Goal: Task Accomplishment & Management: Use online tool/utility

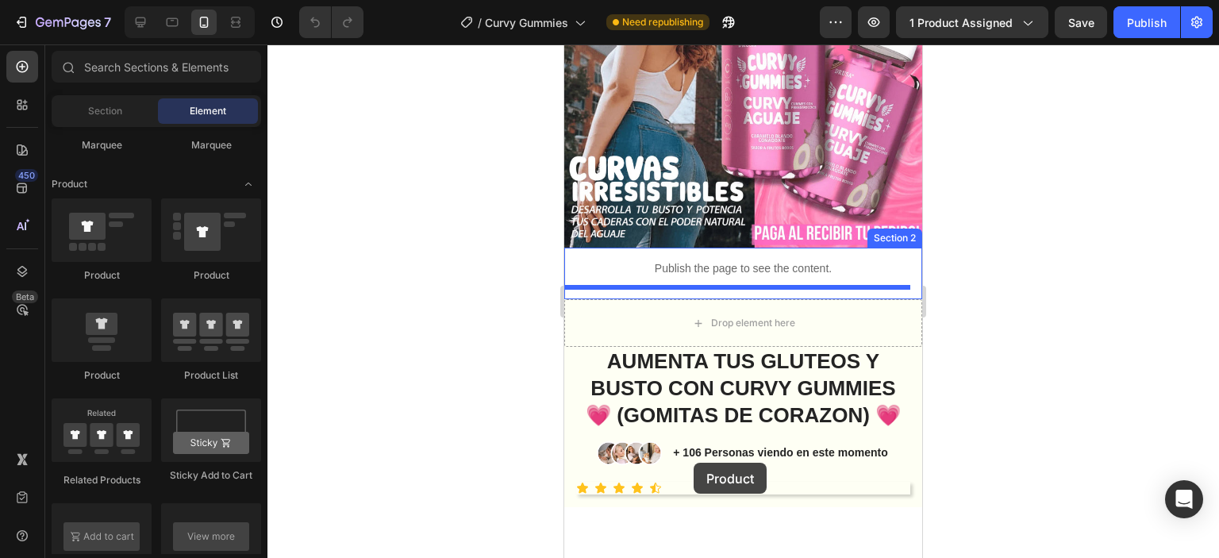
scroll to position [476, 0]
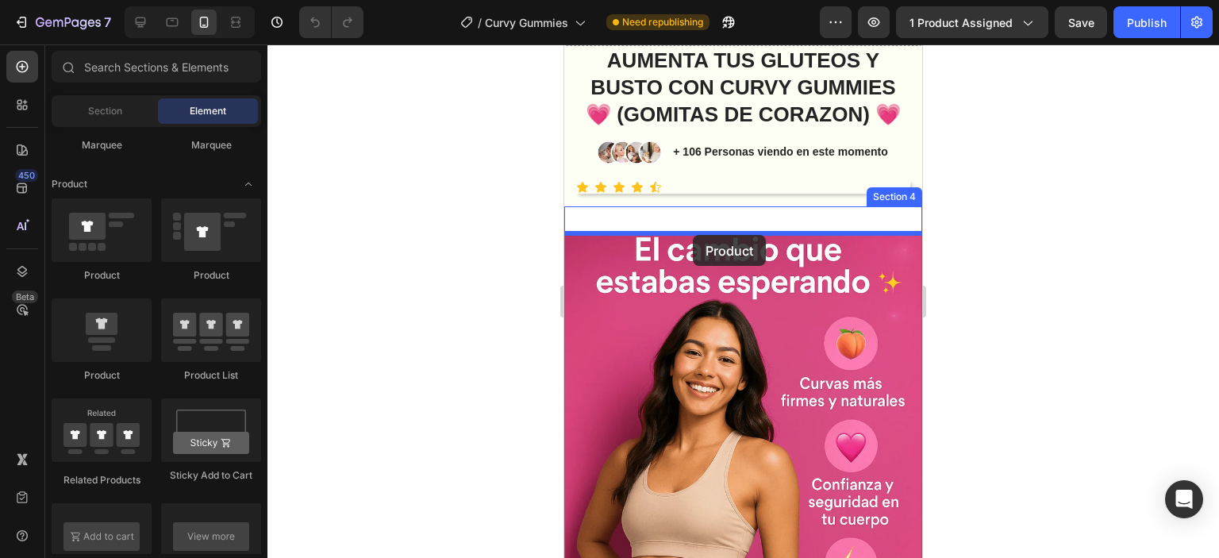
drag, startPoint x: 687, startPoint y: 383, endPoint x: 693, endPoint y: 237, distance: 146.9
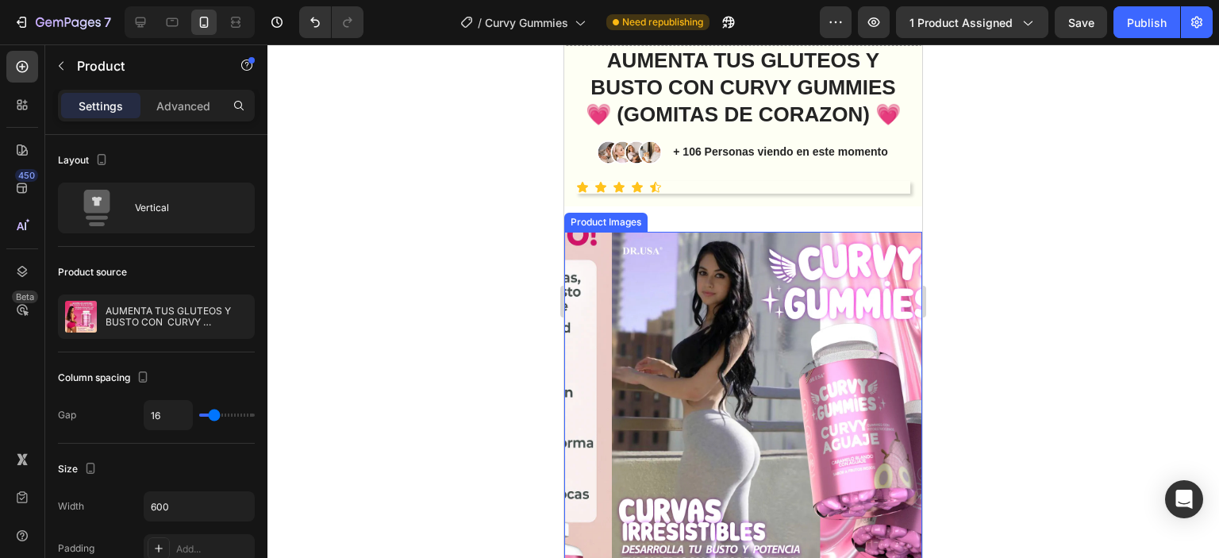
click at [748, 298] on img at bounding box center [791, 411] width 358 height 358
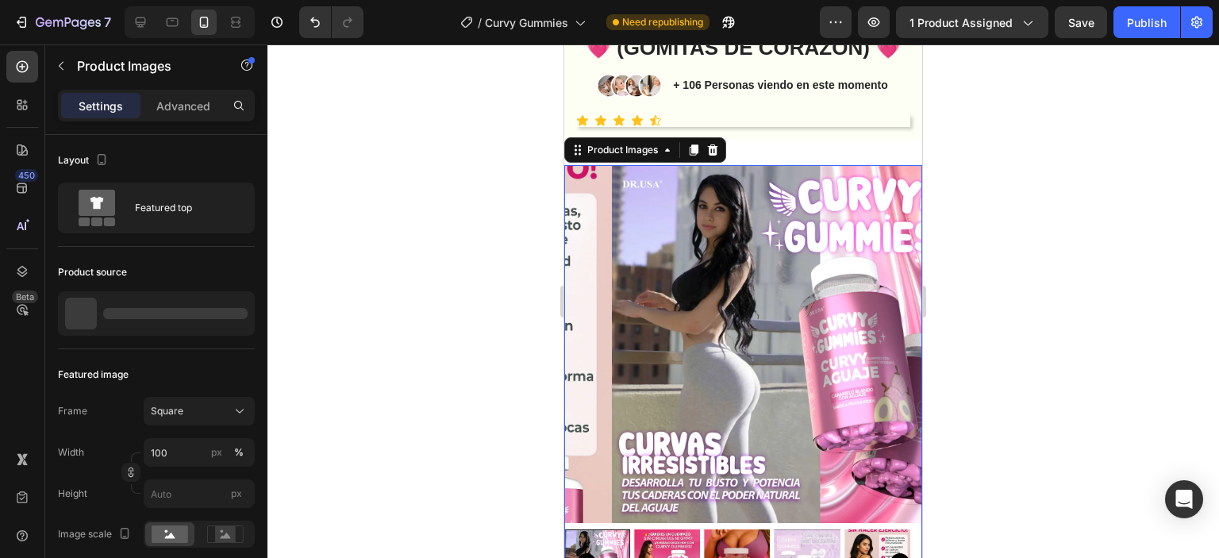
scroll to position [635, 0]
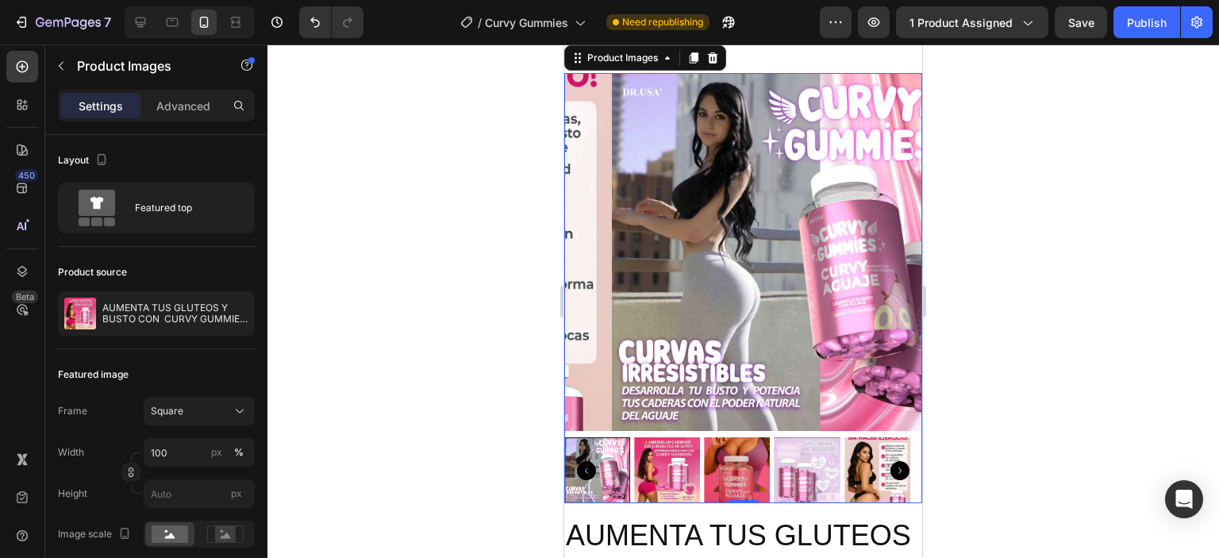
click at [672, 484] on img at bounding box center [667, 470] width 66 height 66
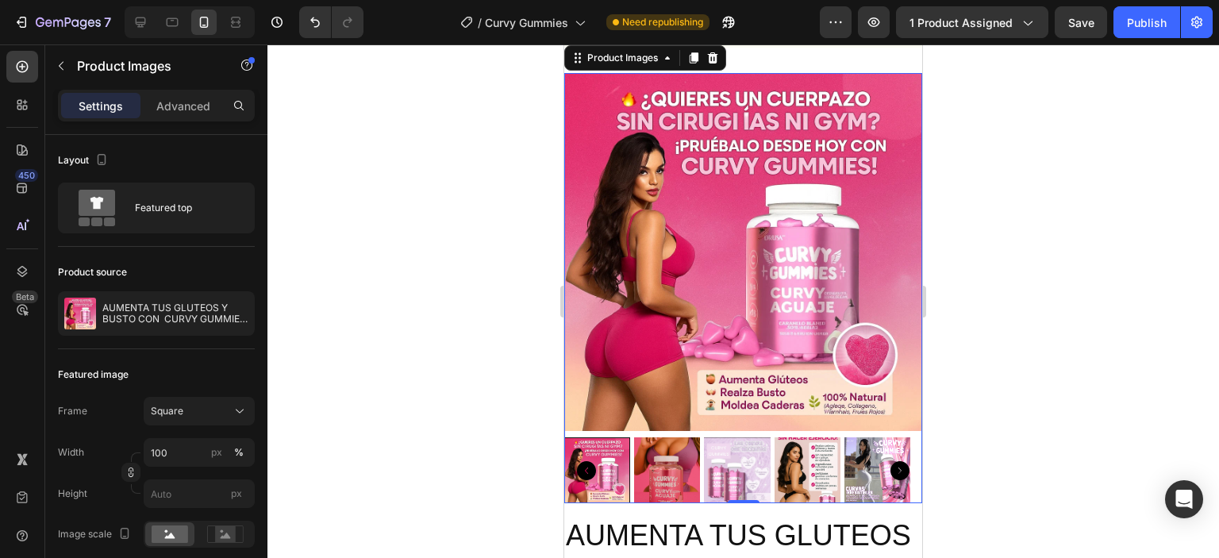
click at [684, 475] on img at bounding box center [667, 470] width 66 height 66
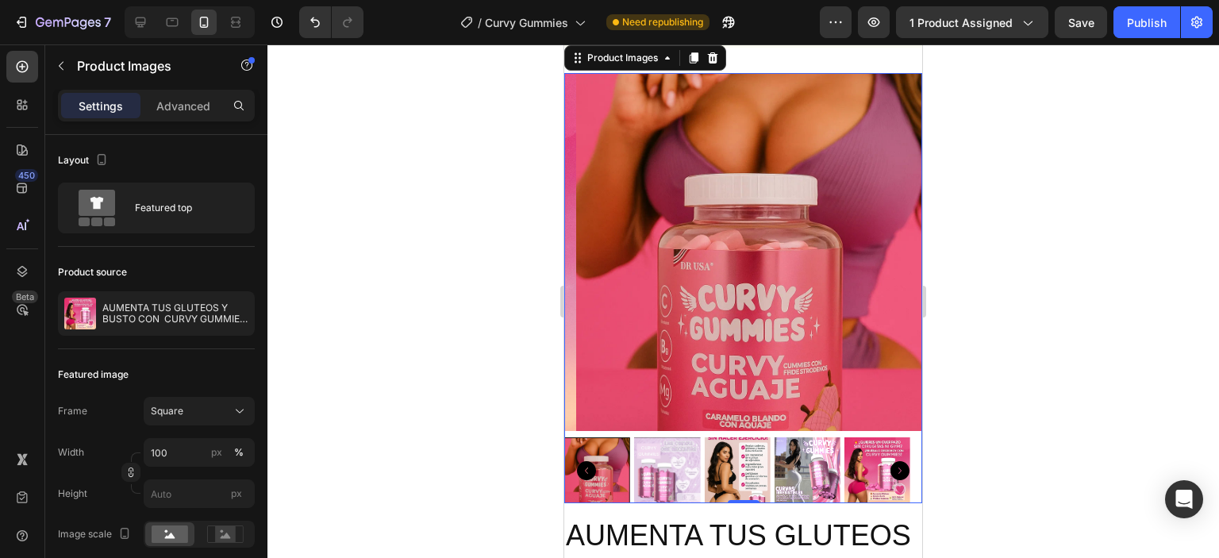
click at [684, 475] on img at bounding box center [667, 470] width 66 height 66
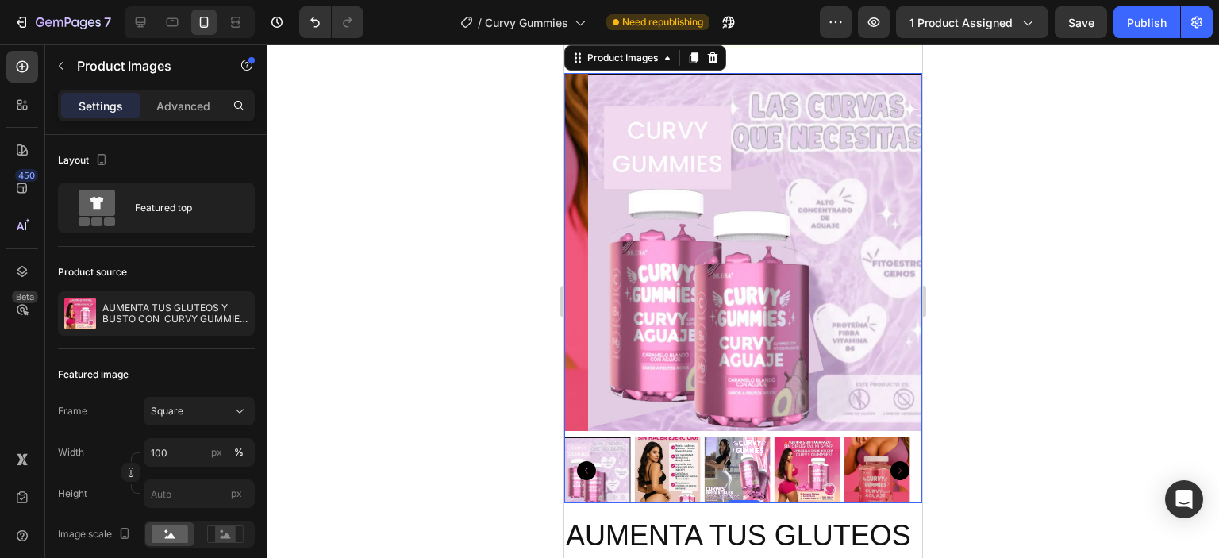
click at [684, 475] on img at bounding box center [667, 470] width 66 height 66
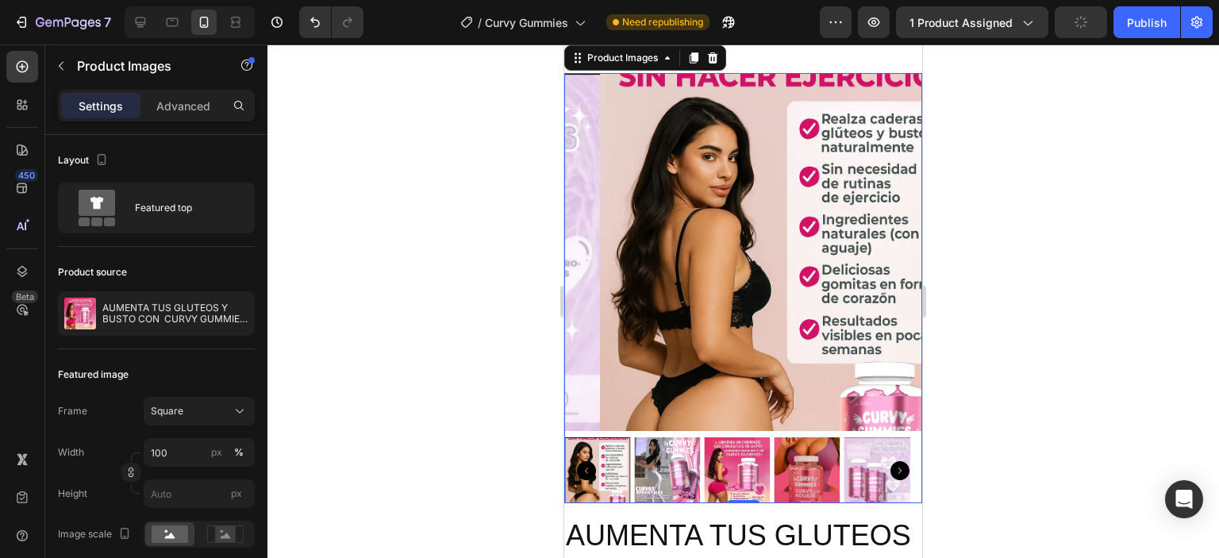
click at [684, 475] on img at bounding box center [667, 470] width 66 height 66
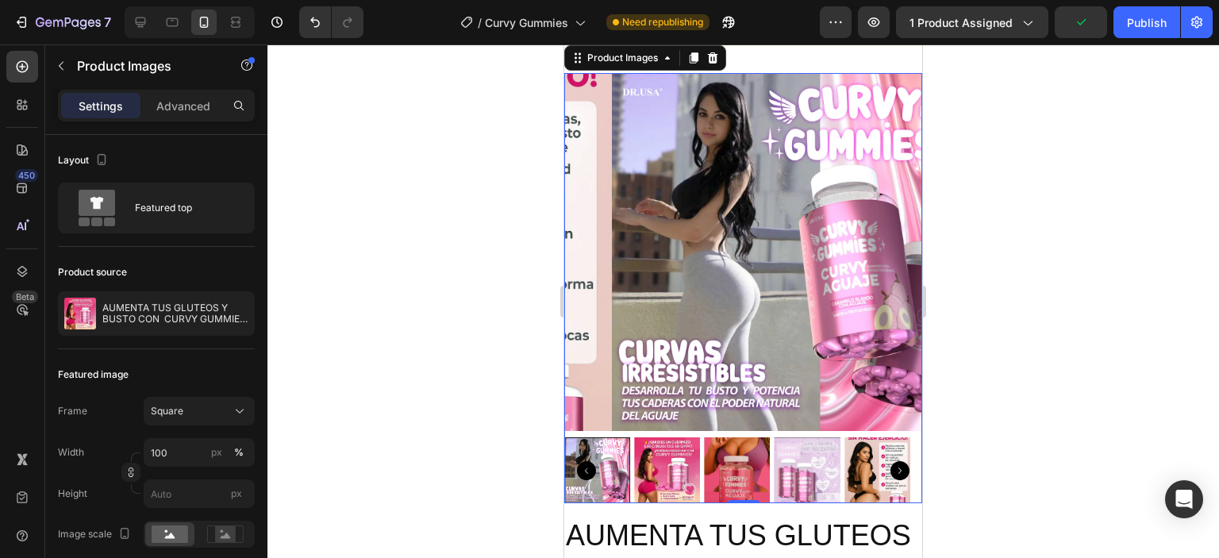
click at [684, 475] on img at bounding box center [667, 470] width 66 height 66
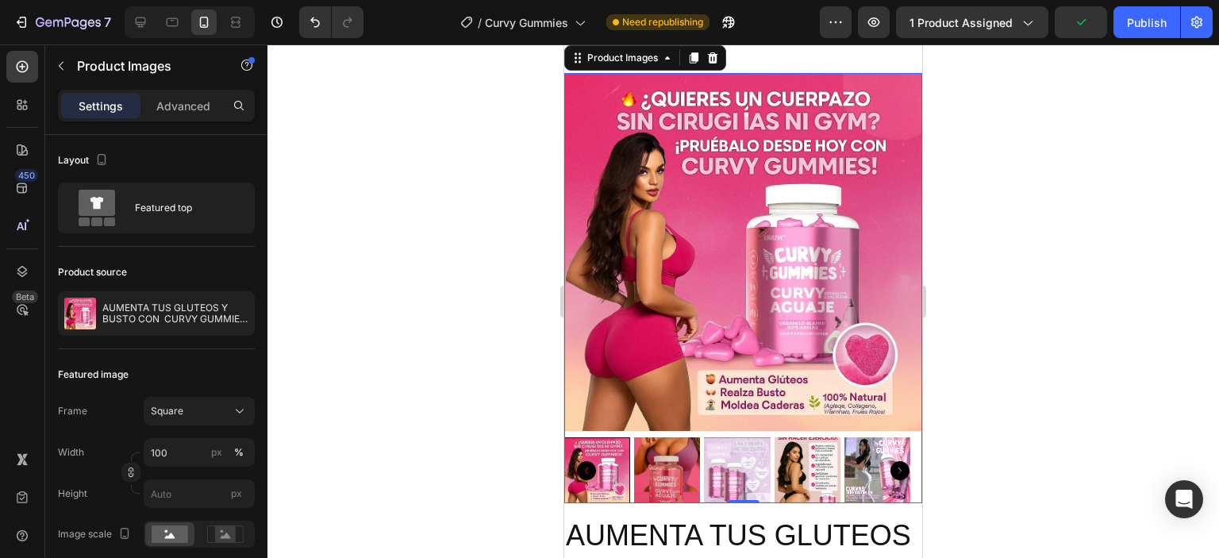
click at [684, 475] on img at bounding box center [667, 470] width 66 height 66
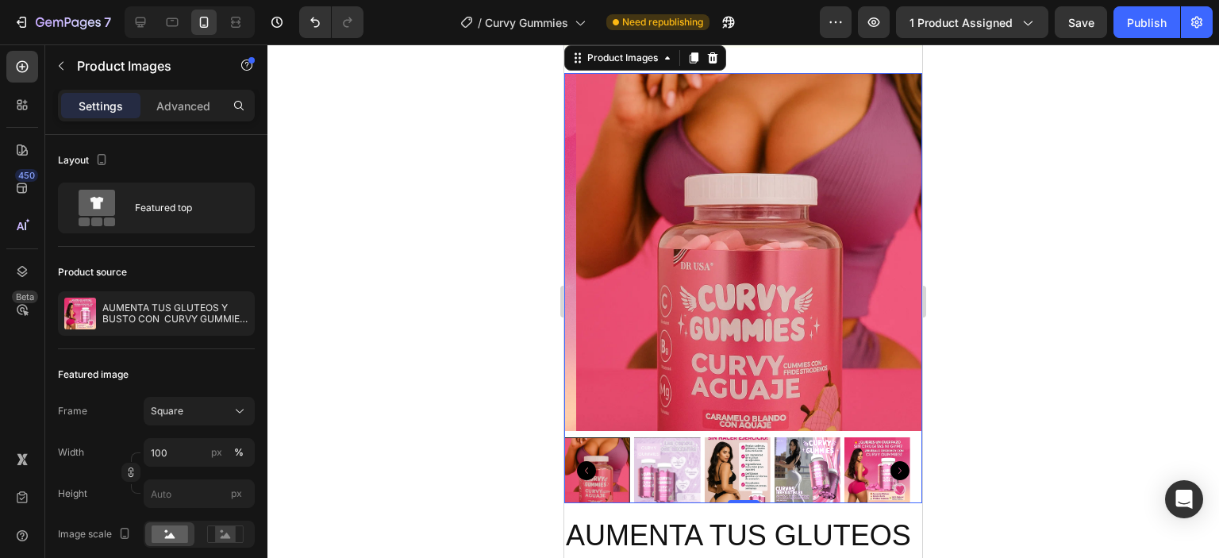
click at [691, 491] on img at bounding box center [667, 470] width 66 height 66
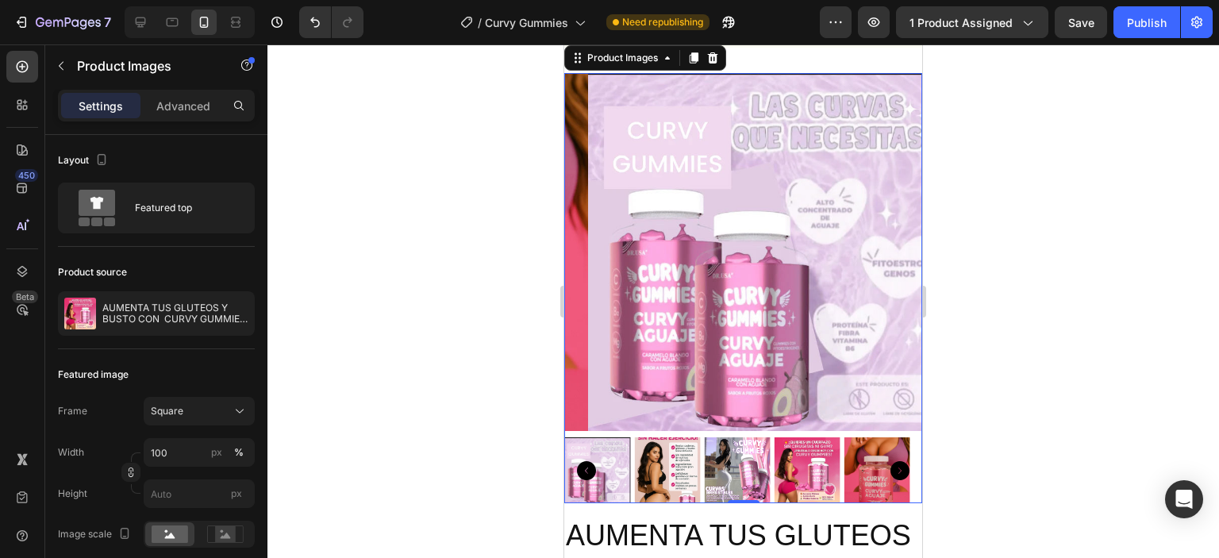
click at [691, 491] on img at bounding box center [667, 470] width 66 height 66
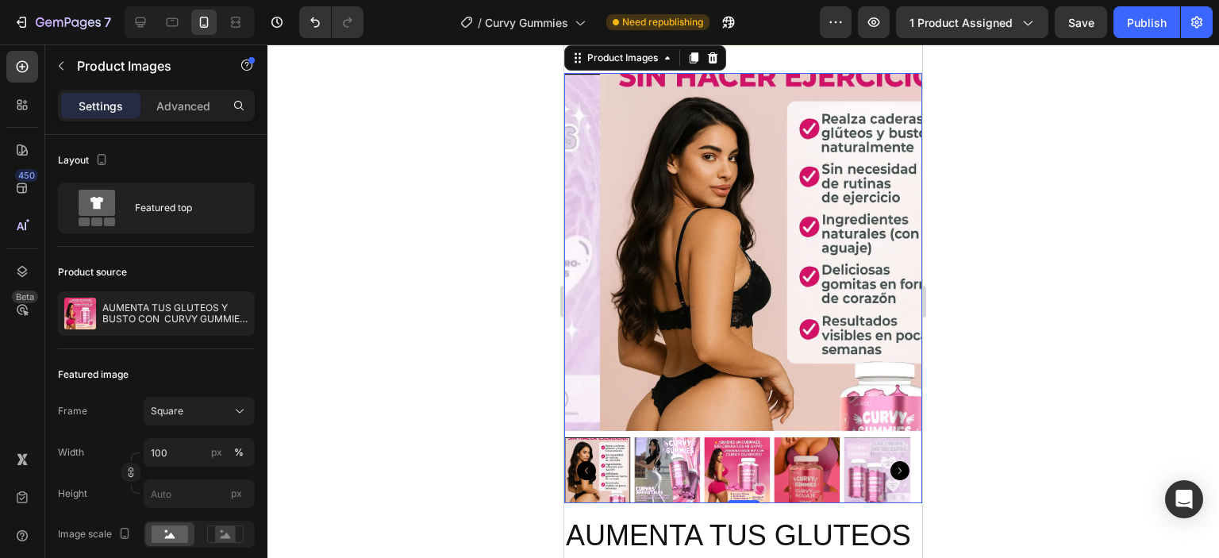
click at [691, 491] on div at bounding box center [743, 470] width 358 height 66
click at [691, 491] on img at bounding box center [667, 470] width 66 height 66
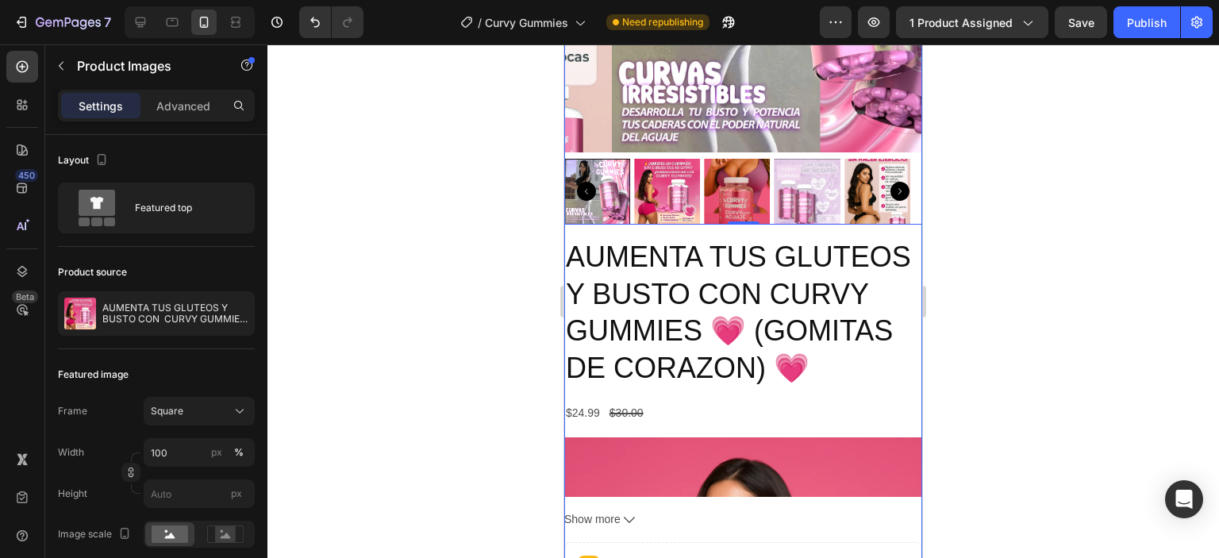
scroll to position [1111, 0]
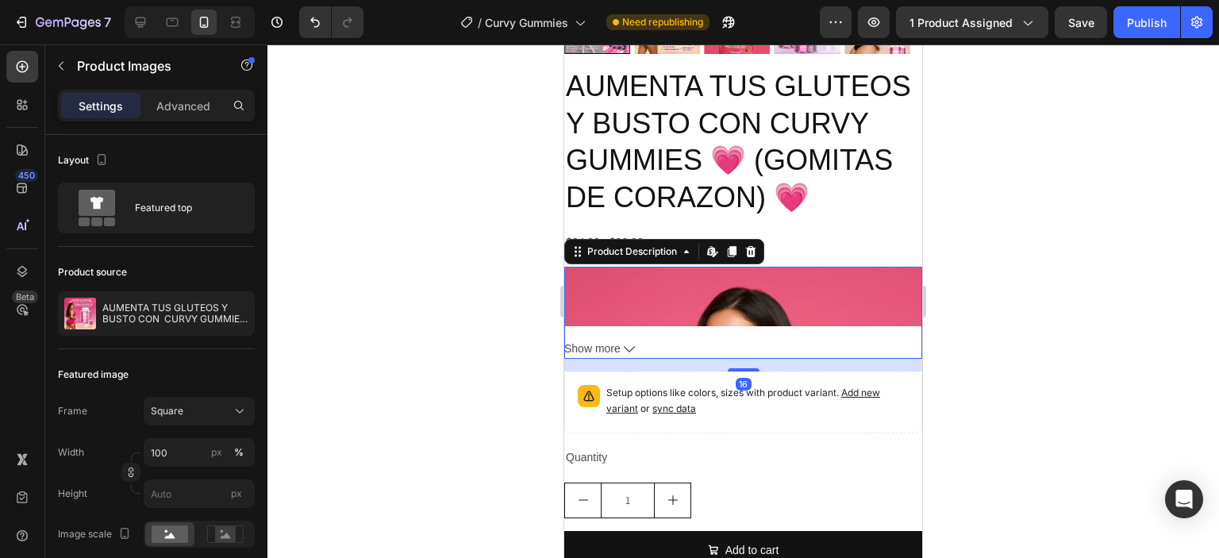
click at [651, 310] on img at bounding box center [743, 535] width 358 height 537
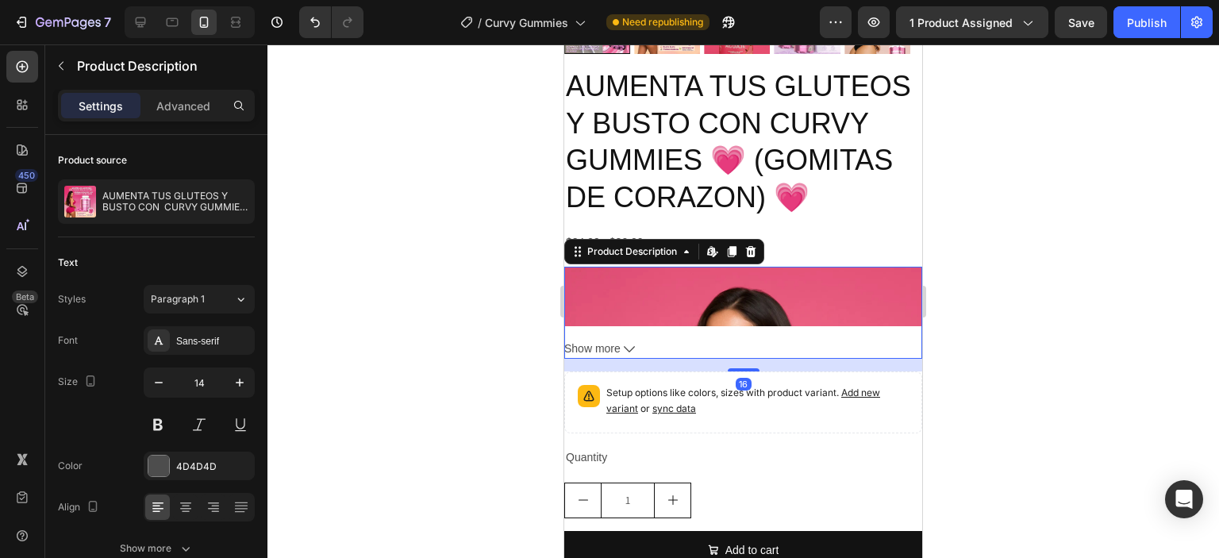
drag, startPoint x: 726, startPoint y: 388, endPoint x: 717, endPoint y: 397, distance: 12.3
click at [721, 371] on div "16" at bounding box center [743, 365] width 358 height 13
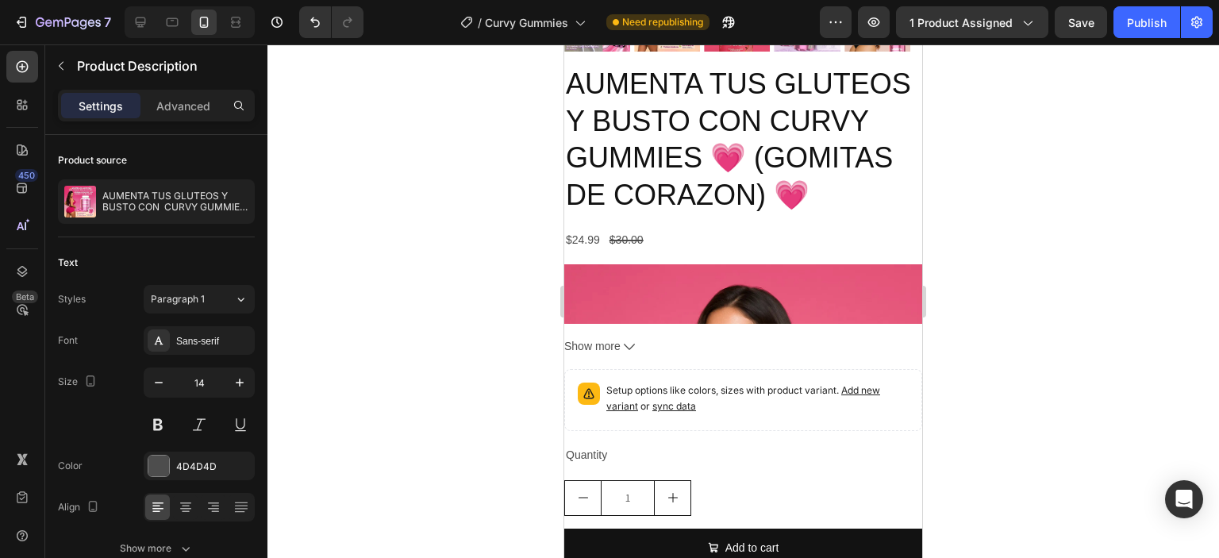
scroll to position [1113, 0]
click at [705, 303] on img at bounding box center [743, 533] width 358 height 537
click at [674, 352] on div "🔥 OFERTA ESPECIAL HOY 🔥 1 frasco: $24.99 + ENVIO GRATIS 2 frascos: $34.99 + ENV…" at bounding box center [743, 311] width 358 height 92
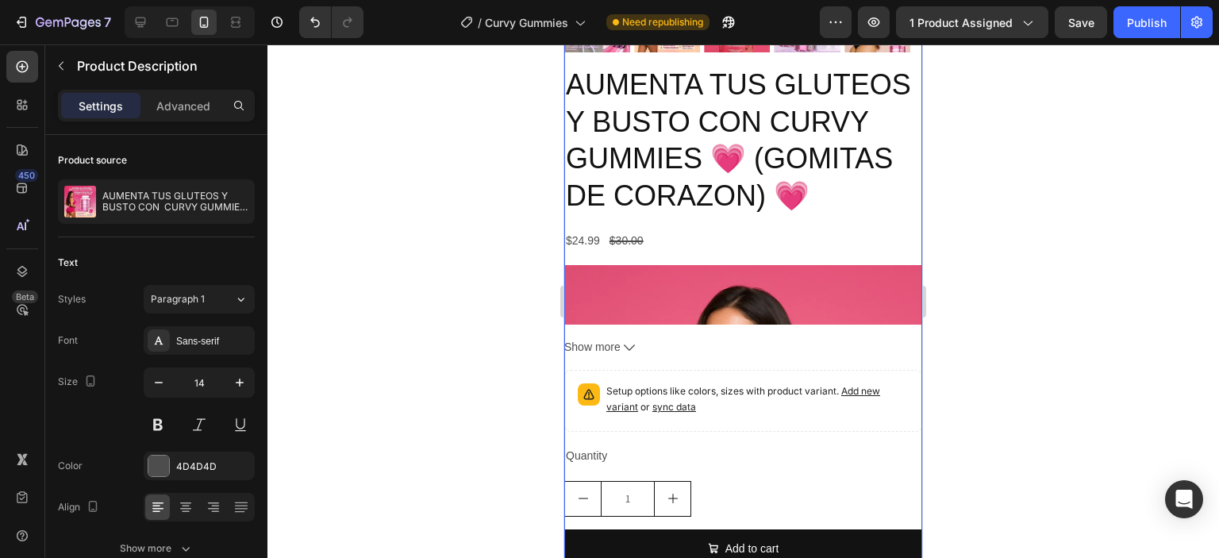
click at [691, 391] on div "AUMENTA TUS GLUTEOS Y BUSTO CON CURVY GUMMIES 💗 (GOMITAS DE CORAZON) 💗 Product …" at bounding box center [743, 348] width 358 height 567
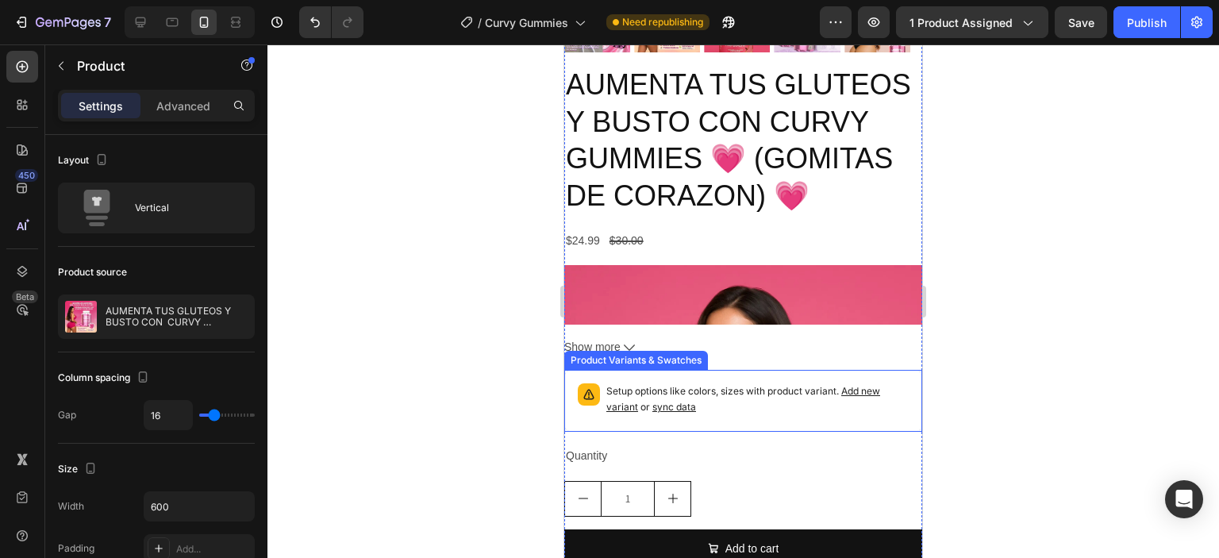
click at [660, 415] on p "Setup options like colors, sizes with product variant. Add new variant or sync …" at bounding box center [757, 399] width 302 height 32
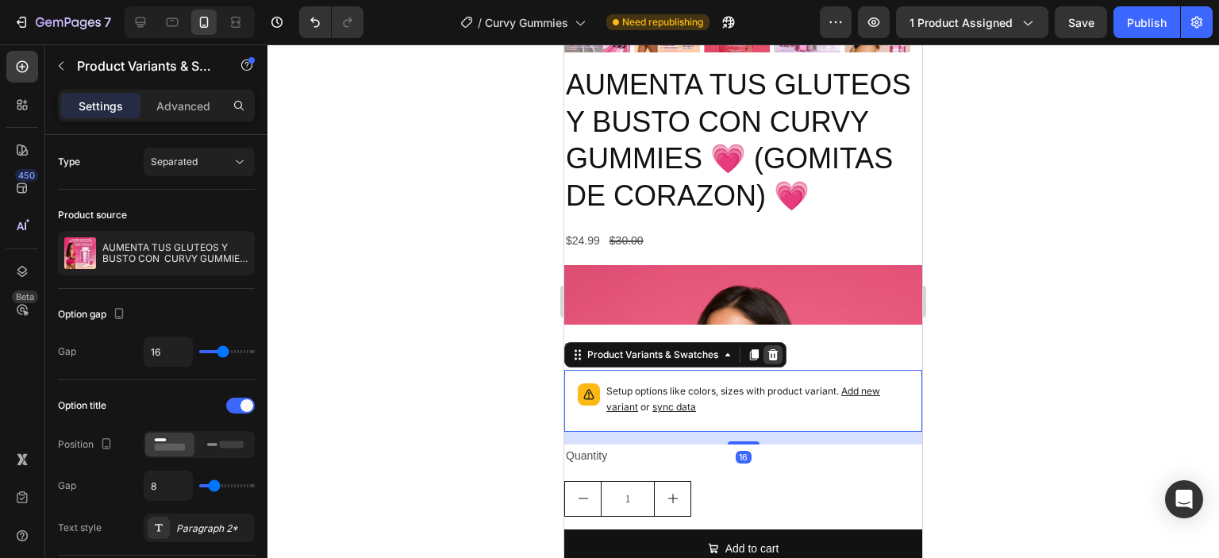
click at [773, 360] on icon at bounding box center [773, 354] width 10 height 11
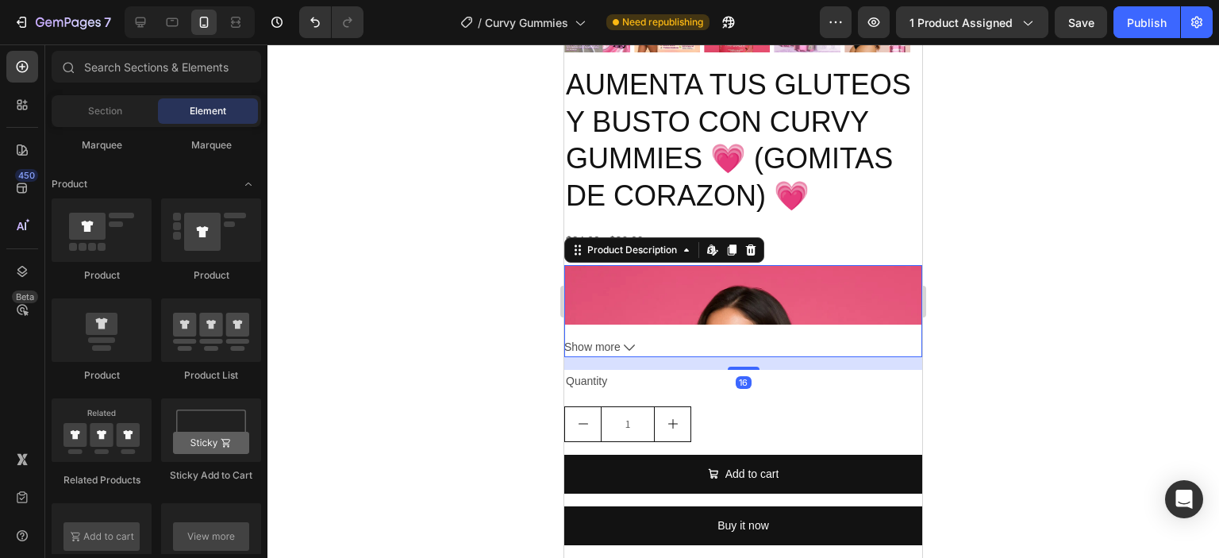
click at [655, 357] on button "Show more" at bounding box center [743, 347] width 358 height 20
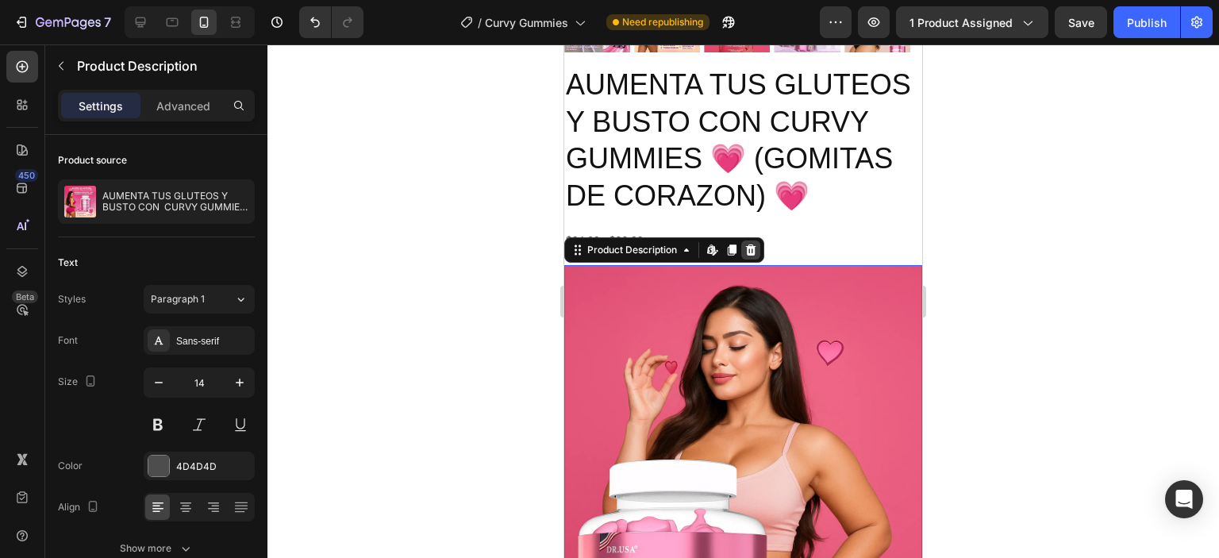
click at [745, 256] on icon at bounding box center [750, 250] width 13 height 13
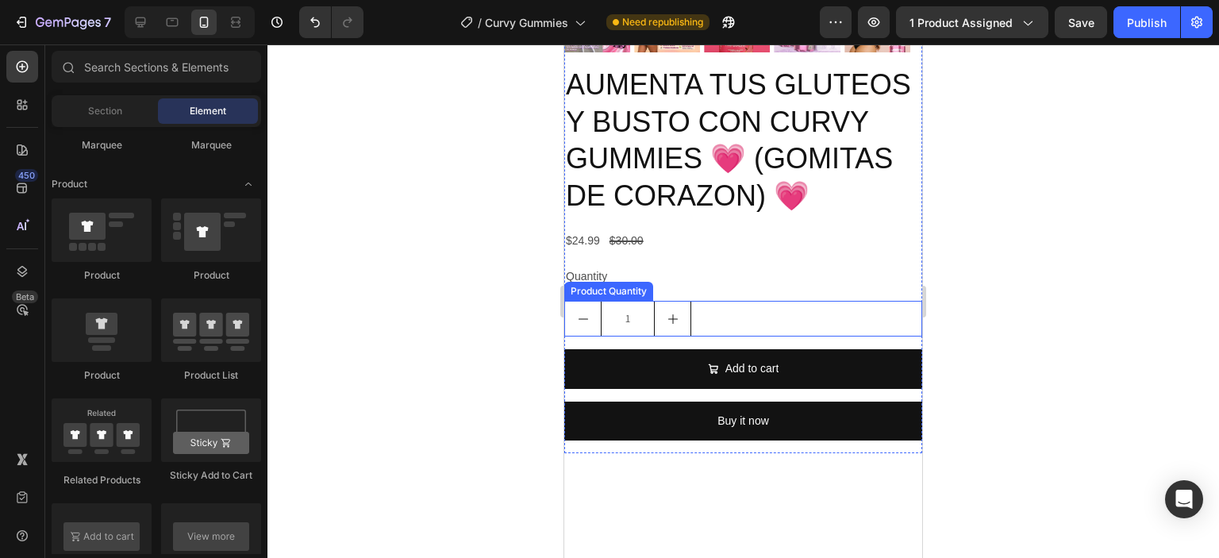
click at [721, 337] on div "1" at bounding box center [743, 319] width 358 height 36
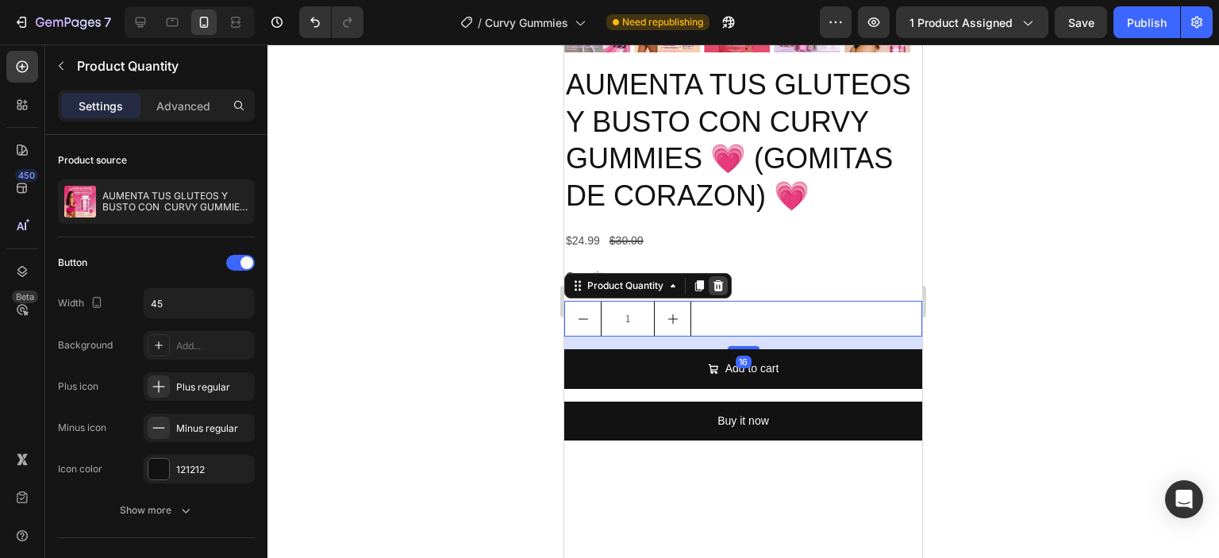
click at [720, 292] on icon at bounding box center [718, 285] width 13 height 13
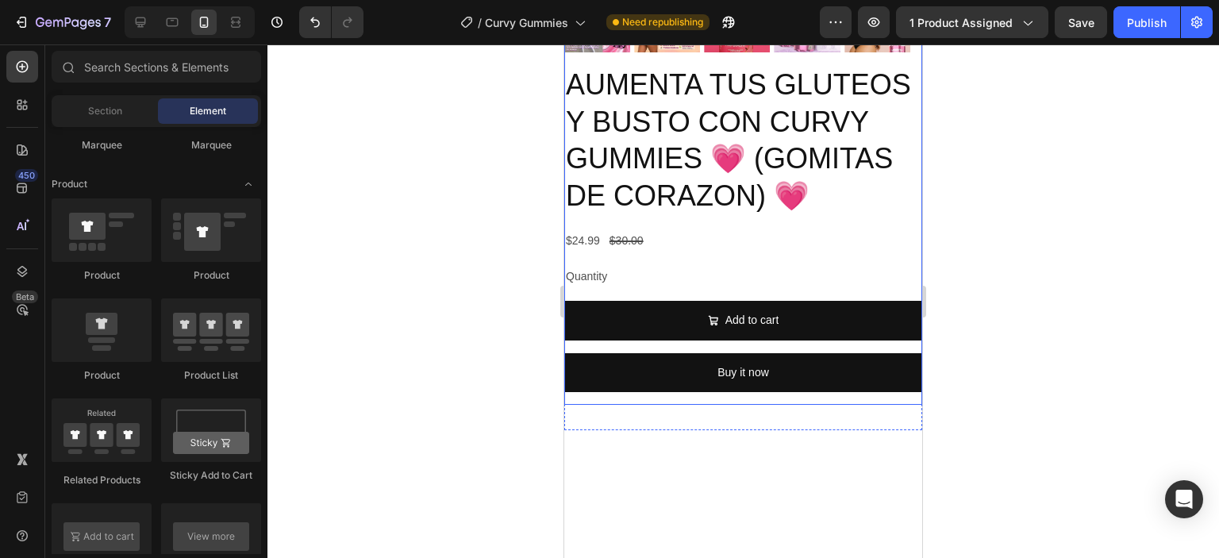
click at [722, 352] on div "Add to cart Add to Cart" at bounding box center [743, 327] width 358 height 52
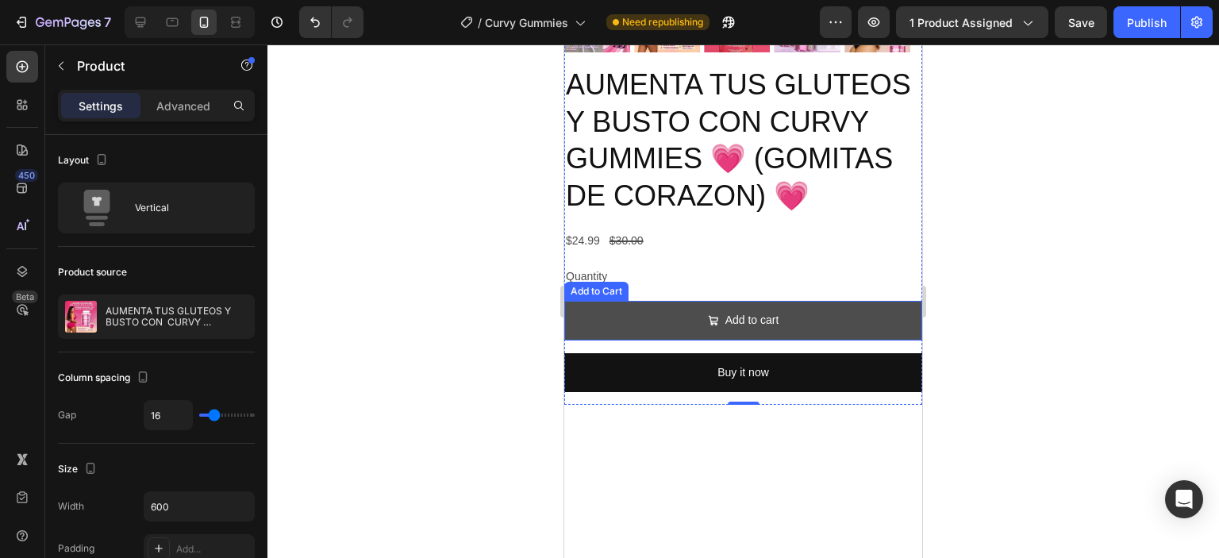
click at [713, 330] on div "Add to cart" at bounding box center [743, 320] width 71 height 20
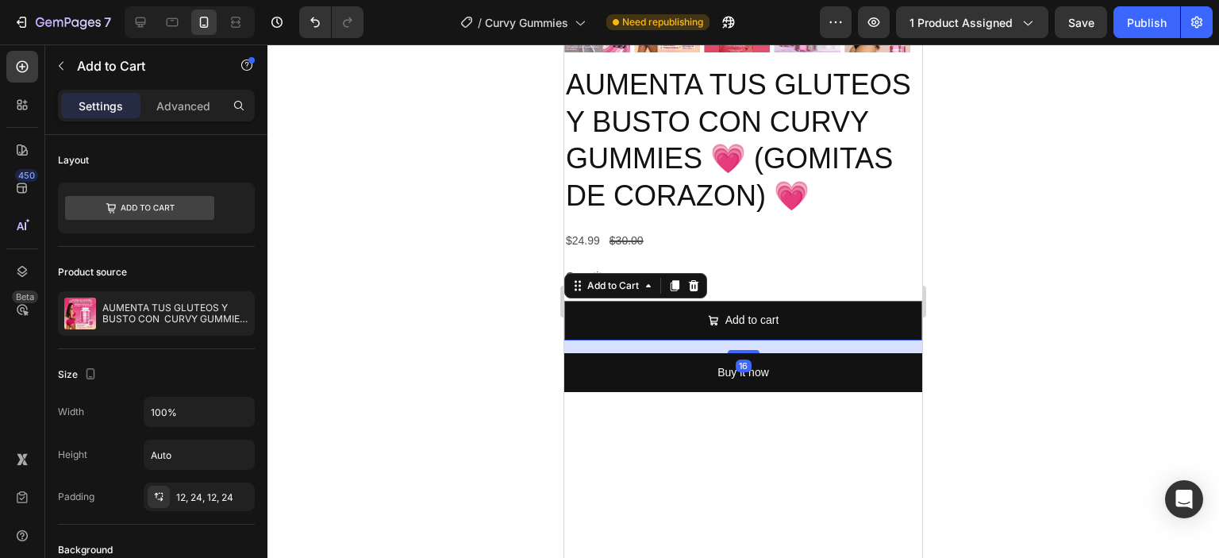
click at [694, 292] on icon at bounding box center [693, 285] width 13 height 13
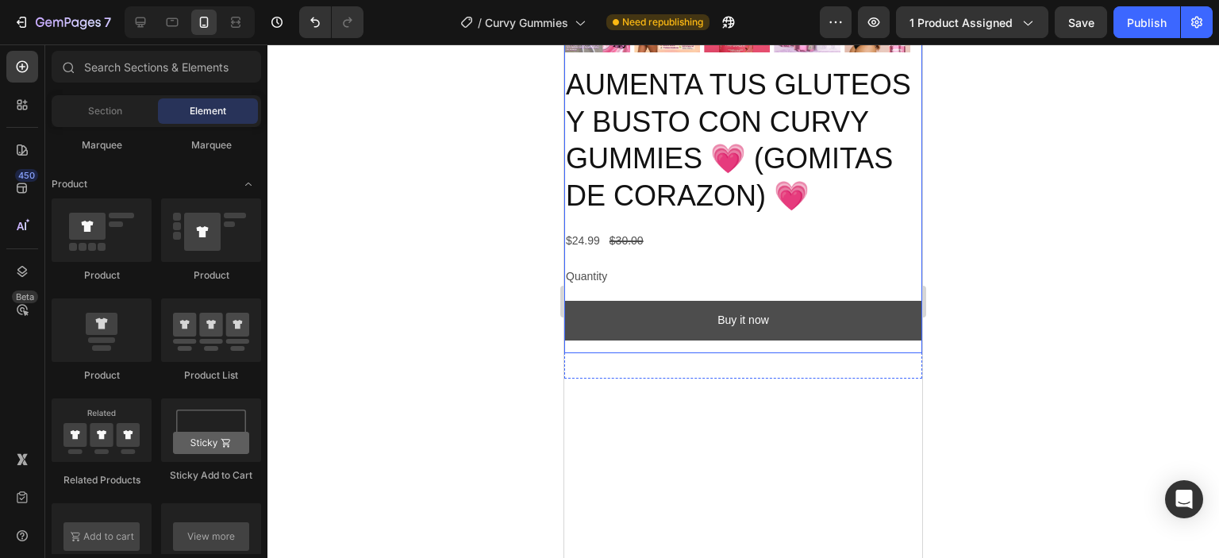
click at [695, 340] on button "Buy it now" at bounding box center [743, 320] width 358 height 39
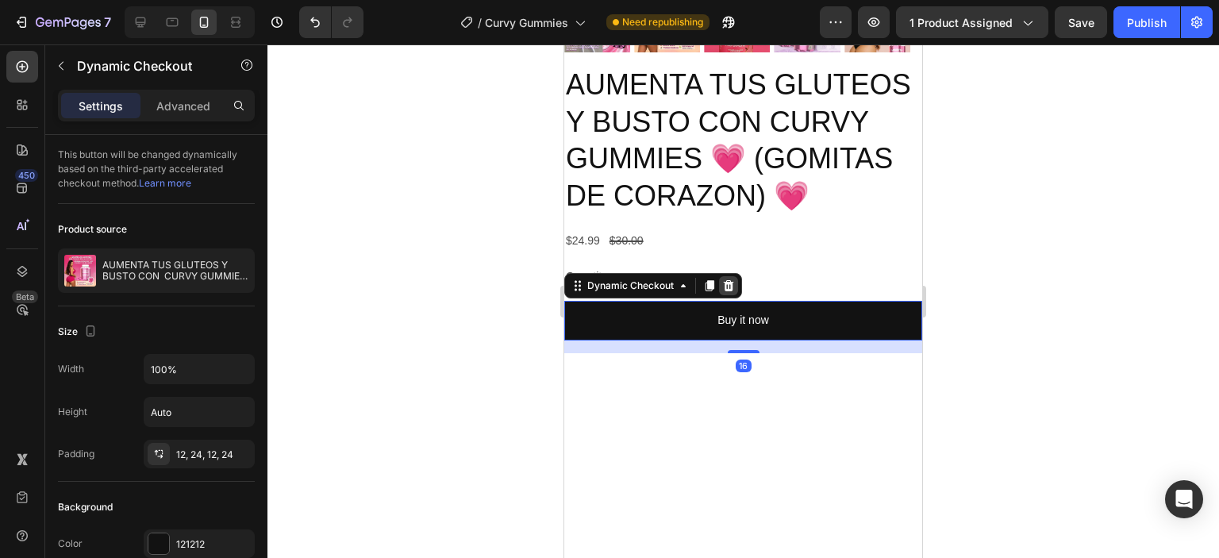
click at [723, 292] on icon at bounding box center [728, 285] width 13 height 13
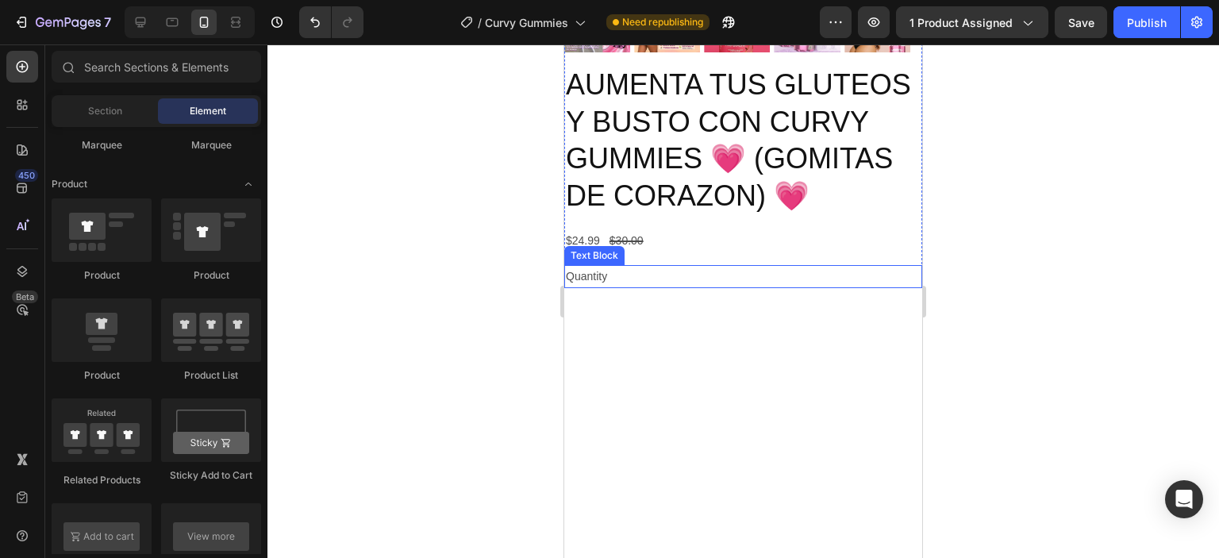
click at [602, 288] on div "Quantity" at bounding box center [743, 276] width 358 height 23
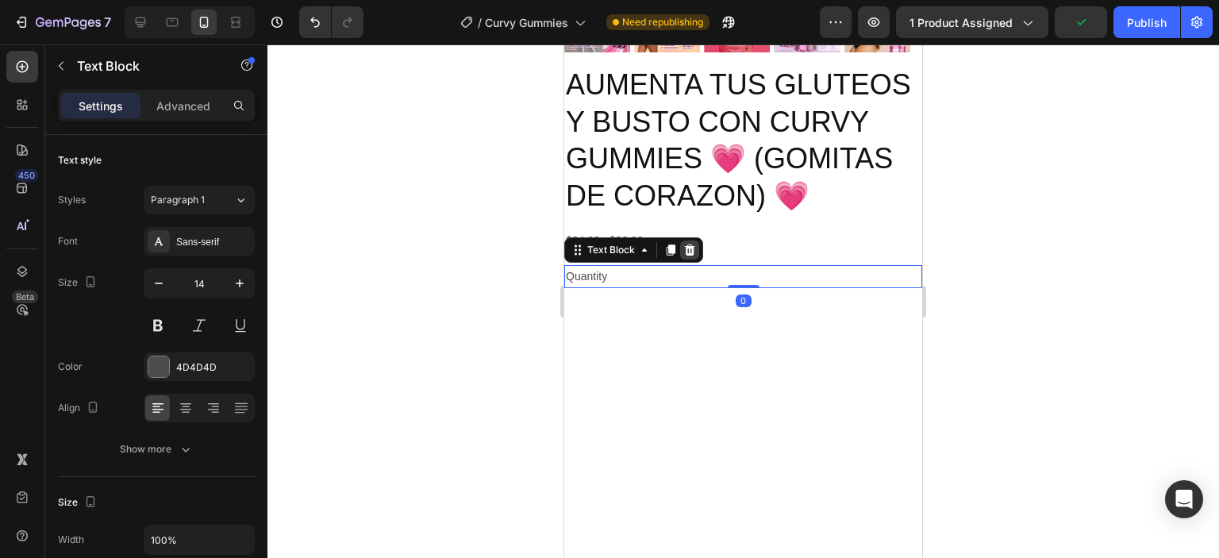
click at [683, 256] on icon at bounding box center [689, 250] width 13 height 13
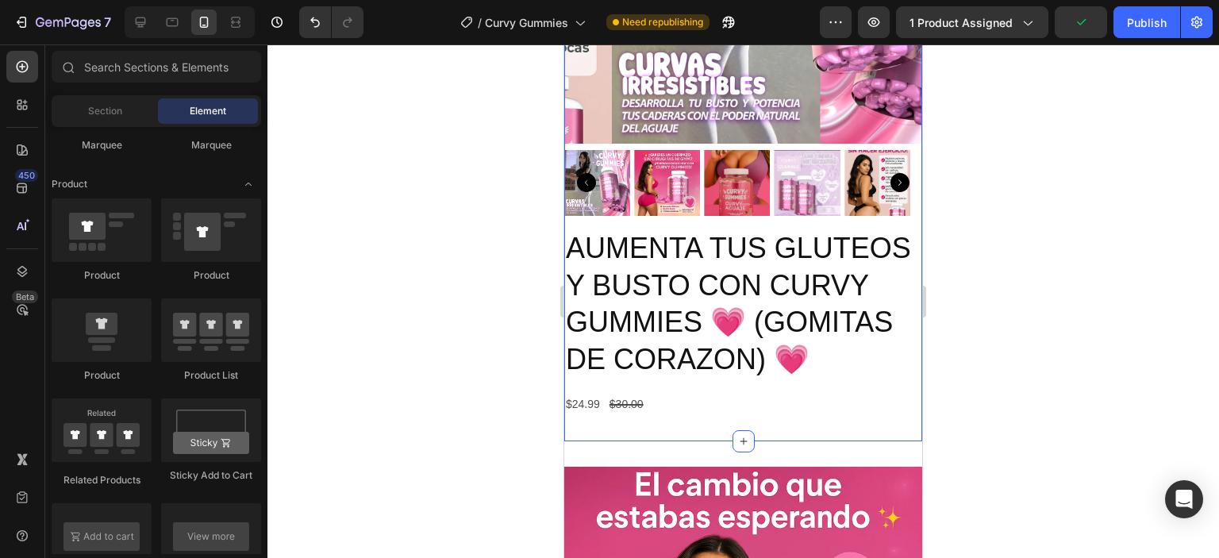
scroll to position [875, 0]
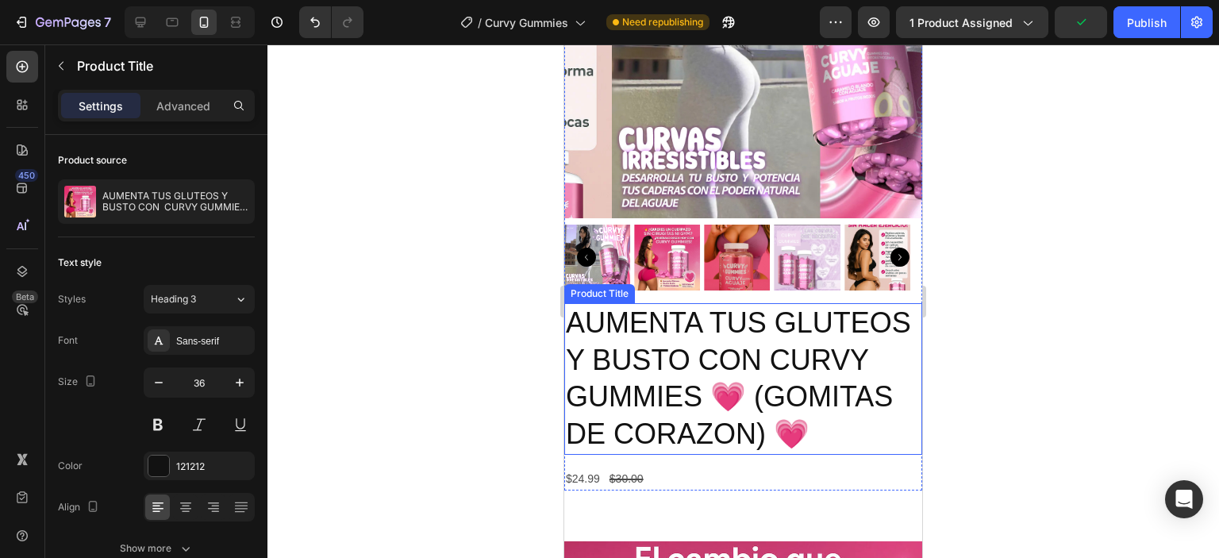
click at [679, 383] on h2 "AUMENTA TUS GLUTEOS Y BUSTO CON CURVY GUMMIES 💗 (GOMITAS DE CORAZON) 💗" at bounding box center [743, 379] width 358 height 152
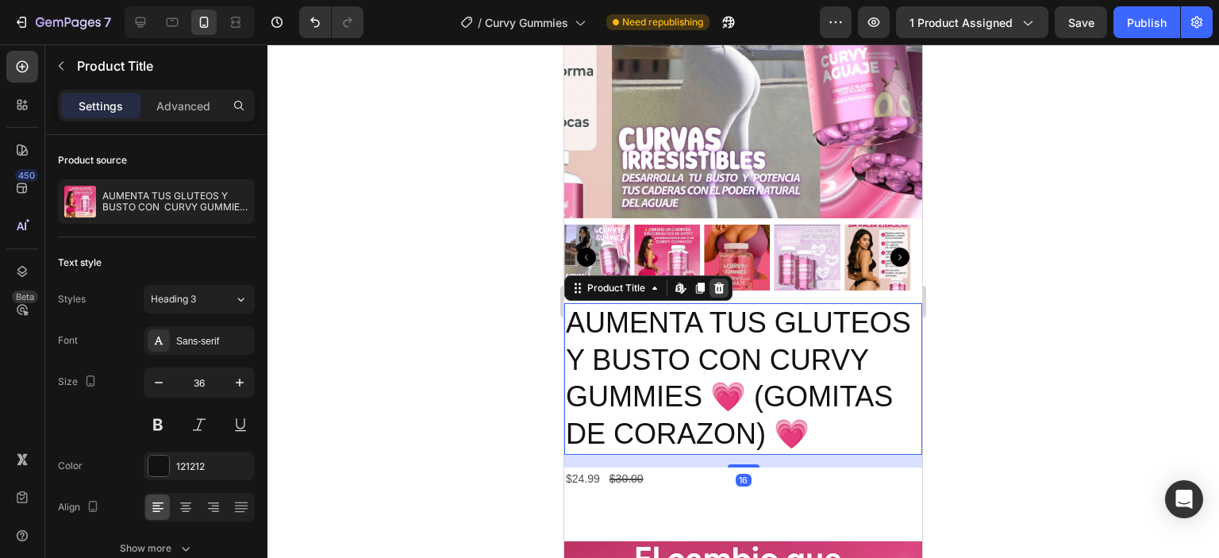
click at [714, 282] on icon at bounding box center [719, 288] width 13 height 13
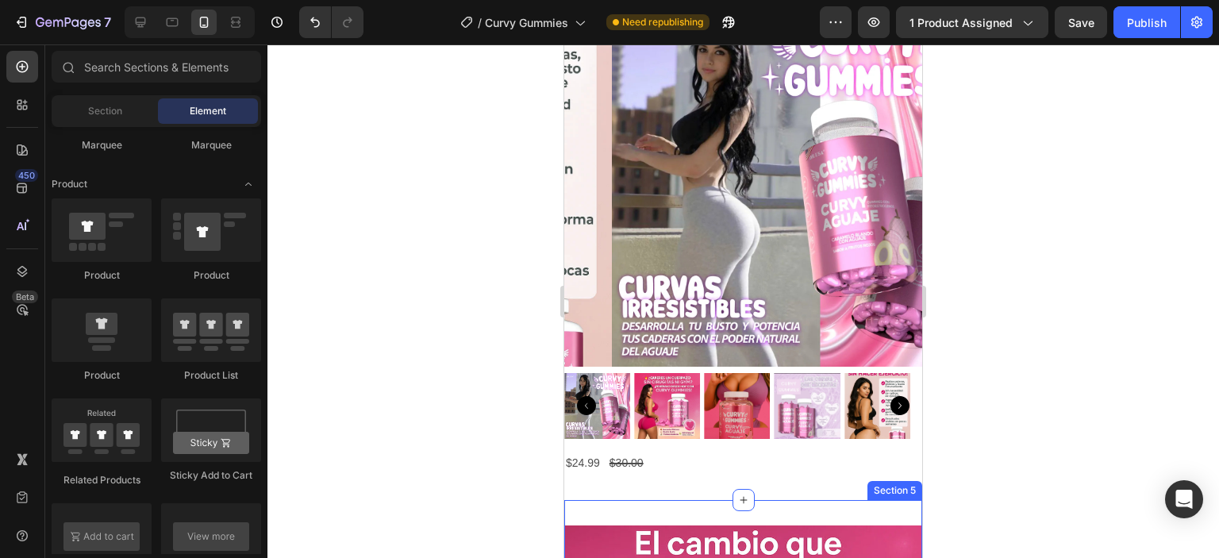
scroll to position [716, 0]
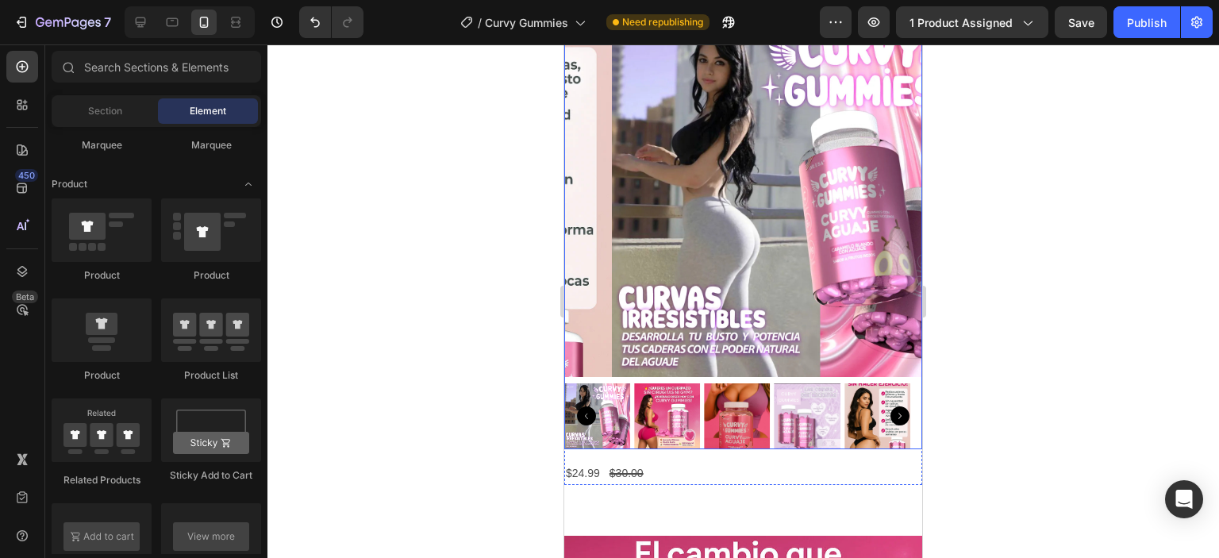
click at [683, 384] on img at bounding box center [667, 416] width 66 height 66
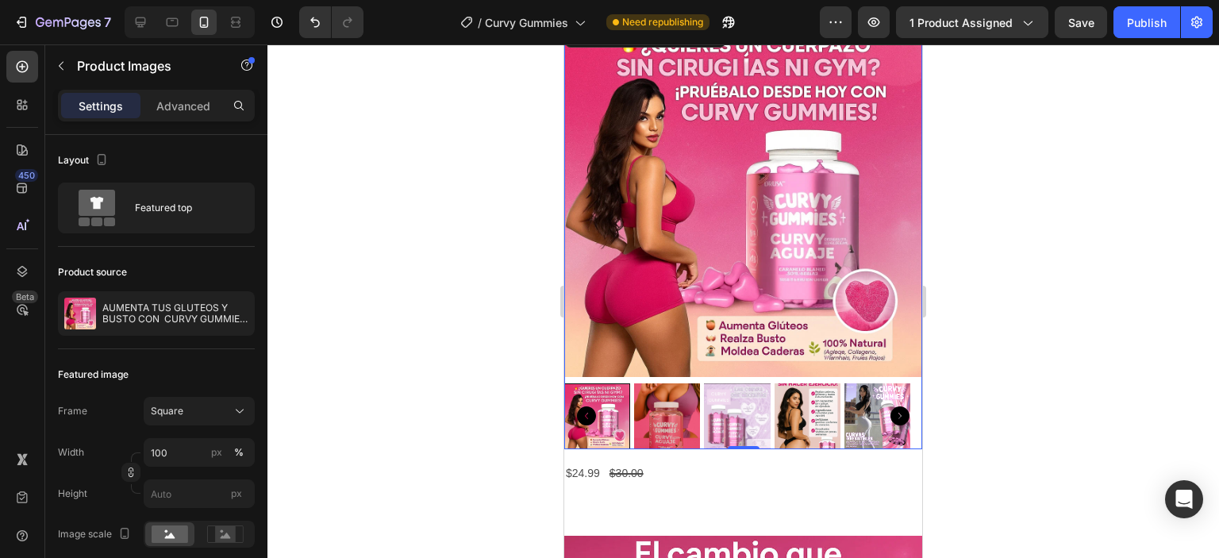
click at [636, 349] on img at bounding box center [743, 198] width 358 height 358
click at [645, 406] on img at bounding box center [667, 416] width 66 height 66
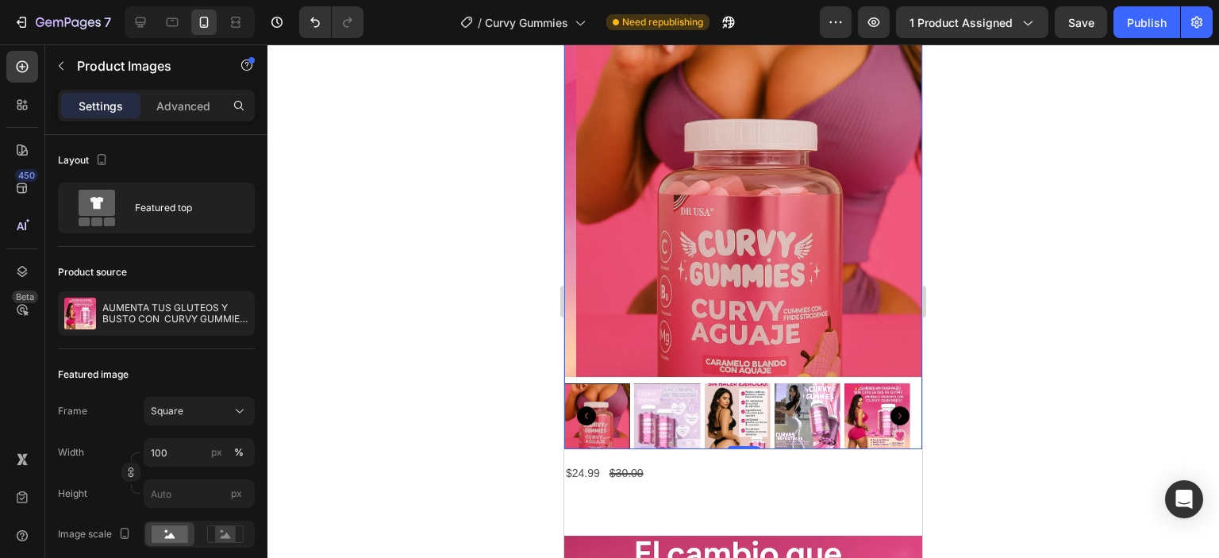
click at [698, 415] on img at bounding box center [667, 416] width 66 height 66
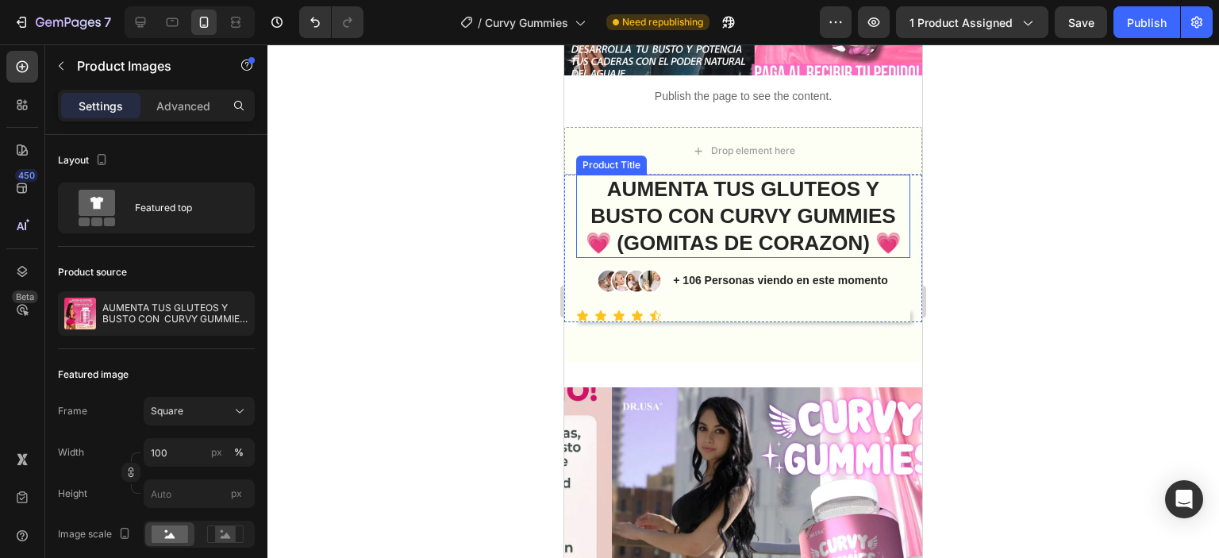
scroll to position [635, 0]
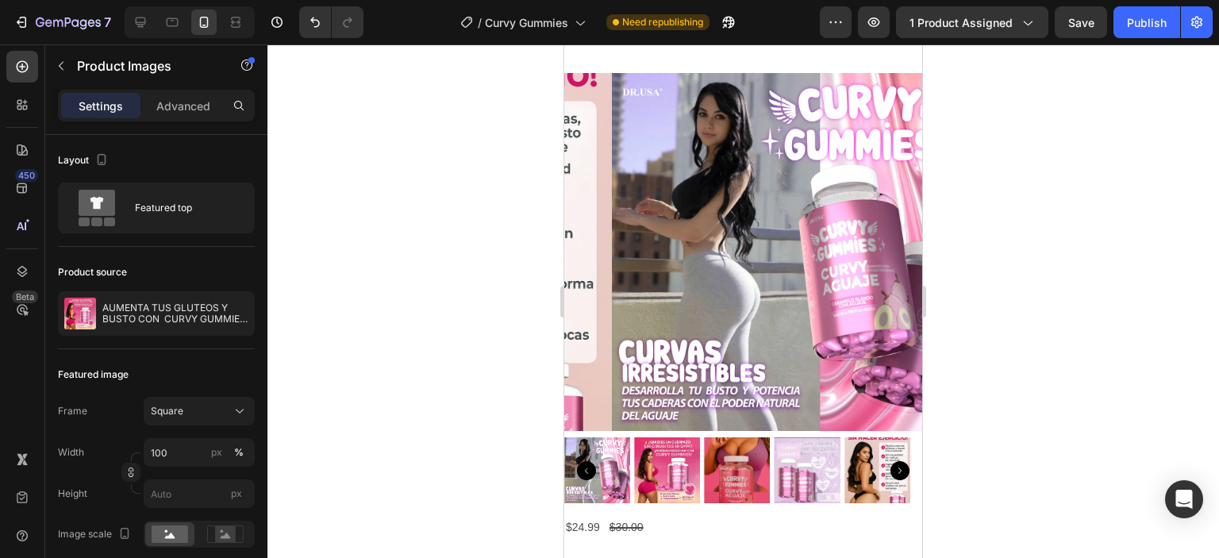
click at [729, 301] on img at bounding box center [791, 252] width 358 height 358
click at [691, 297] on img at bounding box center [791, 252] width 358 height 358
click at [691, 298] on img at bounding box center [791, 252] width 358 height 358
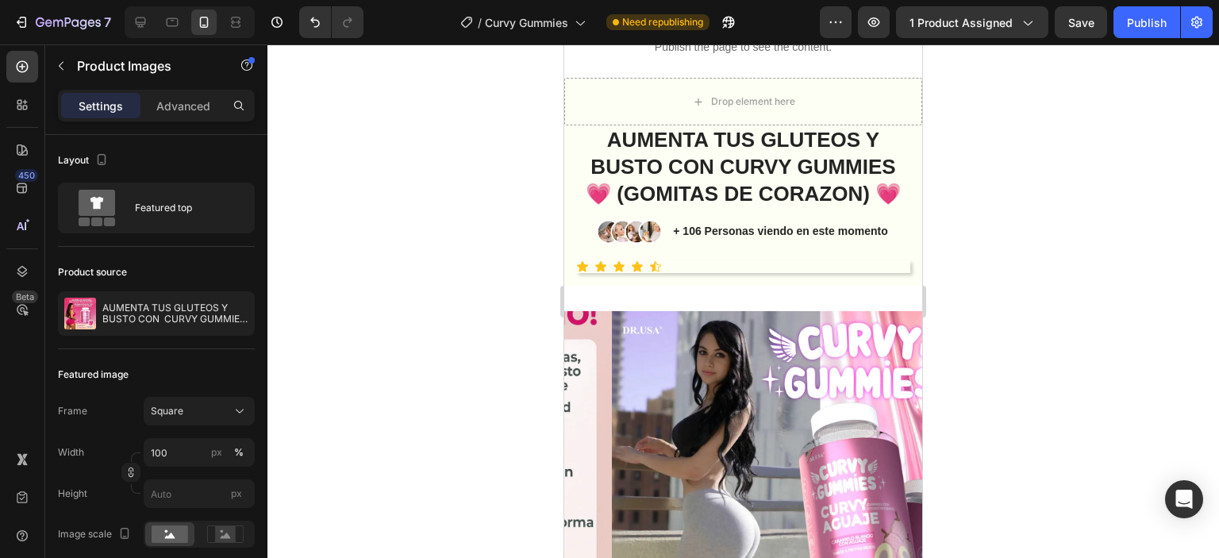
click at [744, 402] on img at bounding box center [791, 490] width 358 height 358
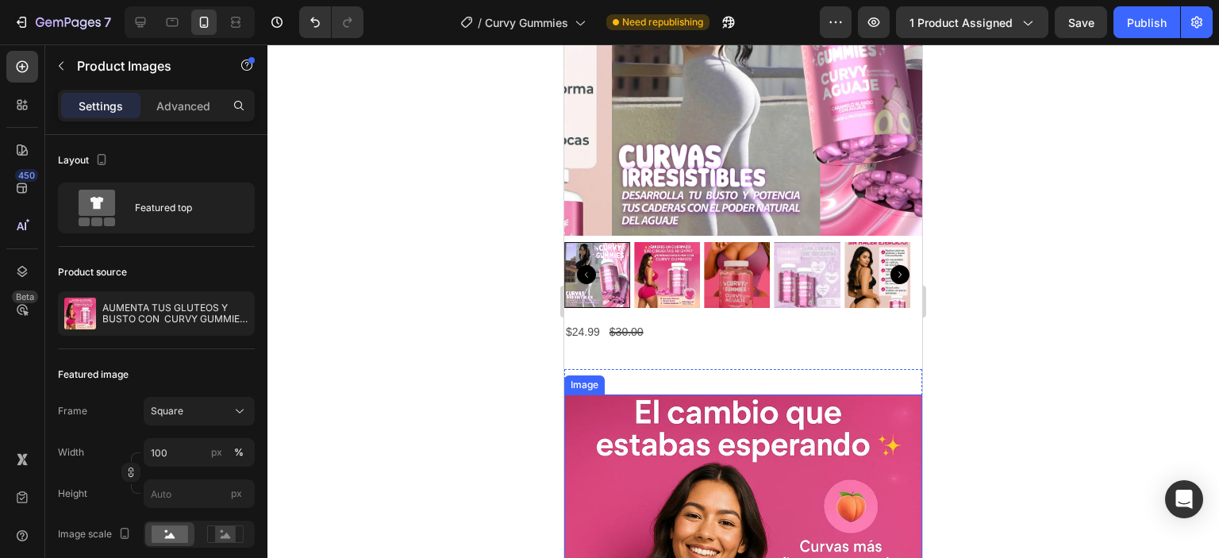
scroll to position [873, 0]
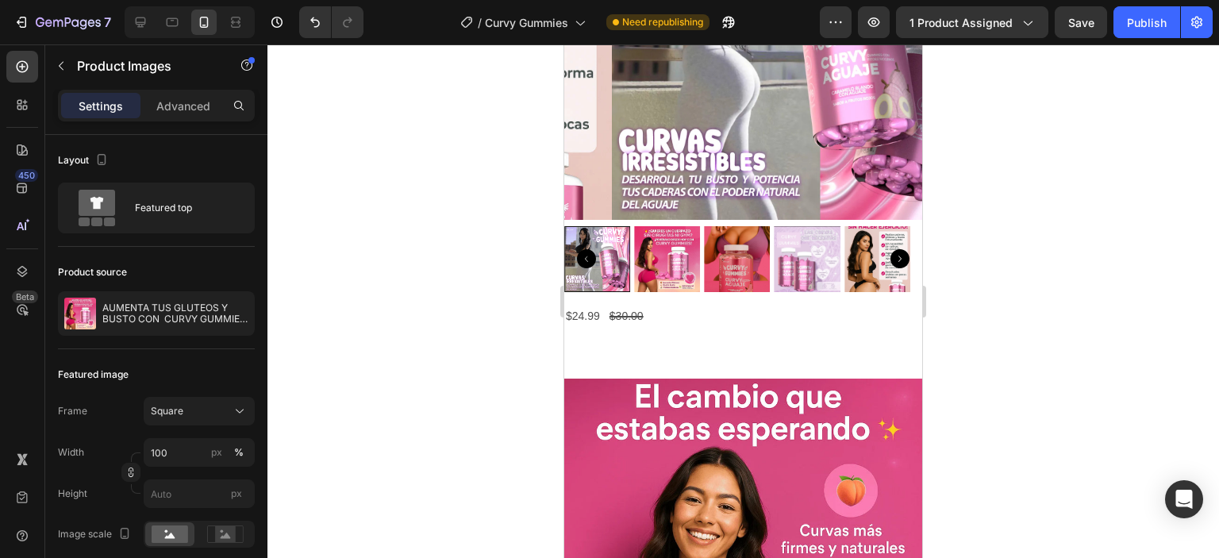
click at [721, 252] on img at bounding box center [737, 259] width 66 height 66
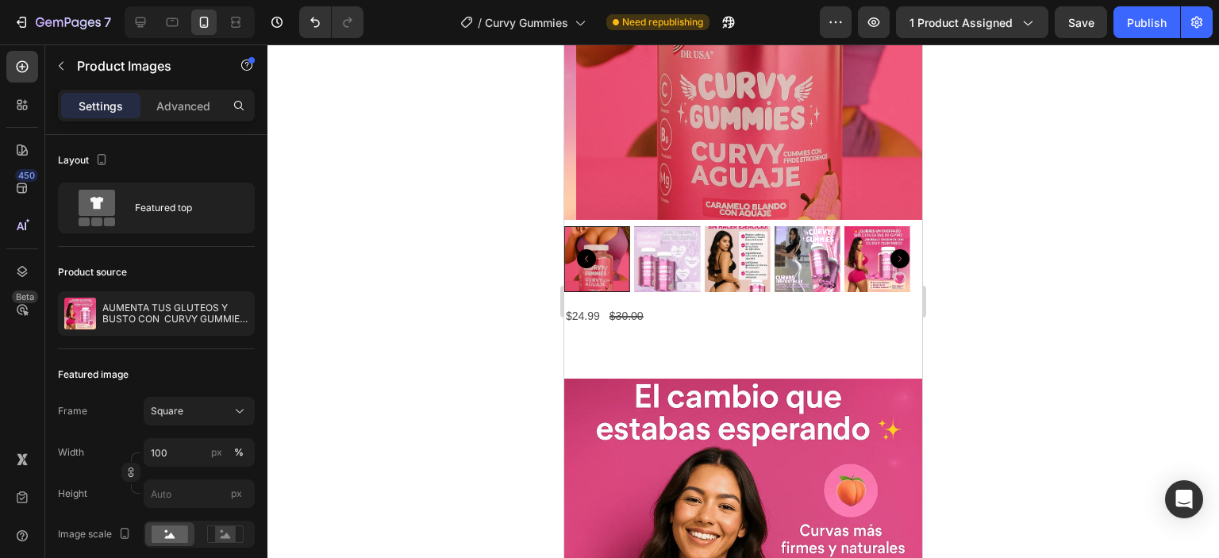
click at [737, 171] on img at bounding box center [755, 41] width 358 height 358
click at [738, 171] on img at bounding box center [755, 41] width 358 height 358
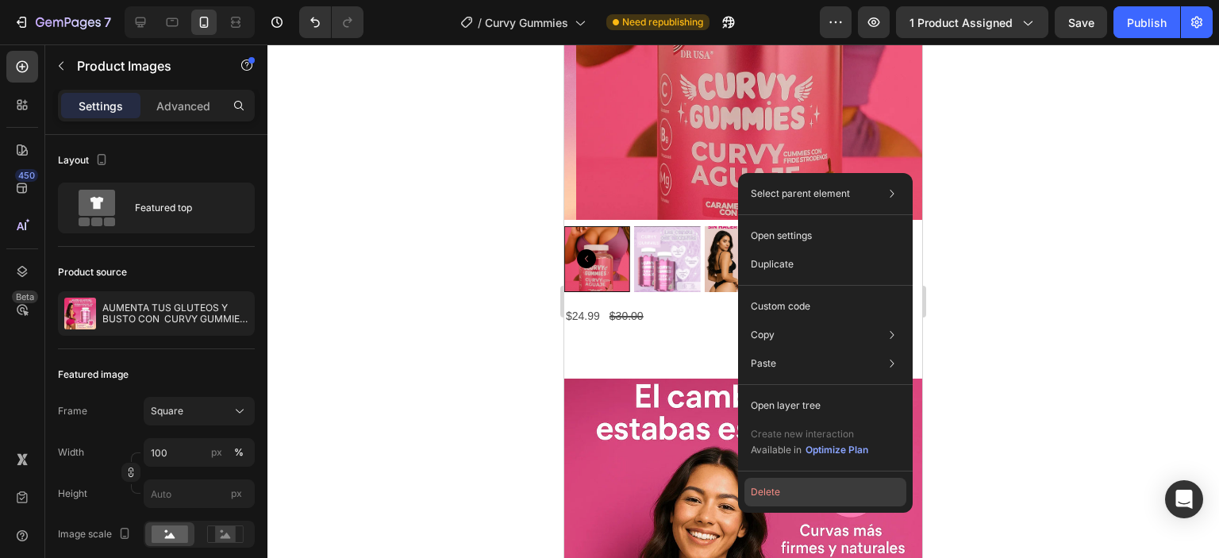
click at [783, 491] on button "Delete" at bounding box center [825, 492] width 162 height 29
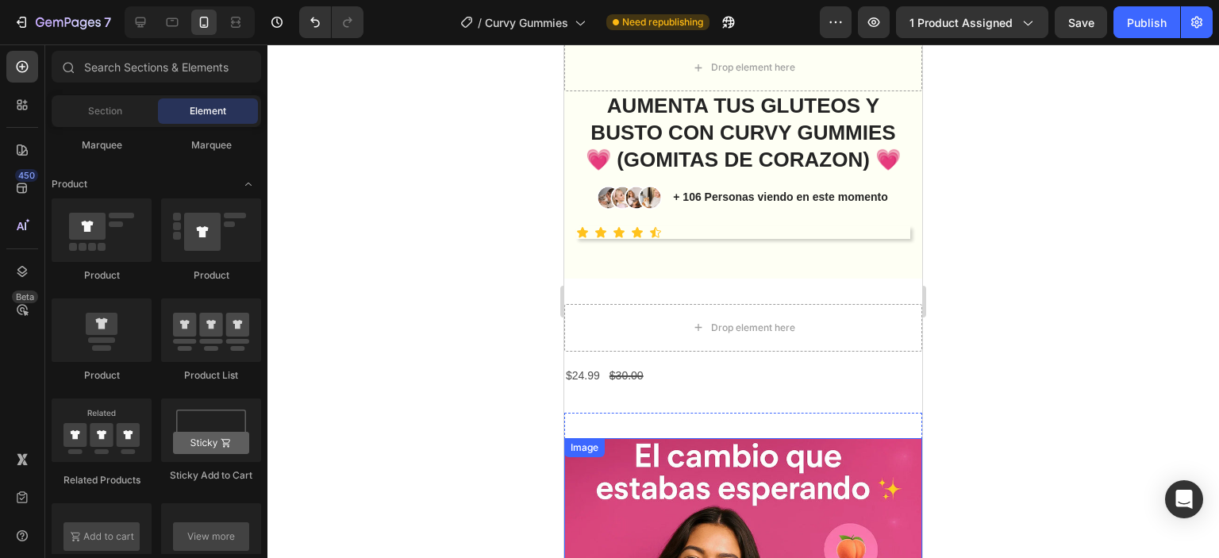
scroll to position [397, 0]
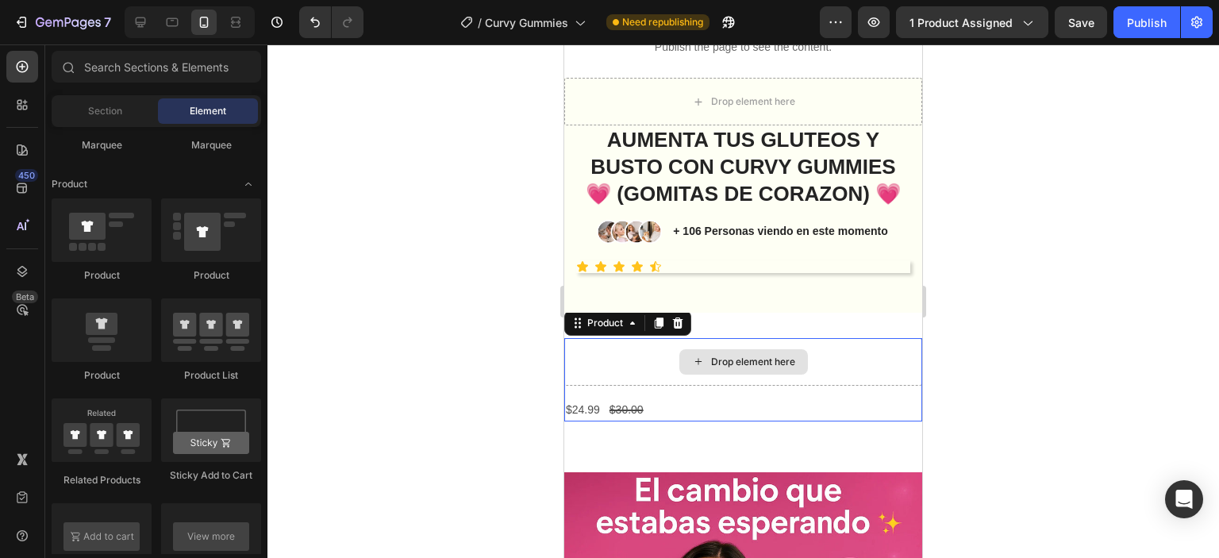
click at [738, 348] on div "Drop element here" at bounding box center [743, 362] width 358 height 48
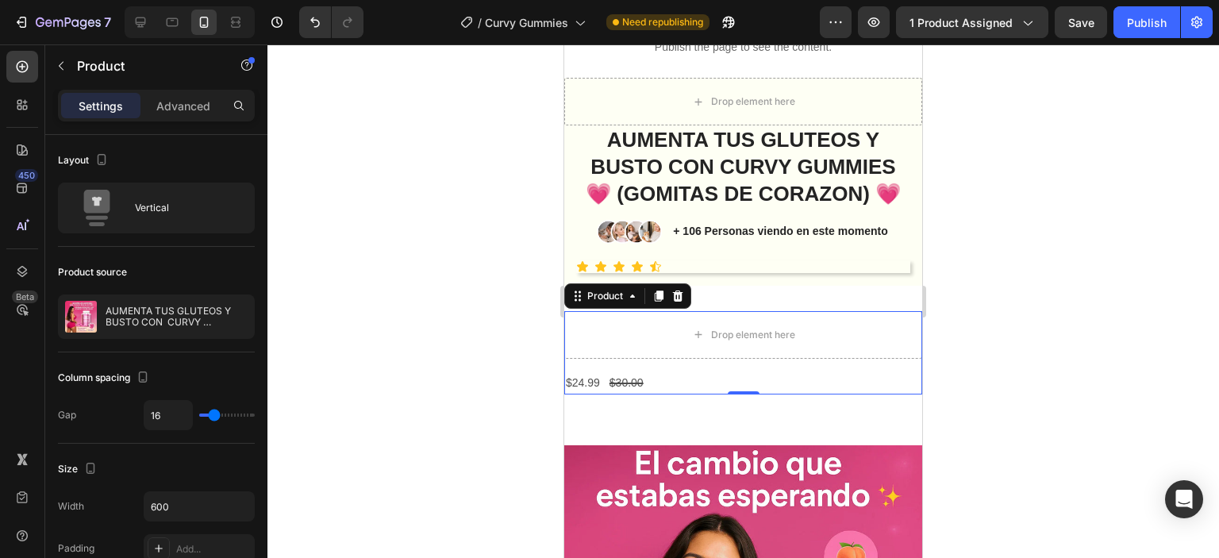
click at [675, 302] on icon at bounding box center [678, 295] width 10 height 11
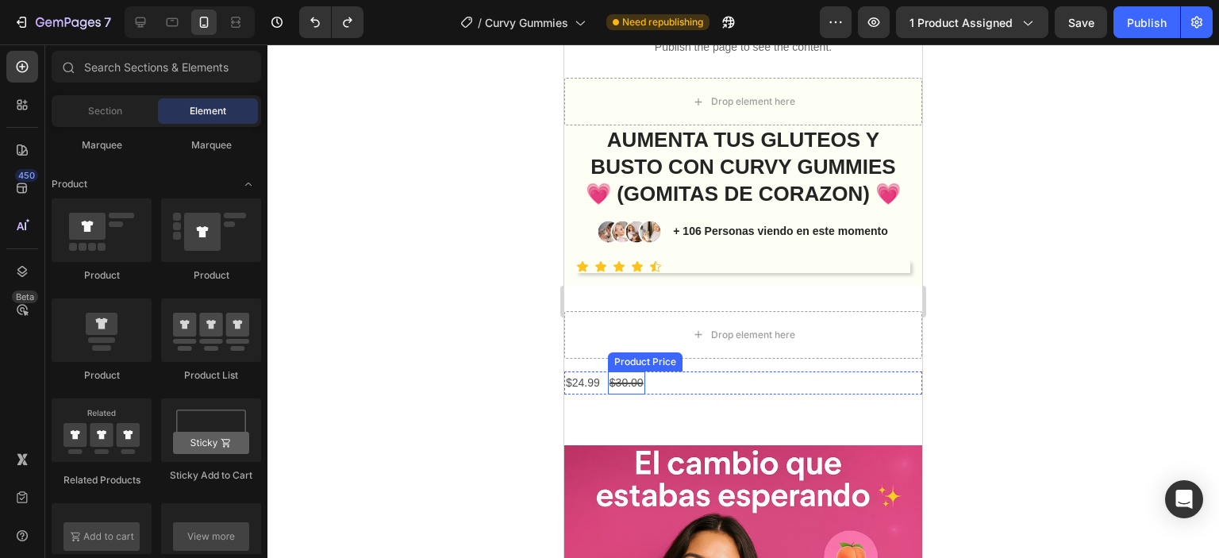
drag, startPoint x: 627, startPoint y: 411, endPoint x: 642, endPoint y: 412, distance: 15.1
click at [640, 394] on div "$30.00" at bounding box center [626, 382] width 37 height 23
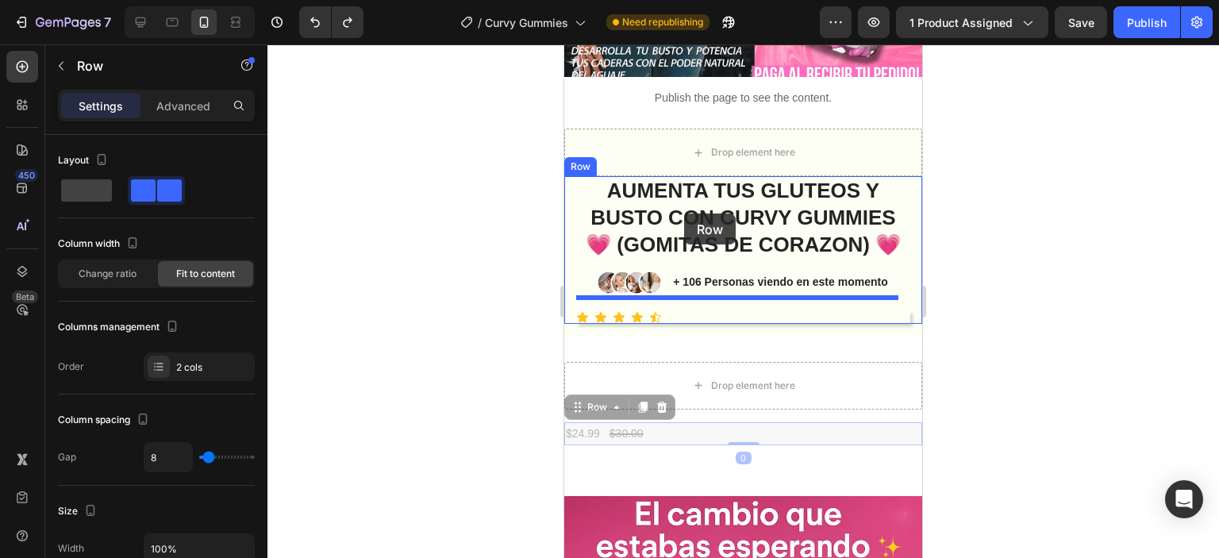
scroll to position [238, 0]
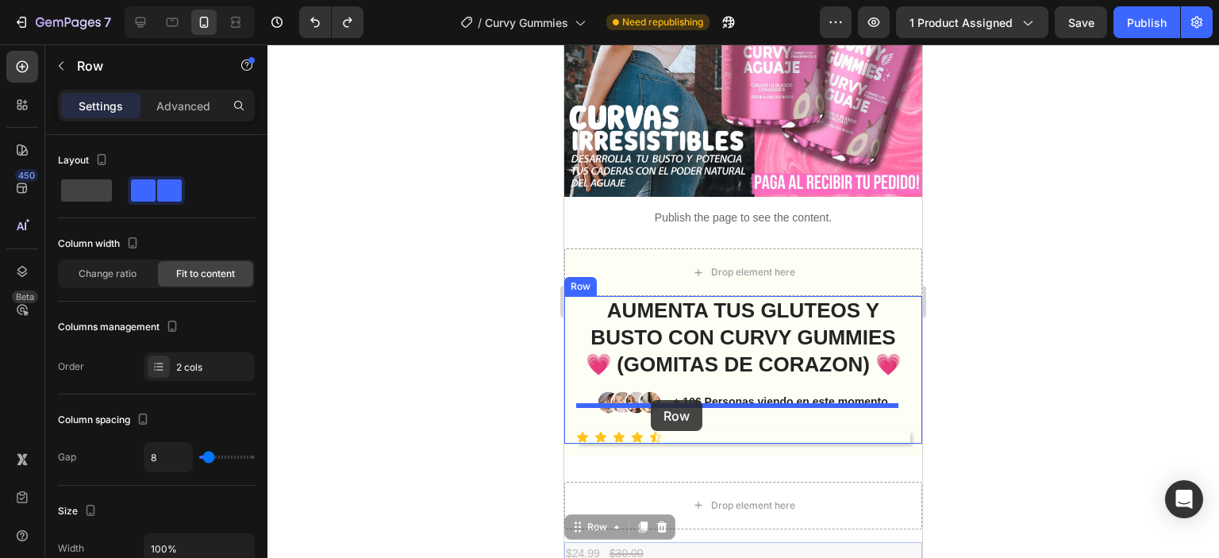
drag, startPoint x: 672, startPoint y: 410, endPoint x: 651, endPoint y: 400, distance: 23.5
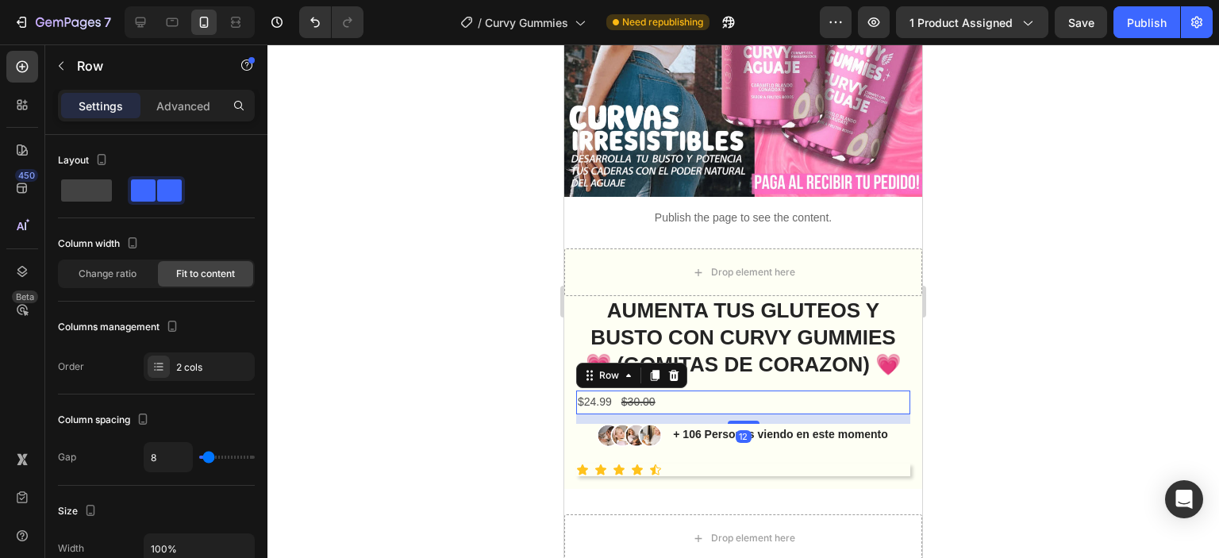
drag, startPoint x: 730, startPoint y: 416, endPoint x: 710, endPoint y: 415, distance: 20.7
click at [729, 414] on div "$24.99 Product Price Product Price $30.00 Product Price Product Price Row 12" at bounding box center [743, 401] width 334 height 23
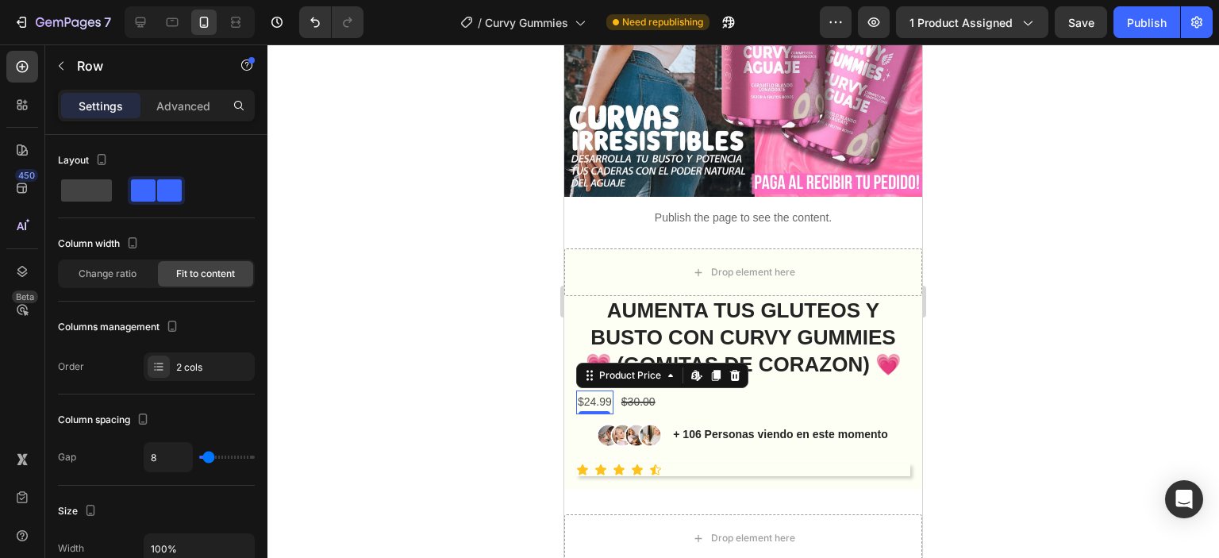
click at [601, 412] on div "$24.99" at bounding box center [594, 401] width 37 height 23
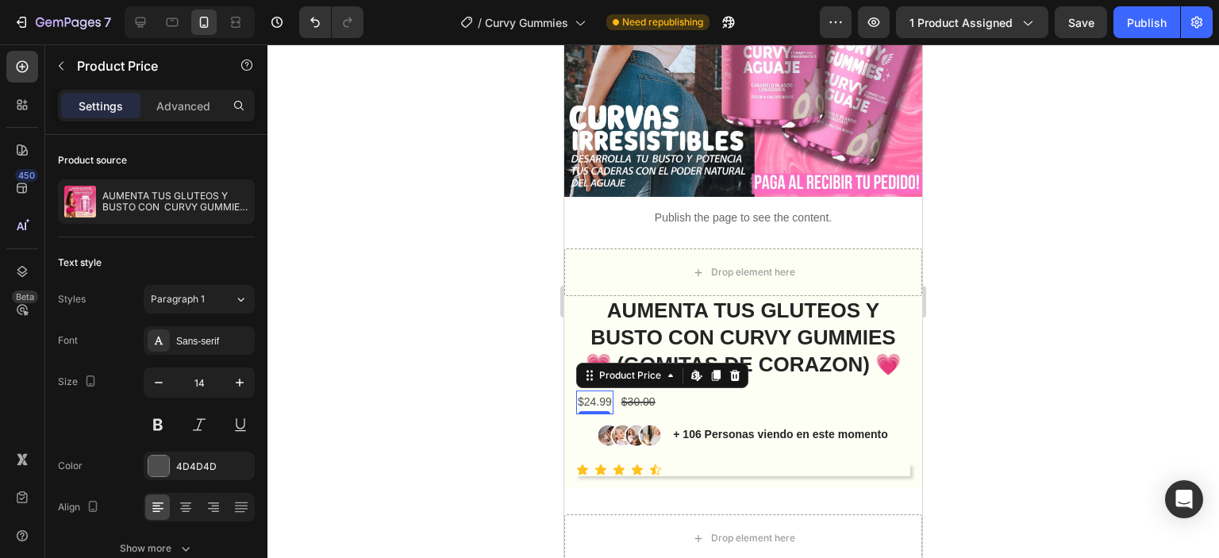
click at [601, 412] on div "$24.99" at bounding box center [594, 401] width 37 height 23
click at [602, 413] on div "$24.99" at bounding box center [594, 401] width 37 height 23
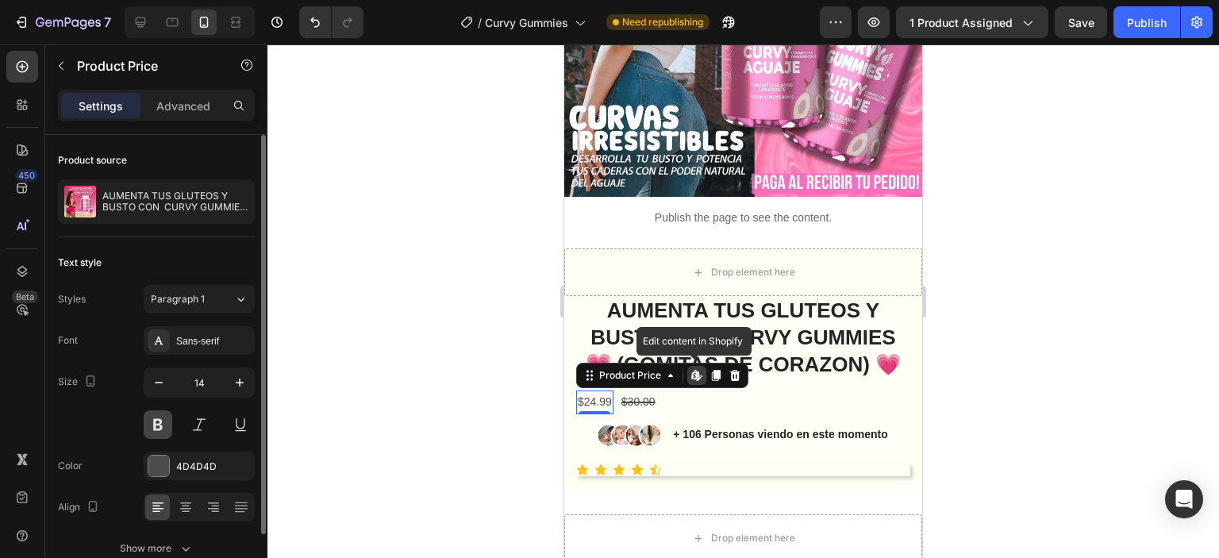
click at [159, 428] on button at bounding box center [158, 424] width 29 height 29
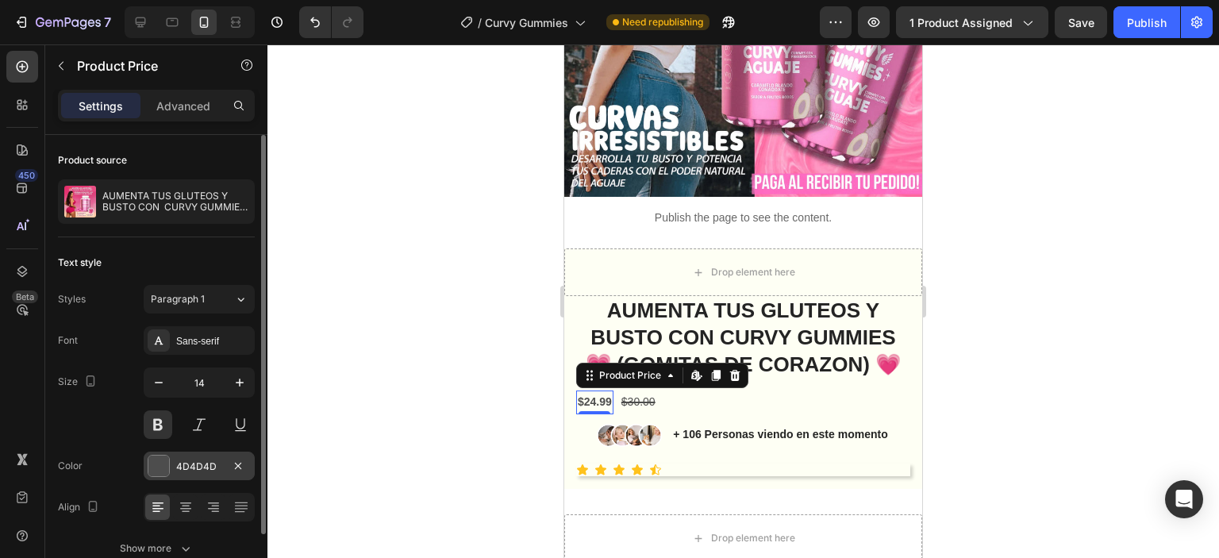
click at [162, 464] on div at bounding box center [158, 466] width 21 height 21
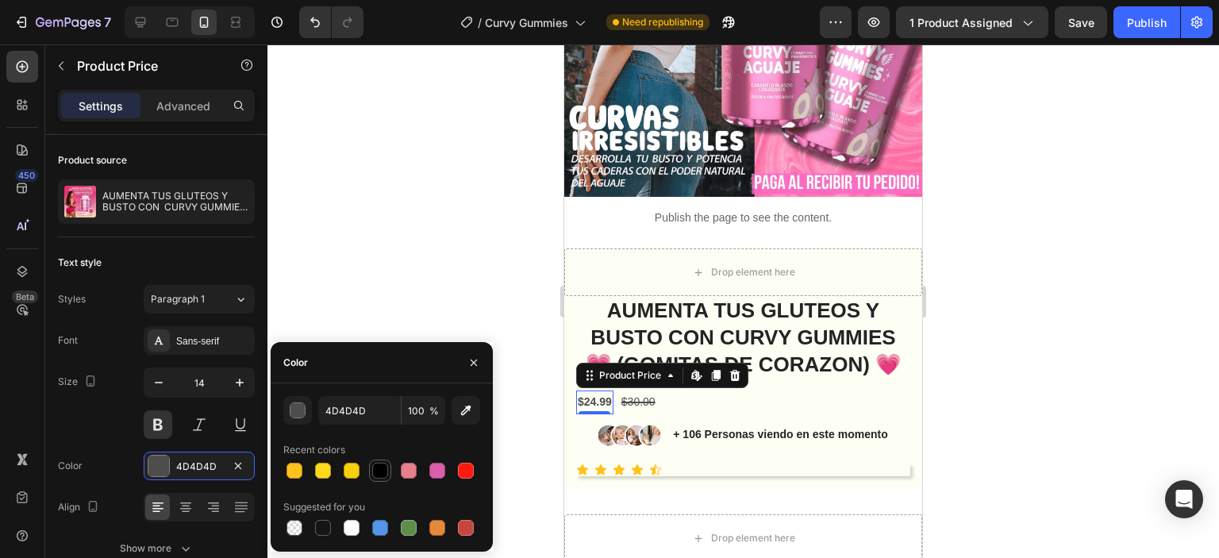
click at [378, 471] on div at bounding box center [380, 471] width 16 height 16
type input "000000"
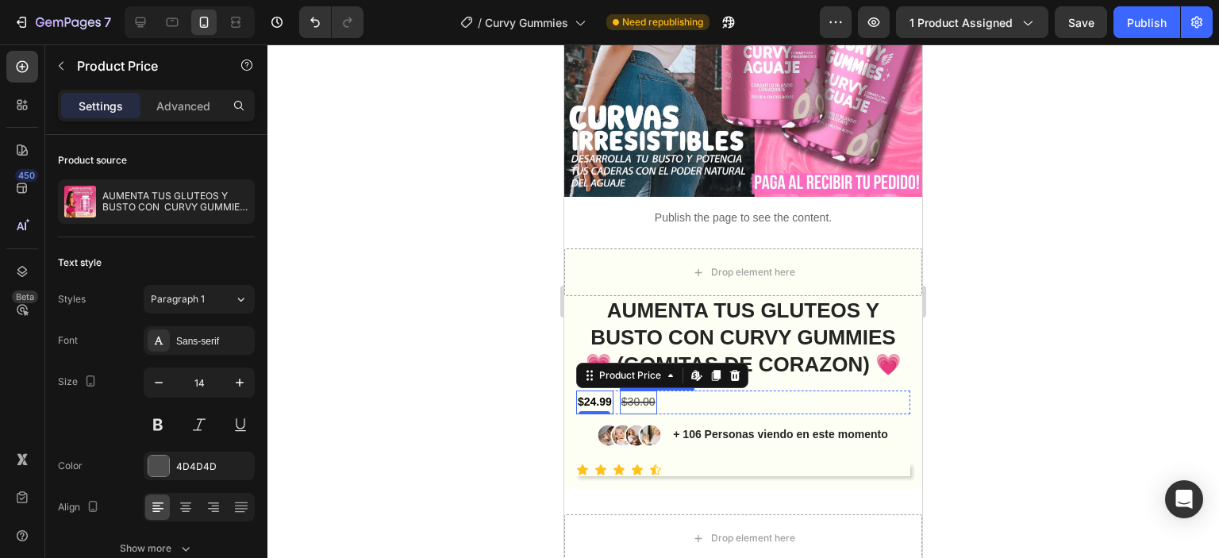
click at [638, 414] on div "$30.00" at bounding box center [638, 401] width 37 height 23
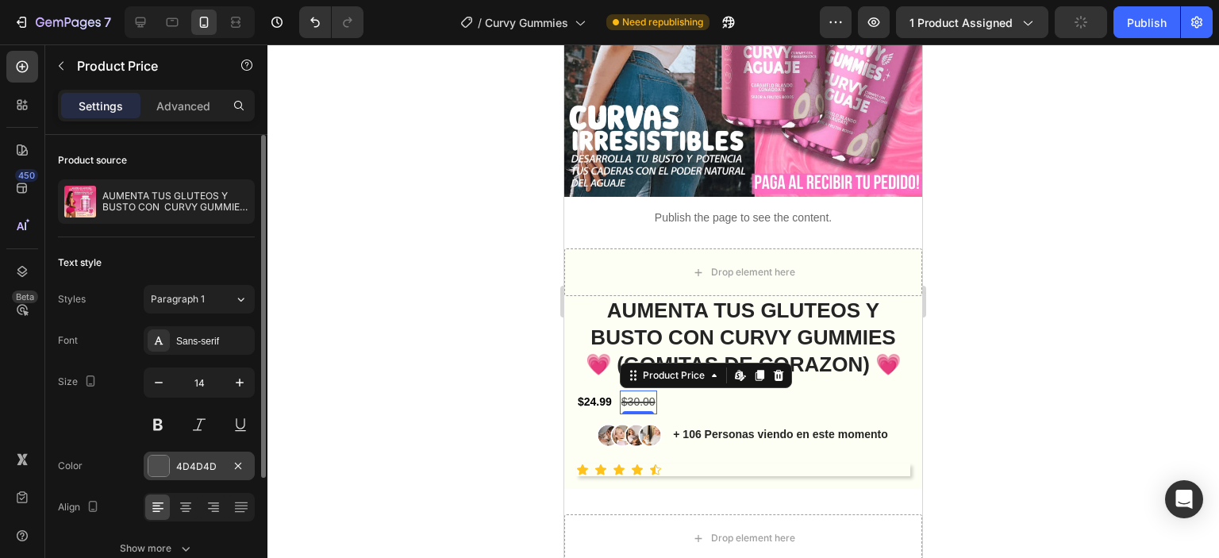
click at [164, 463] on div at bounding box center [158, 466] width 21 height 21
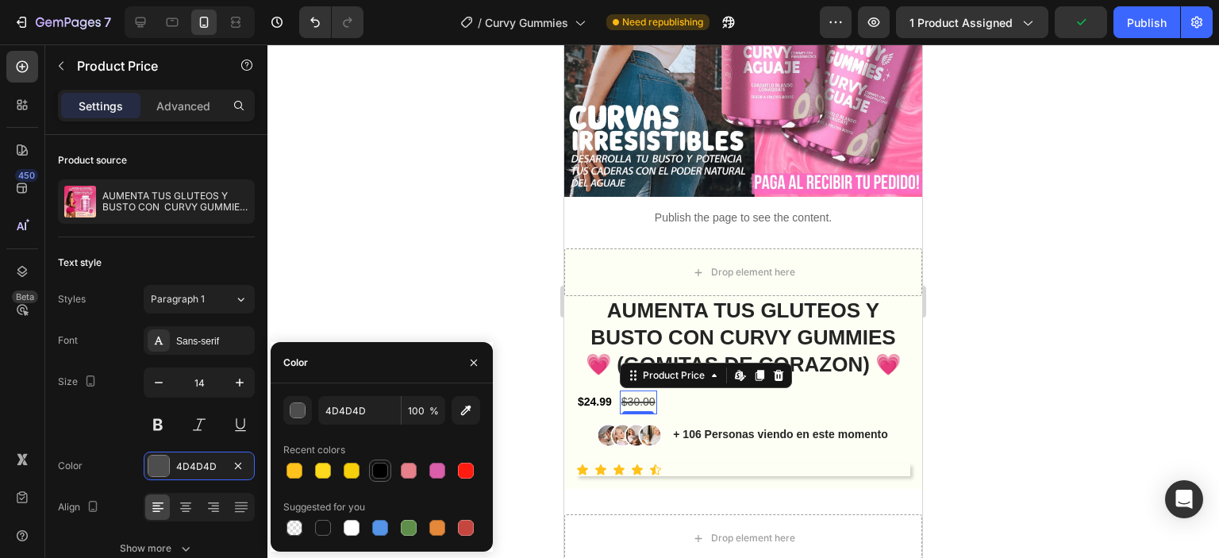
click at [384, 467] on div at bounding box center [380, 471] width 16 height 16
type input "000000"
click at [639, 410] on div "$30.00" at bounding box center [638, 401] width 37 height 23
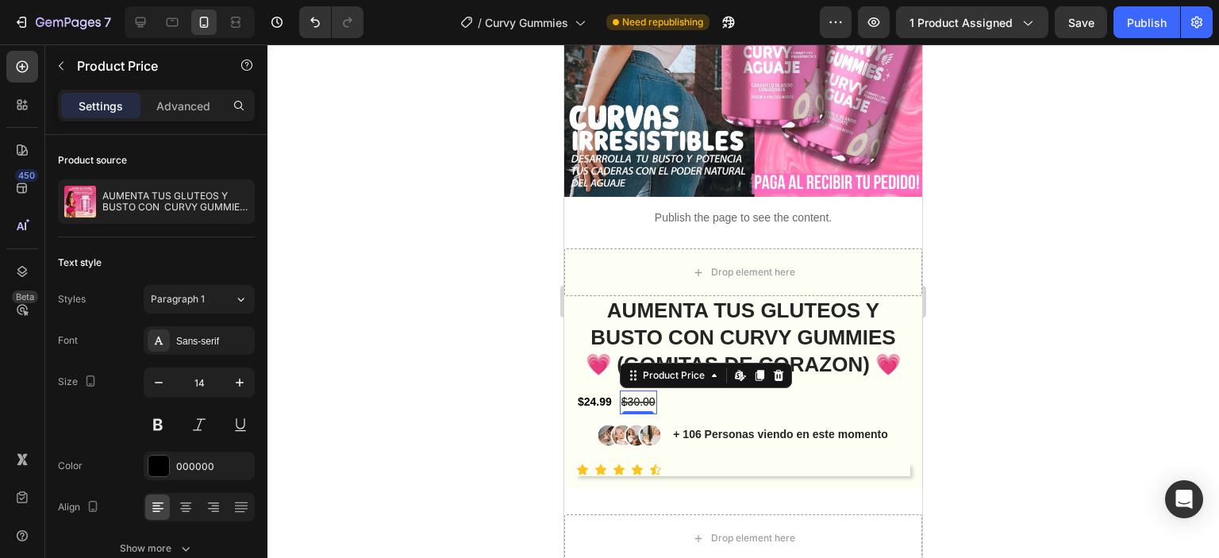
click at [639, 410] on div "$30.00" at bounding box center [638, 401] width 37 height 23
click at [636, 410] on div "$30.00" at bounding box center [638, 401] width 37 height 23
click at [642, 414] on div at bounding box center [638, 412] width 32 height 5
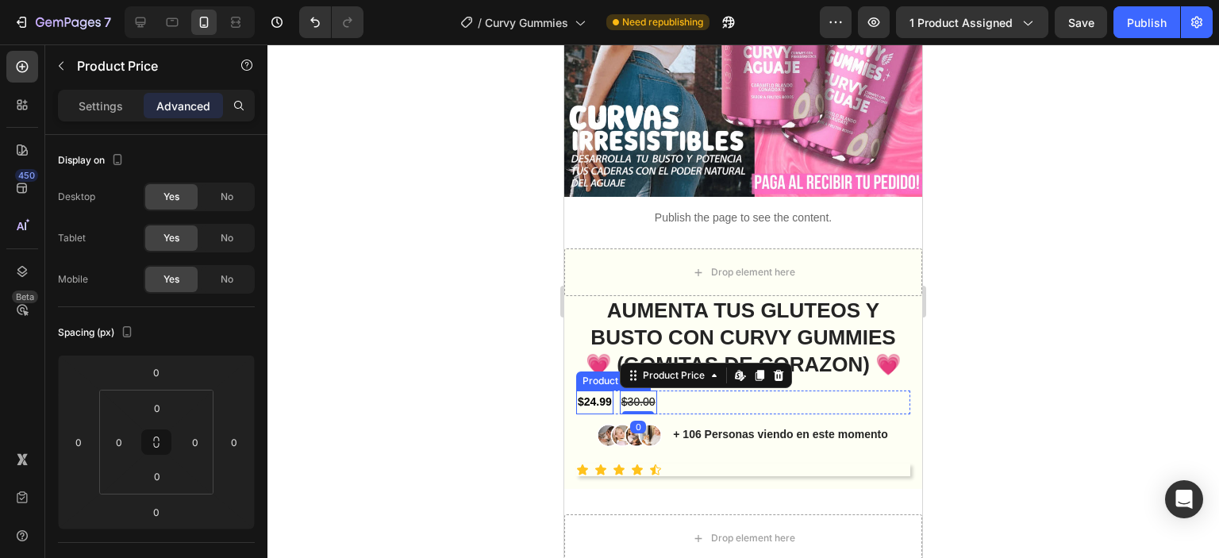
click at [587, 414] on div "$24.99" at bounding box center [594, 401] width 37 height 23
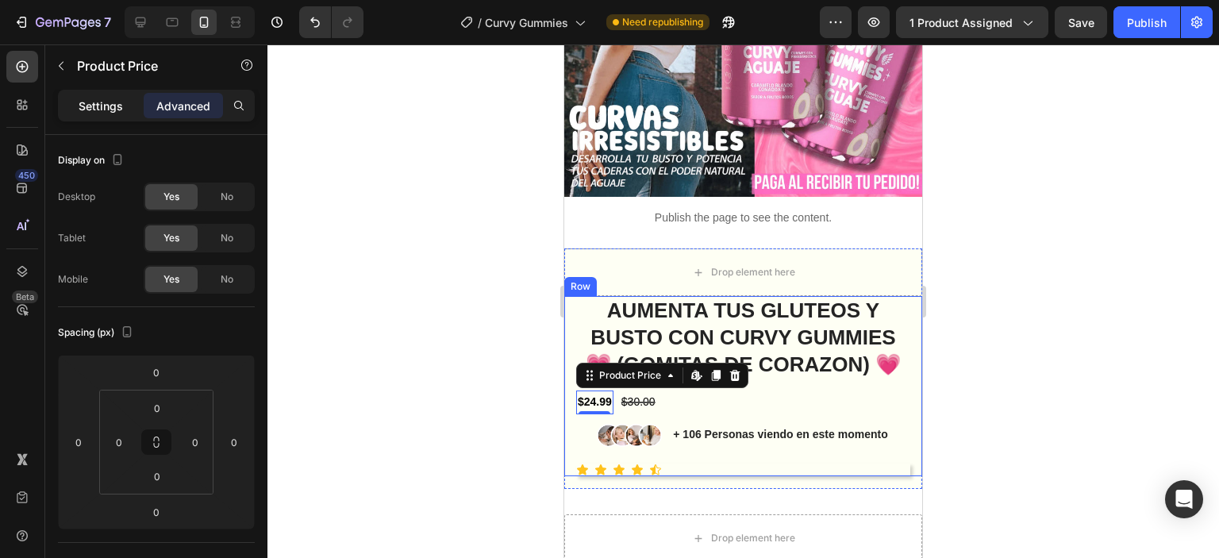
click at [101, 110] on p "Settings" at bounding box center [101, 106] width 44 height 17
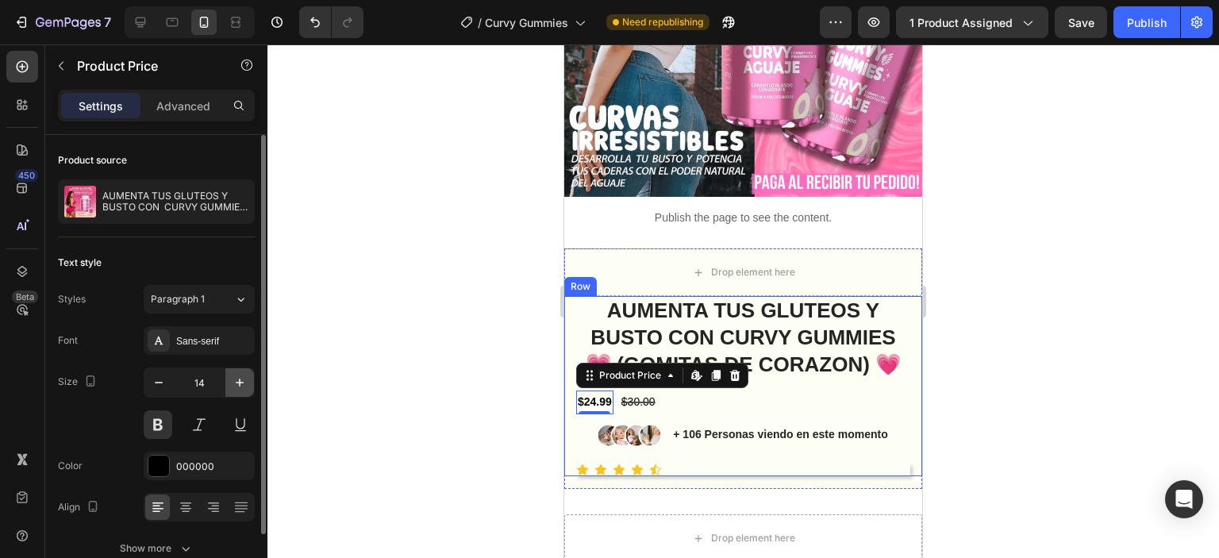
click at [243, 384] on icon "button" at bounding box center [240, 383] width 16 height 16
click at [242, 385] on icon "button" at bounding box center [240, 383] width 16 height 16
click at [242, 386] on icon "button" at bounding box center [240, 383] width 16 height 16
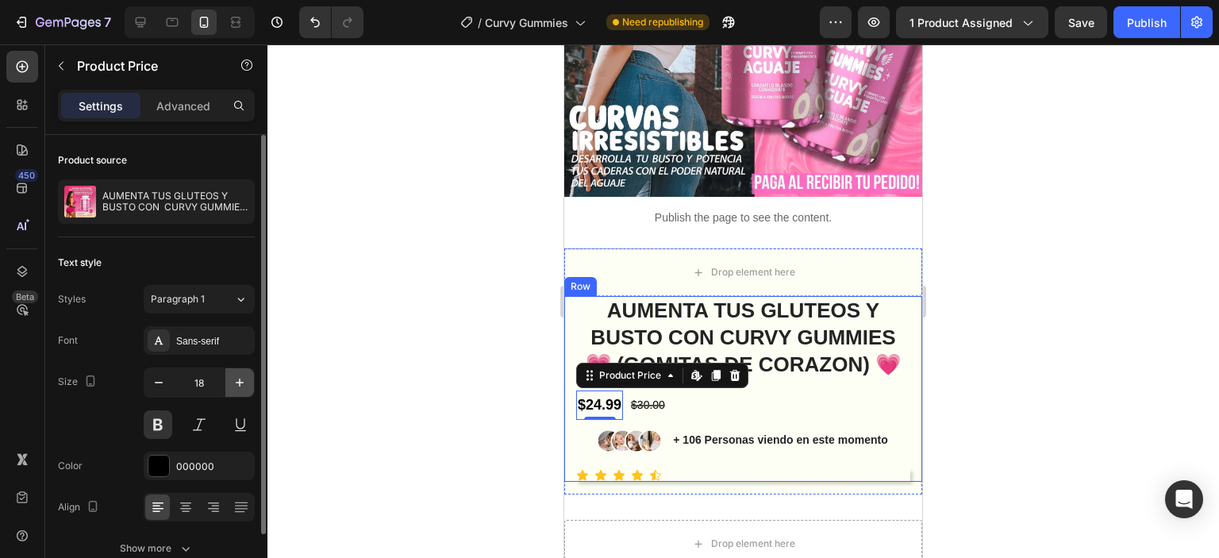
click at [242, 386] on icon "button" at bounding box center [240, 383] width 16 height 16
type input "20"
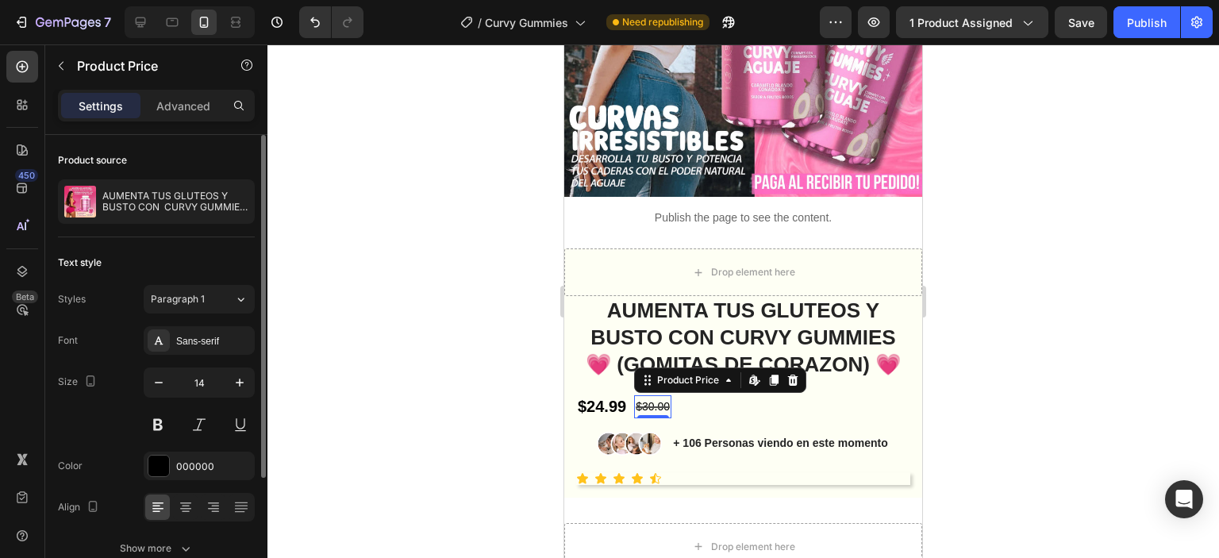
click at [655, 410] on div "$30.00" at bounding box center [652, 406] width 37 height 23
click at [236, 375] on icon "button" at bounding box center [240, 383] width 16 height 16
click at [237, 375] on icon "button" at bounding box center [240, 383] width 16 height 16
click at [238, 383] on icon "button" at bounding box center [240, 383] width 16 height 16
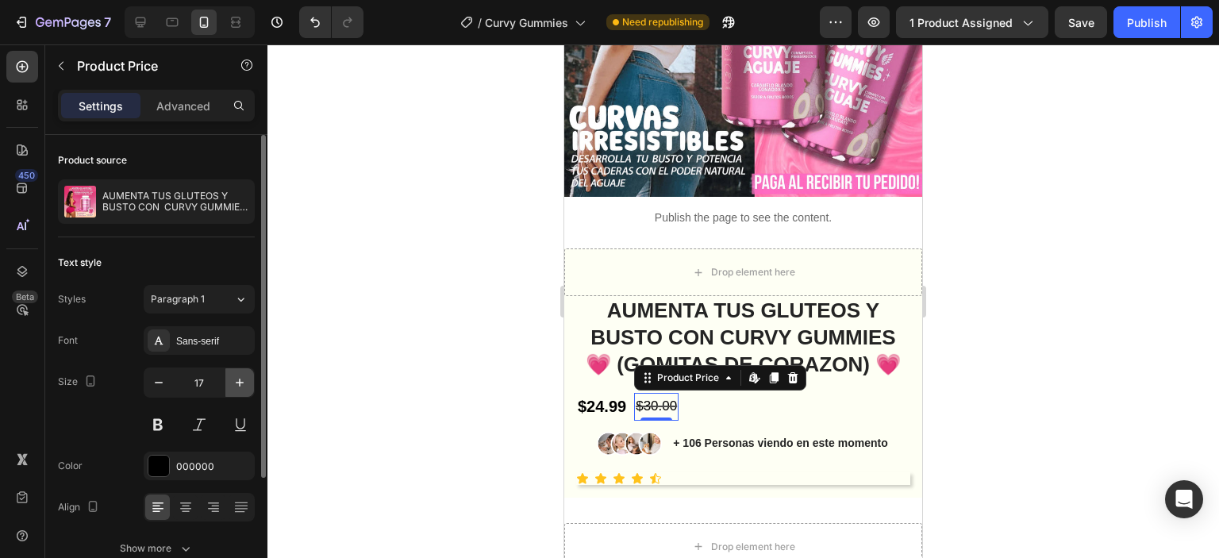
click at [238, 383] on icon "button" at bounding box center [240, 383] width 16 height 16
type input "19"
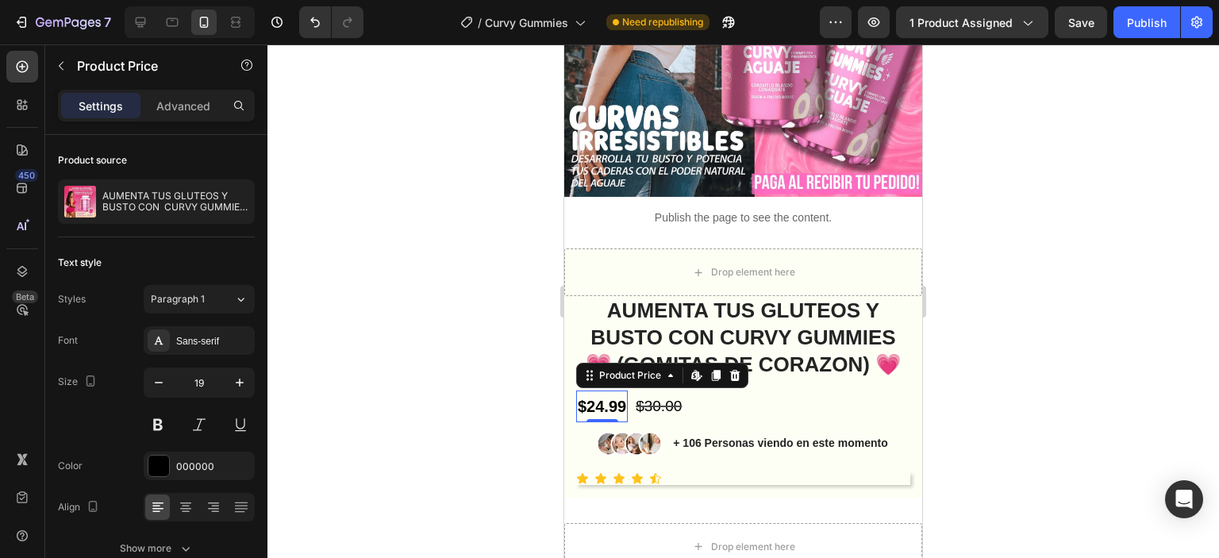
click at [609, 421] on div "$24.99" at bounding box center [602, 406] width 52 height 32
click at [657, 421] on div "$30.00" at bounding box center [658, 406] width 49 height 30
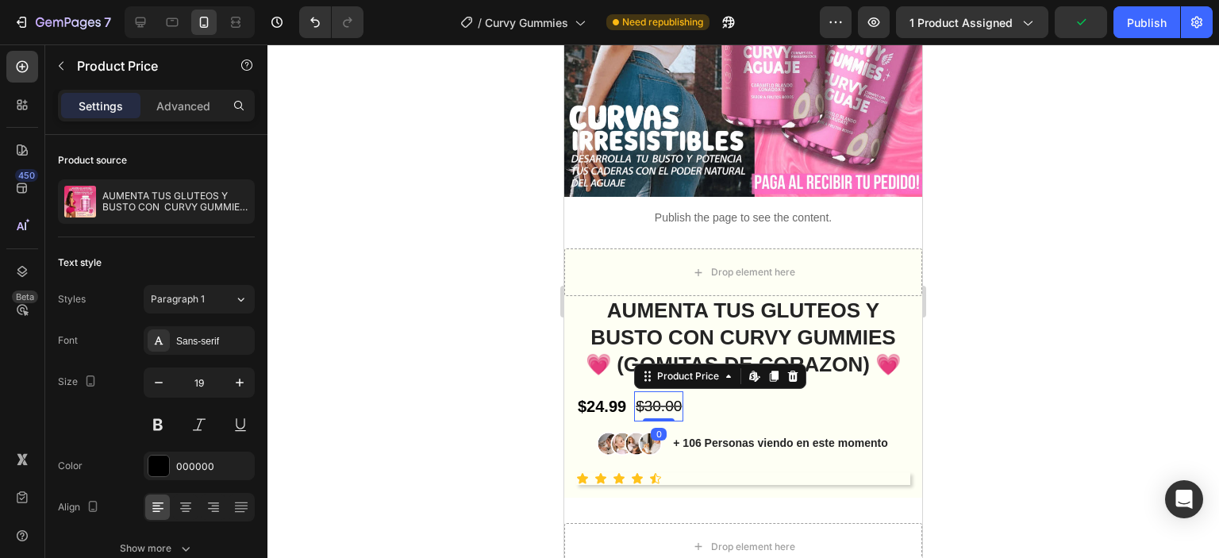
click at [656, 414] on div "$30.00" at bounding box center [658, 406] width 49 height 30
click at [661, 421] on div "$30.00" at bounding box center [658, 406] width 49 height 30
click at [659, 421] on div "$30.00" at bounding box center [658, 406] width 49 height 30
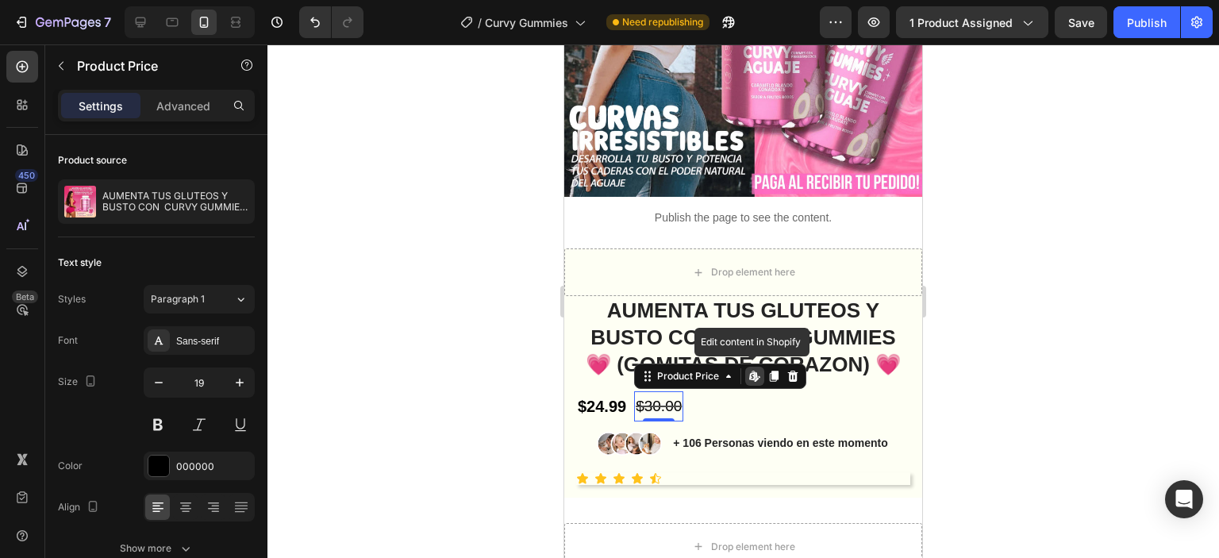
click at [659, 421] on div "$30.00" at bounding box center [658, 406] width 49 height 30
click at [658, 411] on div "$30.00" at bounding box center [658, 406] width 49 height 30
drag, startPoint x: 658, startPoint y: 411, endPoint x: 613, endPoint y: 419, distance: 45.9
click at [654, 411] on div "$30.00" at bounding box center [658, 406] width 49 height 30
click at [606, 422] on div "$24.99" at bounding box center [602, 406] width 52 height 32
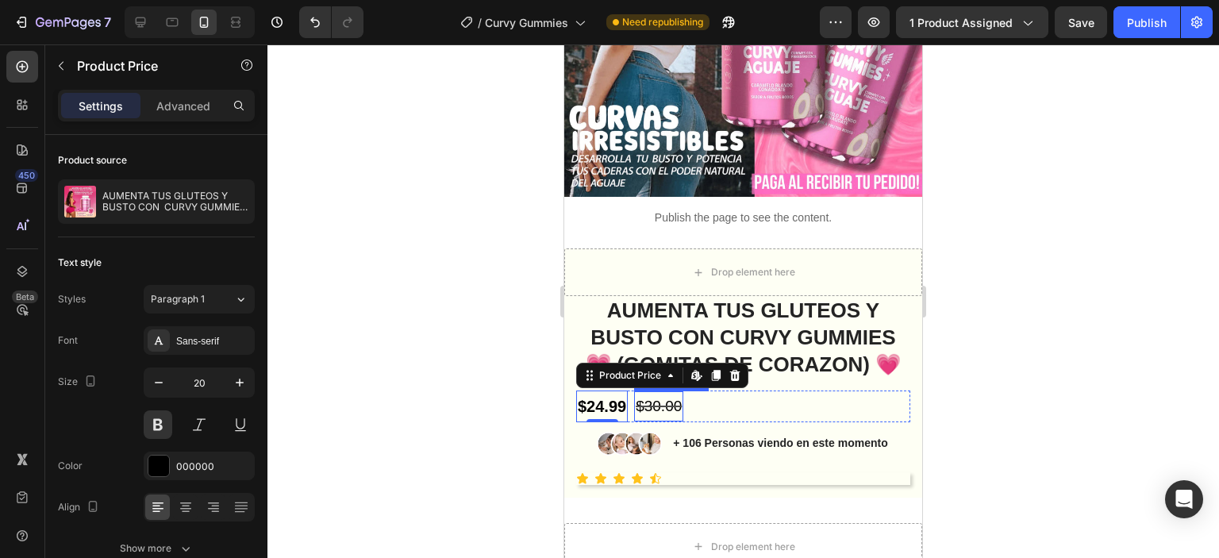
click at [662, 421] on div "$30.00" at bounding box center [658, 406] width 49 height 30
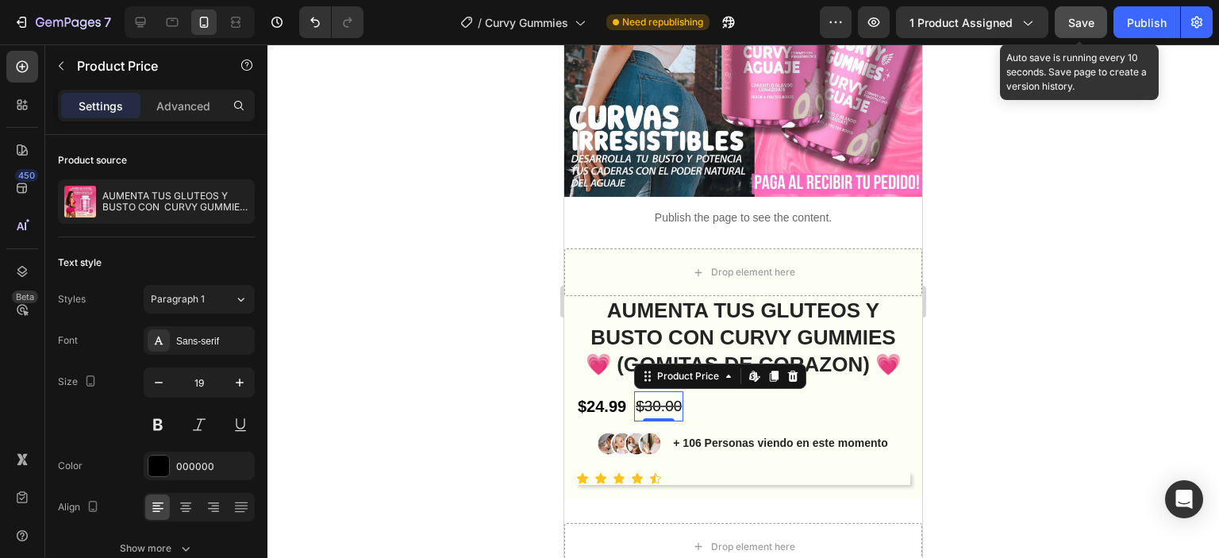
click at [1096, 29] on button "Save" at bounding box center [1081, 22] width 52 height 32
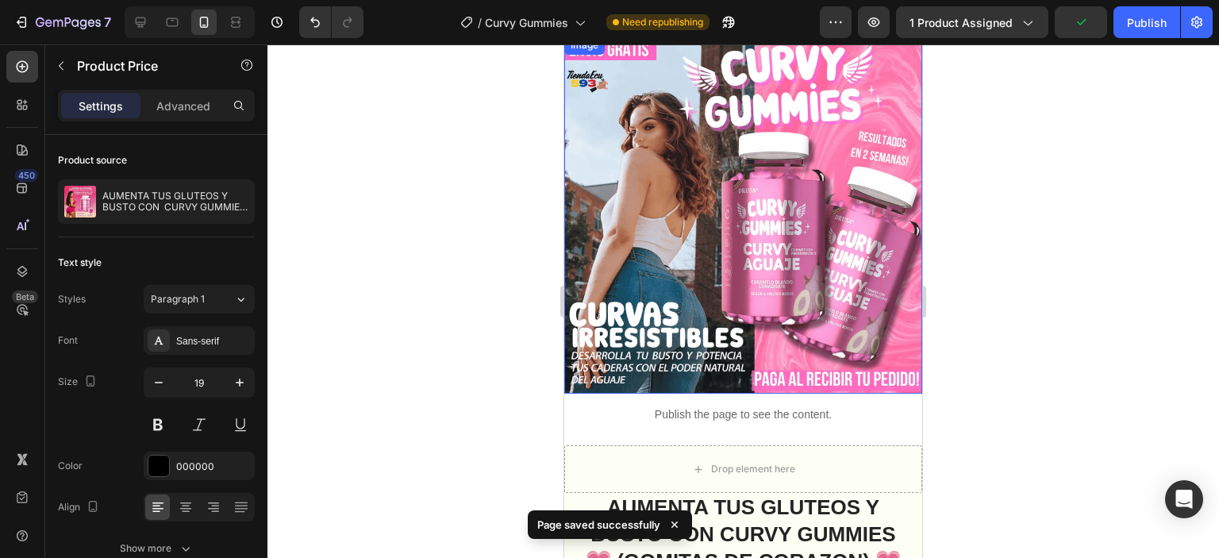
scroll to position [0, 0]
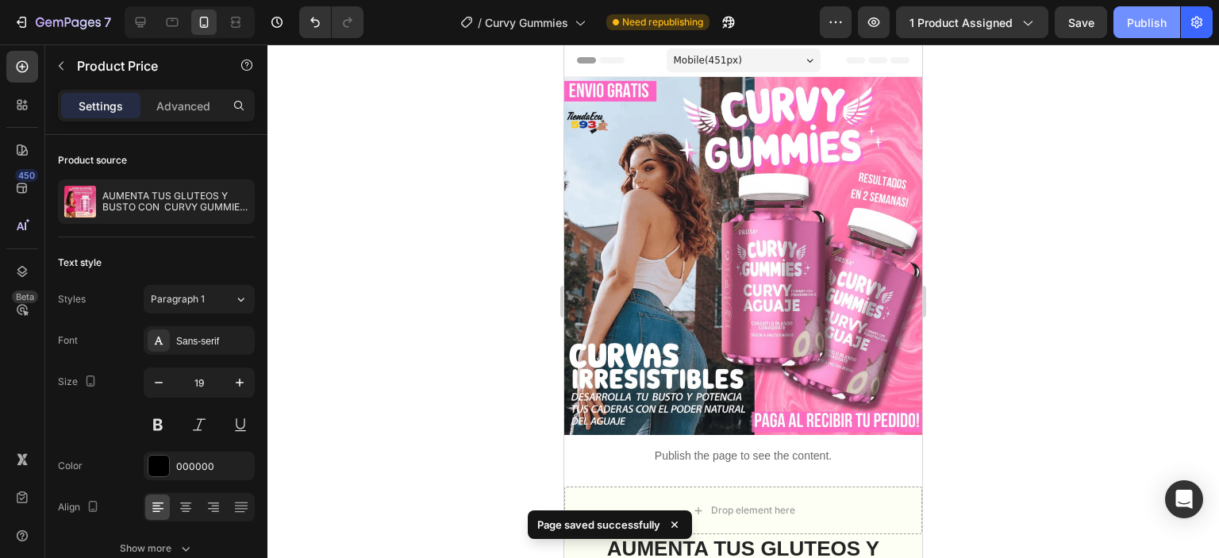
click at [1146, 26] on div "Publish" at bounding box center [1147, 22] width 40 height 17
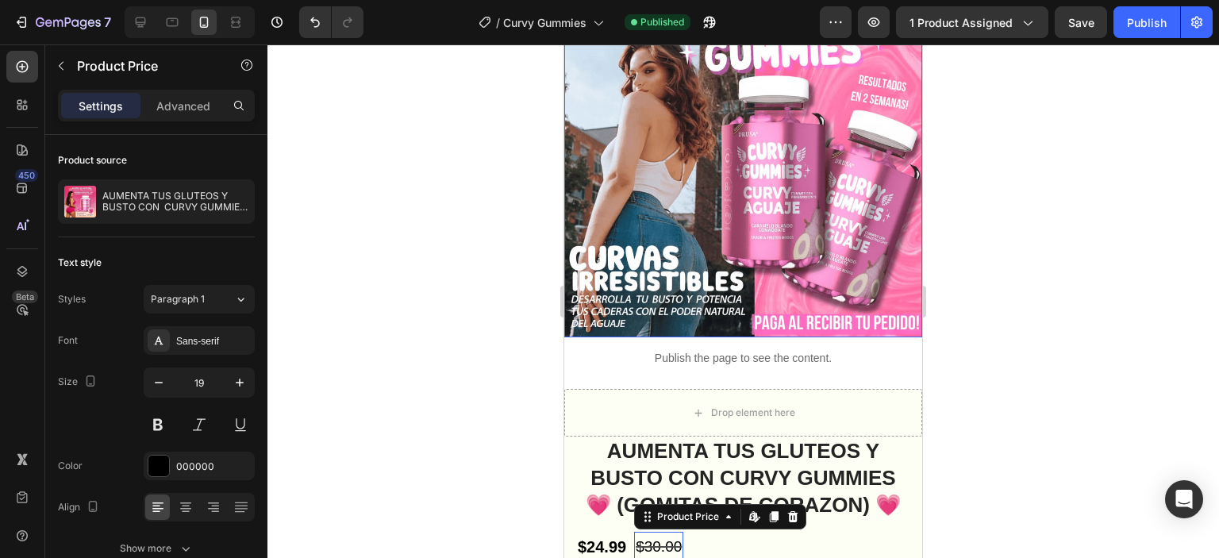
scroll to position [238, 0]
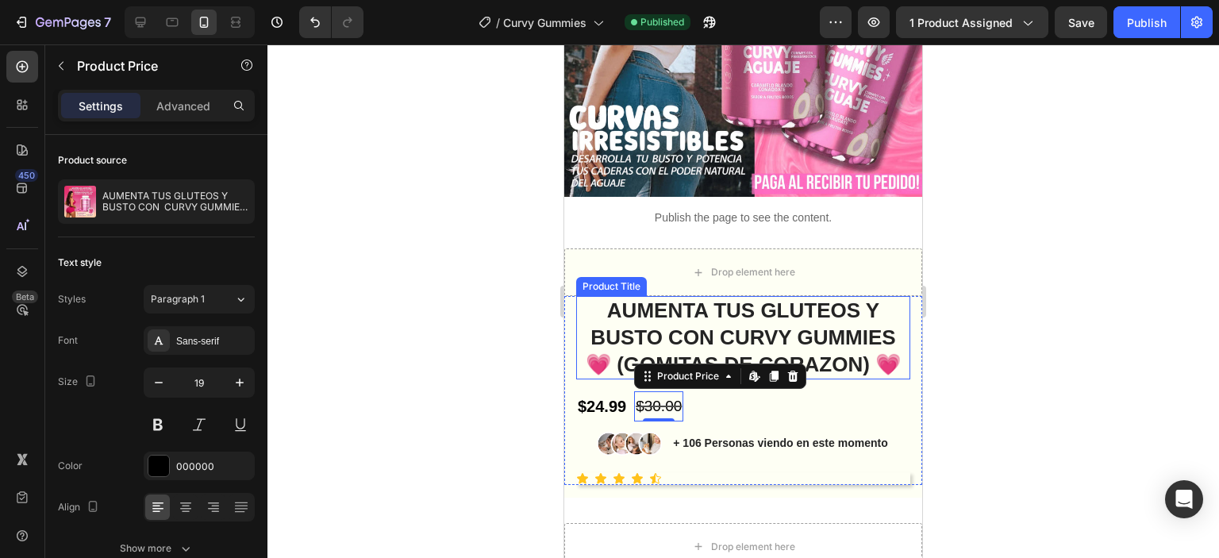
click at [779, 296] on h1 "AUMENTA TUS GLUTEOS Y BUSTO CON CURVY GUMMIES 💗 (GOMITAS DE CORAZON) 💗" at bounding box center [743, 337] width 334 height 83
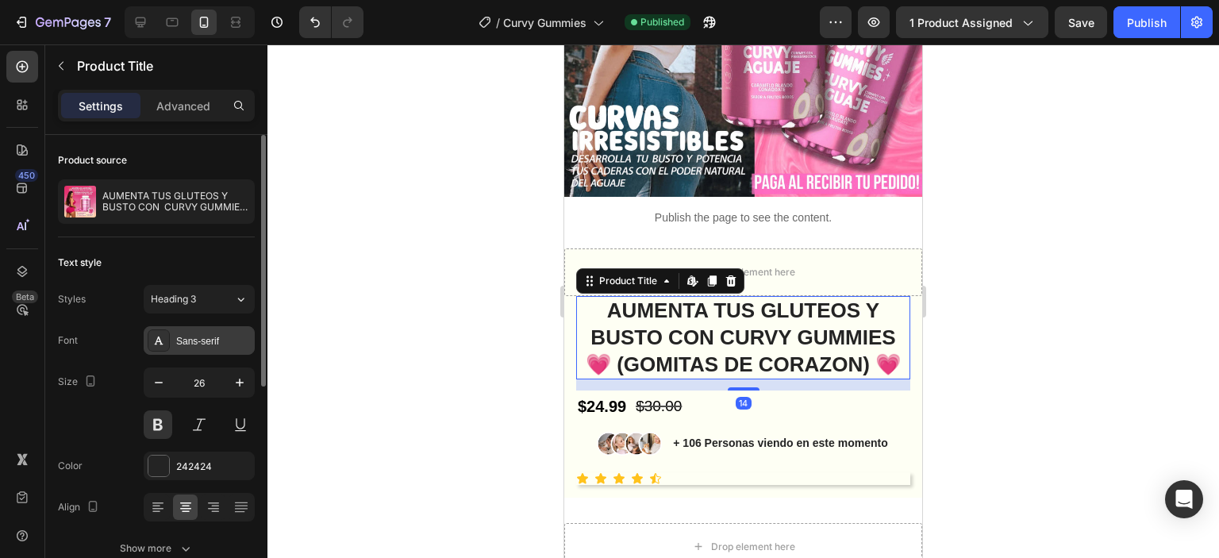
click at [217, 348] on div "Sans-serif" at bounding box center [199, 340] width 111 height 29
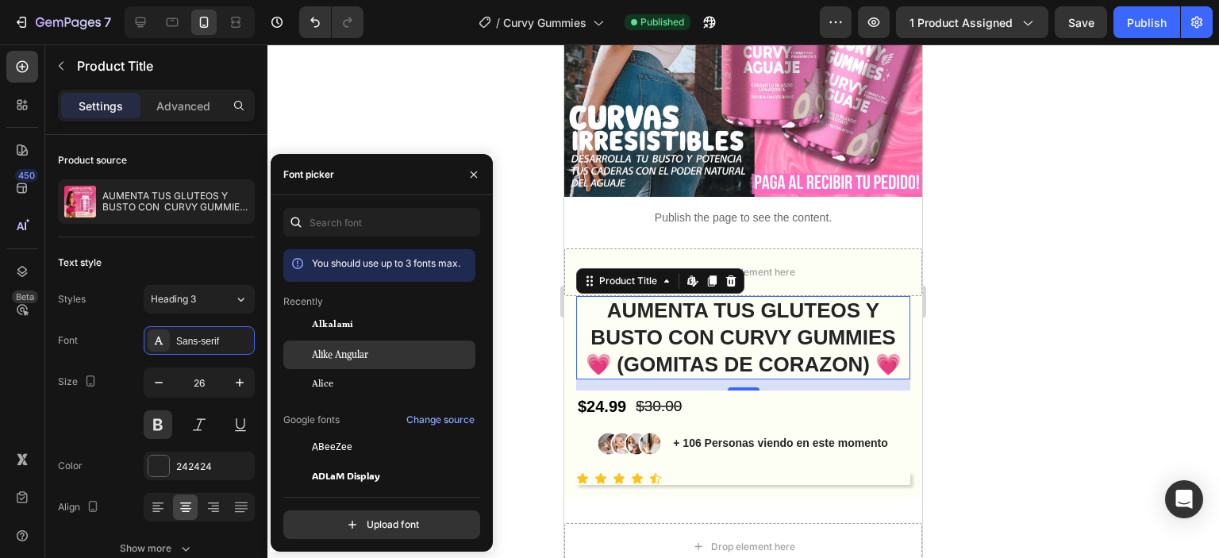
click at [359, 355] on span "Alike Angular" at bounding box center [340, 355] width 56 height 14
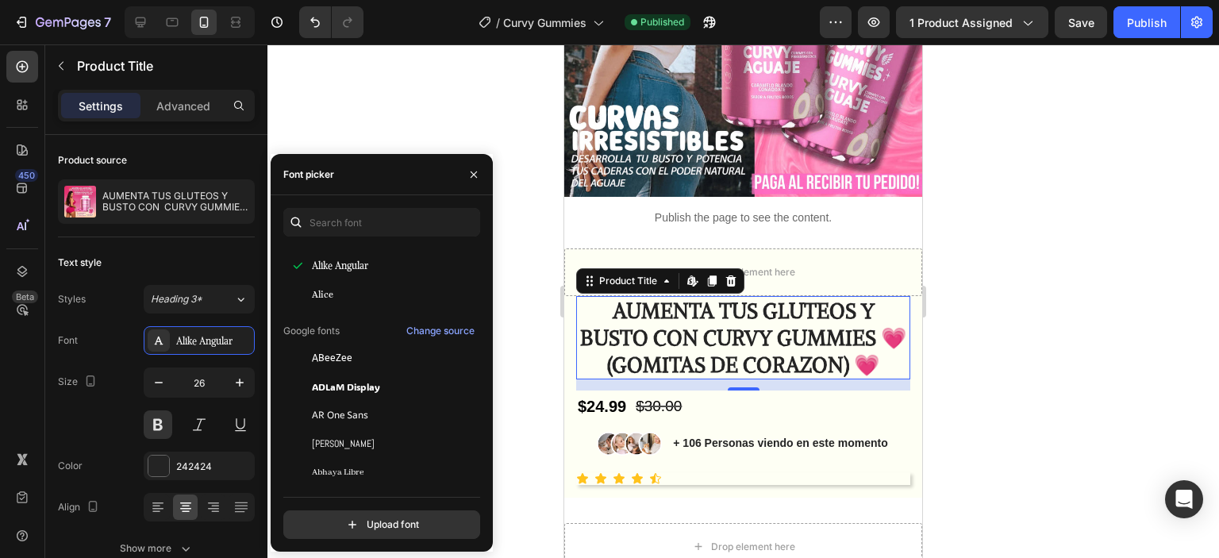
scroll to position [159, 0]
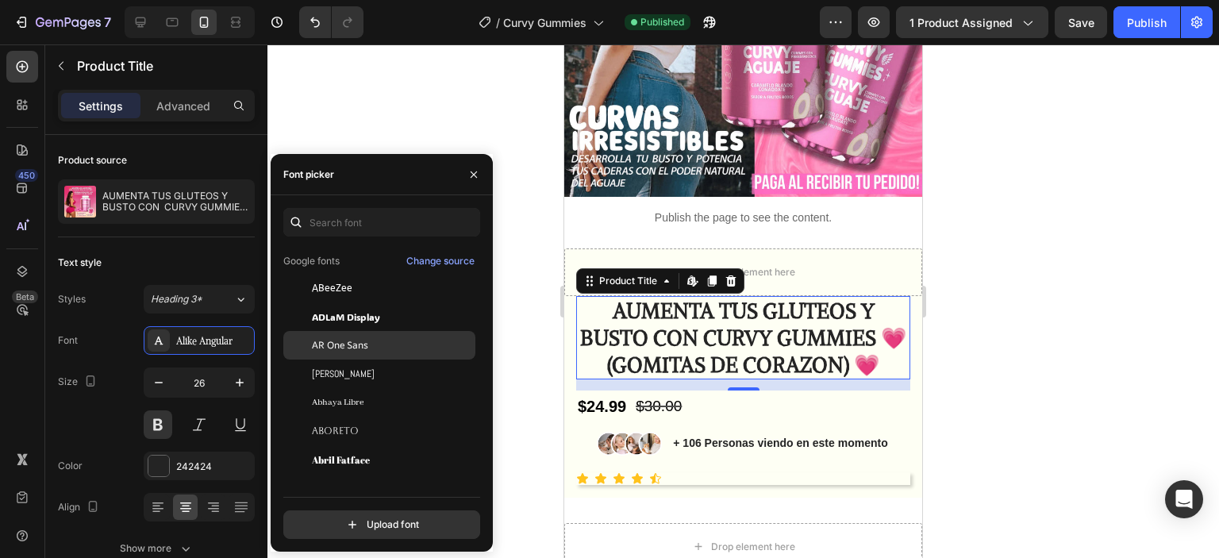
click at [359, 353] on div "AR One Sans" at bounding box center [379, 345] width 192 height 29
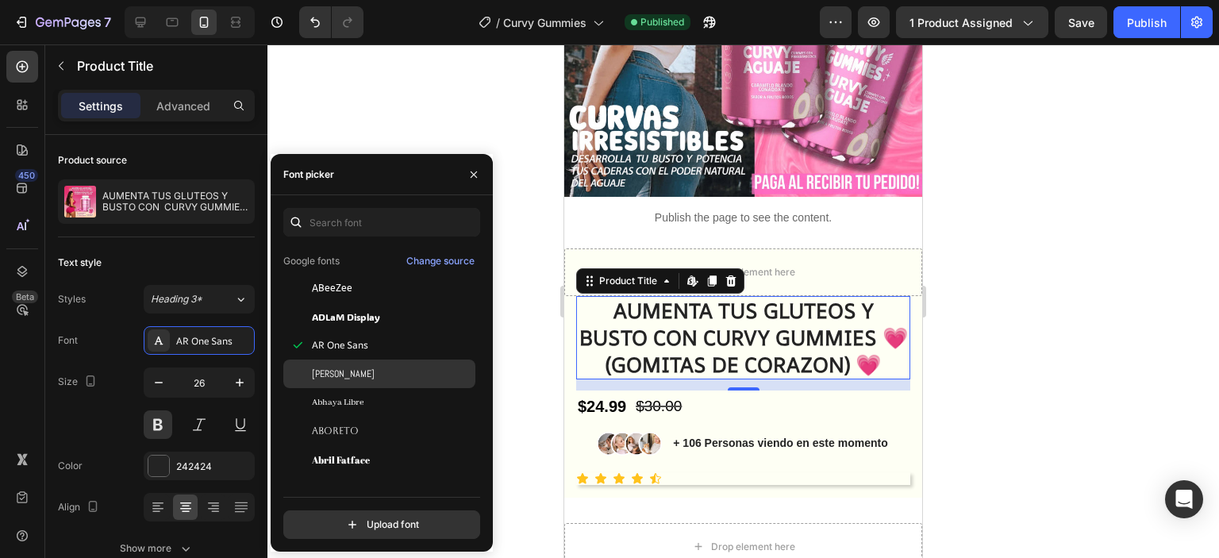
click at [358, 374] on div "[PERSON_NAME]" at bounding box center [392, 374] width 160 height 14
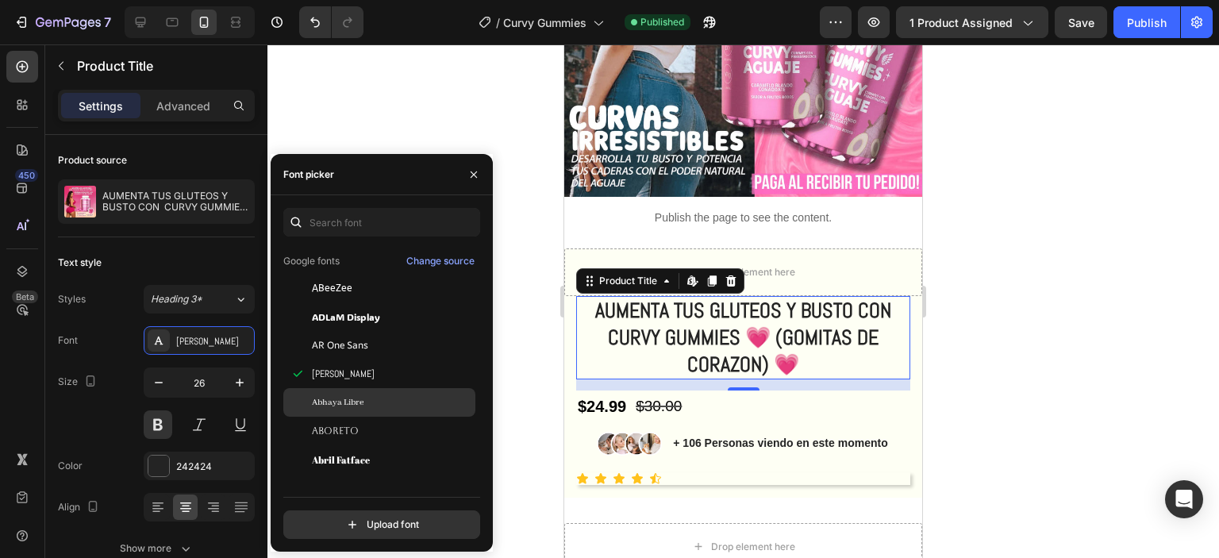
click at [356, 399] on span "Abhaya Libre" at bounding box center [338, 402] width 52 height 14
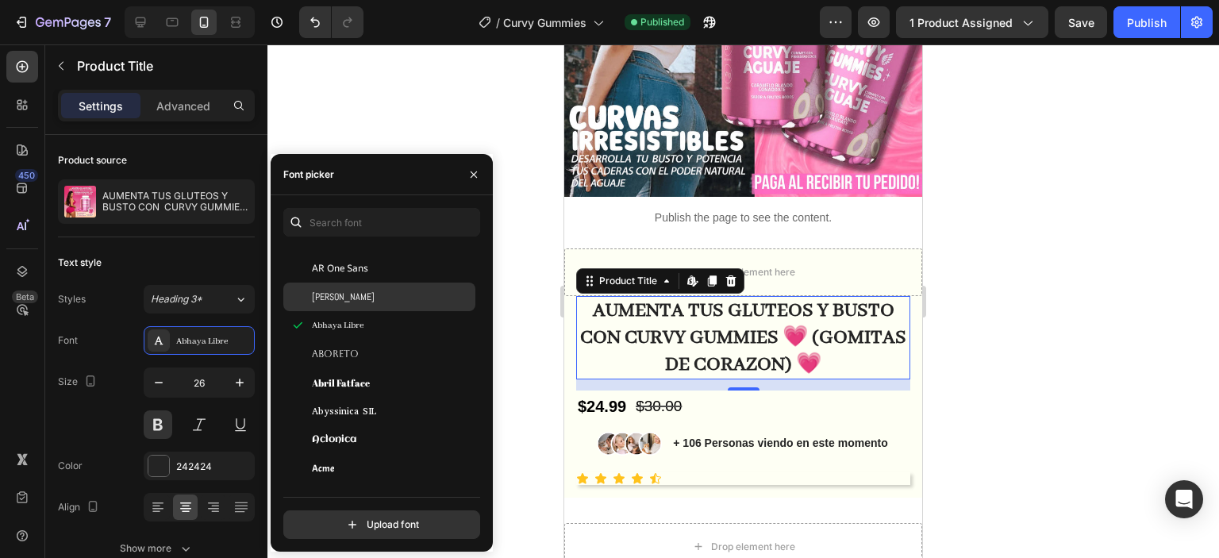
scroll to position [238, 0]
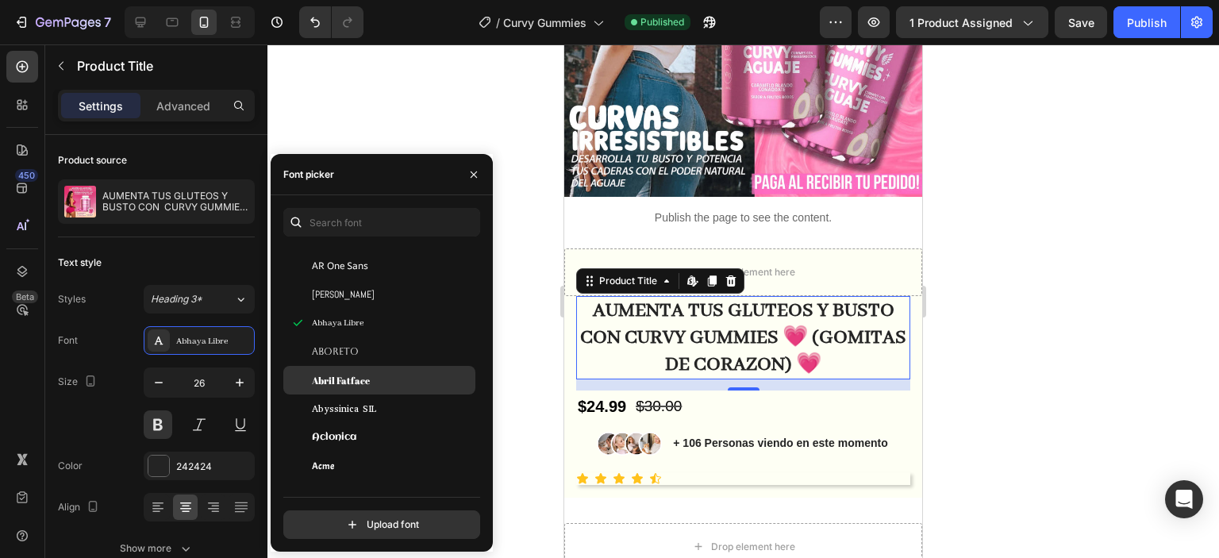
click at [365, 383] on span "Abril Fatface" at bounding box center [341, 380] width 58 height 14
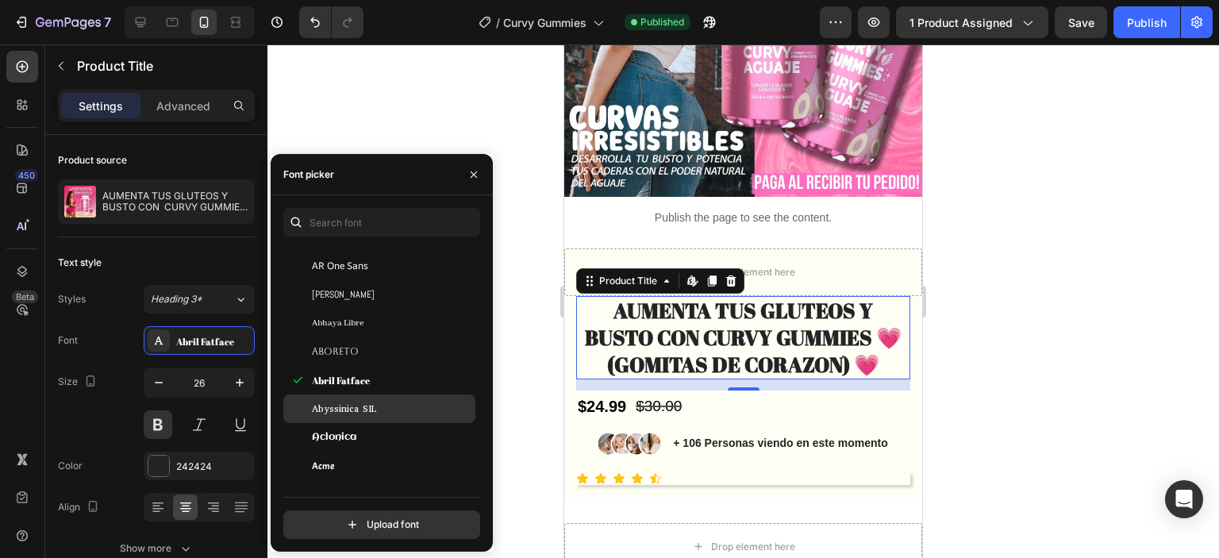
click at [364, 405] on span "Abyssinica SIL" at bounding box center [344, 409] width 64 height 14
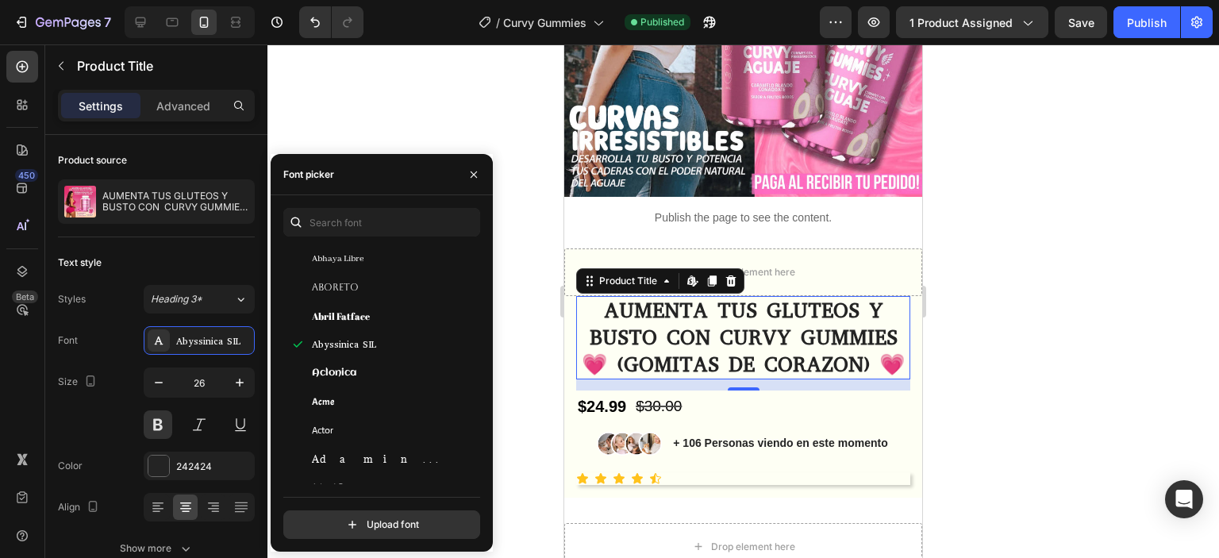
scroll to position [397, 0]
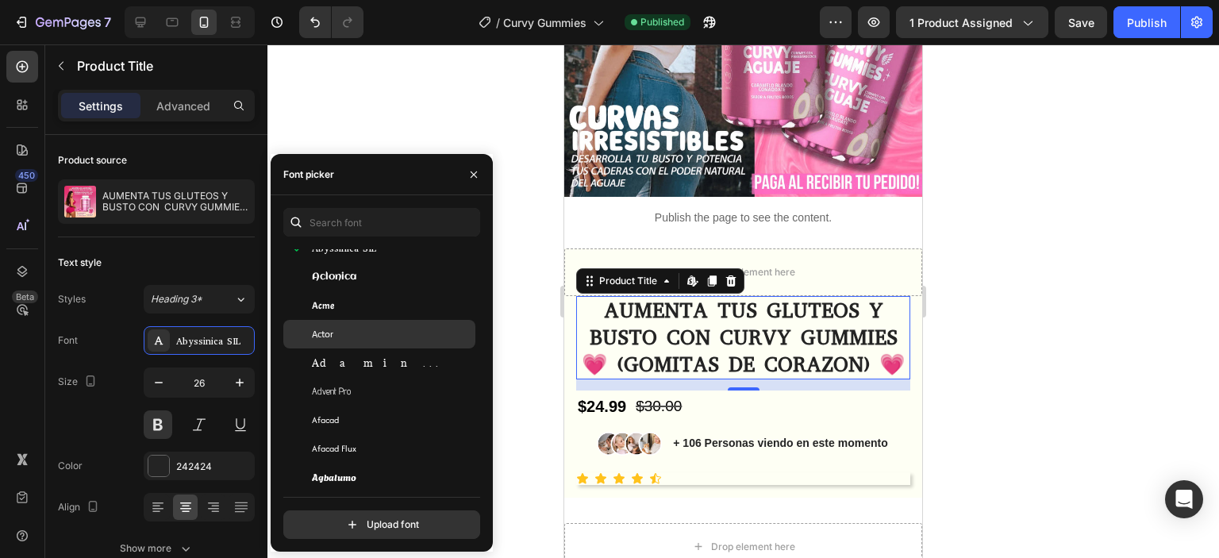
drag, startPoint x: 345, startPoint y: 330, endPoint x: 347, endPoint y: 343, distance: 12.8
click at [345, 332] on div "Actor" at bounding box center [392, 334] width 160 height 14
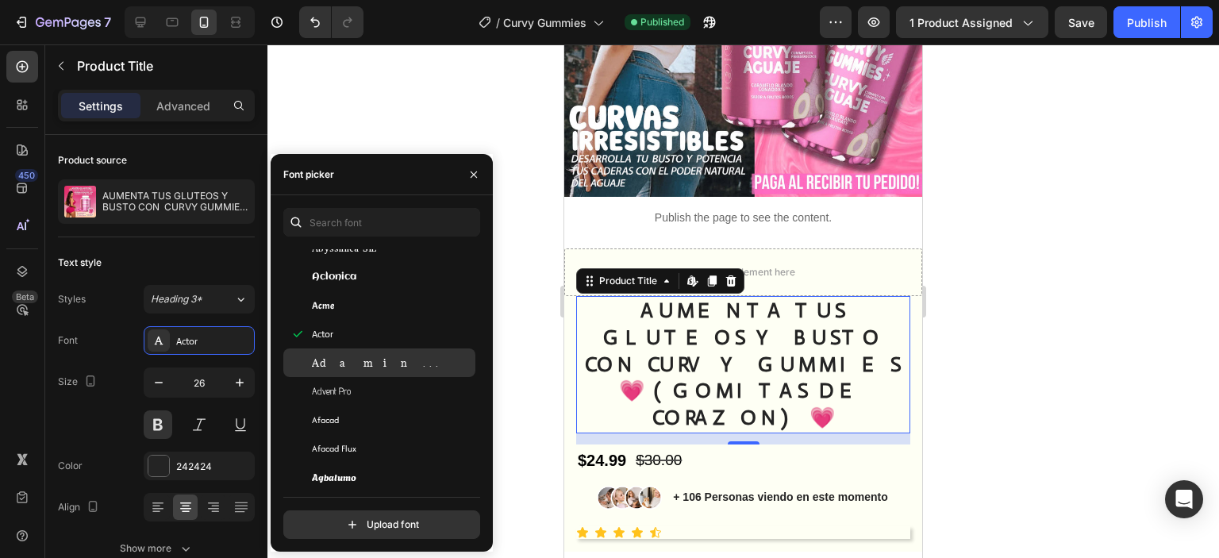
click at [354, 363] on div "Adamina" at bounding box center [392, 363] width 160 height 14
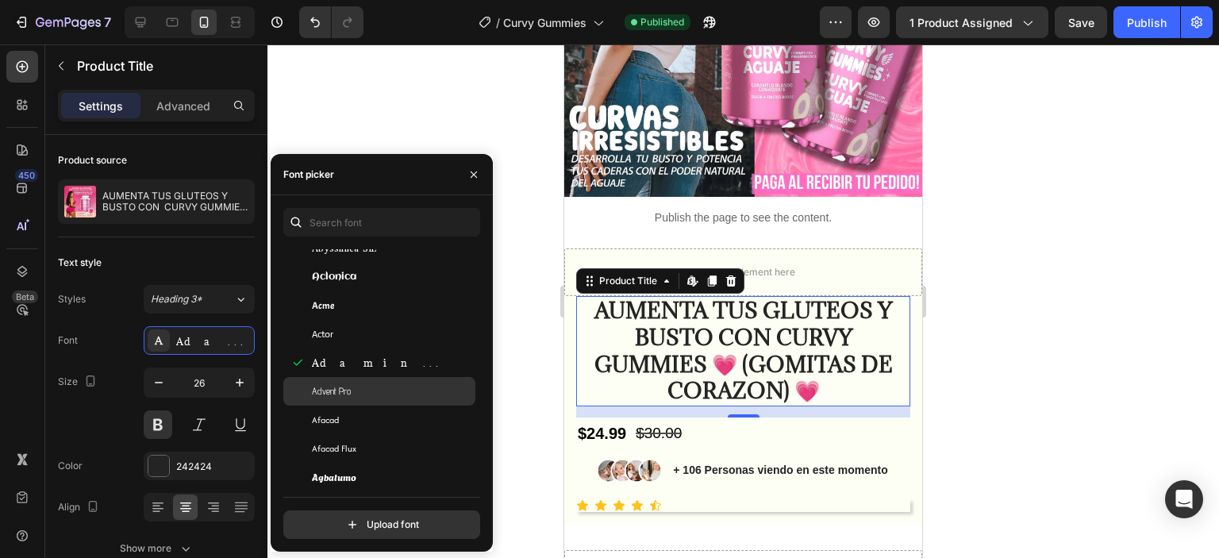
click at [356, 393] on div "Advent Pro" at bounding box center [392, 391] width 160 height 14
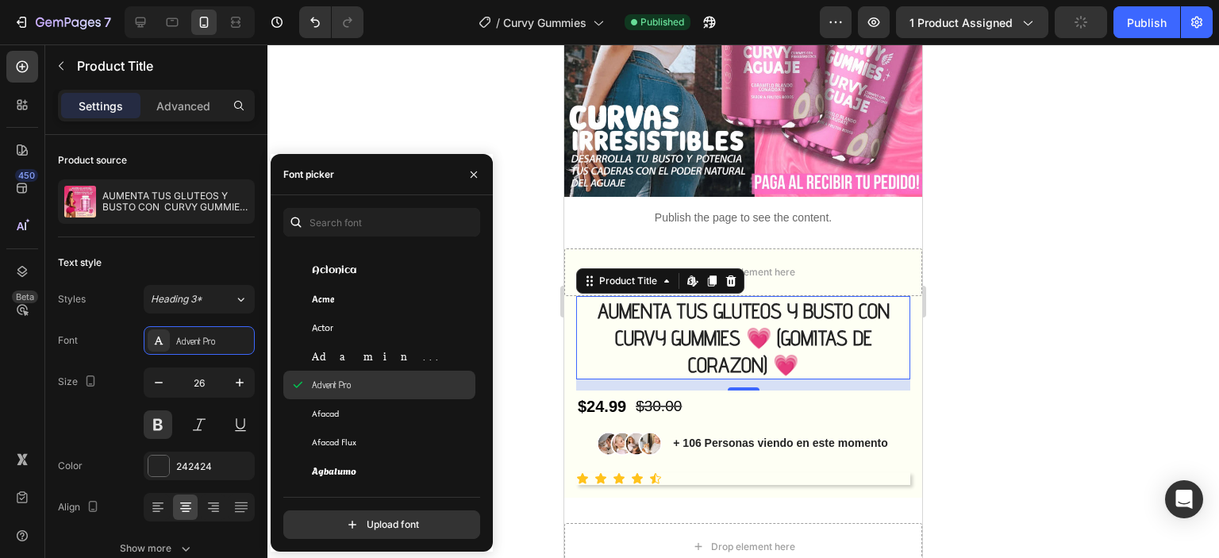
scroll to position [476, 0]
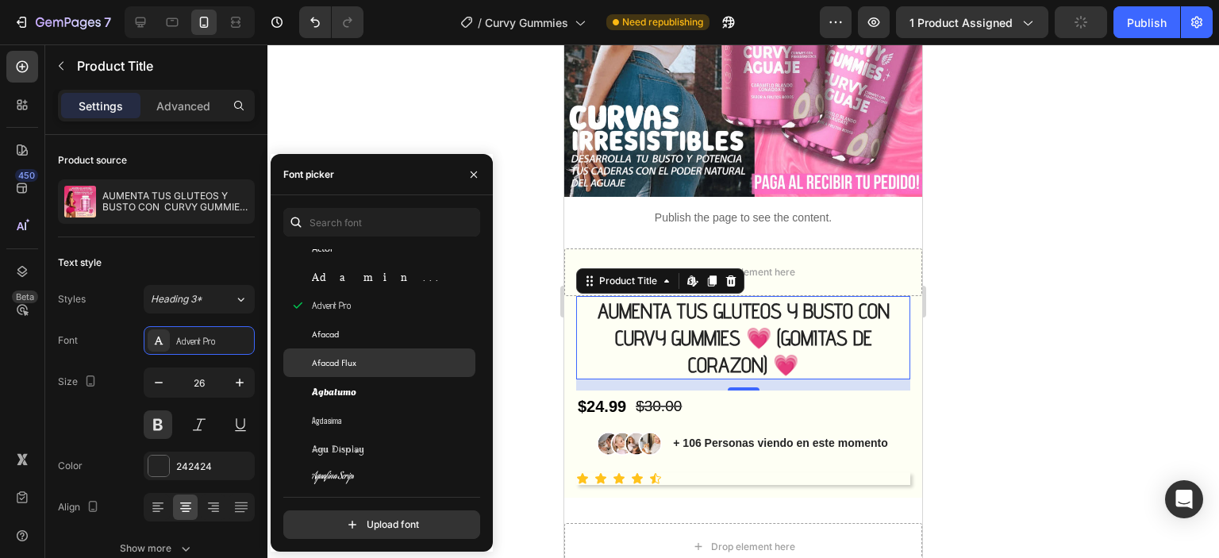
click at [355, 367] on div "Afacad Flux" at bounding box center [392, 363] width 160 height 14
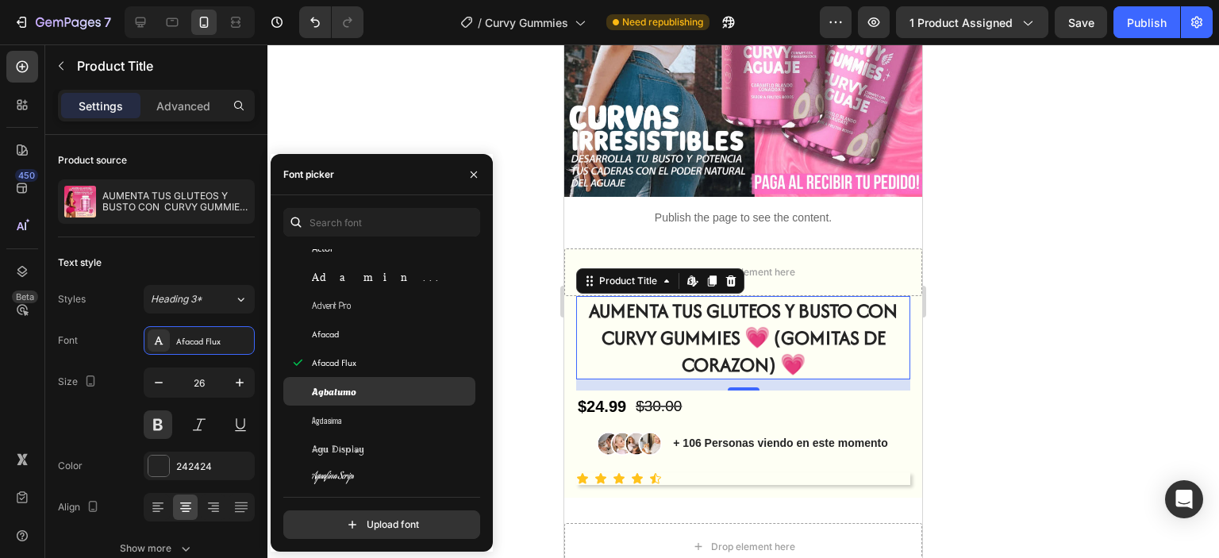
click at [353, 398] on span "Agbalumo" at bounding box center [334, 391] width 44 height 14
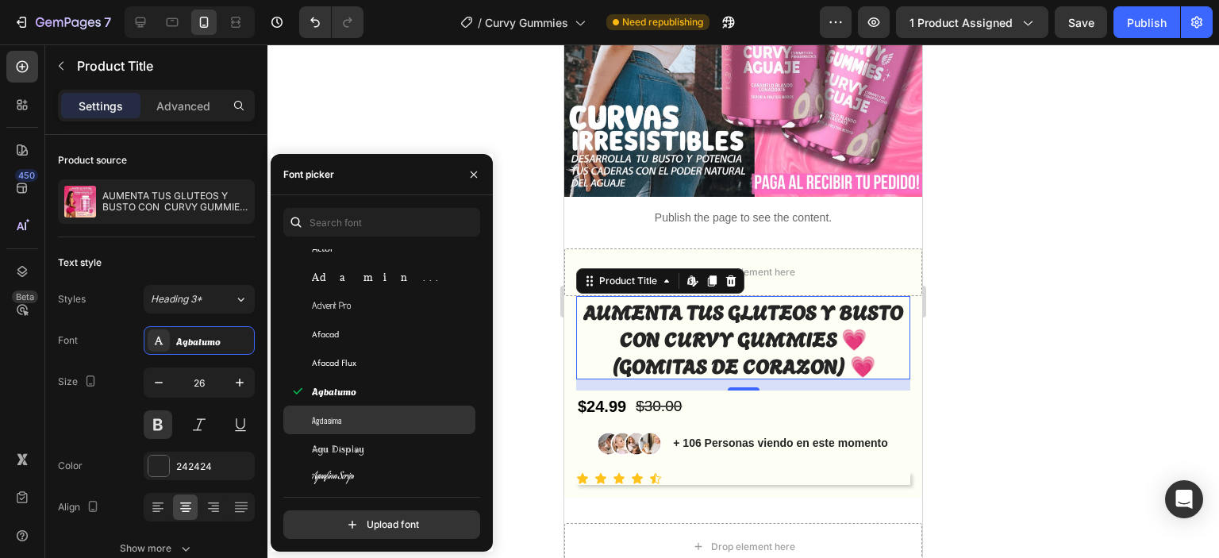
click at [353, 414] on div "Agdasima" at bounding box center [392, 420] width 160 height 14
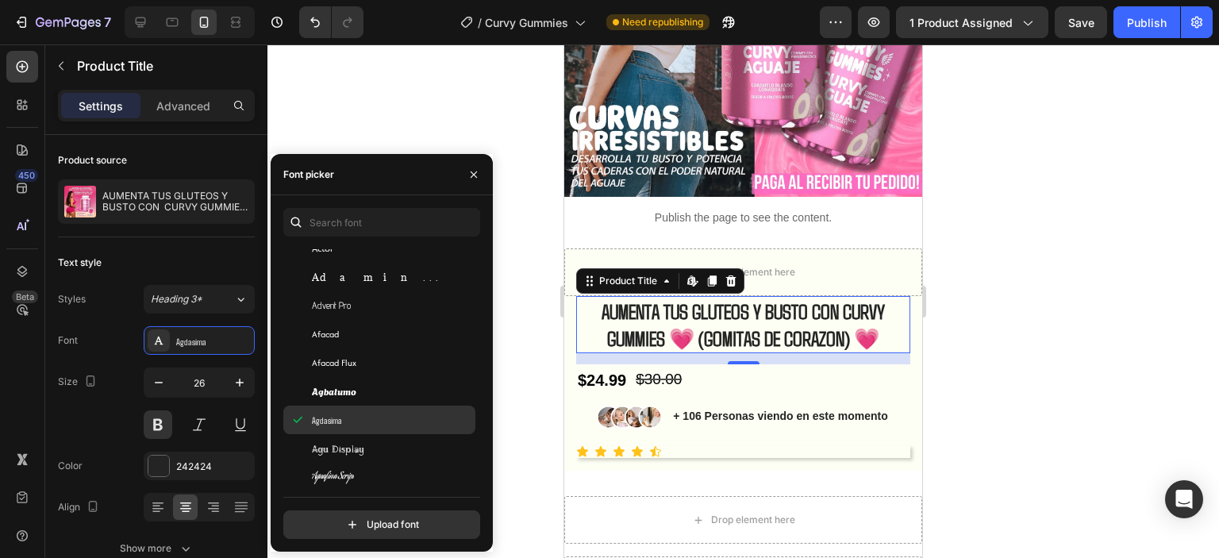
scroll to position [556, 0]
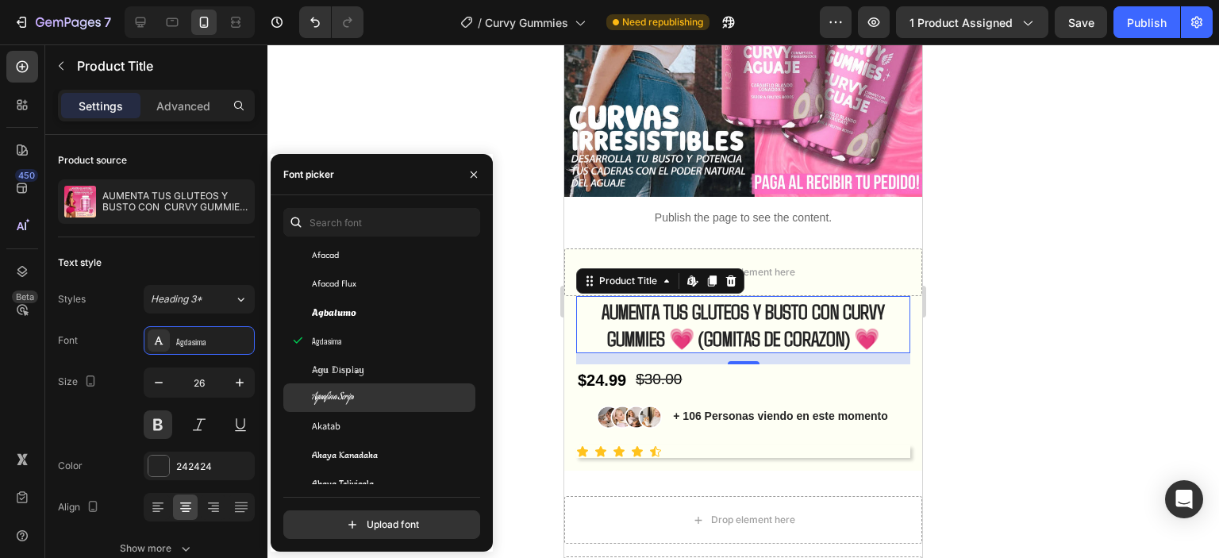
click at [352, 391] on span "Aguafina Script" at bounding box center [333, 397] width 42 height 14
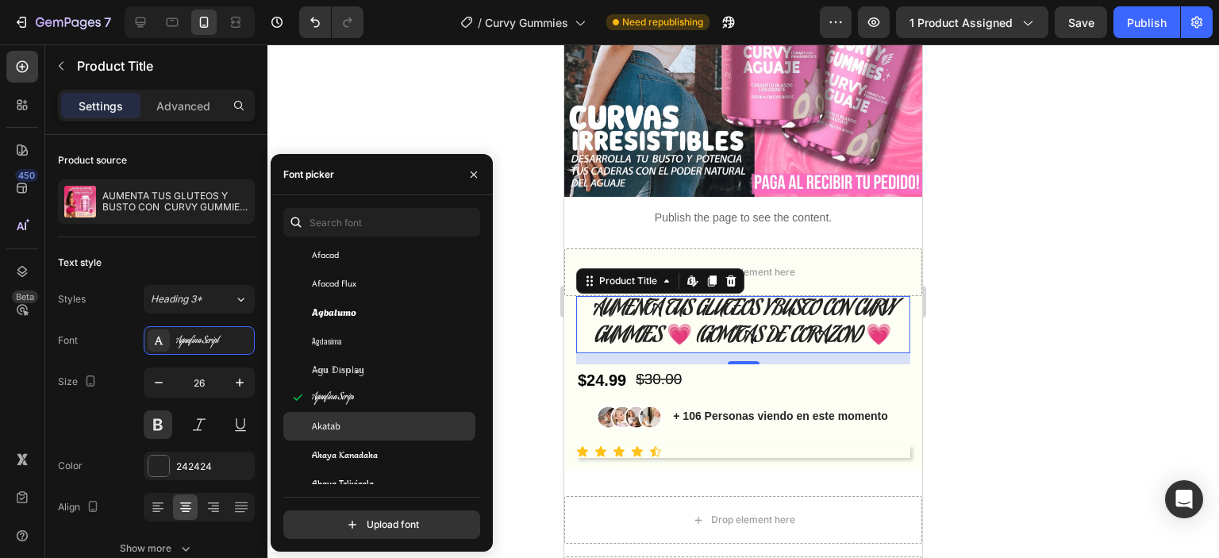
click at [347, 426] on div "Akatab" at bounding box center [392, 426] width 160 height 14
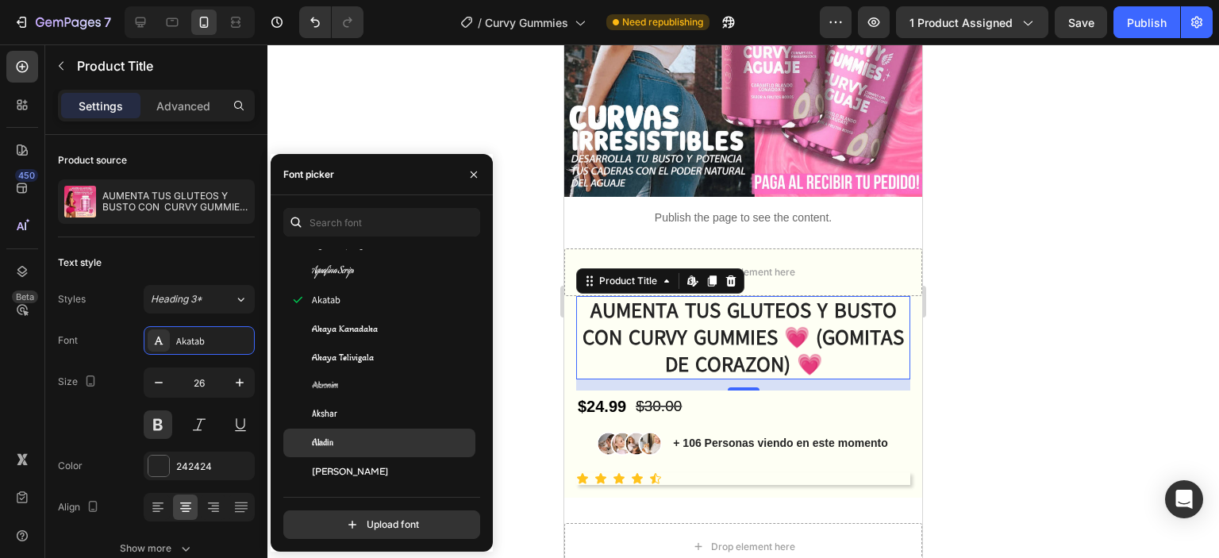
scroll to position [714, 0]
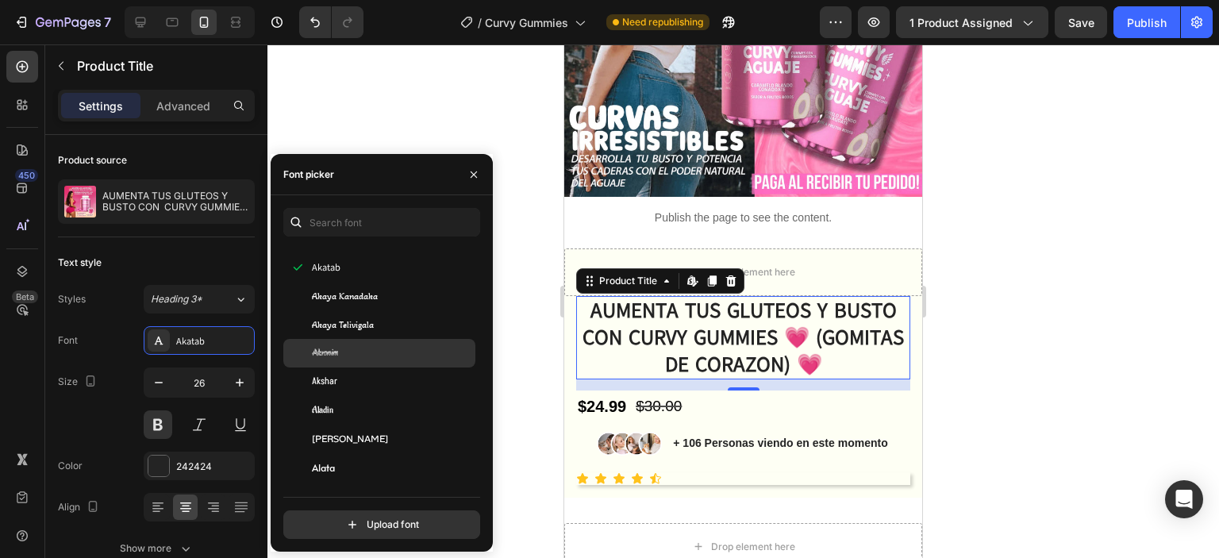
click at [348, 351] on div "Akronim" at bounding box center [392, 353] width 160 height 14
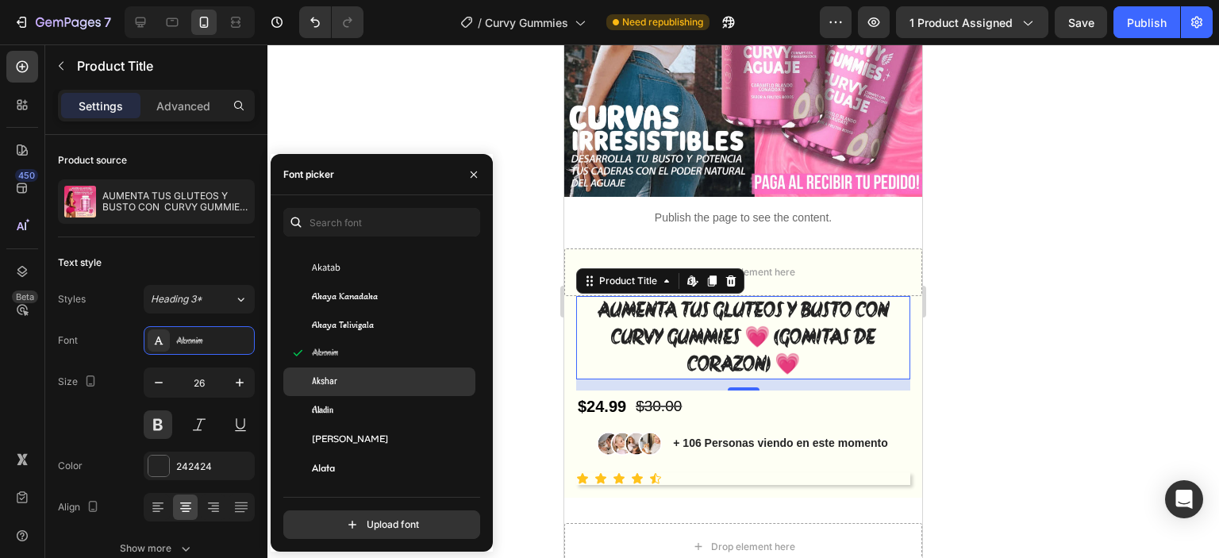
click at [348, 390] on div "Akshar" at bounding box center [379, 381] width 192 height 29
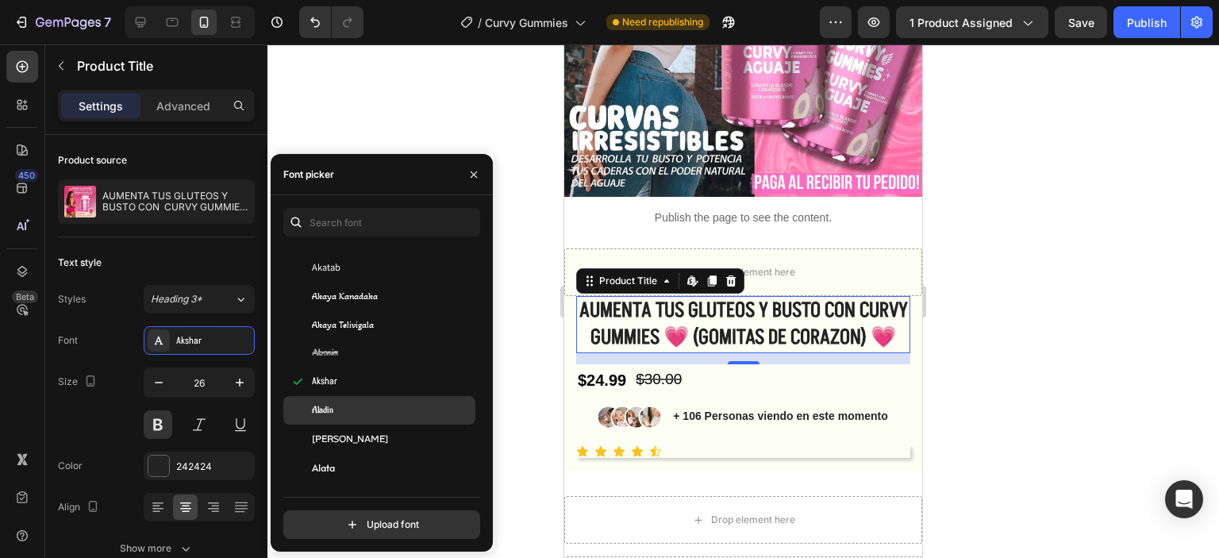
click at [344, 419] on div "Aladin" at bounding box center [379, 410] width 192 height 29
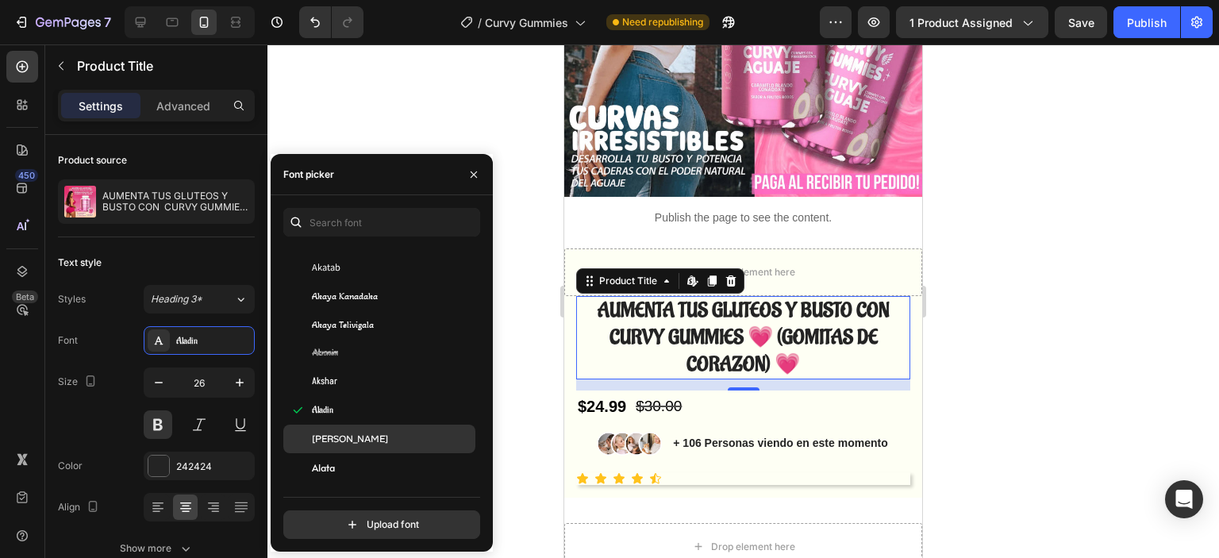
click at [349, 435] on span "Alan Sans" at bounding box center [350, 439] width 76 height 14
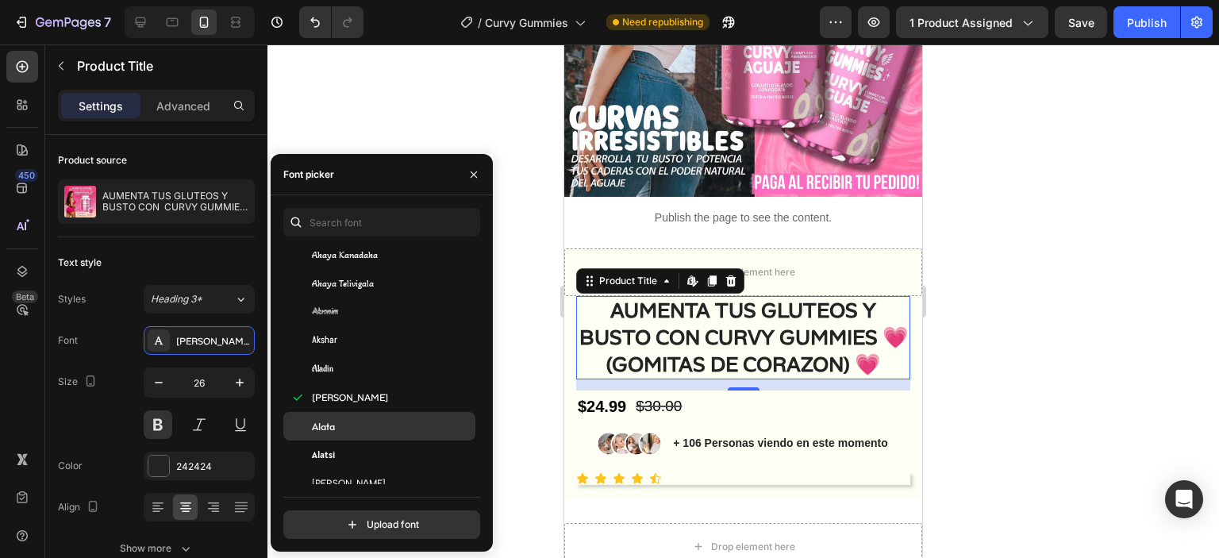
scroll to position [794, 0]
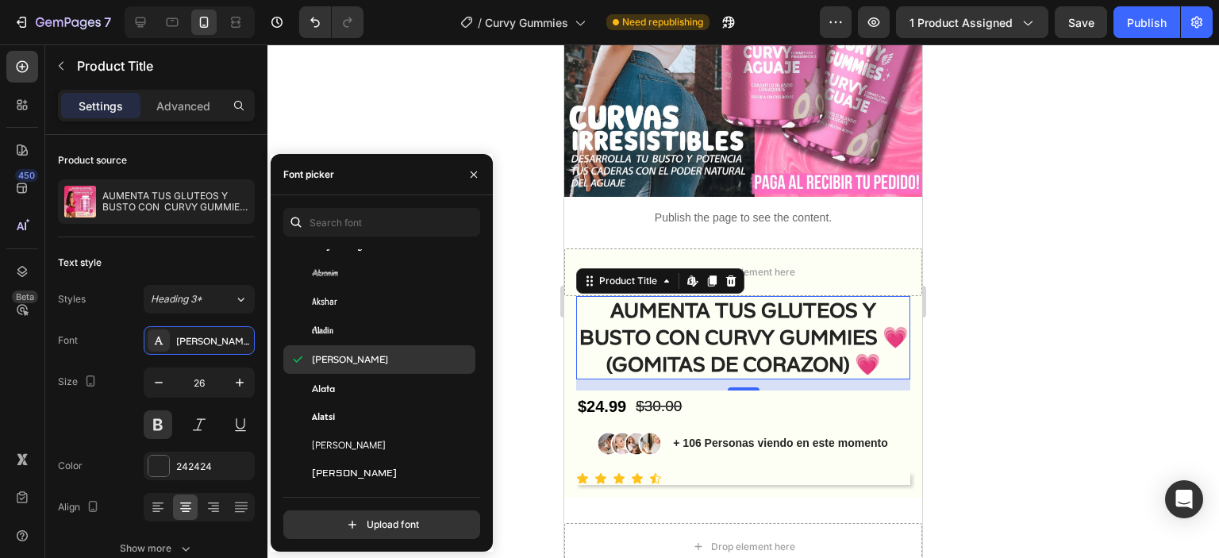
click at [344, 367] on span "Alan Sans" at bounding box center [350, 359] width 76 height 14
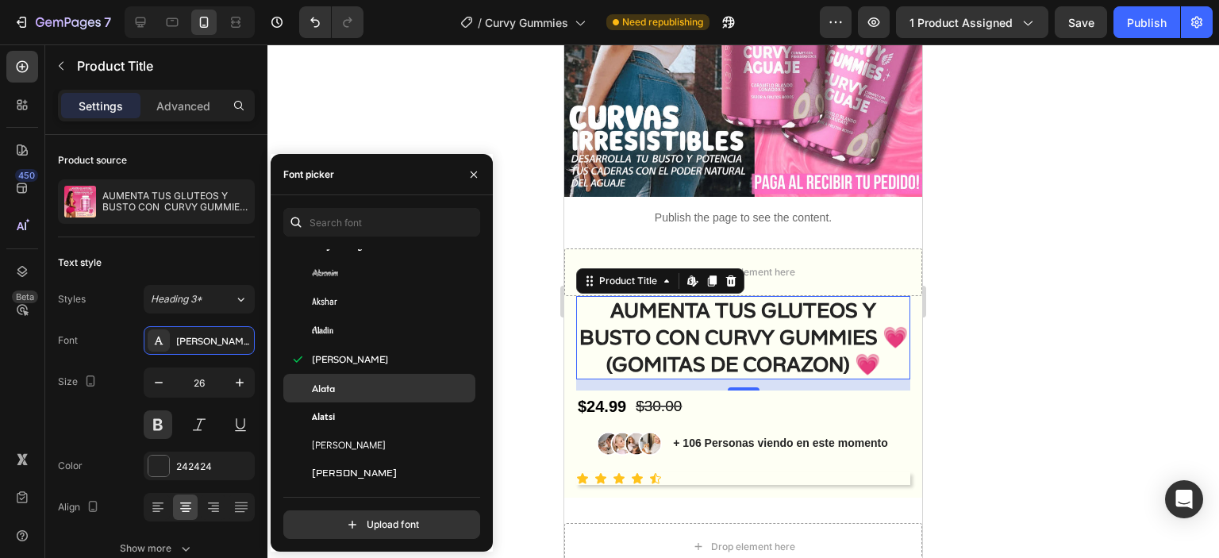
drag, startPoint x: 345, startPoint y: 402, endPoint x: 341, endPoint y: 438, distance: 35.9
click at [345, 410] on div "Alatsi" at bounding box center [379, 416] width 192 height 29
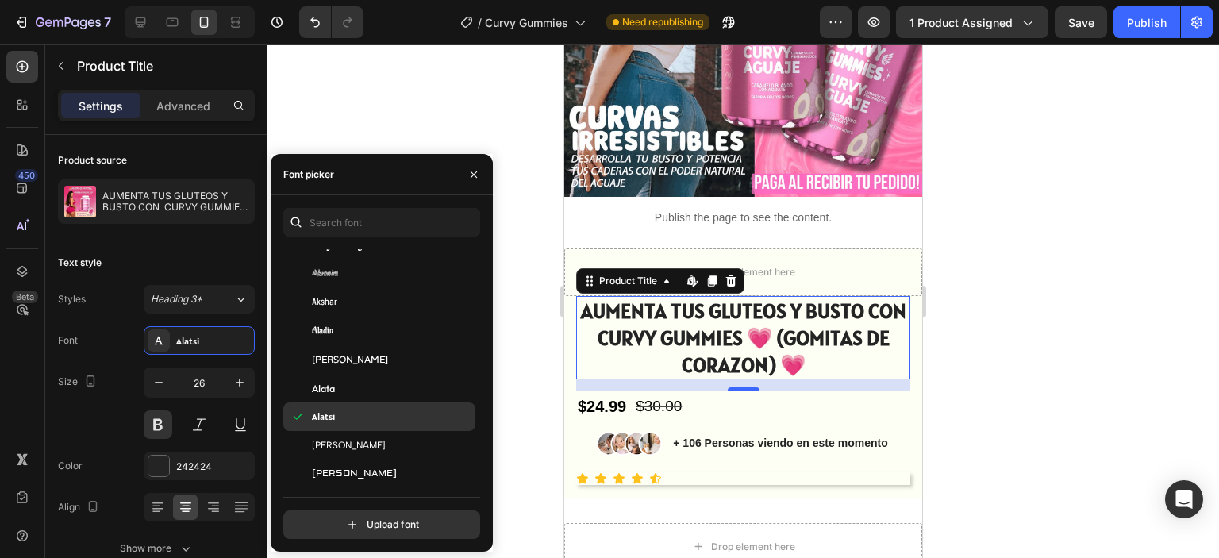
drag, startPoint x: 341, startPoint y: 441, endPoint x: 343, endPoint y: 422, distance: 18.3
click at [341, 441] on span "Albert Sans" at bounding box center [349, 445] width 74 height 14
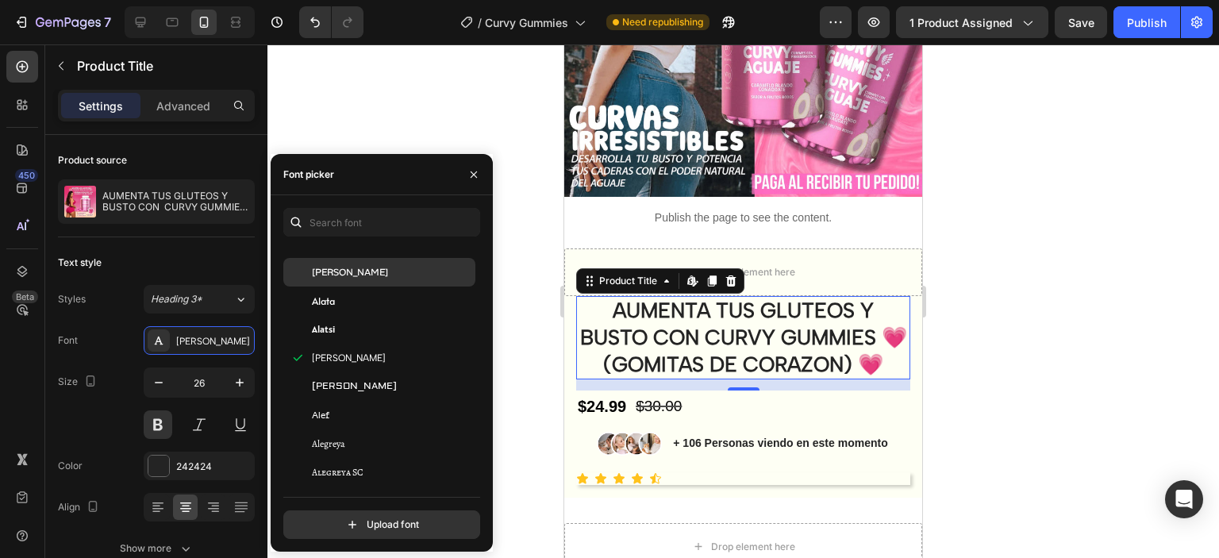
scroll to position [1032, 0]
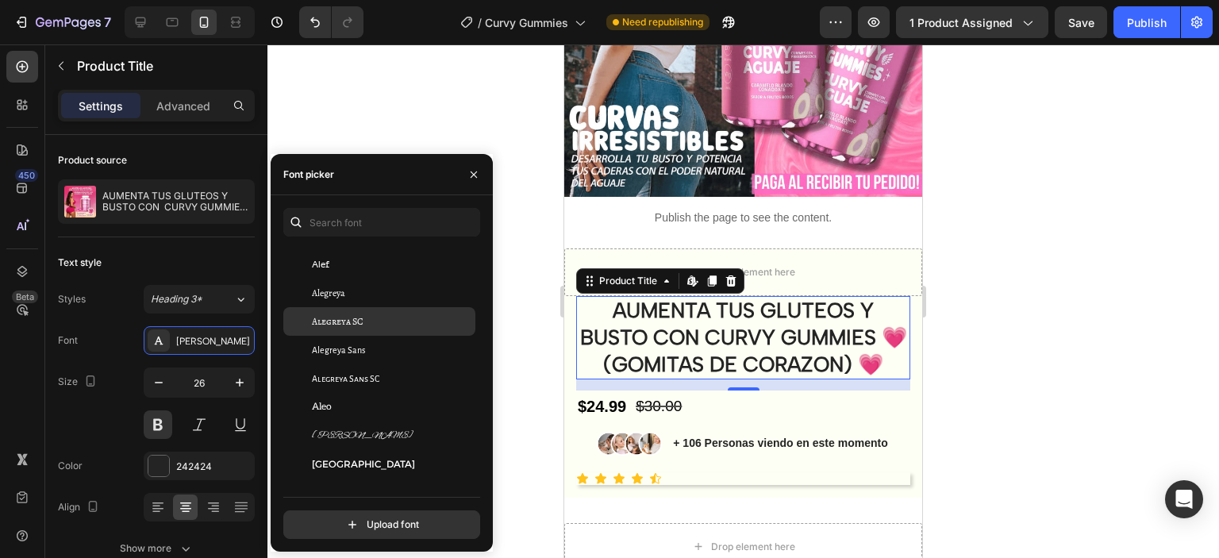
click at [334, 319] on span "Alegreya SC" at bounding box center [338, 321] width 52 height 14
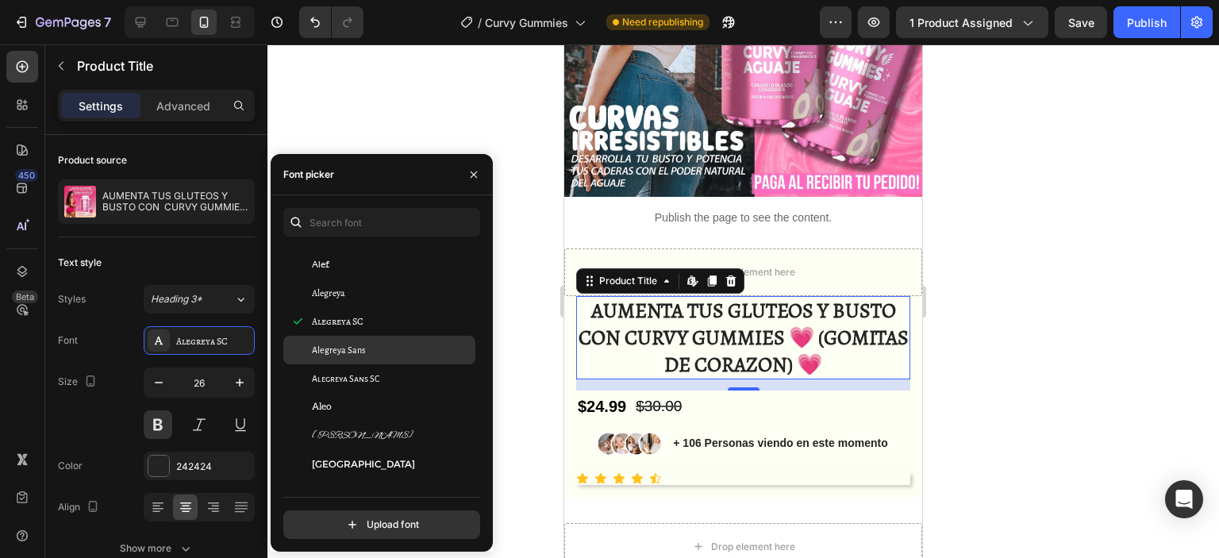
click at [337, 360] on div "Alegreya Sans" at bounding box center [379, 350] width 192 height 29
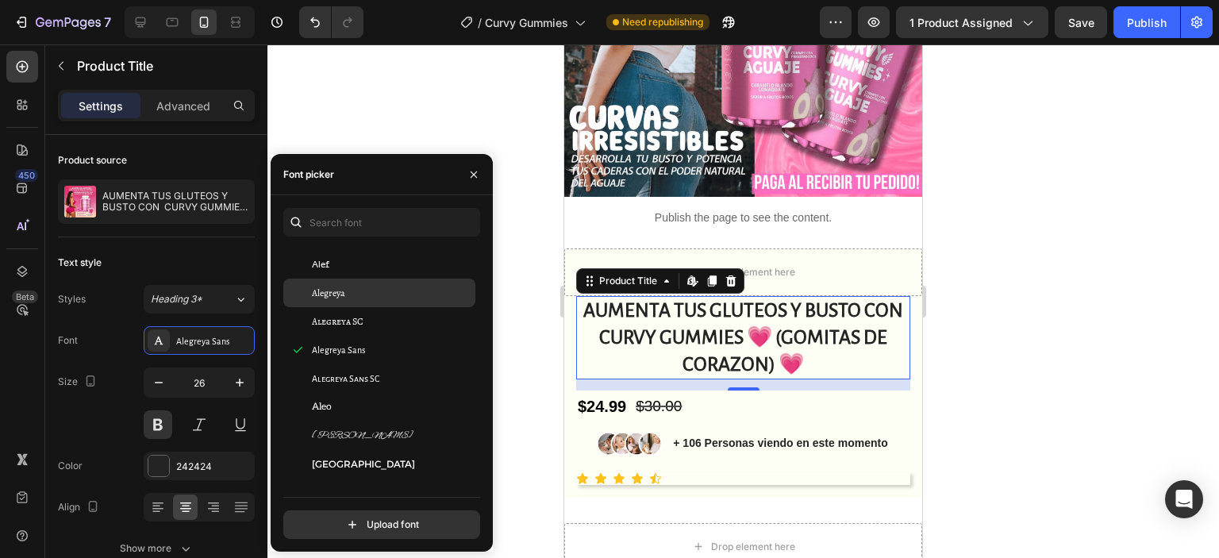
click at [333, 294] on span "Alegreya" at bounding box center [328, 293] width 33 height 14
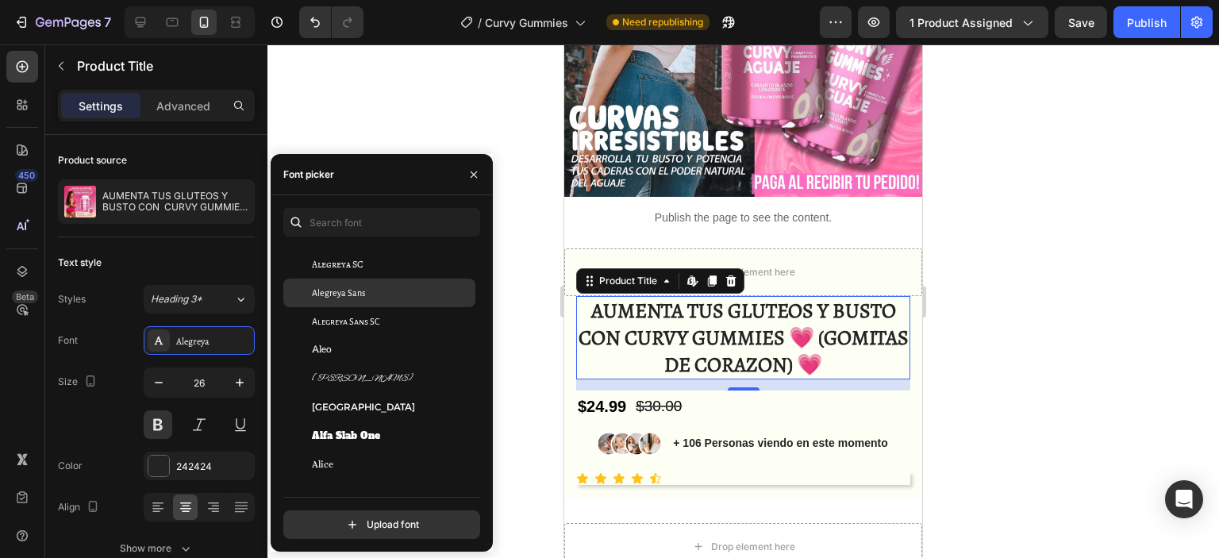
scroll to position [1111, 0]
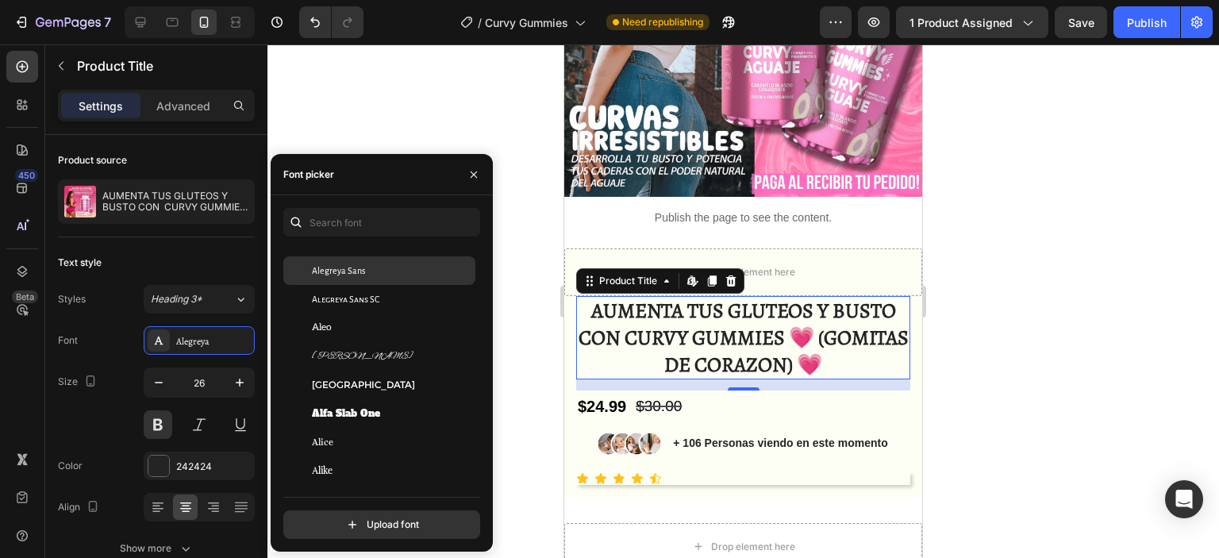
click at [347, 342] on div "Alex Brush" at bounding box center [379, 356] width 192 height 29
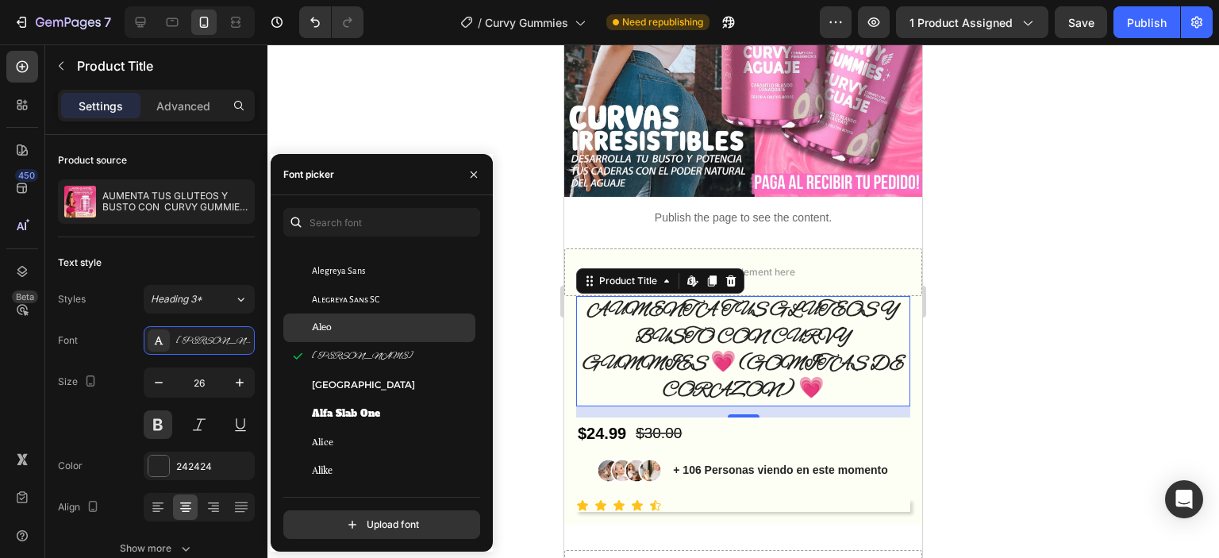
click at [340, 332] on div "Aleo" at bounding box center [392, 328] width 160 height 14
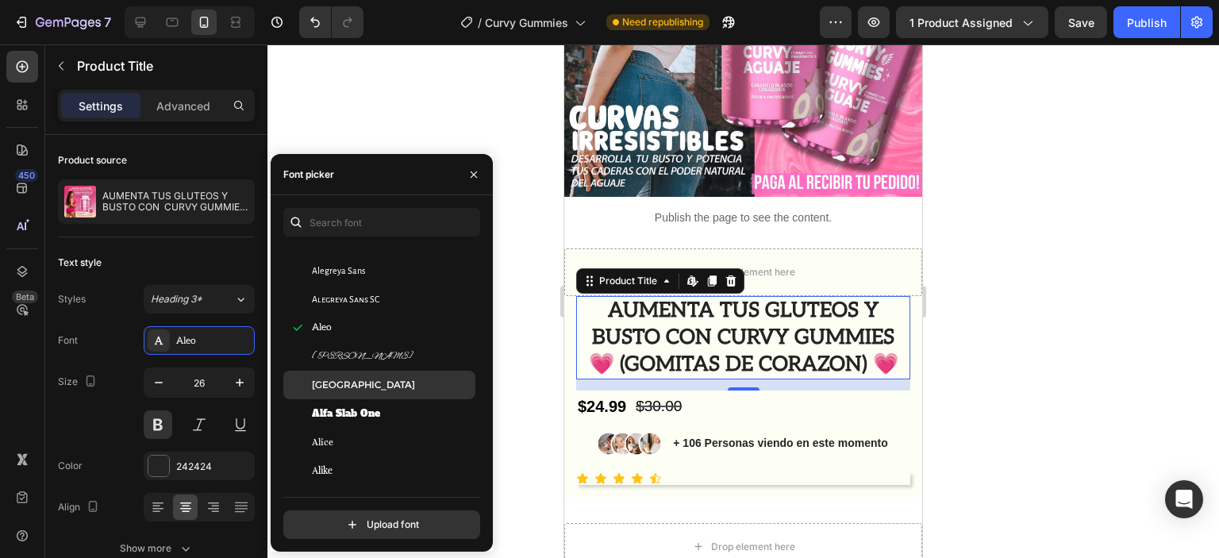
click at [352, 387] on span "Alexandria" at bounding box center [363, 385] width 103 height 14
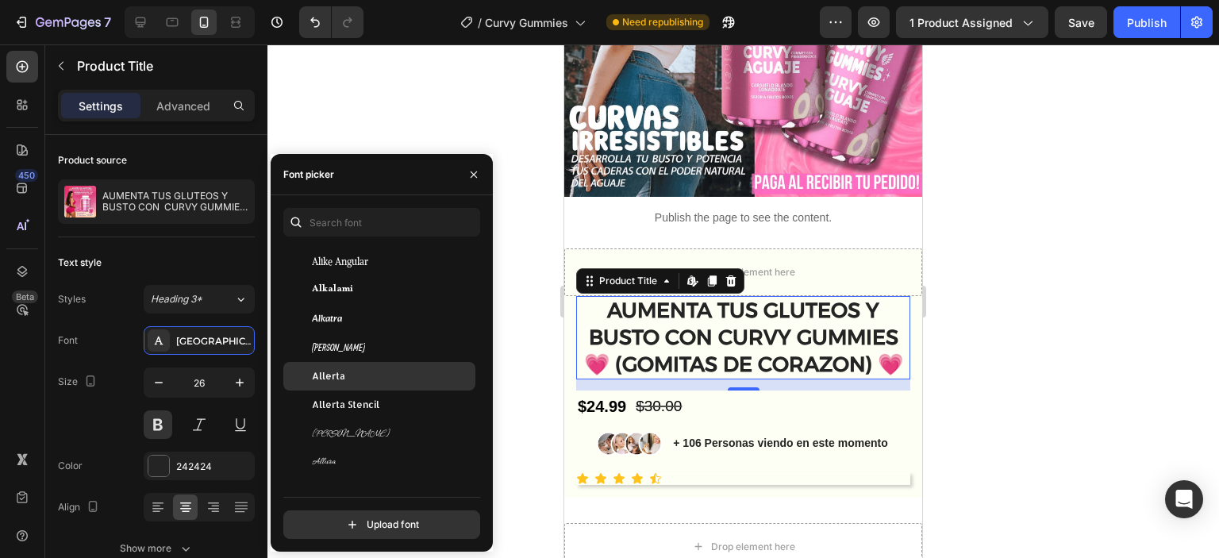
scroll to position [1349, 0]
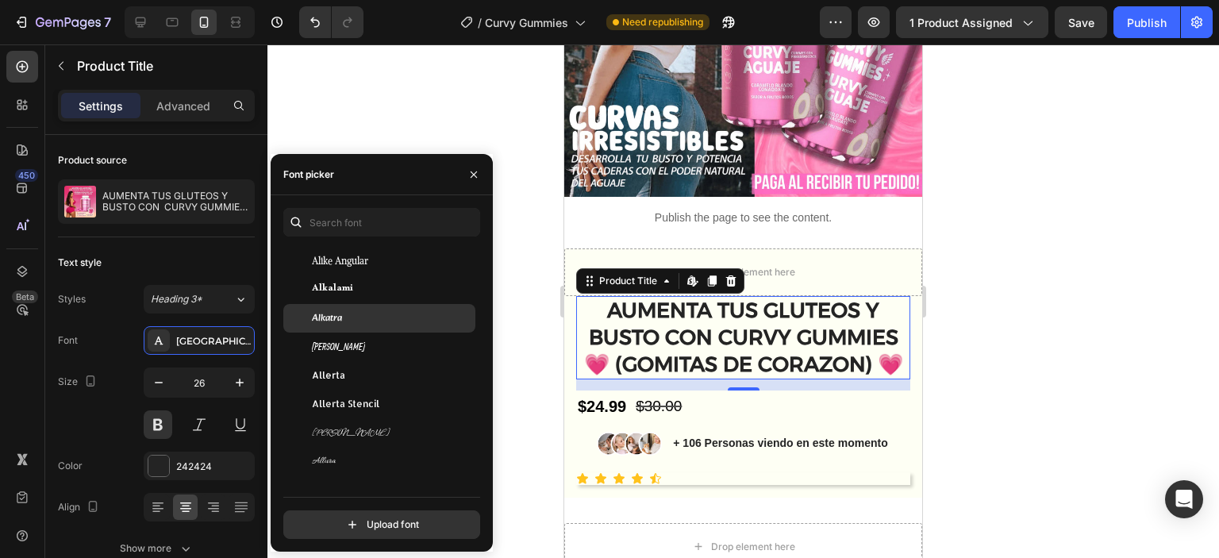
click at [354, 333] on div "Alkatra" at bounding box center [379, 318] width 192 height 29
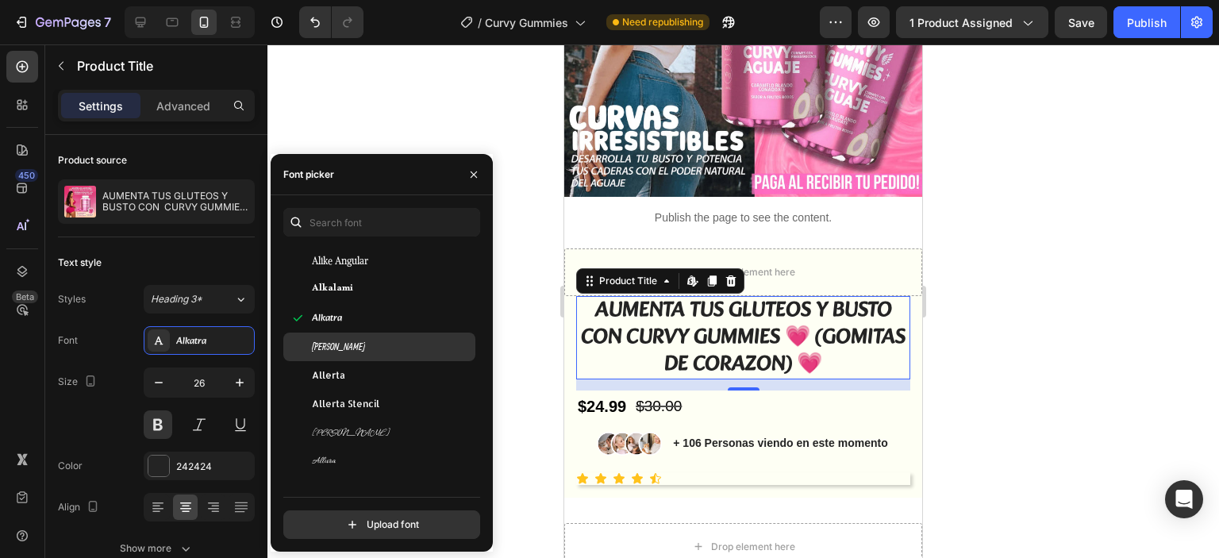
click at [354, 348] on div "Allan" at bounding box center [392, 347] width 160 height 14
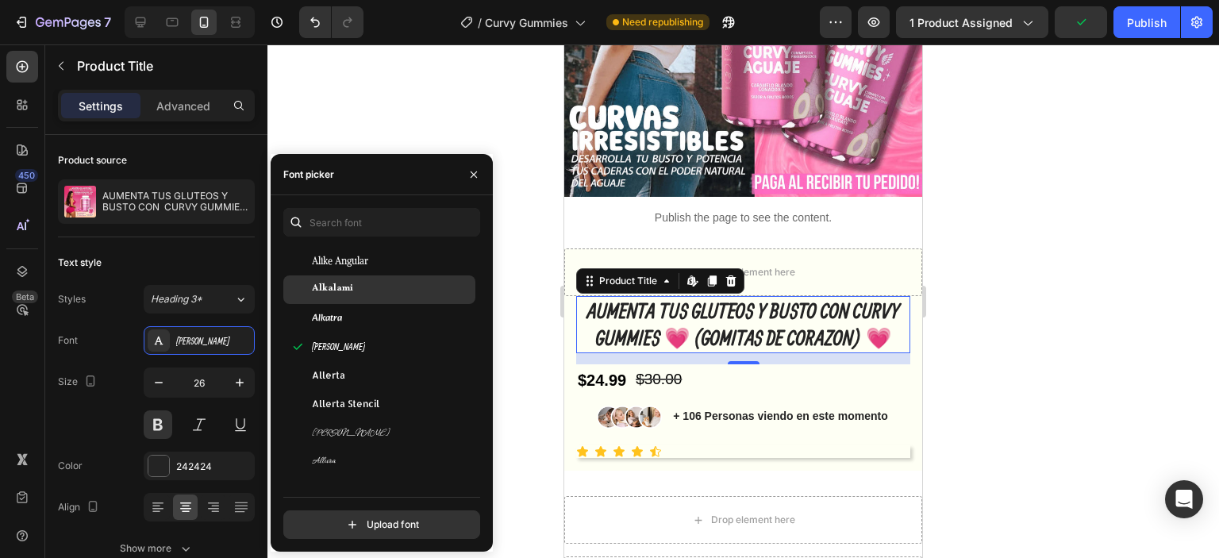
click at [354, 301] on div "Alkalami" at bounding box center [379, 289] width 192 height 29
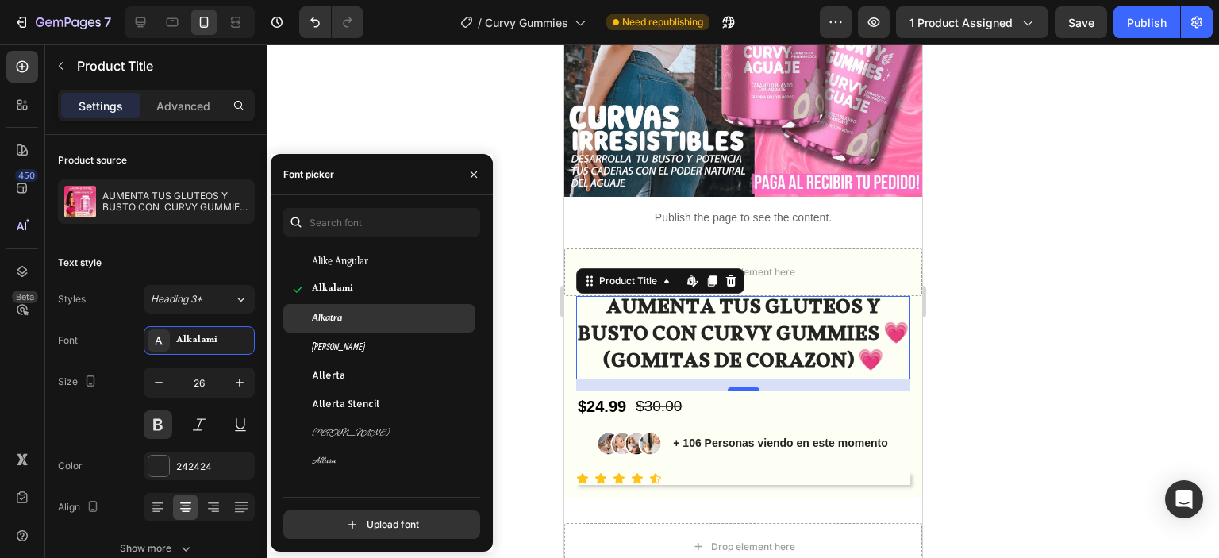
click at [355, 320] on div "Alkatra" at bounding box center [392, 318] width 160 height 14
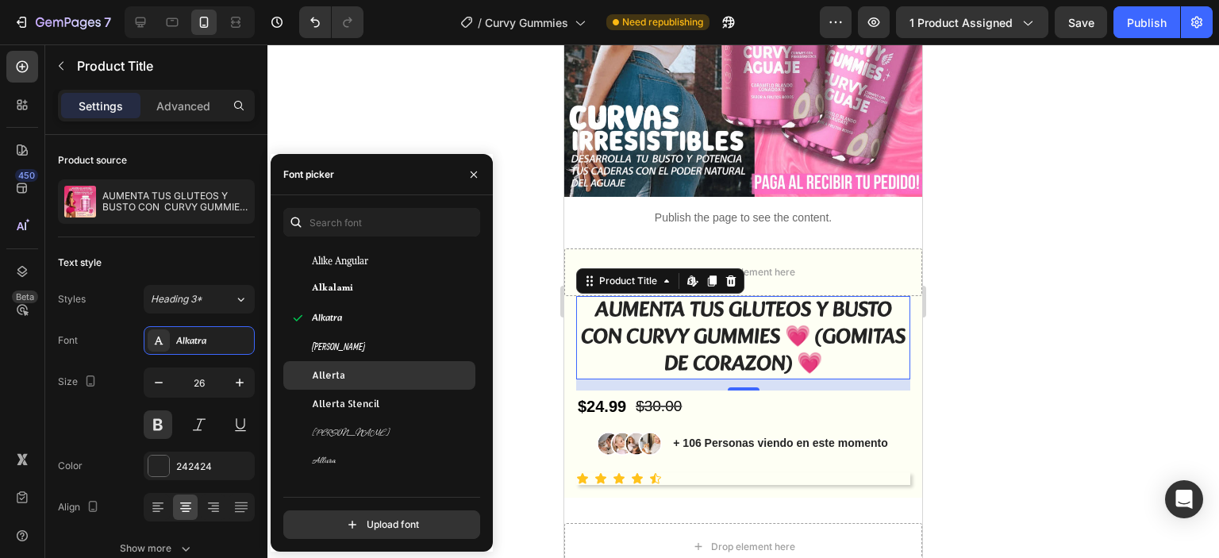
click at [350, 367] on div "Allerta" at bounding box center [379, 375] width 192 height 29
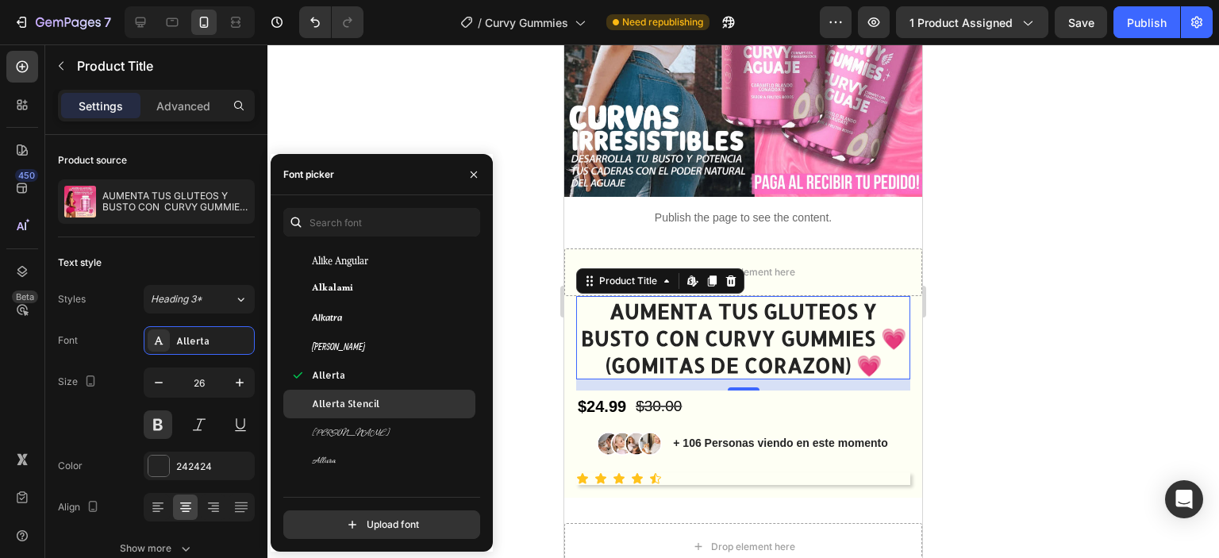
click at [360, 410] on span "Allerta Stencil" at bounding box center [345, 404] width 67 height 14
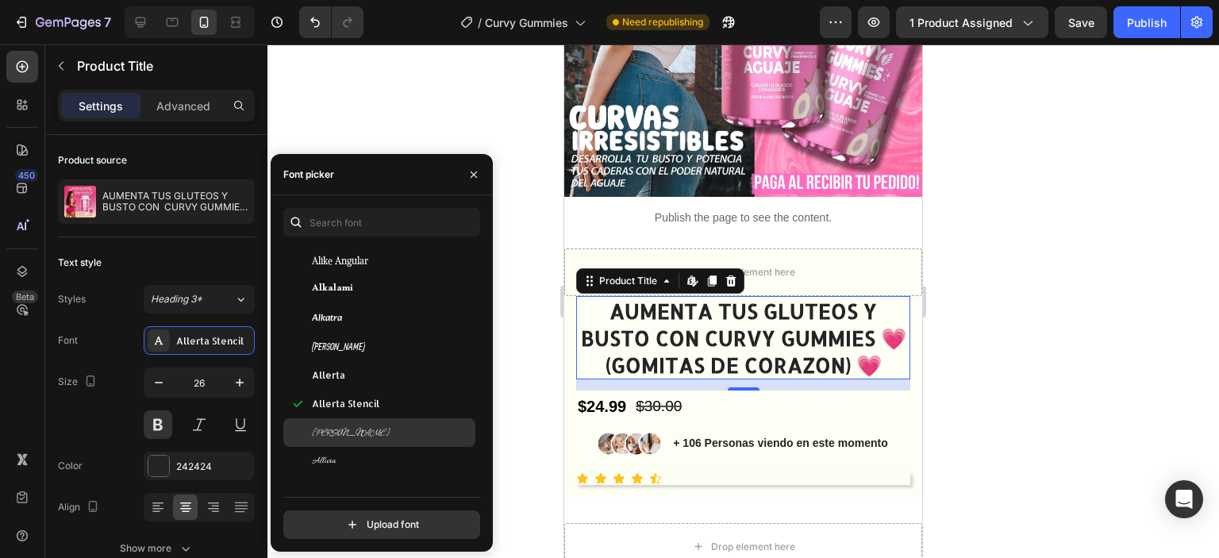
click at [352, 442] on div "Allison" at bounding box center [379, 432] width 192 height 29
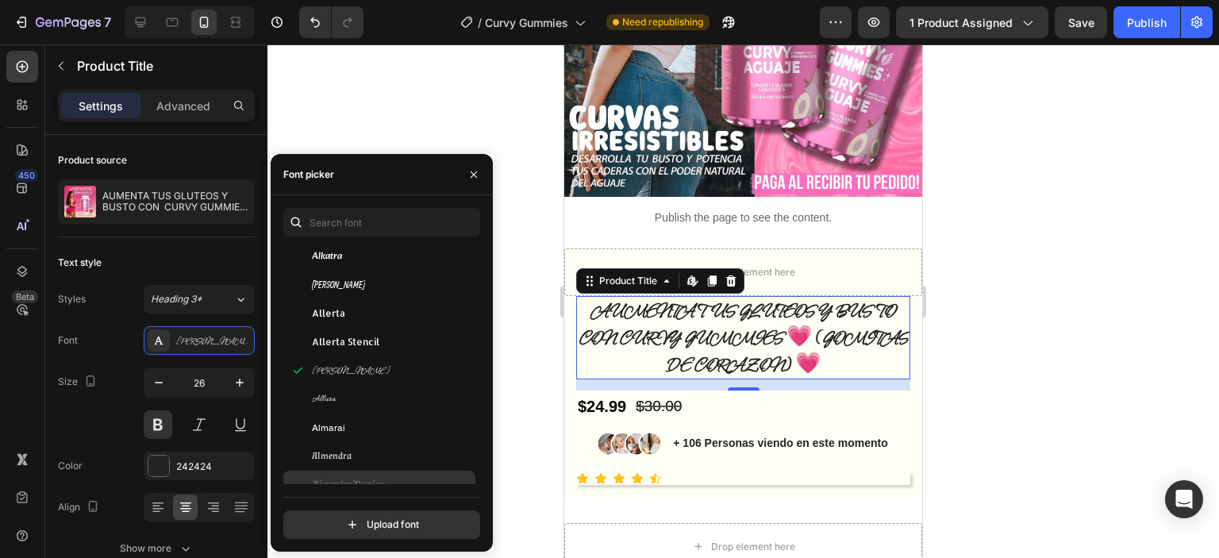
scroll to position [1508, 0]
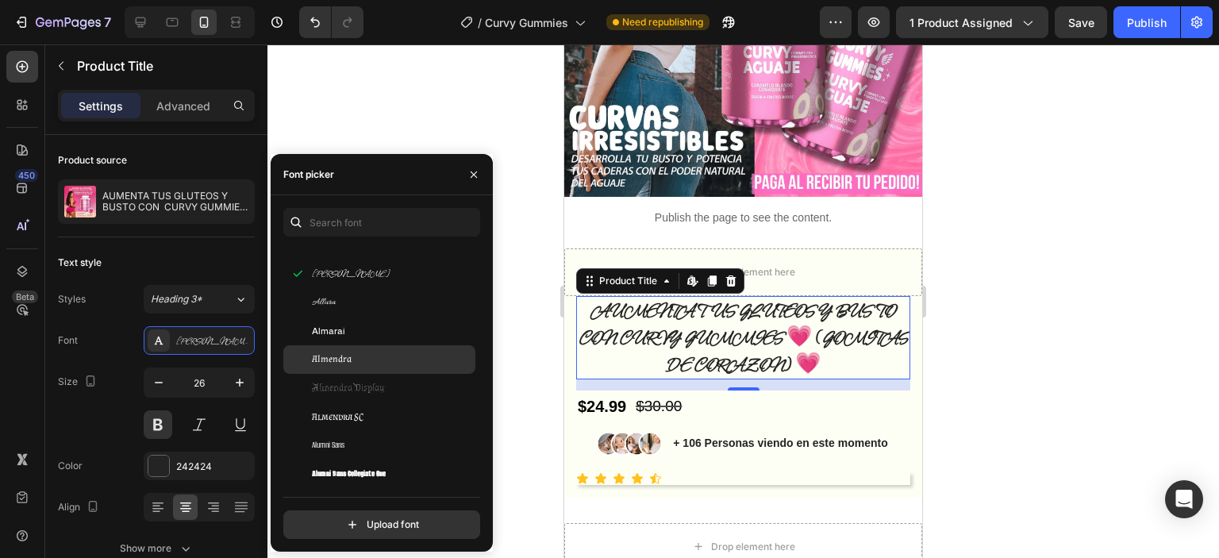
drag, startPoint x: 337, startPoint y: 348, endPoint x: 337, endPoint y: 363, distance: 14.3
click at [337, 349] on div "Almendra" at bounding box center [379, 359] width 192 height 29
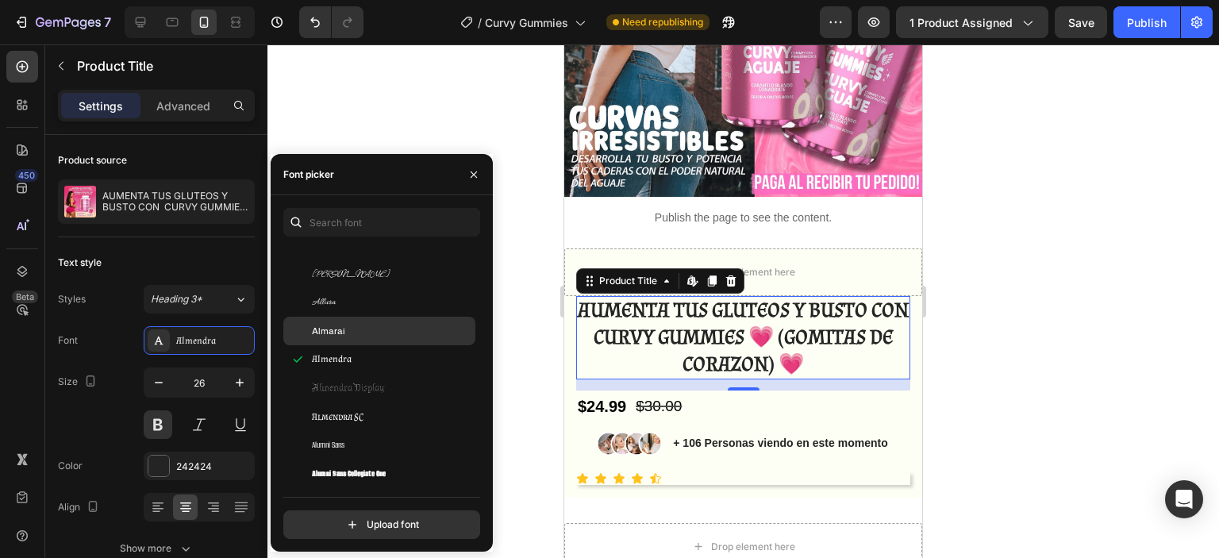
click at [334, 325] on span "Almarai" at bounding box center [328, 331] width 33 height 14
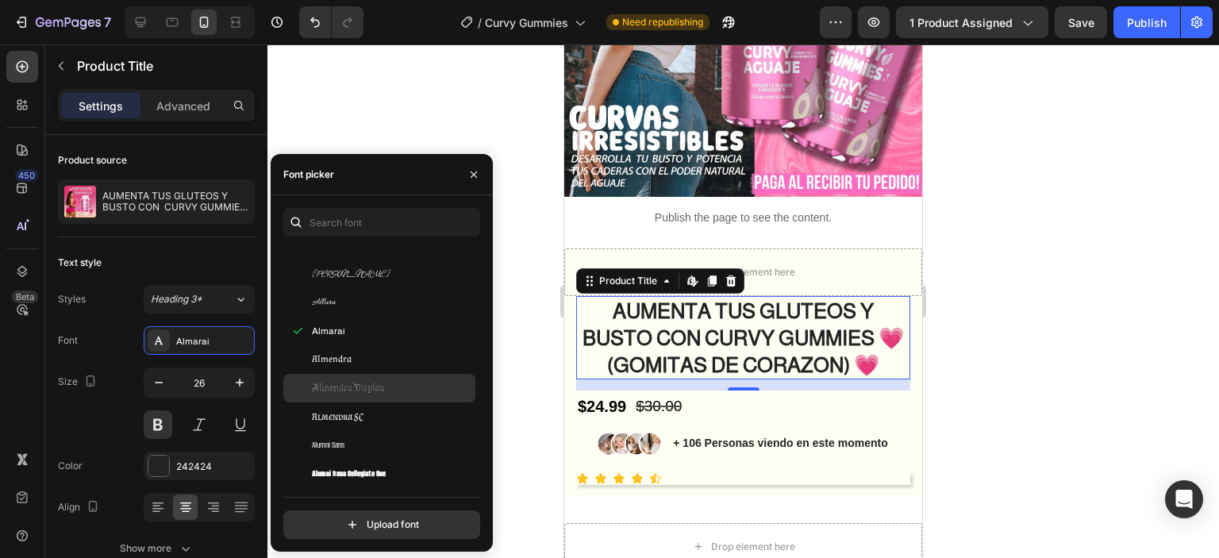
click at [352, 388] on span "Almendra Display" at bounding box center [348, 388] width 73 height 14
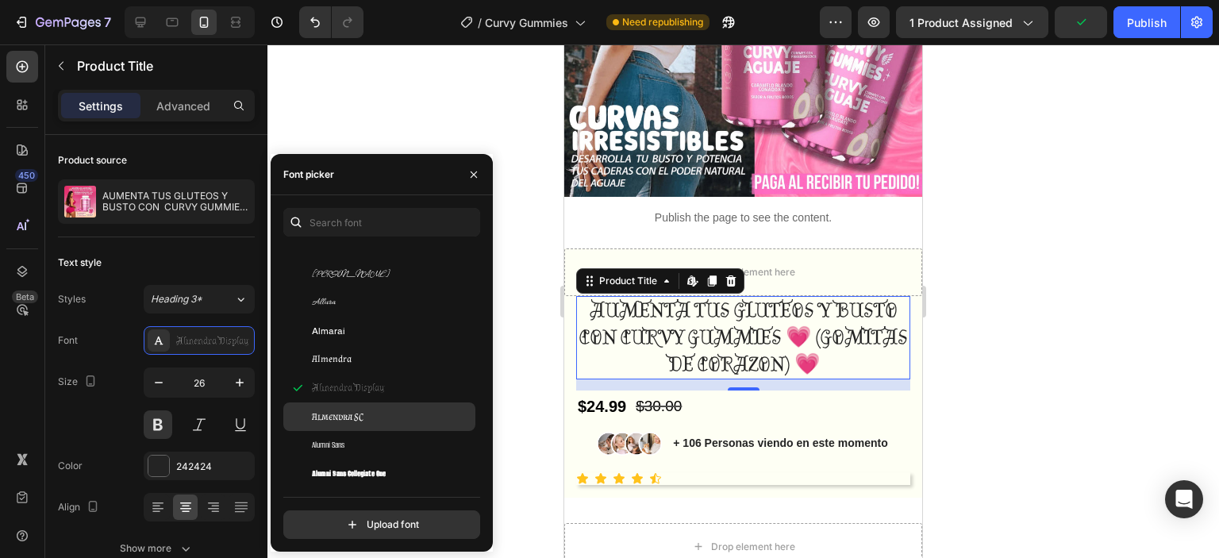
click at [367, 418] on div "Almendra SC" at bounding box center [392, 417] width 160 height 14
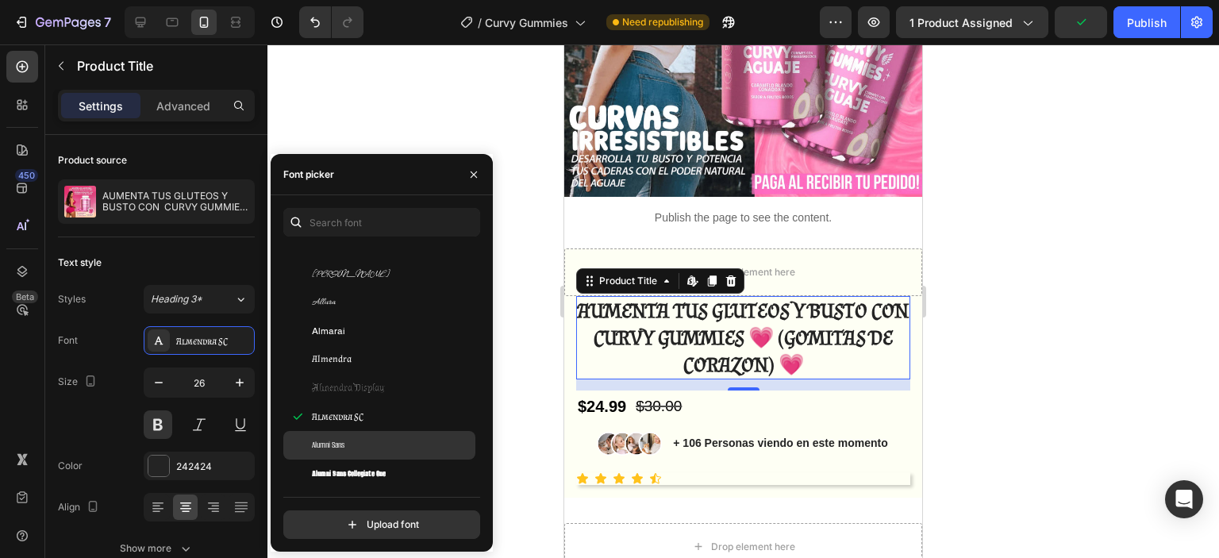
click at [356, 441] on div "Alumni Sans" at bounding box center [392, 445] width 160 height 14
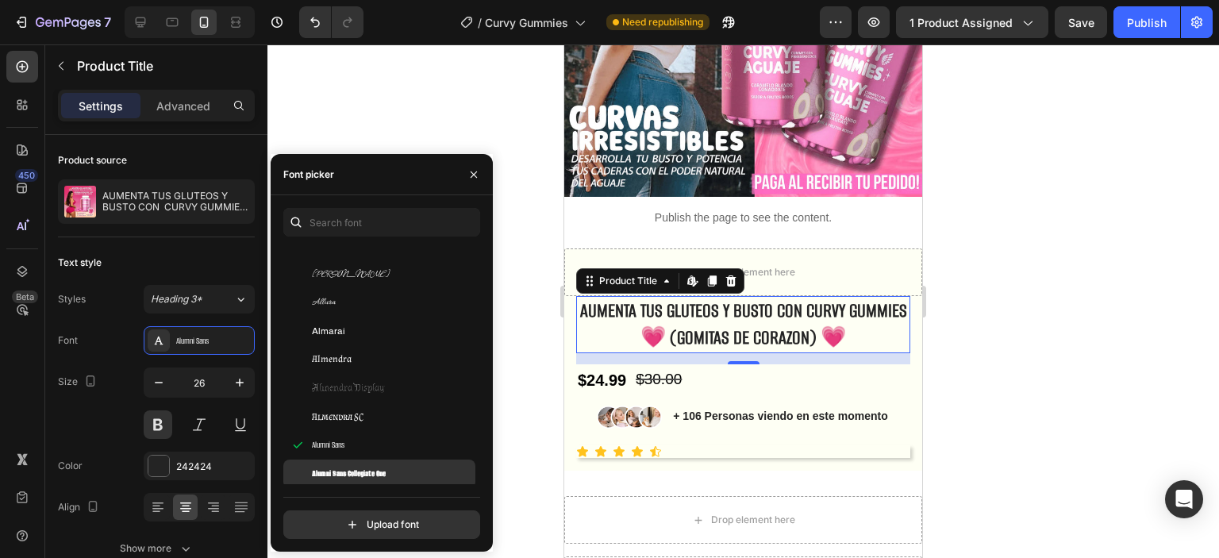
click at [372, 461] on div "Alumni Sans Collegiate One" at bounding box center [379, 474] width 192 height 29
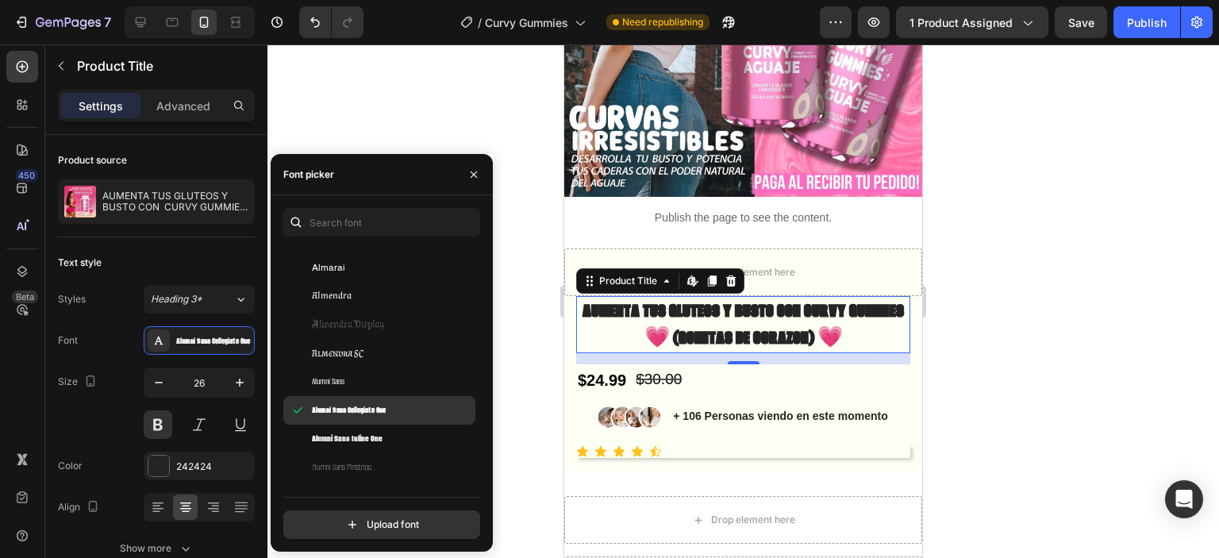
scroll to position [1587, 0]
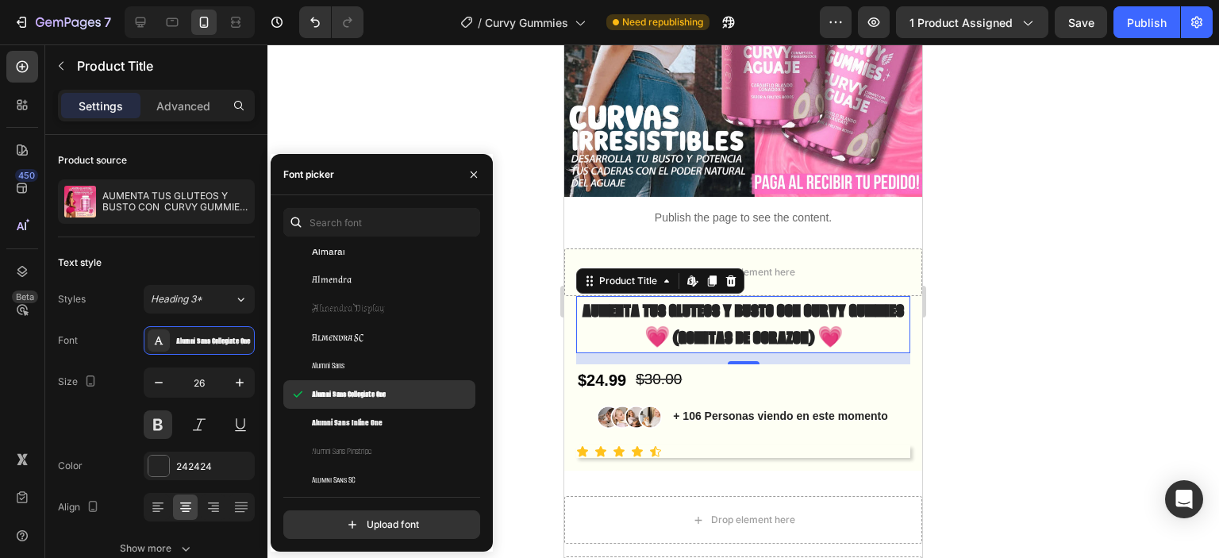
click at [378, 406] on div "Alumni Sans Collegiate One" at bounding box center [379, 394] width 192 height 29
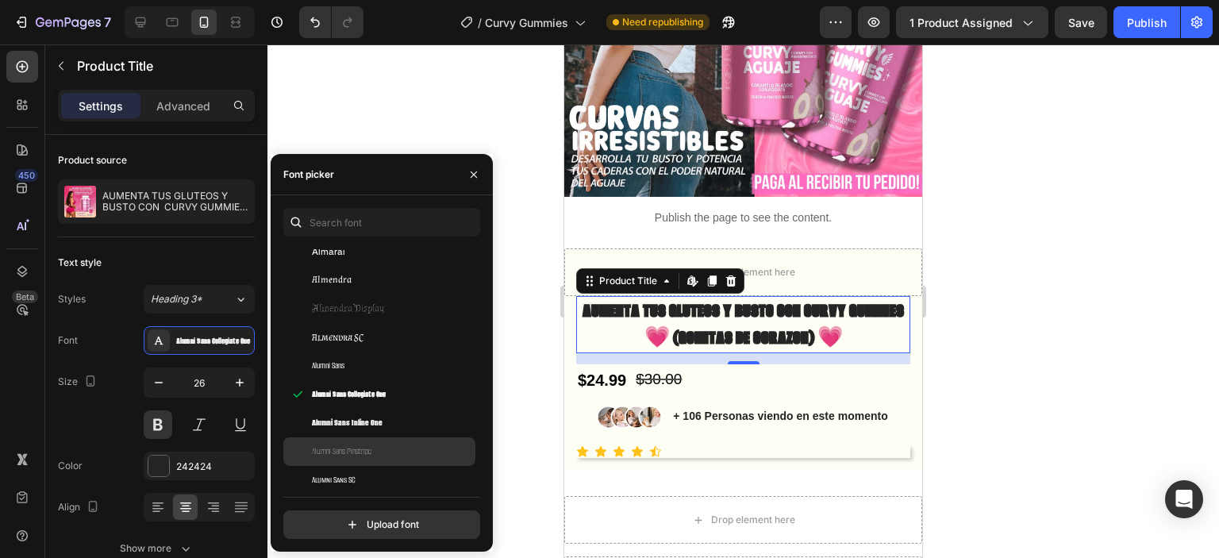
click at [371, 445] on span "Alumni Sans Pinstripe" at bounding box center [342, 451] width 60 height 14
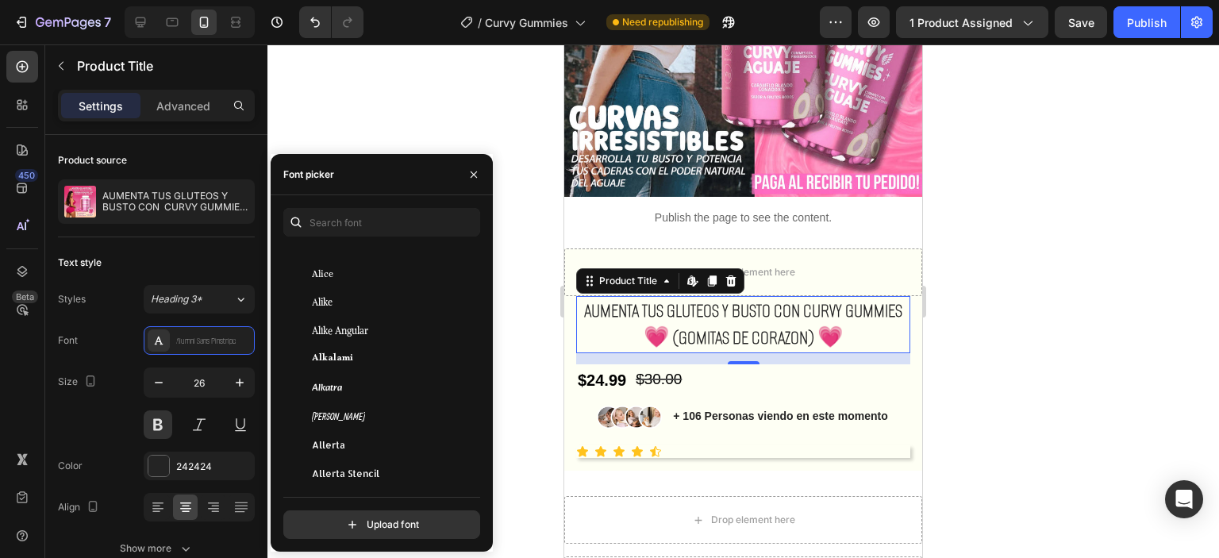
scroll to position [1270, 0]
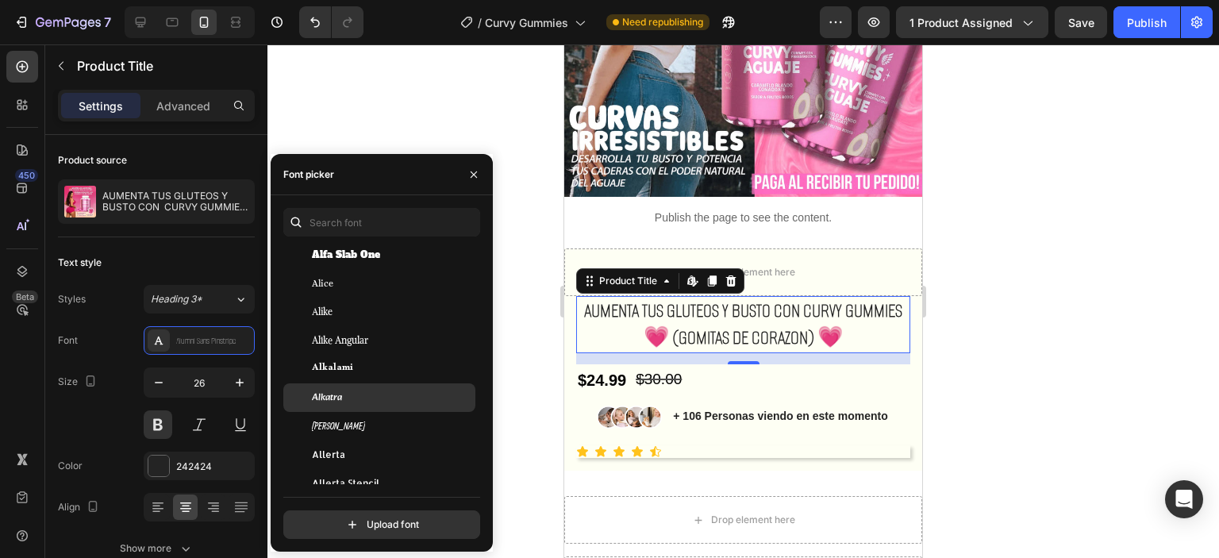
click at [371, 398] on div "Alkatra" at bounding box center [392, 397] width 160 height 14
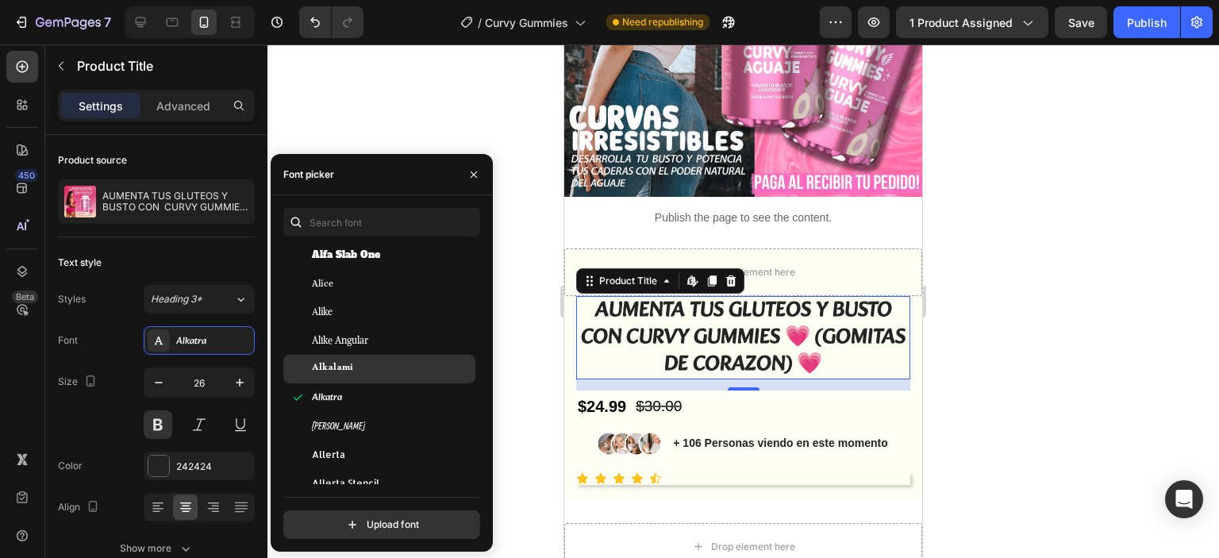
click at [362, 368] on div "Alkalami" at bounding box center [392, 369] width 160 height 14
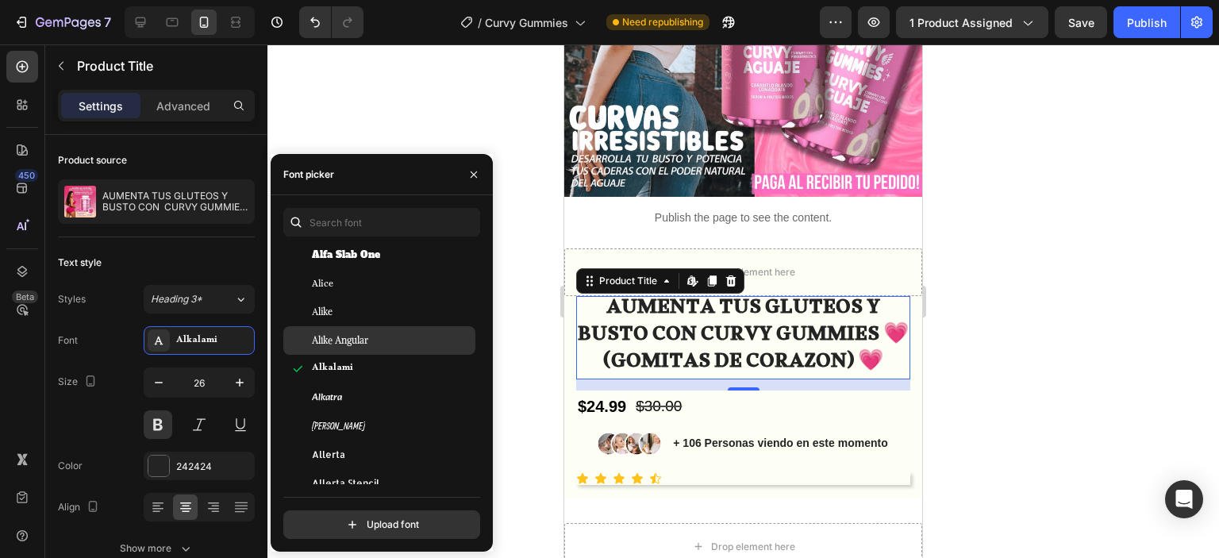
click at [364, 347] on span "Alike Angular" at bounding box center [340, 340] width 56 height 14
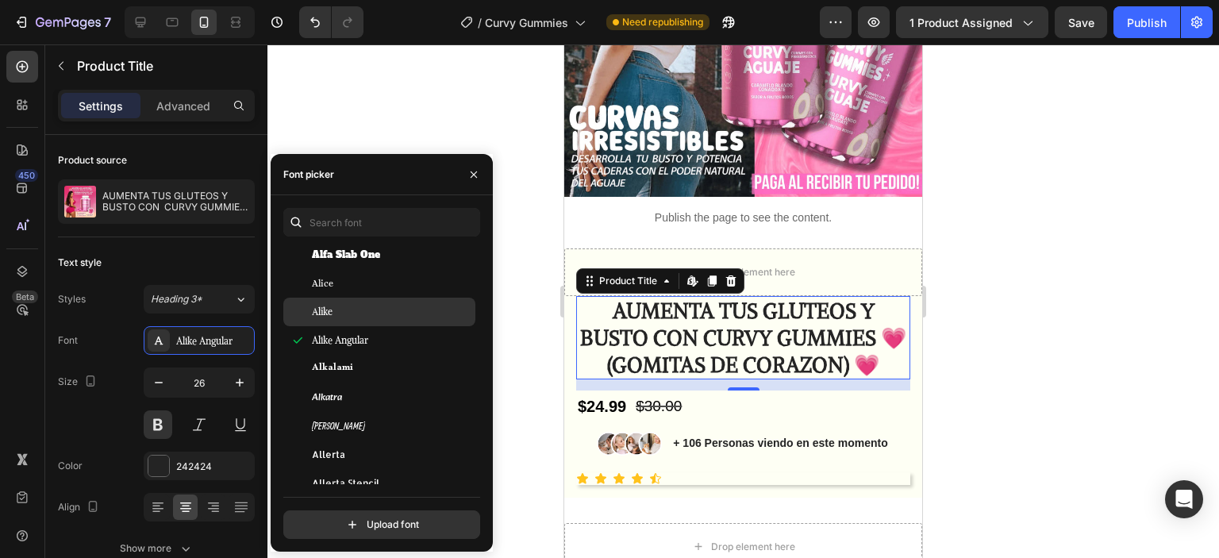
click at [364, 324] on div "Alike" at bounding box center [379, 312] width 192 height 29
click at [361, 301] on div "Alike" at bounding box center [379, 312] width 192 height 29
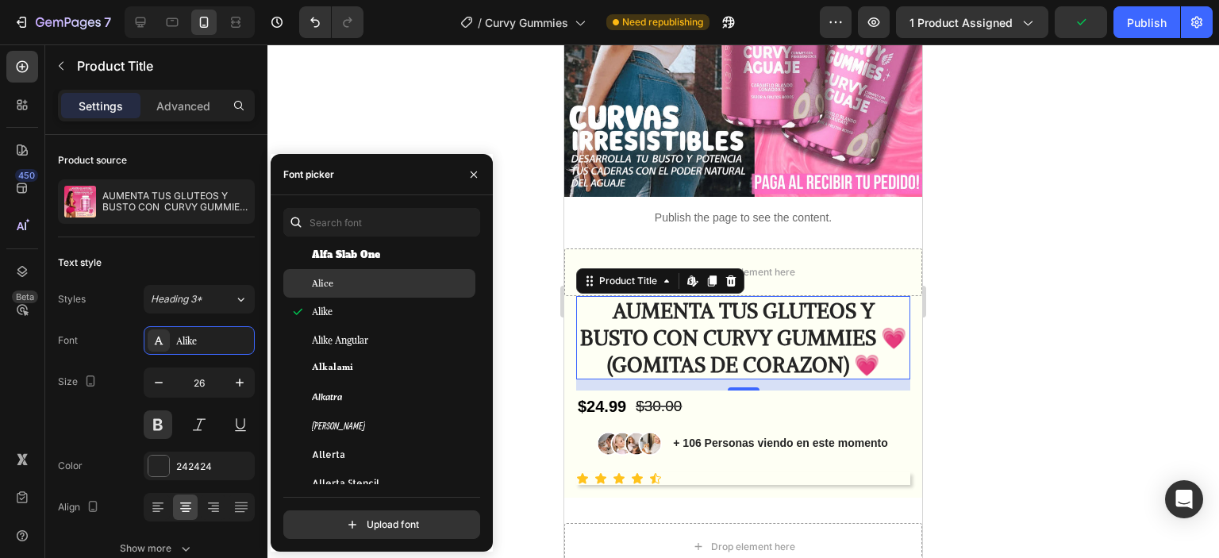
click at [359, 288] on div "Alice" at bounding box center [392, 283] width 160 height 14
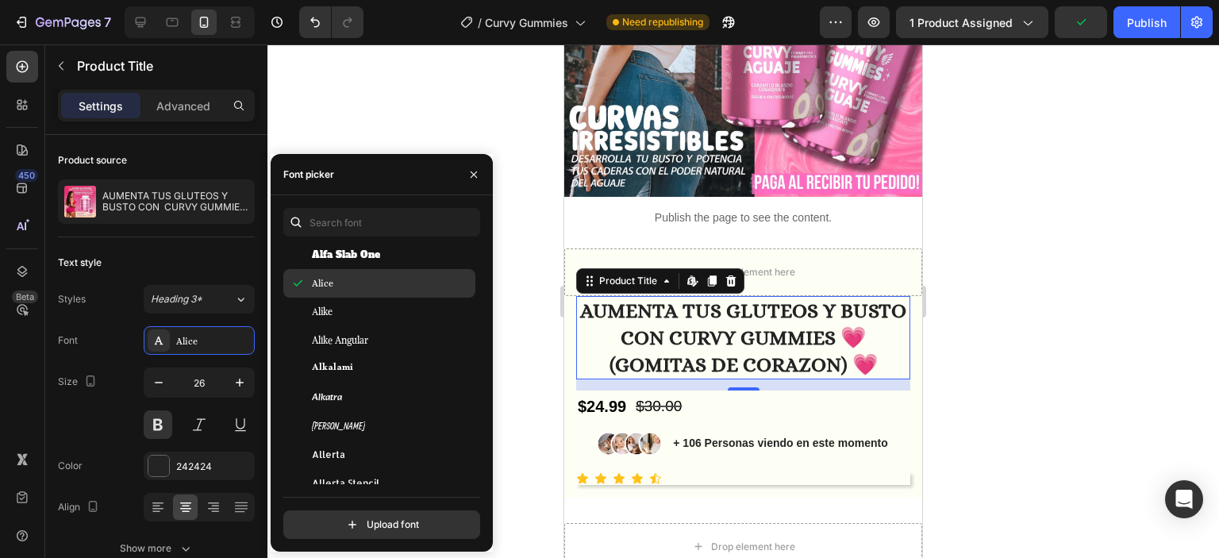
scroll to position [1191, 0]
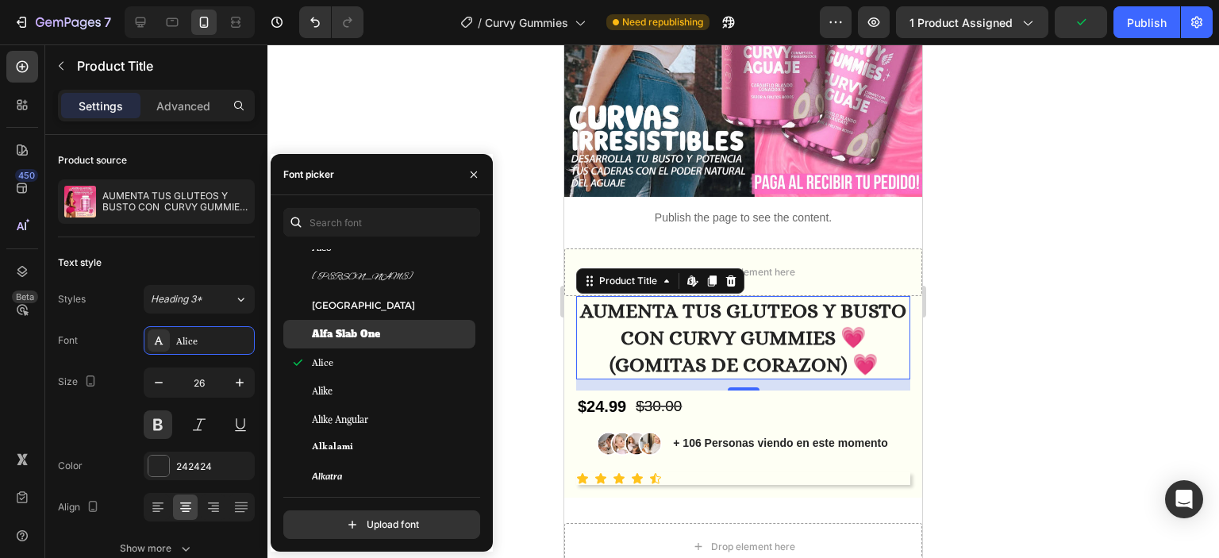
click at [364, 321] on div "Alfa Slab One" at bounding box center [379, 334] width 192 height 29
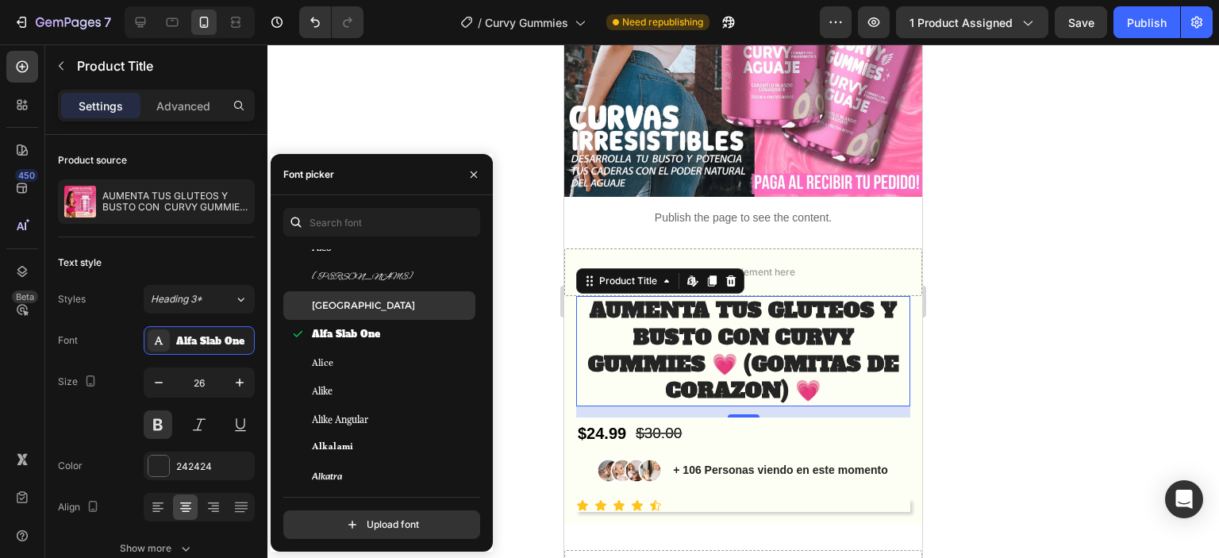
click at [357, 301] on span "Alexandria" at bounding box center [363, 305] width 103 height 14
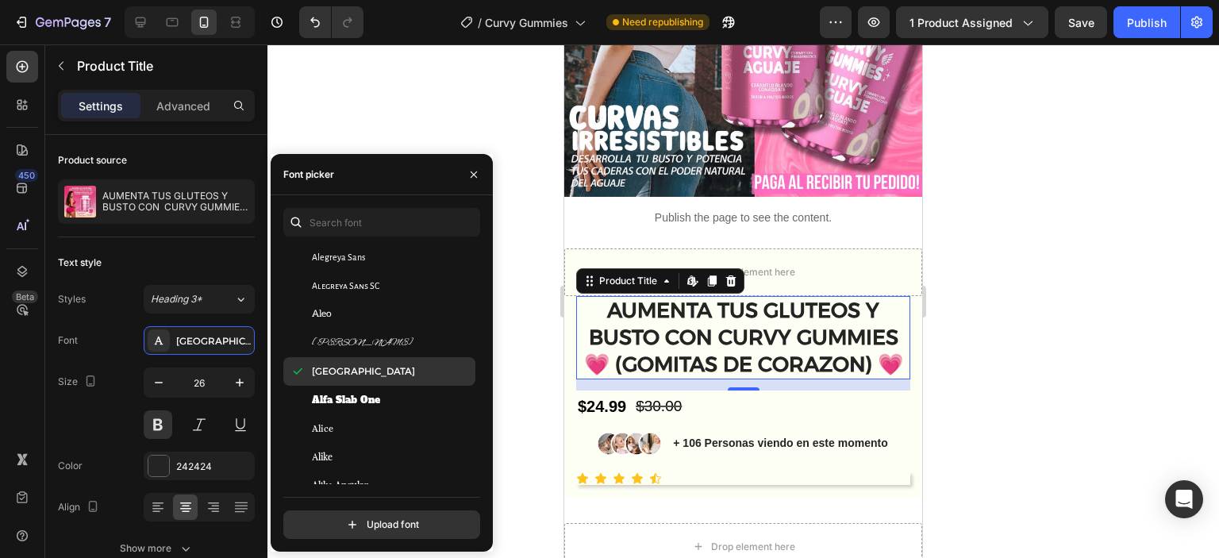
scroll to position [1032, 0]
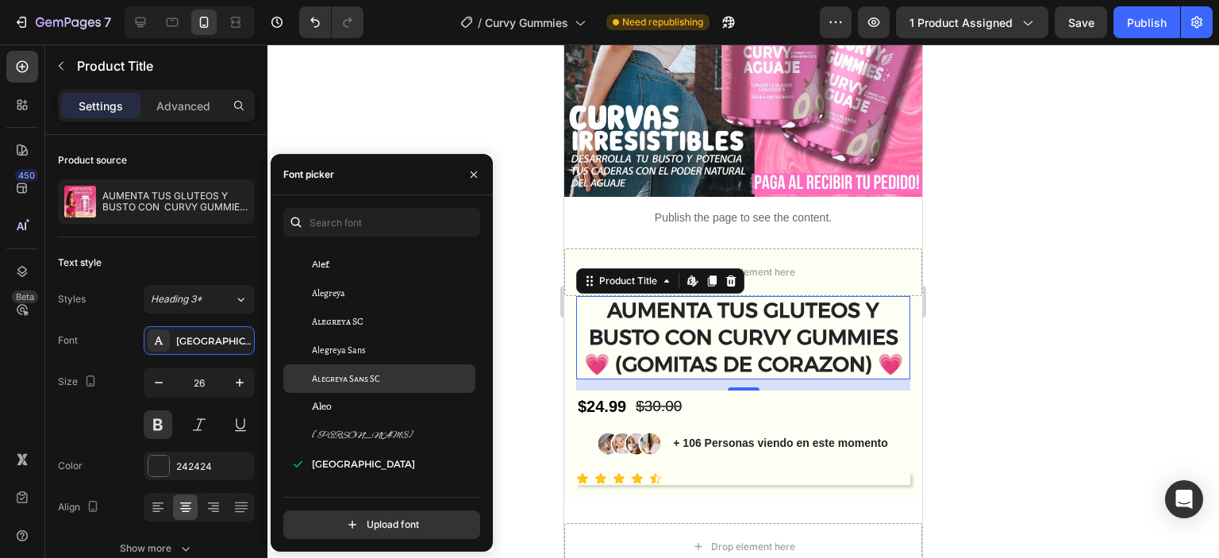
click at [362, 367] on div "Alegreya Sans SC" at bounding box center [379, 378] width 192 height 29
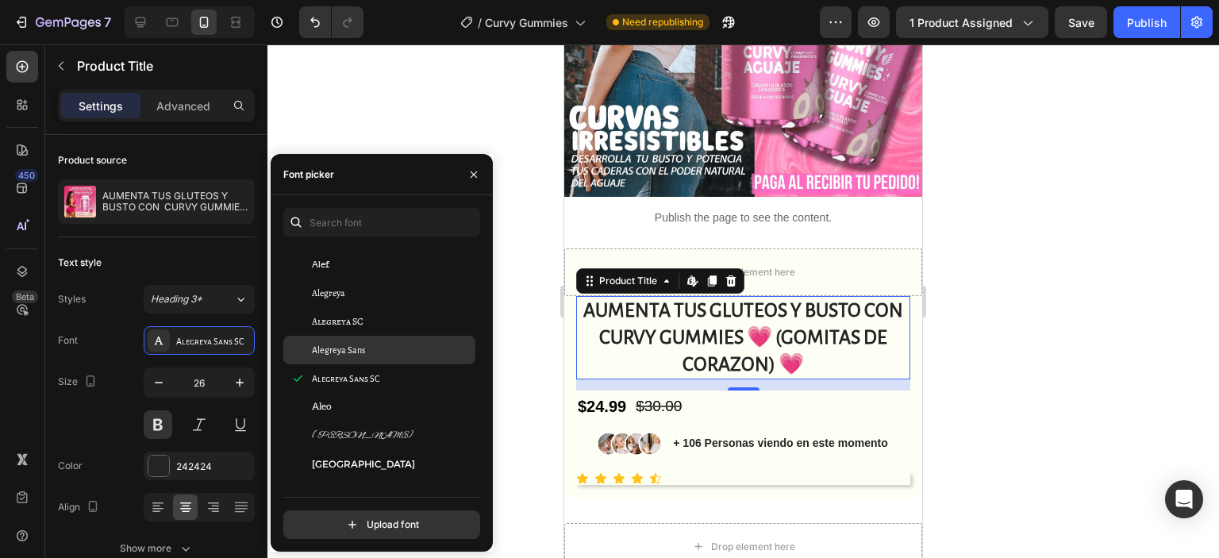
click at [350, 337] on div "Alegreya Sans" at bounding box center [379, 350] width 192 height 29
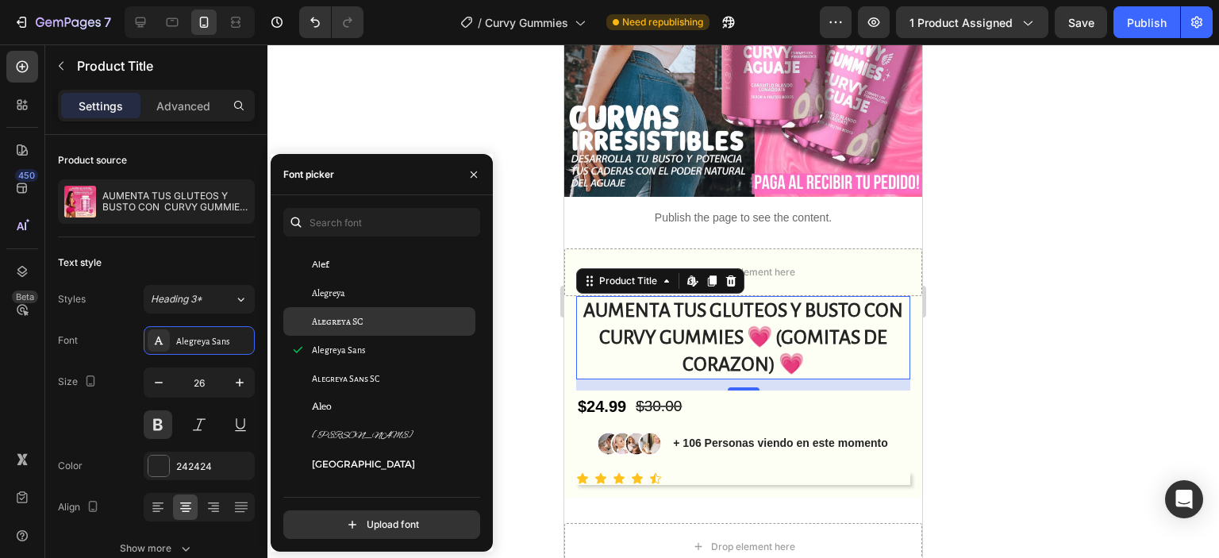
scroll to position [952, 0]
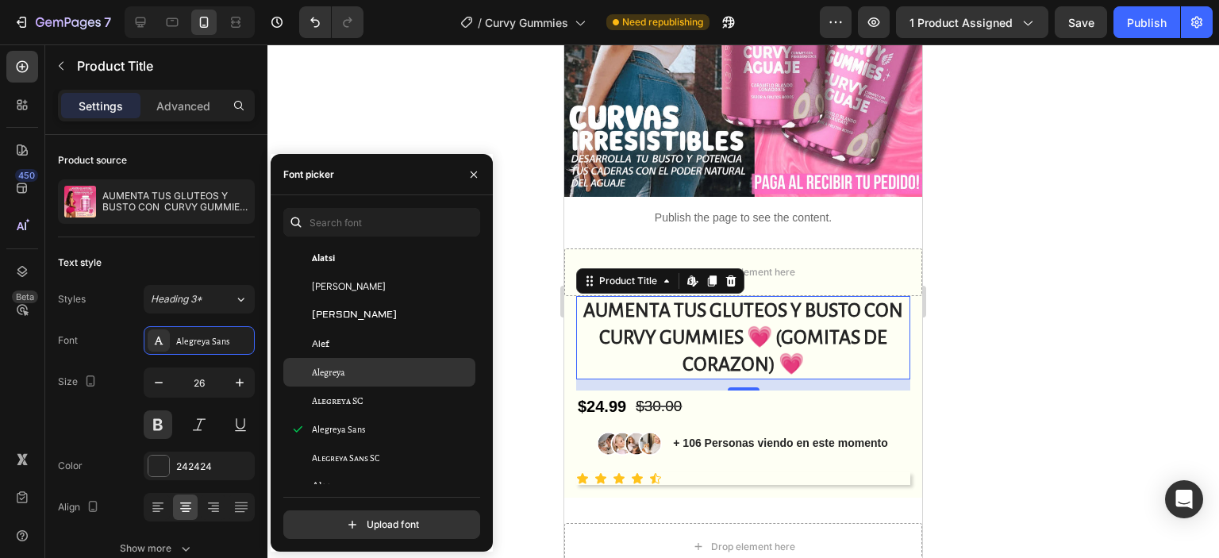
click at [361, 370] on div "Alegreya" at bounding box center [392, 372] width 160 height 14
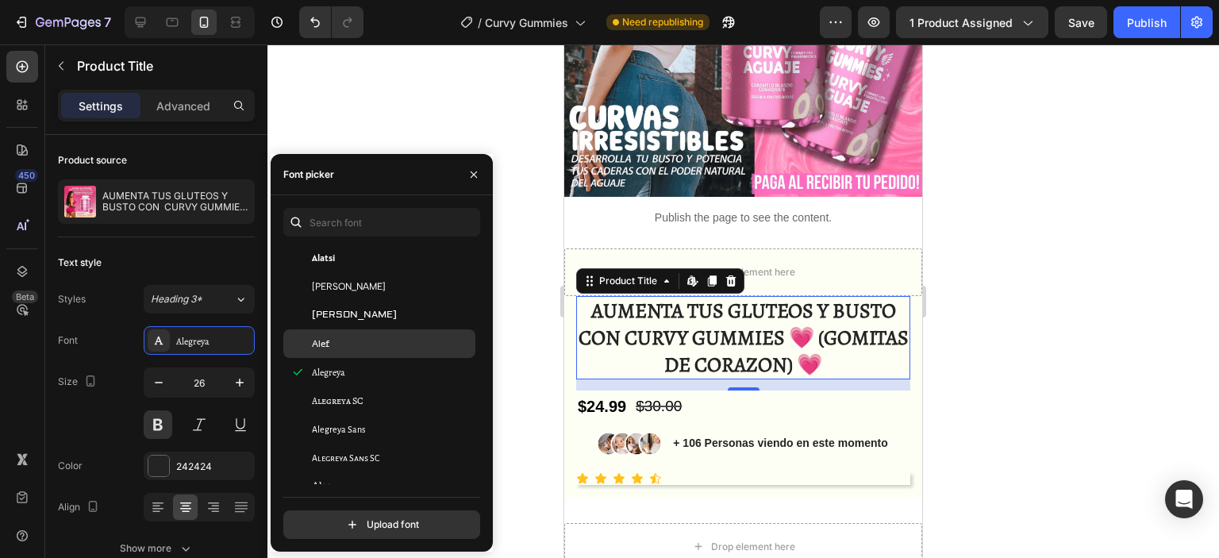
click at [352, 337] on div "Alef" at bounding box center [392, 344] width 160 height 14
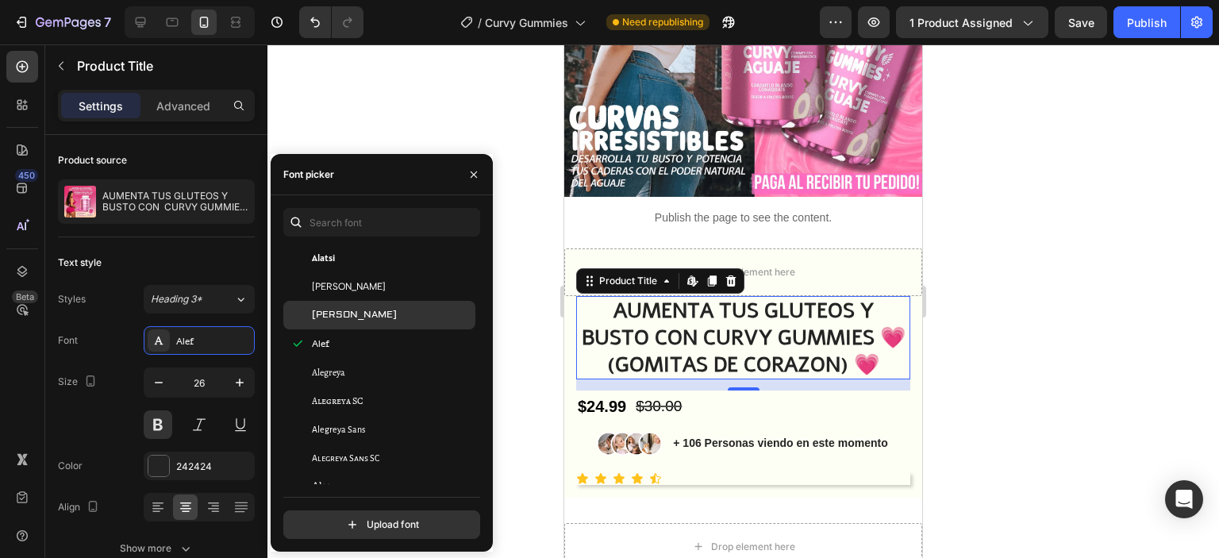
click at [356, 304] on div "Aldrich" at bounding box center [379, 315] width 192 height 29
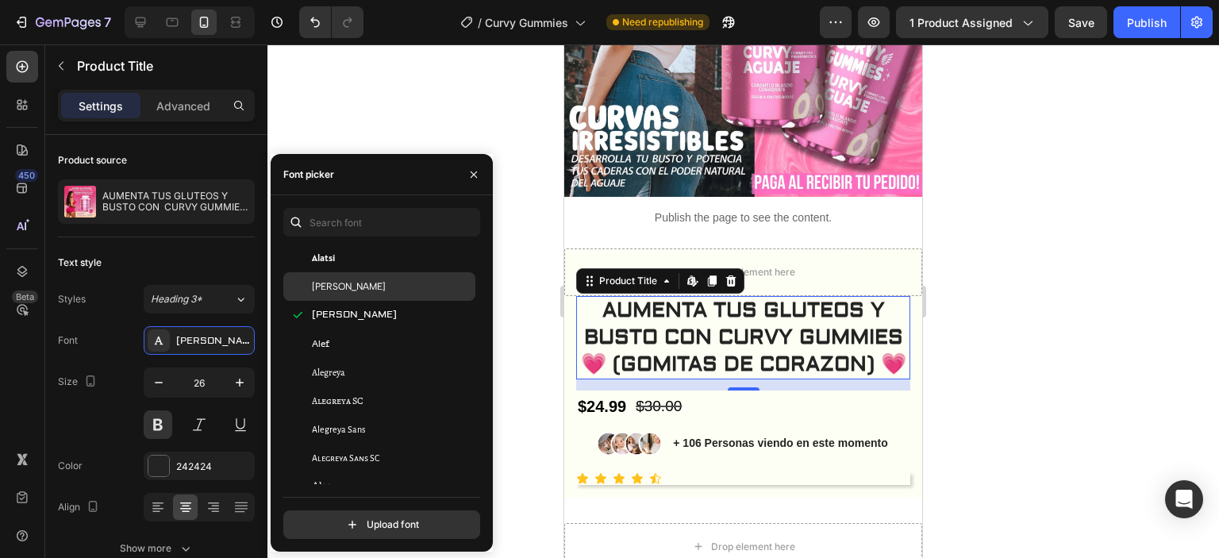
click at [366, 275] on div "Albert Sans" at bounding box center [379, 286] width 192 height 29
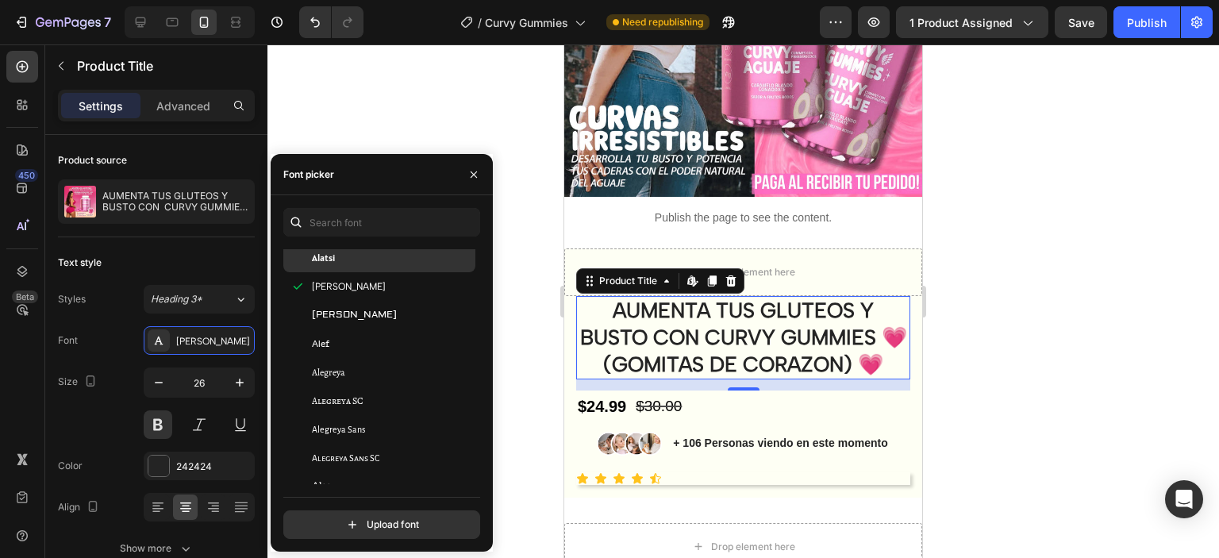
click at [366, 263] on div "Alatsi" at bounding box center [392, 258] width 160 height 14
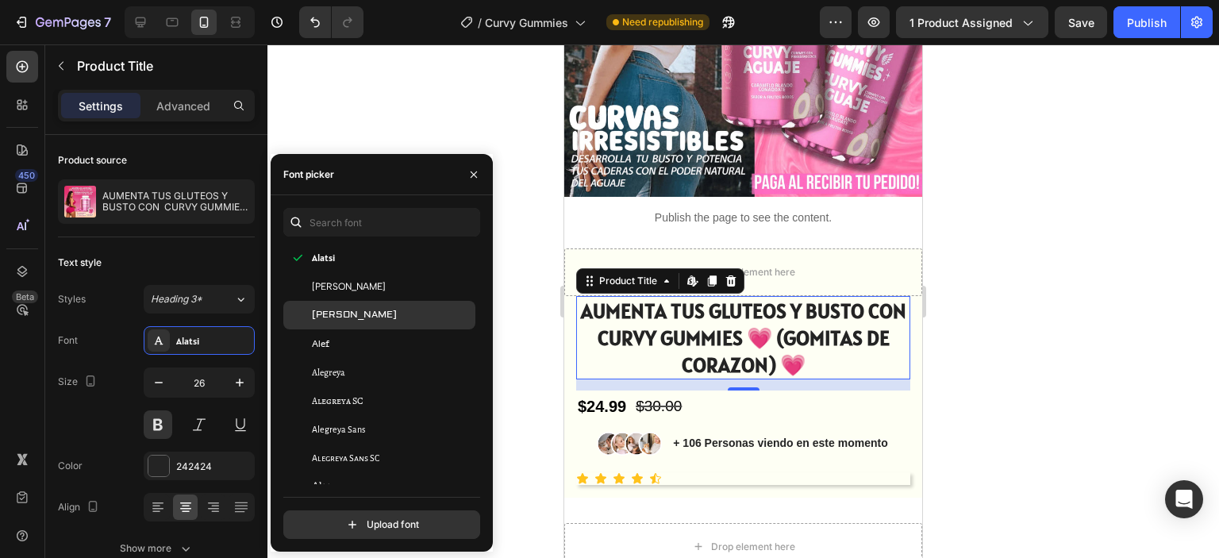
scroll to position [873, 0]
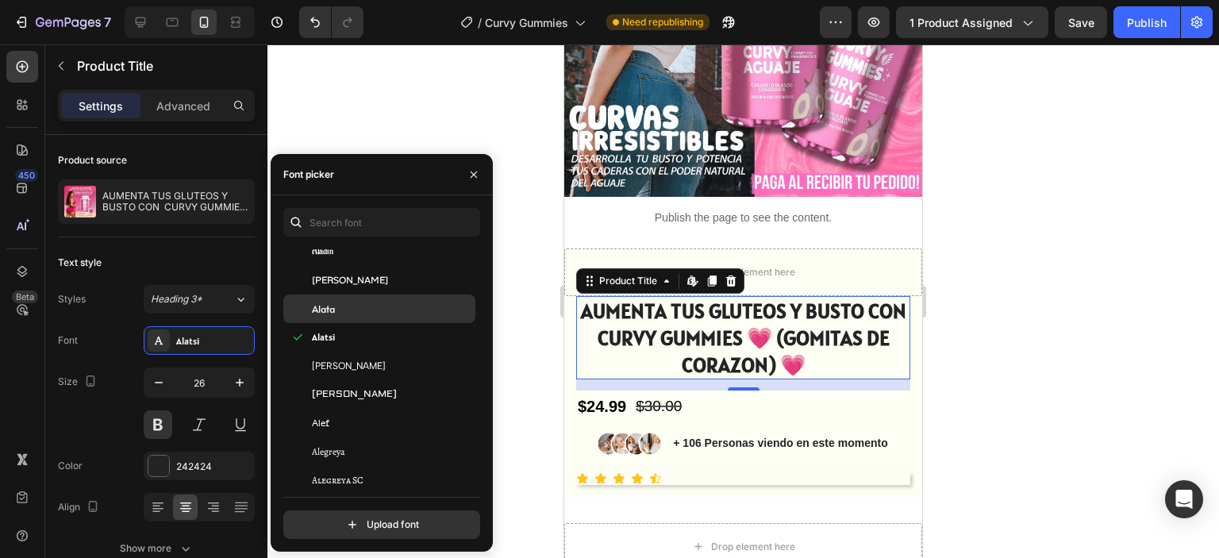
click at [356, 318] on div "Alata" at bounding box center [379, 308] width 192 height 29
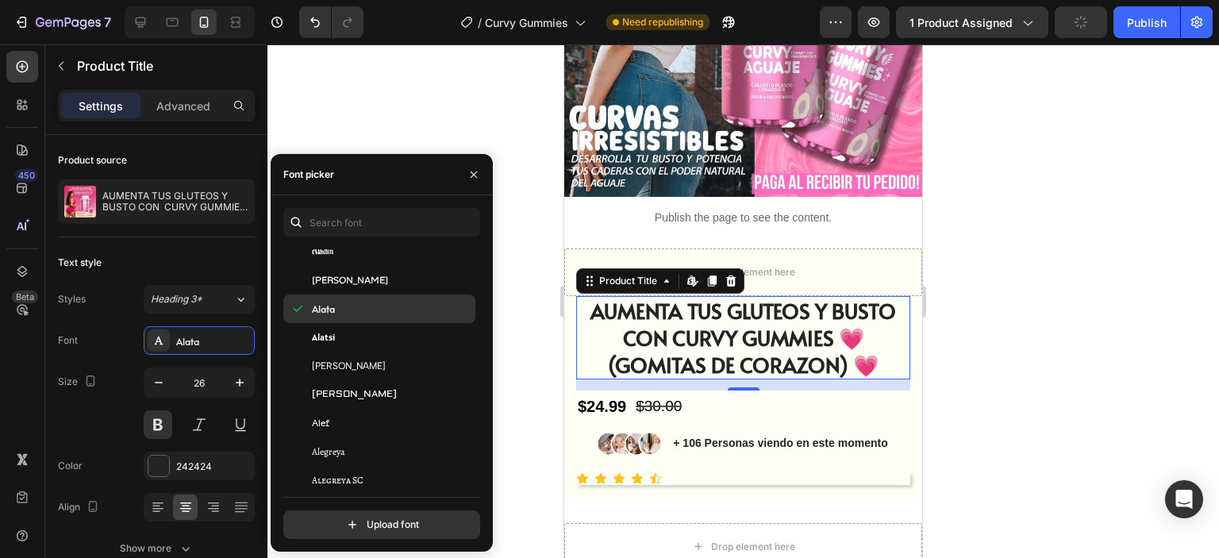
scroll to position [794, 0]
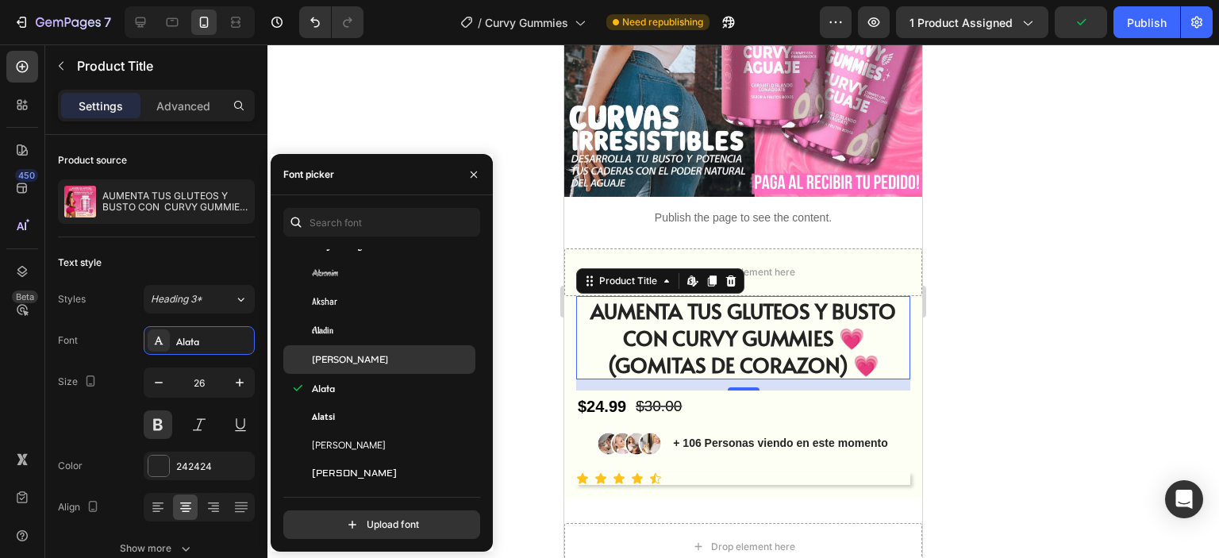
click at [359, 355] on div "Alan Sans" at bounding box center [392, 359] width 160 height 14
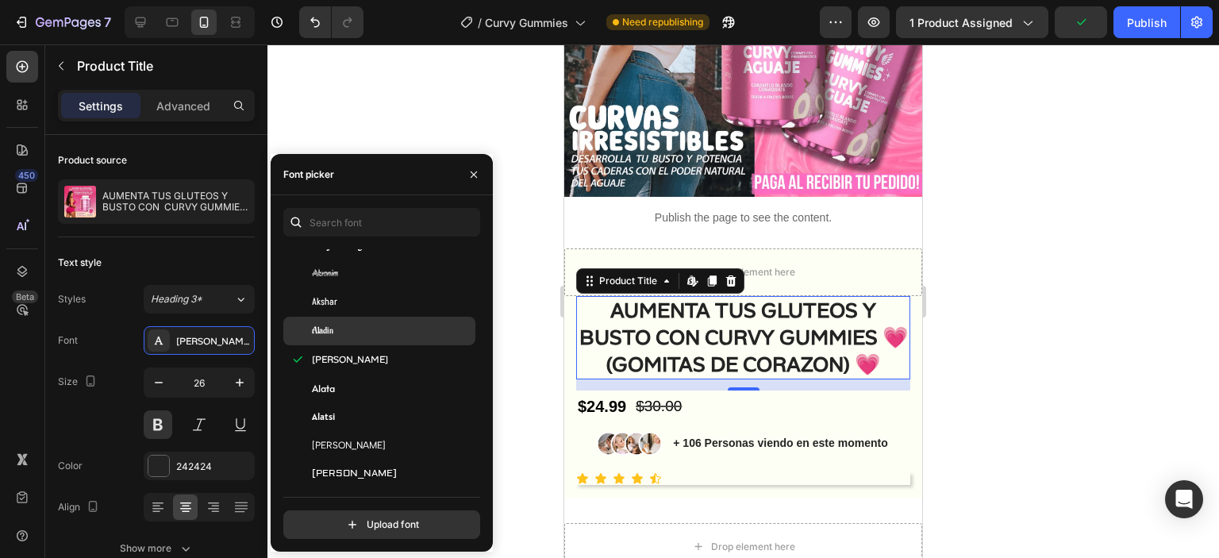
click at [350, 323] on div "Aladin" at bounding box center [379, 331] width 192 height 29
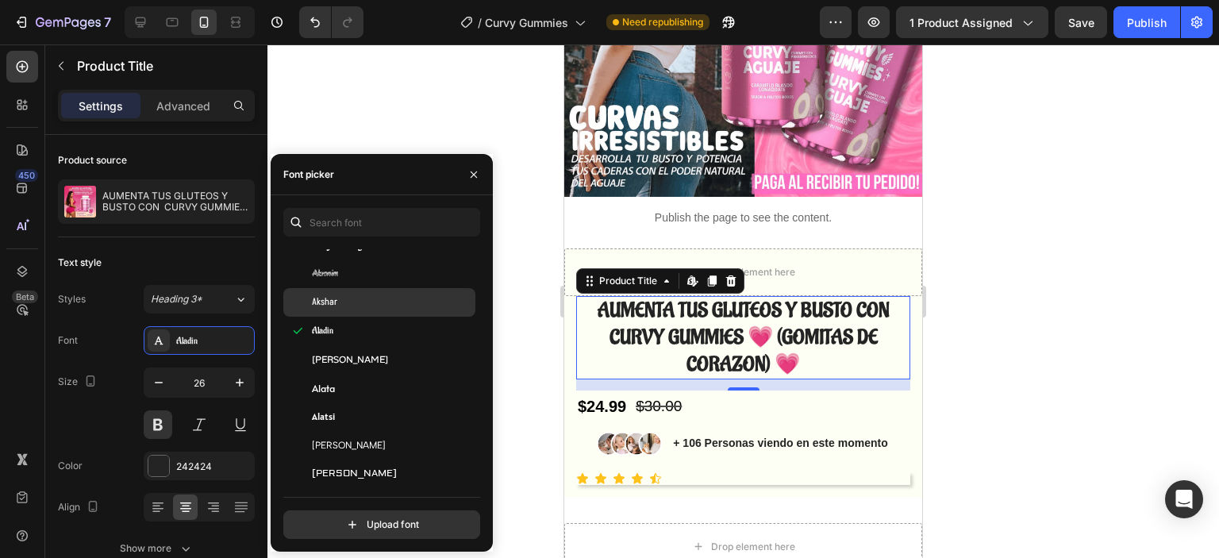
click at [352, 294] on div "Akshar" at bounding box center [379, 302] width 192 height 29
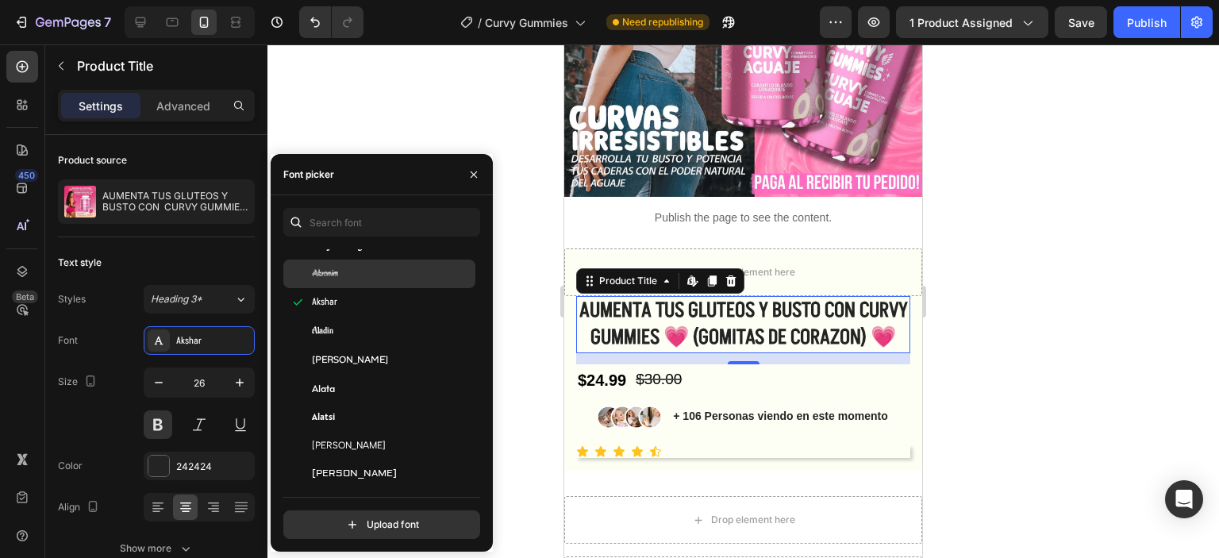
click at [350, 275] on div "Akronim" at bounding box center [392, 274] width 160 height 14
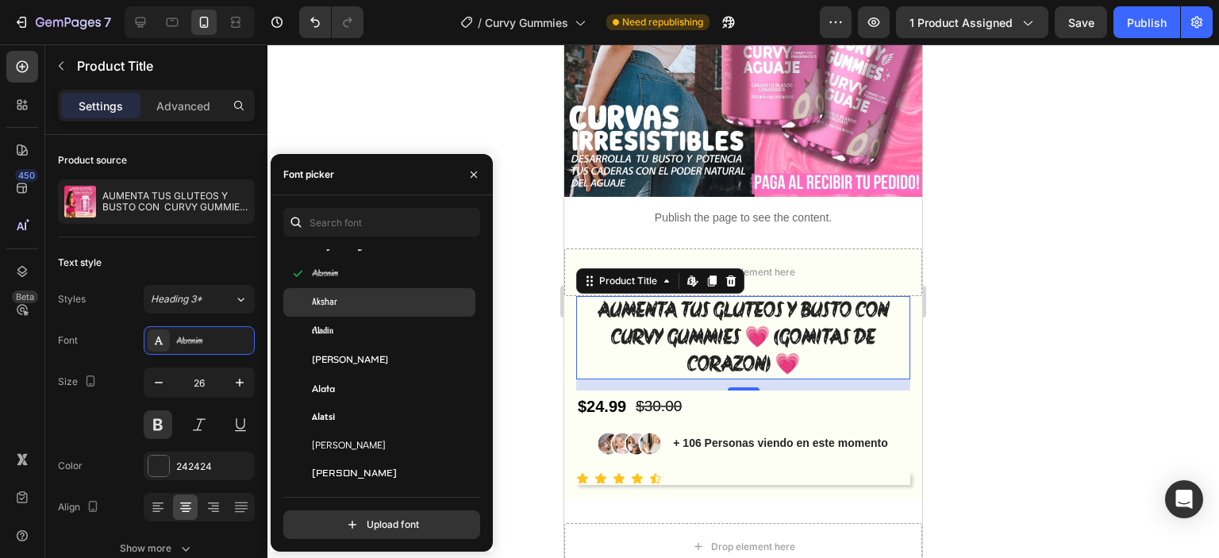
click at [352, 308] on div "Akshar" at bounding box center [392, 302] width 160 height 14
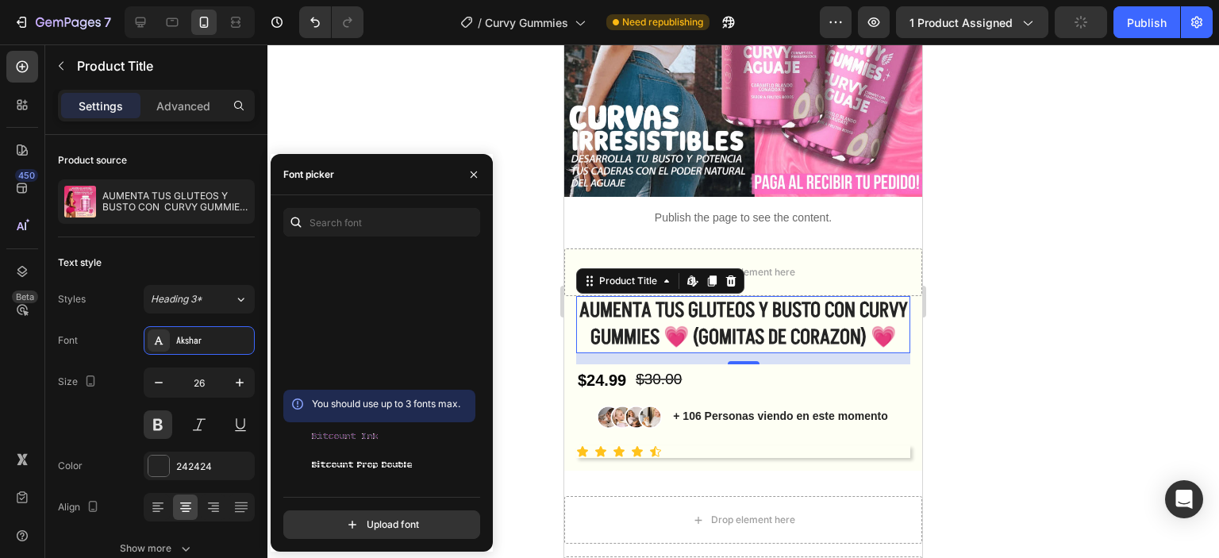
scroll to position [6746, 0]
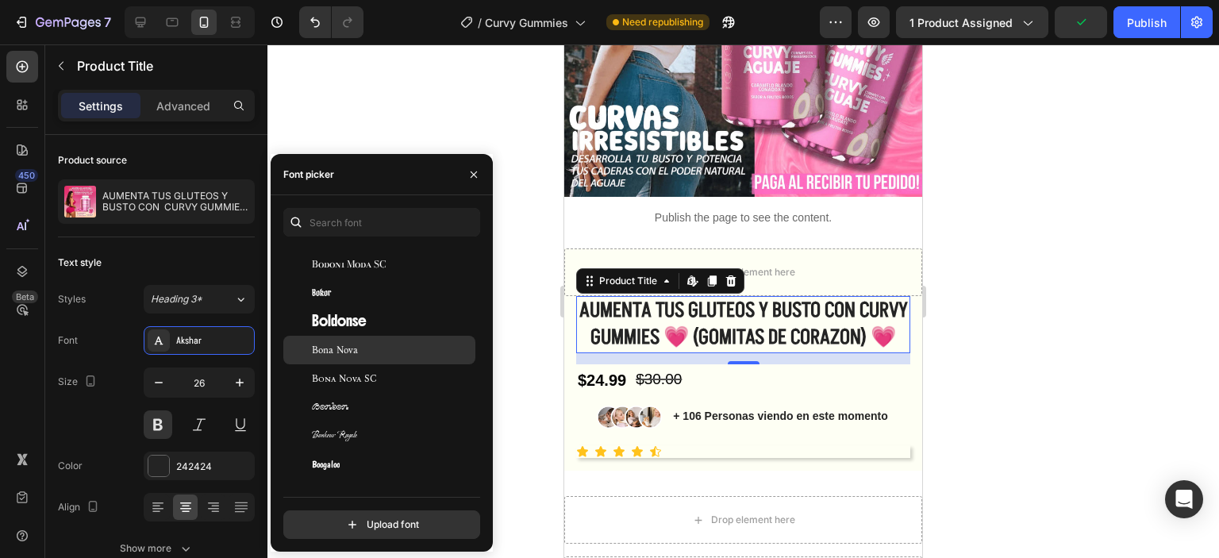
click at [355, 348] on span "Bona Nova" at bounding box center [335, 350] width 46 height 14
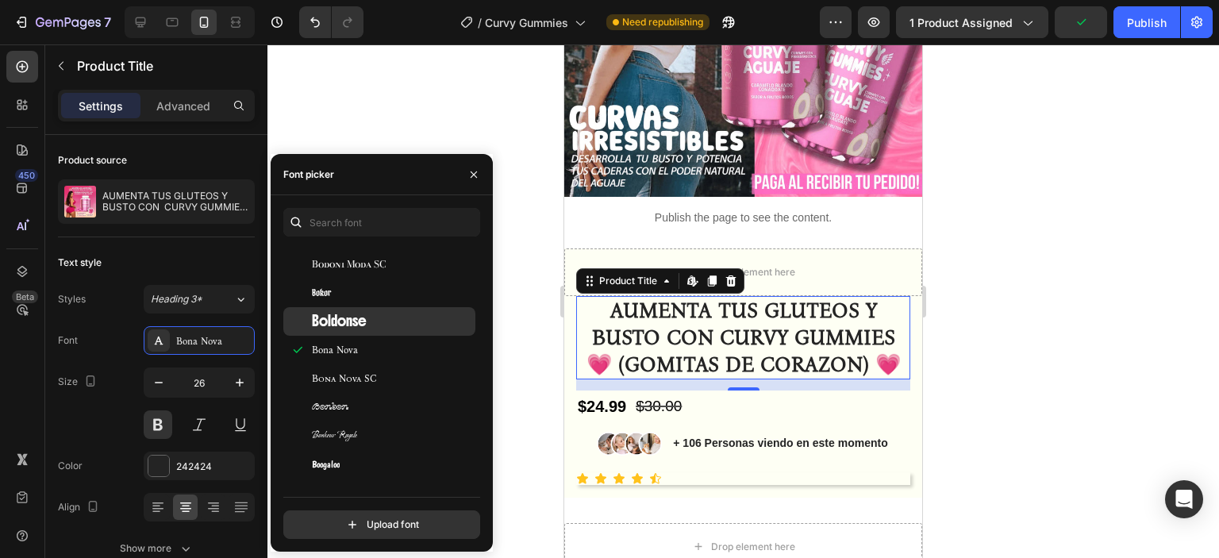
click at [363, 320] on span "Boldonse" at bounding box center [339, 321] width 55 height 14
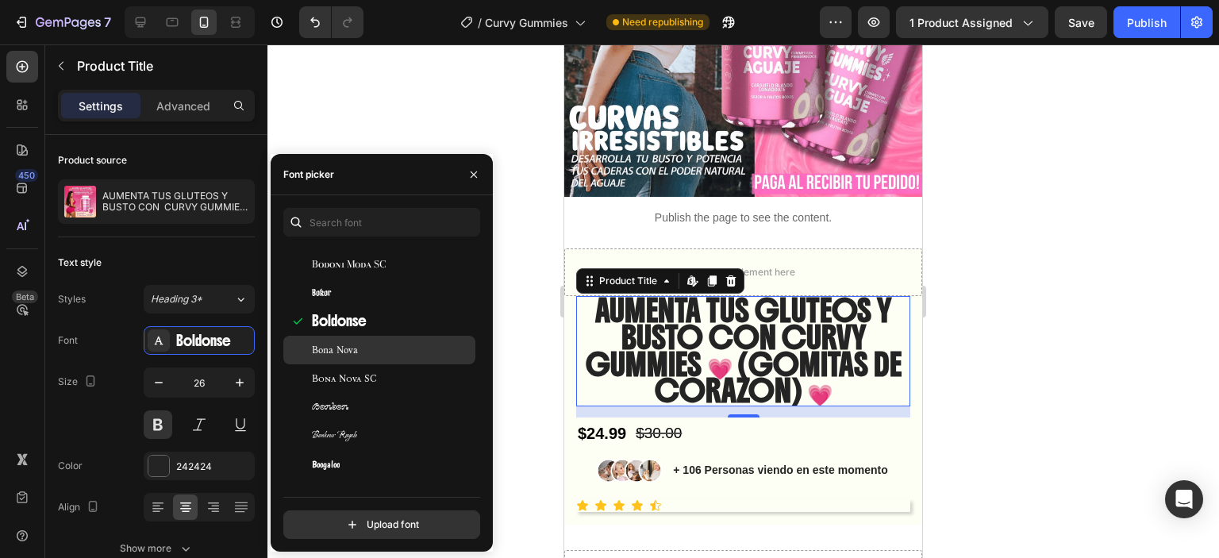
click at [364, 361] on div "Bona Nova" at bounding box center [379, 350] width 192 height 29
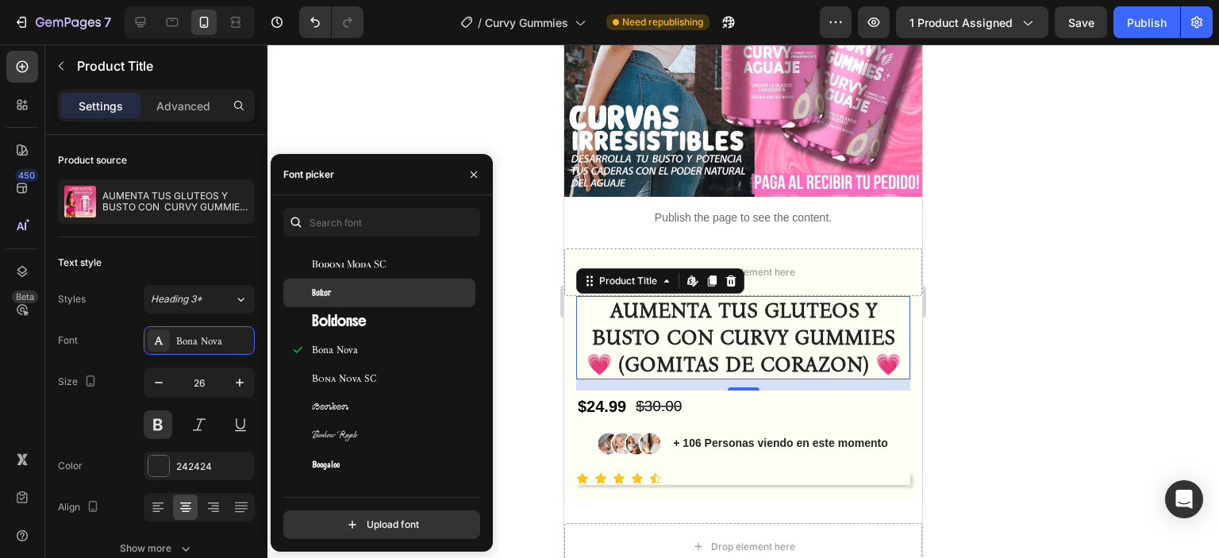
click at [349, 303] on div "Bokor" at bounding box center [379, 293] width 192 height 29
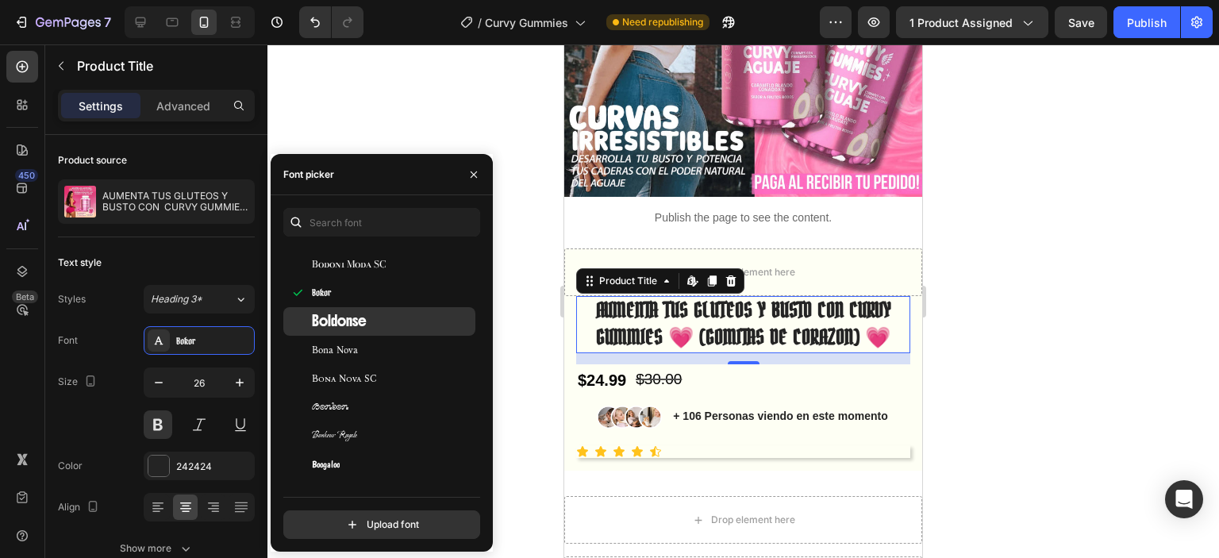
click at [354, 325] on span "Boldonse" at bounding box center [339, 321] width 55 height 14
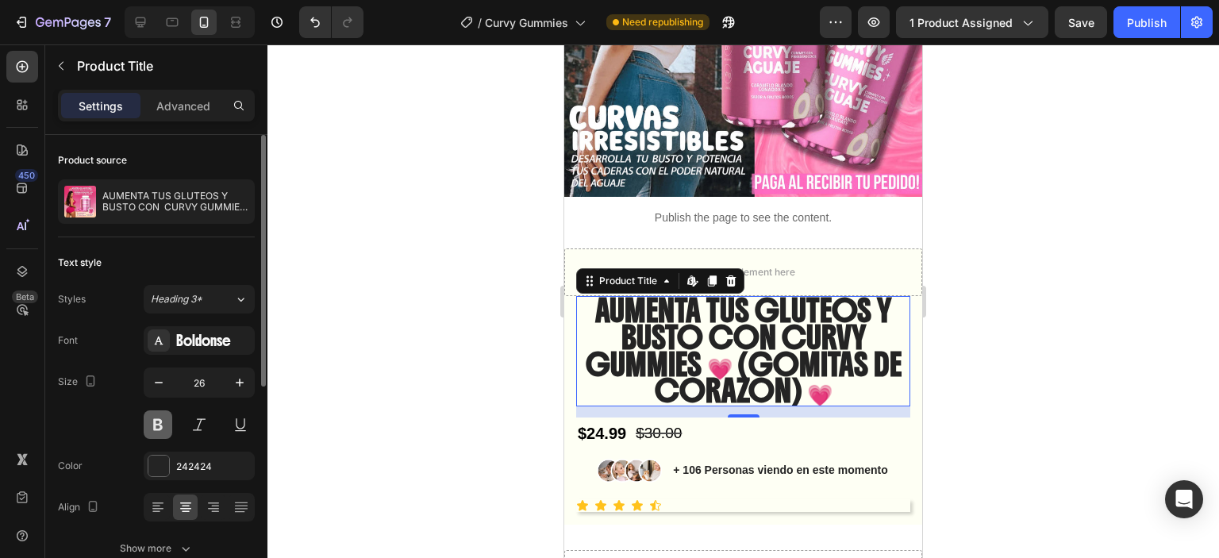
click at [164, 417] on button at bounding box center [158, 424] width 29 height 29
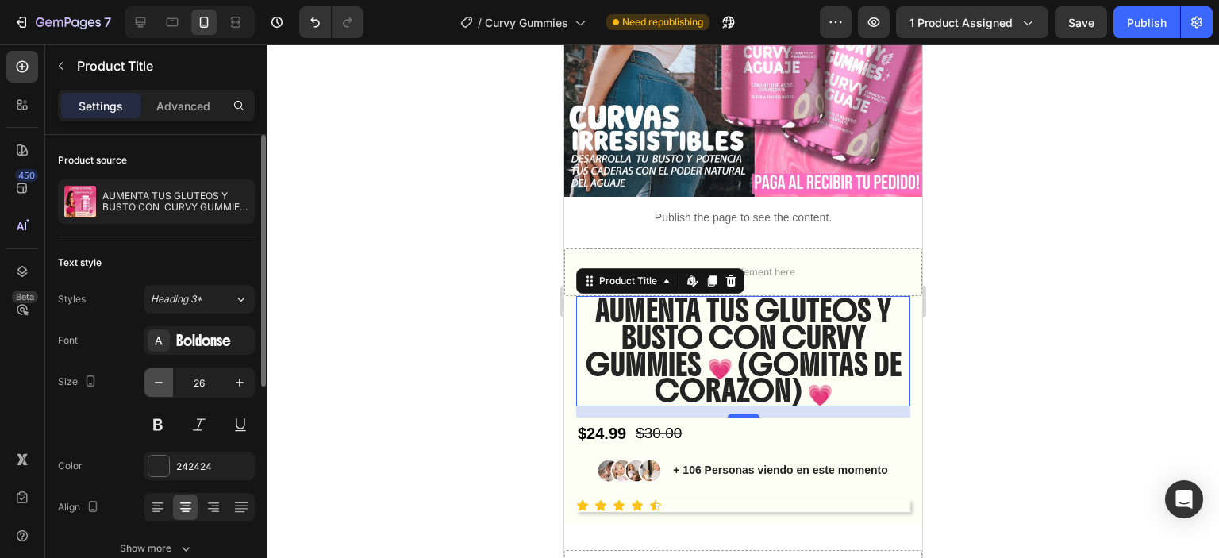
click at [158, 380] on icon "button" at bounding box center [159, 383] width 16 height 16
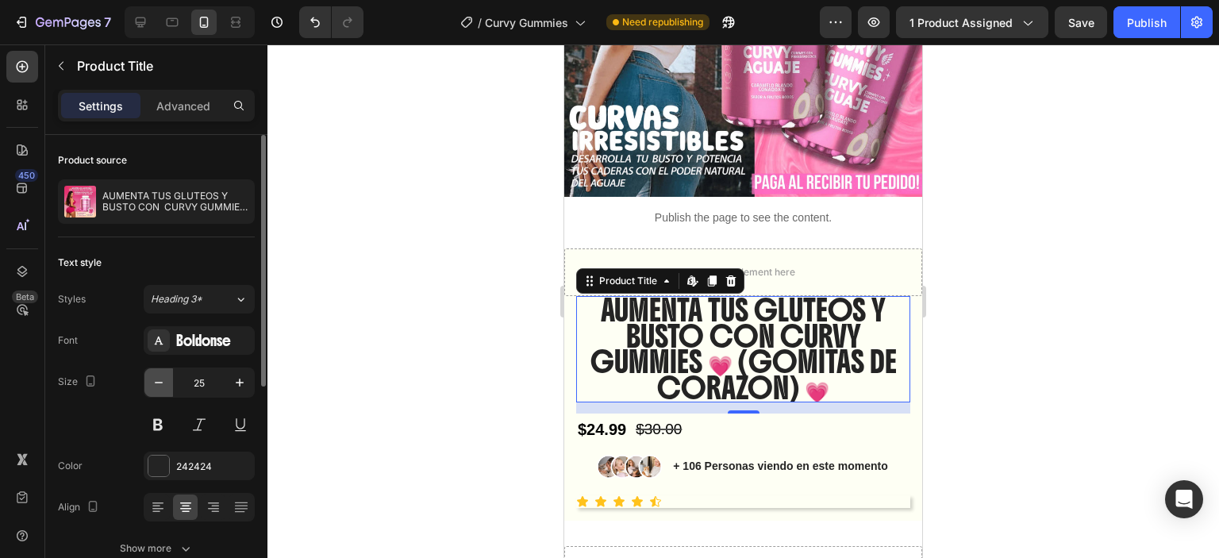
click at [158, 380] on icon "button" at bounding box center [159, 383] width 16 height 16
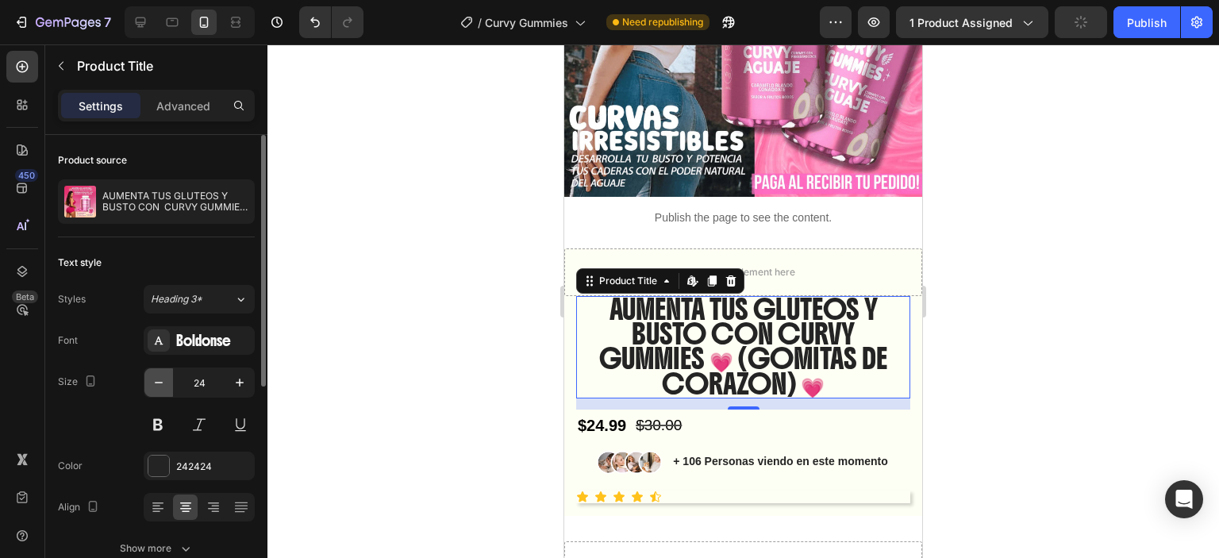
click at [158, 380] on icon "button" at bounding box center [159, 383] width 16 height 16
type input "23"
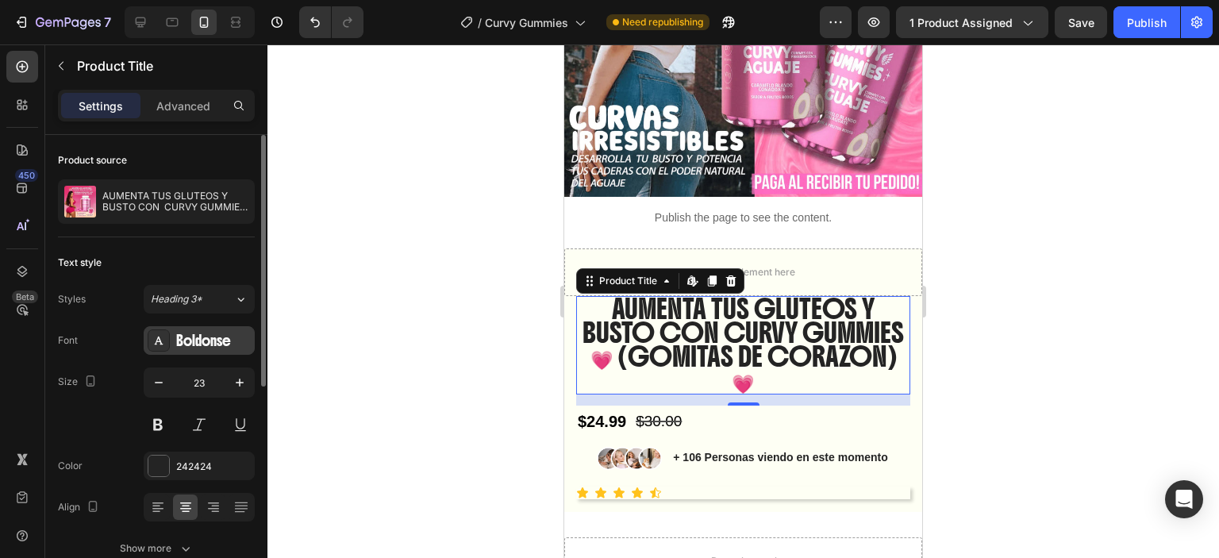
click at [216, 344] on div "Boldonse" at bounding box center [213, 341] width 75 height 14
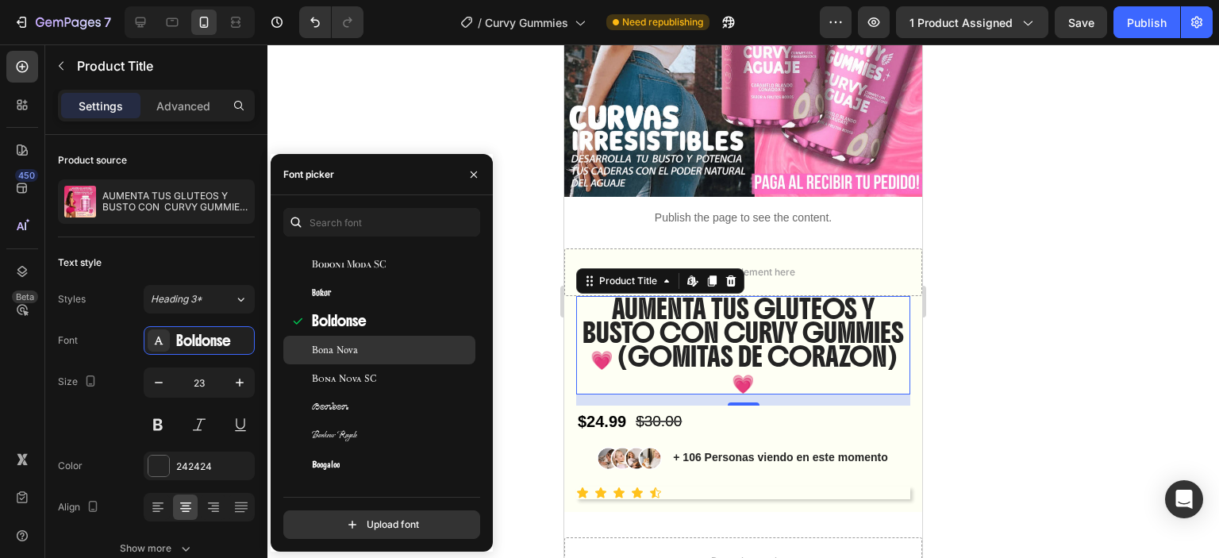
click at [381, 362] on div "Bona Nova" at bounding box center [379, 350] width 192 height 29
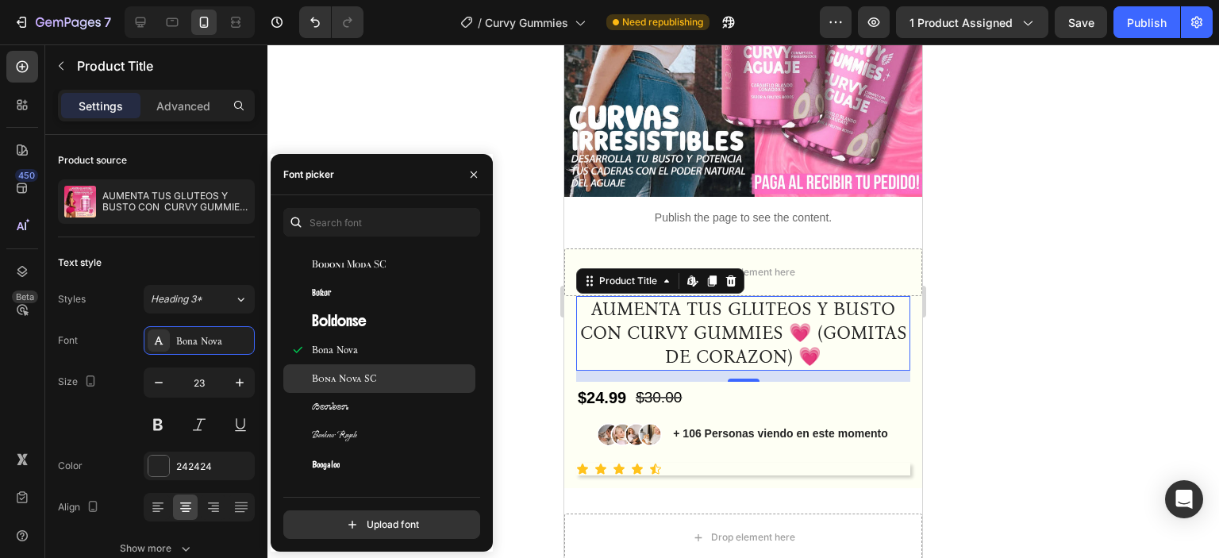
click at [378, 384] on div "Bona Nova SC" at bounding box center [392, 378] width 160 height 14
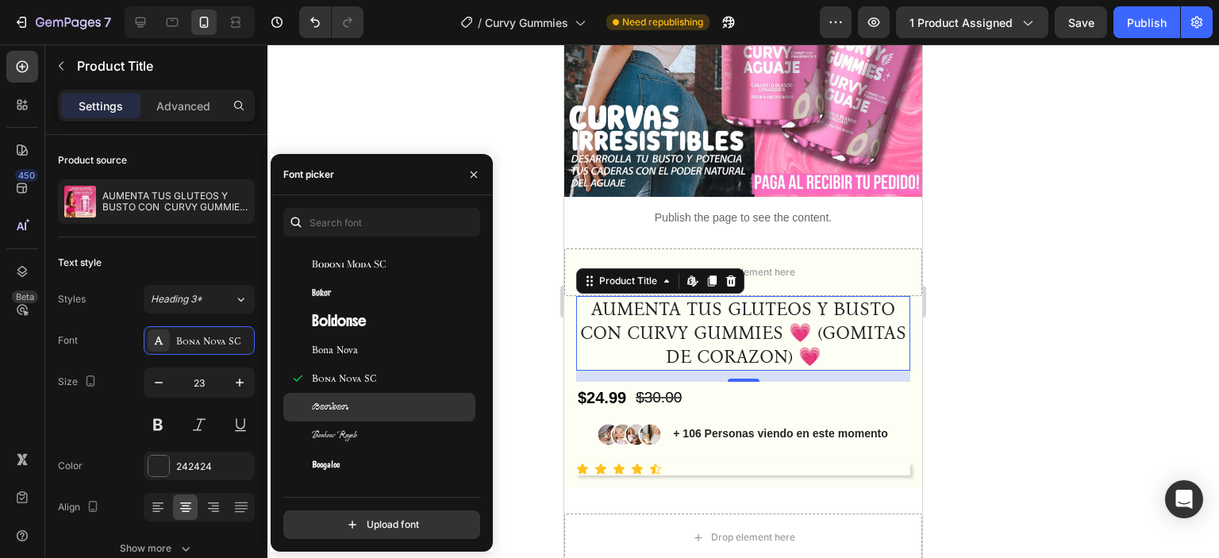
click at [375, 410] on div "Bonbon" at bounding box center [392, 407] width 160 height 14
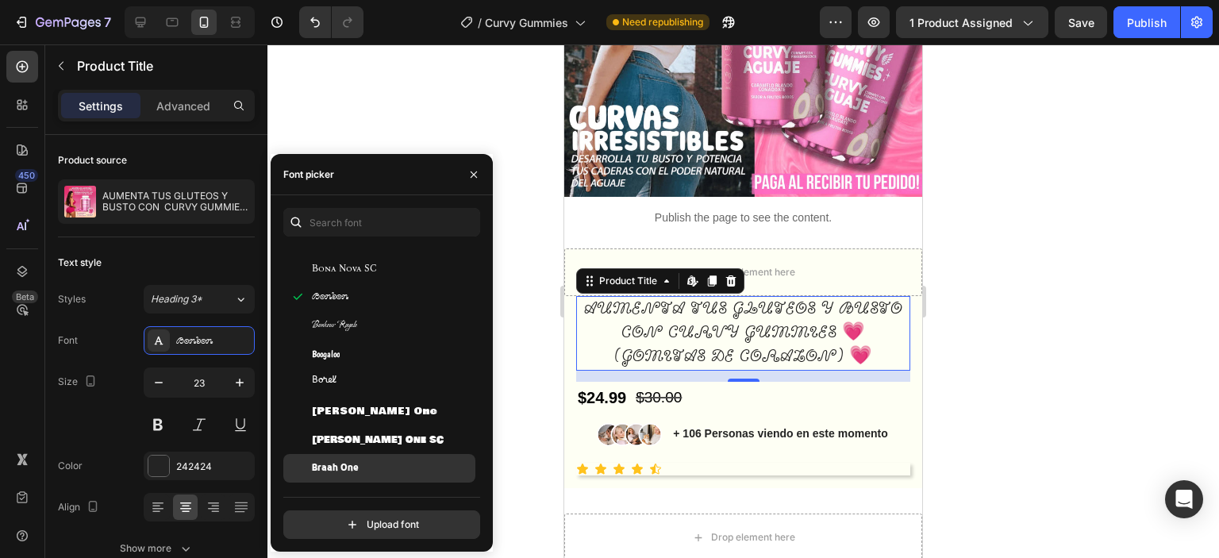
scroll to position [6985, 0]
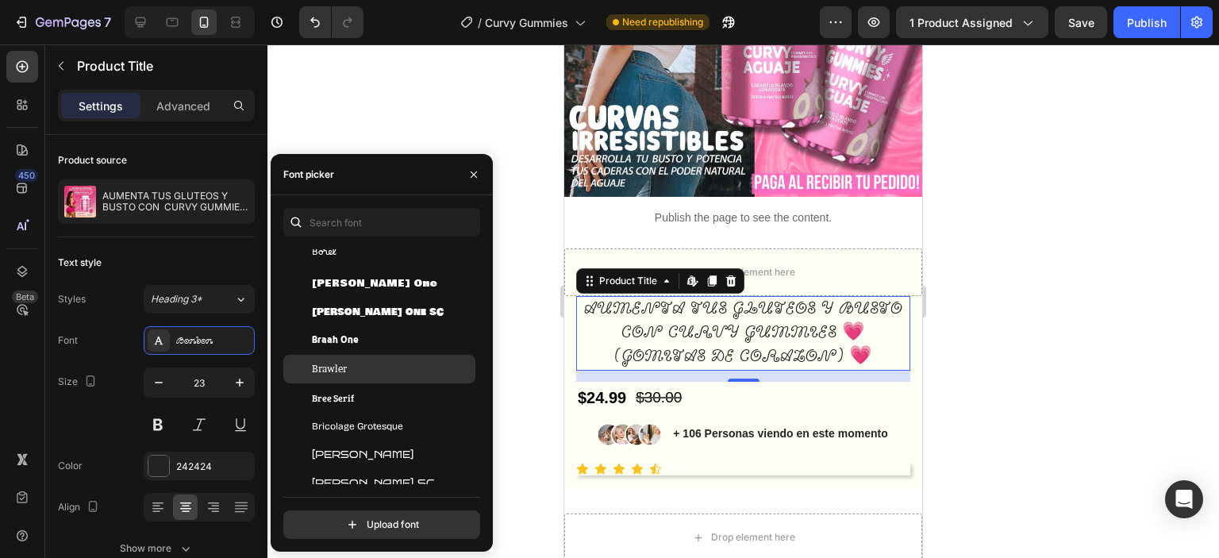
drag, startPoint x: 362, startPoint y: 342, endPoint x: 363, endPoint y: 361, distance: 19.1
click at [362, 344] on div "Braah One" at bounding box center [392, 340] width 160 height 14
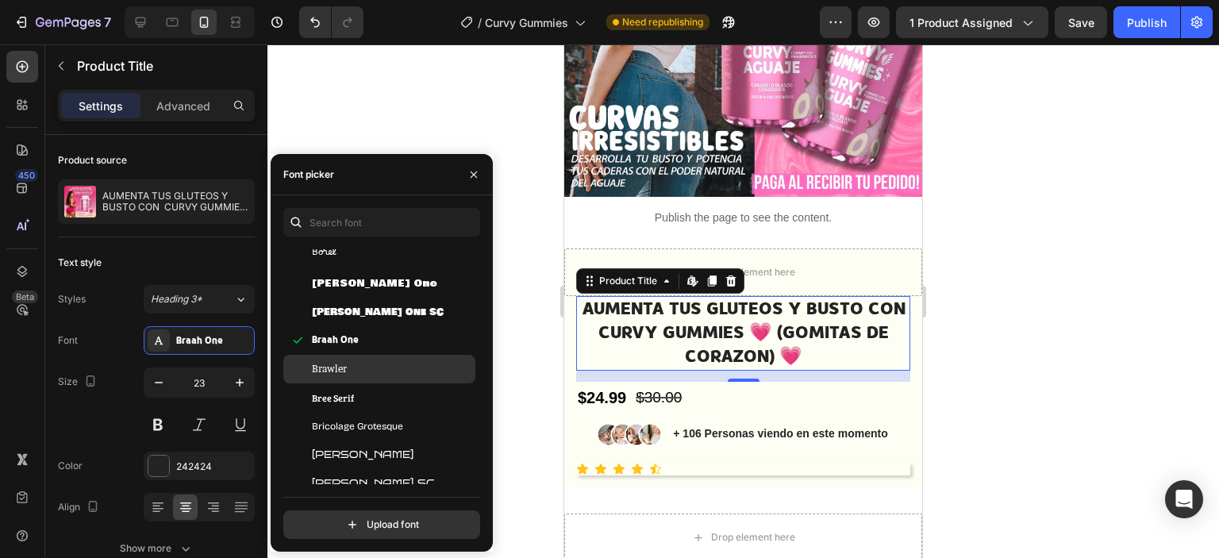
click at [365, 370] on div "Brawler" at bounding box center [392, 369] width 160 height 14
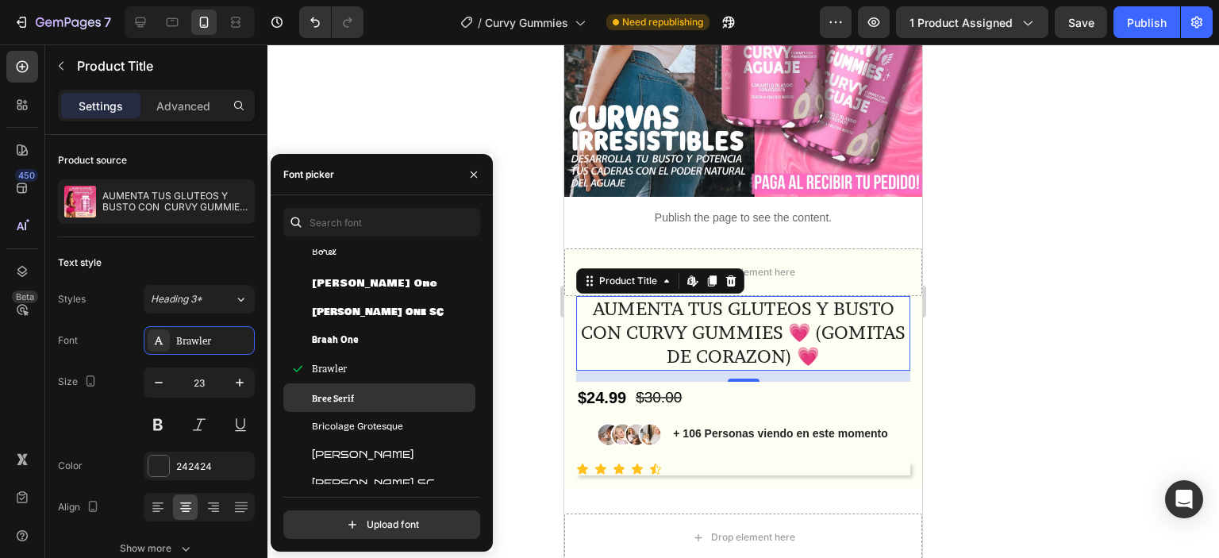
click at [368, 395] on div "Bree Serif" at bounding box center [392, 397] width 160 height 14
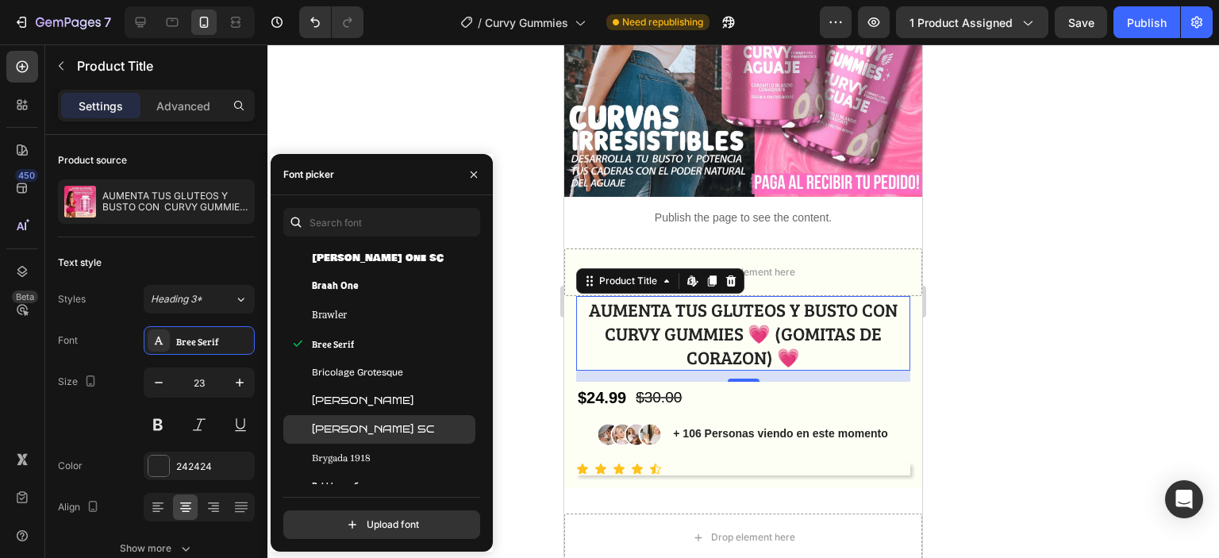
scroll to position [7064, 0]
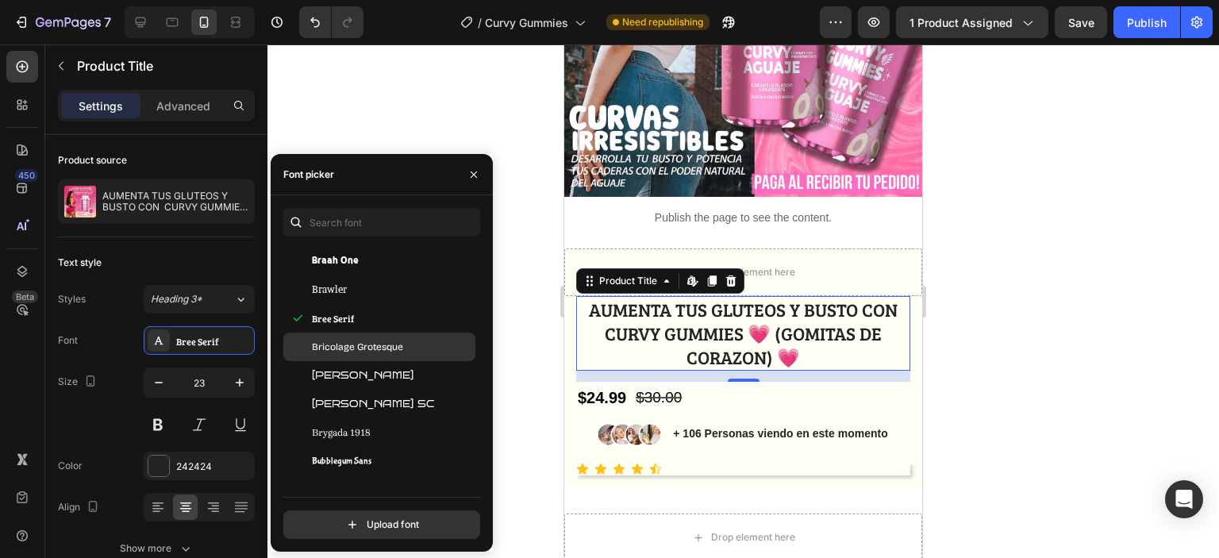
click at [365, 359] on div "Bricolage Grotesque" at bounding box center [379, 347] width 192 height 29
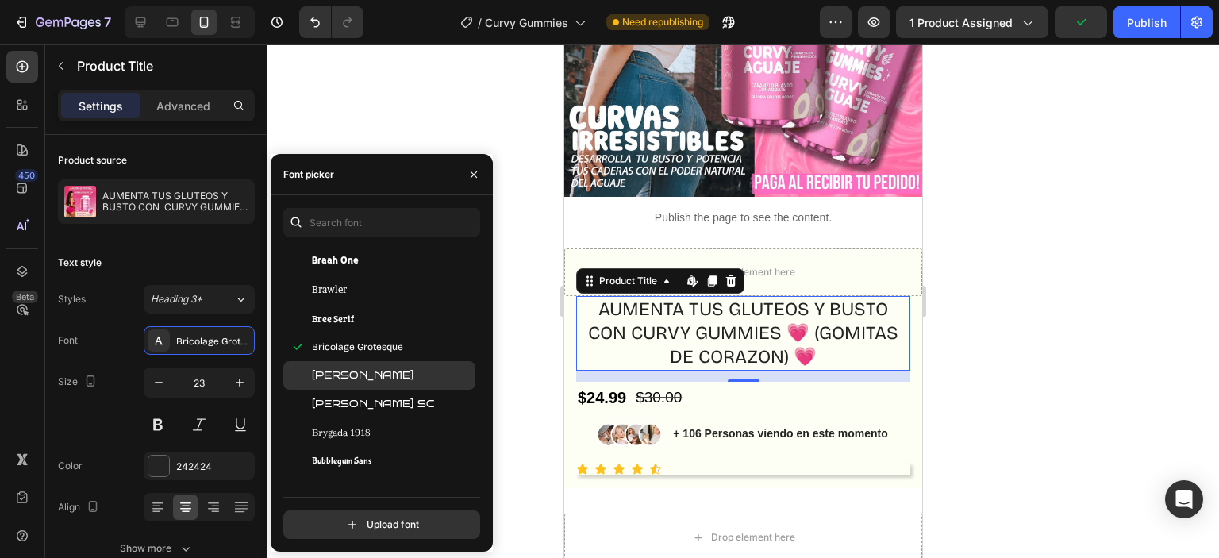
click at [371, 384] on div "Bruno Ace" at bounding box center [379, 375] width 192 height 29
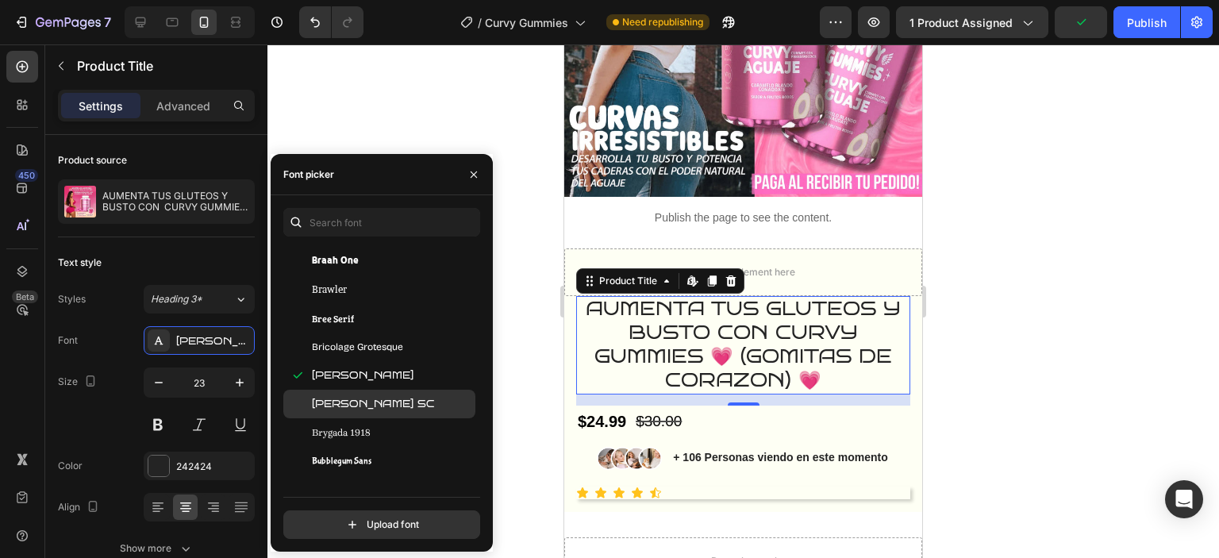
click at [369, 414] on div "Bruno Ace SC" at bounding box center [379, 404] width 192 height 29
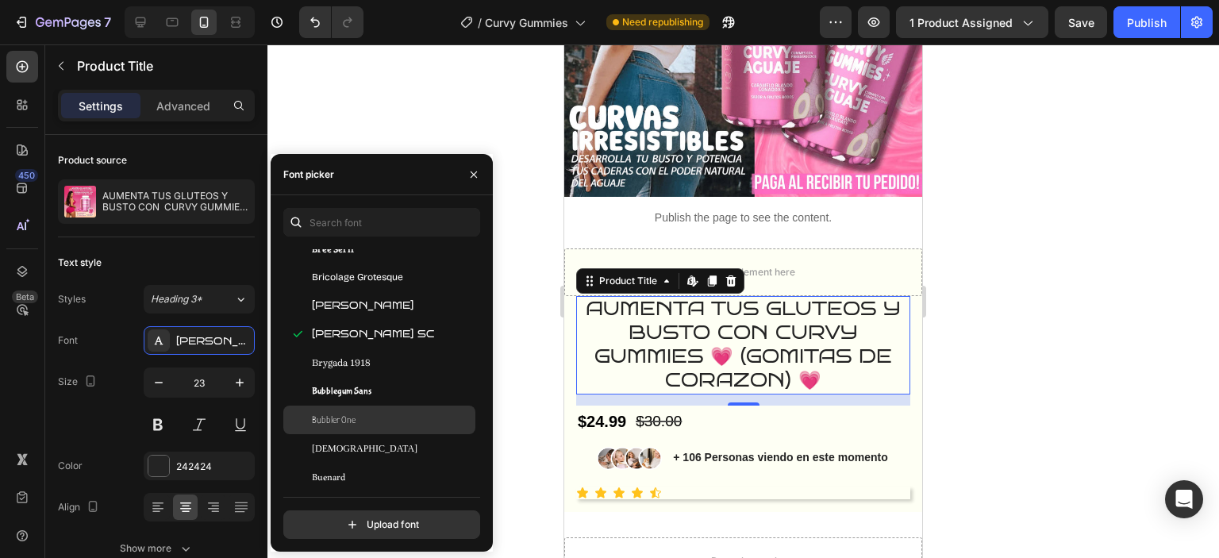
scroll to position [7143, 0]
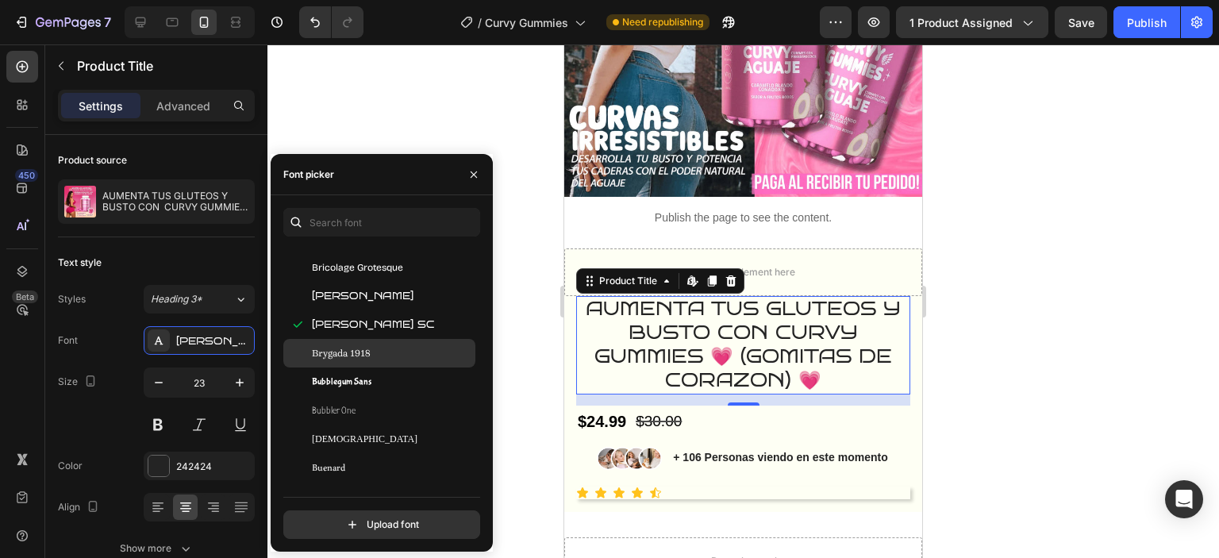
click at [367, 364] on div "Brygada 1918" at bounding box center [379, 353] width 192 height 29
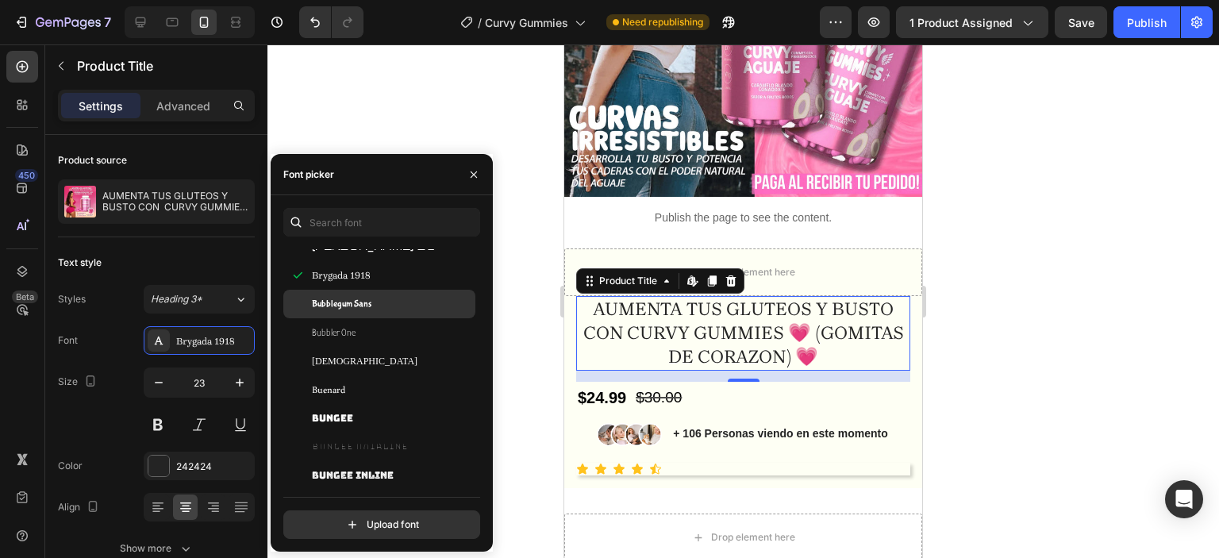
scroll to position [7302, 0]
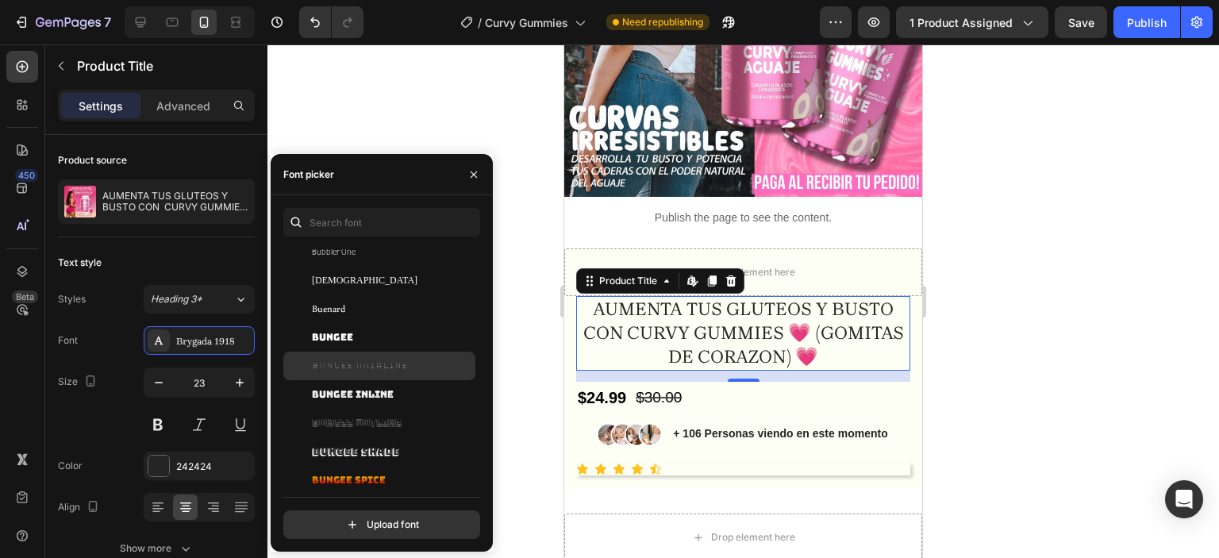
drag, startPoint x: 365, startPoint y: 338, endPoint x: 370, endPoint y: 352, distance: 14.3
click at [365, 339] on div "Bungee" at bounding box center [392, 337] width 160 height 14
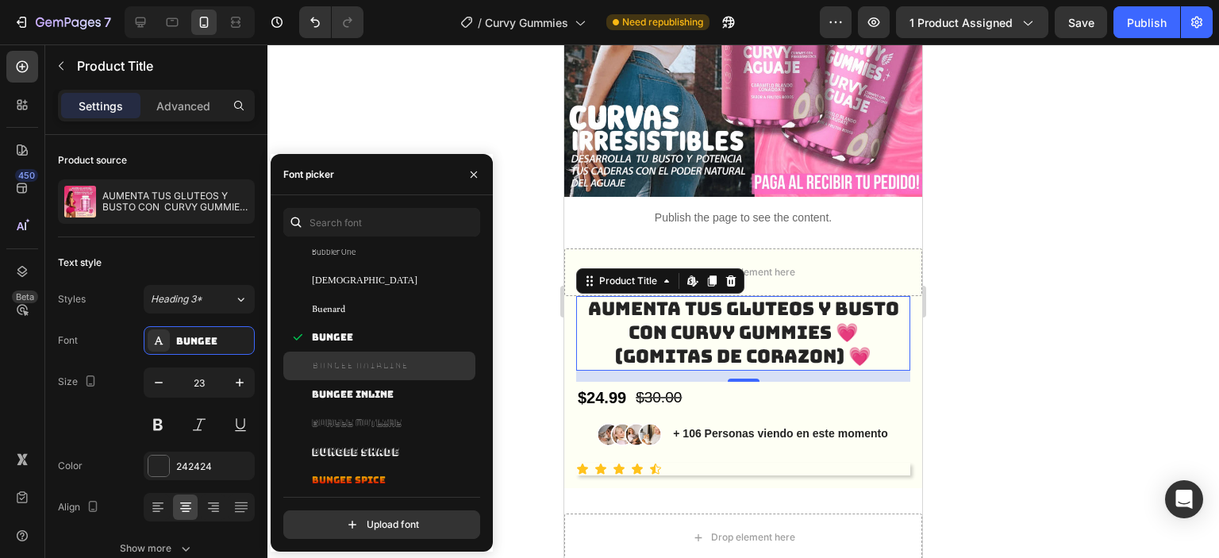
click at [378, 369] on span "Bungee Hairline" at bounding box center [360, 366] width 96 height 14
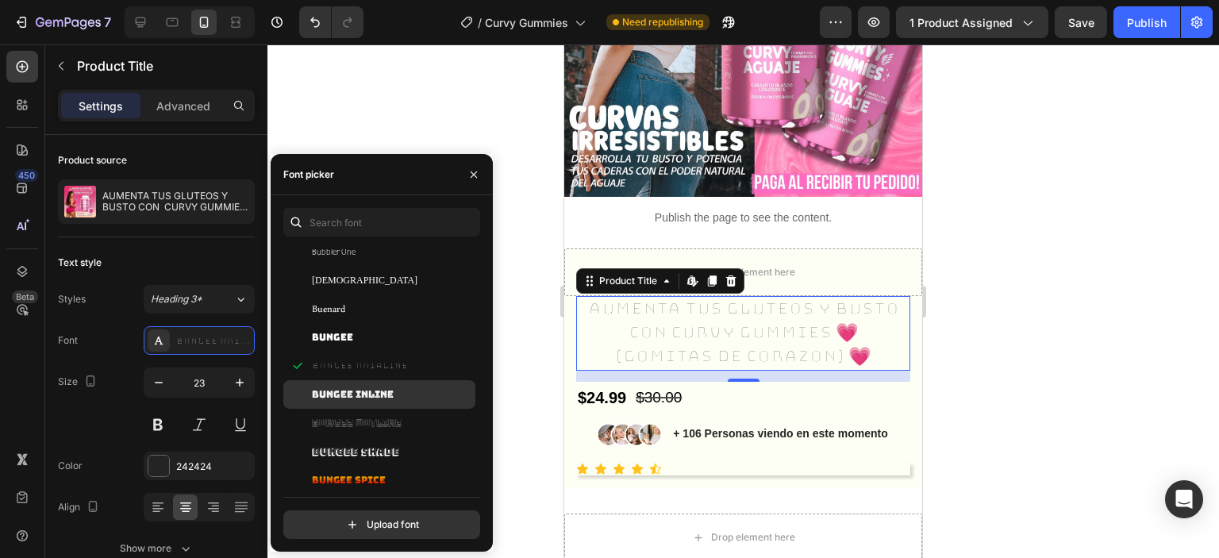
click at [379, 403] on div "Bungee Inline" at bounding box center [379, 394] width 192 height 29
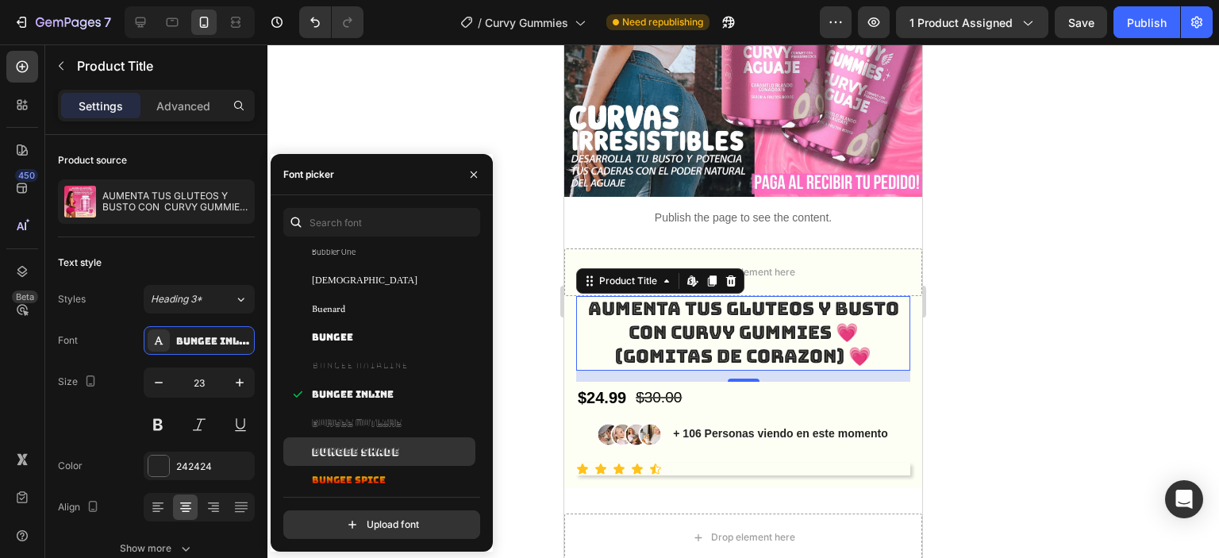
click at [376, 453] on span "Bungee Shade" at bounding box center [355, 451] width 87 height 14
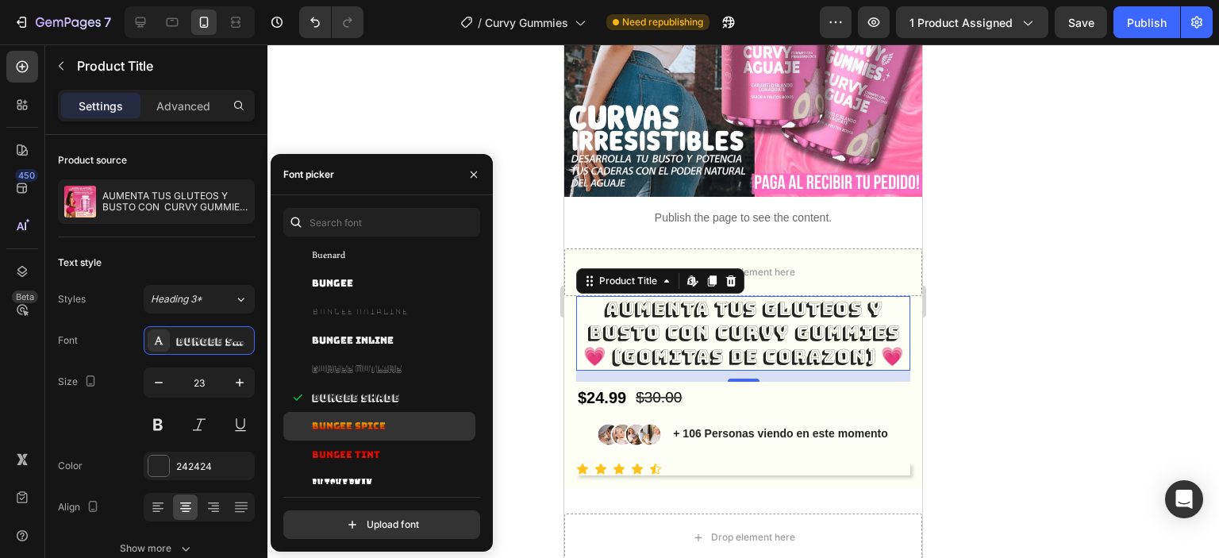
scroll to position [7381, 0]
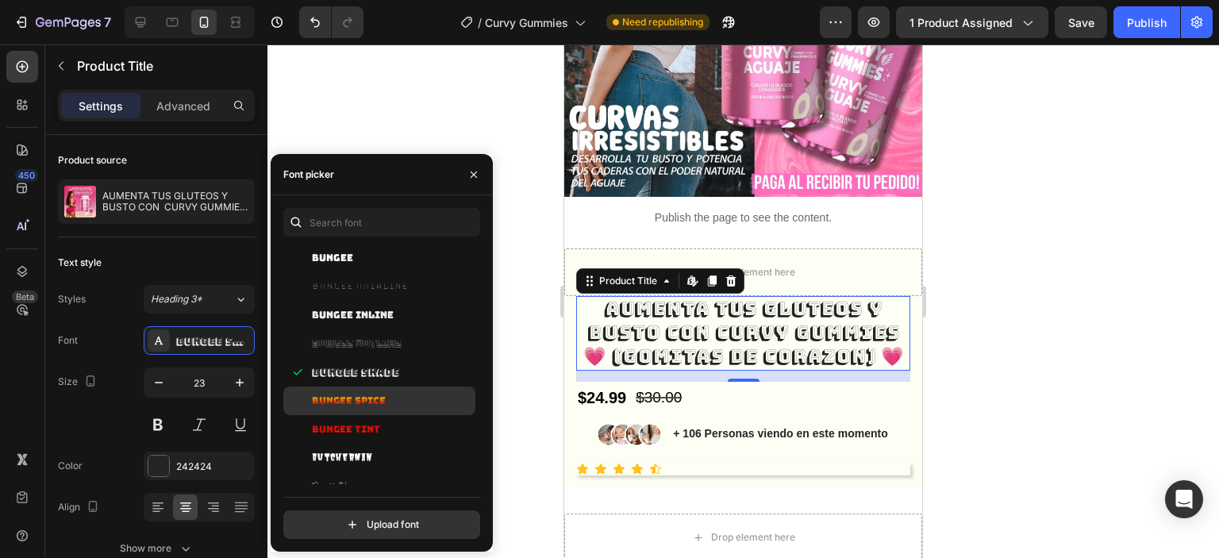
click at [380, 409] on div "Bungee Spice" at bounding box center [379, 401] width 192 height 29
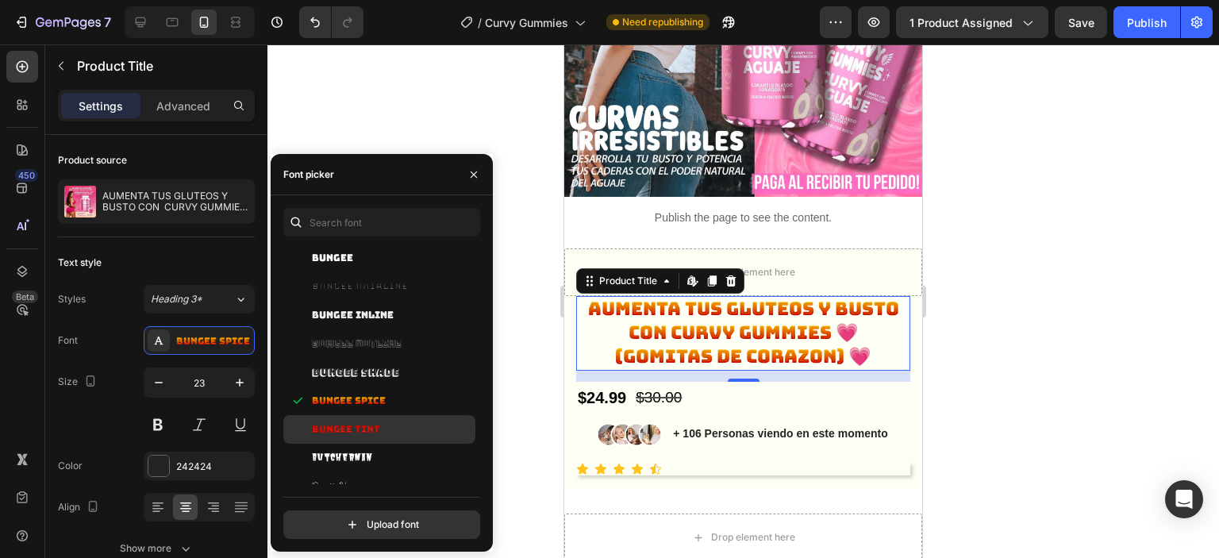
click at [380, 428] on div "Bungee Tint" at bounding box center [392, 429] width 160 height 14
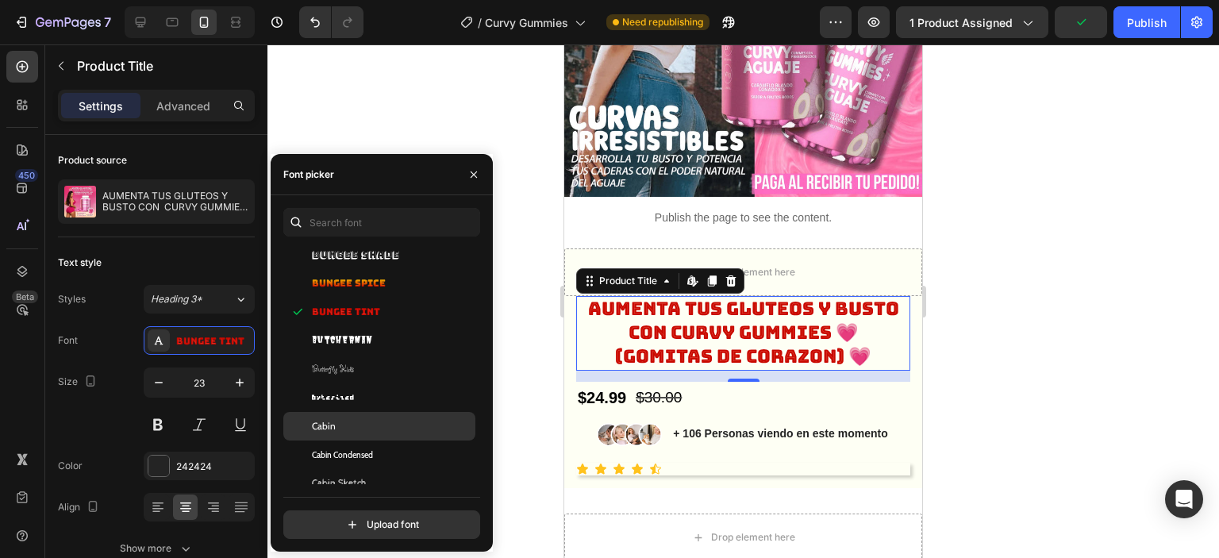
scroll to position [7540, 0]
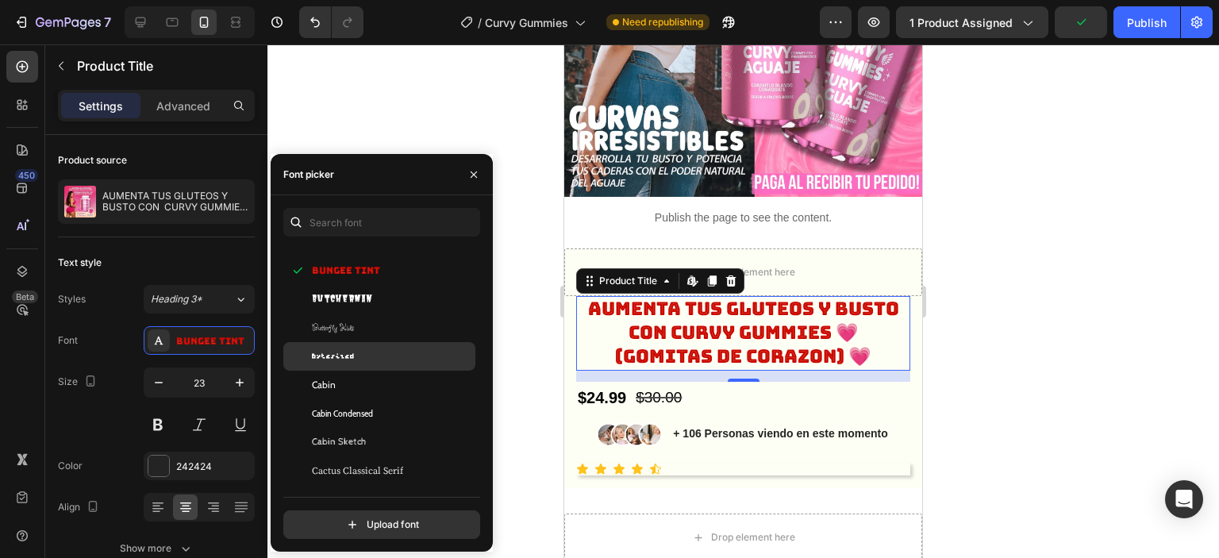
click at [375, 354] on div "Bytesized" at bounding box center [392, 356] width 160 height 14
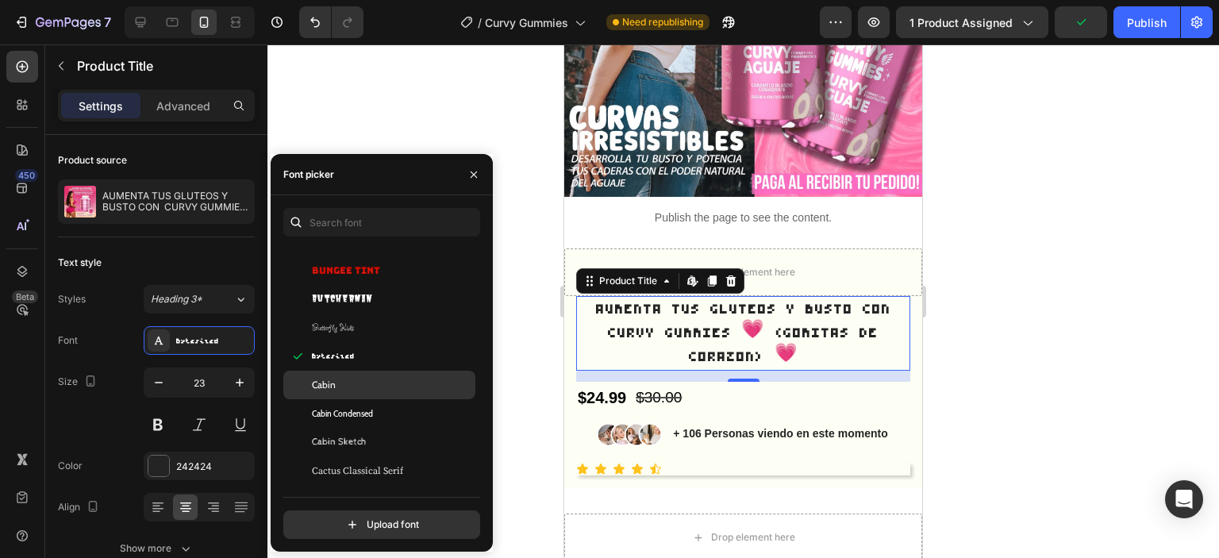
click at [387, 399] on div "Cabin" at bounding box center [379, 385] width 192 height 29
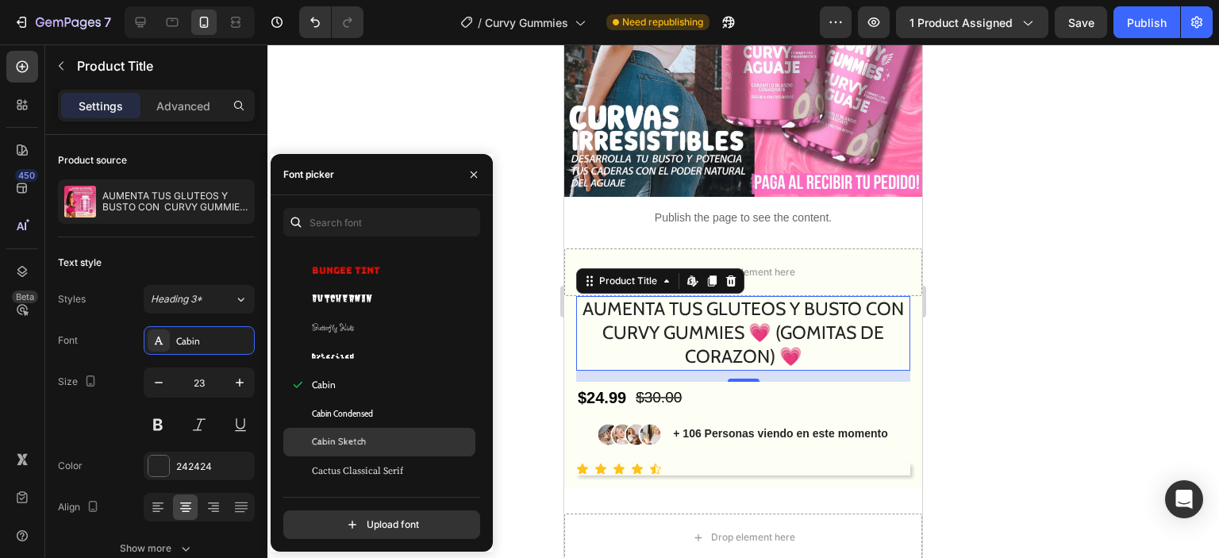
click at [387, 432] on div "Cabin Sketch" at bounding box center [379, 442] width 192 height 29
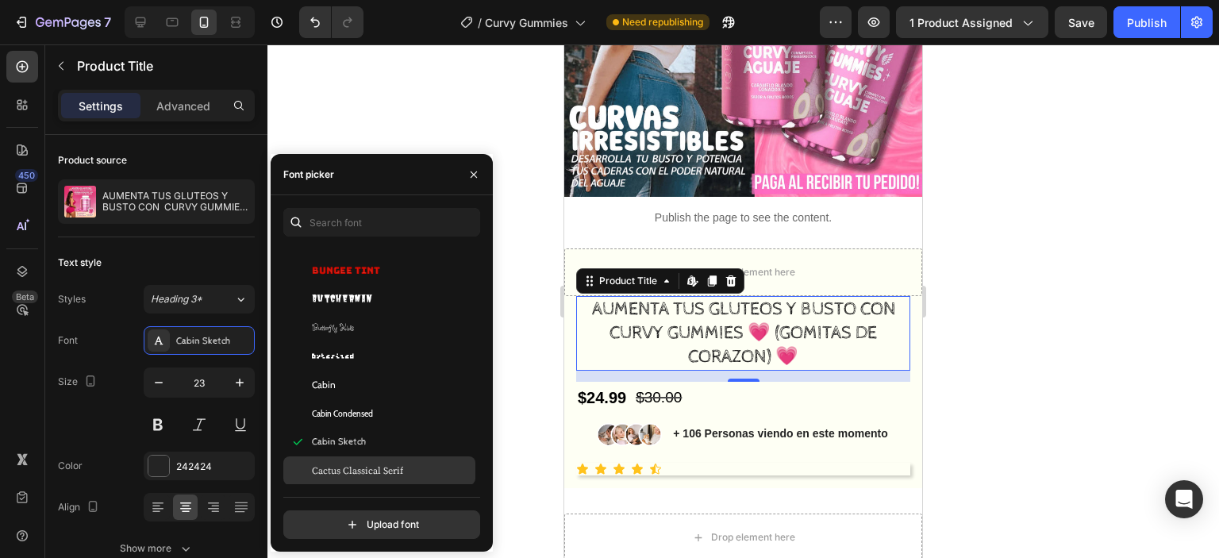
click at [383, 466] on span "Cactus Classical Serif" at bounding box center [357, 471] width 91 height 14
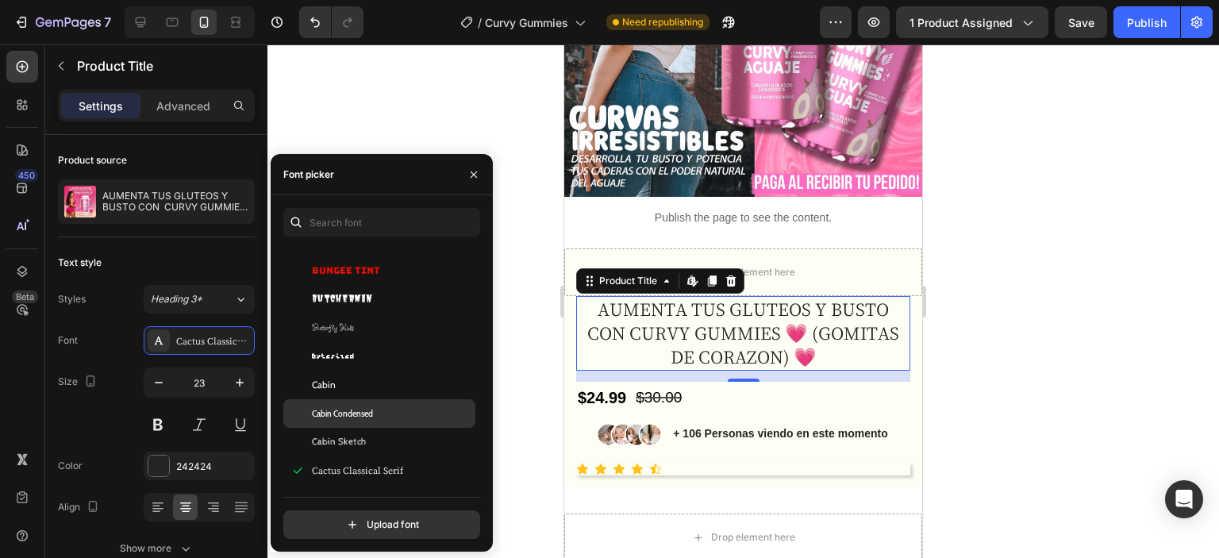
scroll to position [7699, 0]
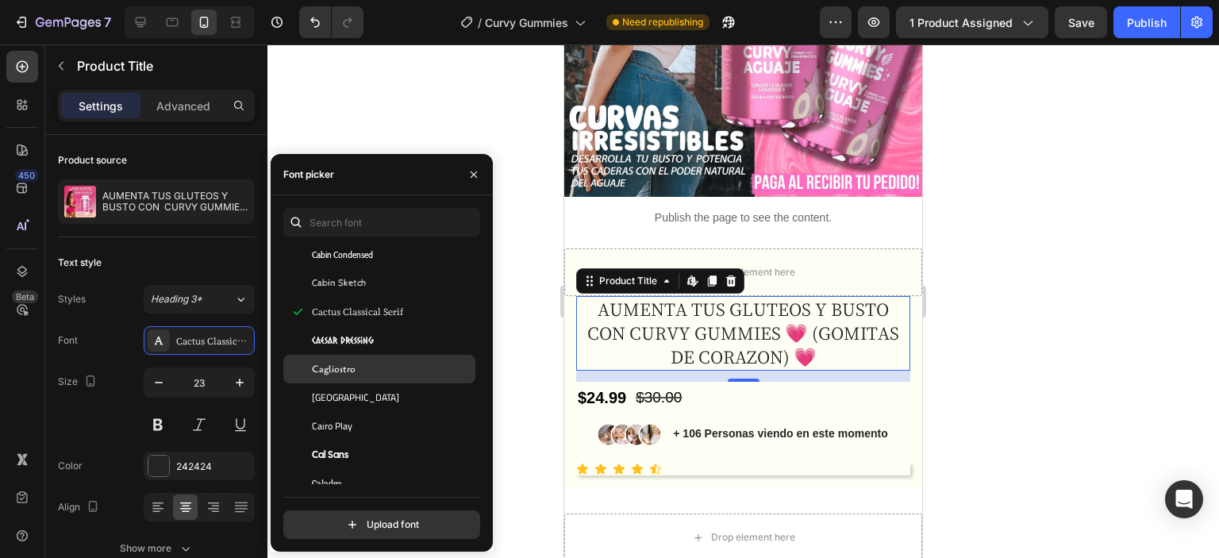
click at [367, 383] on div "Cagliostro" at bounding box center [379, 369] width 192 height 29
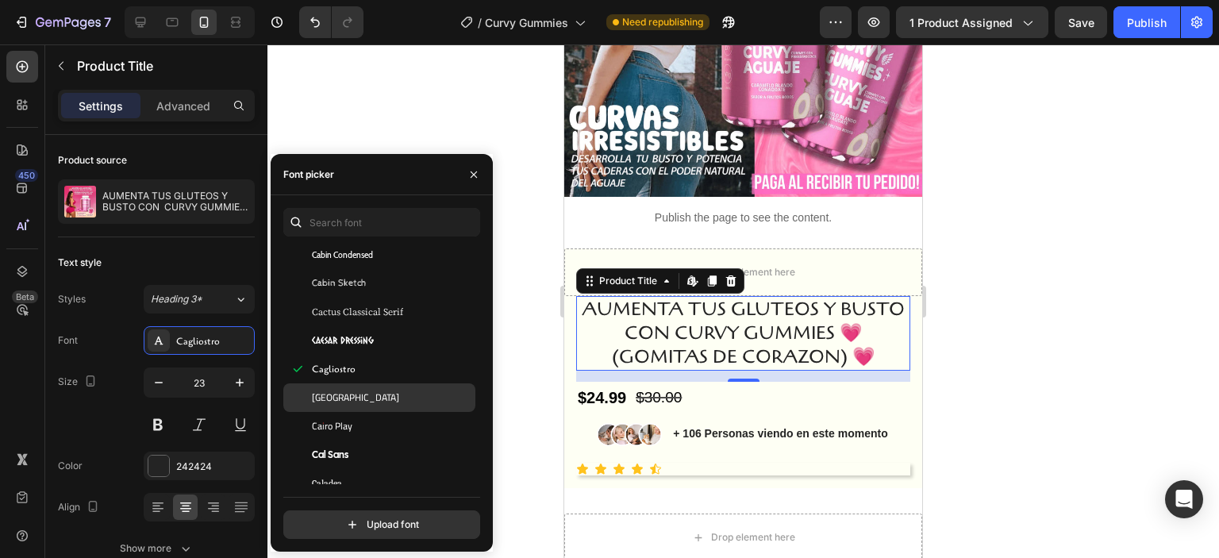
click at [373, 406] on div "Cairo" at bounding box center [379, 397] width 192 height 29
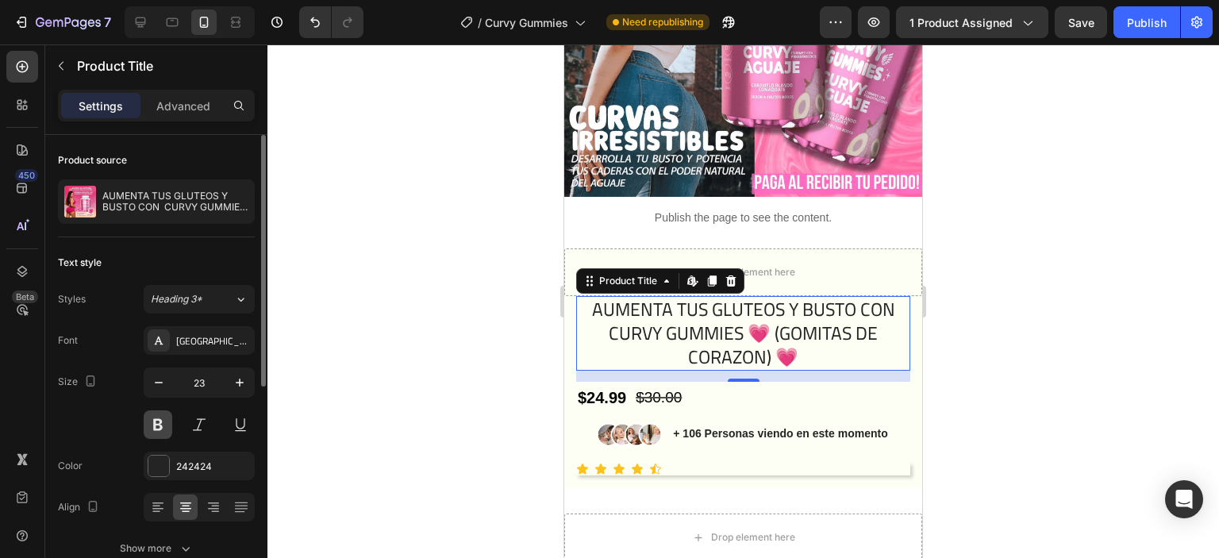
click at [165, 424] on button at bounding box center [158, 424] width 29 height 29
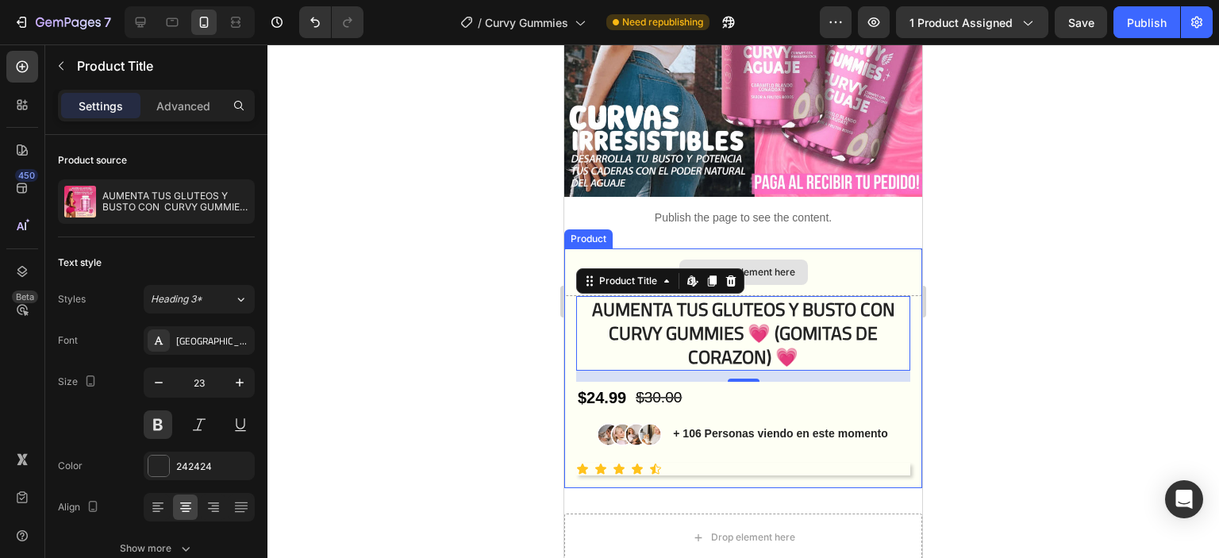
click at [814, 256] on div "Drop element here" at bounding box center [743, 272] width 358 height 48
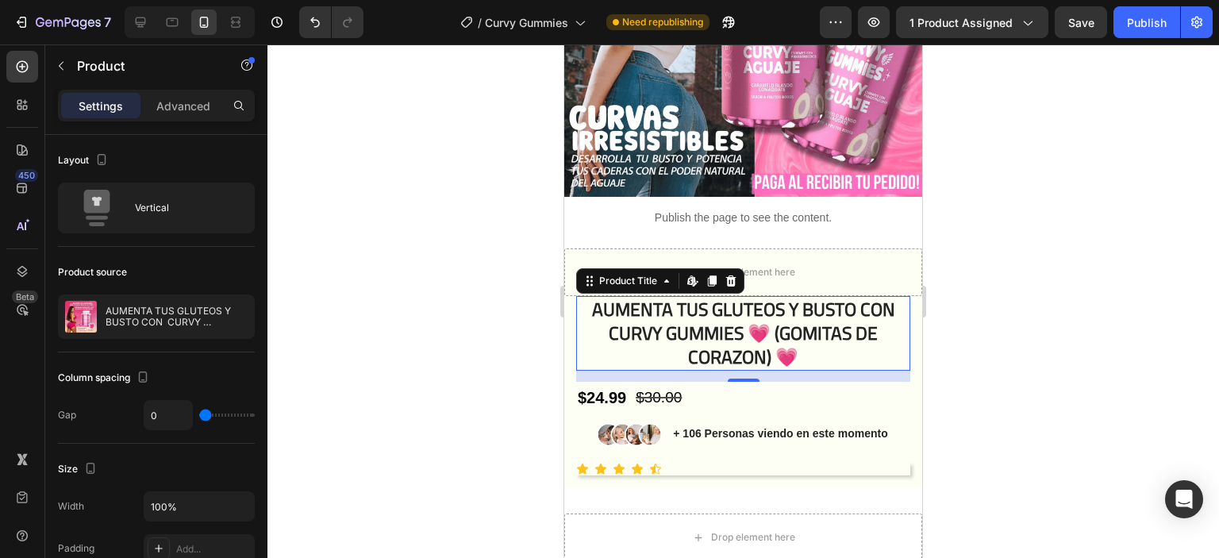
drag, startPoint x: 794, startPoint y: 339, endPoint x: 781, endPoint y: 323, distance: 20.3
click at [793, 339] on h1 "AUMENTA TUS GLUTEOS Y BUSTO CON CURVY GUMMIES 💗 (GOMITAS DE CORAZON) 💗" at bounding box center [743, 333] width 334 height 75
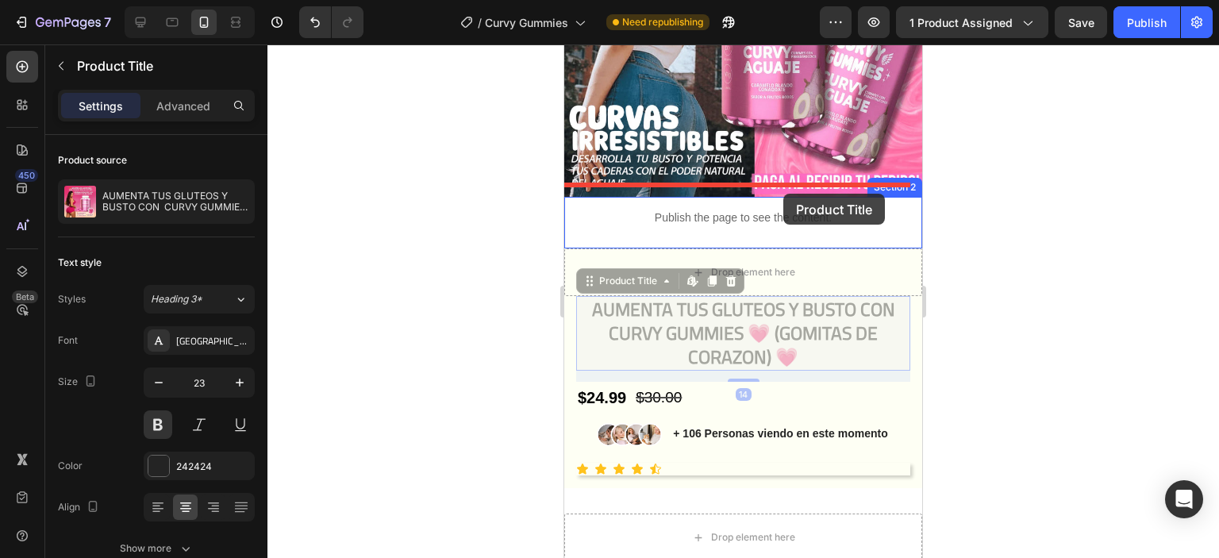
drag, startPoint x: 783, startPoint y: 303, endPoint x: 783, endPoint y: 196, distance: 107.1
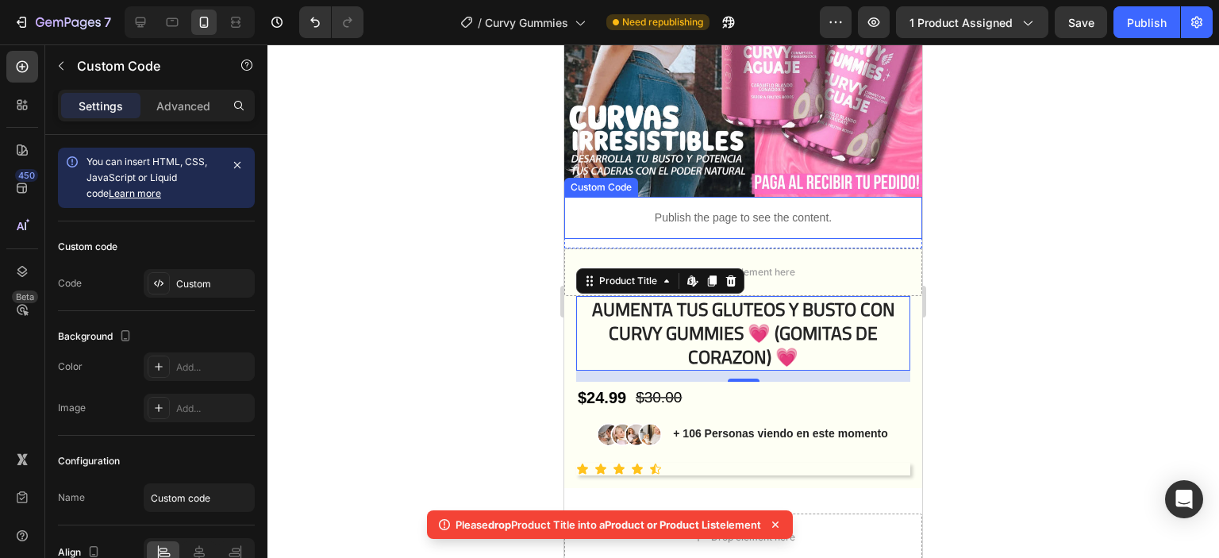
click at [806, 212] on p "Publish the page to see the content." at bounding box center [743, 218] width 358 height 17
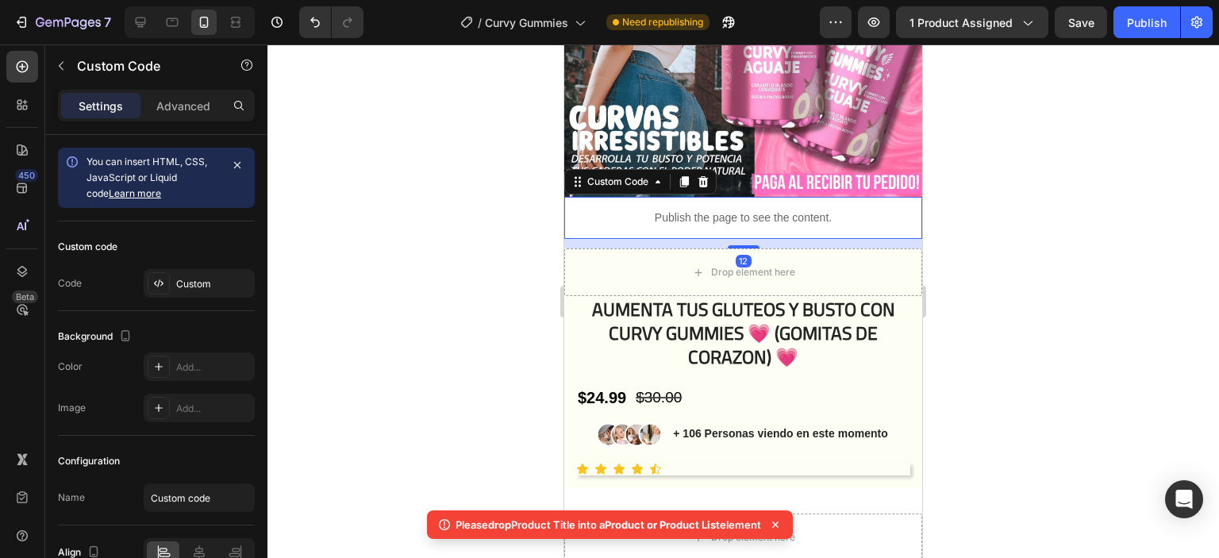
click at [806, 210] on p "Publish the page to see the content." at bounding box center [743, 218] width 358 height 17
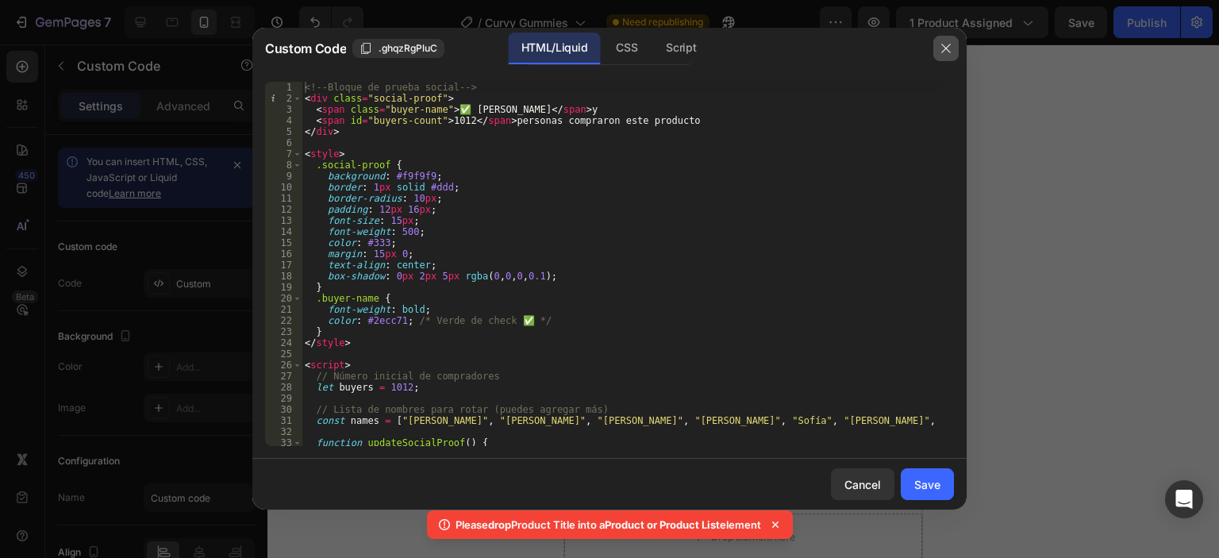
click at [952, 41] on button "button" at bounding box center [945, 48] width 25 height 25
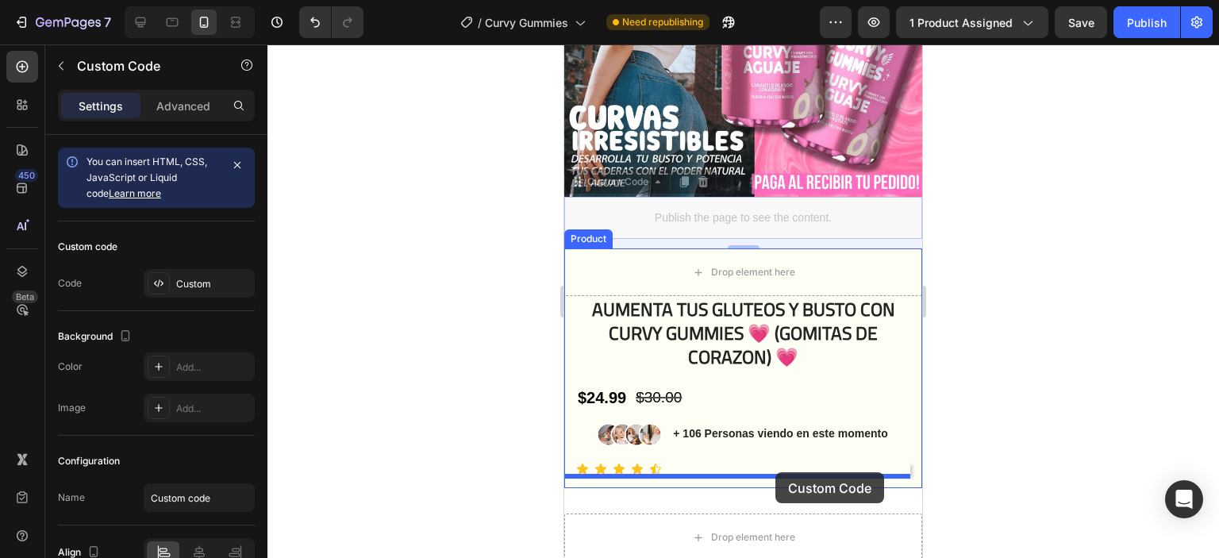
drag, startPoint x: 787, startPoint y: 201, endPoint x: 776, endPoint y: 472, distance: 271.6
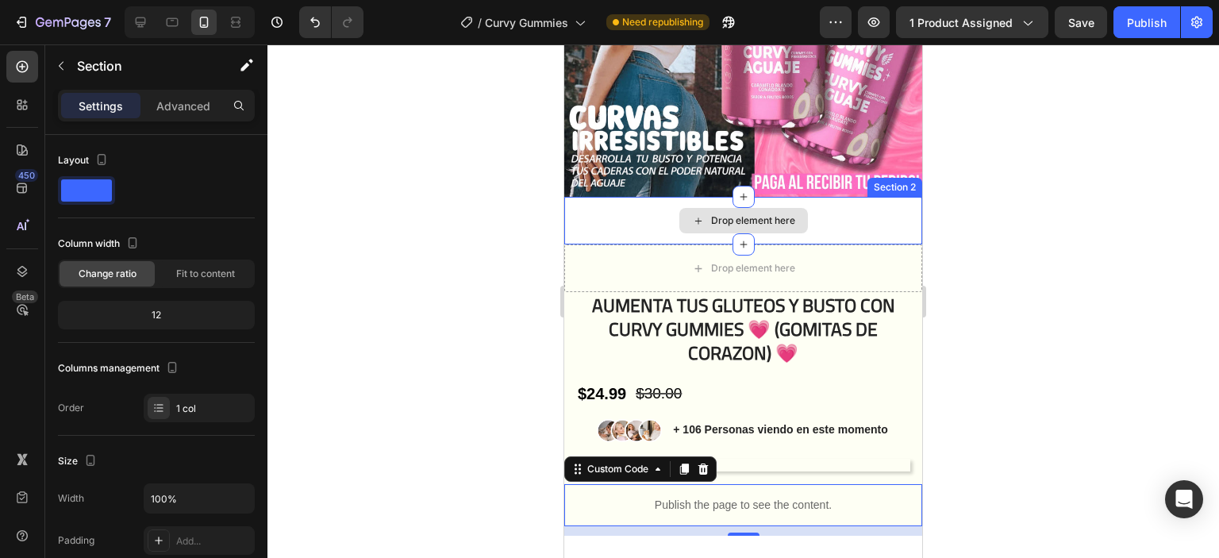
click at [860, 212] on div "Drop element here" at bounding box center [743, 221] width 358 height 48
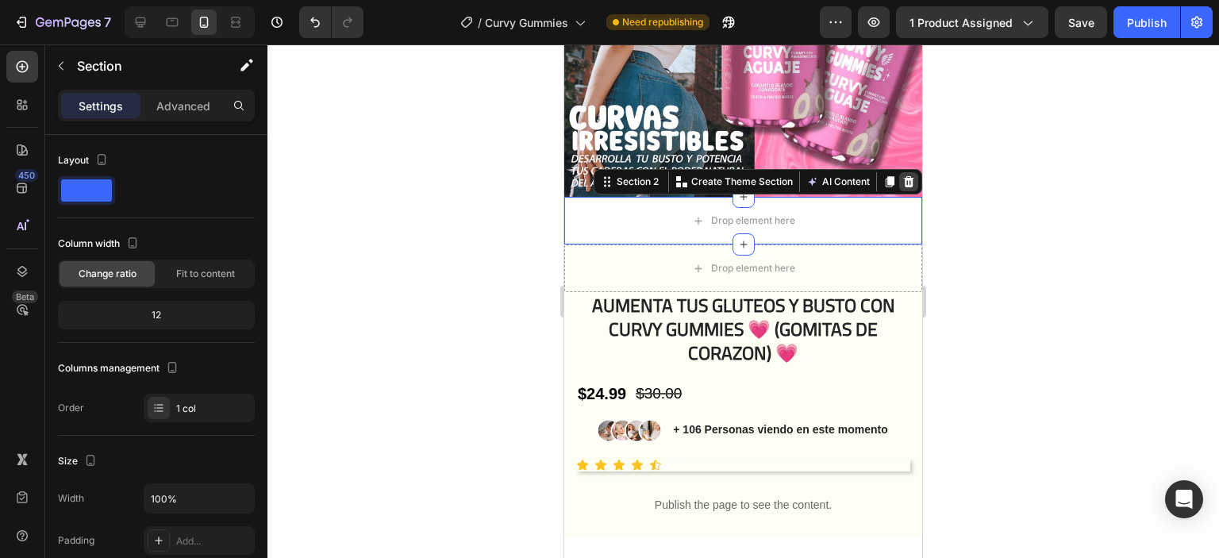
click at [902, 175] on icon at bounding box center [908, 181] width 13 height 13
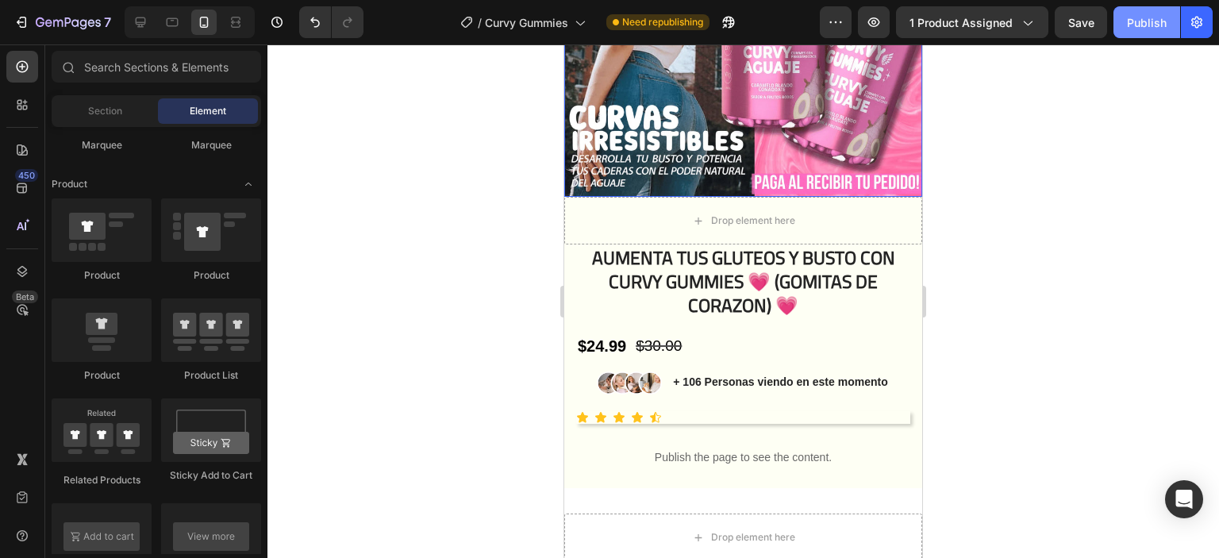
click at [1143, 17] on div "Publish" at bounding box center [1147, 22] width 40 height 17
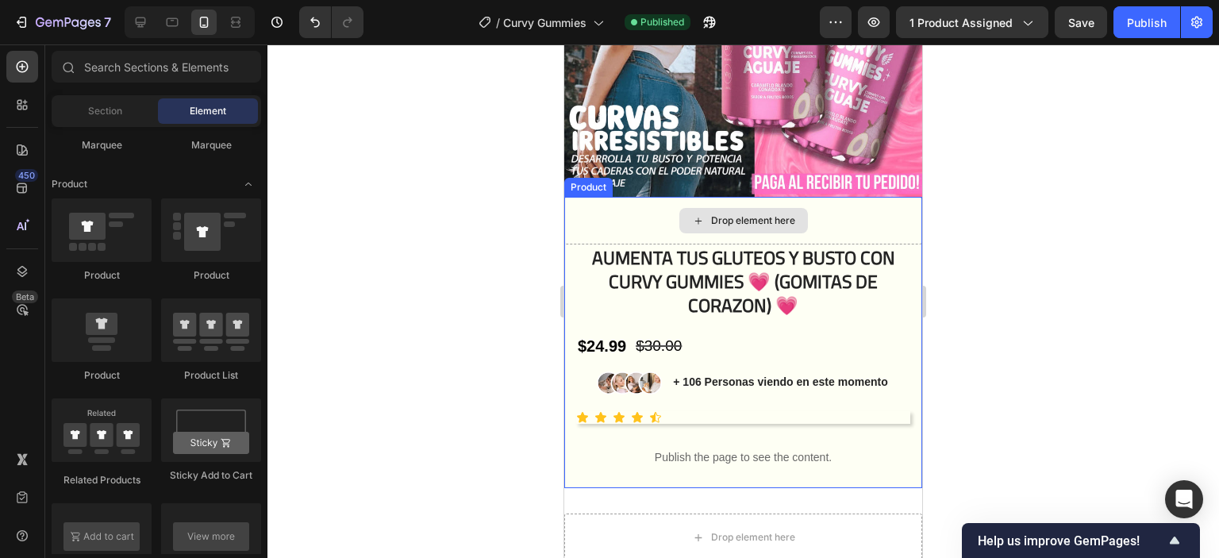
click at [657, 244] on h1 "AUMENTA TUS GLUTEOS Y BUSTO CON CURVY GUMMIES 💗 (GOMITAS DE CORAZON) 💗" at bounding box center [743, 281] width 334 height 75
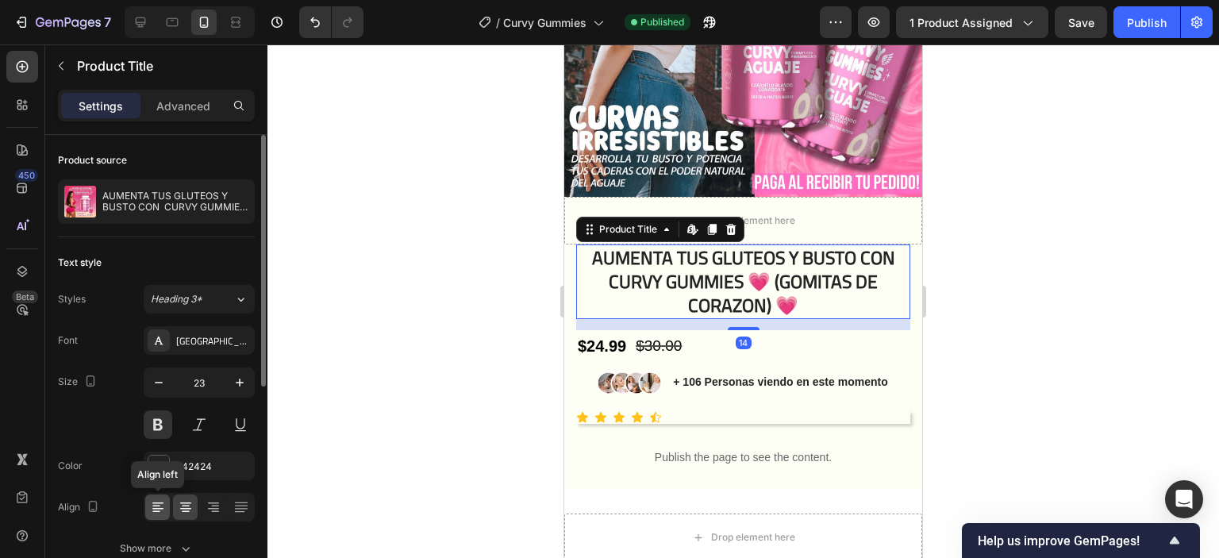
click at [153, 513] on icon at bounding box center [158, 507] width 16 height 16
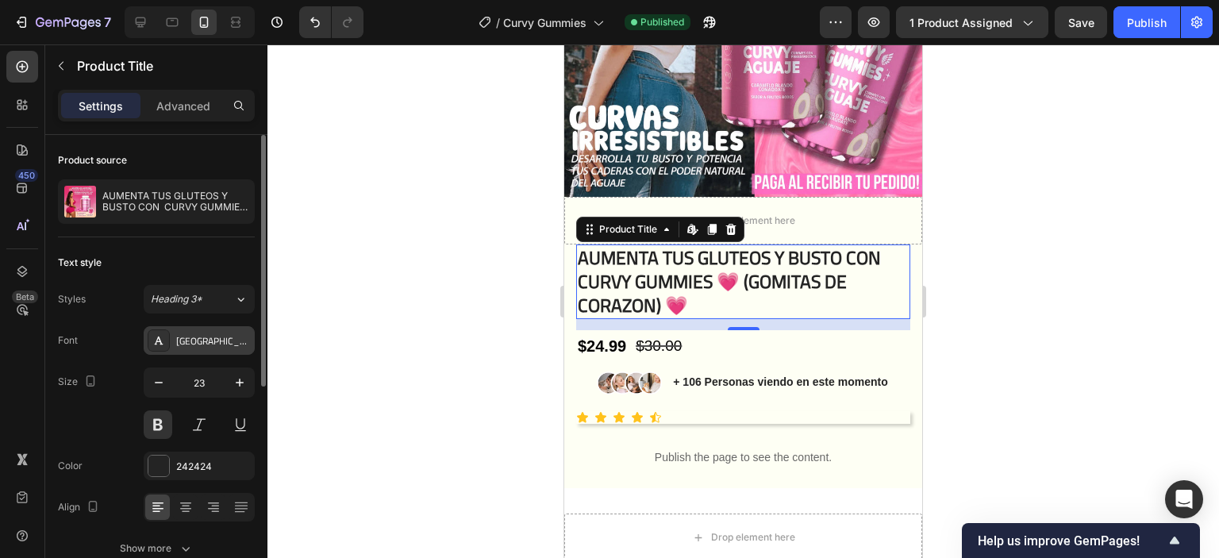
click at [207, 341] on div "Cairo" at bounding box center [213, 341] width 75 height 14
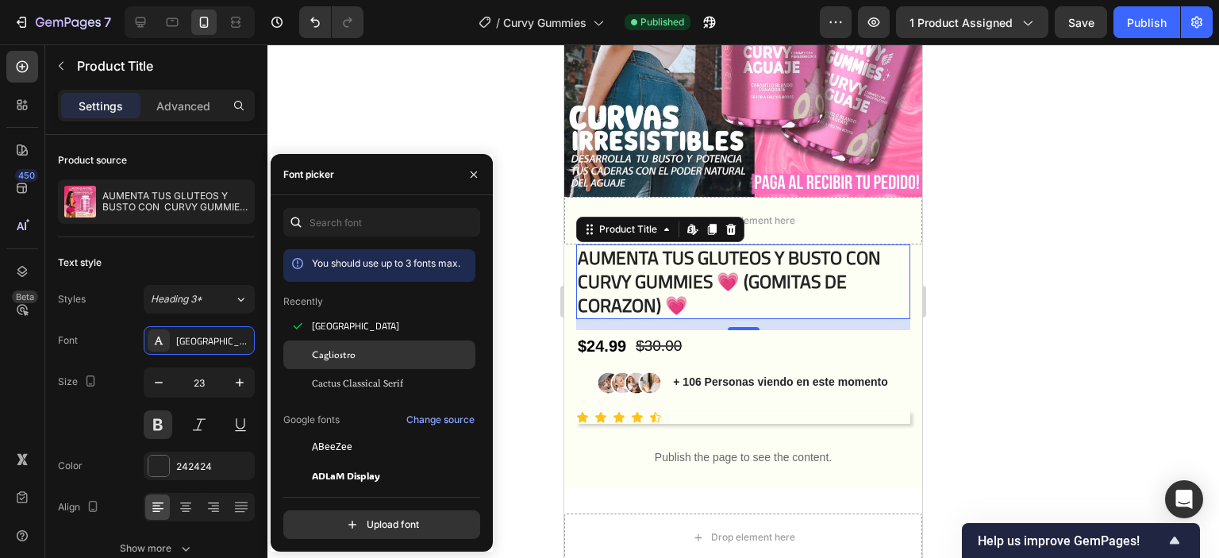
click at [363, 366] on div "Cagliostro" at bounding box center [379, 354] width 192 height 29
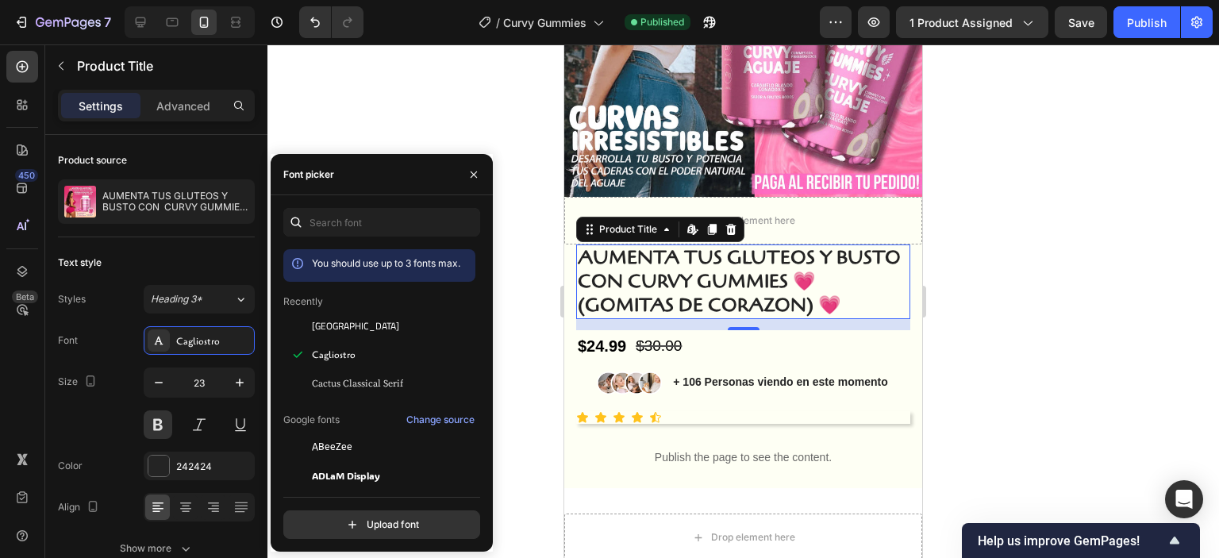
click at [367, 390] on span "Cactus Classical Serif" at bounding box center [357, 383] width 91 height 14
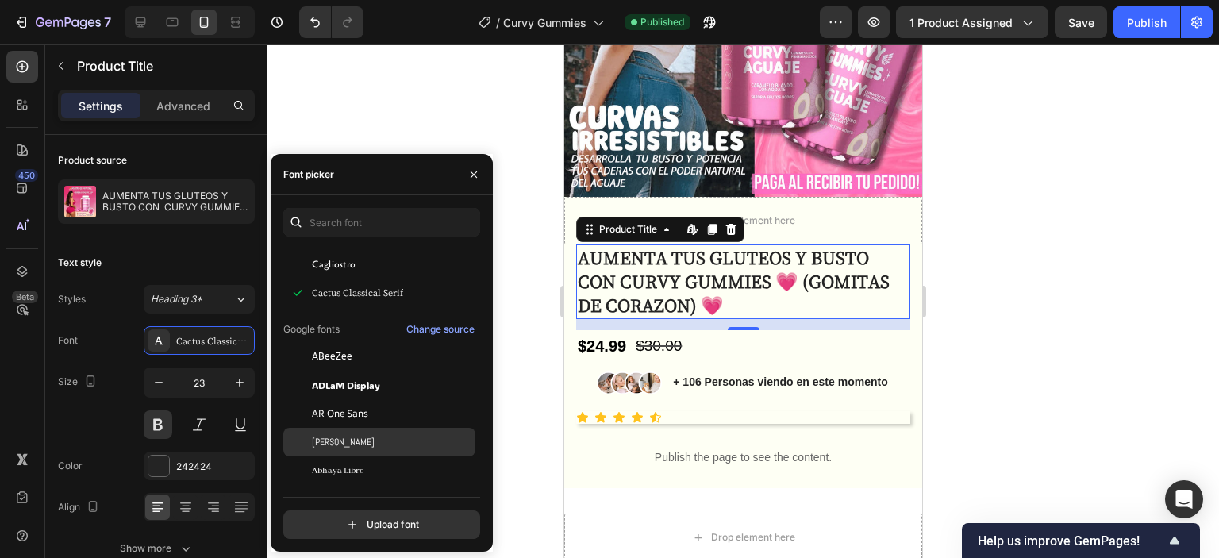
scroll to position [159, 0]
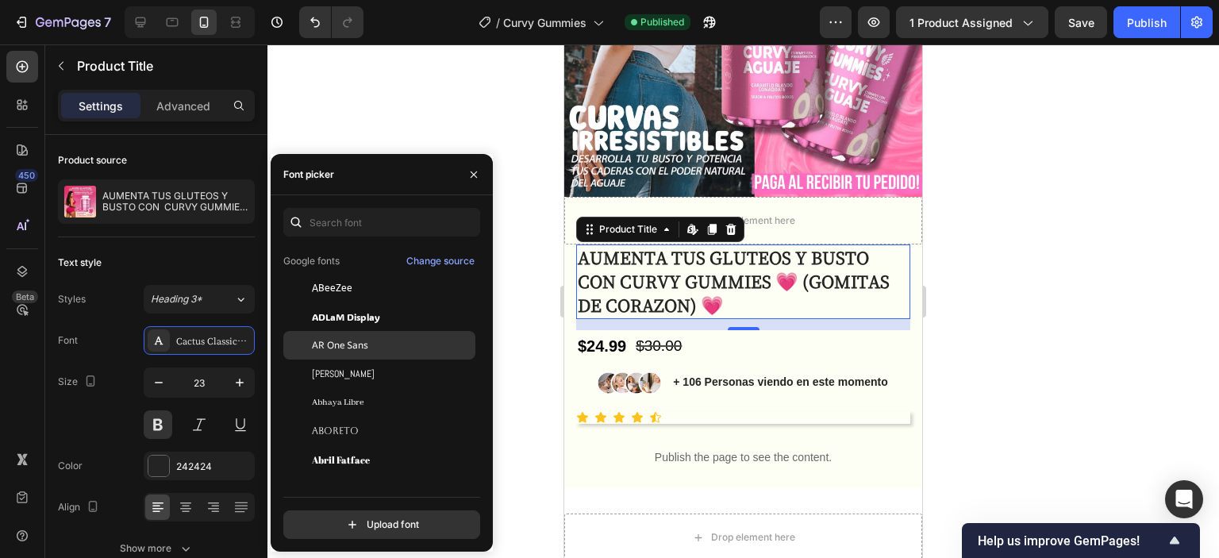
click at [356, 348] on span "AR One Sans" at bounding box center [340, 345] width 56 height 14
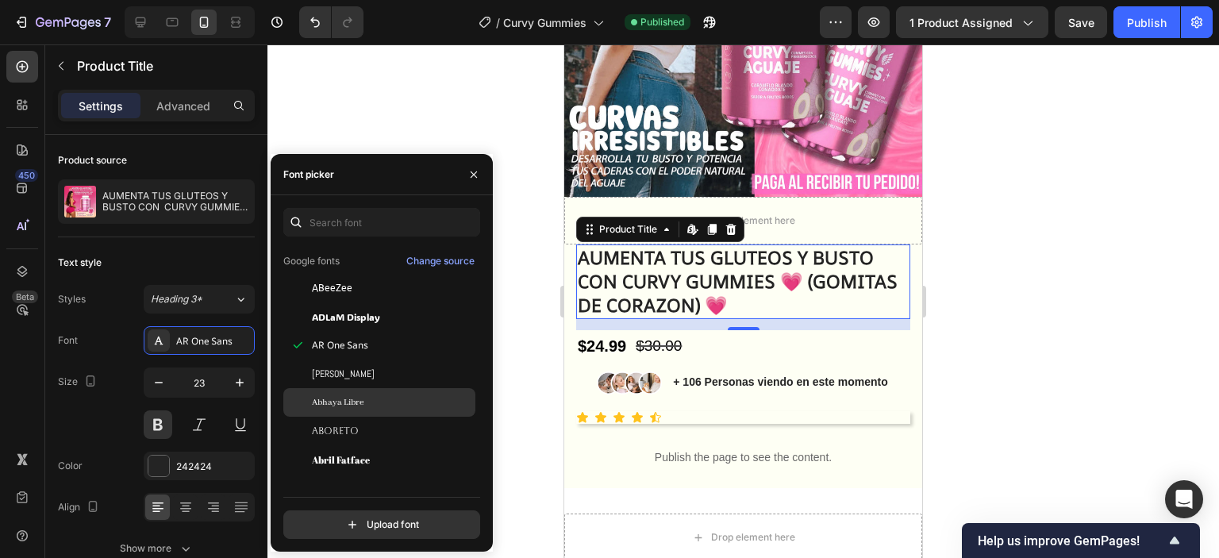
click at [358, 402] on span "Abhaya Libre" at bounding box center [338, 402] width 52 height 14
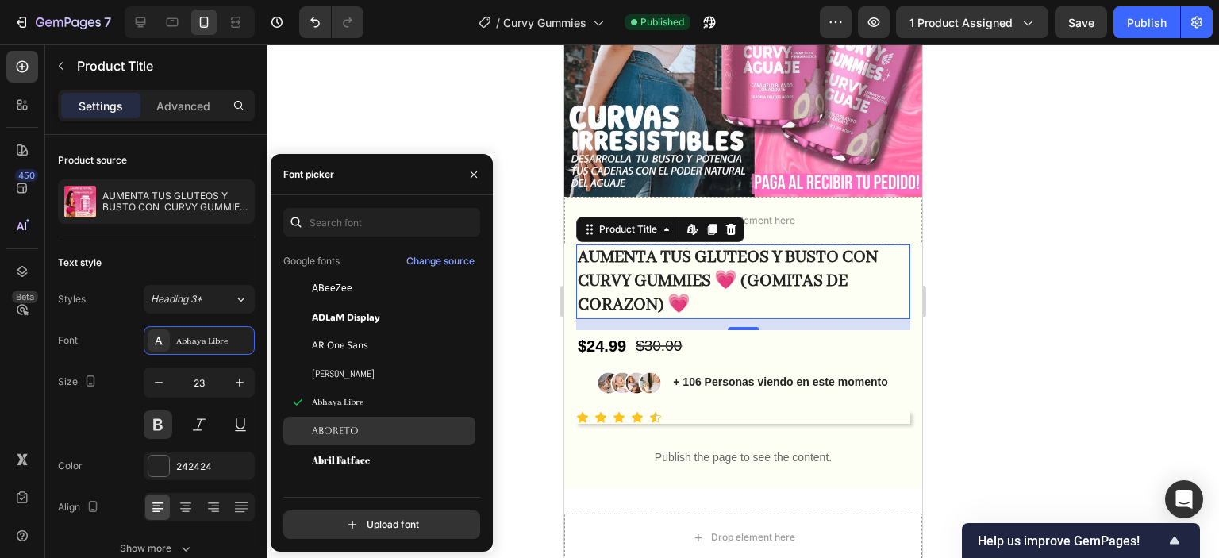
click at [360, 425] on div "Aboreto" at bounding box center [392, 431] width 160 height 14
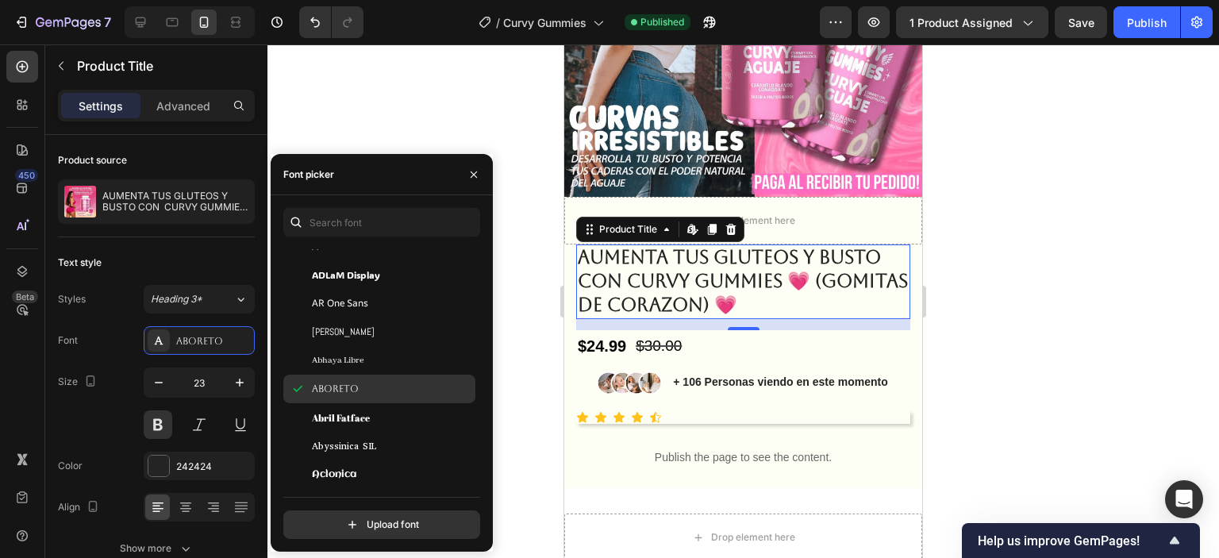
scroll to position [238, 0]
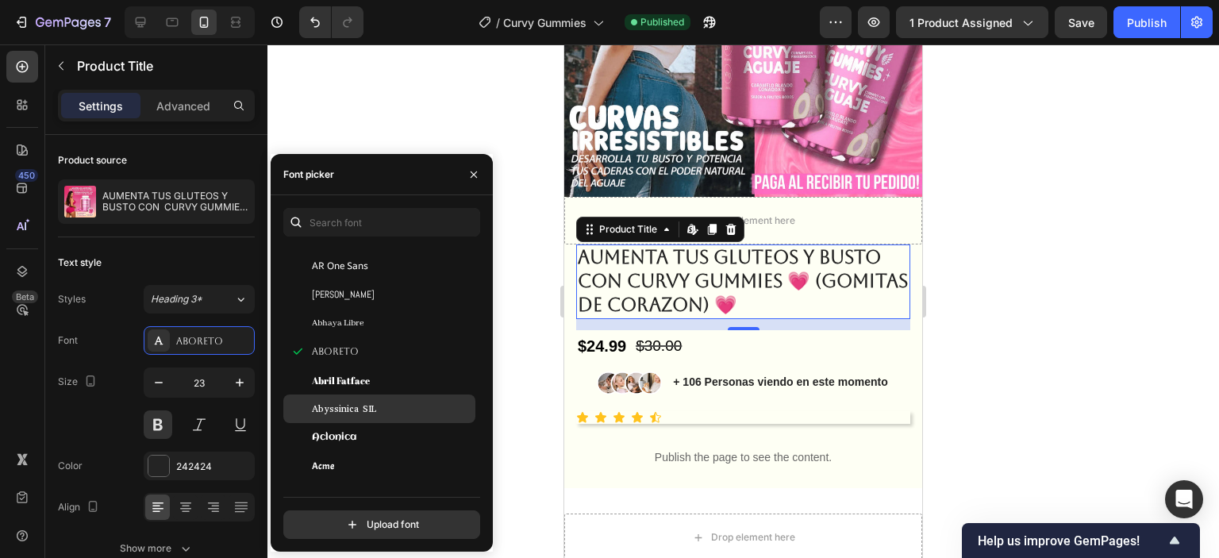
click at [360, 401] on div "Abyssinica SIL" at bounding box center [379, 408] width 192 height 29
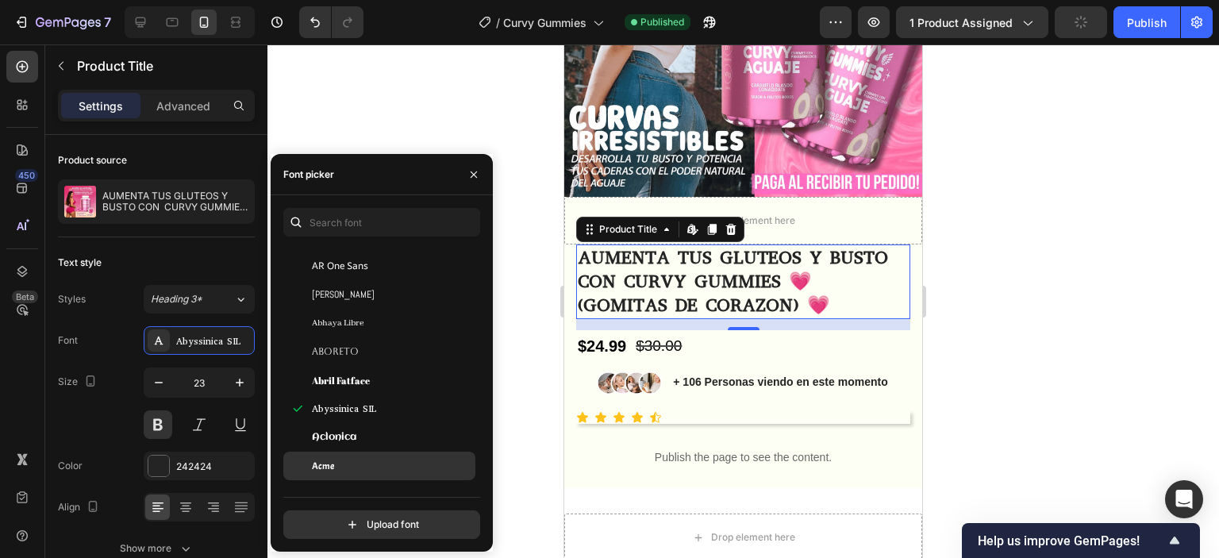
drag, startPoint x: 360, startPoint y: 440, endPoint x: 360, endPoint y: 455, distance: 15.1
click at [360, 441] on div "Aclonica" at bounding box center [392, 437] width 160 height 14
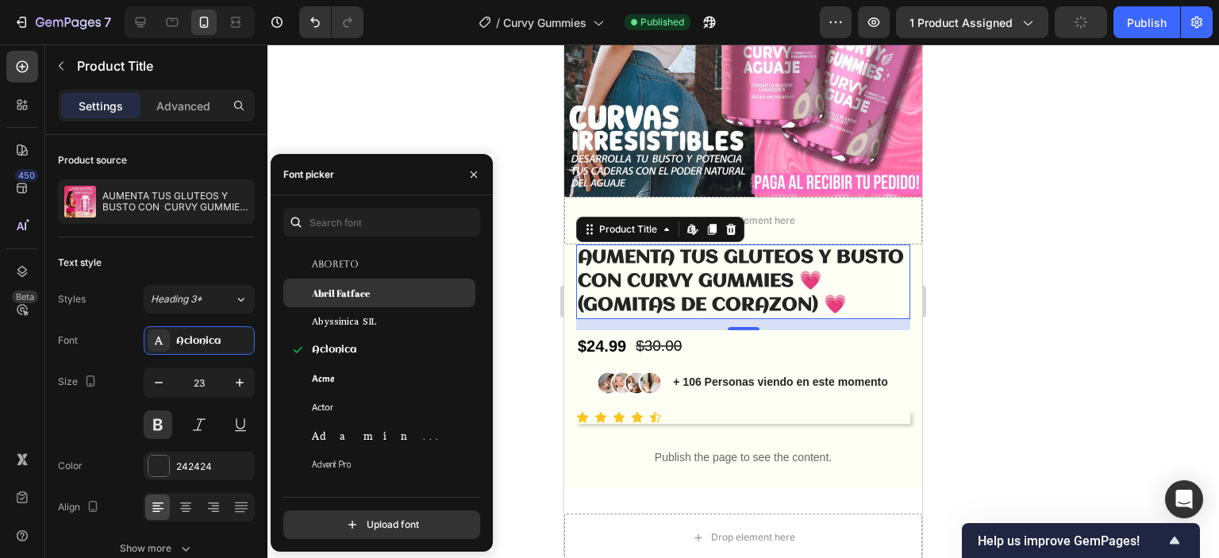
scroll to position [397, 0]
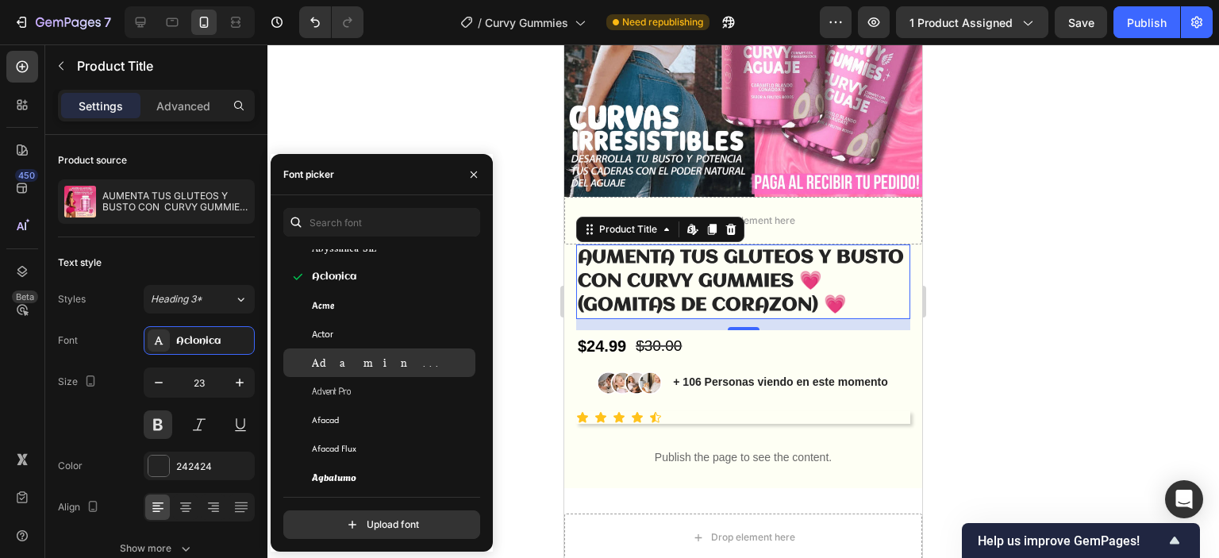
click at [368, 353] on div "Adamina" at bounding box center [379, 362] width 192 height 29
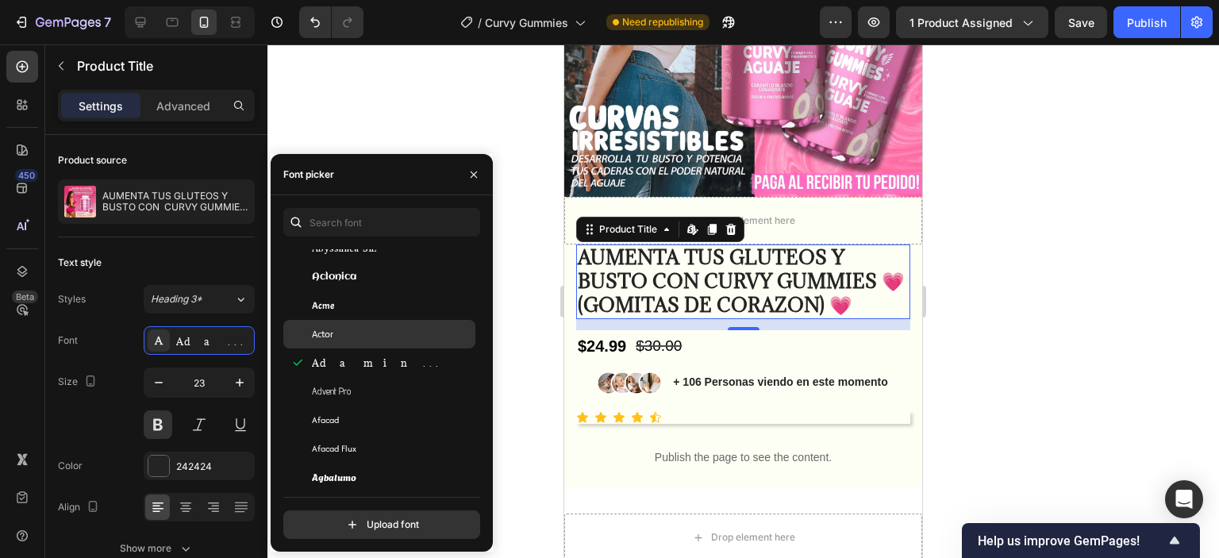
click at [361, 335] on div "Actor" at bounding box center [392, 334] width 160 height 14
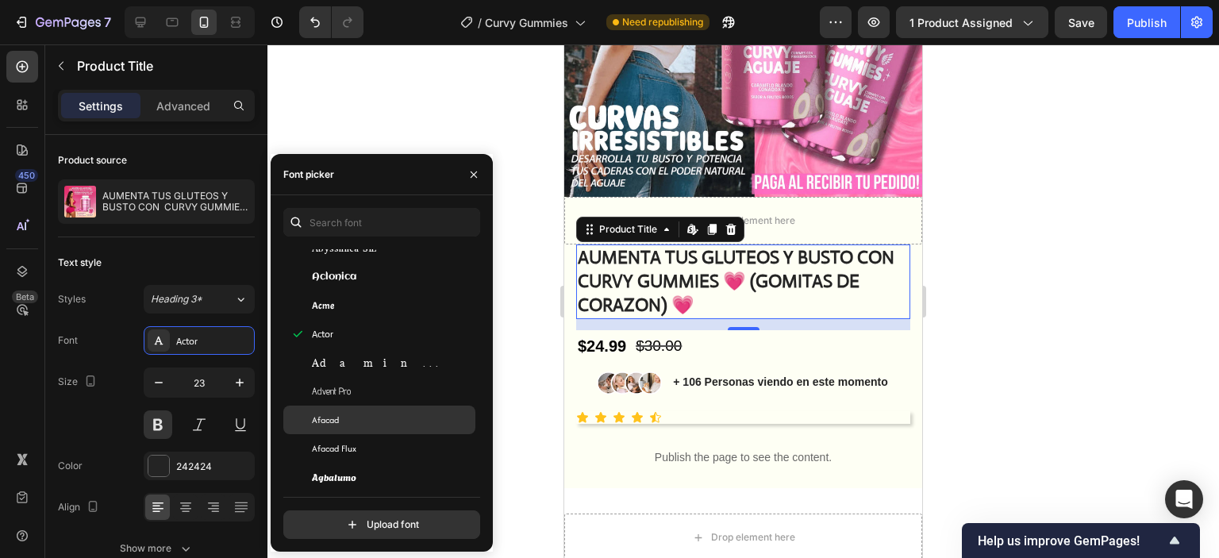
click at [374, 419] on div "Afacad" at bounding box center [392, 420] width 160 height 14
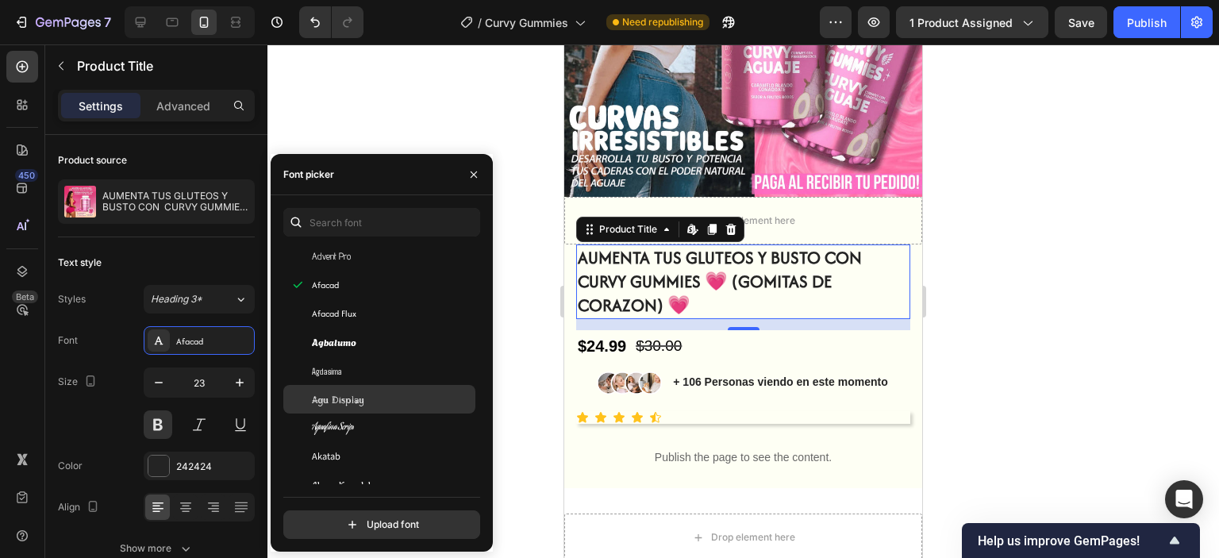
scroll to position [556, 0]
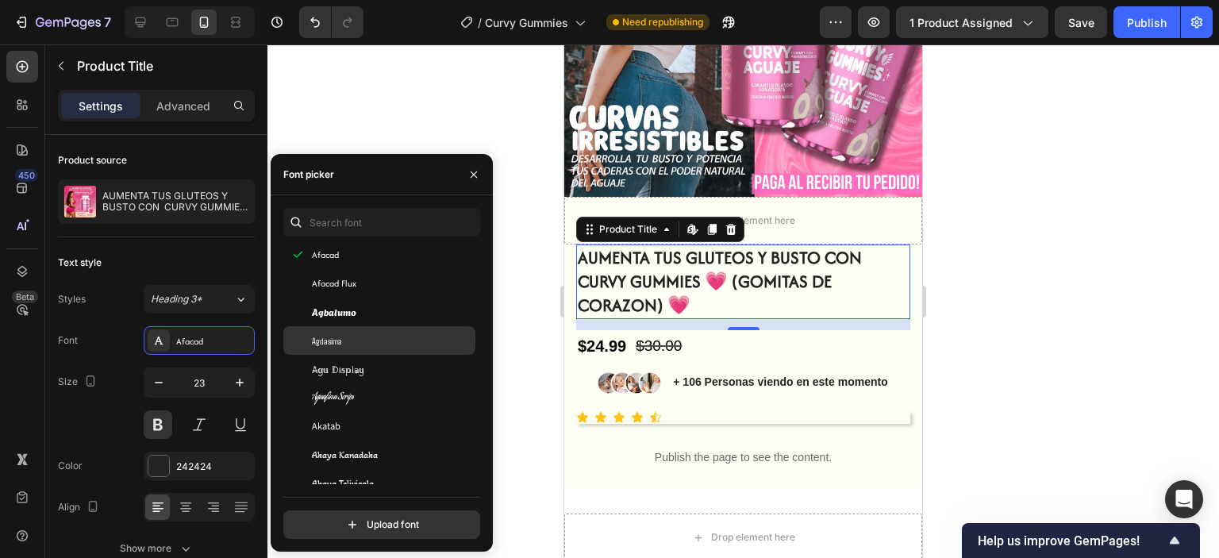
click at [367, 339] on div "Agdasima" at bounding box center [392, 340] width 160 height 14
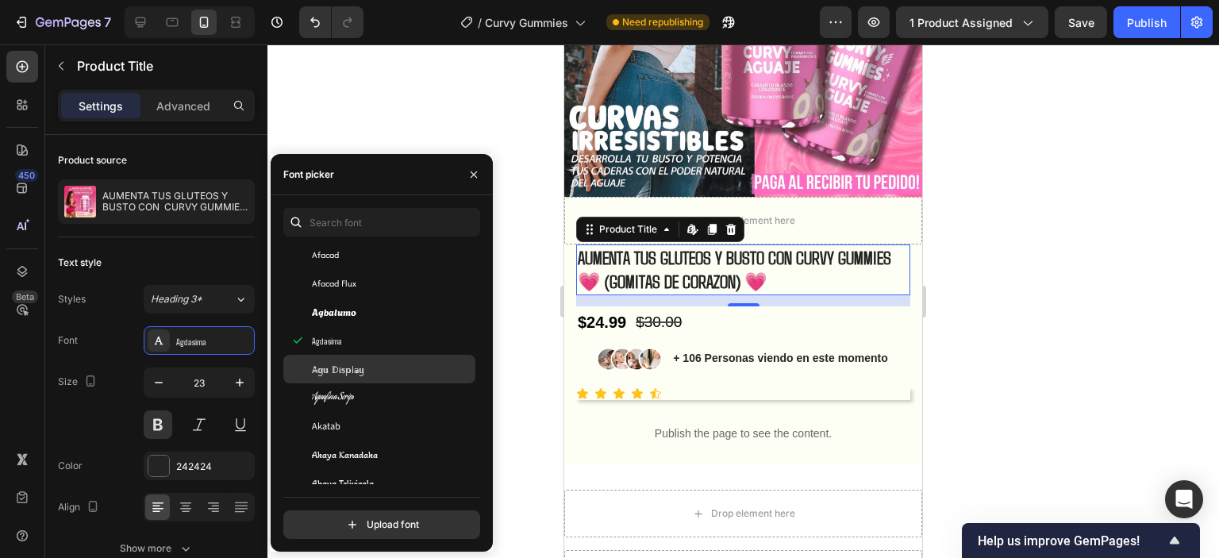
click at [371, 379] on div "Agu Display" at bounding box center [379, 369] width 192 height 29
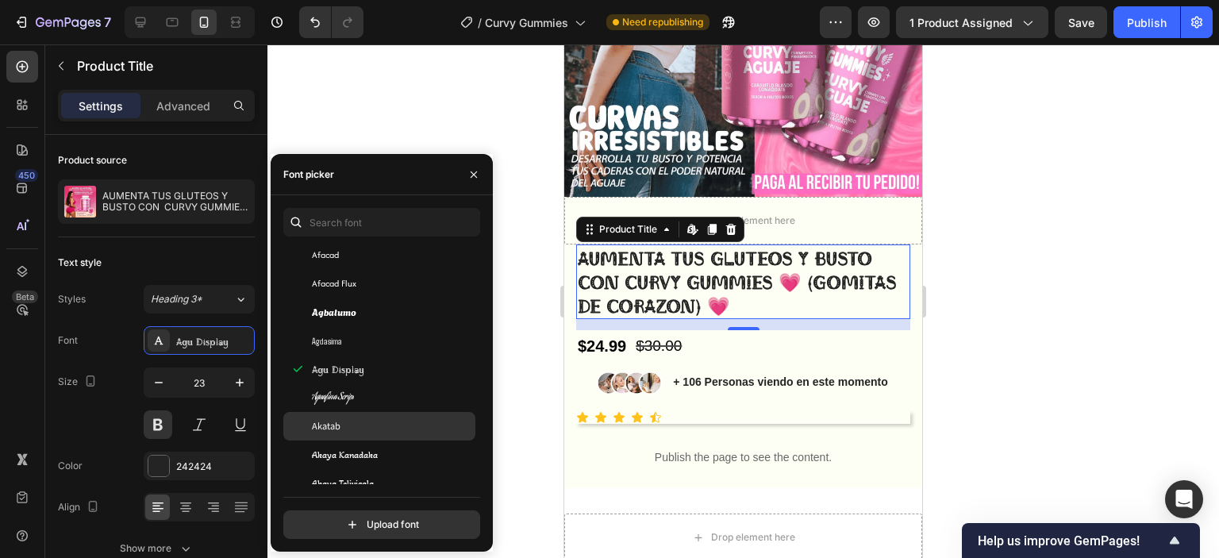
click at [371, 417] on div "Akatab" at bounding box center [379, 426] width 192 height 29
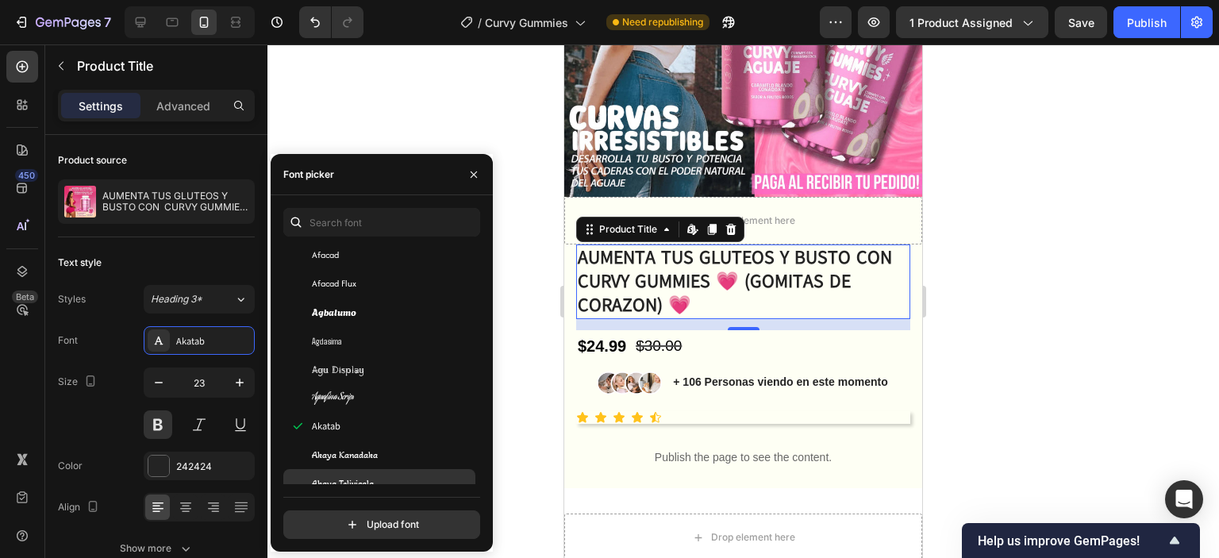
scroll to position [635, 0]
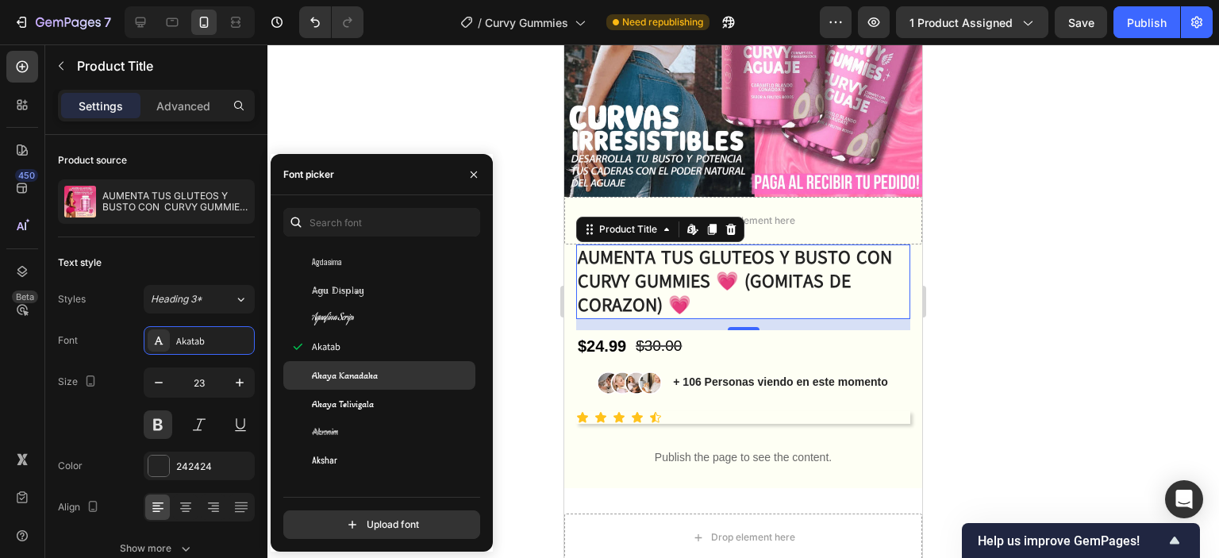
click at [367, 373] on span "Akaya Kanadaka" at bounding box center [345, 375] width 66 height 14
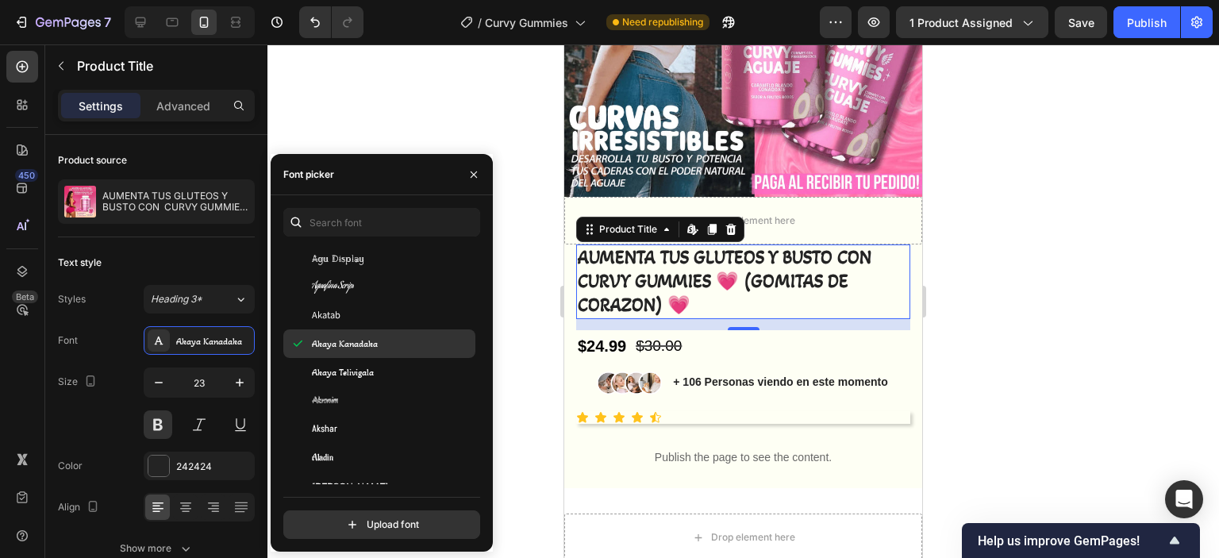
scroll to position [698, 0]
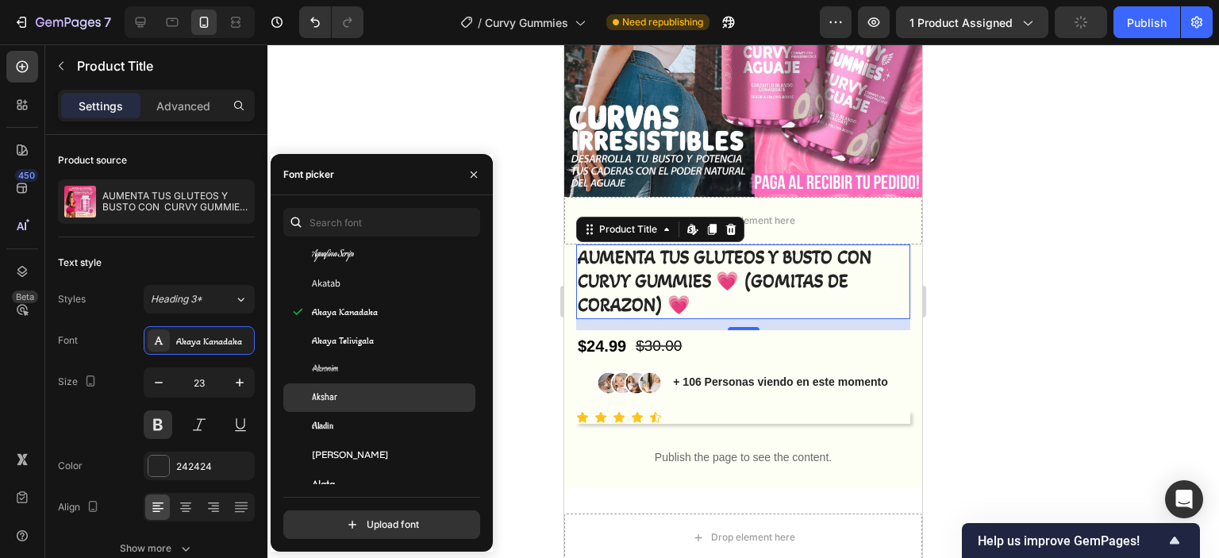
click at [378, 398] on div "Akshar" at bounding box center [392, 397] width 160 height 14
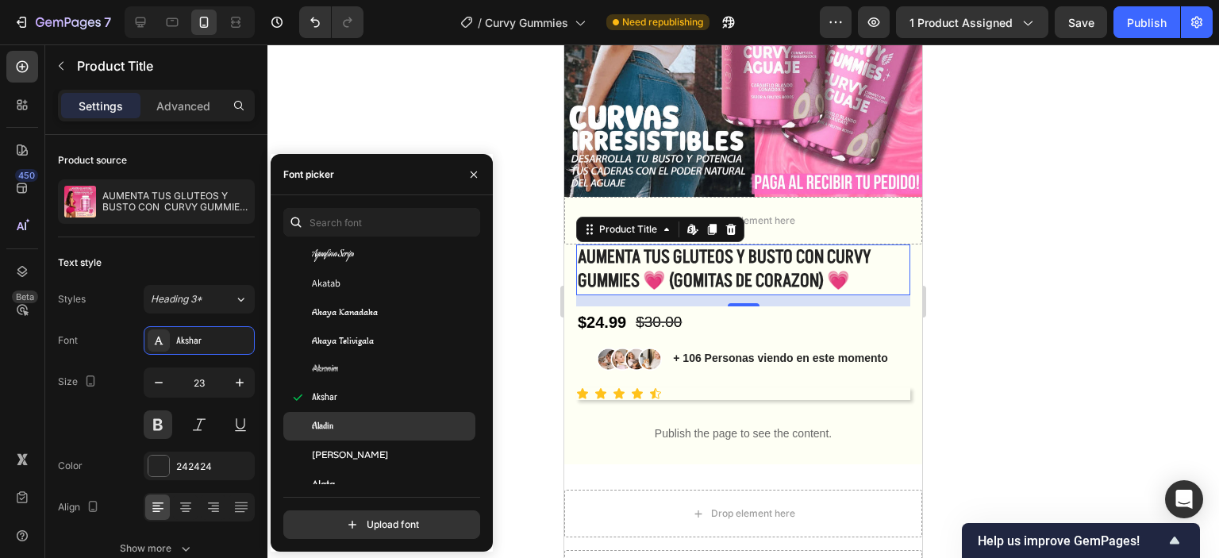
click at [386, 420] on div "Aladin" at bounding box center [392, 426] width 160 height 14
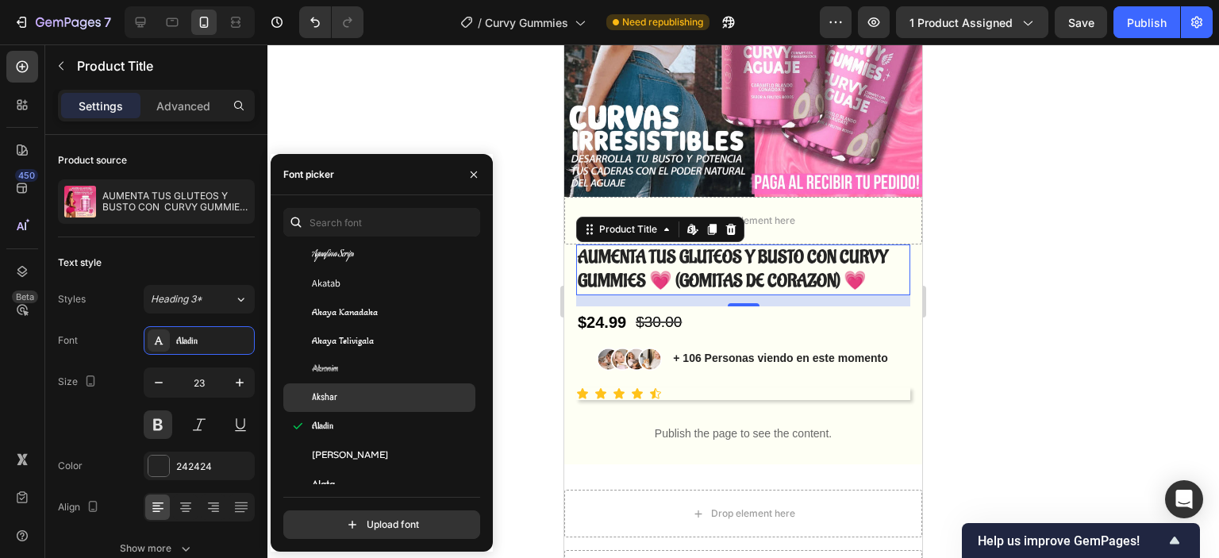
click at [371, 385] on div "Akshar" at bounding box center [379, 397] width 192 height 29
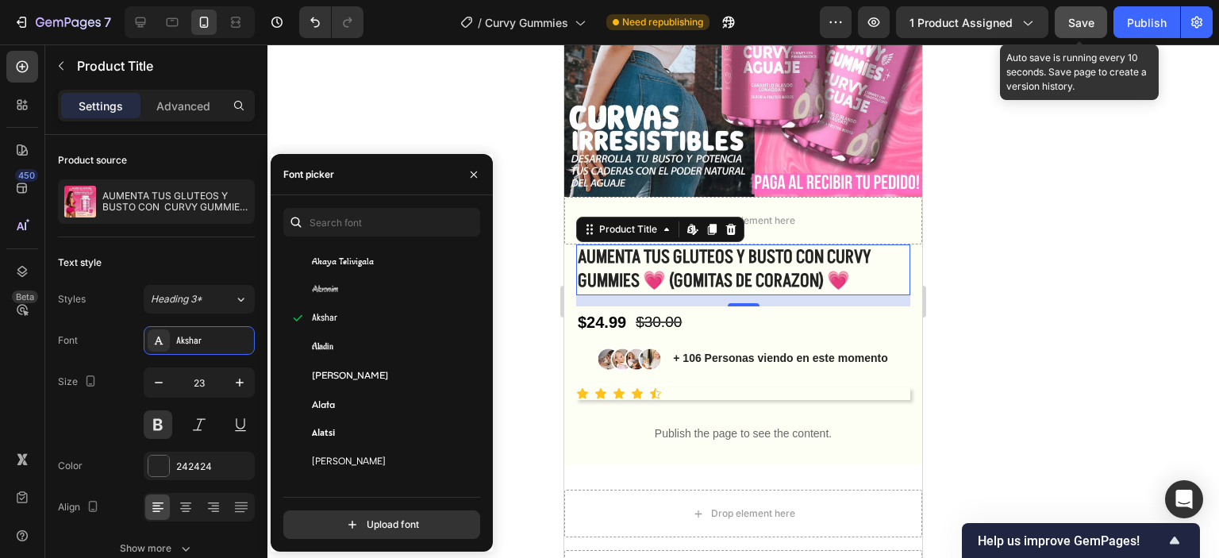
drag, startPoint x: 1091, startPoint y: 17, endPoint x: 1104, endPoint y: 17, distance: 12.7
click at [1092, 17] on span "Save" at bounding box center [1081, 22] width 26 height 13
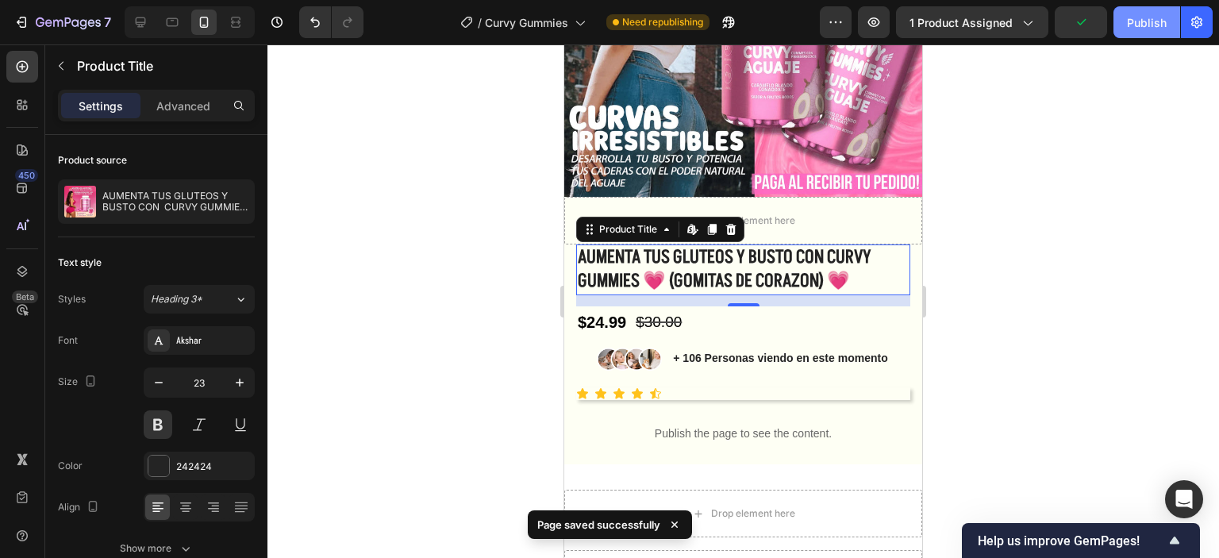
click at [1130, 17] on div "Publish" at bounding box center [1147, 22] width 40 height 17
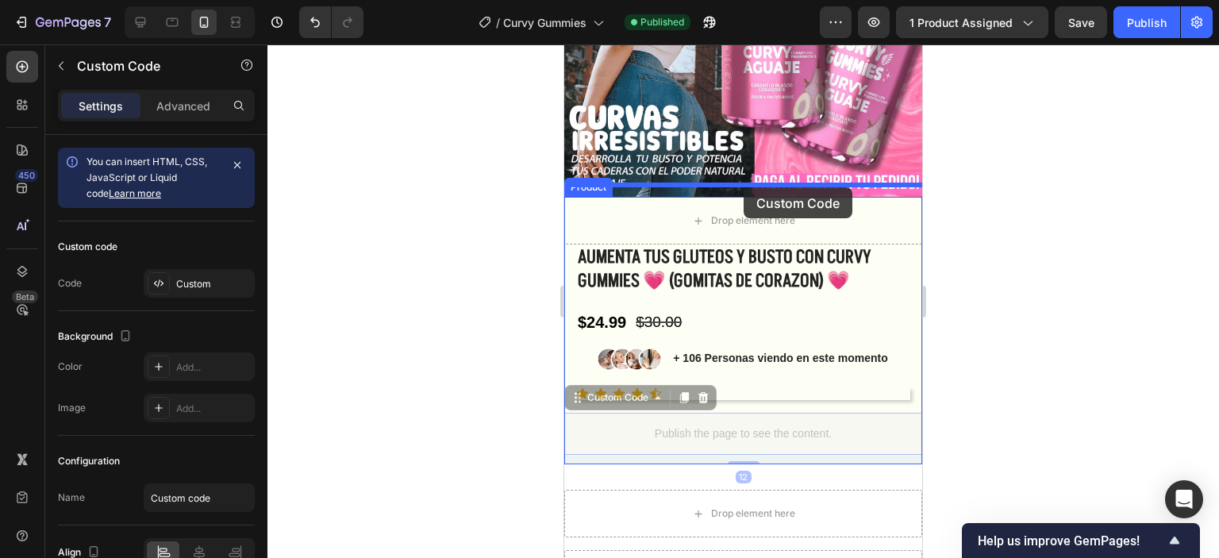
drag, startPoint x: 765, startPoint y: 380, endPoint x: 744, endPoint y: 187, distance: 194.1
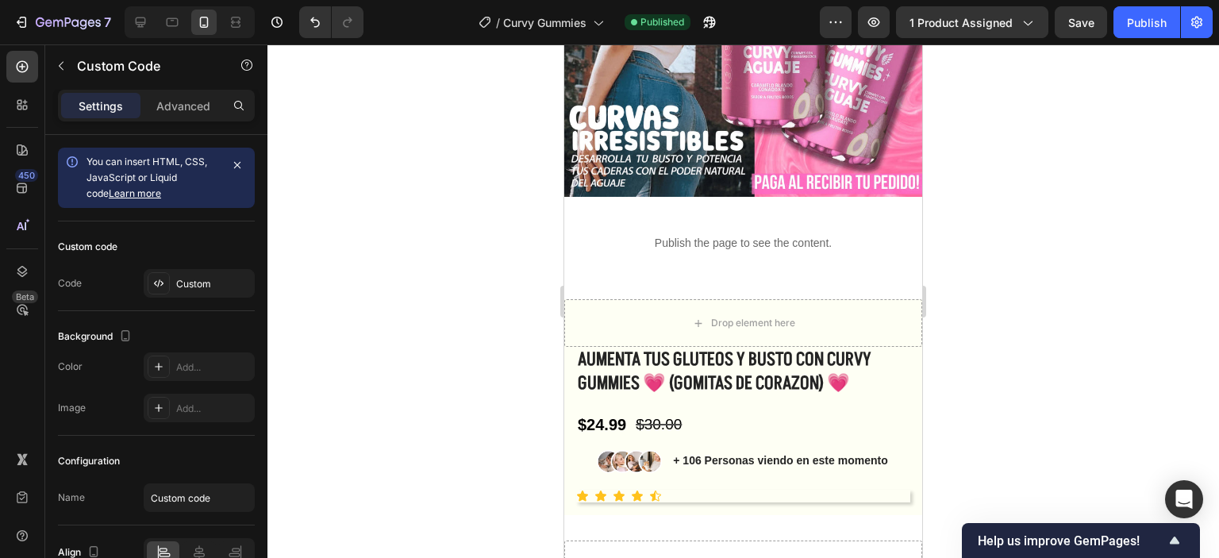
drag, startPoint x: 948, startPoint y: 297, endPoint x: 304, endPoint y: 291, distance: 643.7
click at [948, 297] on div at bounding box center [743, 301] width 952 height 514
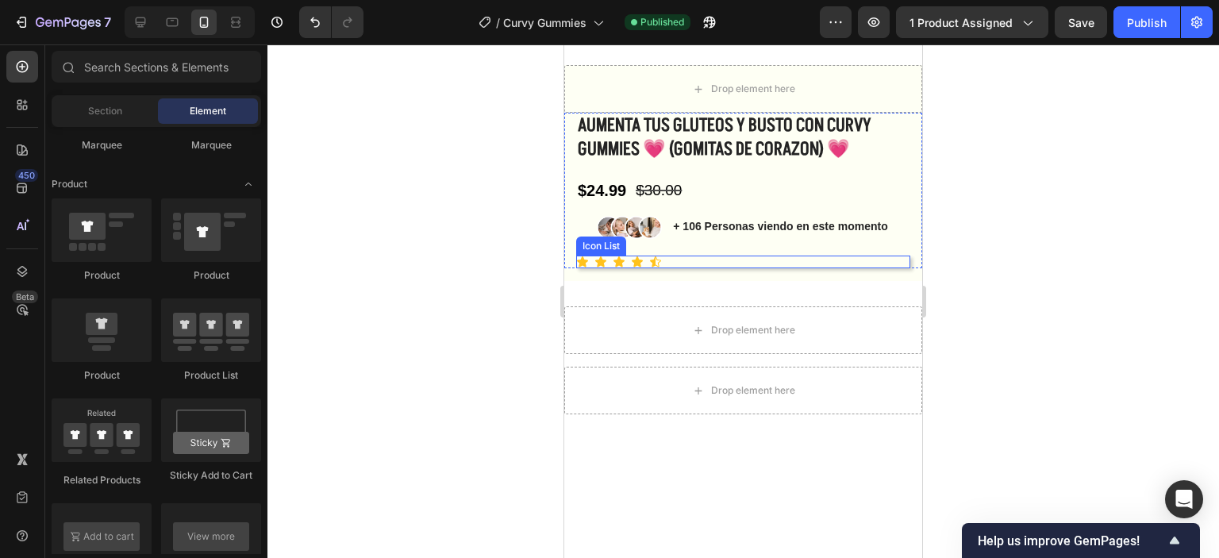
scroll to position [476, 0]
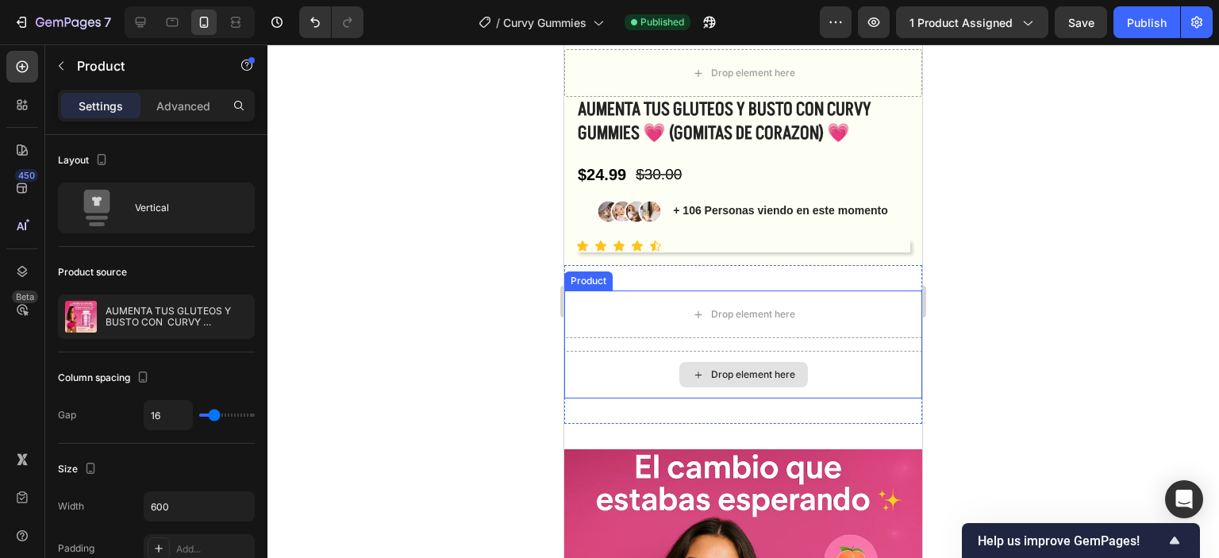
click at [841, 372] on div "Drop element here" at bounding box center [743, 375] width 358 height 48
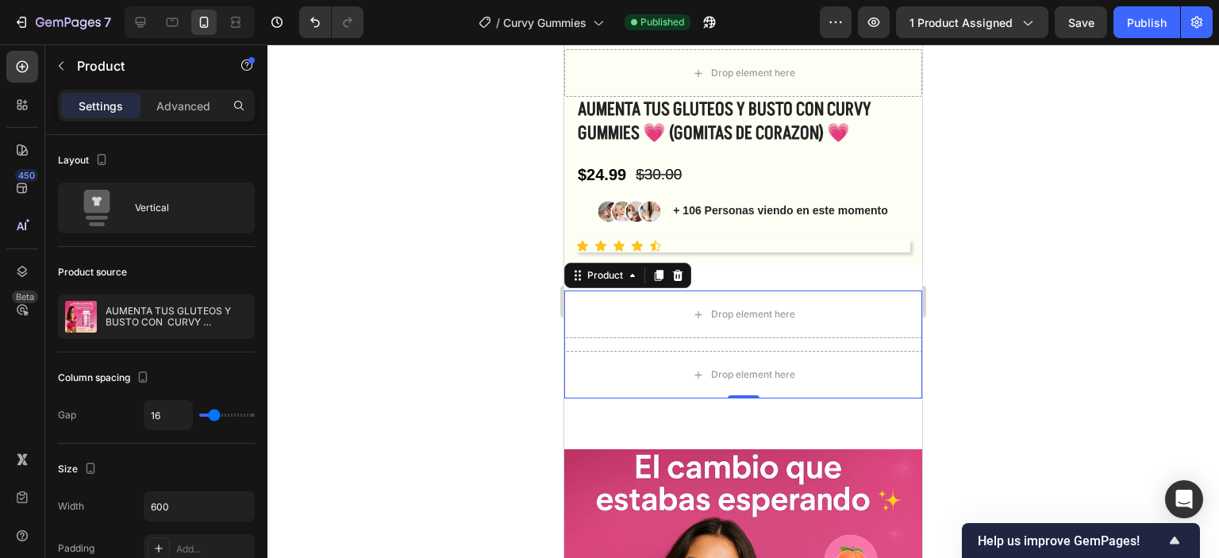
click at [668, 268] on div at bounding box center [677, 275] width 19 height 19
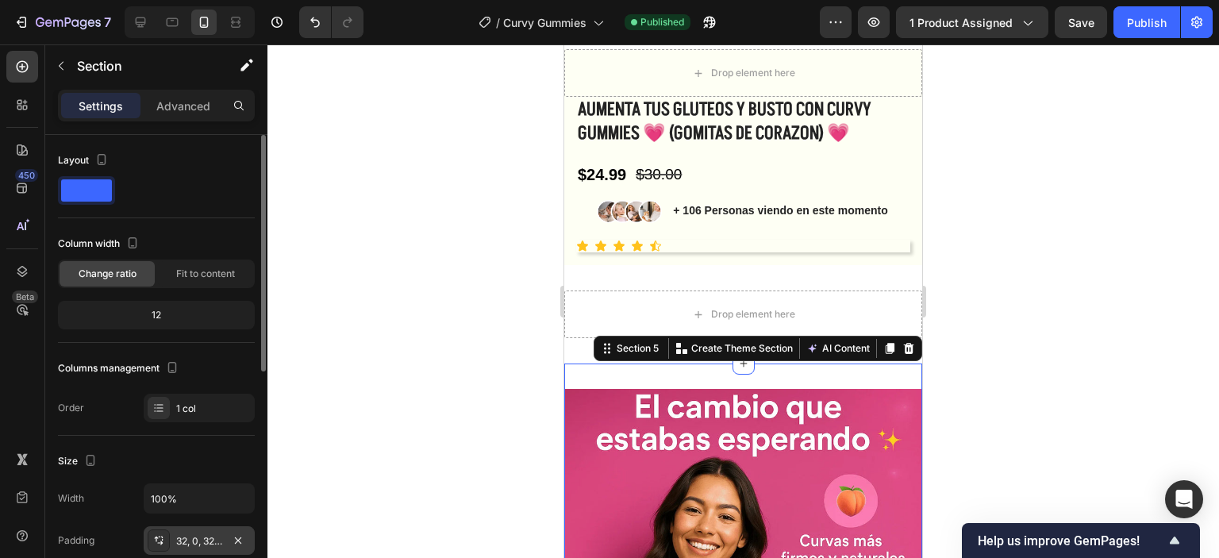
click at [190, 548] on div "32, 0, 32, 0" at bounding box center [199, 540] width 111 height 29
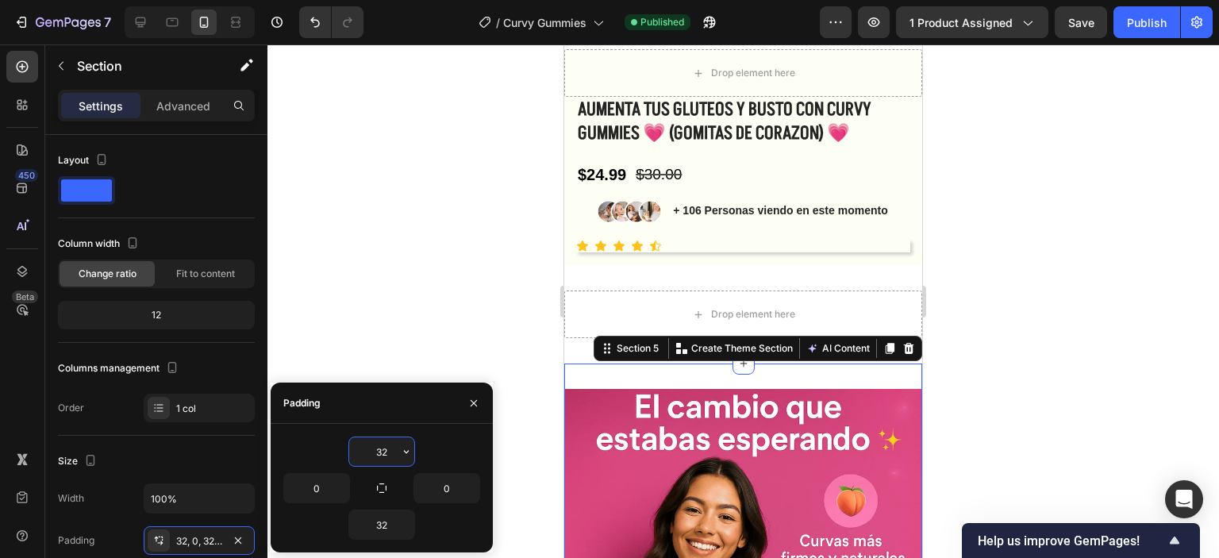
click at [384, 453] on input "32" at bounding box center [381, 451] width 65 height 29
click at [384, 454] on input "32" at bounding box center [381, 451] width 65 height 29
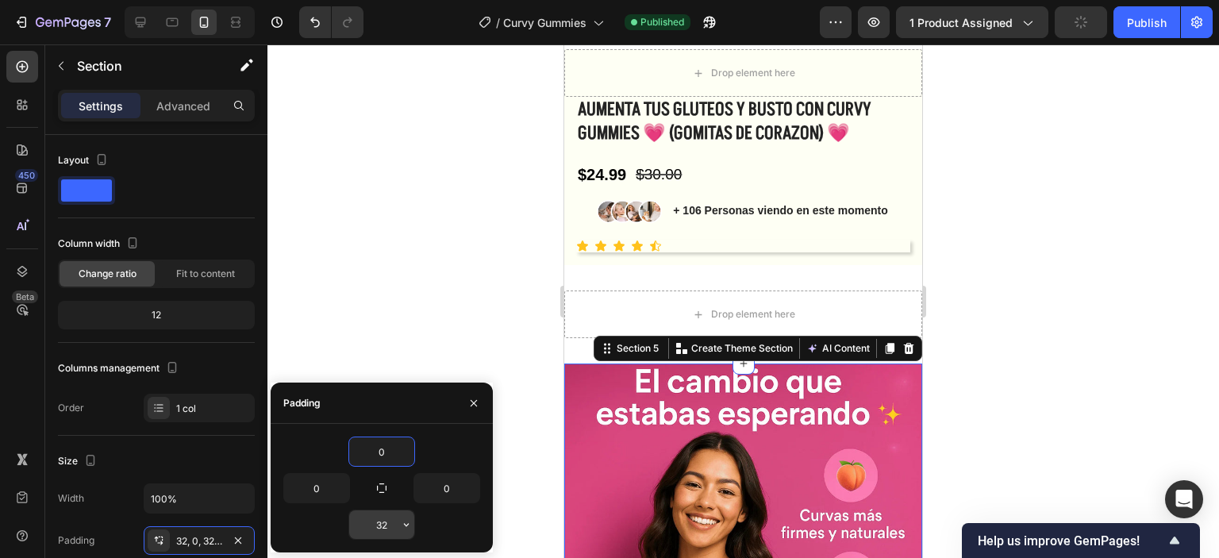
type input "0"
click at [387, 529] on input "32" at bounding box center [381, 524] width 65 height 29
type input "0"
click at [476, 235] on div at bounding box center [743, 301] width 952 height 514
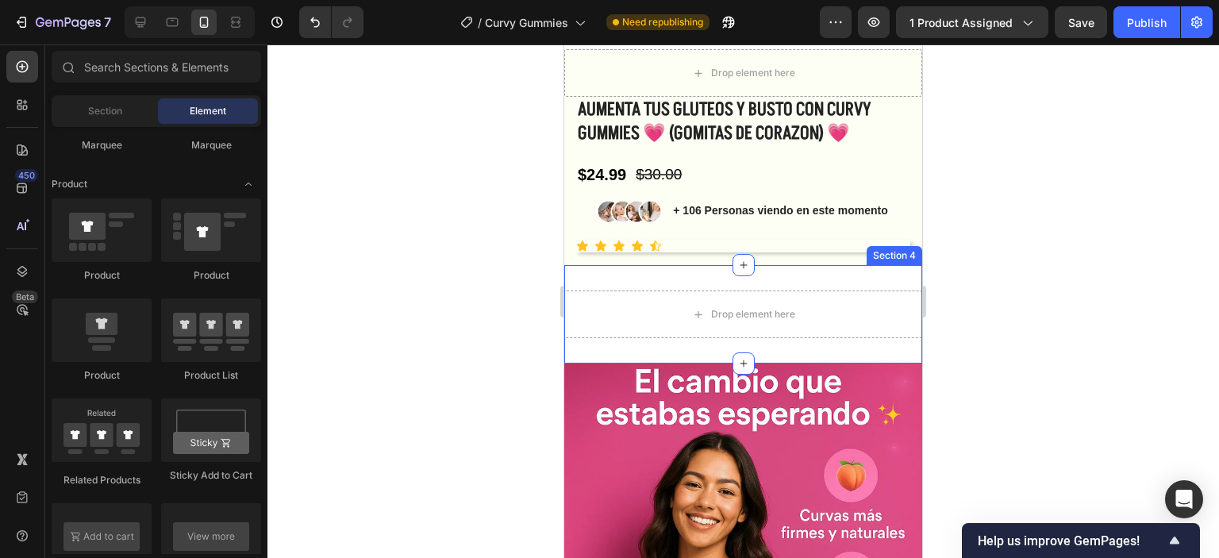
click at [857, 273] on div "Drop element here Section 4" at bounding box center [743, 314] width 358 height 98
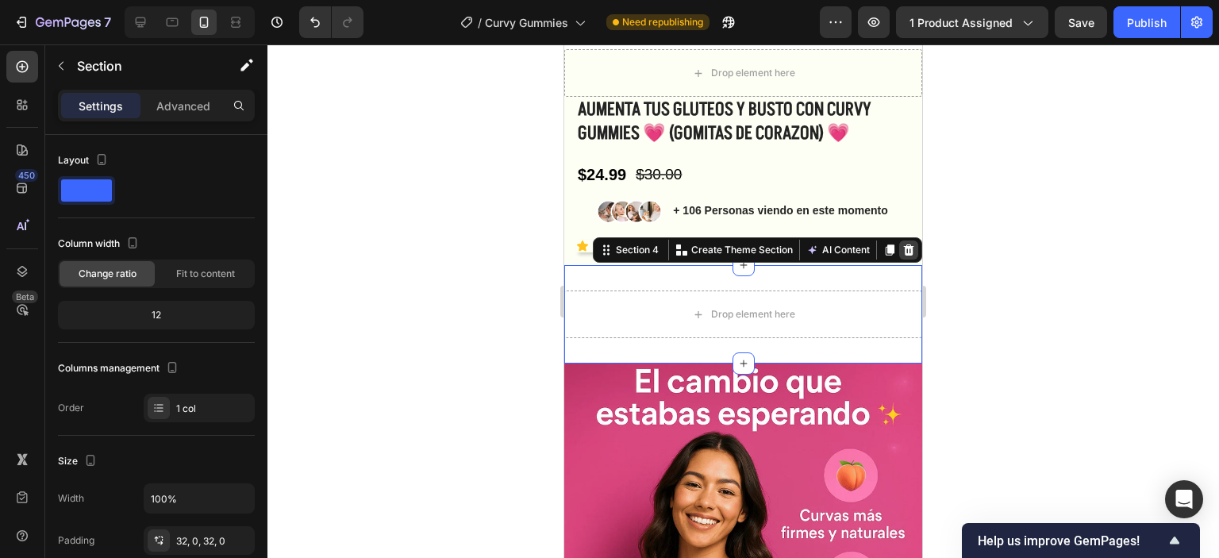
click at [904, 246] on icon at bounding box center [909, 249] width 10 height 11
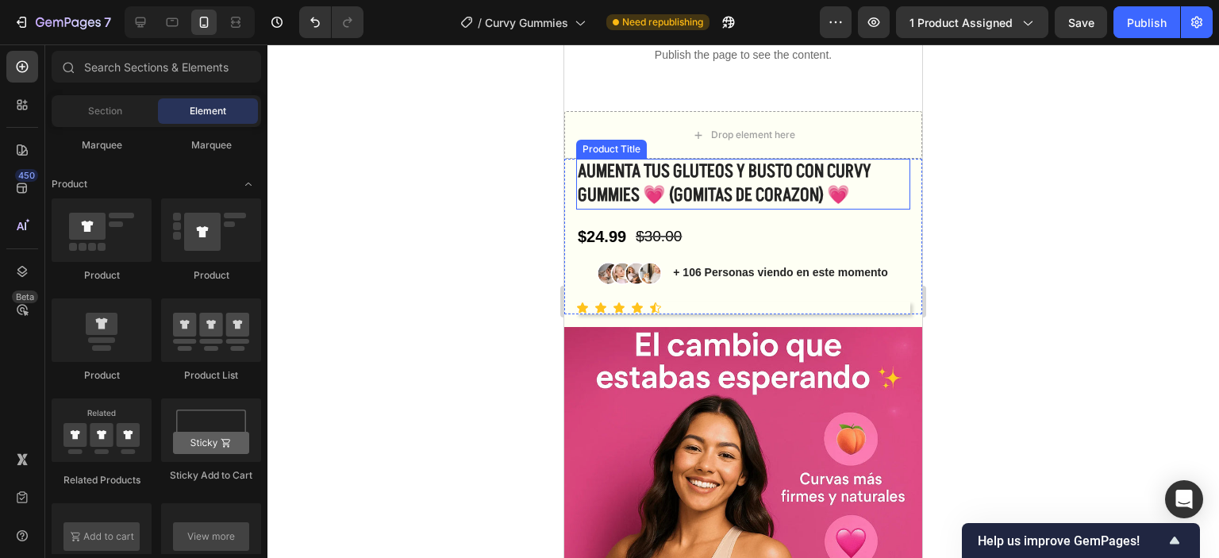
scroll to position [317, 0]
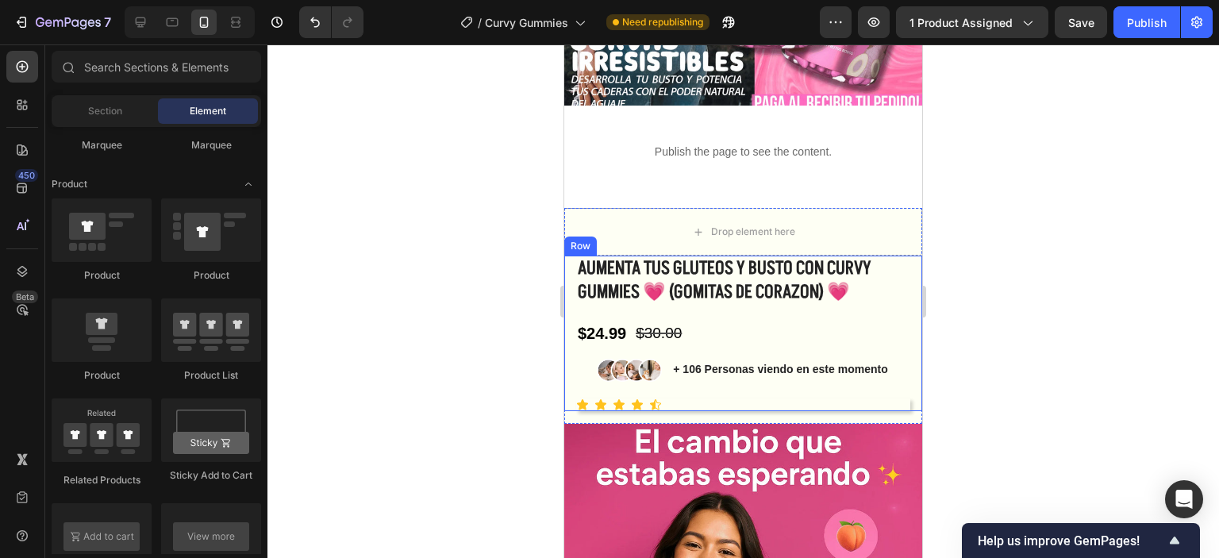
click at [751, 396] on div "AUMENTA TUS GLUTEOS Y BUSTO CON CURVY GUMMIES 💗 (GOMITAS DE CORAZON) 💗 Product …" at bounding box center [743, 334] width 334 height 156
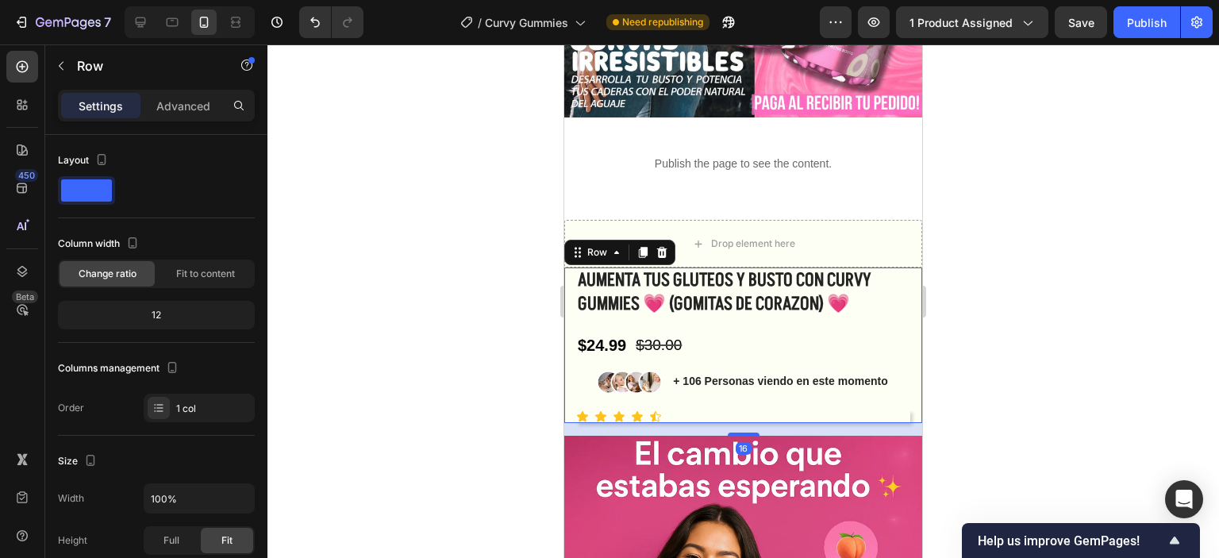
click at [760, 423] on div "16" at bounding box center [743, 429] width 358 height 13
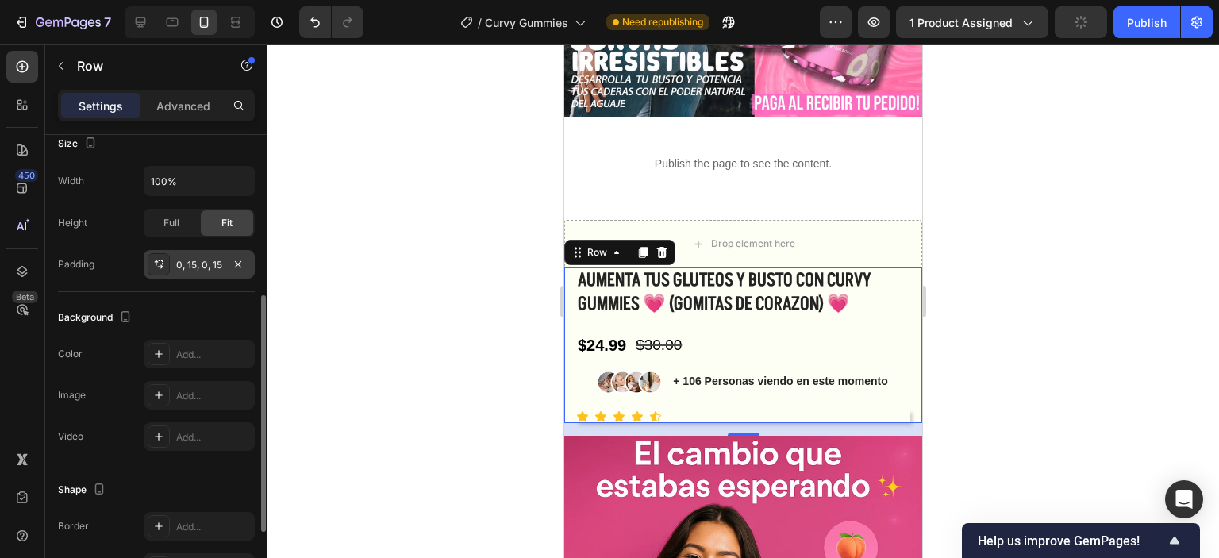
click at [206, 258] on div "0, 15, 0, 15" at bounding box center [199, 265] width 46 height 14
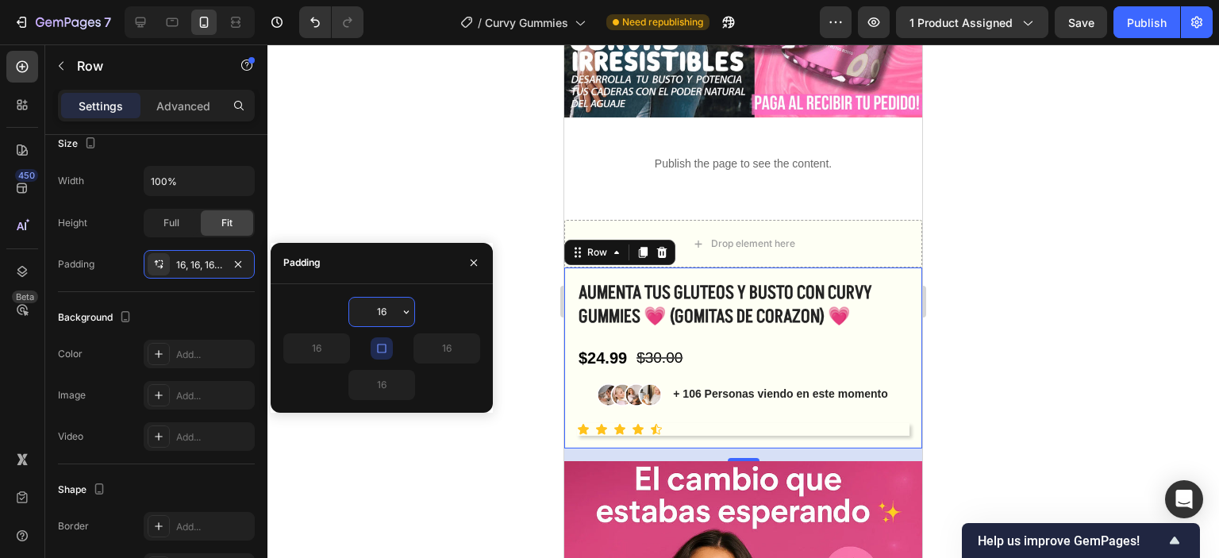
type input "0"
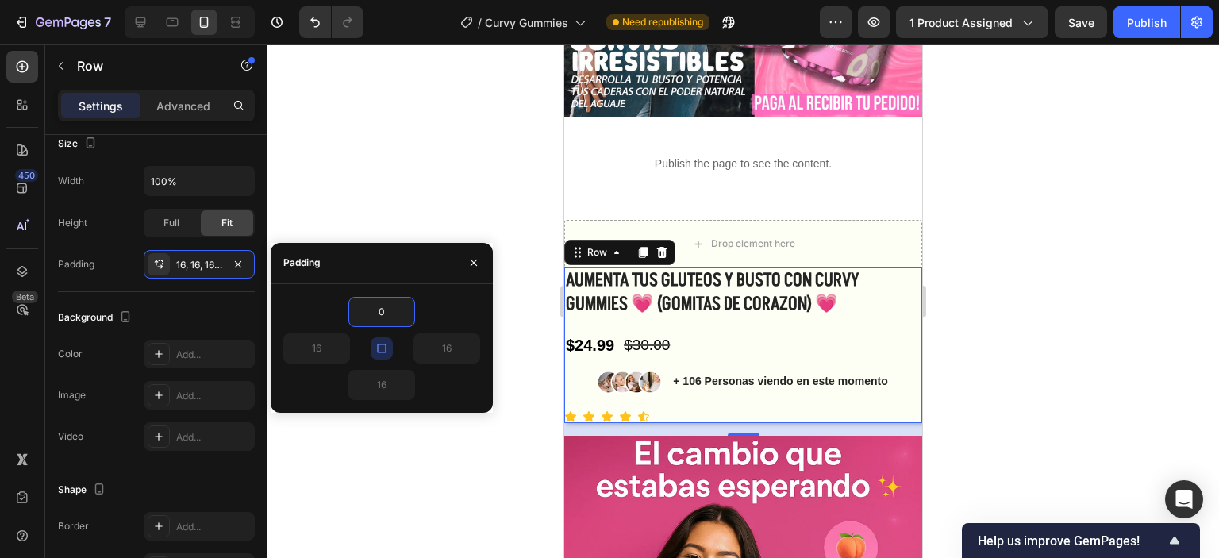
click at [475, 182] on div at bounding box center [743, 301] width 952 height 514
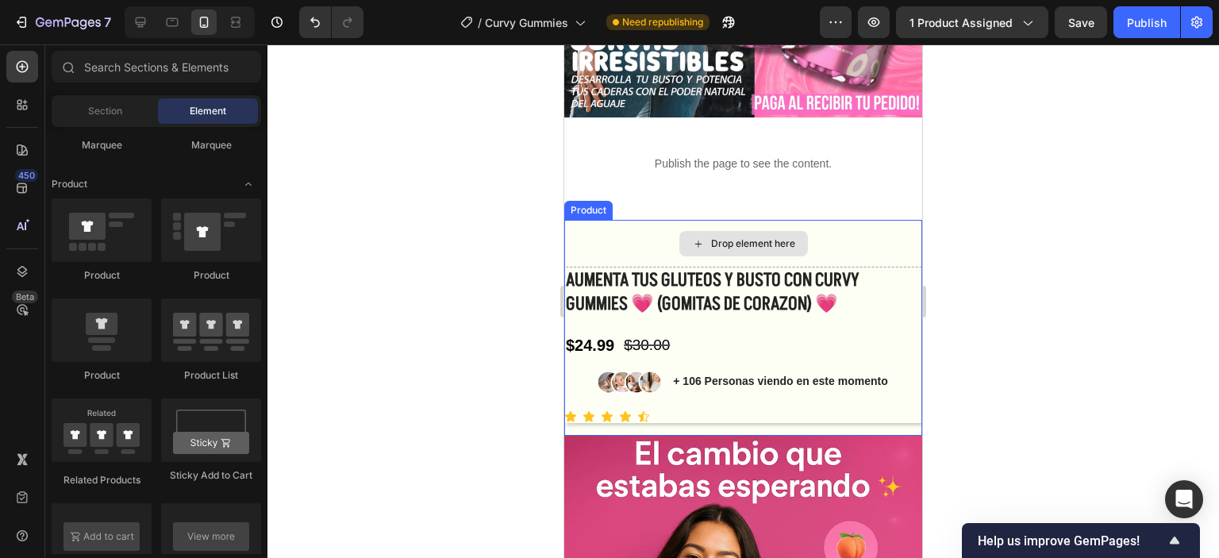
click at [875, 231] on div "Drop element here" at bounding box center [743, 244] width 358 height 48
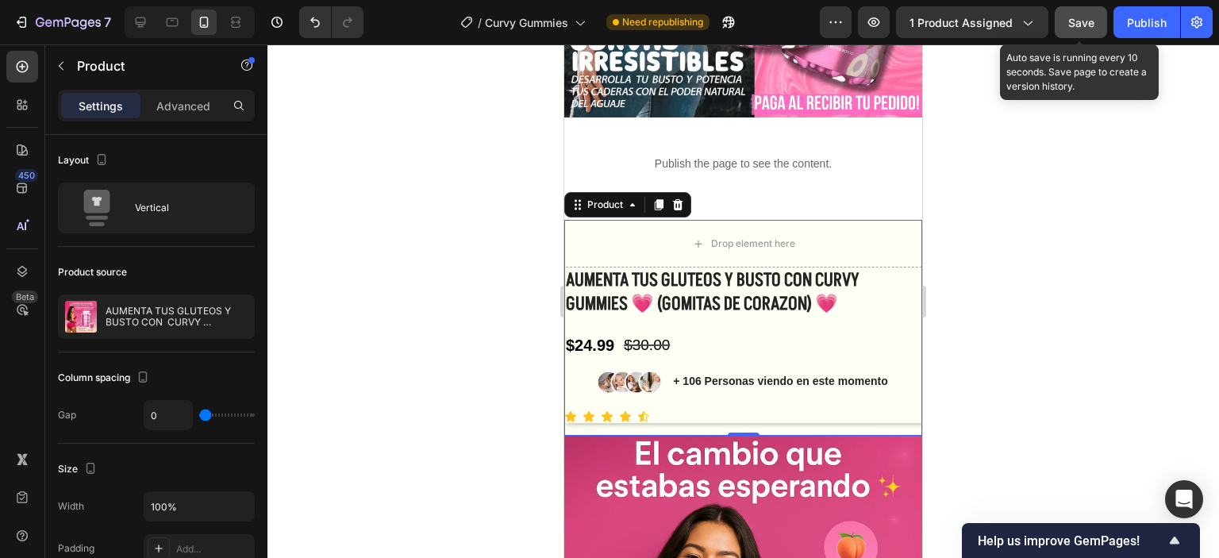
click at [1080, 30] on div "Save" at bounding box center [1081, 22] width 26 height 17
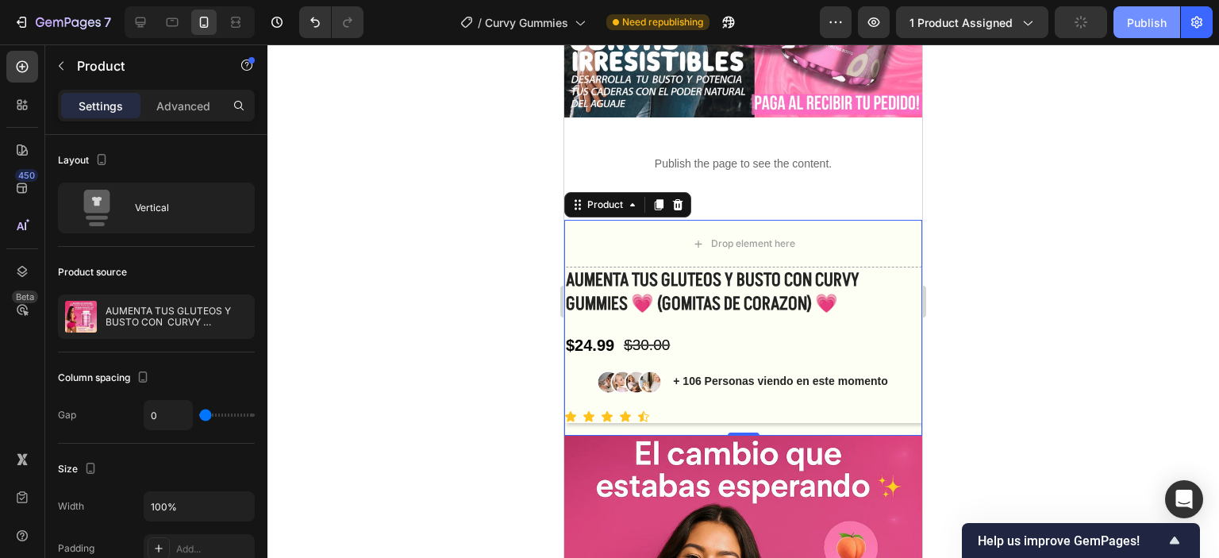
click at [1124, 21] on button "Publish" at bounding box center [1147, 22] width 67 height 32
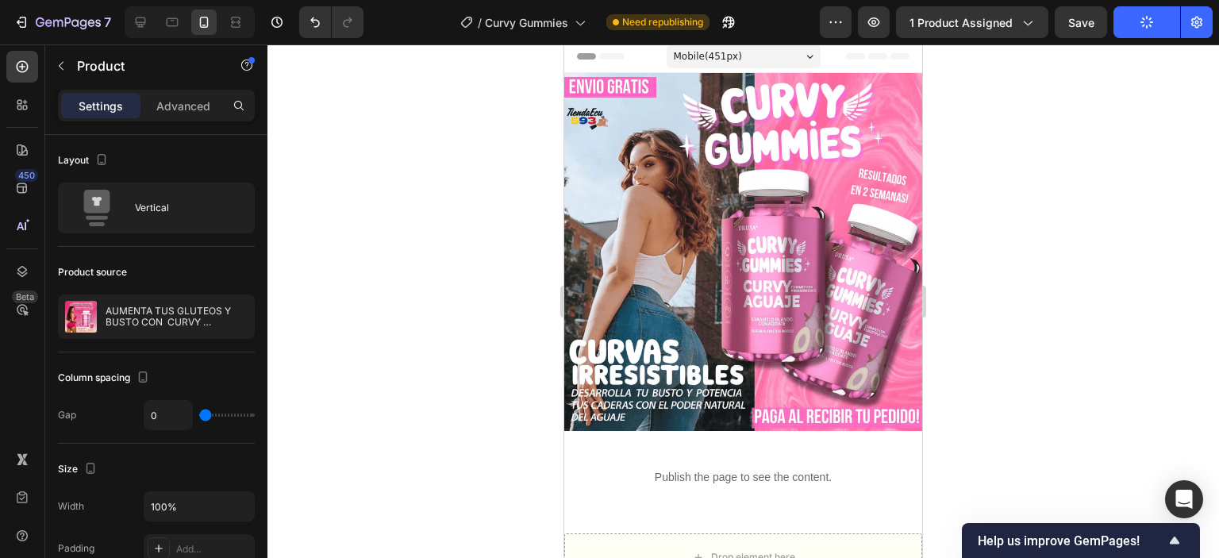
scroll to position [0, 0]
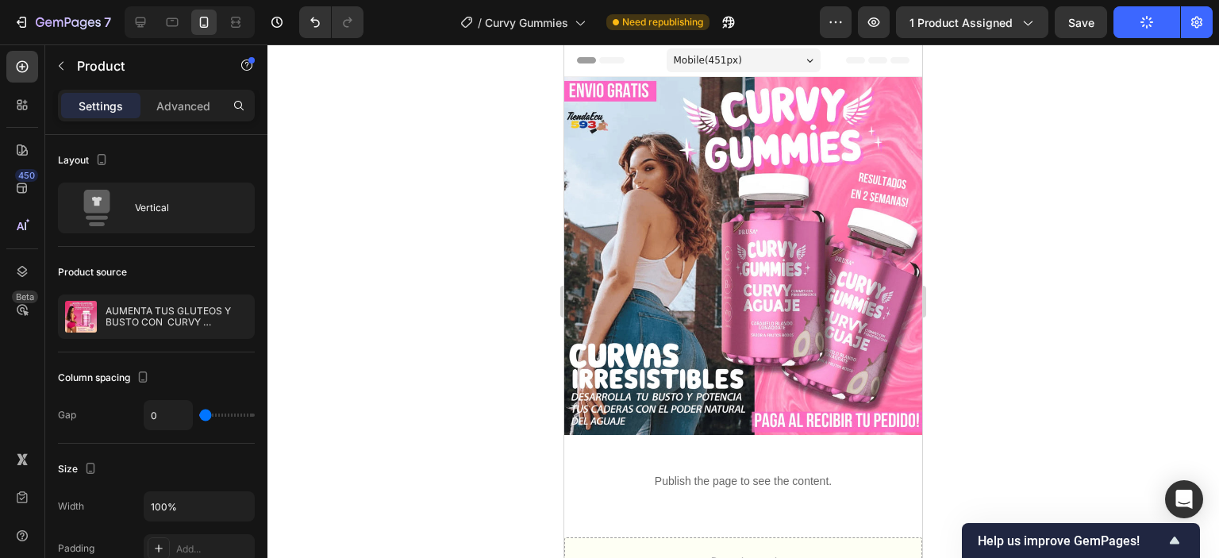
drag, startPoint x: 1147, startPoint y: 25, endPoint x: 1086, endPoint y: 40, distance: 63.1
click at [1144, 25] on icon "button" at bounding box center [1147, 22] width 13 height 13
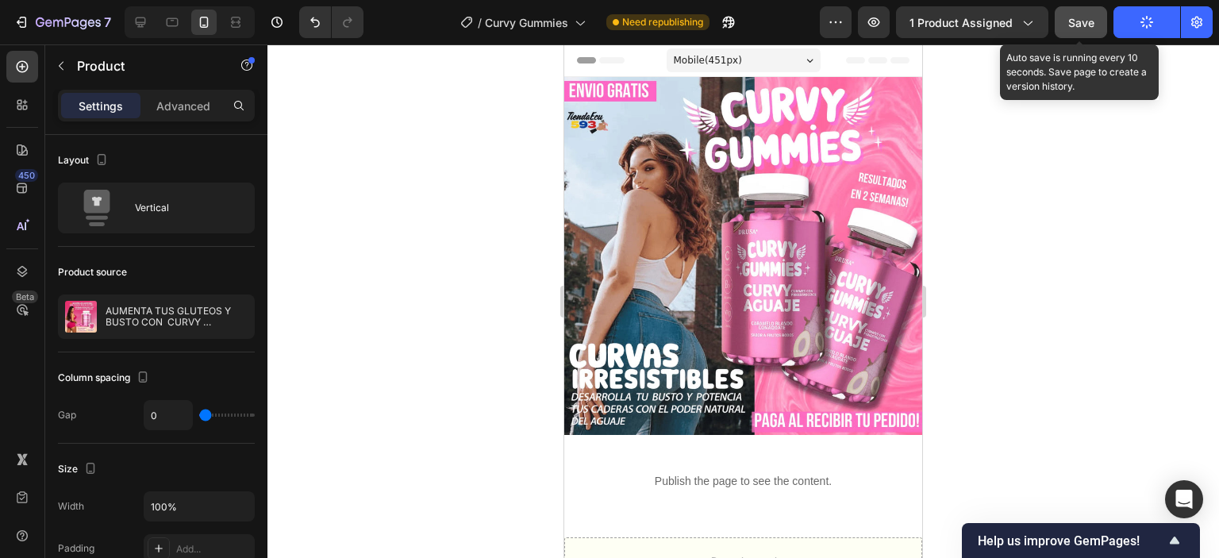
click at [1077, 19] on span "Save" at bounding box center [1081, 22] width 26 height 13
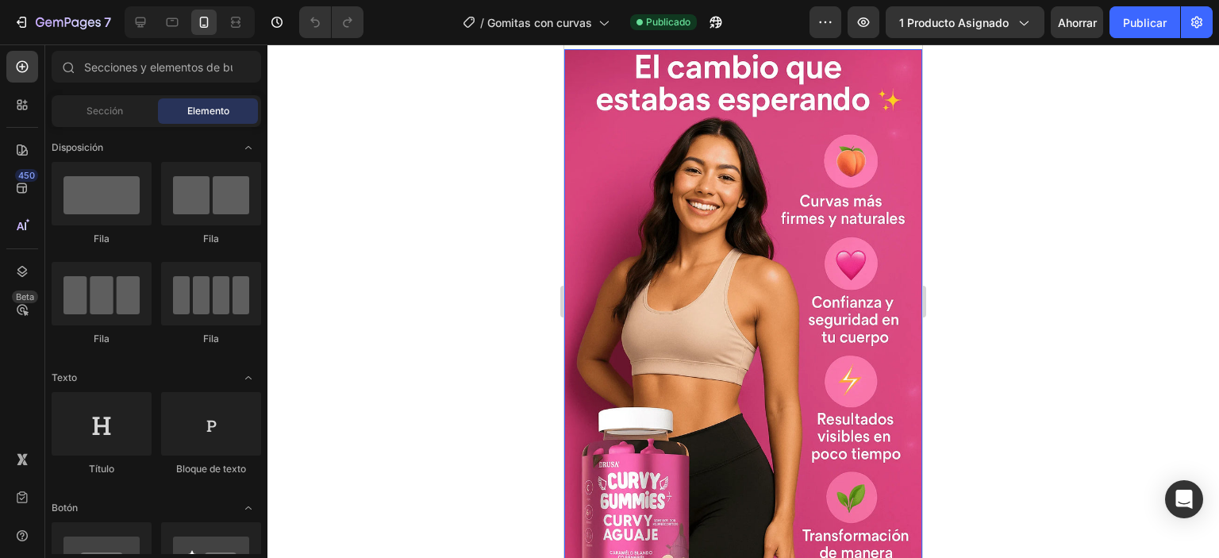
scroll to position [397, 0]
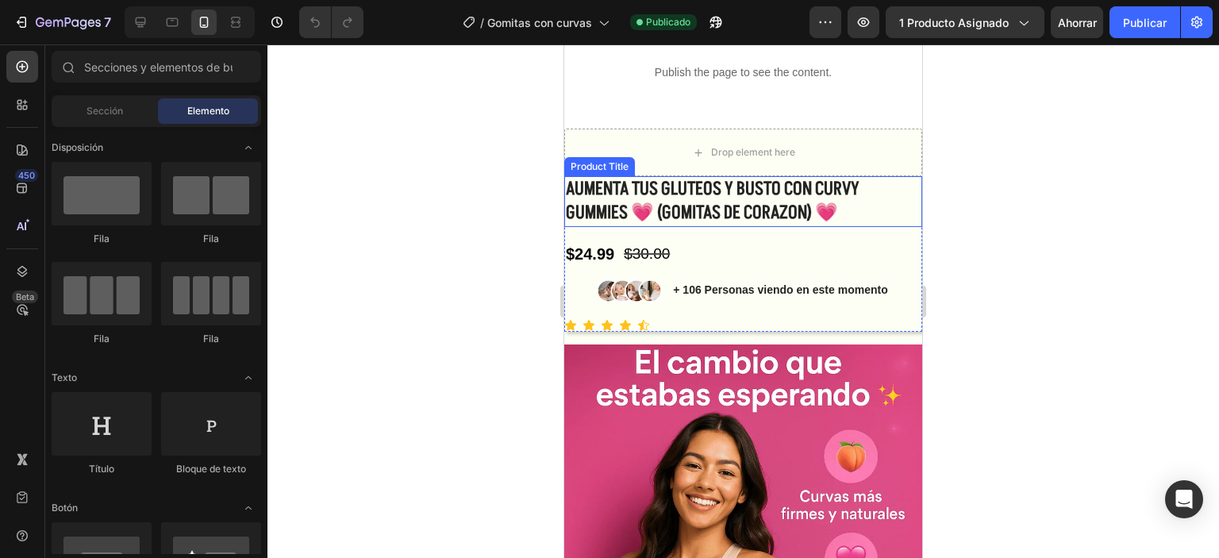
click at [725, 218] on h1 "AUMENTA TUS GLUTEOS Y BUSTO CON CURVY GUMMIES 💗 (GOMITAS DE CORAZON) 💗" at bounding box center [743, 201] width 358 height 51
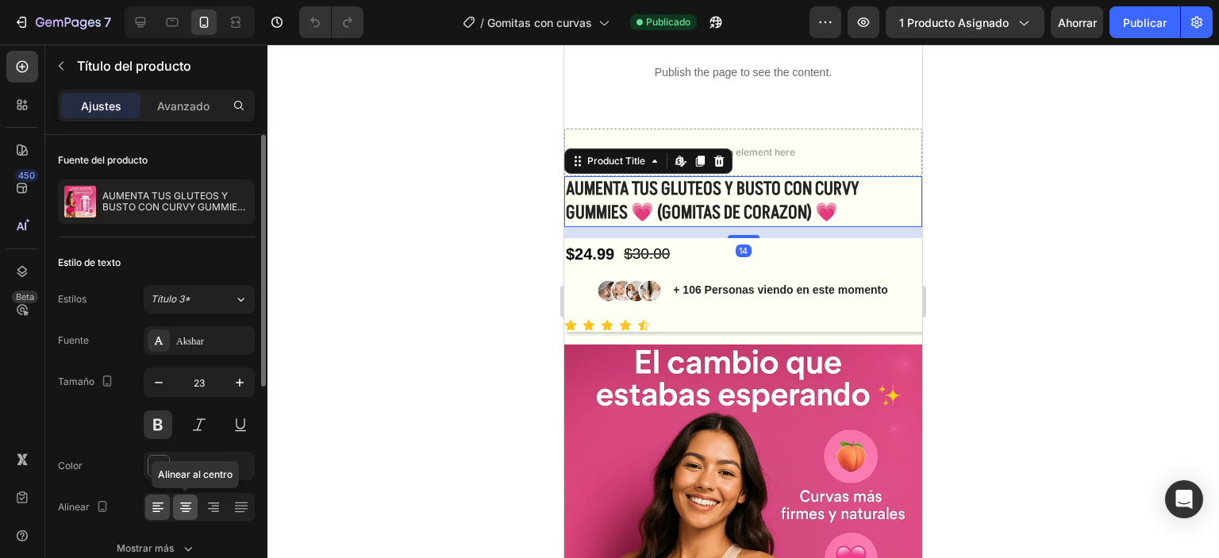
click at [195, 505] on div at bounding box center [185, 506] width 25 height 25
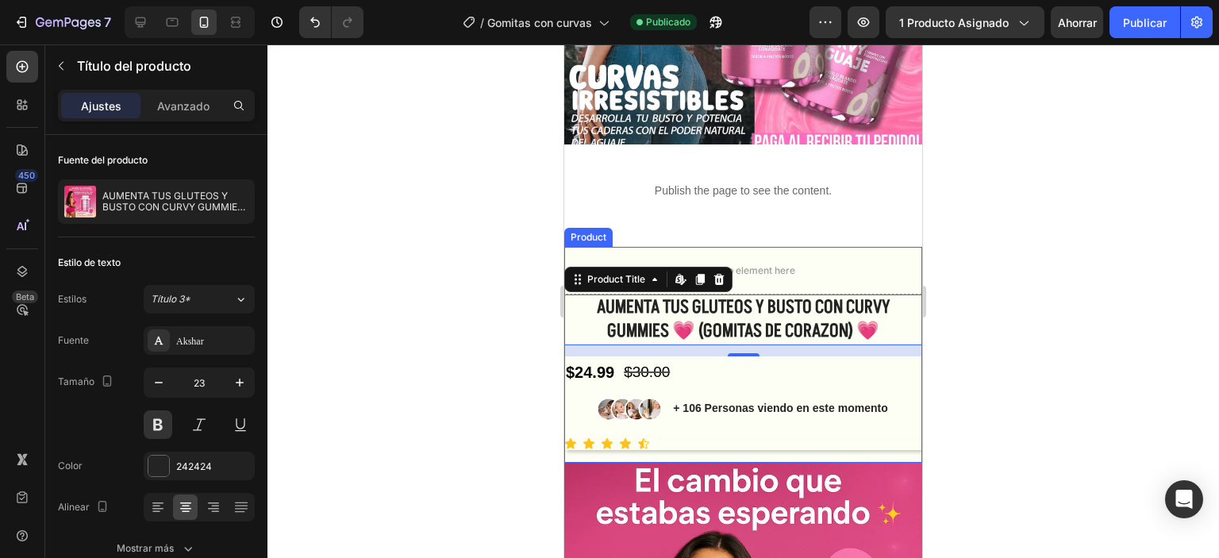
scroll to position [238, 0]
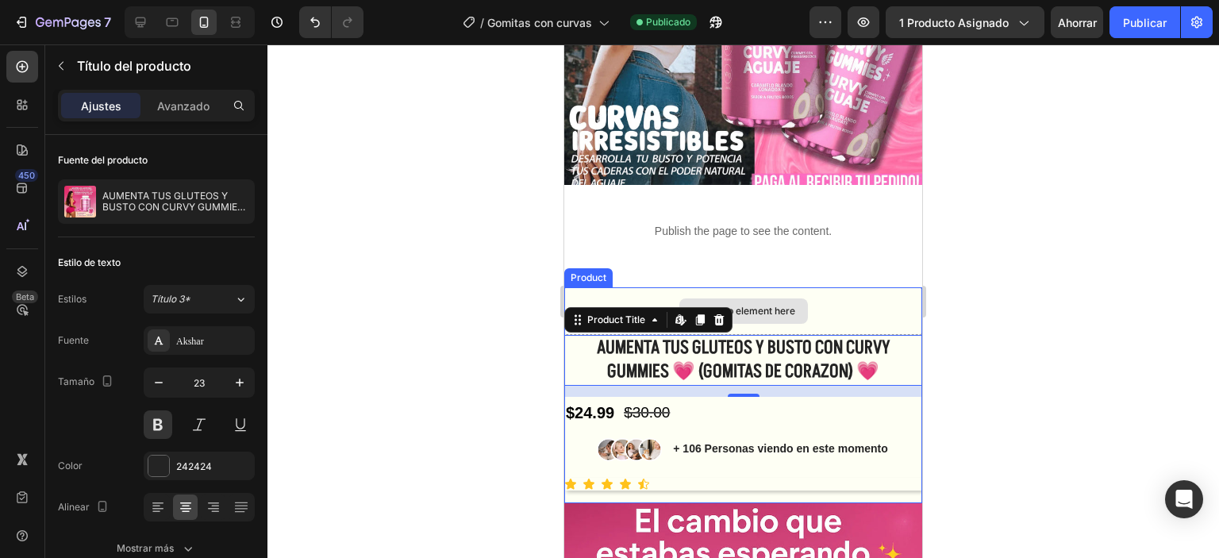
click at [860, 314] on div "Drop element here" at bounding box center [743, 311] width 358 height 48
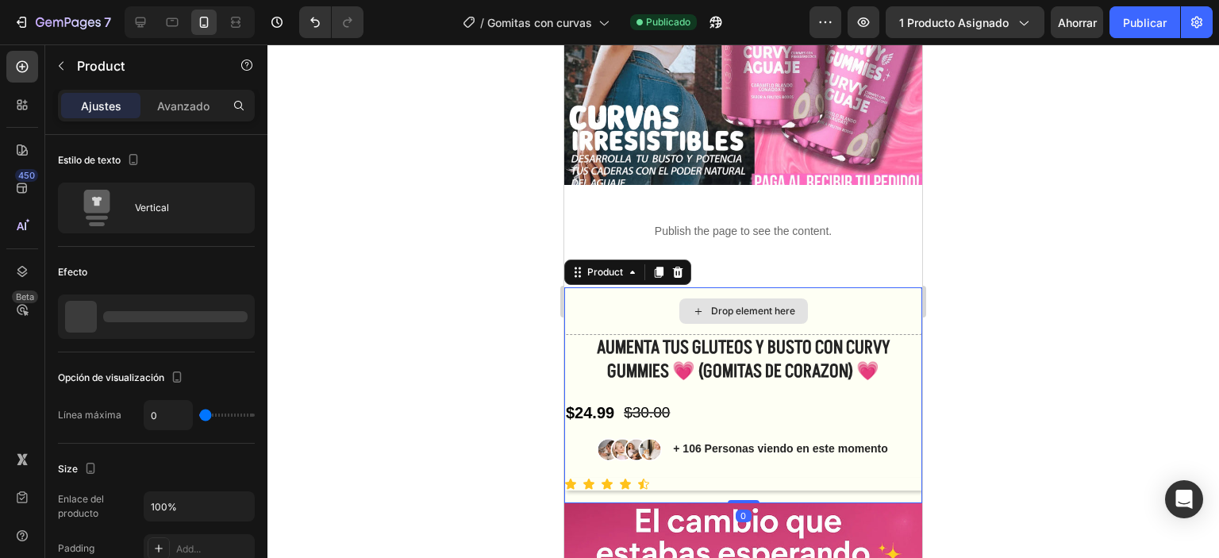
click at [845, 266] on div "Publish the page to see the content. Custom Code Section 2" at bounding box center [743, 236] width 358 height 102
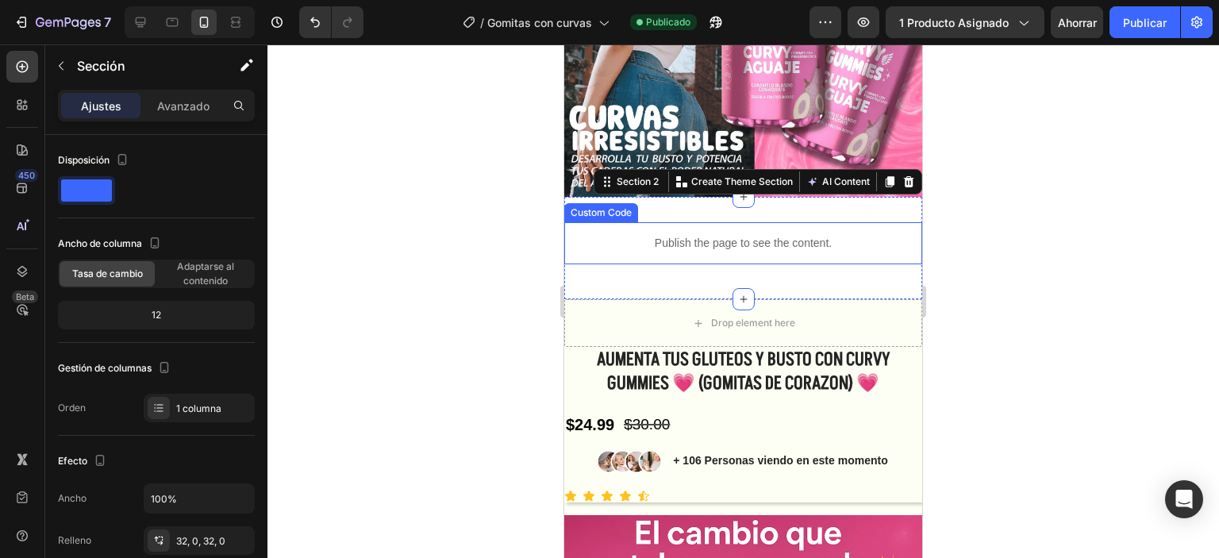
drag, startPoint x: 733, startPoint y: 285, endPoint x: 733, endPoint y: 252, distance: 33.3
click at [733, 244] on div "Publish the page to see the content. Custom Code Section 2 You can create reusa…" at bounding box center [743, 248] width 358 height 102
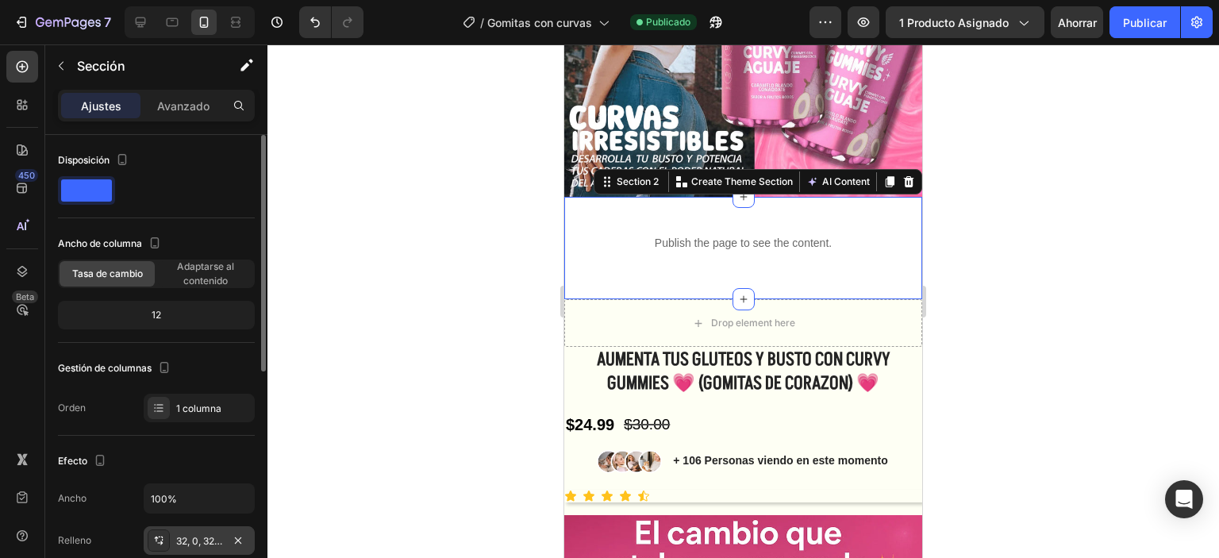
click at [194, 535] on font "32, 0, 32, 0" at bounding box center [200, 541] width 49 height 12
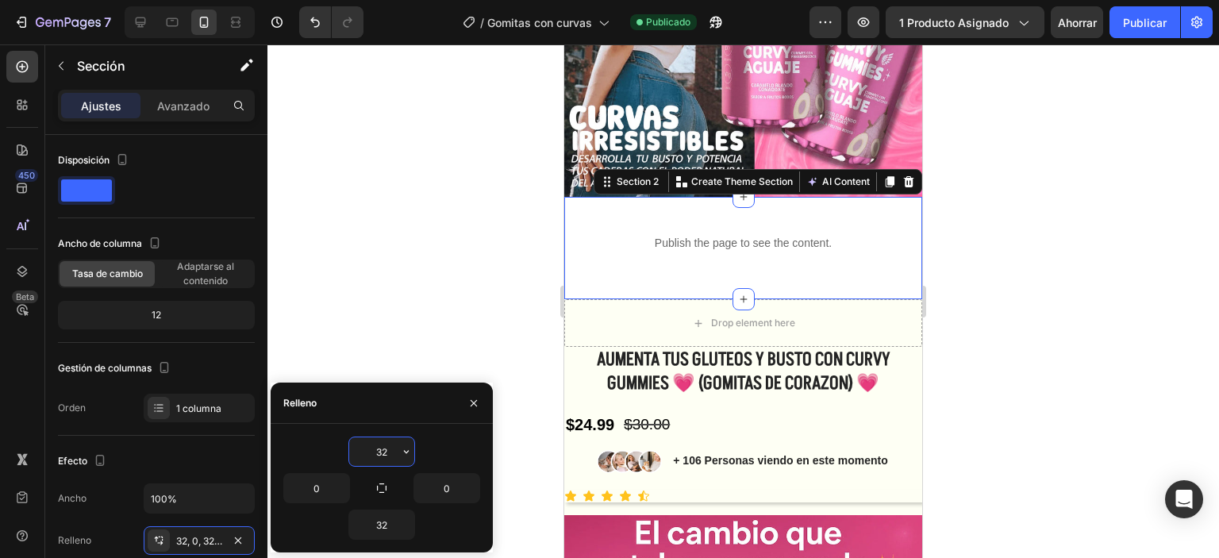
click at [378, 453] on input "32" at bounding box center [381, 451] width 65 height 29
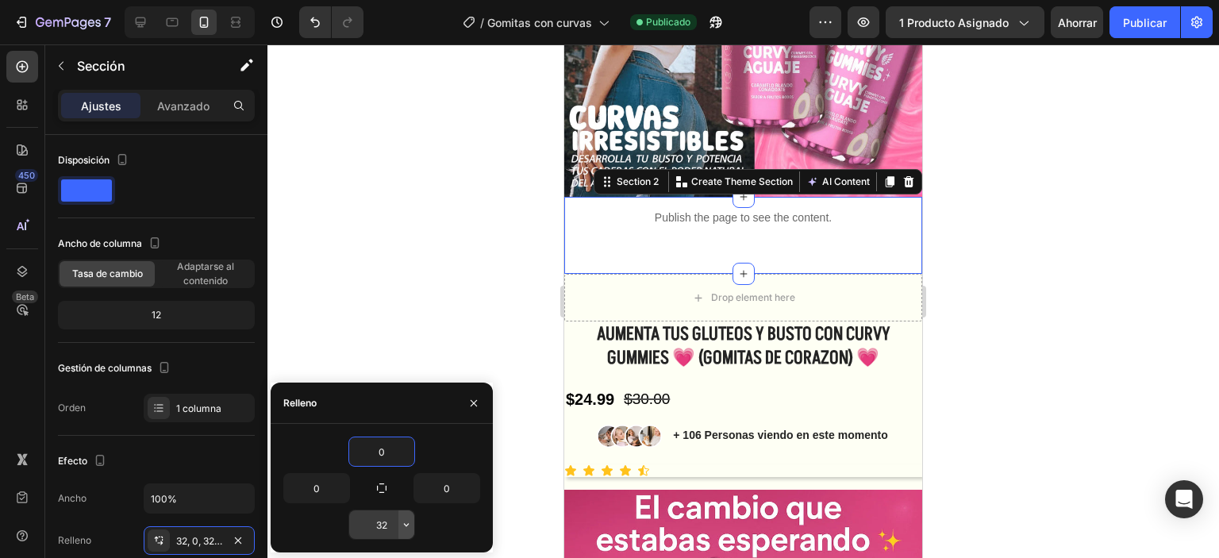
type input "0"
click at [399, 514] on button "button" at bounding box center [406, 524] width 16 height 29
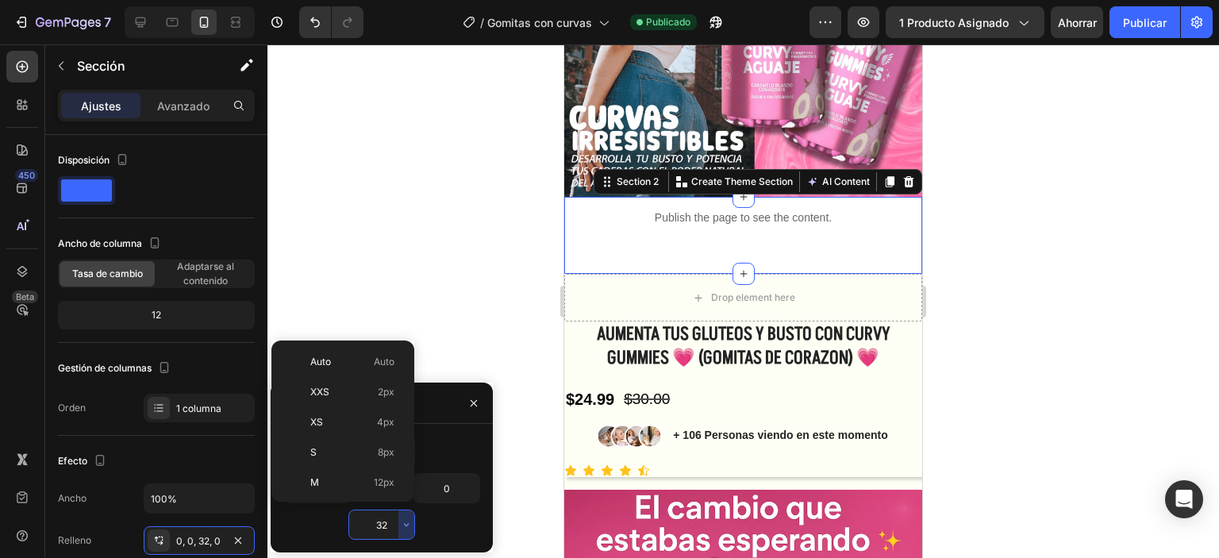
scroll to position [114, 0]
click at [390, 518] on input "32" at bounding box center [381, 524] width 65 height 29
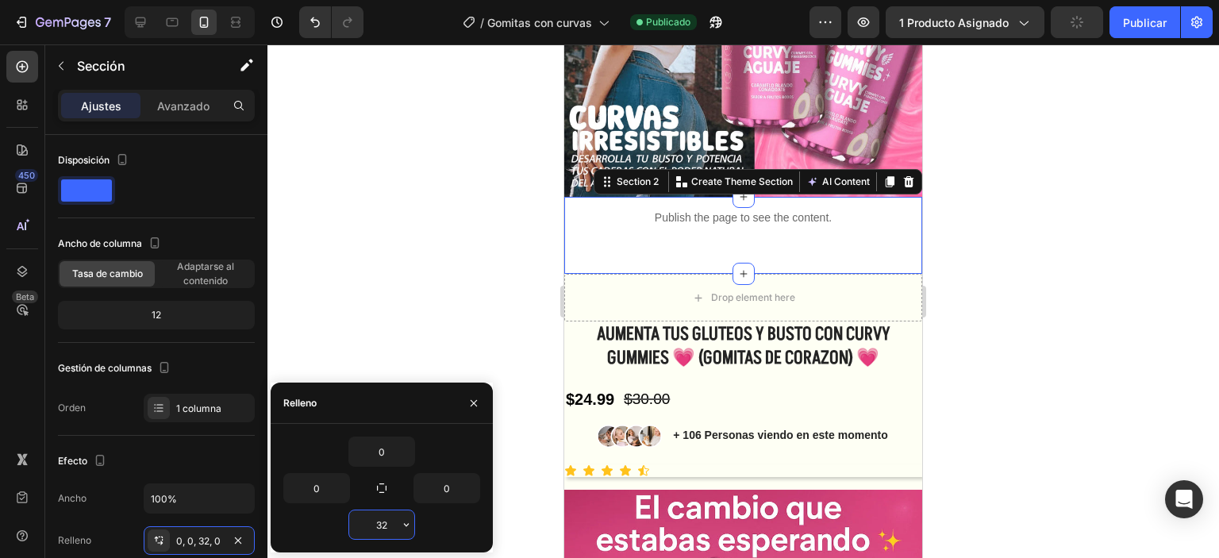
click at [390, 519] on input "32" at bounding box center [381, 524] width 65 height 29
type input "3"
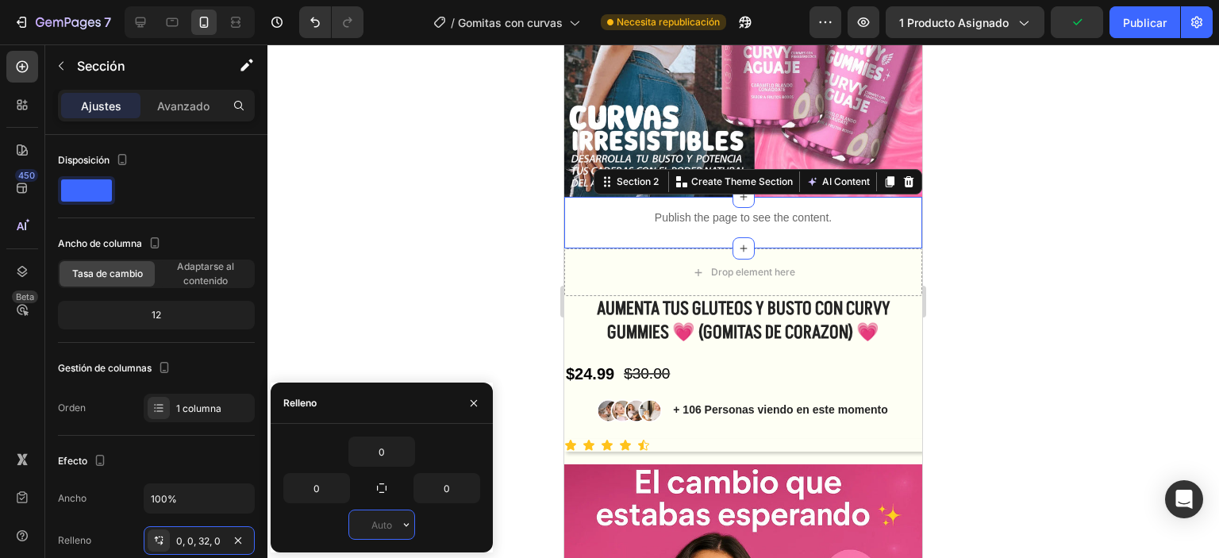
type input "0"
click at [398, 291] on div at bounding box center [743, 301] width 952 height 514
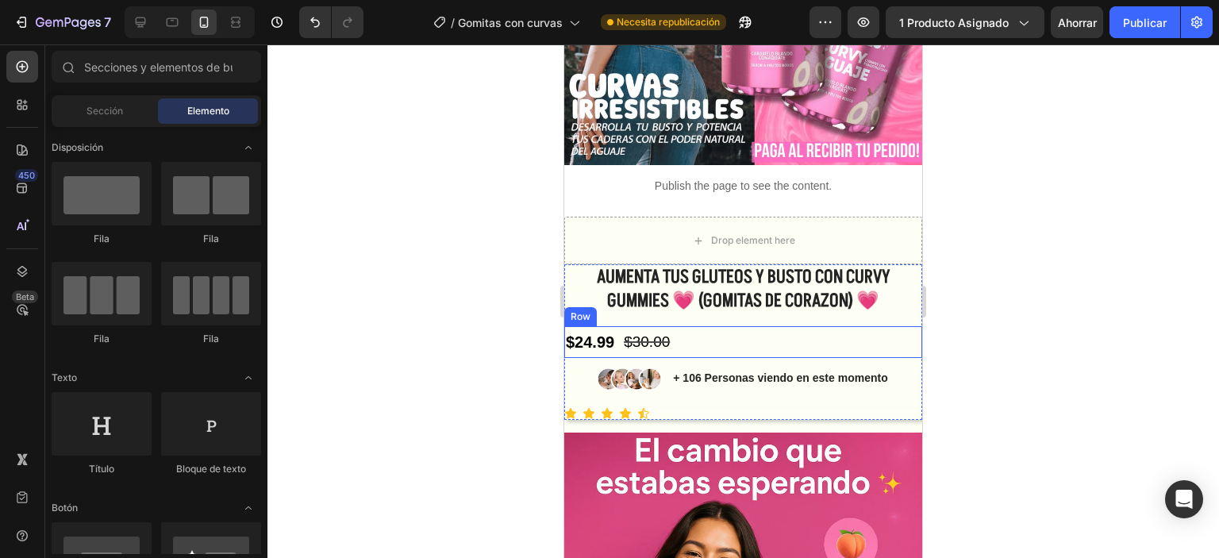
scroll to position [317, 0]
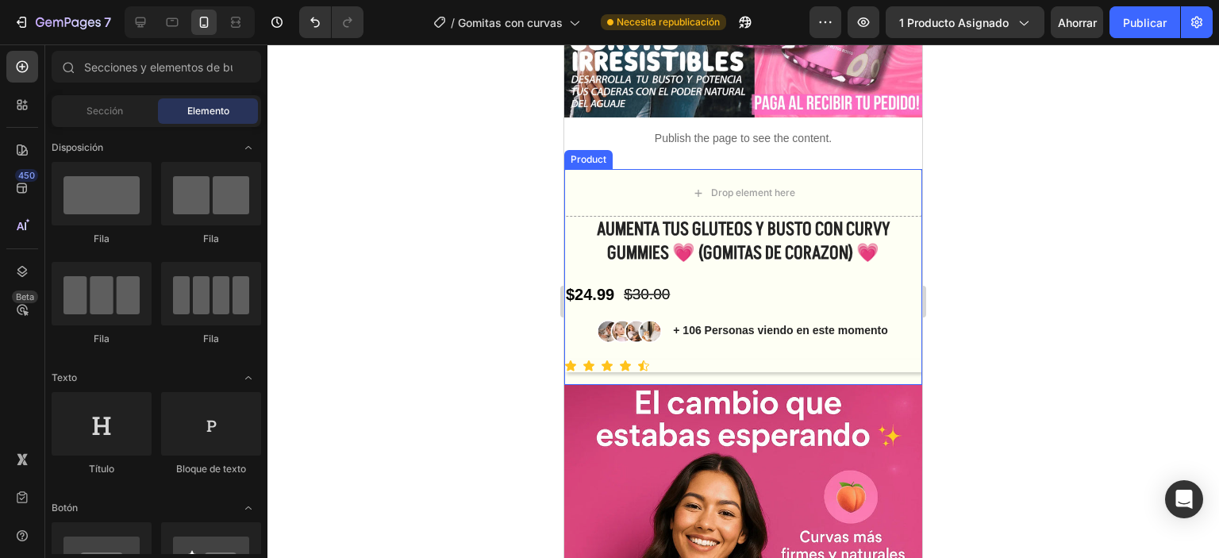
click at [696, 363] on div "AUMENTA TUS GLUTEOS Y BUSTO CON CURVY GUMMIES 💗 (GOMITAS DE CORAZON) 💗 Product …" at bounding box center [743, 301] width 358 height 168
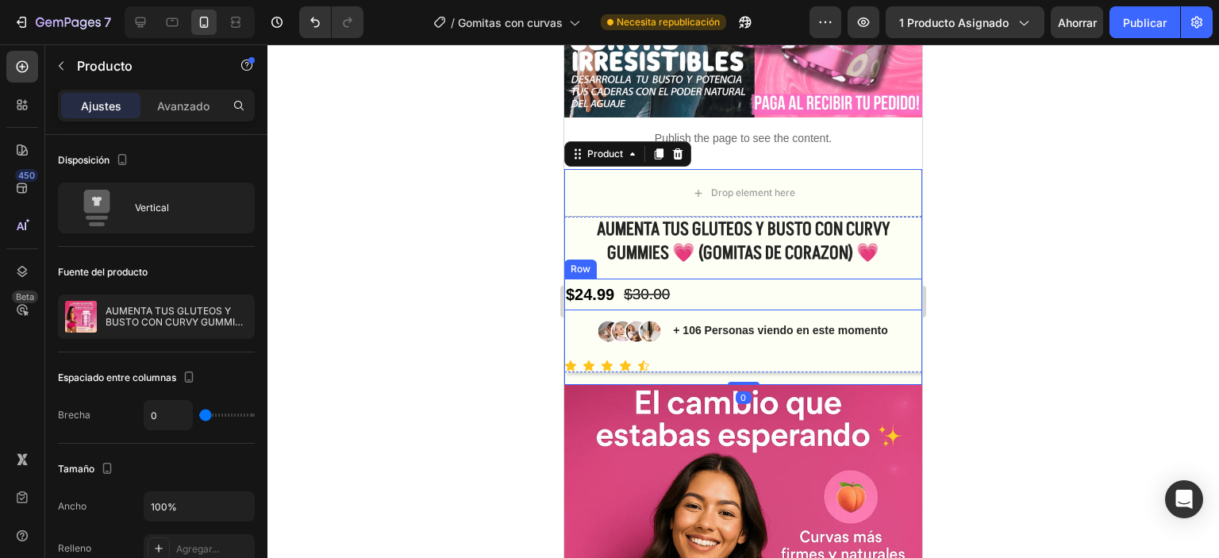
scroll to position [476, 0]
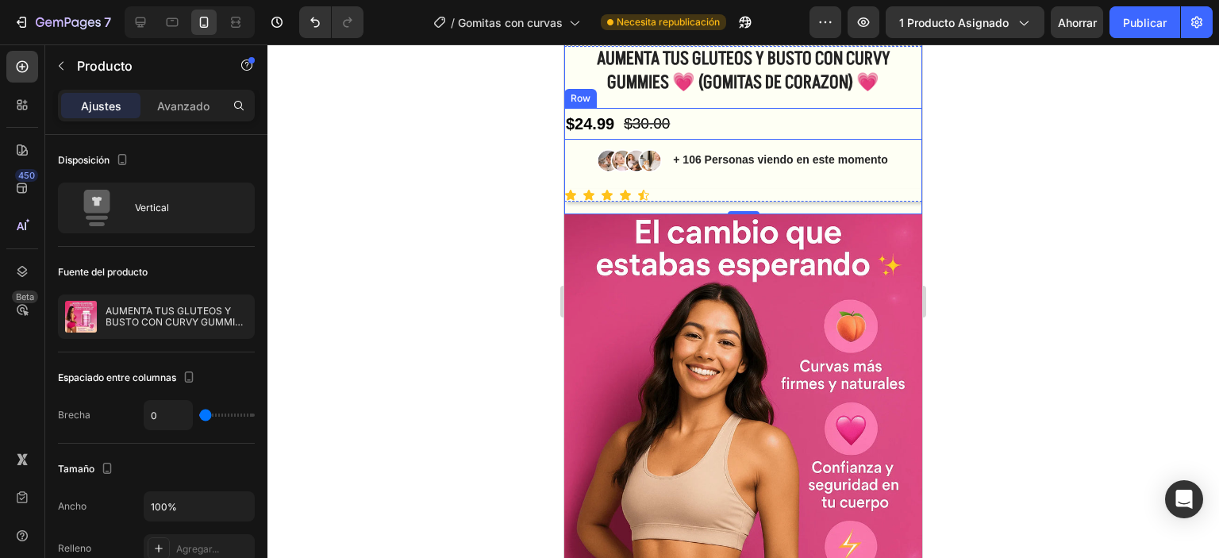
click at [901, 122] on div "$24.99 Product Price Product Price $30.00 Product Price Product Price Row" at bounding box center [743, 124] width 358 height 32
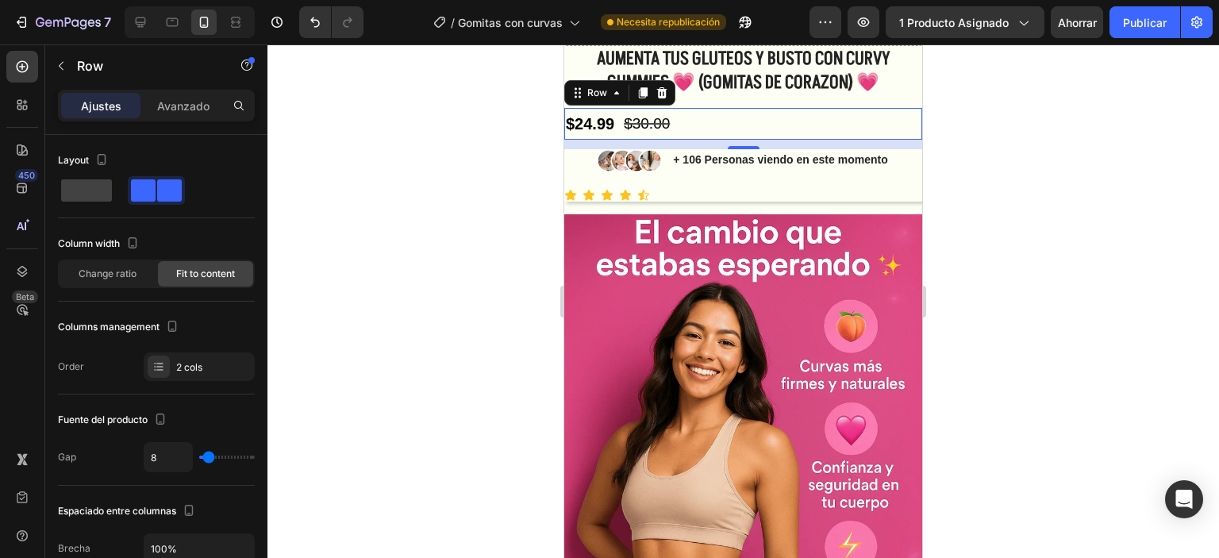
click at [901, 122] on div "$24.99 Product Price Product Price $30.00 Product Price Product Price Row 0" at bounding box center [743, 124] width 358 height 32
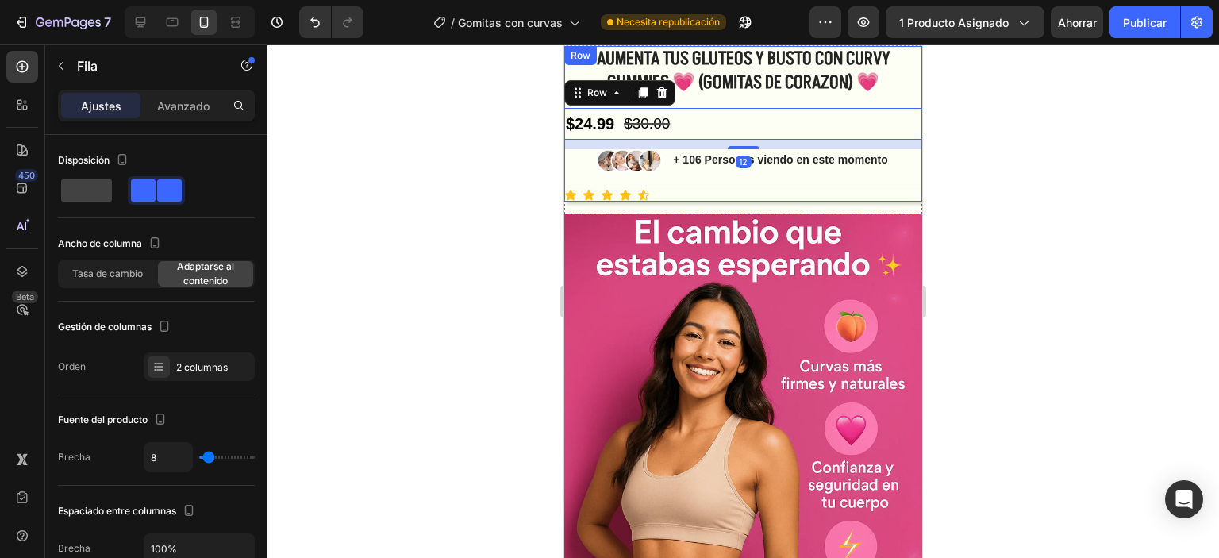
click at [892, 176] on div "AUMENTA TUS GLUTEOS Y BUSTO CON CURVY GUMMIES 💗 (GOMITAS DE CORAZON) 💗 Product …" at bounding box center [743, 124] width 358 height 156
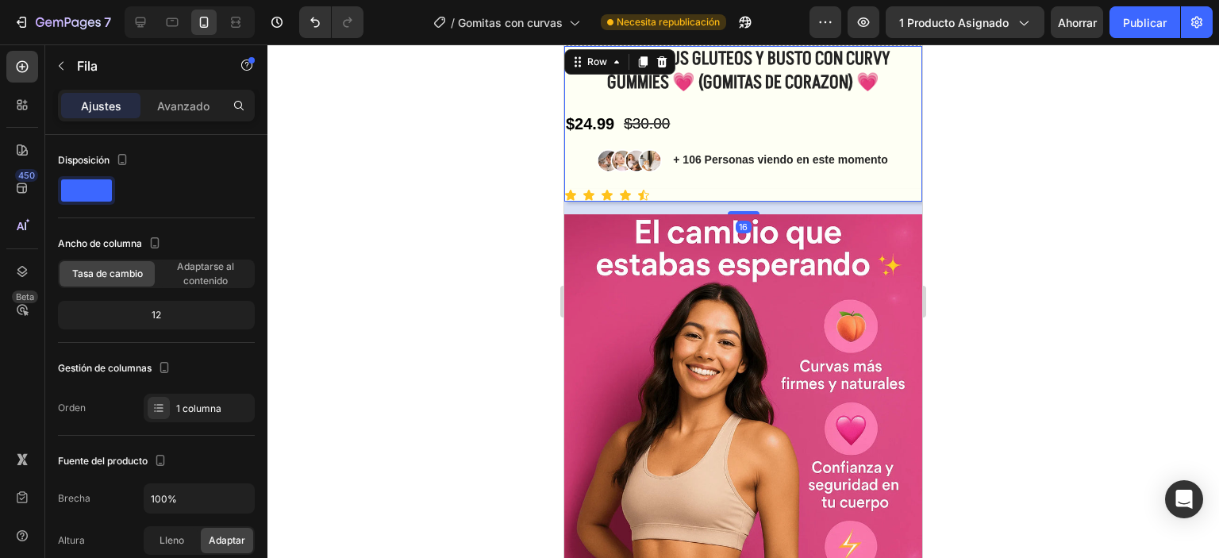
drag, startPoint x: 488, startPoint y: 238, endPoint x: 546, endPoint y: 233, distance: 58.1
click at [489, 238] on div at bounding box center [743, 301] width 952 height 514
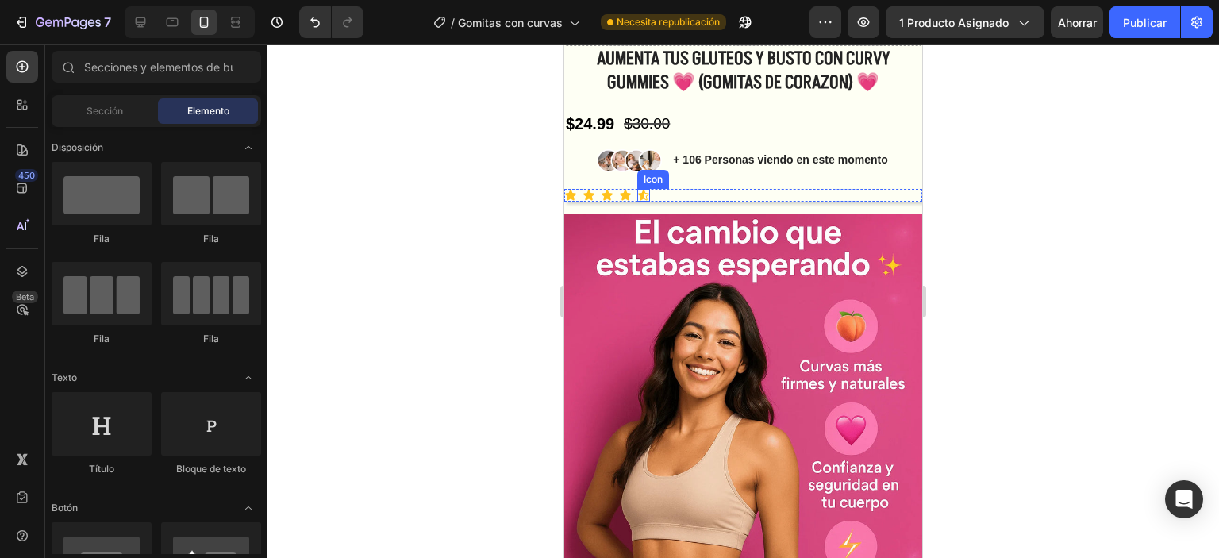
click at [644, 198] on icon at bounding box center [643, 195] width 13 height 13
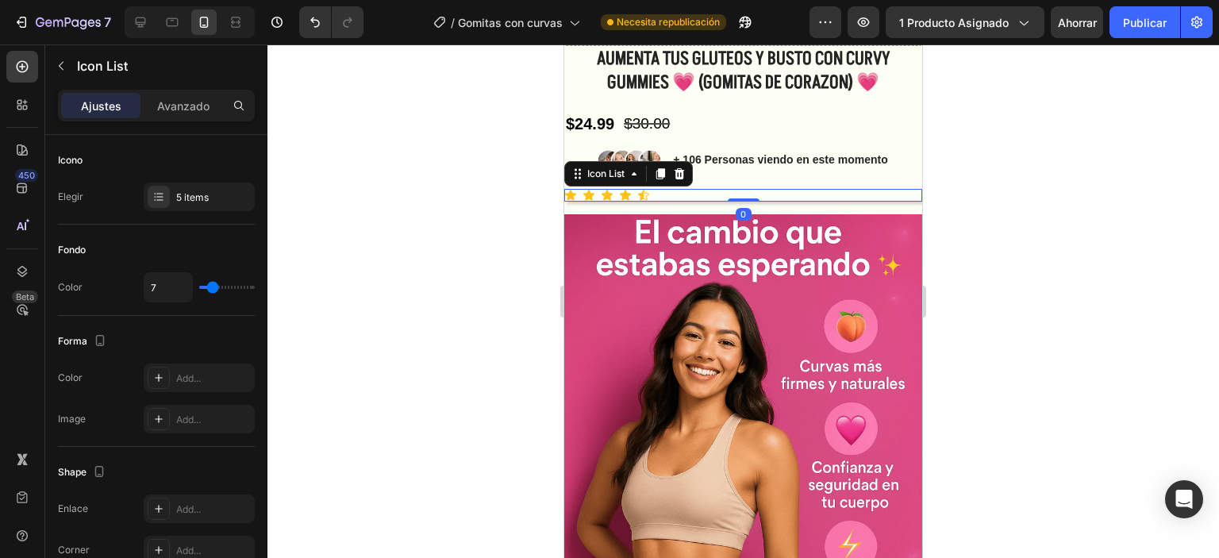
drag, startPoint x: 681, startPoint y: 196, endPoint x: 648, endPoint y: 196, distance: 32.5
click at [676, 196] on div "Icon Icon Icon Icon Icon" at bounding box center [743, 195] width 358 height 13
drag, startPoint x: 415, startPoint y: 234, endPoint x: 89, endPoint y: 270, distance: 328.2
click at [390, 229] on div at bounding box center [743, 301] width 952 height 514
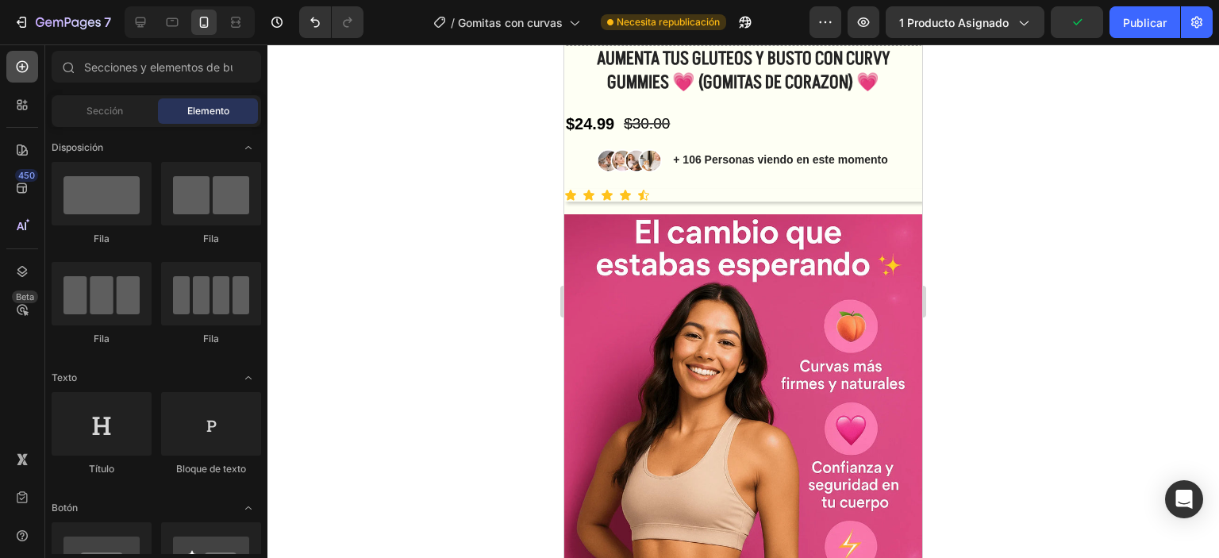
click at [26, 70] on icon at bounding box center [23, 67] width 12 height 12
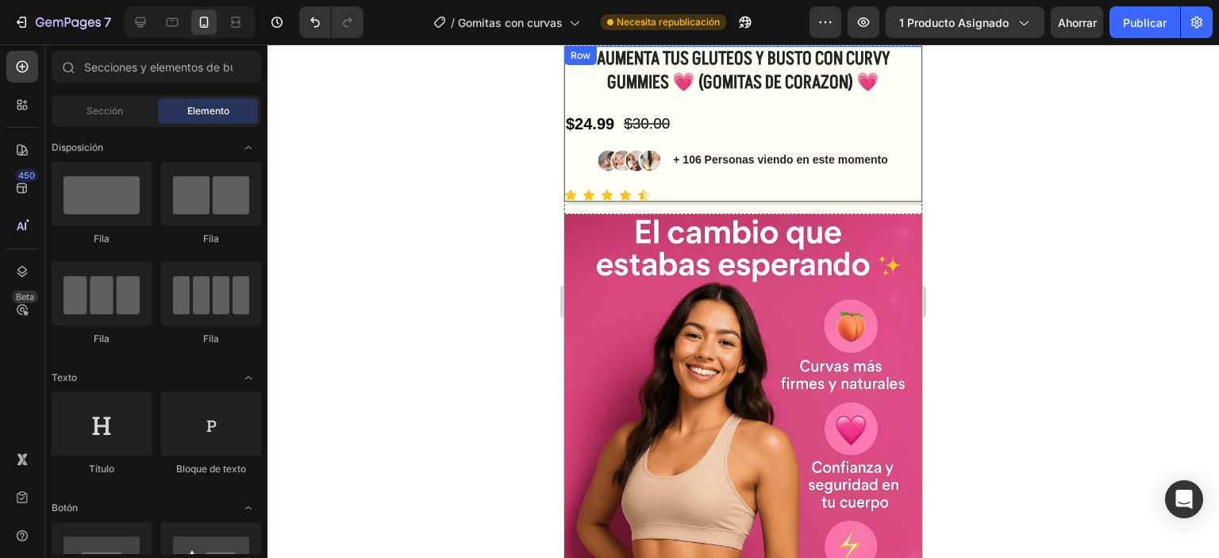
click at [900, 142] on div "AUMENTA TUS GLUTEOS Y BUSTO CON CURVY GUMMIES 💗 (GOMITAS DE CORAZON) 💗 Product …" at bounding box center [743, 124] width 358 height 156
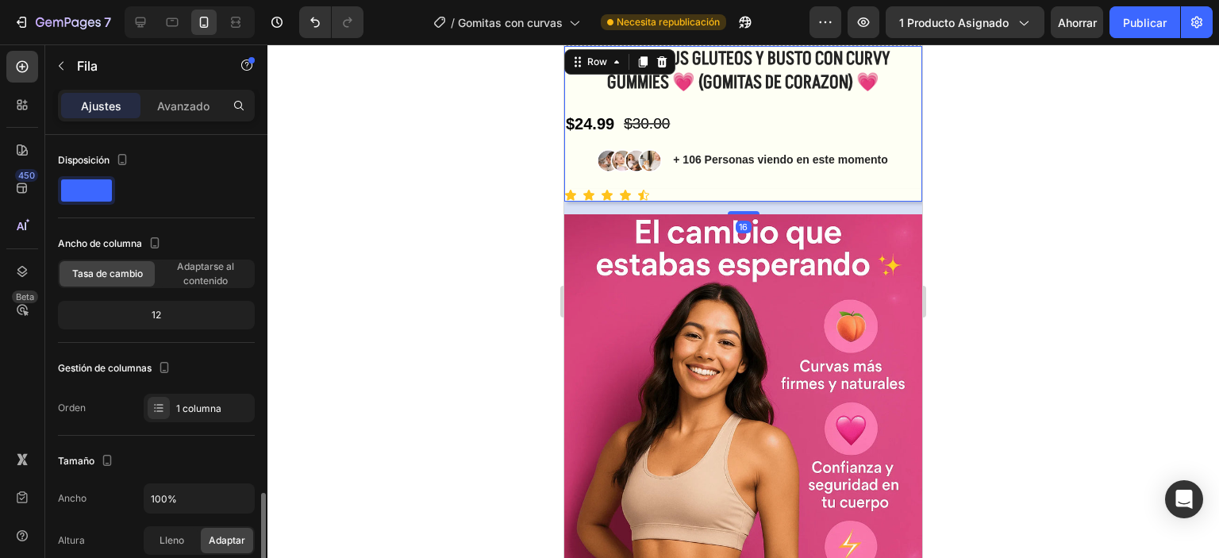
scroll to position [397, 0]
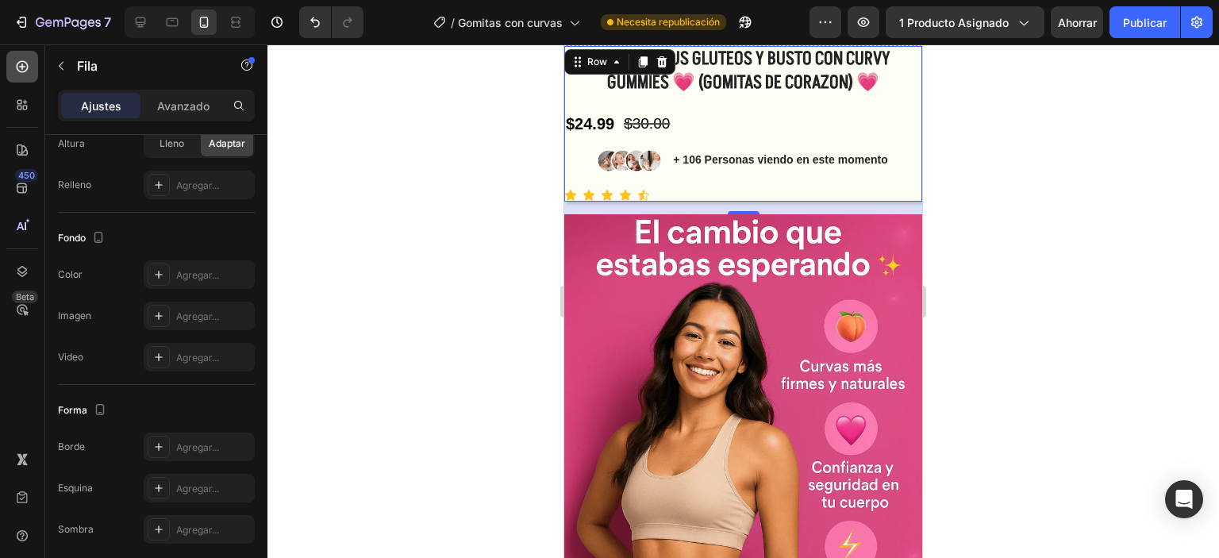
click at [22, 65] on icon at bounding box center [22, 66] width 6 height 6
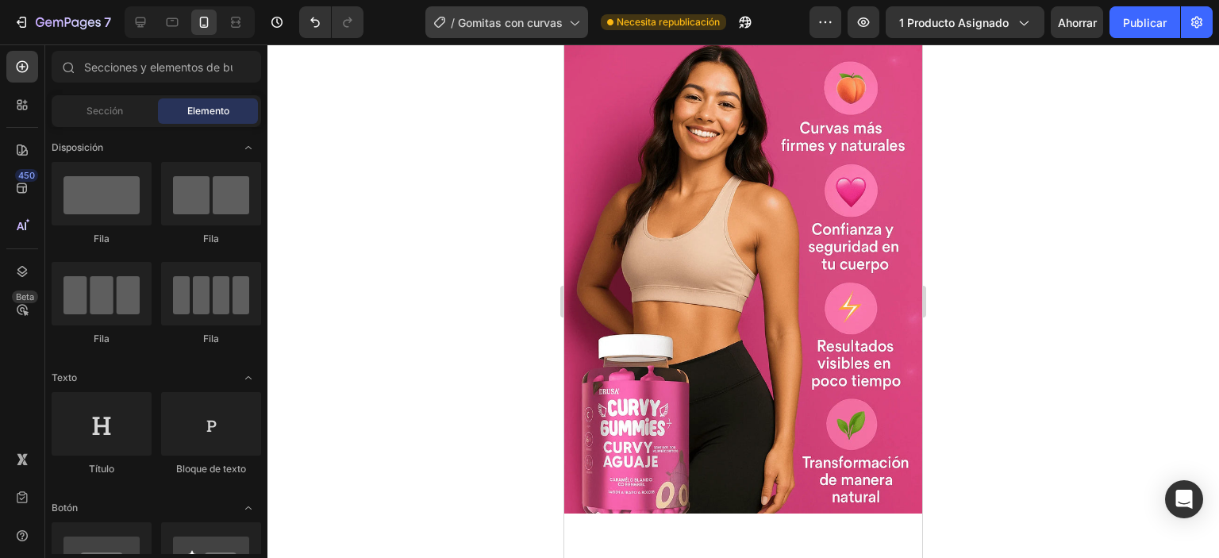
scroll to position [238, 0]
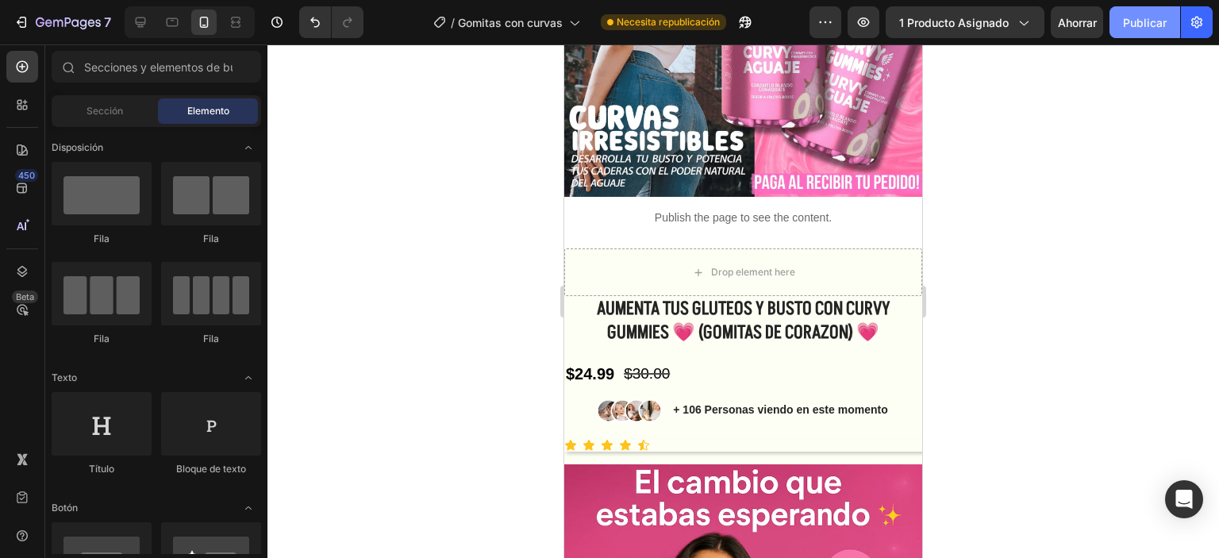
click at [1134, 29] on font "Publicar" at bounding box center [1145, 22] width 44 height 17
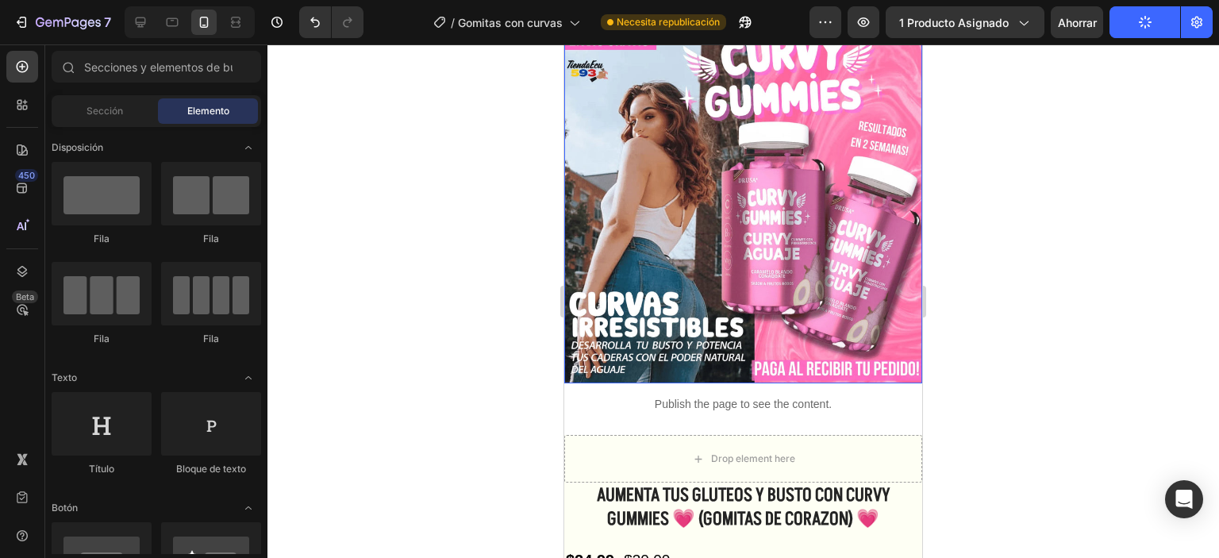
scroll to position [79, 0]
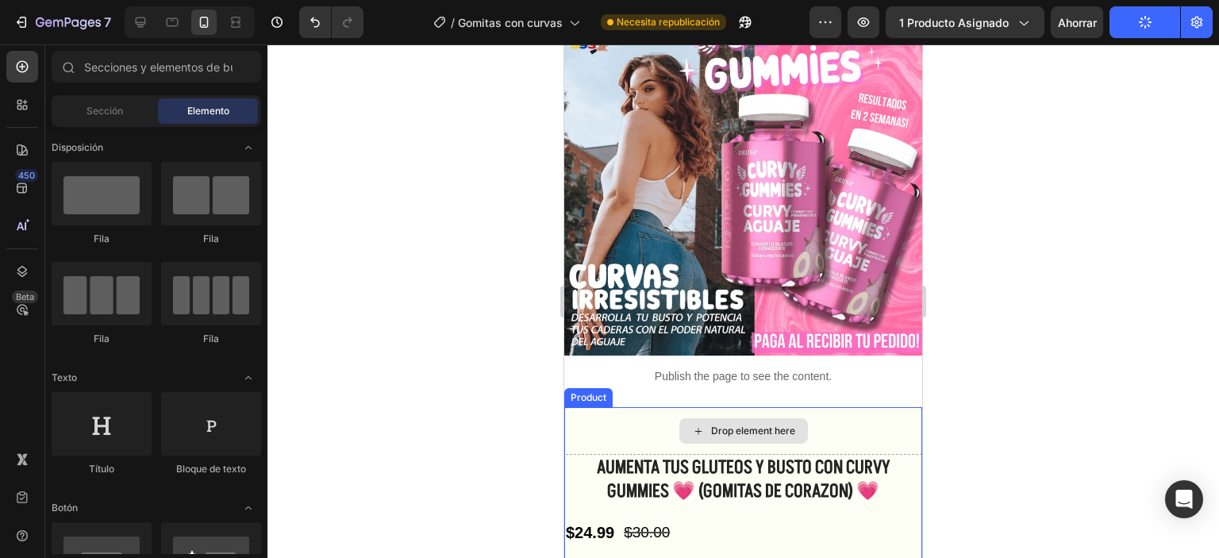
click at [730, 425] on div "Drop element here" at bounding box center [753, 431] width 84 height 13
click at [697, 425] on icon at bounding box center [698, 431] width 13 height 13
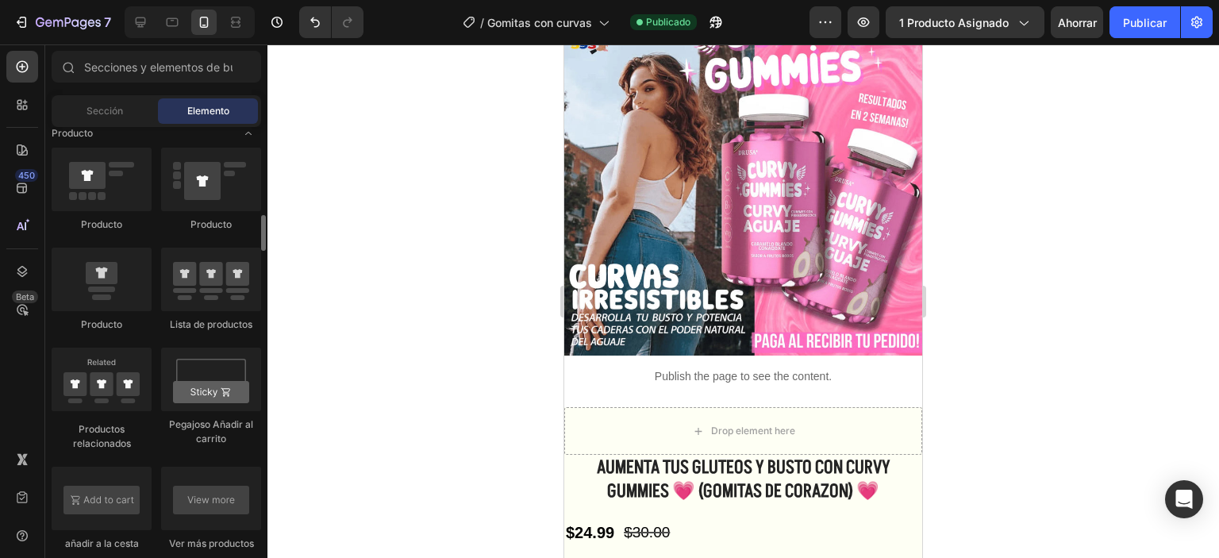
scroll to position [1984, 0]
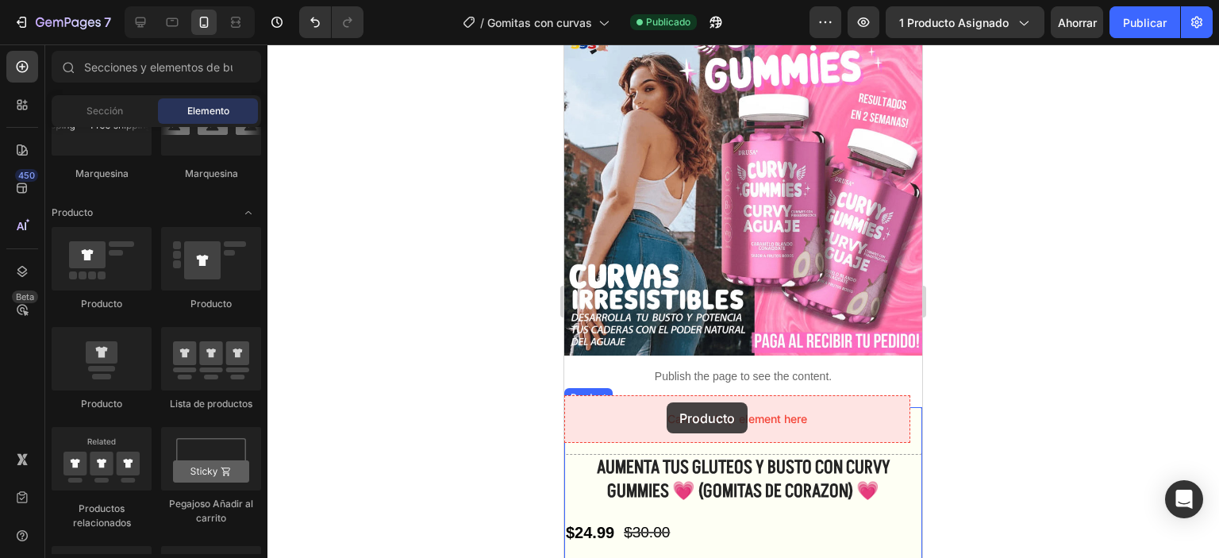
drag, startPoint x: 1012, startPoint y: 407, endPoint x: 667, endPoint y: 403, distance: 345.3
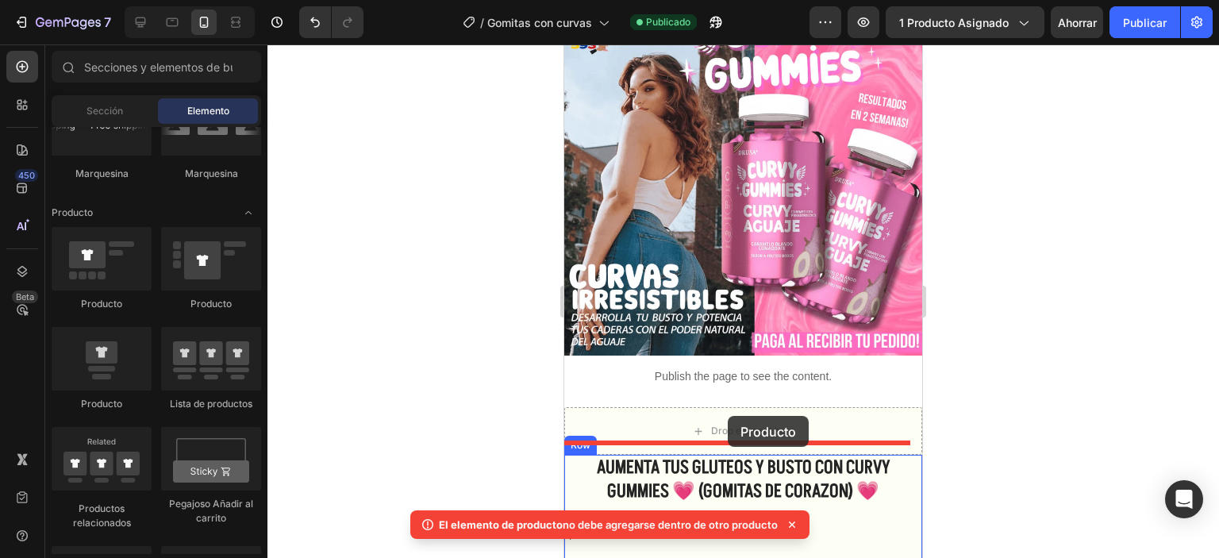
drag, startPoint x: 1034, startPoint y: 401, endPoint x: 729, endPoint y: 416, distance: 305.9
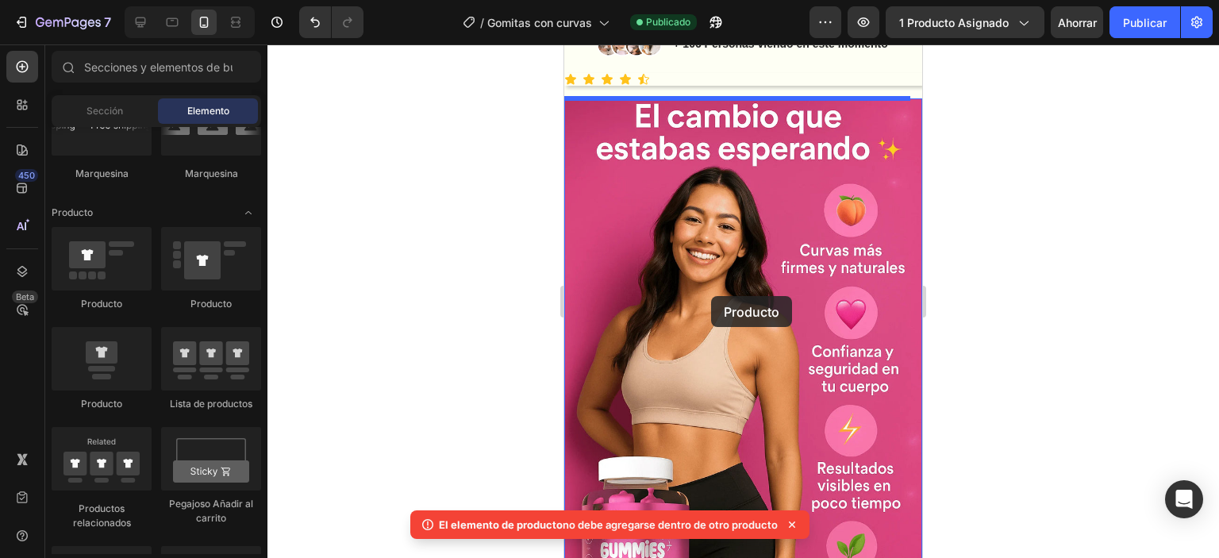
scroll to position [476, 0]
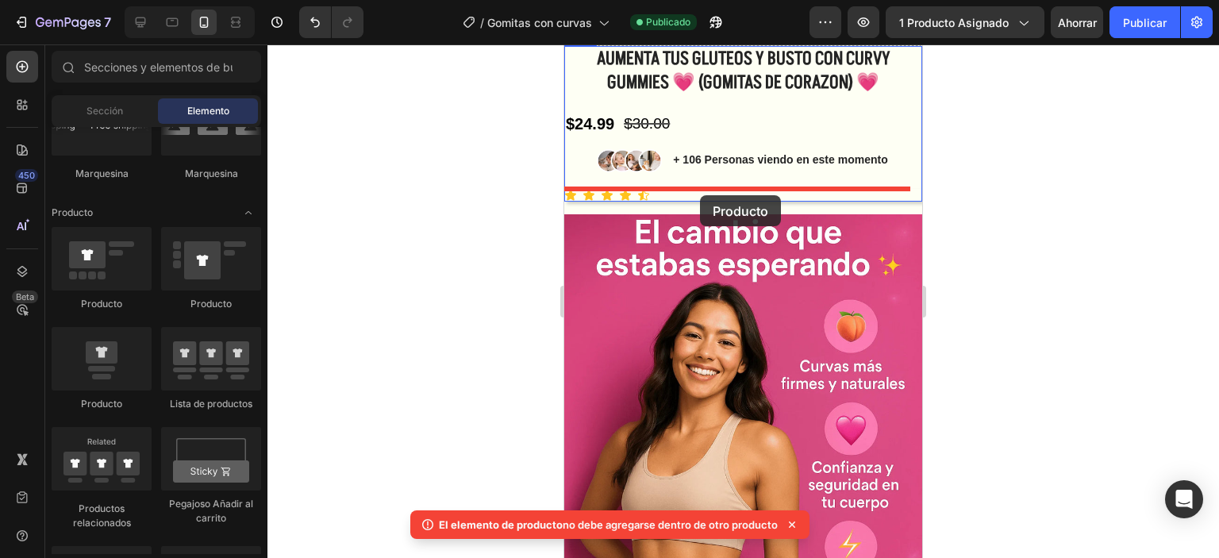
drag, startPoint x: 675, startPoint y: 419, endPoint x: 700, endPoint y: 195, distance: 225.2
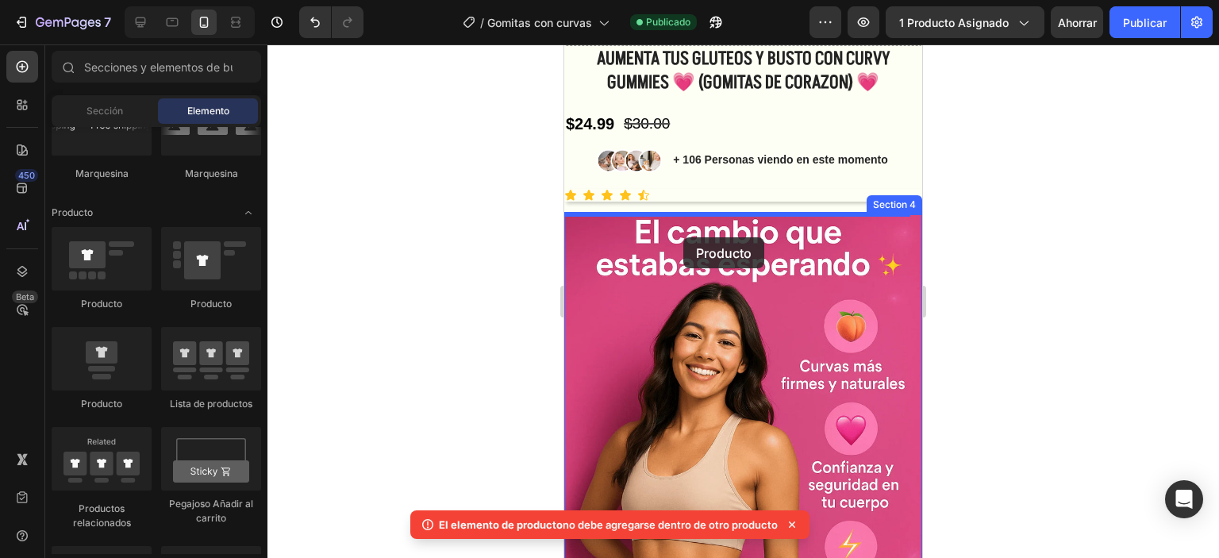
drag, startPoint x: 685, startPoint y: 401, endPoint x: 683, endPoint y: 237, distance: 163.5
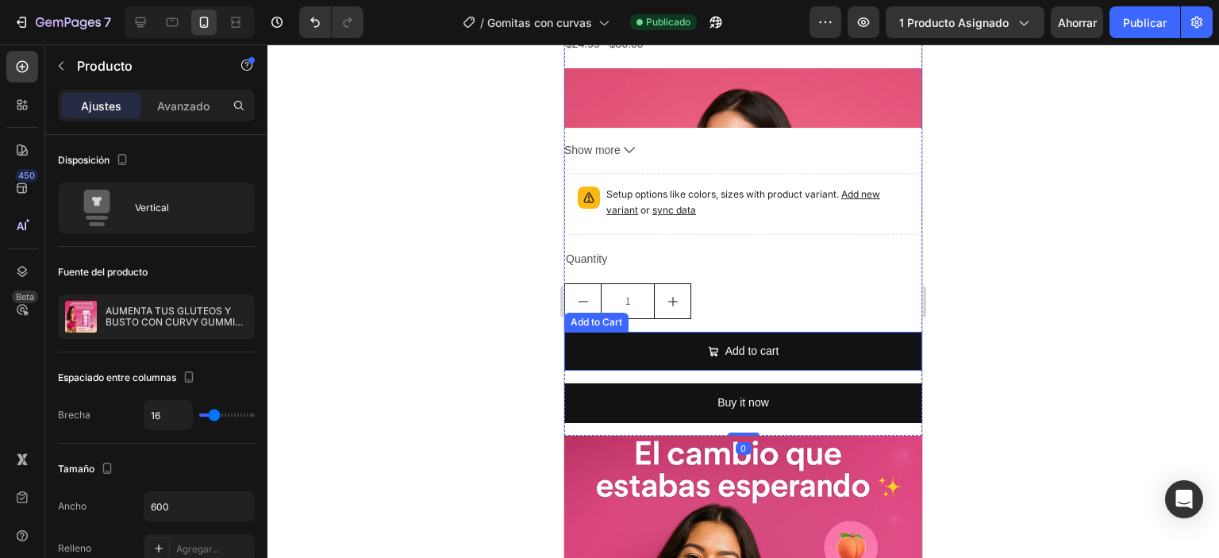
scroll to position [1349, 0]
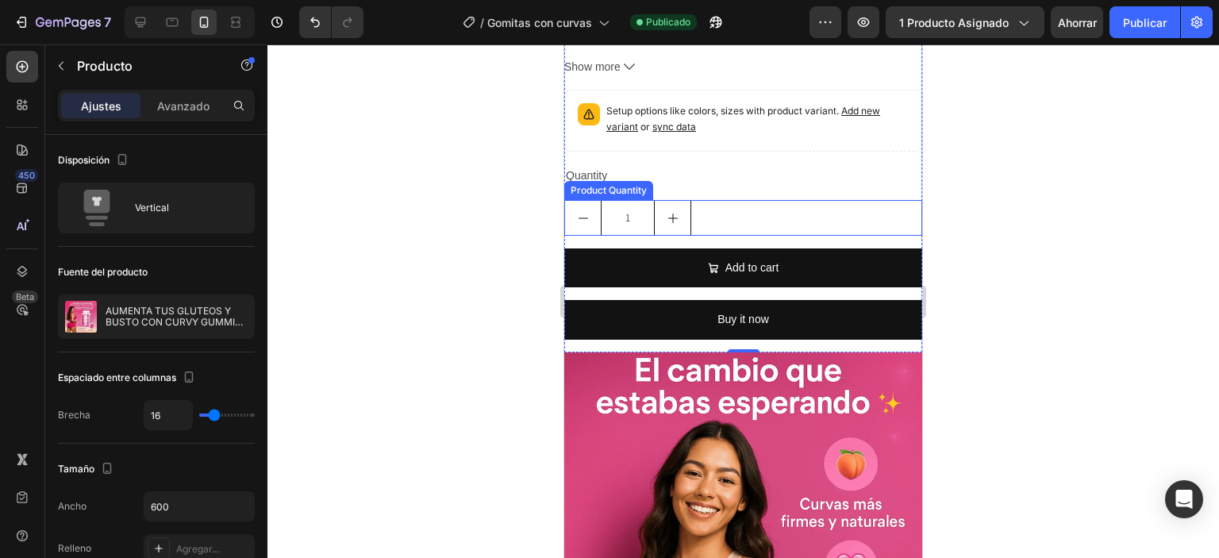
click at [749, 236] on div "1" at bounding box center [743, 218] width 358 height 36
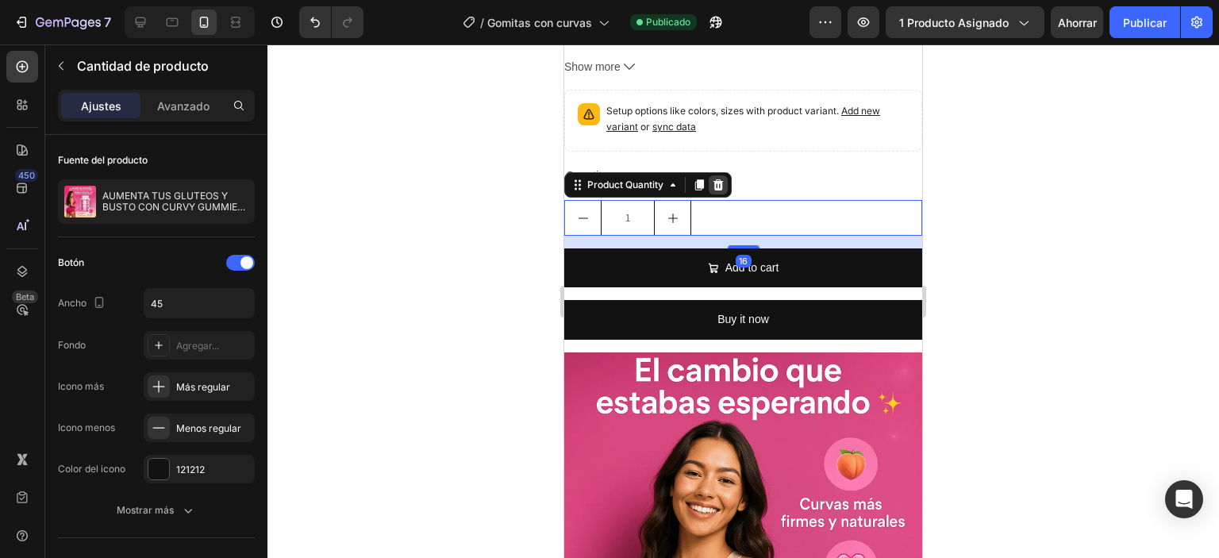
click at [719, 190] on icon at bounding box center [719, 184] width 10 height 11
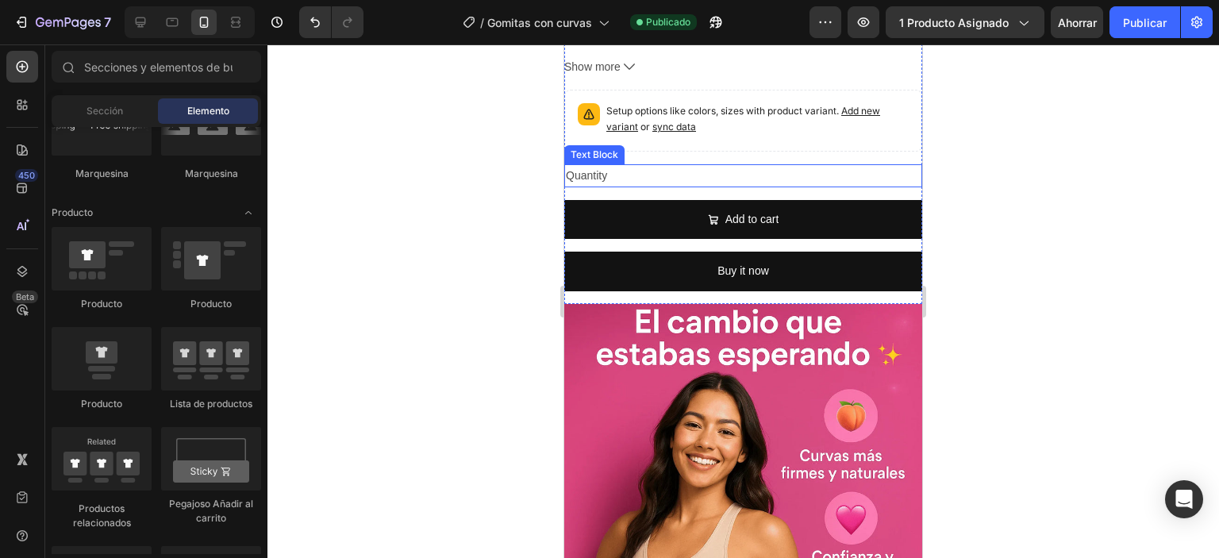
click at [737, 187] on div "Quantity" at bounding box center [743, 175] width 358 height 23
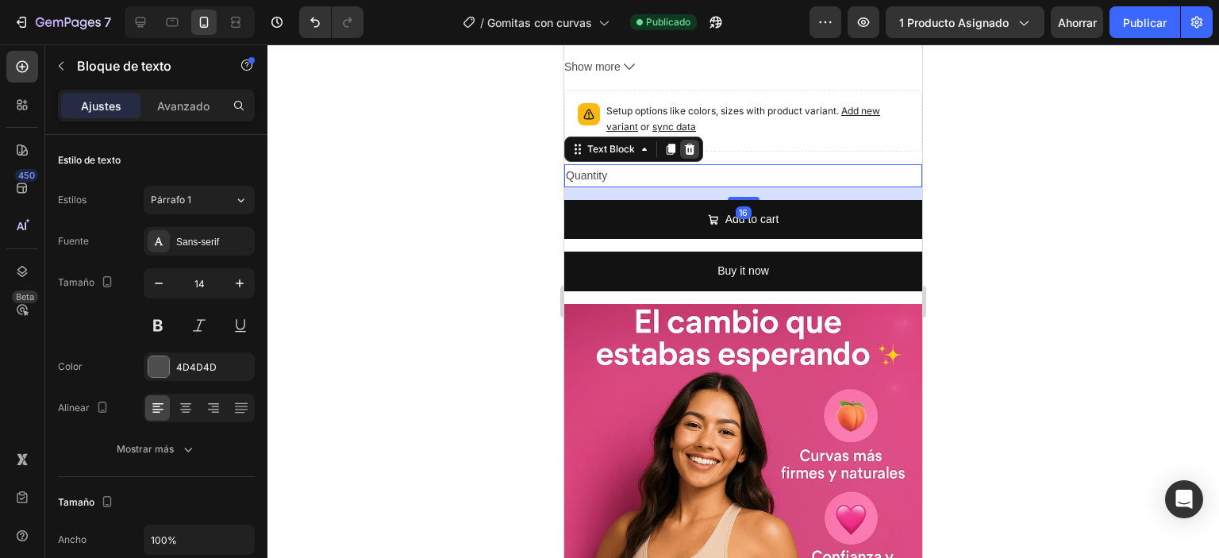
click at [683, 156] on icon at bounding box center [689, 149] width 13 height 13
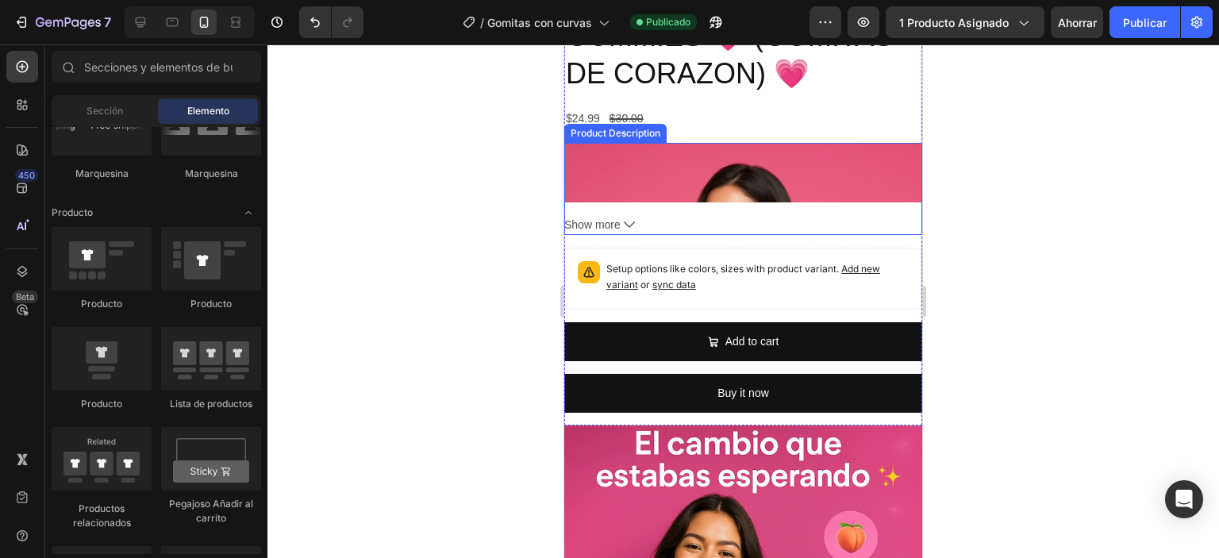
scroll to position [1191, 0]
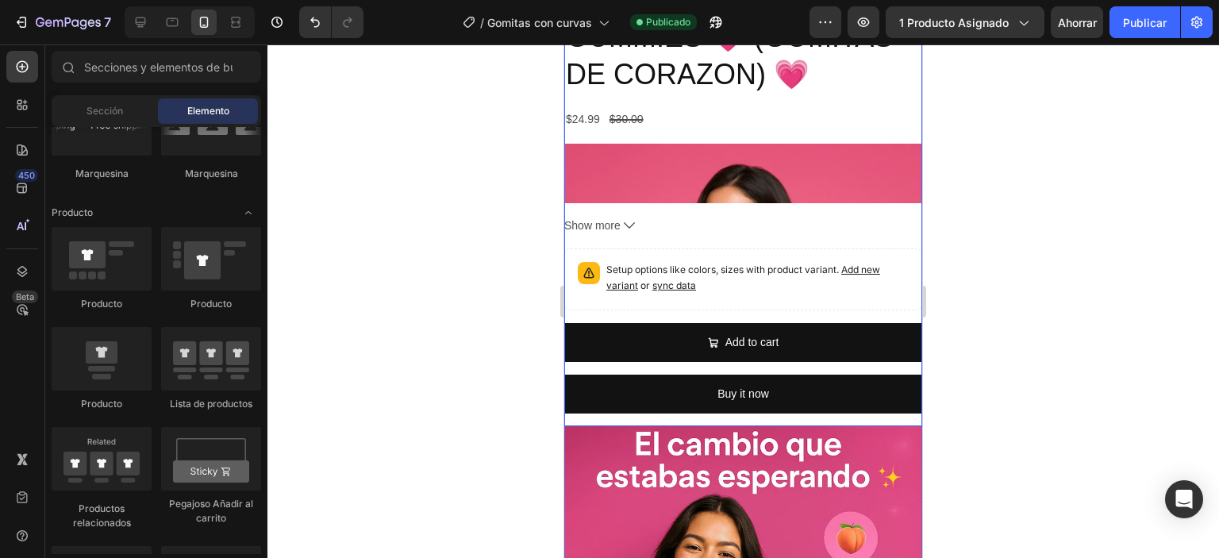
click at [756, 267] on div "AUMENTA TUS GLUTEOS Y BUSTO CON CURVY GUMMIES 💗 (GOMITAS DE CORAZON) 💗 Product …" at bounding box center [743, 184] width 358 height 483
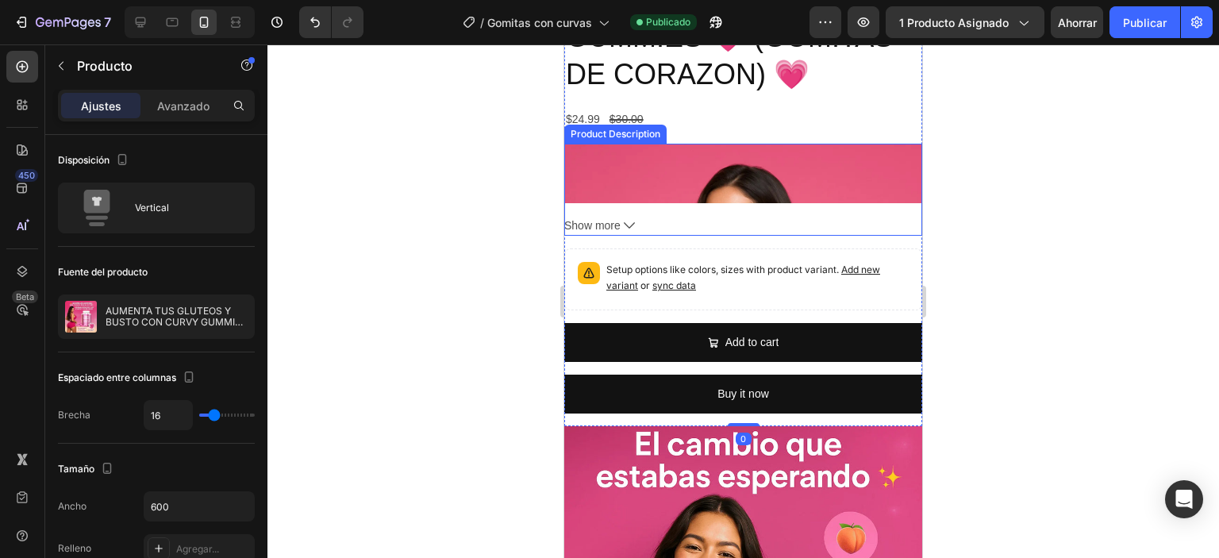
click at [743, 236] on div "🔥 OFERTA ESPECIAL HOY 🔥 1 frasco: $24.99 + ENVIO GRATIS 2 frascos: $34.99 + ENV…" at bounding box center [743, 190] width 358 height 92
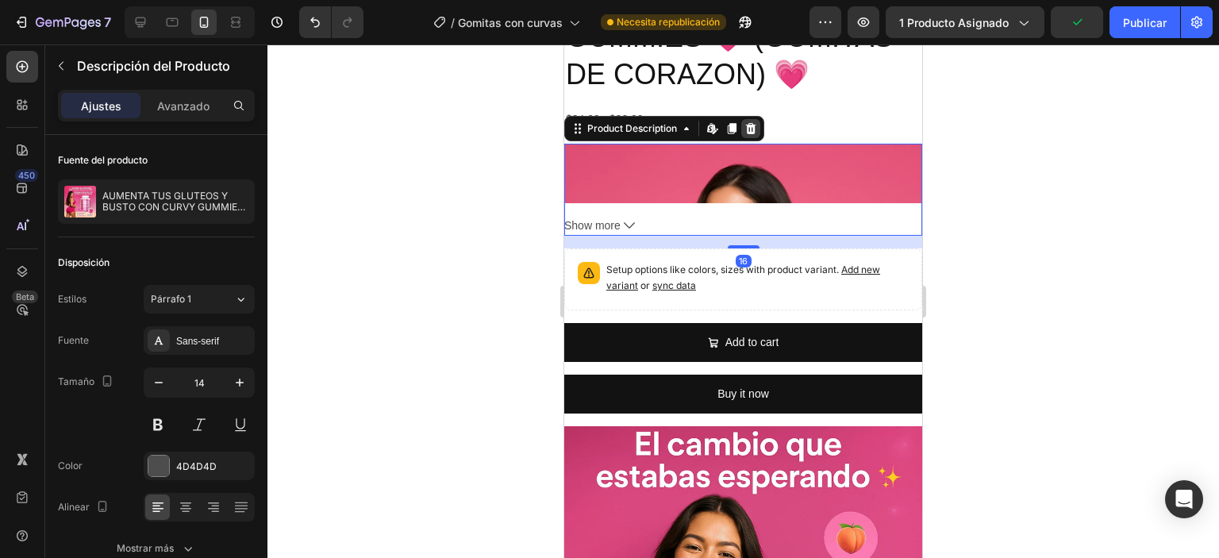
click at [746, 135] on icon at bounding box center [750, 128] width 13 height 13
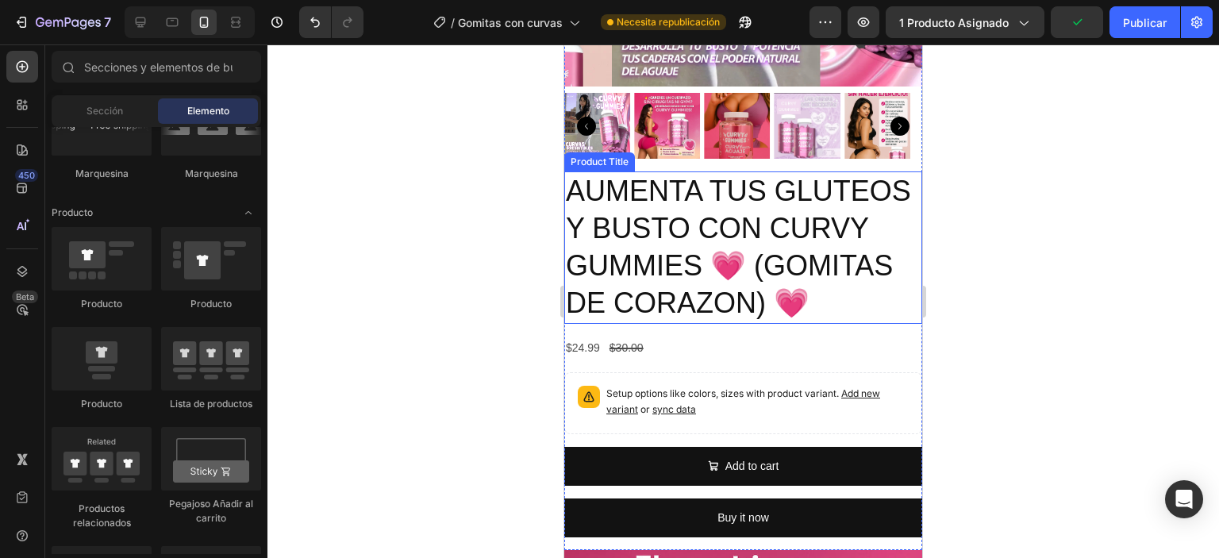
scroll to position [952, 0]
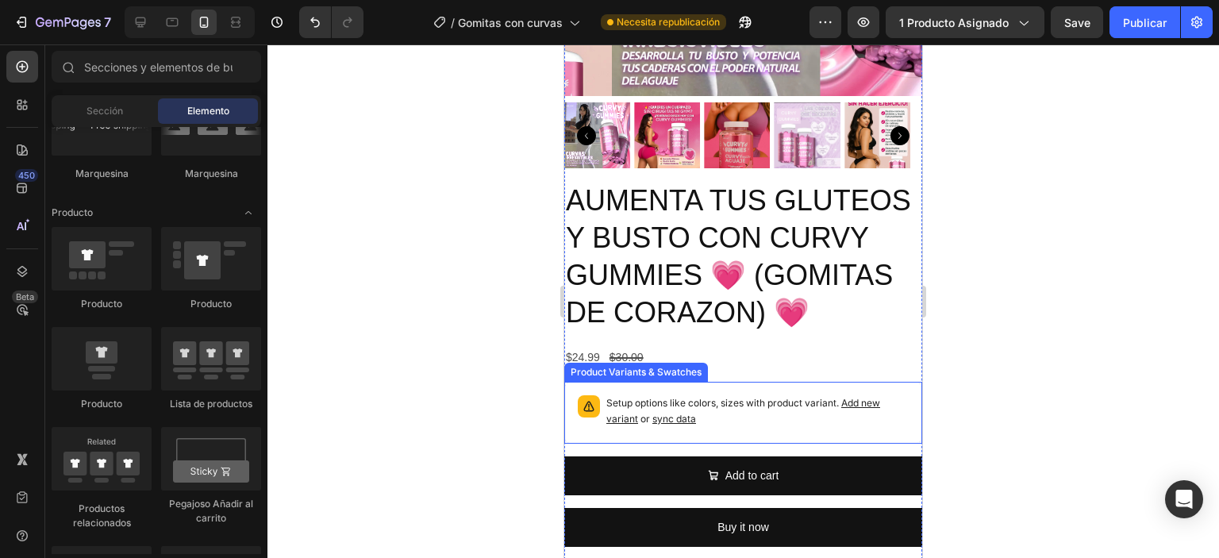
click at [793, 414] on div "Setup options like colors, sizes with product variant. Add new variant or sync …" at bounding box center [743, 413] width 344 height 48
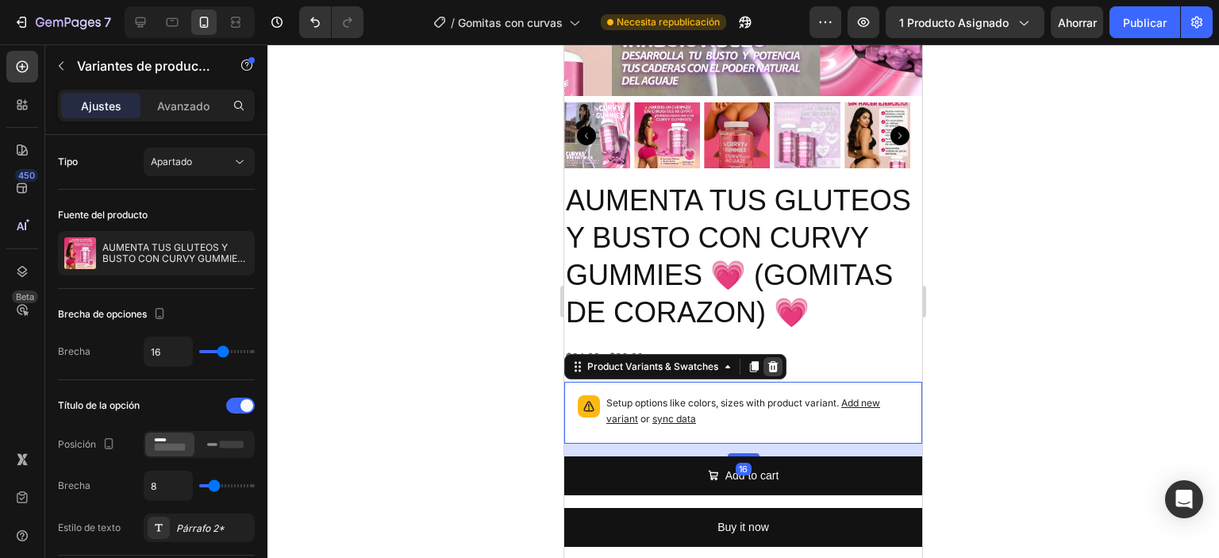
click at [775, 372] on icon at bounding box center [773, 366] width 10 height 11
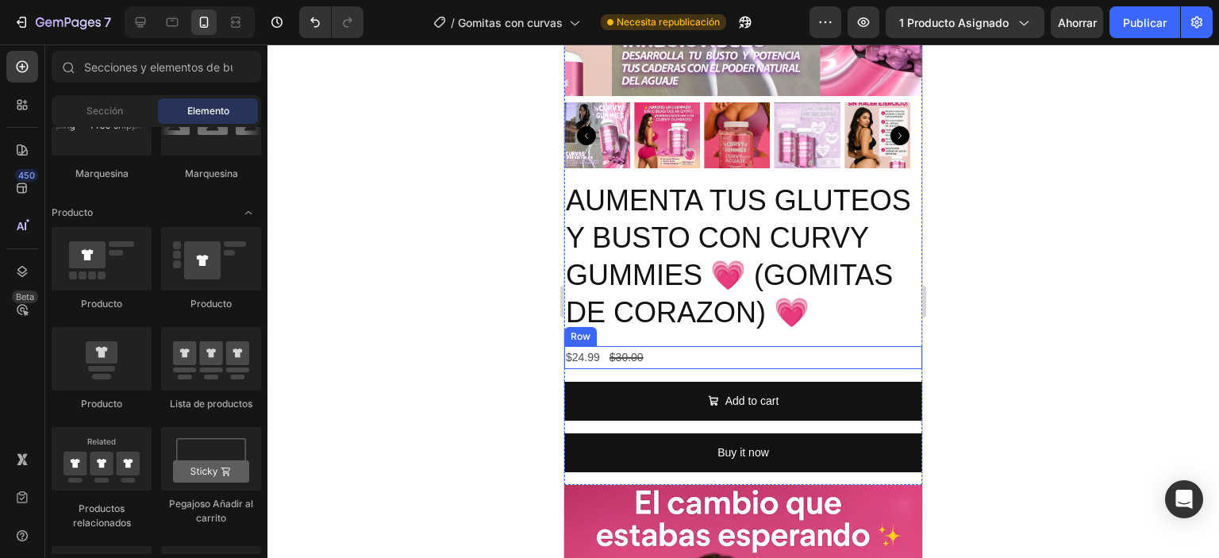
click at [695, 369] on div "$24.99 Product Price Product Price $30.00 Product Price Product Price Row" at bounding box center [743, 357] width 358 height 23
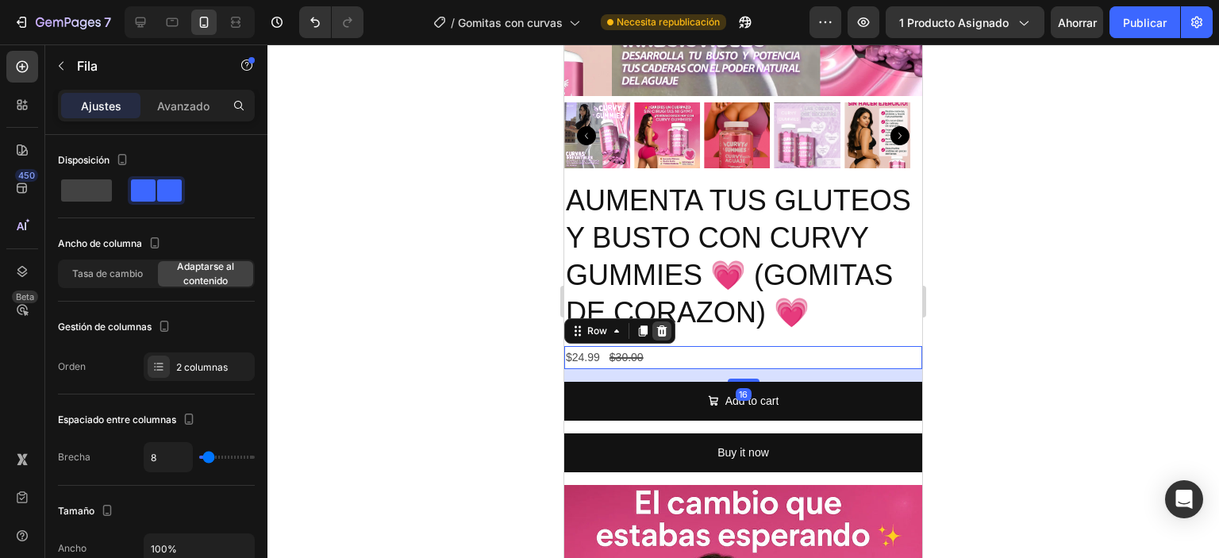
click at [670, 340] on div at bounding box center [661, 330] width 19 height 19
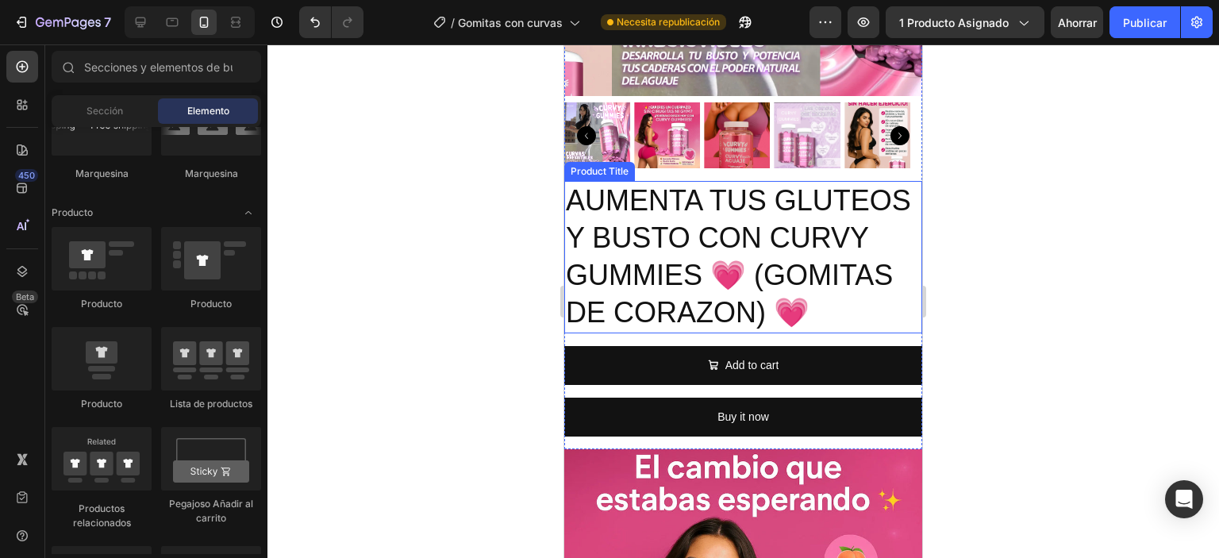
click at [751, 294] on h2 "AUMENTA TUS GLUTEOS Y BUSTO CON CURVY GUMMIES 💗 (GOMITAS DE CORAZON) 💗" at bounding box center [743, 257] width 358 height 152
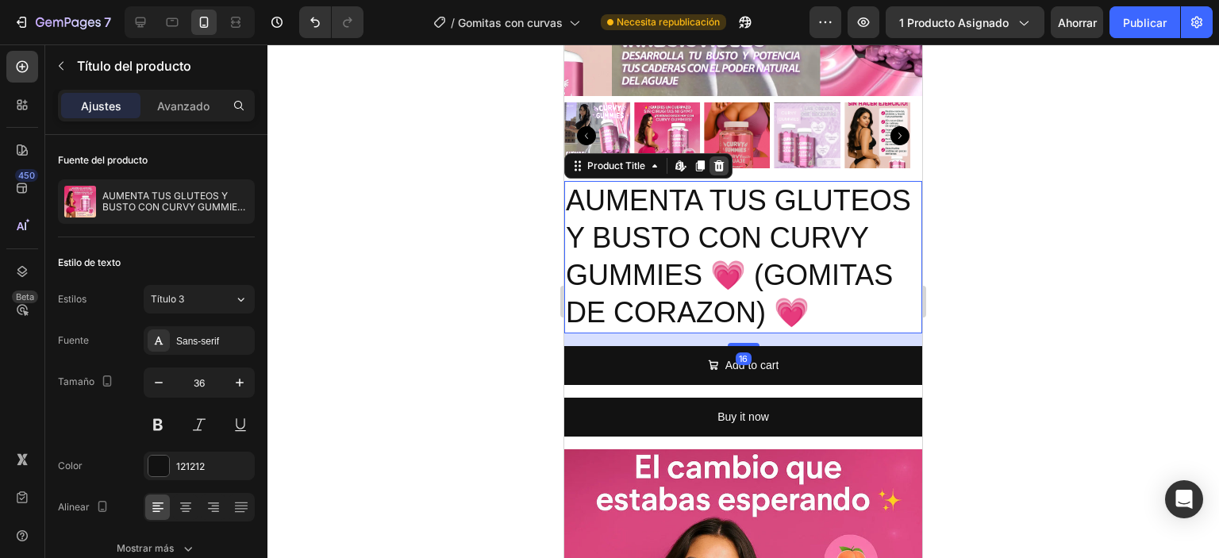
click at [711, 156] on div at bounding box center [719, 165] width 19 height 19
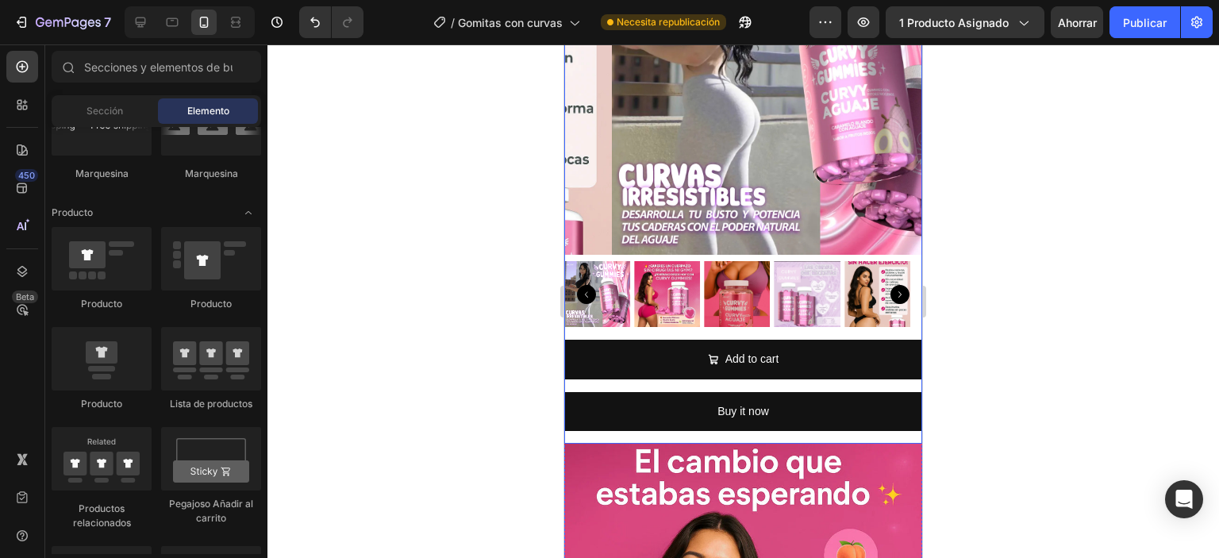
scroll to position [714, 0]
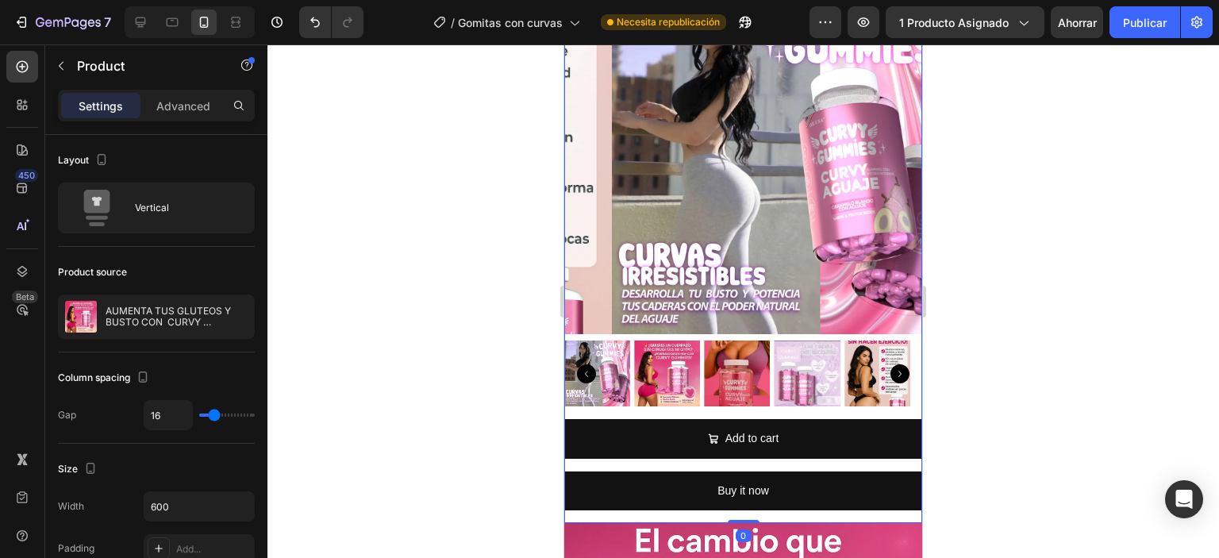
click at [743, 450] on div "Add to cart Add to Cart" at bounding box center [743, 445] width 358 height 52
drag, startPoint x: 625, startPoint y: 365, endPoint x: 650, endPoint y: 367, distance: 24.7
click at [625, 364] on img at bounding box center [597, 373] width 66 height 66
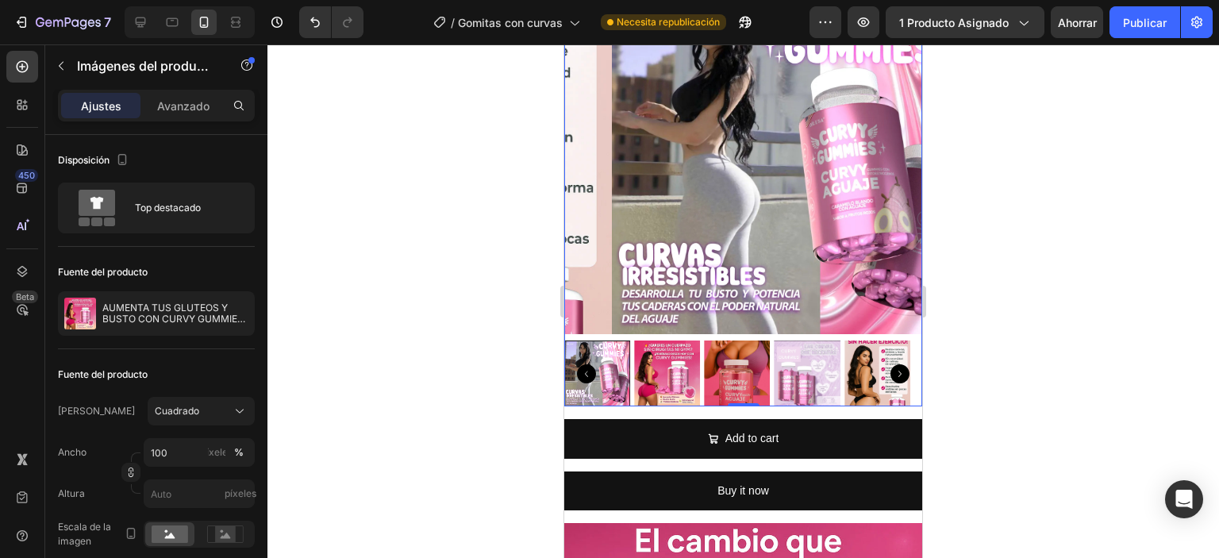
click at [679, 371] on img at bounding box center [667, 373] width 66 height 66
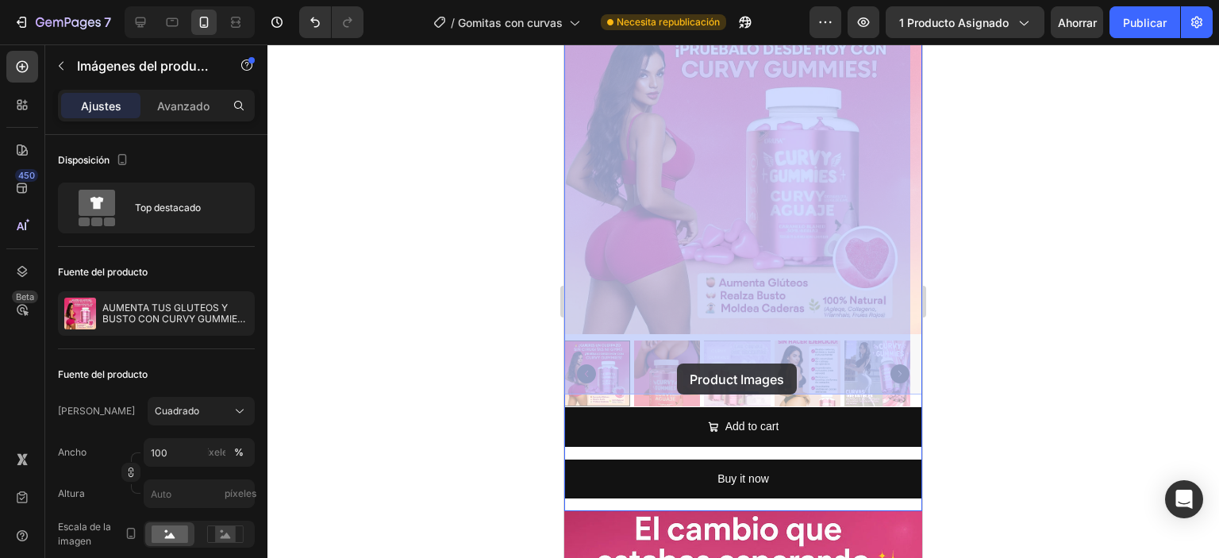
drag, startPoint x: 735, startPoint y: 371, endPoint x: 691, endPoint y: 366, distance: 43.9
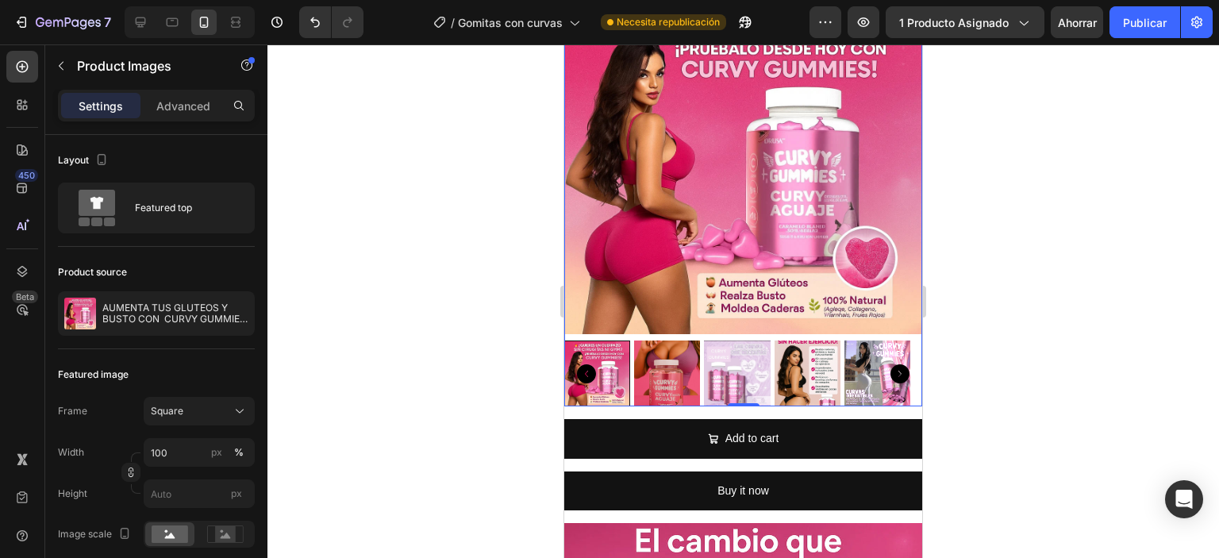
click at [588, 367] on icon "Carousel Back Arrow" at bounding box center [586, 373] width 19 height 19
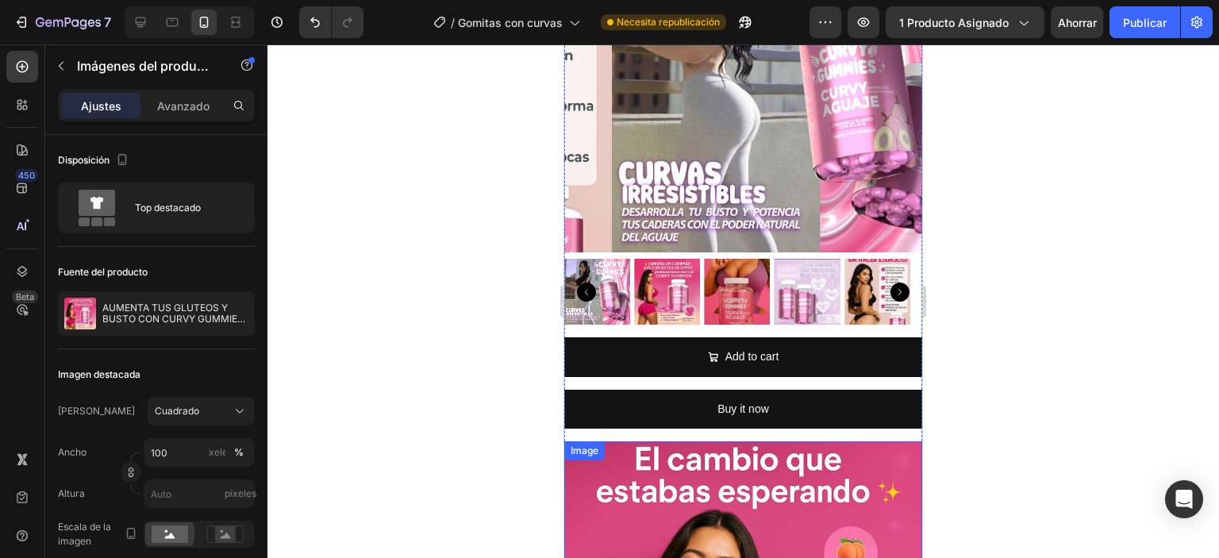
scroll to position [794, 0]
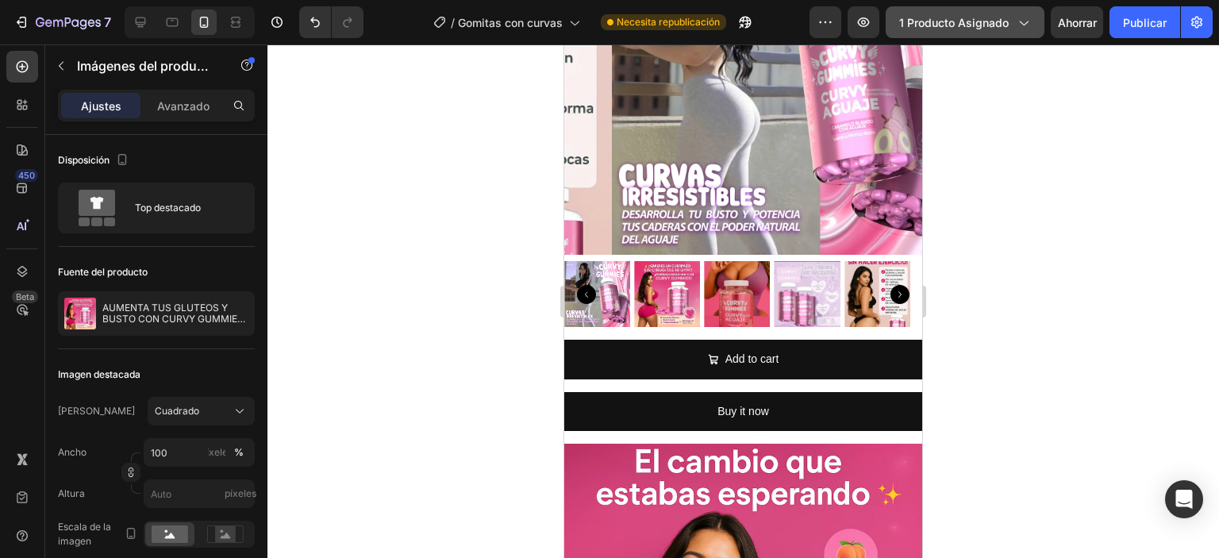
drag, startPoint x: 1130, startPoint y: 33, endPoint x: 1007, endPoint y: 7, distance: 125.6
click at [1127, 33] on button "Publicar" at bounding box center [1145, 22] width 71 height 32
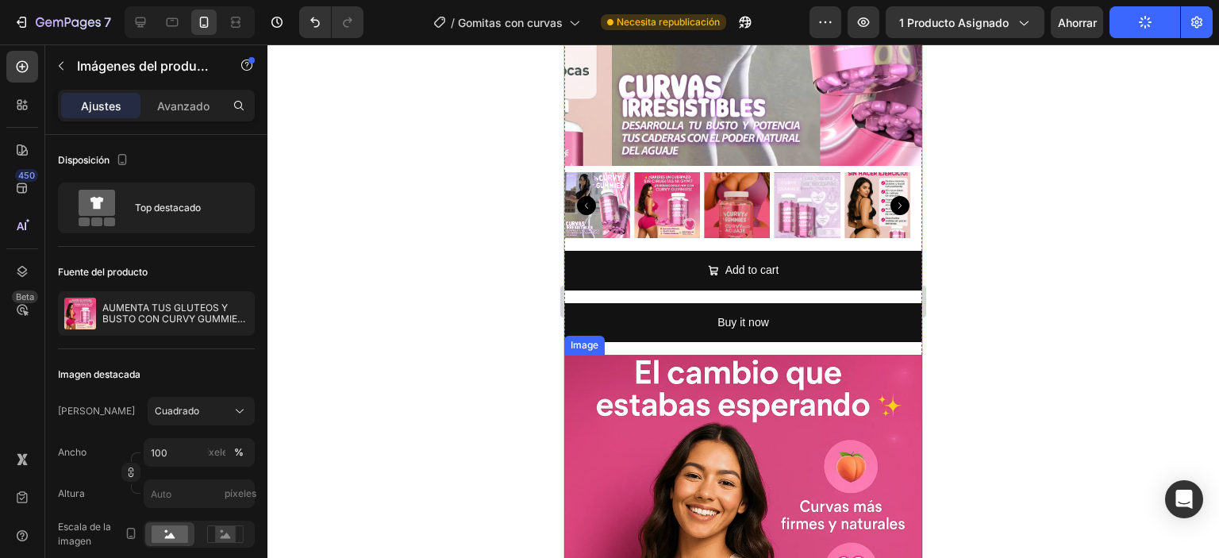
scroll to position [714, 0]
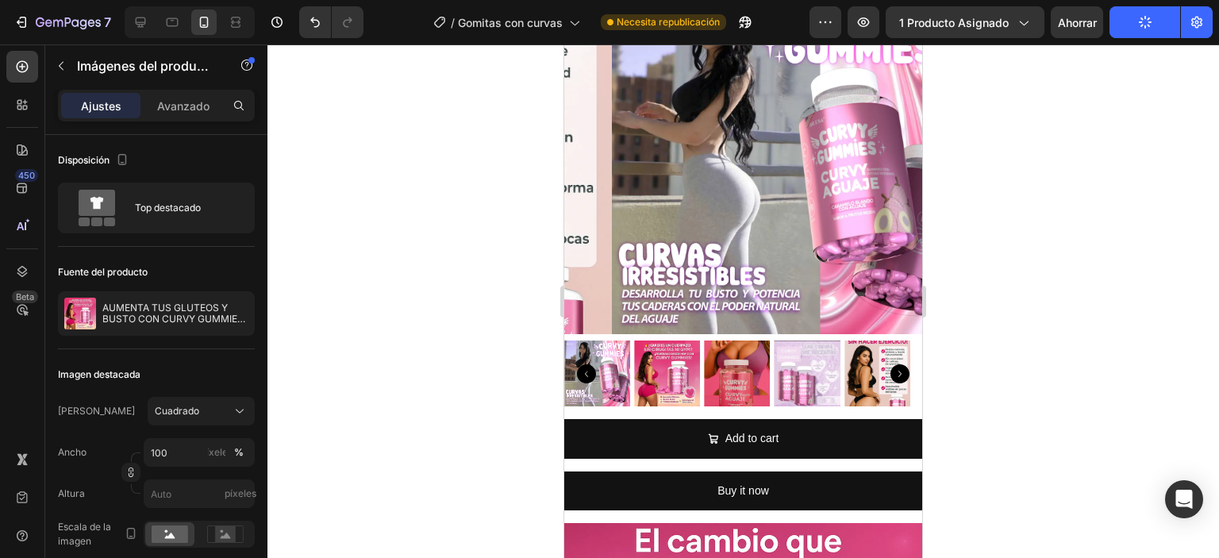
click at [806, 367] on img at bounding box center [808, 373] width 66 height 66
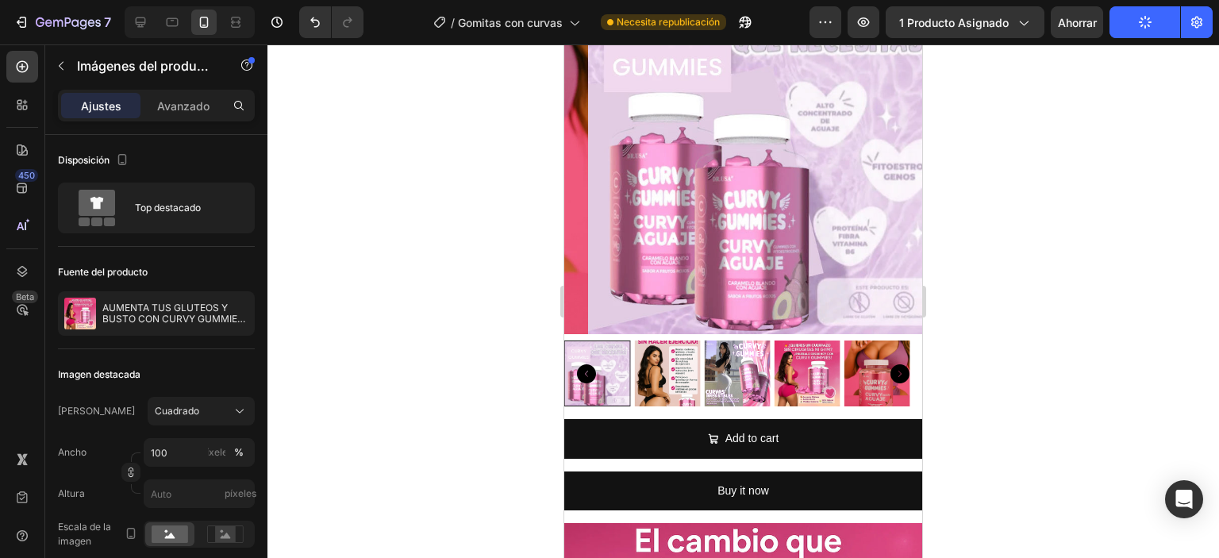
click at [629, 358] on div at bounding box center [597, 373] width 66 height 66
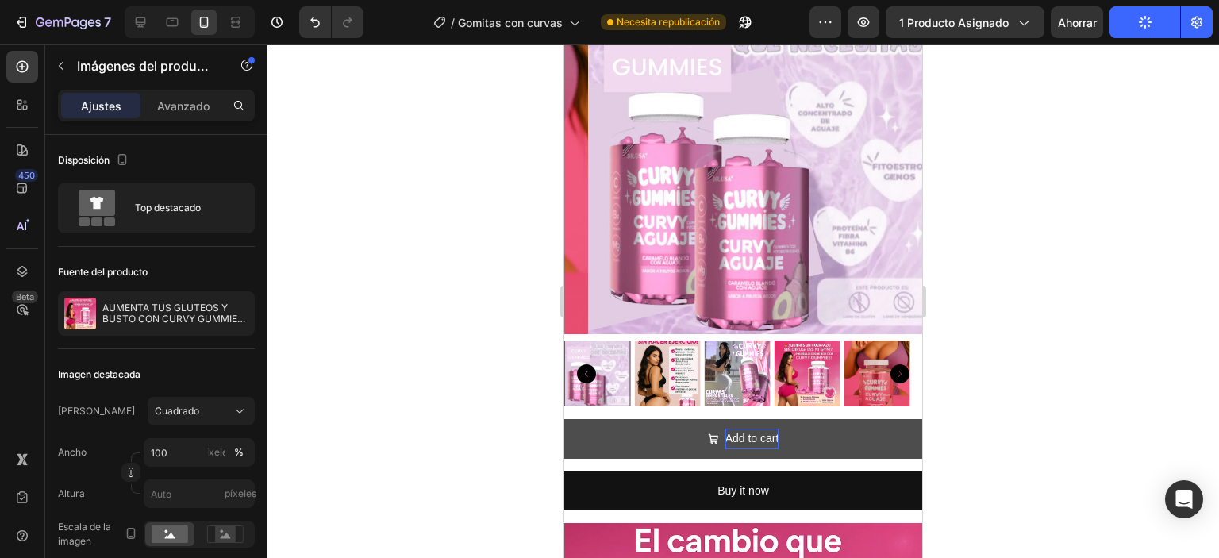
click at [687, 373] on img at bounding box center [667, 373] width 66 height 66
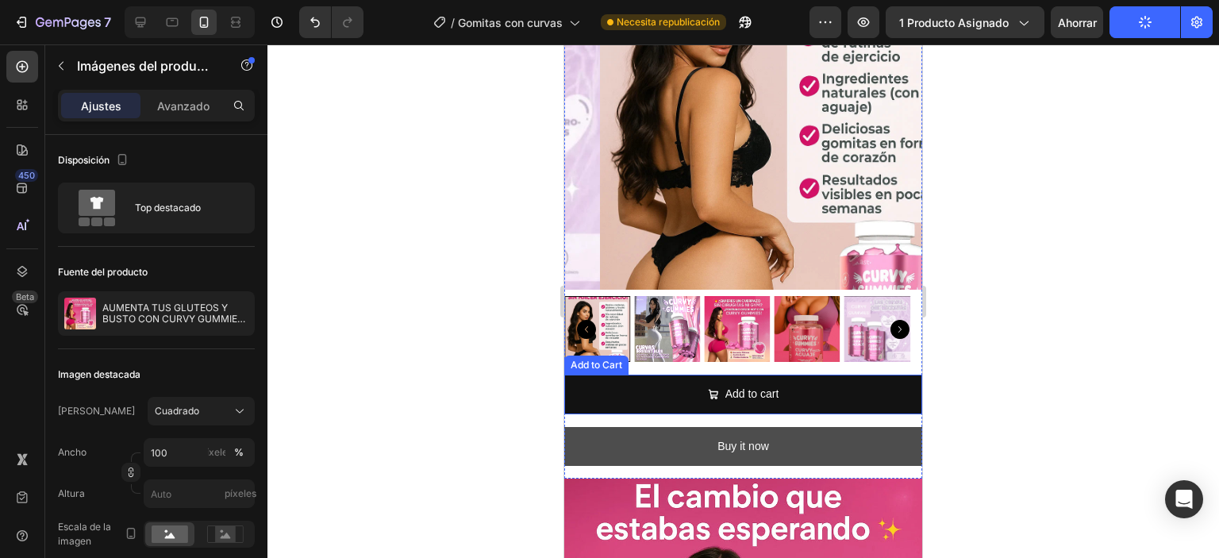
scroll to position [794, 0]
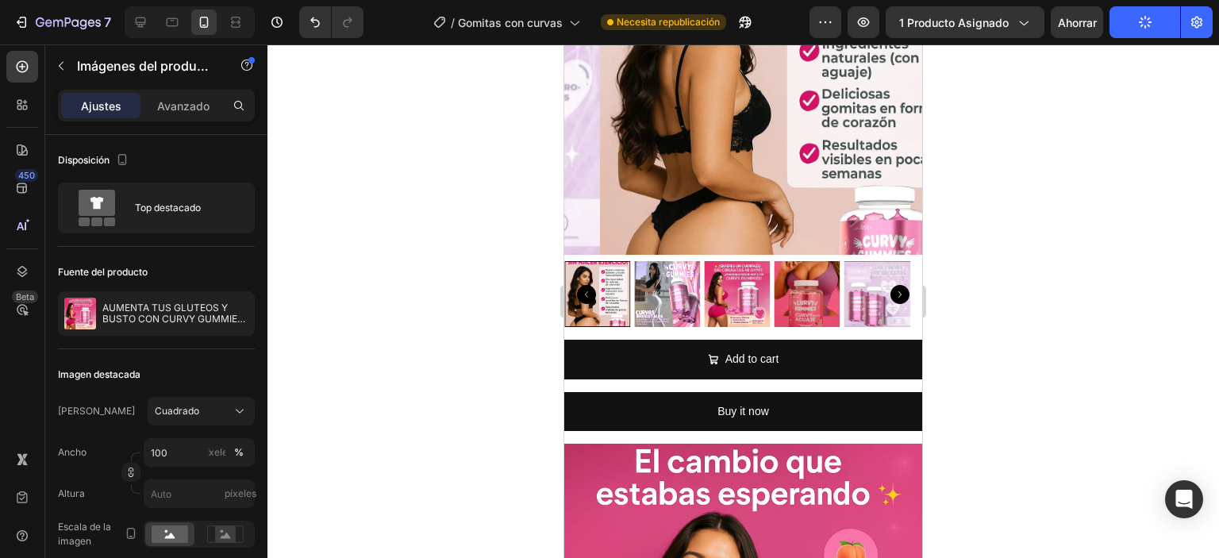
drag, startPoint x: 1156, startPoint y: 10, endPoint x: 810, endPoint y: 43, distance: 347.7
click at [1156, 10] on button "Publicar" at bounding box center [1145, 22] width 71 height 32
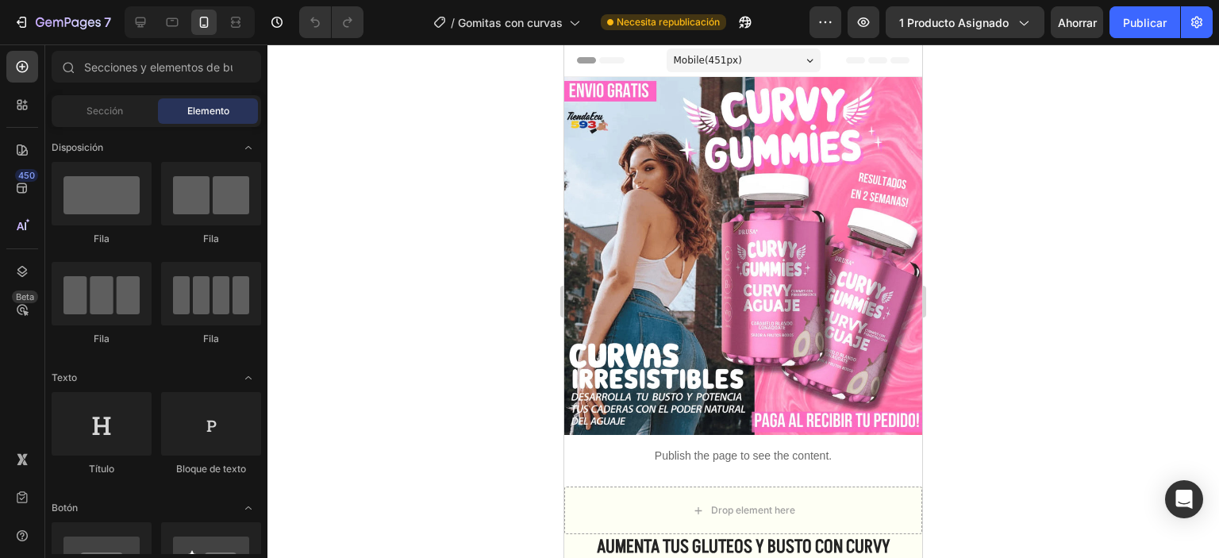
click at [497, 164] on div at bounding box center [743, 301] width 952 height 514
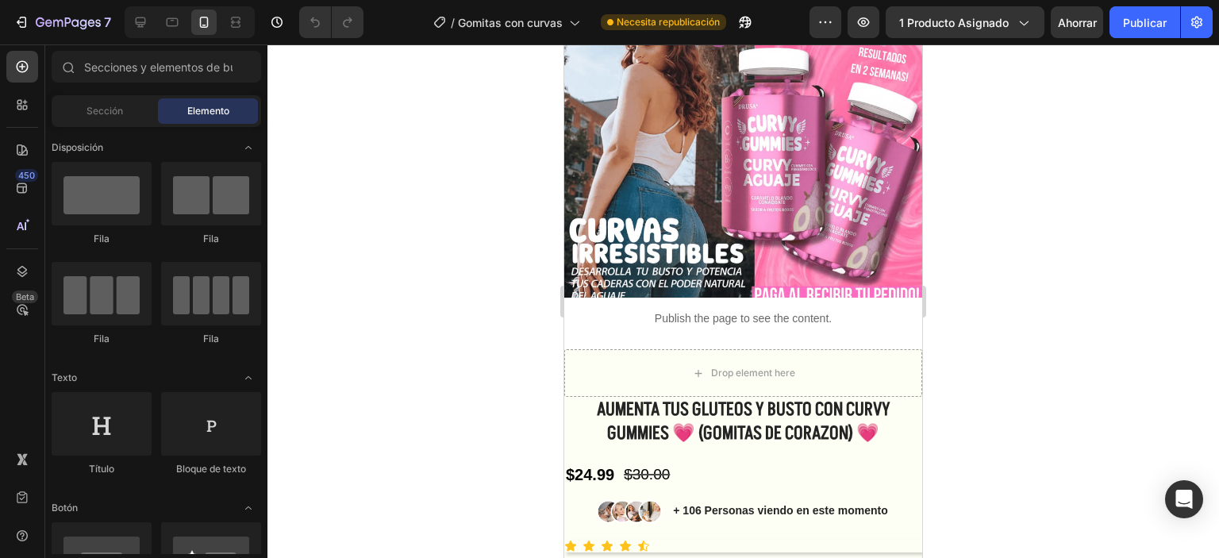
scroll to position [238, 0]
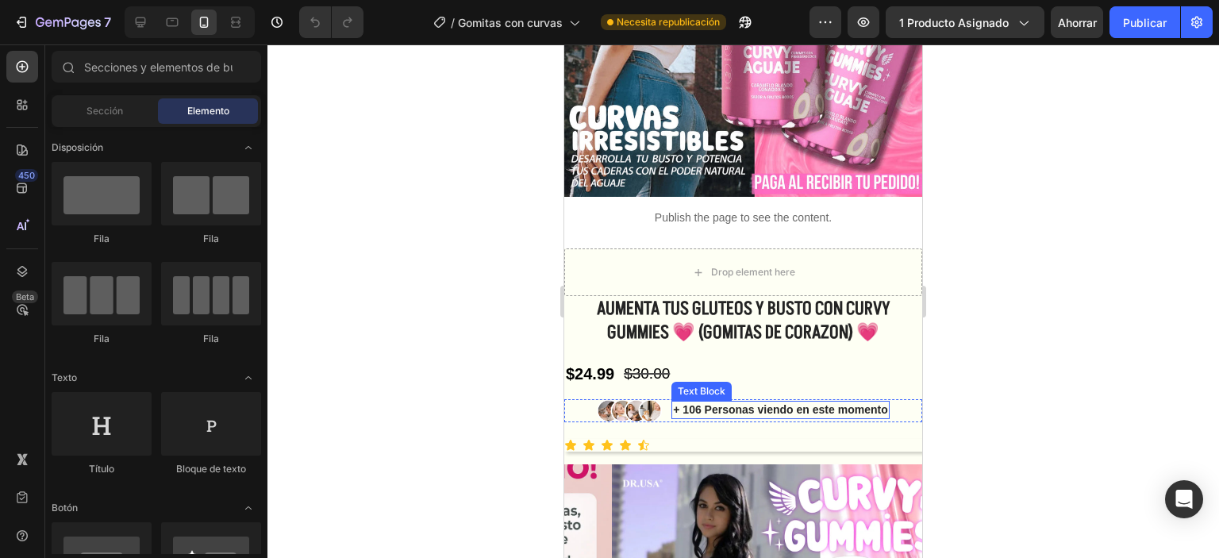
click at [718, 402] on p "+ 106 Personas viendo en este momento" at bounding box center [780, 409] width 214 height 14
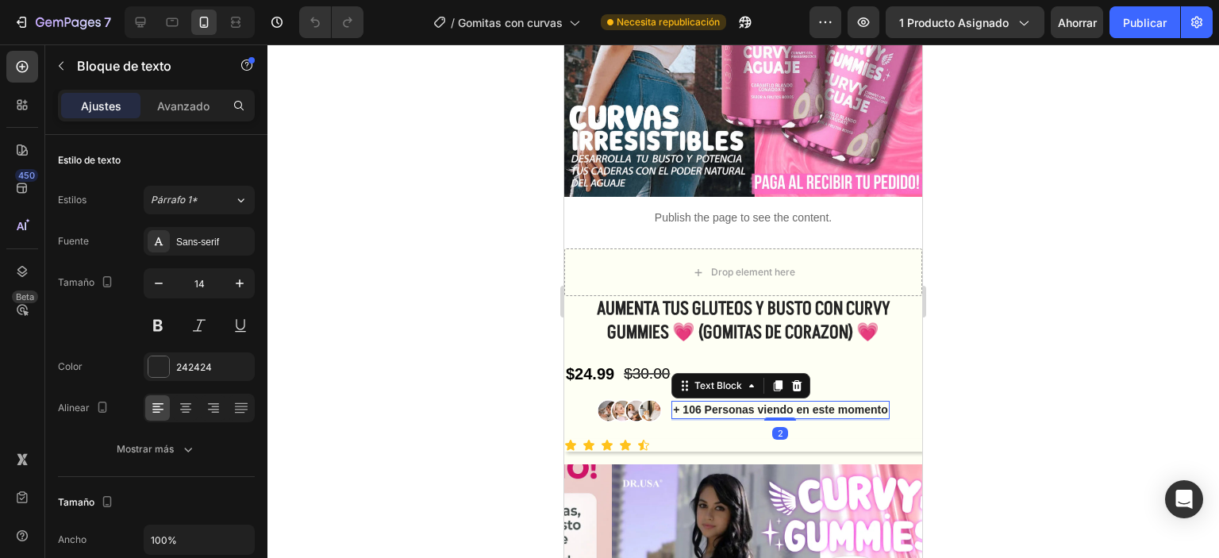
click at [960, 349] on div at bounding box center [743, 301] width 952 height 514
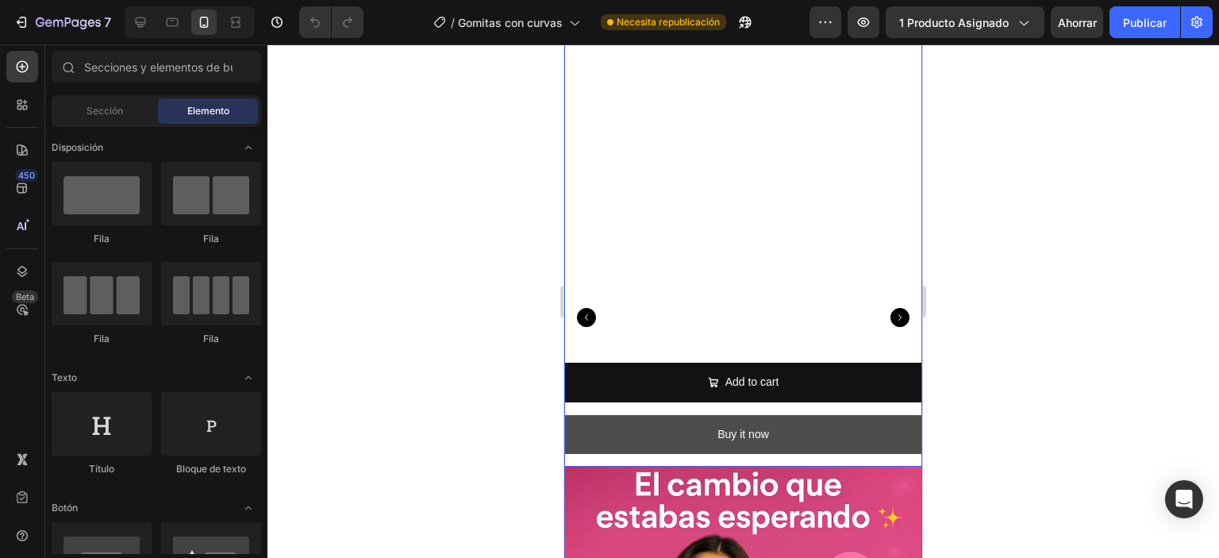
scroll to position [794, 0]
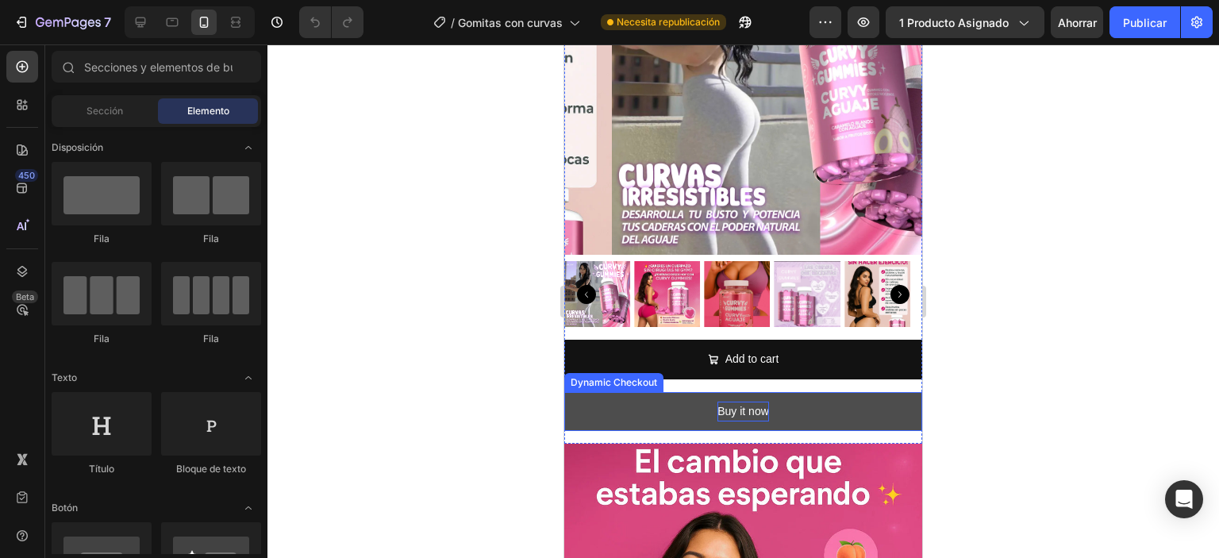
click at [734, 402] on div "Buy it now" at bounding box center [743, 412] width 52 height 20
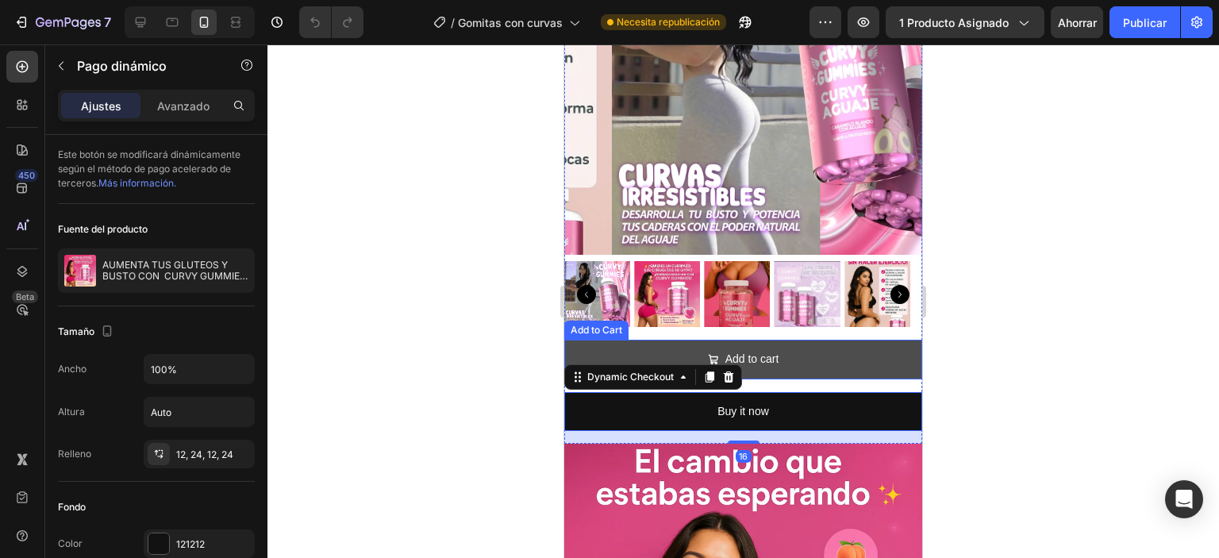
click at [817, 340] on button "Add to cart" at bounding box center [743, 359] width 358 height 39
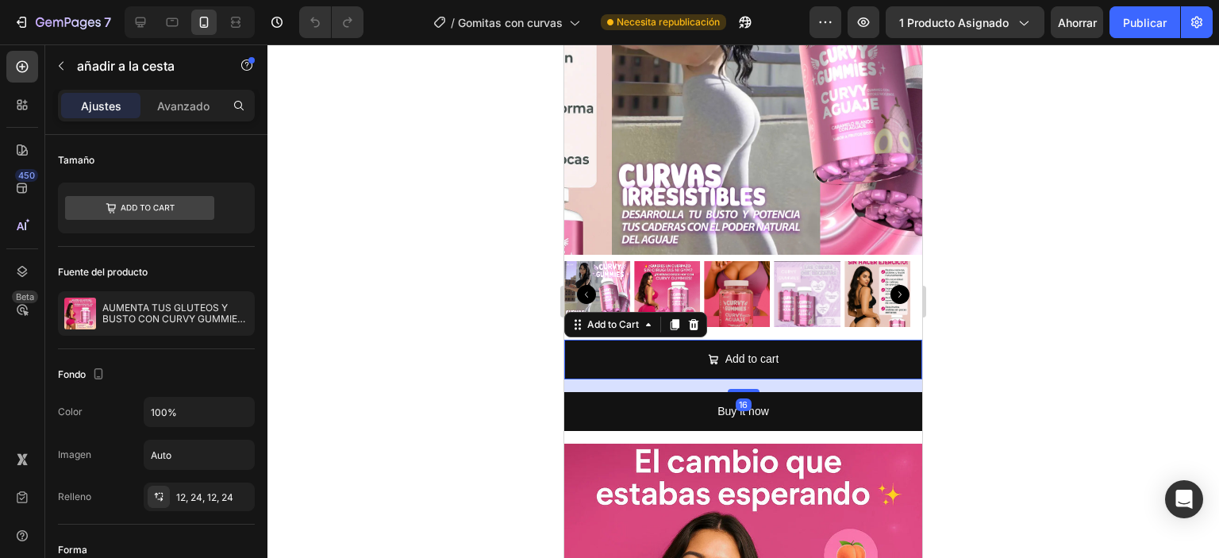
click at [688, 318] on icon at bounding box center [693, 324] width 13 height 13
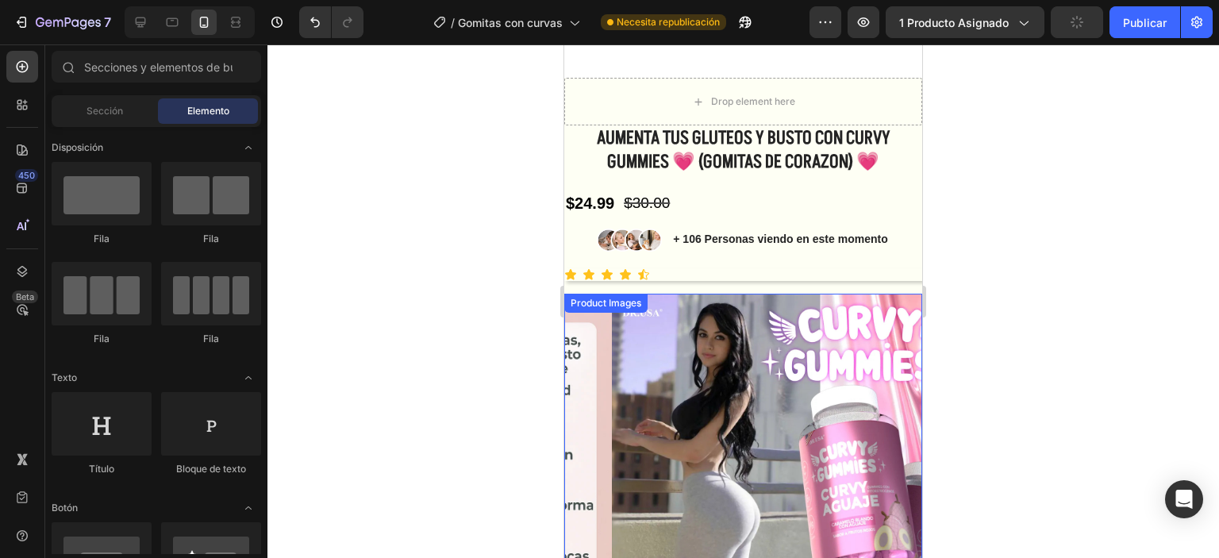
scroll to position [635, 0]
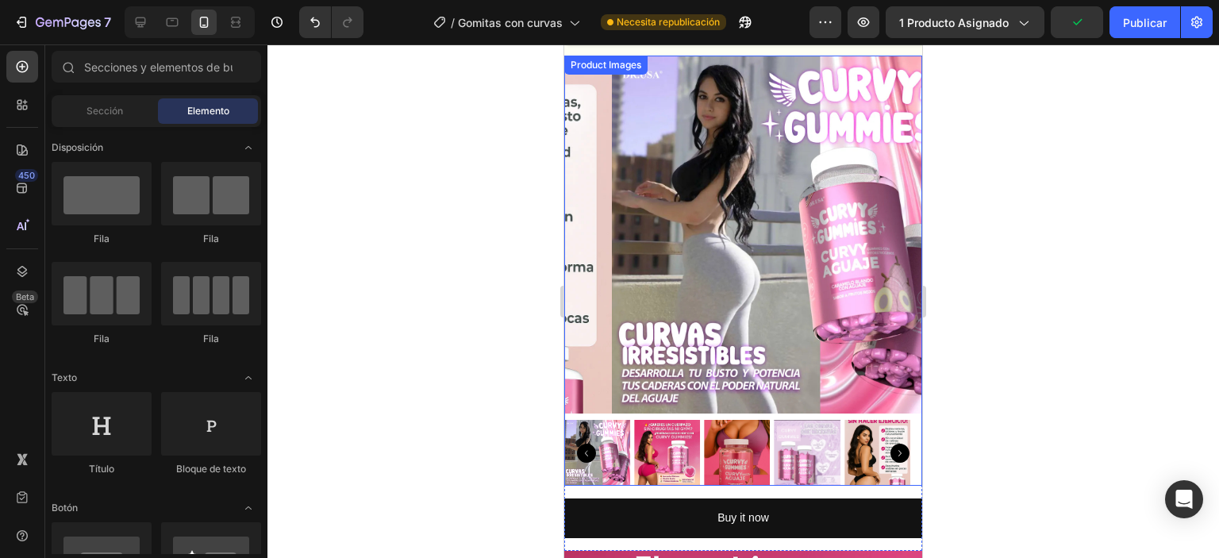
click at [612, 437] on img at bounding box center [597, 453] width 66 height 66
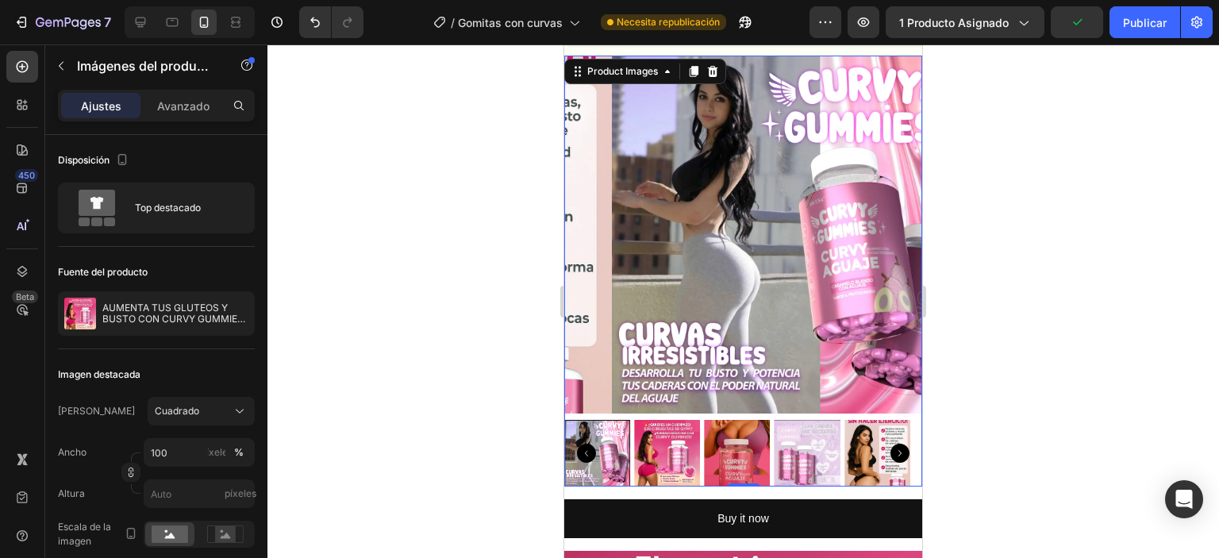
click at [594, 444] on icon "Carousel Back Arrow" at bounding box center [586, 453] width 19 height 19
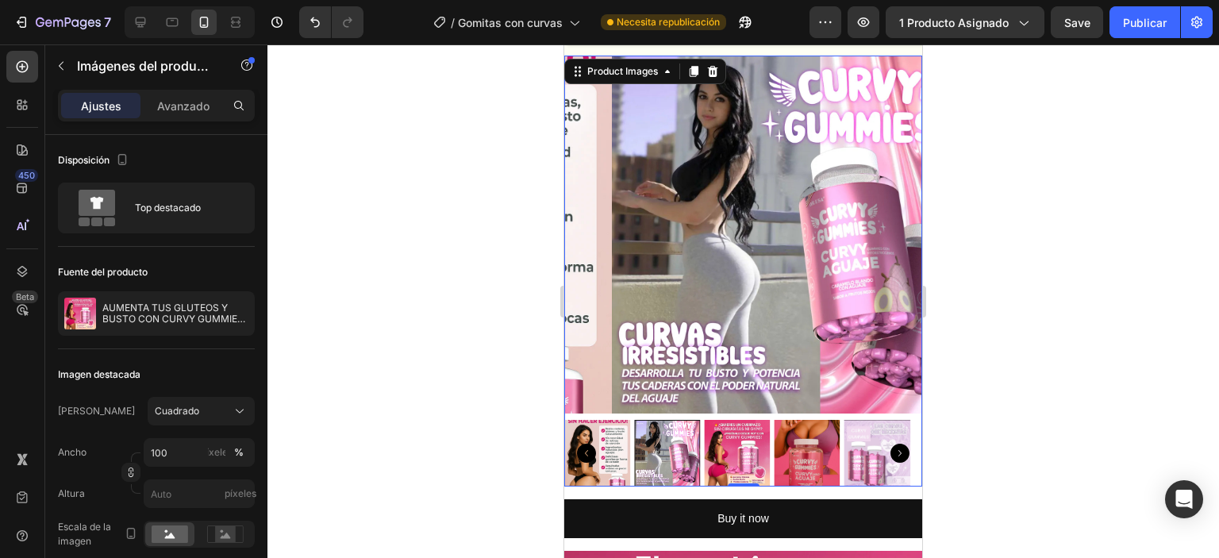
click at [592, 444] on icon "Carousel Back Arrow" at bounding box center [586, 453] width 19 height 19
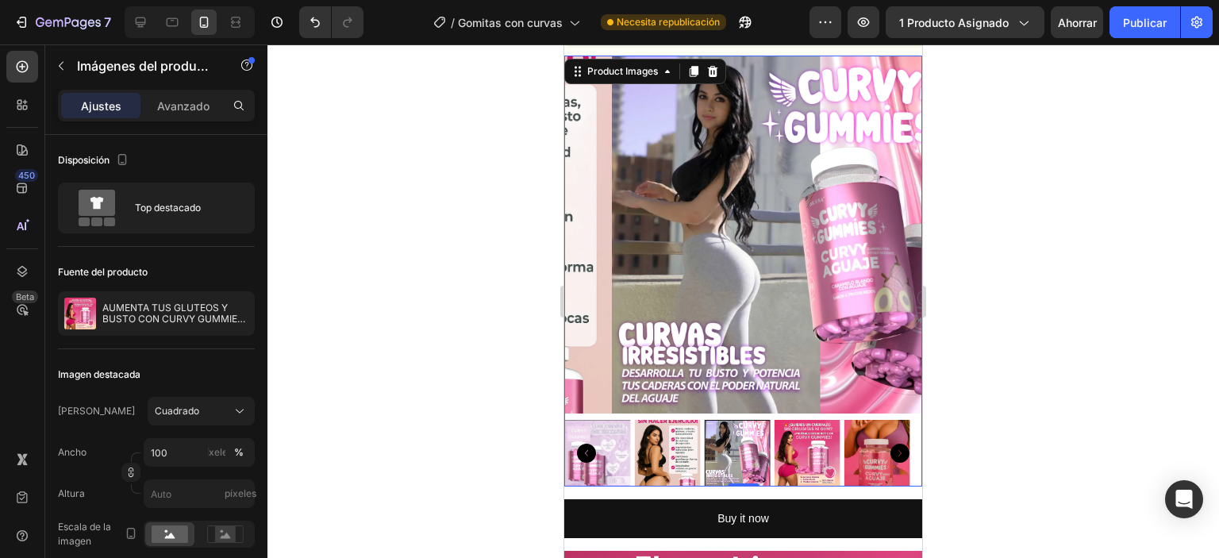
click at [592, 444] on icon "Carousel Back Arrow" at bounding box center [586, 453] width 19 height 19
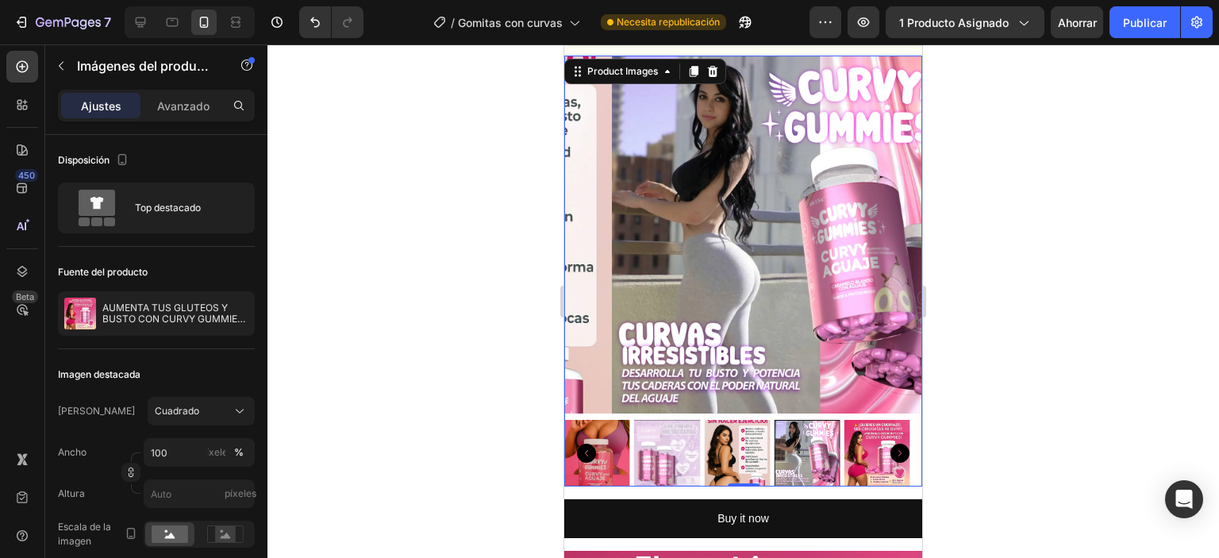
click at [592, 444] on icon "Carousel Back Arrow" at bounding box center [586, 453] width 19 height 19
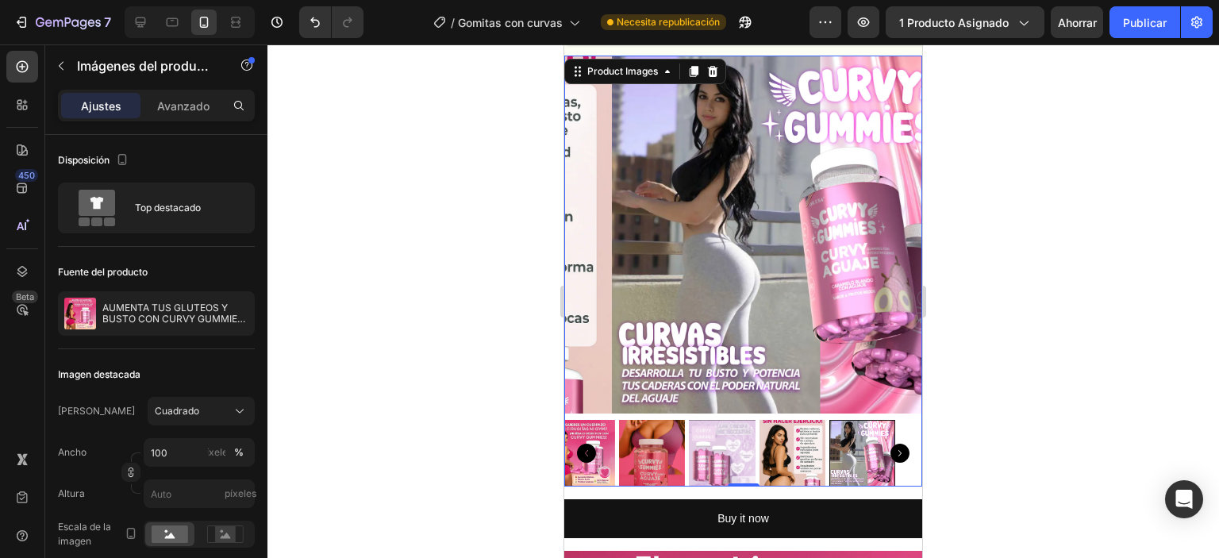
click at [592, 444] on icon "Carousel Back Arrow" at bounding box center [586, 453] width 19 height 19
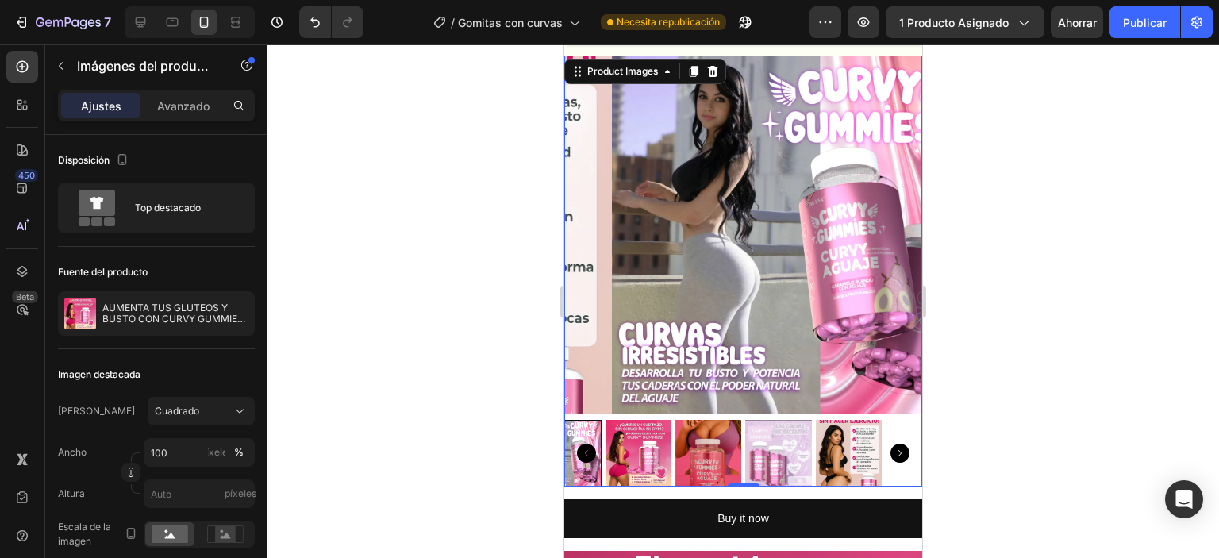
click at [592, 444] on icon "Carousel Back Arrow" at bounding box center [586, 453] width 19 height 19
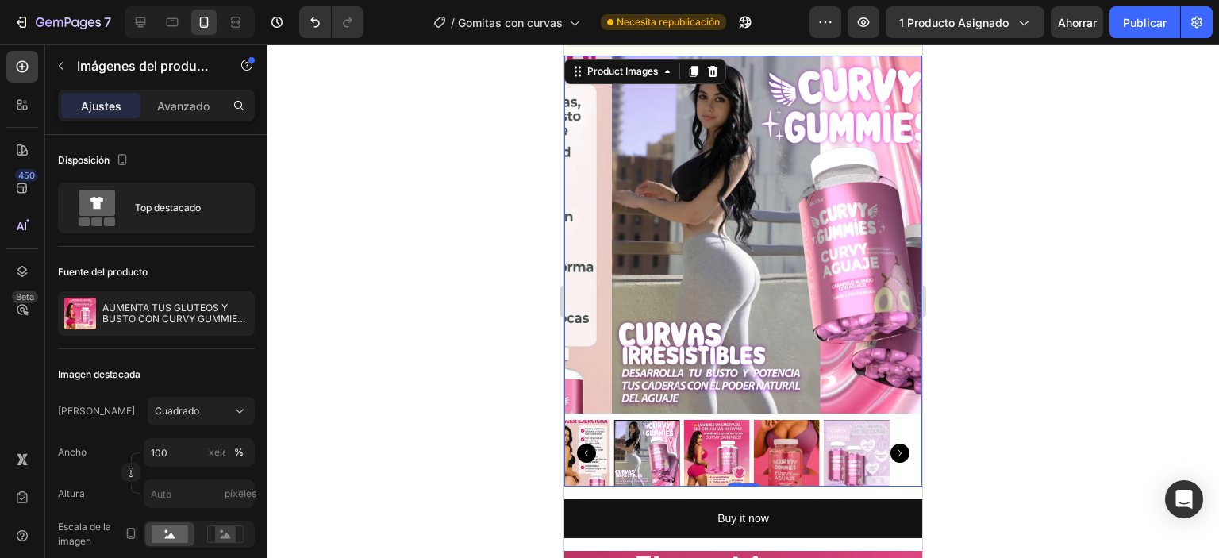
click at [592, 444] on icon "Carousel Back Arrow" at bounding box center [586, 453] width 19 height 19
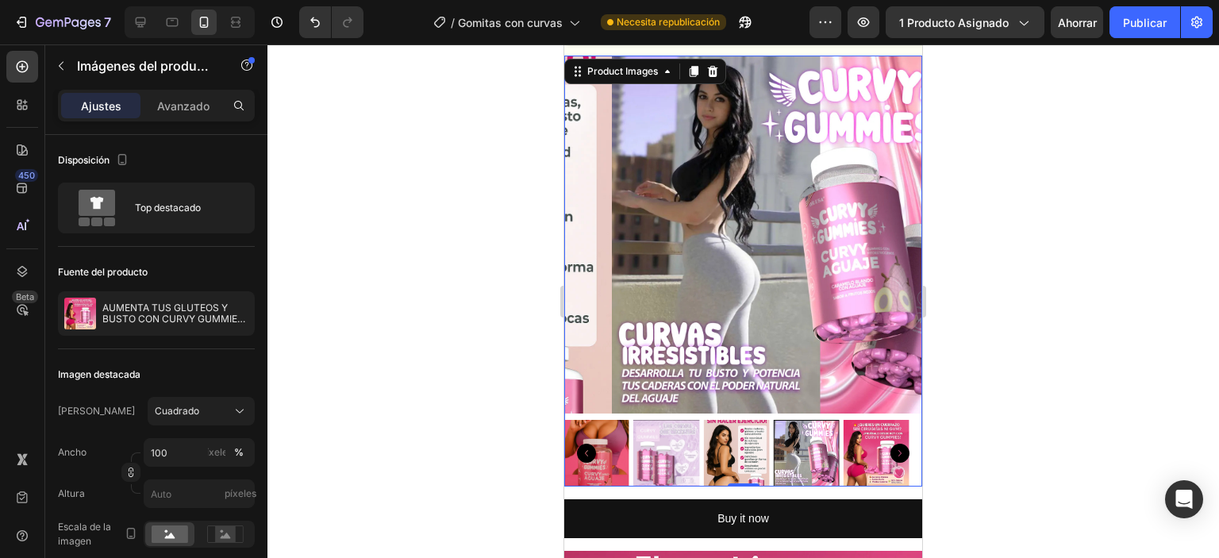
click at [592, 444] on icon "Carousel Back Arrow" at bounding box center [586, 453] width 19 height 19
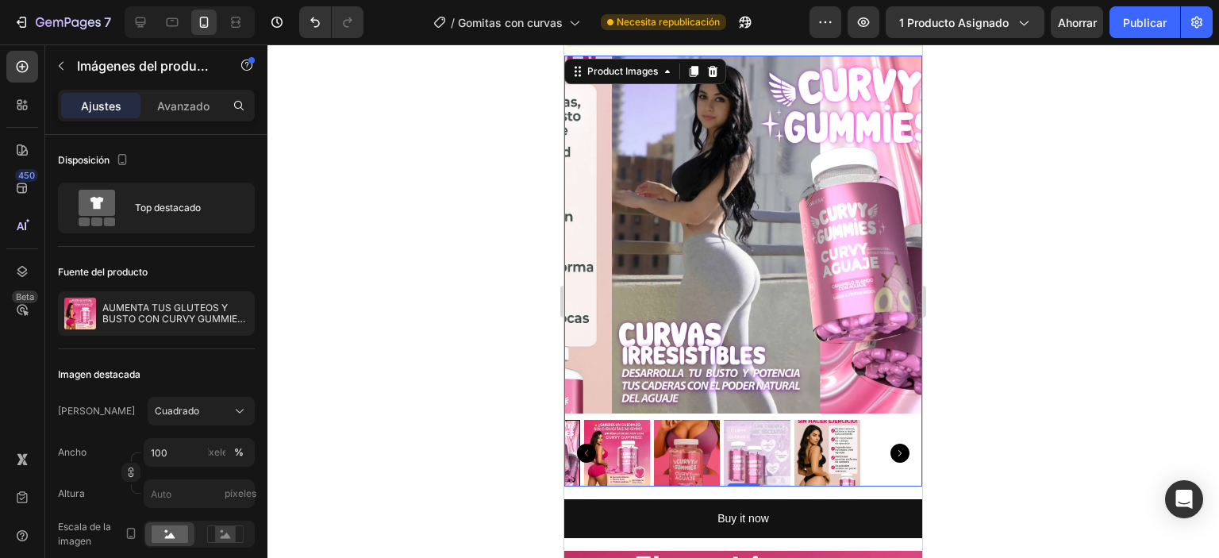
click at [592, 444] on icon "Carousel Back Arrow" at bounding box center [586, 453] width 19 height 19
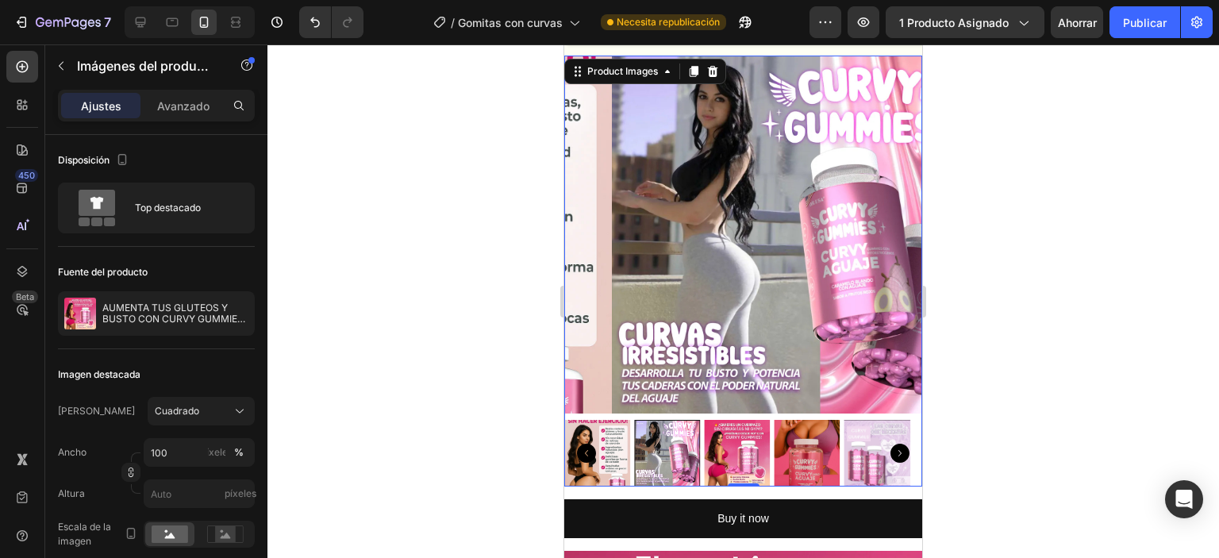
click at [592, 444] on icon "Carousel Back Arrow" at bounding box center [586, 453] width 19 height 19
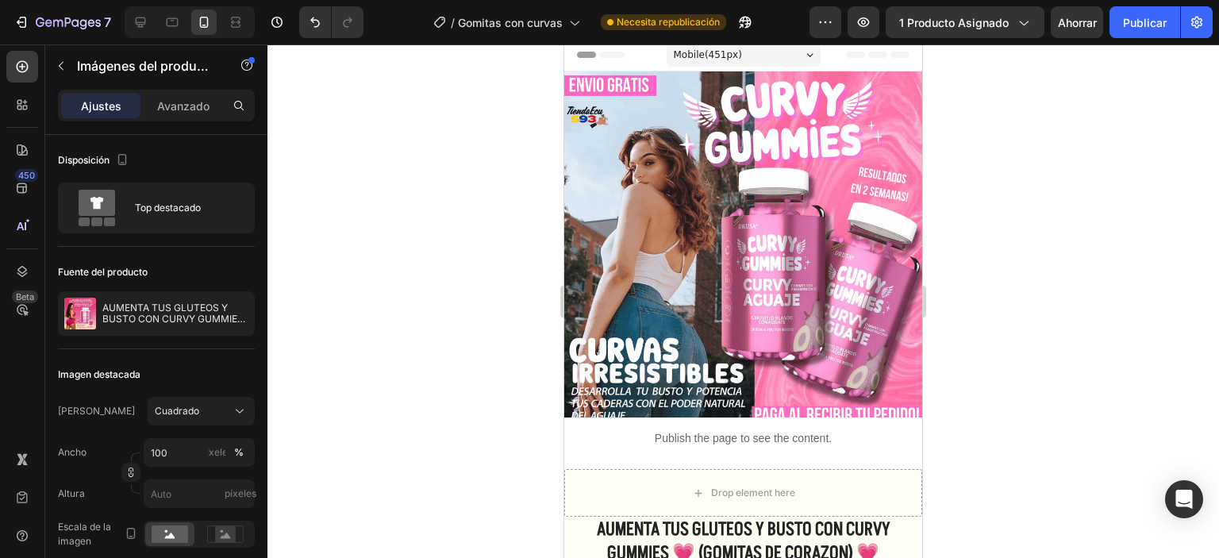
scroll to position [0, 0]
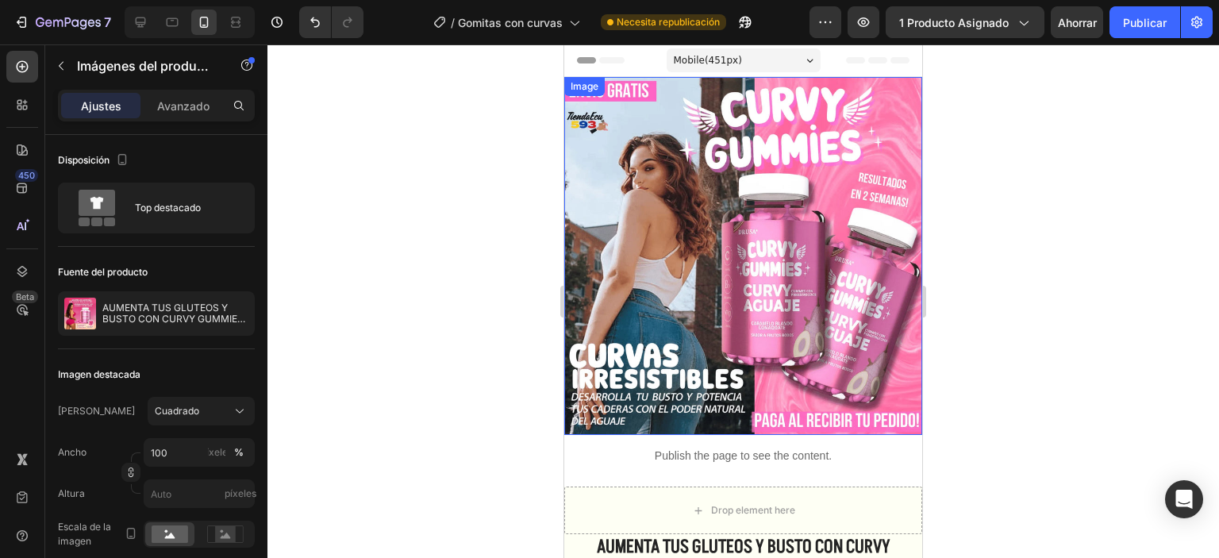
click at [757, 393] on img at bounding box center [743, 256] width 358 height 358
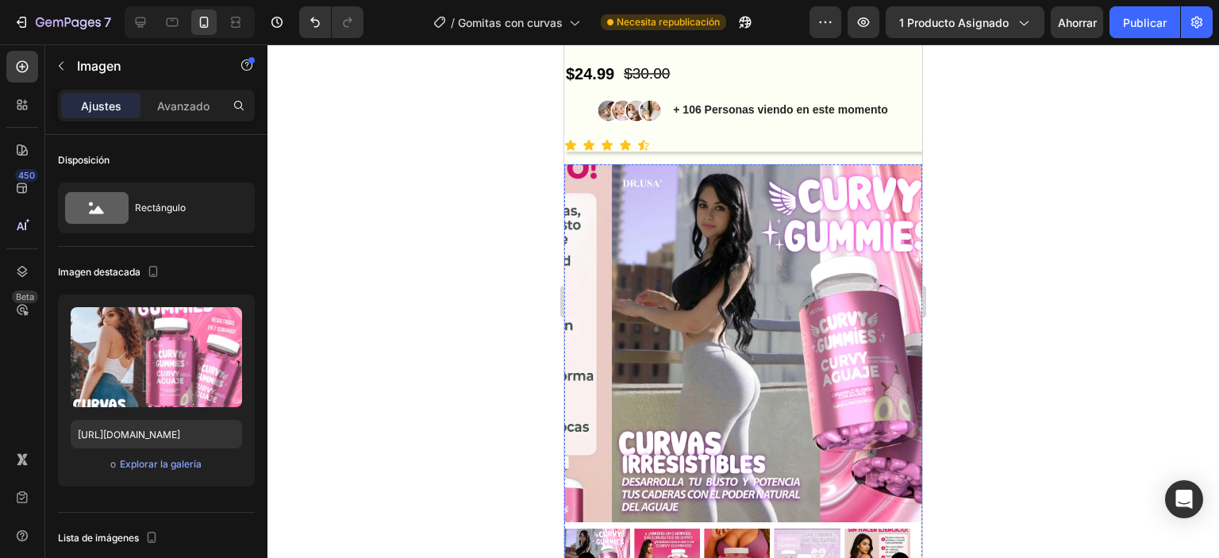
scroll to position [397, 0]
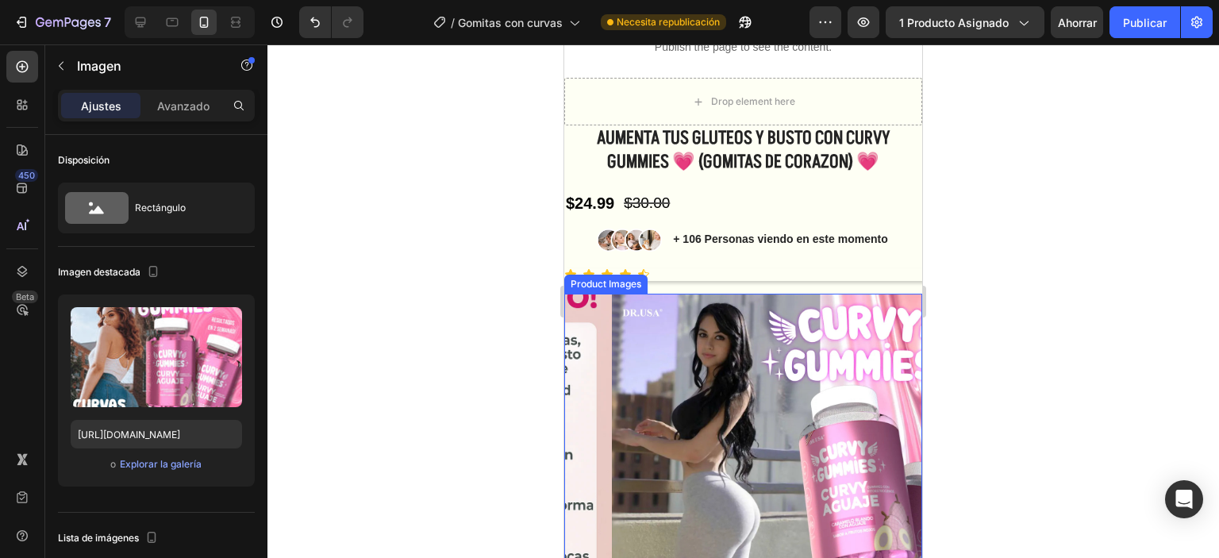
click at [667, 317] on img at bounding box center [791, 473] width 358 height 358
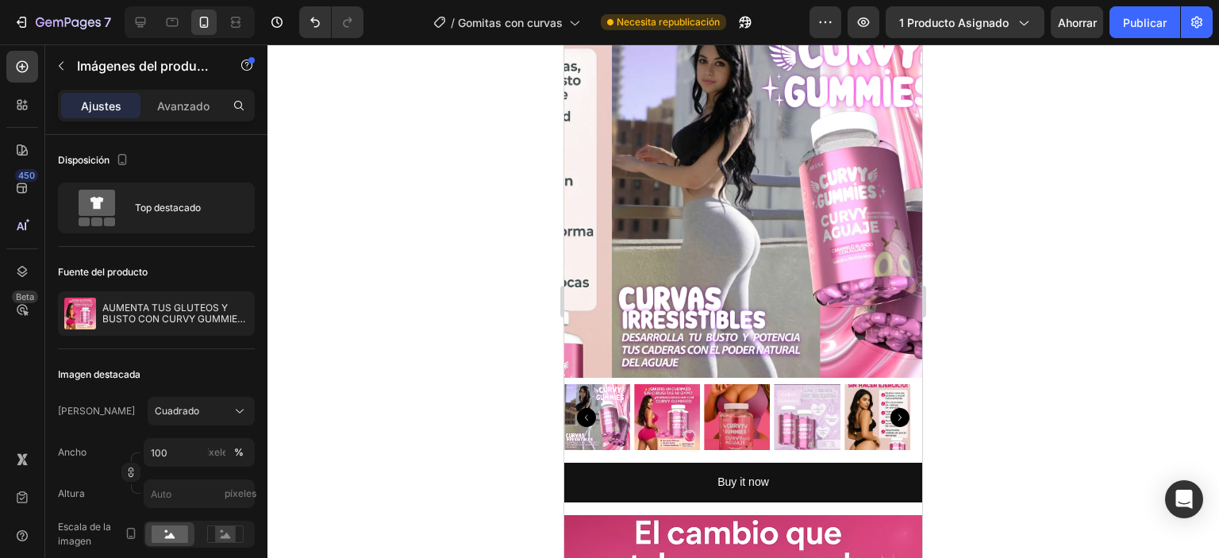
scroll to position [556, 0]
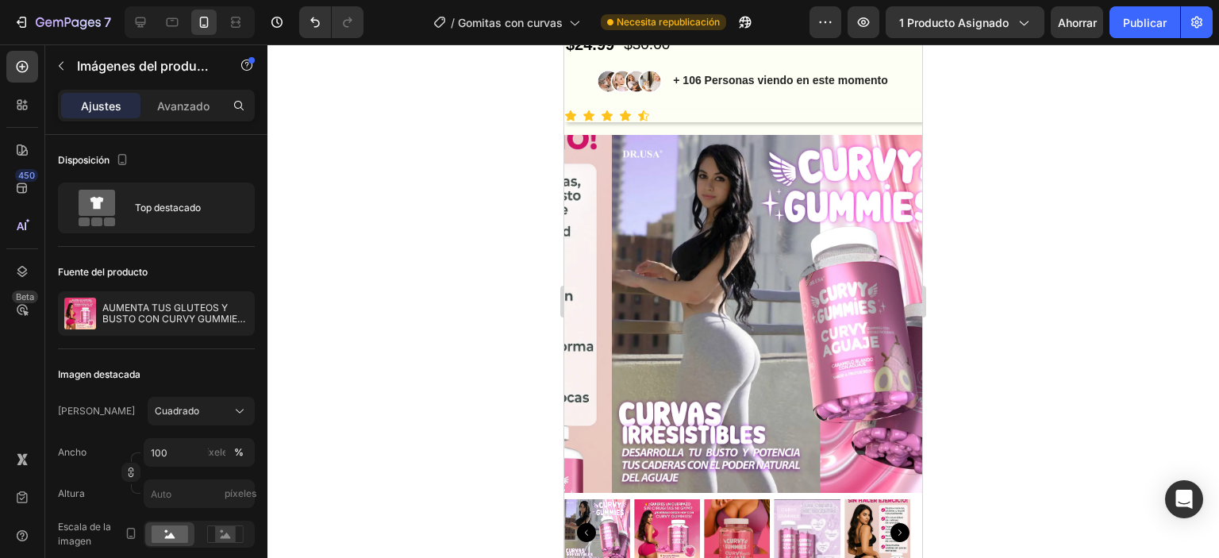
click at [631, 145] on img at bounding box center [791, 314] width 358 height 358
click at [717, 221] on img at bounding box center [791, 314] width 358 height 358
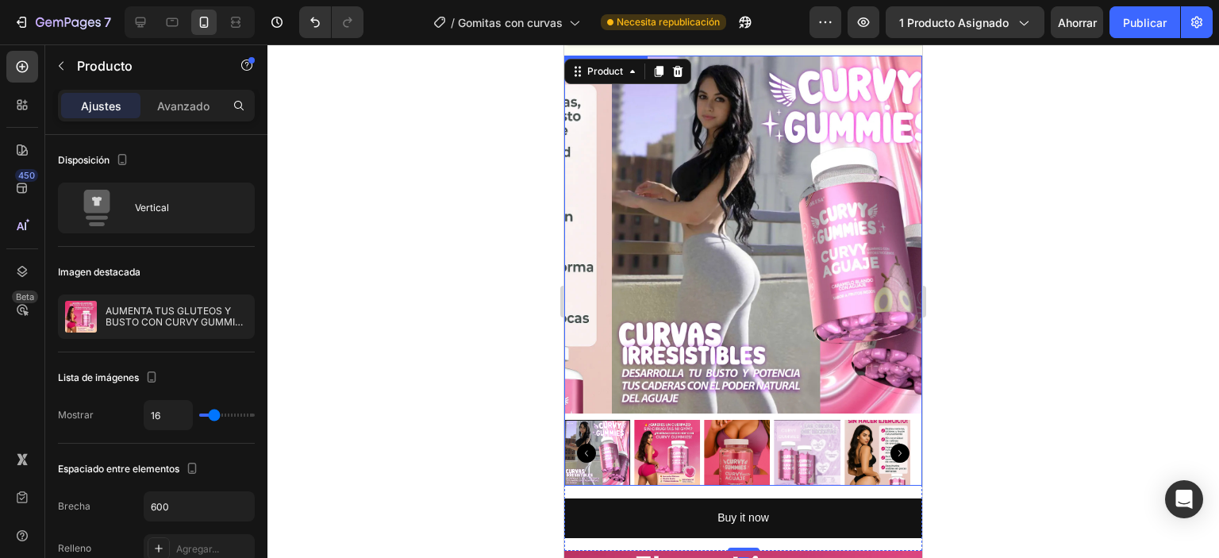
scroll to position [397, 0]
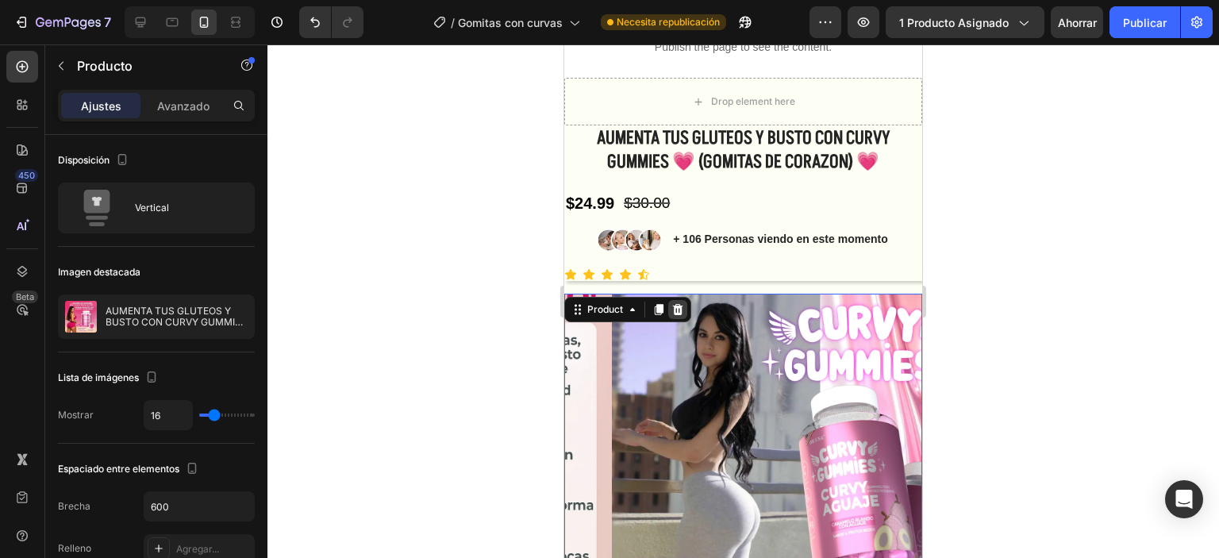
click at [683, 310] on icon at bounding box center [677, 309] width 13 height 13
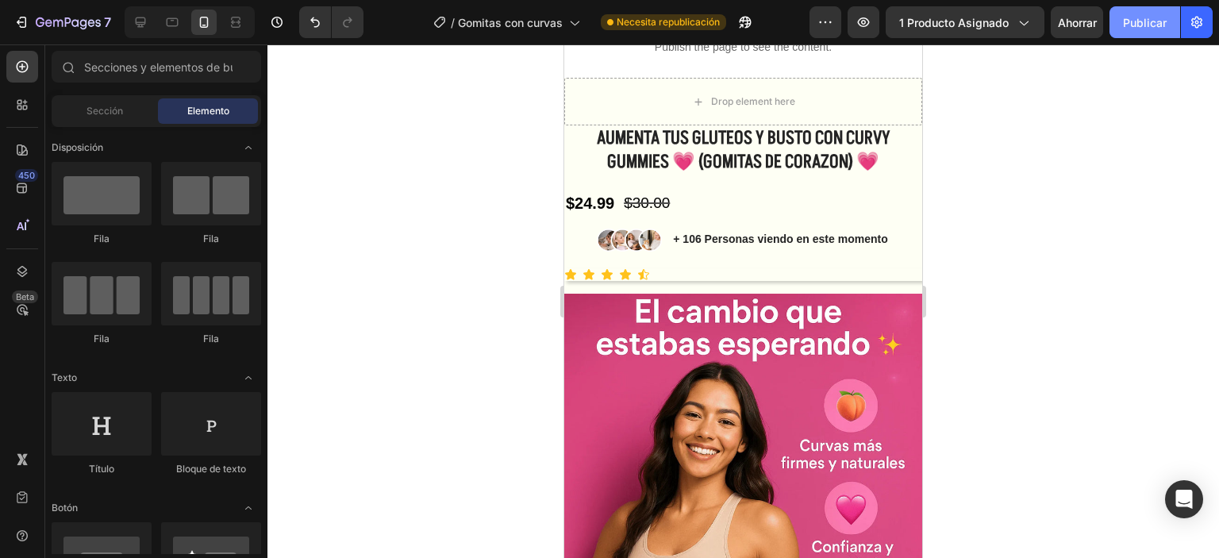
click at [1127, 19] on font "Publicar" at bounding box center [1145, 22] width 44 height 13
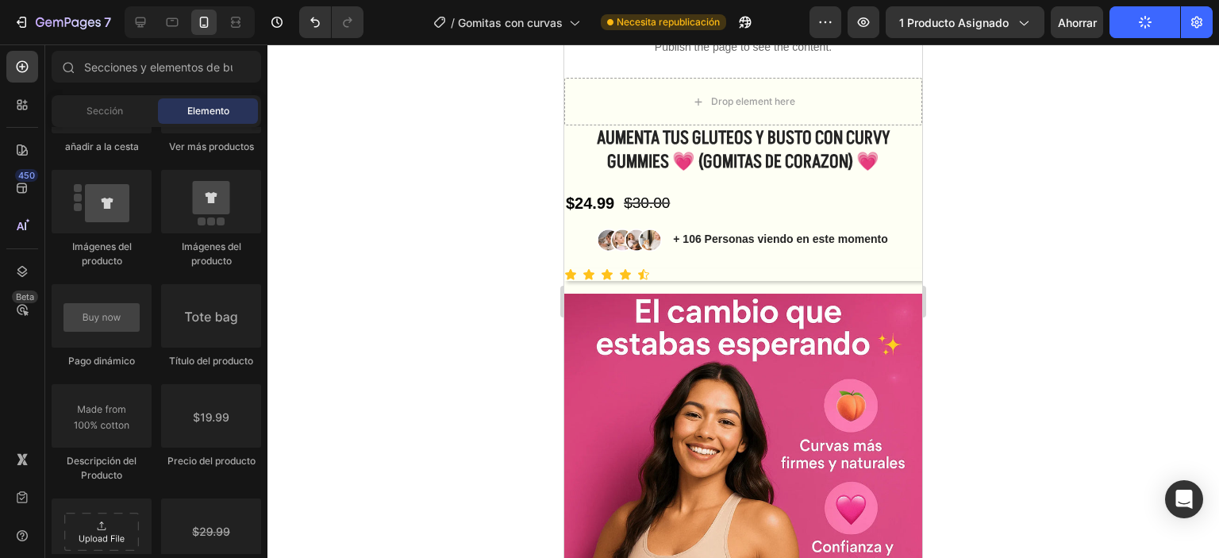
scroll to position [1984, 0]
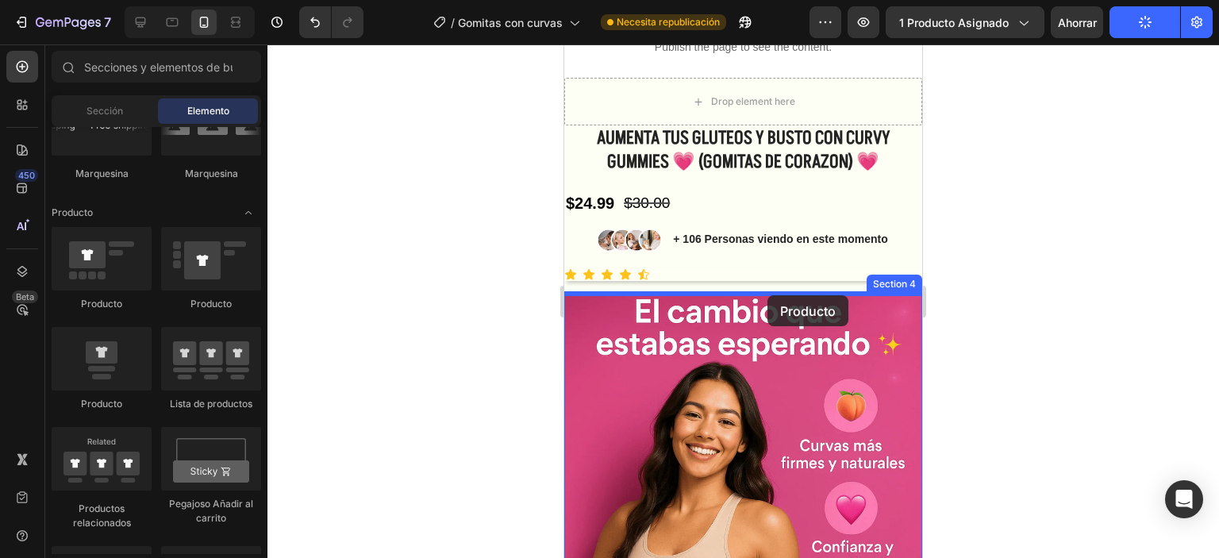
drag, startPoint x: 871, startPoint y: 419, endPoint x: 768, endPoint y: 295, distance: 161.2
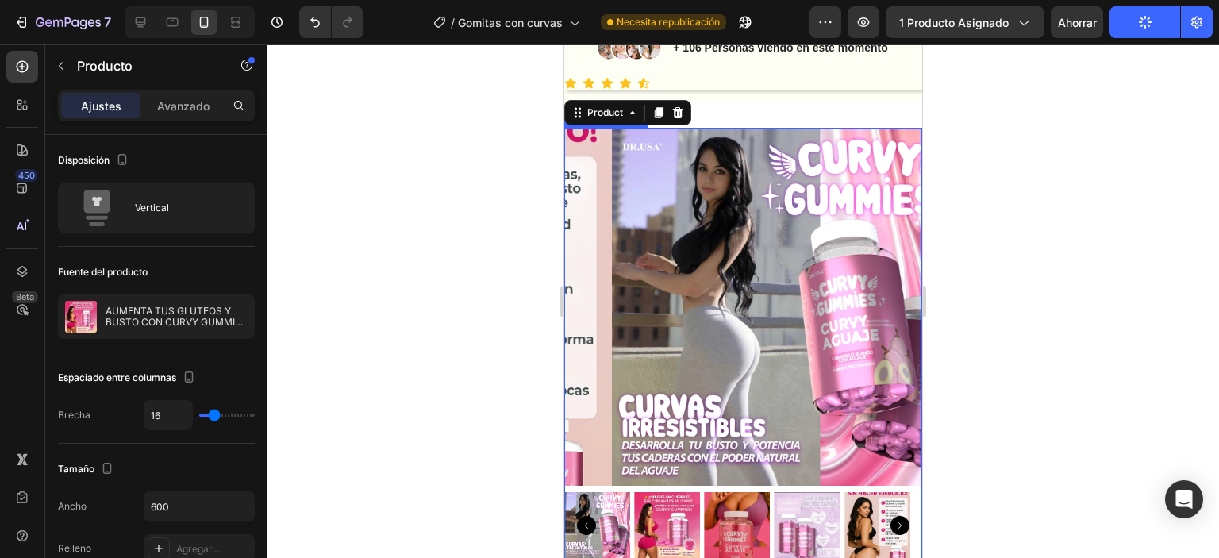
scroll to position [635, 0]
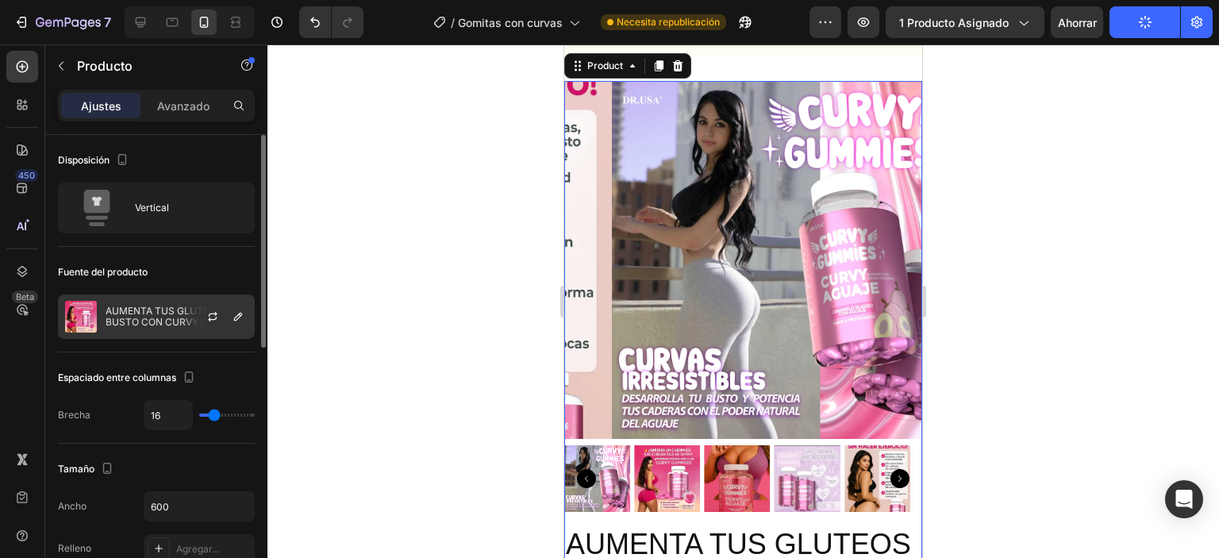
click at [115, 313] on font "AUMENTA TUS GLUTEOS Y BUSTO CON CURVY GUMMIES 💗 (GOMITAS DE CORAZON) 💗" at bounding box center [178, 327] width 144 height 45
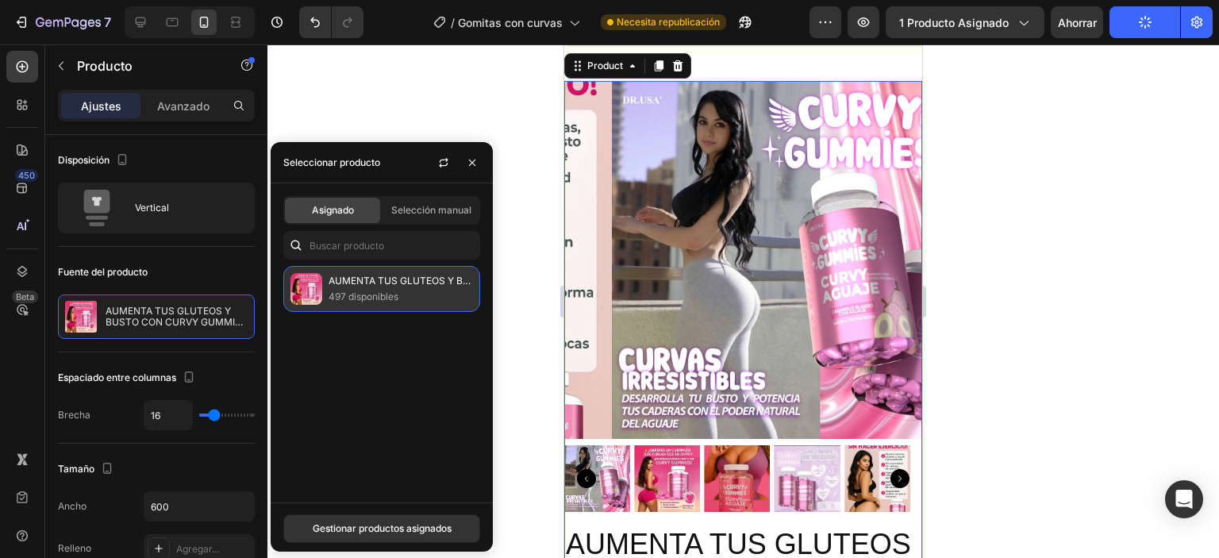
click at [318, 298] on img at bounding box center [306, 289] width 32 height 32
click at [386, 296] on font "497 disponibles" at bounding box center [364, 296] width 70 height 12
drag, startPoint x: 386, startPoint y: 297, endPoint x: 330, endPoint y: 155, distance: 152.5
click at [346, 196] on div "Asignado Selección manual AUMENTA TUS GLUTEOS Y BUSTO CON CURVY GUMMIES 💗 (GOMI…" at bounding box center [382, 342] width 222 height 319
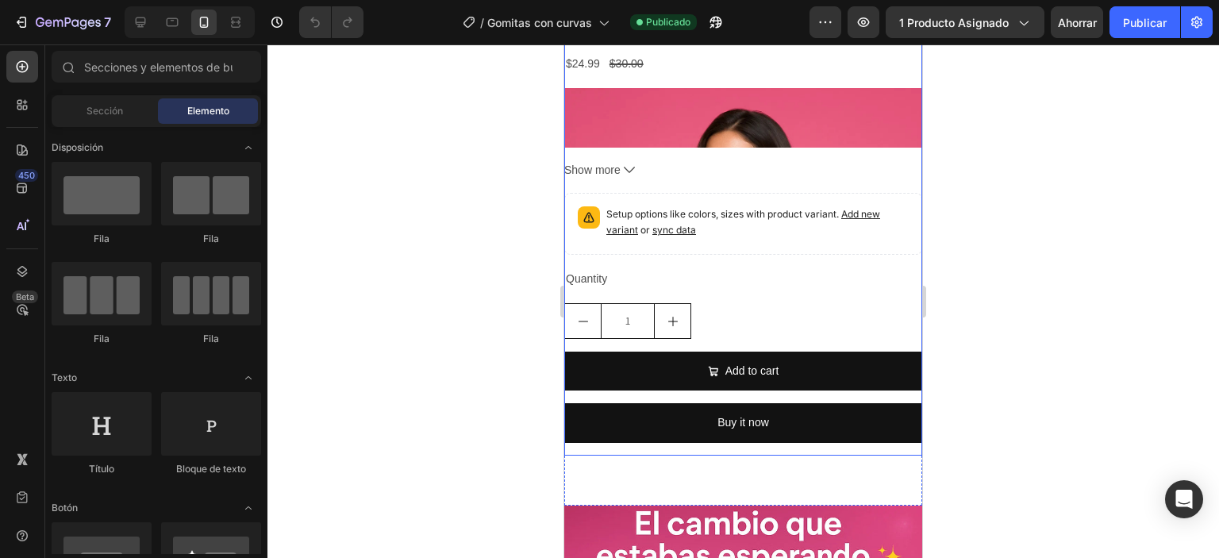
scroll to position [1192, 0]
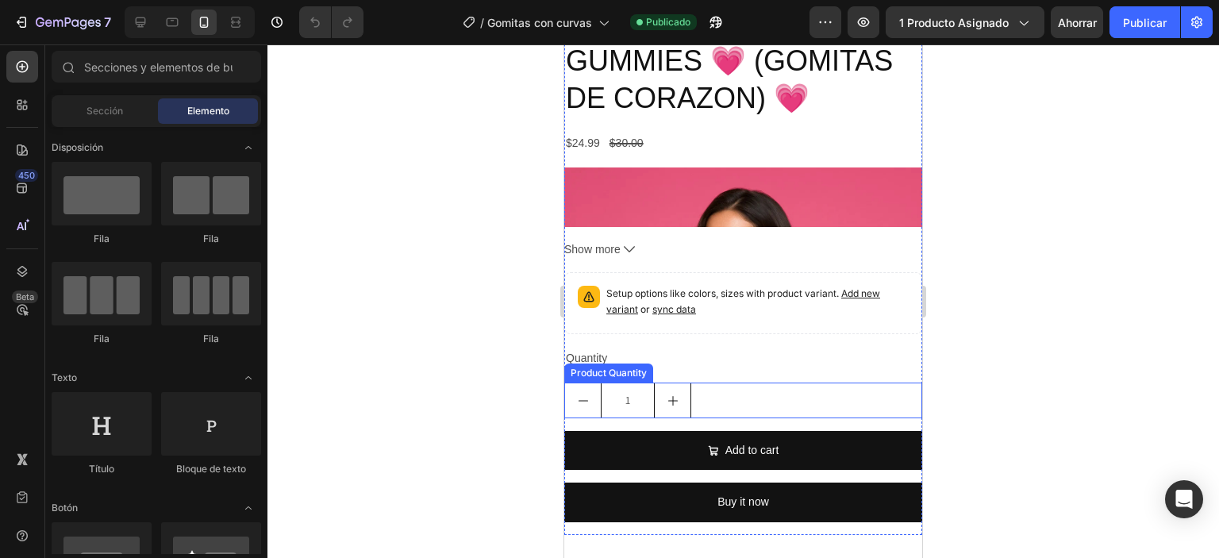
click at [771, 418] on div "1" at bounding box center [743, 401] width 358 height 36
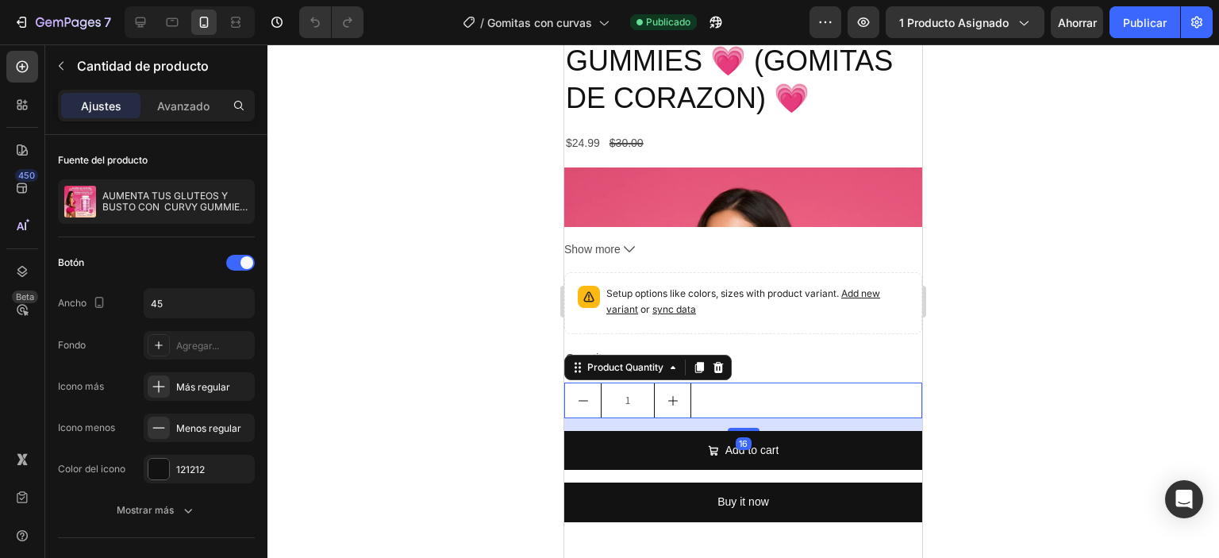
click at [725, 377] on div at bounding box center [718, 367] width 19 height 19
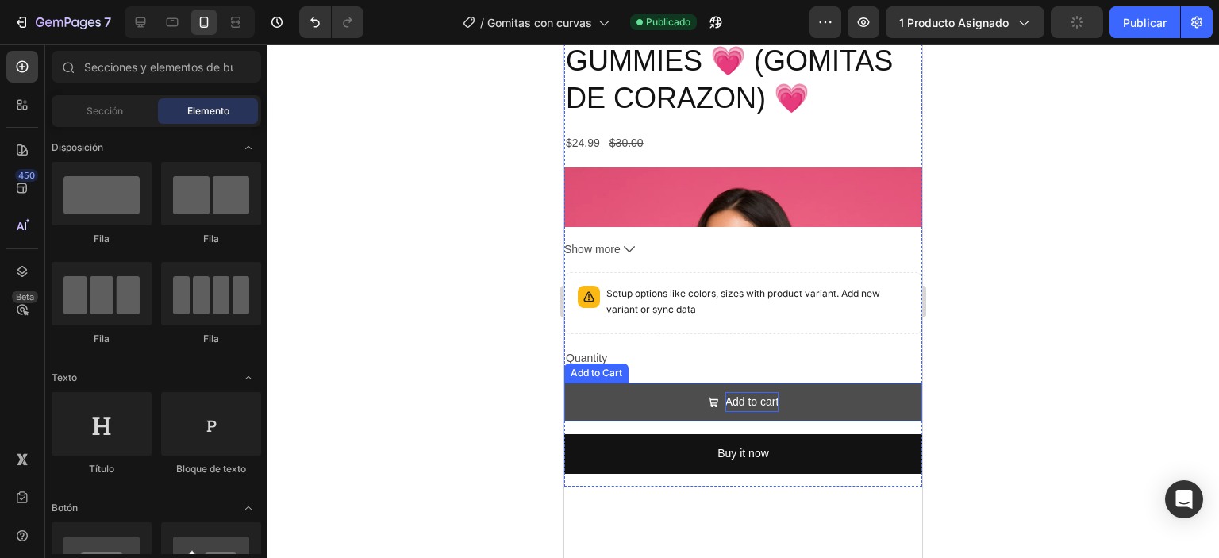
click at [725, 412] on div "Add to cart" at bounding box center [752, 402] width 54 height 20
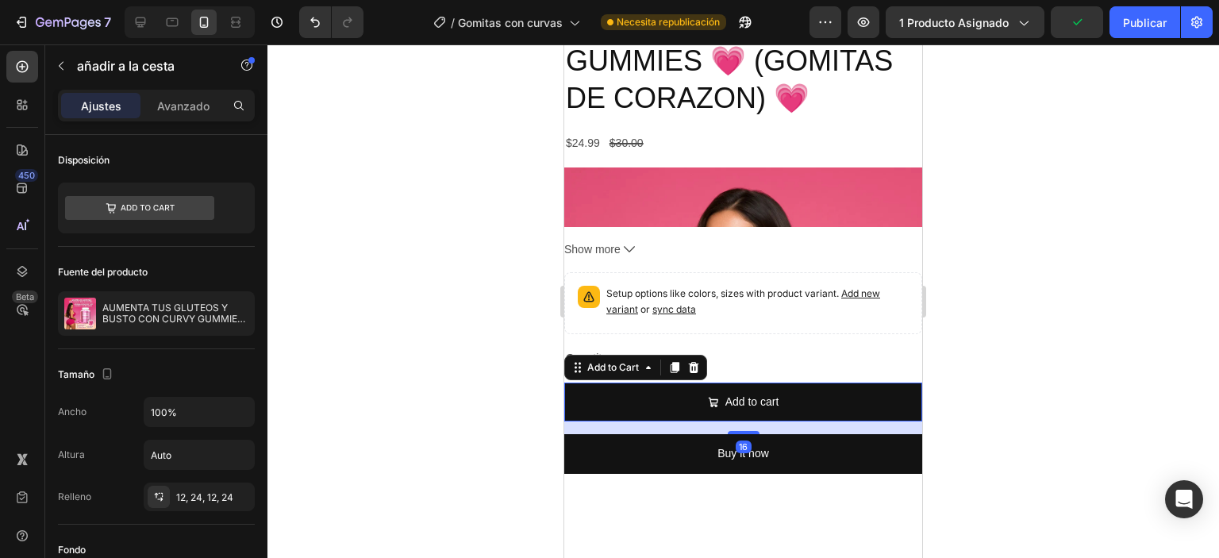
click at [693, 373] on icon at bounding box center [694, 367] width 10 height 11
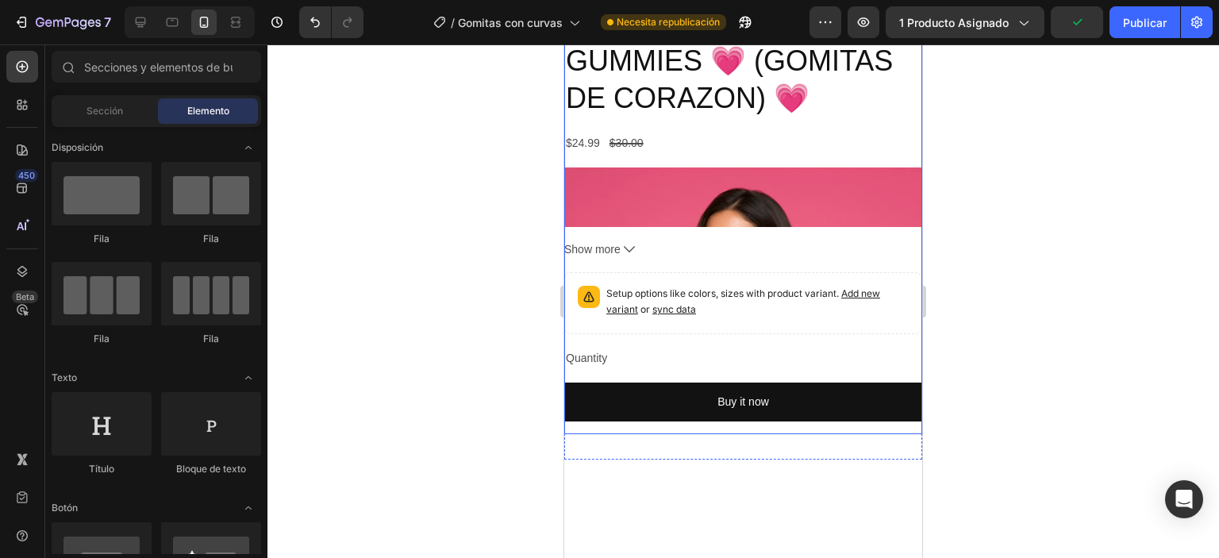
click at [721, 366] on div "AUMENTA TUS GLUTEOS Y BUSTO CON CURVY GUMMIES 💗 (GOMITAS DE CORAZON) 💗 Product …" at bounding box center [743, 200] width 358 height 467
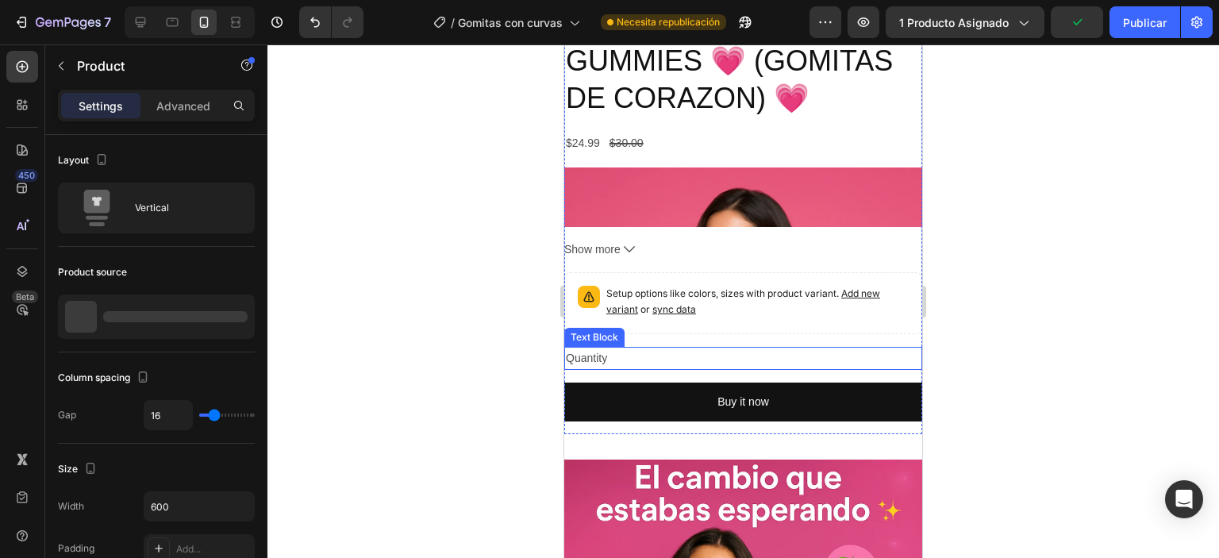
click at [721, 370] on div "Quantity" at bounding box center [743, 358] width 358 height 23
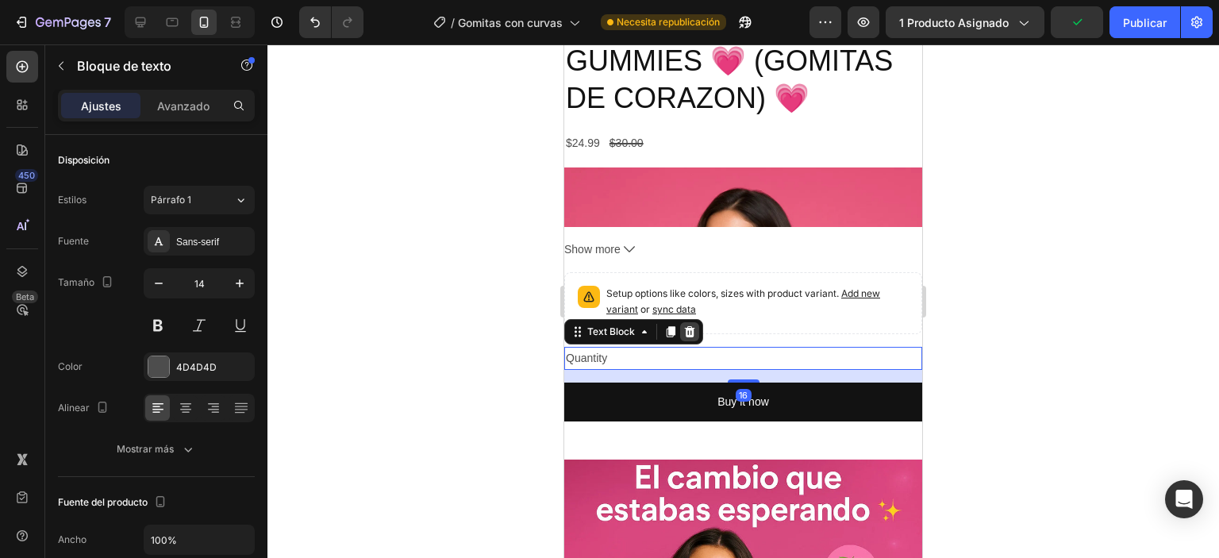
click at [692, 337] on icon at bounding box center [690, 331] width 10 height 11
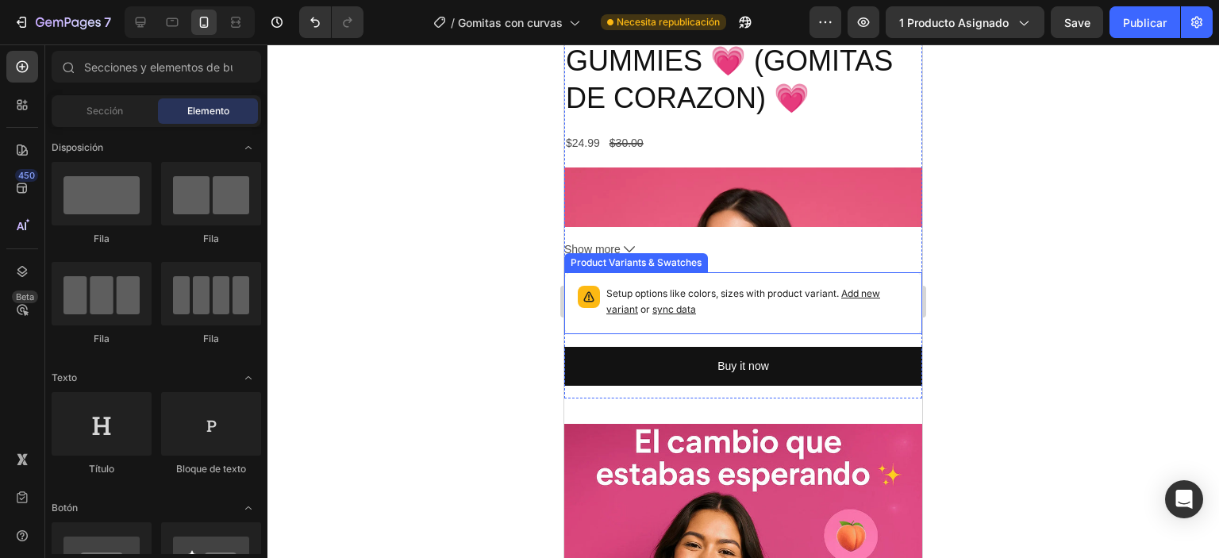
click at [715, 317] on p "Setup options like colors, sizes with product variant. Add new variant or sync …" at bounding box center [757, 302] width 302 height 32
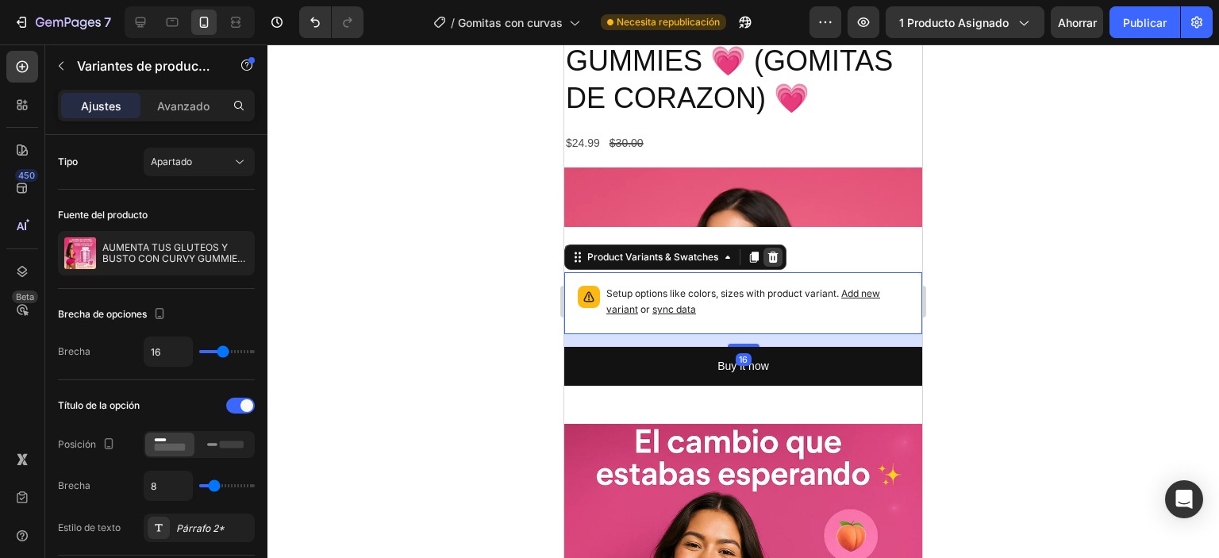
click at [776, 263] on icon at bounding box center [773, 257] width 10 height 11
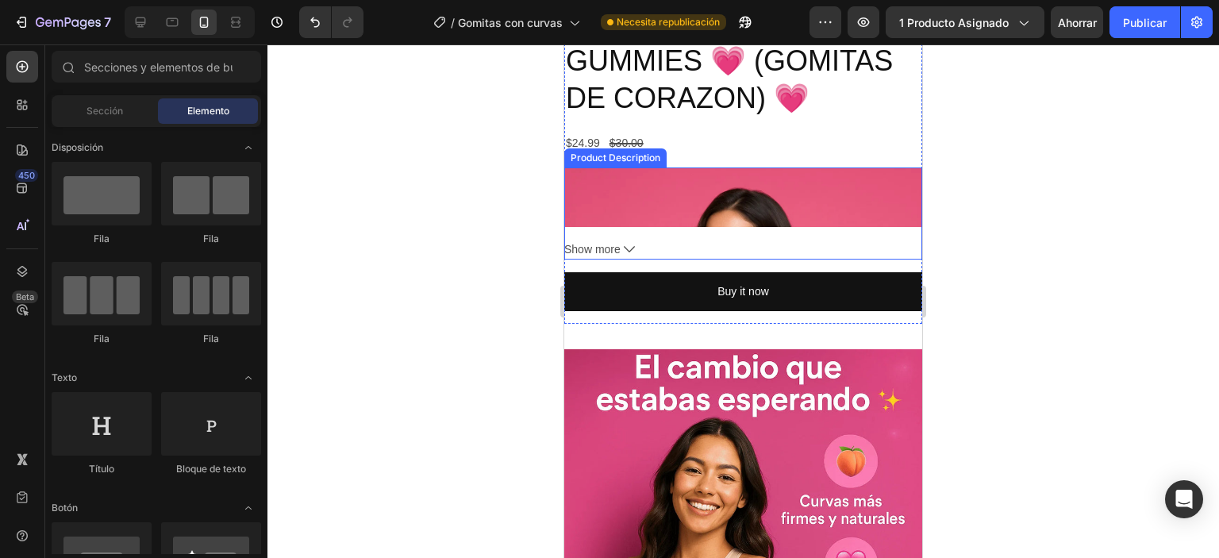
click at [754, 230] on img at bounding box center [743, 435] width 358 height 537
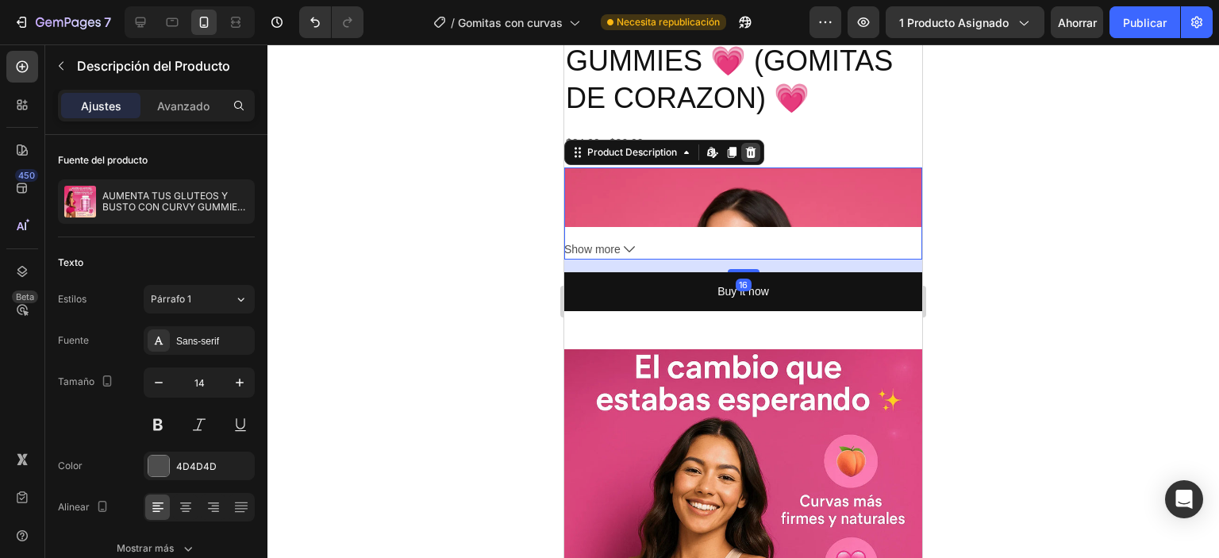
click at [754, 158] on icon at bounding box center [751, 152] width 10 height 11
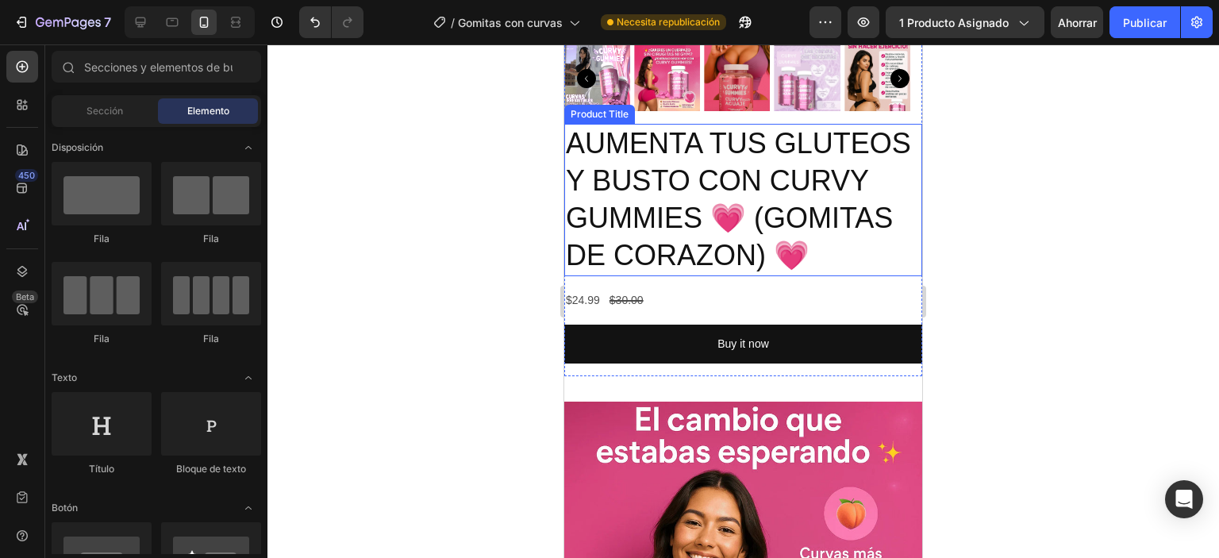
scroll to position [1033, 0]
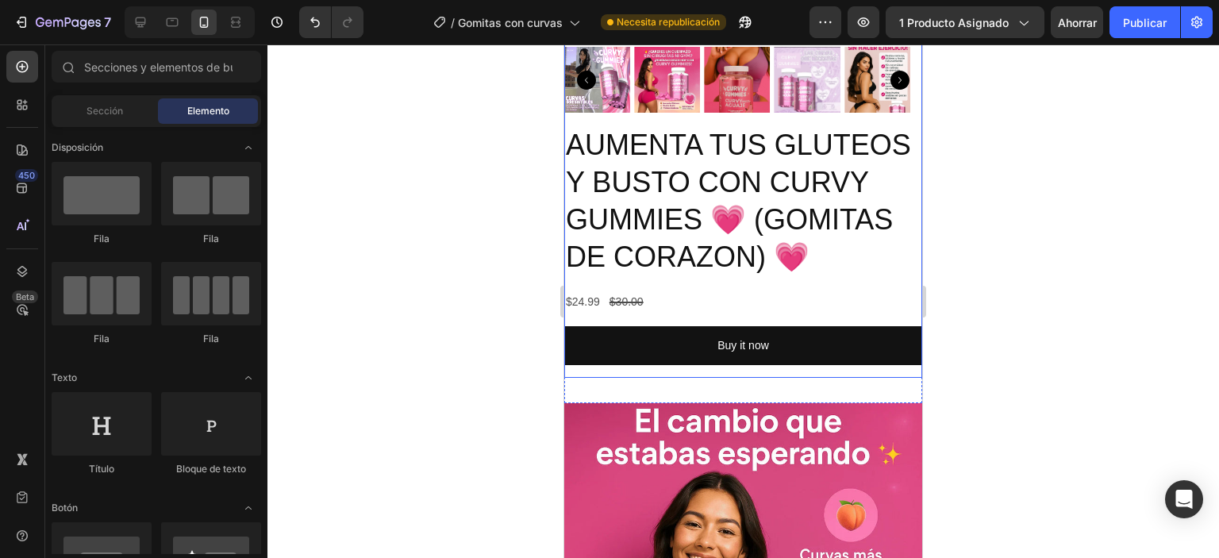
click at [742, 306] on div "AUMENTA TUS GLUTEOS Y BUSTO CON CURVY GUMMIES 💗 (GOMITAS DE CORAZON) 💗 Product …" at bounding box center [743, 251] width 358 height 252
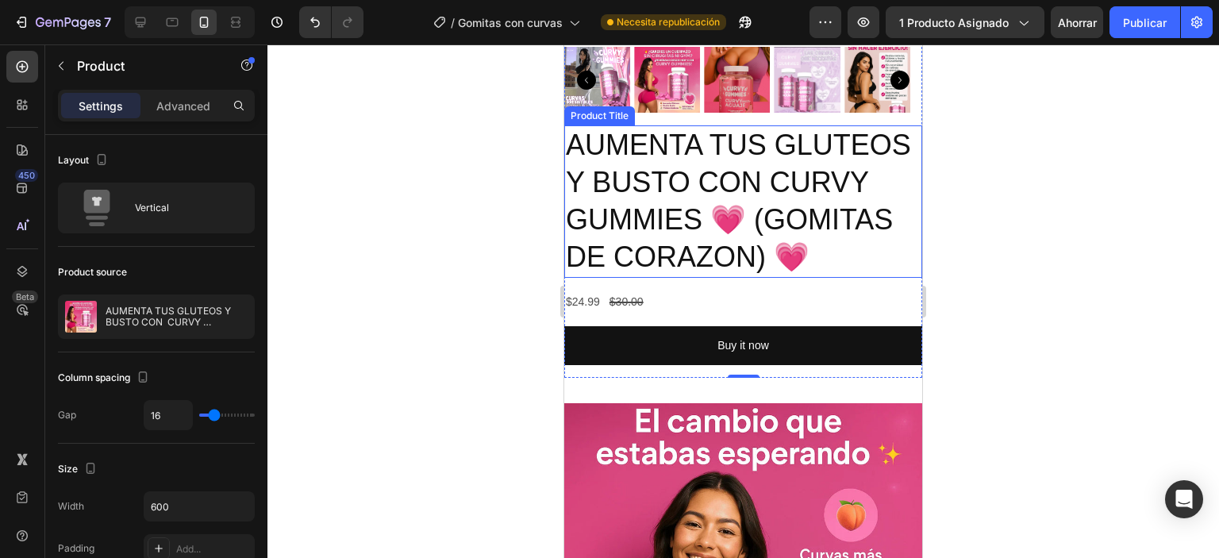
click at [733, 277] on h2 "AUMENTA TUS GLUTEOS Y BUSTO CON CURVY GUMMIES 💗 (GOMITAS DE CORAZON) 💗" at bounding box center [743, 201] width 358 height 152
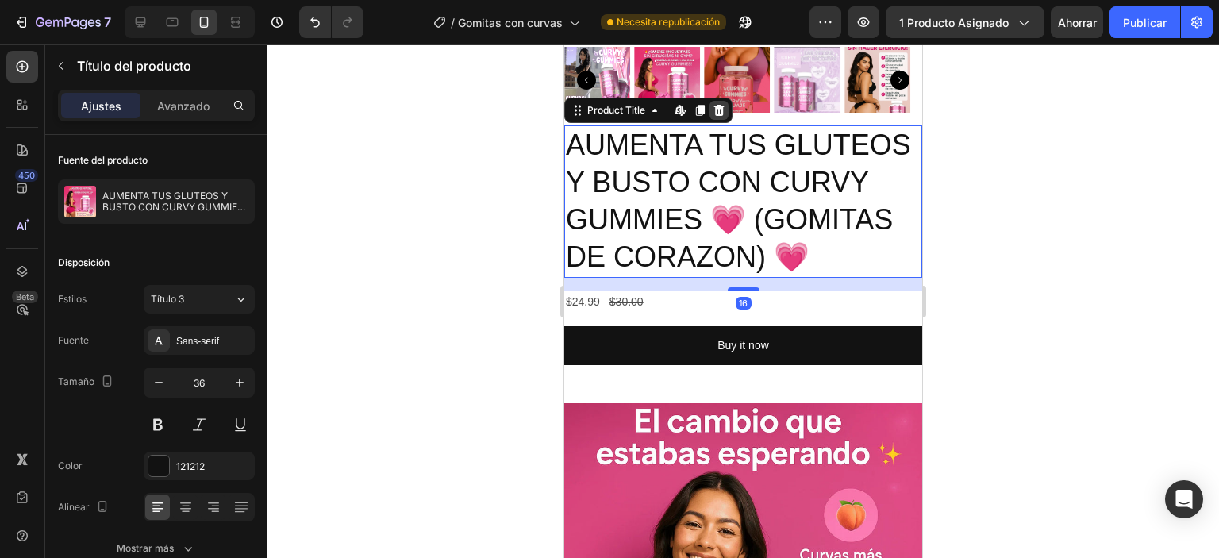
click at [714, 98] on div "Product Title Edit content in Shopify" at bounding box center [648, 110] width 168 height 25
drag, startPoint x: 717, startPoint y: 104, endPoint x: 697, endPoint y: 217, distance: 114.6
click at [717, 105] on div at bounding box center [719, 110] width 19 height 19
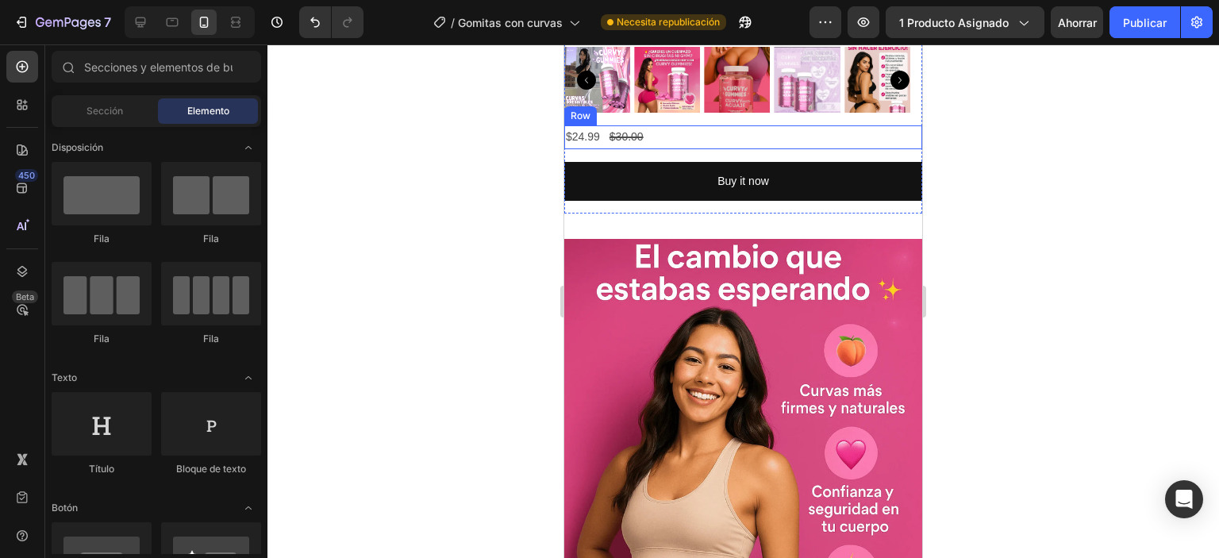
click at [660, 126] on div "$24.99 Product Price Product Price $30.00 Product Price Product Price Row" at bounding box center [743, 136] width 358 height 23
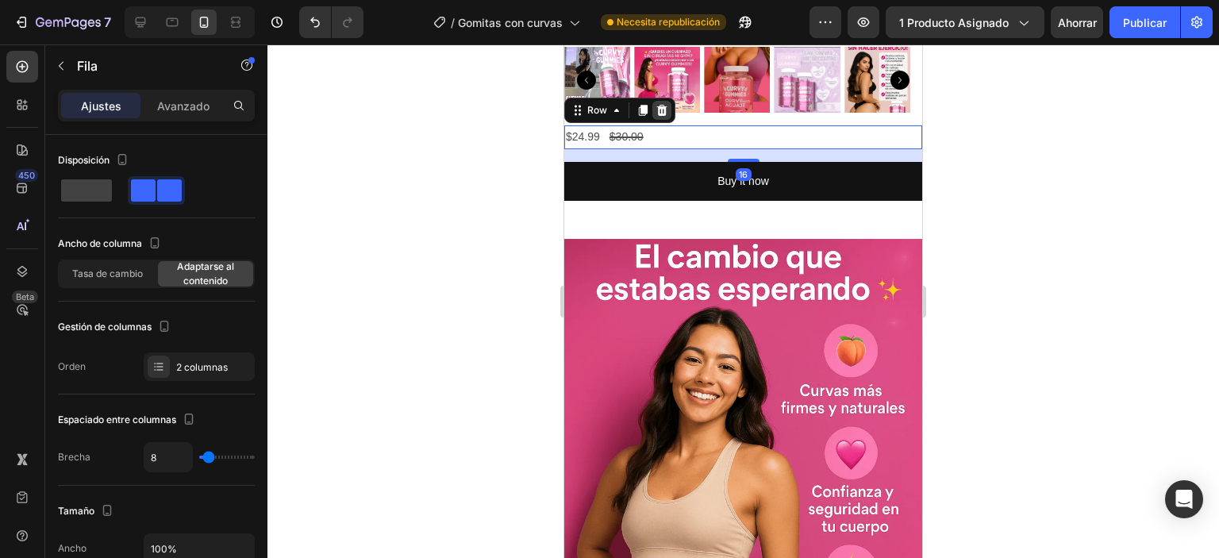
click at [660, 104] on icon at bounding box center [662, 110] width 13 height 13
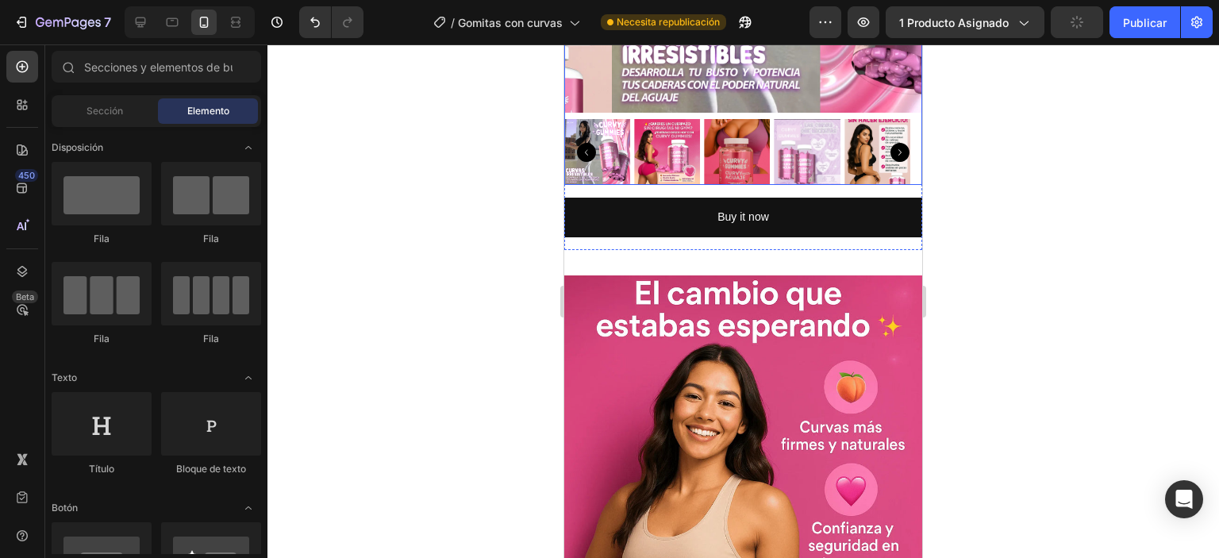
scroll to position [875, 0]
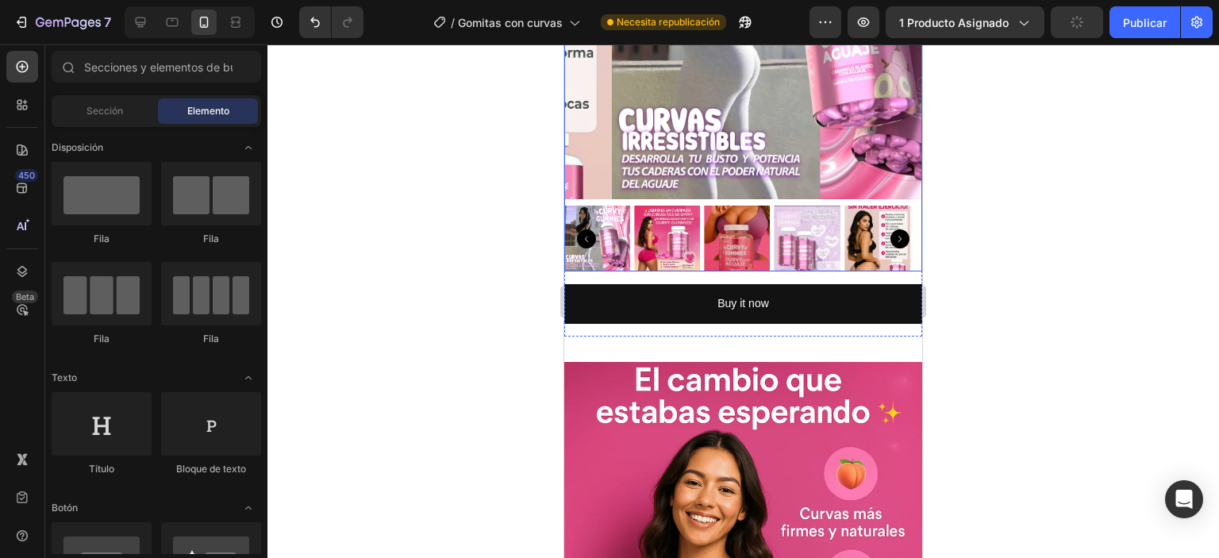
click at [708, 212] on img at bounding box center [737, 239] width 66 height 66
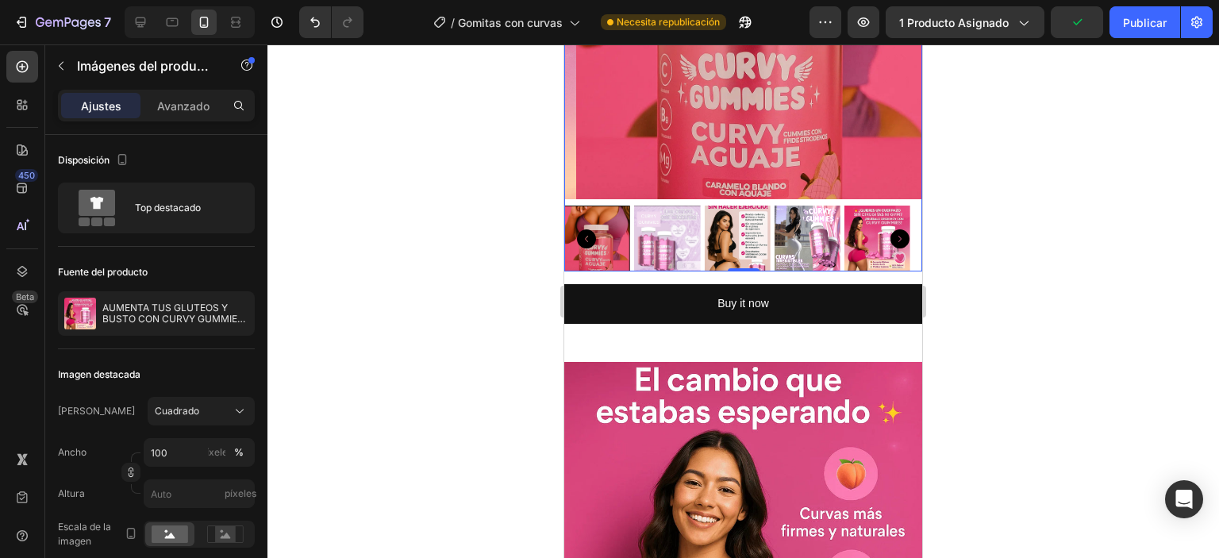
click at [659, 171] on img at bounding box center [755, 20] width 358 height 358
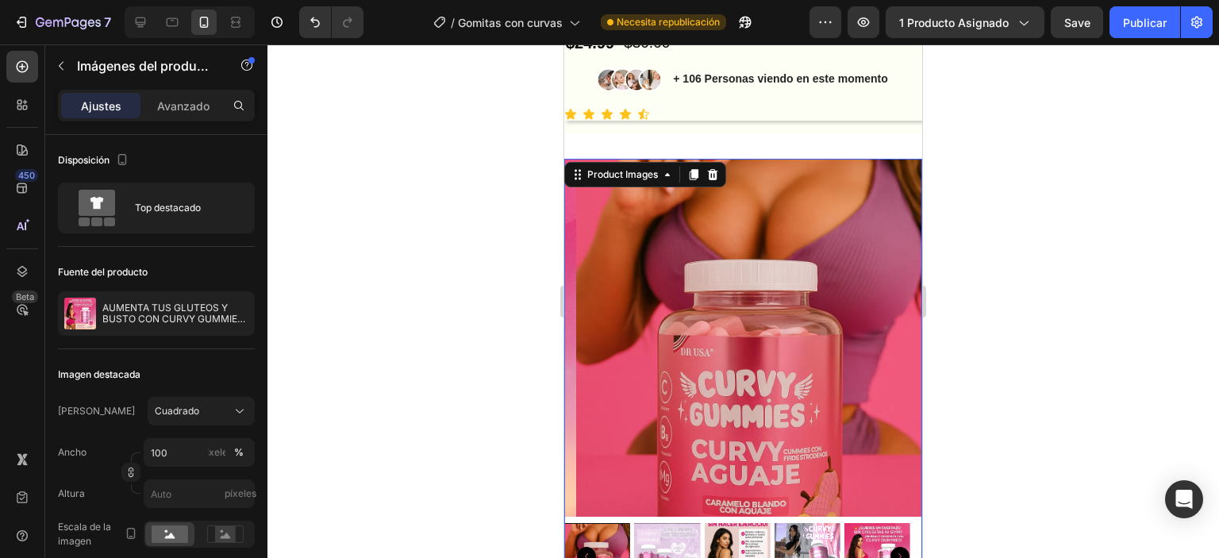
scroll to position [398, 0]
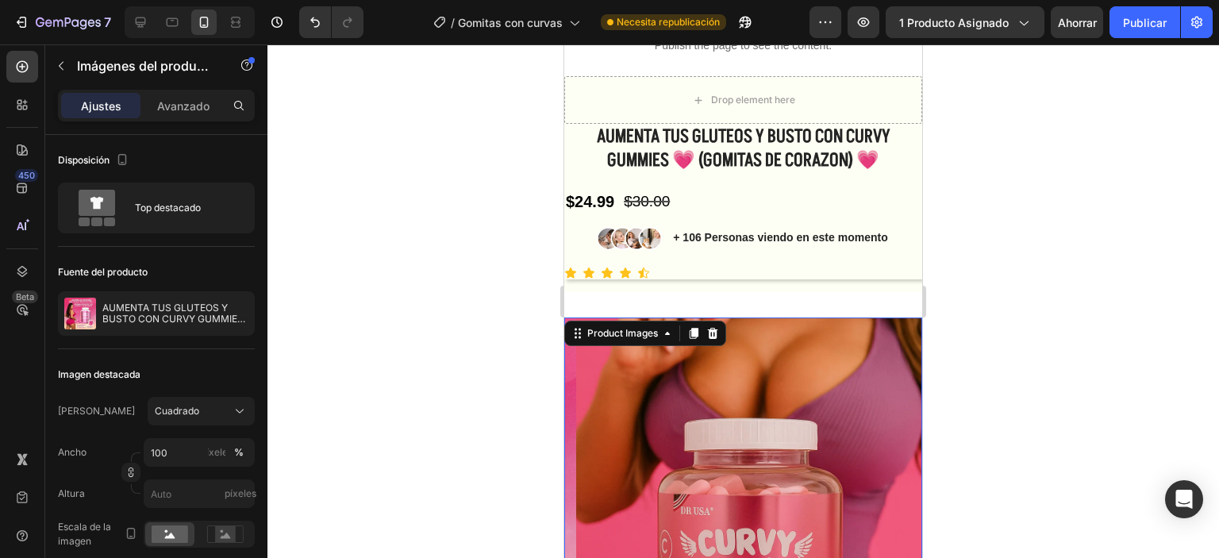
click at [703, 374] on img at bounding box center [755, 496] width 358 height 358
click at [669, 328] on icon at bounding box center [667, 333] width 13 height 13
click at [714, 329] on icon at bounding box center [713, 333] width 10 height 11
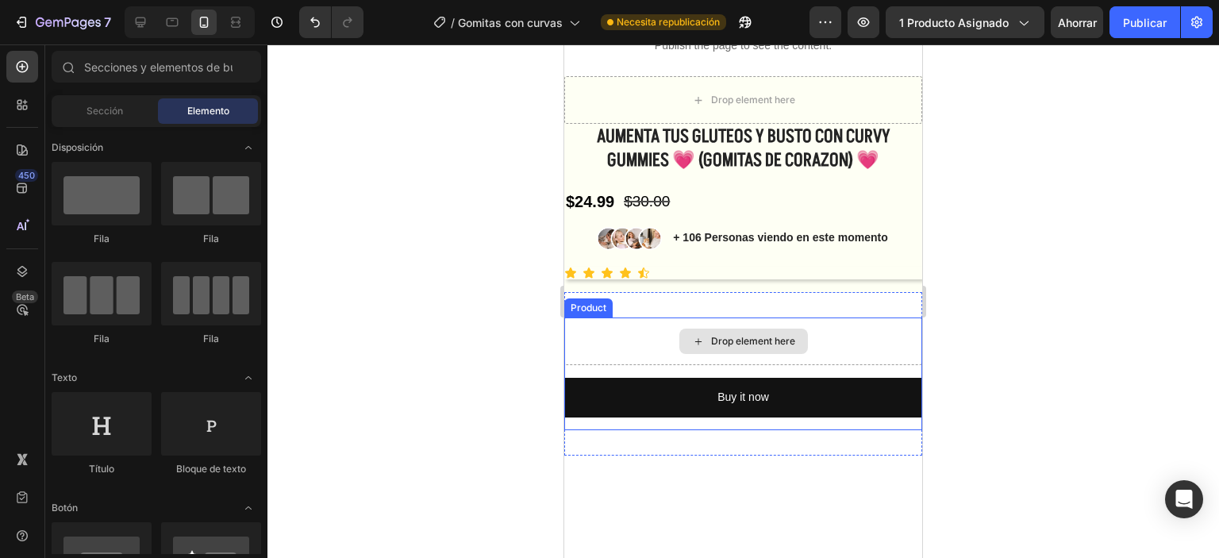
click at [589, 329] on div "Drop element here" at bounding box center [743, 341] width 358 height 48
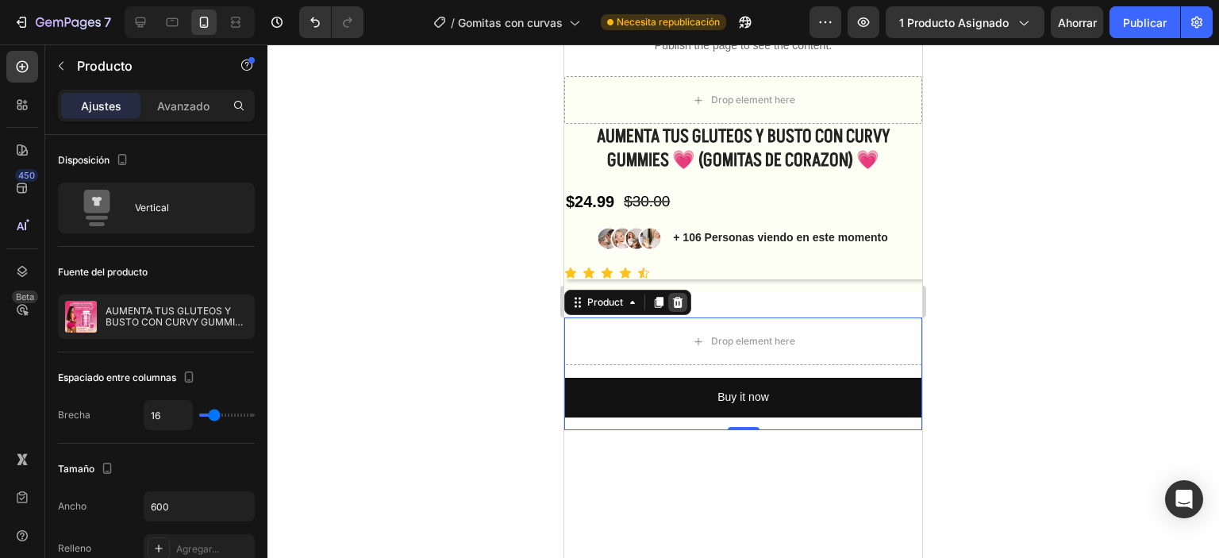
click at [677, 299] on icon at bounding box center [678, 302] width 10 height 11
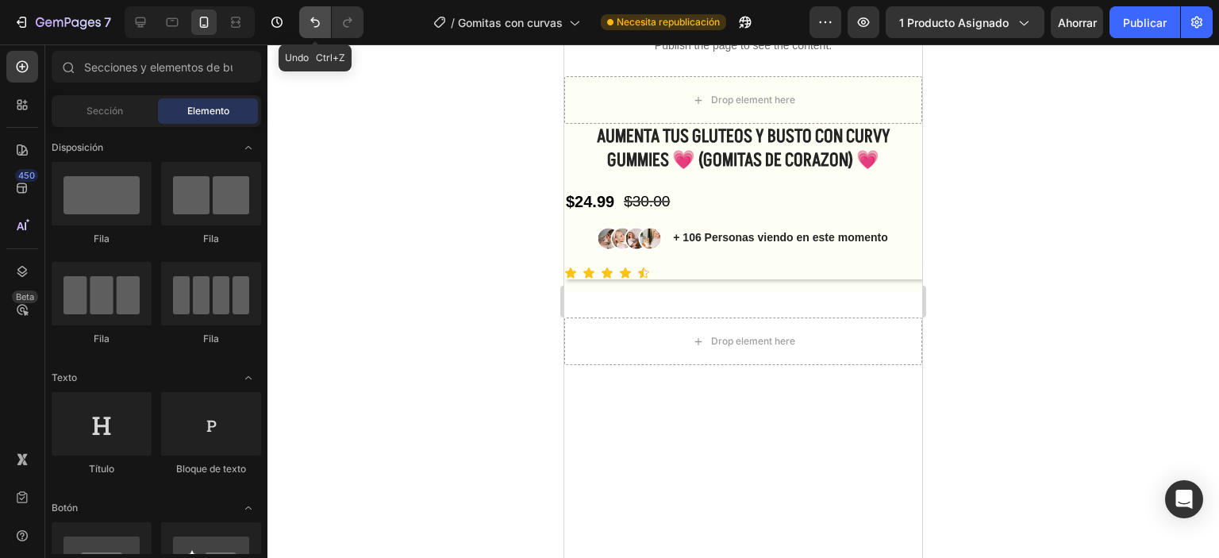
click at [303, 30] on button "Deshacer/Rehacer" at bounding box center [315, 22] width 32 height 32
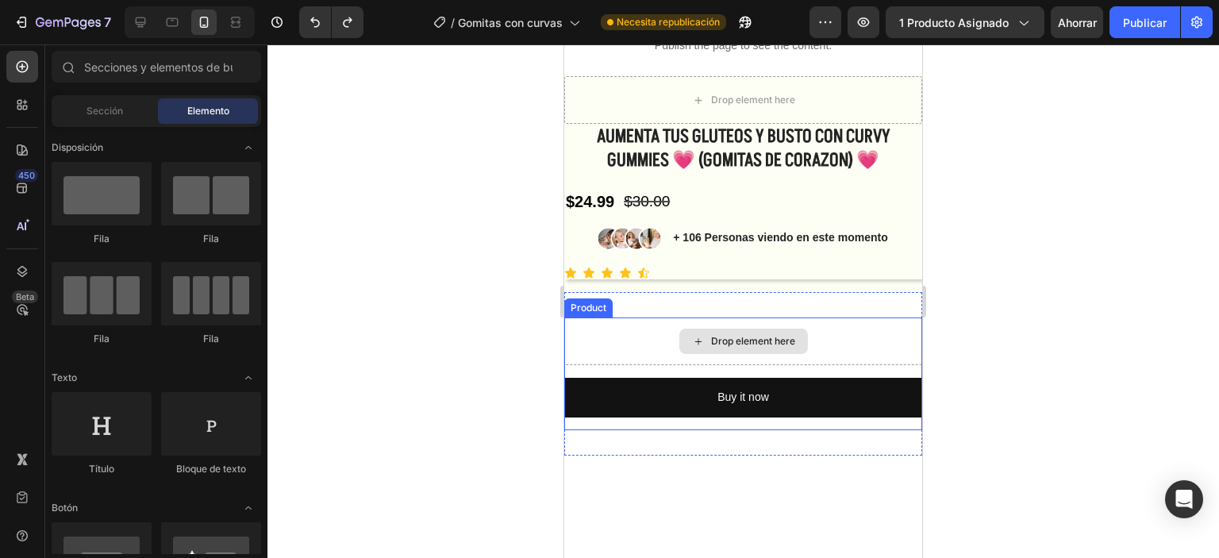
click at [637, 329] on div "Drop element here" at bounding box center [743, 341] width 358 height 48
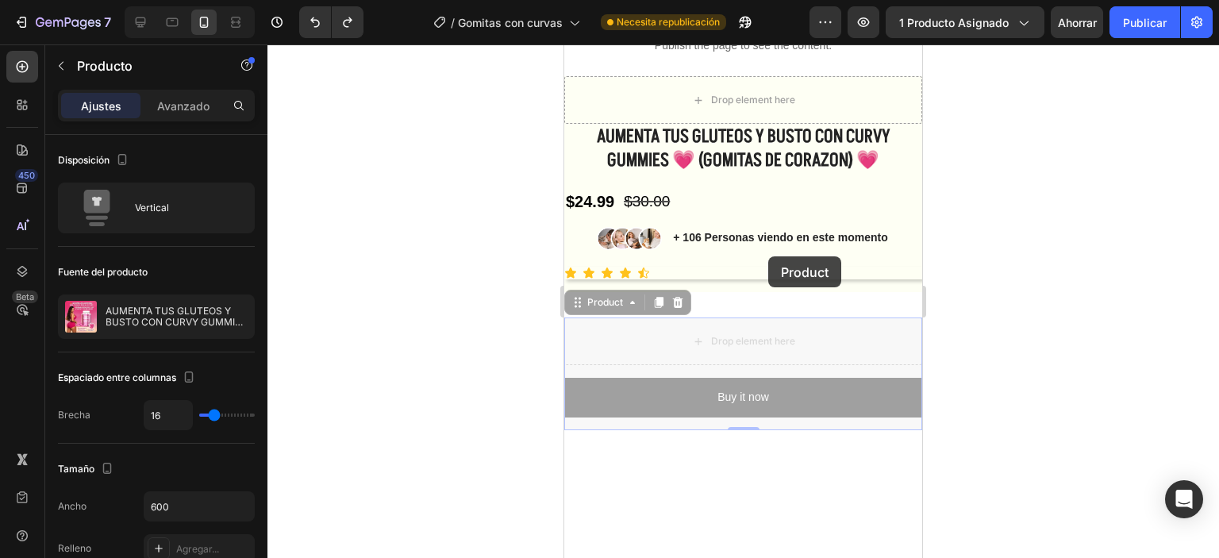
drag, startPoint x: 755, startPoint y: 371, endPoint x: 759, endPoint y: 309, distance: 62.0
click at [759, 309] on div "Mobile ( 451 px) iPhone 13 Mini iPhone 13 Pro iPhone 11 Pro Max iPhone 15 Pro M…" at bounding box center [743, 519] width 358 height 1746
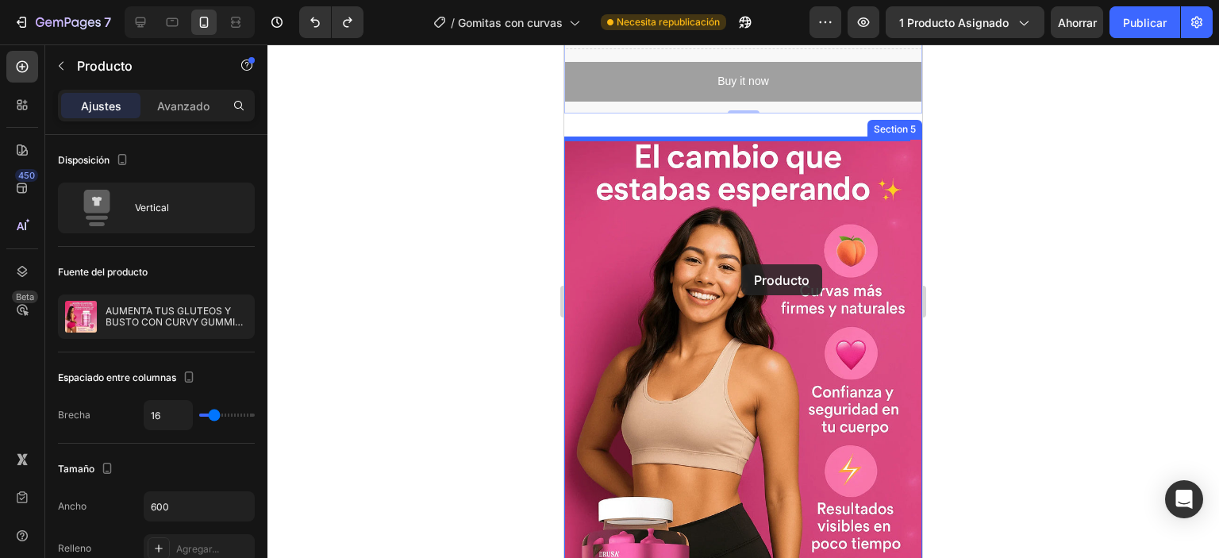
scroll to position [478, 0]
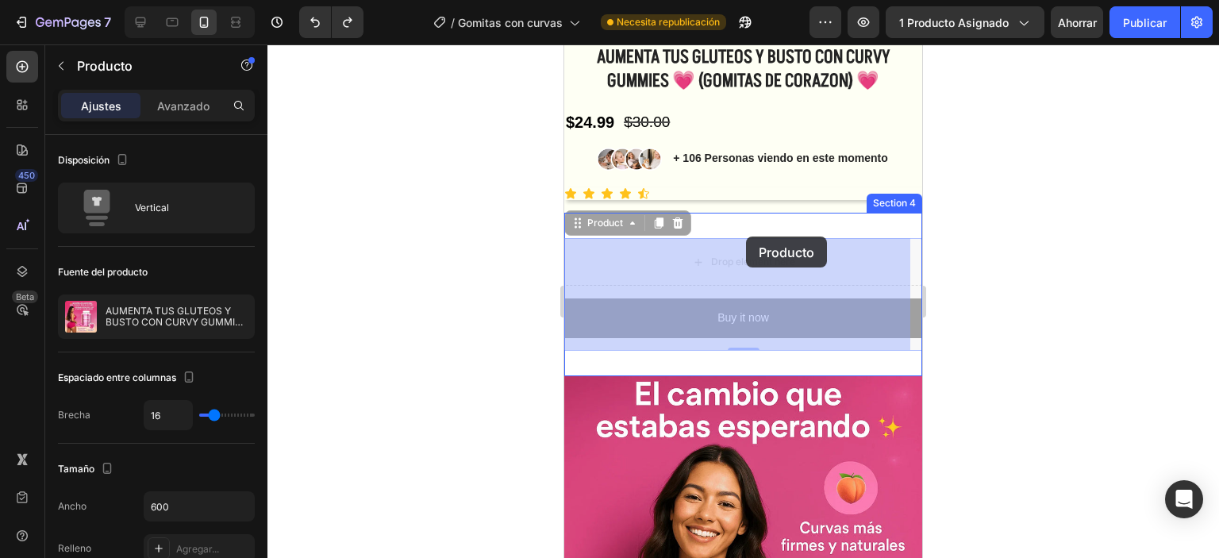
drag, startPoint x: 761, startPoint y: 425, endPoint x: 746, endPoint y: 237, distance: 188.7
click at [746, 237] on div "Mobile ( 451 px) iPhone 13 Mini iPhone 13 Pro iPhone 11 Pro Max iPhone 15 Pro M…" at bounding box center [743, 449] width 358 height 1764
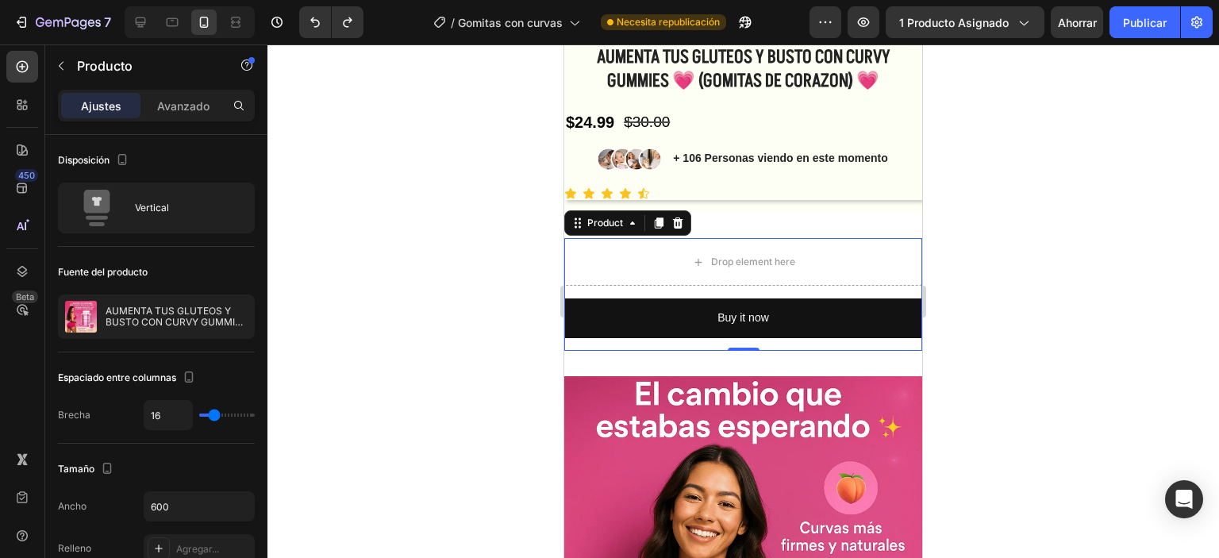
click at [510, 246] on div at bounding box center [743, 301] width 952 height 514
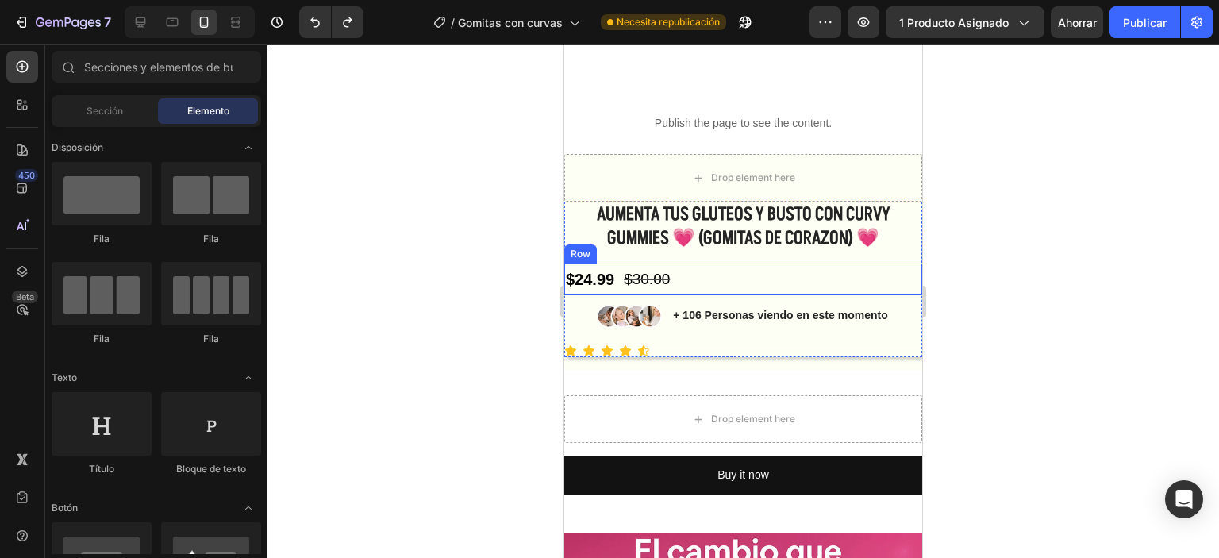
scroll to position [319, 0]
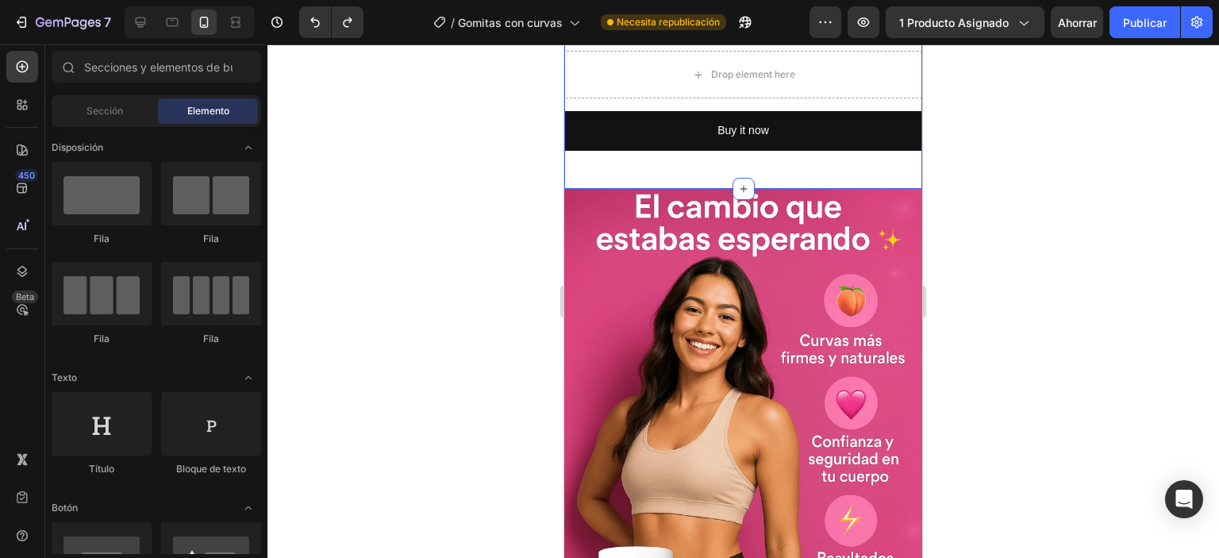
click at [651, 188] on div "Drop element here Buy it now Dynamic Checkout Product Section 4" at bounding box center [743, 106] width 358 height 163
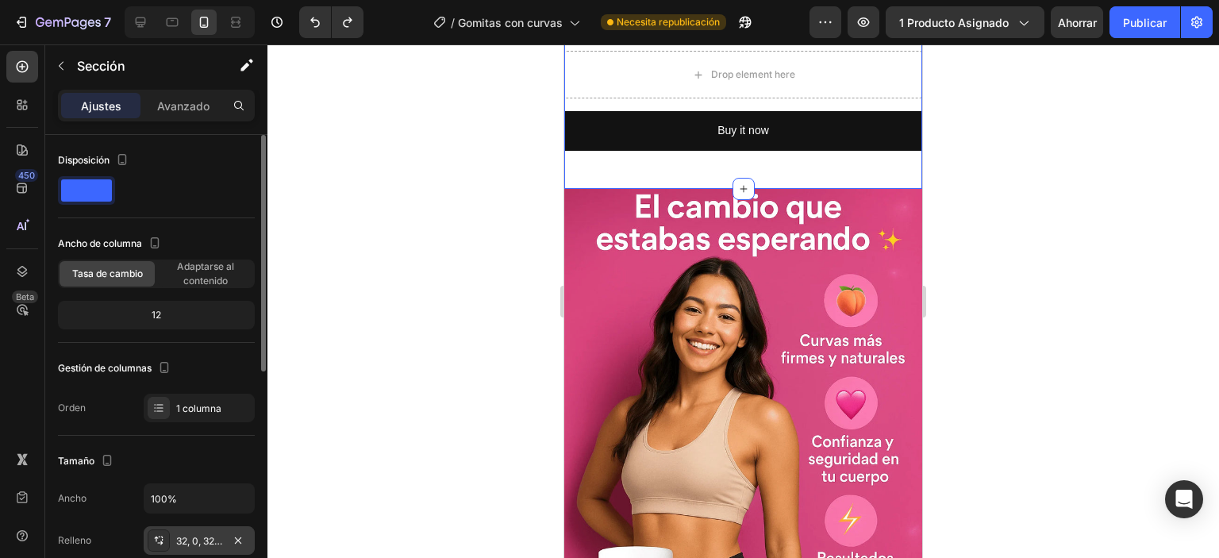
click at [178, 535] on font "32, 0, 32, 0" at bounding box center [200, 541] width 49 height 12
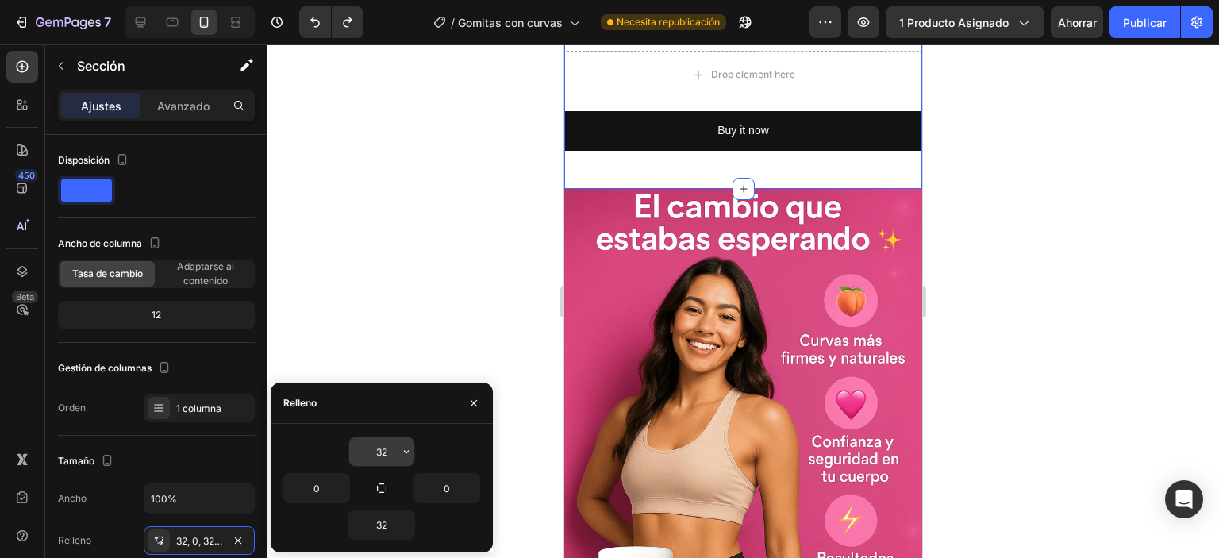
click at [381, 452] on input "32" at bounding box center [381, 451] width 65 height 29
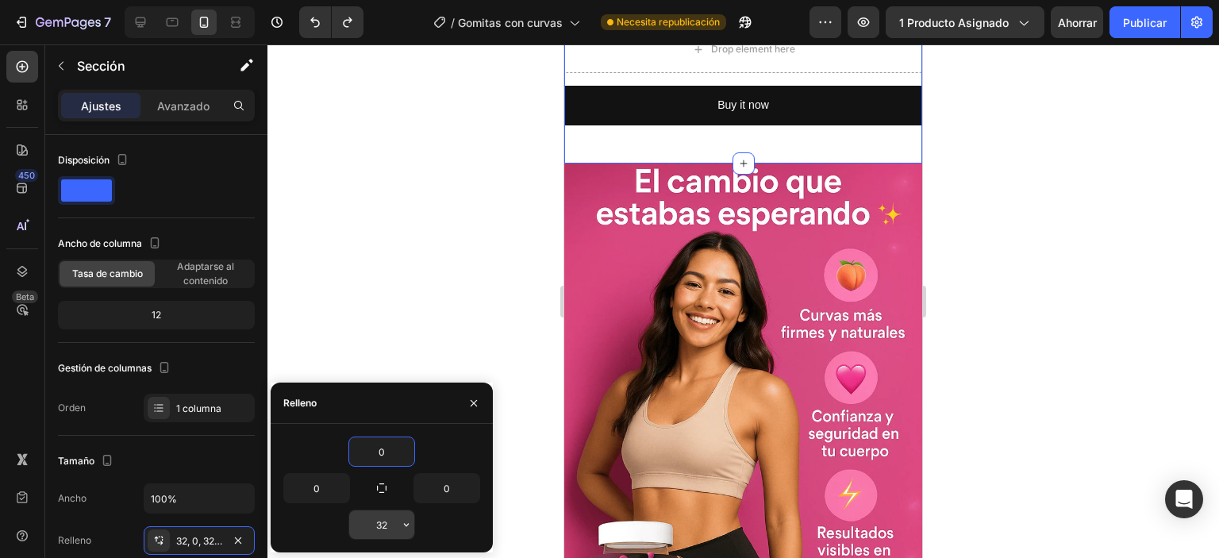
type input "0"
click at [387, 526] on input "32" at bounding box center [381, 524] width 65 height 29
click at [385, 526] on input "32" at bounding box center [381, 524] width 65 height 29
type input "0"
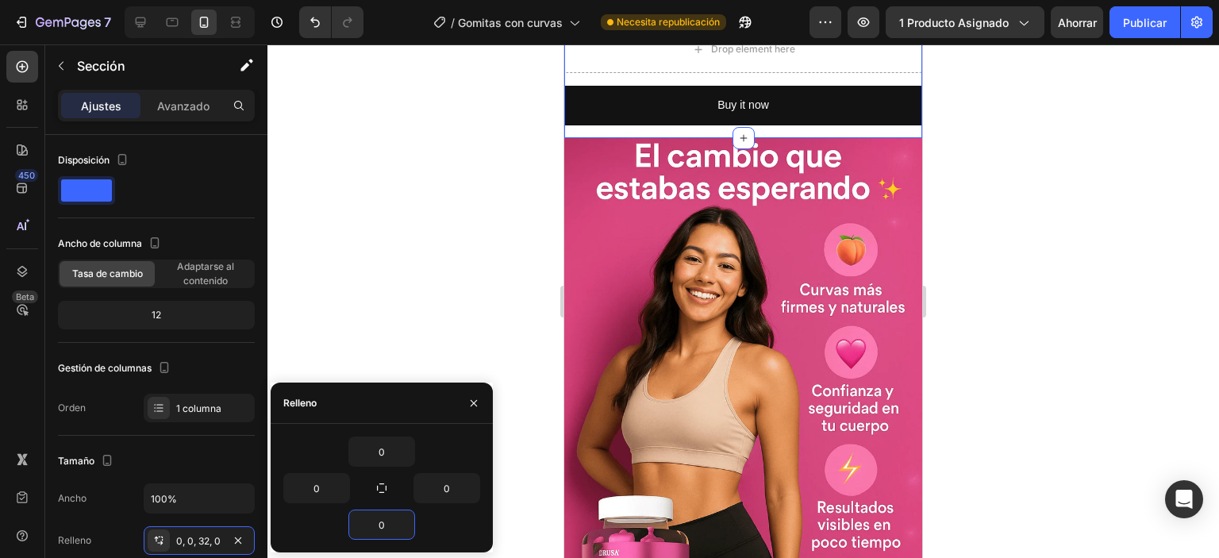
click at [400, 261] on div at bounding box center [743, 301] width 952 height 514
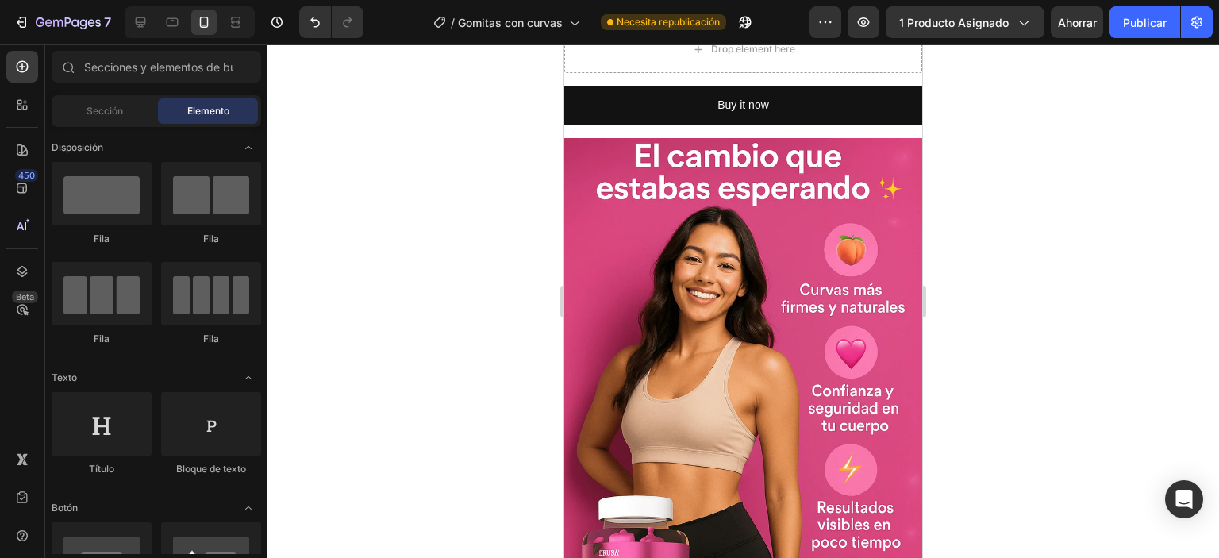
click at [641, 11] on icon at bounding box center [643, 6] width 11 height 10
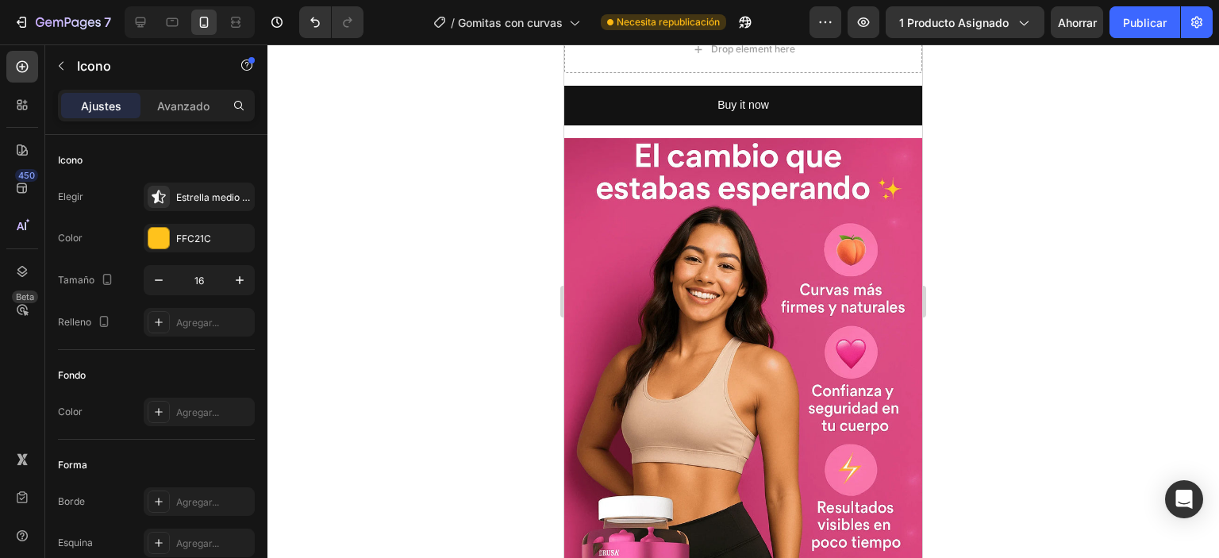
click at [675, 13] on div "Icon Icon Icon Icon Icon 0" at bounding box center [743, 6] width 358 height 13
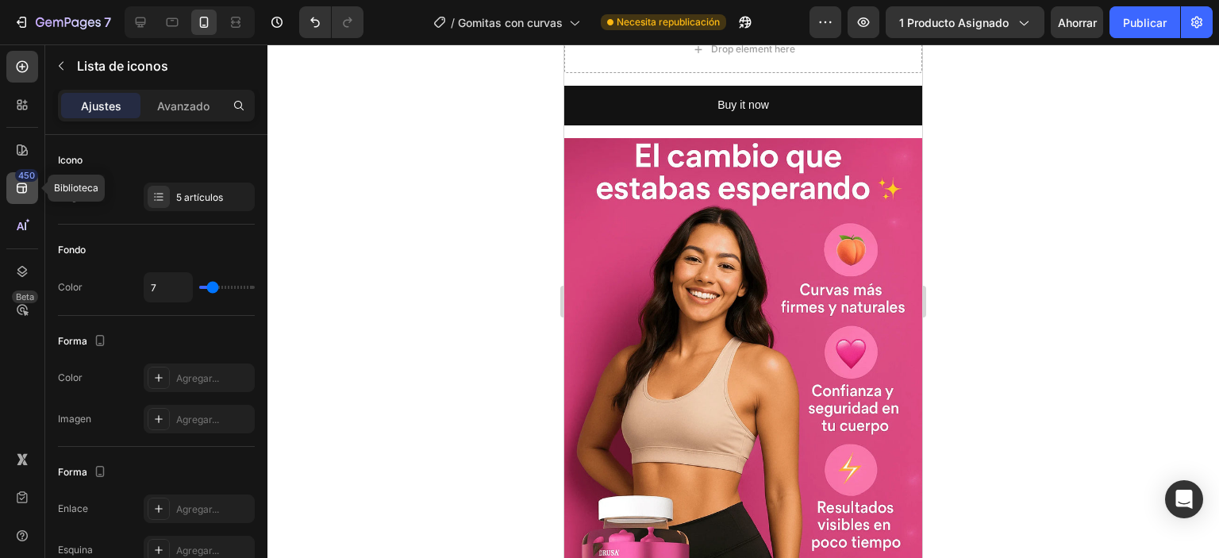
click at [25, 190] on icon at bounding box center [22, 188] width 16 height 16
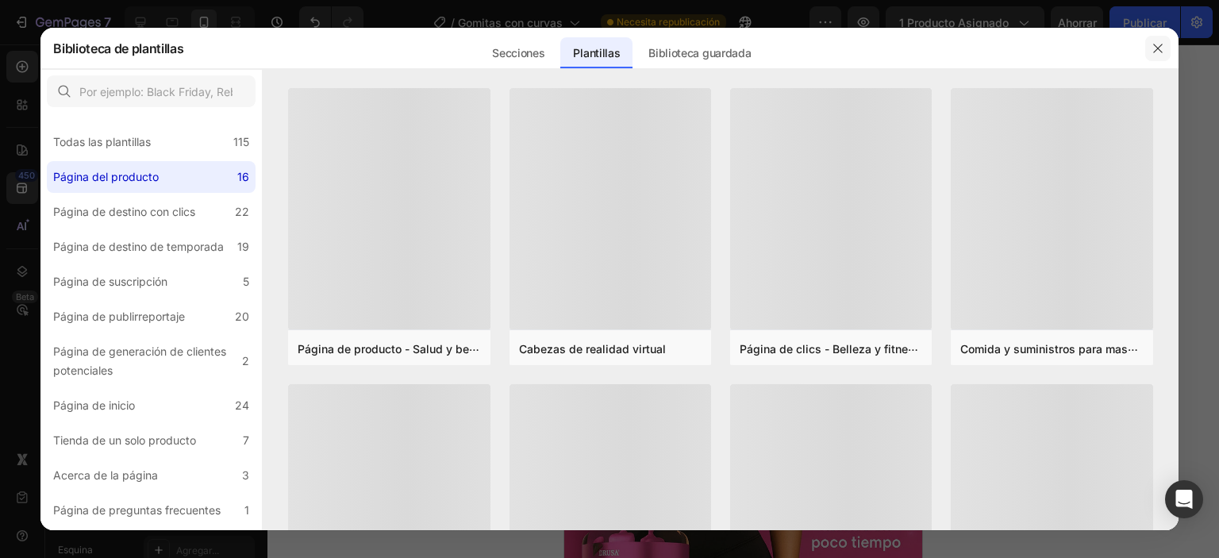
click at [1161, 44] on icon "button" at bounding box center [1157, 48] width 9 height 9
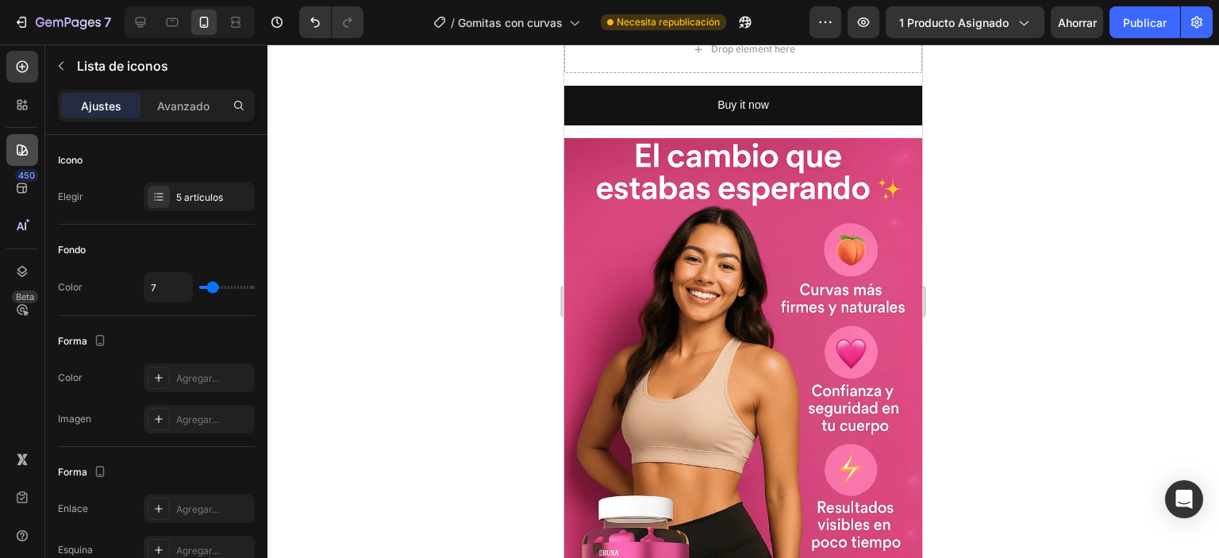
click at [28, 153] on icon at bounding box center [22, 150] width 16 height 16
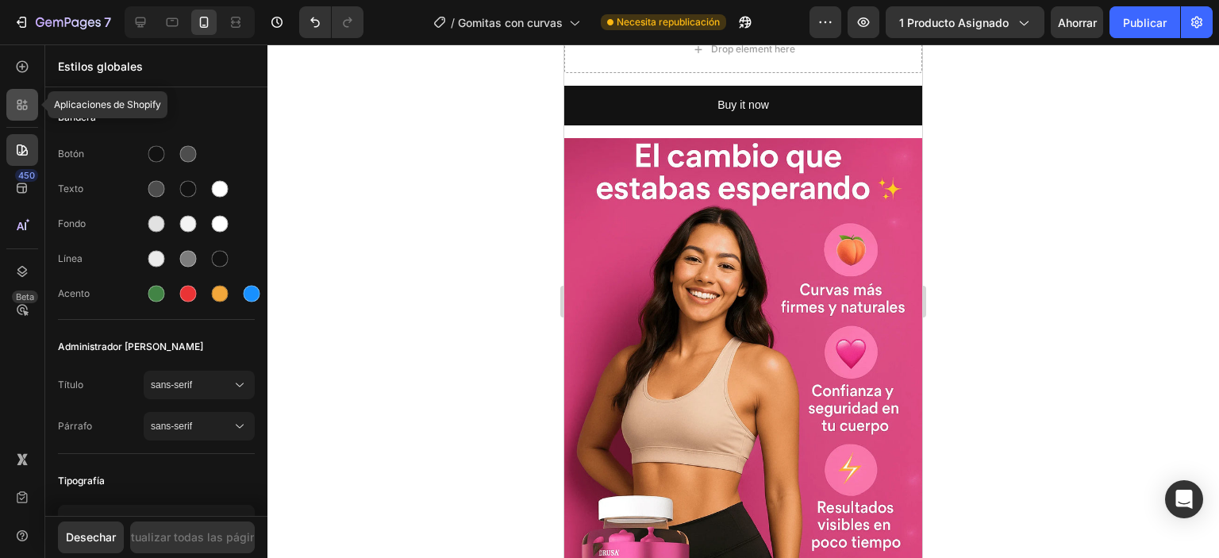
click at [25, 91] on div at bounding box center [22, 105] width 32 height 32
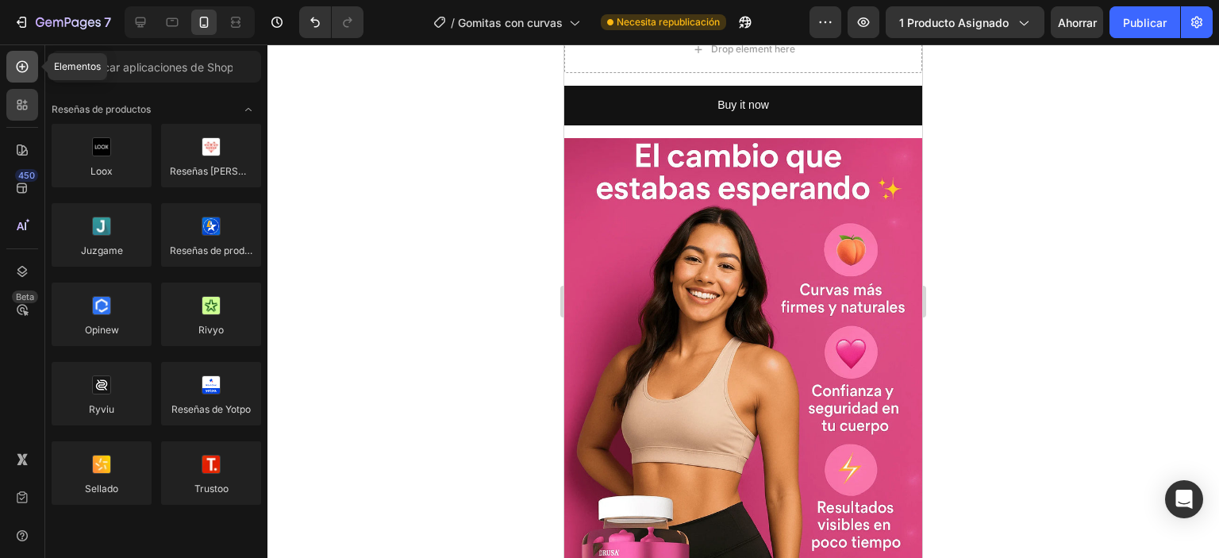
click at [17, 66] on icon at bounding box center [23, 67] width 12 height 12
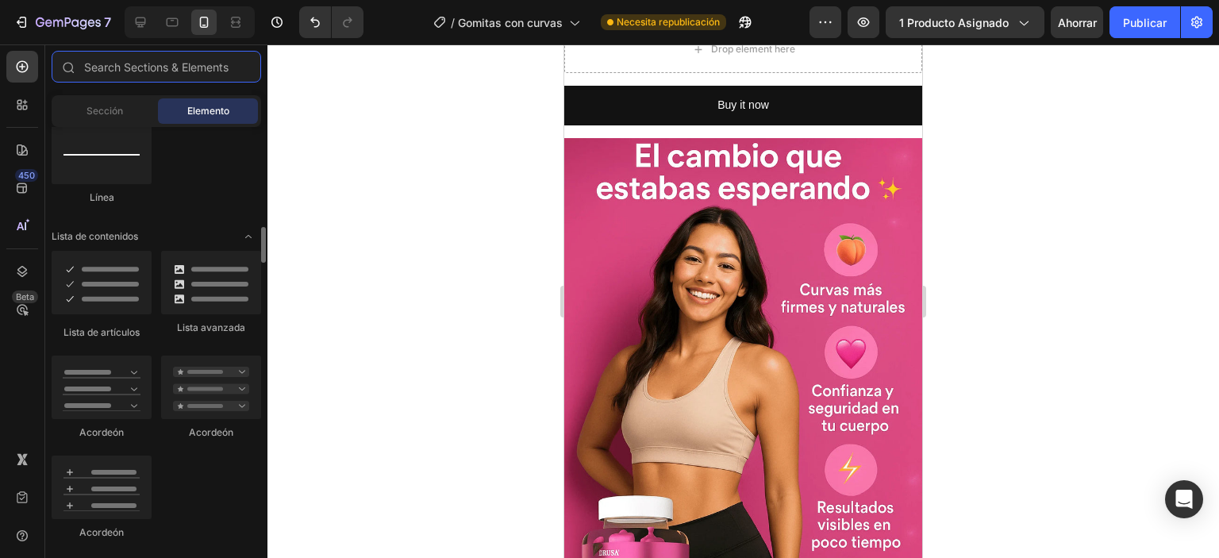
scroll to position [1270, 0]
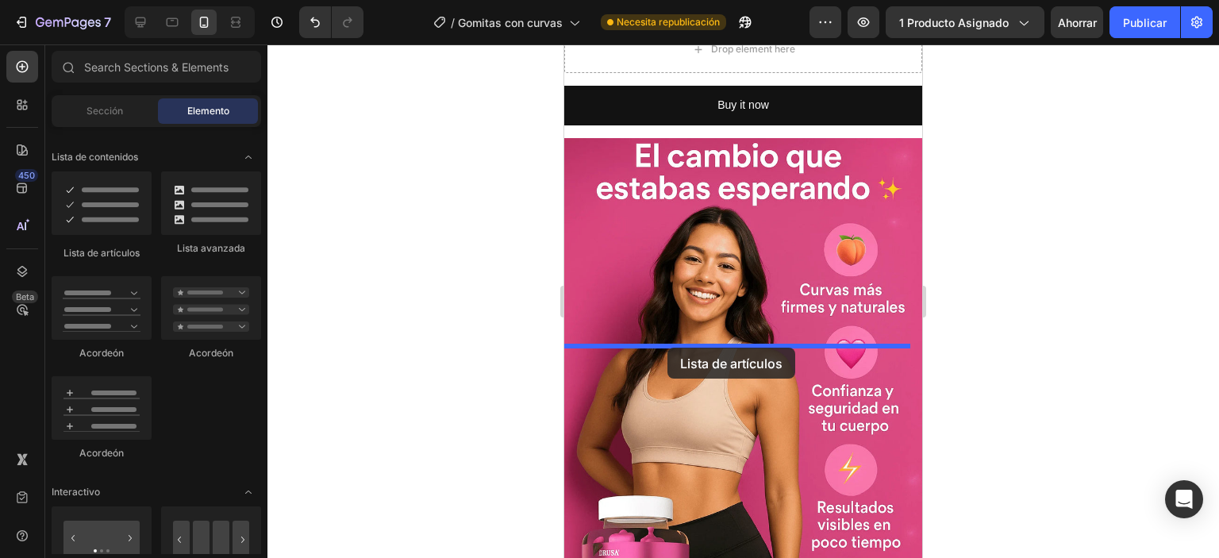
drag, startPoint x: 970, startPoint y: 325, endPoint x: 667, endPoint y: 348, distance: 303.3
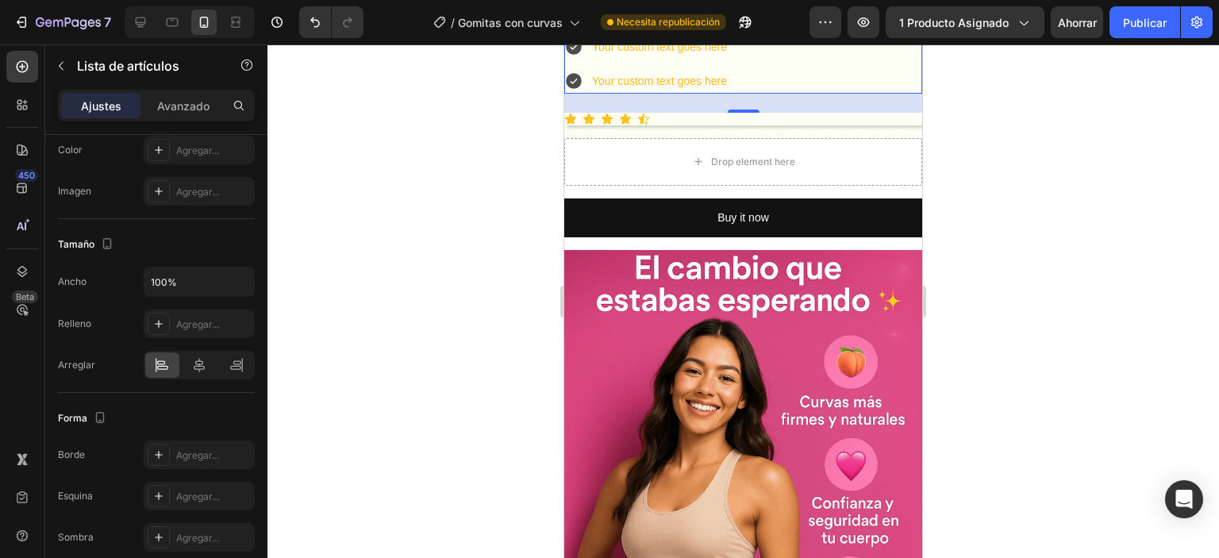
scroll to position [994, 0]
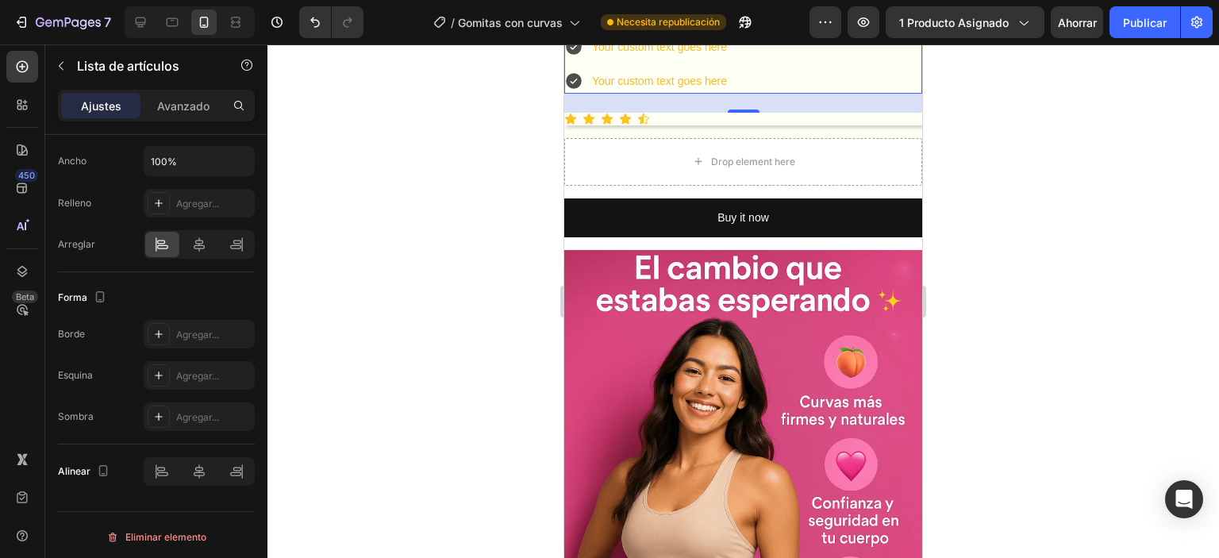
click at [442, 436] on div at bounding box center [743, 301] width 952 height 514
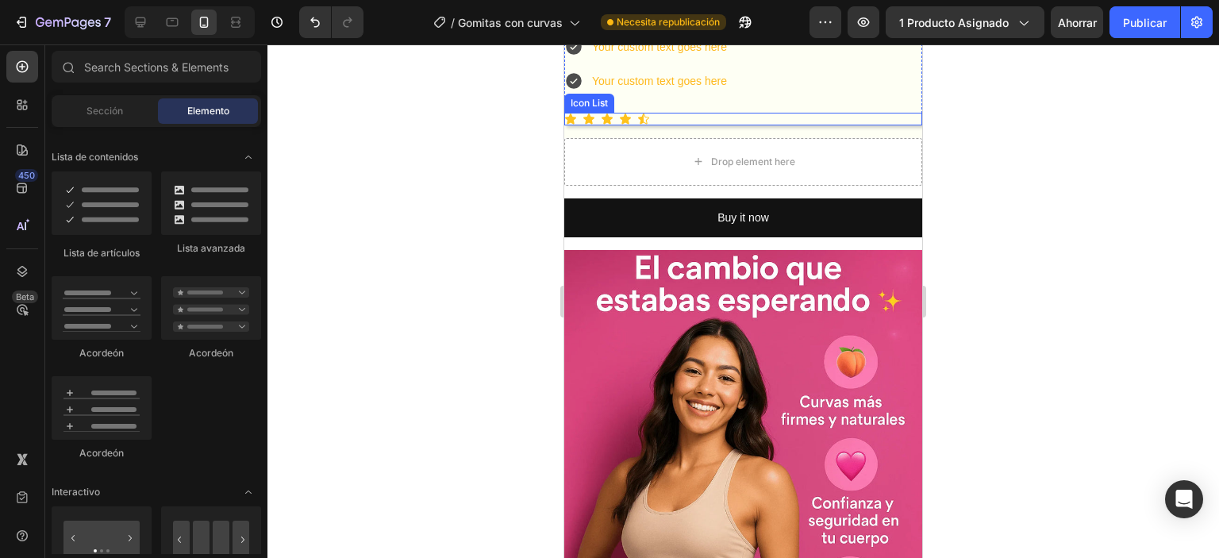
click at [692, 125] on div "Icon Icon Icon Icon Icon" at bounding box center [743, 119] width 358 height 13
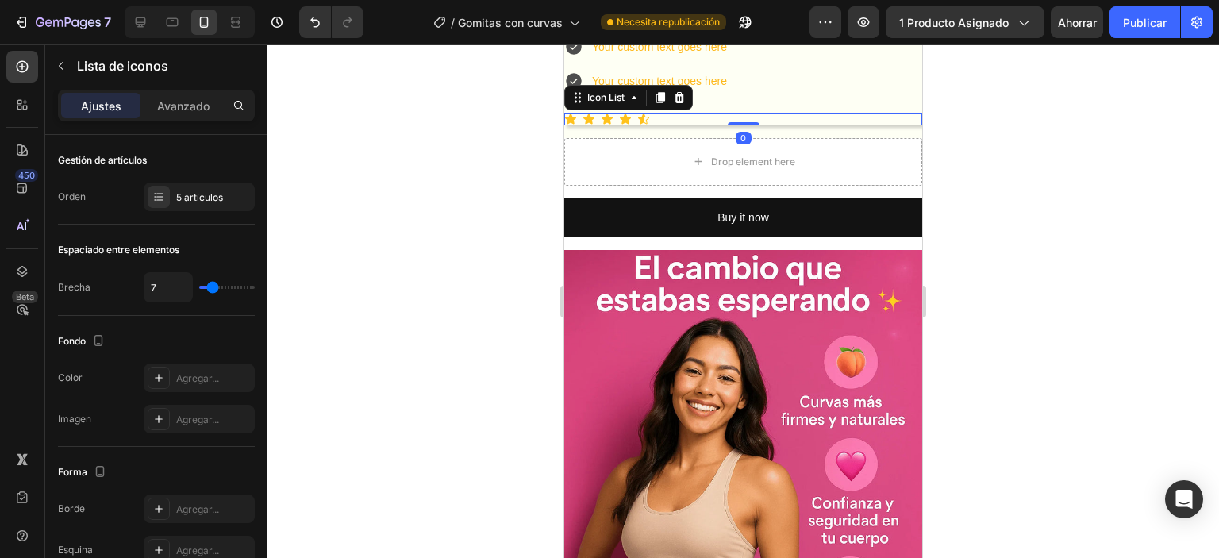
click at [693, 125] on div "Icon Icon Icon Icon Icon" at bounding box center [743, 119] width 358 height 13
click at [641, 125] on div "Icon" at bounding box center [643, 119] width 13 height 13
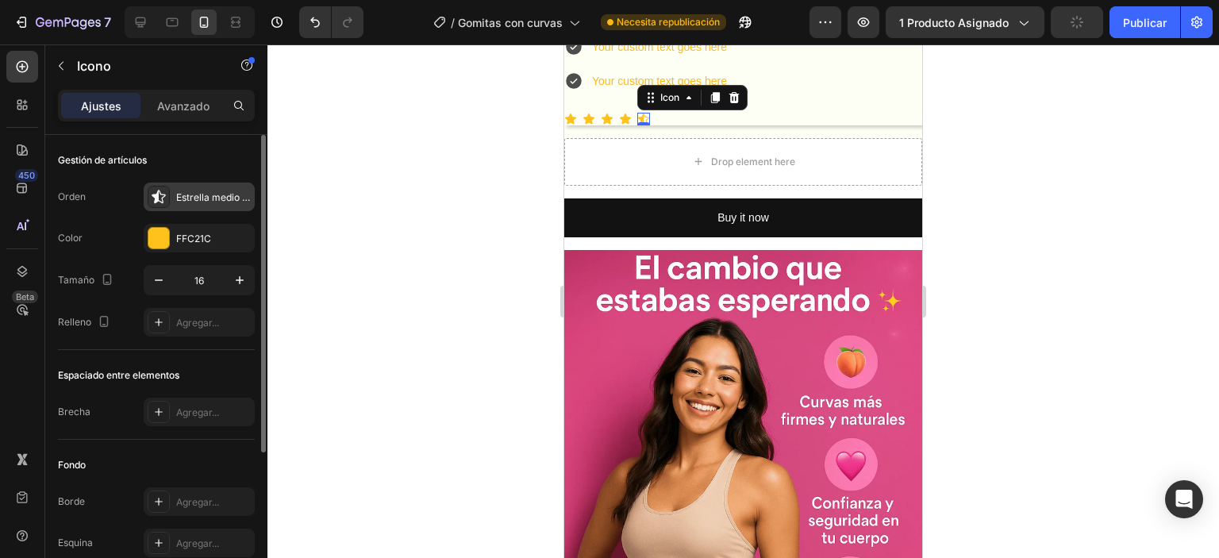
click at [181, 199] on font "Estrella medio llena" at bounding box center [219, 197] width 87 height 12
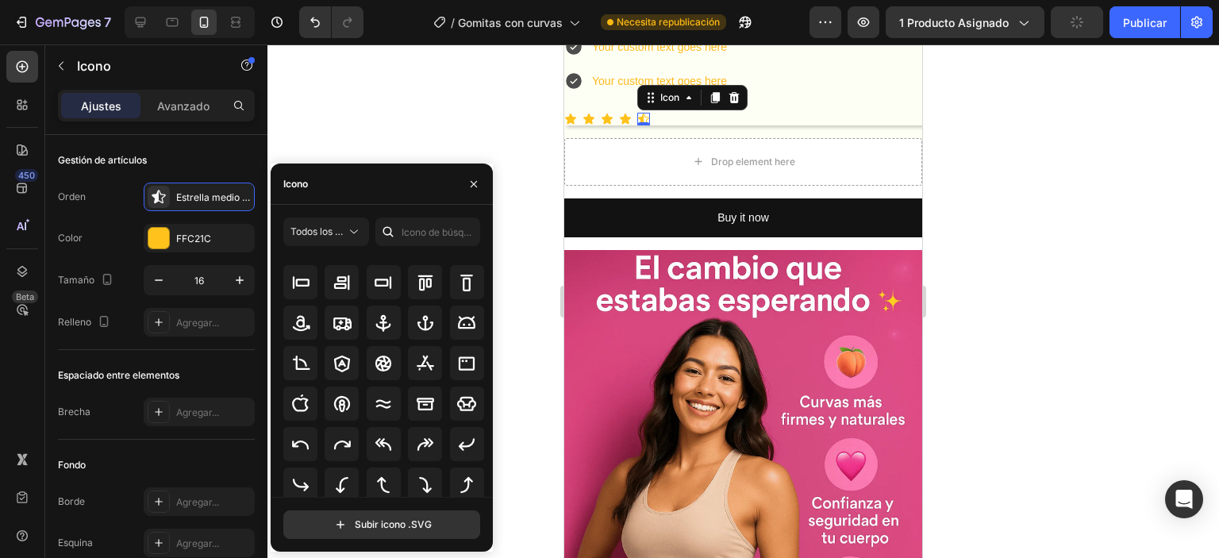
scroll to position [175, 0]
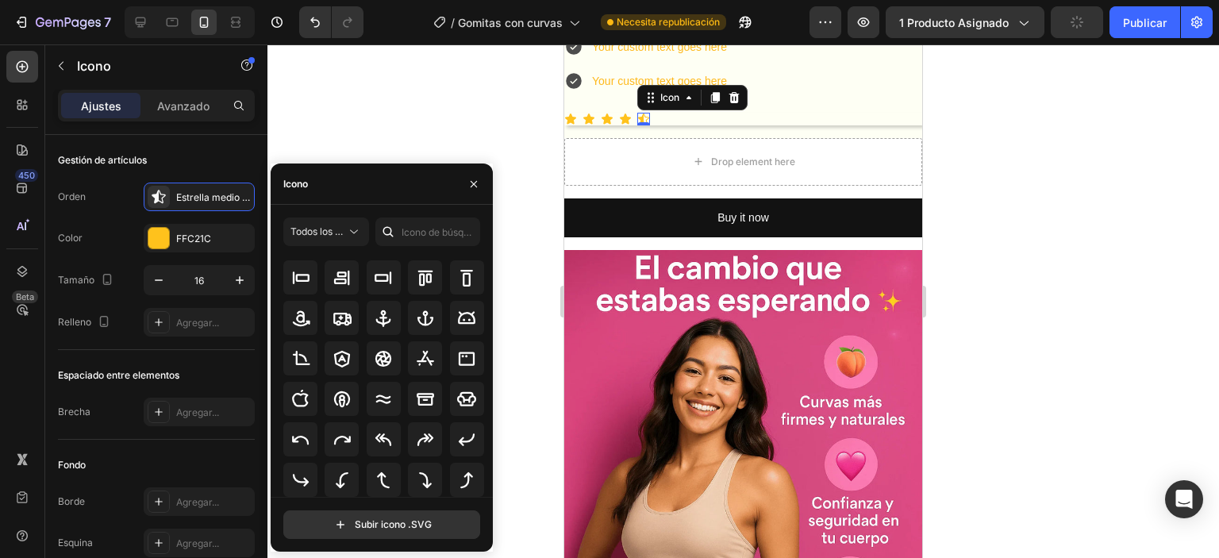
click at [533, 405] on div at bounding box center [743, 301] width 952 height 514
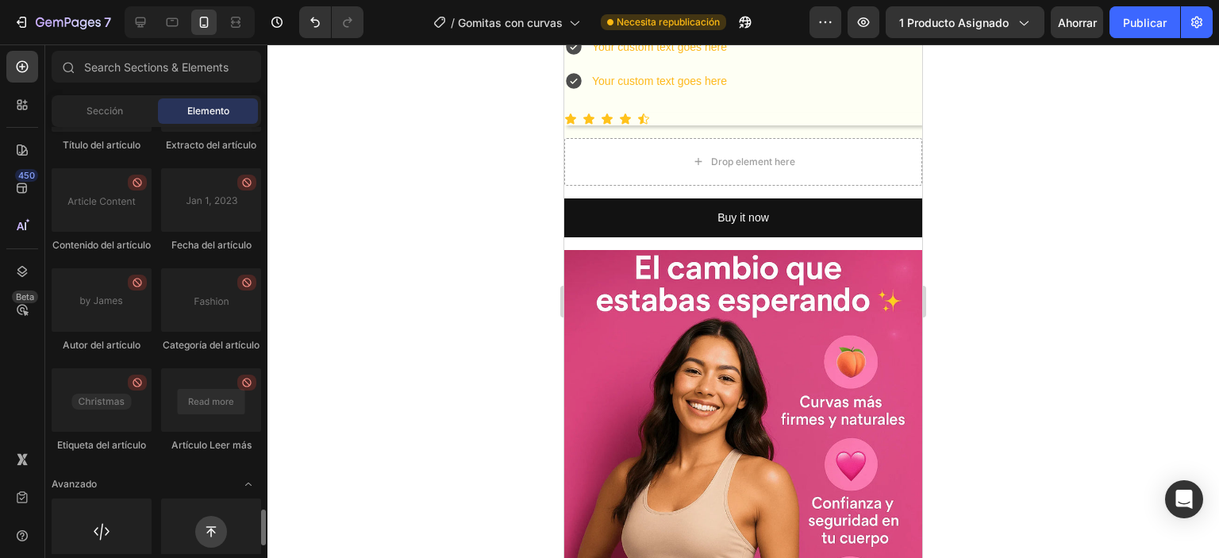
scroll to position [4625, 0]
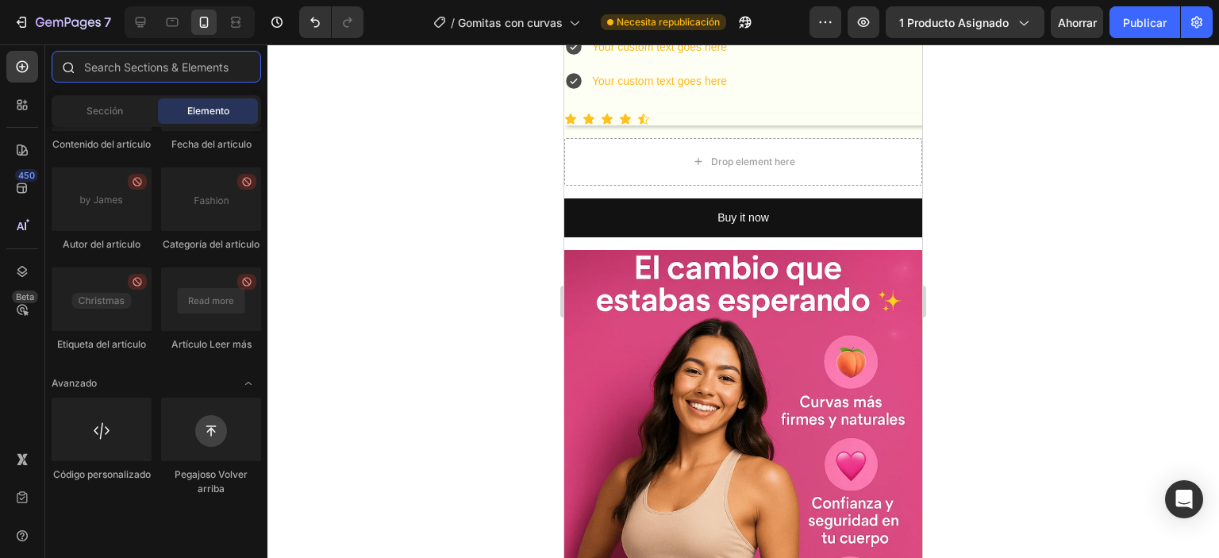
click at [92, 63] on input "text" at bounding box center [157, 67] width 210 height 32
click at [109, 101] on div "Sección" at bounding box center [105, 110] width 100 height 25
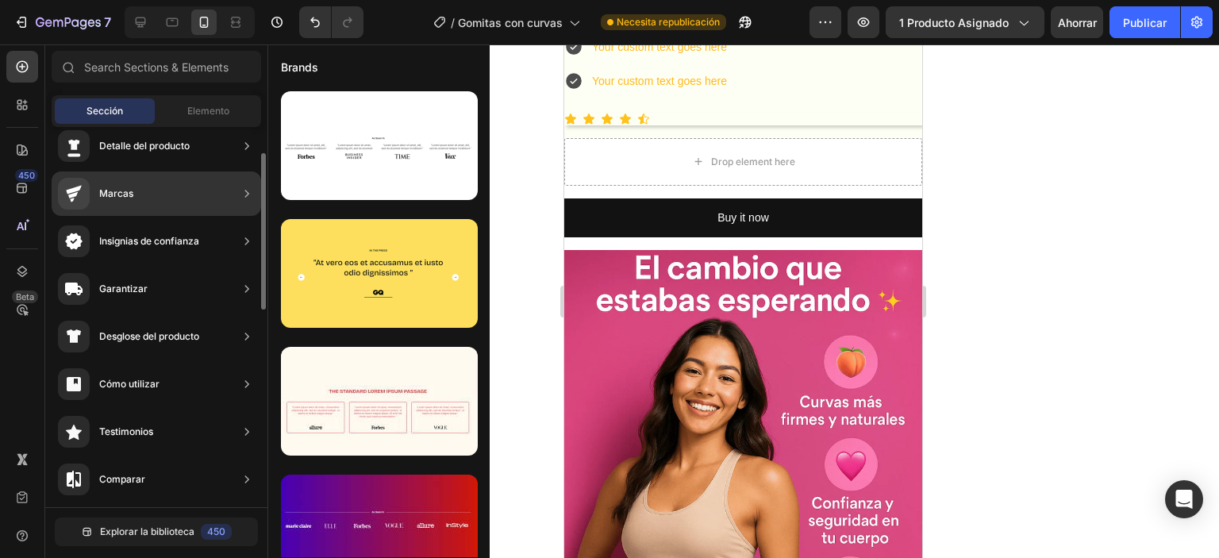
scroll to position [0, 0]
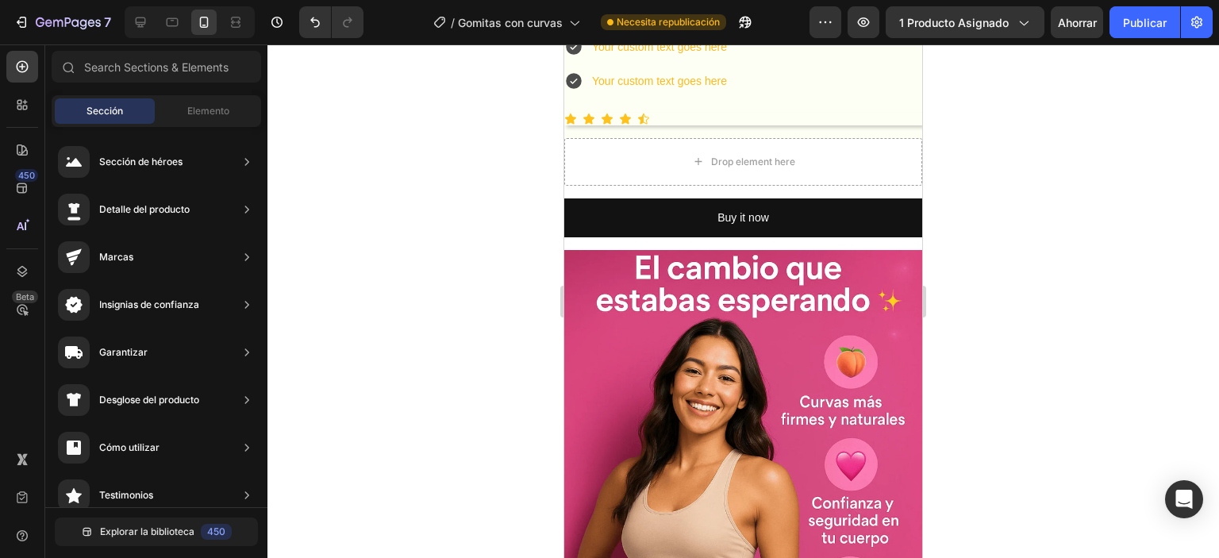
drag, startPoint x: 523, startPoint y: 262, endPoint x: 544, endPoint y: 253, distance: 22.4
click at [523, 260] on div at bounding box center [743, 301] width 952 height 514
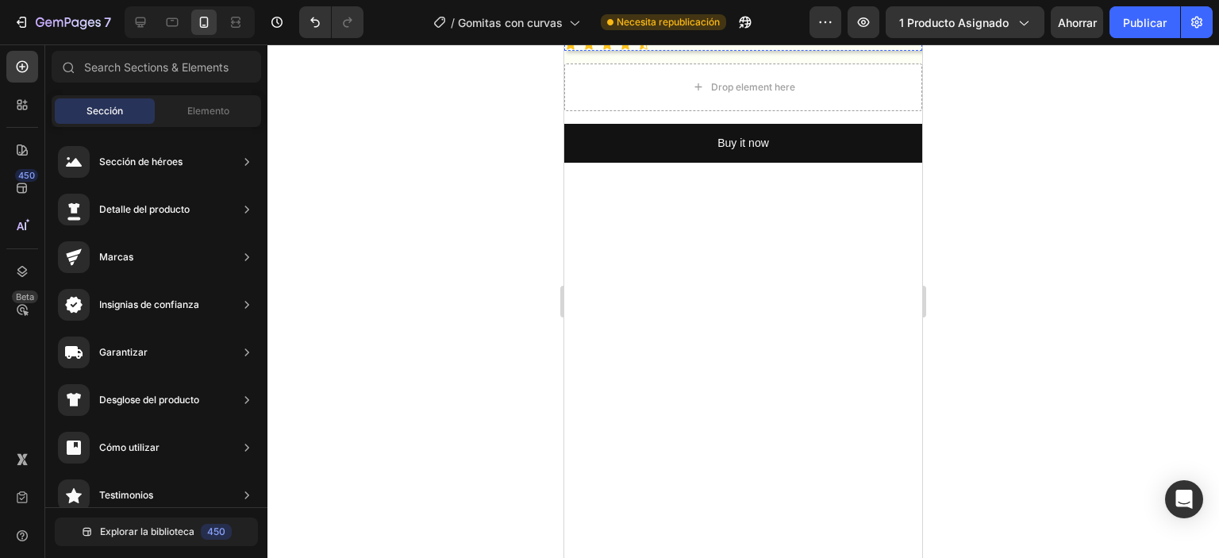
scroll to position [398, 0]
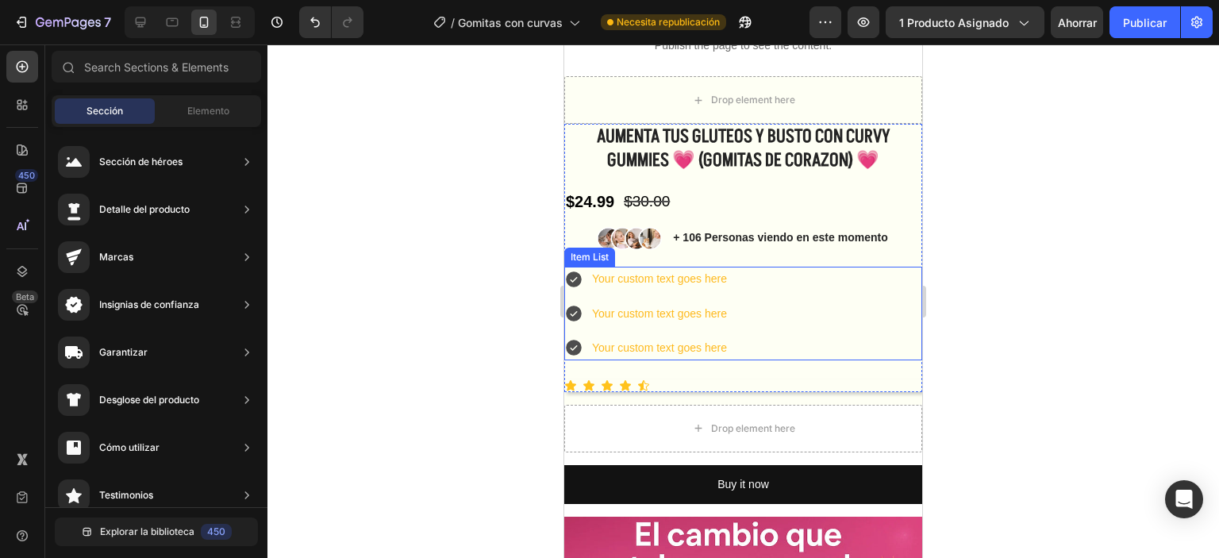
click at [651, 279] on div "Your custom text goes here" at bounding box center [660, 279] width 140 height 25
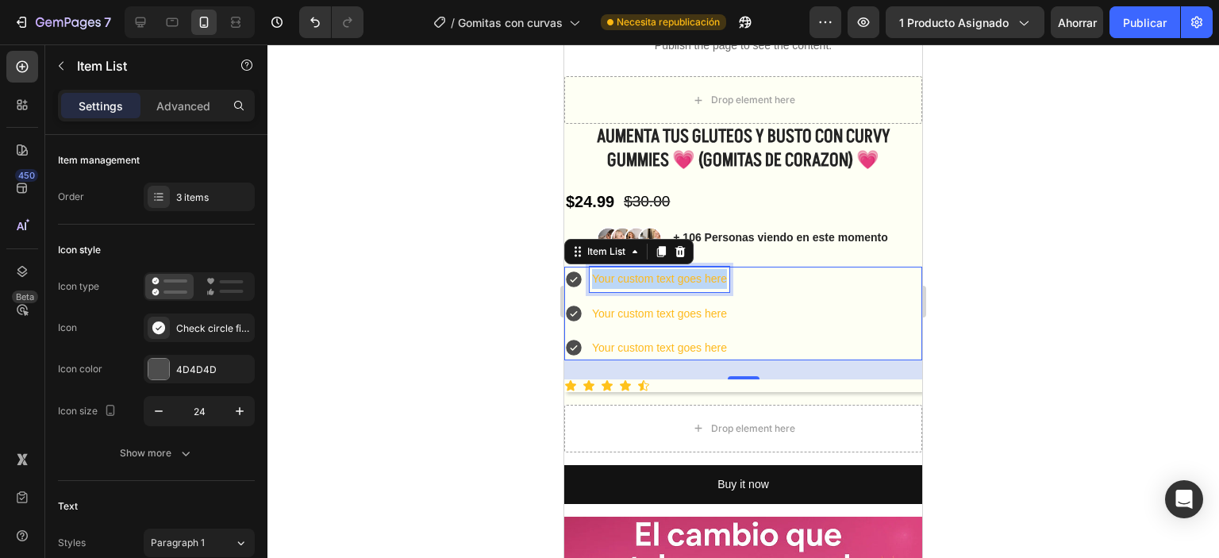
click at [651, 279] on p "Your custom text goes here" at bounding box center [659, 279] width 135 height 20
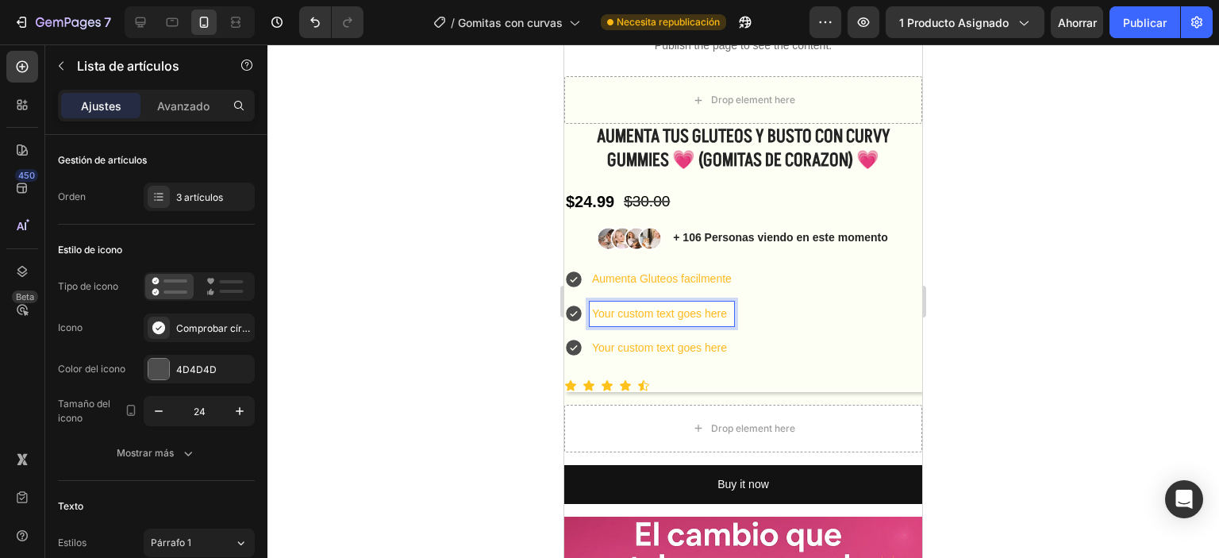
click at [700, 316] on p "Your custom text goes here" at bounding box center [662, 314] width 140 height 20
click at [700, 317] on p "Your custom text goes here" at bounding box center [662, 314] width 140 height 20
click at [610, 310] on p "Rersultados en 2 semanas" at bounding box center [662, 314] width 140 height 20
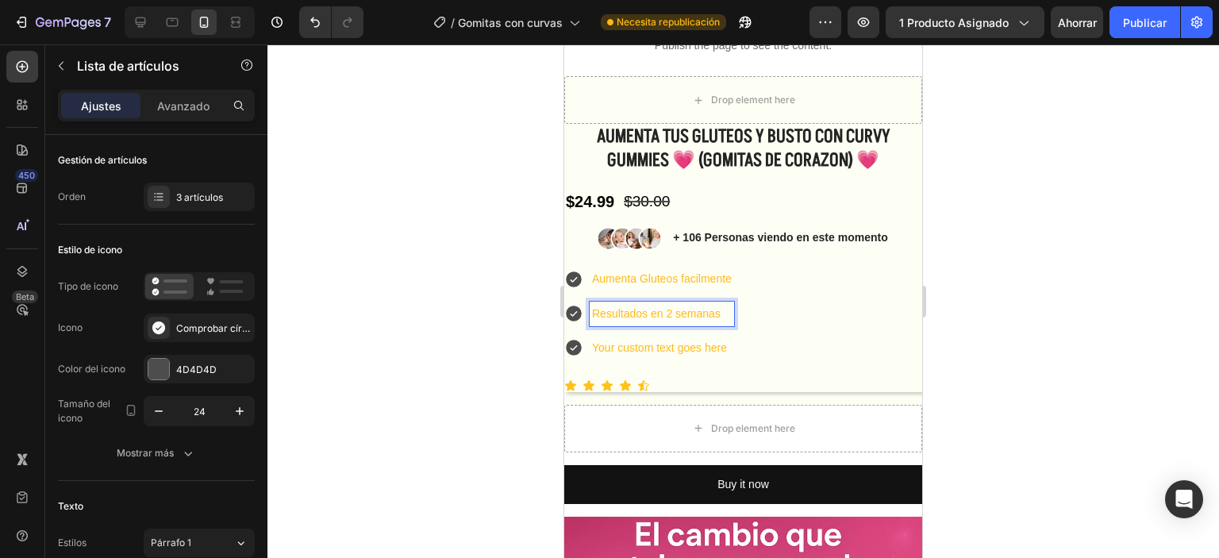
click at [657, 344] on p "Your custom text goes here" at bounding box center [662, 348] width 140 height 20
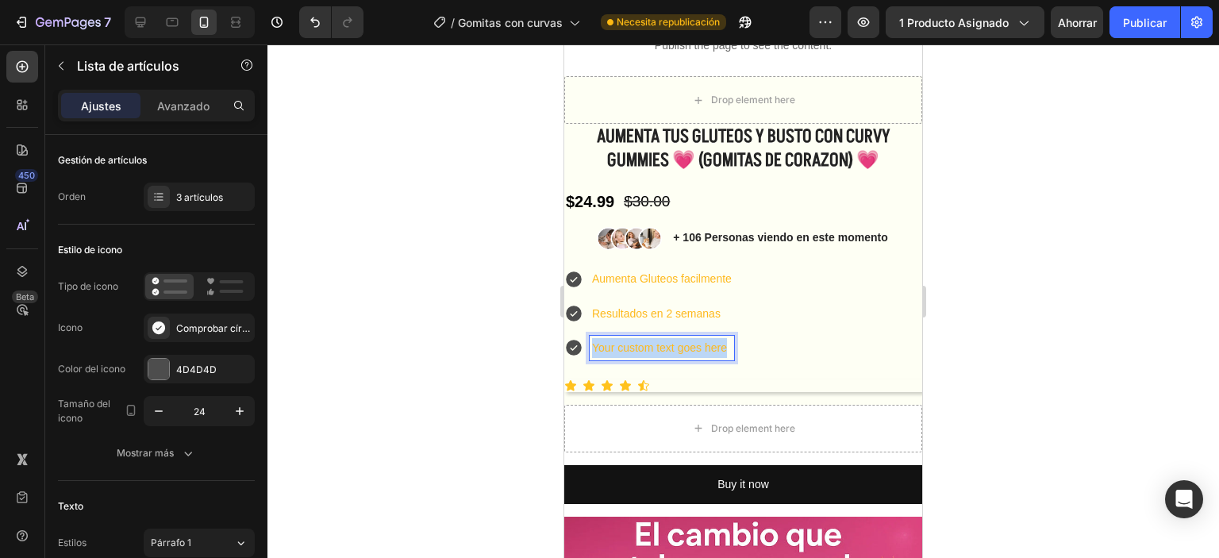
click at [657, 344] on p "Your custom text goes here" at bounding box center [662, 348] width 140 height 20
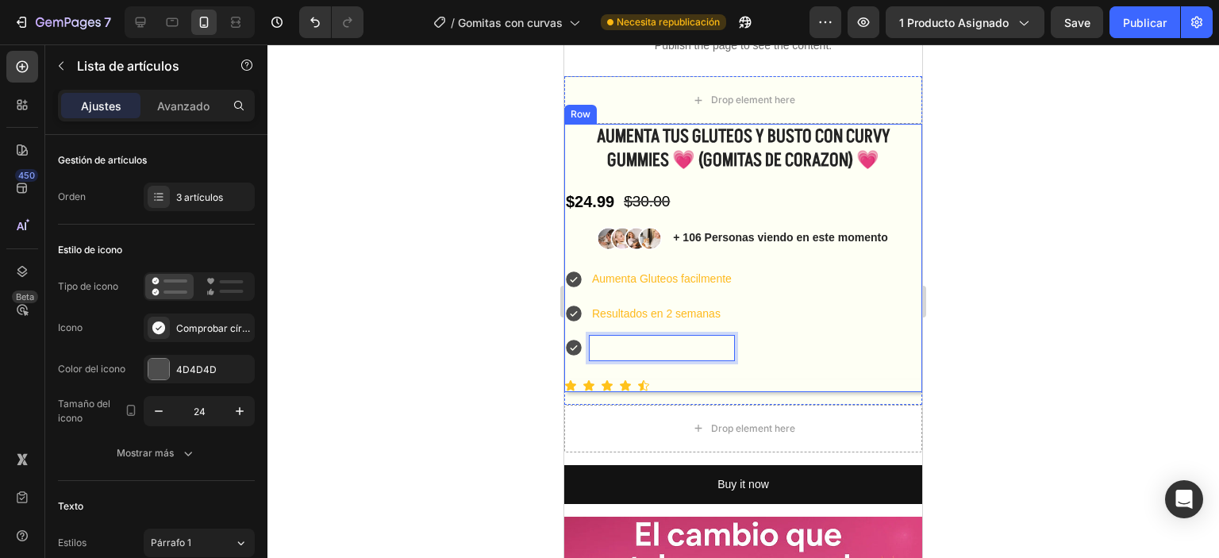
scroll to position [391, 0]
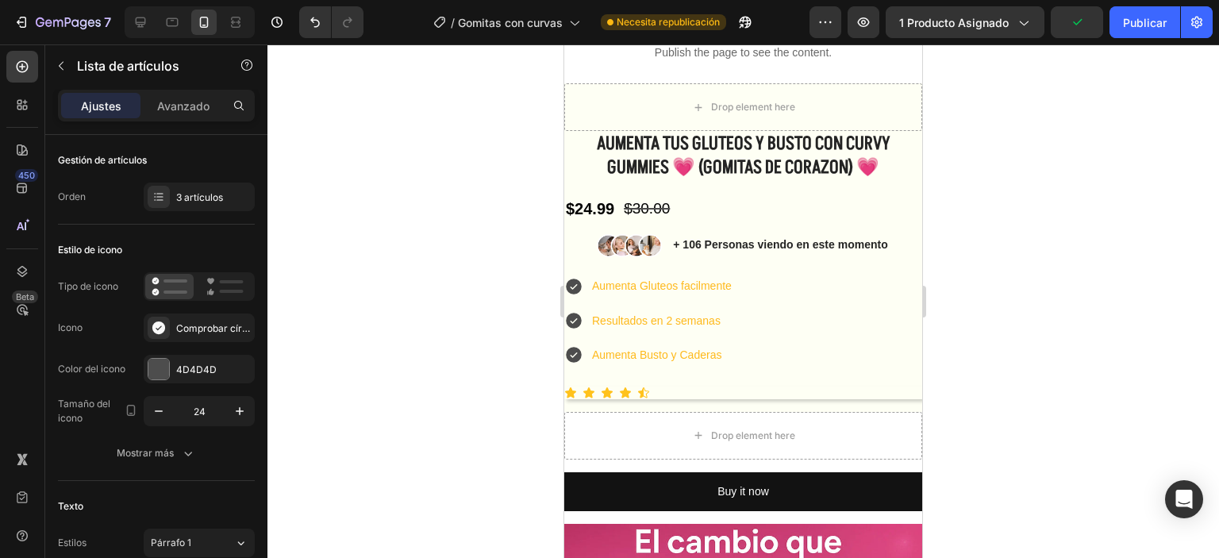
drag, startPoint x: 628, startPoint y: 287, endPoint x: 641, endPoint y: 314, distance: 30.9
click at [626, 271] on div "AUMENTA TUS GLUTEOS Y BUSTO CON CURVY GUMMIES 💗 (GOMITAS DE CORAZON) 💗 Product …" at bounding box center [743, 265] width 358 height 268
click at [159, 326] on icon at bounding box center [159, 328] width 16 height 16
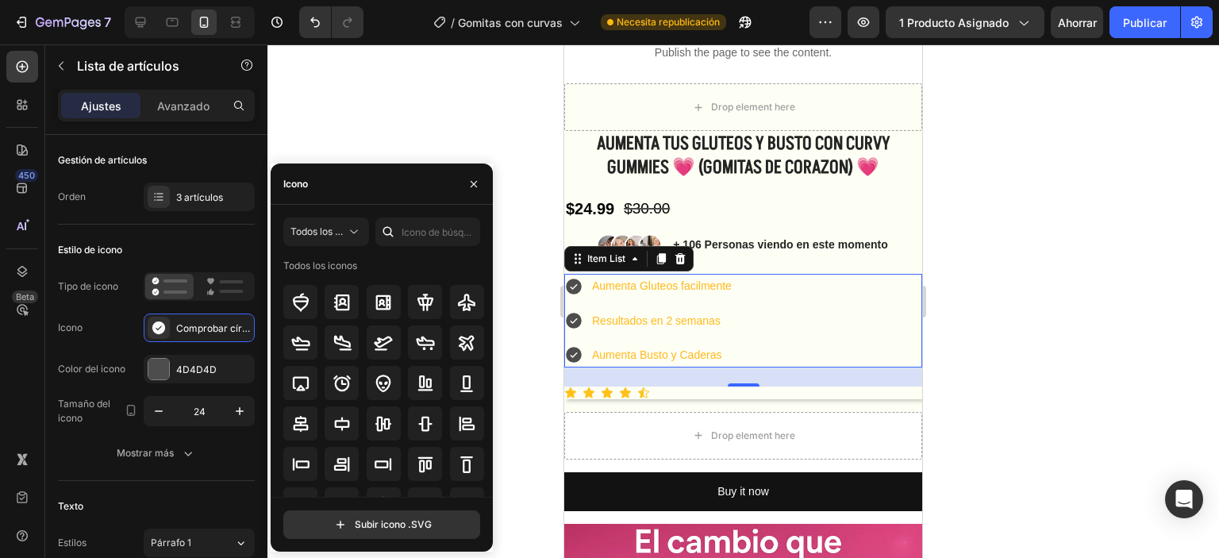
scroll to position [0, 0]
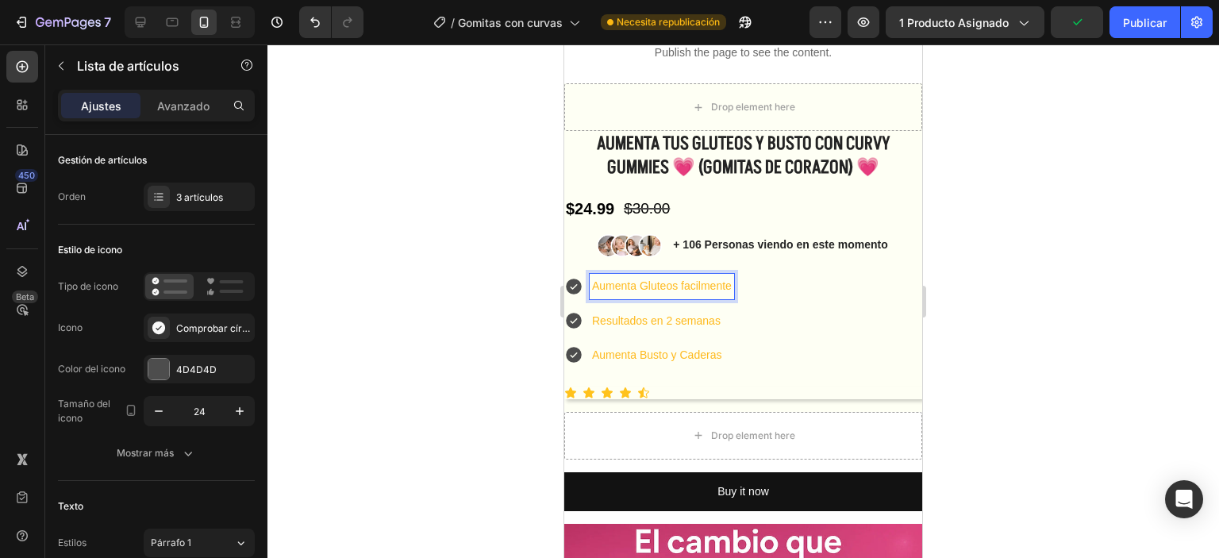
click at [575, 288] on icon at bounding box center [574, 287] width 16 height 16
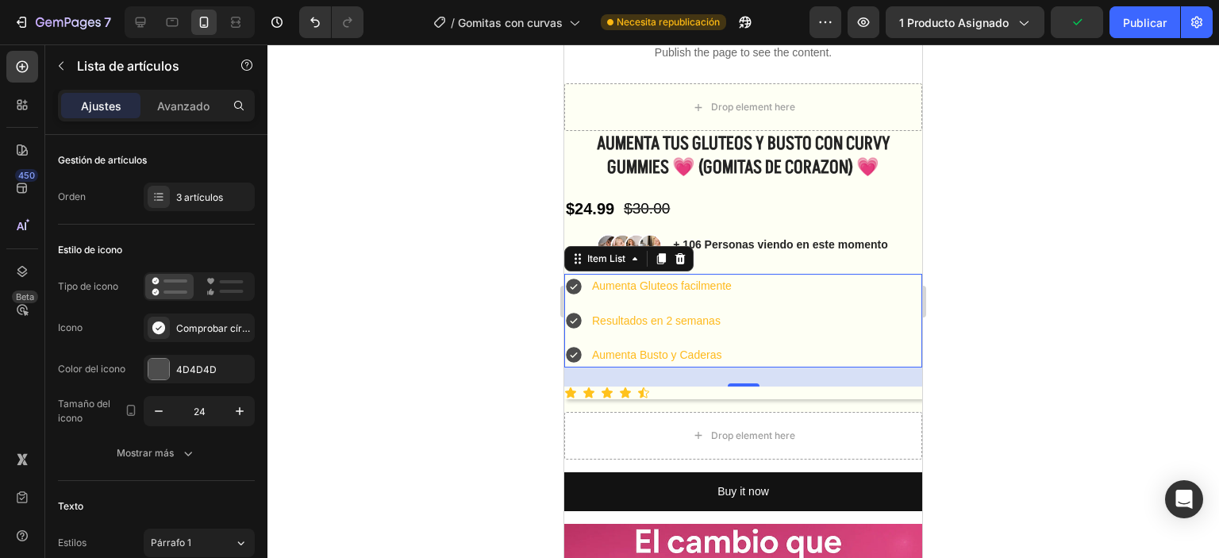
click at [575, 283] on icon at bounding box center [574, 287] width 16 height 16
click at [161, 364] on div at bounding box center [158, 369] width 21 height 21
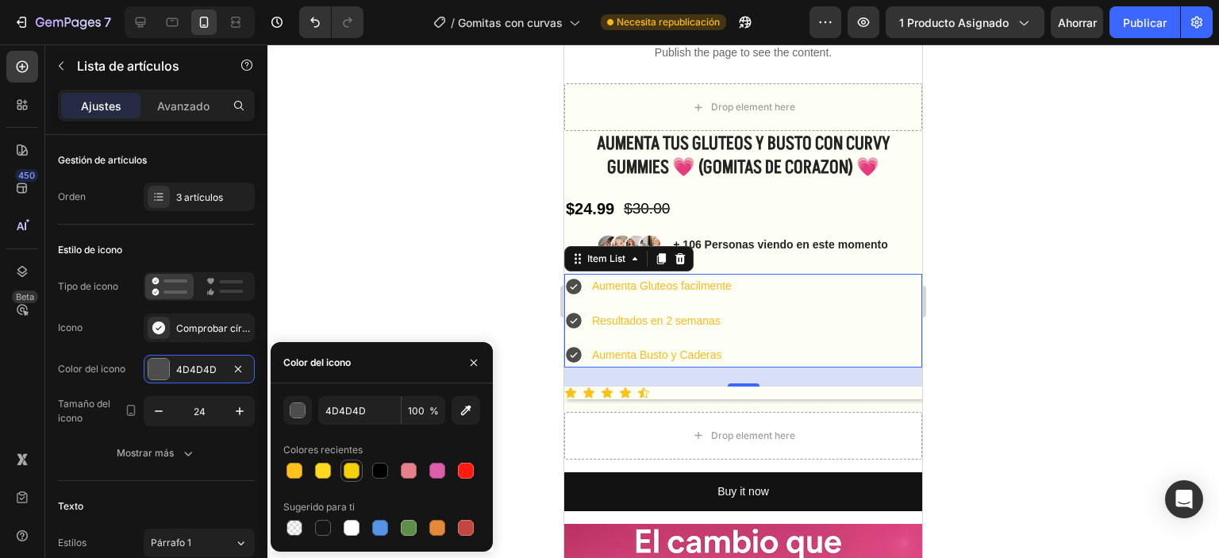
click at [346, 469] on div at bounding box center [352, 471] width 16 height 16
click at [296, 414] on div "button" at bounding box center [298, 411] width 16 height 16
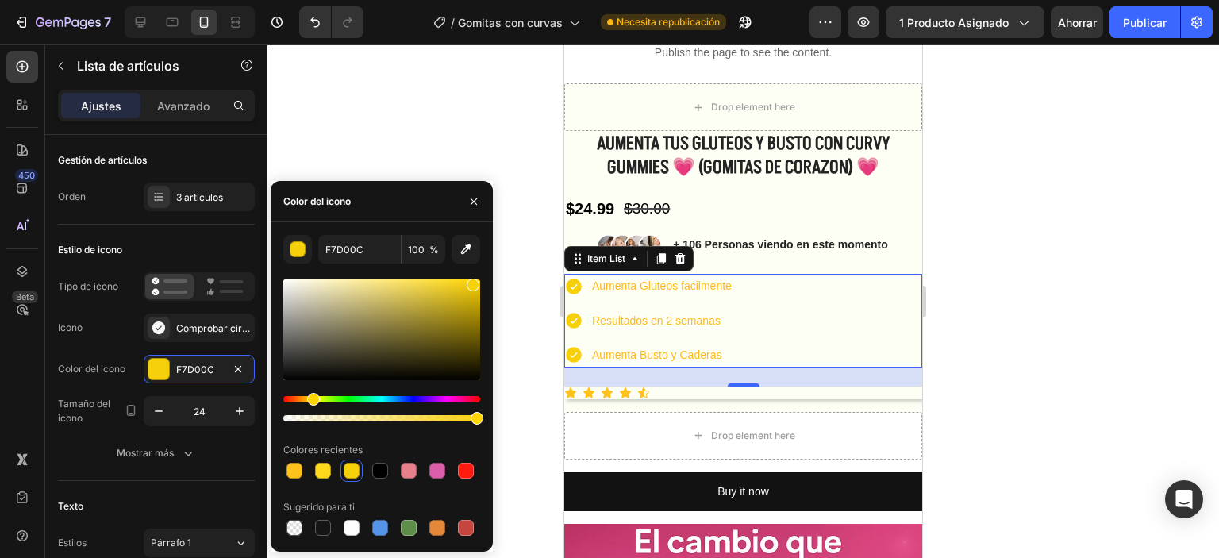
drag, startPoint x: 324, startPoint y: 394, endPoint x: 340, endPoint y: 397, distance: 16.1
click at [340, 397] on div at bounding box center [381, 350] width 197 height 148
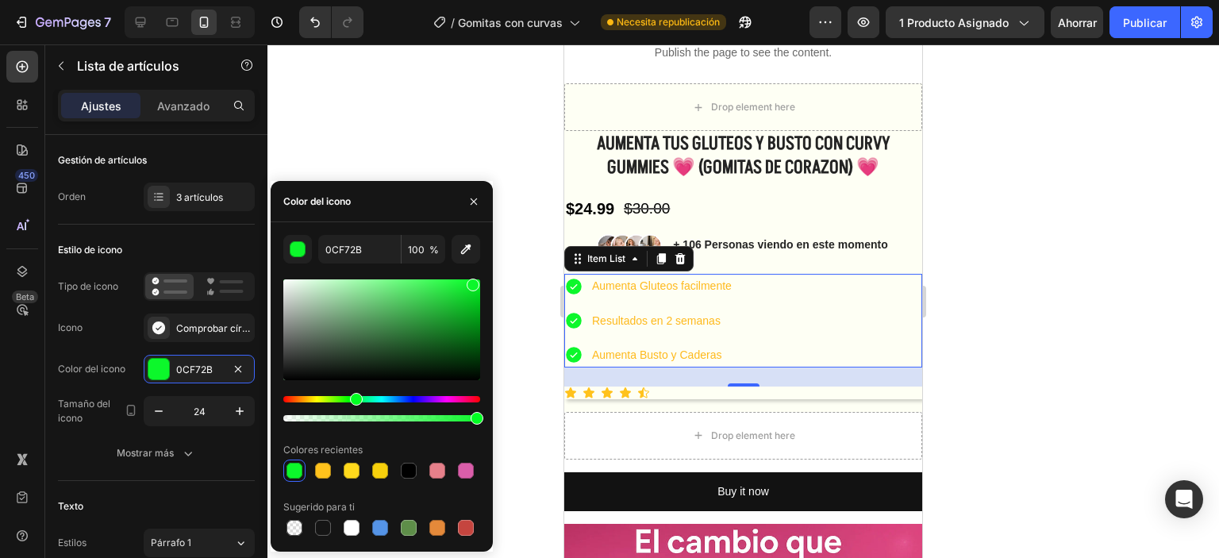
drag, startPoint x: 329, startPoint y: 400, endPoint x: 354, endPoint y: 405, distance: 25.8
click at [354, 402] on div "Matiz" at bounding box center [381, 399] width 197 height 6
drag, startPoint x: 352, startPoint y: 397, endPoint x: 395, endPoint y: 352, distance: 62.3
click at [355, 394] on div "Matiz" at bounding box center [356, 399] width 13 height 13
drag, startPoint x: 452, startPoint y: 311, endPoint x: 411, endPoint y: 297, distance: 42.9
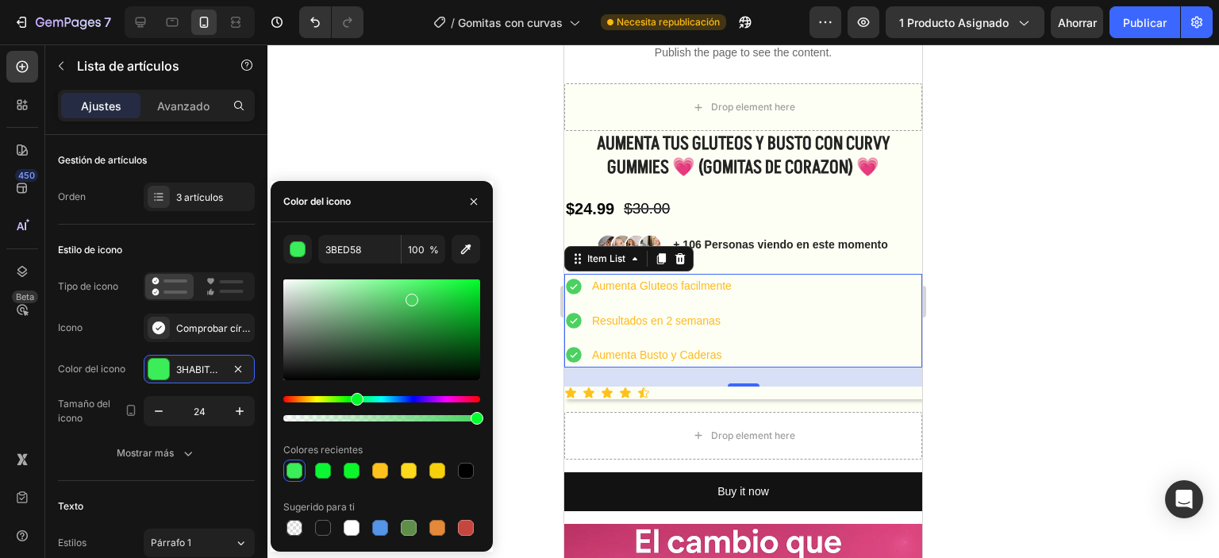
click at [411, 297] on div at bounding box center [412, 300] width 13 height 13
type input "4BD161"
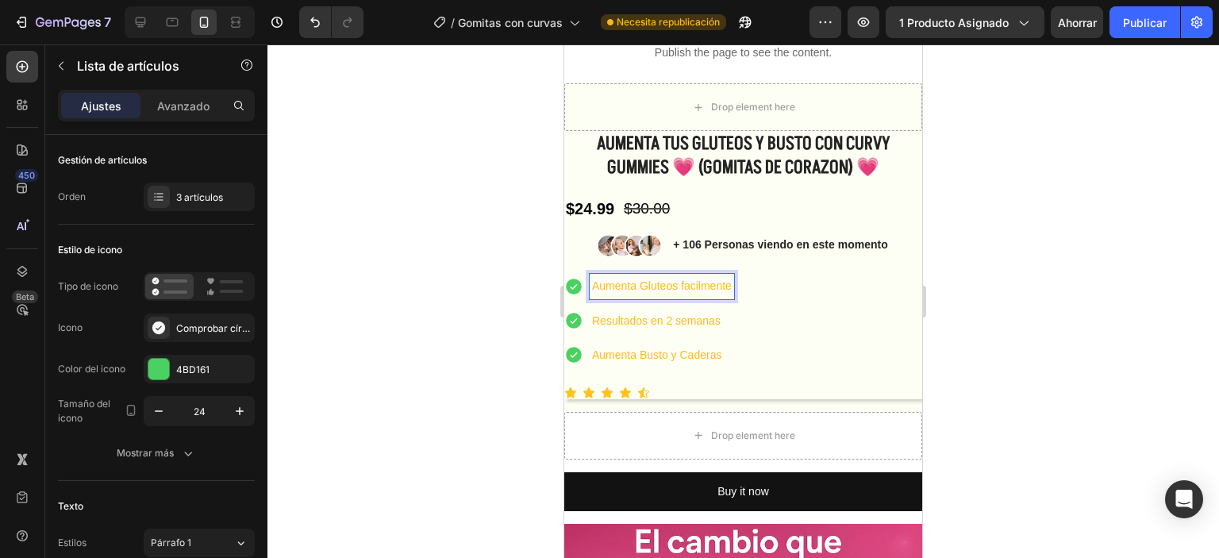
click at [667, 280] on p "Aumenta Gluteos facilmente" at bounding box center [662, 286] width 140 height 20
click at [667, 281] on p "Aumenta Gluteos facilmente" at bounding box center [662, 286] width 140 height 20
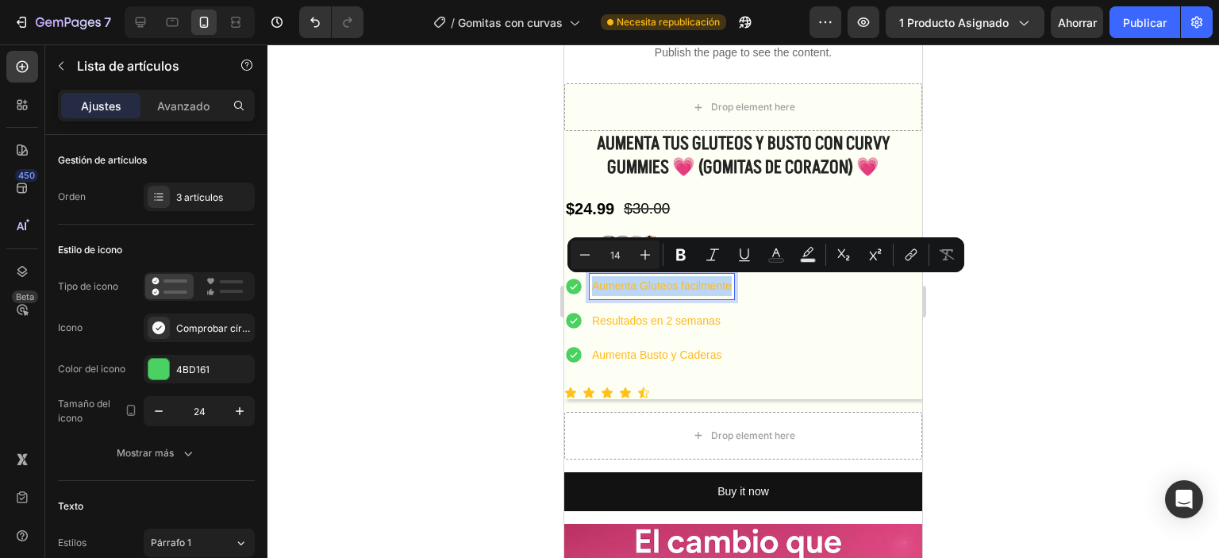
click at [667, 281] on p "Aumenta Gluteos facilmente" at bounding box center [662, 286] width 140 height 20
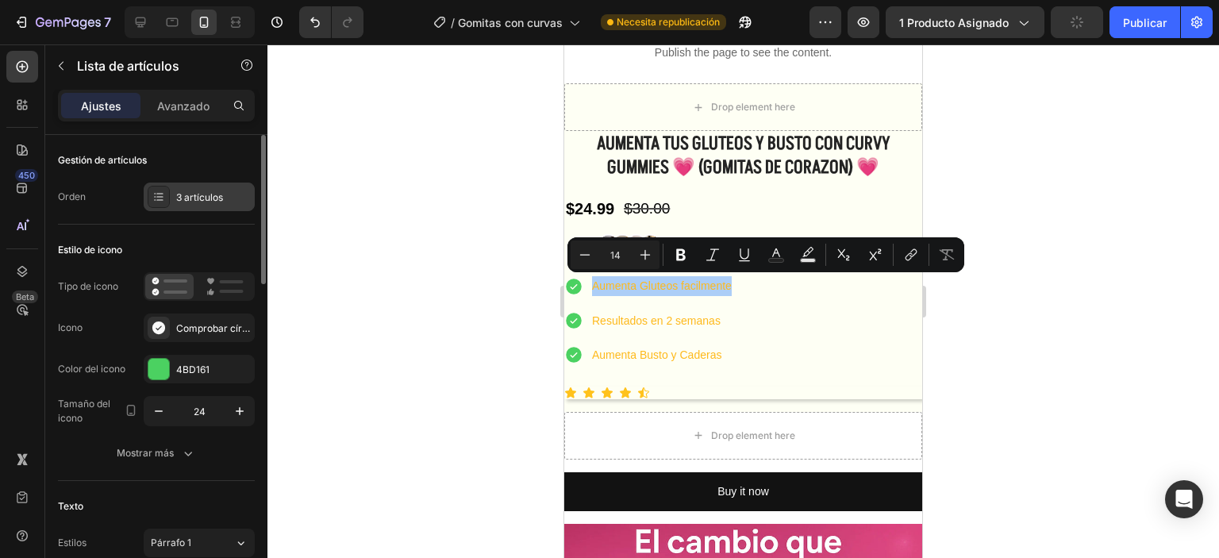
click at [212, 183] on div "3 artículos" at bounding box center [199, 197] width 111 height 29
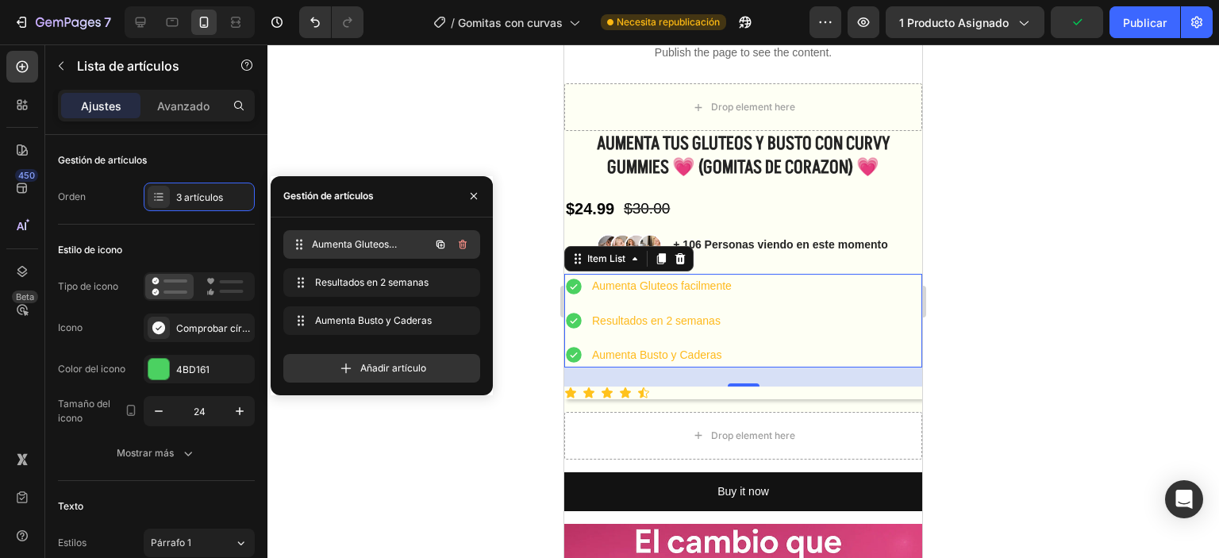
click at [356, 247] on font "Aumenta Gluteos facilmente" at bounding box center [354, 251] width 85 height 26
click at [356, 247] on font "Aumenta Gluteos facilmente" at bounding box center [357, 251] width 85 height 26
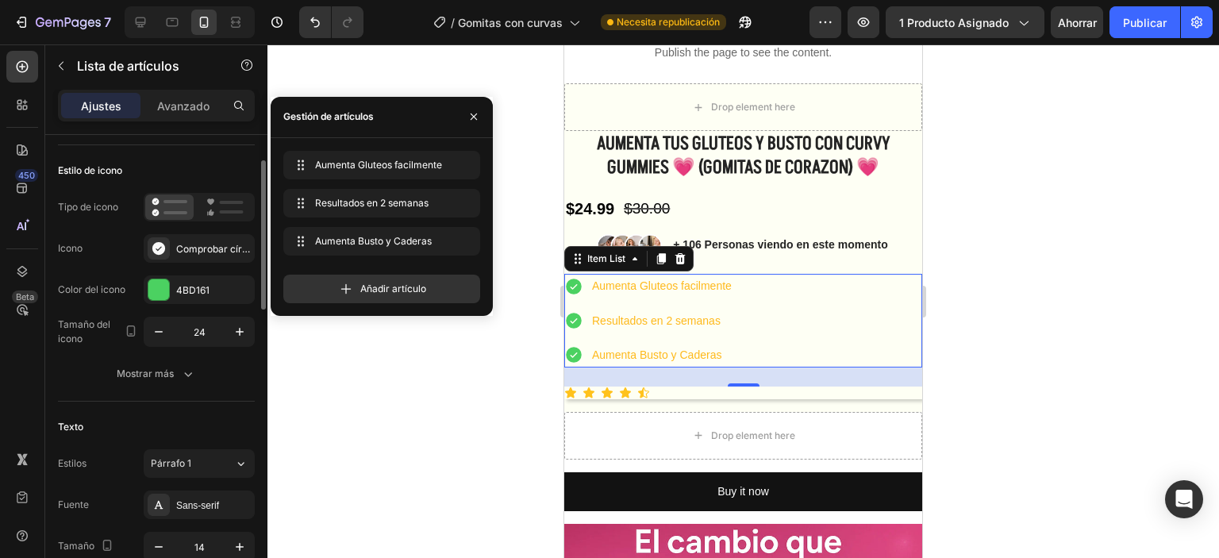
scroll to position [238, 0]
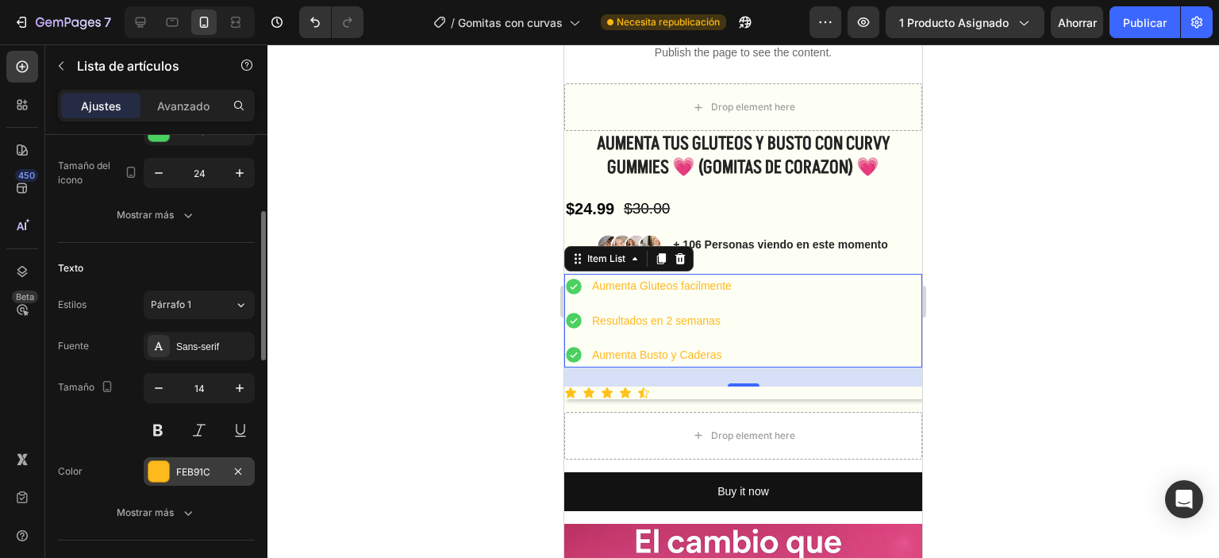
click at [167, 471] on div at bounding box center [158, 471] width 21 height 21
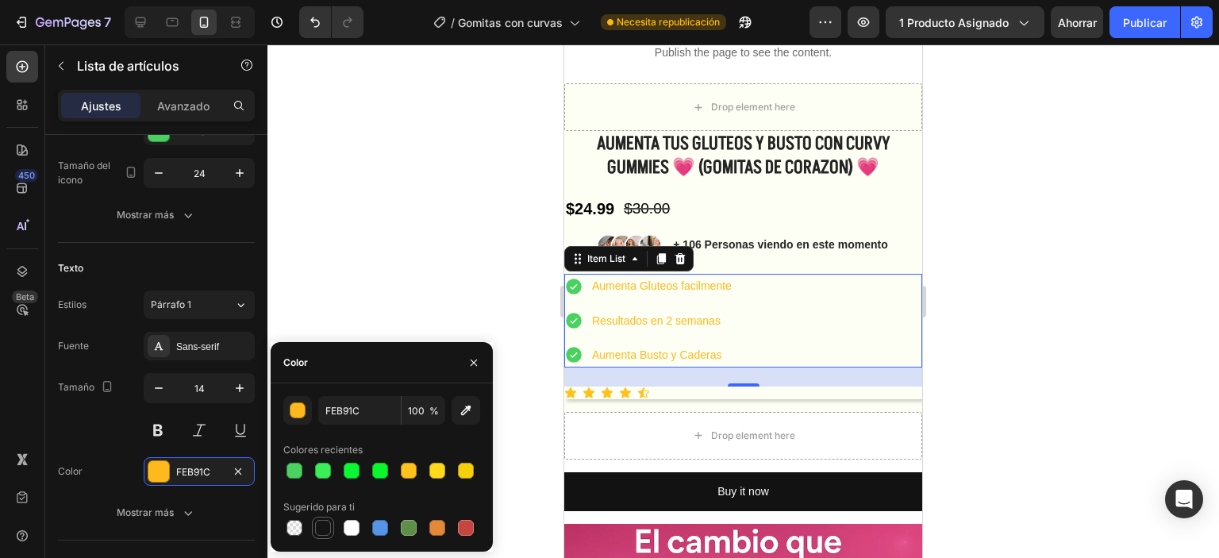
click at [325, 529] on div at bounding box center [323, 528] width 16 height 16
type input "151515"
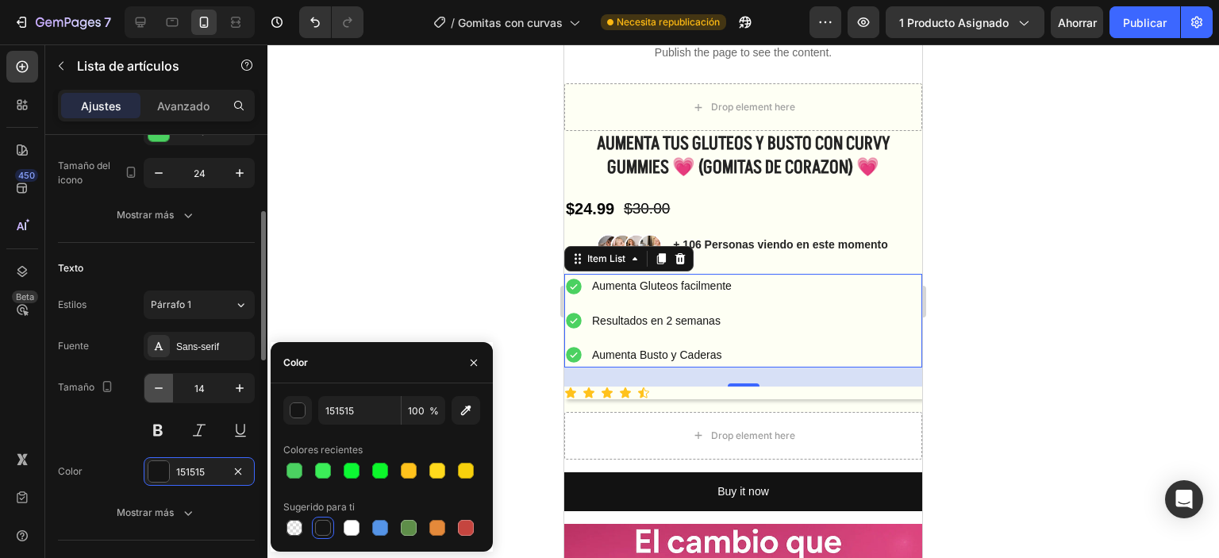
click at [164, 389] on icon "button" at bounding box center [159, 388] width 16 height 16
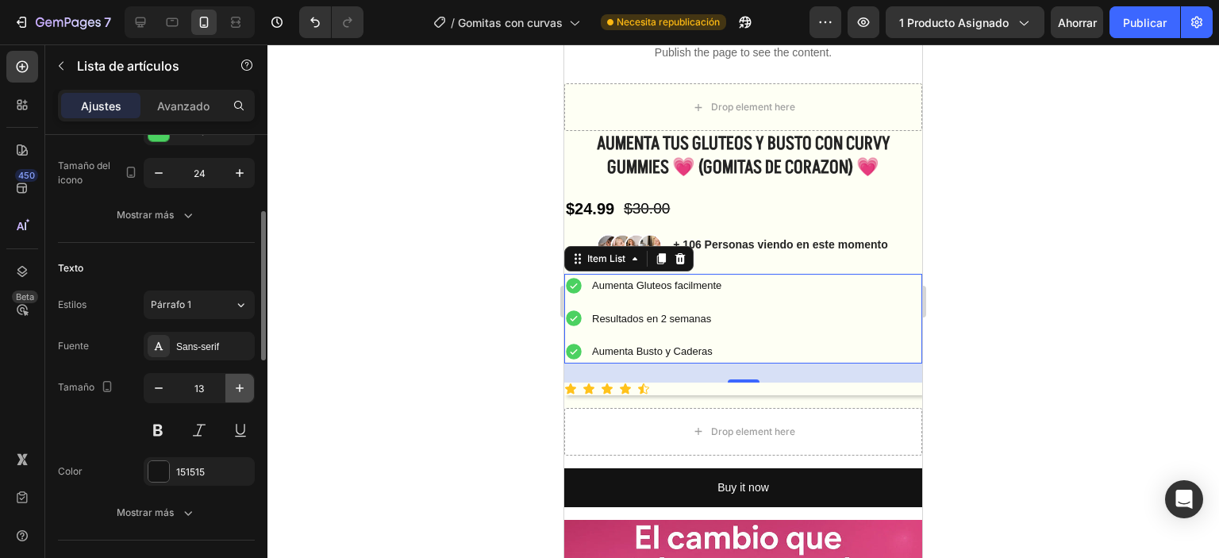
click at [233, 394] on icon "button" at bounding box center [240, 388] width 16 height 16
type input "14"
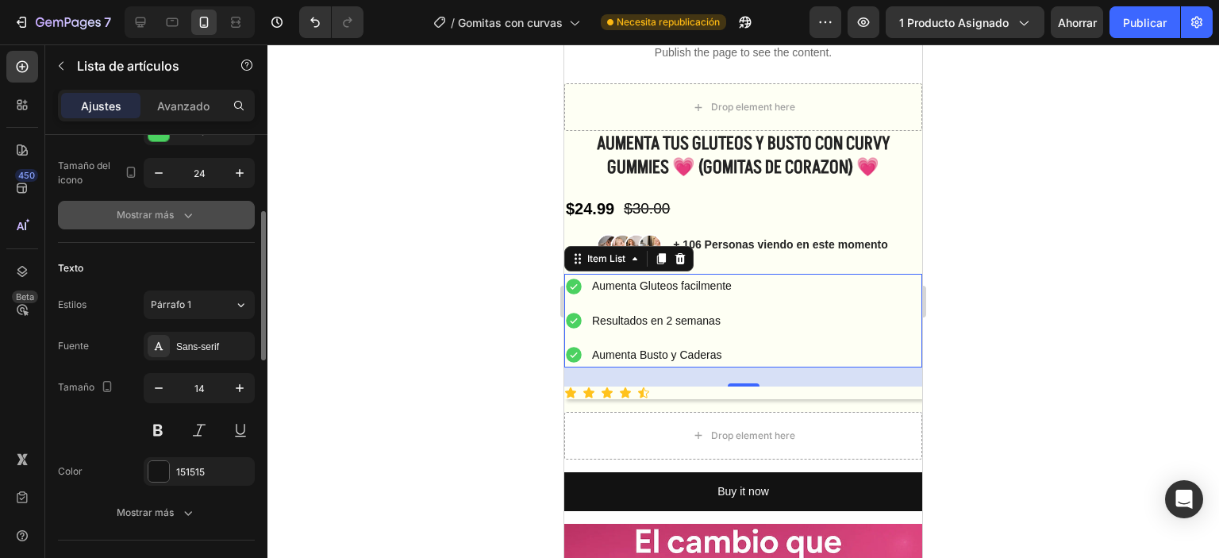
click at [175, 217] on div "Mostrar más" at bounding box center [156, 215] width 79 height 16
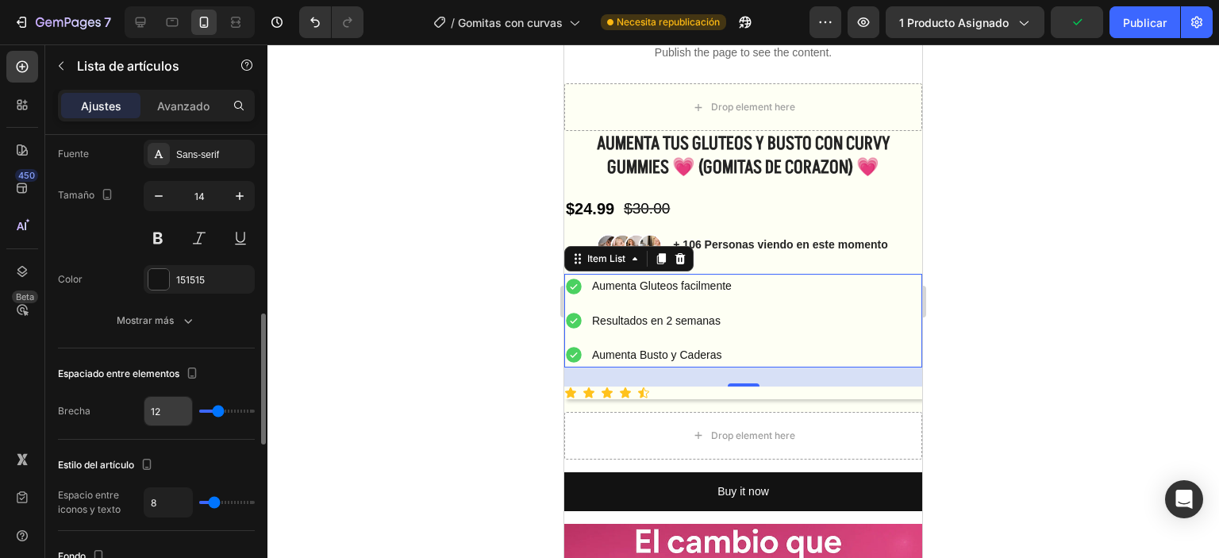
scroll to position [714, 0]
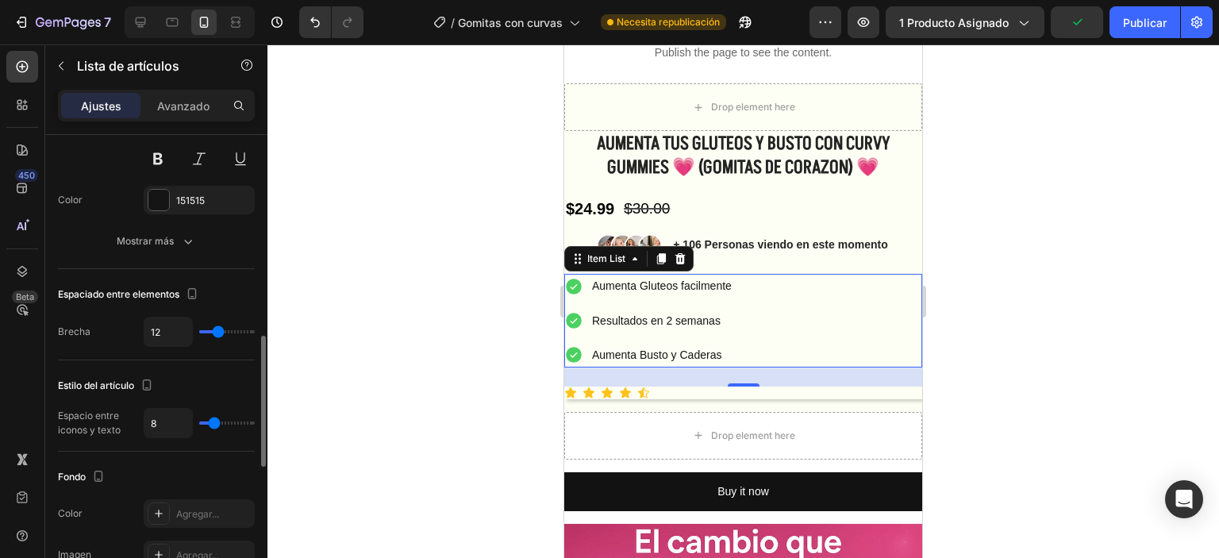
type input "13"
type input "7"
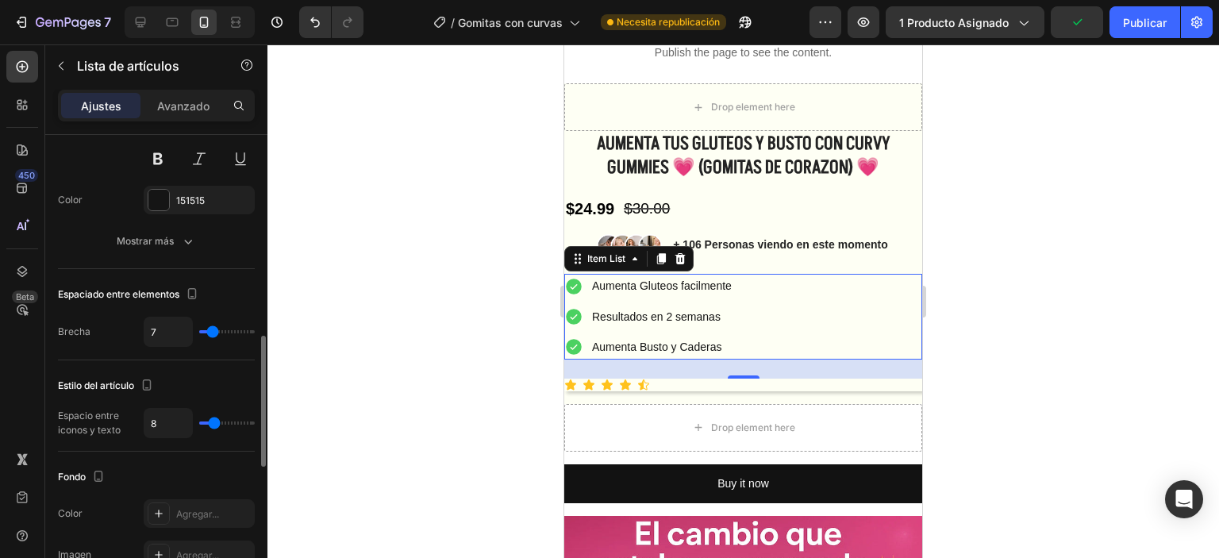
type input "5"
type input "3"
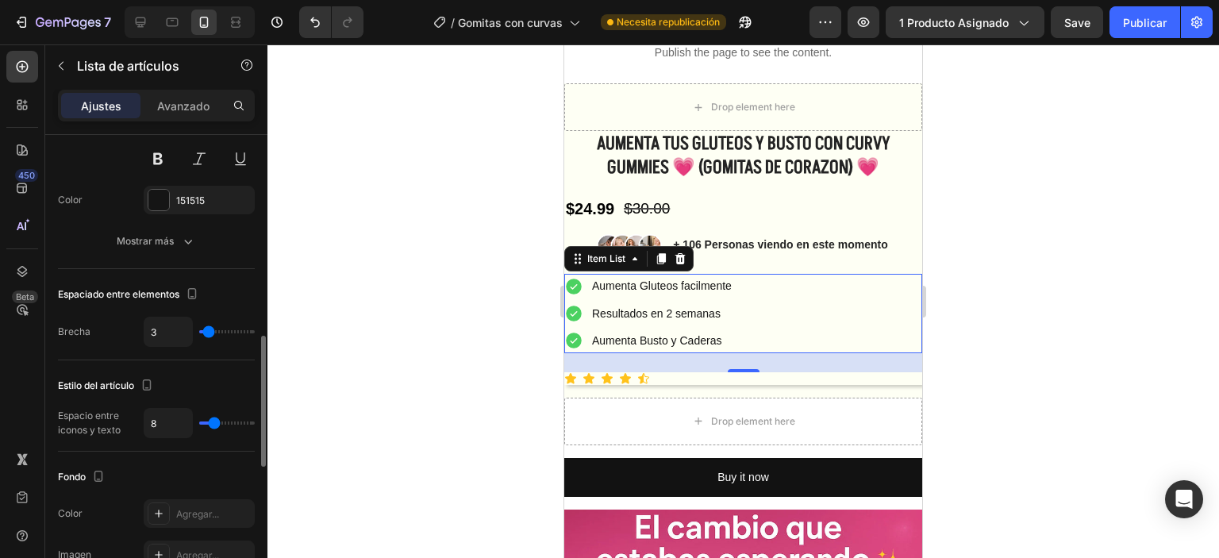
type input "0"
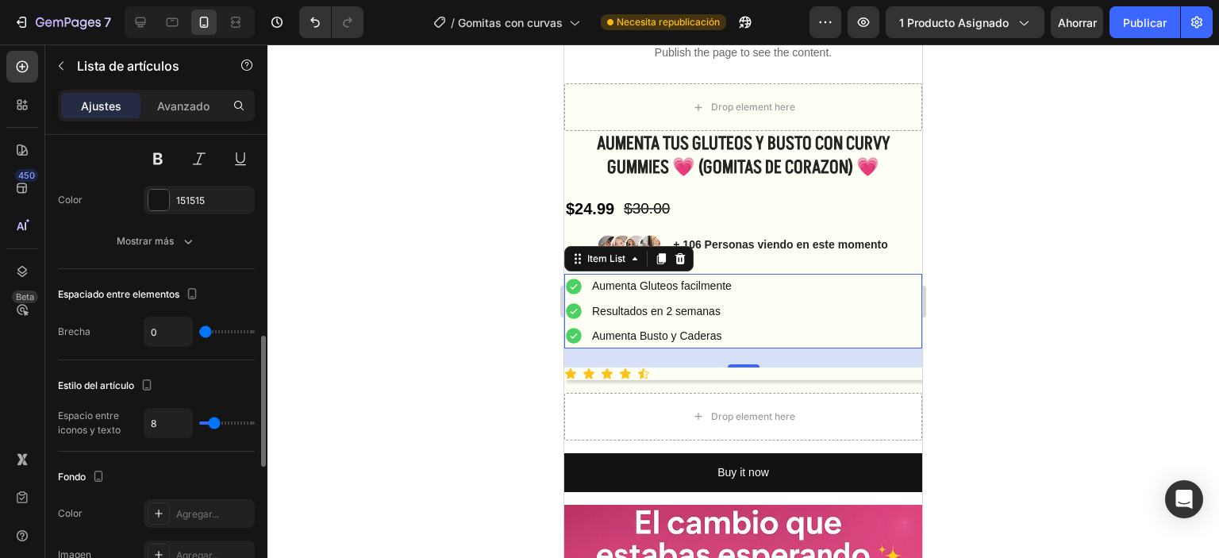
drag, startPoint x: 219, startPoint y: 329, endPoint x: 188, endPoint y: 329, distance: 31.0
type input "0"
click at [199, 330] on input "range" at bounding box center [227, 331] width 56 height 3
type input "9"
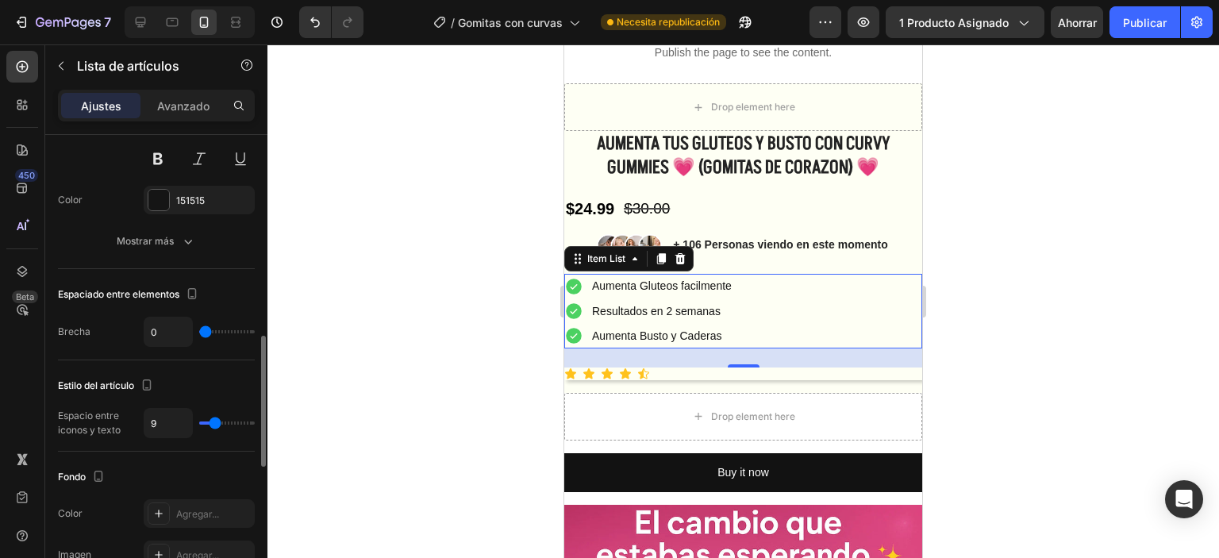
type input "16"
type input "19"
type input "23"
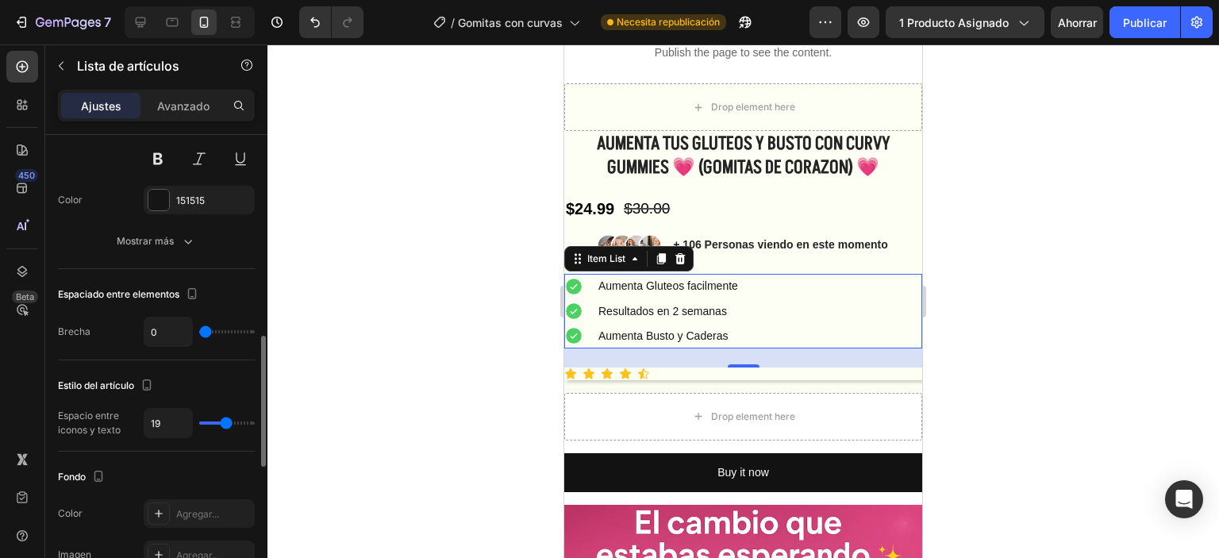
type input "23"
type input "26"
type input "27"
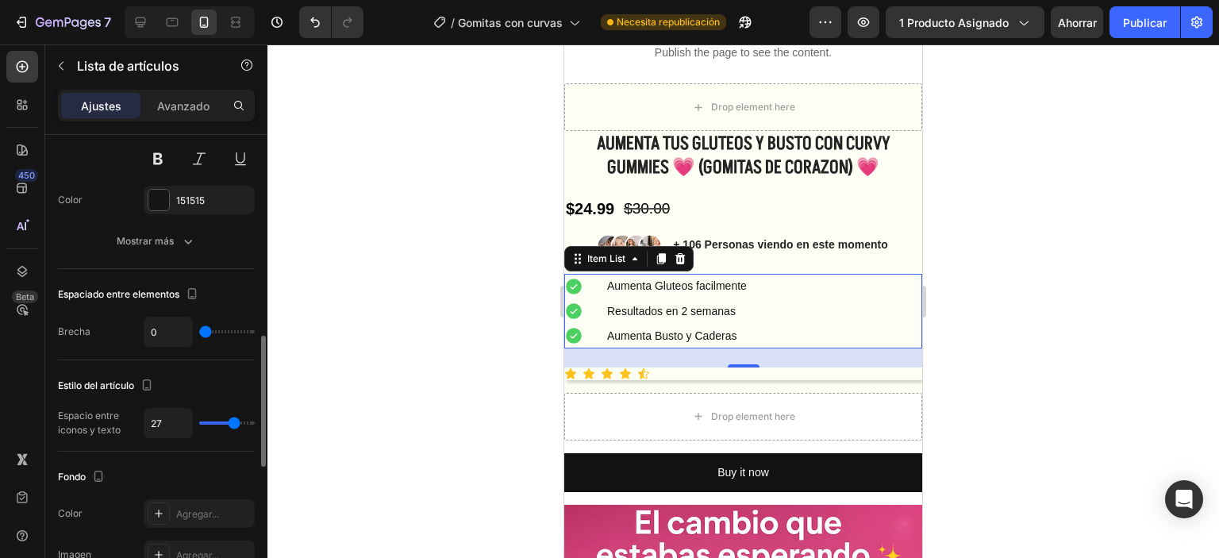
type input "23"
type input "8"
type input "4"
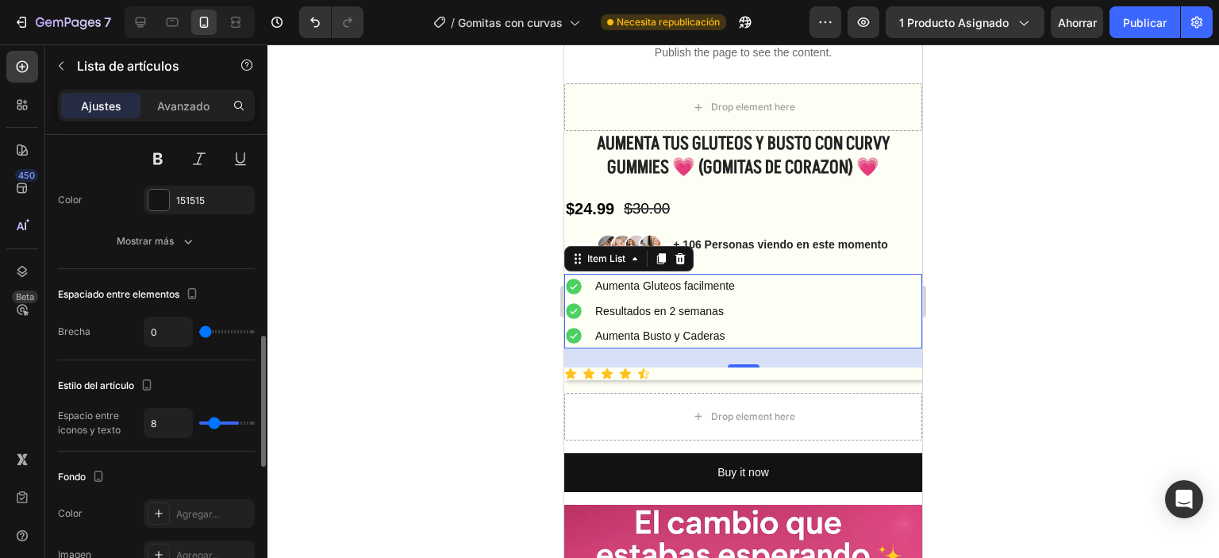
type input "4"
type input "3"
type input "2"
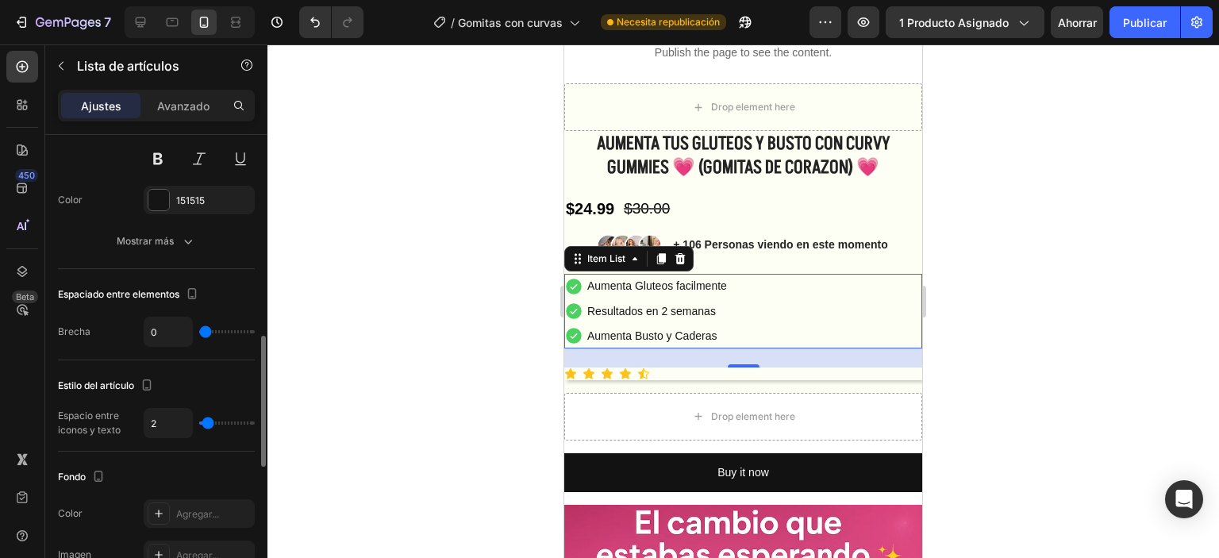
type input "3"
type input "7"
type input "6"
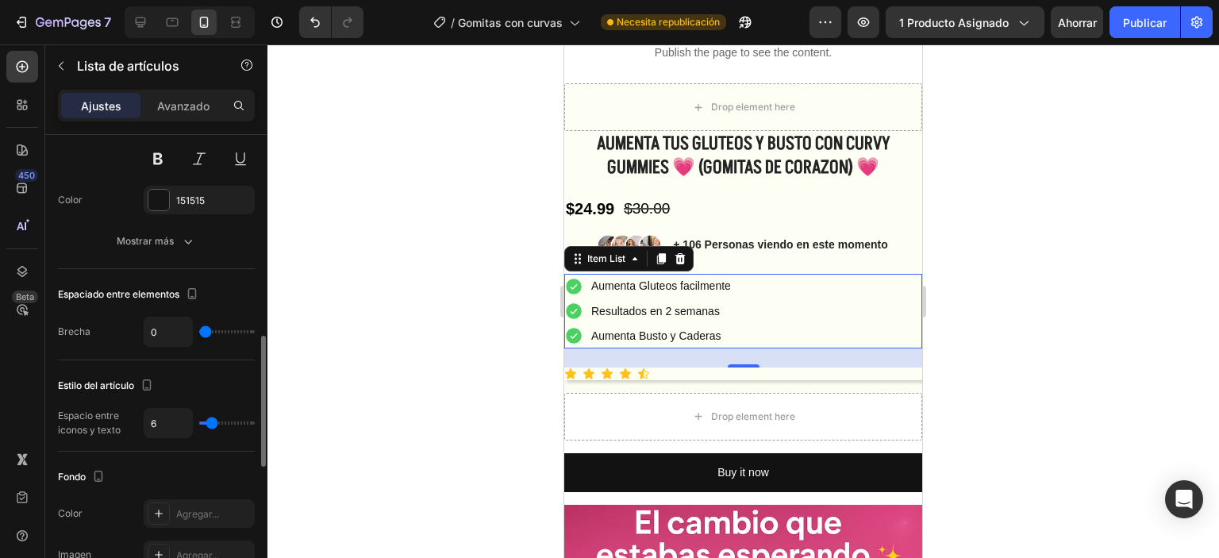
type input "6"
click at [212, 421] on input "range" at bounding box center [227, 422] width 56 height 3
click at [533, 289] on div at bounding box center [743, 301] width 952 height 514
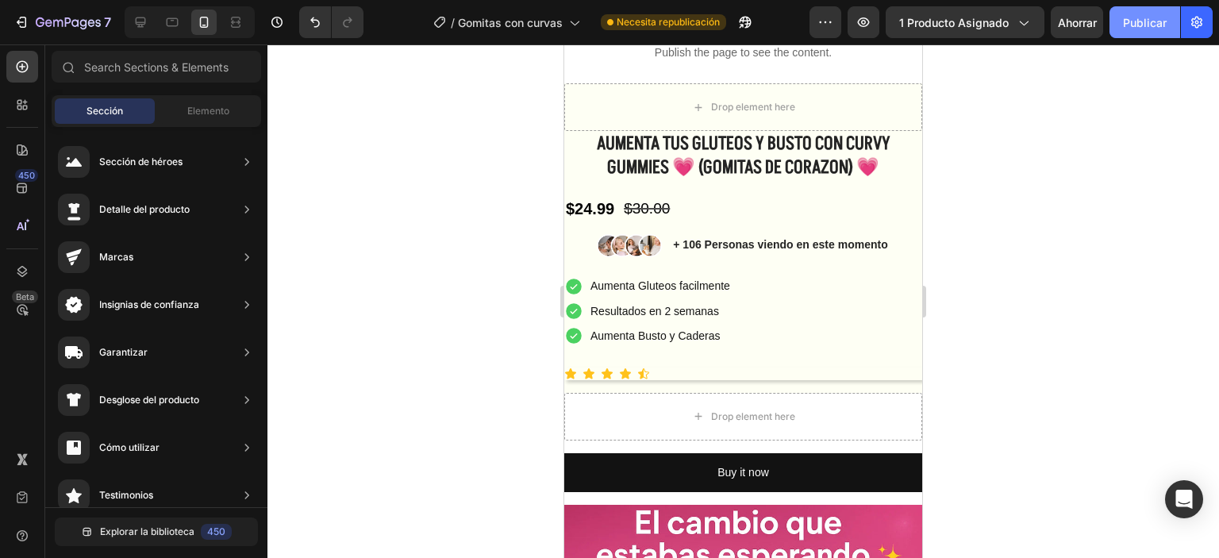
click at [1133, 19] on font "Publicar" at bounding box center [1145, 22] width 44 height 13
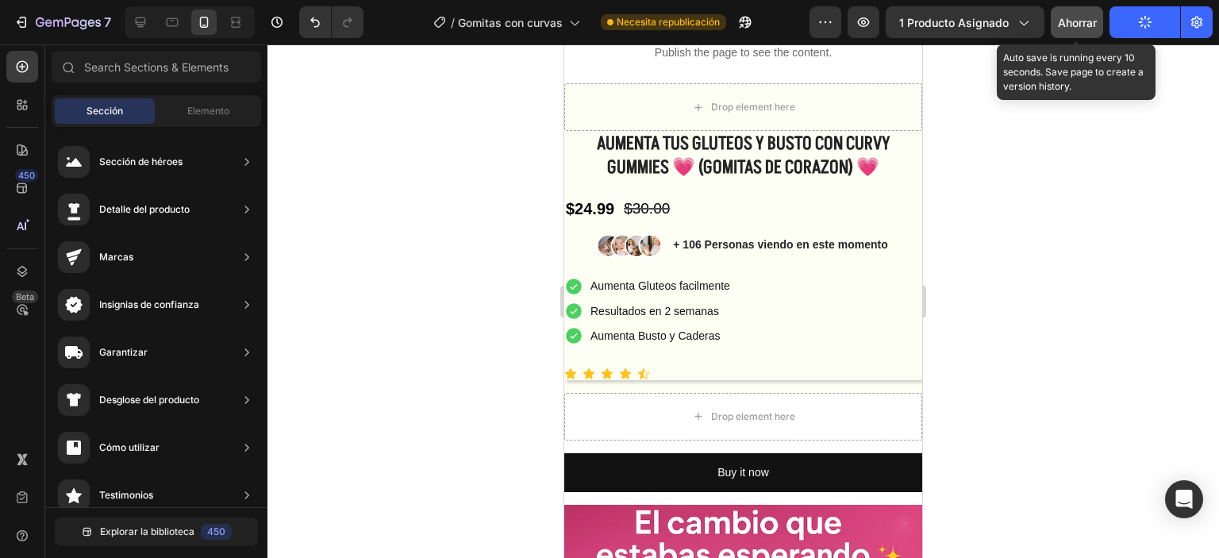
click at [1053, 29] on button "Ahorrar" at bounding box center [1077, 22] width 52 height 32
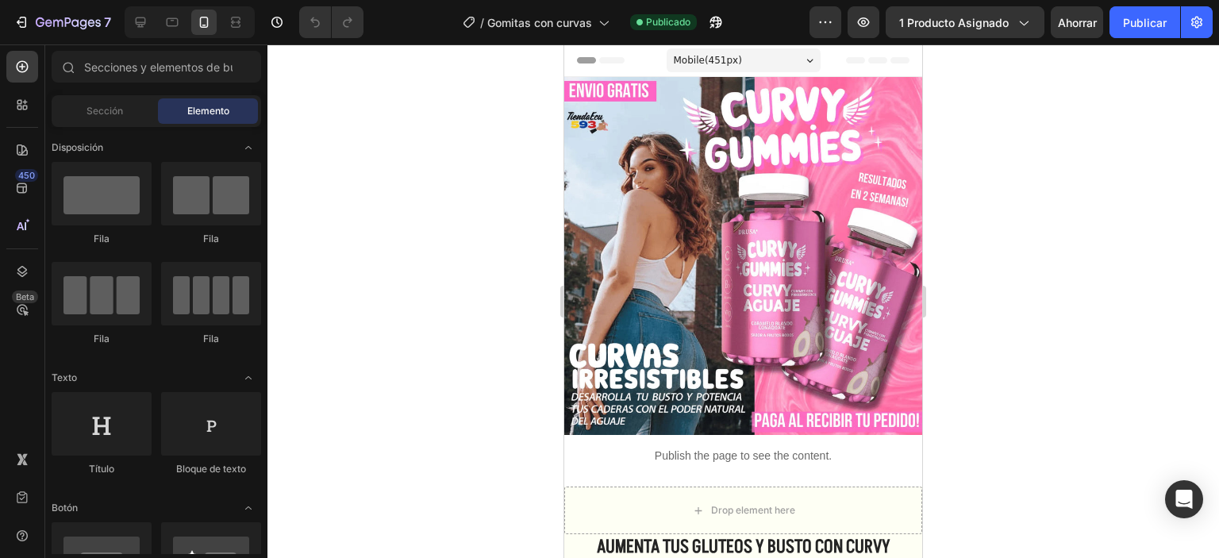
drag, startPoint x: 946, startPoint y: 226, endPoint x: 932, endPoint y: 230, distance: 14.8
click at [940, 226] on div at bounding box center [743, 301] width 952 height 514
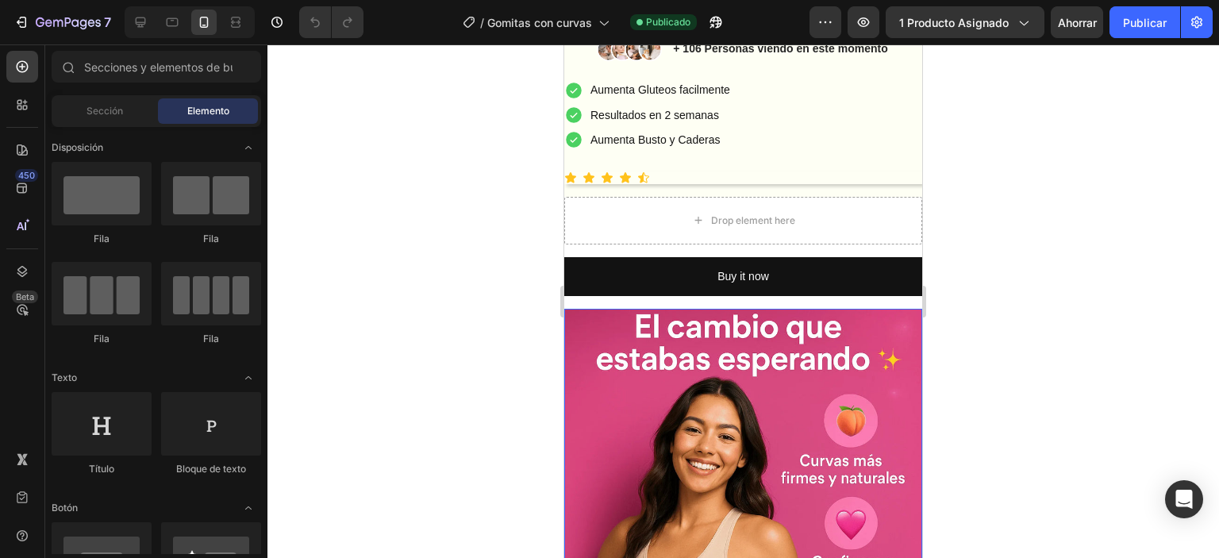
scroll to position [397, 0]
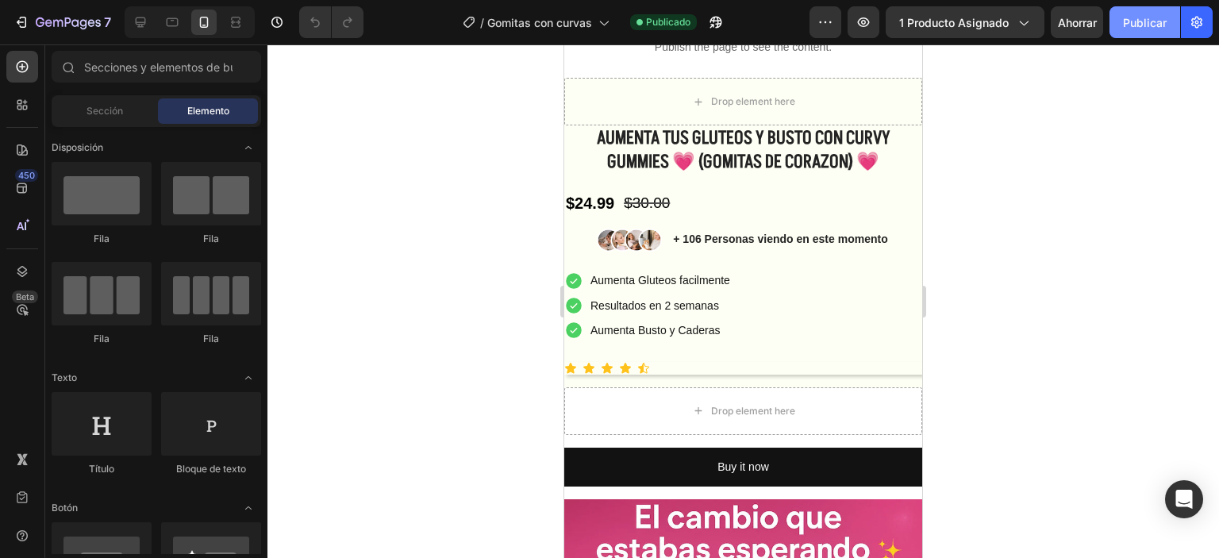
click at [1155, 25] on font "Publicar" at bounding box center [1145, 22] width 44 height 13
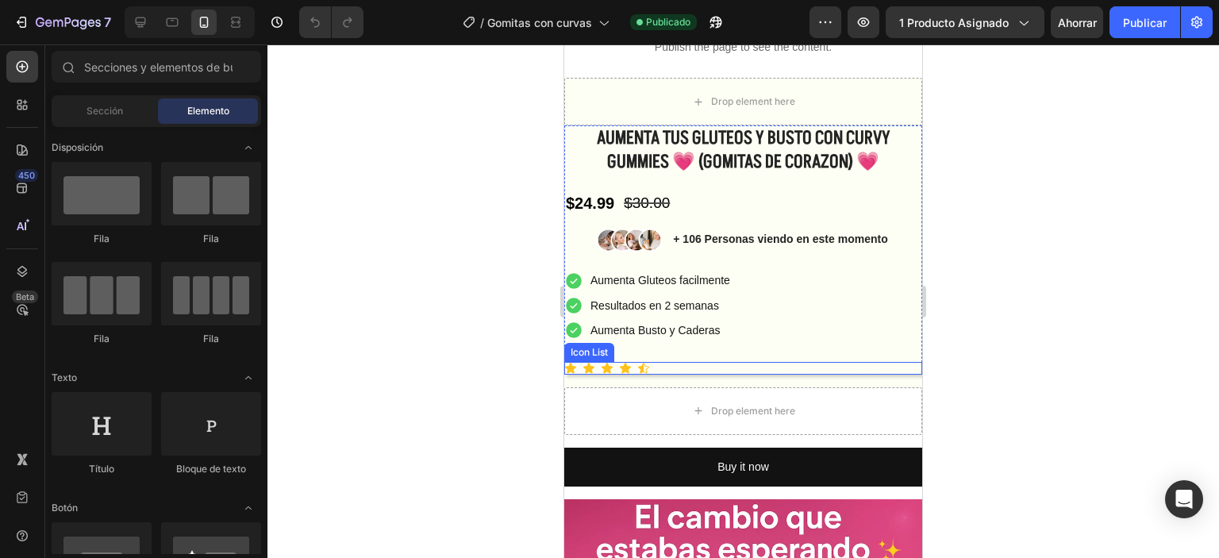
click at [667, 364] on div "Icon Icon Icon Icon Icon" at bounding box center [743, 368] width 358 height 13
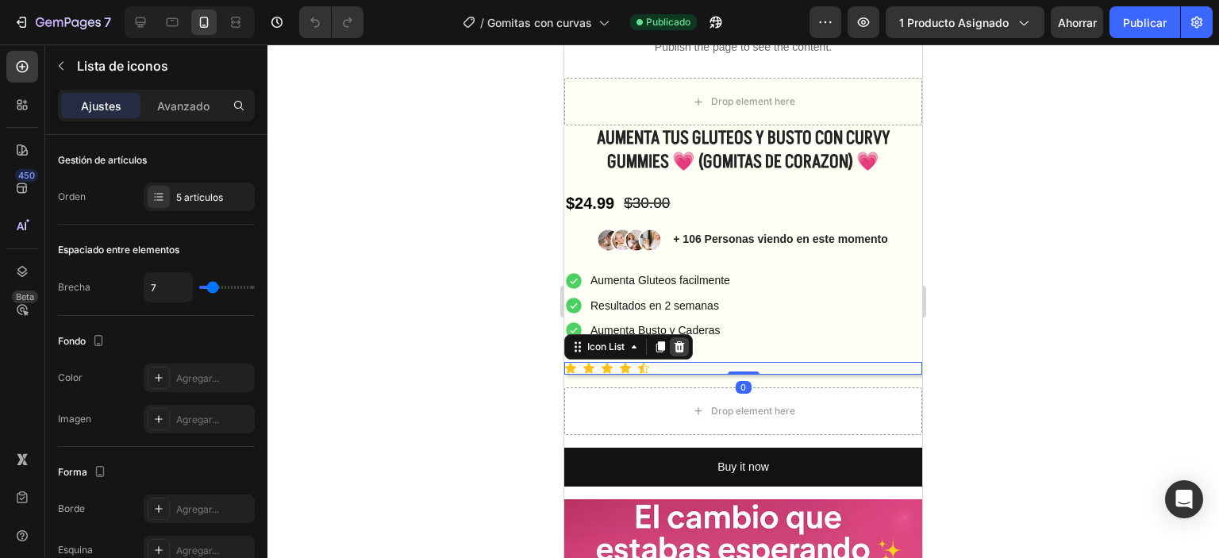
click at [683, 340] on icon at bounding box center [679, 346] width 13 height 13
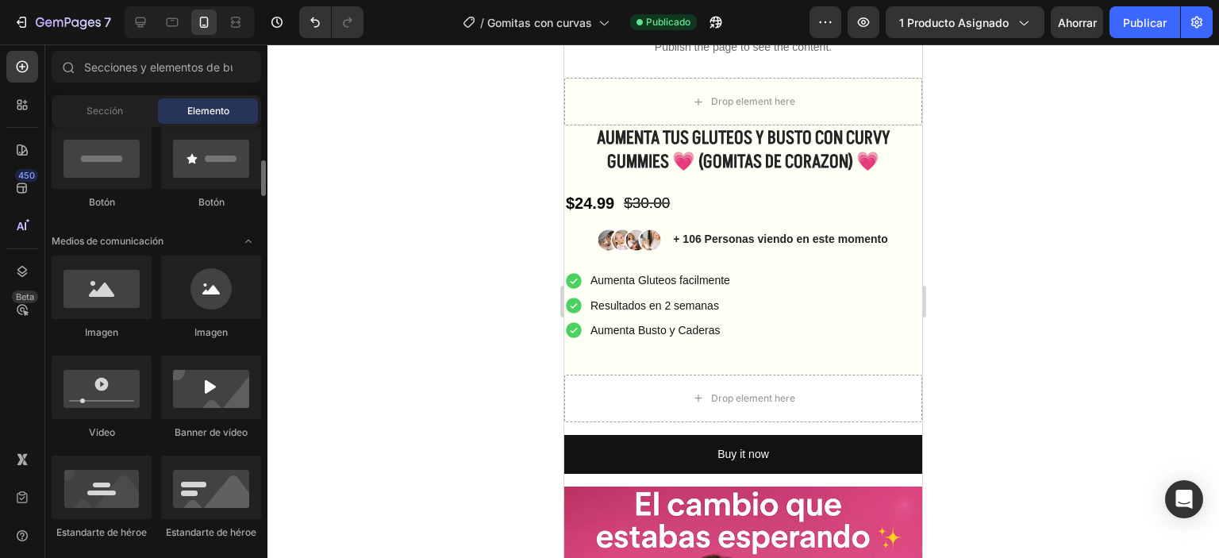
scroll to position [714, 0]
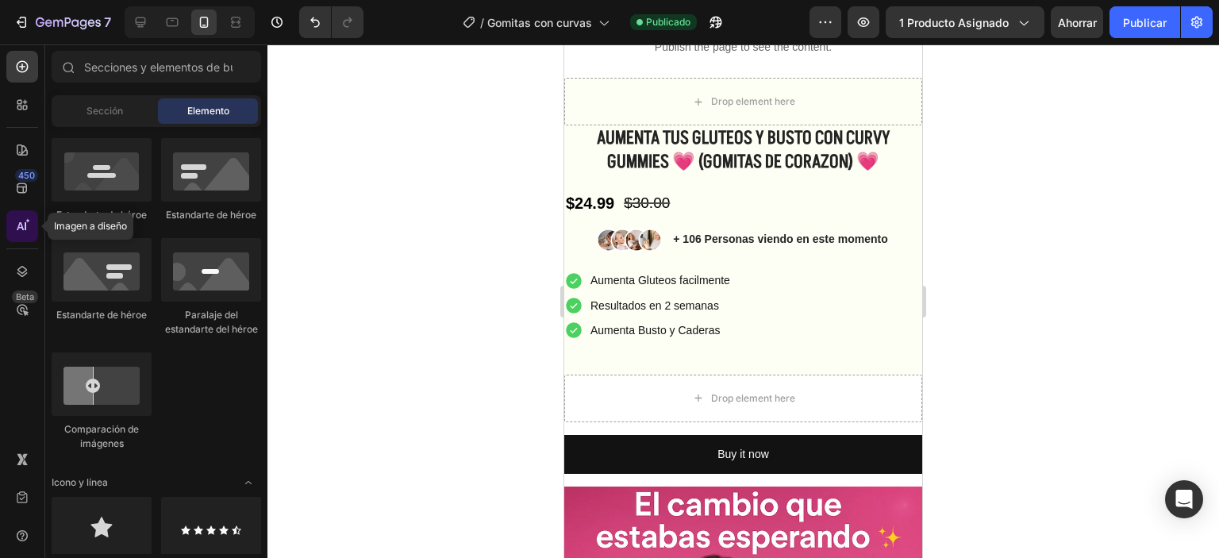
click at [25, 212] on div at bounding box center [22, 226] width 32 height 32
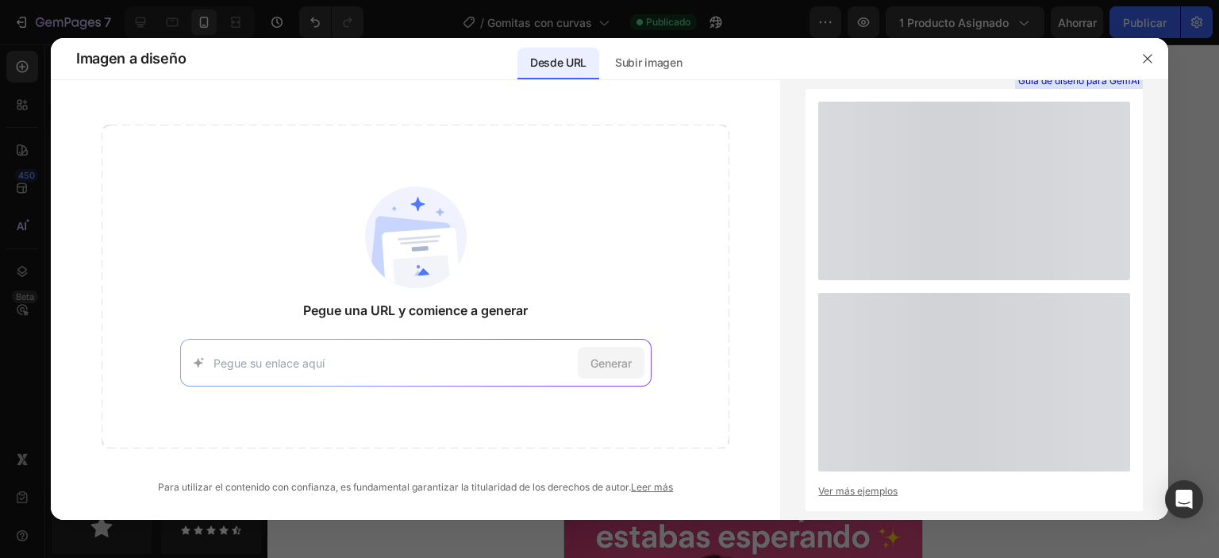
click at [1, 140] on div at bounding box center [609, 279] width 1219 height 558
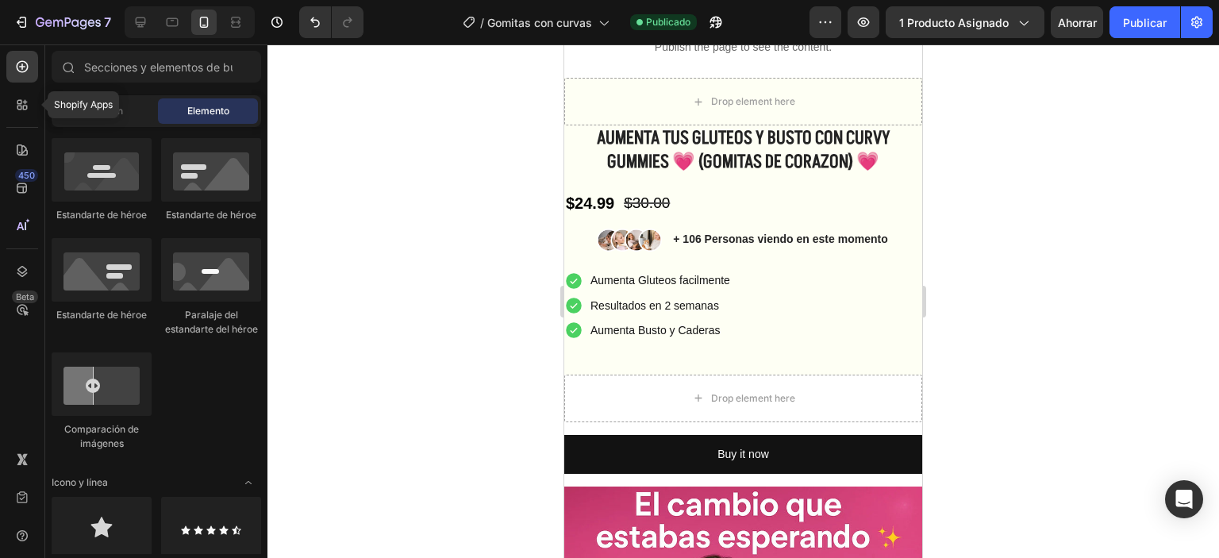
click at [24, 105] on icon at bounding box center [22, 105] width 16 height 16
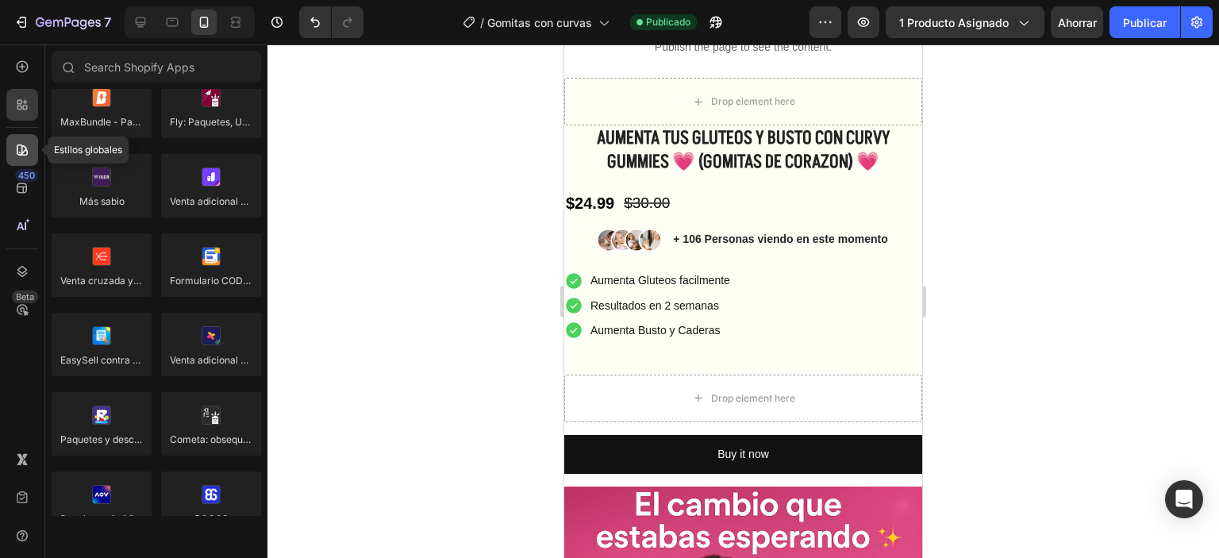
click at [24, 146] on icon at bounding box center [22, 149] width 11 height 11
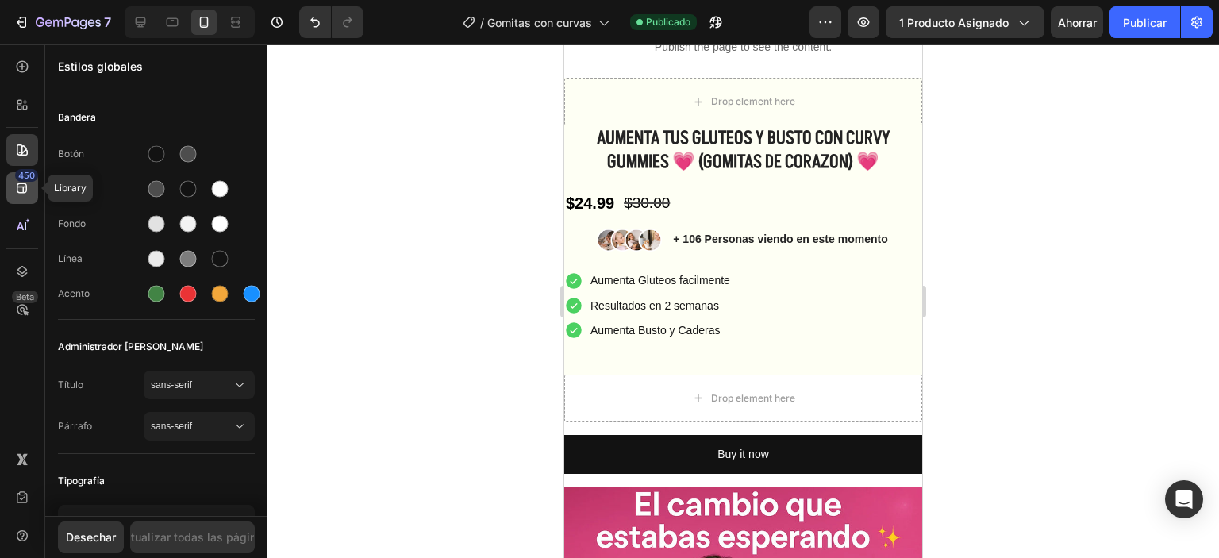
click at [25, 175] on font "450" at bounding box center [26, 175] width 17 height 11
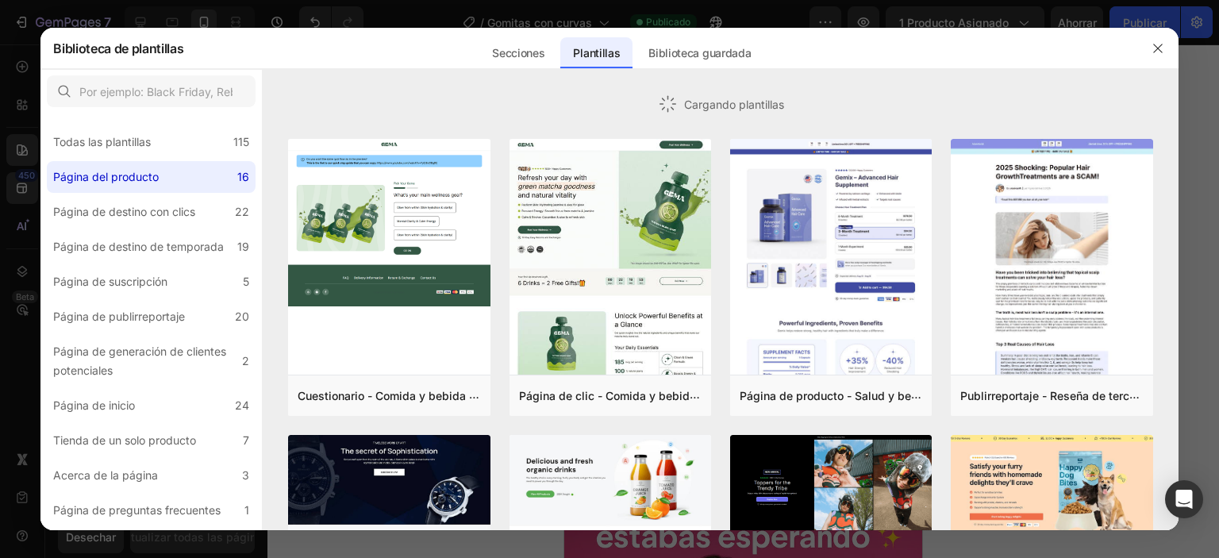
click at [19, 224] on div at bounding box center [609, 279] width 1219 height 558
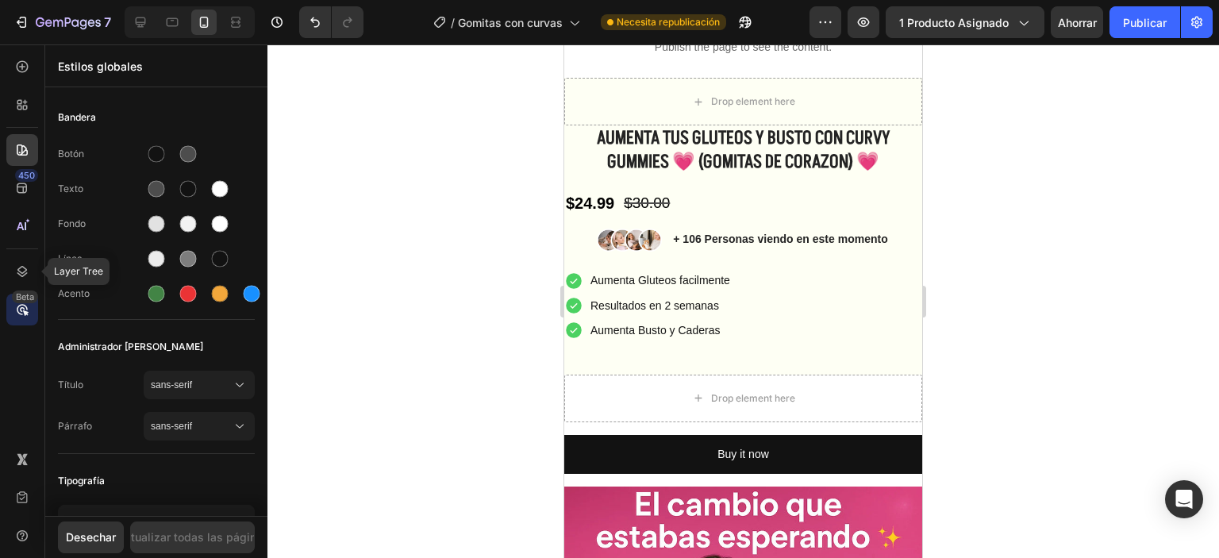
drag, startPoint x: 37, startPoint y: 287, endPoint x: 24, endPoint y: 302, distance: 20.3
click at [35, 288] on div "450 Layer Tree Beta" at bounding box center [22, 247] width 32 height 393
click at [7, 261] on div at bounding box center [22, 272] width 32 height 32
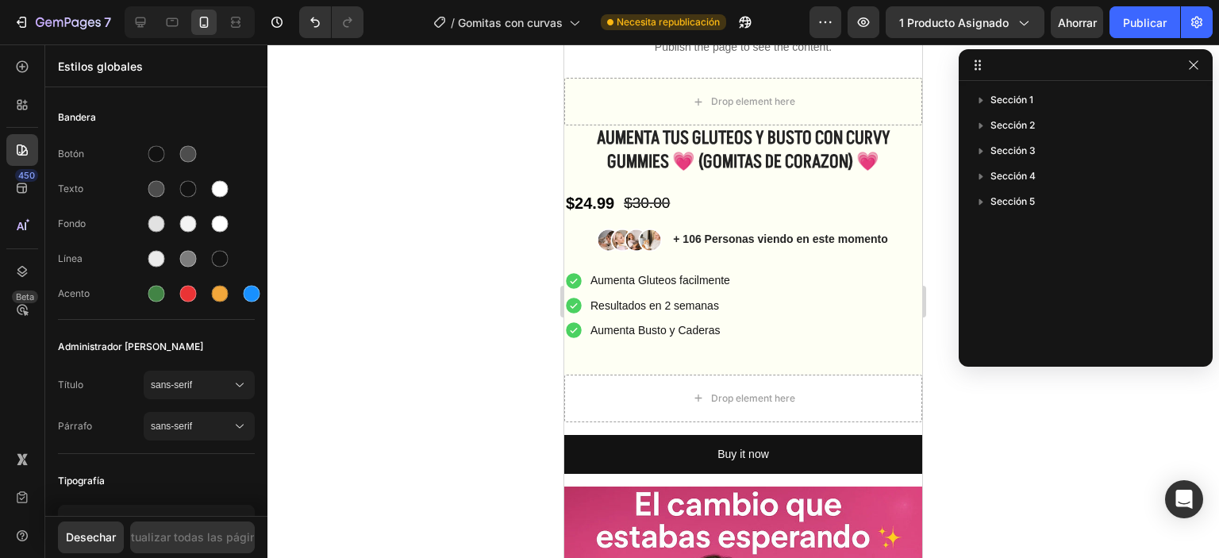
click at [16, 207] on div "450 Beta" at bounding box center [22, 247] width 32 height 393
click at [20, 219] on icon at bounding box center [22, 226] width 16 height 16
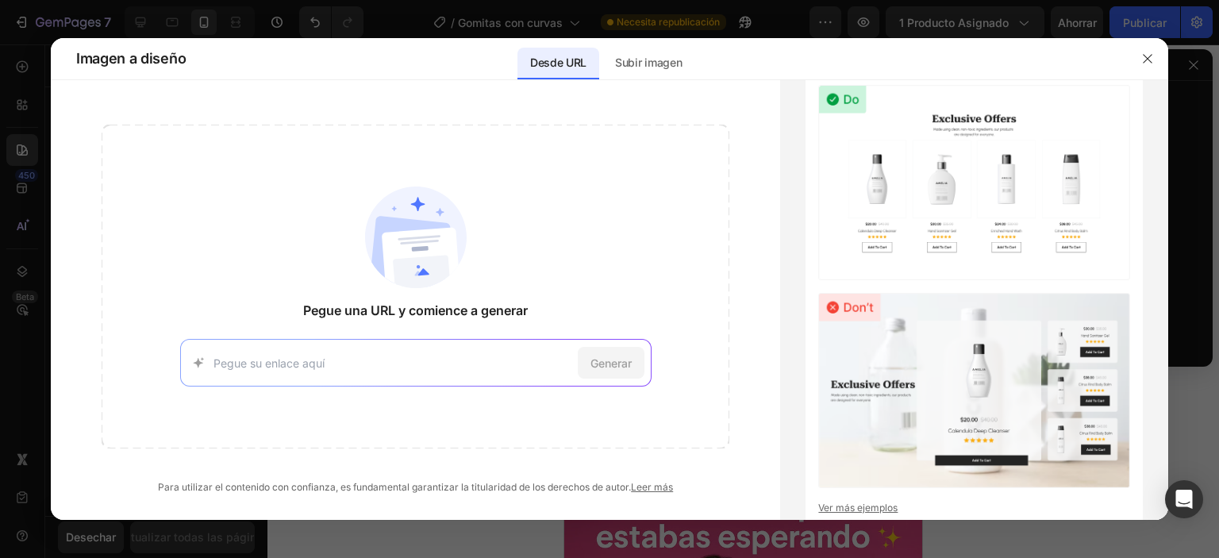
click at [0, 161] on div at bounding box center [609, 279] width 1219 height 558
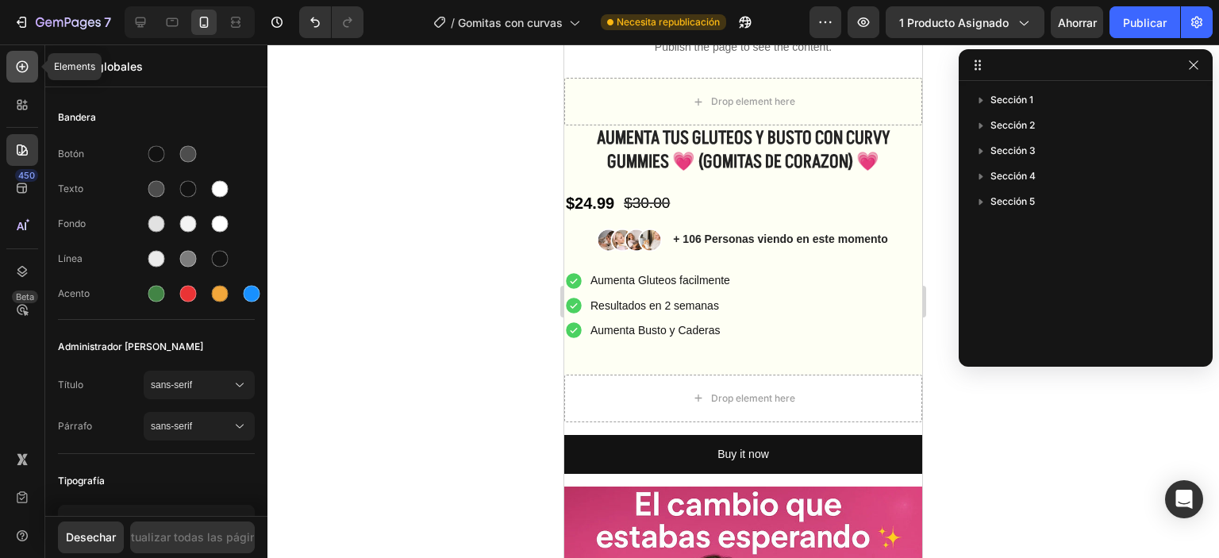
click at [29, 69] on icon at bounding box center [22, 67] width 16 height 16
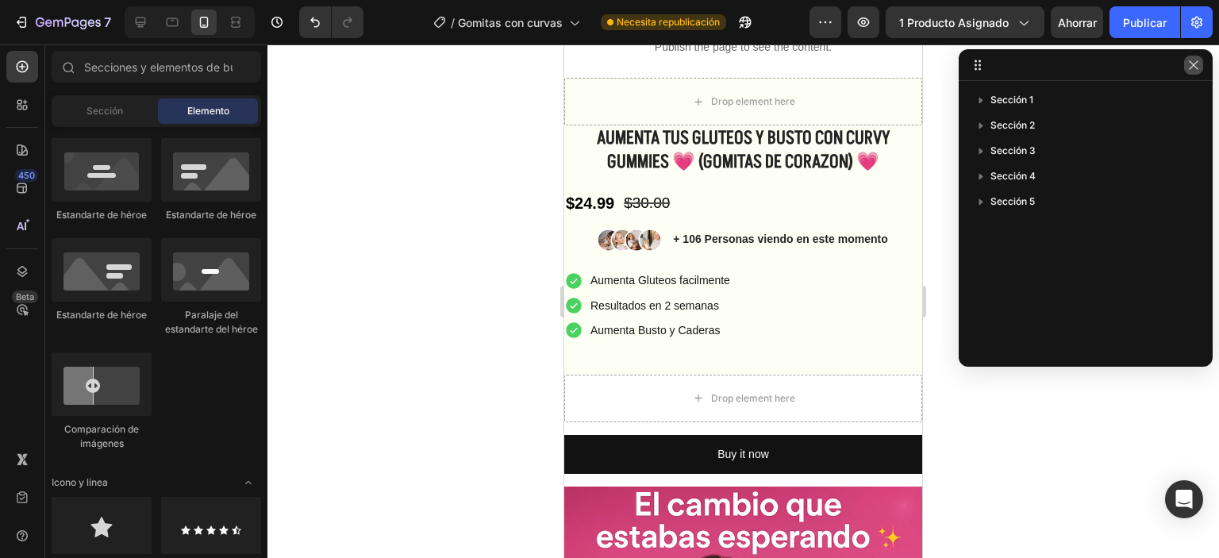
click at [1195, 69] on icon "button" at bounding box center [1193, 65] width 13 height 13
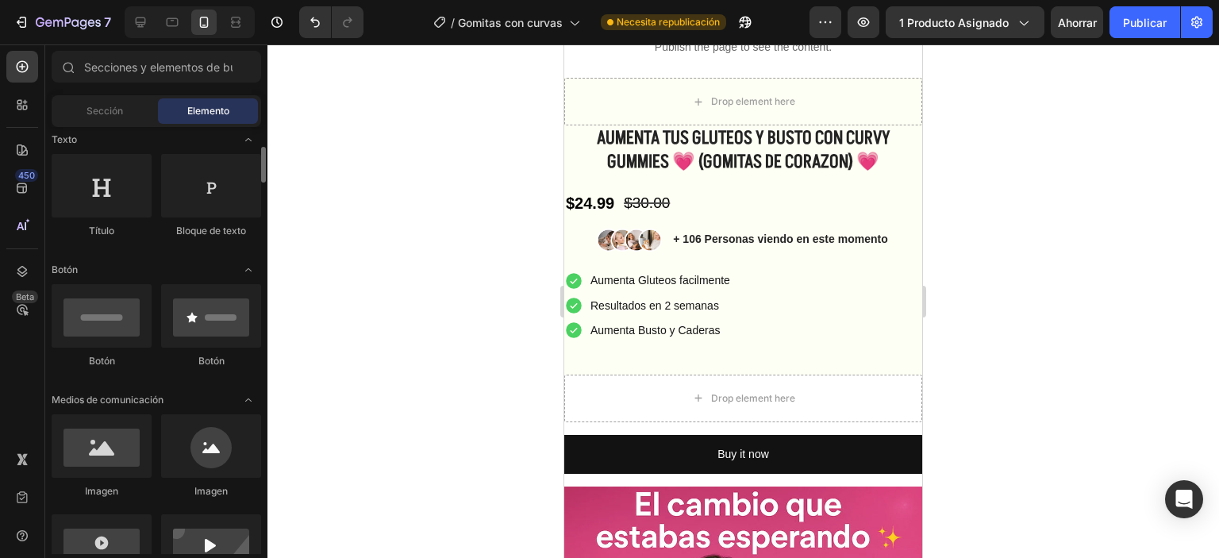
scroll to position [0, 0]
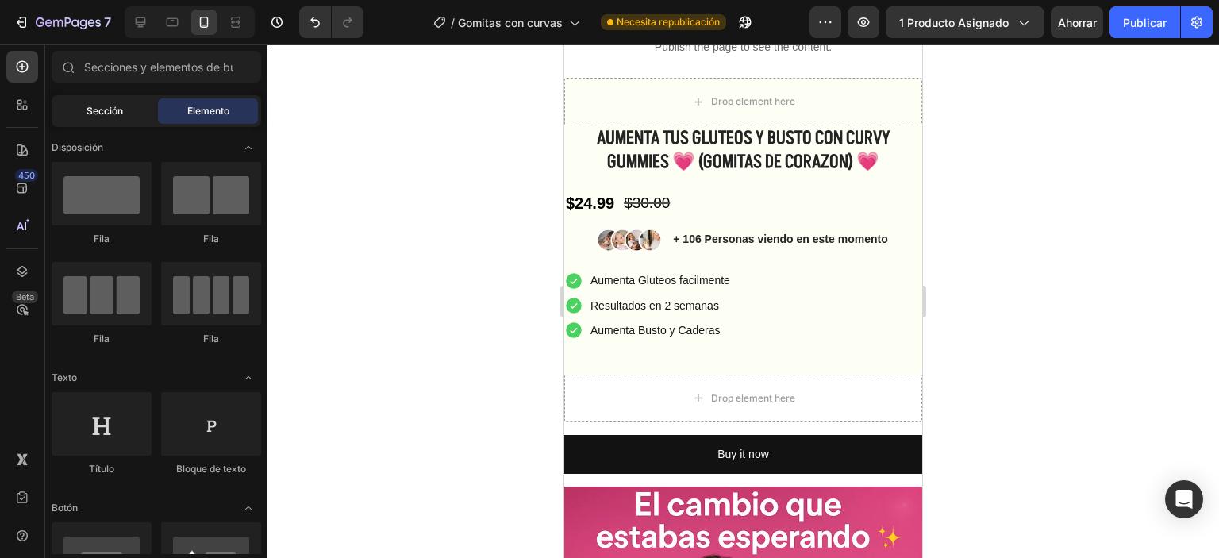
click at [87, 113] on font "Sección" at bounding box center [105, 111] width 37 height 12
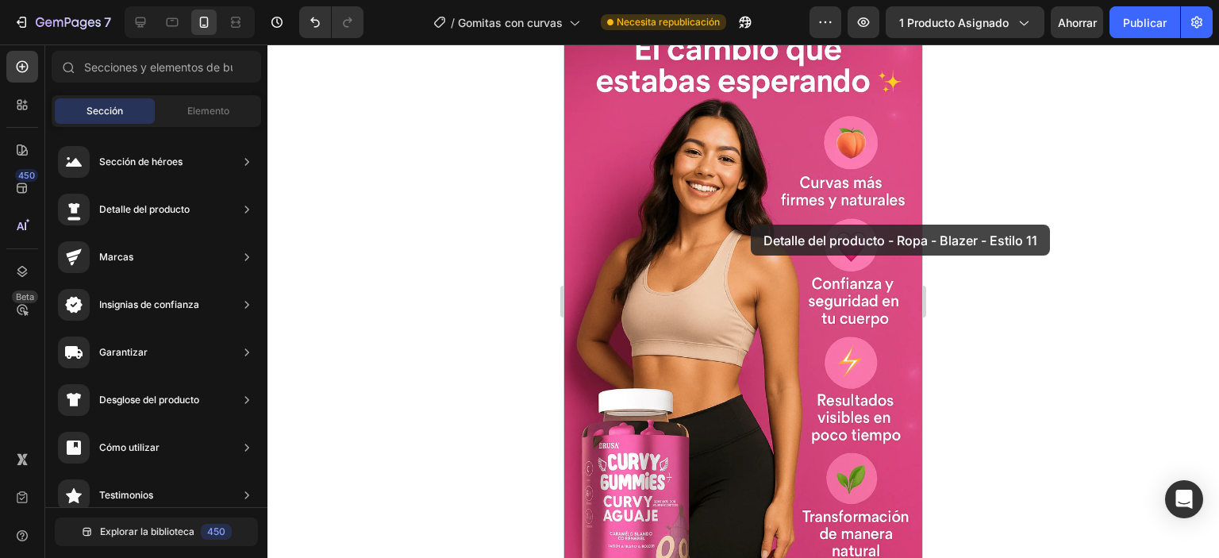
scroll to position [714, 0]
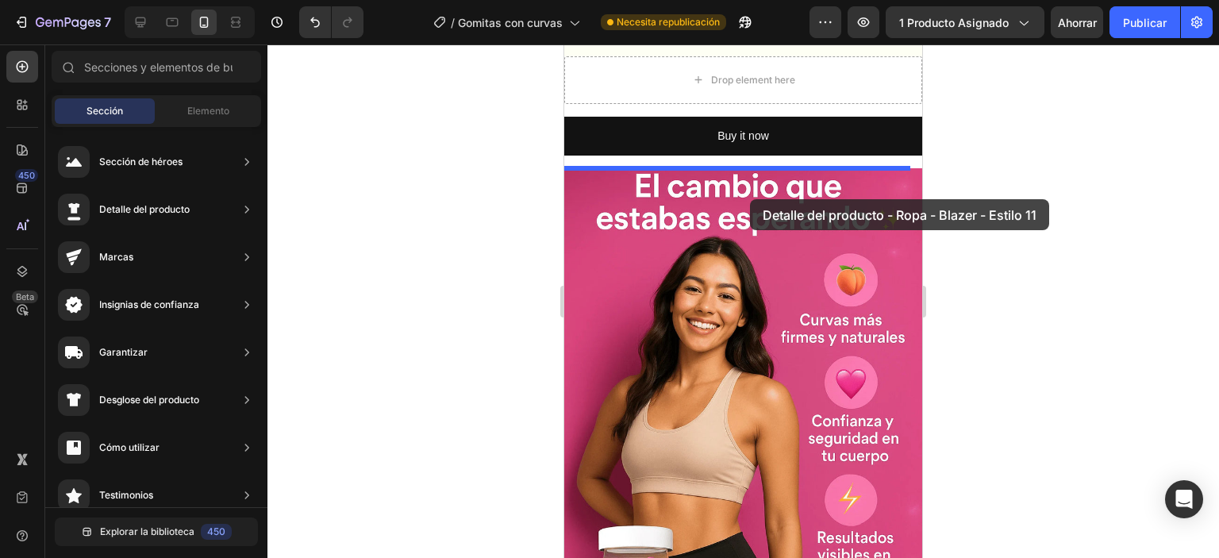
drag, startPoint x: 904, startPoint y: 310, endPoint x: 752, endPoint y: 196, distance: 190.5
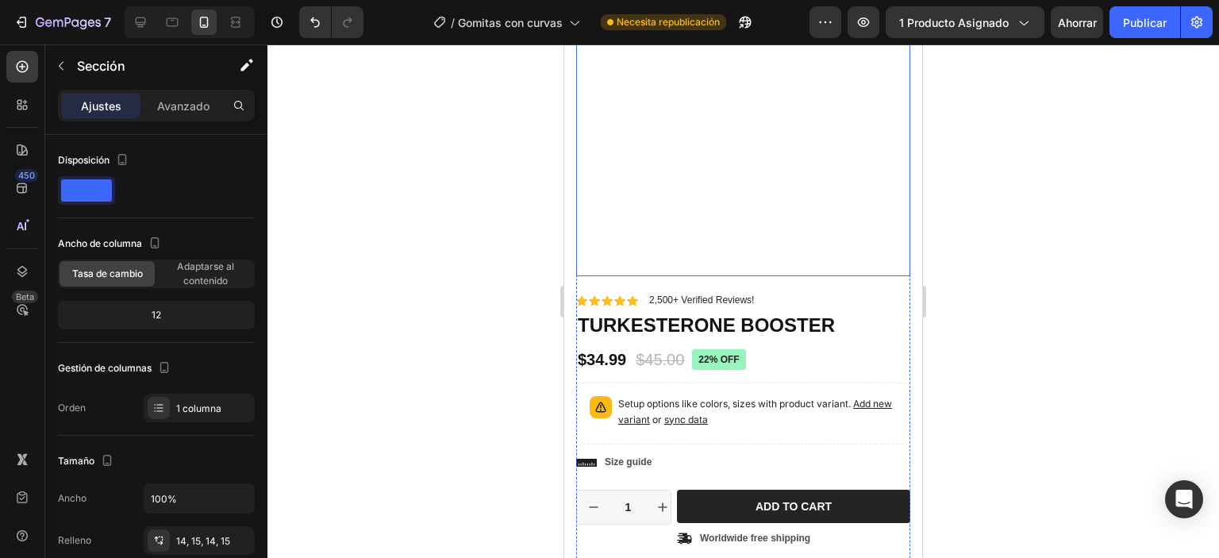
scroll to position [952, 0]
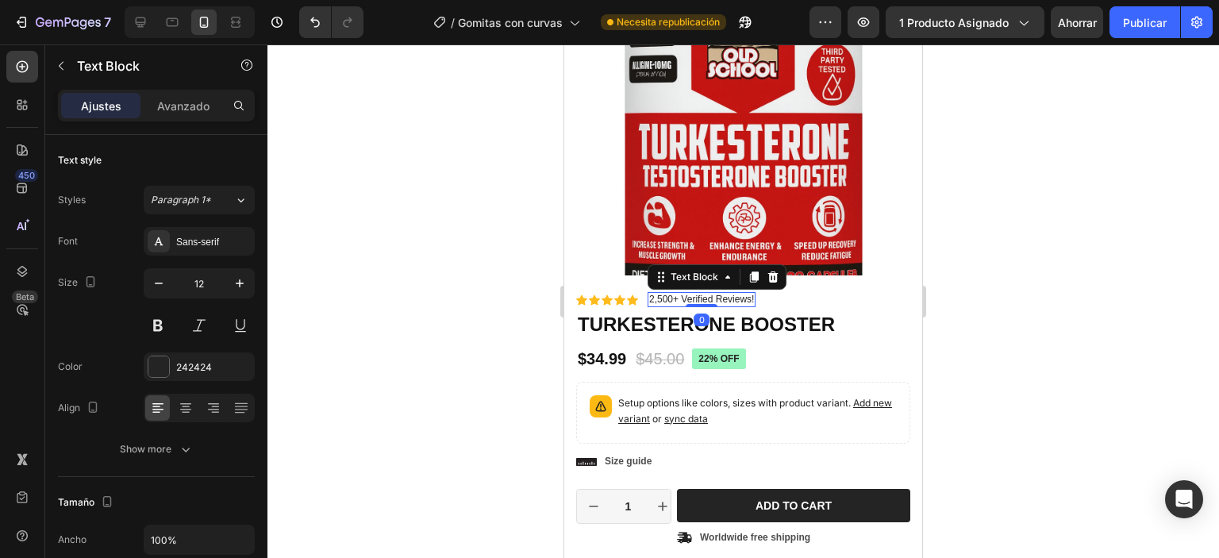
click at [685, 294] on p "2,500+ Verified Reviews!" at bounding box center [701, 300] width 105 height 13
click at [686, 294] on p "2,500+ Verified Reviews!" at bounding box center [701, 300] width 105 height 13
click at [679, 294] on p "2,500+ Verified Reviews!" at bounding box center [701, 300] width 105 height 13
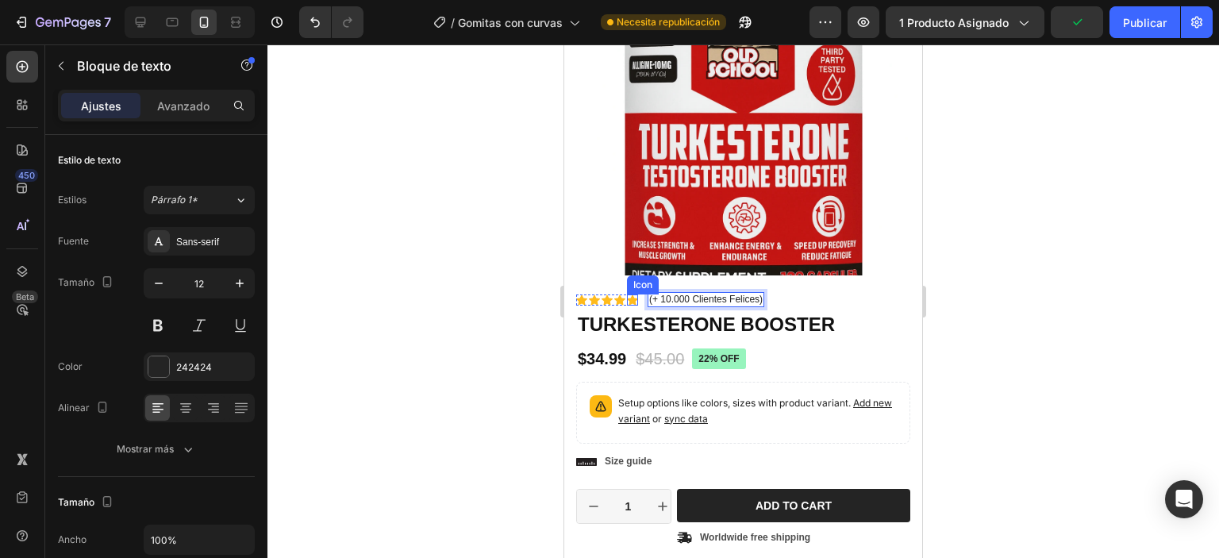
click at [631, 294] on icon at bounding box center [632, 299] width 11 height 11
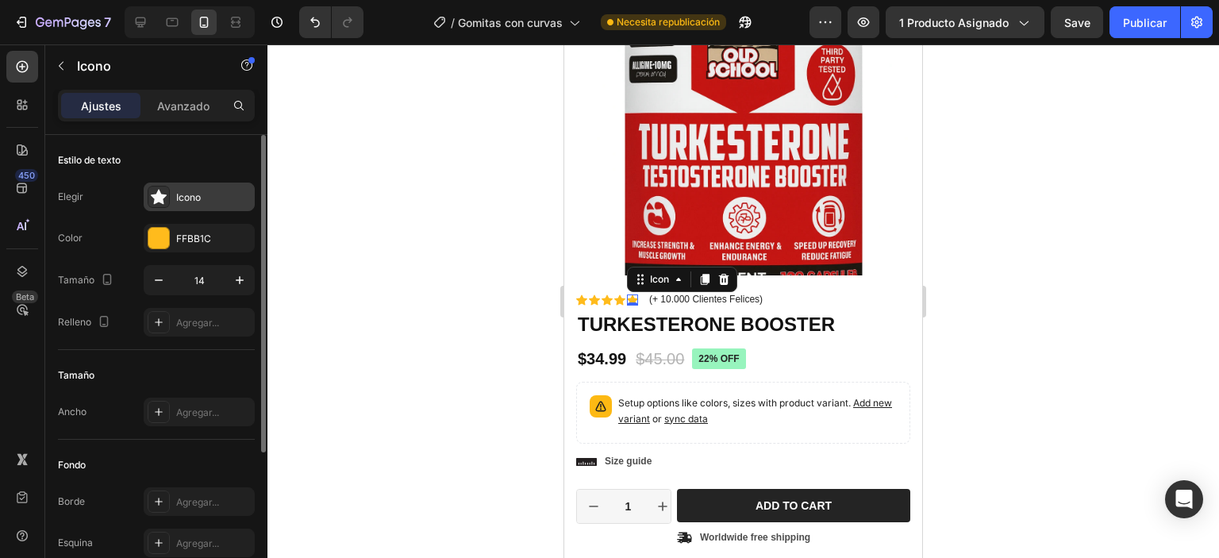
click at [171, 188] on div "Icono" at bounding box center [199, 197] width 111 height 29
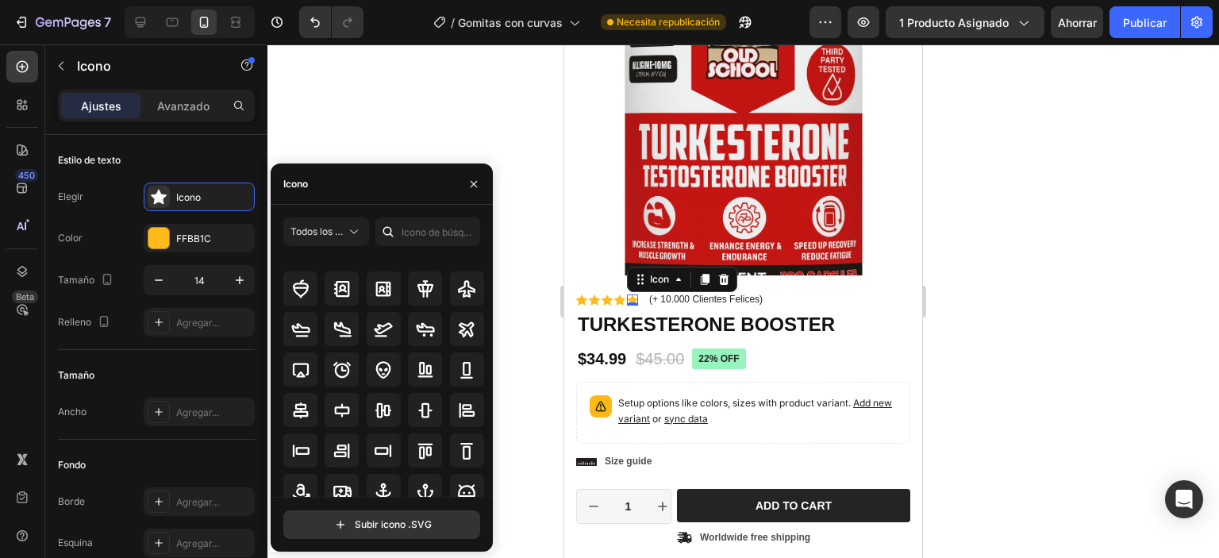
scroll to position [0, 0]
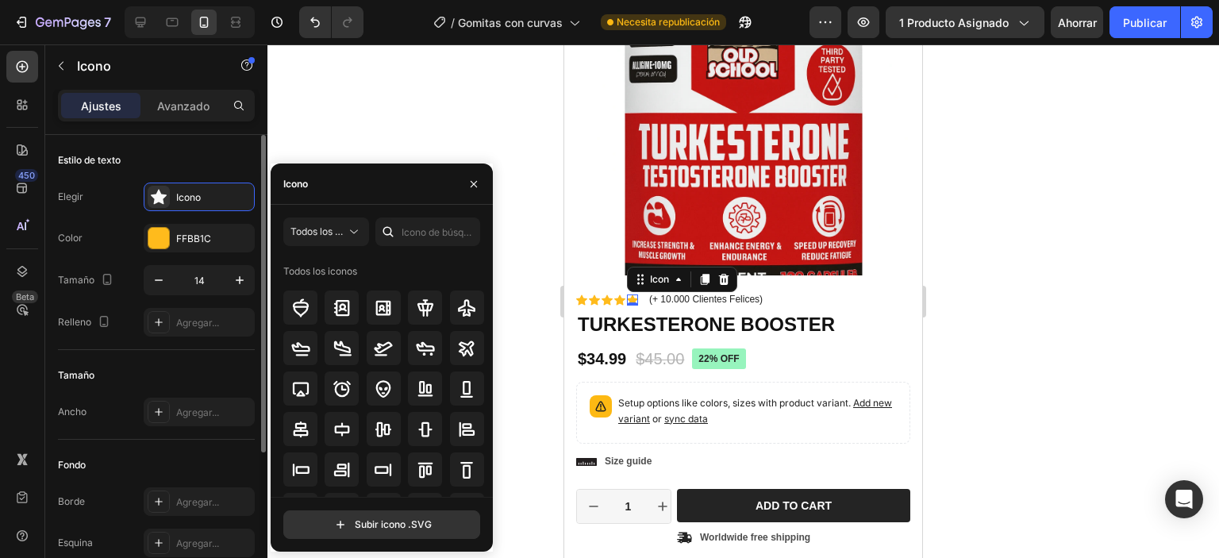
click at [235, 353] on div "Tamaño Ancho Agregar..." at bounding box center [156, 395] width 197 height 90
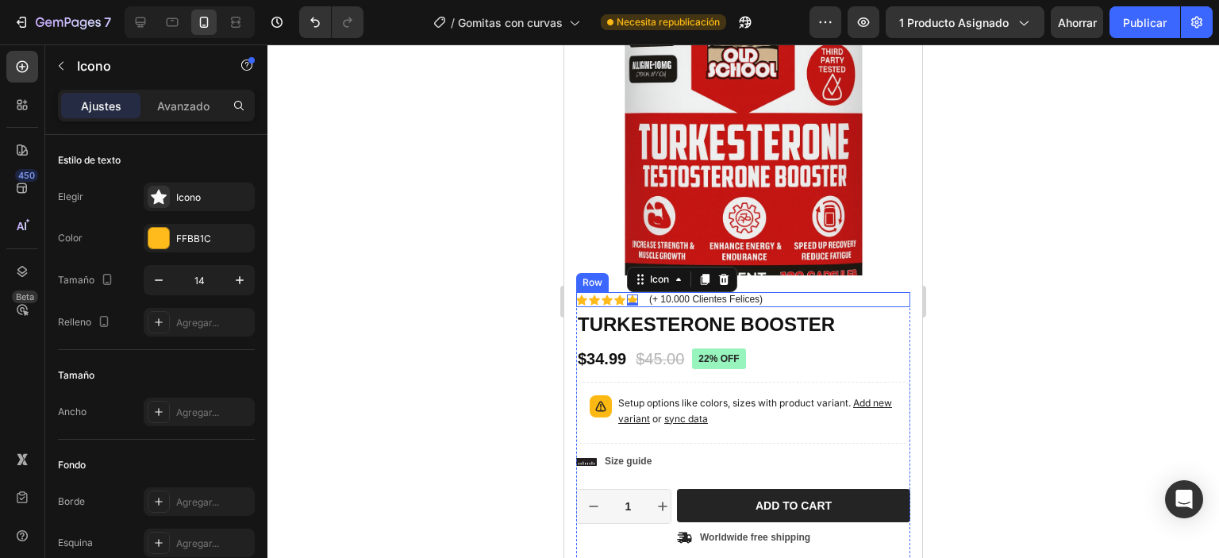
click at [782, 292] on div "Icon Icon Icon Icon Icon 0 Icon List (+ 10.000 Clientes Felices) Text Block Row" at bounding box center [743, 300] width 334 height 16
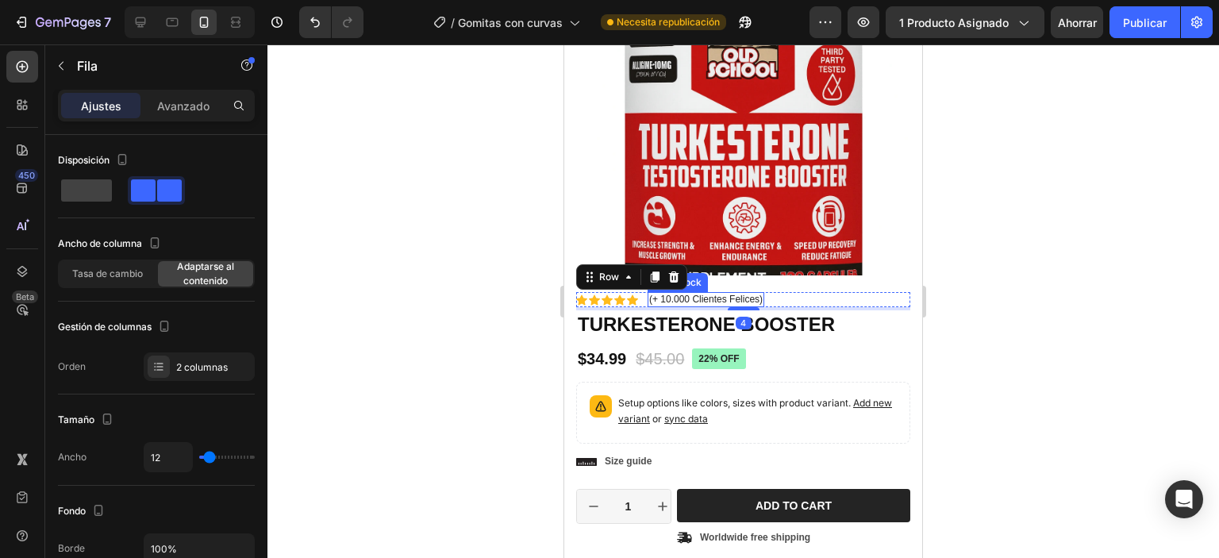
click at [721, 294] on p "(+ 10.000 Clientes Felices)" at bounding box center [705, 300] width 113 height 13
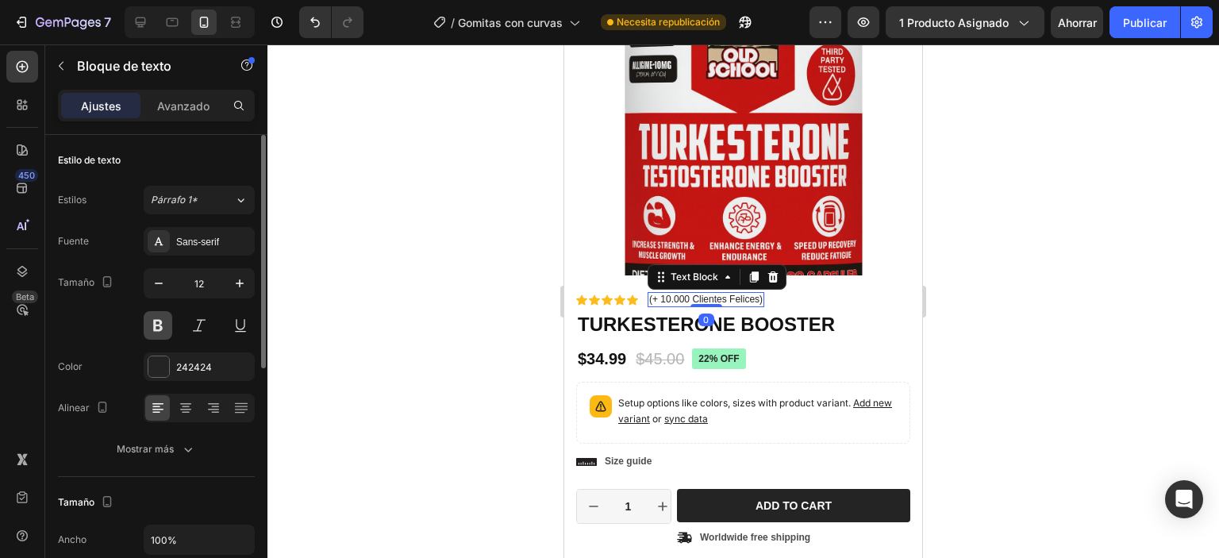
click at [164, 326] on button at bounding box center [158, 325] width 29 height 29
click at [167, 327] on button at bounding box center [158, 325] width 29 height 29
click at [236, 291] on button "button" at bounding box center [239, 283] width 29 height 29
type input "14"
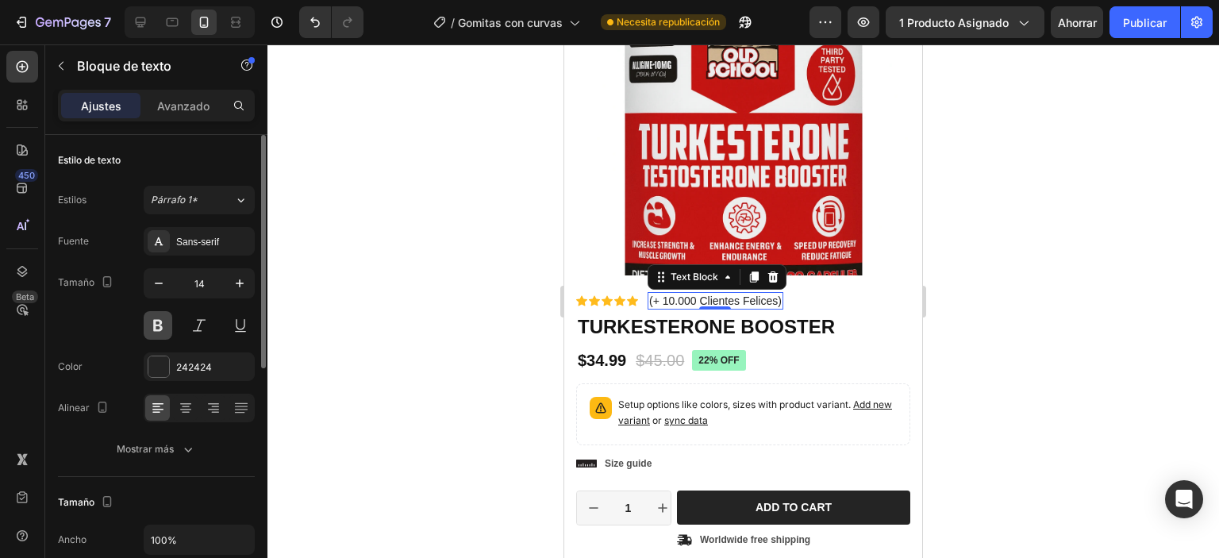
click at [163, 326] on button at bounding box center [158, 325] width 29 height 29
click at [200, 240] on font "Sans-serif" at bounding box center [197, 242] width 43 height 11
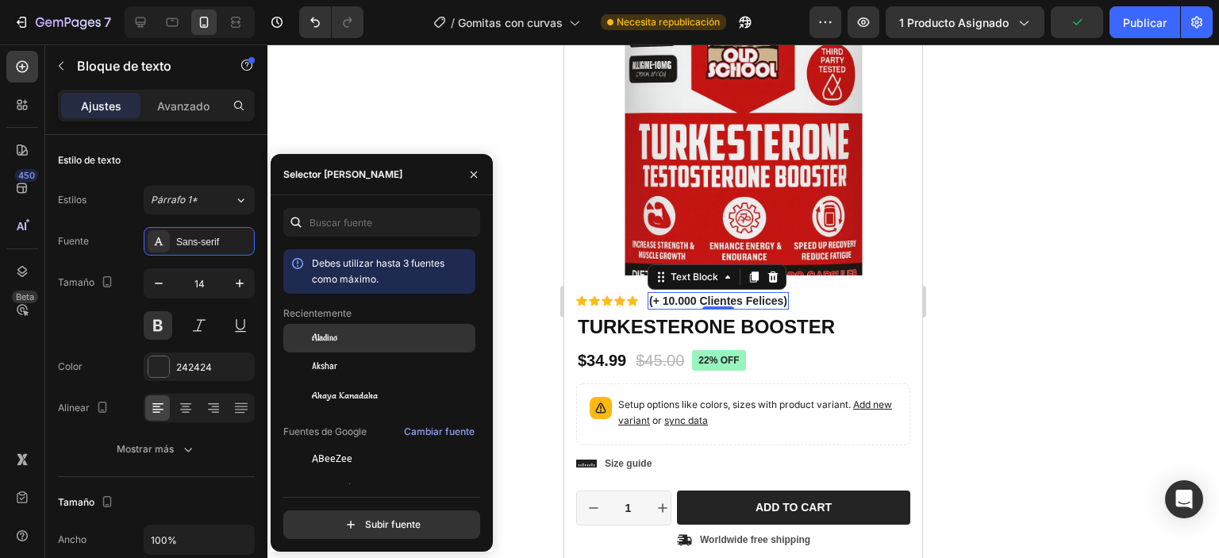
click at [337, 348] on div "Aladino" at bounding box center [379, 338] width 192 height 29
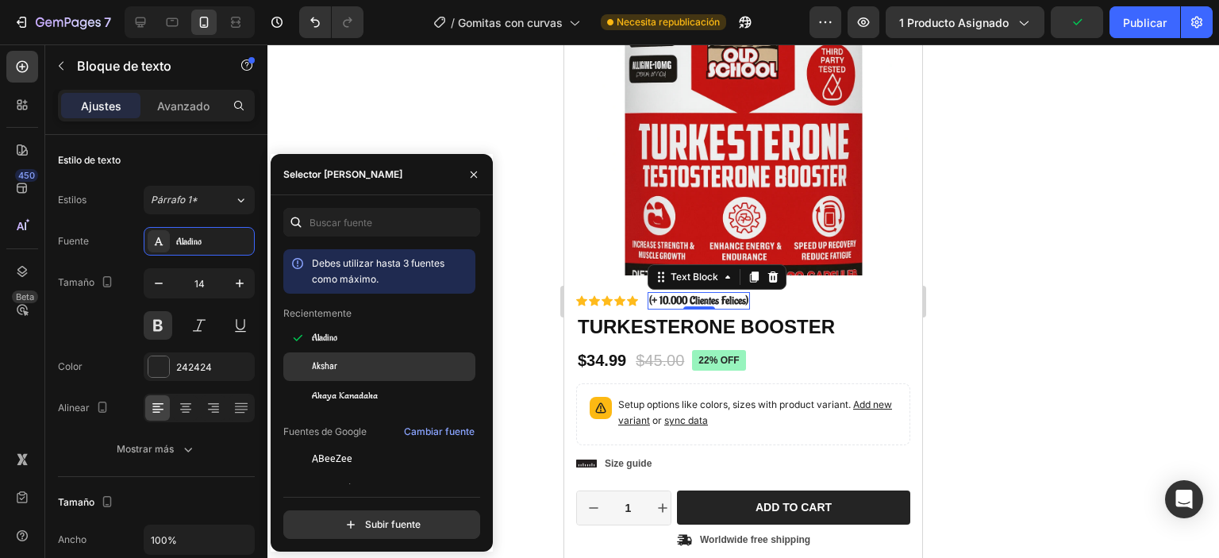
click at [342, 378] on div "Akshar" at bounding box center [379, 366] width 192 height 29
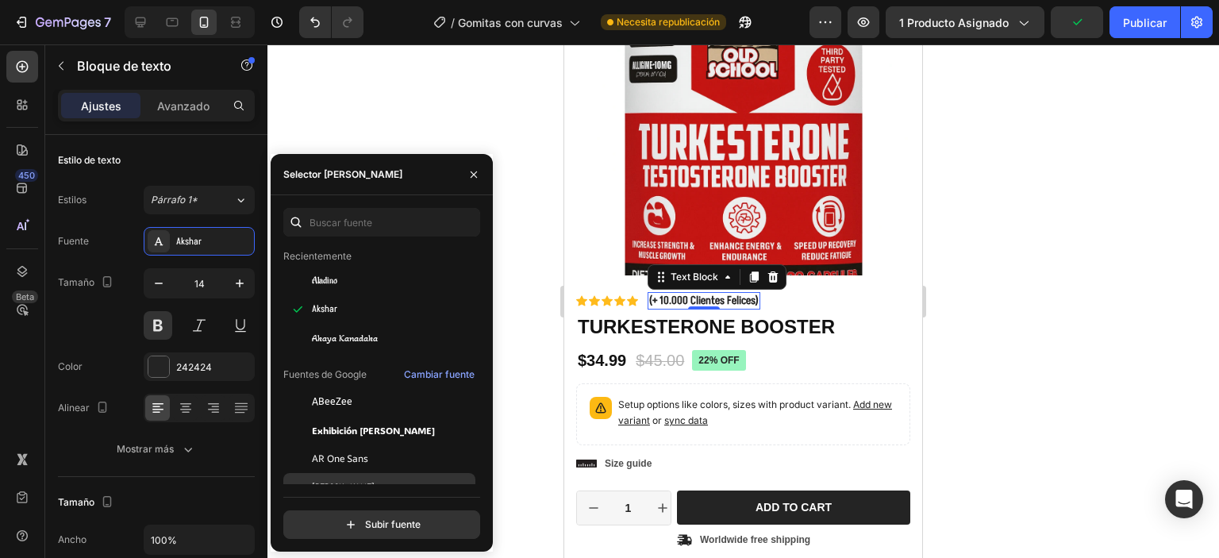
scroll to position [159, 0]
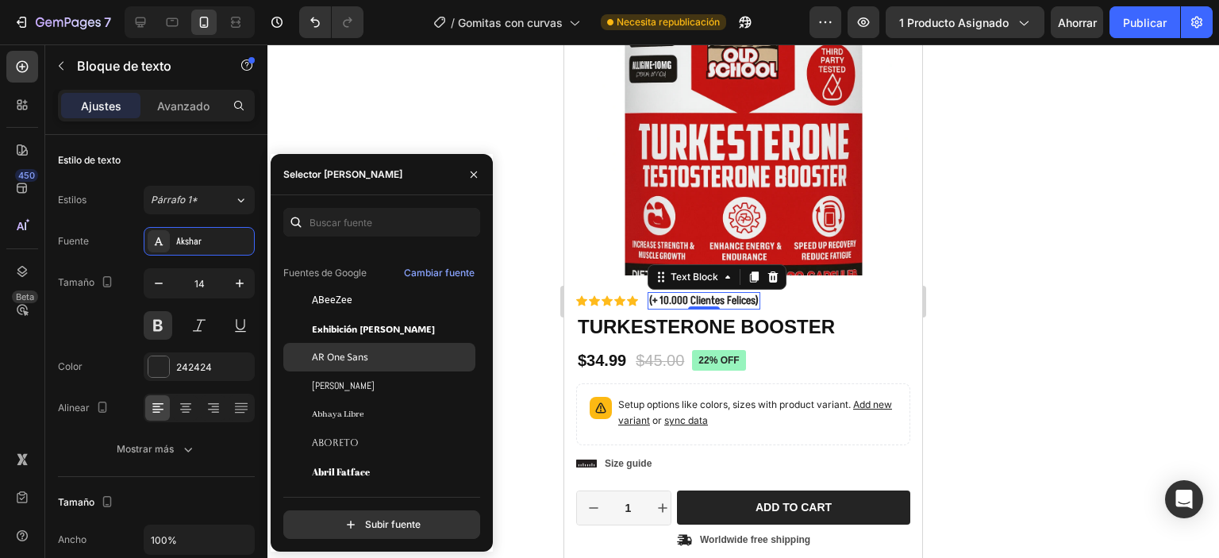
click at [348, 367] on div "AR One Sans" at bounding box center [379, 357] width 192 height 29
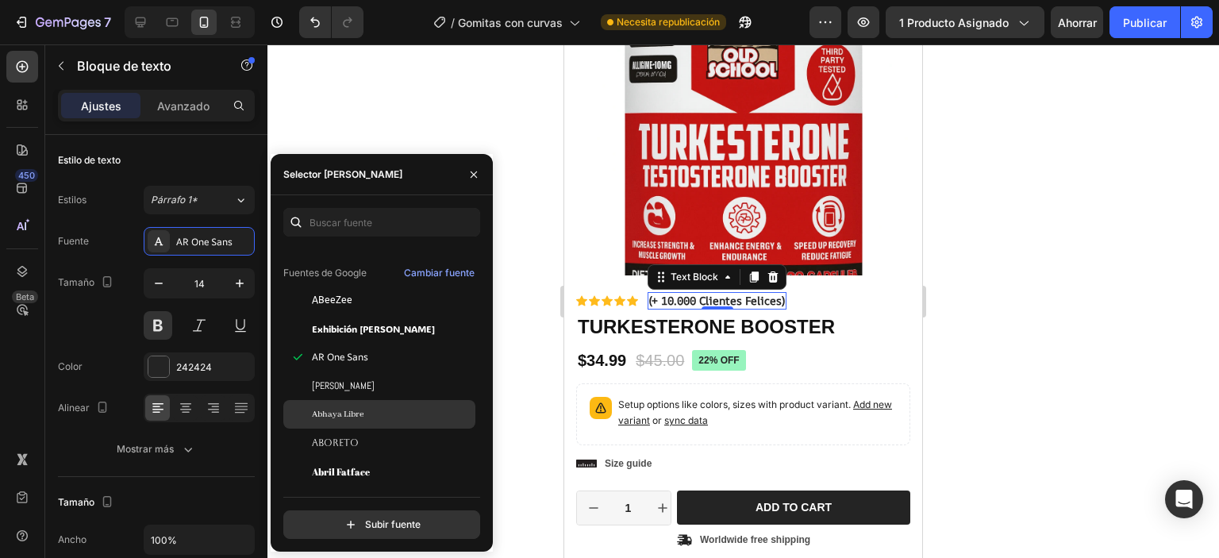
click at [348, 413] on font "Abhaya Libre" at bounding box center [338, 414] width 52 height 11
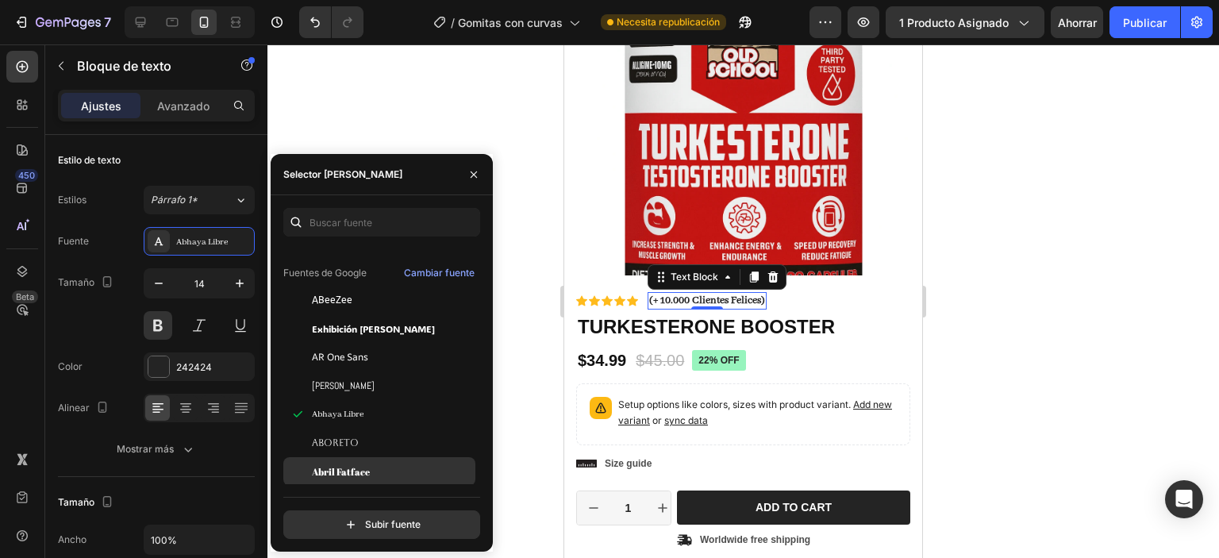
scroll to position [238, 0]
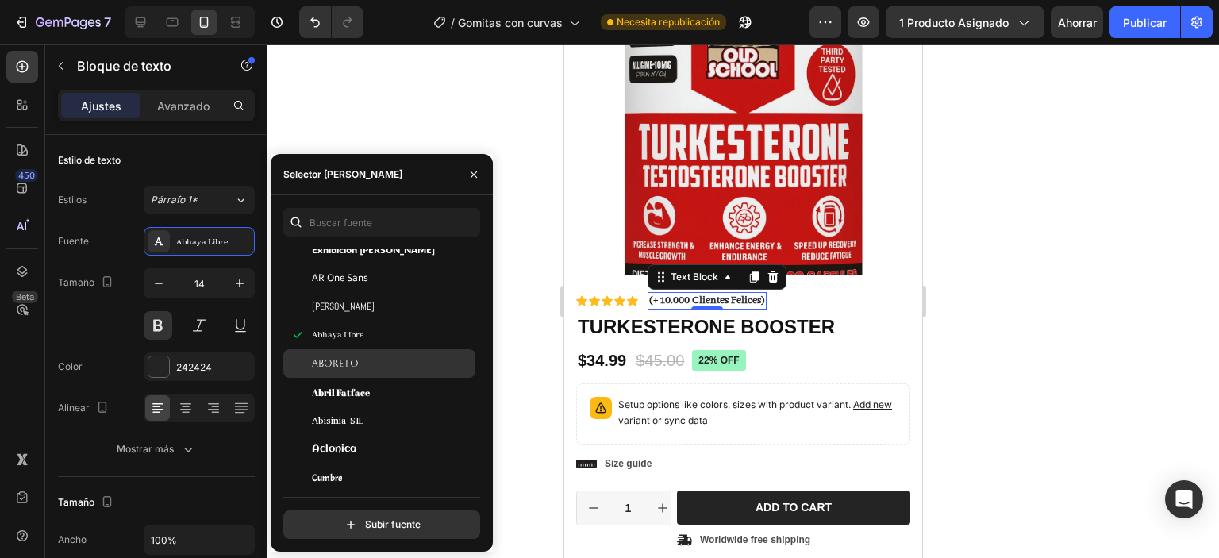
click at [340, 360] on font "Aboreto" at bounding box center [335, 363] width 47 height 11
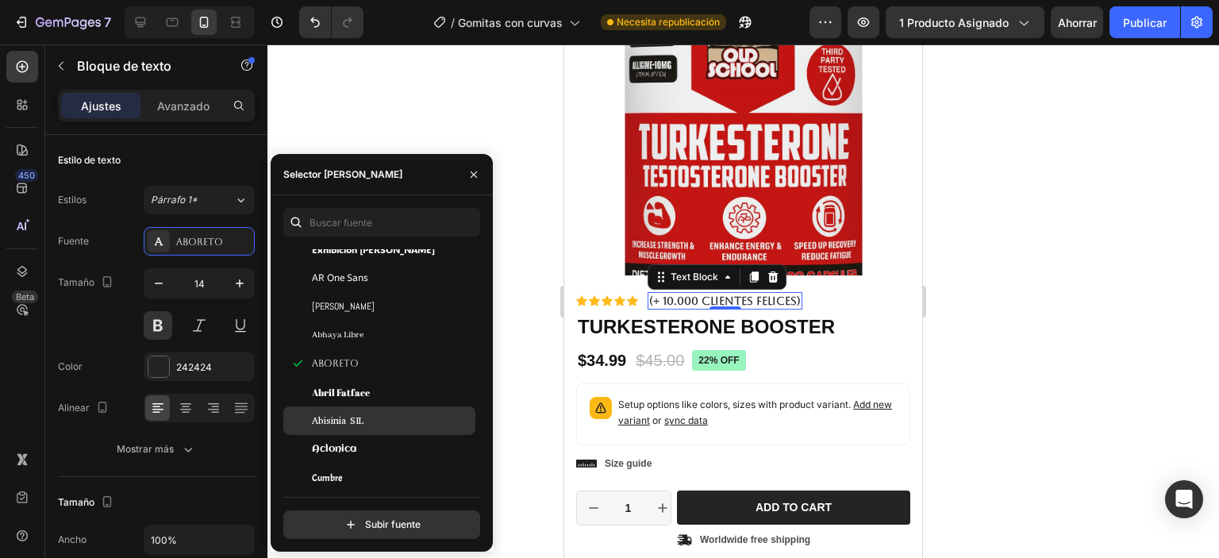
click at [353, 416] on font "Abisinia SIL" at bounding box center [338, 420] width 52 height 13
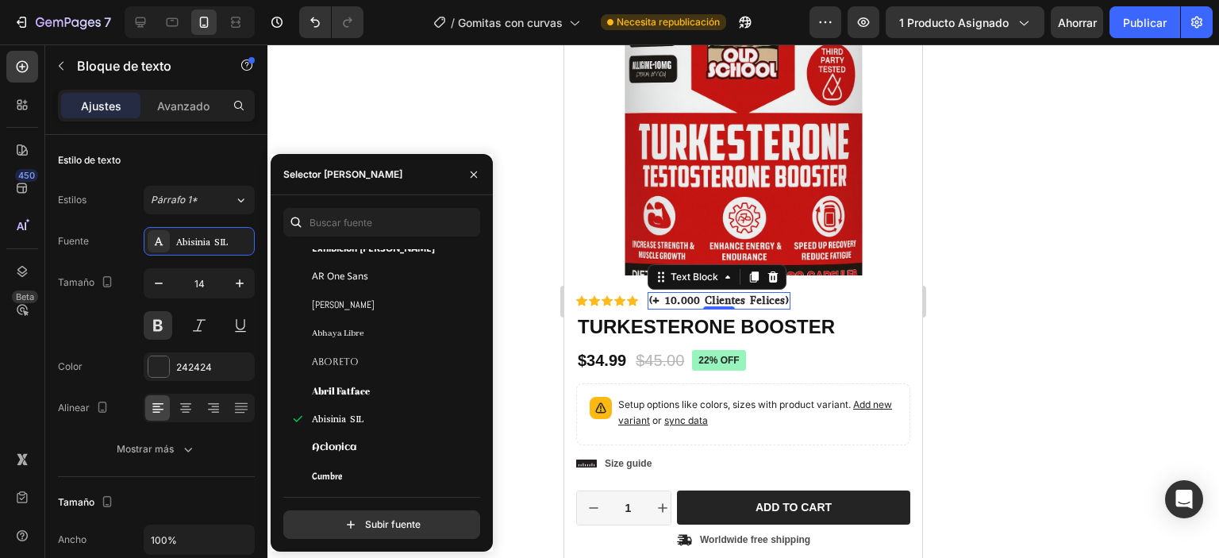
scroll to position [397, 0]
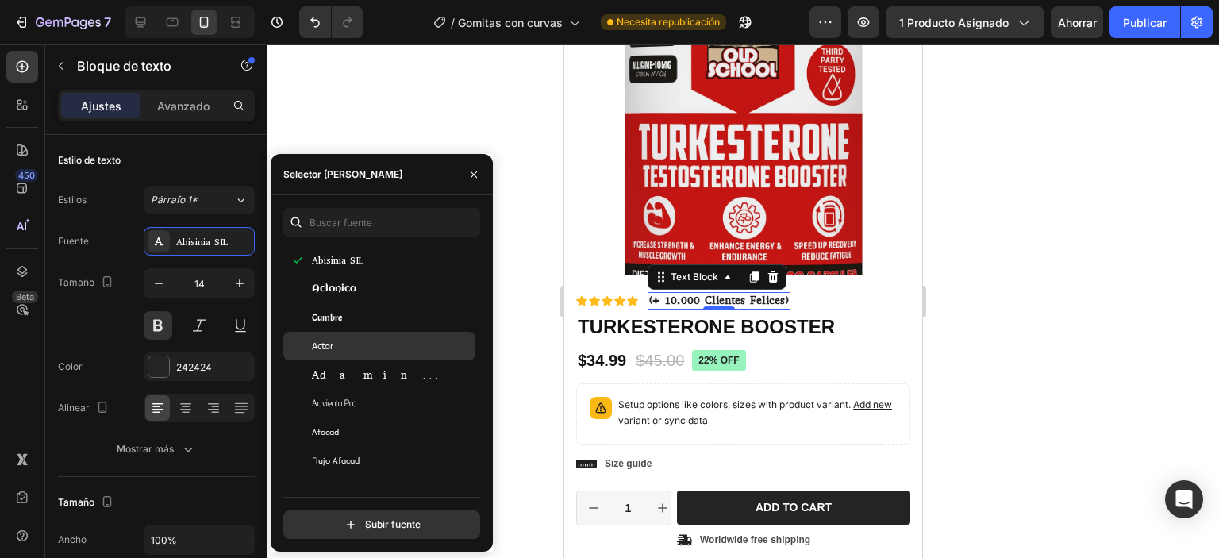
click at [342, 359] on div "Actor" at bounding box center [379, 346] width 192 height 29
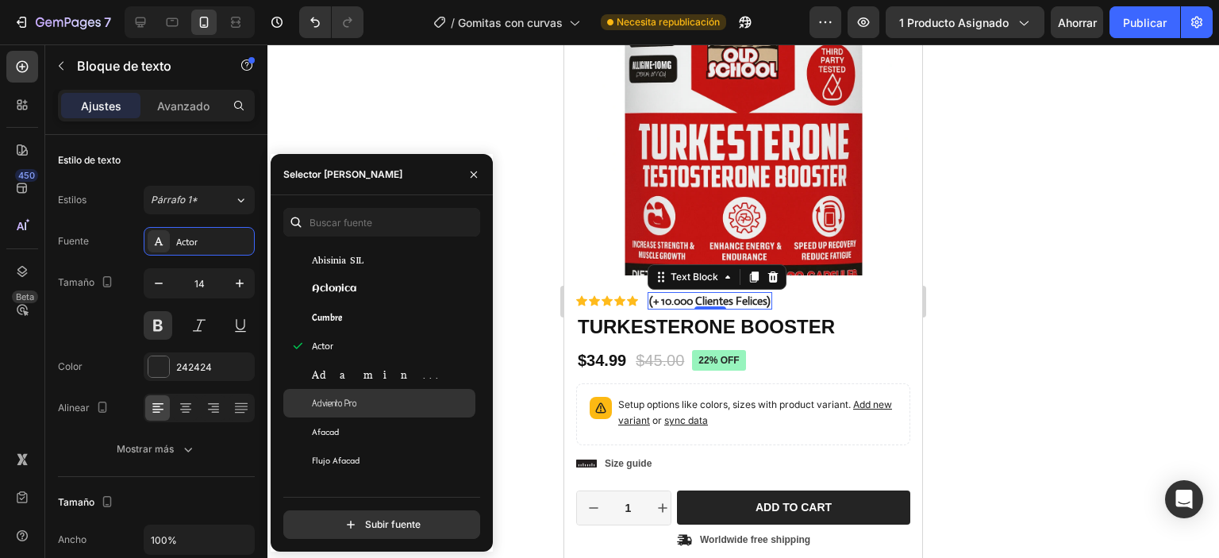
click at [352, 404] on font "Adviento Pro" at bounding box center [334, 403] width 44 height 12
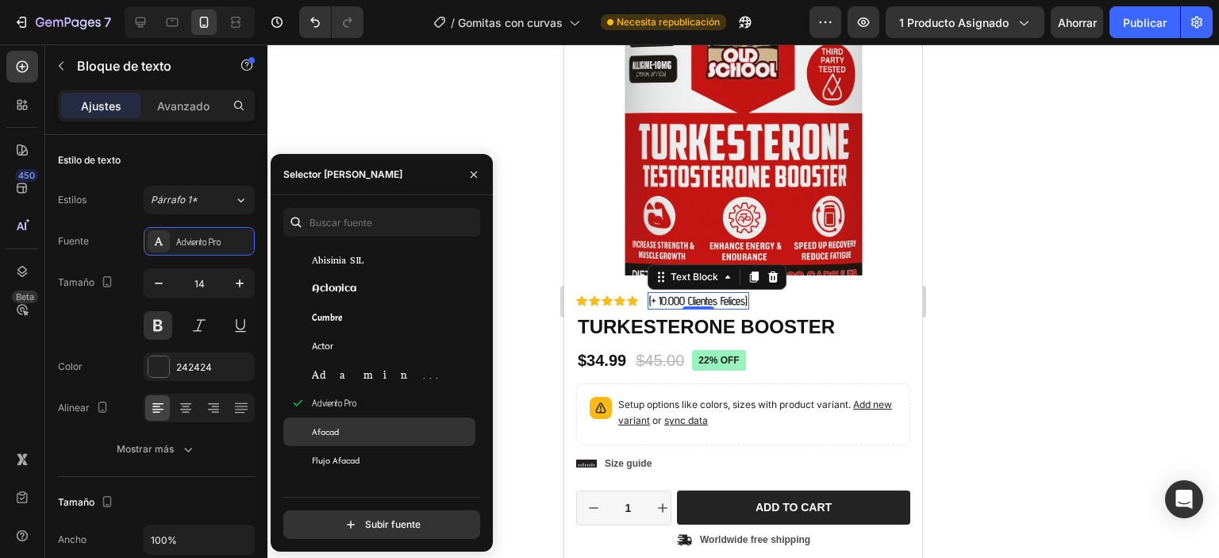
click at [352, 429] on div "Afacad" at bounding box center [392, 432] width 160 height 14
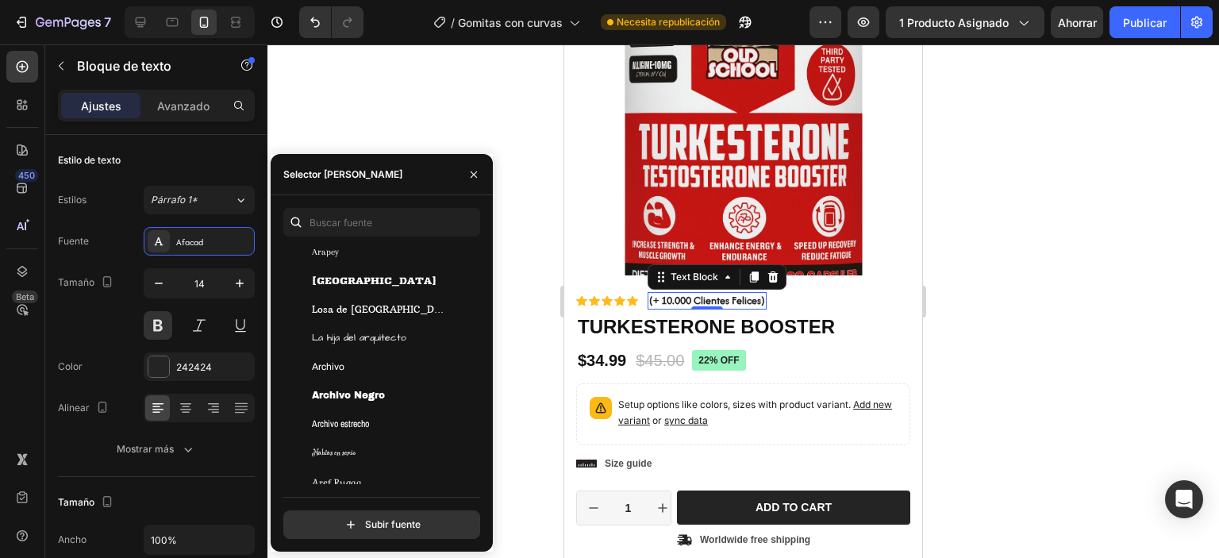
scroll to position [3016, 0]
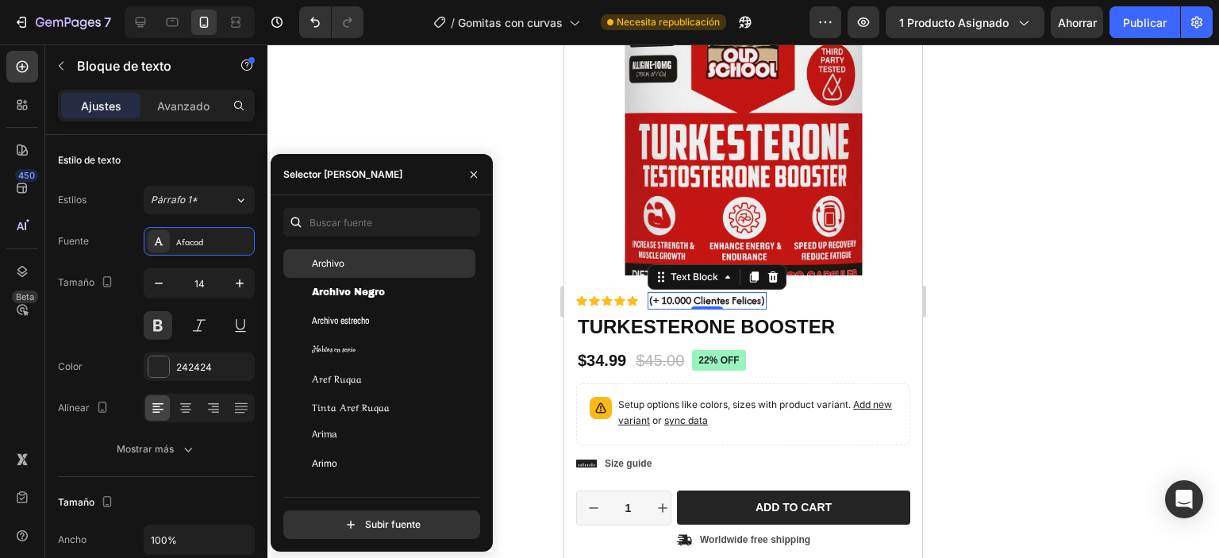
click at [335, 263] on font "Archivo" at bounding box center [328, 263] width 33 height 11
click at [542, 352] on div at bounding box center [743, 301] width 952 height 514
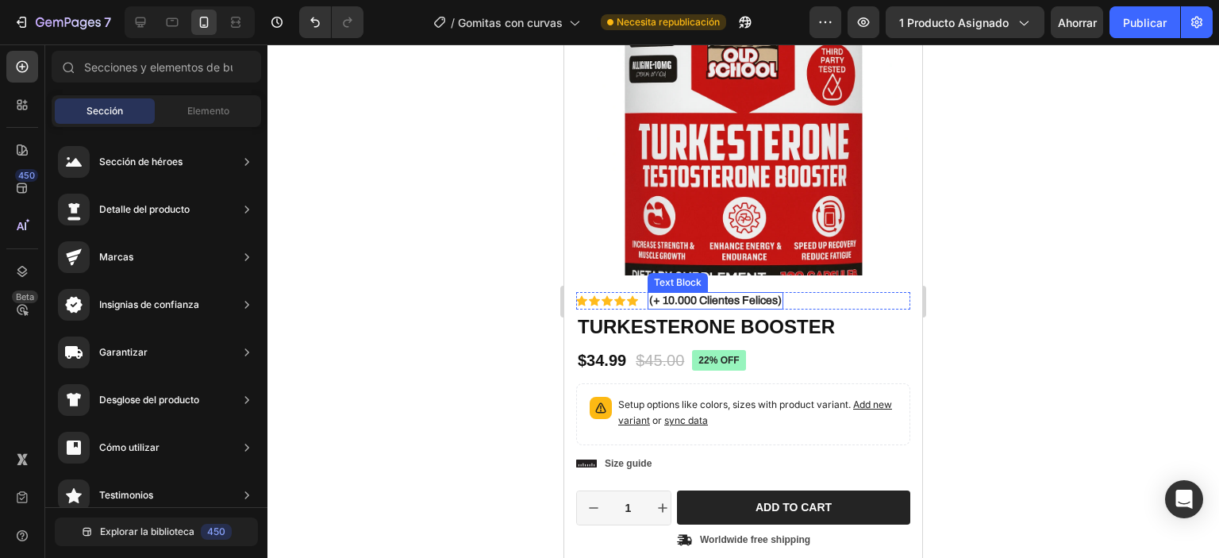
click at [768, 294] on p "(+ 10.000 Clientes Felices)" at bounding box center [715, 301] width 133 height 14
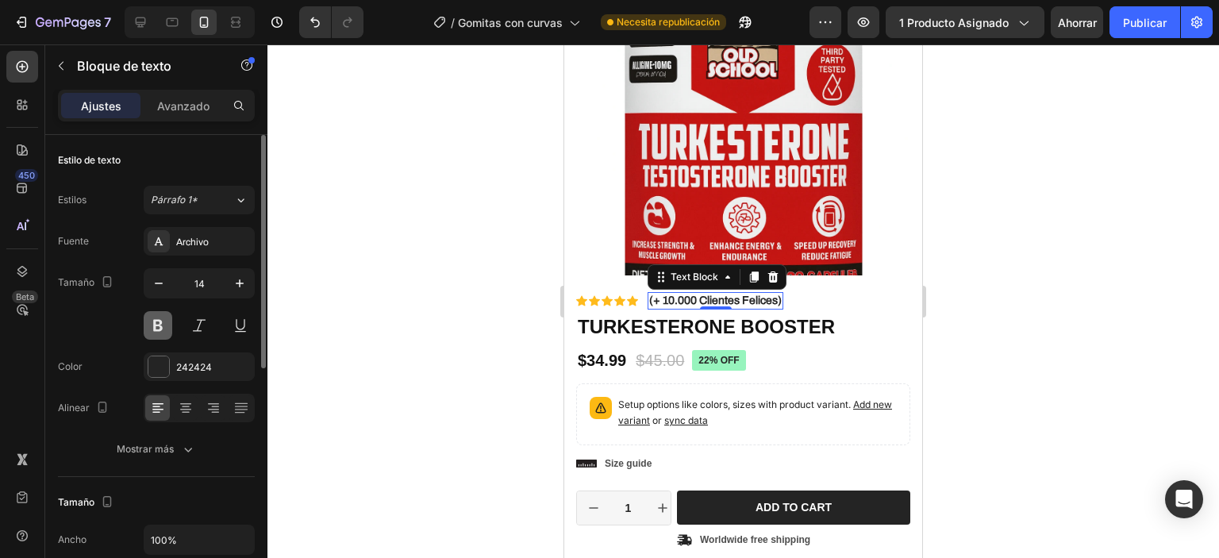
click at [165, 326] on button at bounding box center [158, 325] width 29 height 29
click at [502, 367] on div at bounding box center [743, 301] width 952 height 514
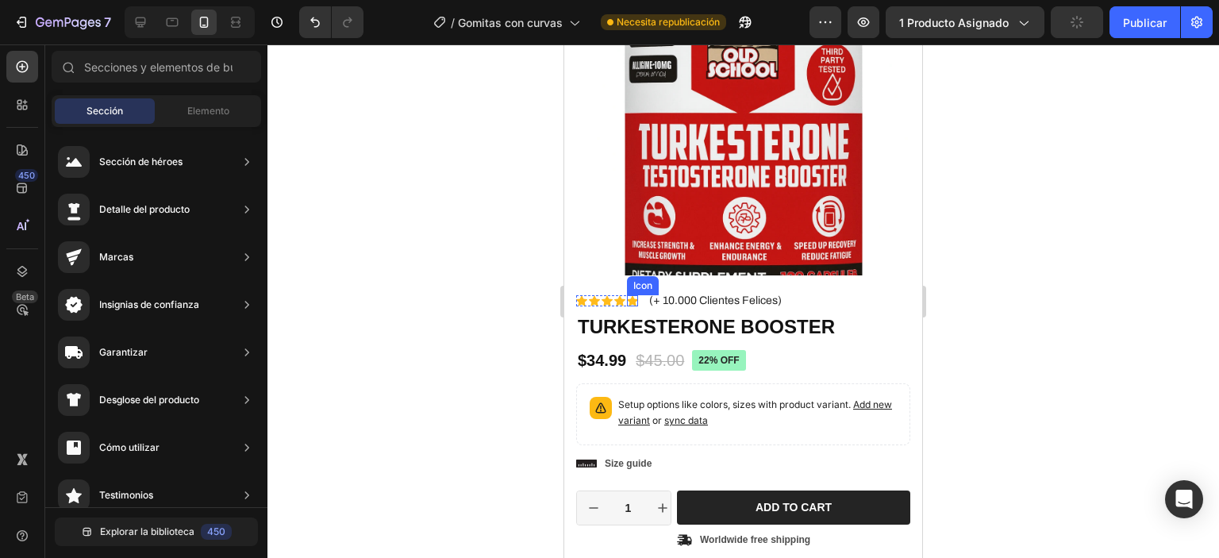
drag, startPoint x: 630, startPoint y: 284, endPoint x: 644, endPoint y: 284, distance: 13.5
click at [637, 295] on icon at bounding box center [632, 300] width 11 height 11
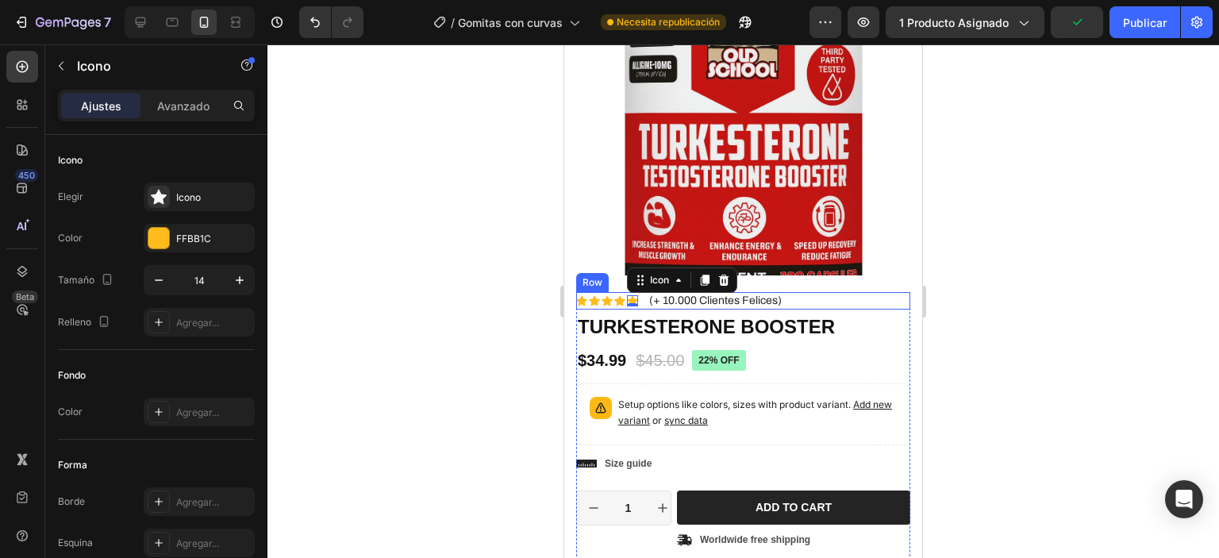
click at [648, 292] on div "(+ 10.000 Clientes Felices)" at bounding box center [716, 300] width 136 height 17
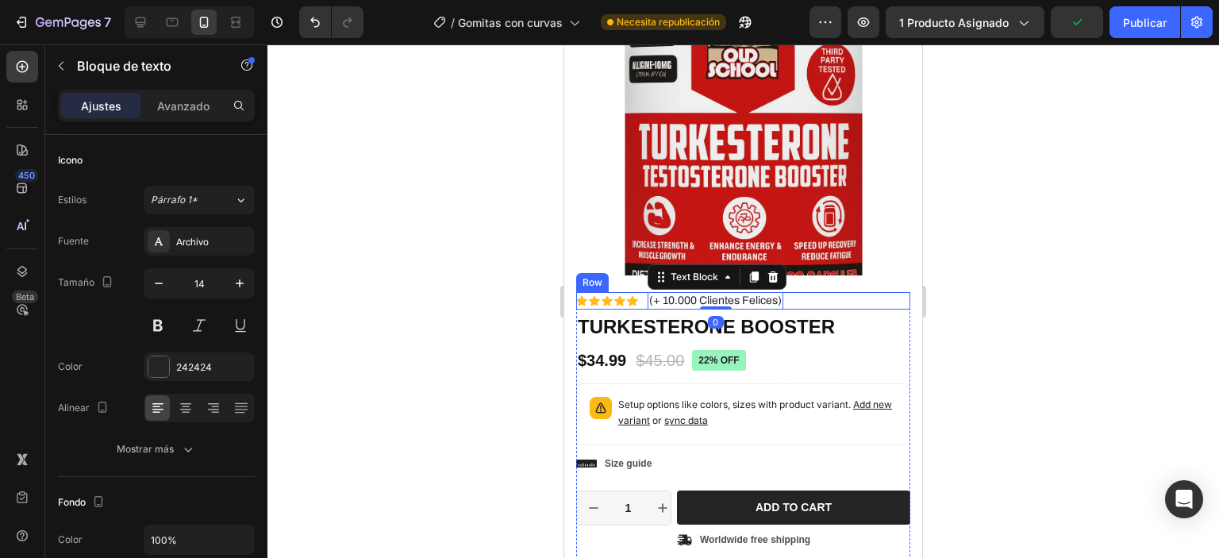
click at [639, 292] on div "Icon Icon Icon Icon Icon Icon List (+ 10.000 Clientes Felices) Text Block 0 Row" at bounding box center [743, 300] width 334 height 17
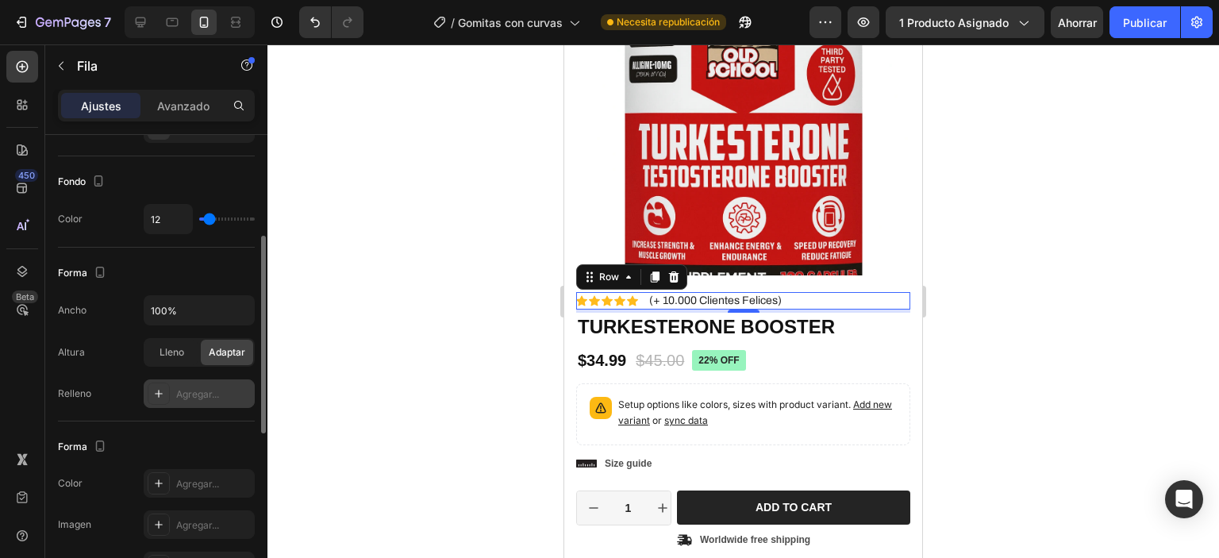
scroll to position [317, 0]
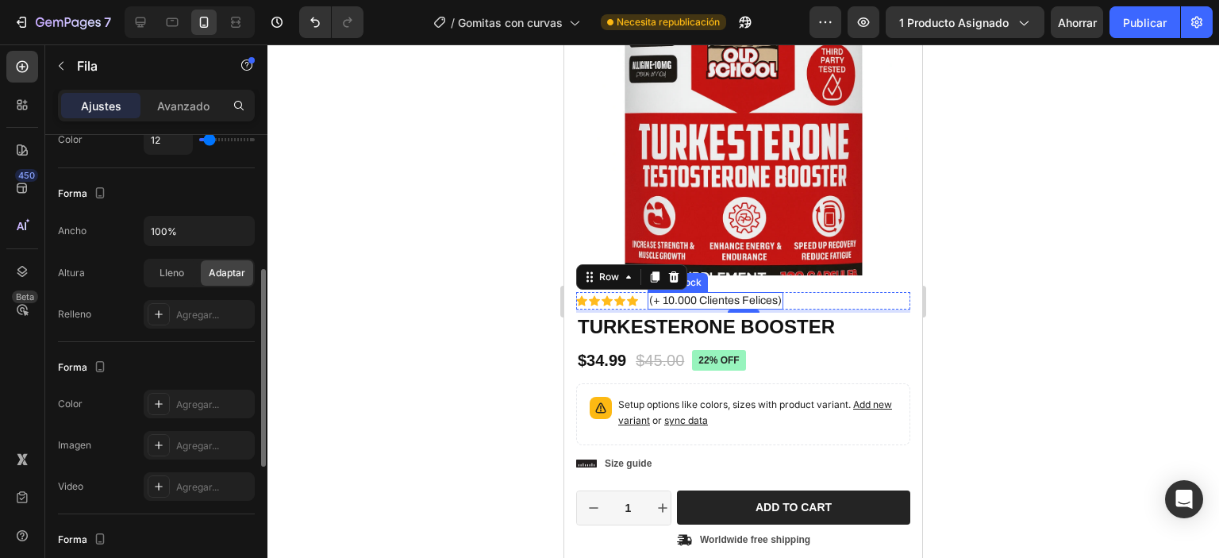
click at [734, 294] on p "(+ 10.000 Clientes Felices)" at bounding box center [715, 301] width 133 height 14
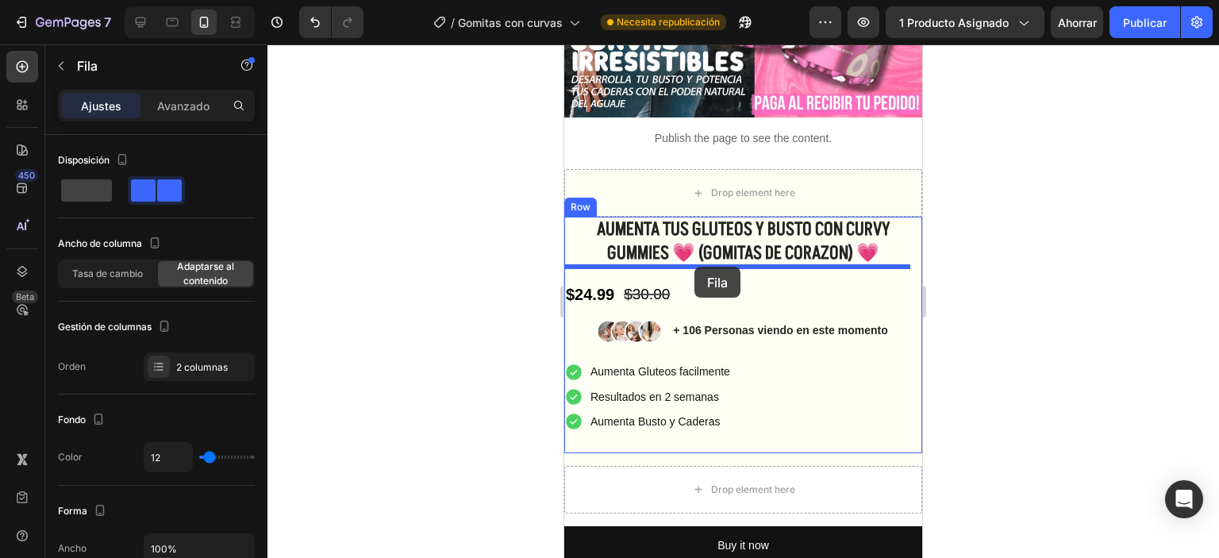
drag, startPoint x: 810, startPoint y: 288, endPoint x: 694, endPoint y: 267, distance: 117.1
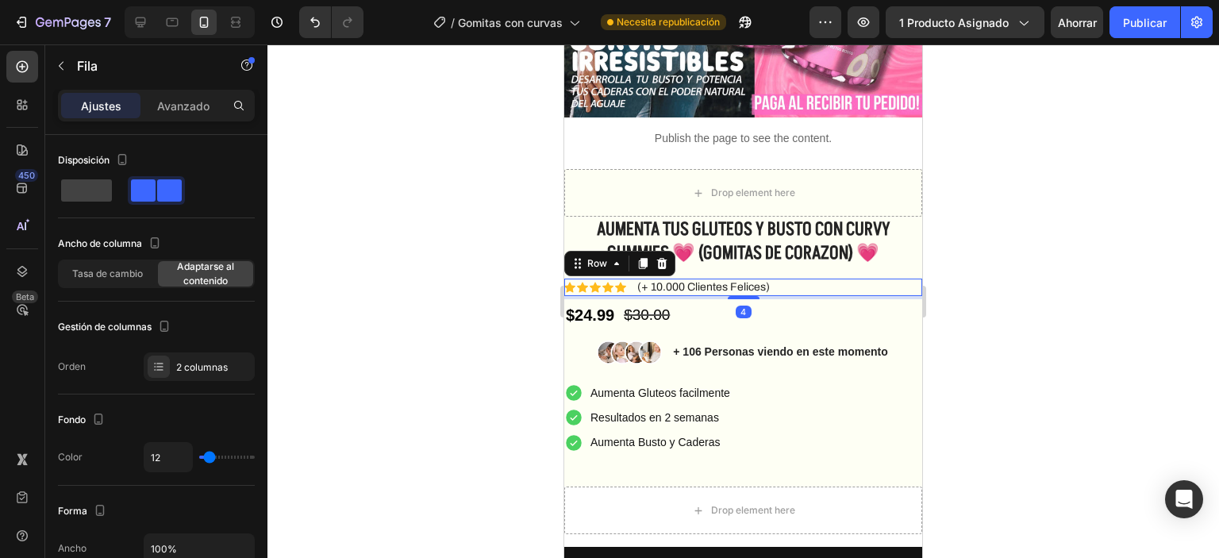
click at [1031, 227] on div at bounding box center [743, 301] width 952 height 514
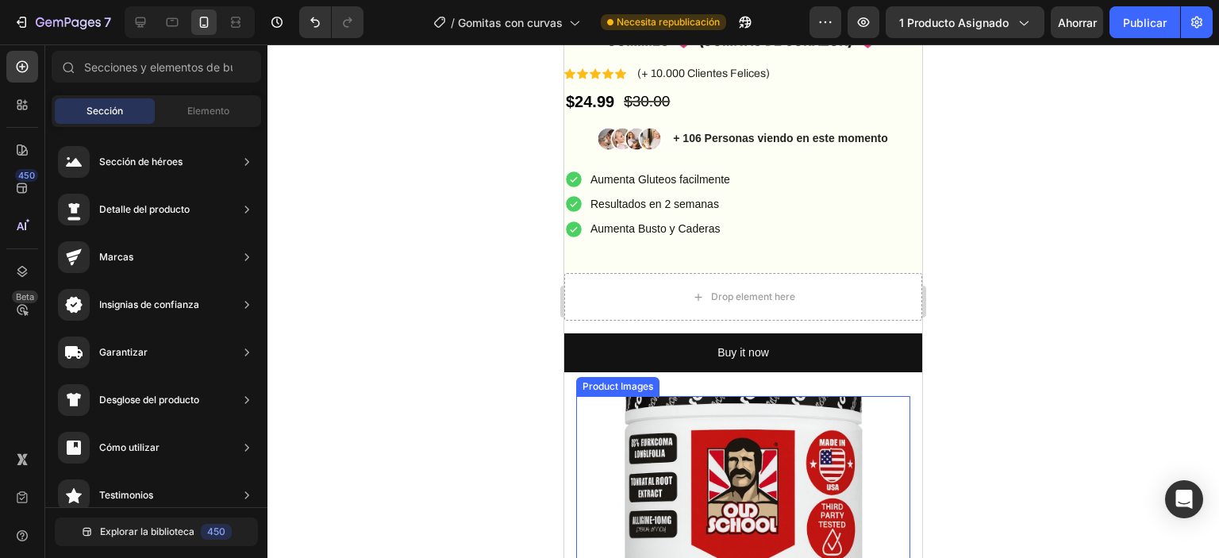
scroll to position [476, 0]
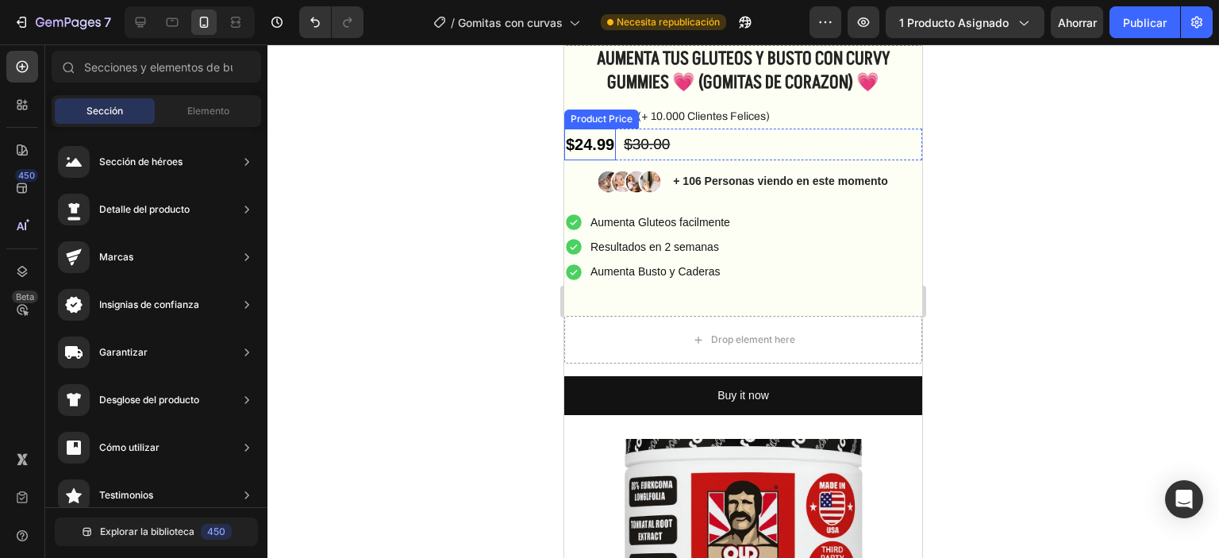
click at [594, 153] on div "$24.99" at bounding box center [590, 145] width 52 height 32
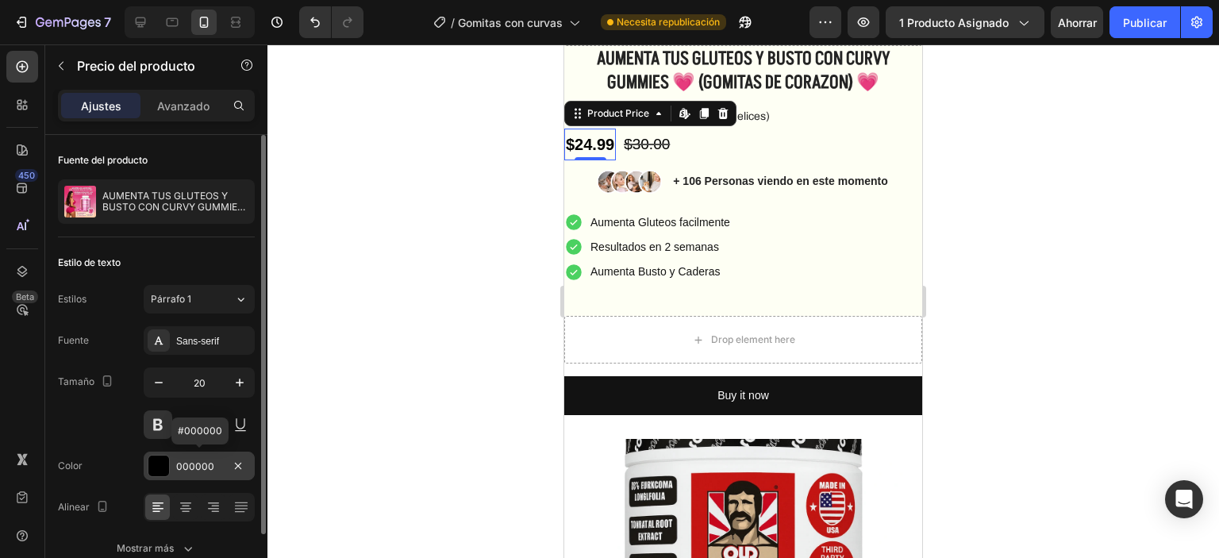
click at [157, 475] on div at bounding box center [158, 466] width 21 height 21
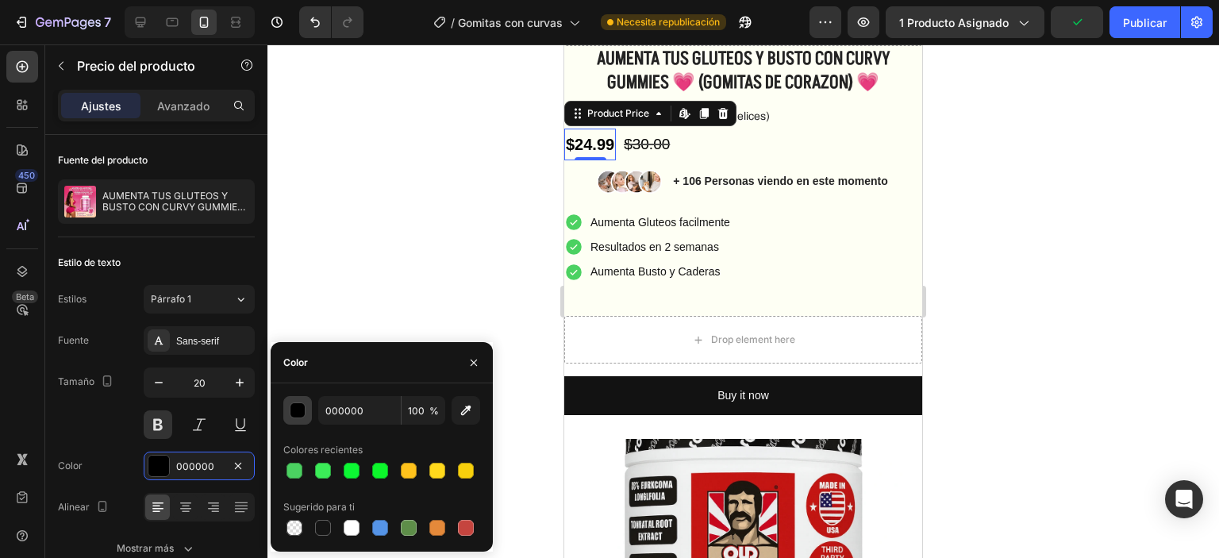
click at [295, 417] on div "button" at bounding box center [298, 411] width 16 height 16
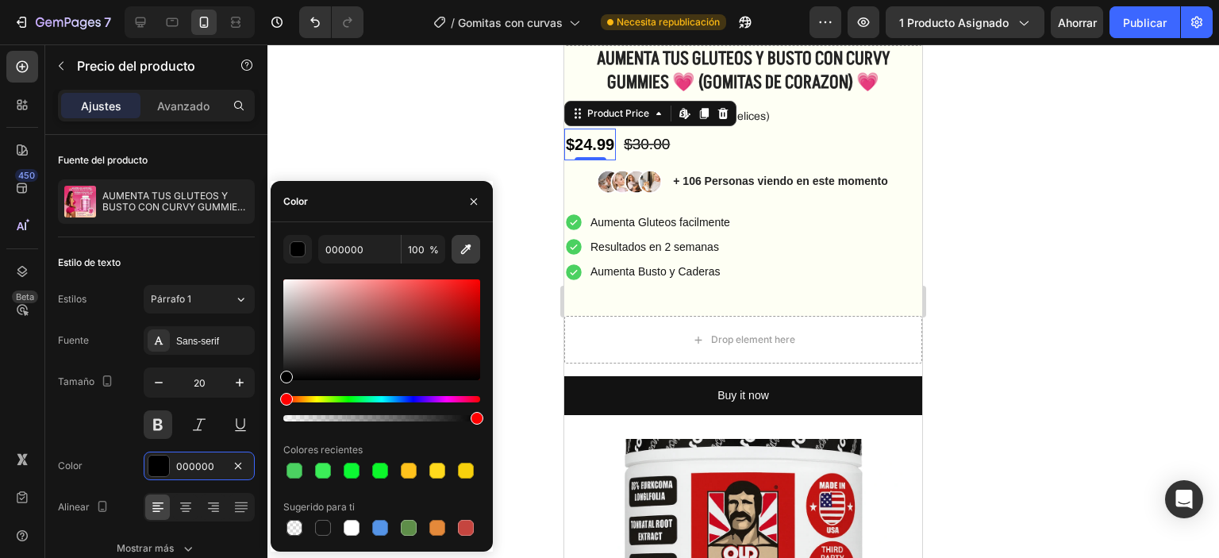
click at [470, 240] on button "button" at bounding box center [466, 249] width 29 height 29
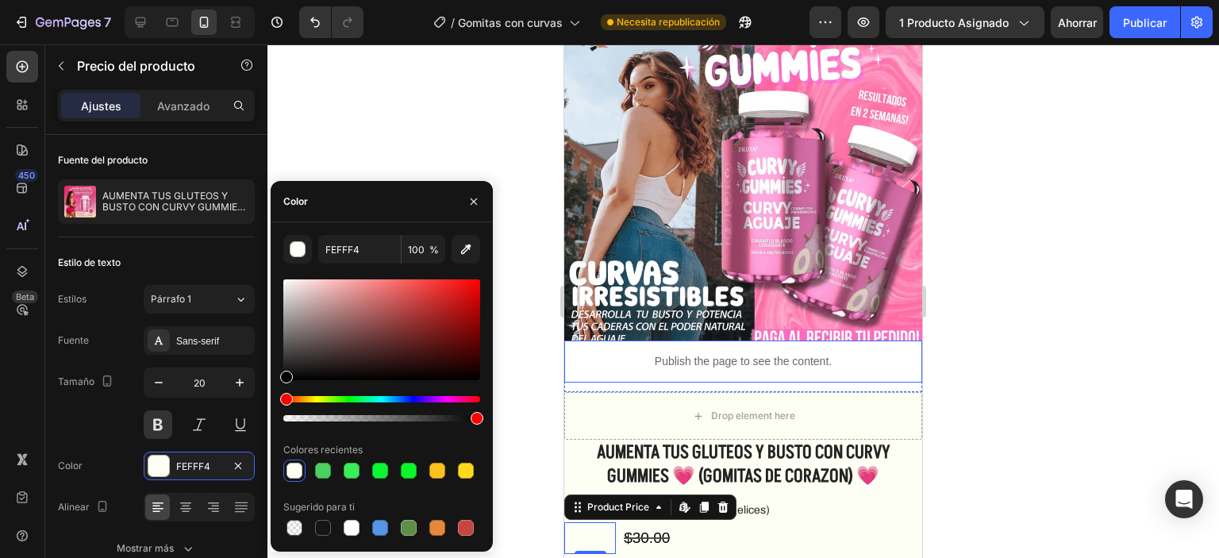
scroll to position [79, 0]
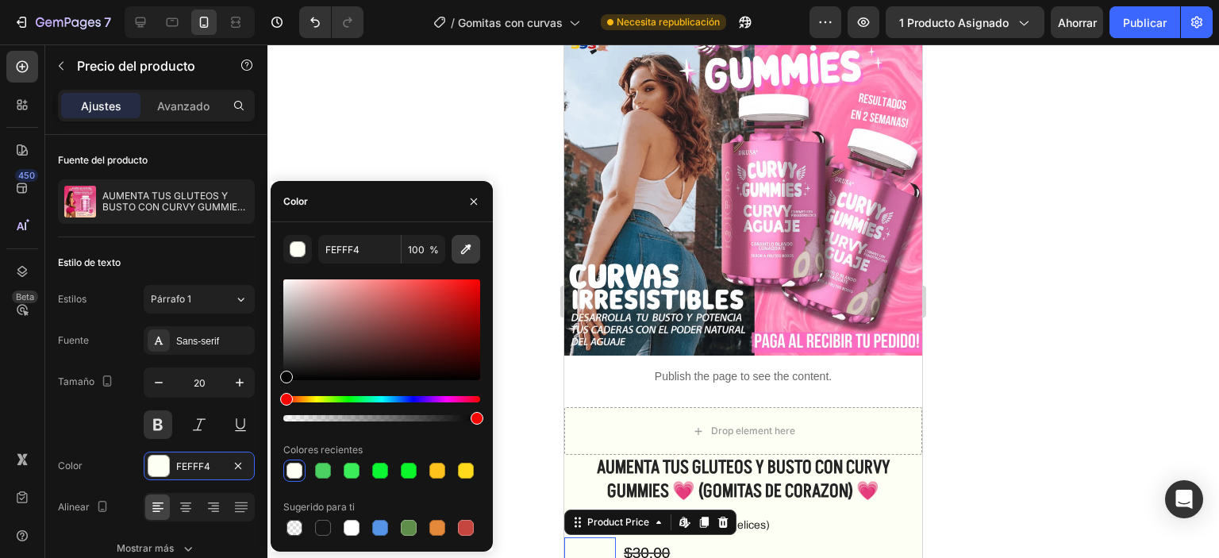
click at [470, 254] on icon "button" at bounding box center [466, 249] width 16 height 16
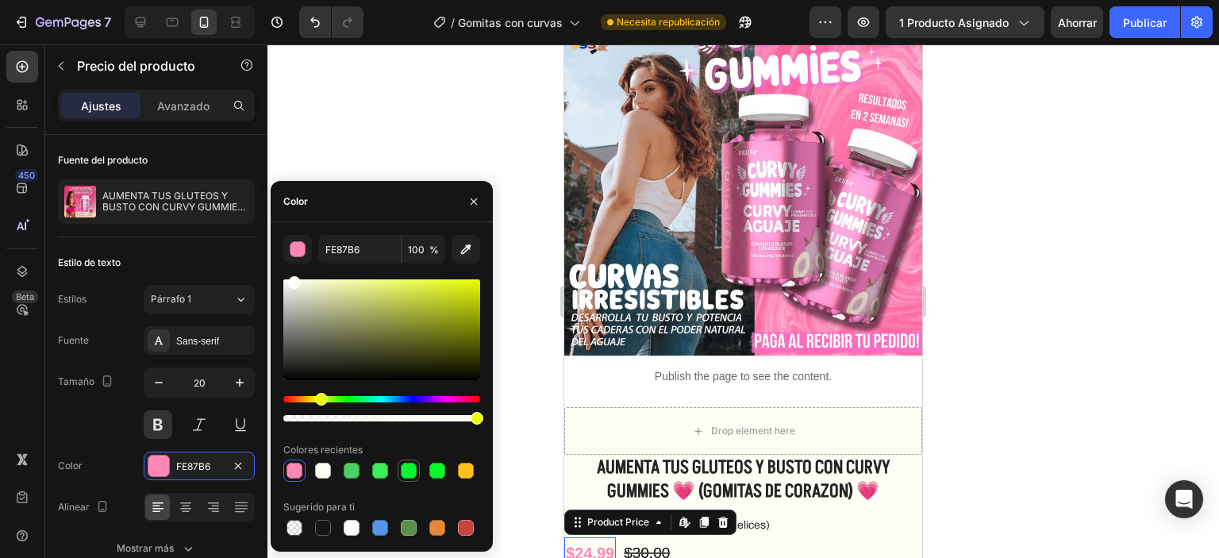
click at [402, 469] on div at bounding box center [409, 471] width 16 height 16
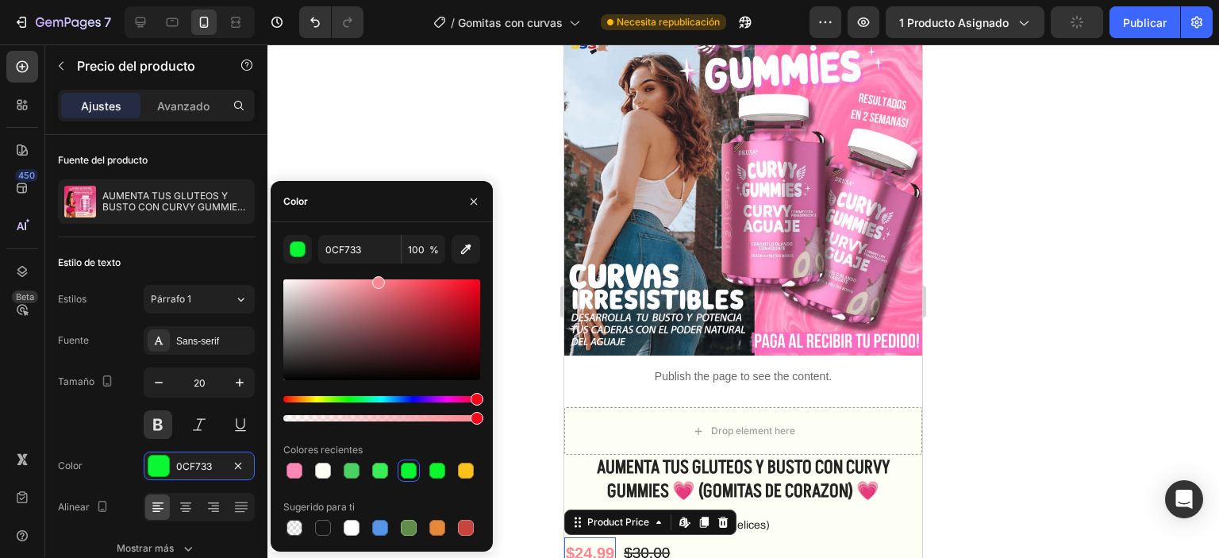
drag, startPoint x: 454, startPoint y: 397, endPoint x: 475, endPoint y: 394, distance: 21.6
click at [476, 396] on div "Matiz" at bounding box center [381, 399] width 197 height 6
drag, startPoint x: 458, startPoint y: 294, endPoint x: 474, endPoint y: 295, distance: 15.9
click at [474, 295] on div at bounding box center [381, 329] width 197 height 101
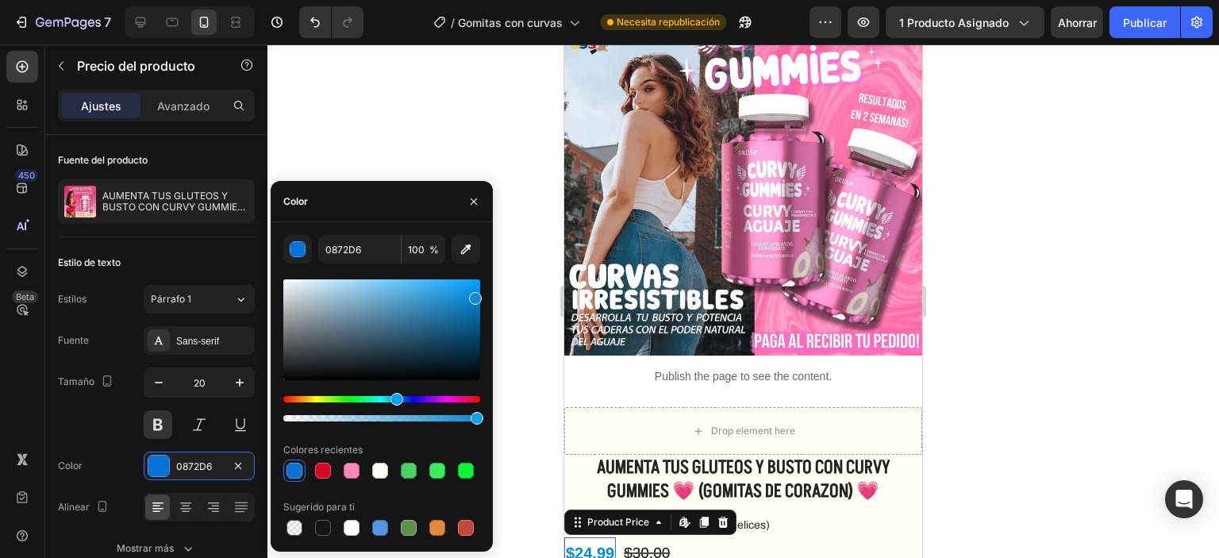
drag, startPoint x: 416, startPoint y: 400, endPoint x: 417, endPoint y: 355, distance: 45.3
click at [394, 392] on div at bounding box center [381, 350] width 197 height 148
type input "0096ED"
drag, startPoint x: 454, startPoint y: 309, endPoint x: 498, endPoint y: 287, distance: 49.0
click at [498, 0] on div "7 Version history / Gomitas con curvas Necesita republicación Avance 1 producto…" at bounding box center [609, 0] width 1219 height 0
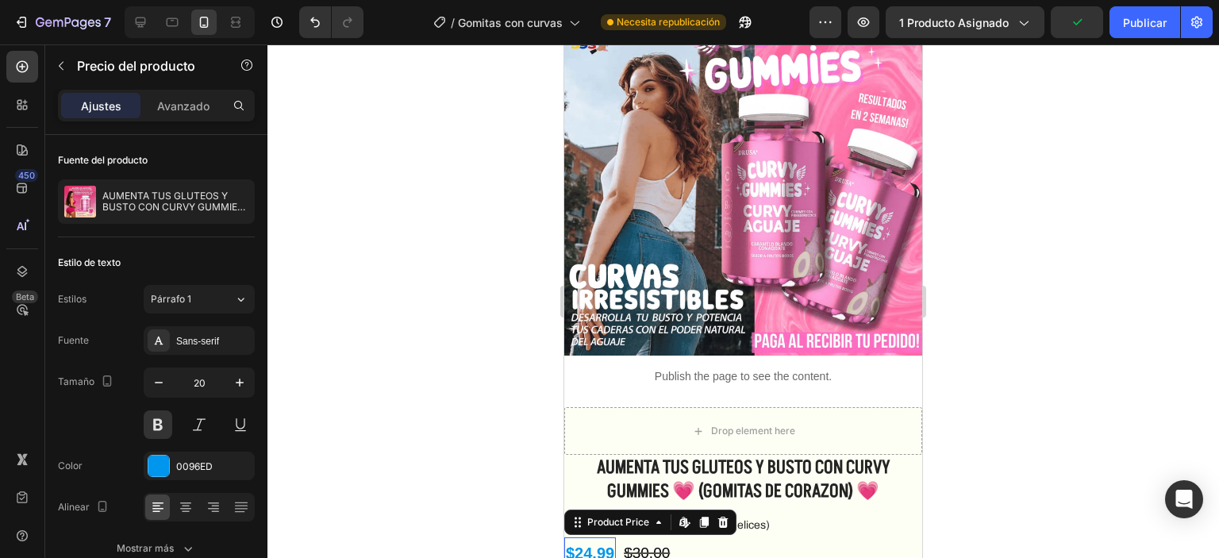
click at [537, 460] on div at bounding box center [743, 301] width 952 height 514
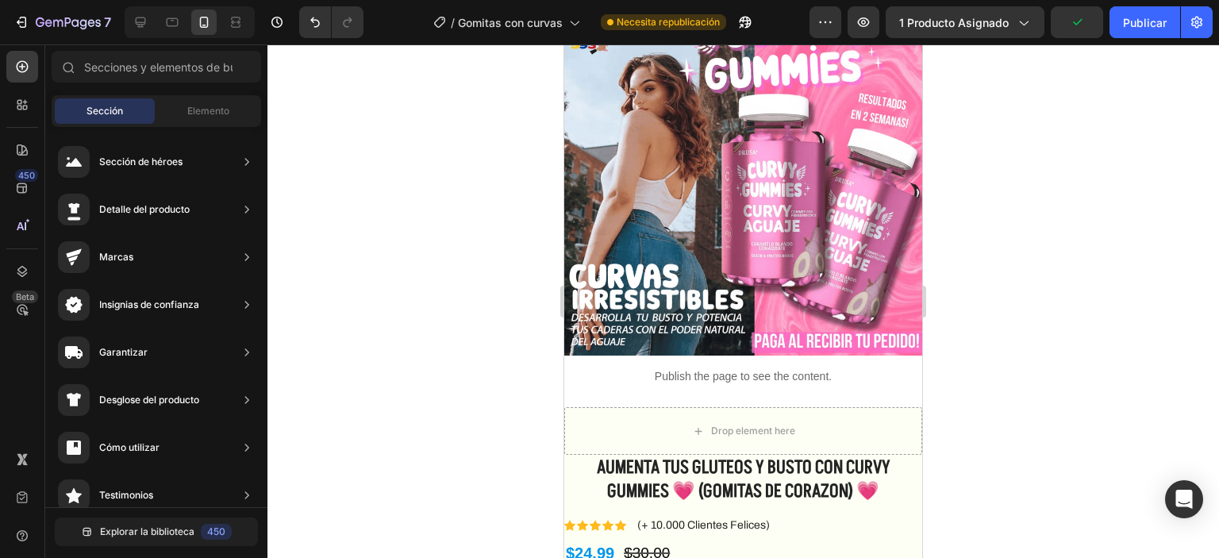
click at [975, 393] on div at bounding box center [743, 301] width 952 height 514
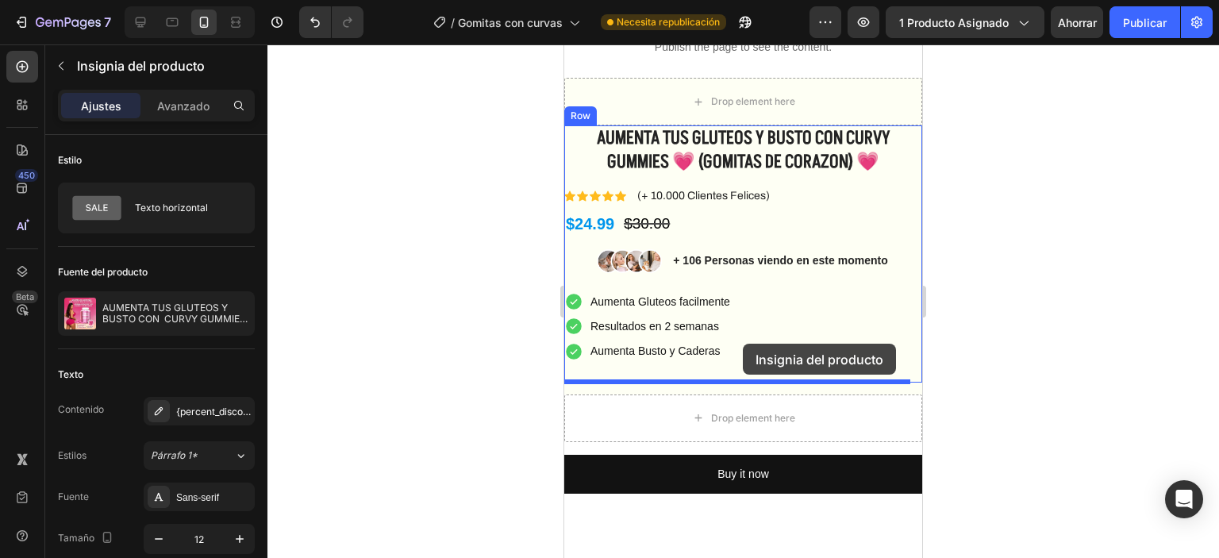
scroll to position [238, 0]
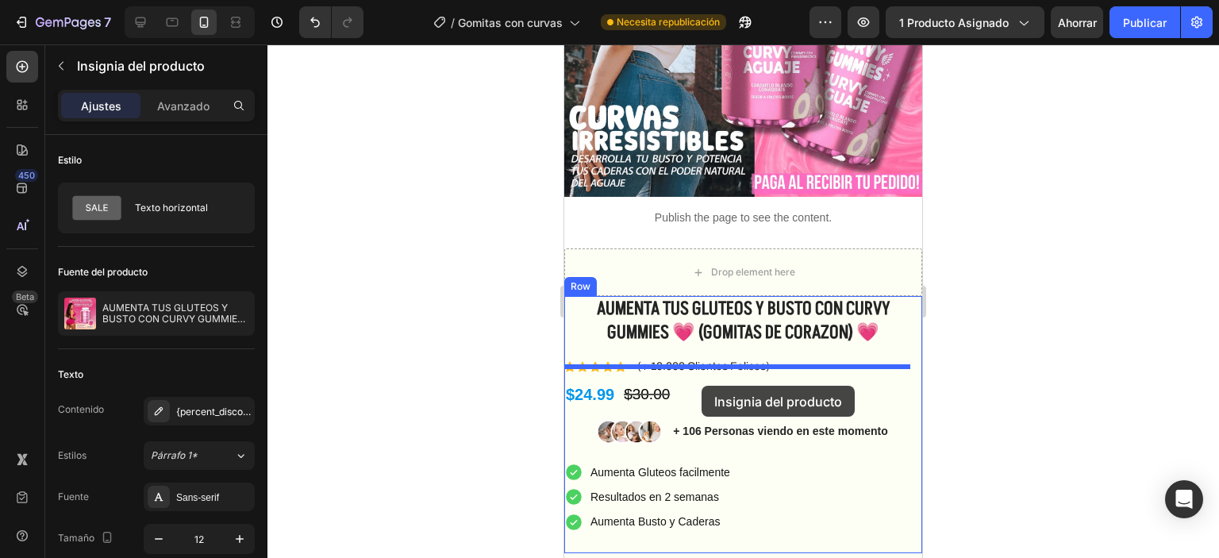
drag, startPoint x: 734, startPoint y: 425, endPoint x: 702, endPoint y: 386, distance: 50.7
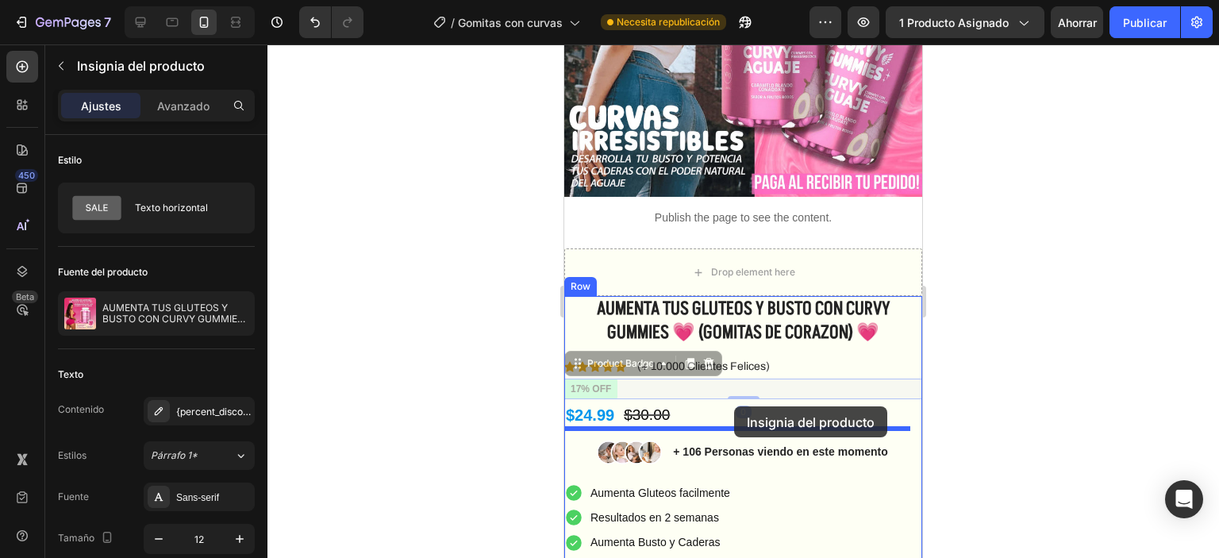
drag, startPoint x: 603, startPoint y: 377, endPoint x: 734, endPoint y: 406, distance: 134.2
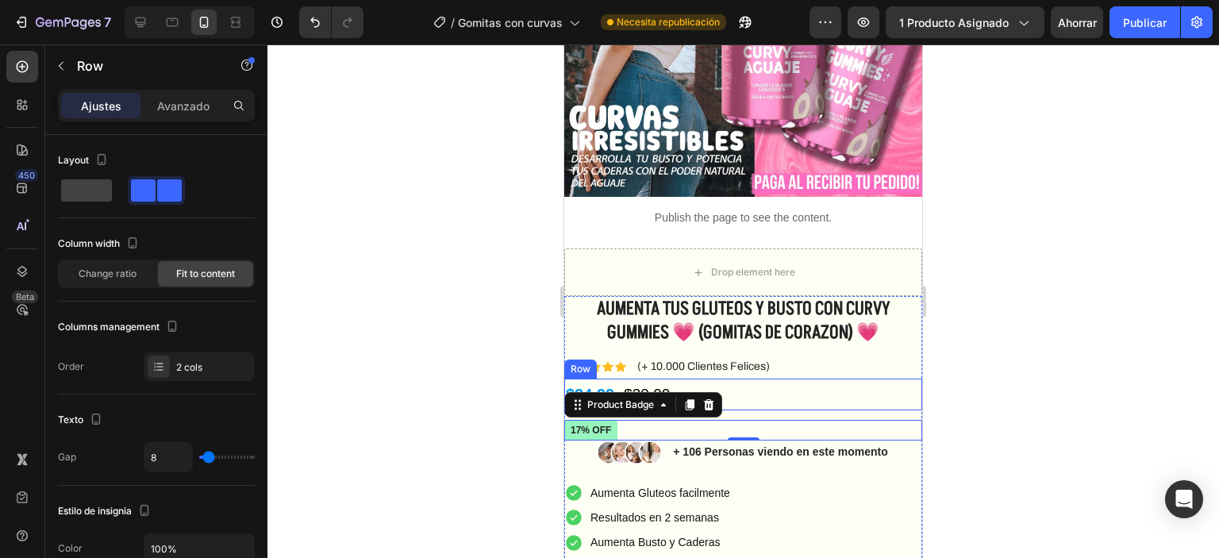
click at [760, 398] on div "$24.99 Product Price Product Price $30.00 Product Price Product Price Row" at bounding box center [743, 395] width 358 height 32
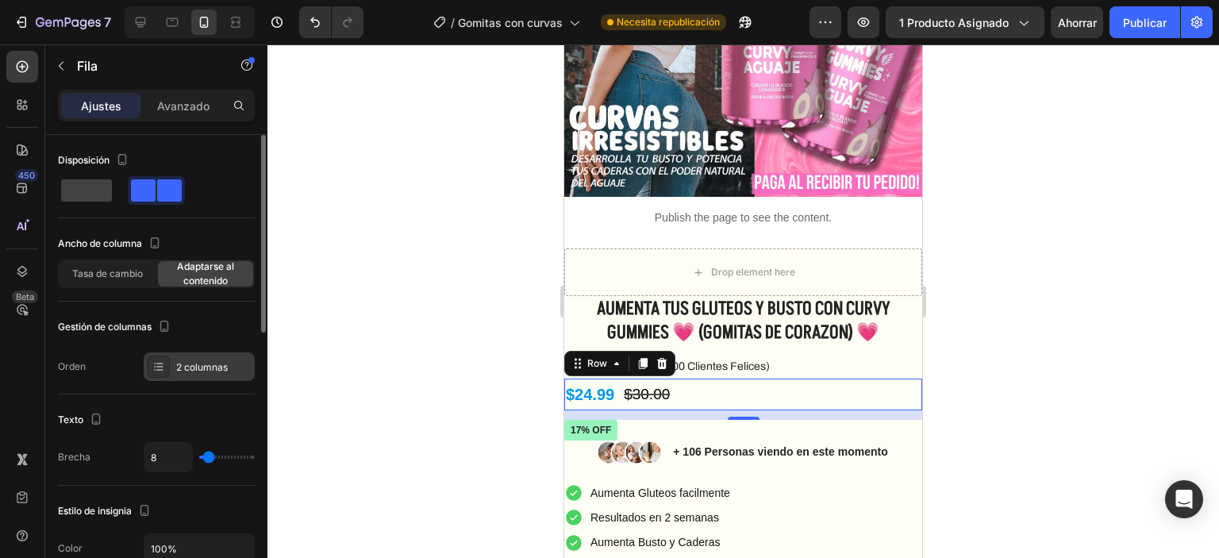
click at [175, 364] on div "2 columnas" at bounding box center [199, 366] width 111 height 29
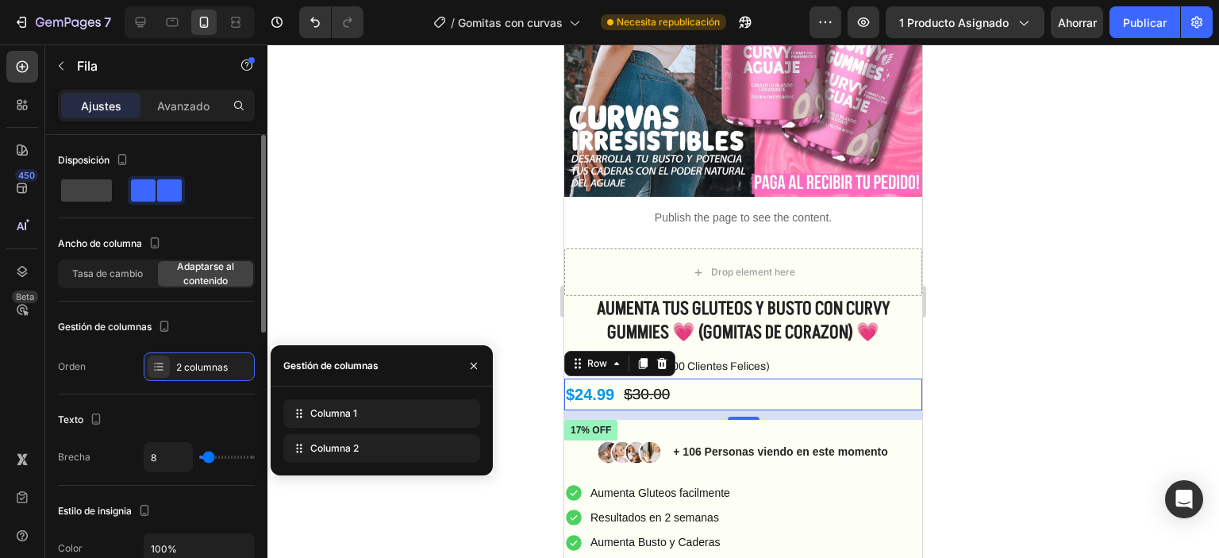
drag, startPoint x: 206, startPoint y: 423, endPoint x: 205, endPoint y: 398, distance: 24.7
click at [206, 421] on div "Texto" at bounding box center [156, 419] width 197 height 25
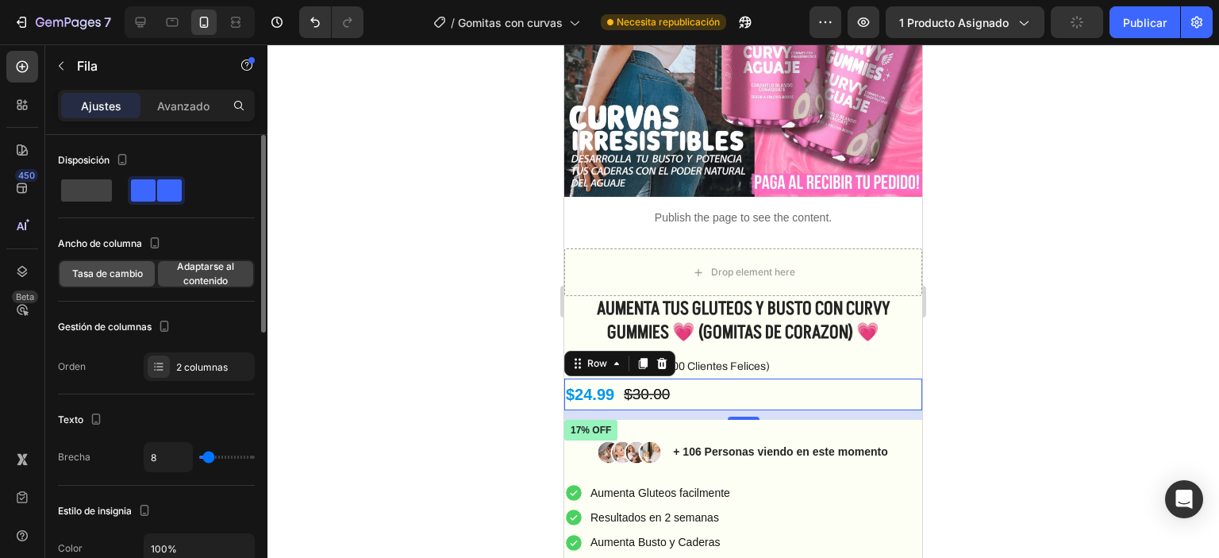
click at [137, 279] on span "Tasa de cambio" at bounding box center [107, 274] width 71 height 14
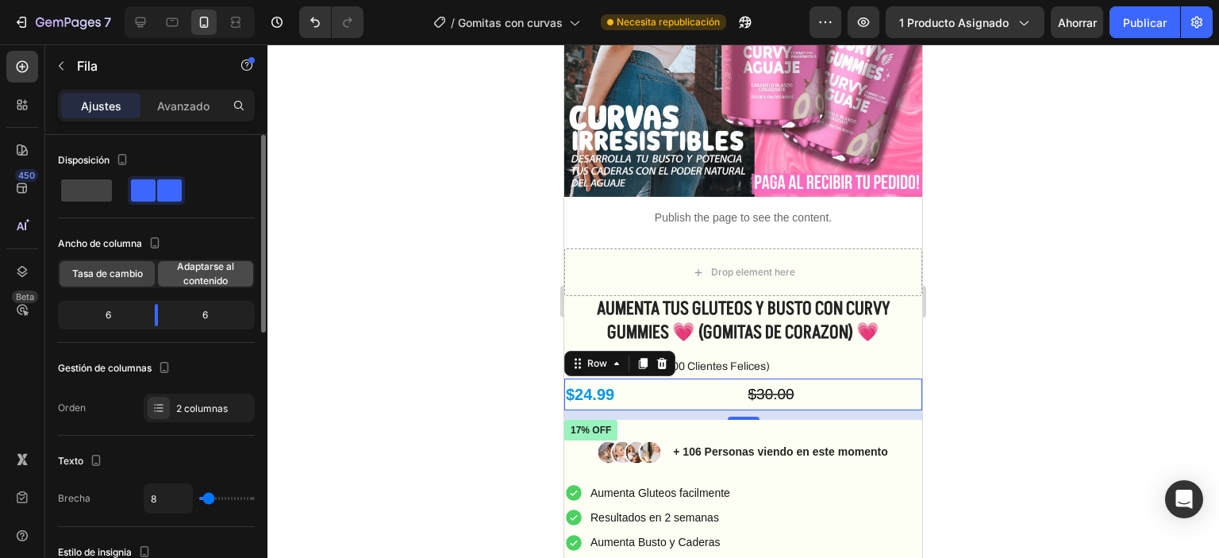
click at [191, 275] on font "Adaptarse al contenido" at bounding box center [205, 273] width 57 height 26
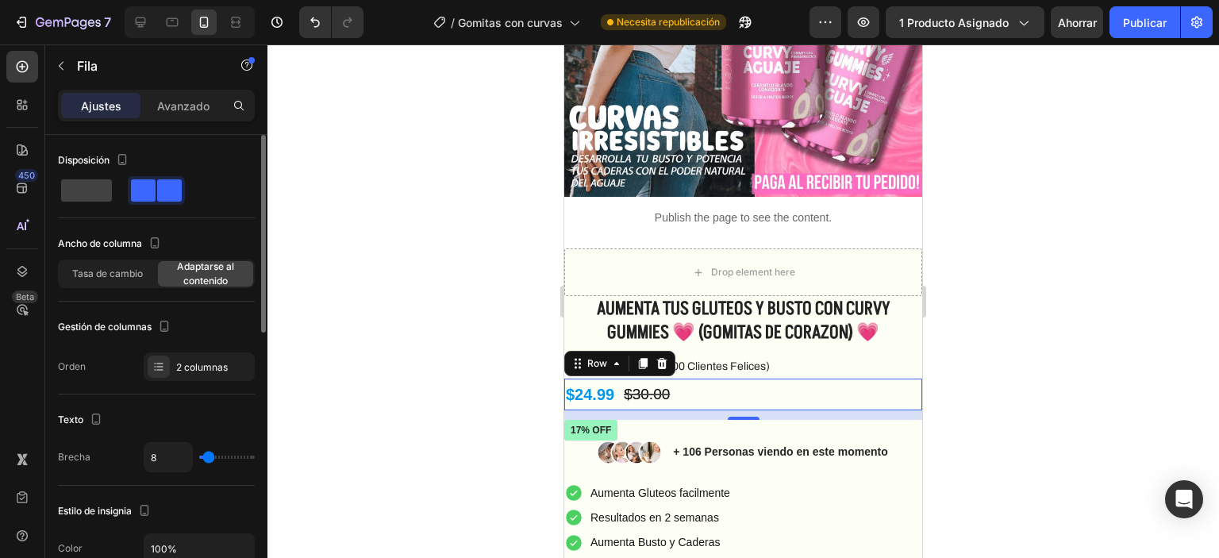
click at [152, 198] on span at bounding box center [143, 190] width 25 height 22
click at [158, 196] on span at bounding box center [169, 190] width 25 height 22
drag, startPoint x: 158, startPoint y: 196, endPoint x: 94, endPoint y: 177, distance: 66.3
click at [131, 185] on div at bounding box center [156, 190] width 51 height 22
click at [83, 182] on span at bounding box center [86, 190] width 51 height 22
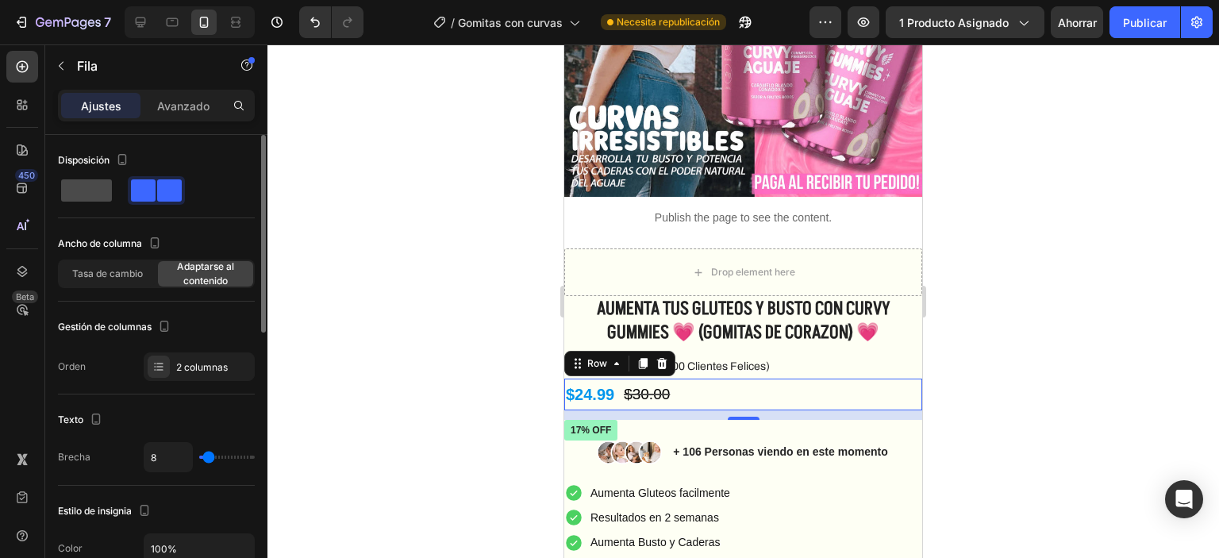
type input "0"
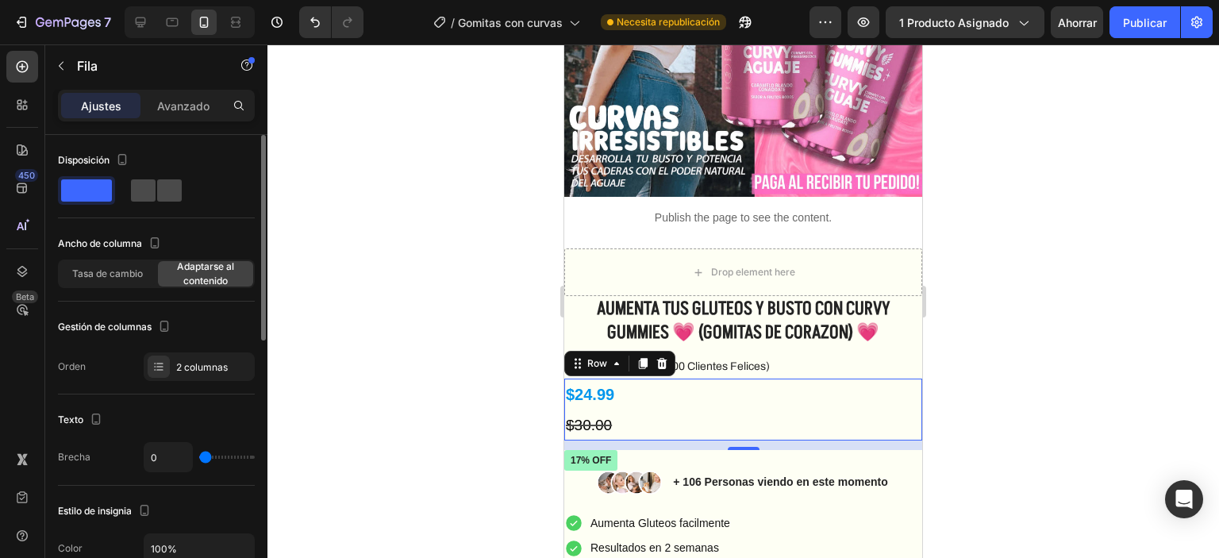
click at [146, 187] on span at bounding box center [143, 190] width 25 height 22
type input "8"
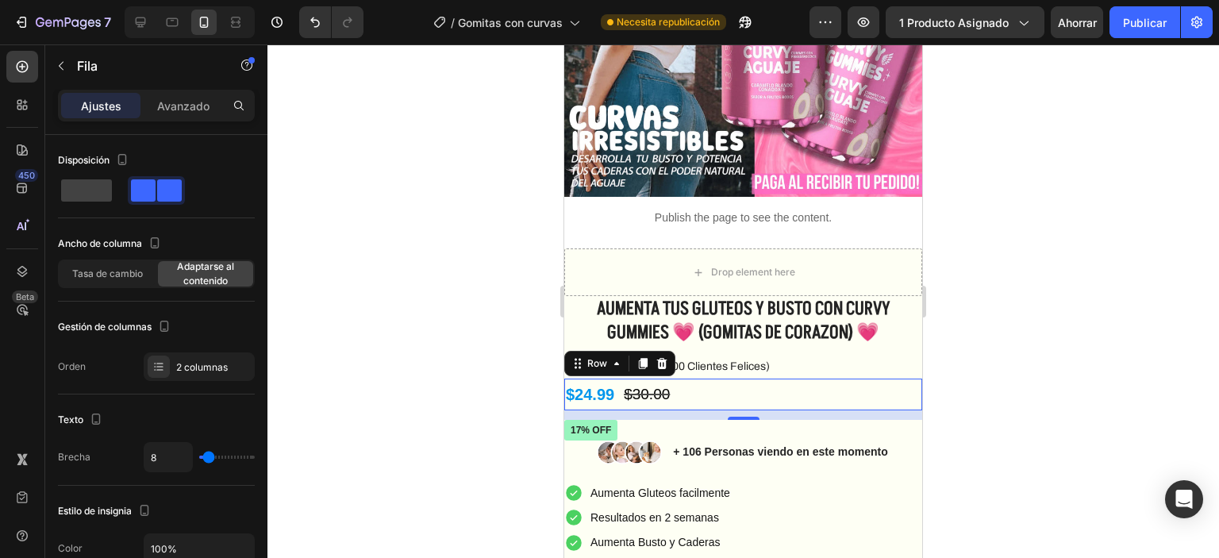
click at [754, 393] on div "$24.99 Product Price Product Price $30.00 Product Price Product Price Row 12" at bounding box center [743, 395] width 358 height 32
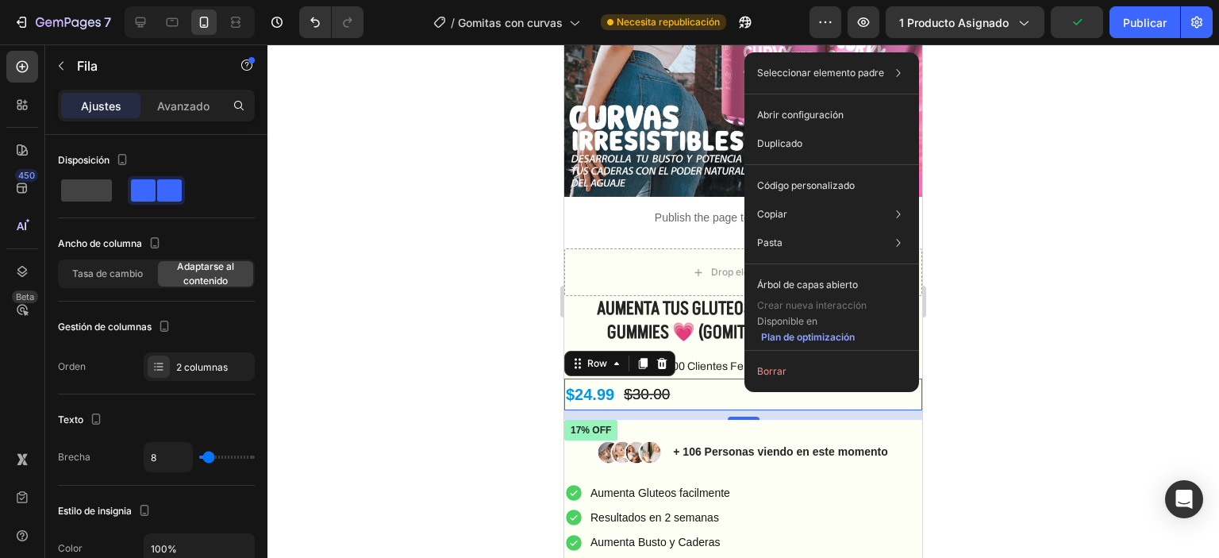
click at [1029, 399] on div at bounding box center [743, 301] width 952 height 514
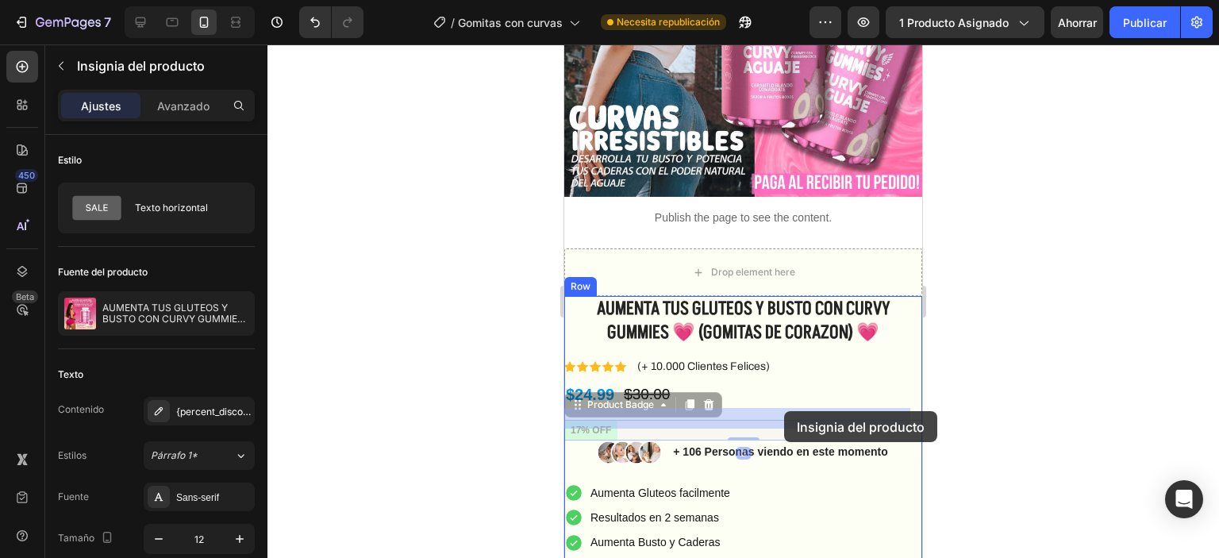
drag, startPoint x: 596, startPoint y: 415, endPoint x: 784, endPoint y: 411, distance: 188.1
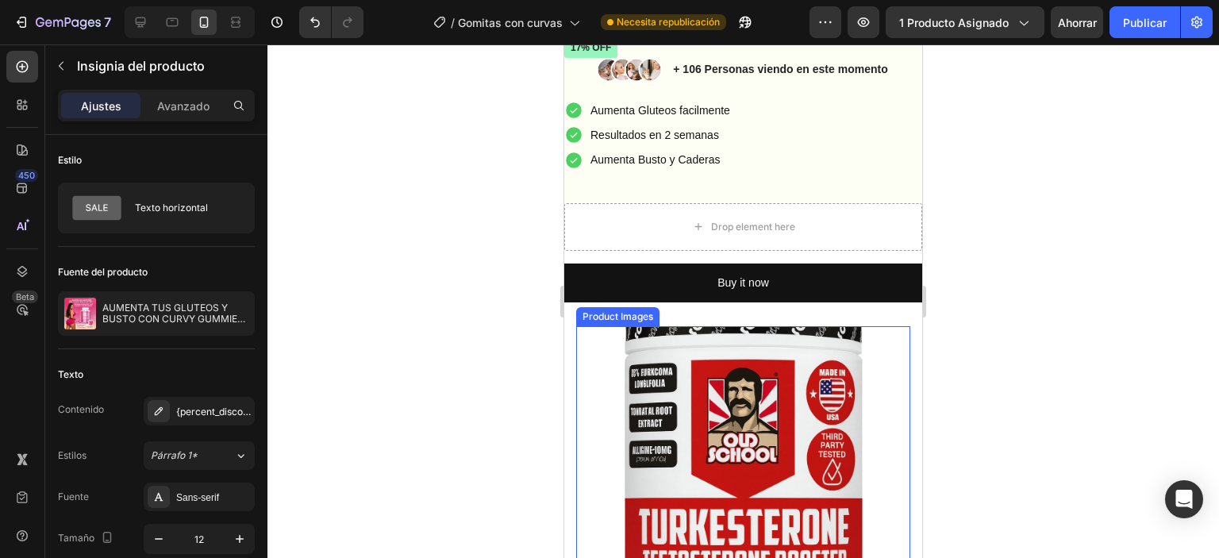
scroll to position [397, 0]
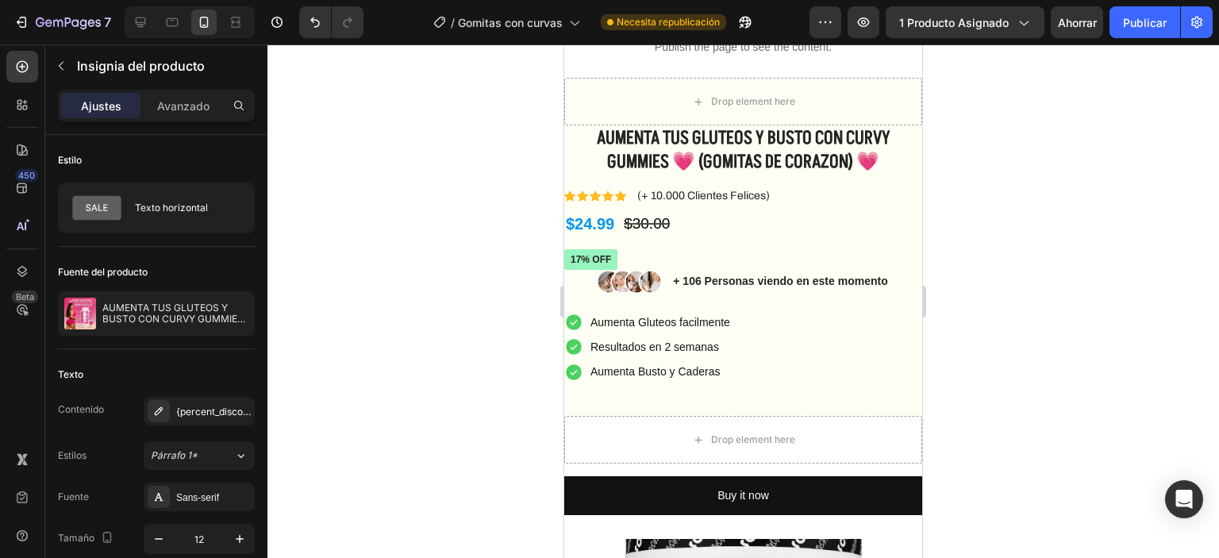
click at [581, 260] on pre "17% off" at bounding box center [590, 259] width 53 height 21
click at [596, 258] on pre "17% off" at bounding box center [590, 259] width 53 height 21
click at [606, 252] on pre "17% off" at bounding box center [590, 259] width 53 height 21
drag, startPoint x: 606, startPoint y: 259, endPoint x: 714, endPoint y: 265, distance: 108.1
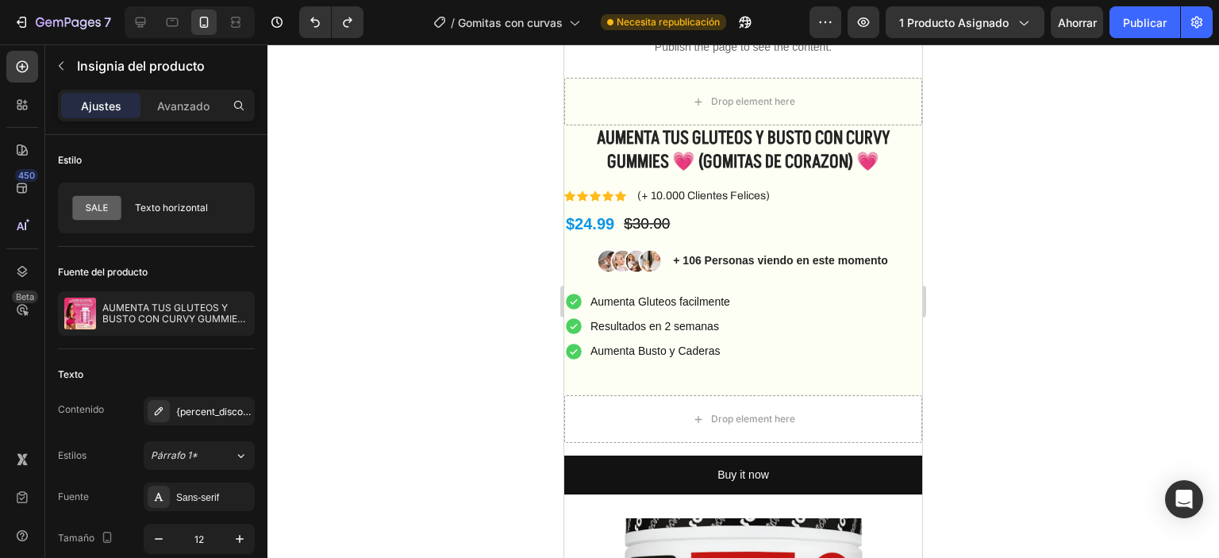
click at [478, 336] on div at bounding box center [743, 301] width 952 height 514
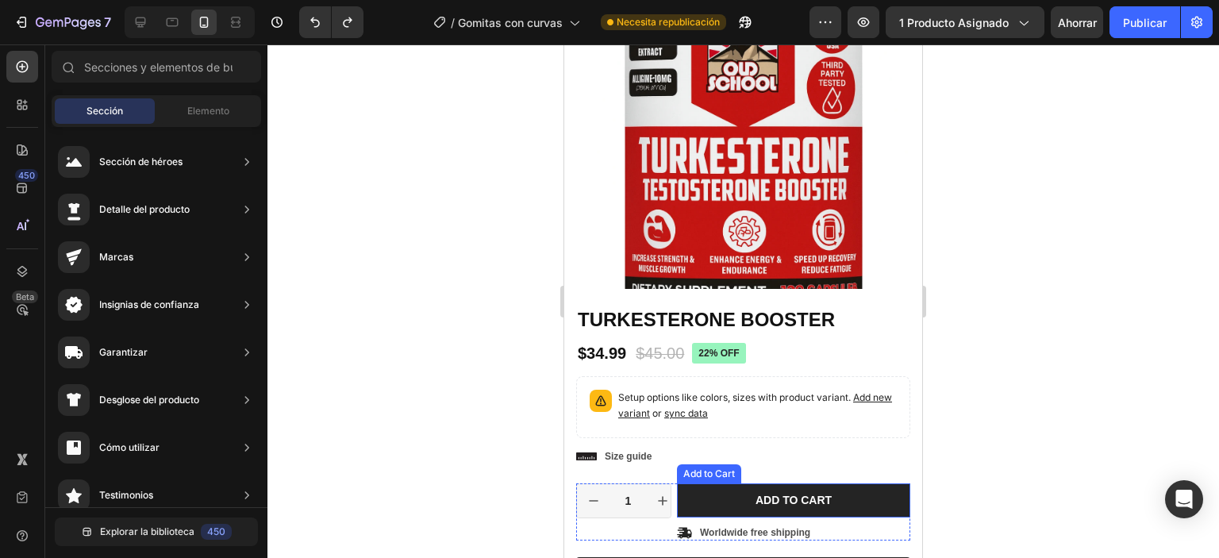
scroll to position [952, 0]
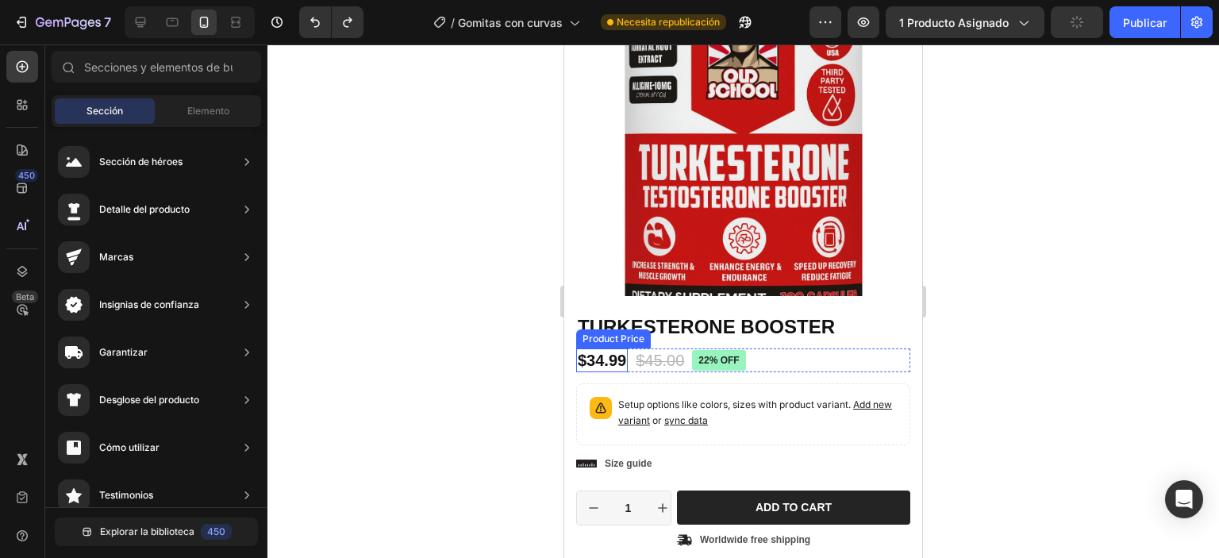
click at [613, 348] on div "$34.99" at bounding box center [602, 360] width 52 height 24
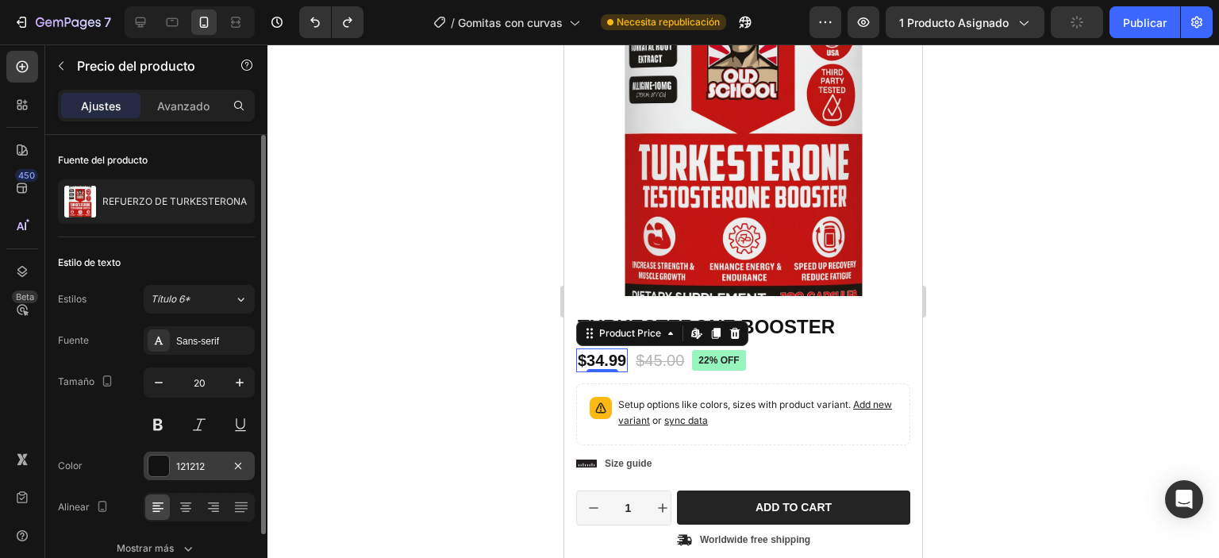
click at [163, 464] on div at bounding box center [158, 466] width 21 height 21
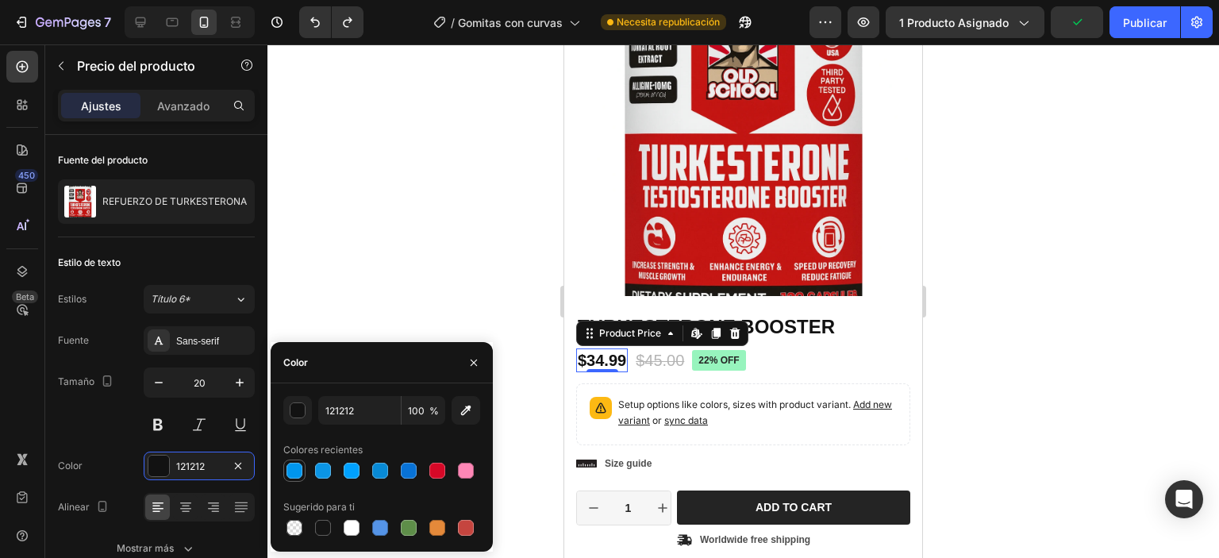
click at [295, 471] on div at bounding box center [295, 471] width 16 height 16
type input "0096ED"
click at [709, 351] on pre "22% off" at bounding box center [718, 360] width 53 height 21
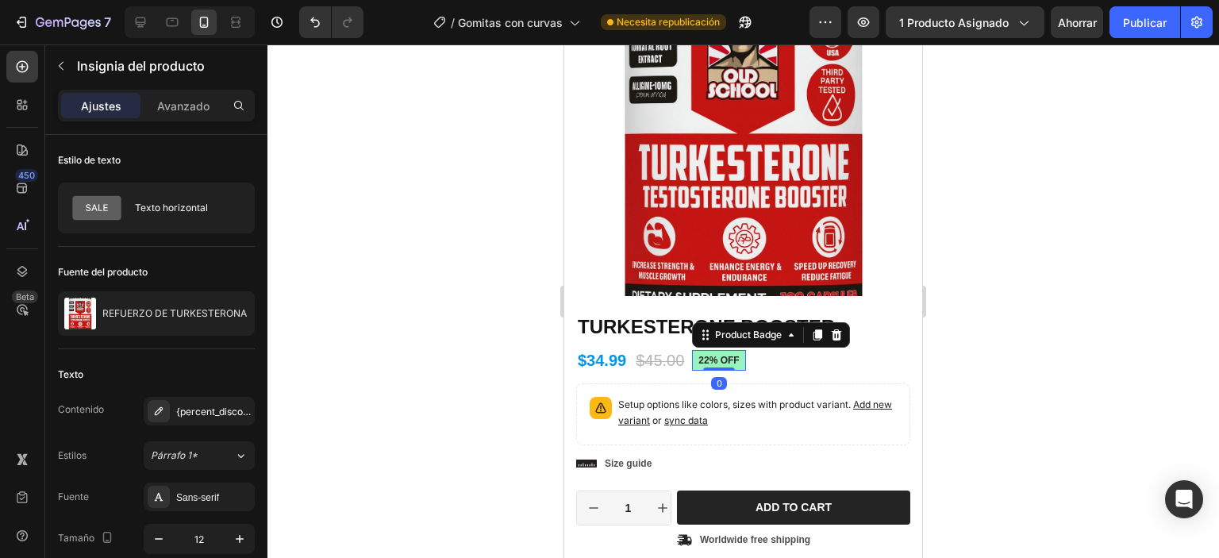
click at [710, 351] on pre "22% off" at bounding box center [718, 360] width 53 height 21
click at [711, 351] on pre "22% off" at bounding box center [718, 360] width 53 height 21
click at [709, 350] on pre "22% off" at bounding box center [718, 360] width 53 height 21
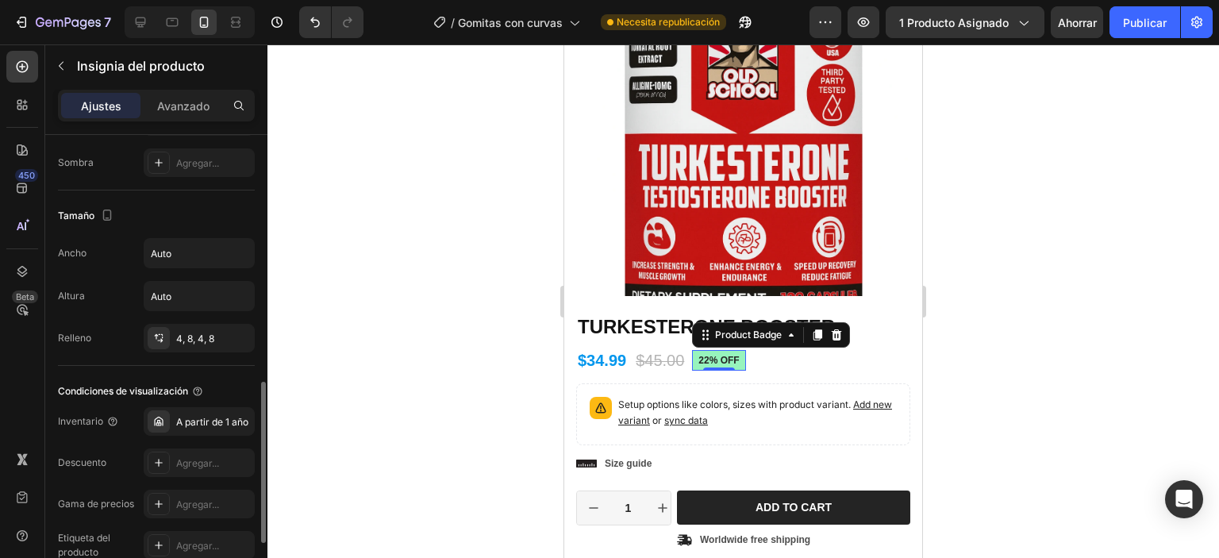
scroll to position [794, 0]
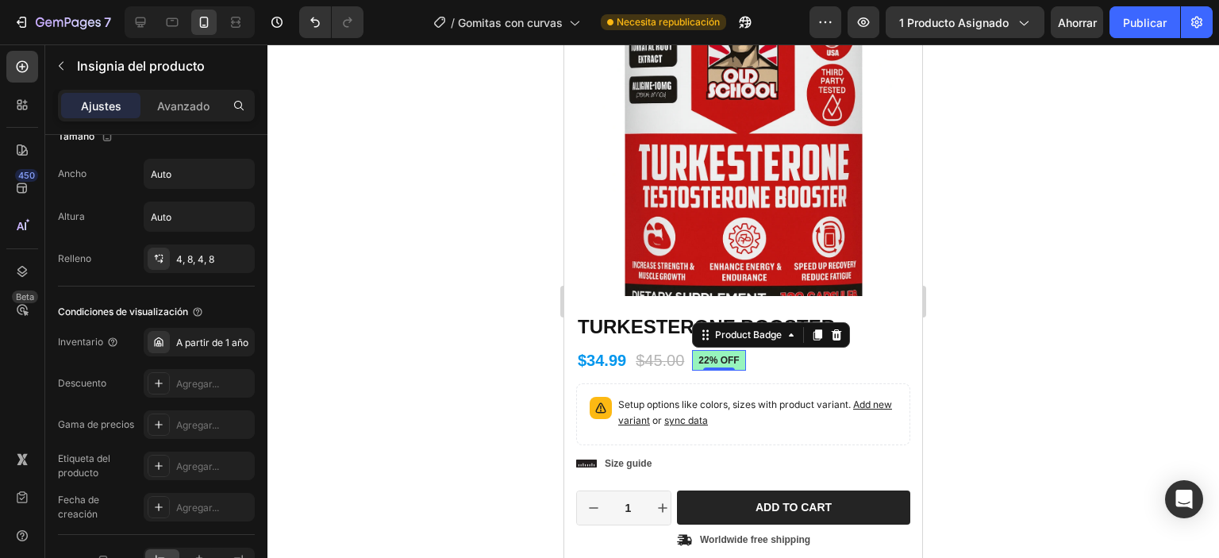
click at [727, 350] on pre "22% off" at bounding box center [718, 360] width 53 height 21
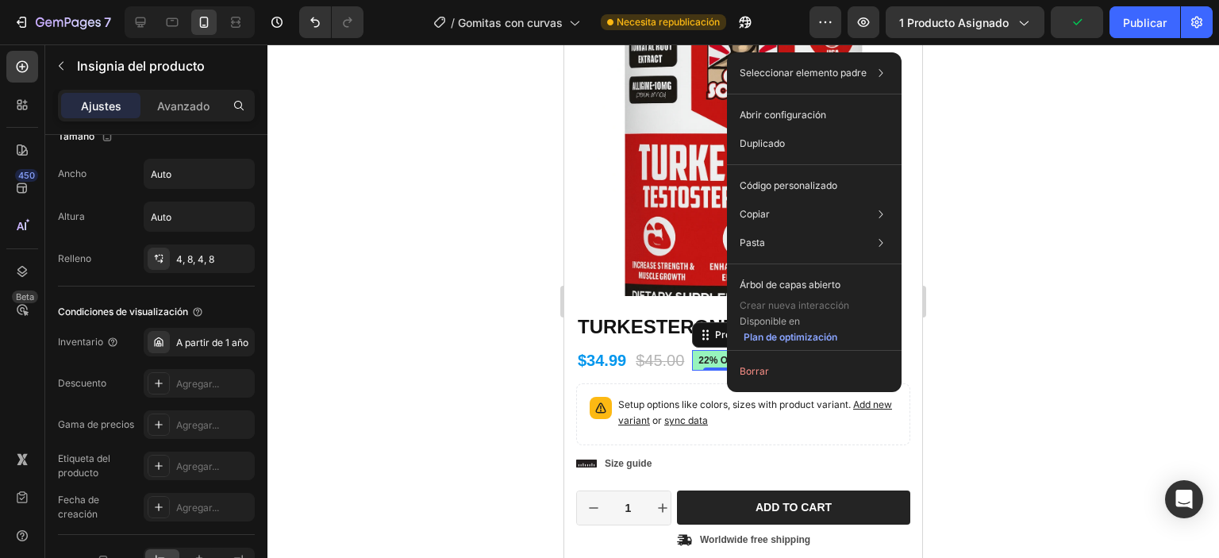
click at [710, 350] on pre "22% off" at bounding box center [718, 360] width 53 height 21
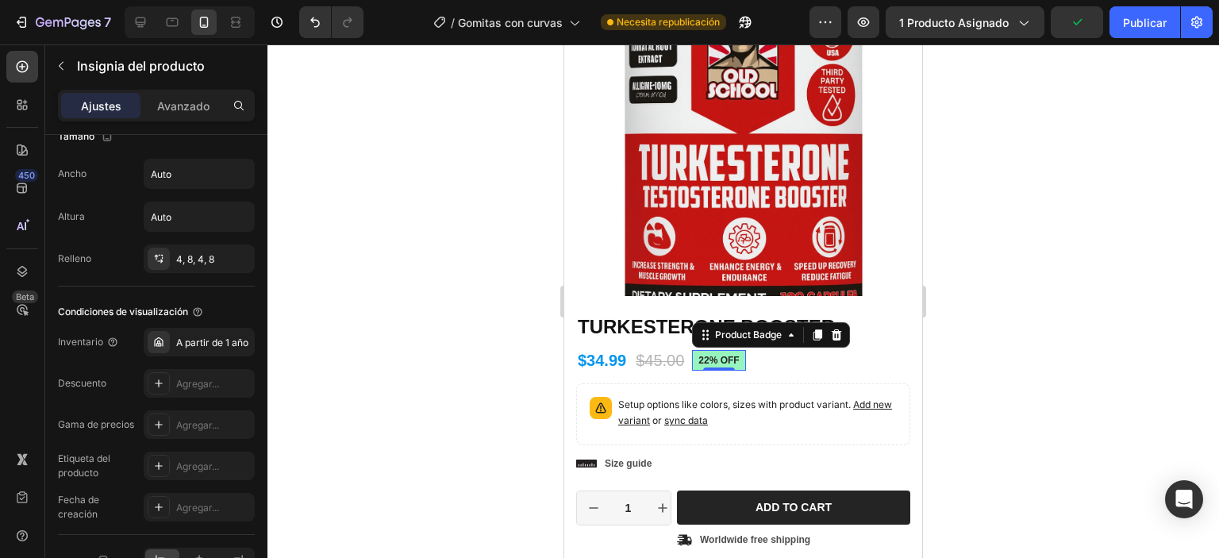
click at [710, 350] on pre "22% off" at bounding box center [718, 360] width 53 height 21
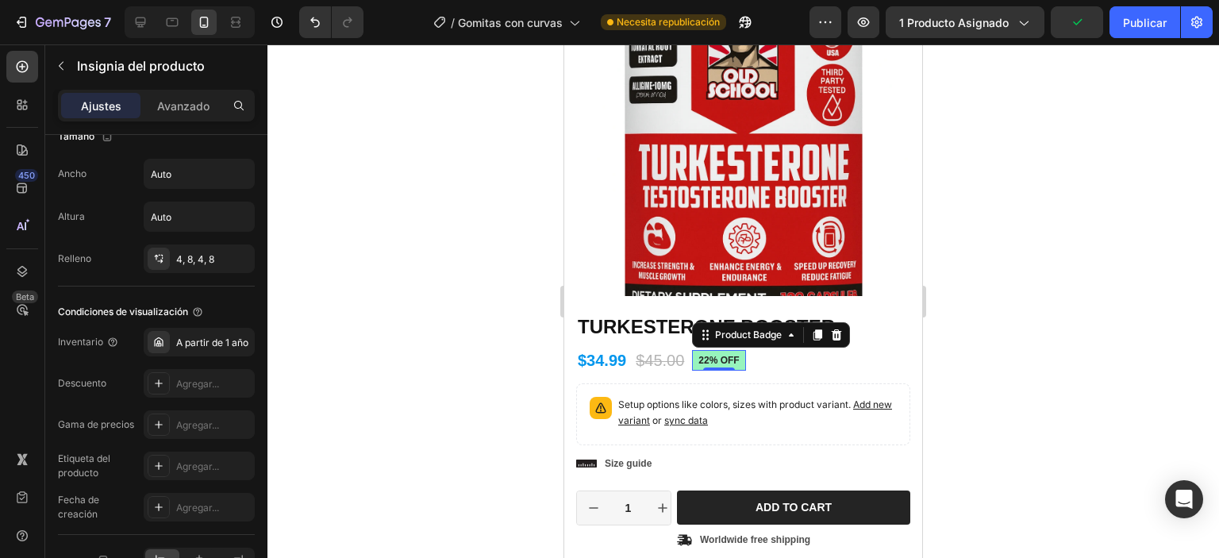
click at [710, 350] on pre "22% off" at bounding box center [718, 360] width 53 height 21
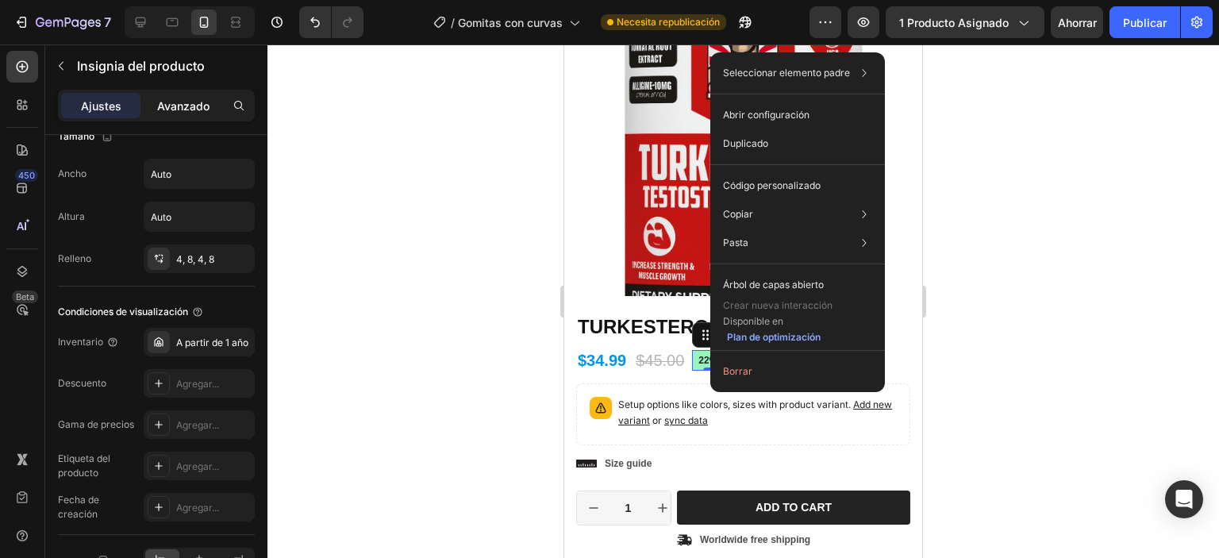
click at [167, 101] on font "Avanzado" at bounding box center [183, 105] width 52 height 13
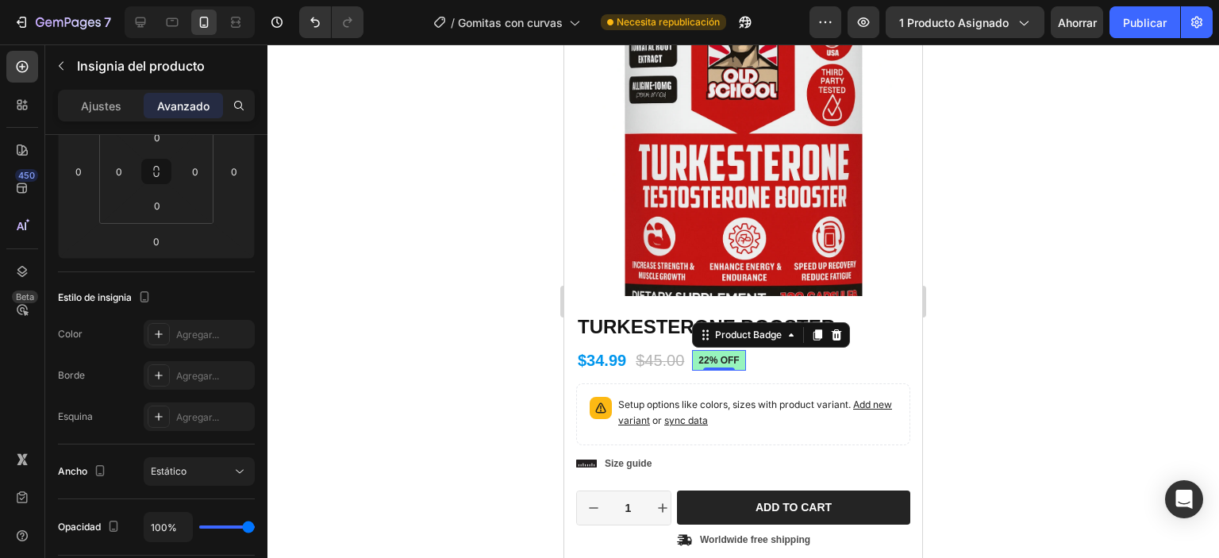
scroll to position [0, 0]
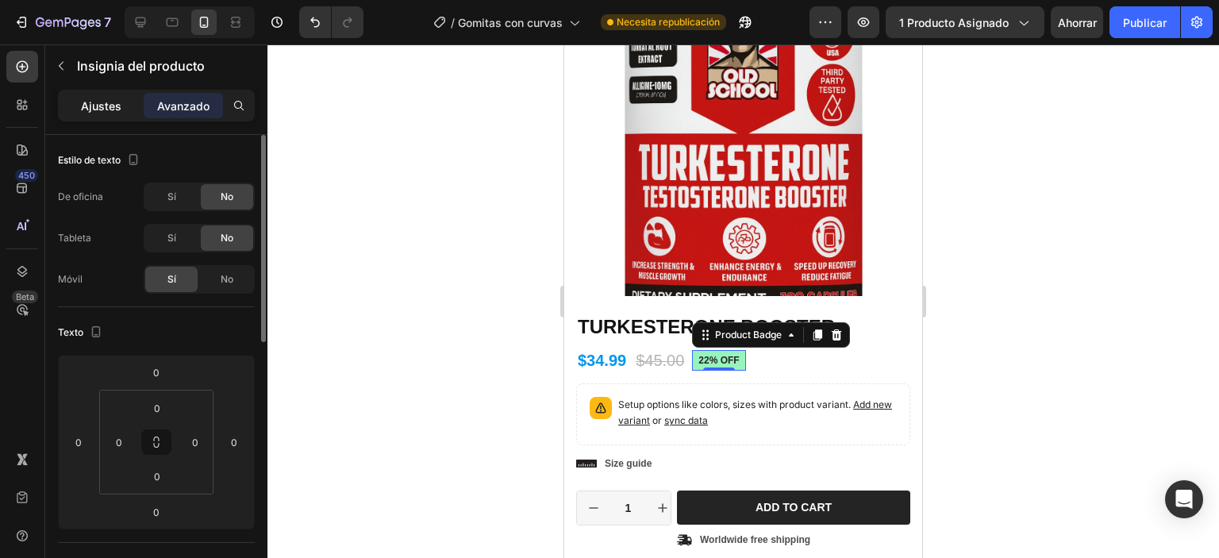
click at [111, 107] on font "Ajustes" at bounding box center [101, 105] width 40 height 13
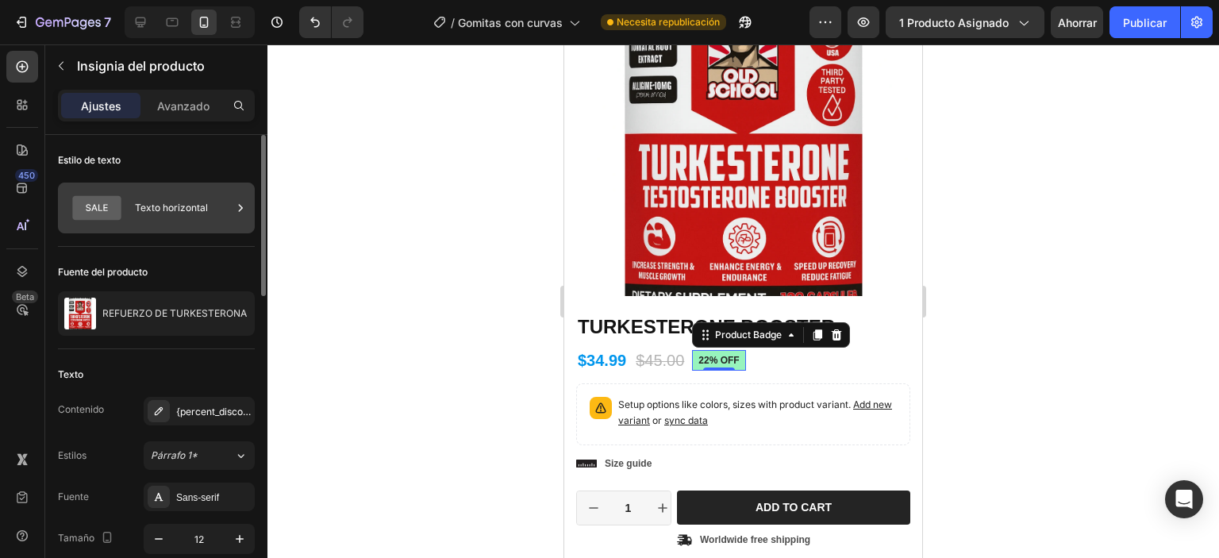
click at [110, 202] on icon at bounding box center [96, 208] width 48 height 25
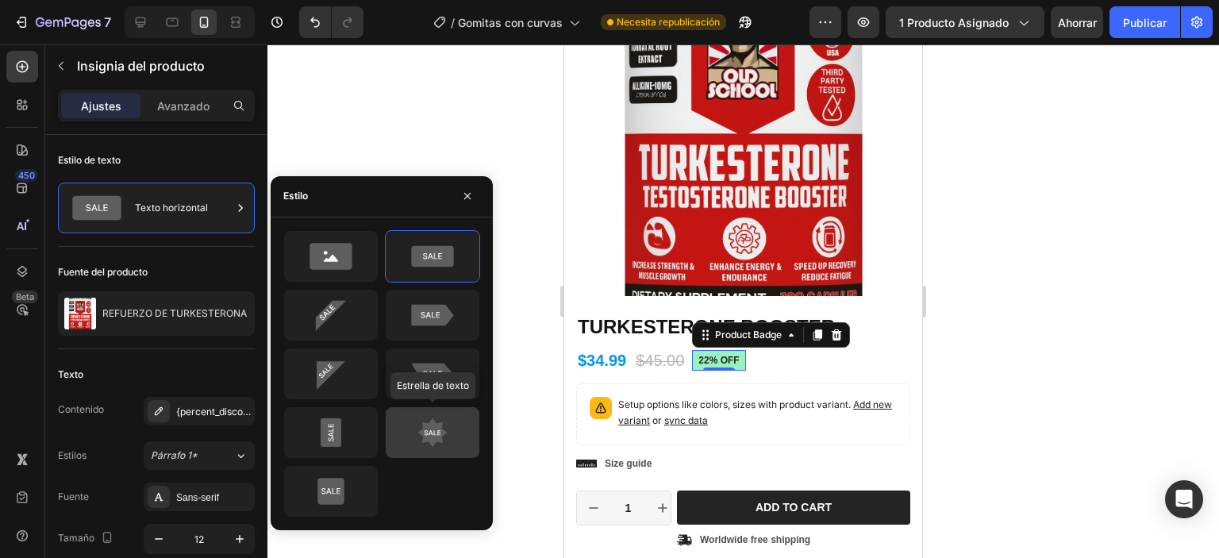
click at [414, 420] on icon at bounding box center [432, 433] width 75 height 32
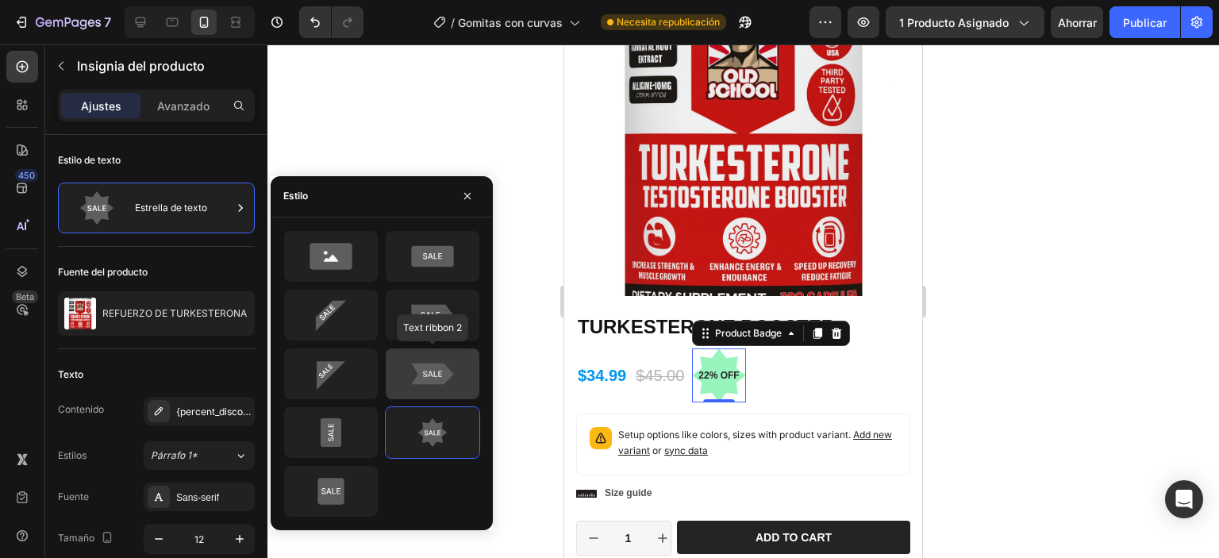
click at [413, 371] on icon at bounding box center [432, 374] width 75 height 32
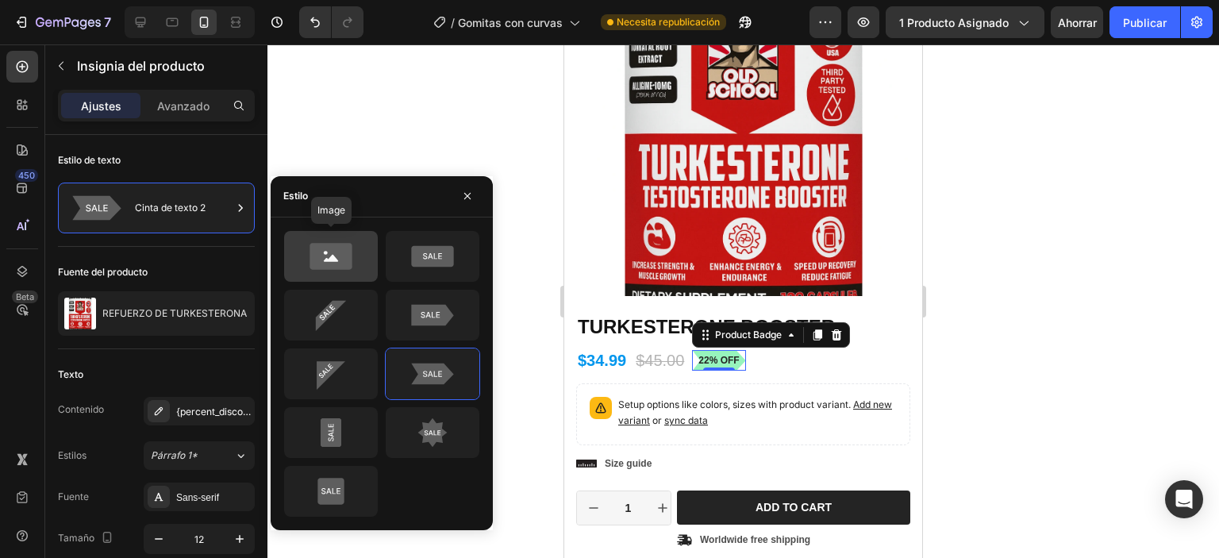
click at [346, 267] on icon at bounding box center [331, 256] width 42 height 26
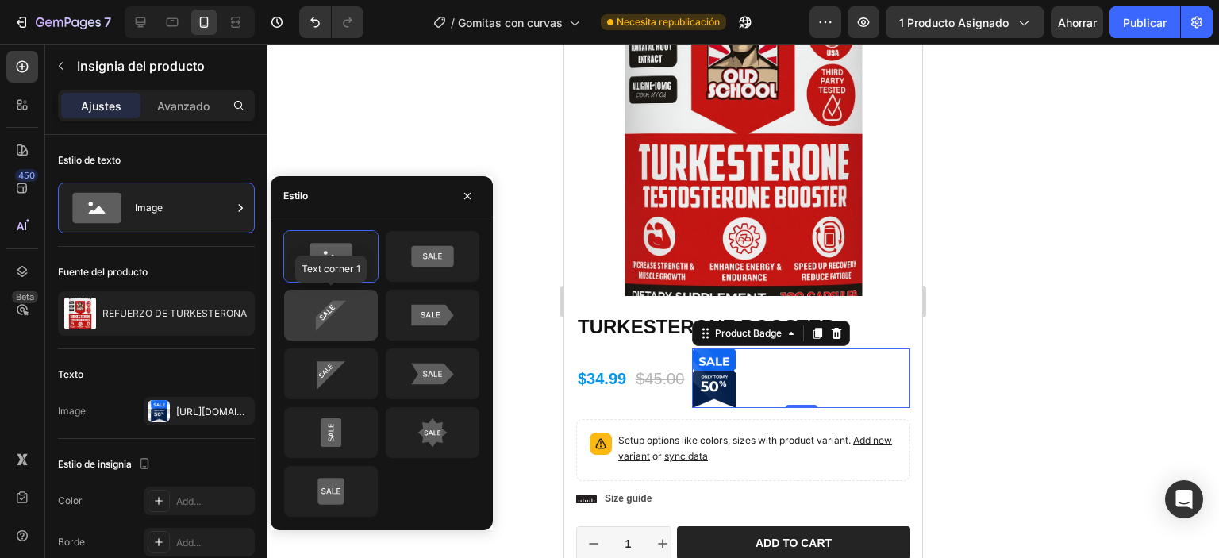
click at [343, 331] on div at bounding box center [331, 315] width 94 height 51
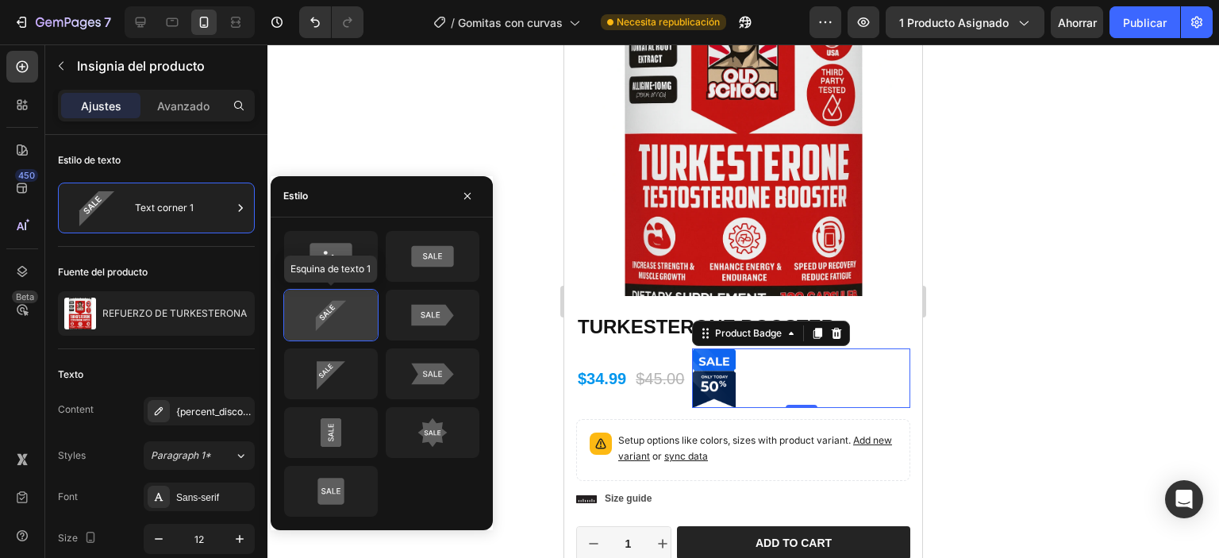
type input "Auto"
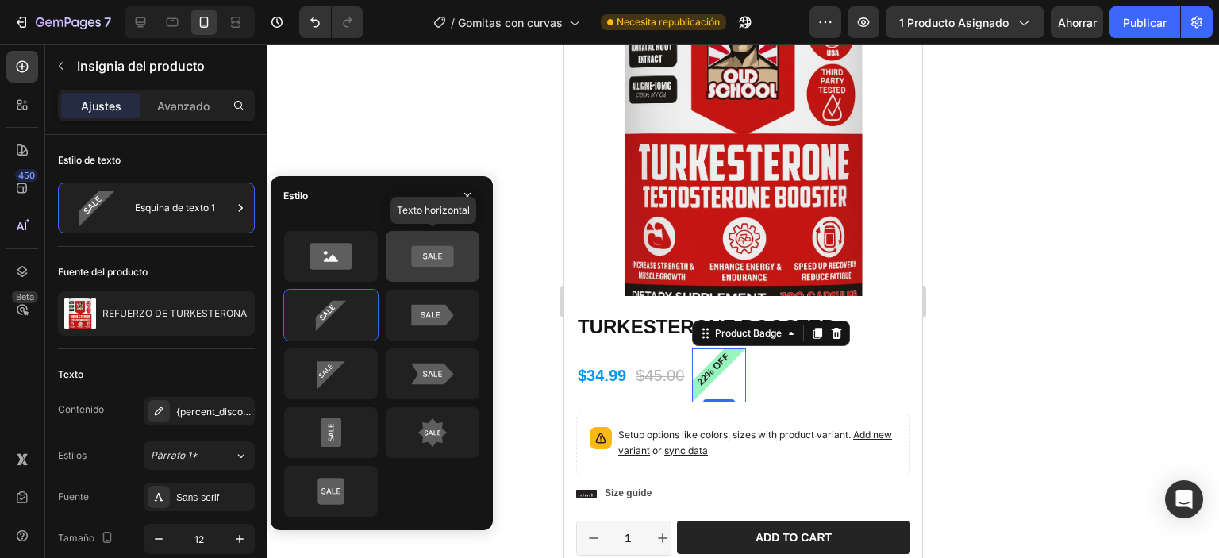
click at [438, 263] on icon at bounding box center [432, 255] width 42 height 21
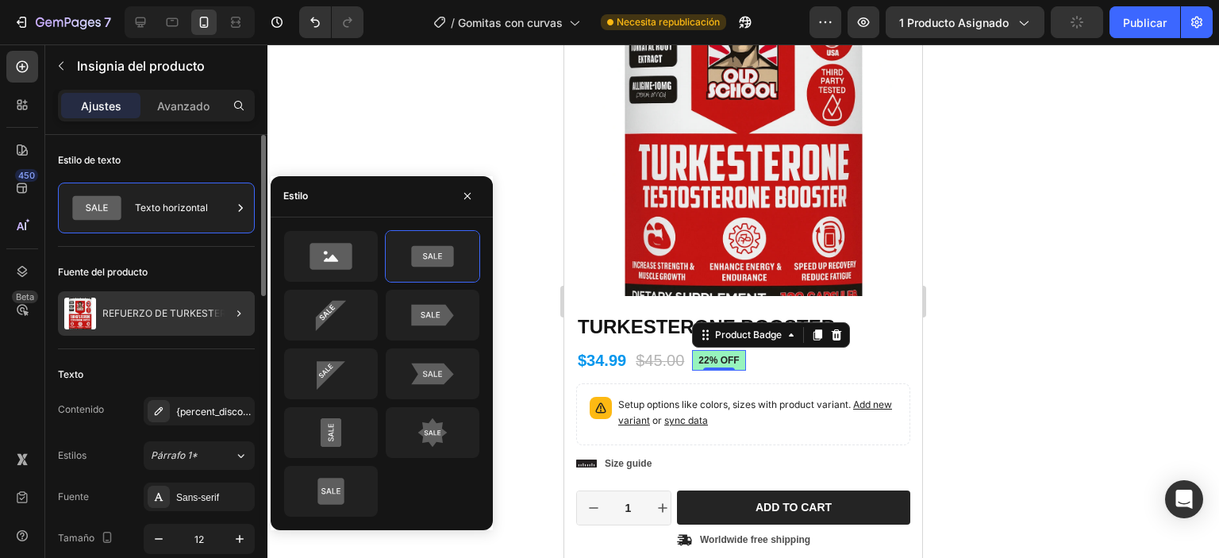
click at [229, 318] on button "button" at bounding box center [238, 313] width 19 height 19
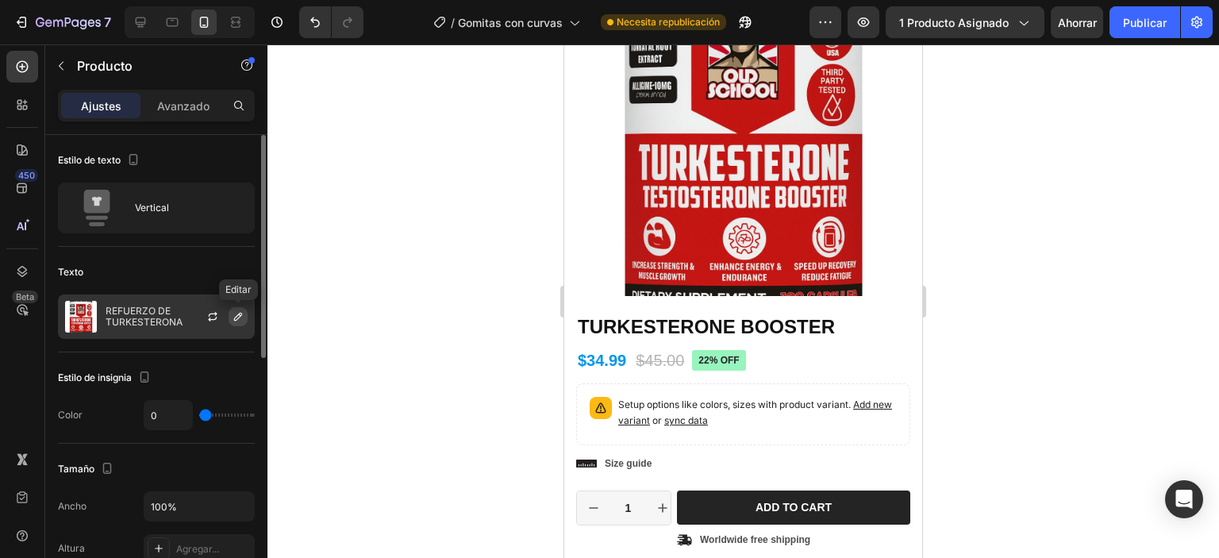
click at [240, 318] on icon "button" at bounding box center [238, 316] width 13 height 13
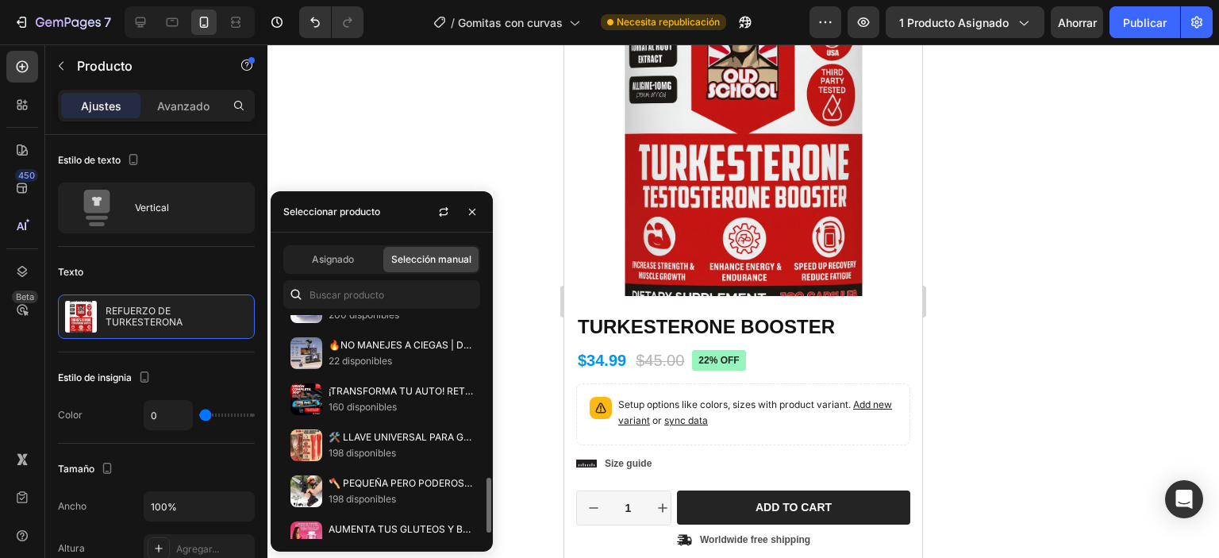
scroll to position [340, 0]
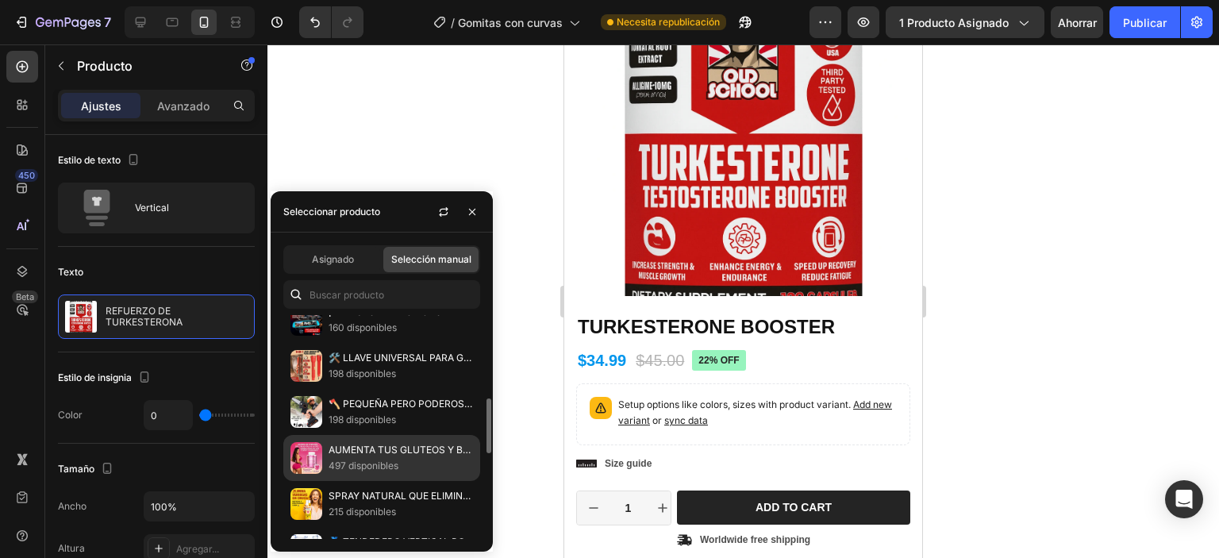
click at [360, 444] on font "AUMENTA TUS GLUTEOS Y BUSTO CON CURVY GUMMIES 💗 (GOMITAS DE CORAZON) 💗" at bounding box center [536, 450] width 415 height 12
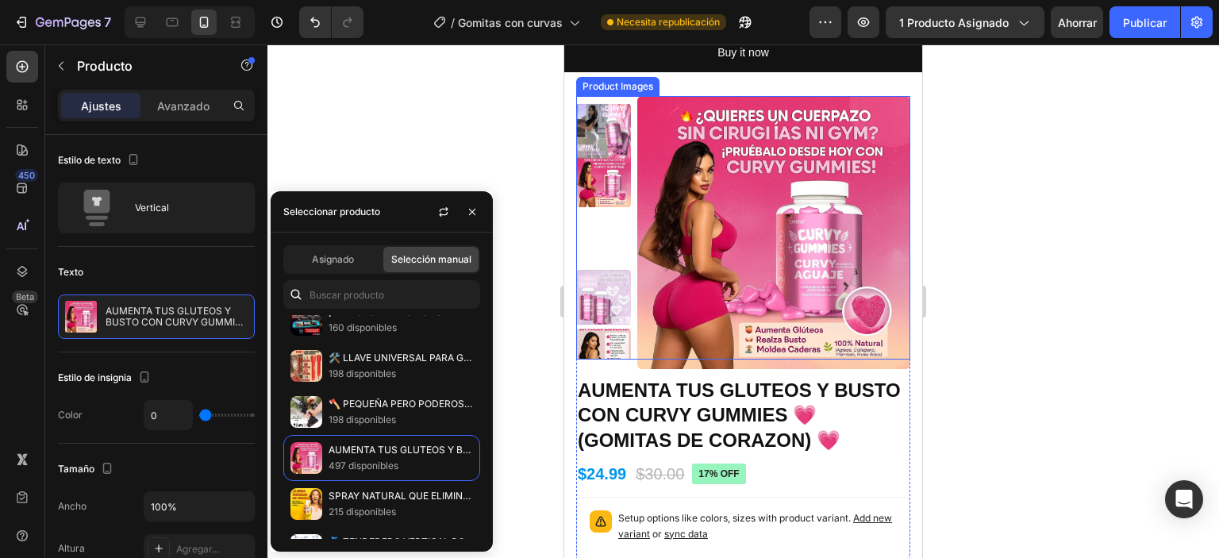
scroll to position [794, 0]
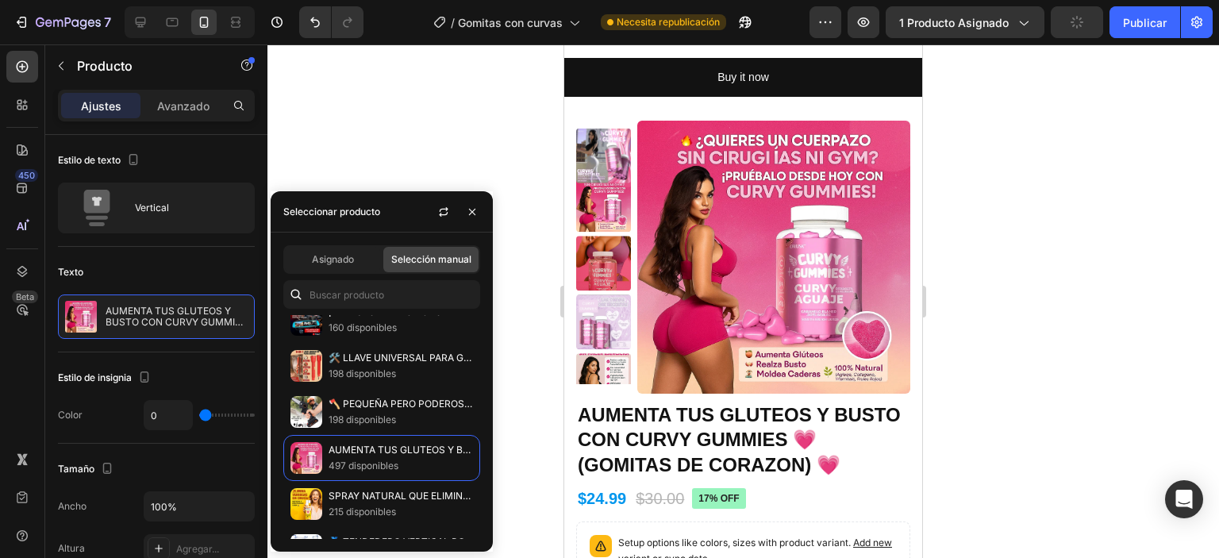
click at [1034, 263] on div at bounding box center [743, 301] width 952 height 514
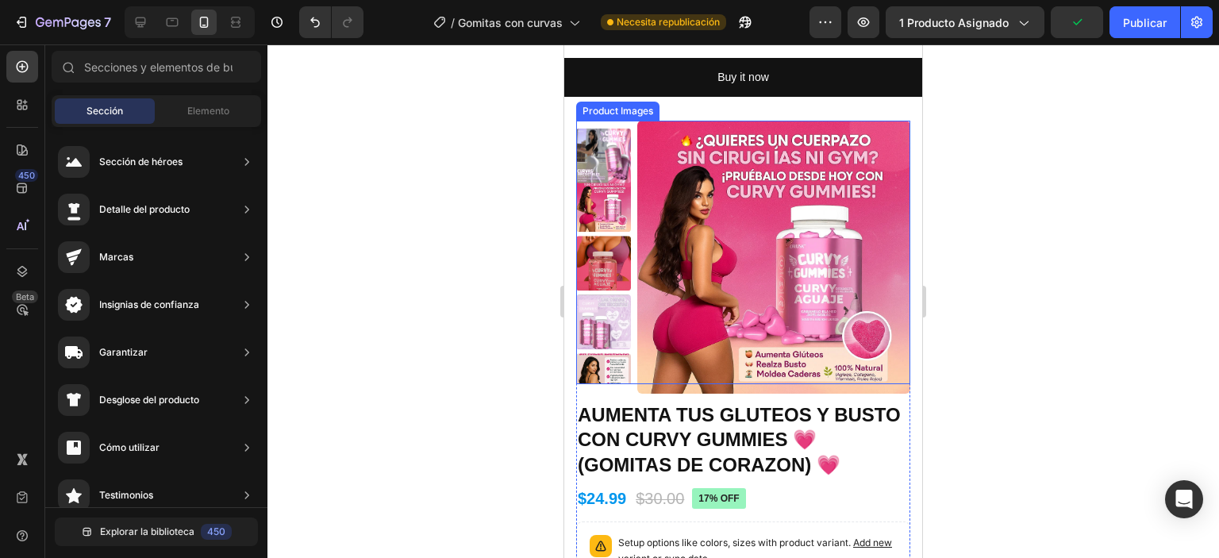
click at [602, 190] on img at bounding box center [603, 204] width 55 height 55
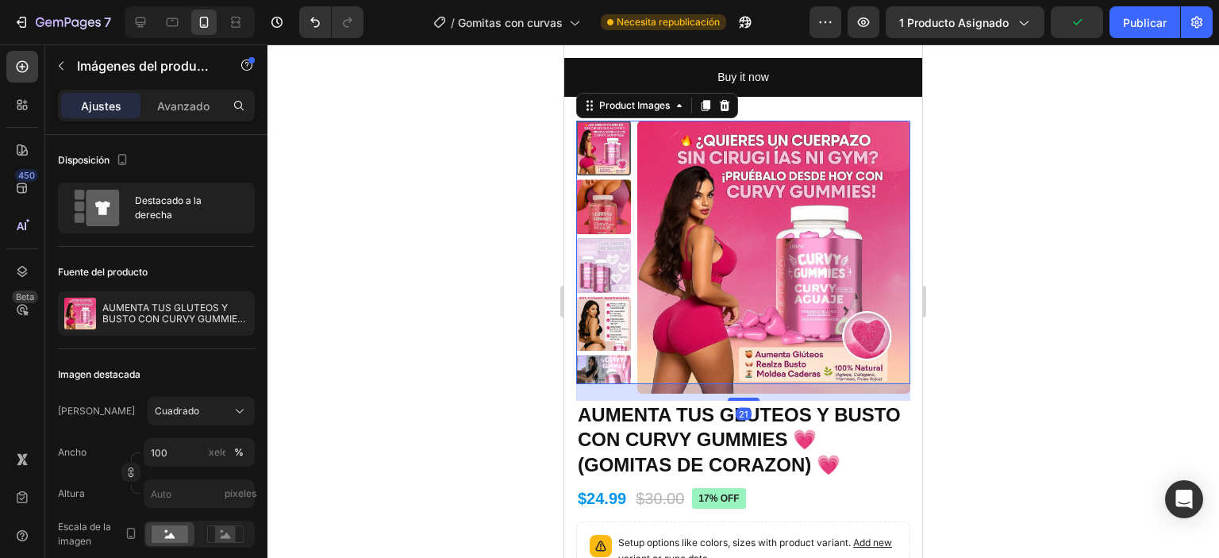
click at [604, 251] on img at bounding box center [603, 265] width 55 height 55
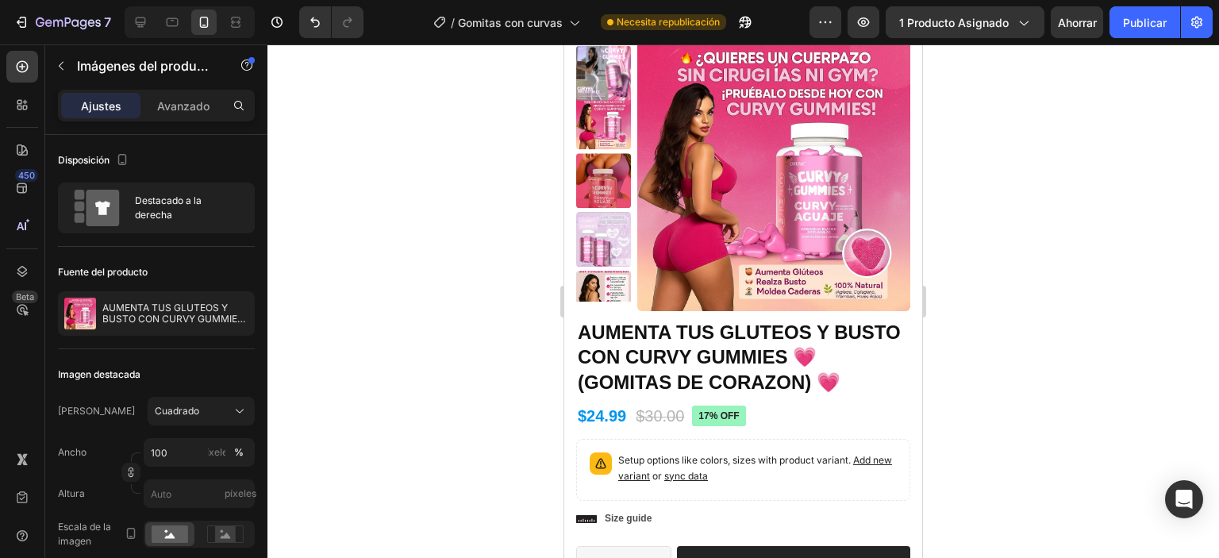
scroll to position [717, 0]
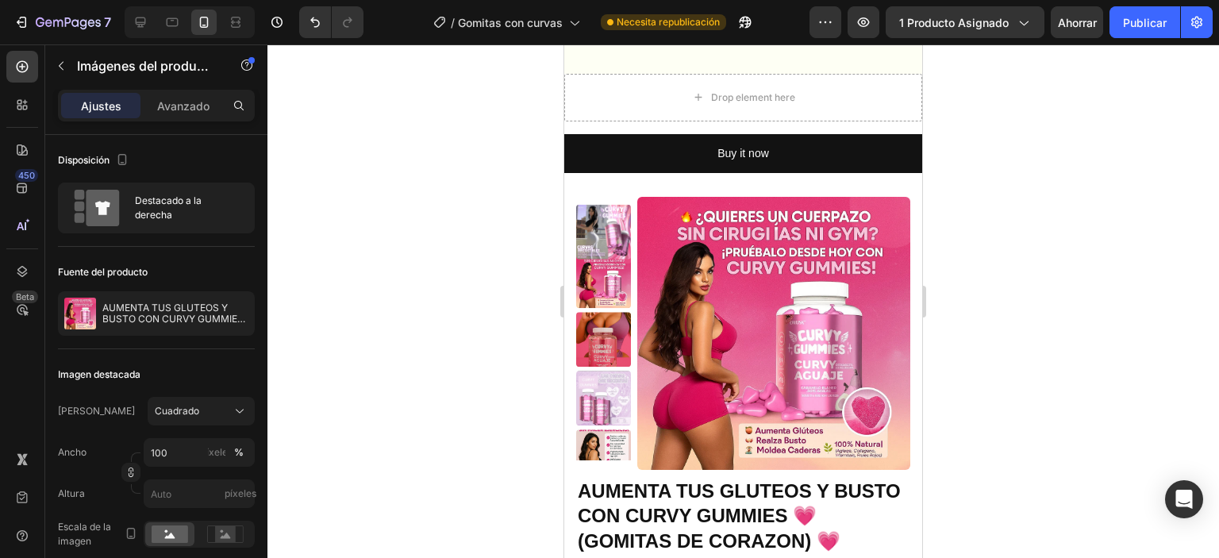
click at [606, 229] on img at bounding box center [603, 232] width 55 height 55
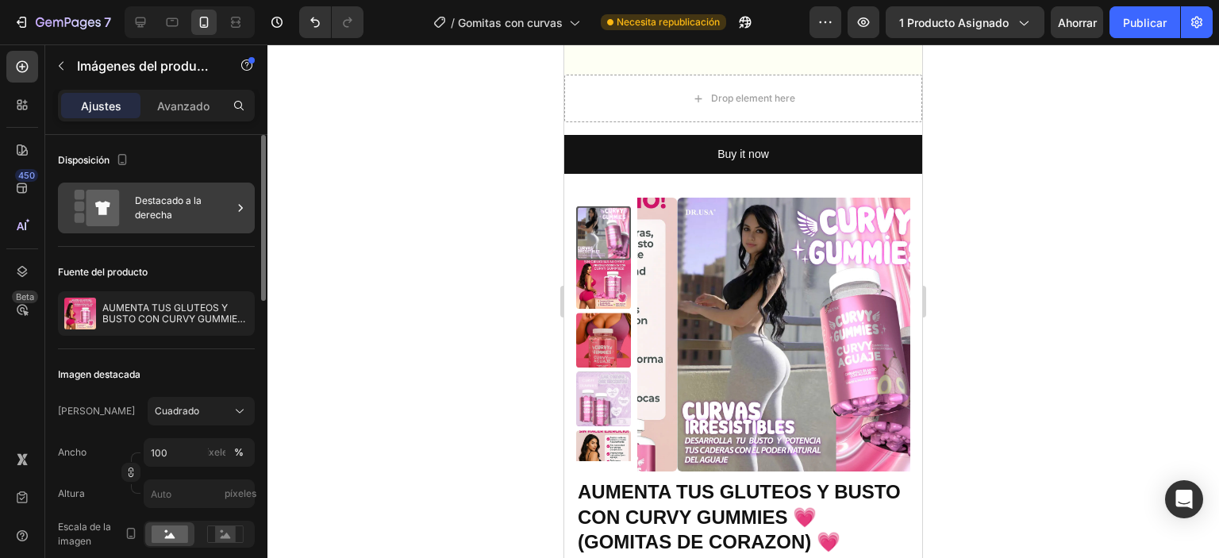
click at [216, 217] on font "Destacado a la derecha" at bounding box center [183, 208] width 97 height 29
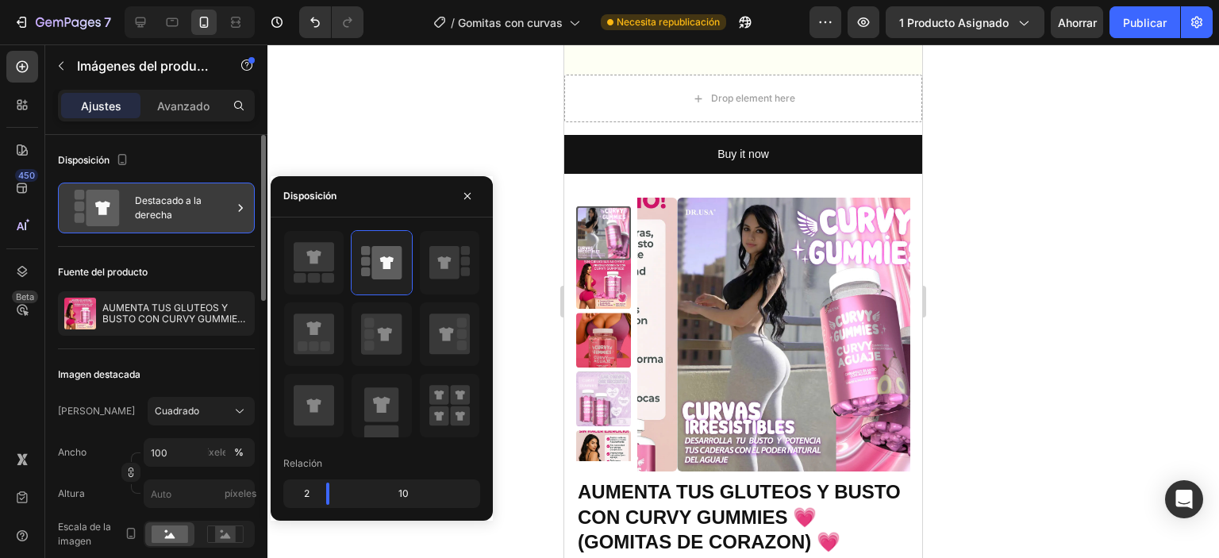
click at [216, 217] on font "Destacado a la derecha" at bounding box center [183, 208] width 97 height 29
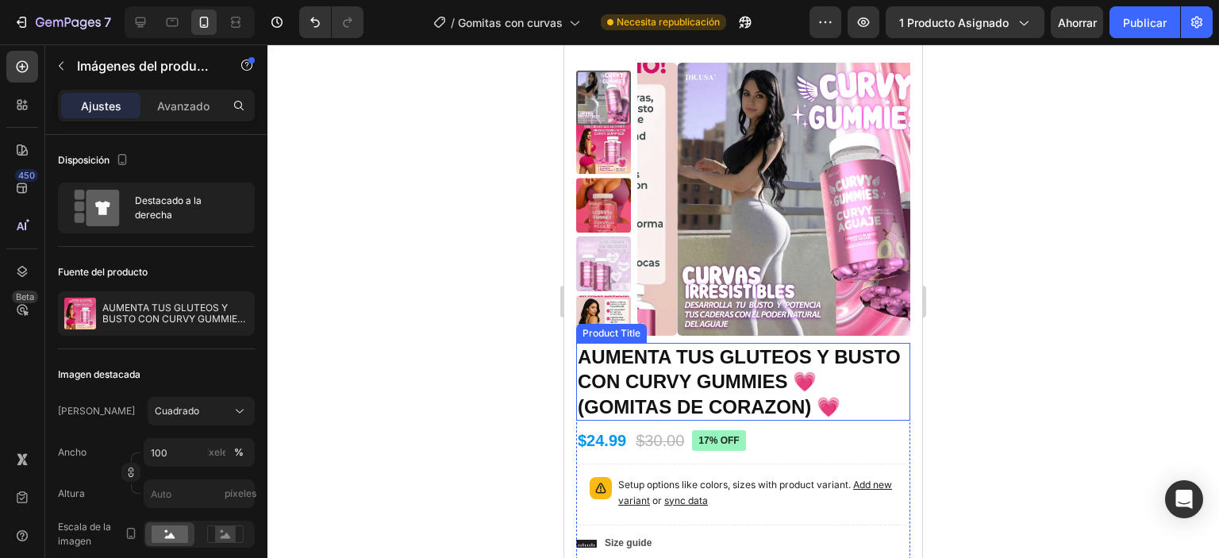
scroll to position [876, 0]
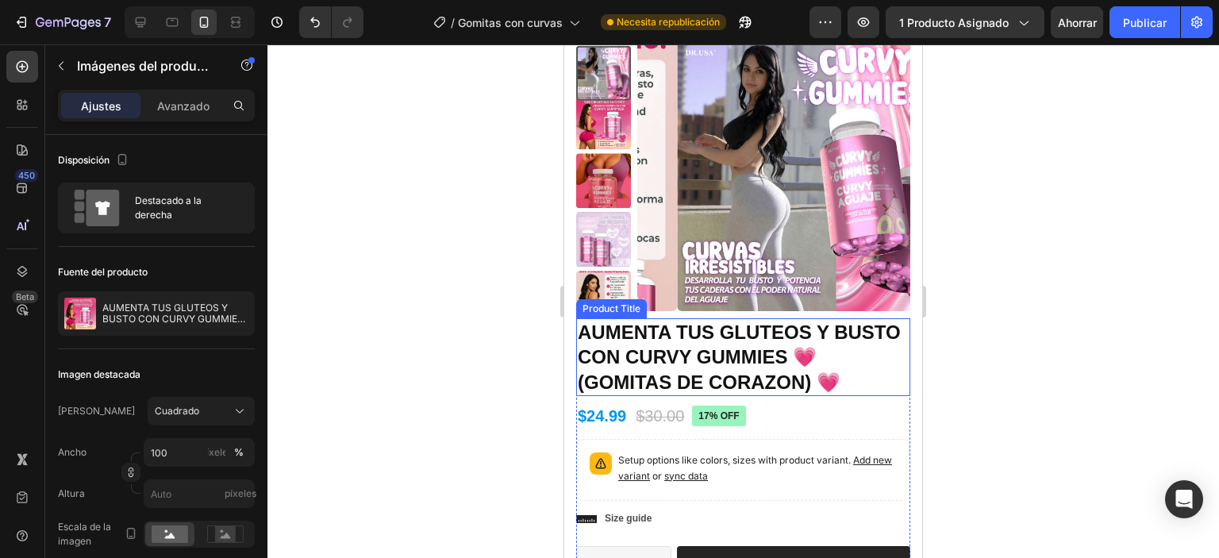
click at [706, 329] on h1 "AUMENTA TUS GLUTEOS Y BUSTO CON CURVY GUMMIES 💗 (GOMITAS DE CORAZON) 💗" at bounding box center [743, 357] width 334 height 78
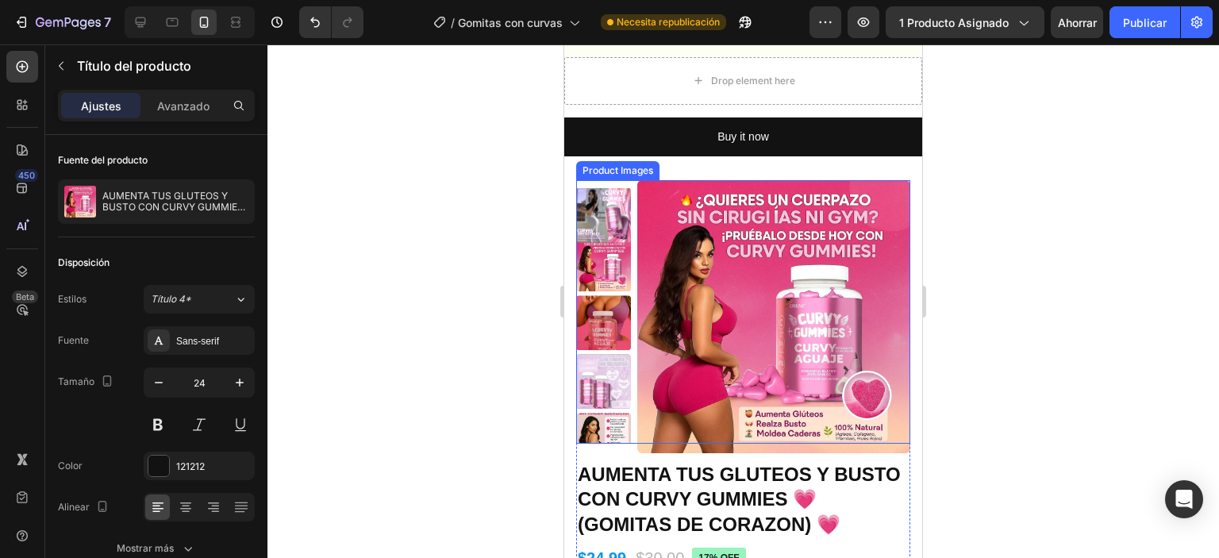
scroll to position [794, 0]
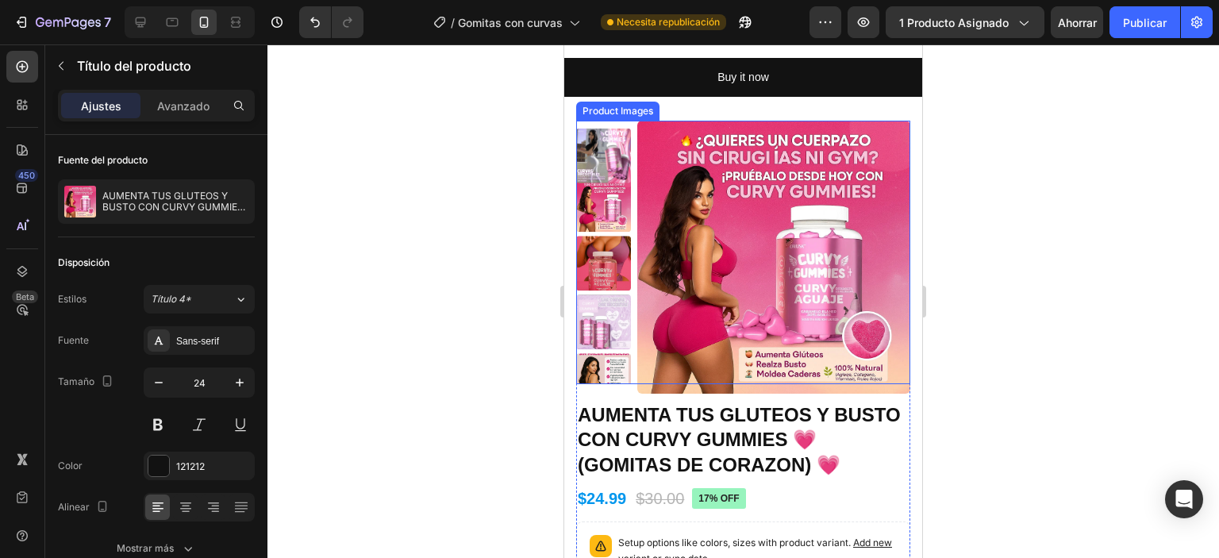
click at [637, 344] on img at bounding box center [773, 257] width 273 height 273
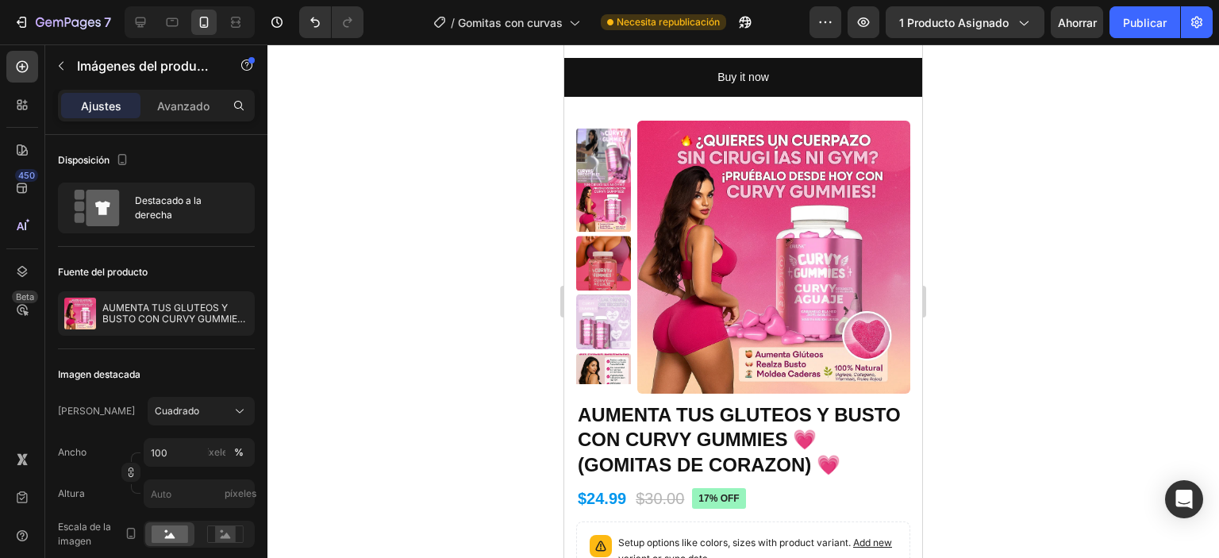
scroll to position [873, 0]
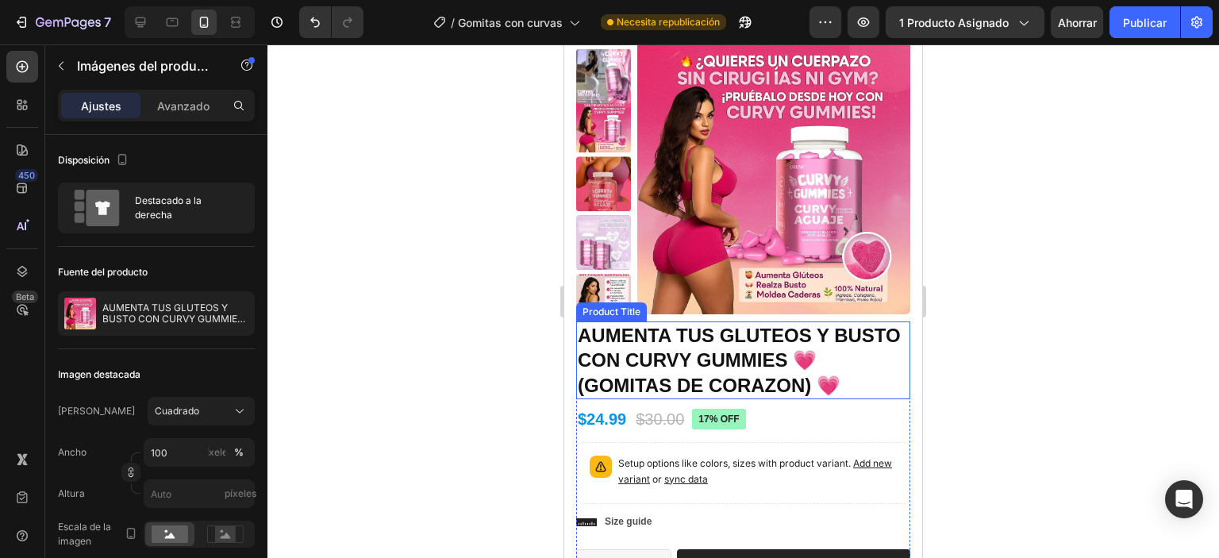
click at [813, 368] on h1 "AUMENTA TUS GLUTEOS Y BUSTO CON CURVY GUMMIES 💗 (GOMITAS DE CORAZON) 💗" at bounding box center [743, 360] width 334 height 78
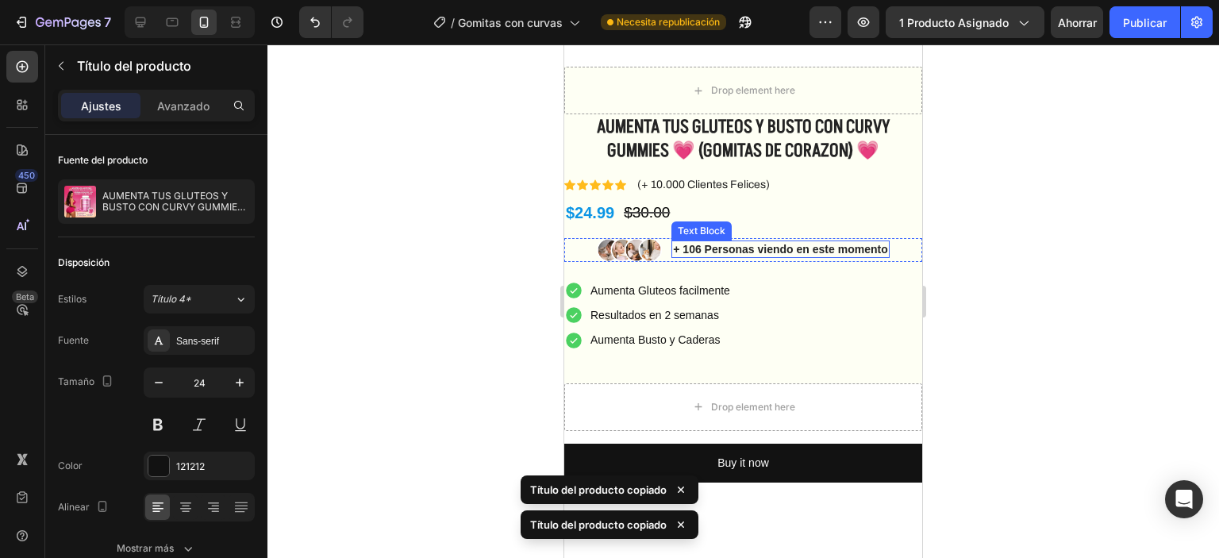
scroll to position [317, 0]
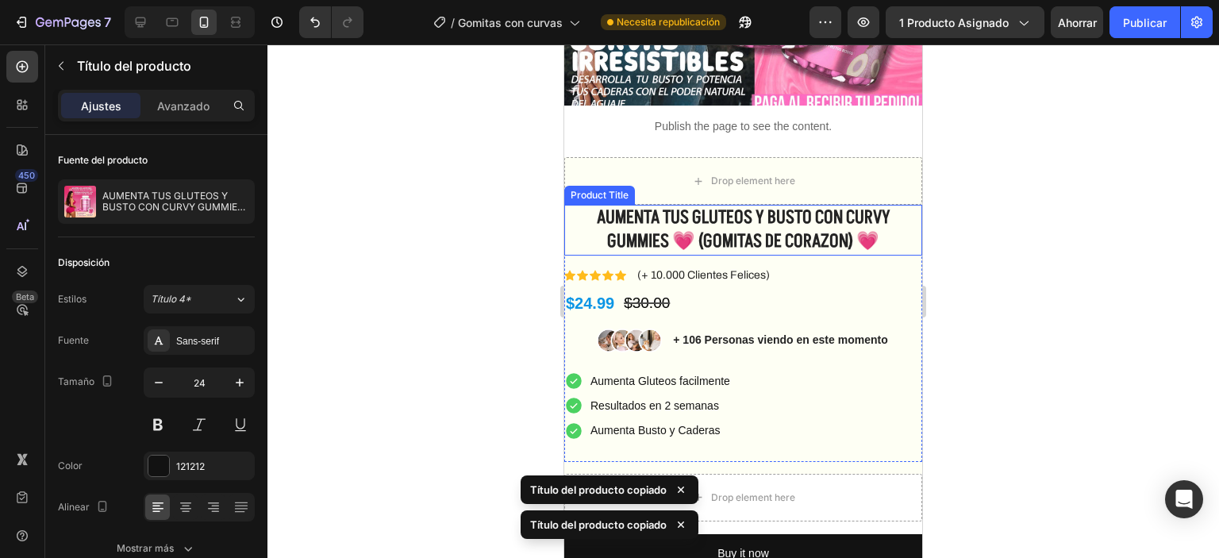
click at [715, 211] on h1 "AUMENTA TUS GLUTEOS Y BUSTO CON CURVY GUMMIES 💗 (GOMITAS DE CORAZON) 💗" at bounding box center [743, 230] width 358 height 51
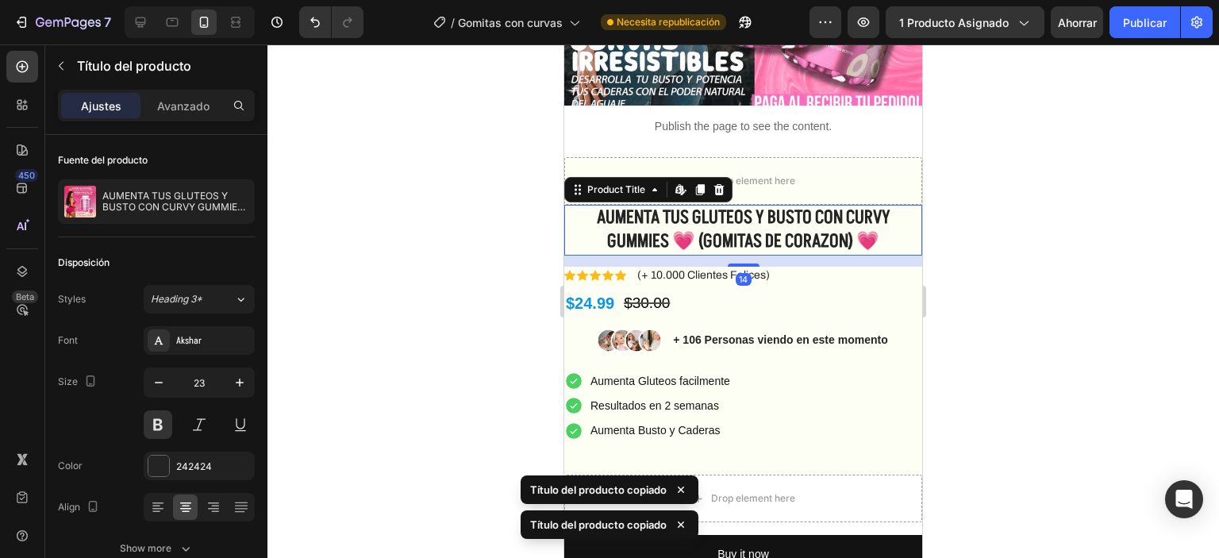
click at [715, 212] on h1 "AUMENTA TUS GLUTEOS Y BUSTO CON CURVY GUMMIES 💗 (GOMITAS DE CORAZON) 💗" at bounding box center [743, 230] width 358 height 51
click at [716, 213] on h1 "AUMENTA TUS GLUTEOS Y BUSTO CON CURVY GUMMIES 💗 (GOMITAS DE CORAZON) 💗" at bounding box center [743, 230] width 358 height 51
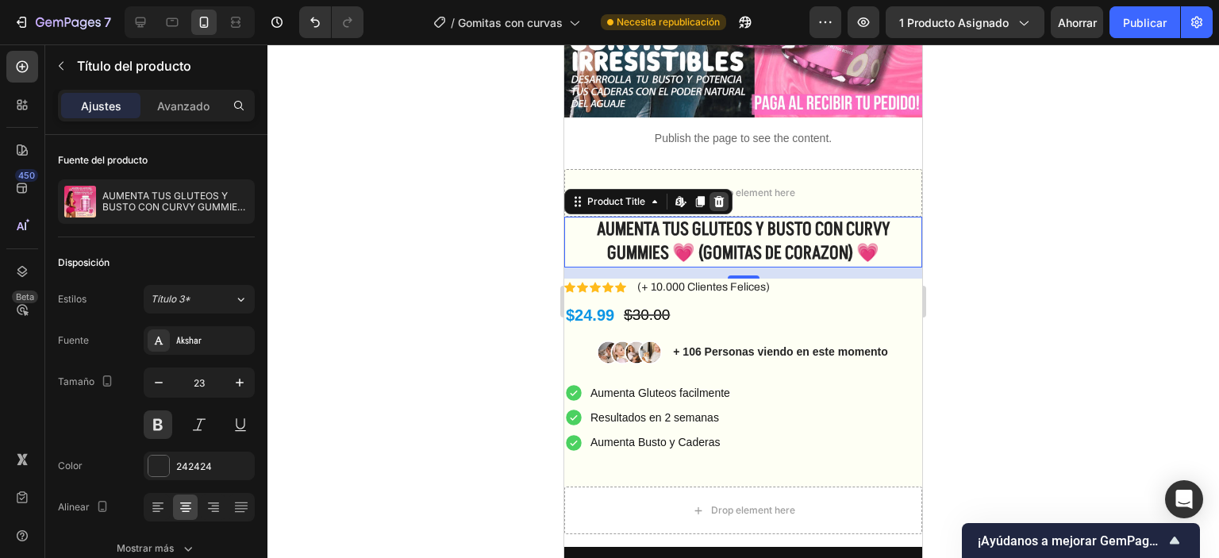
click at [722, 196] on icon at bounding box center [719, 201] width 10 height 11
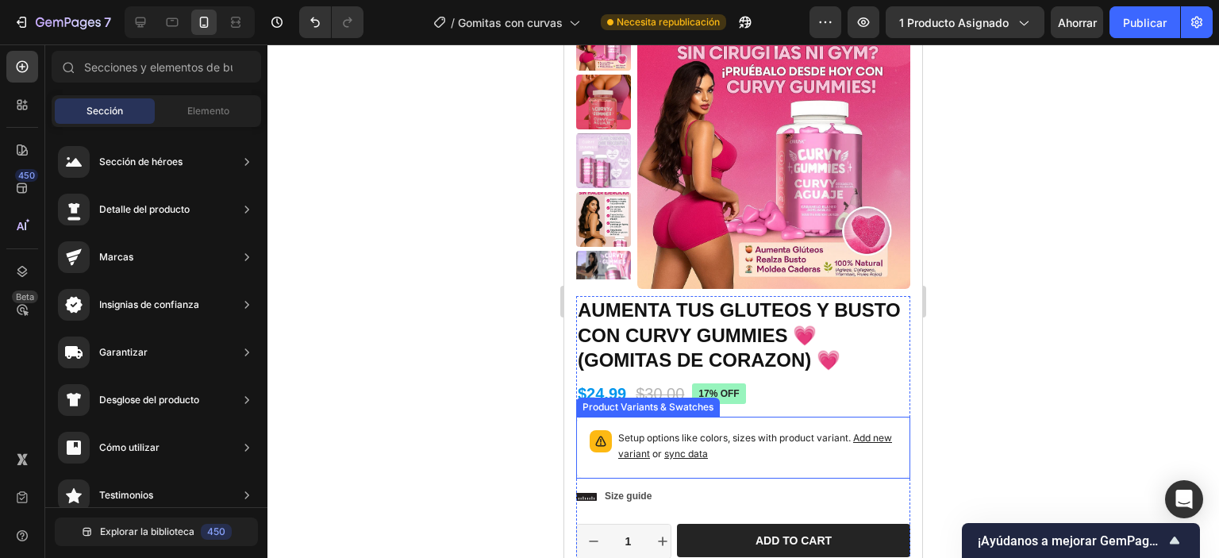
scroll to position [873, 0]
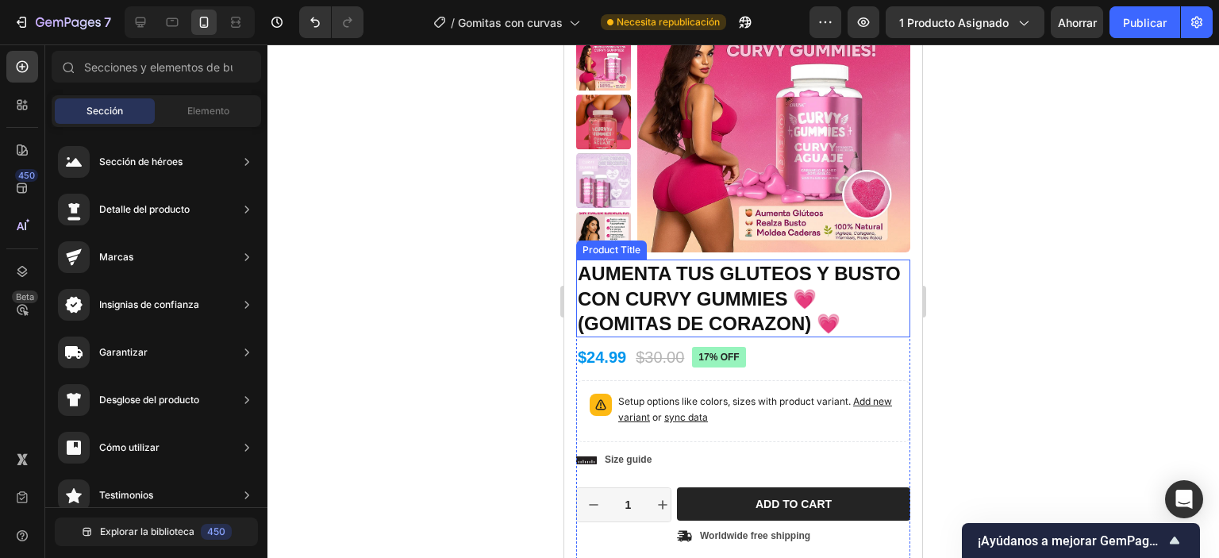
click at [742, 315] on h1 "AUMENTA TUS GLUTEOS Y BUSTO CON CURVY GUMMIES 💗 (GOMITAS DE CORAZON) 💗" at bounding box center [743, 299] width 334 height 78
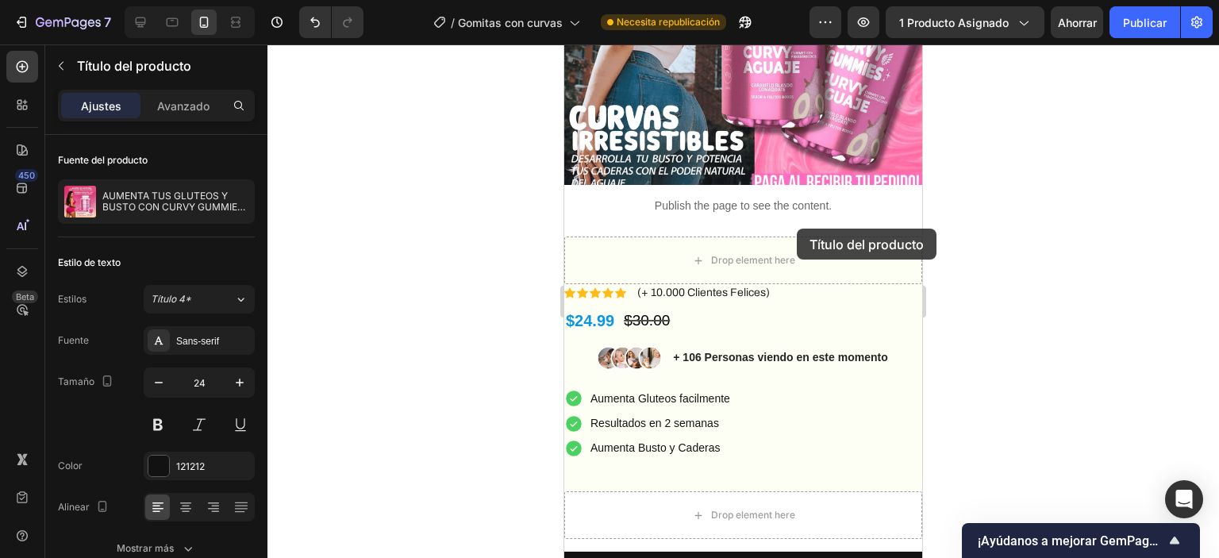
scroll to position [238, 0]
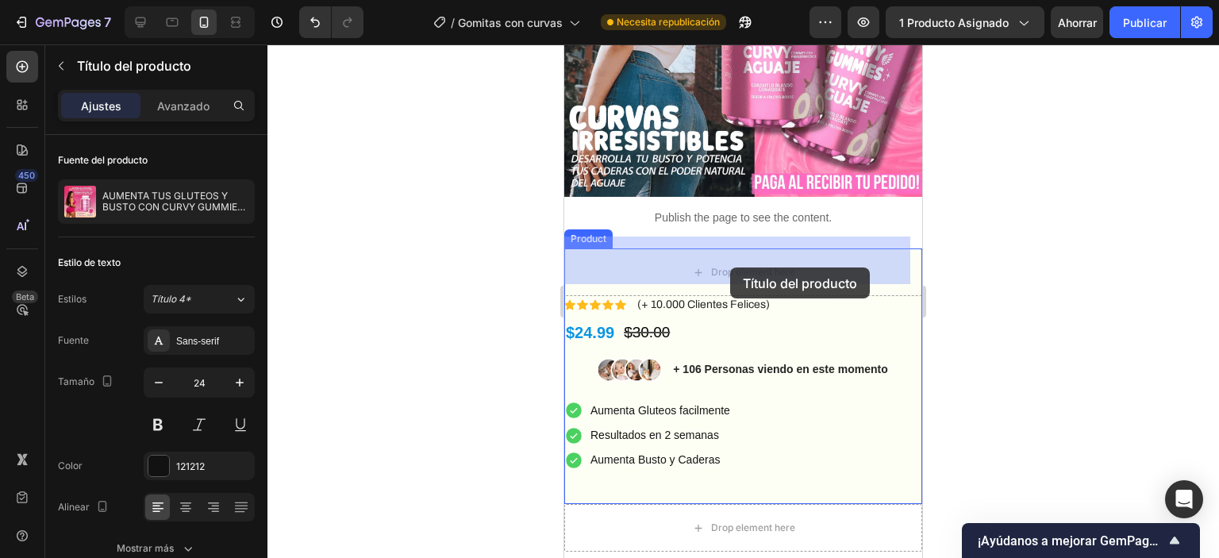
drag, startPoint x: 769, startPoint y: 307, endPoint x: 730, endPoint y: 267, distance: 55.6
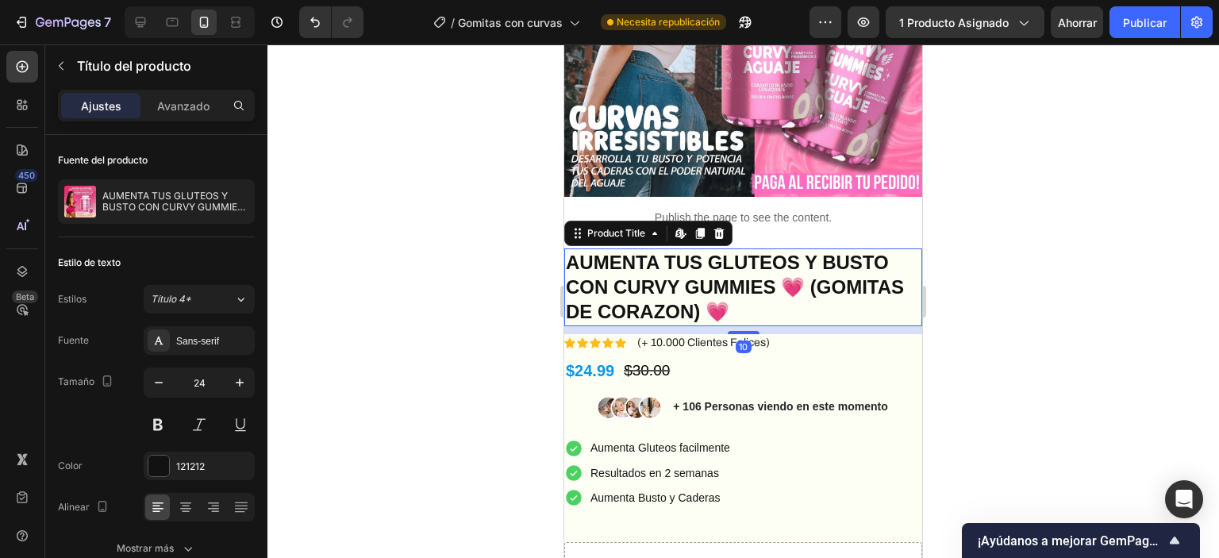
click at [975, 278] on div at bounding box center [743, 301] width 952 height 514
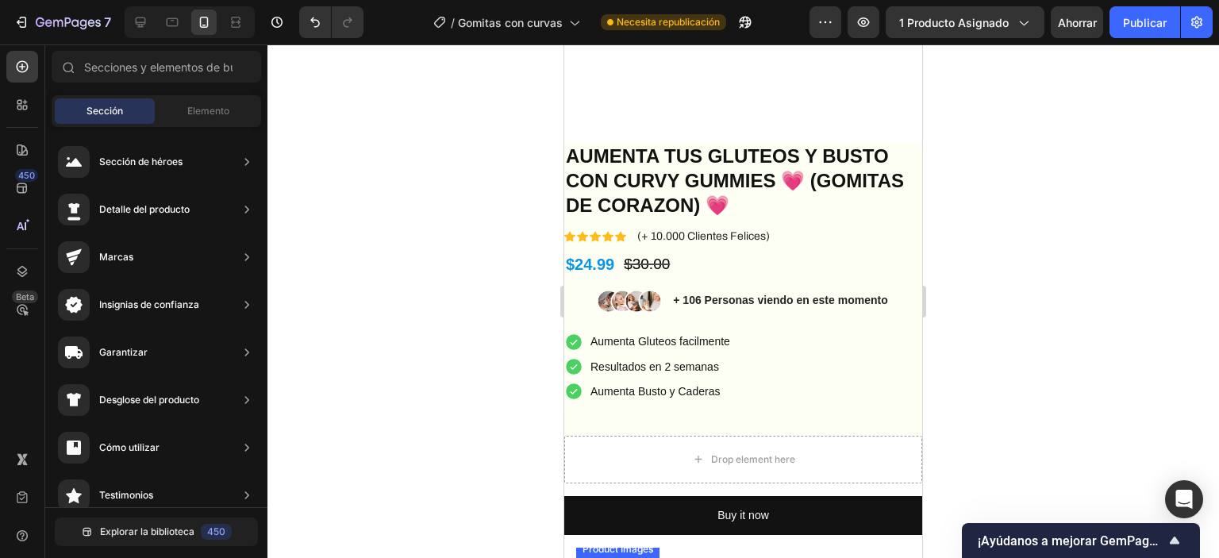
scroll to position [556, 0]
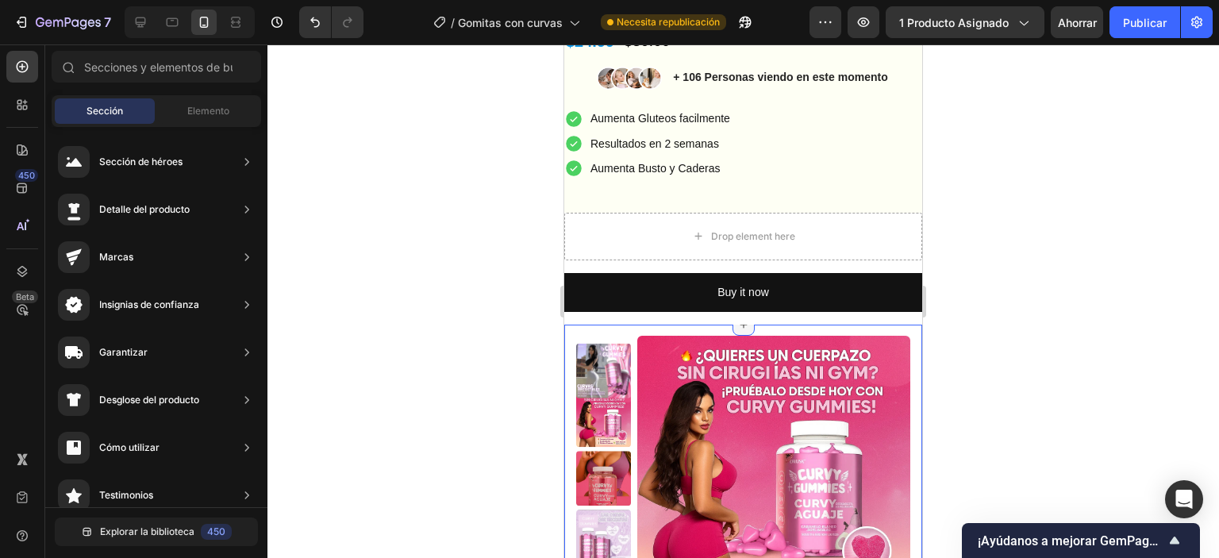
click at [745, 329] on div at bounding box center [744, 325] width 22 height 22
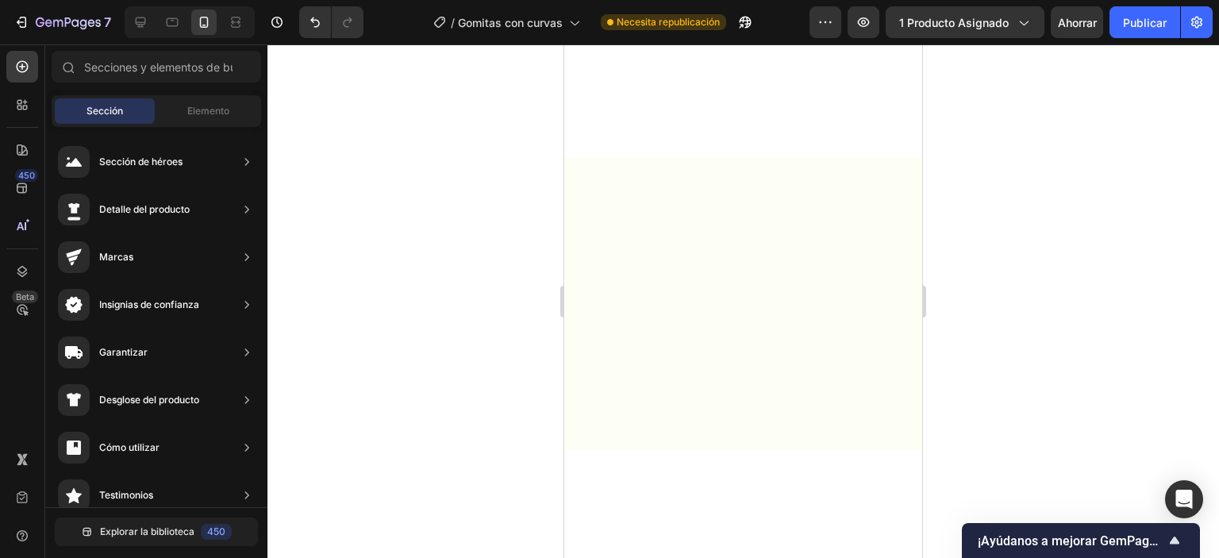
scroll to position [873, 0]
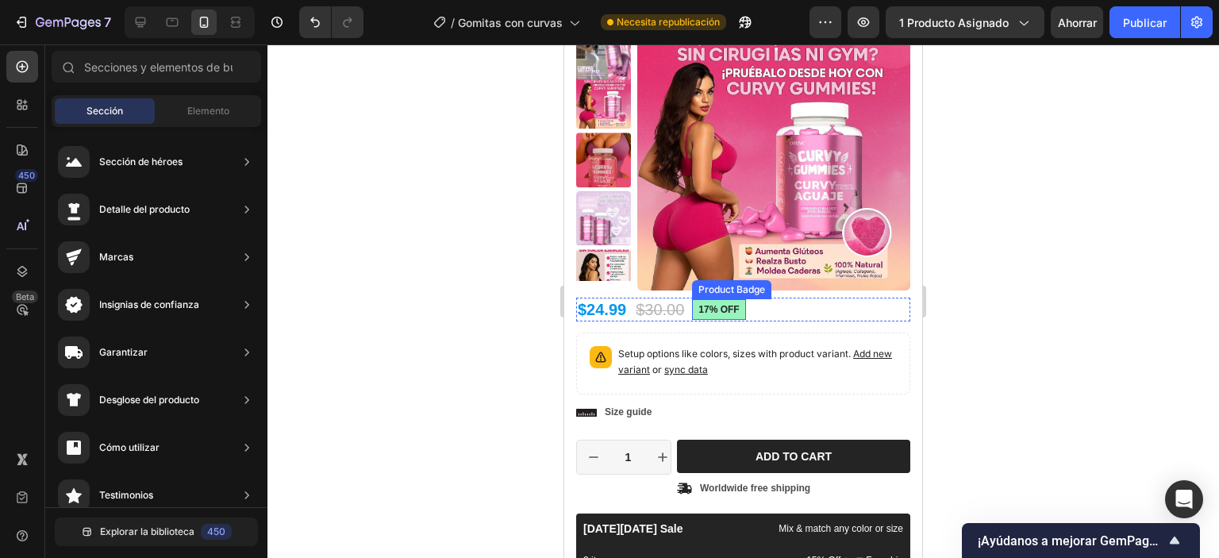
click at [738, 310] on pre "17% off" at bounding box center [718, 309] width 53 height 21
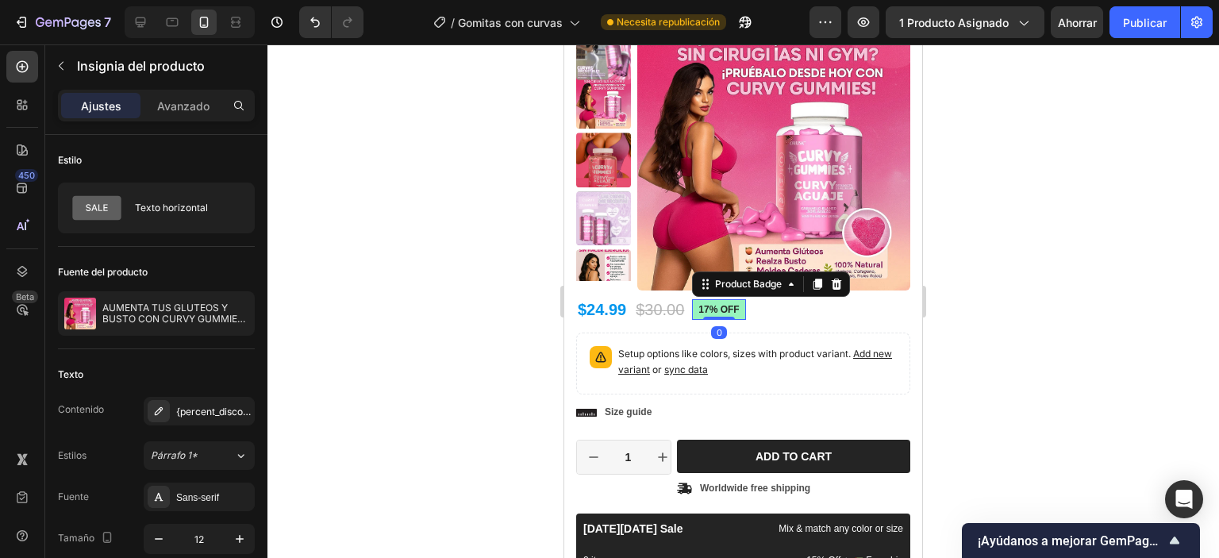
click at [738, 310] on pre "17% off" at bounding box center [718, 309] width 53 height 21
click at [206, 409] on font "{percent_discount} de descuento" at bounding box center [250, 412] width 148 height 12
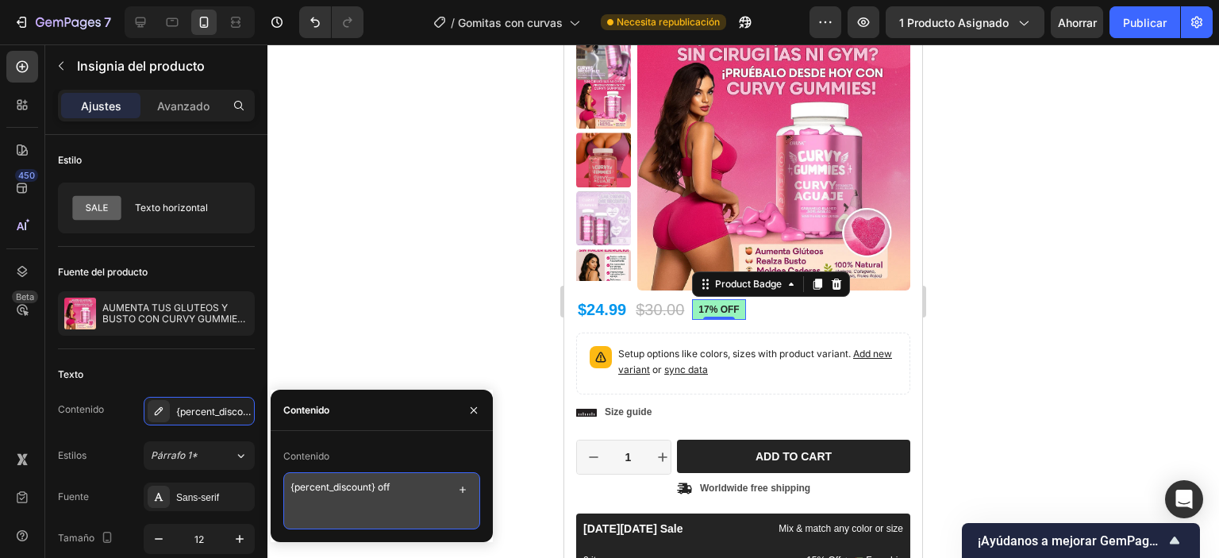
click at [366, 486] on textarea "{percent_discount} off" at bounding box center [381, 500] width 197 height 57
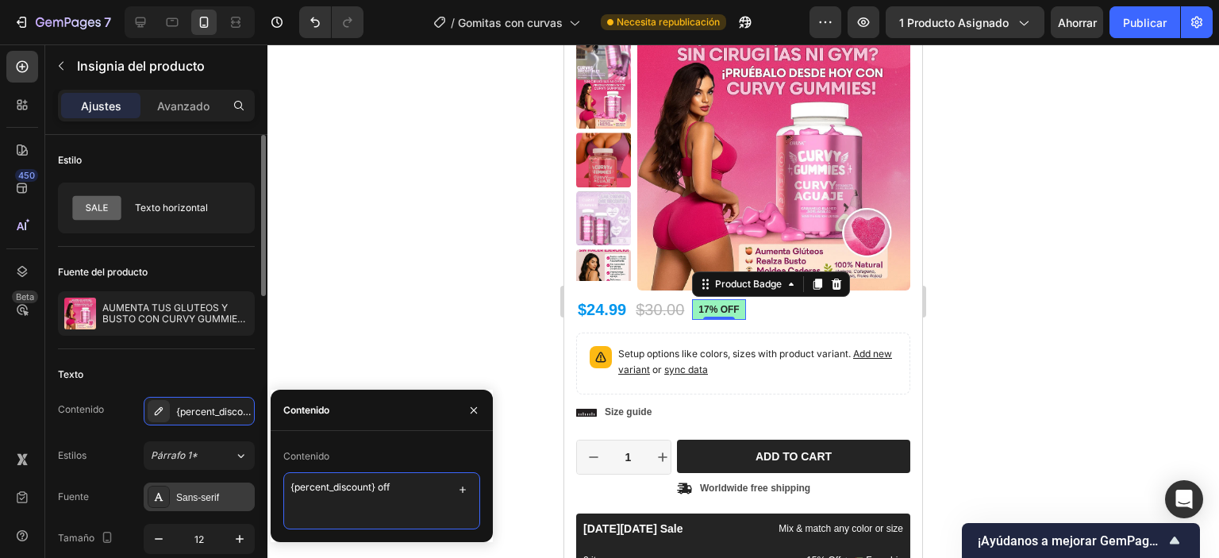
drag, startPoint x: 413, startPoint y: 489, endPoint x: 251, endPoint y: 500, distance: 162.3
click at [251, 500] on div "450 Beta Secciones(18) Elementos(84) Sección Elemento Sección de héroes Detalle…" at bounding box center [133, 301] width 267 height 514
type textarea "d"
type textarea "AHORRA $5"
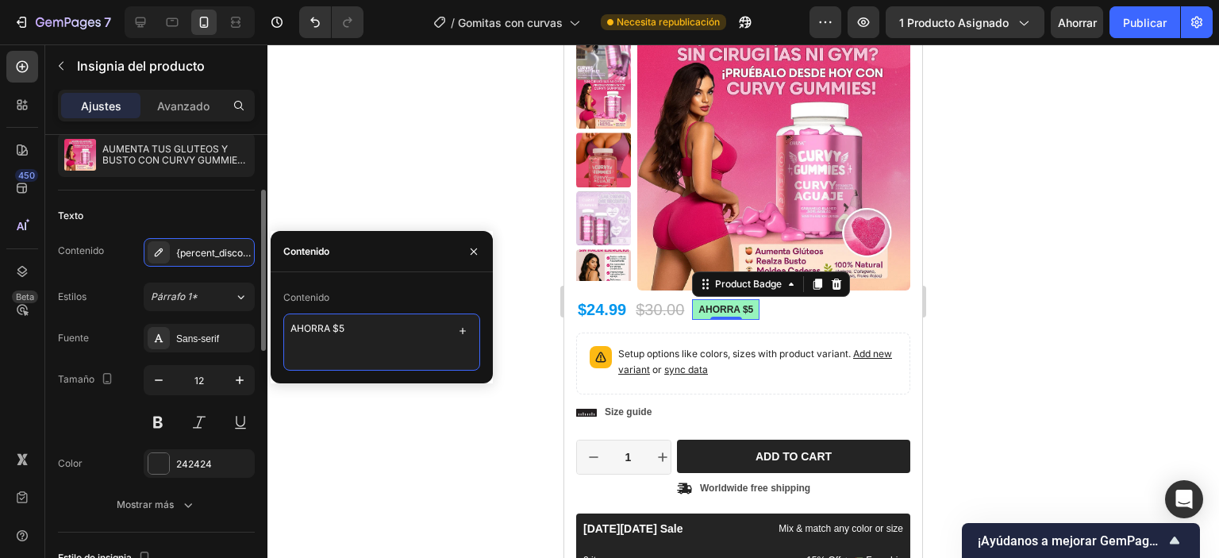
scroll to position [238, 0]
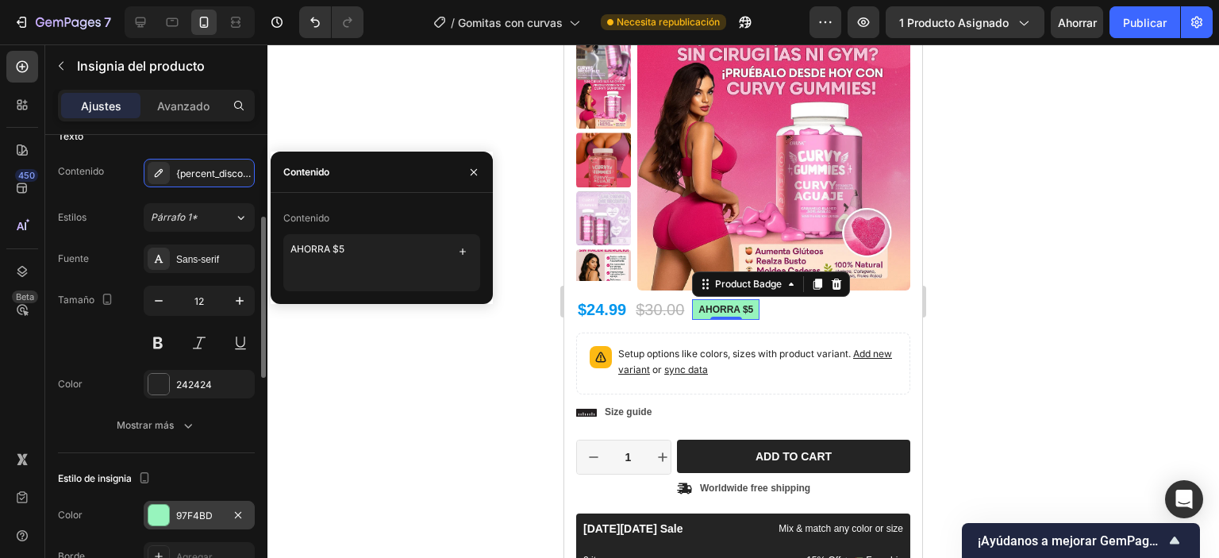
click at [153, 511] on div at bounding box center [158, 515] width 21 height 21
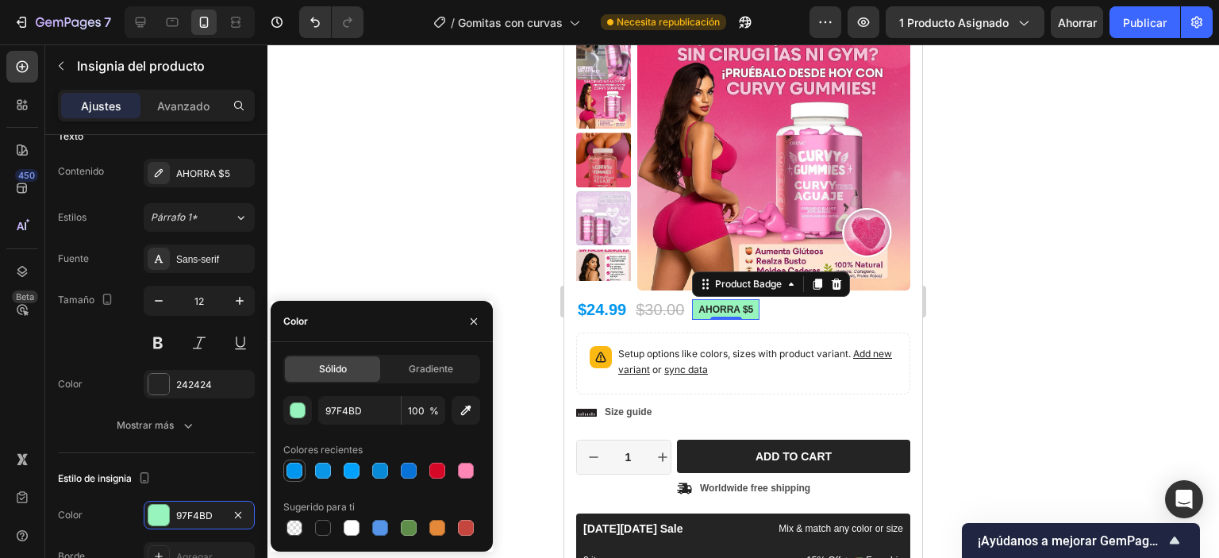
click at [295, 466] on div at bounding box center [295, 471] width 16 height 16
type input "0096ED"
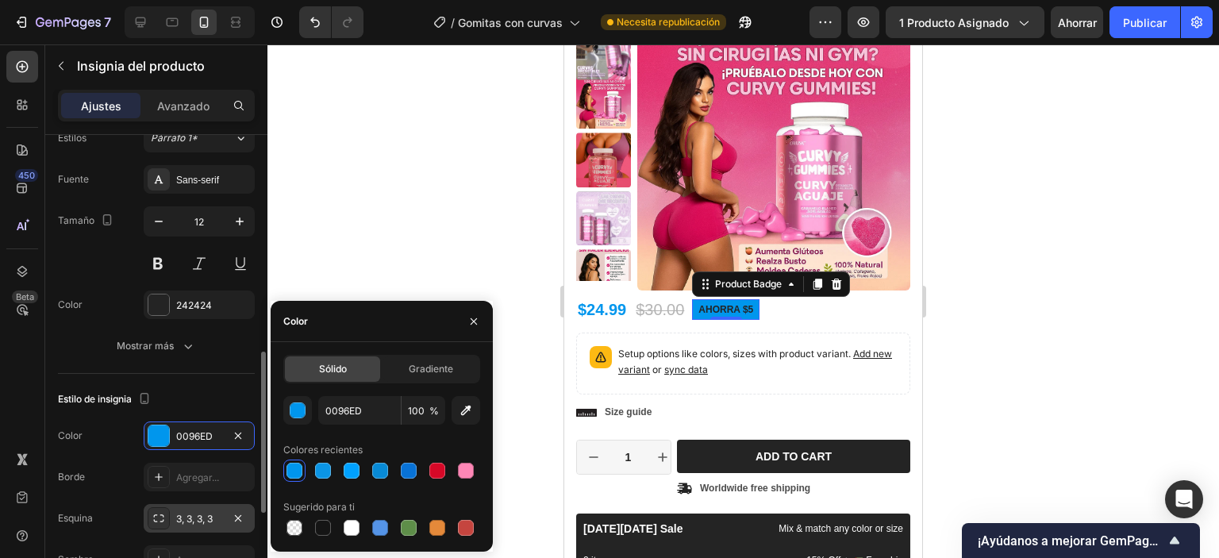
scroll to position [397, 0]
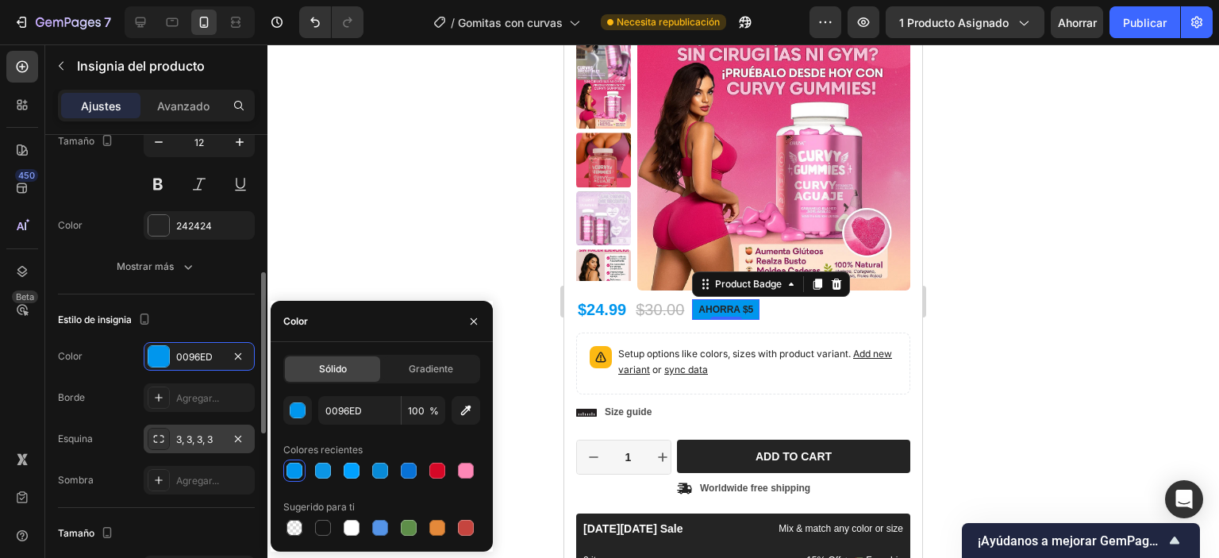
click at [161, 438] on icon at bounding box center [158, 439] width 13 height 13
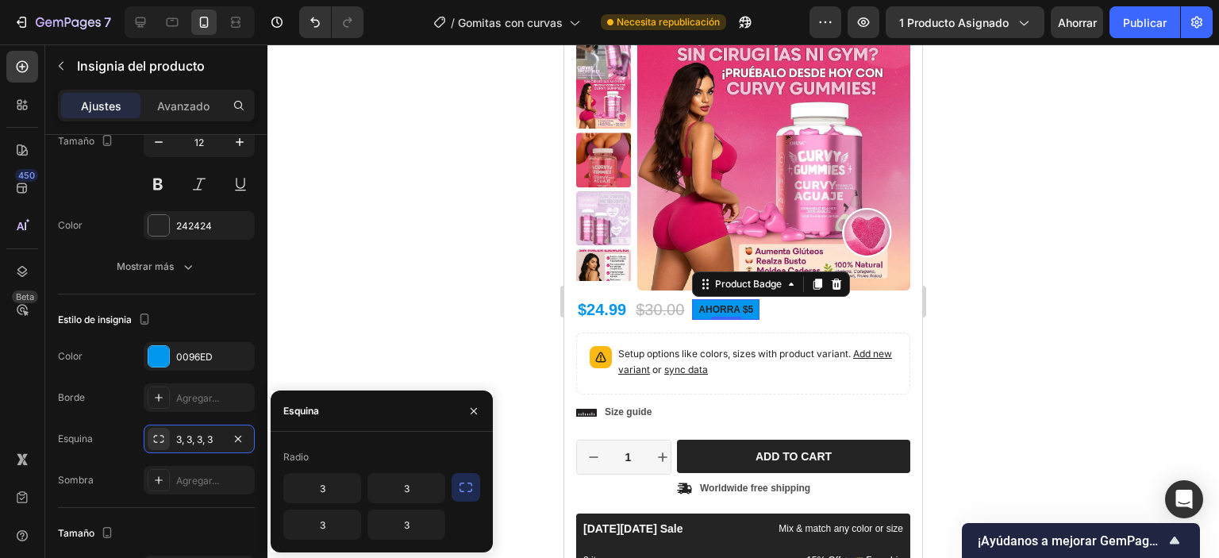
click at [467, 486] on icon "button" at bounding box center [466, 487] width 16 height 16
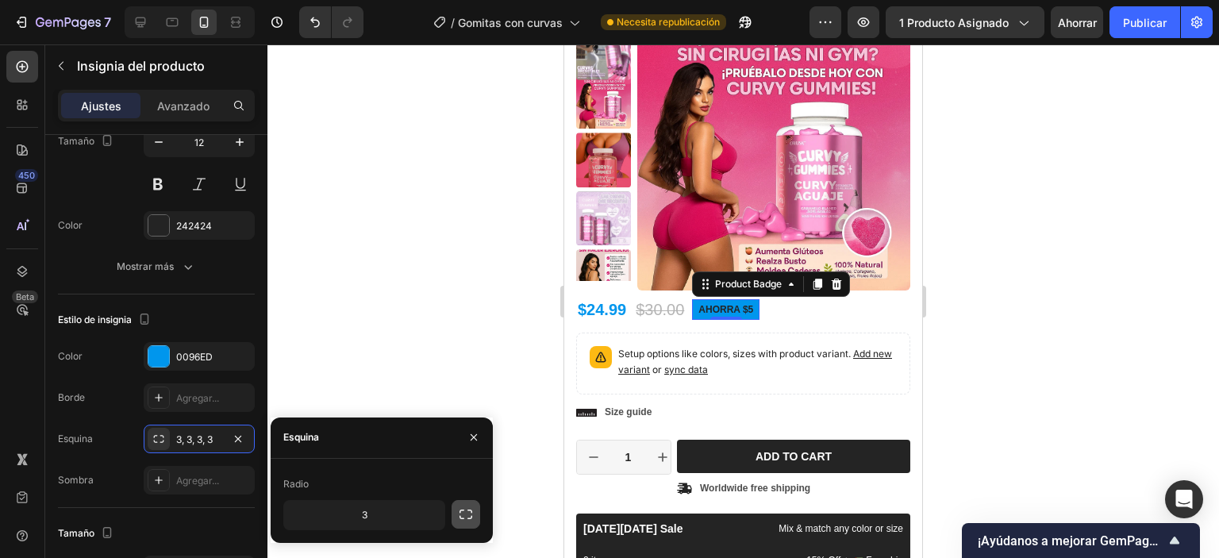
click at [457, 510] on button "button" at bounding box center [466, 514] width 29 height 29
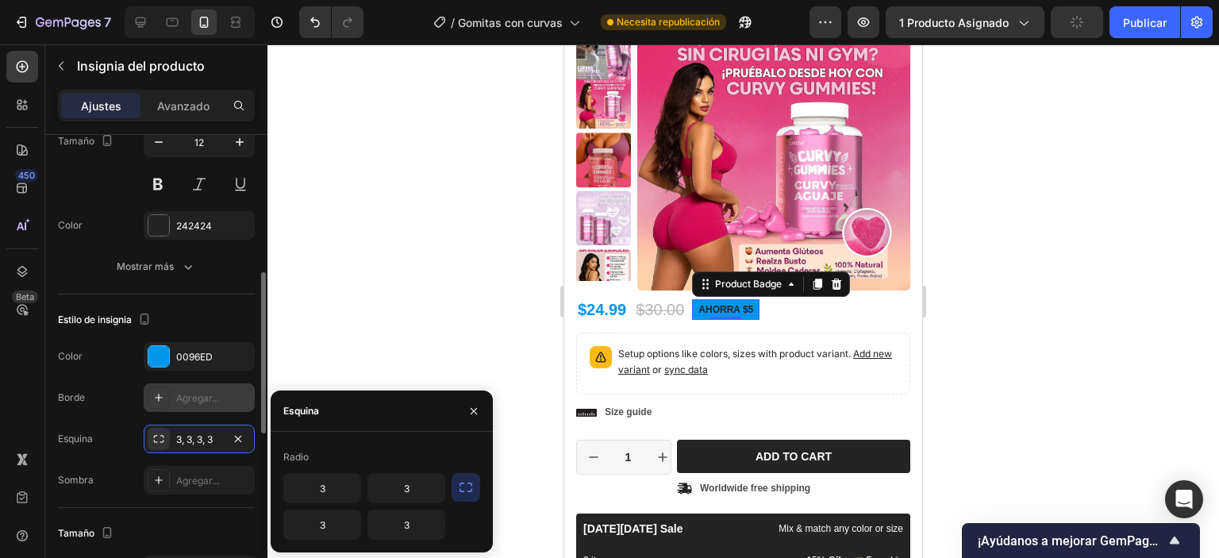
click at [155, 398] on icon at bounding box center [158, 397] width 13 height 13
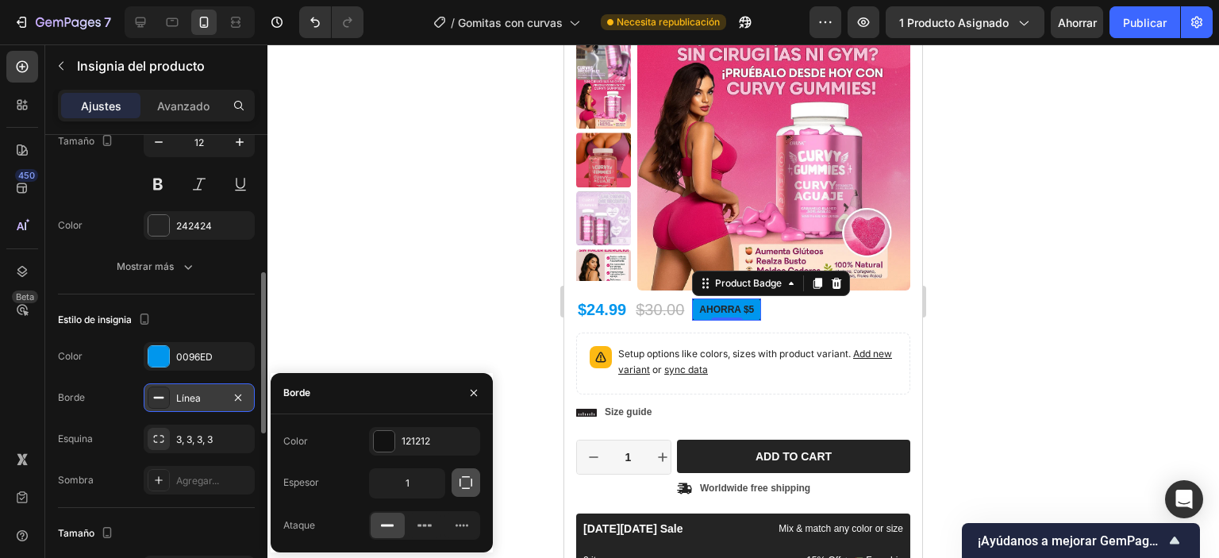
click at [470, 485] on icon "button" at bounding box center [466, 483] width 16 height 16
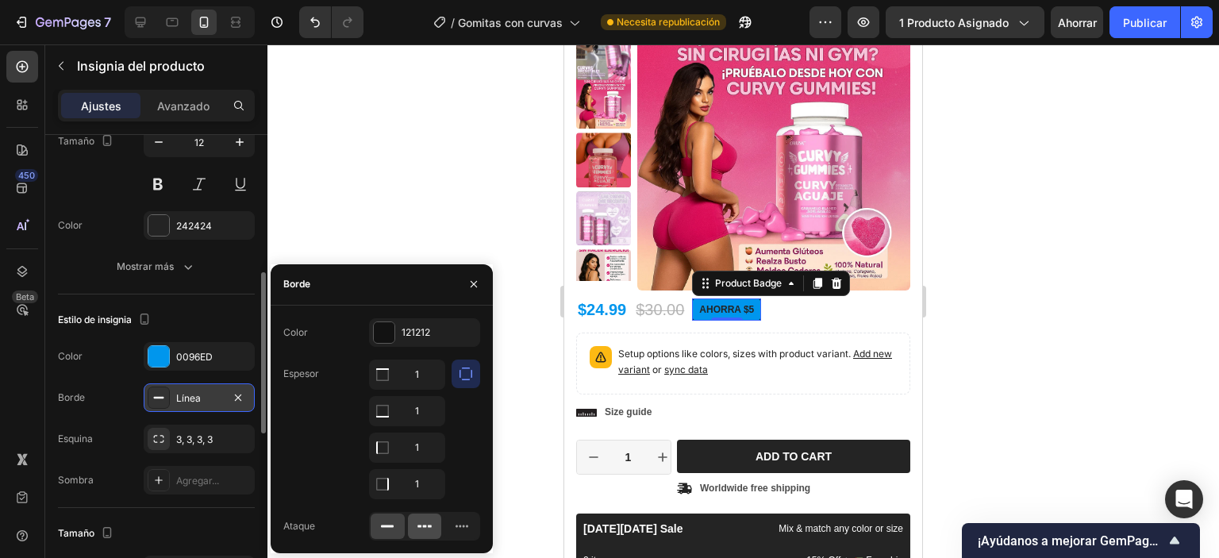
click at [416, 526] on div at bounding box center [425, 526] width 34 height 25
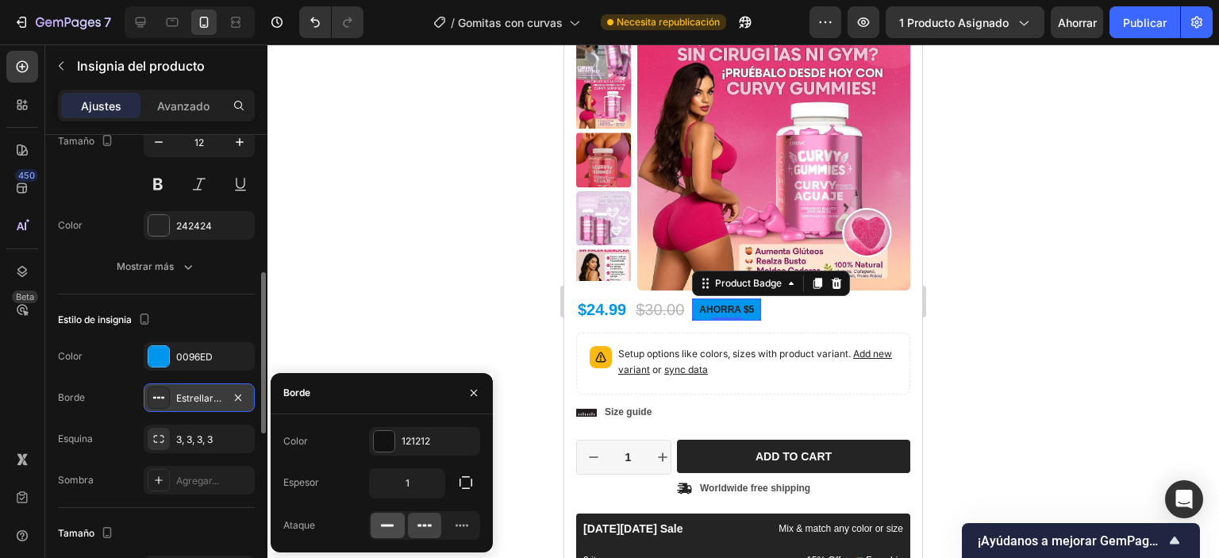
click at [387, 523] on icon at bounding box center [387, 525] width 16 height 16
click at [462, 485] on icon "button" at bounding box center [466, 483] width 16 height 16
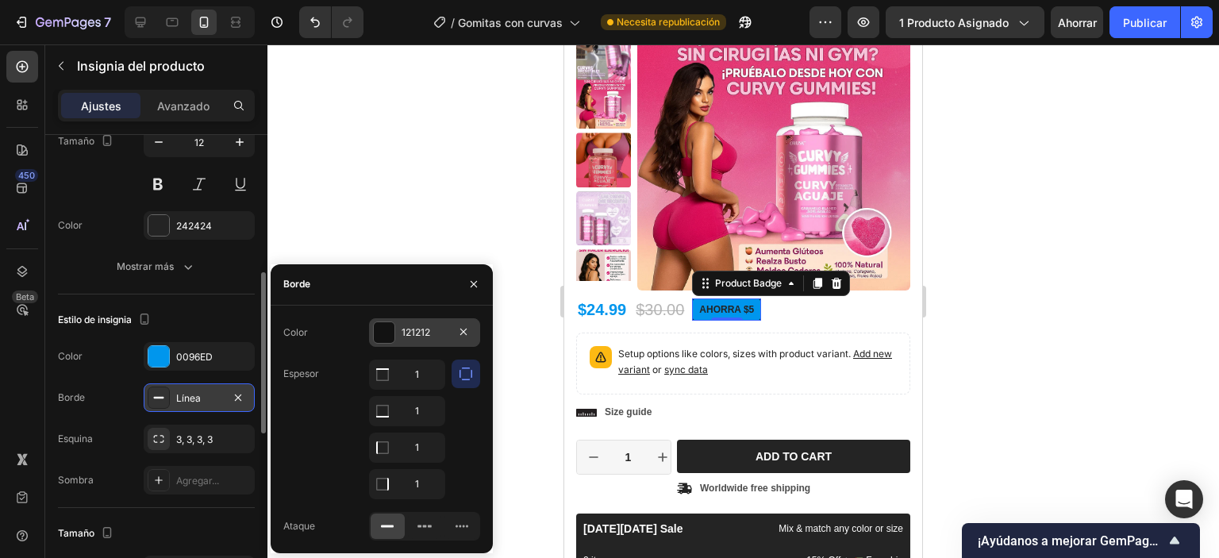
click at [397, 334] on div "121212" at bounding box center [424, 332] width 111 height 29
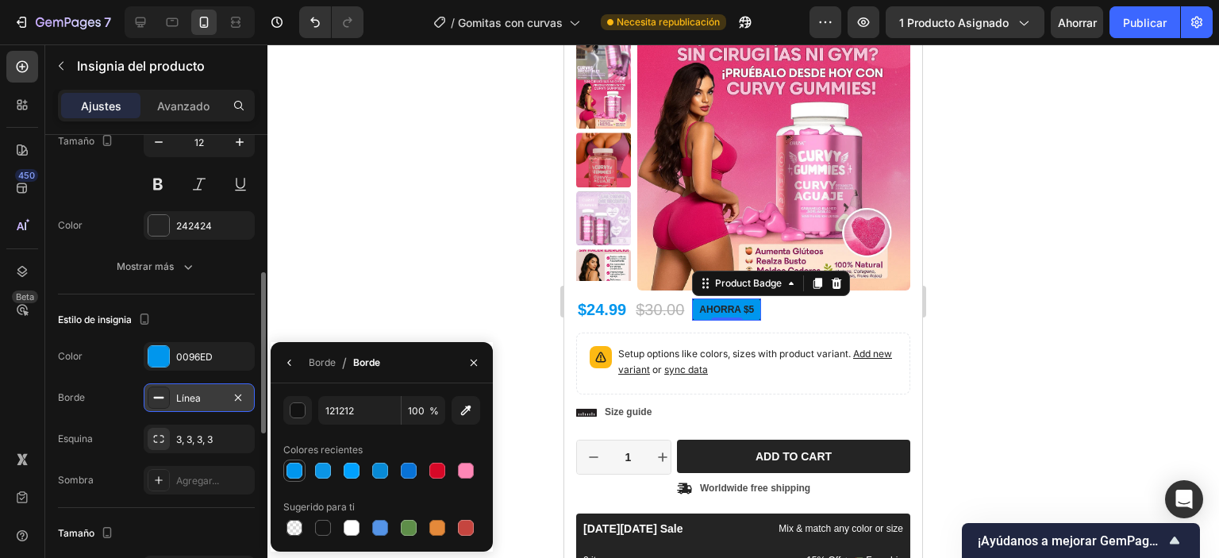
click at [292, 471] on div at bounding box center [295, 471] width 16 height 16
type input "0096ED"
click at [296, 471] on div at bounding box center [295, 471] width 16 height 16
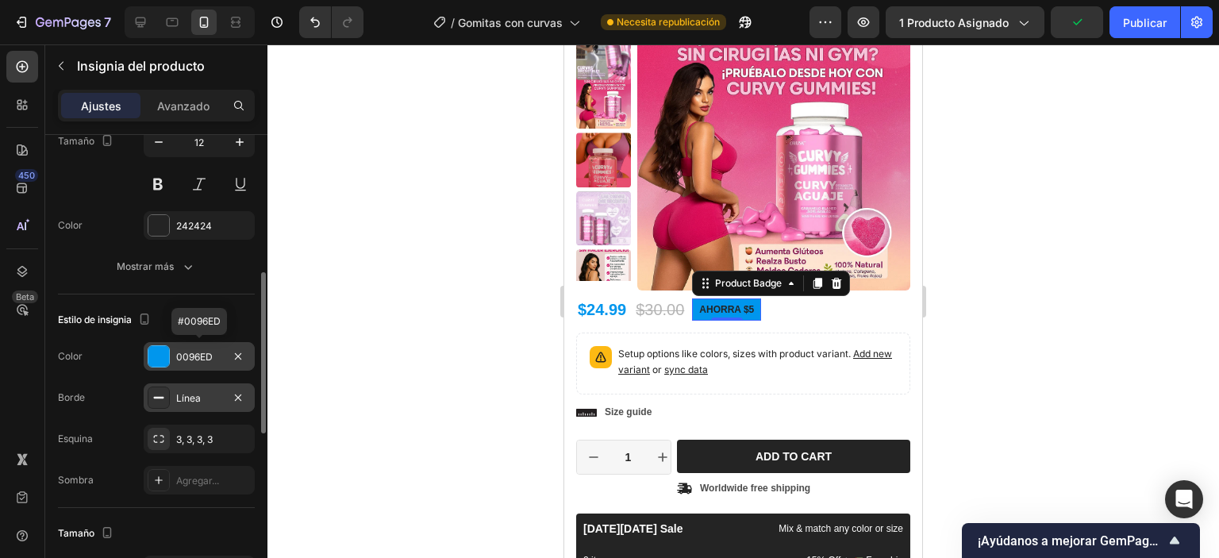
click at [156, 355] on div at bounding box center [158, 356] width 21 height 21
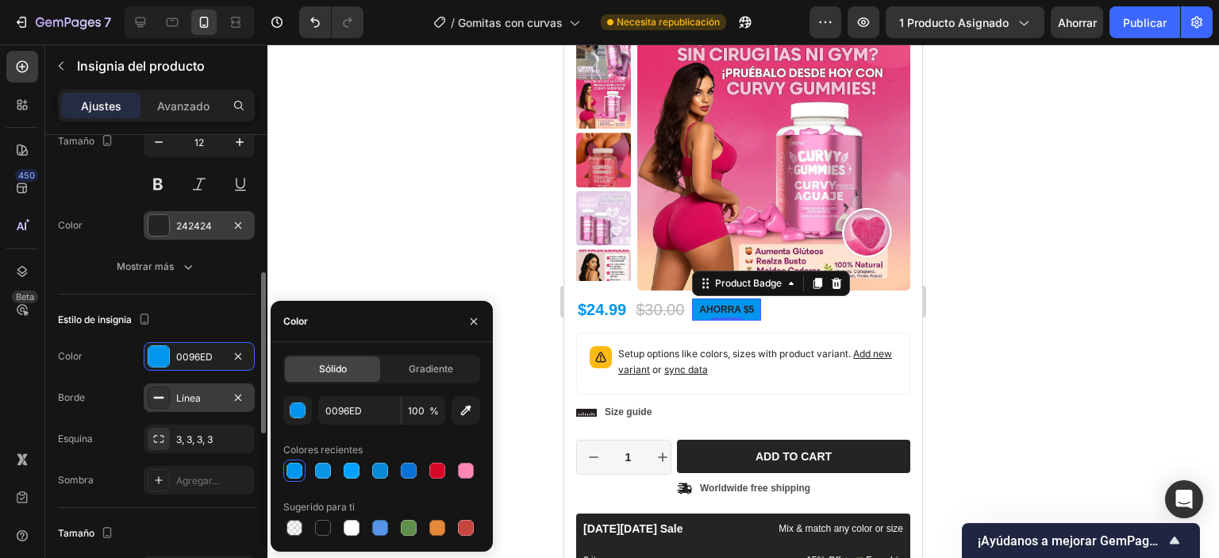
click at [164, 228] on div at bounding box center [158, 225] width 21 height 21
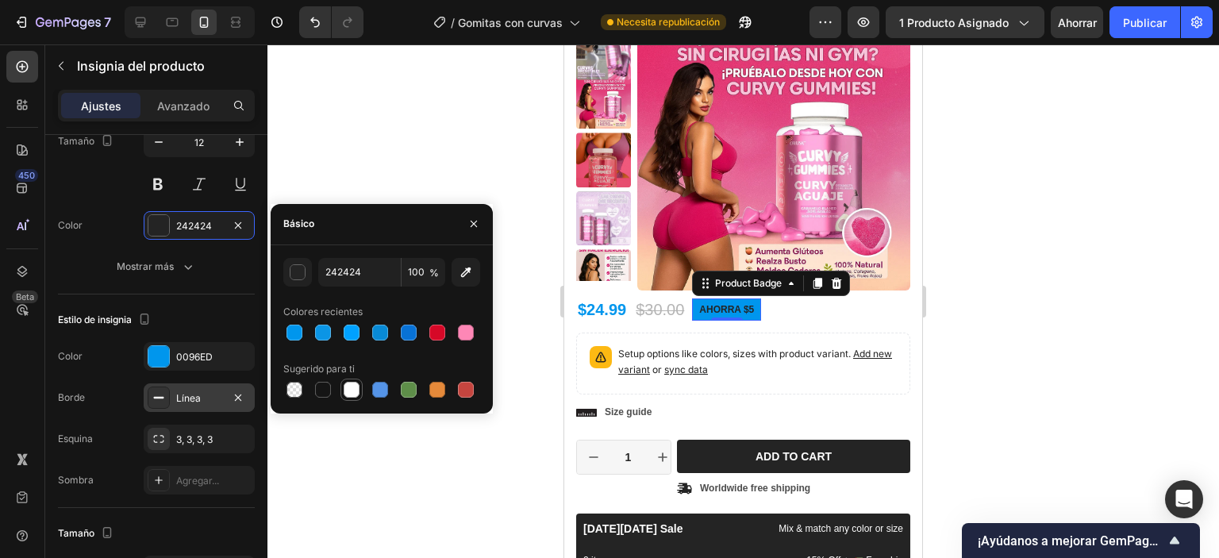
click at [354, 394] on div at bounding box center [352, 390] width 16 height 16
click at [328, 383] on div at bounding box center [323, 390] width 16 height 16
type input "151515"
click at [159, 394] on icon at bounding box center [158, 397] width 13 height 13
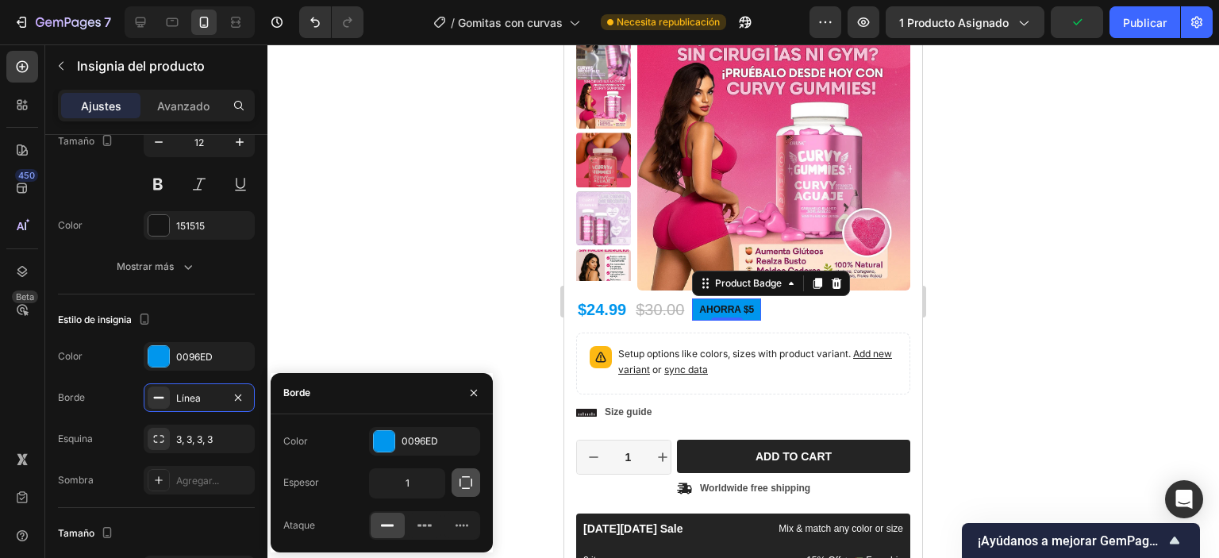
click at [467, 483] on icon "button" at bounding box center [466, 483] width 16 height 16
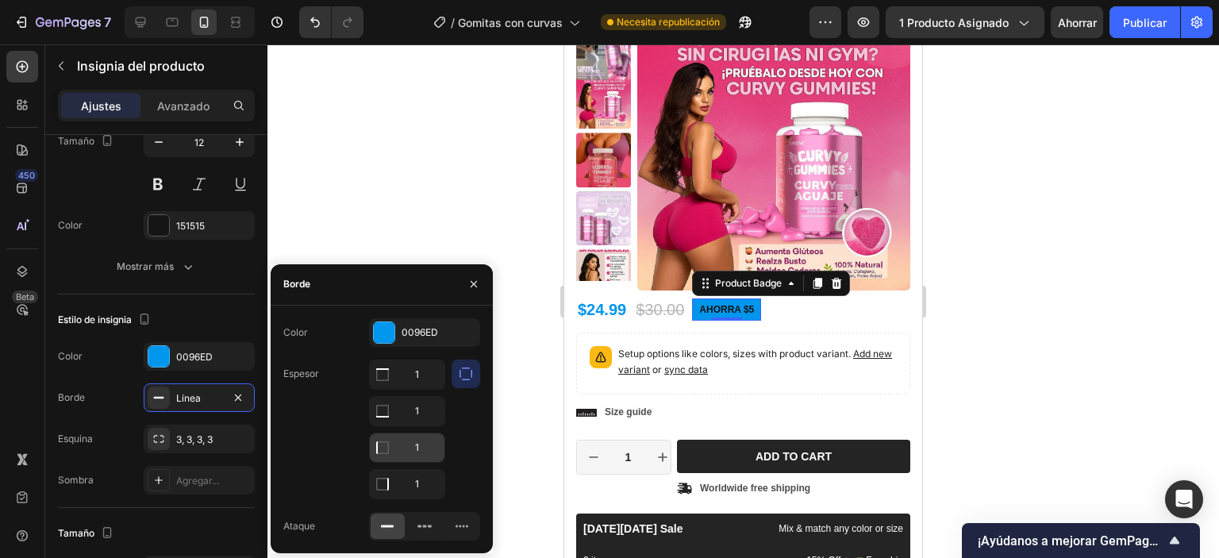
click at [401, 447] on input "1" at bounding box center [407, 447] width 75 height 29
click at [401, 448] on input "1" at bounding box center [407, 447] width 75 height 29
click at [210, 448] on div "3, 3, 3, 3" at bounding box center [199, 439] width 111 height 29
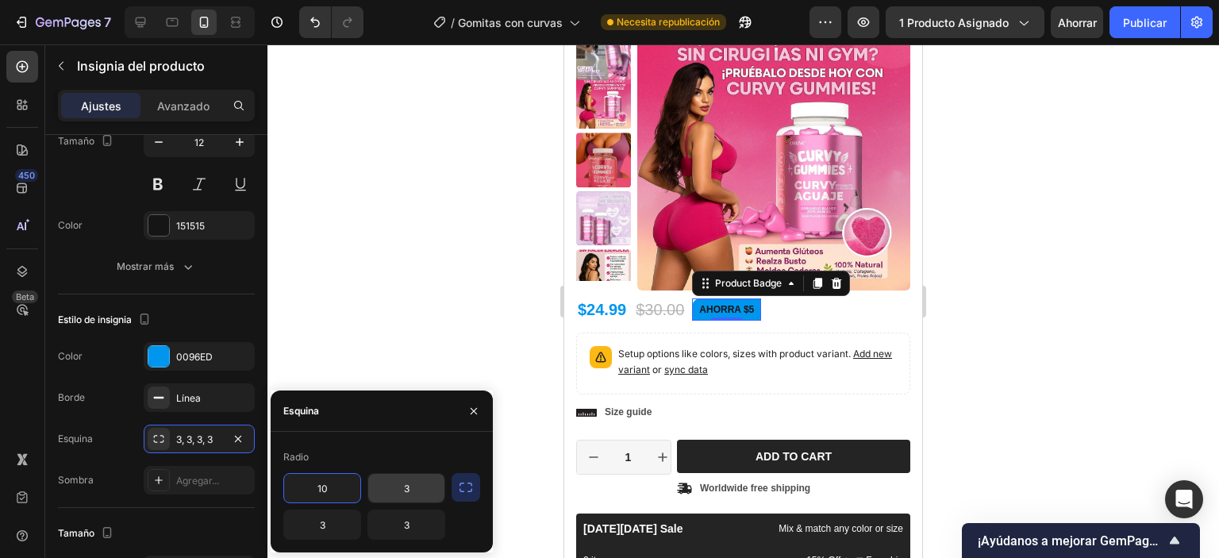
type input "10"
click at [421, 495] on input "3" at bounding box center [406, 488] width 76 height 29
click at [421, 496] on input "3" at bounding box center [406, 488] width 76 height 29
type input "10"
click at [421, 529] on input "3" at bounding box center [406, 524] width 76 height 29
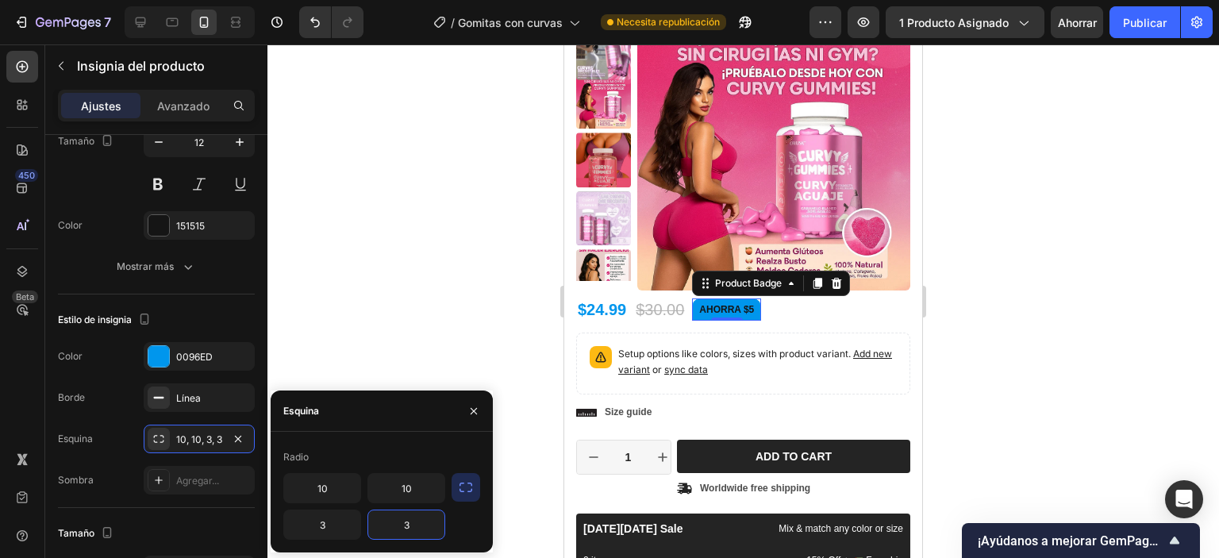
click at [421, 529] on input "3" at bounding box center [406, 524] width 76 height 29
type input "10"
click at [349, 520] on input "3" at bounding box center [322, 524] width 76 height 29
type input "10"
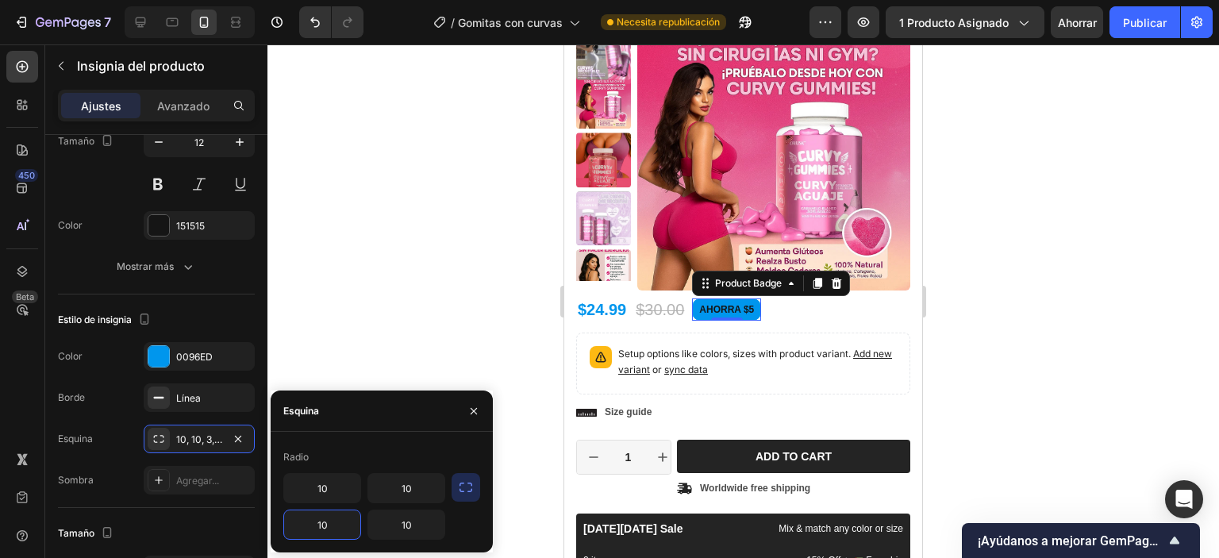
click at [486, 261] on div at bounding box center [743, 301] width 952 height 514
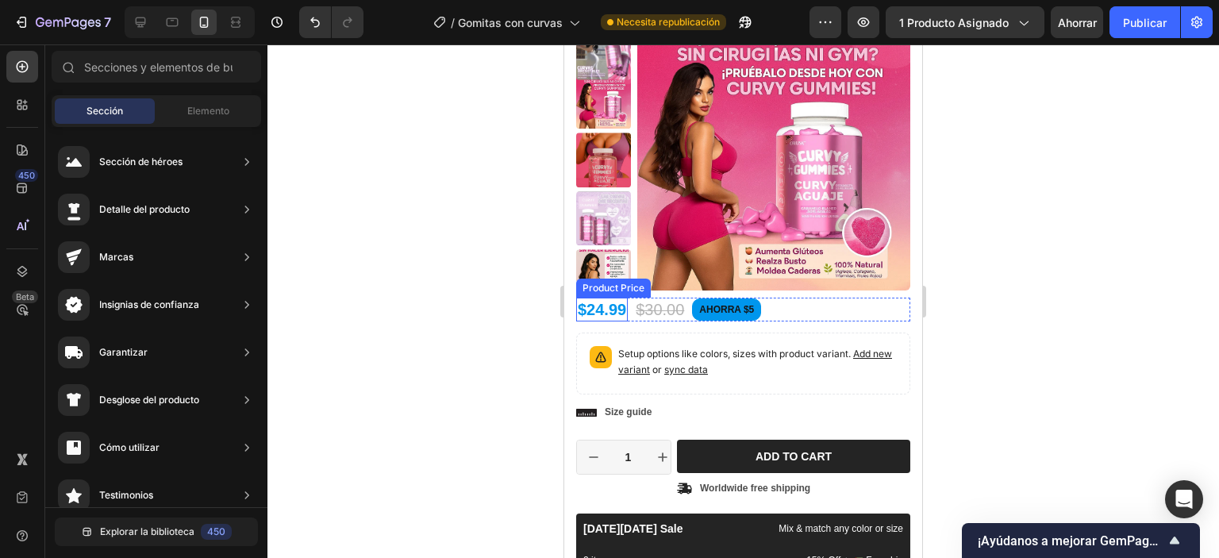
click at [606, 310] on div "$24.99" at bounding box center [602, 310] width 52 height 24
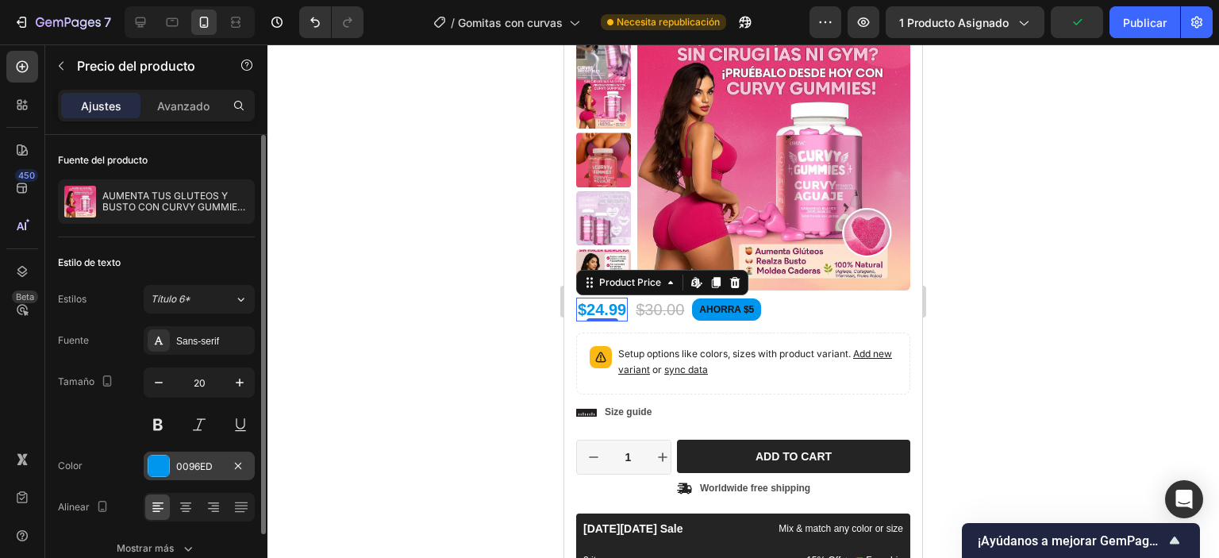
click at [159, 474] on div at bounding box center [158, 466] width 21 height 21
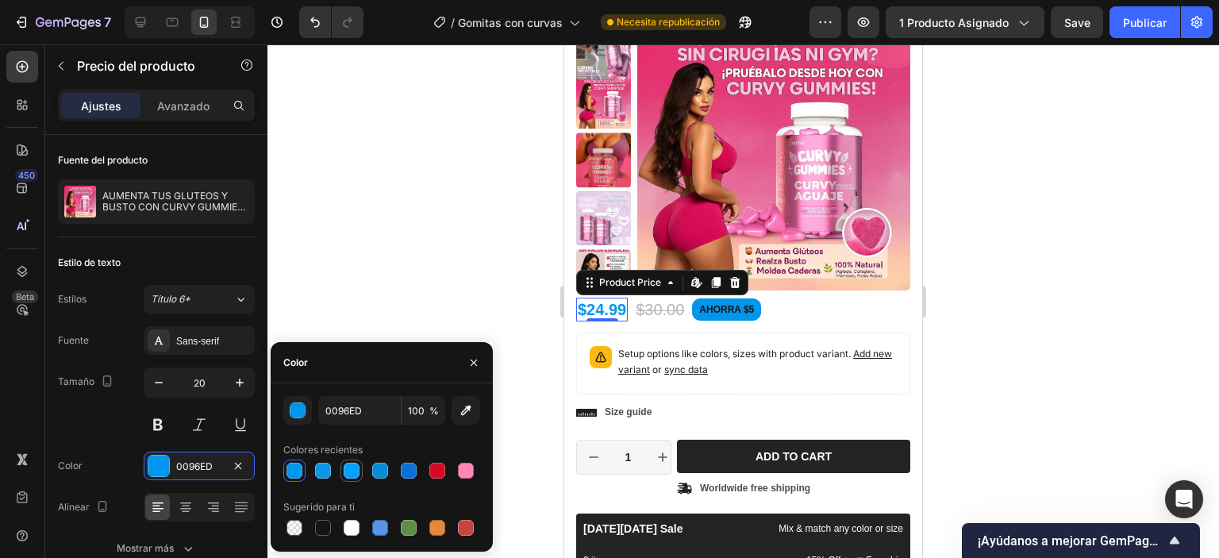
click at [348, 472] on div at bounding box center [352, 471] width 16 height 16
type input "00A1FF"
click at [714, 319] on pre "AHORRA $5" at bounding box center [726, 309] width 67 height 21
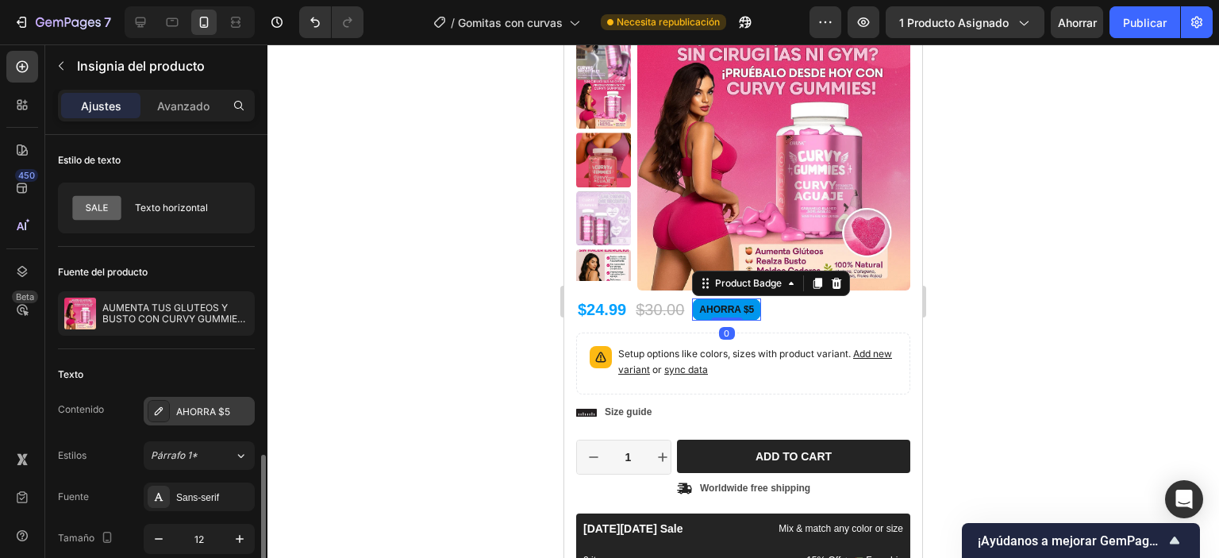
scroll to position [238, 0]
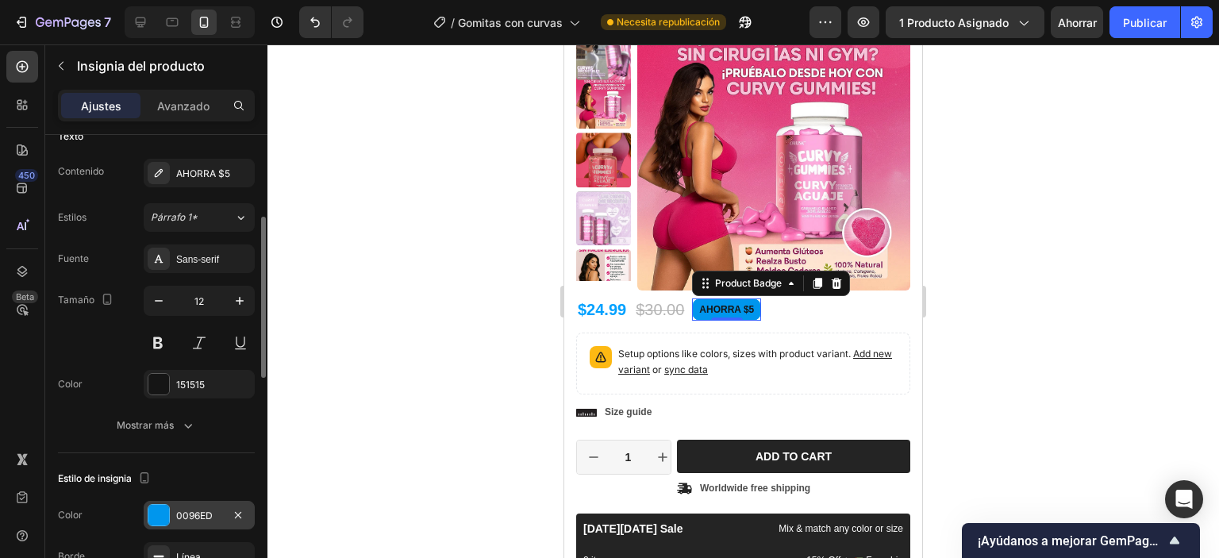
click at [148, 518] on div at bounding box center [158, 515] width 21 height 21
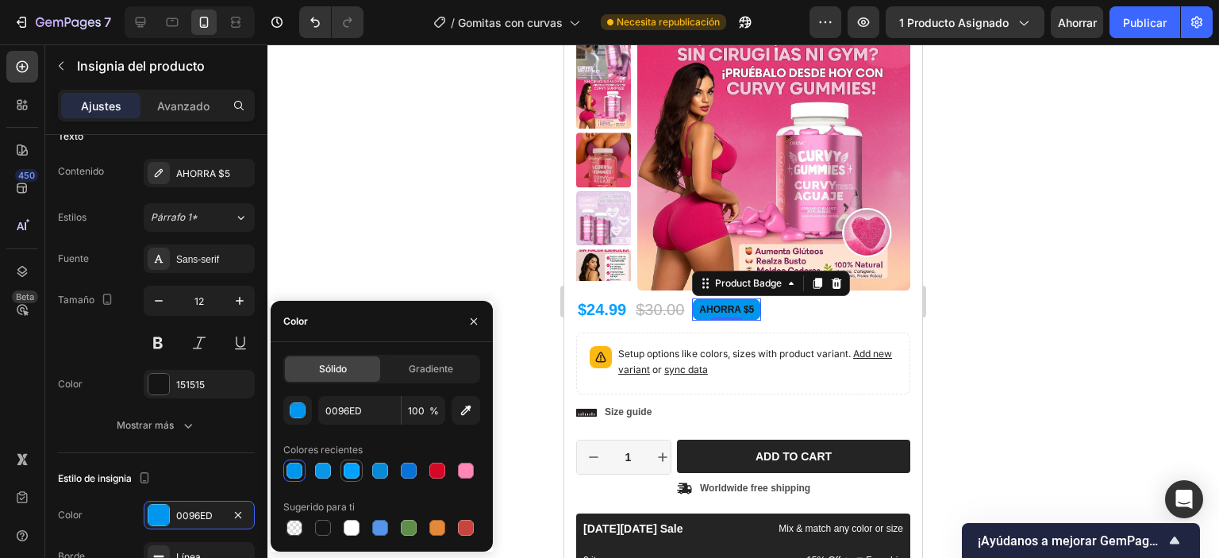
click at [361, 472] on div at bounding box center [351, 471] width 22 height 22
click at [305, 421] on button "button" at bounding box center [297, 410] width 29 height 29
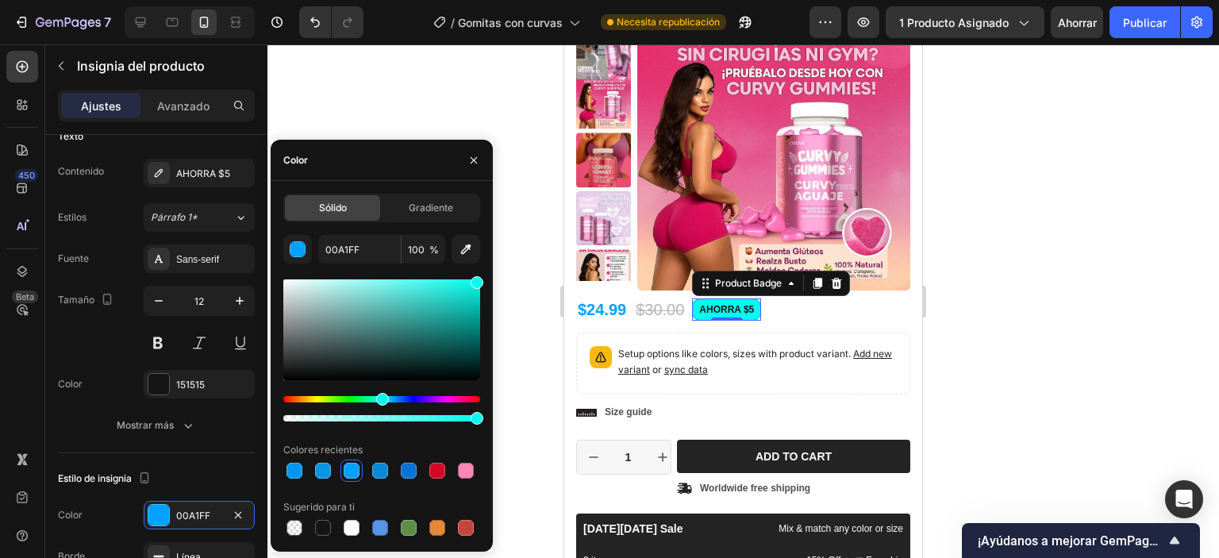
type input "00FFED"
drag, startPoint x: 394, startPoint y: 400, endPoint x: 429, endPoint y: 371, distance: 45.6
click at [380, 398] on div "Matiz" at bounding box center [382, 399] width 13 height 13
click at [594, 314] on div "$24.99" at bounding box center [602, 310] width 52 height 24
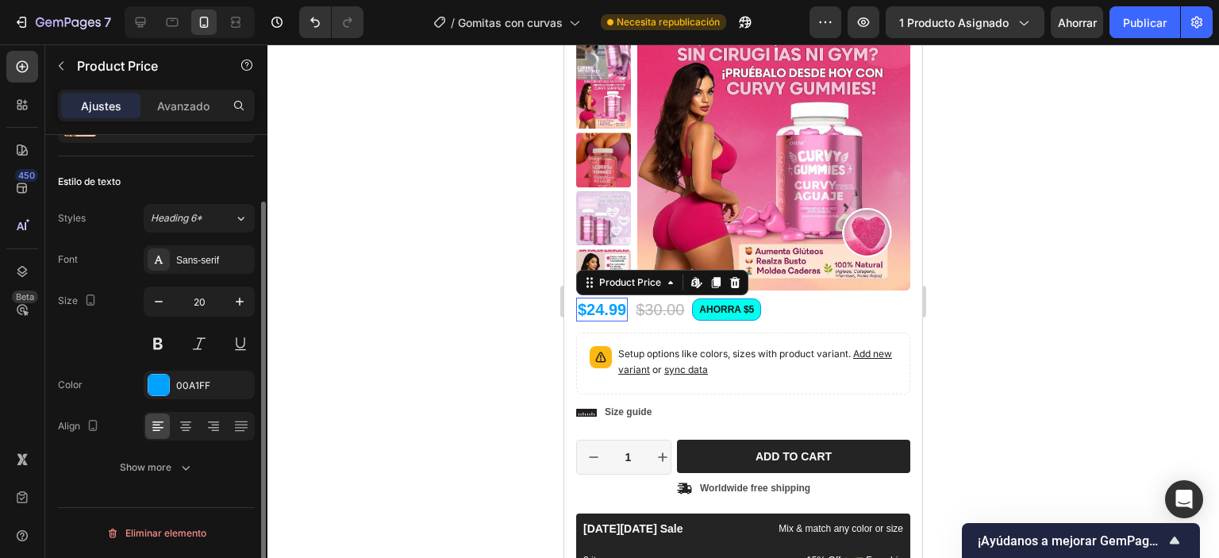
scroll to position [0, 0]
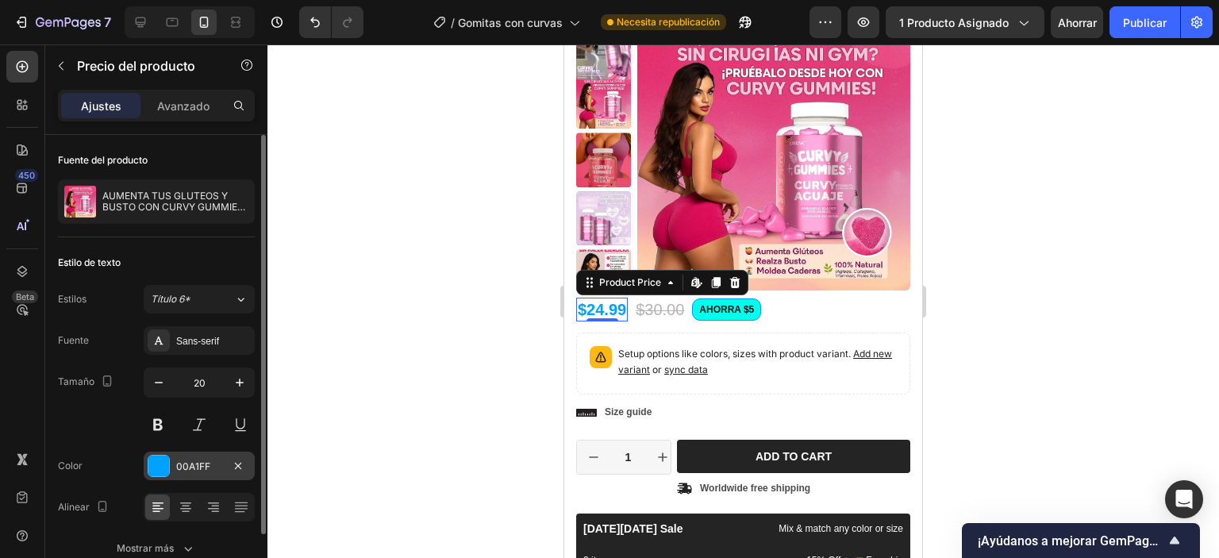
click at [165, 458] on div at bounding box center [158, 466] width 21 height 21
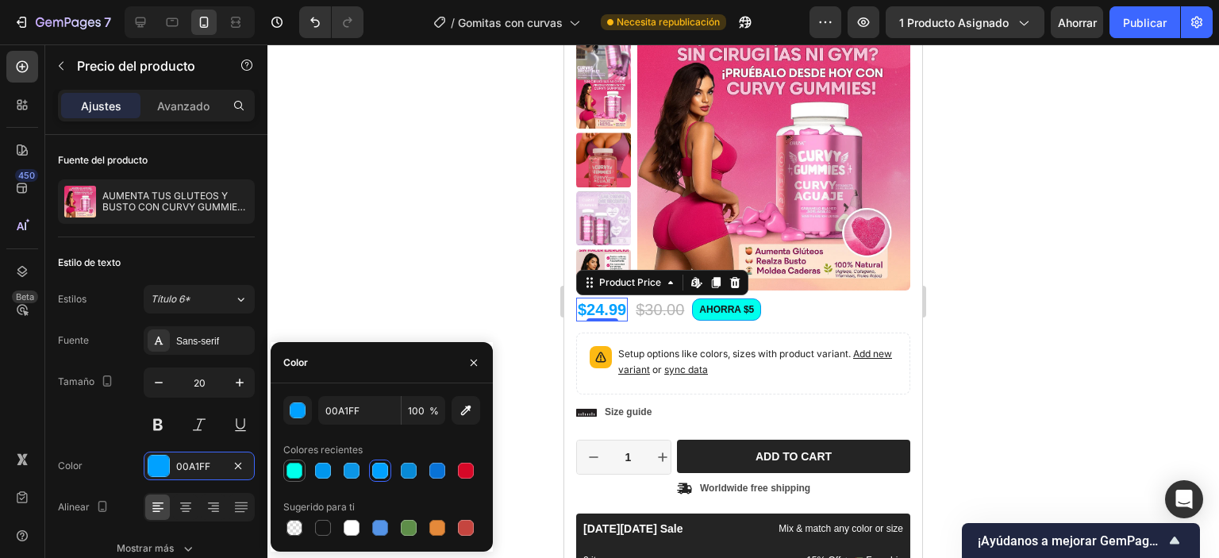
click at [293, 471] on div at bounding box center [295, 471] width 16 height 16
click at [298, 469] on div at bounding box center [295, 471] width 16 height 16
click at [298, 470] on div at bounding box center [295, 471] width 16 height 16
click at [297, 471] on div at bounding box center [295, 471] width 16 height 16
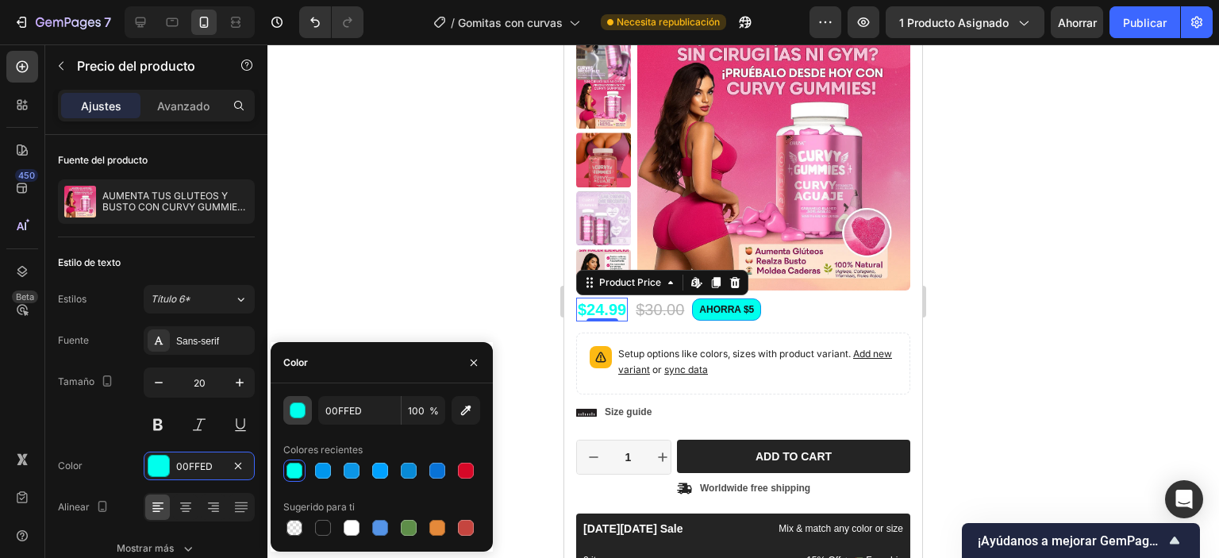
click at [302, 415] on div "button" at bounding box center [298, 411] width 16 height 16
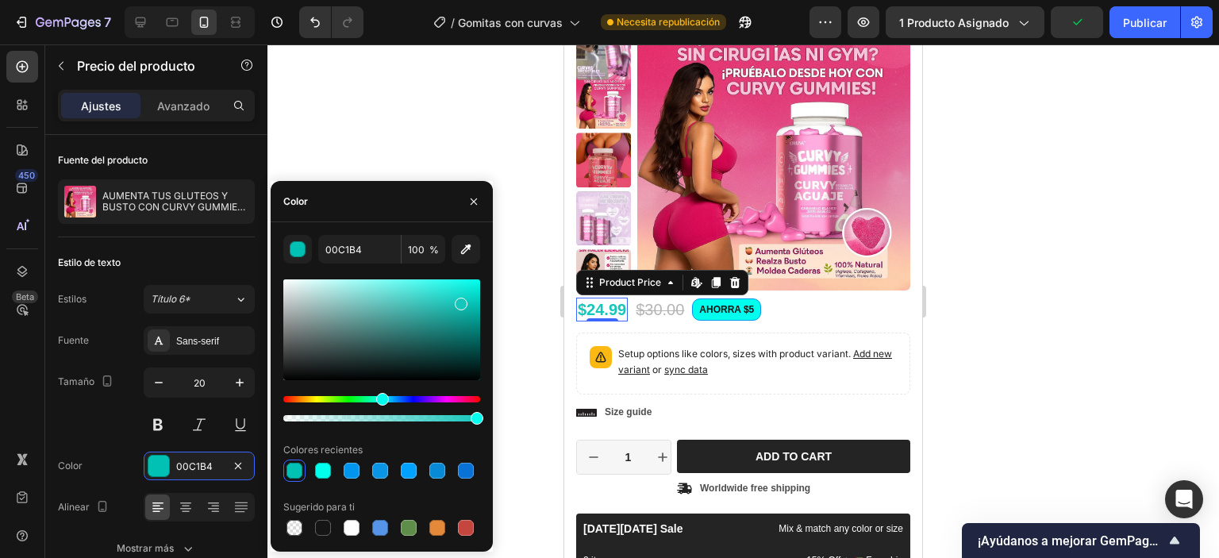
type input "15C6BB"
click at [460, 301] on div at bounding box center [381, 329] width 197 height 101
click at [984, 313] on div at bounding box center [743, 301] width 952 height 514
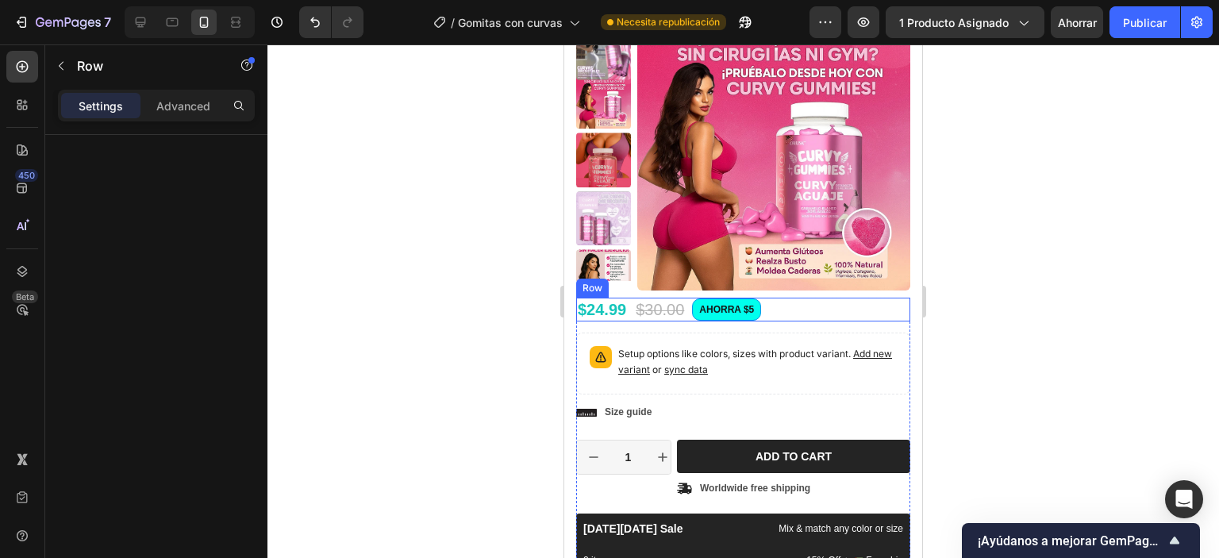
click at [803, 310] on div "$24.99 Product Price Product Price $30.00 Product Price Product Price AHORRA $5…" at bounding box center [743, 310] width 334 height 24
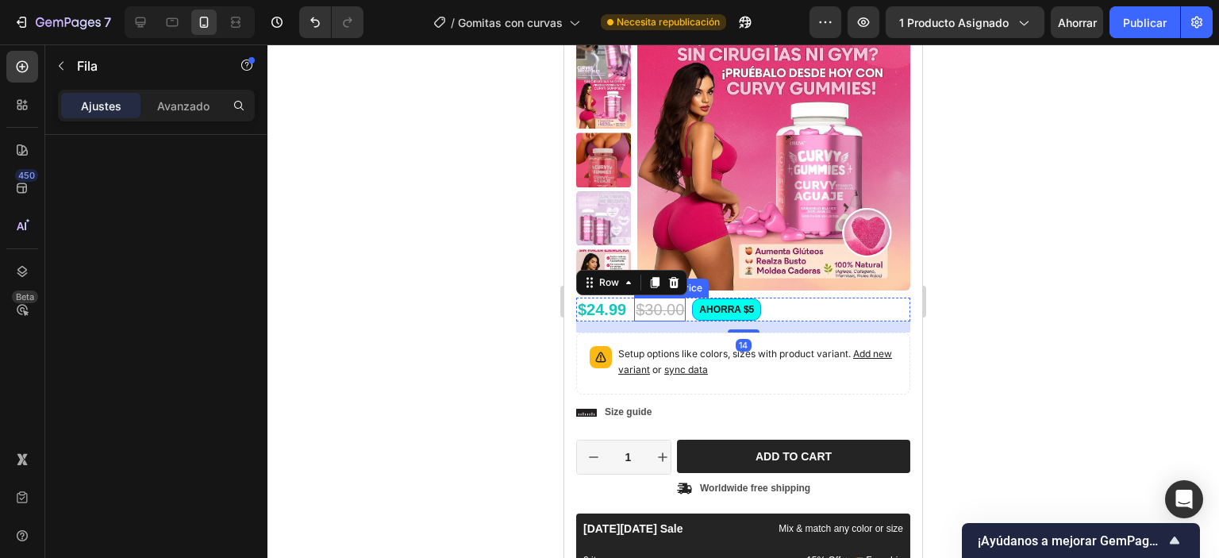
click at [645, 301] on div "$30.00" at bounding box center [660, 310] width 52 height 24
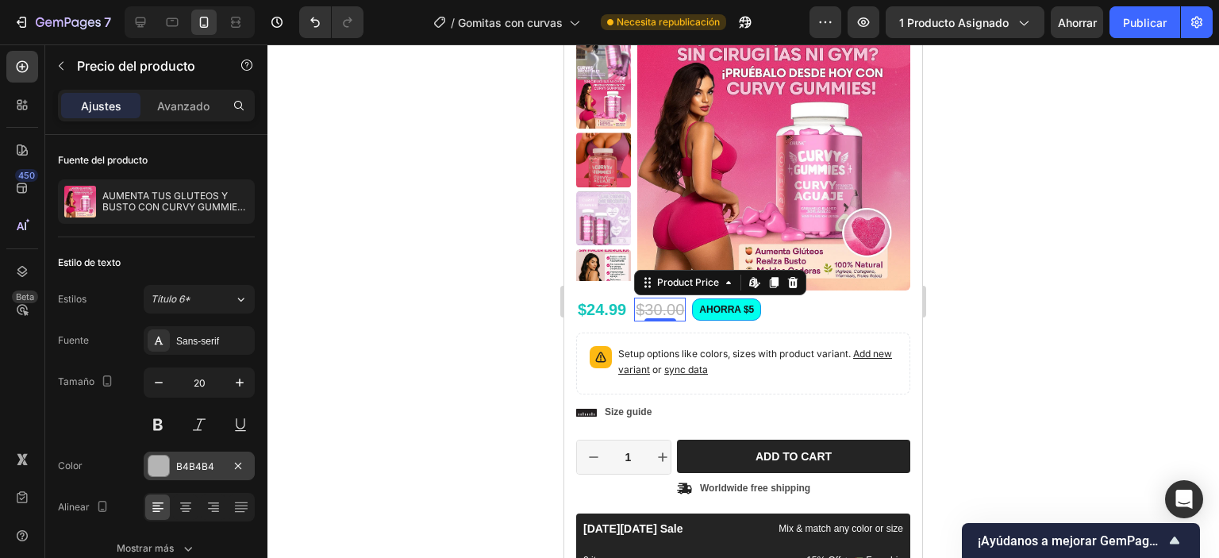
click at [160, 467] on div at bounding box center [158, 466] width 21 height 21
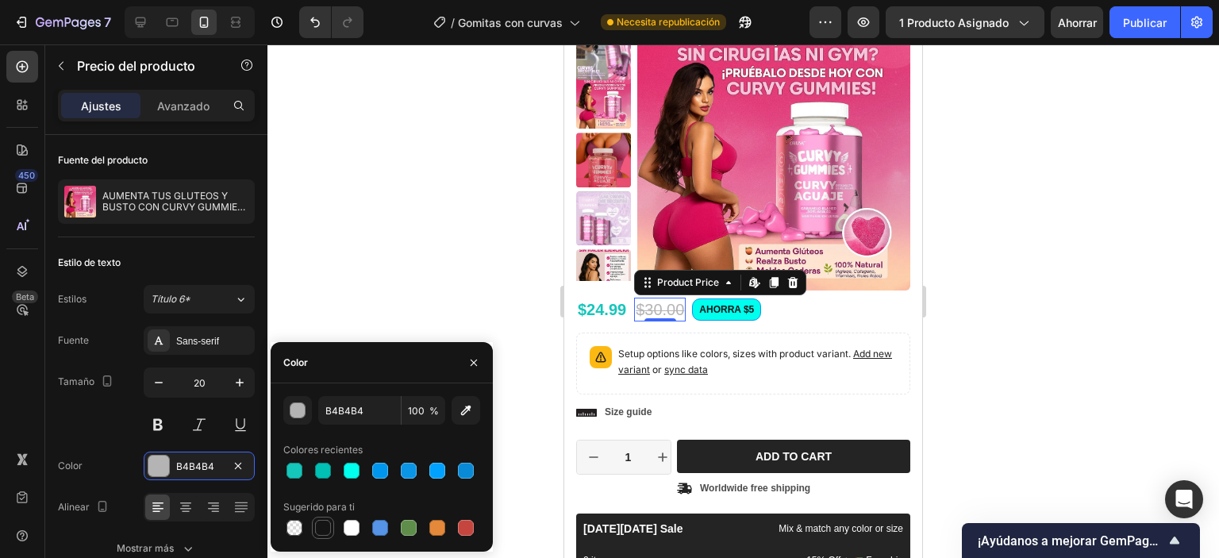
click at [323, 535] on div at bounding box center [323, 528] width 16 height 16
type input "151515"
click at [410, 271] on div at bounding box center [743, 301] width 952 height 514
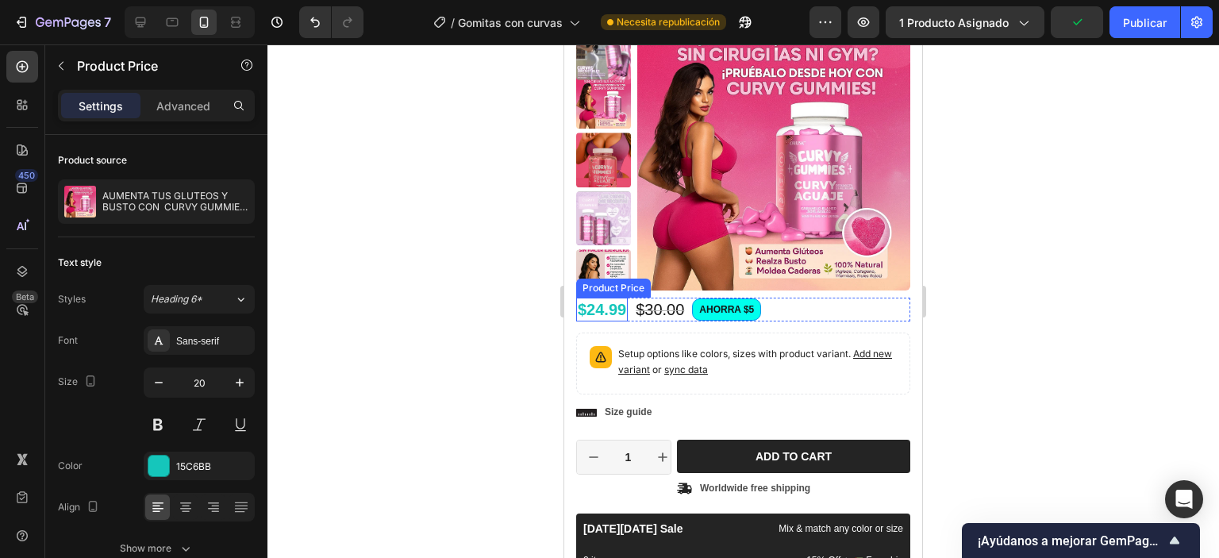
click at [609, 307] on div "$24.99" at bounding box center [602, 310] width 52 height 24
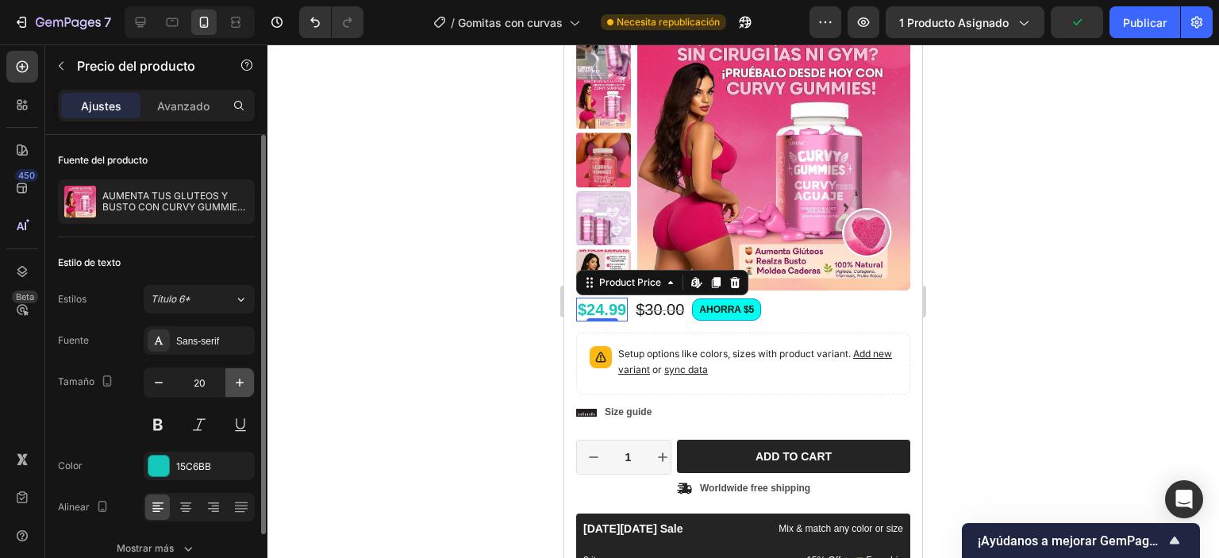
click at [242, 380] on icon "button" at bounding box center [240, 383] width 16 height 16
type input "21"
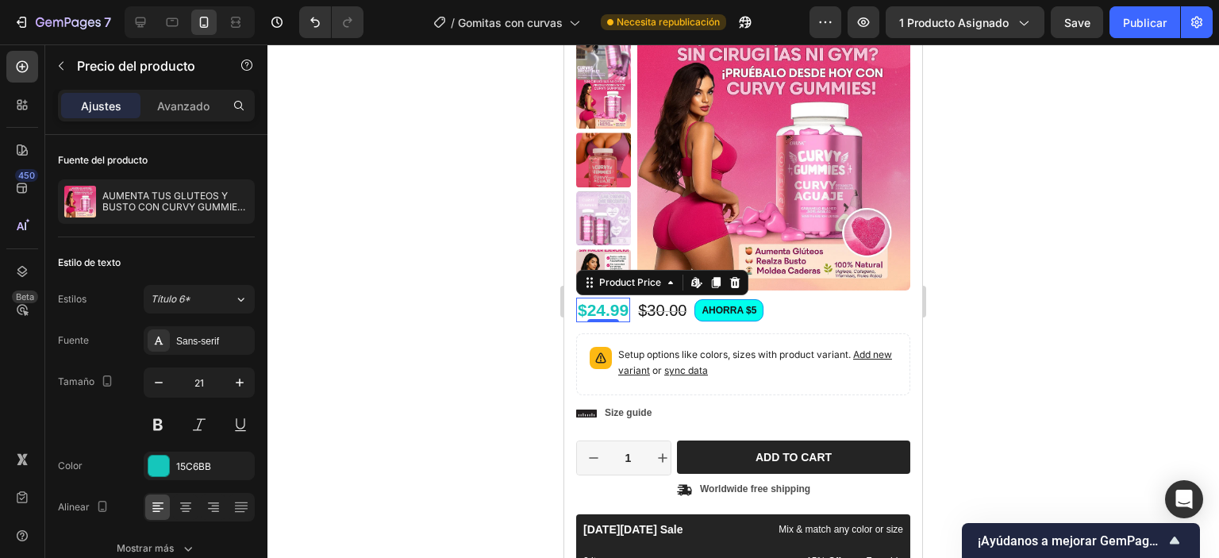
click at [416, 352] on div at bounding box center [743, 301] width 952 height 514
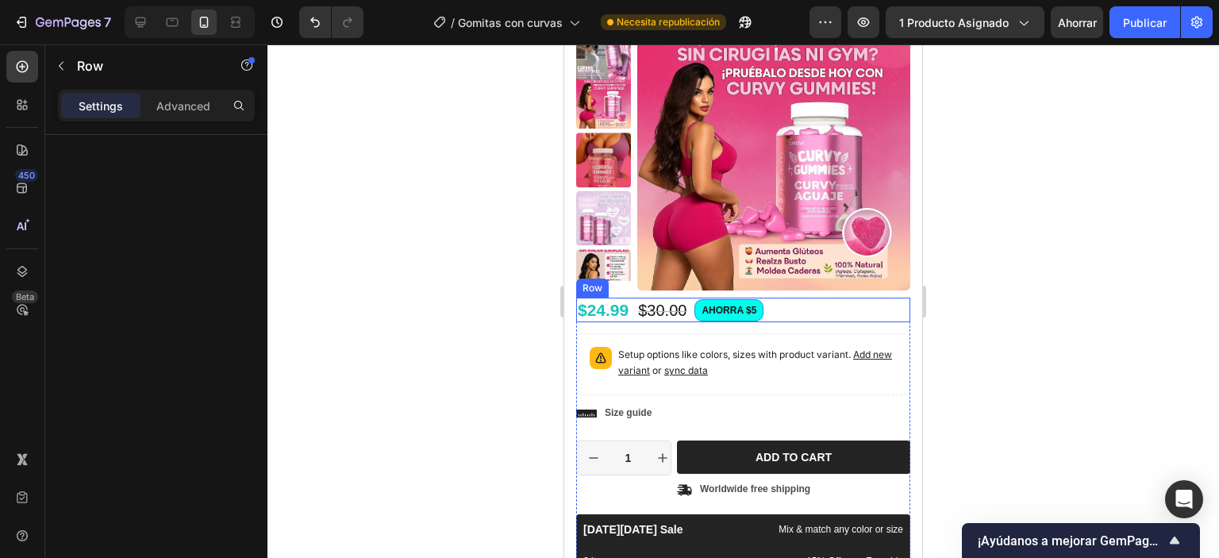
click at [818, 318] on div "$24.99 Product Price Product Price $30.00 Product Price Product Price AHORRA $5…" at bounding box center [743, 310] width 334 height 25
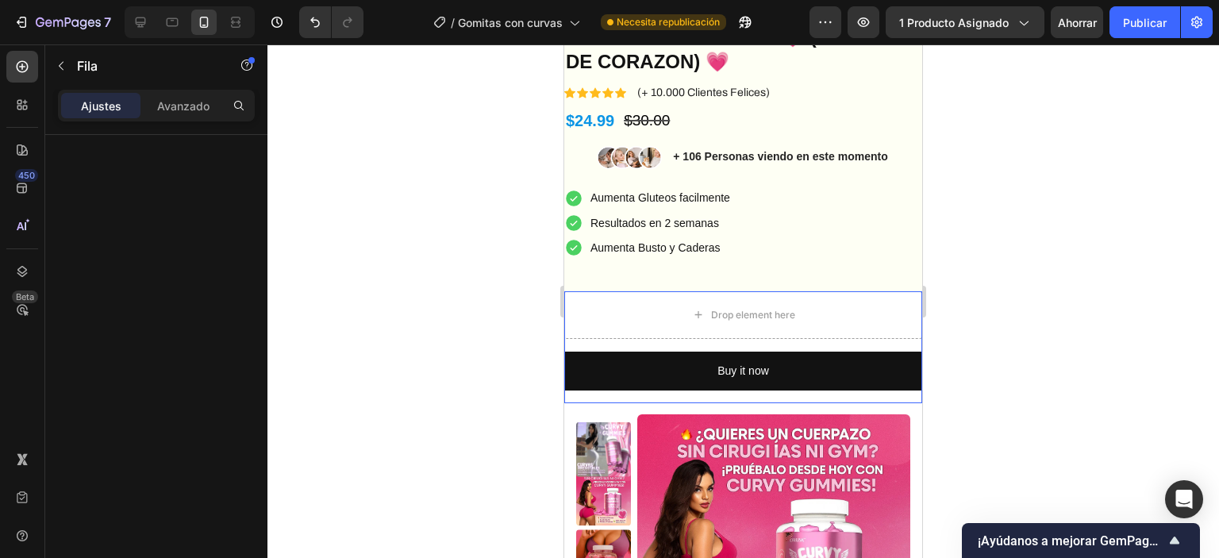
scroll to position [397, 0]
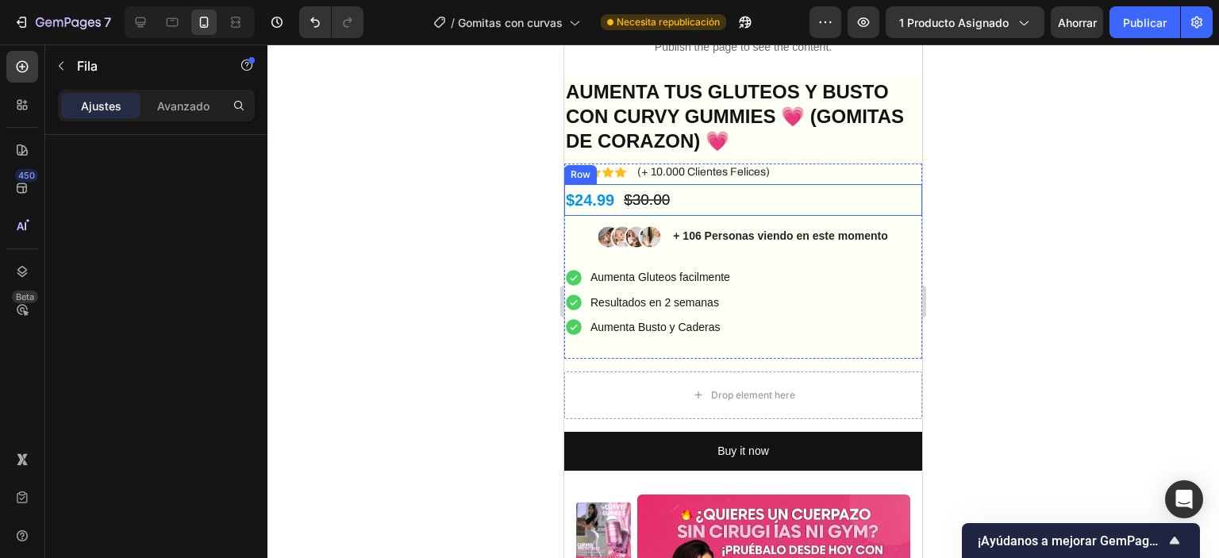
click at [758, 196] on div "$24.99 Product Price Product Price $30.00 Product Price Product Price Row" at bounding box center [743, 200] width 358 height 32
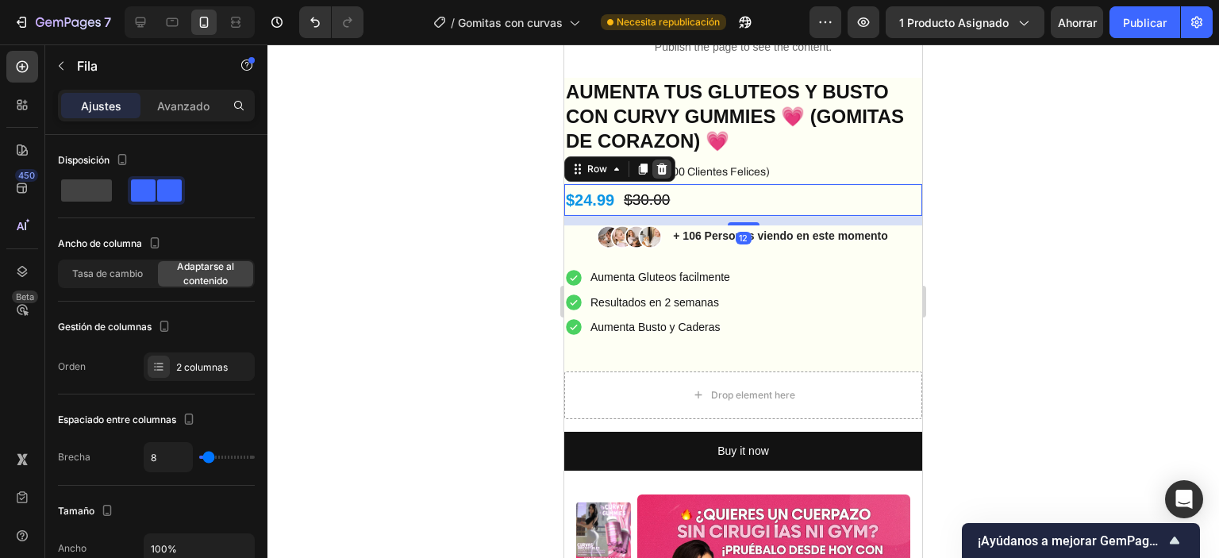
click at [665, 170] on icon at bounding box center [662, 169] width 10 height 11
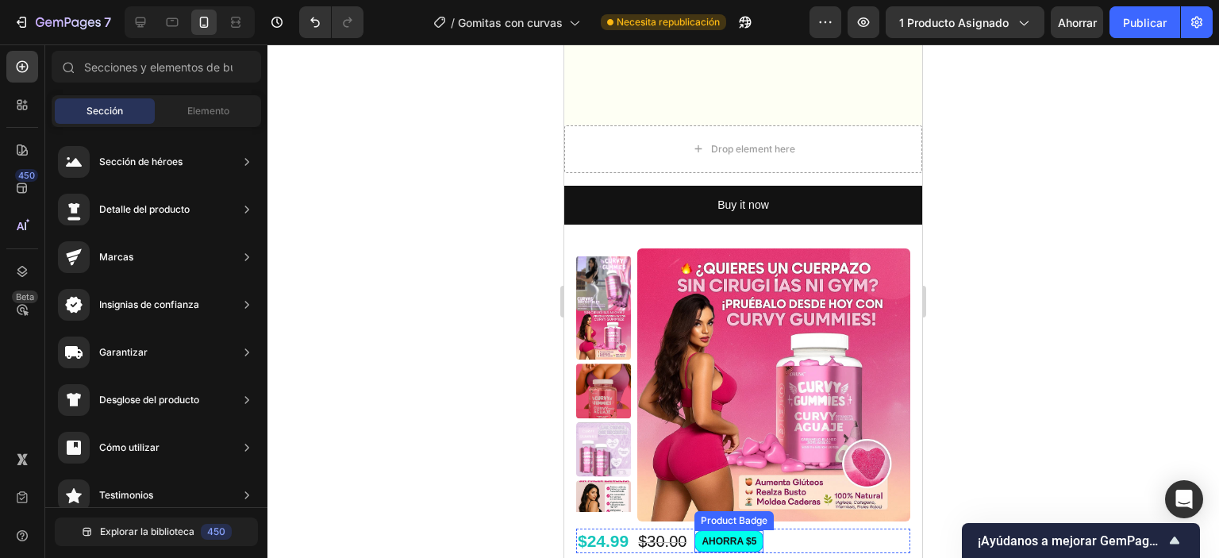
scroll to position [794, 0]
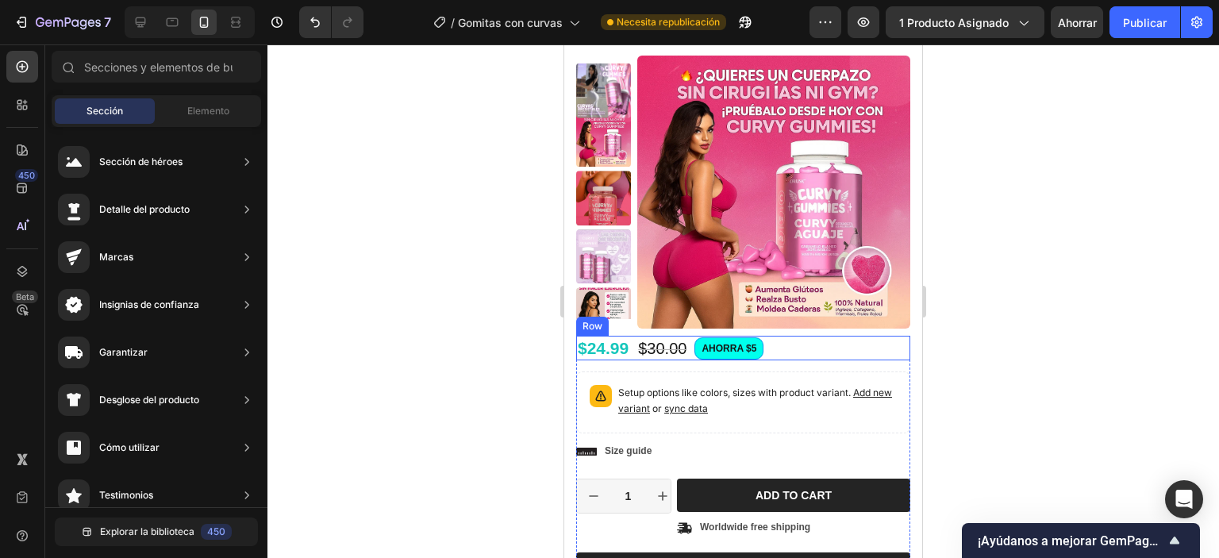
click at [823, 344] on div "$24.99 Product Price Product Price $30.00 Product Price Product Price AHORRA $5…" at bounding box center [743, 348] width 334 height 25
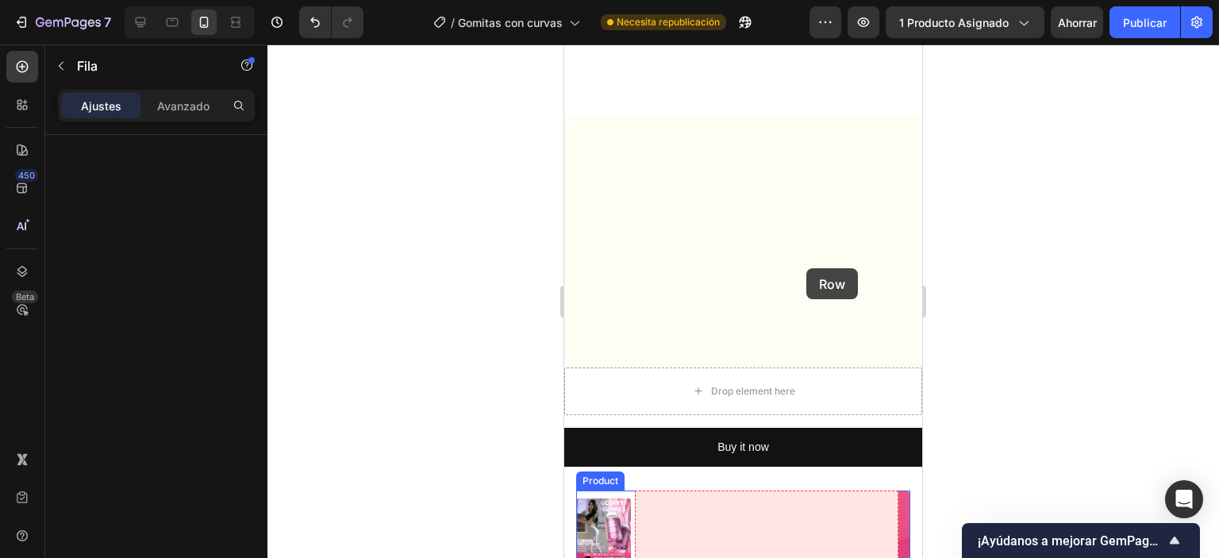
scroll to position [317, 0]
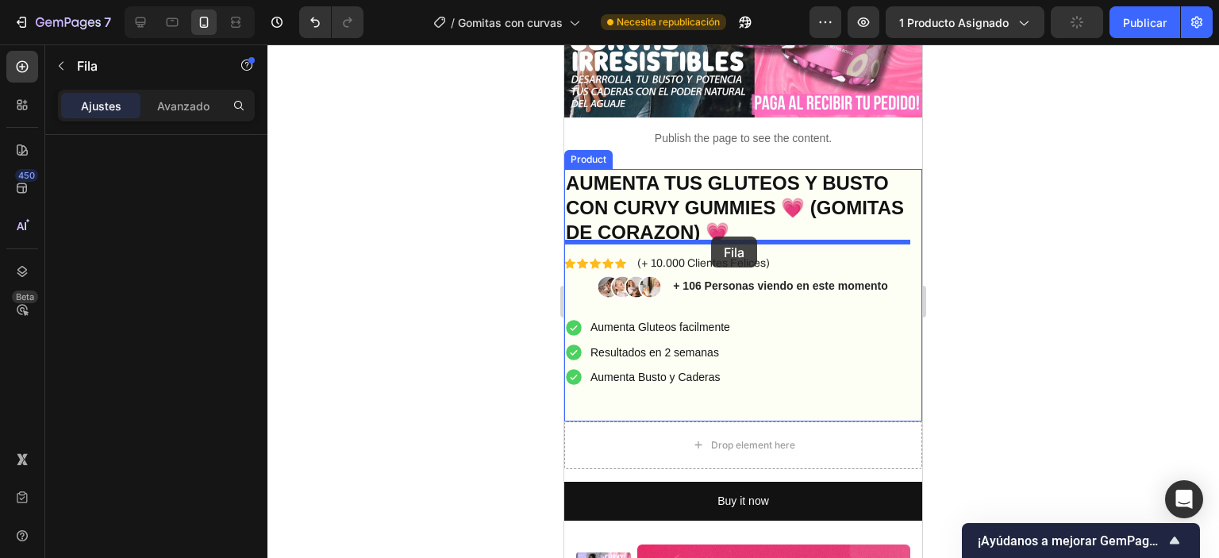
drag, startPoint x: 824, startPoint y: 349, endPoint x: 711, endPoint y: 237, distance: 159.4
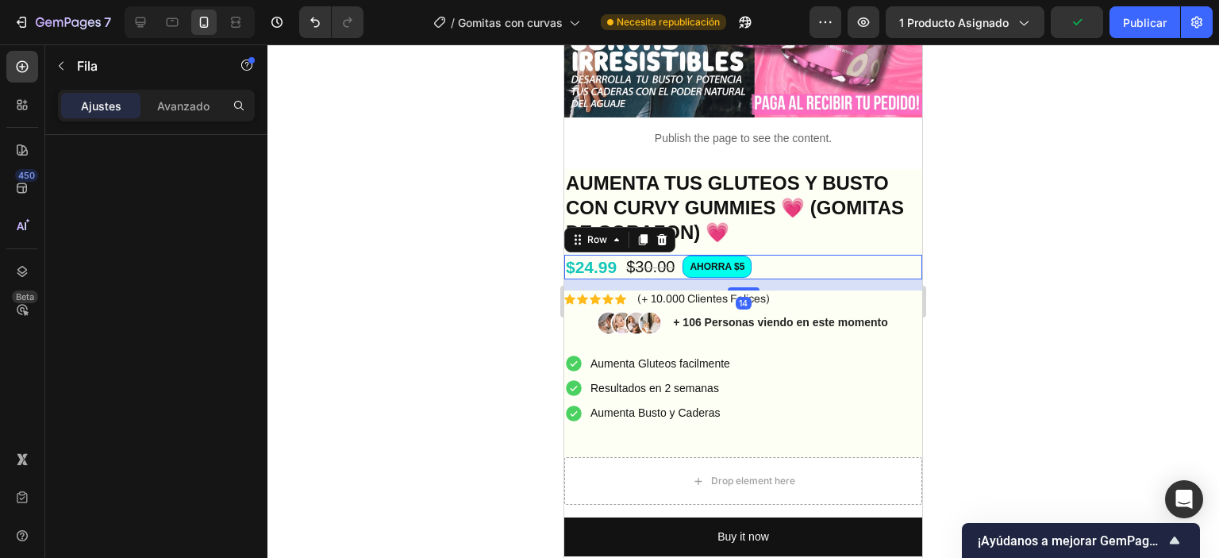
click at [1009, 325] on div at bounding box center [743, 301] width 952 height 514
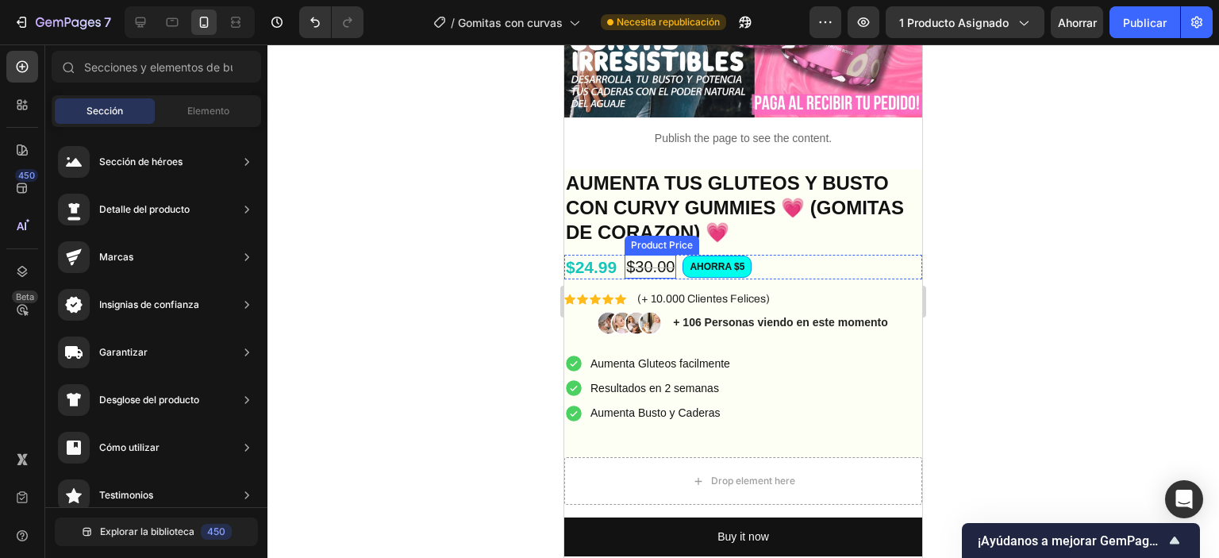
click at [654, 256] on div "$30.00" at bounding box center [651, 267] width 52 height 24
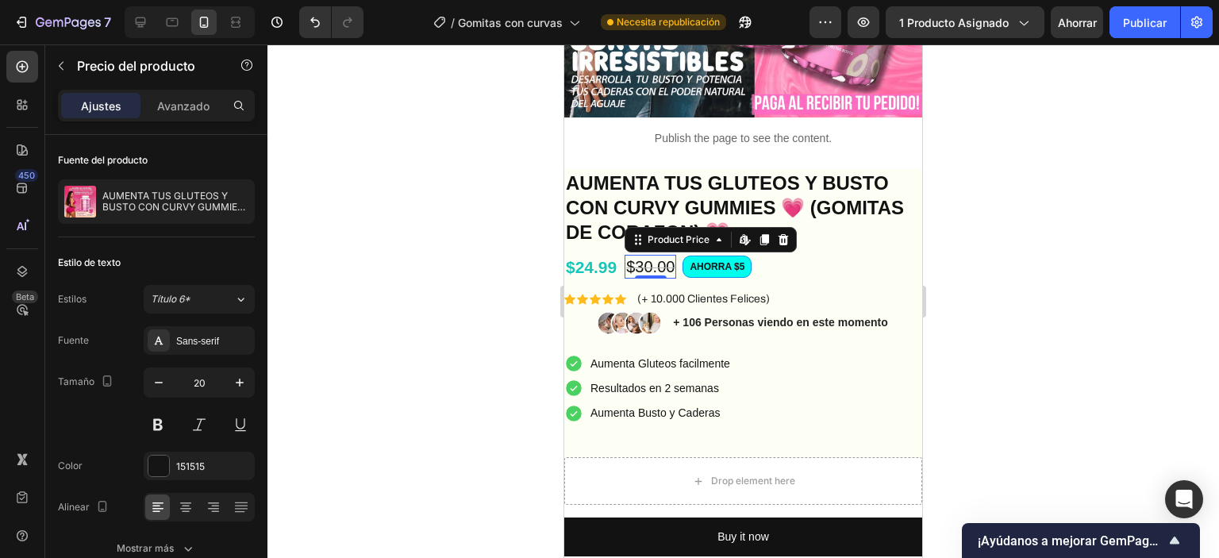
click at [652, 255] on div "$30.00" at bounding box center [651, 267] width 52 height 24
click at [652, 256] on div "$30.00" at bounding box center [651, 267] width 52 height 24
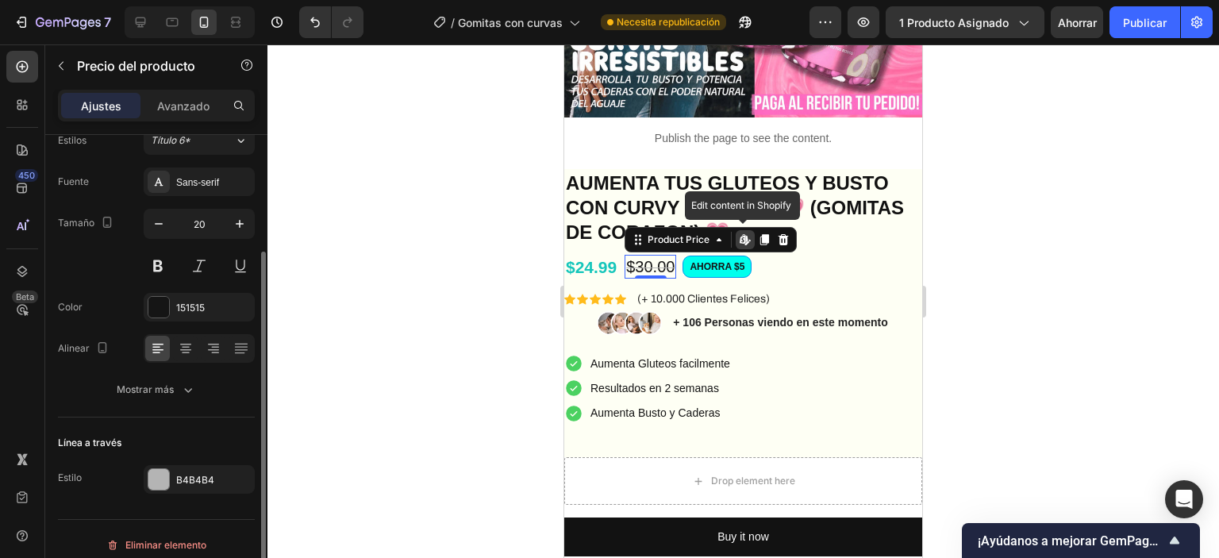
scroll to position [169, 0]
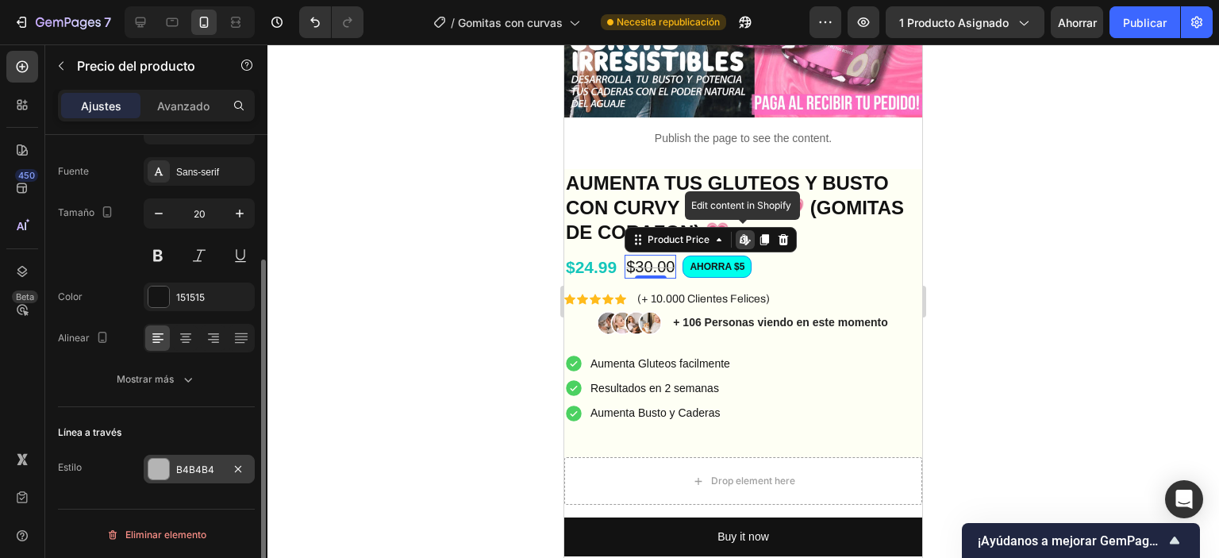
click at [156, 468] on div at bounding box center [158, 469] width 21 height 21
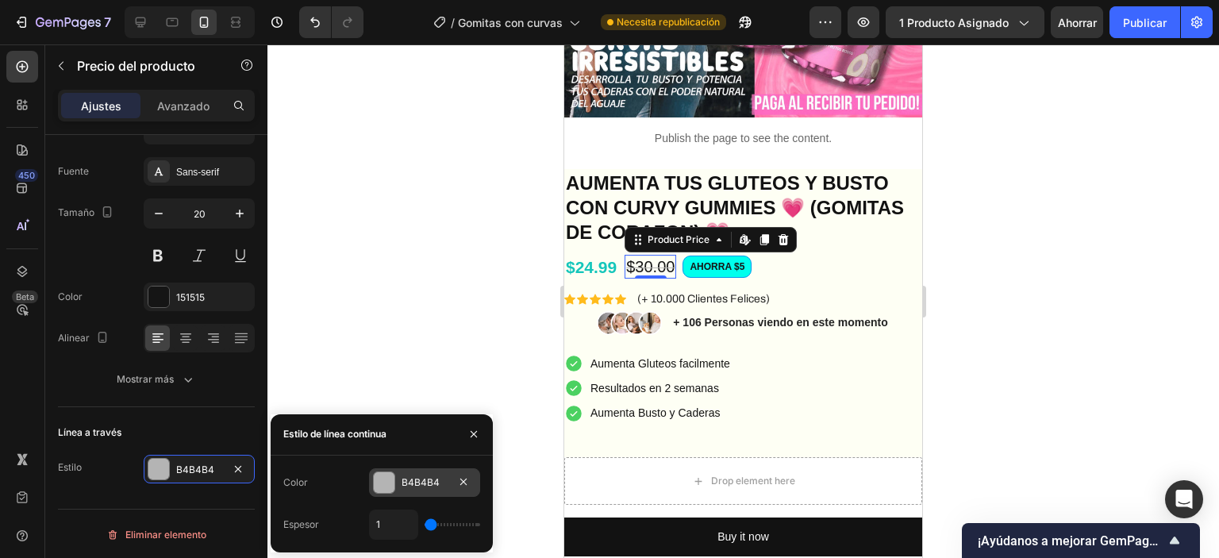
click at [387, 487] on div at bounding box center [384, 482] width 21 height 21
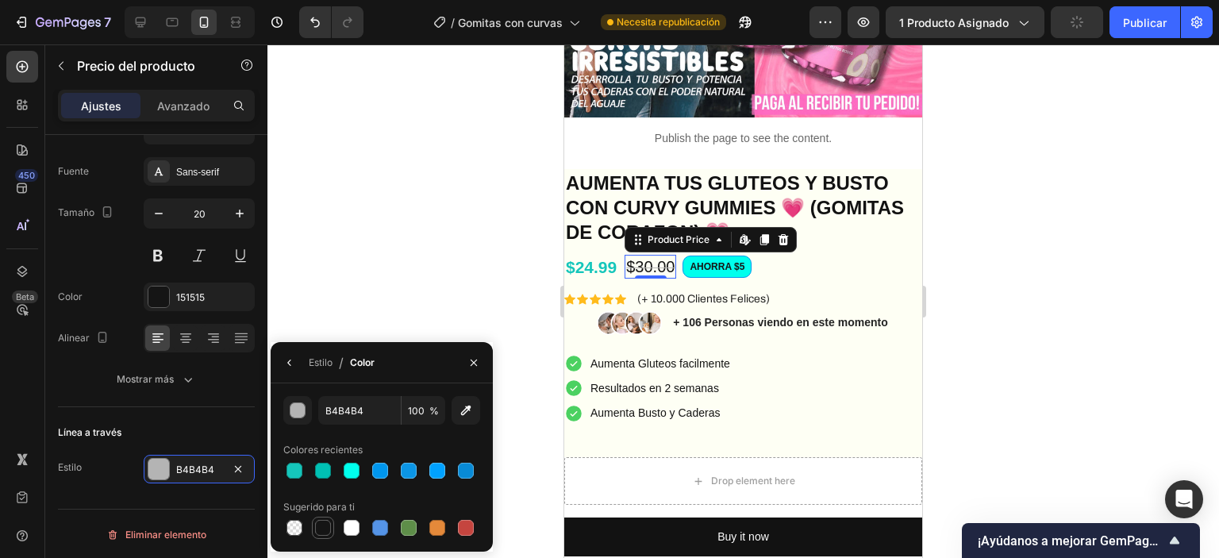
click at [317, 538] on div at bounding box center [323, 528] width 22 height 22
type input "151515"
click at [325, 529] on div at bounding box center [323, 528] width 16 height 16
click at [438, 229] on div at bounding box center [743, 301] width 952 height 514
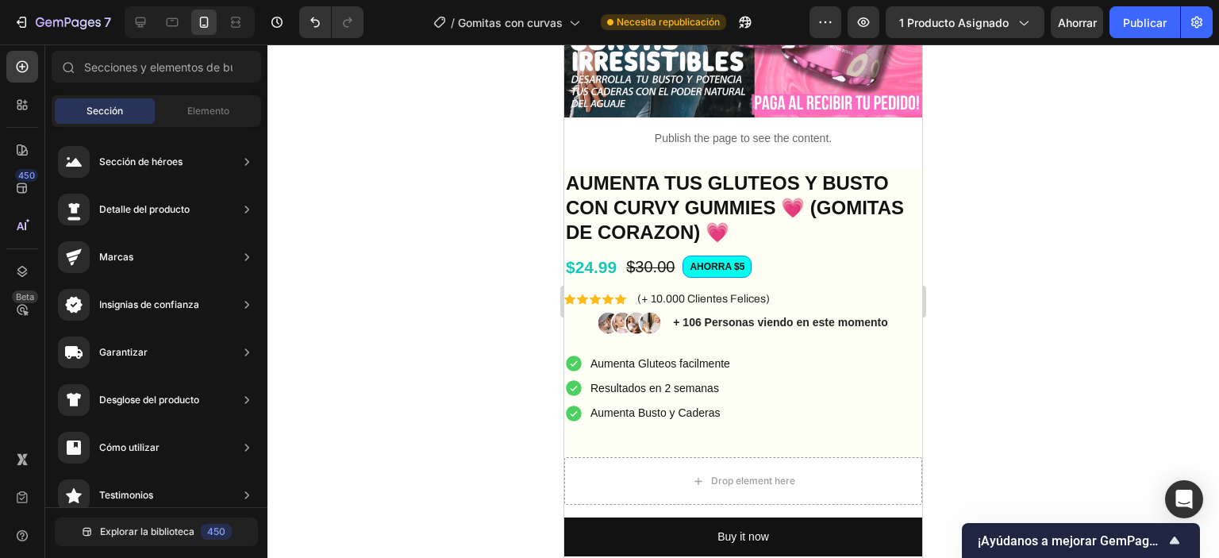
click at [438, 231] on div at bounding box center [743, 301] width 952 height 514
click at [797, 352] on div "Aumenta Gluteos facilmente Resultados en 2 semanas Aumenta Busto y Caderas" at bounding box center [743, 389] width 358 height 75
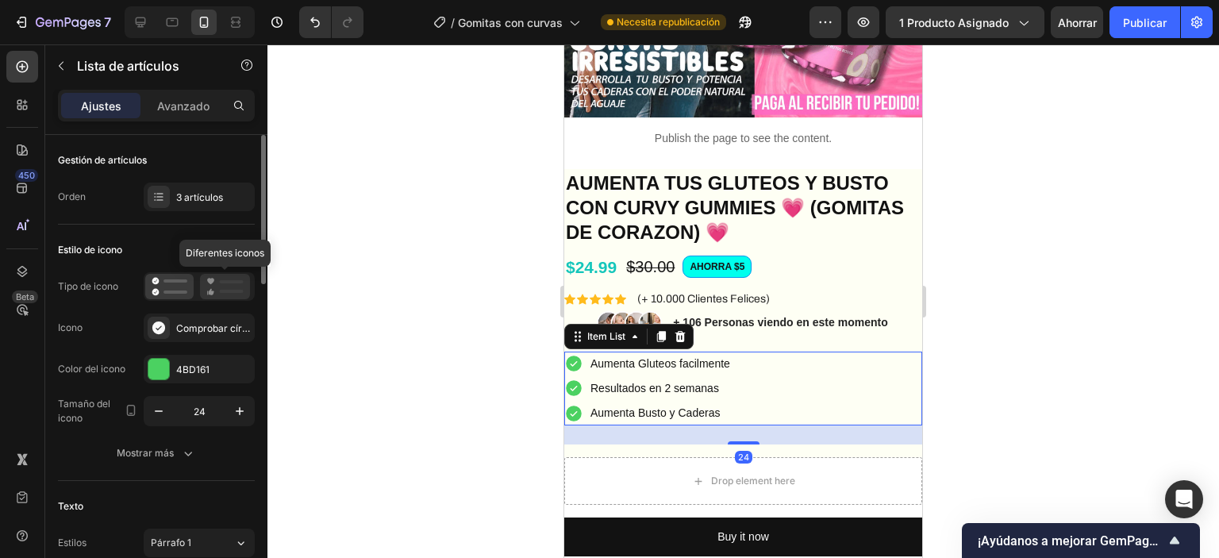
click at [219, 294] on icon at bounding box center [224, 286] width 37 height 19
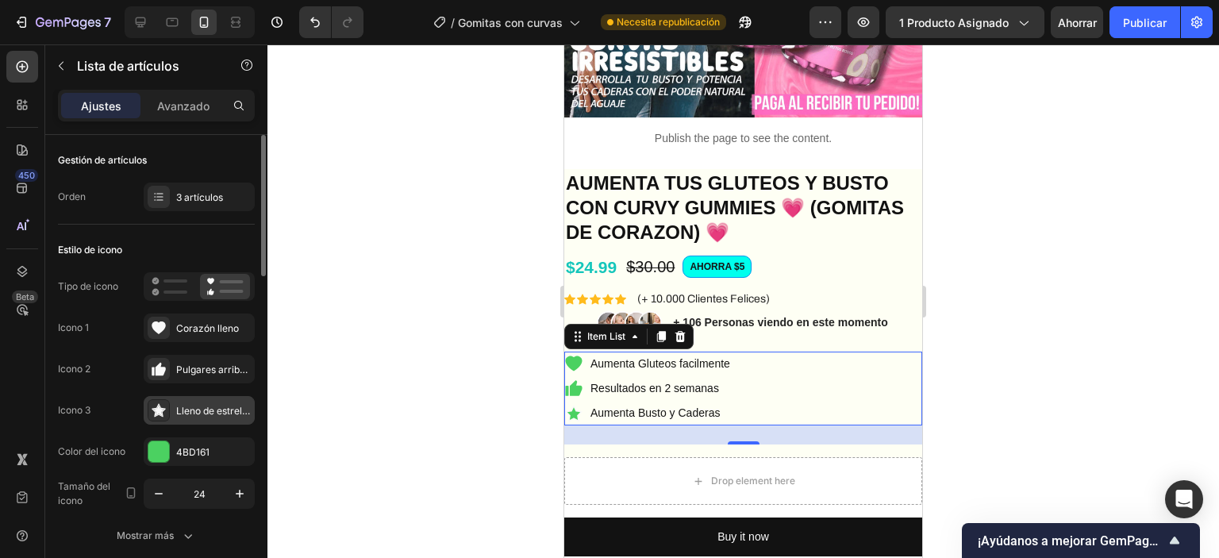
click at [154, 405] on icon at bounding box center [159, 410] width 16 height 16
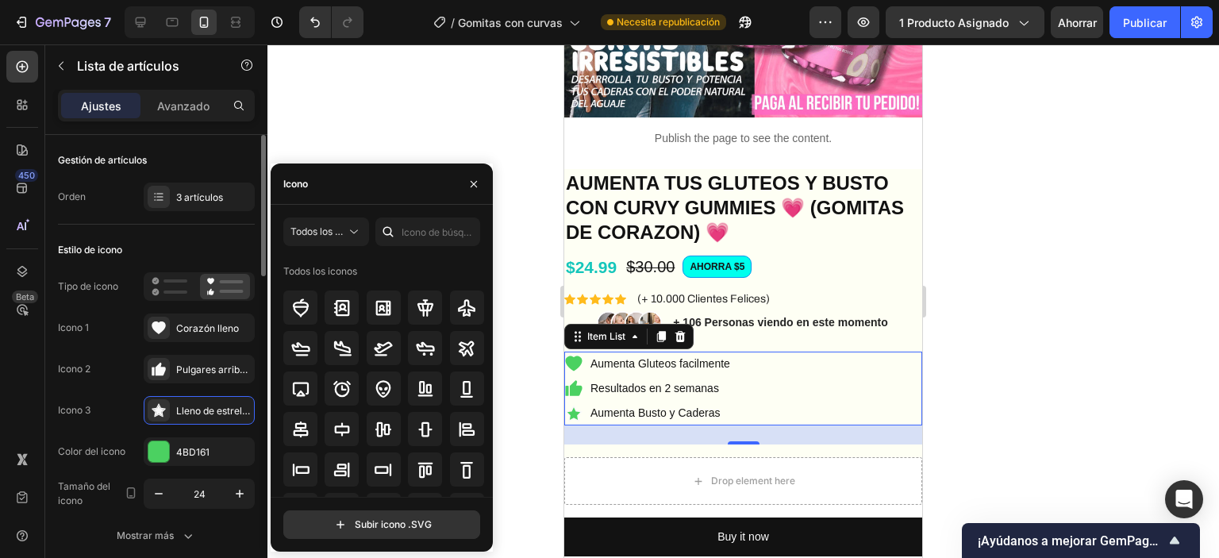
click at [124, 402] on div "Icono 3 Lleno de estrellas" at bounding box center [156, 410] width 197 height 29
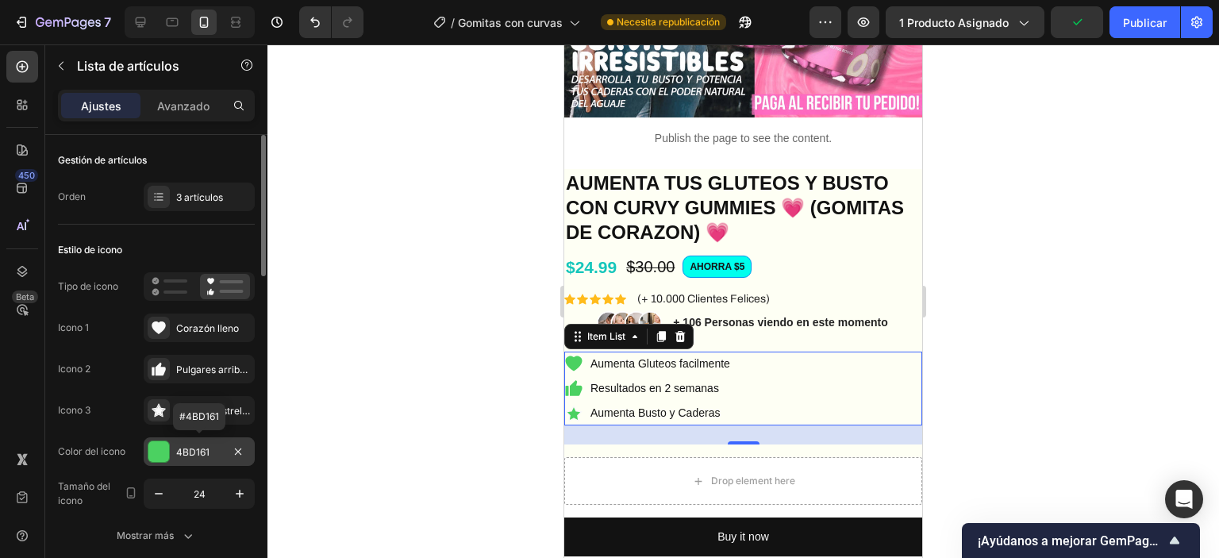
click at [153, 447] on div at bounding box center [158, 451] width 21 height 21
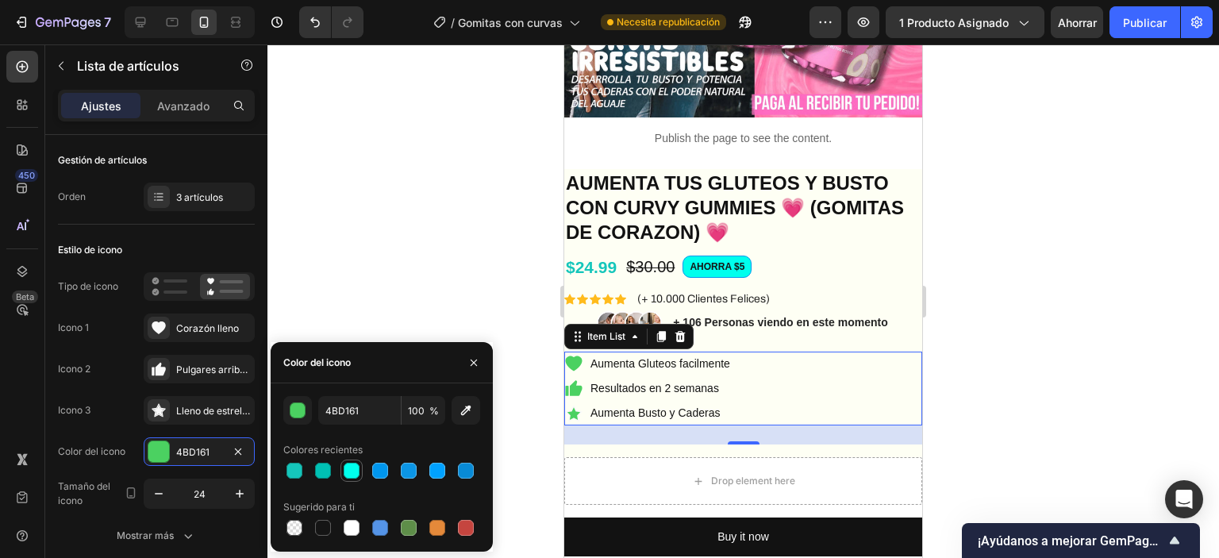
click at [352, 475] on div at bounding box center [352, 471] width 16 height 16
click at [287, 465] on div at bounding box center [295, 471] width 16 height 16
click at [290, 414] on div "button" at bounding box center [298, 411] width 16 height 16
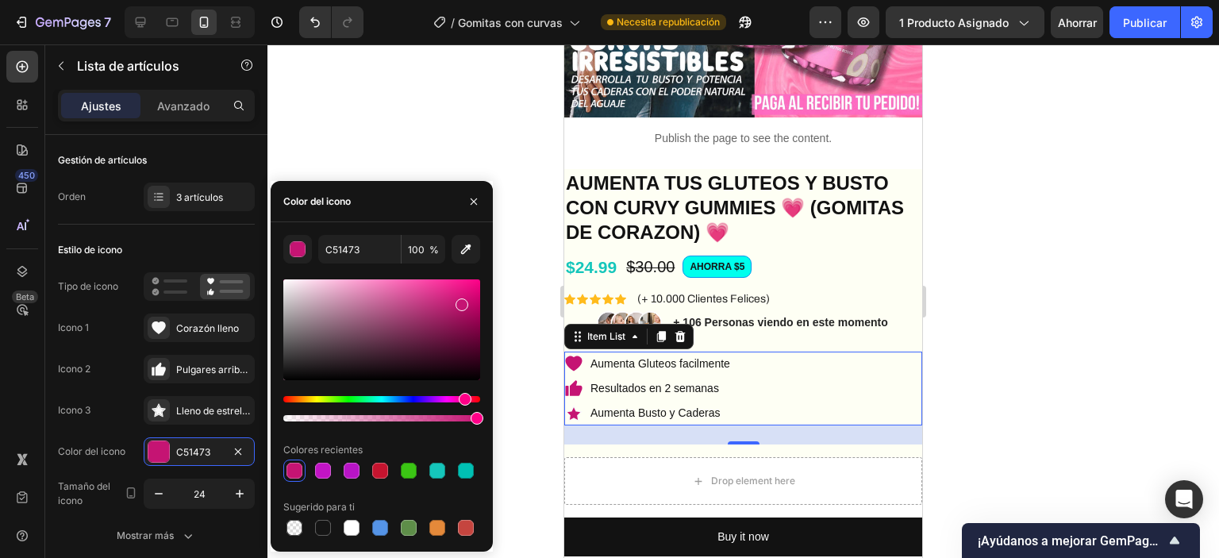
drag, startPoint x: 378, startPoint y: 398, endPoint x: 457, endPoint y: 387, distance: 80.3
click at [462, 401] on div "Matiz" at bounding box center [465, 399] width 13 height 13
type input "FF35AB"
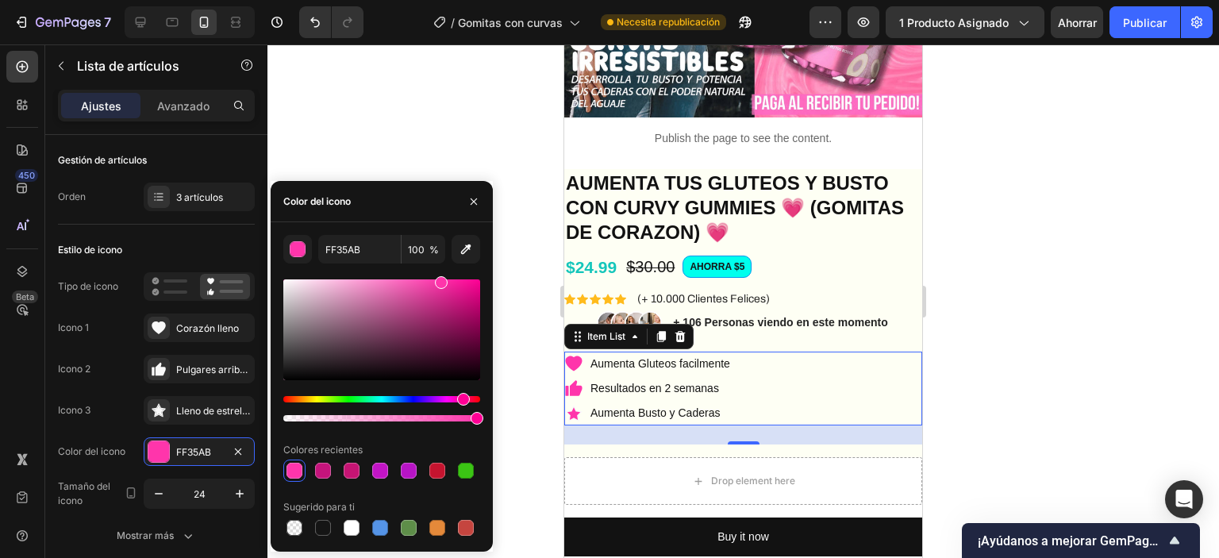
drag, startPoint x: 461, startPoint y: 305, endPoint x: 441, endPoint y: 265, distance: 44.4
click at [439, 266] on div "FF35AB 100 % Colores recientes Sugerido para ti" at bounding box center [381, 387] width 197 height 304
click at [454, 130] on div at bounding box center [743, 301] width 952 height 514
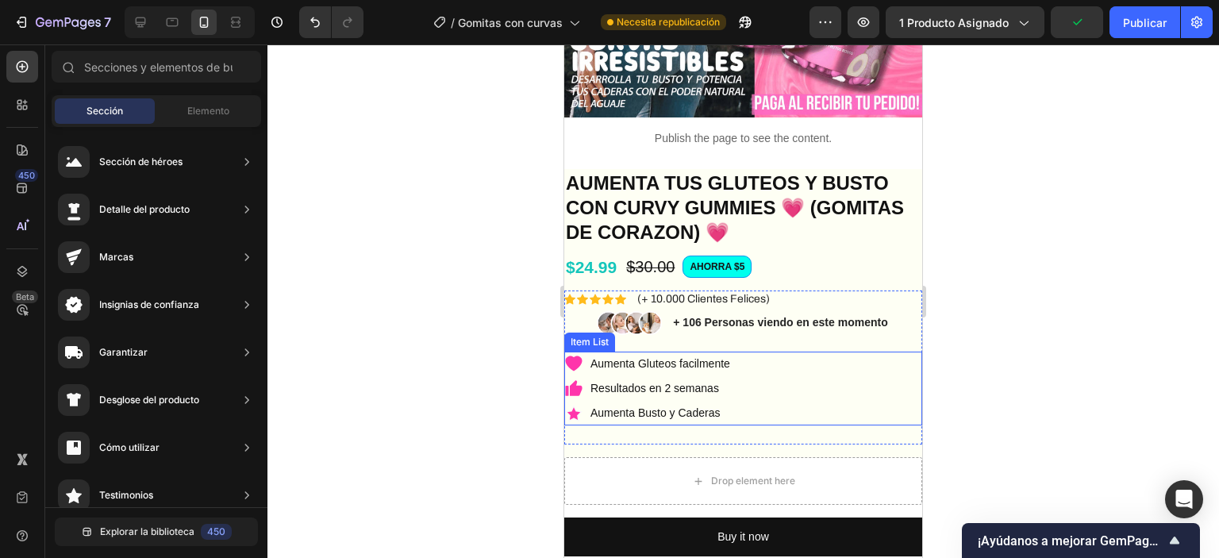
click at [854, 360] on div "Aumenta Gluteos facilmente Resultados en 2 semanas Aumenta Busto y Caderas" at bounding box center [743, 389] width 358 height 75
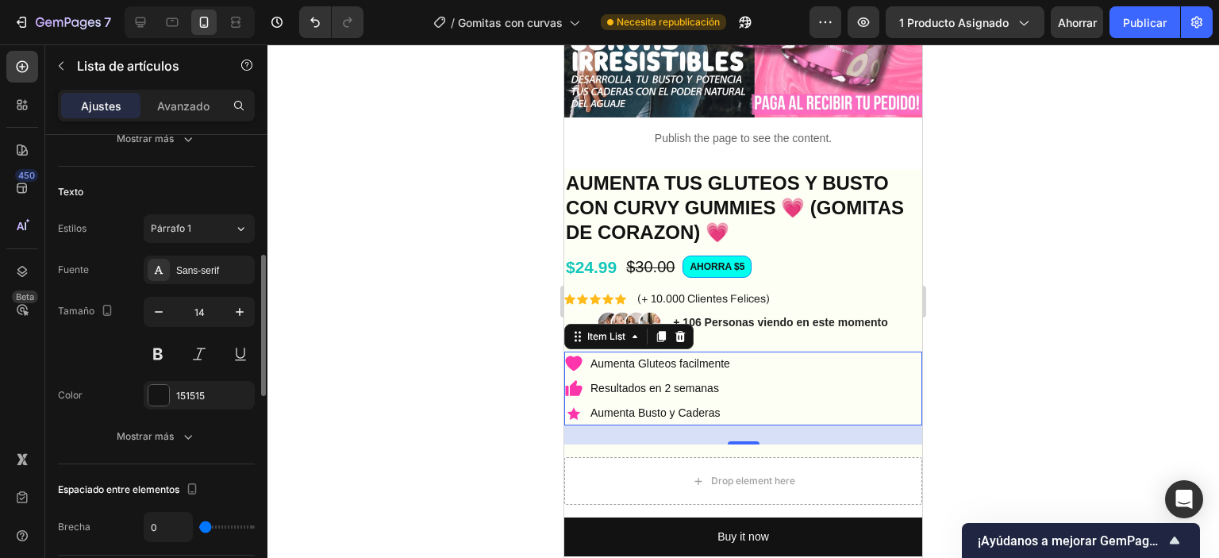
scroll to position [556, 0]
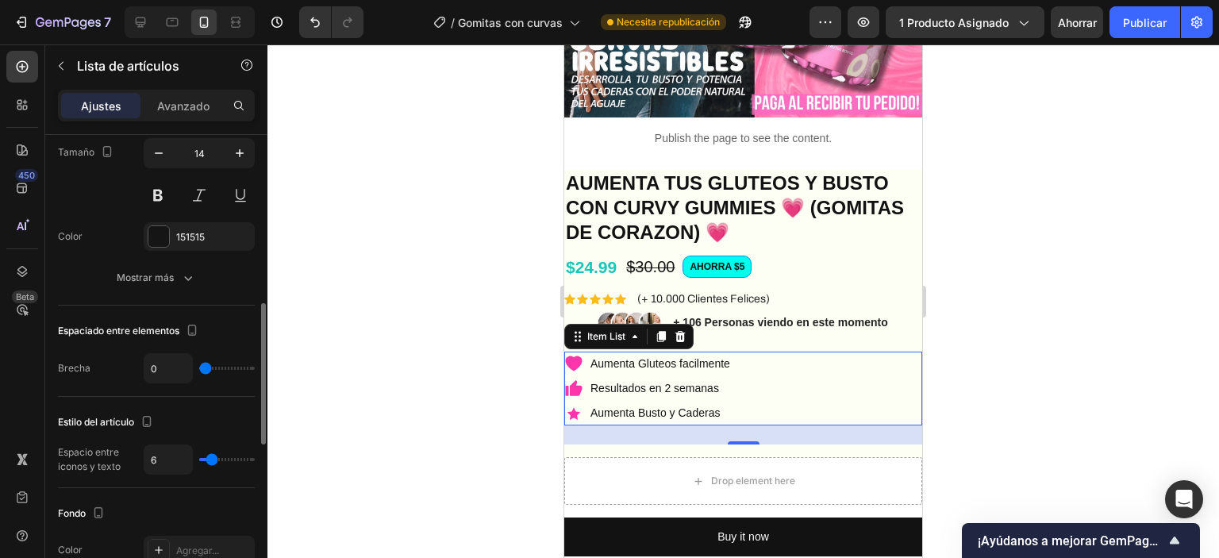
type input "4"
type input "3"
type input "2"
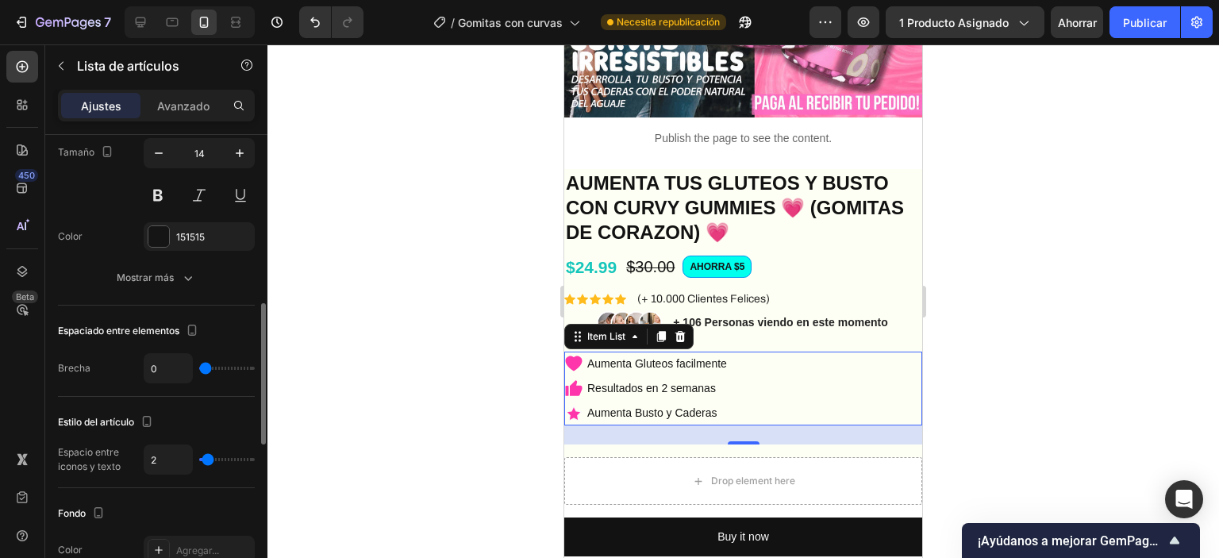
type input "1"
click at [206, 460] on input "range" at bounding box center [227, 459] width 56 height 3
type input "1"
type input "37"
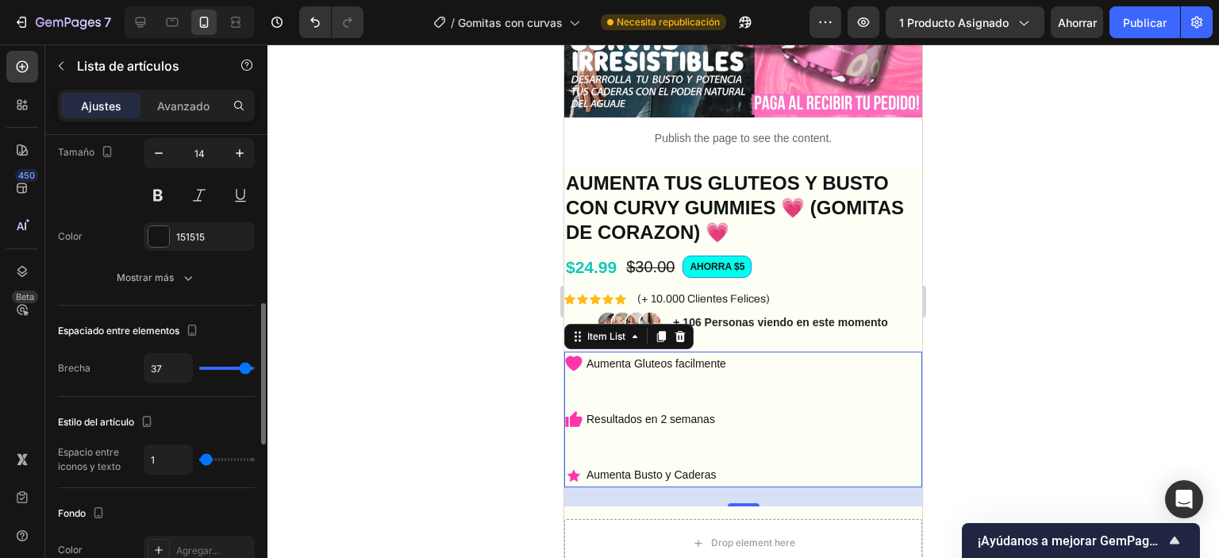
type input "39"
type input "37"
type input "0"
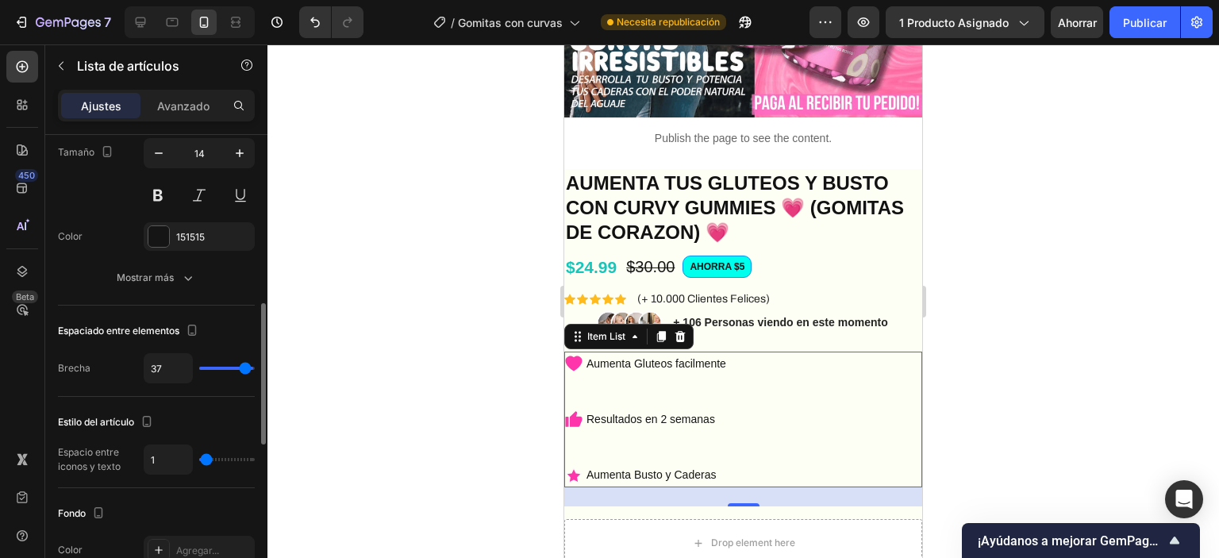
type input "0"
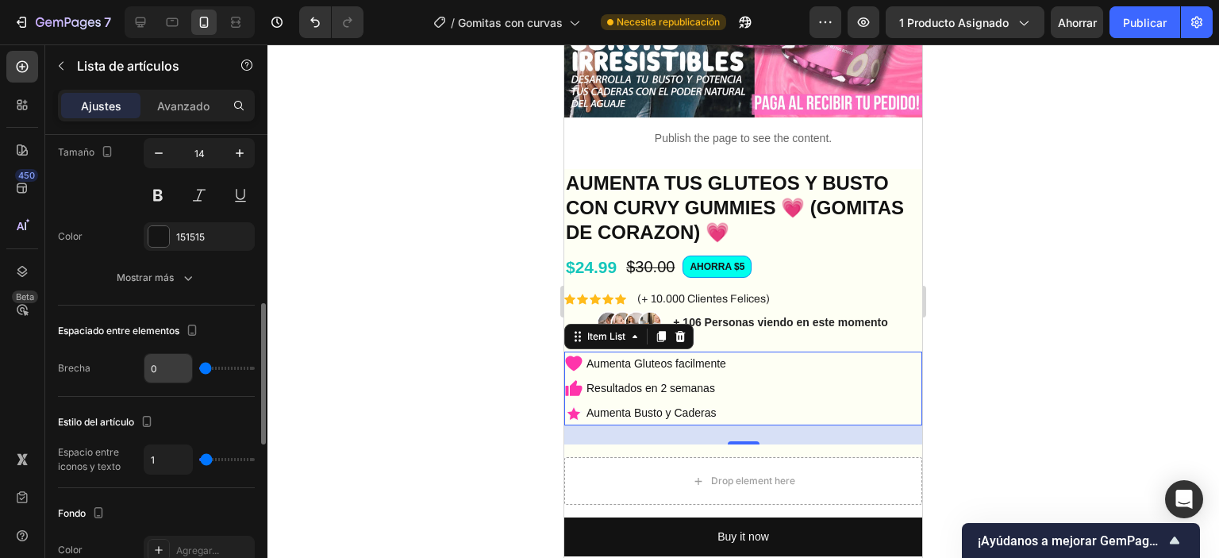
drag, startPoint x: 204, startPoint y: 364, endPoint x: 147, endPoint y: 373, distance: 57.8
click at [199, 370] on input "range" at bounding box center [227, 368] width 56 height 3
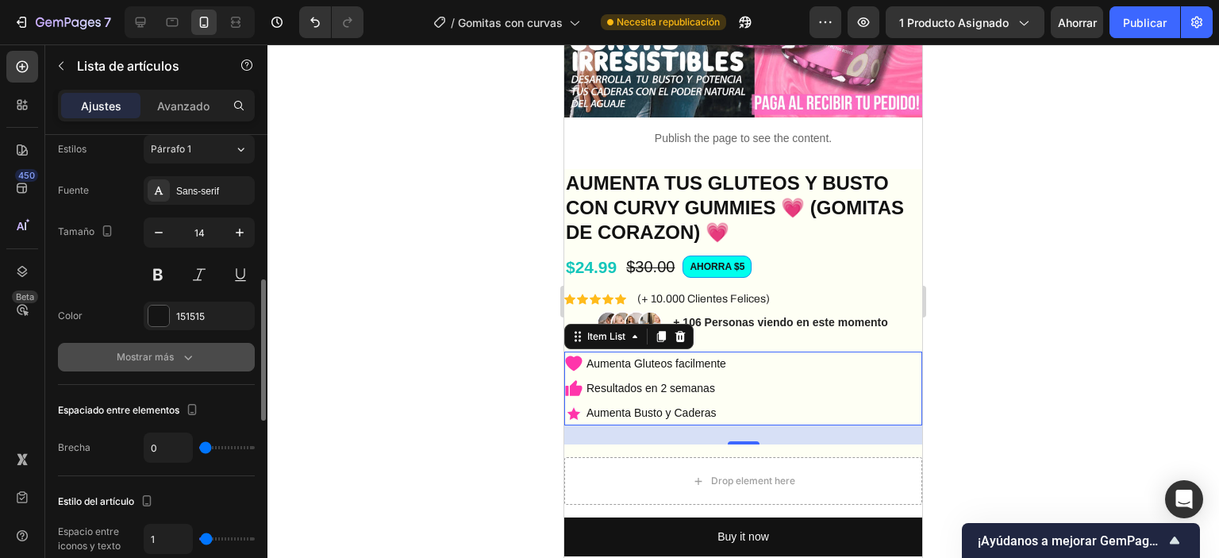
scroll to position [397, 0]
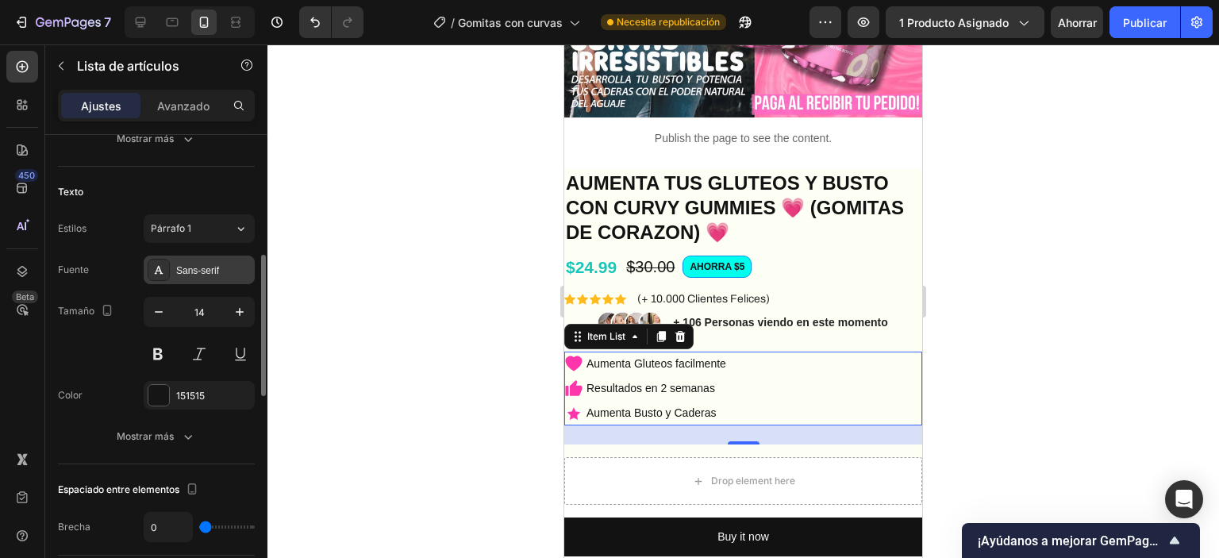
click at [228, 259] on div "Sans-serif" at bounding box center [199, 270] width 111 height 29
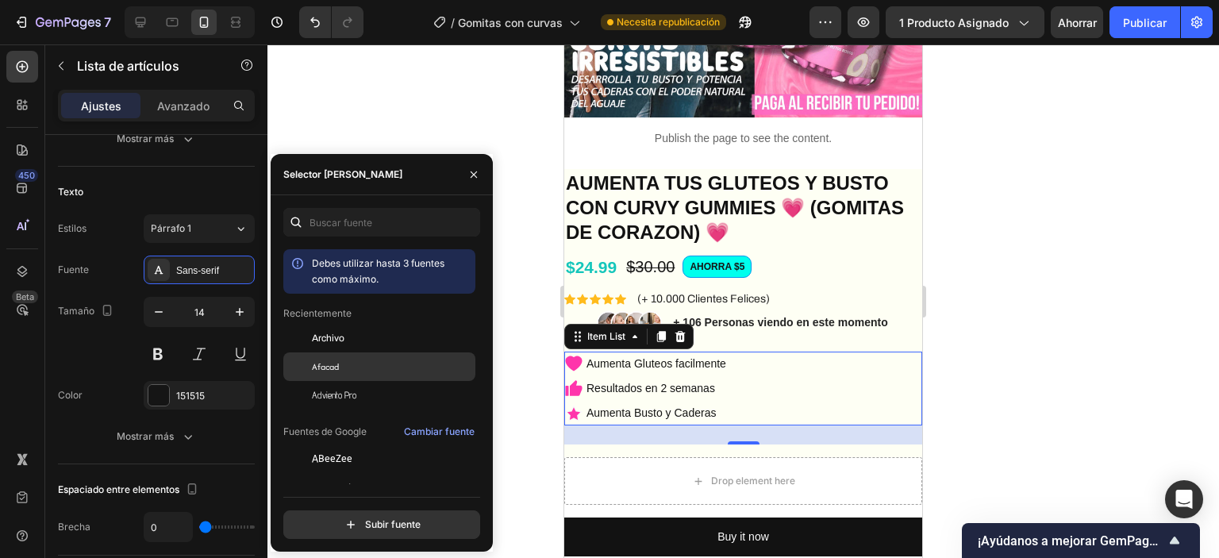
click at [362, 374] on div "Afacad" at bounding box center [379, 366] width 192 height 29
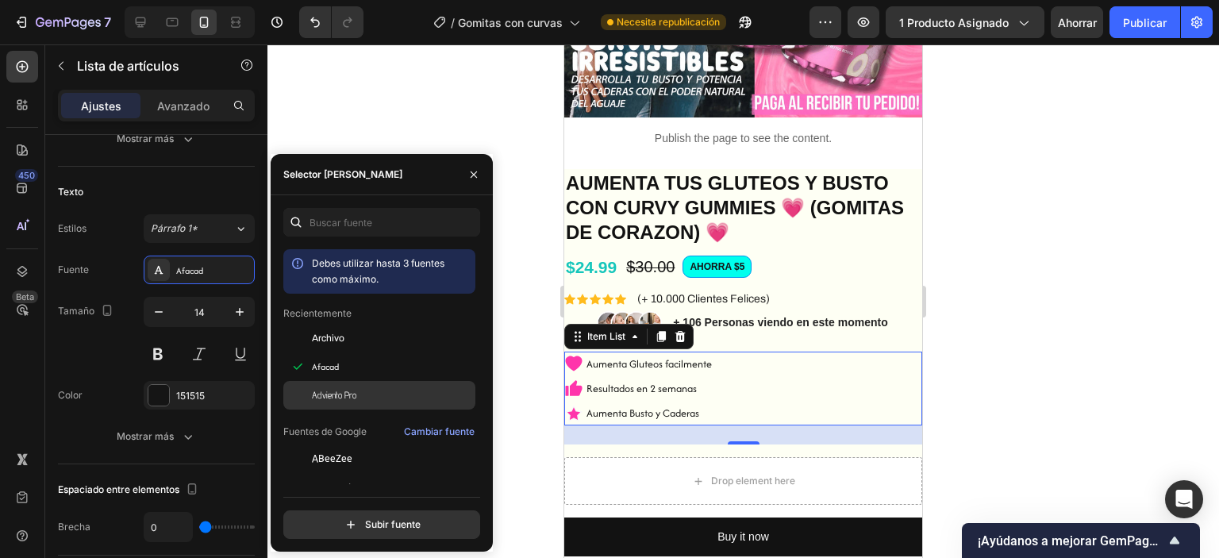
click at [367, 395] on div "Adviento Pro" at bounding box center [392, 395] width 160 height 14
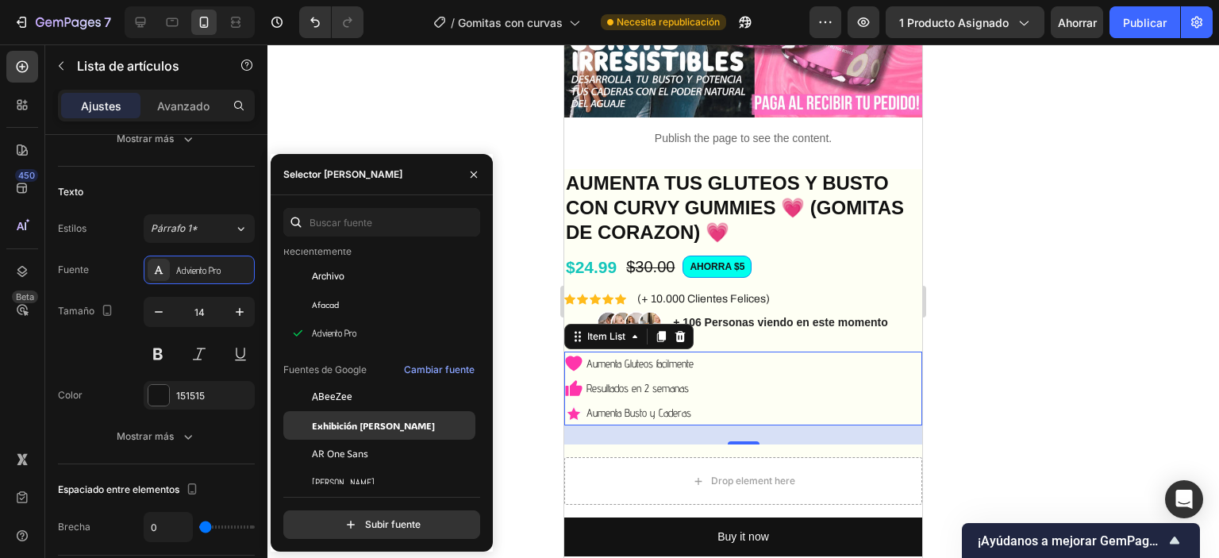
scroll to position [79, 0]
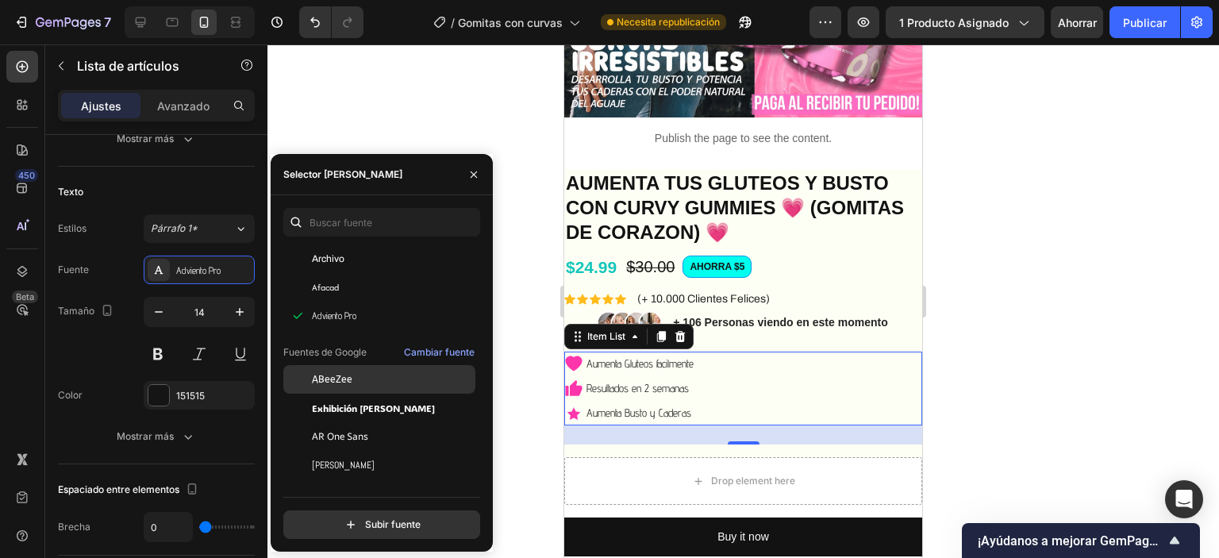
click at [352, 383] on div "ABeeZee" at bounding box center [392, 379] width 160 height 14
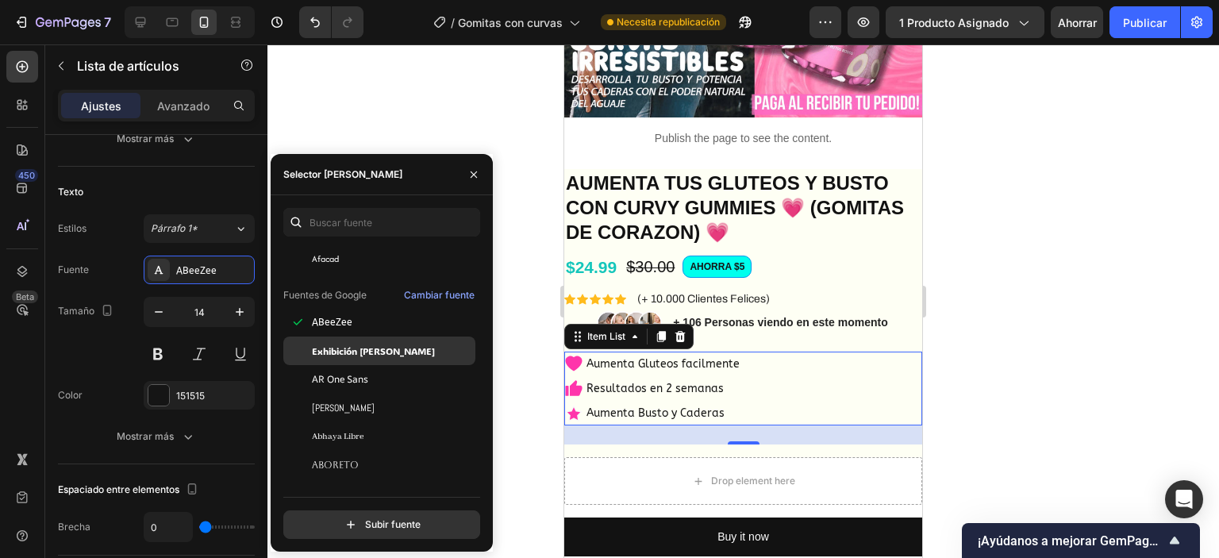
scroll to position [159, 0]
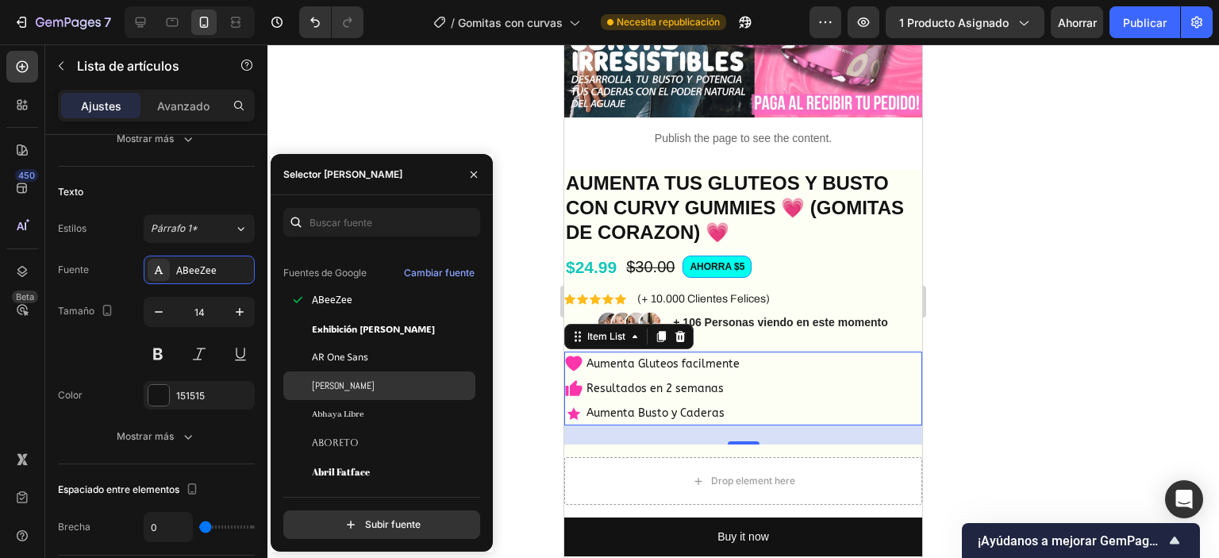
click at [348, 374] on div "[PERSON_NAME]" at bounding box center [379, 385] width 192 height 29
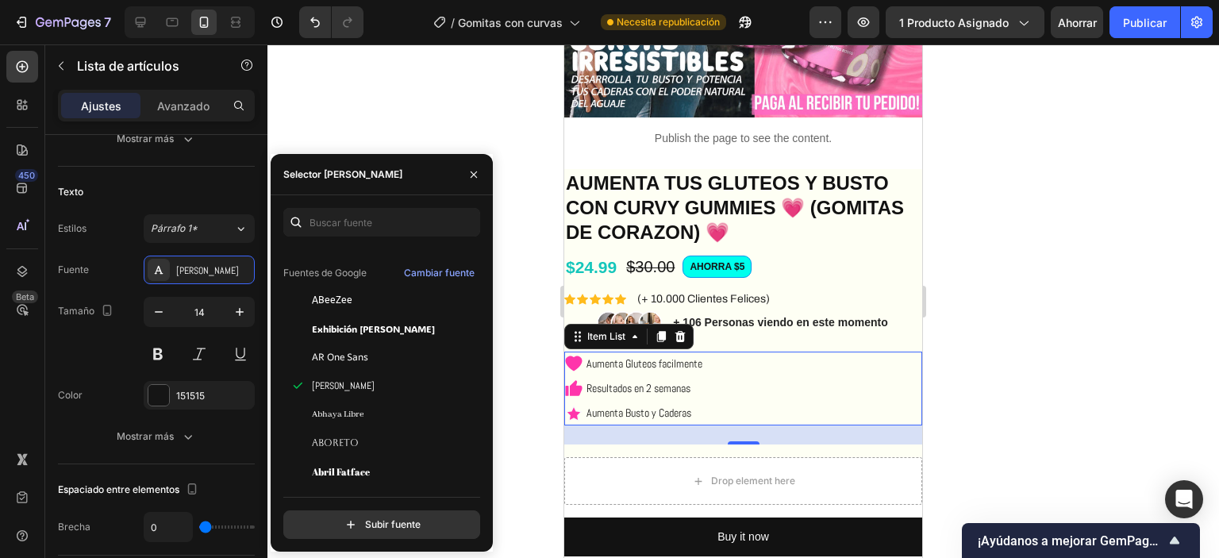
click at [529, 342] on div at bounding box center [743, 301] width 952 height 514
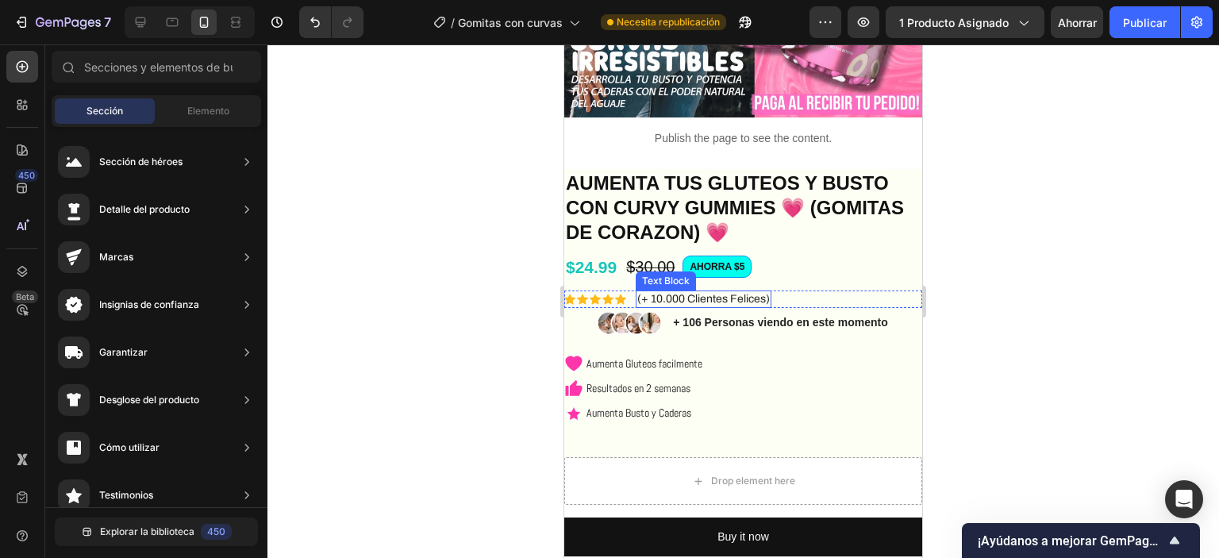
click at [728, 292] on p "(+ 10.000 Clientes Felices)" at bounding box center [703, 299] width 133 height 14
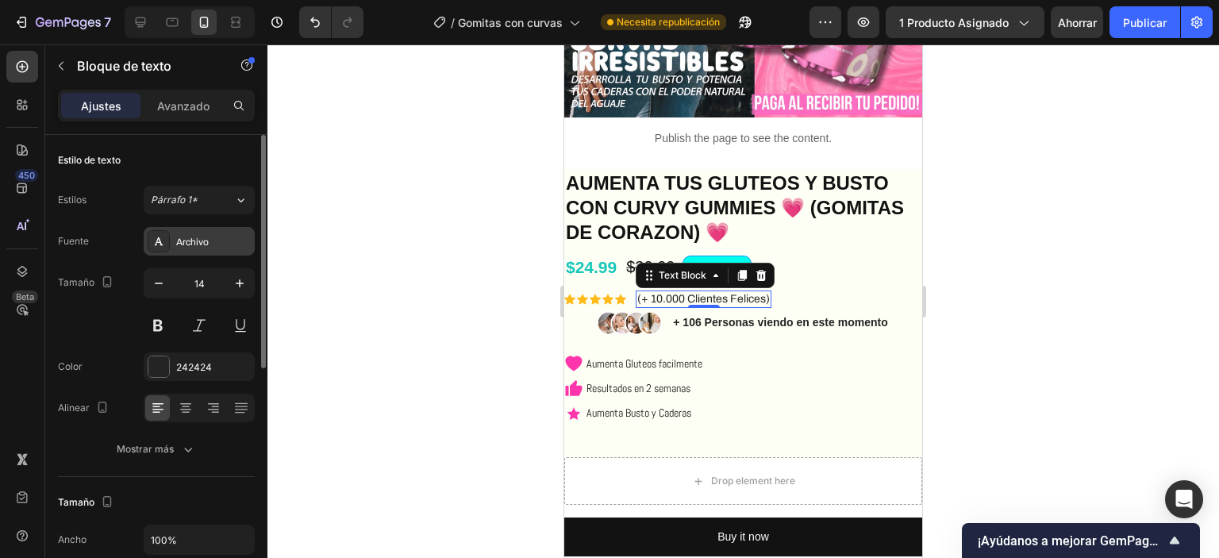
click at [210, 247] on div "Archivo" at bounding box center [213, 242] width 75 height 14
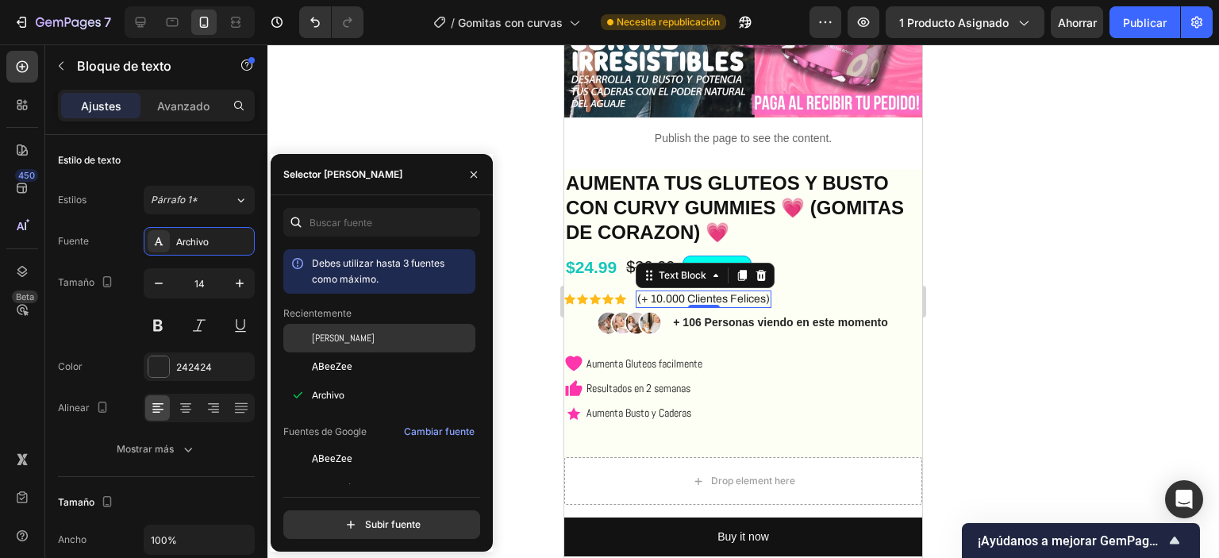
click at [356, 341] on div "[PERSON_NAME]" at bounding box center [392, 338] width 160 height 14
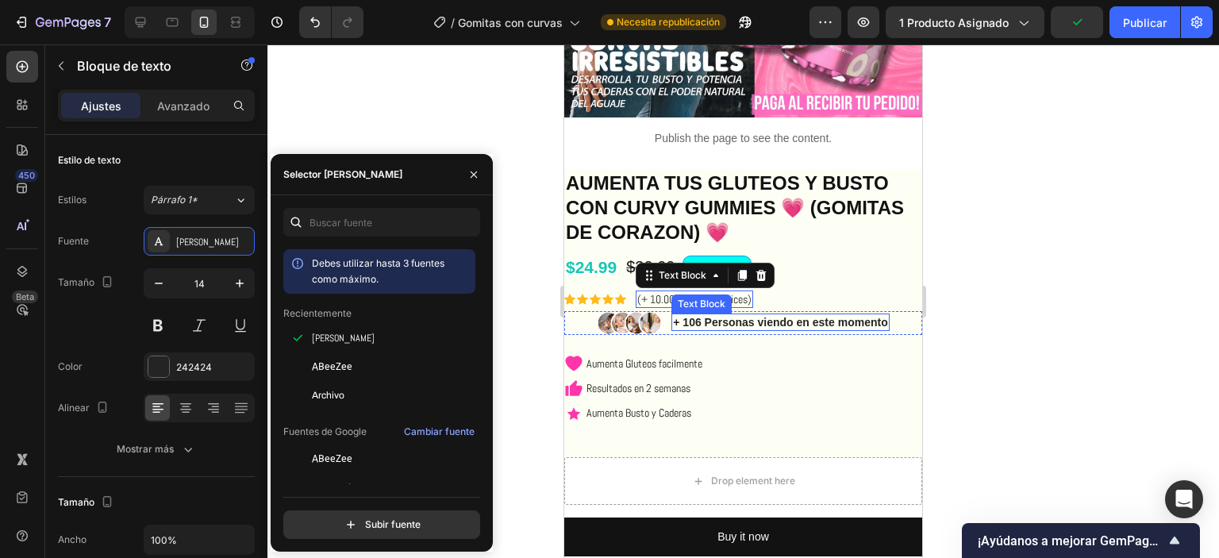
click at [725, 315] on p "+ 106 Personas viendo en este momento" at bounding box center [780, 322] width 214 height 14
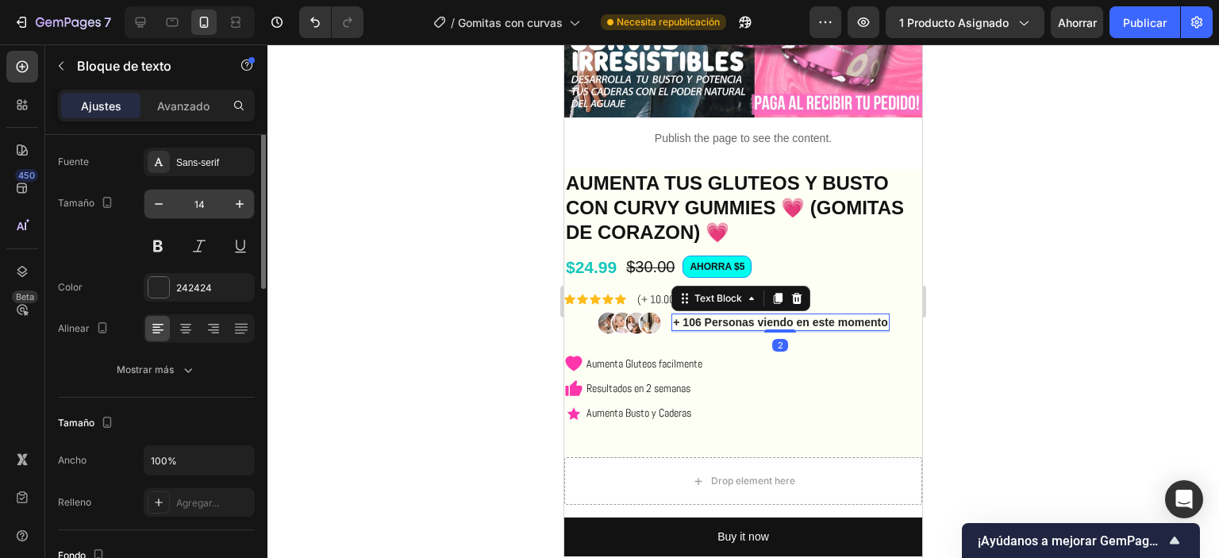
scroll to position [0, 0]
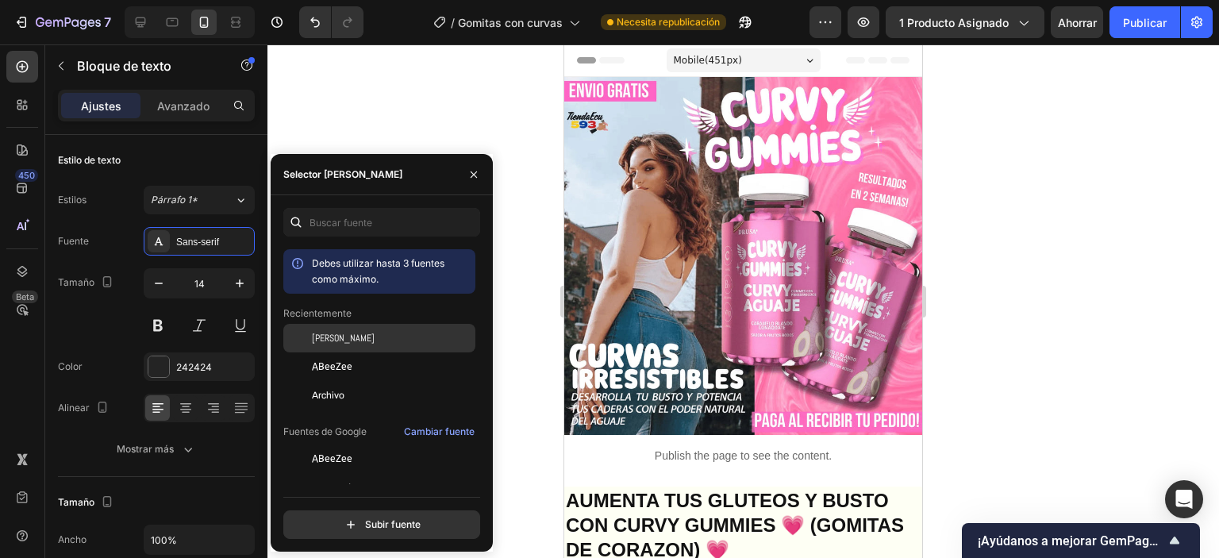
scroll to position [317, 0]
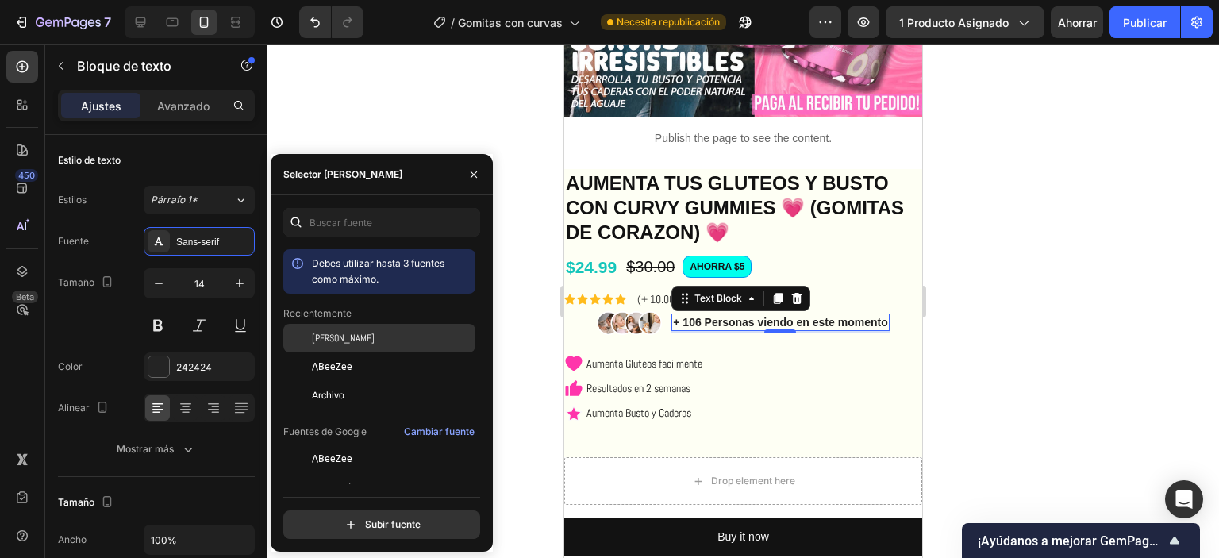
click at [370, 342] on div "[PERSON_NAME]" at bounding box center [392, 338] width 160 height 14
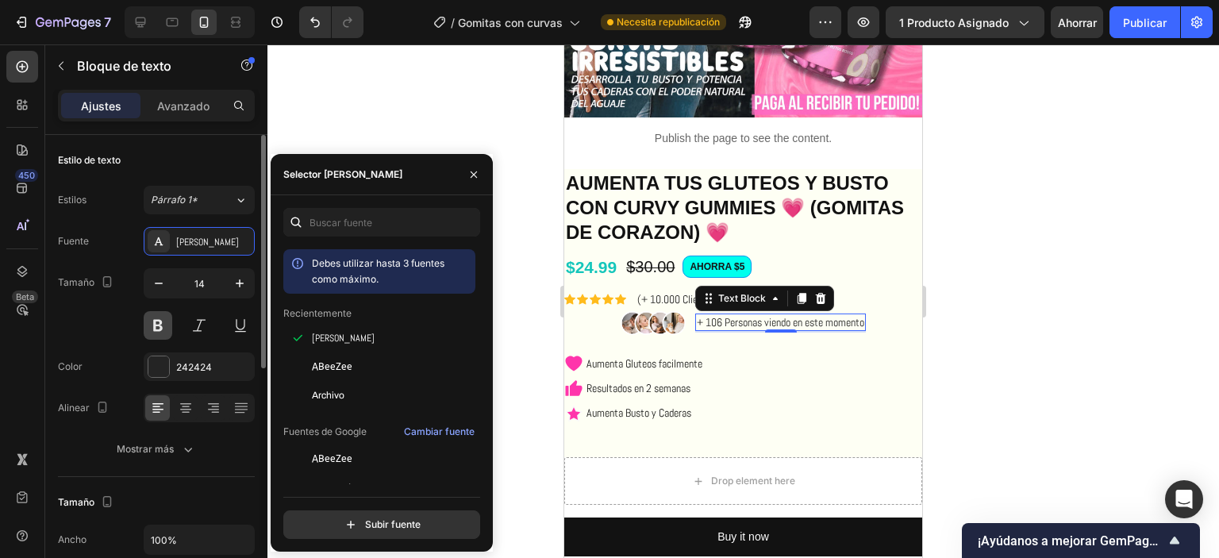
click at [158, 320] on button at bounding box center [158, 325] width 29 height 29
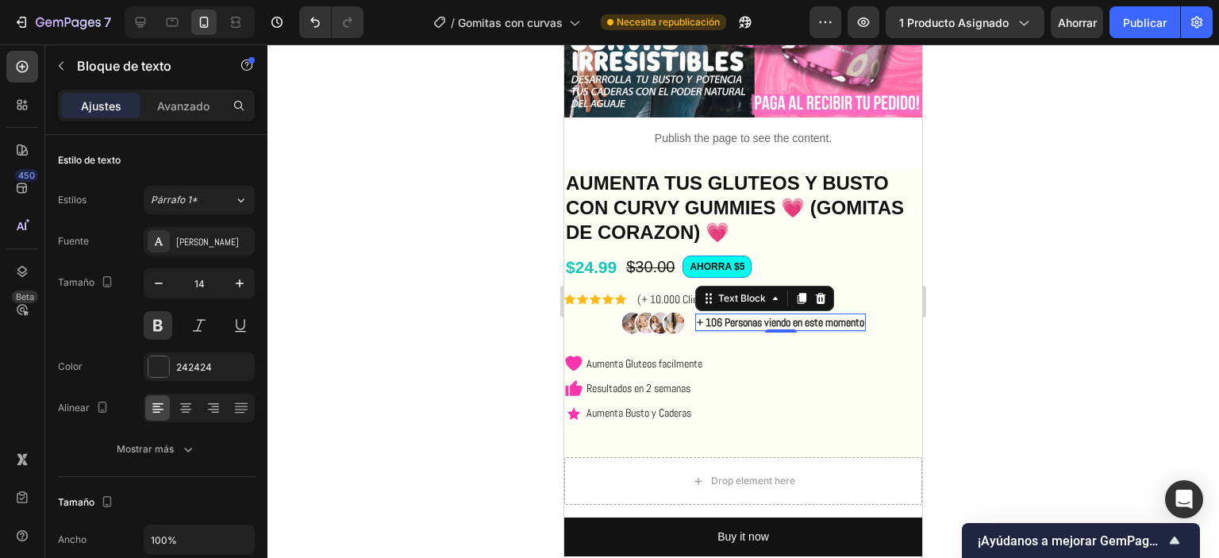
click at [436, 310] on div at bounding box center [743, 301] width 952 height 514
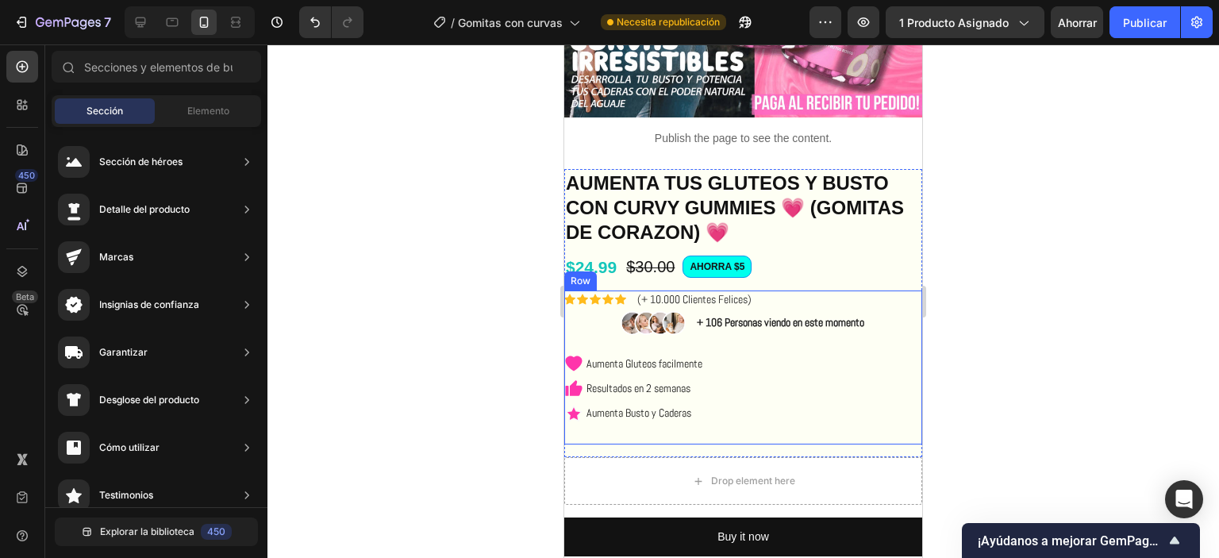
click at [606, 328] on div "Icon Icon Icon Icon Icon Icon List (+ 10.000 Clientes Felices) Text Block Row I…" at bounding box center [743, 367] width 358 height 154
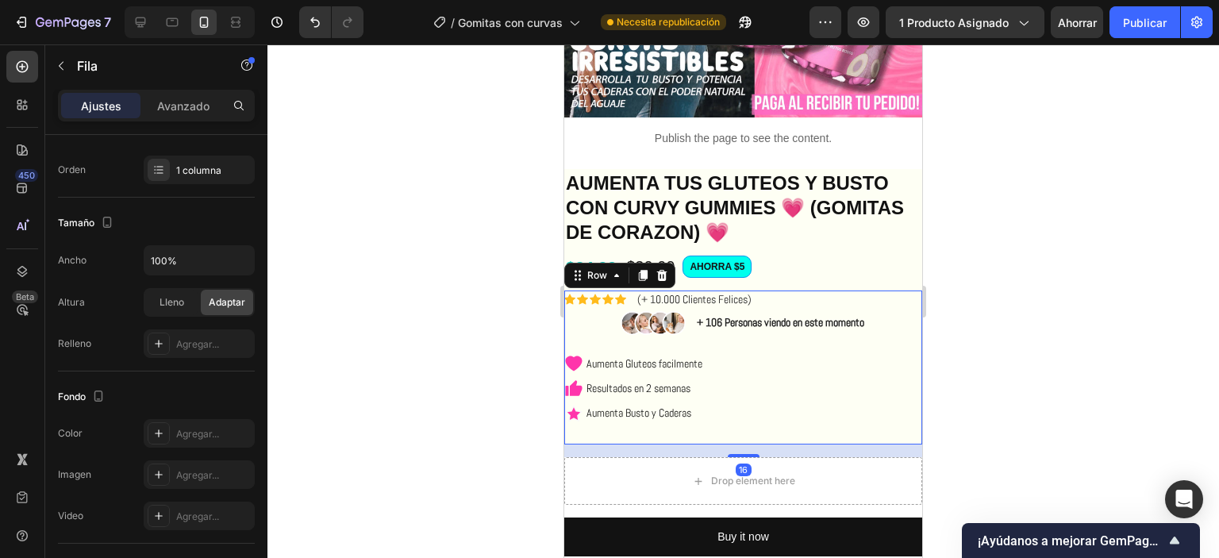
scroll to position [0, 0]
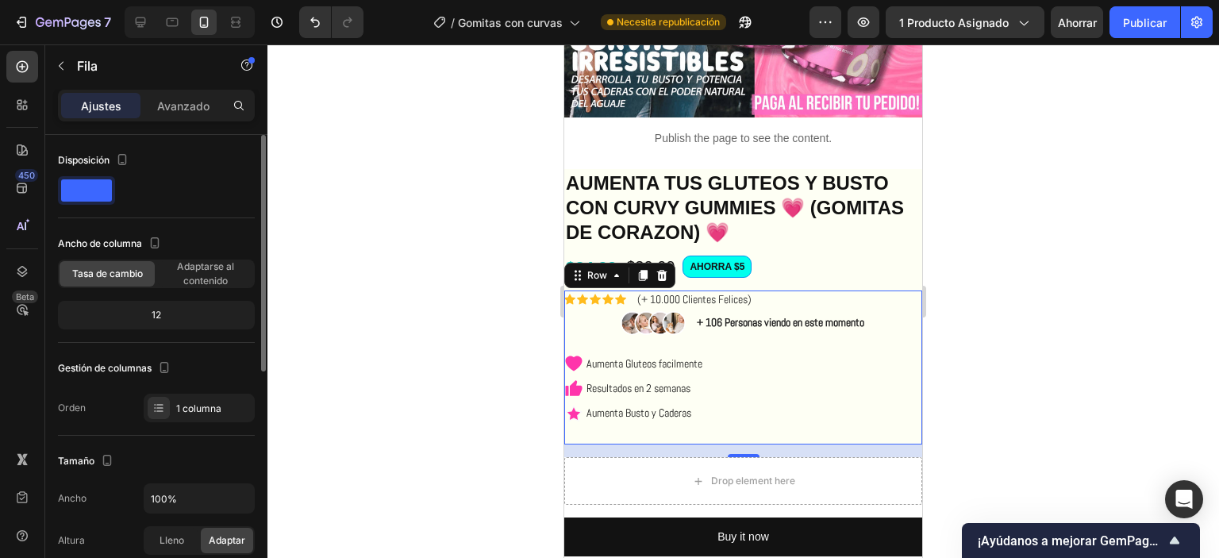
click at [157, 317] on font "12" at bounding box center [157, 315] width 10 height 12
click at [160, 318] on font "12" at bounding box center [157, 315] width 10 height 12
click at [160, 320] on font "12" at bounding box center [157, 315] width 10 height 12
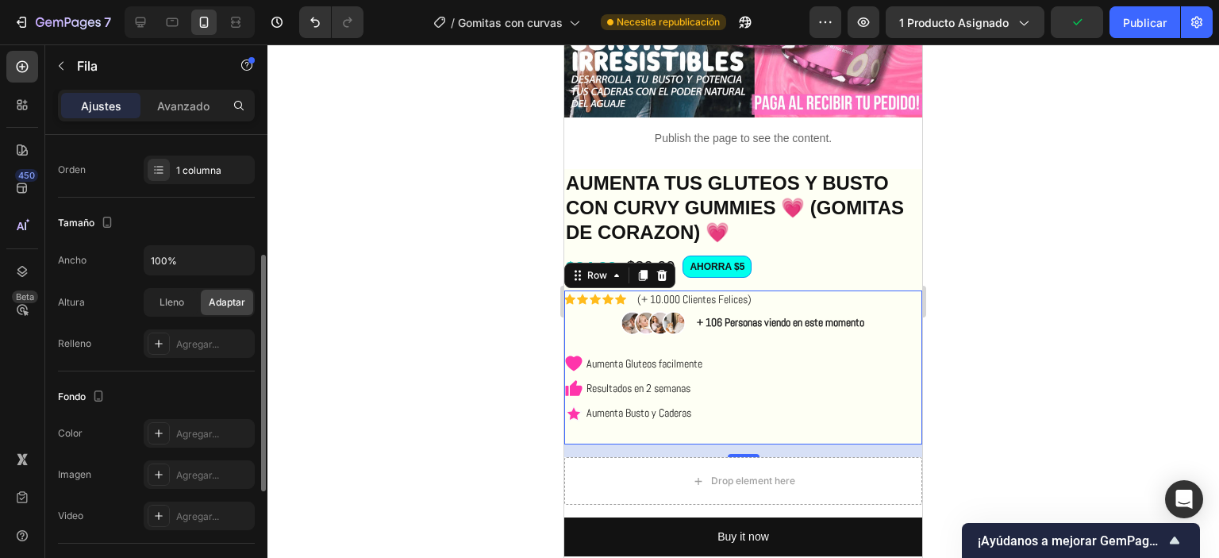
scroll to position [457, 0]
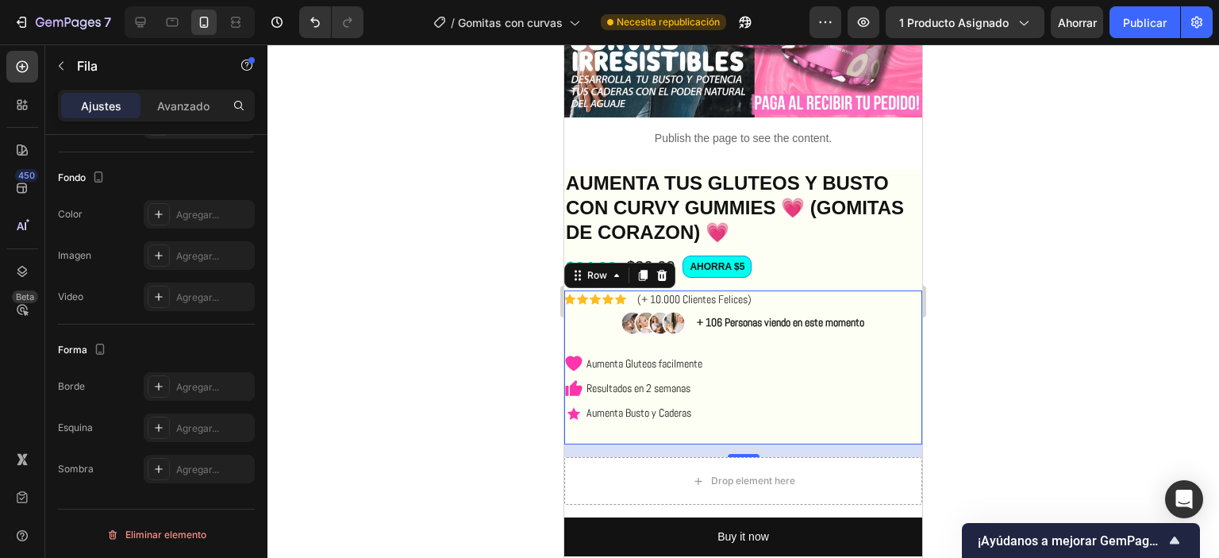
click at [517, 330] on div at bounding box center [743, 301] width 952 height 514
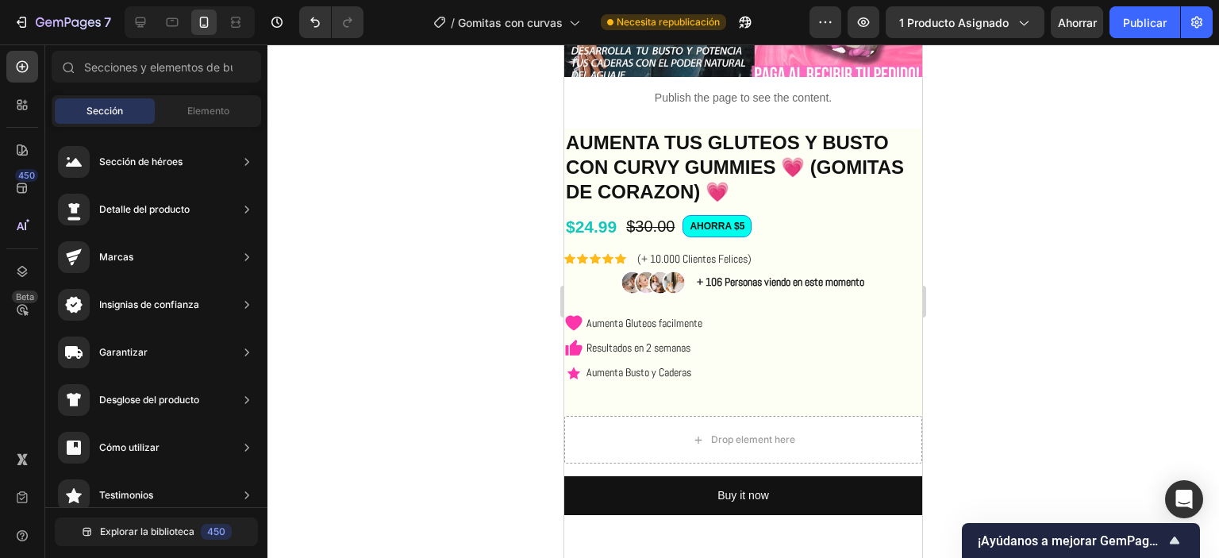
scroll to position [238, 0]
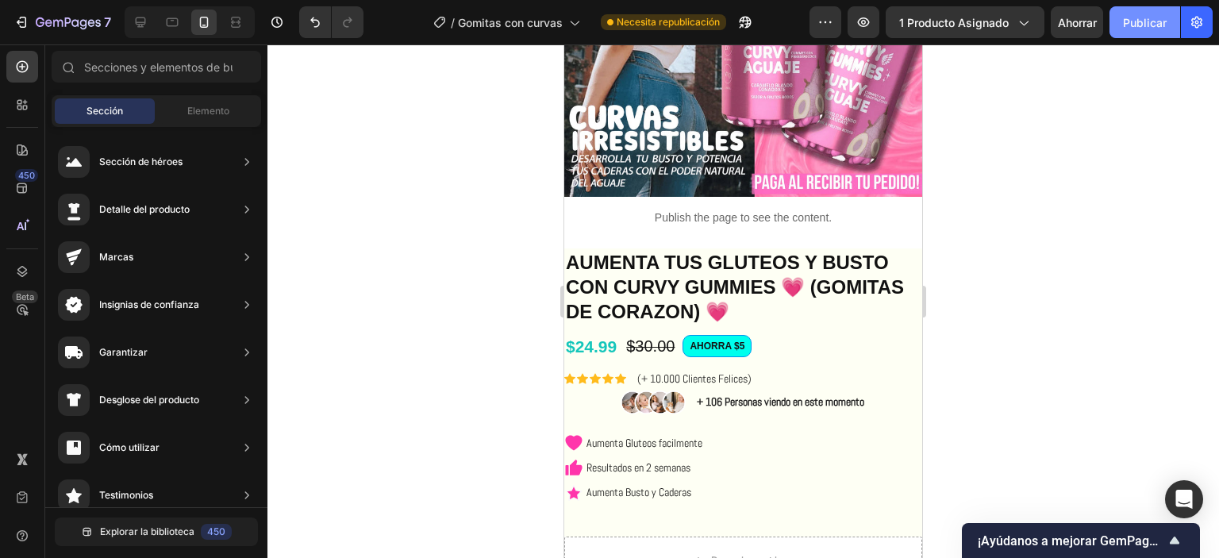
click at [1141, 23] on font "Publicar" at bounding box center [1145, 22] width 44 height 13
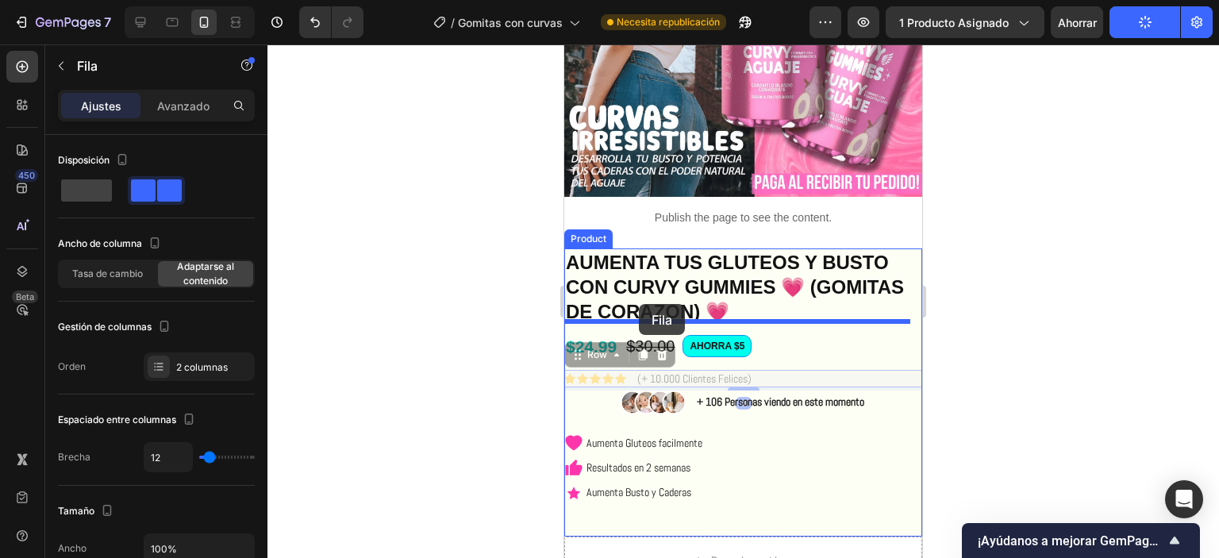
drag, startPoint x: 632, startPoint y: 364, endPoint x: 639, endPoint y: 304, distance: 60.7
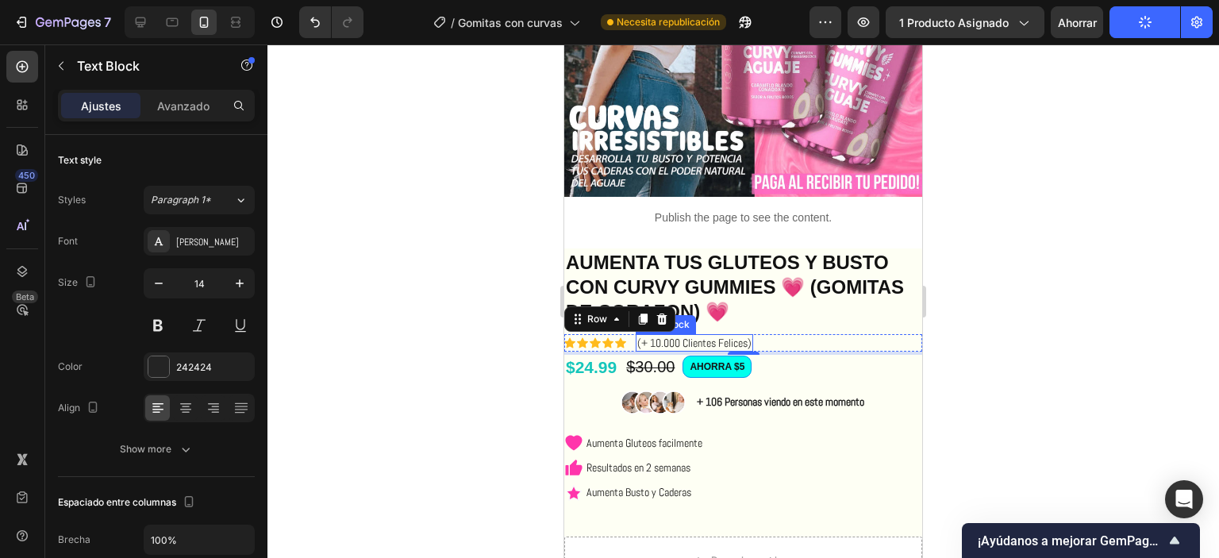
click at [724, 336] on p "(+ 10.000 Clientes Felices)" at bounding box center [694, 343] width 114 height 14
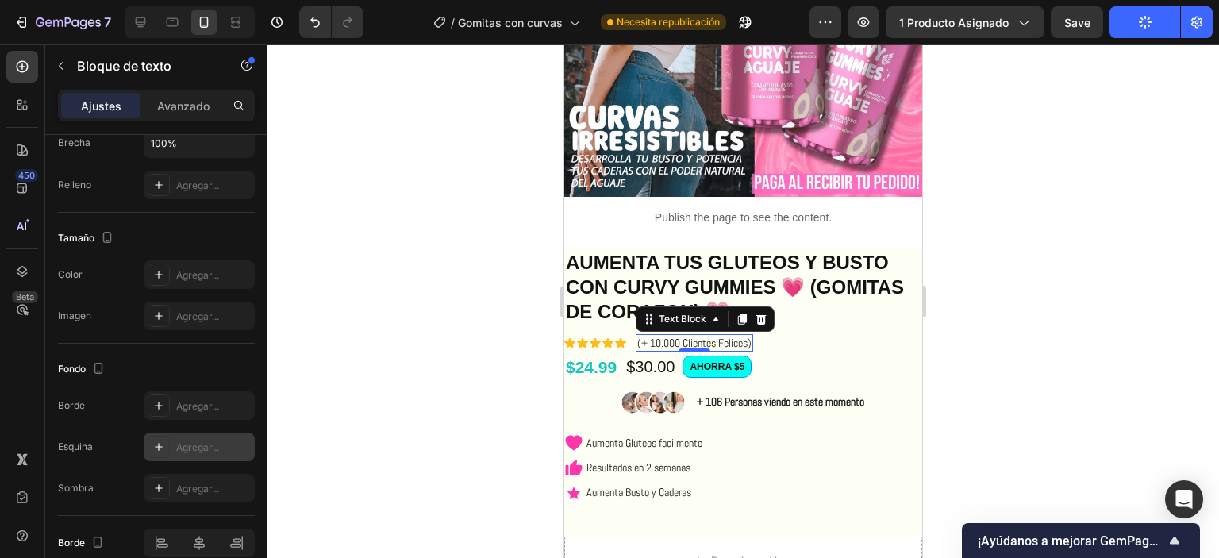
scroll to position [79, 0]
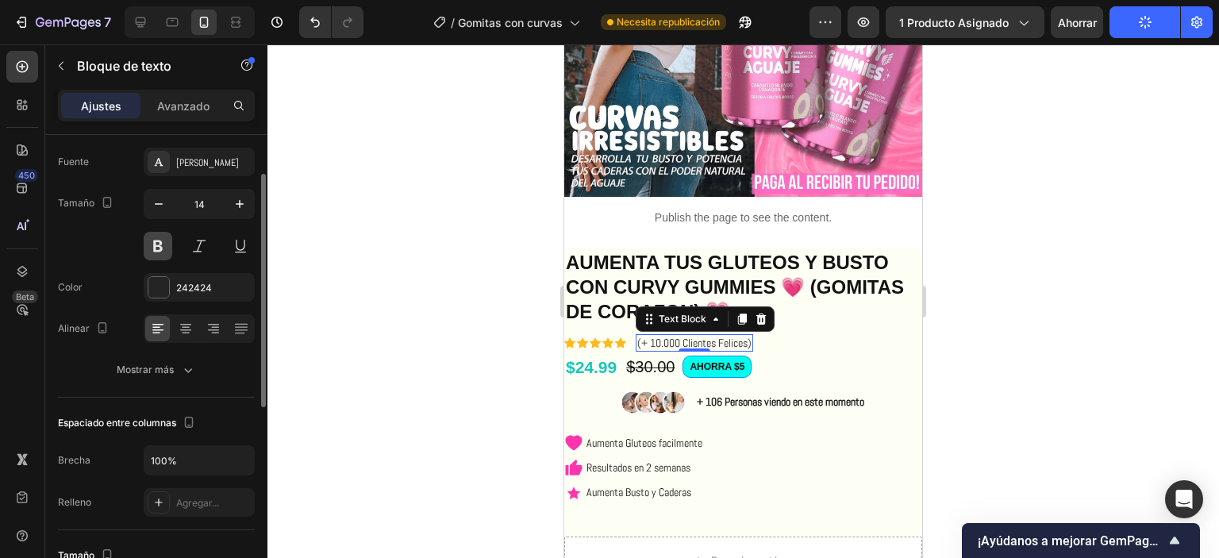
click at [161, 244] on button at bounding box center [158, 246] width 29 height 29
click at [206, 248] on button at bounding box center [199, 246] width 29 height 29
click at [206, 250] on button at bounding box center [199, 246] width 29 height 29
click at [625, 337] on div "Icon" at bounding box center [620, 342] width 11 height 11
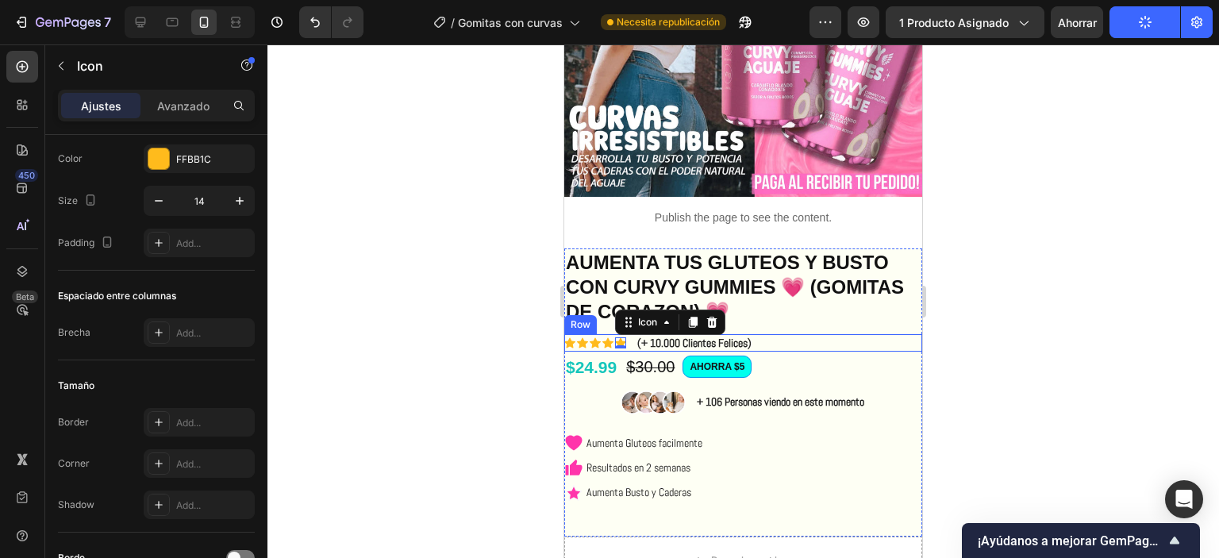
scroll to position [0, 0]
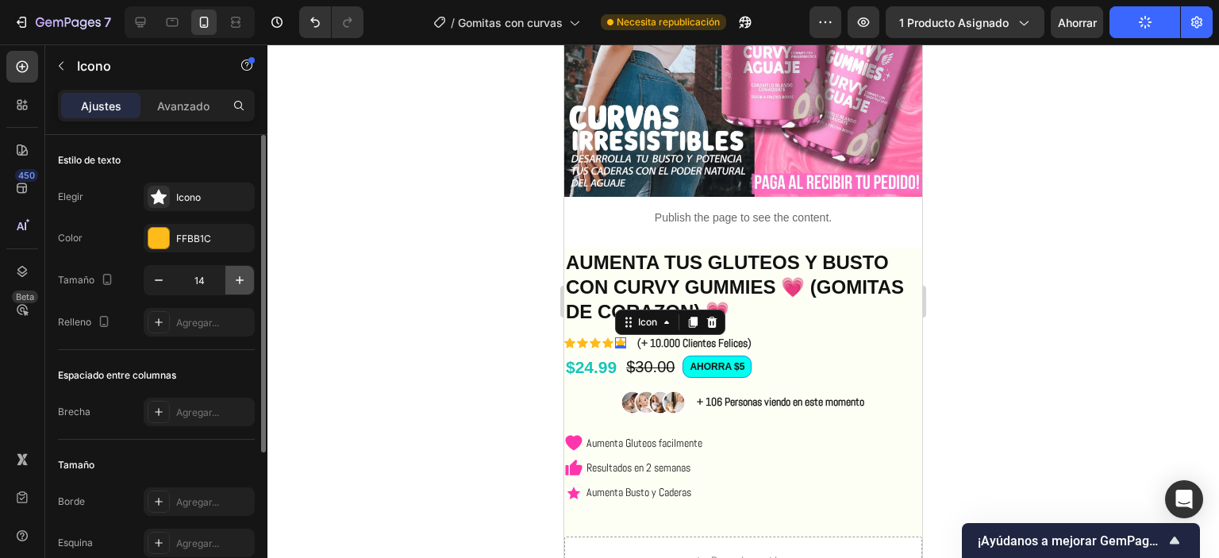
click at [234, 281] on icon "button" at bounding box center [240, 280] width 16 height 16
type input "15"
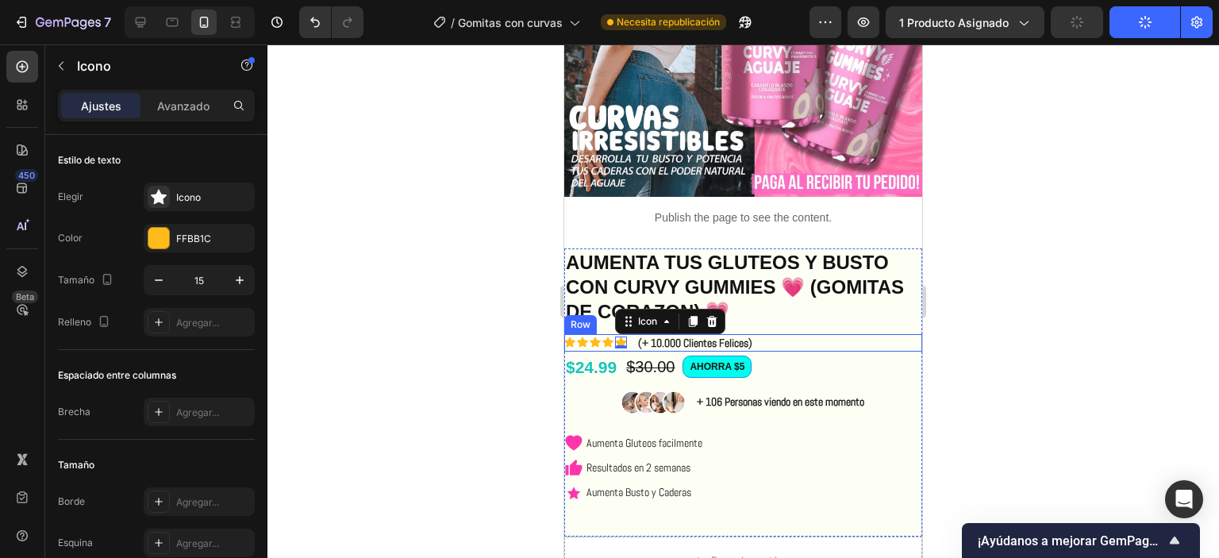
click at [811, 334] on div "Icon Icon Icon Icon Icon 0 Icon List (+ 10.000 Clientes Felices) Text Block Row" at bounding box center [743, 342] width 358 height 17
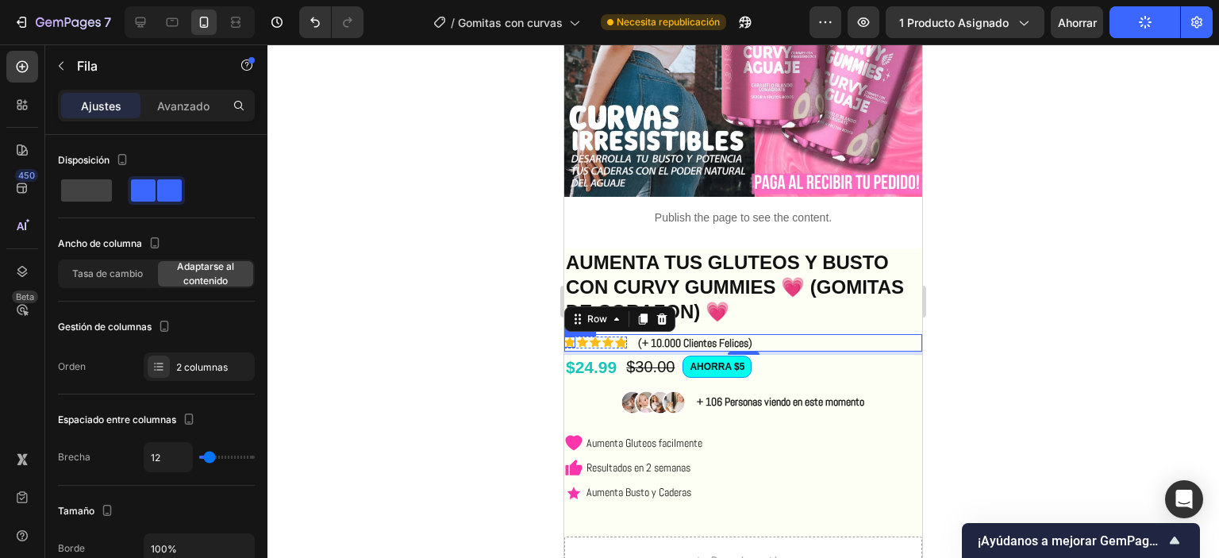
click at [569, 337] on icon at bounding box center [569, 342] width 11 height 10
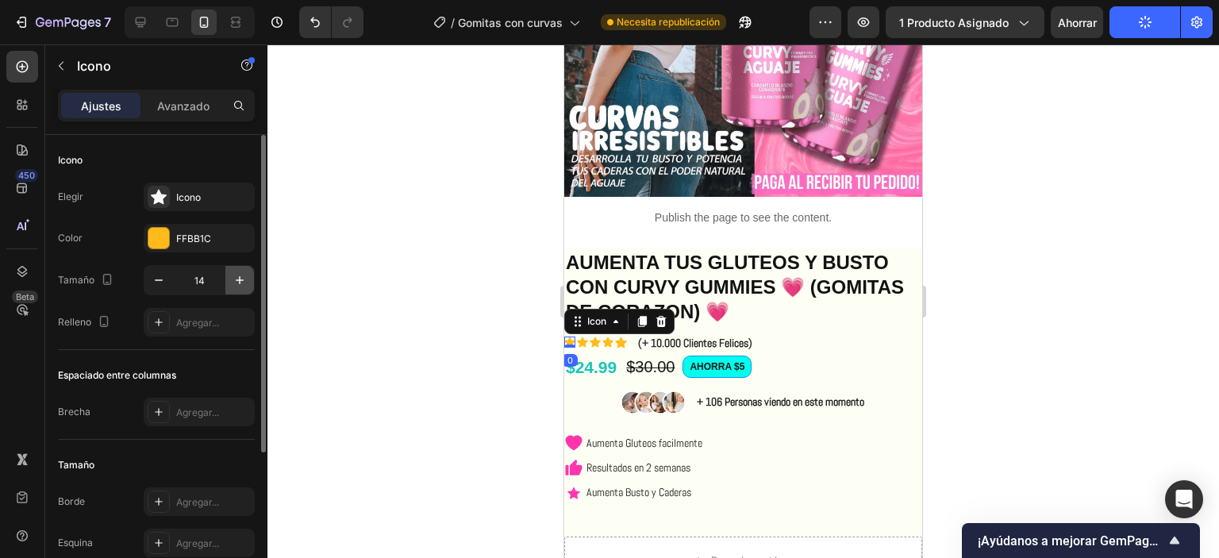
click at [247, 278] on icon "button" at bounding box center [240, 280] width 16 height 16
click at [241, 275] on icon "button" at bounding box center [240, 280] width 16 height 16
click at [246, 283] on icon "button" at bounding box center [240, 280] width 16 height 16
type input "18"
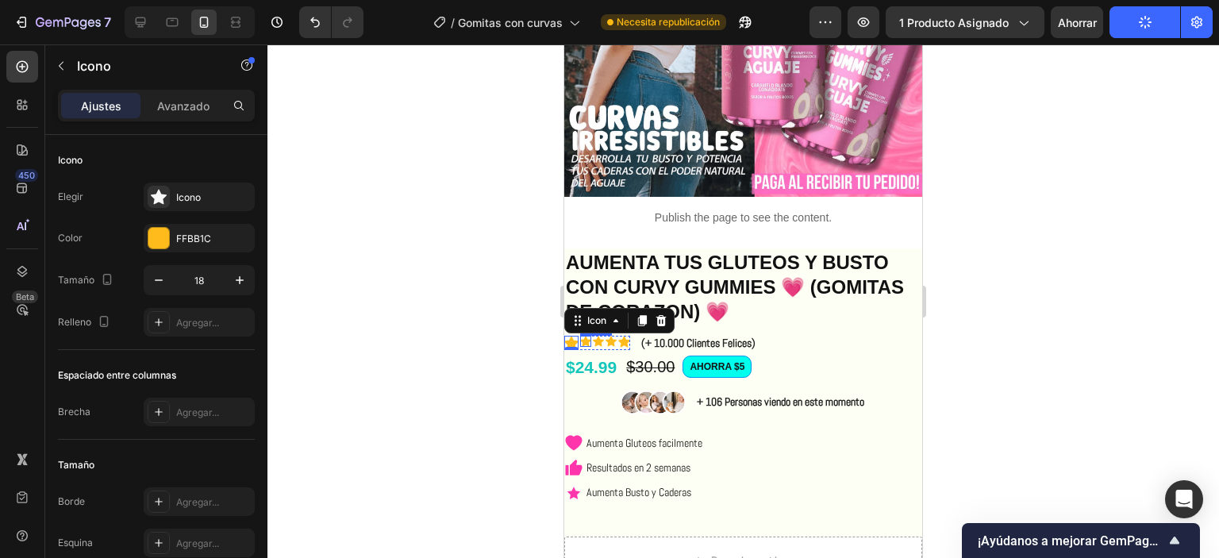
click at [587, 336] on icon at bounding box center [585, 341] width 11 height 10
click at [571, 336] on icon at bounding box center [571, 342] width 14 height 13
click at [154, 279] on icon "button" at bounding box center [159, 280] width 16 height 16
type input "16"
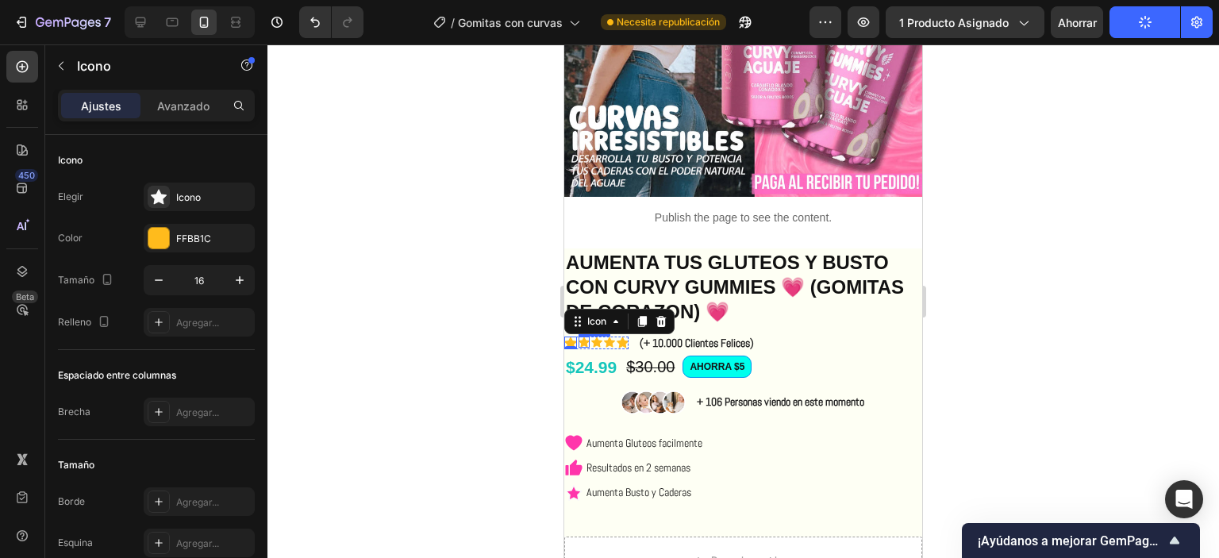
click at [584, 337] on icon at bounding box center [584, 342] width 11 height 11
click at [235, 281] on icon "button" at bounding box center [240, 280] width 16 height 16
type input "16"
click at [600, 337] on icon at bounding box center [598, 342] width 11 height 10
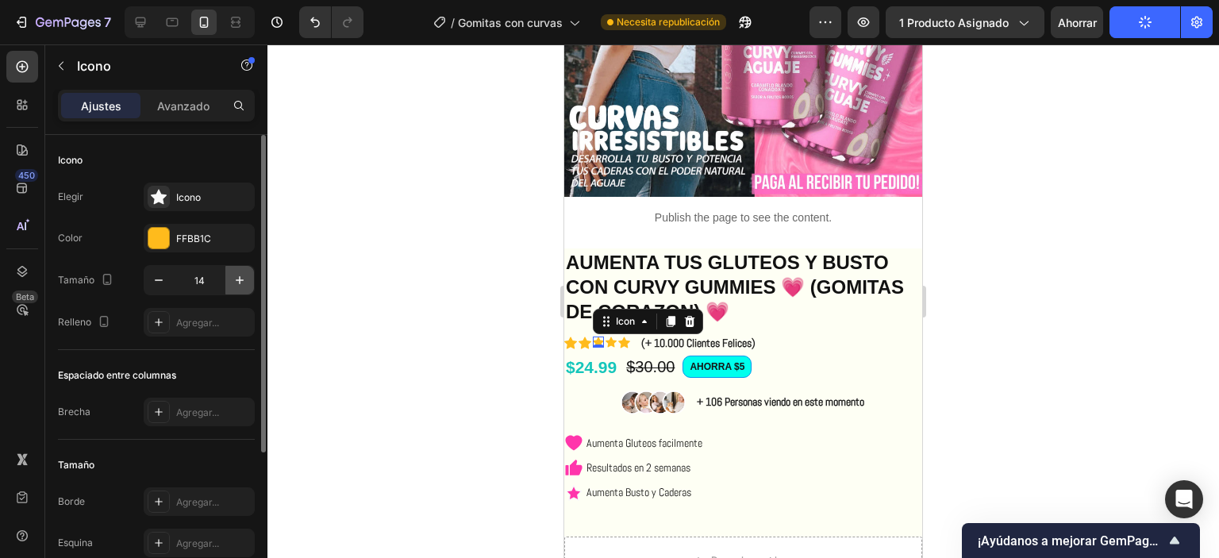
click at [248, 281] on icon "button" at bounding box center [240, 280] width 16 height 16
click at [248, 282] on icon "button" at bounding box center [240, 280] width 16 height 16
type input "16"
click at [614, 337] on div "Icon" at bounding box center [612, 342] width 11 height 11
click at [245, 281] on icon "button" at bounding box center [240, 280] width 16 height 16
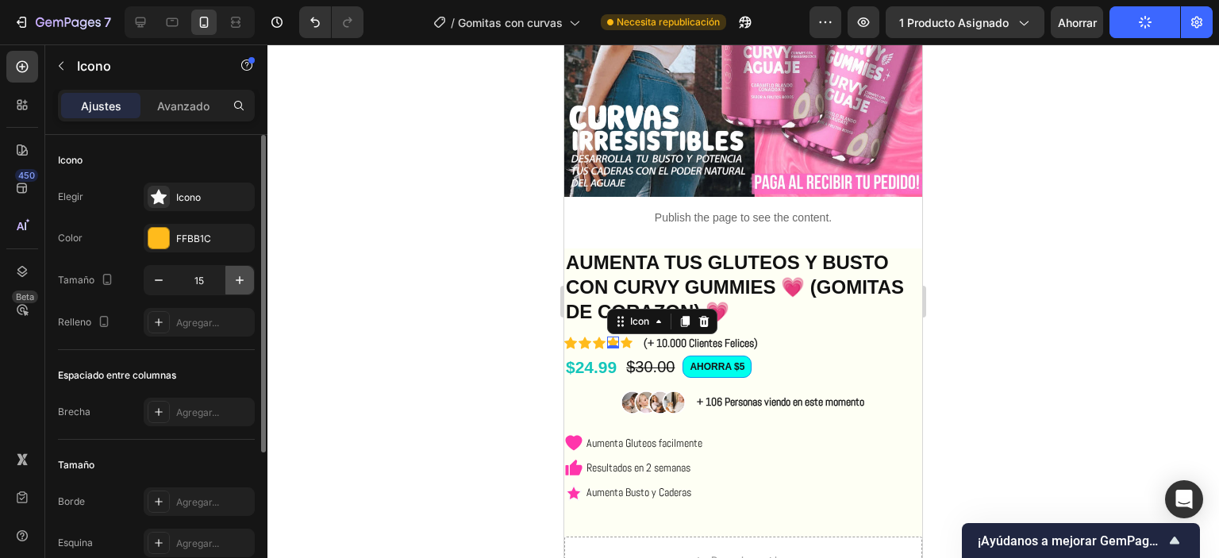
click at [245, 282] on icon "button" at bounding box center [240, 280] width 16 height 16
type input "16"
click at [631, 337] on div "Icon" at bounding box center [627, 343] width 12 height 12
click at [248, 279] on icon "button" at bounding box center [240, 280] width 16 height 16
type input "16"
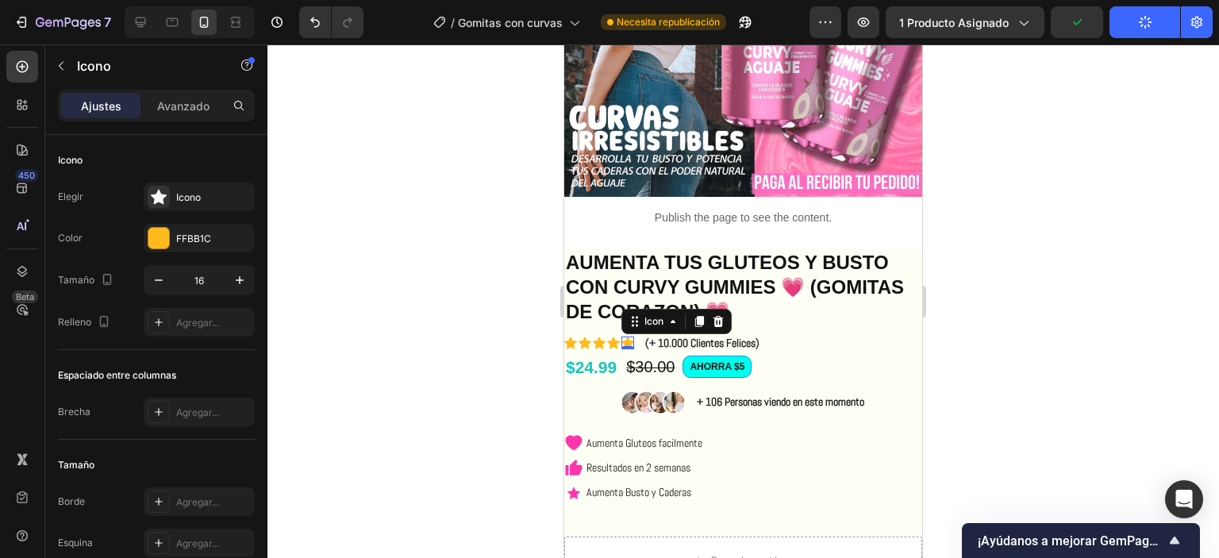
click at [421, 300] on div at bounding box center [743, 301] width 952 height 514
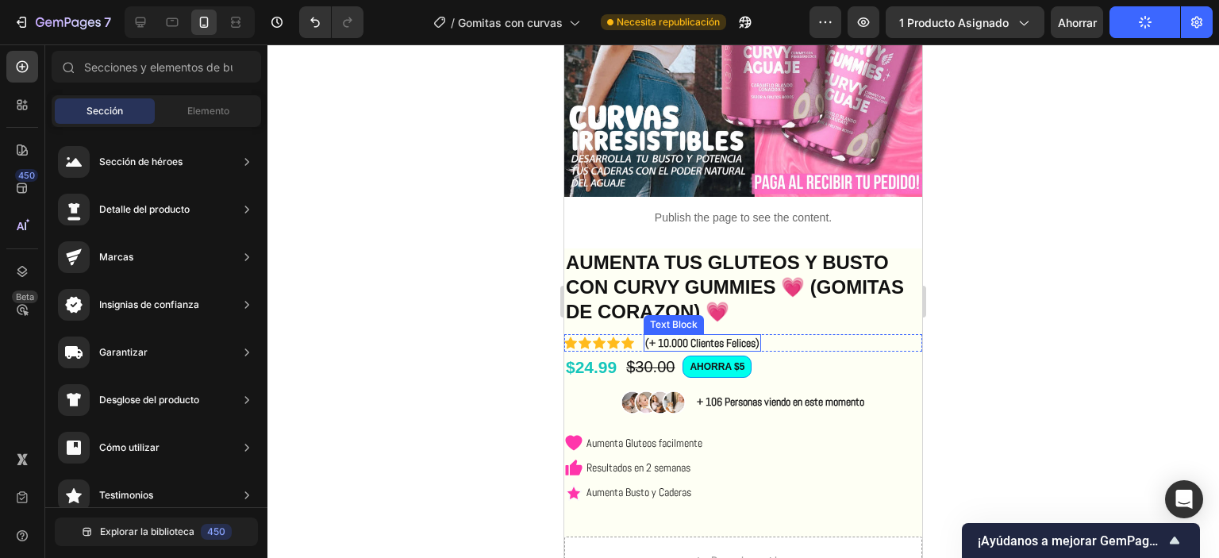
click at [728, 336] on p "(+ 10.000 Clientes Felices)" at bounding box center [702, 343] width 114 height 14
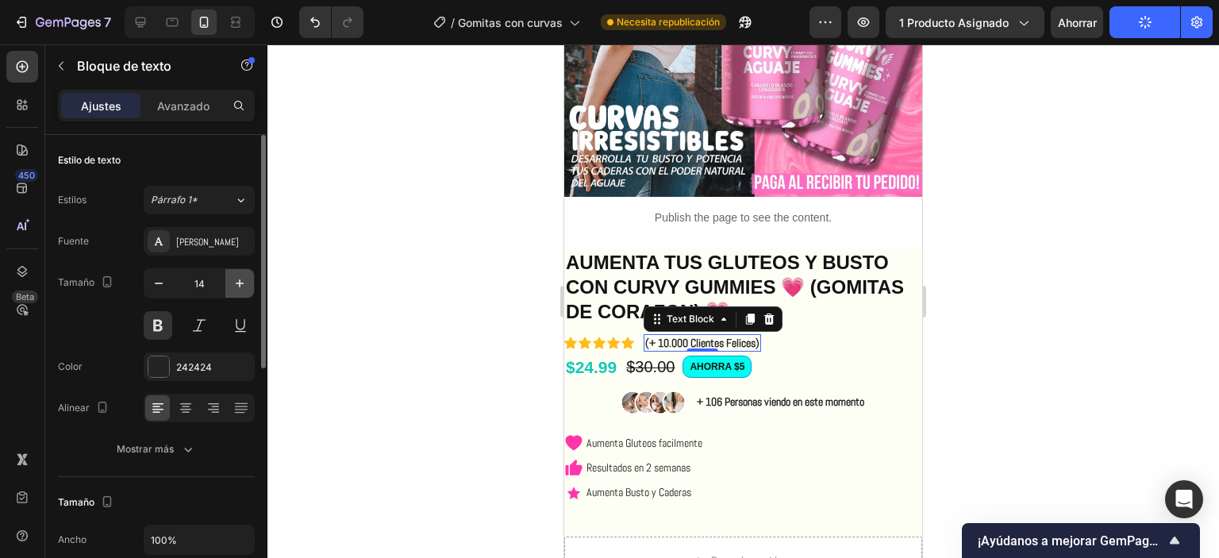
click at [237, 283] on icon "button" at bounding box center [240, 283] width 8 height 8
type input "15"
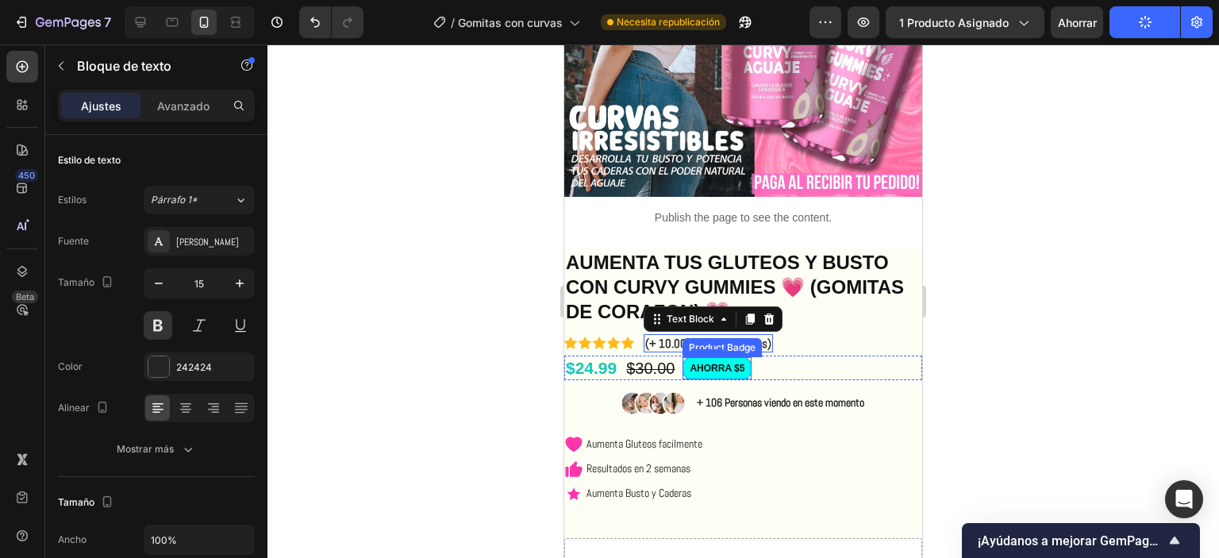
click at [746, 365] on pre "AHORRA $5" at bounding box center [716, 368] width 67 height 21
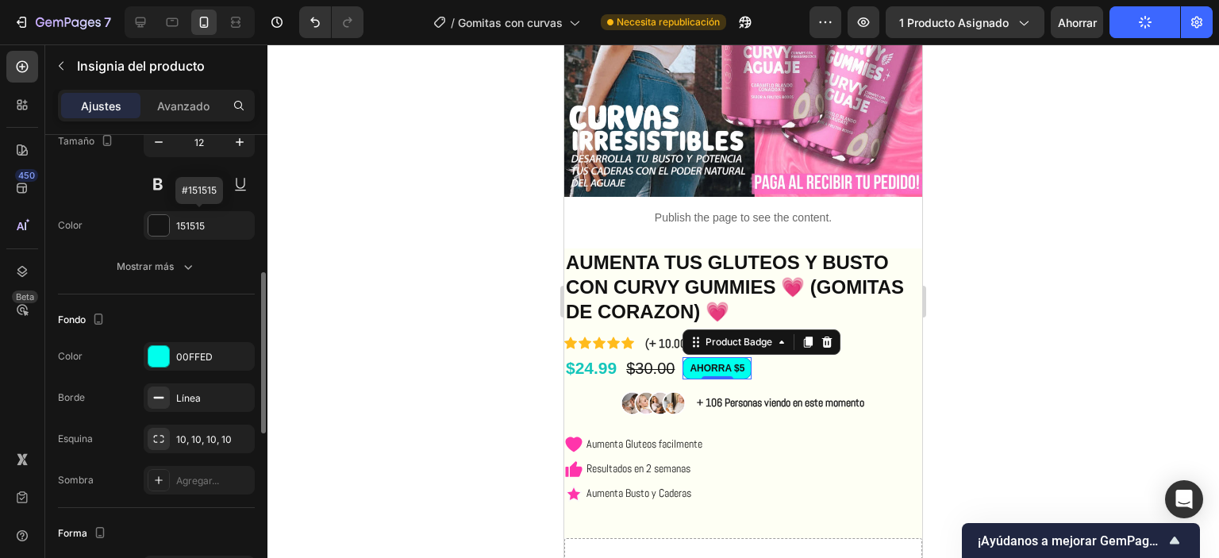
scroll to position [317, 0]
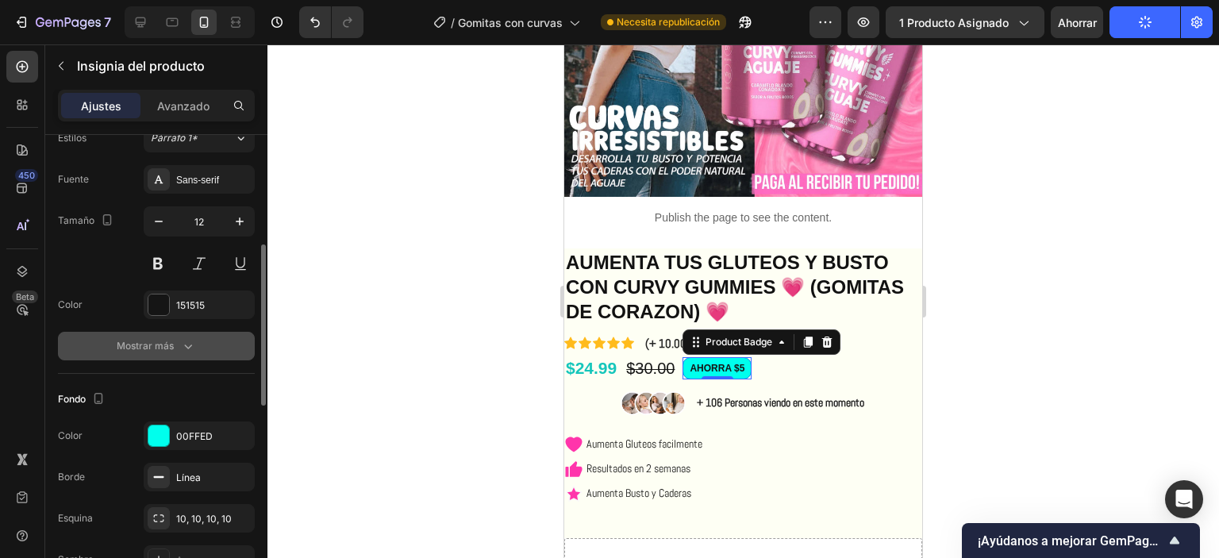
click at [170, 348] on font "Mostrar más" at bounding box center [145, 346] width 57 height 12
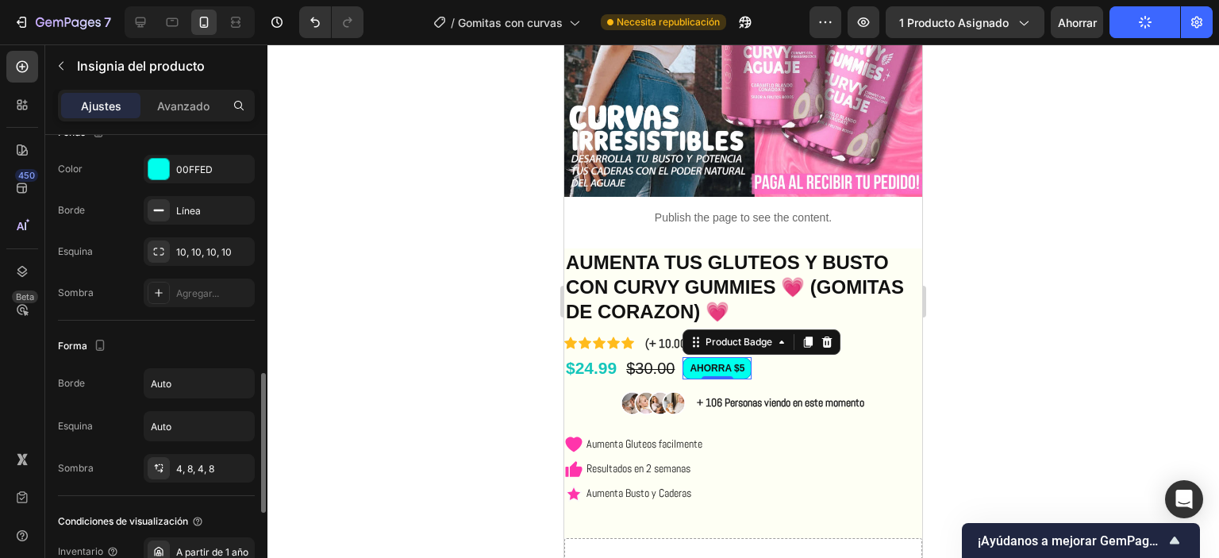
scroll to position [952, 0]
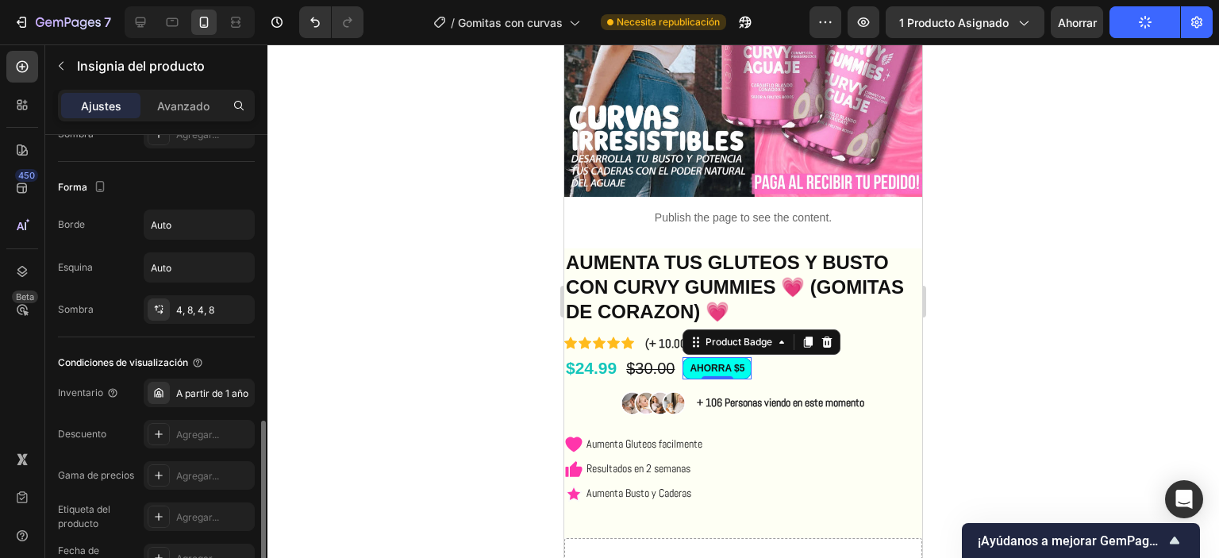
click at [220, 322] on div "Forma Borde Auto Esquina Auto Sombra 4, 8, 4, 8" at bounding box center [156, 249] width 197 height 175
click at [191, 304] on font "4, 8, 4, 8" at bounding box center [195, 310] width 38 height 12
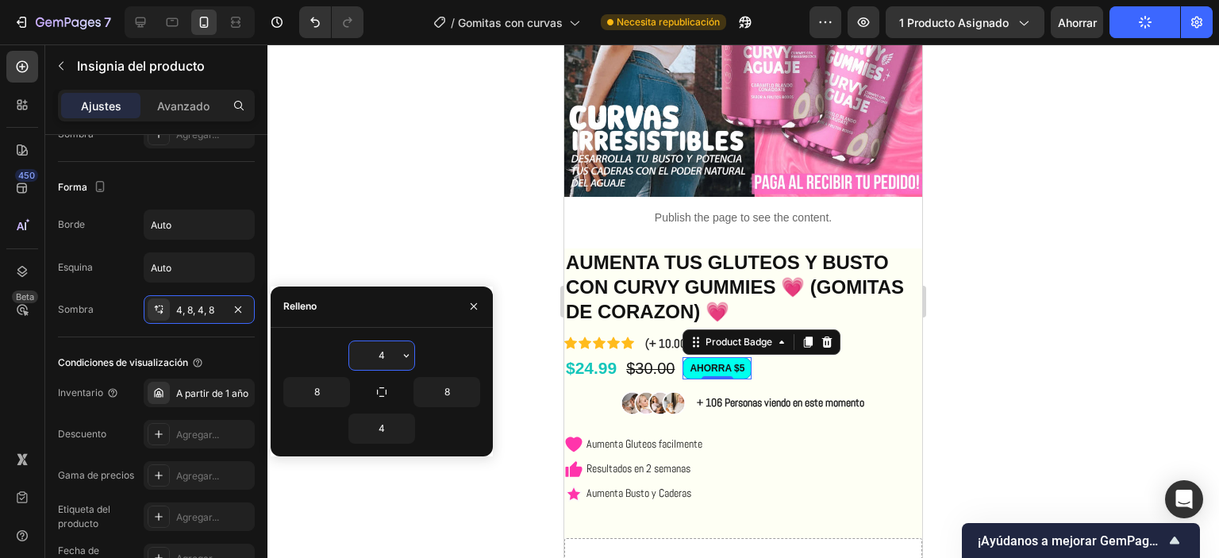
click at [392, 356] on input "4" at bounding box center [381, 355] width 65 height 29
type input "0"
type input "5"
type input "2"
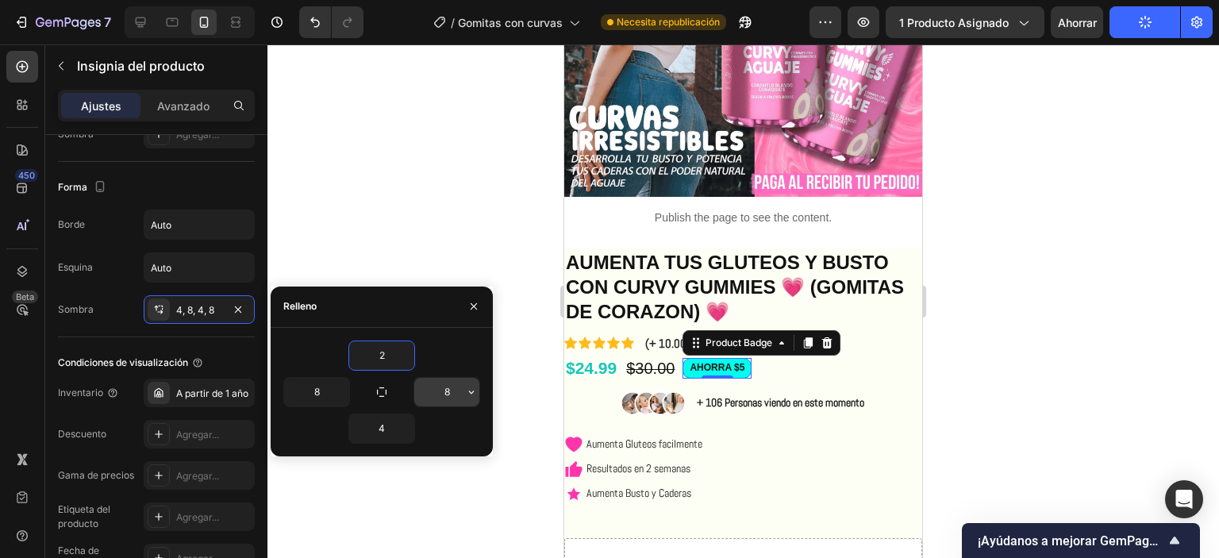
click at [441, 392] on input "8" at bounding box center [446, 392] width 65 height 29
type input "2"
click at [378, 429] on input "4" at bounding box center [381, 428] width 65 height 29
click at [378, 431] on input "4" at bounding box center [381, 428] width 65 height 29
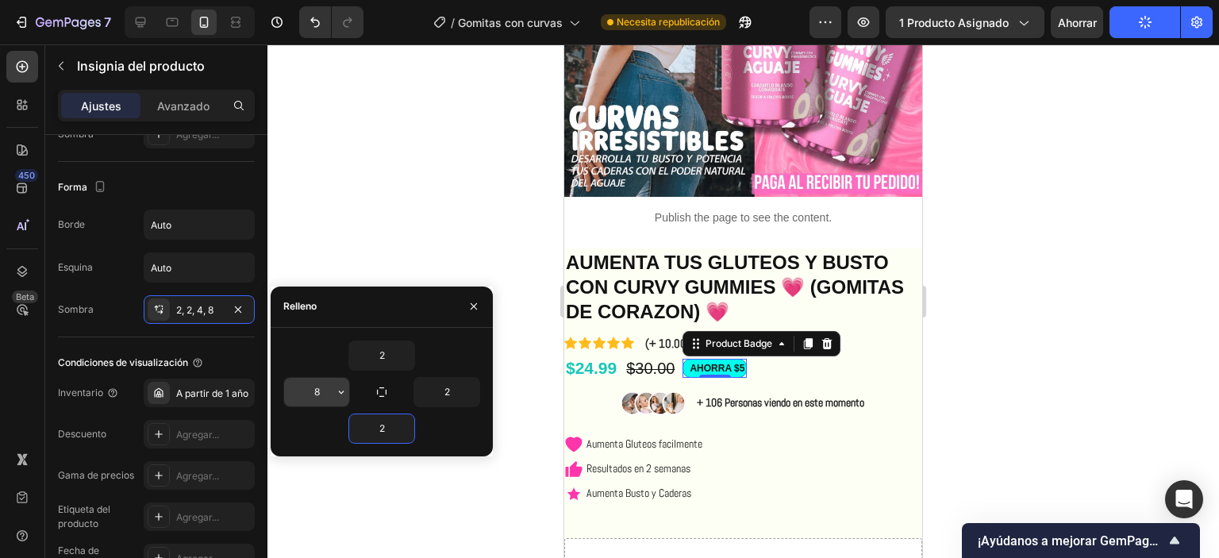
type input "2"
click at [327, 387] on input "8" at bounding box center [316, 392] width 65 height 29
click at [327, 388] on input "8" at bounding box center [316, 392] width 65 height 29
type input "2"
click at [235, 350] on div "Condiciones de visualización" at bounding box center [156, 362] width 197 height 25
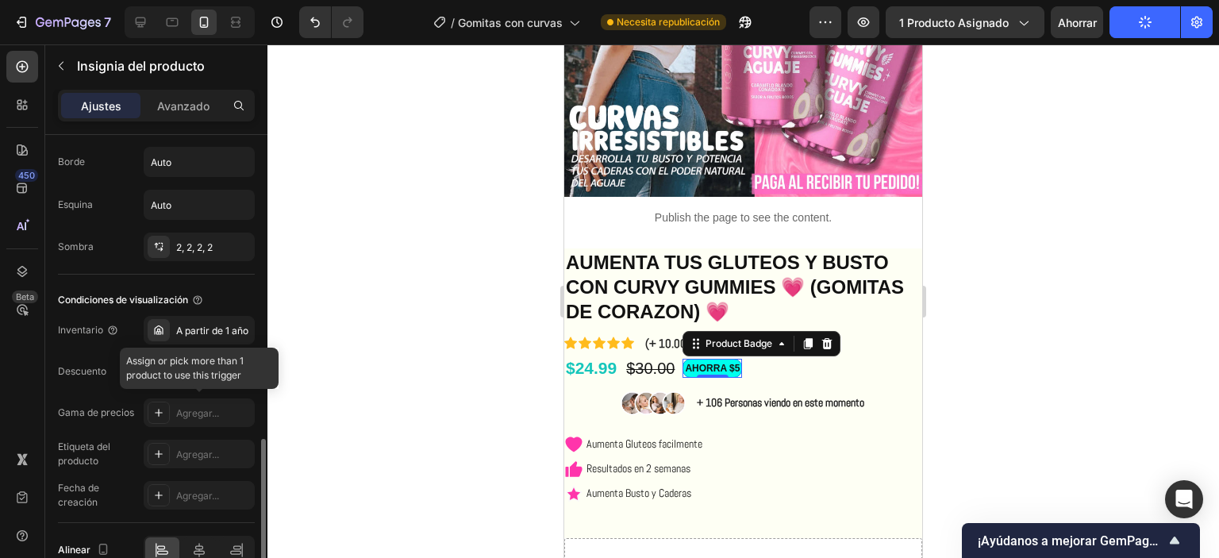
scroll to position [856, 0]
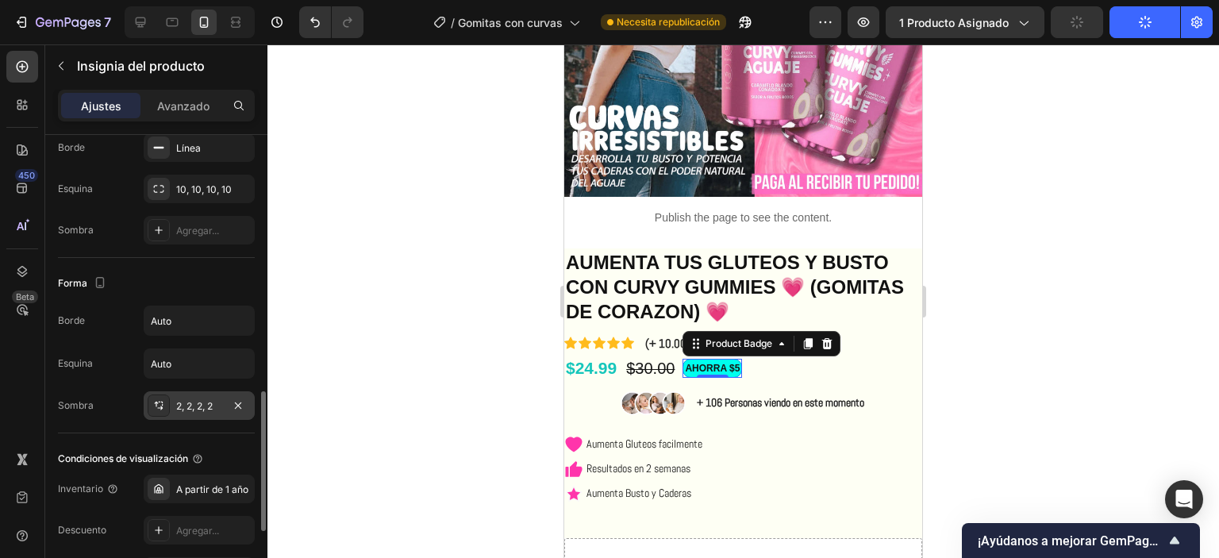
click at [186, 400] on font "2, 2, 2, 2" at bounding box center [194, 406] width 37 height 12
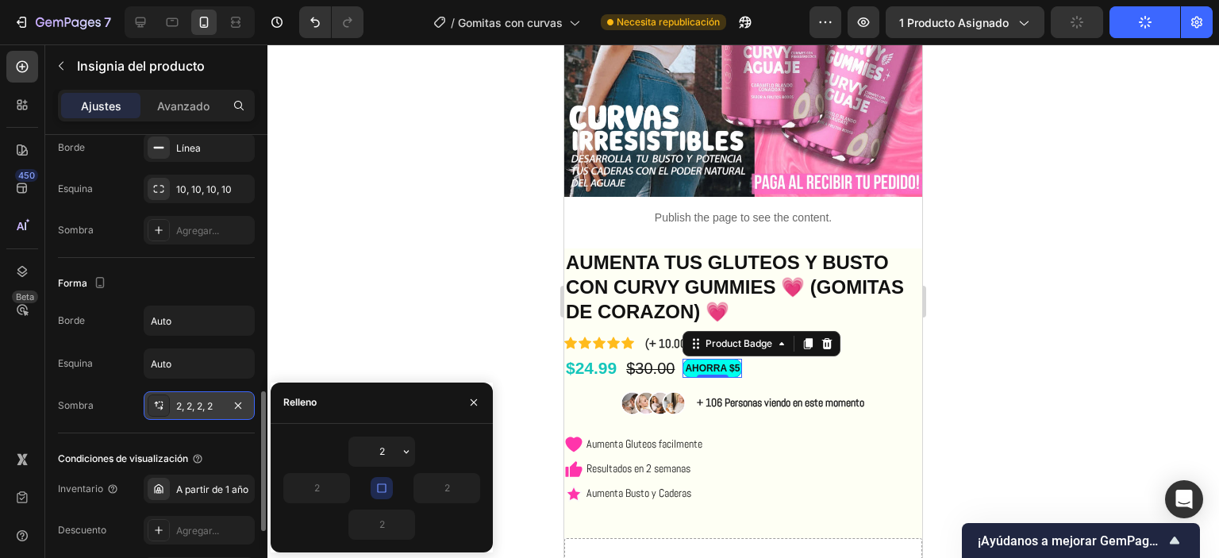
click at [192, 400] on font "2, 2, 2, 2" at bounding box center [194, 406] width 37 height 12
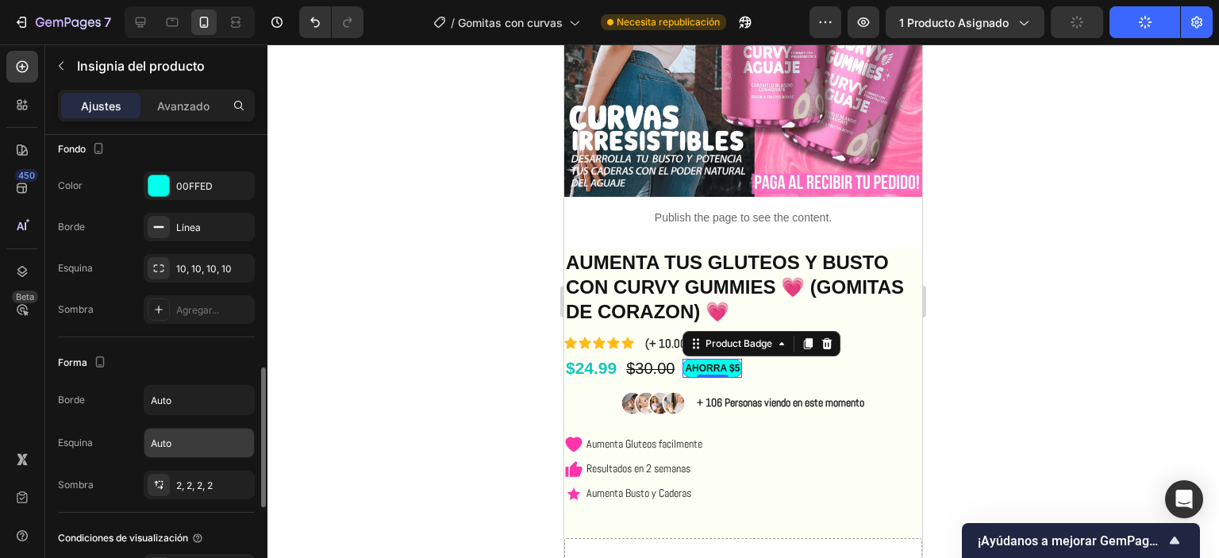
scroll to position [698, 0]
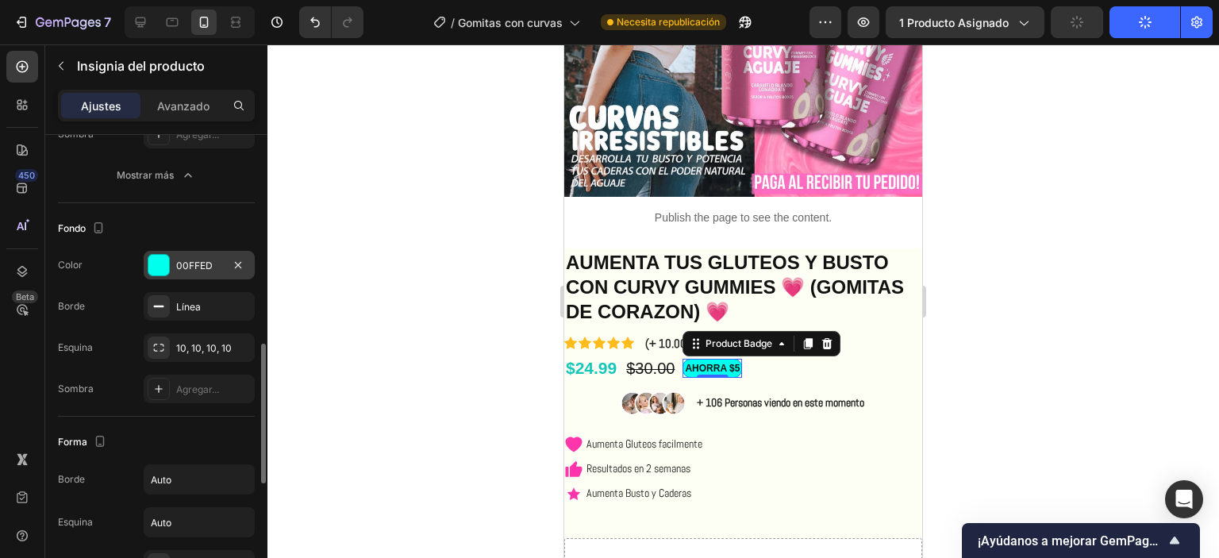
click at [176, 275] on div "00FFED" at bounding box center [199, 265] width 111 height 29
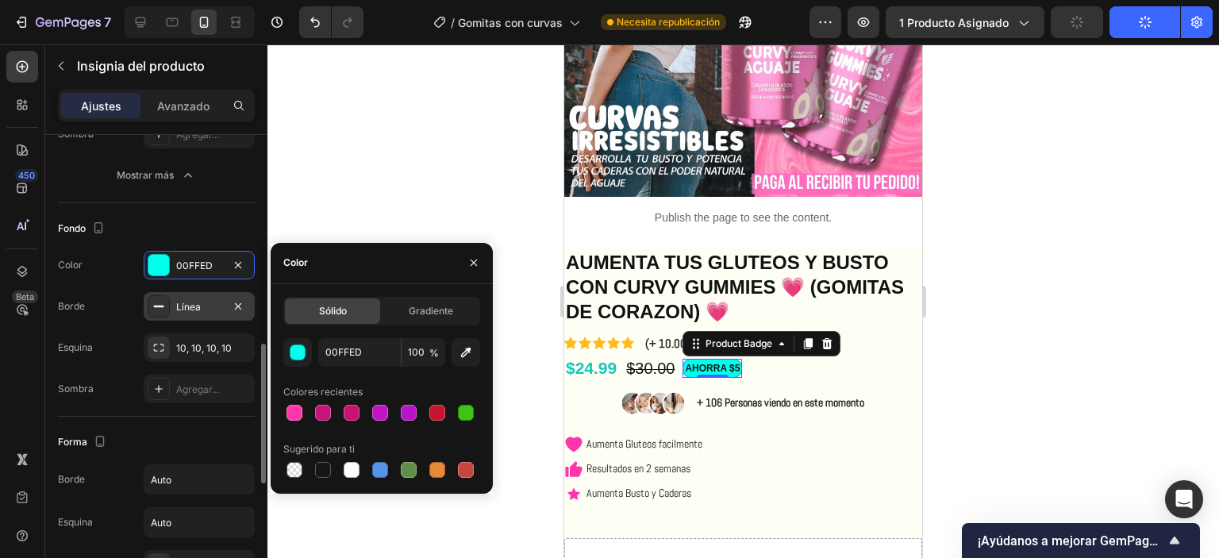
click at [177, 307] on font "Línea" at bounding box center [188, 307] width 25 height 12
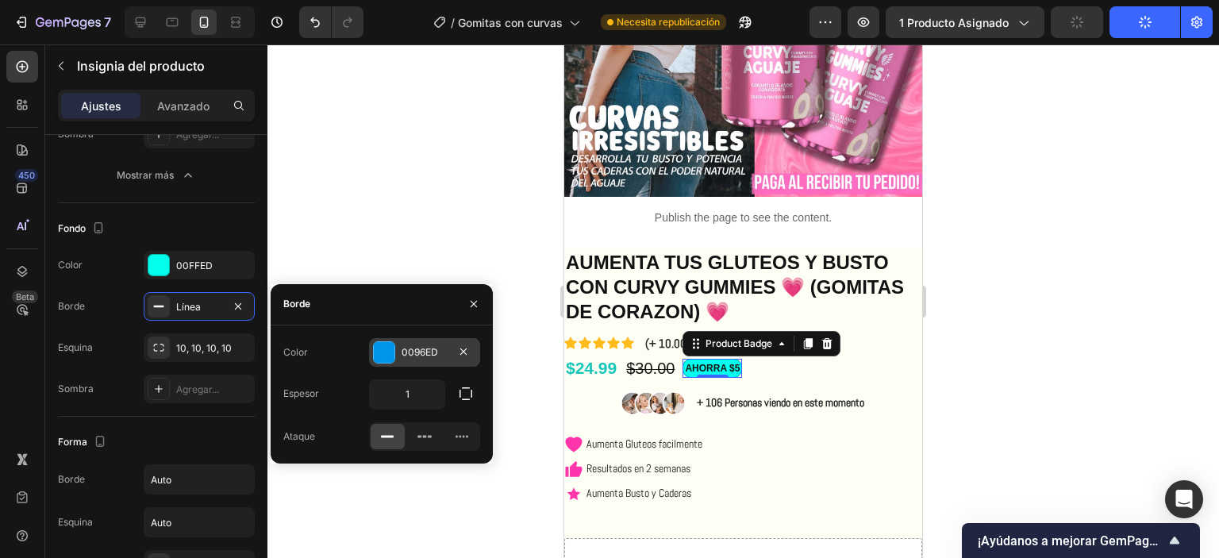
click at [384, 352] on div at bounding box center [384, 352] width 21 height 21
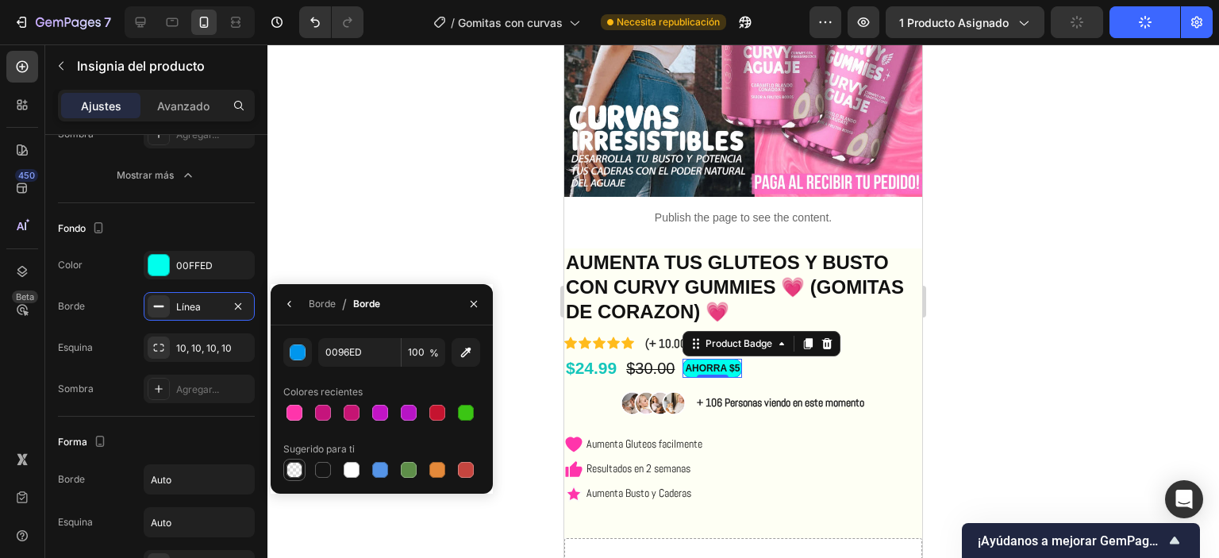
click at [298, 475] on div at bounding box center [295, 470] width 16 height 16
type input "000000"
type input "0"
click at [449, 187] on div at bounding box center [743, 301] width 952 height 514
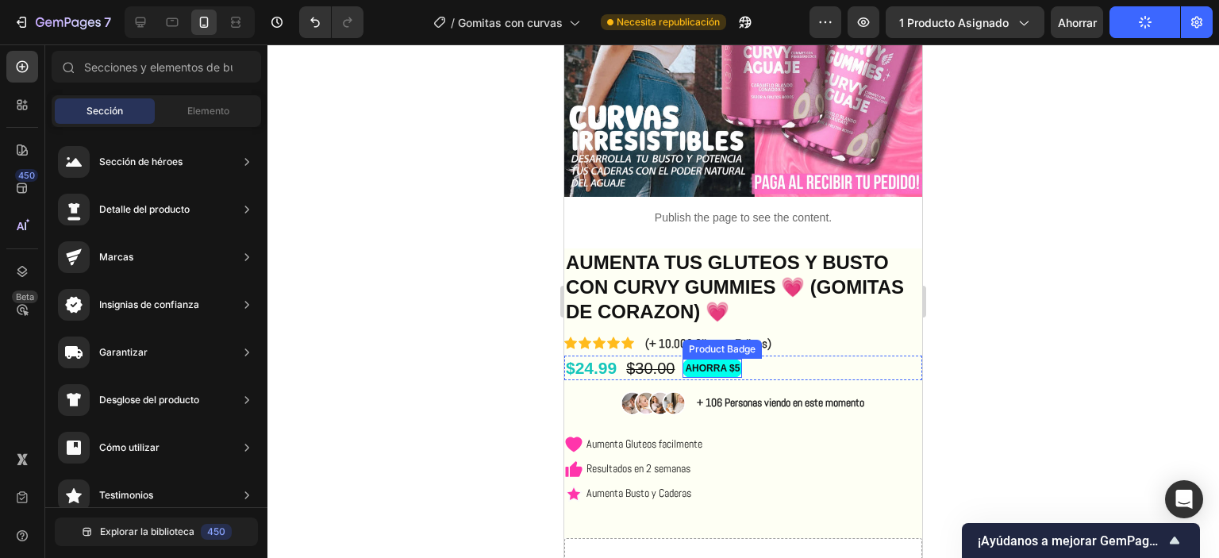
click at [737, 360] on pre "AHORRA $5" at bounding box center [712, 368] width 58 height 17
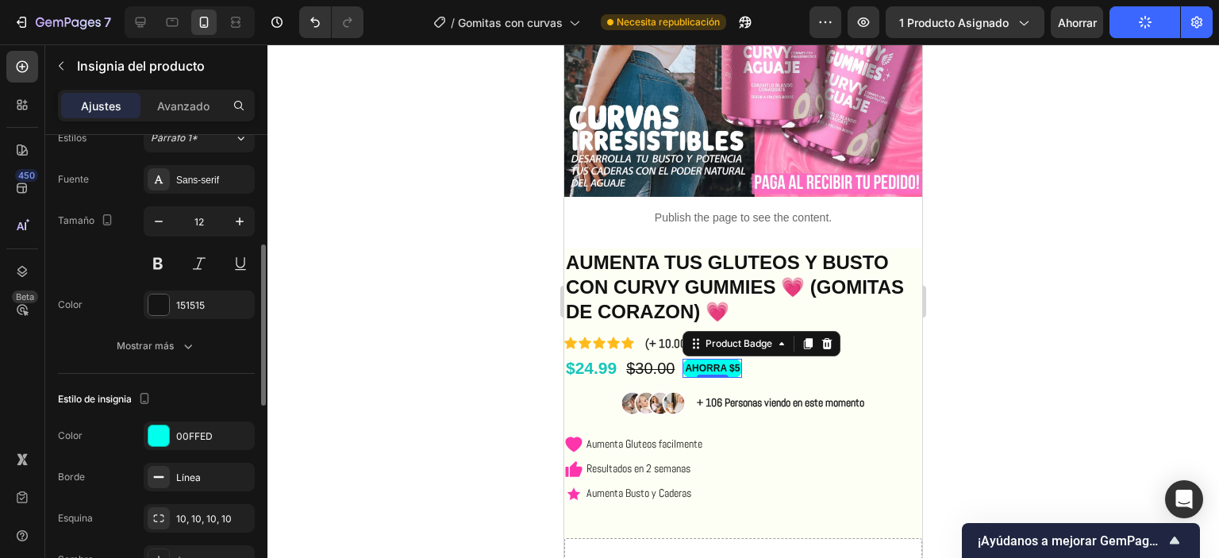
scroll to position [397, 0]
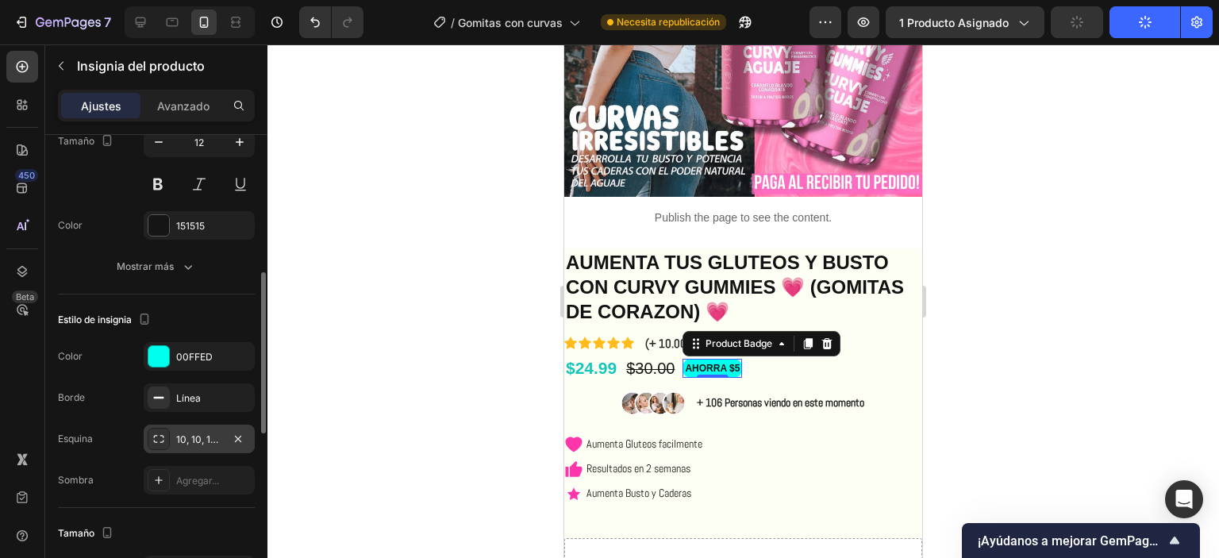
click at [190, 434] on font "10, 10, 10, 10" at bounding box center [204, 439] width 56 height 12
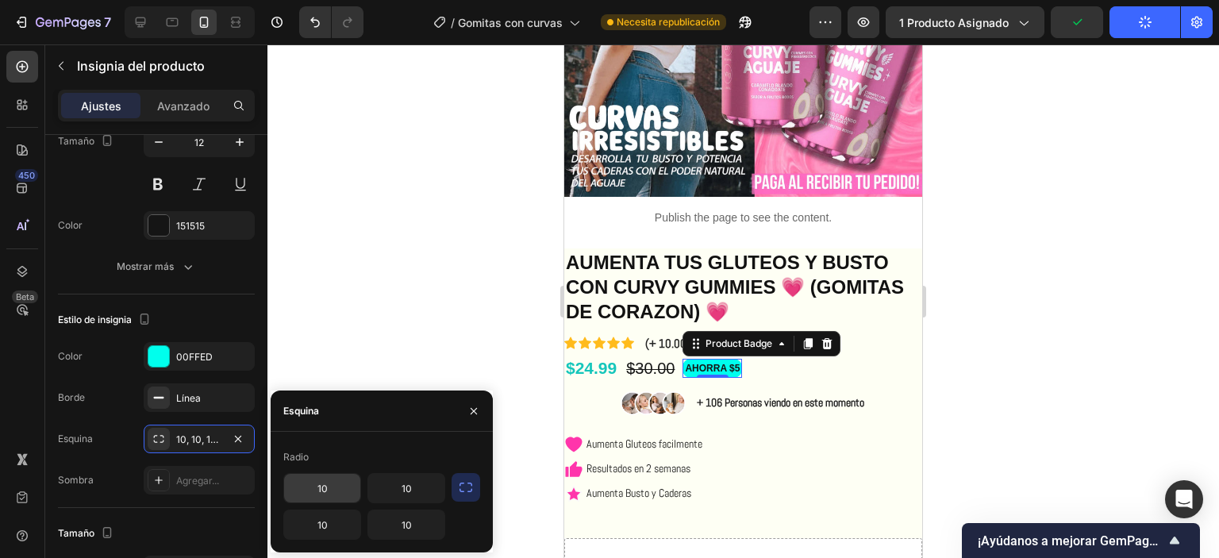
click at [346, 488] on input "10" at bounding box center [322, 488] width 76 height 29
click at [346, 489] on input "10" at bounding box center [322, 488] width 76 height 29
type input "7"
click at [406, 487] on input "10" at bounding box center [406, 488] width 76 height 29
click at [406, 488] on input "10" at bounding box center [406, 488] width 76 height 29
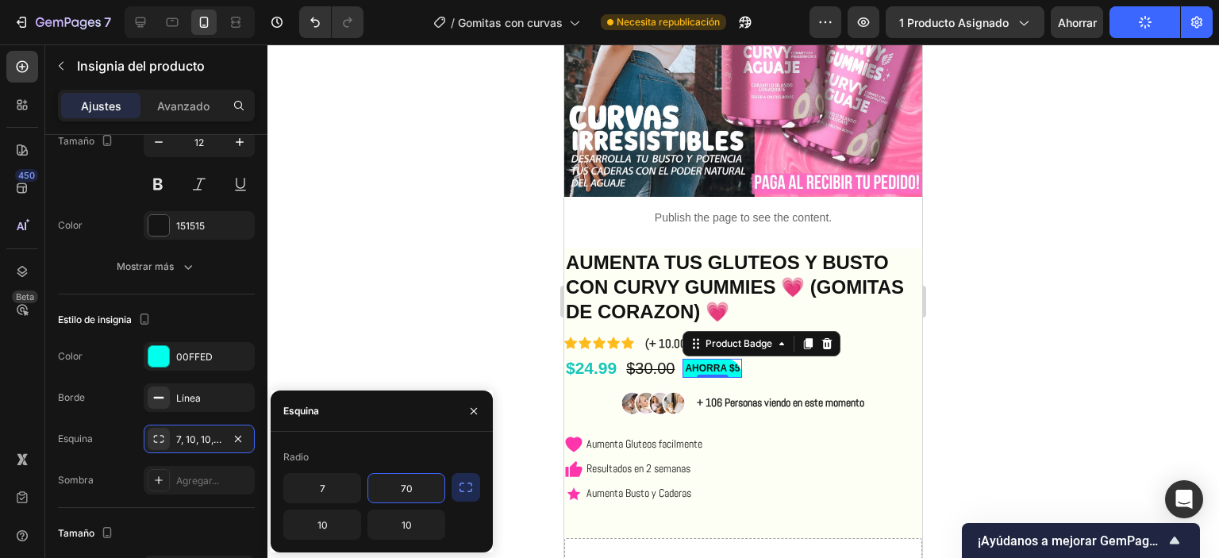
drag, startPoint x: 416, startPoint y: 484, endPoint x: 375, endPoint y: 479, distance: 41.5
click at [375, 479] on input "70" at bounding box center [406, 488] width 76 height 29
type input "7"
click at [408, 516] on input "10" at bounding box center [406, 524] width 76 height 29
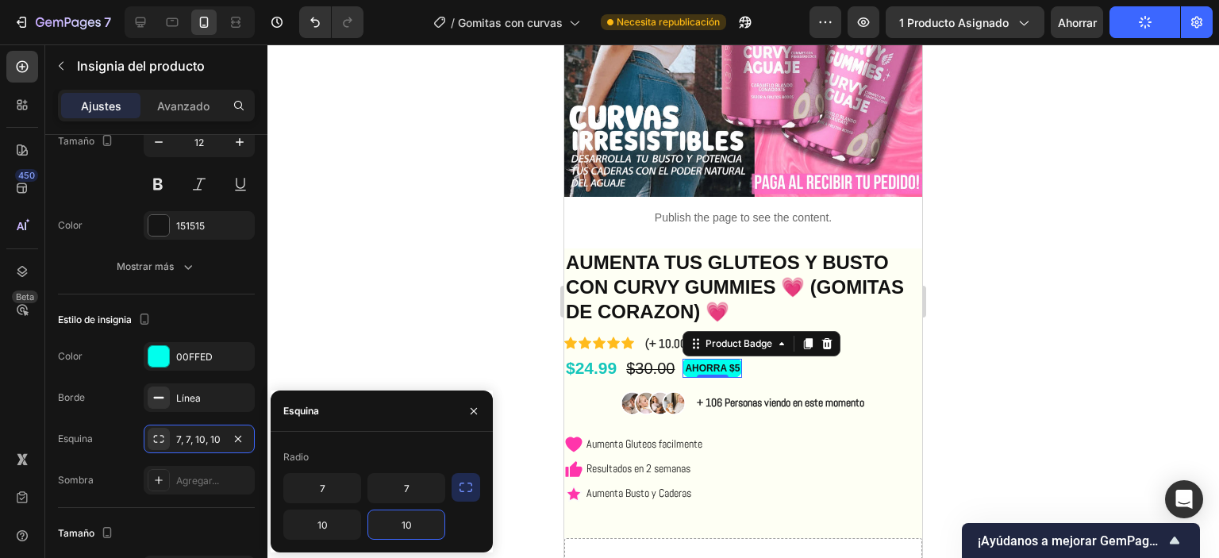
click at [408, 515] on input "10" at bounding box center [406, 524] width 76 height 29
type input "70"
click at [316, 525] on input "10" at bounding box center [322, 524] width 76 height 29
type input "7"
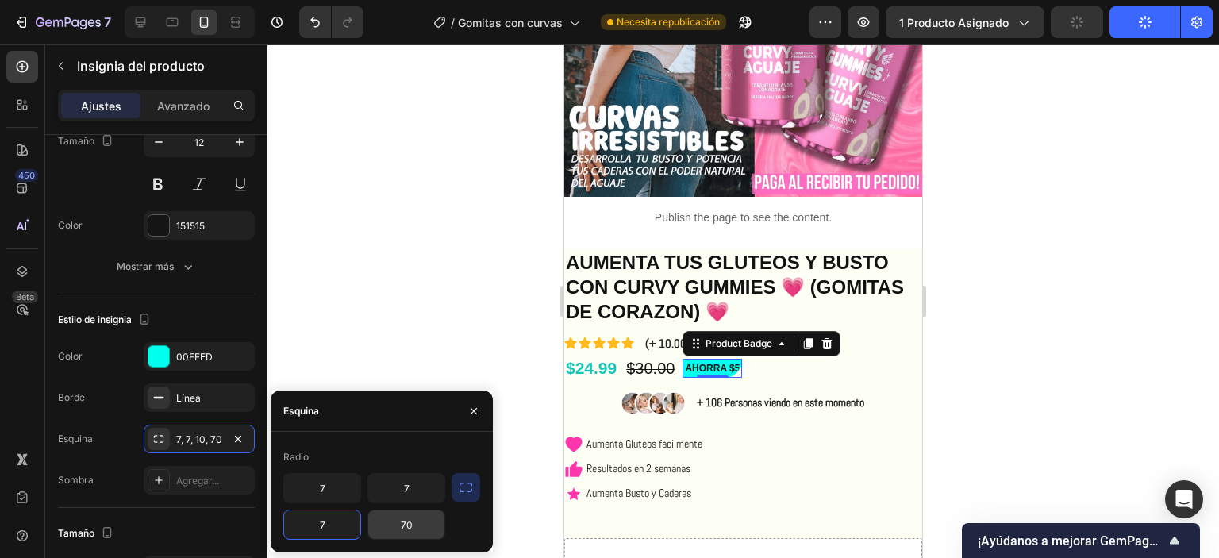
click at [410, 525] on input "70" at bounding box center [406, 524] width 76 height 29
type input "7"
click at [483, 525] on div "Radio 7 7 7 7" at bounding box center [382, 491] width 222 height 95
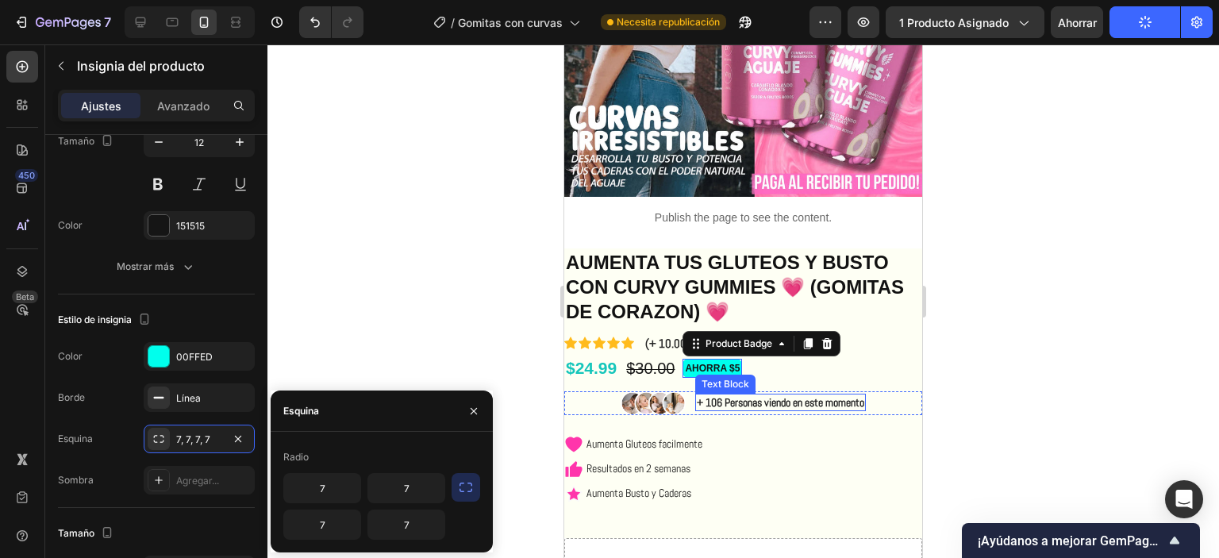
click at [781, 371] on div "AUMENTA TUS GLUTEOS Y BUSTO CON CURVY GUMMIES 💗 (GOMITAS DE CORAZON) 💗 Product …" at bounding box center [743, 319] width 358 height 143
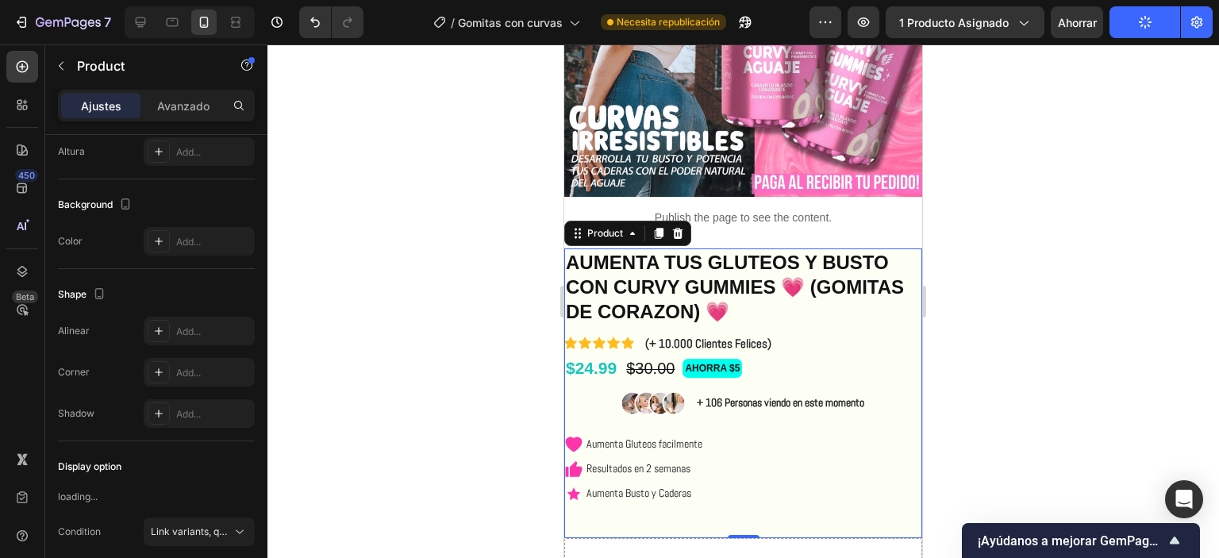
scroll to position [0, 0]
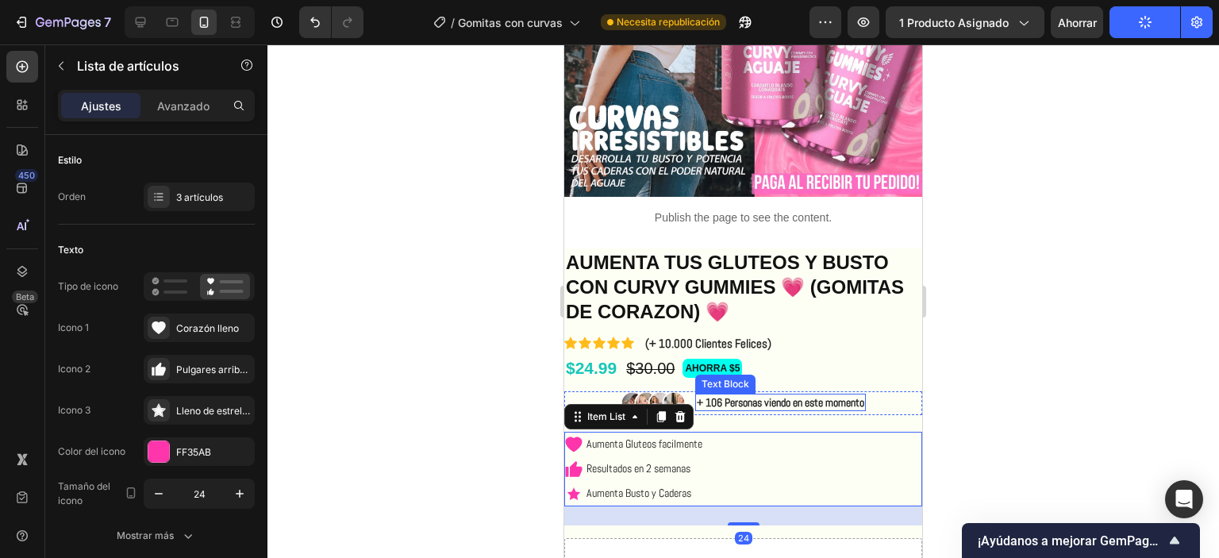
click at [770, 395] on p "+ 106 Personas viendo en este momento" at bounding box center [780, 402] width 167 height 14
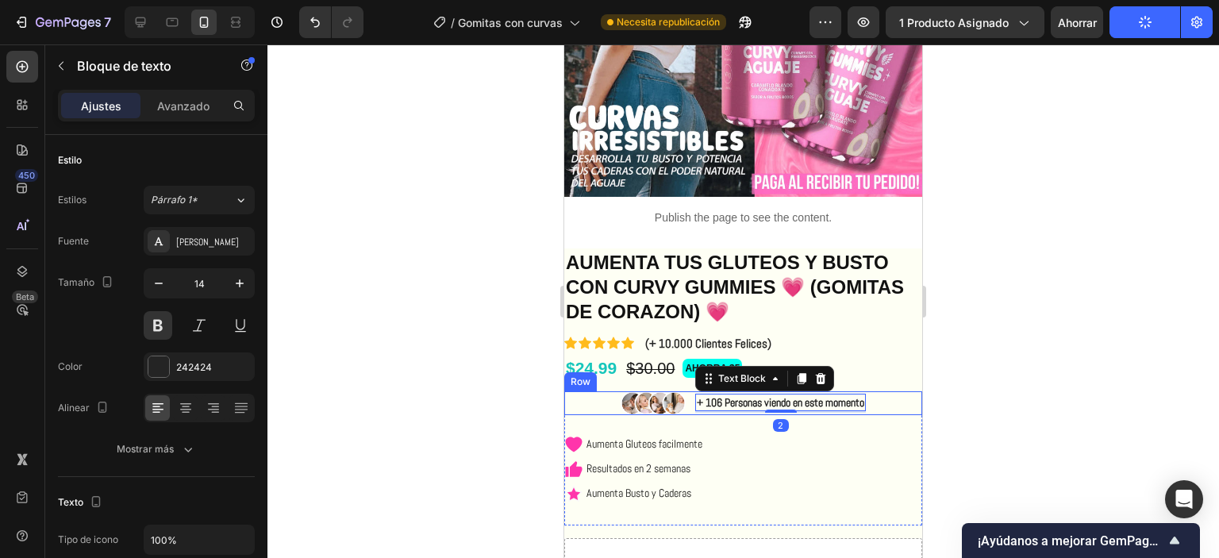
click at [880, 391] on div "Image + 106 Personas viendo en este momento Text Block 2 Row" at bounding box center [743, 403] width 358 height 24
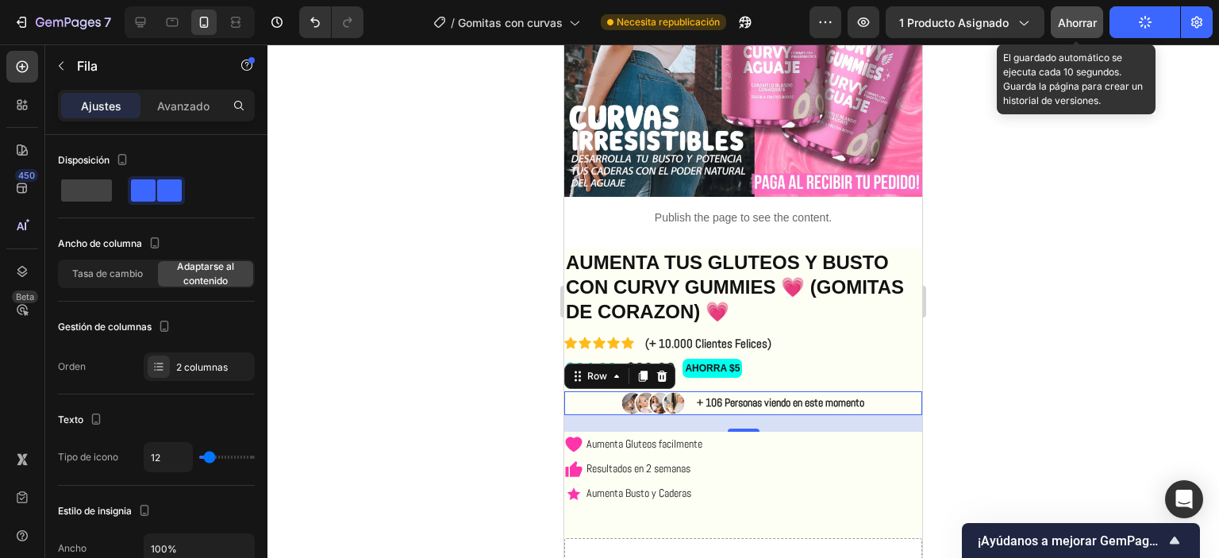
click at [1075, 25] on font "Ahorrar" at bounding box center [1077, 22] width 39 height 13
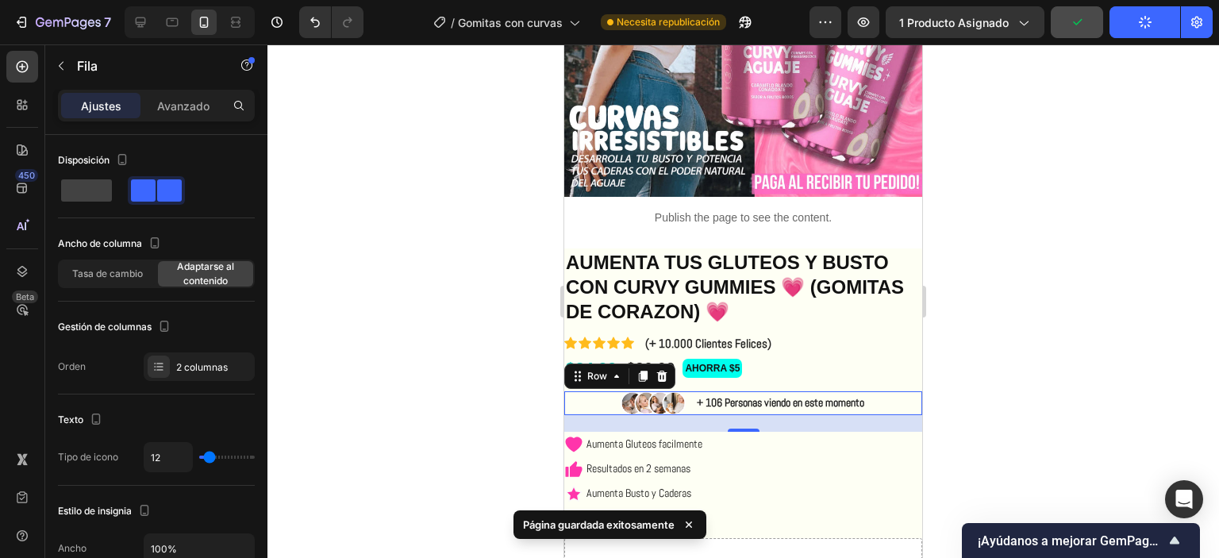
click at [1003, 247] on div at bounding box center [743, 301] width 952 height 514
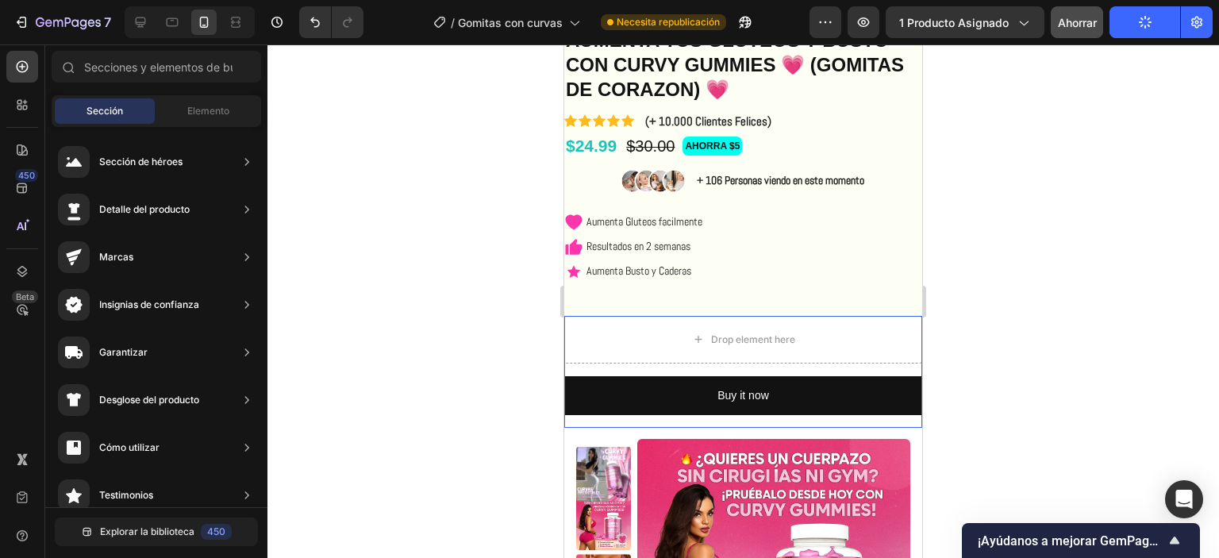
scroll to position [556, 0]
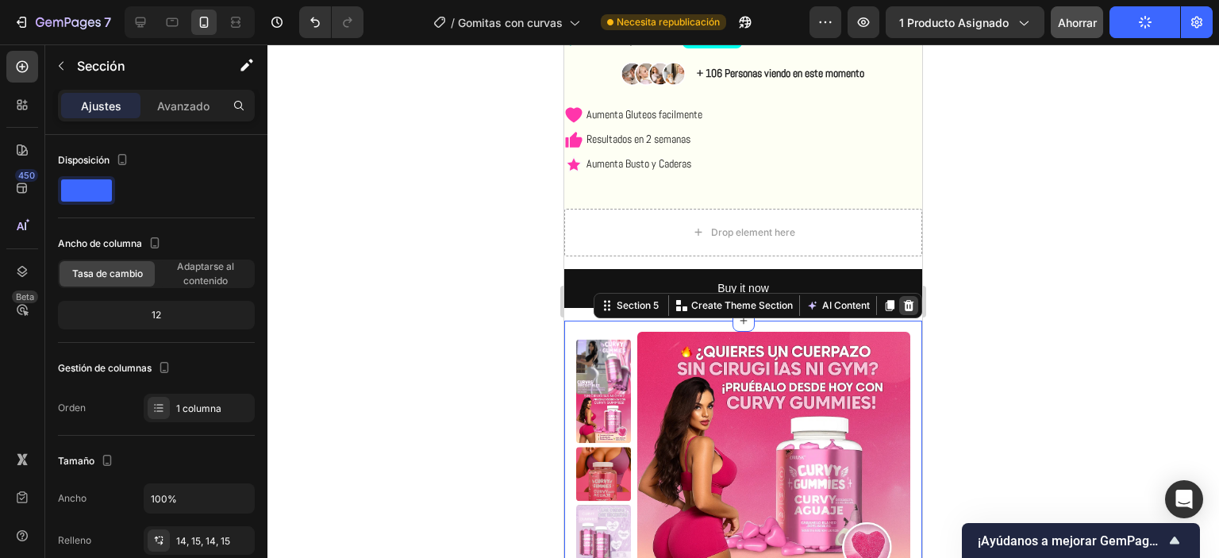
click at [904, 306] on icon at bounding box center [909, 305] width 10 height 11
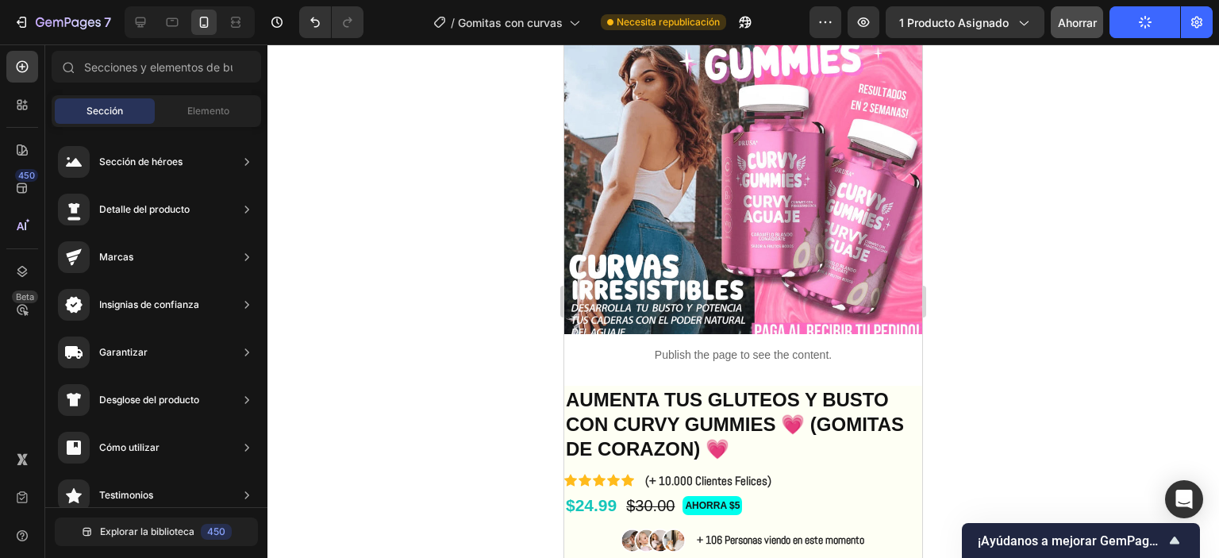
scroll to position [79, 0]
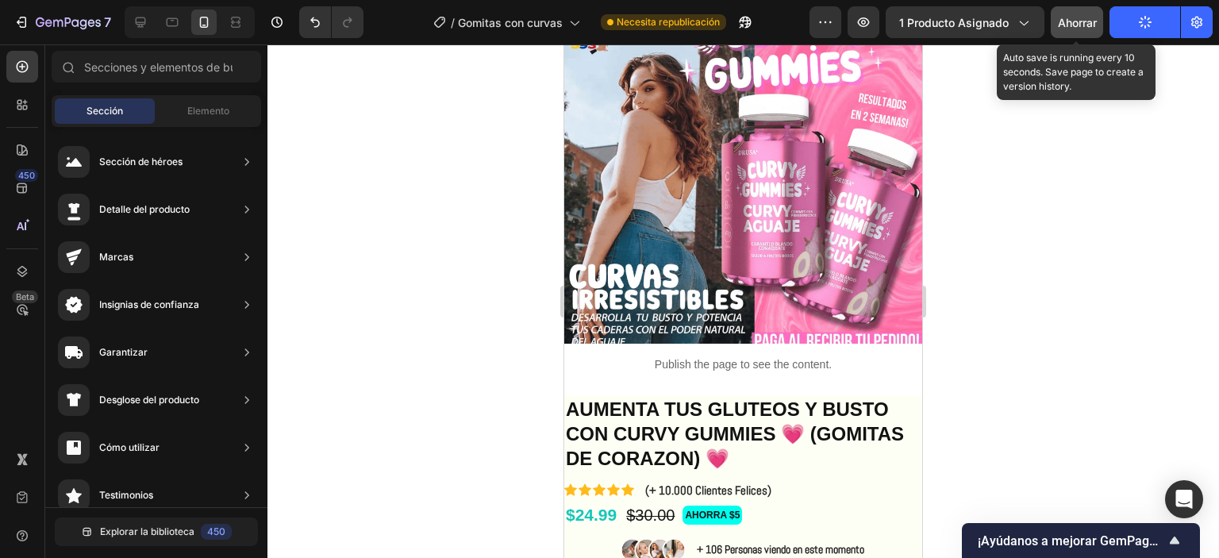
click at [1078, 29] on div "Ahorrar" at bounding box center [1077, 22] width 39 height 17
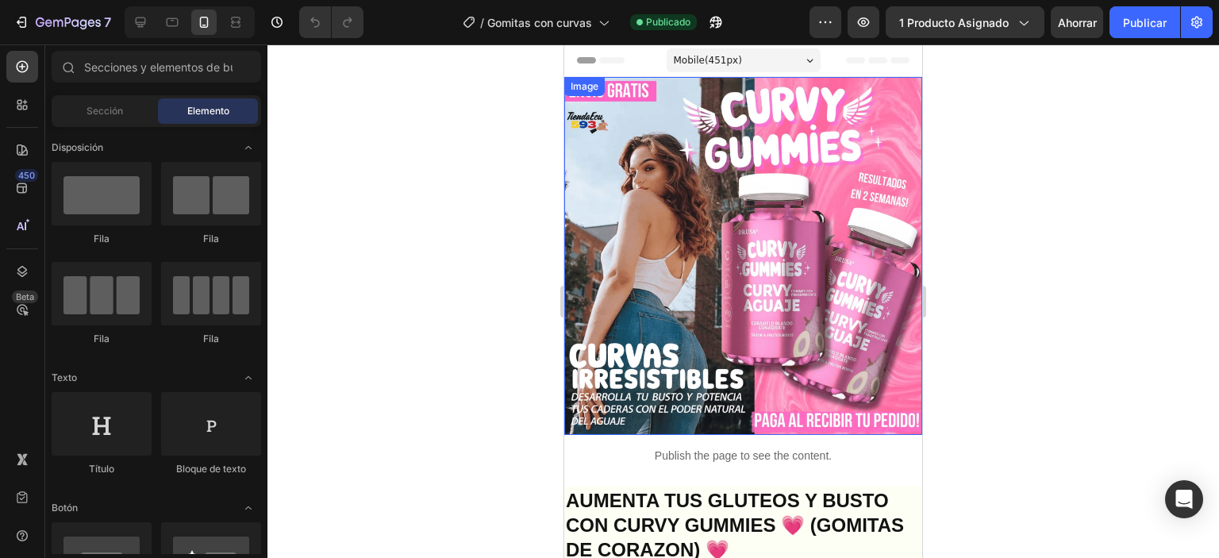
scroll to position [79, 0]
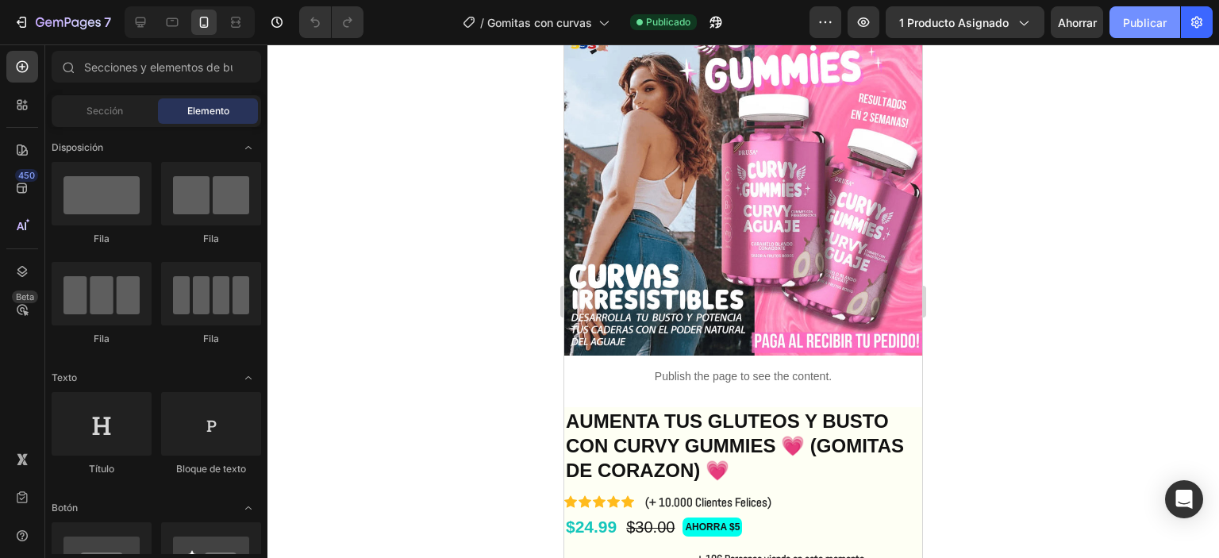
click at [1152, 23] on font "Publicar" at bounding box center [1145, 22] width 44 height 13
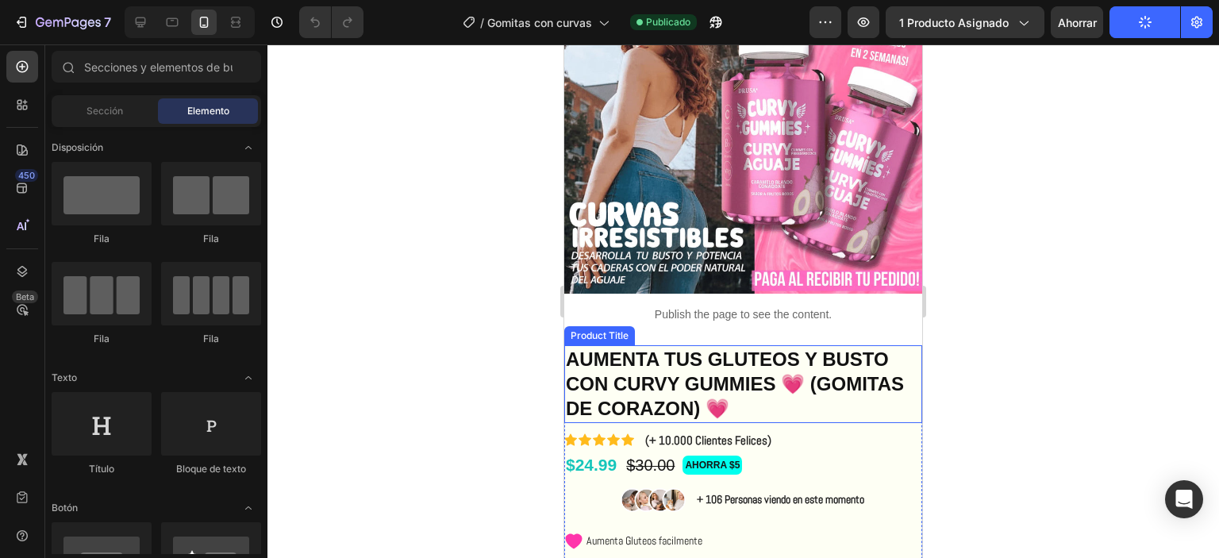
scroll to position [238, 0]
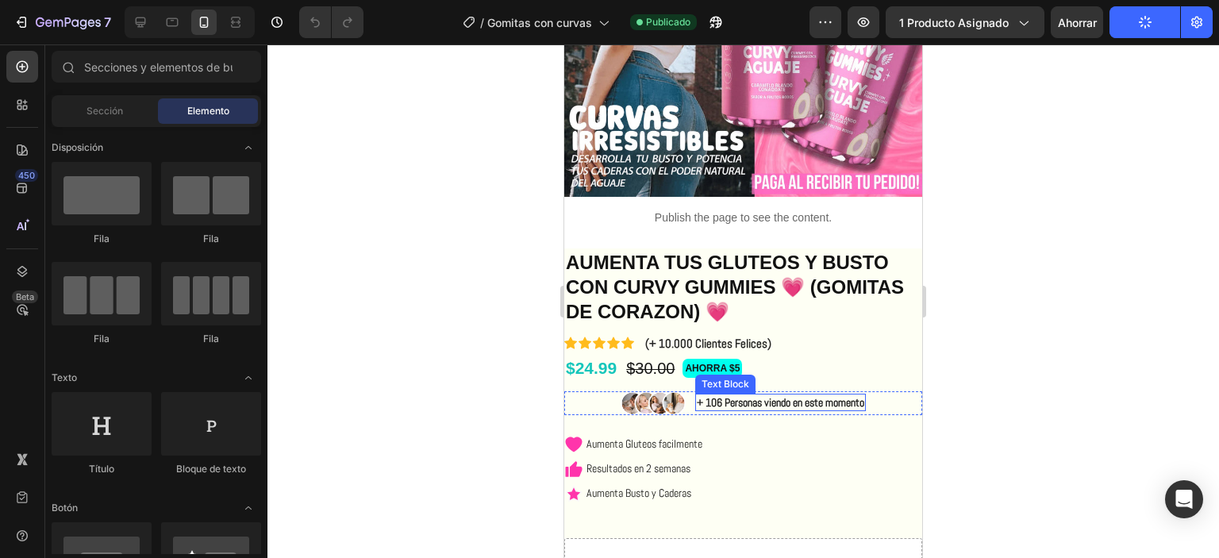
click at [744, 395] on p "+ 106 Personas viendo en este momento" at bounding box center [780, 402] width 167 height 14
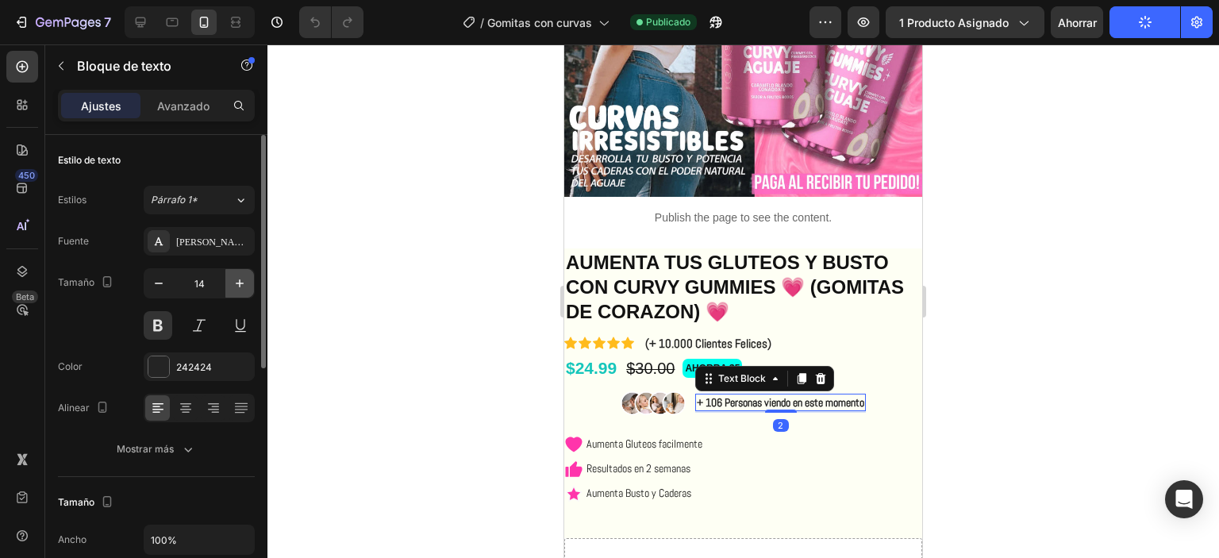
click at [229, 285] on button "button" at bounding box center [239, 283] width 29 height 29
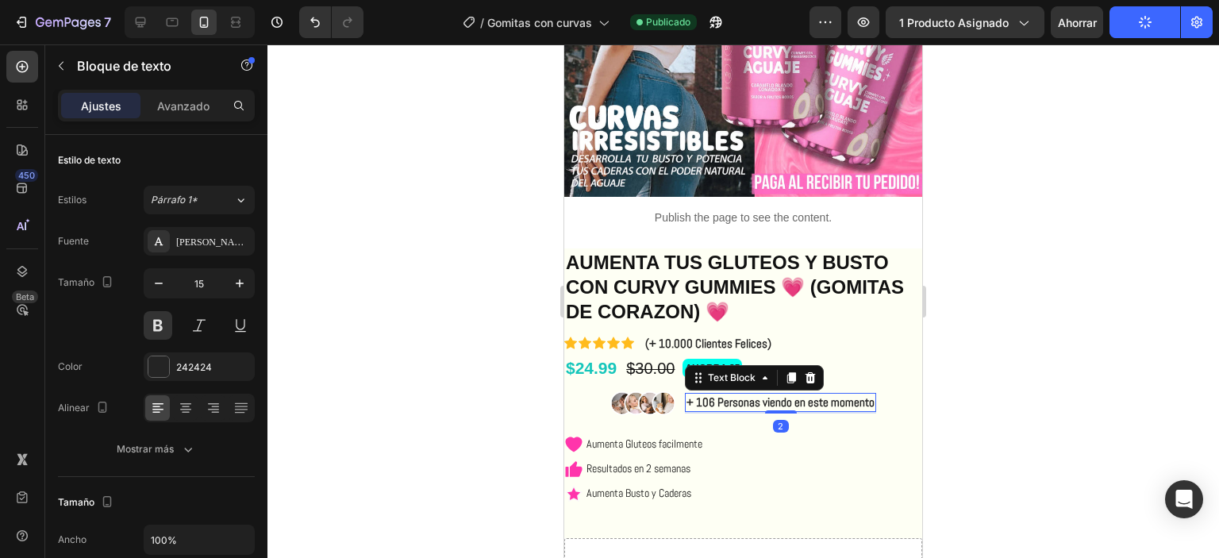
type input "16"
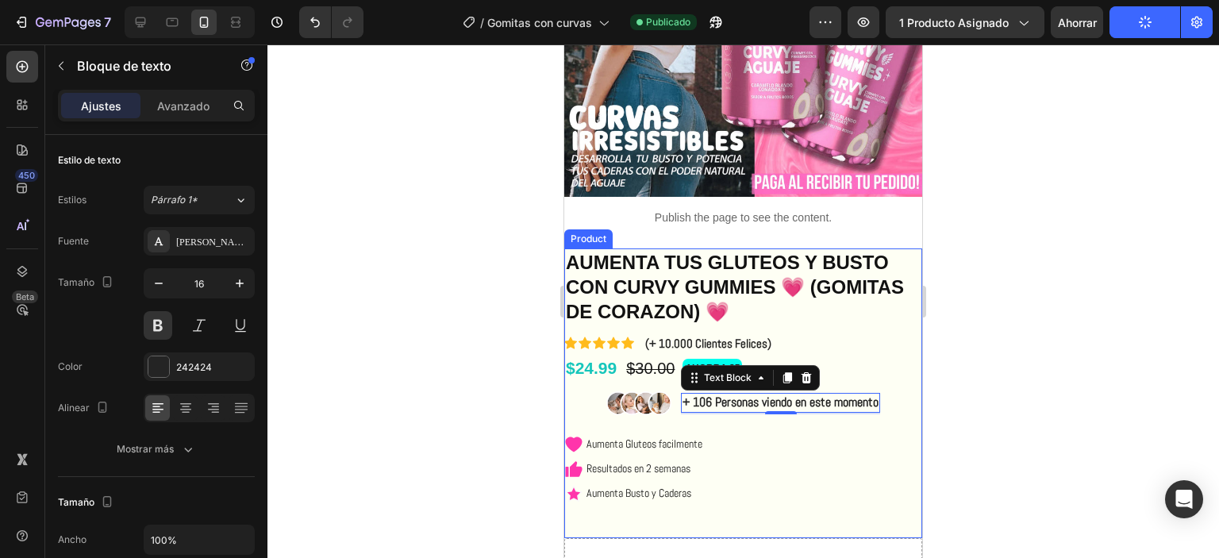
click at [1038, 303] on div at bounding box center [743, 301] width 952 height 514
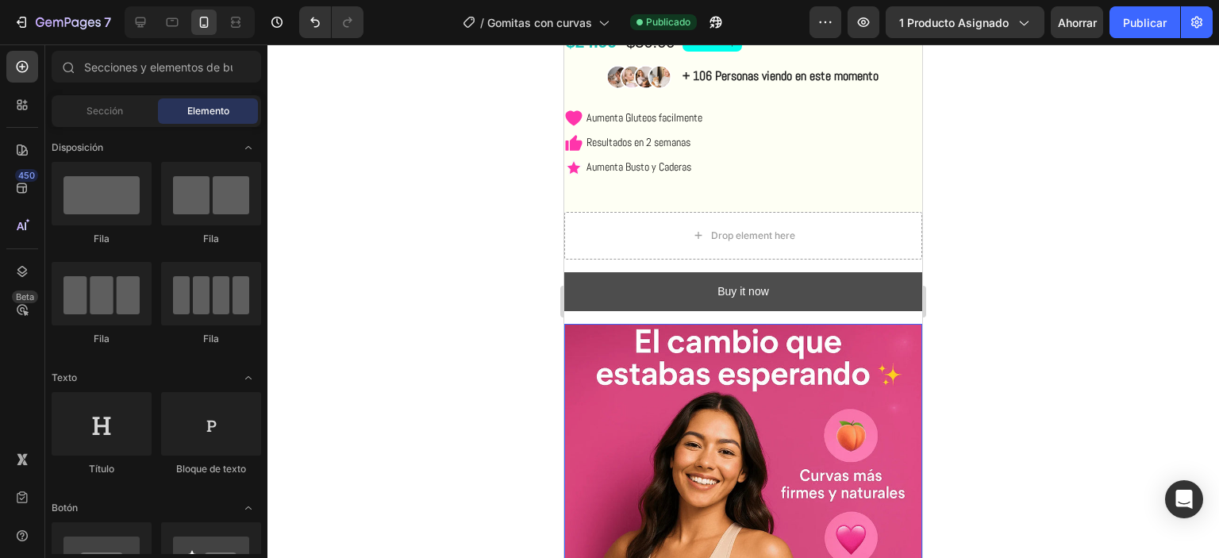
scroll to position [476, 0]
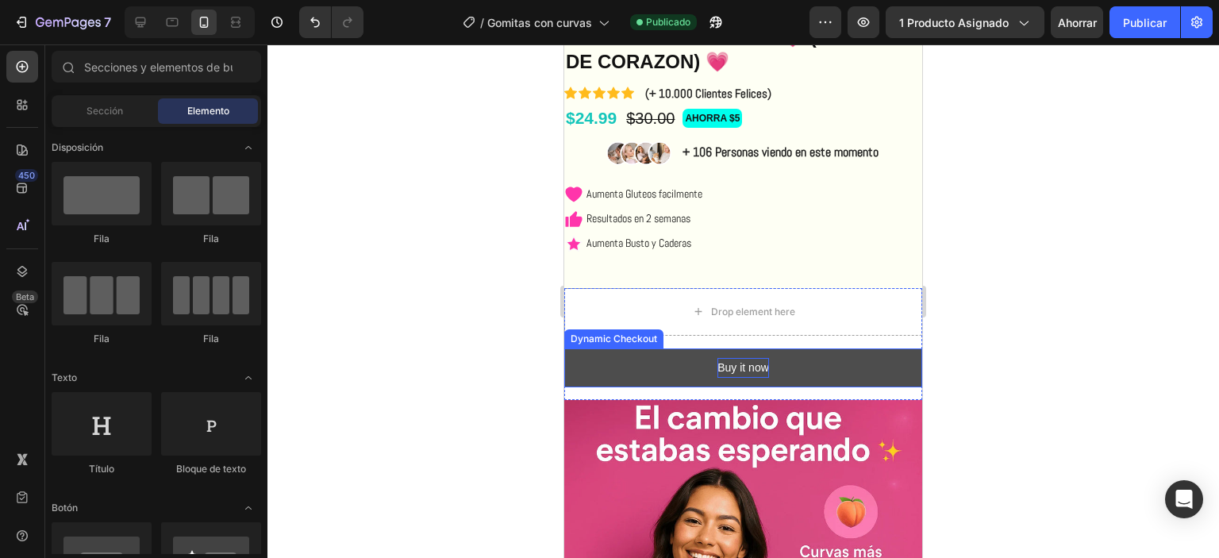
click at [730, 374] on div "Buy it now" at bounding box center [743, 368] width 52 height 20
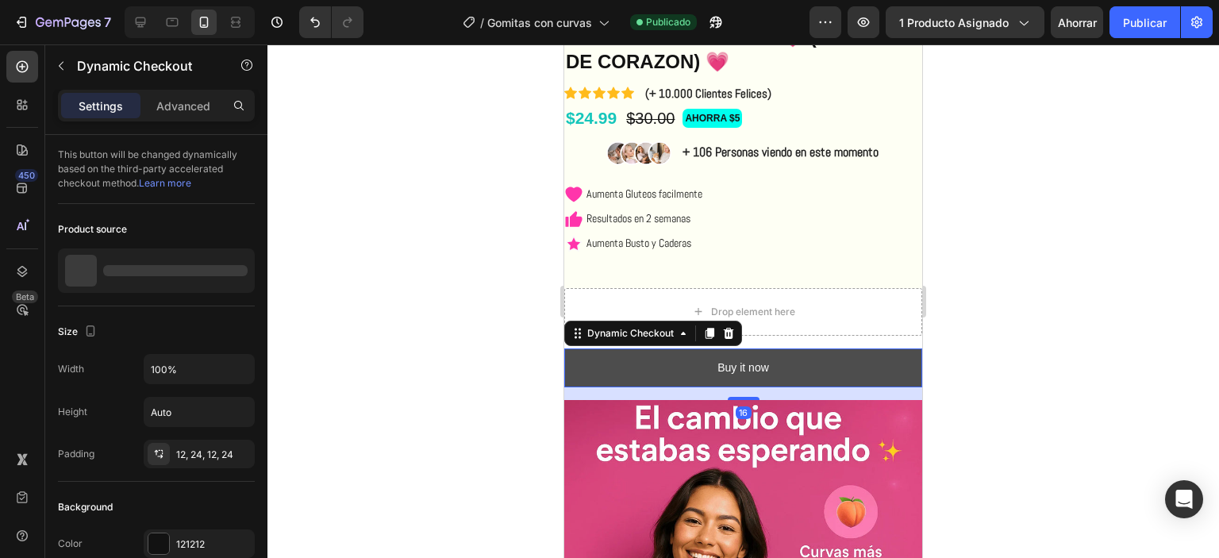
click at [783, 367] on button "Buy it now" at bounding box center [743, 367] width 358 height 39
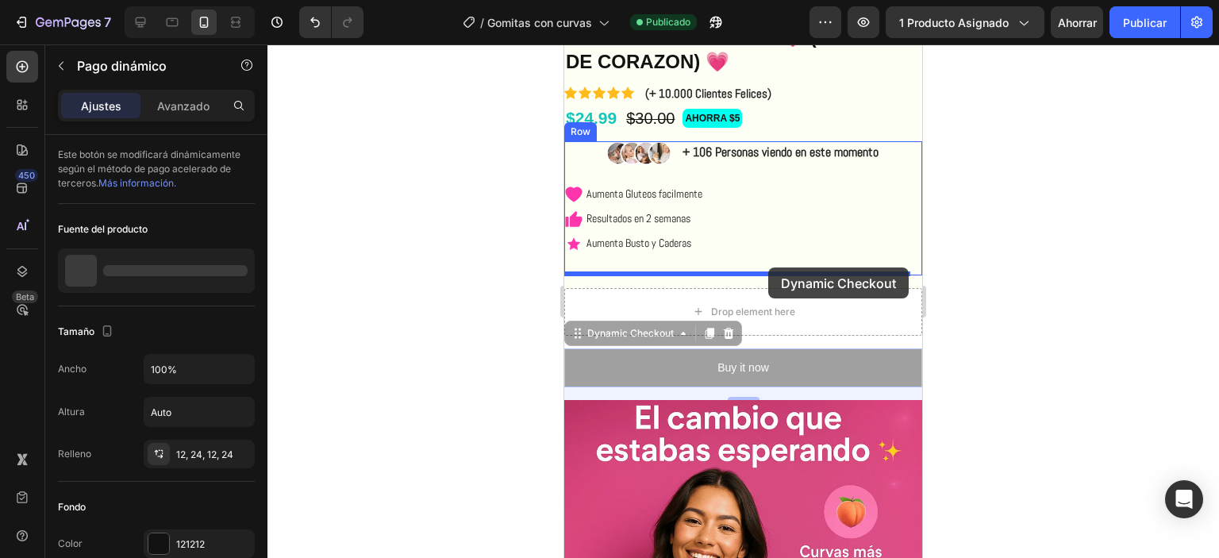
drag, startPoint x: 783, startPoint y: 367, endPoint x: 768, endPoint y: 267, distance: 101.1
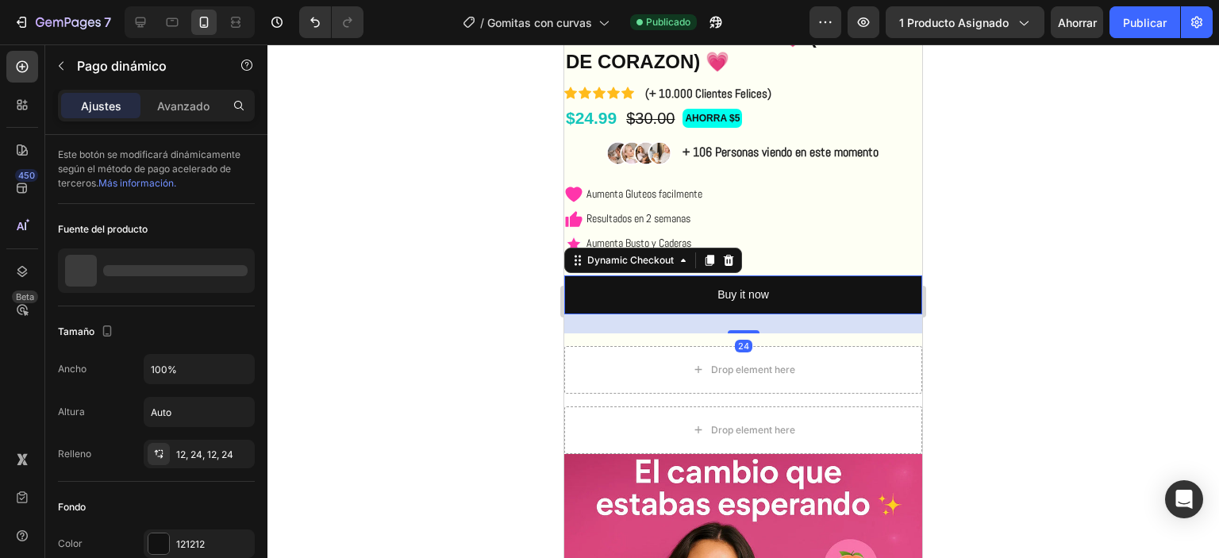
click at [1079, 297] on div at bounding box center [743, 301] width 952 height 514
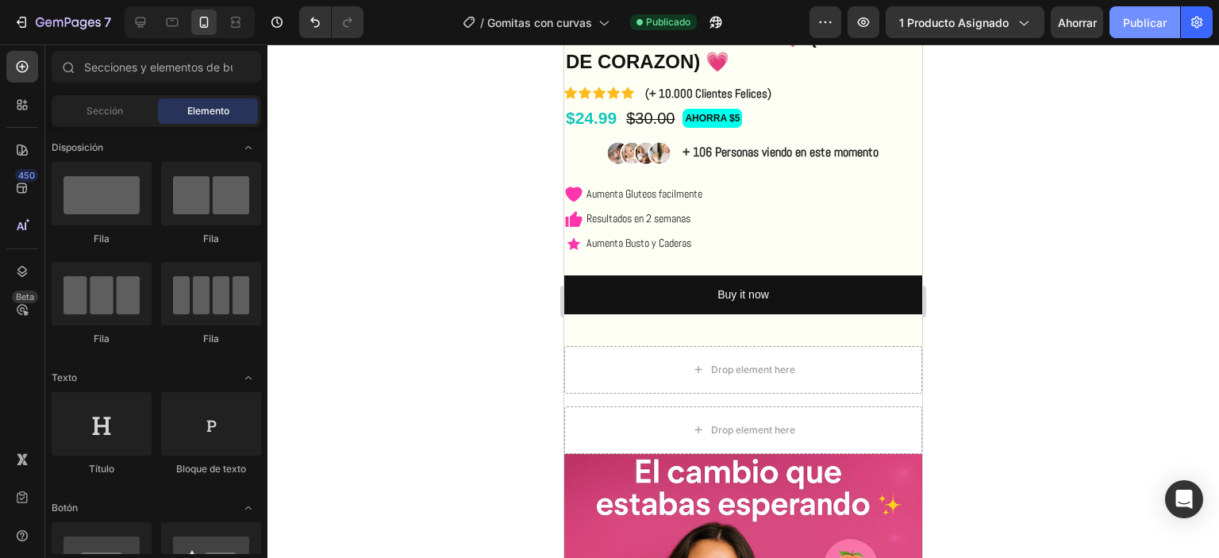
click at [1170, 14] on button "Publicar" at bounding box center [1145, 22] width 71 height 32
click at [1145, 18] on icon "button" at bounding box center [1145, 22] width 18 height 18
drag, startPoint x: 1145, startPoint y: 18, endPoint x: 125, endPoint y: 21, distance: 1019.9
click at [1093, 25] on div "Avance 1 producto asignado Ahorrar Publicar" at bounding box center [1011, 22] width 403 height 32
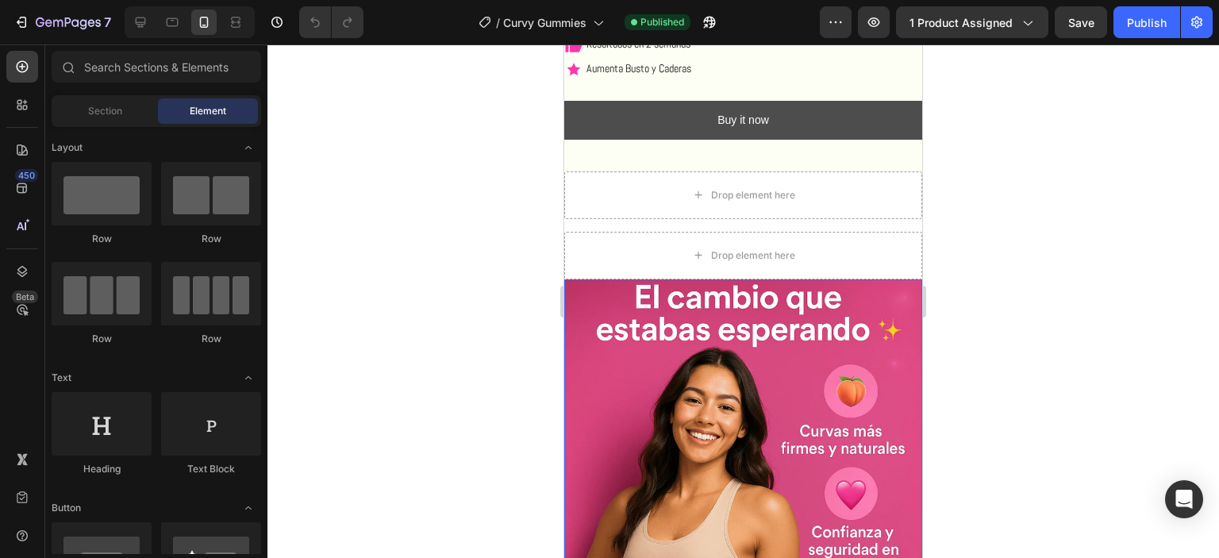
scroll to position [528, 0]
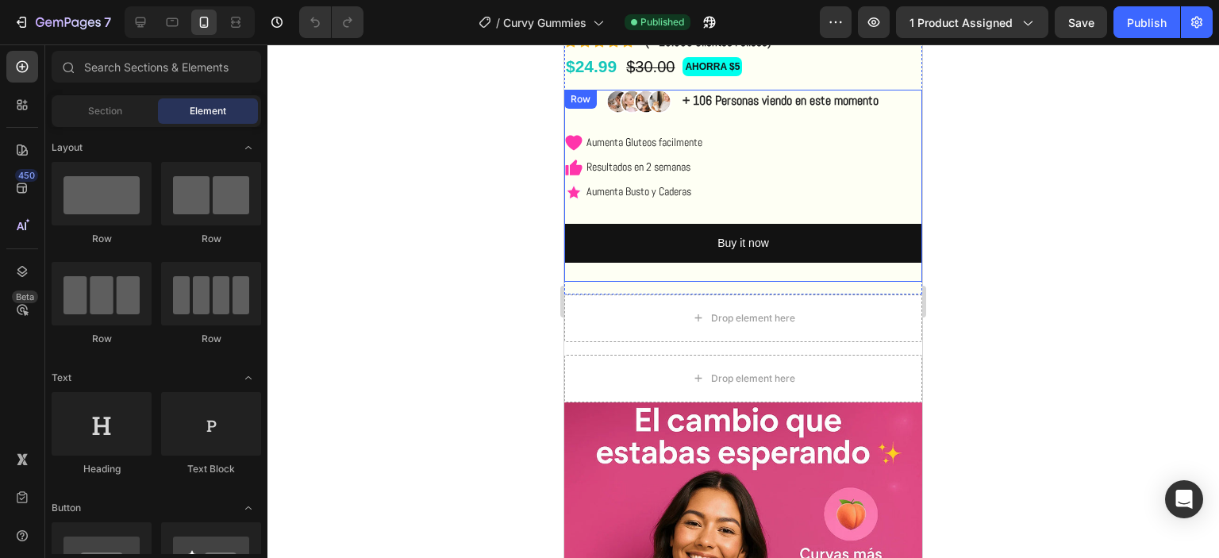
click at [894, 213] on div "Image + 106 Personas viendo en este momento Text Block Row Aumenta Gluteos faci…" at bounding box center [743, 185] width 358 height 191
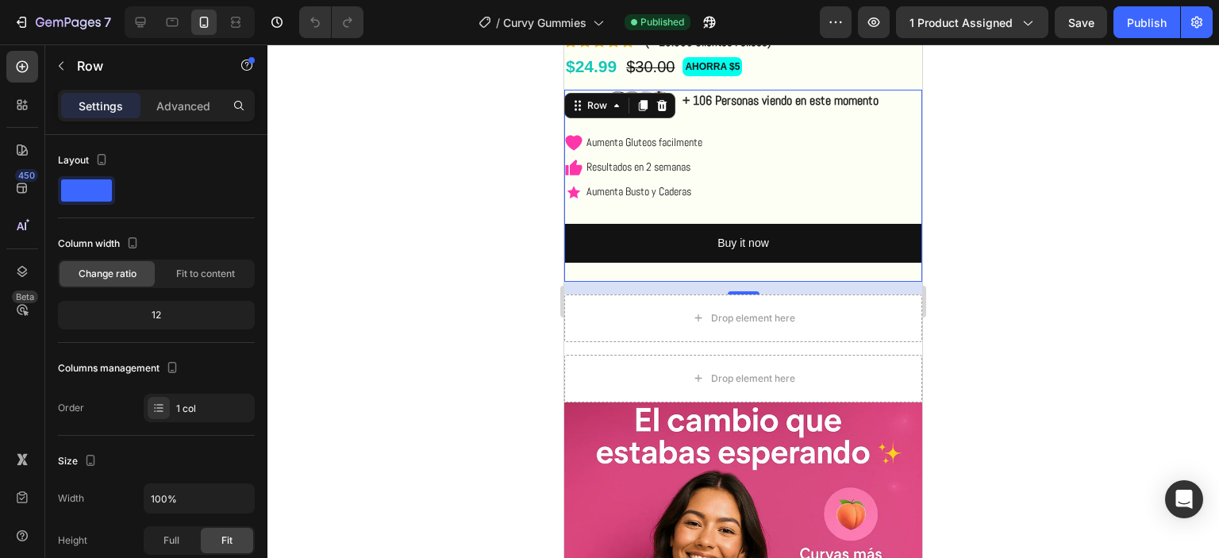
scroll to position [210, 0]
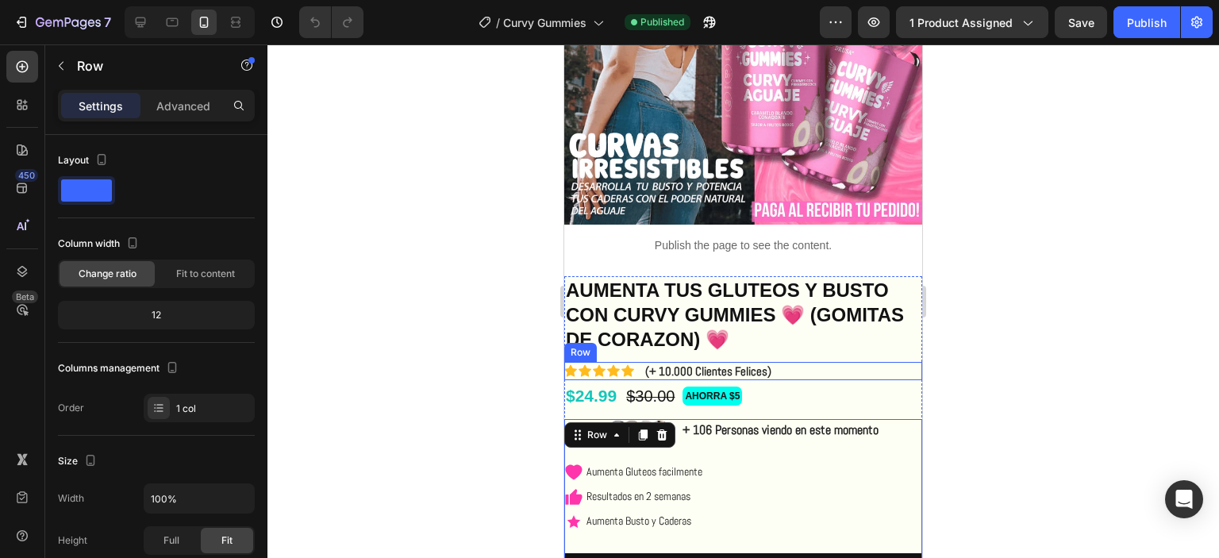
click at [905, 362] on div "Icon Icon Icon Icon Icon Icon List (+ 10.000 Clientes Felices) Text Block Row" at bounding box center [743, 371] width 358 height 19
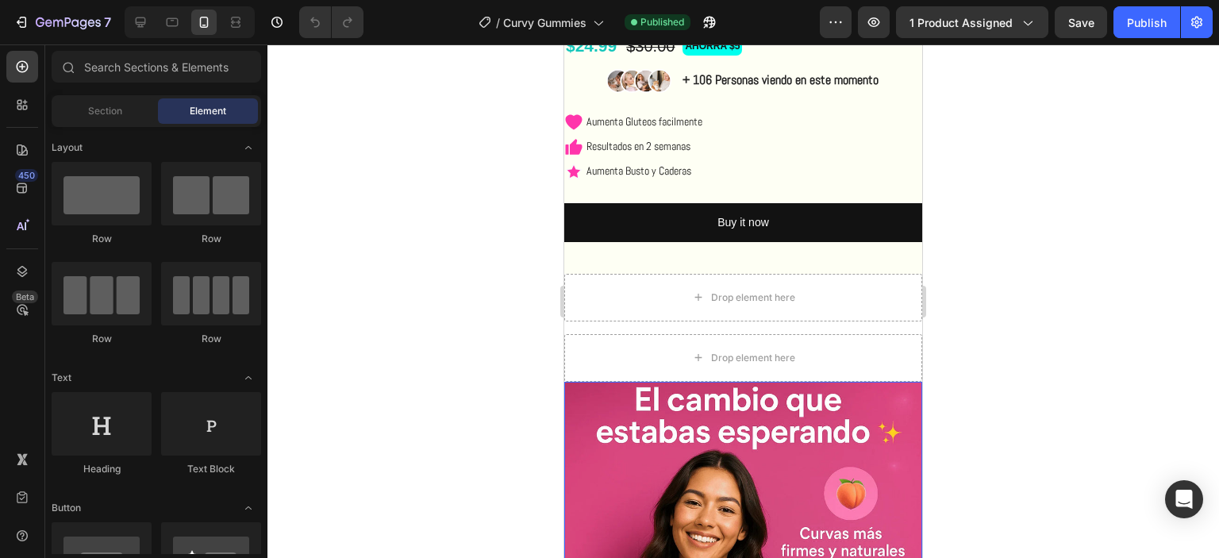
scroll to position [421, 0]
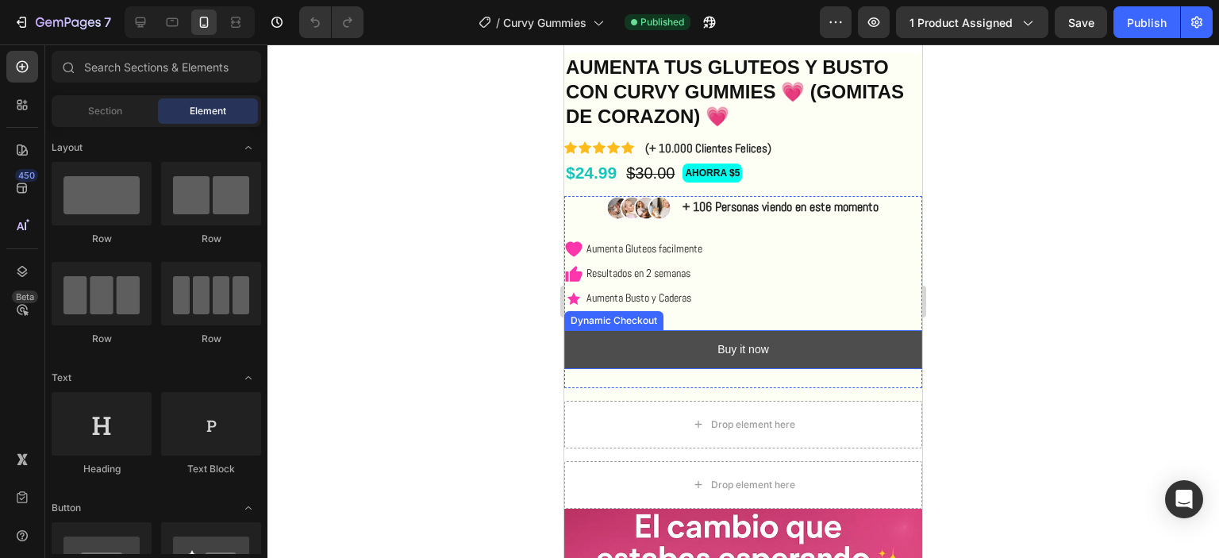
click at [771, 355] on button "Buy it now" at bounding box center [743, 349] width 358 height 39
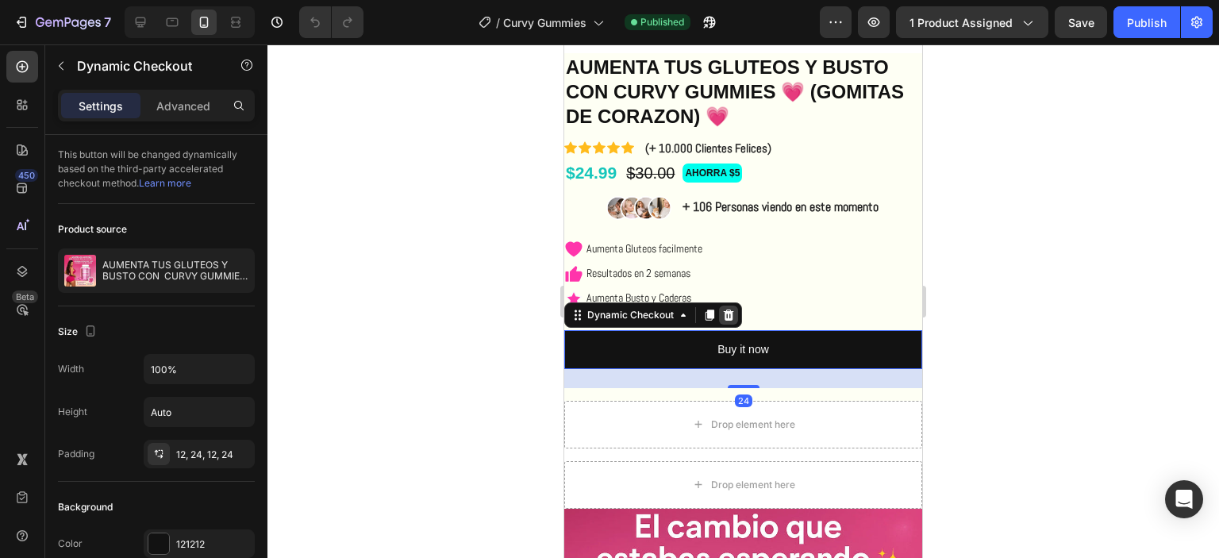
click at [729, 317] on icon at bounding box center [728, 315] width 13 height 13
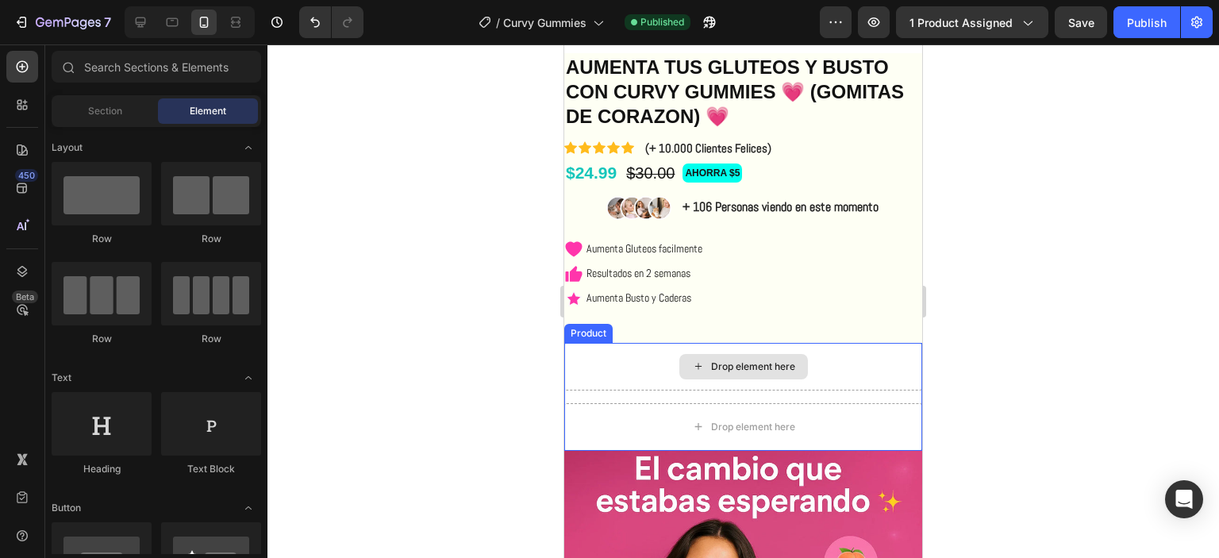
click at [684, 360] on div "Drop element here" at bounding box center [743, 366] width 129 height 25
click at [711, 369] on div "Drop element here" at bounding box center [753, 366] width 84 height 13
click at [637, 374] on div "Drop element here" at bounding box center [743, 367] width 358 height 48
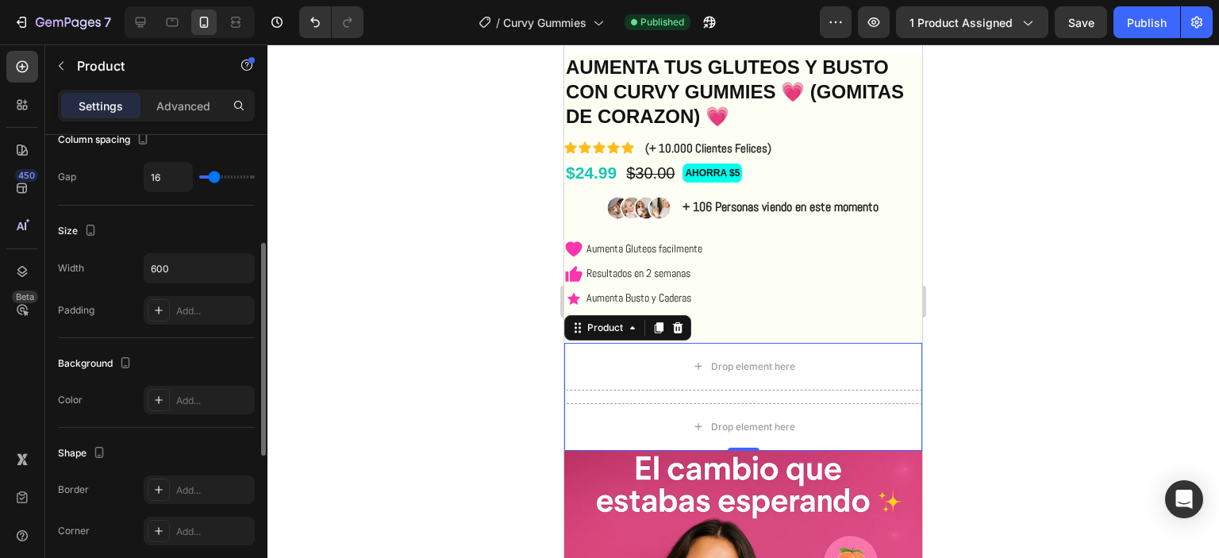
scroll to position [397, 0]
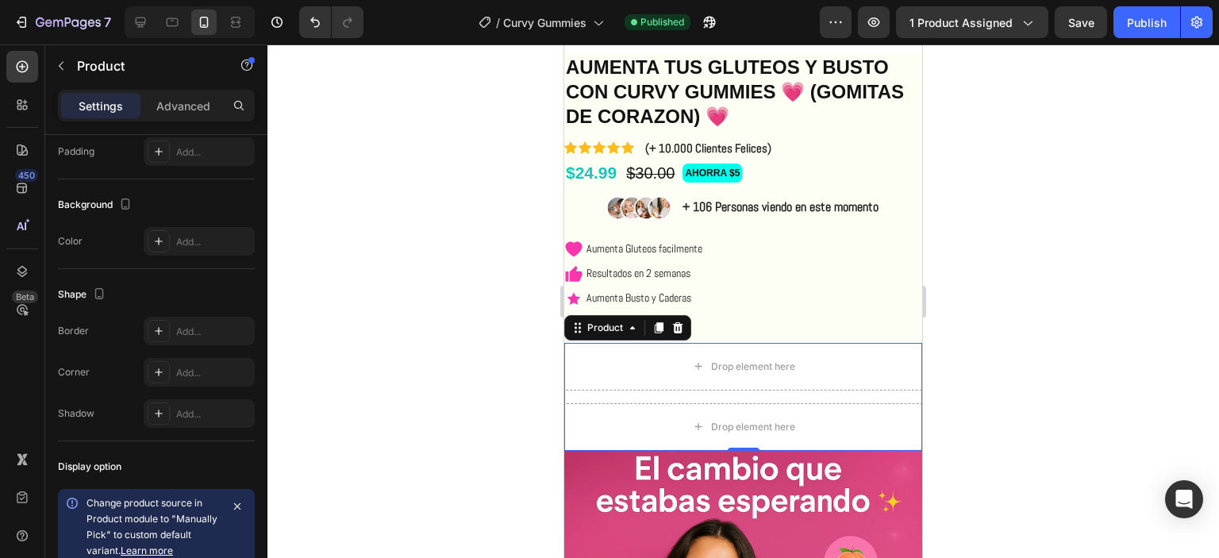
click at [510, 397] on div at bounding box center [743, 301] width 952 height 514
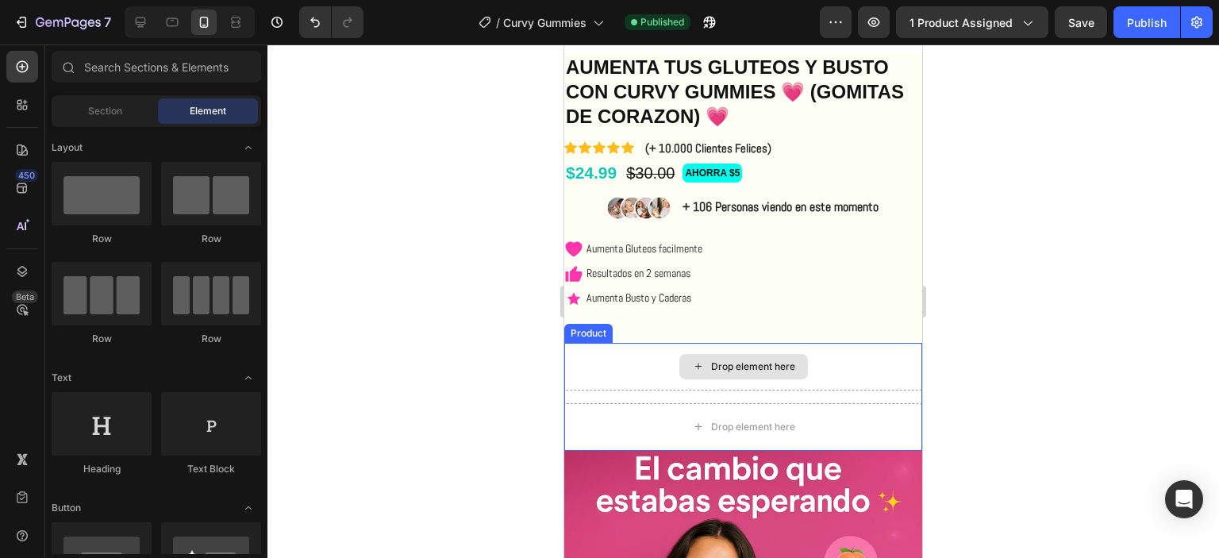
click at [794, 371] on div "Drop element here" at bounding box center [743, 366] width 129 height 25
drag, startPoint x: 614, startPoint y: 389, endPoint x: 617, endPoint y: 380, distance: 9.3
click at [615, 387] on div "Drop element here Drop element here Product" at bounding box center [743, 397] width 358 height 108
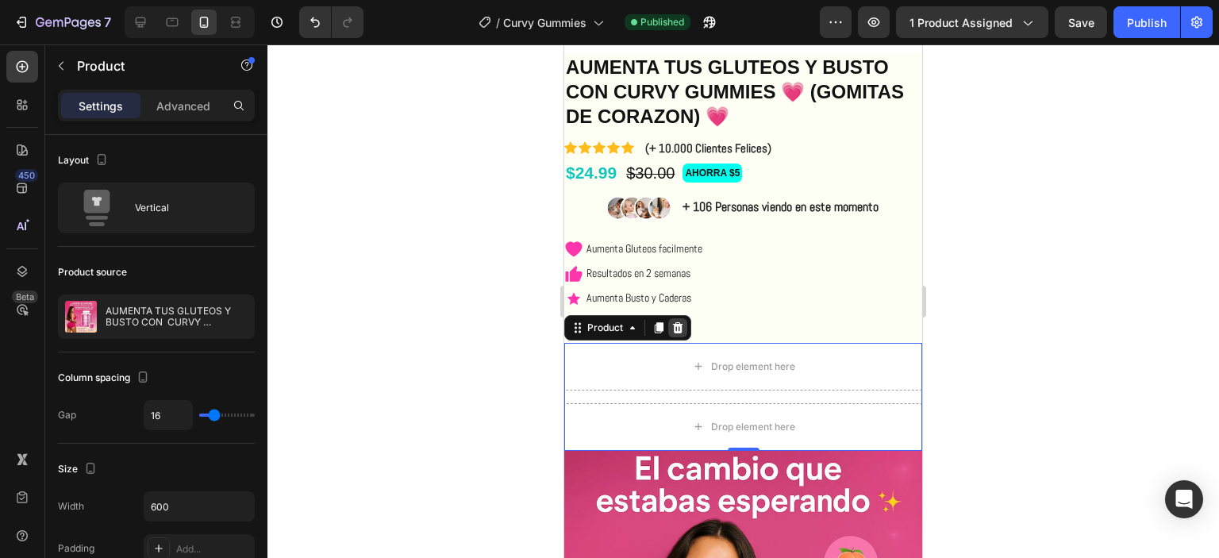
click at [673, 329] on icon at bounding box center [677, 327] width 13 height 13
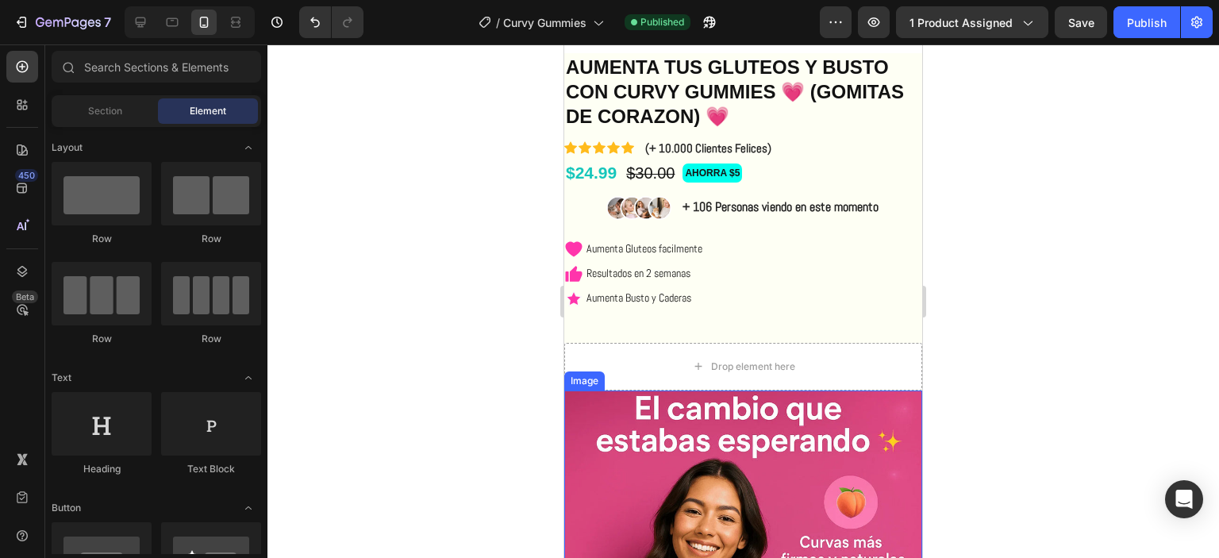
scroll to position [342, 0]
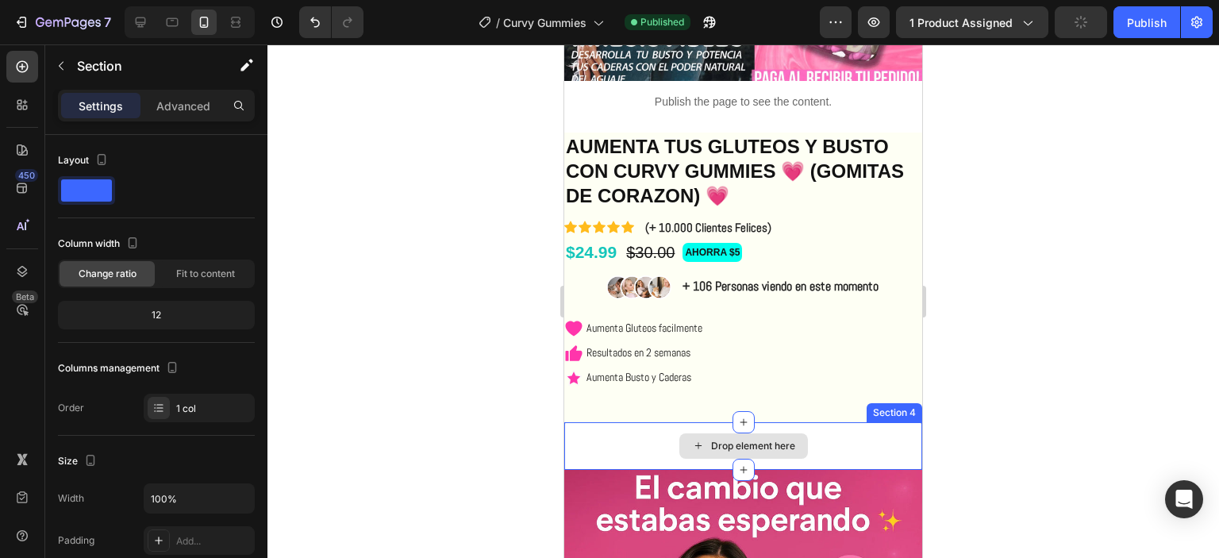
click at [802, 431] on div "Drop element here" at bounding box center [743, 446] width 358 height 48
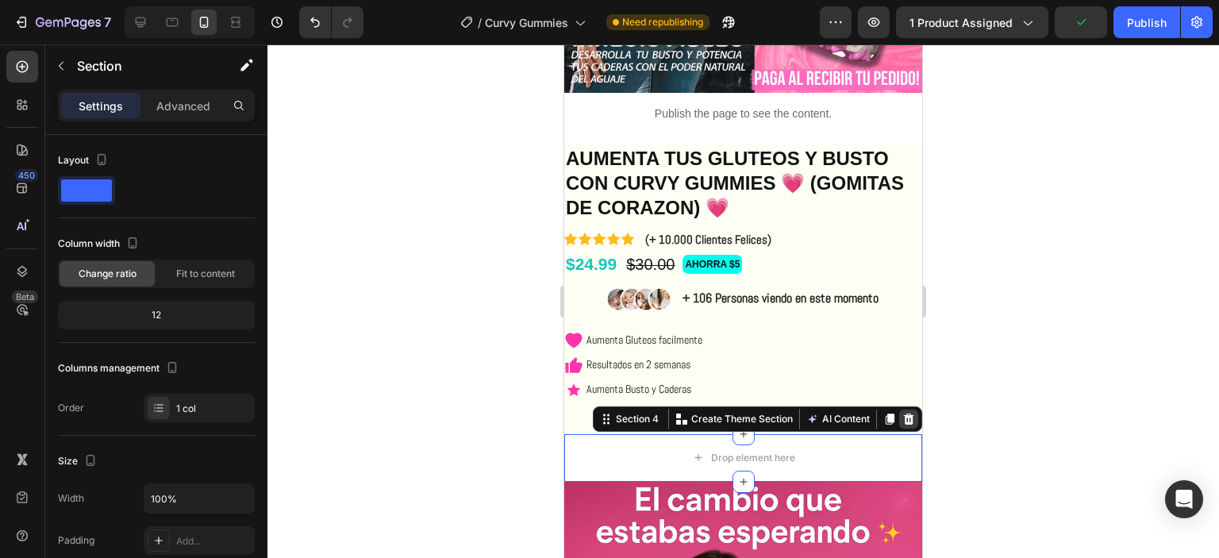
click at [904, 413] on icon at bounding box center [909, 418] width 10 height 11
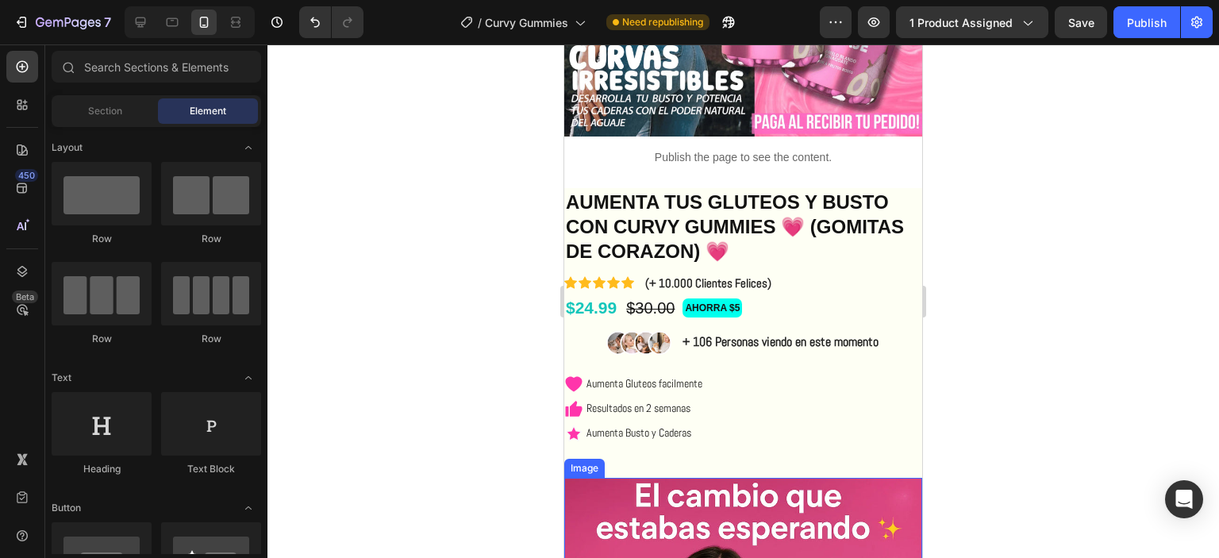
scroll to position [263, 0]
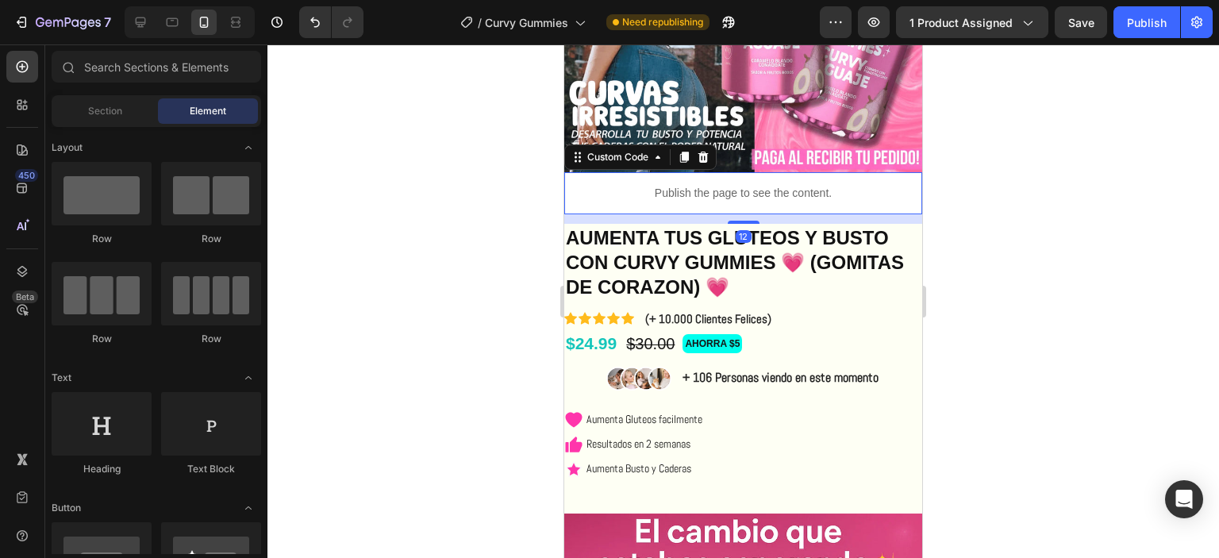
click at [719, 185] on p "Publish the page to see the content." at bounding box center [743, 193] width 358 height 17
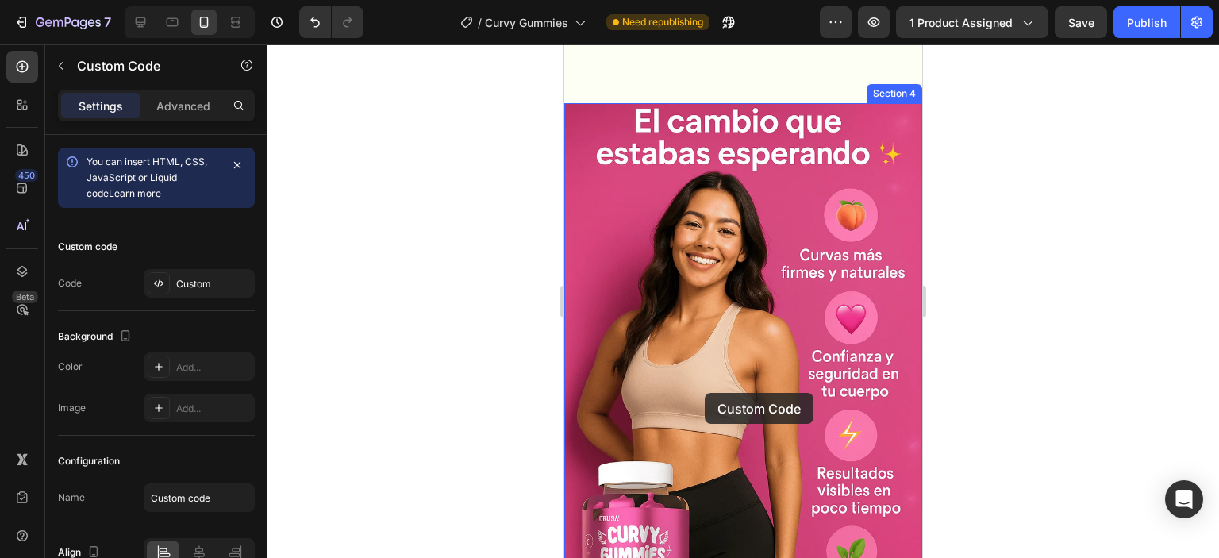
scroll to position [977, 0]
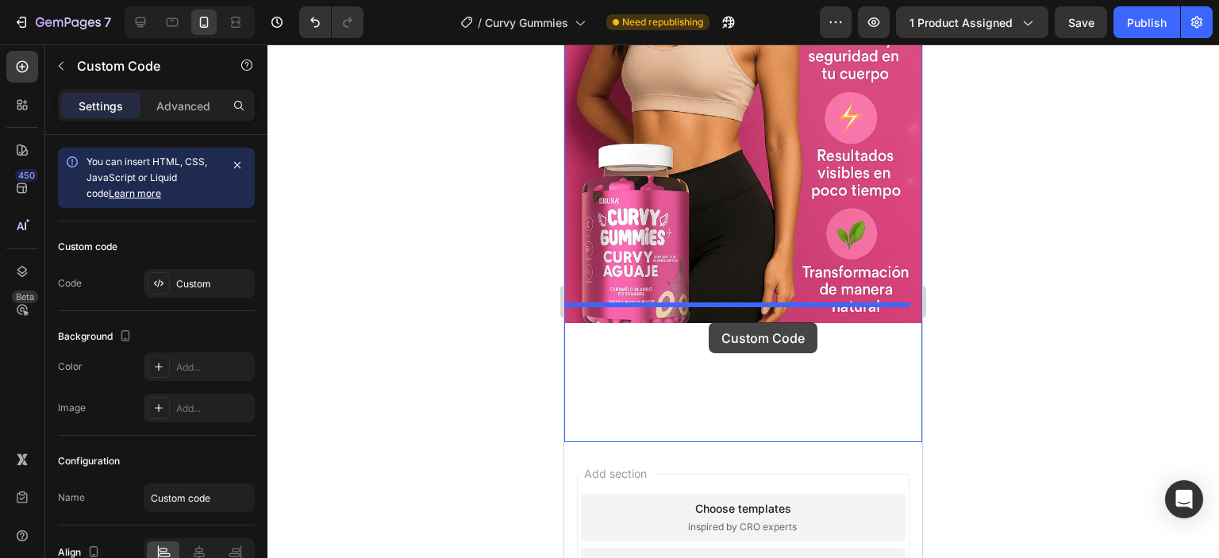
drag, startPoint x: 717, startPoint y: 180, endPoint x: 709, endPoint y: 322, distance: 142.3
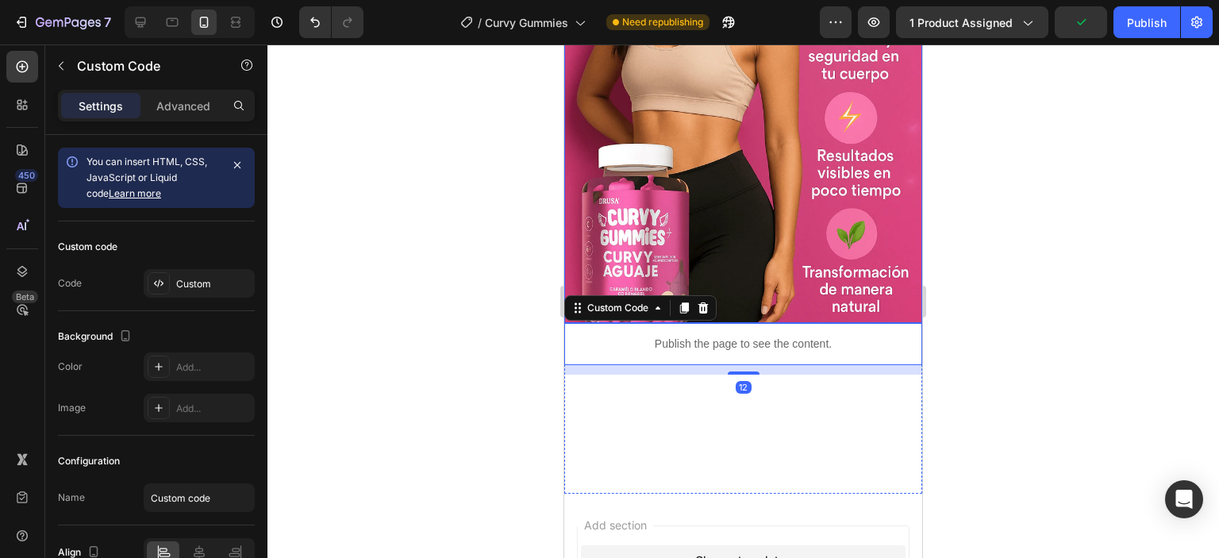
click at [809, 260] on img at bounding box center [743, 54] width 358 height 537
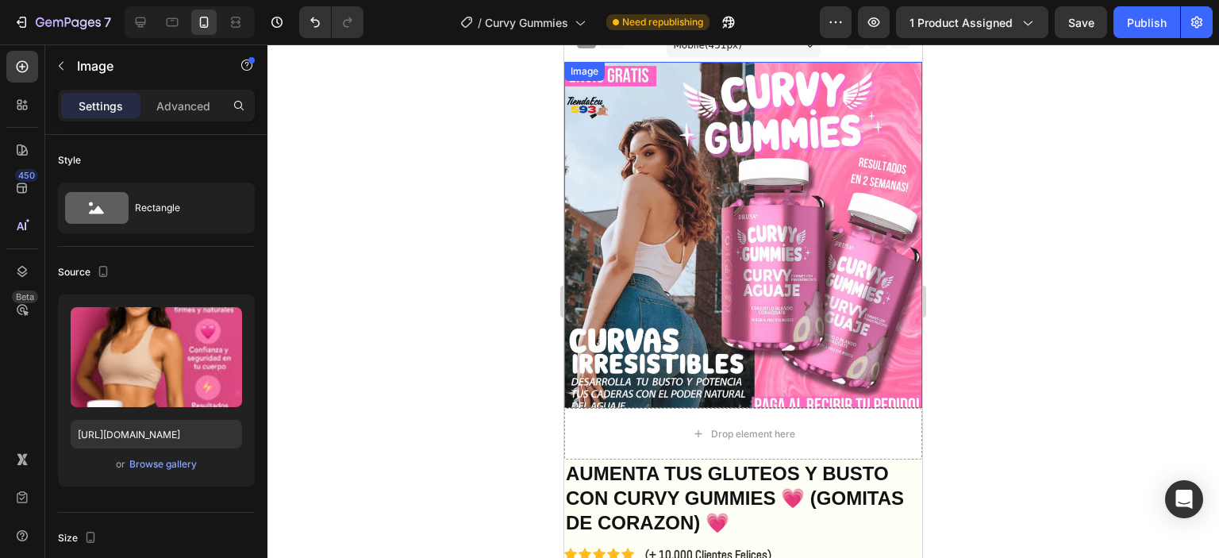
scroll to position [13, 0]
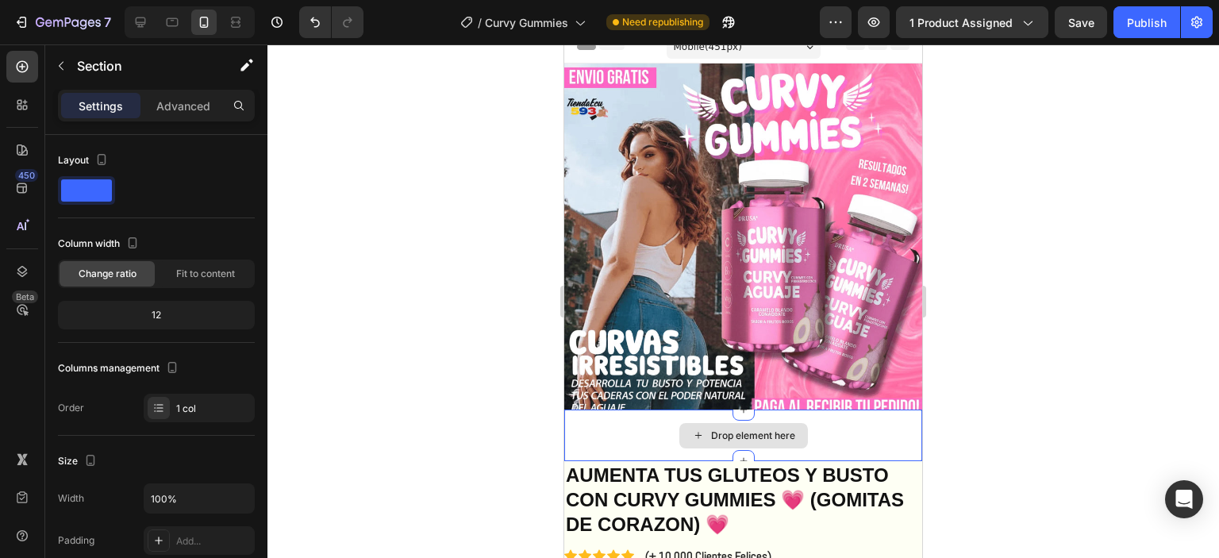
click at [828, 435] on div "Drop element here" at bounding box center [743, 436] width 358 height 52
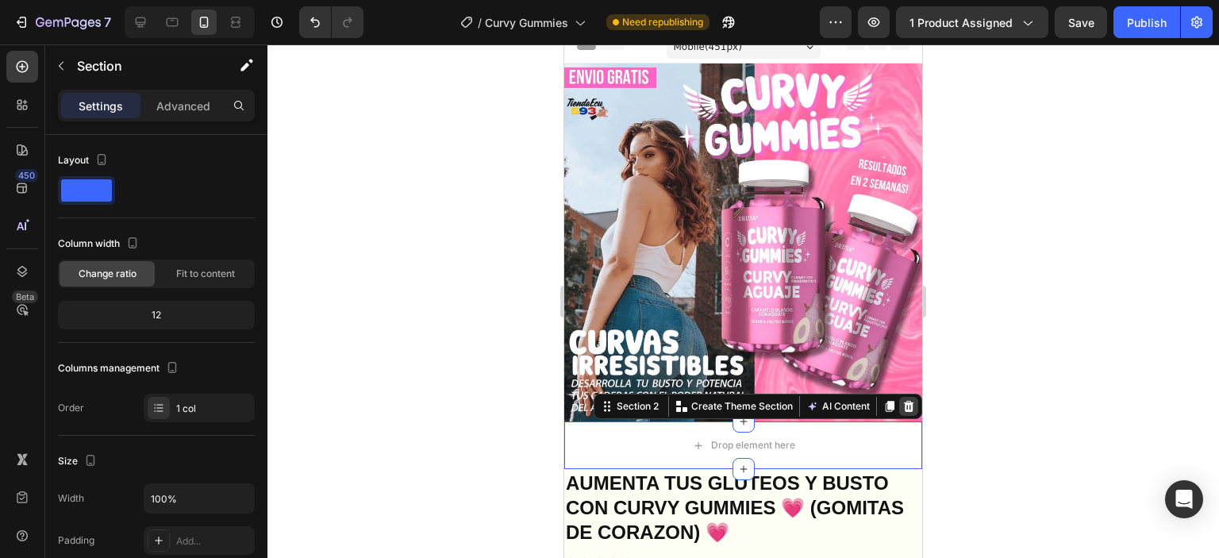
click at [904, 401] on icon at bounding box center [909, 406] width 10 height 11
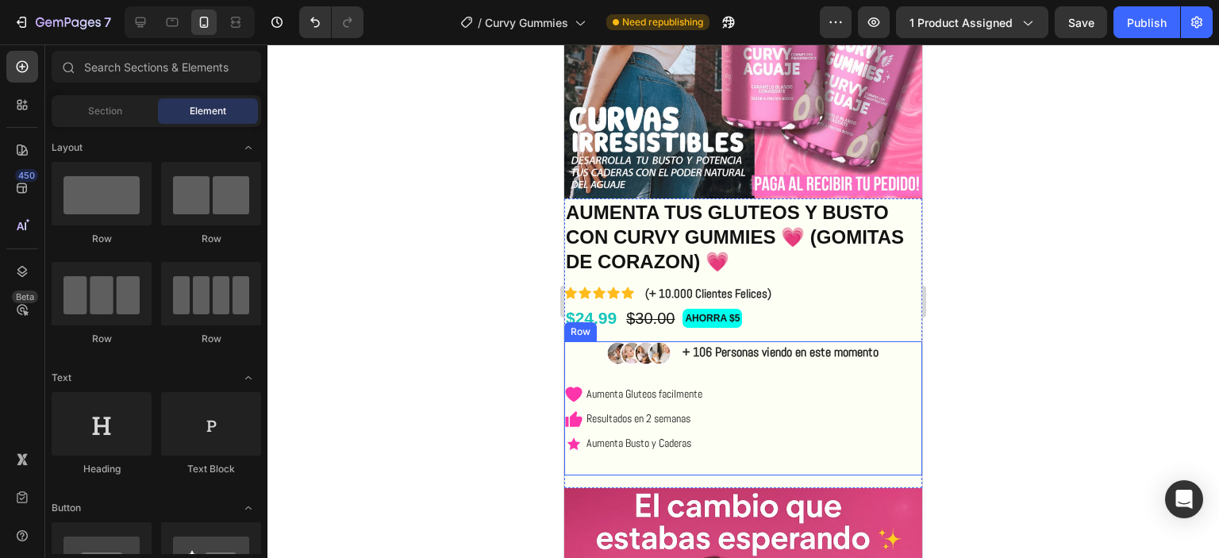
scroll to position [252, 0]
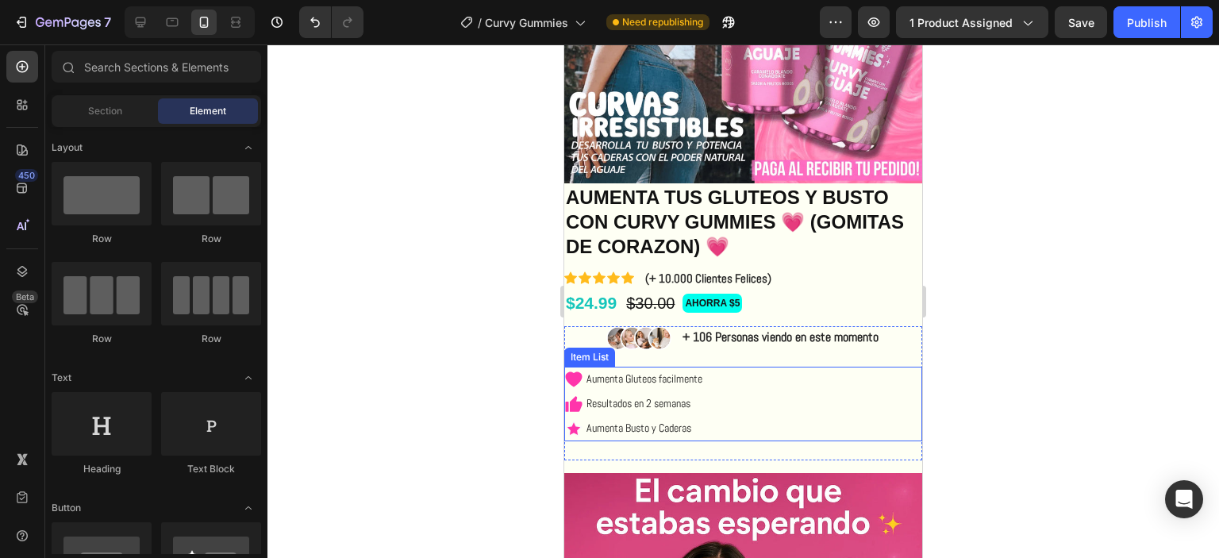
click at [761, 375] on div "Aumenta Gluteos facilmente Resultados en 2 semanas Aumenta Busto y Caderas" at bounding box center [743, 404] width 358 height 75
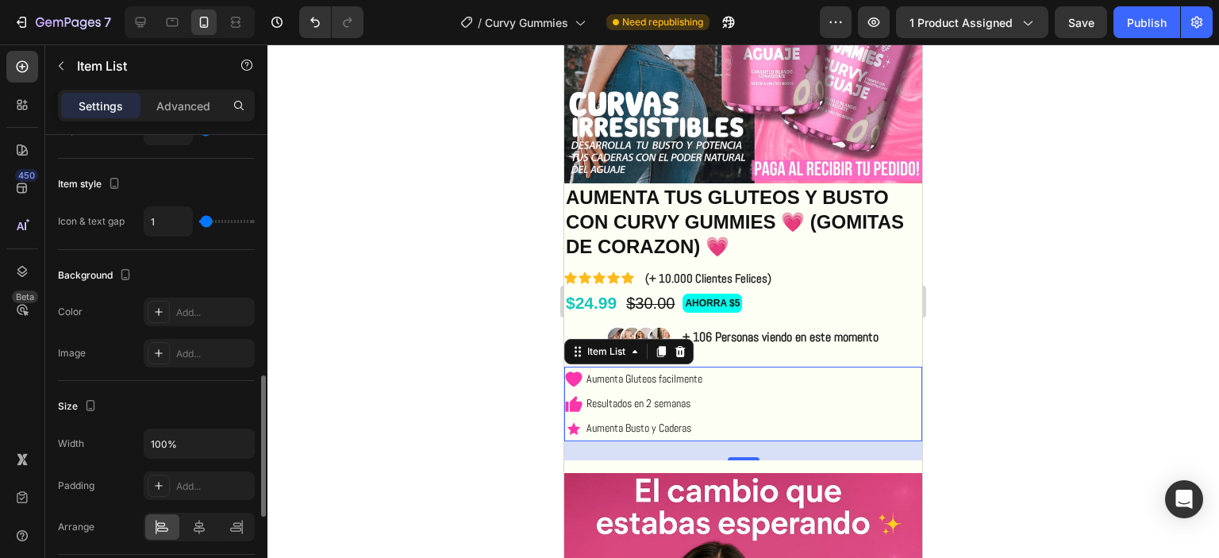
scroll to position [873, 0]
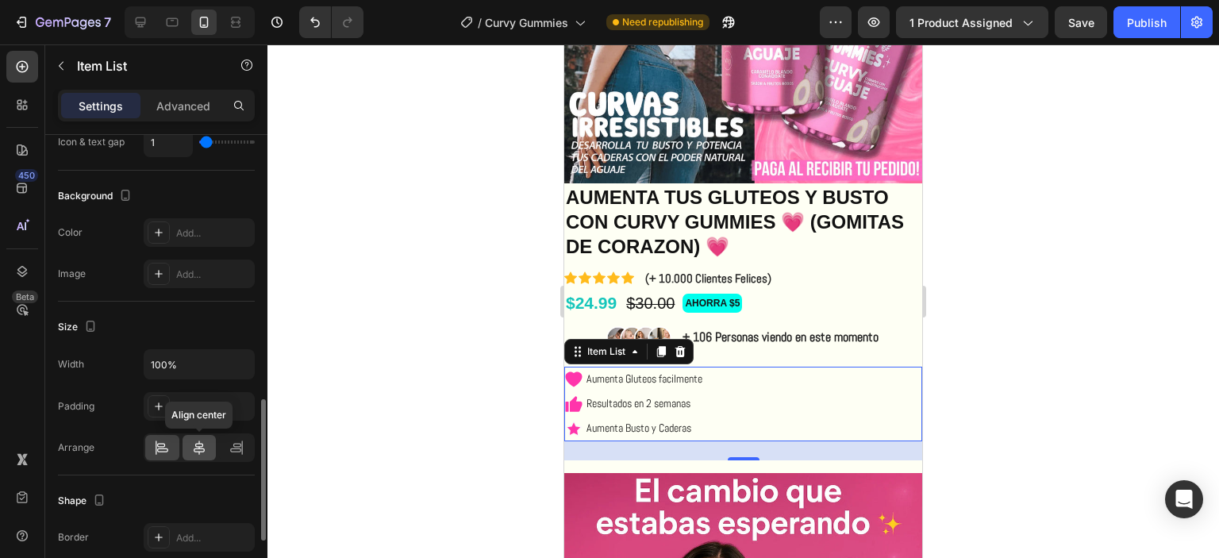
click at [197, 440] on icon at bounding box center [199, 448] width 16 height 16
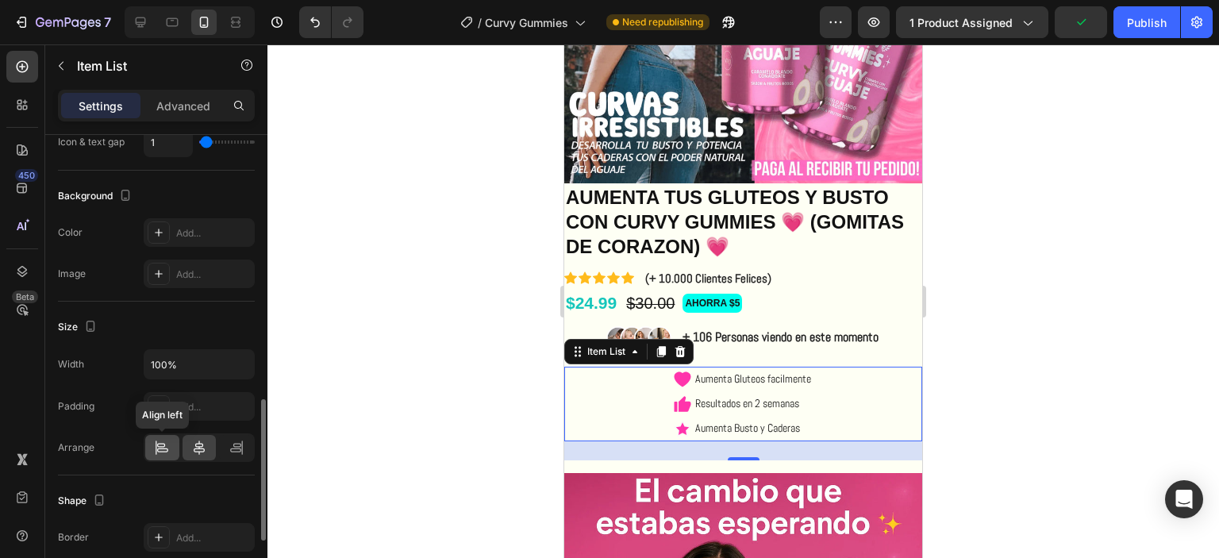
click at [168, 440] on icon at bounding box center [162, 448] width 16 height 16
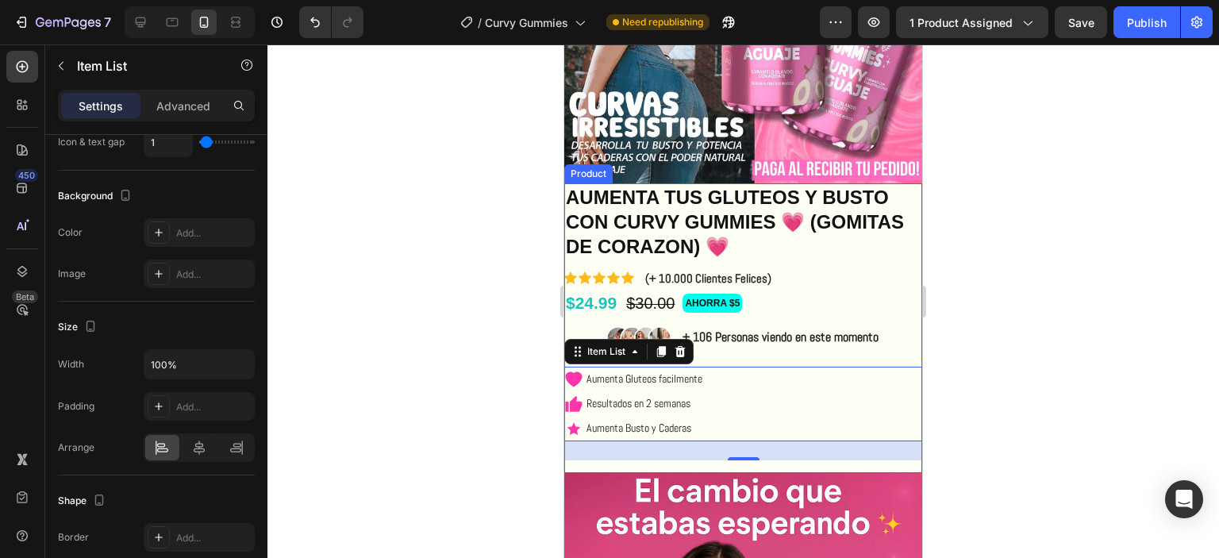
click at [949, 266] on div at bounding box center [743, 301] width 952 height 514
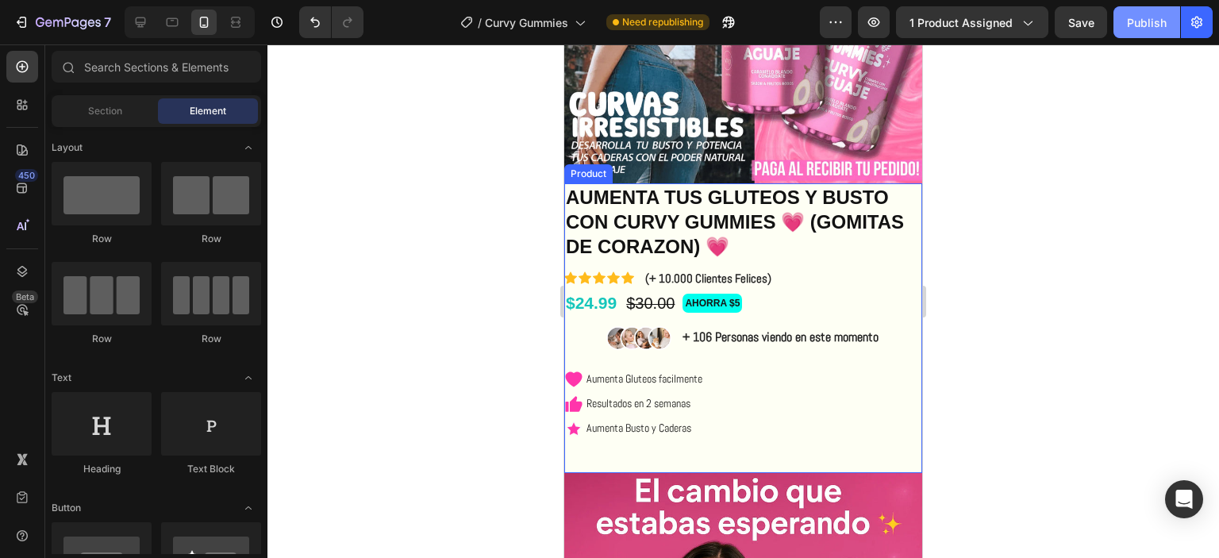
click at [1121, 23] on button "Publish" at bounding box center [1147, 22] width 67 height 32
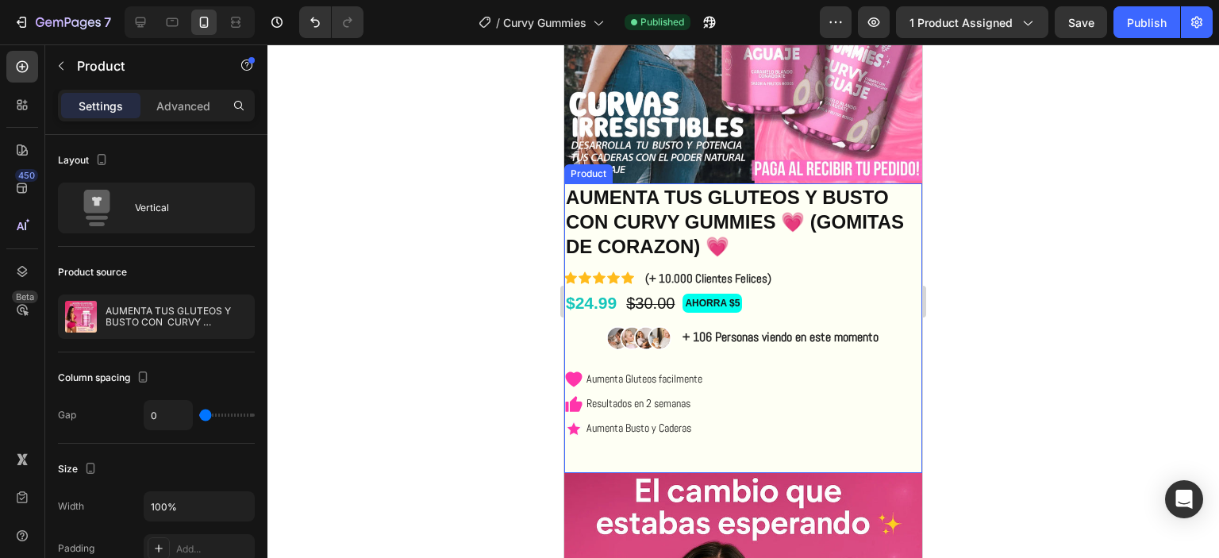
click at [785, 454] on div "Image + 106 Personas viendo en este momento Text Block Row Aumenta Gluteos faci…" at bounding box center [743, 399] width 358 height 146
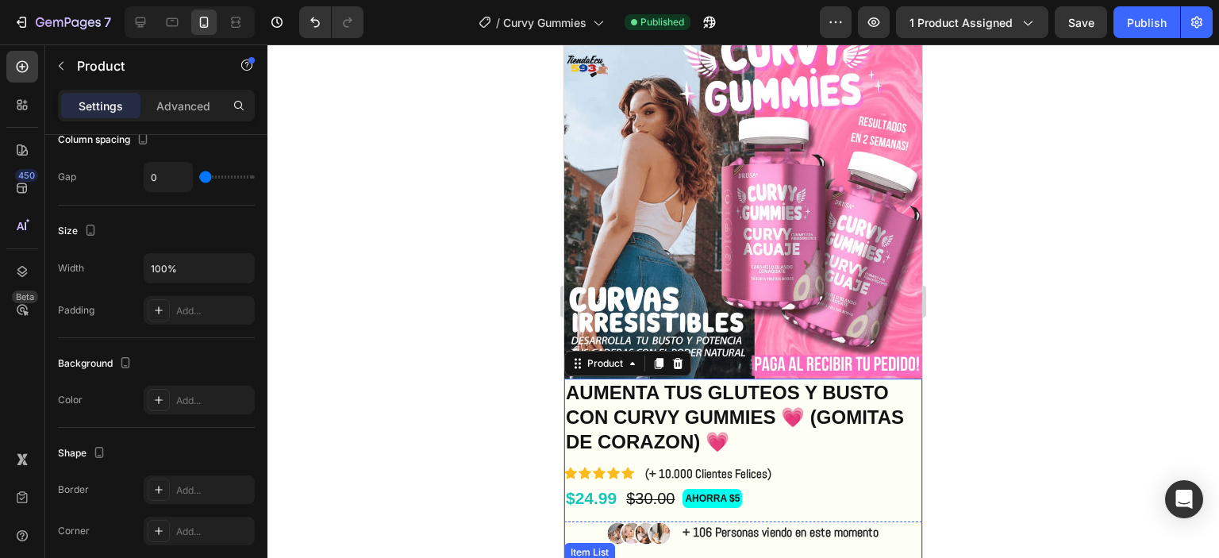
scroll to position [0, 0]
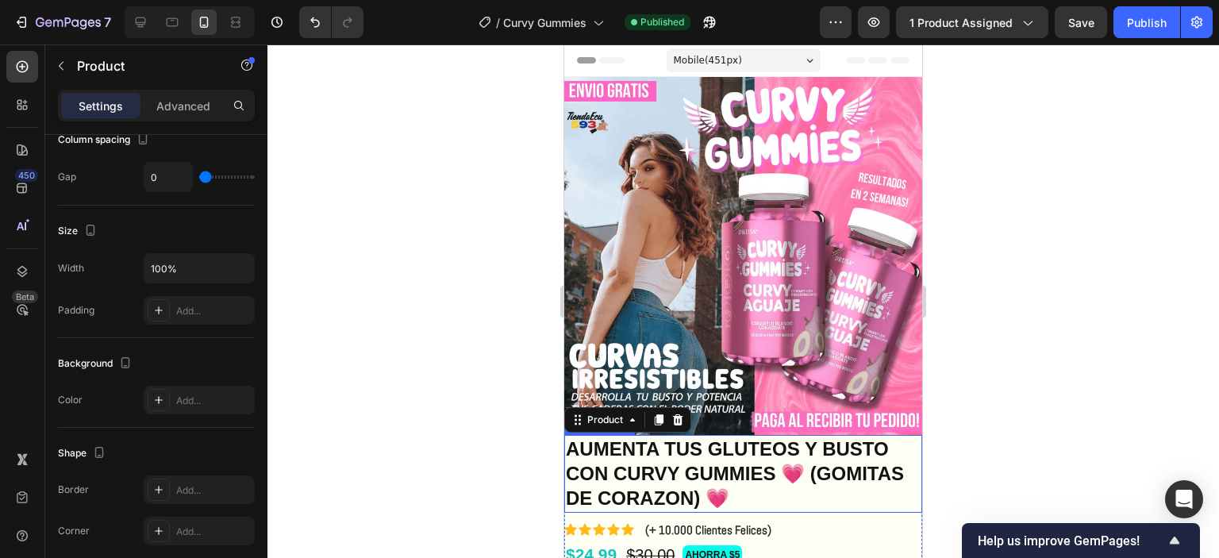
drag, startPoint x: 800, startPoint y: 431, endPoint x: 813, endPoint y: 439, distance: 15.0
click at [800, 435] on h1 "AUMENTA TUS GLUTEOS Y BUSTO CON CURVY GUMMIES 💗 (GOMITAS DE CORAZON) 💗" at bounding box center [743, 474] width 358 height 78
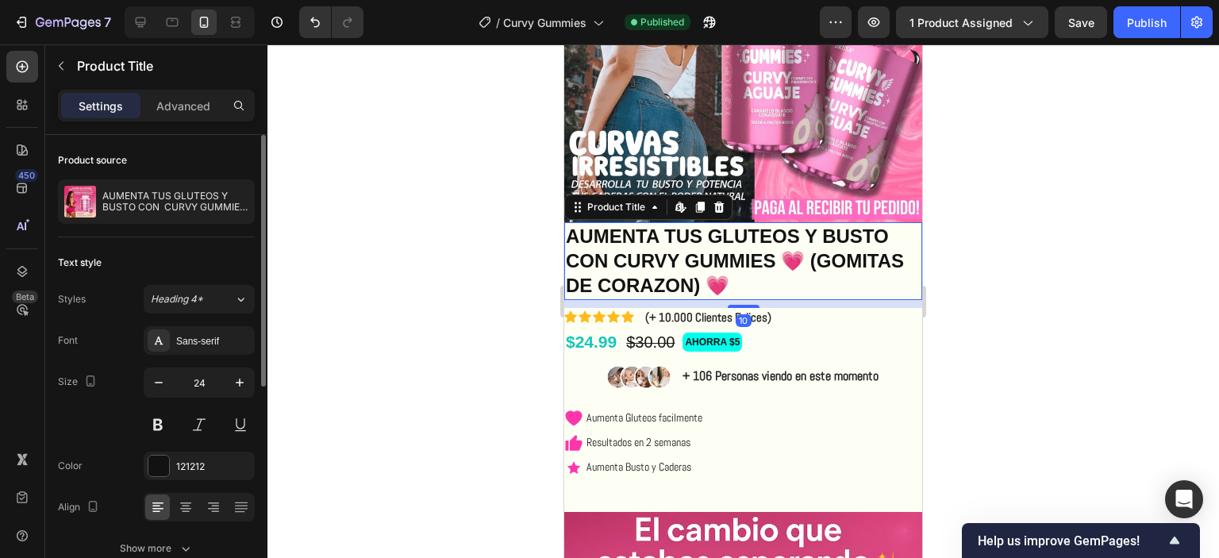
scroll to position [238, 0]
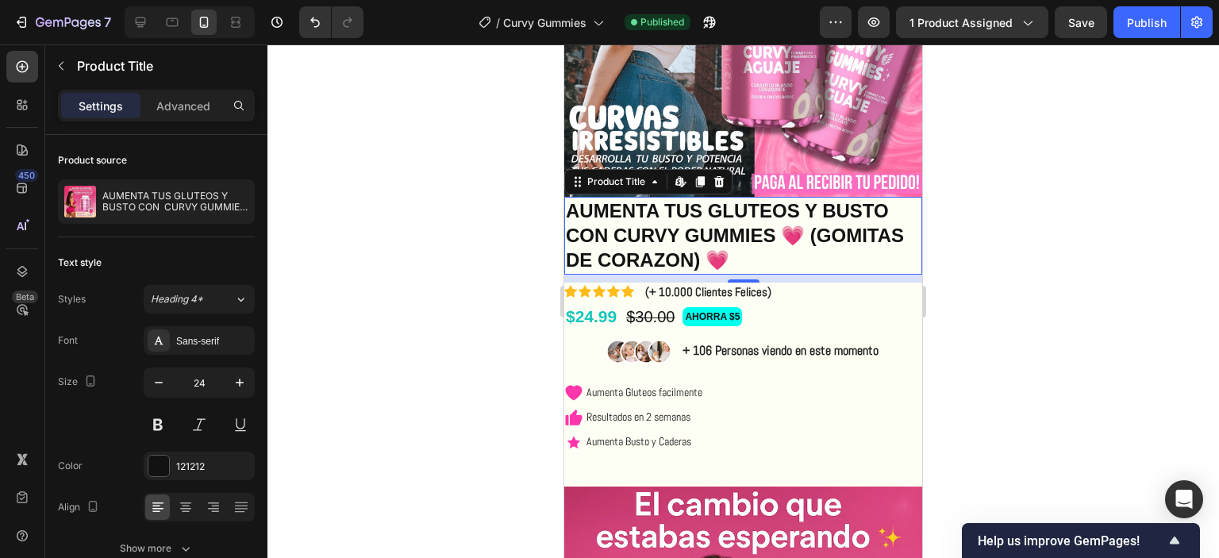
drag, startPoint x: 1038, startPoint y: 296, endPoint x: 1022, endPoint y: 310, distance: 21.4
click at [1038, 296] on div at bounding box center [743, 301] width 952 height 514
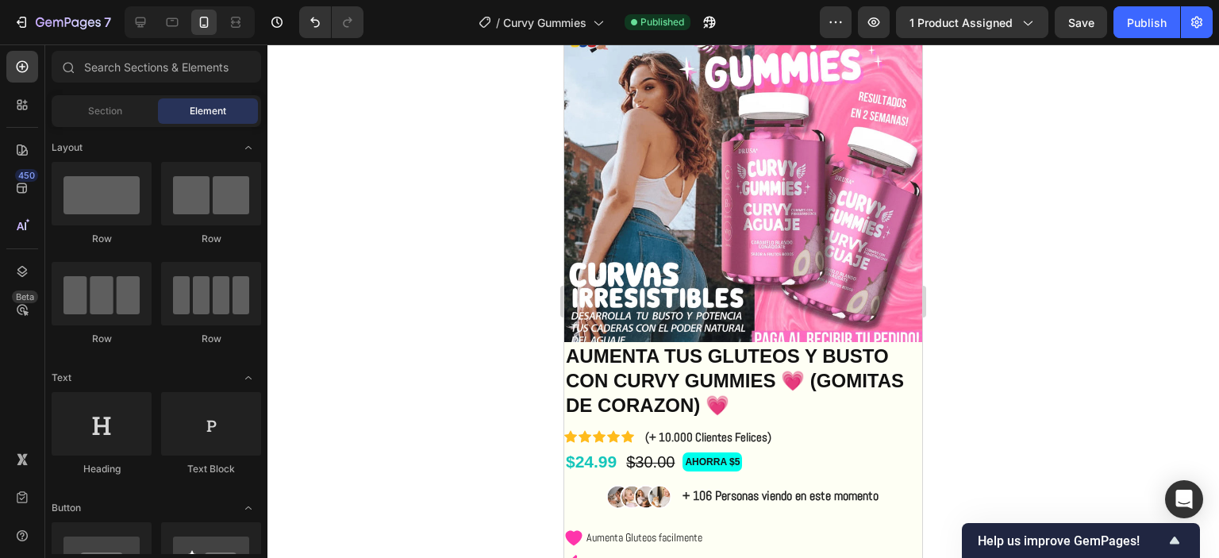
scroll to position [79, 0]
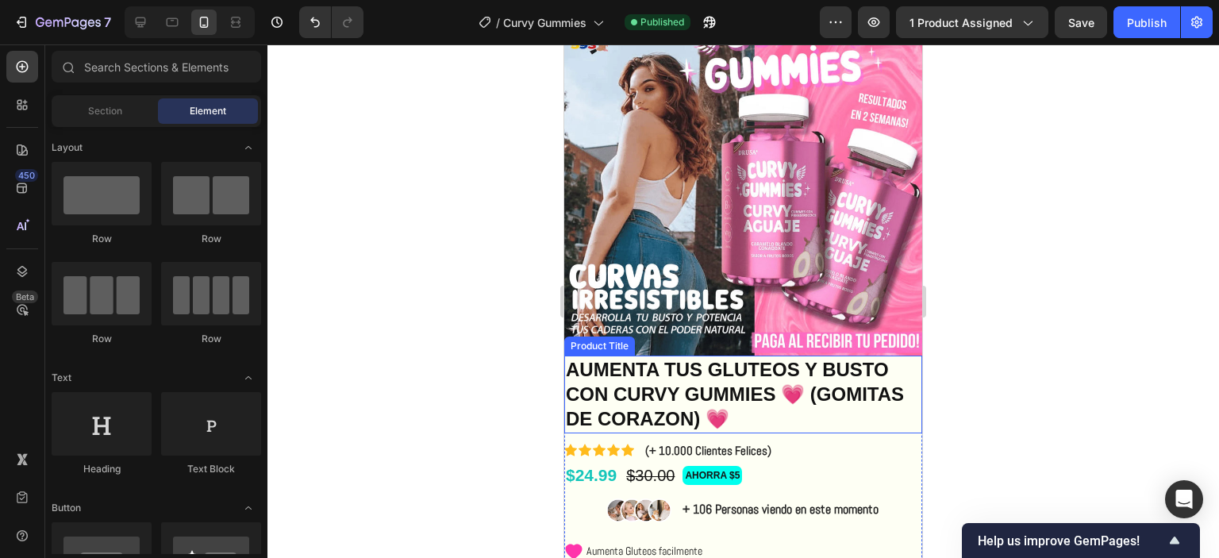
drag, startPoint x: 813, startPoint y: 405, endPoint x: 797, endPoint y: 394, distance: 19.4
click at [811, 404] on h1 "AUMENTA TUS GLUTEOS Y BUSTO CON CURVY GUMMIES 💗 (GOMITAS DE CORAZON) 💗" at bounding box center [743, 395] width 358 height 78
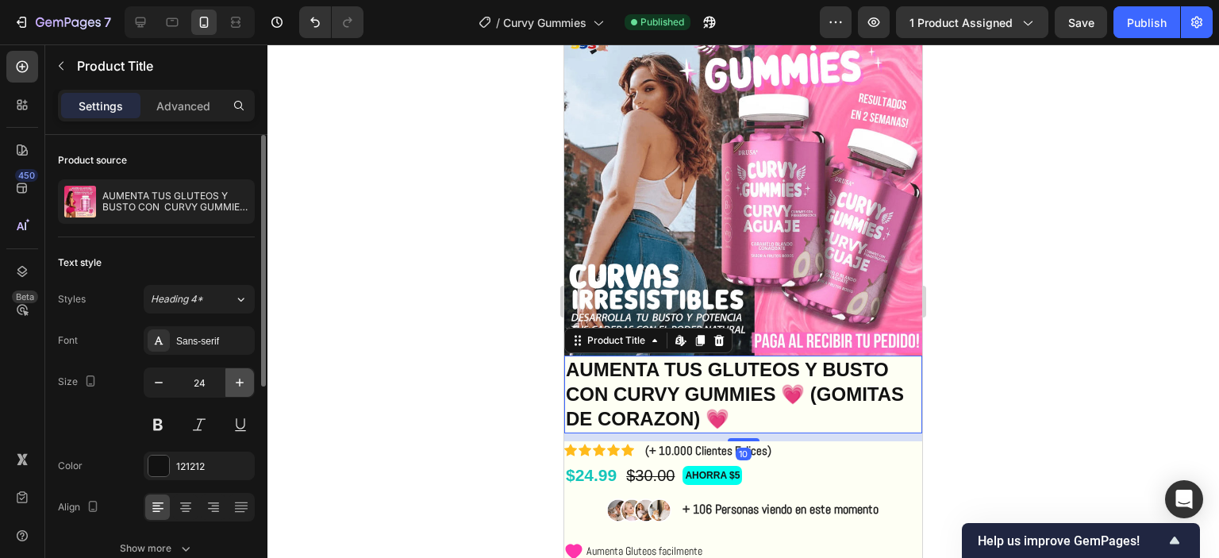
click at [229, 377] on button "button" at bounding box center [239, 382] width 29 height 29
click at [229, 378] on button "button" at bounding box center [239, 382] width 29 height 29
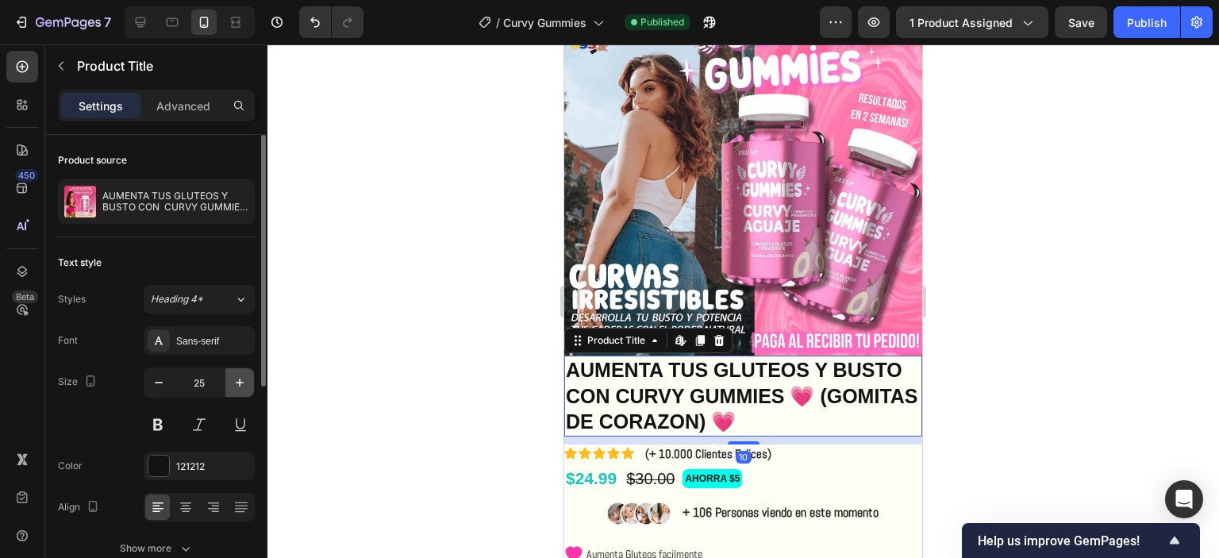
type input "26"
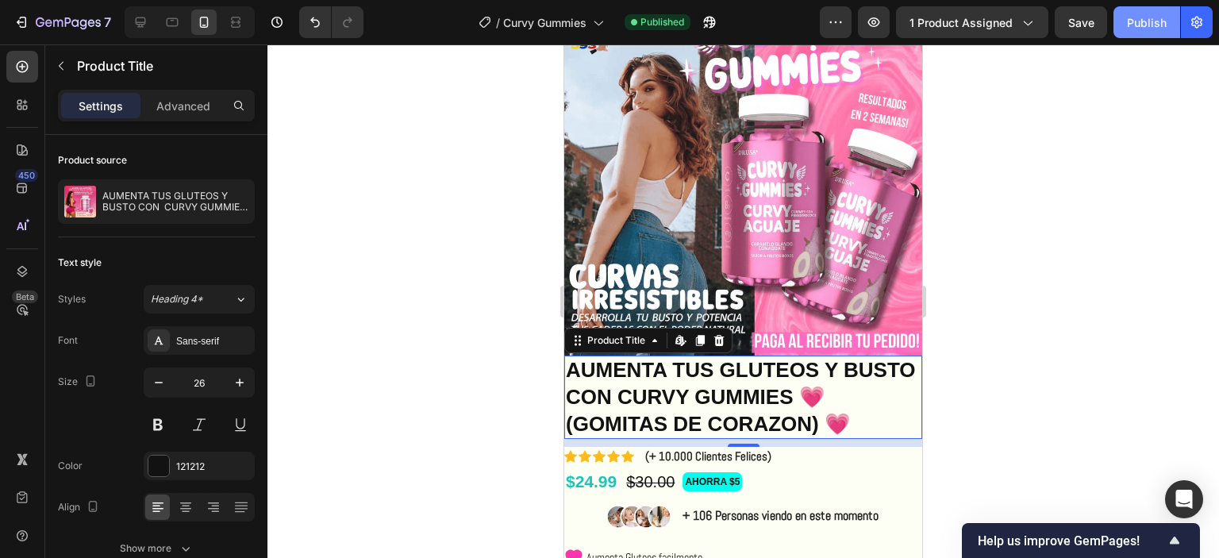
click at [1130, 21] on div "Publish" at bounding box center [1147, 22] width 40 height 17
click at [1020, 295] on div at bounding box center [743, 301] width 952 height 514
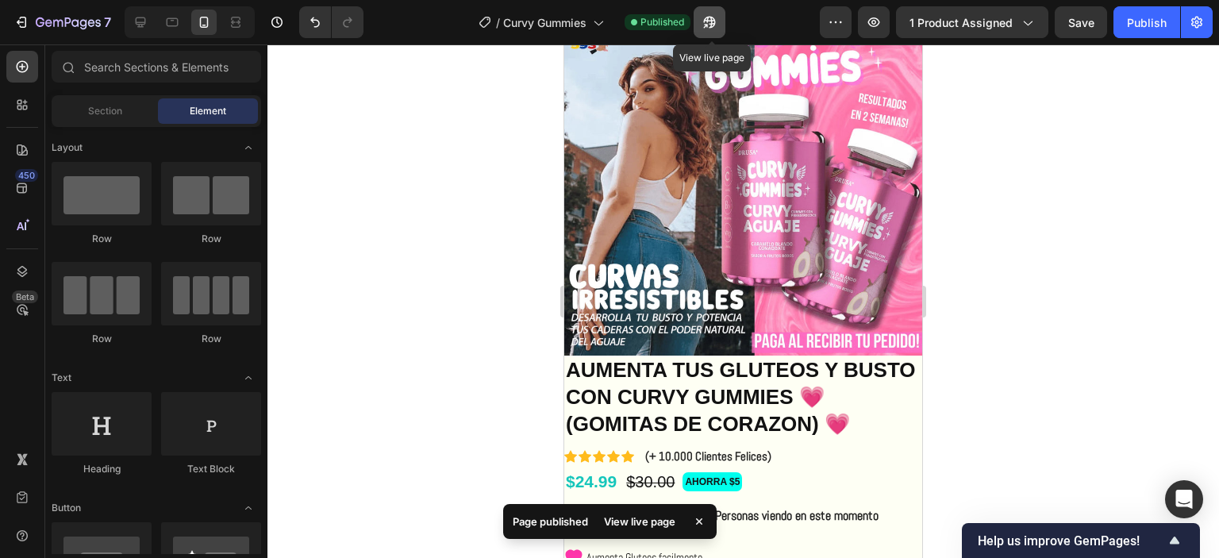
click at [715, 26] on icon "button" at bounding box center [710, 23] width 12 height 12
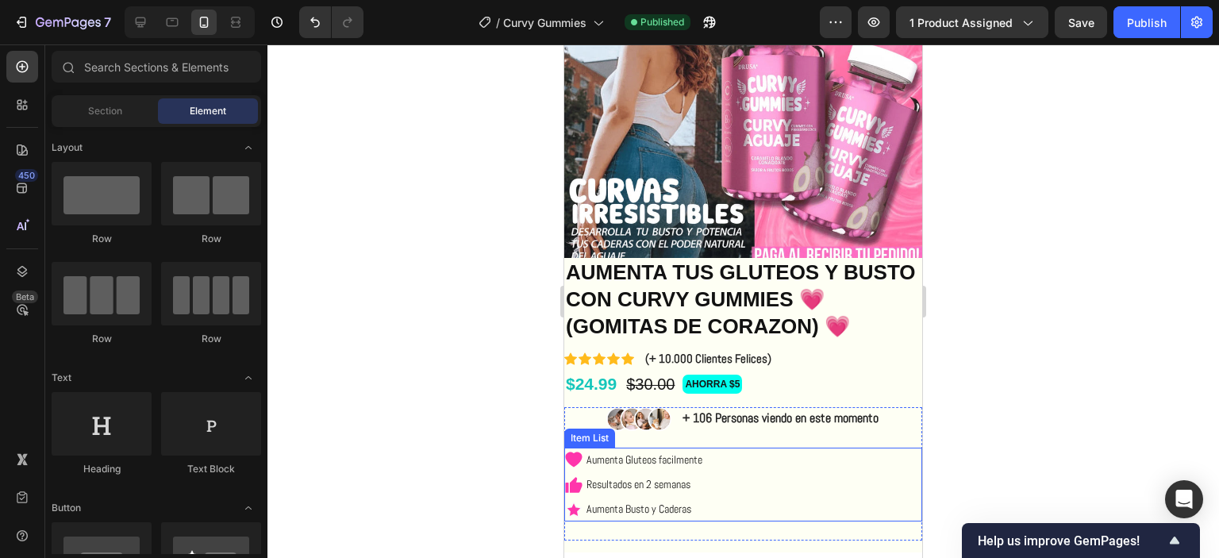
scroll to position [159, 0]
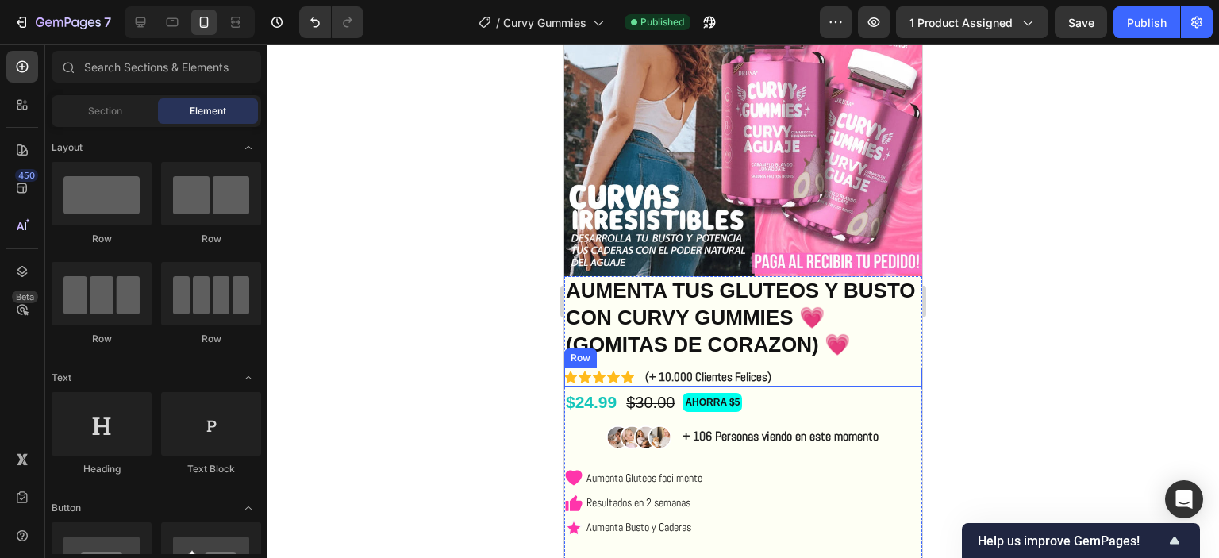
click at [823, 367] on div "Icon Icon Icon Icon Icon Icon List (+ 10.000 Clientes Felices) Text Block Row" at bounding box center [743, 376] width 358 height 19
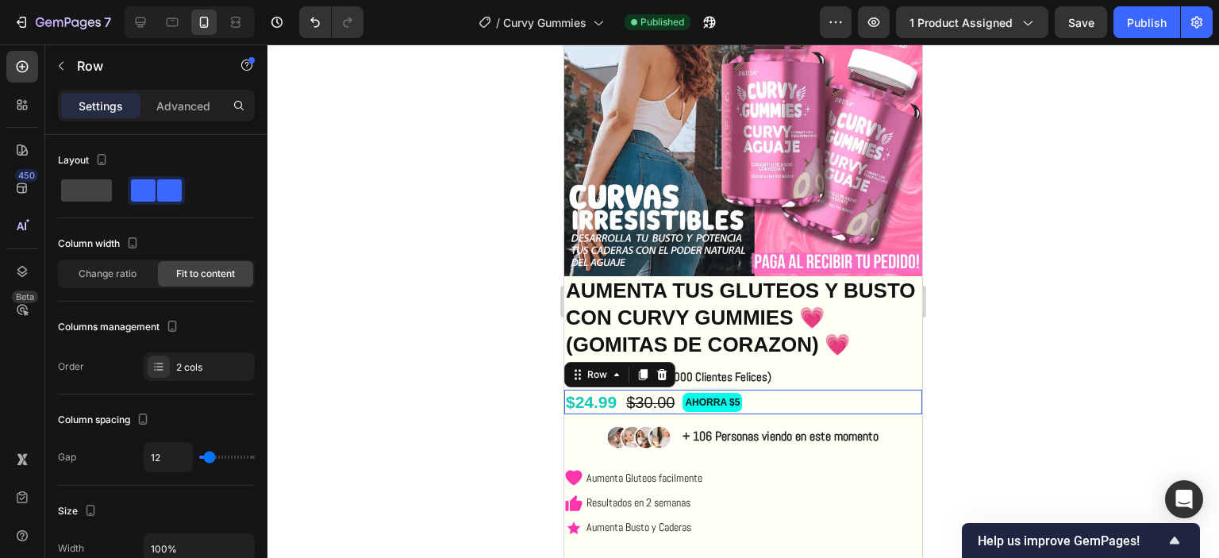
click at [776, 393] on div "$24.99 Product Price Product Price $30.00 Product Price Product Price AHORRA $5…" at bounding box center [743, 402] width 358 height 25
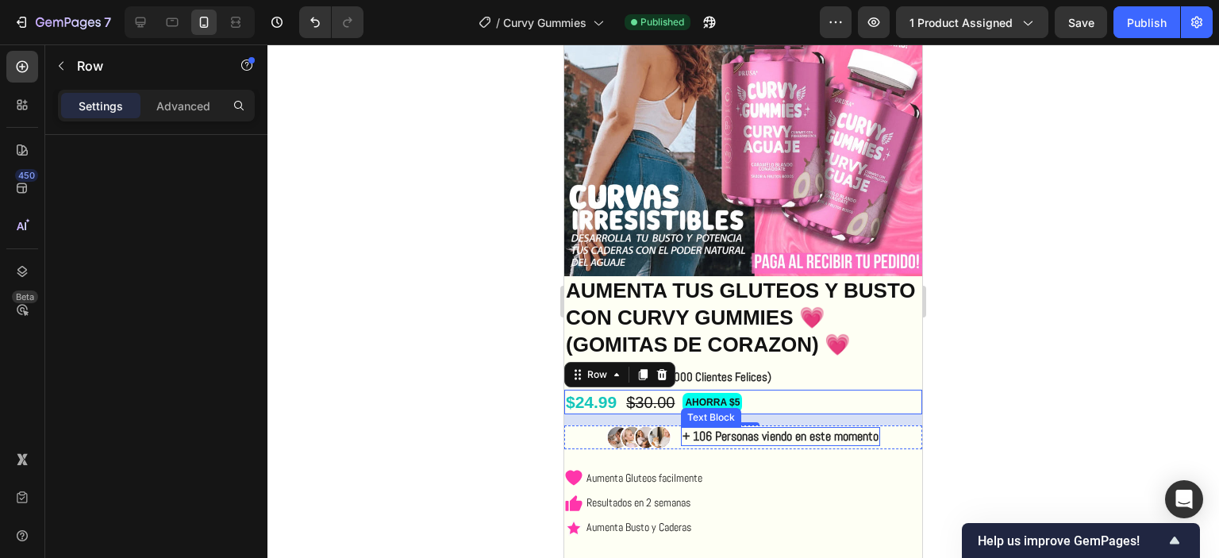
click at [752, 429] on p "+ 106 Personas viendo en este momento" at bounding box center [781, 437] width 196 height 17
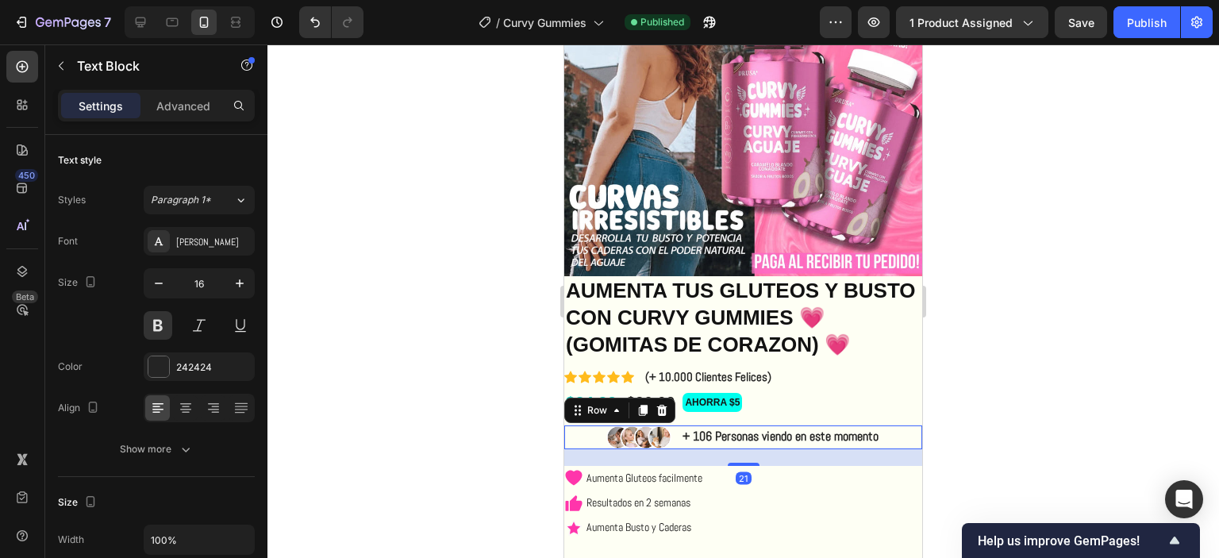
click at [888, 425] on div "Image + 106 Personas viendo en este momento Text Block Row 21" at bounding box center [743, 437] width 358 height 24
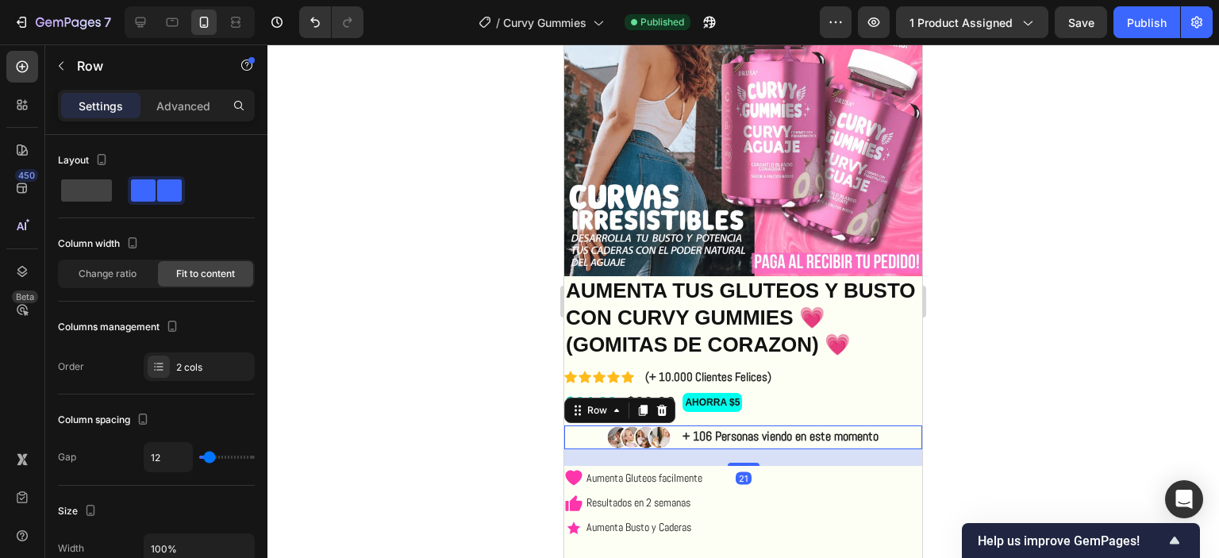
click at [887, 425] on div "Image + 106 Personas viendo en este momento Text Block Row 21" at bounding box center [743, 437] width 358 height 24
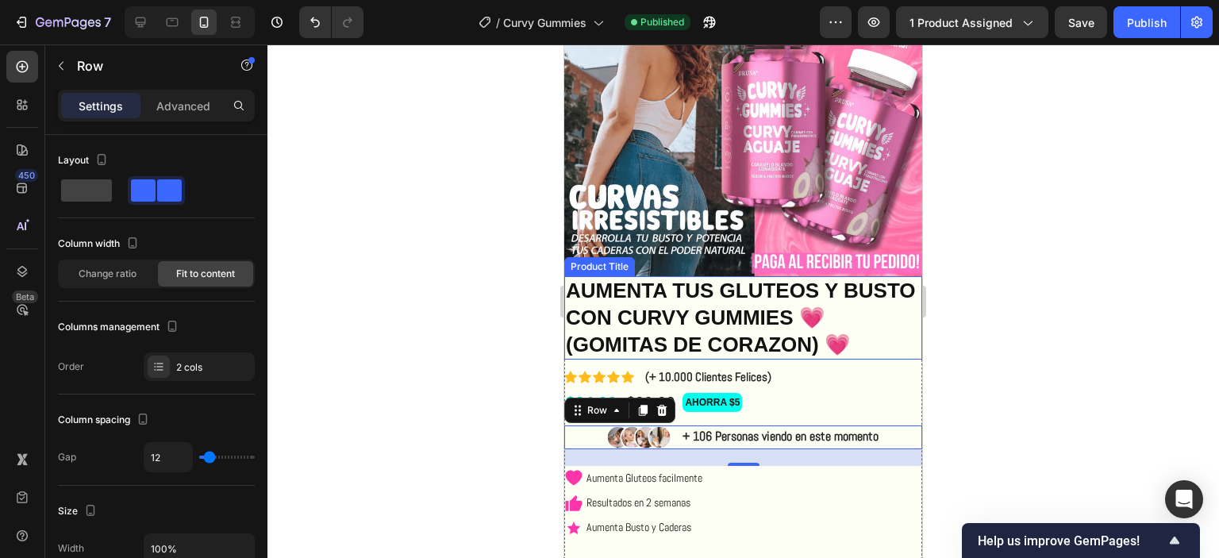
click at [825, 336] on h1 "AUMENTA TUS GLUTEOS Y BUSTO CON CURVY GUMMIES 💗 (GOMITAS DE CORAZON) 💗" at bounding box center [743, 317] width 358 height 83
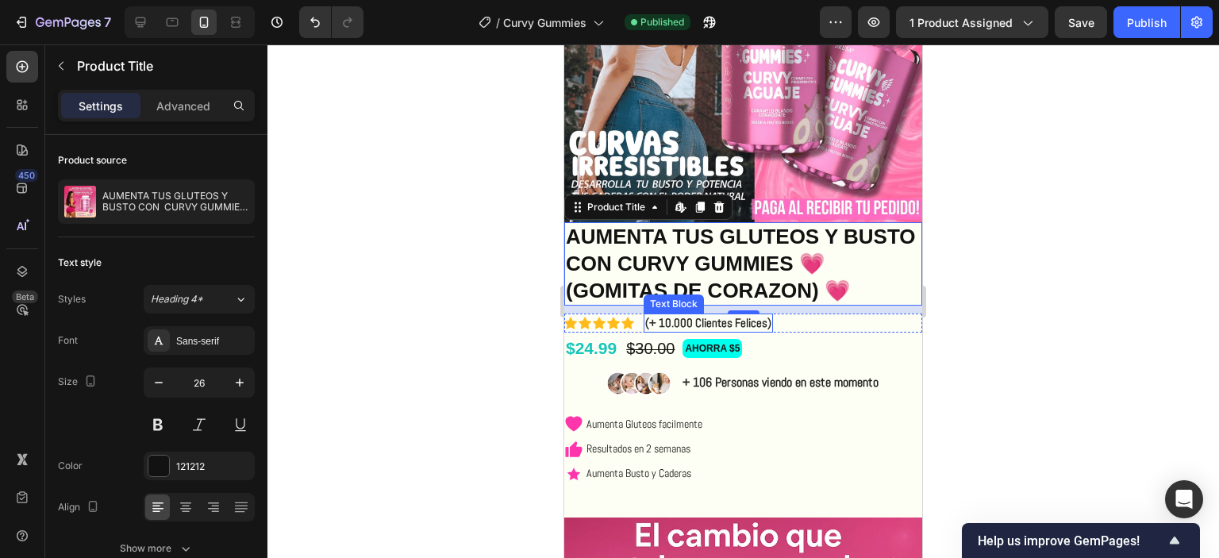
scroll to position [238, 0]
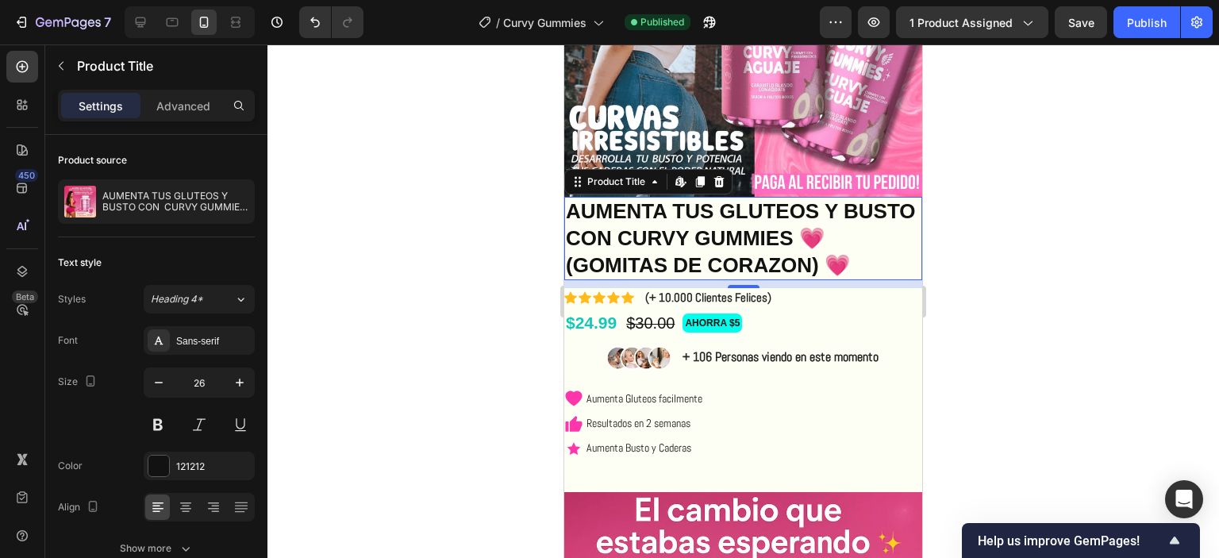
click at [753, 241] on h1 "AUMENTA TUS GLUTEOS Y BUSTO CON CURVY GUMMIES 💗 (GOMITAS DE CORAZON) 💗" at bounding box center [743, 238] width 358 height 83
click at [737, 315] on pre "AHORRA $5" at bounding box center [712, 322] width 58 height 17
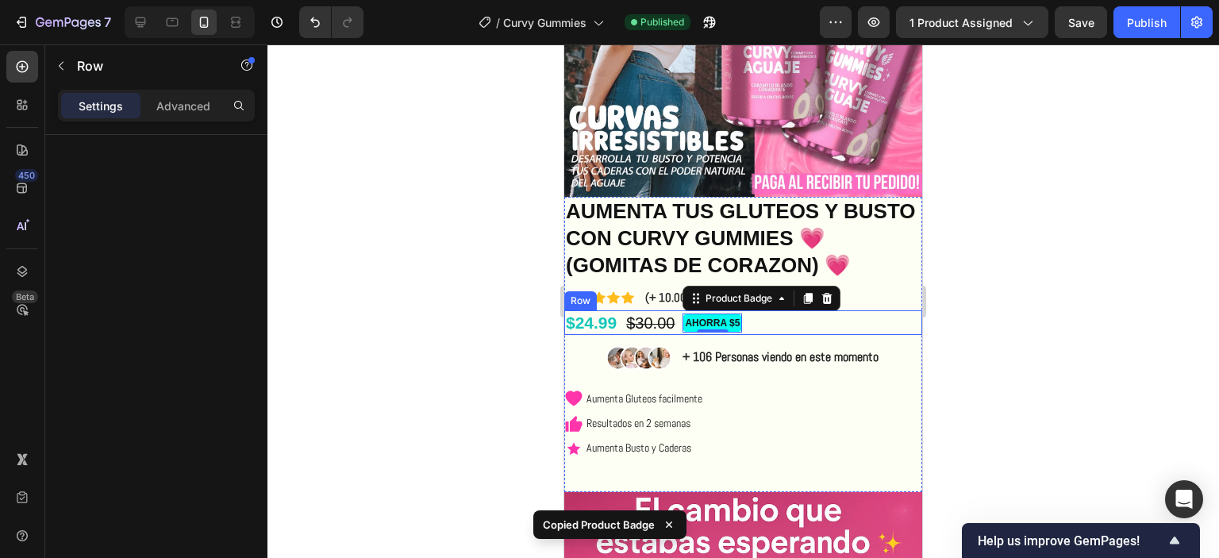
click at [802, 313] on div "$24.99 Product Price Product Price $30.00 Product Price Product Price AHORRA $5…" at bounding box center [743, 322] width 358 height 25
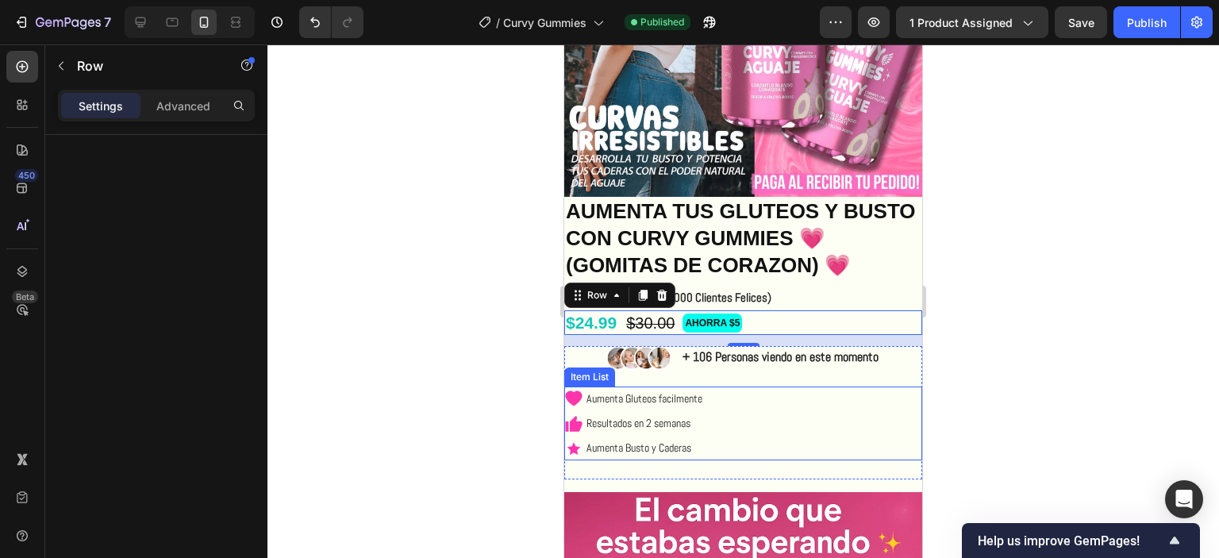
click at [758, 399] on div "Aumenta Gluteos facilmente Resultados en 2 semanas Aumenta Busto y Caderas" at bounding box center [743, 424] width 358 height 75
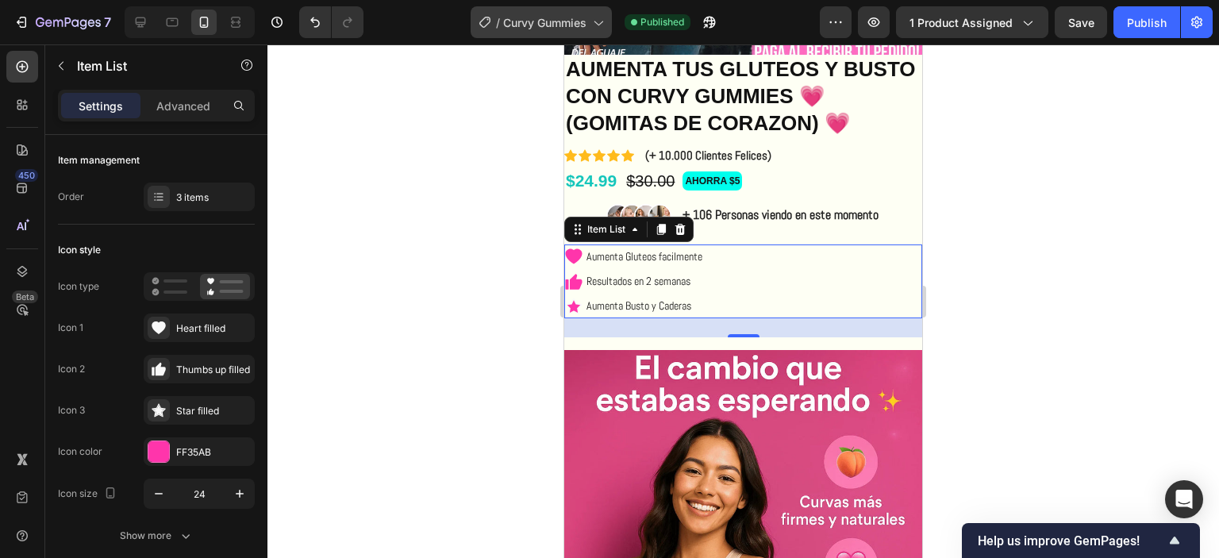
scroll to position [159, 0]
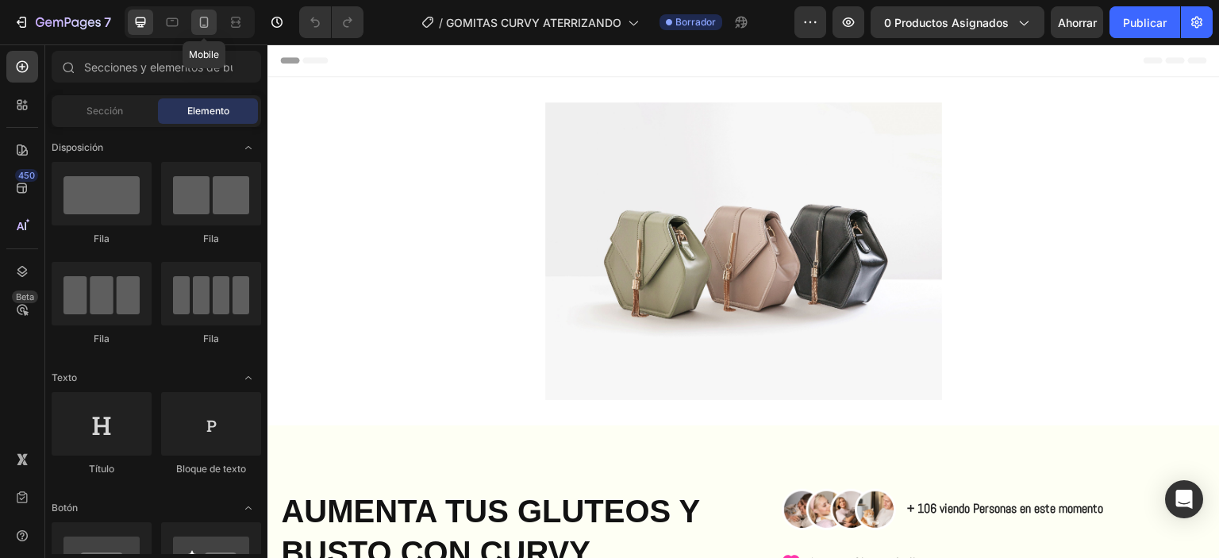
click at [202, 21] on icon at bounding box center [204, 22] width 16 height 16
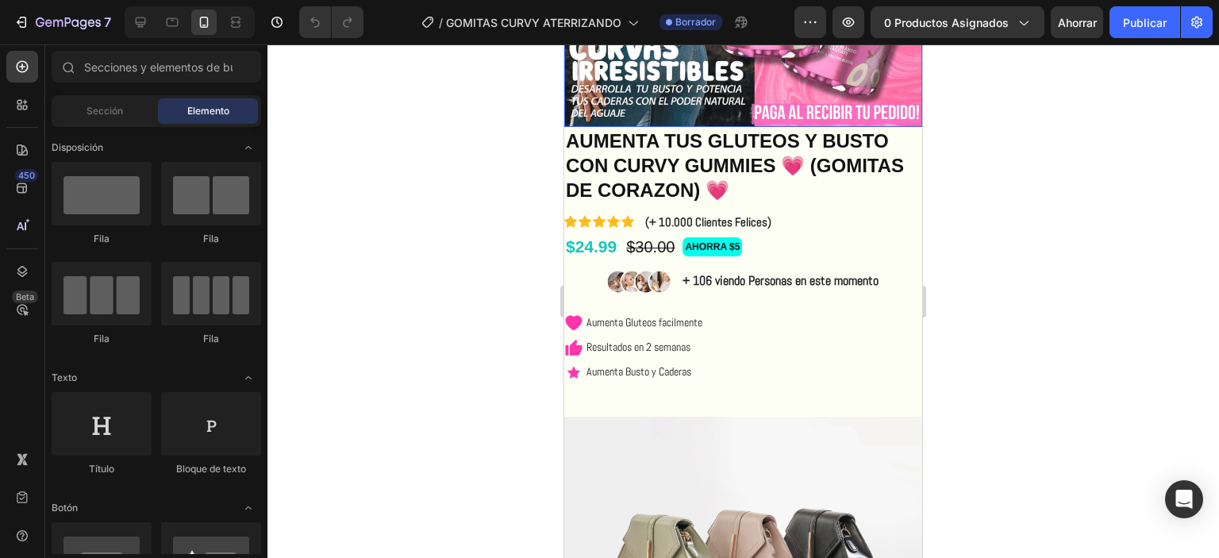
scroll to position [317, 0]
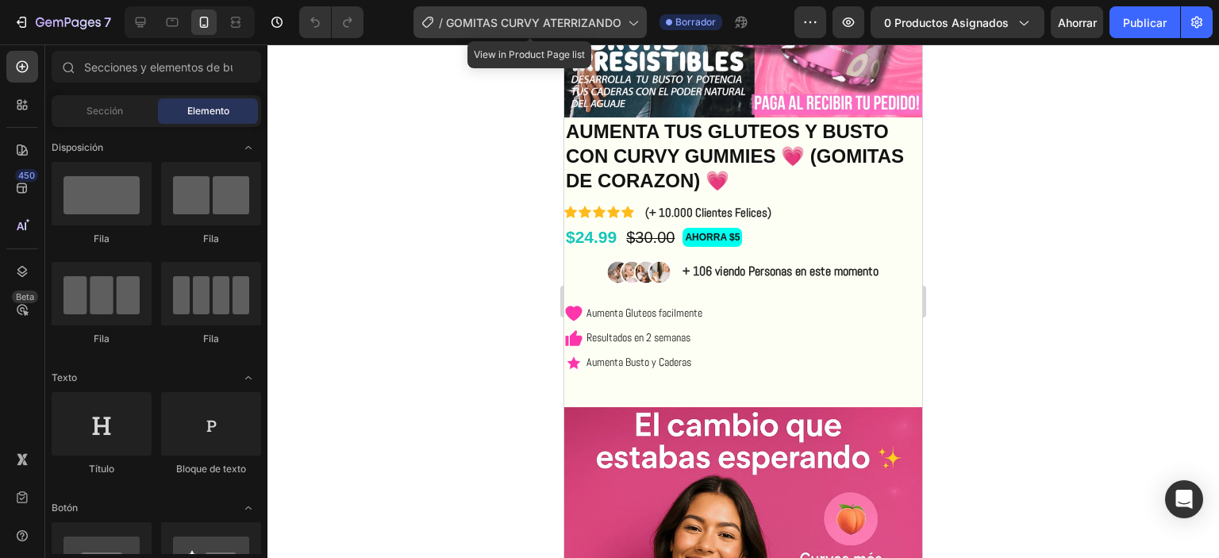
click at [565, 21] on font "GOMITAS CURVY ATERRIZANDO" at bounding box center [533, 22] width 175 height 13
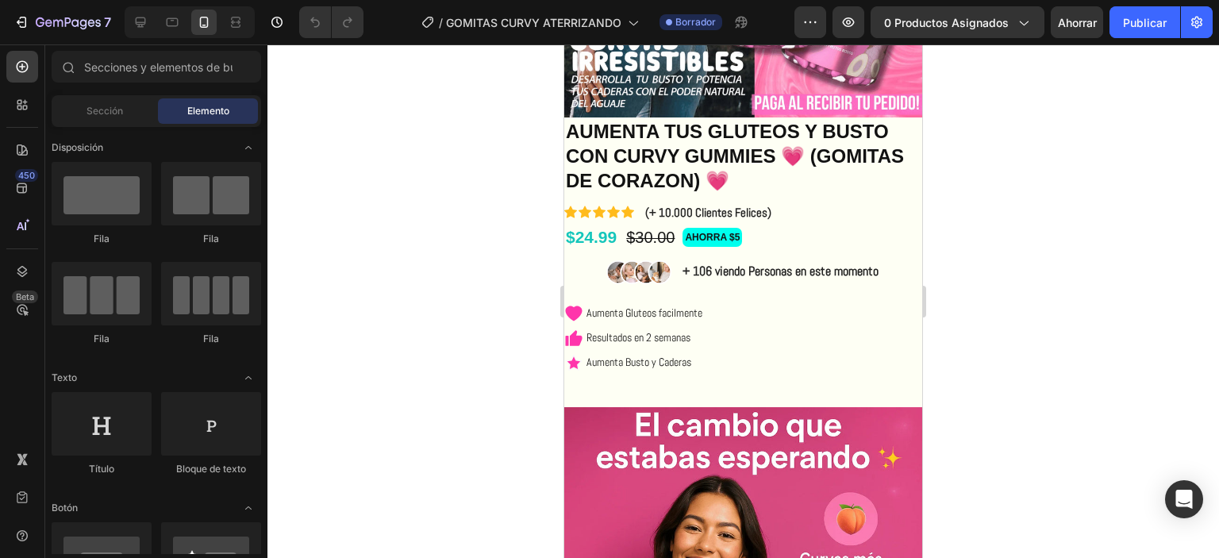
drag, startPoint x: 1106, startPoint y: 153, endPoint x: 1089, endPoint y: 153, distance: 16.7
click at [1105, 153] on div at bounding box center [743, 301] width 952 height 514
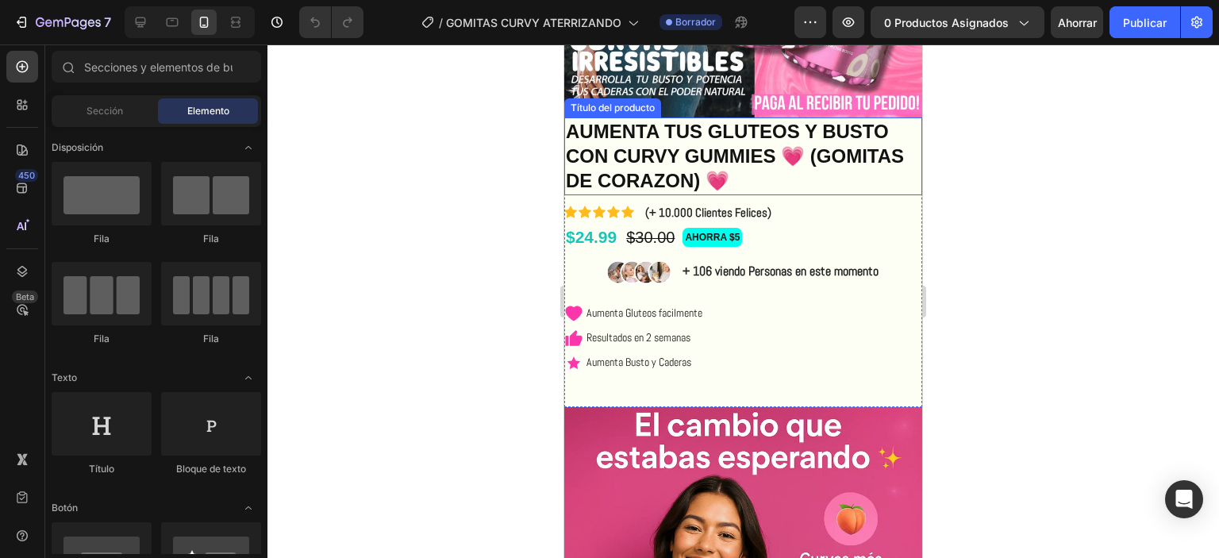
click at [864, 180] on h1 "AUMENTA TUS GLUTEOS Y BUSTO CON CURVY GUMMIES 💗 (GOMITAS DE CORAZON) 💗" at bounding box center [743, 156] width 358 height 78
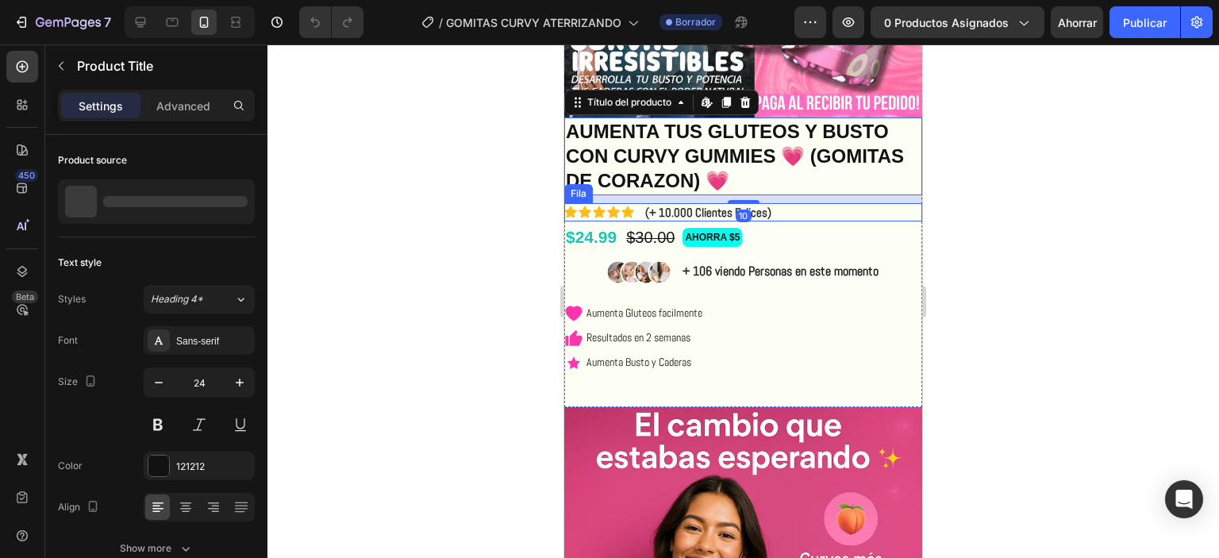
click at [867, 203] on div "Icono Icono Icono Icono Icono Lista de iconos (+ 10.000 Clientes Felices) Bloqu…" at bounding box center [743, 212] width 358 height 19
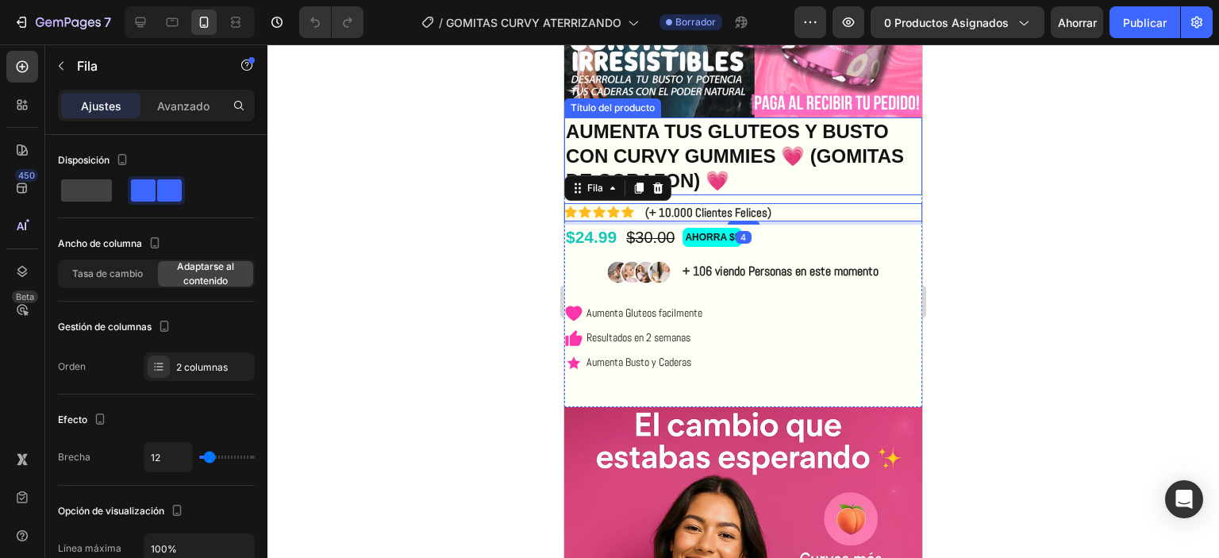
click at [807, 162] on h1 "AUMENTA TUS GLUTEOS Y BUSTO CON CURVY GUMMIES 💗 (GOMITAS DE CORAZON) 💗" at bounding box center [743, 156] width 358 height 78
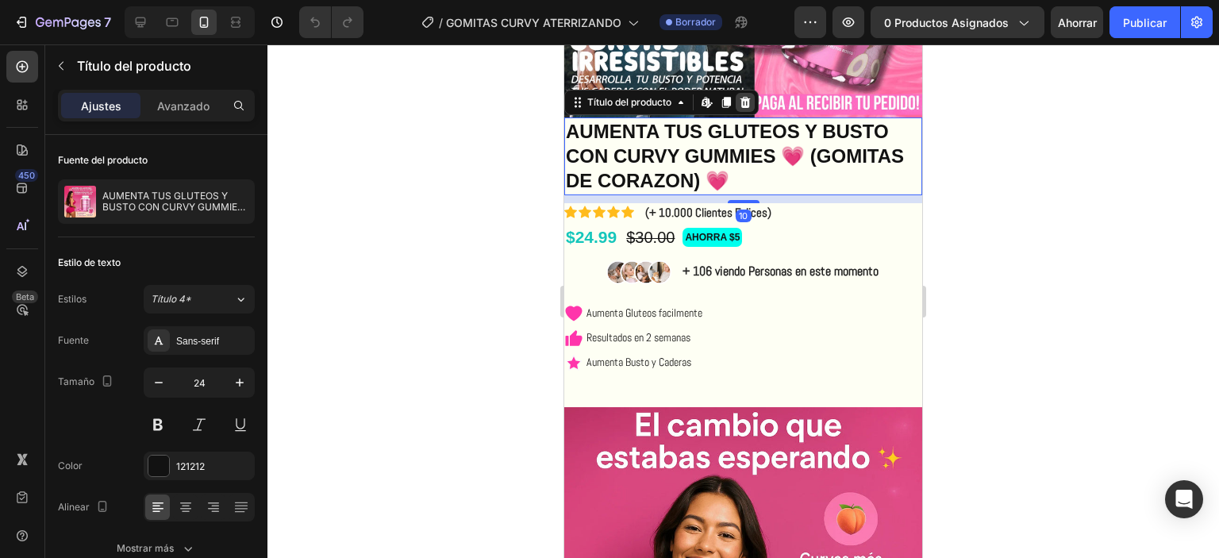
click at [745, 97] on icon at bounding box center [746, 102] width 10 height 11
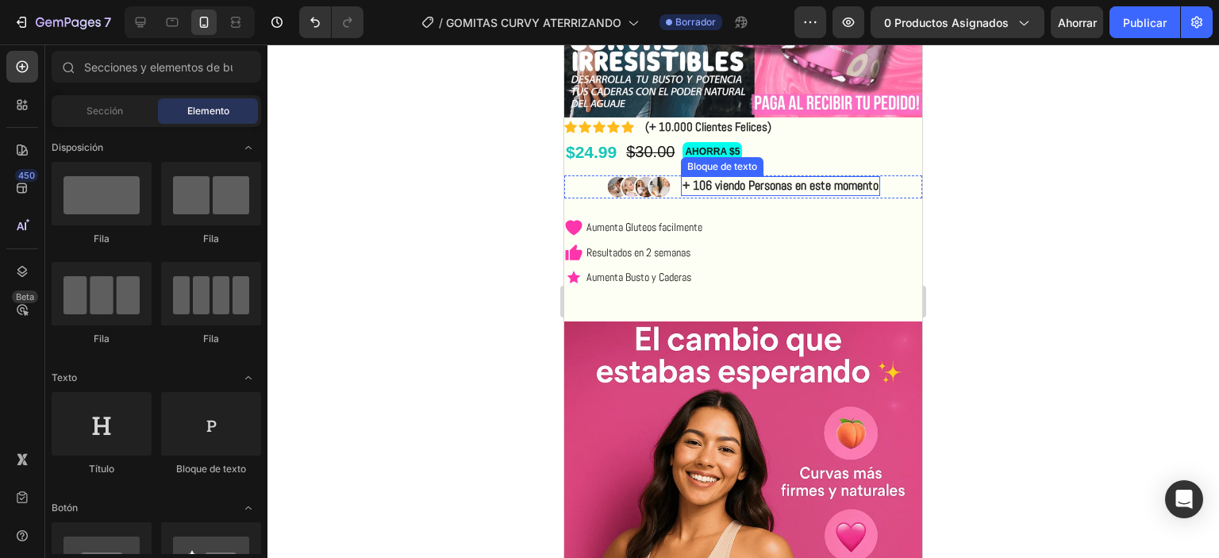
click at [800, 177] on font "+ 106 viendo Personas en este momento" at bounding box center [781, 185] width 196 height 17
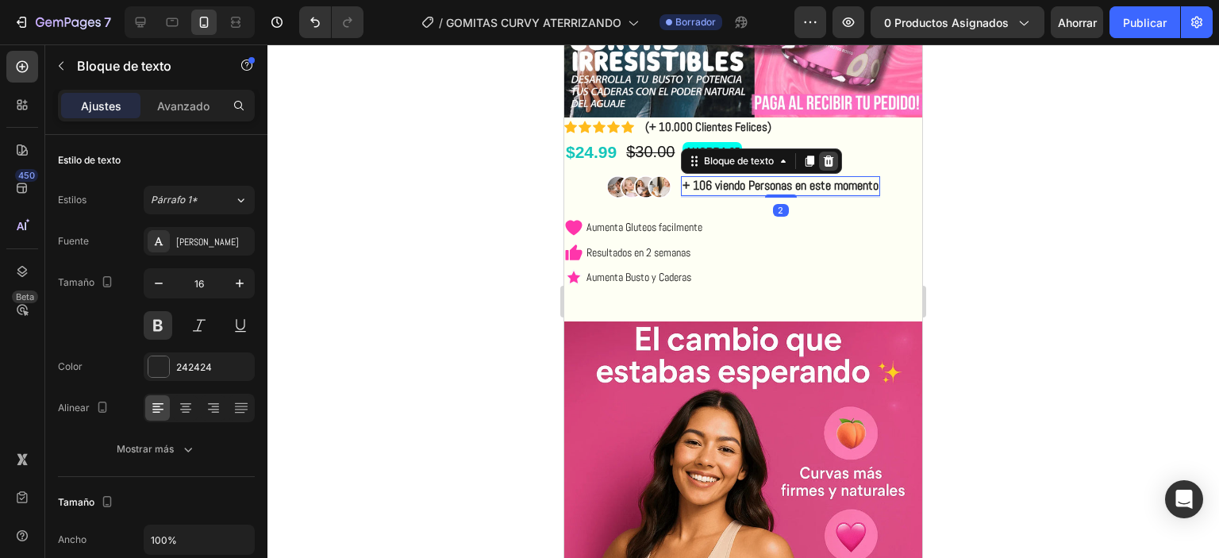
click at [824, 156] on icon at bounding box center [829, 161] width 10 height 11
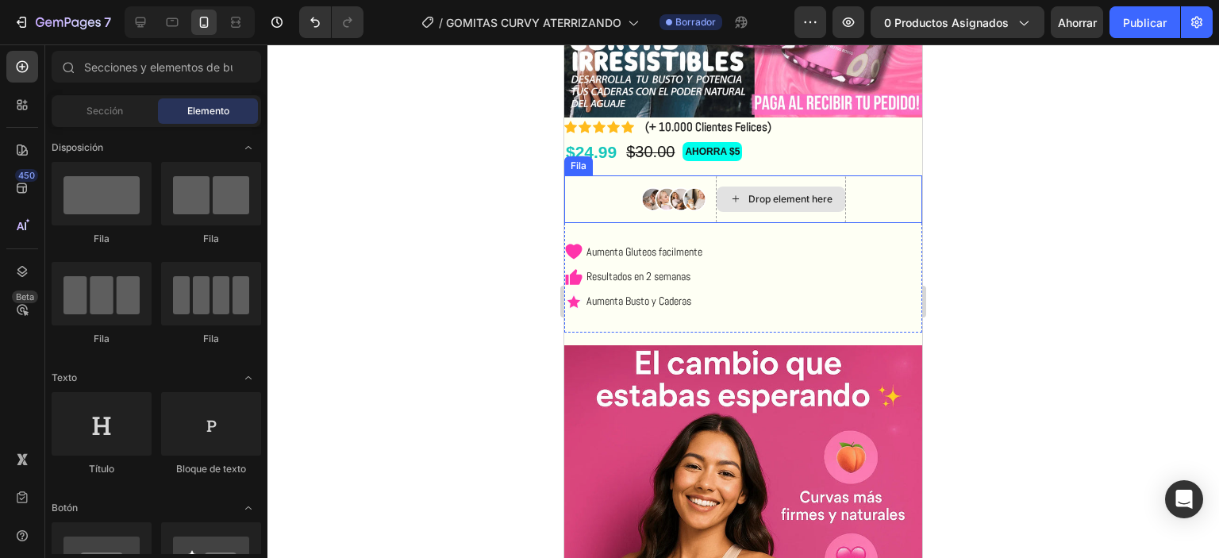
click at [843, 218] on div "Imagen Drop element here Fila Aumenta Gluteos facilmente Resultados en 2 semana…" at bounding box center [743, 254] width 358 height 158
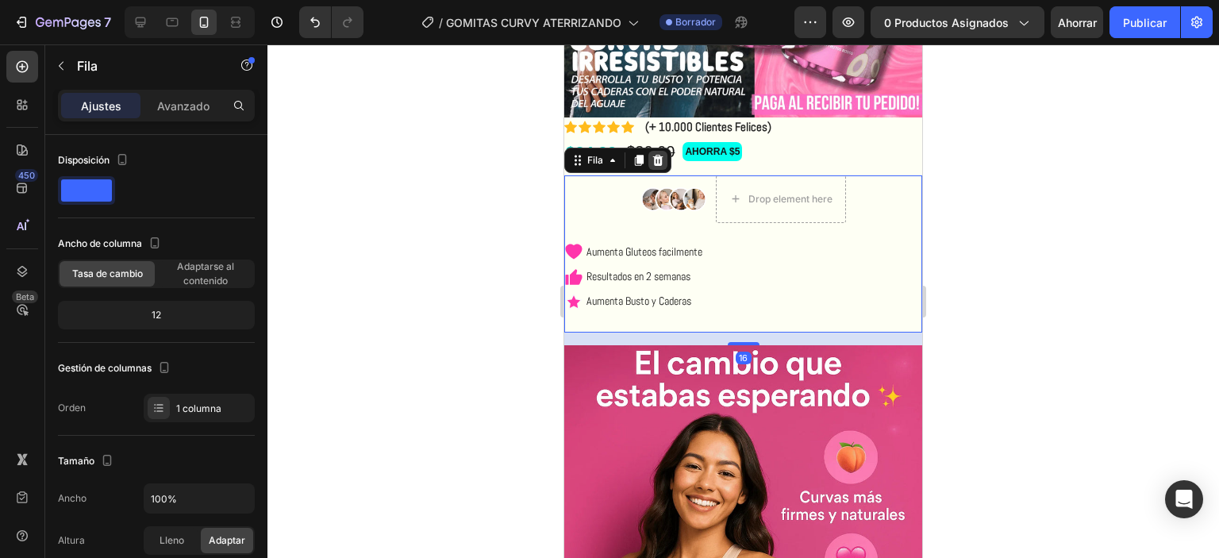
click at [655, 155] on icon at bounding box center [658, 160] width 10 height 11
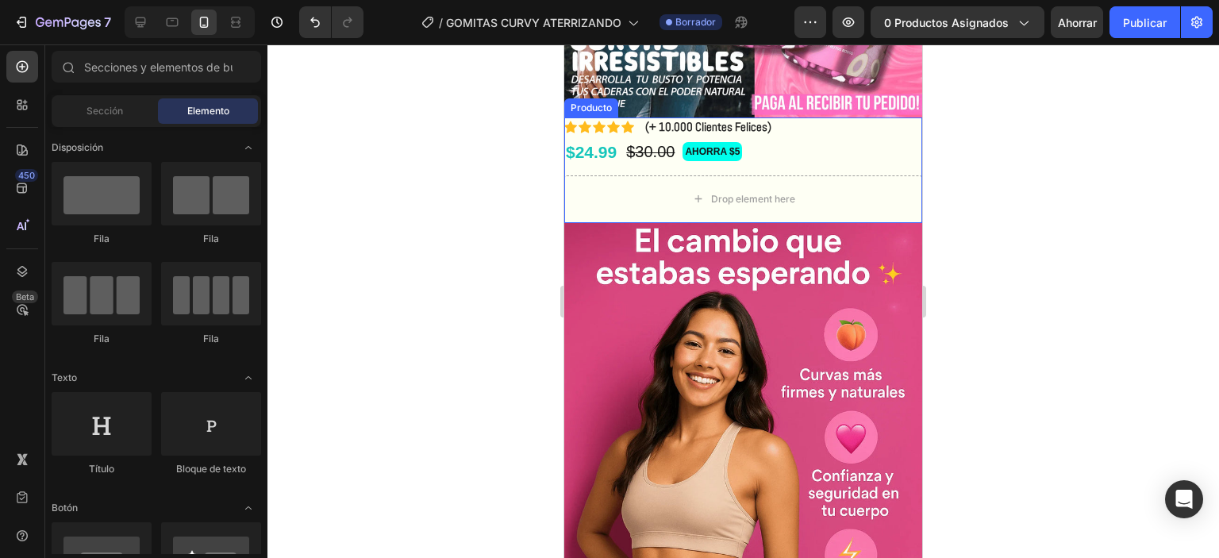
drag, startPoint x: 856, startPoint y: 159, endPoint x: 776, endPoint y: 128, distance: 85.9
click at [855, 159] on div "Icono Icono Icono Icono Icono Lista de iconos (+ 10.000 Clientes Felices) Bloqu…" at bounding box center [743, 146] width 358 height 58
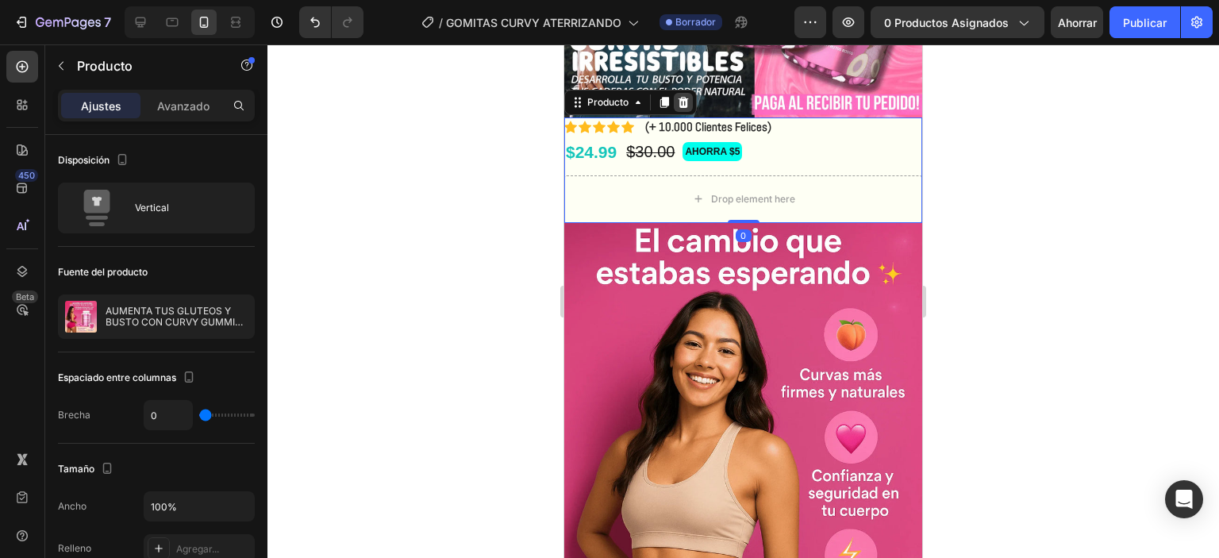
click at [682, 97] on icon at bounding box center [684, 102] width 10 height 11
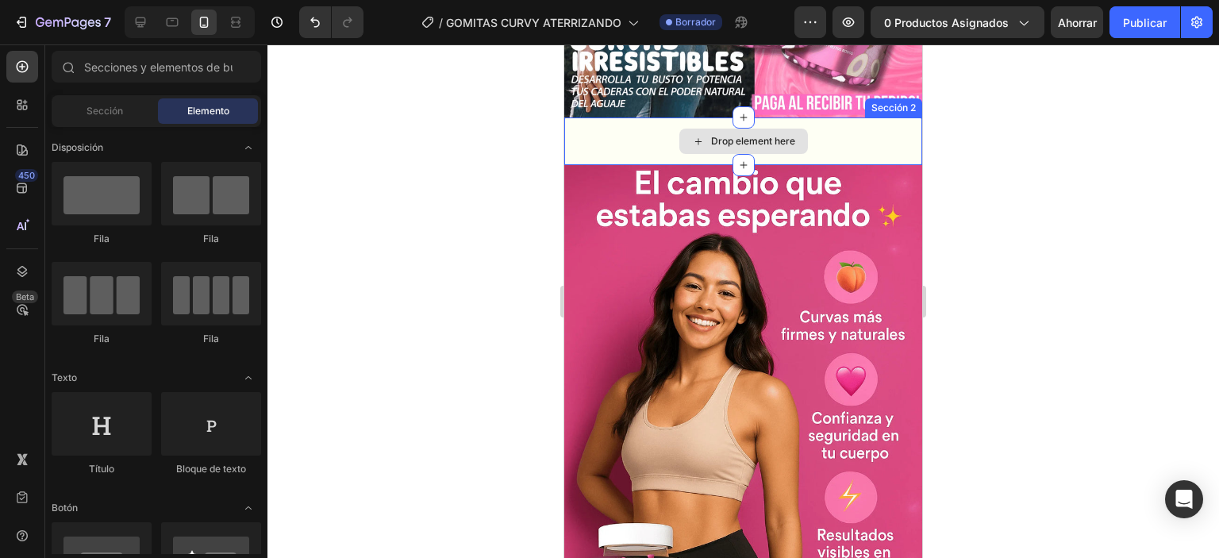
click at [868, 135] on div "Drop element here" at bounding box center [743, 141] width 358 height 48
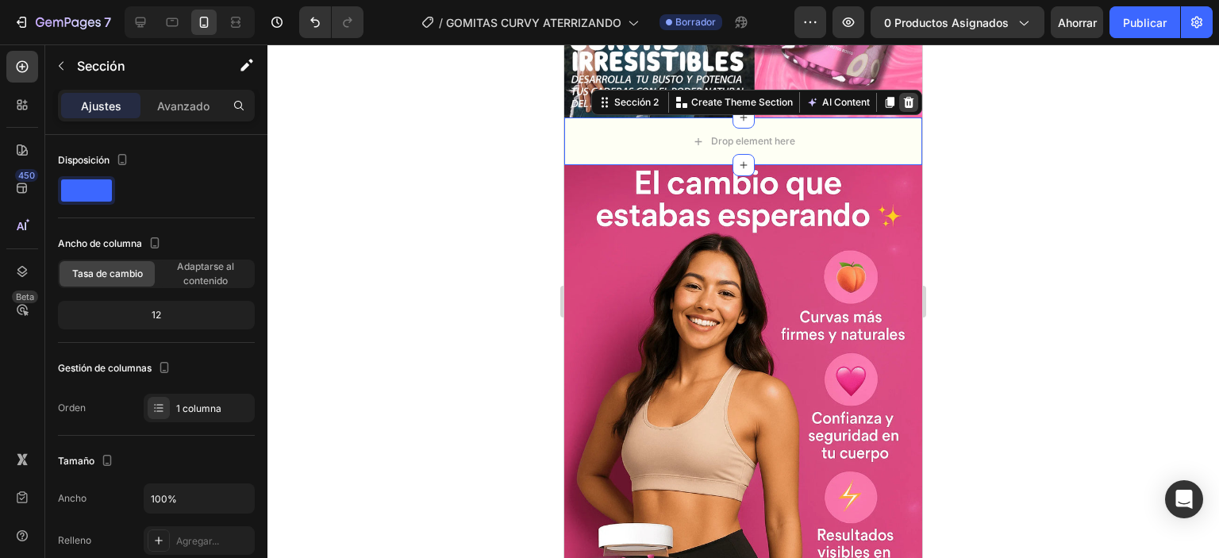
click at [902, 96] on icon at bounding box center [908, 102] width 13 height 13
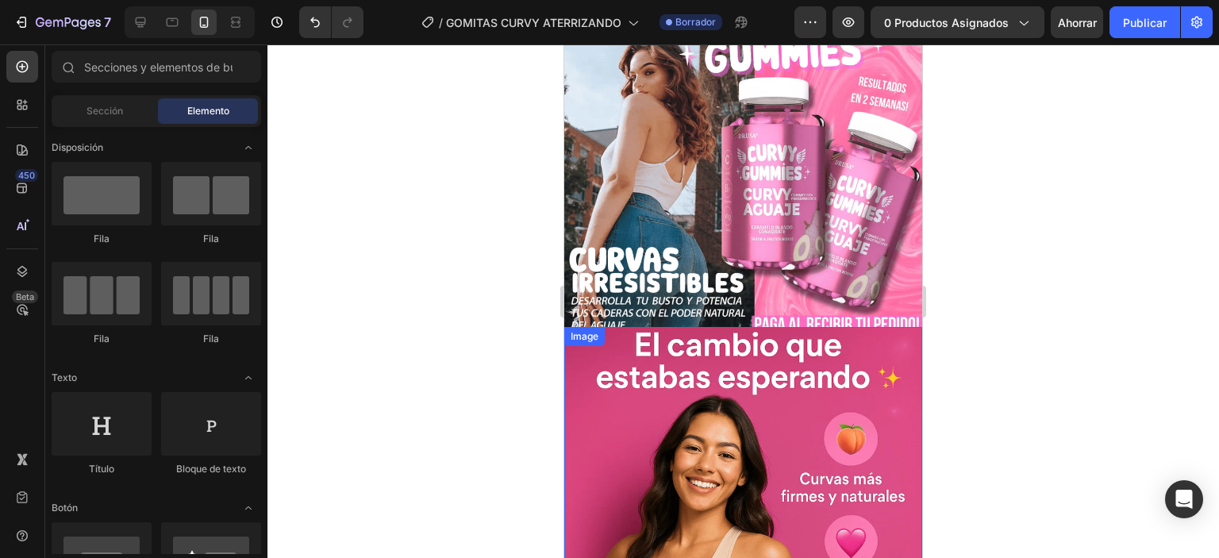
scroll to position [79, 0]
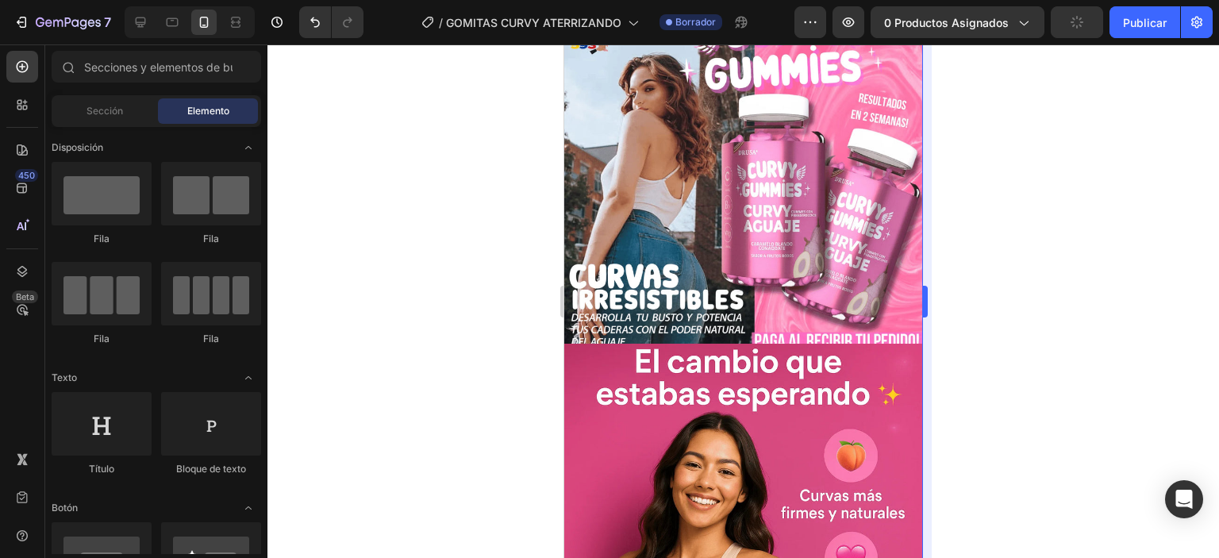
click at [959, 218] on div at bounding box center [743, 301] width 952 height 514
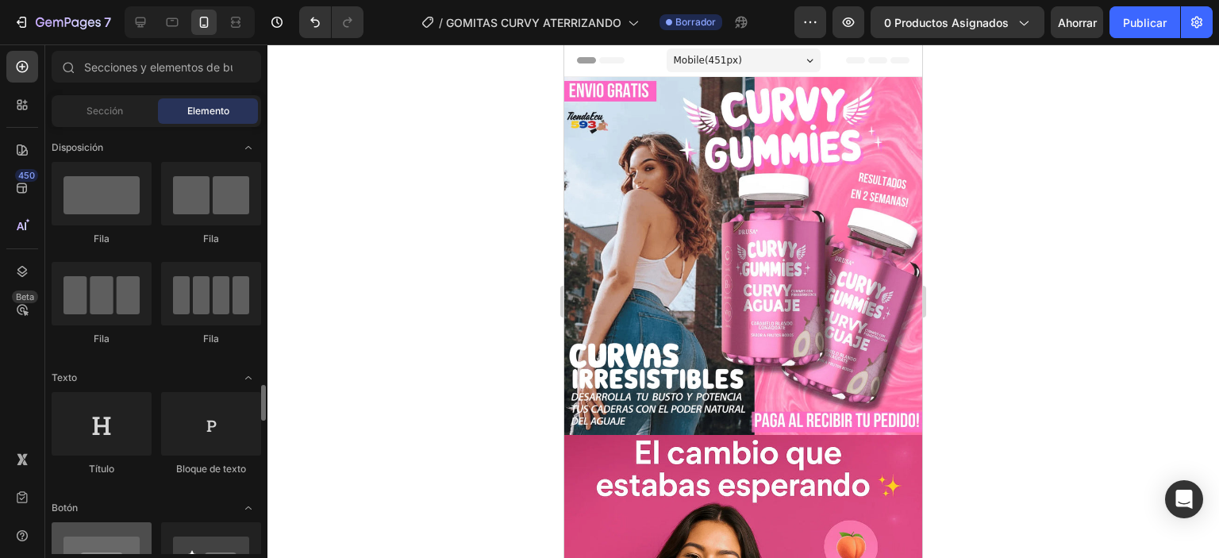
scroll to position [238, 0]
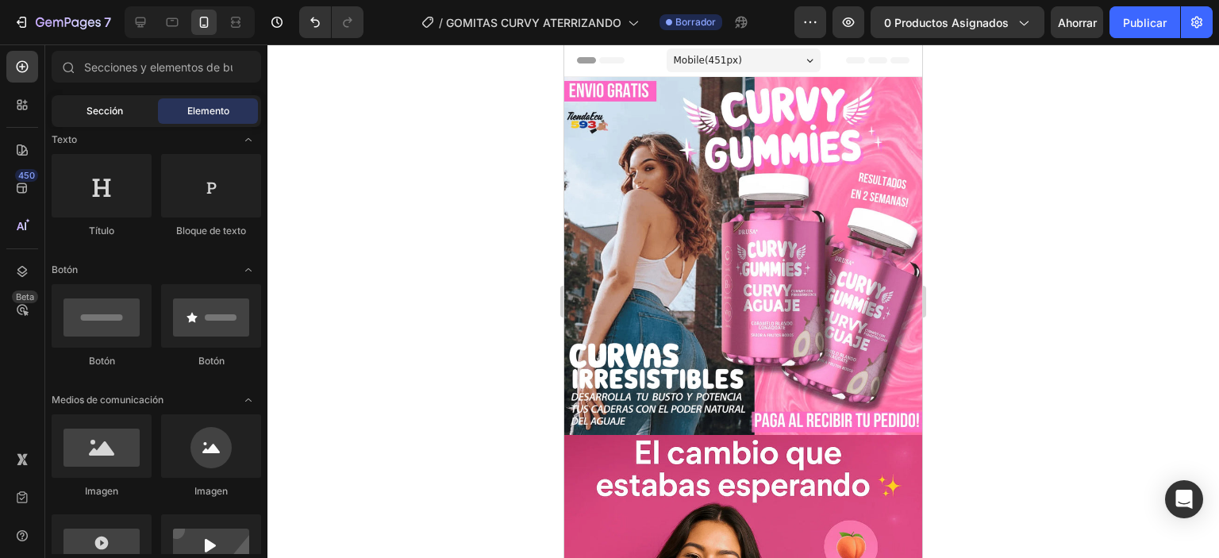
click at [110, 110] on font "Sección" at bounding box center [105, 111] width 37 height 12
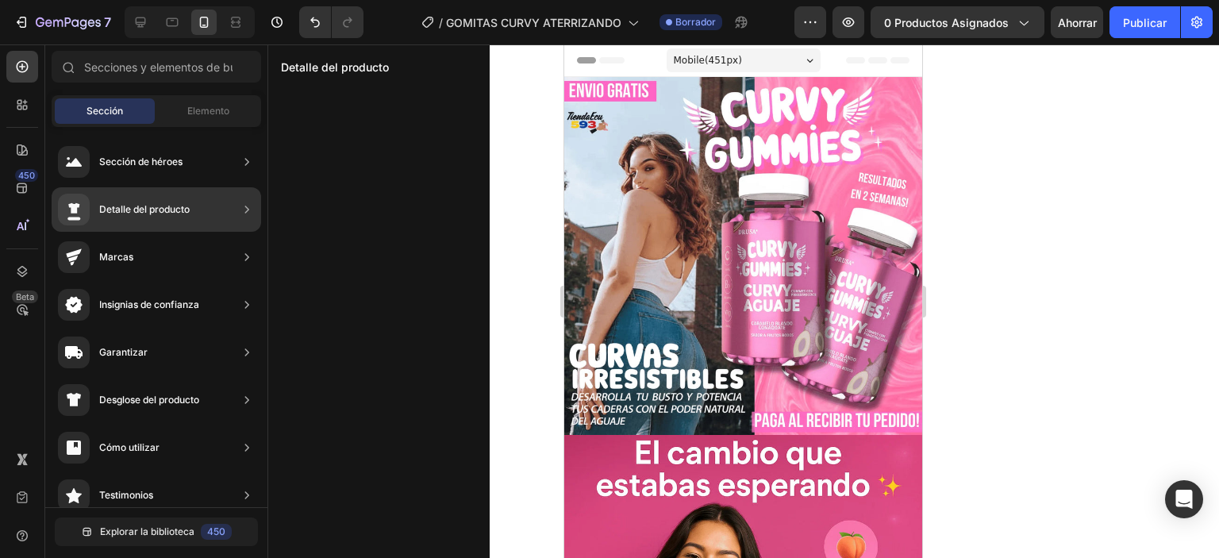
scroll to position [3265, 0]
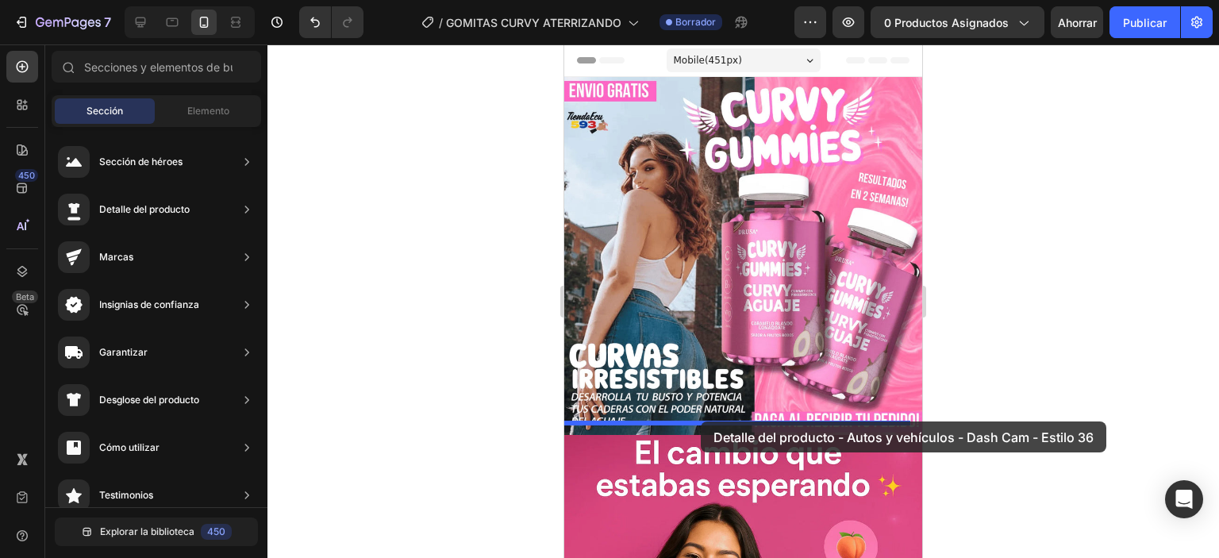
drag, startPoint x: 990, startPoint y: 389, endPoint x: 701, endPoint y: 421, distance: 290.7
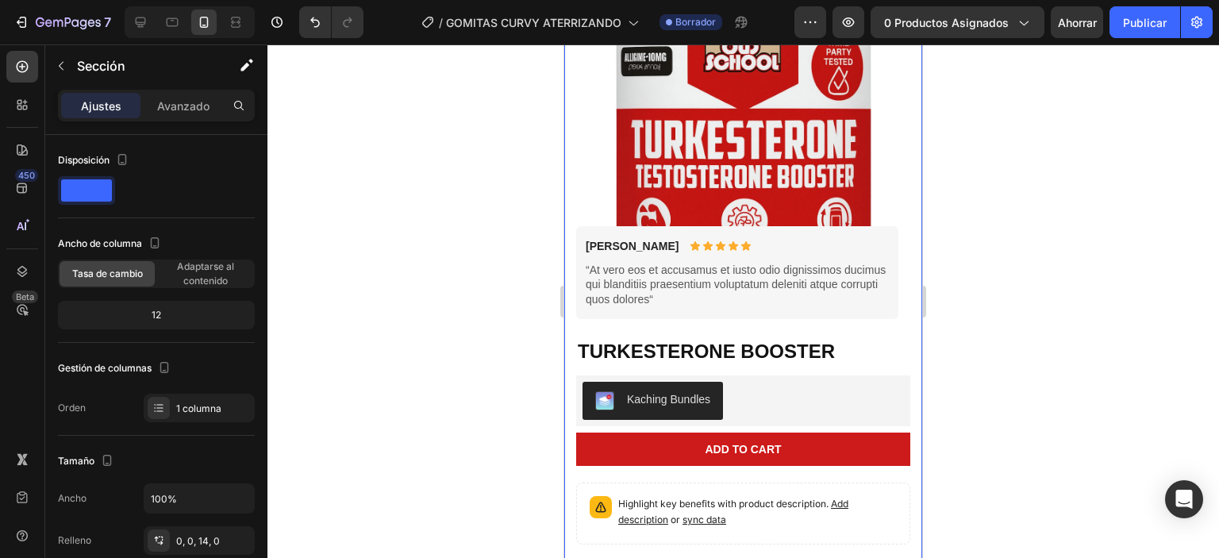
scroll to position [317, 0]
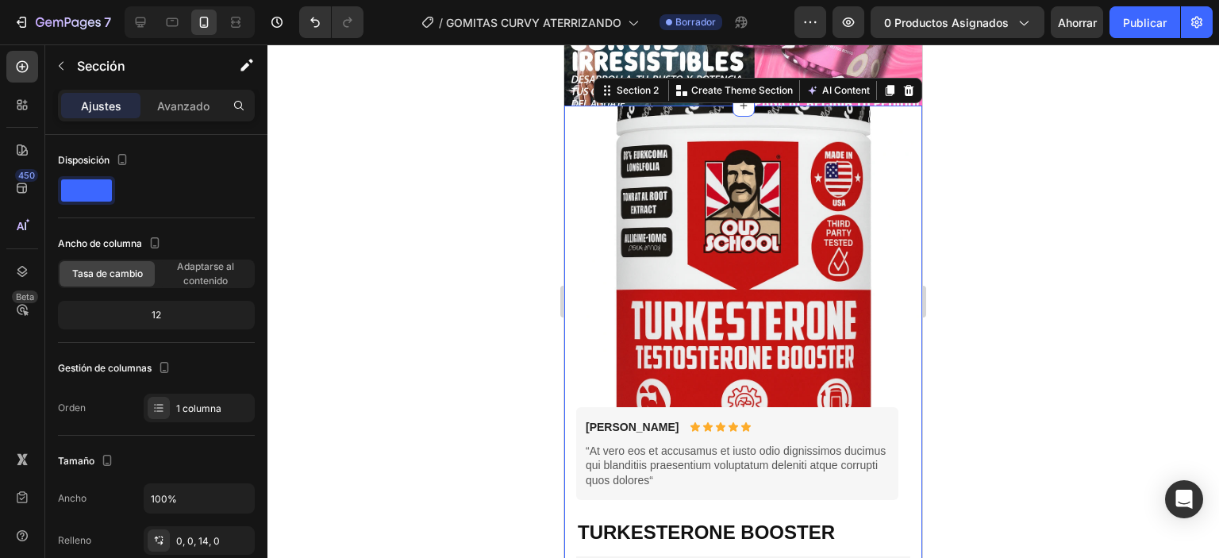
click at [904, 93] on icon at bounding box center [909, 90] width 10 height 11
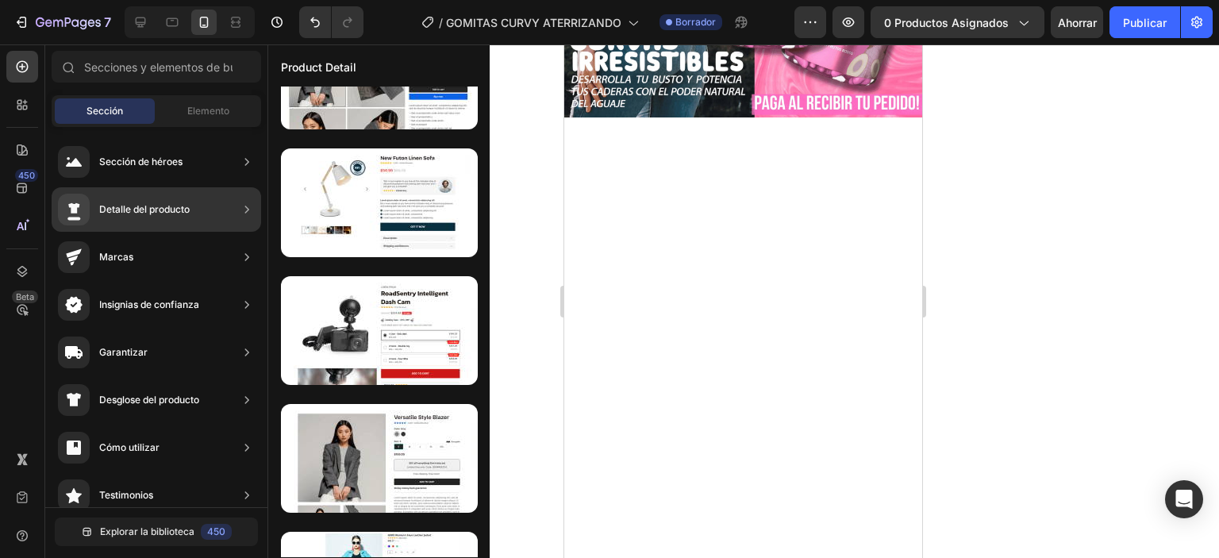
scroll to position [797, 0]
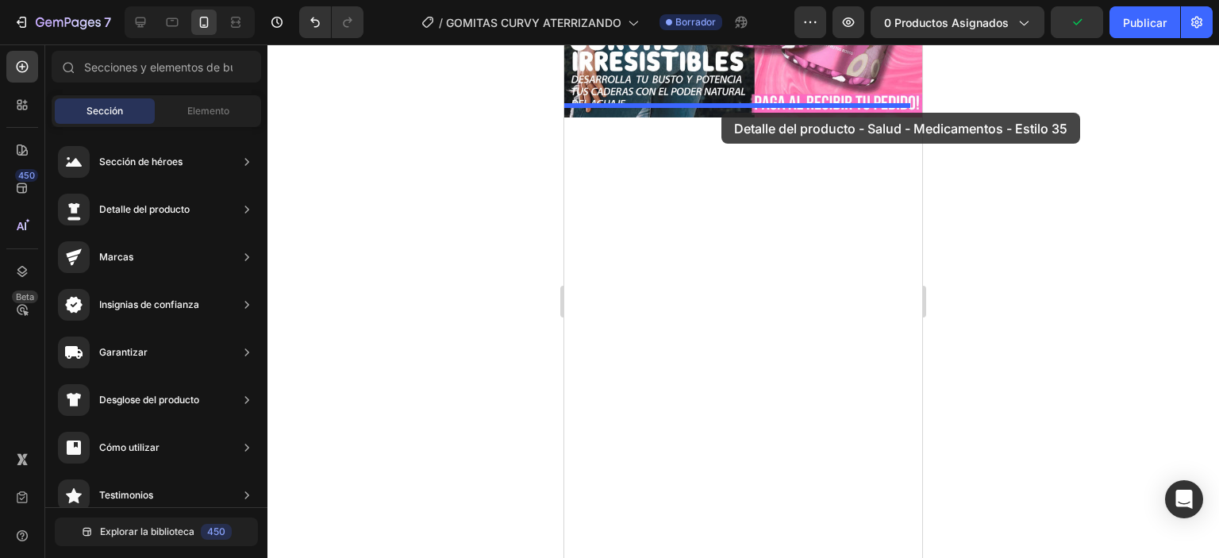
drag, startPoint x: 950, startPoint y: 306, endPoint x: 722, endPoint y: 113, distance: 299.0
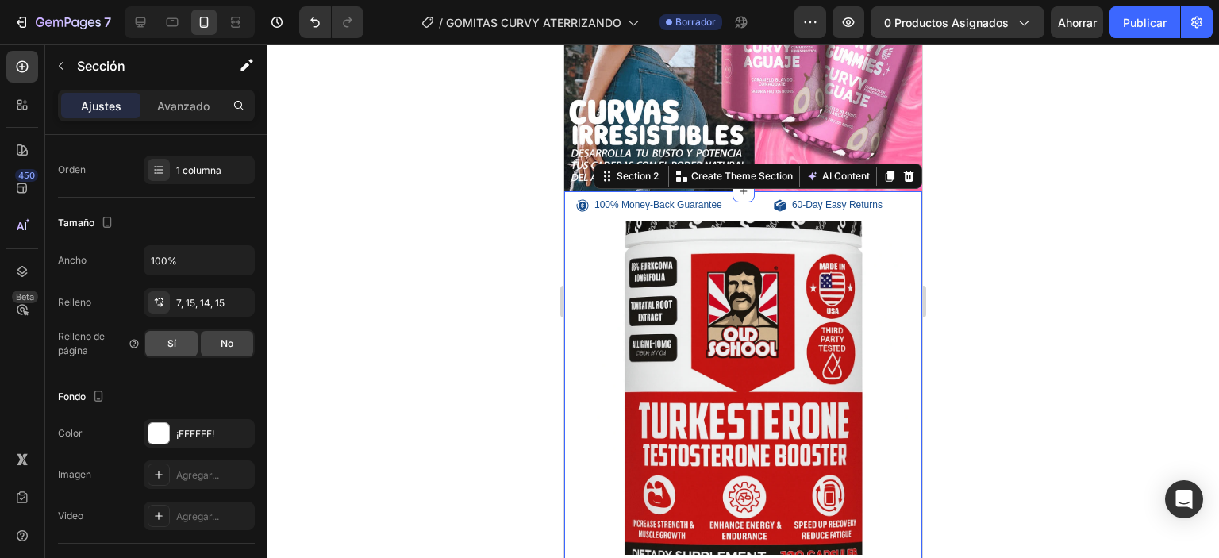
scroll to position [0, 0]
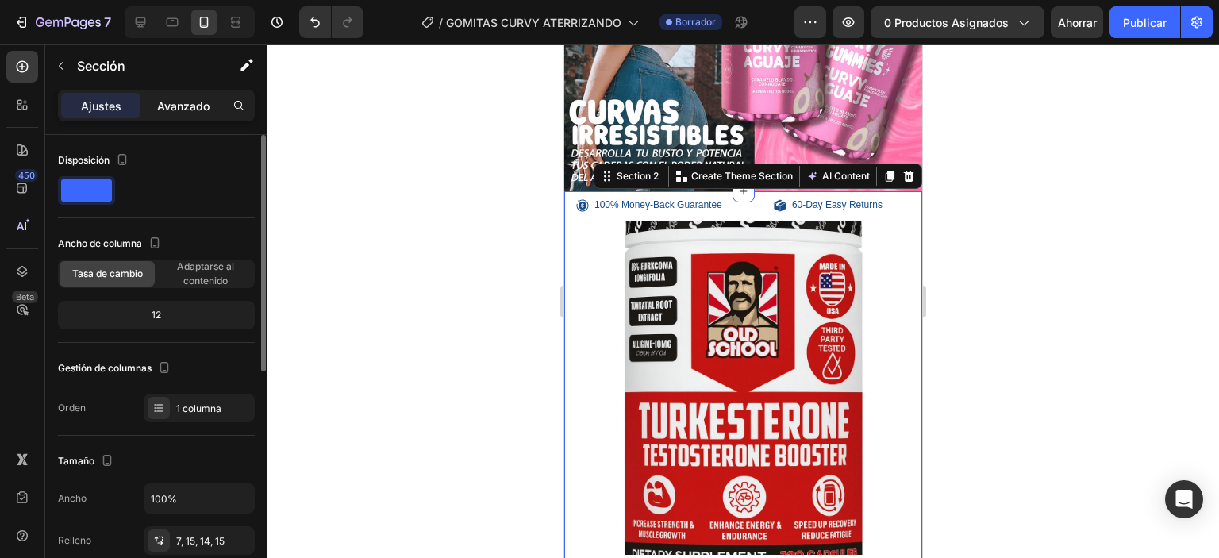
click at [178, 109] on font "Avanzado" at bounding box center [183, 105] width 52 height 13
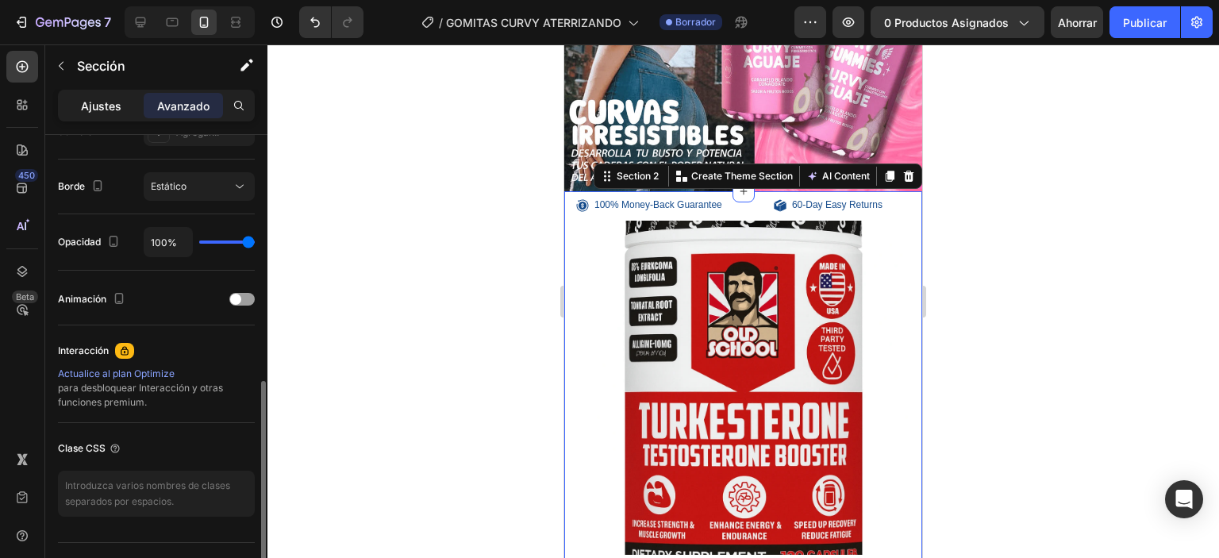
click at [119, 108] on font "Ajustes" at bounding box center [101, 105] width 40 height 13
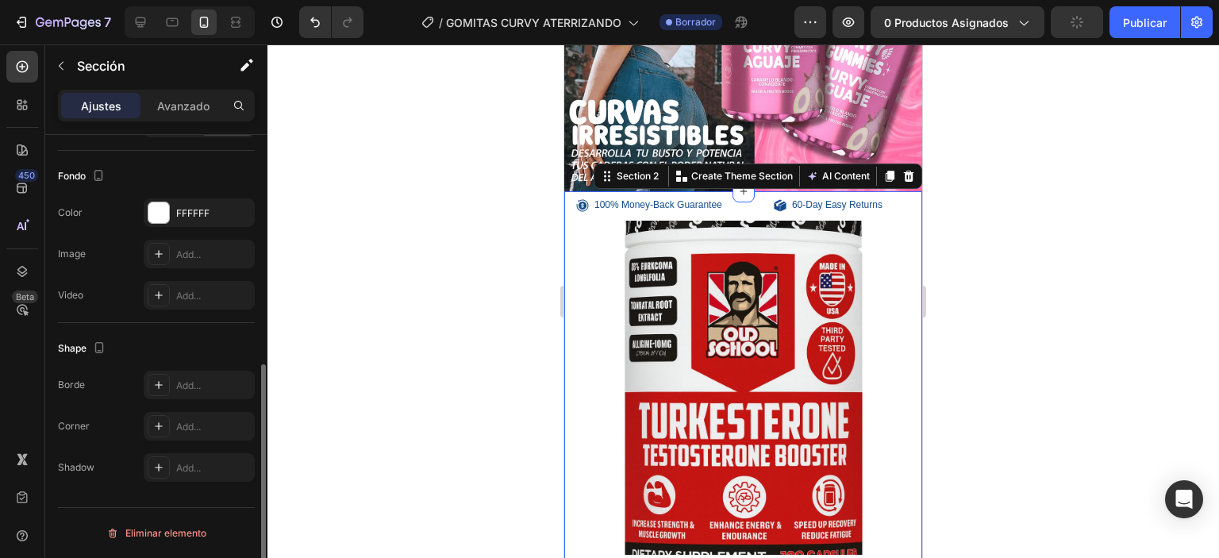
scroll to position [457, 0]
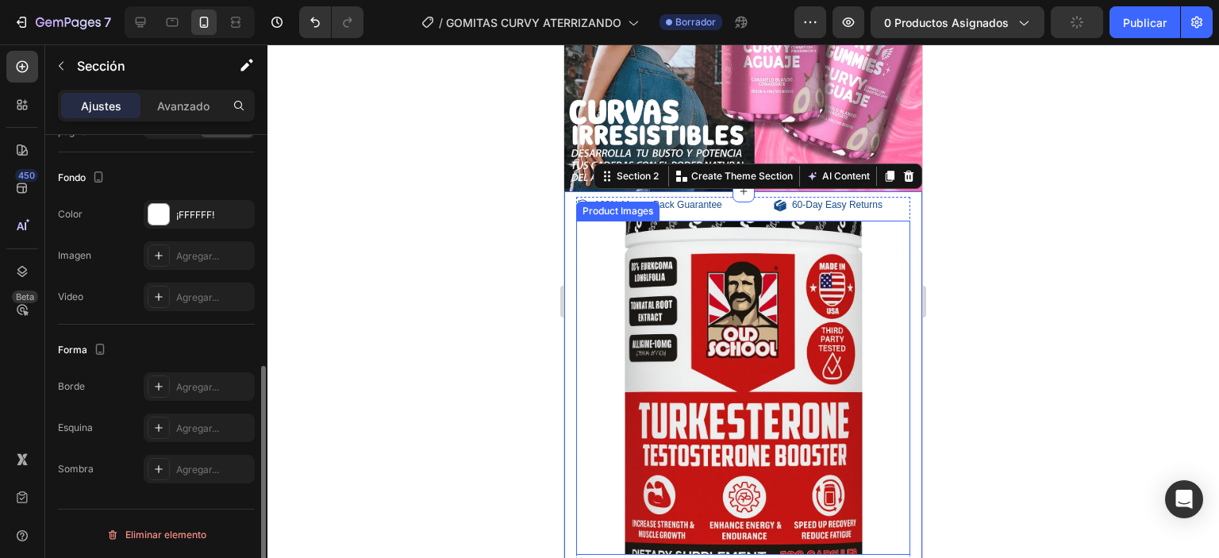
click at [596, 271] on img at bounding box center [743, 388] width 334 height 334
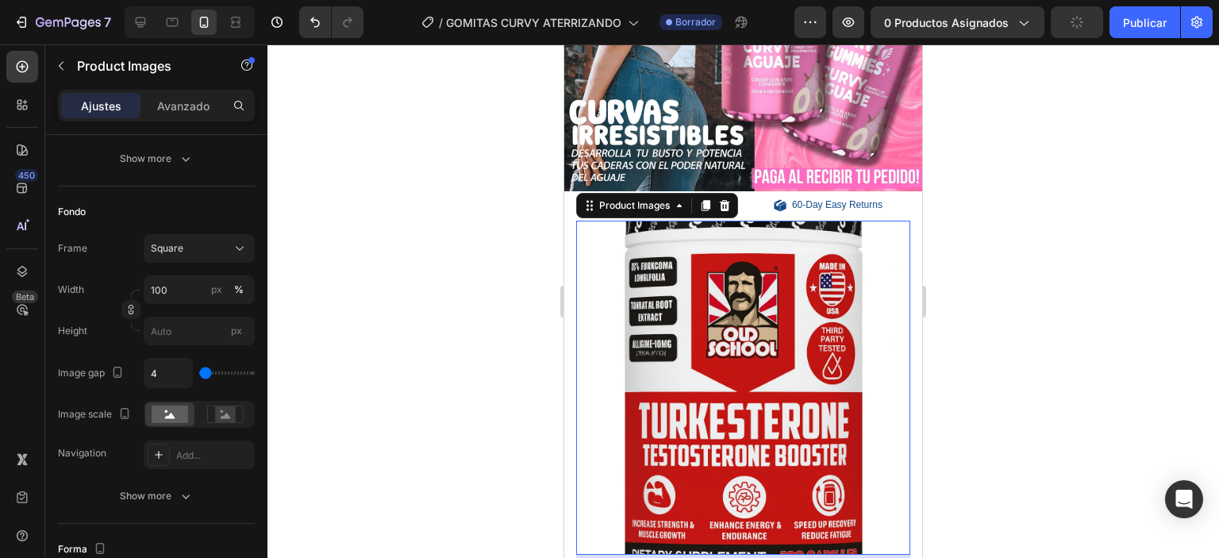
scroll to position [0, 0]
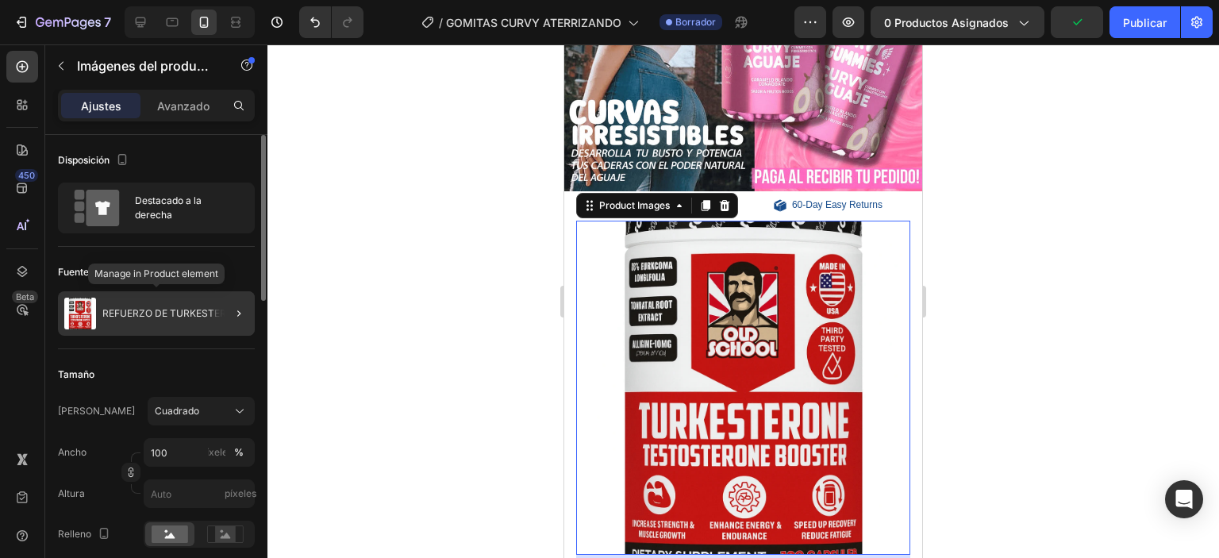
click at [184, 304] on div "REFUERZO DE TURKESTERONA" at bounding box center [156, 313] width 197 height 44
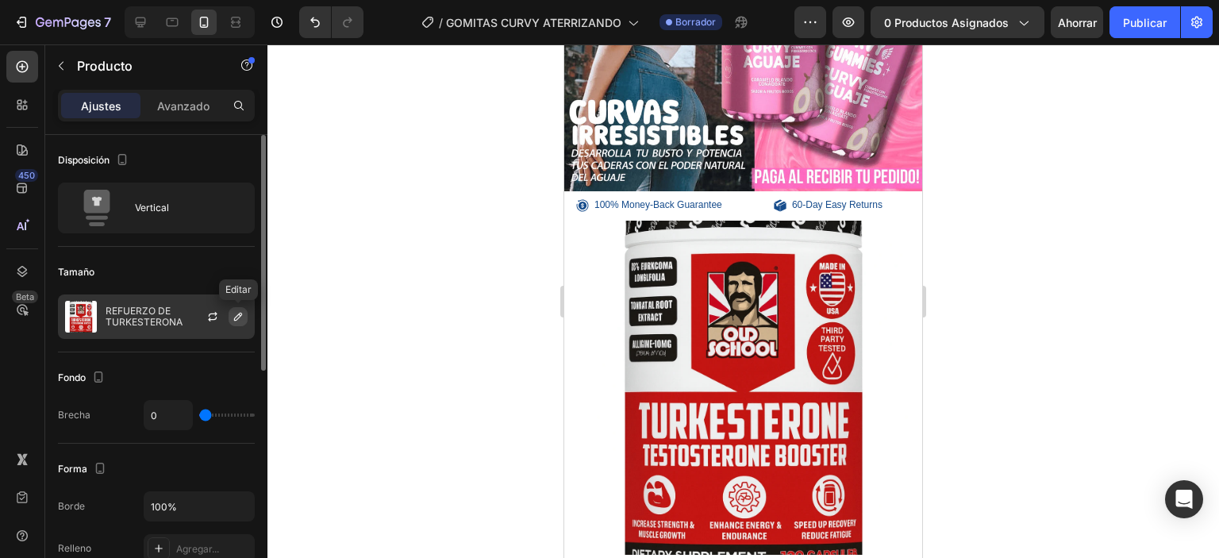
click at [232, 317] on icon "button" at bounding box center [238, 316] width 13 height 13
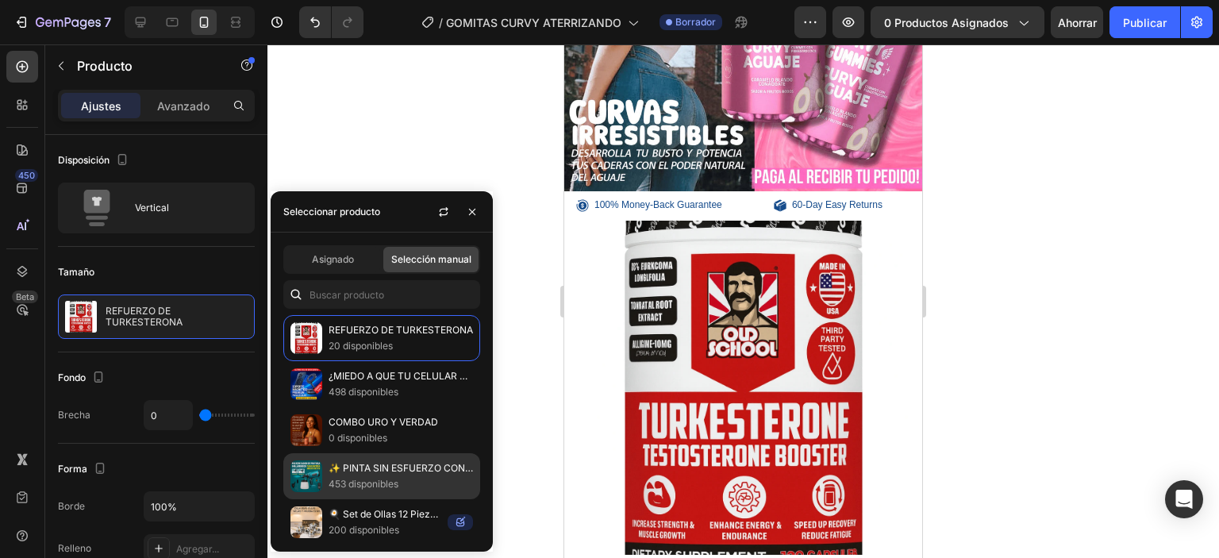
scroll to position [261, 0]
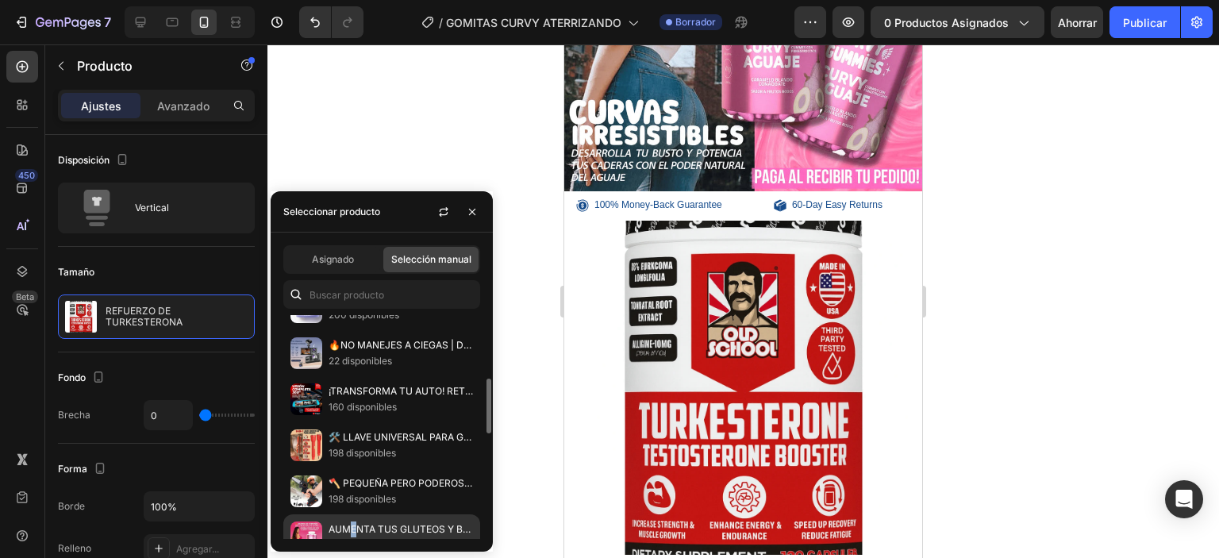
click at [353, 523] on font "AUMENTA TUS GLUTEOS Y BUSTO CON CURVY GUMMIES 💗 (GOMITAS DE CORAZON) 💗" at bounding box center [536, 529] width 415 height 12
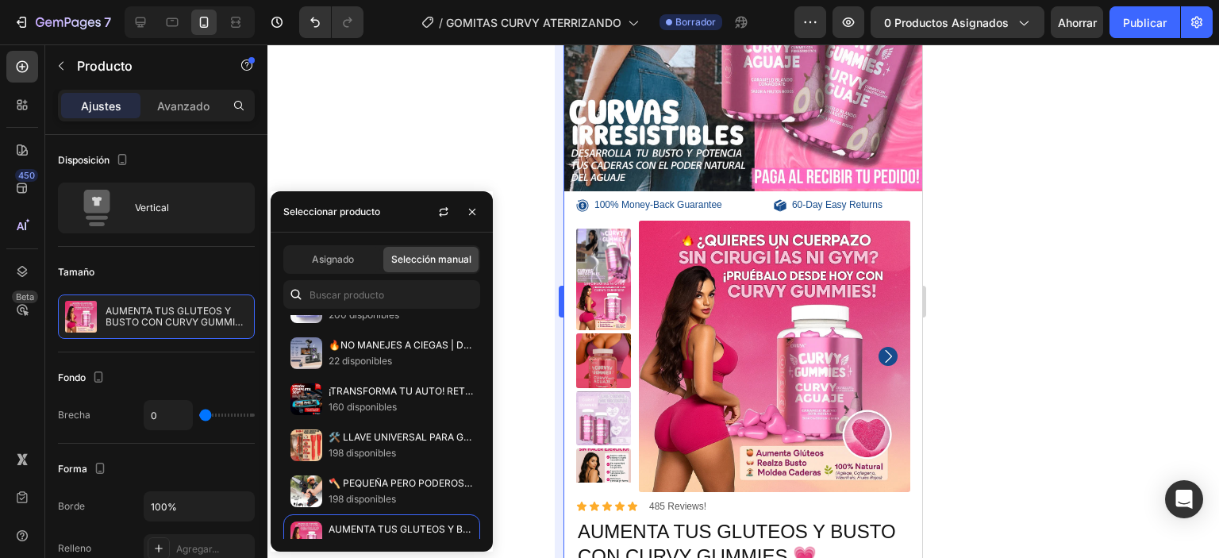
drag, startPoint x: 57, startPoint y: 251, endPoint x: 560, endPoint y: 287, distance: 503.7
click at [530, 283] on div at bounding box center [743, 301] width 952 height 514
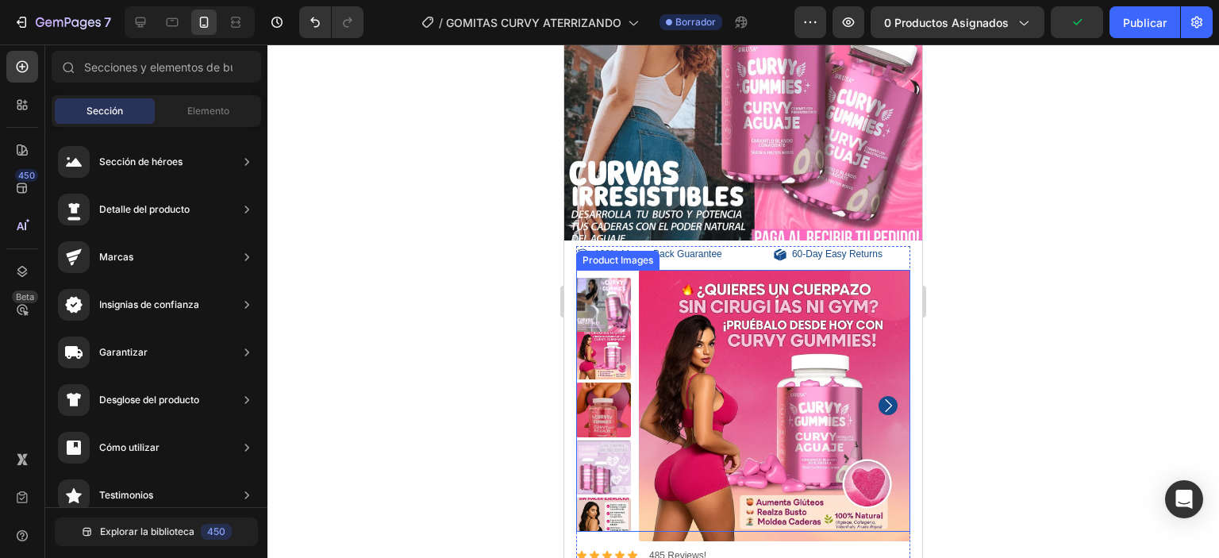
scroll to position [164, 0]
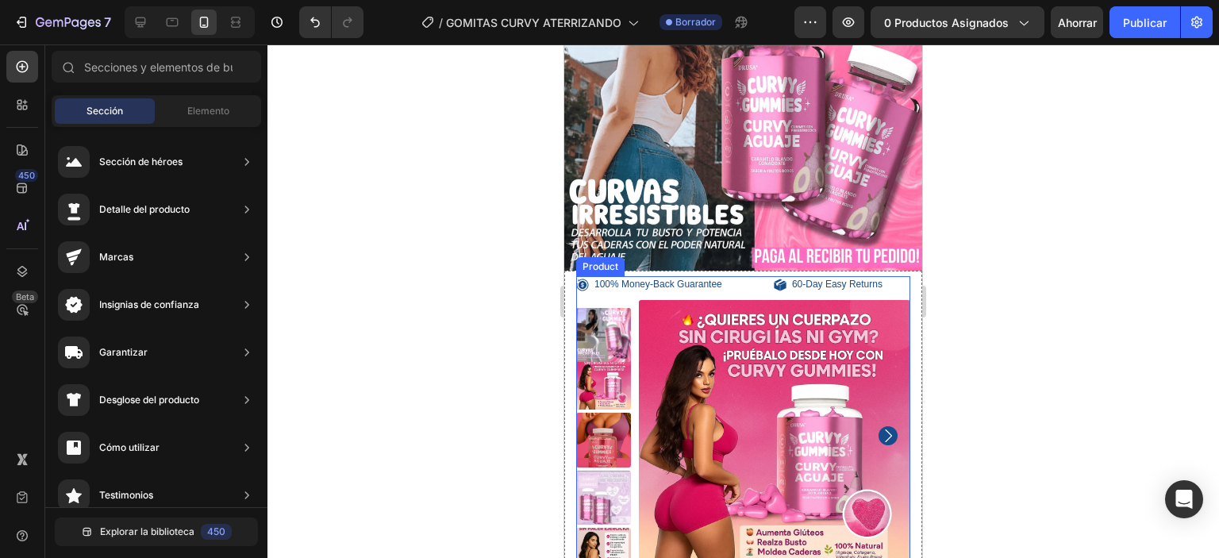
drag, startPoint x: 864, startPoint y: 280, endPoint x: 876, endPoint y: 296, distance: 20.3
click at [864, 281] on div "100% Money-Back Guarantee Item List 60-Day Easy Returns Item List Row Product I…" at bounding box center [743, 427] width 334 height 302
click at [876, 300] on img at bounding box center [775, 436] width 272 height 272
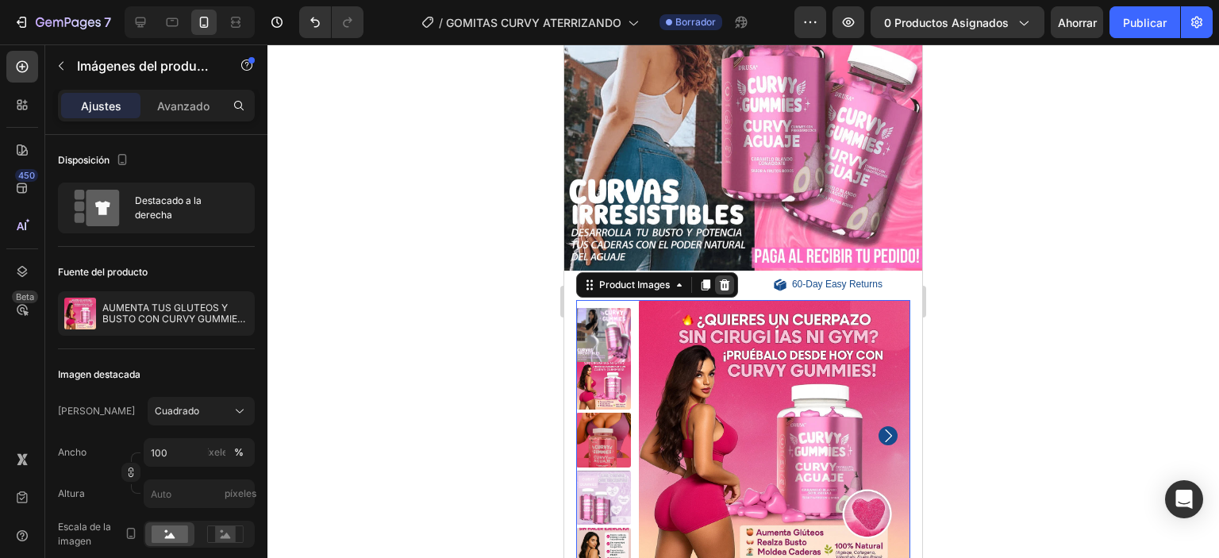
drag, startPoint x: 728, startPoint y: 272, endPoint x: 795, endPoint y: 276, distance: 67.6
click at [729, 279] on icon at bounding box center [725, 284] width 10 height 11
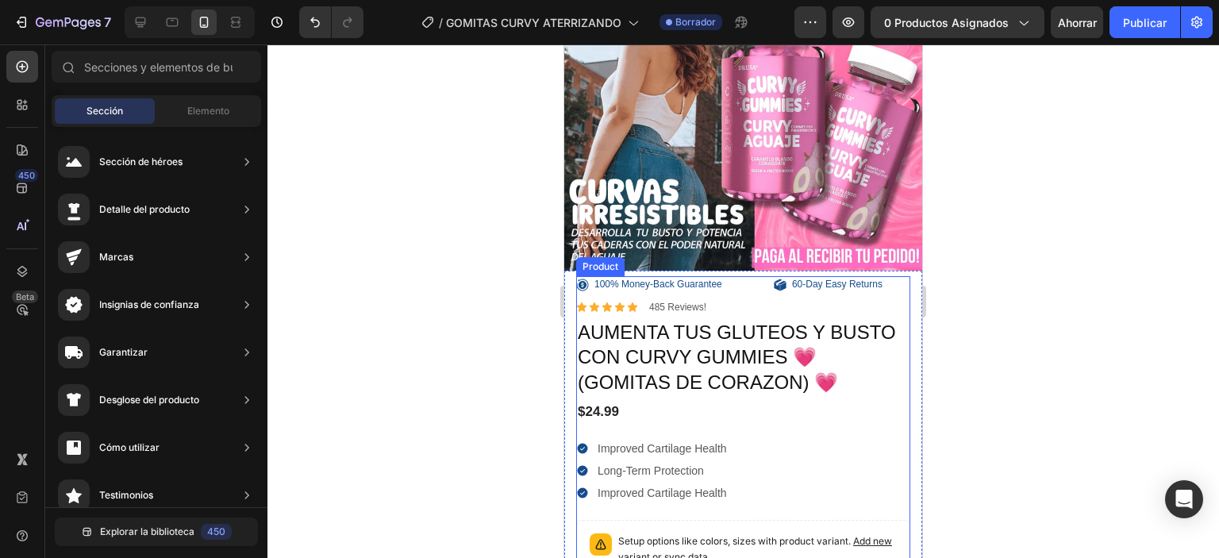
click at [749, 282] on div "100% Money-Back Guarantee Item List 60-Day Easy Returns Item List Row Icon Boos…" at bounding box center [743, 288] width 334 height 24
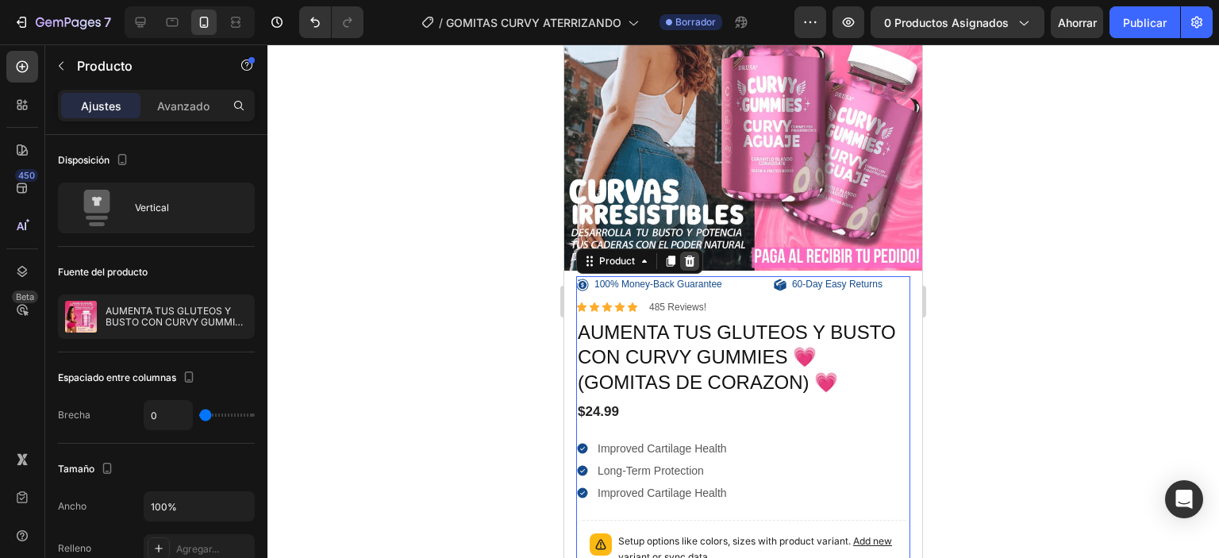
click at [694, 255] on icon at bounding box center [689, 261] width 13 height 13
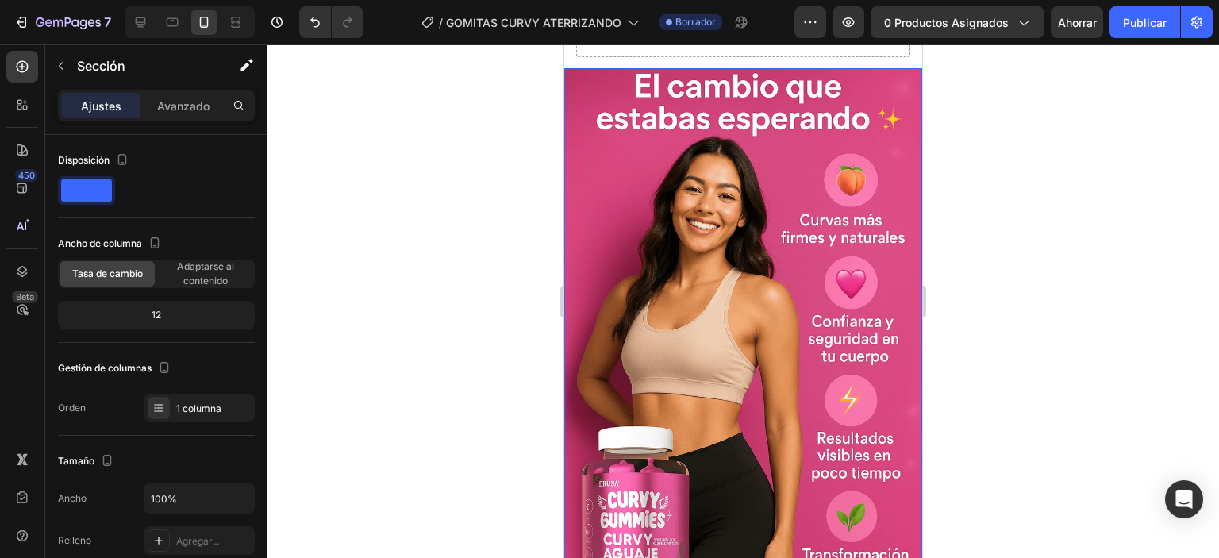
scroll to position [244, 0]
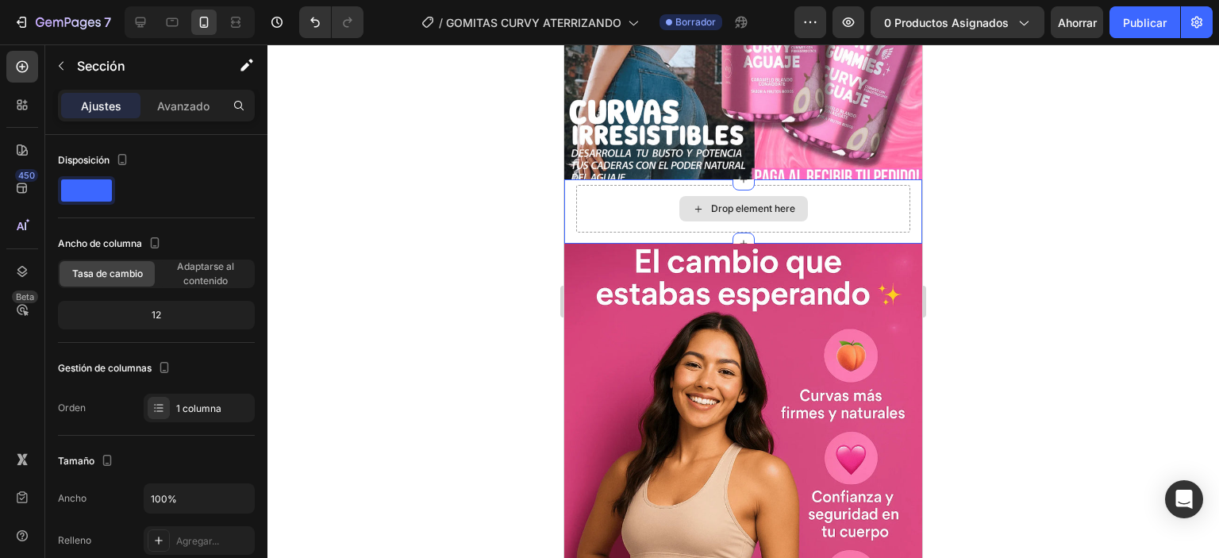
click at [838, 195] on div "Drop element here" at bounding box center [743, 209] width 334 height 48
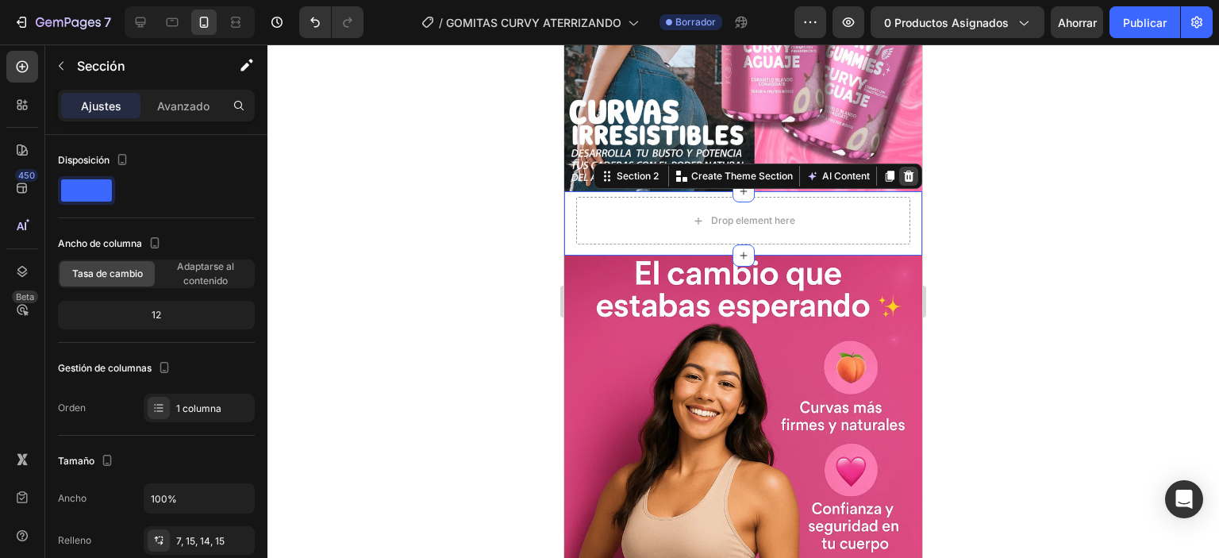
click at [902, 170] on icon at bounding box center [908, 176] width 13 height 13
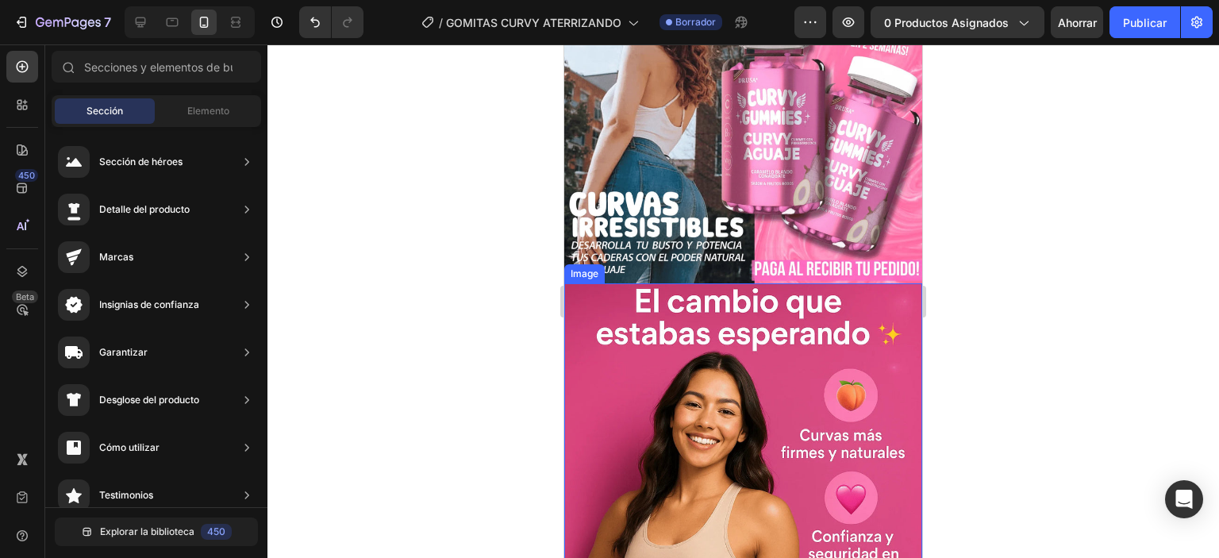
scroll to position [164, 0]
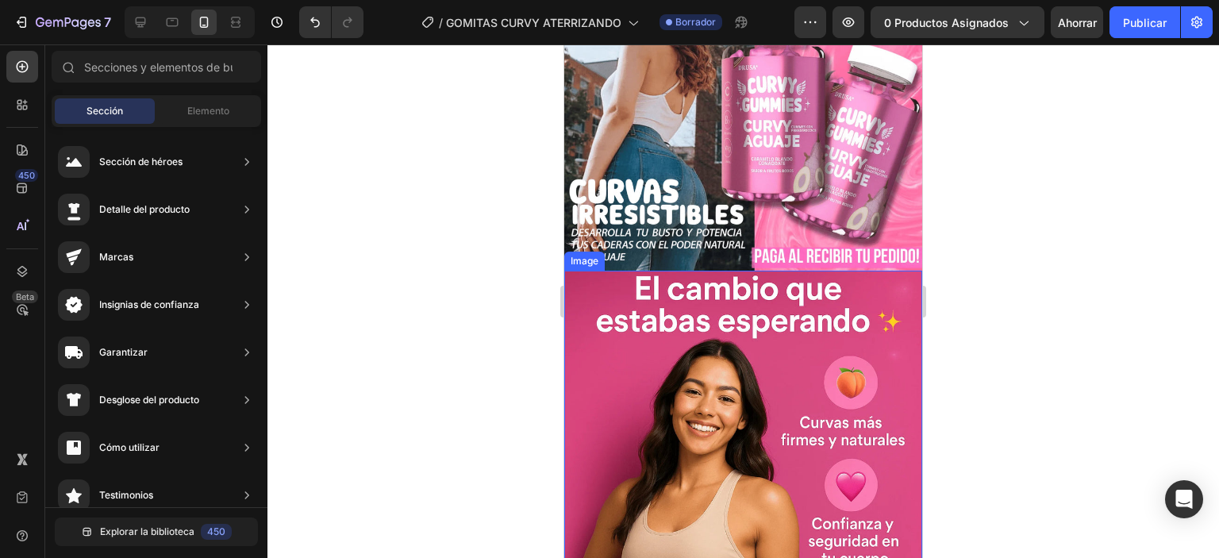
click at [722, 323] on img at bounding box center [743, 539] width 358 height 537
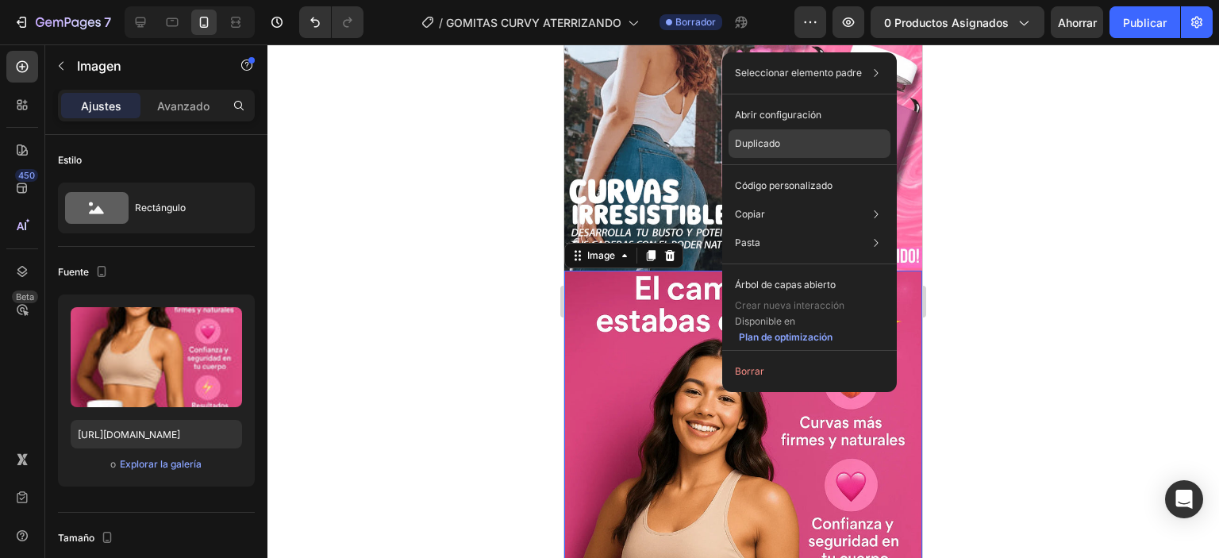
drag, startPoint x: 760, startPoint y: 147, endPoint x: 196, endPoint y: 316, distance: 589.1
click at [760, 147] on font "Duplicado" at bounding box center [757, 143] width 45 height 12
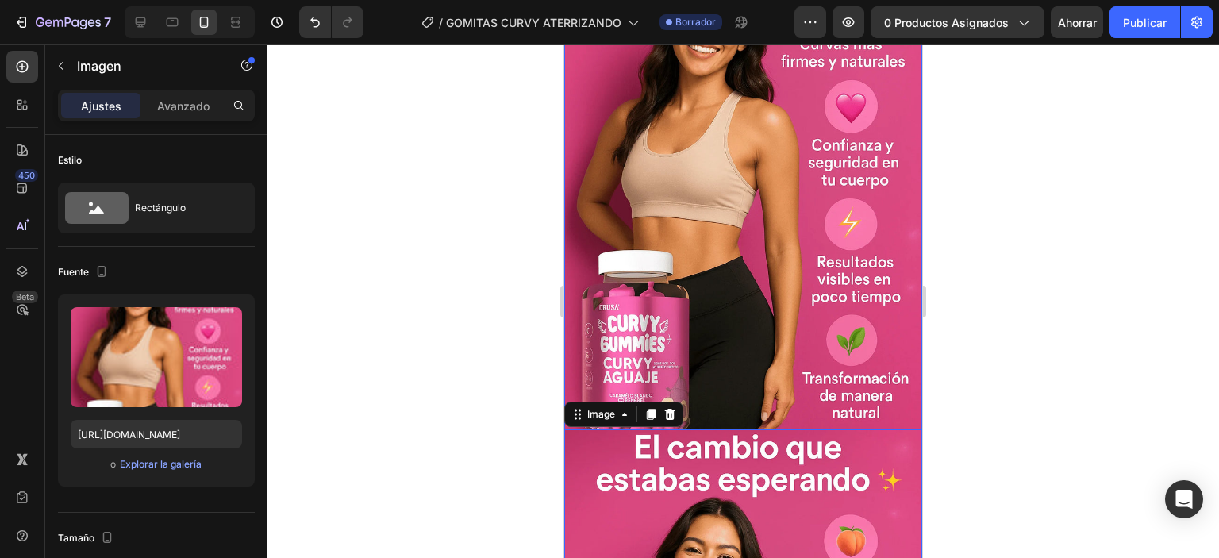
scroll to position [524, 0]
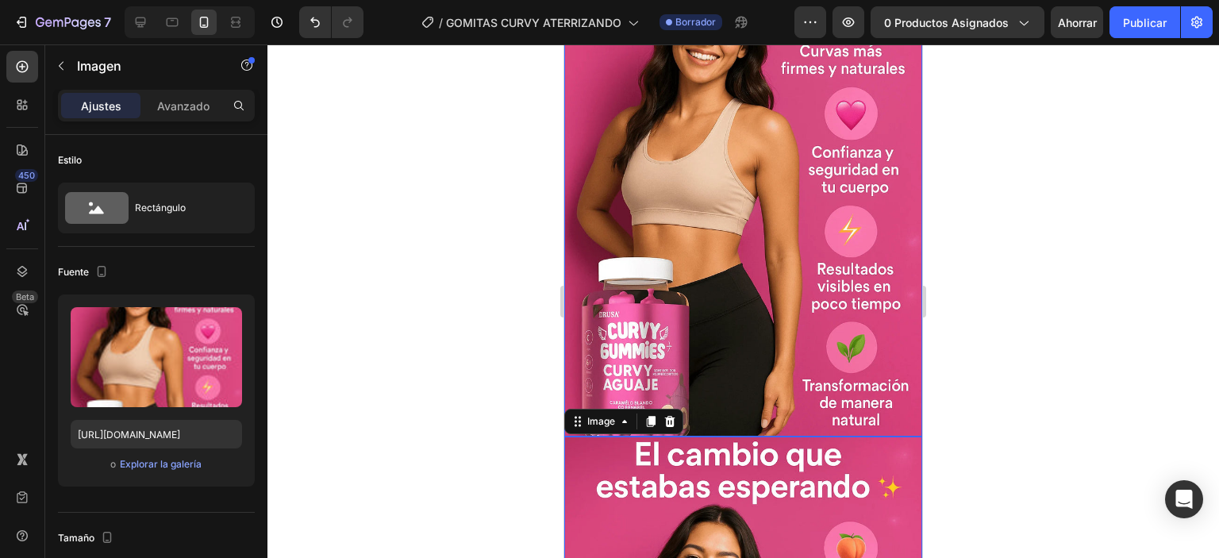
click at [708, 292] on img at bounding box center [743, 167] width 358 height 537
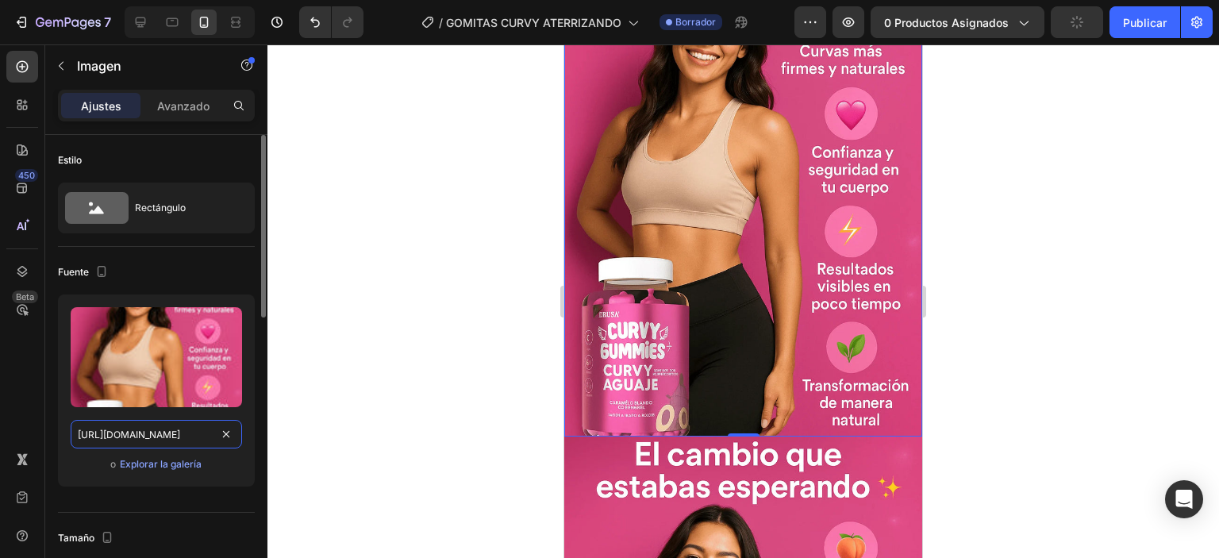
click at [164, 434] on input "[URL][DOMAIN_NAME]" at bounding box center [156, 434] width 171 height 29
paste input "04_19_26_p.webp?v=1759094542"
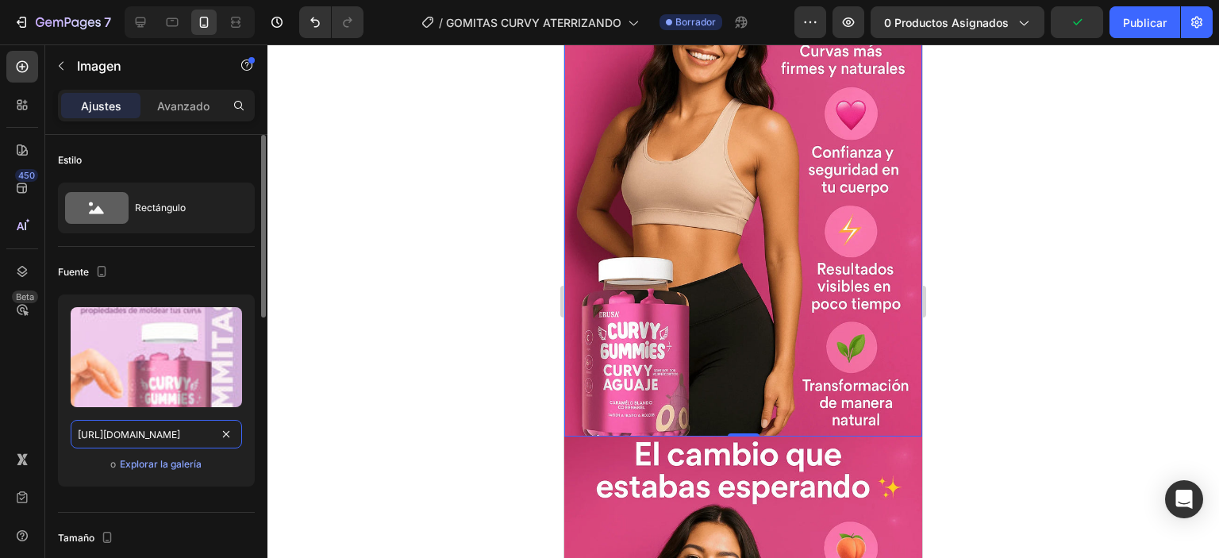
scroll to position [0, 411]
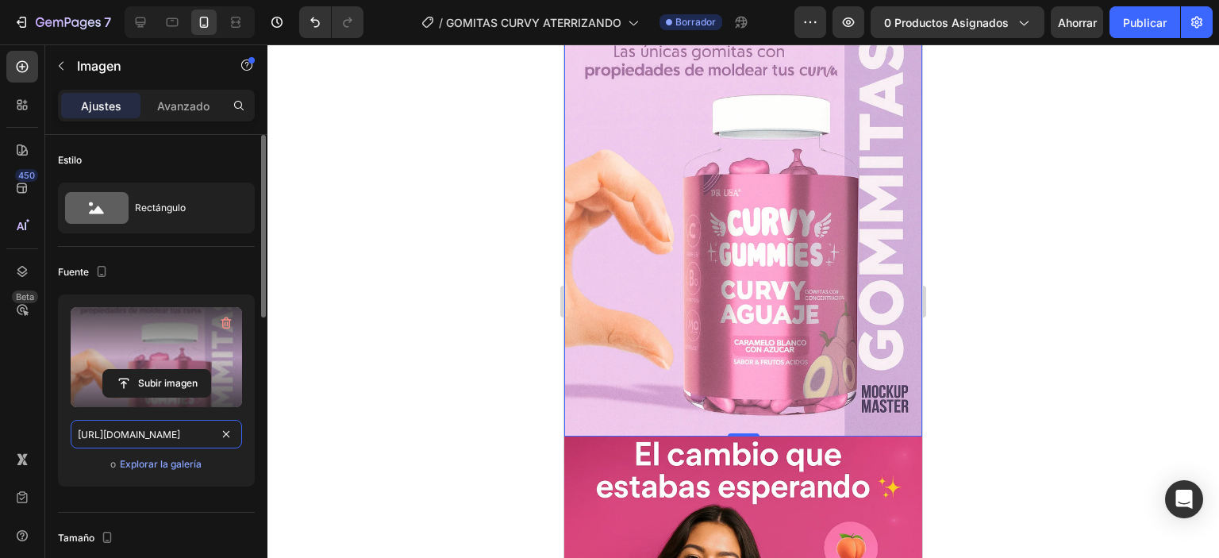
type input "https://cdn.shopify.com/s/files/1/0760/6019/7084/files/ChatGPT_Image_28_sept_20…"
click at [164, 333] on label at bounding box center [156, 357] width 171 height 100
click at [164, 370] on input "file" at bounding box center [156, 383] width 107 height 27
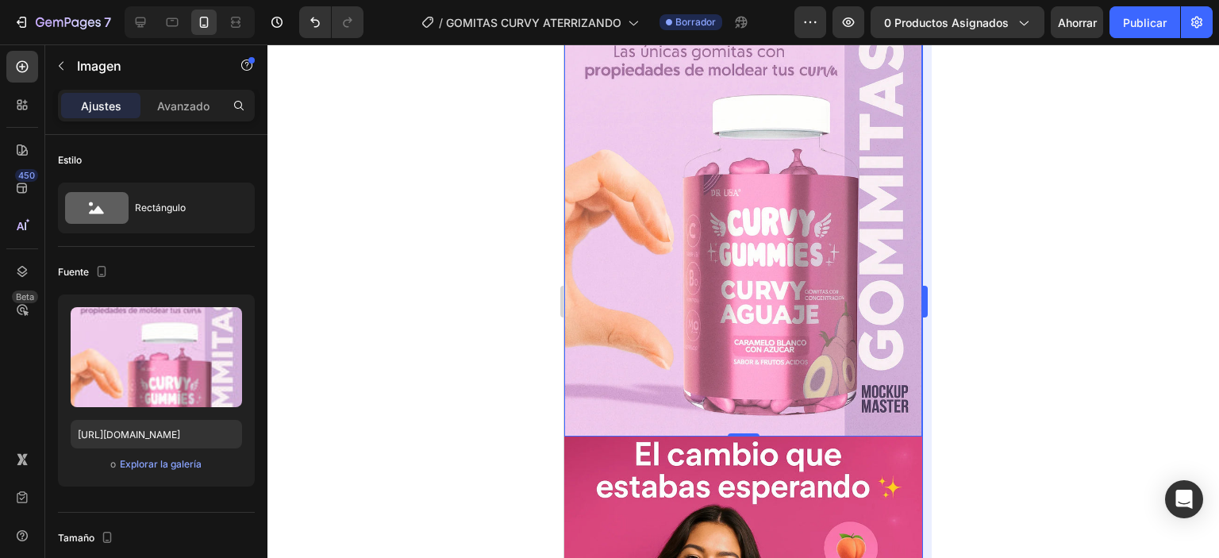
drag, startPoint x: 956, startPoint y: 271, endPoint x: 922, endPoint y: 282, distance: 35.9
click at [955, 271] on div at bounding box center [743, 301] width 952 height 514
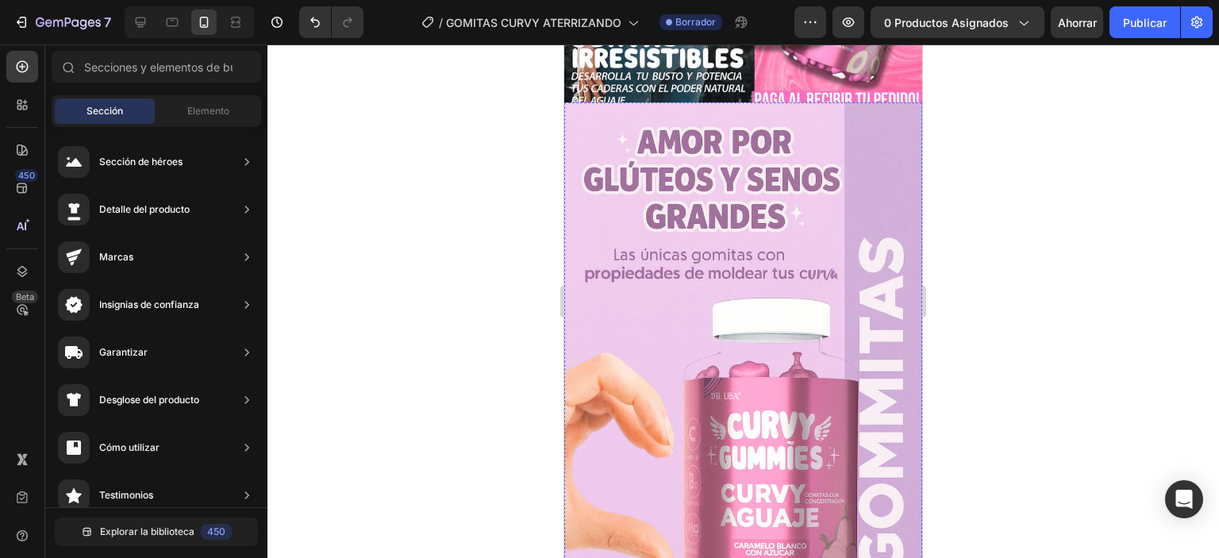
scroll to position [317, 0]
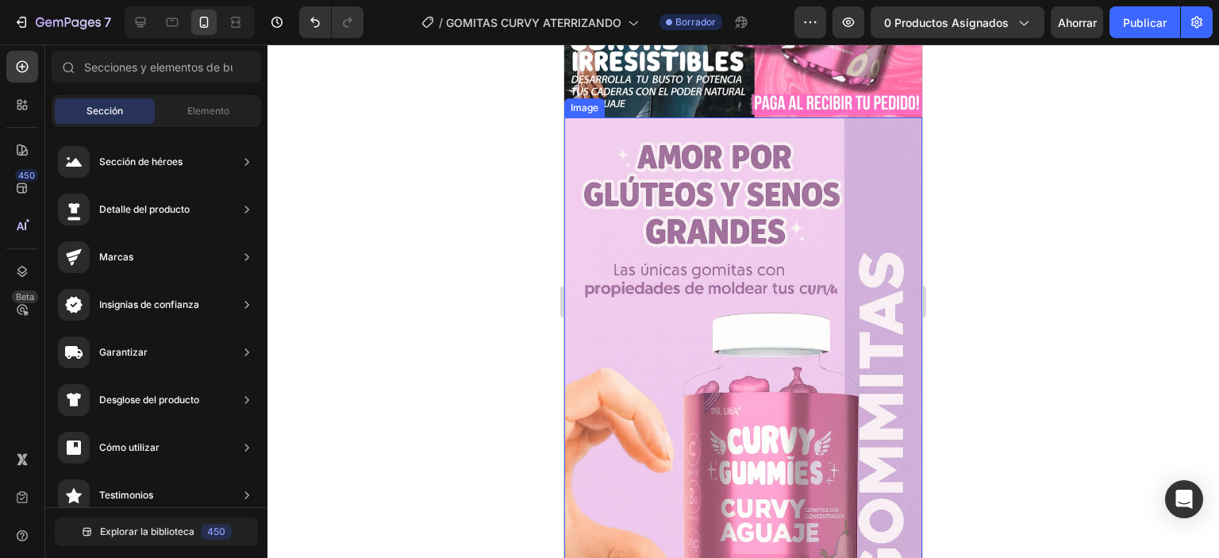
click at [737, 243] on img at bounding box center [743, 385] width 358 height 537
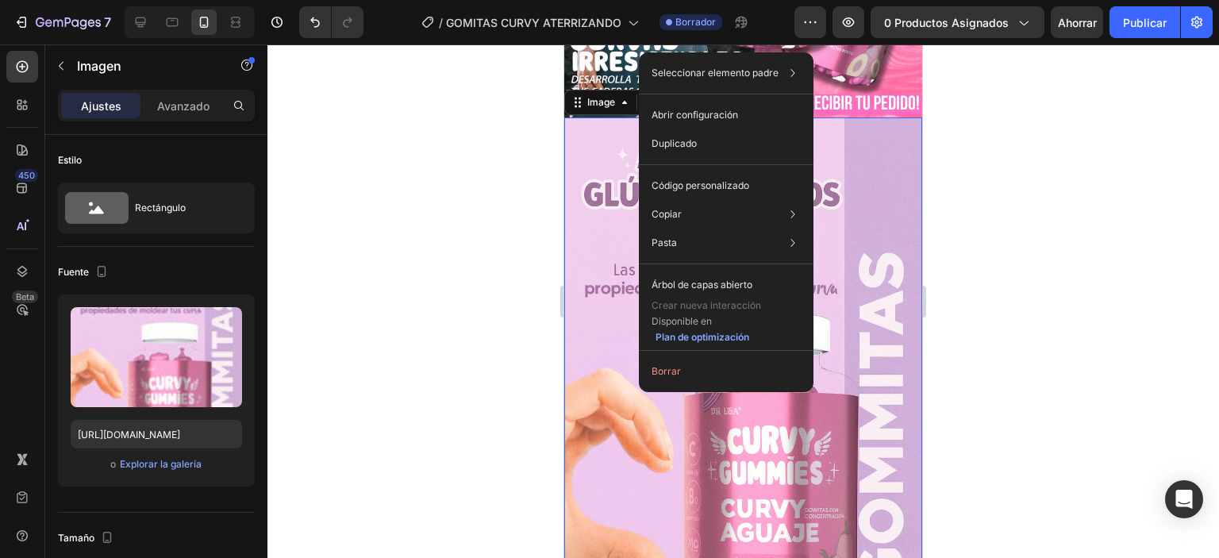
drag, startPoint x: 698, startPoint y: 141, endPoint x: 725, endPoint y: 11, distance: 132.9
click at [698, 140] on div "Duplicado" at bounding box center [726, 143] width 162 height 29
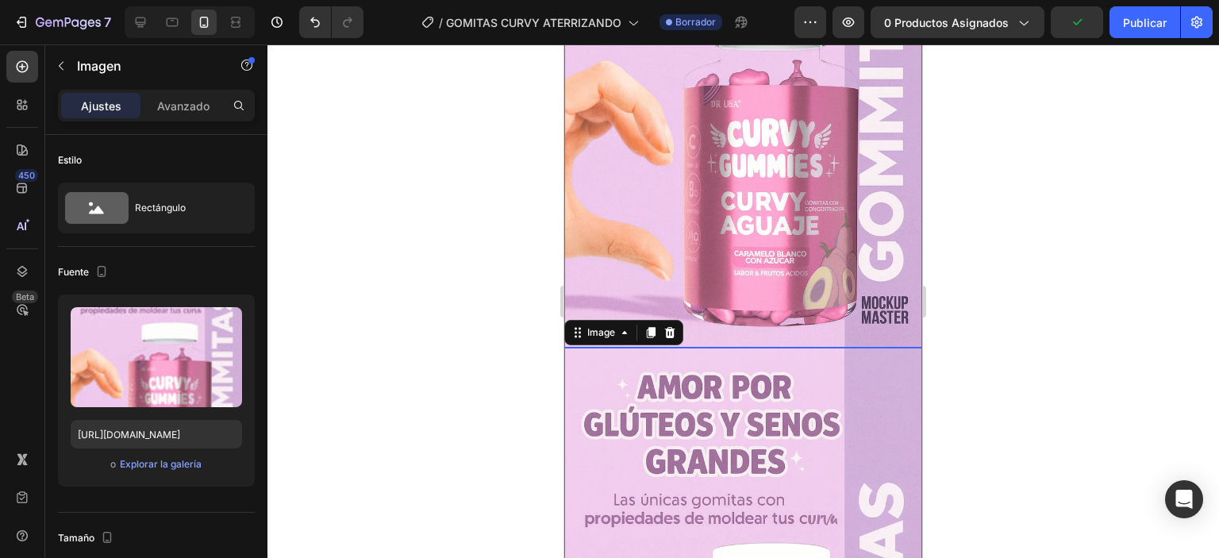
scroll to position [762, 0]
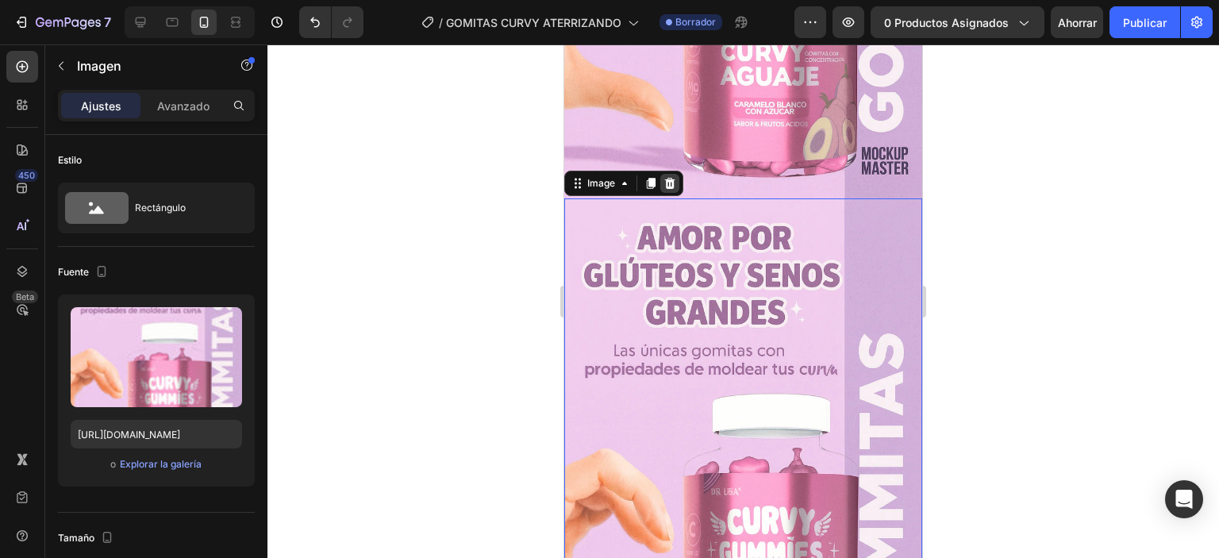
click at [665, 177] on icon at bounding box center [670, 183] width 13 height 13
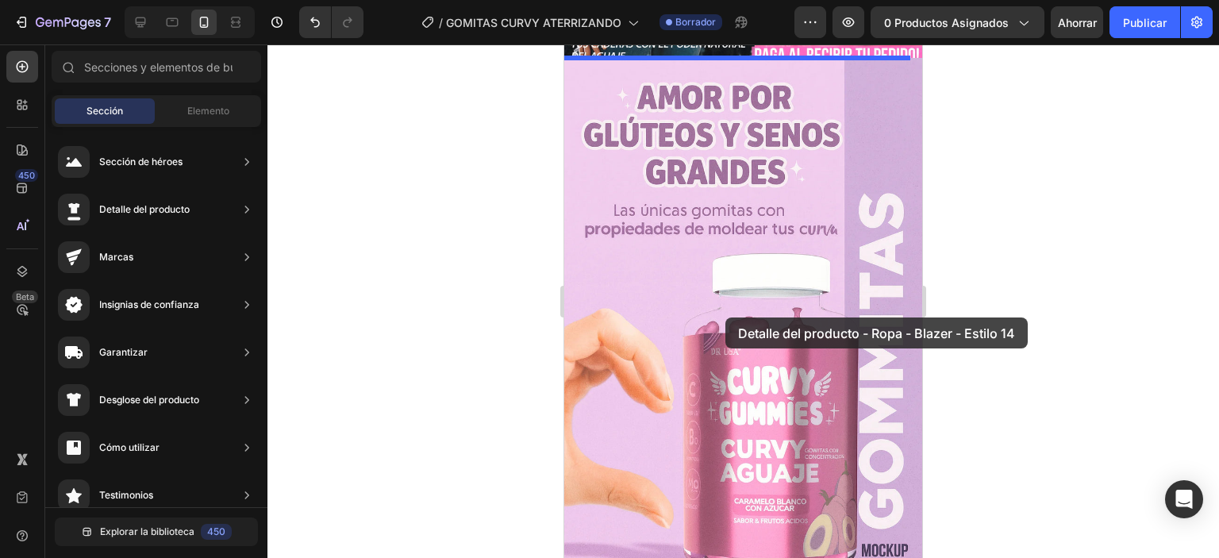
scroll to position [0, 0]
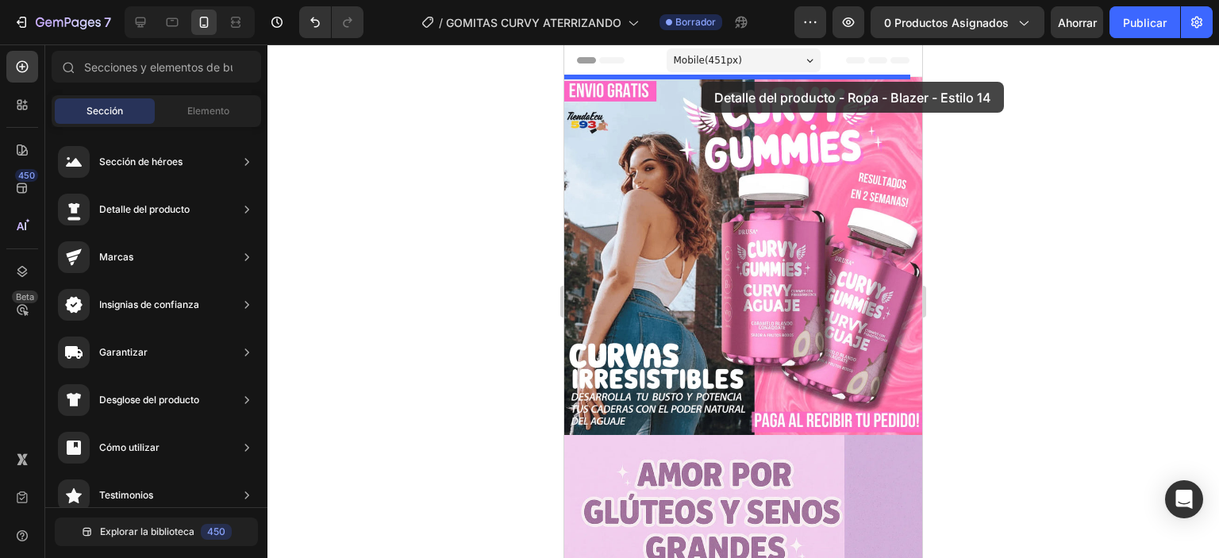
drag, startPoint x: 912, startPoint y: 221, endPoint x: 702, endPoint y: 82, distance: 252.1
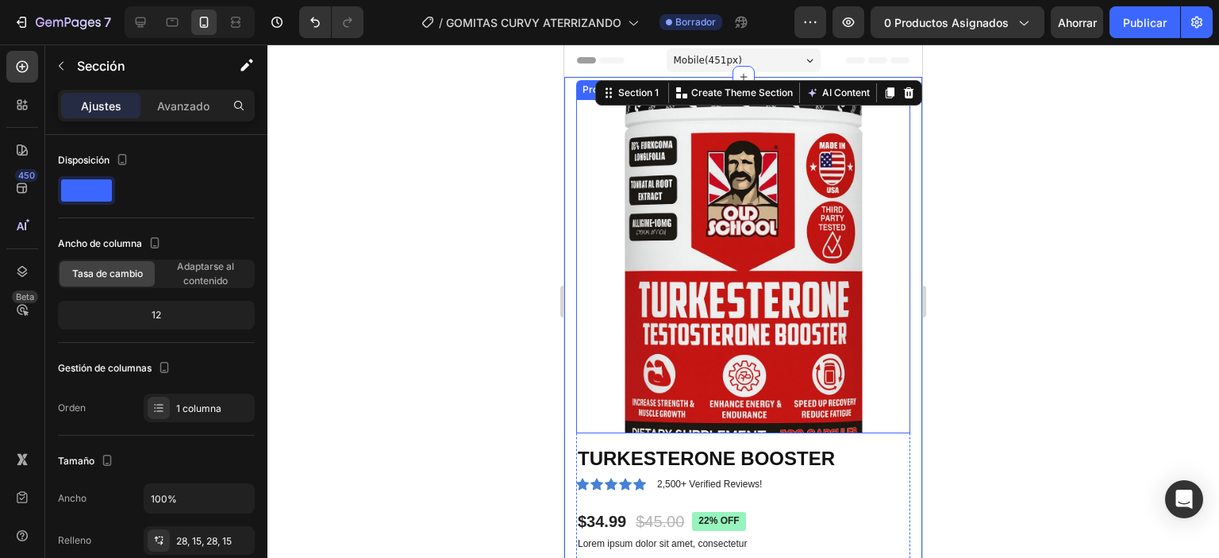
click at [703, 280] on img at bounding box center [743, 266] width 334 height 334
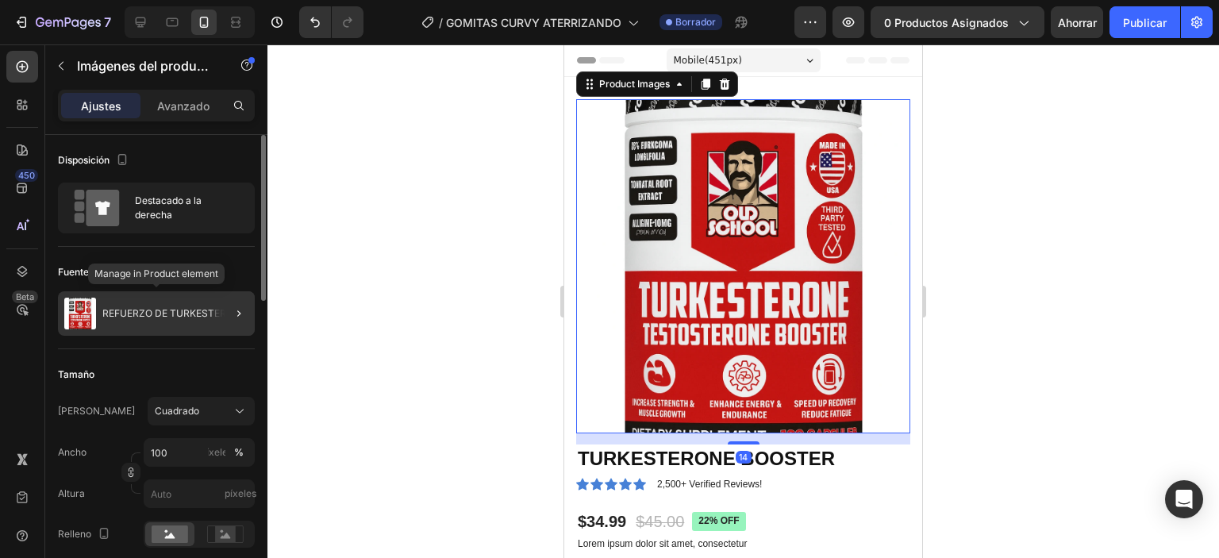
click at [175, 314] on font "REFUERZO DE TURKESTERONA" at bounding box center [174, 313] width 144 height 12
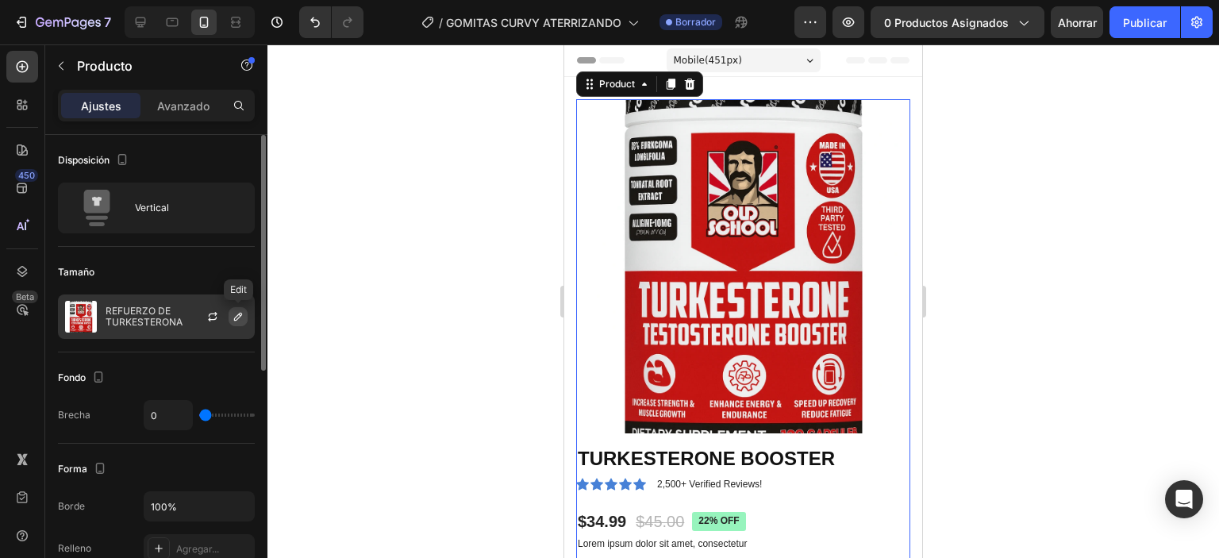
click at [243, 318] on icon "button" at bounding box center [238, 316] width 13 height 13
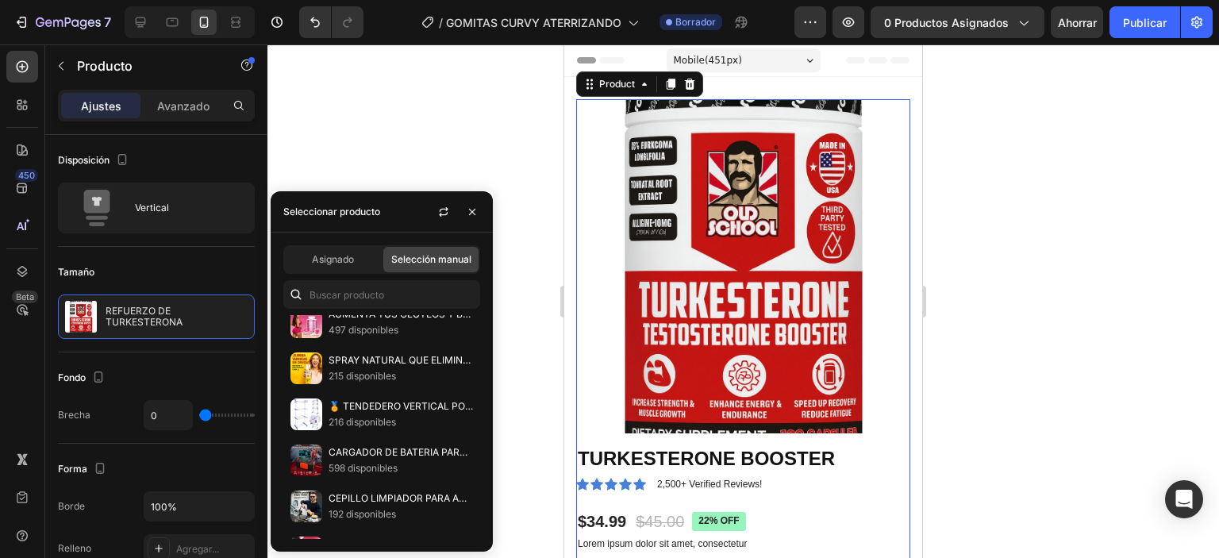
scroll to position [317, 0]
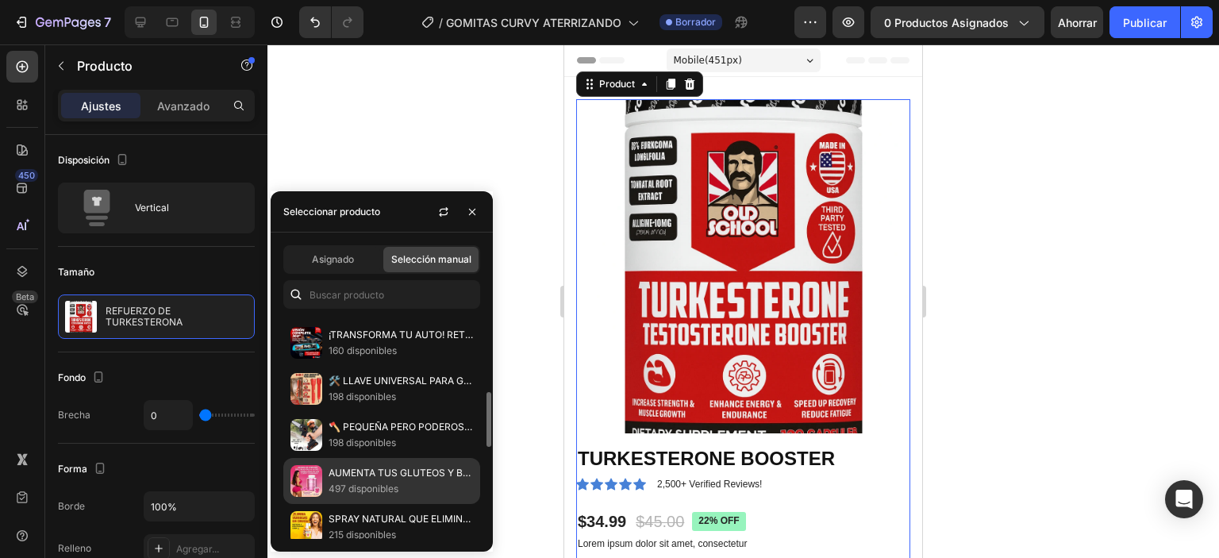
click at [295, 479] on img at bounding box center [306, 481] width 32 height 32
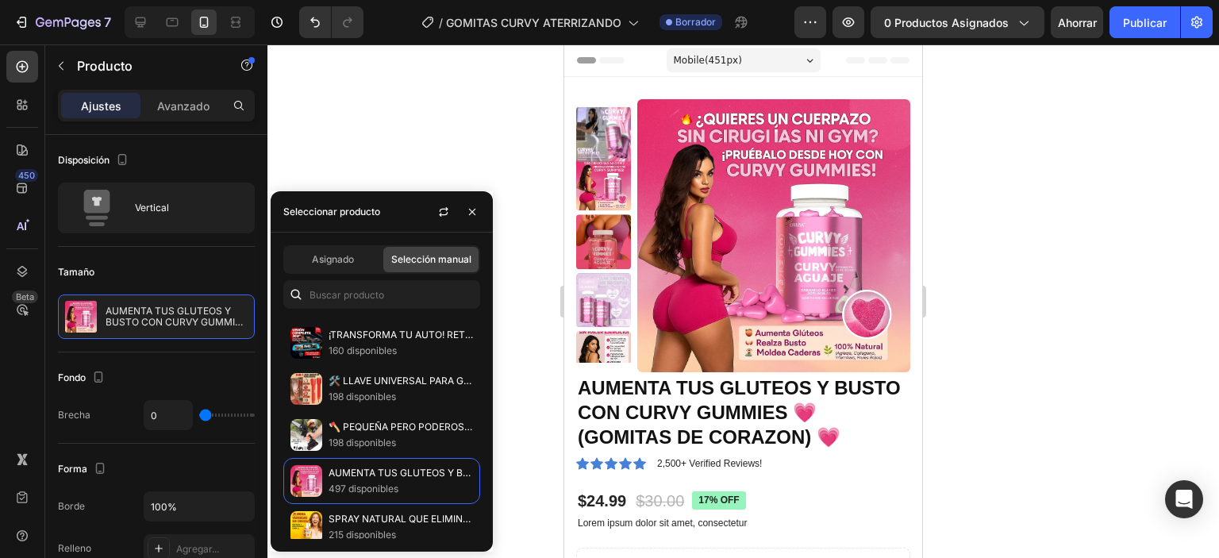
click at [1005, 232] on div at bounding box center [743, 301] width 952 height 514
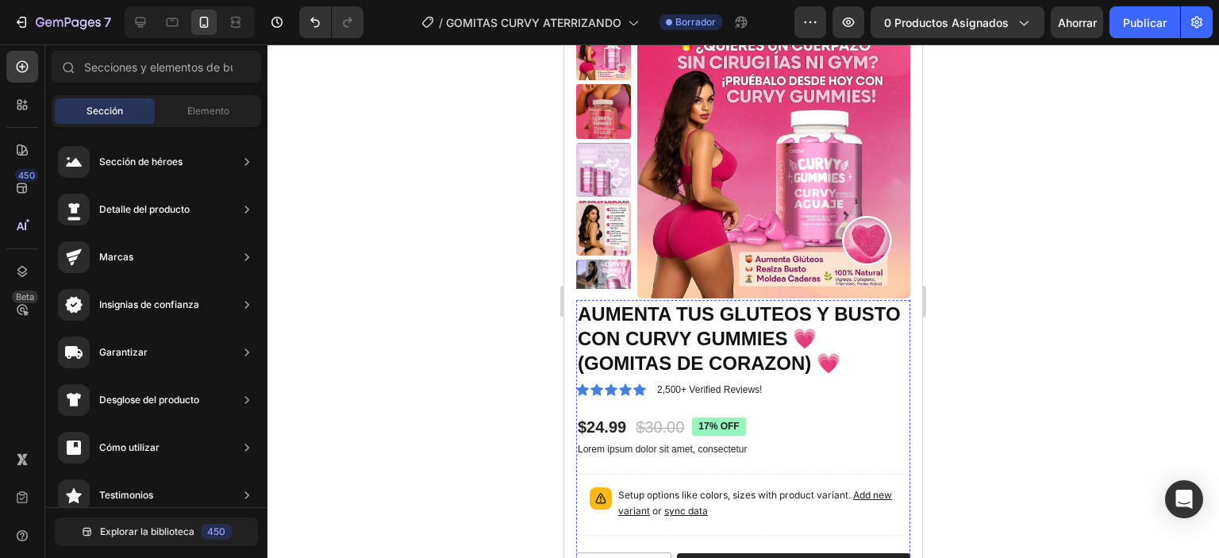
scroll to position [0, 0]
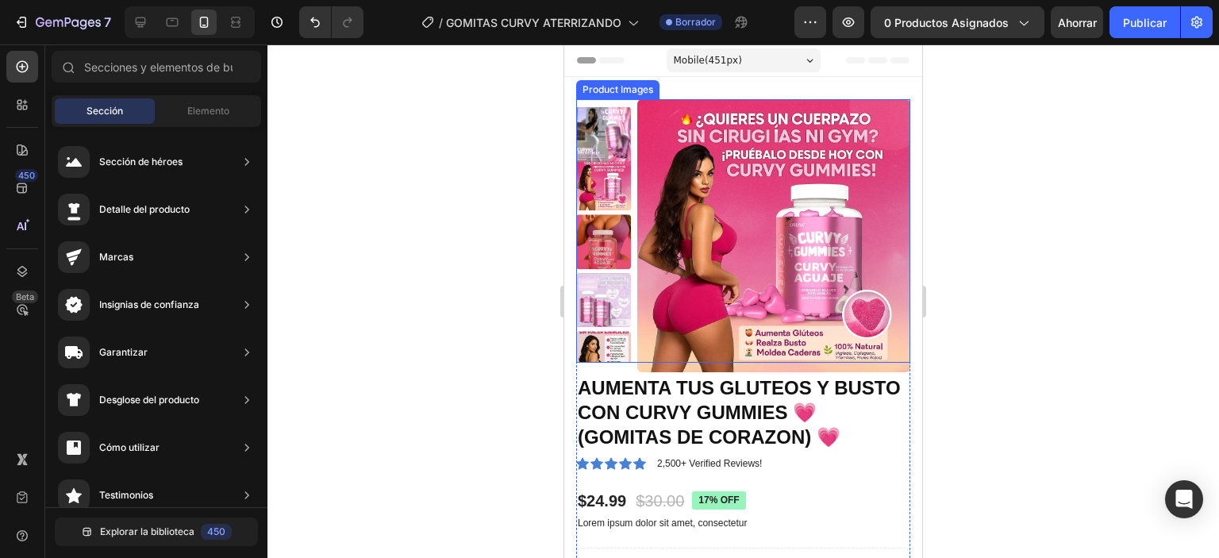
click at [615, 133] on img at bounding box center [603, 134] width 55 height 55
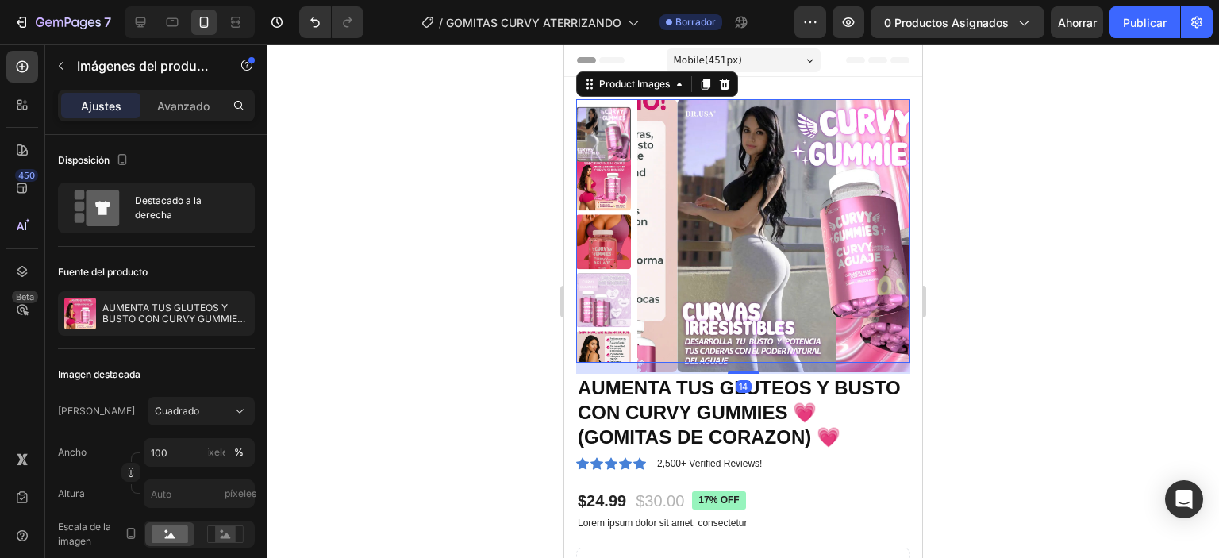
click at [749, 233] on img at bounding box center [813, 235] width 273 height 273
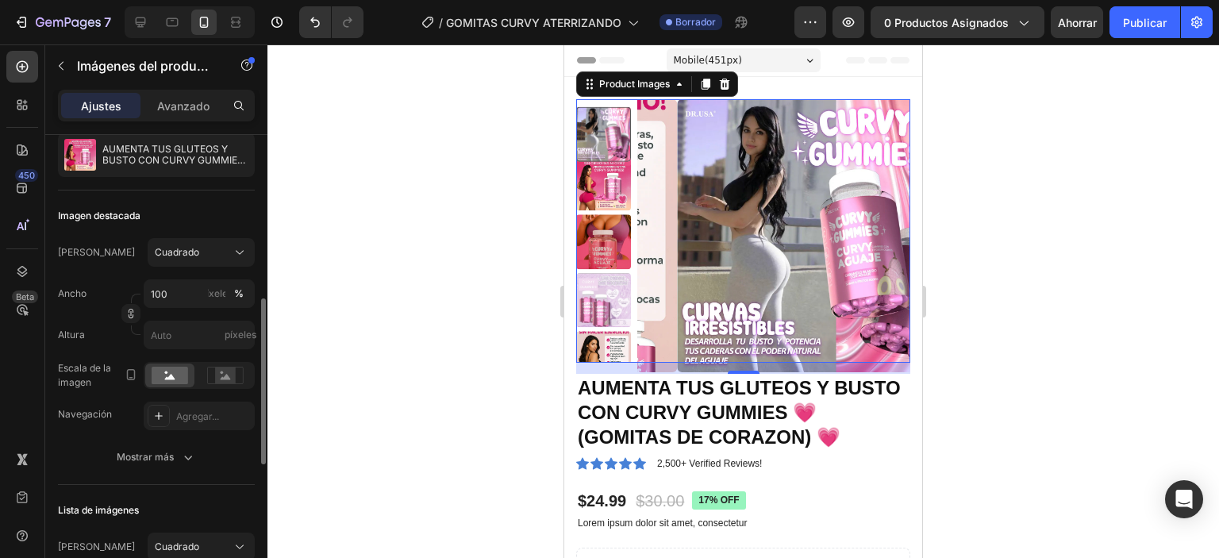
scroll to position [238, 0]
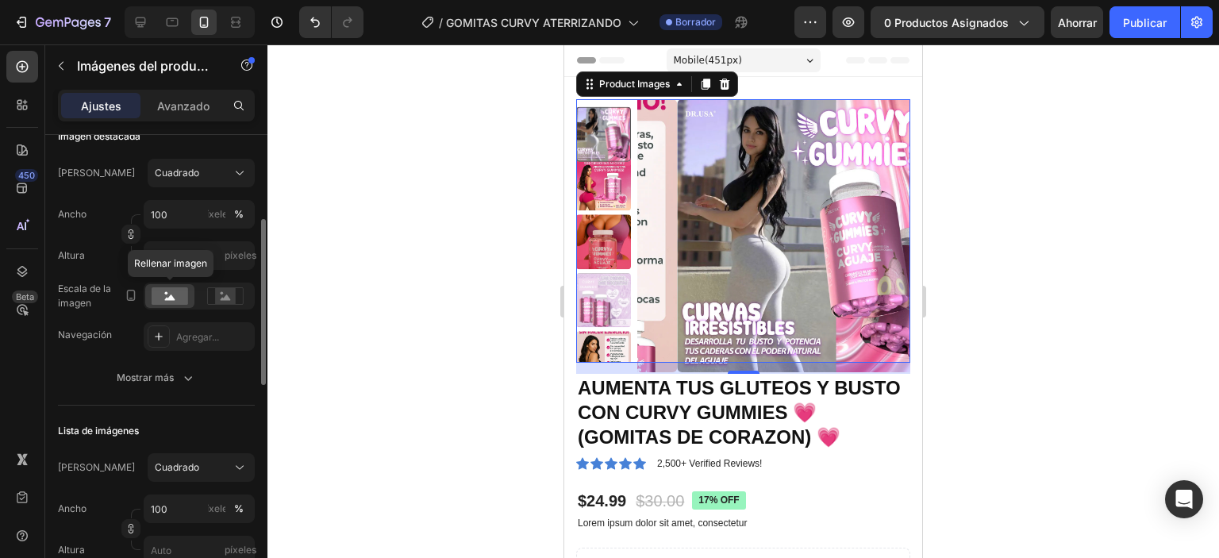
click at [179, 297] on rect at bounding box center [170, 295] width 37 height 17
click at [176, 288] on rect at bounding box center [170, 295] width 37 height 17
click at [178, 288] on rect at bounding box center [170, 295] width 37 height 17
click at [233, 288] on rect at bounding box center [225, 296] width 21 height 16
click at [233, 289] on rect at bounding box center [225, 296] width 21 height 16
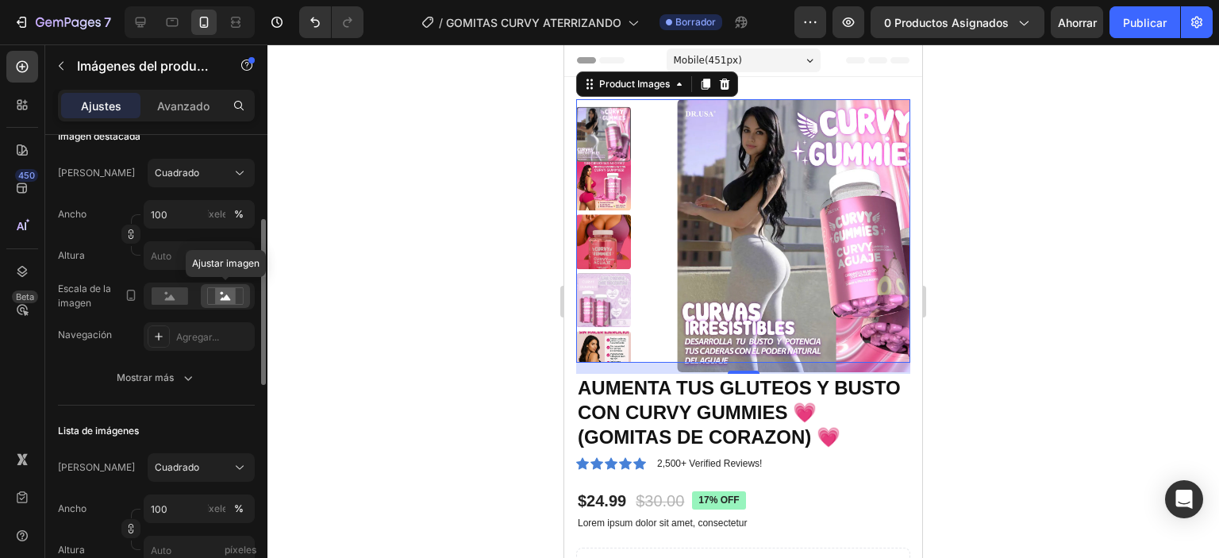
click at [231, 294] on rect at bounding box center [225, 296] width 21 height 16
click at [207, 297] on icon at bounding box center [225, 295] width 37 height 17
click at [240, 297] on icon at bounding box center [225, 295] width 37 height 17
click at [150, 337] on div at bounding box center [159, 336] width 22 height 22
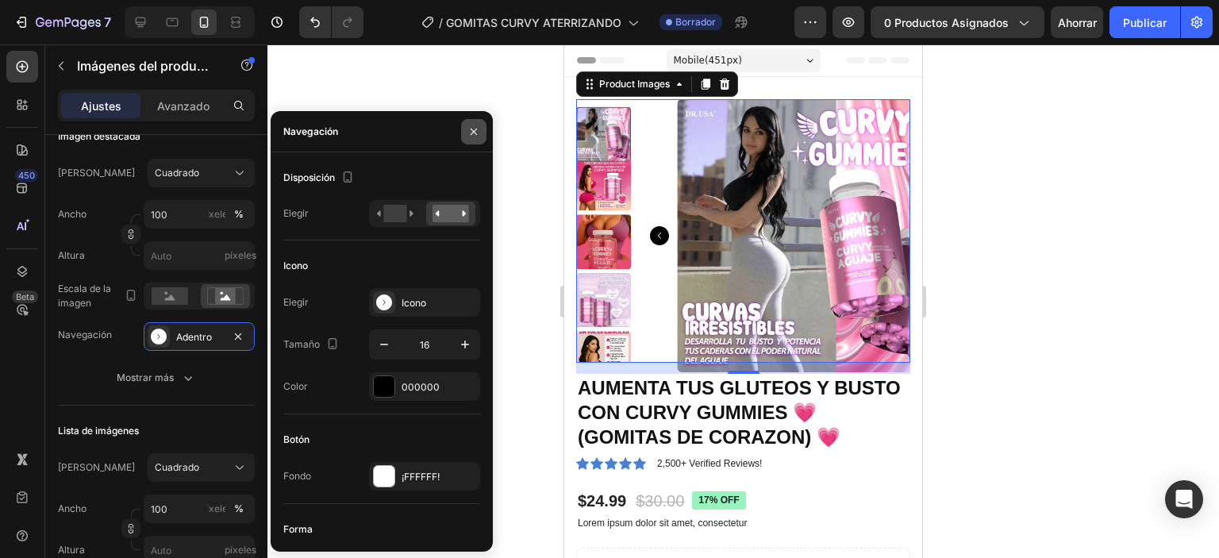
click at [476, 129] on icon "button" at bounding box center [473, 131] width 13 height 13
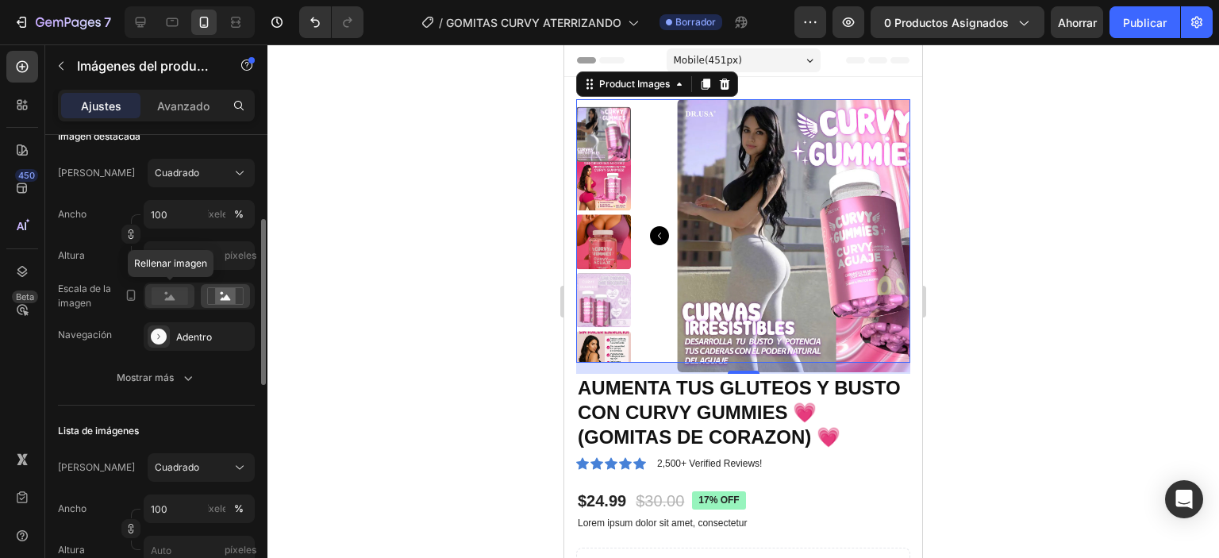
click at [172, 301] on rect at bounding box center [170, 295] width 37 height 17
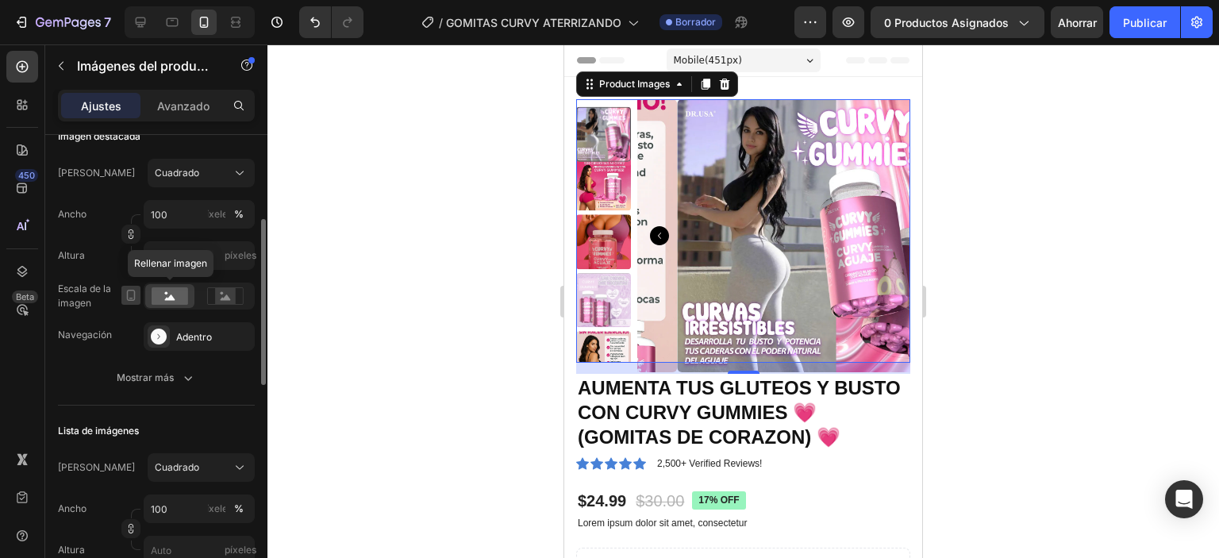
drag, startPoint x: 172, startPoint y: 301, endPoint x: 130, endPoint y: 292, distance: 43.0
click at [135, 287] on button "button" at bounding box center [130, 295] width 19 height 19
click at [749, 193] on img at bounding box center [813, 235] width 273 height 273
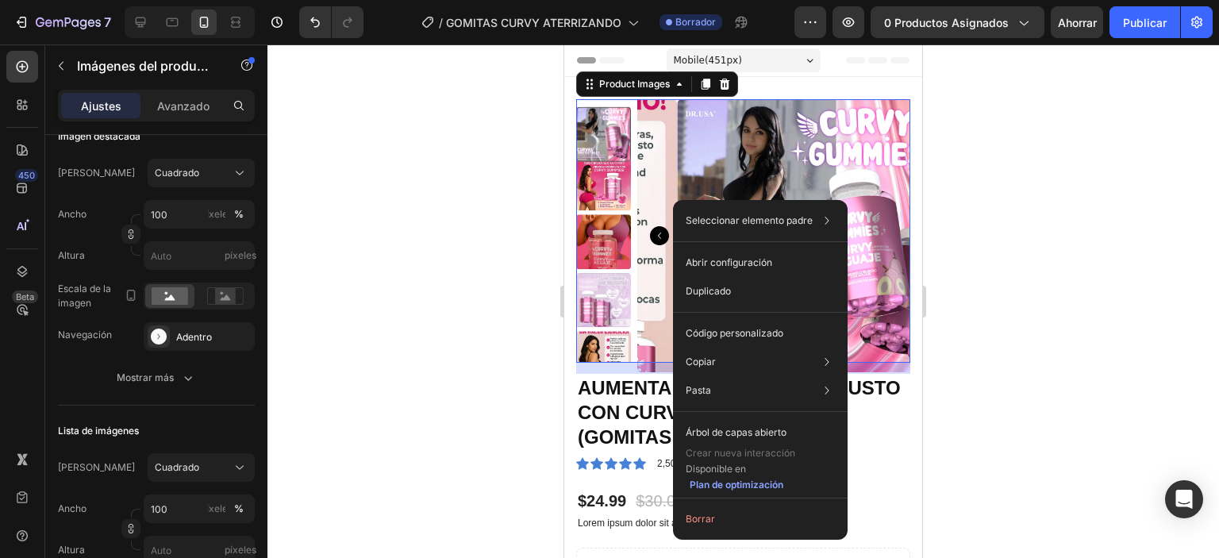
click at [606, 245] on img at bounding box center [603, 241] width 55 height 55
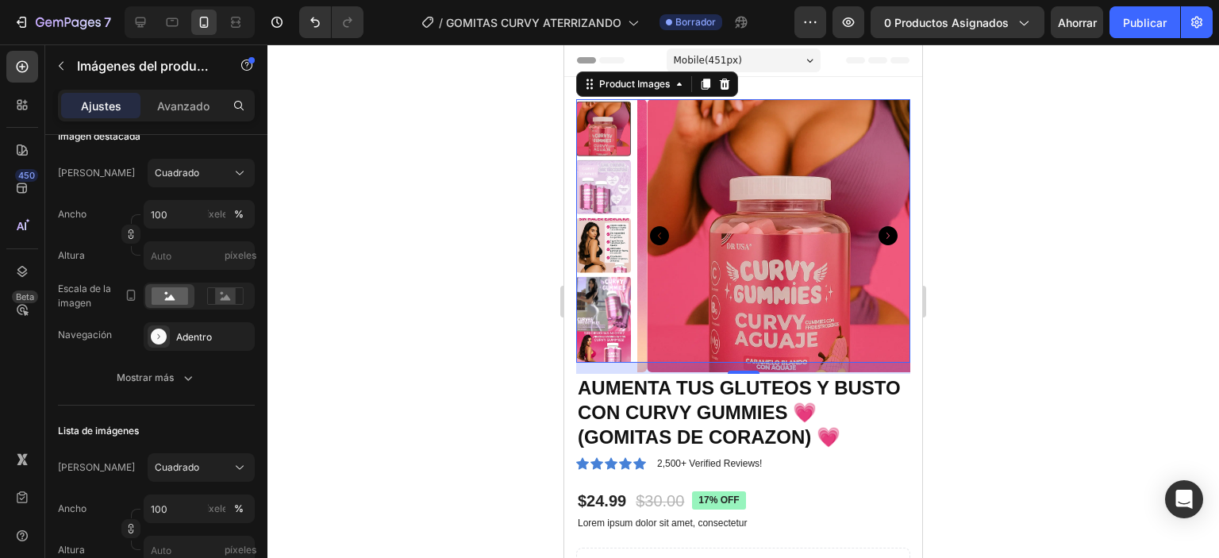
click at [606, 314] on img at bounding box center [603, 304] width 55 height 55
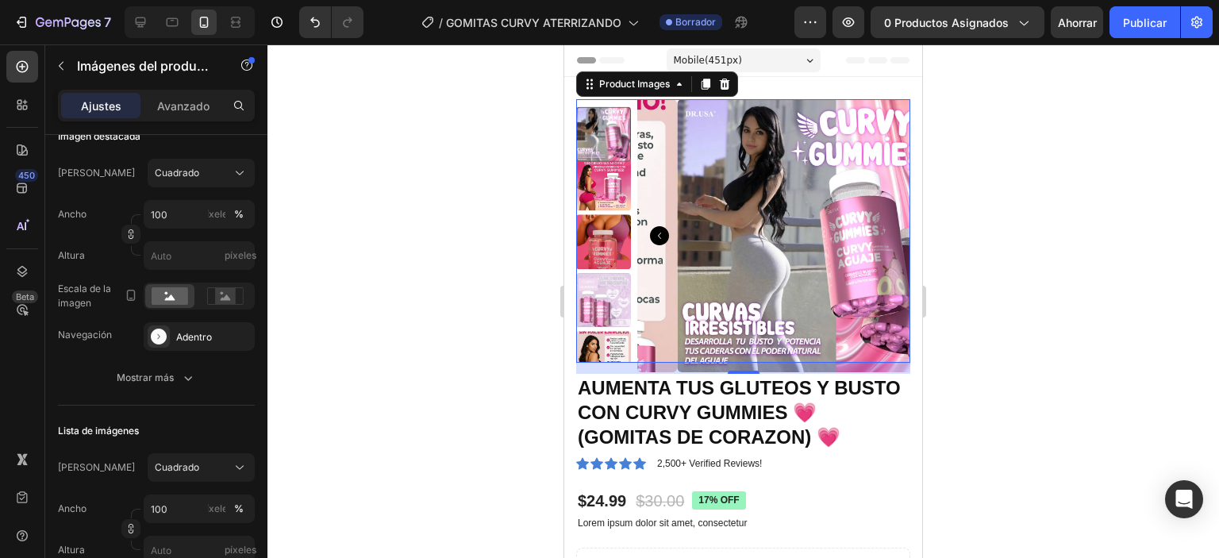
click at [615, 162] on img at bounding box center [603, 183] width 55 height 55
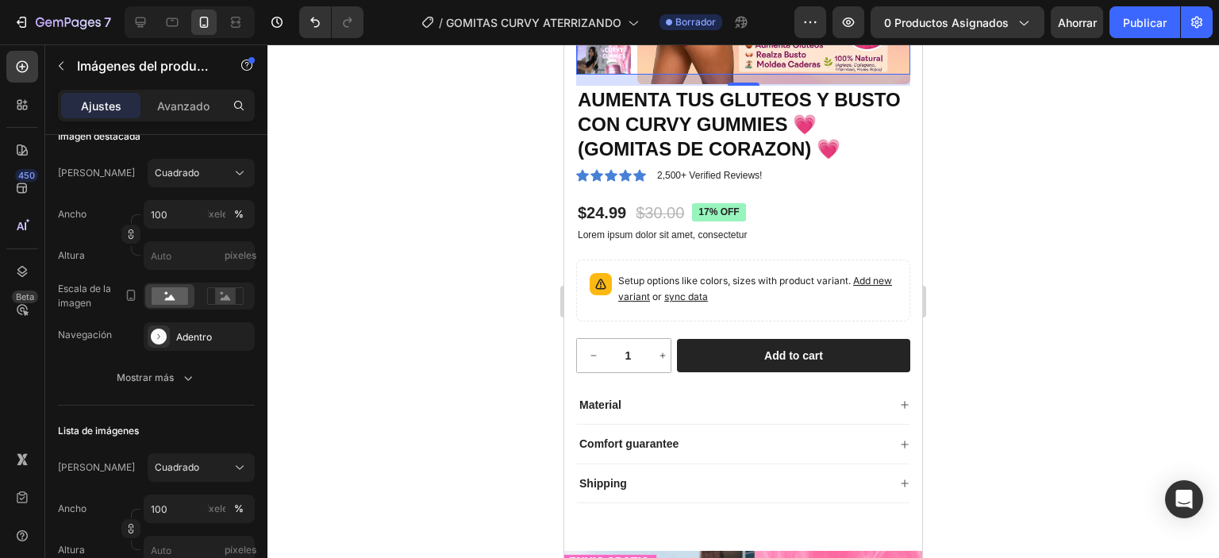
scroll to position [0, 0]
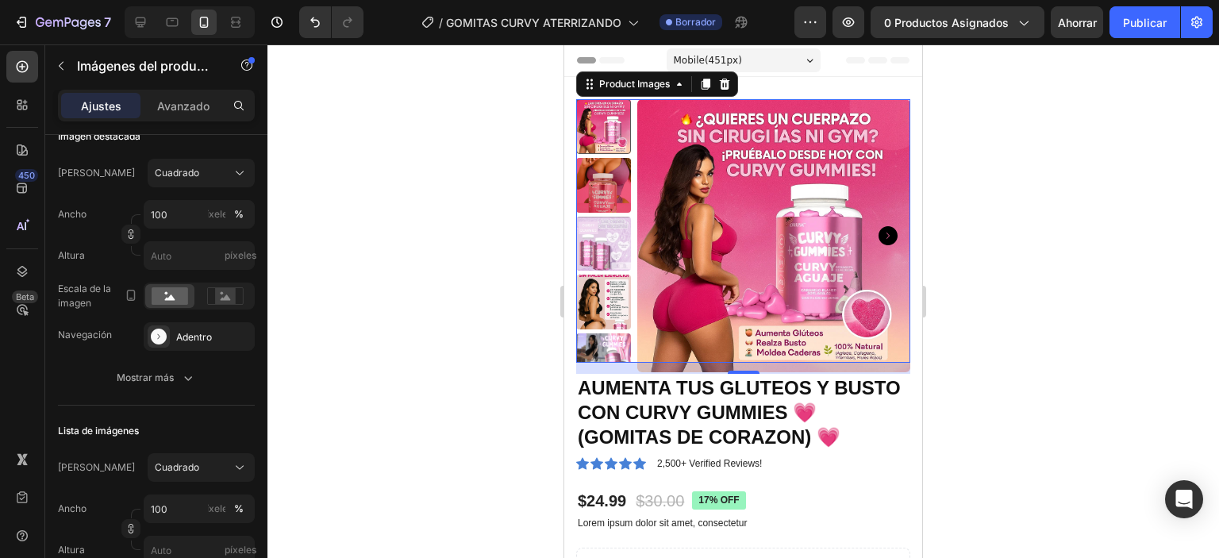
click at [597, 124] on div at bounding box center [603, 126] width 55 height 55
click at [610, 200] on img at bounding box center [603, 185] width 55 height 55
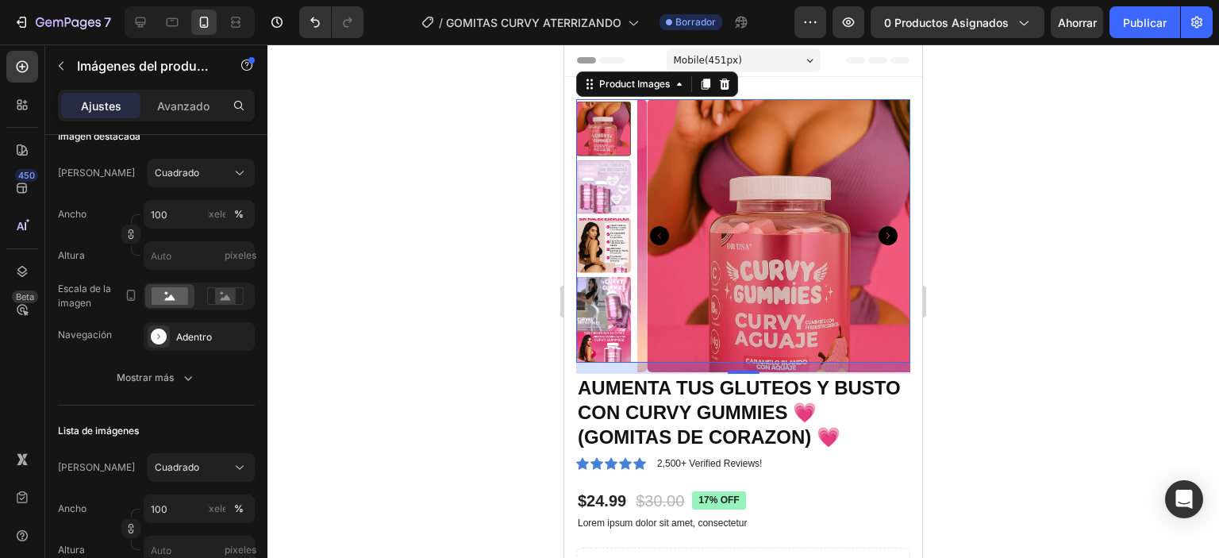
click at [717, 163] on div at bounding box center [773, 235] width 273 height 273
click at [714, 210] on img at bounding box center [783, 235] width 273 height 273
click at [600, 219] on img at bounding box center [603, 245] width 55 height 55
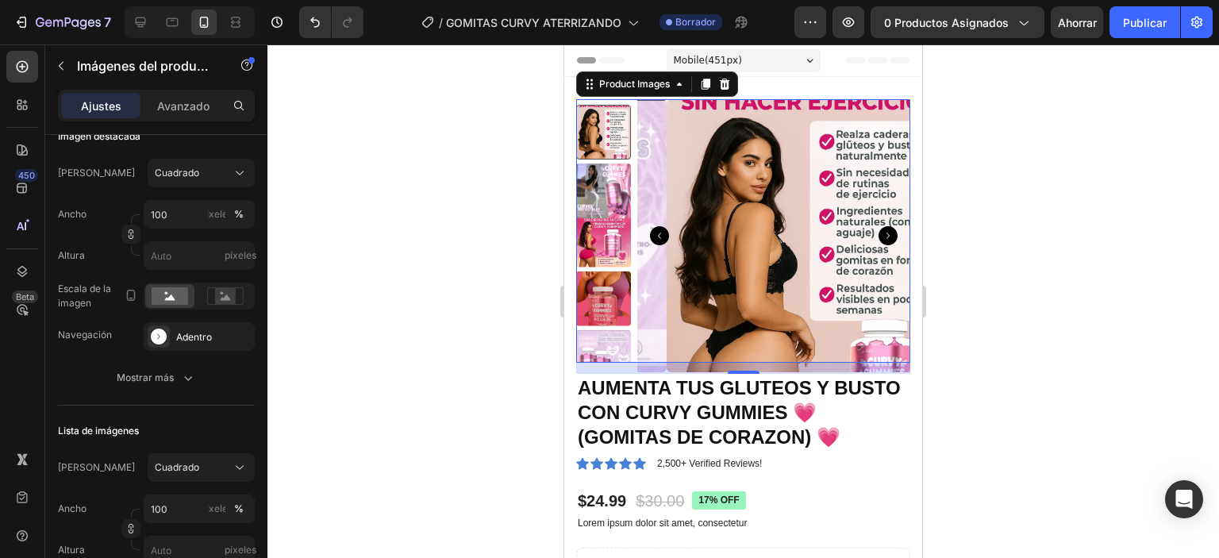
click at [616, 242] on img at bounding box center [603, 240] width 55 height 55
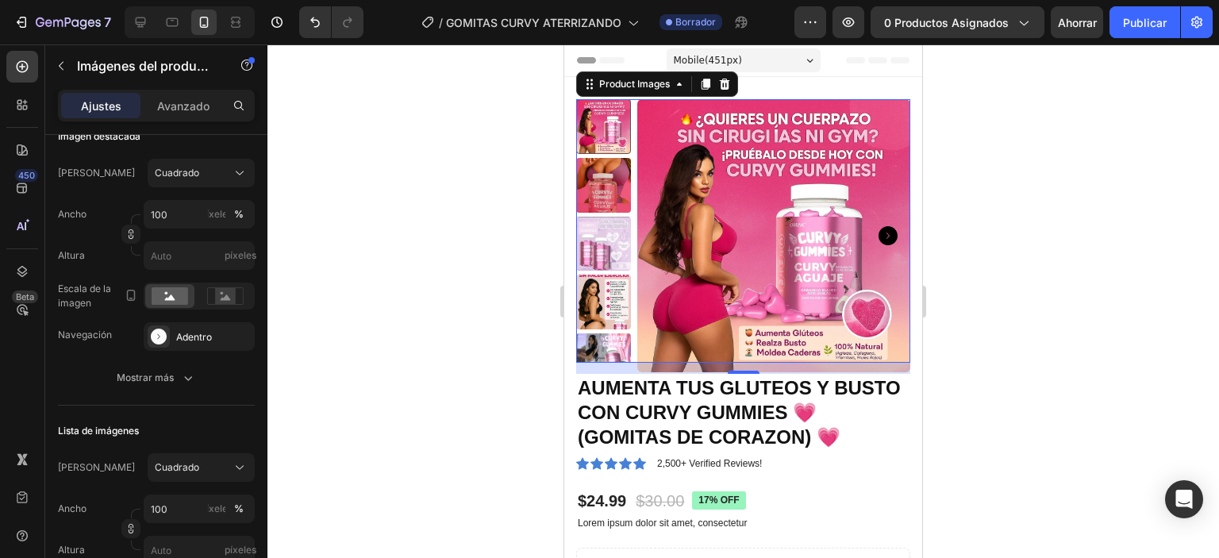
click at [617, 244] on img at bounding box center [603, 244] width 55 height 55
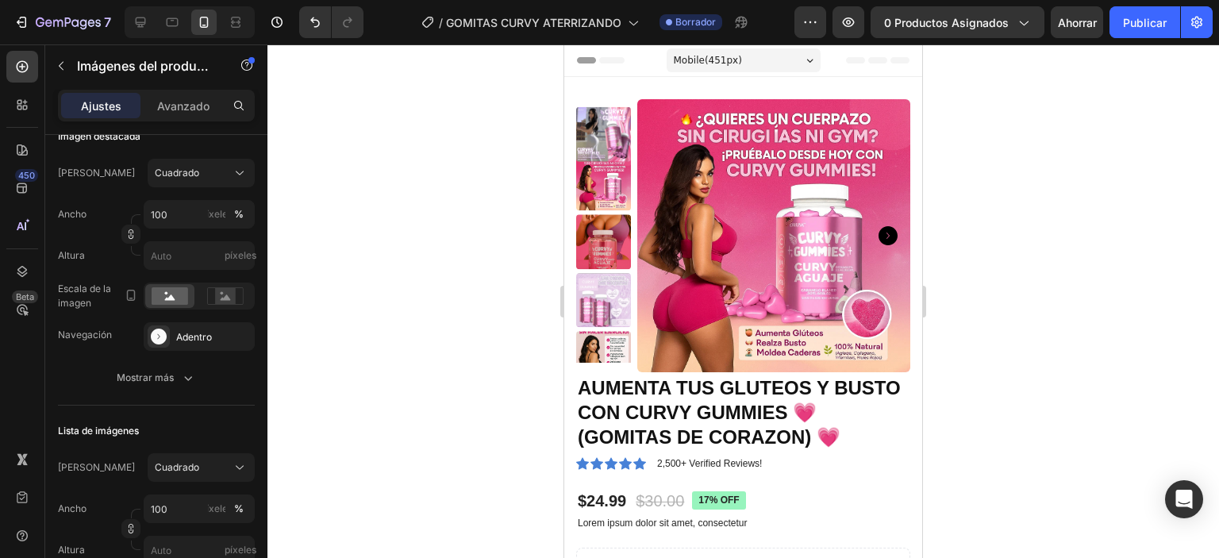
click at [794, 287] on img at bounding box center [773, 235] width 273 height 273
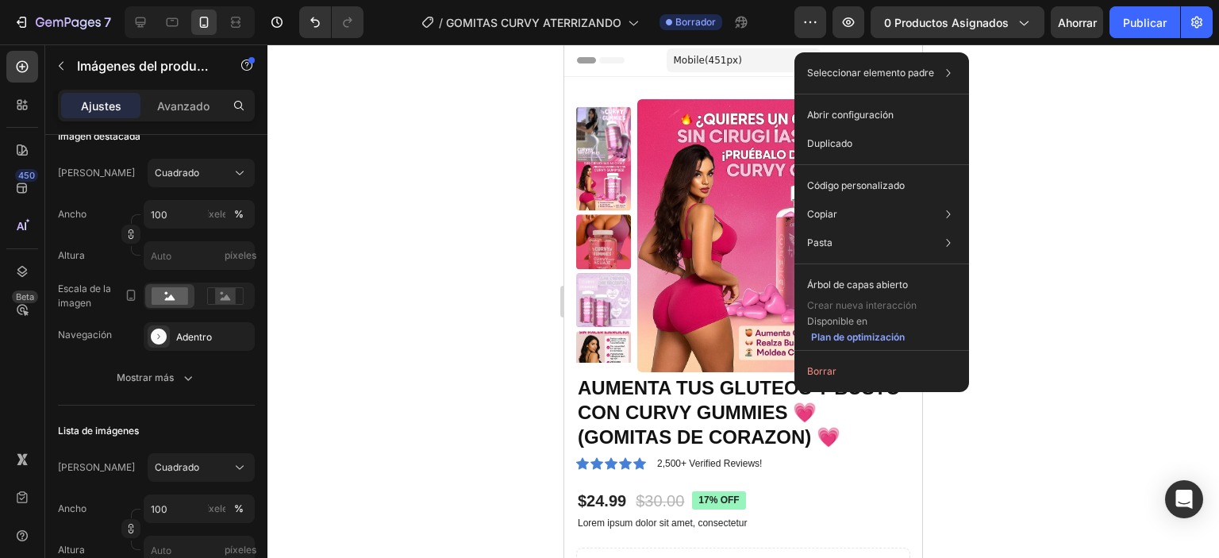
click at [733, 229] on img at bounding box center [773, 235] width 273 height 273
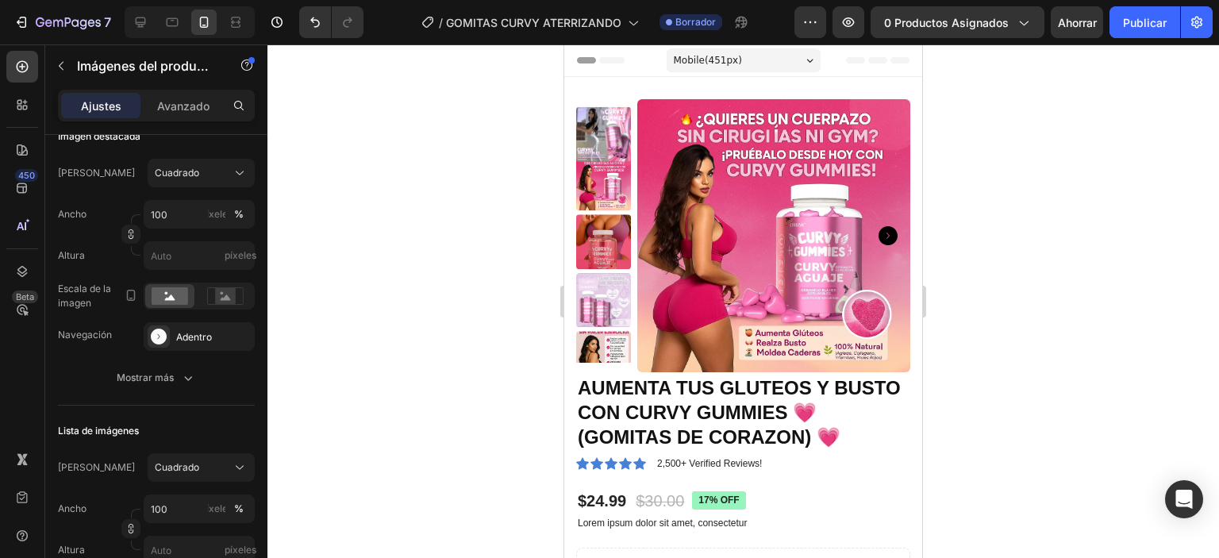
click at [733, 229] on img at bounding box center [773, 235] width 273 height 273
click at [735, 230] on img at bounding box center [773, 235] width 273 height 273
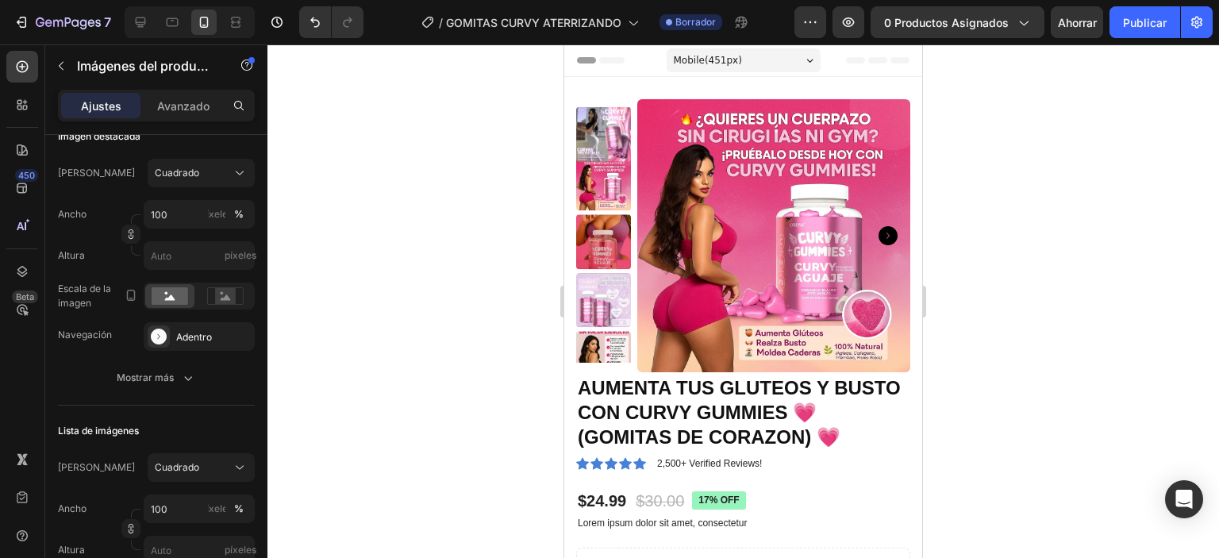
click at [735, 230] on img at bounding box center [773, 235] width 273 height 273
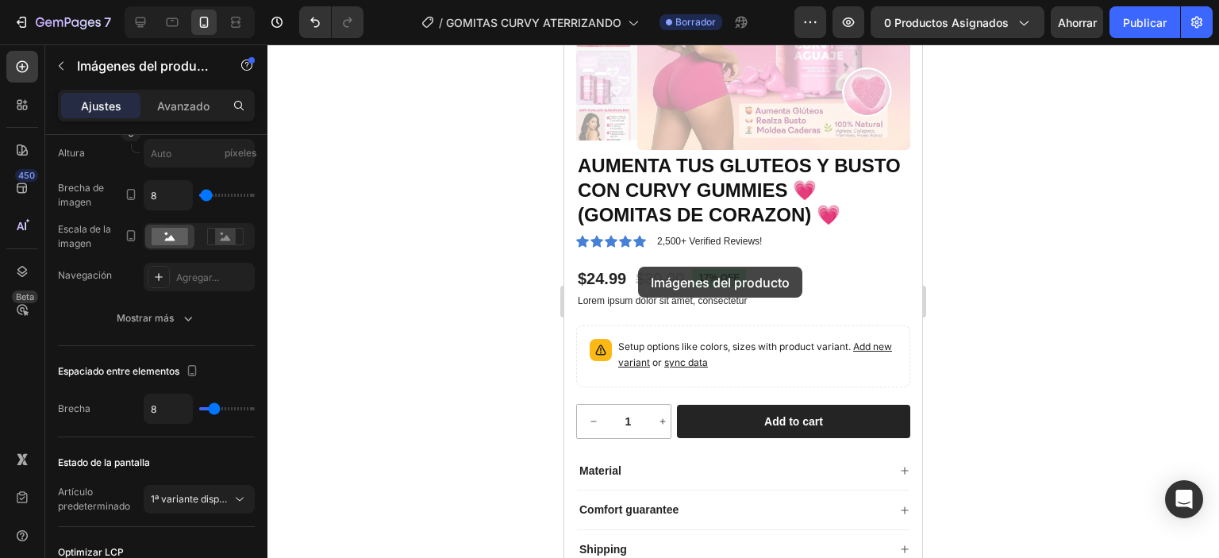
scroll to position [216, 0]
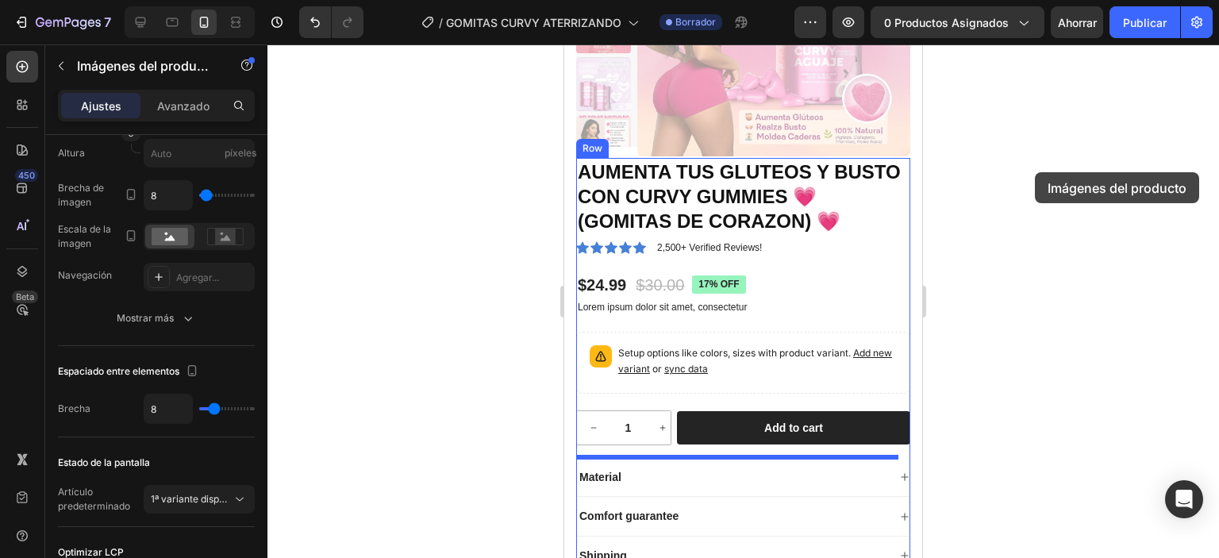
drag, startPoint x: 1035, startPoint y: 172, endPoint x: 317, endPoint y: 114, distance: 719.8
click at [1035, 172] on div at bounding box center [743, 301] width 952 height 514
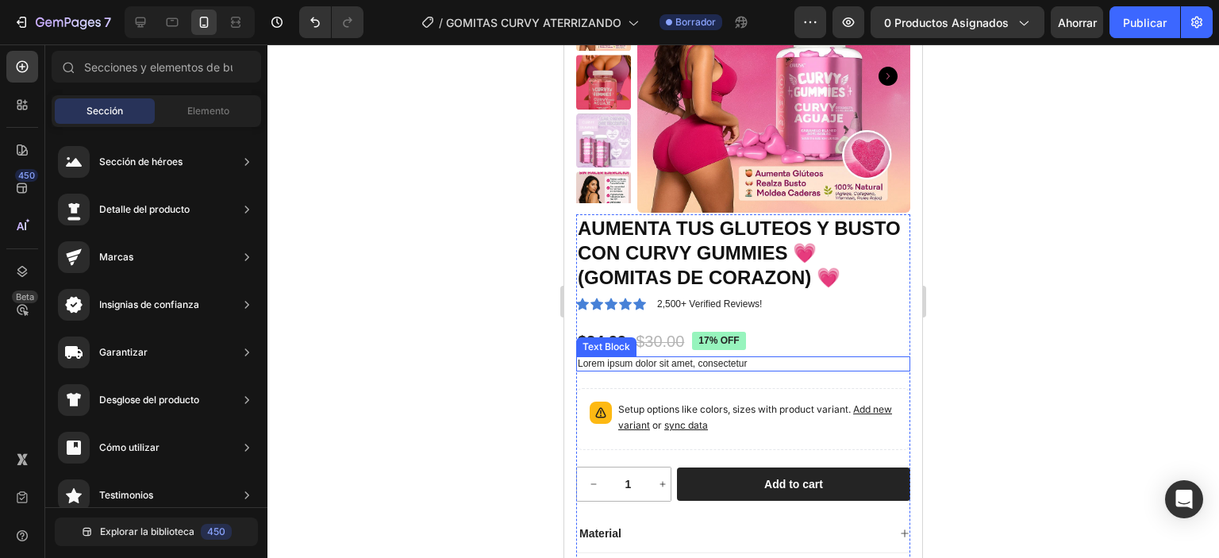
scroll to position [0, 0]
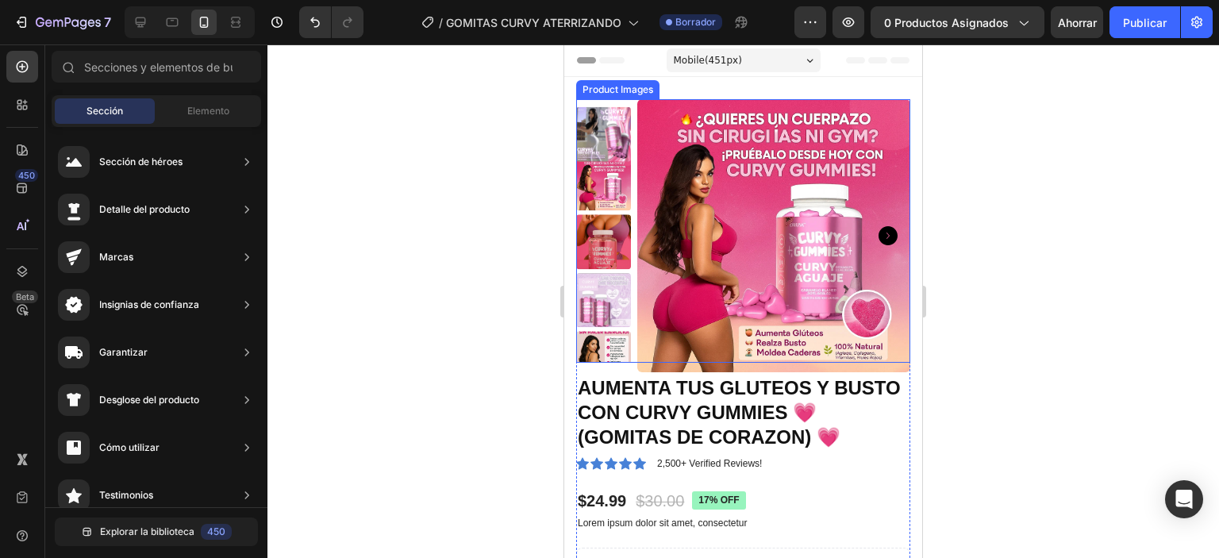
click at [597, 354] on img at bounding box center [603, 359] width 55 height 55
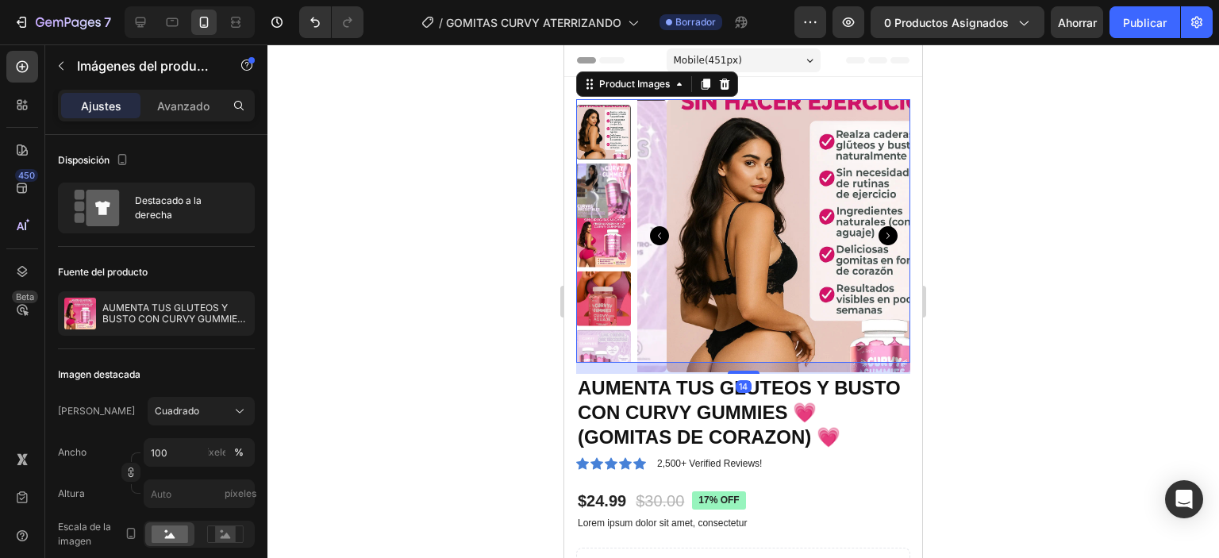
click at [738, 236] on img at bounding box center [803, 235] width 273 height 273
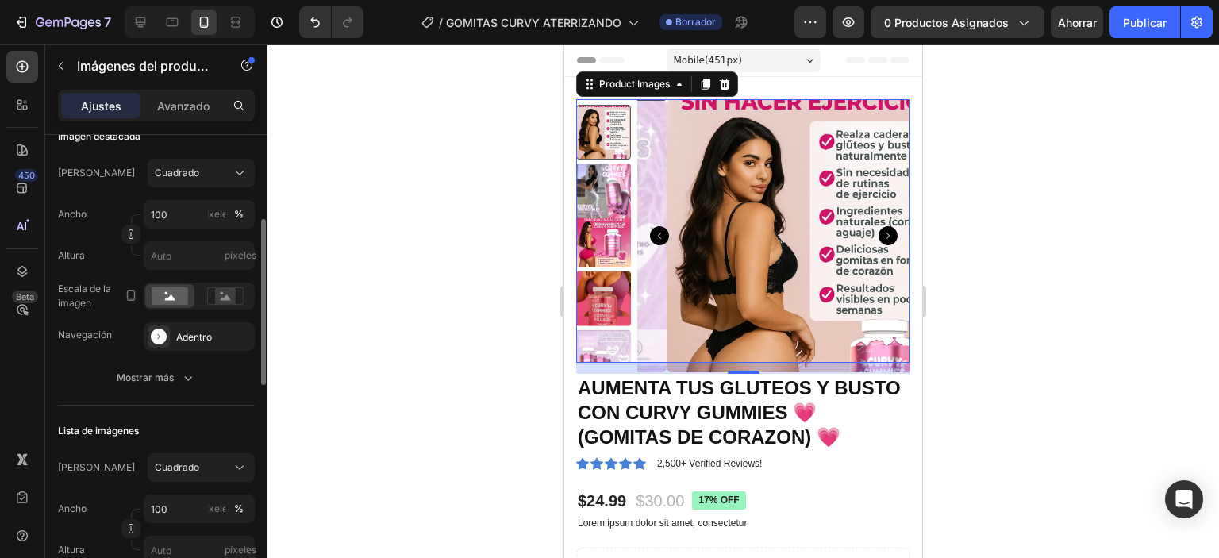
click at [613, 175] on img at bounding box center [603, 191] width 55 height 55
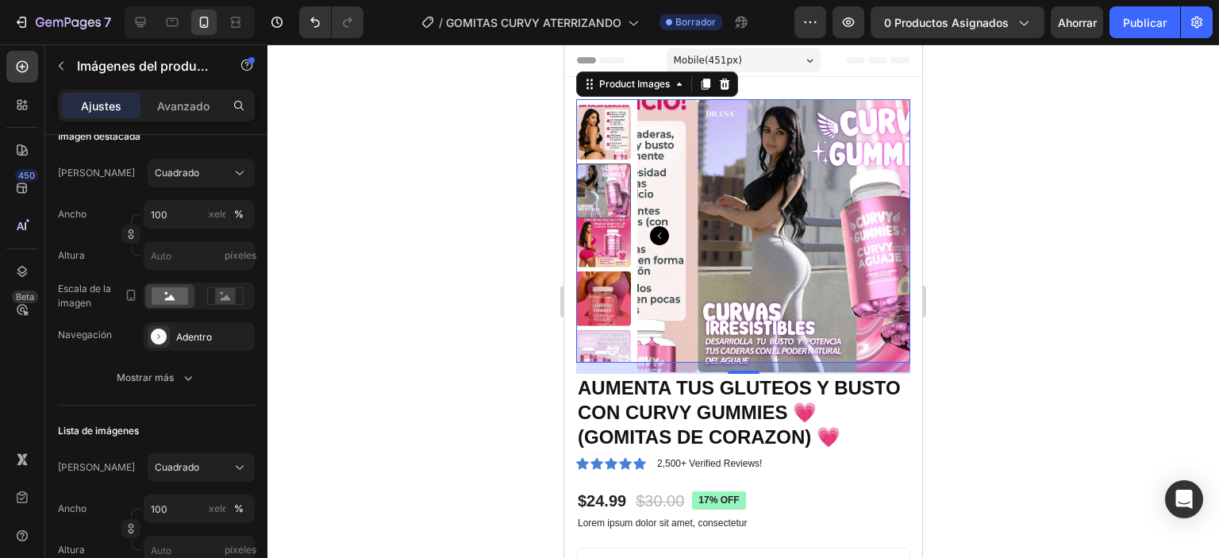
click at [610, 164] on div at bounding box center [603, 191] width 55 height 55
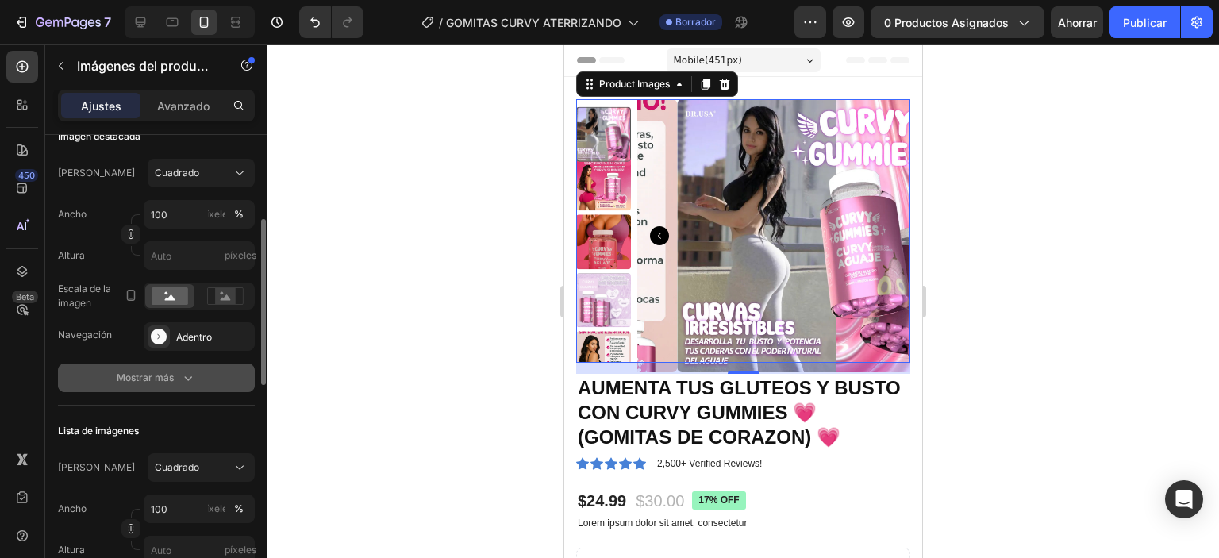
click at [197, 370] on button "Mostrar más" at bounding box center [156, 378] width 197 height 29
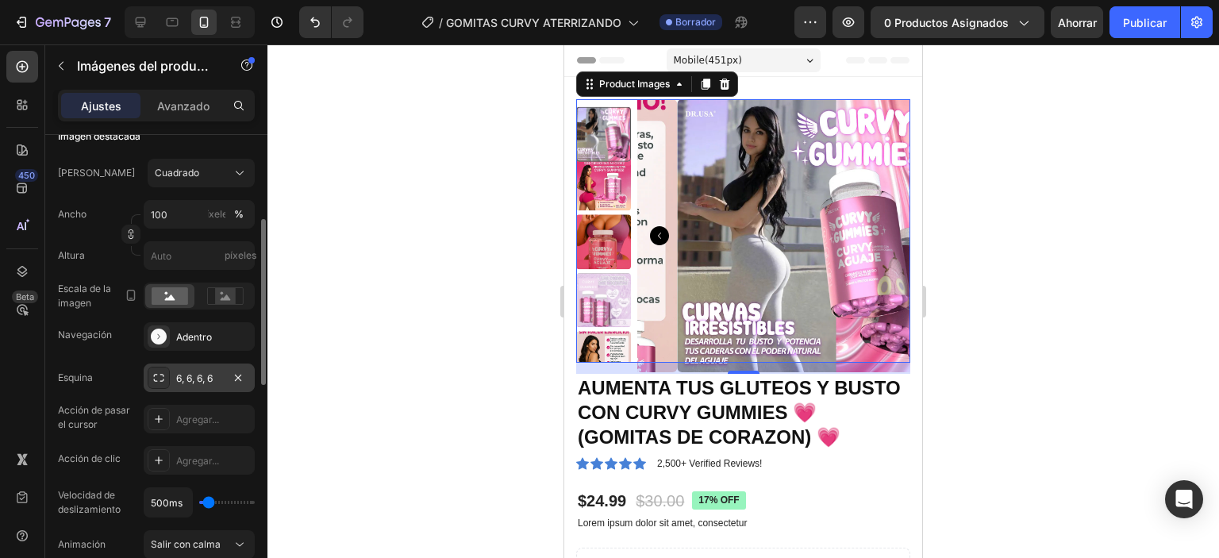
scroll to position [317, 0]
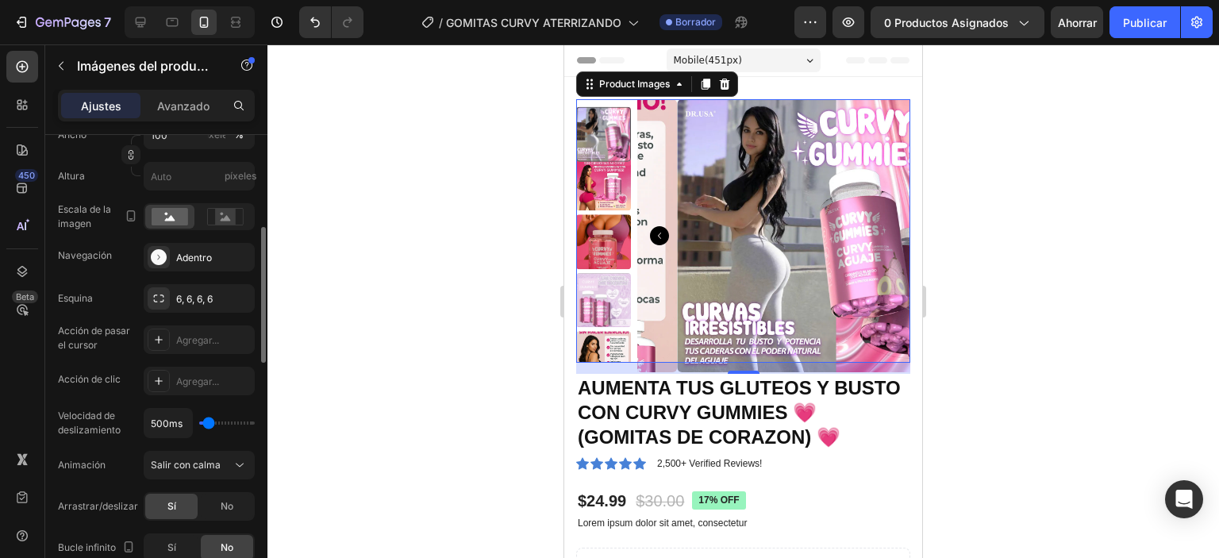
type input "4100ms"
type input "4100"
type input "100ms"
drag, startPoint x: 212, startPoint y: 421, endPoint x: 213, endPoint y: 380, distance: 41.3
type input "100"
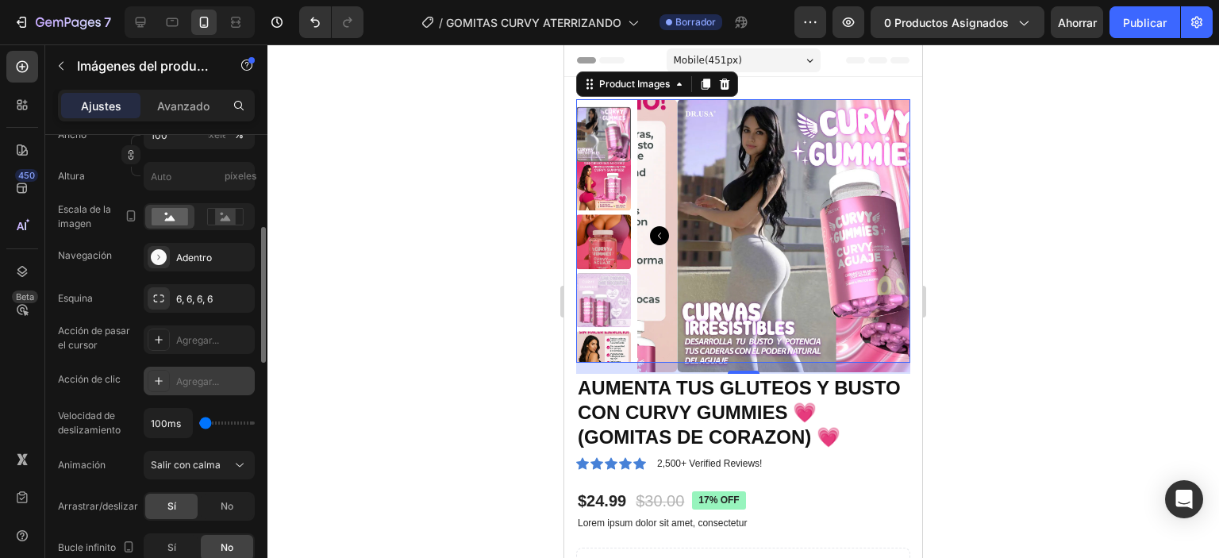
click at [199, 425] on input "range" at bounding box center [227, 422] width 56 height 3
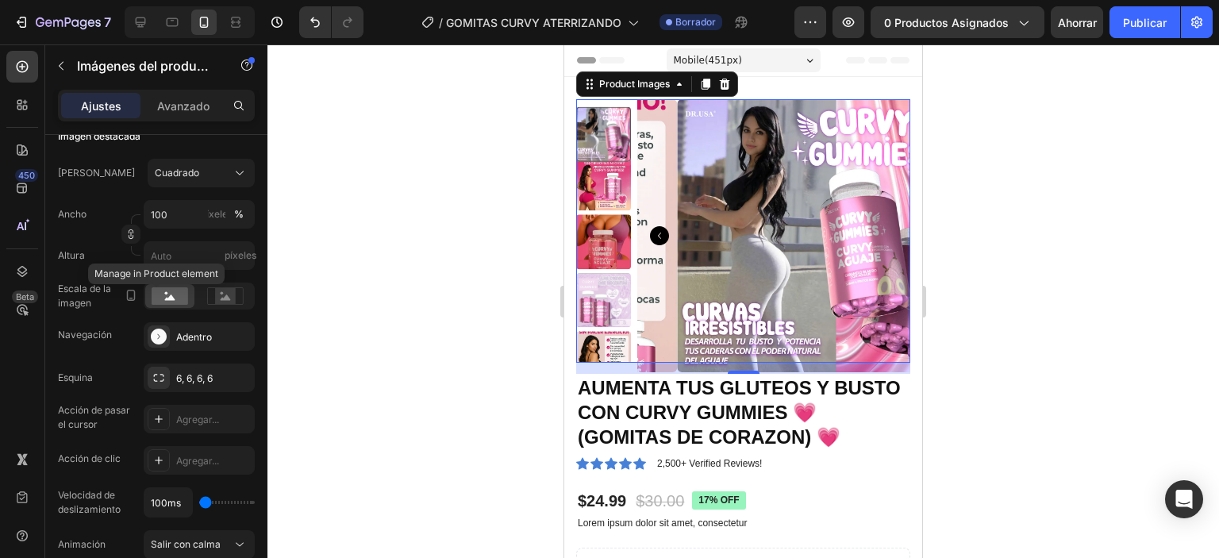
scroll to position [0, 0]
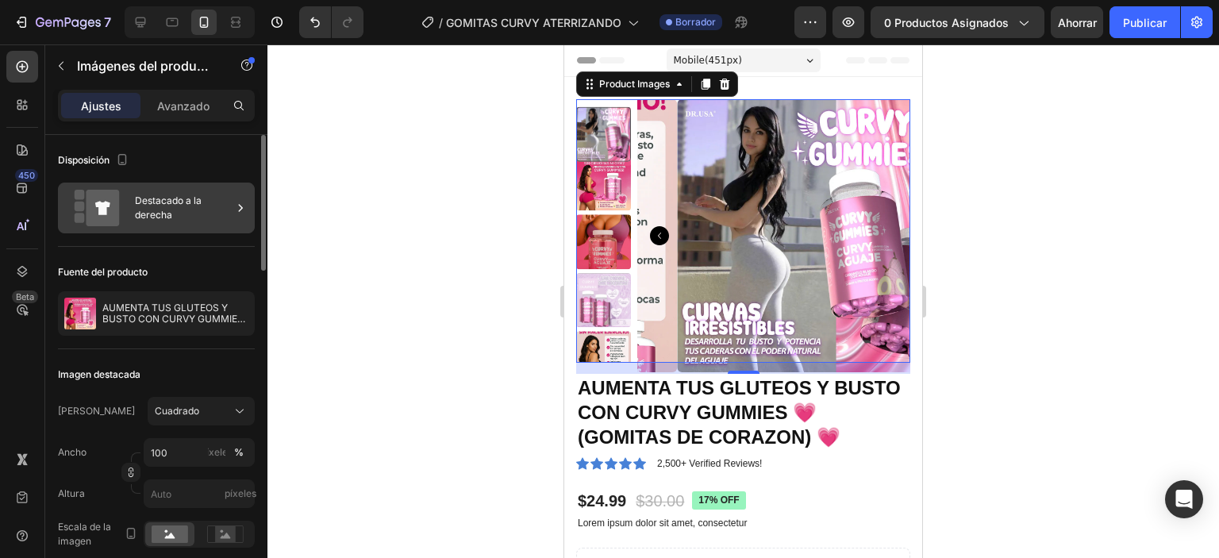
click at [141, 214] on font "Destacado a la derecha" at bounding box center [168, 207] width 67 height 26
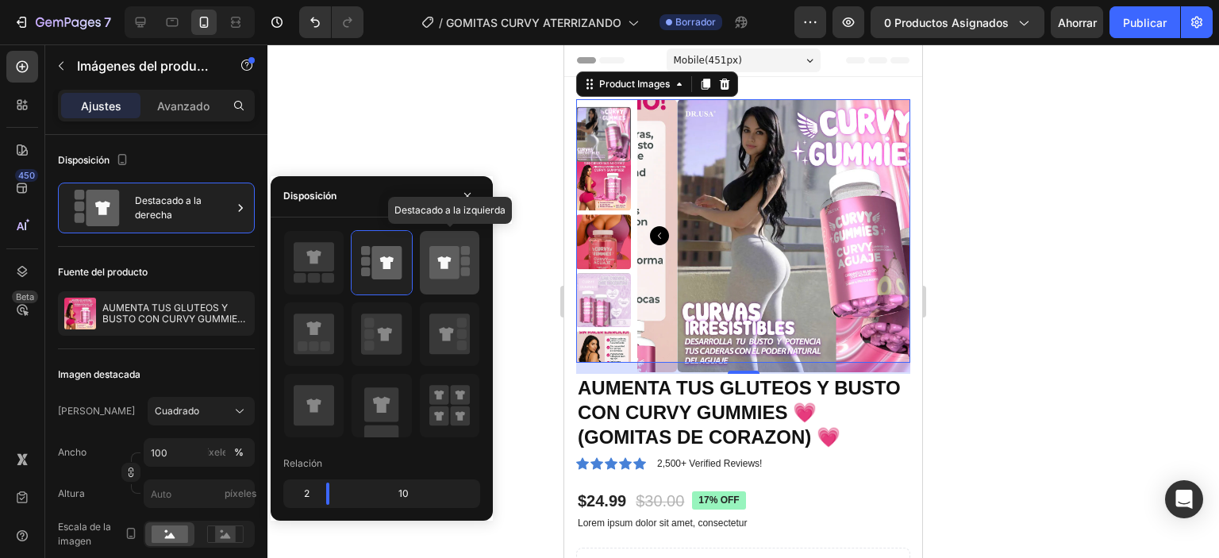
click at [454, 269] on icon at bounding box center [444, 262] width 30 height 33
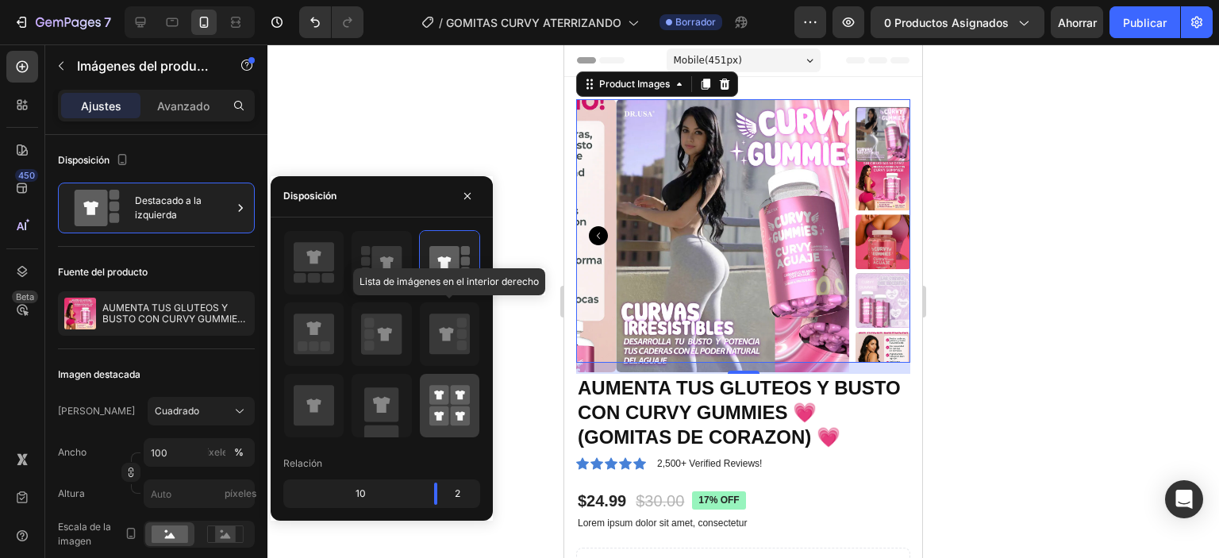
click at [448, 333] on icon at bounding box center [446, 333] width 14 height 13
type input "20"
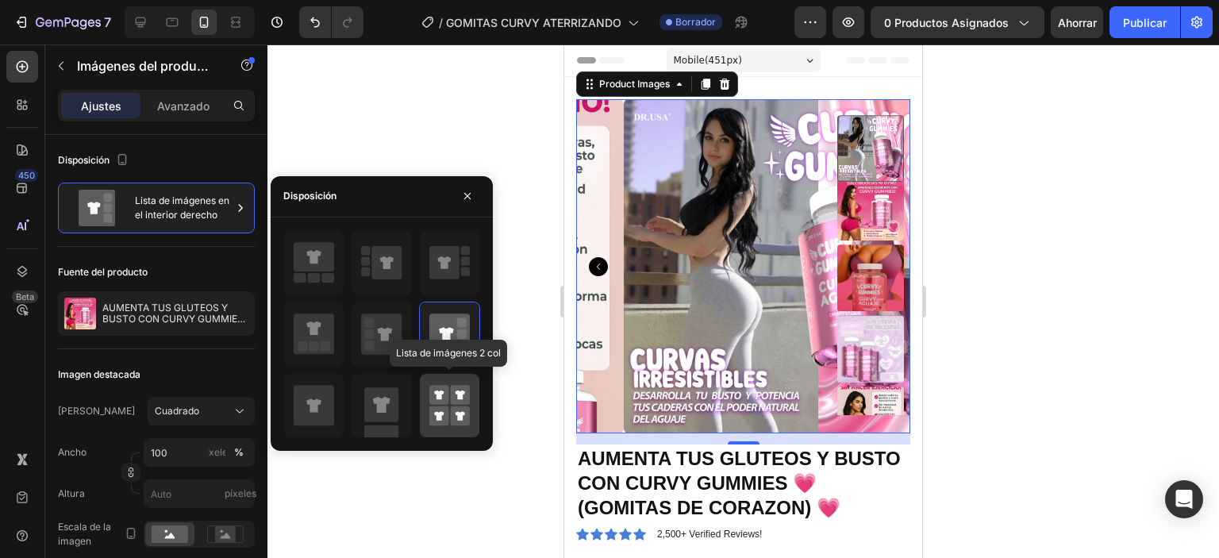
click at [441, 400] on rect at bounding box center [439, 395] width 20 height 20
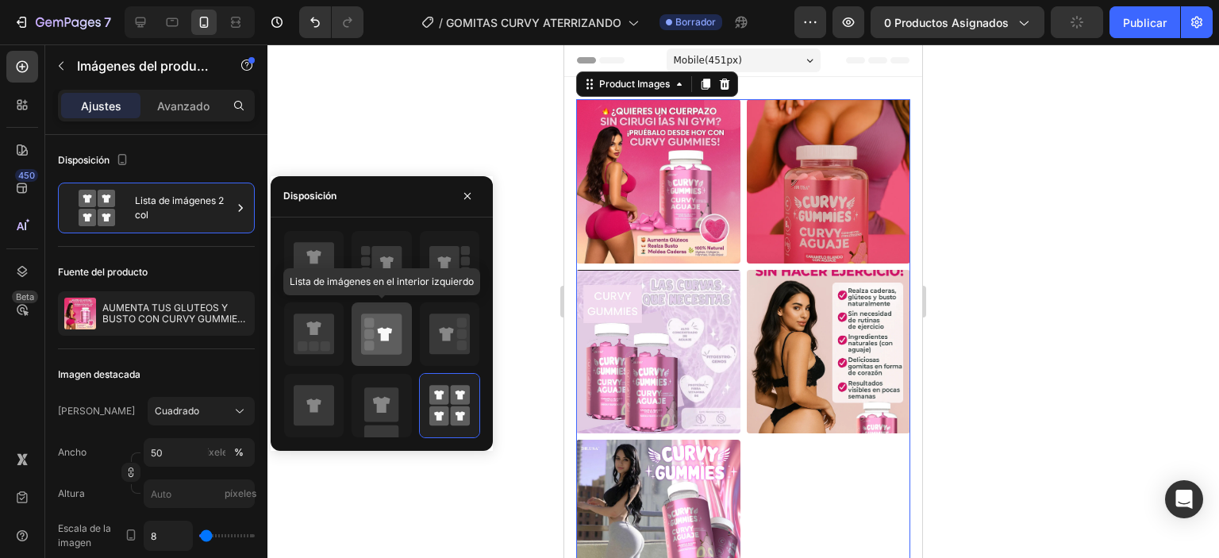
click at [387, 342] on icon at bounding box center [381, 334] width 40 height 40
type input "100"
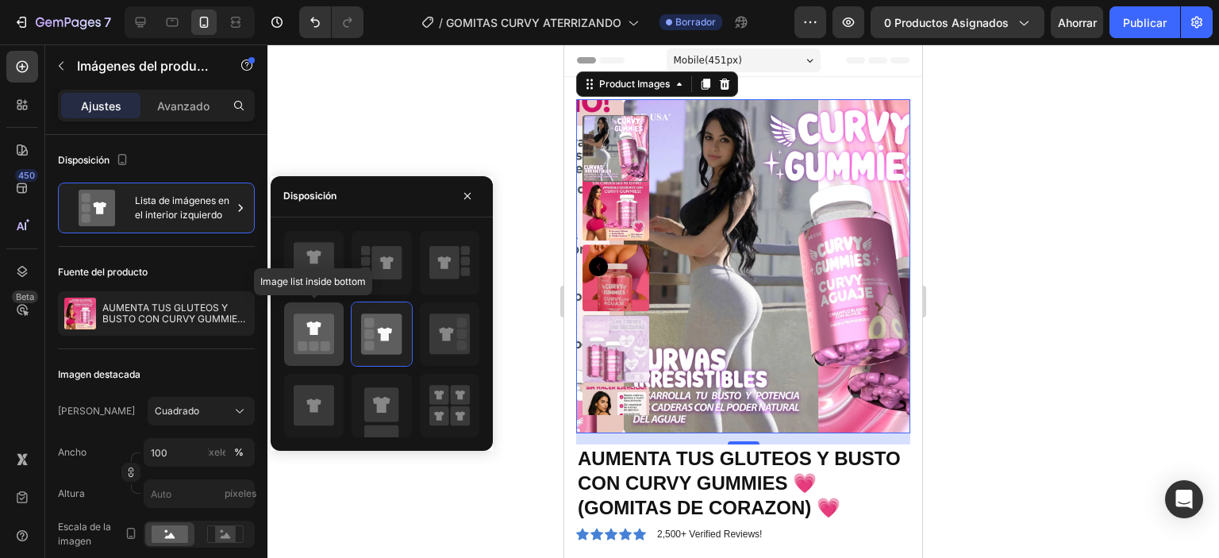
click at [321, 349] on rect at bounding box center [326, 346] width 10 height 10
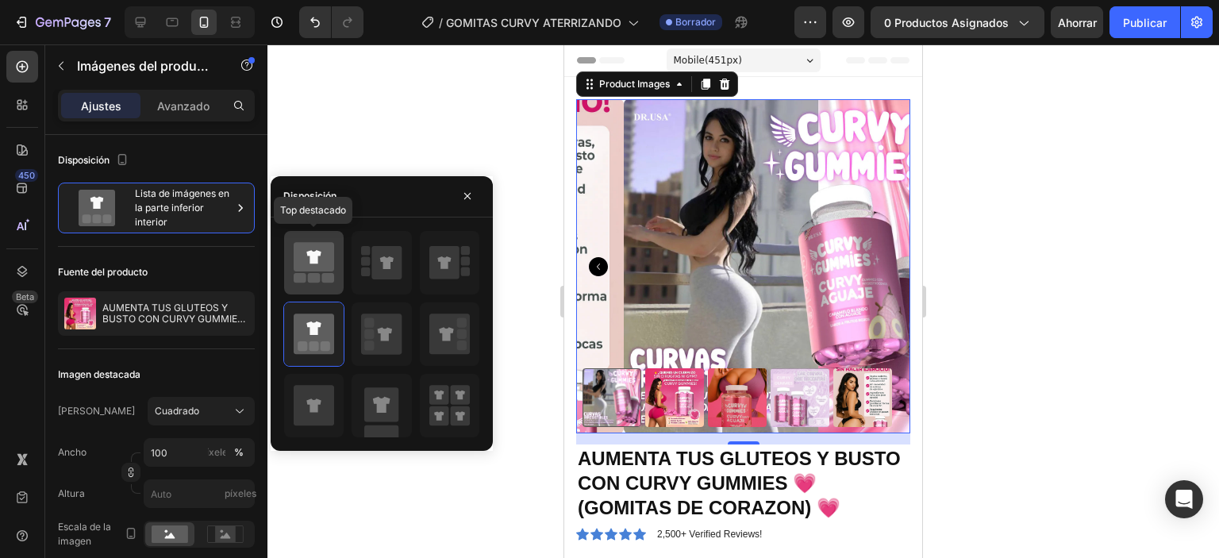
click at [327, 256] on icon at bounding box center [314, 256] width 40 height 29
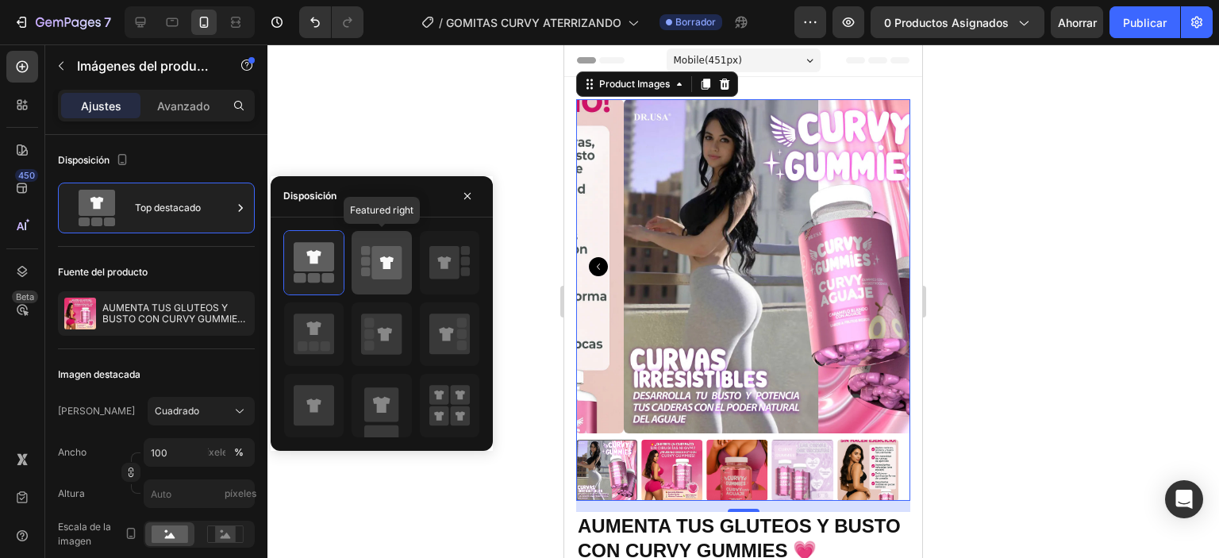
click at [378, 270] on icon at bounding box center [387, 262] width 30 height 33
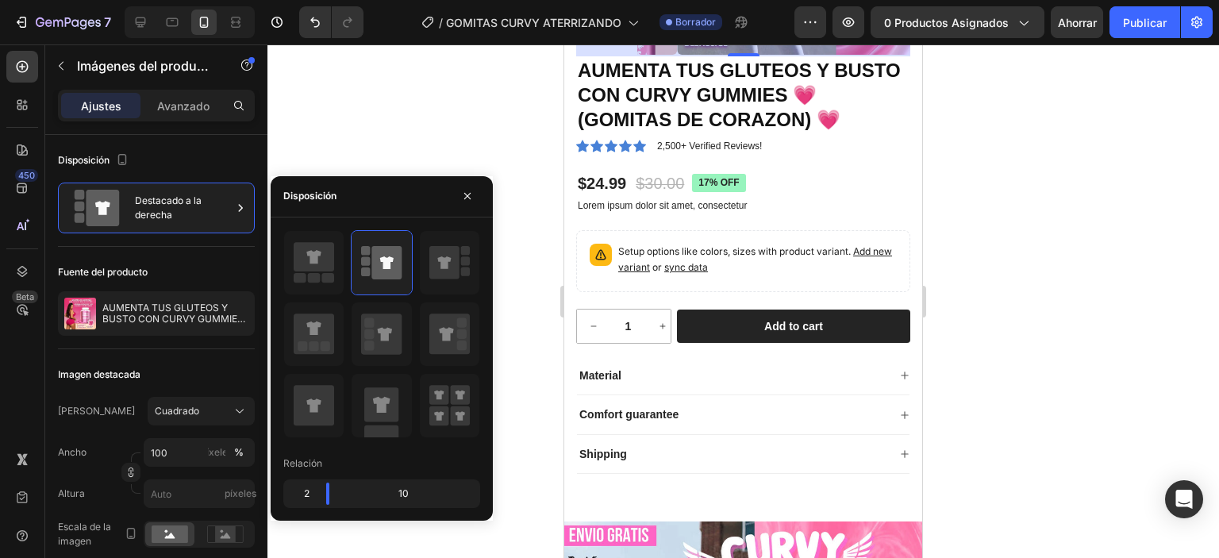
click at [969, 283] on div at bounding box center [743, 301] width 952 height 514
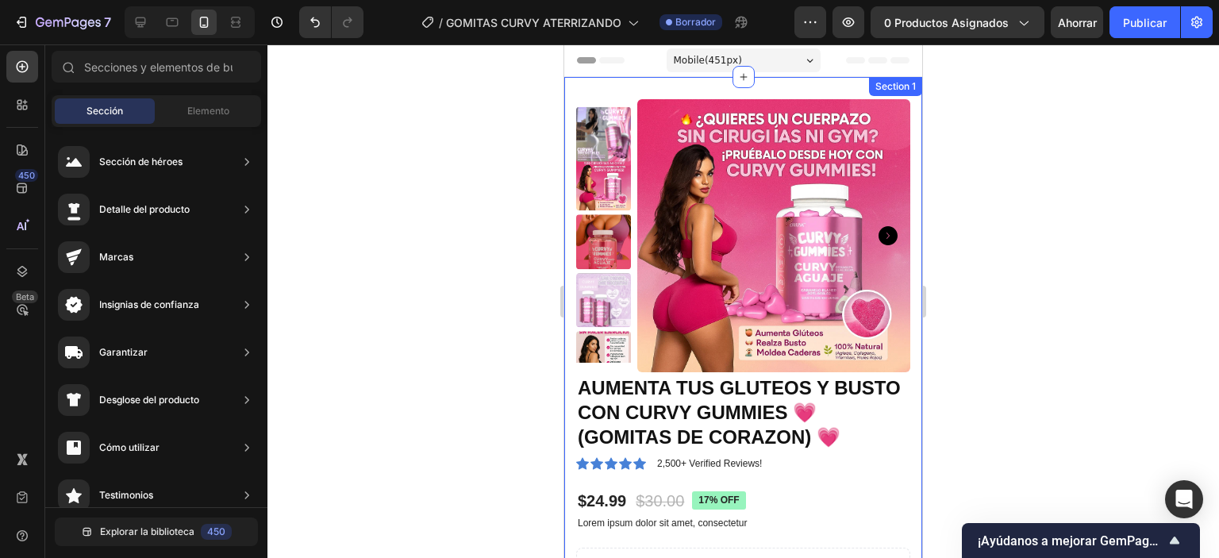
click at [702, 88] on div "Product Images AUMENTA TUS GLUTEOS Y BUSTO CON CURVY GUMMIES 💗 (GOMITAS DE CORA…" at bounding box center [743, 458] width 358 height 762
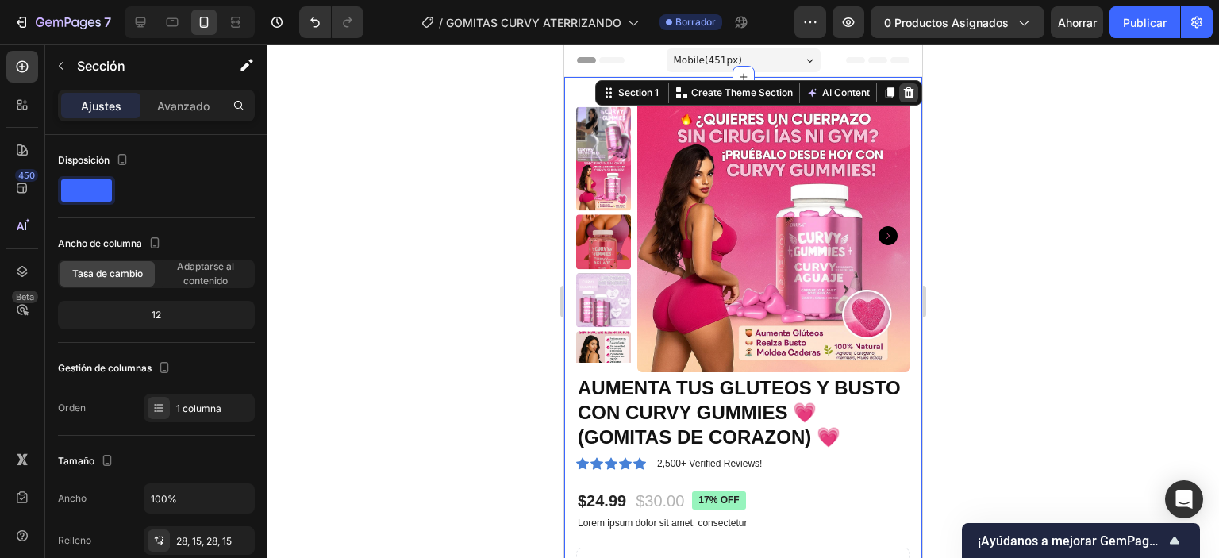
click at [902, 93] on icon at bounding box center [908, 93] width 13 height 13
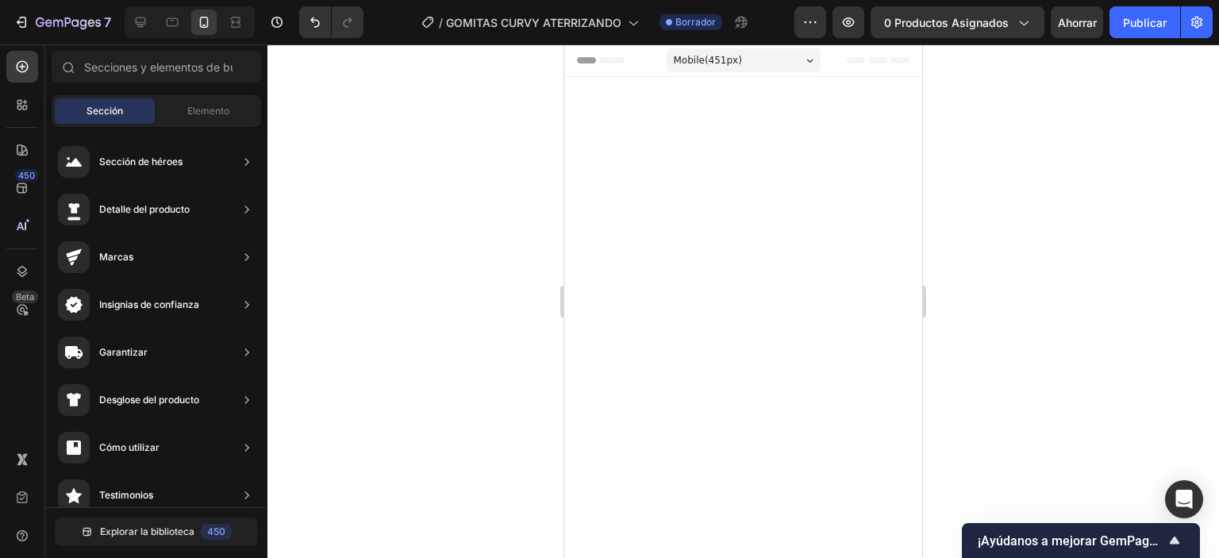
click at [789, 143] on div at bounding box center [743, 250] width 358 height 346
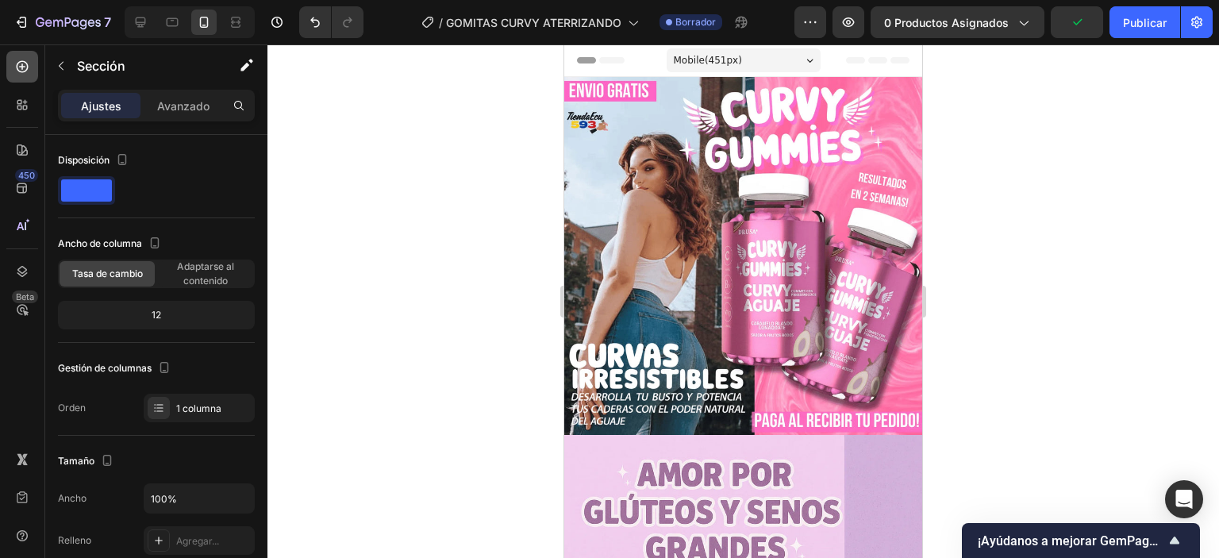
click at [17, 67] on icon at bounding box center [23, 67] width 12 height 12
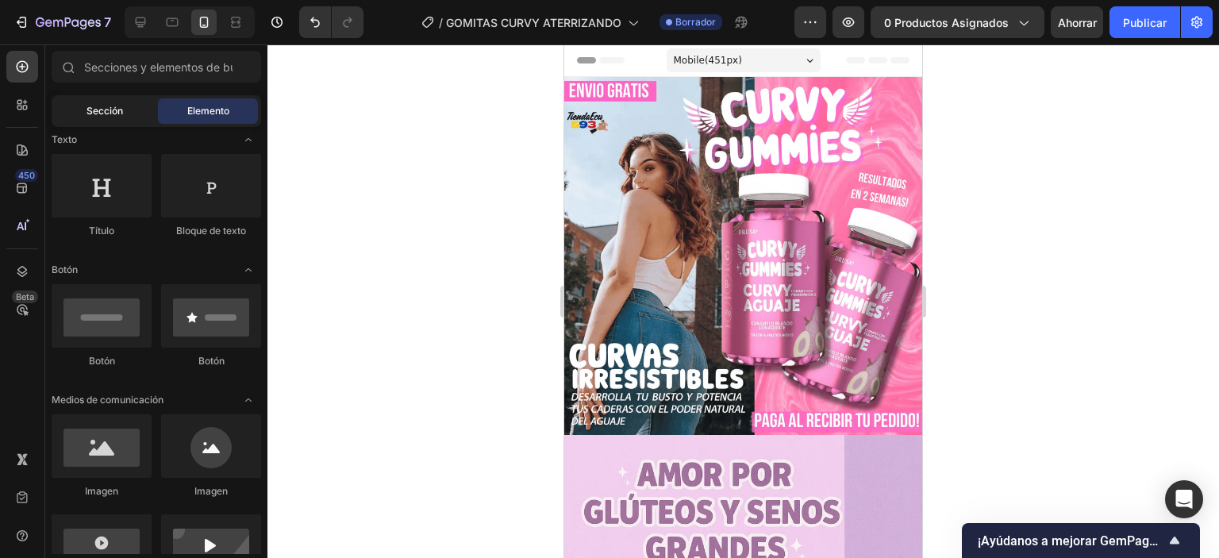
click at [118, 119] on div "Sección" at bounding box center [105, 110] width 100 height 25
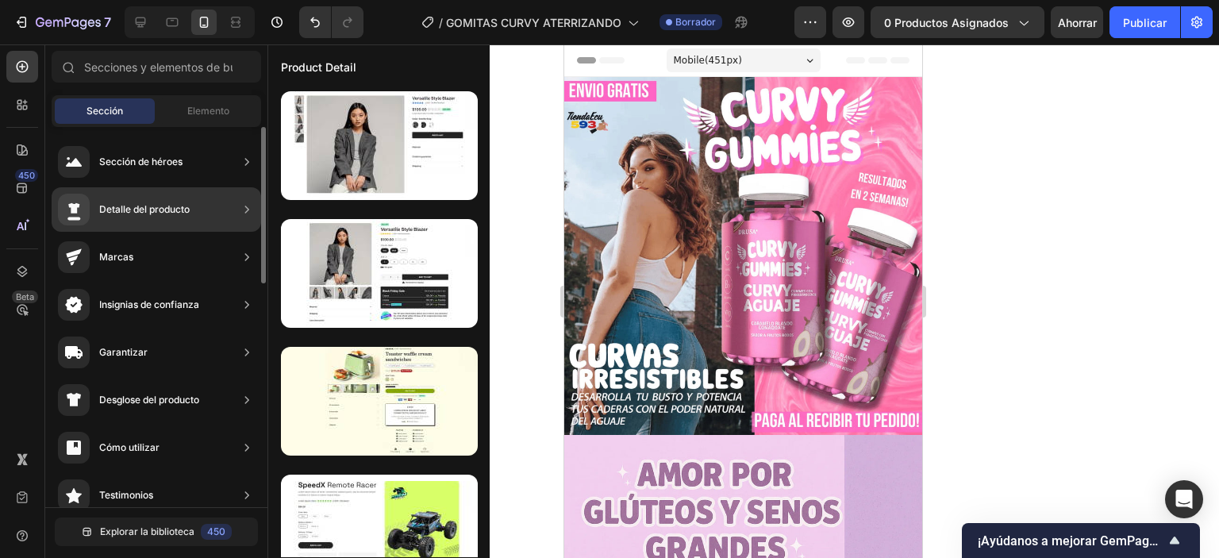
click at [193, 208] on div "Detalle del producto" at bounding box center [157, 209] width 210 height 44
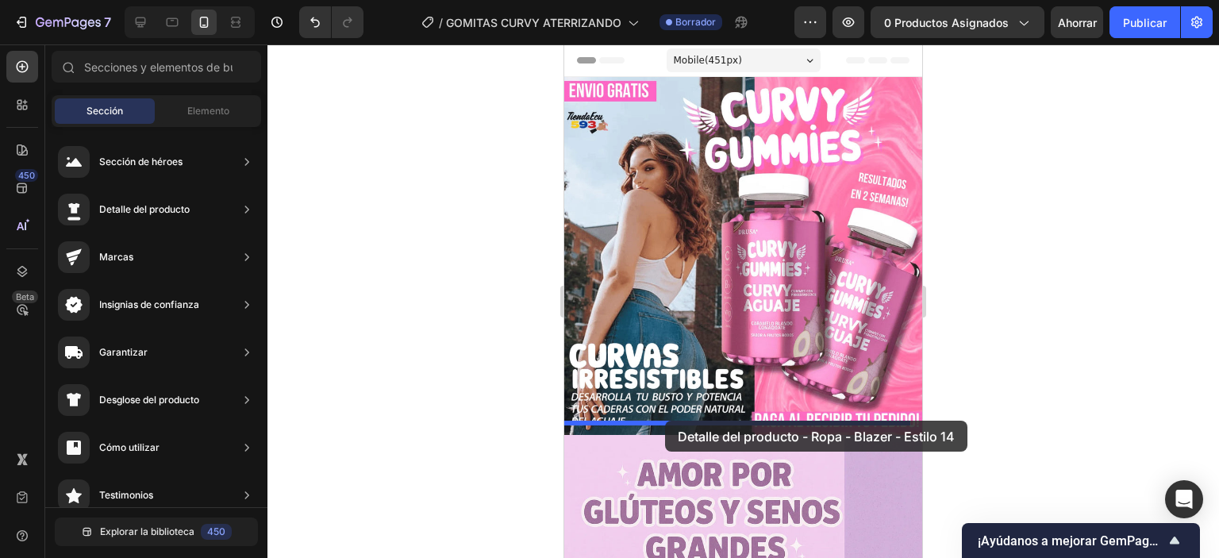
drag, startPoint x: 659, startPoint y: 359, endPoint x: 665, endPoint y: 421, distance: 62.2
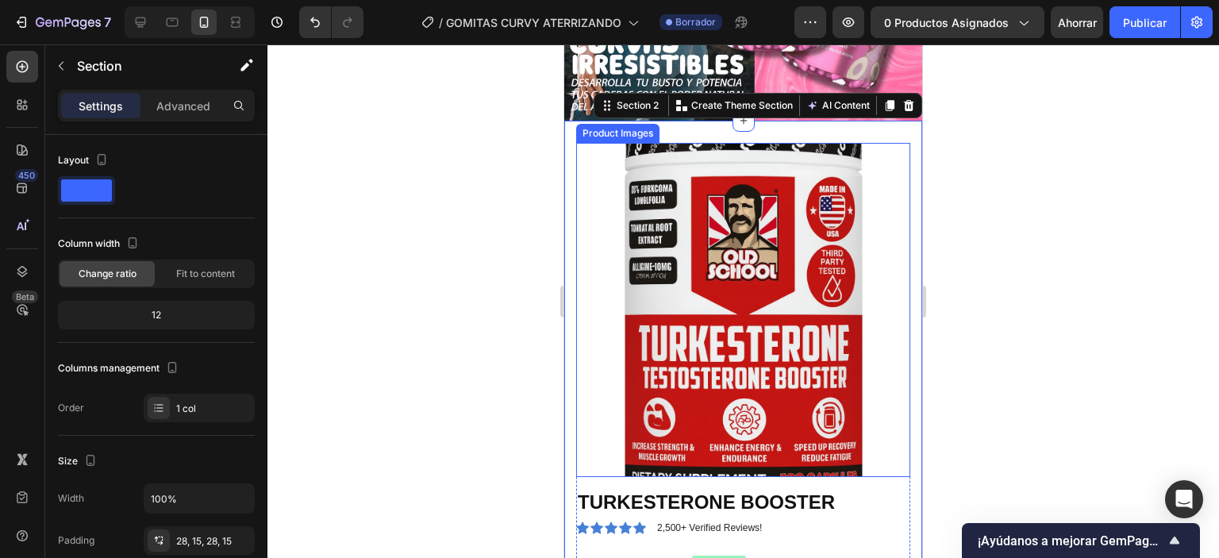
scroll to position [323, 0]
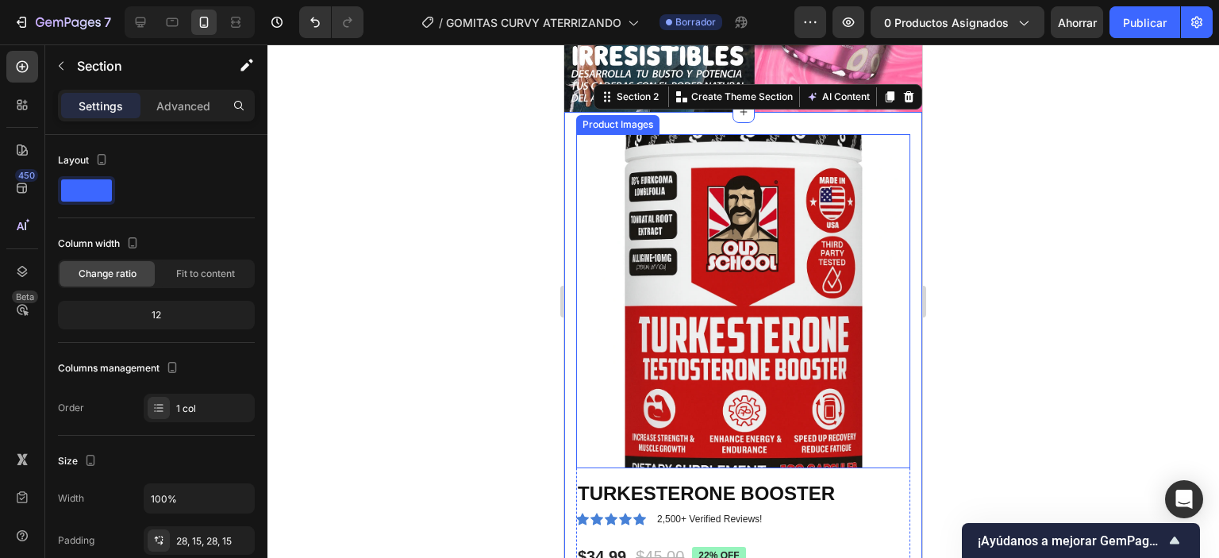
click at [749, 479] on h1 "TURKESTERONE BOOSTER" at bounding box center [743, 493] width 334 height 28
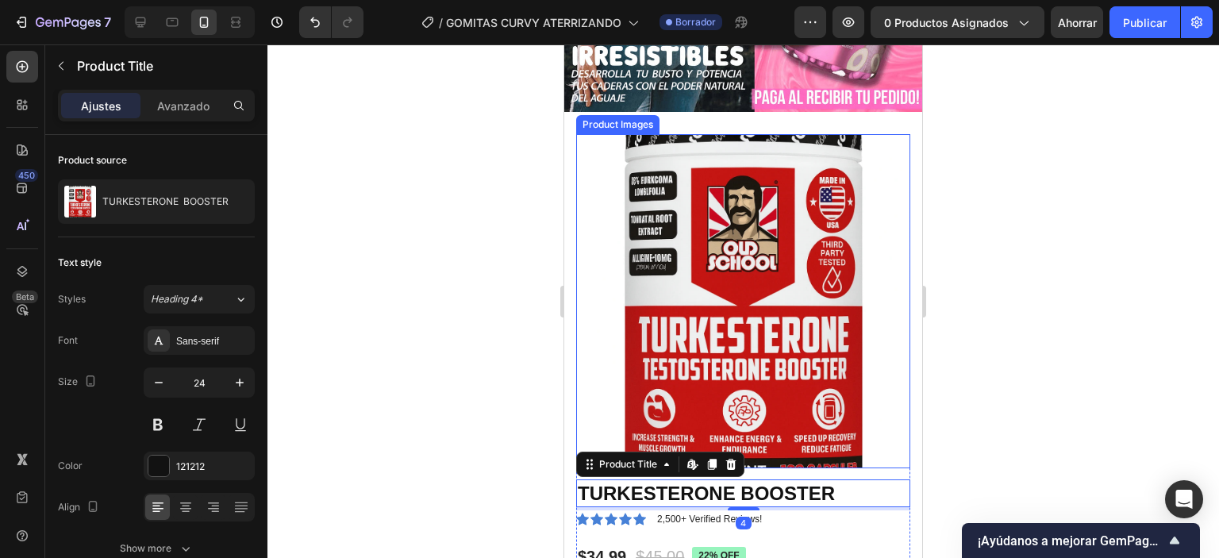
drag, startPoint x: 753, startPoint y: 371, endPoint x: 812, endPoint y: 219, distance: 163.3
click at [753, 371] on img at bounding box center [743, 301] width 334 height 334
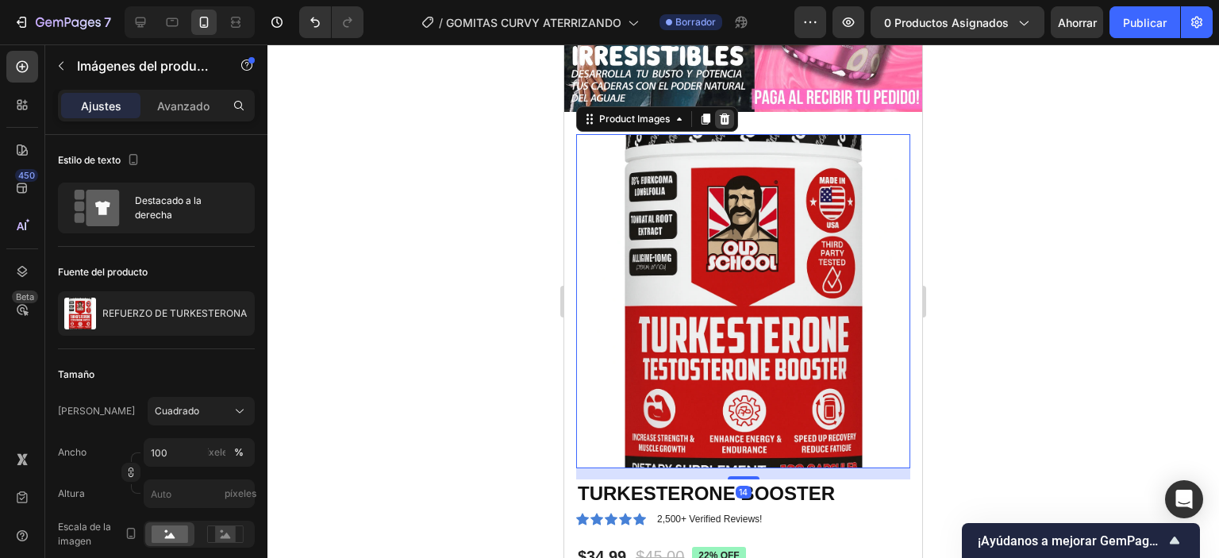
click at [721, 113] on icon at bounding box center [724, 119] width 13 height 13
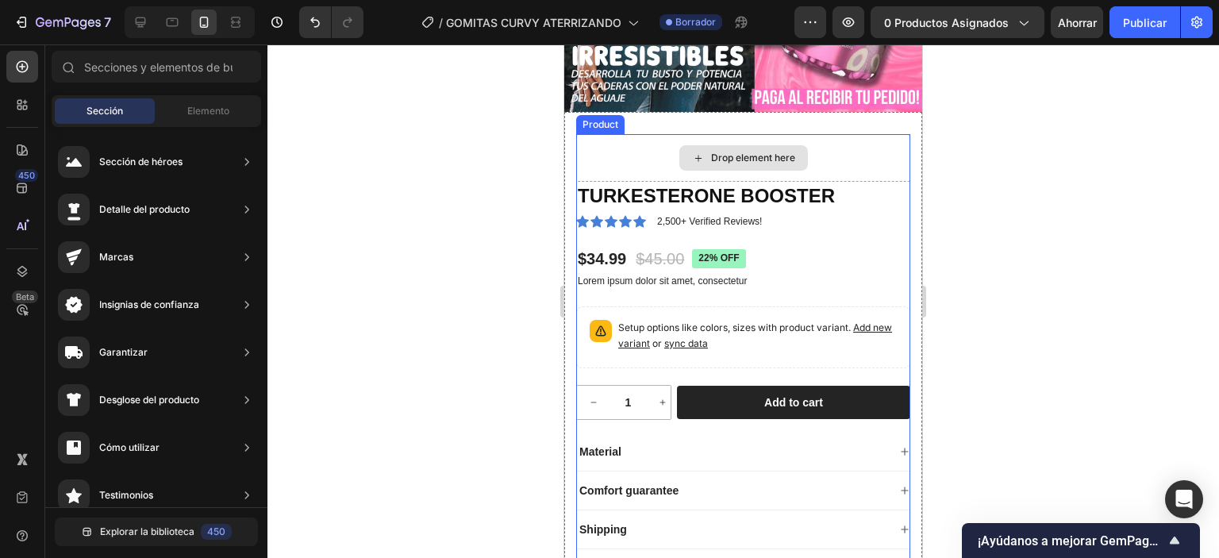
click at [688, 134] on div "Drop element here" at bounding box center [743, 158] width 334 height 48
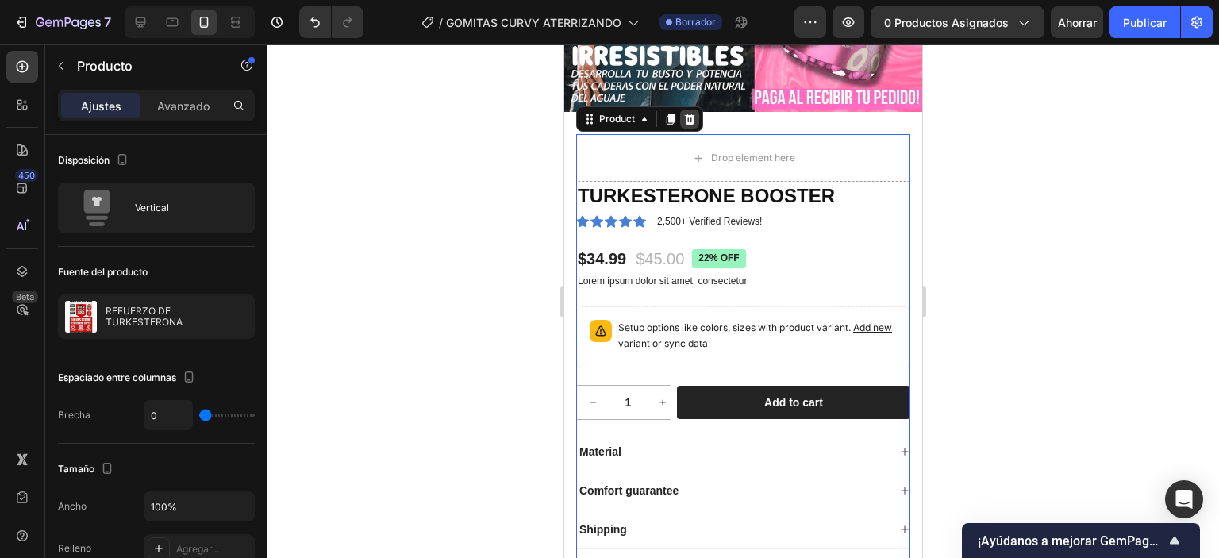
click at [685, 113] on icon at bounding box center [689, 119] width 13 height 13
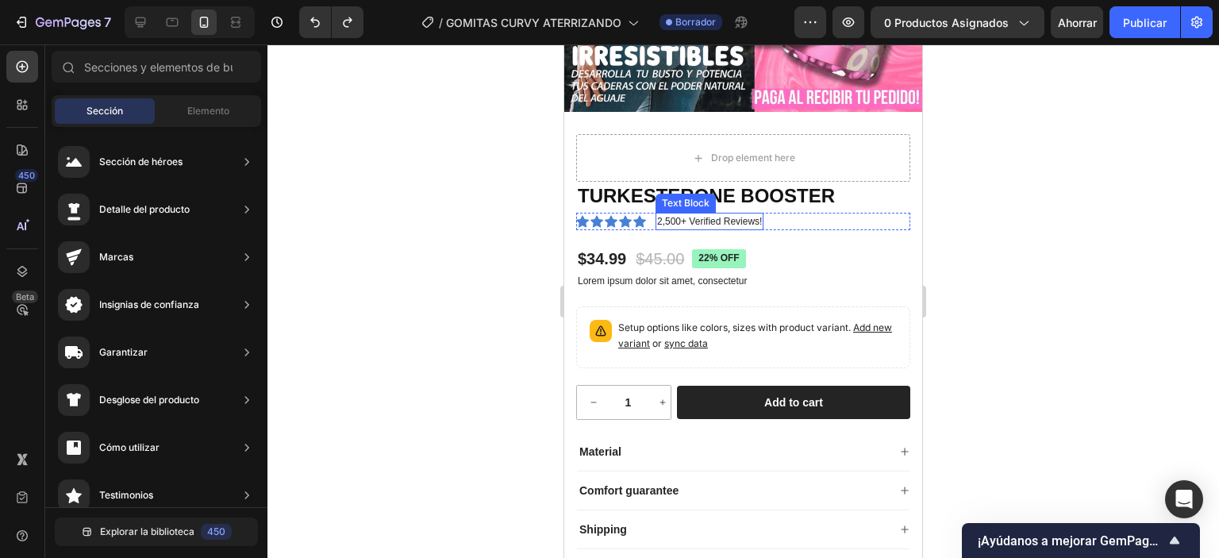
click at [675, 214] on p "2,500+ Verified Reviews!" at bounding box center [709, 221] width 105 height 14
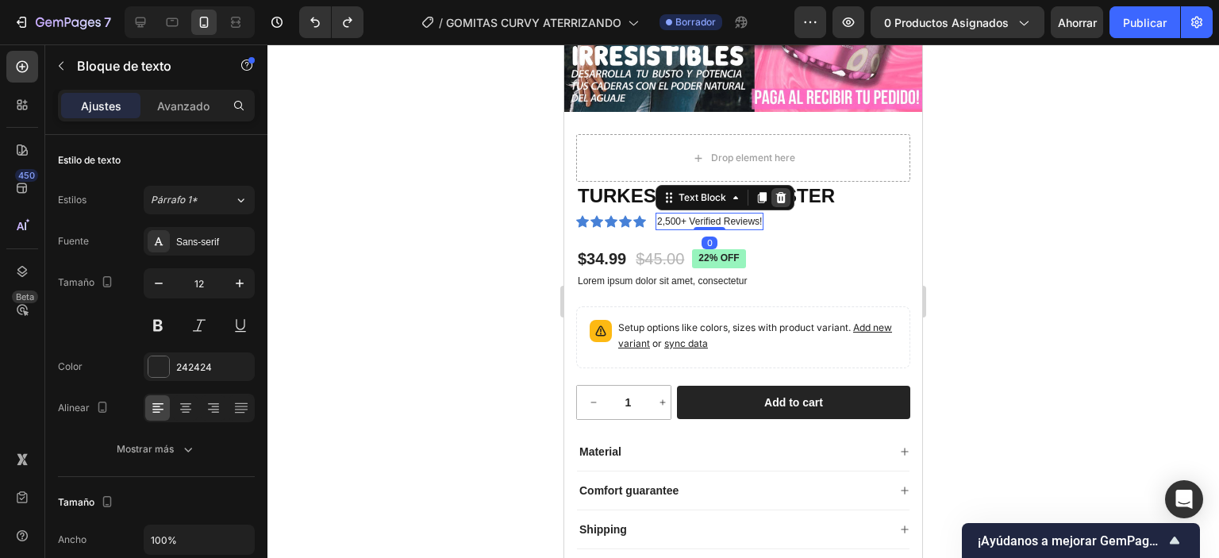
click at [778, 192] on icon at bounding box center [781, 197] width 10 height 11
click at [817, 213] on div "Icon Icon Icon Icon Icon Icon List 2,500+ Verified Reviews! Text Block 0 Row" at bounding box center [743, 221] width 334 height 17
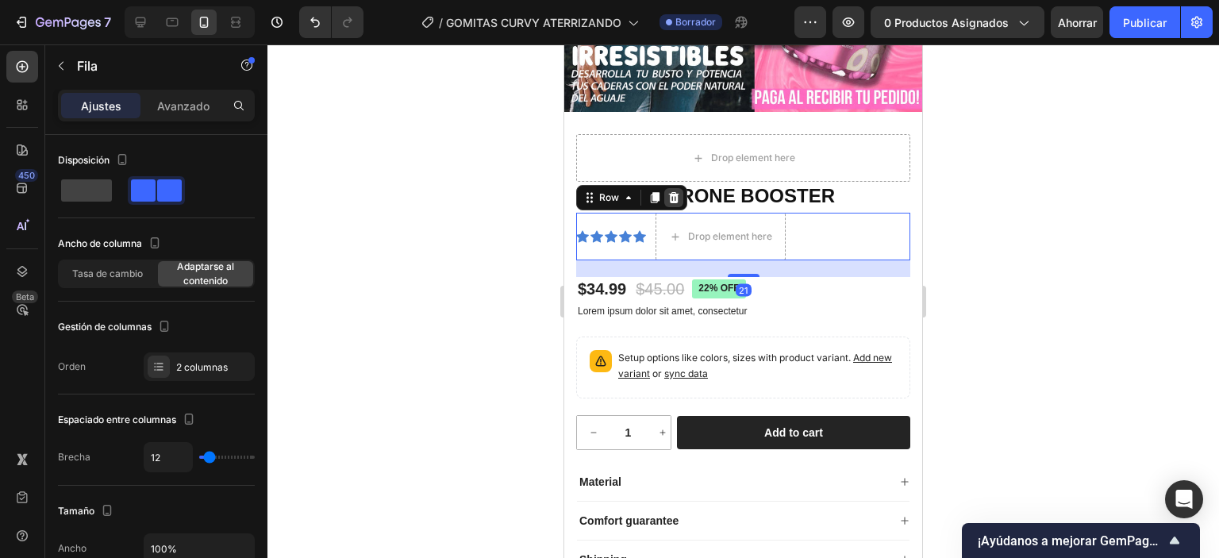
click at [676, 191] on icon at bounding box center [673, 197] width 13 height 13
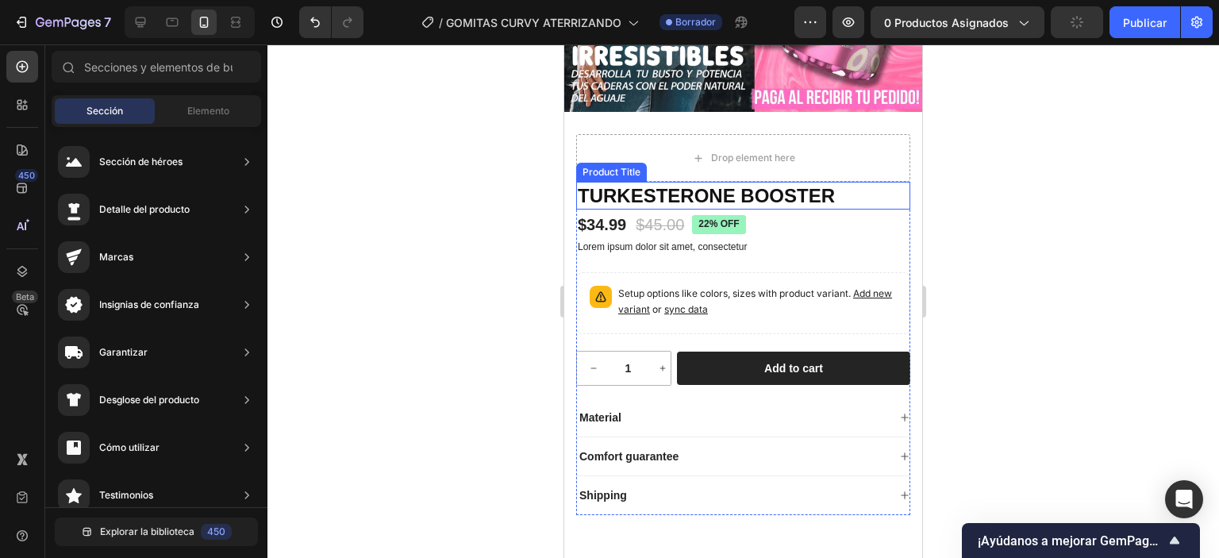
drag, startPoint x: 827, startPoint y: 177, endPoint x: 811, endPoint y: 177, distance: 15.9
click at [825, 182] on h1 "TURKESTERONE BOOSTER" at bounding box center [743, 196] width 334 height 28
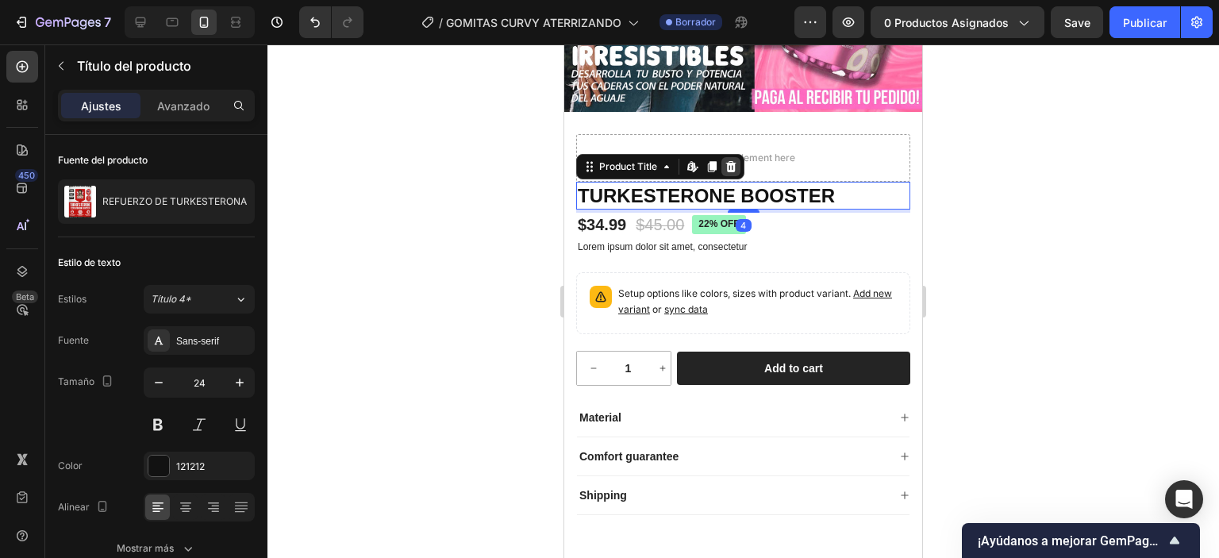
click at [729, 157] on div at bounding box center [730, 166] width 19 height 19
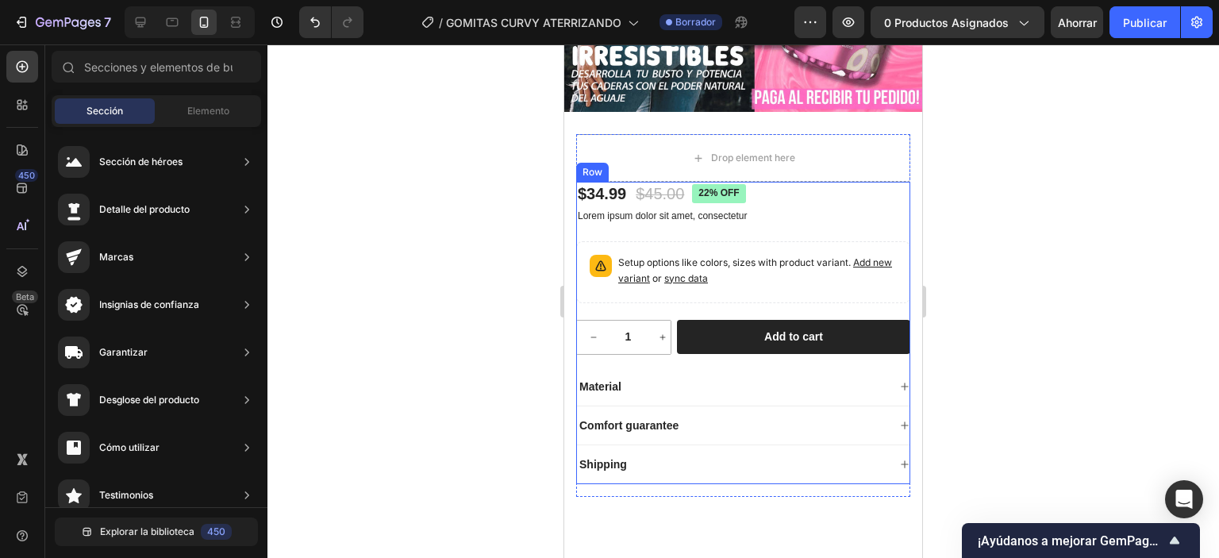
click at [790, 193] on div "$34.99 Product Price Product Price $45.00 Product Price Product Price 22% off P…" at bounding box center [743, 333] width 334 height 302
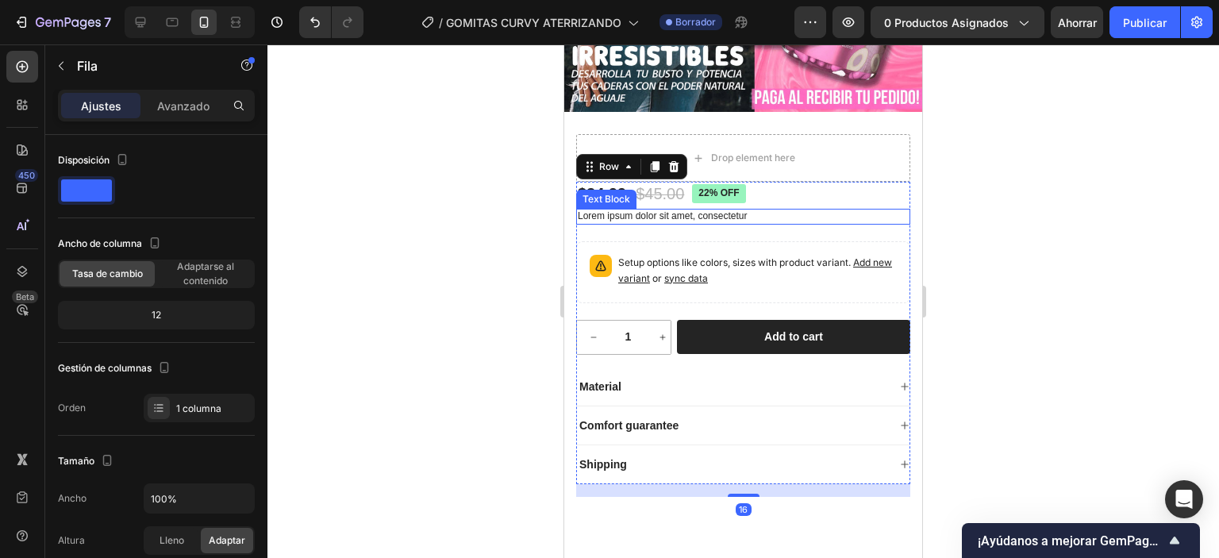
click at [788, 210] on p "Lorem ipsum dolor sit amet, consectetur" at bounding box center [743, 216] width 331 height 13
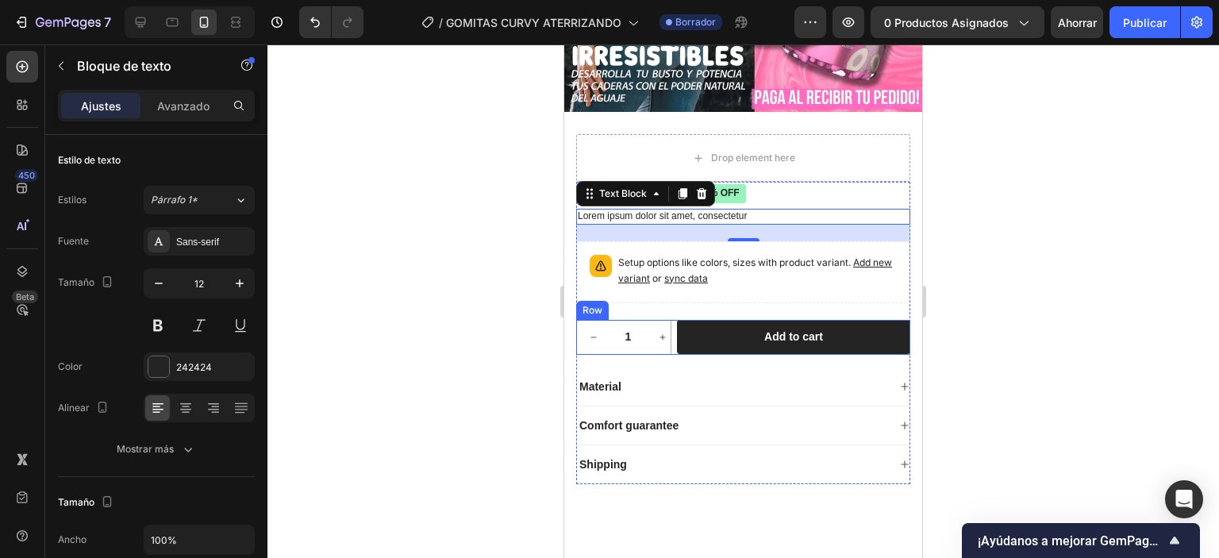
click at [673, 332] on div "1 Product Quantity Row Add to cart Add to Cart Row" at bounding box center [743, 337] width 334 height 35
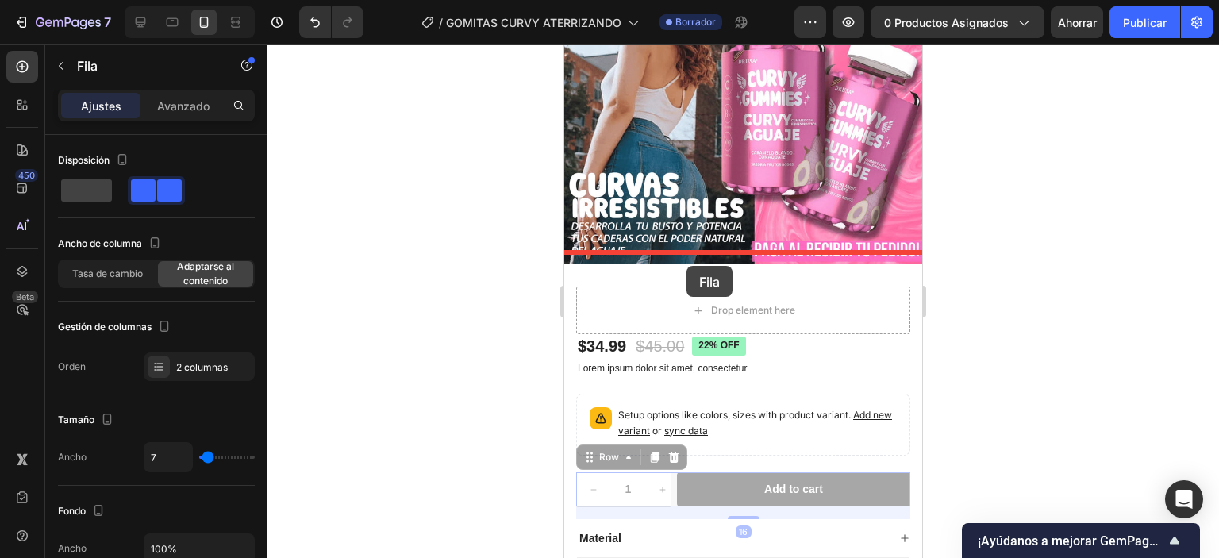
scroll to position [148, 0]
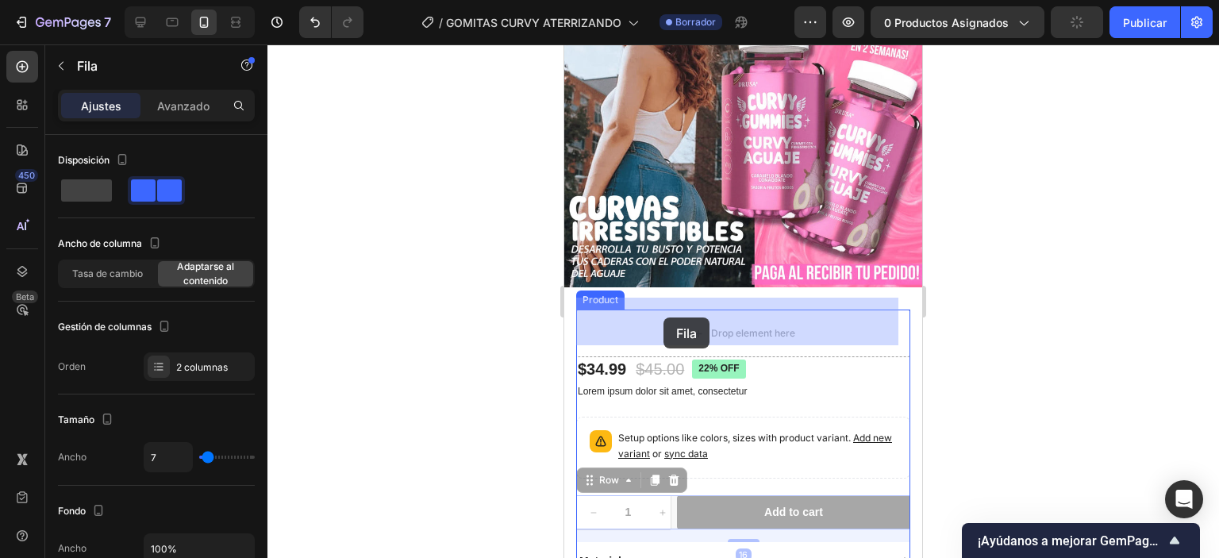
drag, startPoint x: 673, startPoint y: 332, endPoint x: 664, endPoint y: 317, distance: 17.2
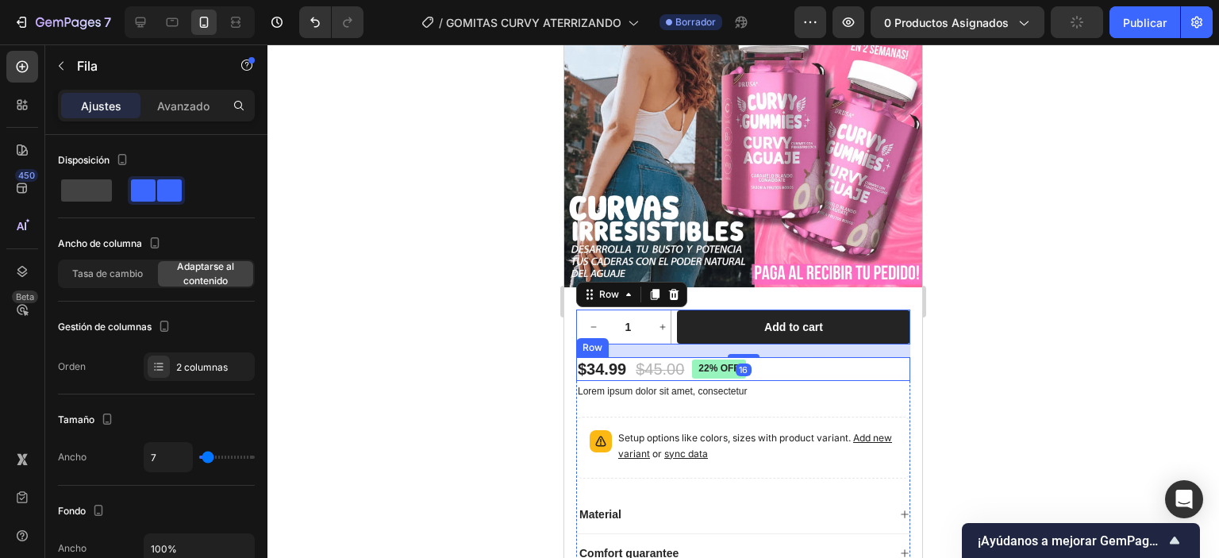
click at [820, 364] on div "$34.99 Product Price Product Price $45.00 Product Price Product Price 22% off P…" at bounding box center [743, 369] width 334 height 24
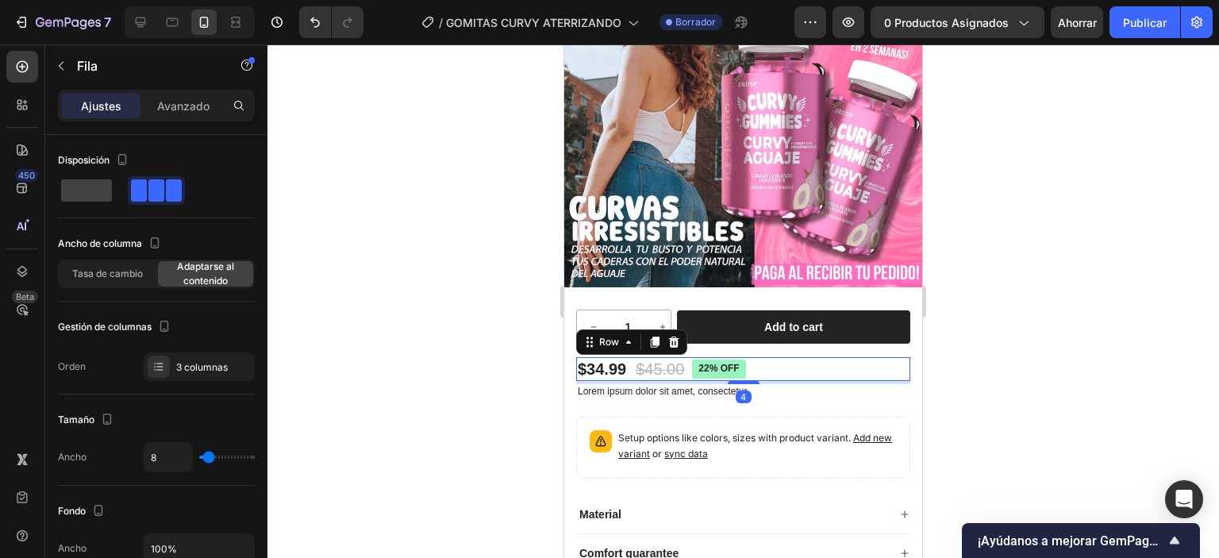
click at [670, 337] on icon at bounding box center [674, 342] width 10 height 11
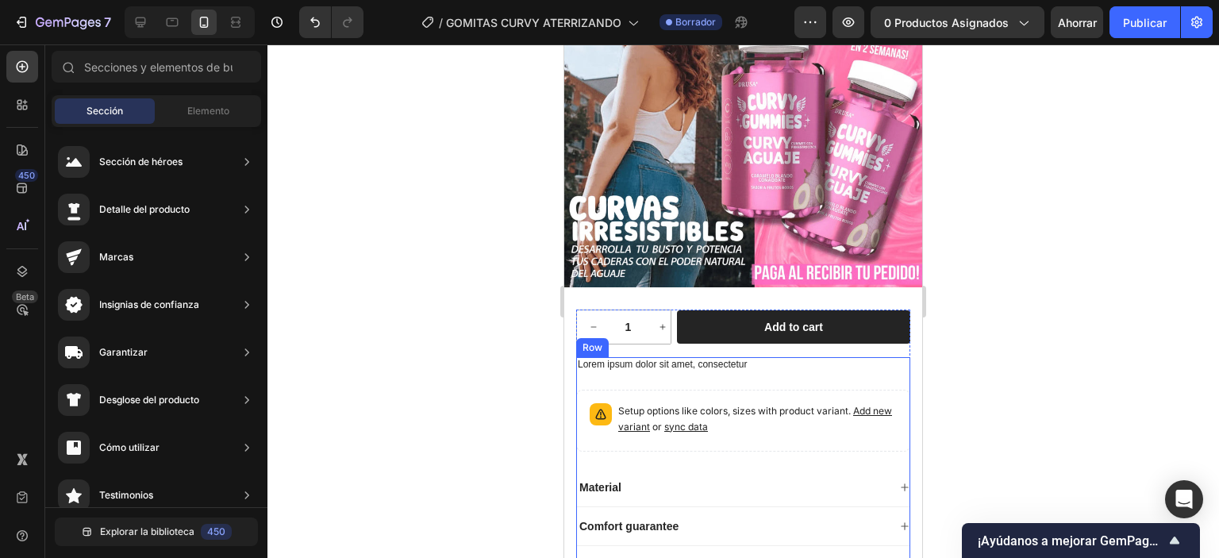
click at [768, 366] on div "Lorem ipsum dolor sit amet, consectetur Text Block Setup options like colors, s…" at bounding box center [743, 471] width 334 height 228
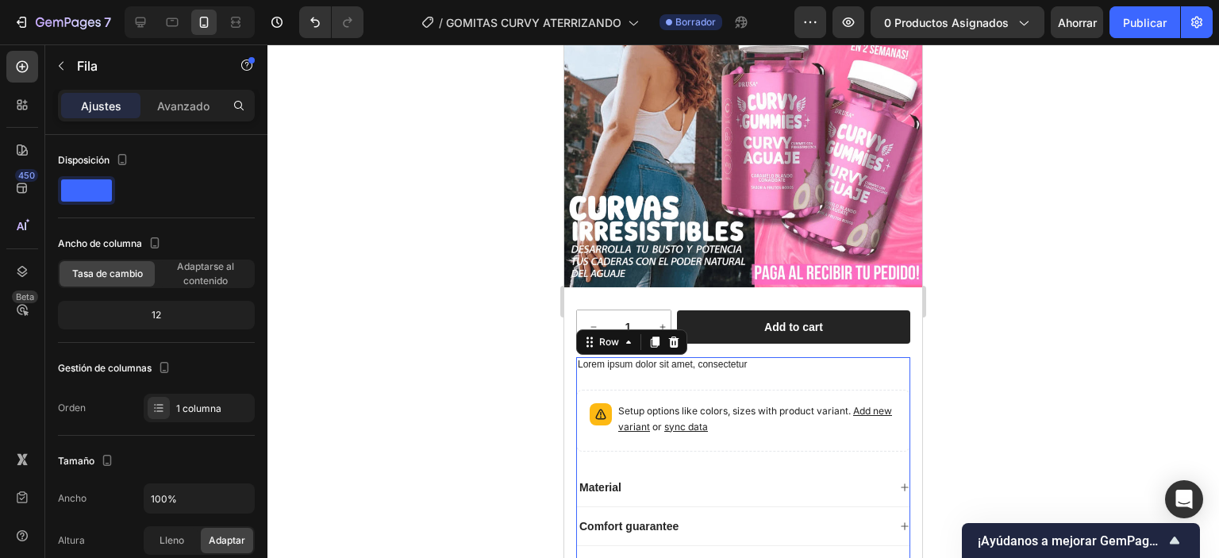
drag, startPoint x: 674, startPoint y: 333, endPoint x: 716, endPoint y: 344, distance: 43.5
click at [674, 336] on icon at bounding box center [673, 342] width 13 height 13
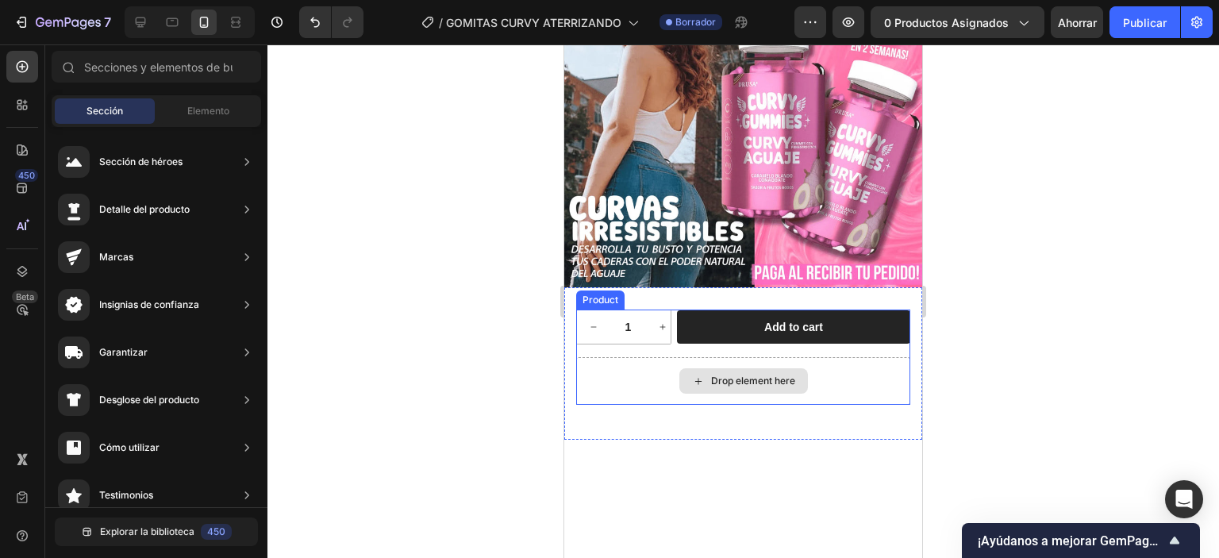
click at [833, 380] on div "Drop element here" at bounding box center [743, 381] width 334 height 48
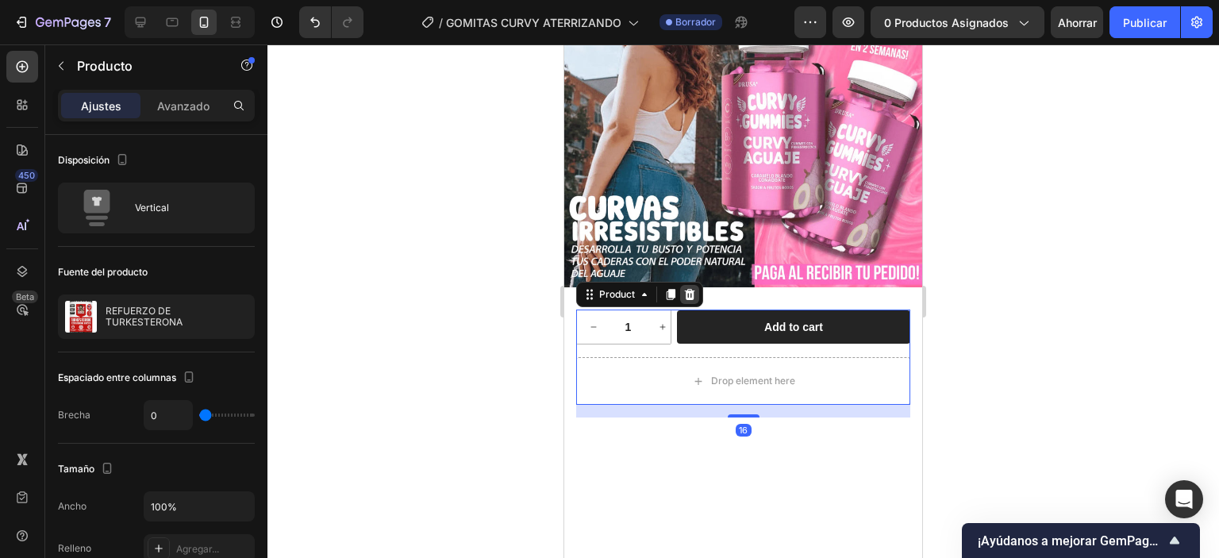
click at [691, 289] on icon at bounding box center [690, 294] width 10 height 11
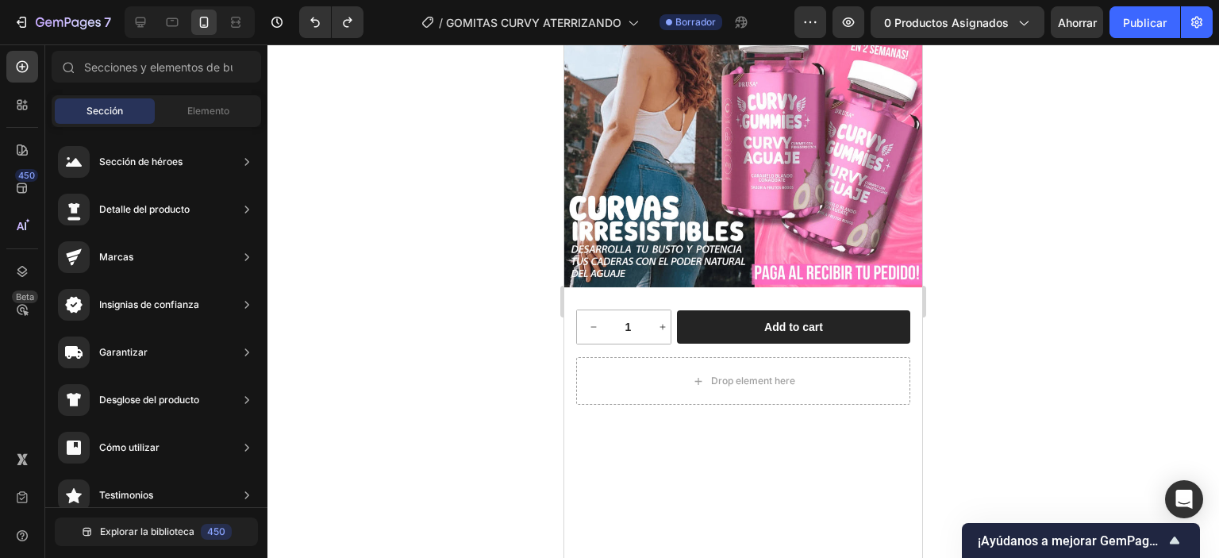
click at [1045, 338] on div at bounding box center [743, 301] width 952 height 514
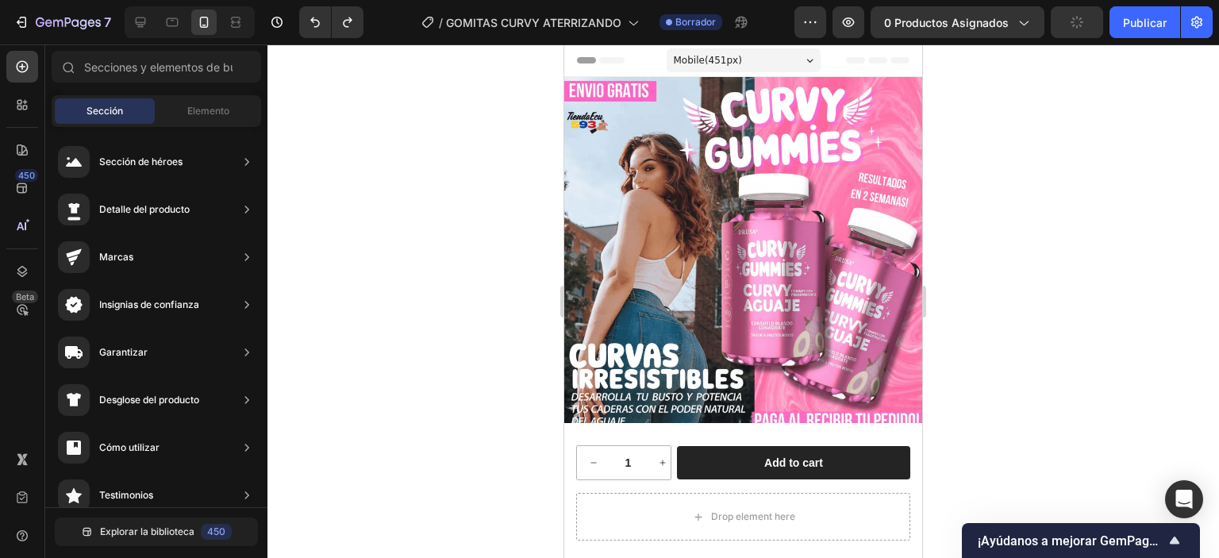
scroll to position [317, 0]
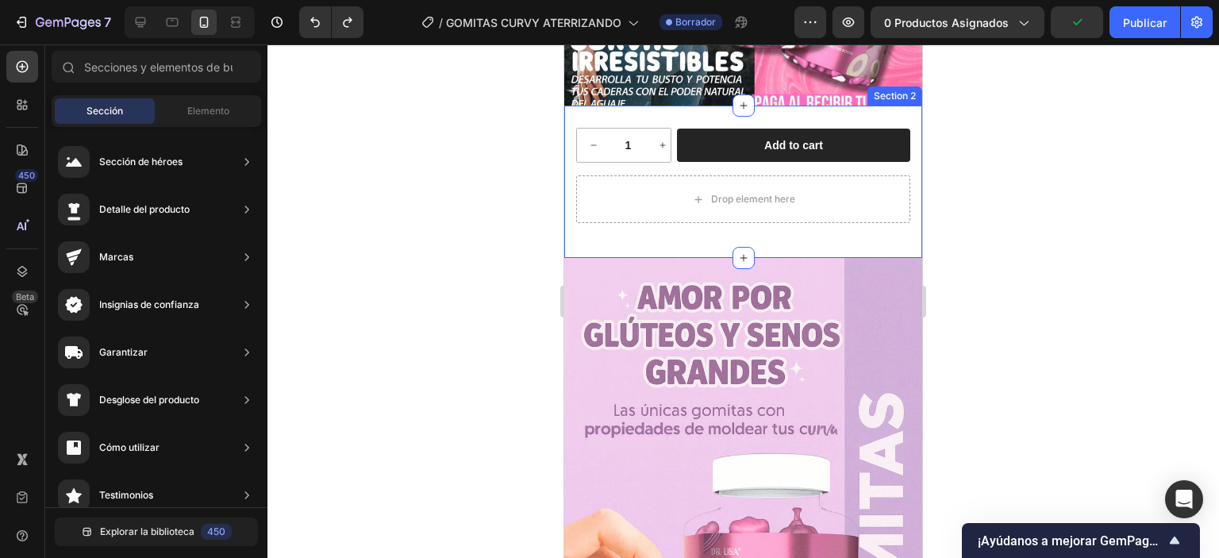
click at [775, 244] on div "1 Product Quantity Row Add to cart Add to Cart Row Drop element here Product Se…" at bounding box center [743, 182] width 358 height 152
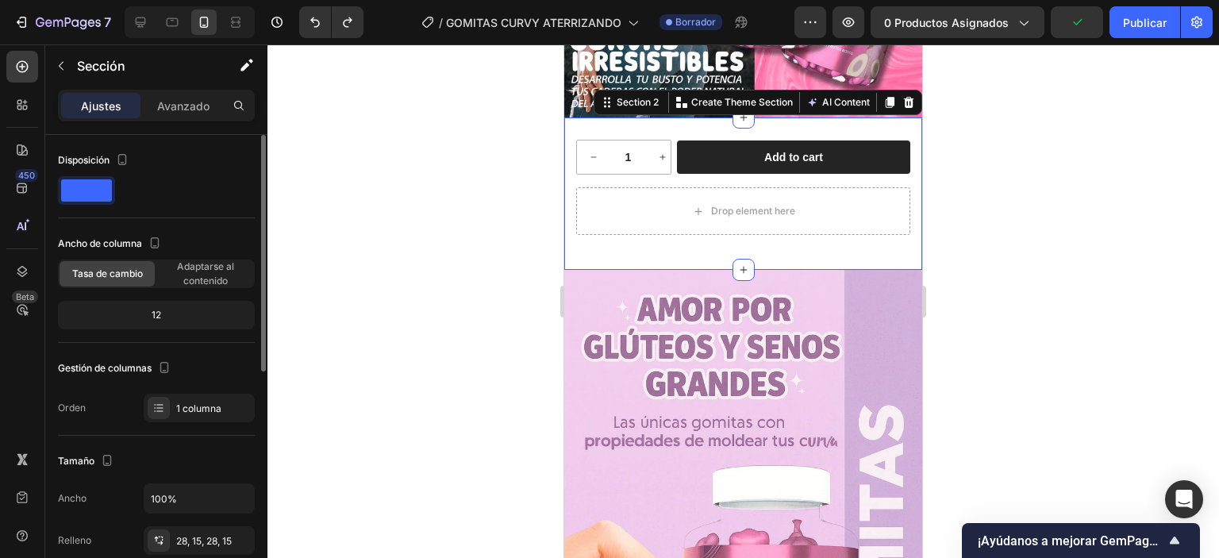
scroll to position [397, 0]
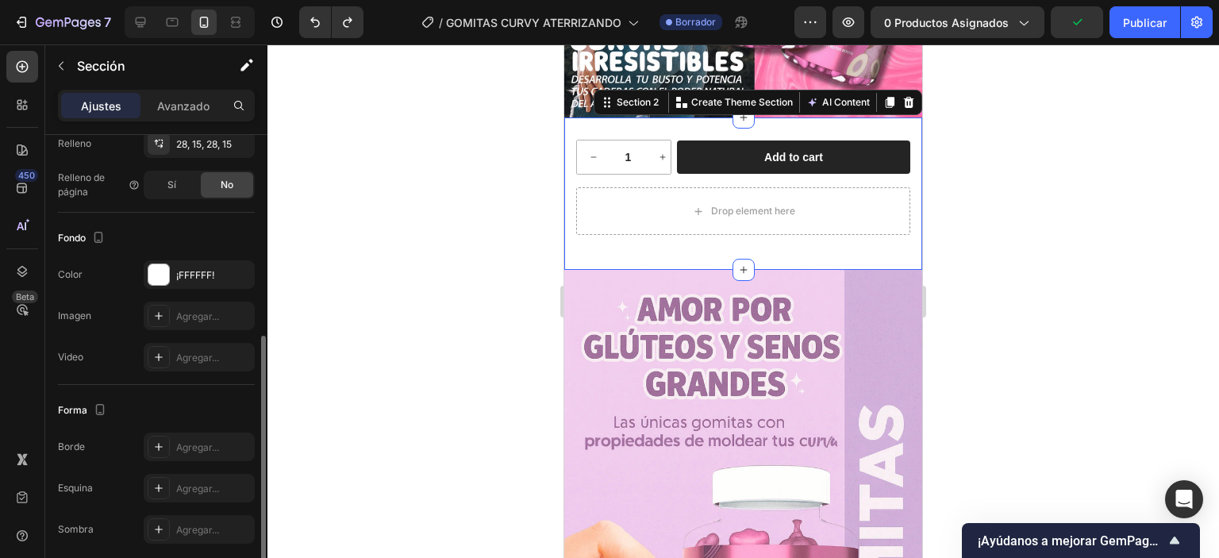
click at [202, 129] on div "Ajustes Avanzado" at bounding box center [156, 112] width 222 height 45
click at [207, 147] on font "28, 15, 28, 15" at bounding box center [204, 144] width 56 height 12
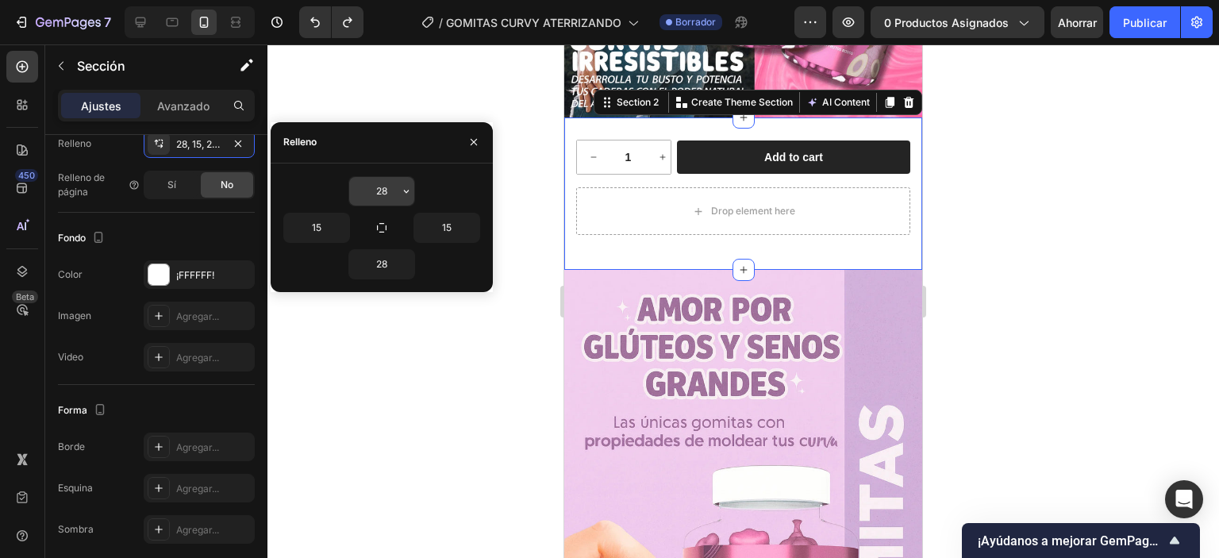
click at [387, 194] on input "28" at bounding box center [381, 191] width 65 height 29
click at [383, 191] on input "29" at bounding box center [381, 191] width 65 height 29
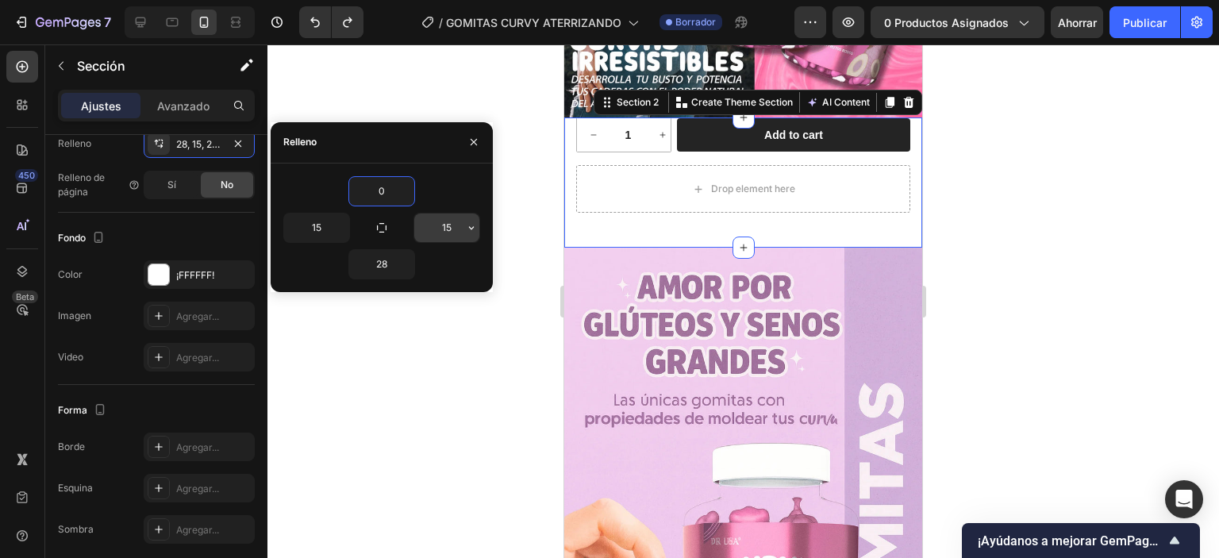
type input "0"
click at [440, 221] on input "15" at bounding box center [446, 228] width 65 height 29
click at [440, 224] on input "15" at bounding box center [446, 228] width 65 height 29
click at [455, 225] on input "015" at bounding box center [446, 228] width 65 height 29
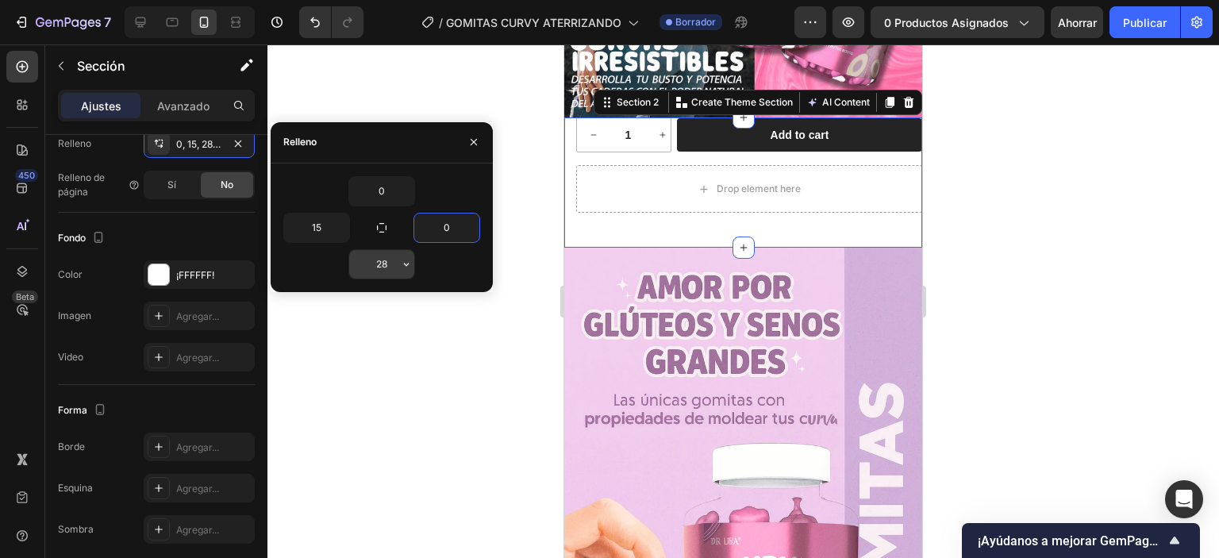
type input "0"
click at [381, 258] on input "28" at bounding box center [381, 264] width 65 height 29
click at [381, 259] on input "28" at bounding box center [381, 264] width 65 height 29
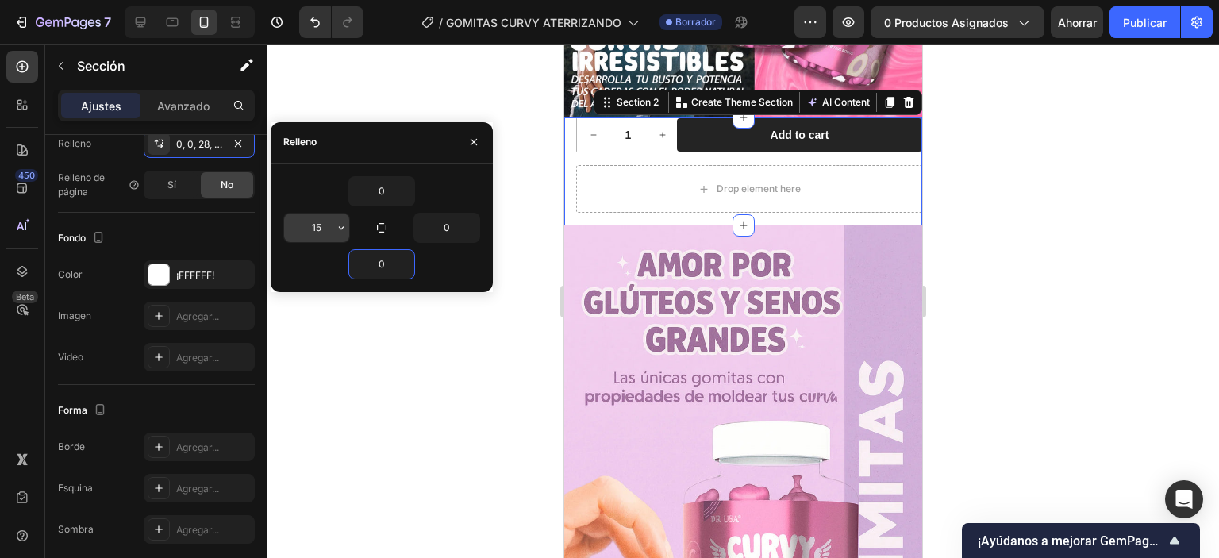
type input "0"
click at [317, 227] on input "15" at bounding box center [316, 228] width 65 height 29
click at [317, 228] on input "15" at bounding box center [316, 228] width 65 height 29
type input "0"
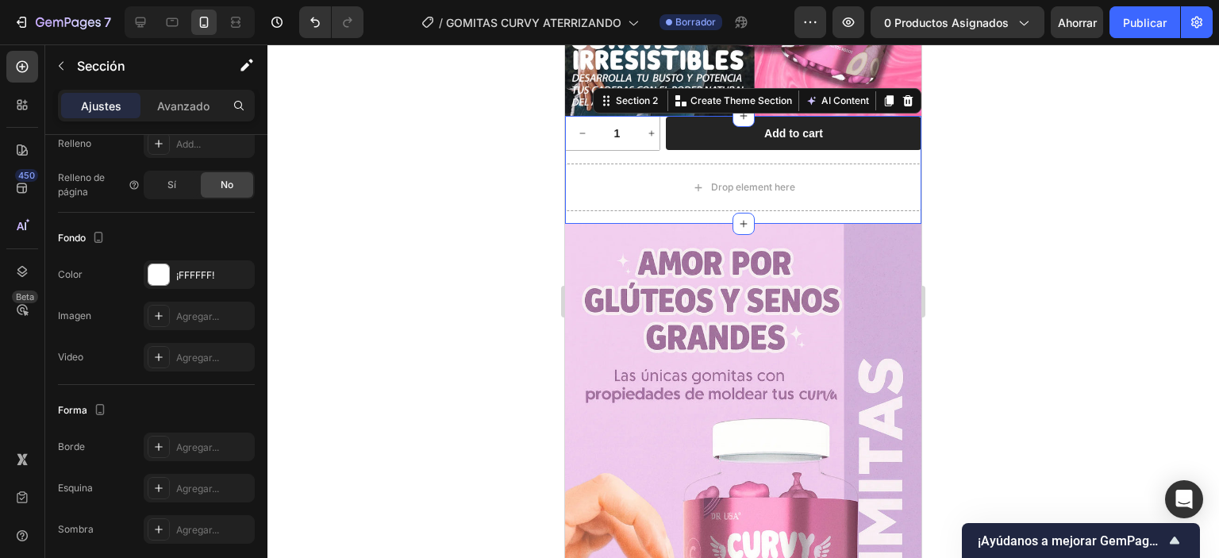
drag, startPoint x: 534, startPoint y: 272, endPoint x: 523, endPoint y: 321, distance: 50.4
click at [534, 266] on div at bounding box center [743, 301] width 952 height 514
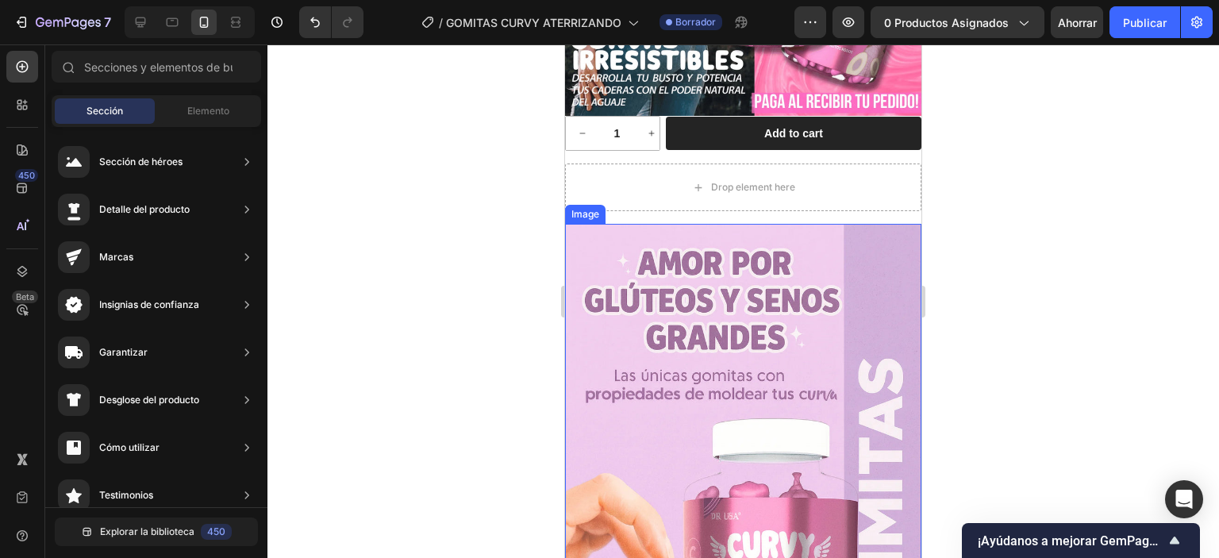
scroll to position [159, 0]
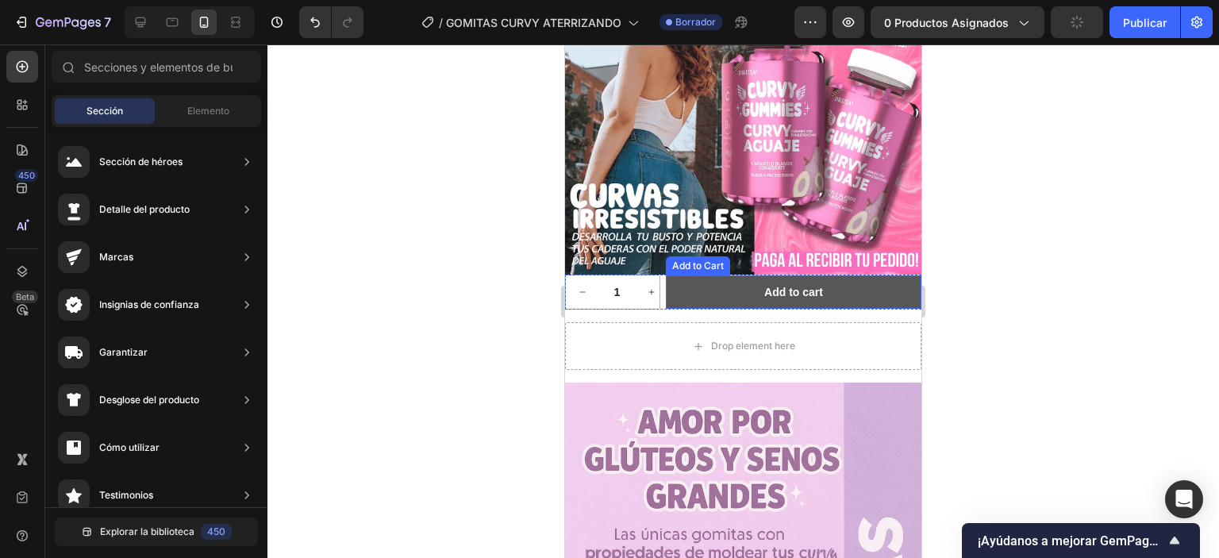
click at [718, 279] on button "Add to cart" at bounding box center [794, 291] width 256 height 33
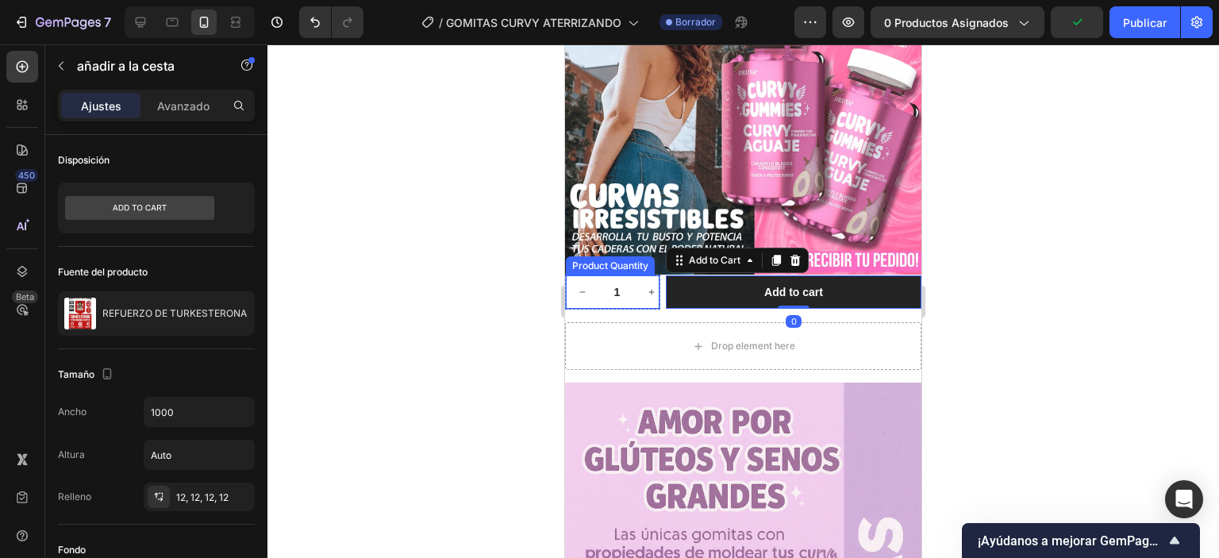
click at [650, 275] on button "increment" at bounding box center [651, 291] width 33 height 33
type input "2"
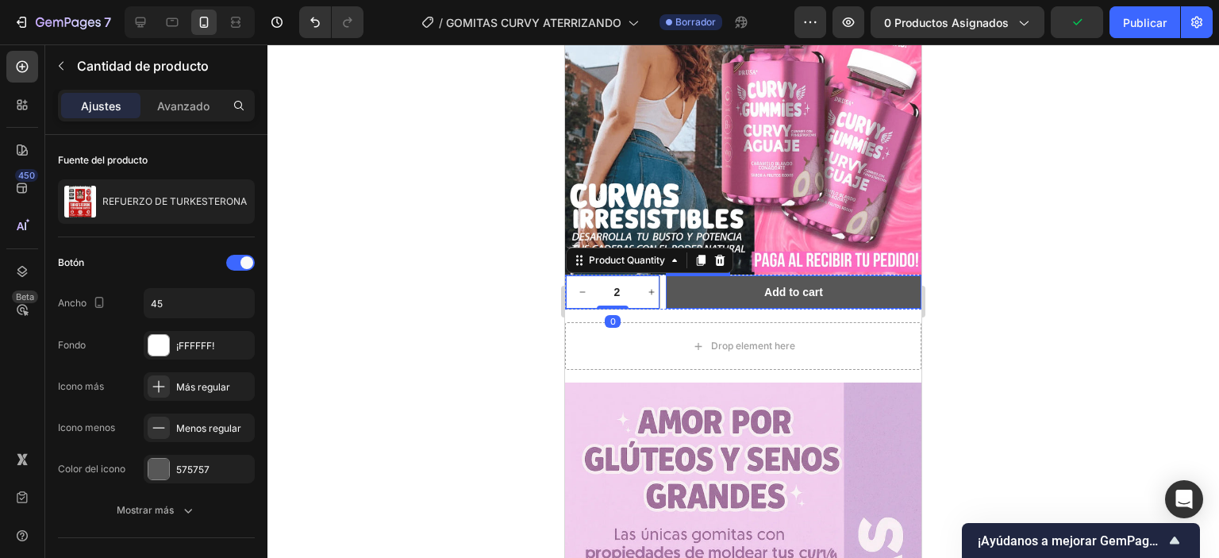
click at [717, 275] on button "Add to cart" at bounding box center [794, 291] width 256 height 33
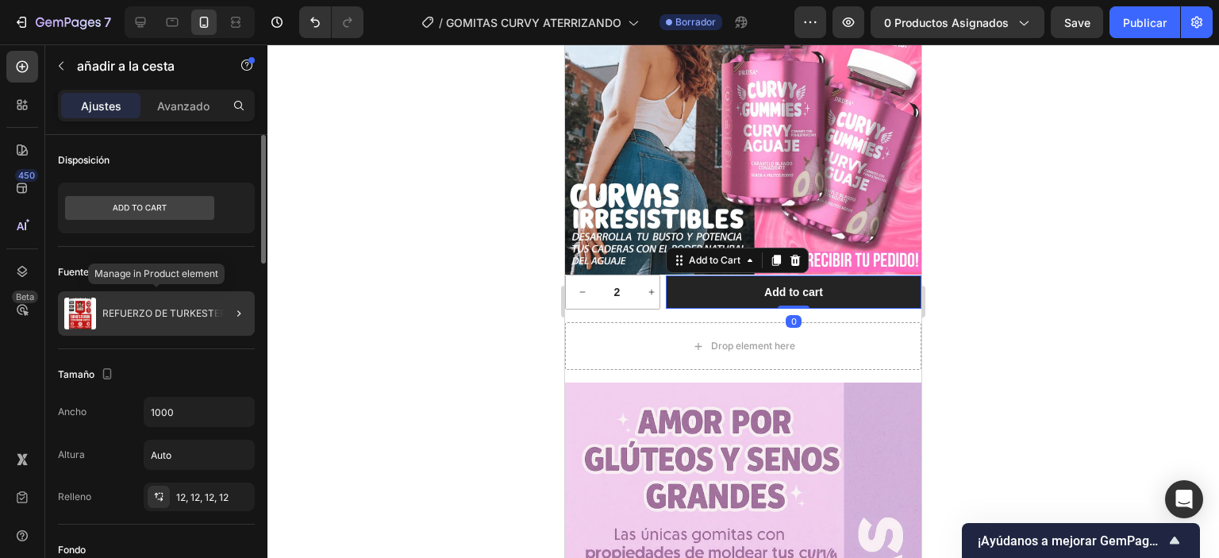
click at [171, 316] on font "REFUERZO DE TURKESTERONA" at bounding box center [174, 313] width 144 height 12
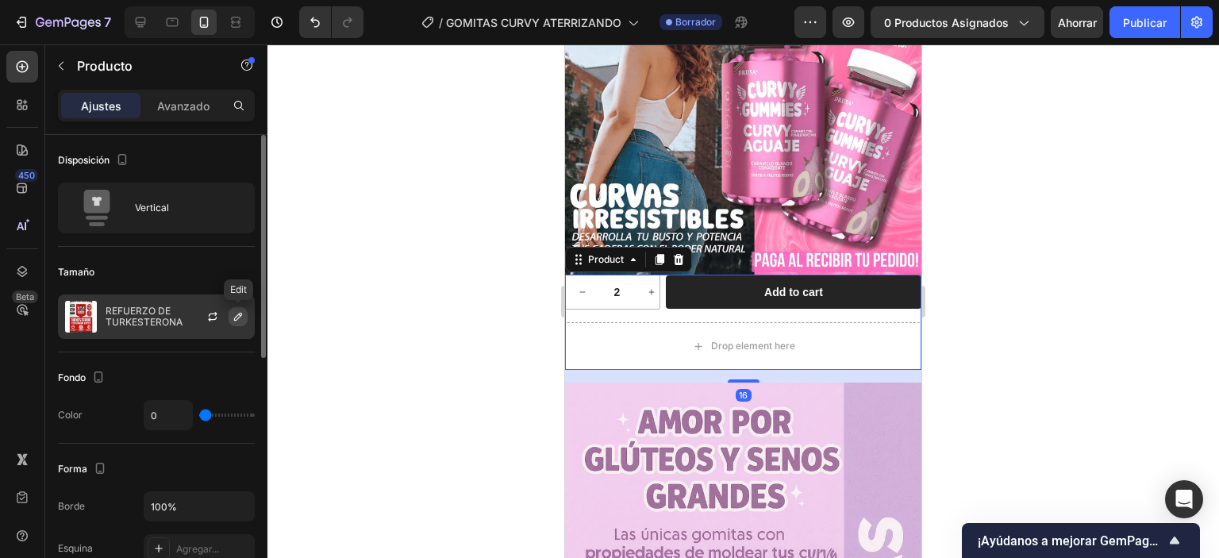
click at [243, 314] on icon "button" at bounding box center [238, 316] width 13 height 13
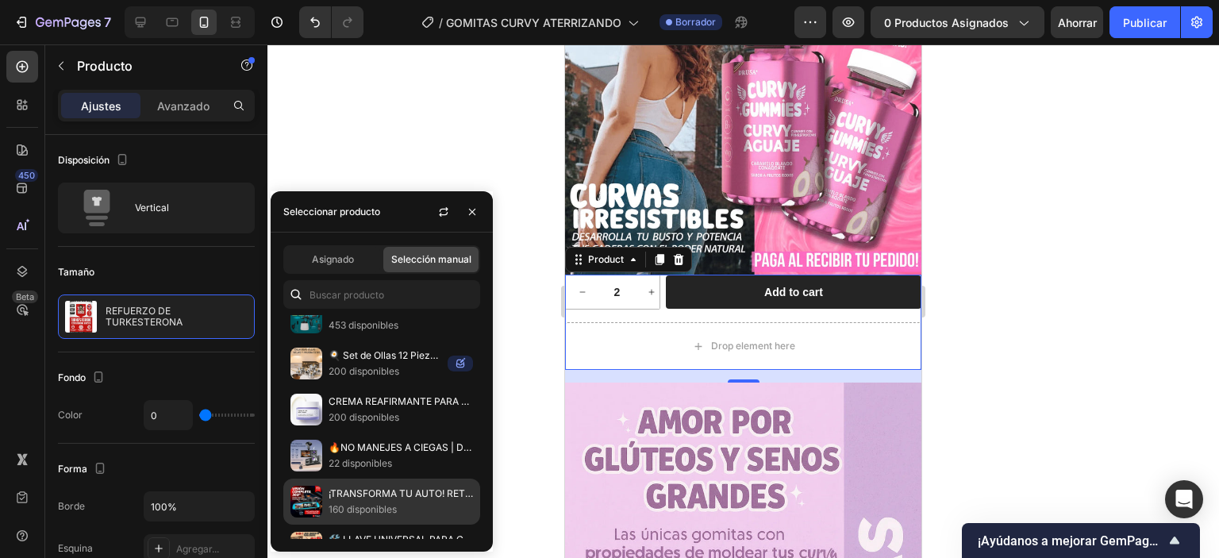
scroll to position [317, 0]
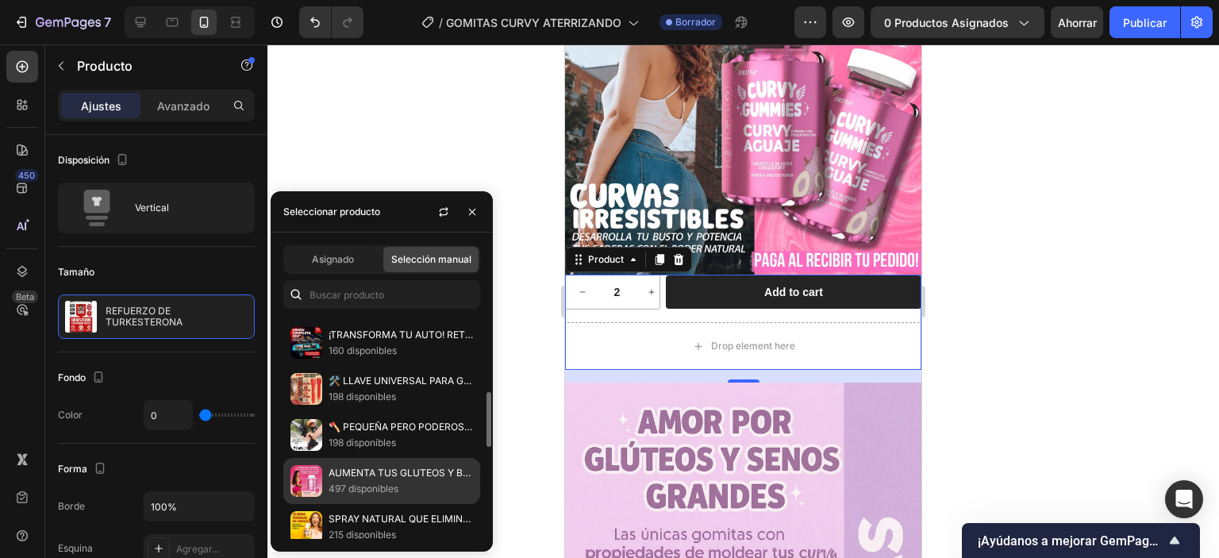
click at [331, 483] on font "497 disponibles" at bounding box center [364, 489] width 70 height 12
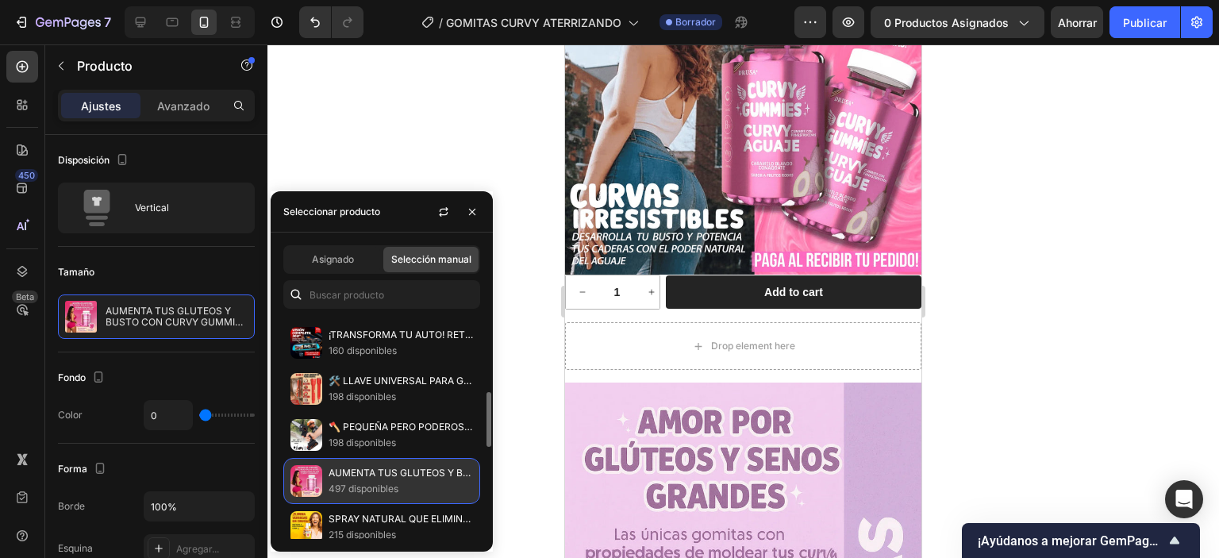
click at [429, 481] on p "497 disponibles" at bounding box center [401, 489] width 144 height 16
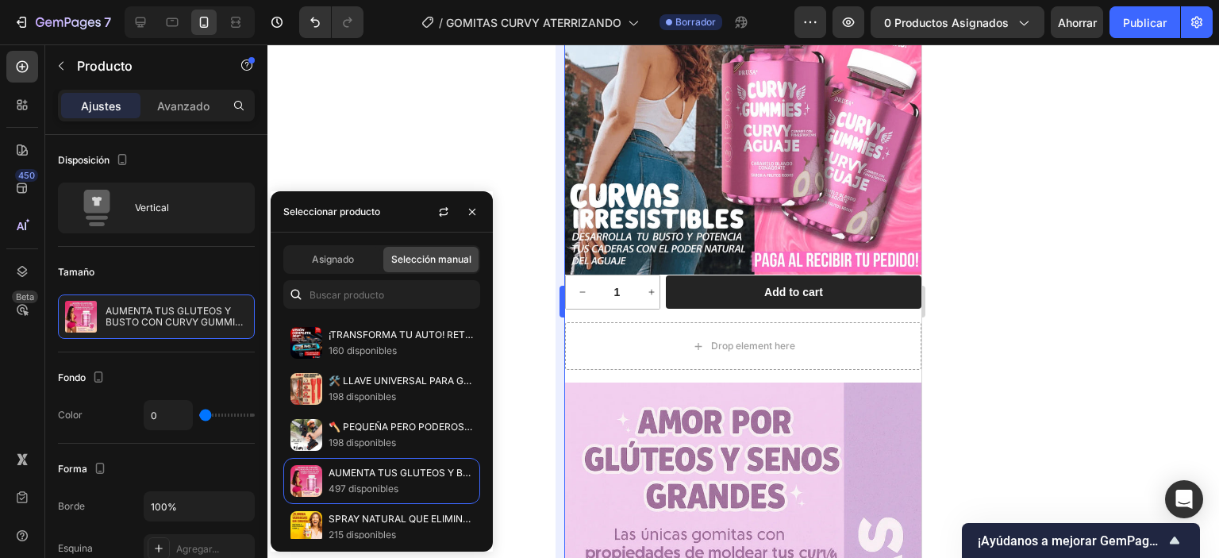
click at [556, 314] on div "333333 100 % 333333 100 %" at bounding box center [743, 301] width 952 height 514
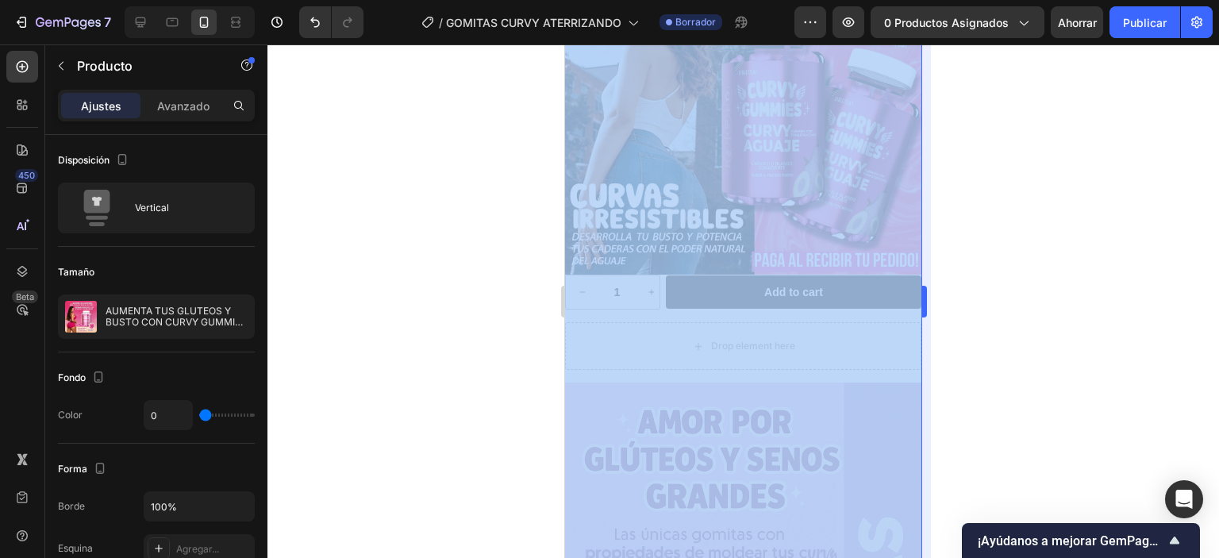
drag, startPoint x: 1054, startPoint y: 219, endPoint x: 927, endPoint y: 287, distance: 144.2
click at [1053, 219] on div at bounding box center [743, 301] width 952 height 514
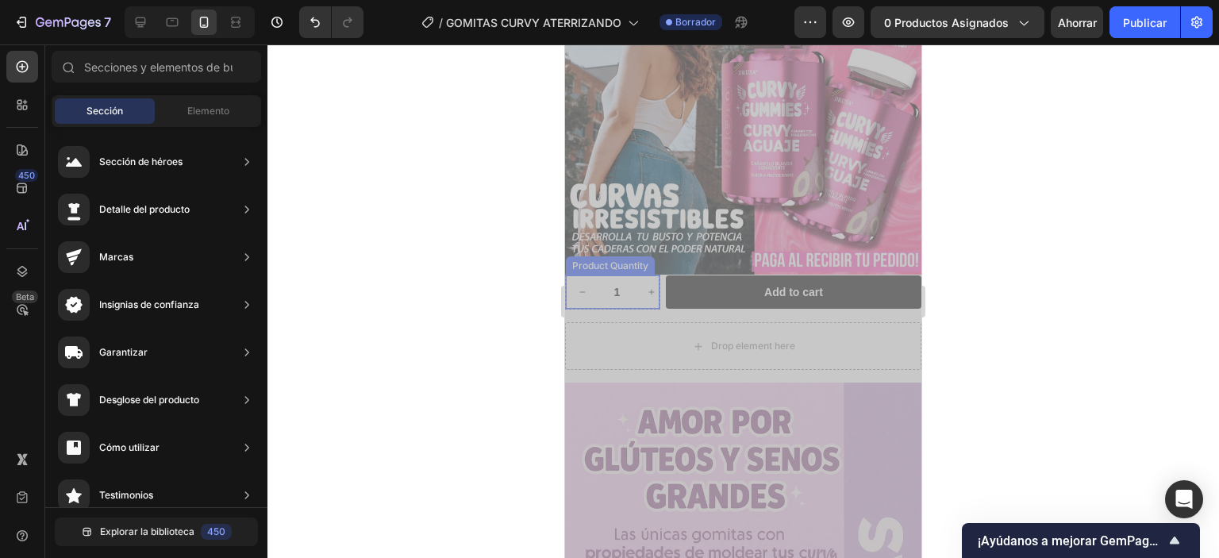
click at [651, 287] on icon "increment" at bounding box center [652, 292] width 10 height 10
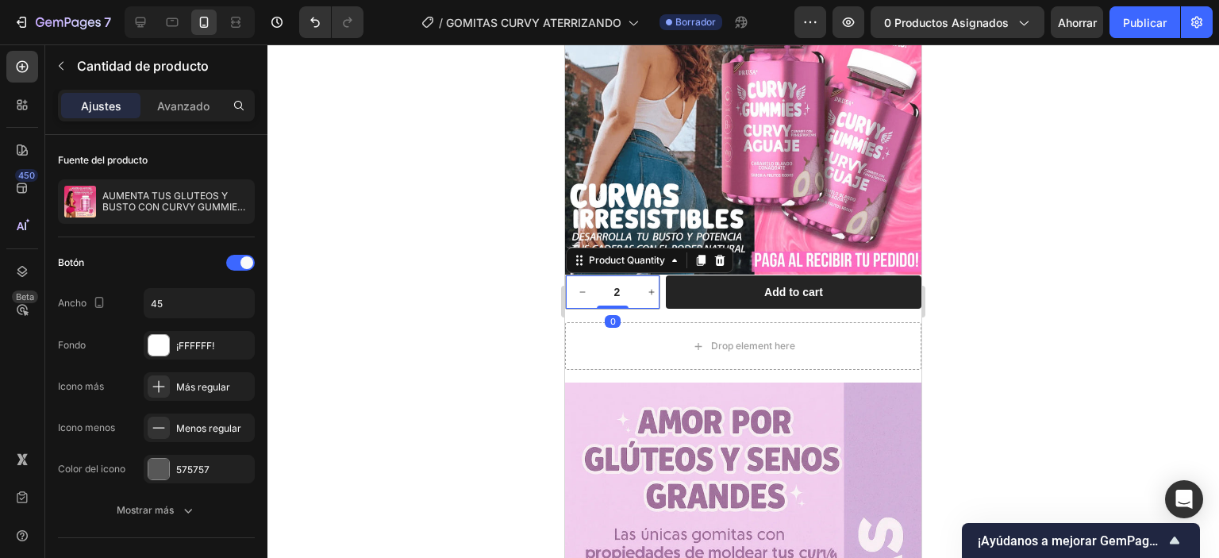
click at [635, 278] on button "increment" at bounding box center [651, 291] width 33 height 33
type input "3"
click at [723, 254] on icon at bounding box center [720, 260] width 13 height 13
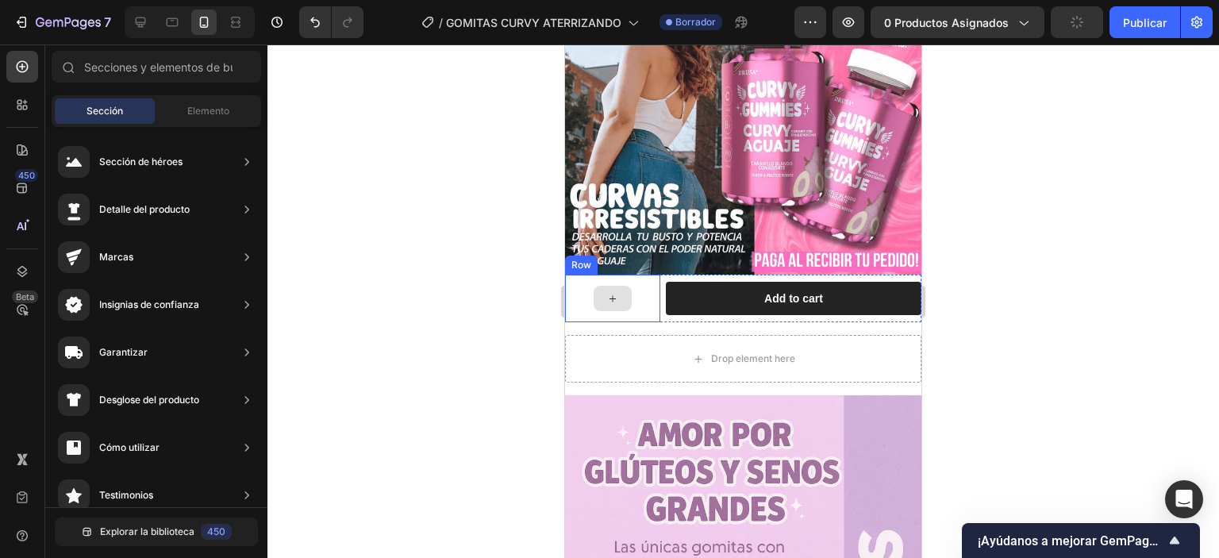
click at [646, 291] on div at bounding box center [612, 299] width 95 height 48
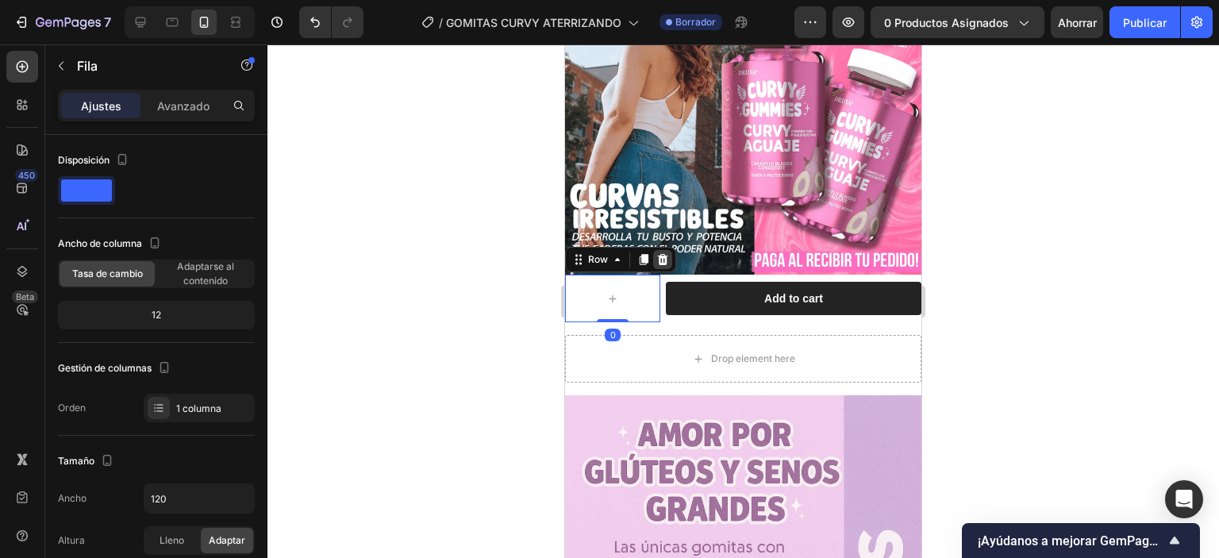
click at [660, 253] on icon at bounding box center [662, 259] width 13 height 13
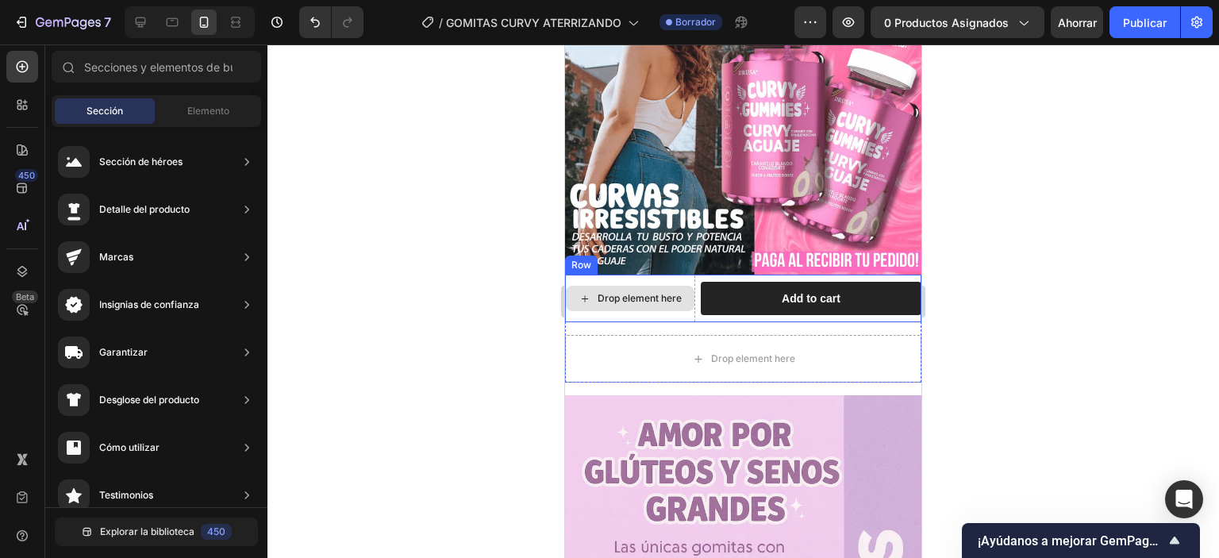
click at [679, 292] on div "Drop element here" at bounding box center [640, 298] width 84 height 13
click at [667, 275] on div "Drop element here" at bounding box center [630, 299] width 130 height 48
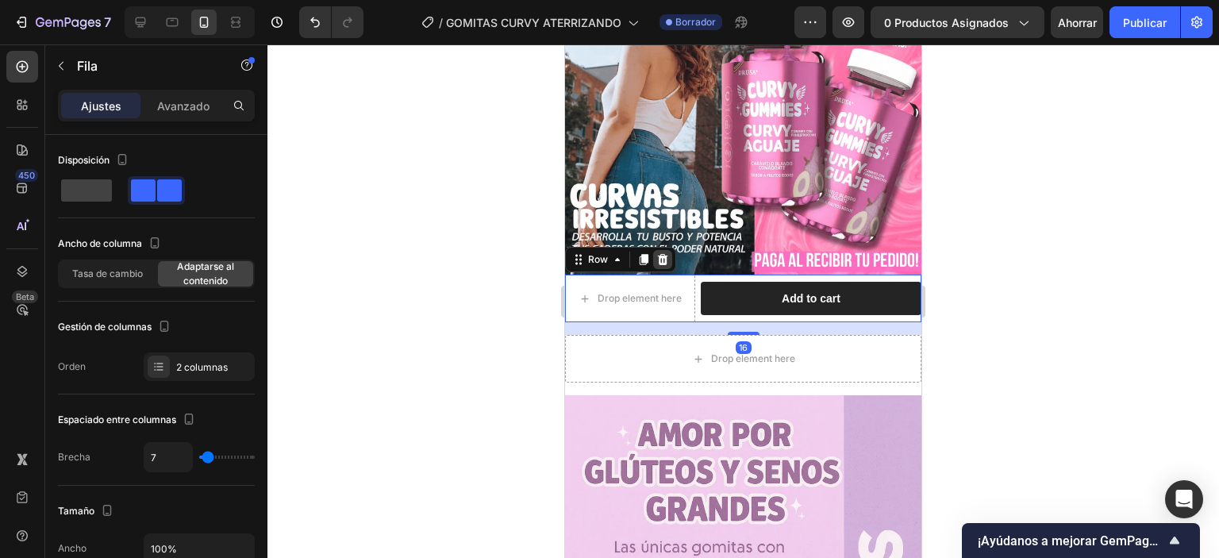
click at [664, 254] on icon at bounding box center [663, 259] width 10 height 11
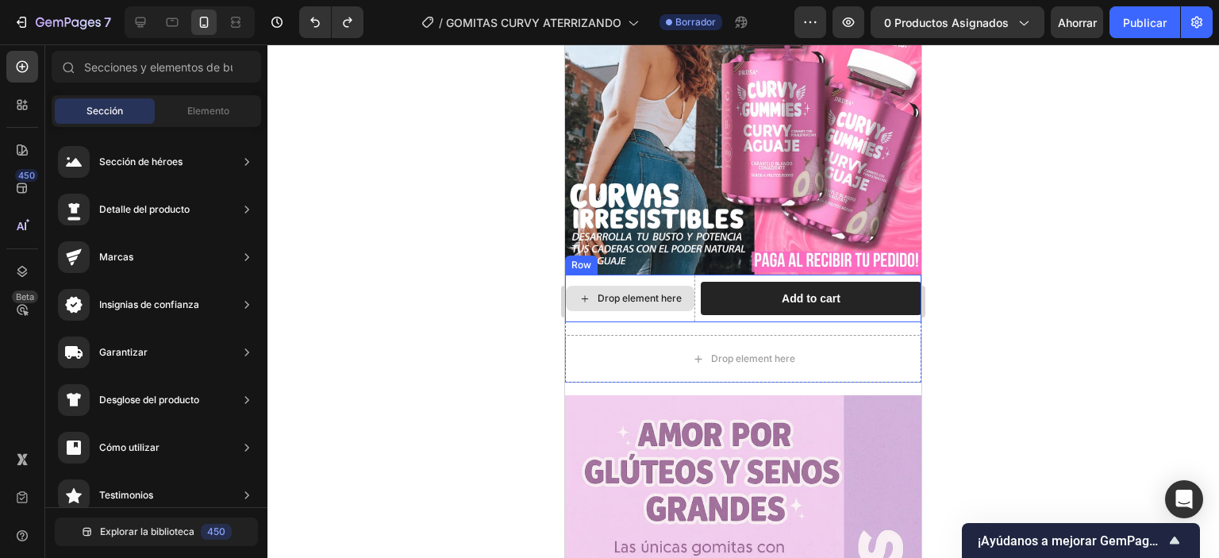
click at [658, 309] on div "Drop element here" at bounding box center [630, 299] width 130 height 48
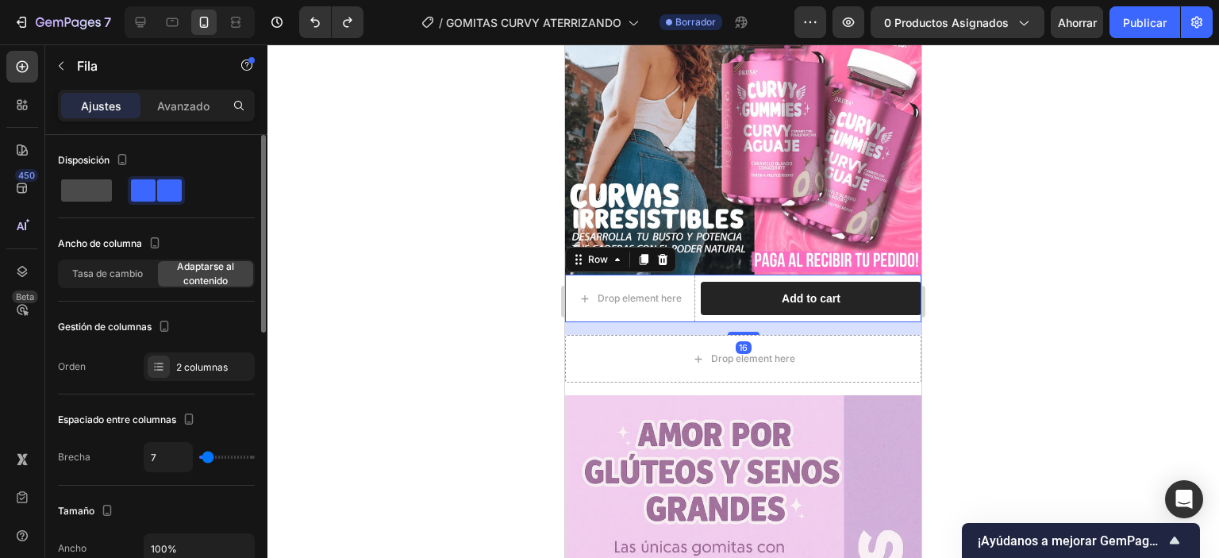
click at [92, 202] on div at bounding box center [86, 190] width 57 height 29
type input "0"
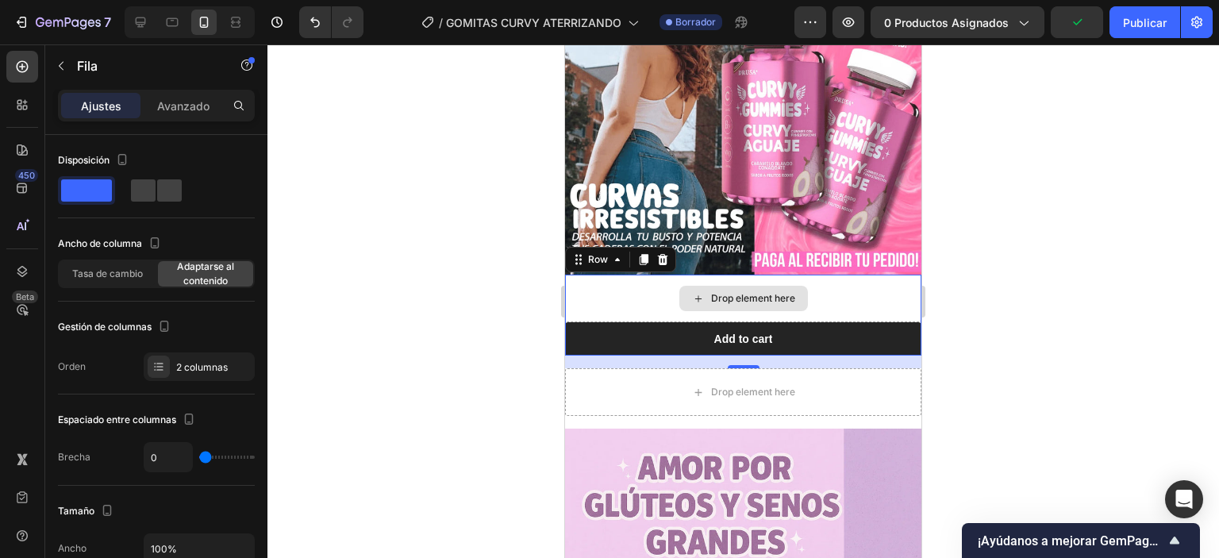
click at [838, 290] on div "Drop element here" at bounding box center [743, 299] width 356 height 48
click at [1210, 334] on div at bounding box center [743, 301] width 952 height 514
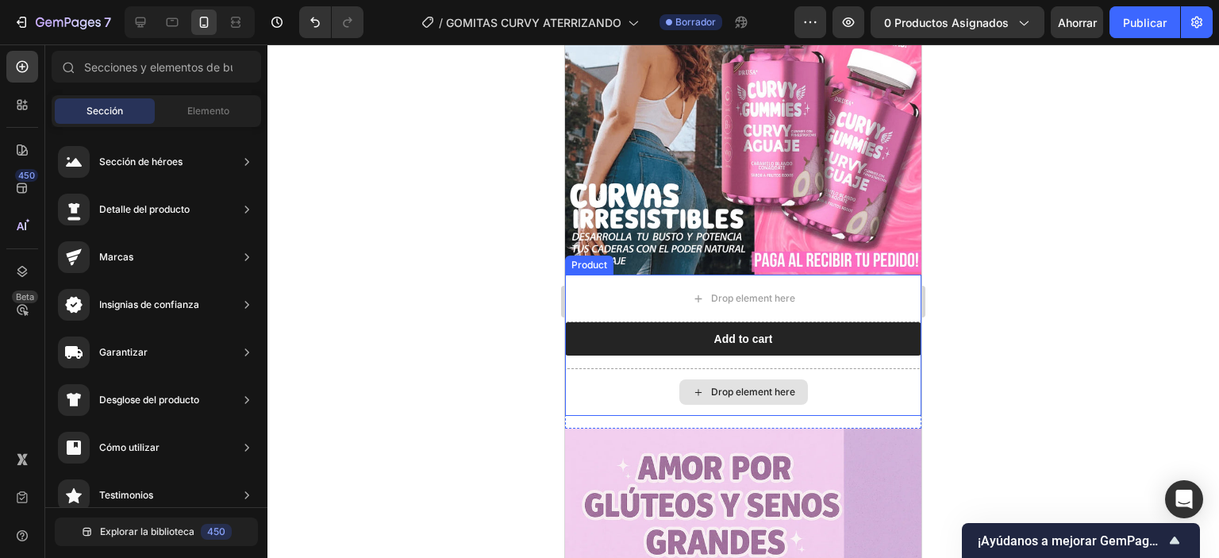
click at [757, 368] on div "Drop element here" at bounding box center [743, 392] width 356 height 48
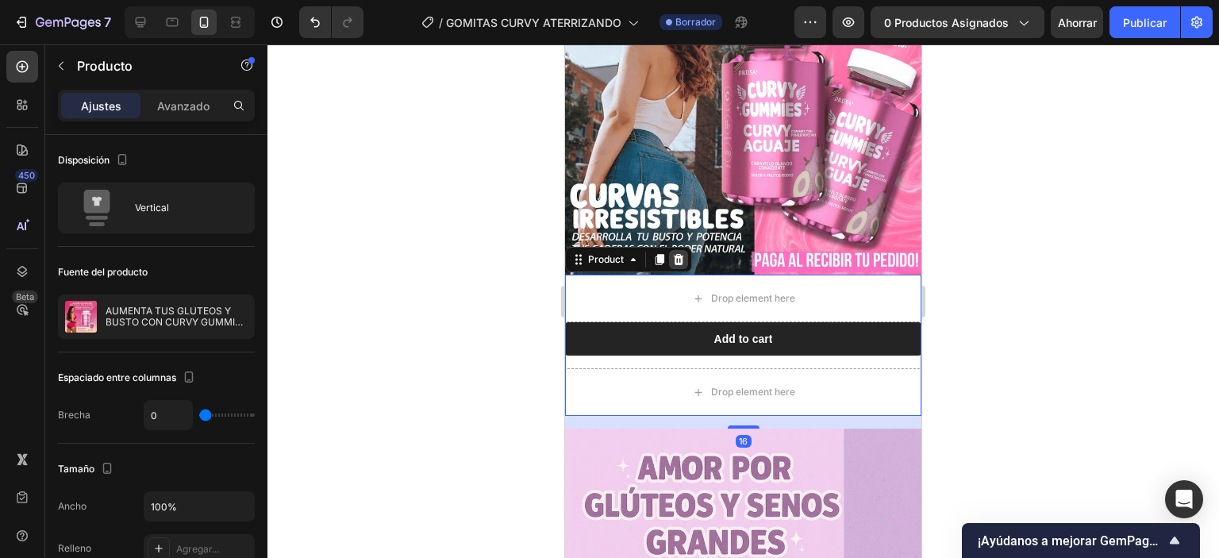
click at [682, 254] on icon at bounding box center [679, 259] width 10 height 11
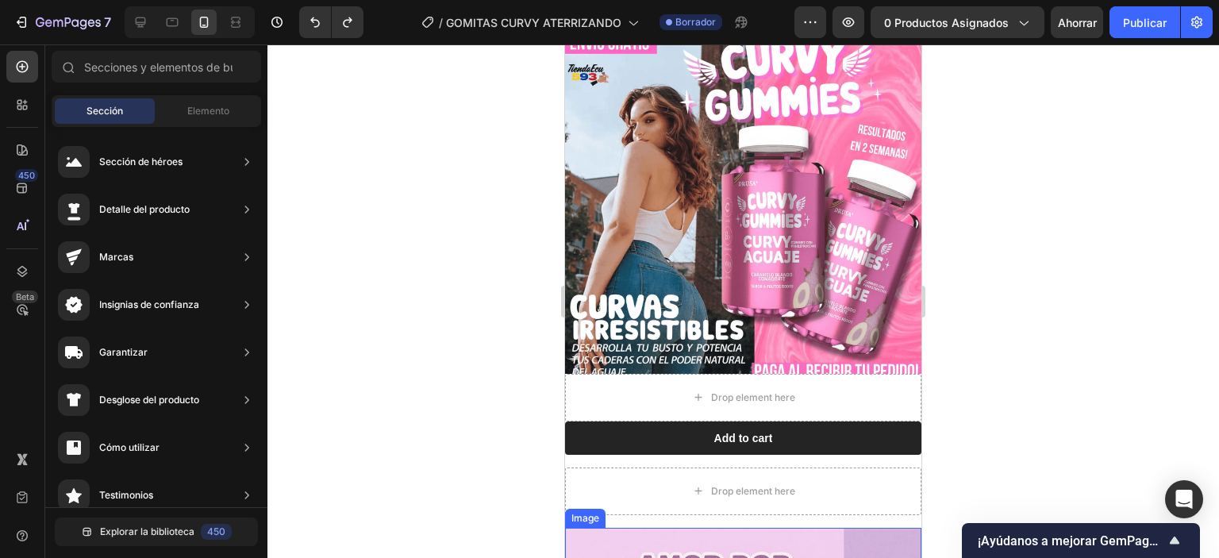
scroll to position [0, 0]
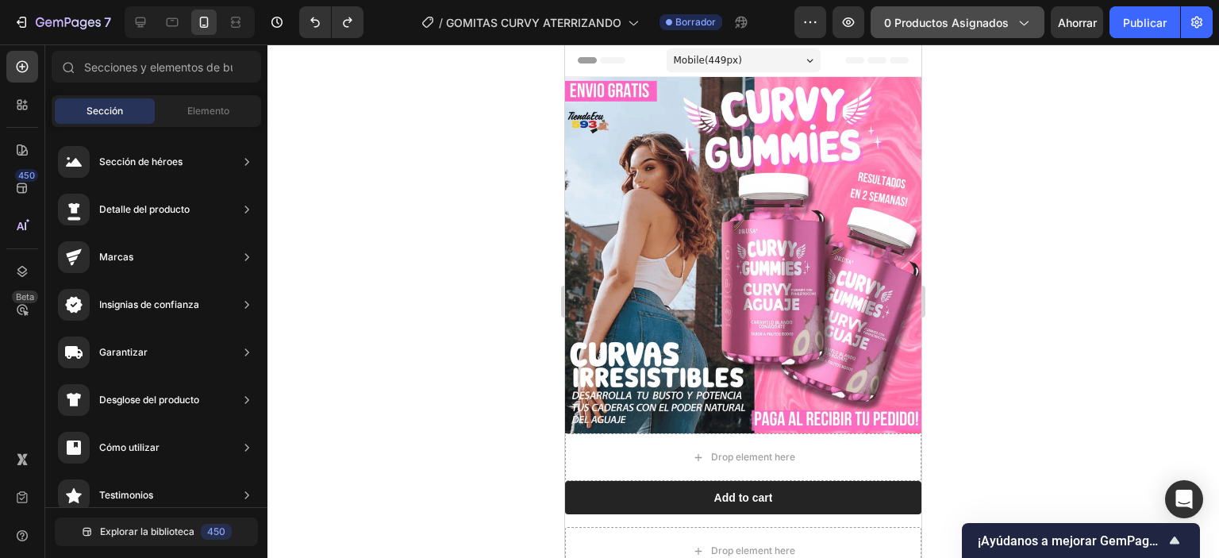
click at [1002, 18] on font "0 productos asignados" at bounding box center [946, 22] width 125 height 13
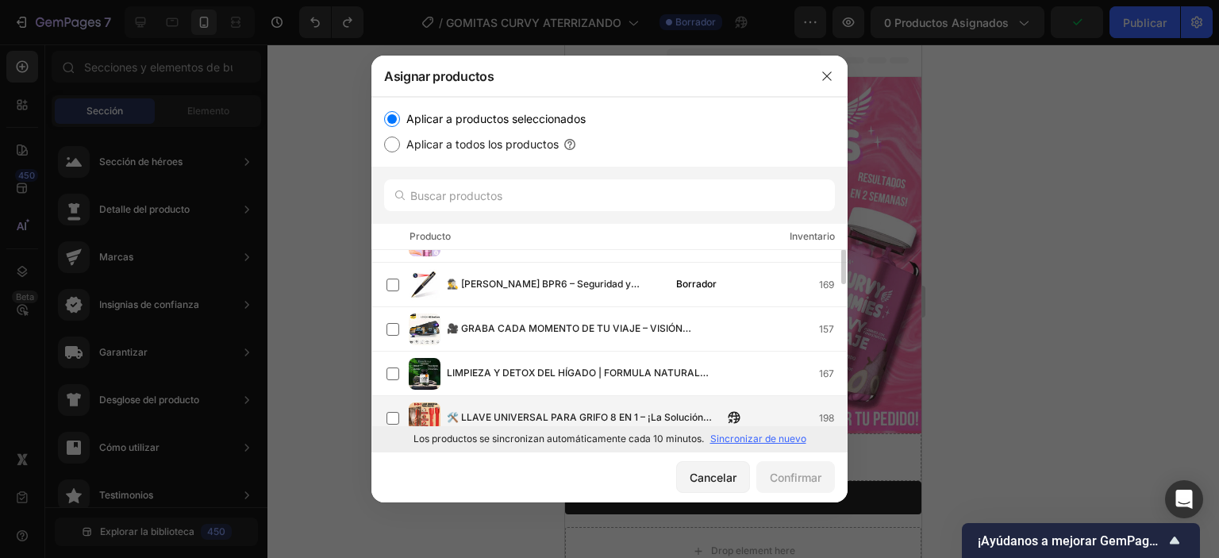
scroll to position [397, 0]
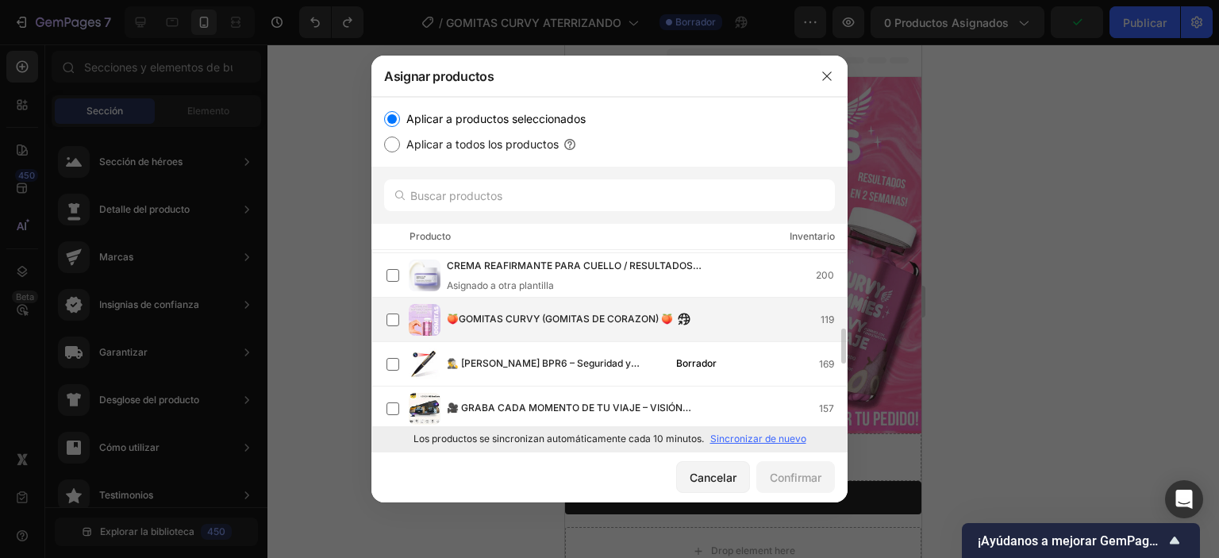
click at [506, 324] on font "🍑GOMITAS CURVY (GOMITAS DE CORAZON) 🍑" at bounding box center [560, 319] width 226 height 12
click at [806, 479] on font "Confirmar" at bounding box center [796, 477] width 52 height 13
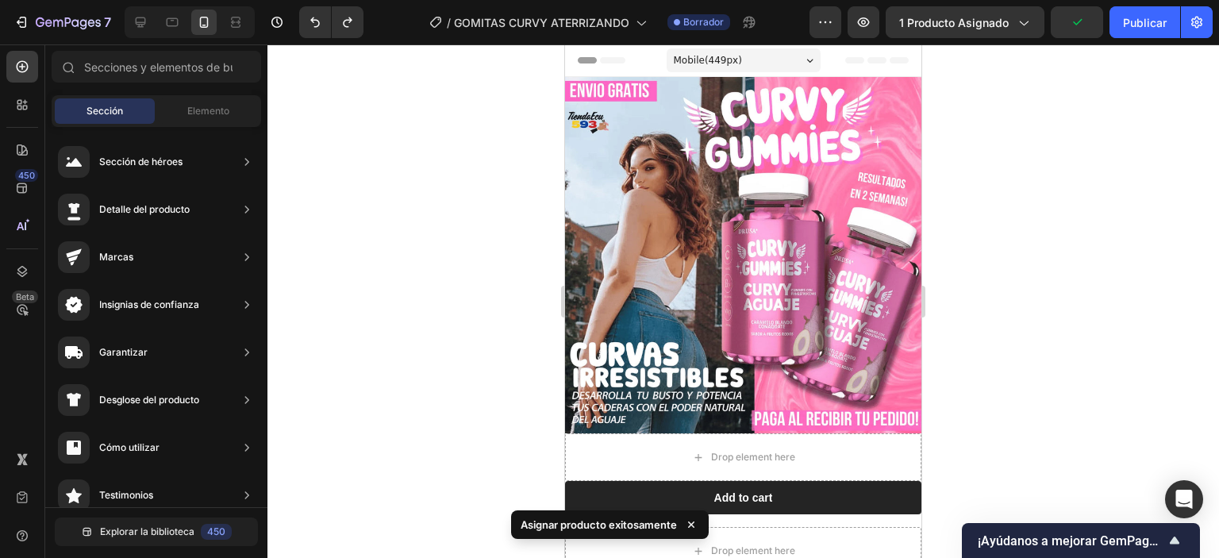
drag, startPoint x: 1044, startPoint y: 253, endPoint x: 1054, endPoint y: 237, distance: 18.9
click at [1046, 250] on div at bounding box center [743, 301] width 952 height 514
click at [1141, 34] on button "Publicar" at bounding box center [1145, 22] width 71 height 32
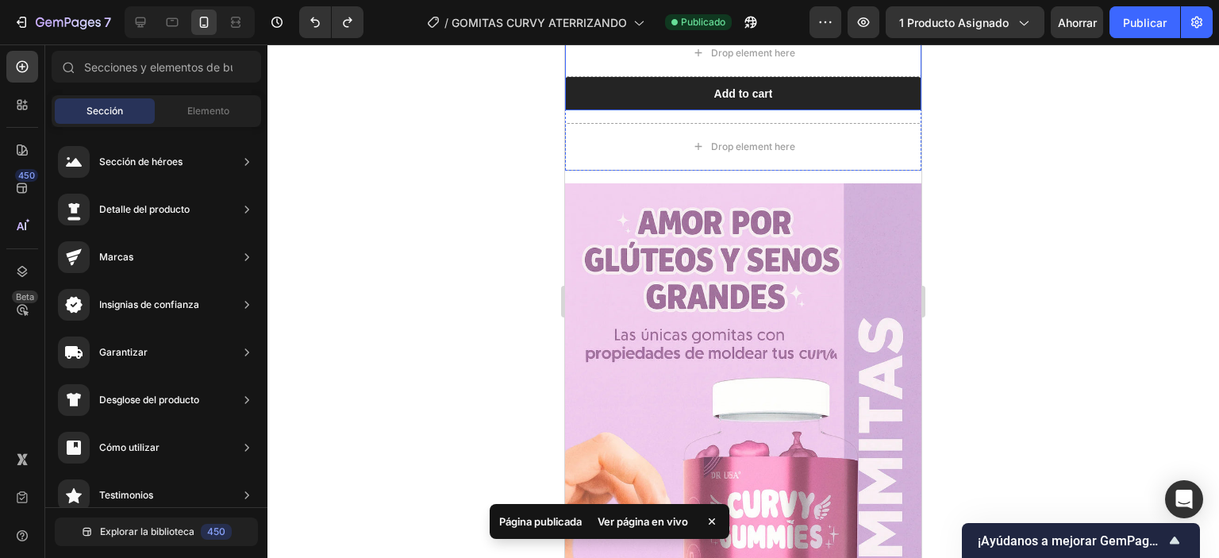
scroll to position [327, 0]
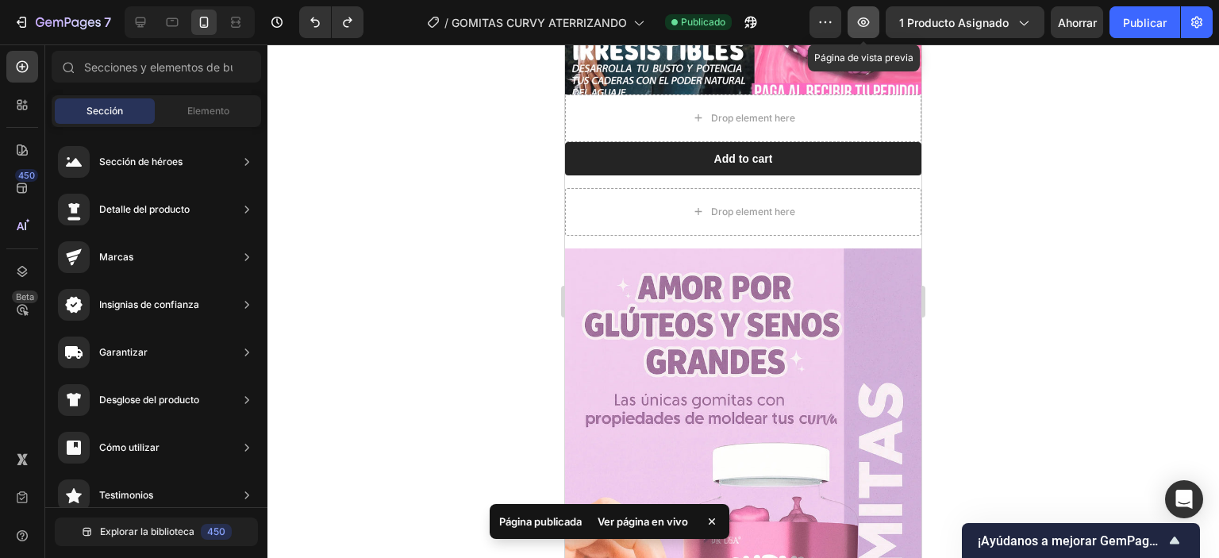
click at [868, 14] on icon "button" at bounding box center [864, 22] width 16 height 16
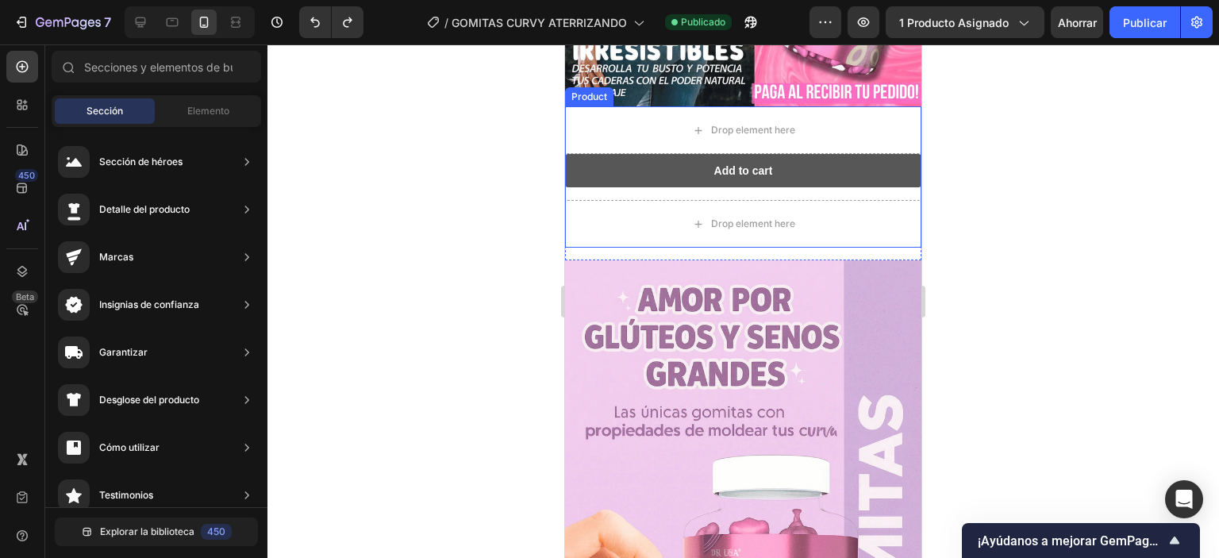
click at [759, 173] on button "Add to cart" at bounding box center [743, 170] width 356 height 33
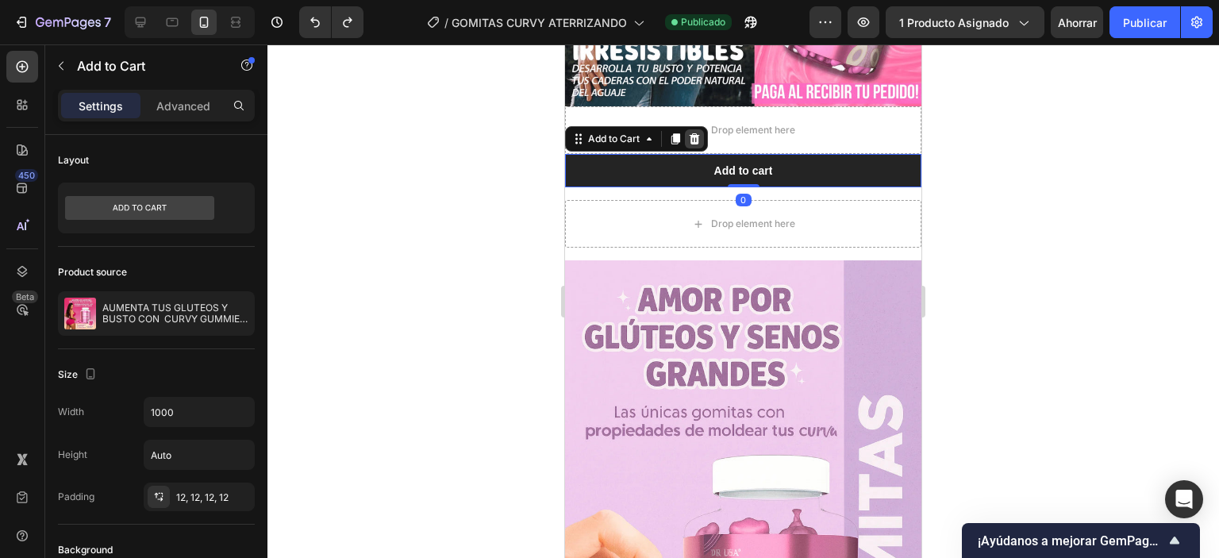
click at [700, 133] on icon at bounding box center [694, 139] width 13 height 13
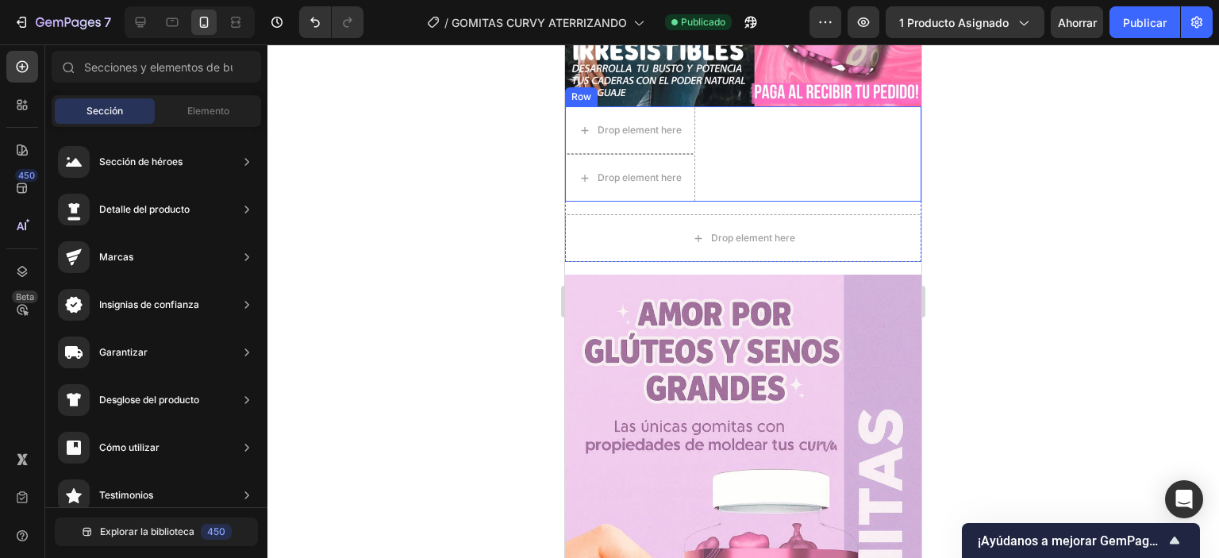
click at [749, 156] on div "Drop element here Drop element here Row" at bounding box center [743, 153] width 356 height 95
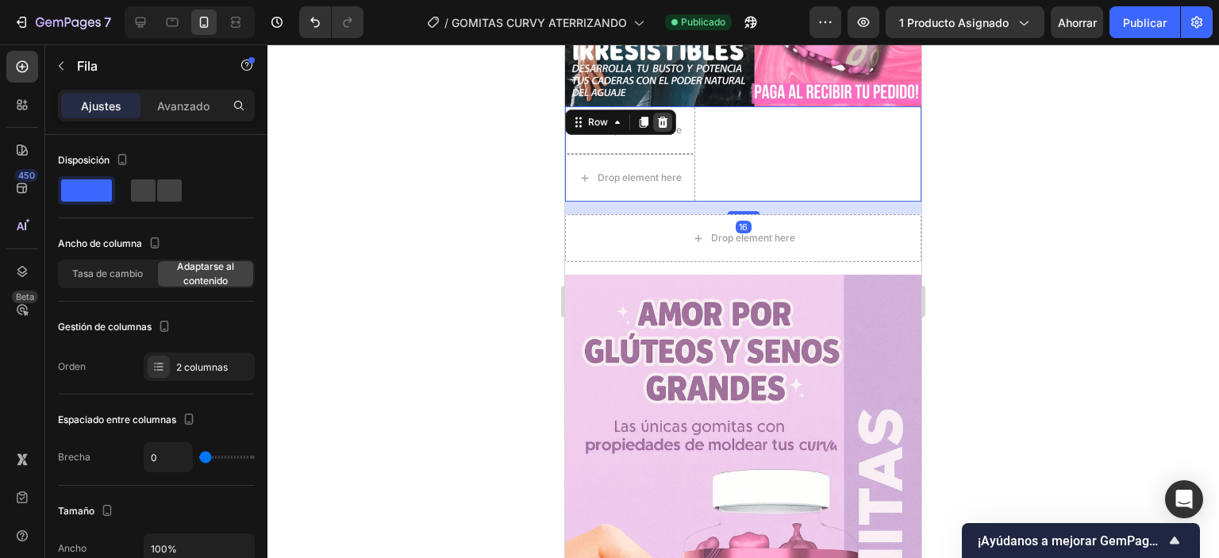
click at [666, 117] on icon at bounding box center [663, 122] width 10 height 11
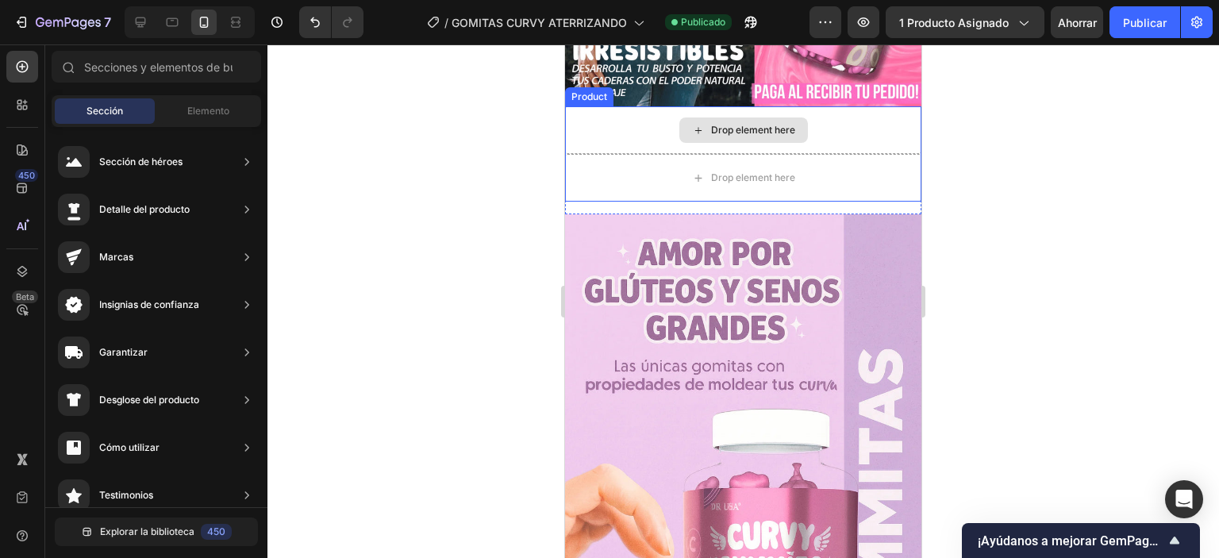
click at [779, 124] on div "Drop element here" at bounding box center [753, 130] width 84 height 13
click at [845, 117] on div "Drop element here" at bounding box center [743, 130] width 356 height 48
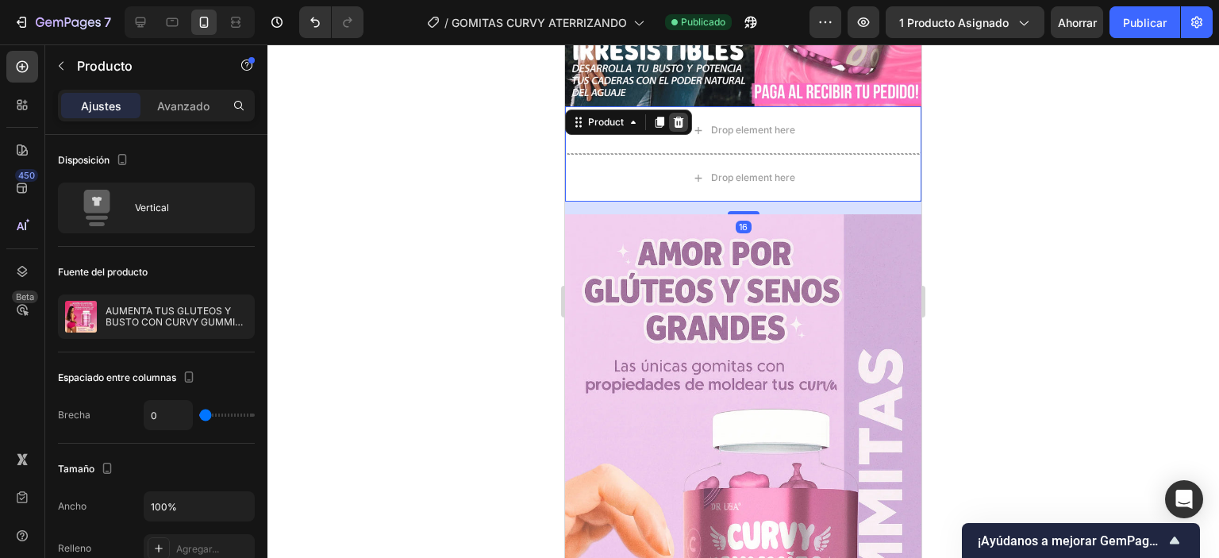
click at [680, 116] on icon at bounding box center [678, 122] width 13 height 13
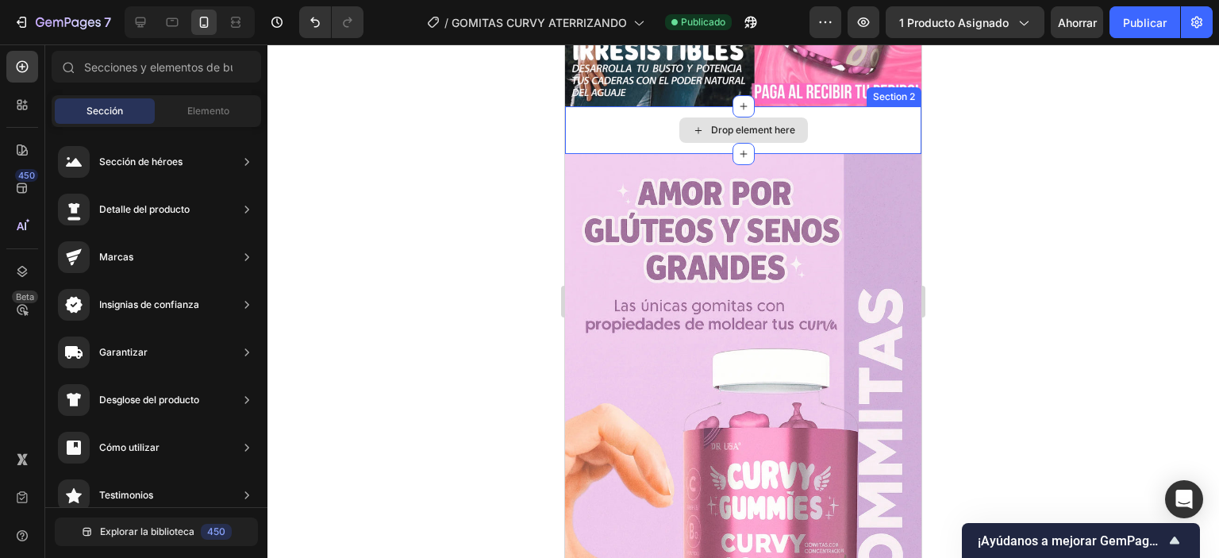
click at [702, 121] on div "Drop element here" at bounding box center [743, 129] width 129 height 25
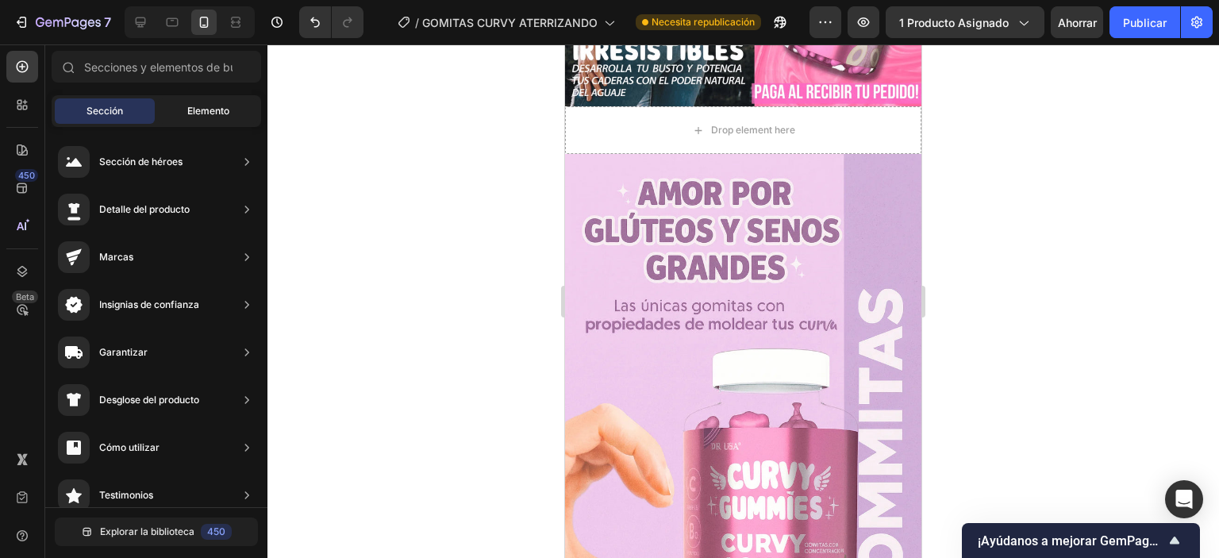
click at [168, 102] on div "Elemento" at bounding box center [208, 110] width 100 height 25
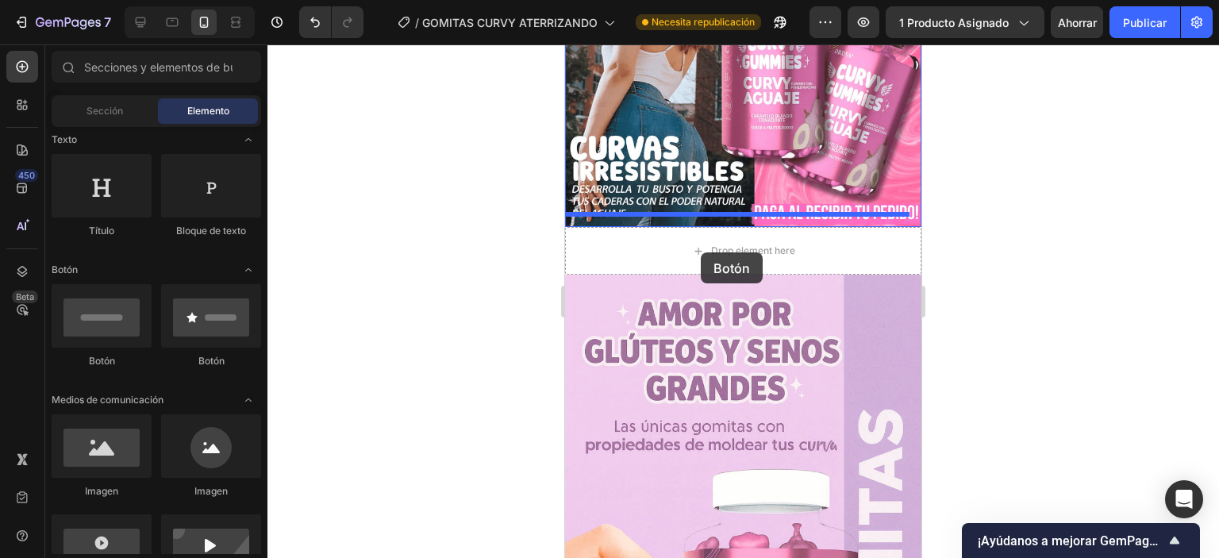
scroll to position [200, 0]
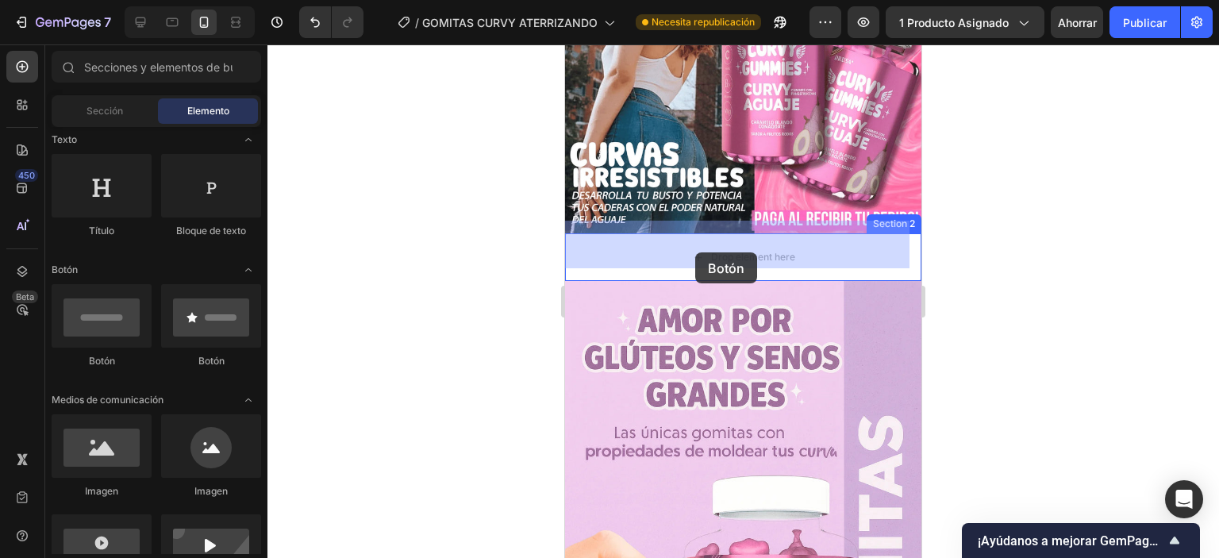
drag, startPoint x: 1202, startPoint y: 294, endPoint x: 695, endPoint y: 253, distance: 508.8
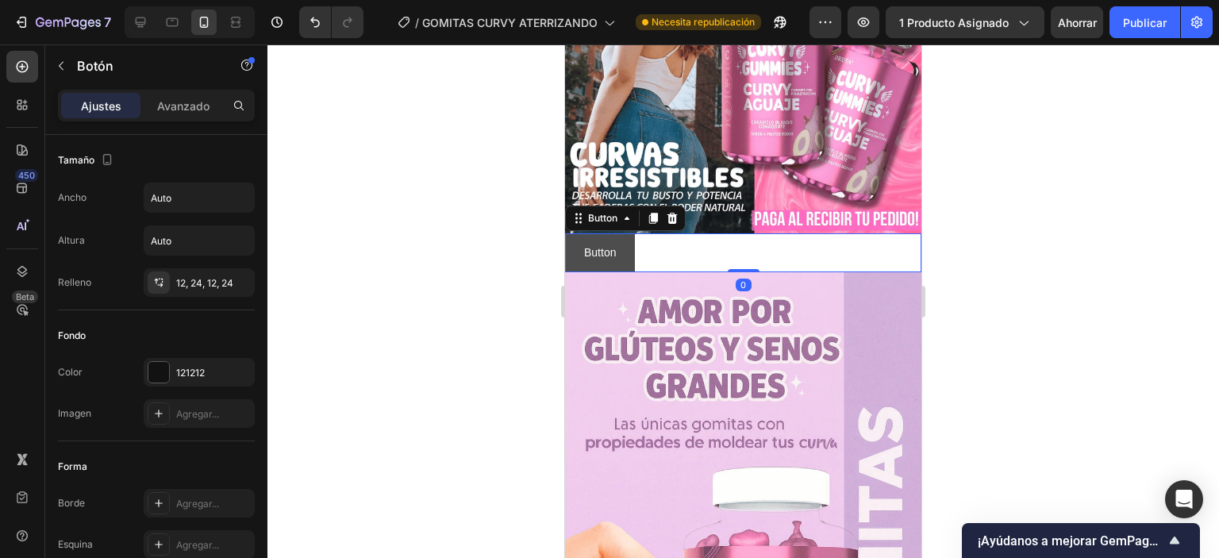
click at [634, 244] on button "Button" at bounding box center [600, 252] width 70 height 39
click at [29, 104] on icon at bounding box center [22, 105] width 16 height 16
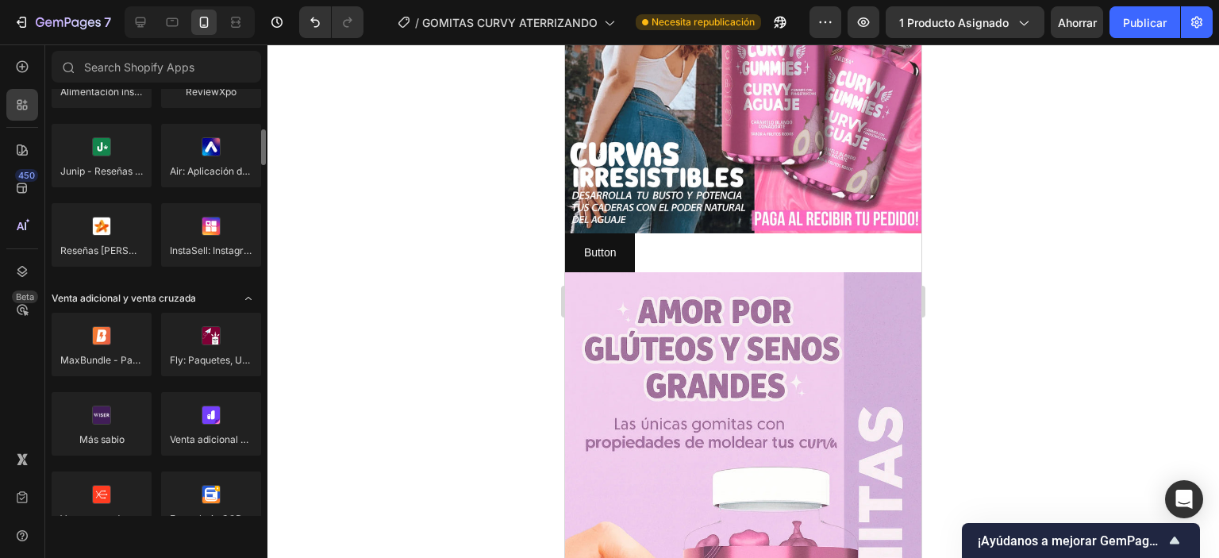
scroll to position [635, 0]
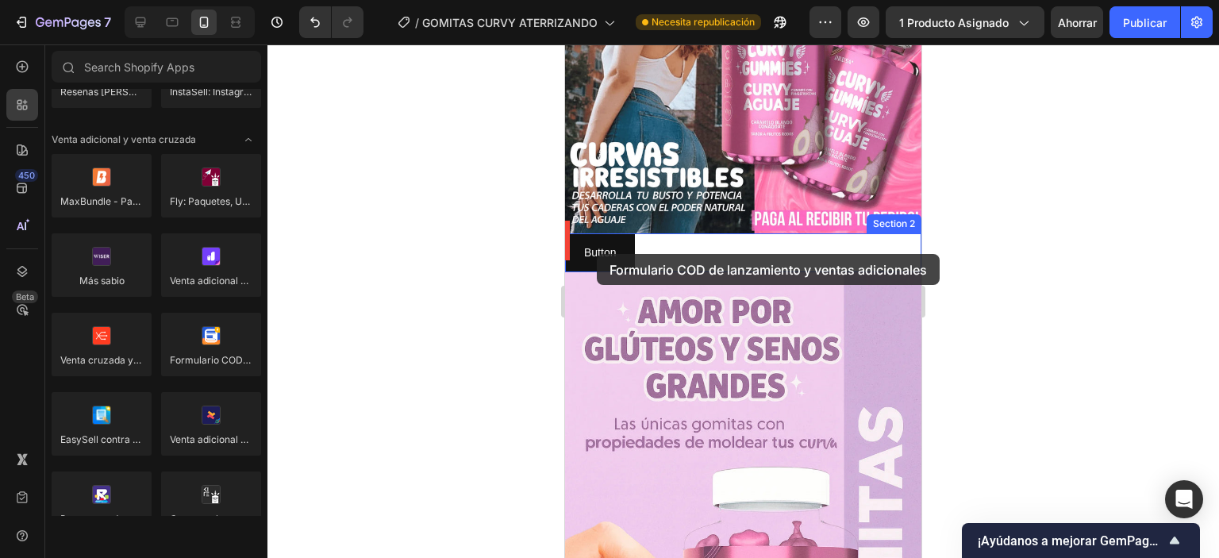
drag, startPoint x: 591, startPoint y: 294, endPoint x: 597, endPoint y: 254, distance: 41.0
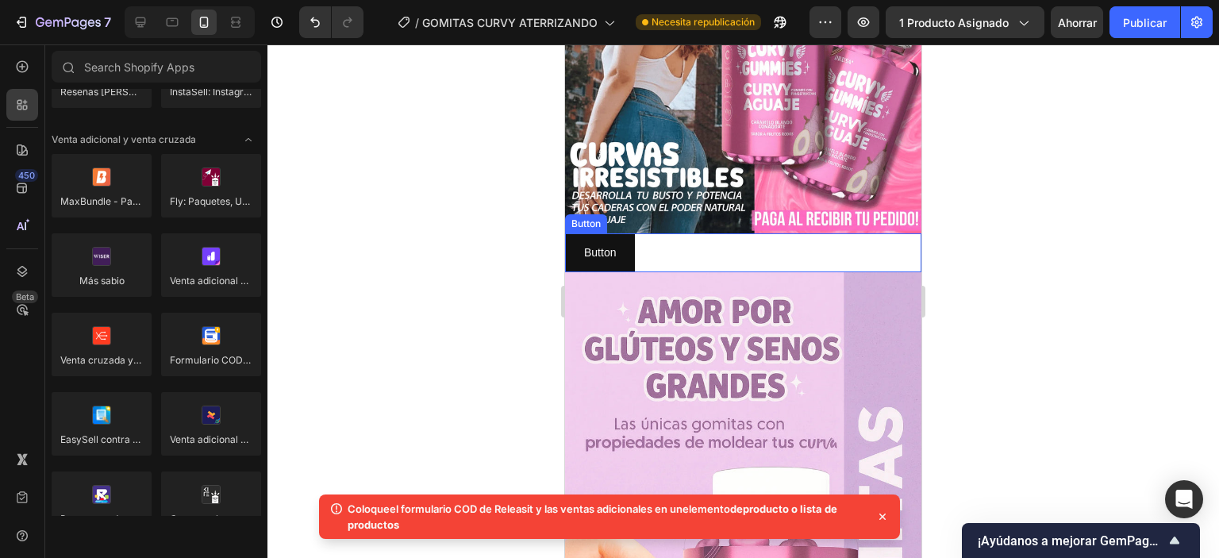
click at [607, 243] on p "Button" at bounding box center [600, 253] width 32 height 20
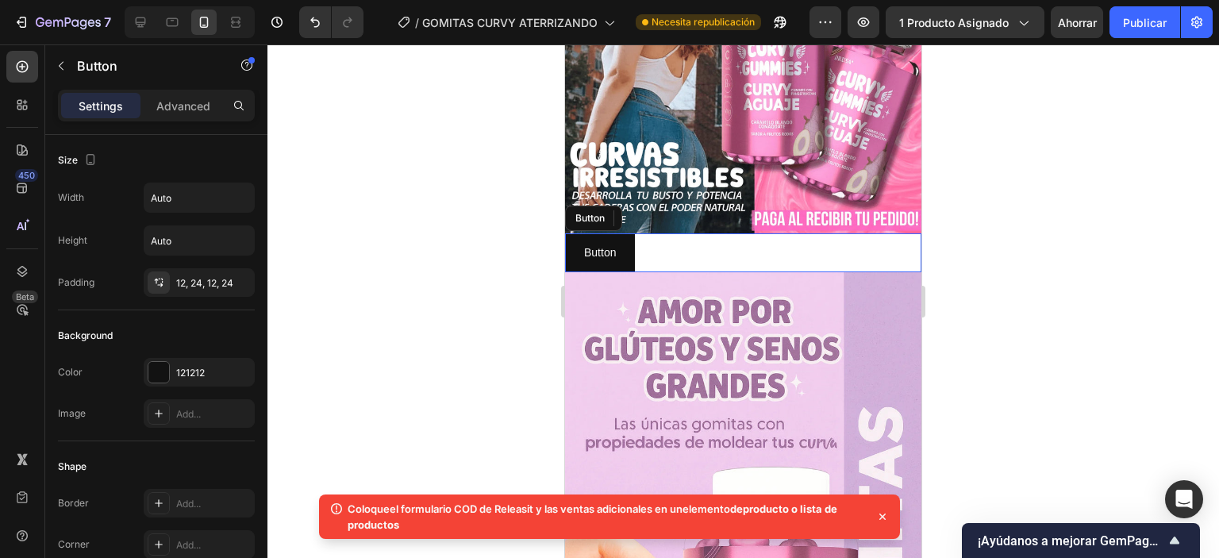
click at [670, 237] on div "Button Button" at bounding box center [743, 252] width 356 height 39
click at [669, 213] on icon at bounding box center [672, 218] width 10 height 11
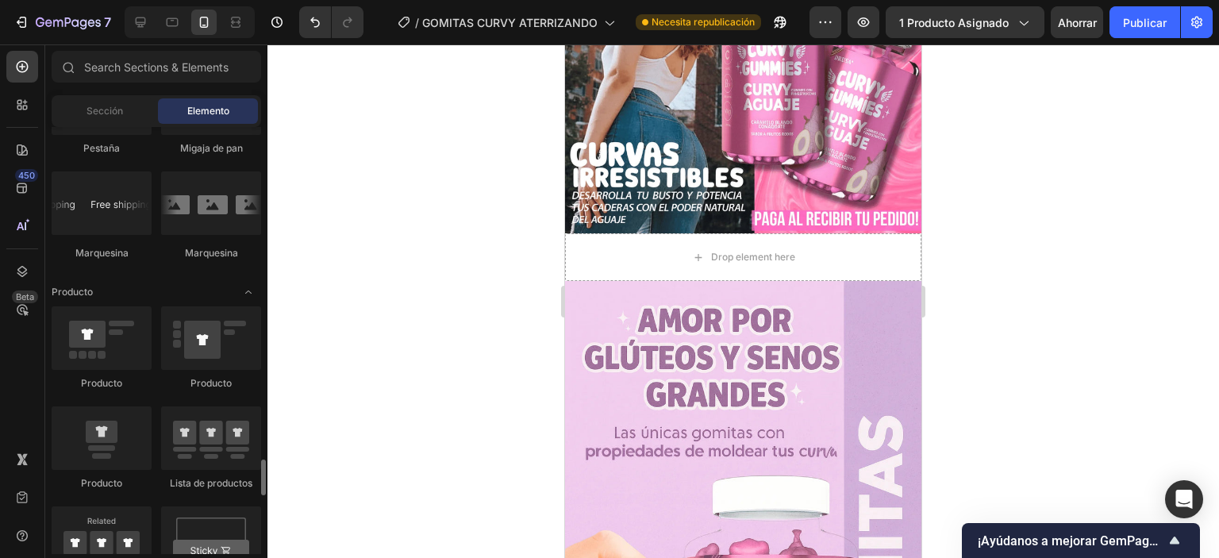
scroll to position [2064, 0]
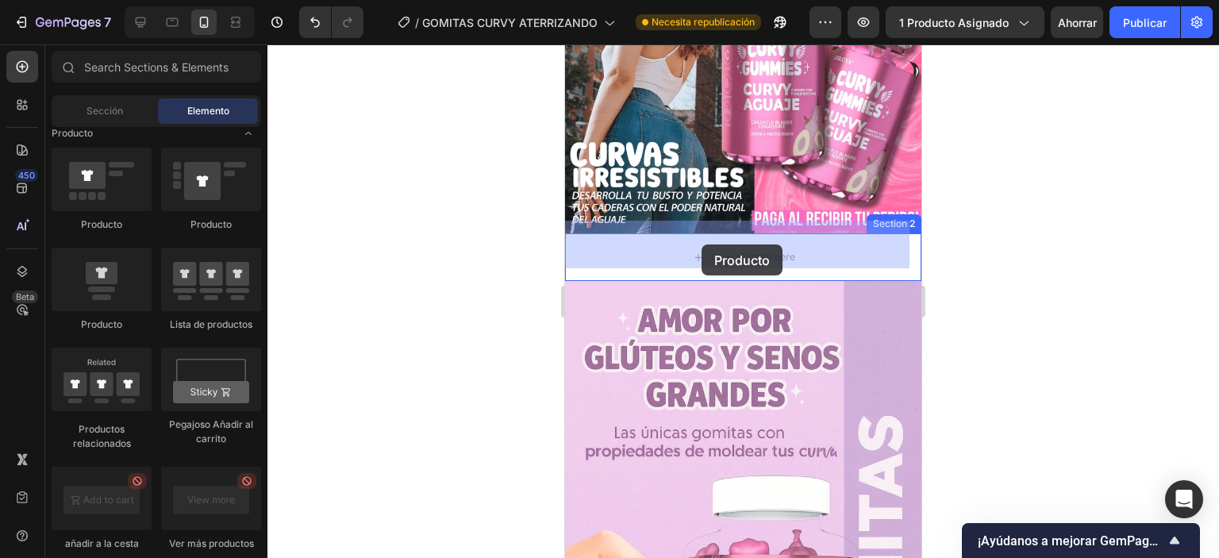
drag, startPoint x: 699, startPoint y: 343, endPoint x: 702, endPoint y: 244, distance: 99.2
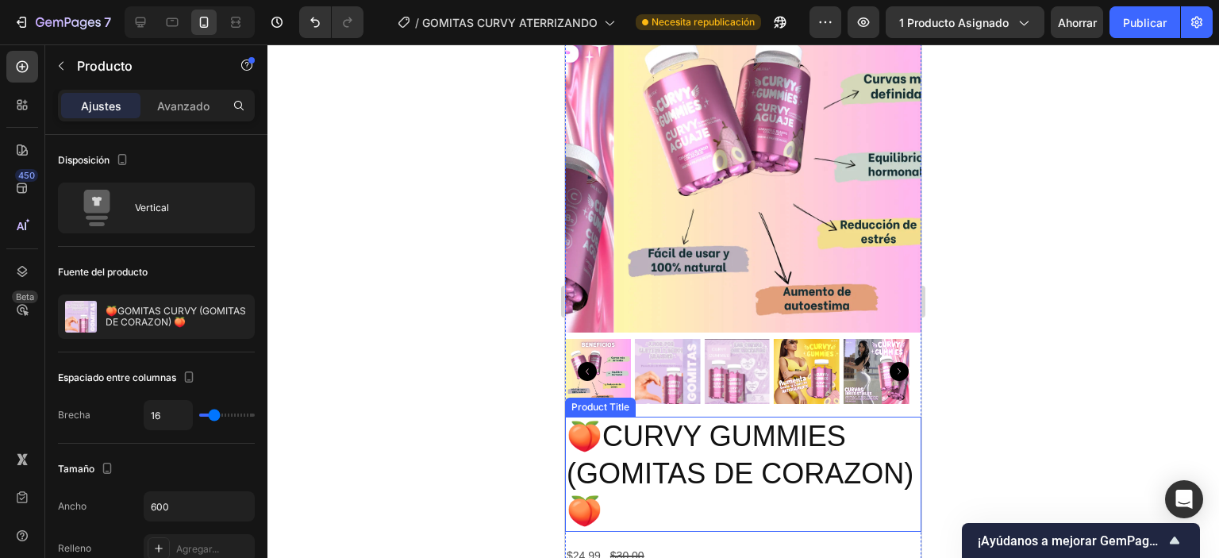
scroll to position [441, 0]
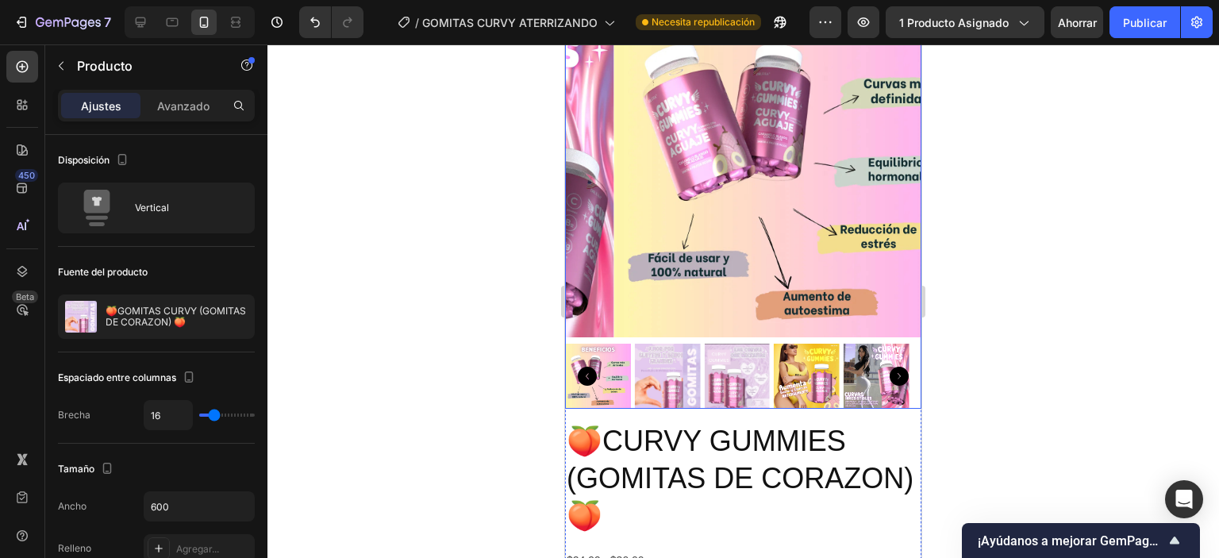
click at [589, 367] on icon "Carousel Back Arrow" at bounding box center [587, 376] width 19 height 19
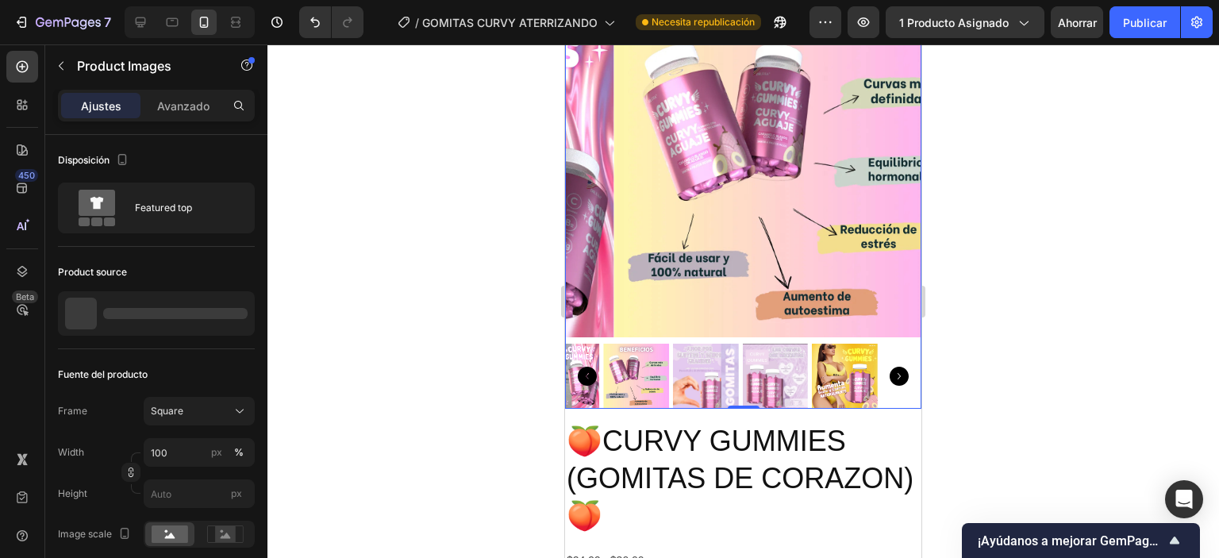
click at [591, 367] on icon "Carousel Back Arrow" at bounding box center [587, 376] width 19 height 19
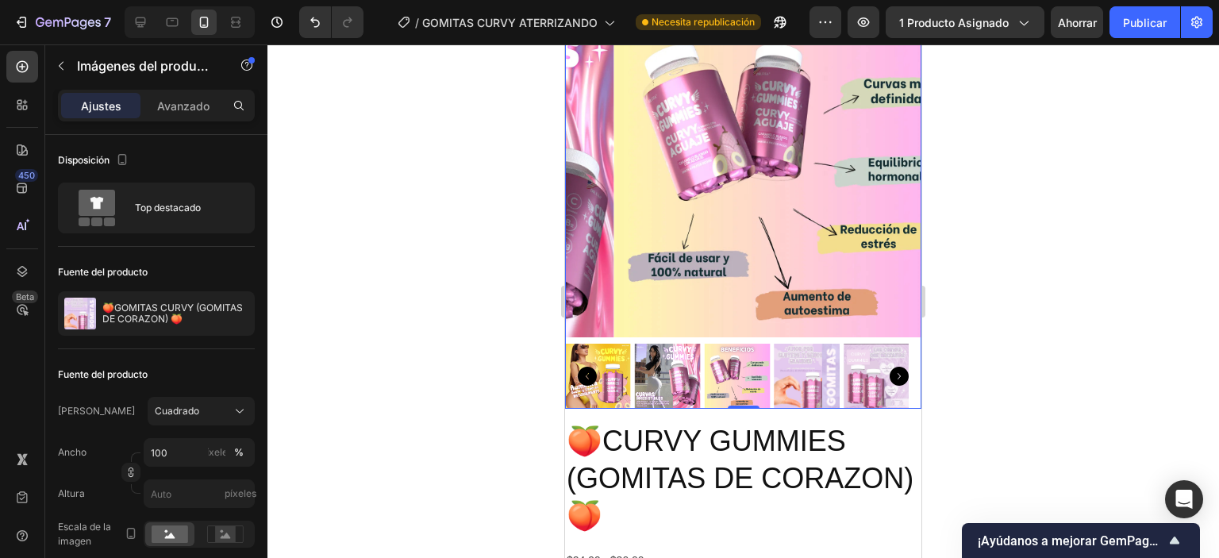
click at [593, 367] on icon "Carousel Back Arrow" at bounding box center [587, 376] width 19 height 19
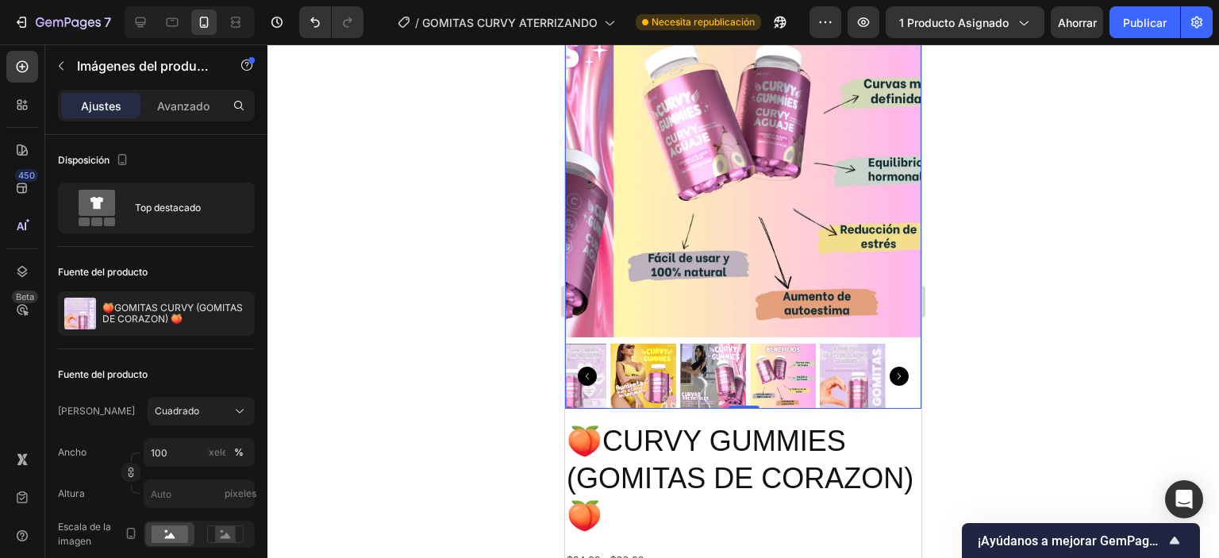
click at [593, 367] on icon "Carousel Back Arrow" at bounding box center [587, 376] width 19 height 19
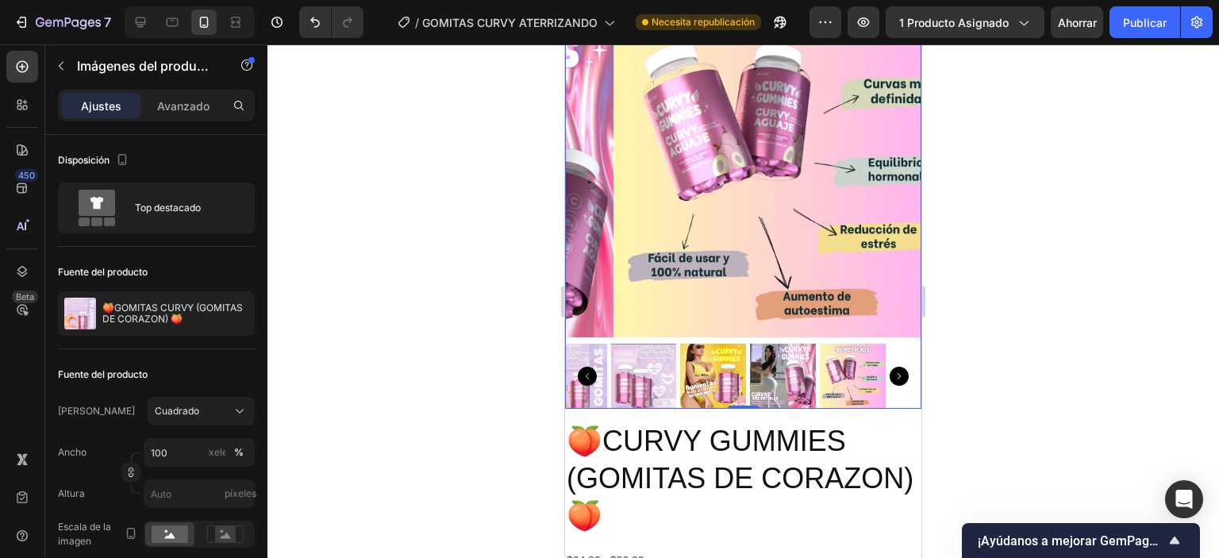
click at [593, 367] on icon "Carousel Back Arrow" at bounding box center [587, 376] width 19 height 19
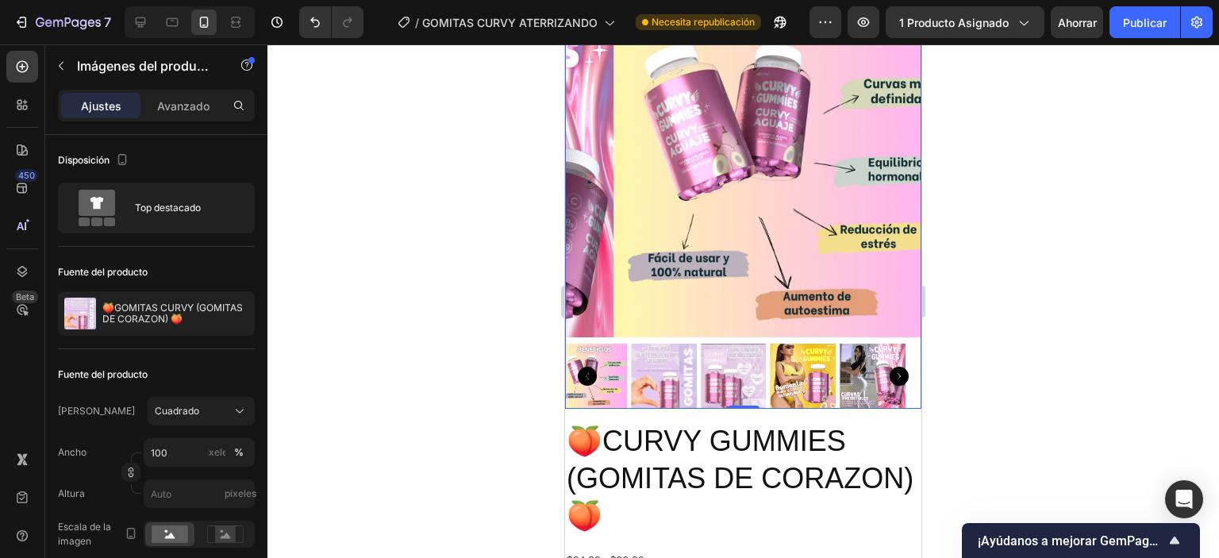
click at [593, 367] on icon "Carousel Back Arrow" at bounding box center [587, 376] width 19 height 19
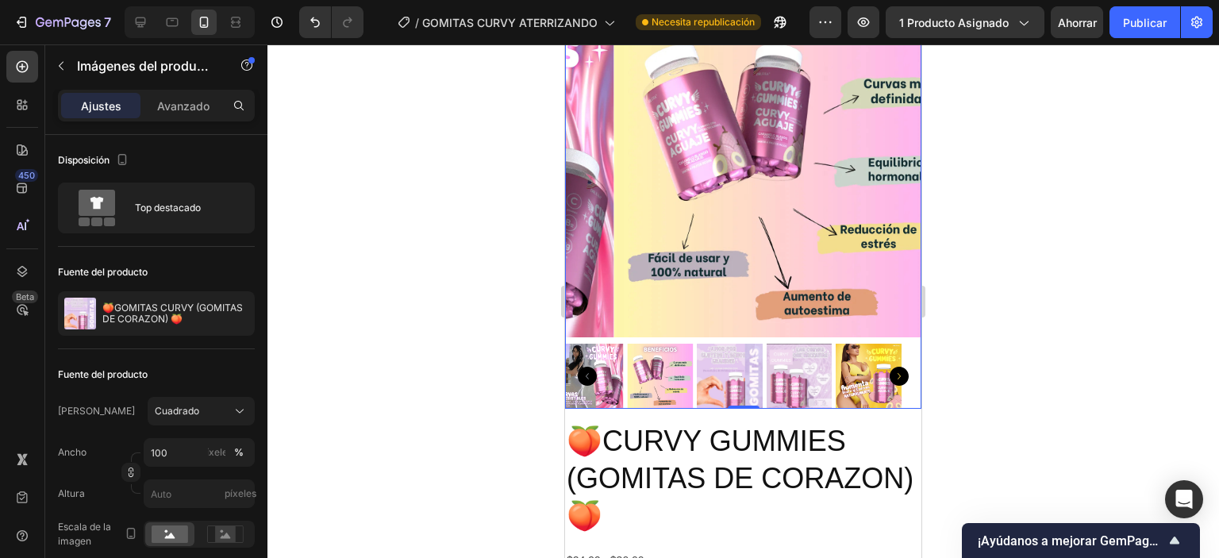
click at [593, 367] on icon "Carousel Back Arrow" at bounding box center [587, 376] width 19 height 19
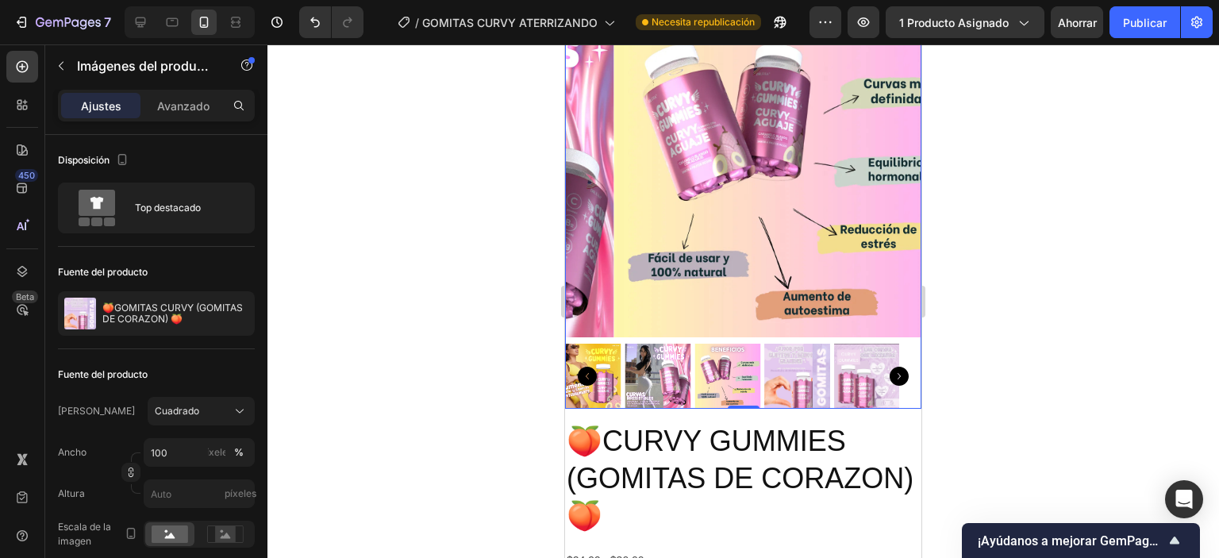
click at [594, 367] on icon "Carousel Back Arrow" at bounding box center [587, 376] width 19 height 19
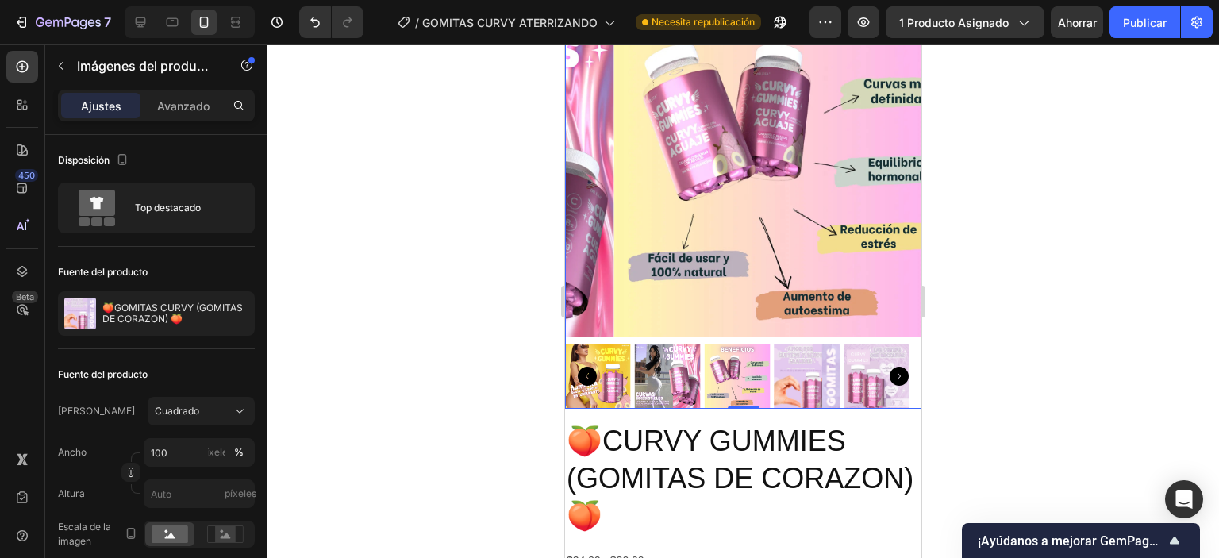
click at [594, 367] on icon "Carousel Back Arrow" at bounding box center [587, 376] width 19 height 19
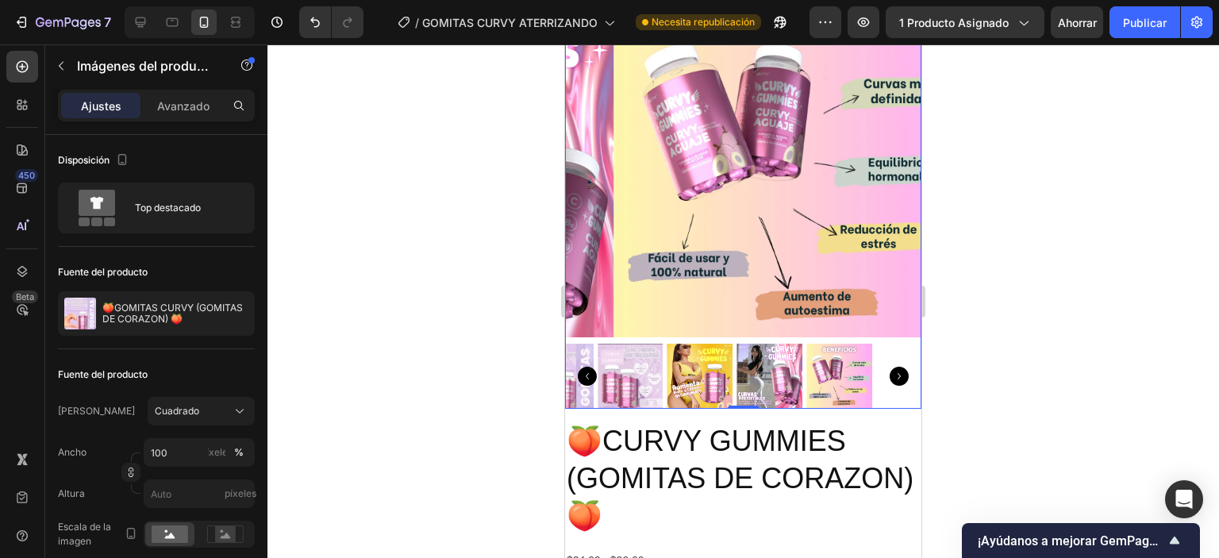
click at [594, 367] on icon "Carousel Back Arrow" at bounding box center [587, 376] width 19 height 19
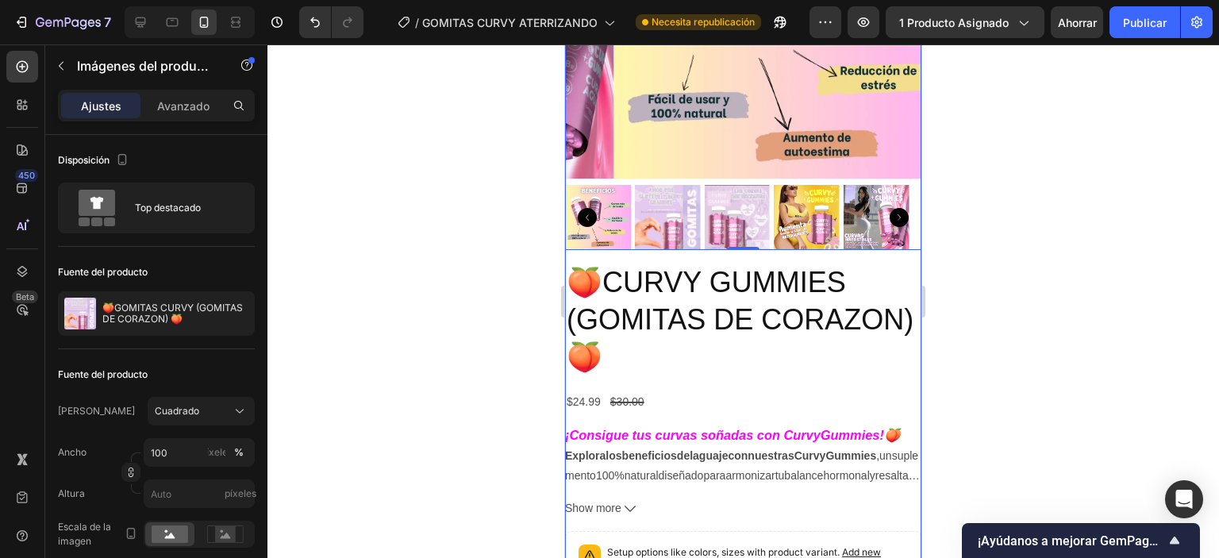
scroll to position [837, 0]
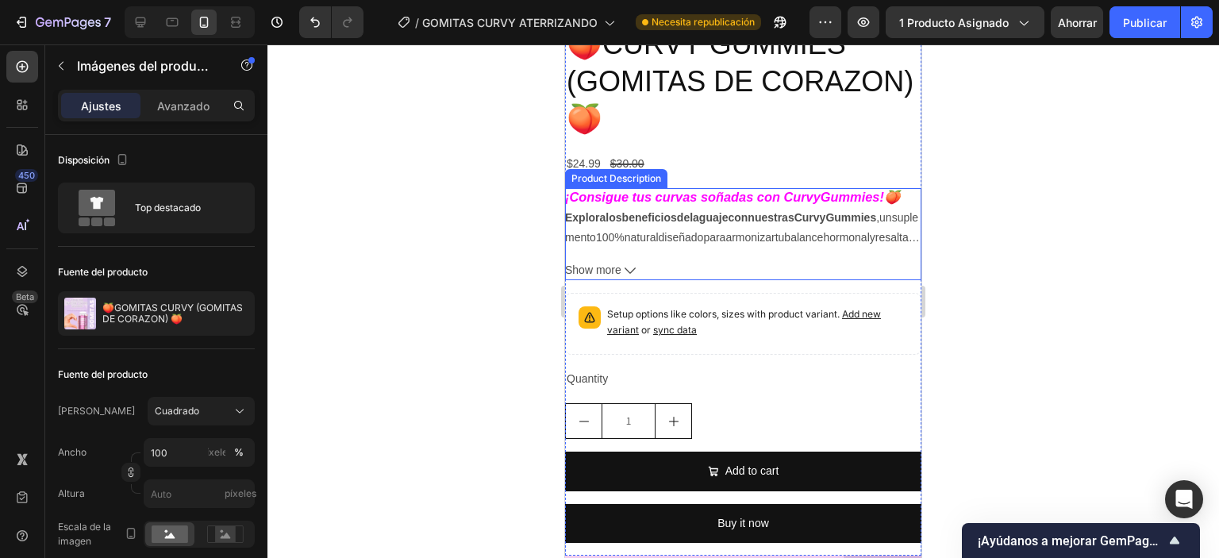
click at [762, 260] on button "Show more" at bounding box center [743, 270] width 356 height 20
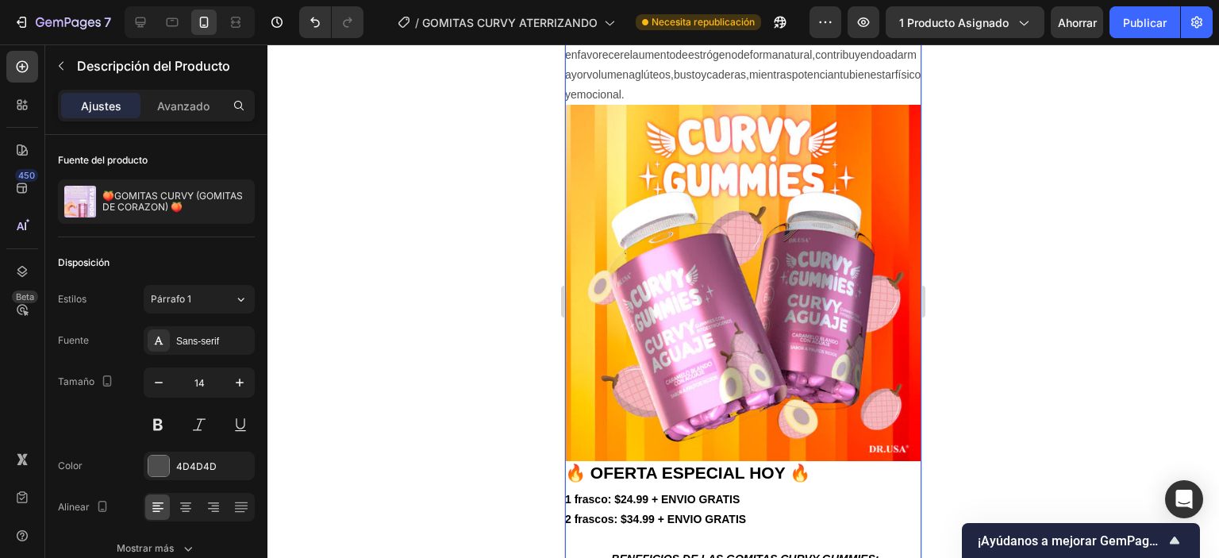
scroll to position [758, 0]
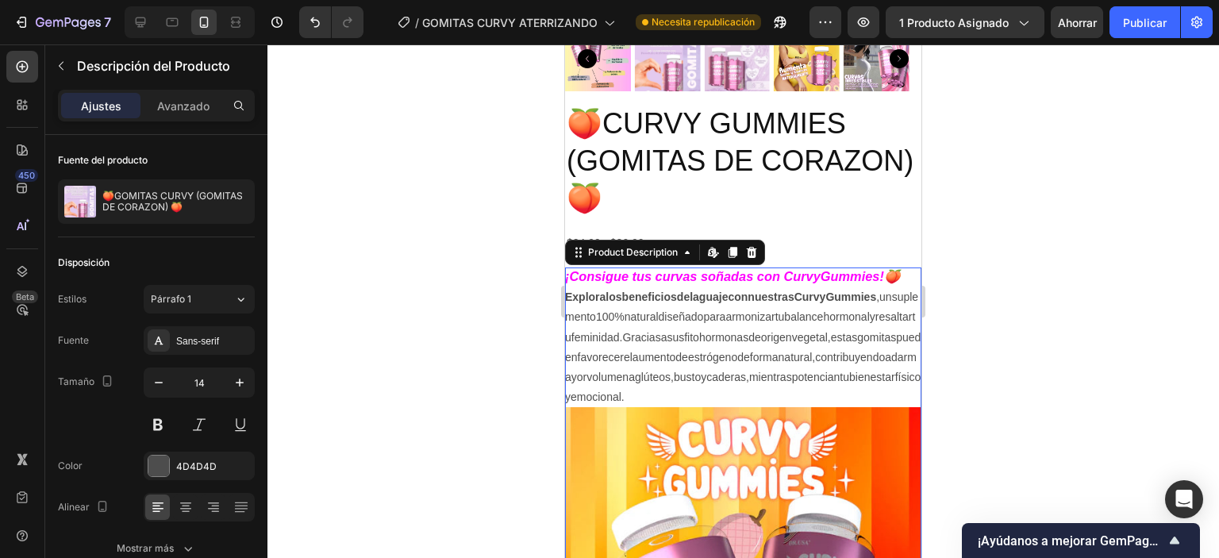
click at [774, 269] on span "¡Consigue tus curvas soñadas con Curvy" at bounding box center [693, 276] width 256 height 14
click at [752, 247] on icon at bounding box center [752, 252] width 10 height 11
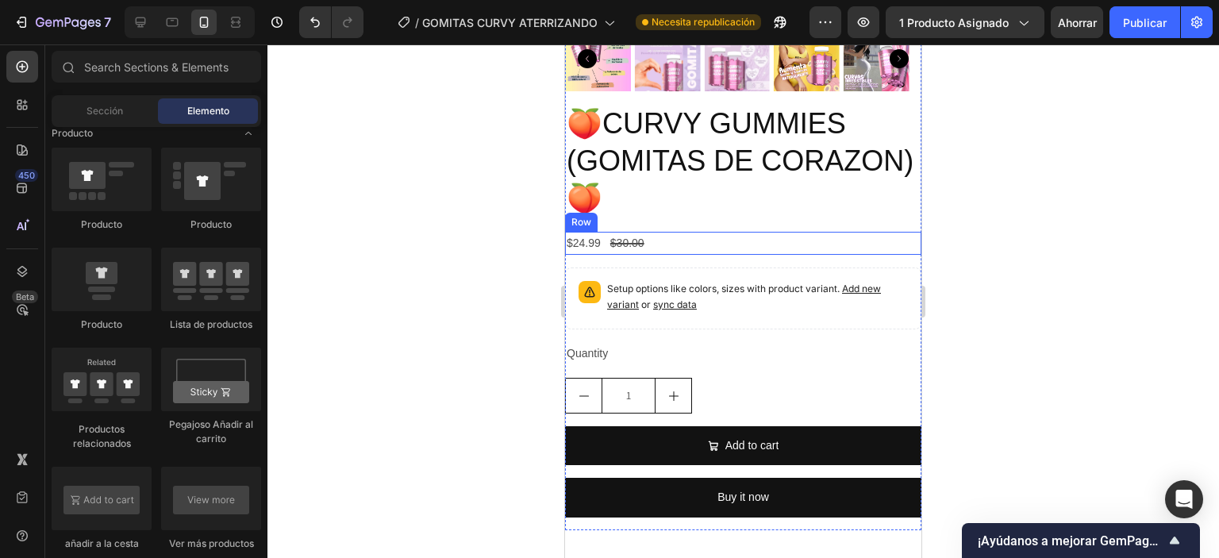
click at [759, 238] on div "$24.99 Product Price Product Price $30.00 Product Price Product Price Row" at bounding box center [743, 243] width 356 height 23
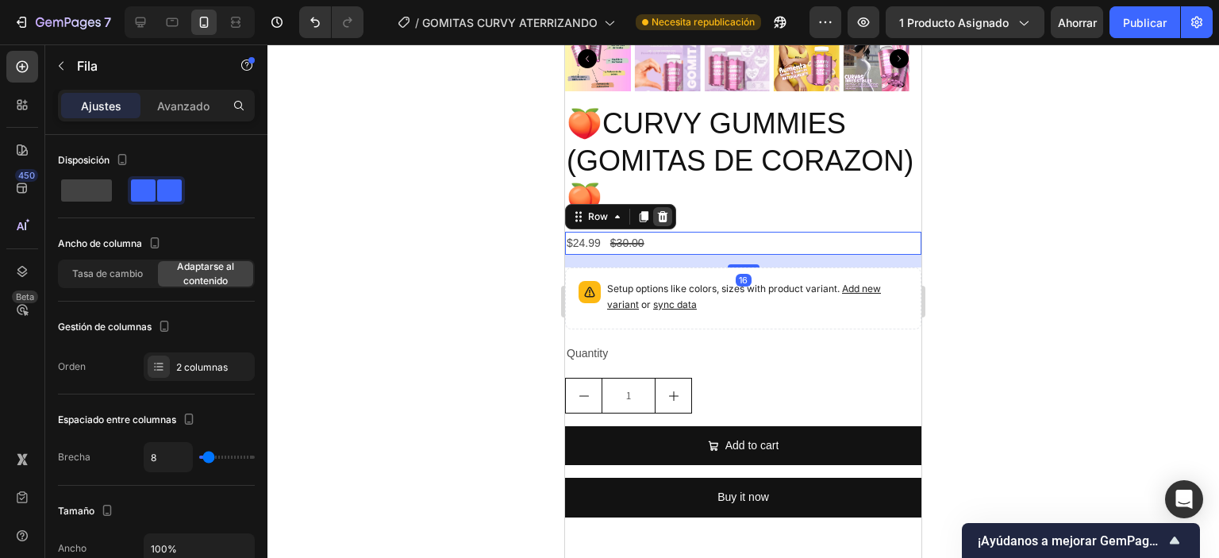
click at [660, 211] on icon at bounding box center [663, 216] width 10 height 11
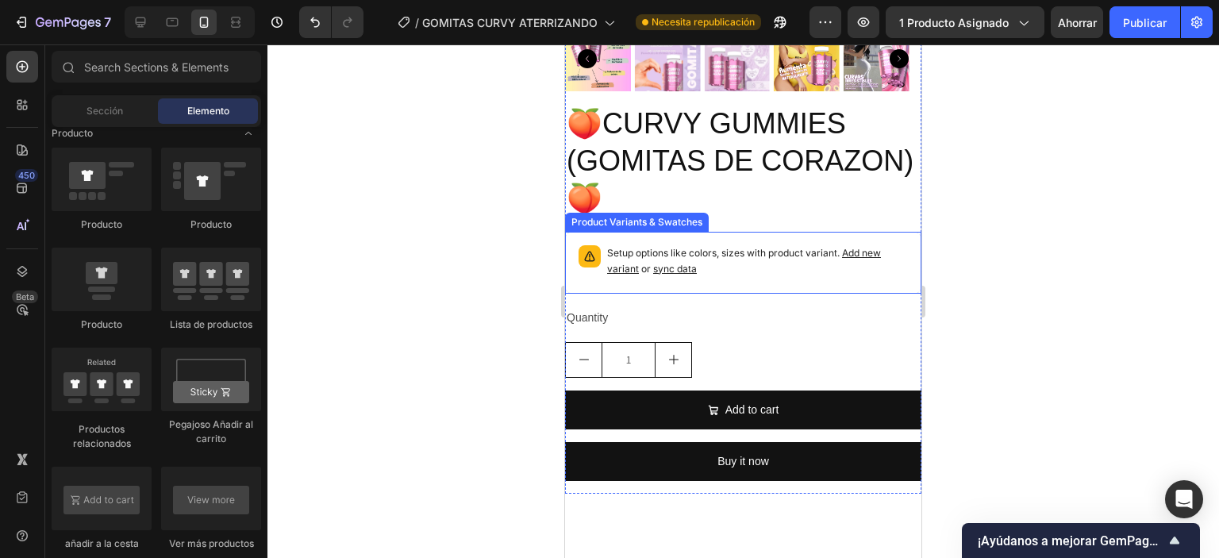
click at [712, 269] on div "Setup options like colors, sizes with product variant. Add new variant or sync …" at bounding box center [743, 263] width 342 height 48
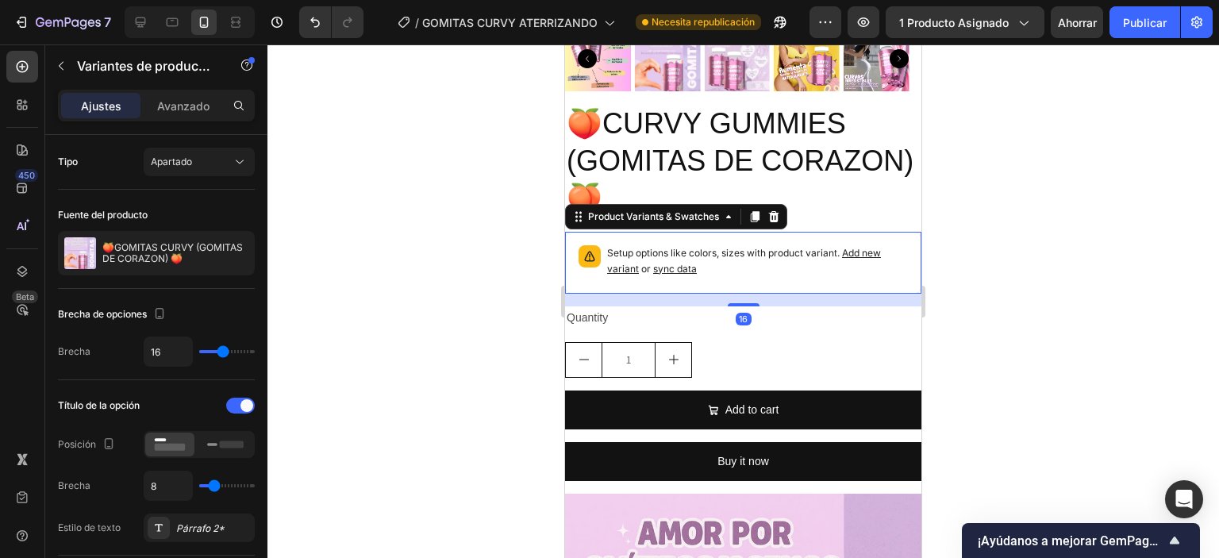
drag, startPoint x: 775, startPoint y: 200, endPoint x: 763, endPoint y: 233, distance: 34.7
click at [775, 211] on icon at bounding box center [774, 216] width 10 height 11
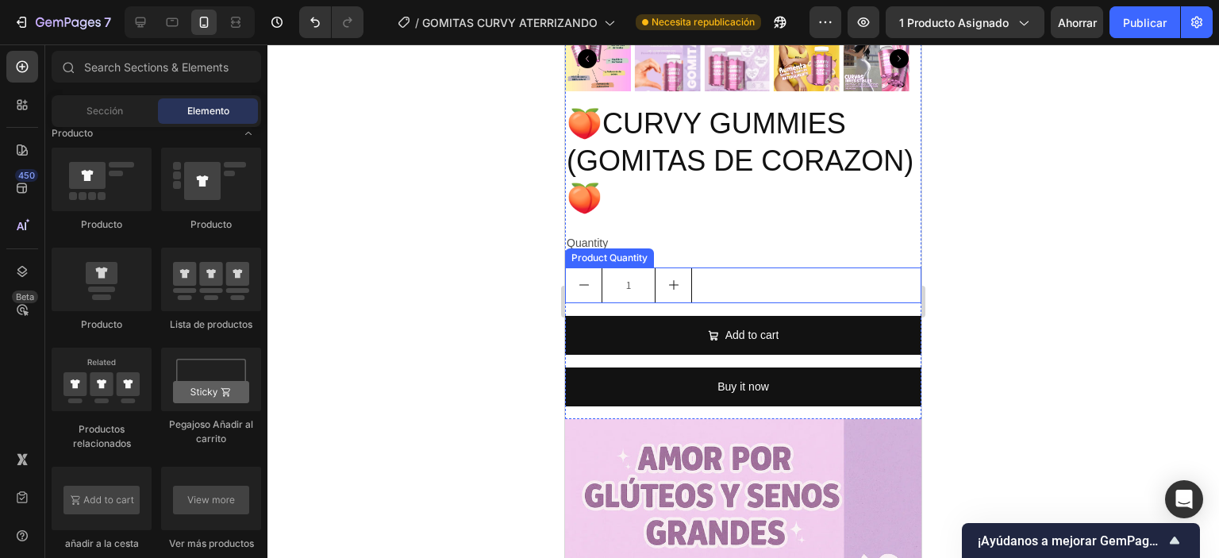
click at [723, 267] on div "1" at bounding box center [743, 285] width 356 height 36
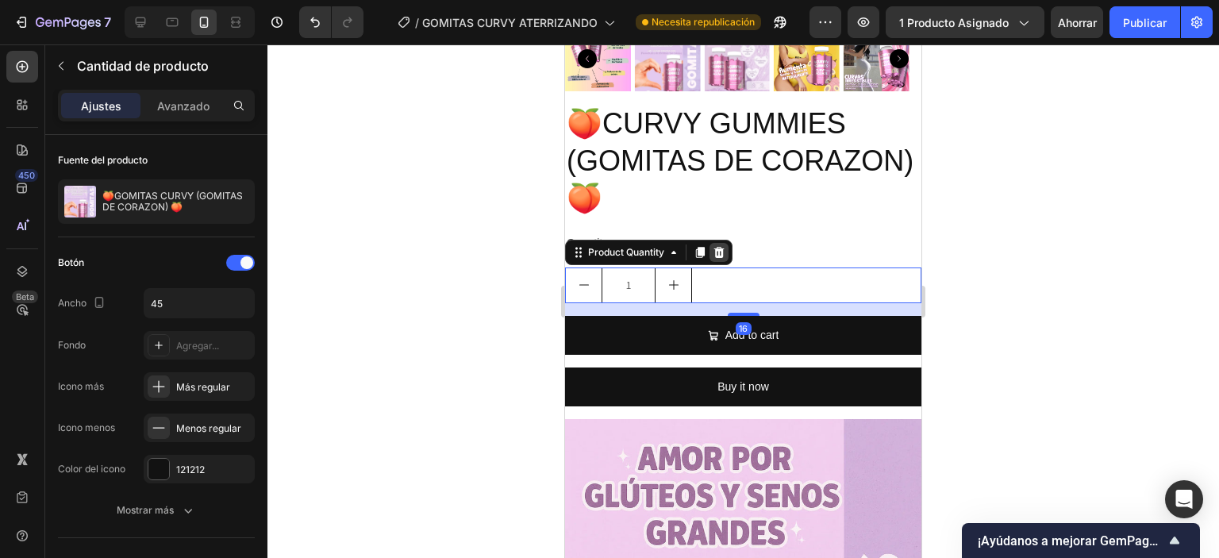
click at [728, 243] on div at bounding box center [719, 252] width 19 height 19
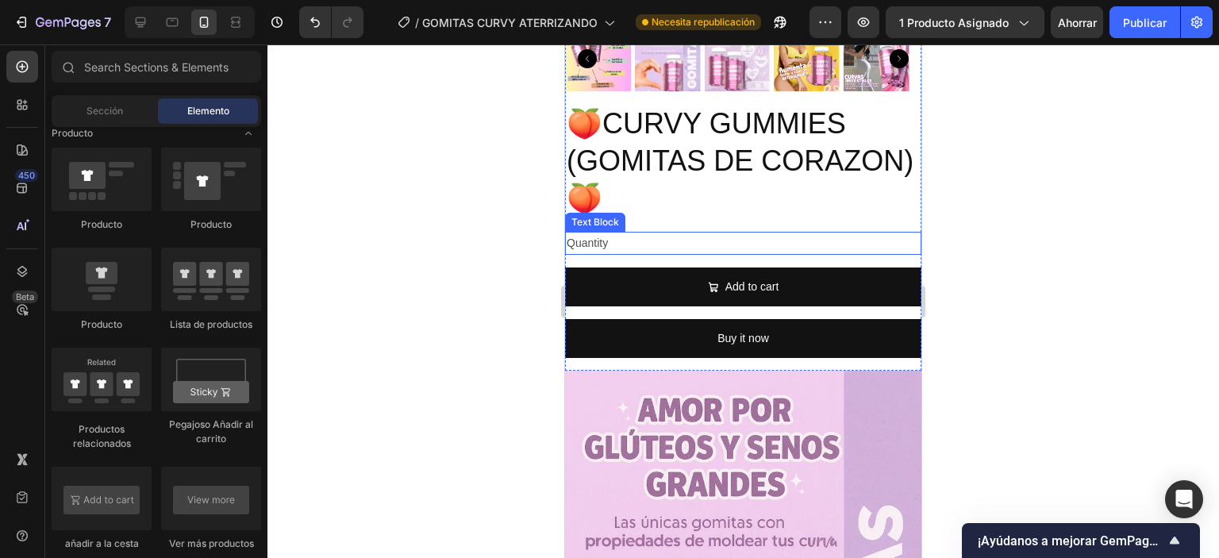
click at [722, 232] on div "Quantity" at bounding box center [743, 243] width 356 height 23
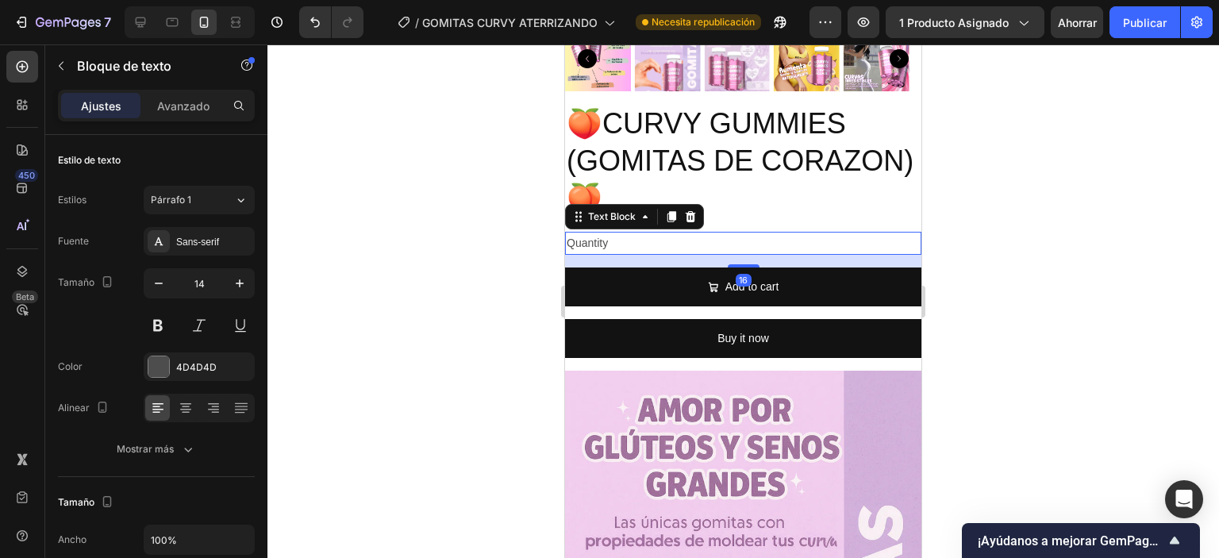
drag, startPoint x: 689, startPoint y: 202, endPoint x: 795, endPoint y: 190, distance: 107.1
click at [691, 211] on icon at bounding box center [691, 216] width 10 height 11
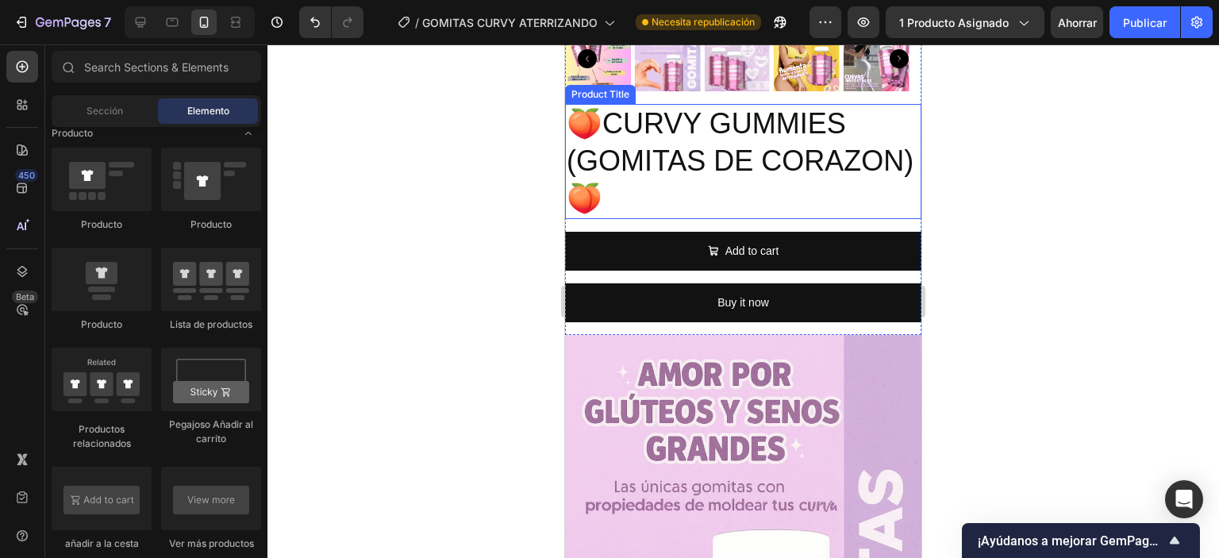
drag, startPoint x: 817, startPoint y: 181, endPoint x: 774, endPoint y: 181, distance: 42.9
click at [816, 181] on h2 "🍑CURVY GUMMIES (GOMITAS DE CORAZON) 🍑" at bounding box center [743, 161] width 356 height 114
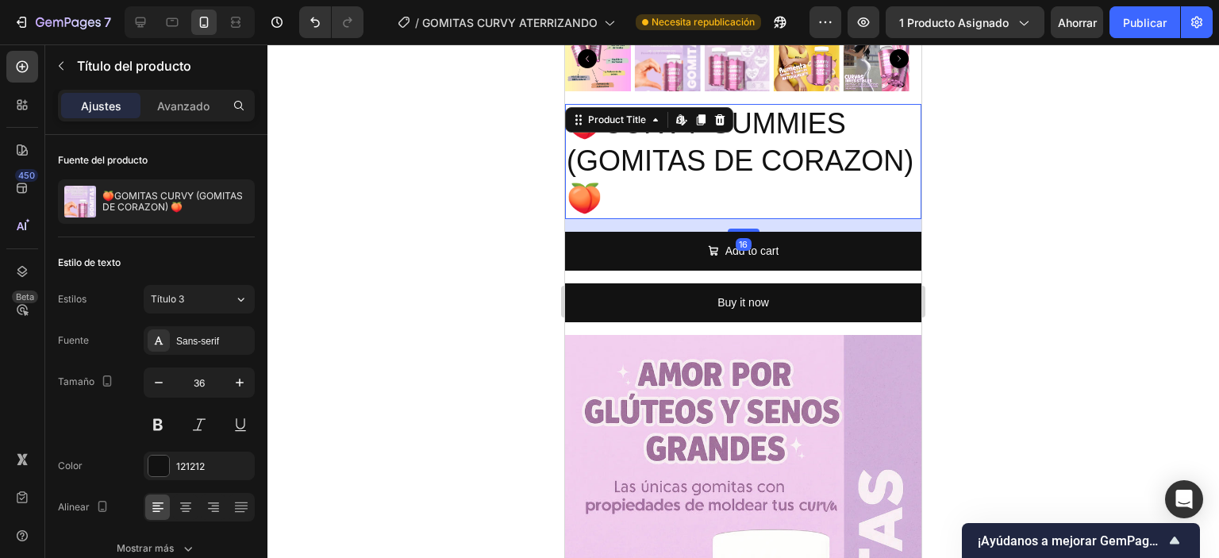
drag, startPoint x: 720, startPoint y: 102, endPoint x: 748, endPoint y: 185, distance: 87.8
click at [720, 114] on icon at bounding box center [720, 119] width 10 height 11
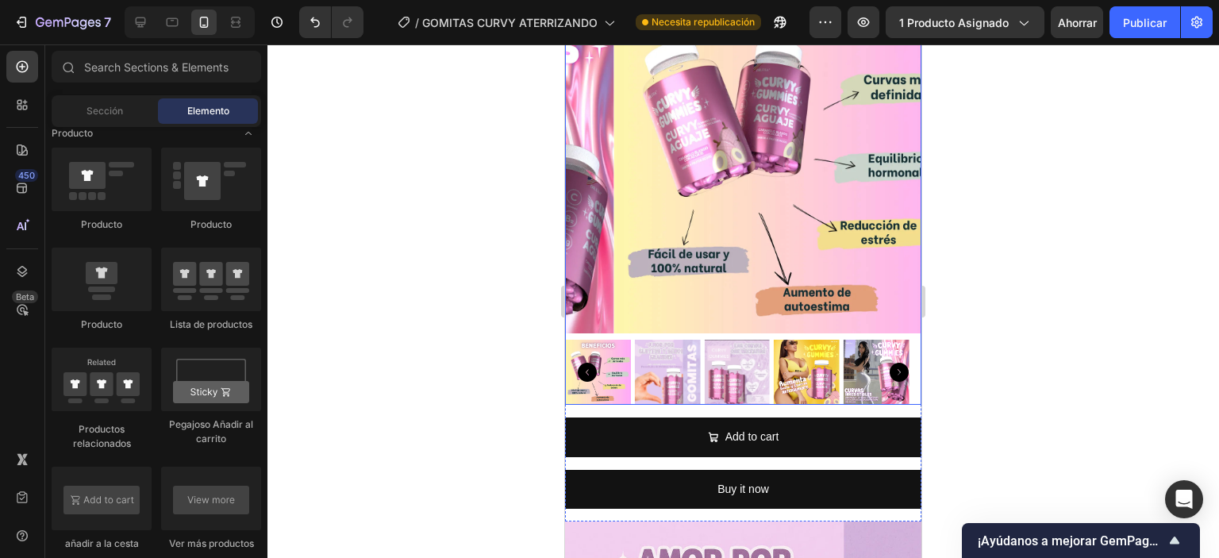
scroll to position [441, 0]
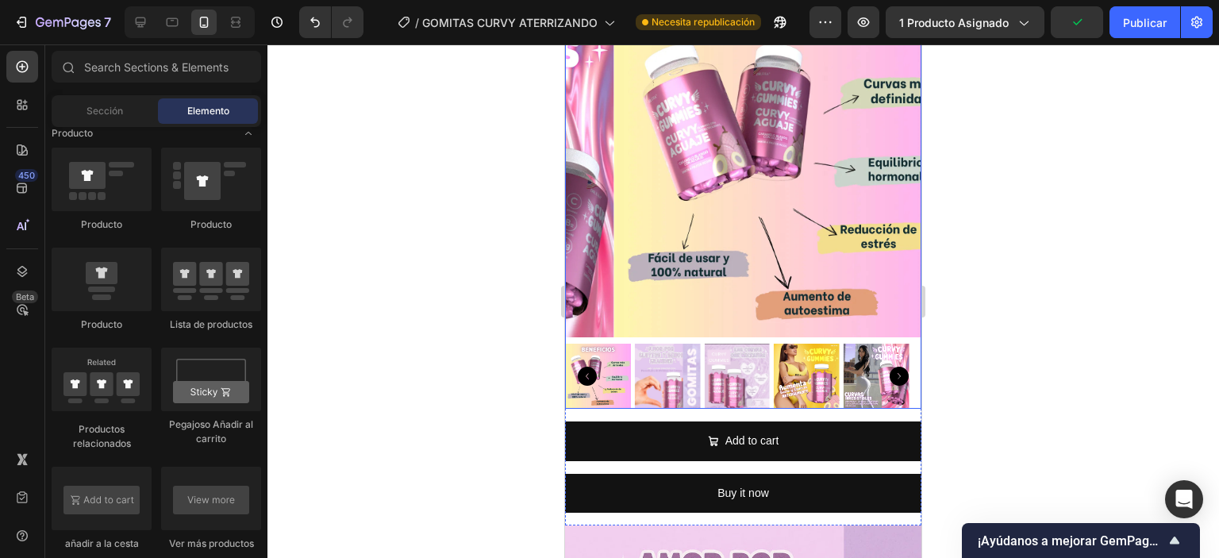
click at [814, 271] on img at bounding box center [792, 159] width 356 height 356
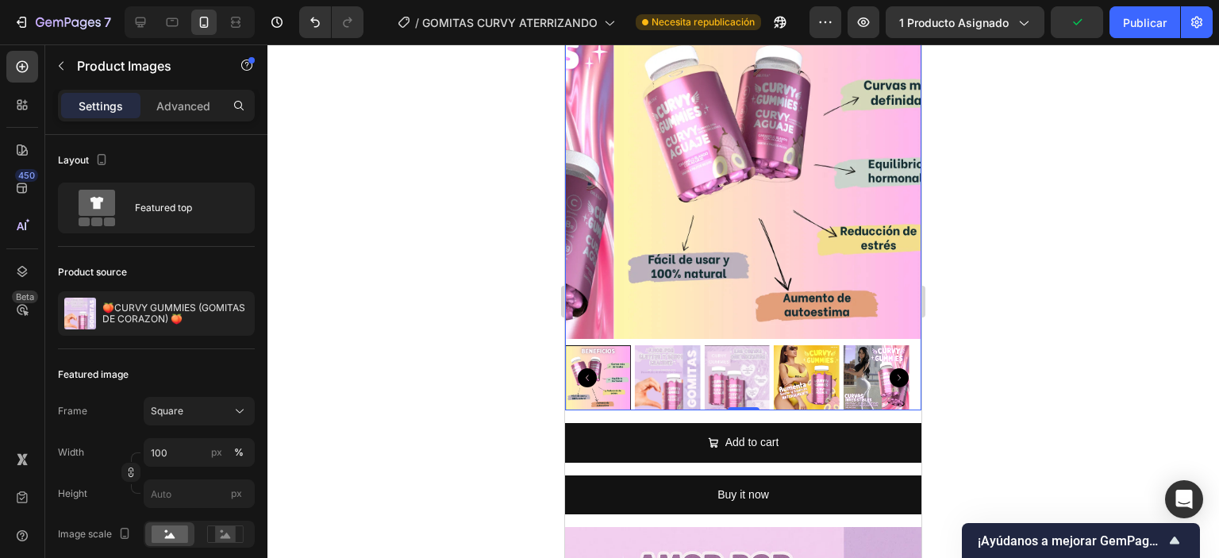
scroll to position [123, 0]
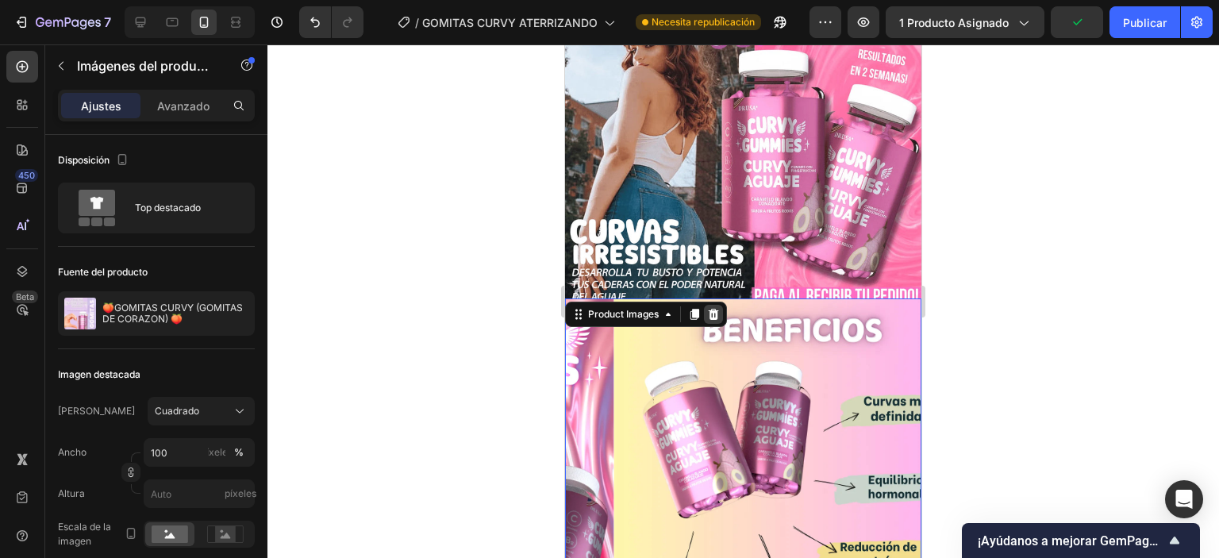
click at [716, 314] on icon at bounding box center [714, 313] width 10 height 11
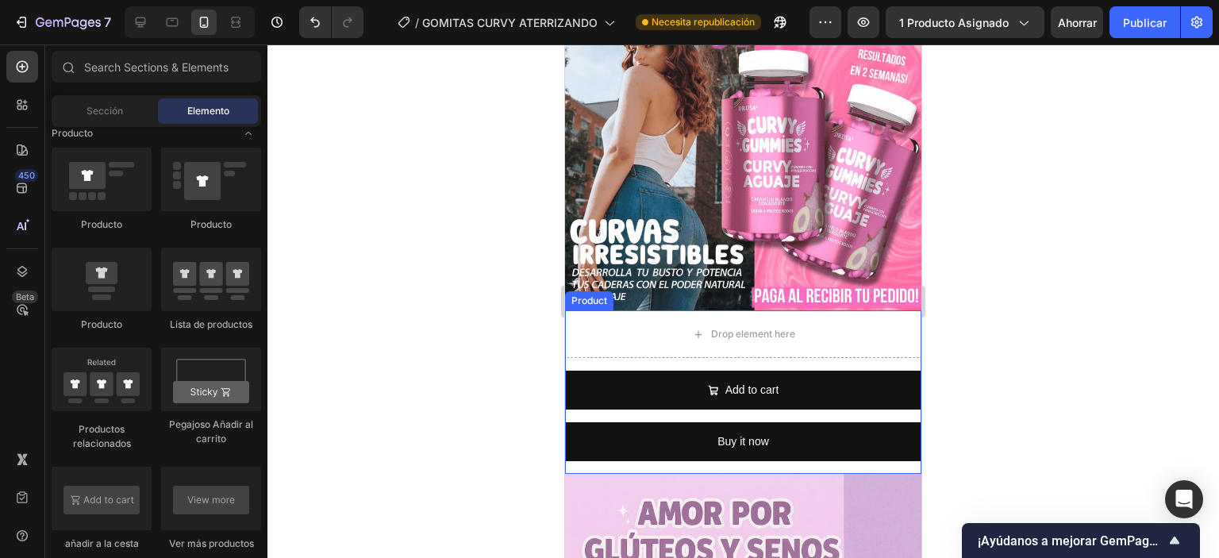
click at [664, 352] on div "Drop element here Add to cart Add to Cart Buy it now Dynamic Checkout Product" at bounding box center [743, 392] width 356 height 164
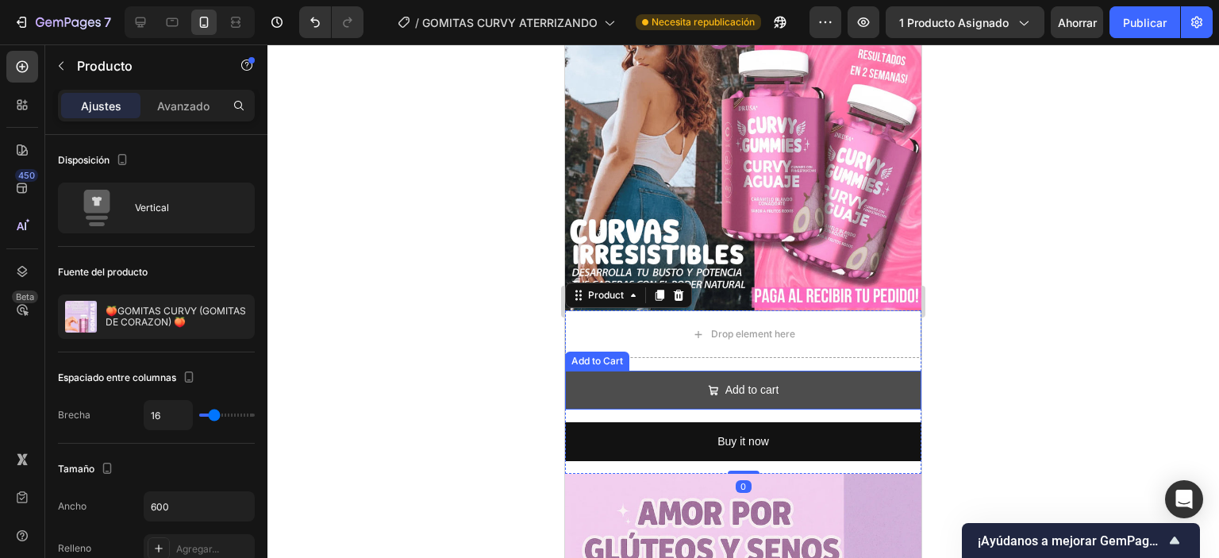
click at [706, 371] on button "Add to cart" at bounding box center [743, 390] width 356 height 39
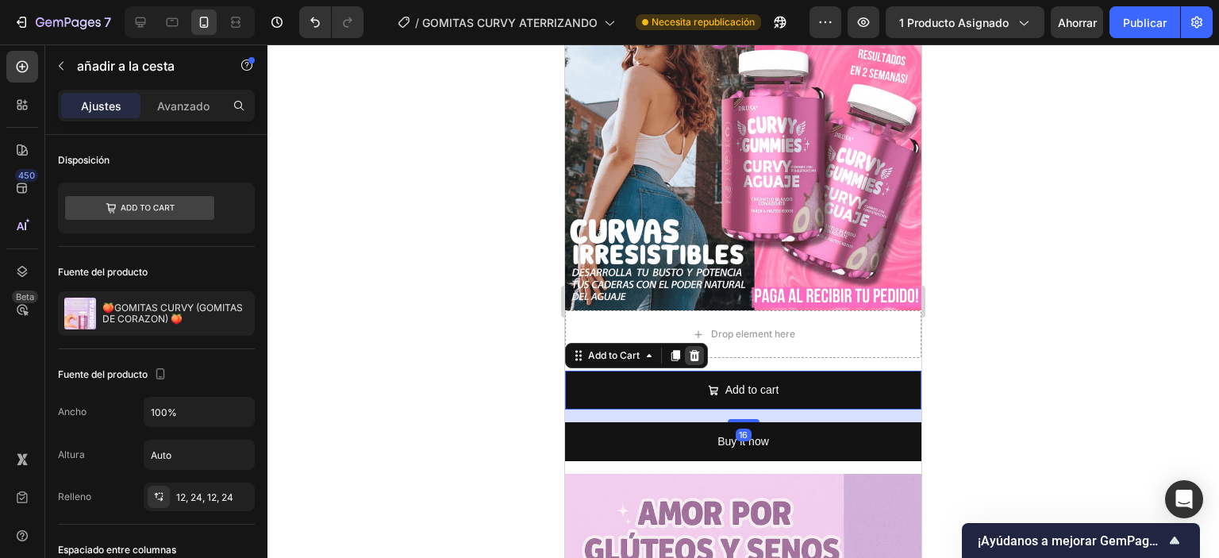
click at [694, 350] on icon at bounding box center [695, 355] width 10 height 11
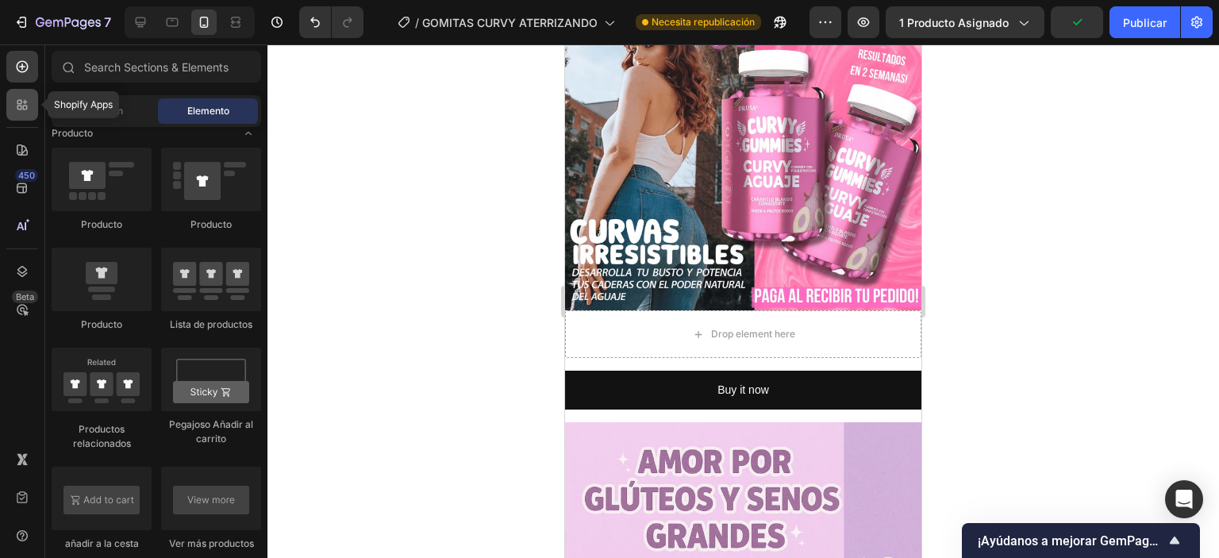
click at [18, 113] on div at bounding box center [22, 105] width 32 height 32
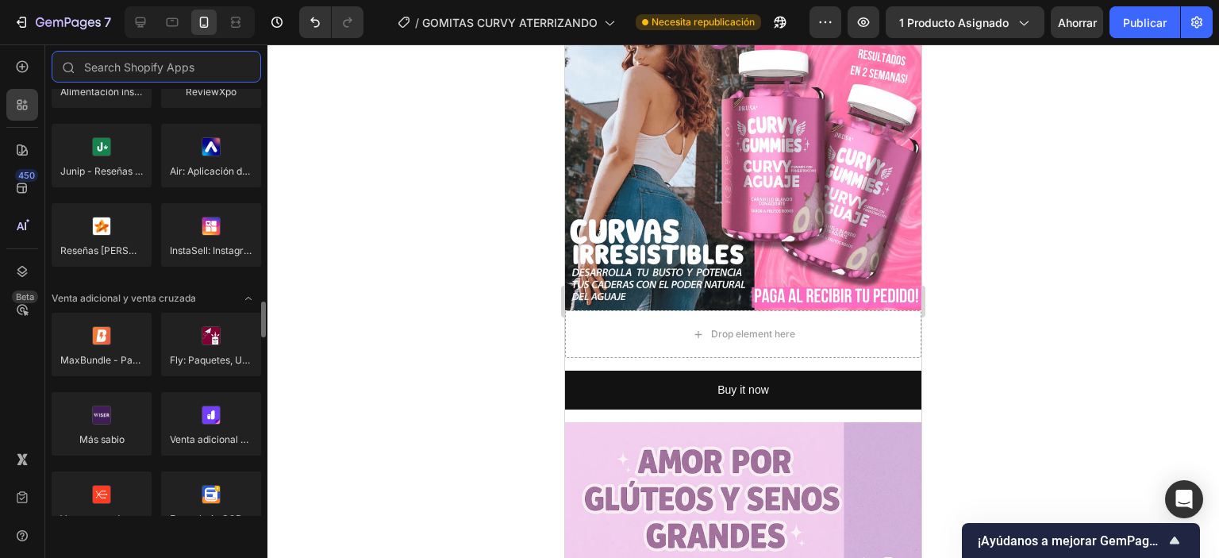
scroll to position [714, 0]
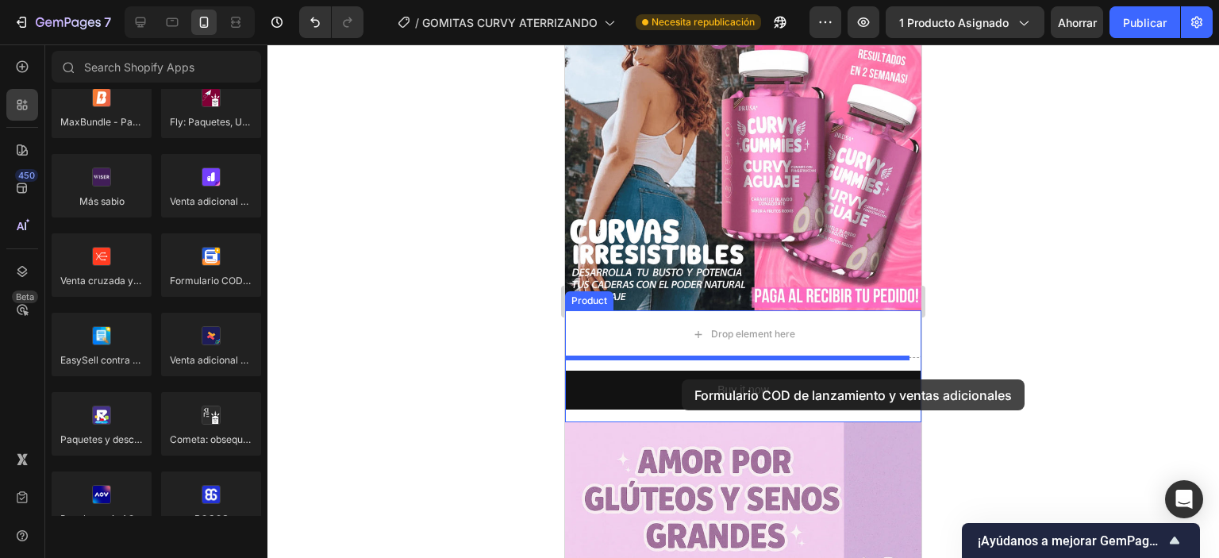
drag, startPoint x: 779, startPoint y: 317, endPoint x: 682, endPoint y: 379, distance: 115.4
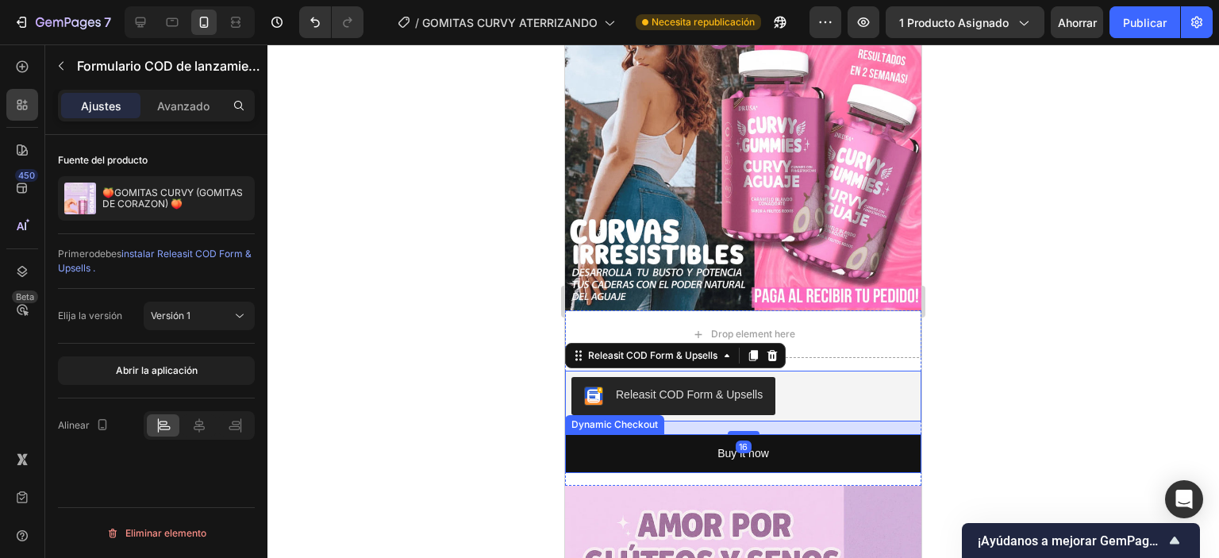
drag, startPoint x: 800, startPoint y: 450, endPoint x: 786, endPoint y: 406, distance: 45.9
click at [800, 451] on button "Buy it now" at bounding box center [743, 453] width 356 height 39
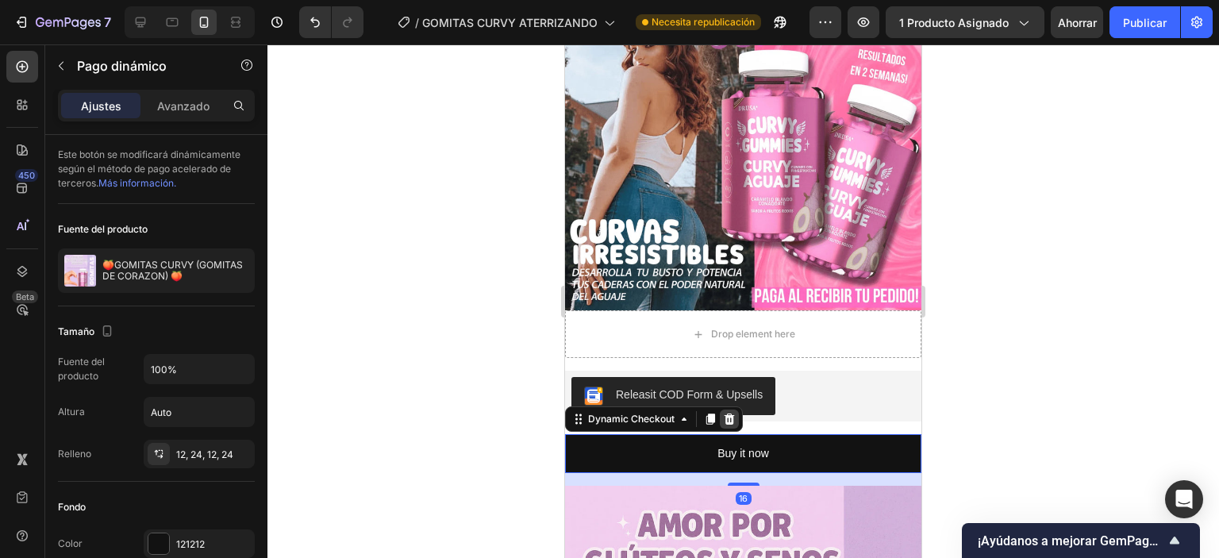
click at [733, 414] on icon at bounding box center [730, 419] width 10 height 11
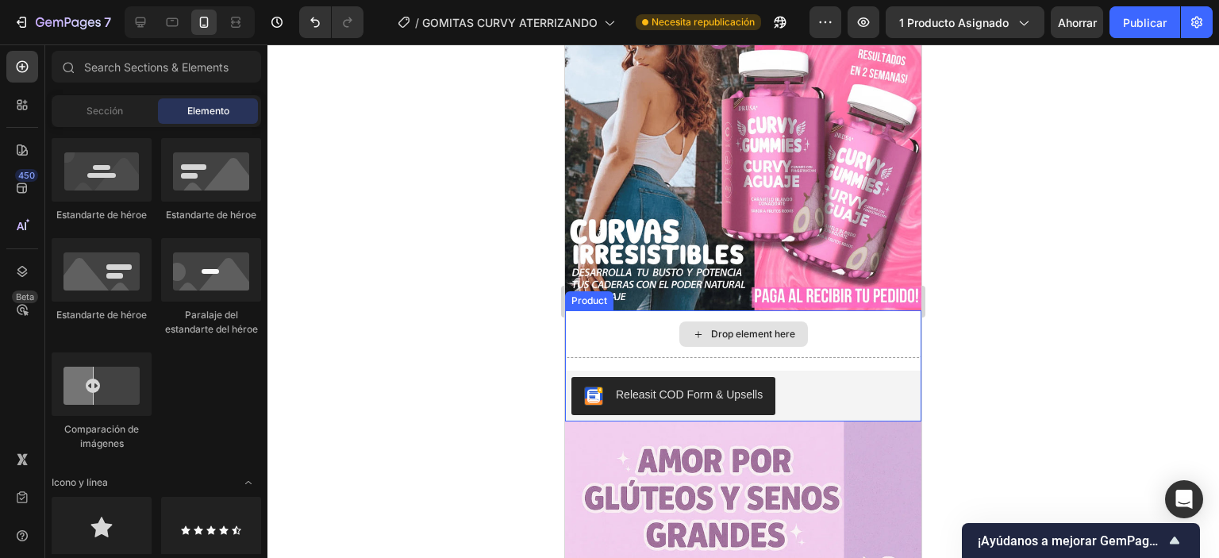
click at [798, 321] on div "Drop element here" at bounding box center [743, 333] width 129 height 25
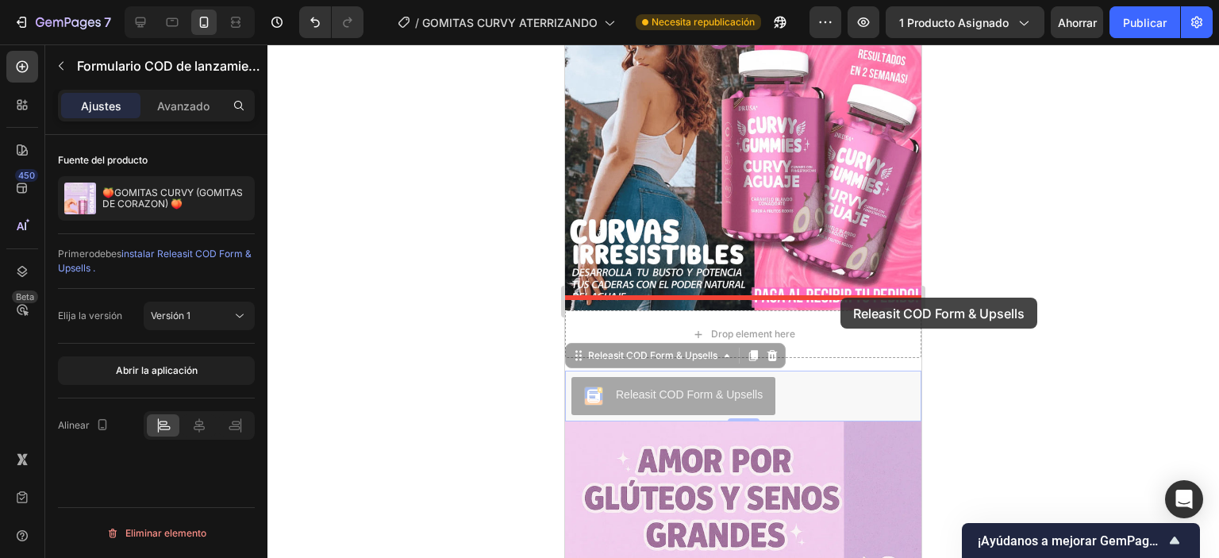
drag, startPoint x: 840, startPoint y: 316, endPoint x: 841, endPoint y: 298, distance: 18.3
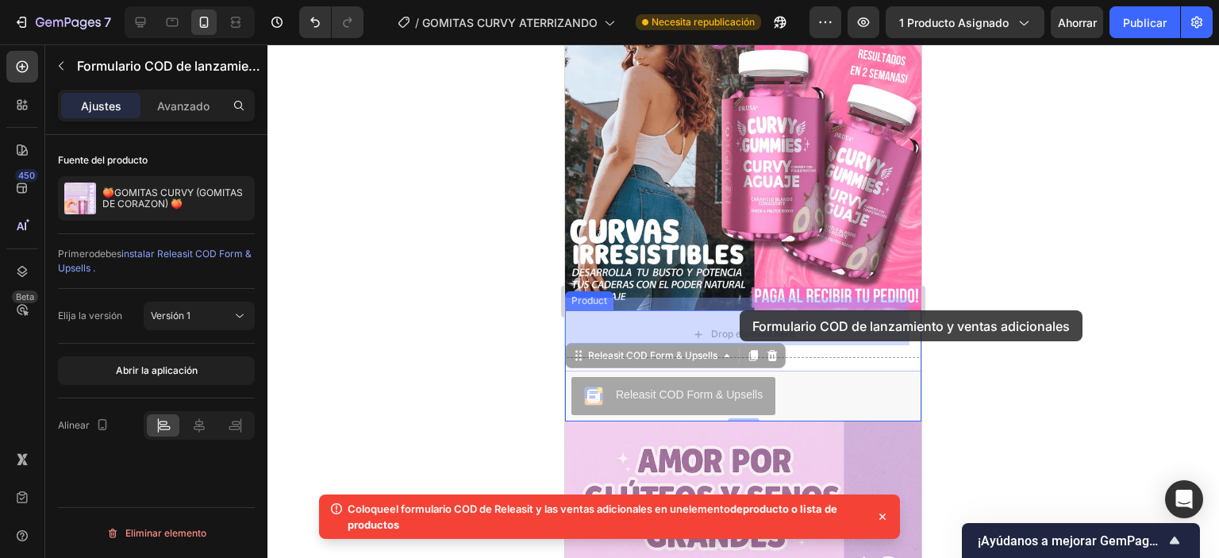
drag, startPoint x: 733, startPoint y: 385, endPoint x: 740, endPoint y: 310, distance: 74.9
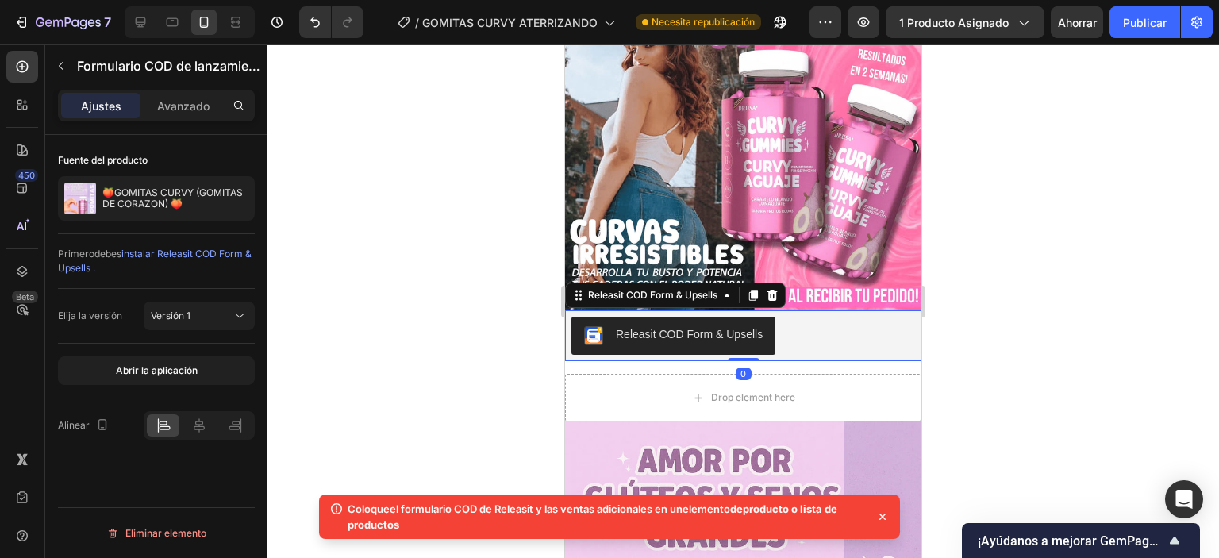
click at [964, 323] on div at bounding box center [743, 301] width 952 height 514
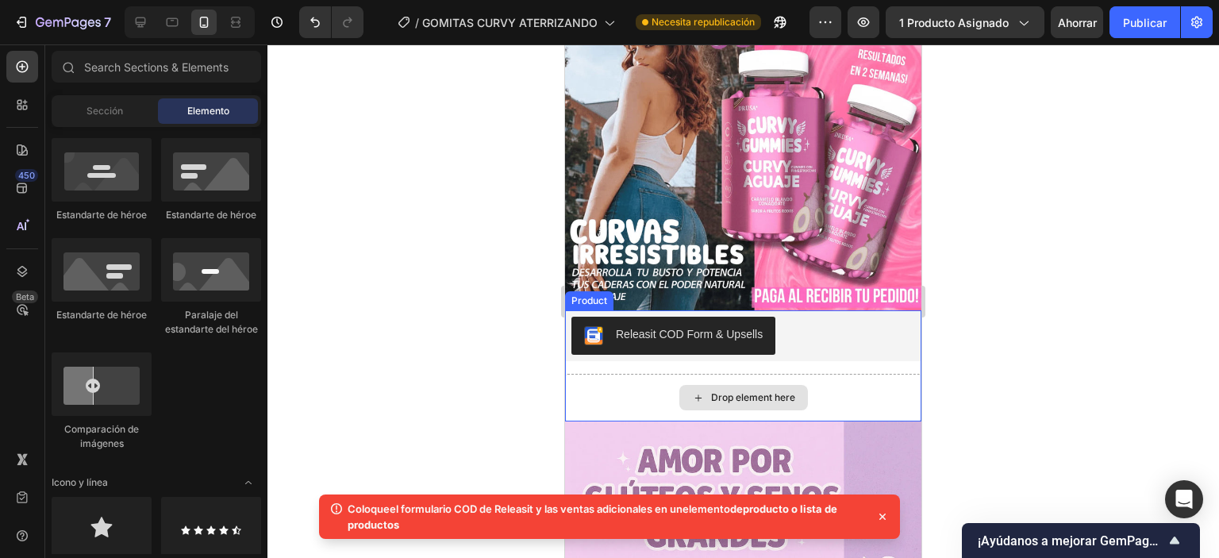
click at [805, 390] on div "Drop element here" at bounding box center [743, 398] width 356 height 48
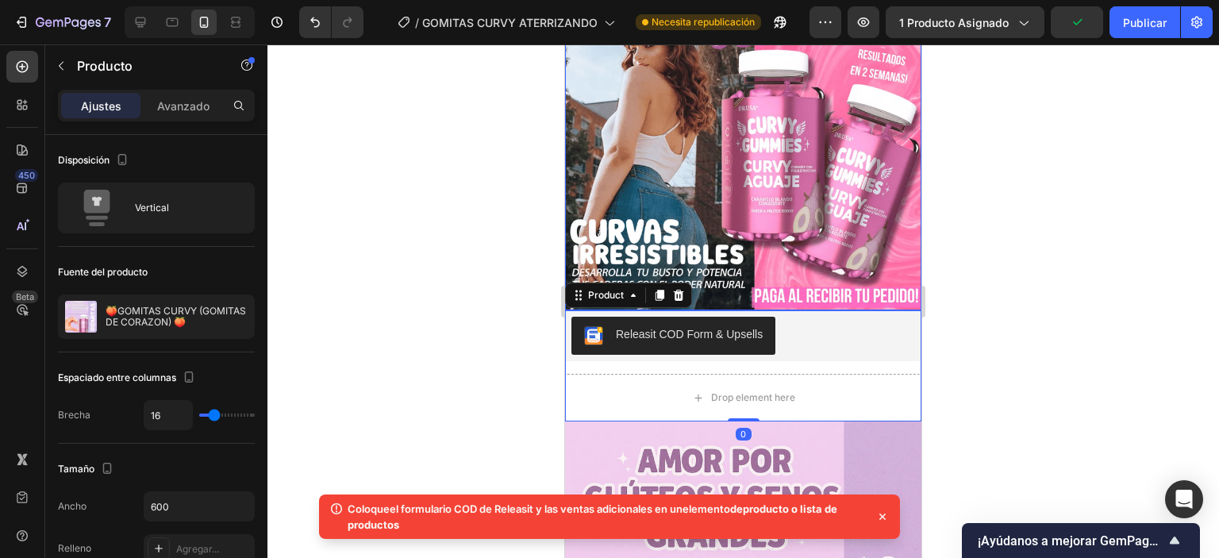
click at [963, 256] on div at bounding box center [743, 301] width 952 height 514
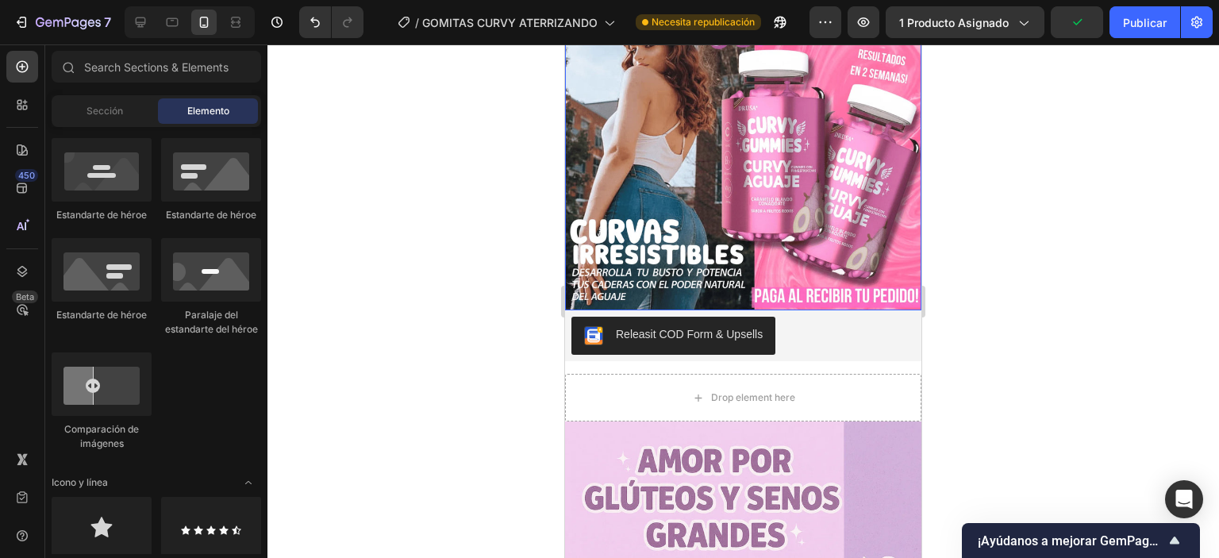
click at [1137, 40] on div "7 Historial de versiones / GOMITAS CURVY ATERRIZANDO Necesita republicación Ava…" at bounding box center [609, 22] width 1219 height 45
click at [1133, 22] on font "Publicar" at bounding box center [1145, 22] width 44 height 13
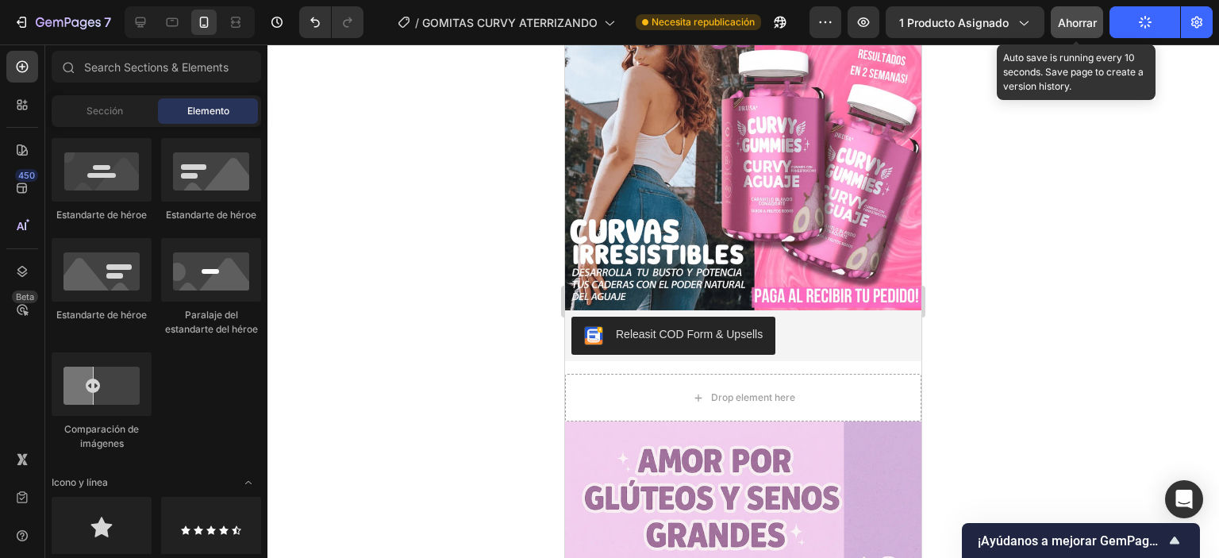
click at [1081, 12] on button "Ahorrar" at bounding box center [1077, 22] width 52 height 32
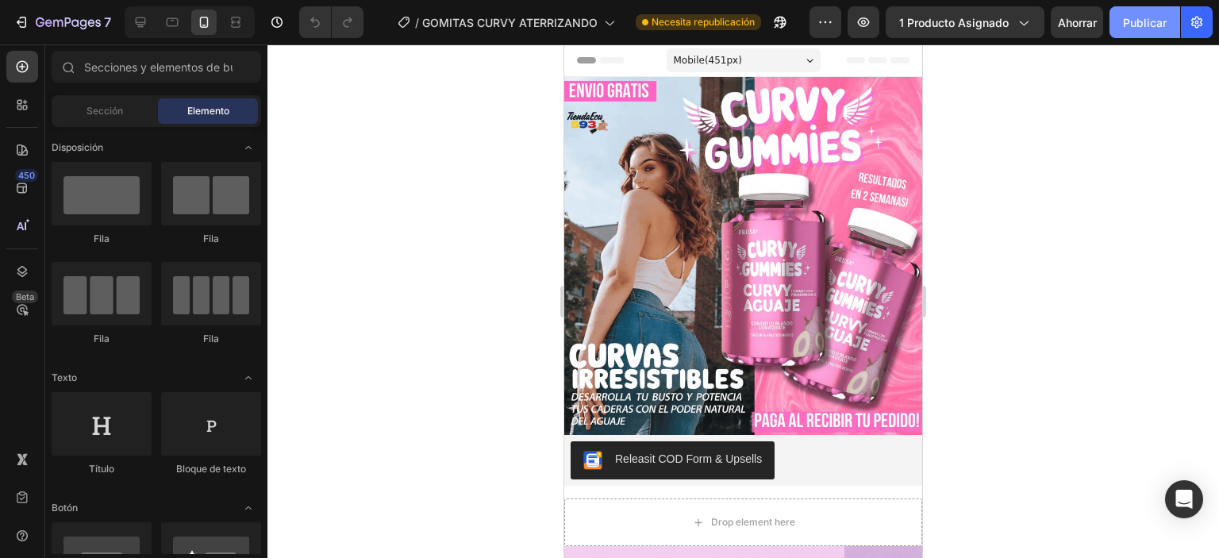
click at [1162, 21] on font "Publicar" at bounding box center [1145, 22] width 44 height 13
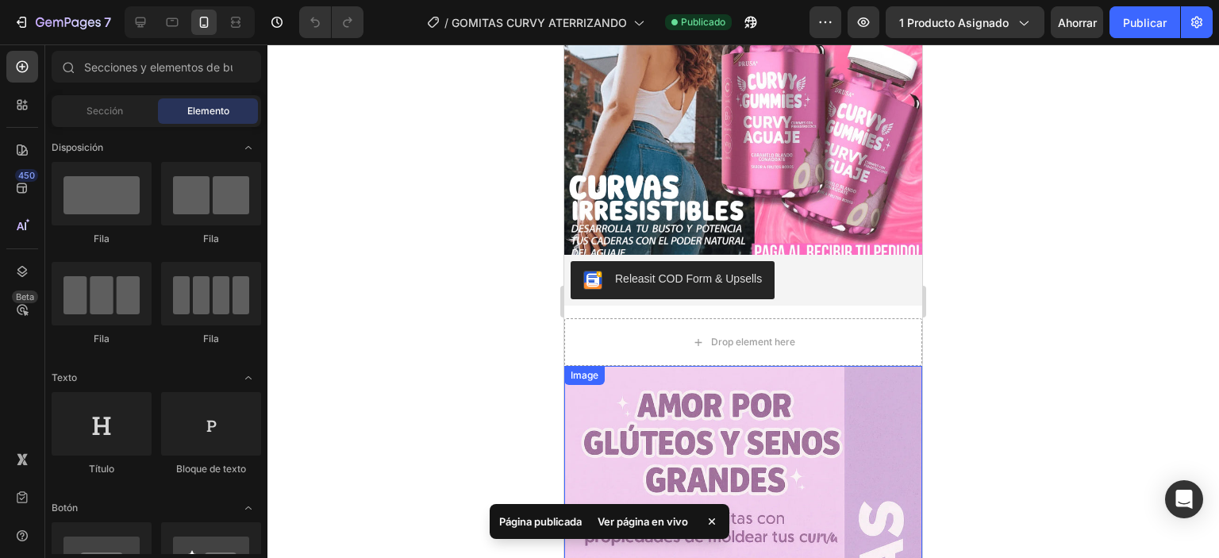
scroll to position [159, 0]
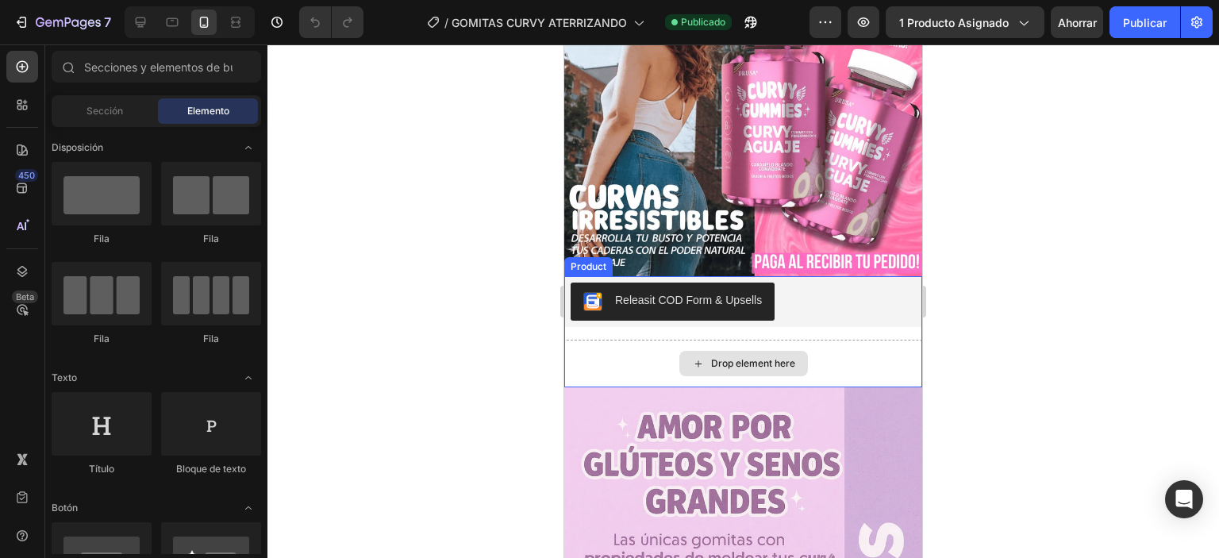
click at [714, 357] on div "Drop element here" at bounding box center [753, 363] width 84 height 13
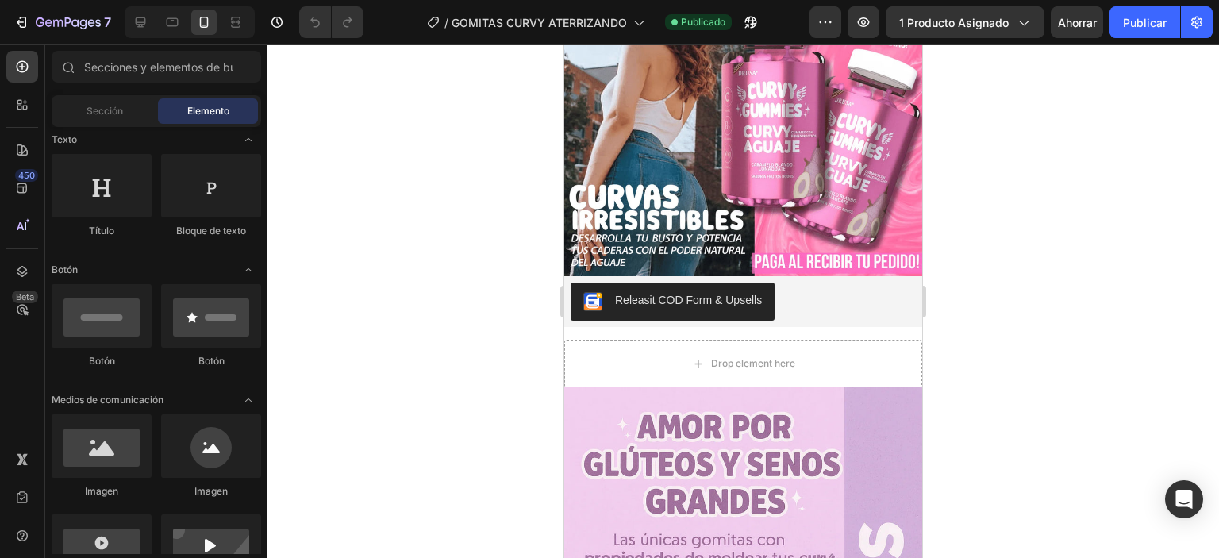
scroll to position [0, 0]
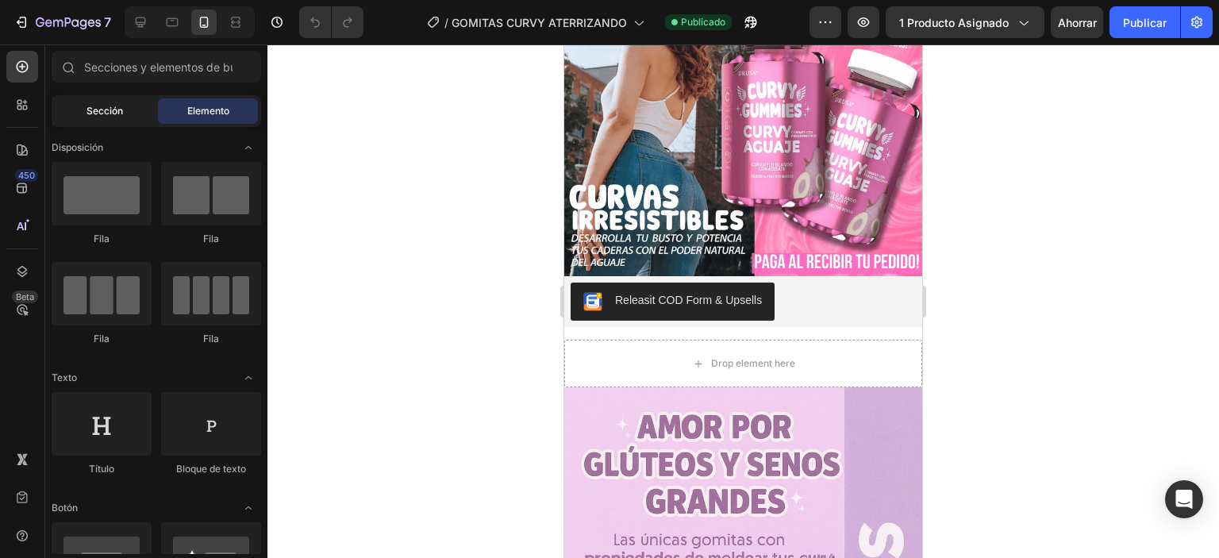
click at [97, 112] on font "Sección" at bounding box center [105, 111] width 37 height 12
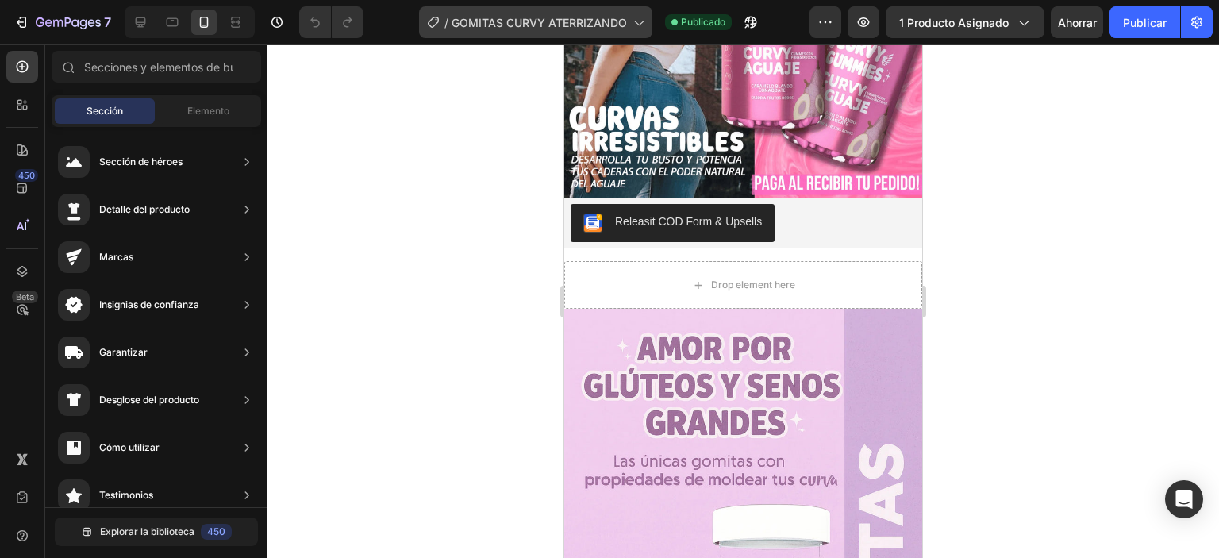
scroll to position [238, 0]
drag, startPoint x: 190, startPoint y: 110, endPoint x: 188, endPoint y: 199, distance: 89.7
click at [190, 110] on font "Elemento" at bounding box center [208, 111] width 42 height 12
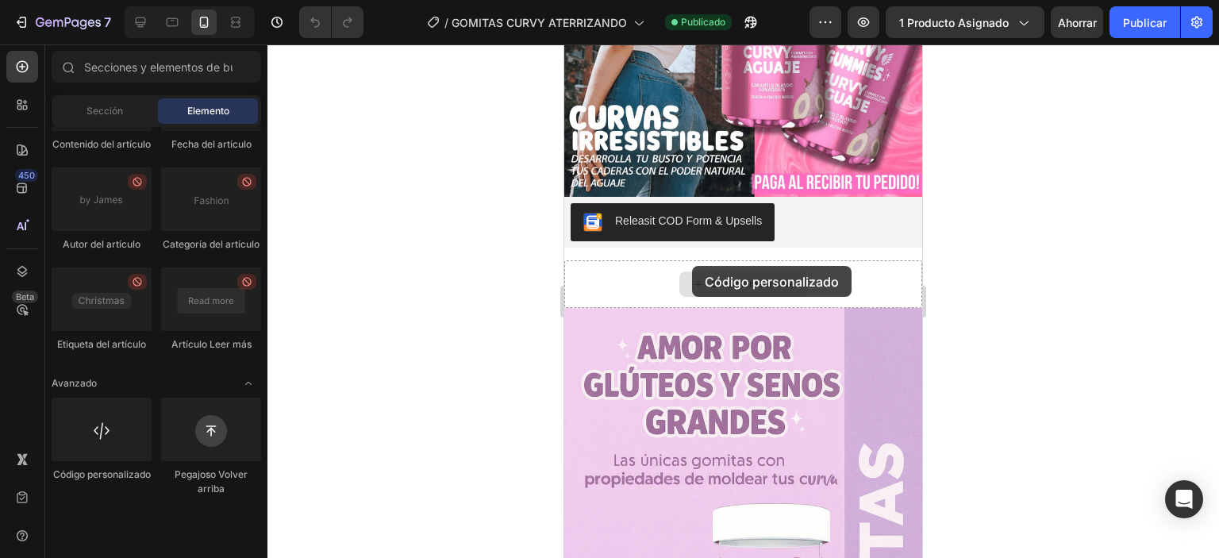
scroll to position [321, 0]
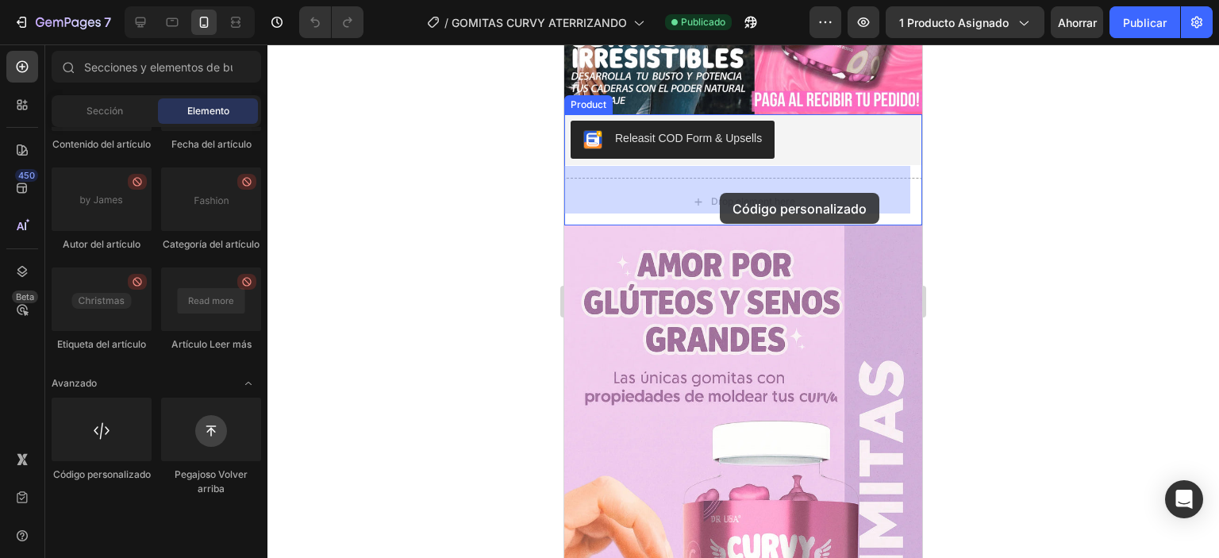
drag, startPoint x: 1037, startPoint y: 408, endPoint x: 720, endPoint y: 193, distance: 382.8
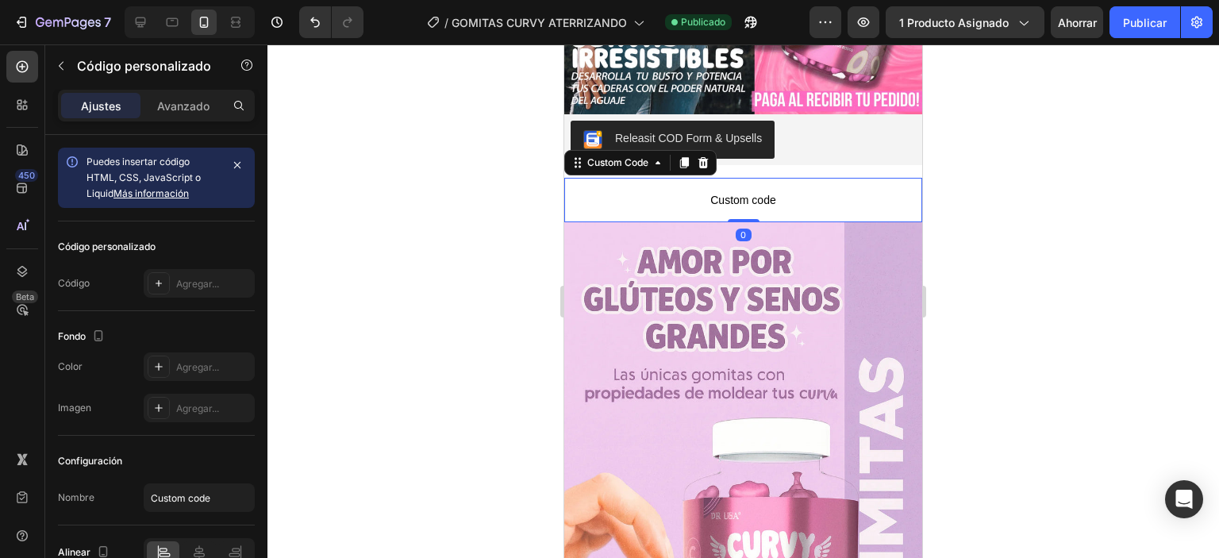
click at [716, 198] on p "Custom code" at bounding box center [743, 200] width 358 height 44
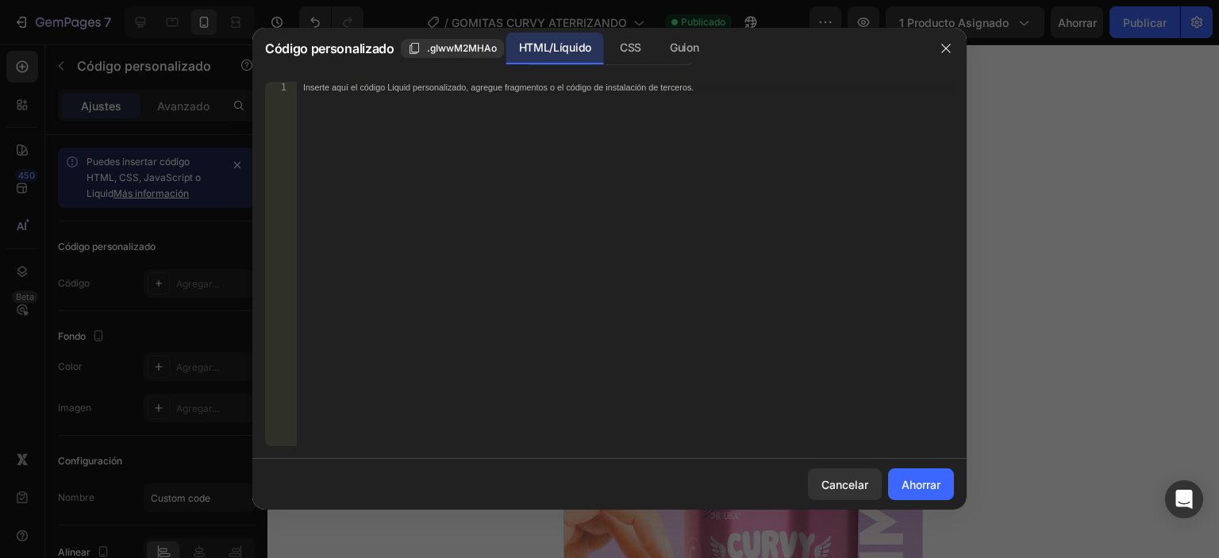
click at [445, 96] on div "Inserte aquí el código Liquid personalizado, agregue fragmentos o el código de …" at bounding box center [625, 275] width 657 height 387
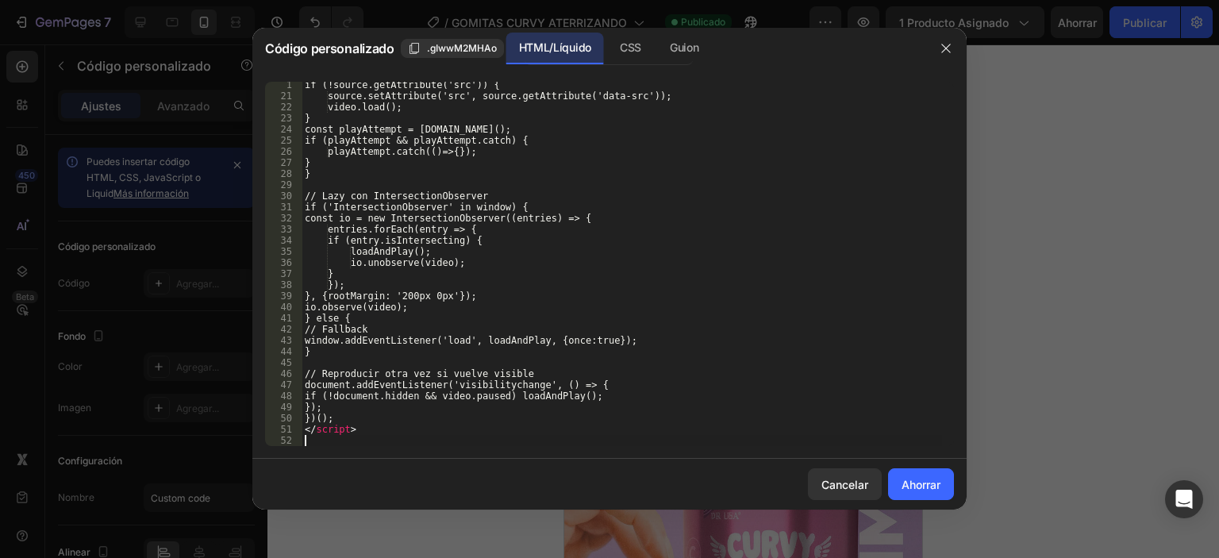
scroll to position [213, 0]
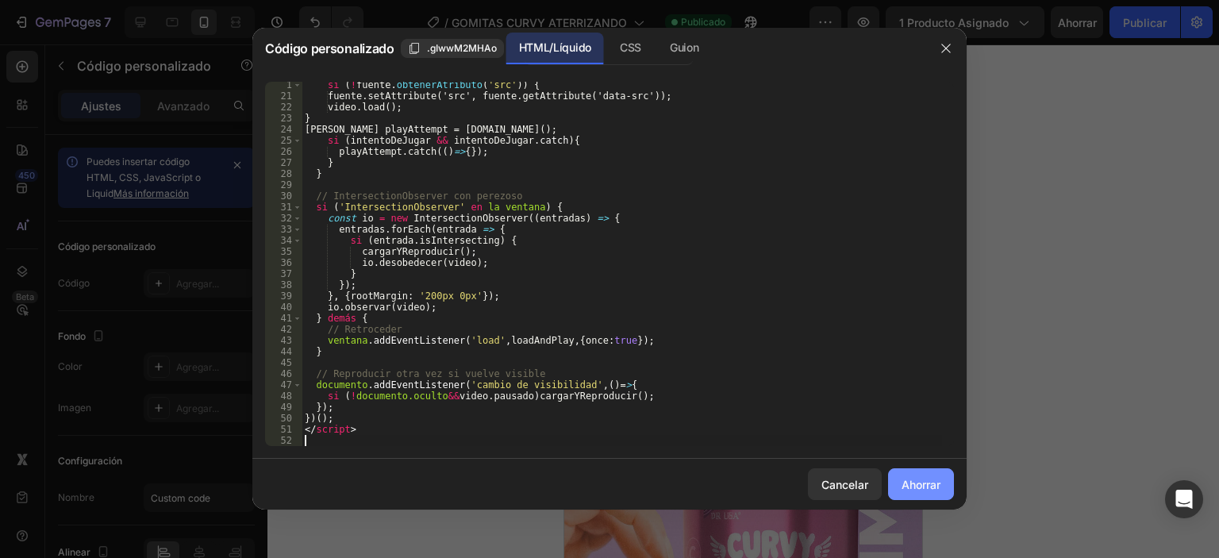
click at [914, 481] on font "Ahorrar" at bounding box center [921, 484] width 39 height 13
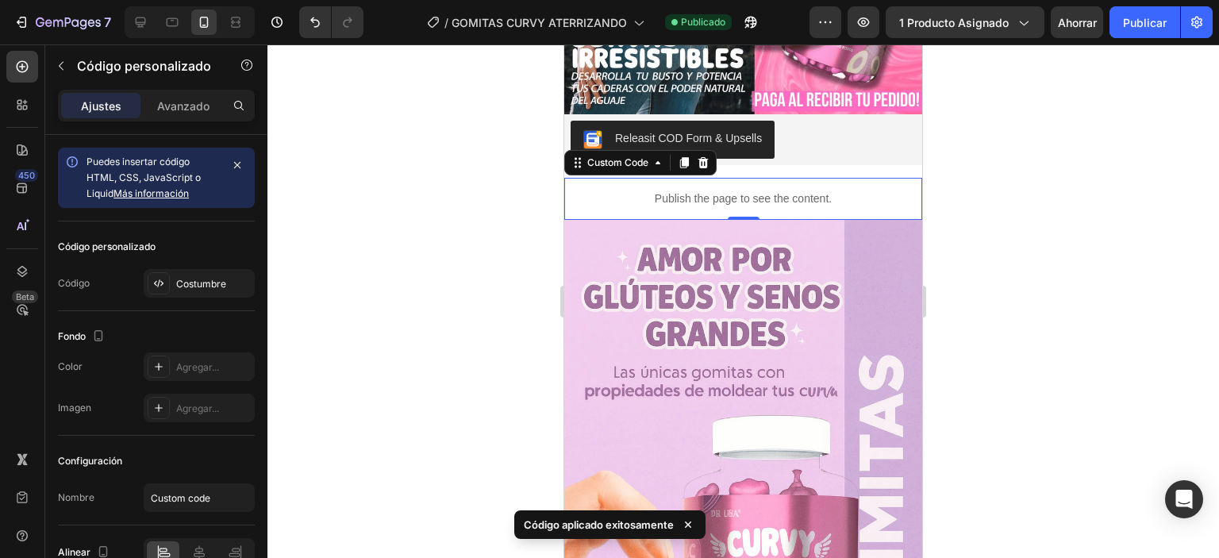
click at [476, 283] on div at bounding box center [743, 301] width 952 height 514
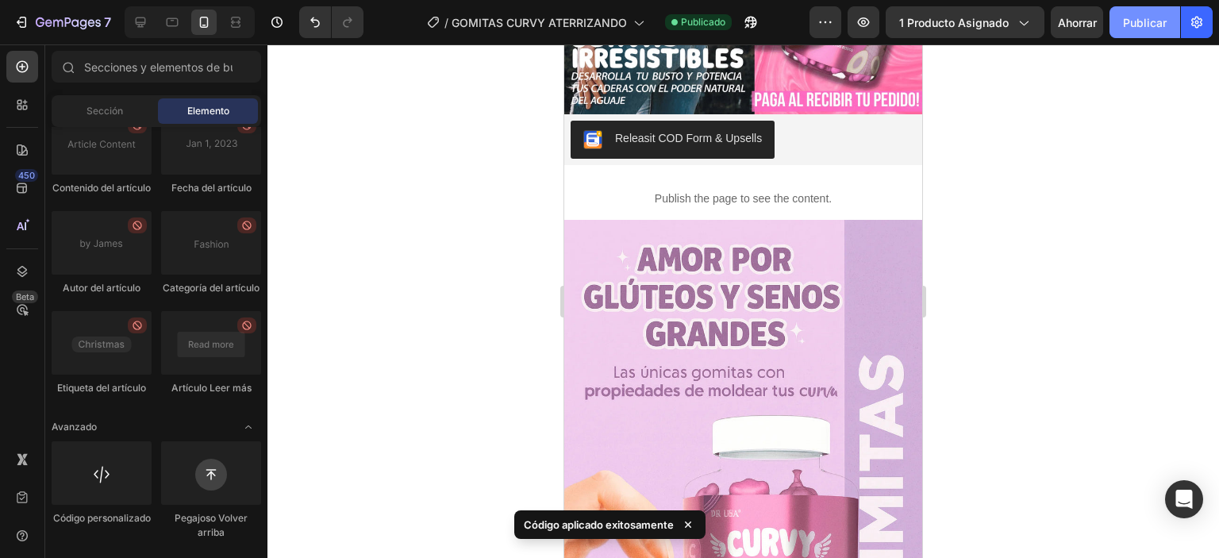
click at [1149, 18] on font "Publicar" at bounding box center [1145, 22] width 44 height 13
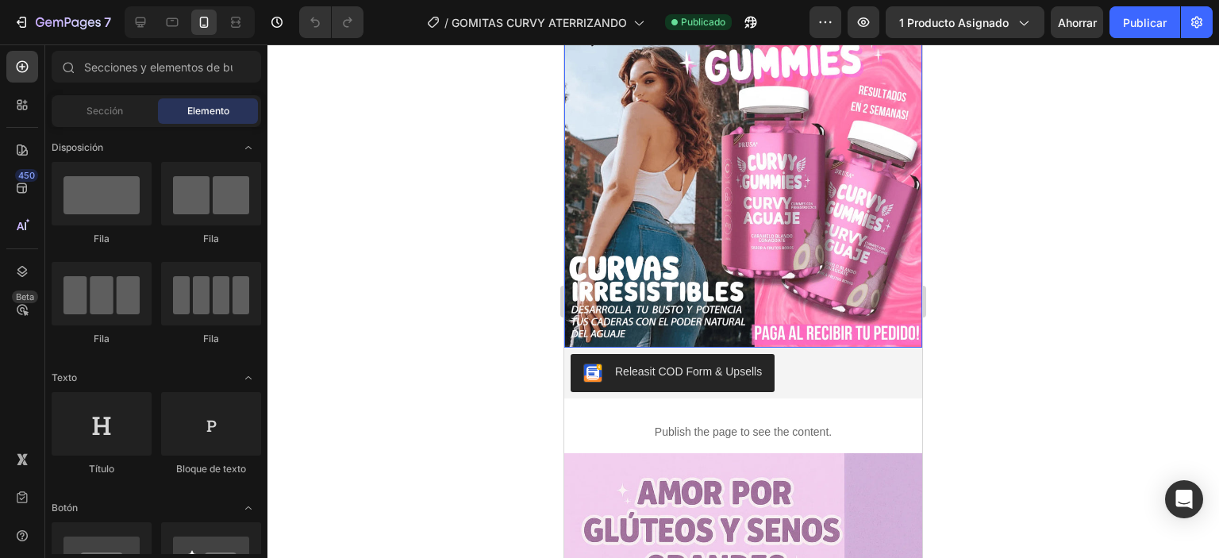
scroll to position [79, 0]
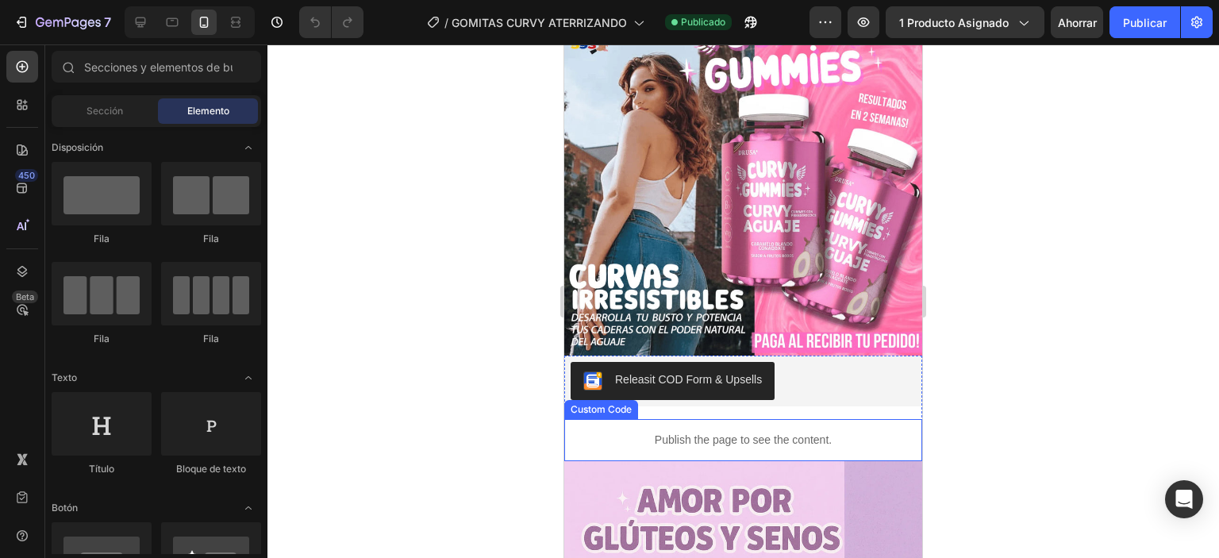
click at [628, 432] on p "Publish the page to see the content." at bounding box center [743, 440] width 358 height 17
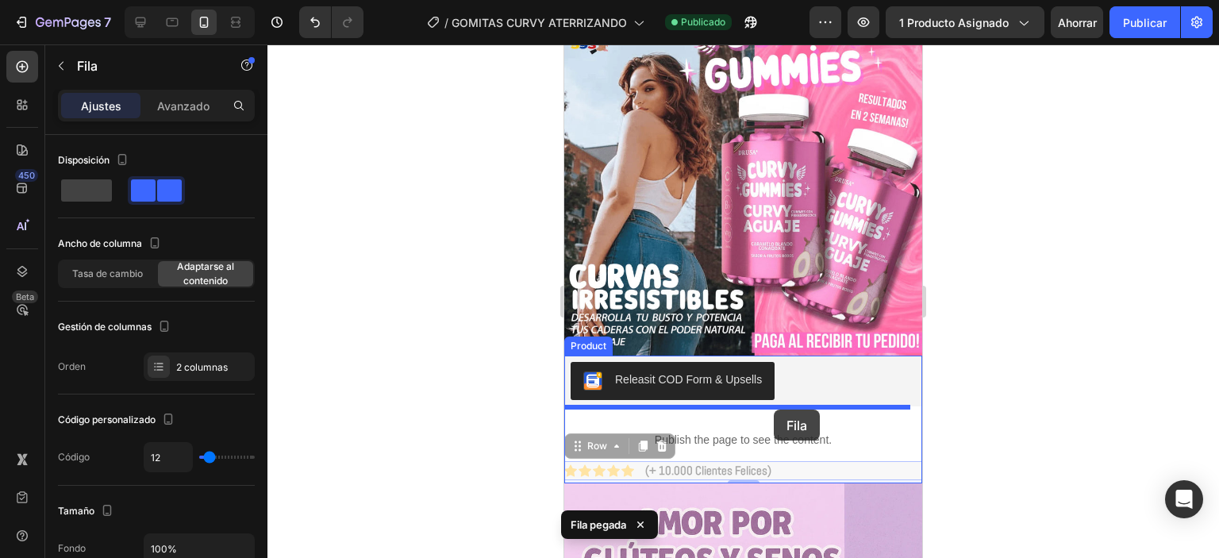
drag, startPoint x: 798, startPoint y: 460, endPoint x: 774, endPoint y: 410, distance: 55.7
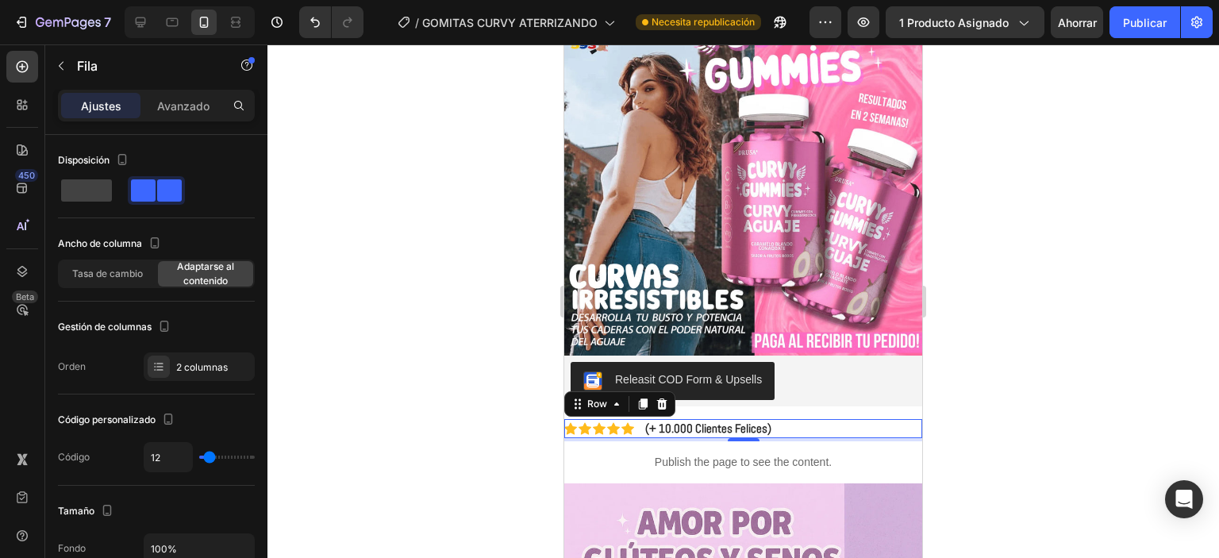
drag, startPoint x: 978, startPoint y: 393, endPoint x: 933, endPoint y: 409, distance: 47.9
click at [975, 393] on div at bounding box center [743, 301] width 952 height 514
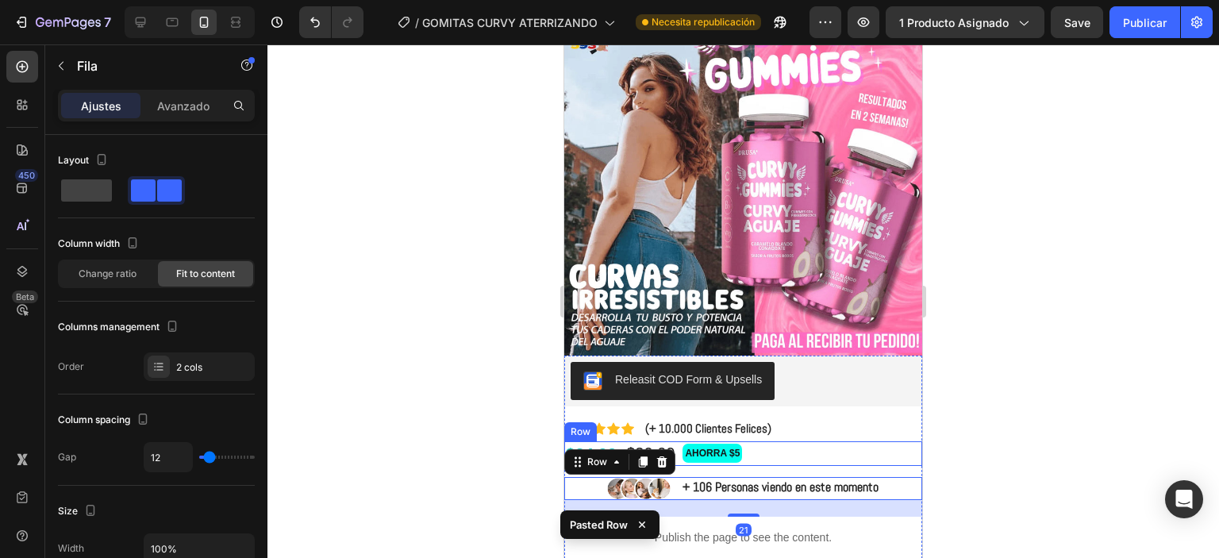
drag, startPoint x: 1037, startPoint y: 400, endPoint x: 987, endPoint y: 404, distance: 50.2
click at [1036, 400] on div at bounding box center [743, 301] width 952 height 514
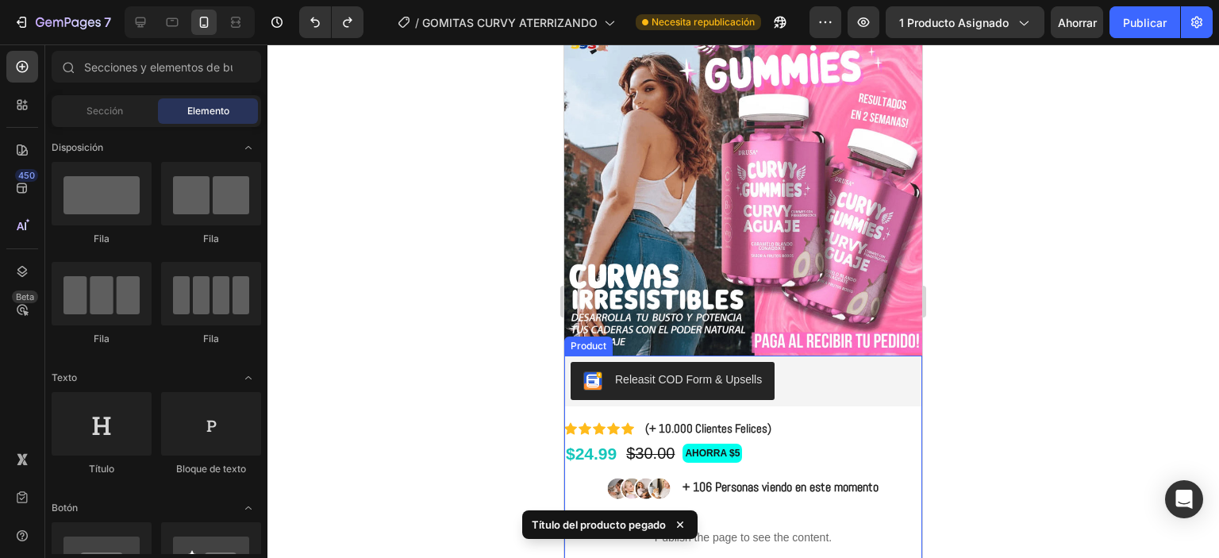
click at [733, 401] on div "Releasit COD Form & Upsells Releasit COD Form & Upsells Icon Icon Icon Icon Ico…" at bounding box center [743, 457] width 358 height 203
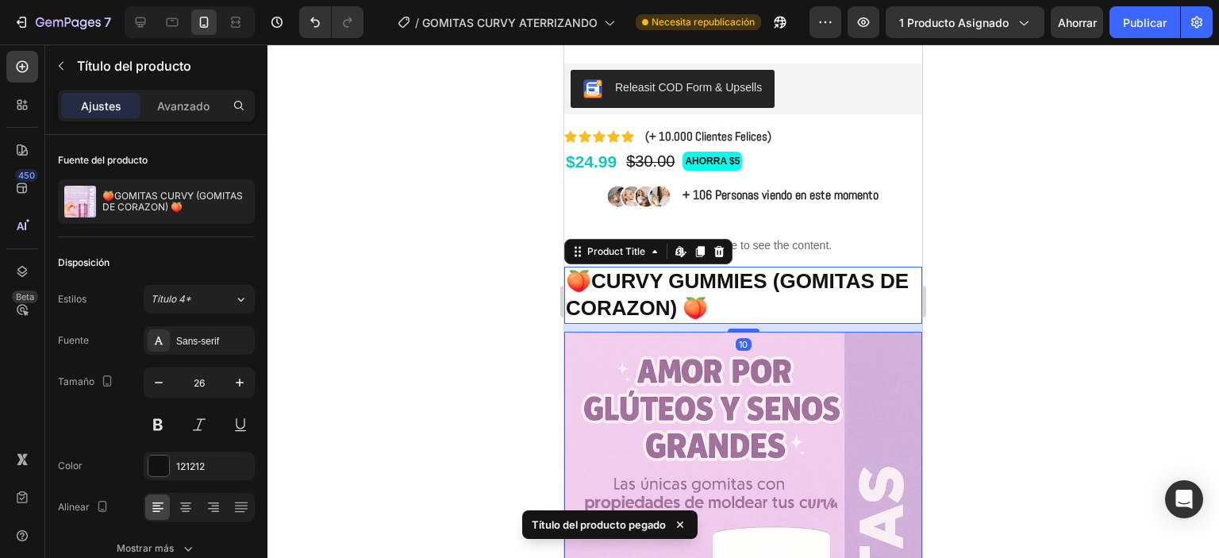
scroll to position [288, 0]
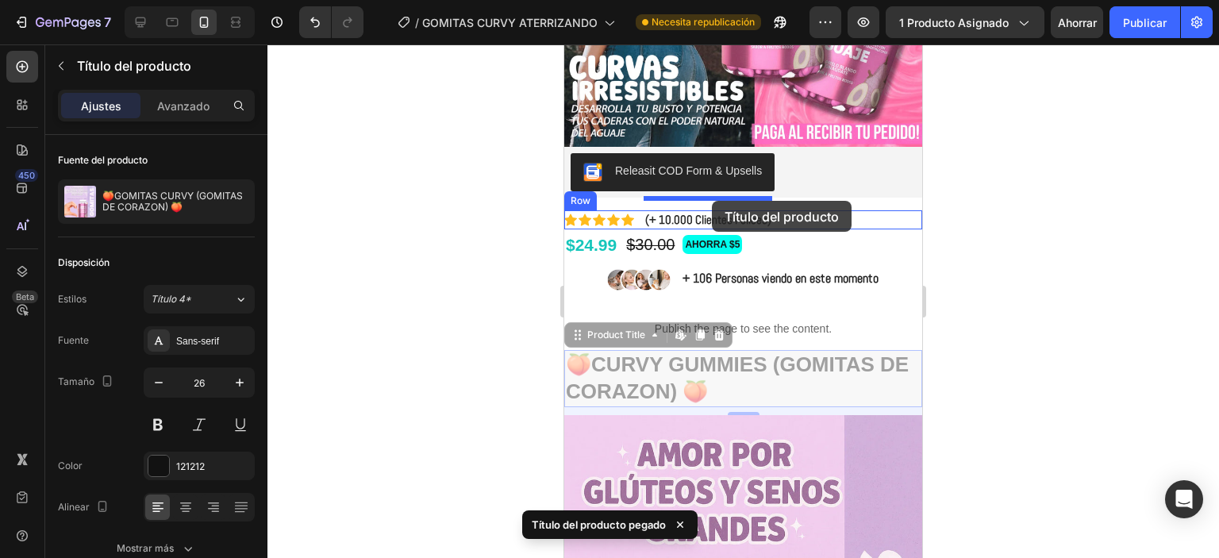
drag, startPoint x: 758, startPoint y: 372, endPoint x: 712, endPoint y: 201, distance: 177.5
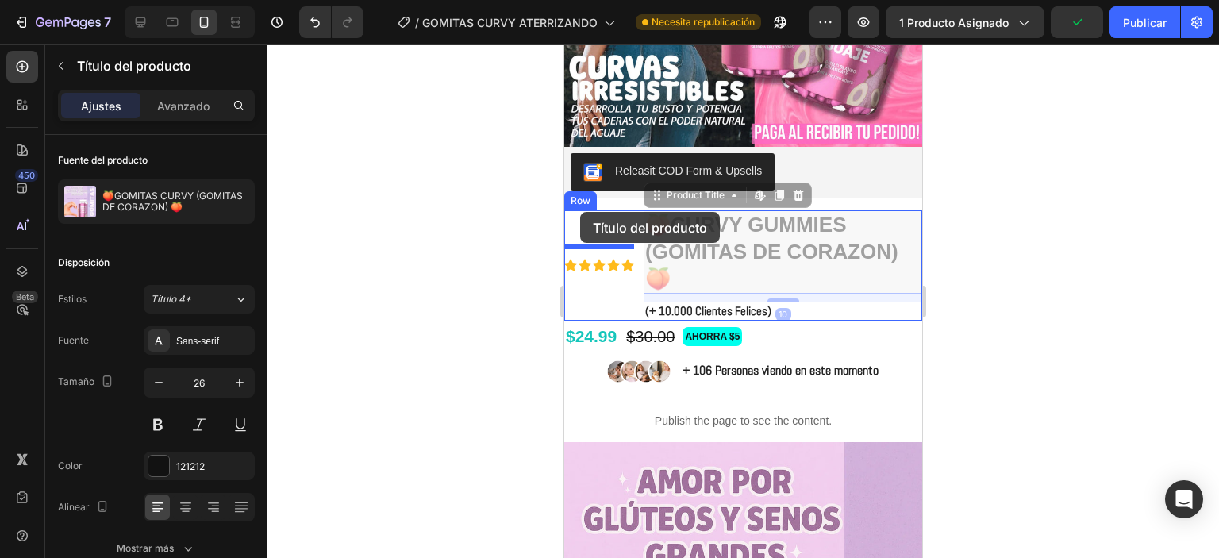
drag, startPoint x: 726, startPoint y: 258, endPoint x: 580, endPoint y: 212, distance: 153.1
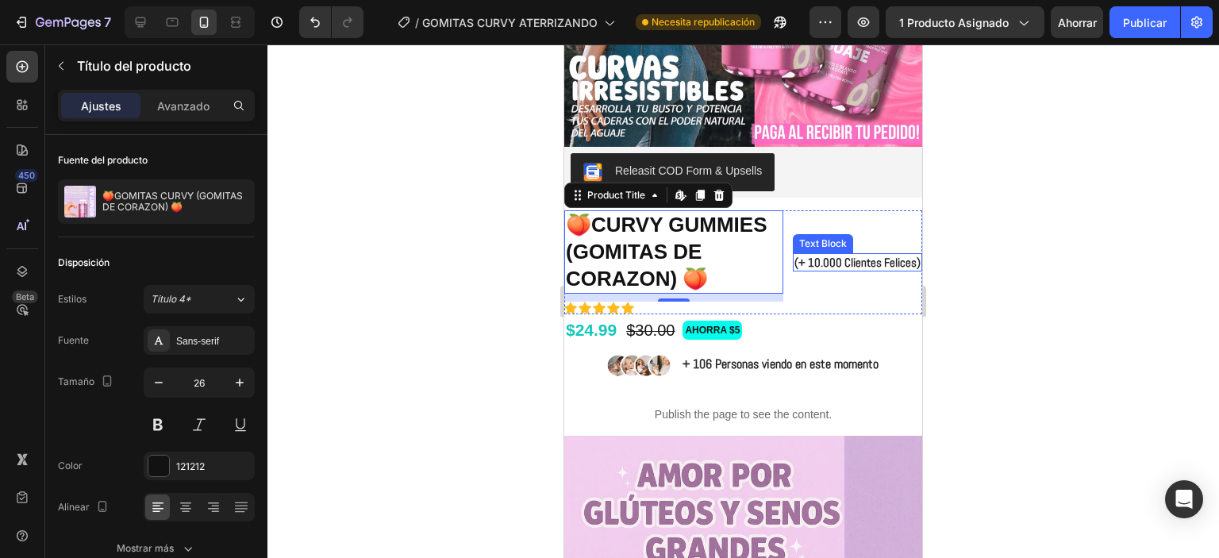
click at [816, 237] on div "Text Block" at bounding box center [823, 244] width 54 height 14
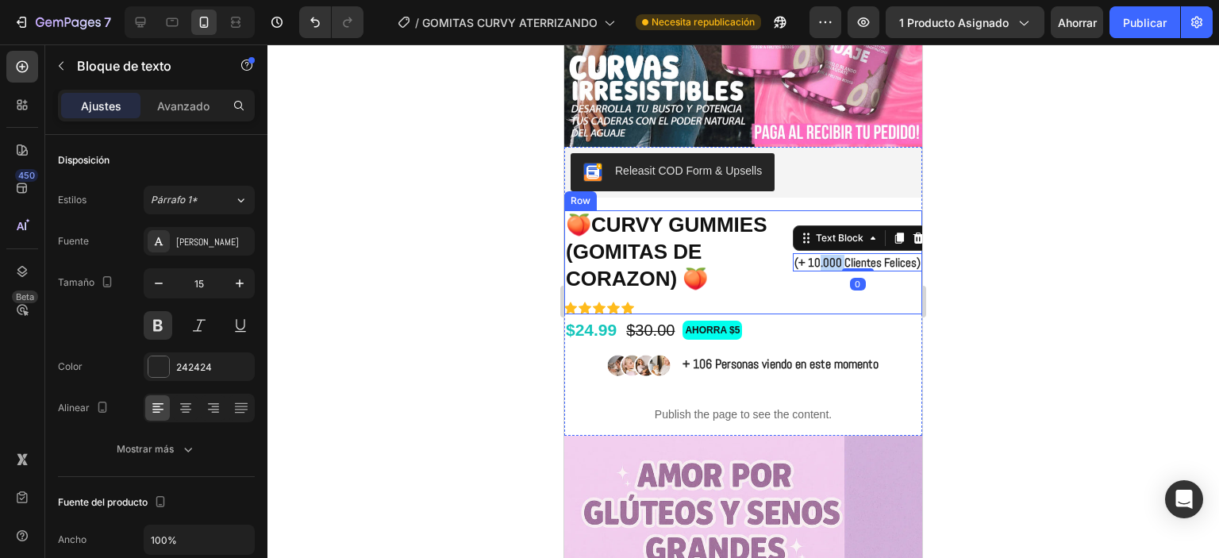
scroll to position [279, 0]
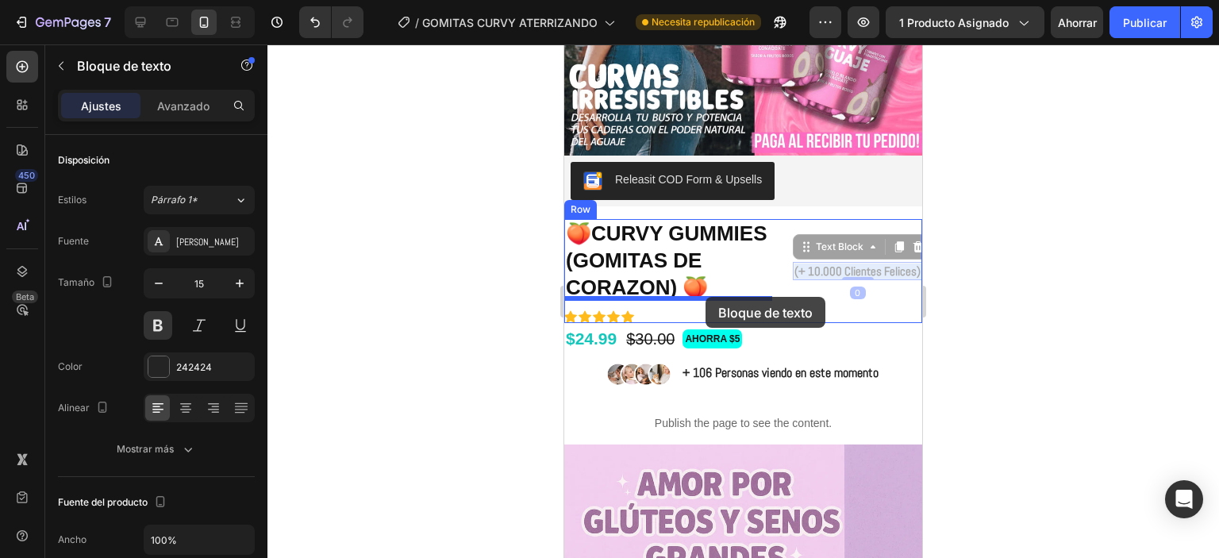
drag, startPoint x: 806, startPoint y: 270, endPoint x: 712, endPoint y: 295, distance: 97.8
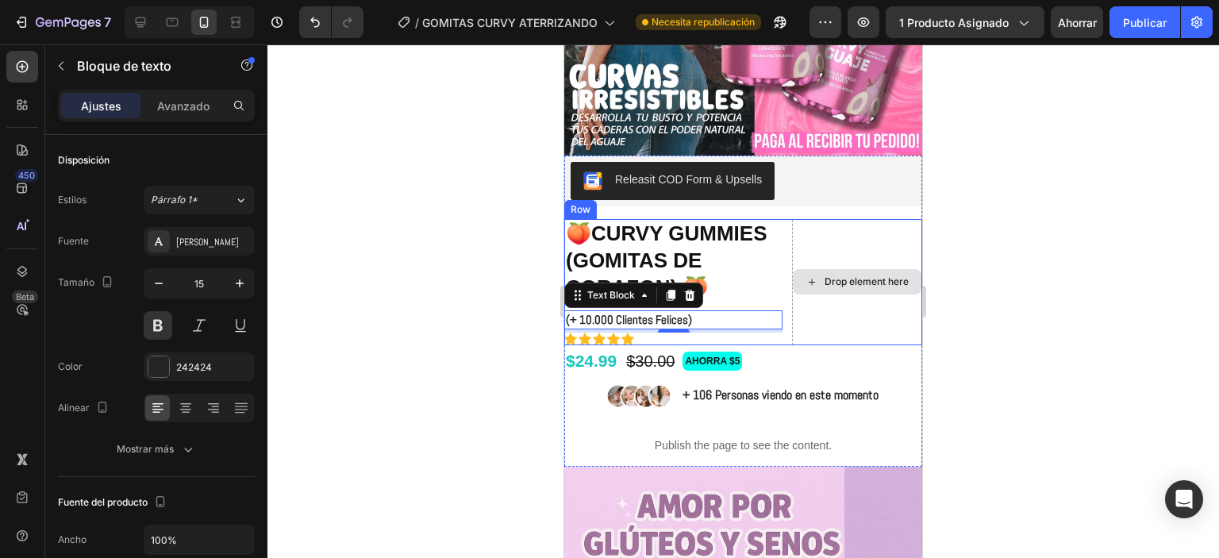
click at [823, 247] on div "Drop element here" at bounding box center [857, 282] width 130 height 126
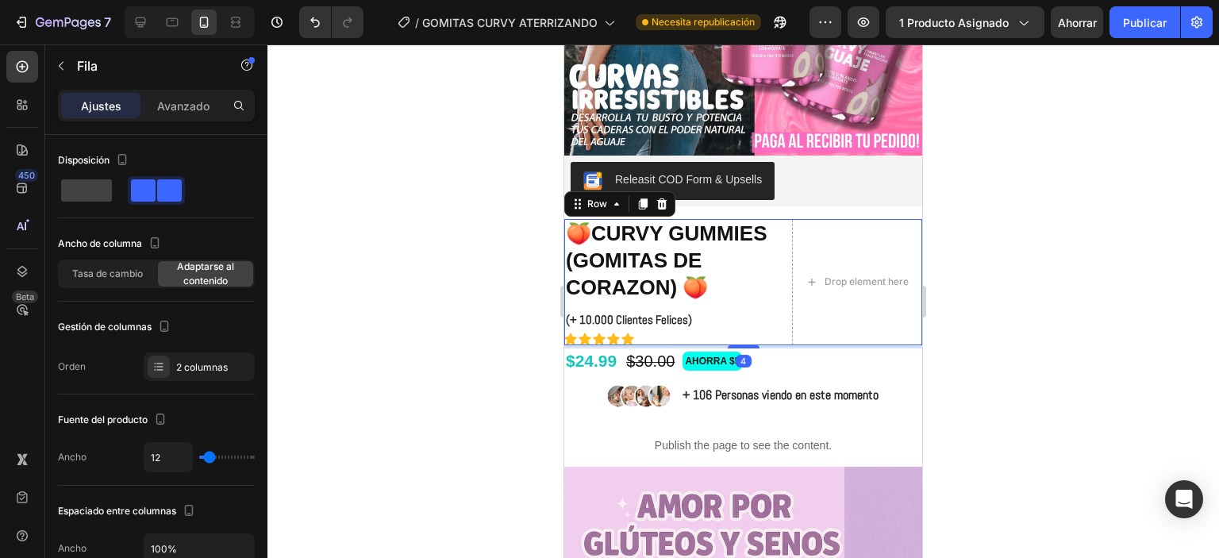
click at [665, 198] on icon at bounding box center [662, 204] width 13 height 13
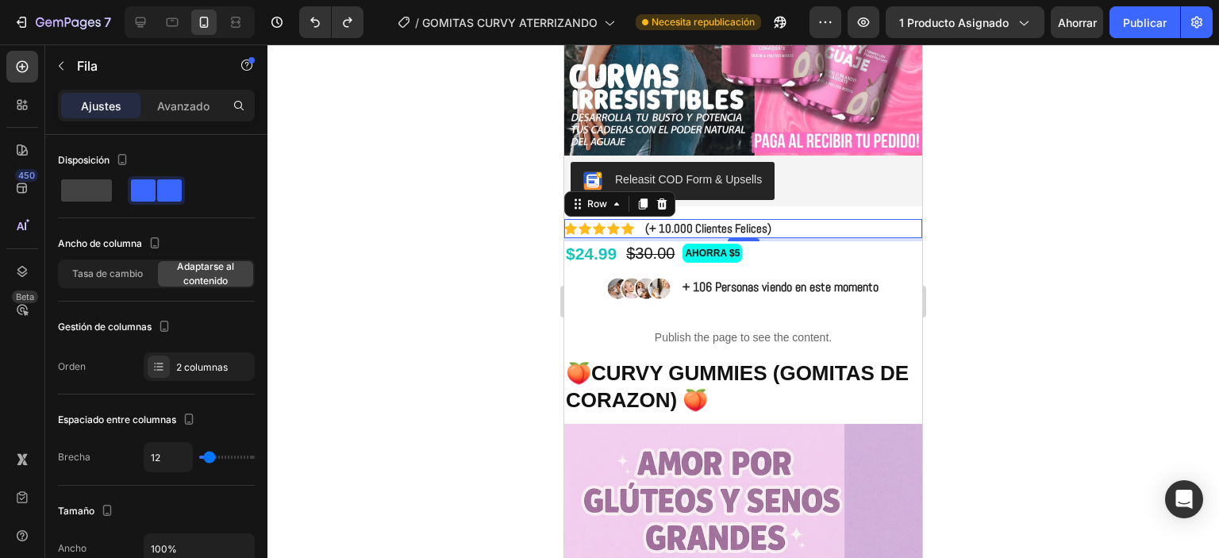
drag, startPoint x: 1006, startPoint y: 264, endPoint x: 981, endPoint y: 272, distance: 26.6
click at [1006, 264] on div at bounding box center [743, 301] width 952 height 514
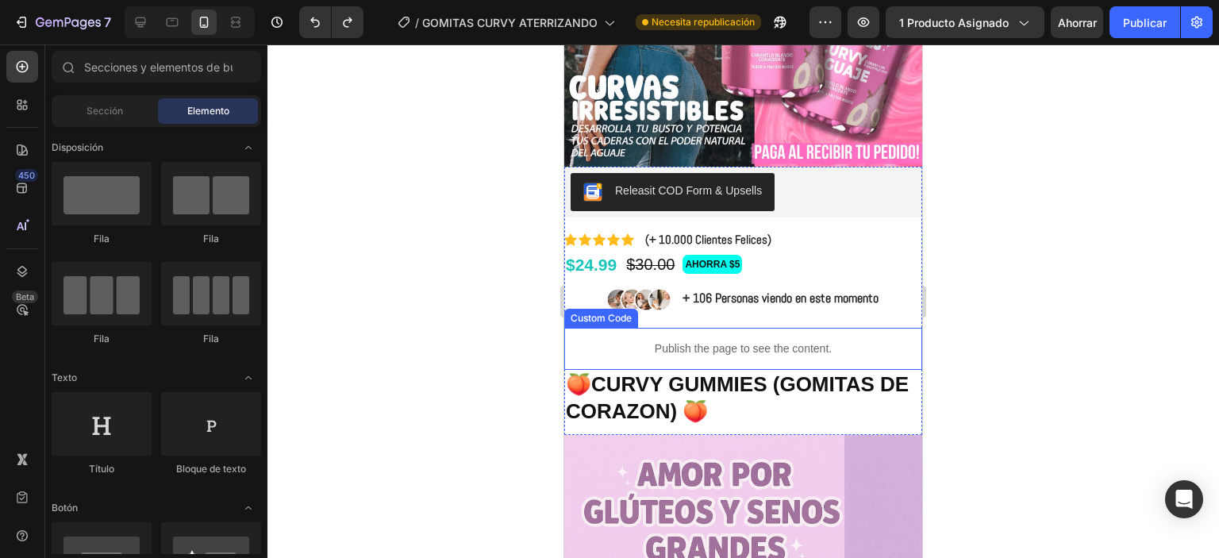
scroll to position [200, 0]
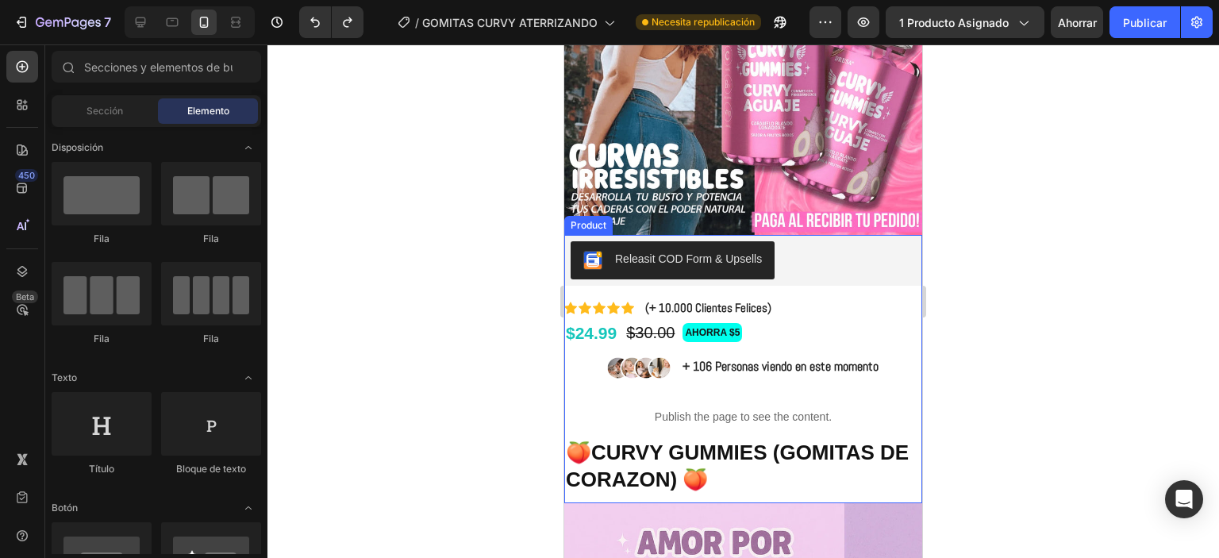
click at [625, 283] on div "Releasit COD Form & Upsells Releasit COD Form & Upsells Icon Icon Icon Icon Ico…" at bounding box center [743, 369] width 358 height 268
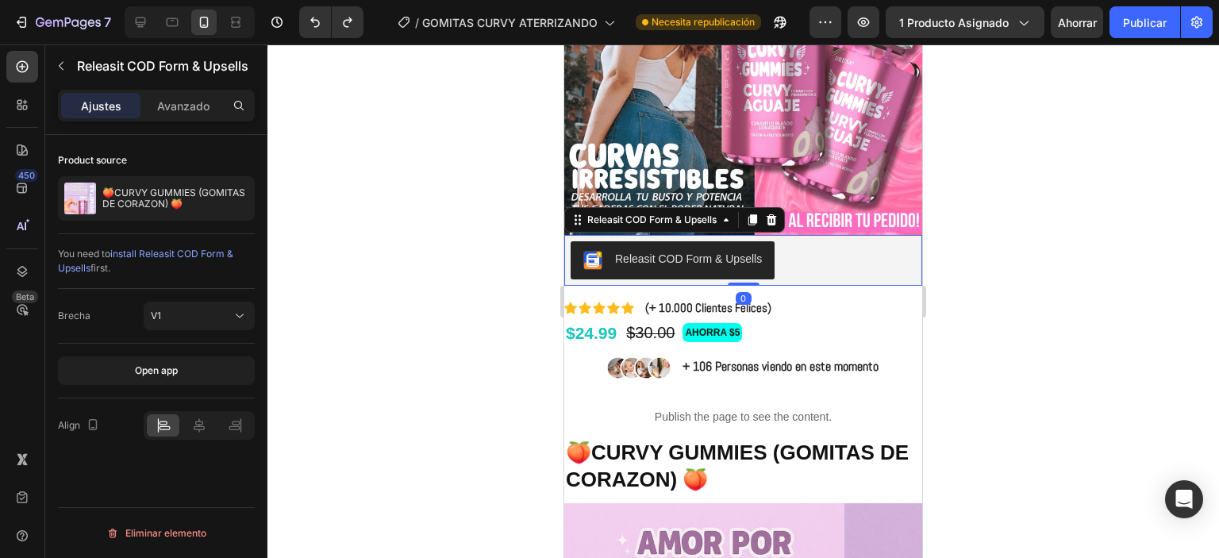
click at [648, 272] on div "Releasit COD Form & Upsells" at bounding box center [743, 260] width 358 height 51
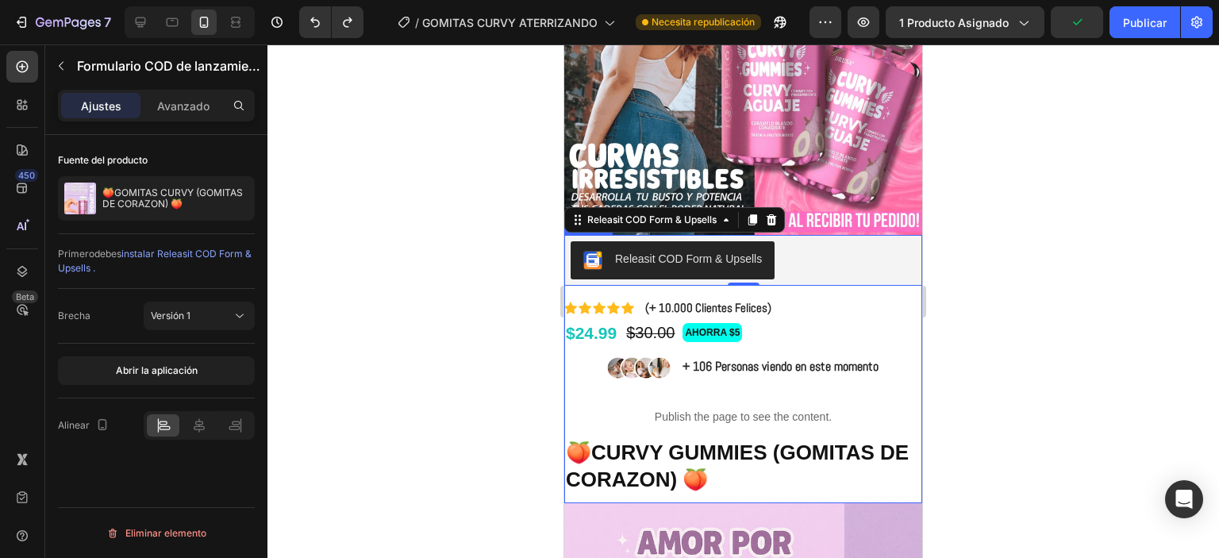
click at [730, 336] on div "Icon Icon Icon Icon Icon Icon List (+ 10.000 Clientes Felices) Text Block Row $…" at bounding box center [743, 400] width 358 height 205
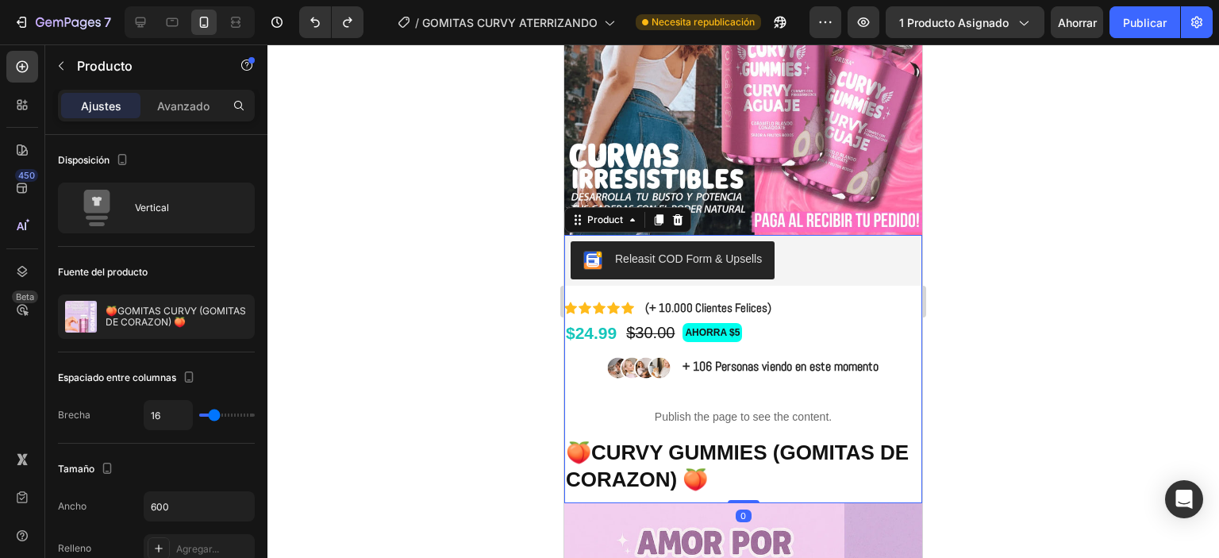
click at [719, 382] on div "Icon Icon Icon Icon Icon Icon List (+ 10.000 Clientes Felices) Text Block Row $…" at bounding box center [743, 400] width 358 height 205
drag, startPoint x: 1021, startPoint y: 252, endPoint x: 1010, endPoint y: 254, distance: 12.1
click at [1021, 252] on div at bounding box center [743, 301] width 952 height 514
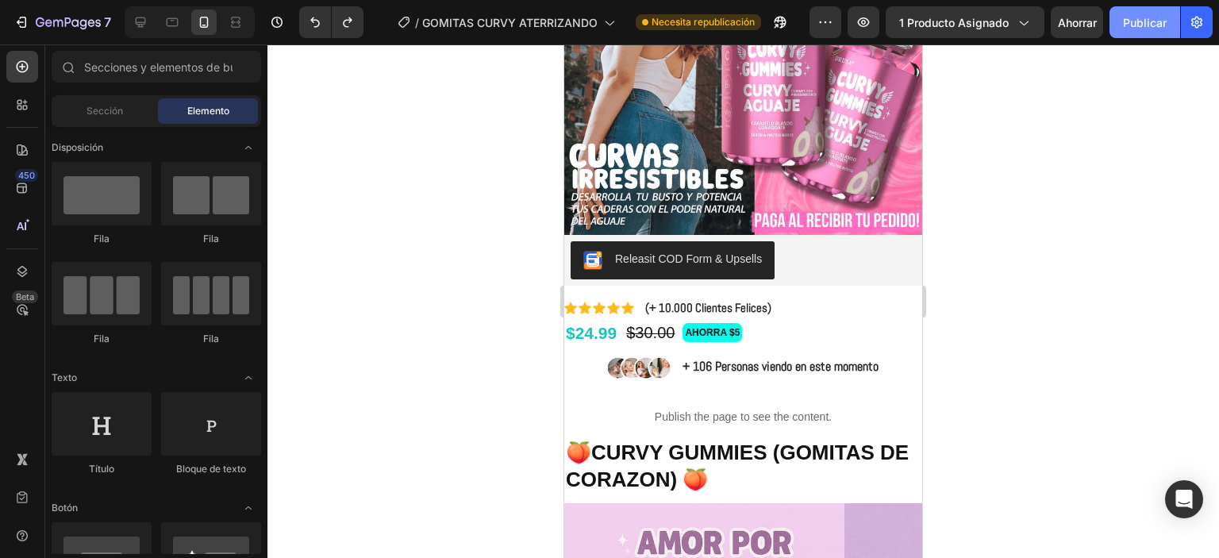
click at [1145, 29] on font "Publicar" at bounding box center [1145, 22] width 44 height 17
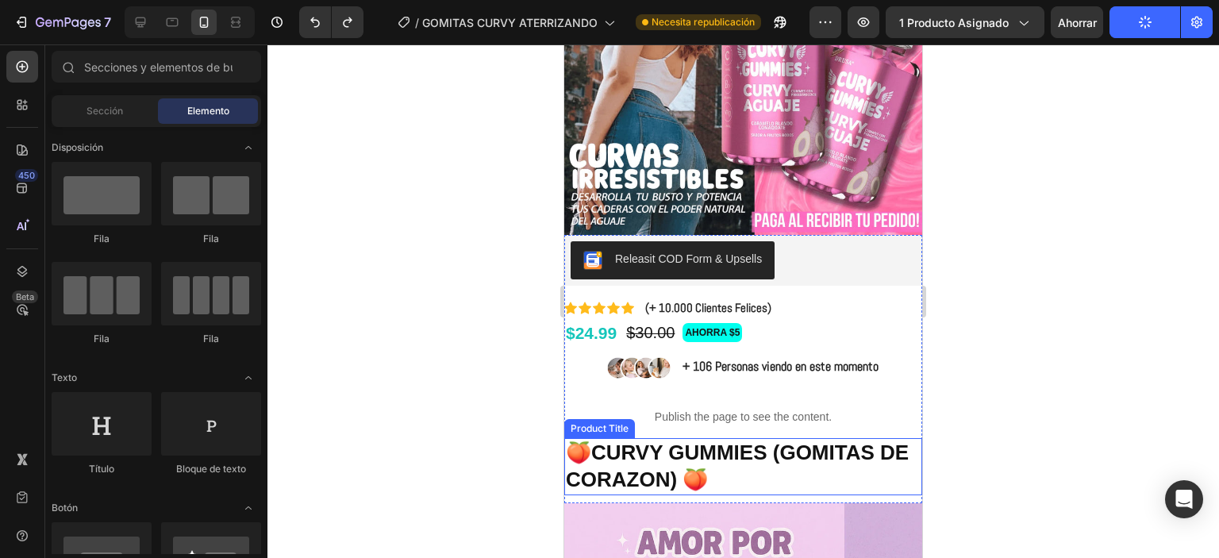
click at [754, 453] on h1 "🍑CURVY GUMMIES (GOMITAS DE CORAZON) 🍑" at bounding box center [743, 466] width 358 height 57
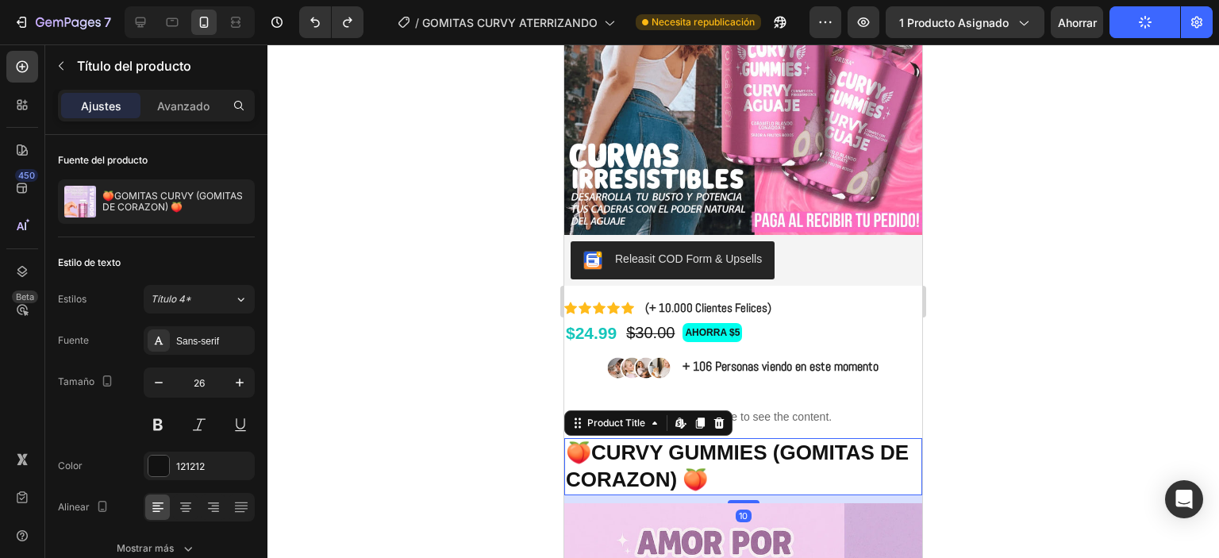
click at [718, 417] on icon at bounding box center [719, 422] width 10 height 11
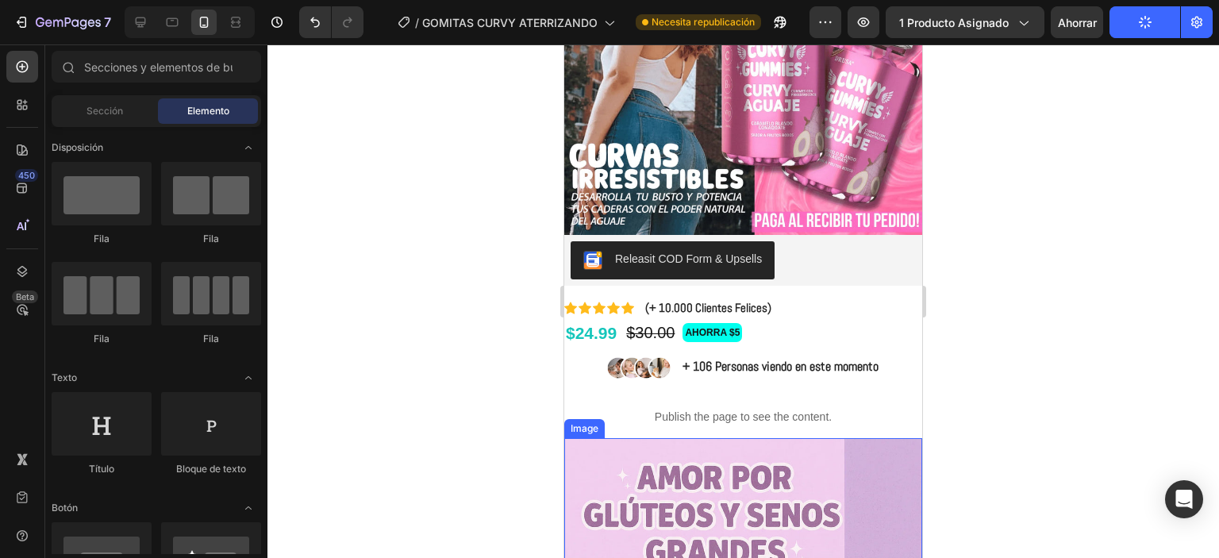
click at [985, 396] on div at bounding box center [743, 301] width 952 height 514
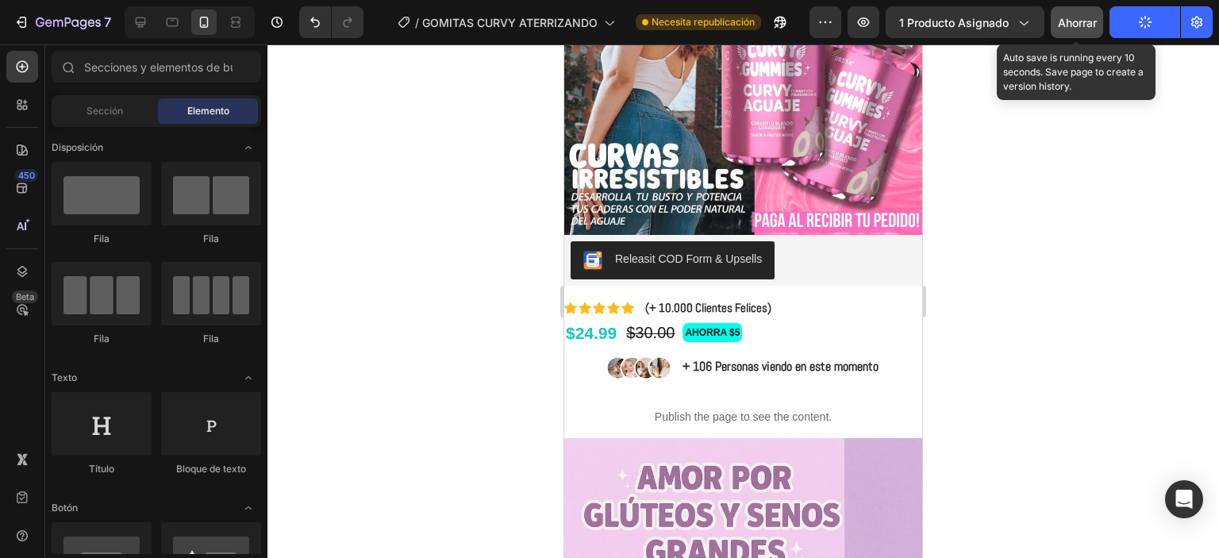
click at [1058, 30] on div "Ahorrar" at bounding box center [1077, 22] width 39 height 17
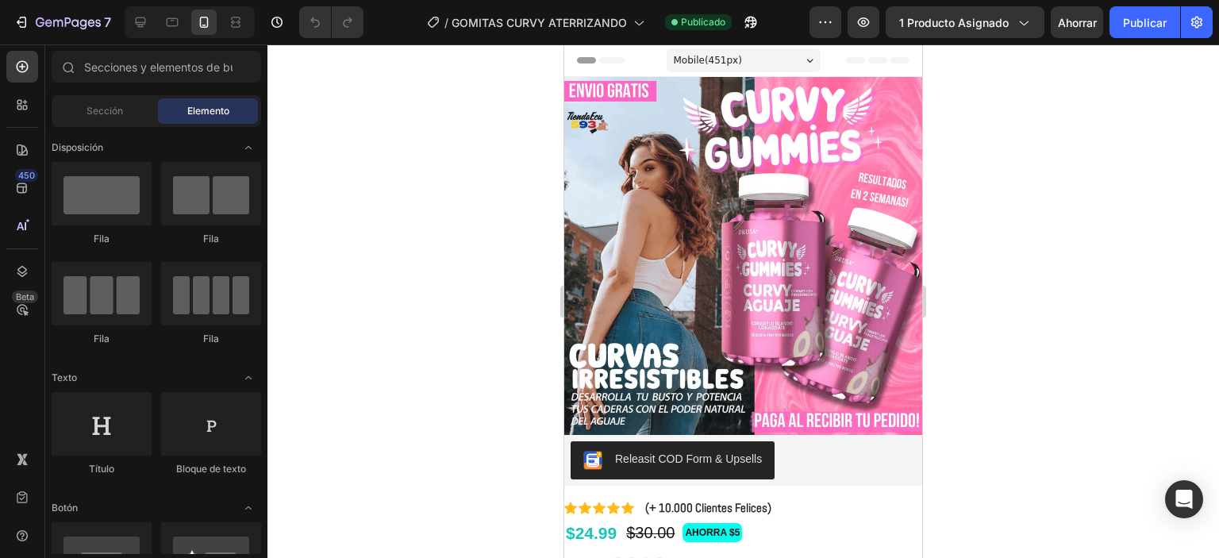
click at [985, 266] on div at bounding box center [743, 301] width 952 height 514
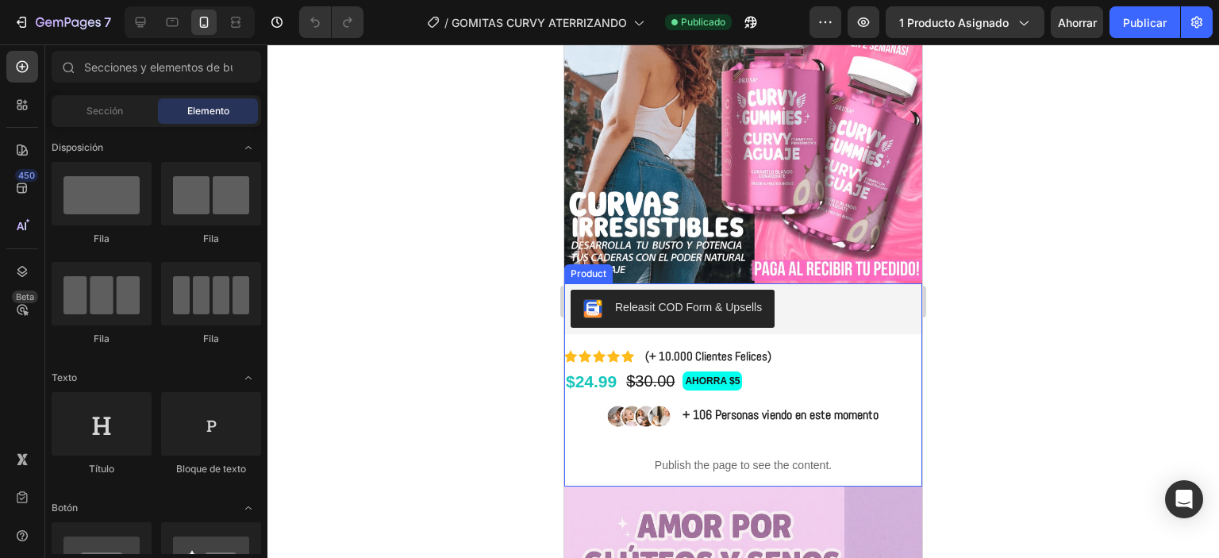
scroll to position [159, 0]
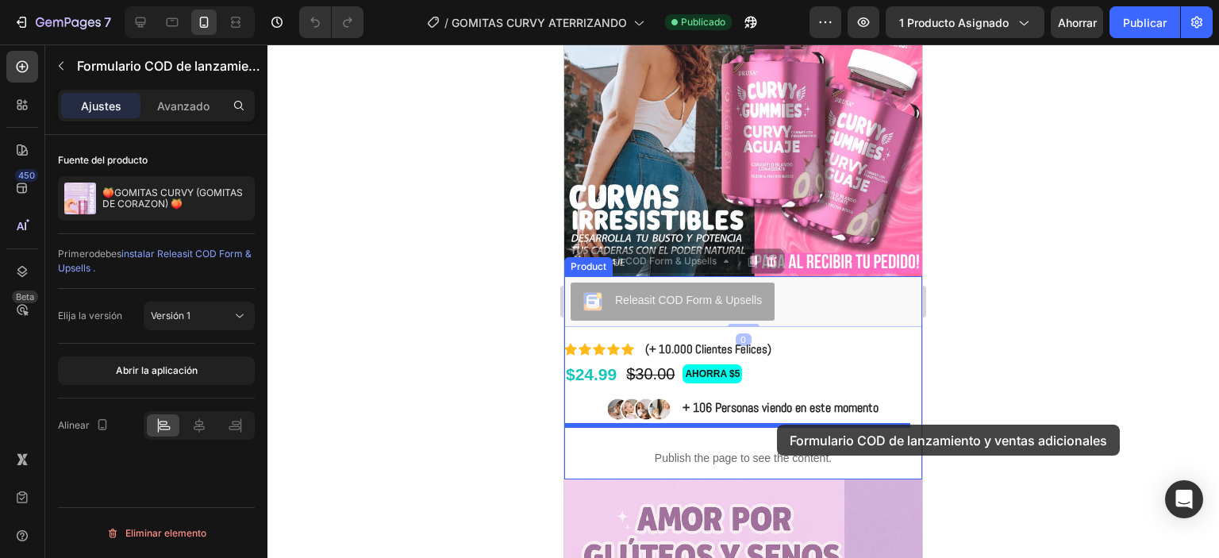
drag, startPoint x: 793, startPoint y: 294, endPoint x: 777, endPoint y: 425, distance: 131.1
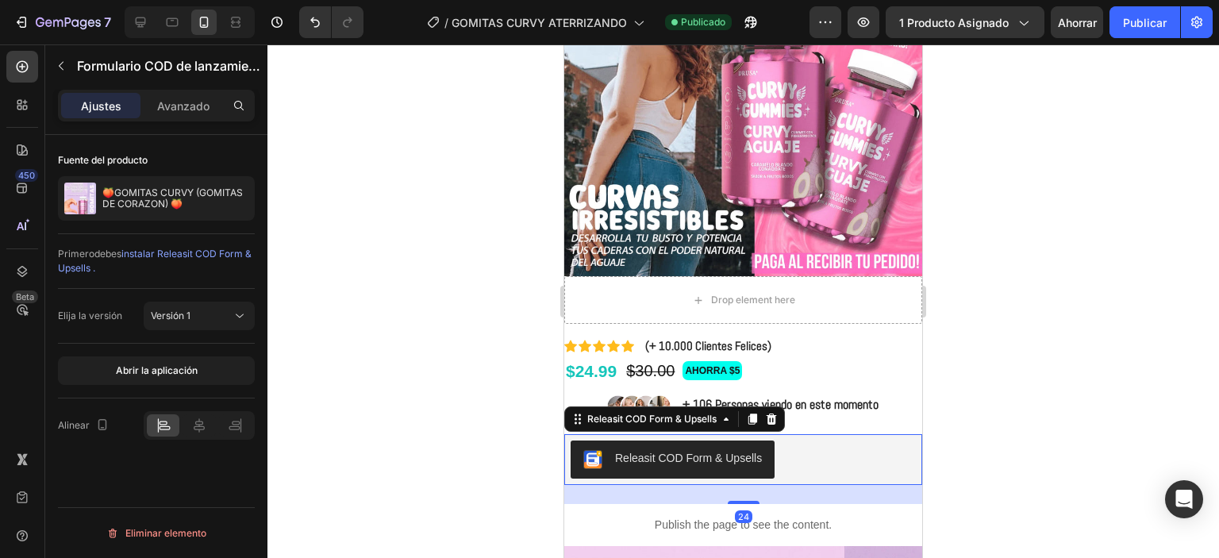
click at [999, 318] on div at bounding box center [743, 301] width 952 height 514
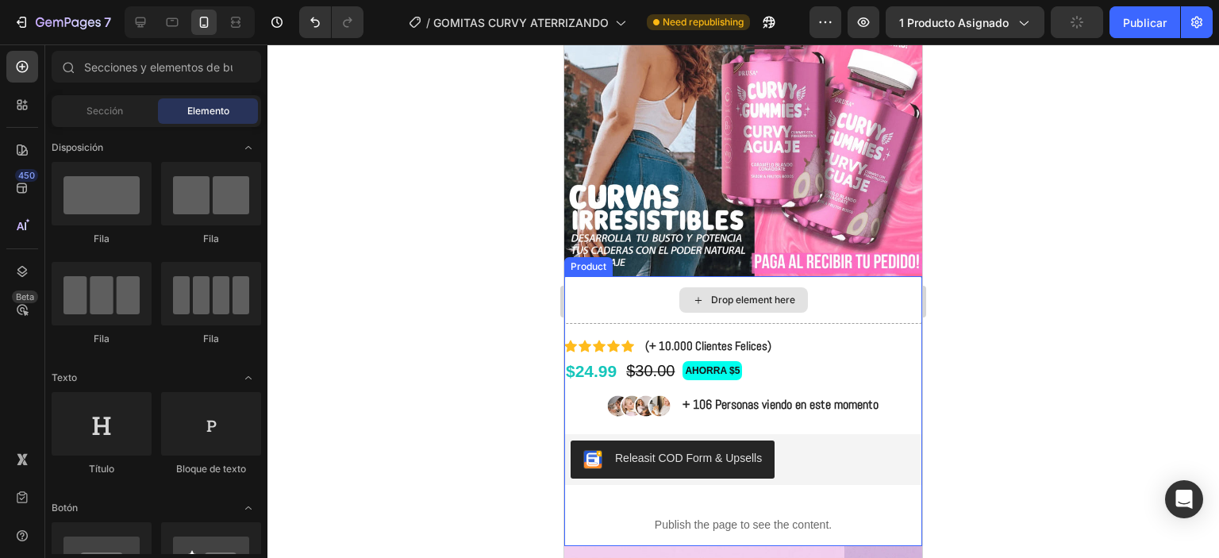
click at [746, 294] on div "Drop element here" at bounding box center [743, 299] width 129 height 25
click at [634, 287] on div "Drop element here" at bounding box center [743, 300] width 358 height 48
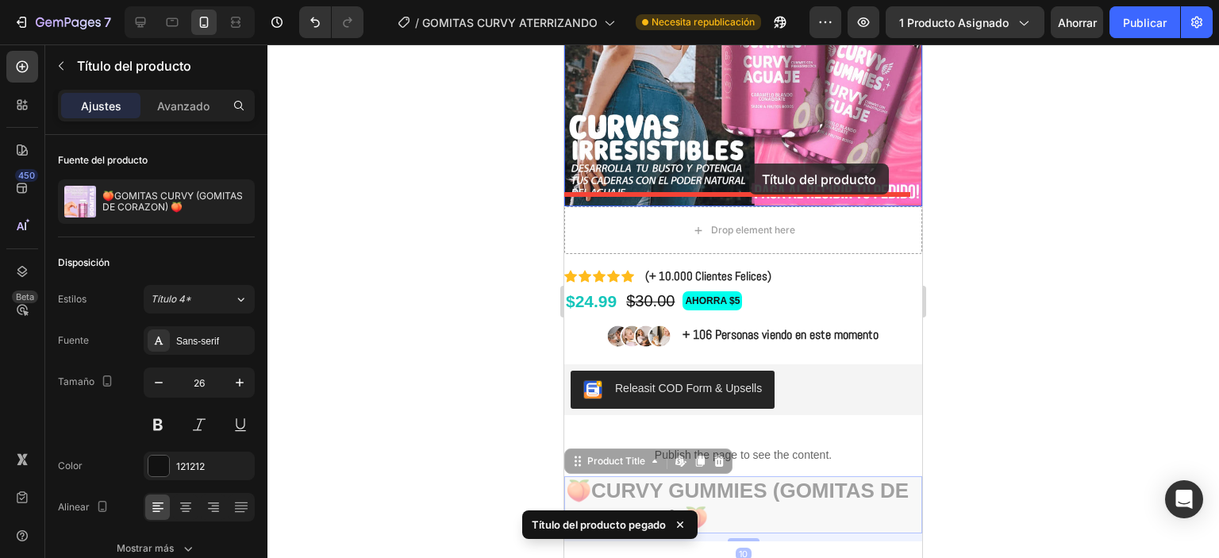
scroll to position [198, 0]
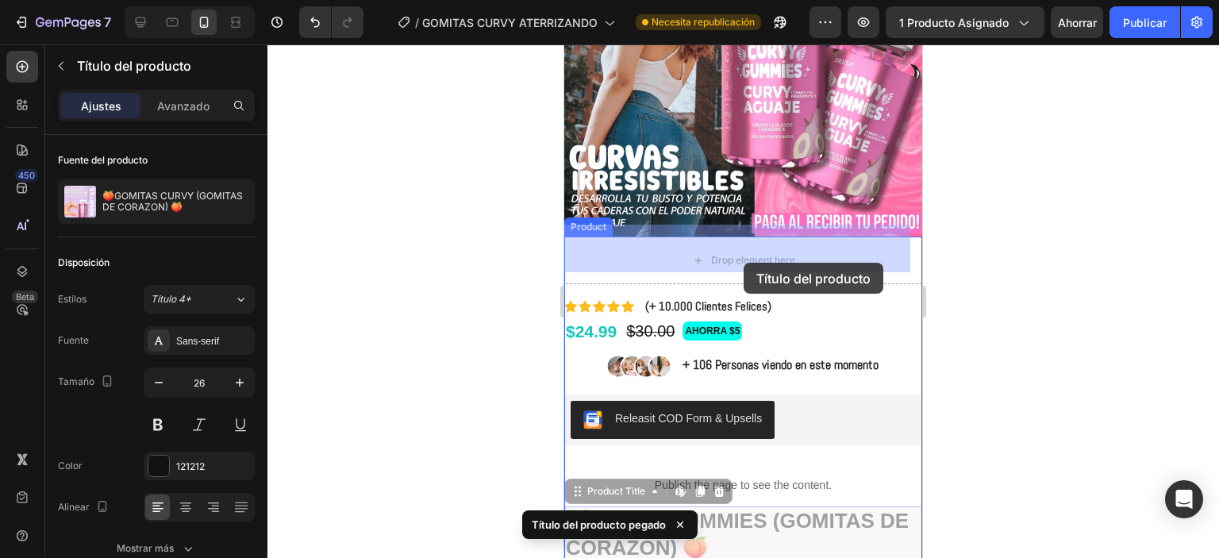
drag, startPoint x: 736, startPoint y: 374, endPoint x: 744, endPoint y: 263, distance: 111.4
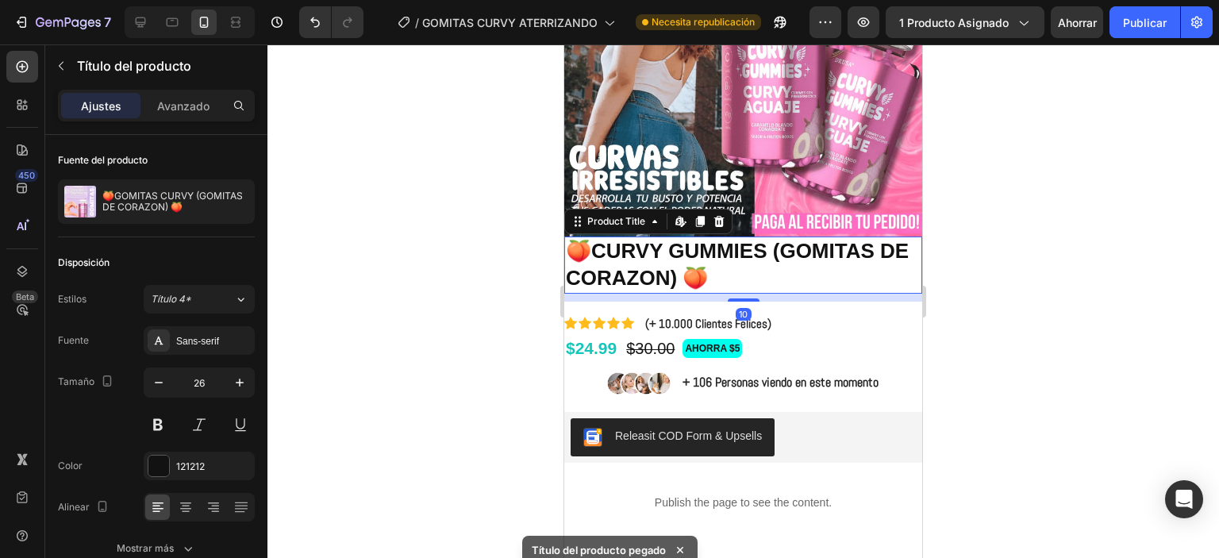
click at [1096, 250] on div at bounding box center [743, 301] width 952 height 514
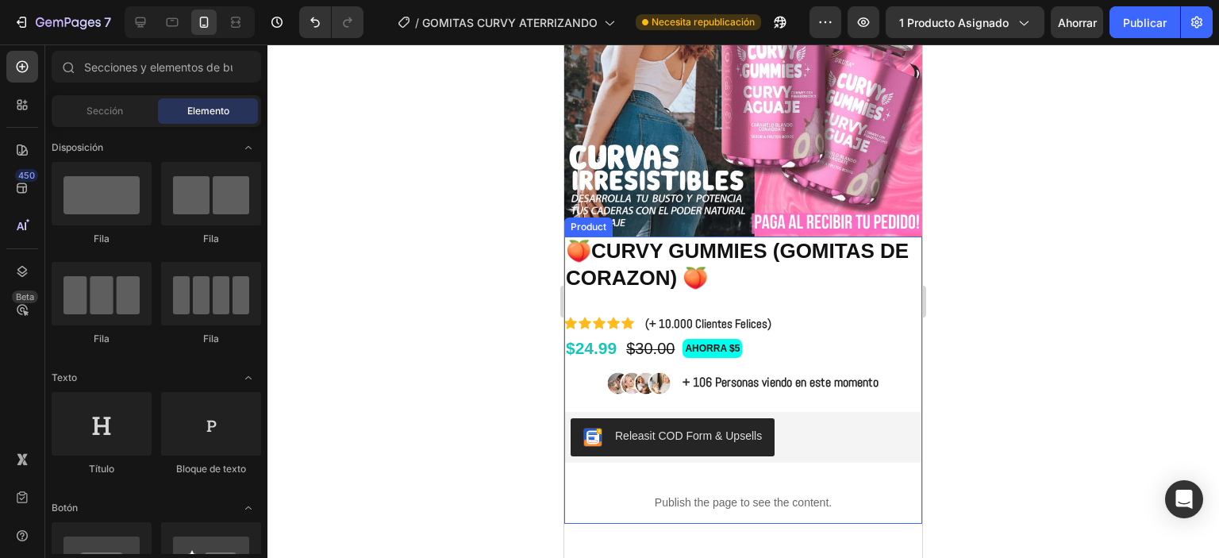
click at [734, 287] on div "🍑CURVY GUMMIES (GOMITAS DE CORAZON) 🍑 Product Title" at bounding box center [743, 269] width 358 height 65
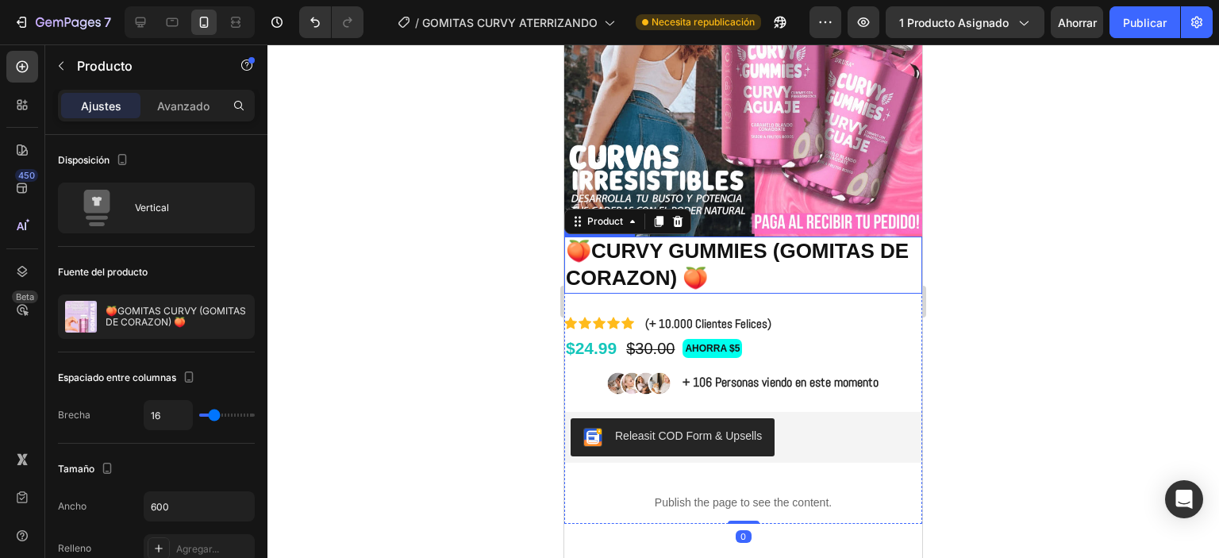
click at [791, 275] on h1 "🍑CURVY GUMMIES (GOMITAS DE CORAZON) 🍑" at bounding box center [743, 265] width 358 height 57
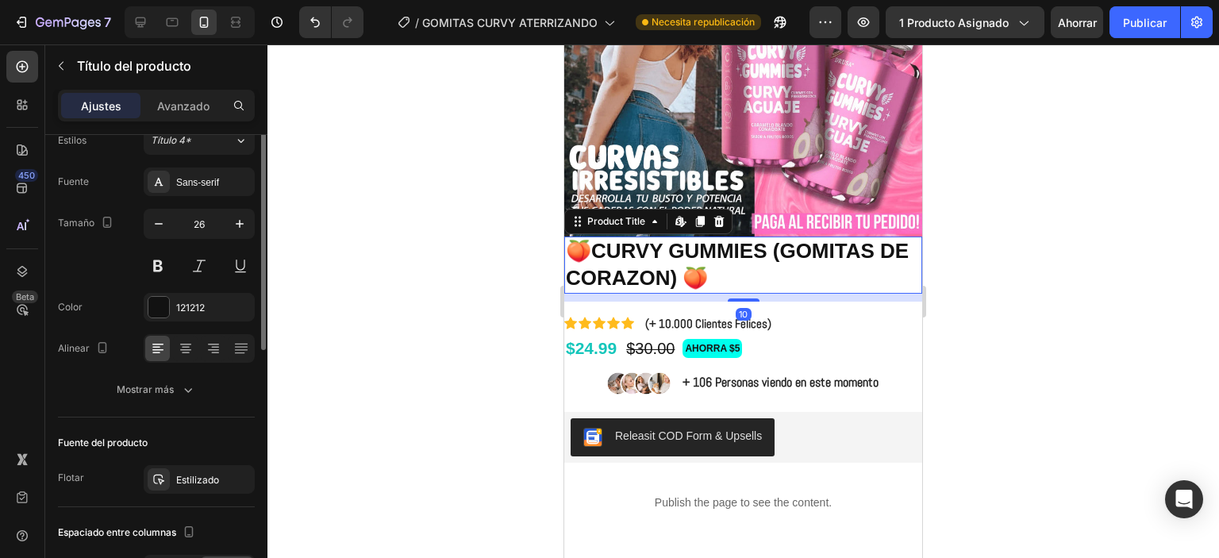
scroll to position [238, 0]
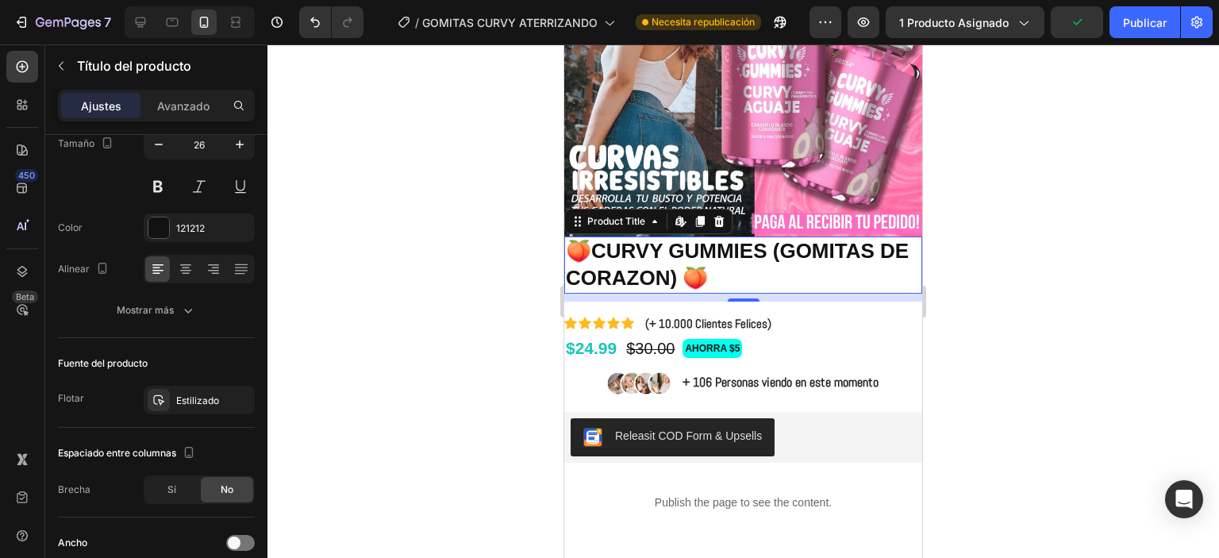
click at [1097, 366] on div at bounding box center [743, 301] width 952 height 514
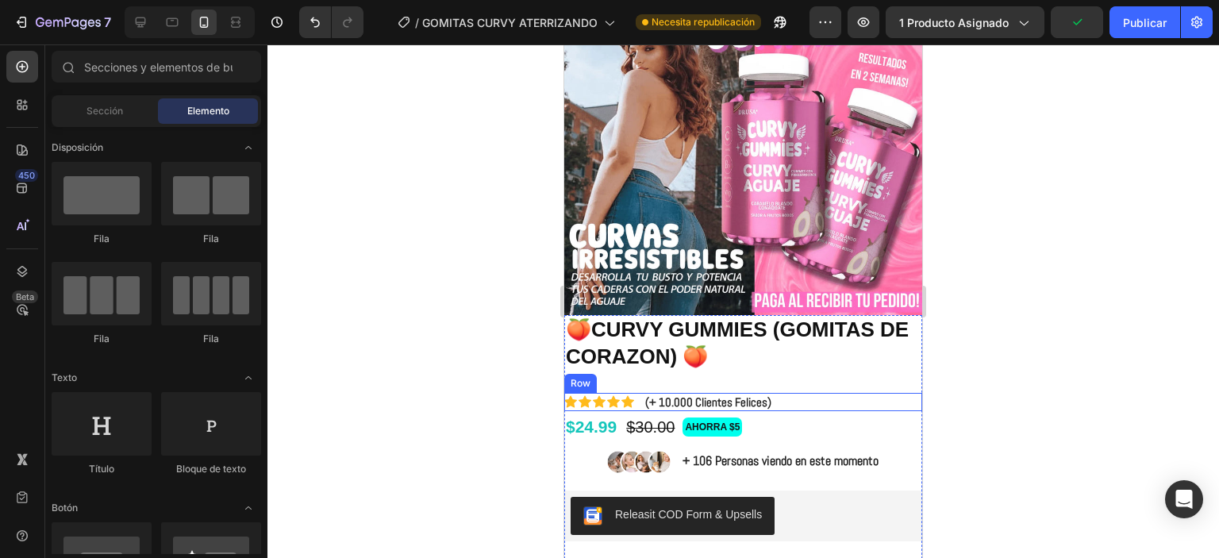
scroll to position [40, 0]
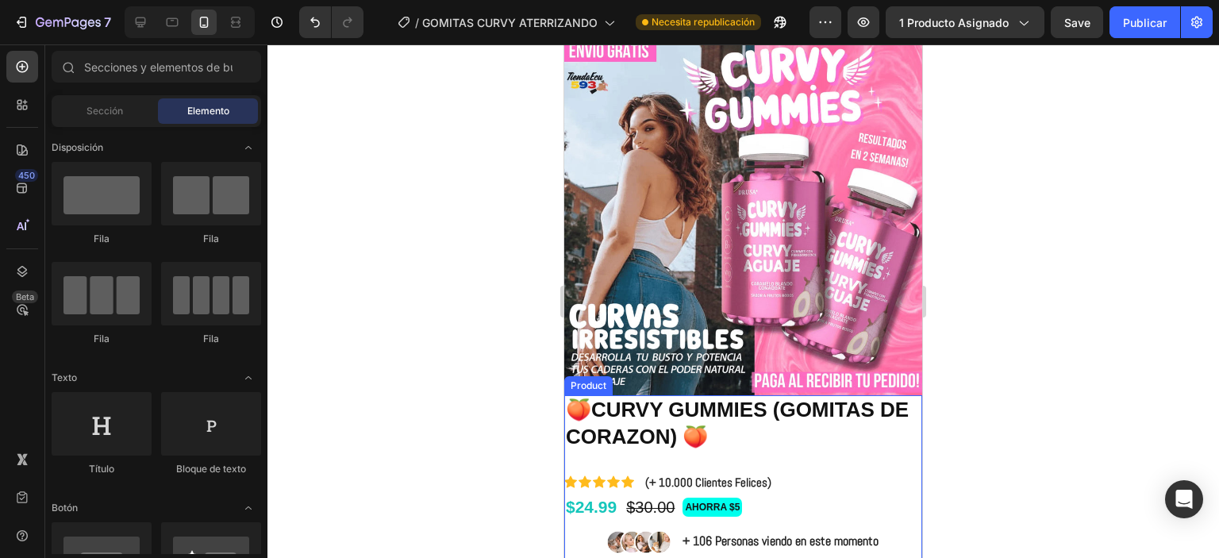
click at [735, 450] on div "🍑CURVY GUMMIES (GOMITAS DE CORAZON) 🍑 Product Title Icon Icon Icon Icon Icon Ic…" at bounding box center [743, 538] width 358 height 287
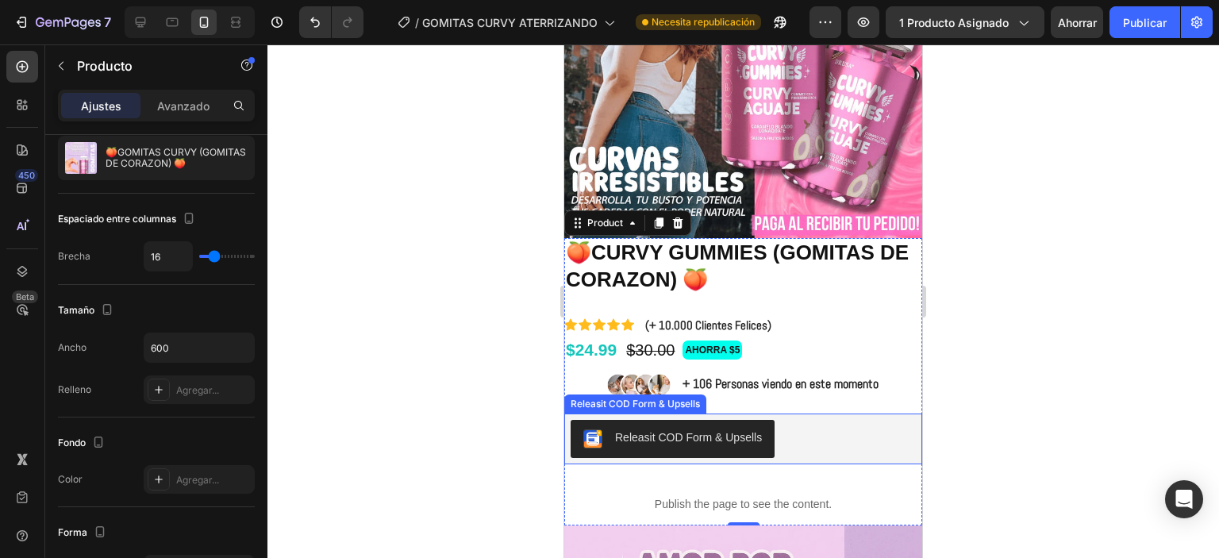
scroll to position [198, 0]
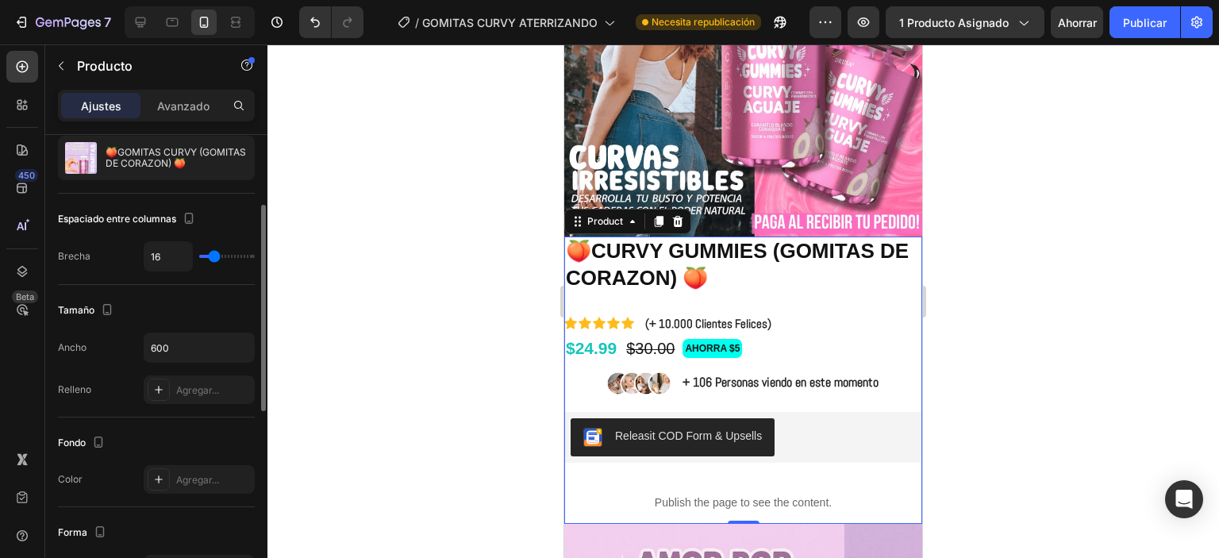
type input "6"
type input "0"
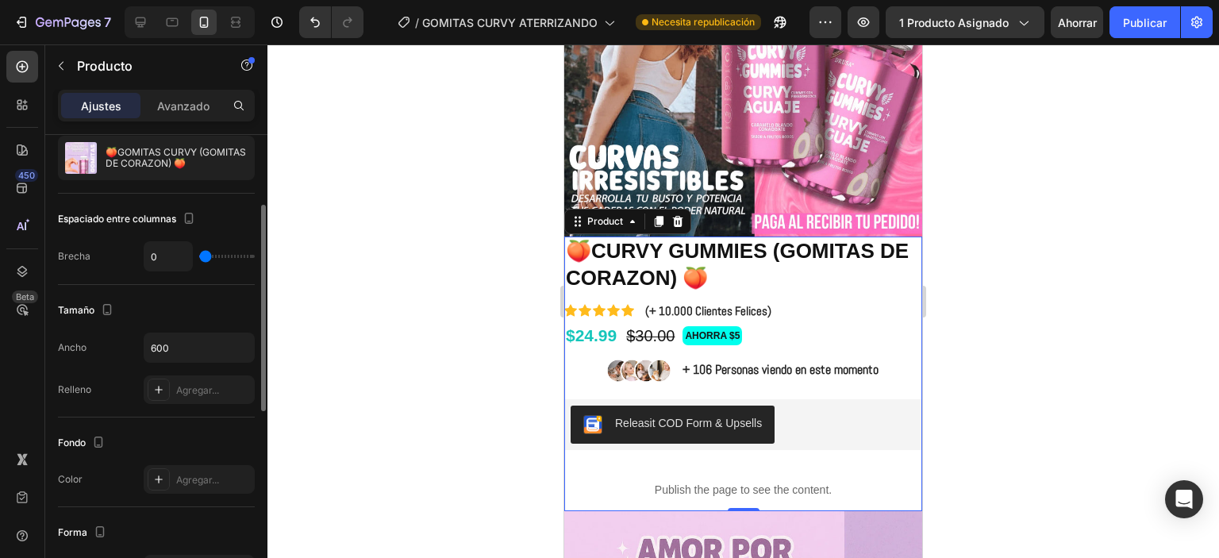
type input "3"
type input "80"
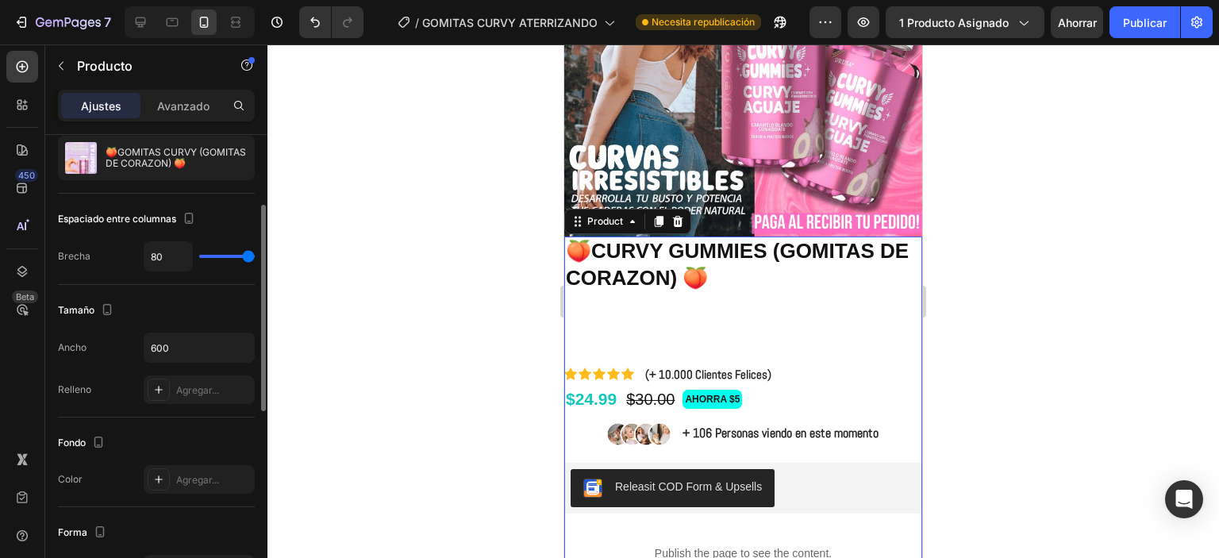
type input "68"
type input "0"
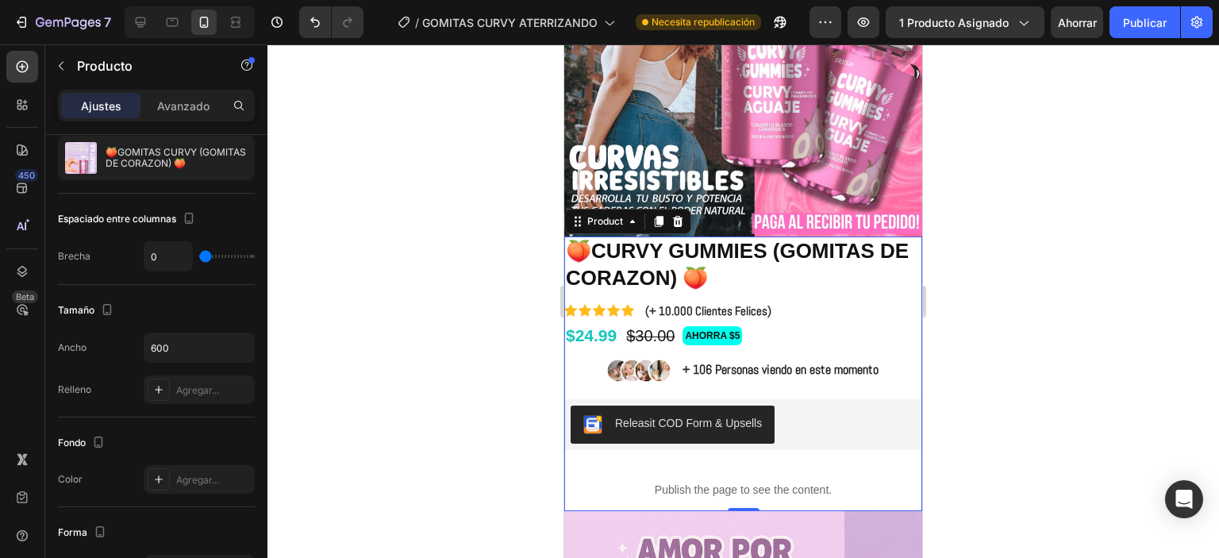
drag, startPoint x: 201, startPoint y: 257, endPoint x: 376, endPoint y: 282, distance: 177.1
type input "0"
click at [199, 257] on input "range" at bounding box center [227, 256] width 56 height 3
click at [710, 303] on p "(+ 10.000 Clientes Felices)" at bounding box center [708, 311] width 126 height 16
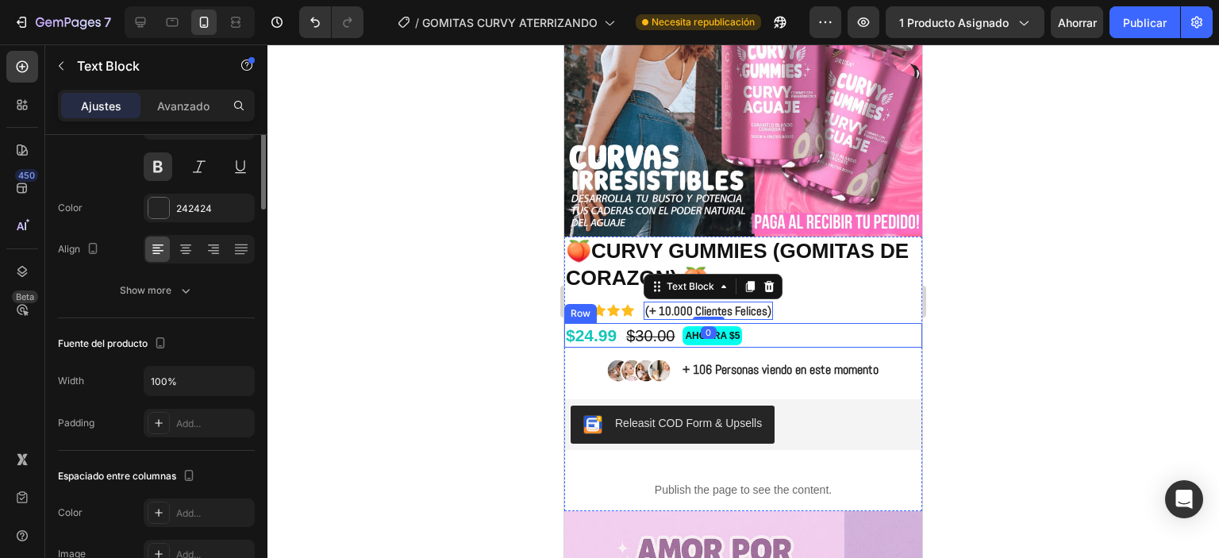
scroll to position [0, 0]
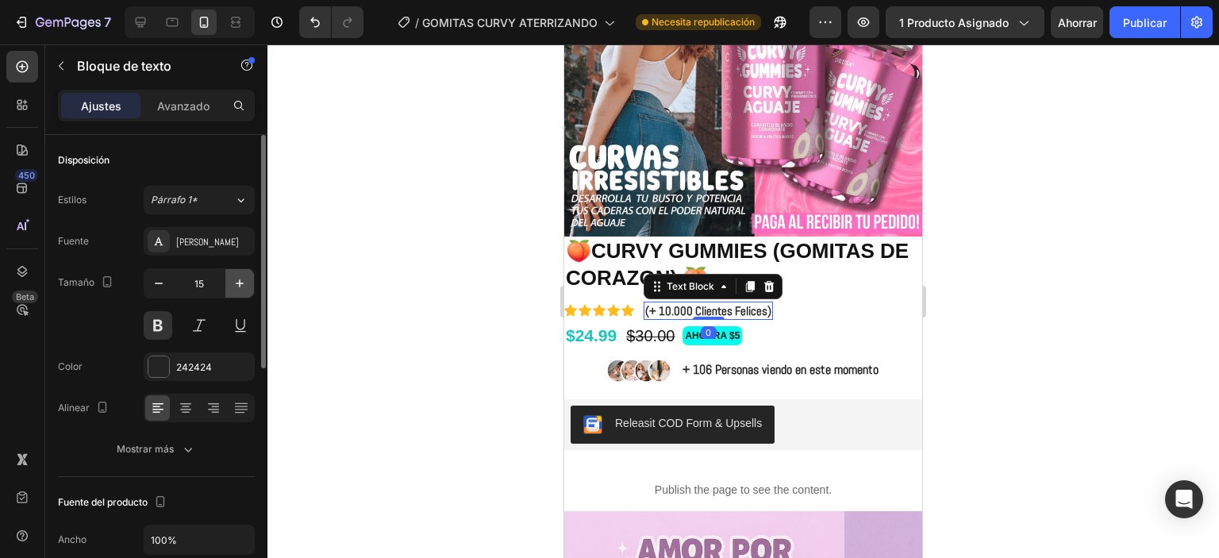
click at [245, 279] on icon "button" at bounding box center [240, 283] width 16 height 16
type input "16"
click at [1124, 270] on div at bounding box center [743, 301] width 952 height 514
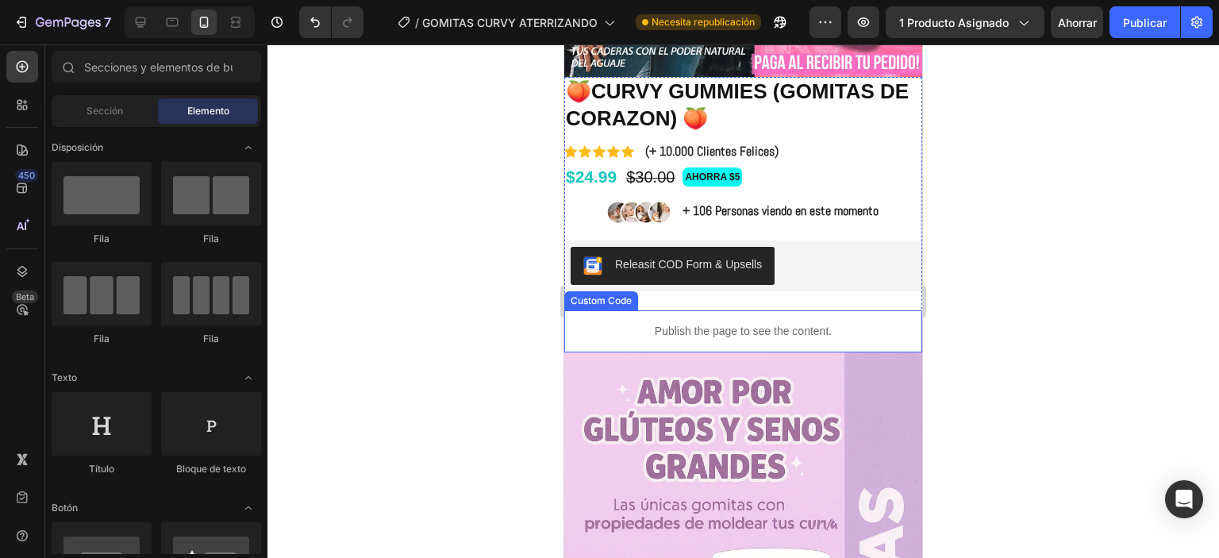
scroll to position [437, 0]
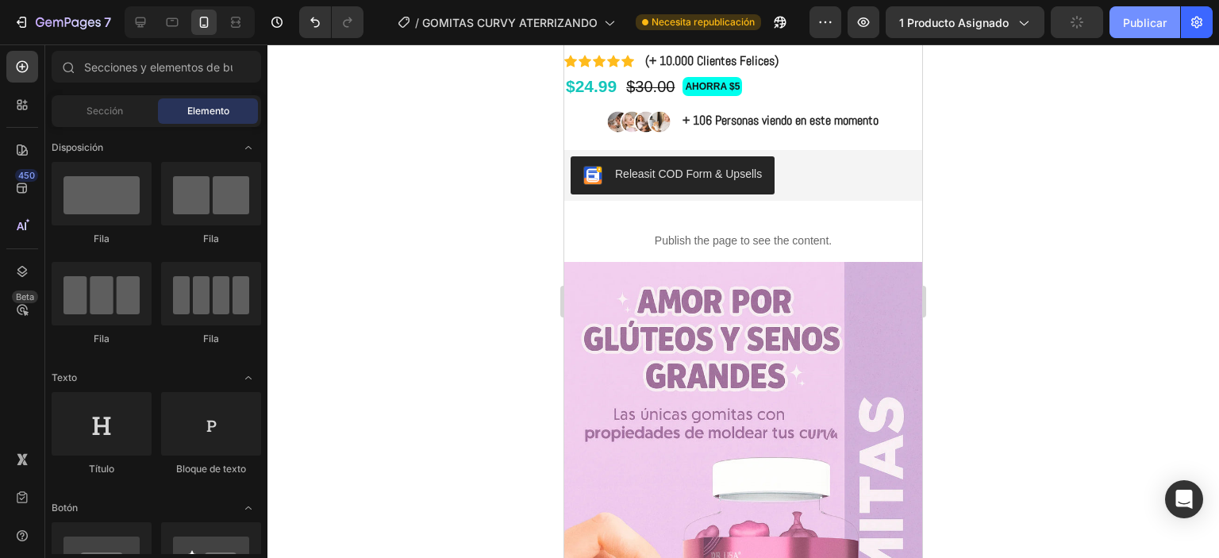
click at [1133, 28] on font "Publicar" at bounding box center [1145, 22] width 44 height 13
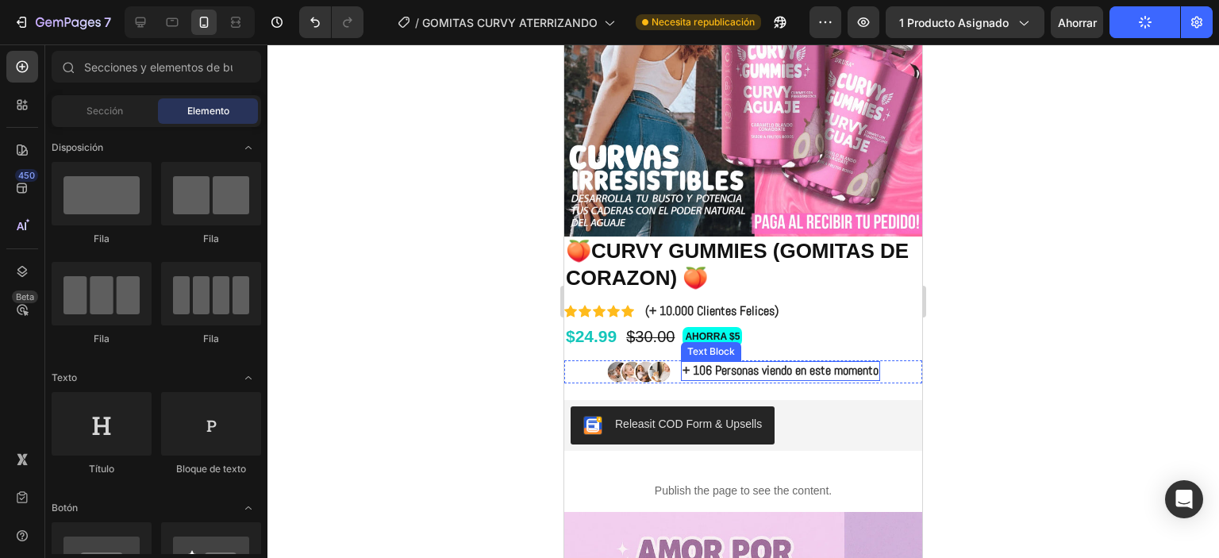
click at [757, 363] on p "+ 106 Personas viendo en este momento" at bounding box center [781, 371] width 196 height 17
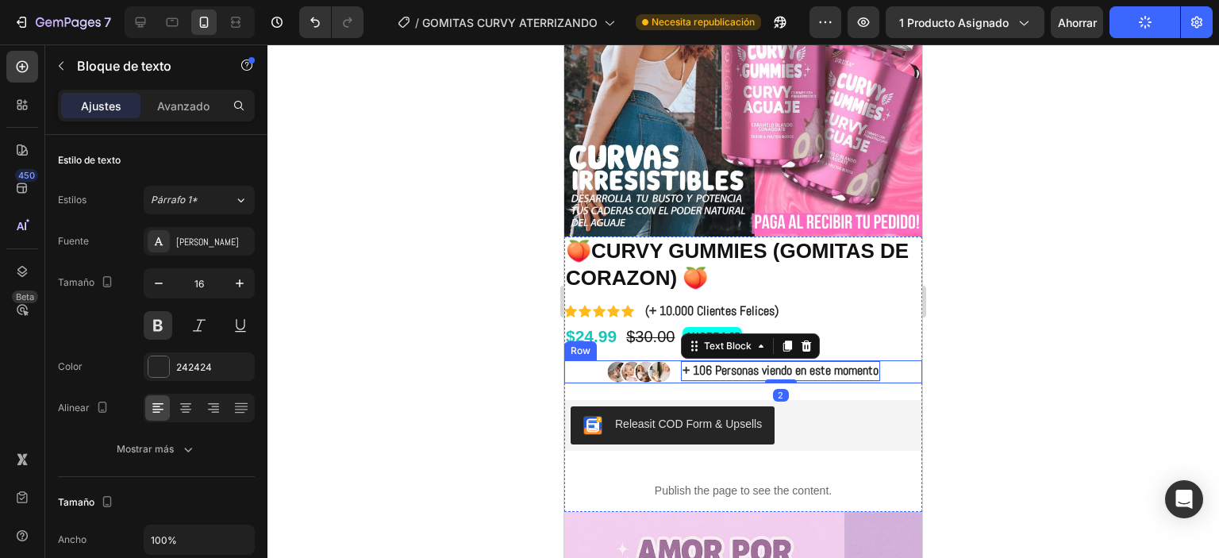
click at [888, 360] on div "Image + 106 Personas viendo en este momento Text Block 2 Row" at bounding box center [743, 372] width 358 height 24
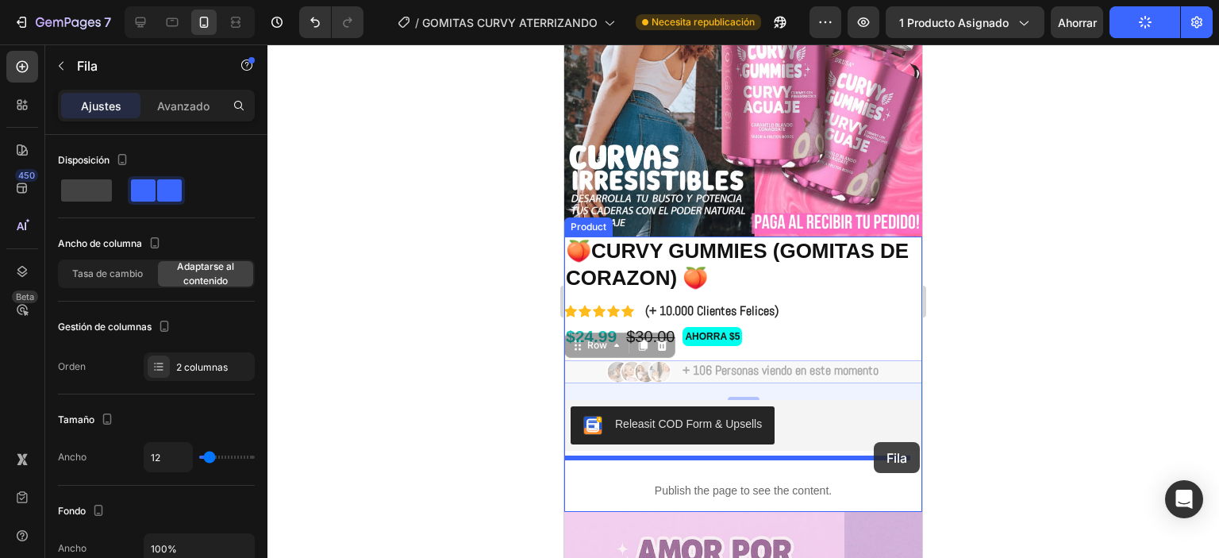
drag, startPoint x: 888, startPoint y: 380, endPoint x: 874, endPoint y: 442, distance: 63.5
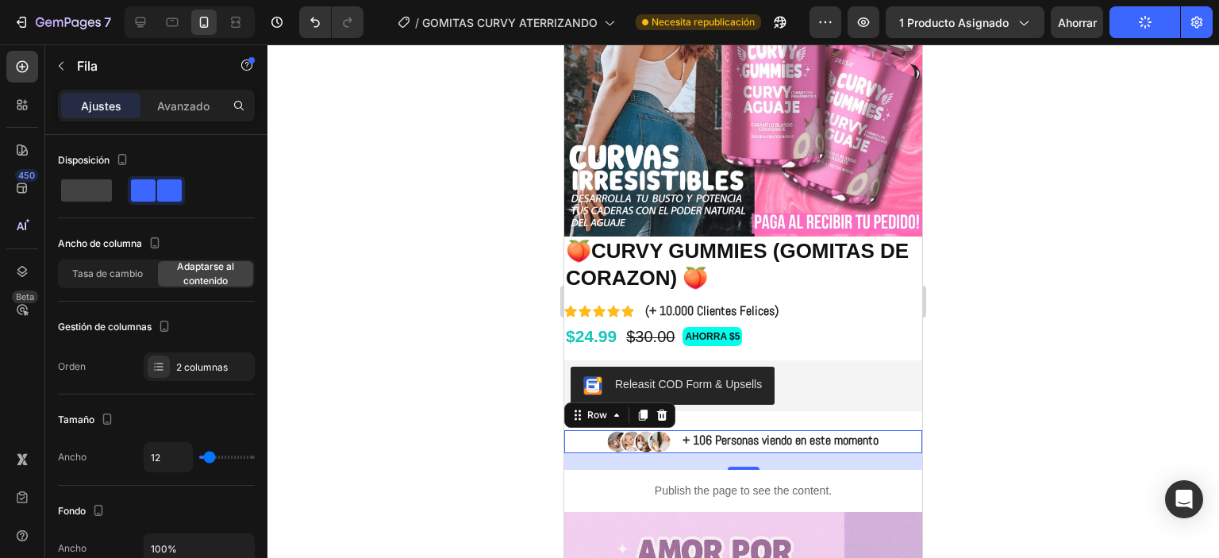
click at [1040, 329] on div at bounding box center [743, 301] width 952 height 514
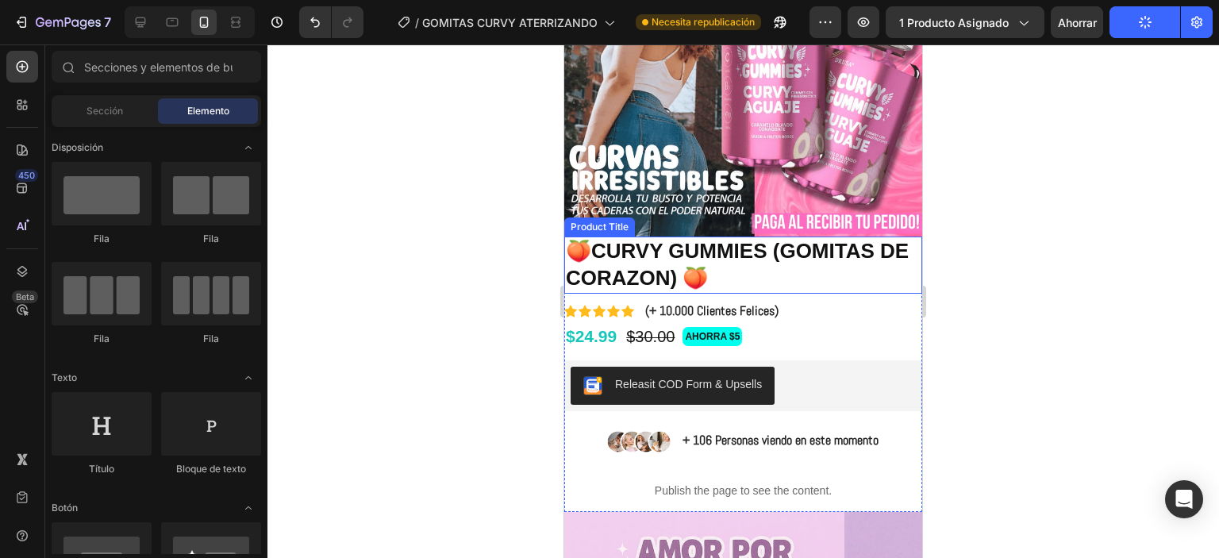
click at [790, 266] on h1 "🍑CURVY GUMMIES (GOMITAS DE CORAZON) 🍑" at bounding box center [743, 265] width 358 height 57
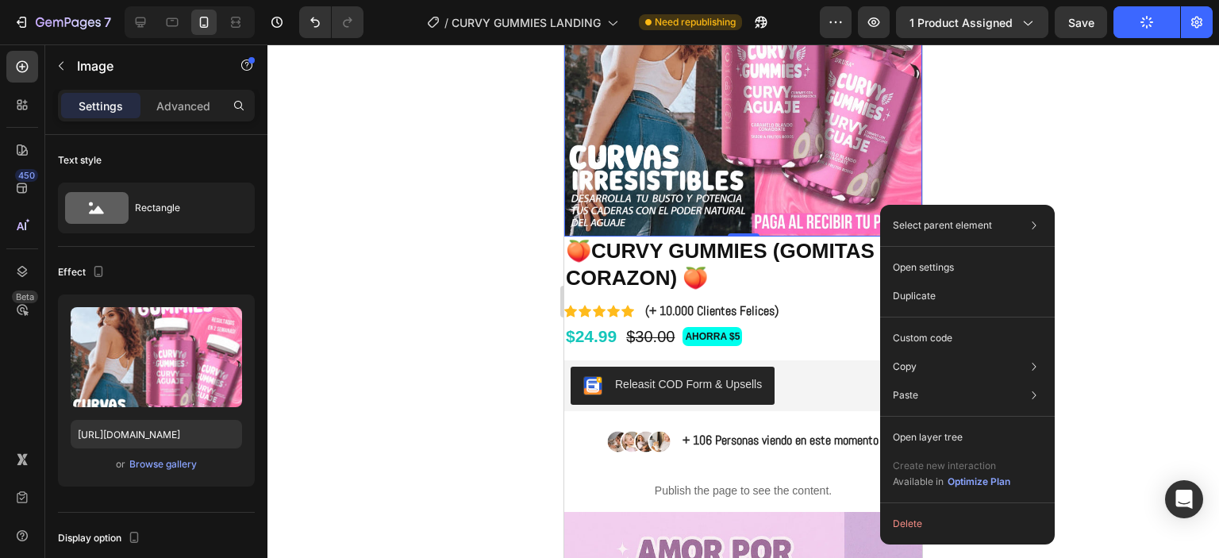
drag, startPoint x: 1126, startPoint y: 91, endPoint x: 1030, endPoint y: 104, distance: 96.9
click at [1125, 91] on div at bounding box center [743, 301] width 952 height 514
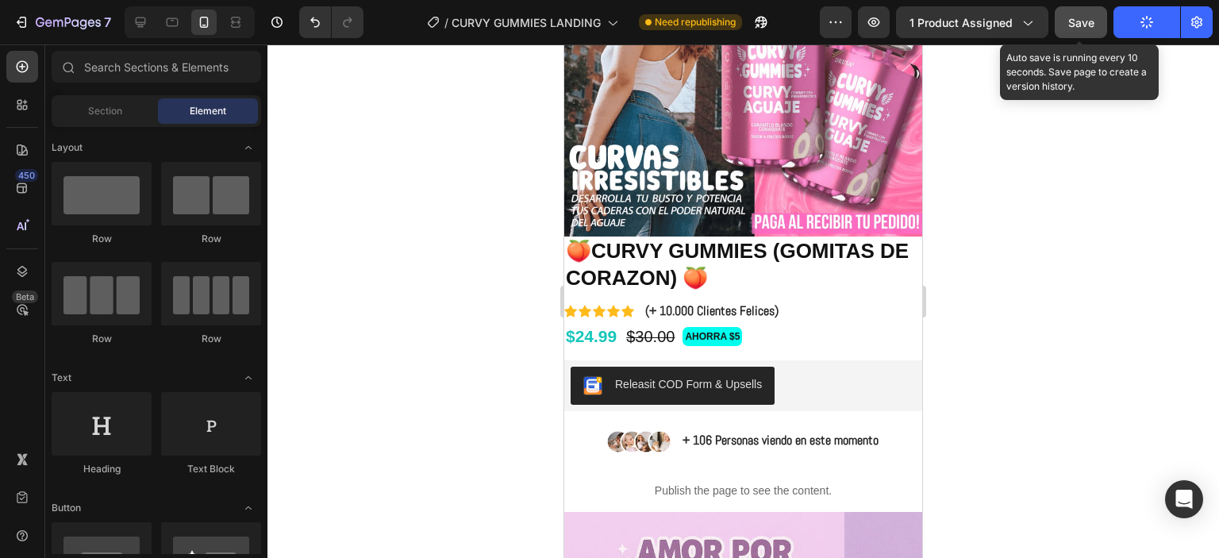
click at [1063, 28] on button "Save" at bounding box center [1081, 22] width 52 height 32
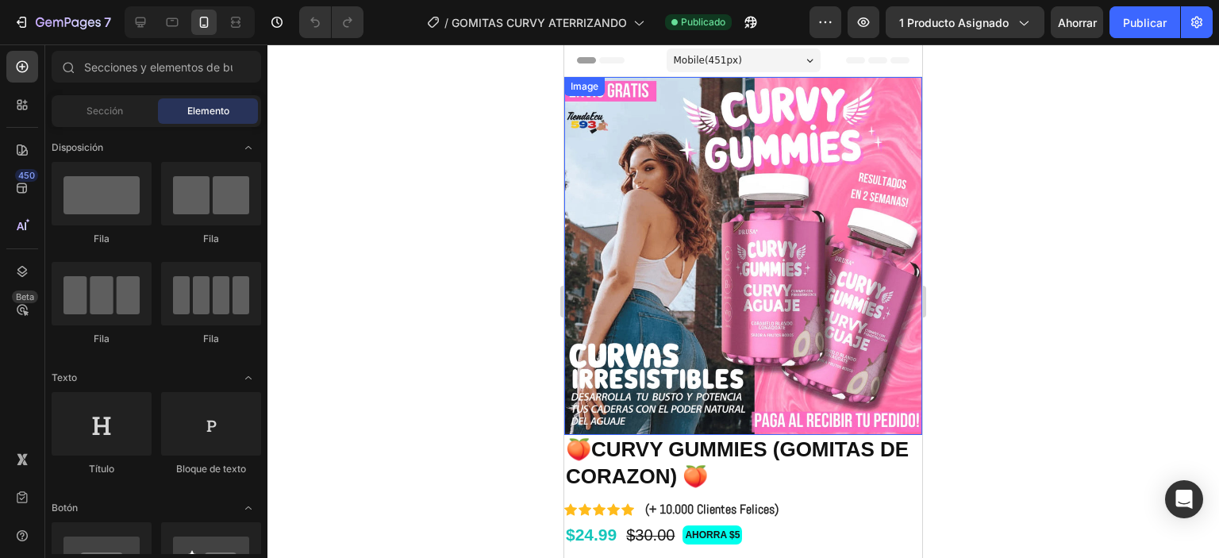
scroll to position [159, 0]
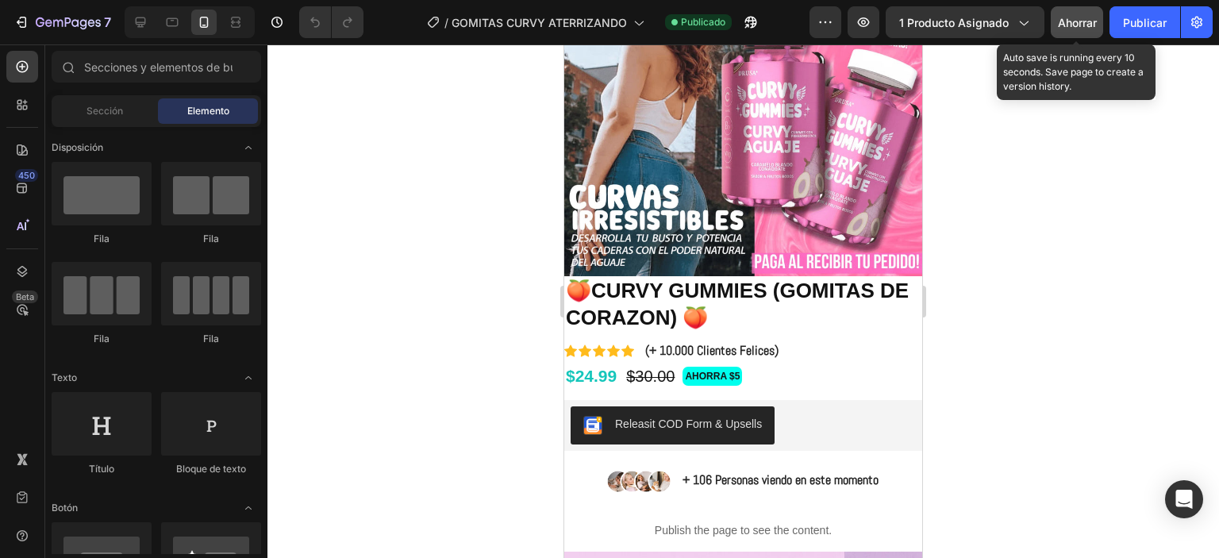
click at [1071, 27] on font "Ahorrar" at bounding box center [1077, 22] width 39 height 13
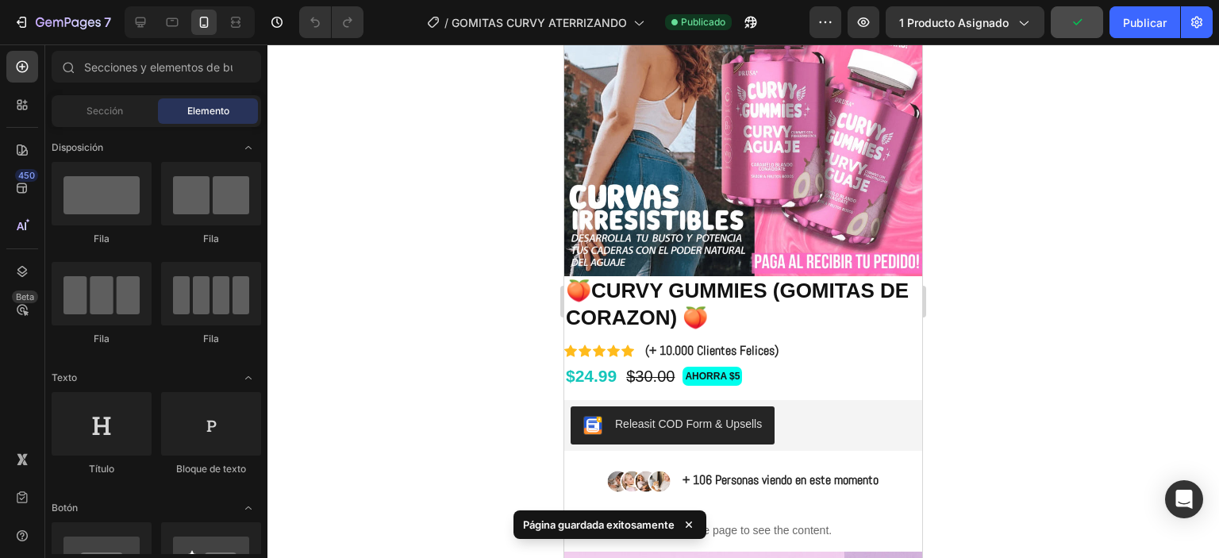
drag, startPoint x: 1130, startPoint y: 25, endPoint x: 1106, endPoint y: 21, distance: 24.1
click at [1130, 26] on font "Publicar" at bounding box center [1145, 22] width 44 height 13
click at [749, 23] on icon "button" at bounding box center [751, 22] width 16 height 16
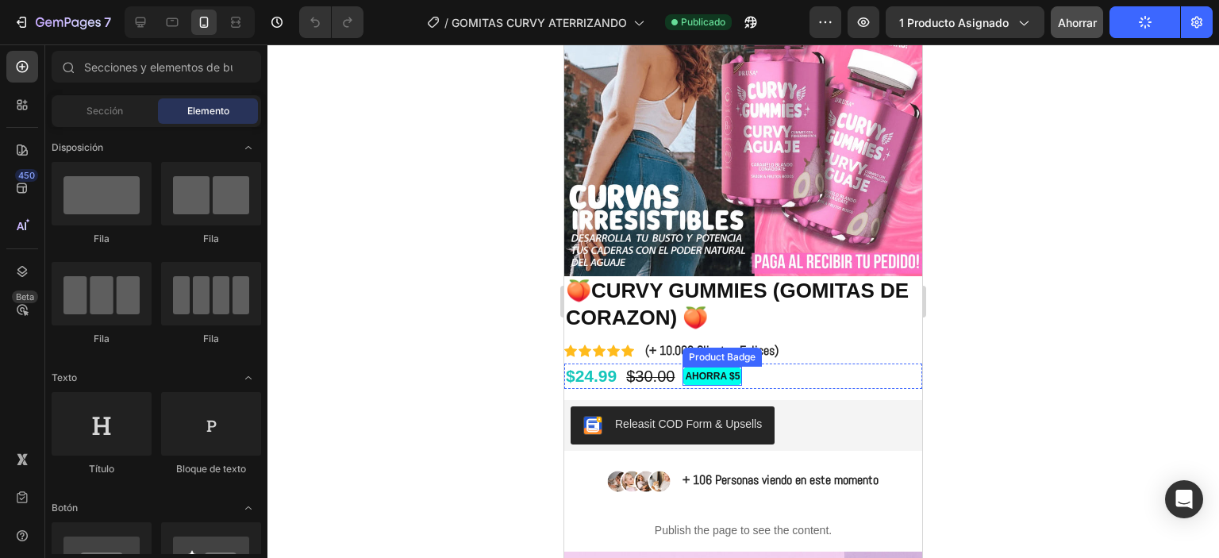
click at [714, 367] on pre "AHORRA $5" at bounding box center [712, 375] width 58 height 17
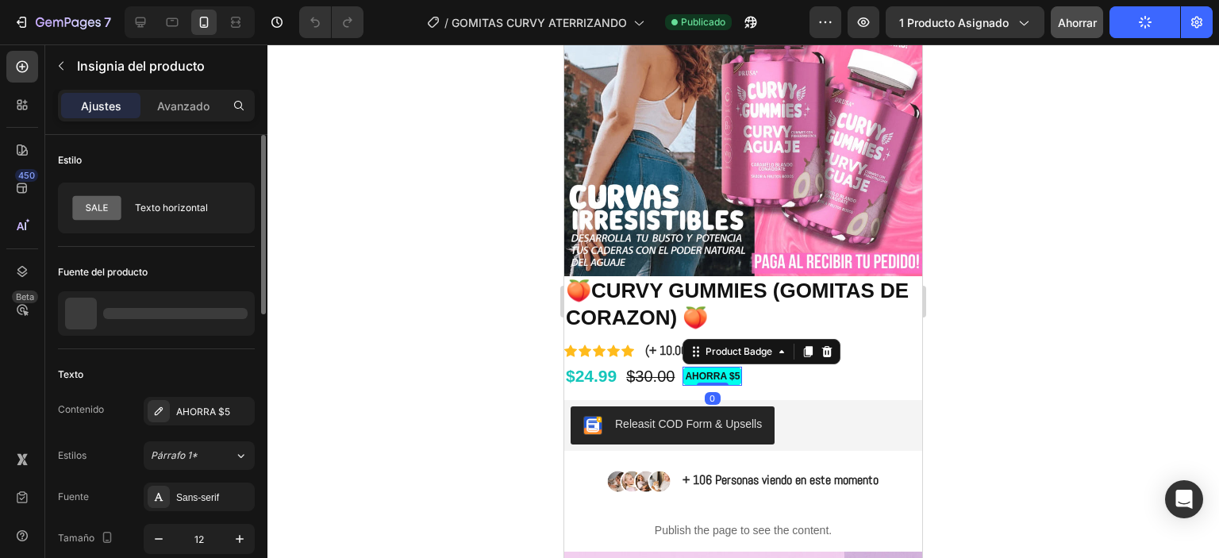
click at [171, 317] on div at bounding box center [175, 313] width 144 height 11
click at [443, 401] on div at bounding box center [743, 301] width 952 height 514
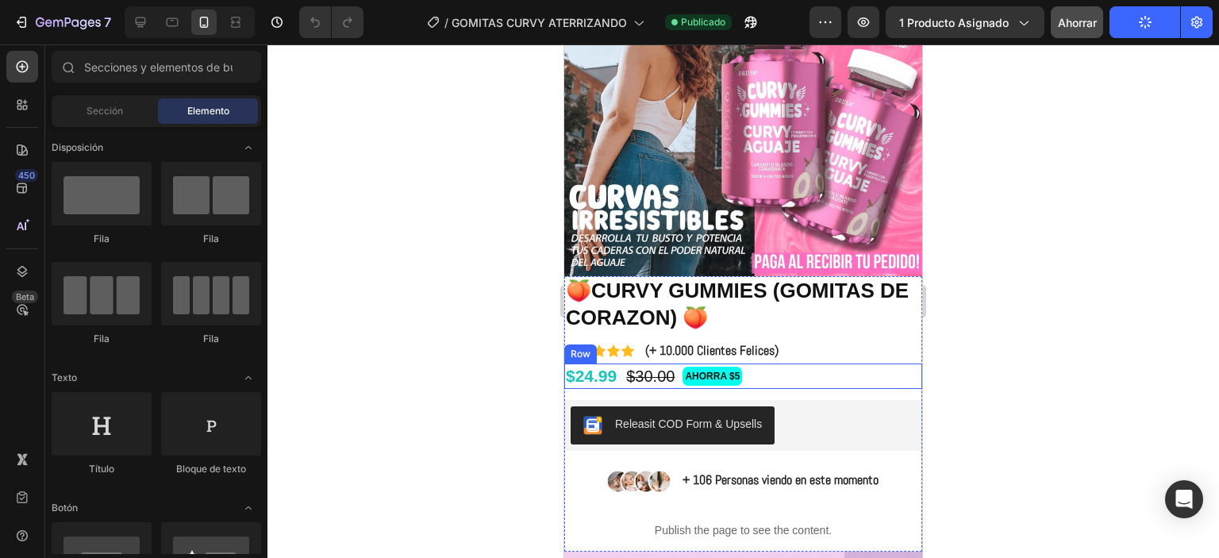
click at [753, 369] on div "$24.99 Product Price Product Price $30.00 Product Price Product Price AHORRA $5…" at bounding box center [743, 376] width 358 height 25
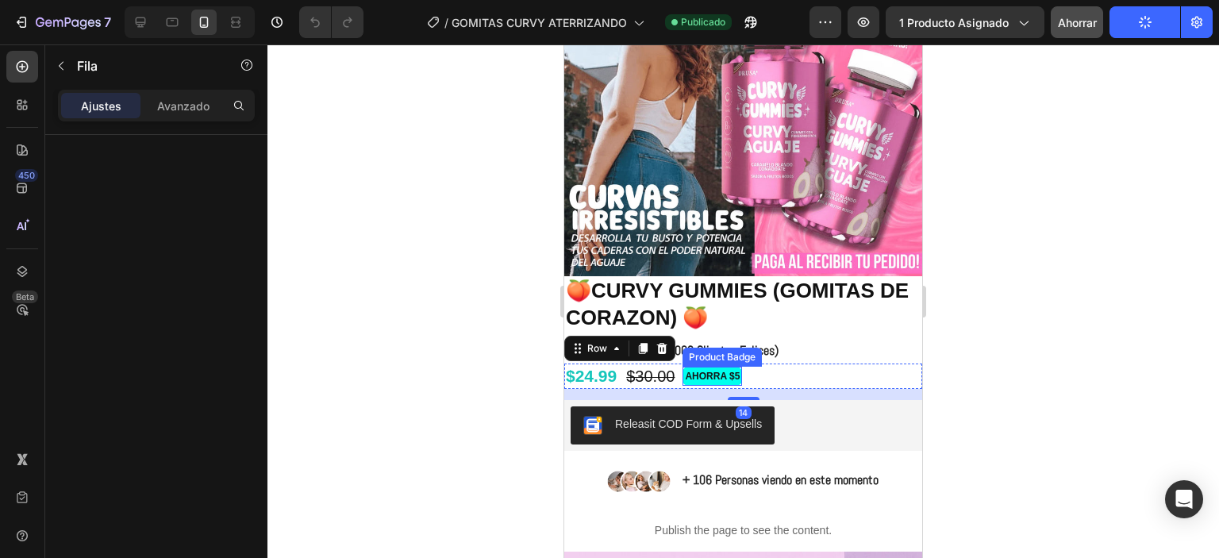
click at [692, 367] on pre "AHORRA $5" at bounding box center [712, 375] width 58 height 17
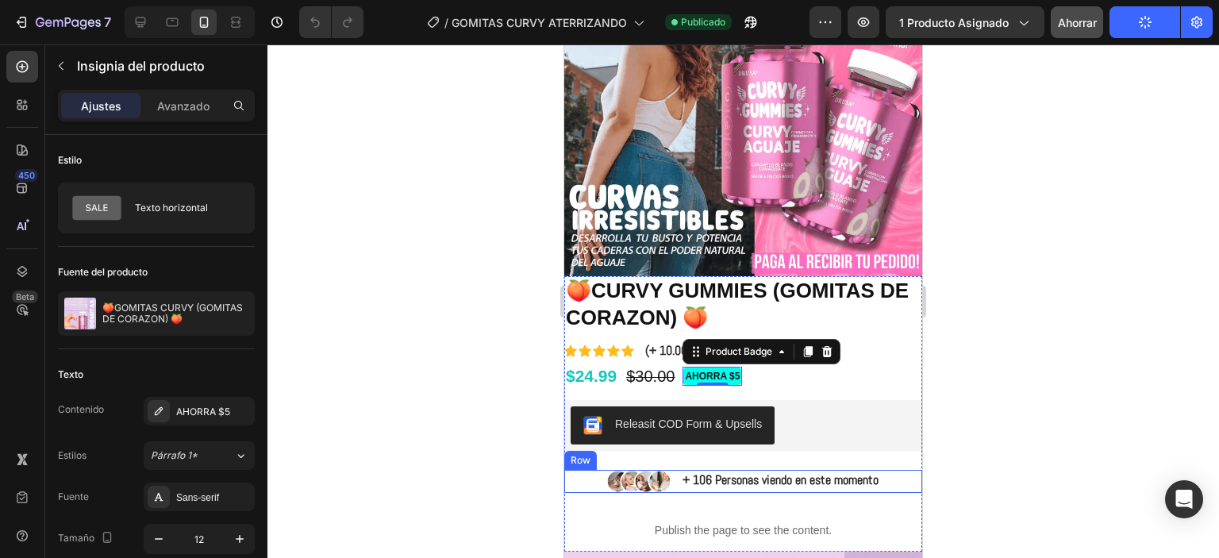
click at [886, 470] on div "Image + 106 Personas viendo en este momento Text Block Row" at bounding box center [743, 482] width 358 height 24
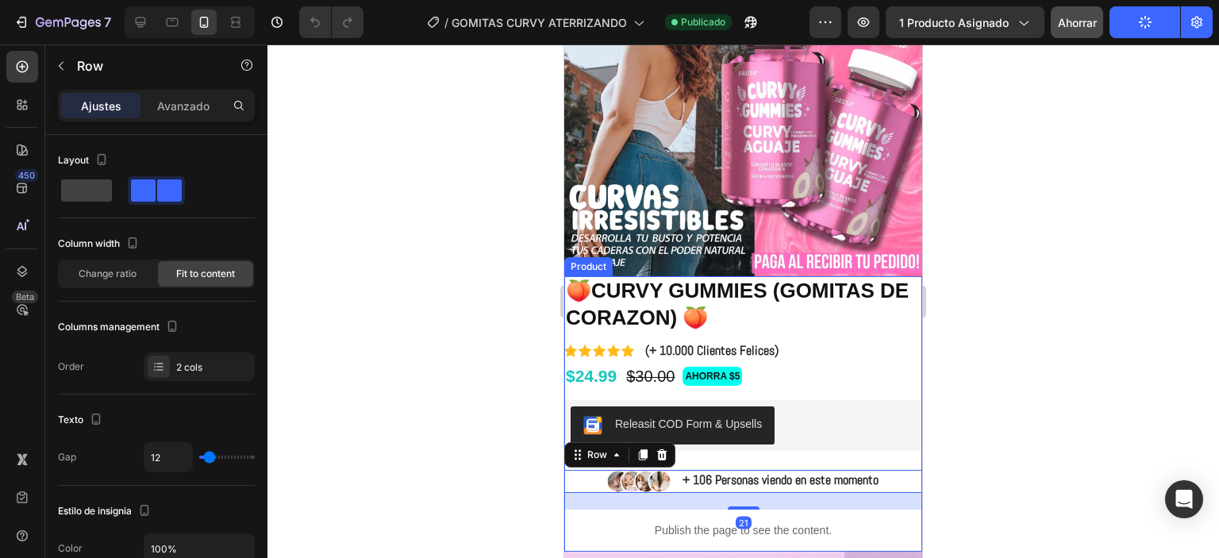
click at [887, 452] on div "Icon Icon Icon Icon Icon Icon List (+ 10.000 Clientes Felices) Text Block Row $…" at bounding box center [743, 446] width 358 height 211
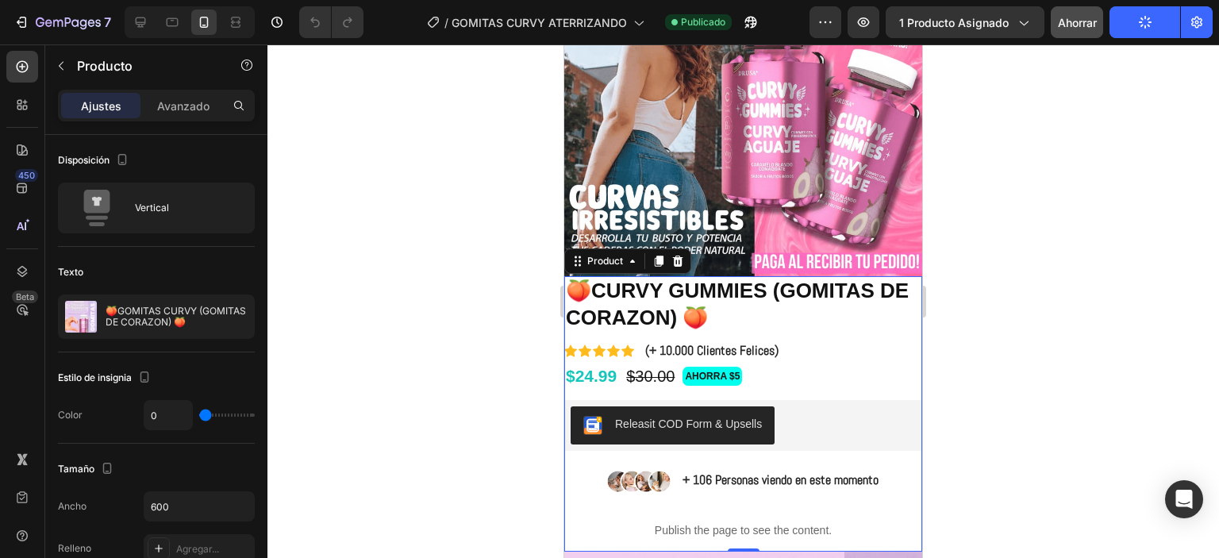
click at [743, 484] on div "Icon Icon Icon Icon Icon Icon List (+ 10.000 Clientes Felices) Text Block Row $…" at bounding box center [743, 446] width 358 height 211
click at [728, 472] on p "+ 106 Personas viendo en este momento" at bounding box center [781, 480] width 196 height 17
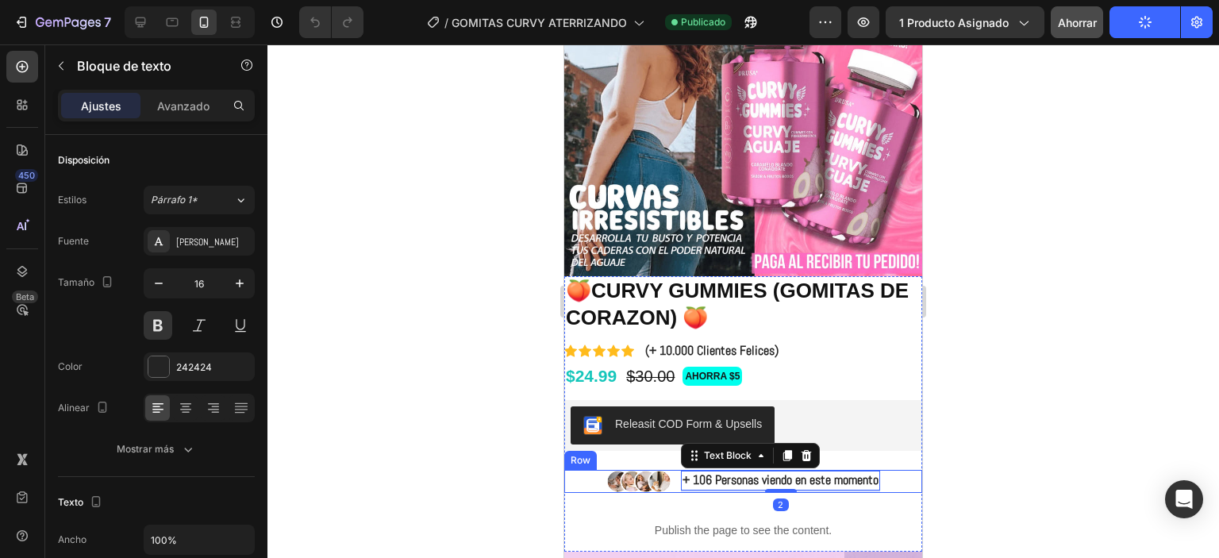
click at [891, 470] on div "Image + 106 Personas viendo en este momento Text Block 2 Row" at bounding box center [743, 482] width 358 height 24
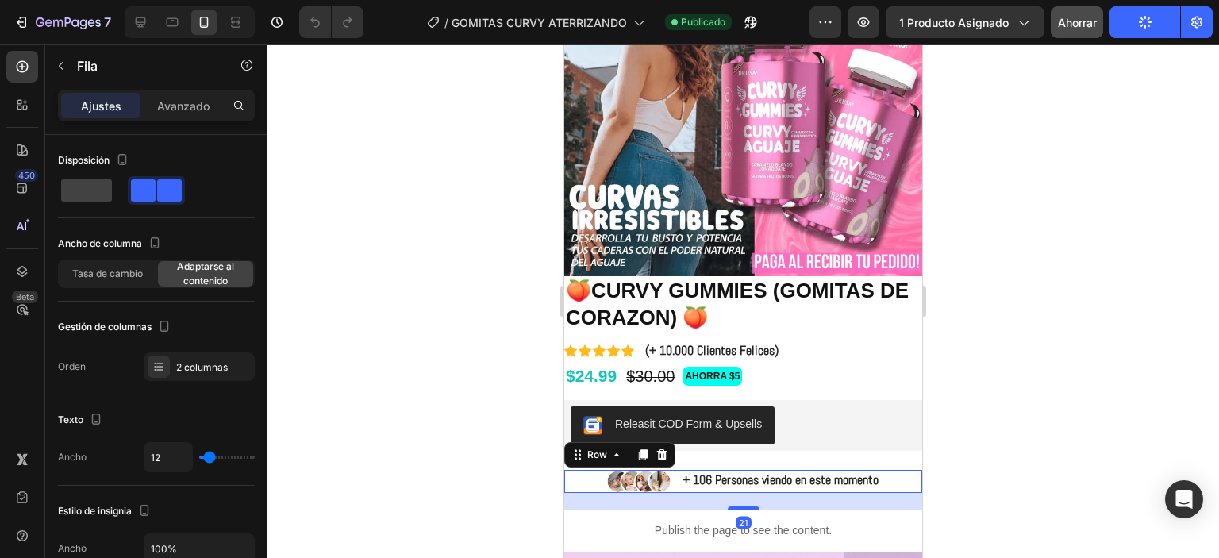
click at [205, 477] on div "Texto Ancho 12" at bounding box center [156, 439] width 197 height 91
type input "22"
type input "29"
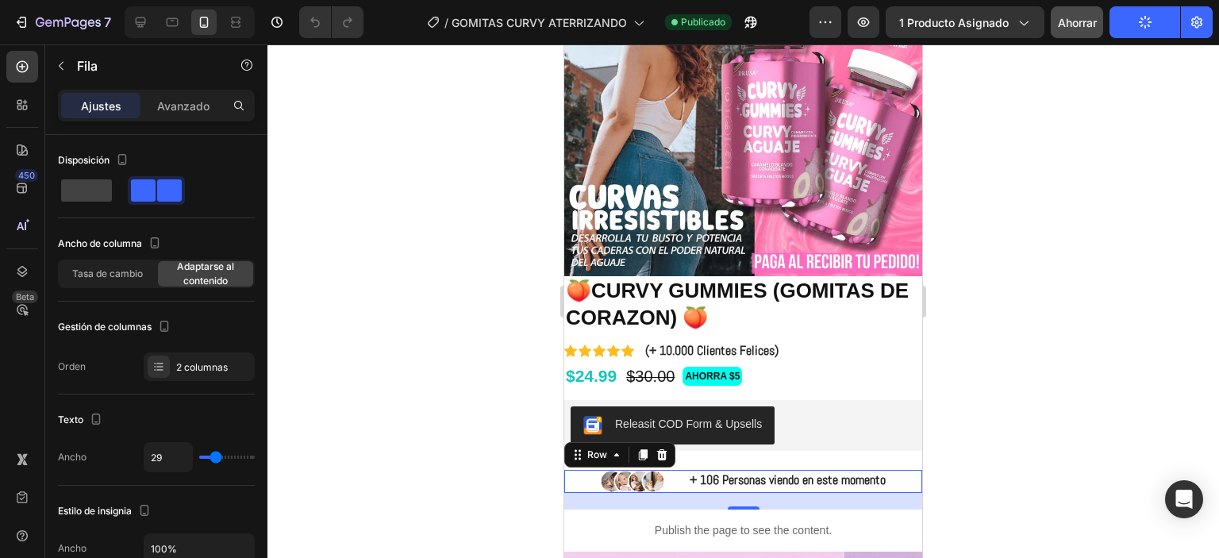
type input "13"
type input "8"
type input "6"
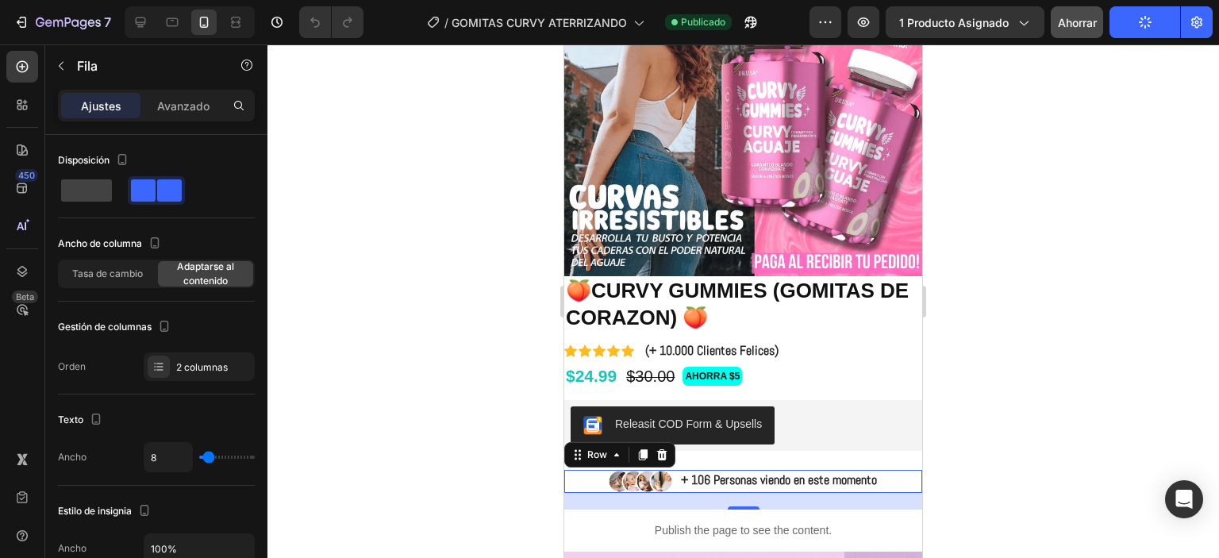
type input "6"
type input "0"
type input "6"
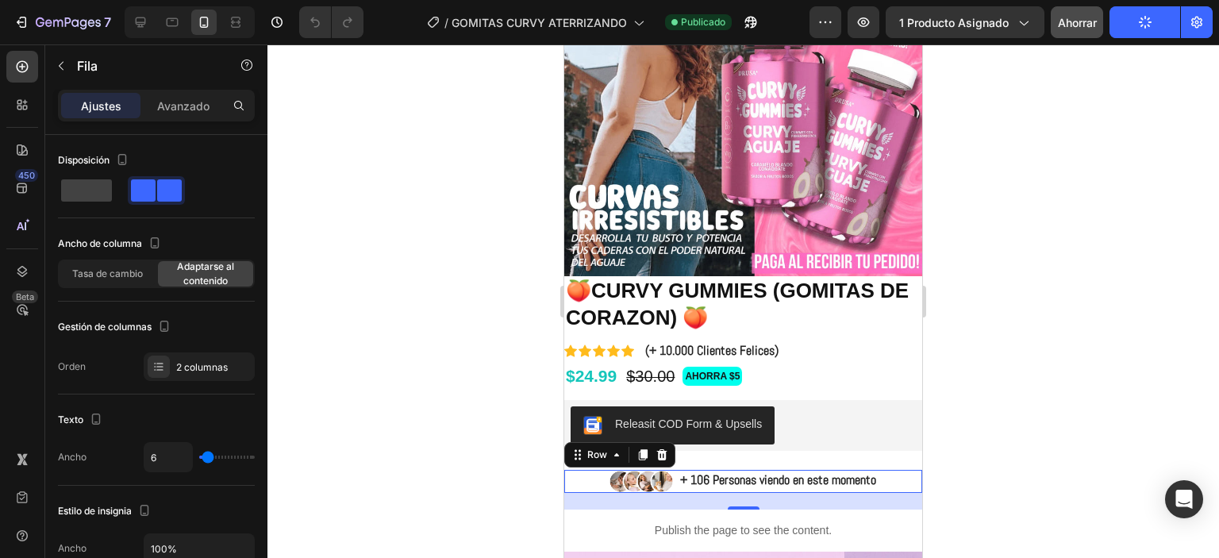
type input "9"
type input "11"
click at [210, 456] on input "range" at bounding box center [227, 457] width 56 height 3
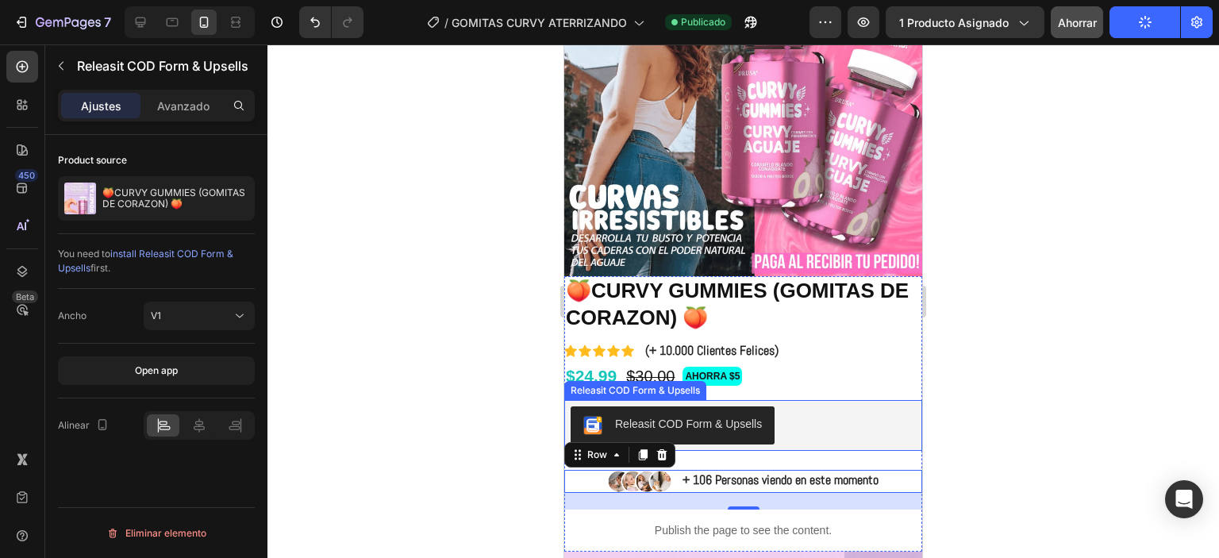
click at [818, 435] on div "Releasit COD Form & Upsells" at bounding box center [743, 425] width 358 height 51
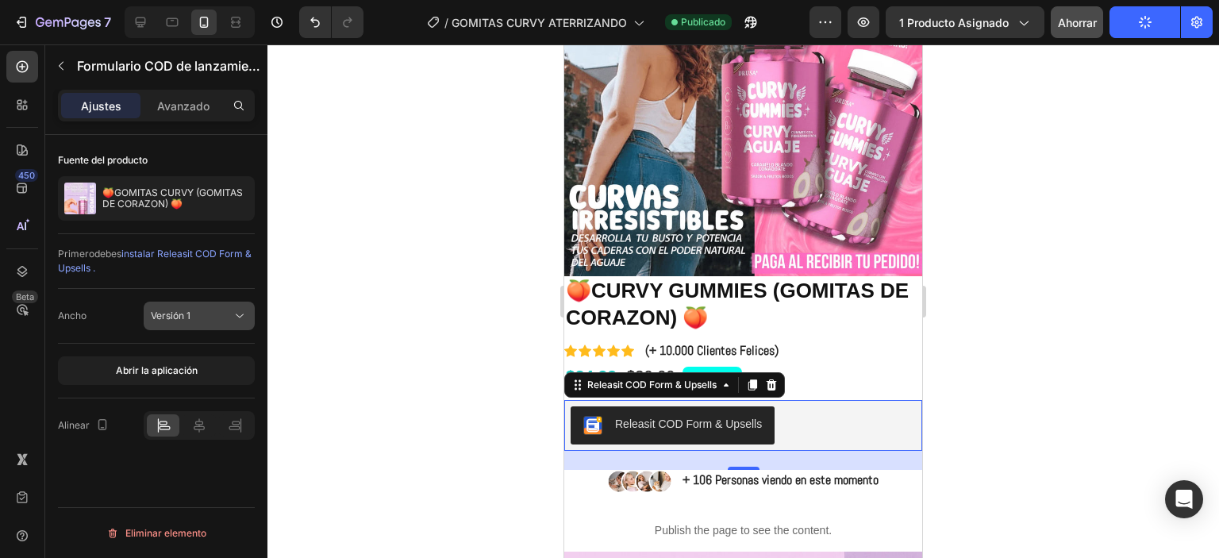
click at [217, 315] on div "Versión 1" at bounding box center [191, 316] width 81 height 14
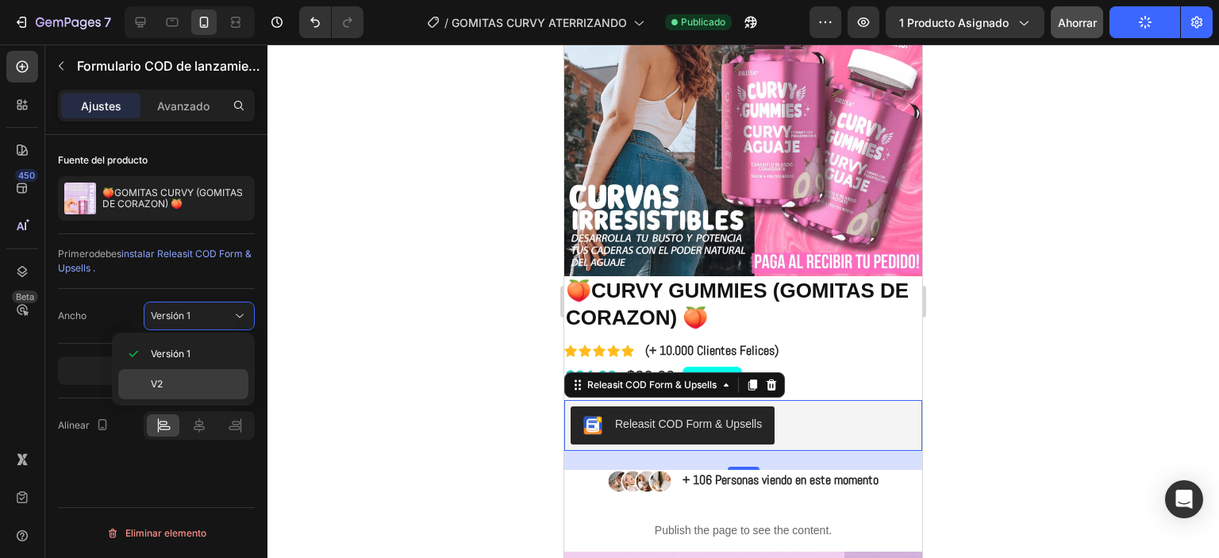
click at [184, 383] on p "V2" at bounding box center [196, 384] width 90 height 14
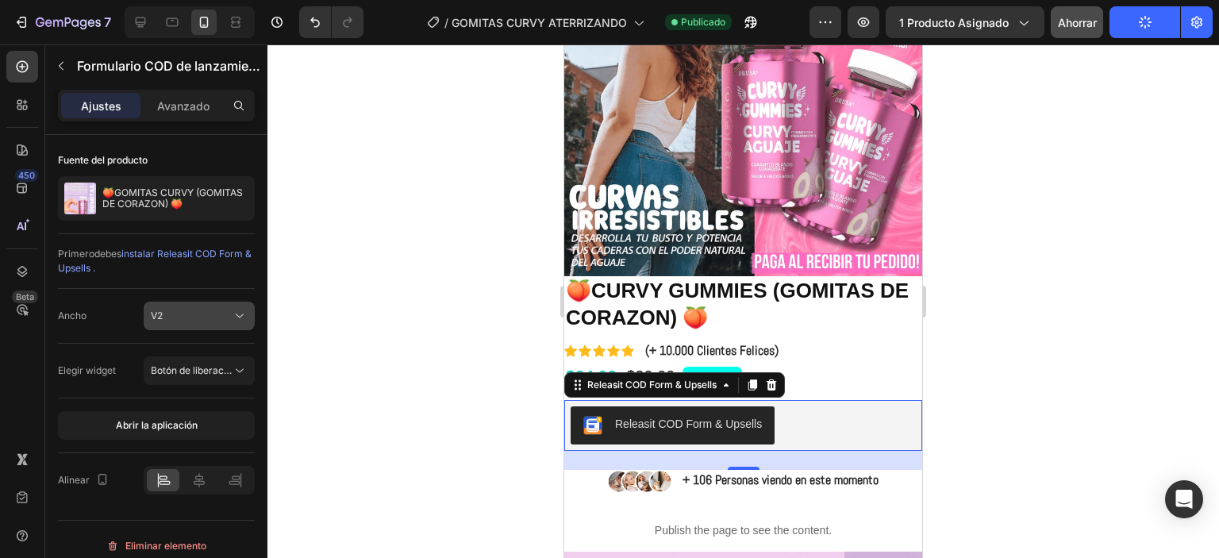
click at [187, 310] on div "V2" at bounding box center [191, 316] width 81 height 14
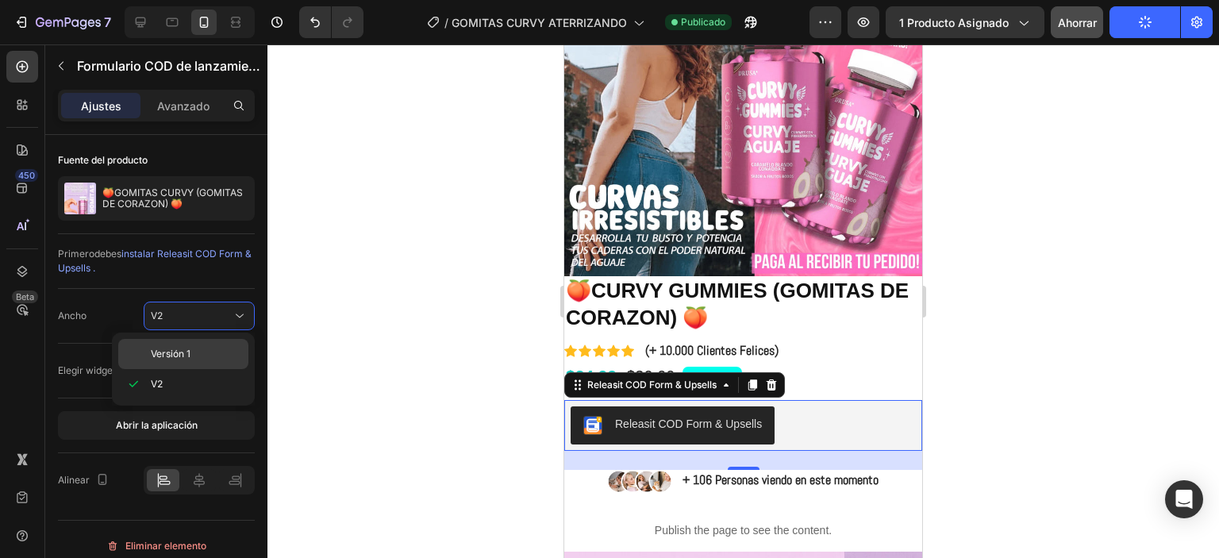
click at [173, 360] on span "Versión 1" at bounding box center [171, 354] width 40 height 14
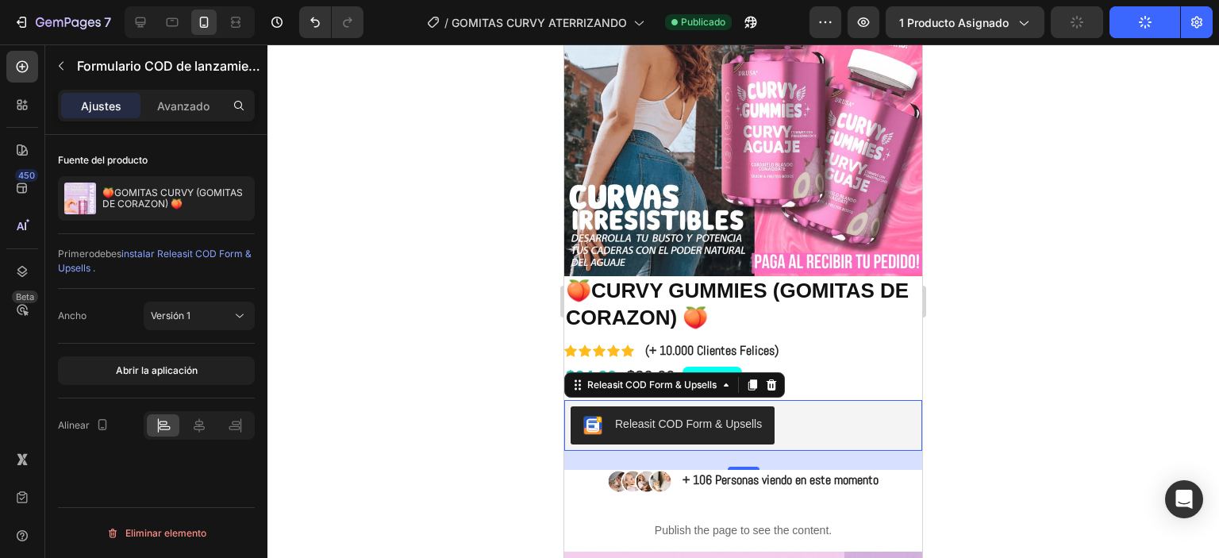
click at [783, 412] on div "Releasit COD Form & Upsells" at bounding box center [743, 425] width 345 height 38
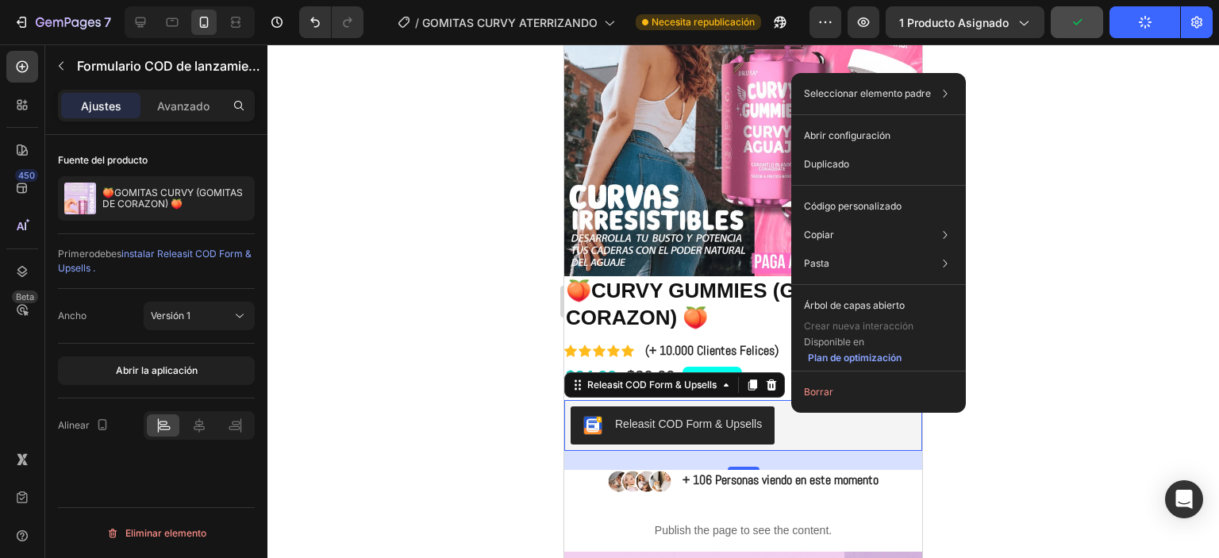
click at [781, 430] on div "Releasit COD Form & Upsells" at bounding box center [743, 425] width 345 height 38
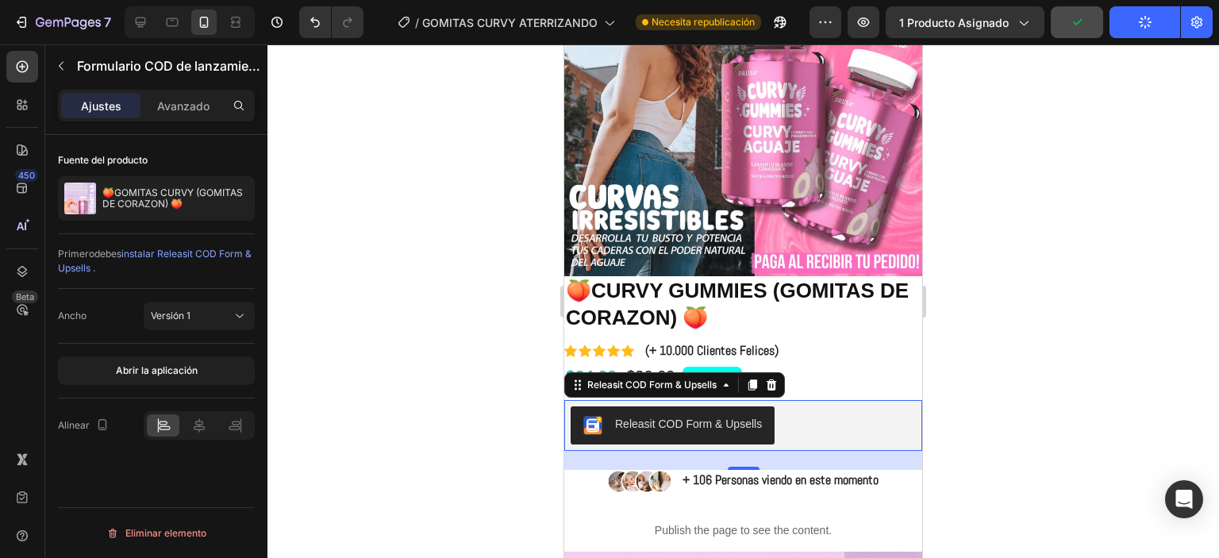
click at [764, 434] on div "Releasit COD Form & Upsells" at bounding box center [743, 425] width 358 height 51
click at [765, 435] on div "Releasit COD Form & Upsells" at bounding box center [743, 425] width 358 height 51
click at [210, 425] on div at bounding box center [199, 425] width 33 height 22
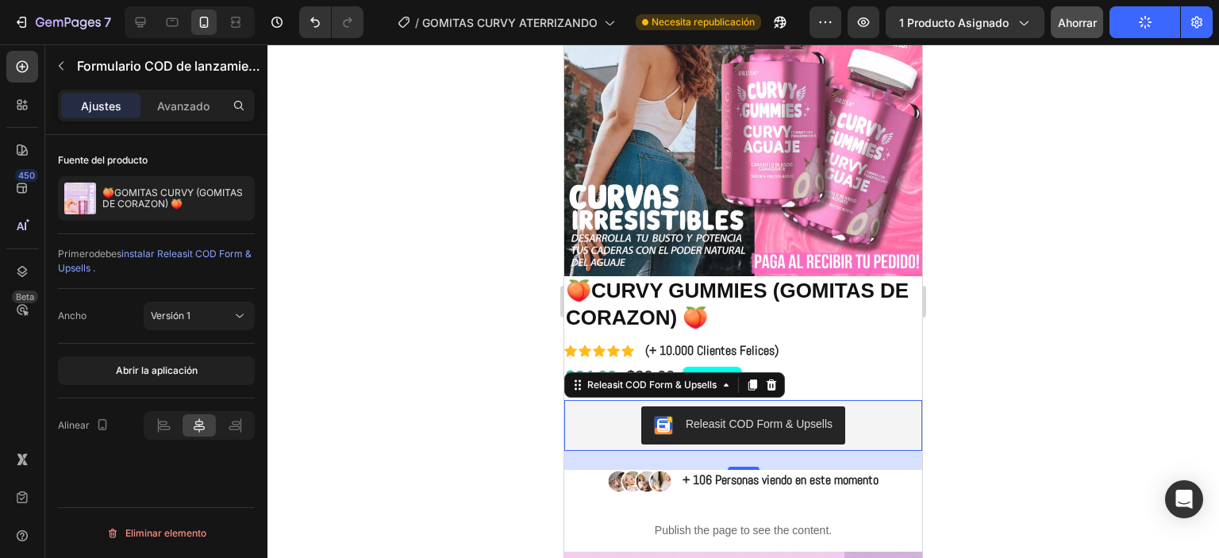
click at [438, 425] on div at bounding box center [743, 301] width 952 height 514
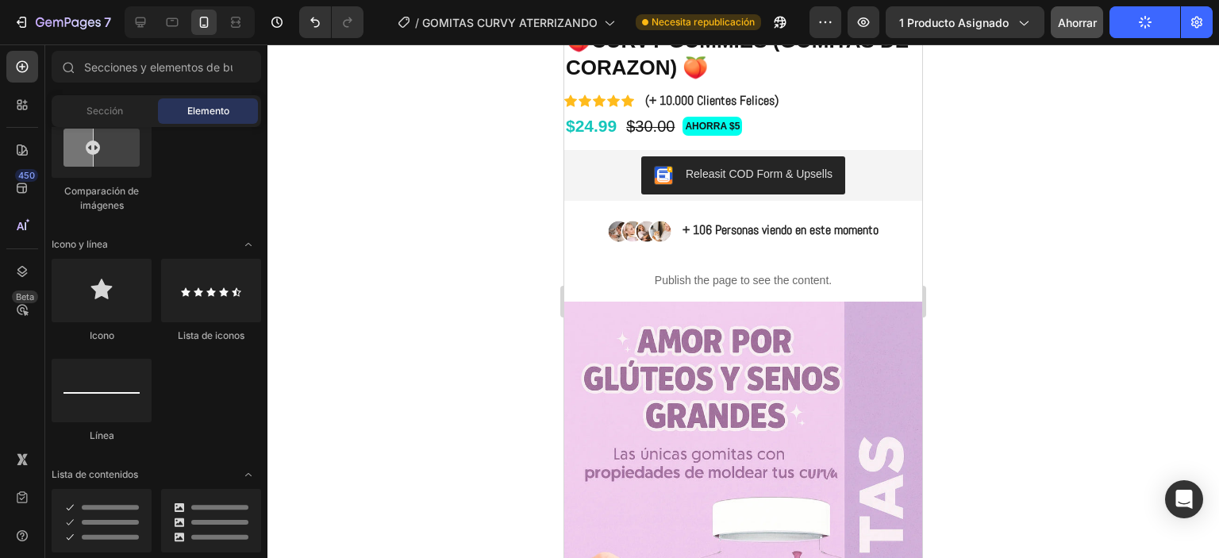
scroll to position [1349, 0]
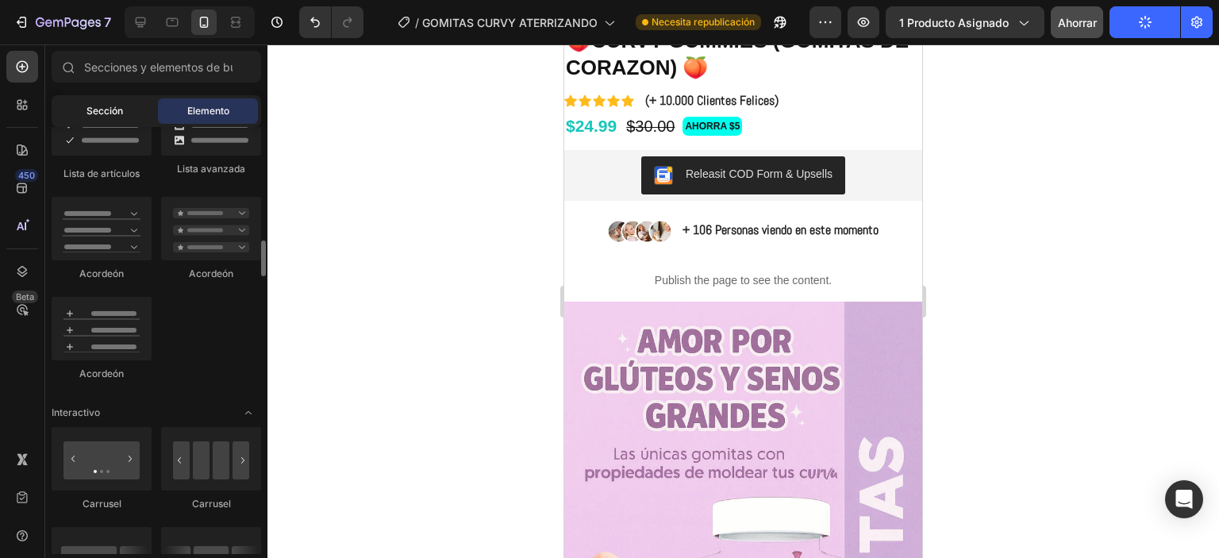
click at [113, 111] on font "Sección" at bounding box center [105, 111] width 37 height 12
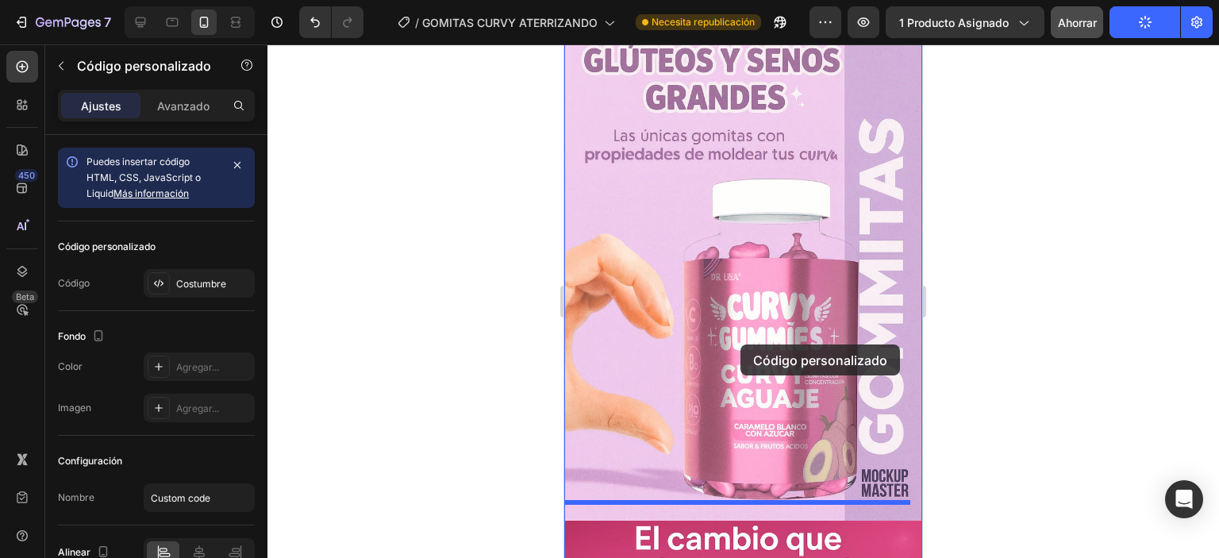
scroll to position [556, 0]
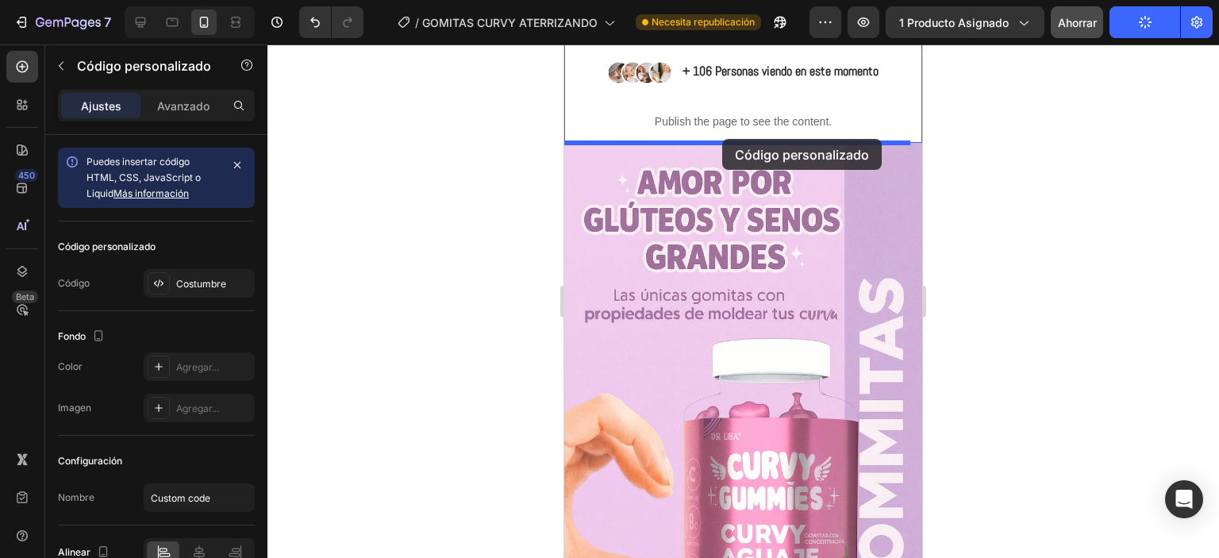
drag, startPoint x: 741, startPoint y: 333, endPoint x: 722, endPoint y: 139, distance: 195.4
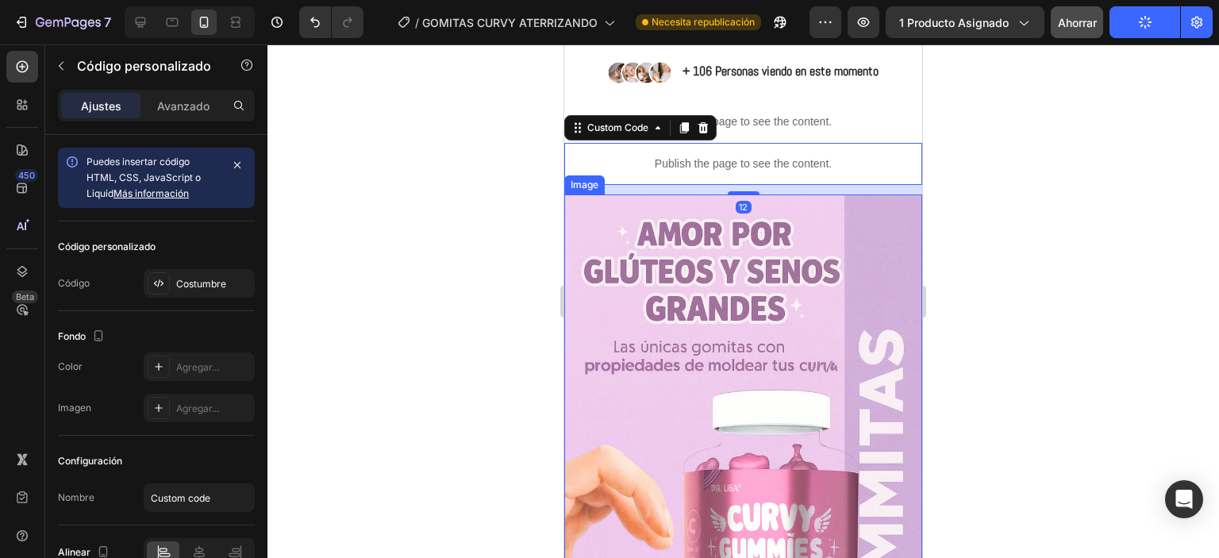
click at [1011, 278] on div at bounding box center [743, 301] width 952 height 514
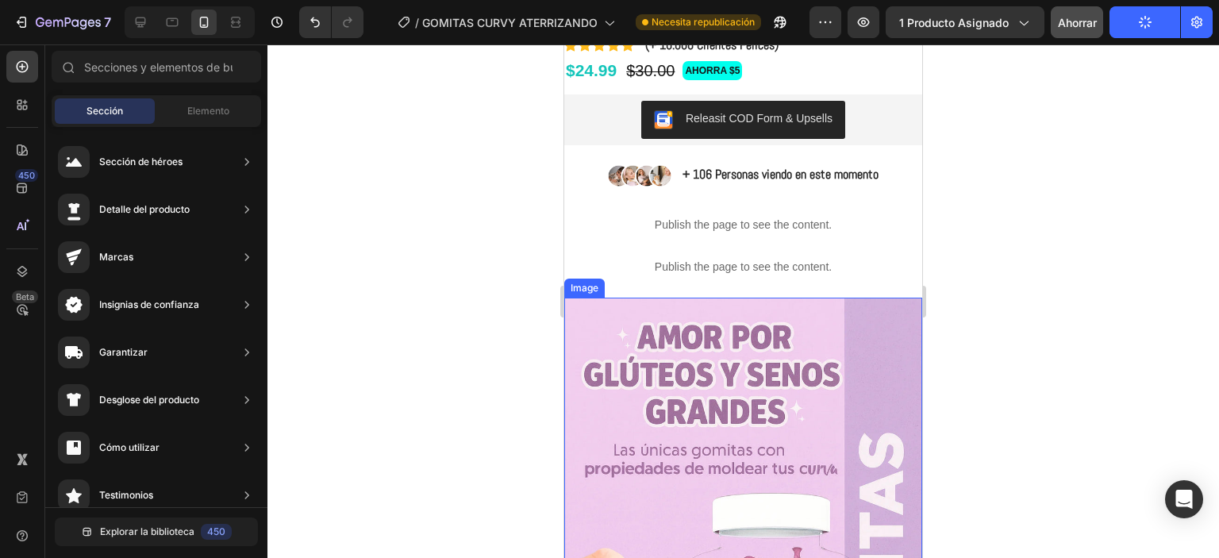
scroll to position [397, 0]
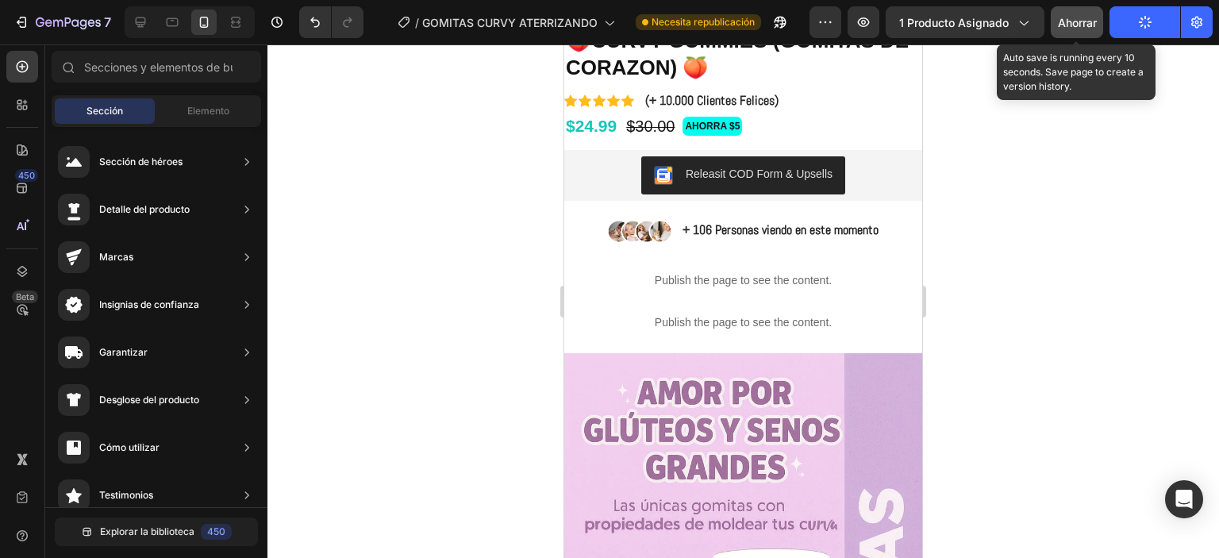
click at [1098, 22] on button "Ahorrar" at bounding box center [1077, 22] width 52 height 32
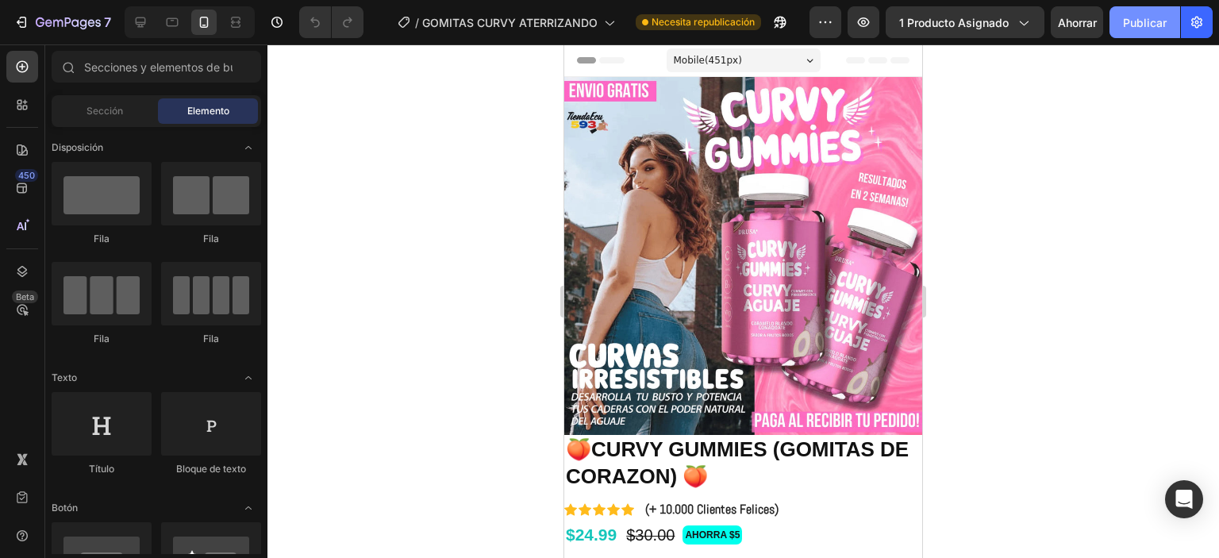
click at [1135, 14] on font "Publicar" at bounding box center [1145, 22] width 44 height 17
click at [768, 69] on div "Mobile ( 451 px)" at bounding box center [744, 60] width 154 height 24
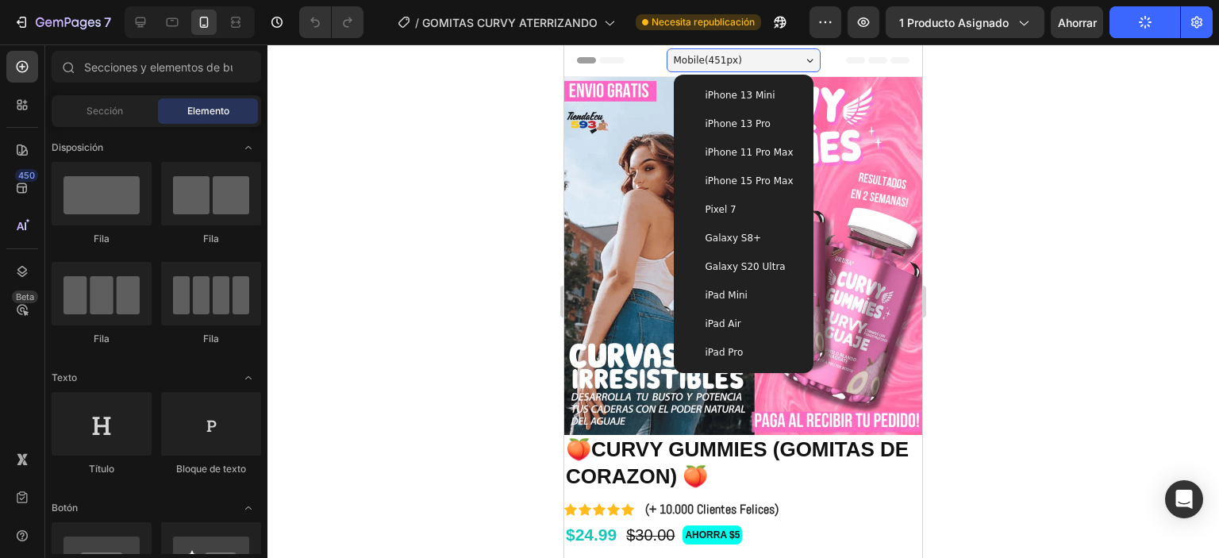
click at [737, 101] on span "iPhone 13 Mini" at bounding box center [741, 95] width 70 height 16
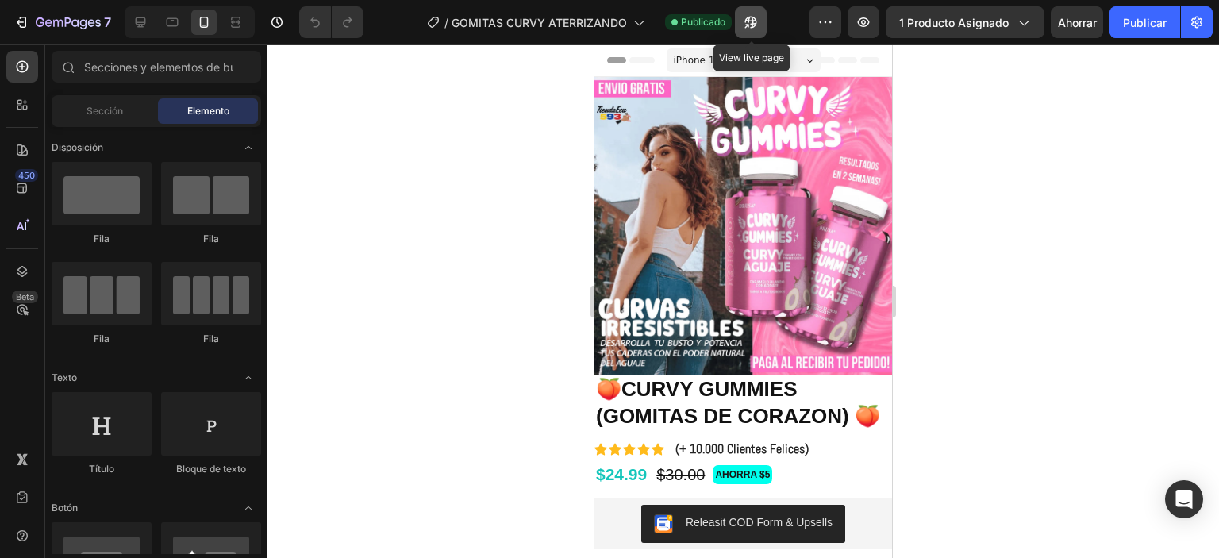
click at [749, 25] on icon "button" at bounding box center [747, 26] width 4 height 4
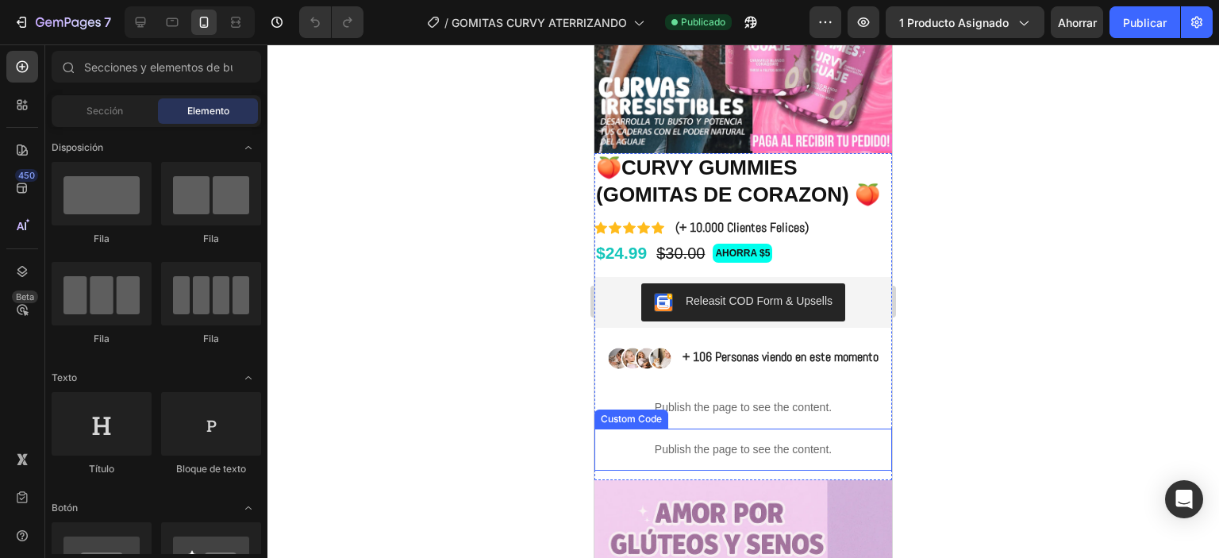
scroll to position [238, 0]
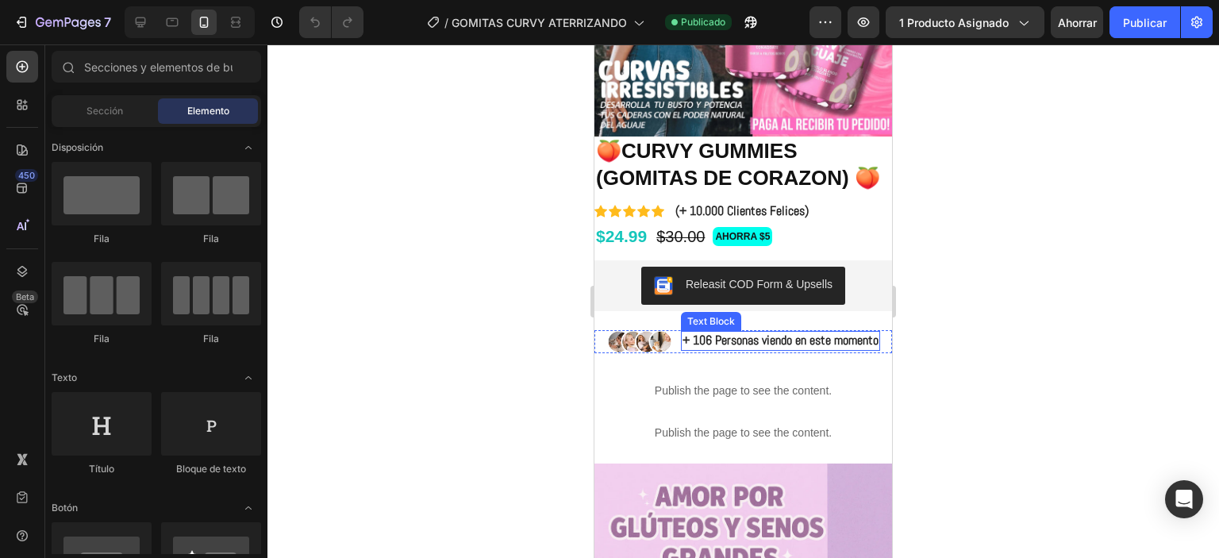
click at [870, 349] on p "+ 106 Personas viendo en este momento" at bounding box center [781, 341] width 196 height 17
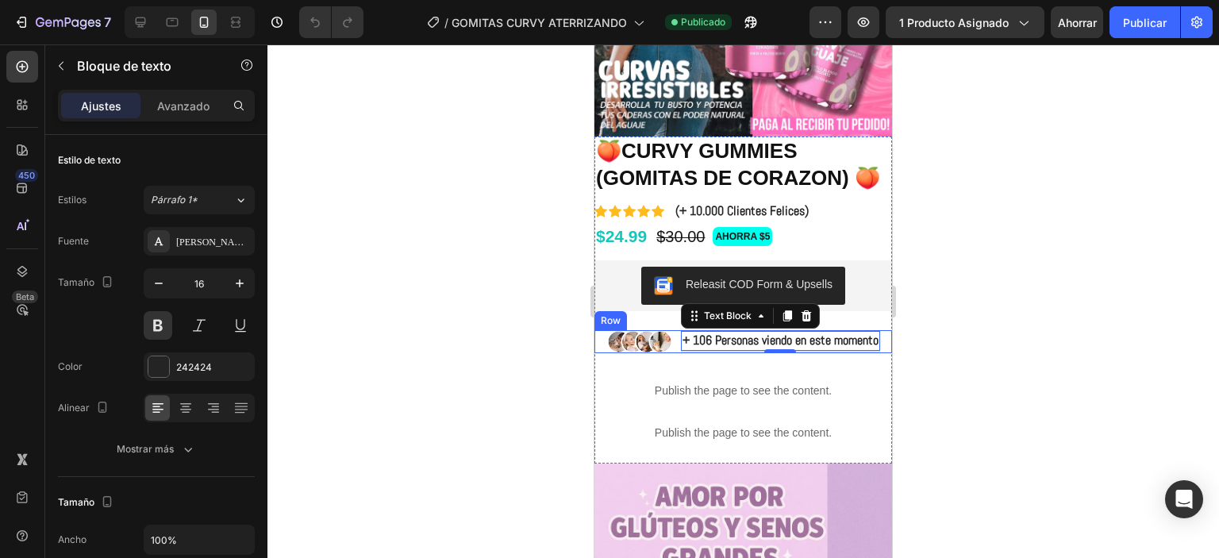
click at [669, 354] on div "Image + 106 Personas viendo en este momento Text Block 2 Row" at bounding box center [743, 342] width 298 height 24
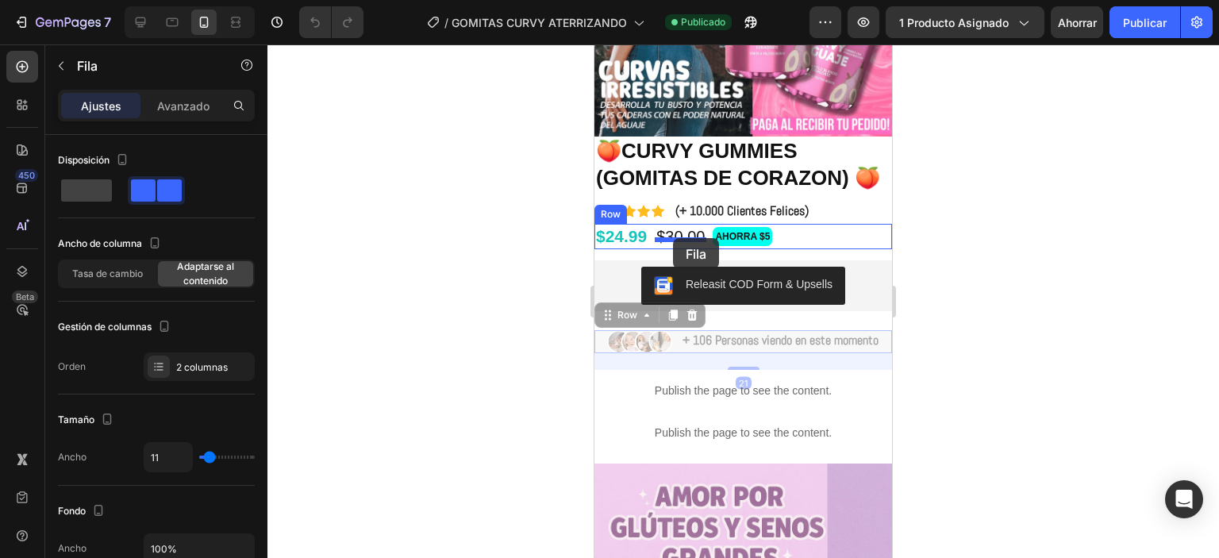
drag, startPoint x: 669, startPoint y: 356, endPoint x: 673, endPoint y: 238, distance: 117.5
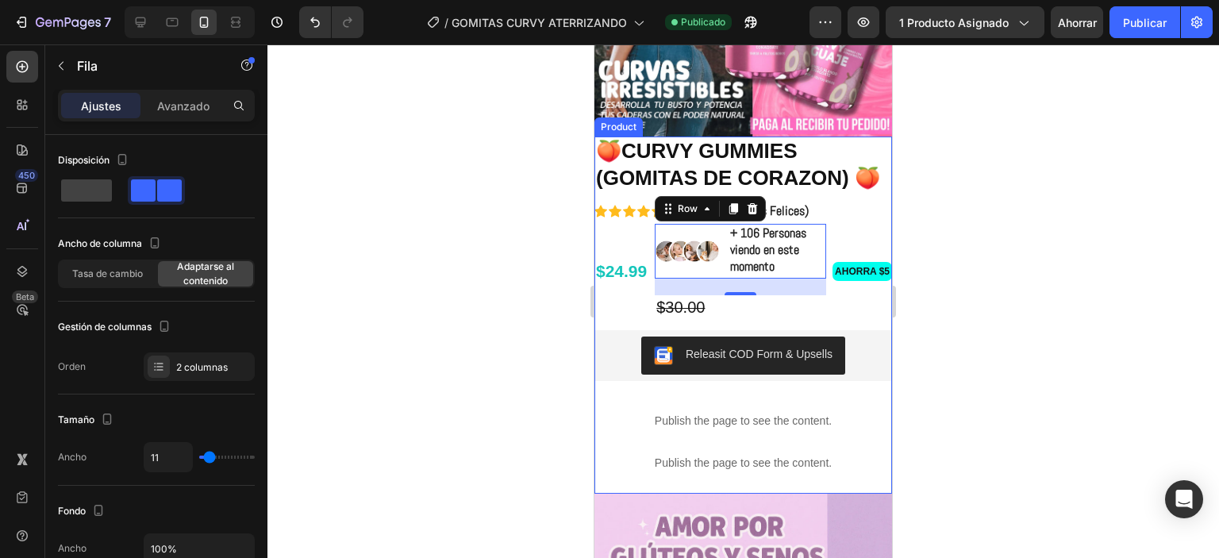
drag, startPoint x: 730, startPoint y: 301, endPoint x: 644, endPoint y: 209, distance: 125.8
click at [644, 209] on div "🍑CURVY GUMMIES (GOMITAS DE CORAZON) 🍑 Product Title Icon Icon Icon Icon Icon Ic…" at bounding box center [743, 315] width 298 height 357
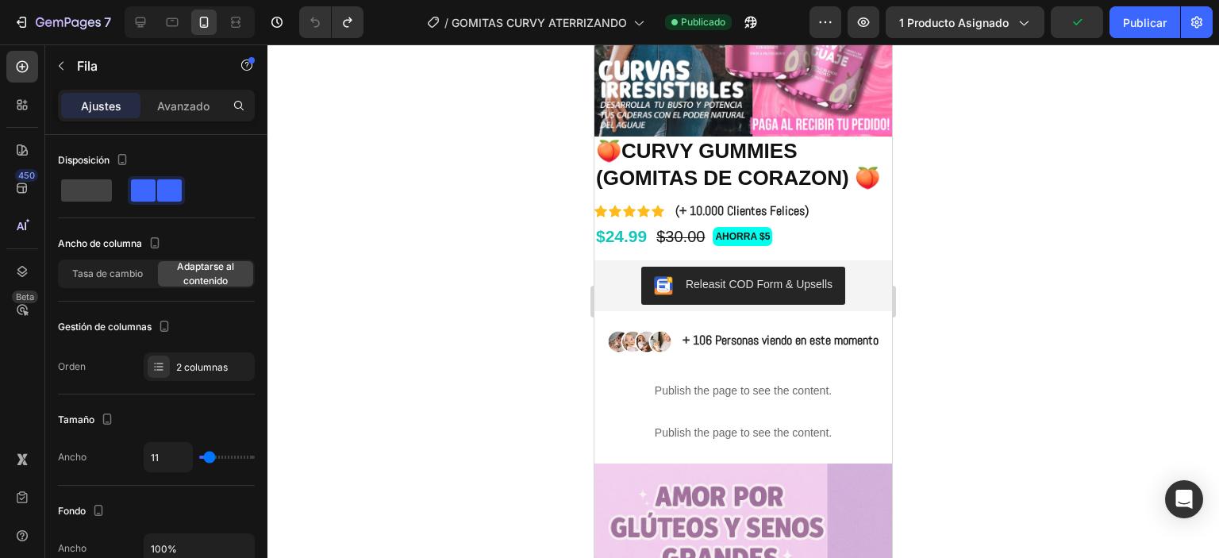
click at [876, 354] on div "Image + 106 Personas viendo en este momento Text Block Row" at bounding box center [743, 342] width 298 height 24
click at [870, 349] on p "+ 106 Personas viendo en este momento" at bounding box center [781, 341] width 196 height 17
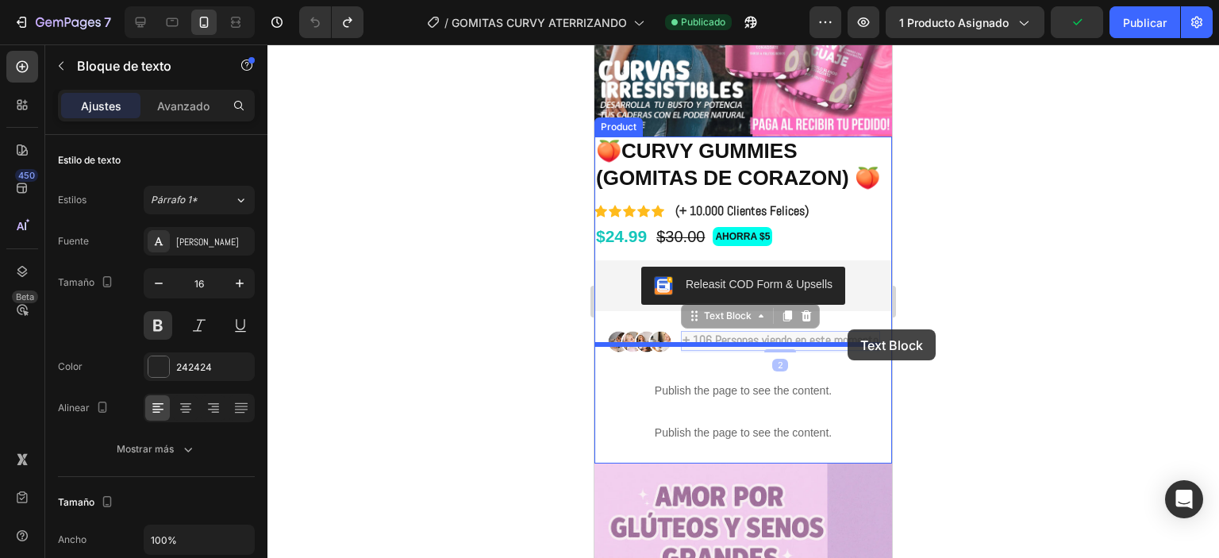
scroll to position [237, 0]
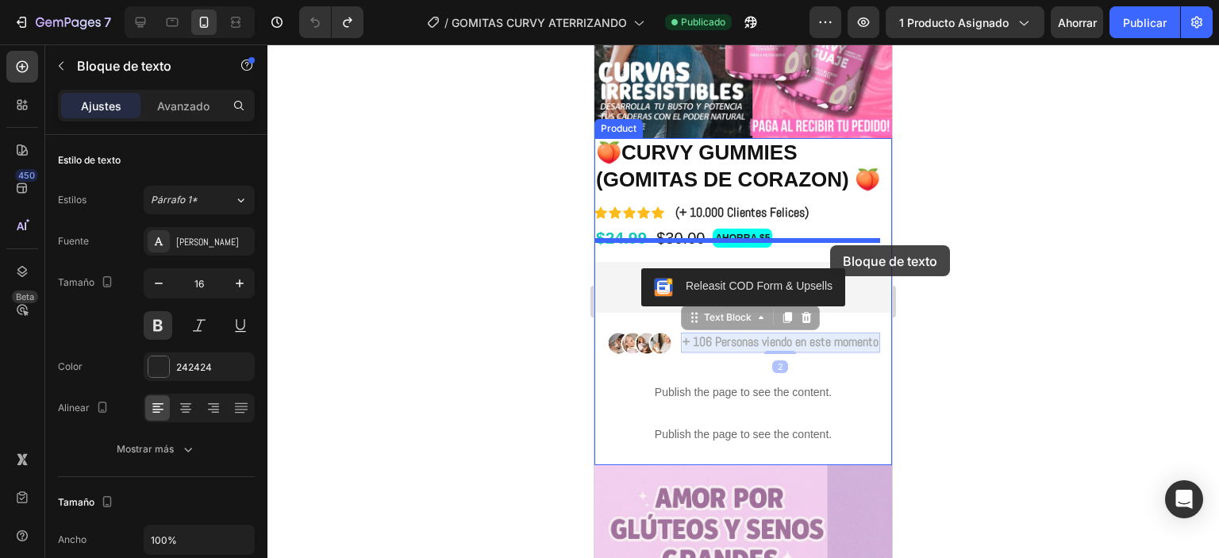
drag, startPoint x: 851, startPoint y: 352, endPoint x: 830, endPoint y: 245, distance: 108.3
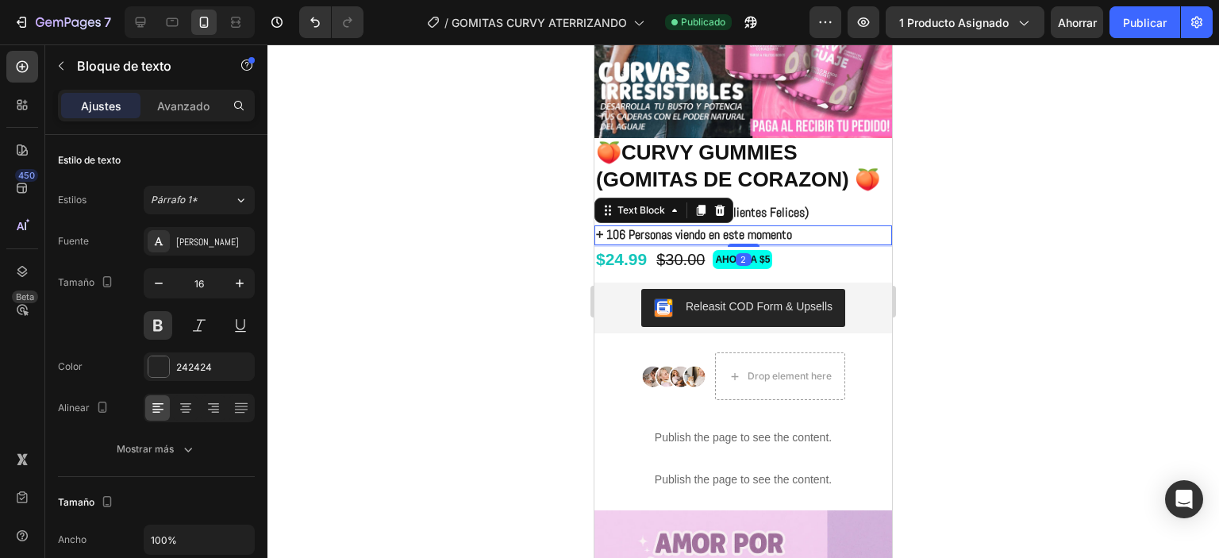
click at [930, 211] on div at bounding box center [743, 301] width 952 height 514
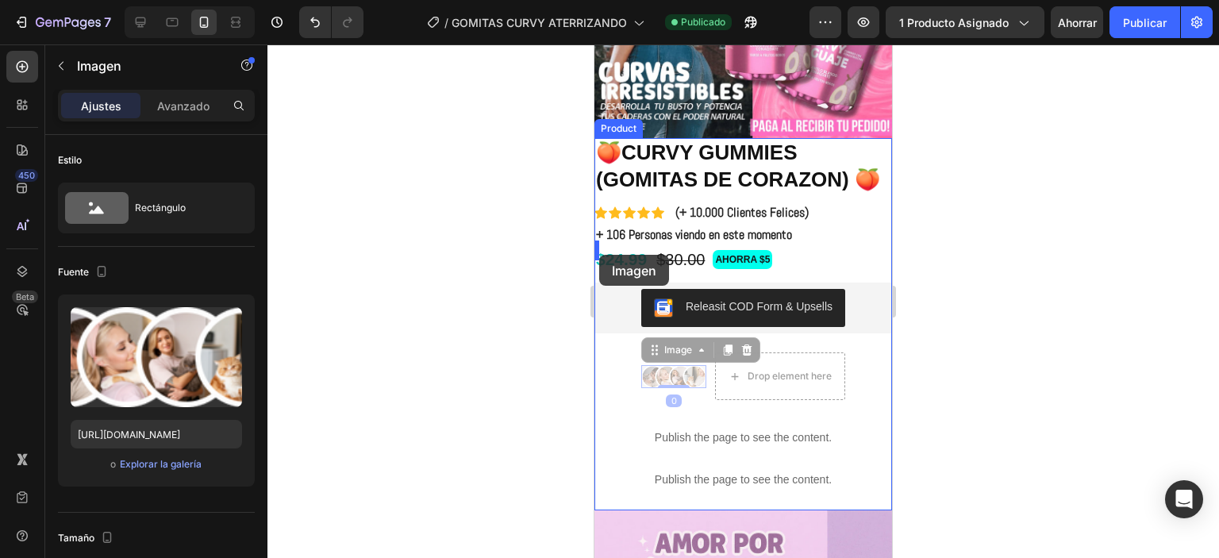
drag, startPoint x: 640, startPoint y: 386, endPoint x: 599, endPoint y: 255, distance: 137.1
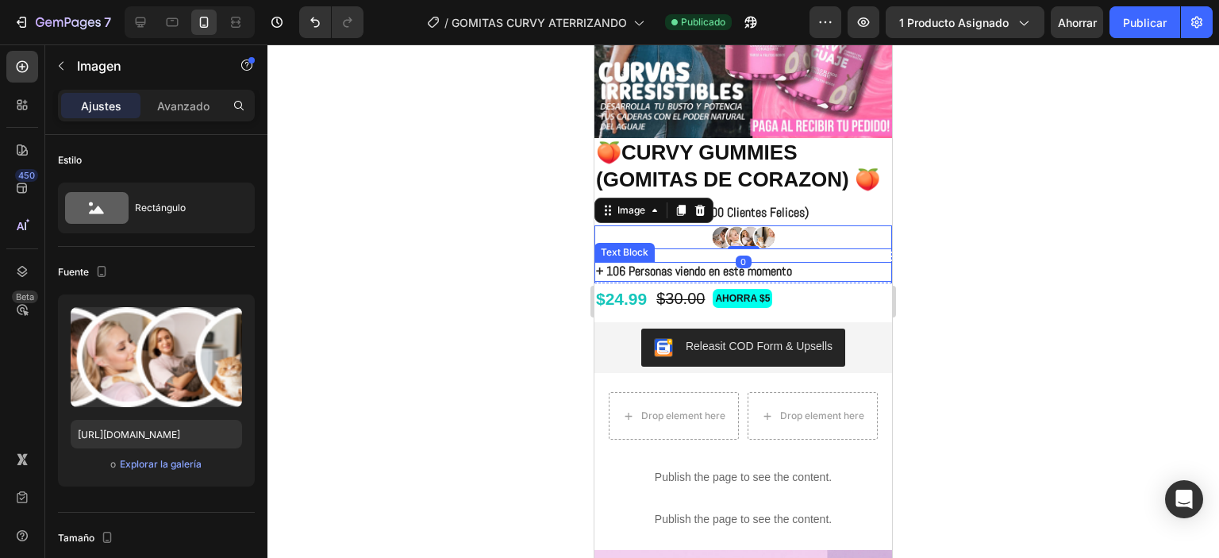
click at [830, 280] on p "+ 106 Personas viendo en este momento" at bounding box center [743, 272] width 294 height 17
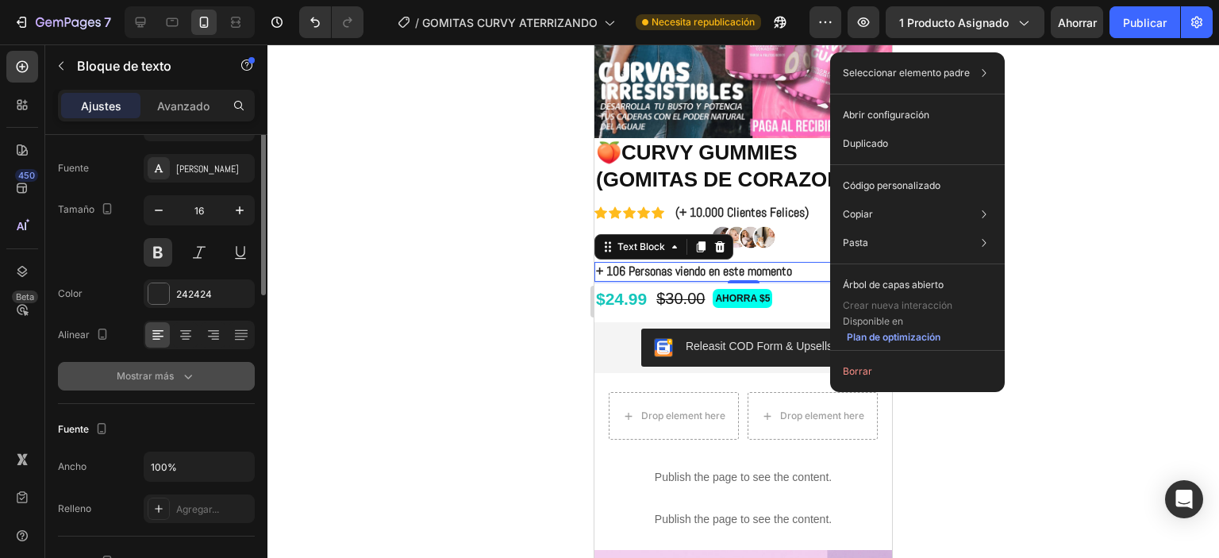
scroll to position [0, 0]
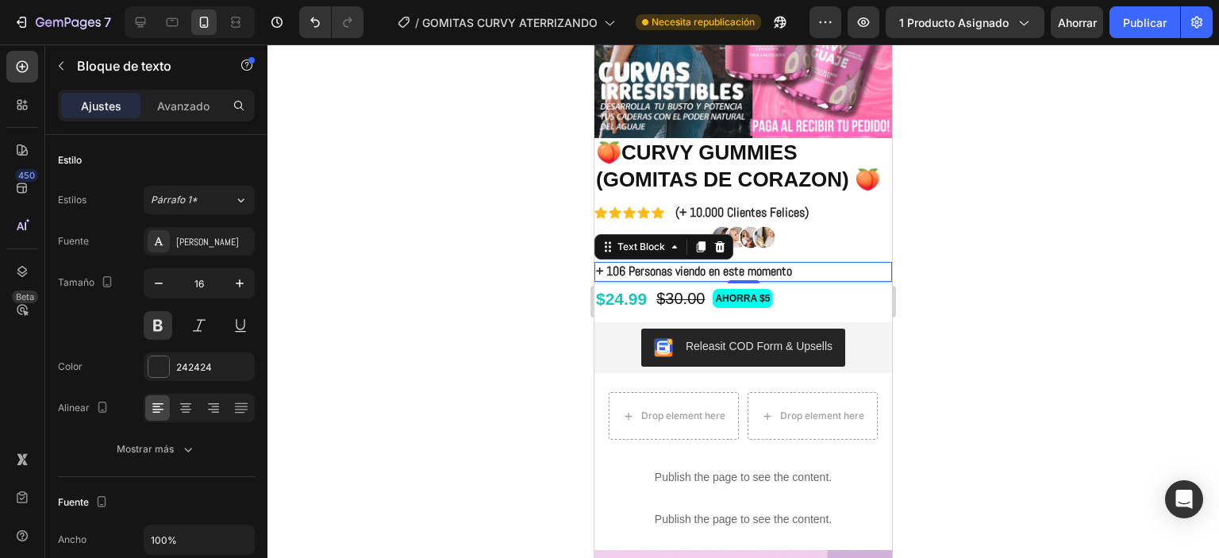
click at [175, 125] on div "Ajustes Avanzado" at bounding box center [156, 112] width 222 height 45
click at [168, 117] on div "Avanzado" at bounding box center [183, 105] width 79 height 25
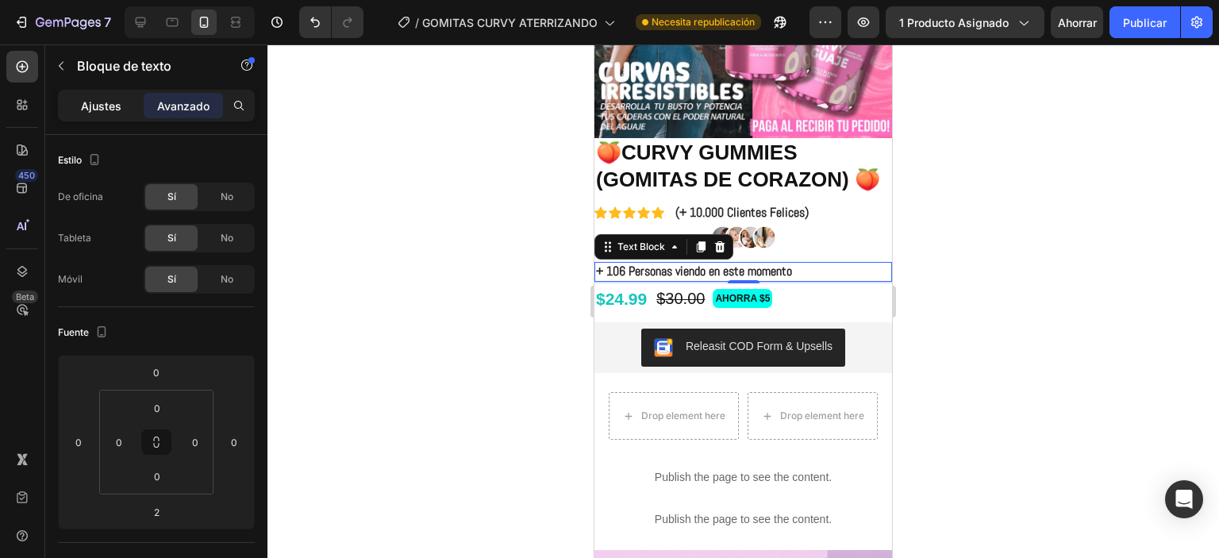
click at [121, 110] on div "Ajustes" at bounding box center [100, 105] width 79 height 25
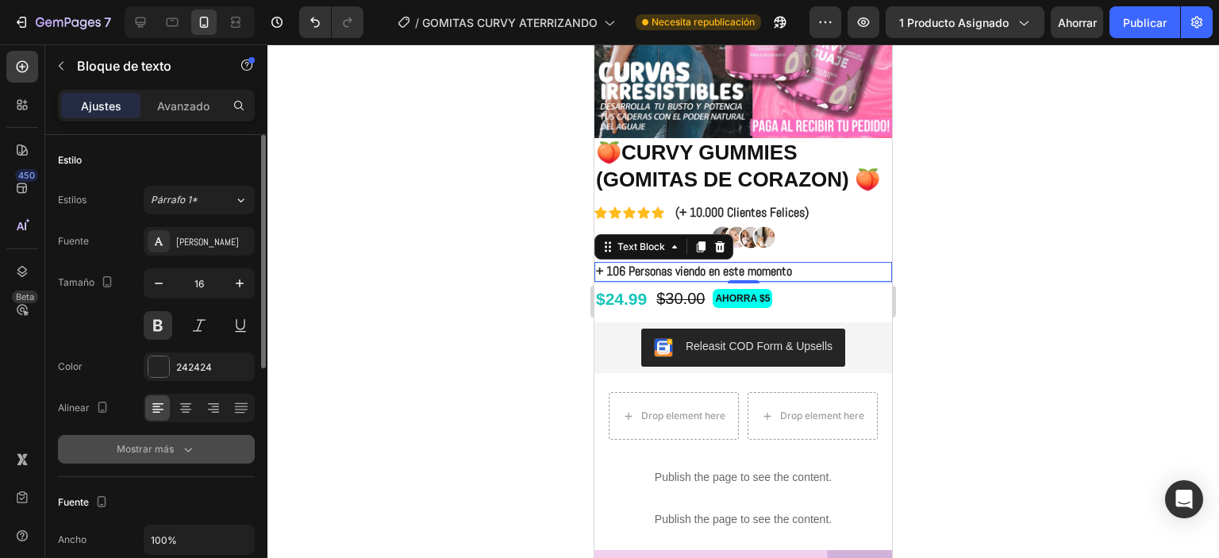
click at [190, 451] on icon "button" at bounding box center [188, 449] width 16 height 16
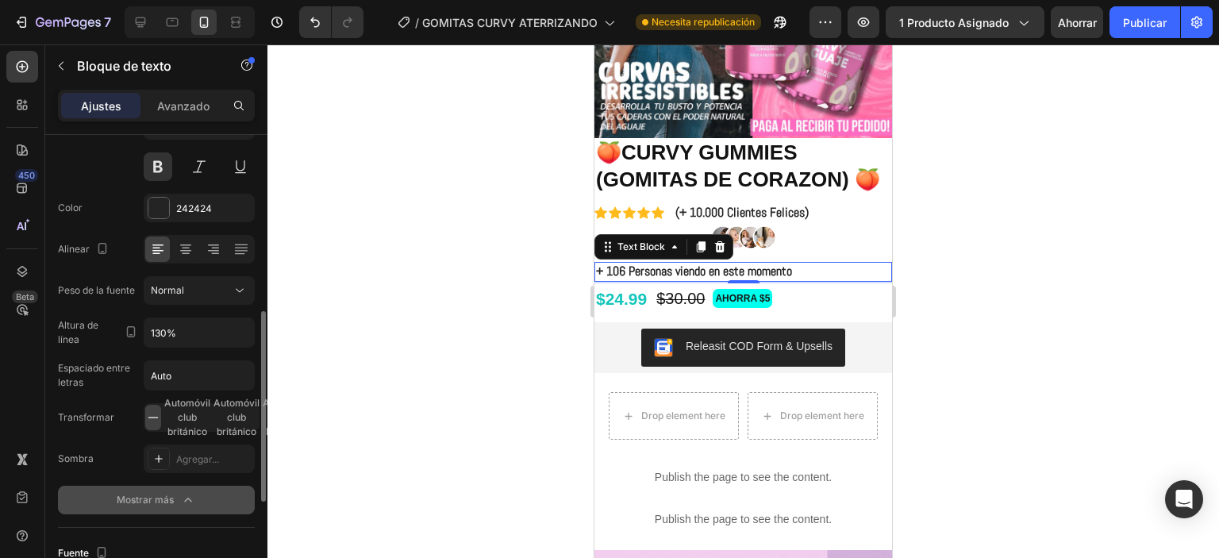
scroll to position [238, 0]
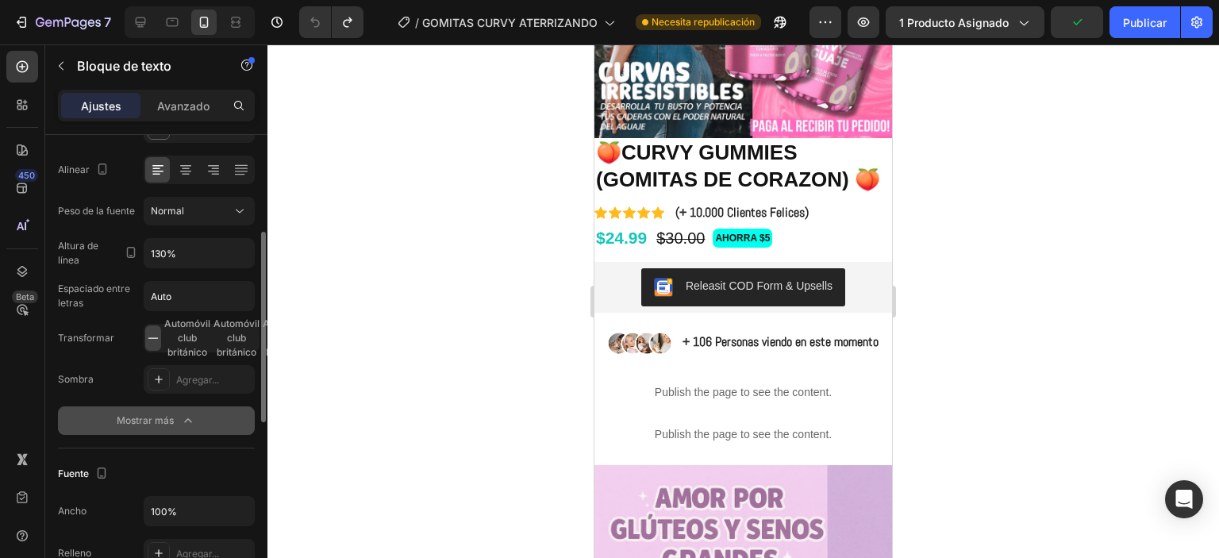
click at [686, 346] on div "+ 106 Personas viendo en este momento" at bounding box center [780, 343] width 199 height 20
click at [673, 370] on div "Icon Icon Icon Icon Icon Icon List (+ 10.000 Clientes Felices) Text Block Row $…" at bounding box center [743, 334] width 298 height 263
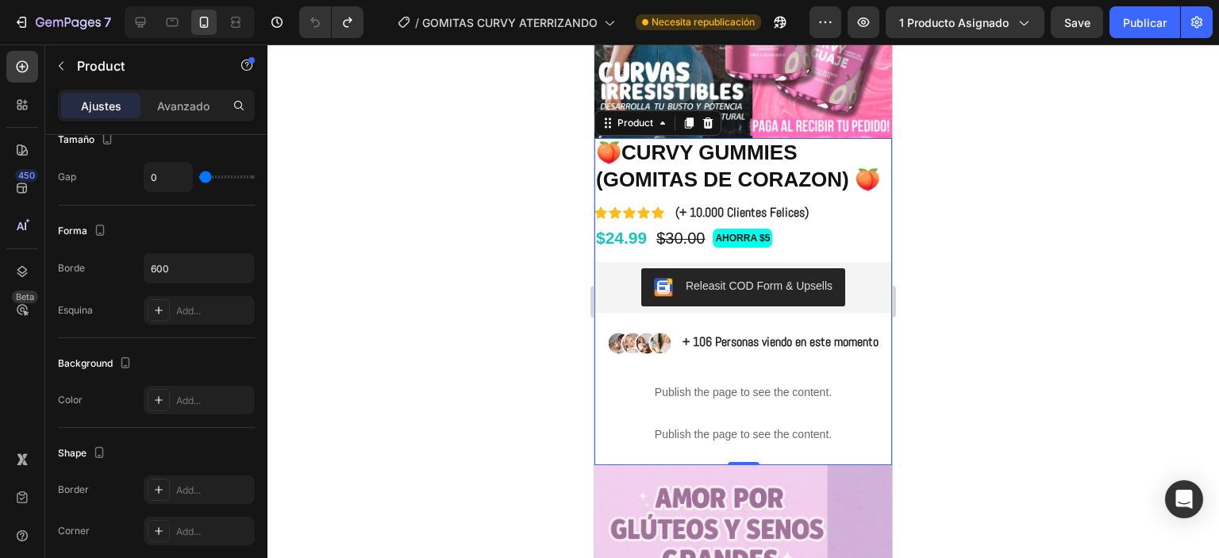
scroll to position [0, 0]
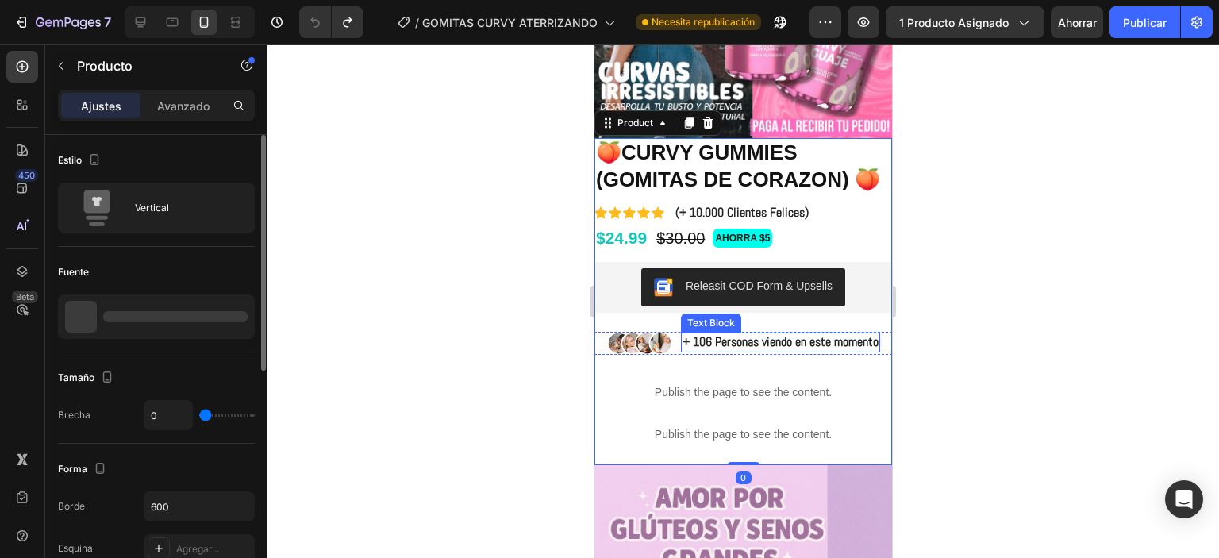
click at [683, 351] on p "+ 106 Personas viendo en este momento" at bounding box center [781, 342] width 196 height 17
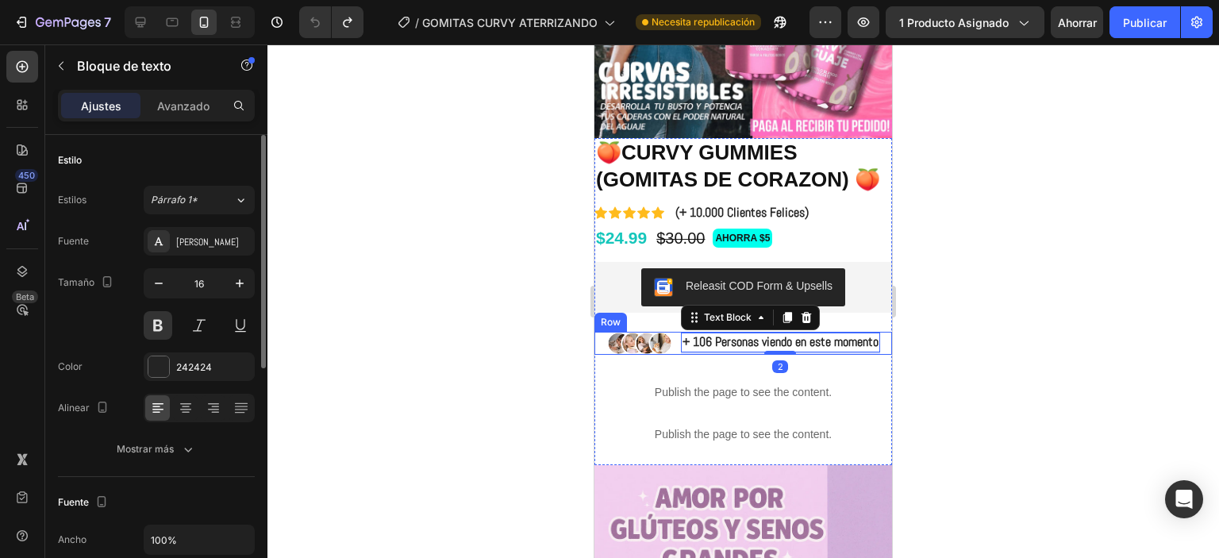
click at [668, 356] on div "Image + 106 Personas viendo en este momento Text Block 2 Row" at bounding box center [743, 344] width 298 height 24
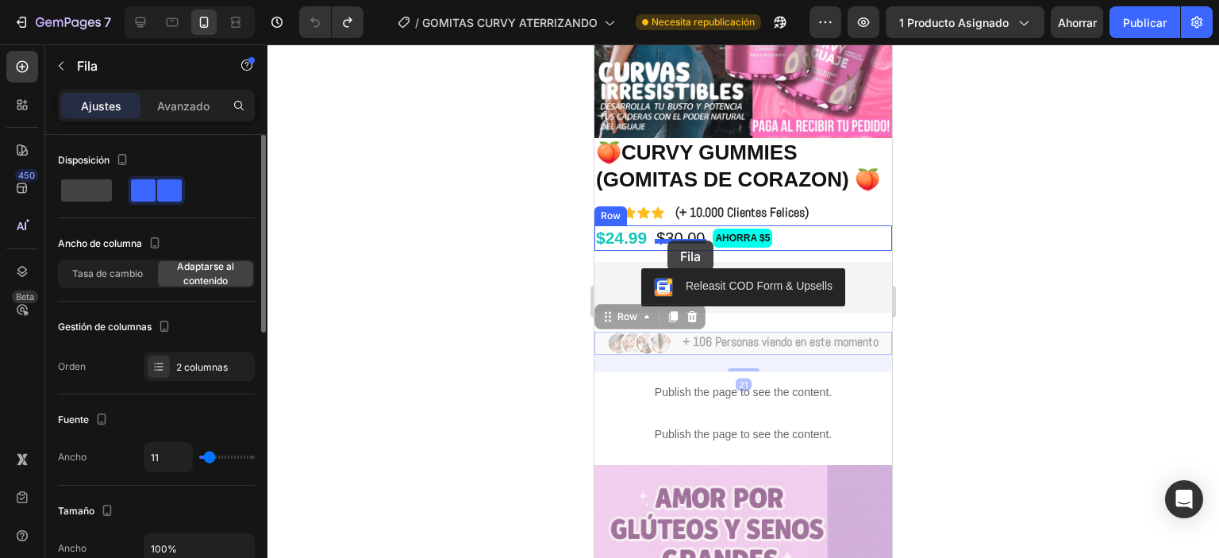
drag, startPoint x: 668, startPoint y: 364, endPoint x: 667, endPoint y: 240, distance: 123.8
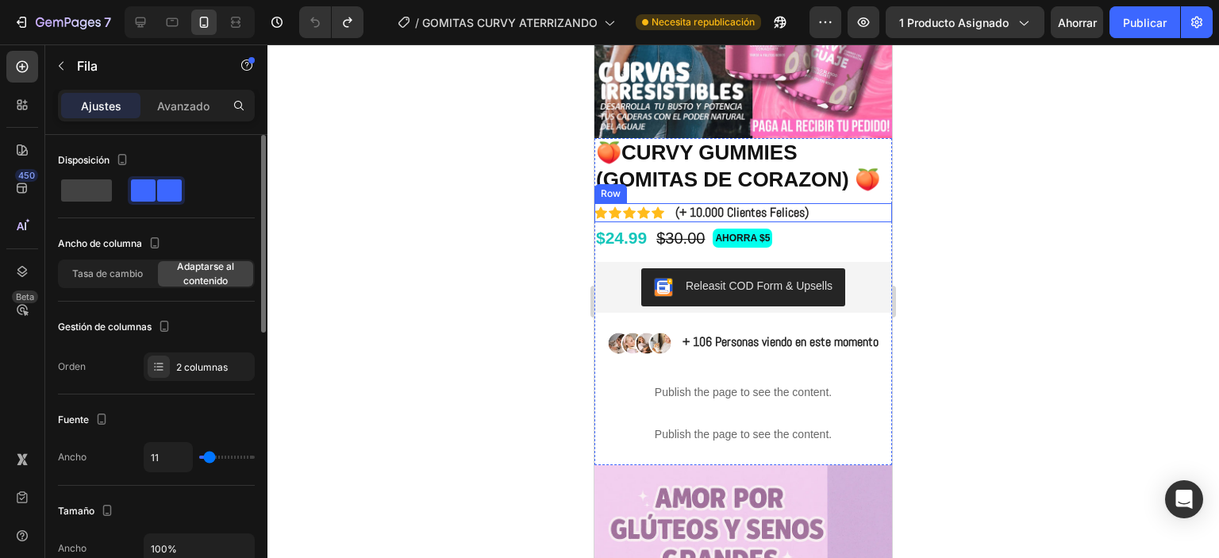
drag, startPoint x: 957, startPoint y: 229, endPoint x: 949, endPoint y: 226, distance: 8.3
click at [956, 229] on div at bounding box center [743, 301] width 952 height 514
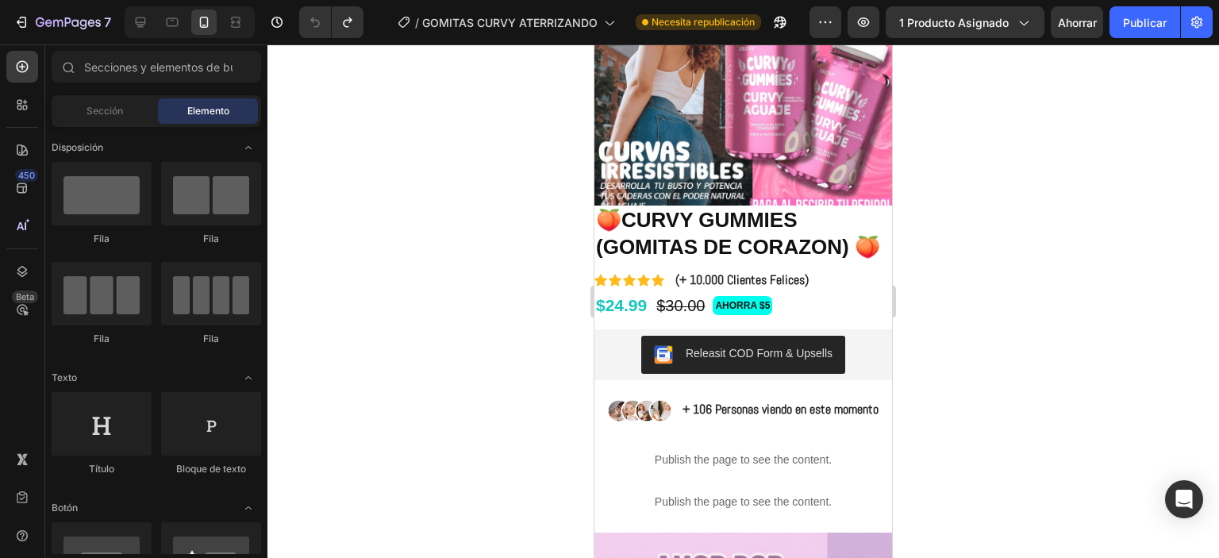
scroll to position [237, 0]
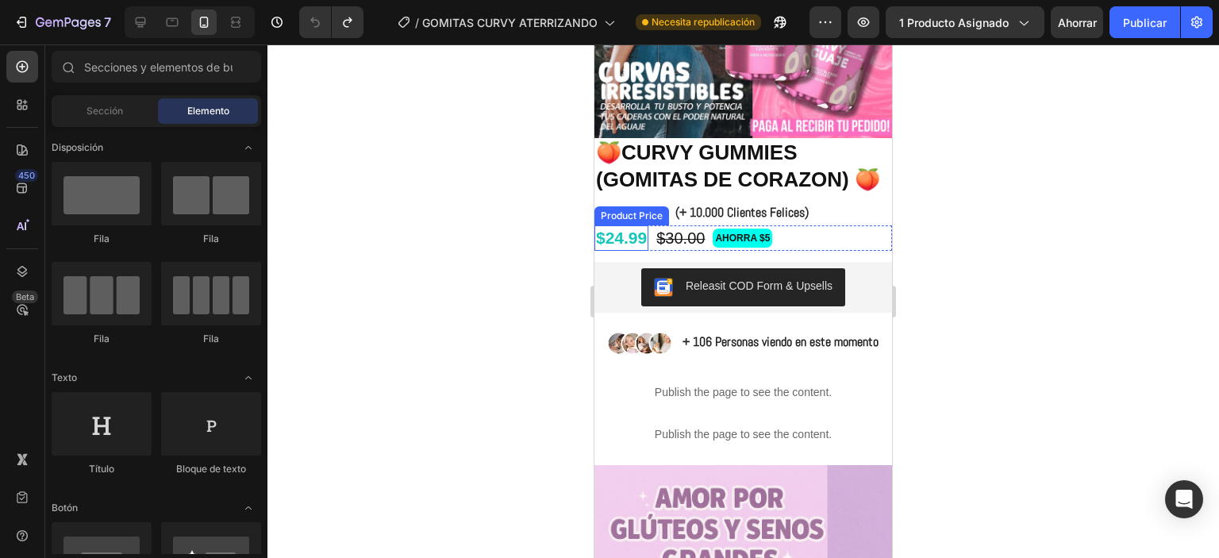
click at [635, 250] on div "$24.99" at bounding box center [621, 237] width 54 height 25
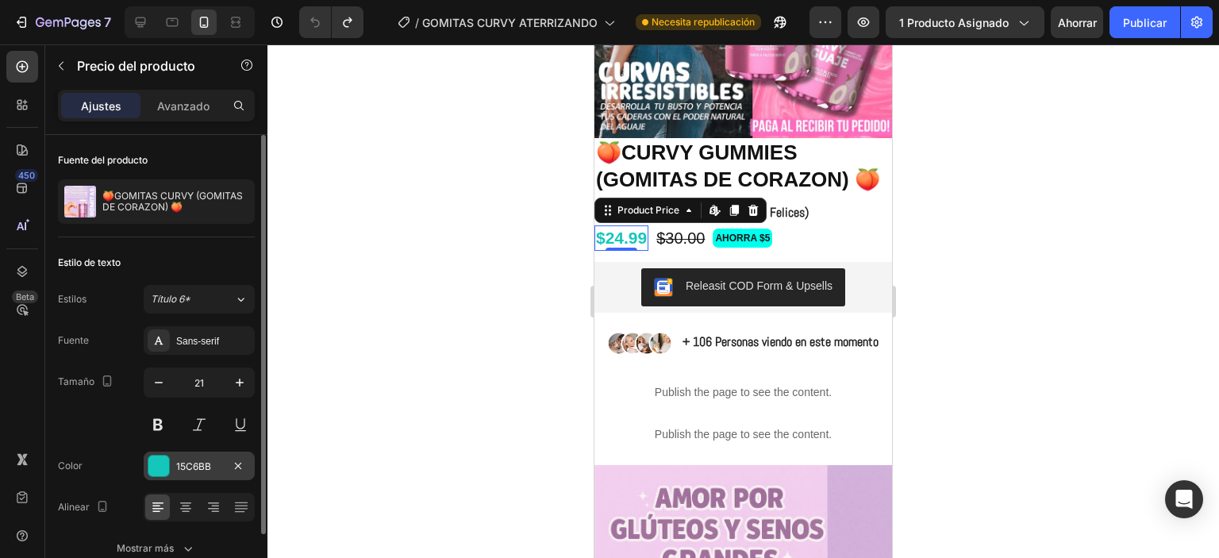
click at [160, 467] on div at bounding box center [158, 466] width 21 height 21
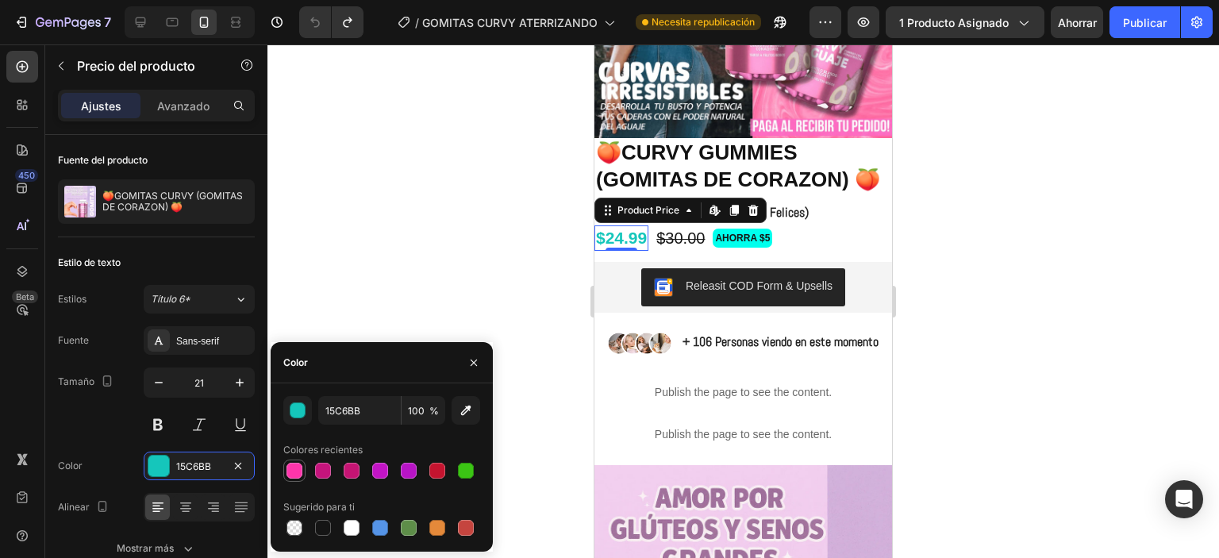
click at [296, 476] on div at bounding box center [295, 471] width 16 height 16
type input "FF35AB"
click at [419, 258] on div at bounding box center [743, 301] width 952 height 514
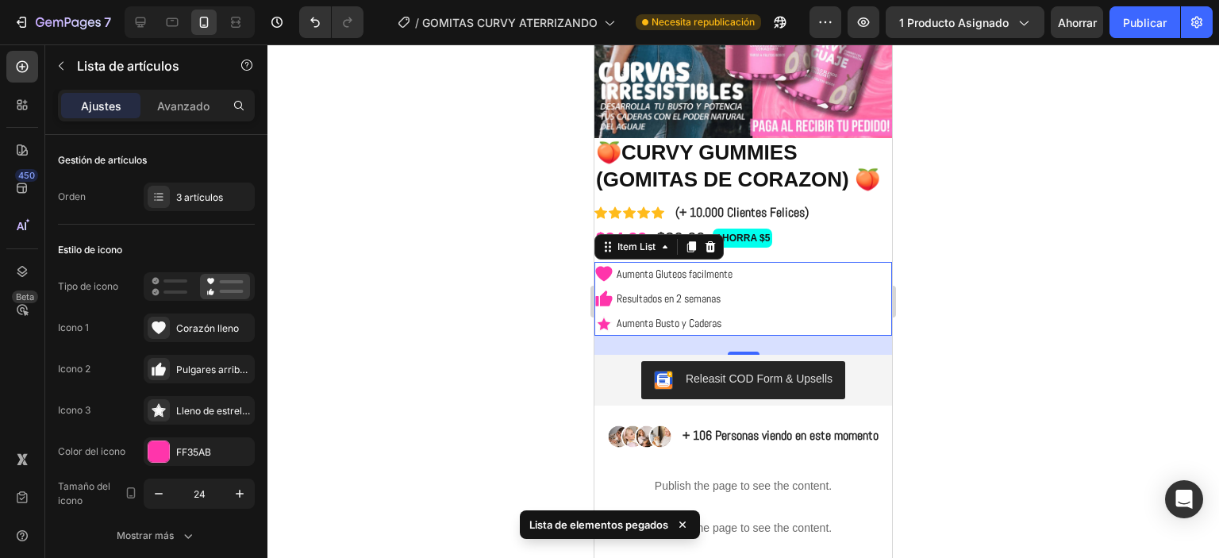
click at [967, 279] on div at bounding box center [743, 301] width 952 height 514
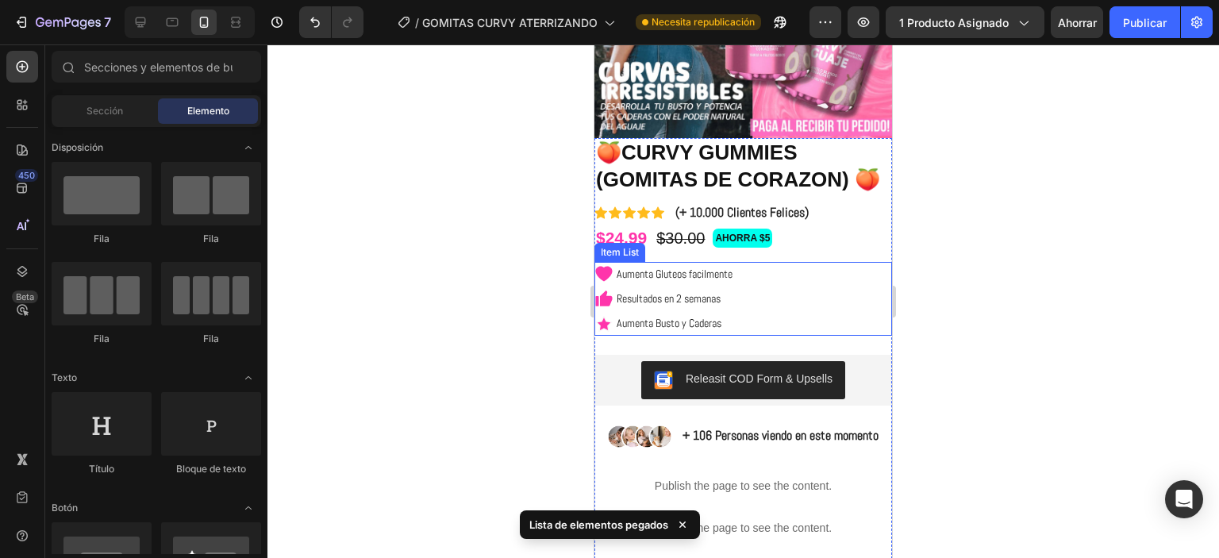
click at [810, 284] on div "Aumenta Gluteos facilmente Resultados en 2 semanas Aumenta Busto y Caderas" at bounding box center [743, 299] width 298 height 75
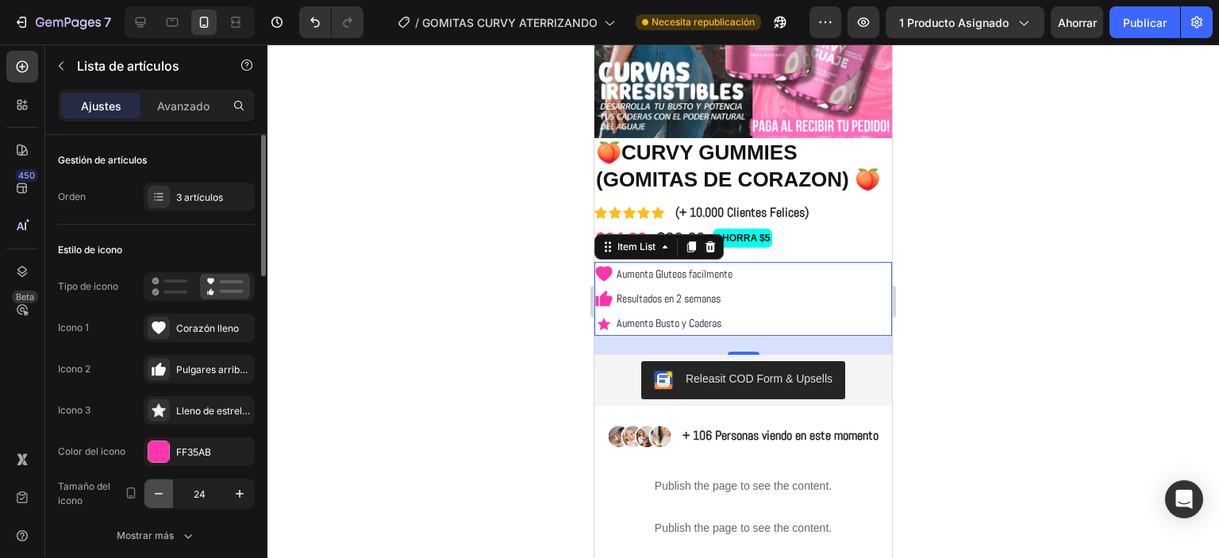
click at [161, 488] on icon "button" at bounding box center [159, 494] width 16 height 16
click at [162, 491] on icon "button" at bounding box center [159, 494] width 16 height 16
click at [672, 284] on p "Aumenta Gluteos facilmente" at bounding box center [673, 274] width 116 height 20
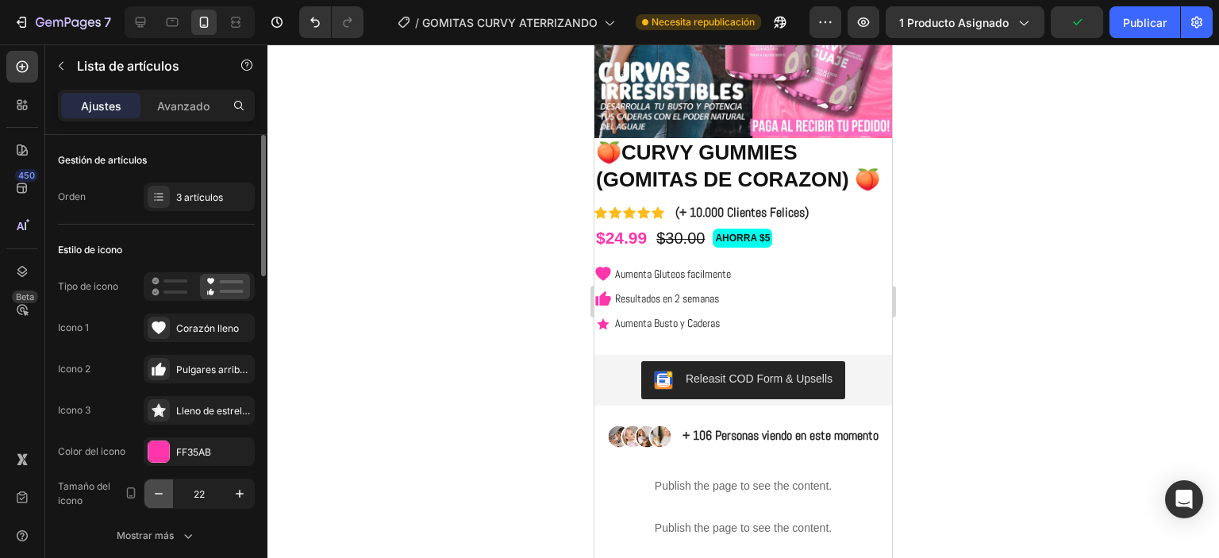
click at [162, 498] on icon "button" at bounding box center [159, 494] width 16 height 16
click at [164, 483] on button "button" at bounding box center [158, 493] width 29 height 29
type input "20"
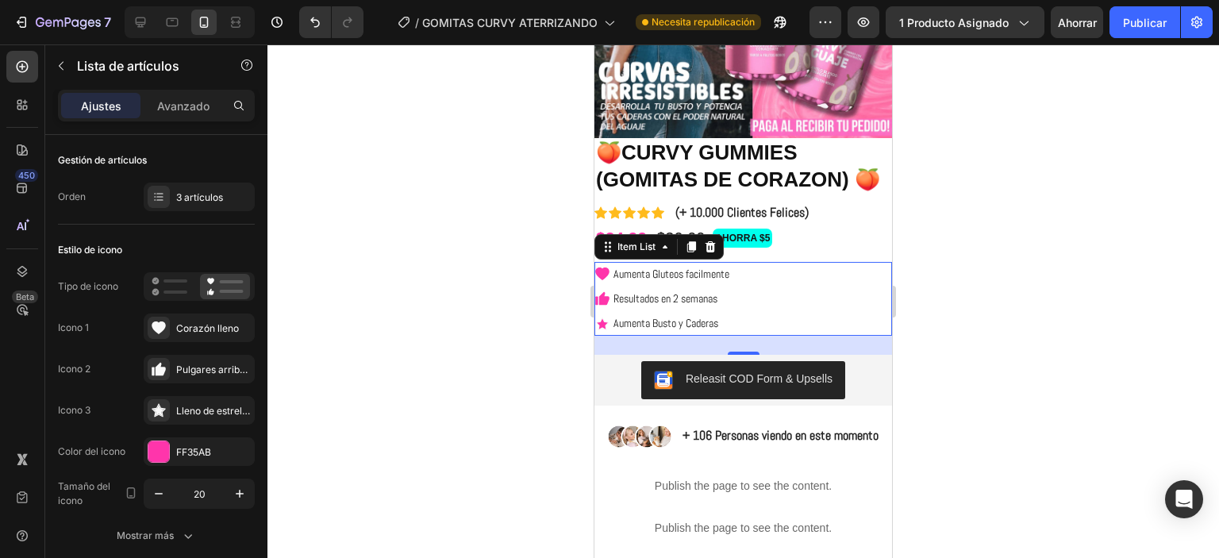
click at [387, 397] on div at bounding box center [743, 301] width 952 height 514
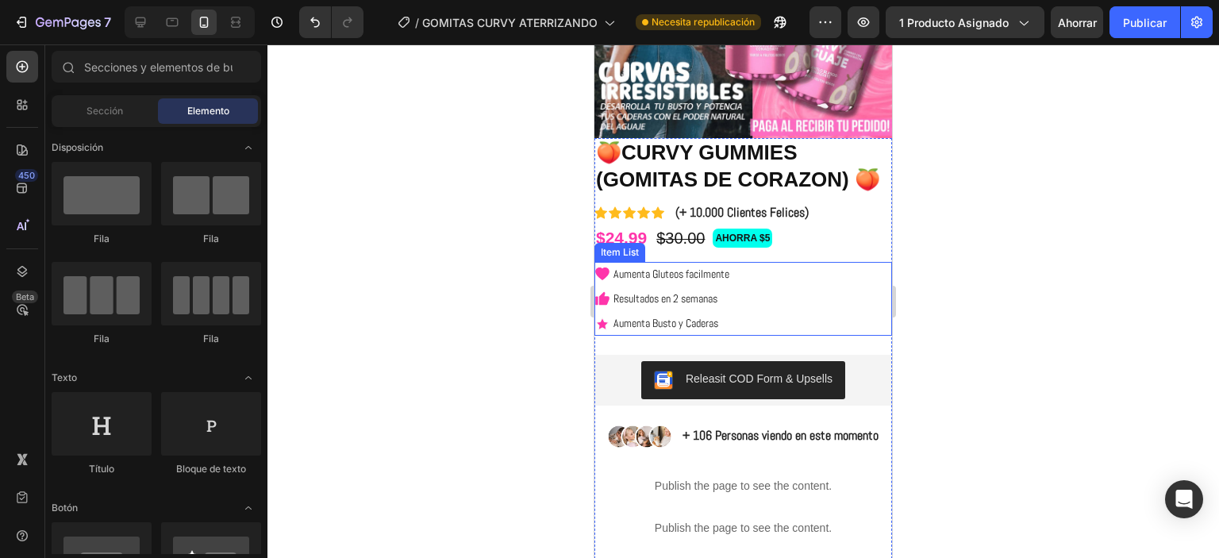
click at [710, 333] on p "Aumenta Busto y Caderas" at bounding box center [672, 324] width 116 height 20
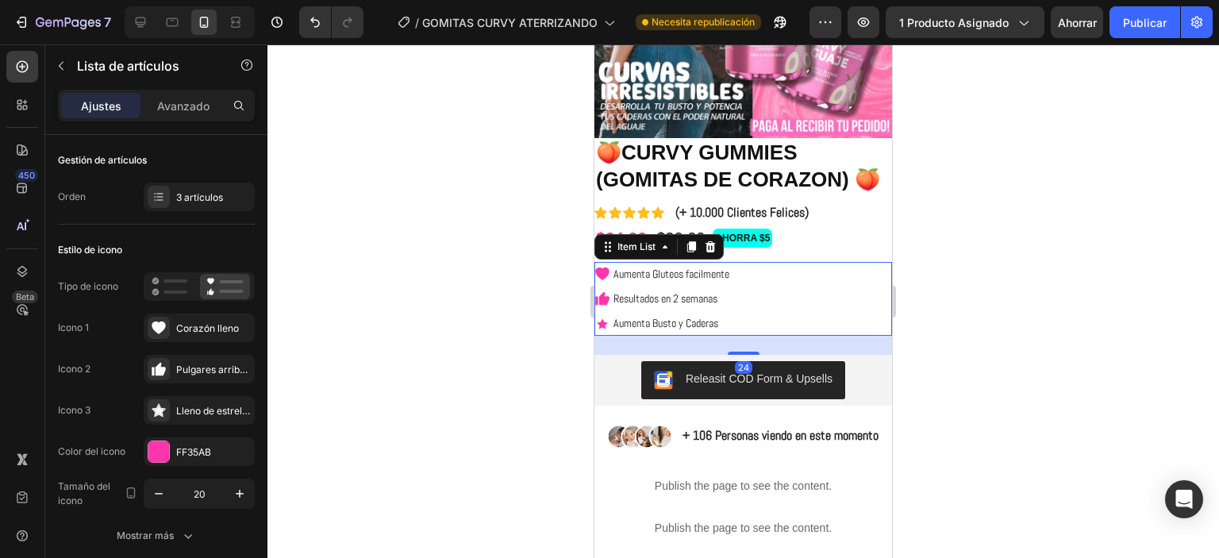
click at [1035, 259] on div at bounding box center [743, 301] width 952 height 514
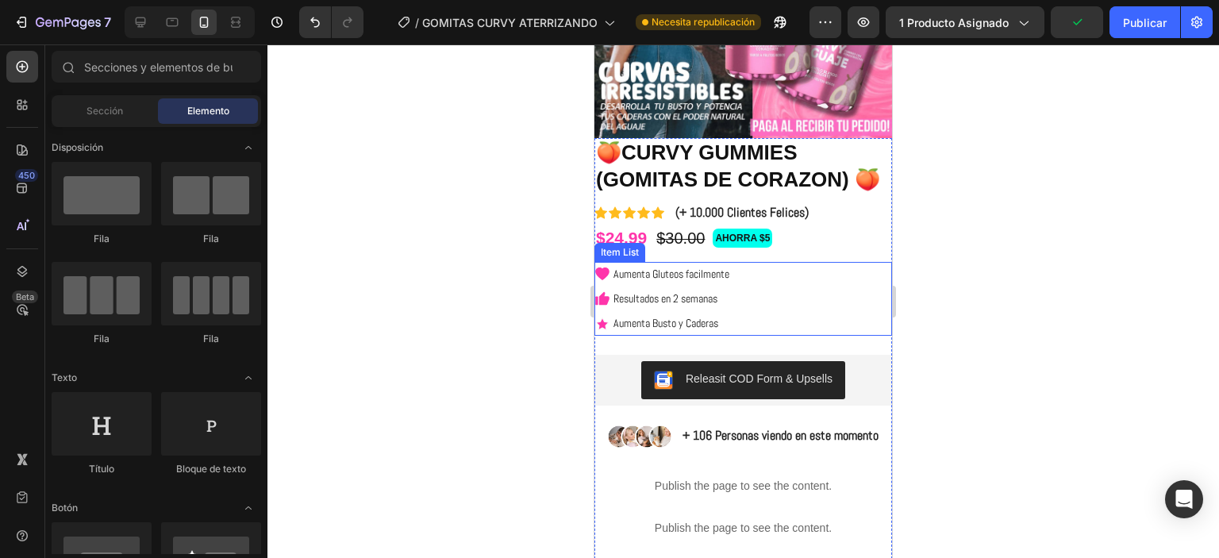
drag, startPoint x: 800, startPoint y: 314, endPoint x: 660, endPoint y: 353, distance: 146.0
click at [800, 314] on div "Aumenta Gluteos facilmente Resultados en 2 semanas Aumenta Busto y Caderas" at bounding box center [743, 299] width 298 height 75
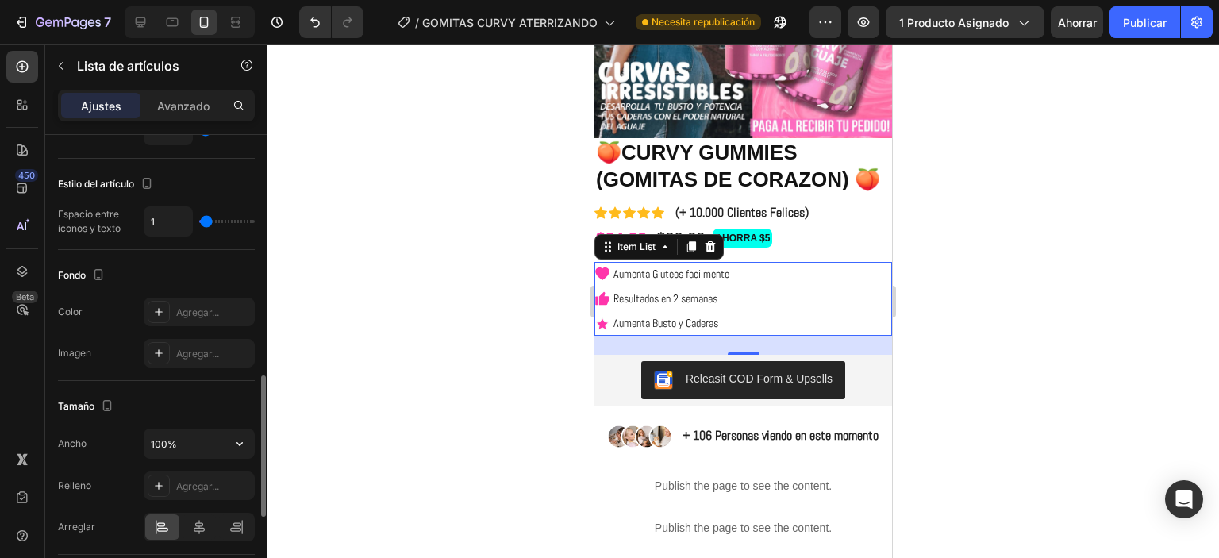
scroll to position [952, 0]
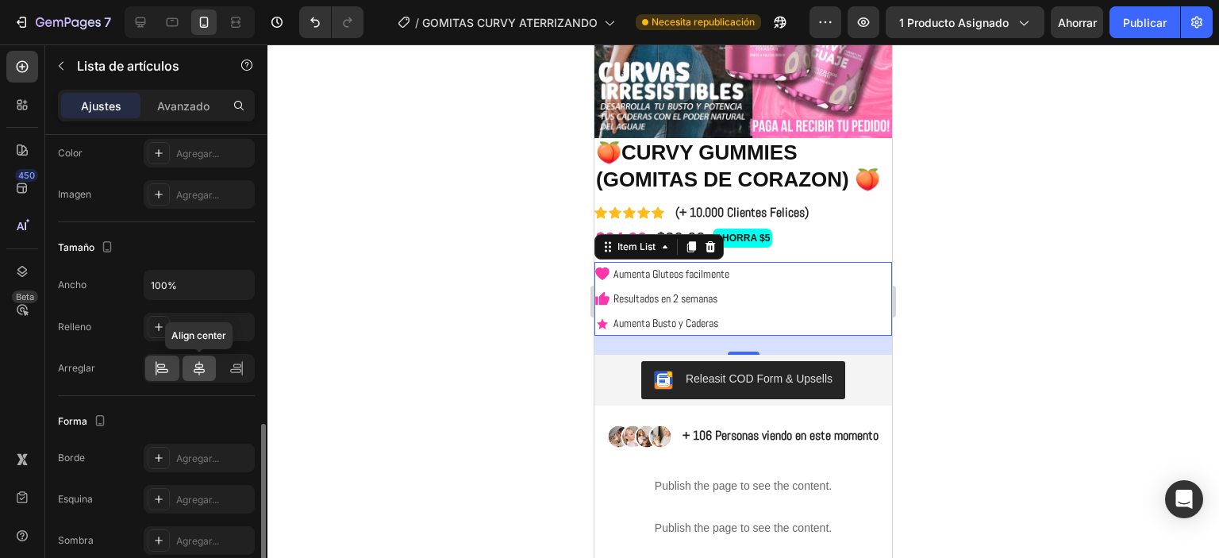
click at [201, 371] on icon at bounding box center [199, 368] width 16 height 16
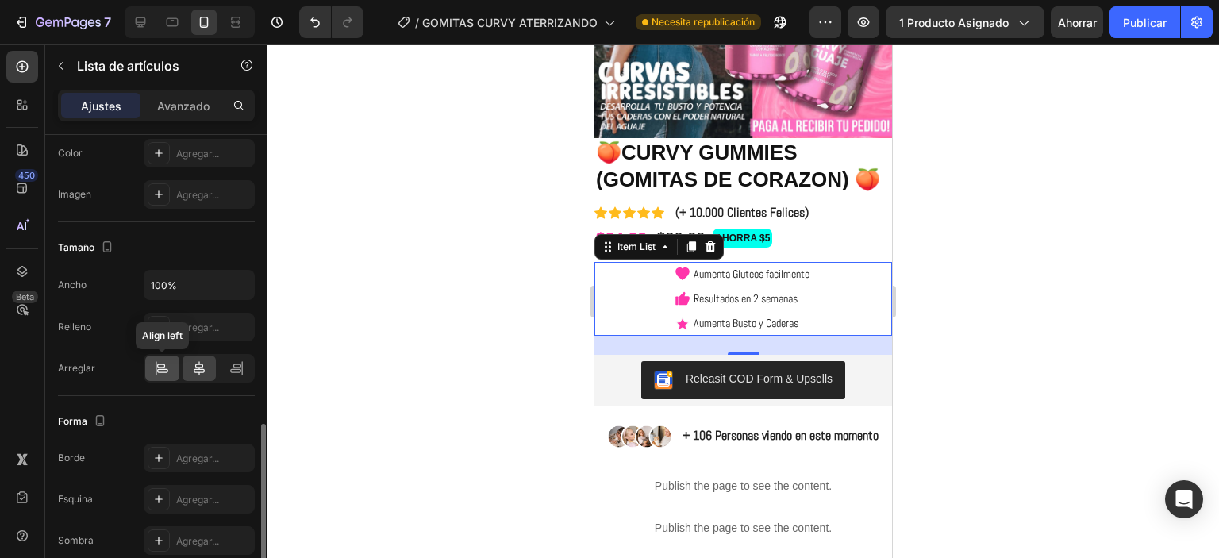
drag, startPoint x: 157, startPoint y: 367, endPoint x: 175, endPoint y: 364, distance: 18.5
click at [157, 368] on icon at bounding box center [162, 368] width 16 height 16
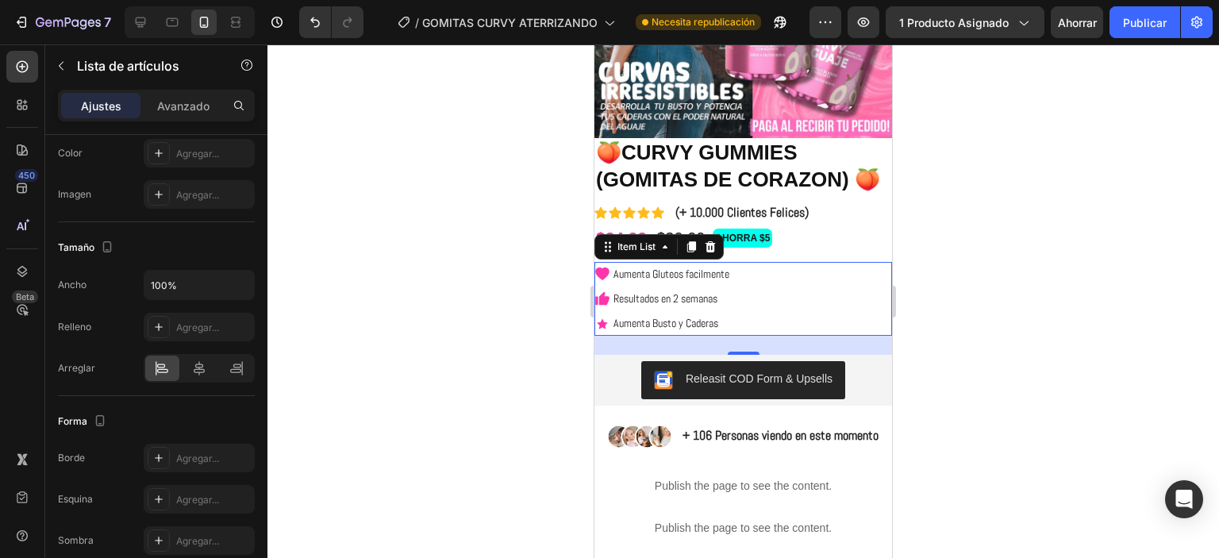
drag, startPoint x: 357, startPoint y: 371, endPoint x: 485, endPoint y: 375, distance: 127.8
click at [357, 370] on div at bounding box center [743, 301] width 952 height 514
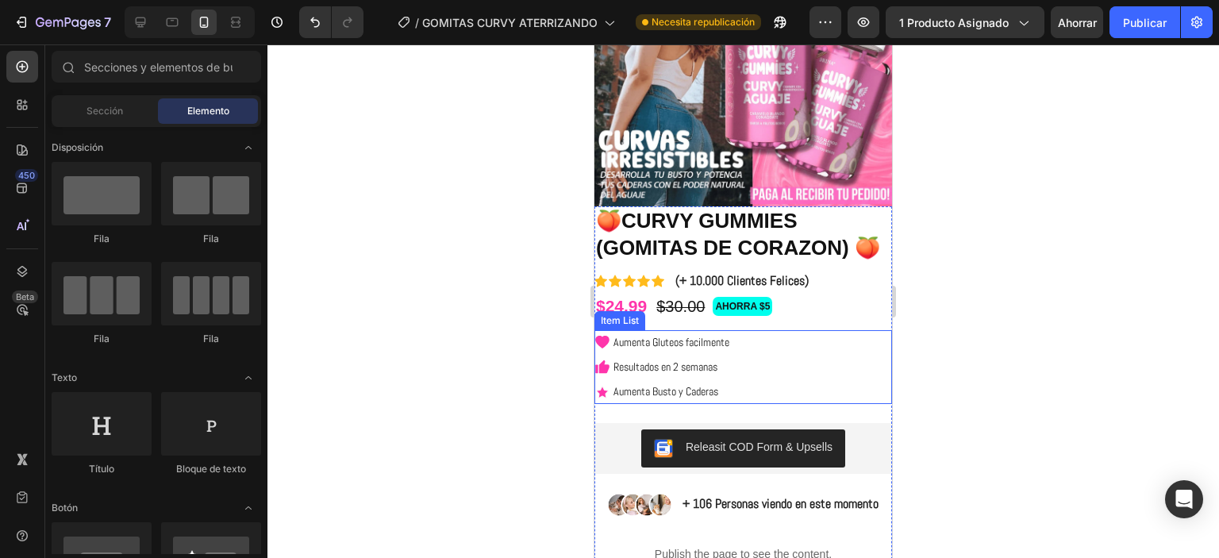
scroll to position [237, 0]
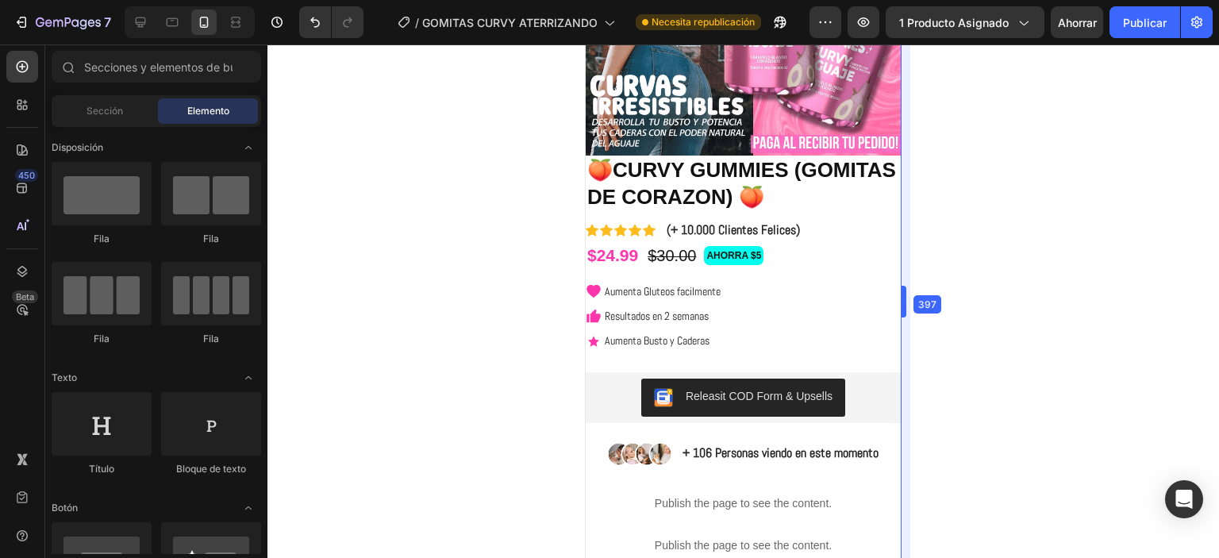
drag, startPoint x: 898, startPoint y: 345, endPoint x: 918, endPoint y: 345, distance: 19.8
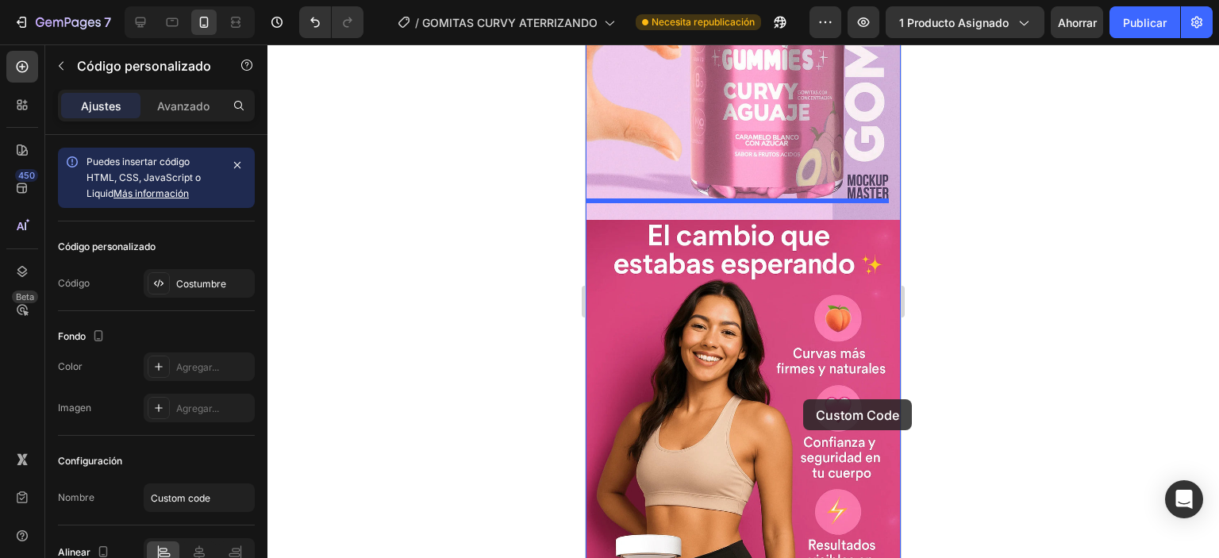
scroll to position [1111, 0]
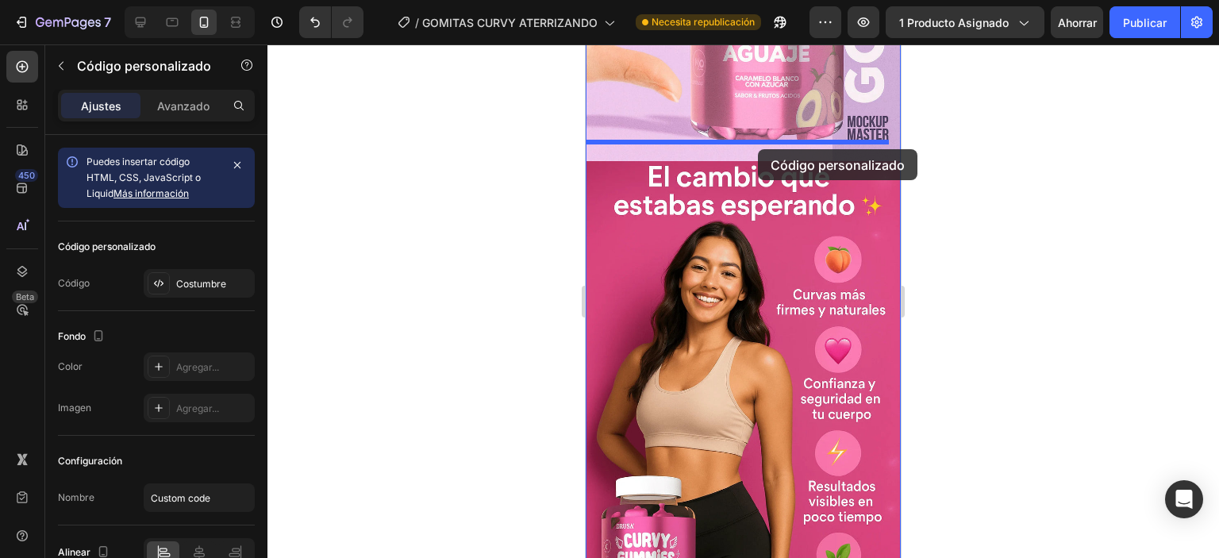
drag, startPoint x: 791, startPoint y: 310, endPoint x: 758, endPoint y: 149, distance: 164.4
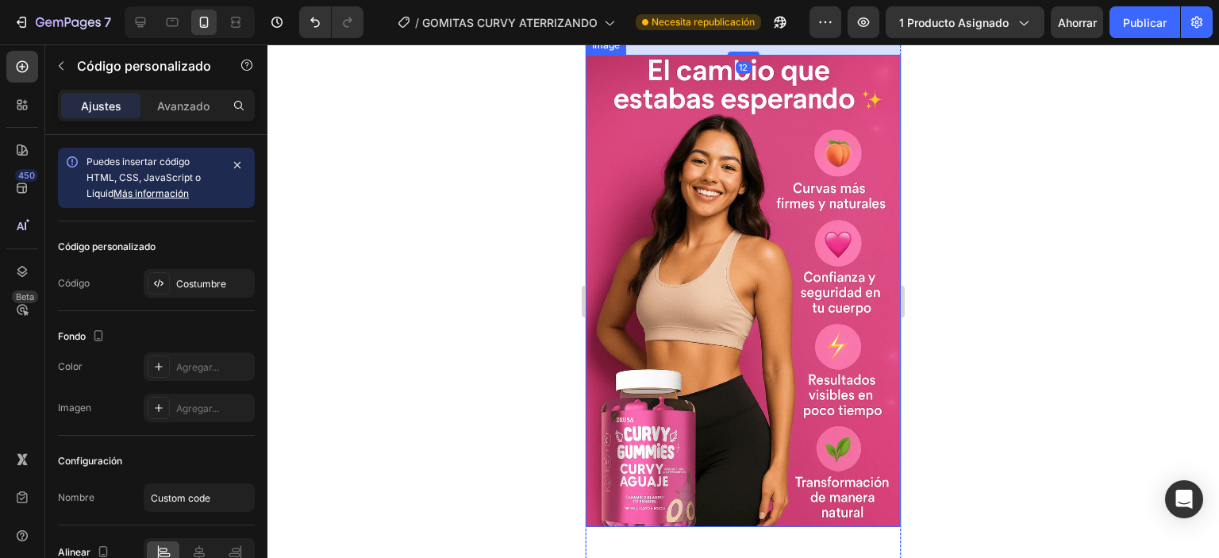
scroll to position [1270, 0]
click at [727, 288] on img at bounding box center [743, 290] width 315 height 473
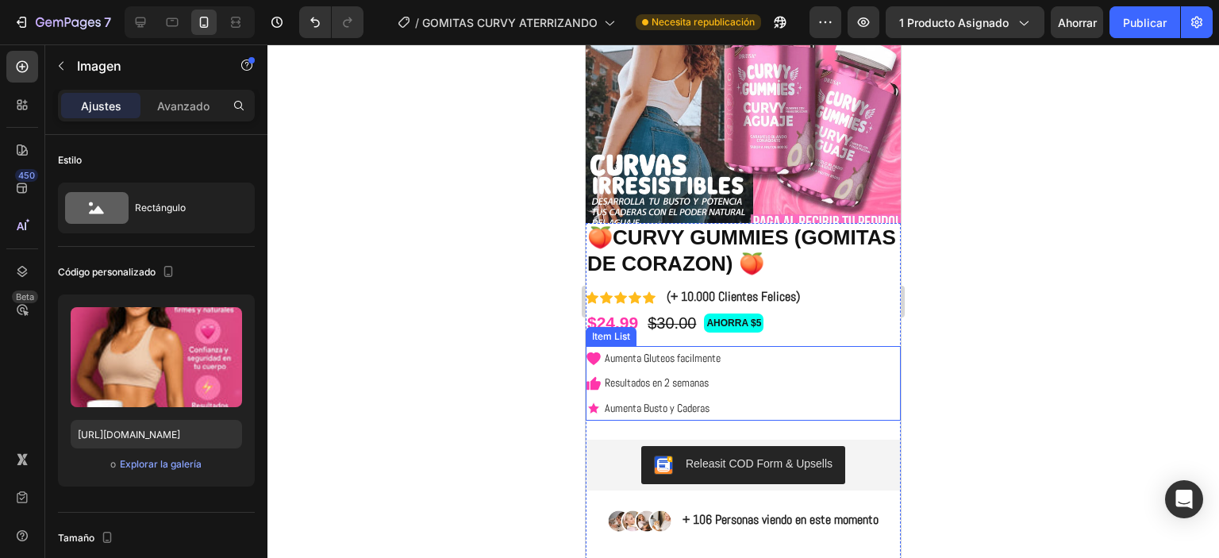
scroll to position [0, 0]
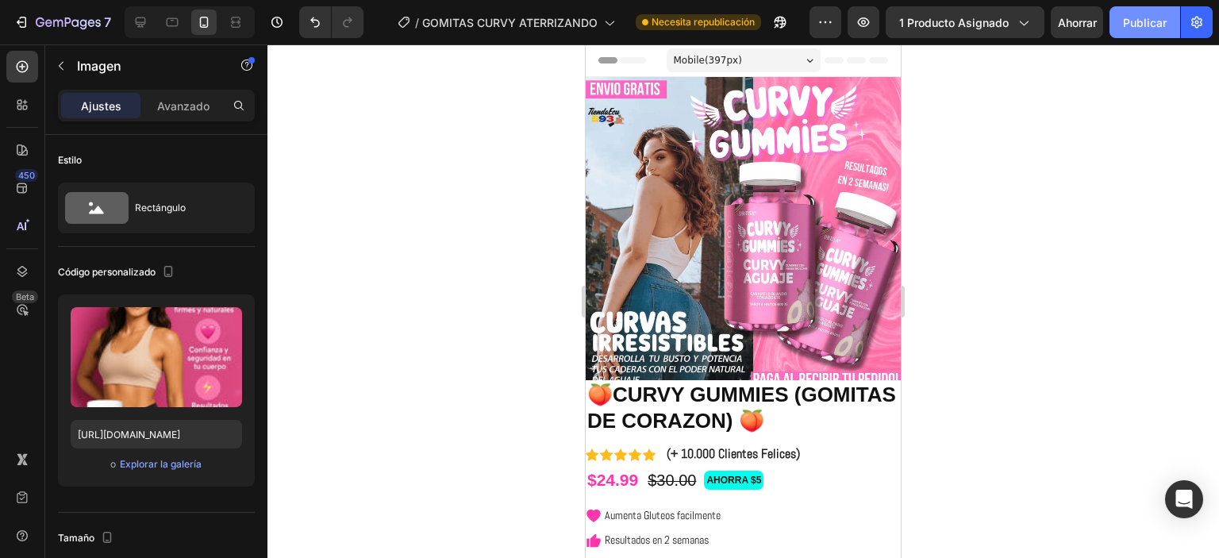
click at [1148, 21] on font "Publicar" at bounding box center [1145, 22] width 44 height 13
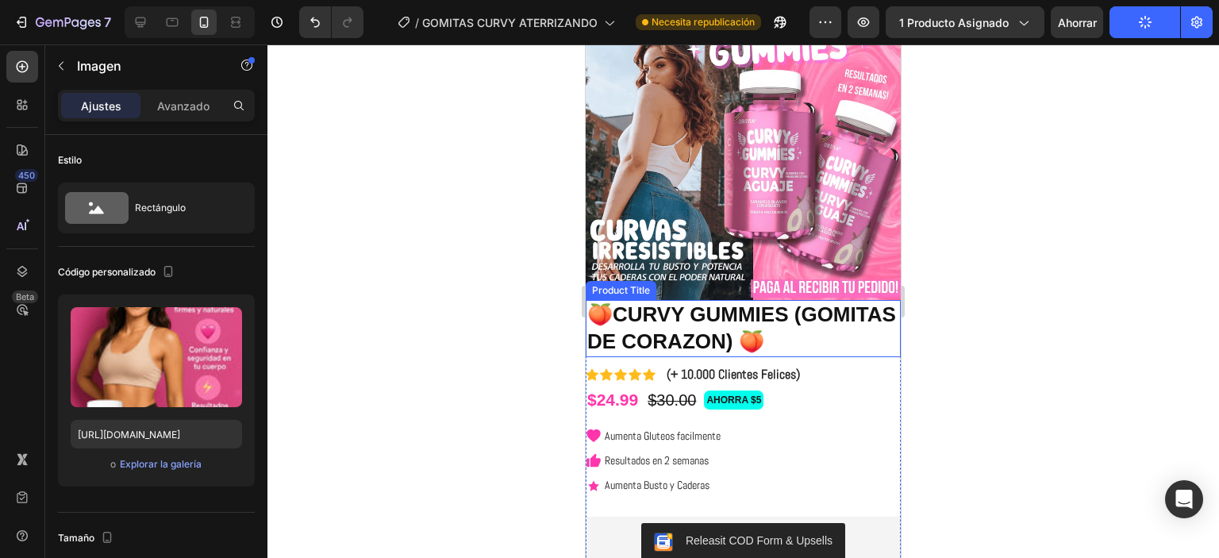
scroll to position [159, 0]
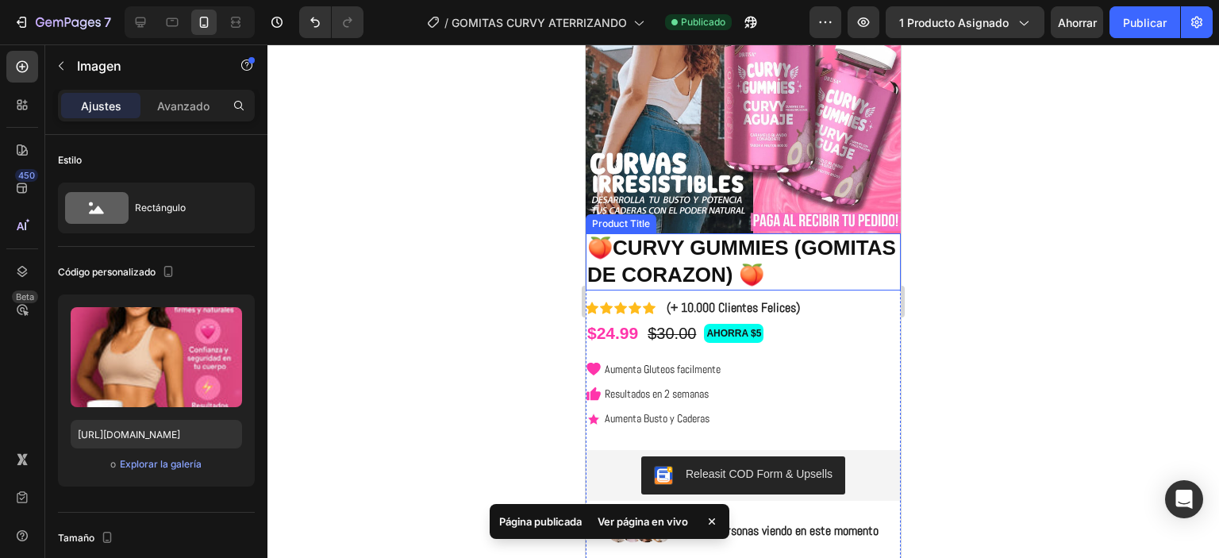
click at [775, 233] on h1 "🍑CURVY GUMMIES (GOMITAS DE CORAZON) 🍑" at bounding box center [743, 261] width 315 height 57
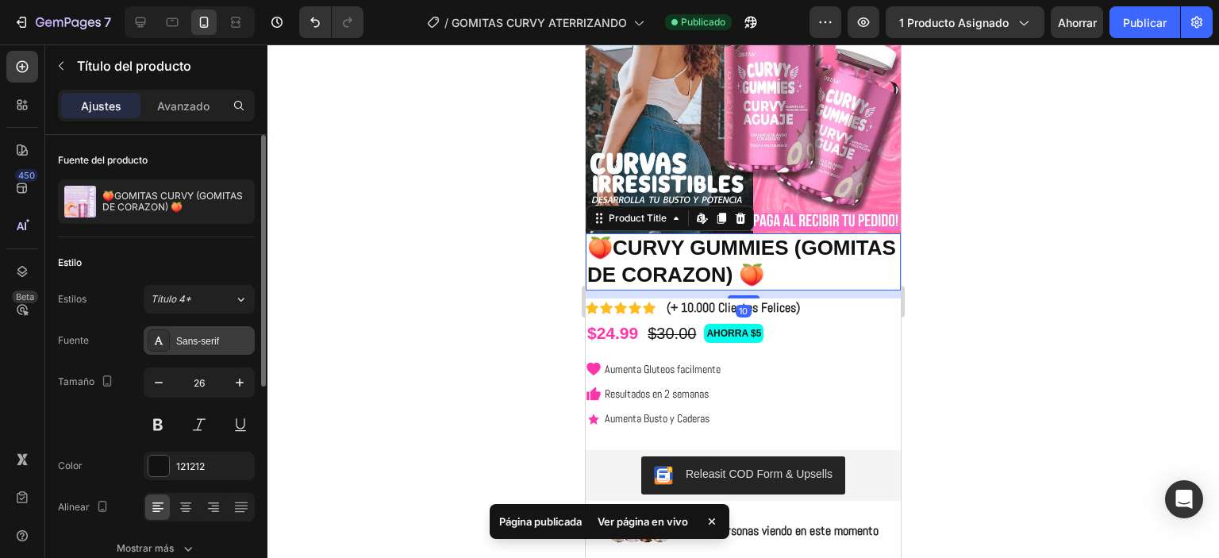
click at [220, 341] on div "Sans-serif" at bounding box center [213, 341] width 75 height 14
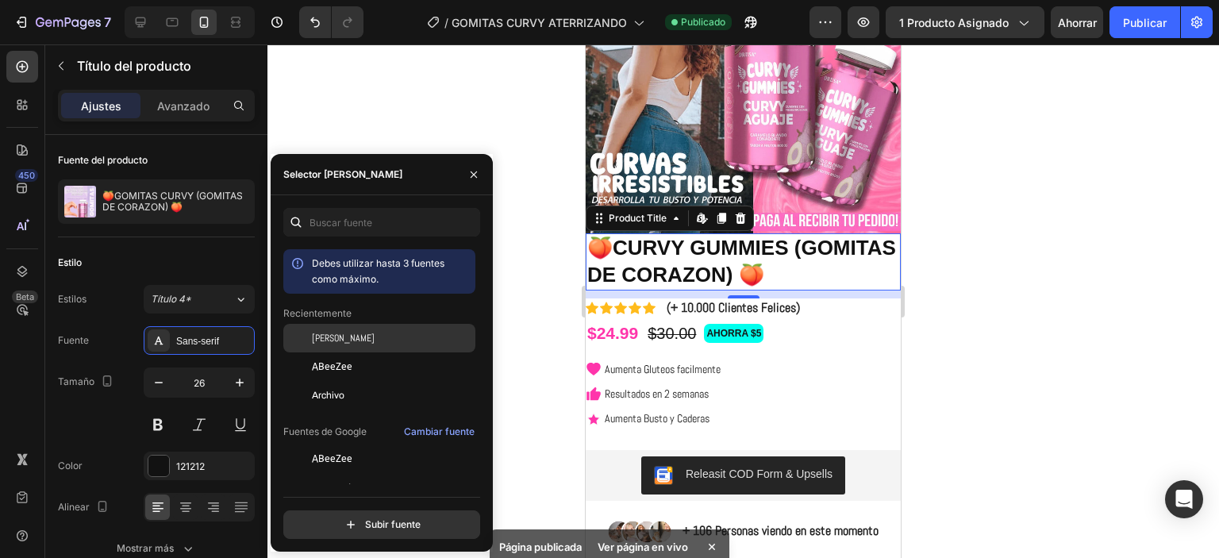
click at [375, 337] on div "[PERSON_NAME]" at bounding box center [392, 338] width 160 height 14
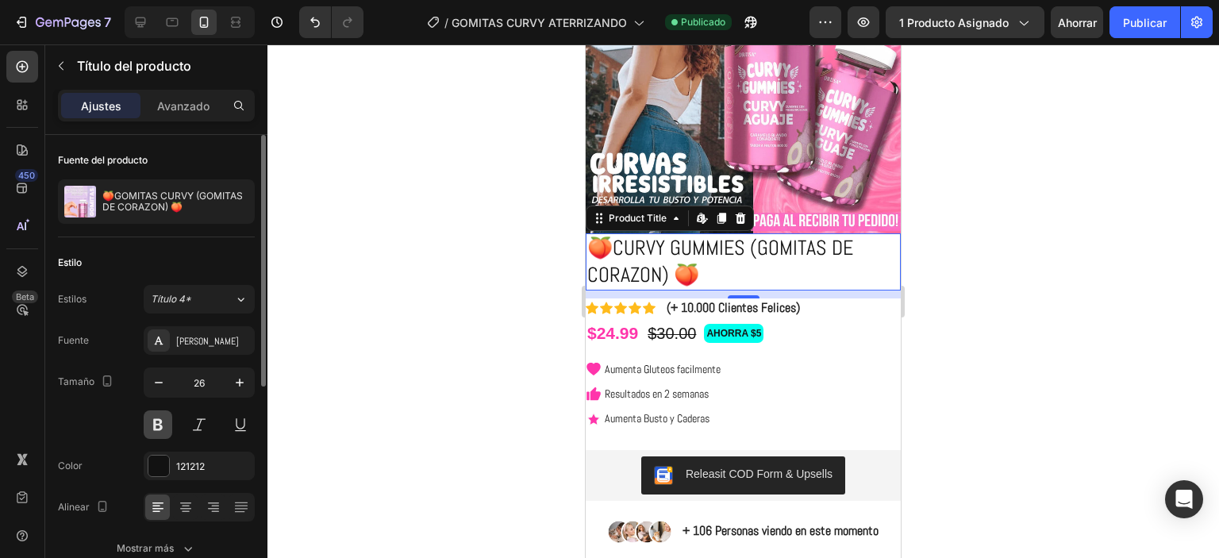
click at [162, 421] on button at bounding box center [158, 424] width 29 height 29
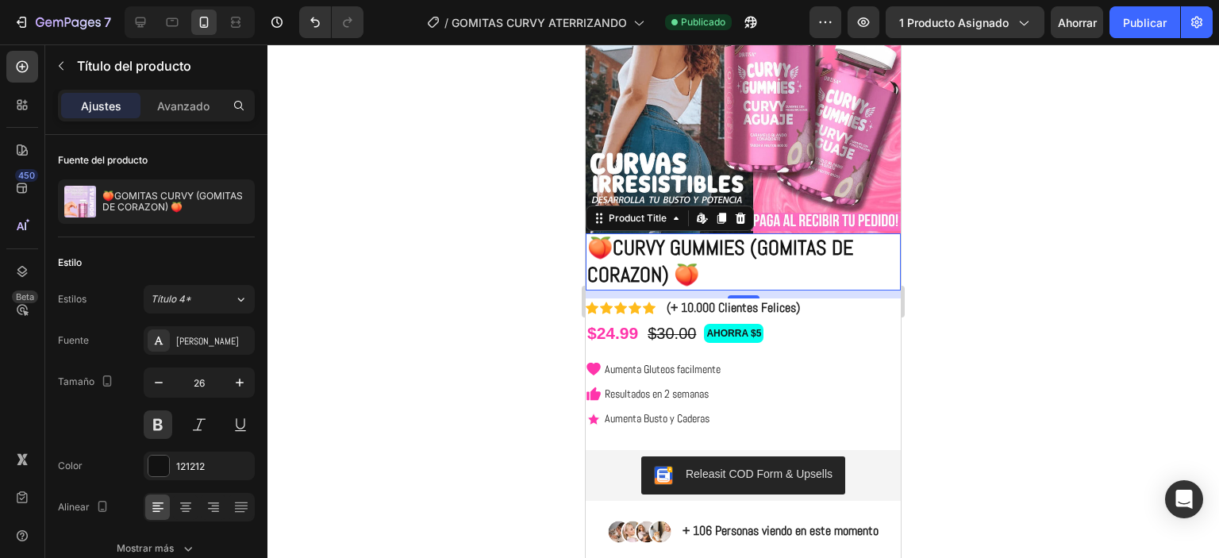
click at [940, 213] on div at bounding box center [743, 301] width 952 height 514
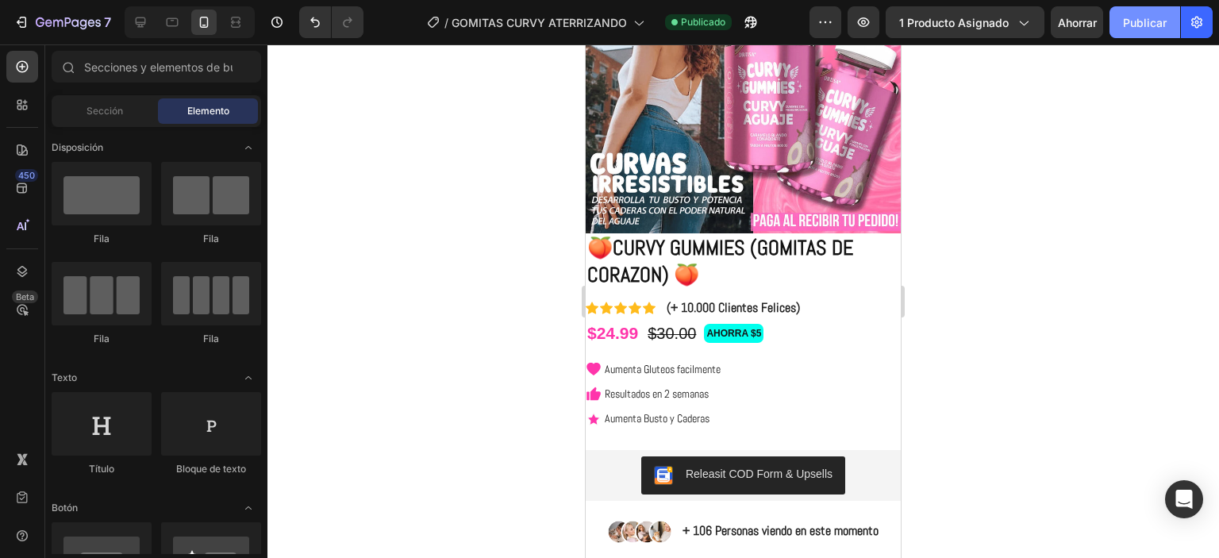
click at [1127, 25] on font "Publicar" at bounding box center [1145, 22] width 44 height 13
click at [749, 326] on pre "AHORRA $5" at bounding box center [734, 333] width 58 height 17
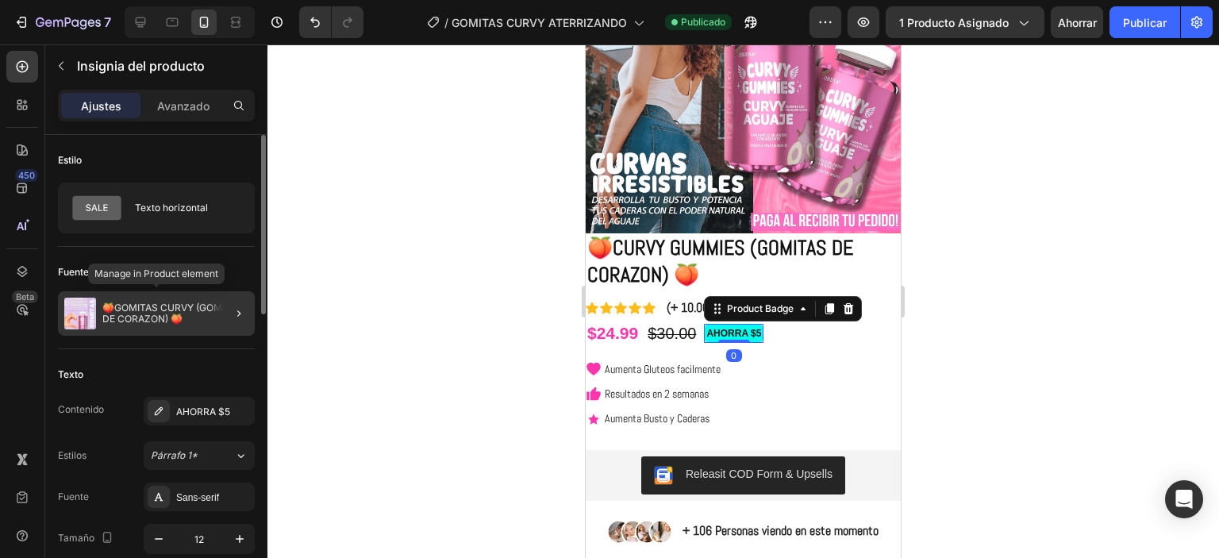
click at [126, 329] on div "🍑GOMITAS CURVY (GOMITAS DE CORAZON) 🍑" at bounding box center [156, 313] width 197 height 44
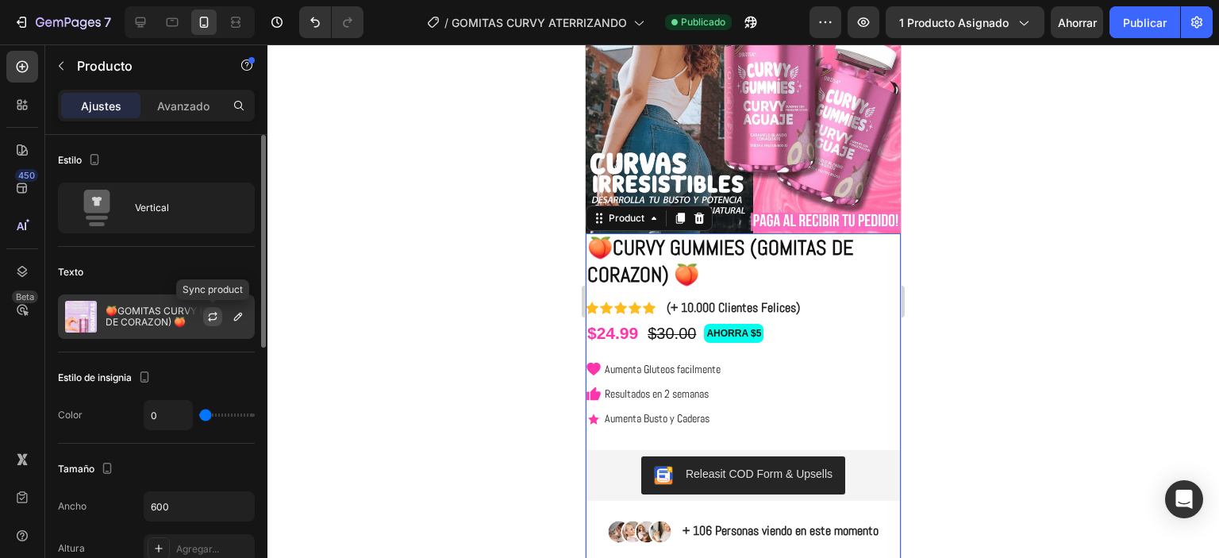
click at [211, 310] on icon "button" at bounding box center [212, 316] width 13 height 13
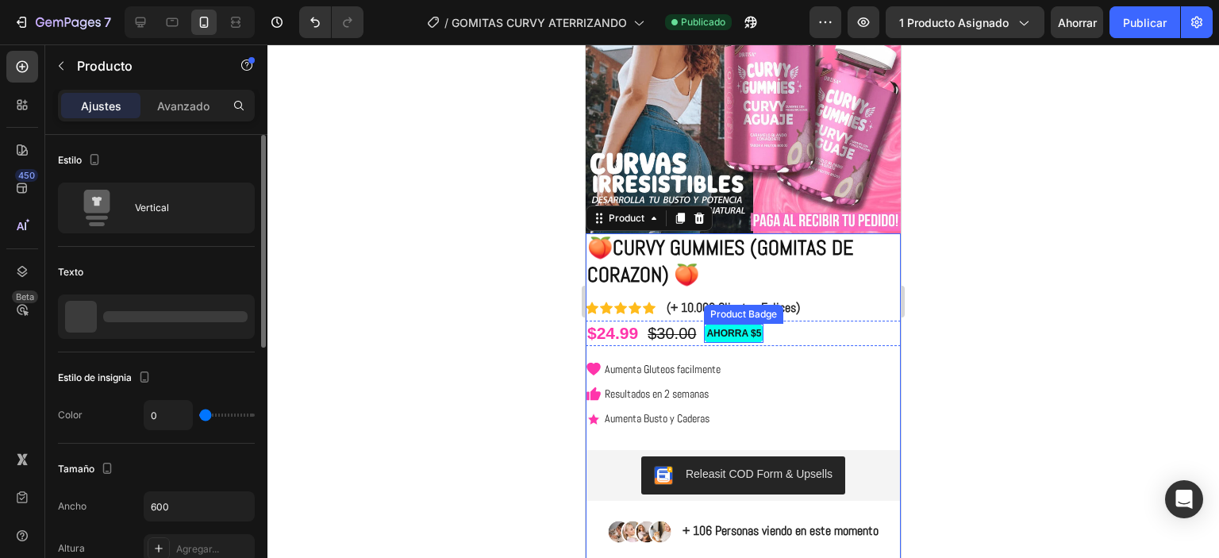
click at [748, 326] on pre "AHORRA $5" at bounding box center [734, 333] width 58 height 17
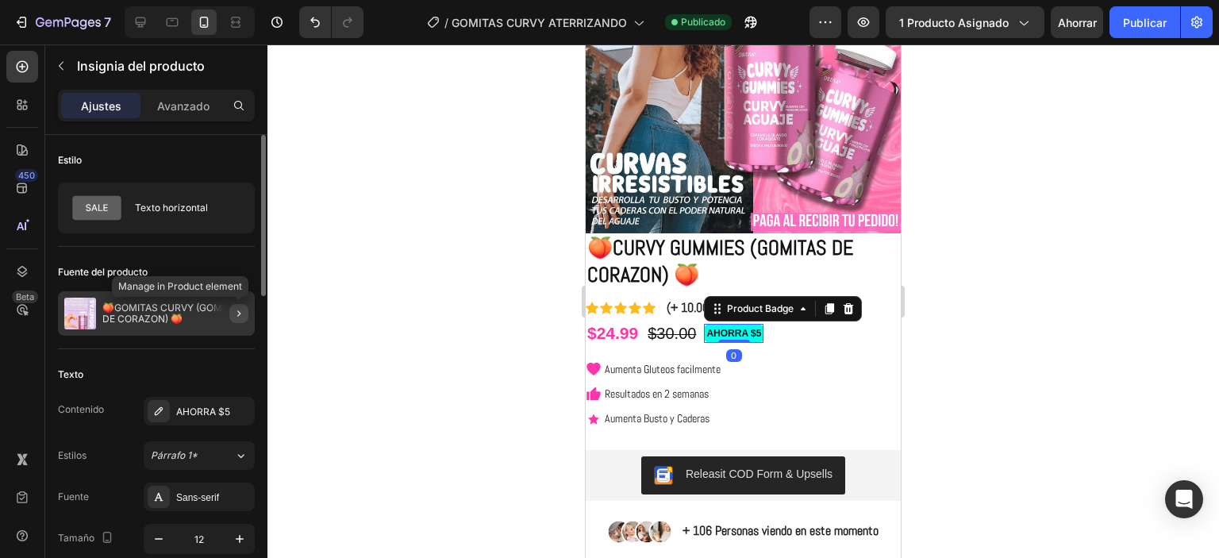
click at [229, 307] on button "button" at bounding box center [238, 313] width 19 height 19
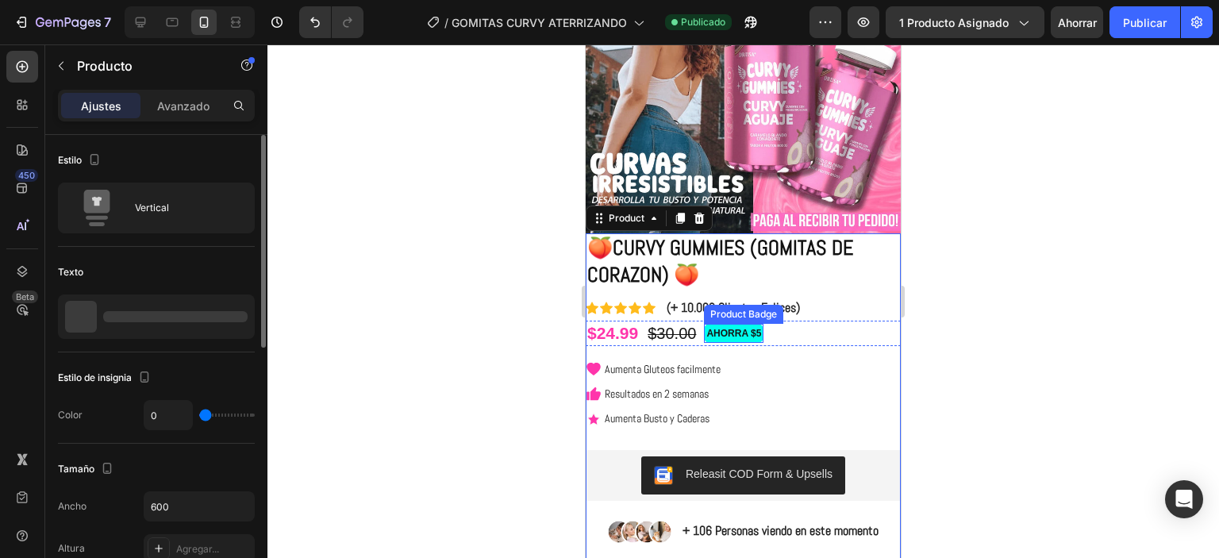
click at [748, 325] on pre "AHORRA $5" at bounding box center [734, 333] width 58 height 17
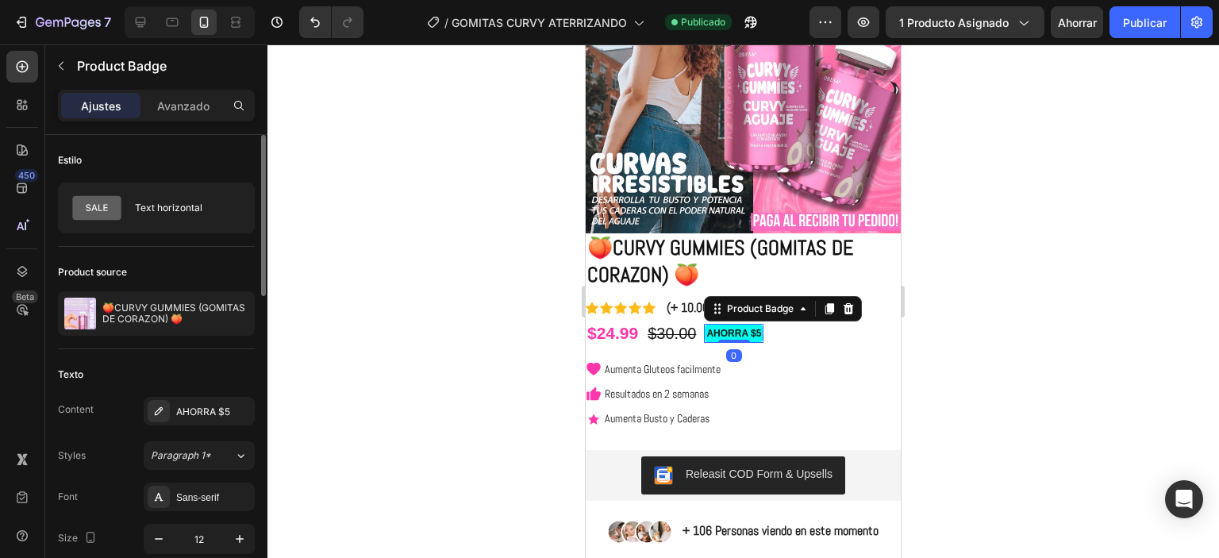
click at [748, 325] on pre "AHORRA $5" at bounding box center [734, 333] width 58 height 17
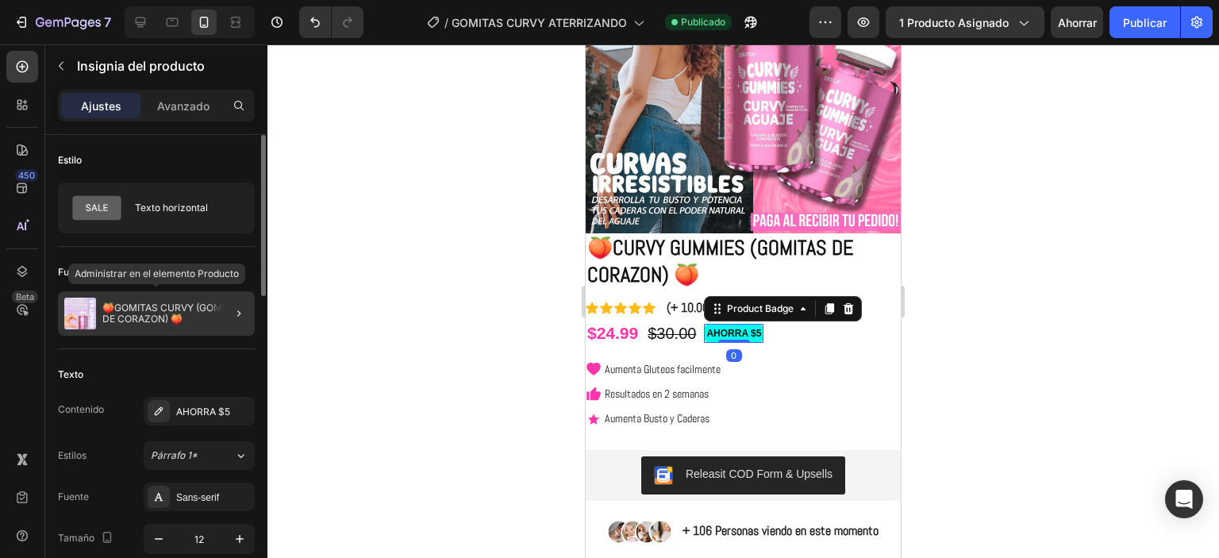
click at [87, 315] on img at bounding box center [80, 314] width 32 height 32
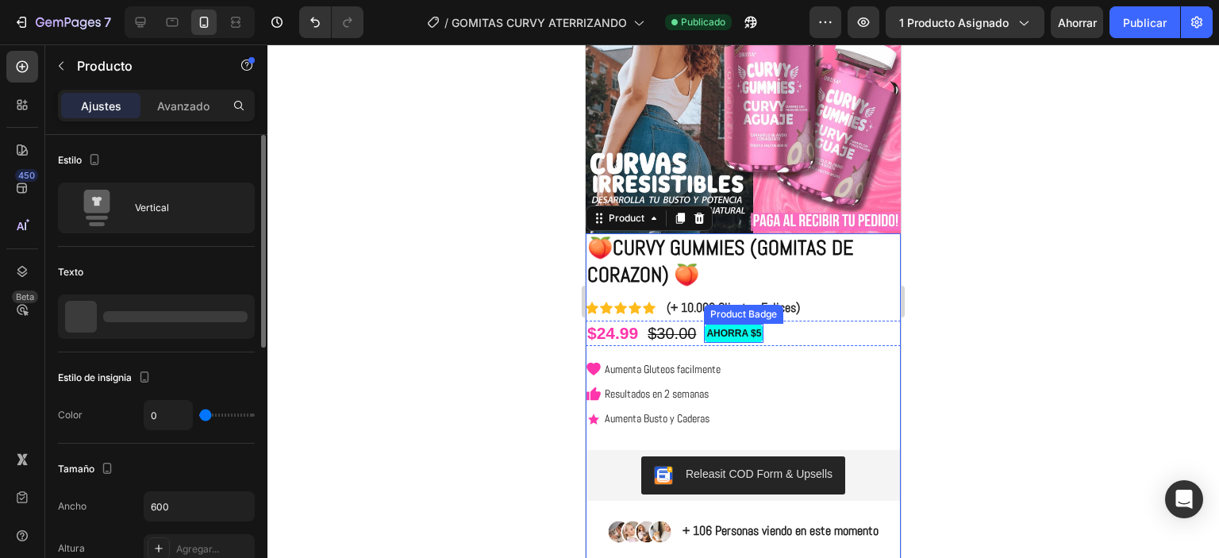
click at [714, 325] on pre "AHORRA $5" at bounding box center [734, 333] width 58 height 17
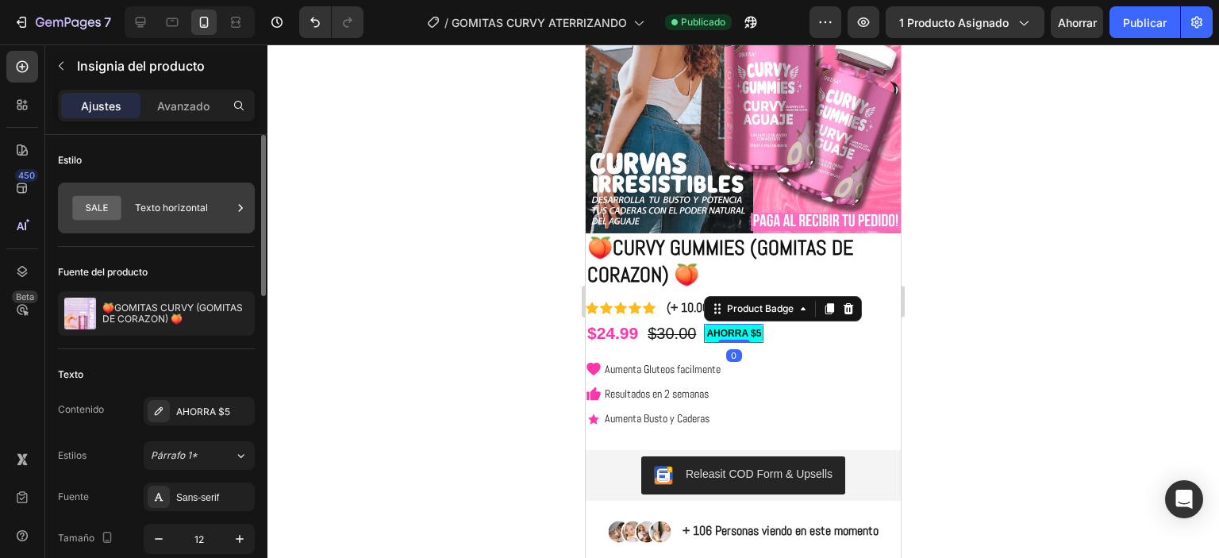
click at [152, 215] on div "Texto horizontal" at bounding box center [183, 208] width 97 height 37
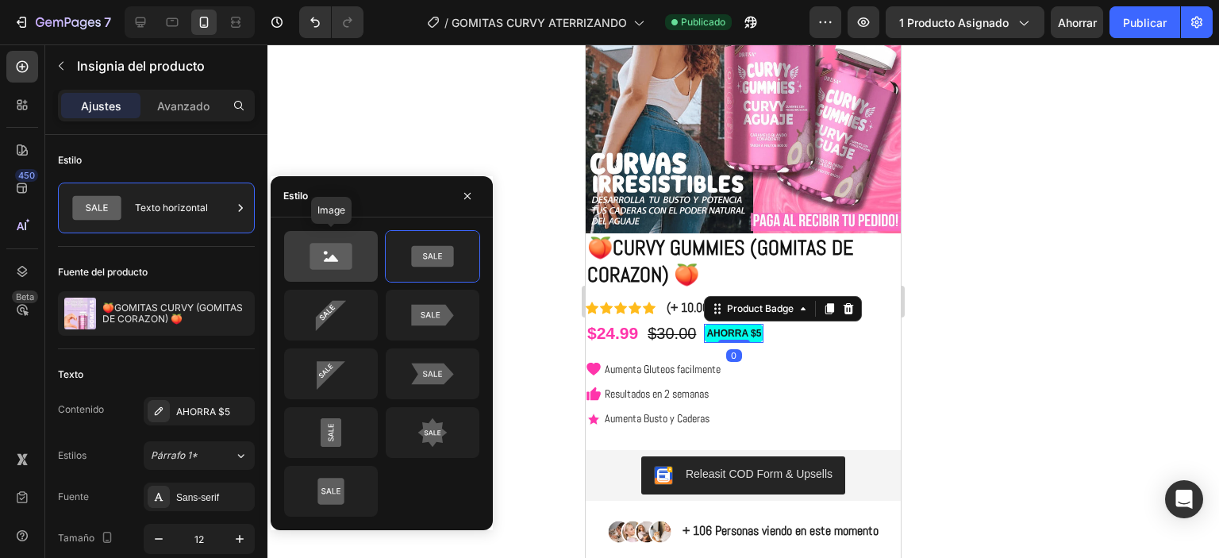
click at [345, 251] on icon at bounding box center [331, 256] width 42 height 26
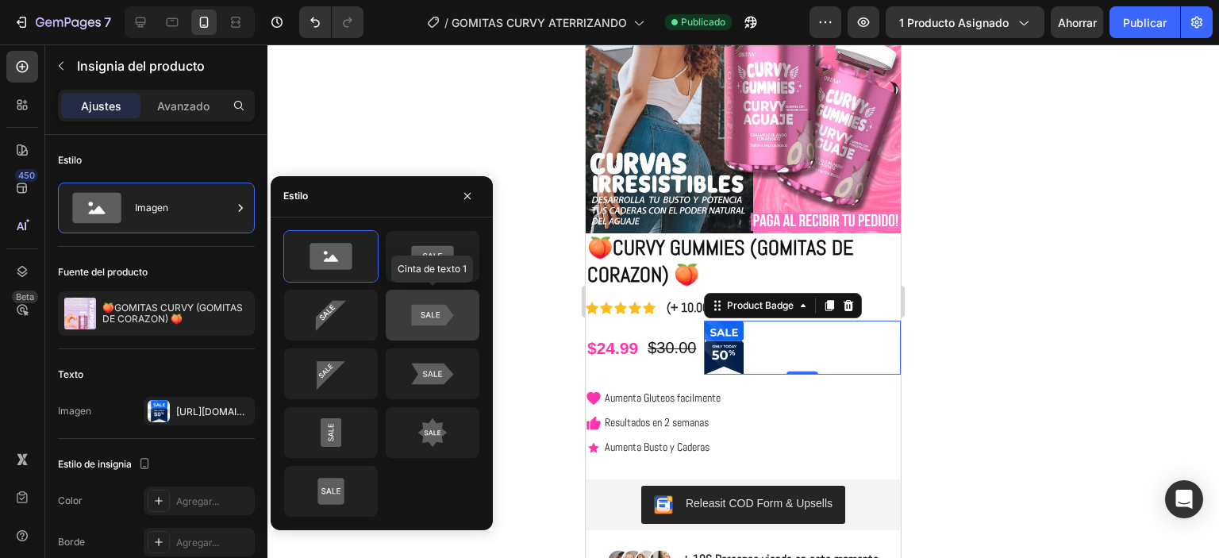
click at [416, 301] on icon at bounding box center [432, 315] width 75 height 32
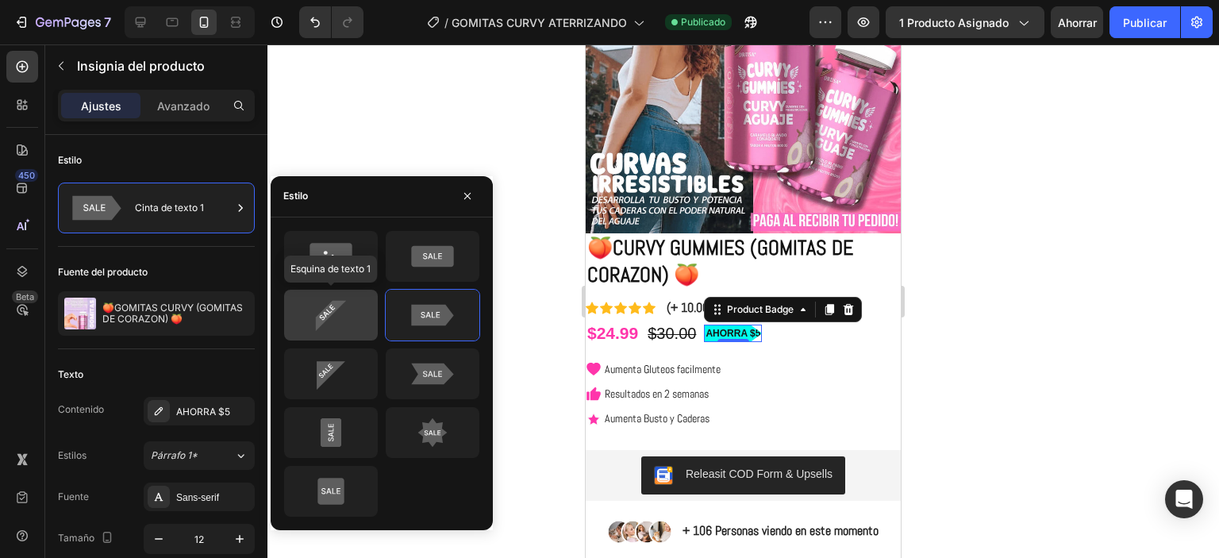
click at [339, 318] on icon at bounding box center [331, 315] width 75 height 32
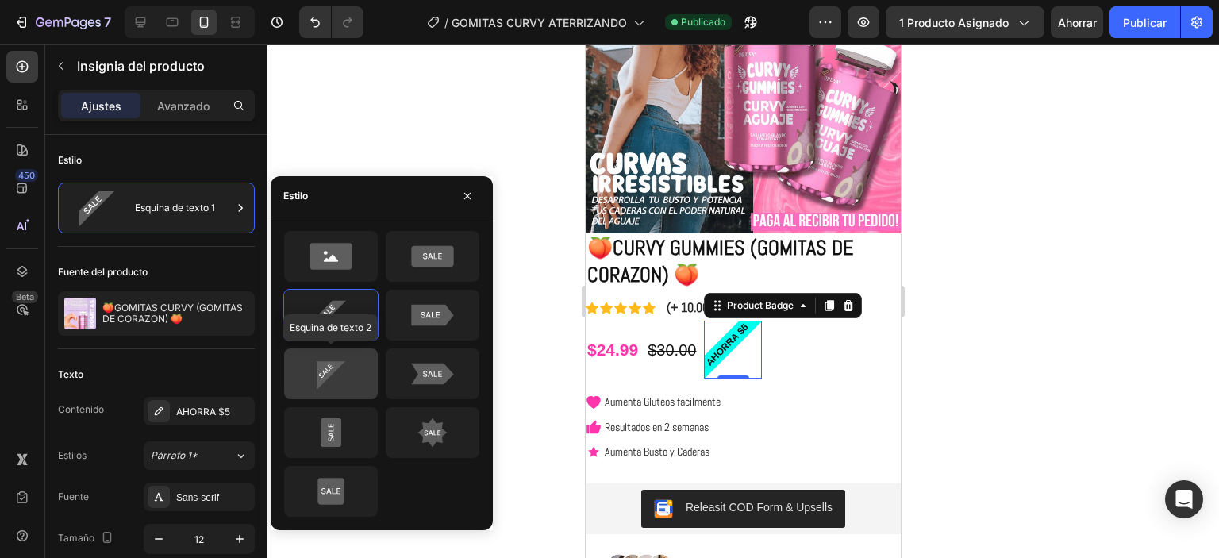
click at [348, 372] on icon at bounding box center [331, 374] width 75 height 32
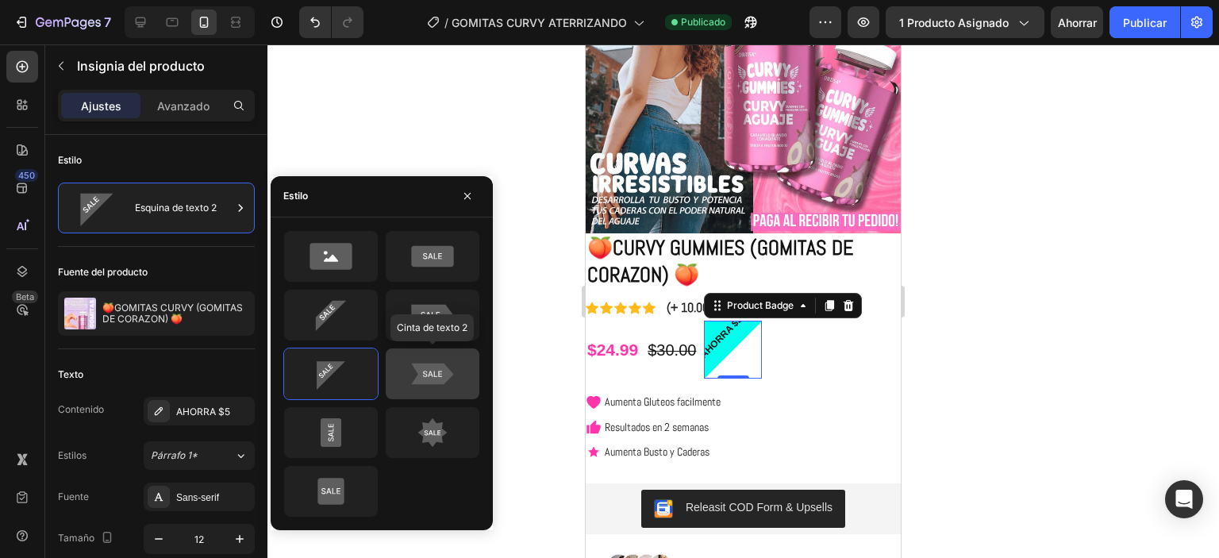
click at [435, 387] on icon at bounding box center [432, 374] width 75 height 32
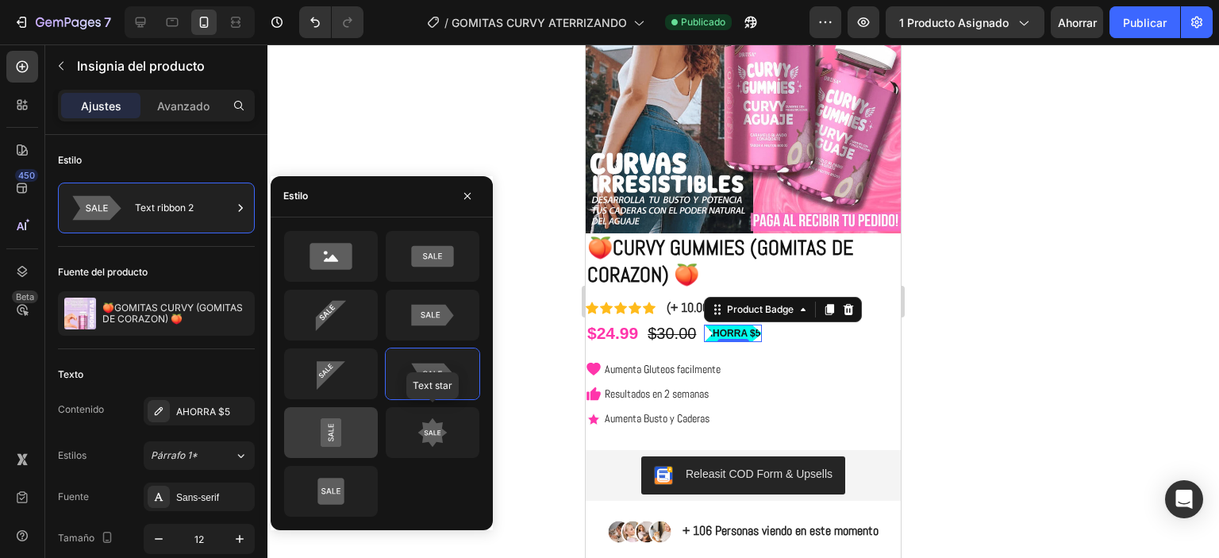
click at [425, 432] on icon at bounding box center [432, 433] width 75 height 32
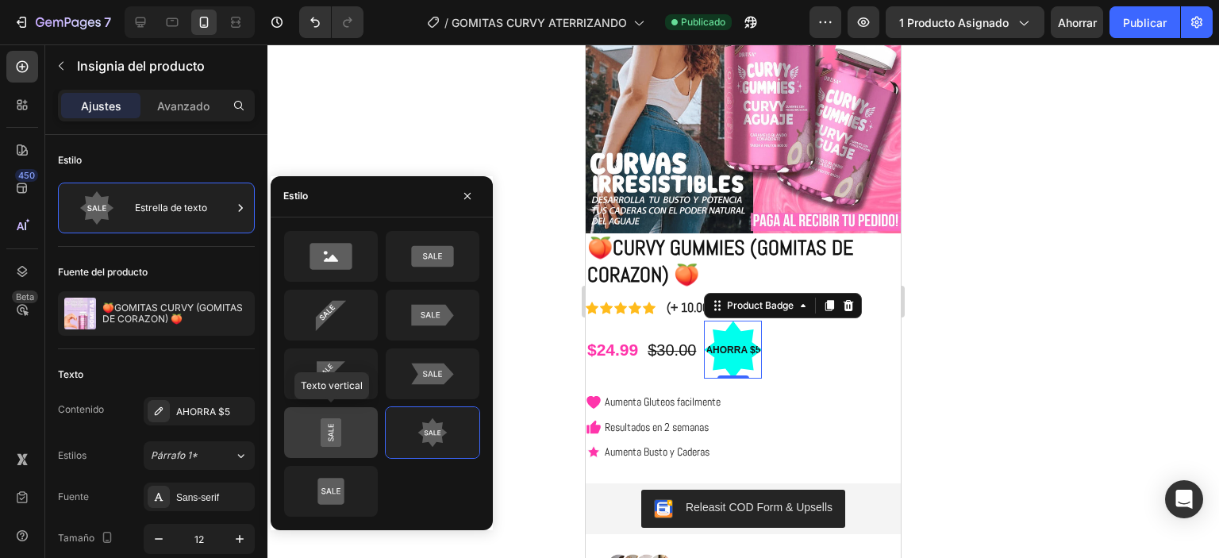
click at [350, 425] on icon at bounding box center [331, 433] width 75 height 32
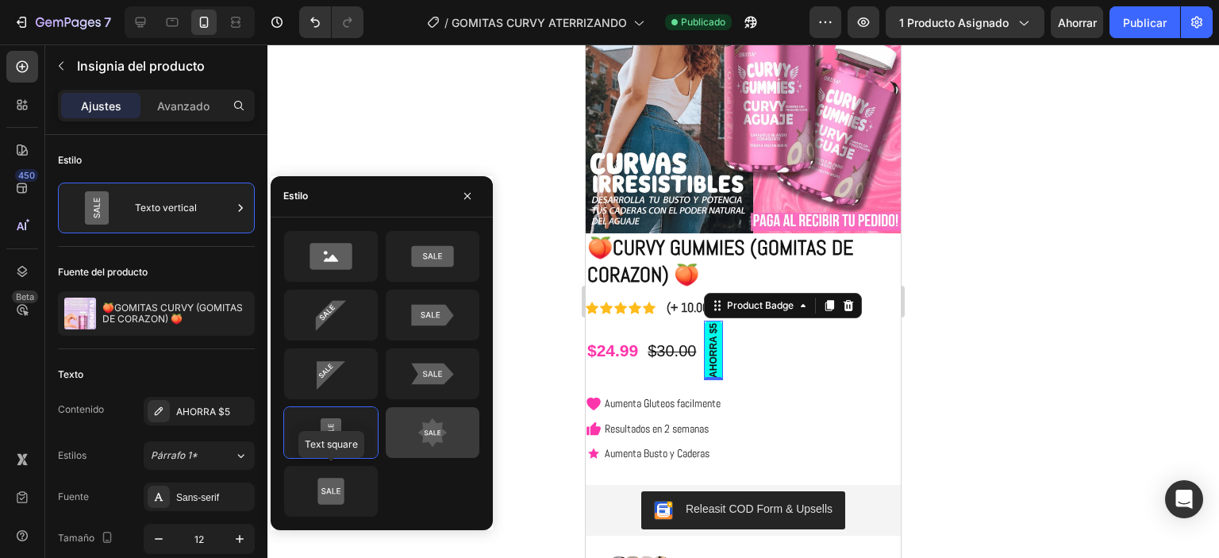
drag, startPoint x: 352, startPoint y: 493, endPoint x: 401, endPoint y: 421, distance: 86.3
click at [352, 491] on icon at bounding box center [331, 491] width 75 height 32
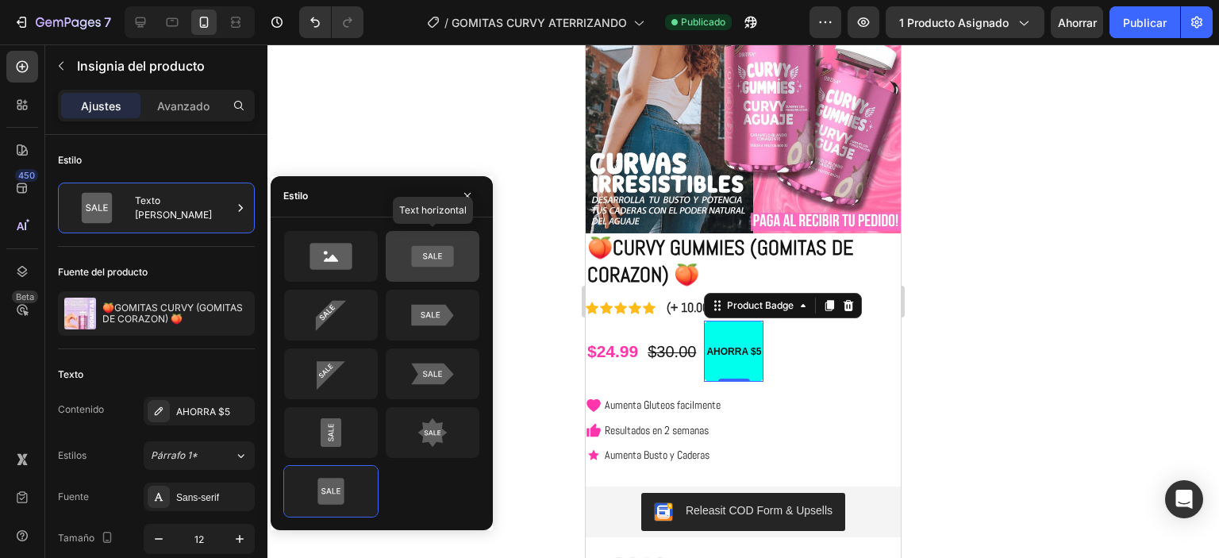
click at [425, 248] on icon at bounding box center [432, 255] width 42 height 21
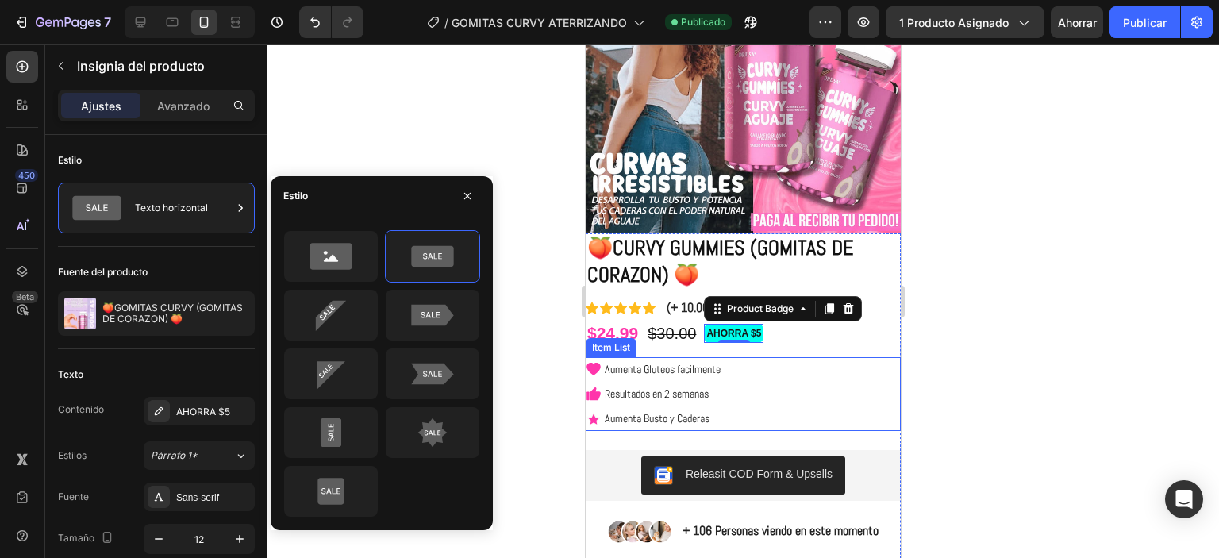
click at [737, 357] on div "Aumenta Gluteos facilmente Resultados en 2 semanas Aumenta Busto y Caderas" at bounding box center [743, 394] width 315 height 75
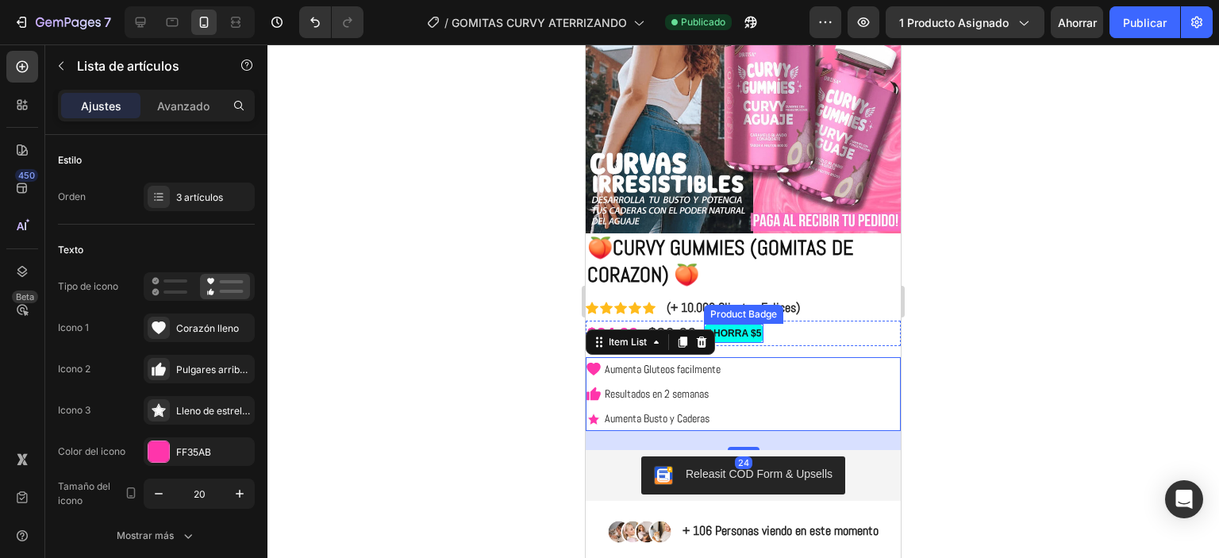
click at [748, 325] on pre "AHORRA $5" at bounding box center [734, 333] width 58 height 17
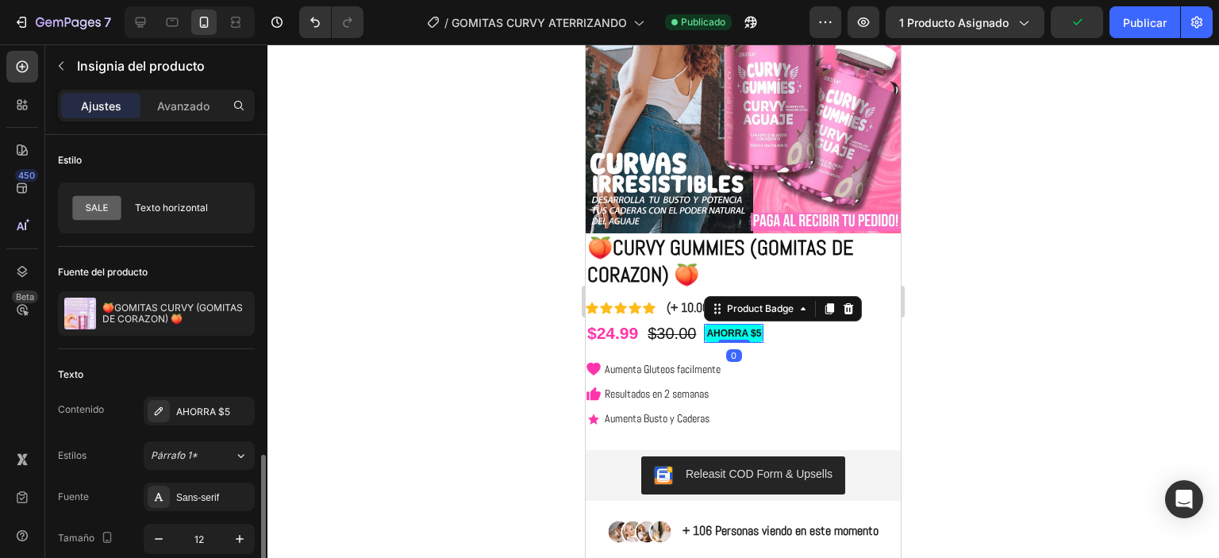
scroll to position [317, 0]
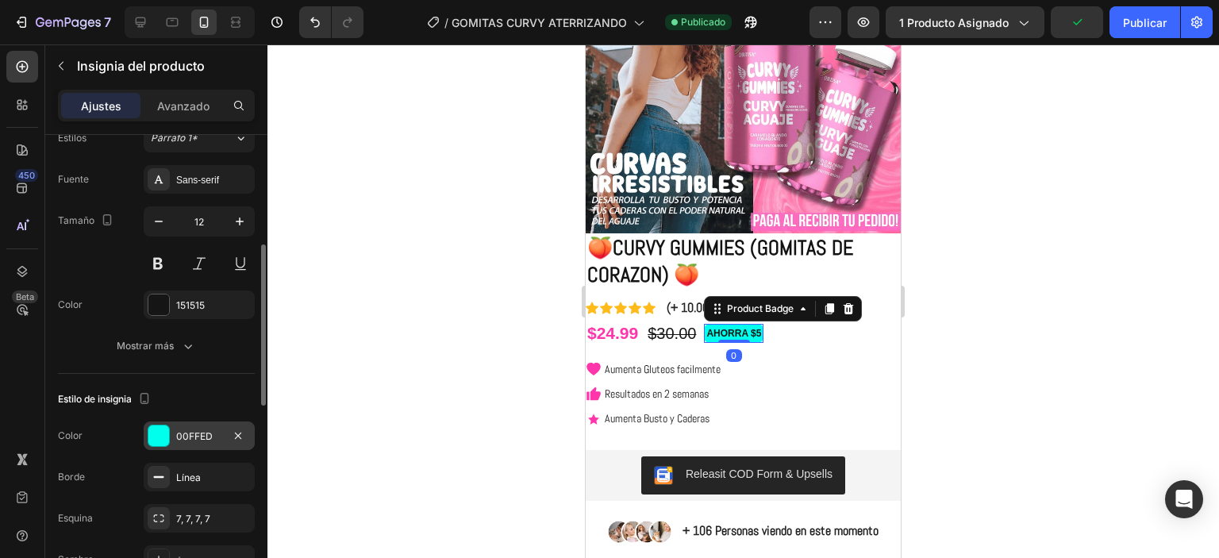
click at [160, 431] on div at bounding box center [158, 435] width 21 height 21
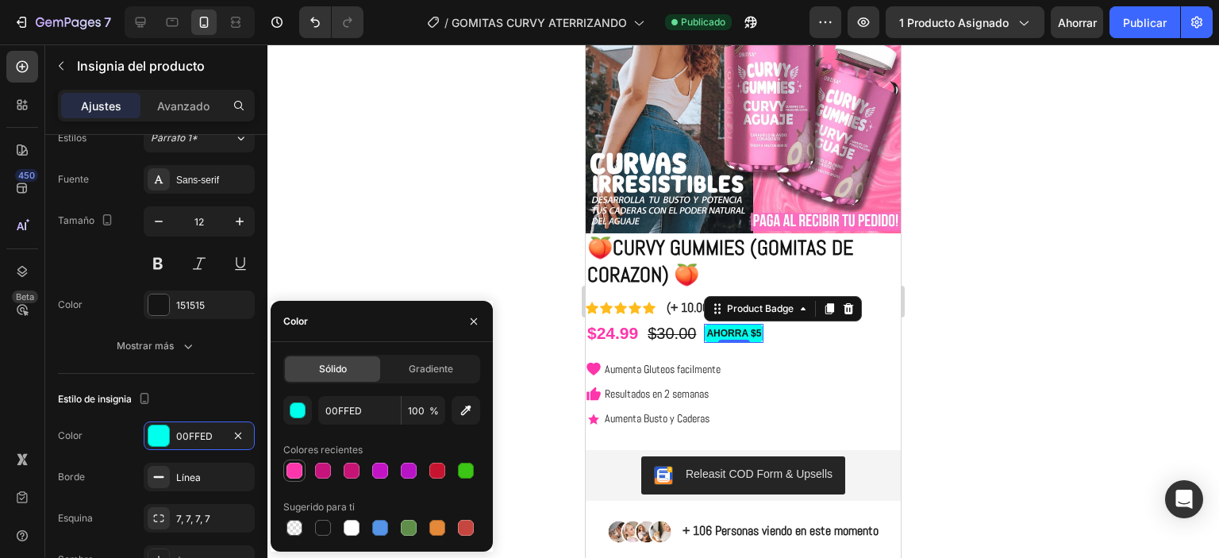
click at [298, 474] on div at bounding box center [295, 471] width 16 height 16
type input "FF35AB"
click at [441, 244] on div at bounding box center [743, 301] width 952 height 514
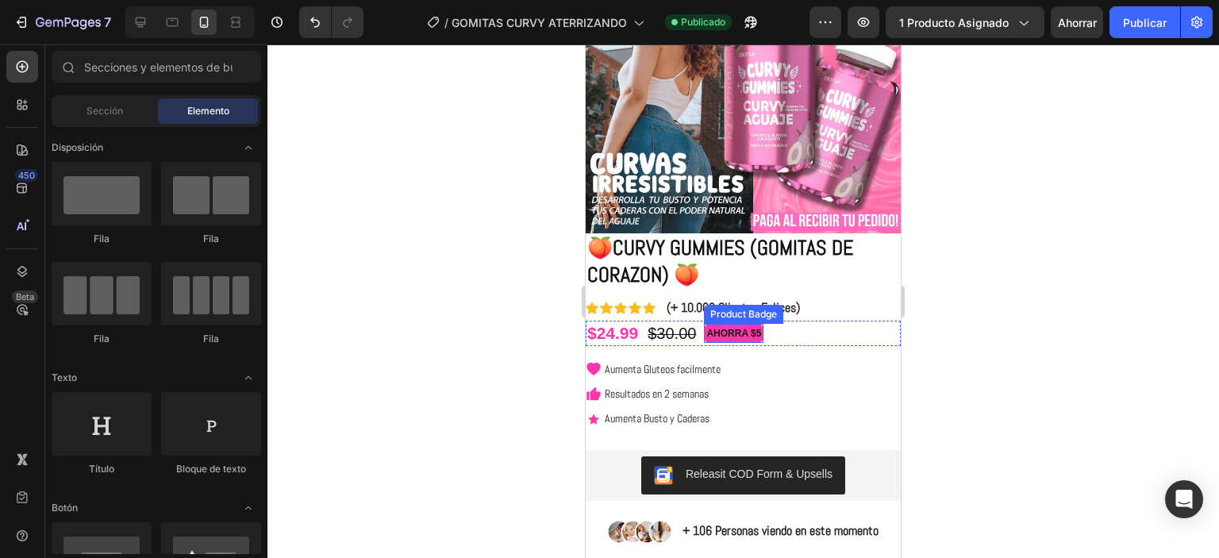
click at [736, 325] on pre "AHORRA $5" at bounding box center [734, 333] width 58 height 17
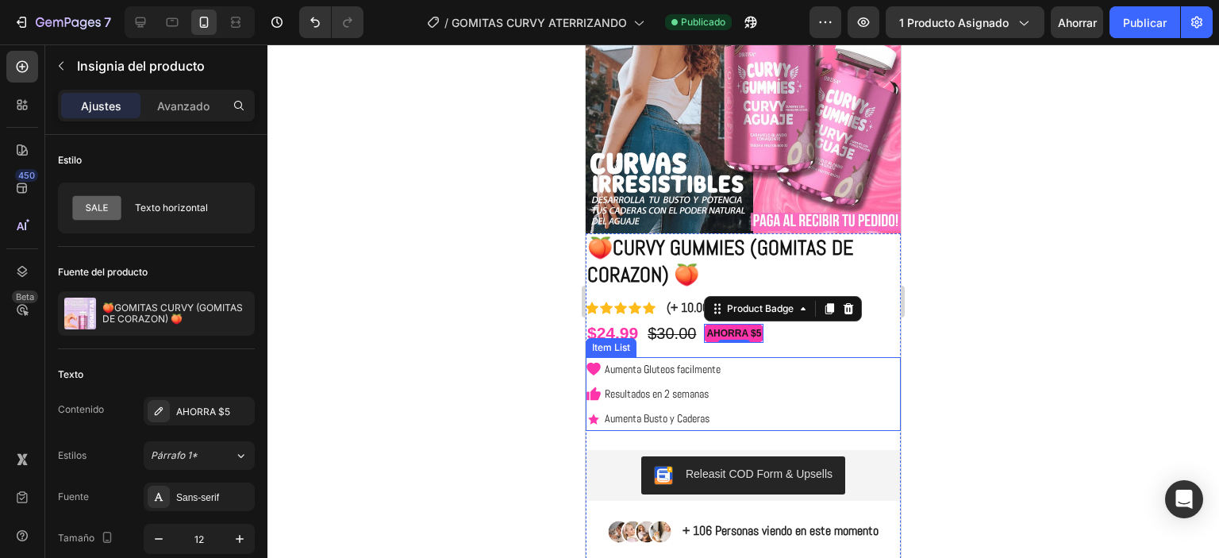
click at [652, 360] on p "Aumenta Gluteos facilmente" at bounding box center [663, 370] width 116 height 20
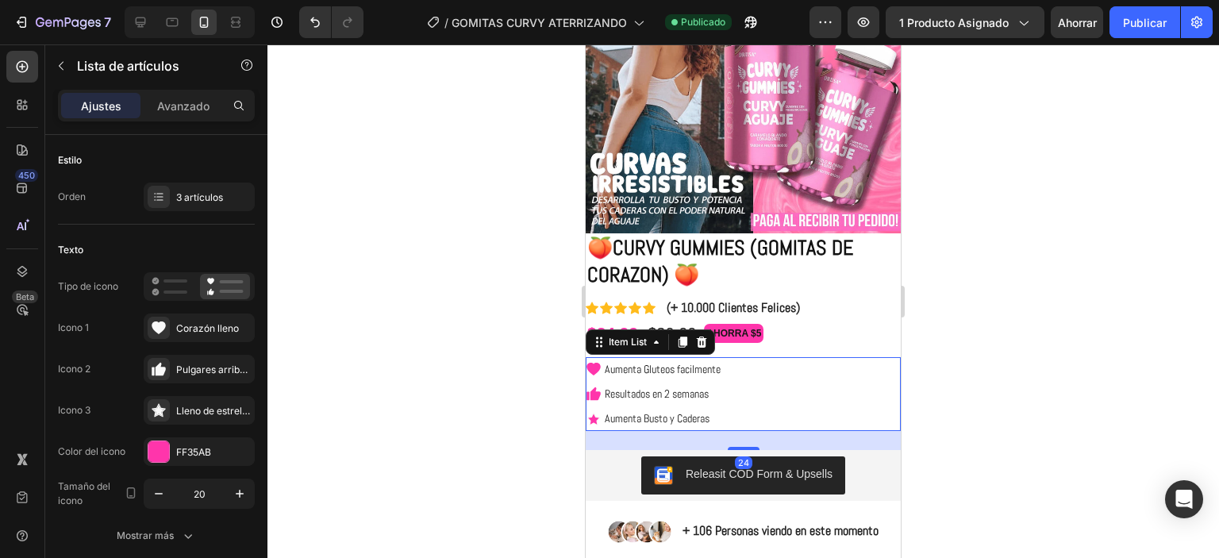
click at [721, 363] on p "Aumenta Gluteos facilmente" at bounding box center [663, 370] width 116 height 20
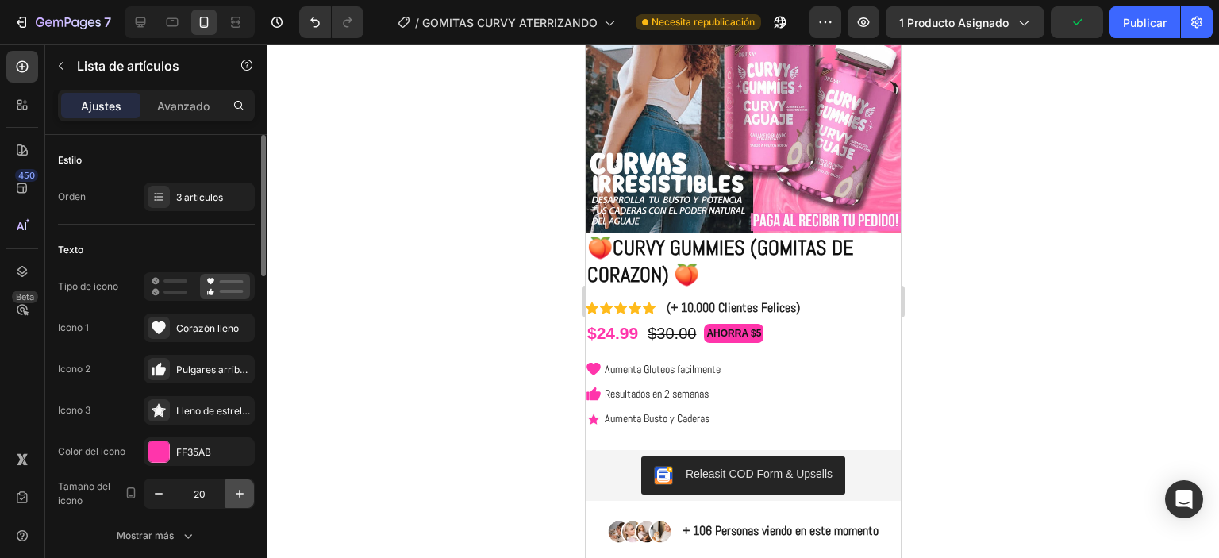
click at [244, 487] on icon "button" at bounding box center [240, 494] width 16 height 16
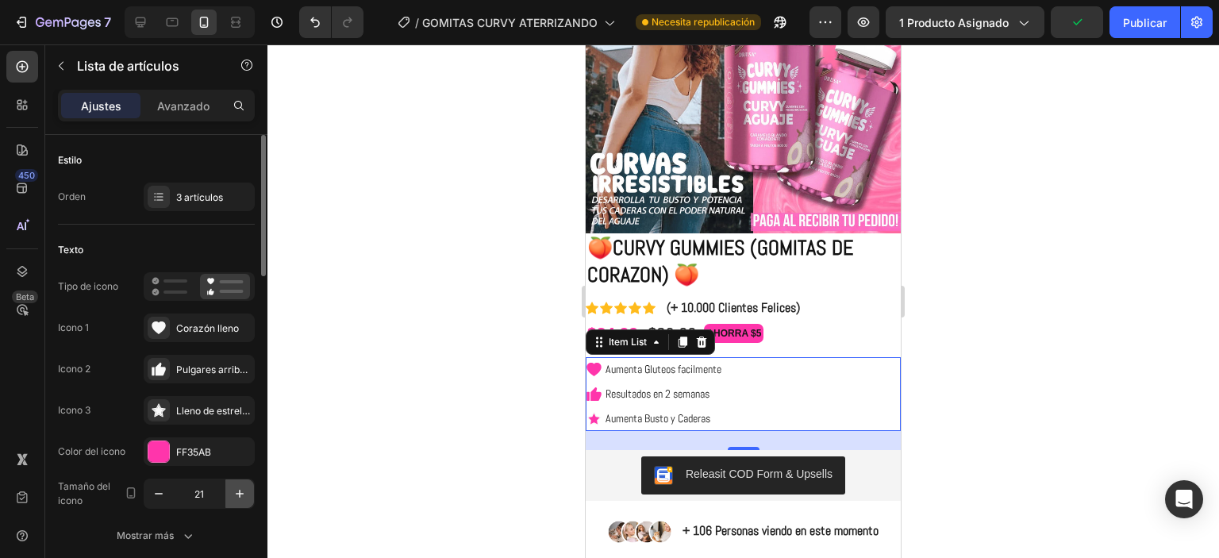
click at [244, 487] on icon "button" at bounding box center [240, 494] width 16 height 16
click at [244, 488] on icon "button" at bounding box center [240, 494] width 16 height 16
type input "24"
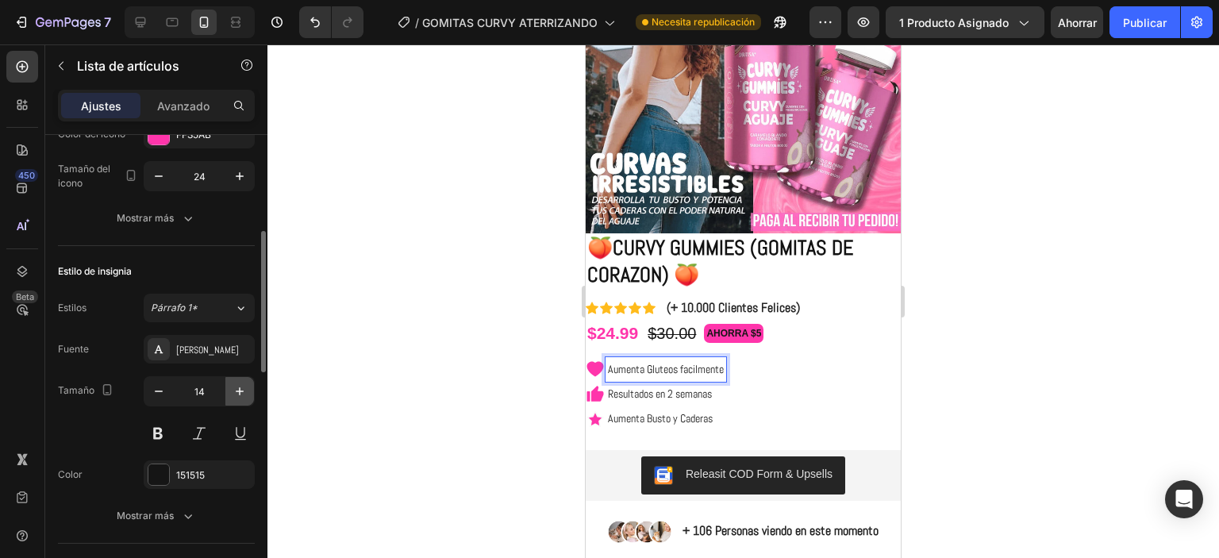
click at [238, 389] on icon "button" at bounding box center [240, 391] width 16 height 16
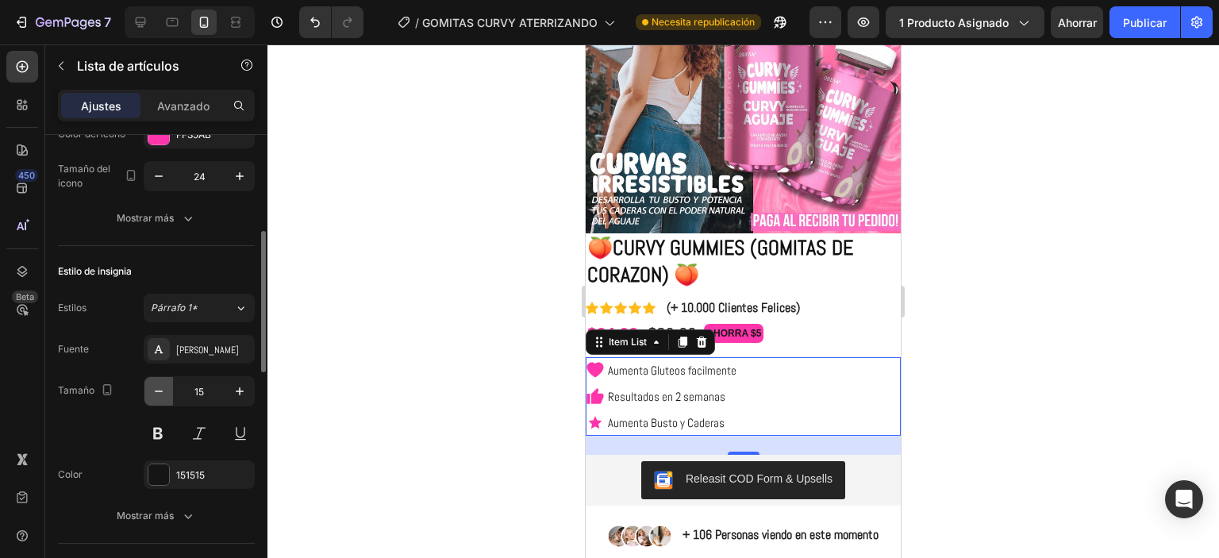
click at [160, 390] on icon "button" at bounding box center [159, 391] width 8 height 2
type input "14"
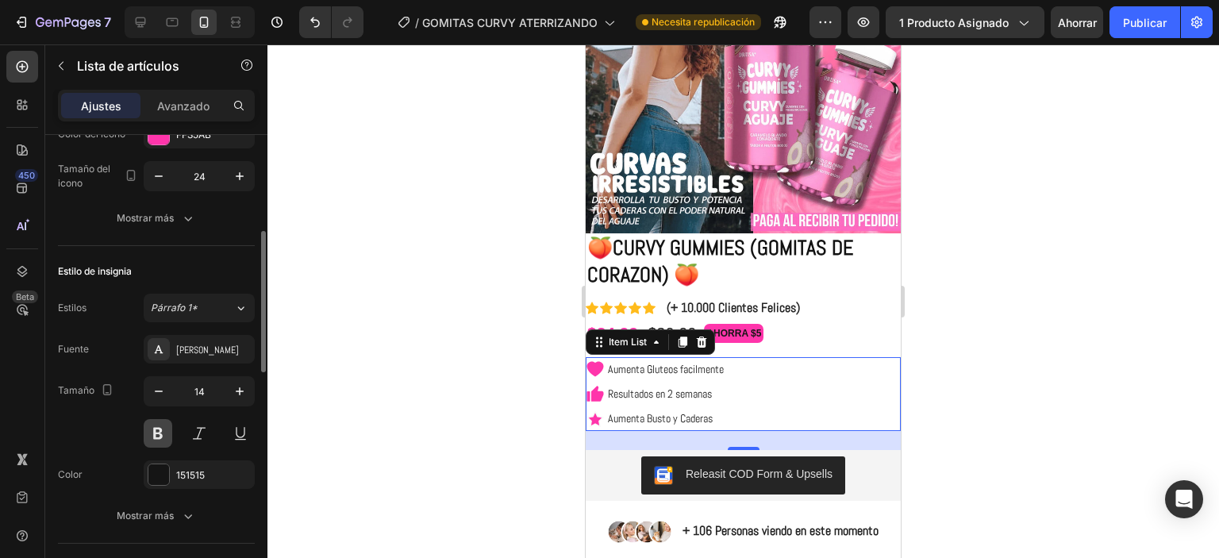
click at [165, 429] on button at bounding box center [158, 433] width 29 height 29
drag, startPoint x: 202, startPoint y: 430, endPoint x: 262, endPoint y: 397, distance: 68.2
click at [202, 426] on button at bounding box center [199, 433] width 29 height 29
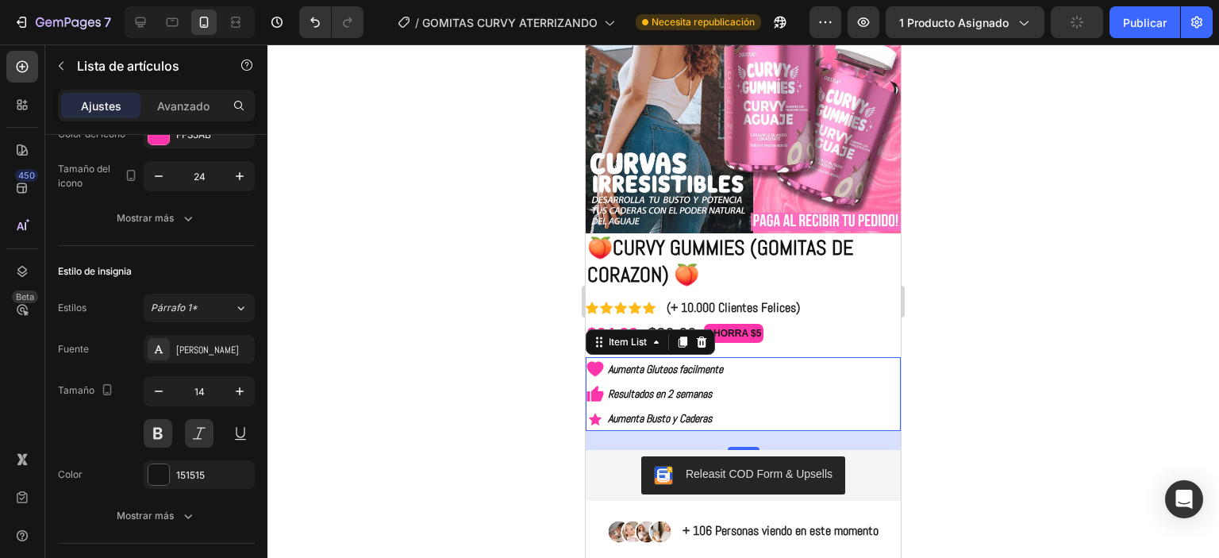
click at [398, 338] on div at bounding box center [743, 301] width 952 height 514
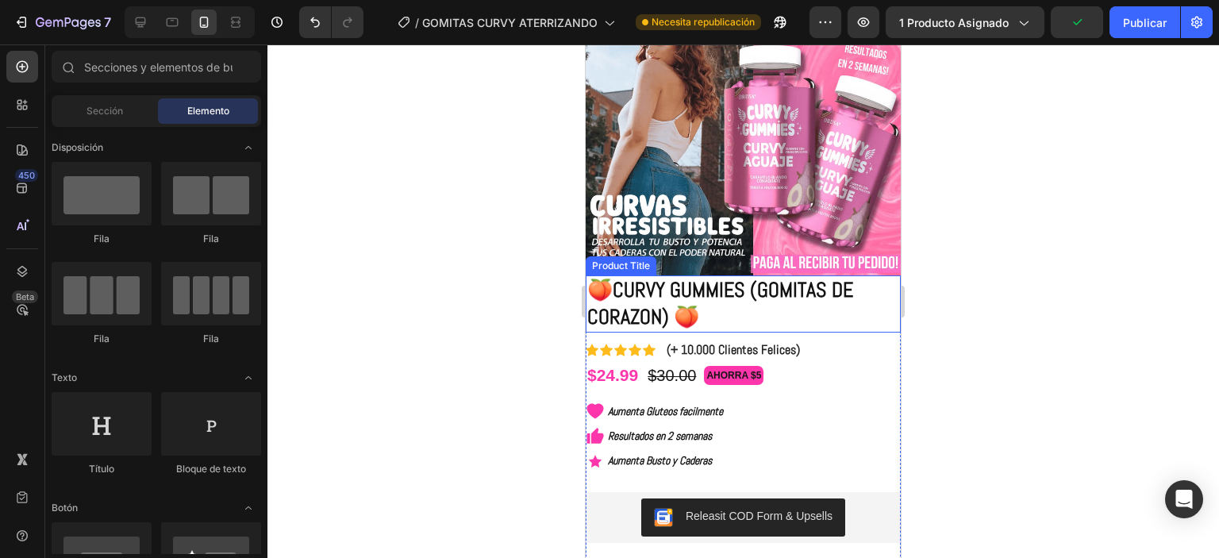
scroll to position [79, 0]
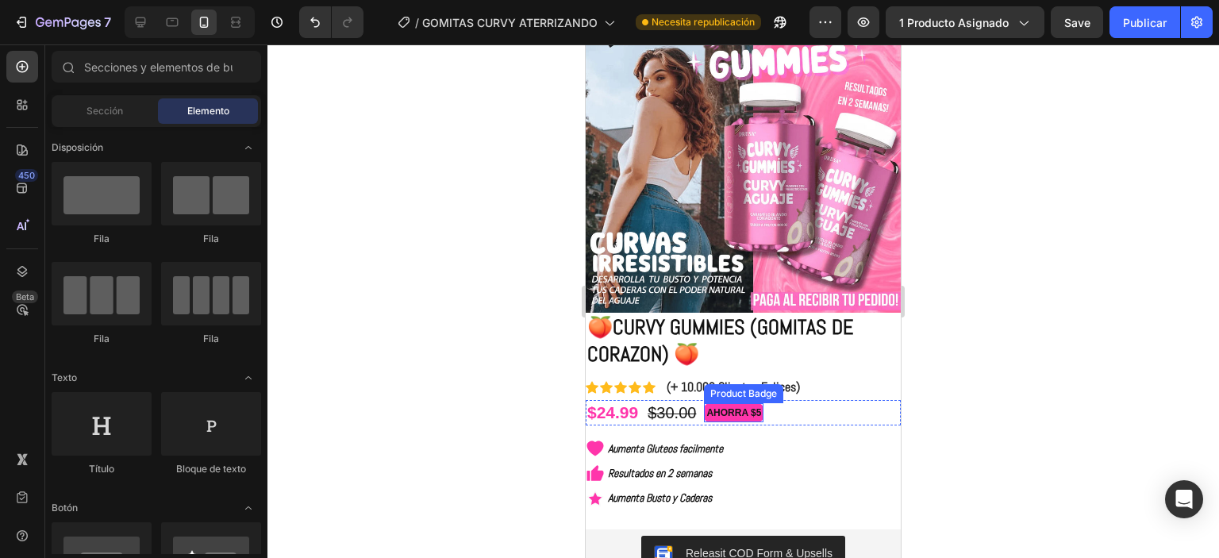
click at [746, 406] on pre "AHORRA $5" at bounding box center [734, 412] width 58 height 17
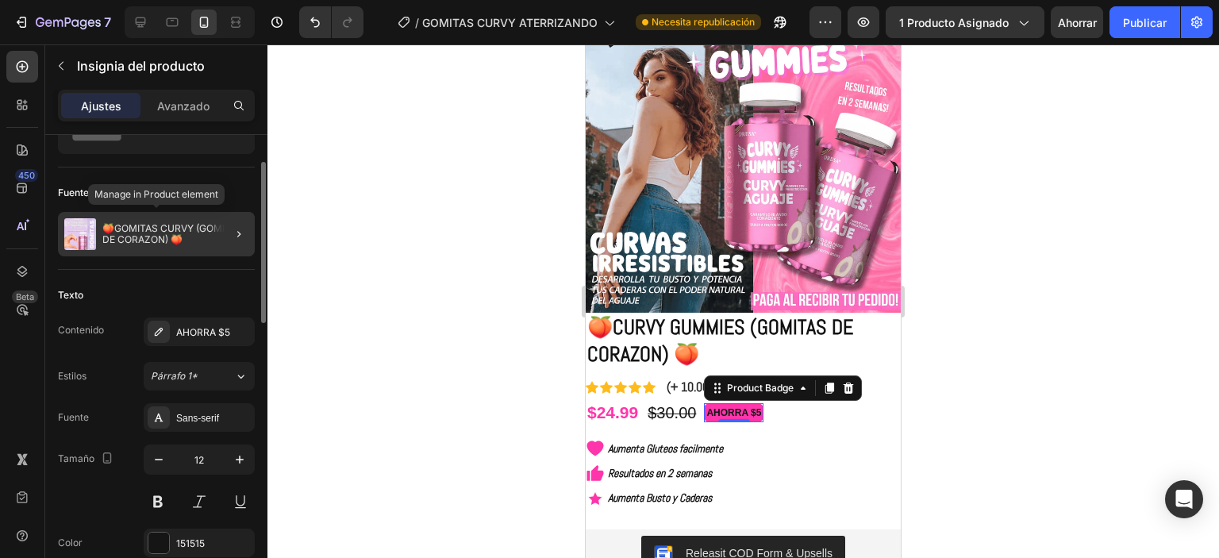
click at [169, 240] on font "🍑GOMITAS CURVY (GOMITAS DE CORAZON) 🍑" at bounding box center [173, 233] width 143 height 23
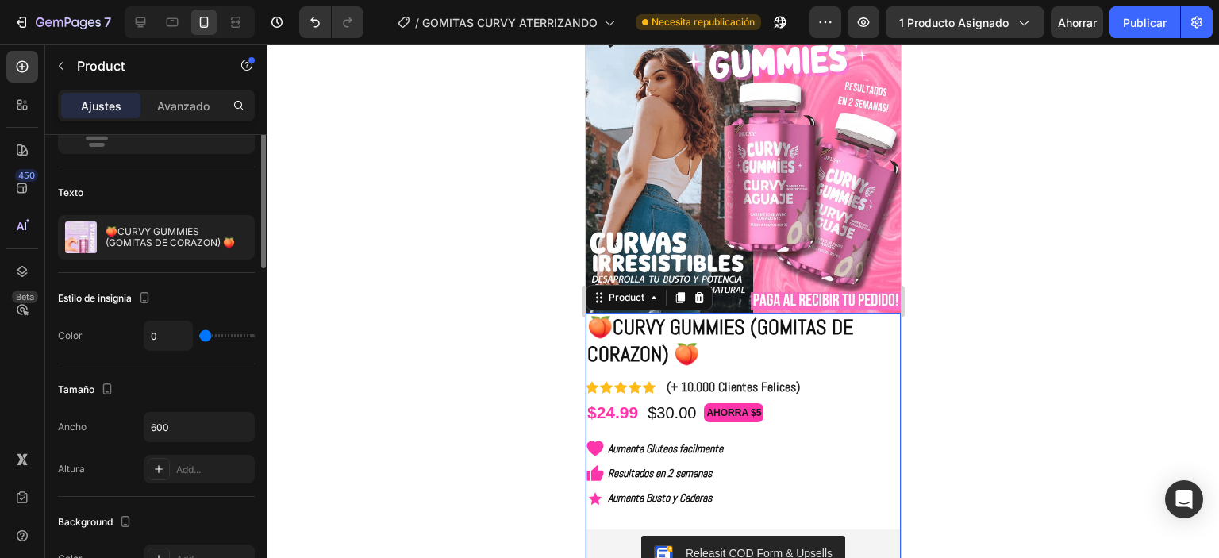
scroll to position [0, 0]
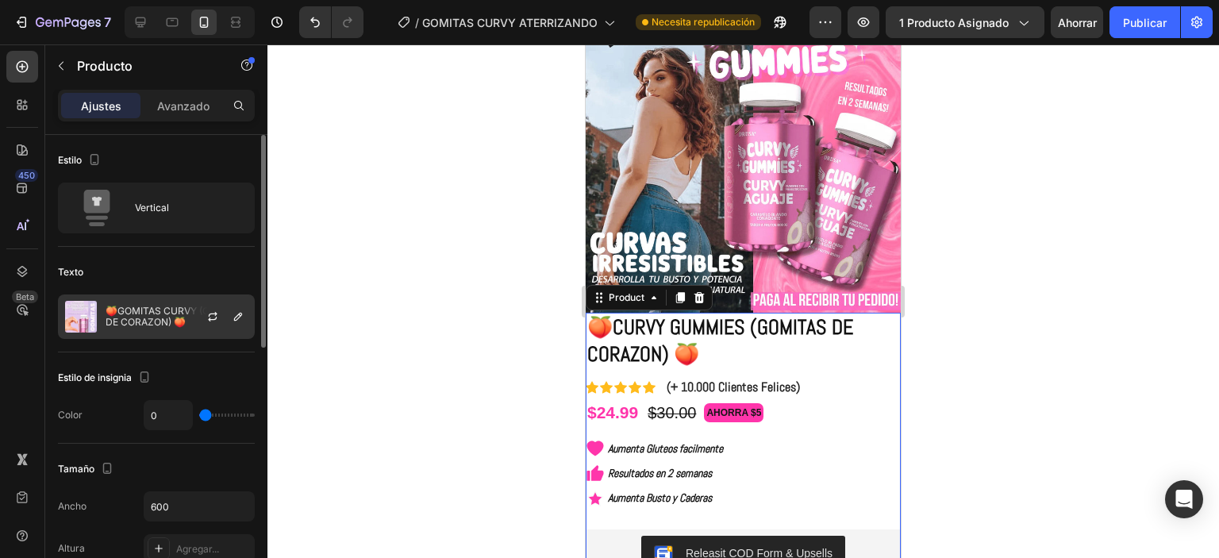
click at [168, 319] on font "🍑GOMITAS CURVY (GOMITAS DE CORAZON) 🍑" at bounding box center [177, 316] width 143 height 23
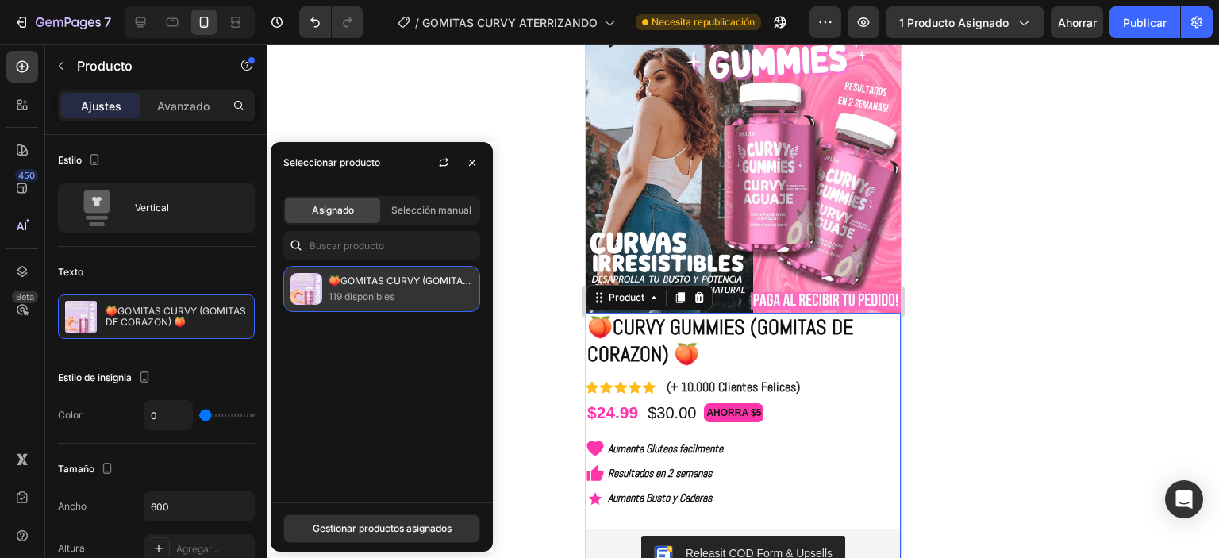
click at [350, 298] on font "119 disponibles" at bounding box center [362, 296] width 66 height 12
click at [313, 285] on img at bounding box center [306, 289] width 32 height 32
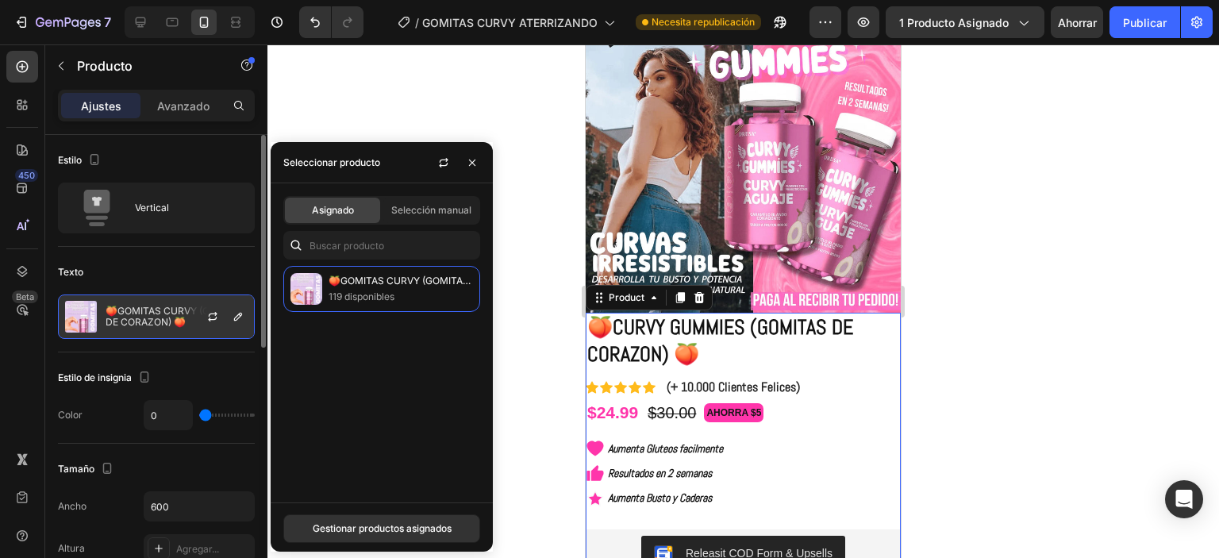
drag, startPoint x: 405, startPoint y: 298, endPoint x: 254, endPoint y: 325, distance: 153.1
click at [398, 298] on p "119 disponibles" at bounding box center [401, 297] width 144 height 16
click at [219, 319] on button "button" at bounding box center [212, 316] width 19 height 19
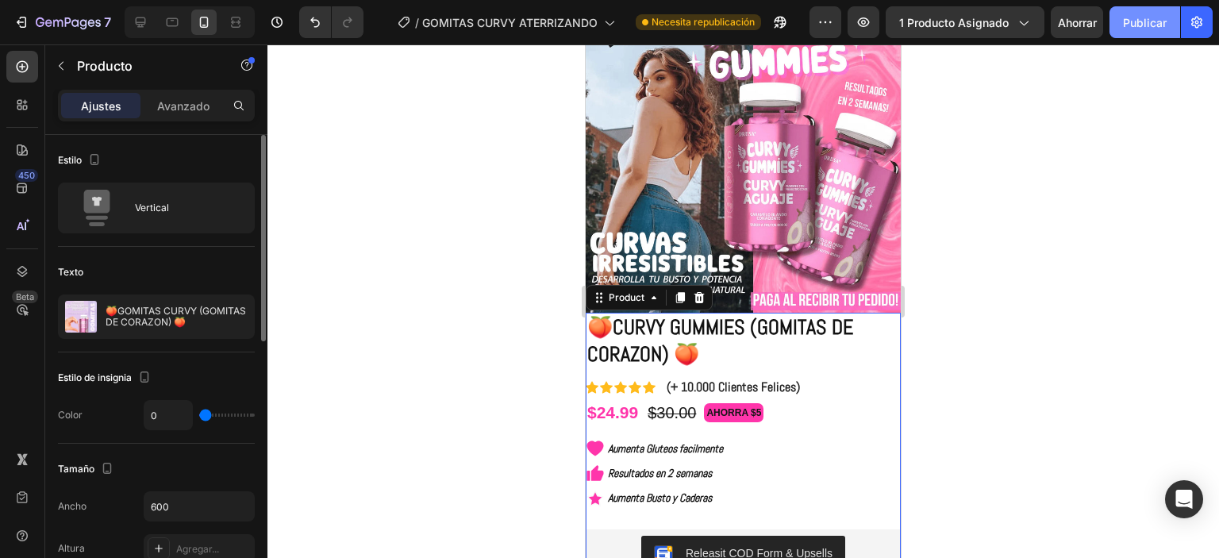
click at [1147, 18] on font "Publicar" at bounding box center [1145, 22] width 44 height 13
click at [756, 404] on pre "AHORRA $5" at bounding box center [734, 412] width 58 height 17
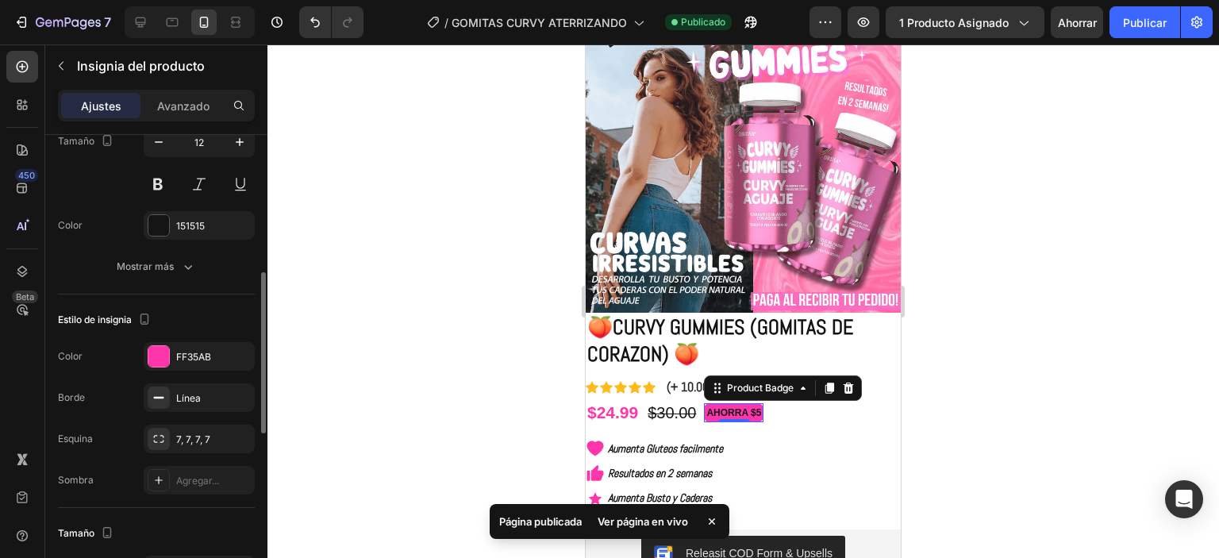
scroll to position [476, 0]
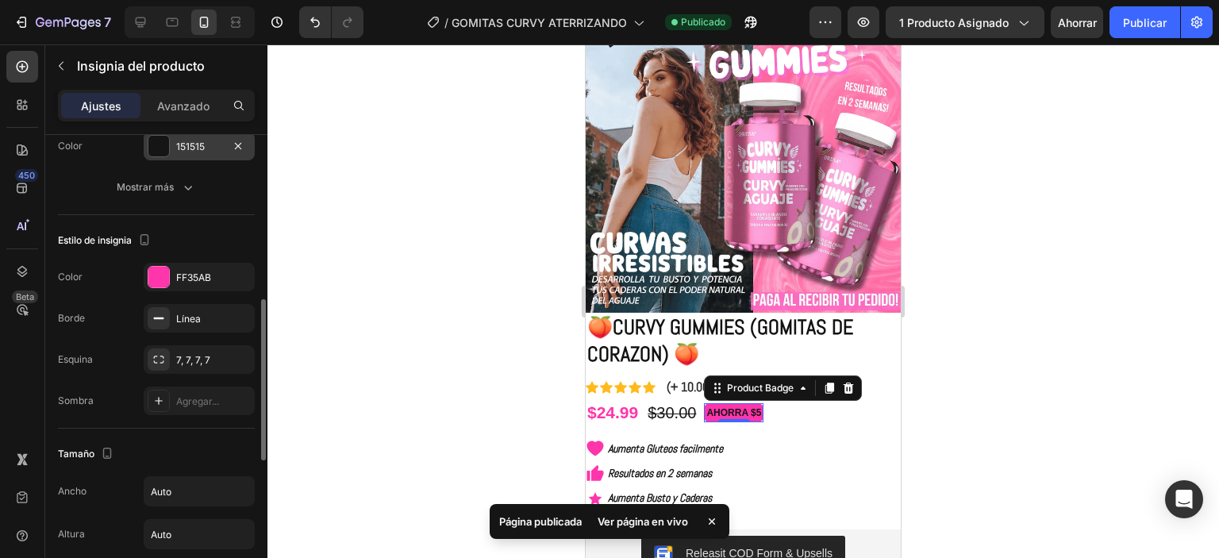
click at [163, 157] on div "151515" at bounding box center [199, 146] width 111 height 29
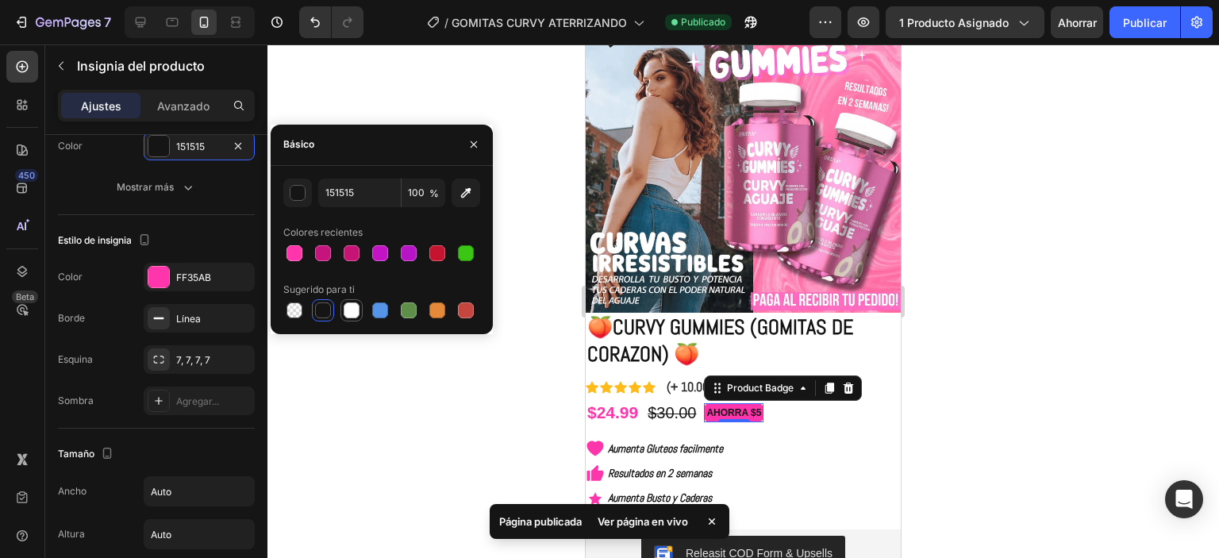
click at [352, 314] on div at bounding box center [352, 310] width 16 height 16
type input "FFFFFF"
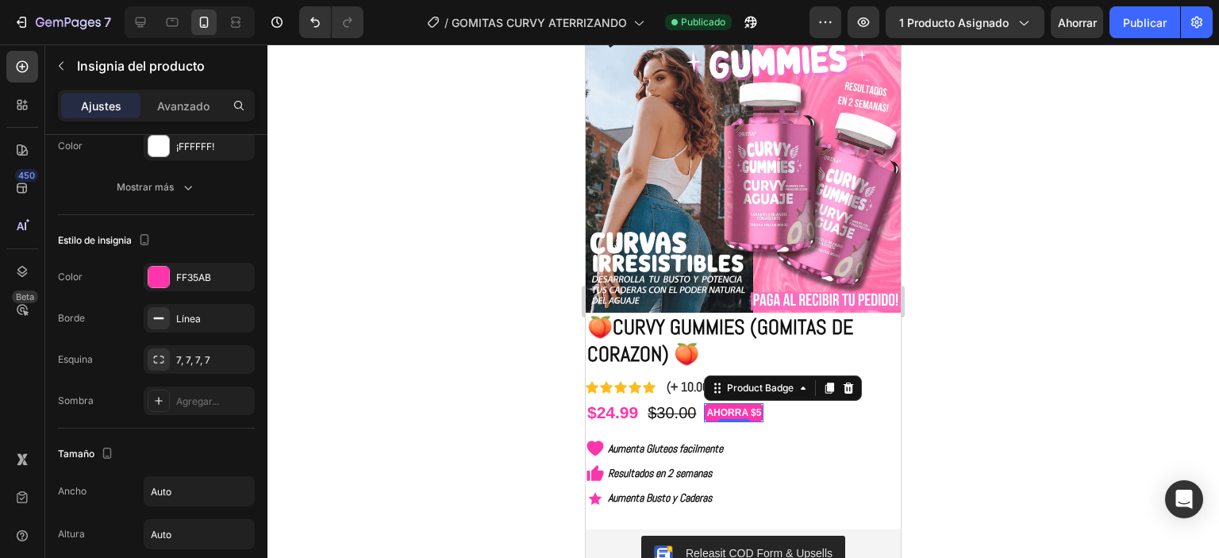
drag, startPoint x: 473, startPoint y: 452, endPoint x: 88, endPoint y: 308, distance: 411.2
click at [473, 452] on div at bounding box center [743, 301] width 952 height 514
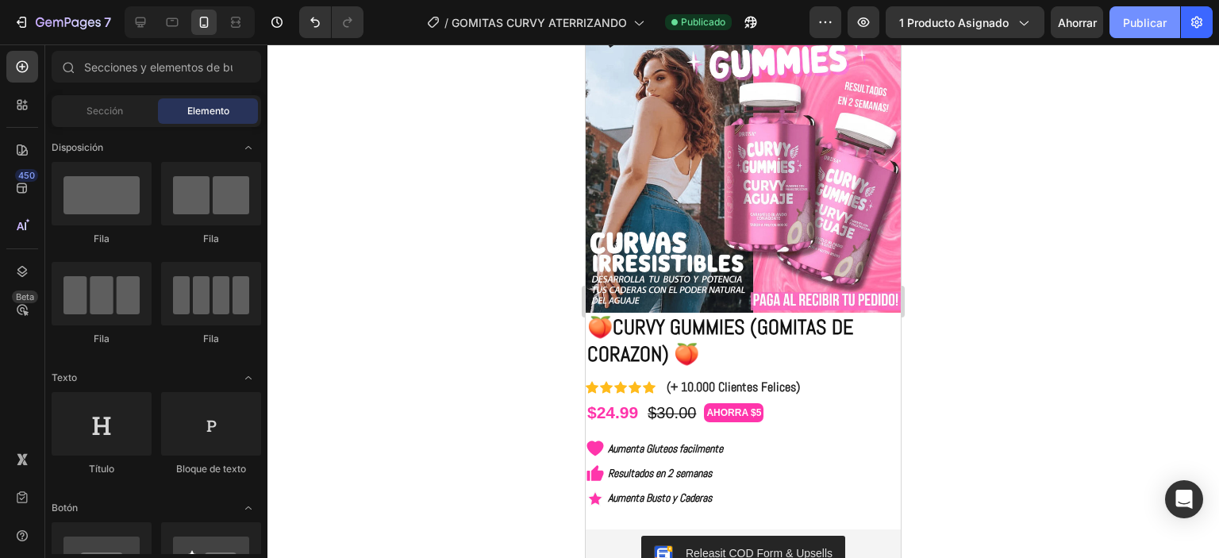
click at [1111, 27] on button "Publicar" at bounding box center [1145, 22] width 71 height 32
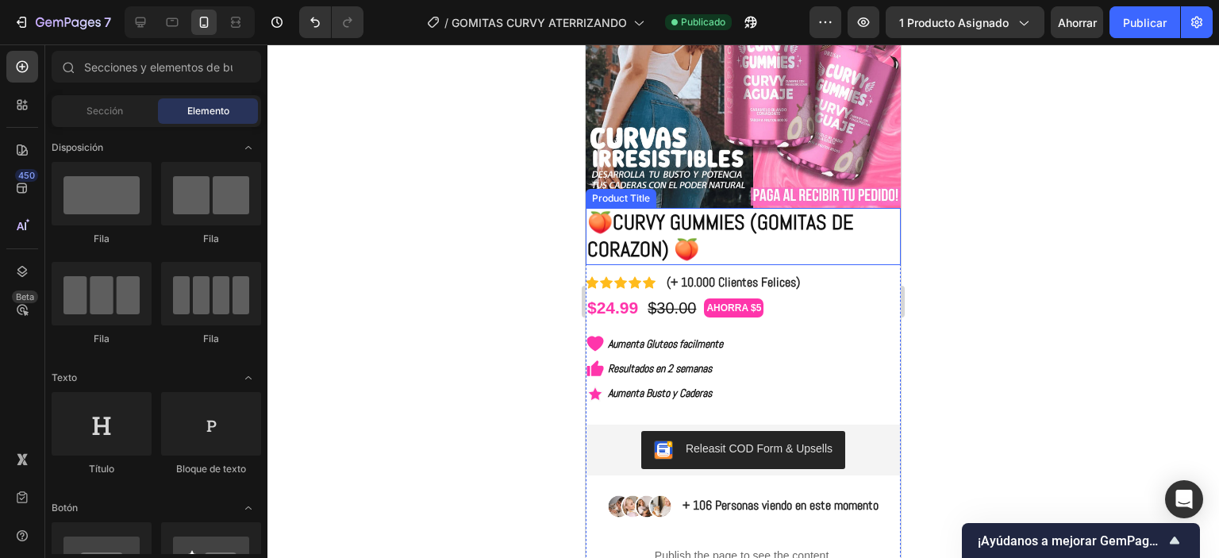
scroll to position [159, 0]
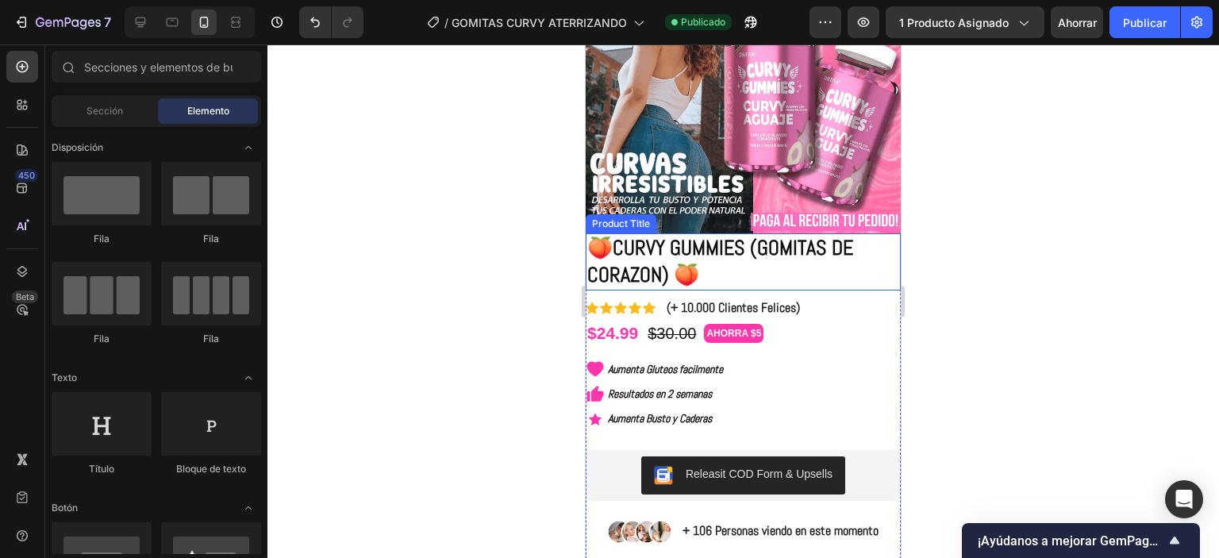
click at [747, 257] on h1 "🍑CURVY GUMMIES (GOMITAS DE CORAZON) 🍑" at bounding box center [743, 261] width 315 height 57
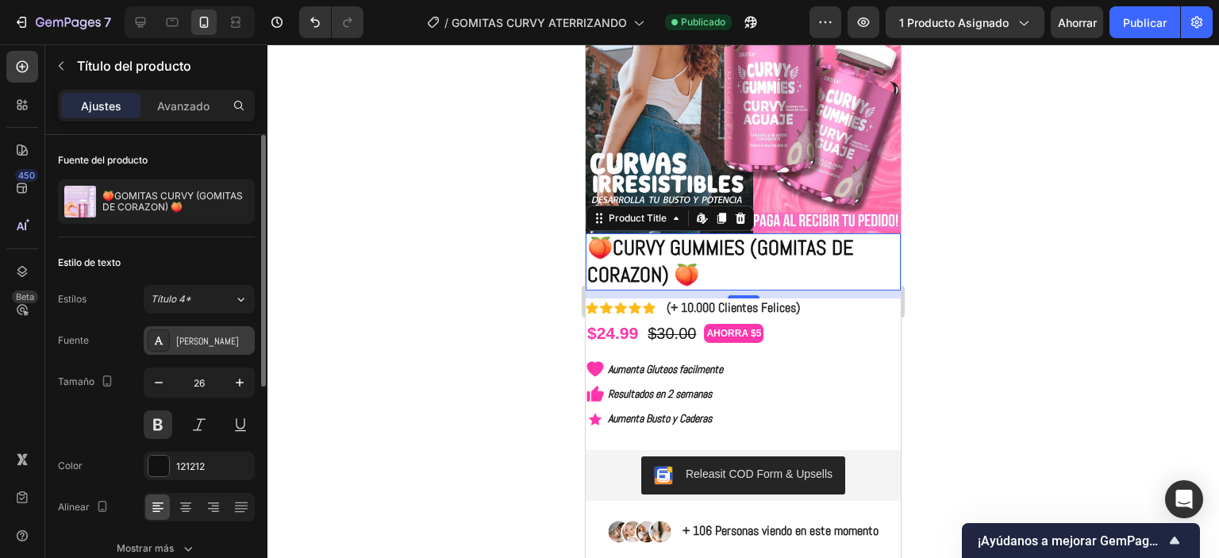
click at [206, 334] on div "[PERSON_NAME]" at bounding box center [213, 341] width 75 height 14
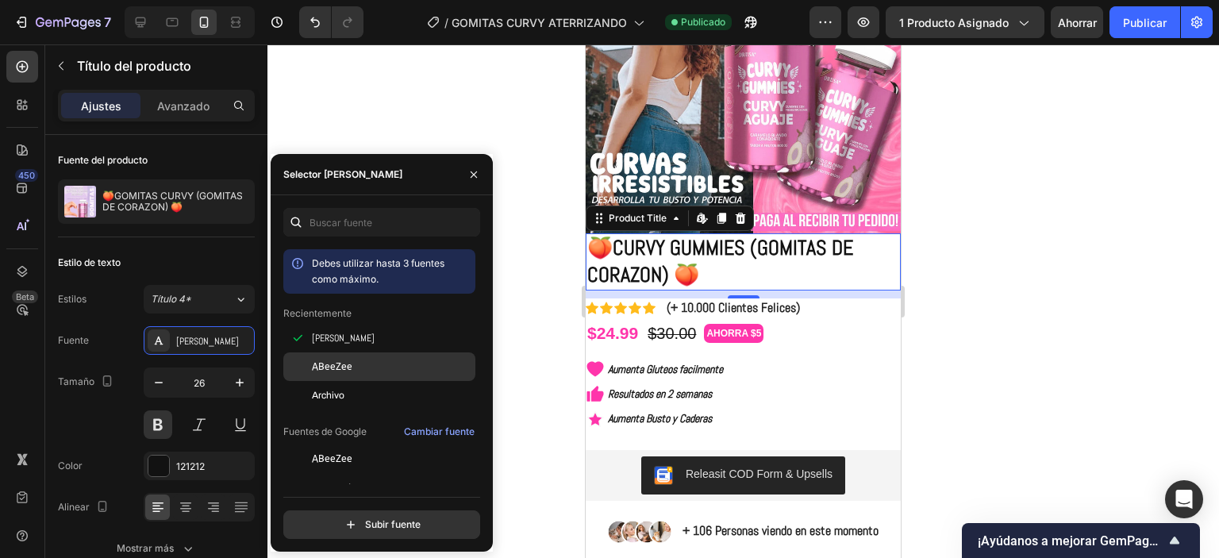
click at [371, 361] on div "ABeeZee" at bounding box center [392, 367] width 160 height 14
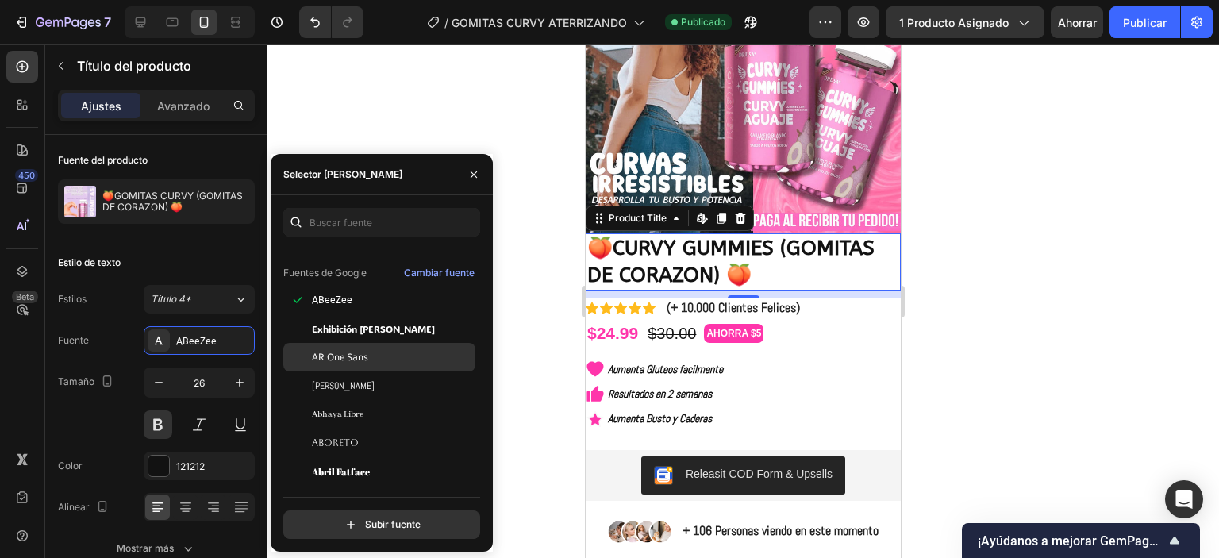
click at [372, 367] on div "AR One Sans" at bounding box center [379, 357] width 192 height 29
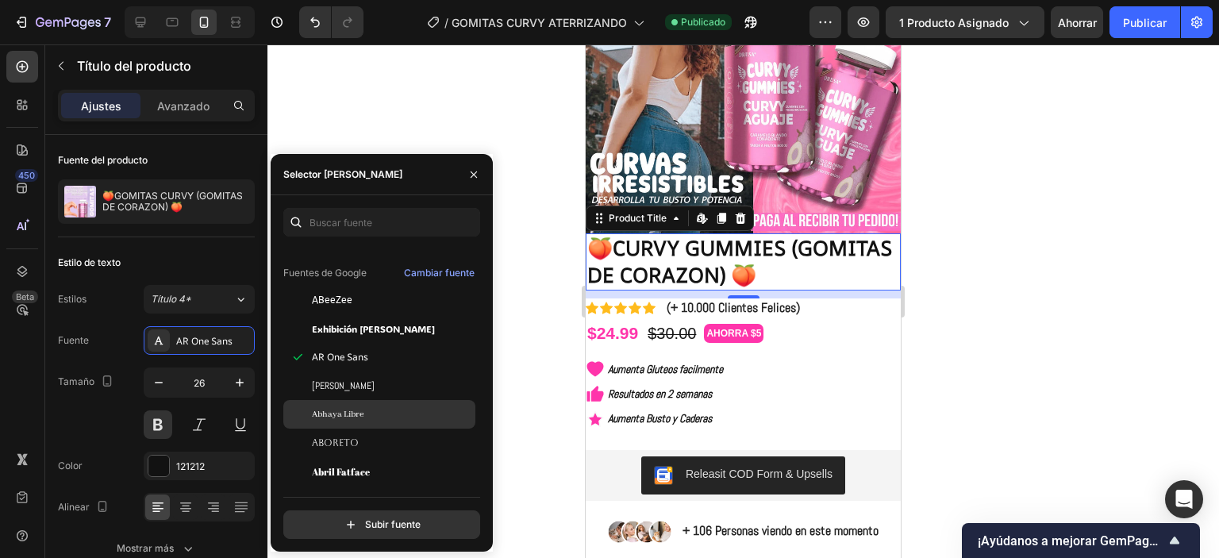
click at [381, 413] on div "Abhaya Libre" at bounding box center [392, 414] width 160 height 14
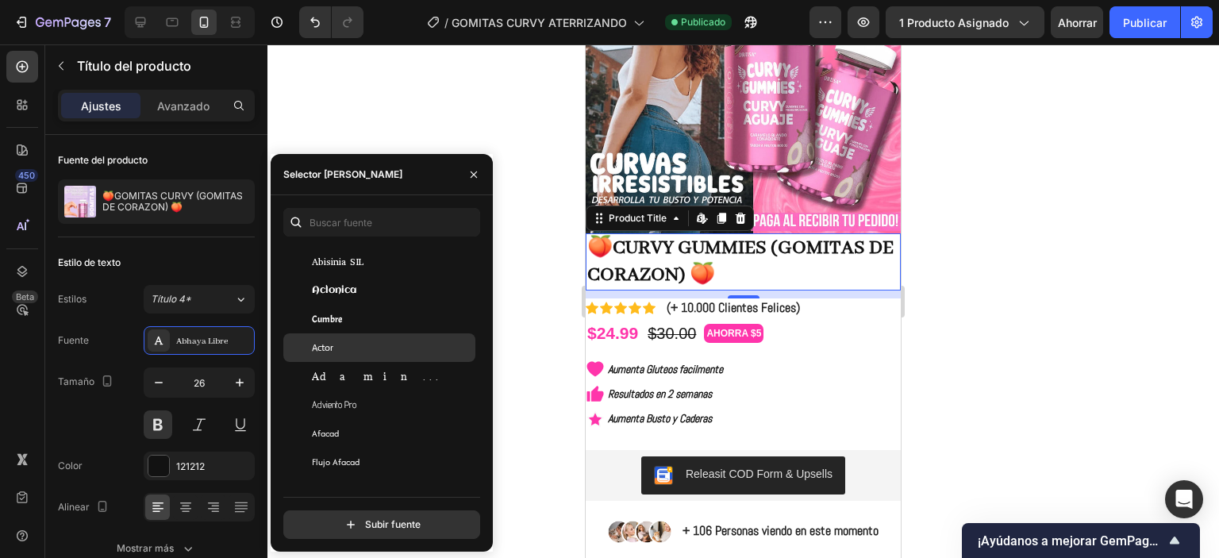
scroll to position [397, 0]
click at [370, 352] on div "Actor" at bounding box center [392, 346] width 160 height 14
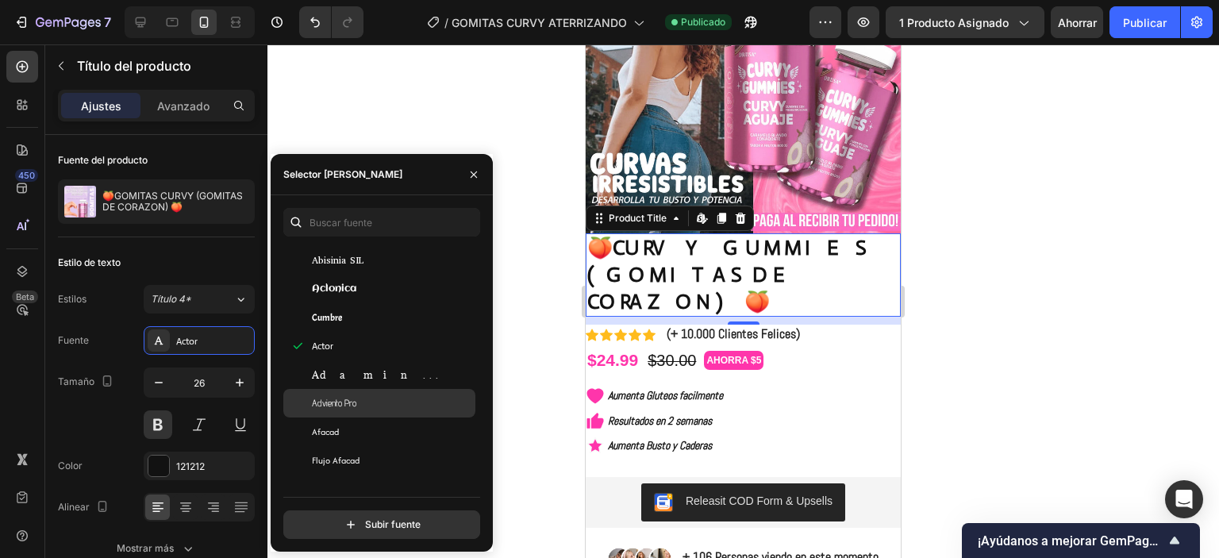
click at [373, 390] on div "Adviento Pro" at bounding box center [379, 403] width 192 height 29
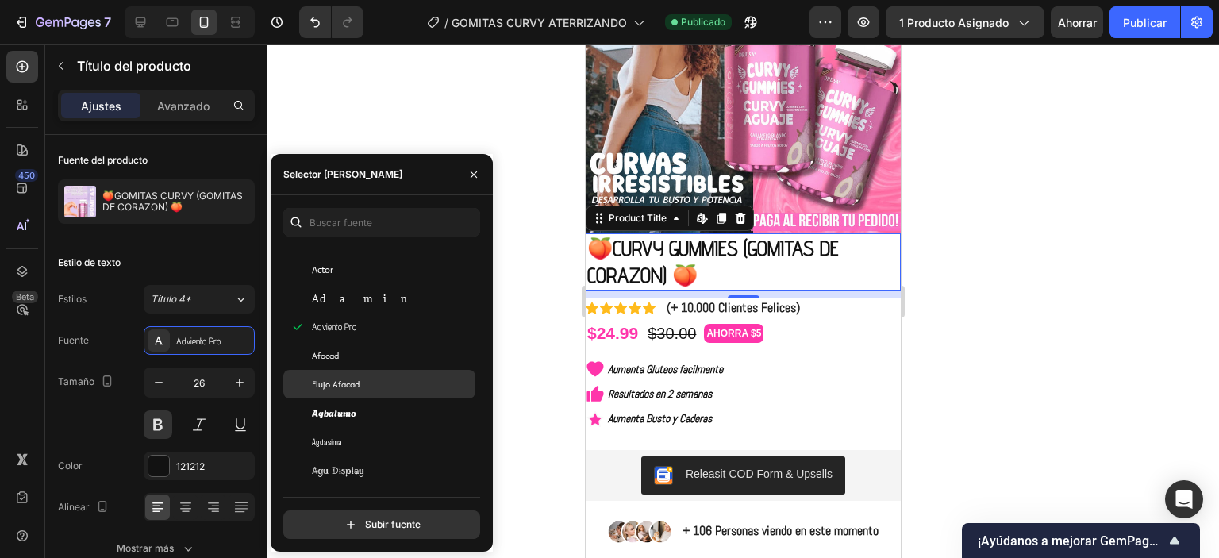
scroll to position [476, 0]
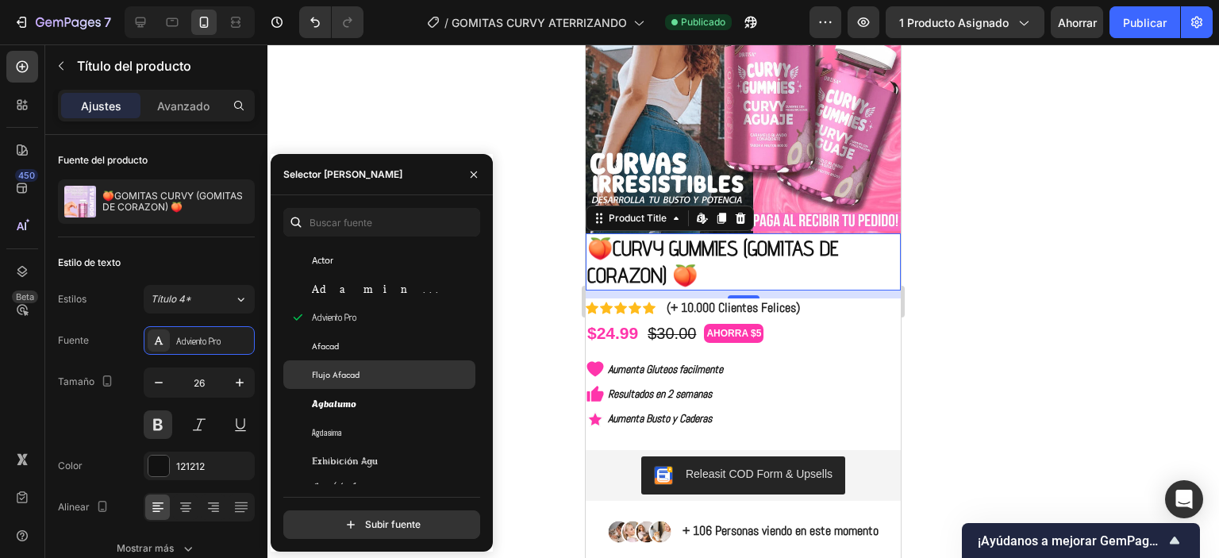
click at [365, 371] on div "Flujo Afacad" at bounding box center [392, 374] width 160 height 14
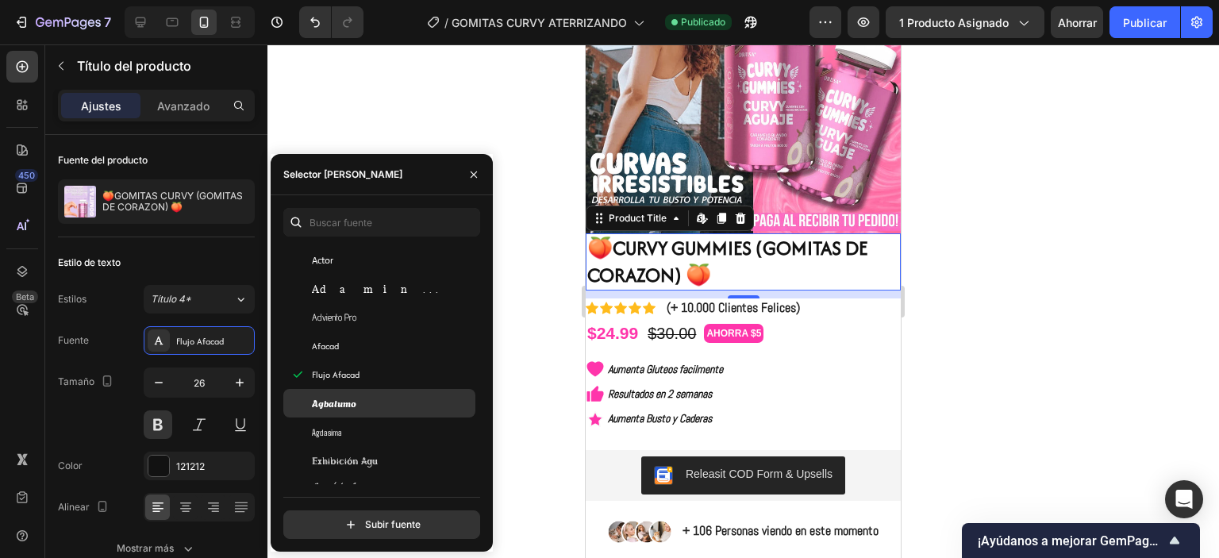
click at [366, 404] on div "Agbalumo" at bounding box center [392, 403] width 160 height 14
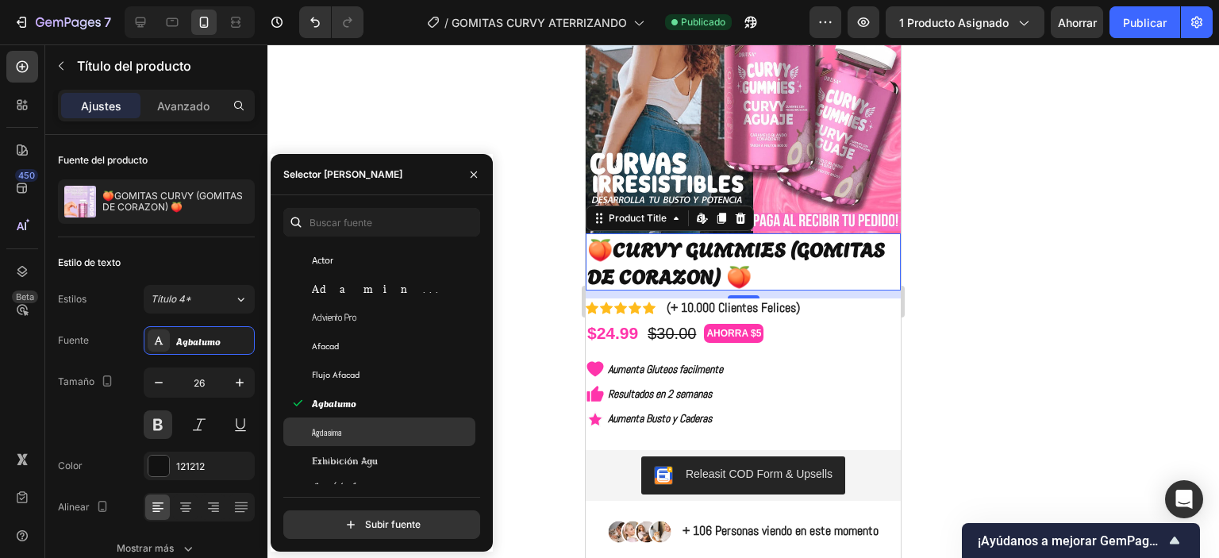
click at [366, 432] on div "Agdasima" at bounding box center [392, 432] width 160 height 14
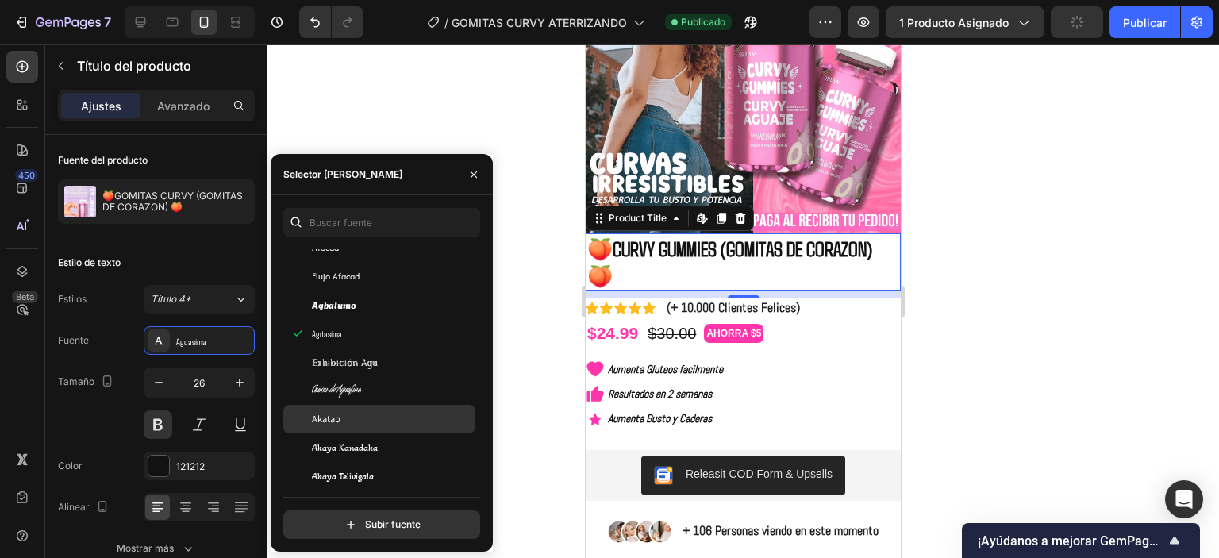
scroll to position [635, 0]
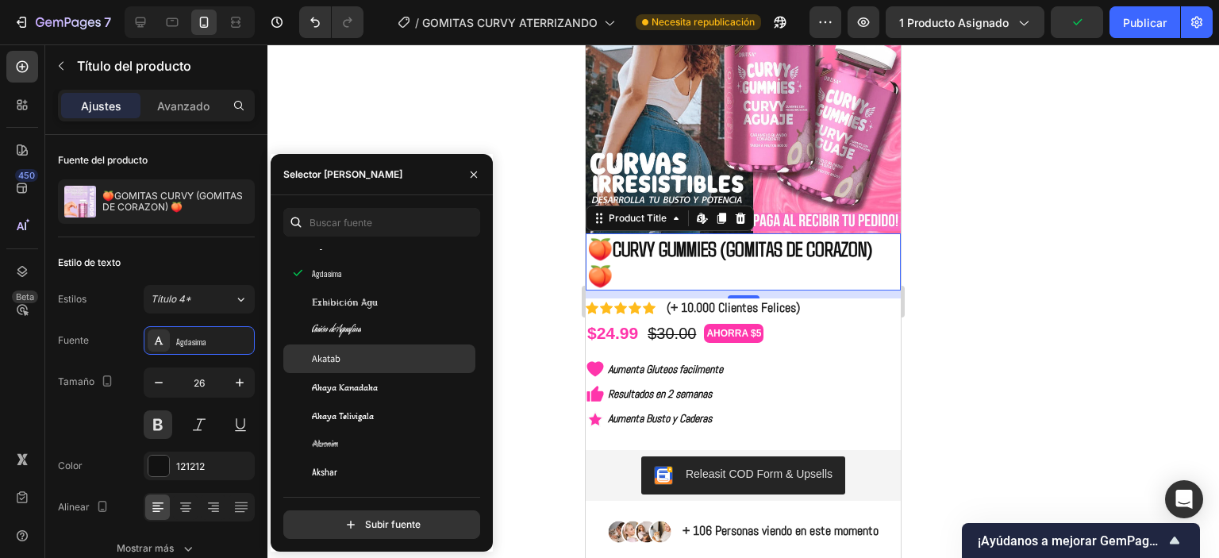
click at [373, 352] on div "Akatab" at bounding box center [379, 358] width 192 height 29
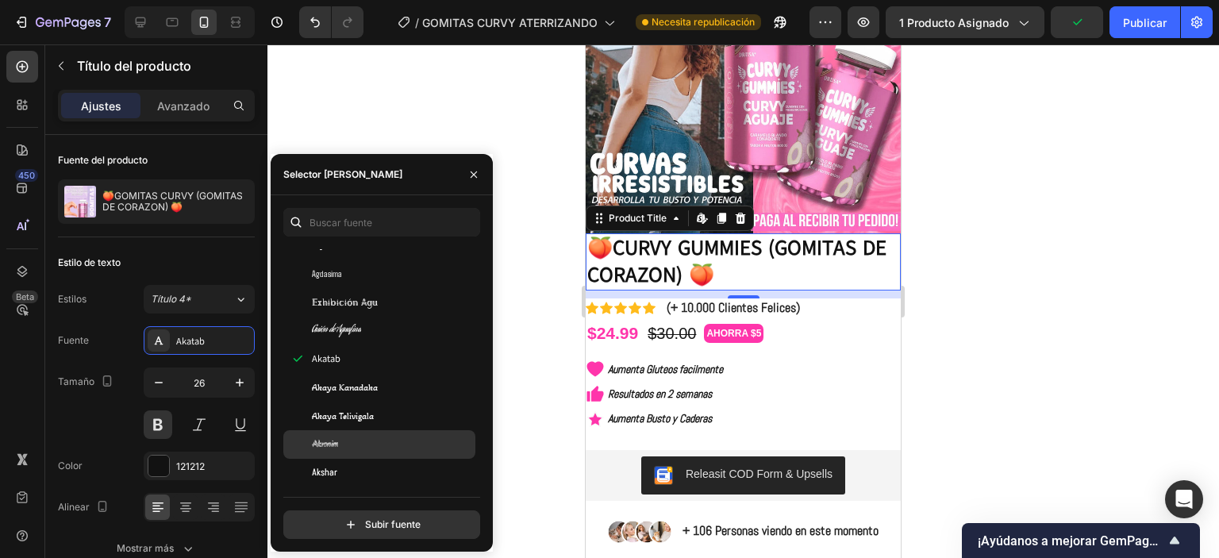
drag, startPoint x: 383, startPoint y: 423, endPoint x: 381, endPoint y: 432, distance: 8.9
click at [383, 422] on div "Akaya Telivigala" at bounding box center [379, 416] width 192 height 29
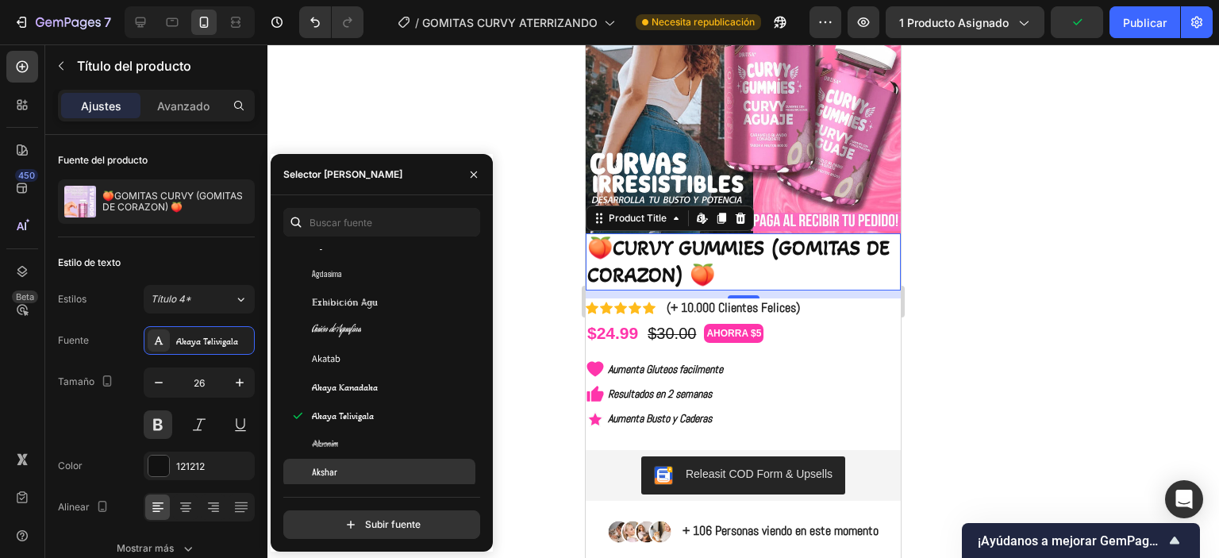
click at [381, 464] on div "Akshar" at bounding box center [379, 473] width 192 height 29
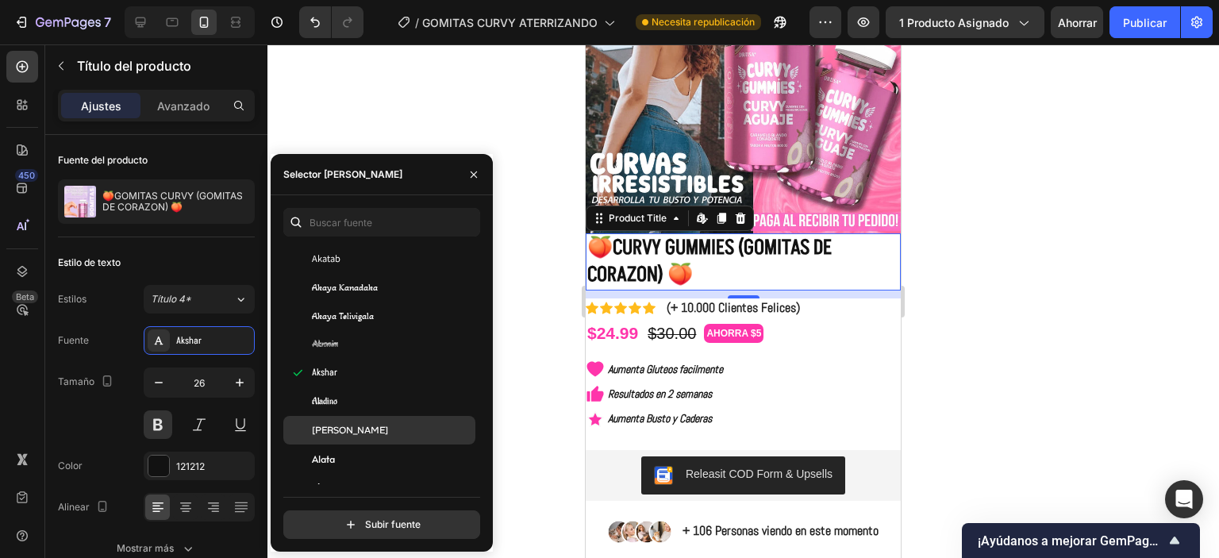
scroll to position [794, 0]
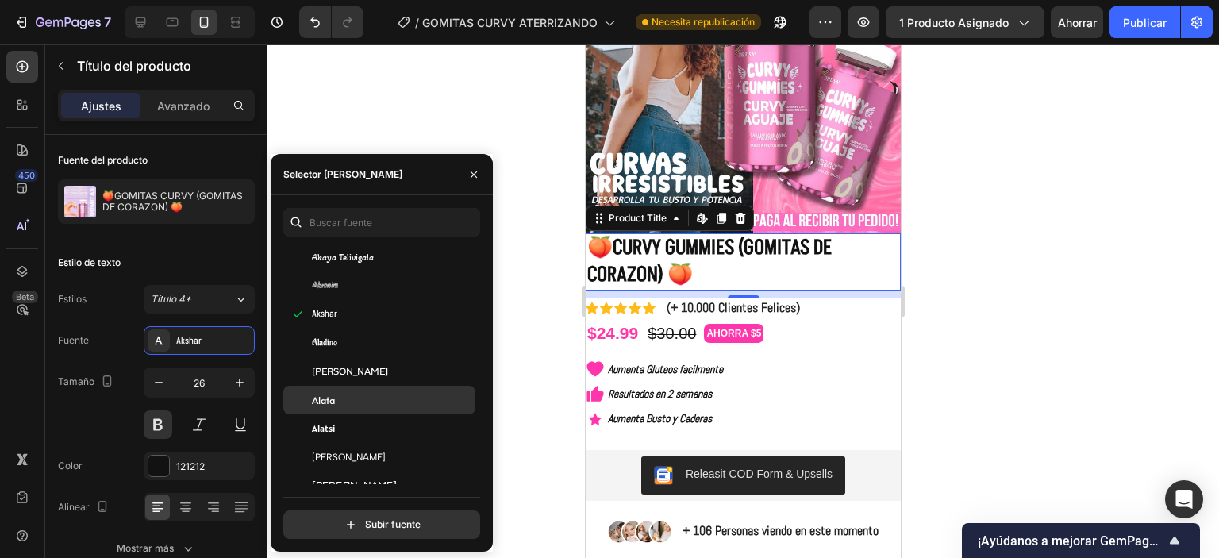
click at [369, 410] on div "Alata" at bounding box center [379, 400] width 192 height 29
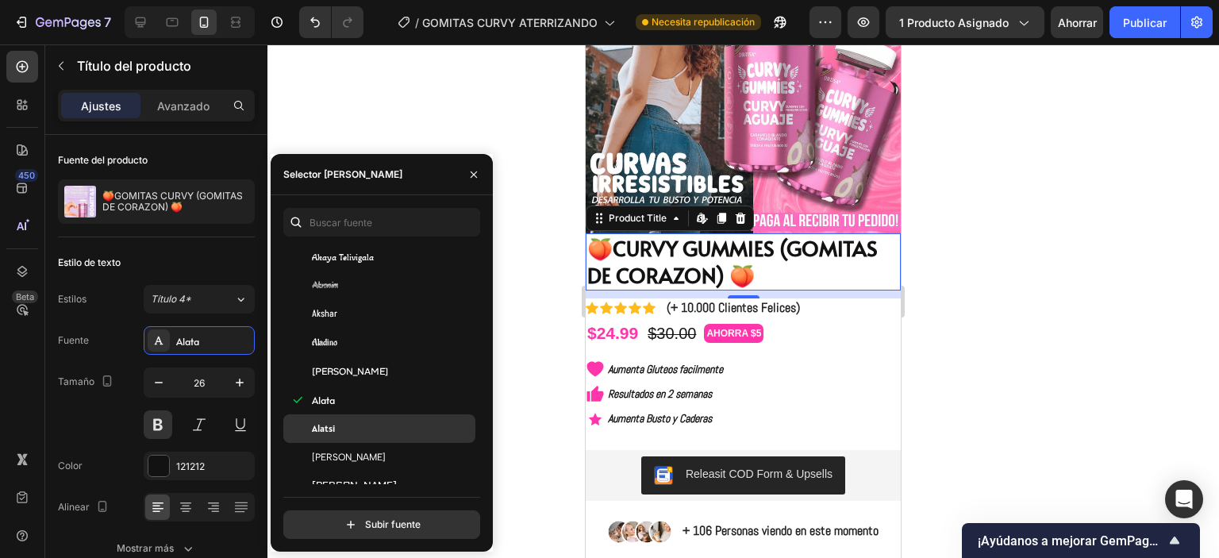
click at [360, 436] on div "Alatsi" at bounding box center [379, 428] width 192 height 29
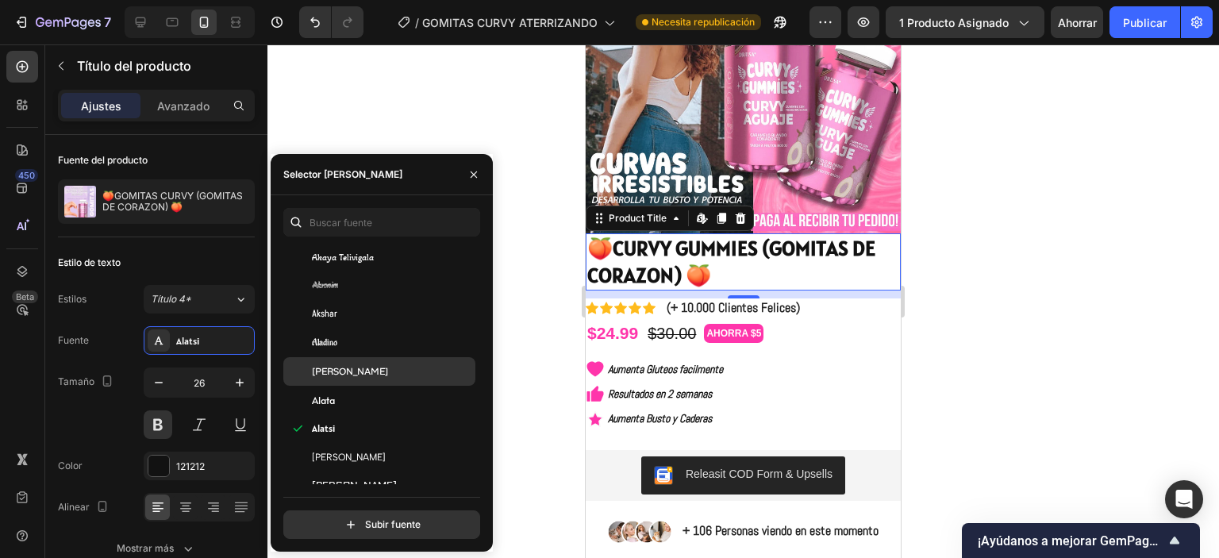
click at [351, 380] on div "Alan Sans" at bounding box center [379, 371] width 192 height 29
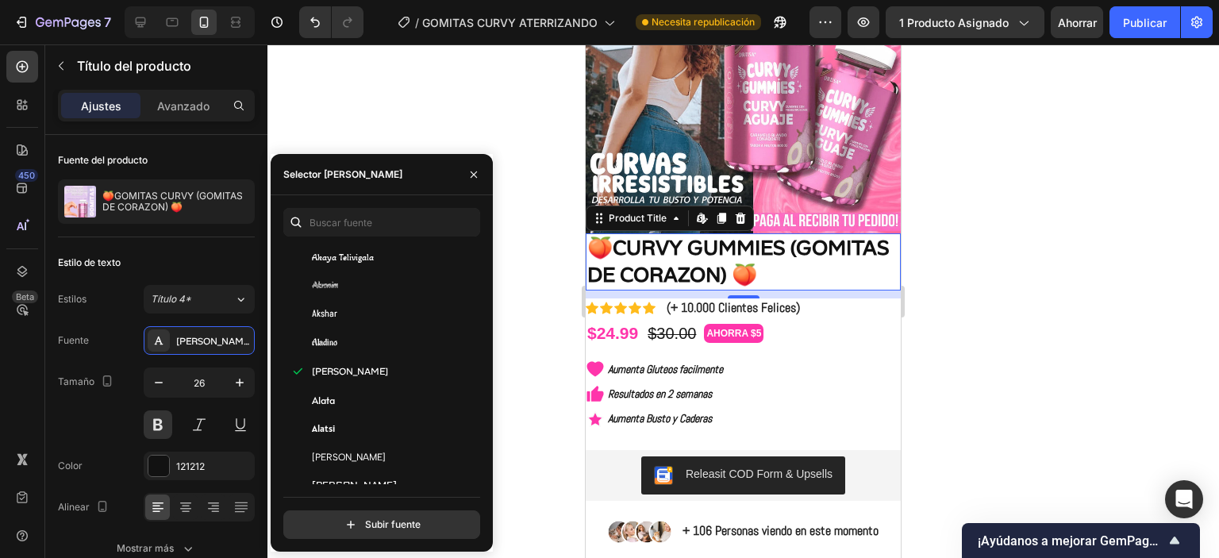
scroll to position [952, 0]
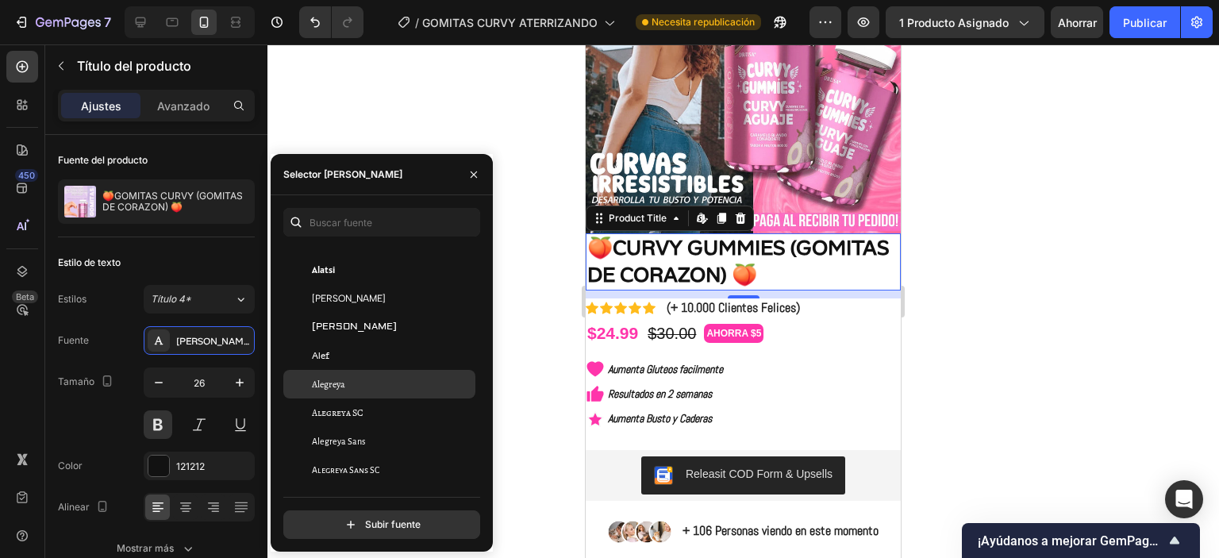
click at [349, 379] on div "Alegreya" at bounding box center [392, 384] width 160 height 14
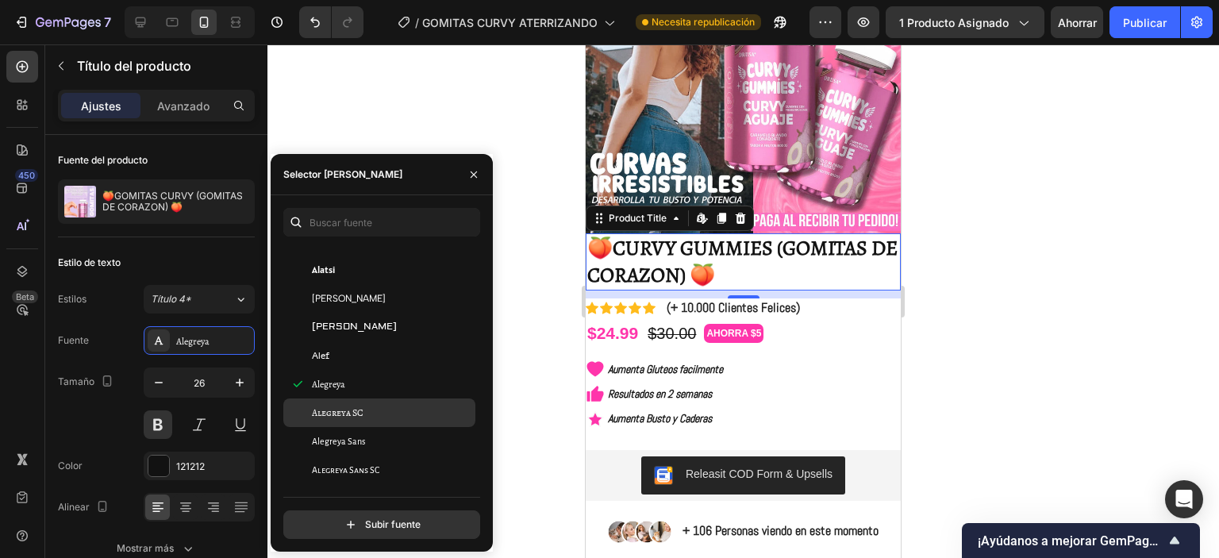
click at [360, 415] on font "Alegreya SC" at bounding box center [338, 412] width 52 height 13
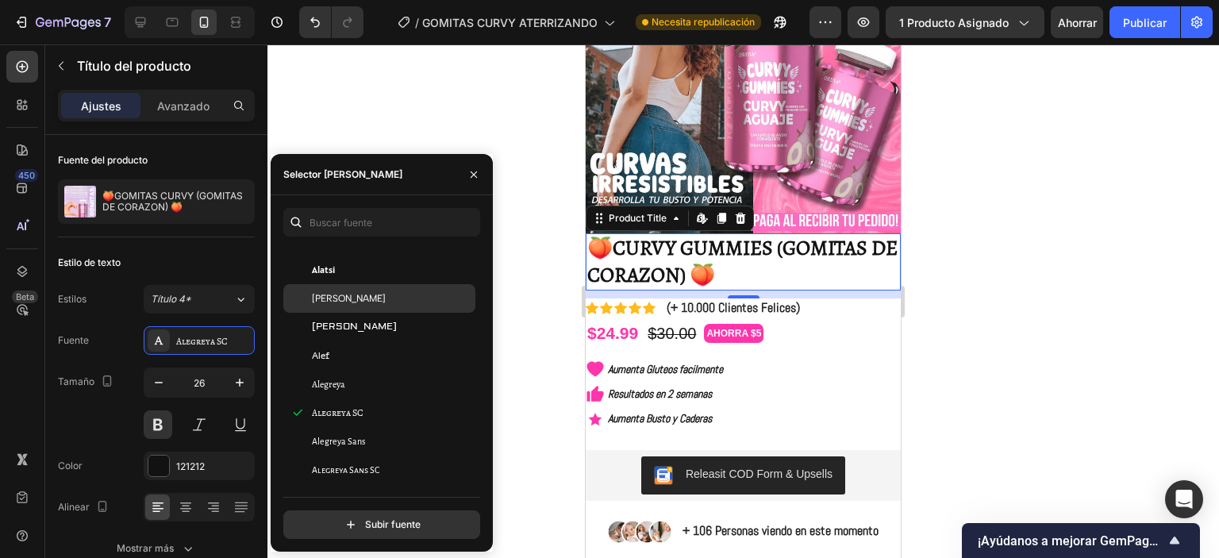
click at [333, 306] on div "Albert Sans" at bounding box center [379, 298] width 192 height 29
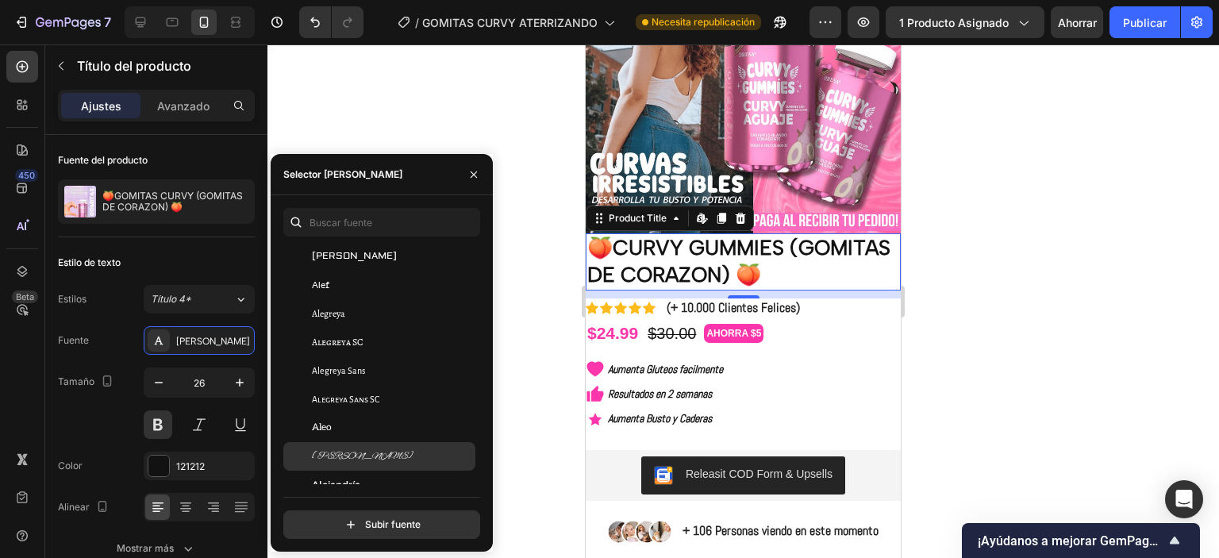
scroll to position [1111, 0]
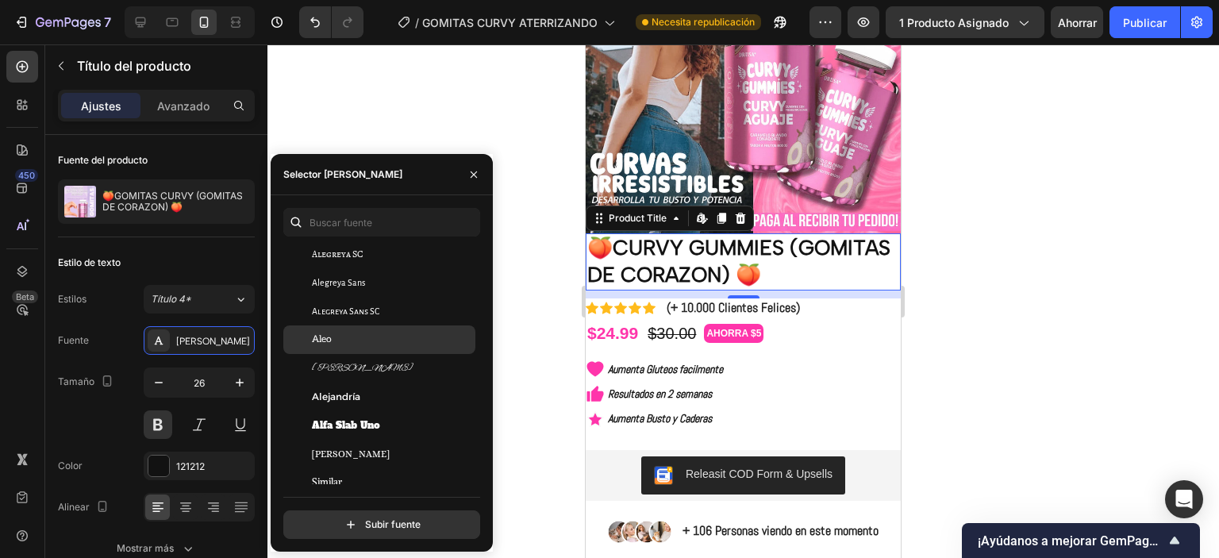
click at [351, 342] on div "Aleo" at bounding box center [392, 340] width 160 height 14
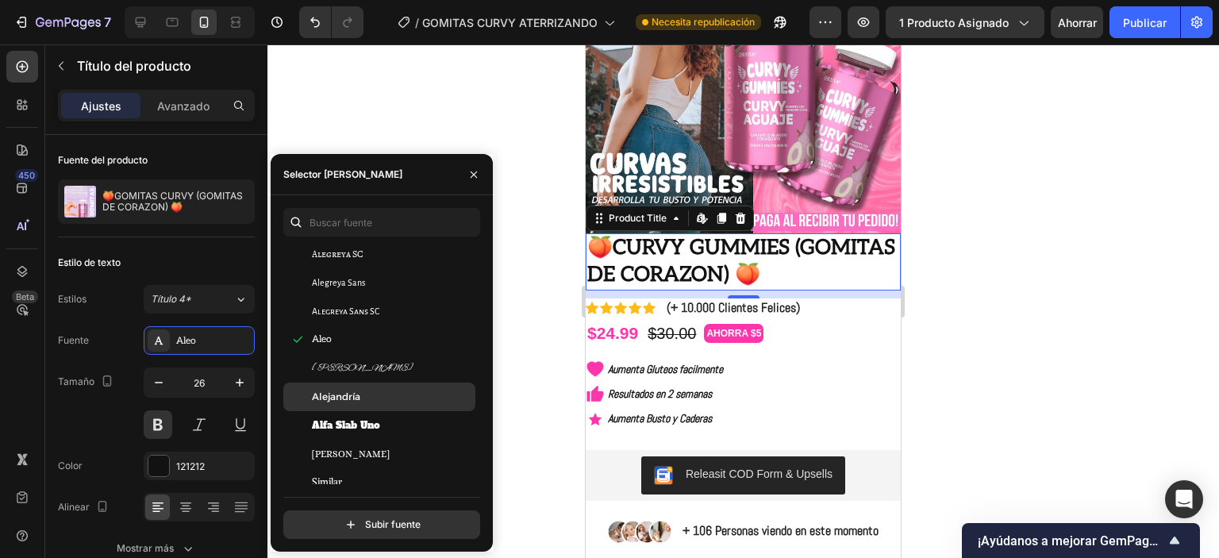
click at [364, 394] on div "Alejandría" at bounding box center [392, 397] width 160 height 14
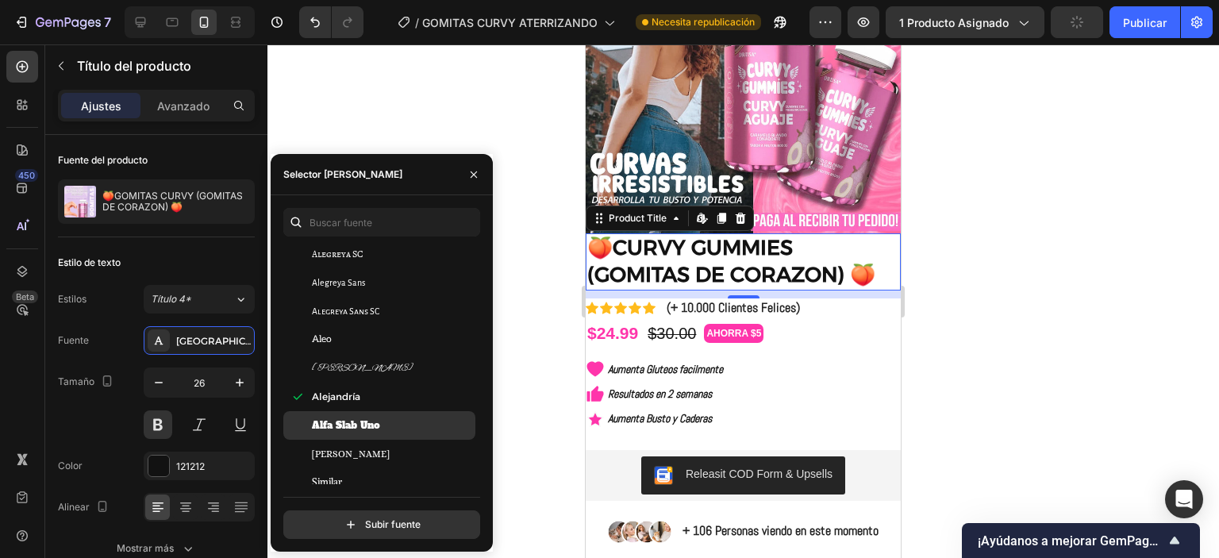
click at [362, 425] on font "Alfa Slab Uno" at bounding box center [346, 425] width 68 height 13
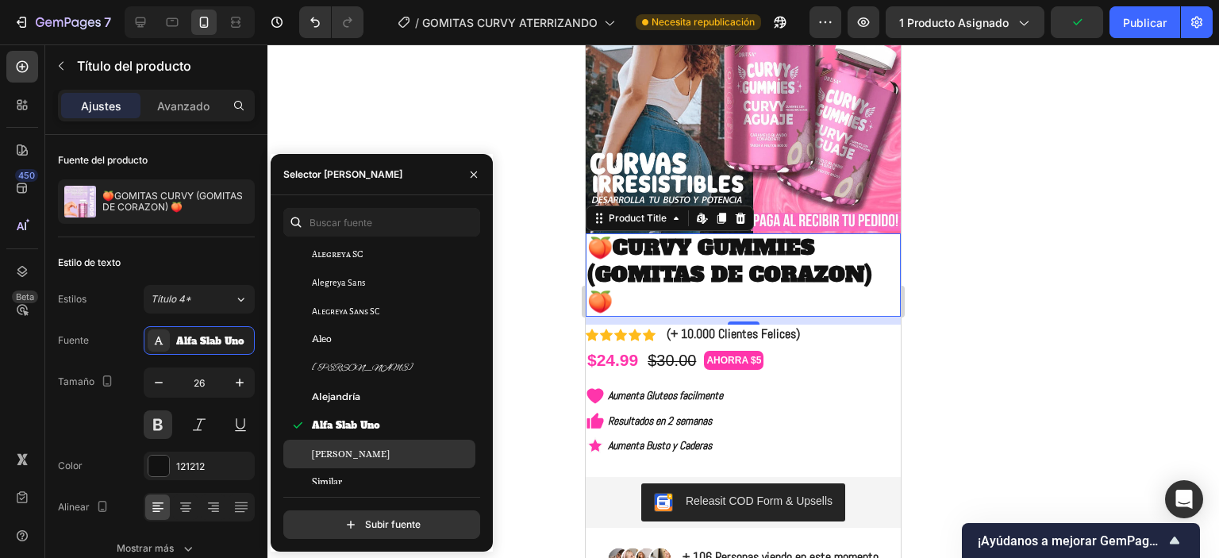
click at [366, 448] on div "Alicia" at bounding box center [392, 454] width 160 height 14
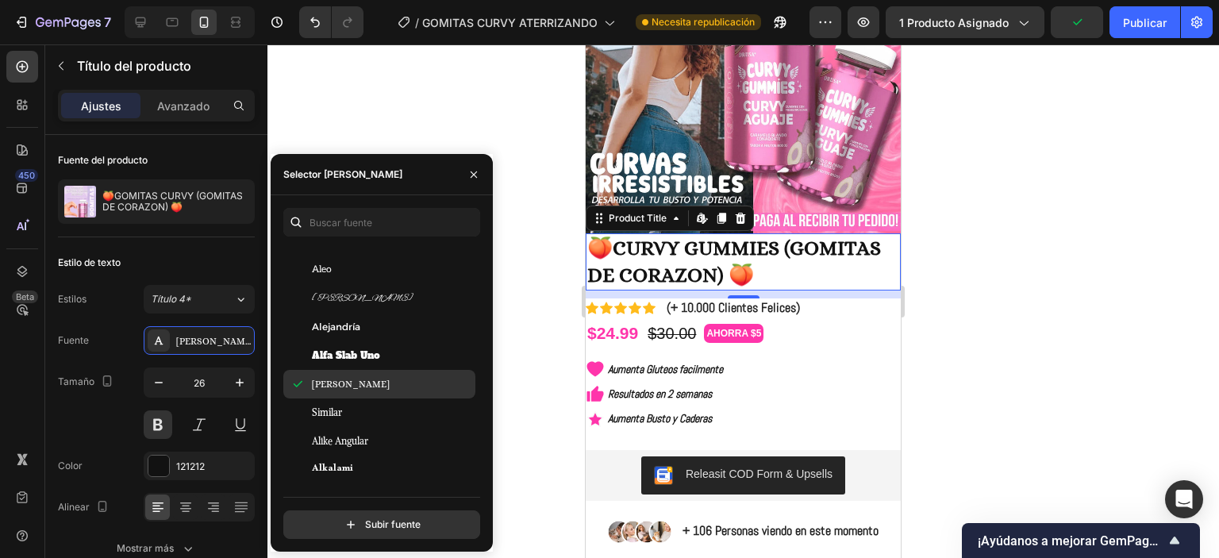
scroll to position [1191, 0]
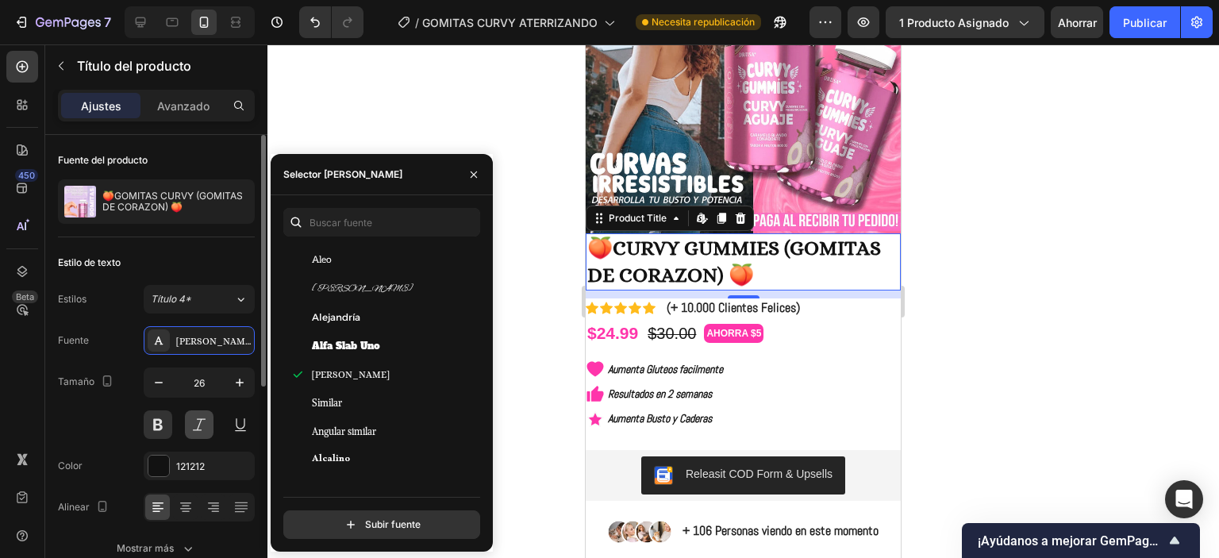
drag, startPoint x: 161, startPoint y: 429, endPoint x: 197, endPoint y: 423, distance: 36.1
click at [162, 429] on button at bounding box center [158, 424] width 29 height 29
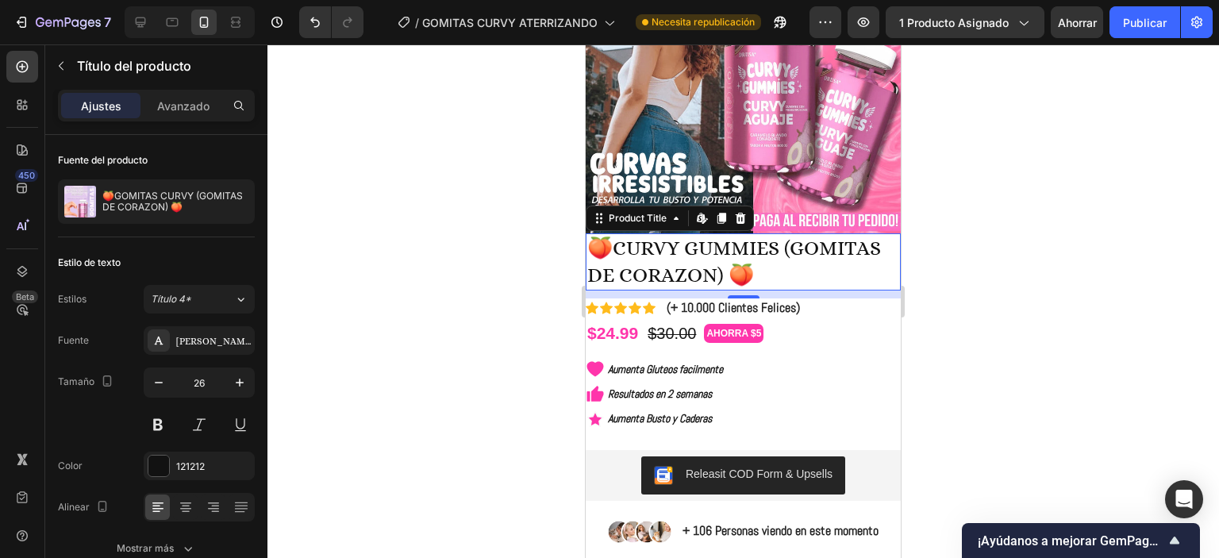
click at [699, 247] on h1 "🍑CURVY GUMMIES (GOMITAS DE CORAZON) 🍑" at bounding box center [743, 261] width 315 height 57
click at [206, 362] on div "Fuente Alicia Tamaño 26 Color 121212 Alinear Mostrar más" at bounding box center [156, 444] width 197 height 237
click at [206, 348] on div "Alicia" at bounding box center [199, 340] width 111 height 29
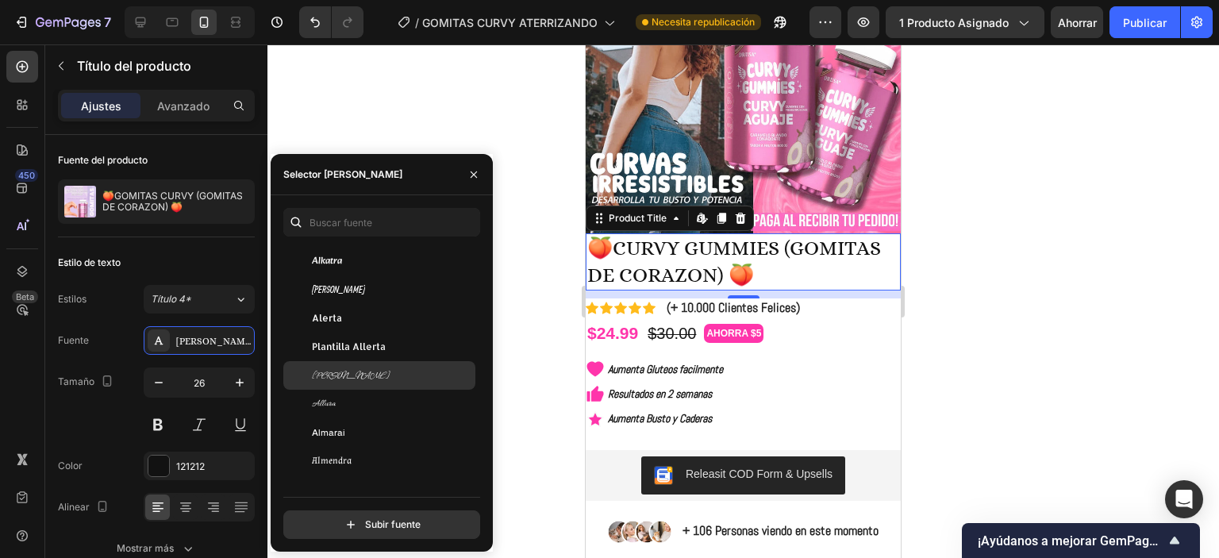
scroll to position [1429, 0]
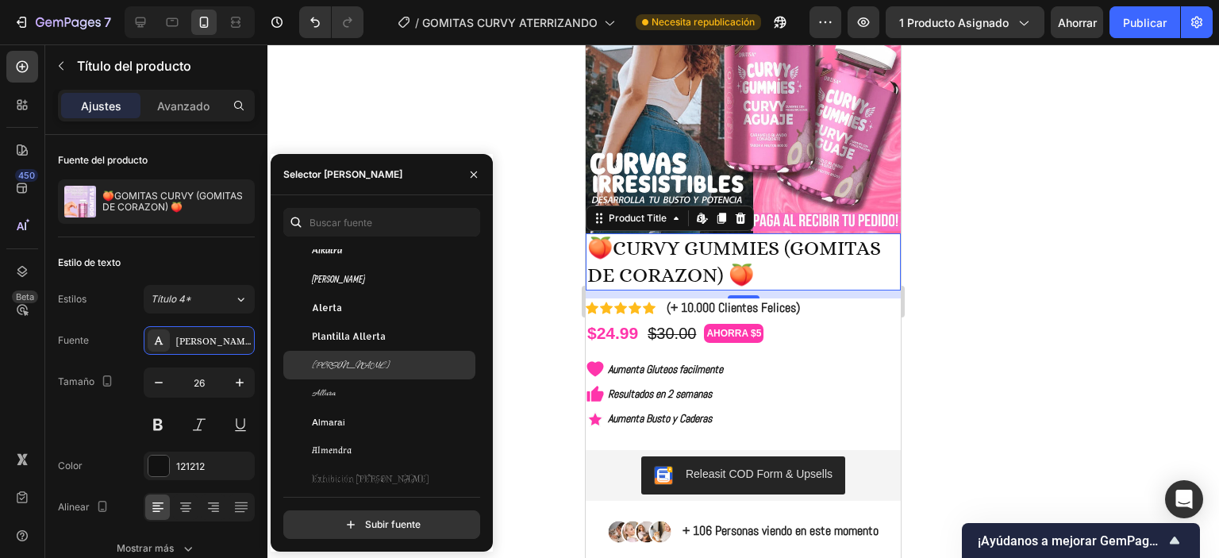
click at [346, 355] on div "Allison" at bounding box center [379, 365] width 192 height 29
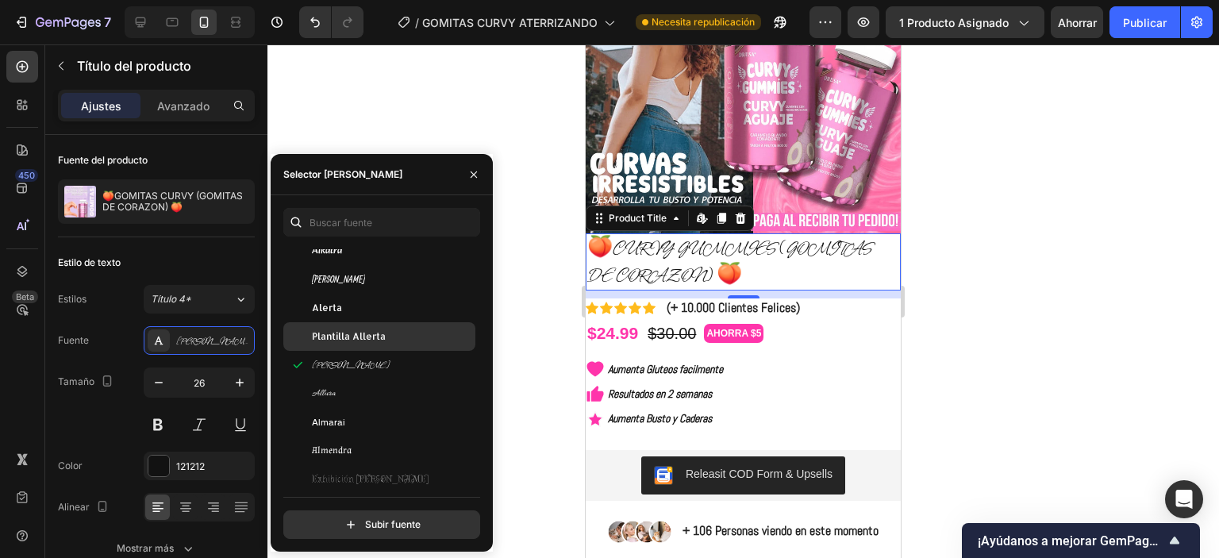
click at [346, 341] on font "Plantilla Allerta" at bounding box center [349, 336] width 74 height 12
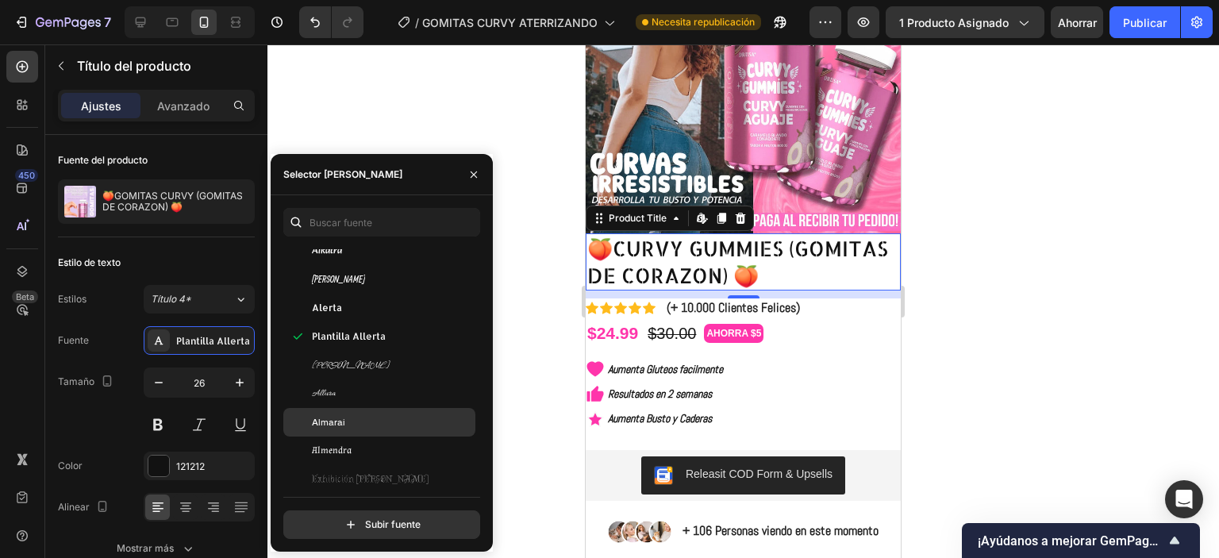
click at [349, 418] on div "Almarai" at bounding box center [392, 422] width 160 height 14
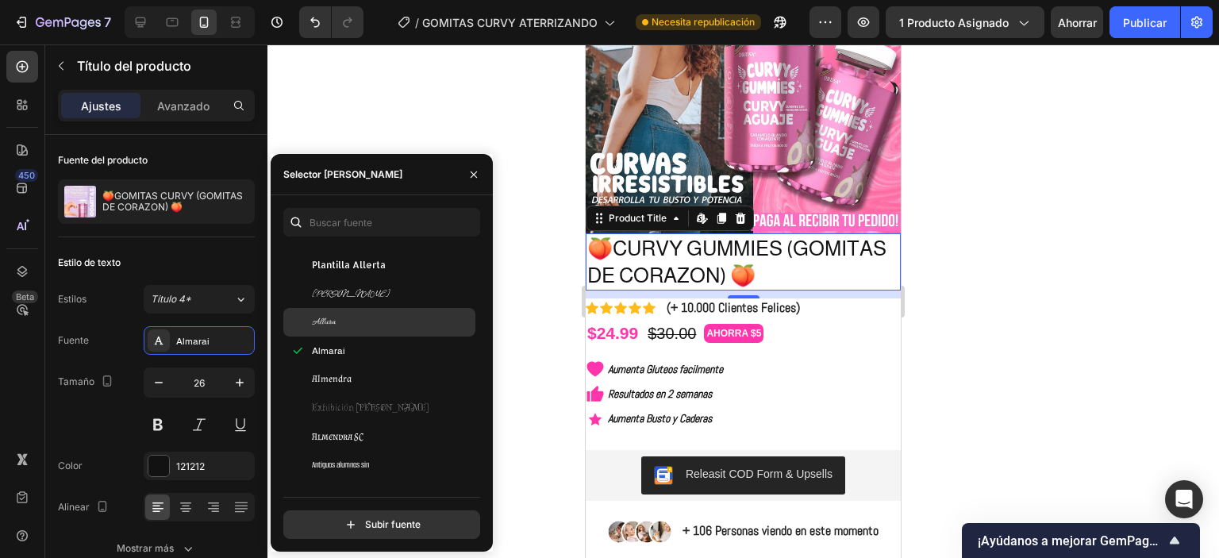
scroll to position [1587, 0]
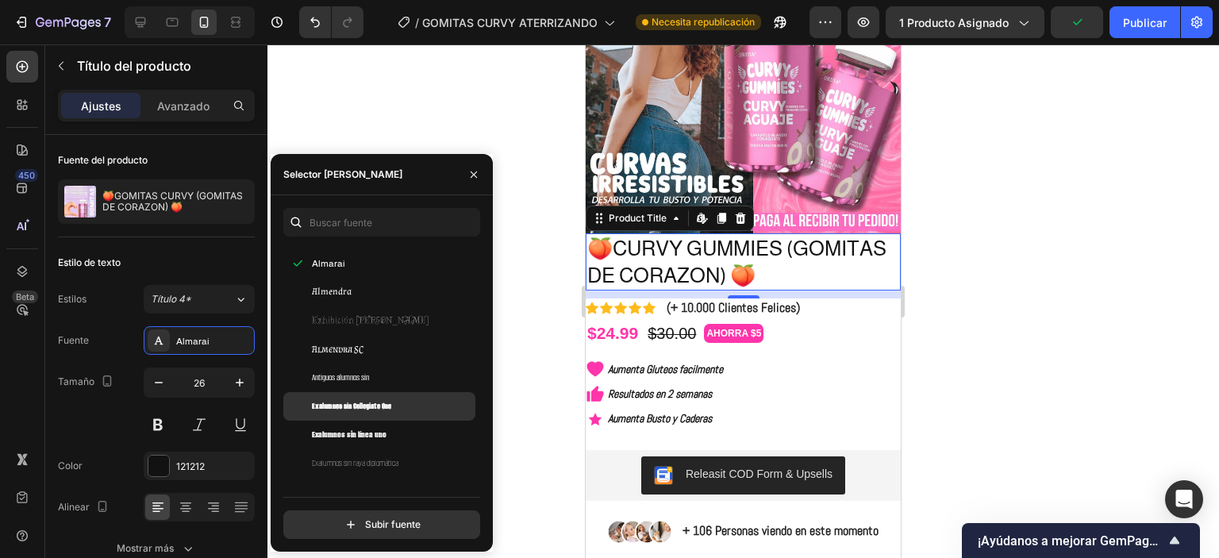
click at [370, 415] on div "Exalumnos sin Collegiate One" at bounding box center [379, 406] width 192 height 29
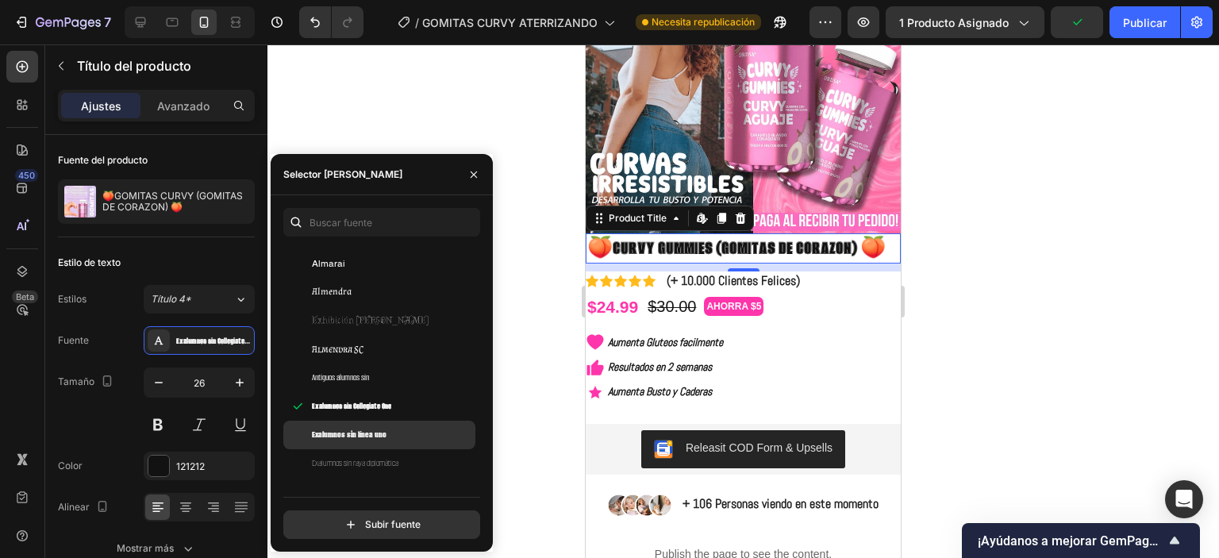
click at [365, 448] on div "Exalumnos sin línea uno" at bounding box center [379, 435] width 192 height 29
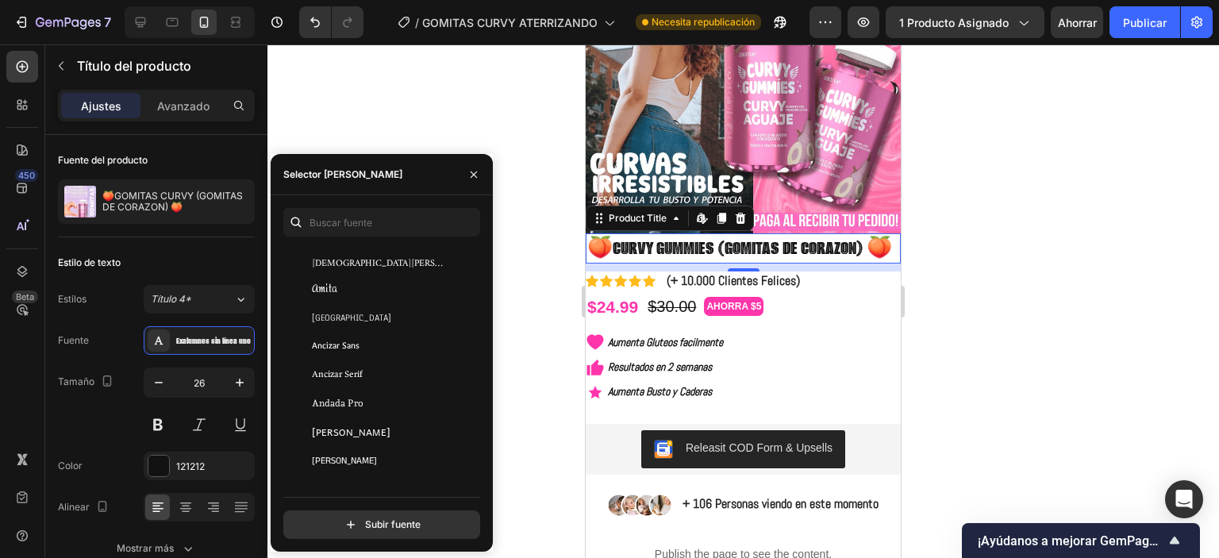
scroll to position [2064, 0]
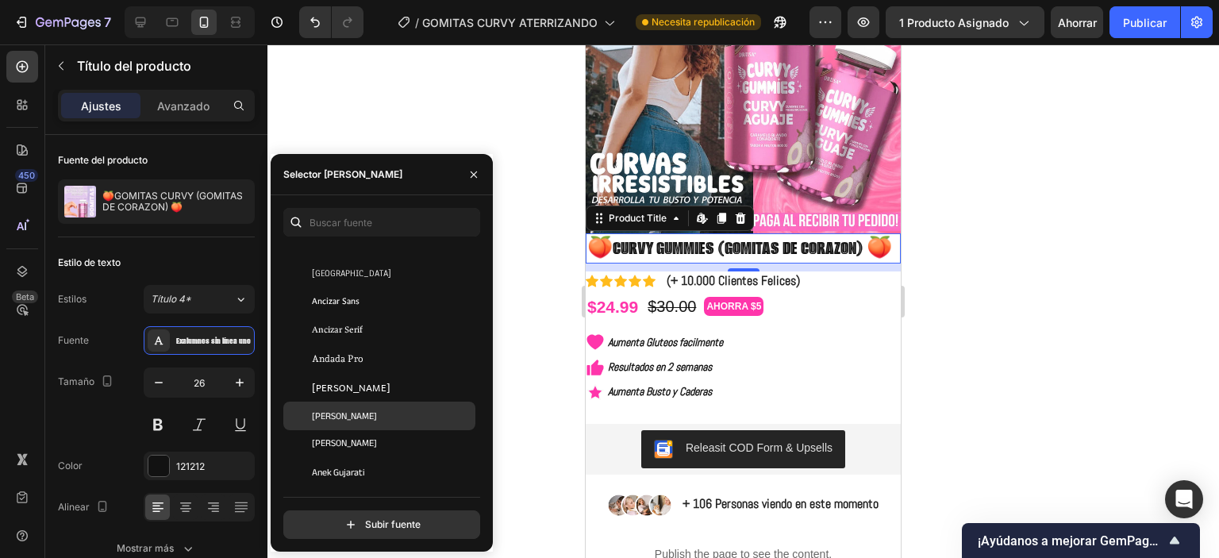
click at [360, 396] on div "Andika" at bounding box center [379, 387] width 192 height 29
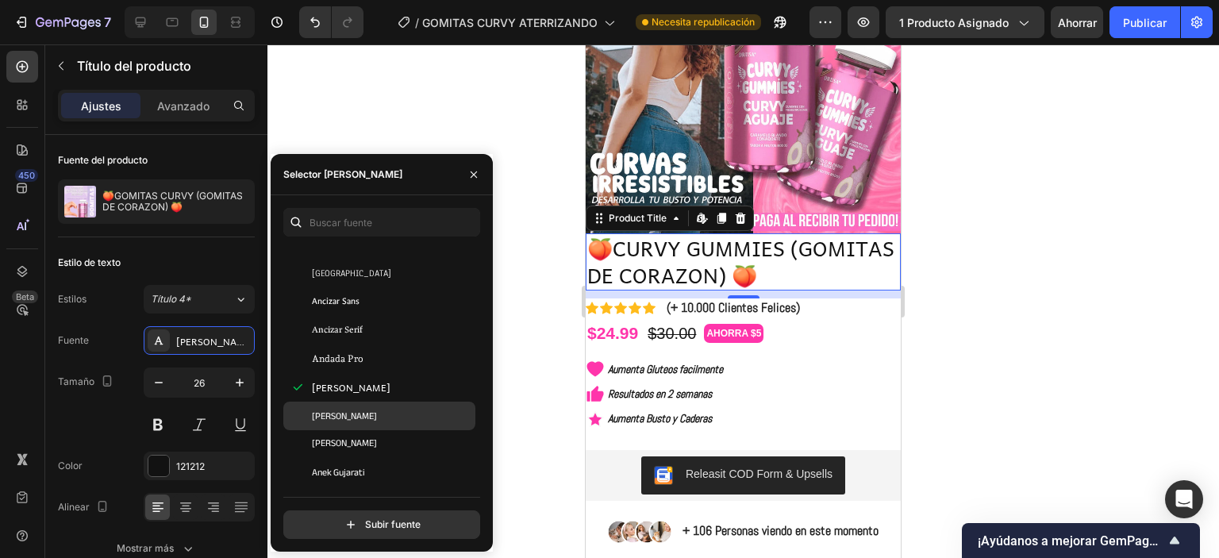
click at [360, 420] on font "Anek Bangla" at bounding box center [344, 415] width 65 height 17
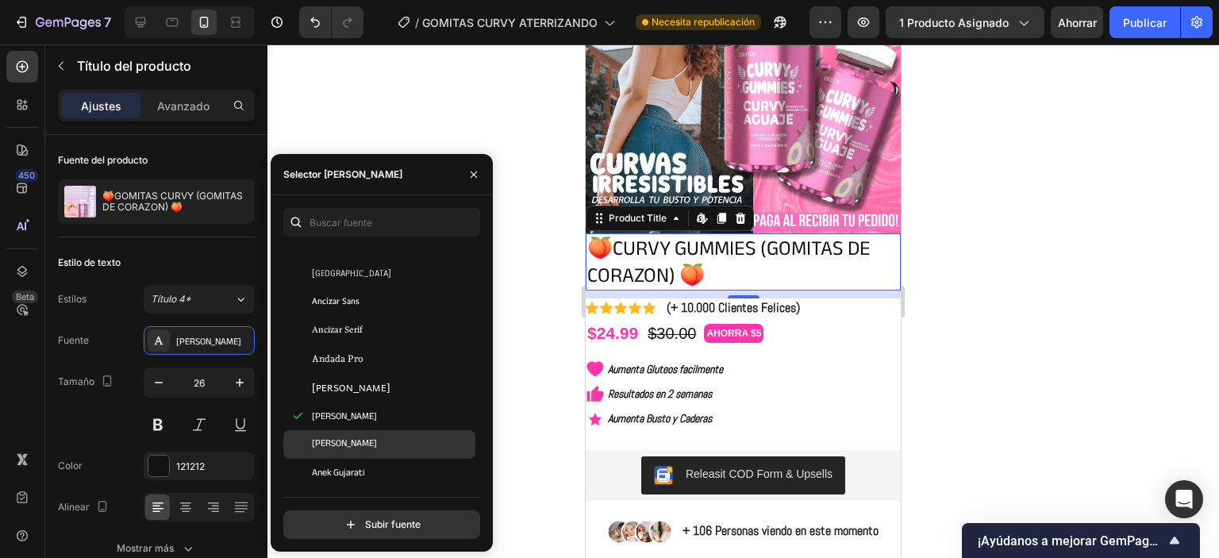
click at [361, 439] on font "Anek Devanagari" at bounding box center [344, 445] width 65 height 16
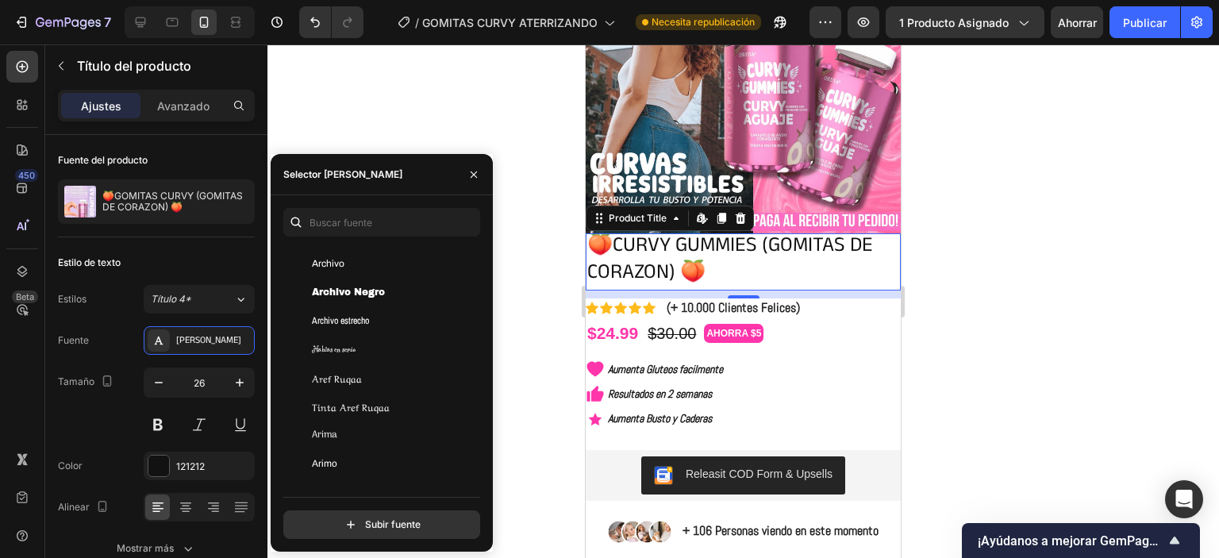
scroll to position [2857, 0]
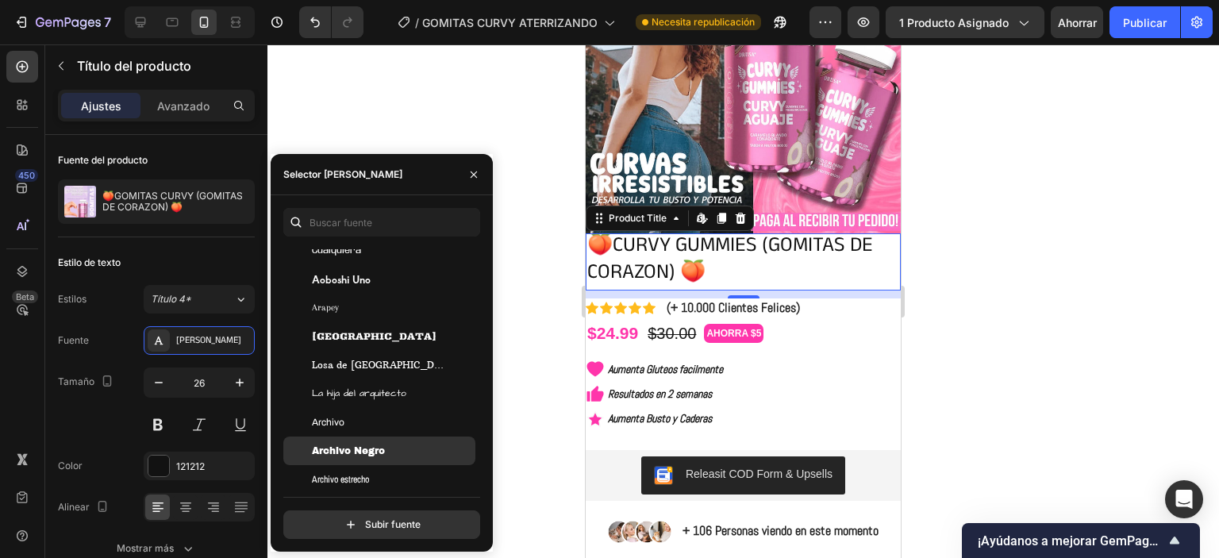
click at [371, 458] on div "Archivo Negro" at bounding box center [379, 451] width 192 height 29
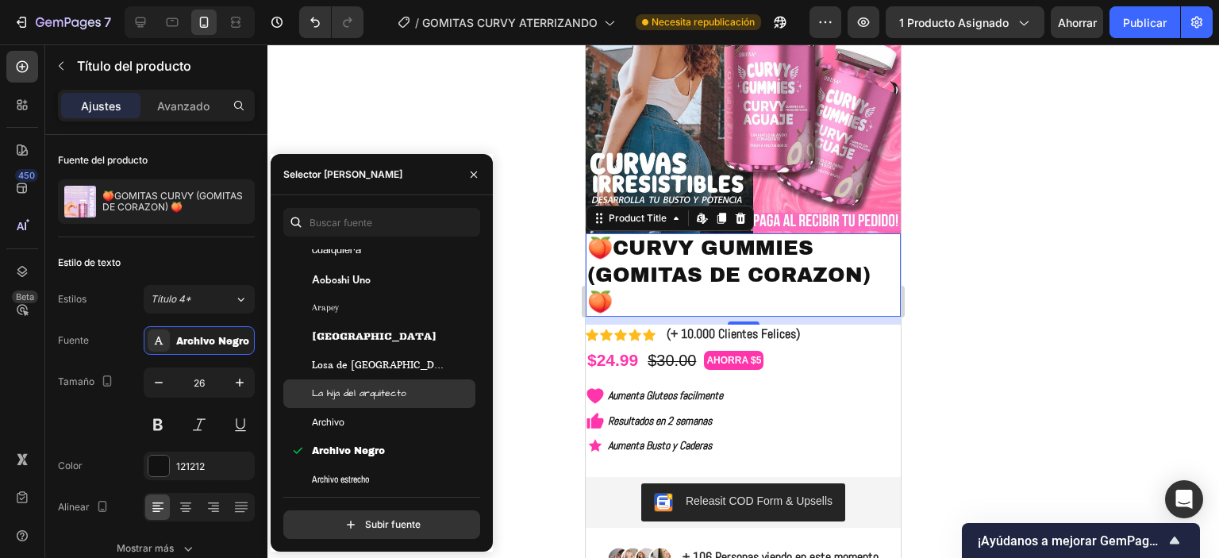
click at [357, 392] on font "La hija del arquitecto" at bounding box center [359, 393] width 94 height 13
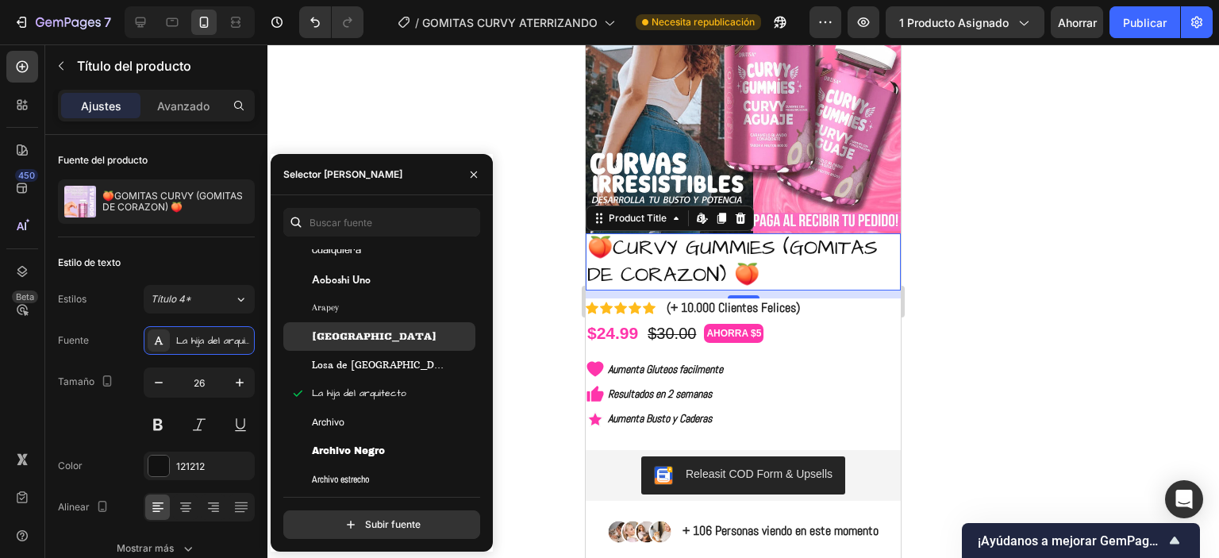
click at [348, 336] on font "Madroño" at bounding box center [374, 336] width 125 height 12
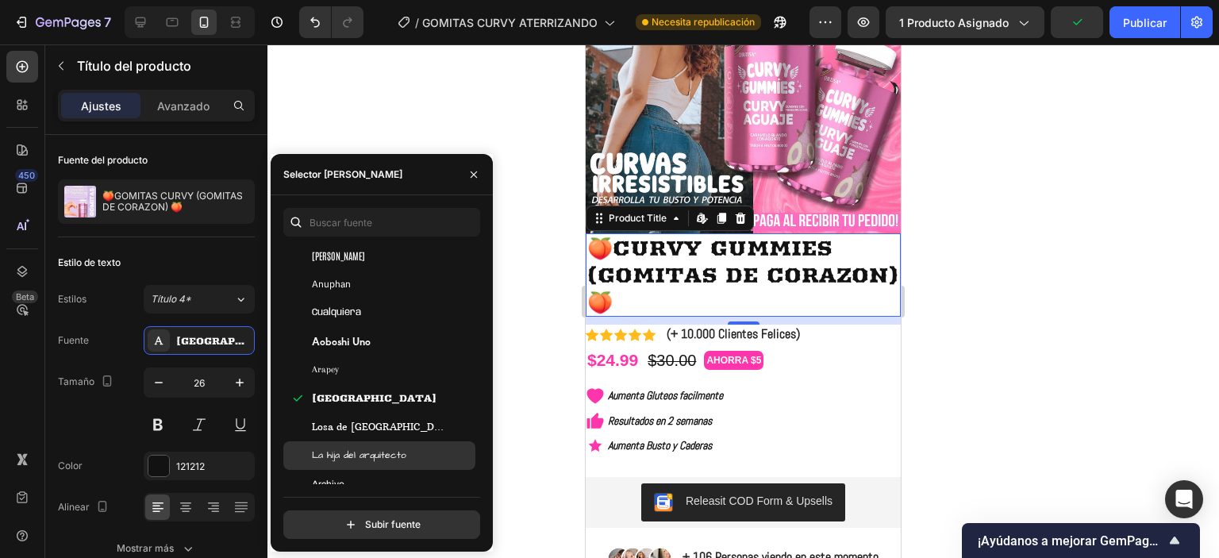
scroll to position [2778, 0]
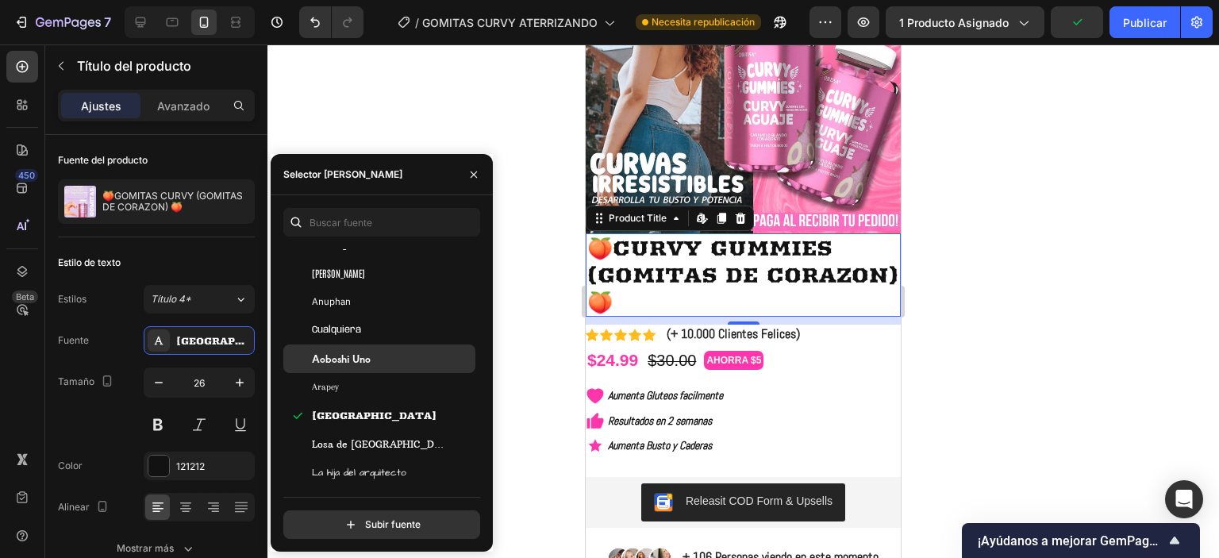
click at [343, 362] on font "Aoboshi Uno" at bounding box center [341, 358] width 59 height 13
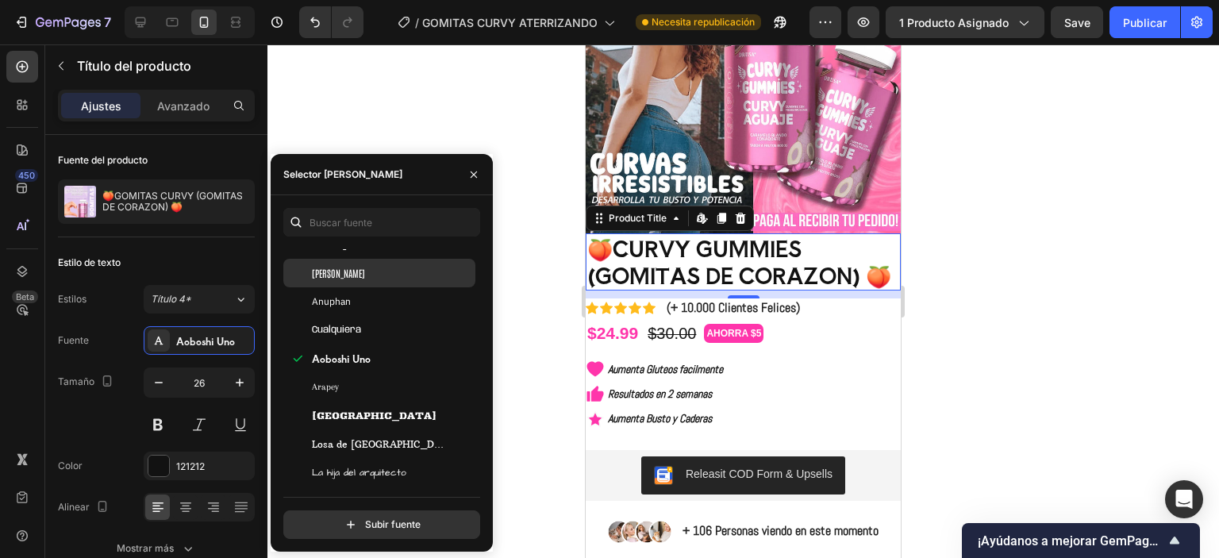
click at [330, 280] on div "Antonio" at bounding box center [379, 273] width 192 height 29
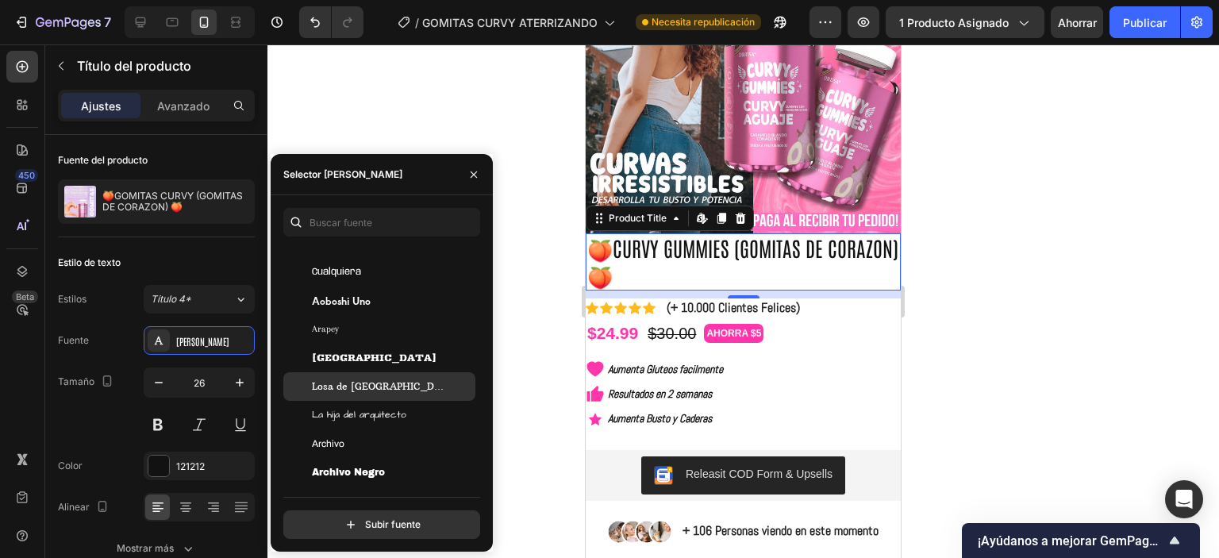
scroll to position [3334, 0]
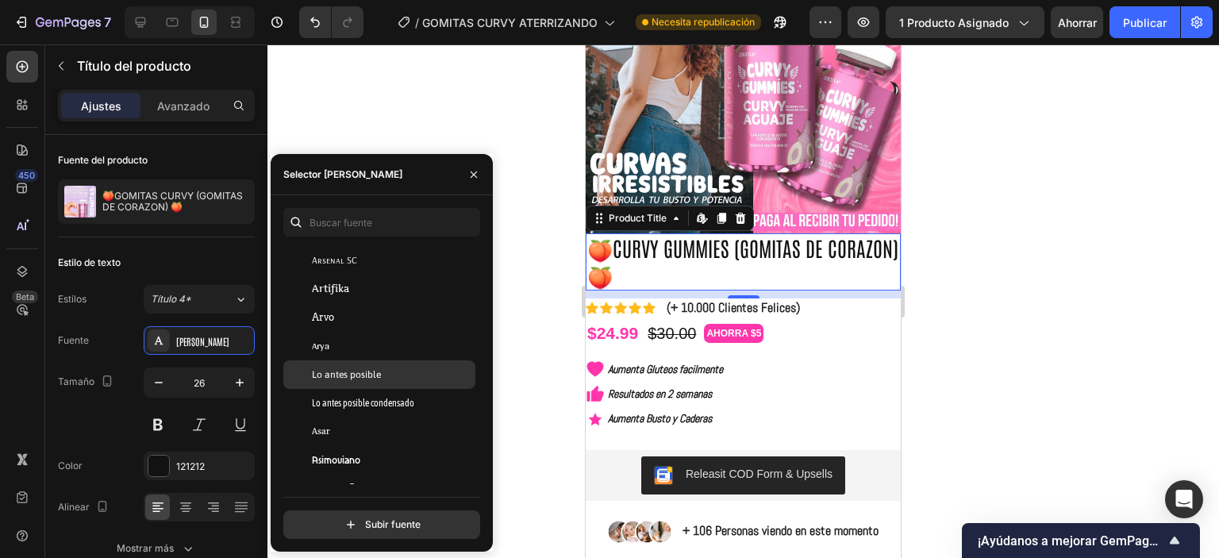
click at [360, 370] on font "Lo antes posible" at bounding box center [346, 374] width 69 height 11
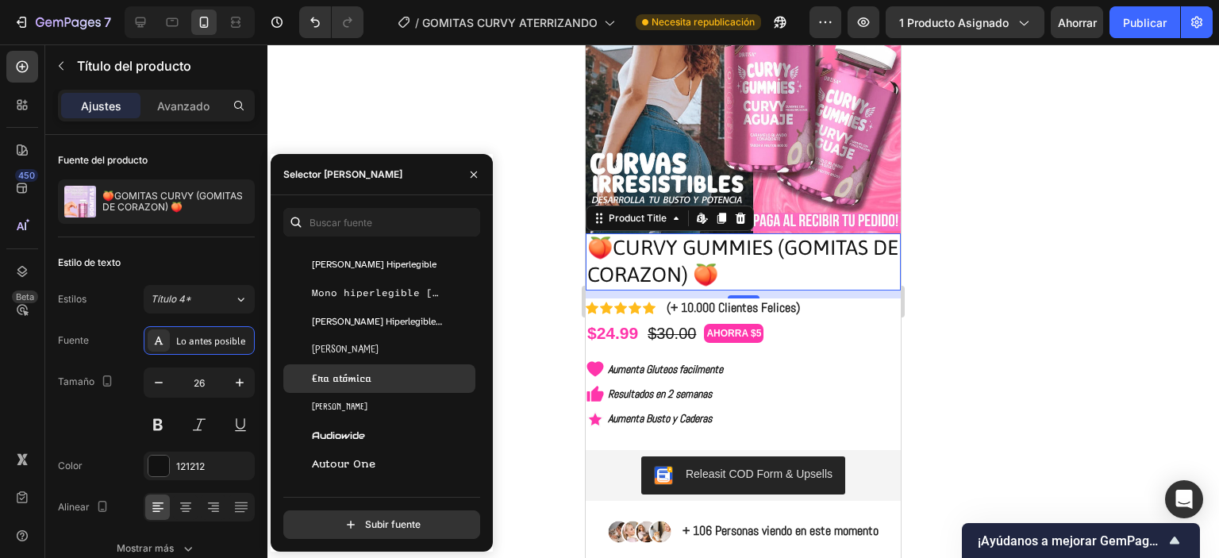
scroll to position [3730, 0]
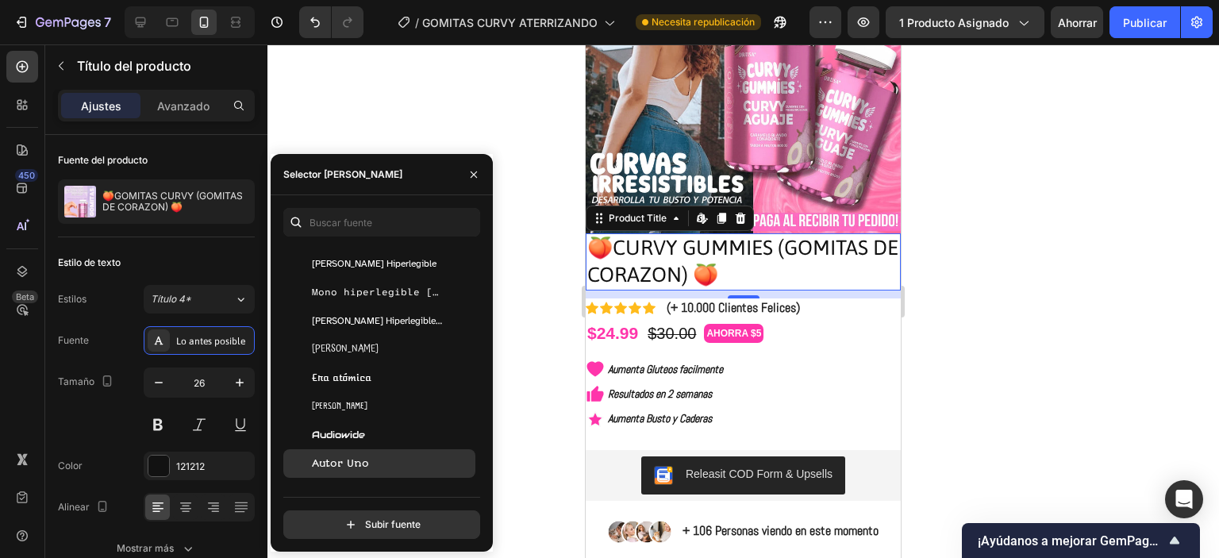
click at [361, 456] on div "Autor Uno" at bounding box center [379, 463] width 192 height 29
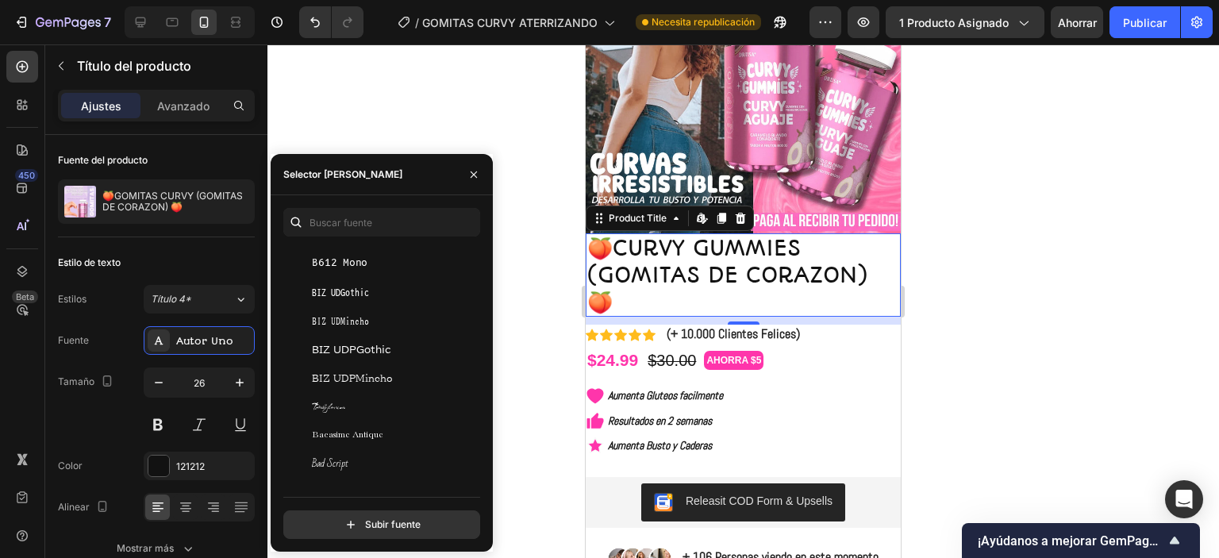
scroll to position [4365, 0]
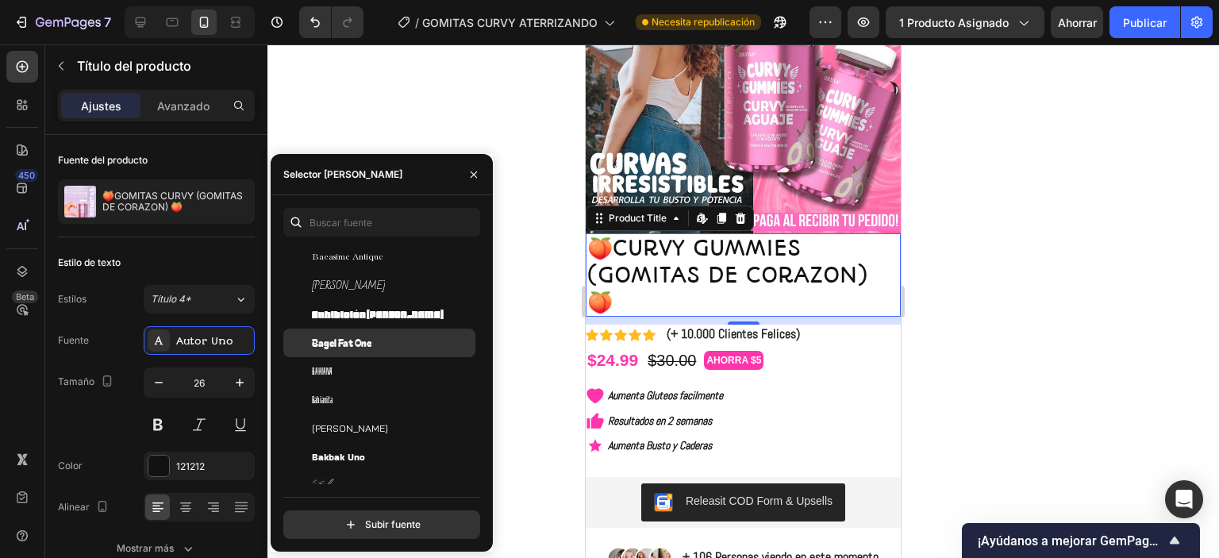
click at [360, 334] on div "Bagel Fat One" at bounding box center [379, 343] width 192 height 29
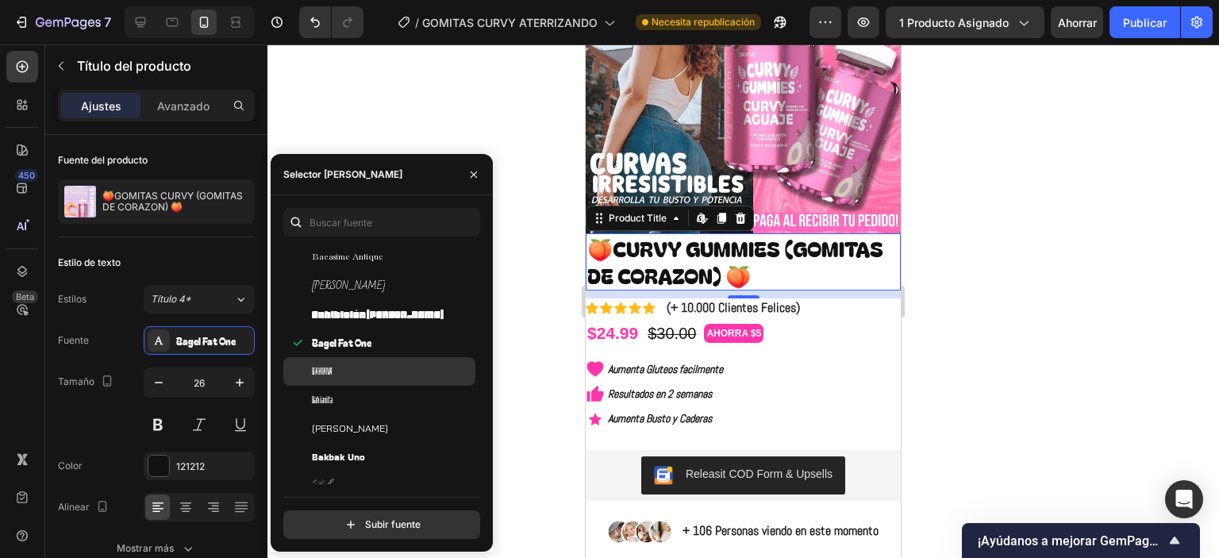
click at [372, 375] on div "Bahiana" at bounding box center [392, 371] width 160 height 14
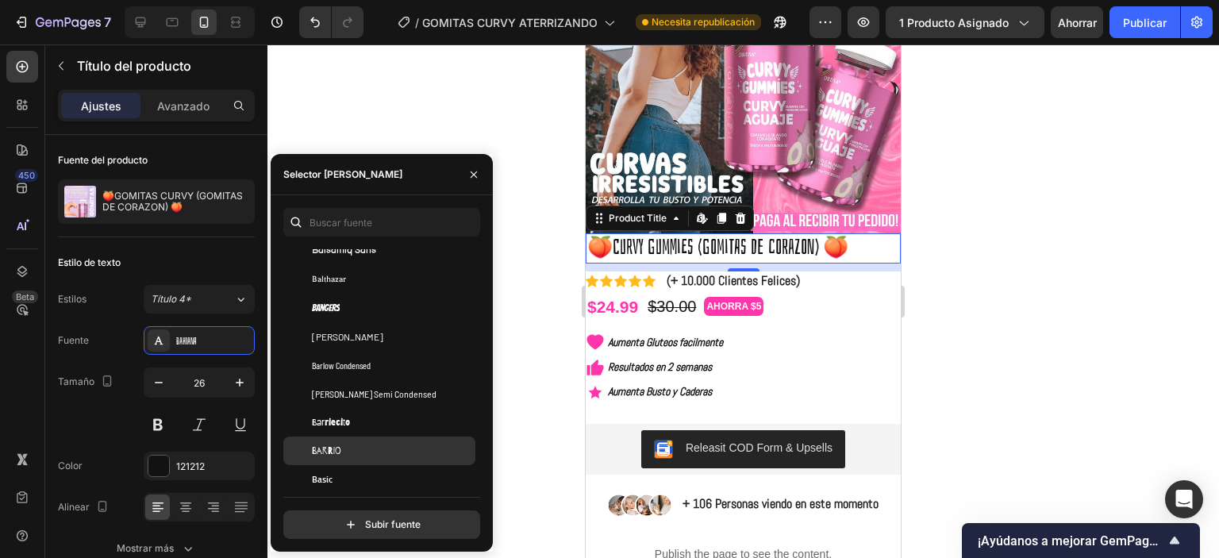
scroll to position [4921, 0]
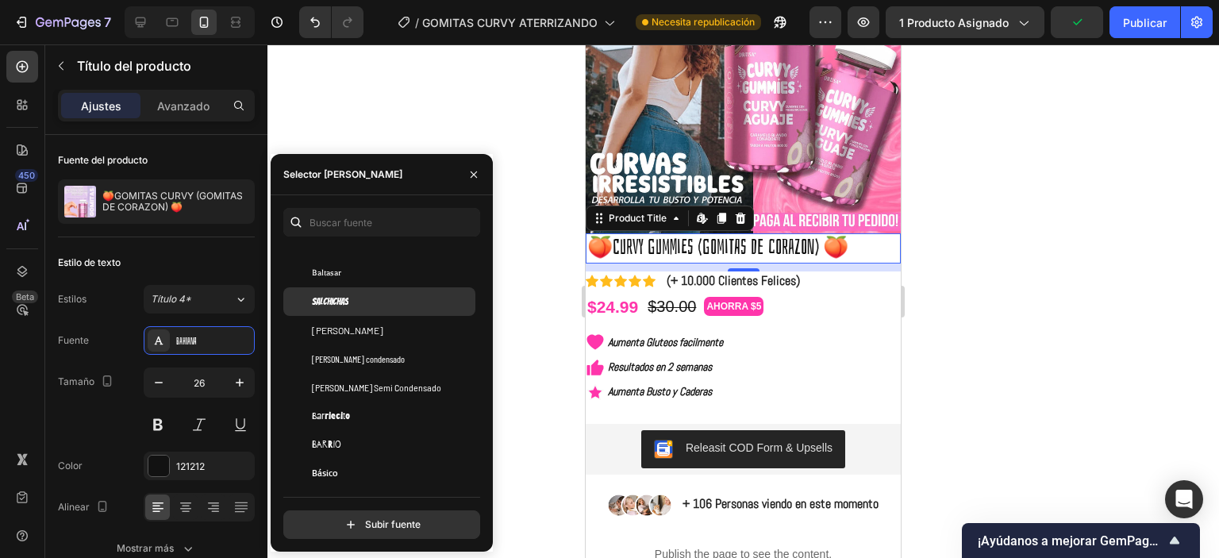
click at [333, 303] on font "Salchichas" at bounding box center [330, 301] width 37 height 10
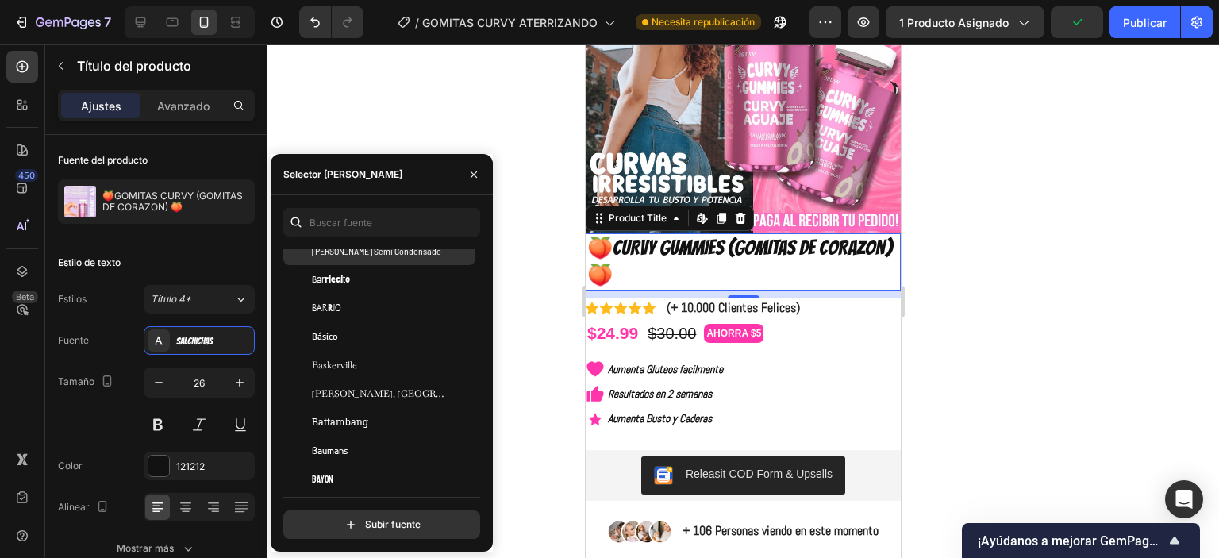
scroll to position [5159, 0]
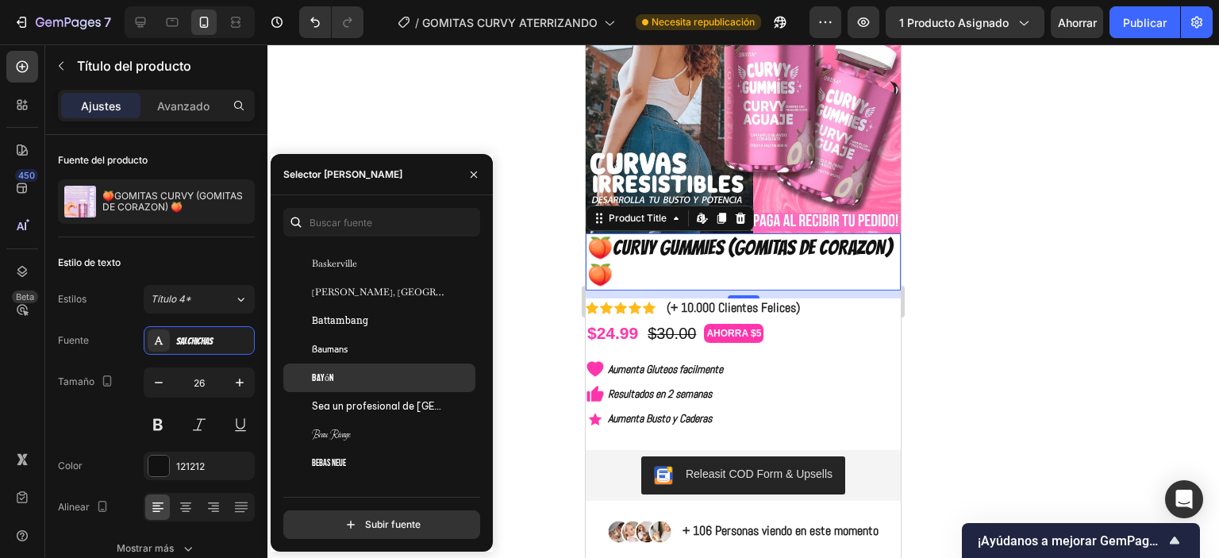
click at [346, 380] on div "Bayón" at bounding box center [392, 378] width 160 height 14
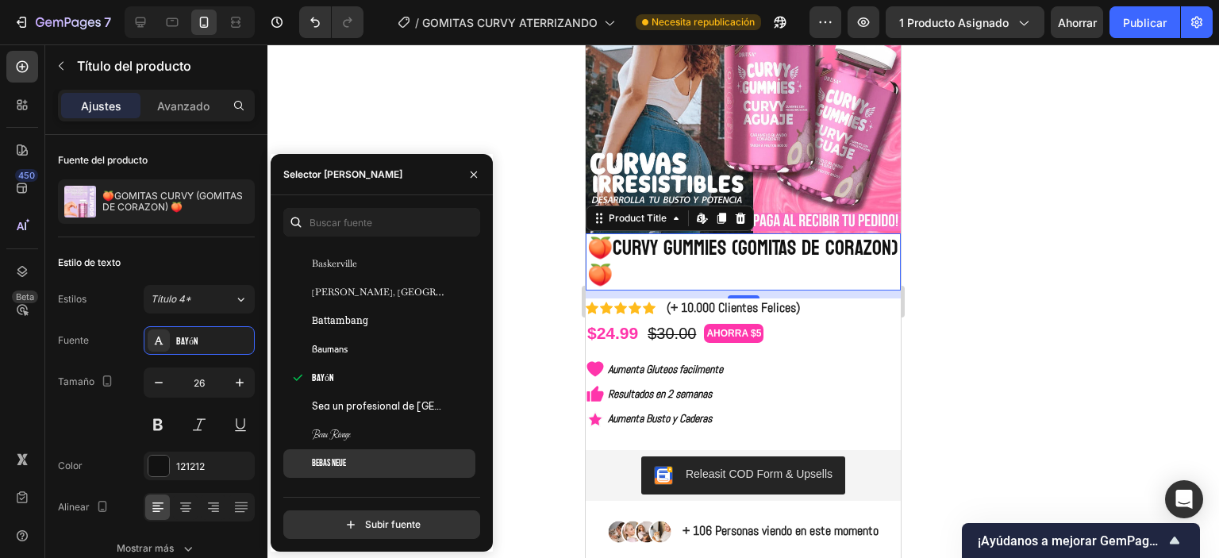
click at [356, 466] on div "Bebas Neue" at bounding box center [392, 463] width 160 height 14
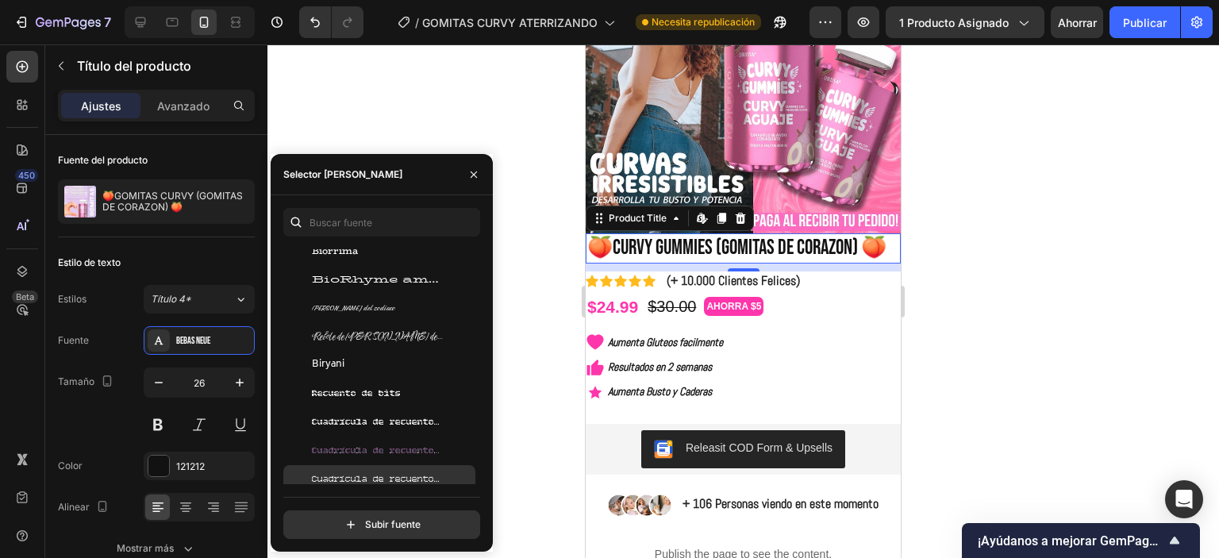
scroll to position [6111, 0]
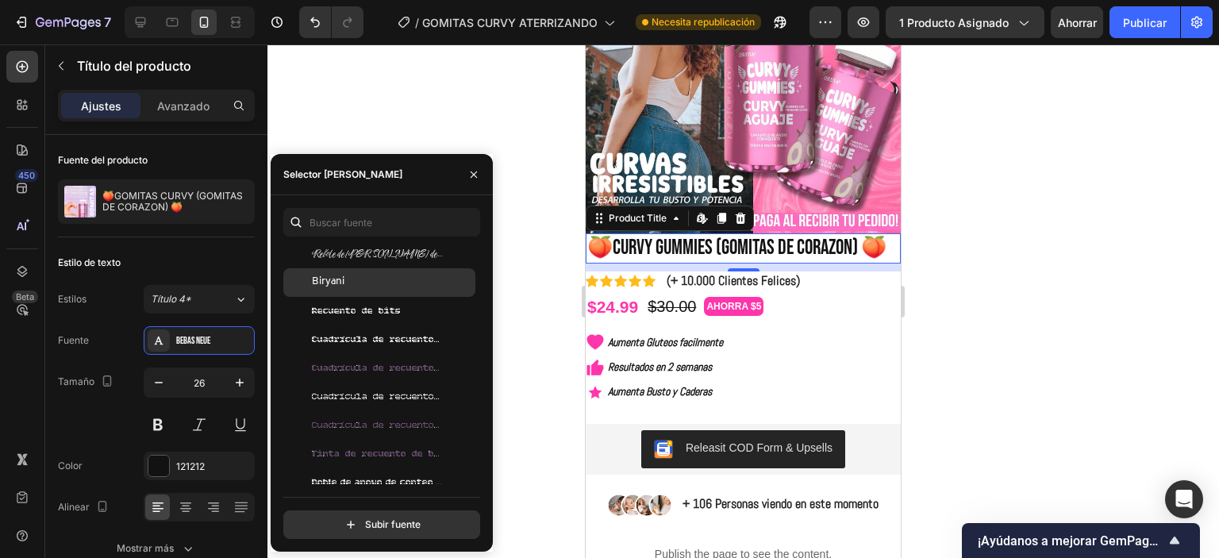
click at [356, 292] on div "Biryani" at bounding box center [379, 282] width 192 height 29
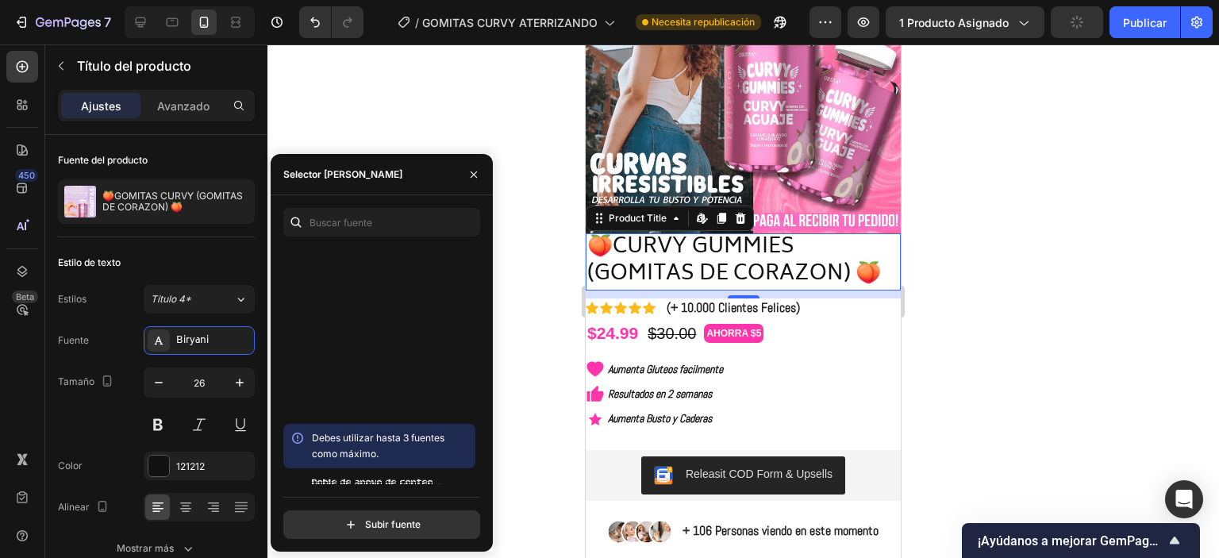
scroll to position [6588, 0]
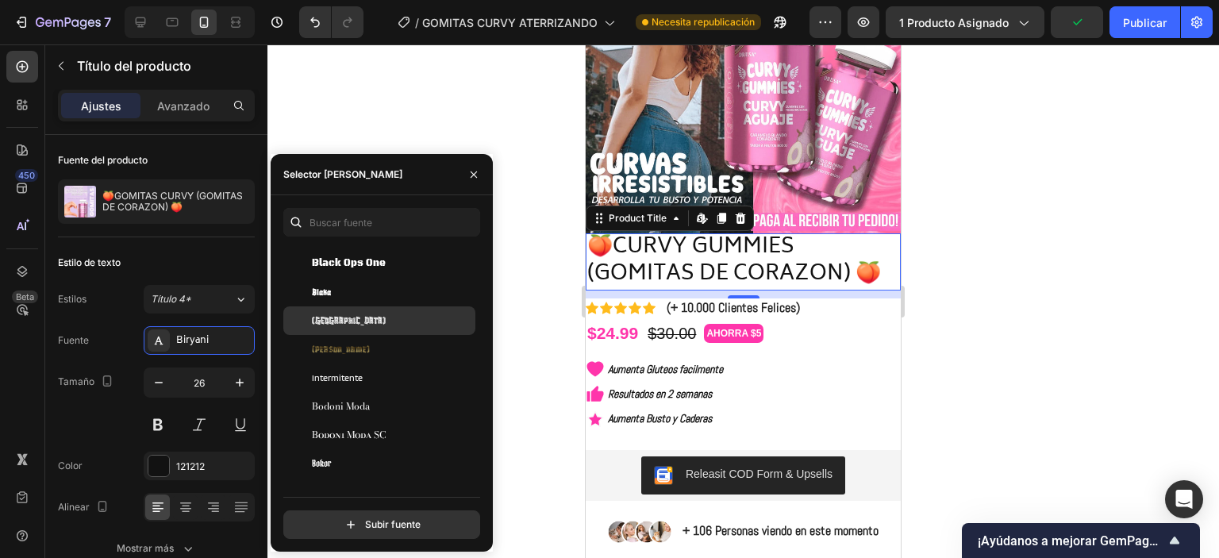
click at [358, 318] on div "Blaka Hollow" at bounding box center [392, 321] width 160 height 14
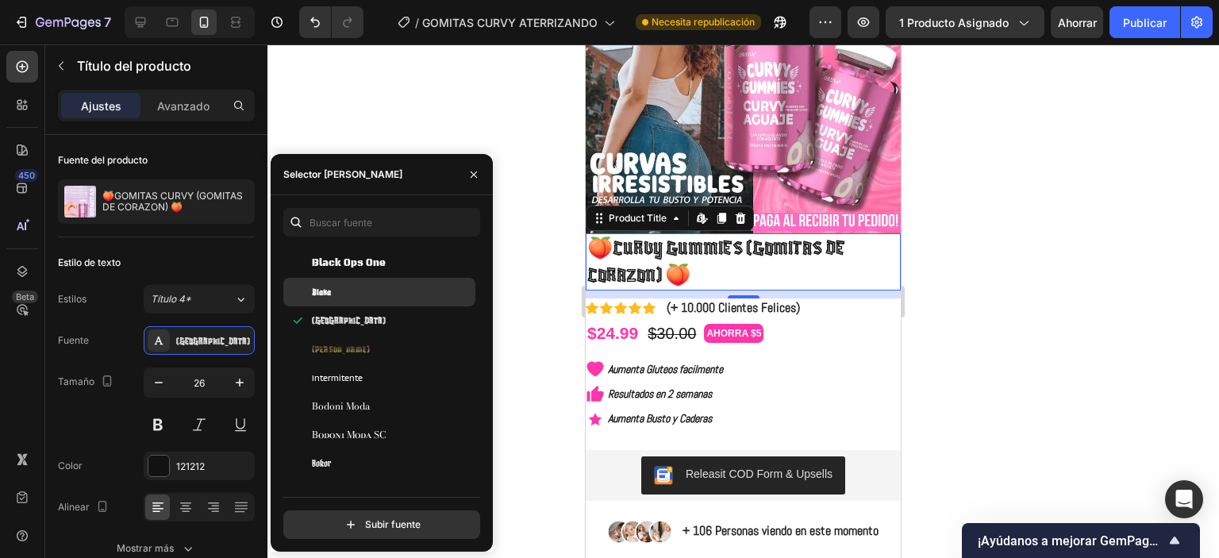
click at [353, 292] on div "Blaka" at bounding box center [392, 292] width 160 height 14
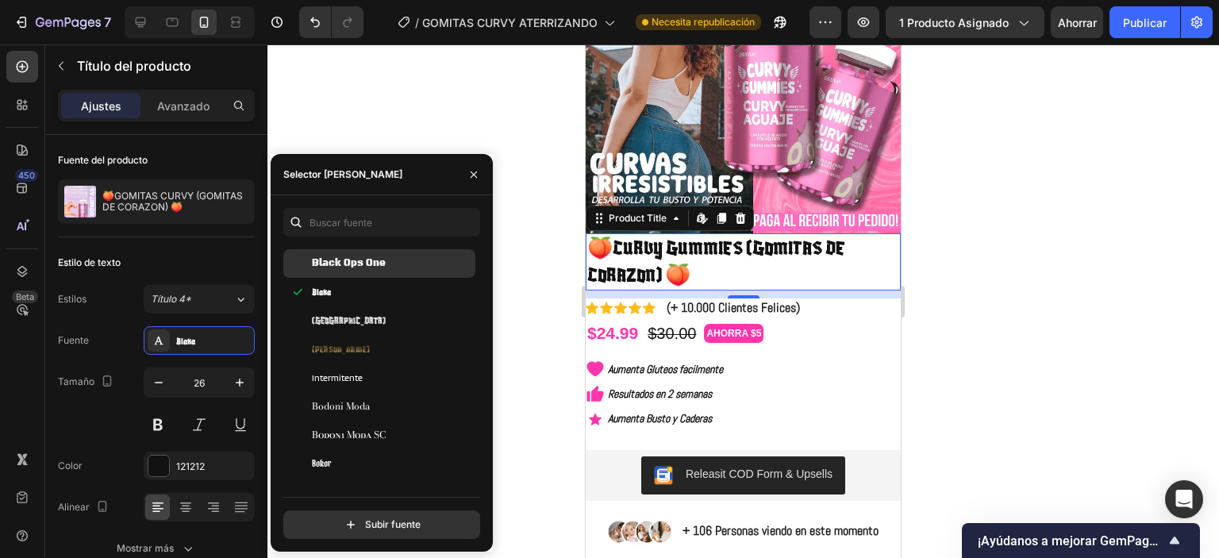
click at [359, 268] on font "Black Ops One" at bounding box center [349, 263] width 74 height 12
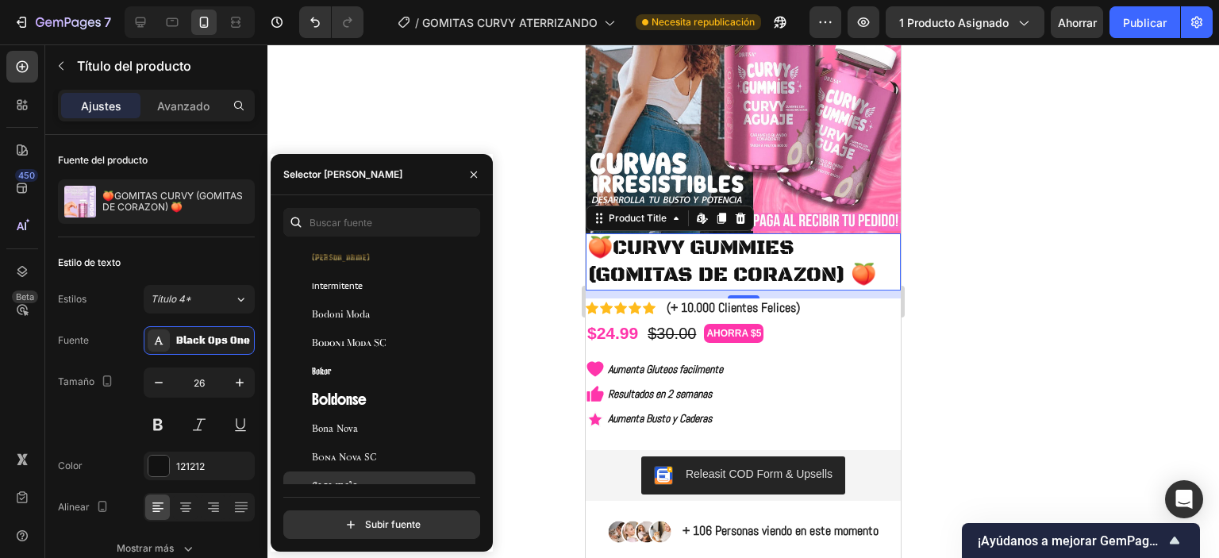
scroll to position [6826, 0]
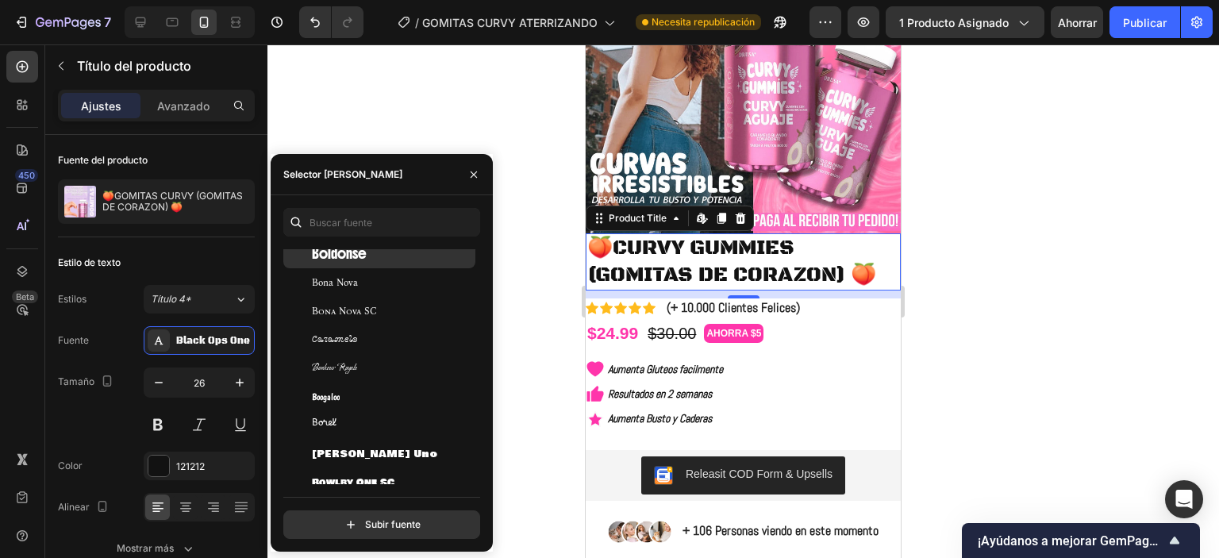
click at [340, 262] on div "Boldonse" at bounding box center [379, 254] width 192 height 29
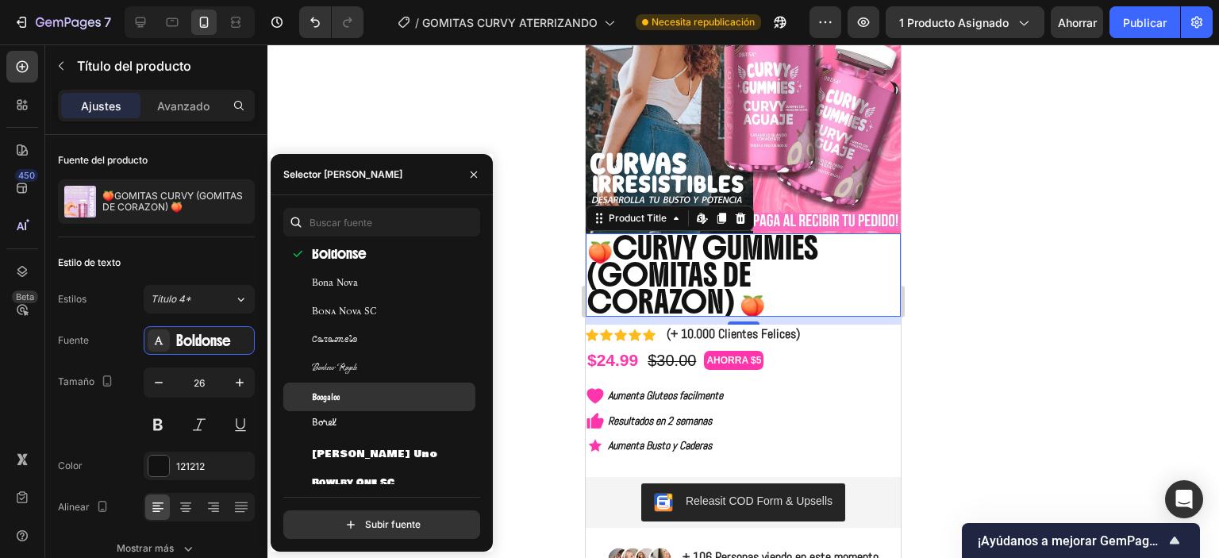
click at [346, 408] on div "Boogaloo" at bounding box center [379, 397] width 192 height 29
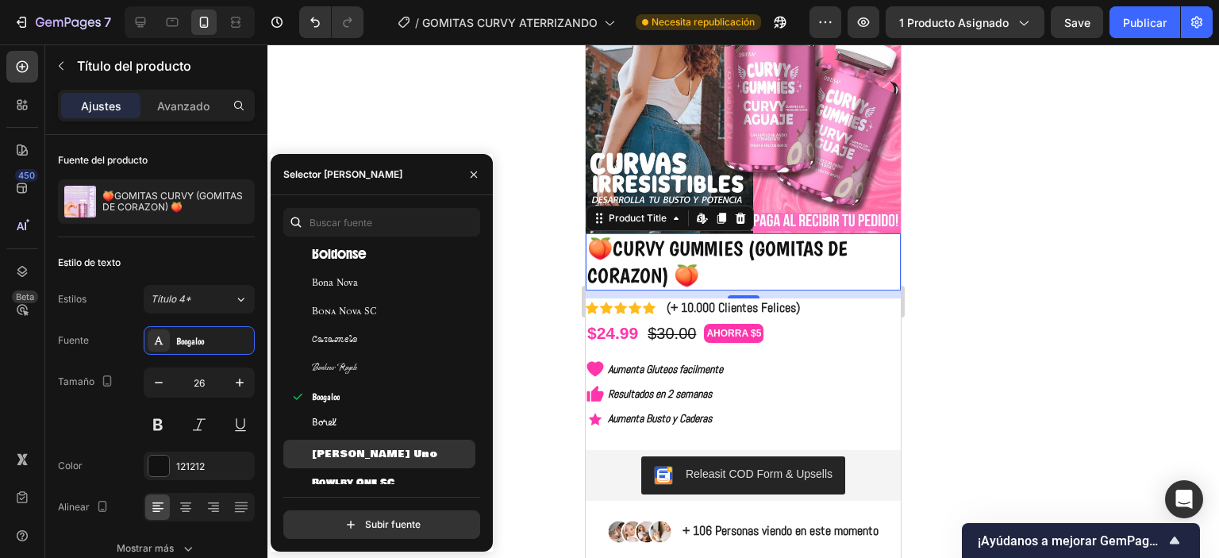
click at [350, 449] on font "Bowlby Uno" at bounding box center [374, 454] width 125 height 14
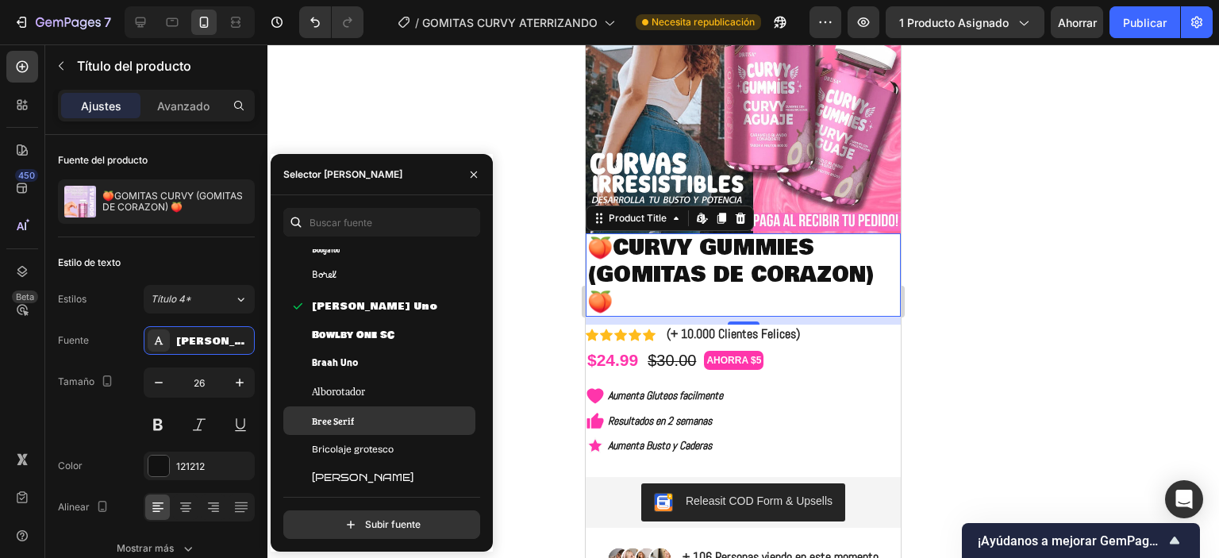
scroll to position [6985, 0]
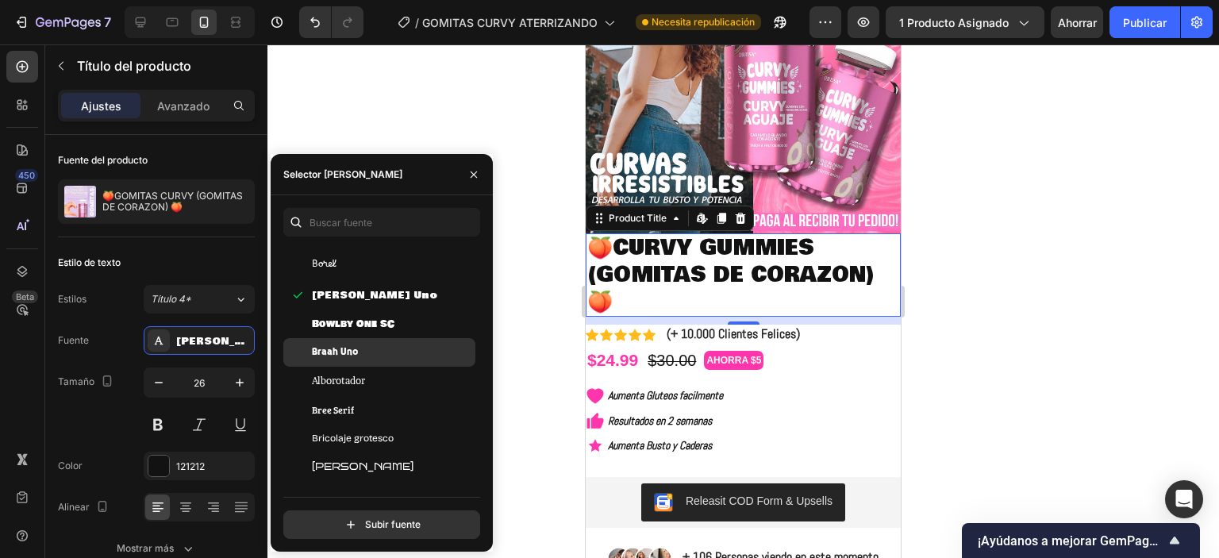
drag, startPoint x: 352, startPoint y: 351, endPoint x: 354, endPoint y: 375, distance: 23.9
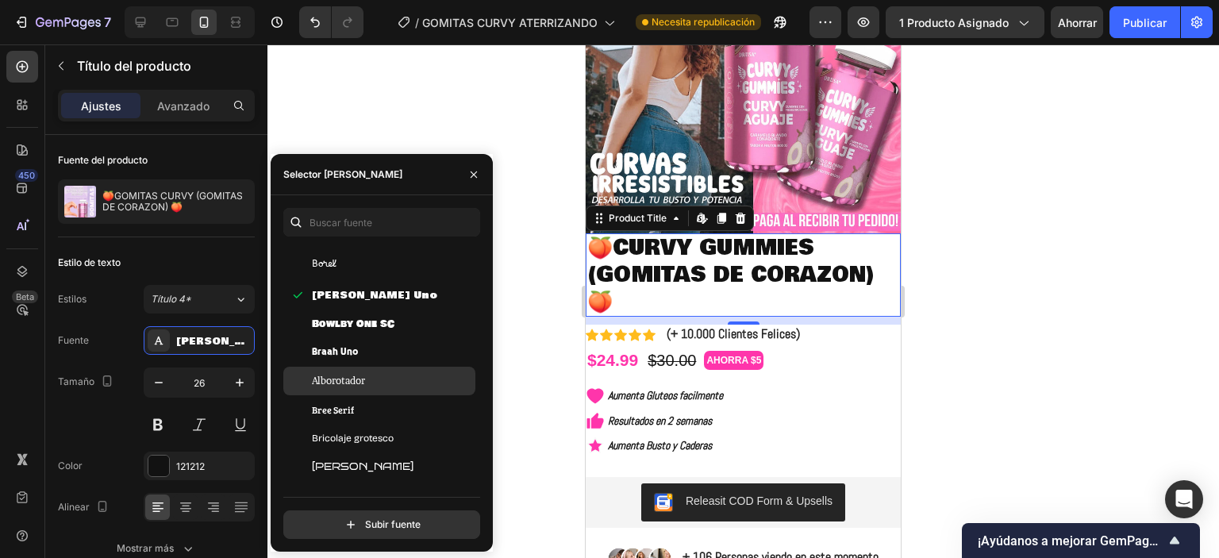
click at [352, 352] on font "Braah Uno" at bounding box center [335, 351] width 46 height 13
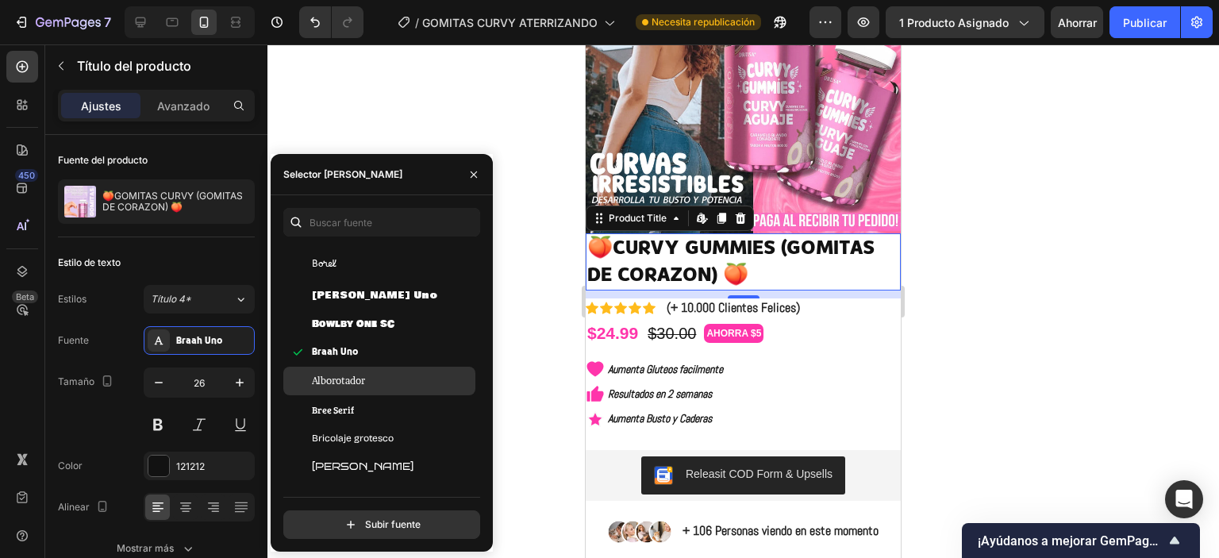
click at [354, 388] on div "Alborotador" at bounding box center [379, 381] width 192 height 29
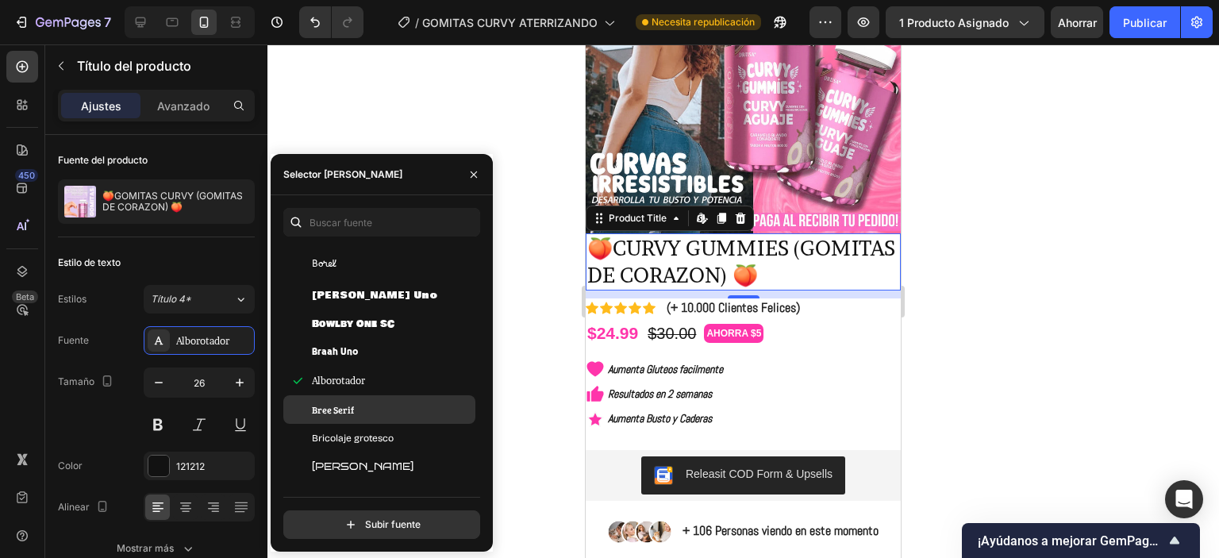
click at [356, 414] on div "Bree Serif" at bounding box center [392, 409] width 160 height 14
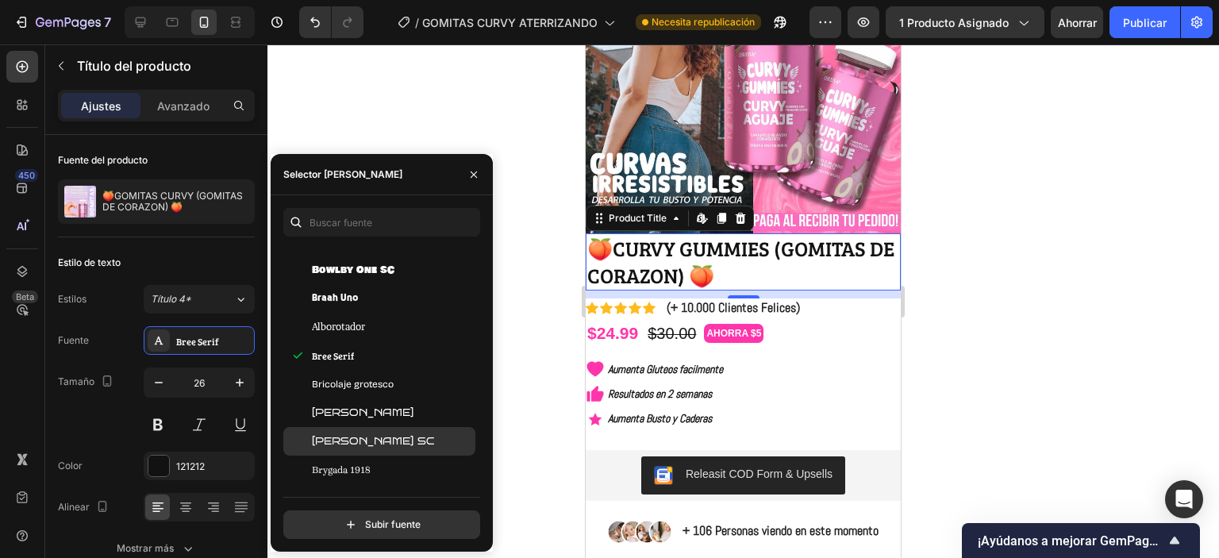
scroll to position [7143, 0]
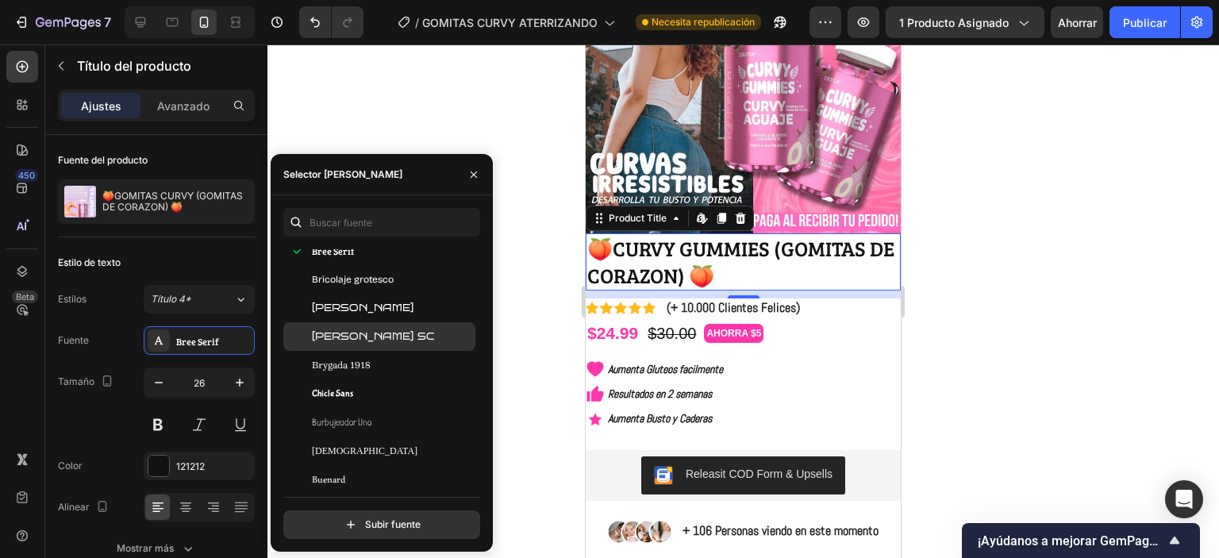
click at [352, 331] on font "Bruno Ace SC" at bounding box center [373, 336] width 122 height 11
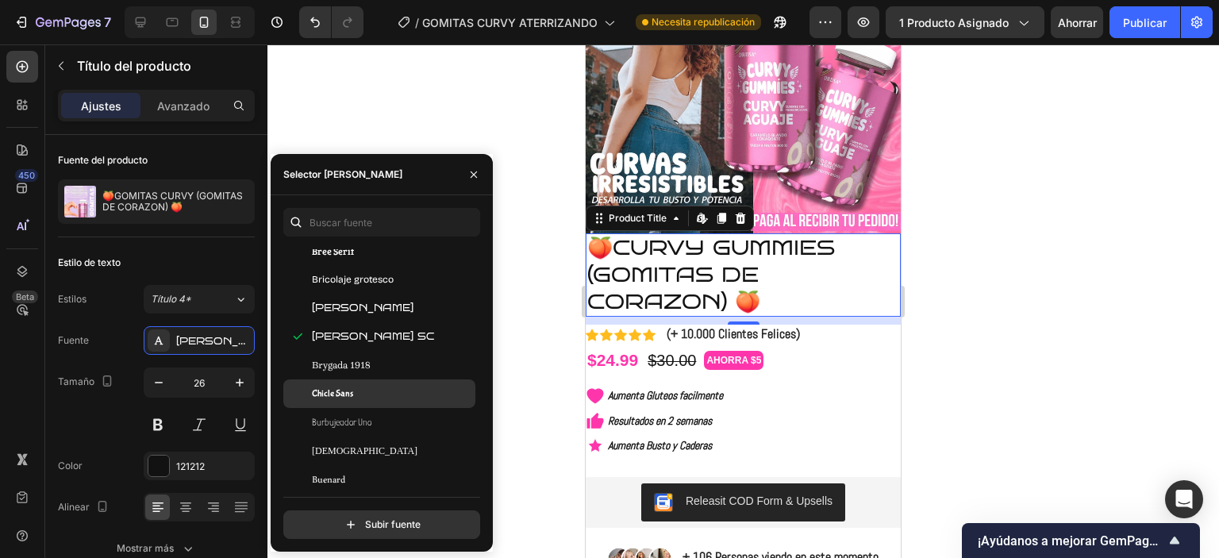
click at [359, 381] on div "Chicle Sans" at bounding box center [379, 393] width 192 height 29
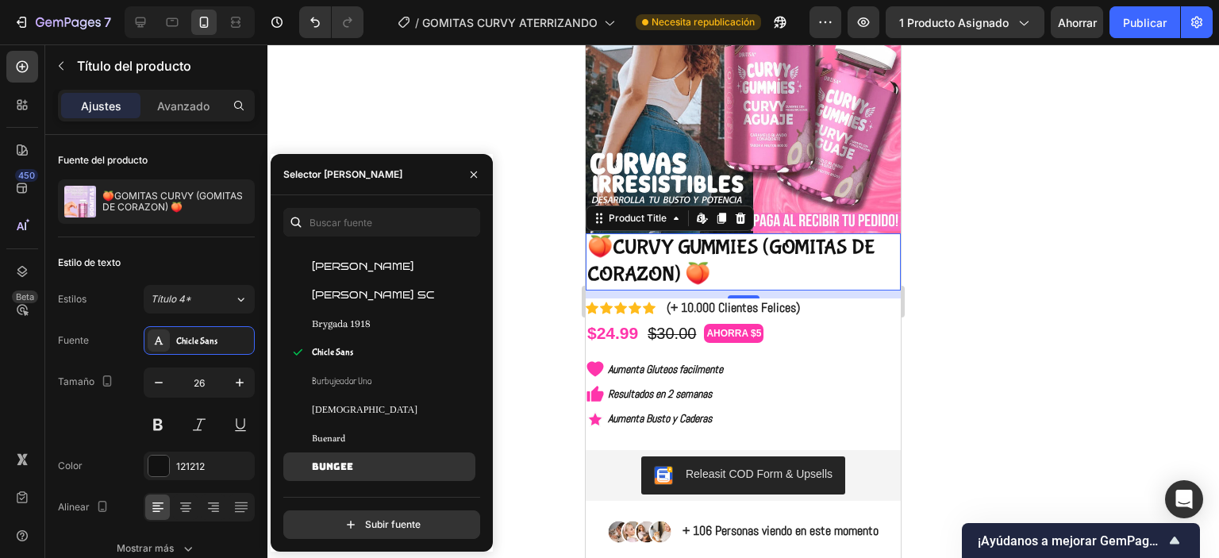
scroll to position [7302, 0]
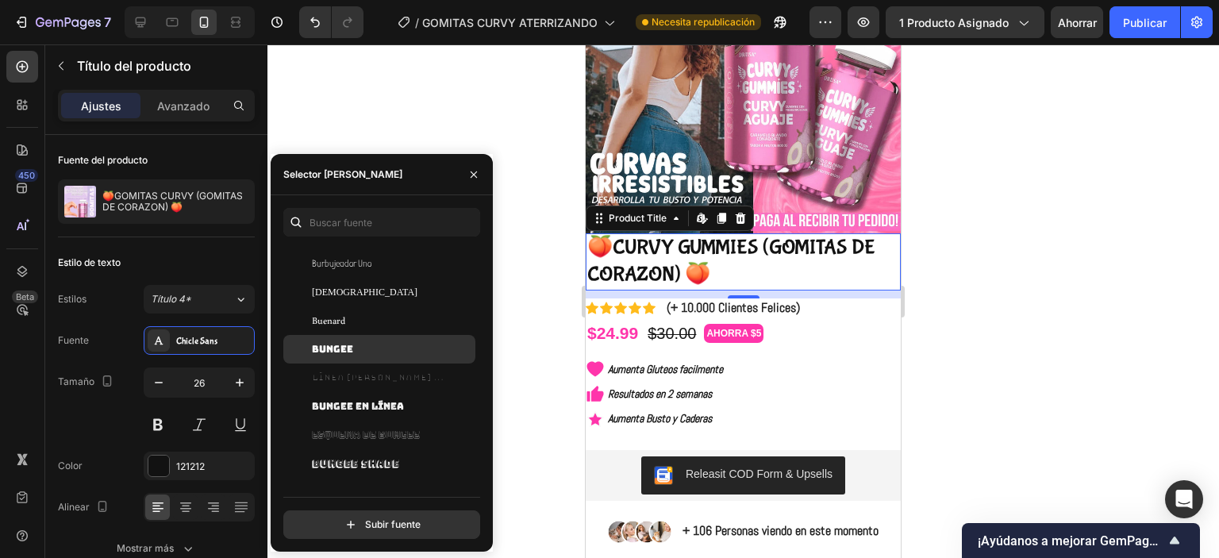
click at [362, 348] on div "Bungee" at bounding box center [392, 349] width 160 height 14
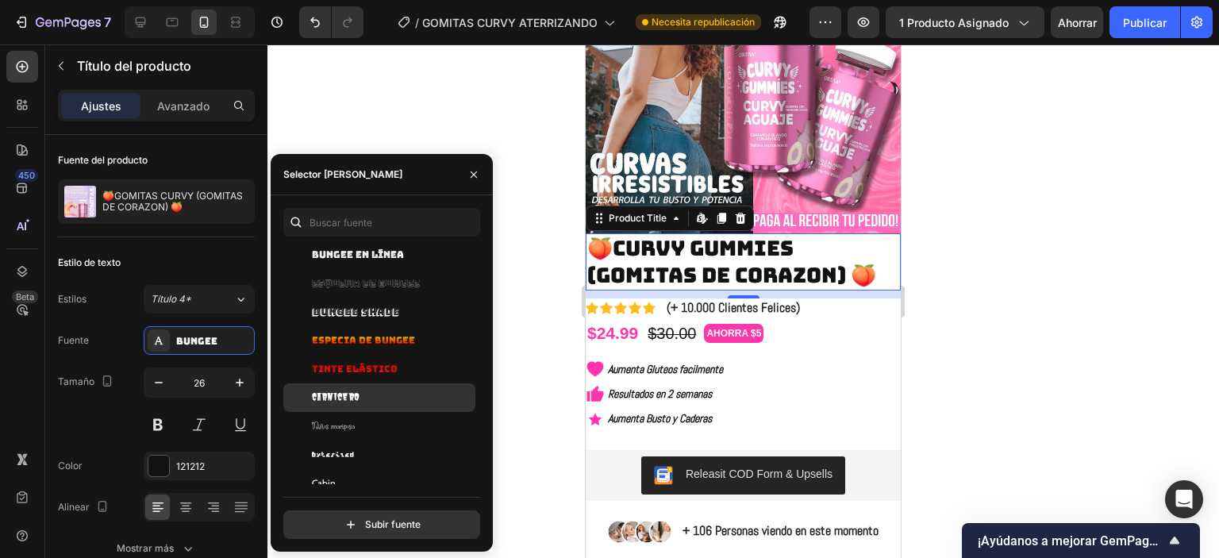
scroll to position [7461, 0]
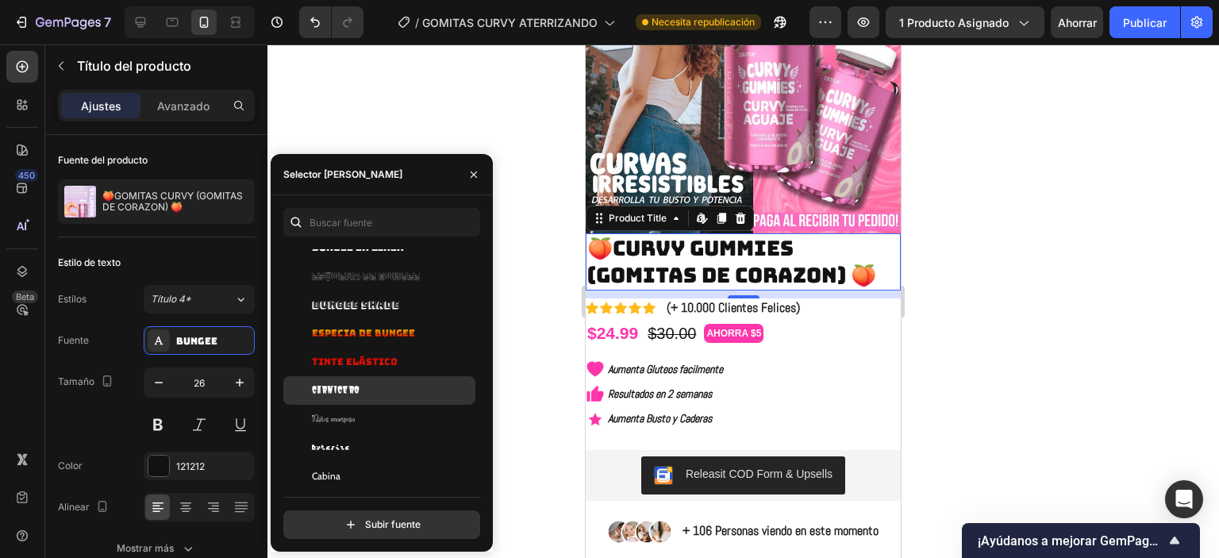
click at [369, 394] on div "Carnicero" at bounding box center [392, 390] width 160 height 14
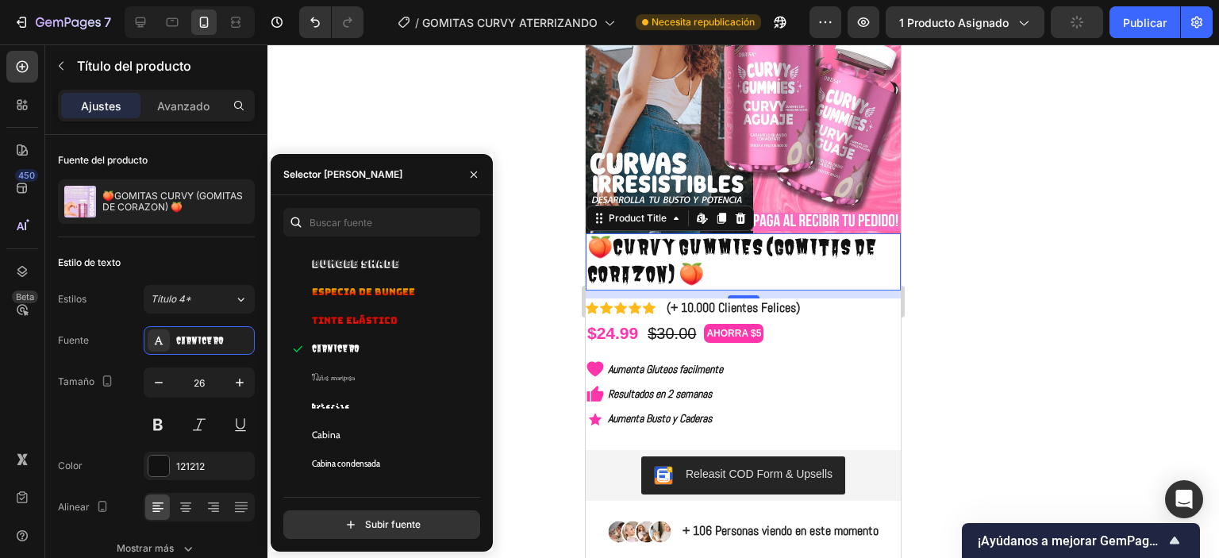
scroll to position [7699, 0]
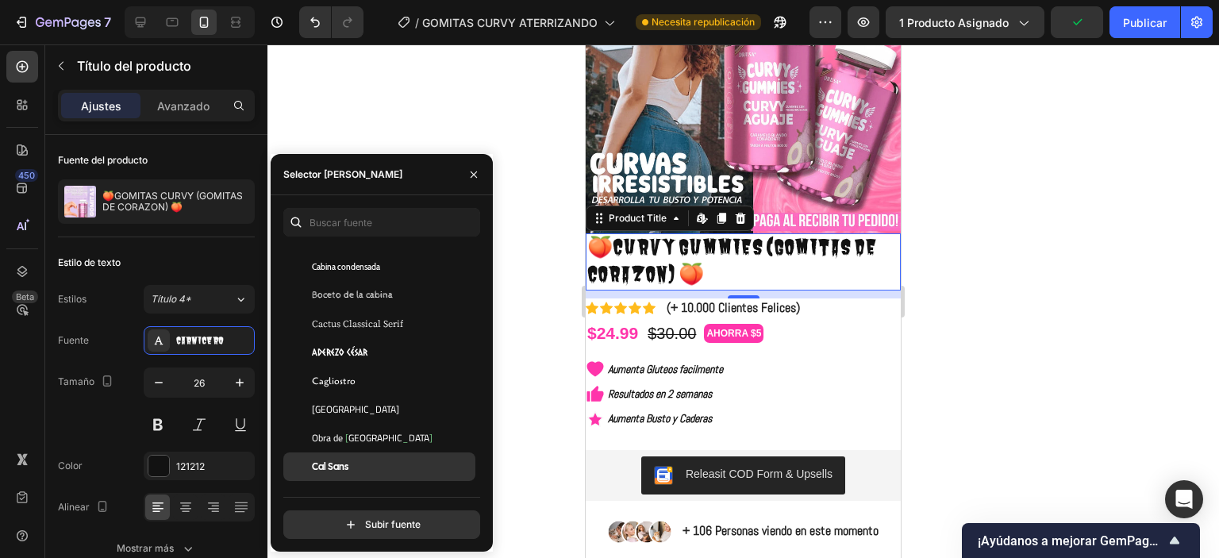
click at [365, 458] on div "Cal Sans" at bounding box center [379, 466] width 192 height 29
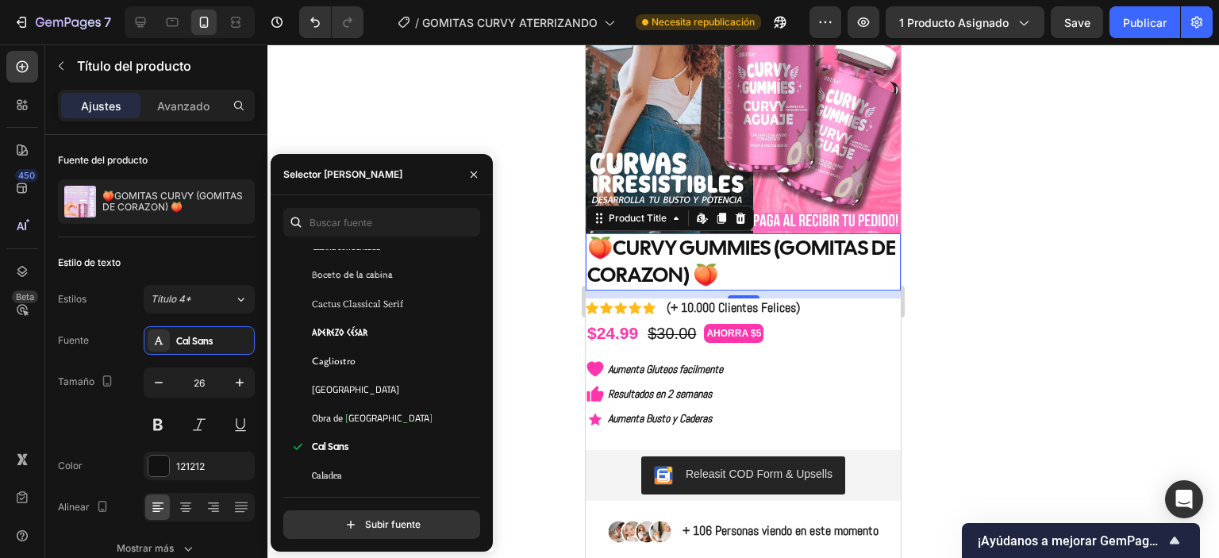
scroll to position [7858, 0]
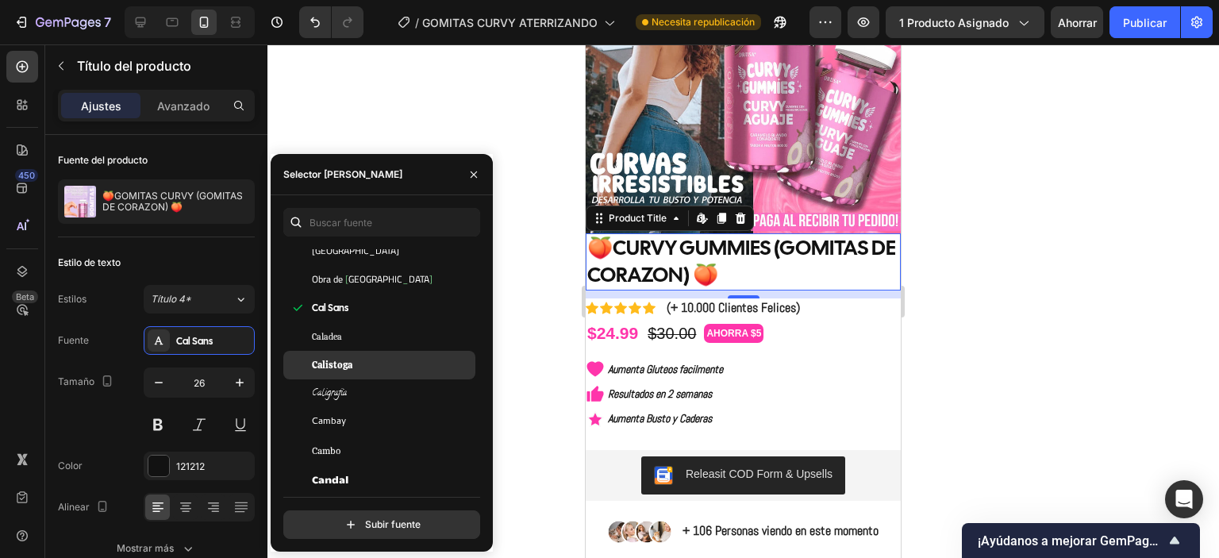
click at [364, 364] on div "Calistoga" at bounding box center [392, 365] width 160 height 14
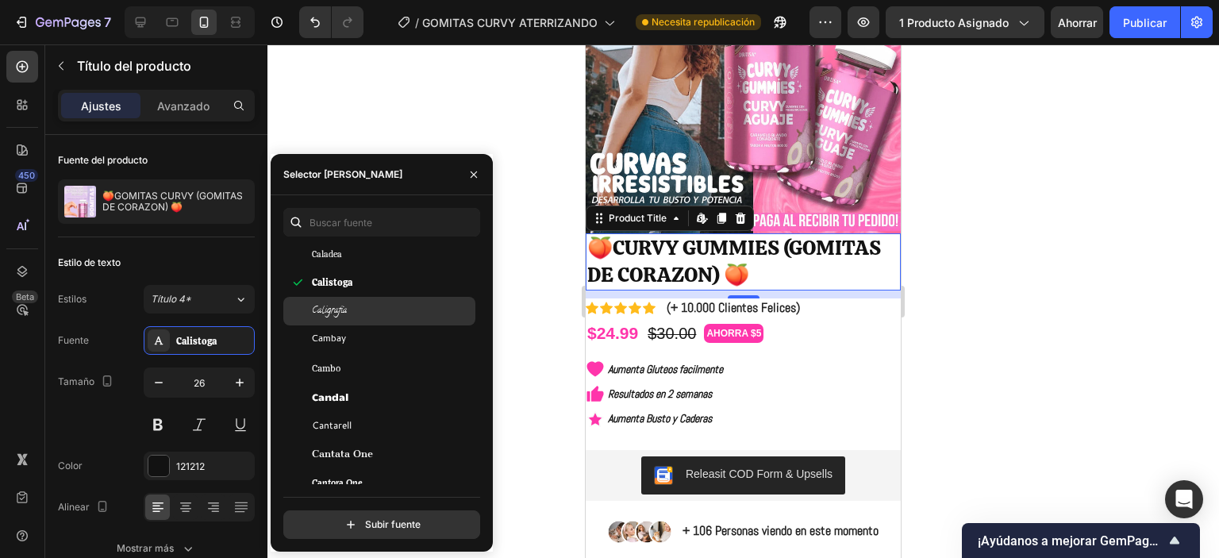
scroll to position [8016, 0]
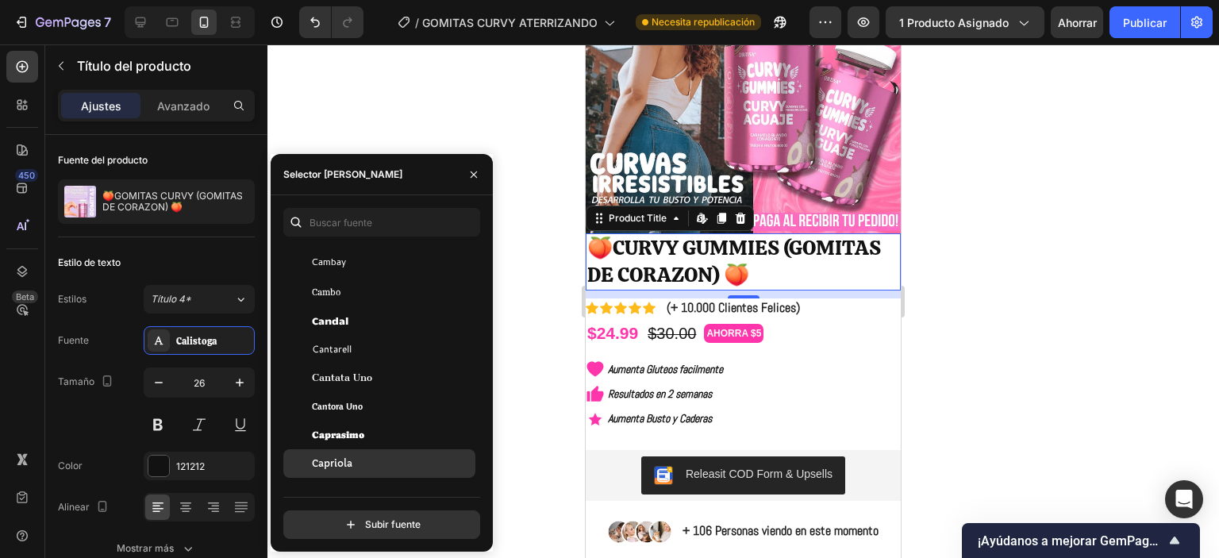
click at [357, 456] on div "Capriola" at bounding box center [392, 463] width 160 height 14
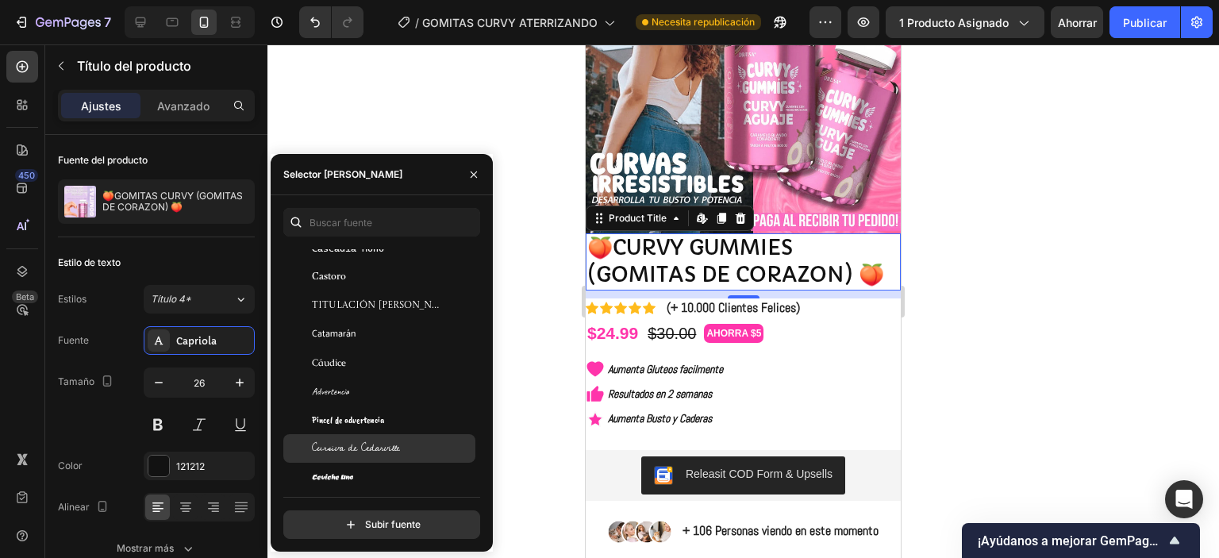
scroll to position [8413, 0]
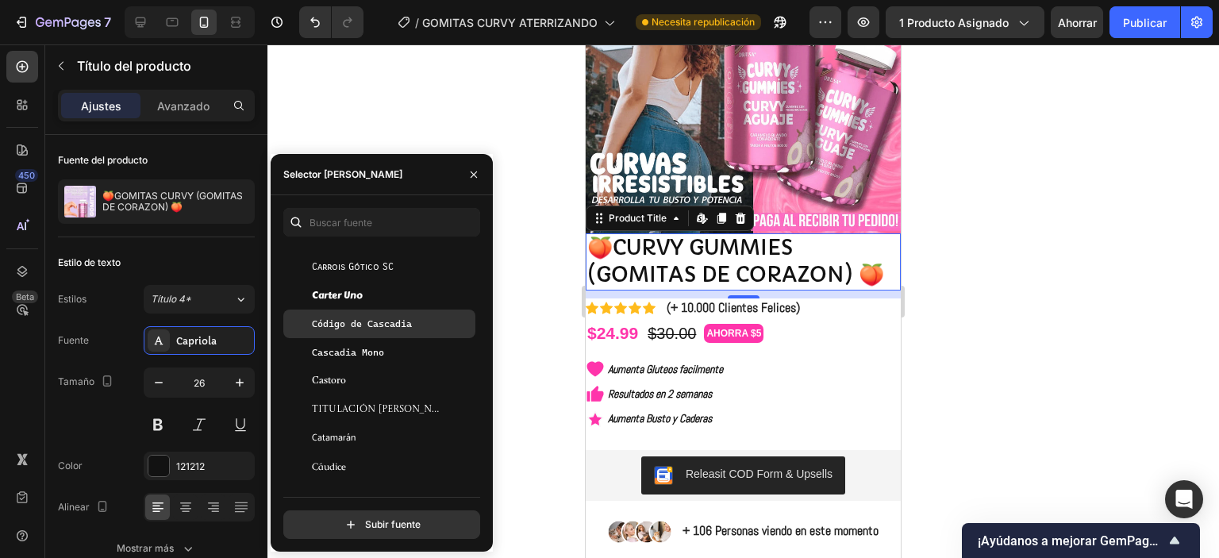
click at [348, 314] on div "Código de Cascadia" at bounding box center [379, 324] width 192 height 29
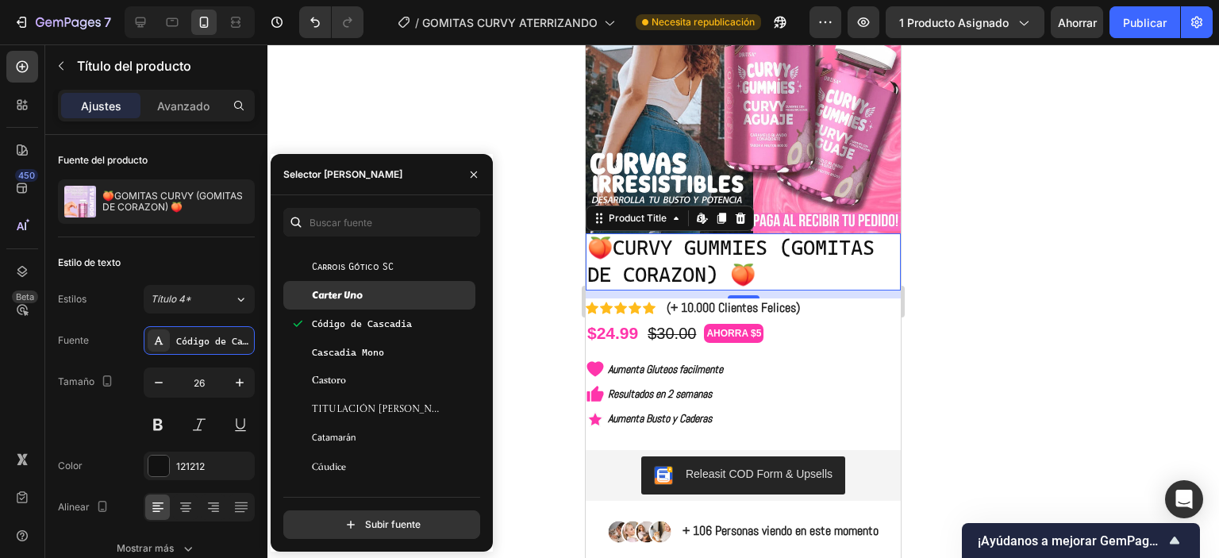
click at [347, 301] on font "Carter Uno" at bounding box center [337, 295] width 51 height 14
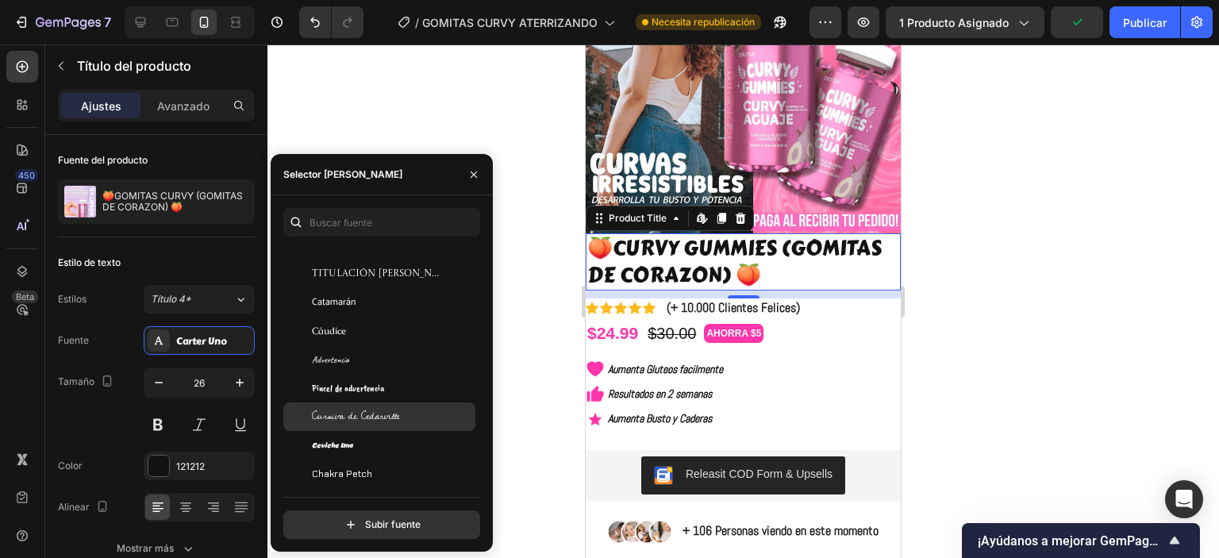
scroll to position [8572, 0]
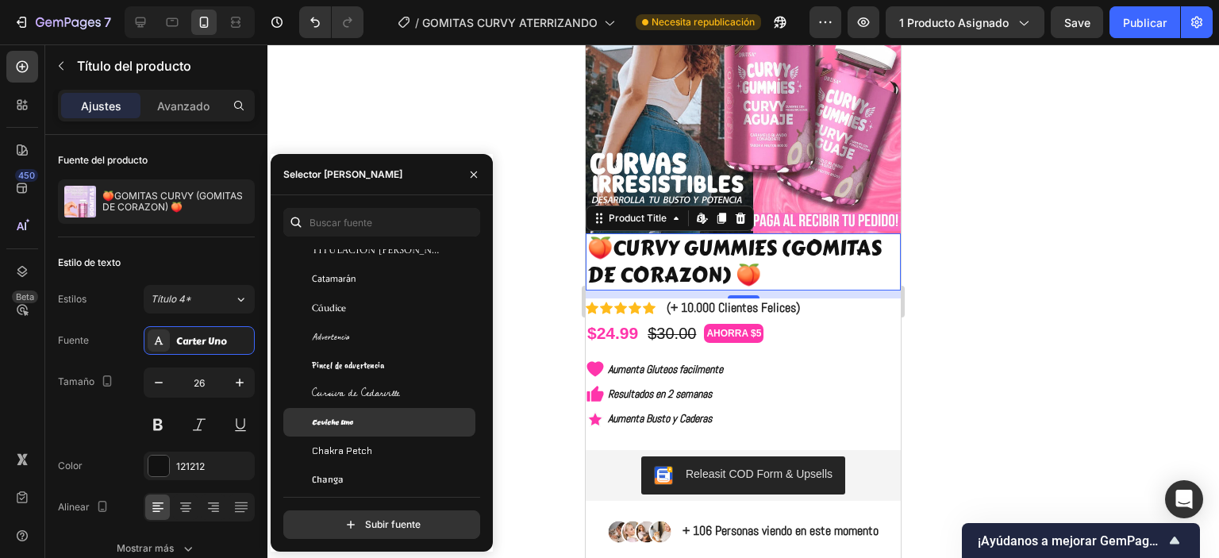
click at [371, 425] on div "Ceviche Uno" at bounding box center [392, 422] width 160 height 14
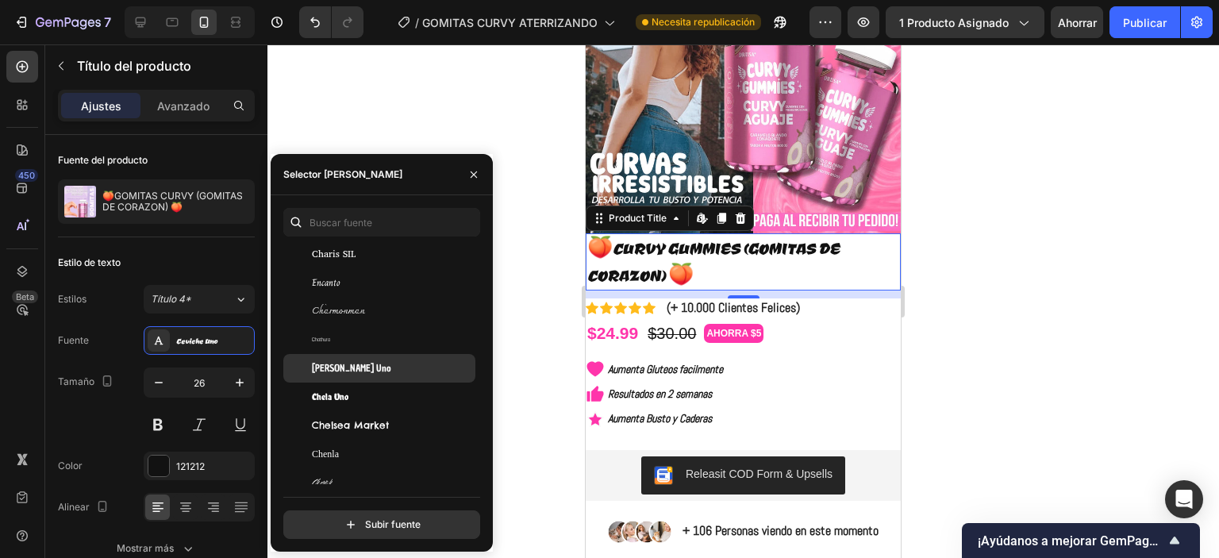
scroll to position [8889, 0]
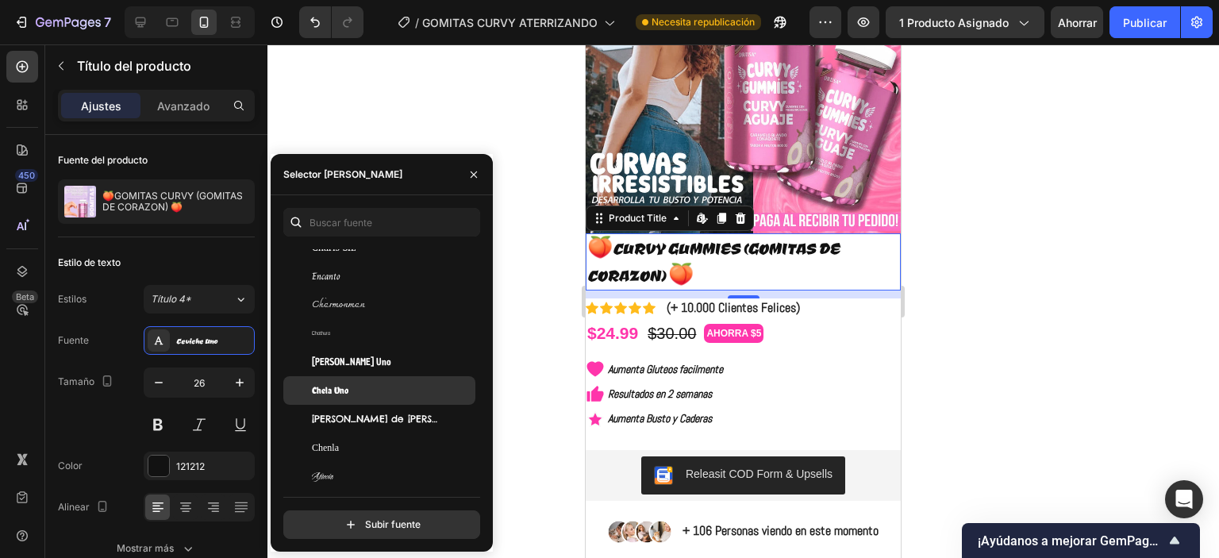
click at [371, 396] on div "Chela Uno" at bounding box center [392, 390] width 160 height 14
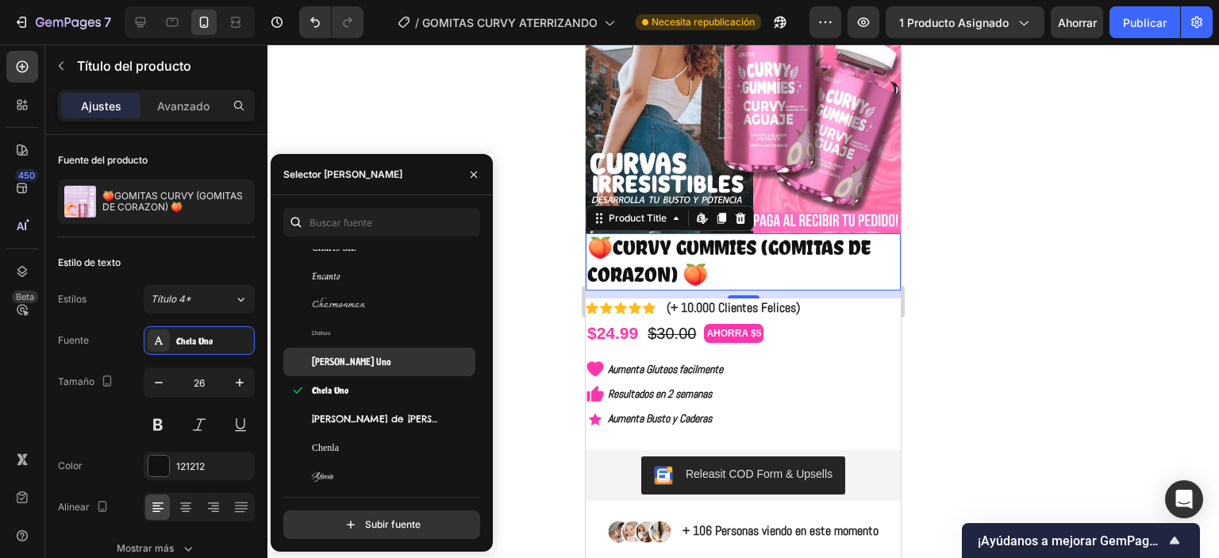
click at [382, 356] on font "Chau Philomene Uno" at bounding box center [351, 362] width 79 height 13
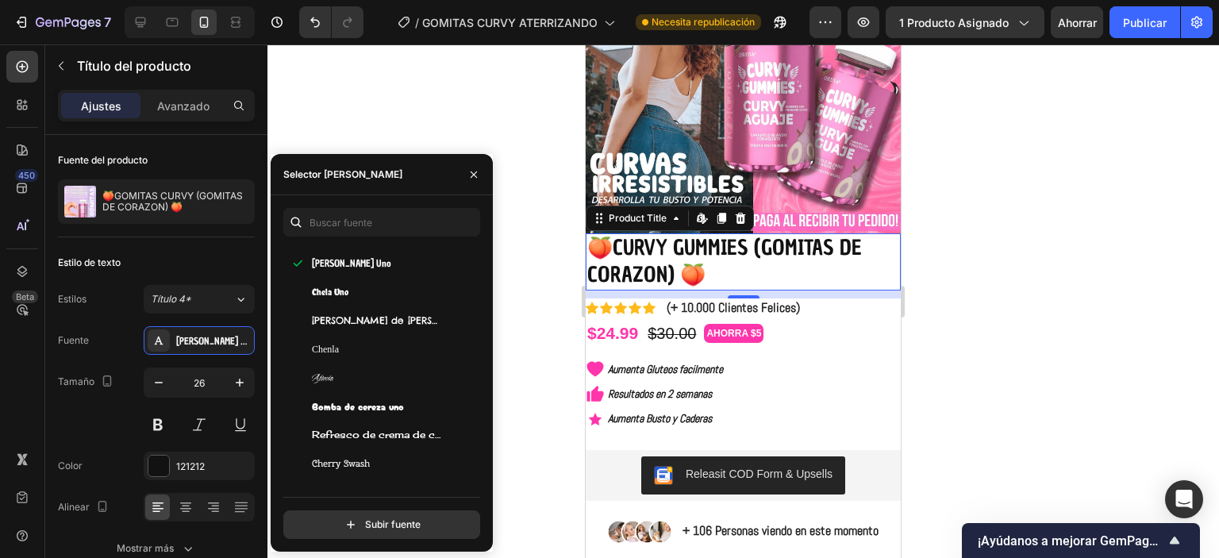
scroll to position [9127, 0]
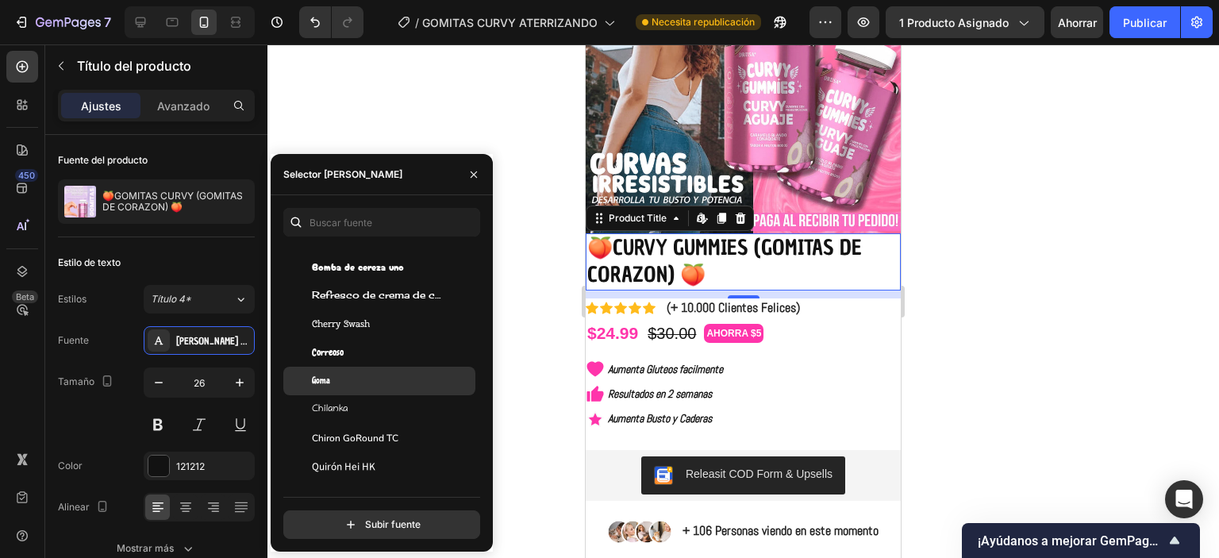
click at [367, 383] on div "Goma" at bounding box center [392, 381] width 160 height 14
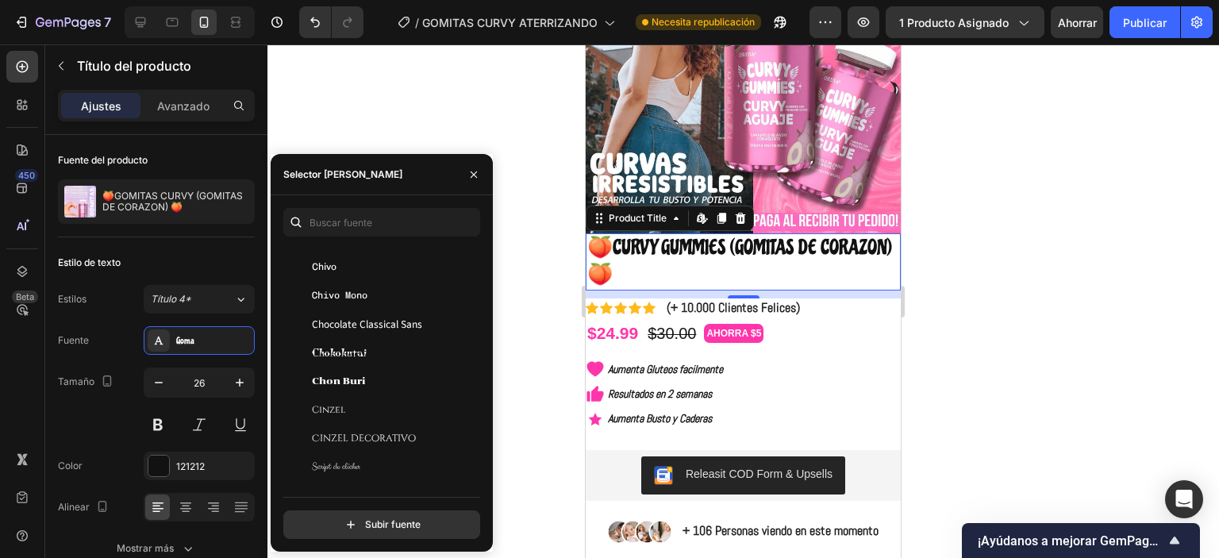
scroll to position [9524, 0]
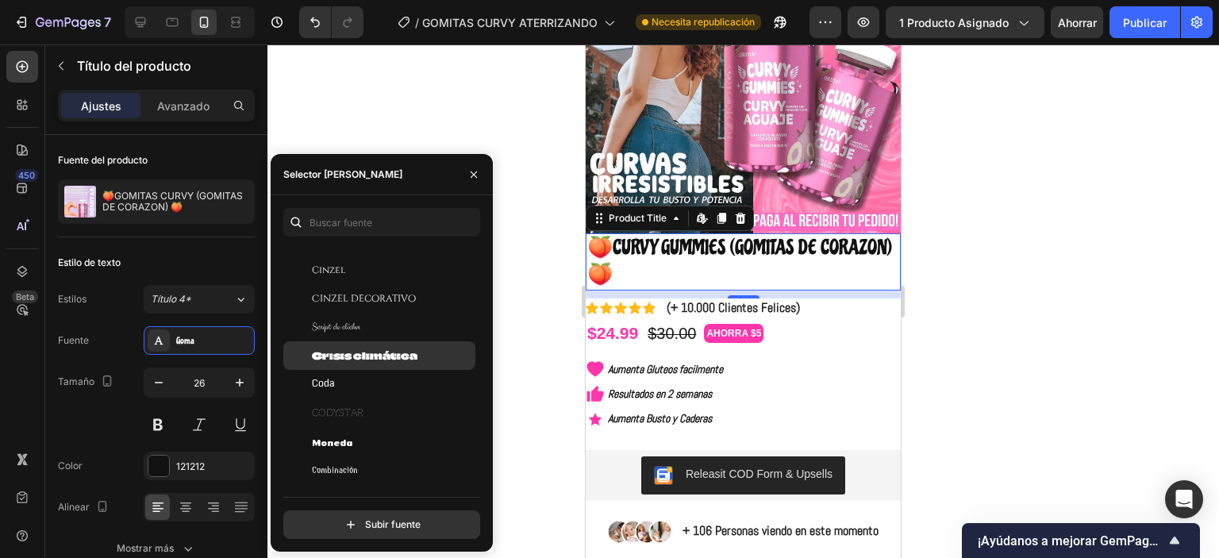
click at [380, 362] on span "Crisis climática" at bounding box center [365, 355] width 106 height 14
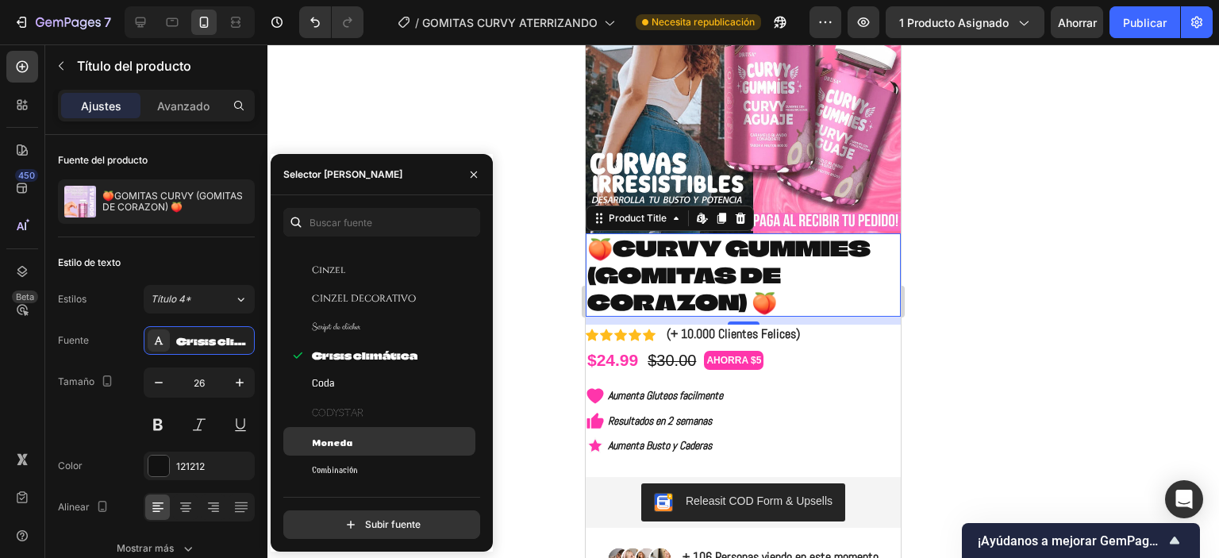
click at [362, 452] on div "Moneda" at bounding box center [379, 441] width 192 height 29
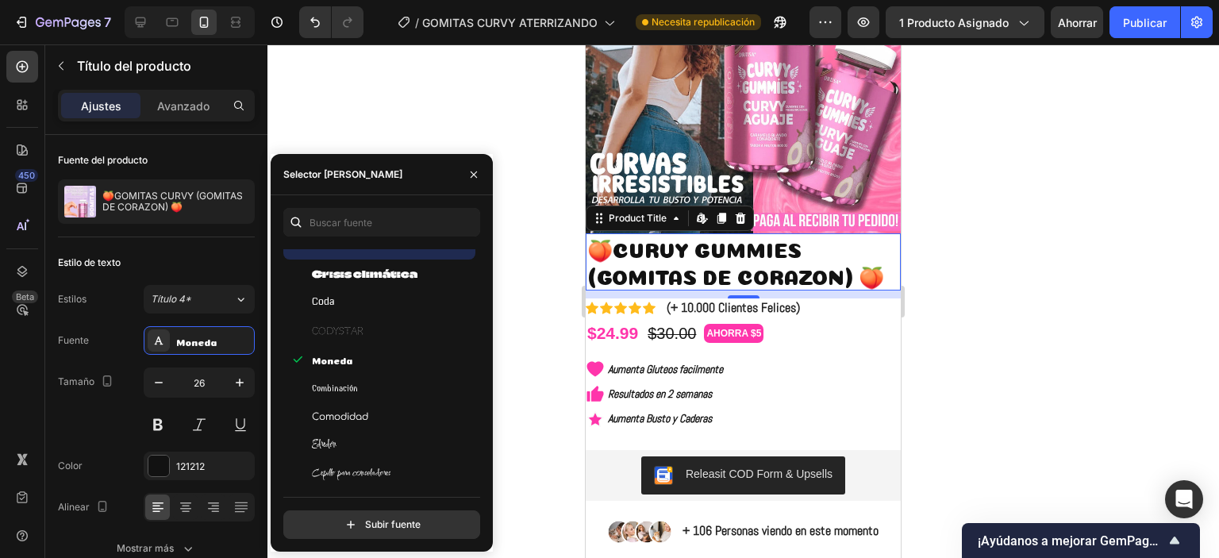
scroll to position [9842, 0]
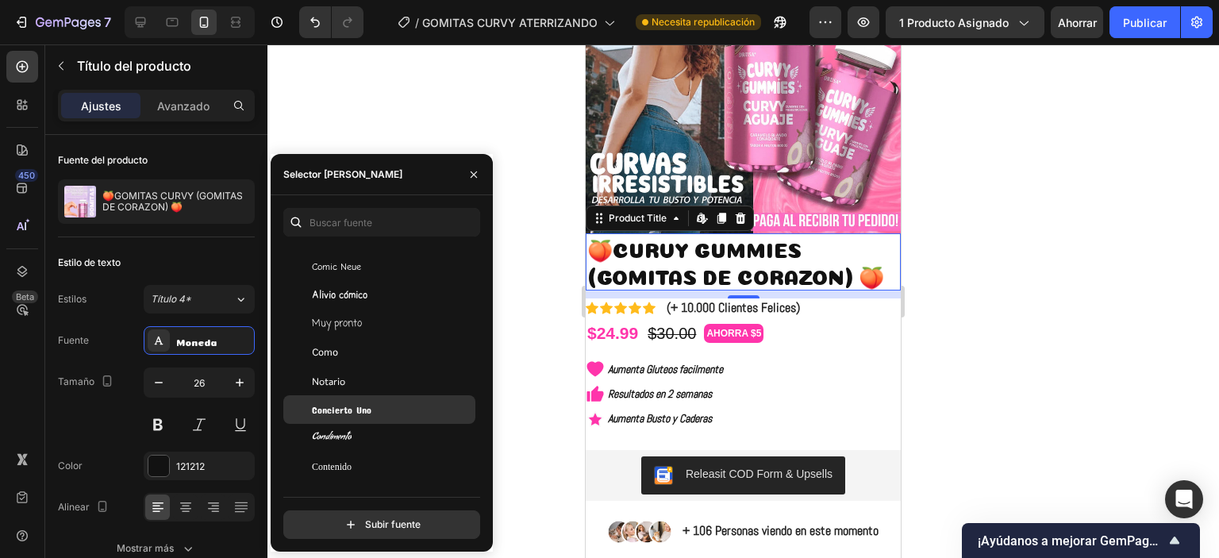
drag, startPoint x: 366, startPoint y: 376, endPoint x: 365, endPoint y: 406, distance: 29.4
click at [366, 377] on div "Notario" at bounding box center [392, 381] width 160 height 14
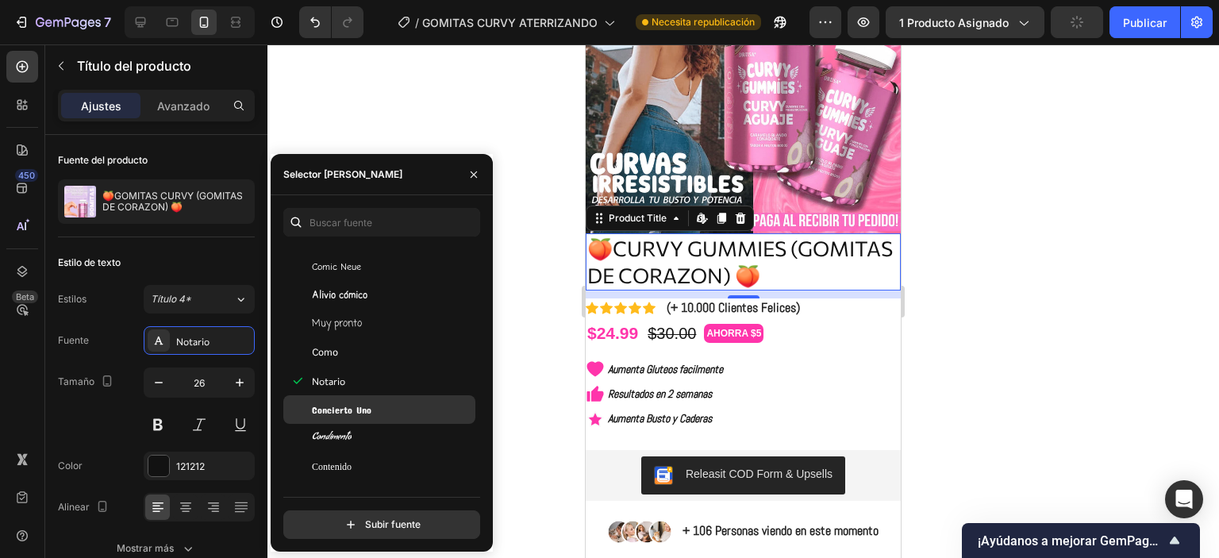
click at [365, 419] on div "Concierto Uno" at bounding box center [379, 409] width 192 height 29
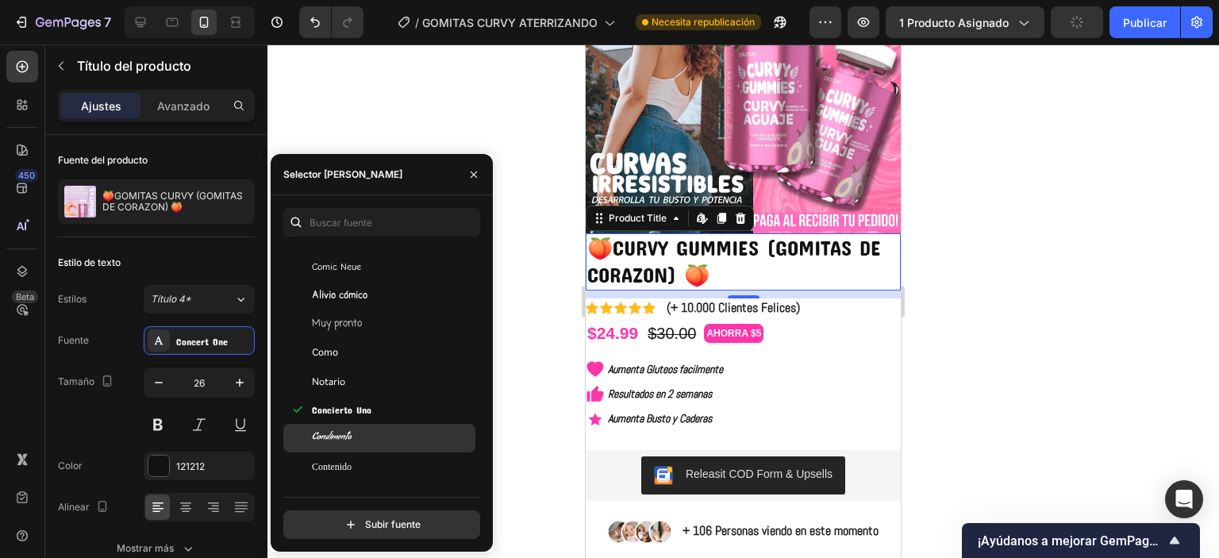
drag, startPoint x: 360, startPoint y: 460, endPoint x: 361, endPoint y: 448, distance: 12.0
click at [359, 460] on div "Contenido" at bounding box center [392, 467] width 160 height 14
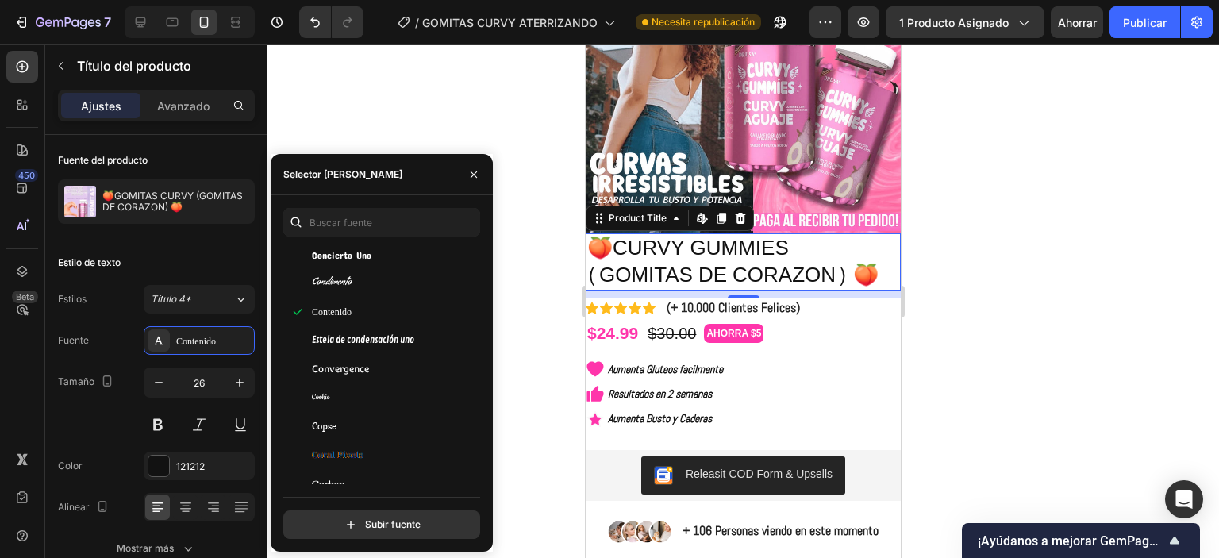
scroll to position [10397, 0]
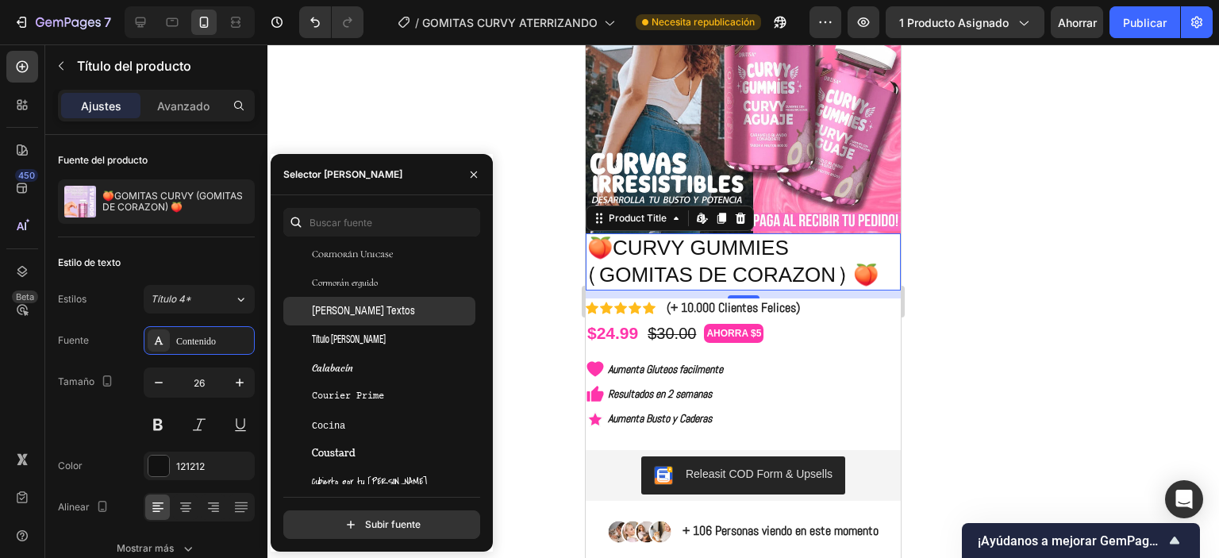
click at [359, 315] on font "Cossette Textos" at bounding box center [363, 311] width 103 height 12
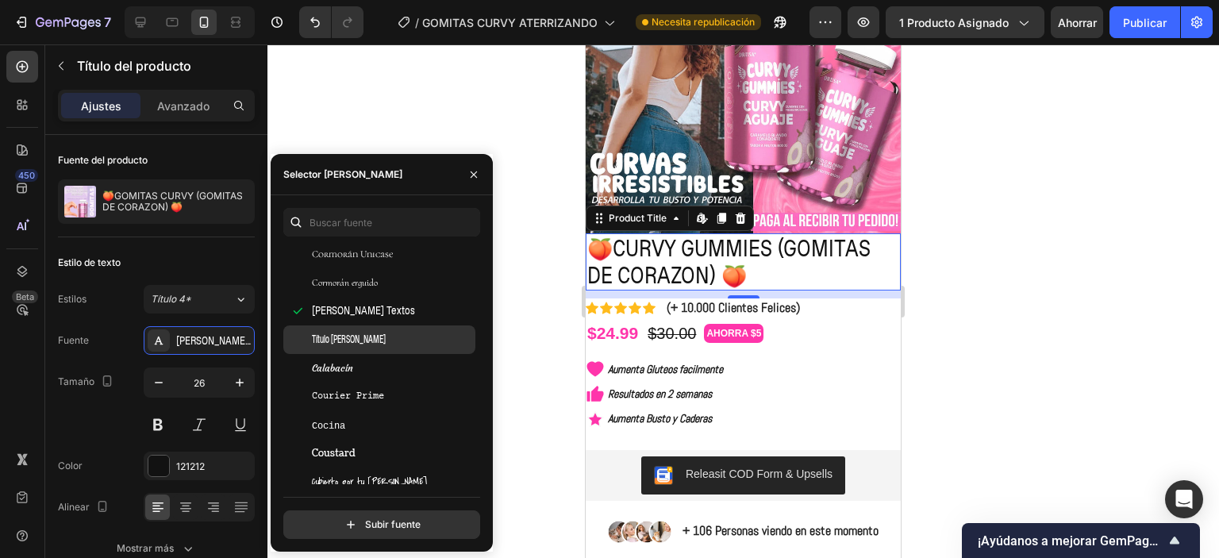
click at [371, 349] on div "Título de Cossette" at bounding box center [379, 339] width 192 height 29
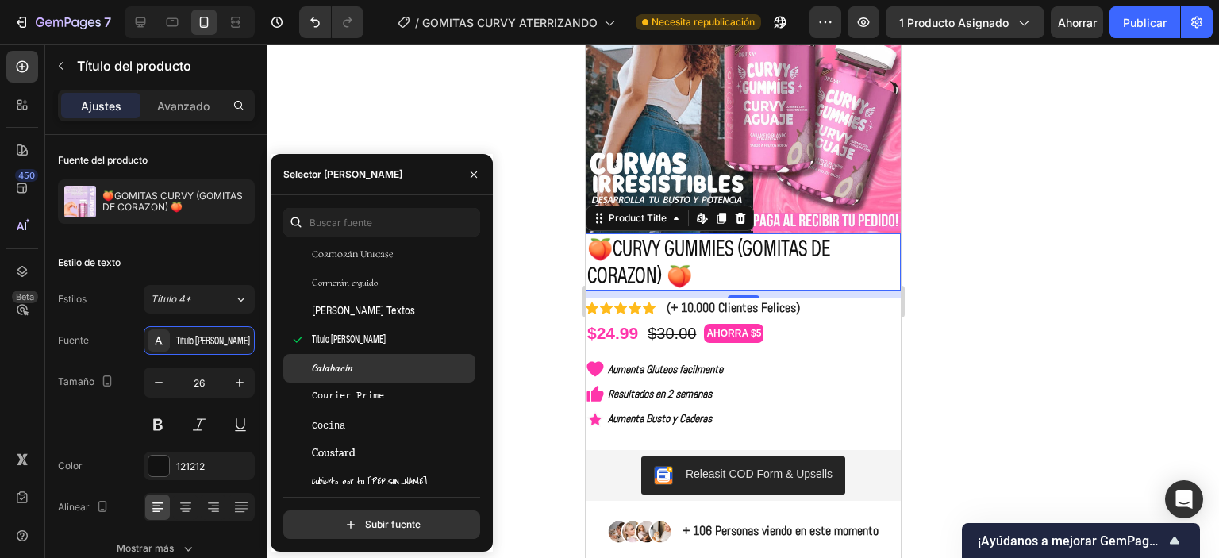
click at [371, 370] on div "Calabacín" at bounding box center [392, 368] width 160 height 14
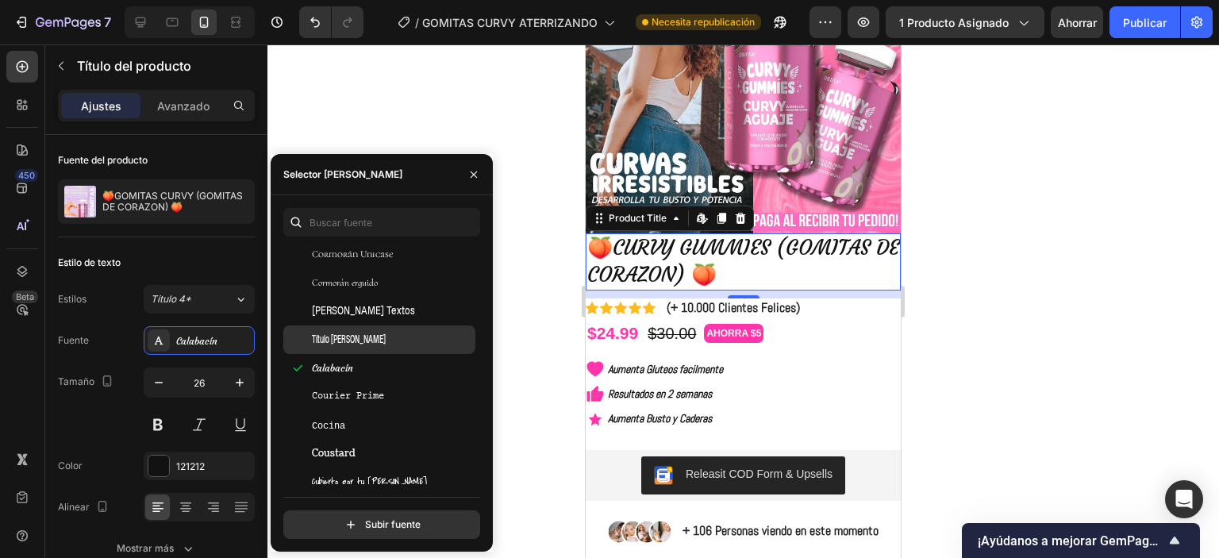
click at [375, 335] on div "Título de Cossette" at bounding box center [392, 340] width 160 height 14
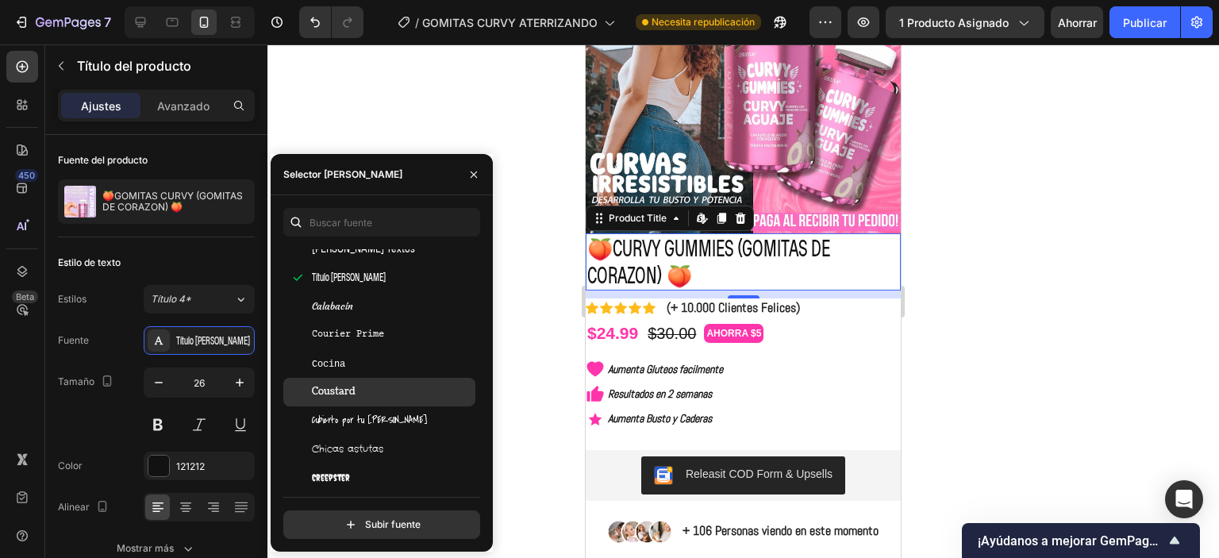
scroll to position [10477, 0]
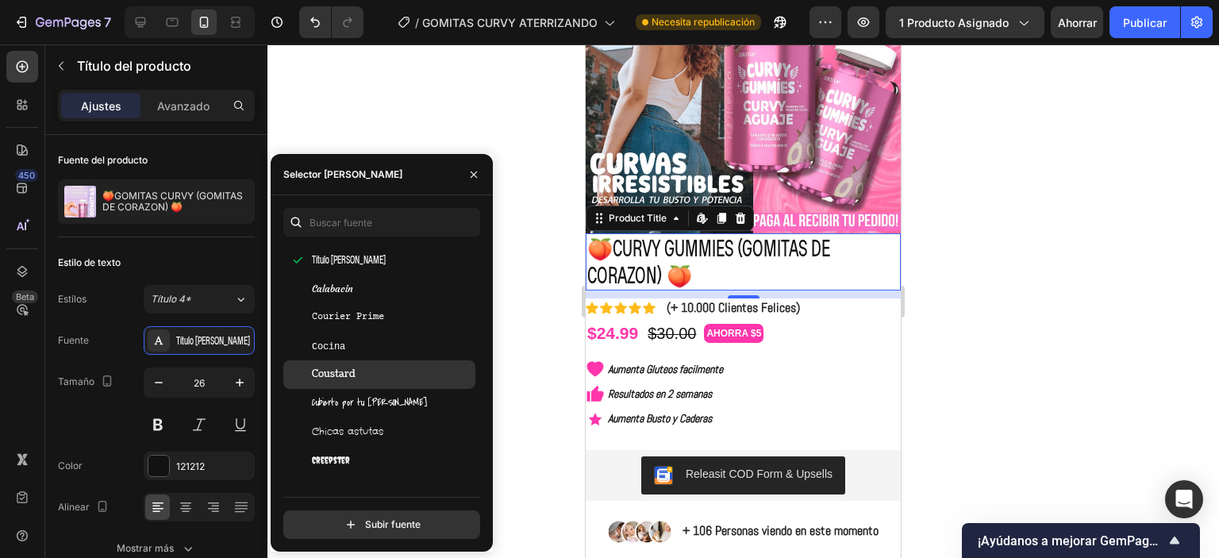
click at [362, 350] on div "Cocina" at bounding box center [392, 346] width 160 height 14
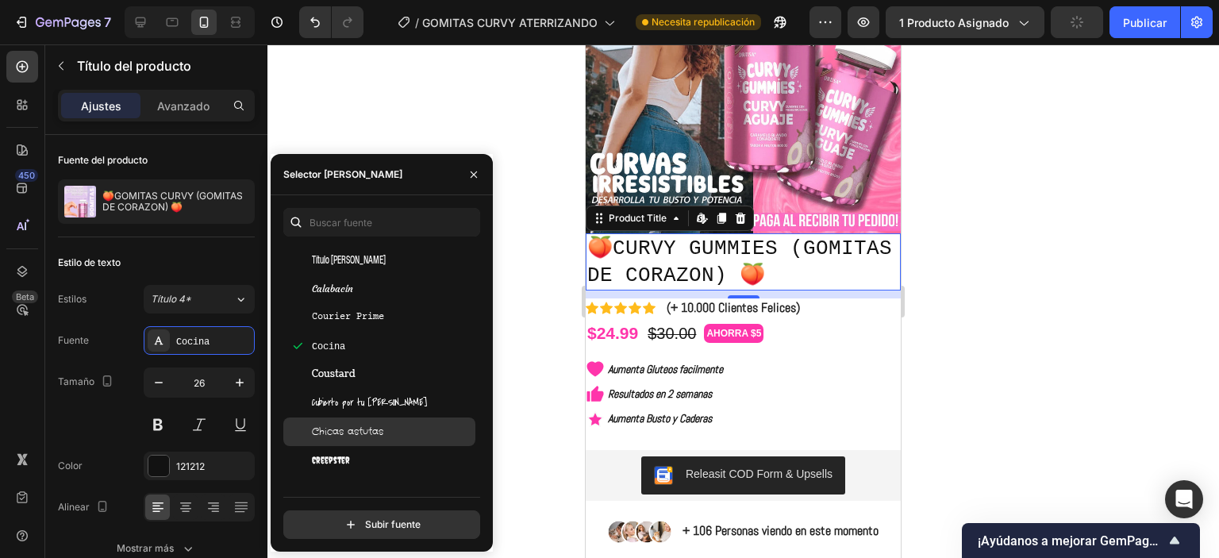
click at [362, 441] on div "Chicas astutas" at bounding box center [379, 431] width 192 height 29
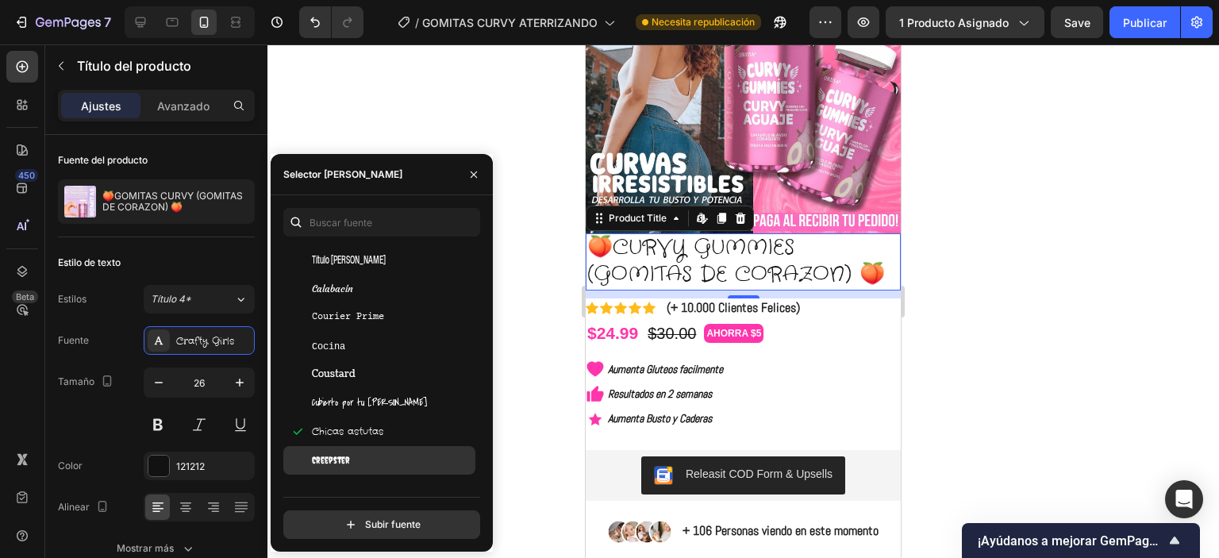
click at [359, 463] on div "Creepster" at bounding box center [392, 460] width 160 height 14
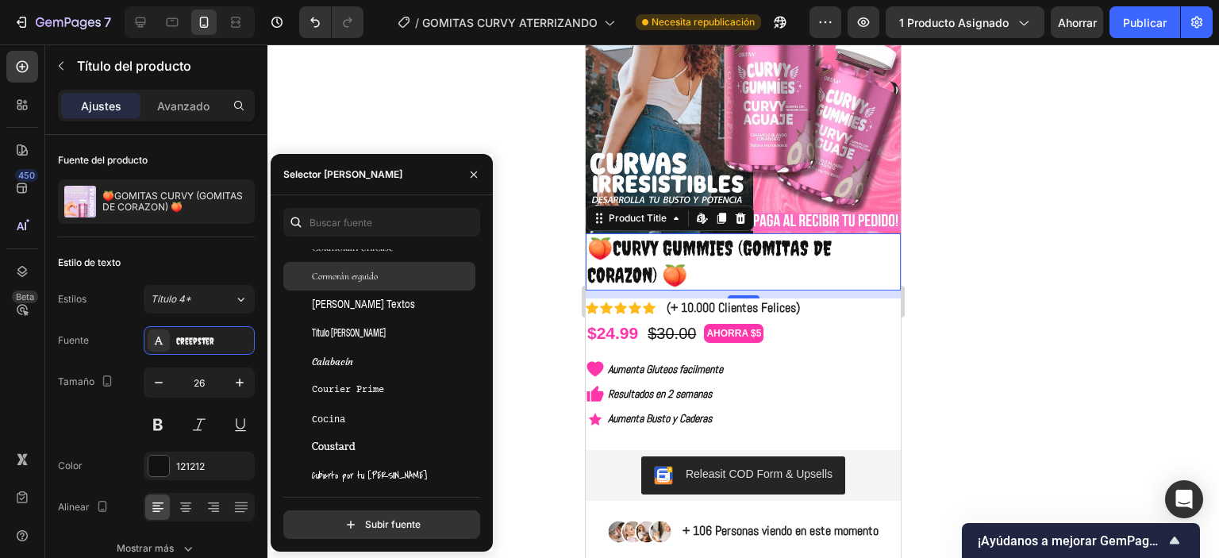
scroll to position [10318, 0]
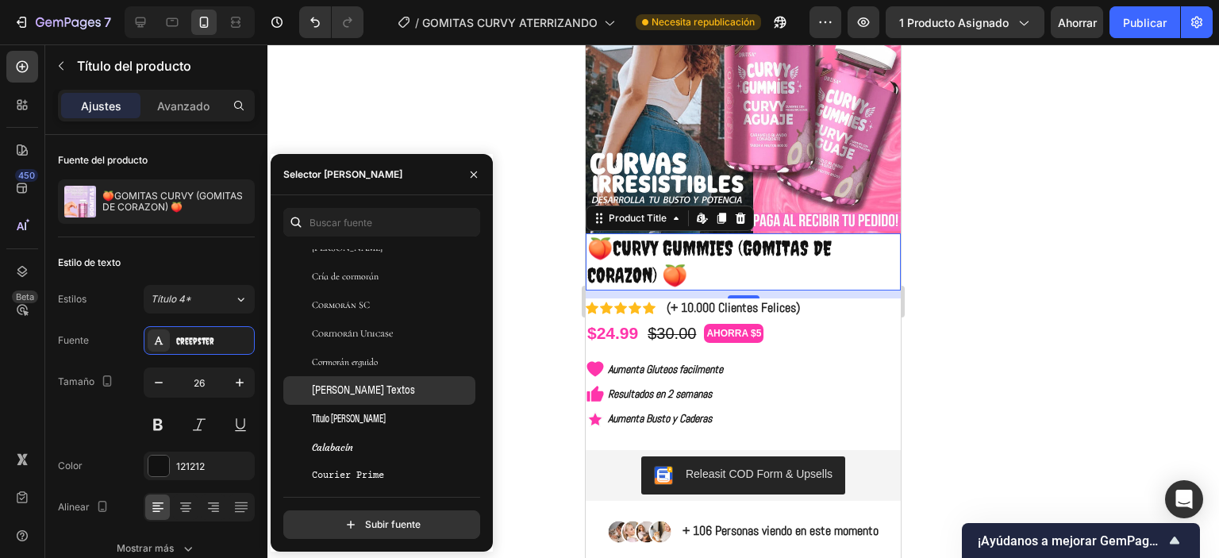
click at [367, 341] on div "Cormorán Unicase" at bounding box center [379, 333] width 192 height 29
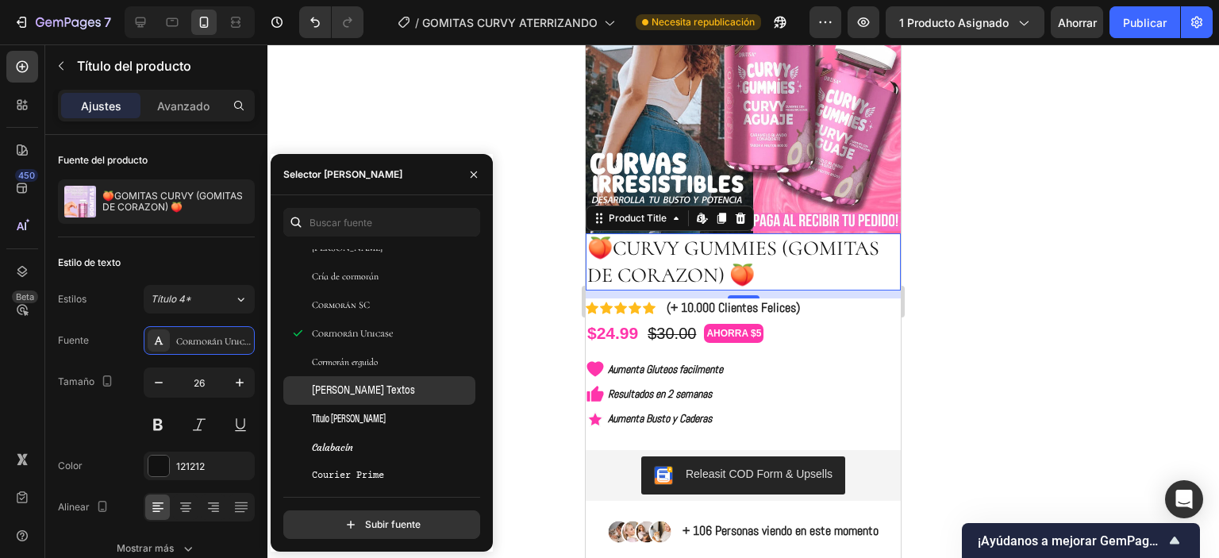
click at [364, 389] on font "Cossette Textos" at bounding box center [363, 390] width 103 height 12
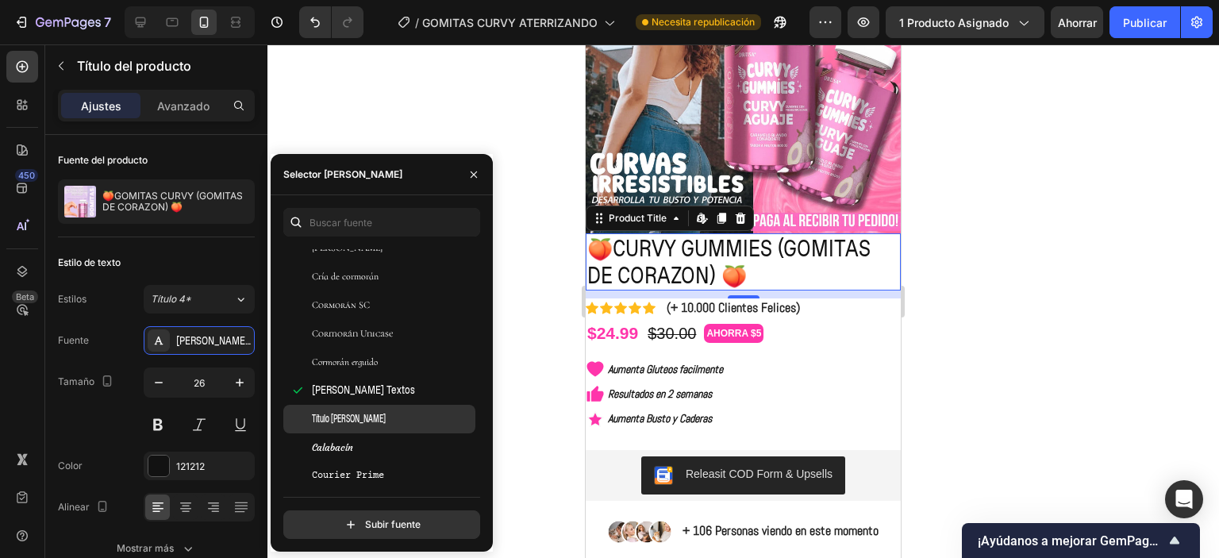
click at [365, 428] on div "Título de Cossette" at bounding box center [379, 419] width 192 height 29
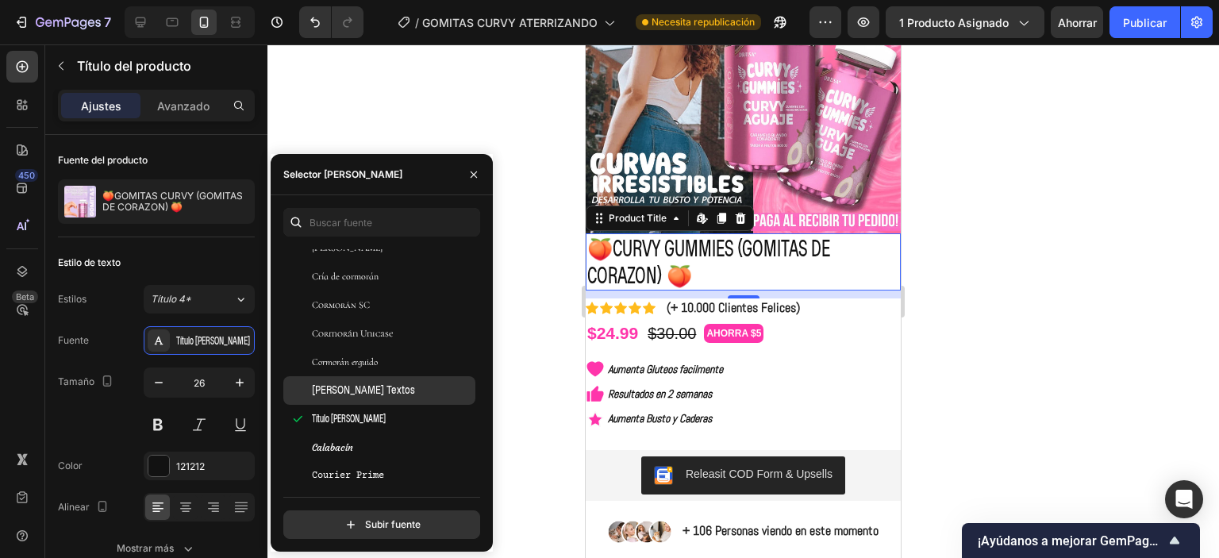
click at [373, 402] on div "Cossette Textos" at bounding box center [379, 390] width 192 height 29
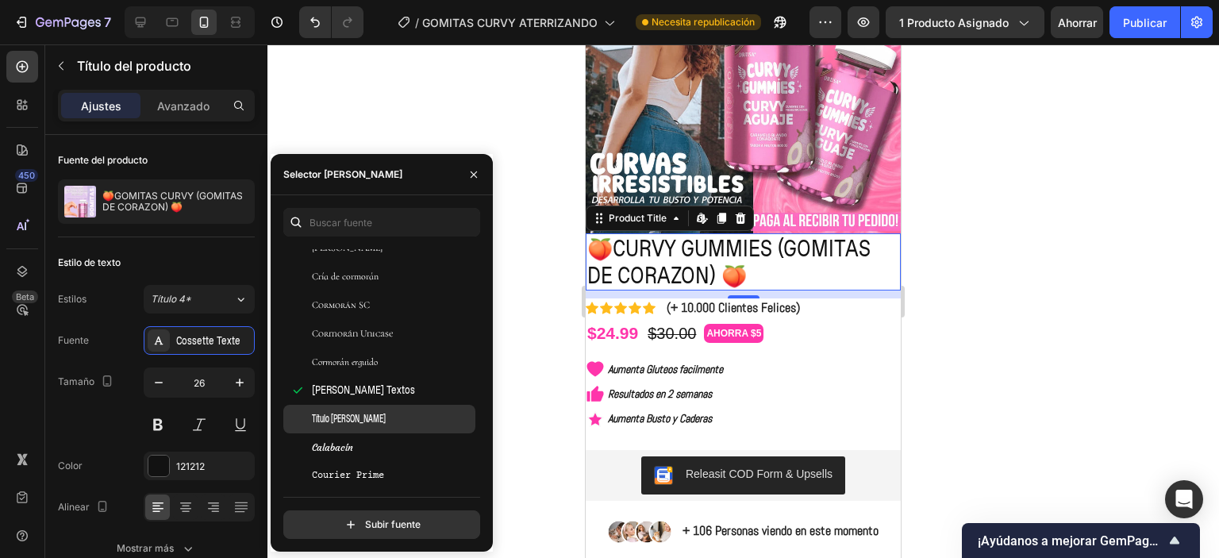
drag, startPoint x: 369, startPoint y: 442, endPoint x: 368, endPoint y: 425, distance: 17.5
click at [368, 441] on div "Calabacín" at bounding box center [392, 448] width 160 height 14
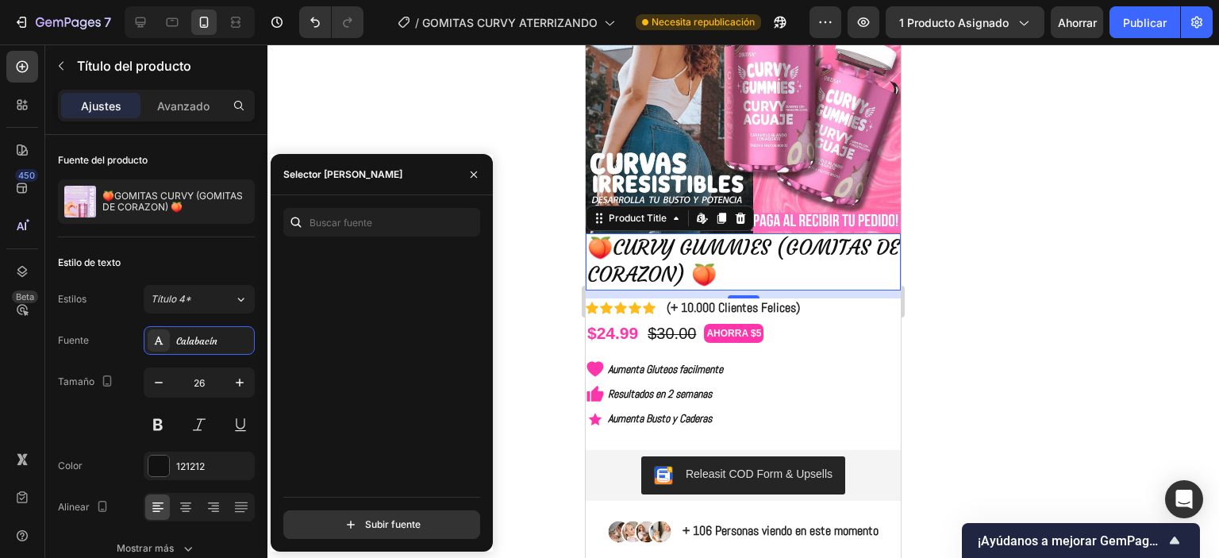
scroll to position [45606, 0]
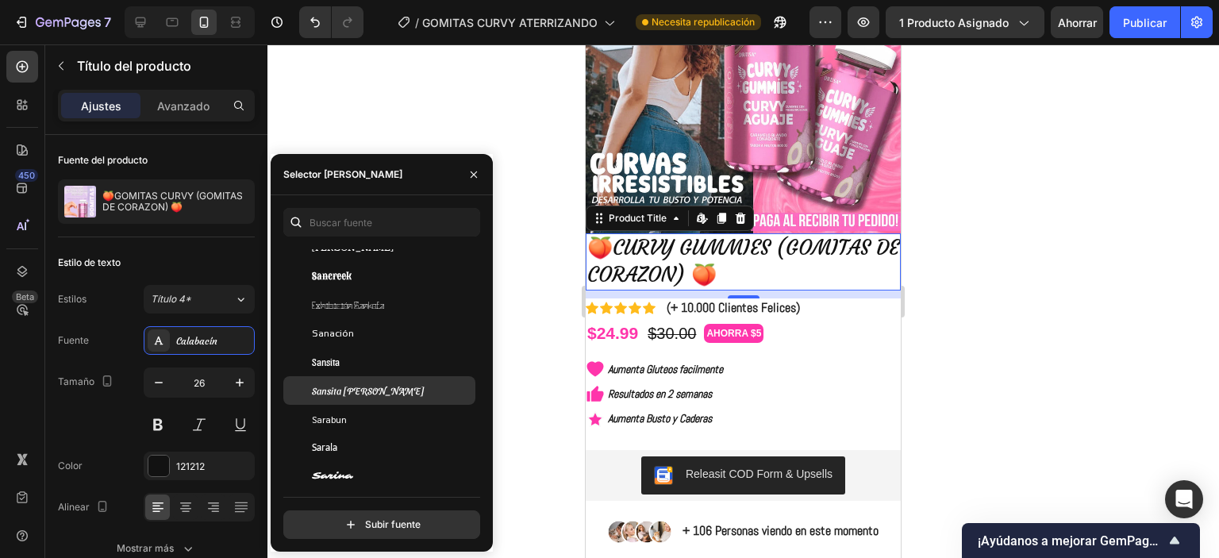
click at [349, 396] on font "Sansita lavada" at bounding box center [368, 390] width 113 height 11
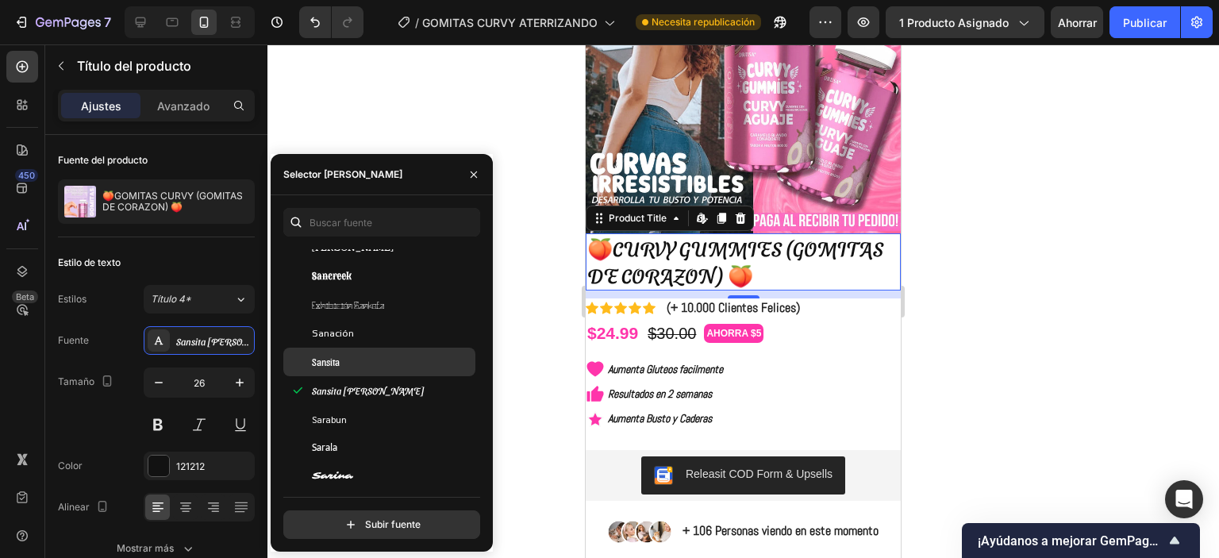
click at [340, 355] on div "Sansita" at bounding box center [392, 362] width 160 height 14
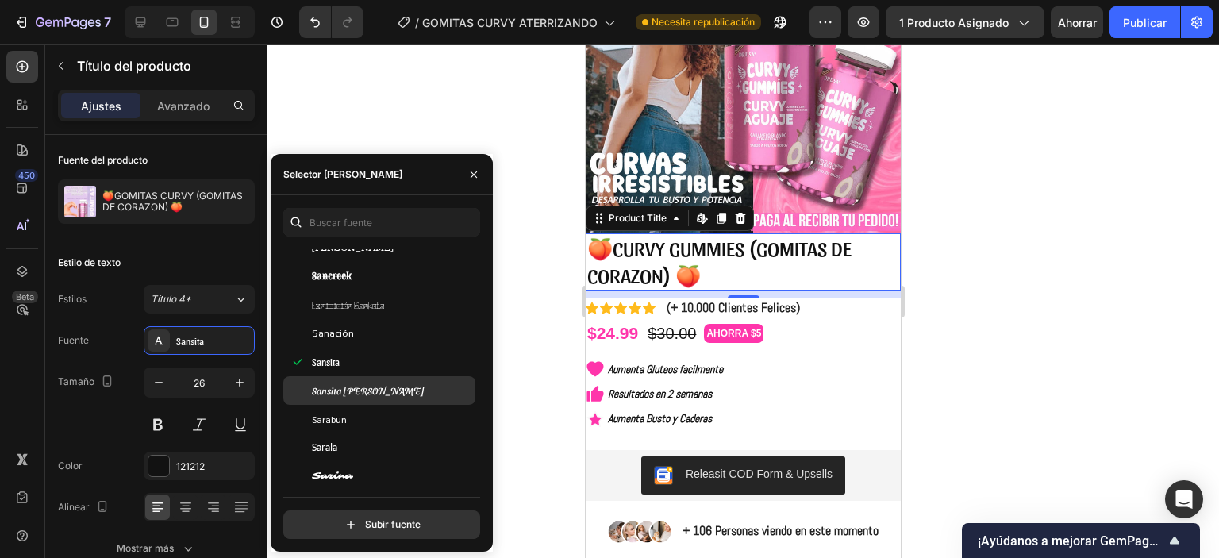
scroll to position [45526, 0]
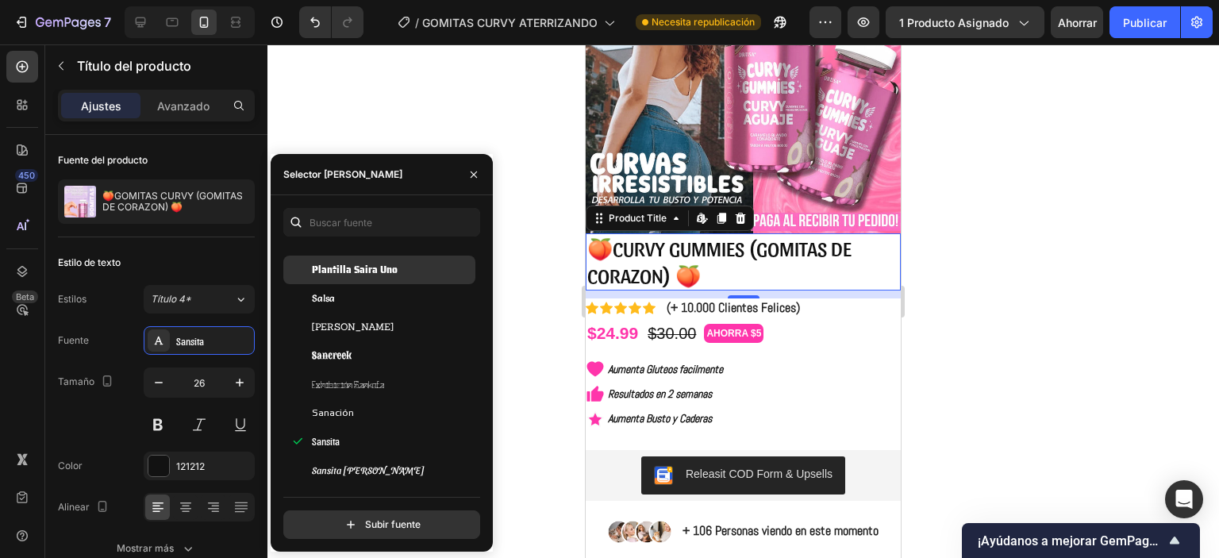
click at [356, 267] on font "Plantilla Saira Uno" at bounding box center [355, 269] width 86 height 15
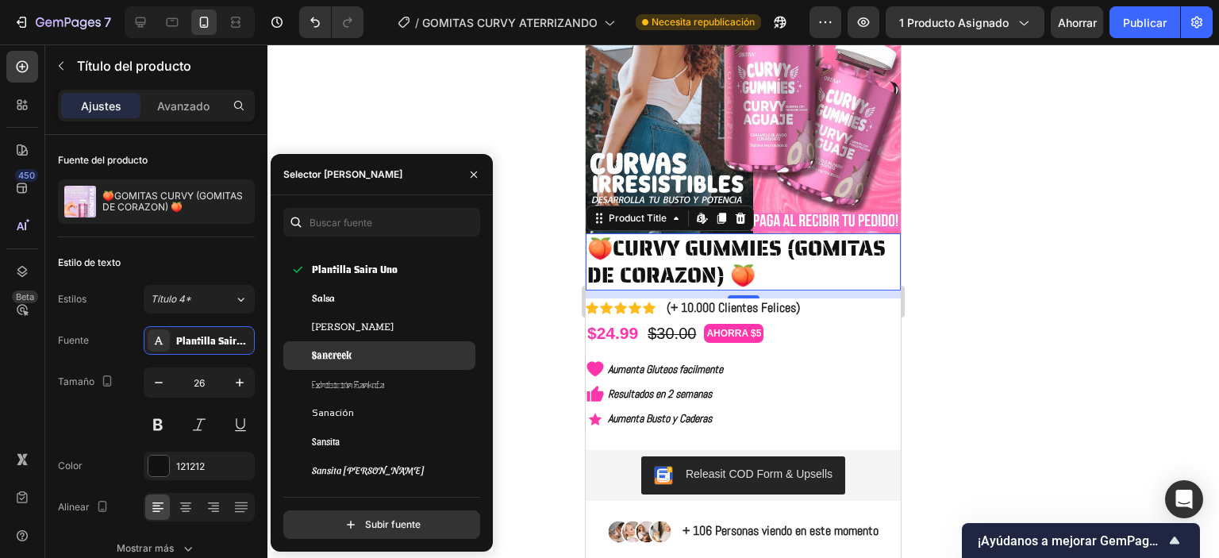
click at [373, 367] on div "Sancreek" at bounding box center [379, 355] width 192 height 29
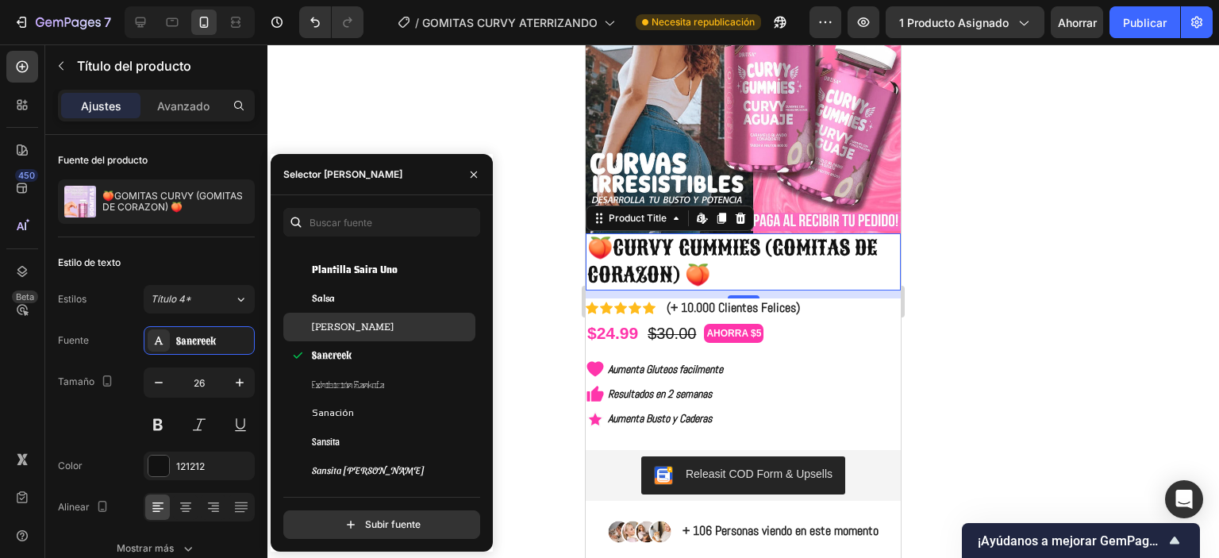
click at [359, 329] on div "Sánchez" at bounding box center [392, 327] width 160 height 14
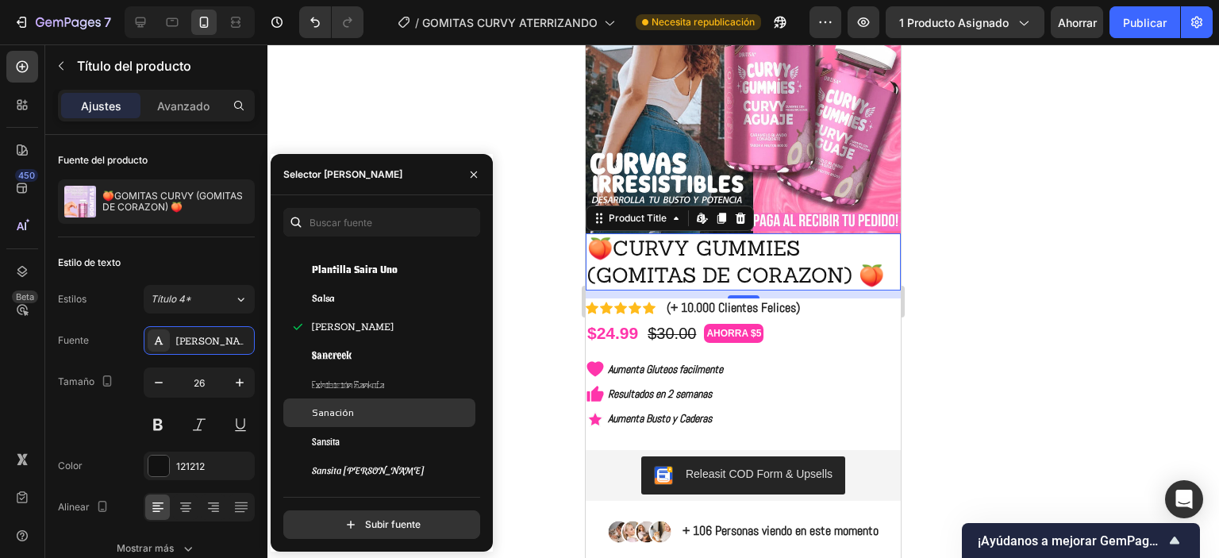
click at [352, 399] on div "Sanación" at bounding box center [379, 412] width 192 height 29
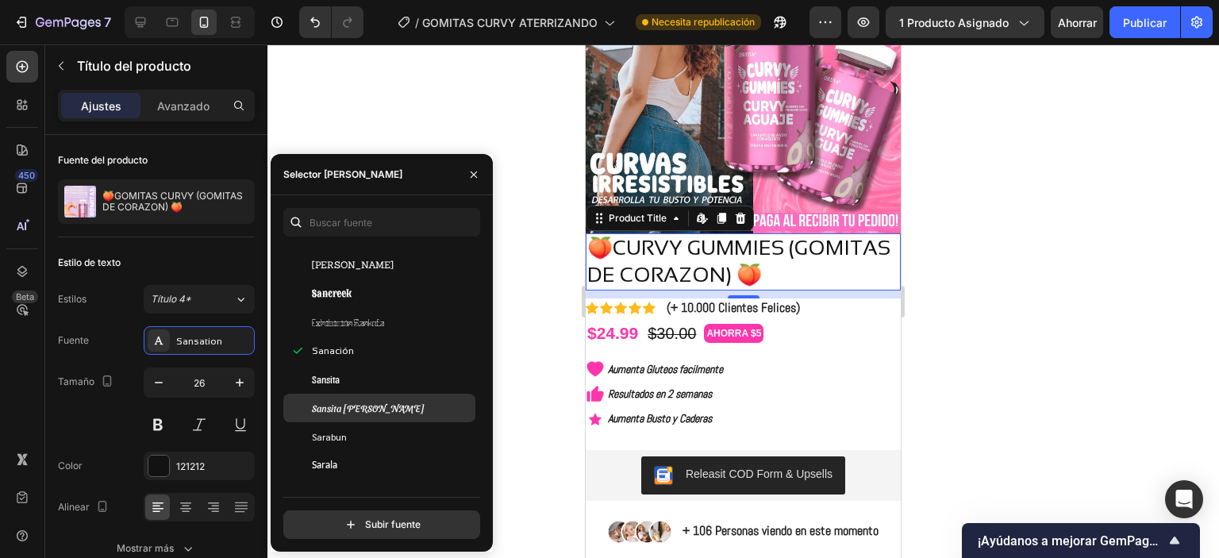
scroll to position [45606, 0]
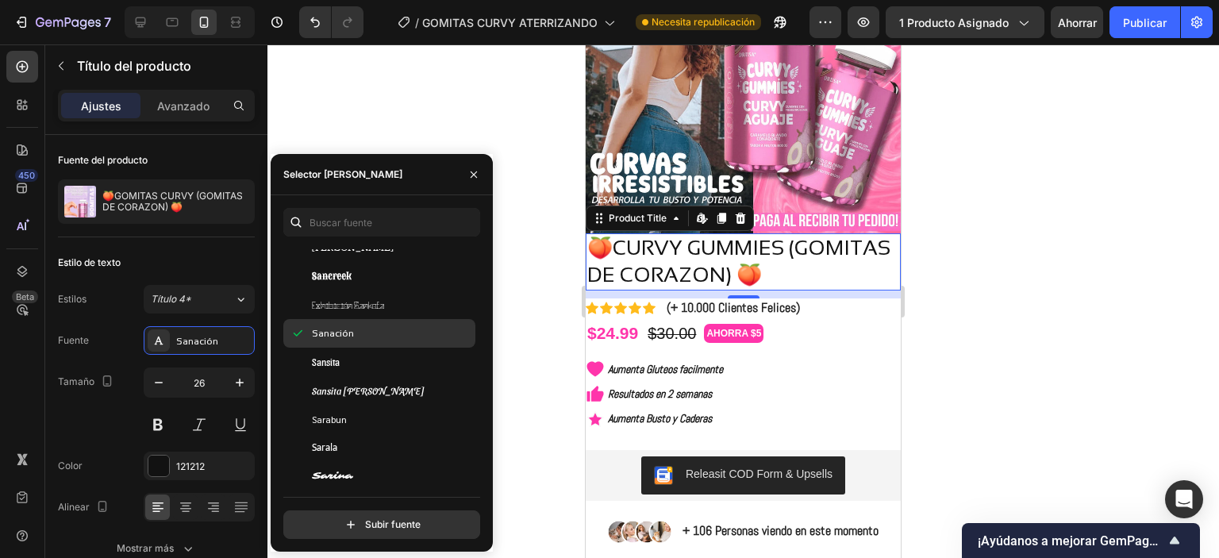
click at [352, 346] on div "Sanación" at bounding box center [379, 333] width 192 height 29
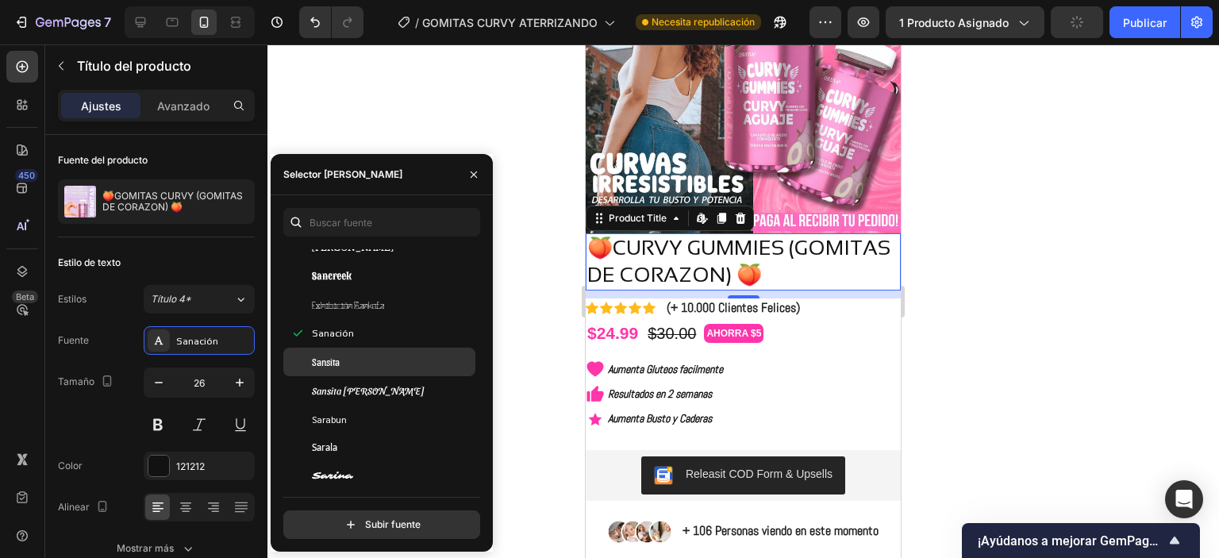
click at [353, 367] on div "Sansita" at bounding box center [392, 362] width 160 height 14
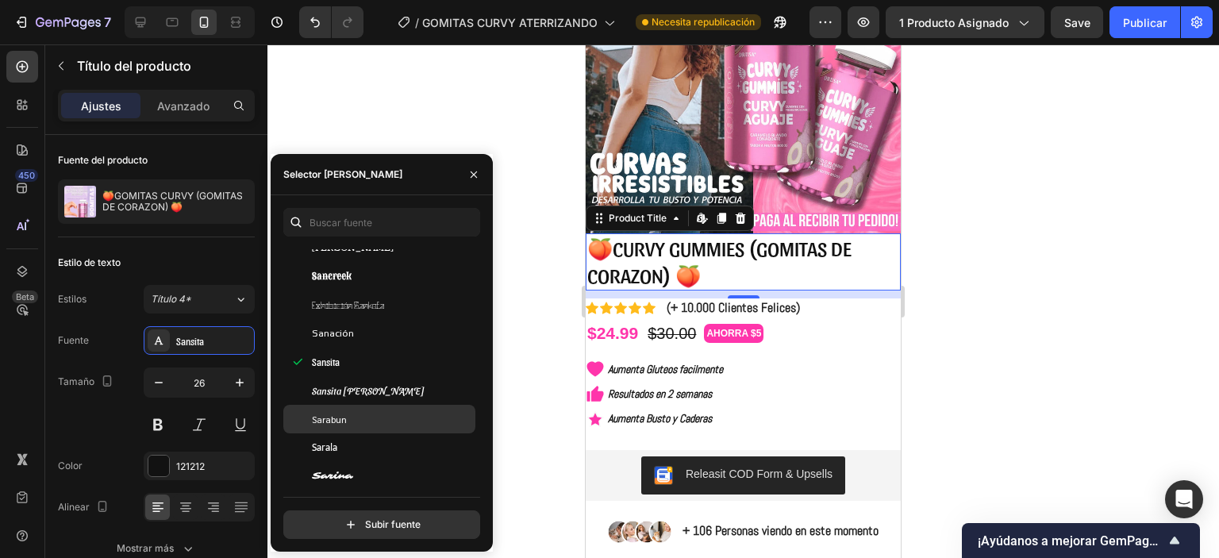
click at [362, 408] on div "Sarabun" at bounding box center [379, 419] width 192 height 29
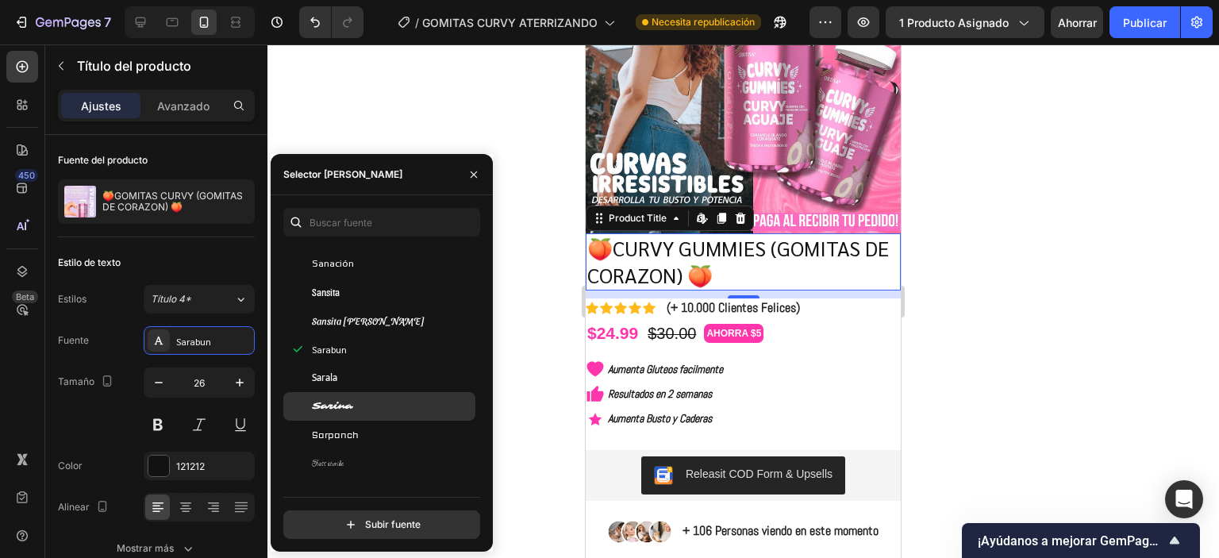
scroll to position [45685, 0]
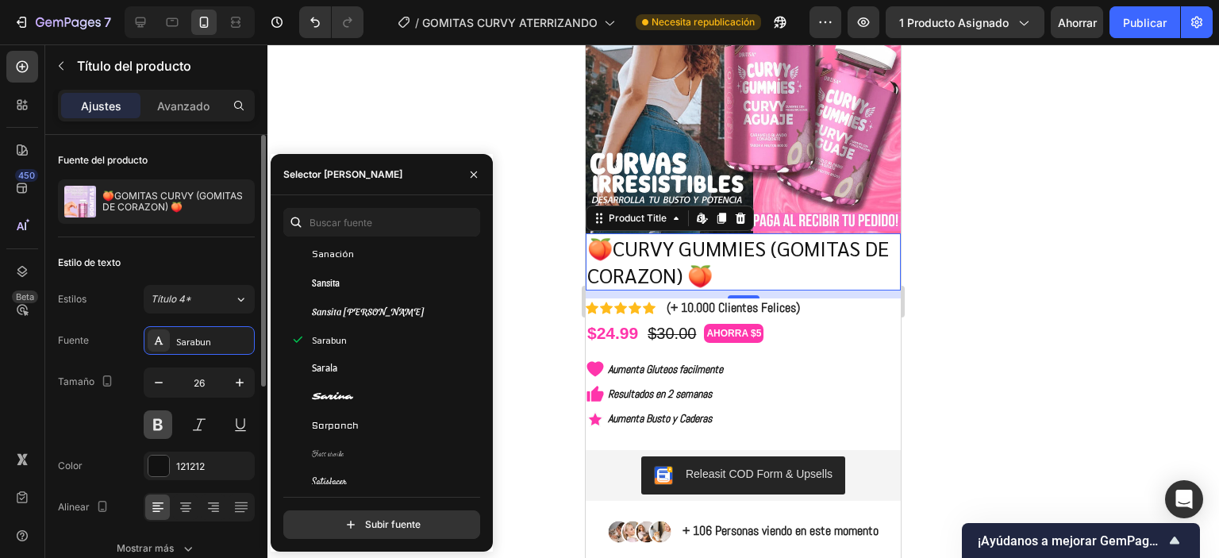
click at [167, 425] on button at bounding box center [158, 424] width 29 height 29
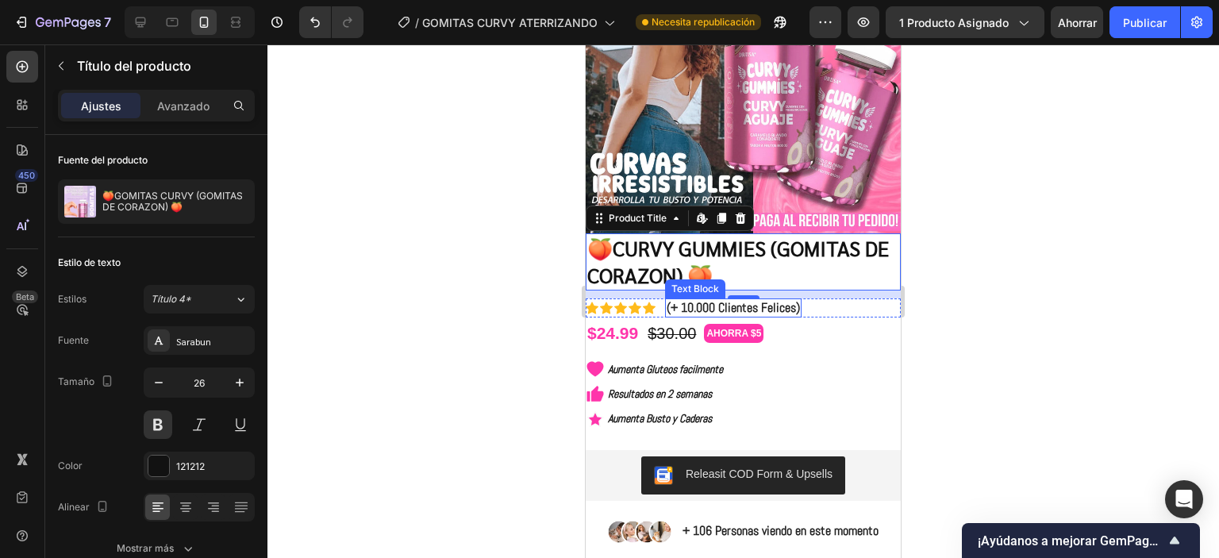
click at [727, 301] on p "(+ 10.000 Clientes Felices)" at bounding box center [733, 308] width 133 height 17
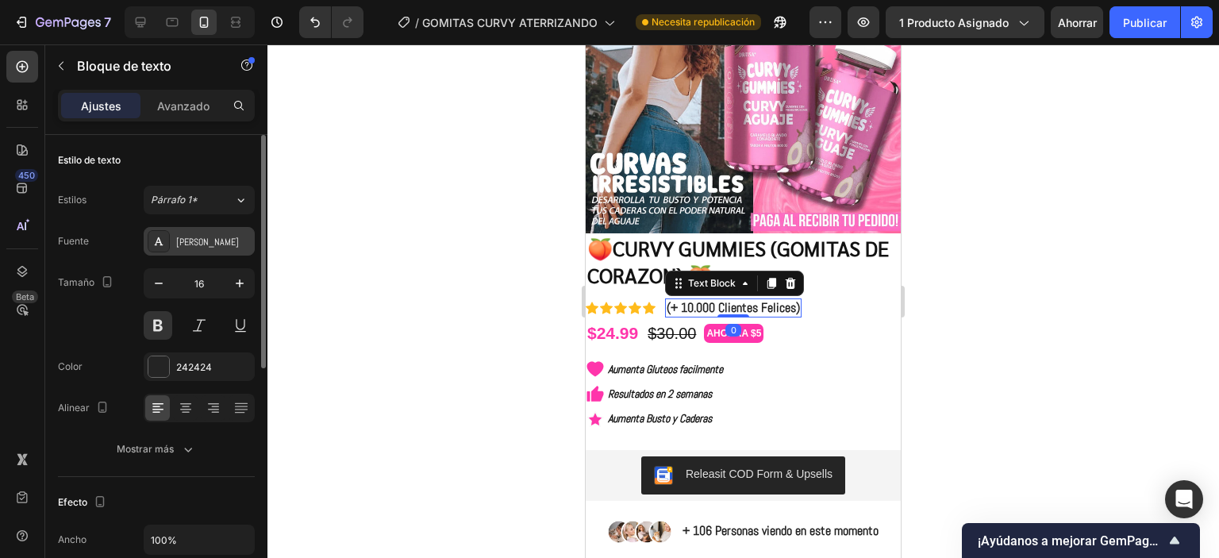
click at [210, 236] on div "[PERSON_NAME]" at bounding box center [213, 242] width 75 height 14
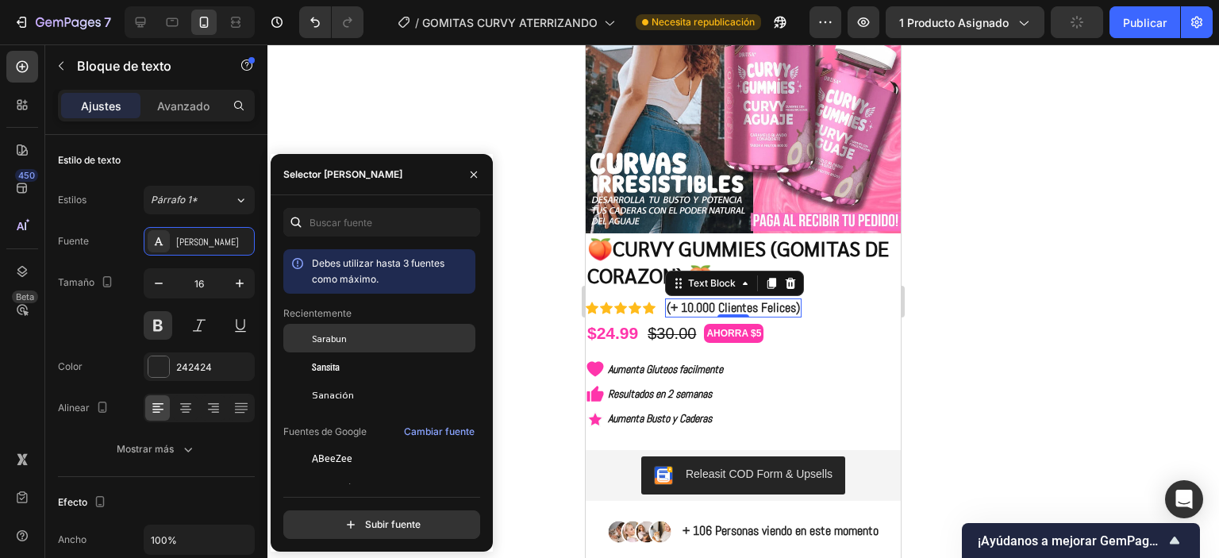
click at [341, 338] on font "Sarabun" at bounding box center [329, 338] width 35 height 13
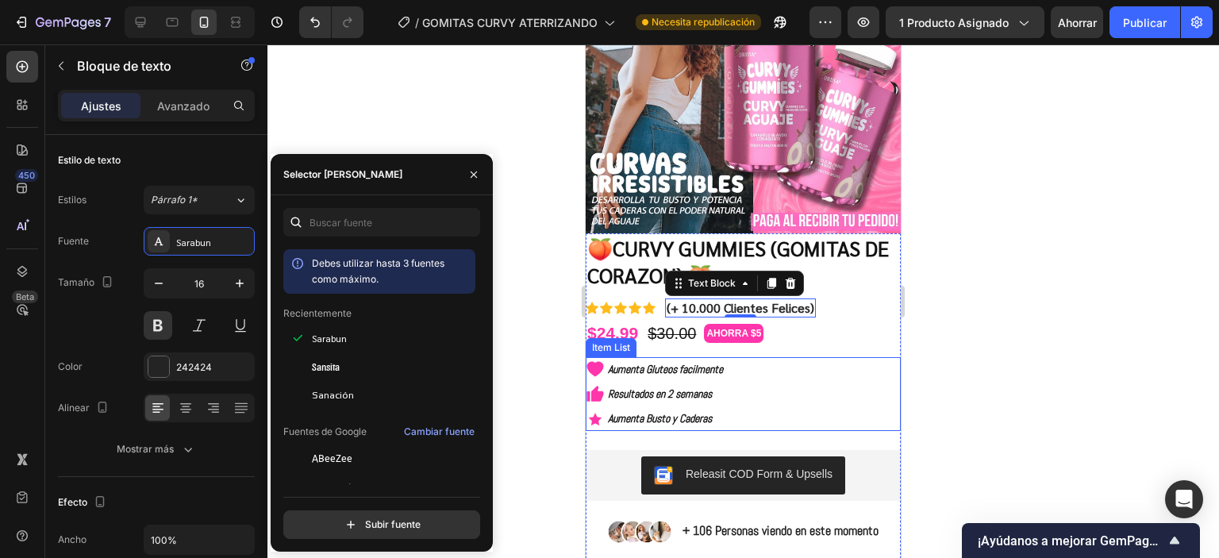
click at [692, 360] on p "Aumenta Gluteos facilmente" at bounding box center [665, 370] width 115 height 20
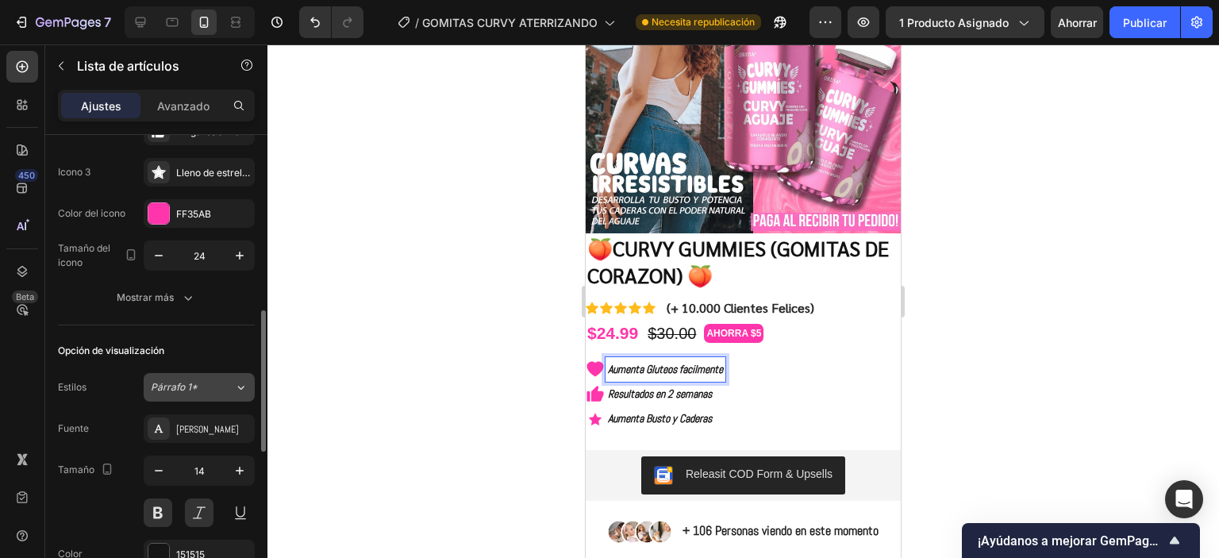
scroll to position [317, 0]
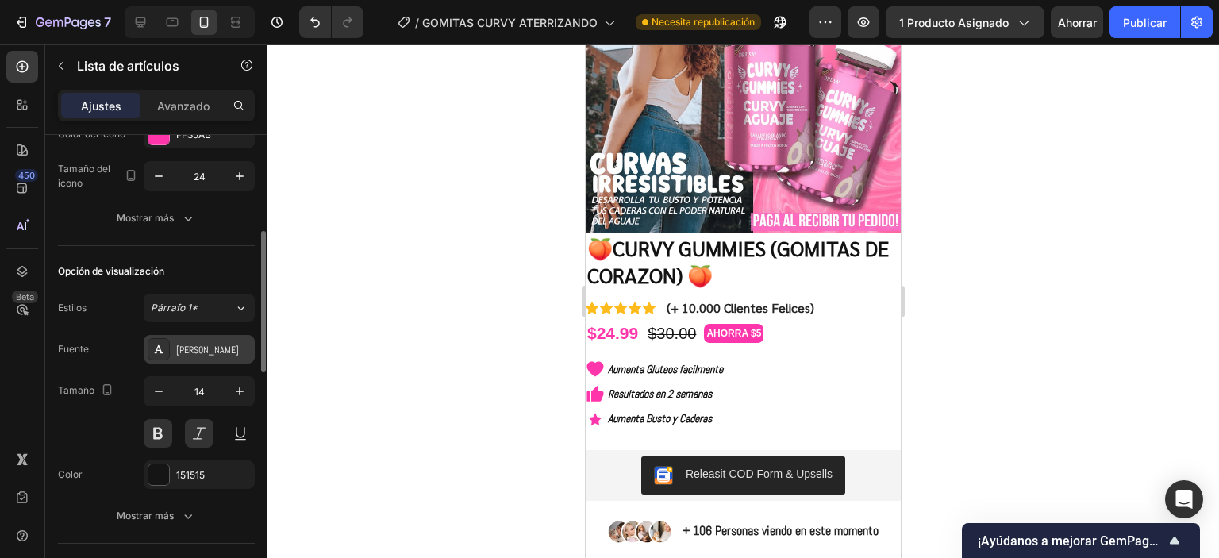
click at [208, 352] on div "[PERSON_NAME]" at bounding box center [213, 350] width 75 height 14
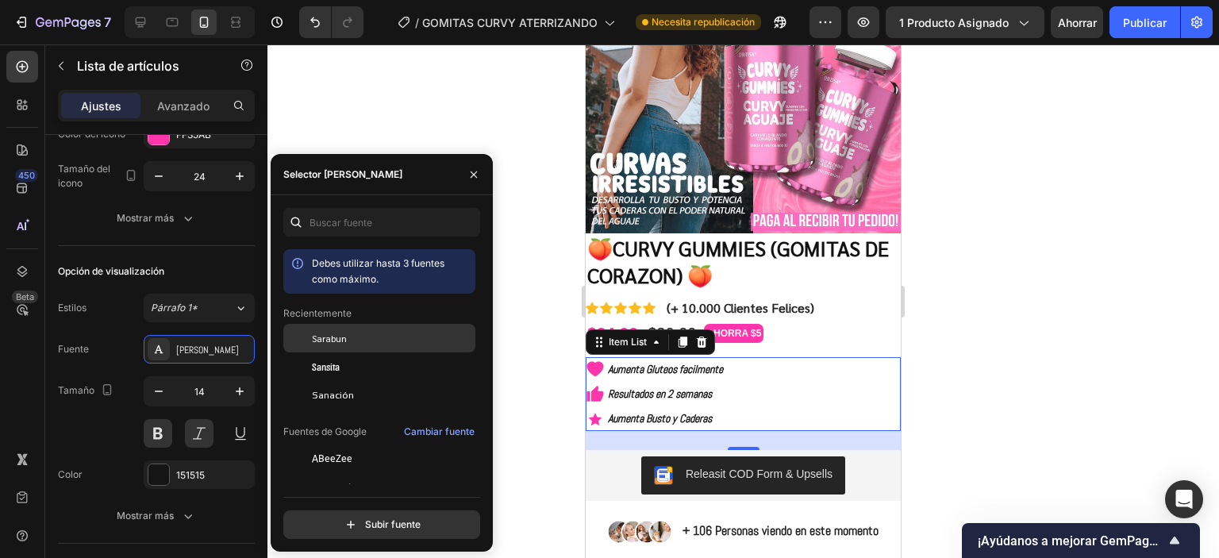
click at [352, 342] on div "Sarabun" at bounding box center [392, 338] width 160 height 14
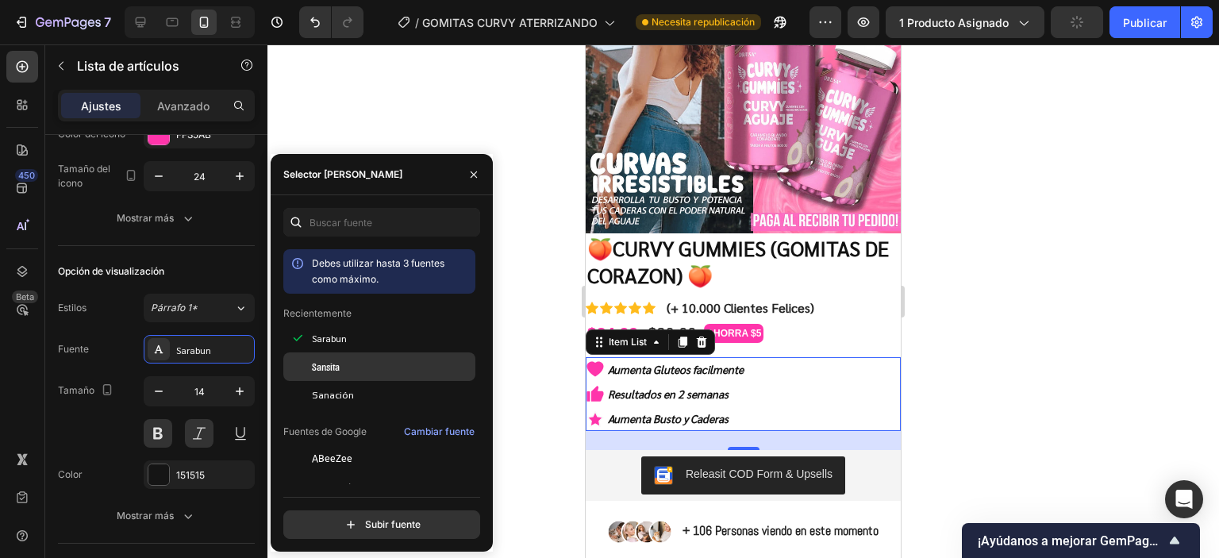
click at [346, 376] on div "Sansita" at bounding box center [379, 366] width 192 height 29
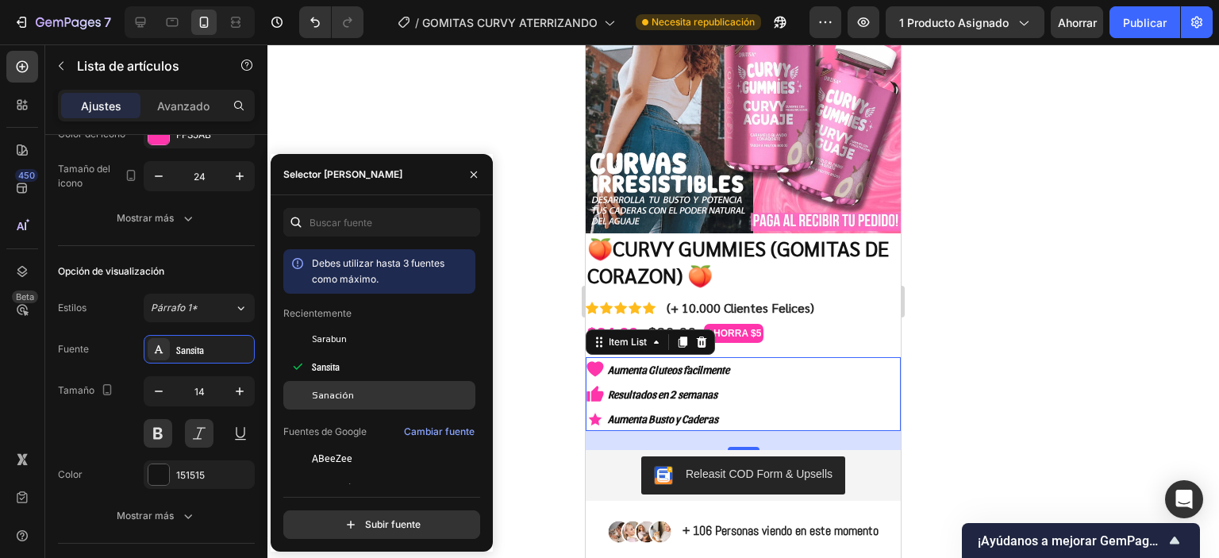
click at [345, 394] on font "Sanación" at bounding box center [333, 395] width 42 height 11
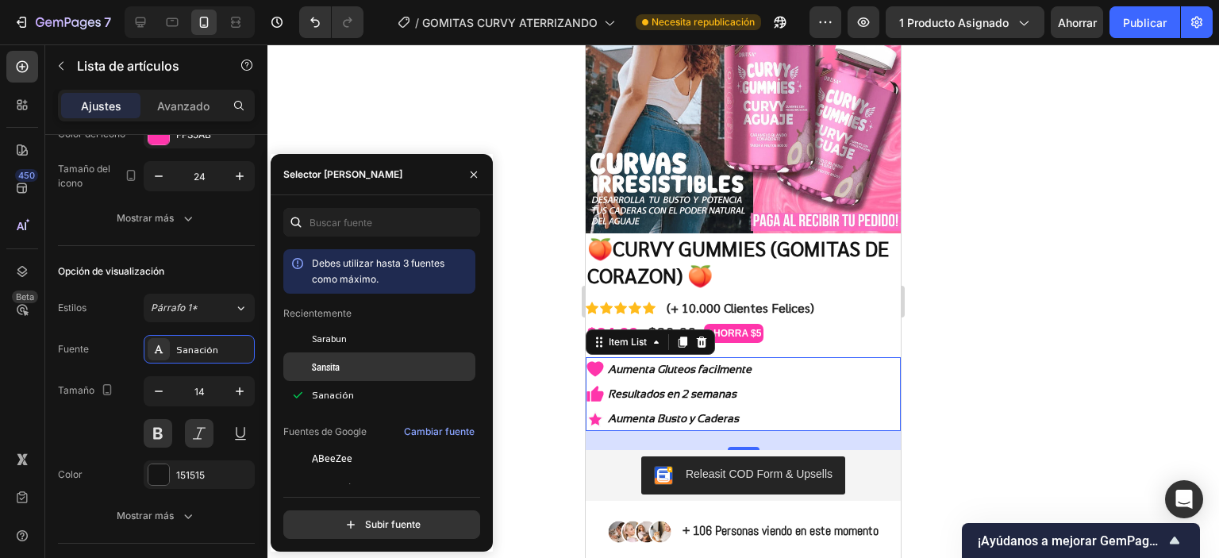
click at [335, 375] on div "Sansita" at bounding box center [379, 366] width 192 height 29
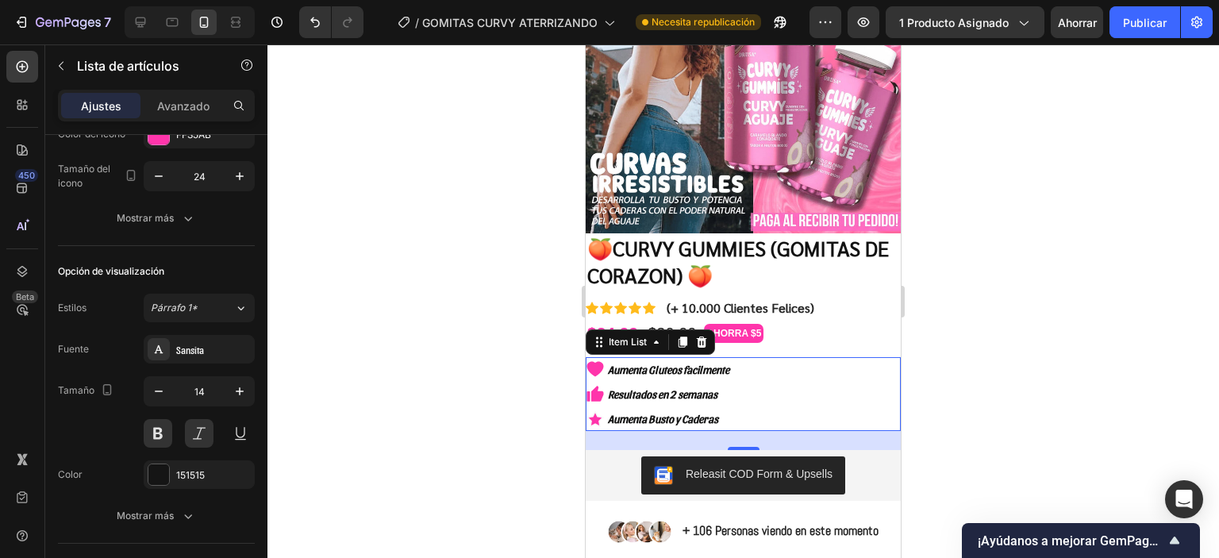
drag, startPoint x: 525, startPoint y: 299, endPoint x: 61, endPoint y: 244, distance: 466.8
click at [525, 299] on div at bounding box center [743, 301] width 952 height 514
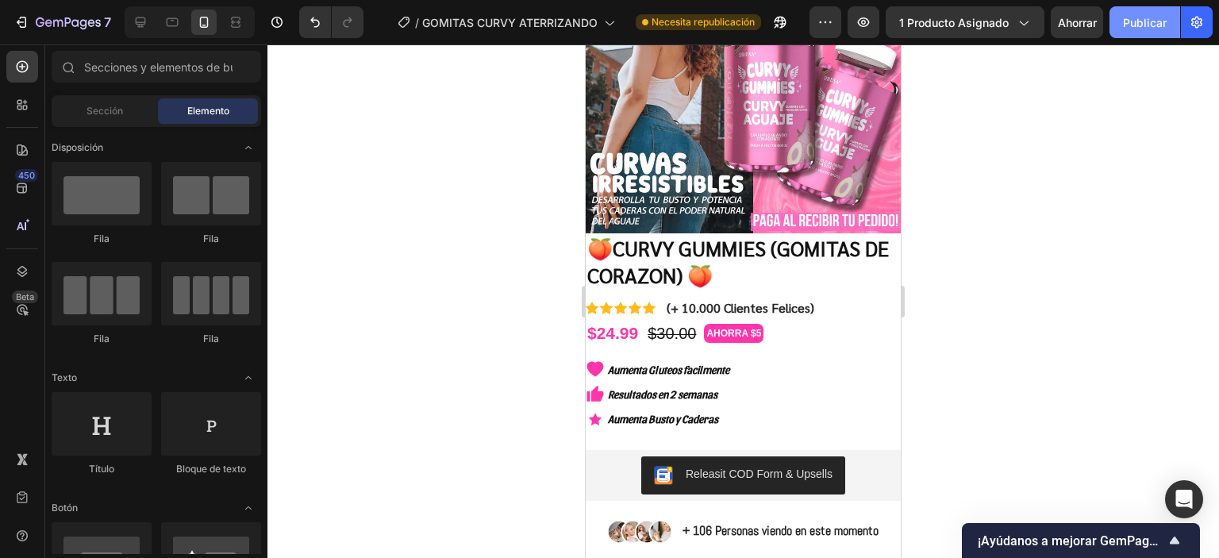
click at [1137, 30] on font "Publicar" at bounding box center [1145, 22] width 44 height 17
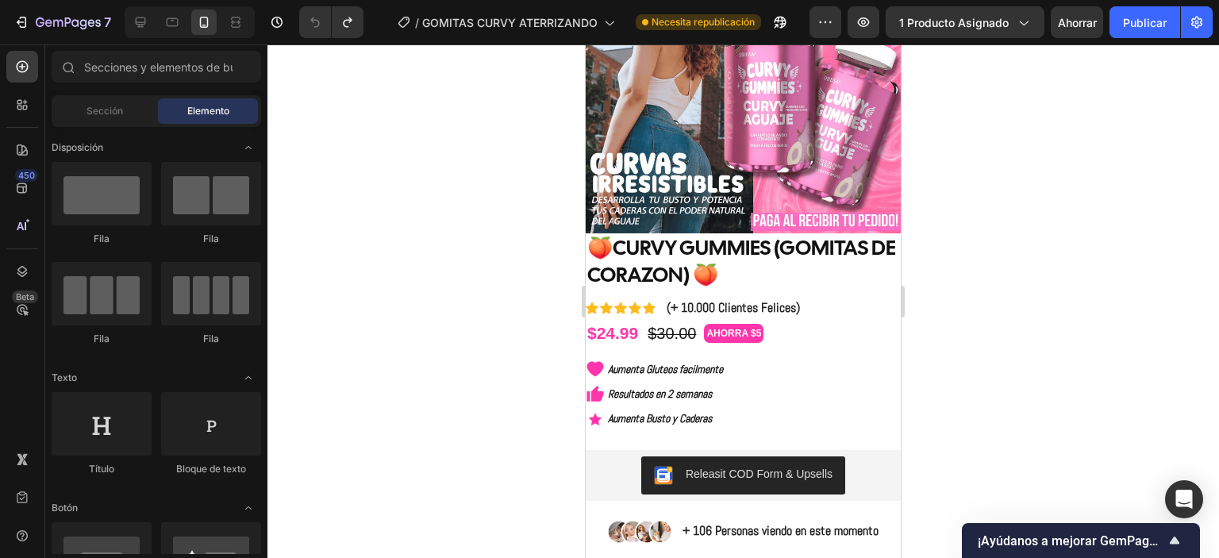
drag, startPoint x: 1073, startPoint y: 371, endPoint x: 1009, endPoint y: 150, distance: 229.8
click at [1073, 367] on div at bounding box center [743, 301] width 952 height 514
click at [1134, 17] on font "Publicar" at bounding box center [1145, 22] width 44 height 13
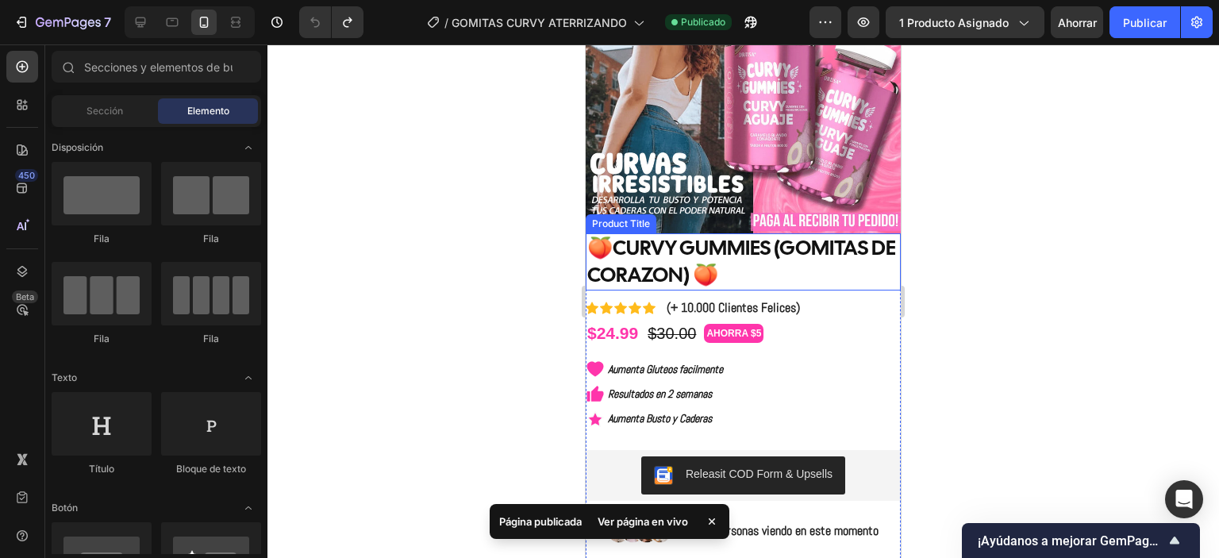
click at [768, 256] on h1 "🍑CURVY GUMMIES (GOMITAS DE CORAZON) 🍑" at bounding box center [743, 261] width 315 height 57
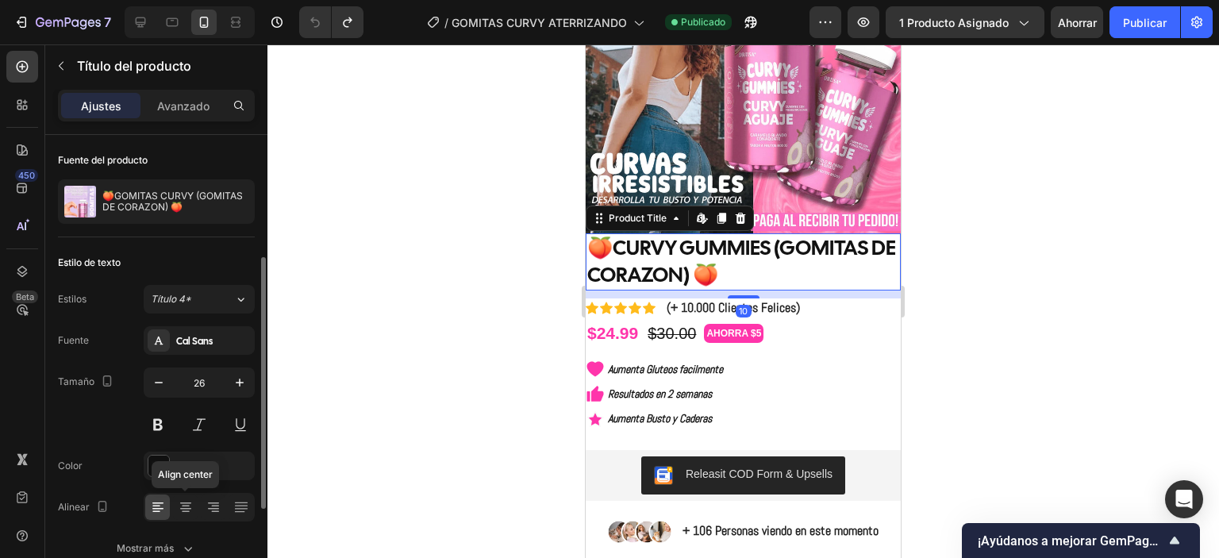
scroll to position [159, 0]
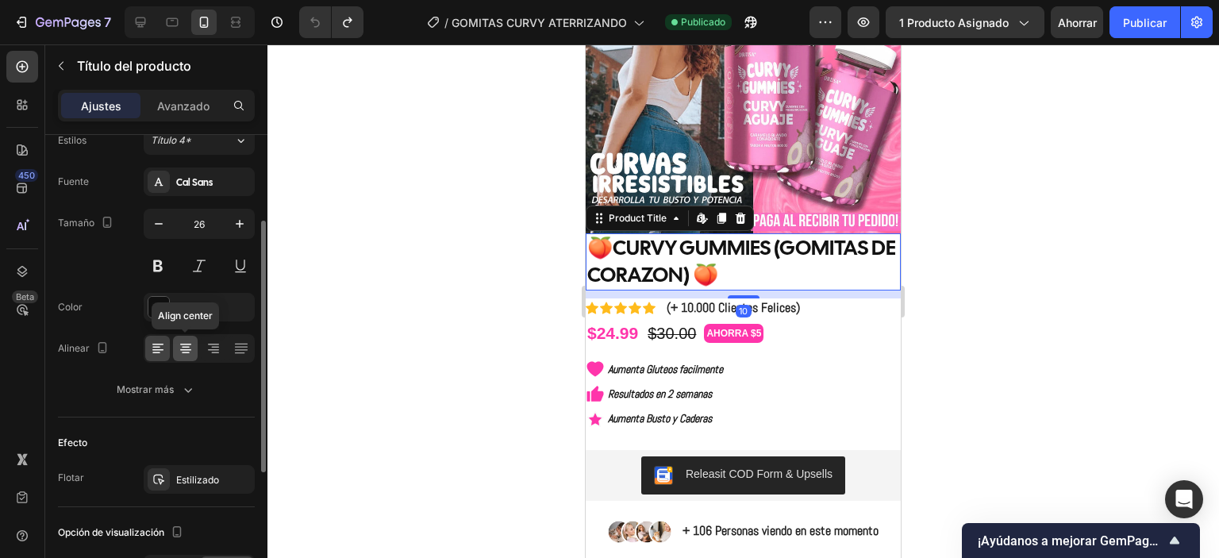
click at [182, 347] on icon at bounding box center [186, 348] width 8 height 2
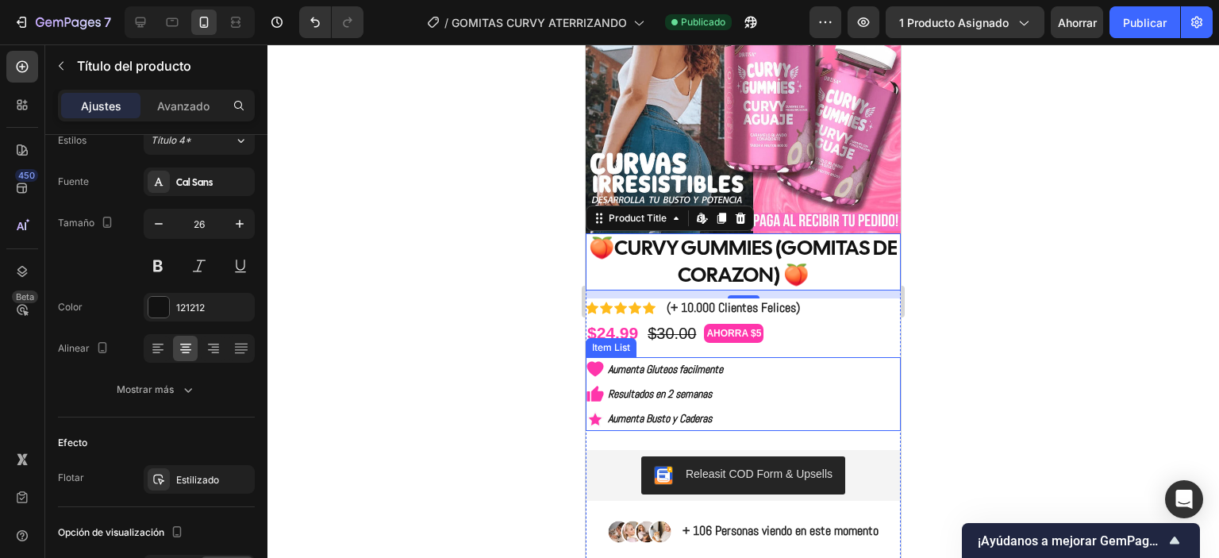
click at [464, 340] on div at bounding box center [743, 301] width 952 height 514
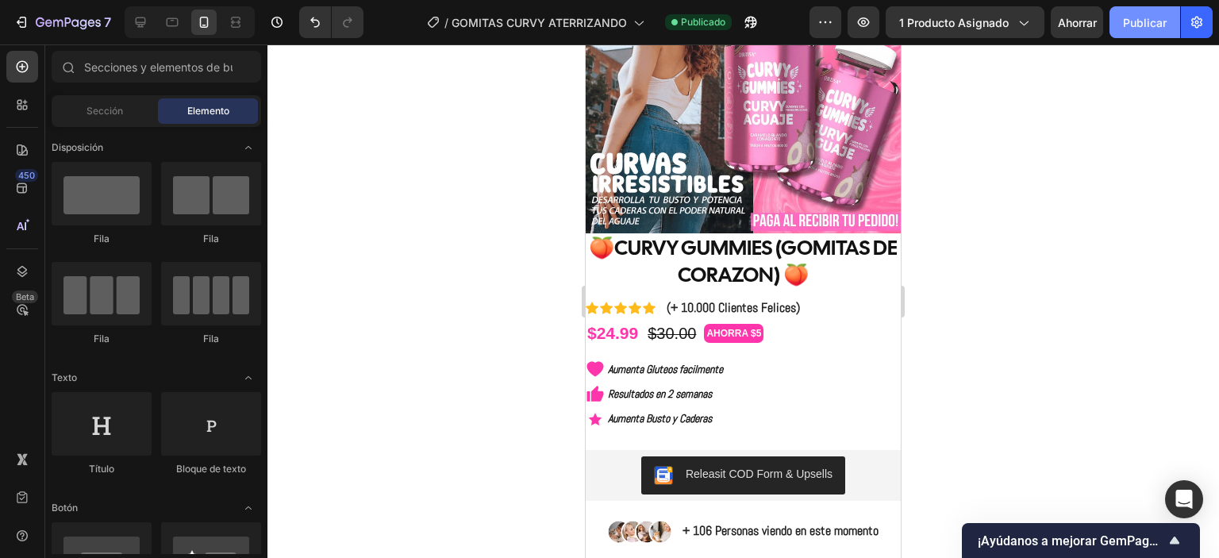
click at [1134, 28] on font "Publicar" at bounding box center [1145, 22] width 44 height 13
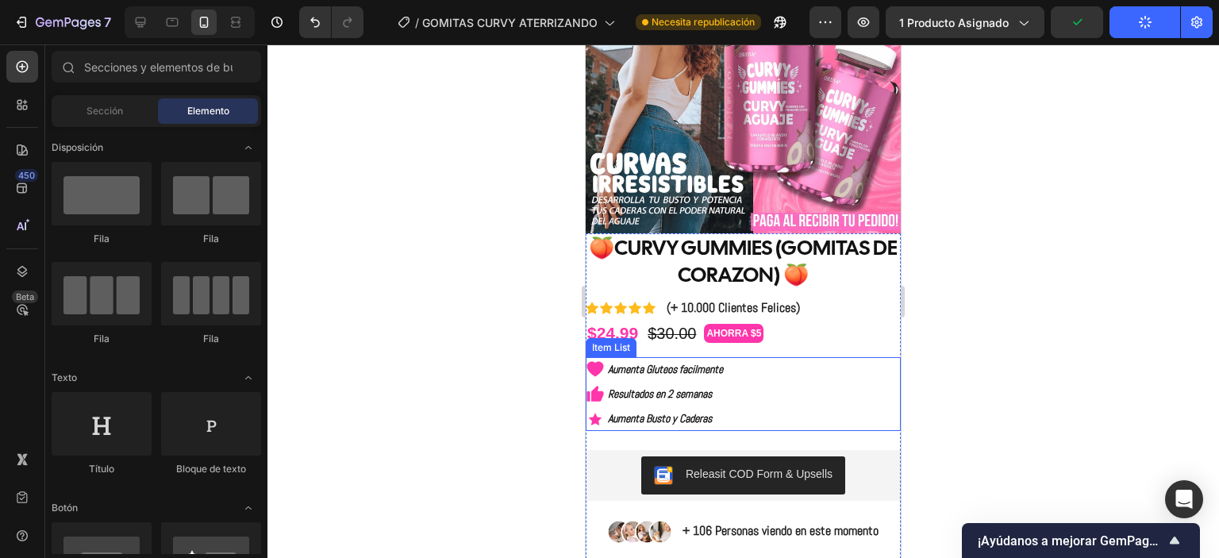
scroll to position [238, 0]
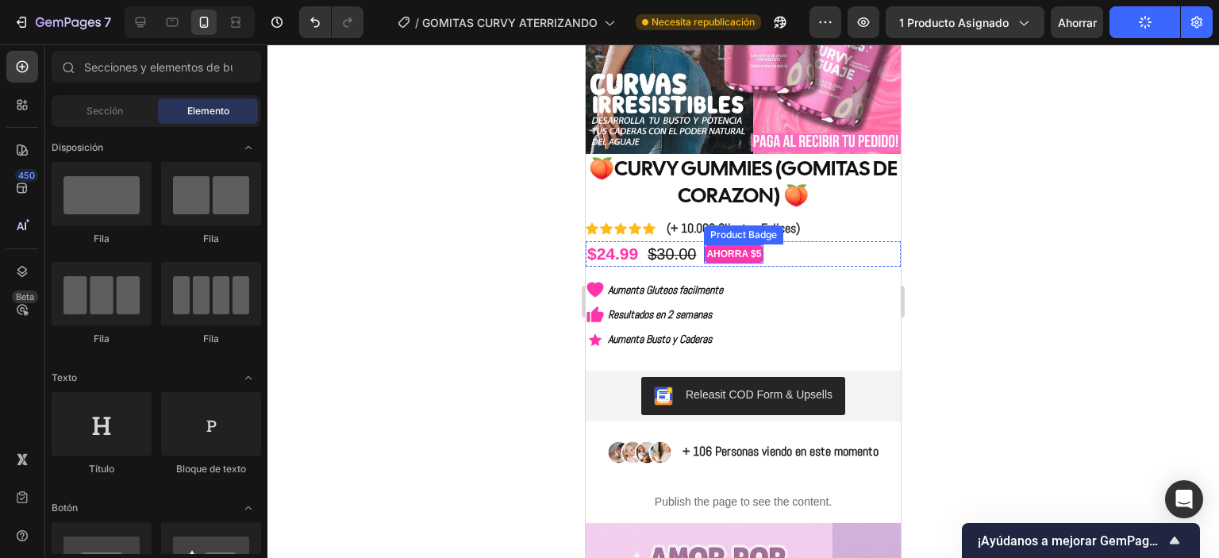
click at [743, 250] on pre "AHORRA $5" at bounding box center [734, 253] width 58 height 17
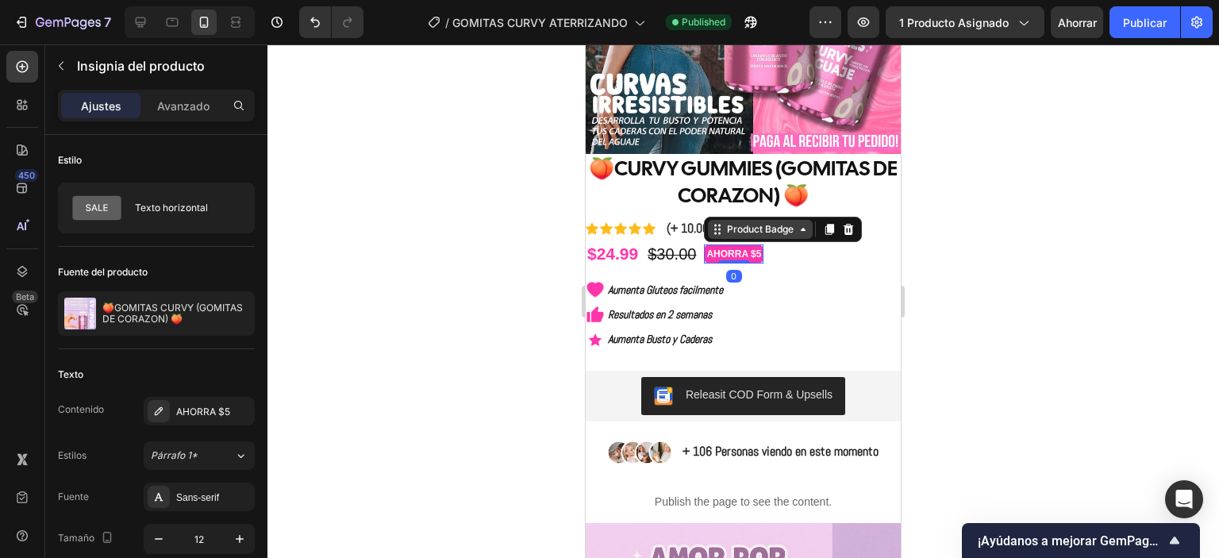
click at [803, 223] on icon at bounding box center [803, 229] width 13 height 13
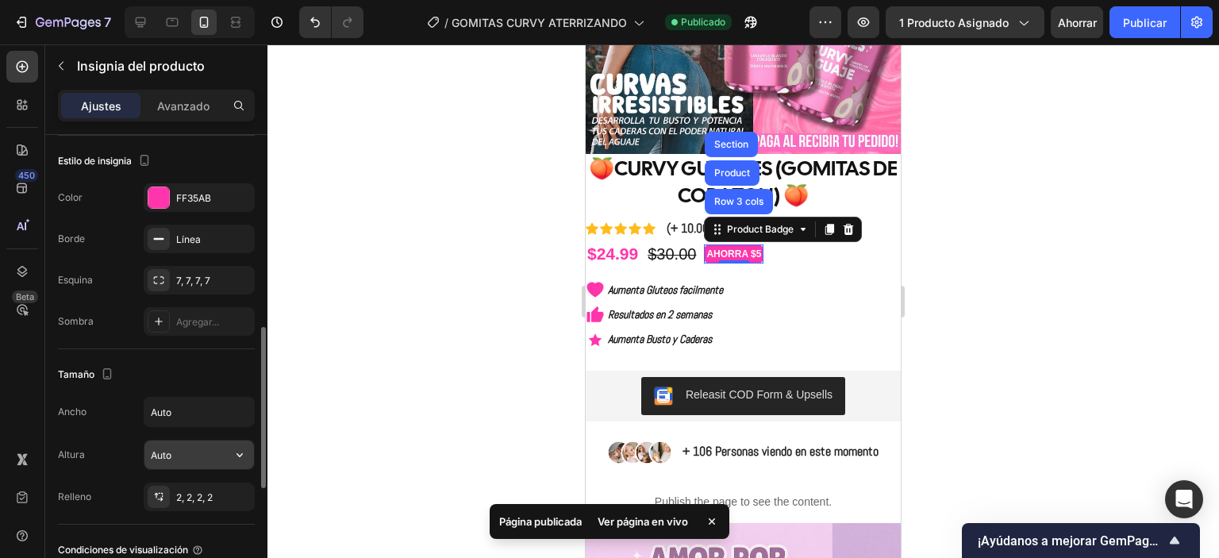
scroll to position [886, 0]
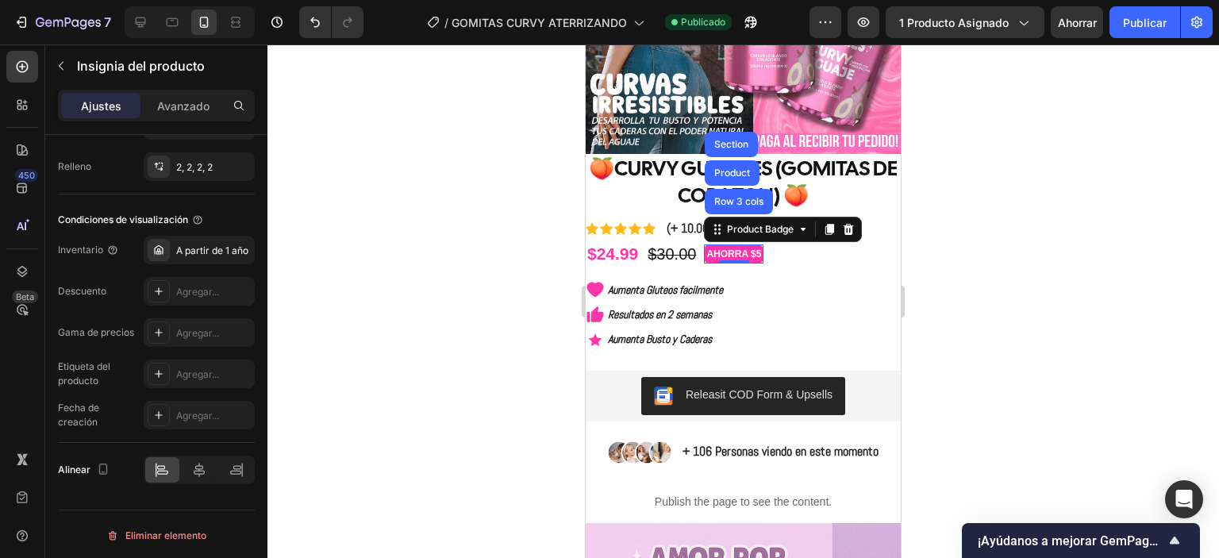
click at [733, 245] on pre "AHORRA $5" at bounding box center [734, 253] width 58 height 17
click at [984, 218] on div at bounding box center [743, 301] width 952 height 514
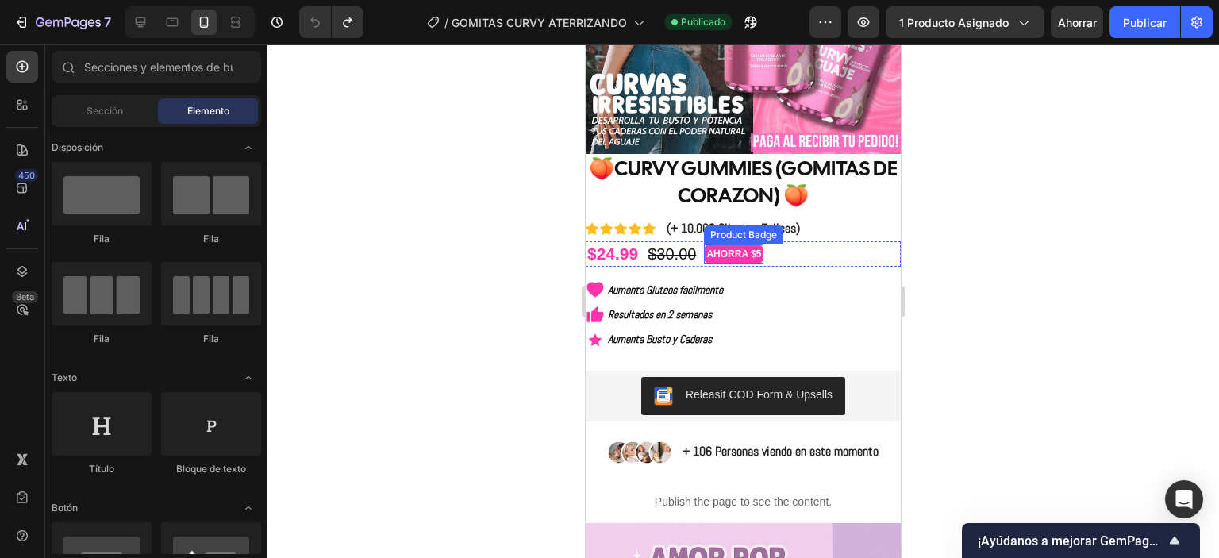
click at [735, 245] on pre "AHORRA $5" at bounding box center [734, 253] width 58 height 17
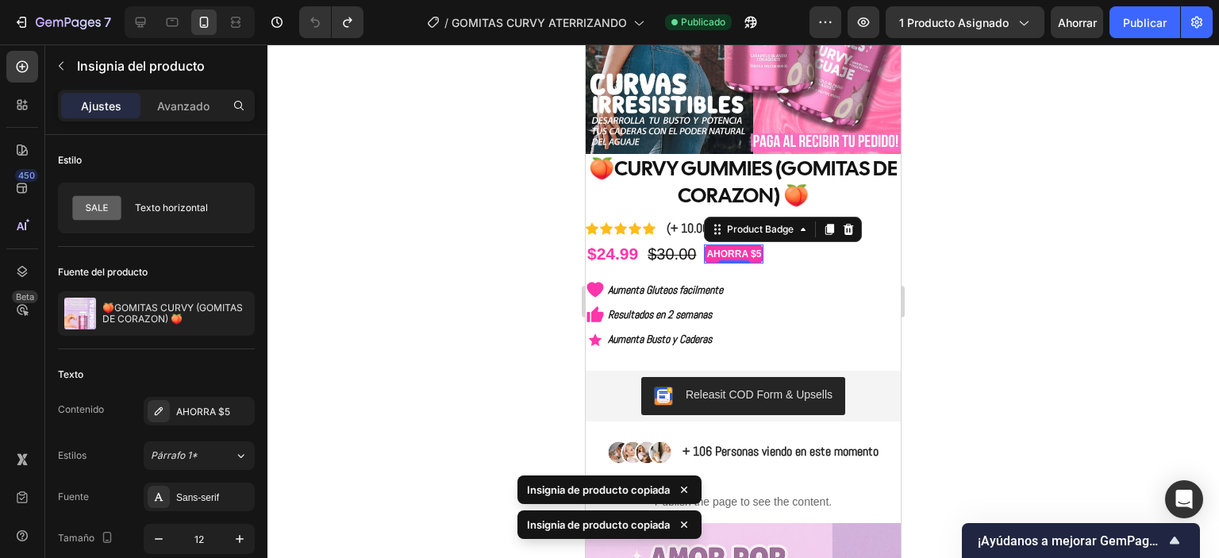
click at [755, 245] on pre "AHORRA $5" at bounding box center [734, 253] width 58 height 17
click at [848, 224] on icon at bounding box center [849, 229] width 10 height 11
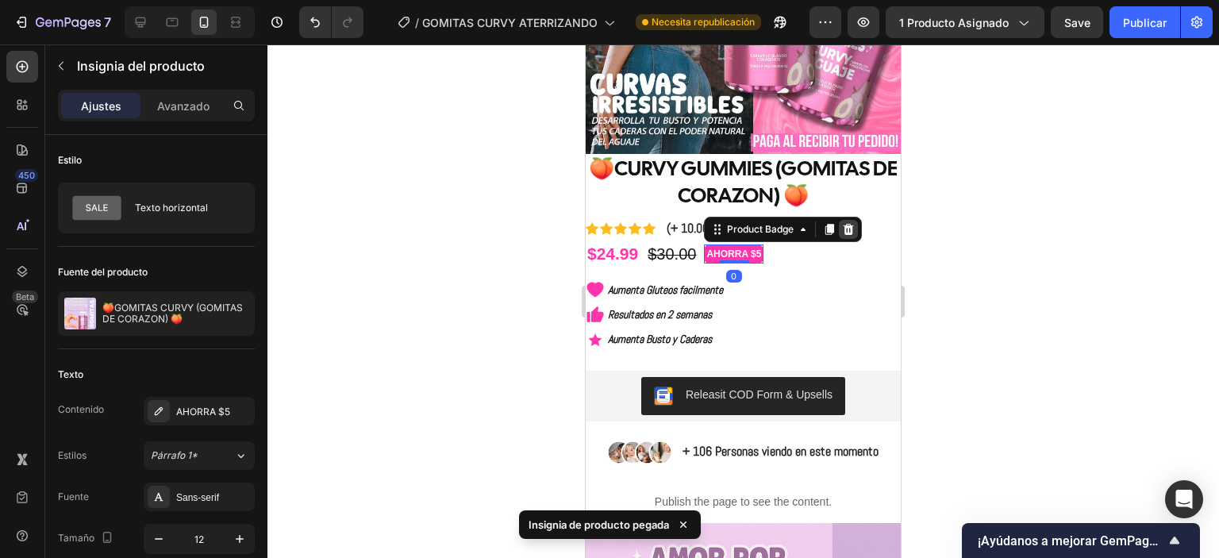
click at [847, 224] on icon at bounding box center [849, 229] width 10 height 11
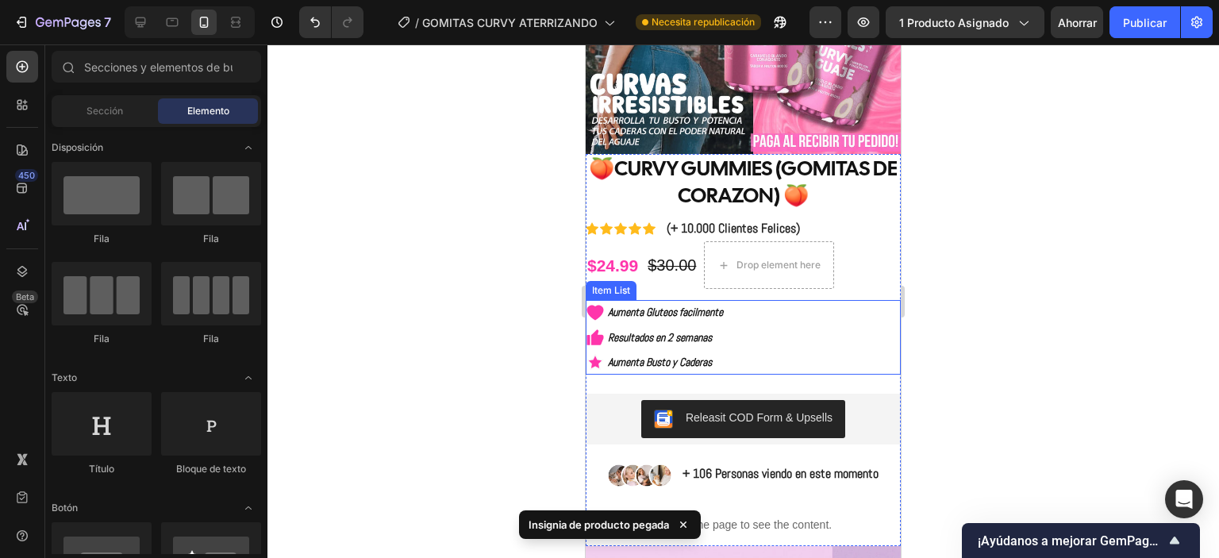
click at [841, 322] on div "Aumenta Gluteos facilmente Resultados en 2 semanas Aumenta Busto y Caderas" at bounding box center [743, 337] width 315 height 75
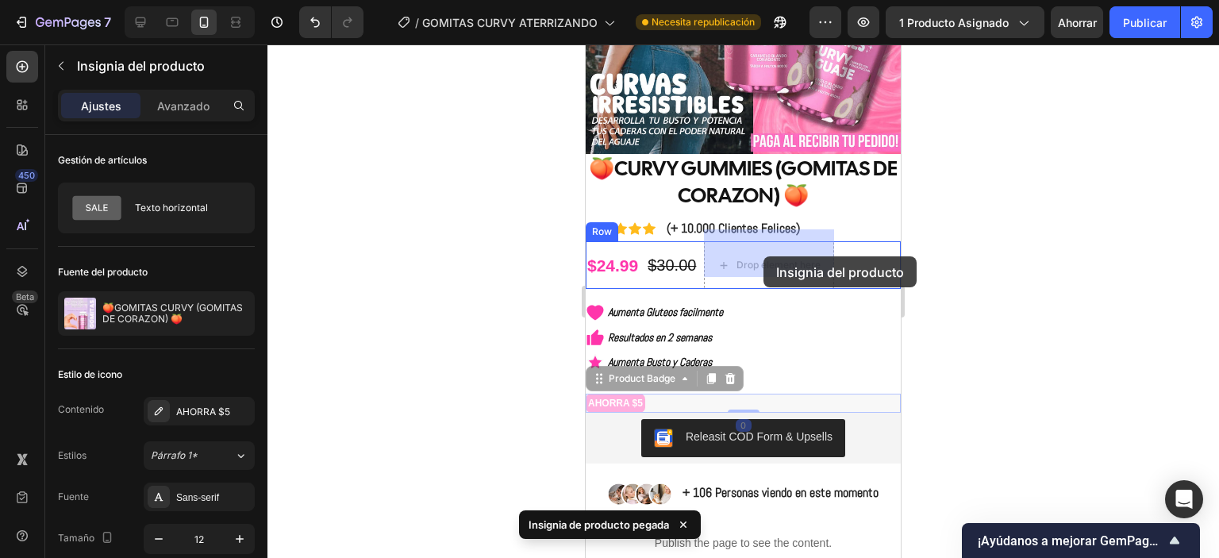
drag, startPoint x: 617, startPoint y: 390, endPoint x: 764, endPoint y: 256, distance: 197.8
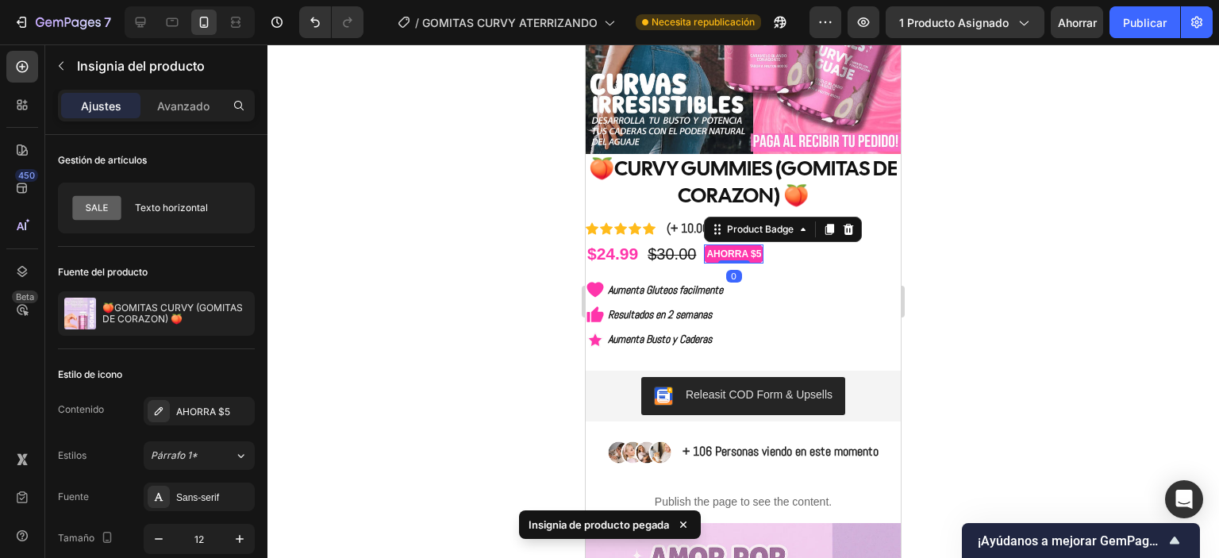
click at [1033, 277] on div at bounding box center [743, 301] width 952 height 514
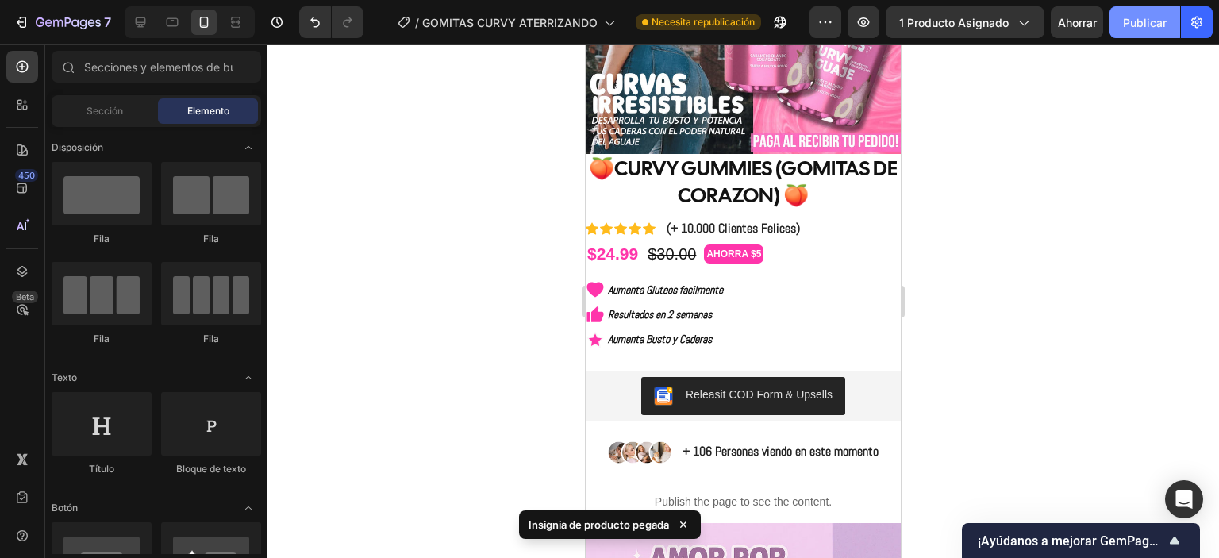
click at [1160, 28] on font "Publicar" at bounding box center [1145, 22] width 44 height 13
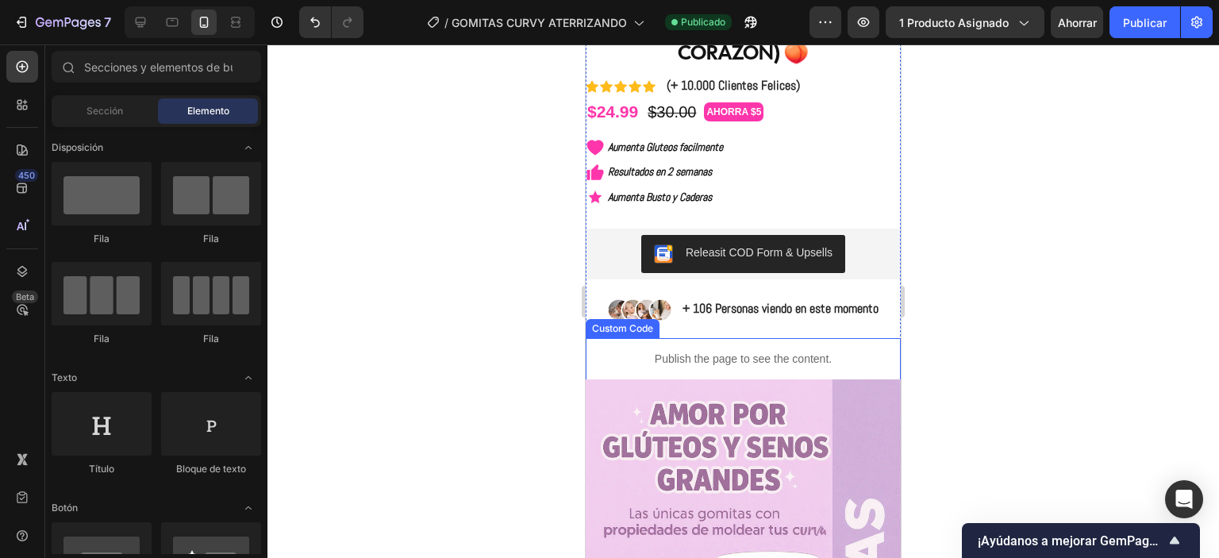
scroll to position [238, 0]
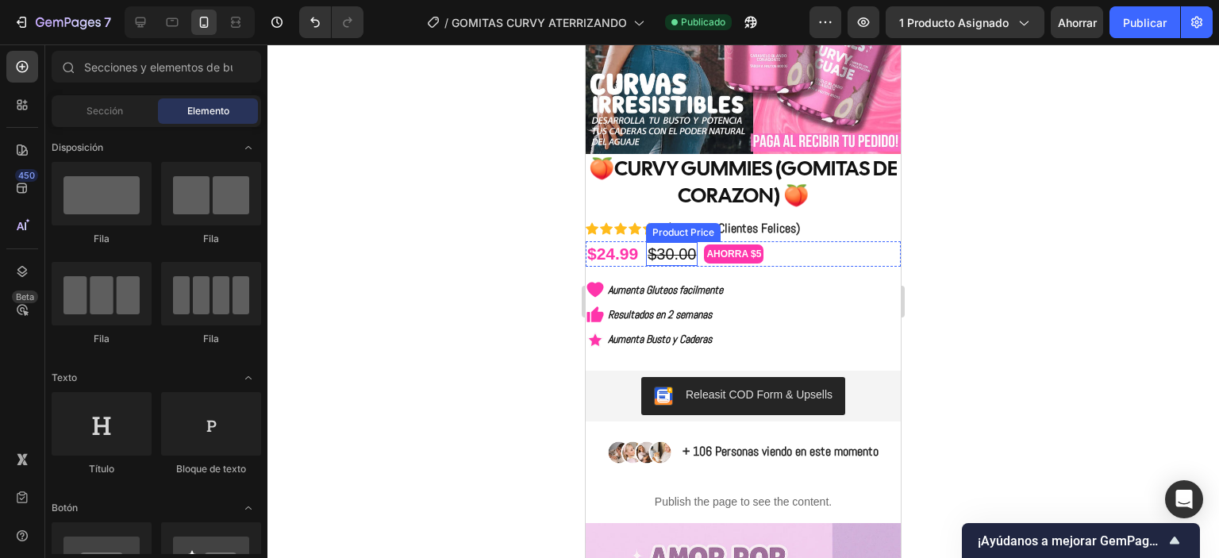
click at [689, 244] on div "$30.00" at bounding box center [672, 254] width 52 height 24
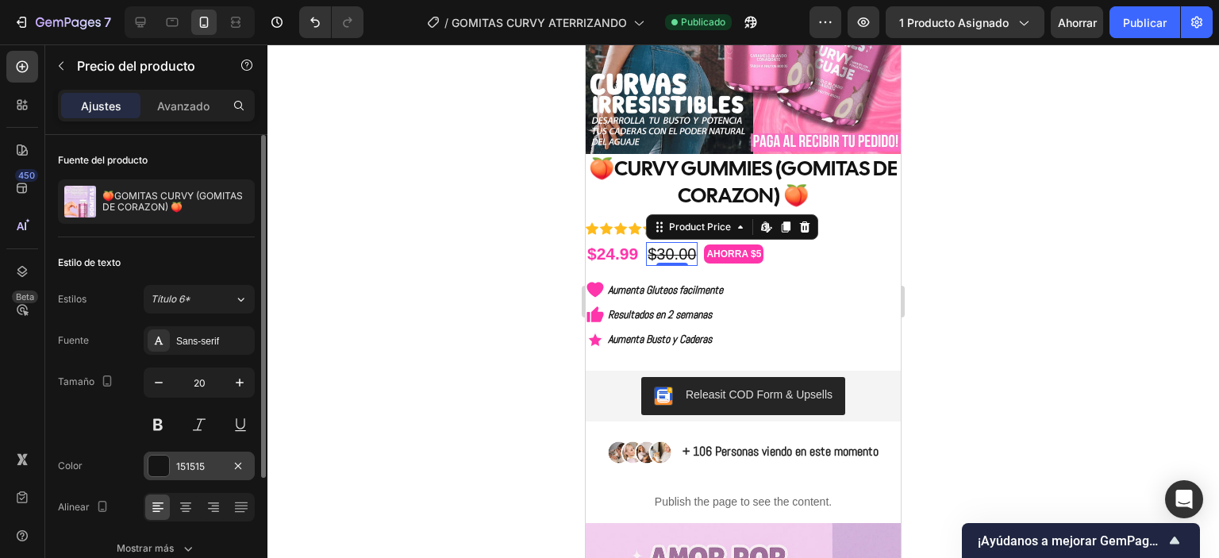
scroll to position [79, 0]
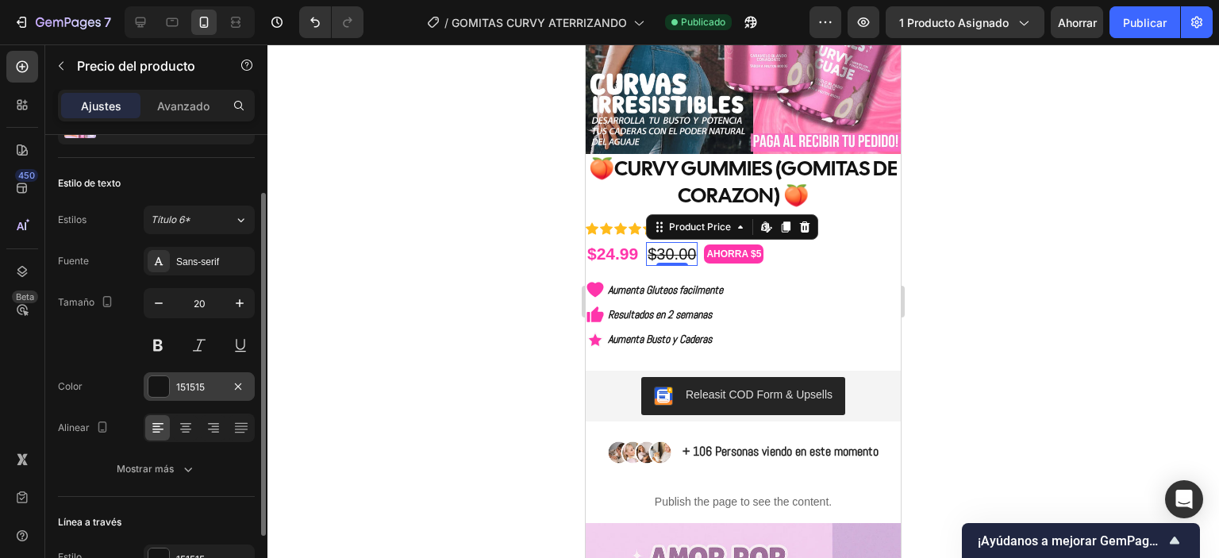
click at [160, 393] on div at bounding box center [158, 386] width 21 height 21
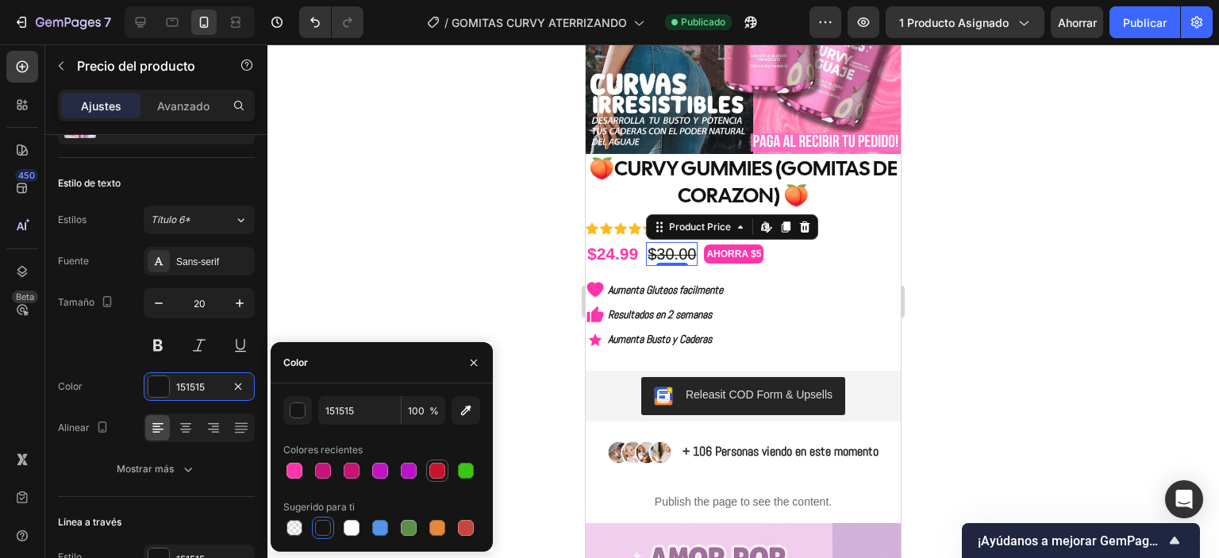
click at [433, 474] on div at bounding box center [437, 471] width 16 height 16
type input "C5142F"
click at [462, 218] on div at bounding box center [743, 301] width 952 height 514
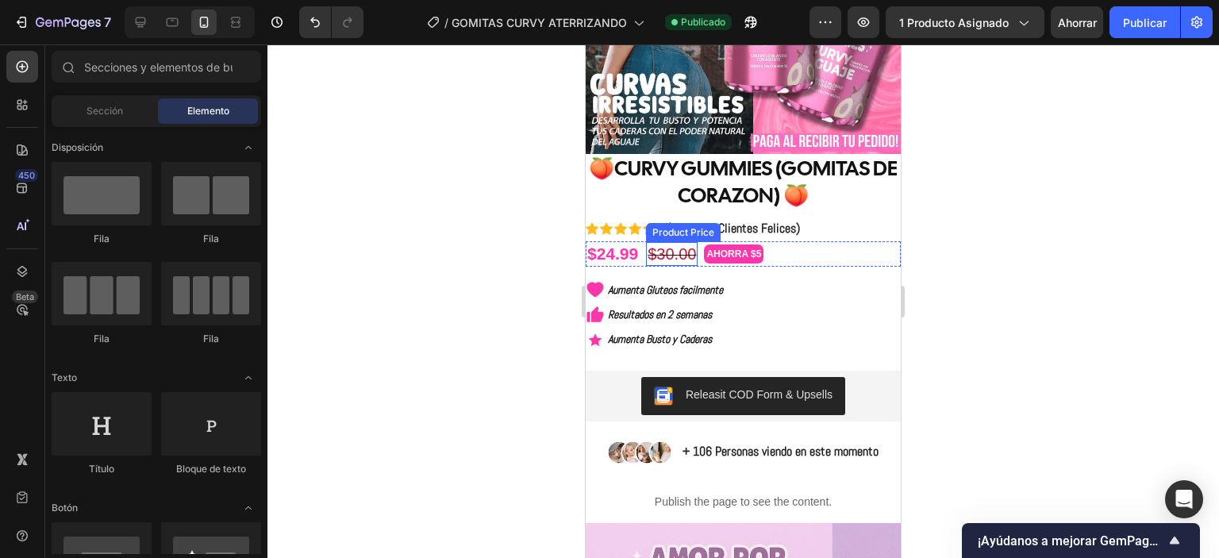
click at [667, 242] on div "$30.00" at bounding box center [672, 254] width 52 height 24
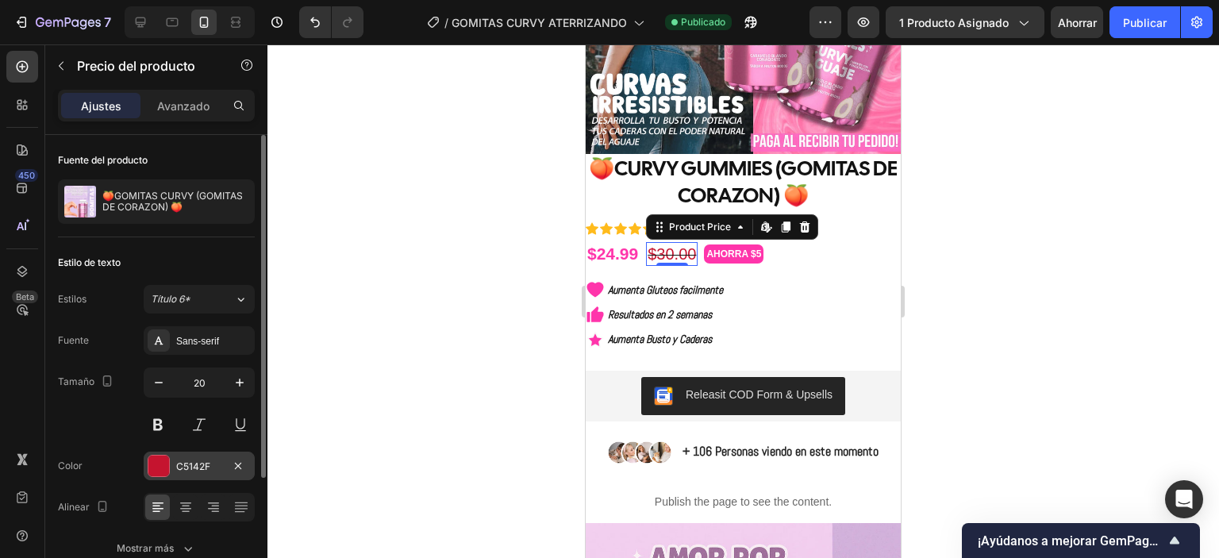
click at [160, 465] on div at bounding box center [158, 466] width 21 height 21
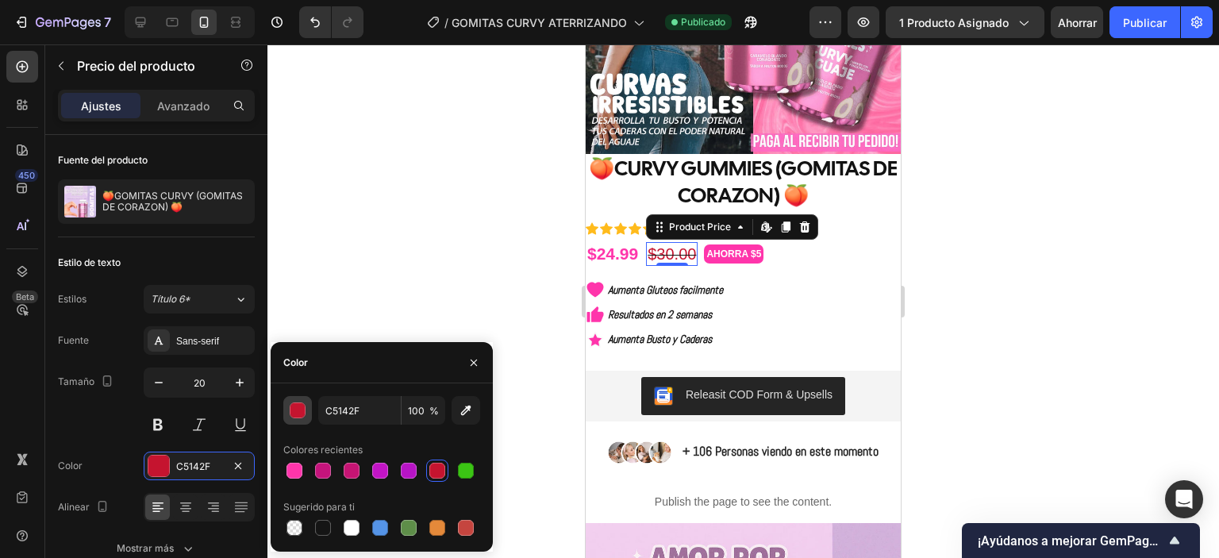
click at [295, 414] on div "button" at bounding box center [298, 411] width 16 height 16
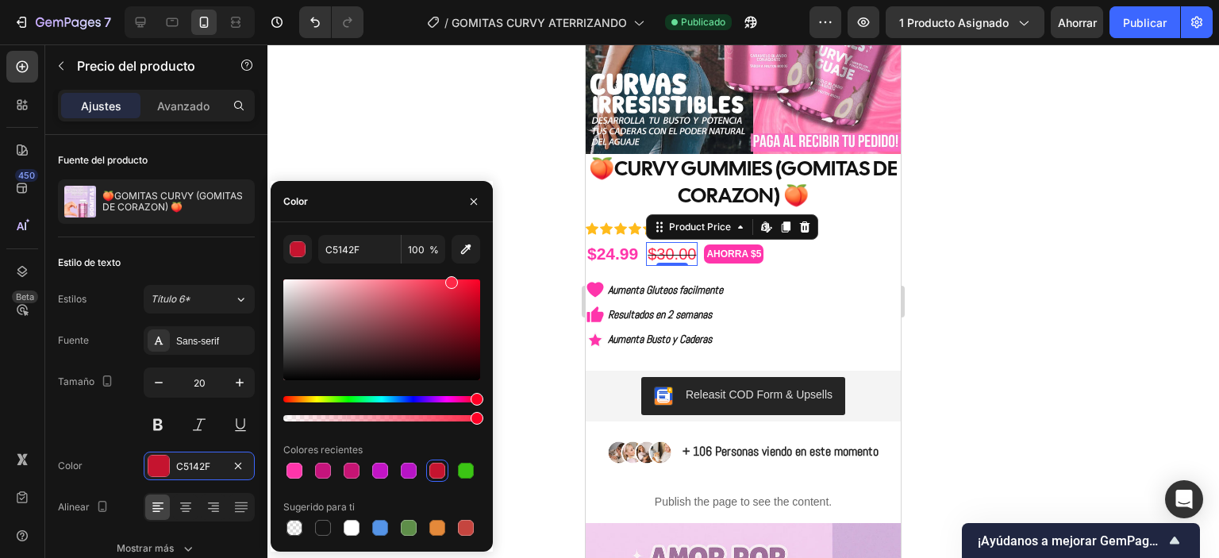
drag, startPoint x: 446, startPoint y: 298, endPoint x: 450, endPoint y: 267, distance: 30.4
click at [450, 267] on div "C5142F 100 % Colores recientes Sugerido para ti" at bounding box center [381, 387] width 197 height 304
type input "FF2848"
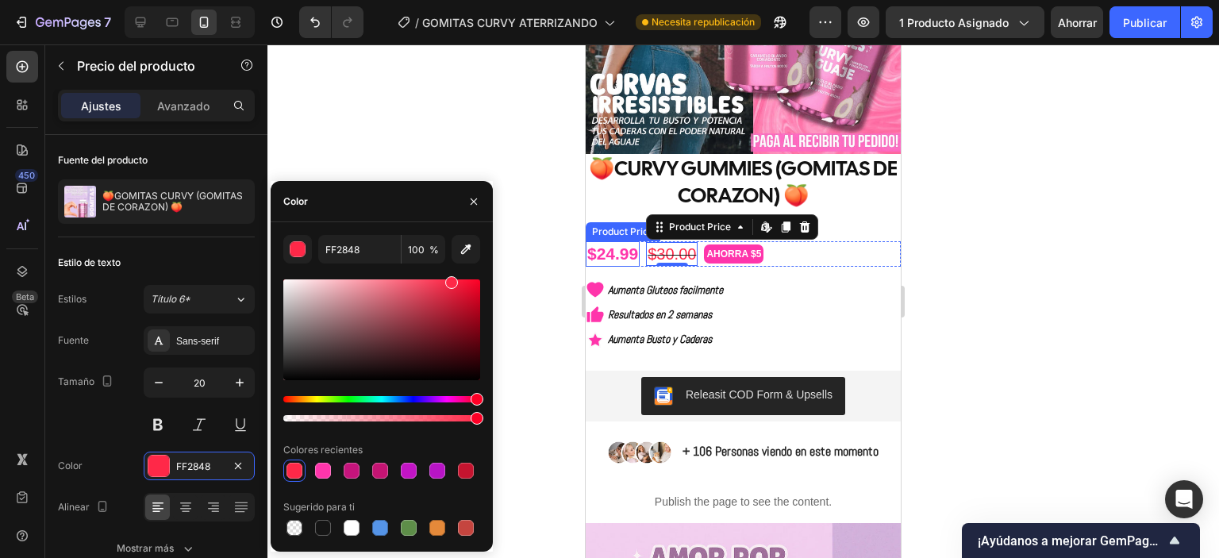
click at [628, 243] on div "$24.99" at bounding box center [613, 253] width 54 height 25
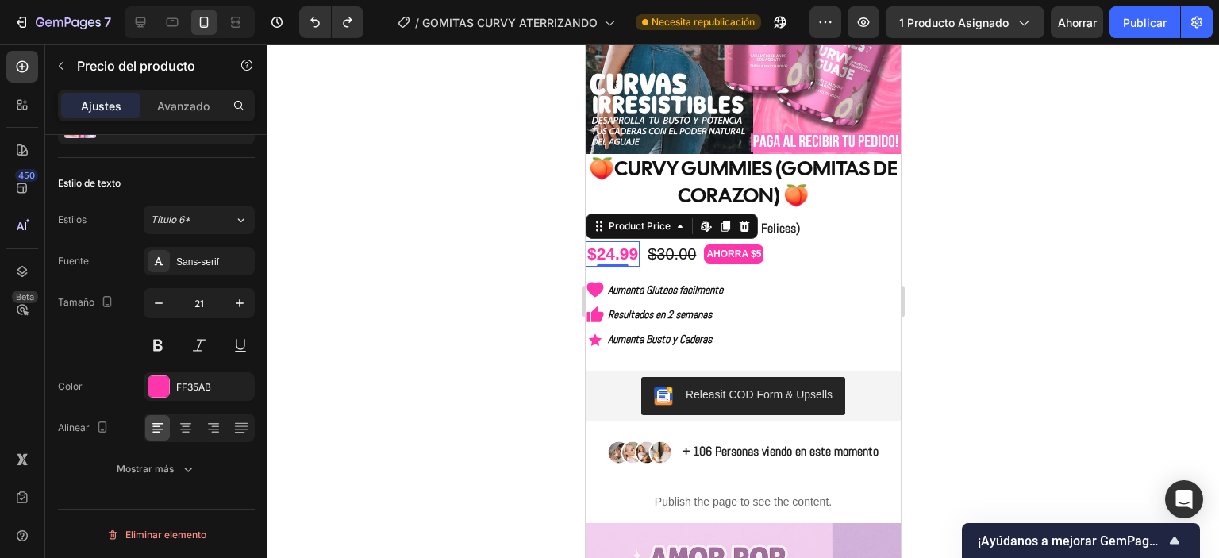
click at [560, 236] on div at bounding box center [743, 301] width 952 height 514
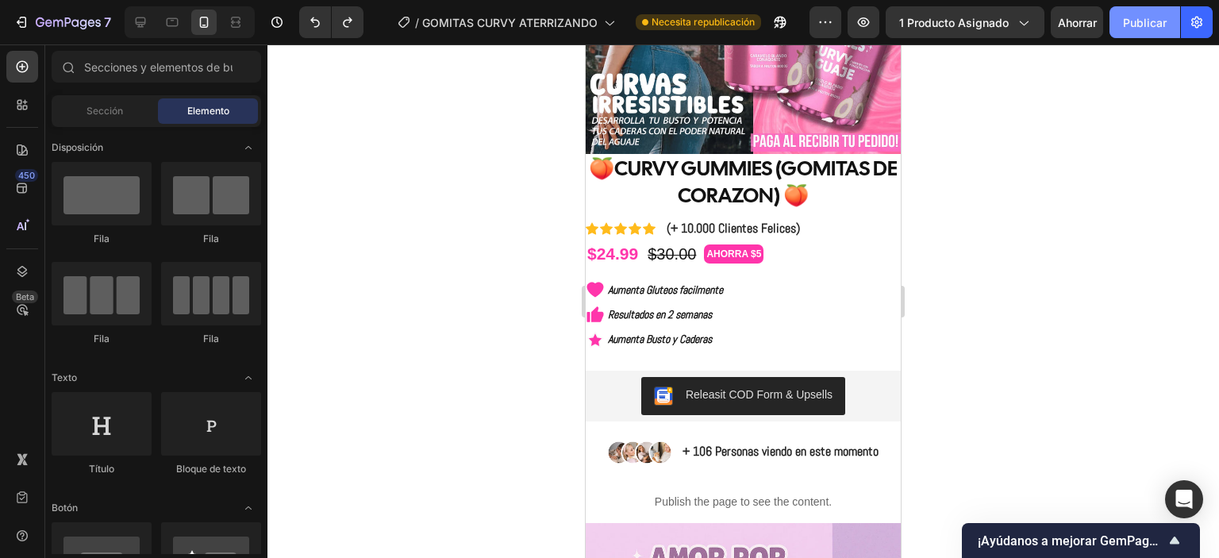
click at [1135, 16] on font "Publicar" at bounding box center [1145, 22] width 44 height 13
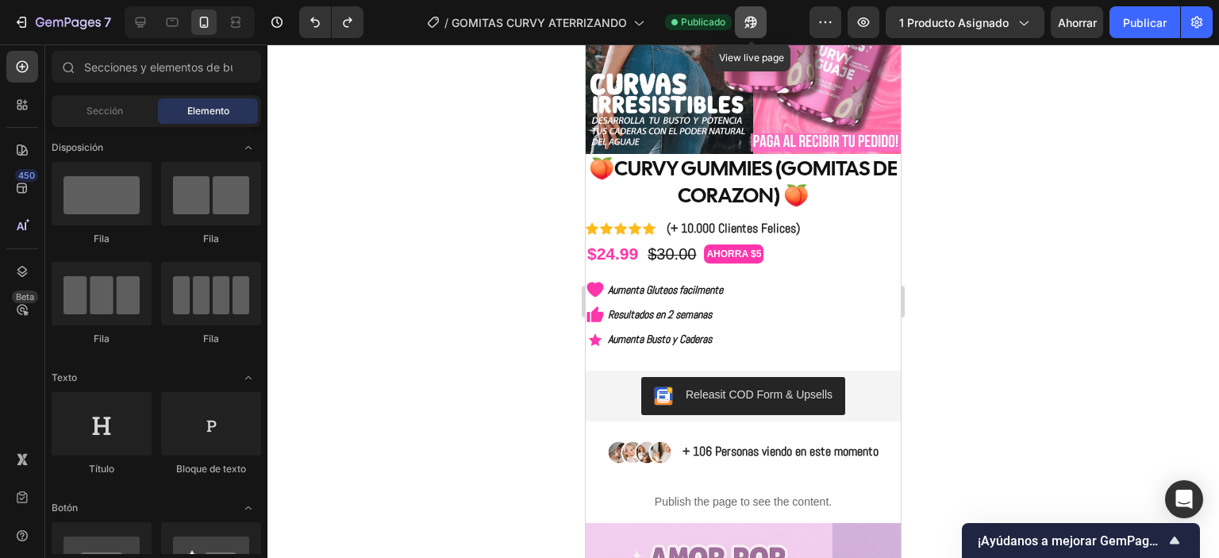
click at [758, 18] on icon "button" at bounding box center [751, 22] width 16 height 16
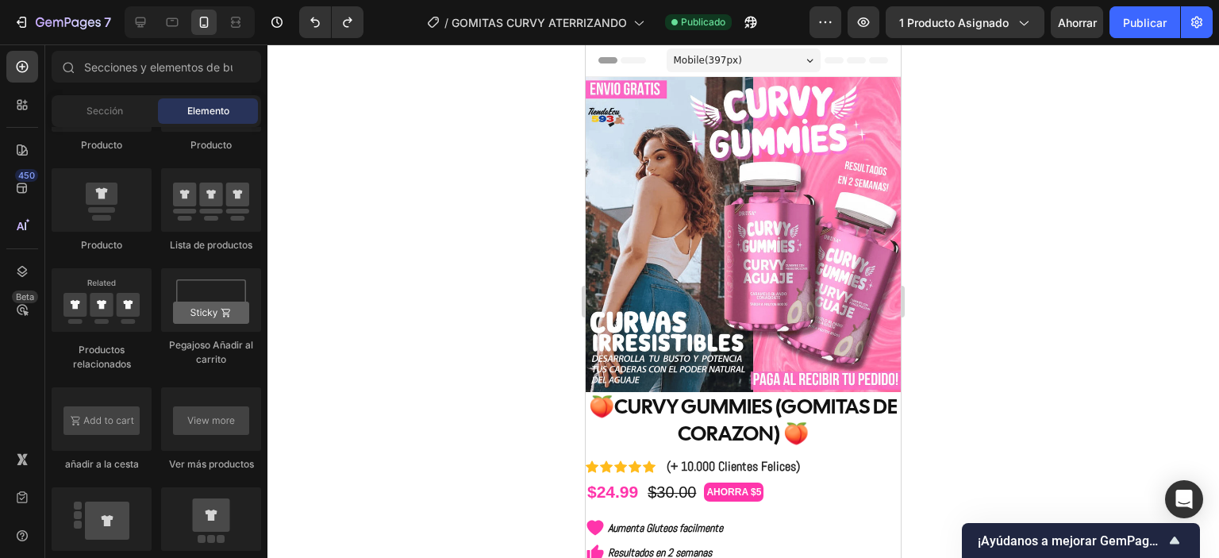
scroll to position [1905, 0]
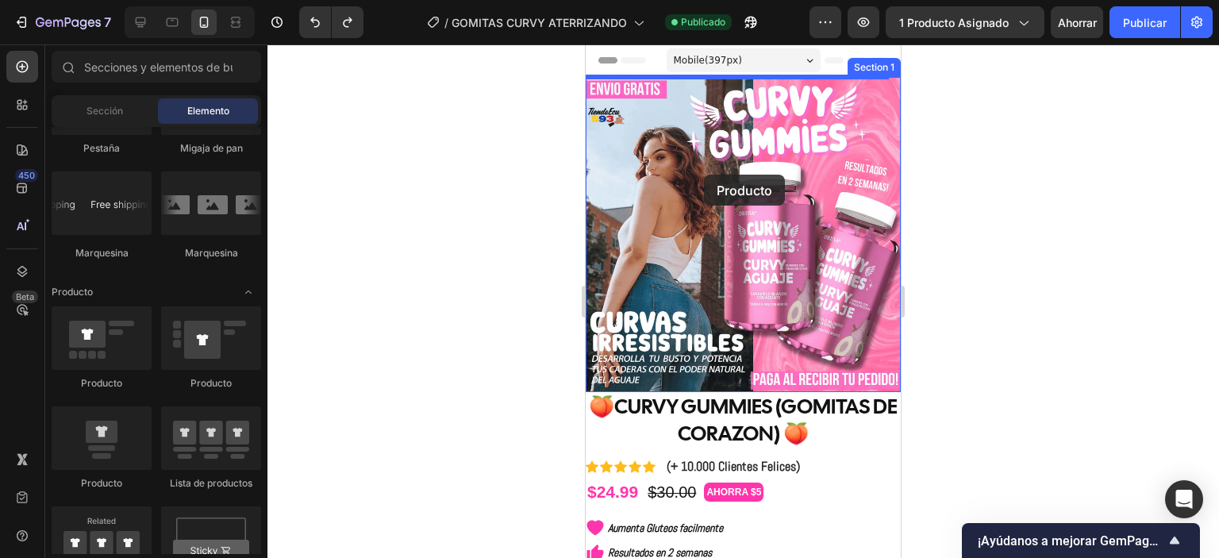
drag, startPoint x: 859, startPoint y: 402, endPoint x: 704, endPoint y: 175, distance: 275.4
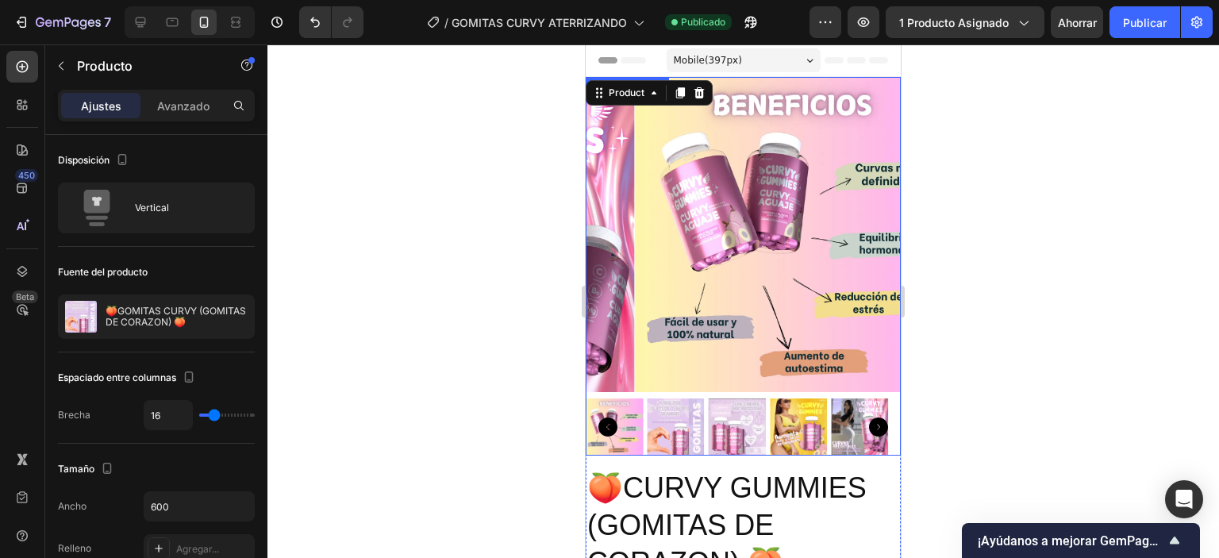
click at [613, 417] on icon "Carousel Back Arrow" at bounding box center [607, 426] width 19 height 19
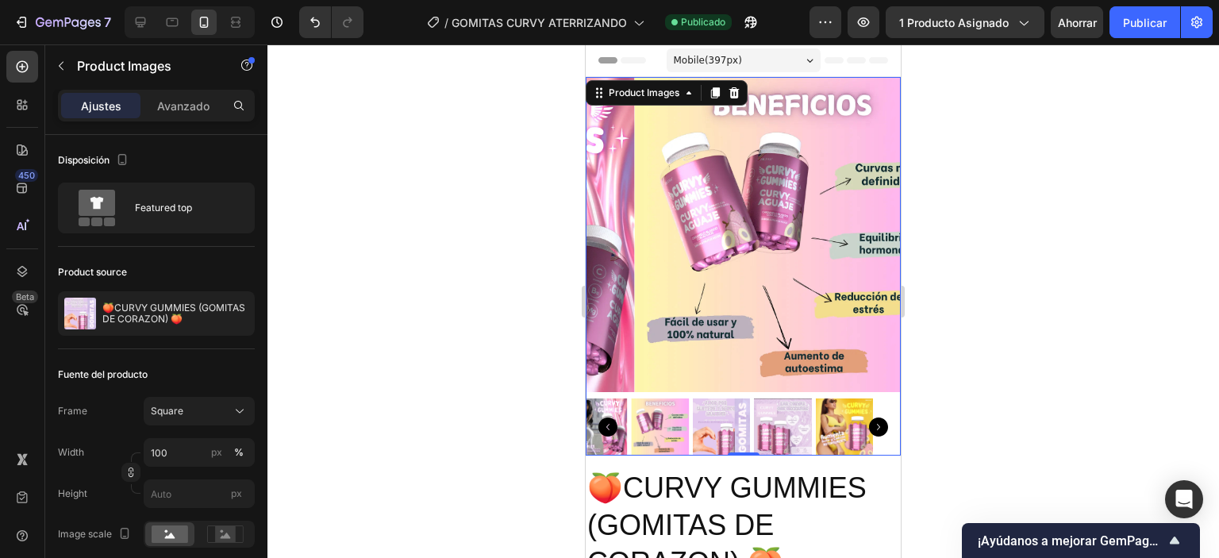
click at [612, 417] on icon "Carousel Back Arrow" at bounding box center [607, 426] width 19 height 19
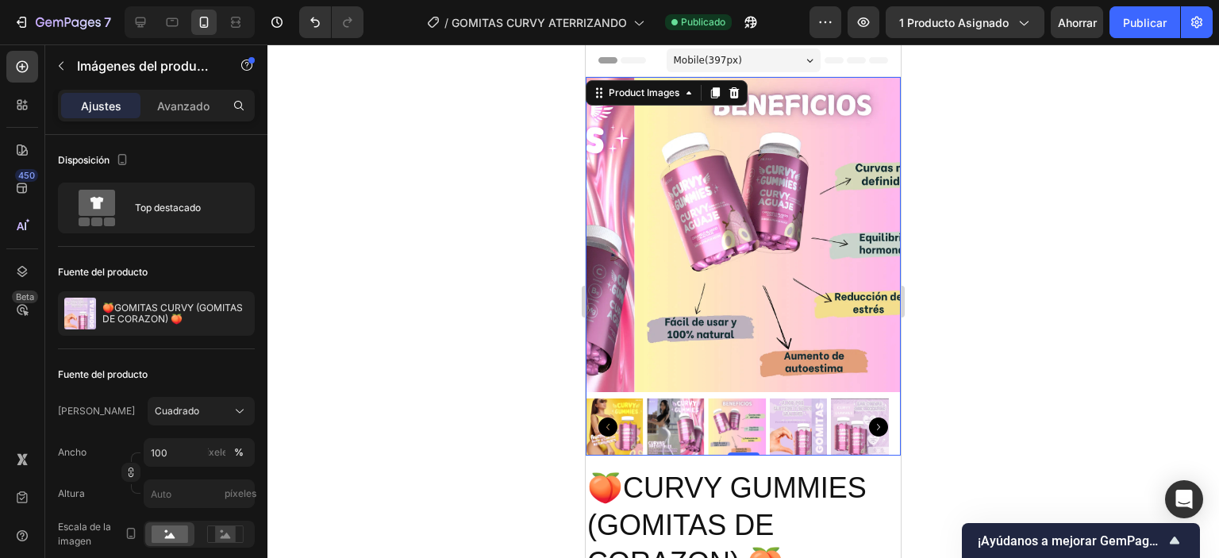
click at [612, 417] on icon "Carousel Back Arrow" at bounding box center [607, 426] width 19 height 19
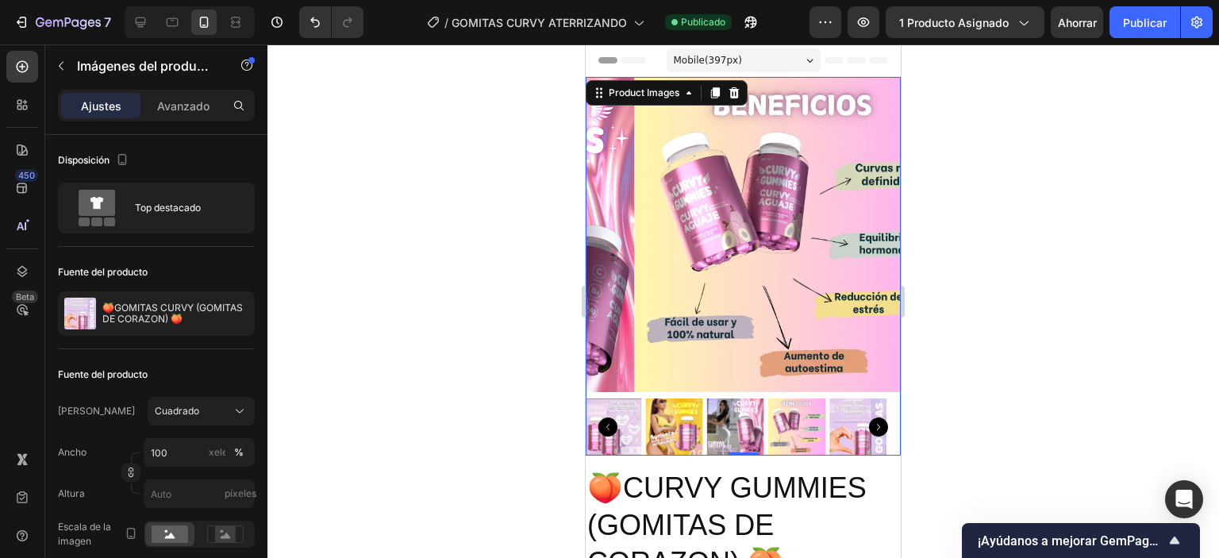
click at [612, 417] on icon "Carousel Back Arrow" at bounding box center [607, 426] width 19 height 19
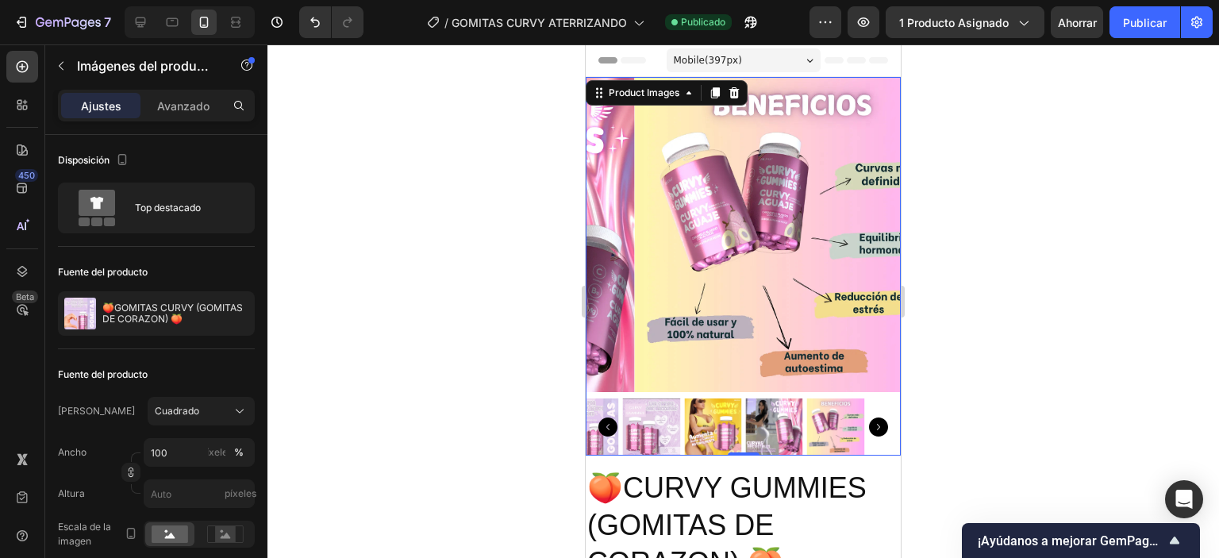
click at [612, 417] on icon "Carousel Back Arrow" at bounding box center [607, 426] width 19 height 19
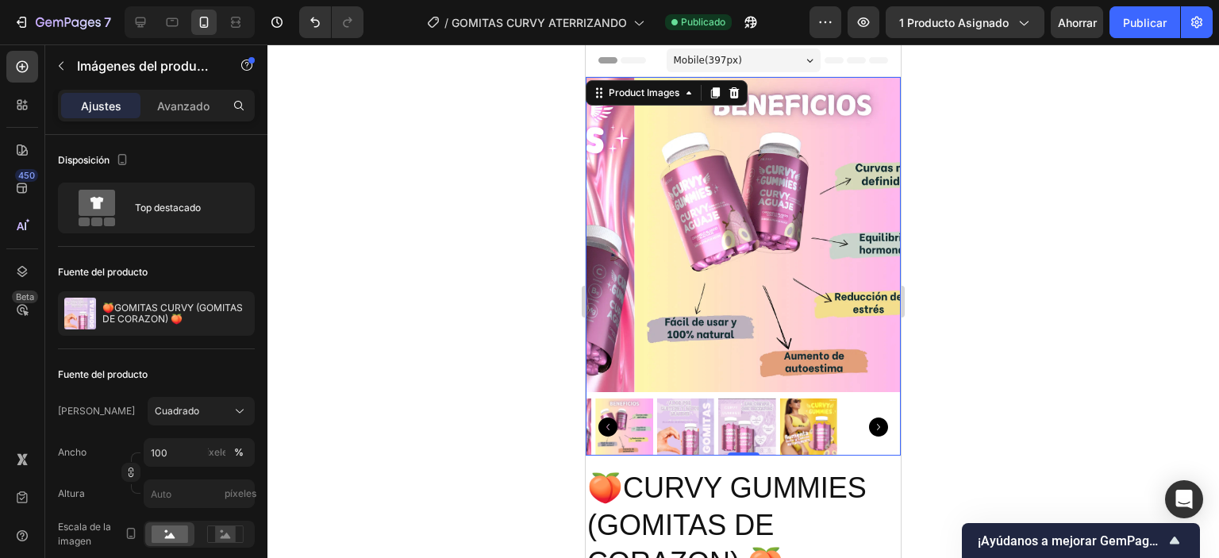
click at [612, 417] on icon "Carousel Back Arrow" at bounding box center [607, 426] width 19 height 19
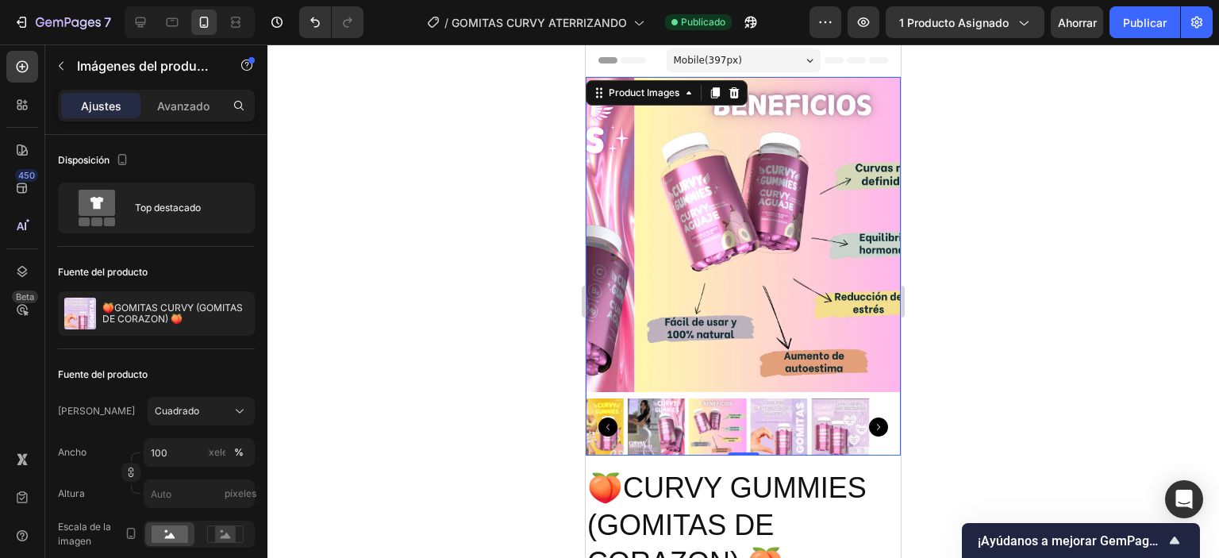
click at [612, 417] on icon "Carousel Back Arrow" at bounding box center [607, 426] width 19 height 19
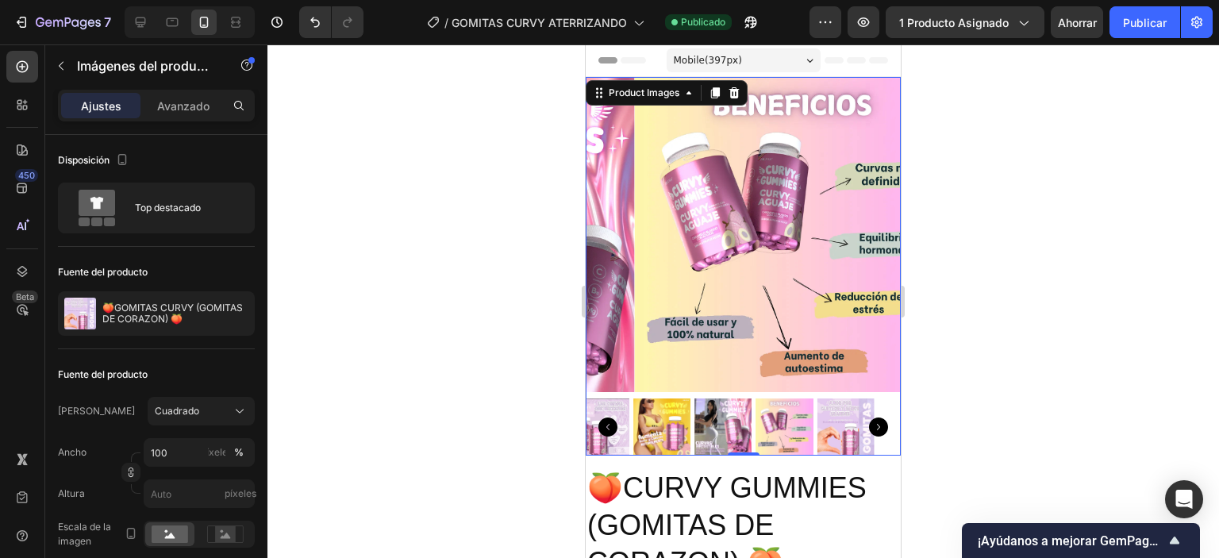
click at [612, 417] on icon "Carousel Back Arrow" at bounding box center [607, 426] width 19 height 19
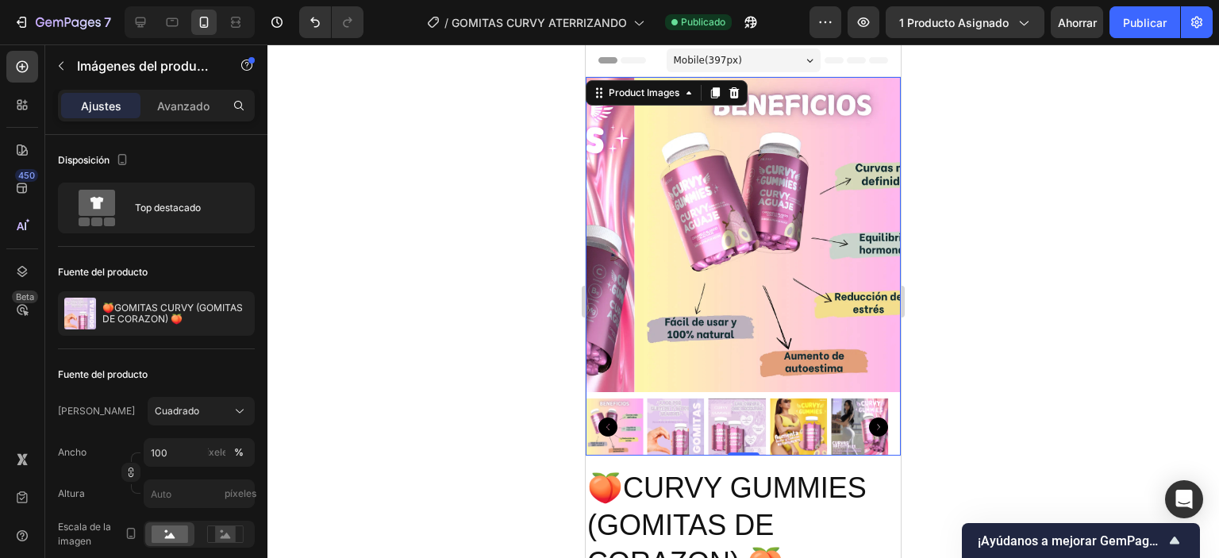
click at [611, 417] on icon "Carousel Back Arrow" at bounding box center [607, 426] width 19 height 19
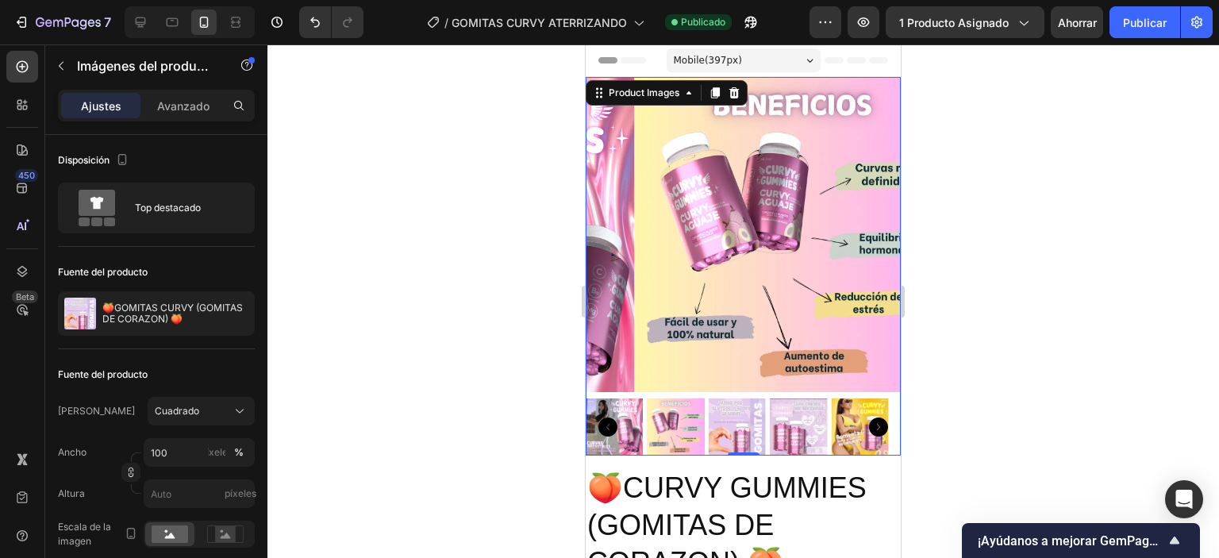
click at [667, 421] on img at bounding box center [675, 426] width 57 height 57
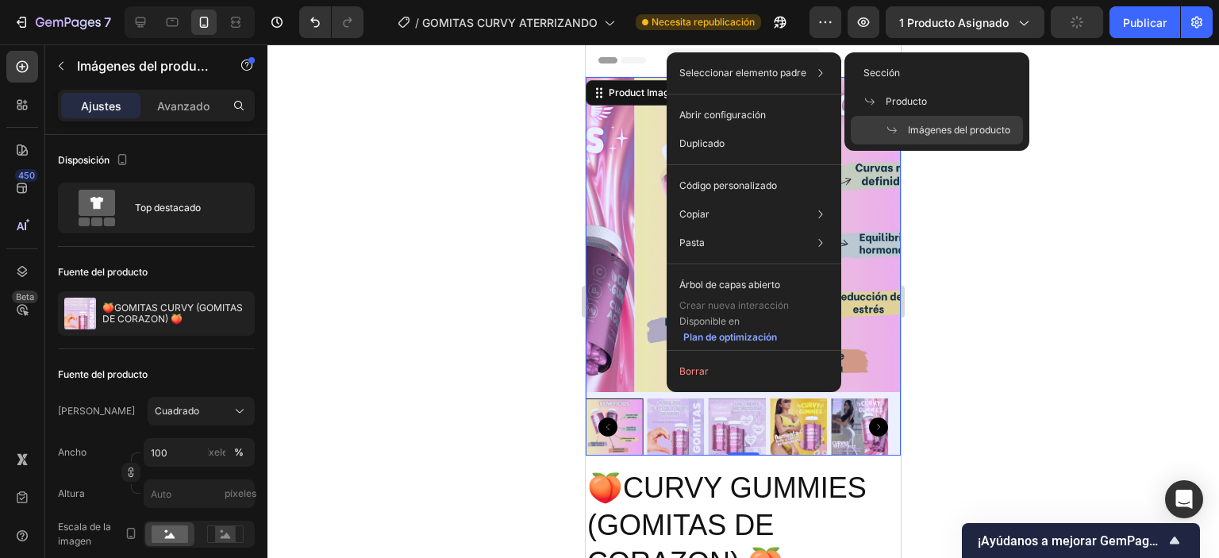
click at [882, 126] on div "Imágenes del producto" at bounding box center [937, 130] width 172 height 29
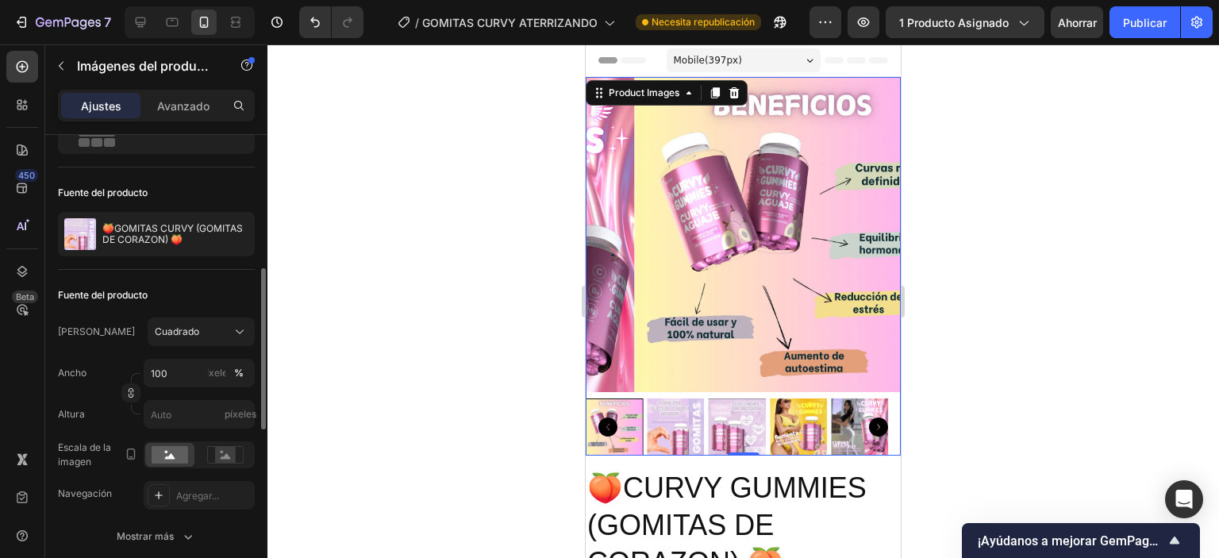
scroll to position [159, 0]
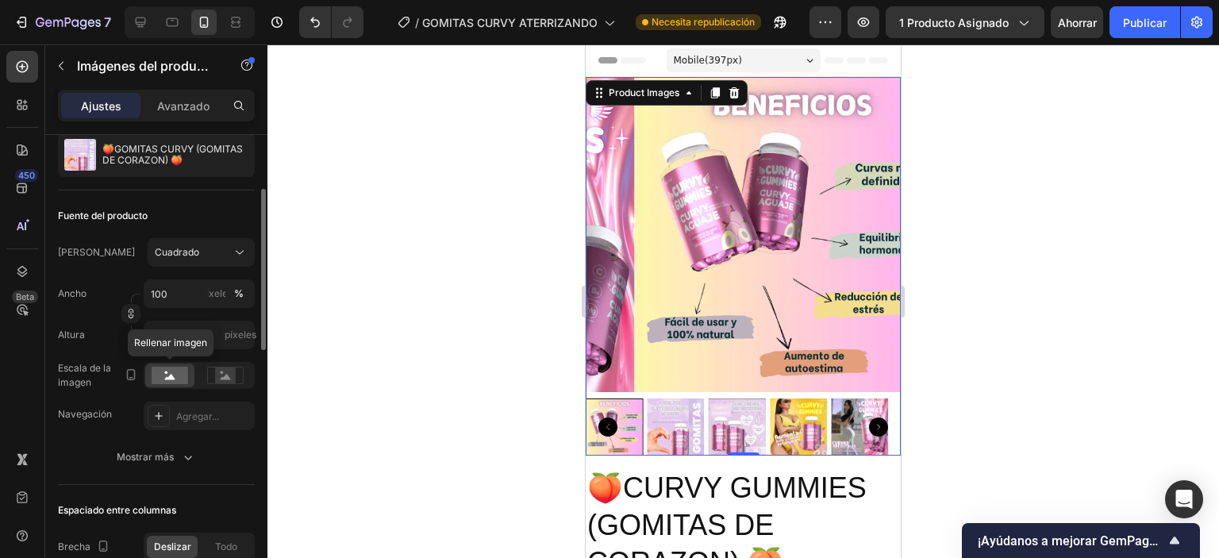
drag, startPoint x: 185, startPoint y: 373, endPoint x: 156, endPoint y: 378, distance: 29.8
click at [180, 373] on rect at bounding box center [170, 375] width 37 height 17
click at [137, 371] on icon "button" at bounding box center [131, 375] width 16 height 16
drag, startPoint x: 133, startPoint y: 345, endPoint x: 242, endPoint y: 335, distance: 109.2
click at [135, 345] on div "Altura píxeles" at bounding box center [156, 335] width 197 height 29
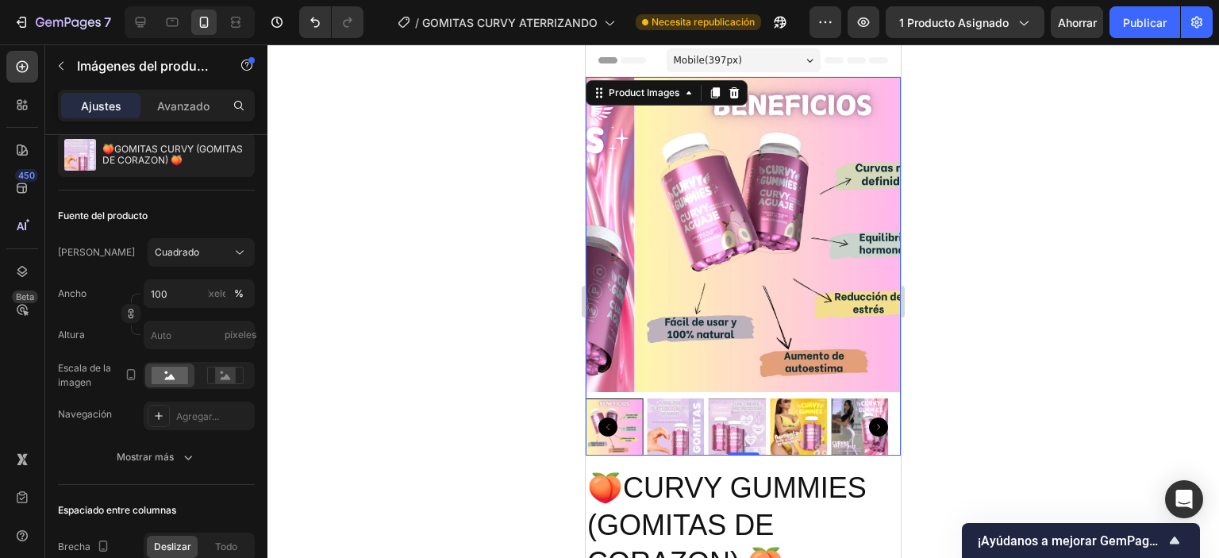
click at [673, 309] on img at bounding box center [792, 234] width 315 height 315
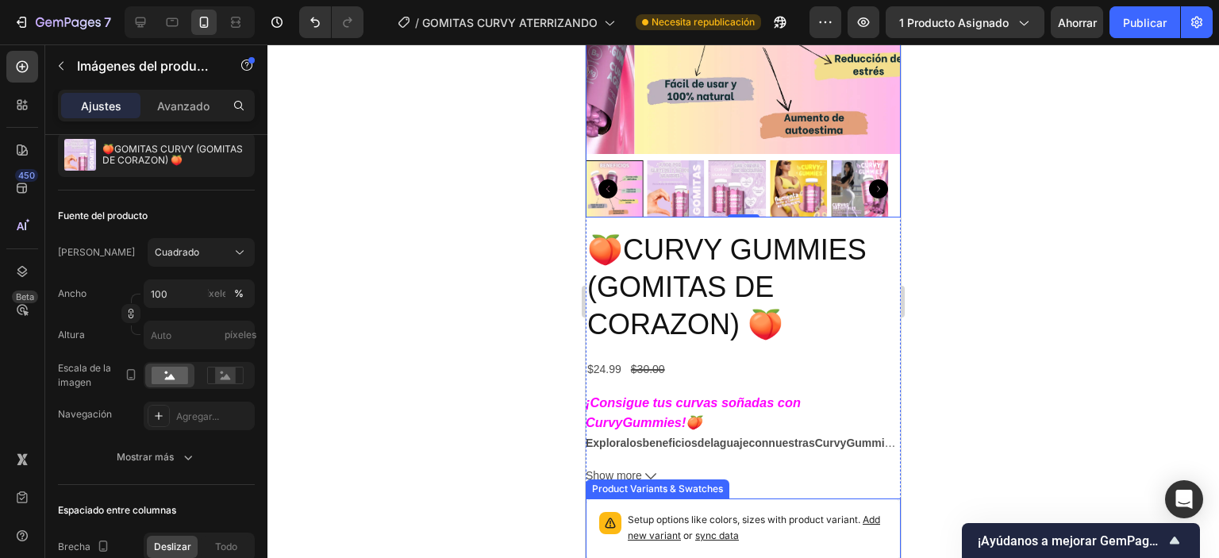
scroll to position [0, 0]
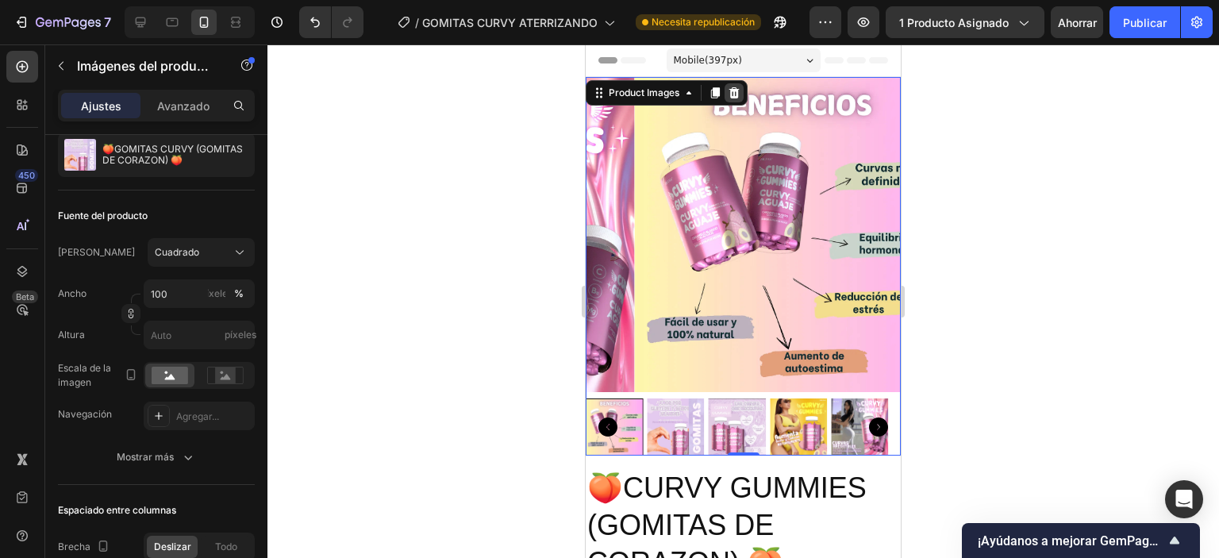
click at [733, 94] on icon at bounding box center [734, 92] width 10 height 11
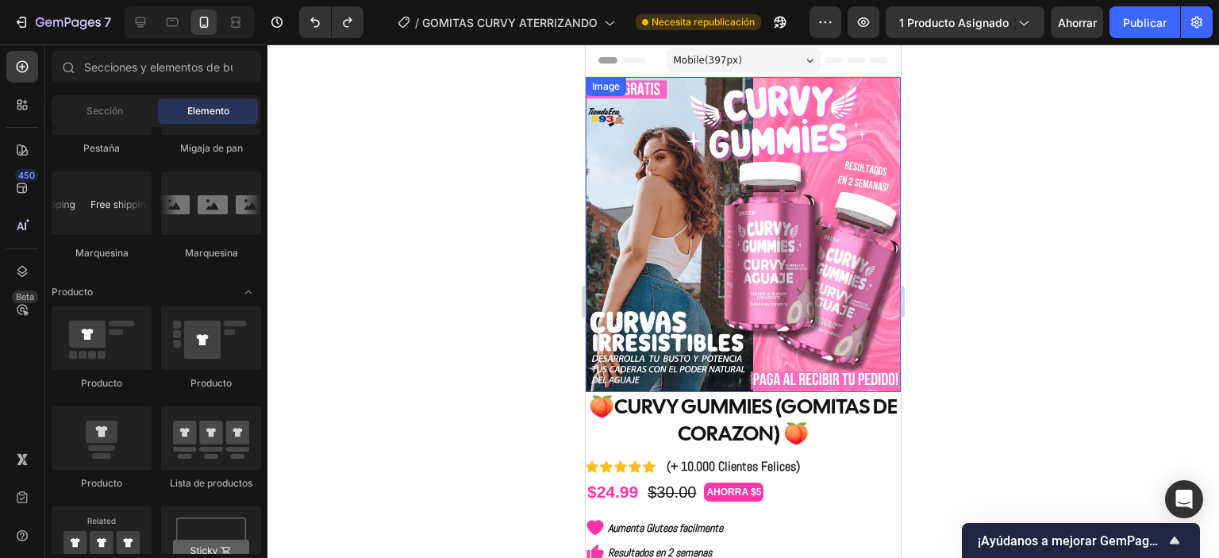
click at [750, 288] on img at bounding box center [743, 234] width 315 height 315
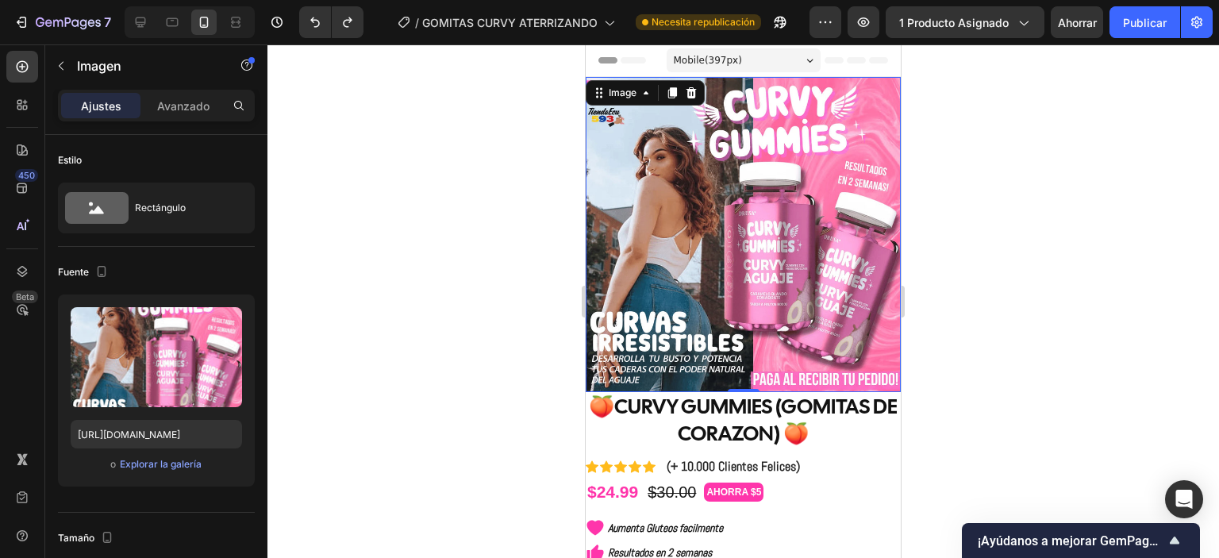
click at [683, 293] on img at bounding box center [743, 234] width 315 height 315
drag, startPoint x: 59, startPoint y: 62, endPoint x: 82, endPoint y: 83, distance: 31.4
click at [59, 60] on icon "button" at bounding box center [61, 66] width 13 height 13
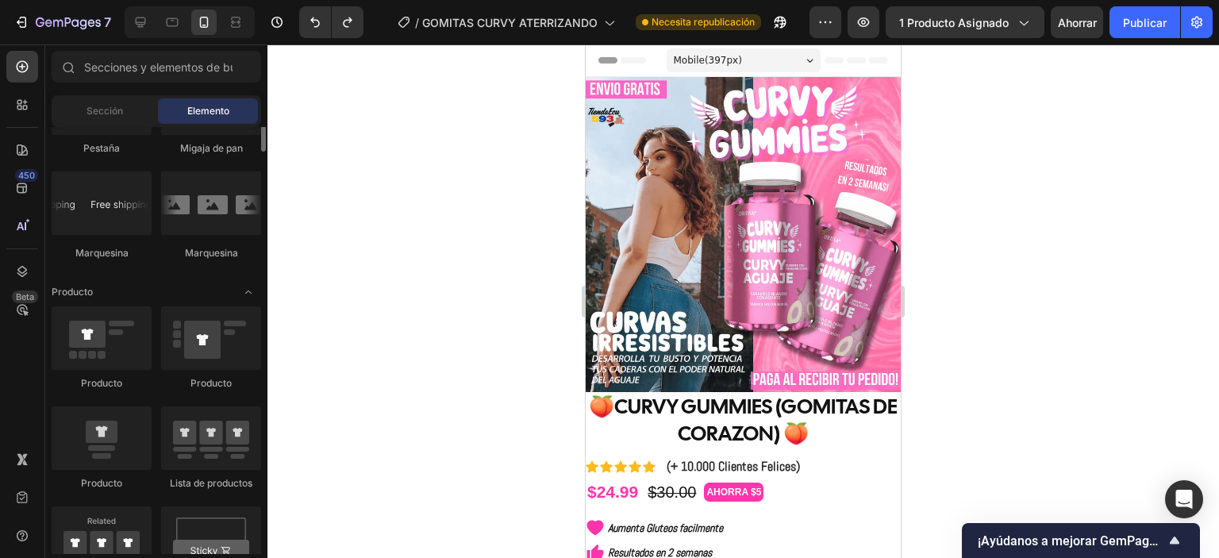
scroll to position [1746, 0]
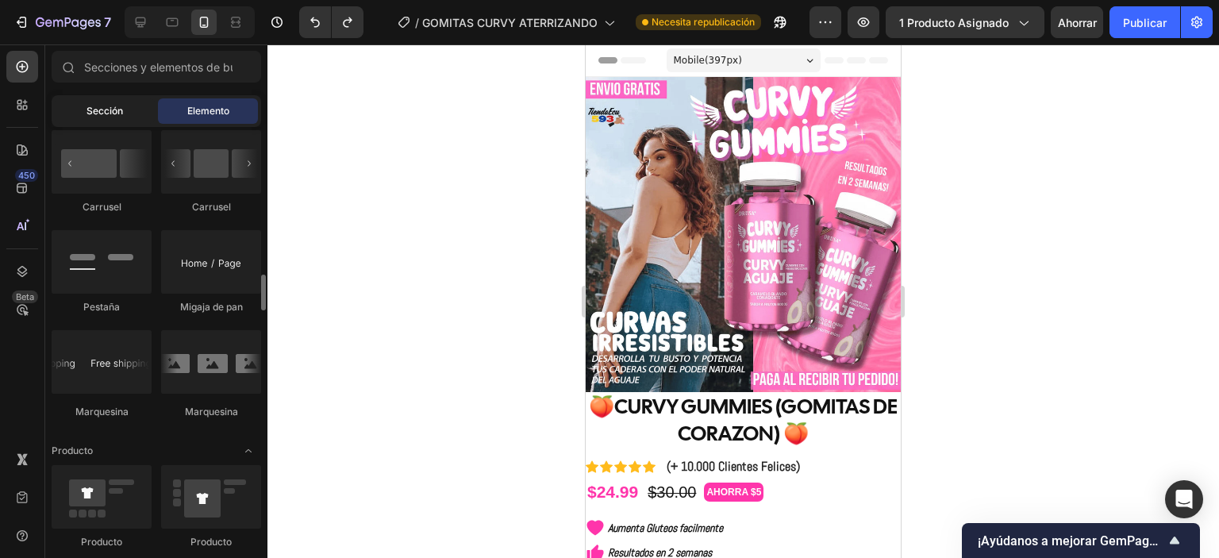
click at [140, 110] on div "Sección" at bounding box center [105, 110] width 100 height 25
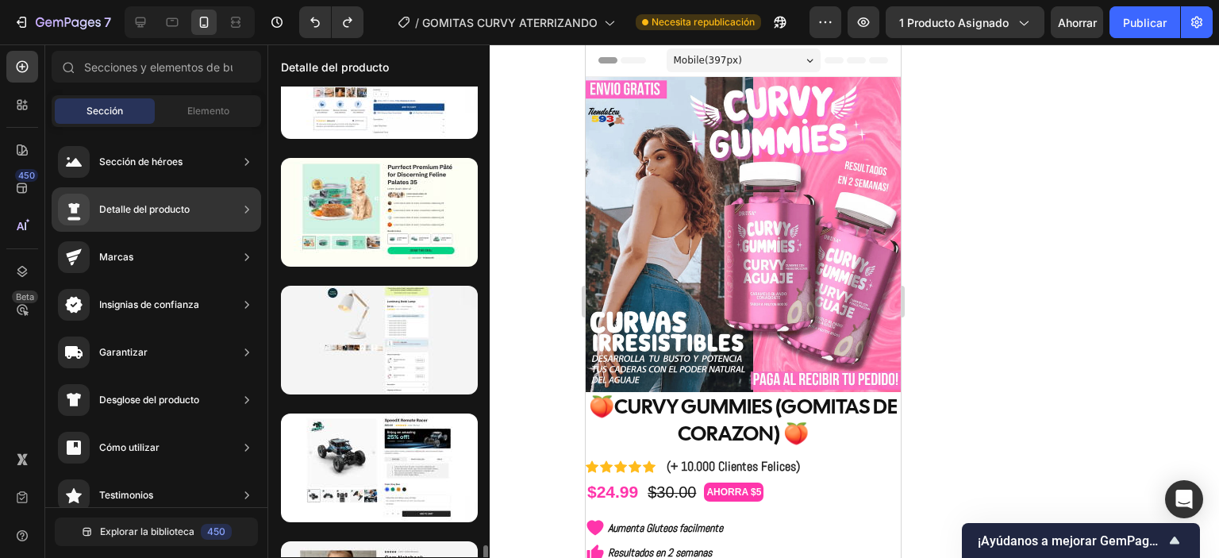
scroll to position [1194, 0]
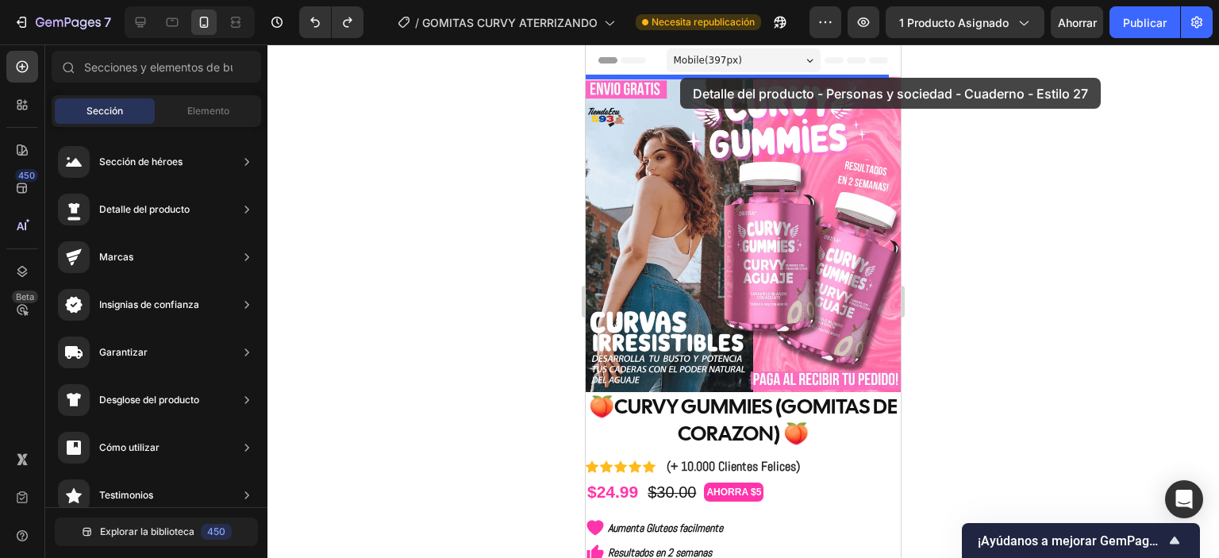
drag, startPoint x: 929, startPoint y: 421, endPoint x: 684, endPoint y: 290, distance: 278.4
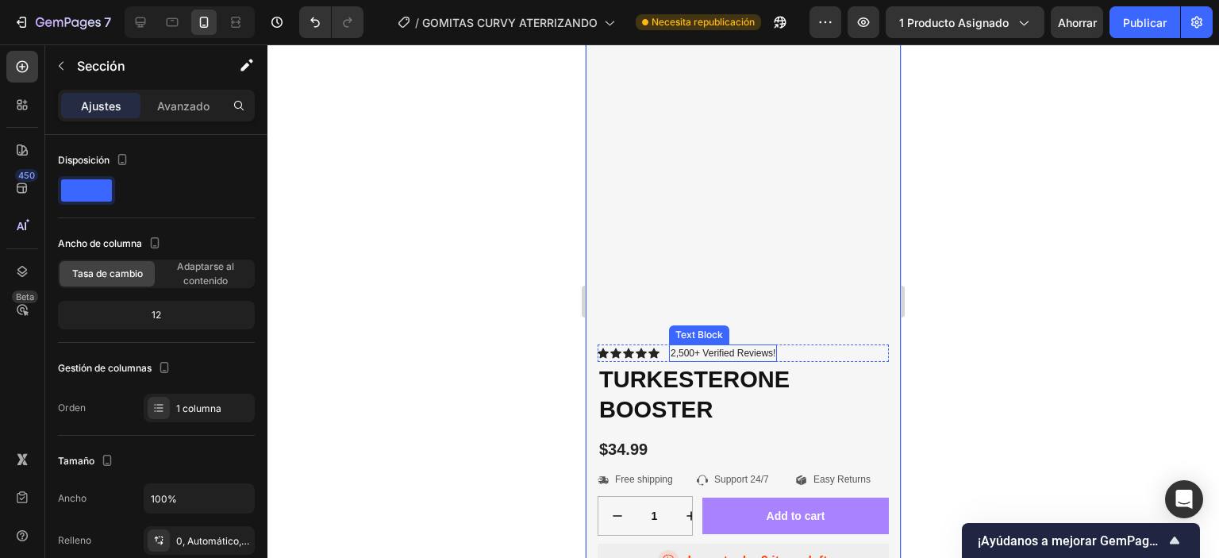
scroll to position [0, 0]
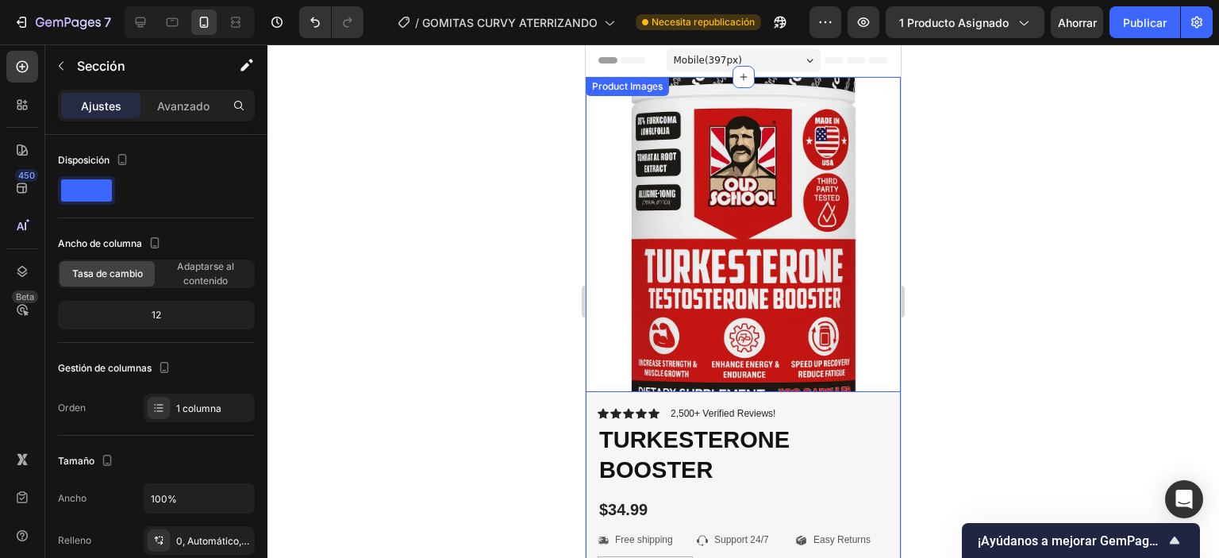
click at [733, 296] on img at bounding box center [743, 234] width 315 height 315
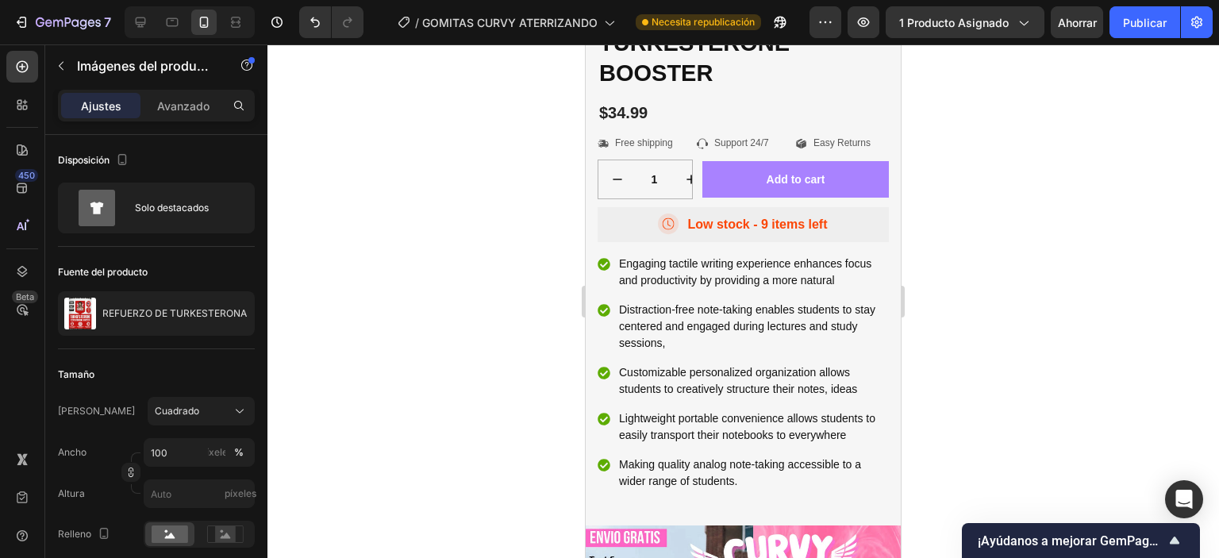
scroll to position [159, 0]
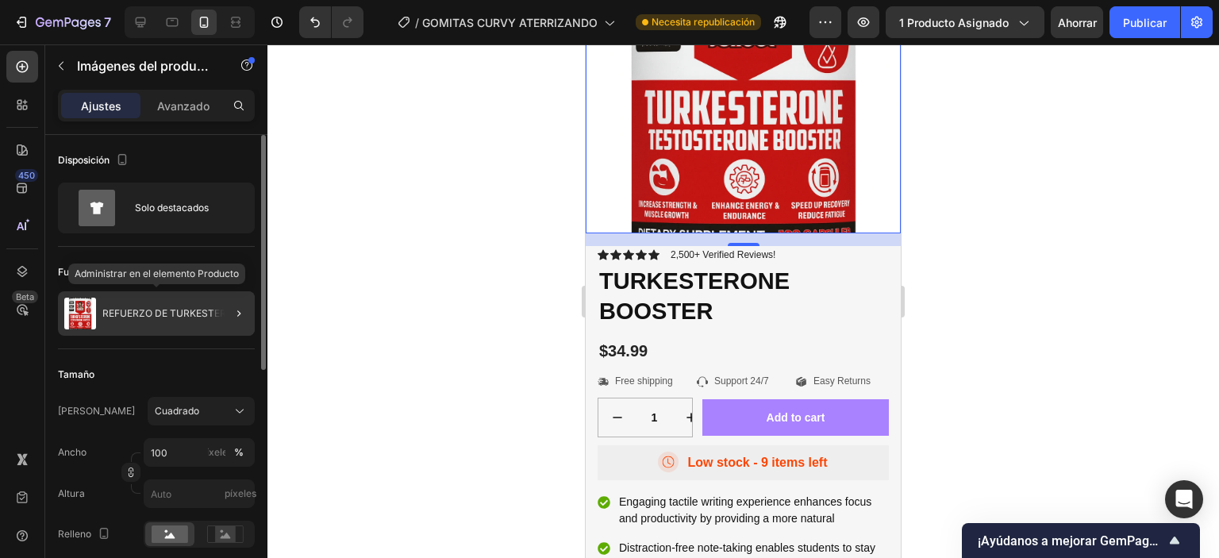
click at [132, 323] on div "REFUERZO DE TURKESTERONA" at bounding box center [156, 313] width 197 height 44
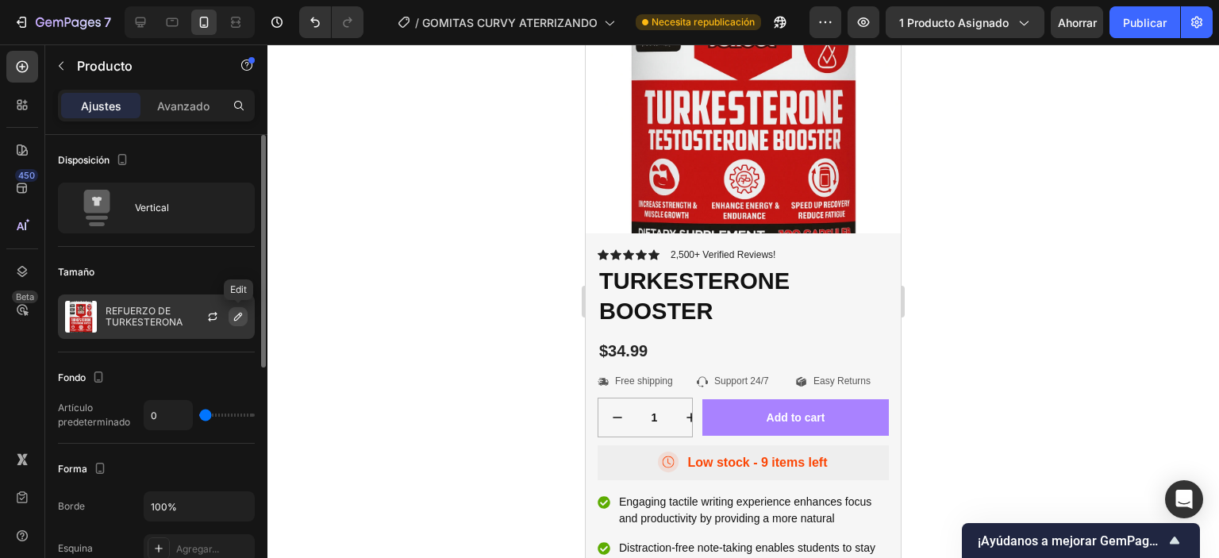
click at [235, 314] on icon "button" at bounding box center [238, 316] width 13 height 13
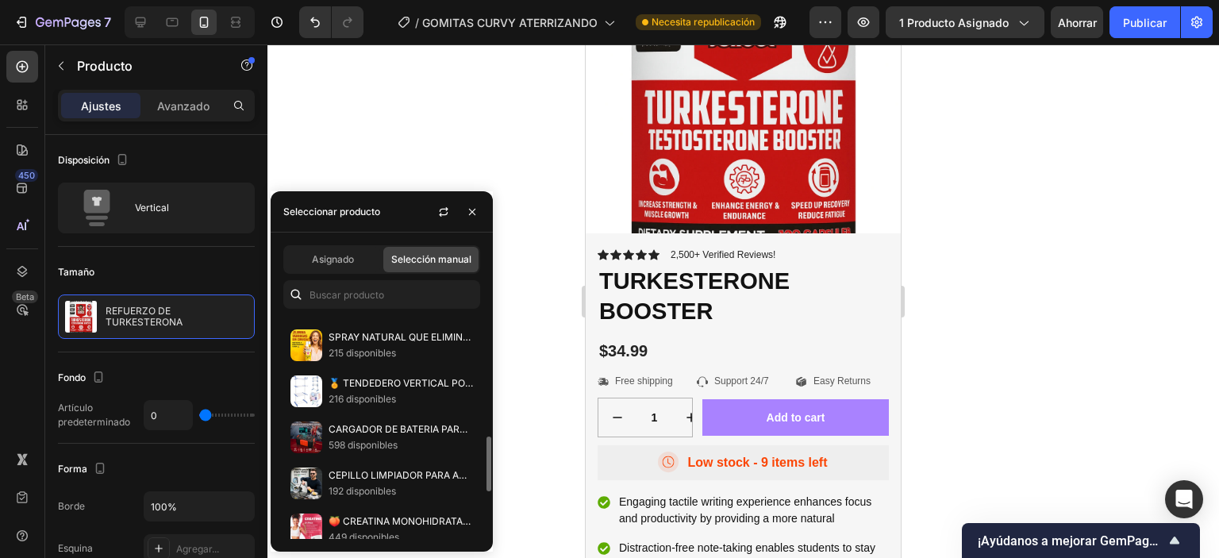
scroll to position [420, 0]
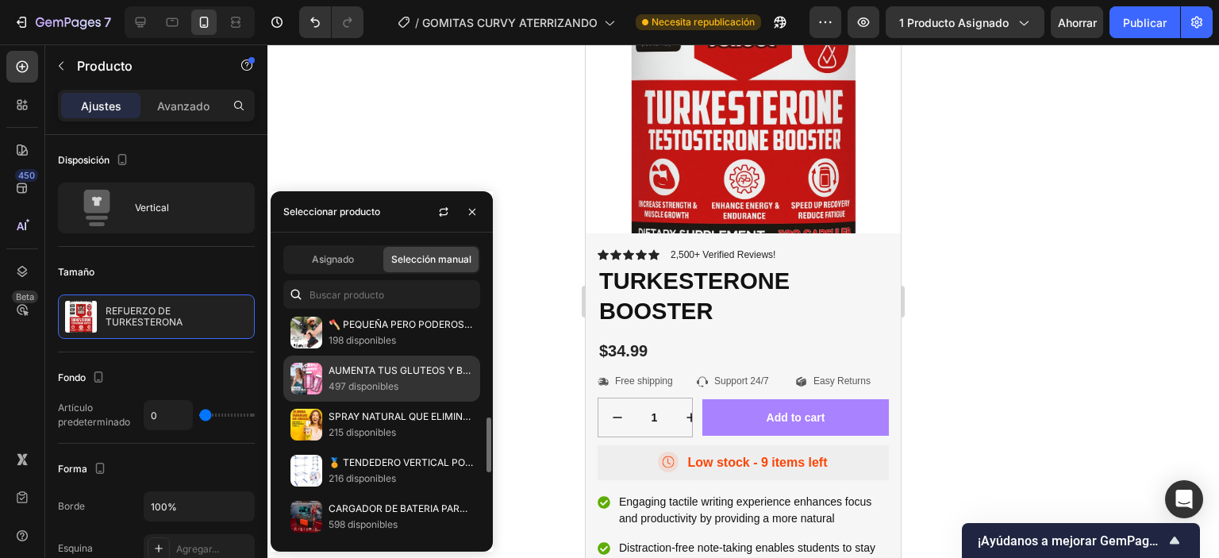
click at [308, 368] on img at bounding box center [306, 379] width 32 height 32
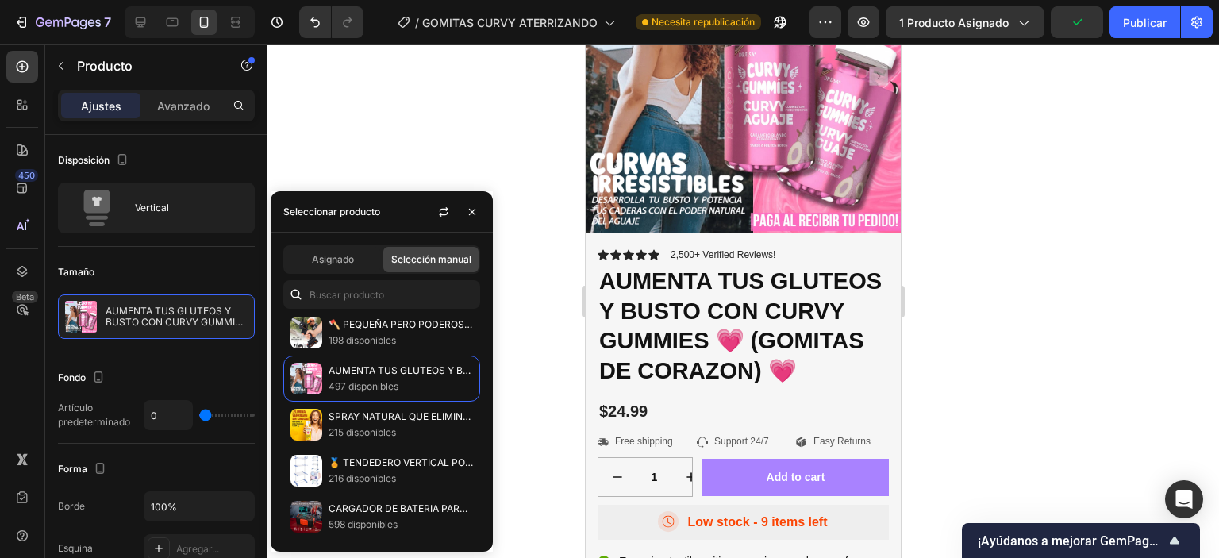
click at [540, 269] on div at bounding box center [743, 301] width 952 height 514
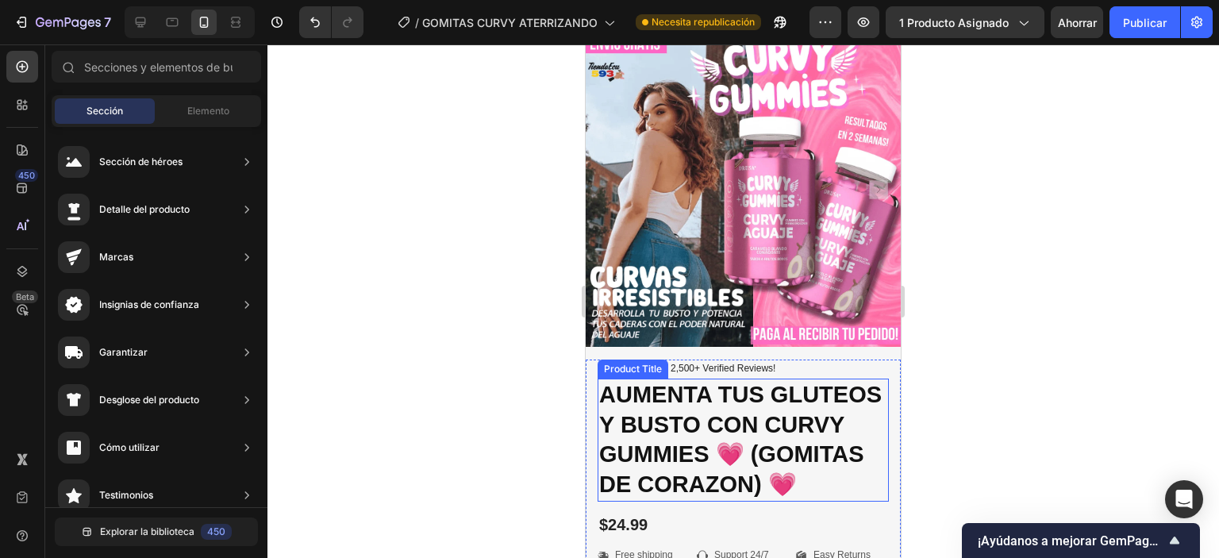
scroll to position [0, 0]
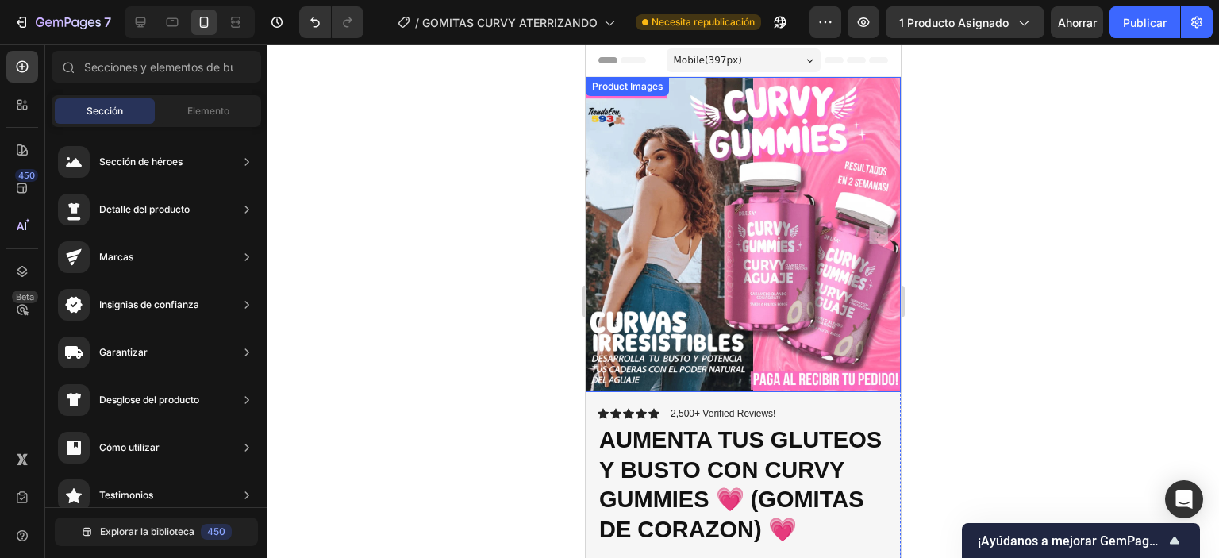
click at [797, 260] on img at bounding box center [743, 234] width 315 height 315
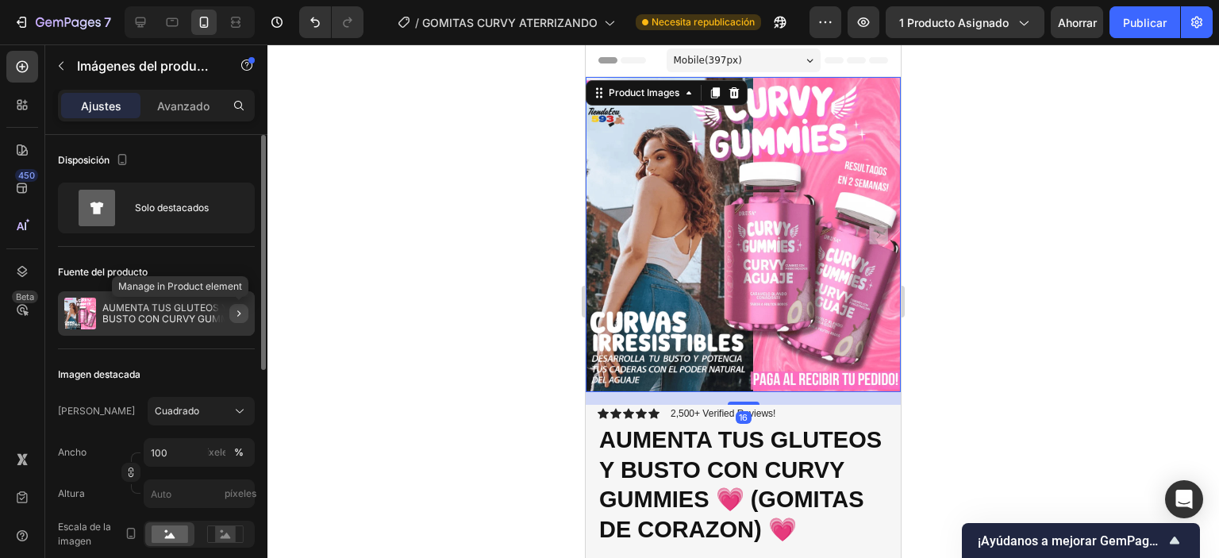
click at [235, 313] on icon "button" at bounding box center [239, 313] width 13 height 13
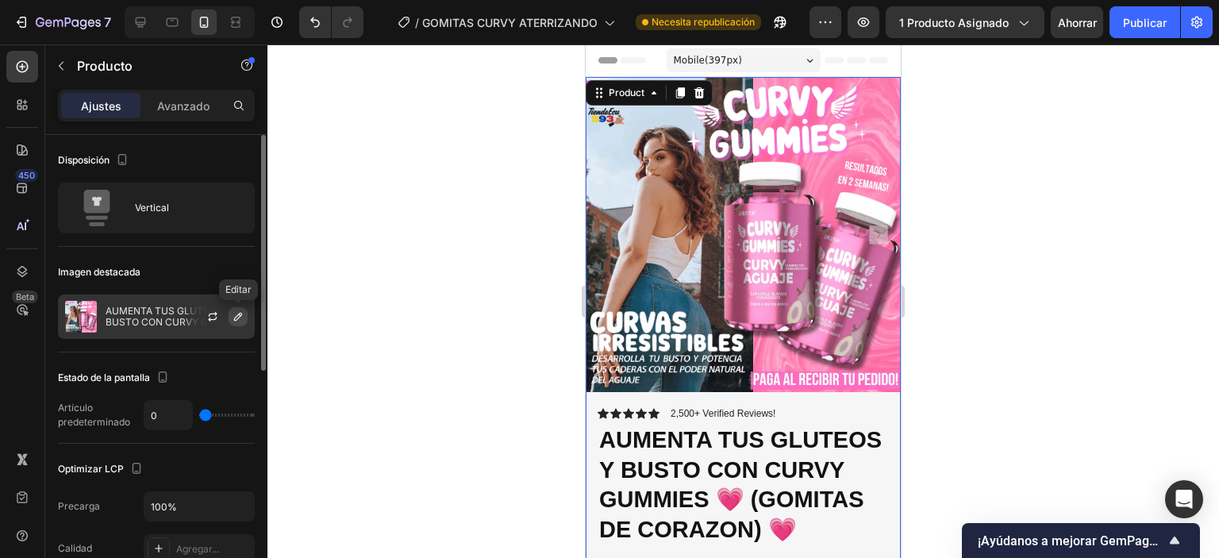
click at [233, 319] on icon "button" at bounding box center [238, 316] width 13 height 13
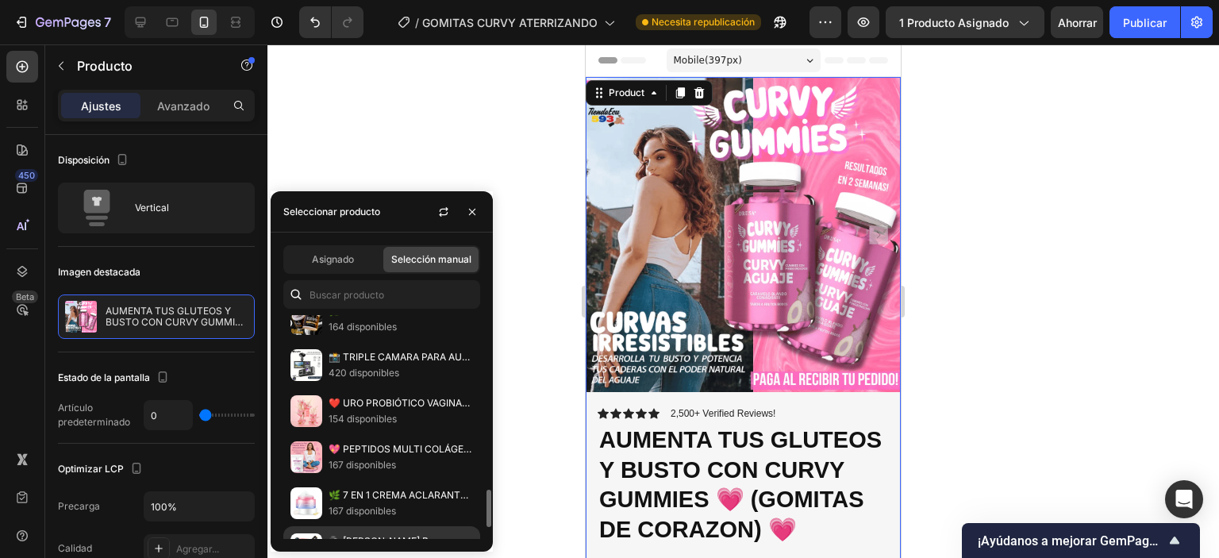
scroll to position [1102, 0]
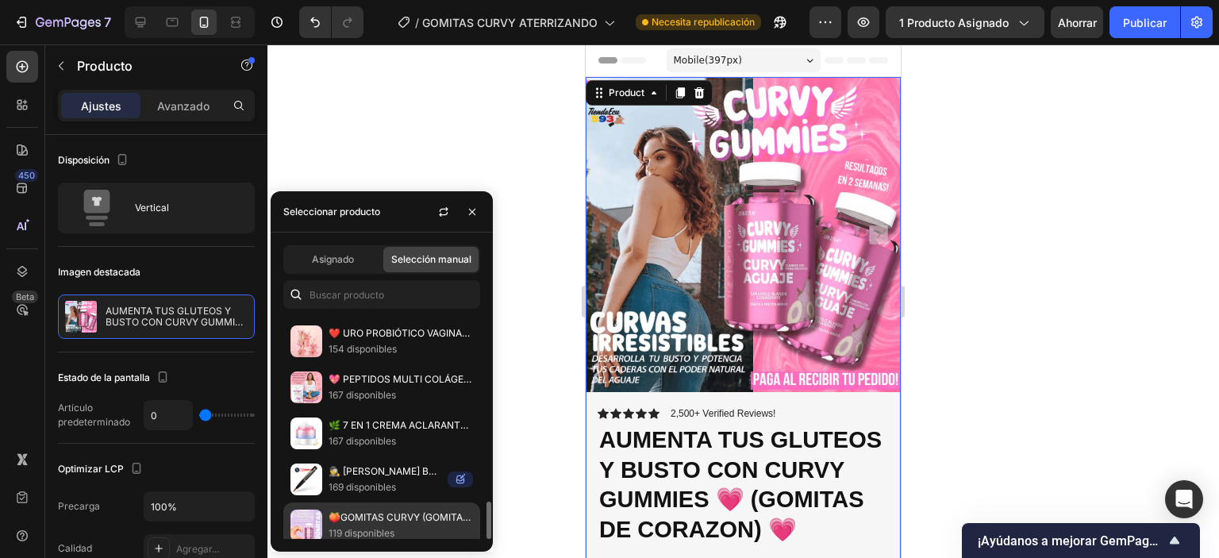
click at [368, 512] on font "🍑GOMITAS CURVY (GOMITAS DE CORAZON) 🍑" at bounding box center [440, 517] width 223 height 12
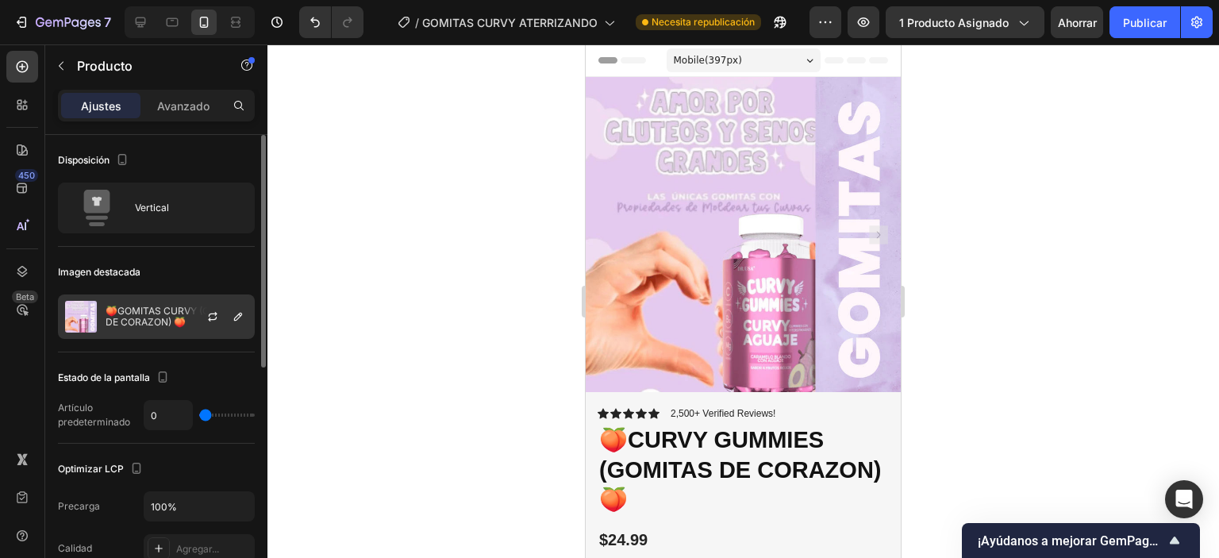
click at [199, 329] on div at bounding box center [219, 316] width 70 height 43
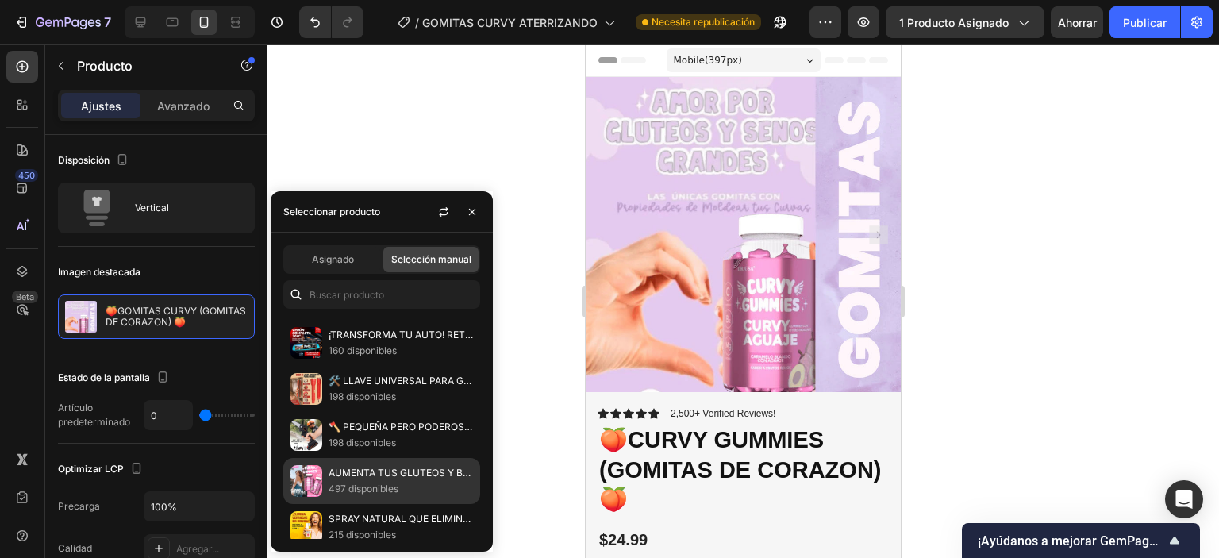
scroll to position [476, 0]
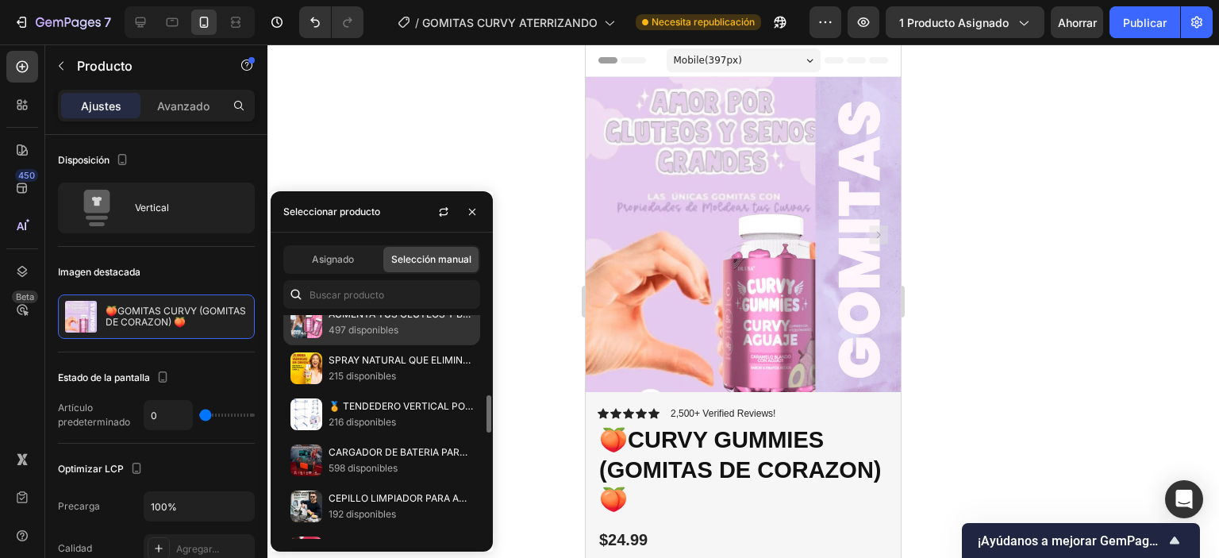
click at [334, 324] on font "497 disponibles" at bounding box center [364, 330] width 70 height 12
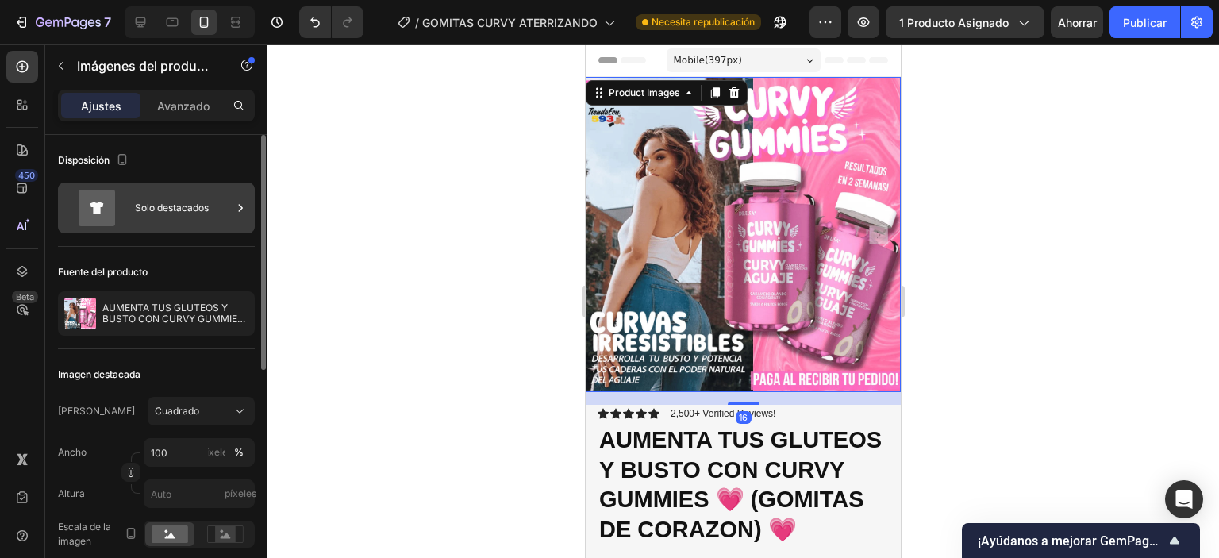
click at [180, 213] on font "Solo destacados" at bounding box center [172, 208] width 74 height 12
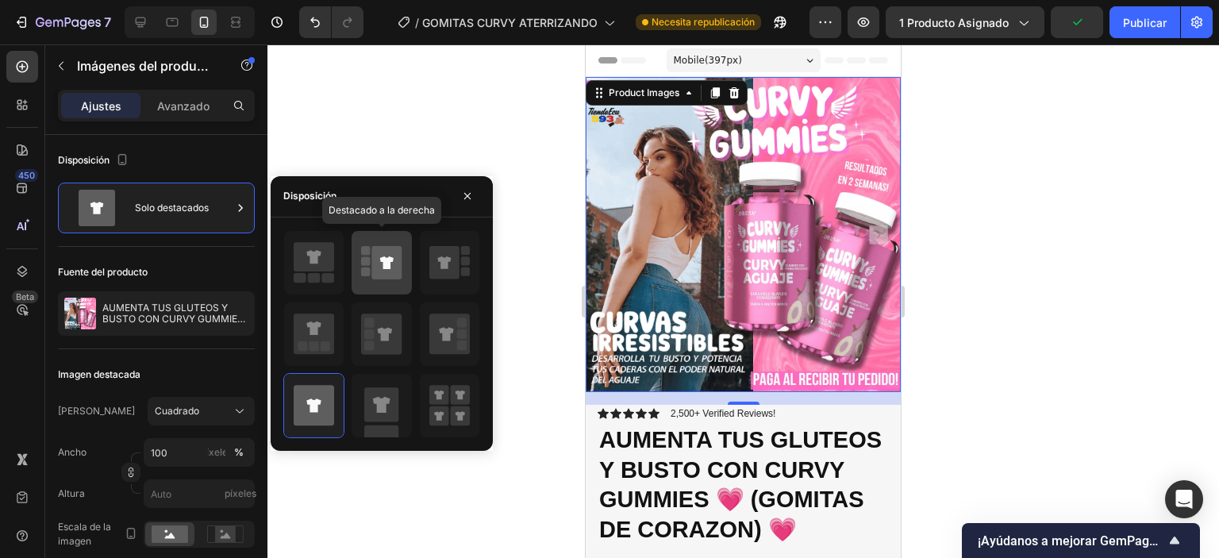
click at [371, 268] on icon at bounding box center [381, 262] width 40 height 44
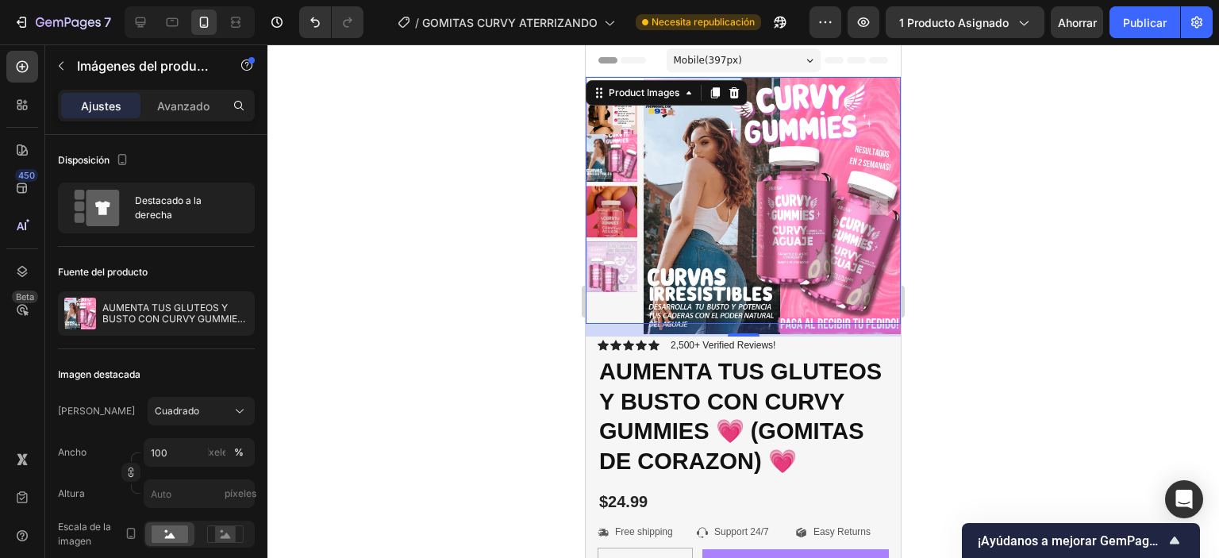
click at [626, 199] on img at bounding box center [612, 212] width 52 height 52
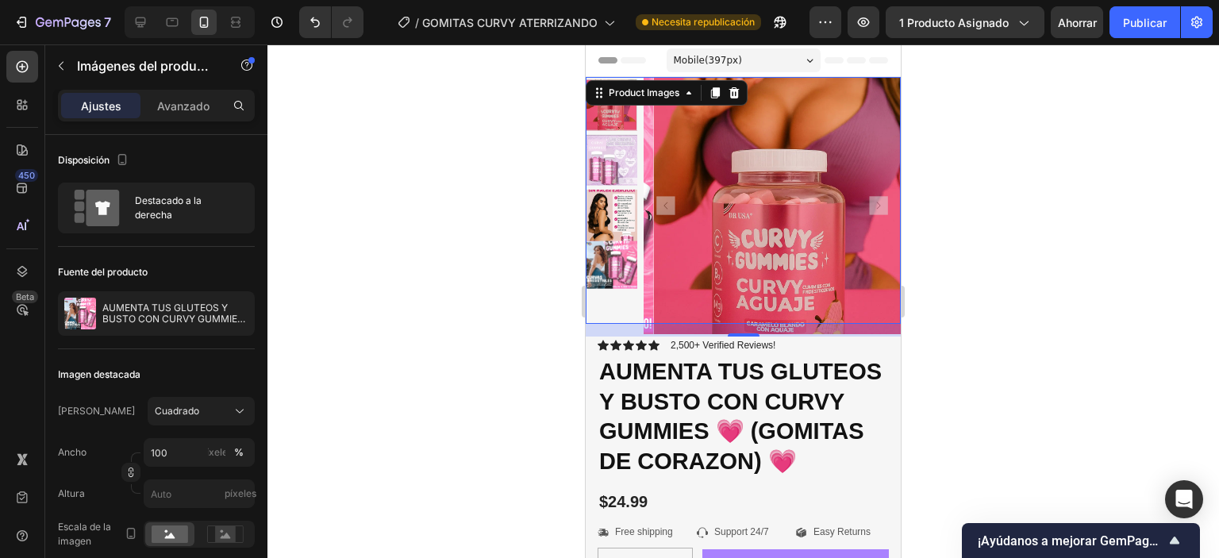
click at [619, 240] on img at bounding box center [612, 263] width 52 height 52
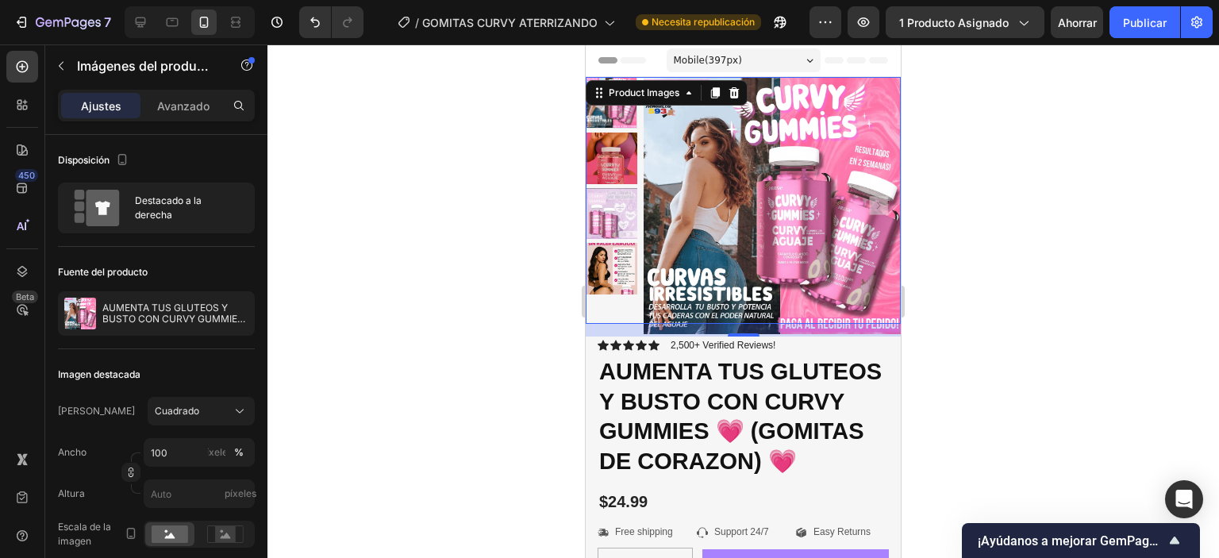
click at [616, 243] on img at bounding box center [612, 269] width 52 height 52
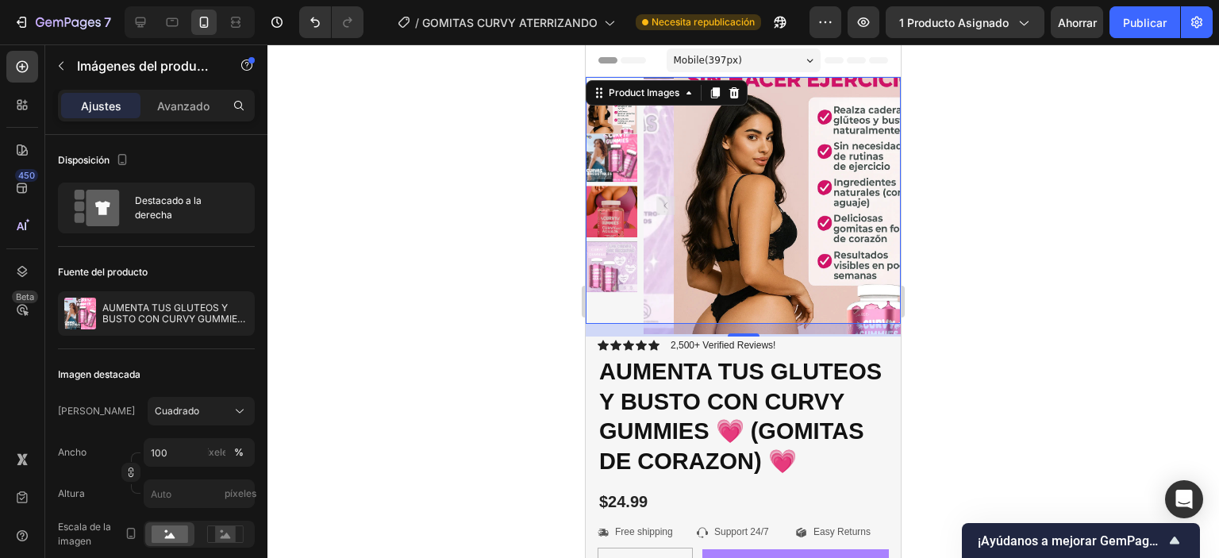
click at [616, 244] on img at bounding box center [612, 267] width 52 height 52
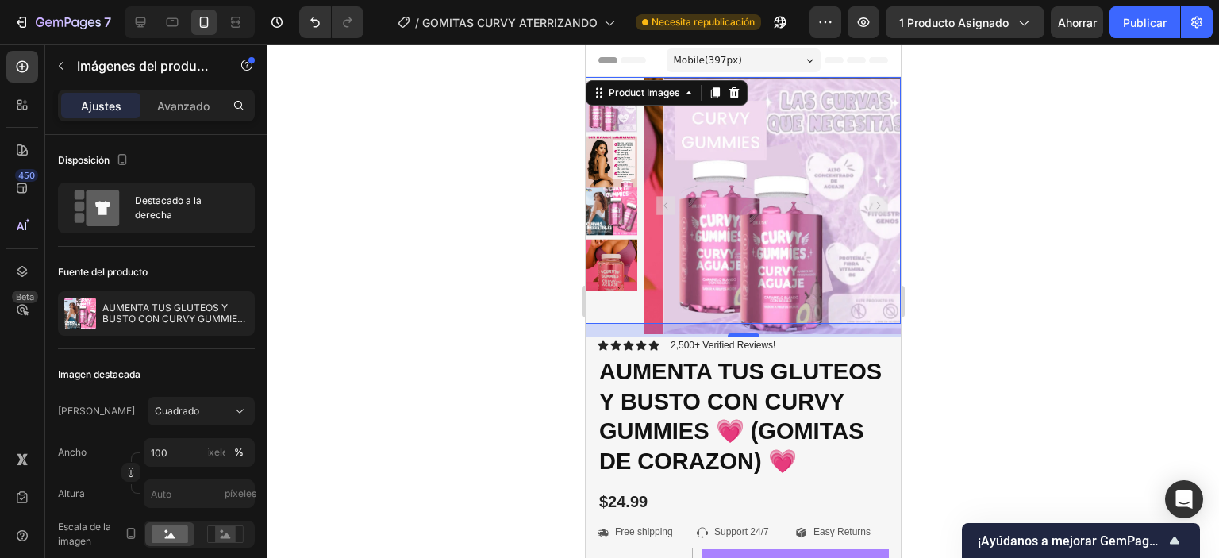
click at [616, 244] on img at bounding box center [612, 265] width 52 height 52
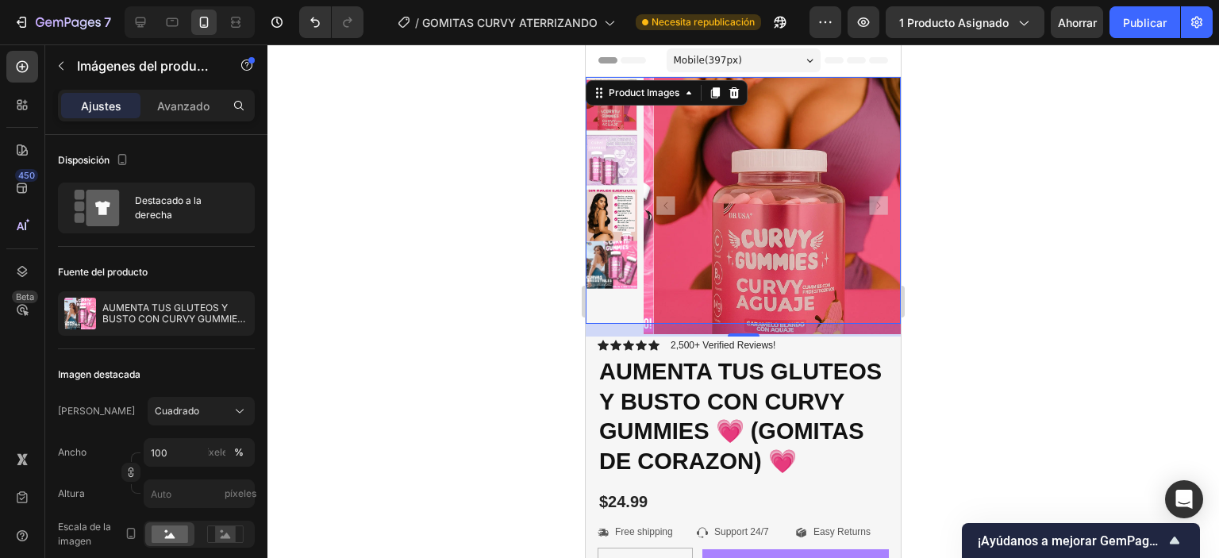
click at [616, 244] on img at bounding box center [612, 263] width 52 height 52
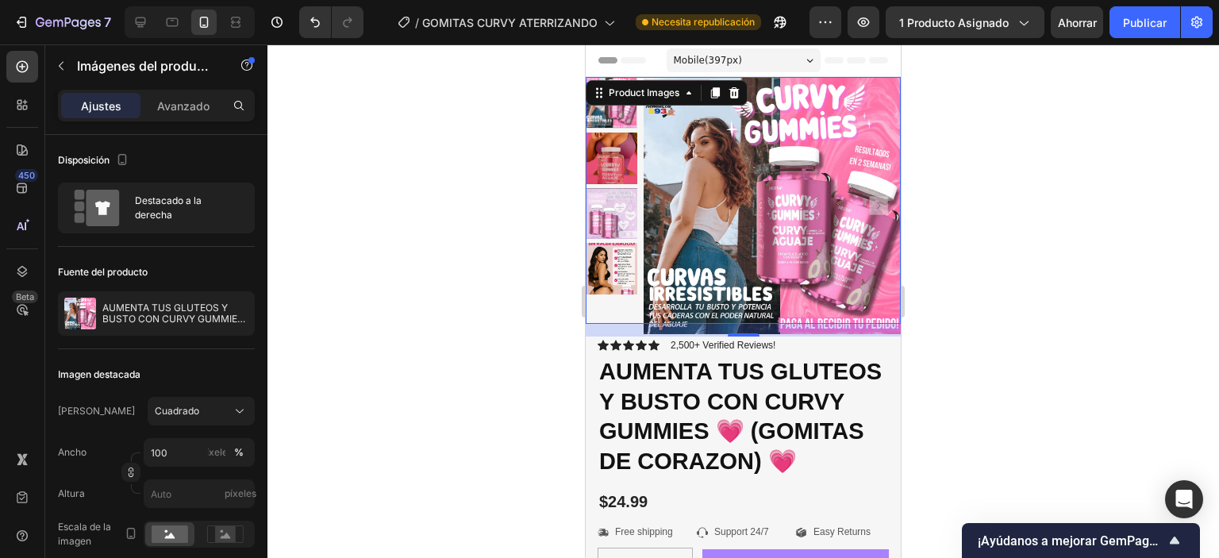
click at [942, 354] on div at bounding box center [743, 301] width 952 height 514
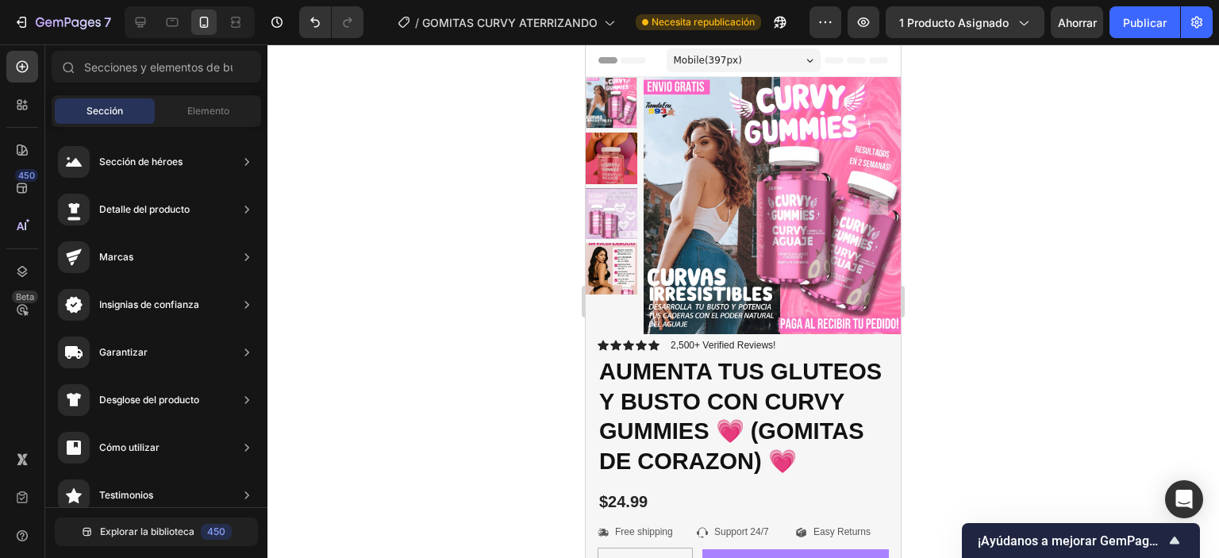
scroll to position [797, 0]
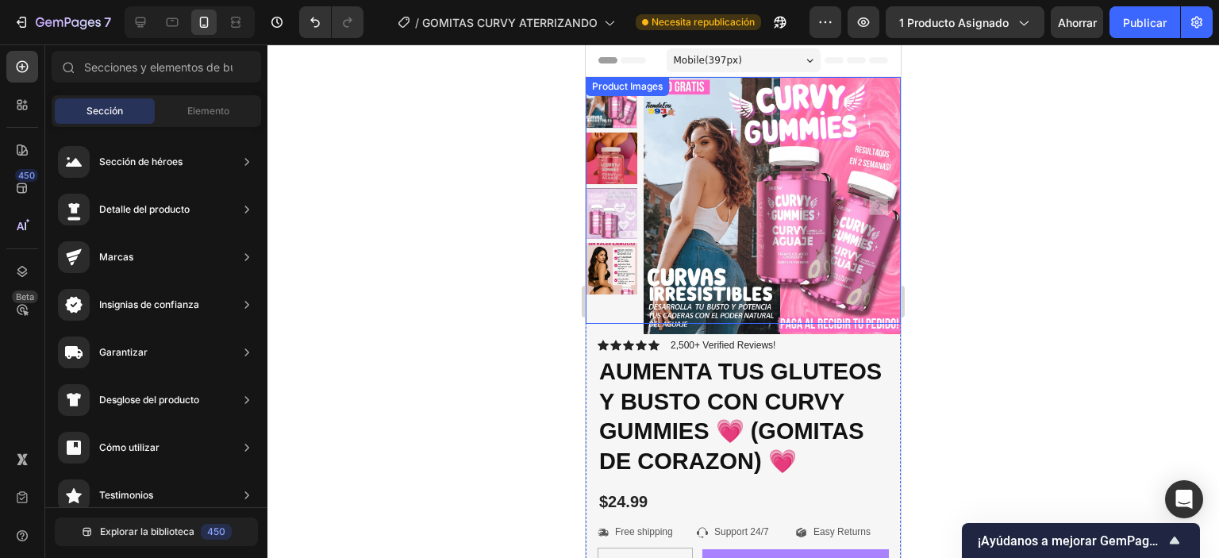
click at [748, 226] on img at bounding box center [772, 205] width 257 height 257
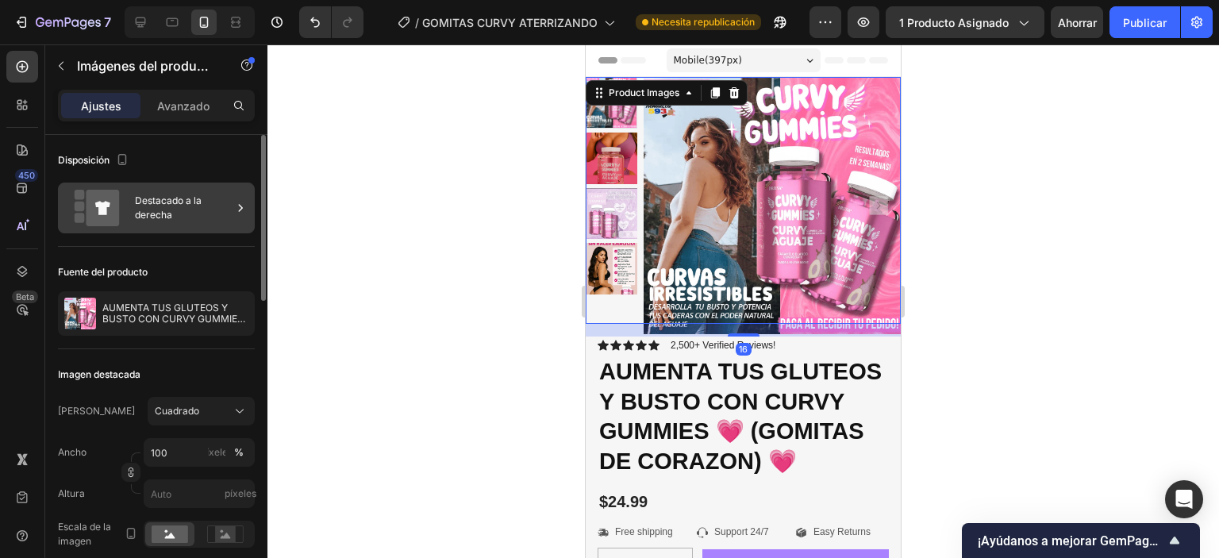
click at [161, 216] on font "Destacado a la derecha" at bounding box center [168, 207] width 67 height 26
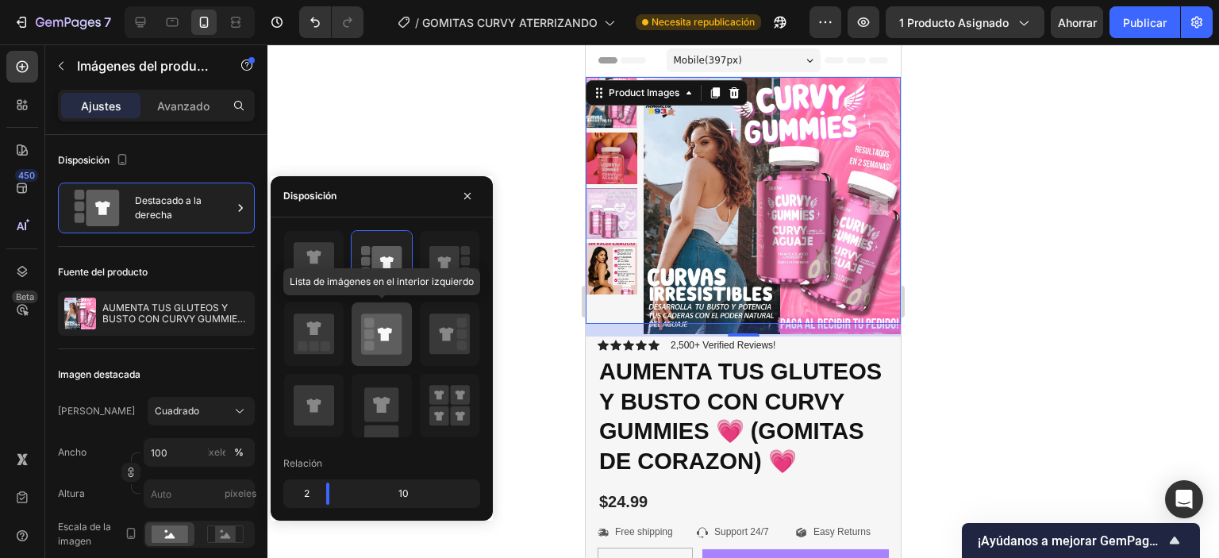
click at [368, 337] on rect at bounding box center [369, 334] width 10 height 10
type input "20"
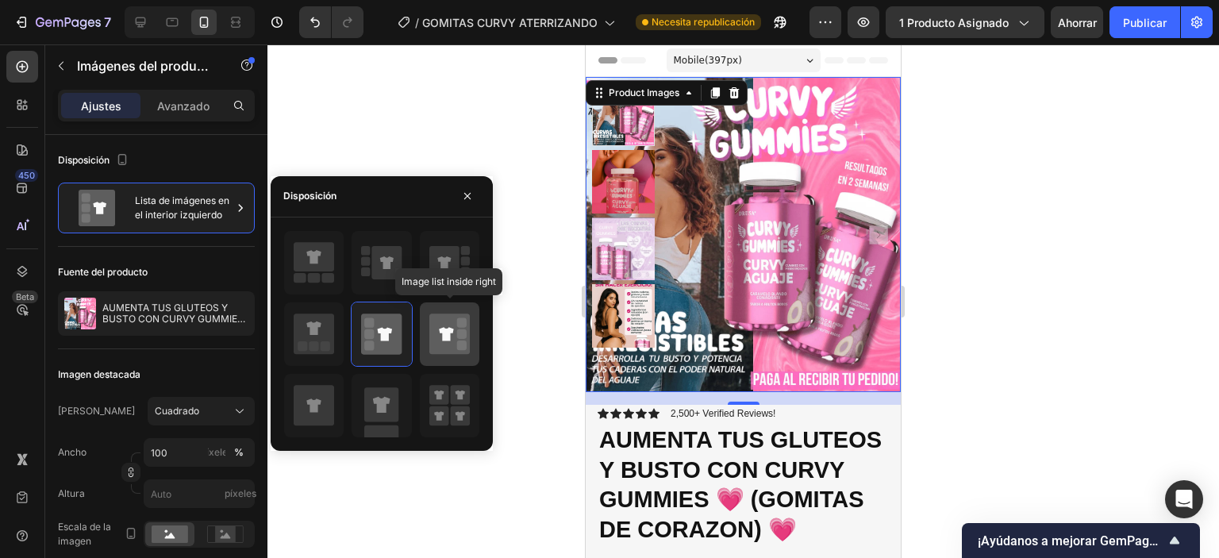
click at [448, 331] on icon at bounding box center [446, 333] width 14 height 13
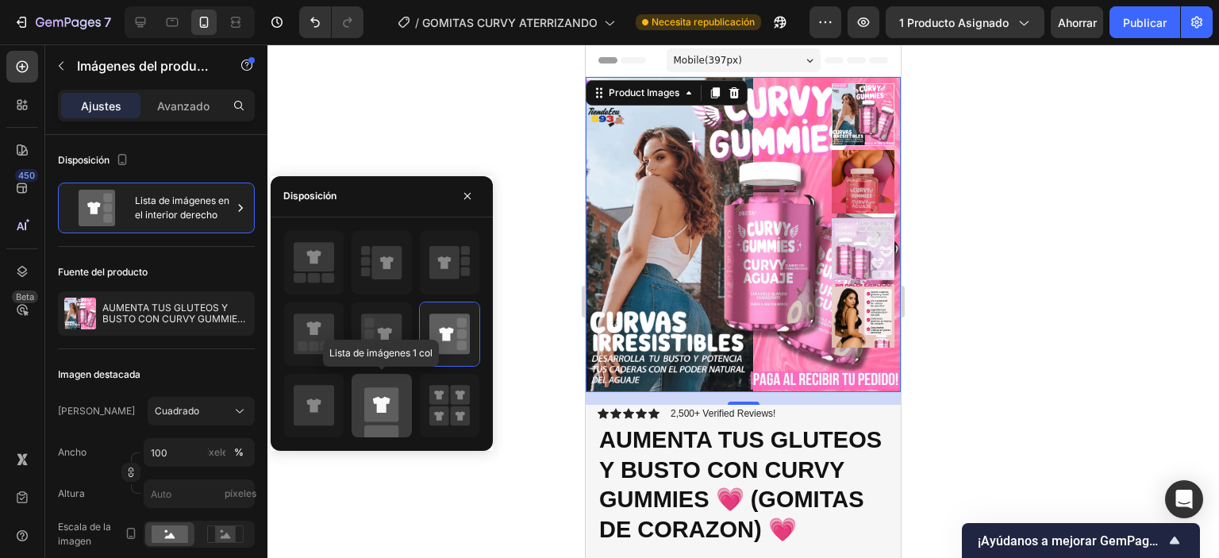
click at [395, 392] on rect at bounding box center [381, 404] width 34 height 34
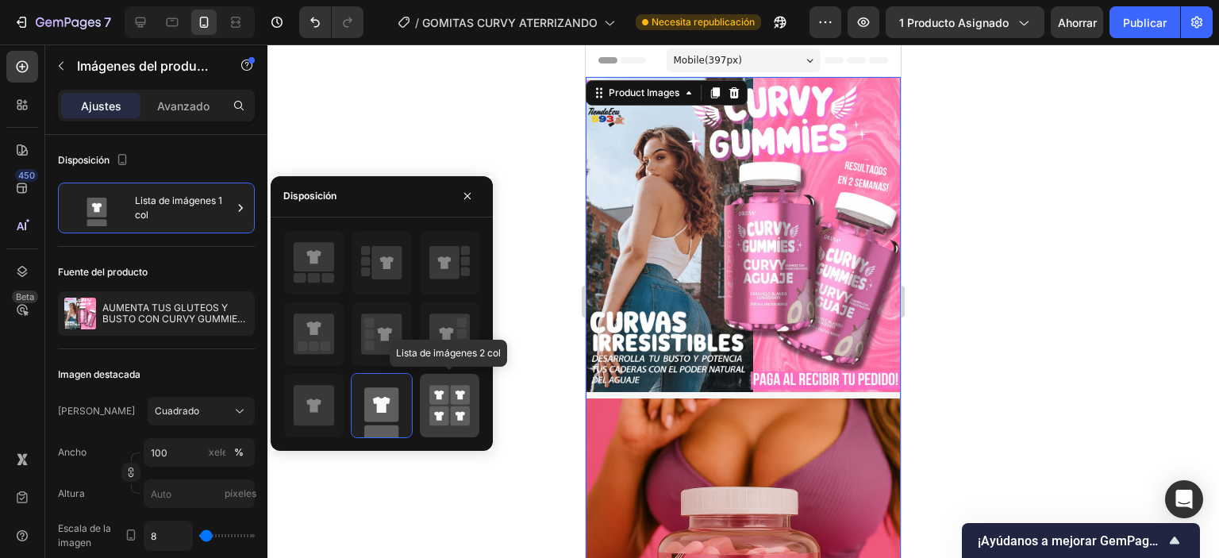
click at [450, 392] on icon at bounding box center [449, 405] width 40 height 44
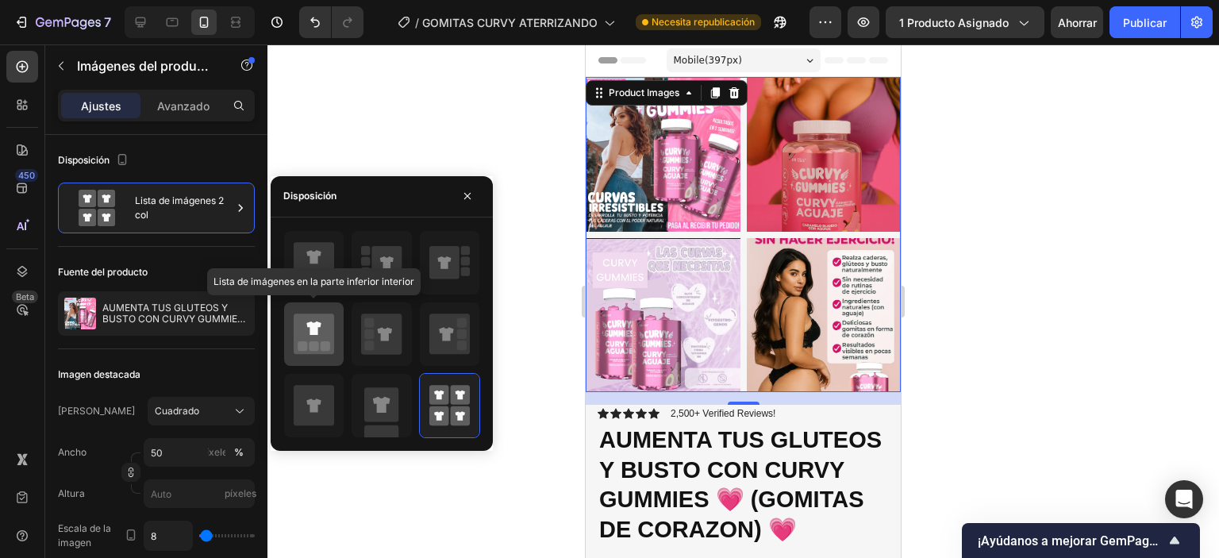
click at [327, 314] on icon at bounding box center [314, 334] width 40 height 40
type input "100"
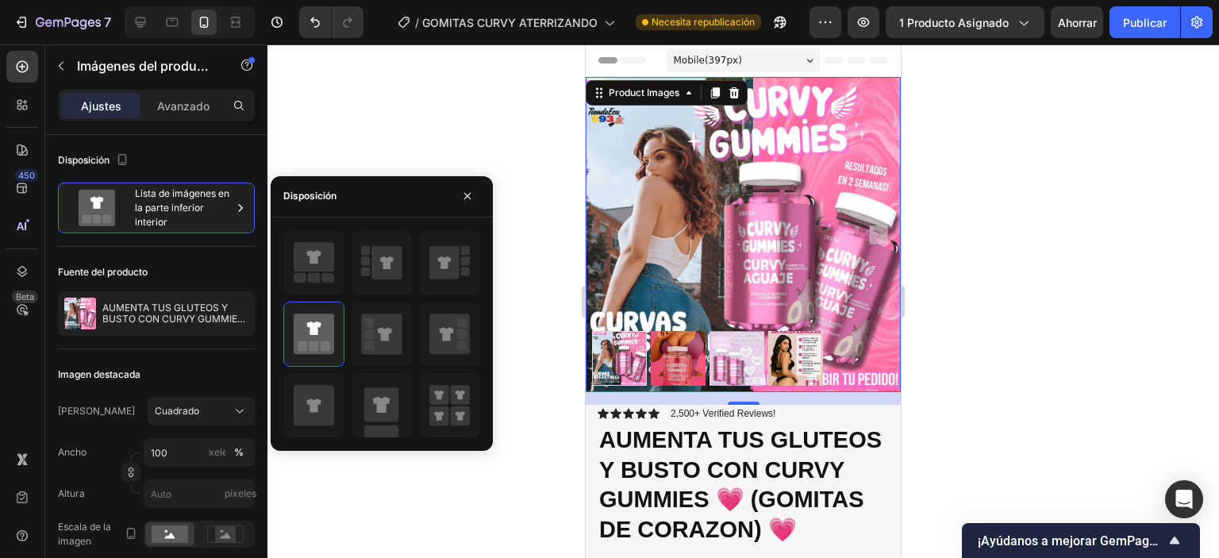
click at [349, 264] on div at bounding box center [381, 334] width 197 height 208
click at [333, 266] on icon at bounding box center [314, 256] width 40 height 29
type input "87"
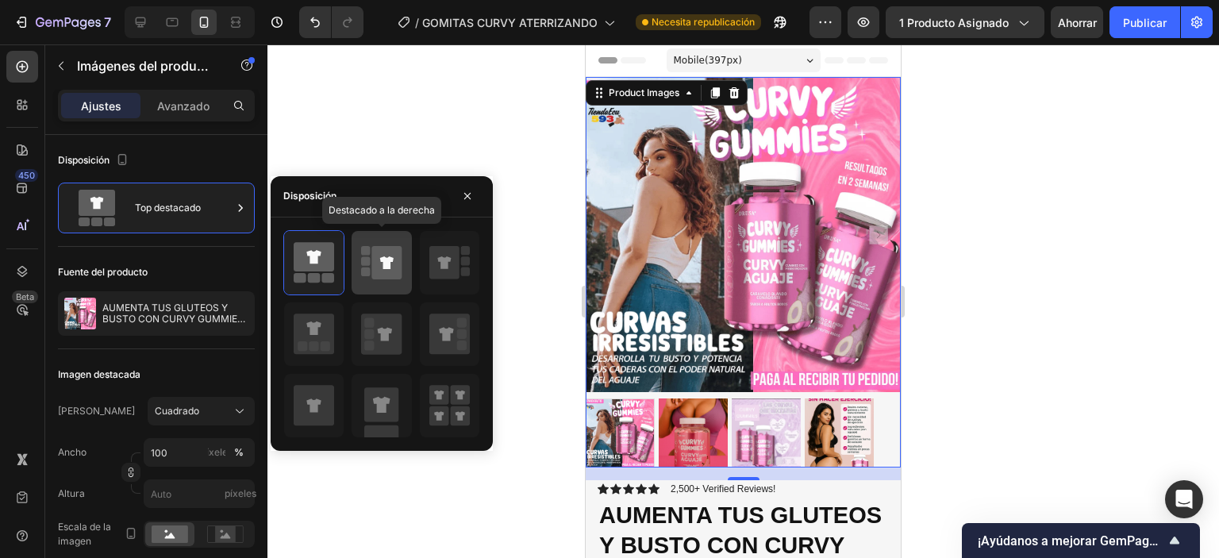
click at [384, 268] on icon at bounding box center [386, 262] width 13 height 13
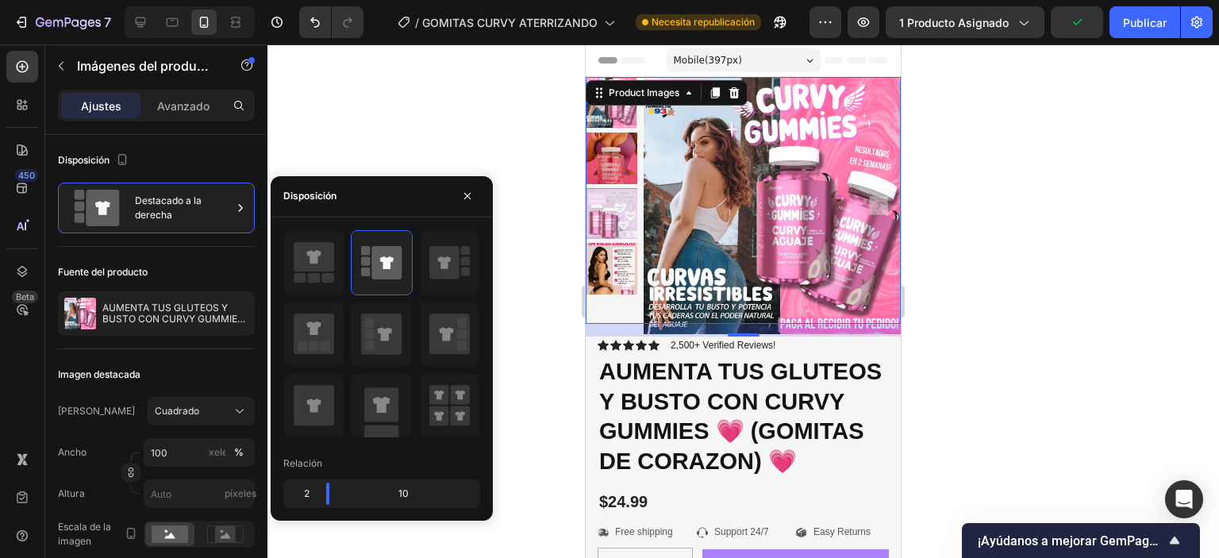
drag, startPoint x: 967, startPoint y: 295, endPoint x: 948, endPoint y: 298, distance: 18.5
click at [966, 295] on div at bounding box center [743, 301] width 952 height 514
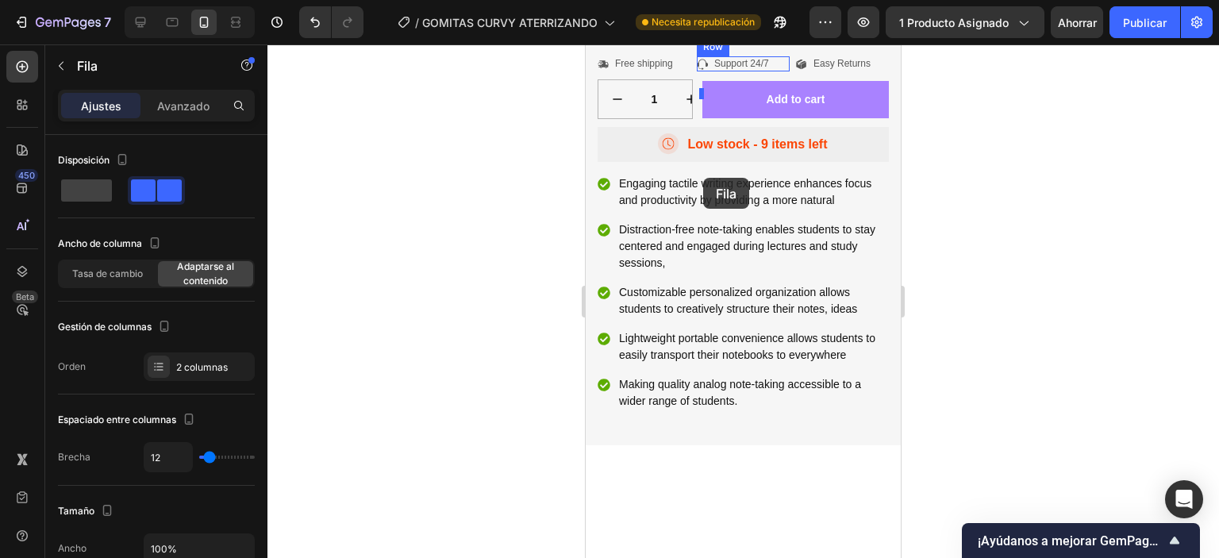
scroll to position [381, 0]
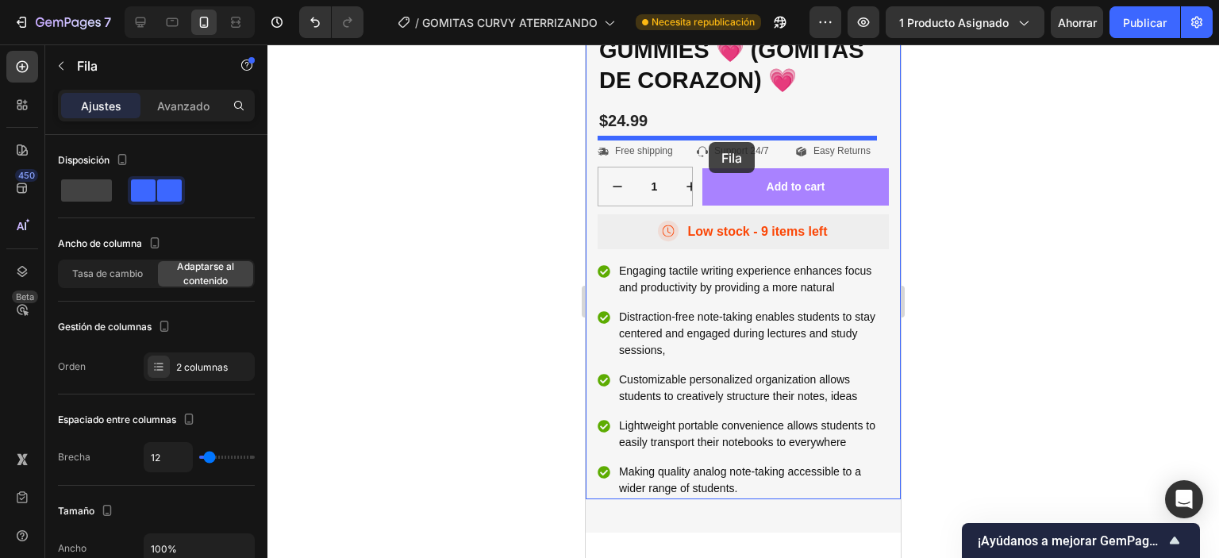
drag, startPoint x: 777, startPoint y: 312, endPoint x: 709, endPoint y: 142, distance: 183.1
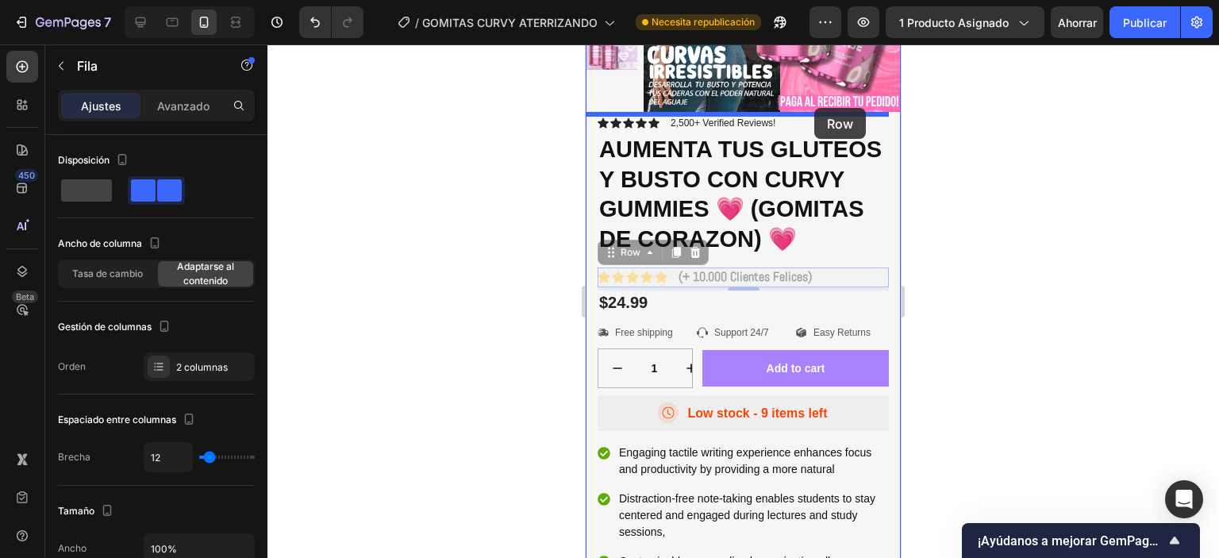
scroll to position [210, 0]
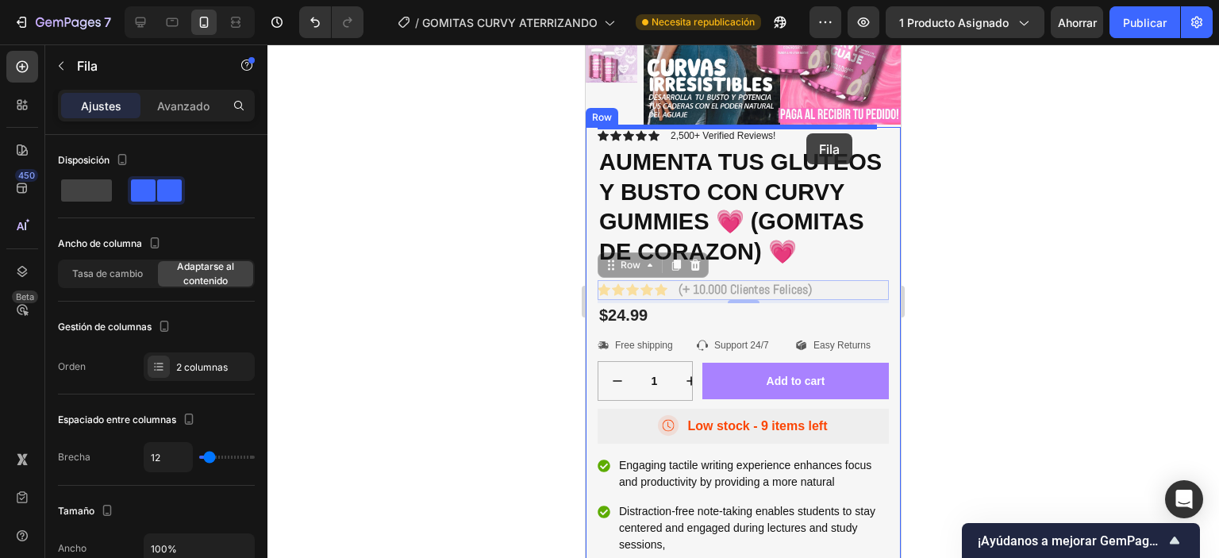
drag, startPoint x: 851, startPoint y: 308, endPoint x: 806, endPoint y: 133, distance: 180.2
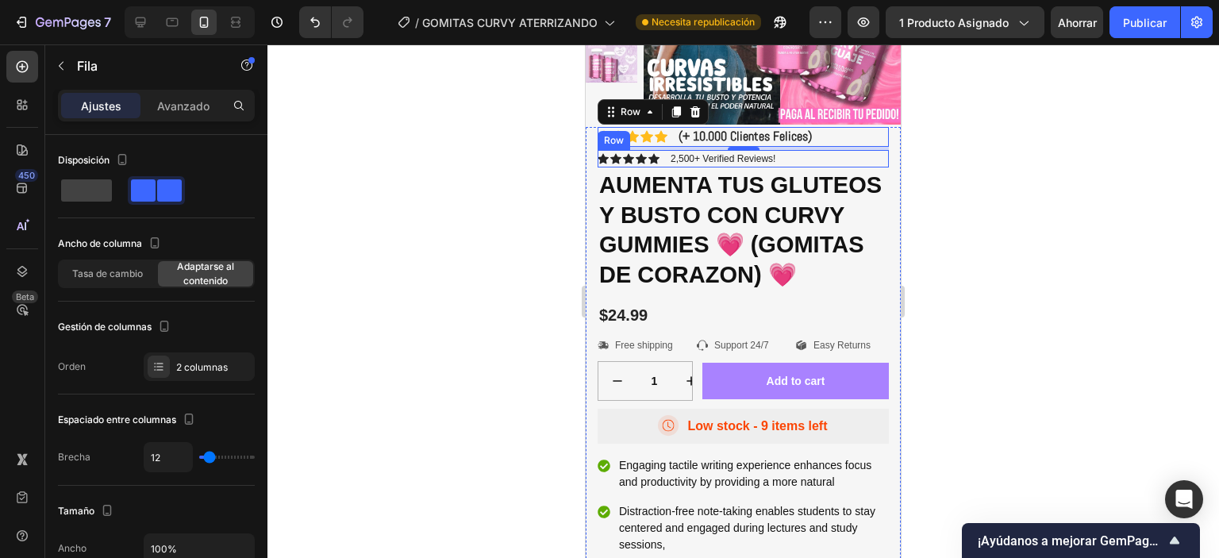
click at [813, 163] on div "Icon Icon Icon Icon Icon Icon List 2,500+ Verified Reviews! Text Block Row" at bounding box center [743, 158] width 291 height 17
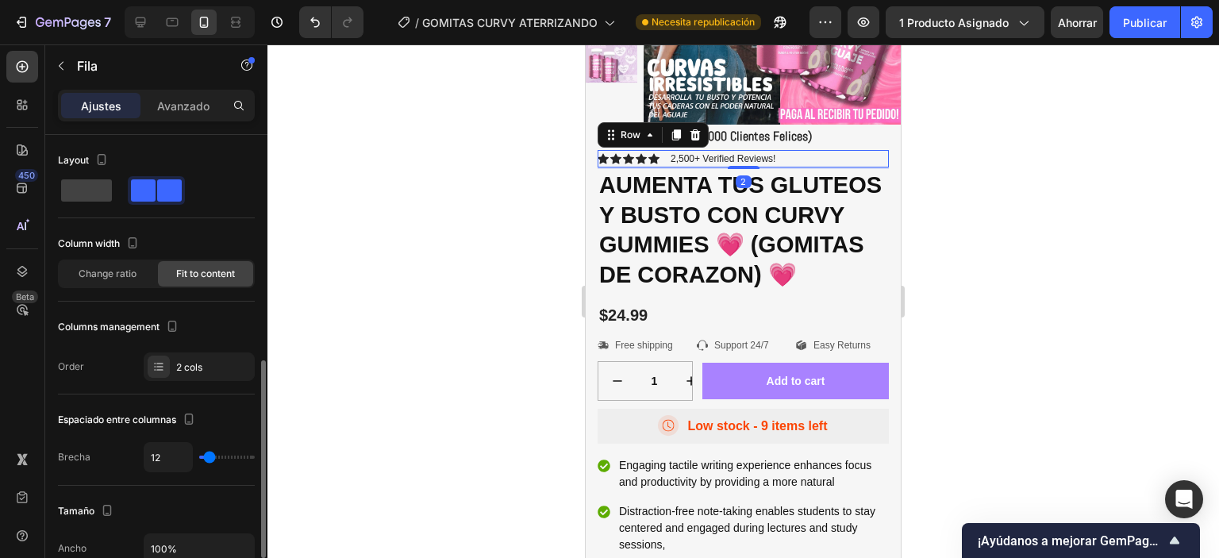
scroll to position [159, 0]
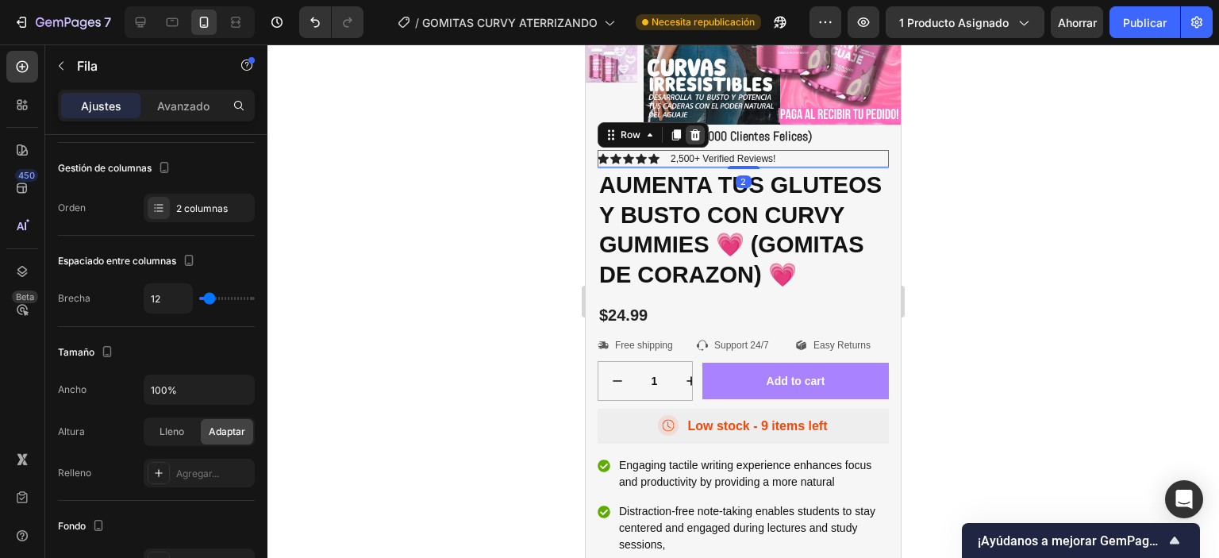
click at [699, 133] on icon at bounding box center [695, 135] width 13 height 13
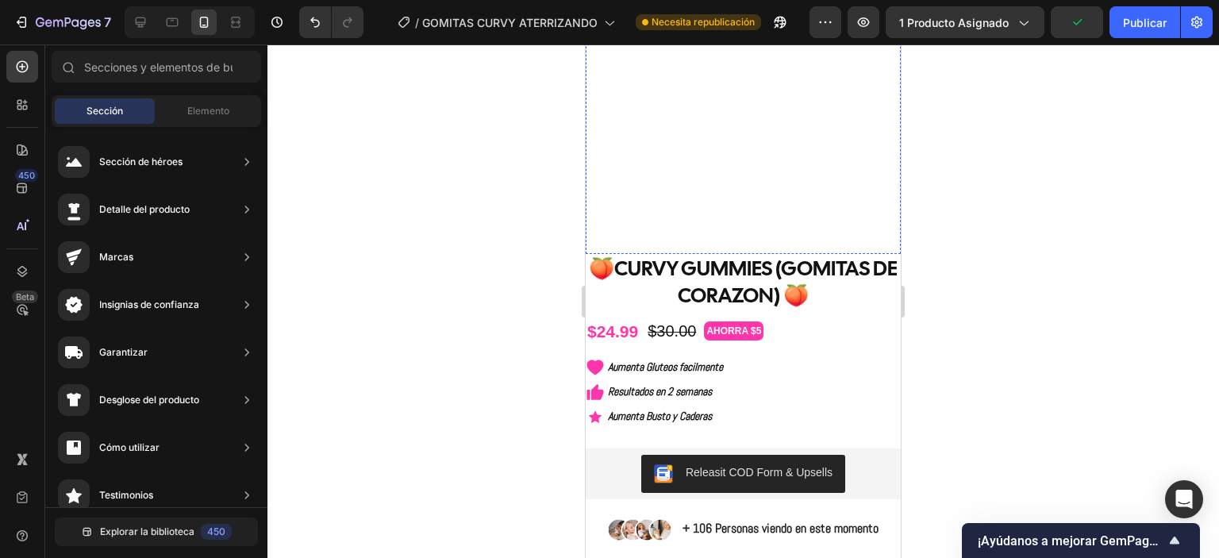
scroll to position [1003, 0]
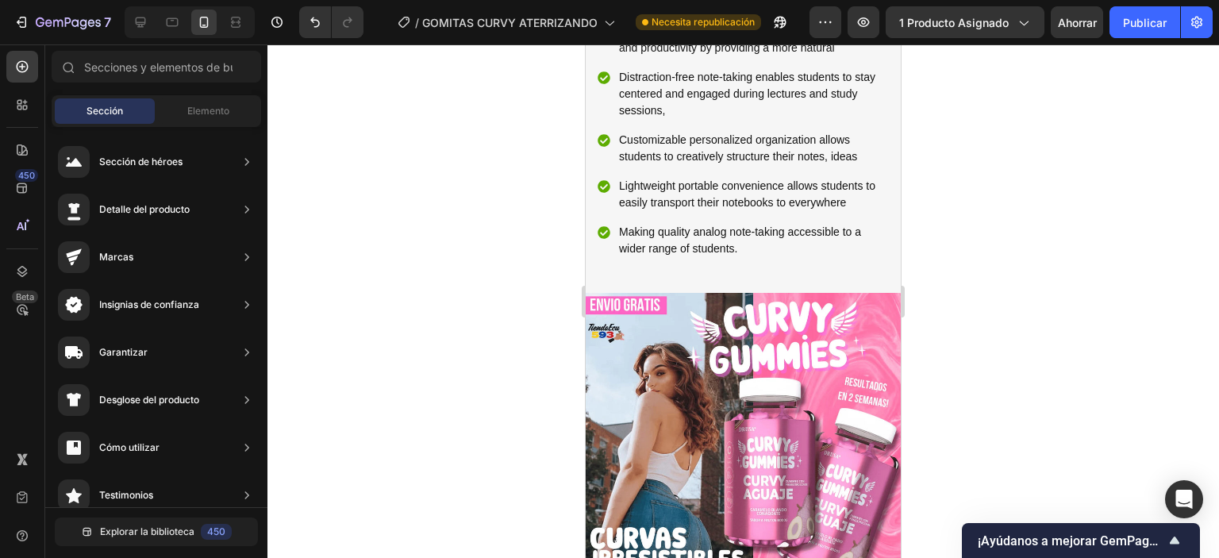
scroll to position [635, 0]
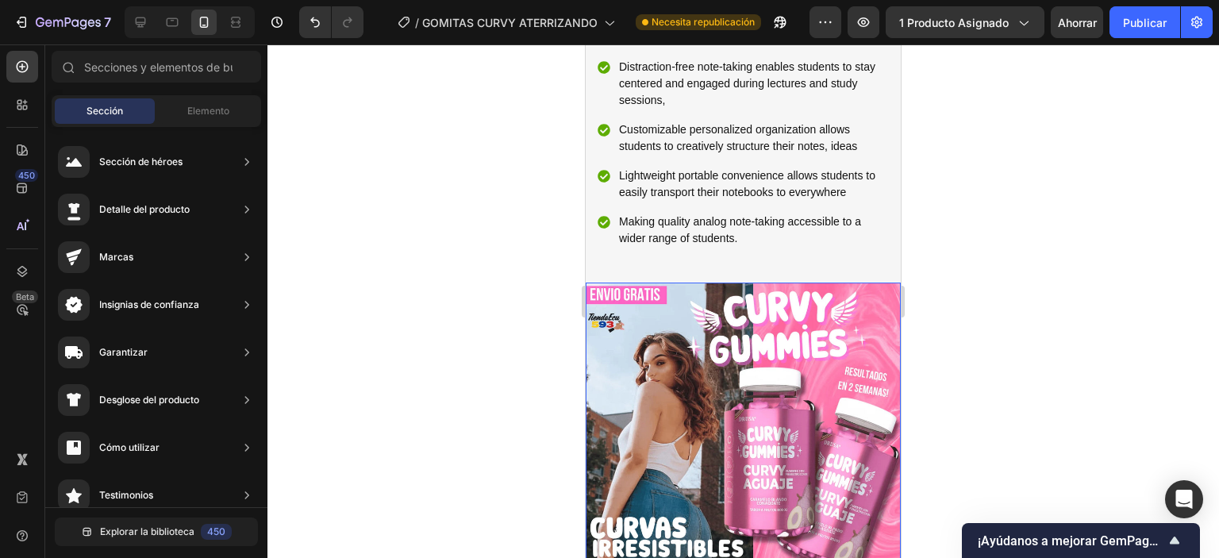
drag, startPoint x: 817, startPoint y: 339, endPoint x: 797, endPoint y: 317, distance: 29.8
click at [817, 339] on img at bounding box center [743, 440] width 315 height 315
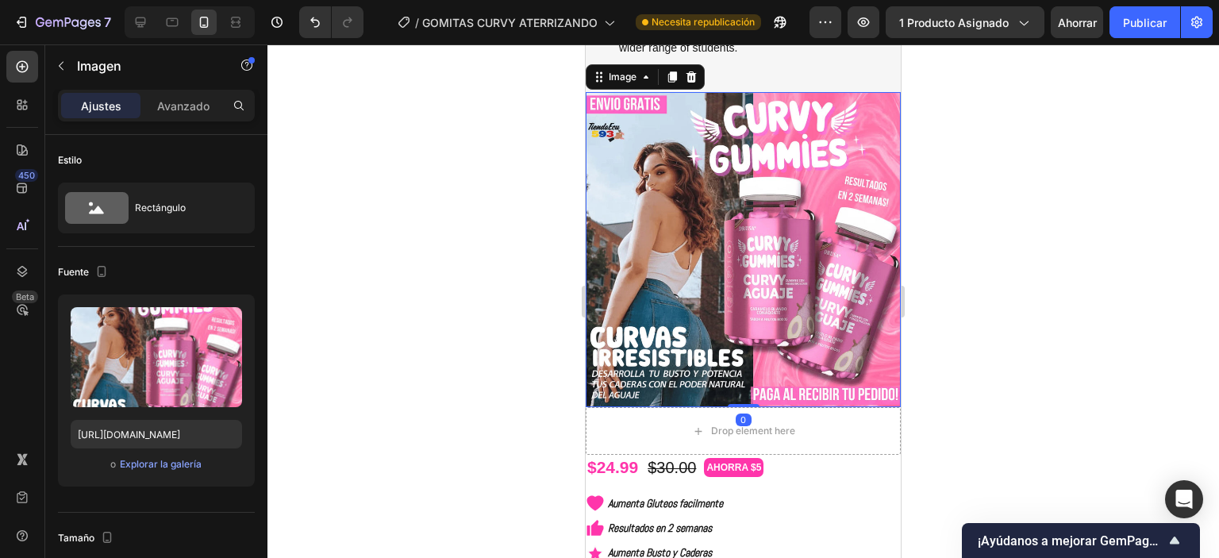
scroll to position [1032, 0]
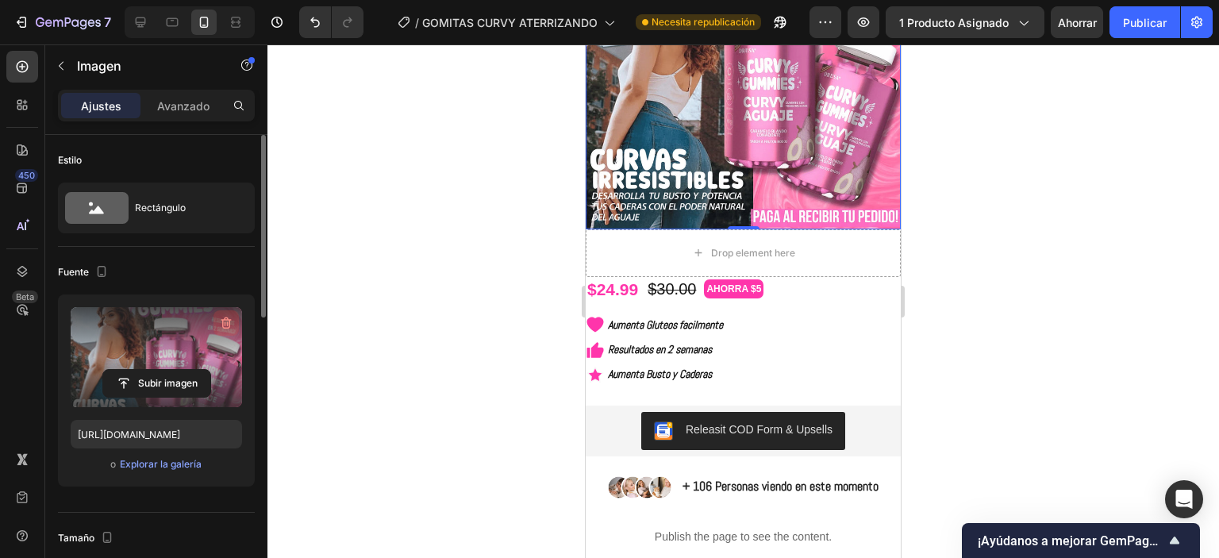
click at [226, 326] on icon "button" at bounding box center [226, 323] width 16 height 16
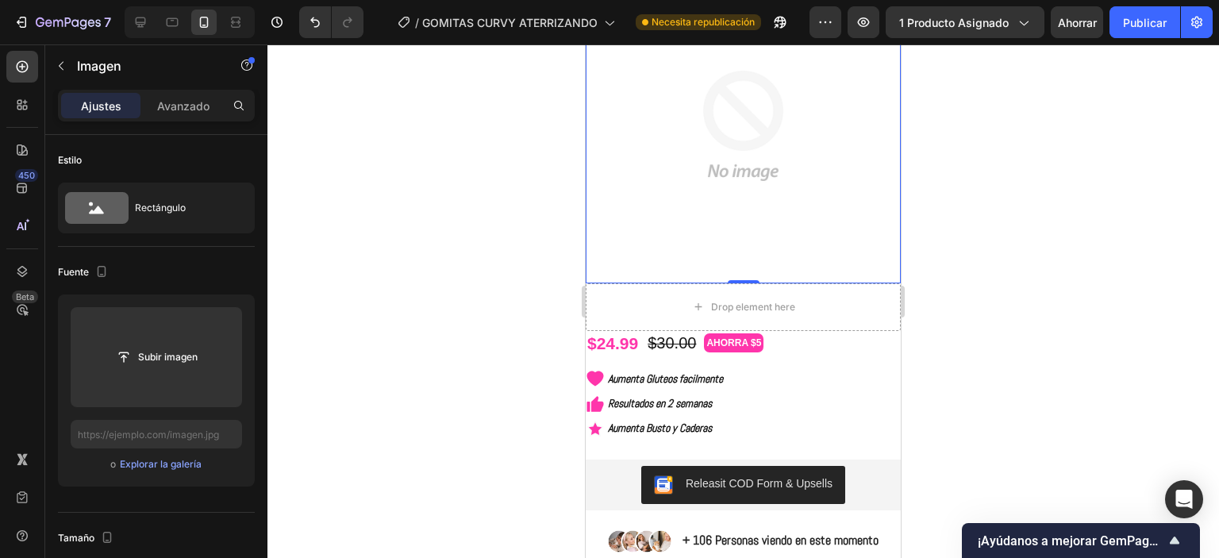
scroll to position [873, 0]
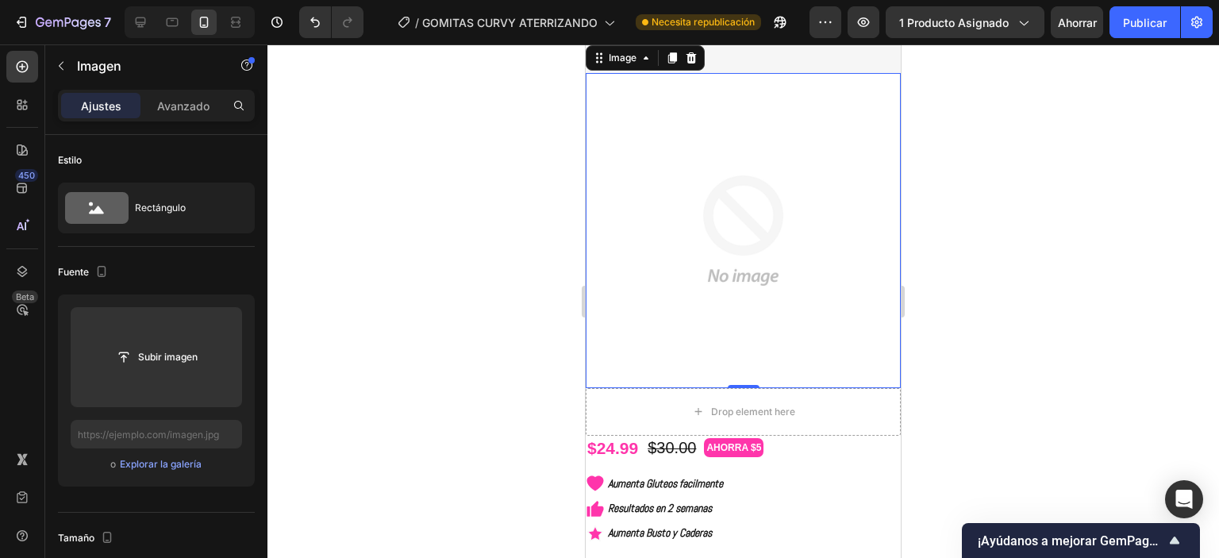
click at [737, 249] on img at bounding box center [743, 230] width 315 height 315
click at [690, 55] on icon at bounding box center [692, 57] width 10 height 11
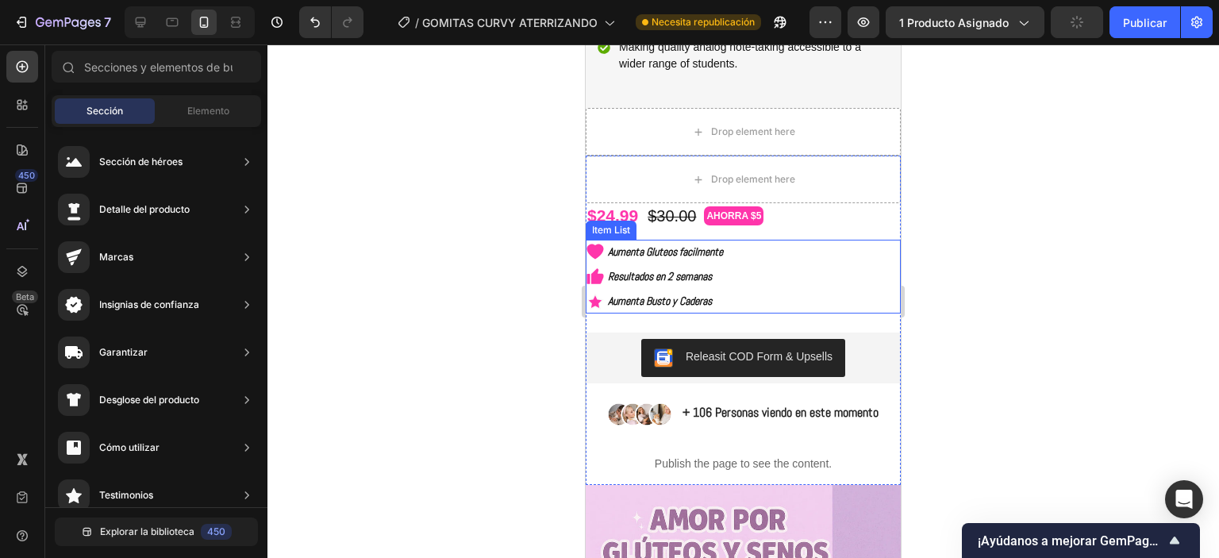
scroll to position [635, 0]
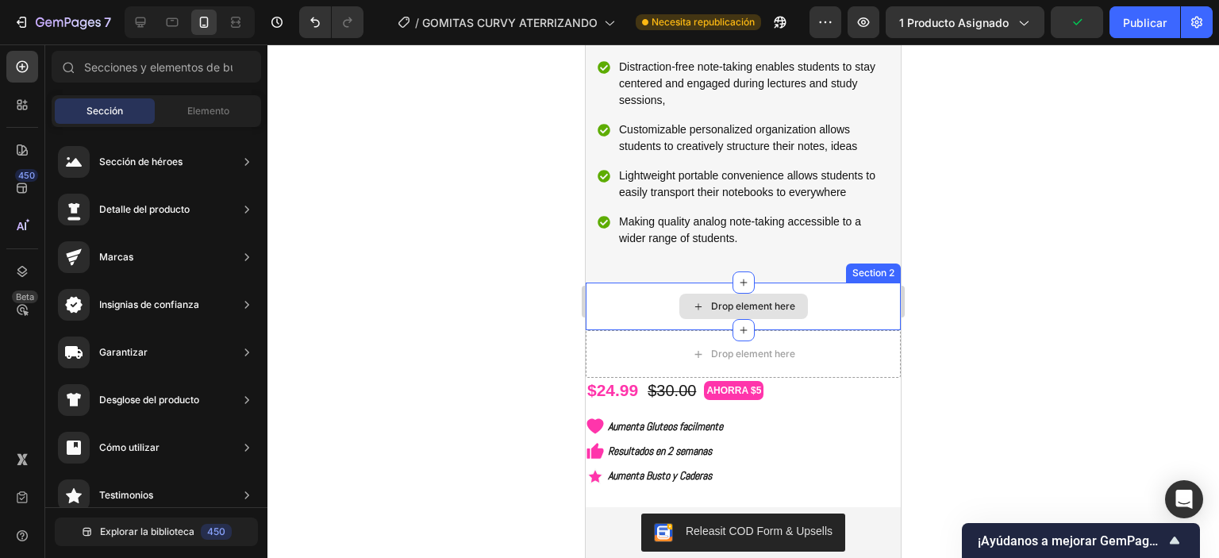
click at [813, 326] on div "Drop element here" at bounding box center [743, 307] width 315 height 48
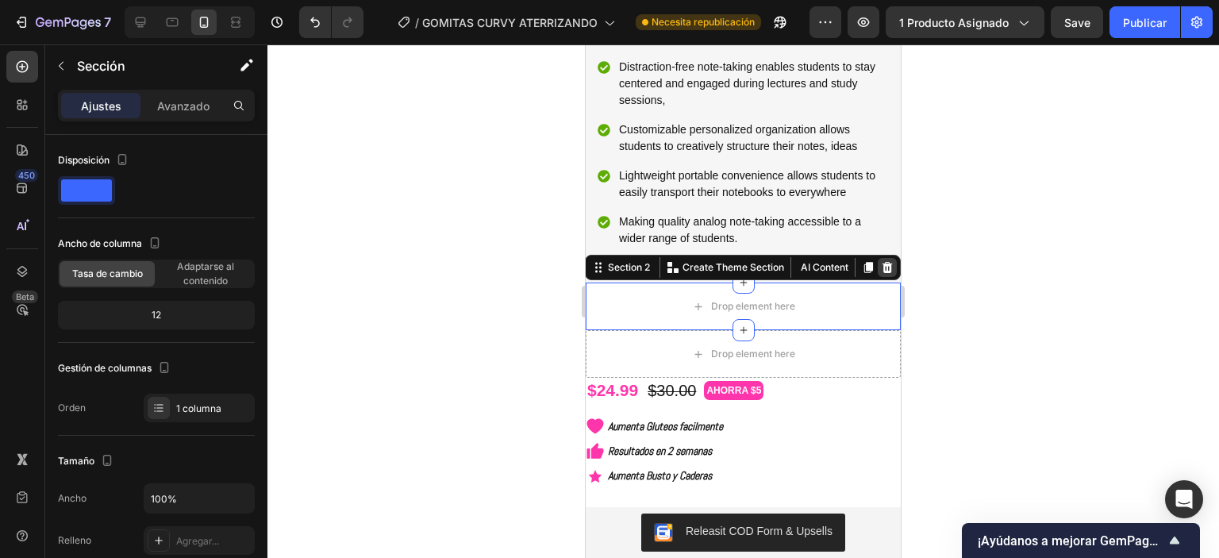
click at [883, 273] on icon at bounding box center [888, 267] width 10 height 11
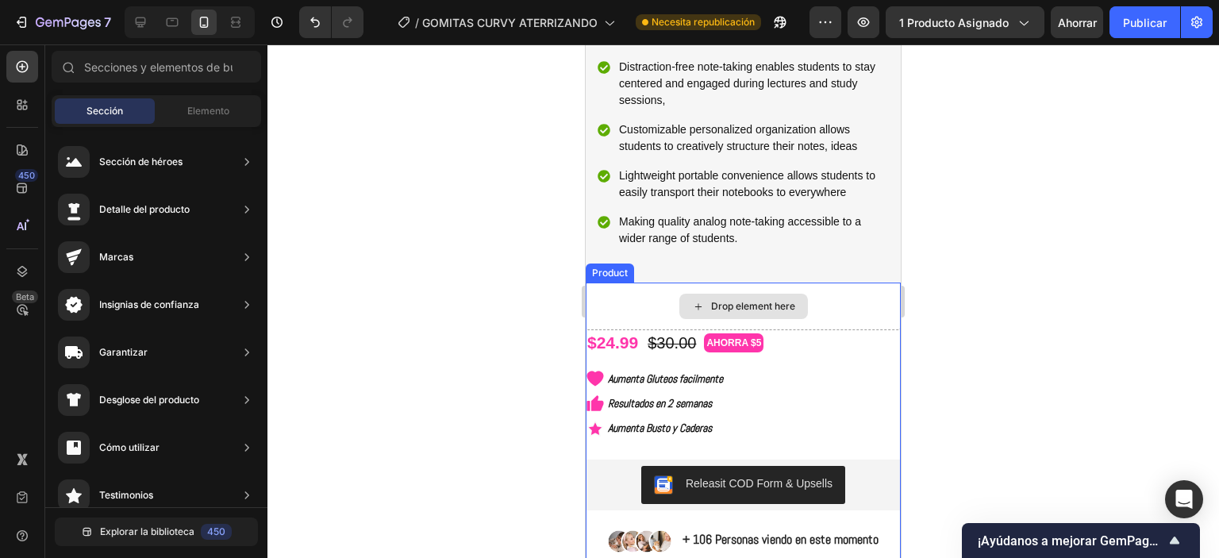
click at [844, 328] on div "Drop element here" at bounding box center [743, 307] width 315 height 48
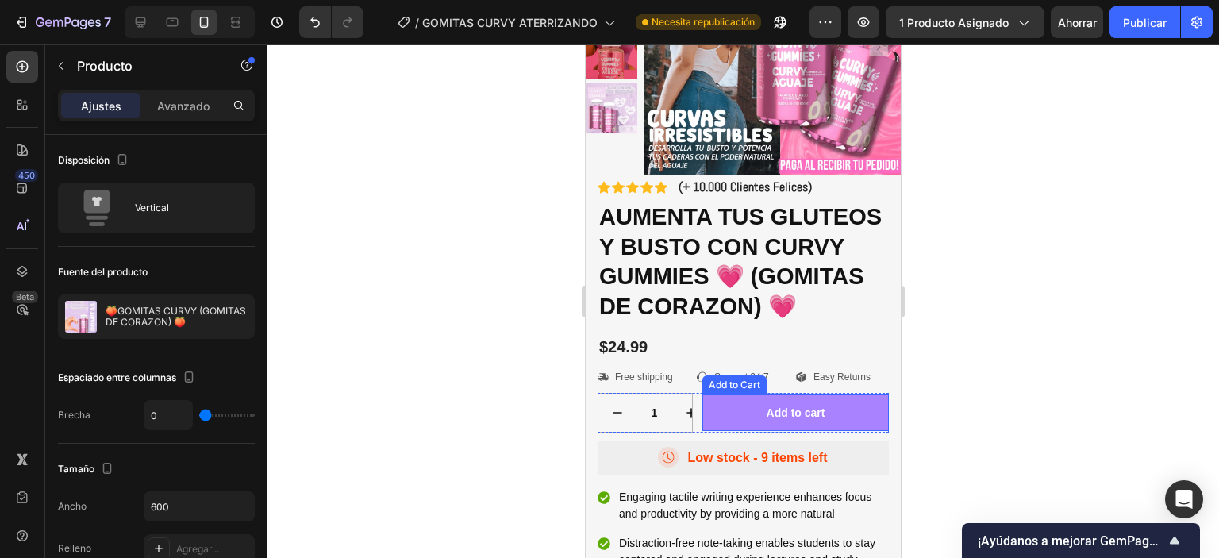
scroll to position [159, 0]
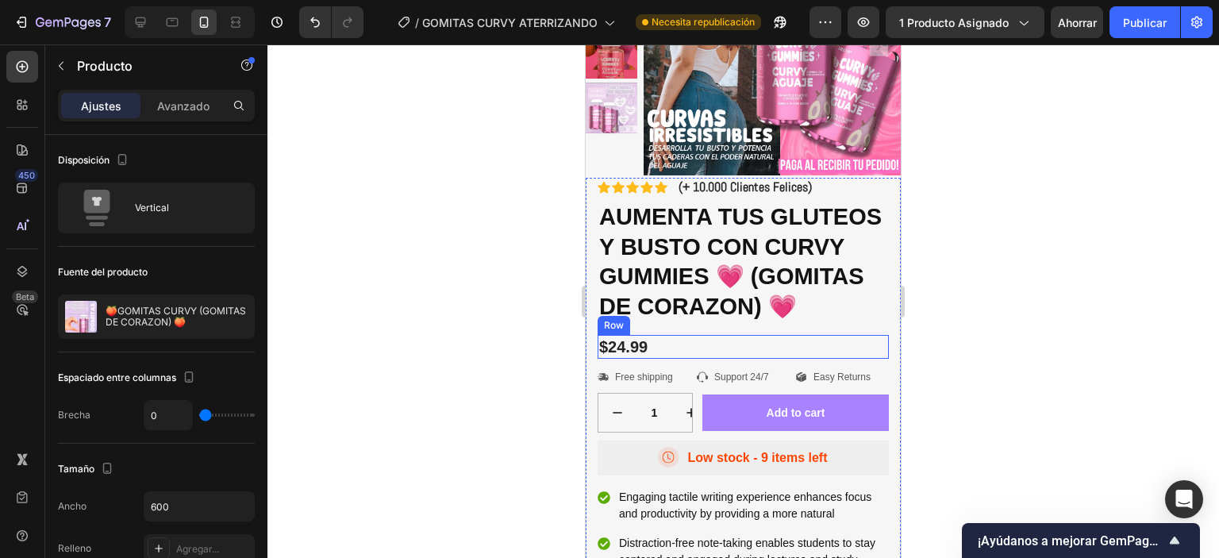
click at [663, 359] on div "$24.99 Product Price Product Price Row" at bounding box center [743, 347] width 291 height 24
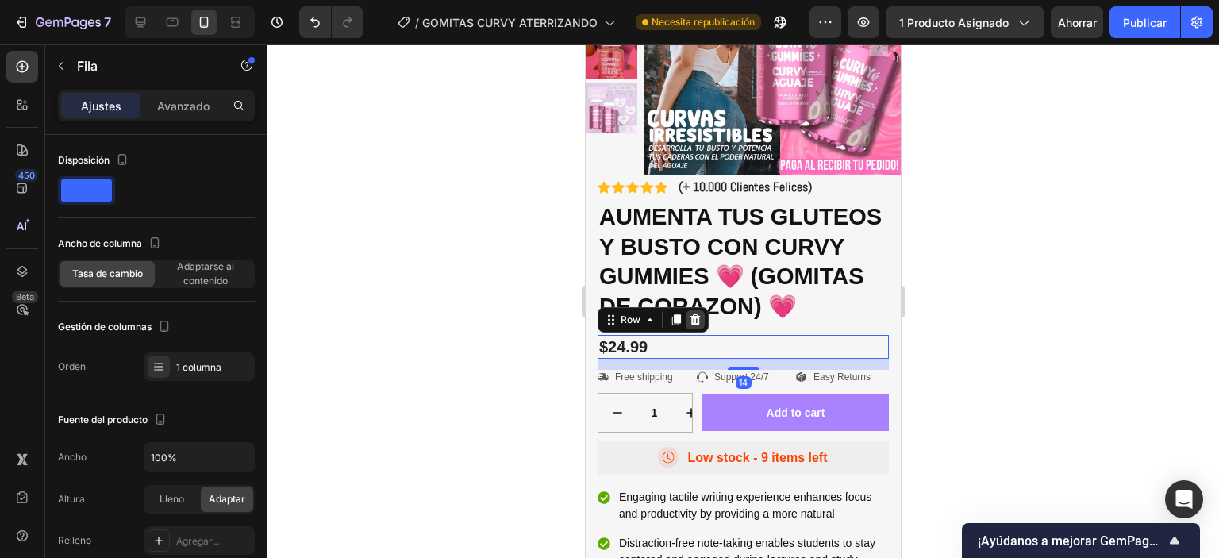
click at [700, 326] on icon at bounding box center [695, 320] width 13 height 13
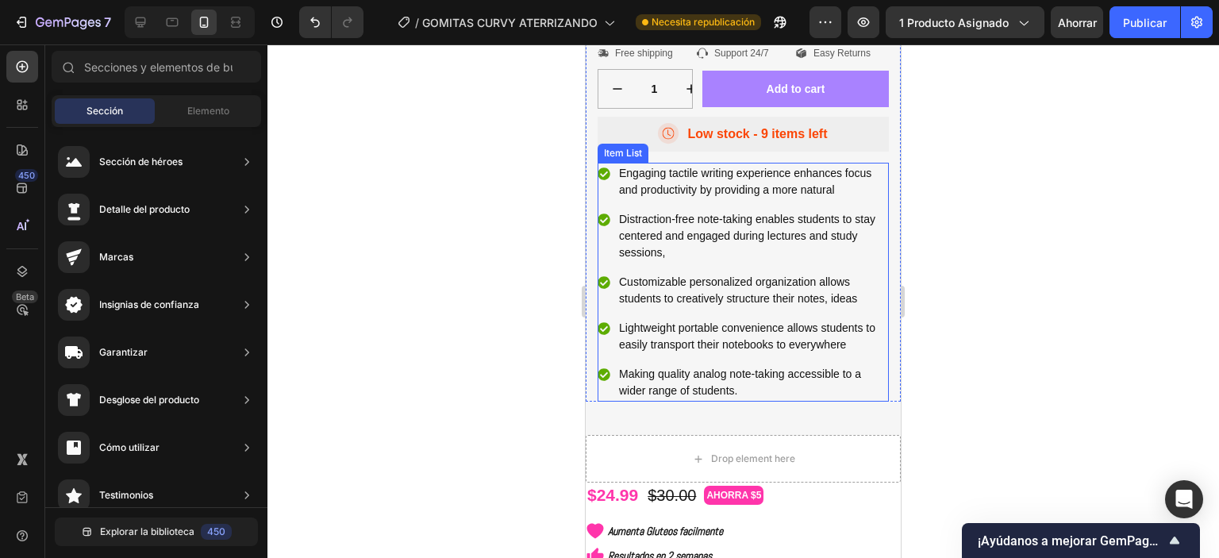
scroll to position [476, 0]
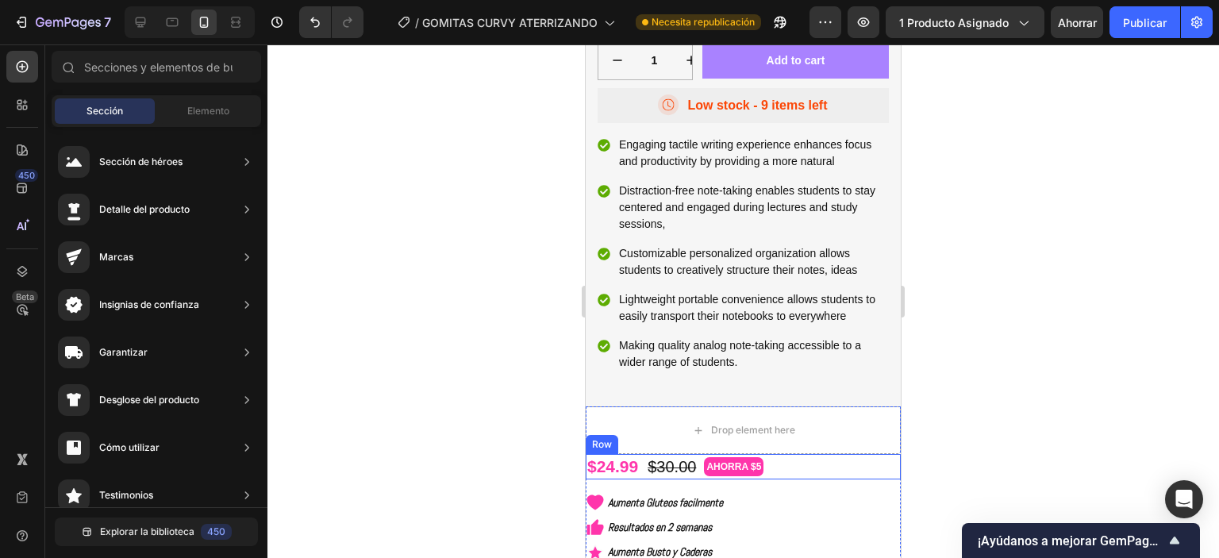
click at [787, 479] on div "$24.99 Product Price Product Price $30.00 Product Price Product Price AHORRA $5…" at bounding box center [743, 466] width 315 height 25
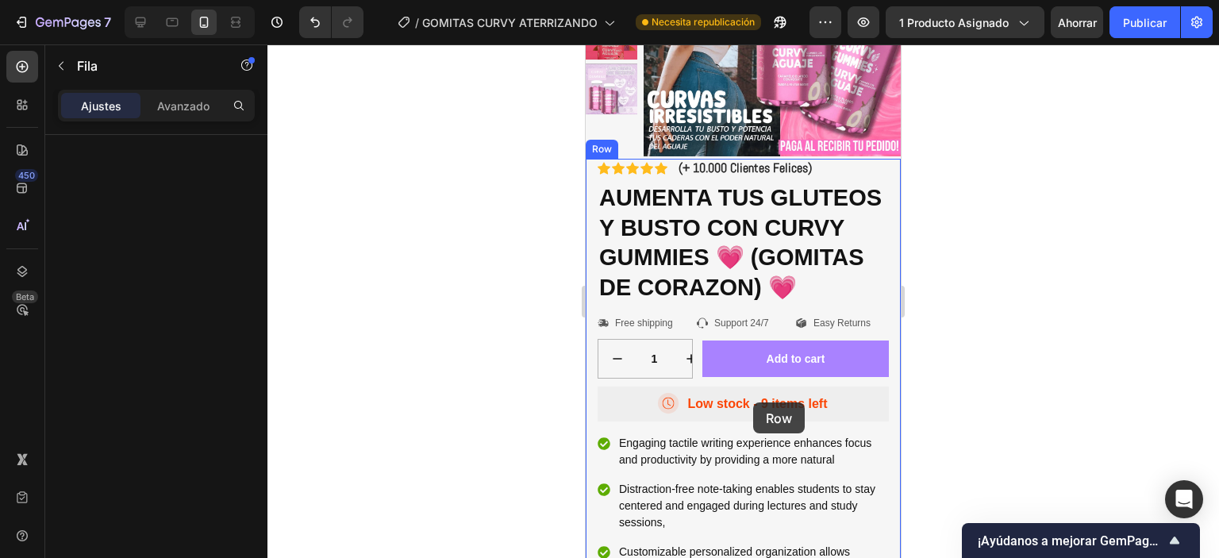
scroll to position [159, 0]
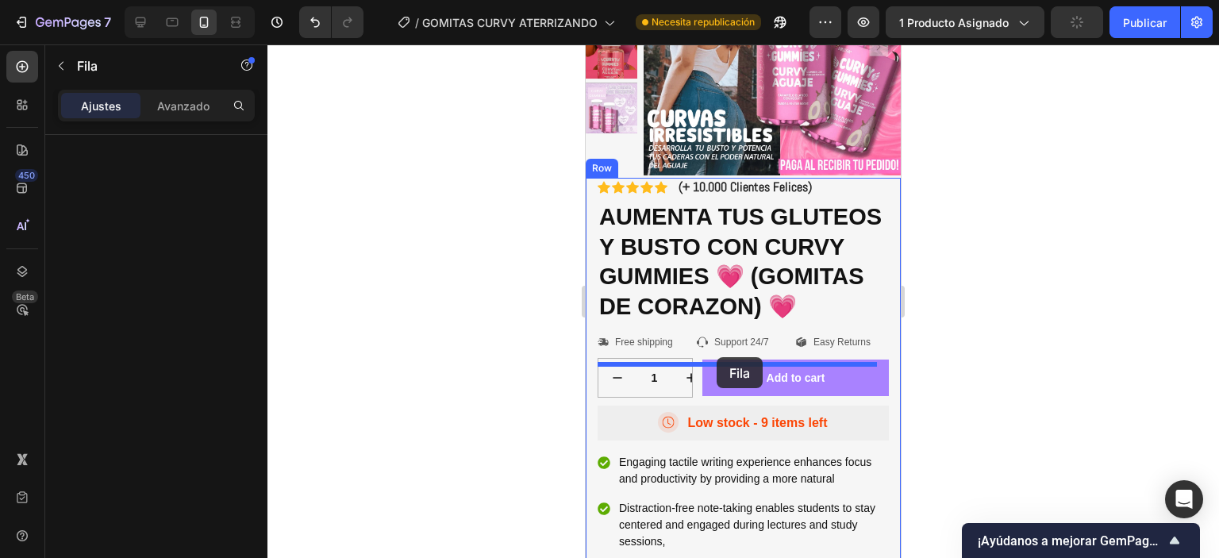
drag, startPoint x: 787, startPoint y: 495, endPoint x: 717, endPoint y: 357, distance: 155.1
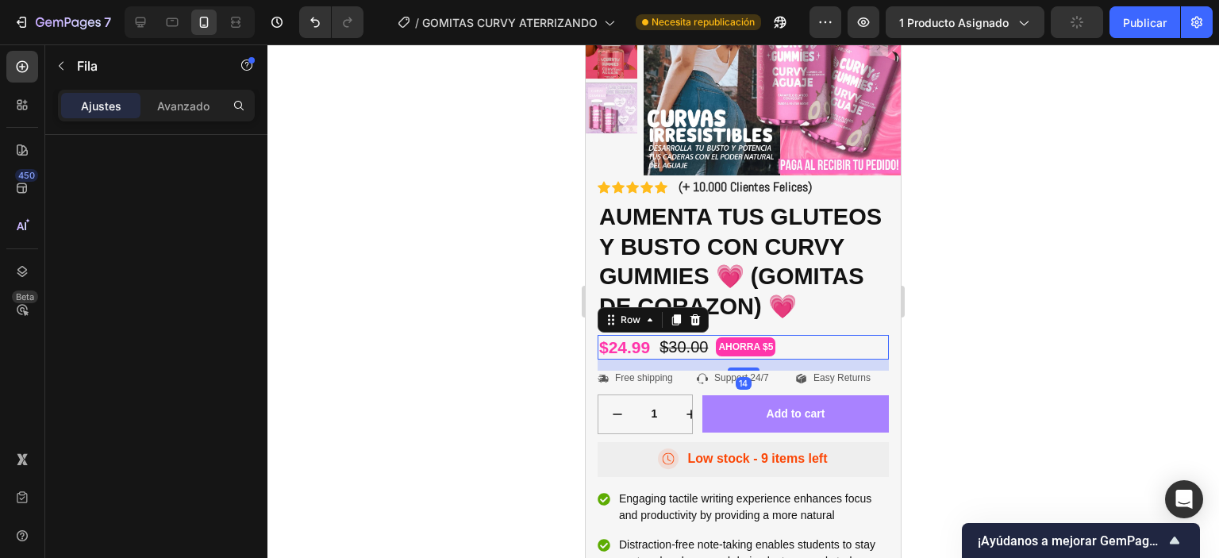
click at [952, 348] on div at bounding box center [743, 301] width 952 height 514
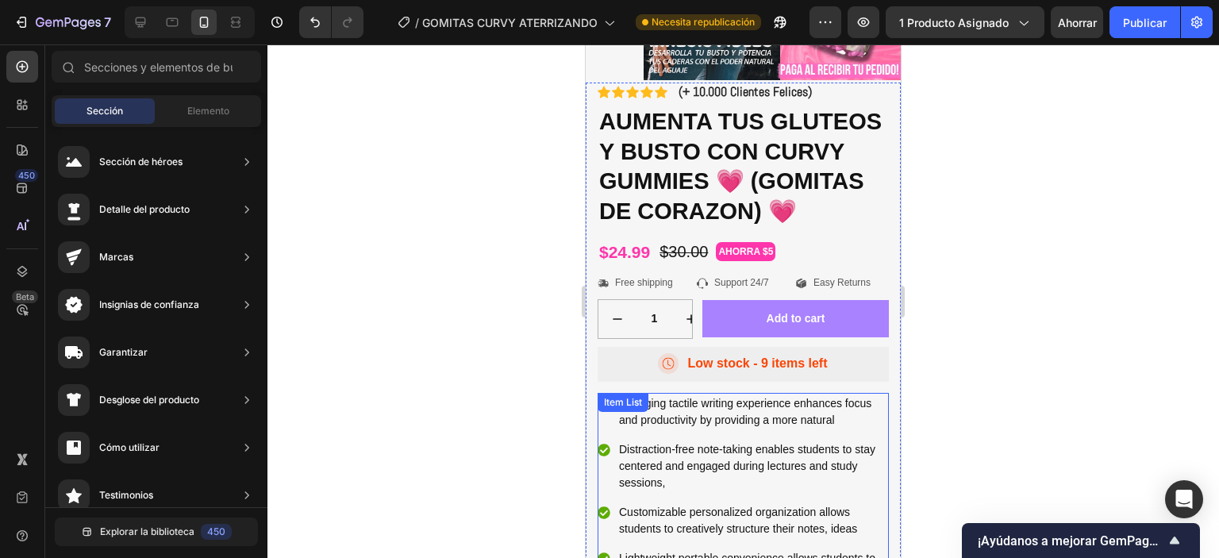
scroll to position [238, 0]
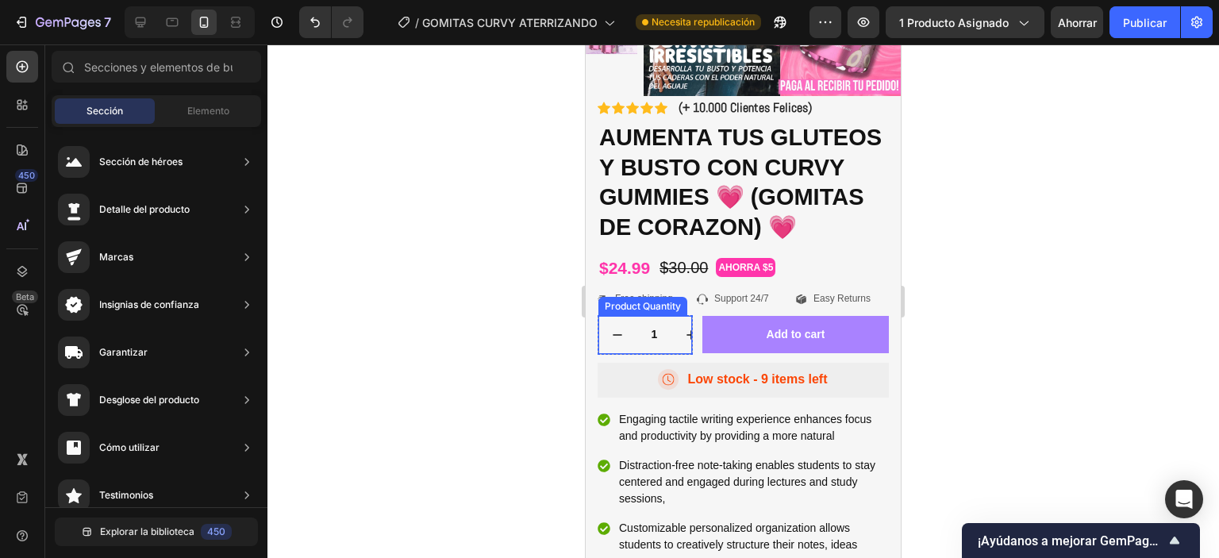
click at [690, 339] on icon "increment" at bounding box center [691, 335] width 8 height 8
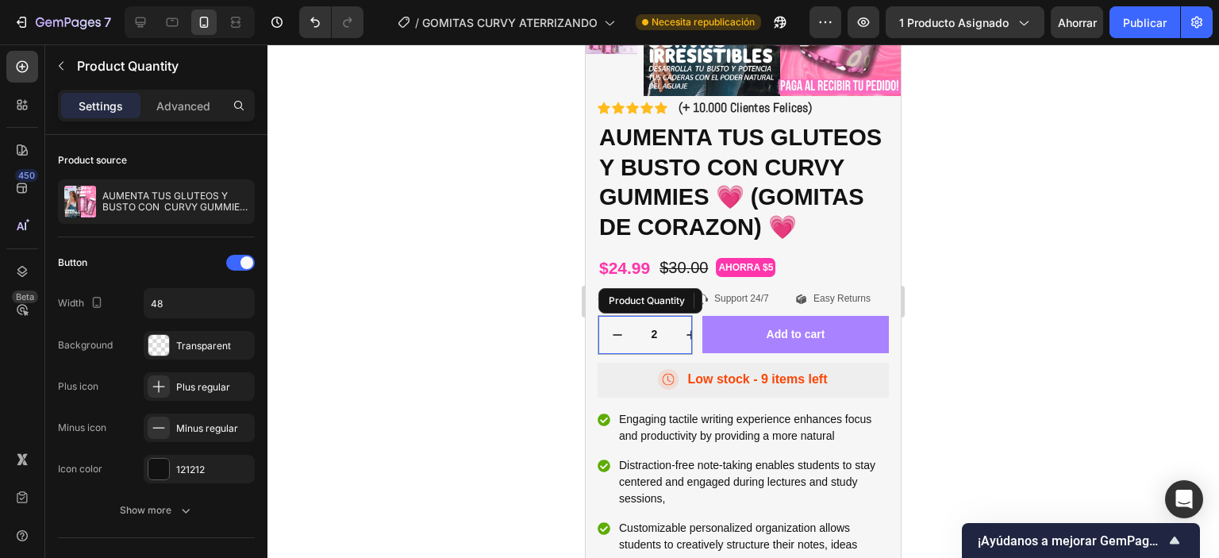
click at [687, 339] on icon "increment" at bounding box center [691, 335] width 8 height 8
click at [687, 343] on icon "increment" at bounding box center [691, 335] width 16 height 16
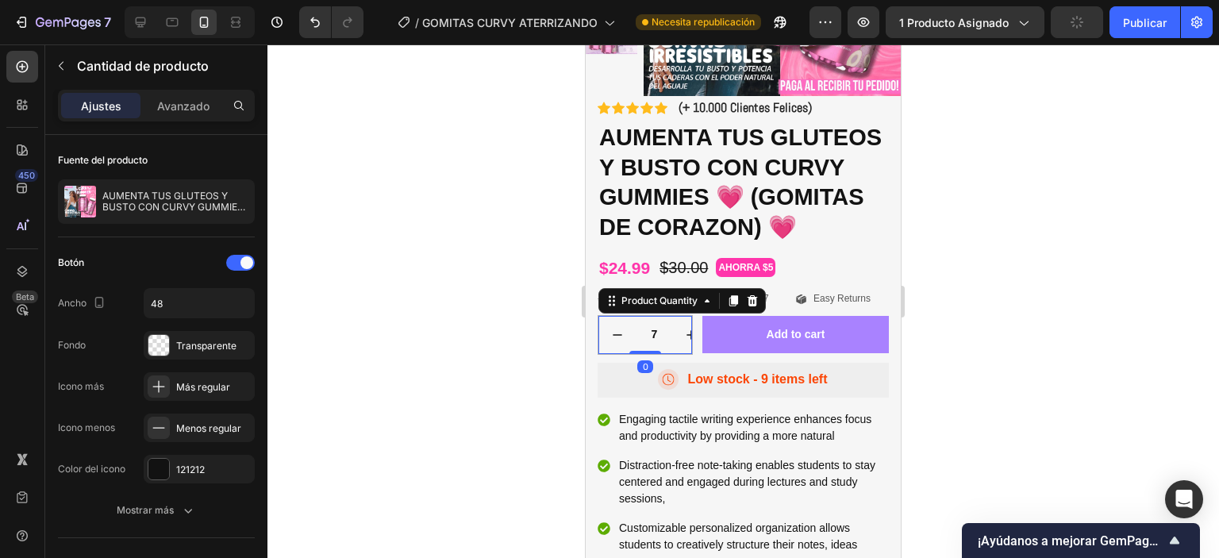
click at [687, 343] on icon "increment" at bounding box center [691, 335] width 16 height 16
type input "8"
click at [752, 306] on icon at bounding box center [753, 299] width 10 height 11
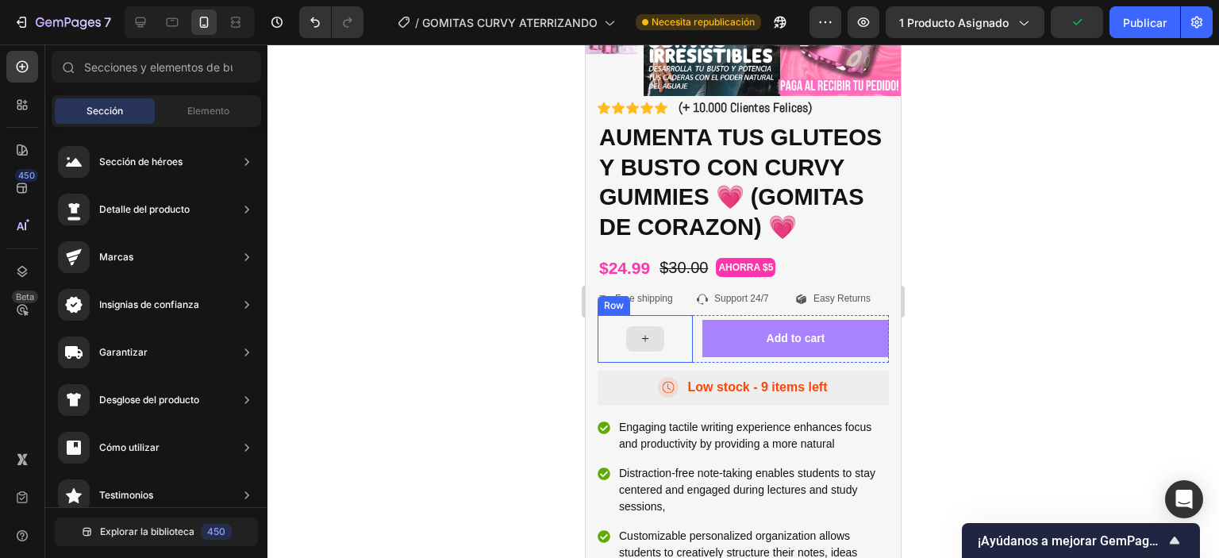
click at [681, 362] on div at bounding box center [645, 339] width 95 height 48
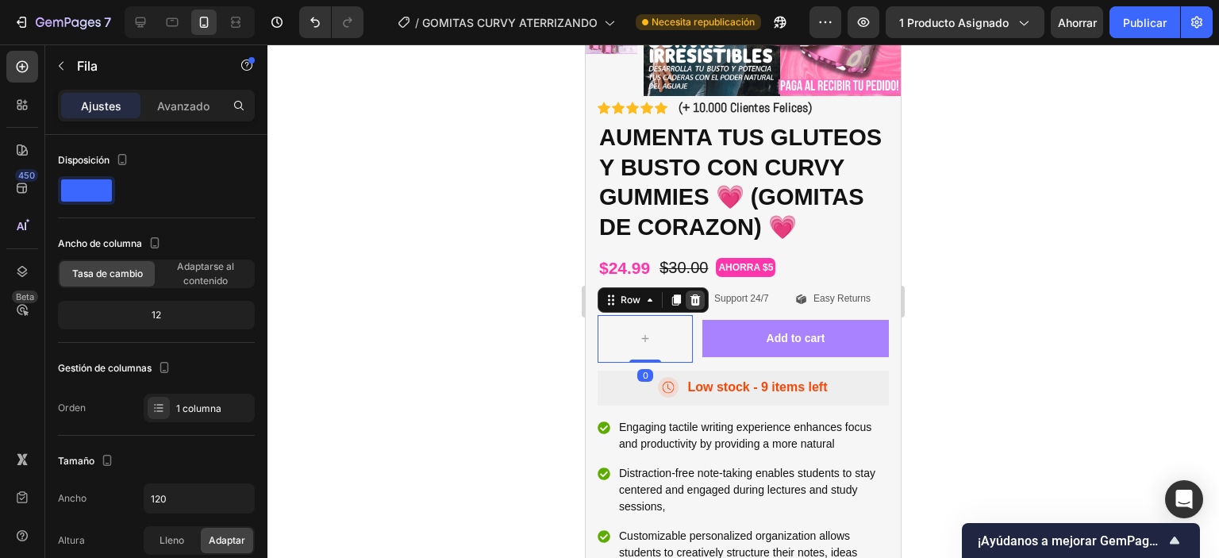
click at [695, 305] on icon at bounding box center [696, 299] width 10 height 11
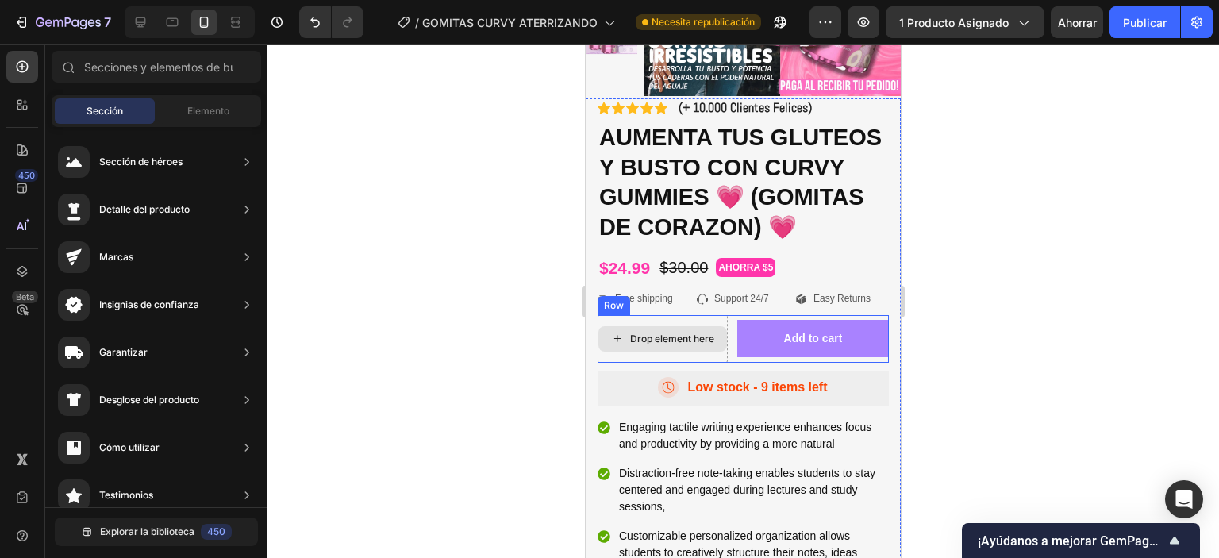
click at [705, 348] on div "Drop element here" at bounding box center [663, 339] width 130 height 48
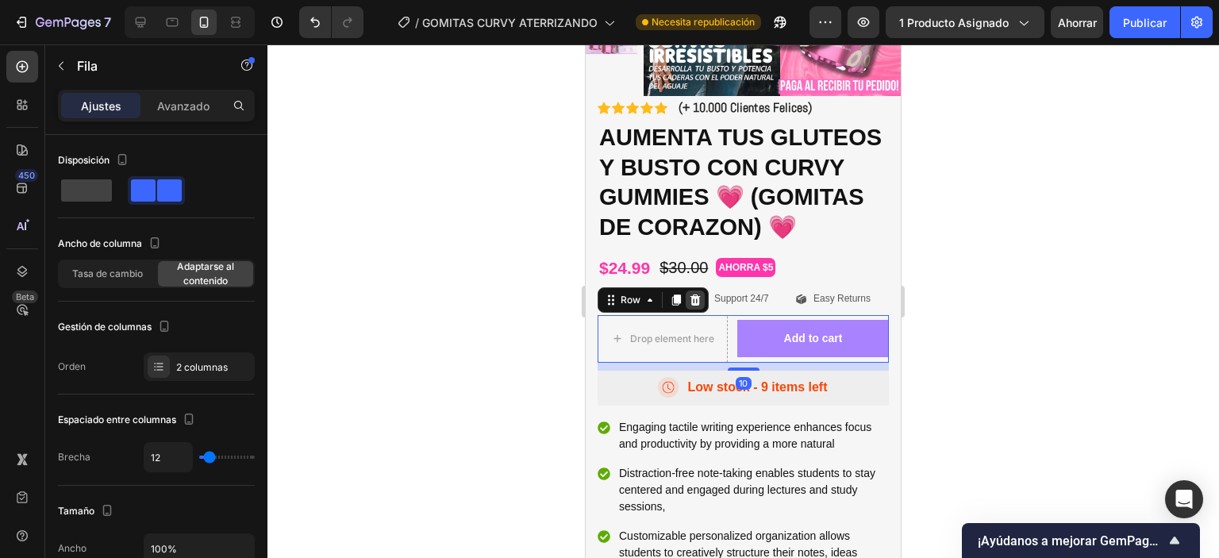
click at [697, 305] on icon at bounding box center [696, 299] width 10 height 11
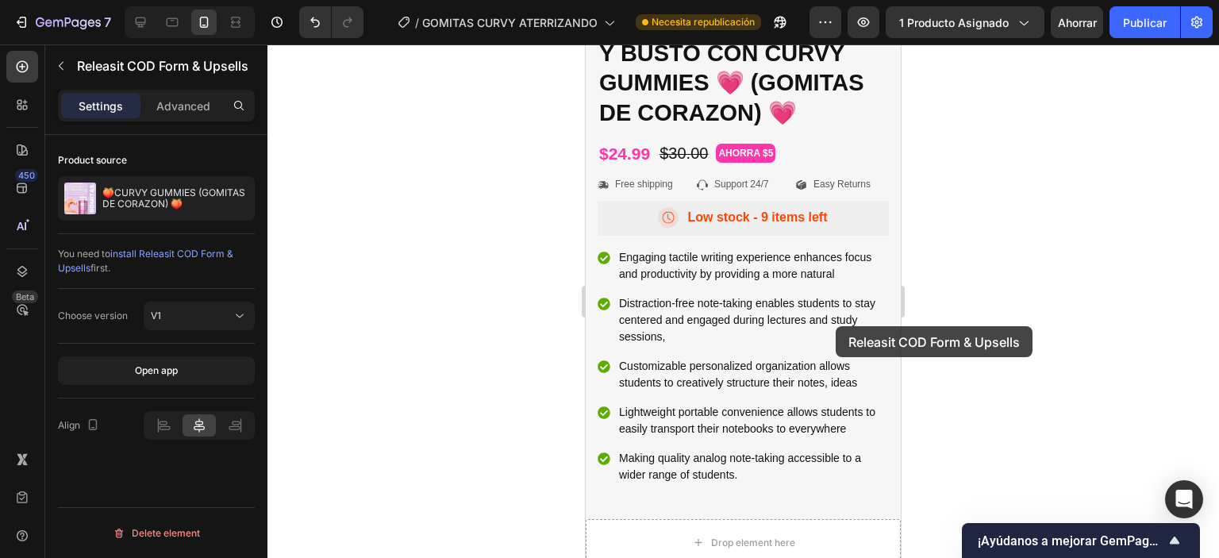
scroll to position [317, 0]
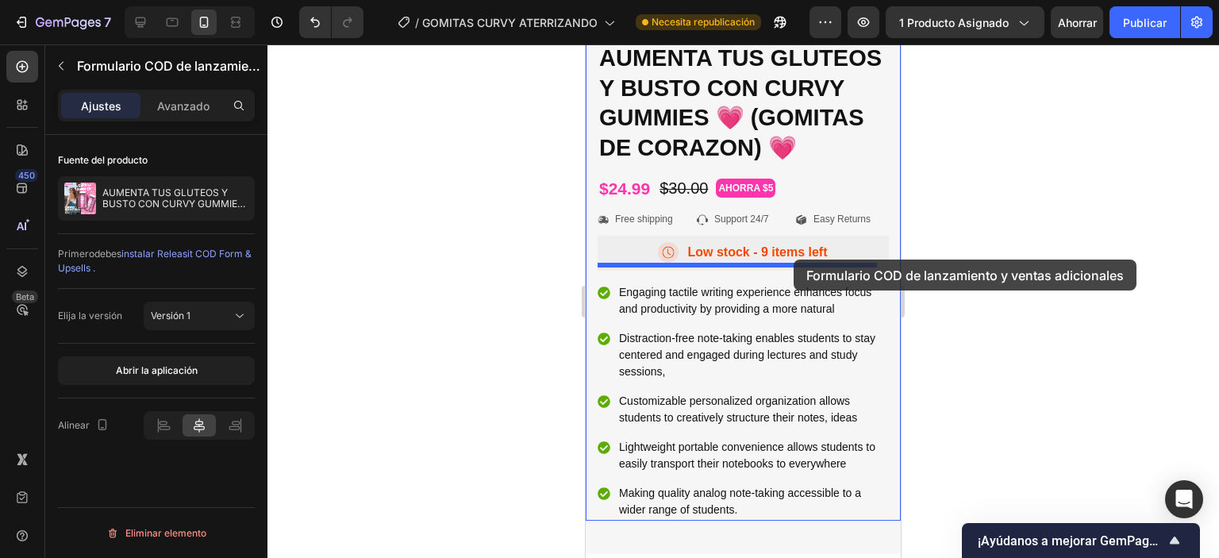
drag, startPoint x: 850, startPoint y: 348, endPoint x: 794, endPoint y: 260, distance: 105.3
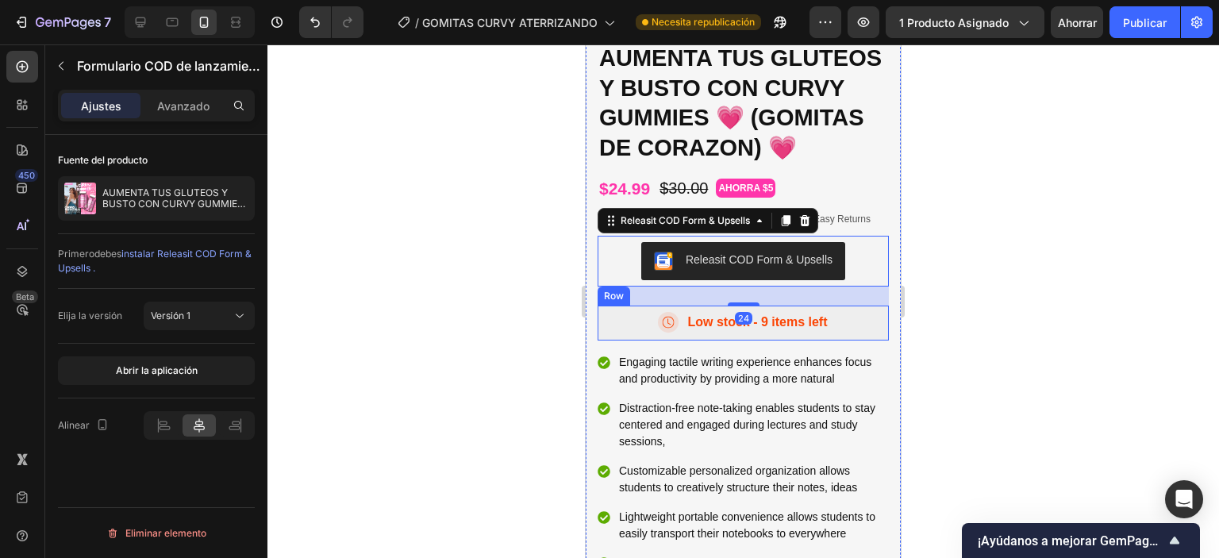
click at [864, 340] on div "Icon Low stock - 9 items left Text Block Row" at bounding box center [743, 323] width 291 height 35
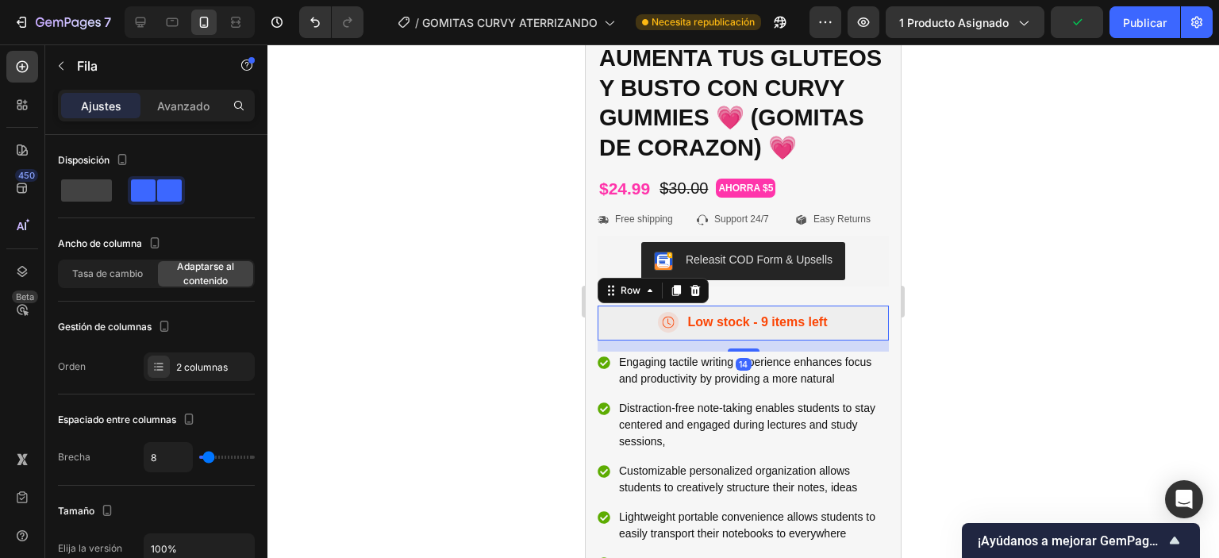
click at [991, 263] on div at bounding box center [743, 301] width 952 height 514
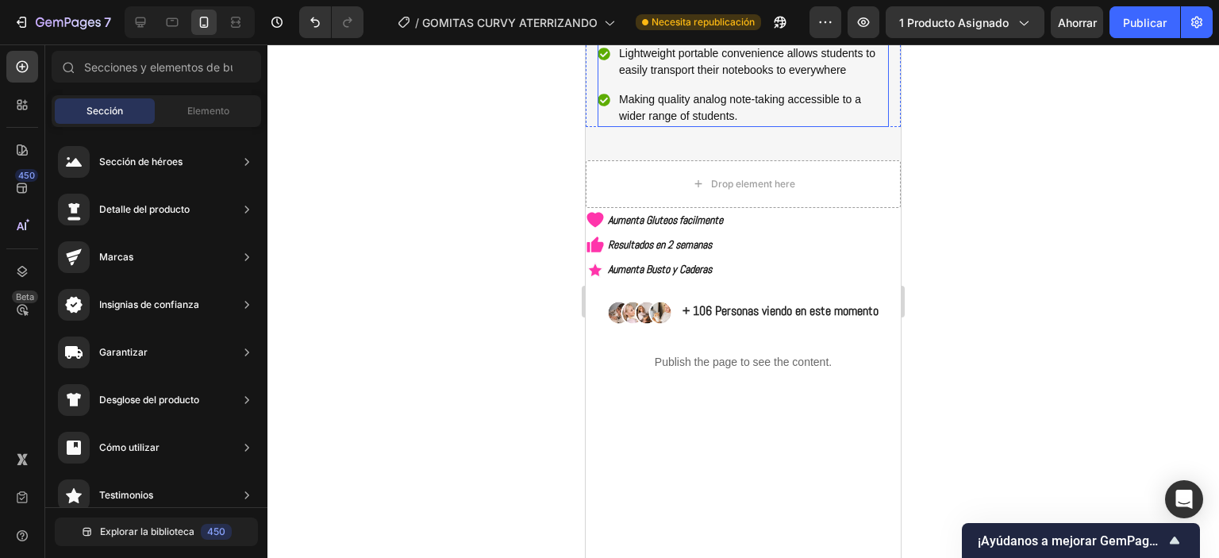
scroll to position [794, 0]
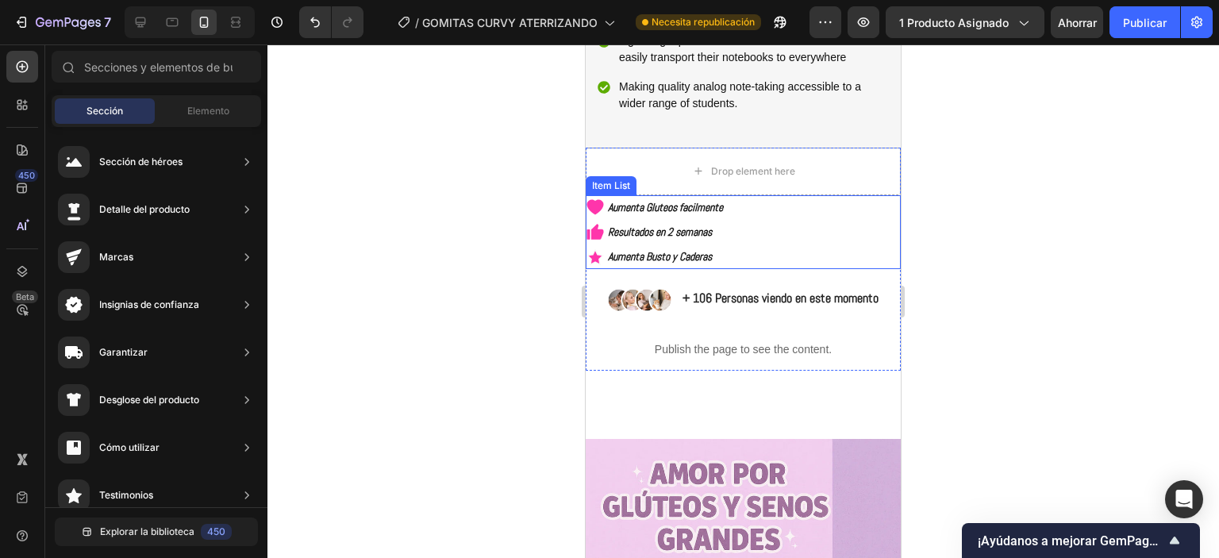
click at [773, 267] on div "Aumenta Gluteos facilmente Resultados en 2 semanas Aumenta Busto y Caderas" at bounding box center [743, 232] width 315 height 75
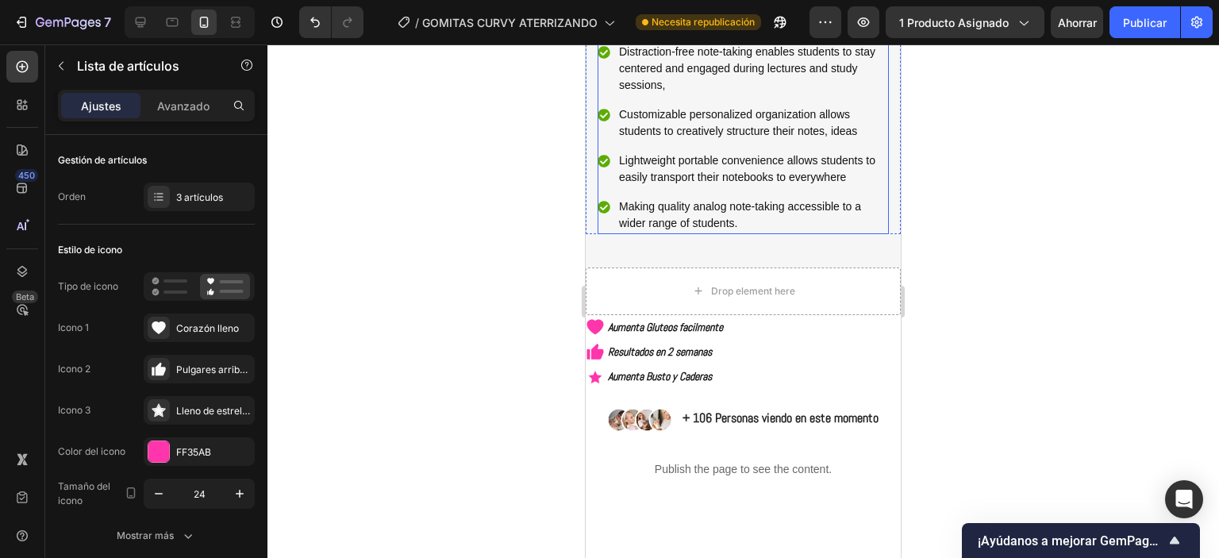
scroll to position [714, 0]
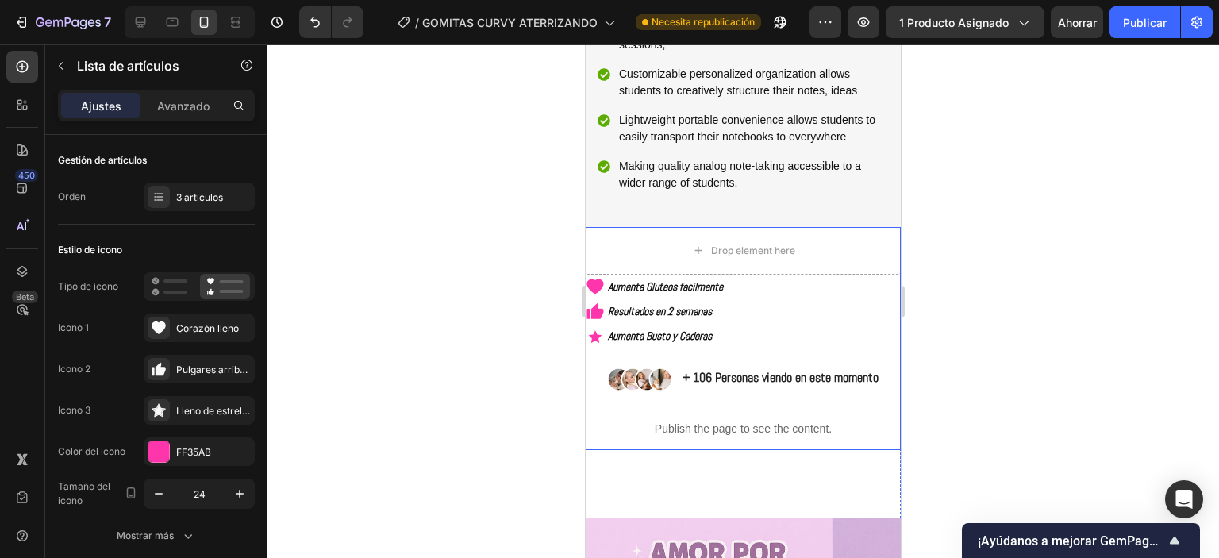
click at [774, 387] on p "+ 106 Personas viendo en este momento" at bounding box center [781, 378] width 196 height 17
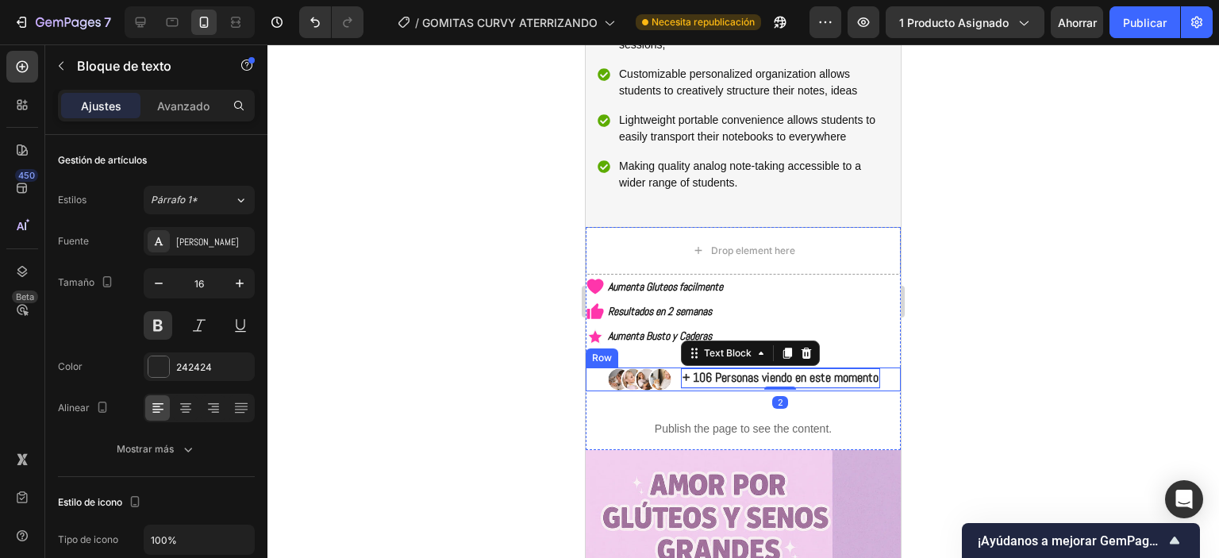
click at [668, 391] on div "Image + 106 Personas viendo en este momento Text Block 2 Row" at bounding box center [743, 379] width 315 height 24
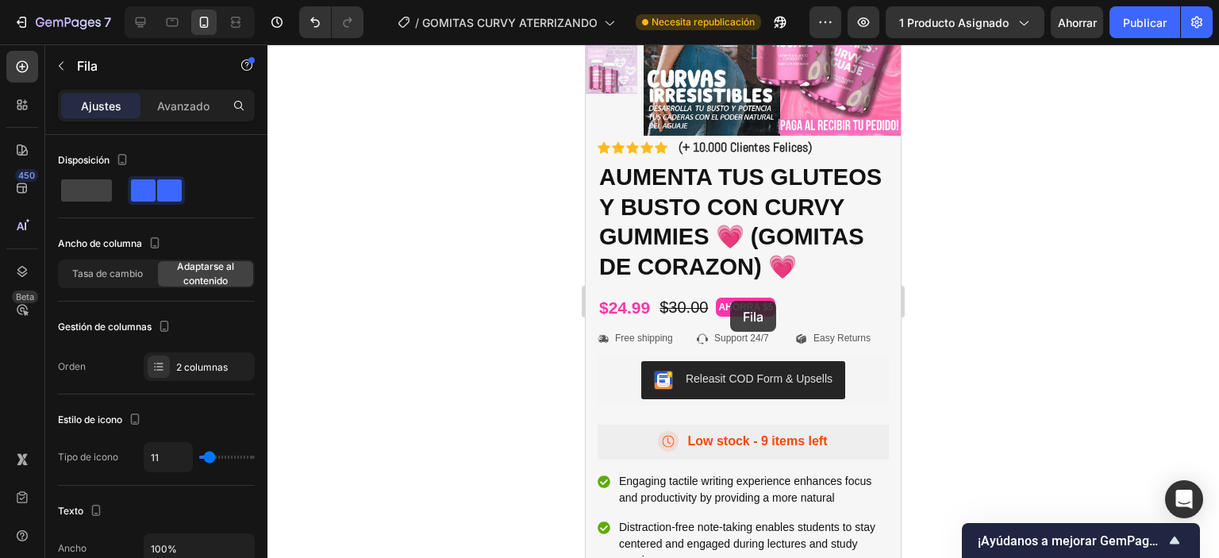
scroll to position [159, 0]
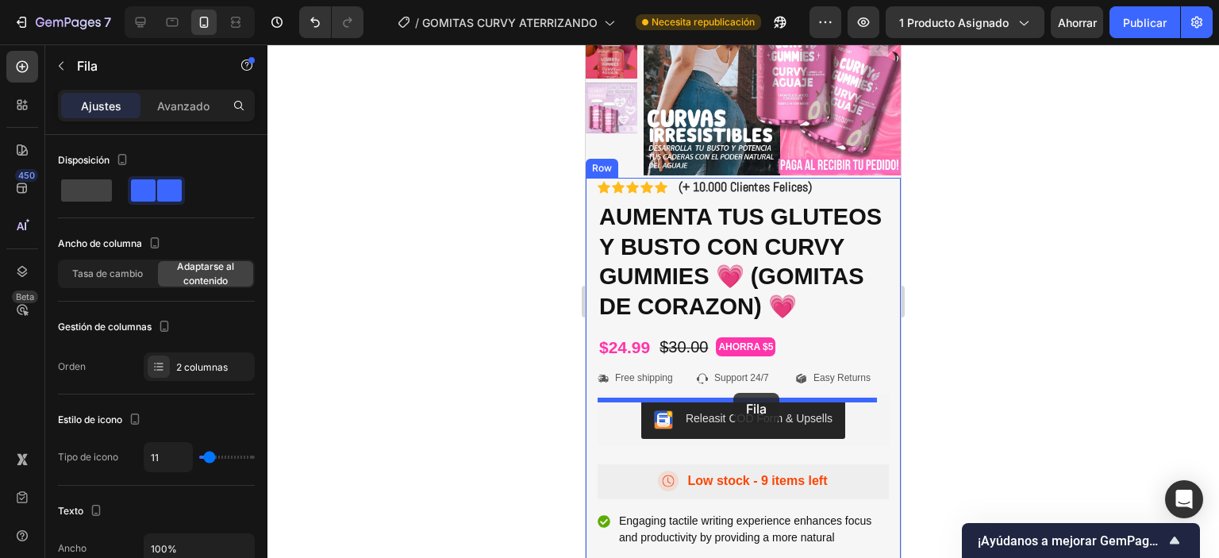
drag, startPoint x: 671, startPoint y: 407, endPoint x: 733, endPoint y: 393, distance: 63.5
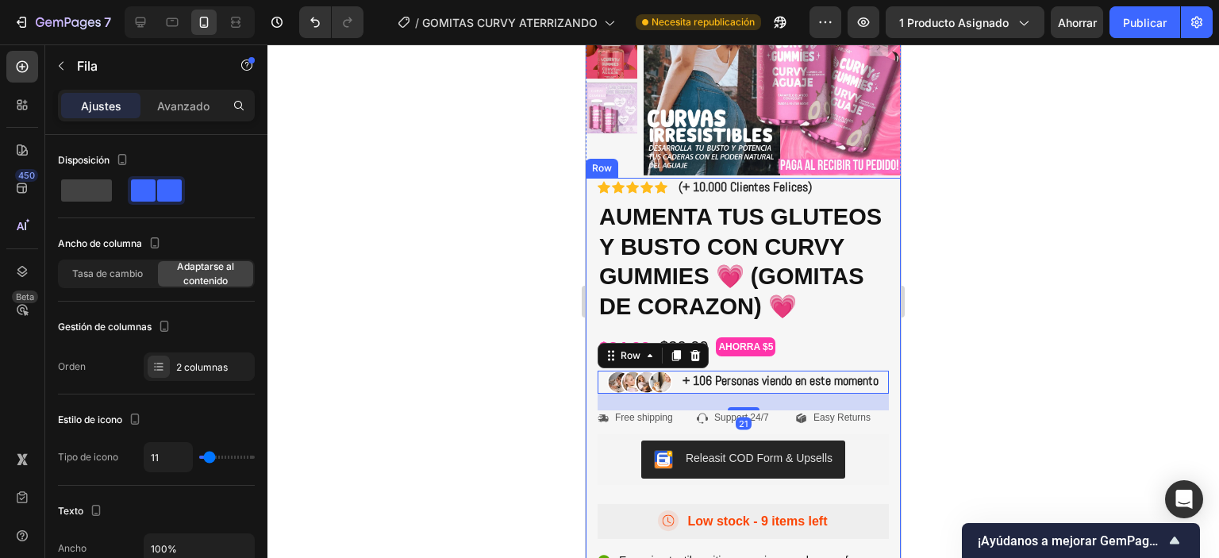
click at [993, 314] on div at bounding box center [743, 301] width 952 height 514
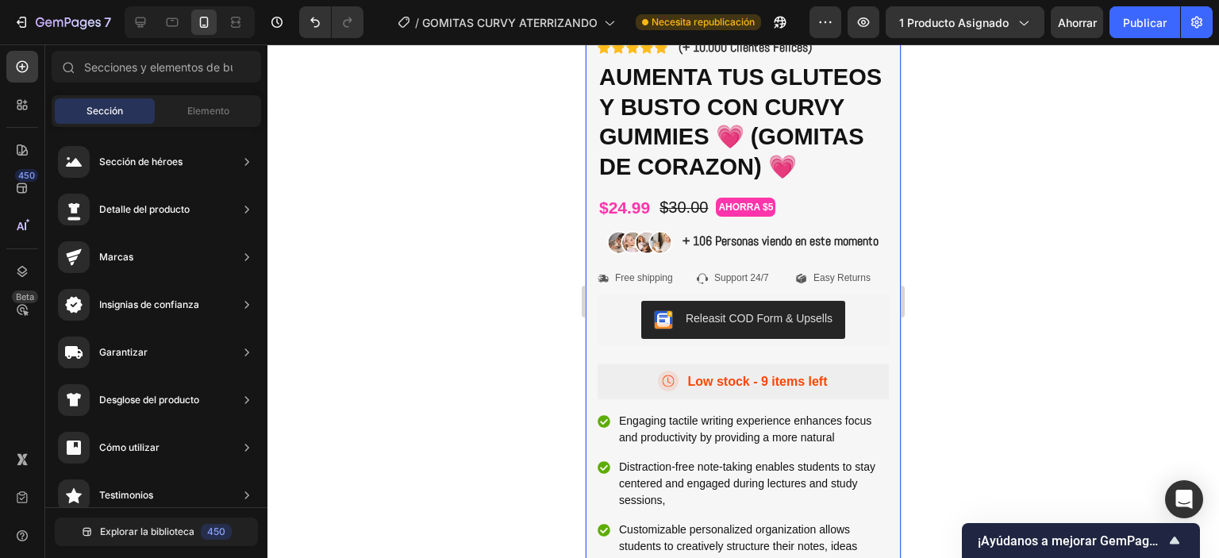
scroll to position [317, 0]
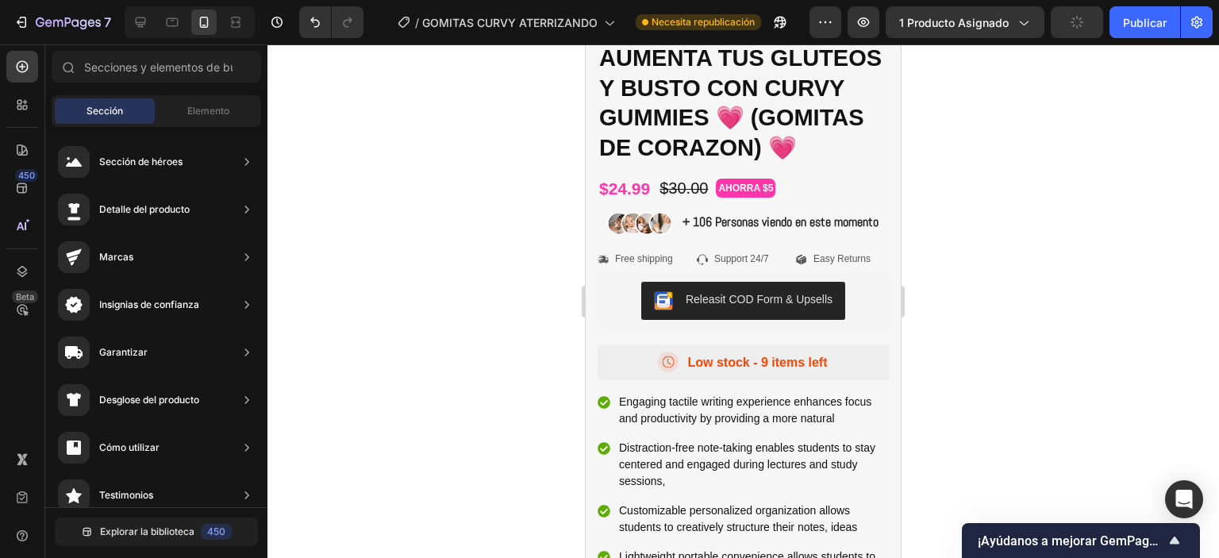
drag, startPoint x: 1120, startPoint y: 344, endPoint x: 1087, endPoint y: 309, distance: 48.3
click at [1095, 312] on div at bounding box center [743, 301] width 952 height 514
click at [657, 266] on p "Free shipping" at bounding box center [644, 259] width 58 height 13
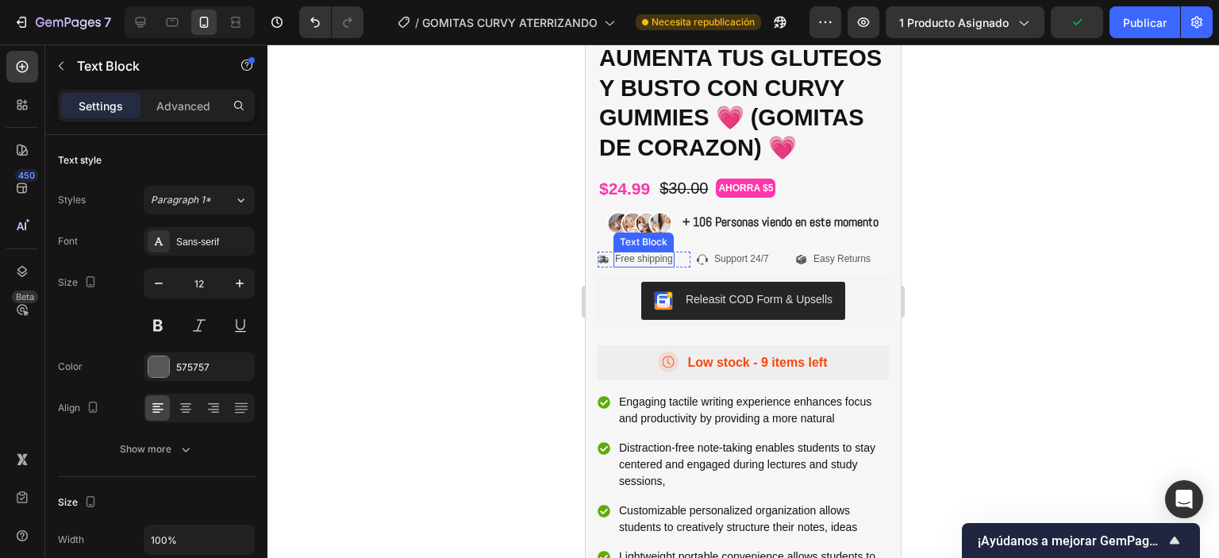
click at [657, 266] on p "Free shipping" at bounding box center [644, 259] width 58 height 13
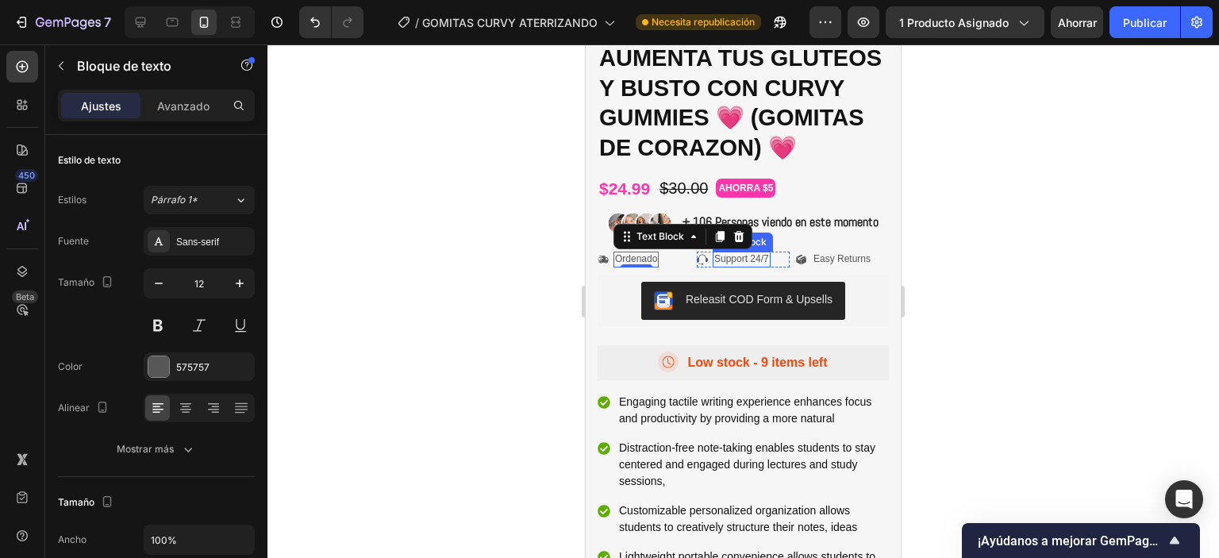
click at [721, 266] on p "Support 24/7" at bounding box center [741, 259] width 55 height 13
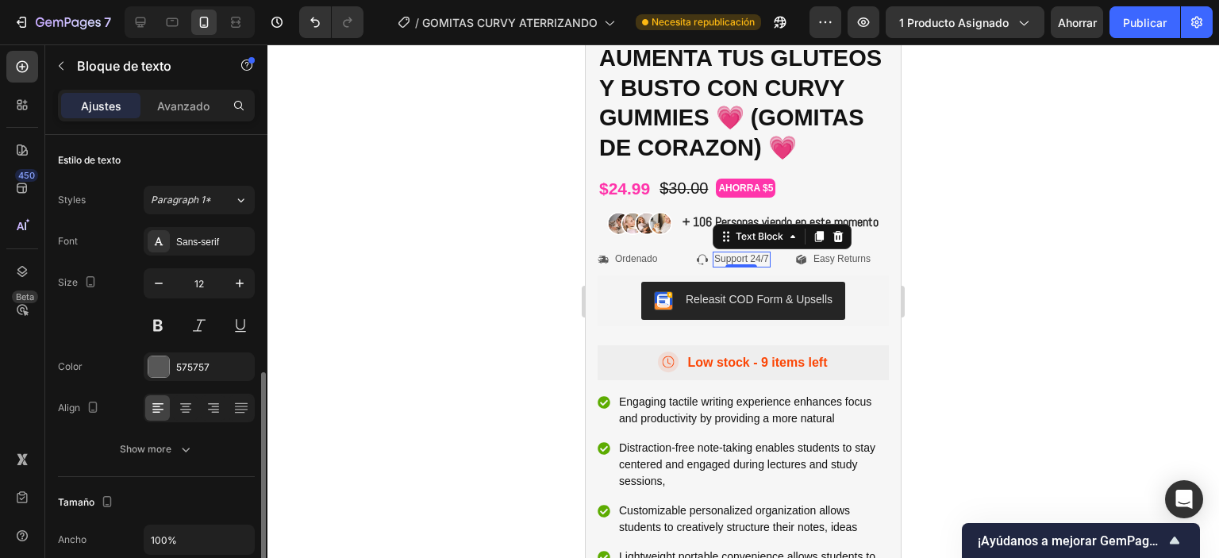
scroll to position [159, 0]
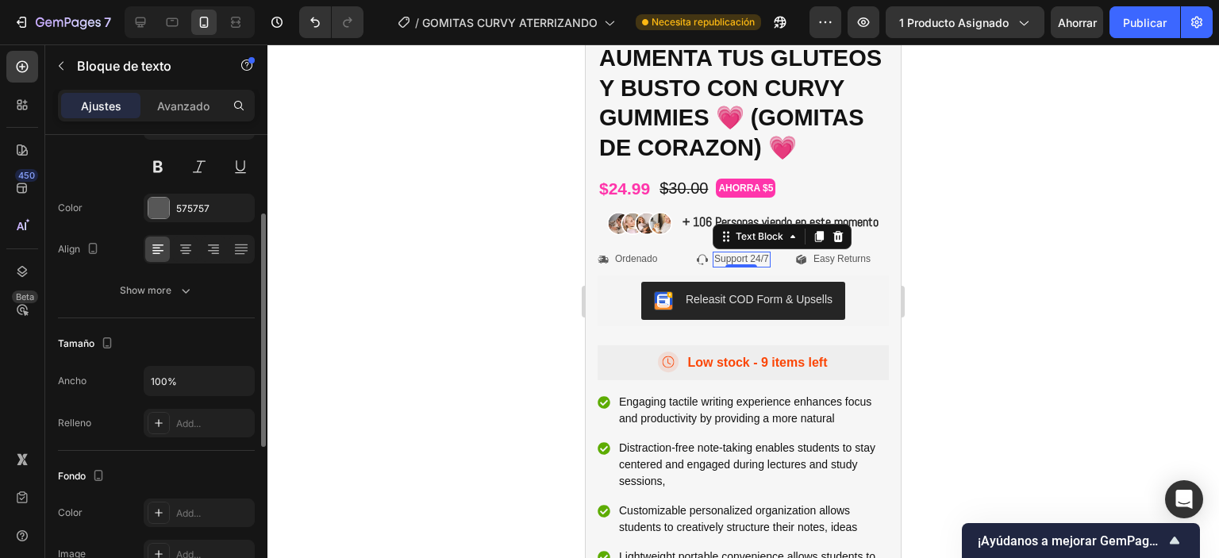
click at [725, 266] on p "Support 24/7" at bounding box center [741, 259] width 55 height 13
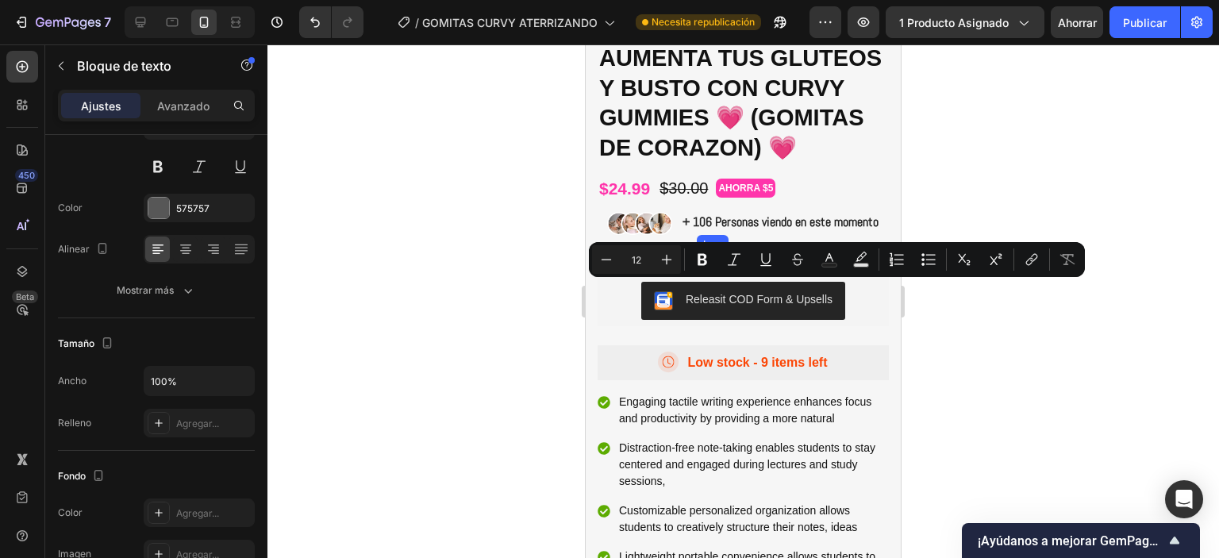
click at [700, 265] on icon at bounding box center [702, 259] width 11 height 11
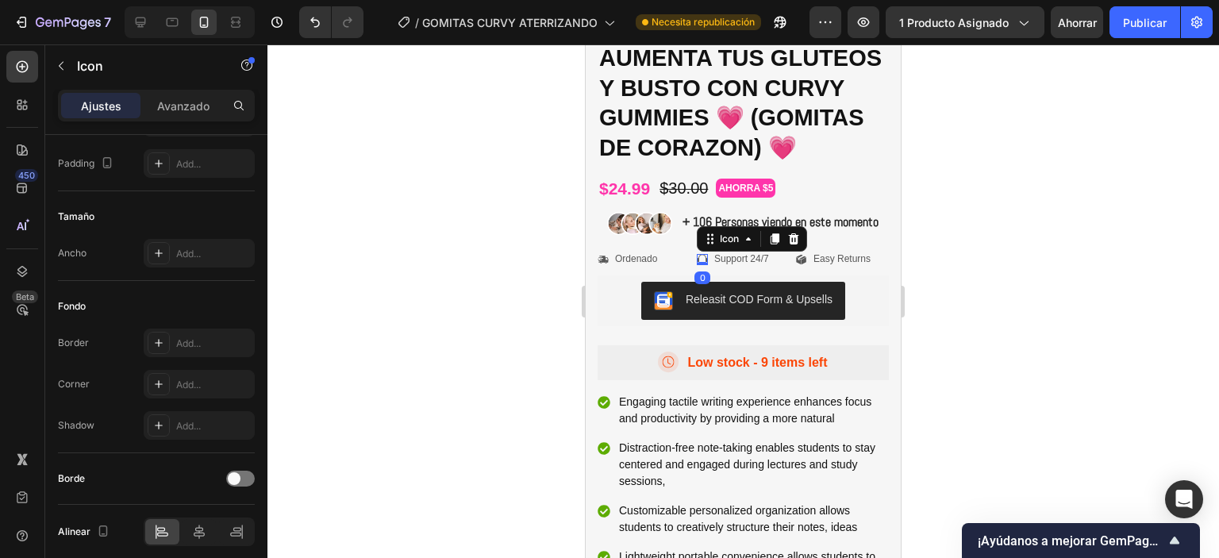
scroll to position [0, 0]
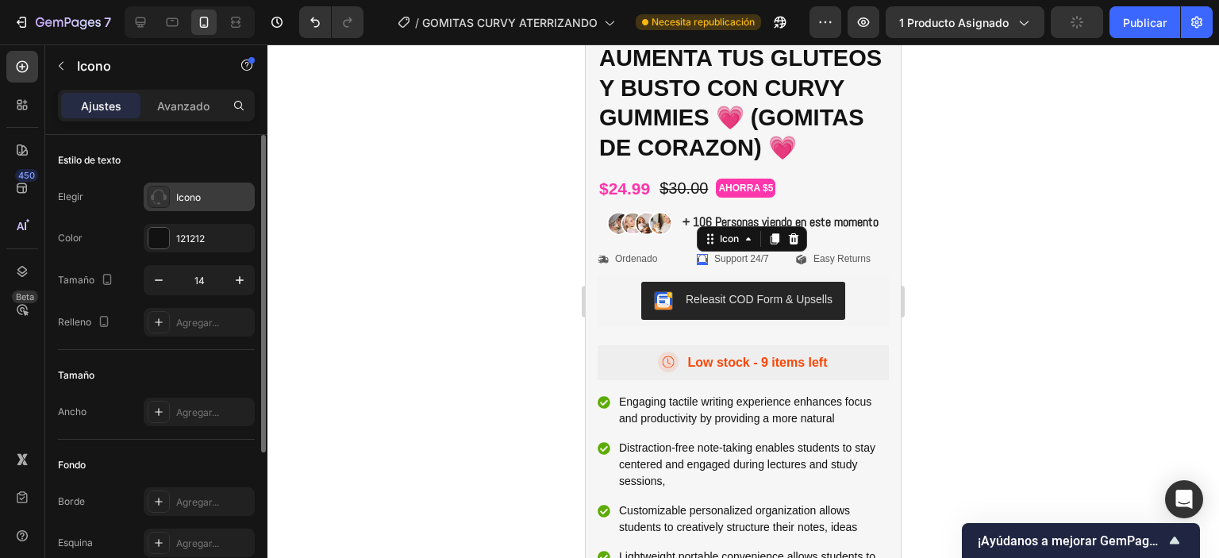
click at [166, 194] on icon at bounding box center [159, 197] width 16 height 16
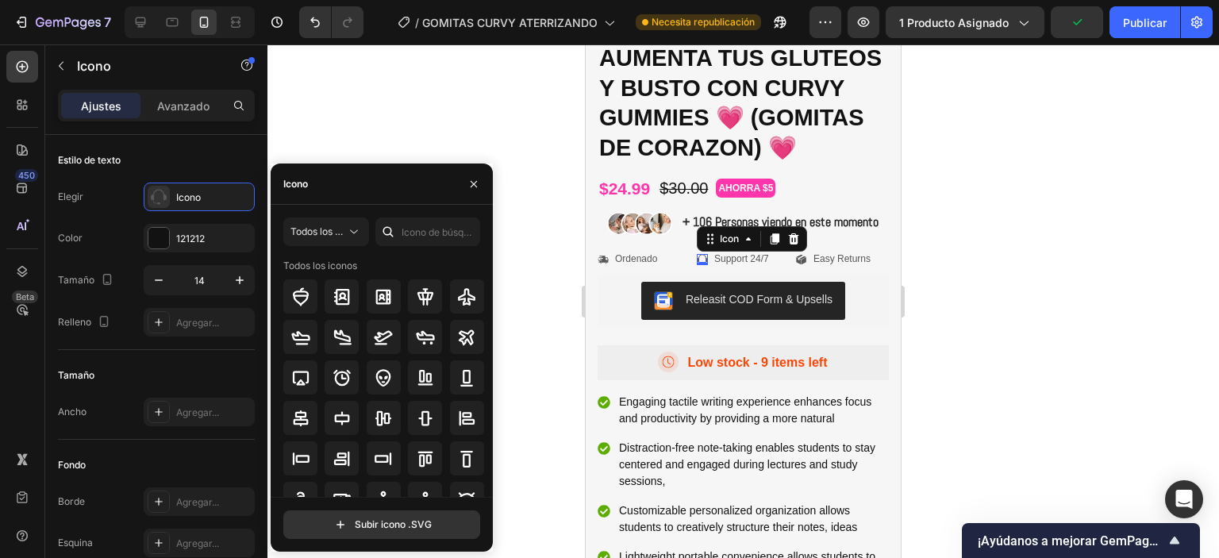
scroll to position [79, 0]
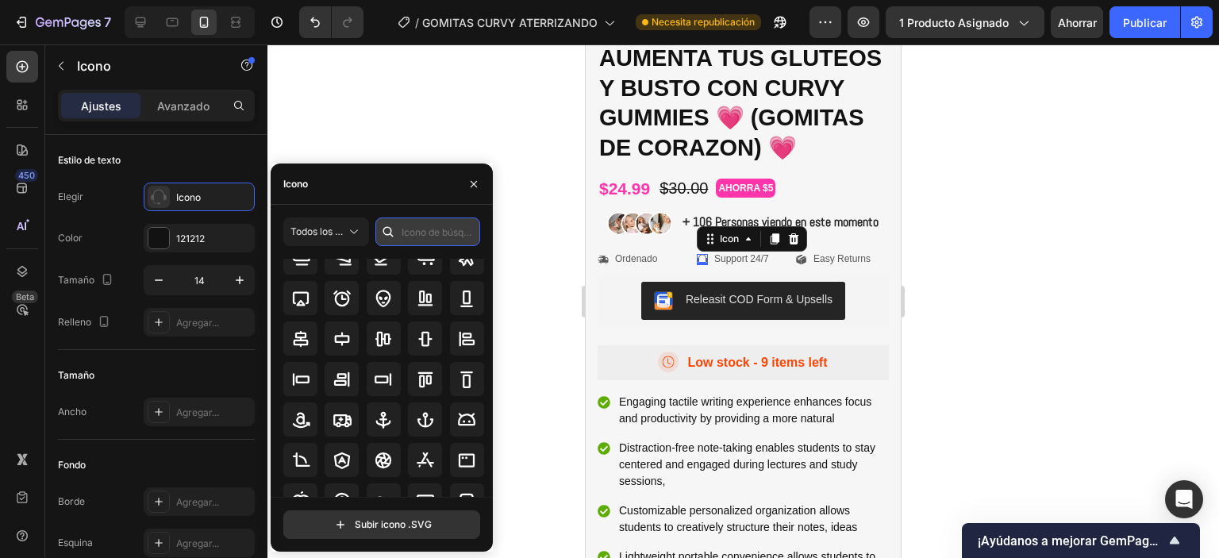
click at [433, 240] on input "text" at bounding box center [427, 231] width 105 height 29
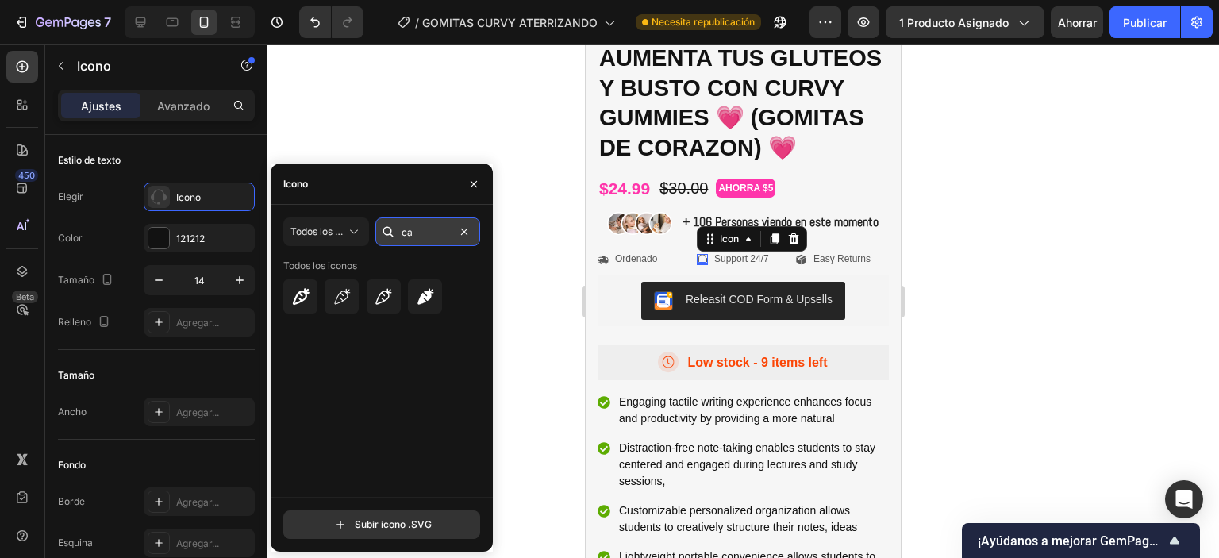
type input "c"
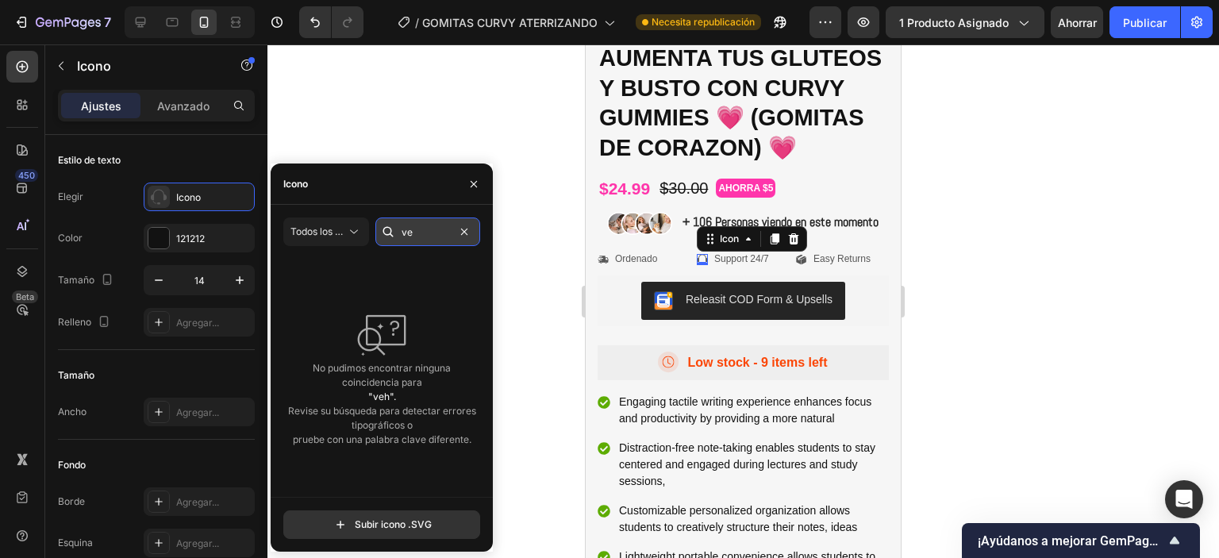
type input "v"
type input "c"
type input "e"
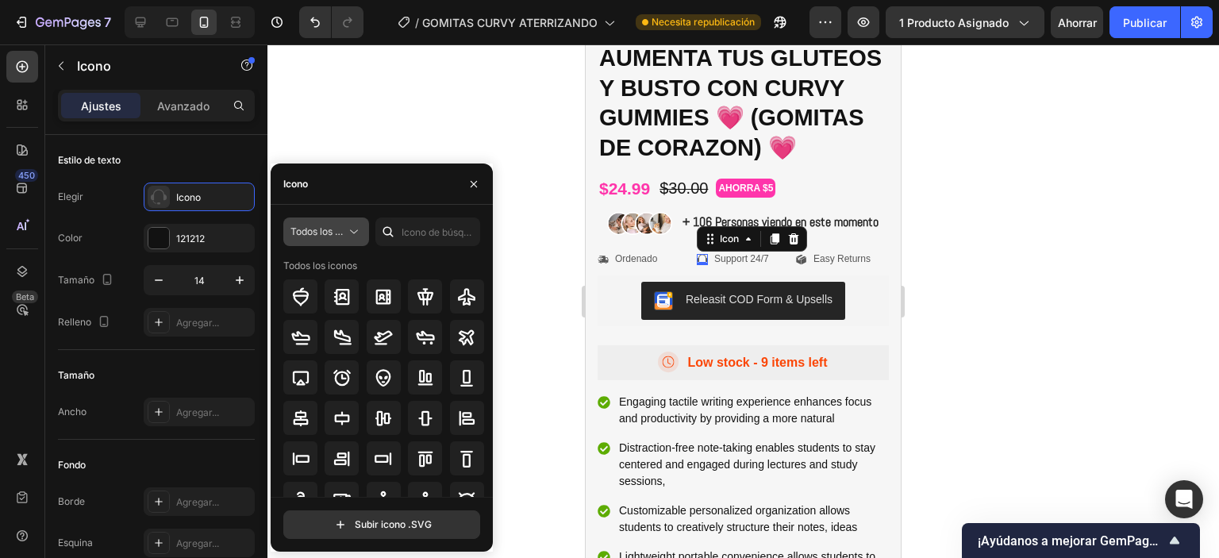
click at [358, 231] on icon at bounding box center [354, 232] width 16 height 16
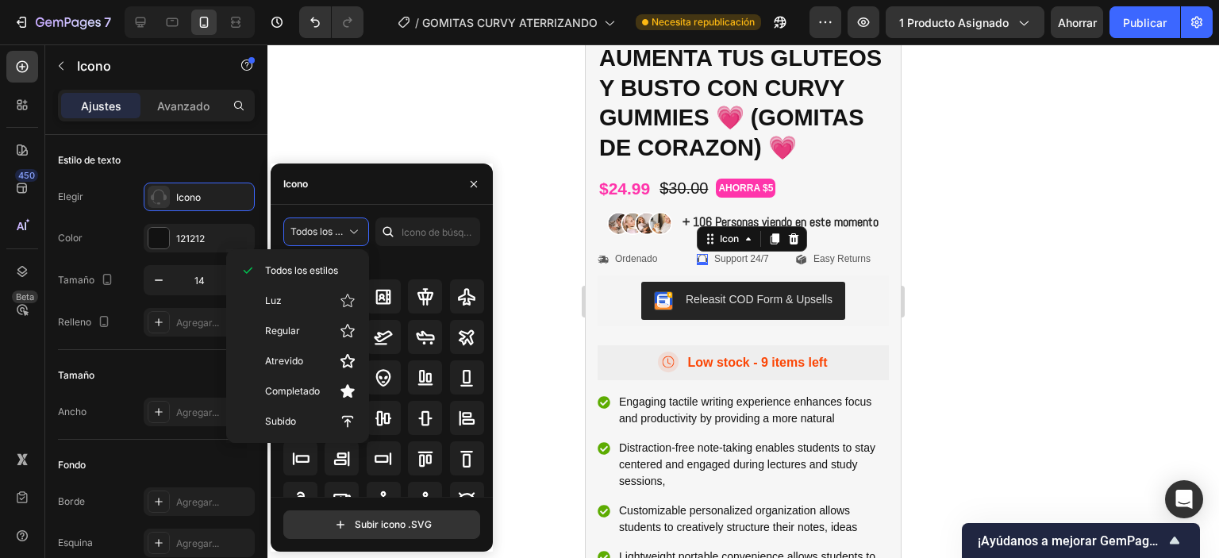
click at [413, 262] on div "Todos los iconos" at bounding box center [384, 266] width 202 height 14
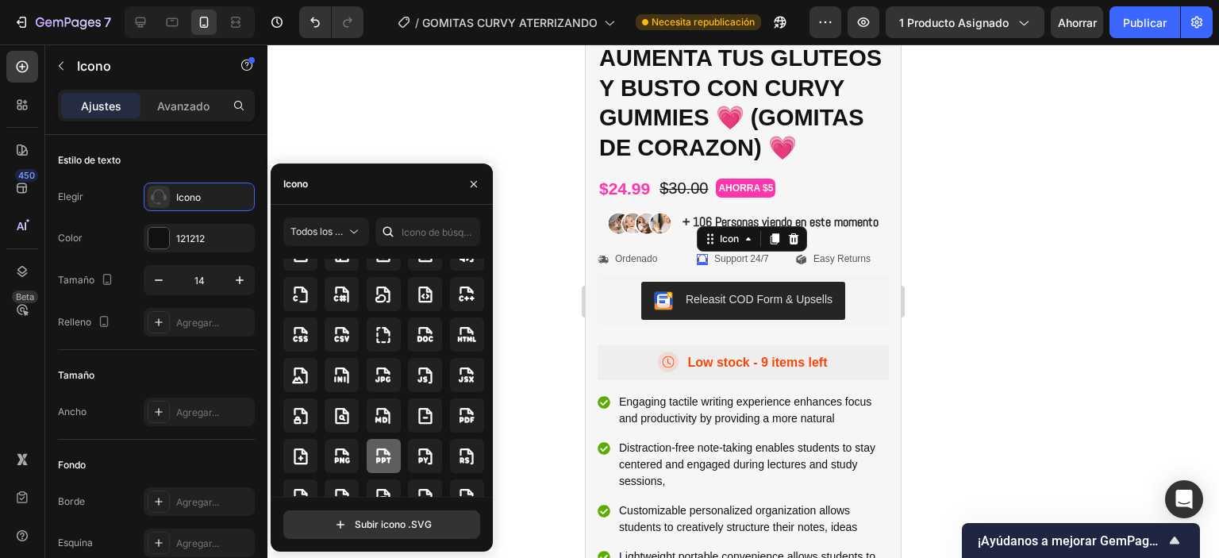
scroll to position [3929, 0]
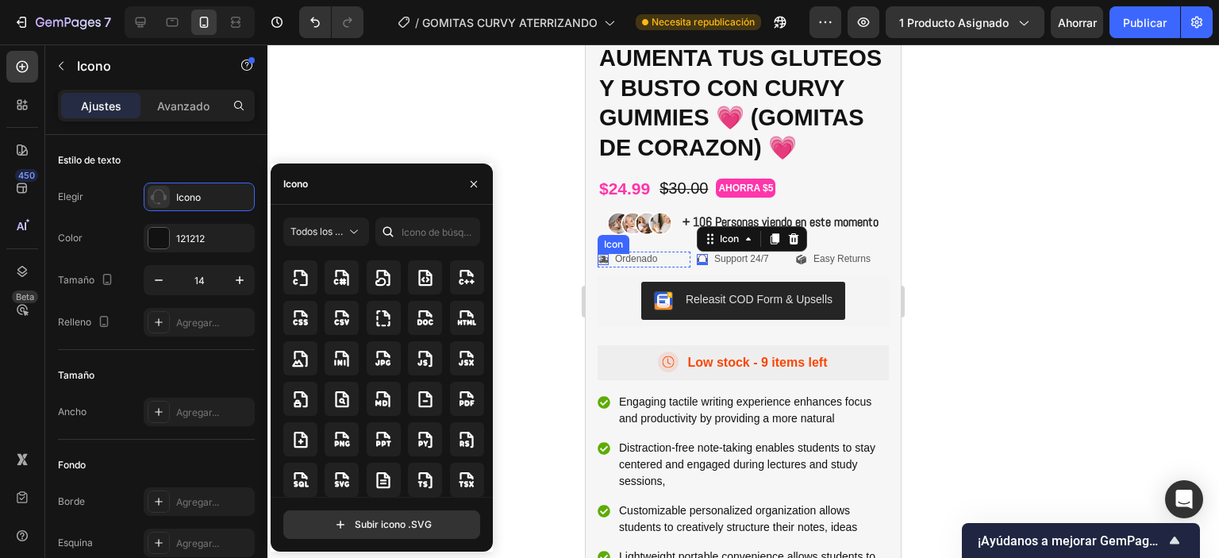
click at [606, 264] on icon at bounding box center [603, 260] width 10 height 8
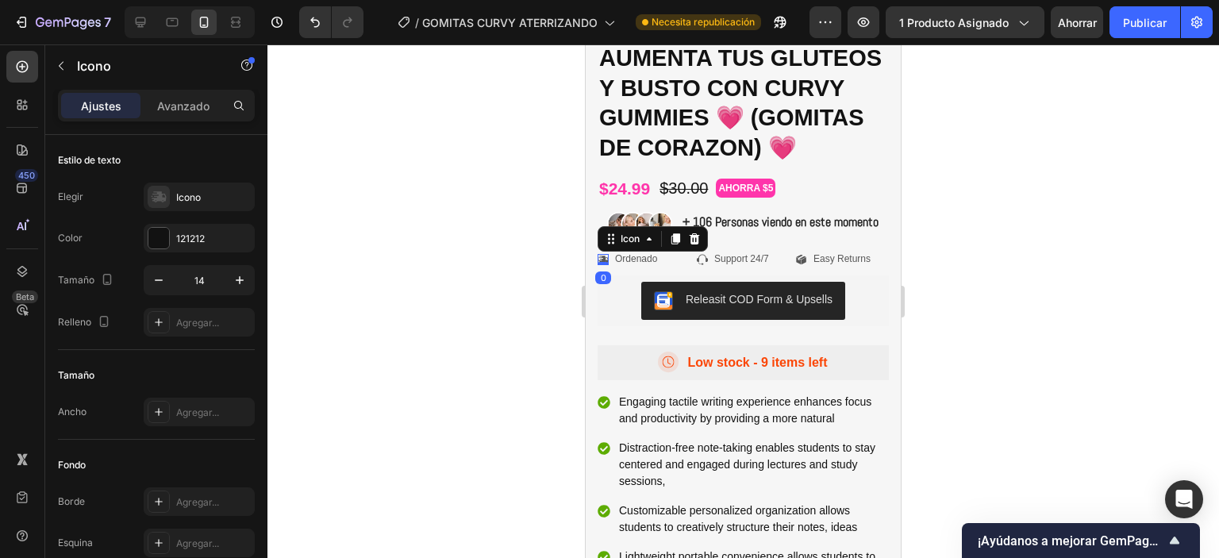
click at [606, 264] on icon at bounding box center [603, 260] width 10 height 8
drag, startPoint x: 609, startPoint y: 289, endPoint x: 702, endPoint y: 287, distance: 92.9
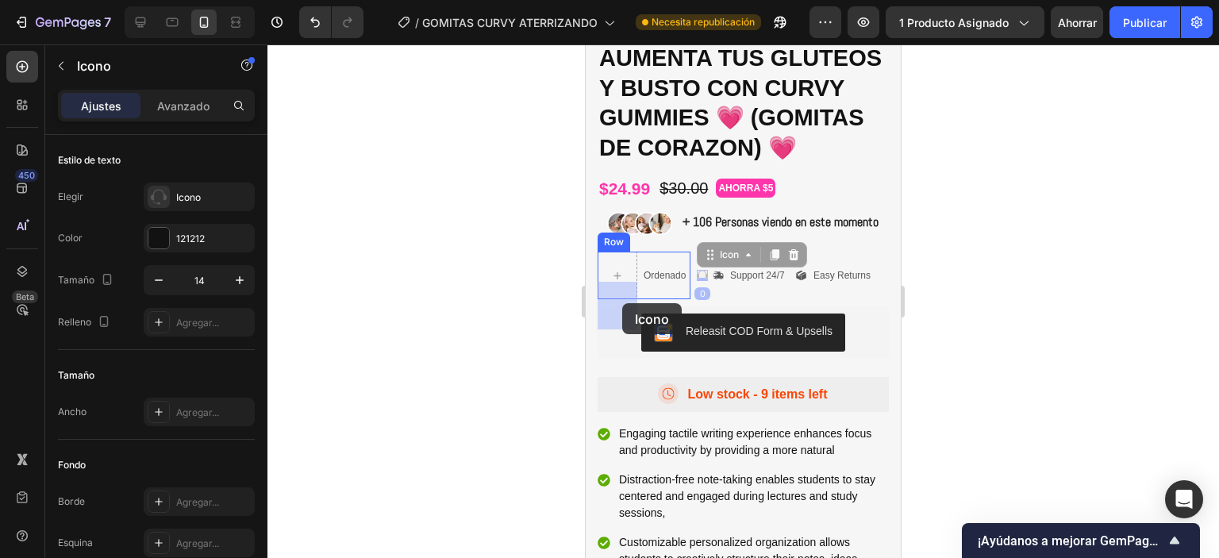
drag, startPoint x: 700, startPoint y: 306, endPoint x: 625, endPoint y: 304, distance: 75.4
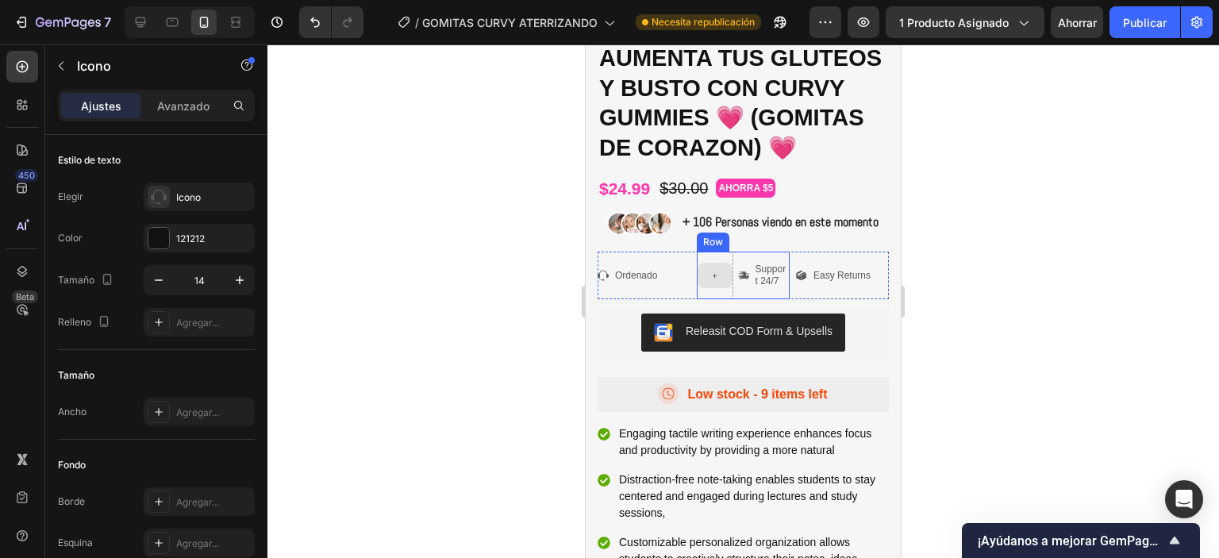
click at [710, 288] on div at bounding box center [715, 275] width 35 height 25
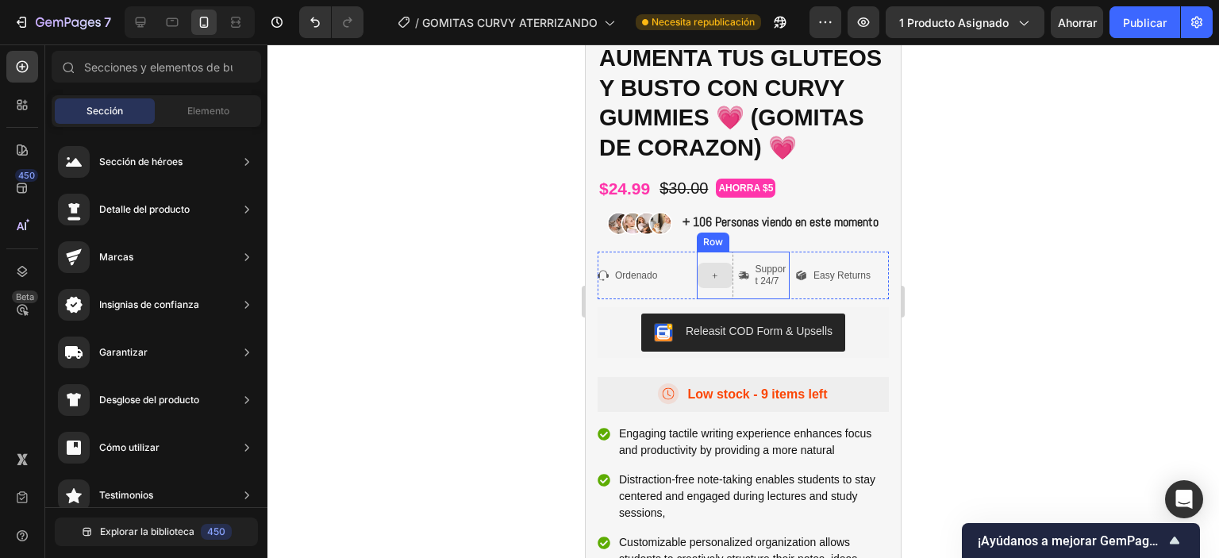
click at [714, 285] on div at bounding box center [715, 276] width 37 height 48
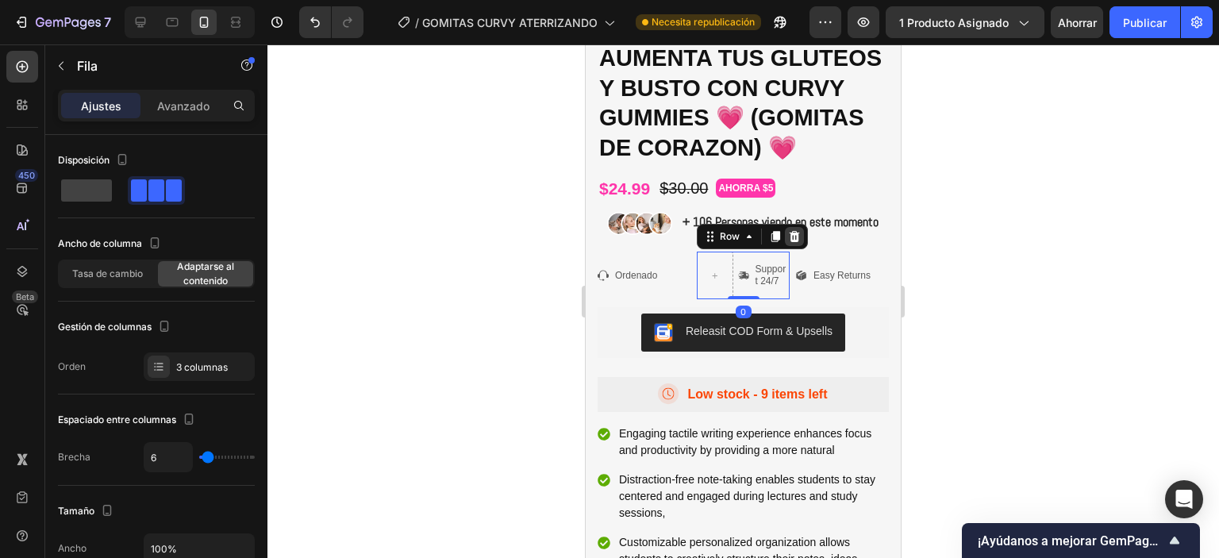
click at [789, 243] on icon at bounding box center [794, 236] width 13 height 13
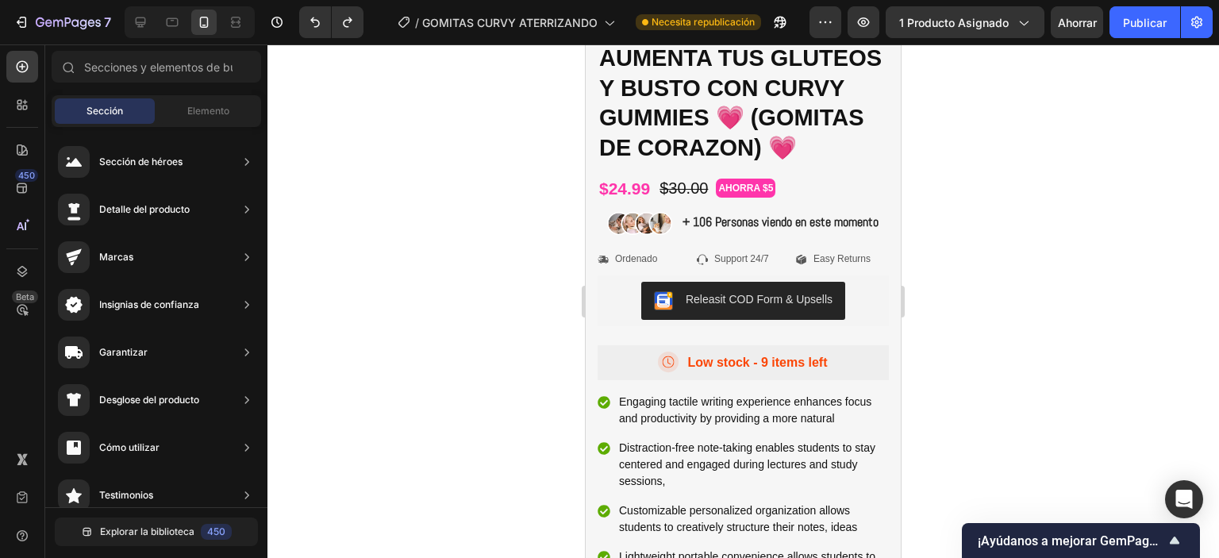
click at [961, 279] on div at bounding box center [743, 301] width 952 height 514
click at [703, 265] on icon at bounding box center [702, 260] width 11 height 10
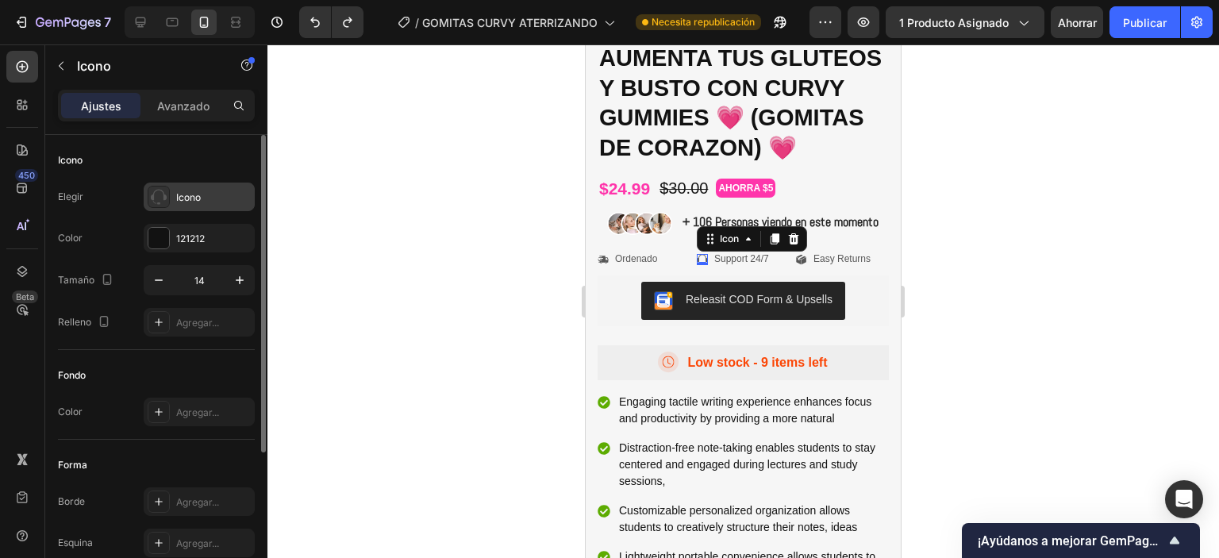
click at [168, 194] on div at bounding box center [159, 197] width 22 height 22
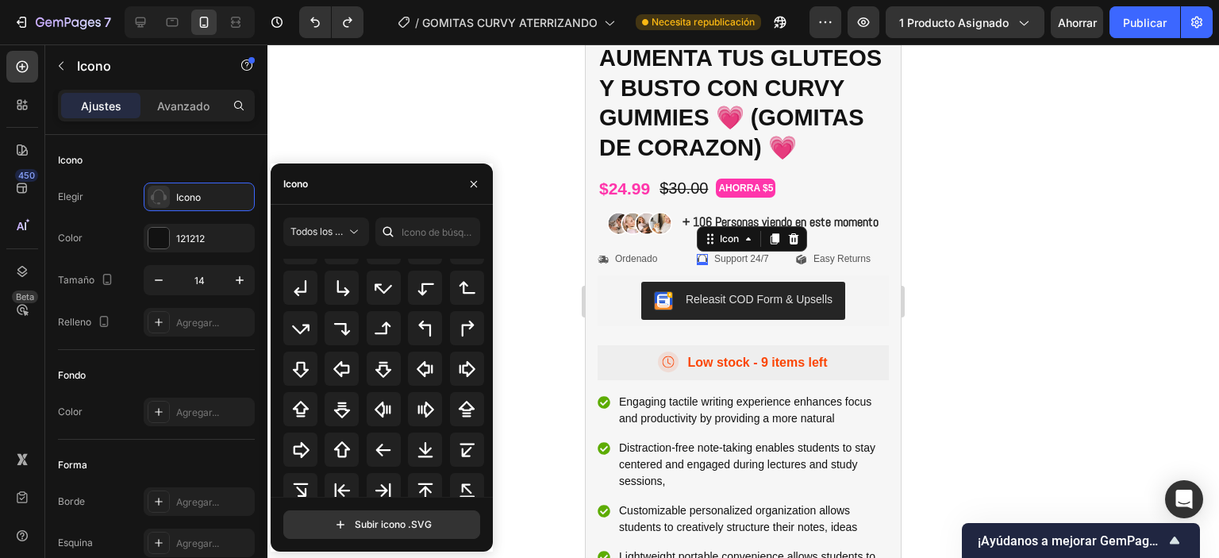
scroll to position [556, 0]
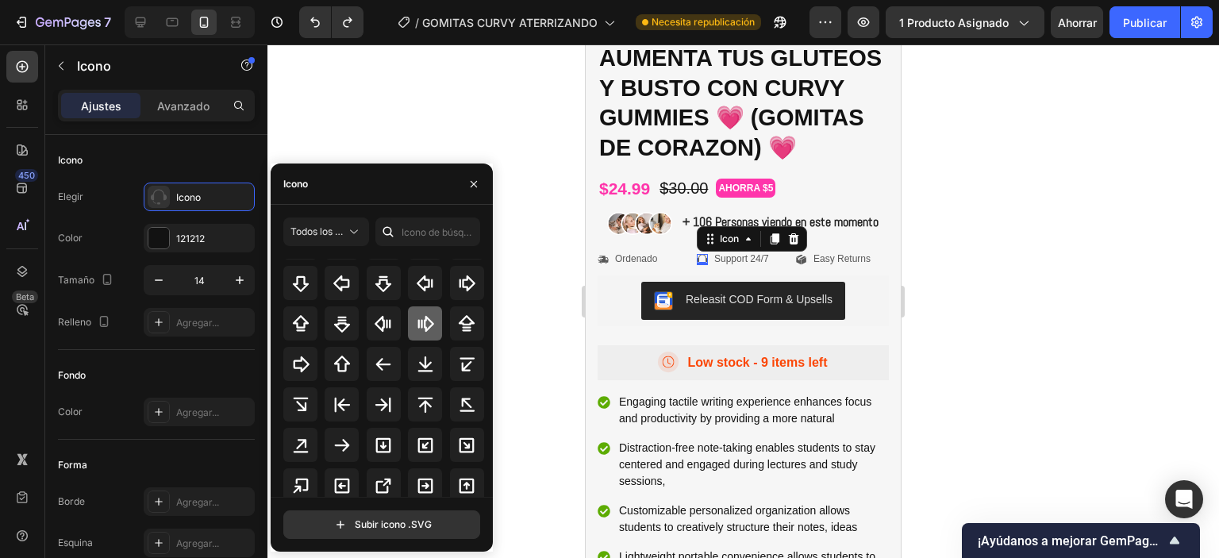
click at [428, 323] on icon at bounding box center [425, 323] width 19 height 19
click at [745, 266] on p "Support 24/7" at bounding box center [741, 259] width 55 height 13
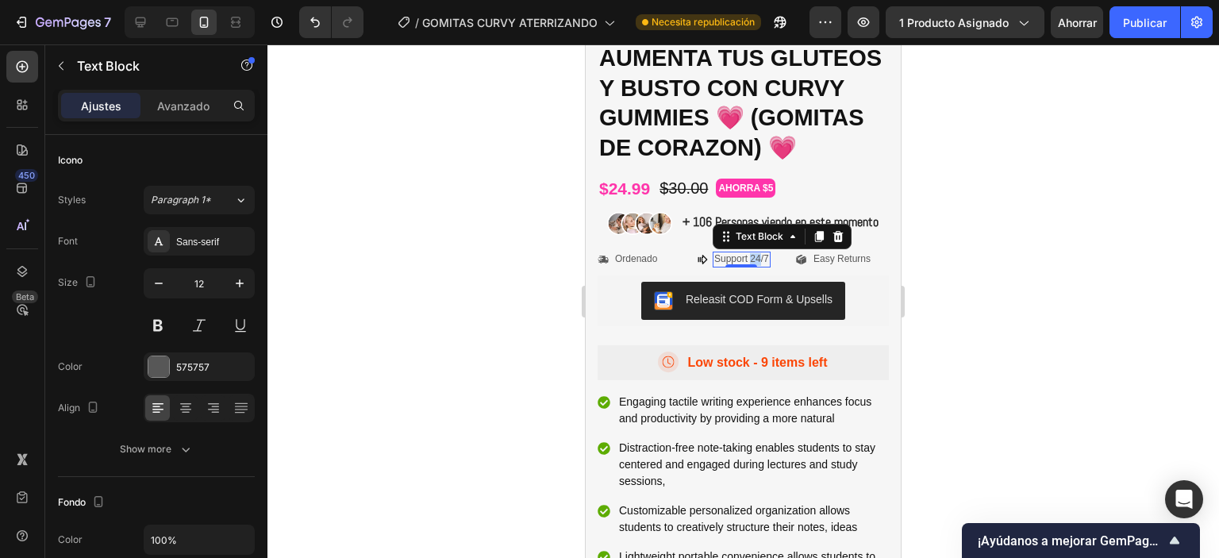
click at [745, 266] on p "Support 24/7" at bounding box center [741, 259] width 55 height 13
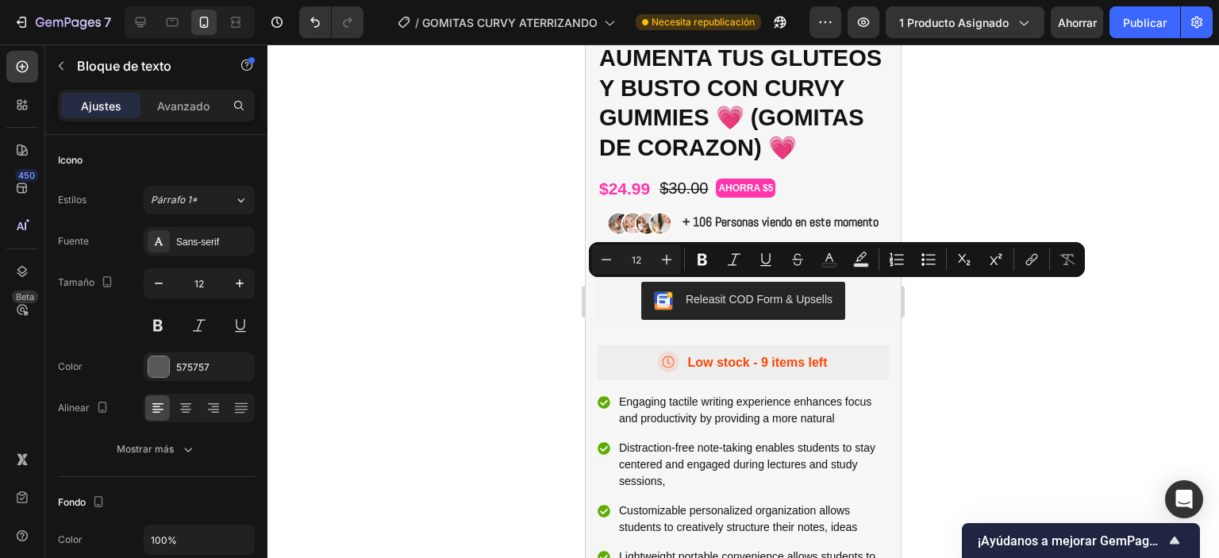
click at [745, 266] on p "Support 24/7" at bounding box center [741, 259] width 55 height 13
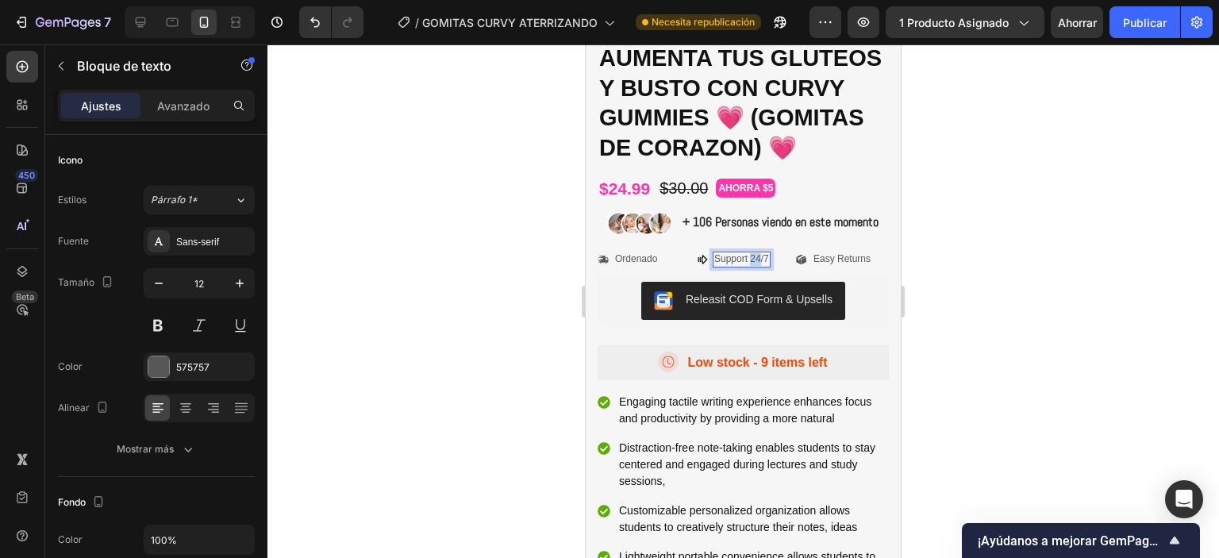
click at [745, 266] on p "Support 24/7" at bounding box center [741, 259] width 55 height 13
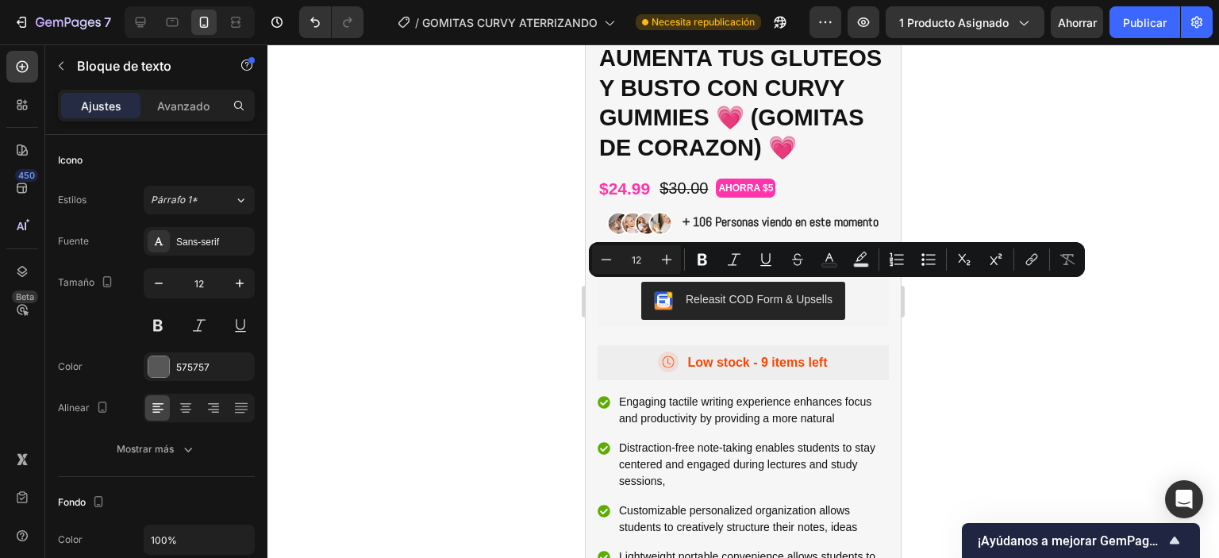
click at [746, 266] on p "Support 24/7" at bounding box center [741, 259] width 55 height 13
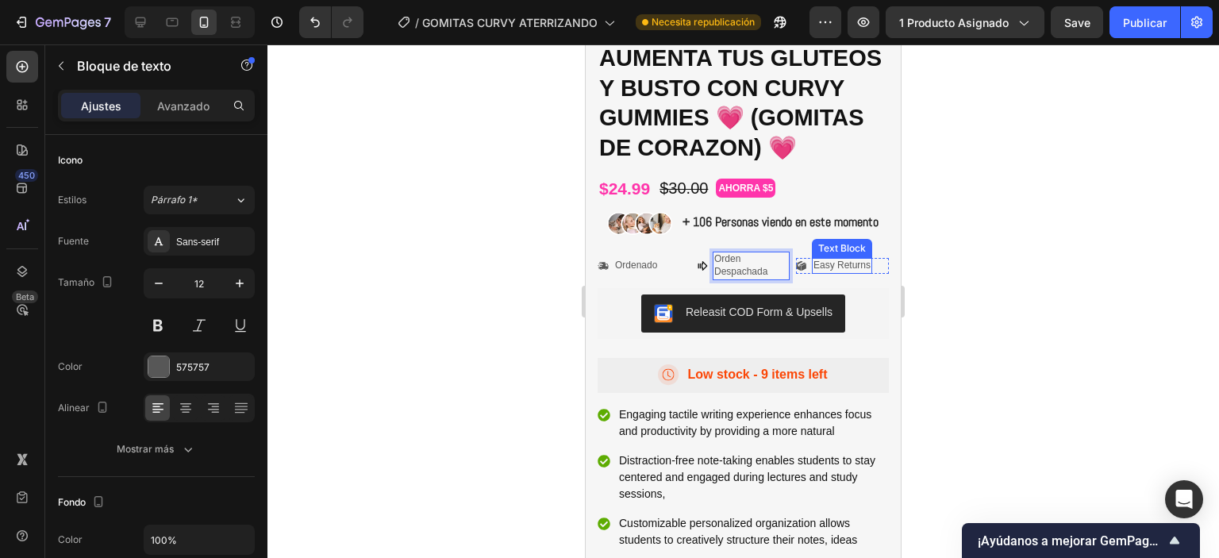
click at [836, 272] on p "Easy Returns" at bounding box center [842, 266] width 57 height 13
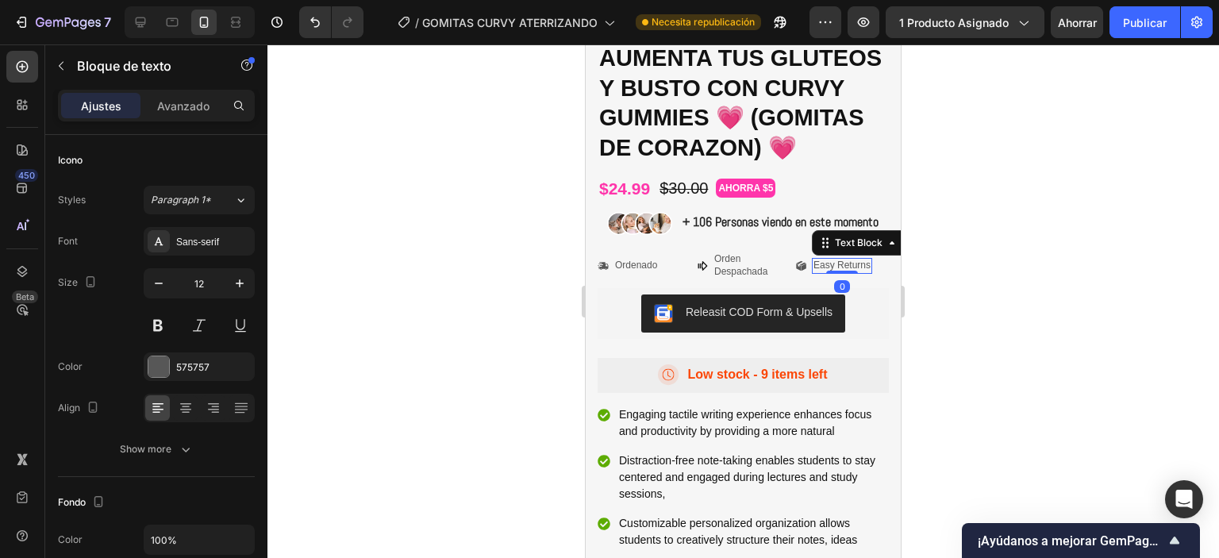
click at [836, 272] on p "Easy Returns" at bounding box center [842, 266] width 57 height 13
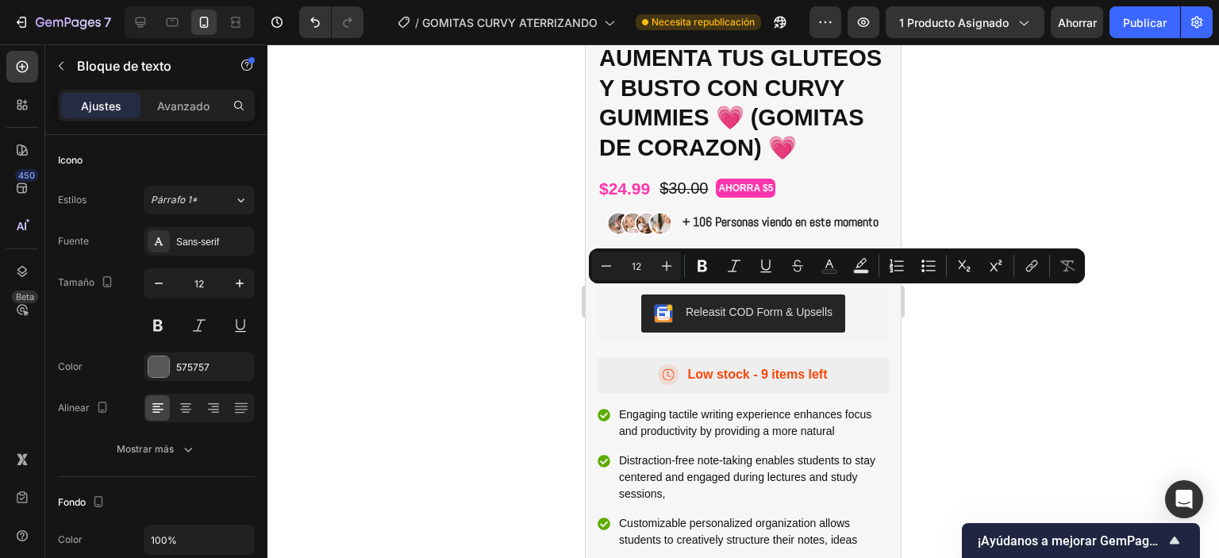
click at [836, 272] on p "Easy Returns" at bounding box center [842, 266] width 57 height 13
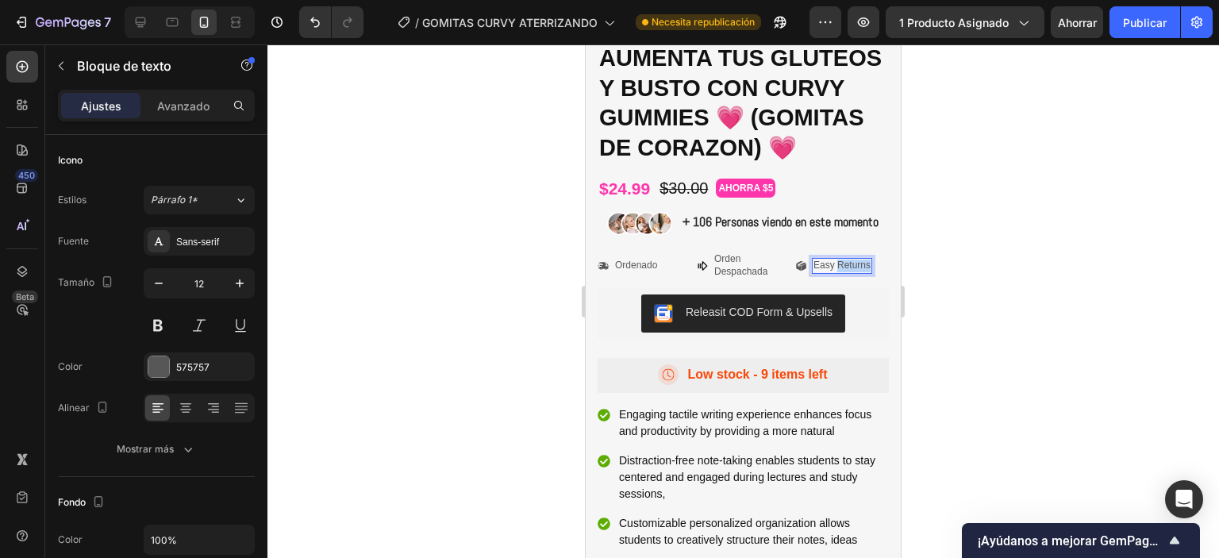
click at [836, 272] on p "Easy Returns" at bounding box center [842, 266] width 57 height 13
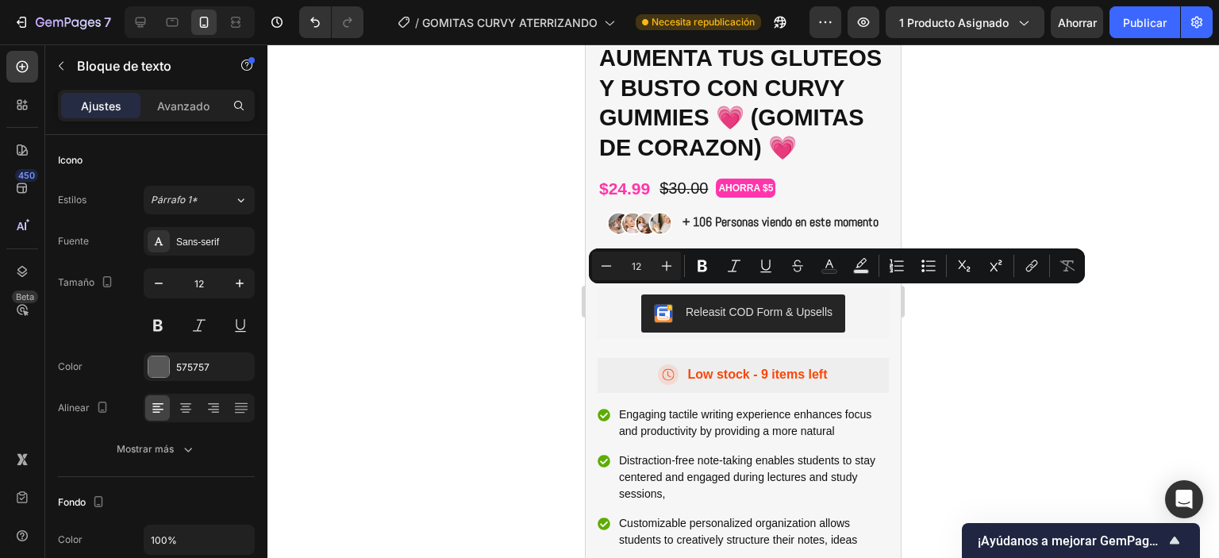
click at [826, 272] on p "Easy Returns" at bounding box center [842, 266] width 57 height 13
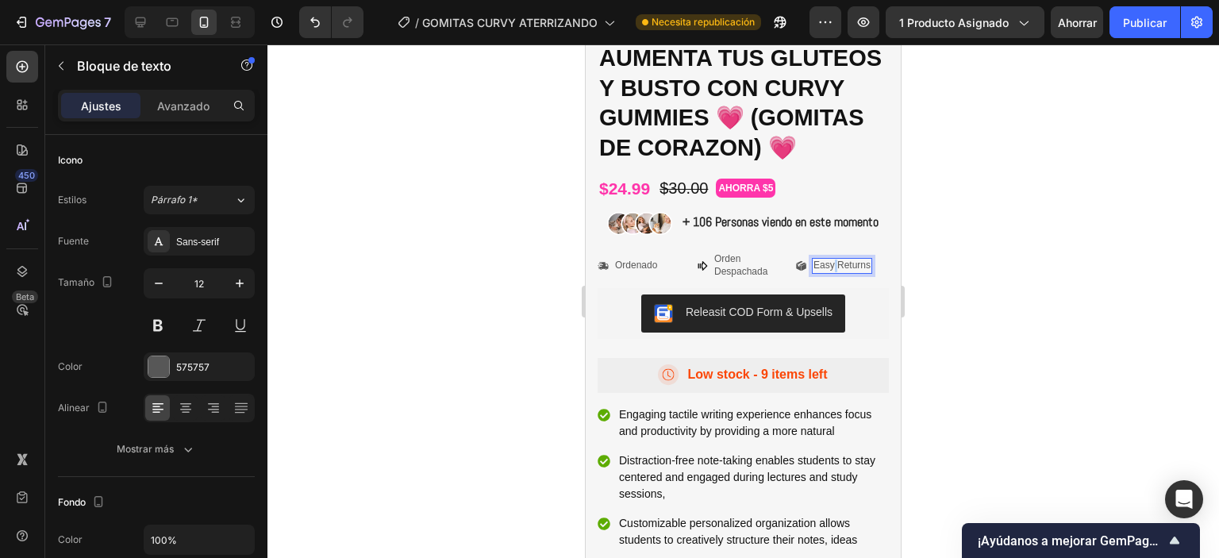
click at [826, 272] on p "Easy Returns" at bounding box center [842, 266] width 57 height 13
click at [962, 297] on div at bounding box center [743, 301] width 952 height 514
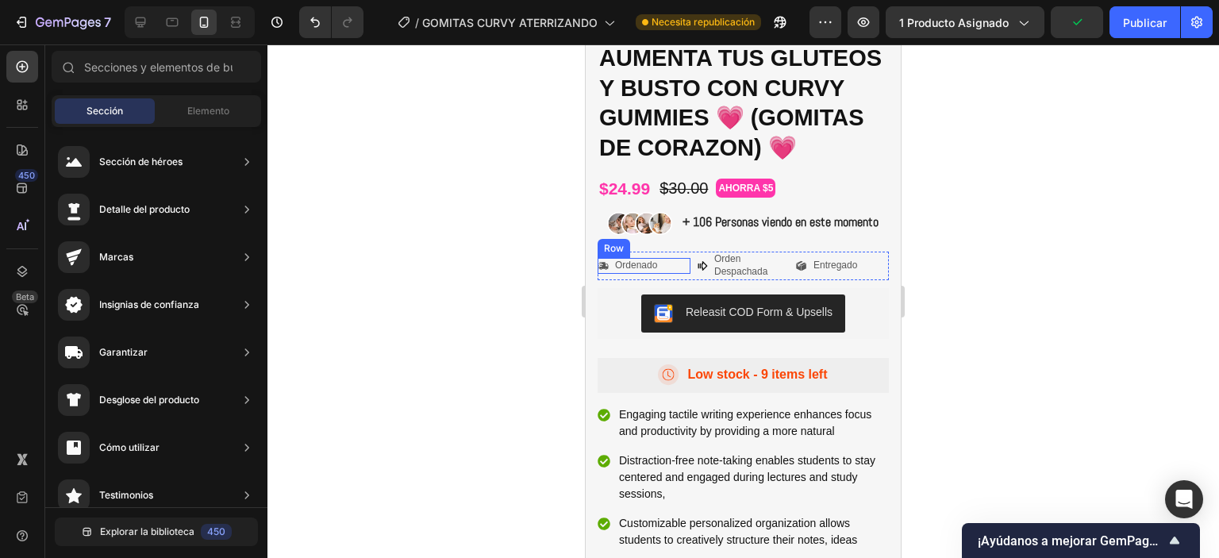
click at [609, 274] on div "Icon Ordenado Text Block Row" at bounding box center [644, 266] width 93 height 16
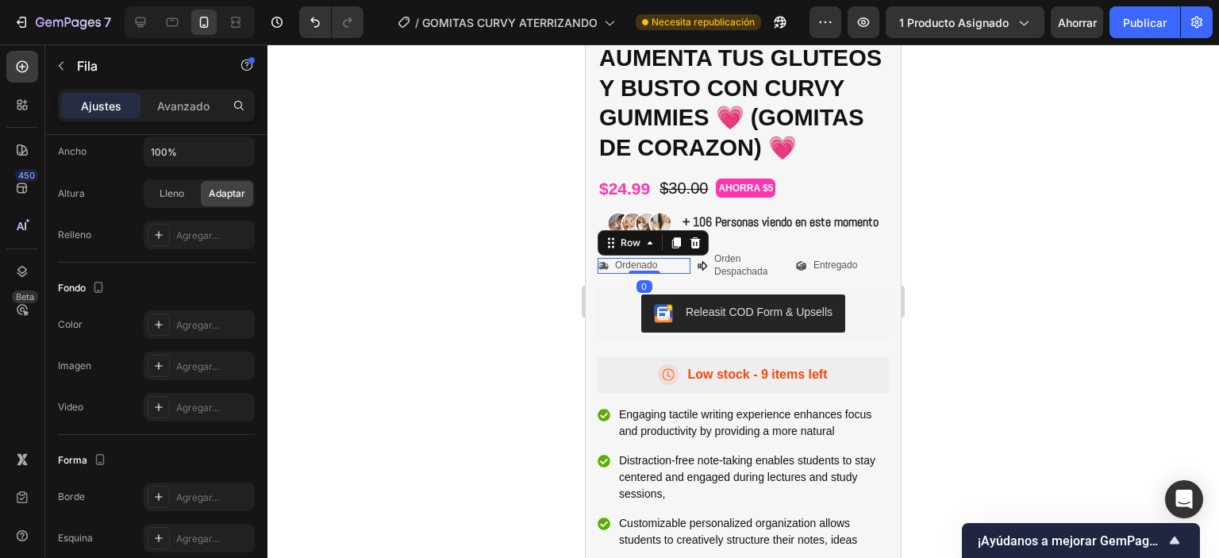
scroll to position [637, 0]
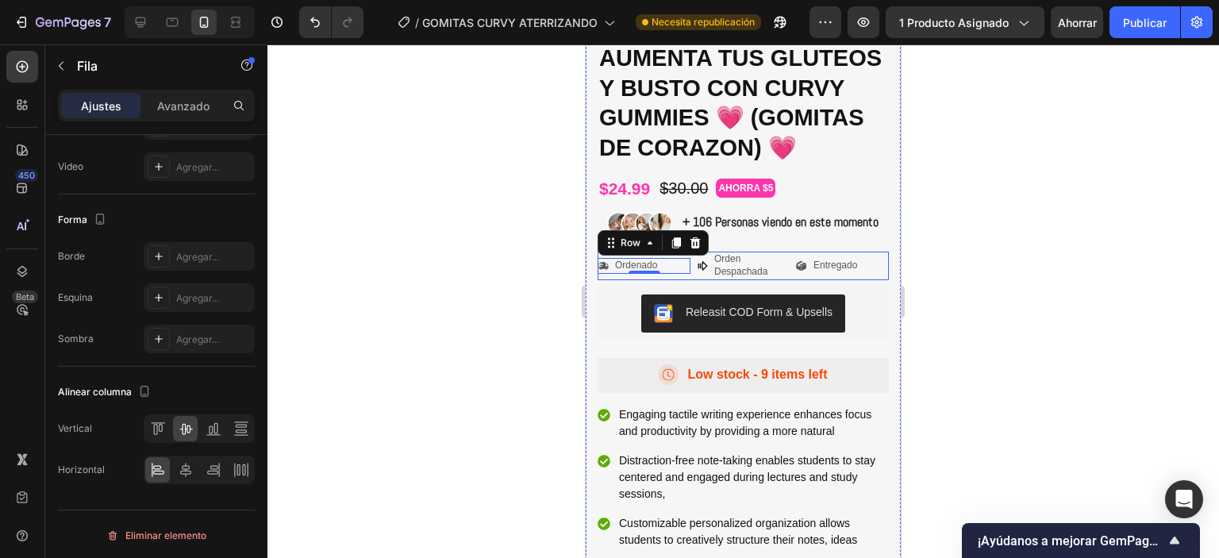
click at [781, 279] on div "Icon Ordenado Text Block Row 0 Icon Orden Despachada Text Block Row Icon Entreg…" at bounding box center [743, 266] width 291 height 28
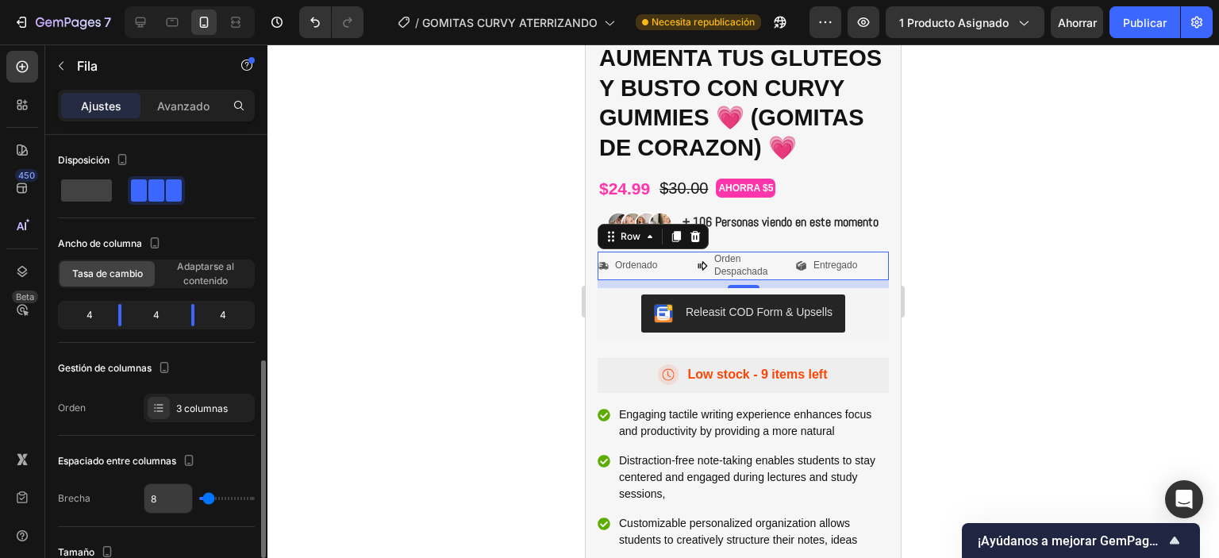
scroll to position [159, 0]
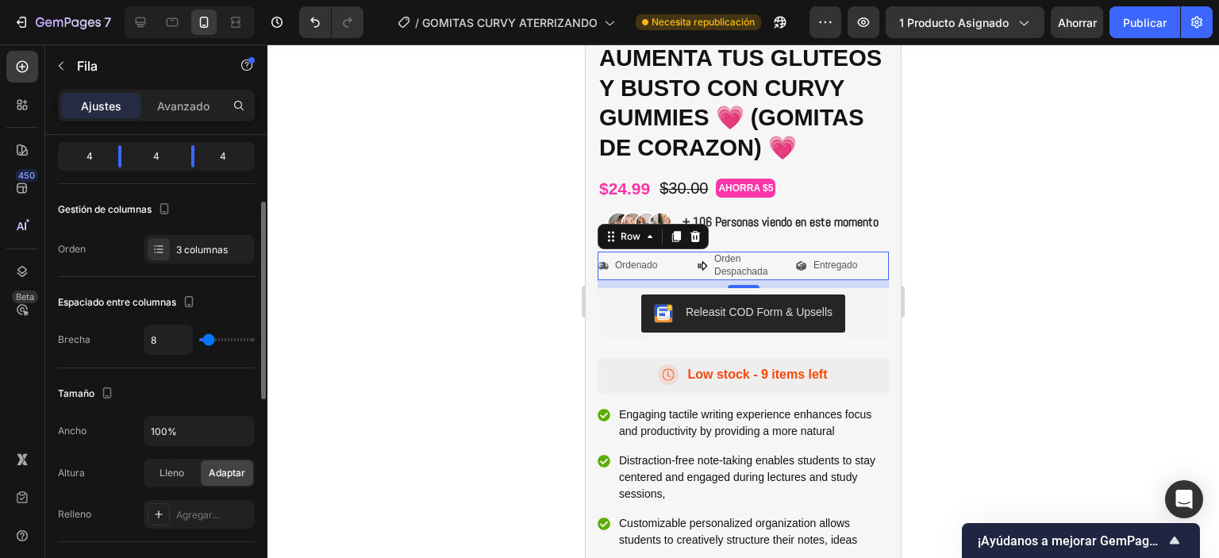
type input "34"
type input "43"
type input "40"
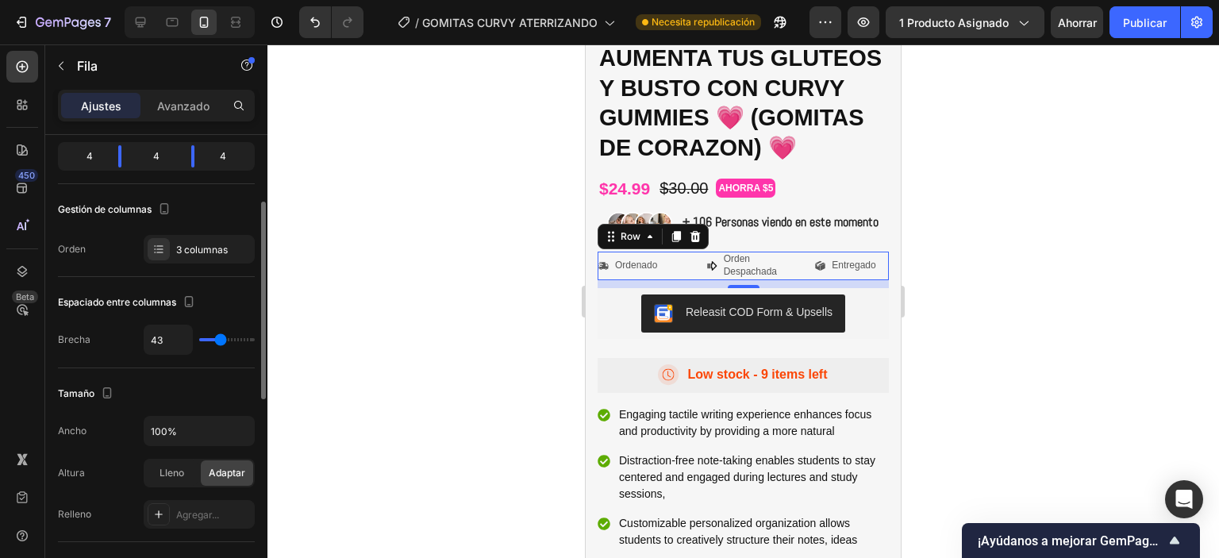
type input "40"
type input "11"
type input "9"
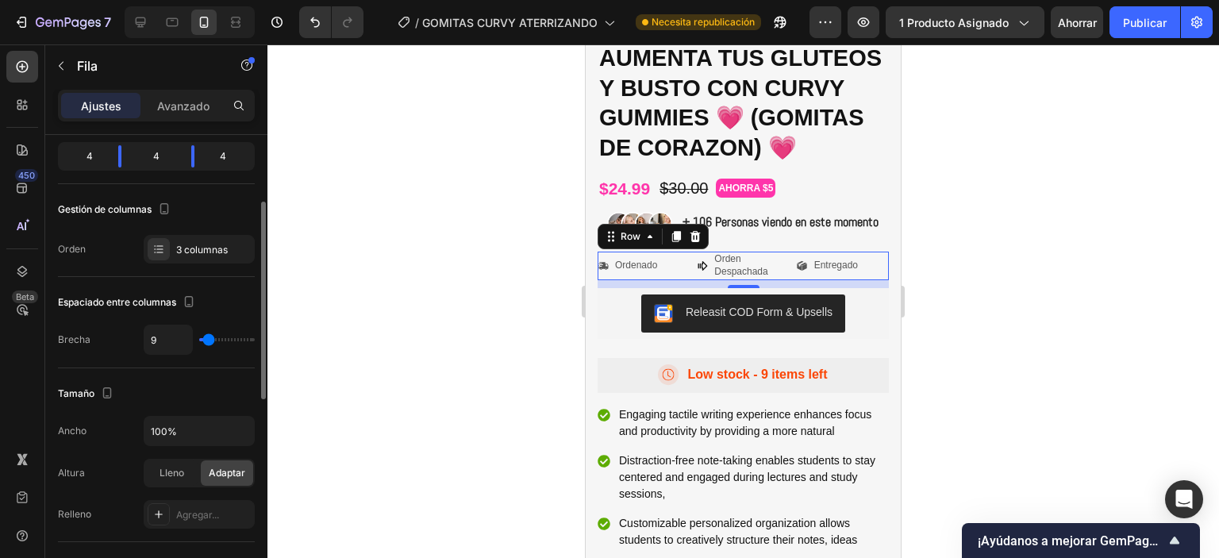
type input "2"
type input "0"
drag, startPoint x: 210, startPoint y: 337, endPoint x: 169, endPoint y: 149, distance: 191.6
type input "0"
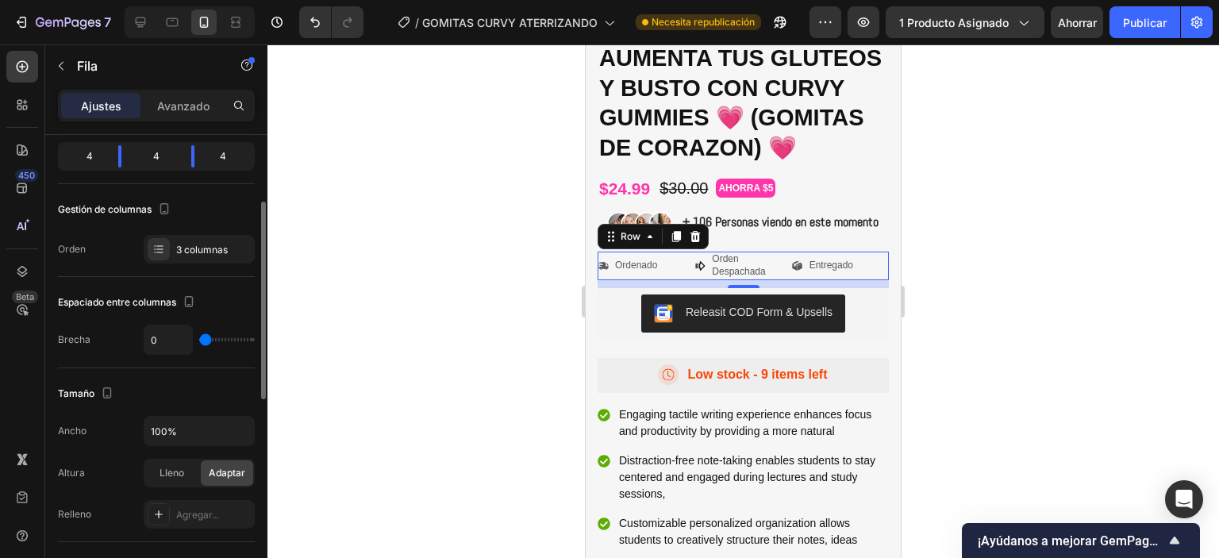
click at [199, 338] on input "range" at bounding box center [227, 339] width 56 height 3
click at [171, 112] on p "Avanzado" at bounding box center [183, 106] width 52 height 17
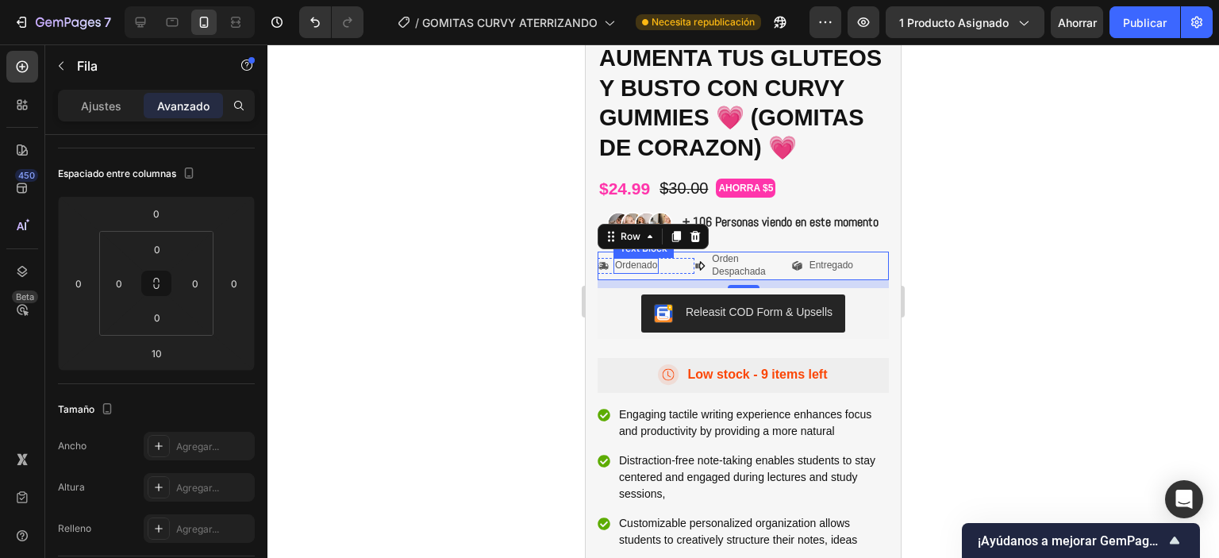
click at [640, 272] on p "Ordenado" at bounding box center [636, 266] width 42 height 13
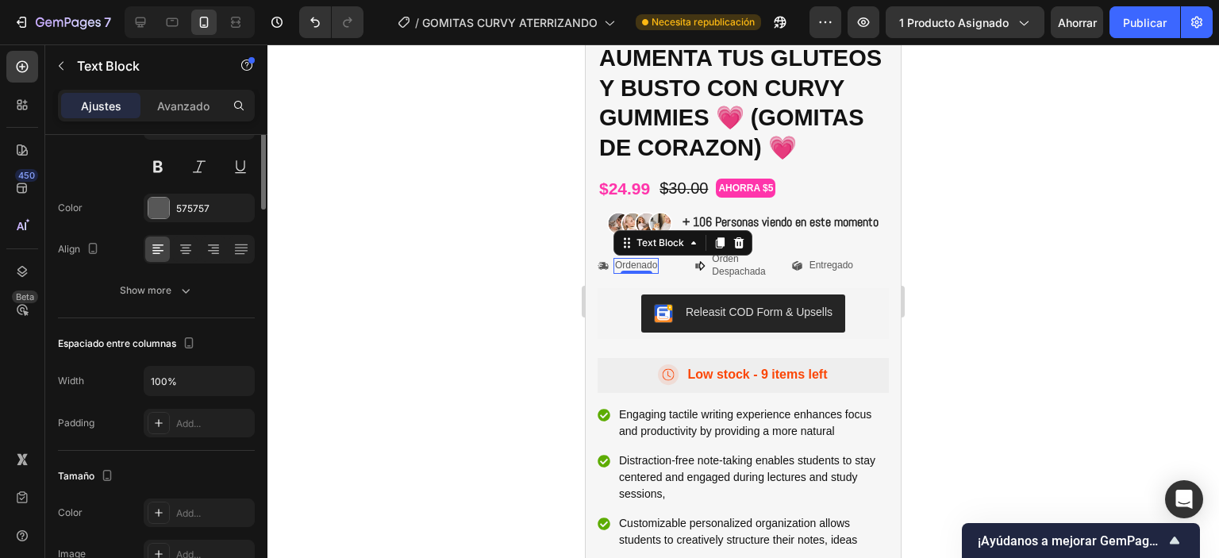
scroll to position [0, 0]
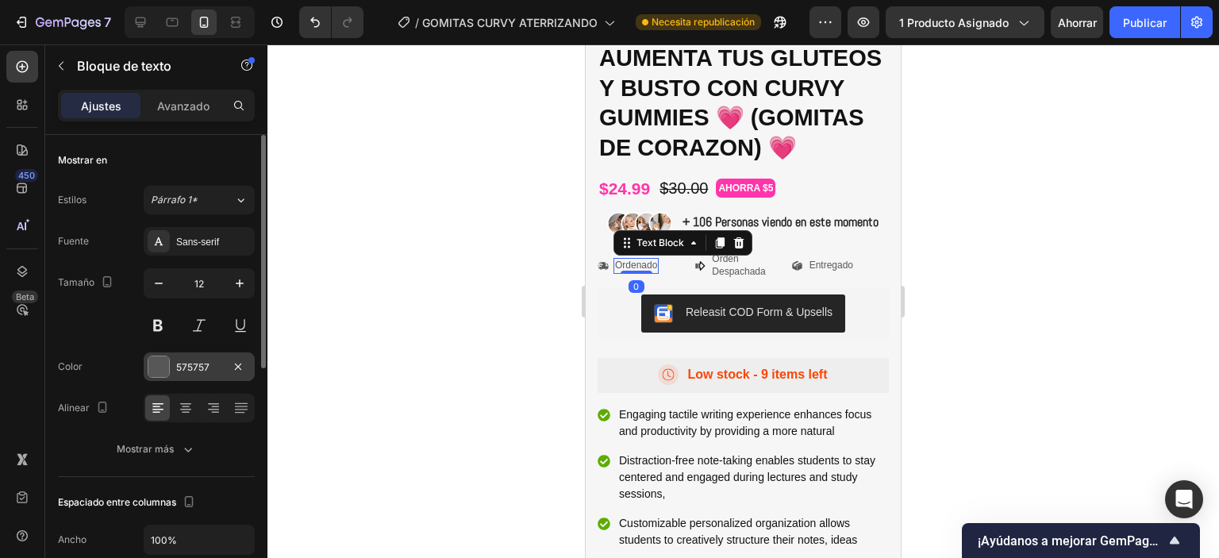
click at [164, 365] on div at bounding box center [158, 366] width 21 height 21
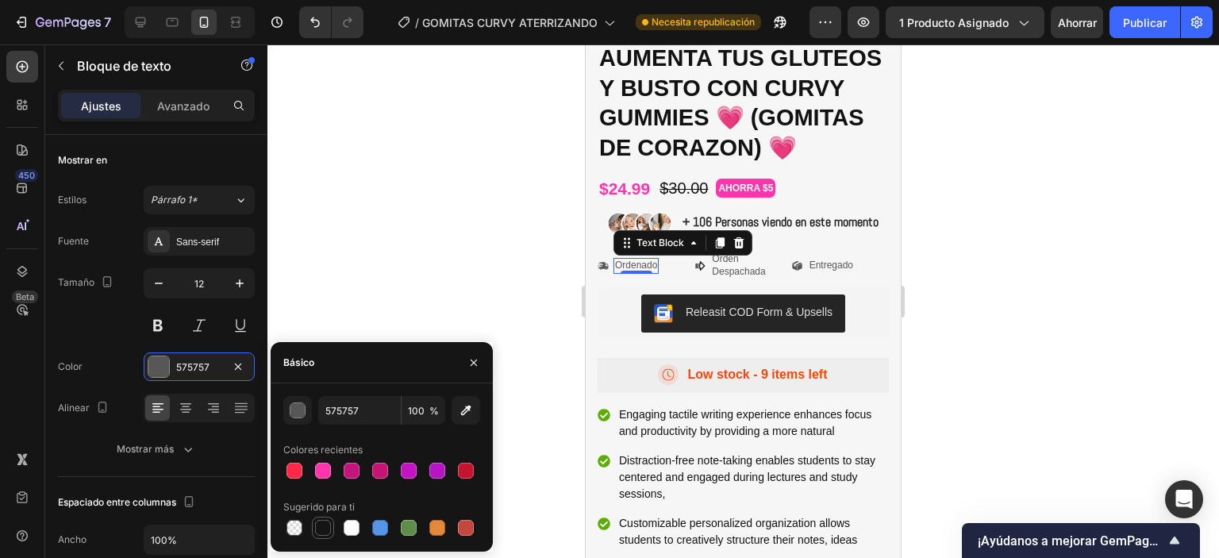
click at [324, 526] on div at bounding box center [323, 528] width 16 height 16
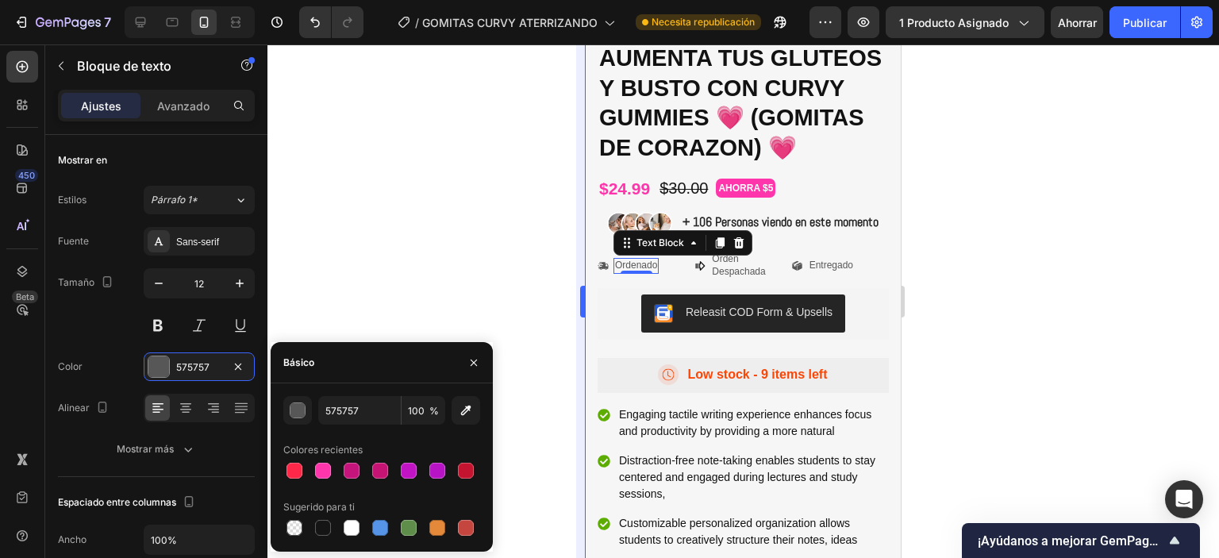
type input "151515"
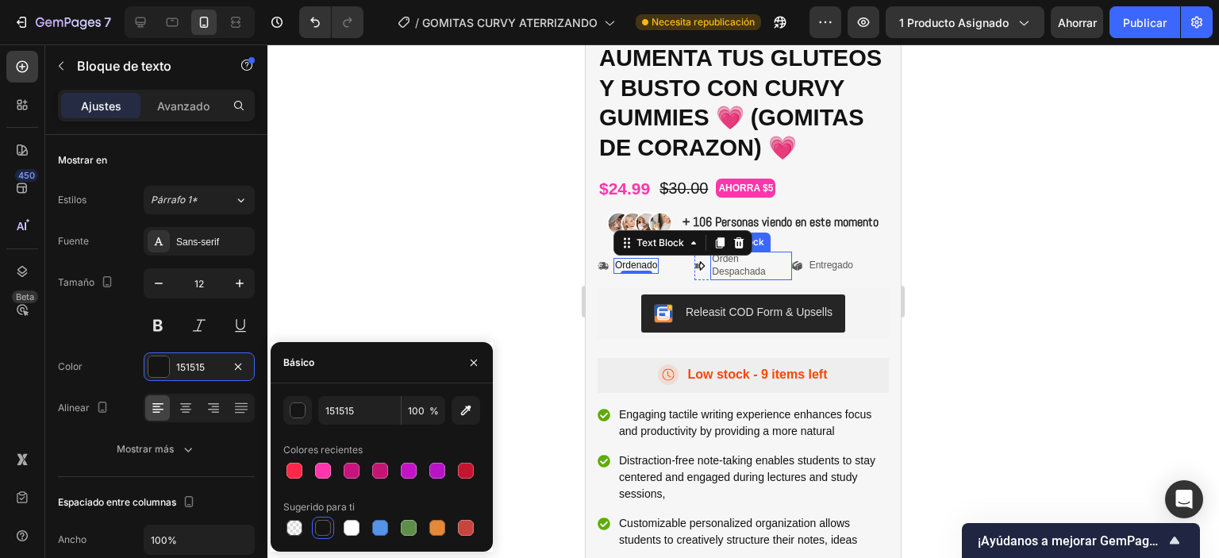
click at [726, 278] on p "Orden Despachada" at bounding box center [751, 265] width 78 height 25
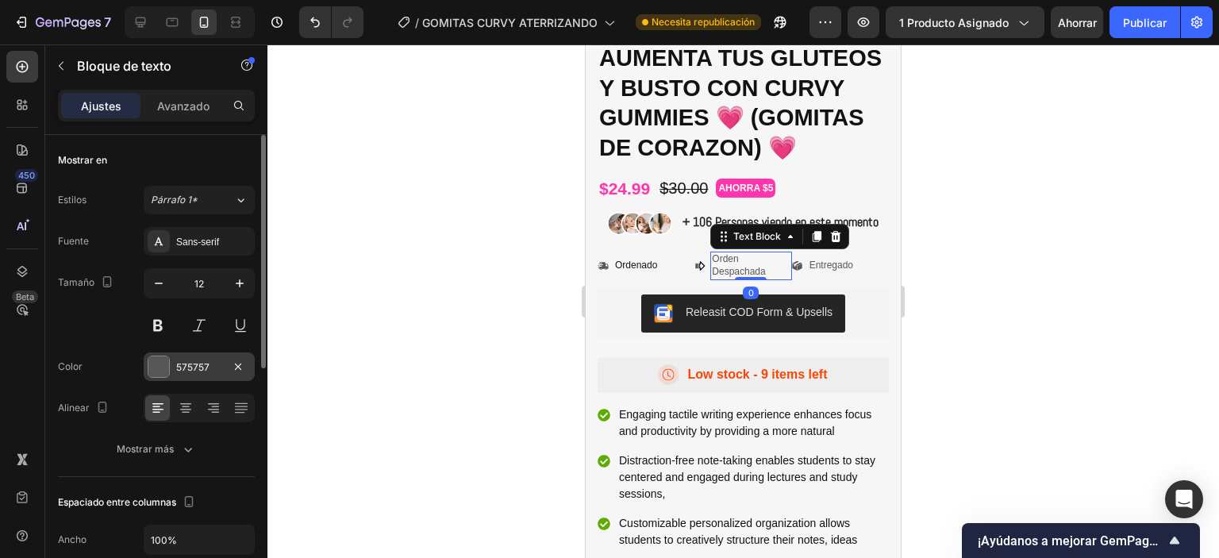
click at [152, 367] on div at bounding box center [158, 366] width 21 height 21
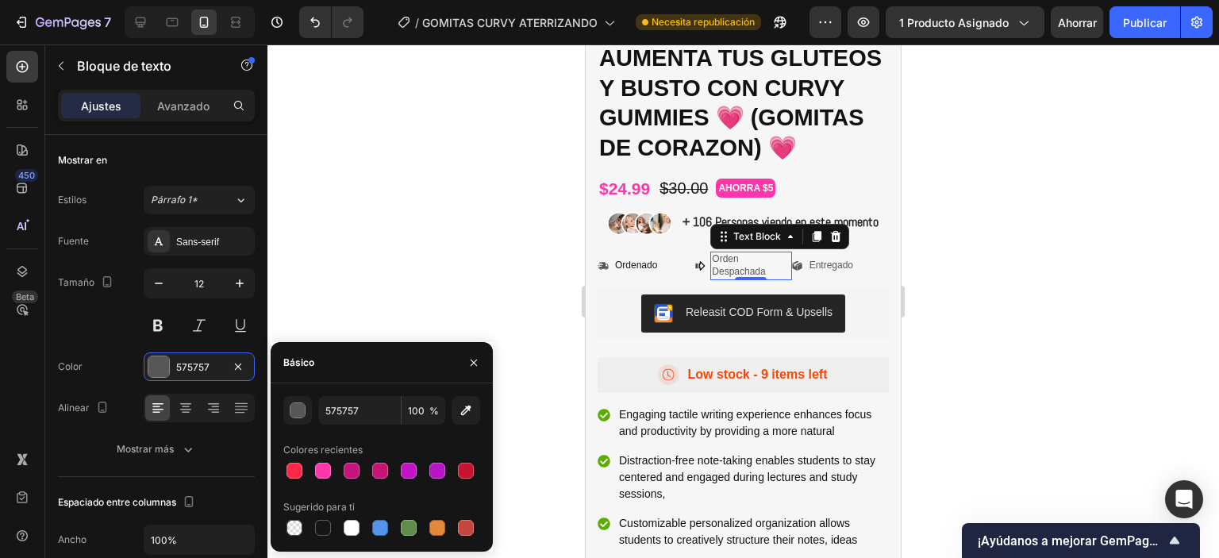
drag, startPoint x: 326, startPoint y: 529, endPoint x: 359, endPoint y: 501, distance: 43.3
click at [334, 521] on div at bounding box center [381, 528] width 197 height 22
click at [328, 531] on div at bounding box center [323, 528] width 16 height 16
type input "151515"
click at [810, 272] on p "Entregado" at bounding box center [832, 266] width 44 height 13
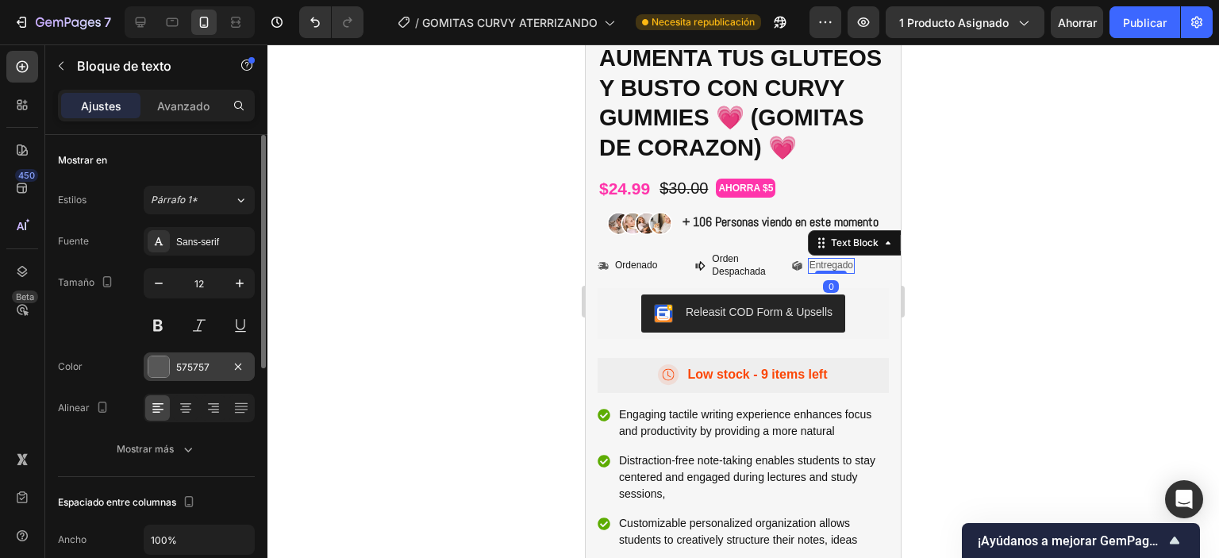
click at [164, 367] on div at bounding box center [158, 366] width 21 height 21
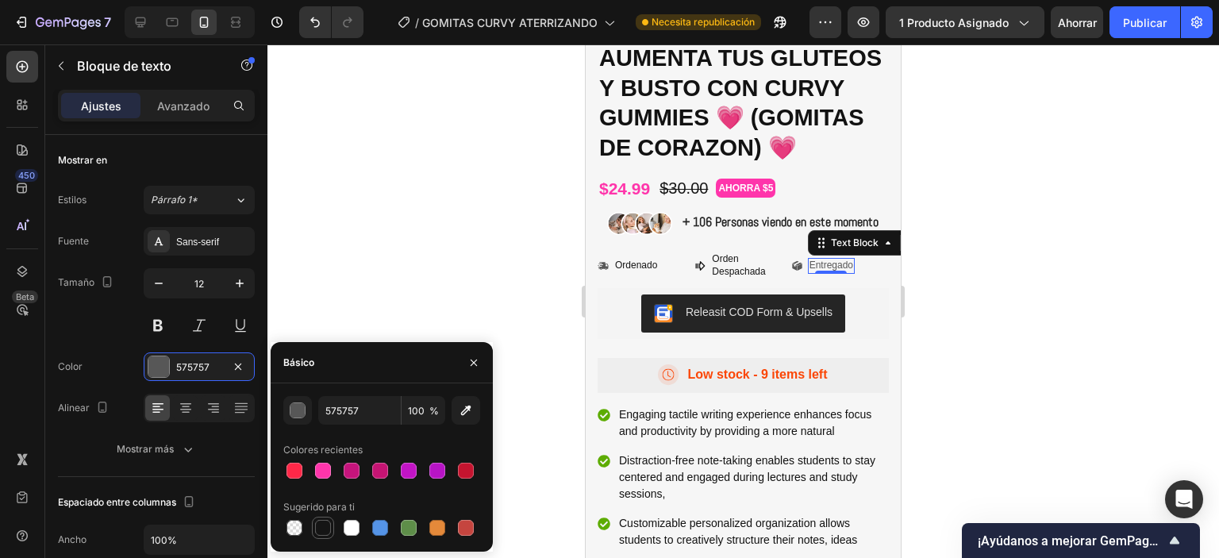
click at [325, 528] on div at bounding box center [323, 528] width 16 height 16
type input "151515"
click at [606, 270] on icon at bounding box center [603, 266] width 10 height 8
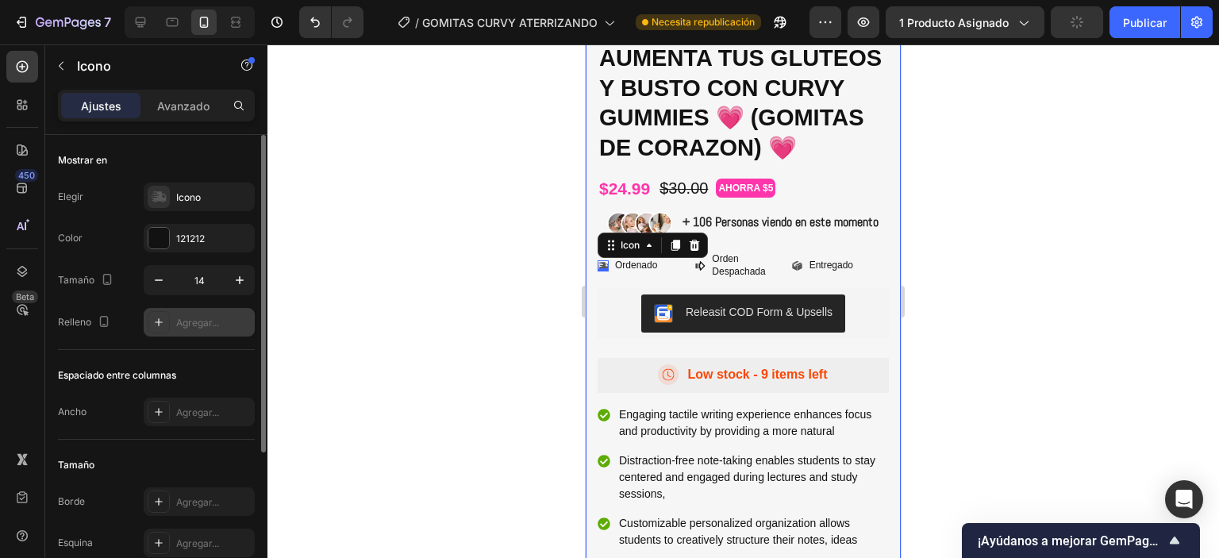
click at [155, 320] on icon at bounding box center [158, 322] width 13 height 13
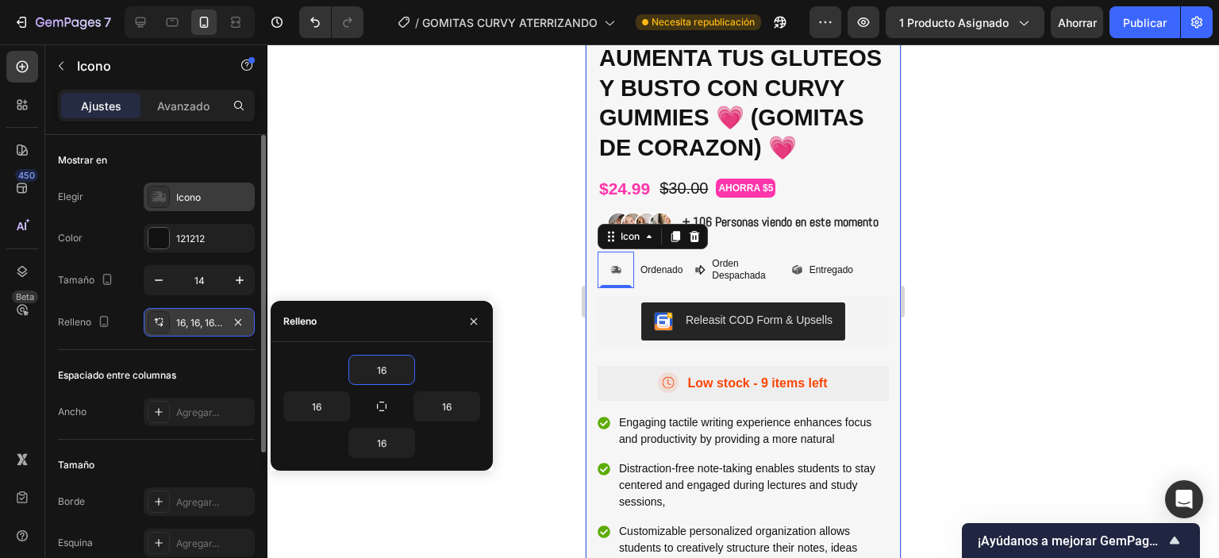
click at [159, 198] on icon at bounding box center [159, 196] width 14 height 11
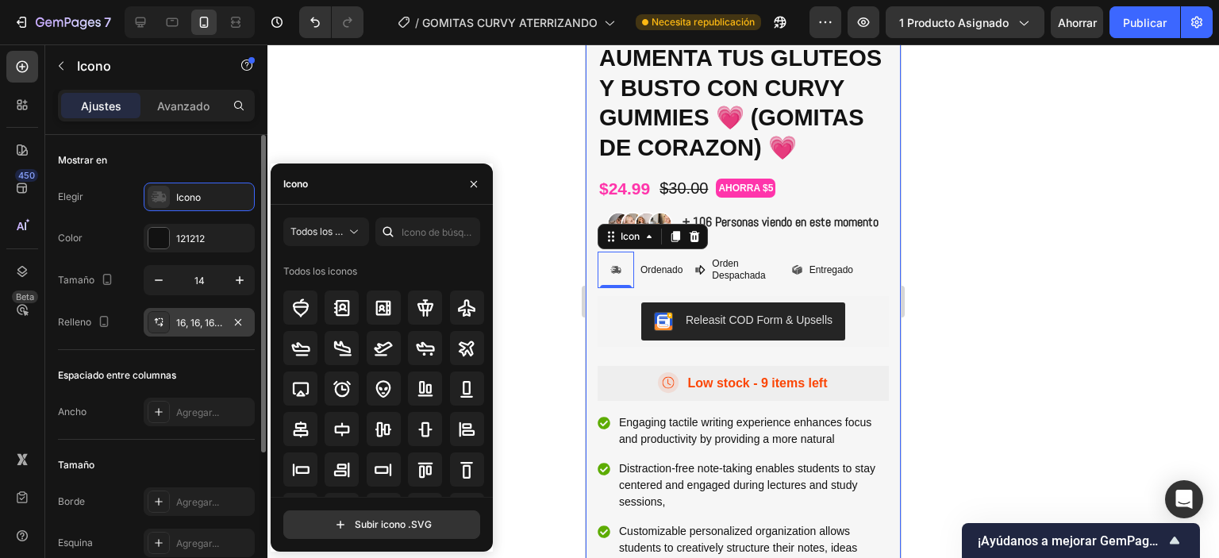
drag, startPoint x: 160, startPoint y: 198, endPoint x: 160, endPoint y: 213, distance: 14.3
click at [160, 199] on icon at bounding box center [159, 196] width 14 height 11
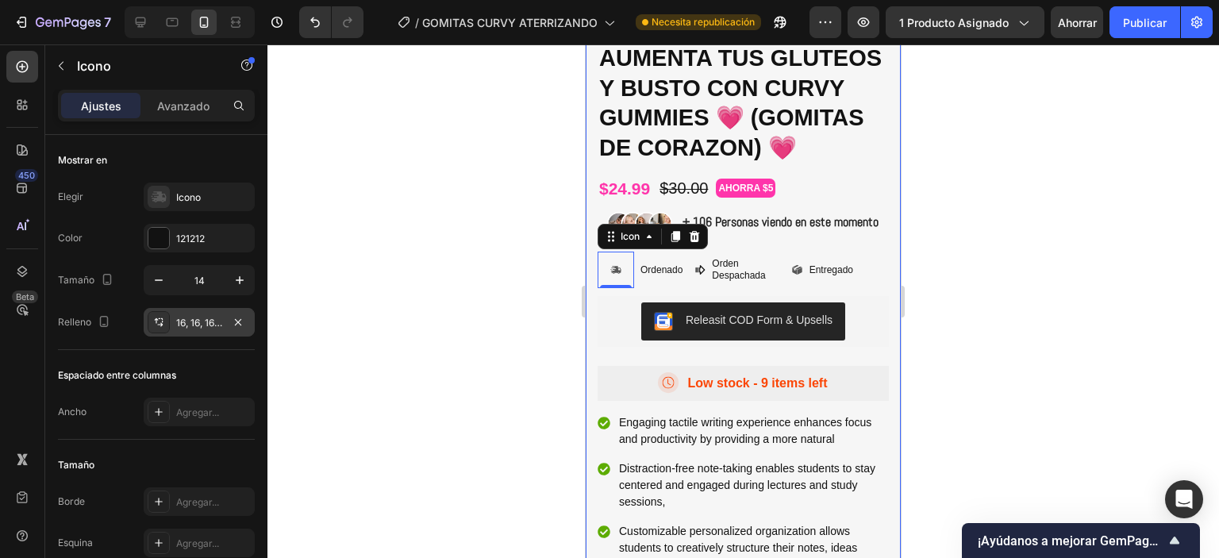
click at [183, 326] on font "16, 16, 16, 16" at bounding box center [202, 323] width 52 height 12
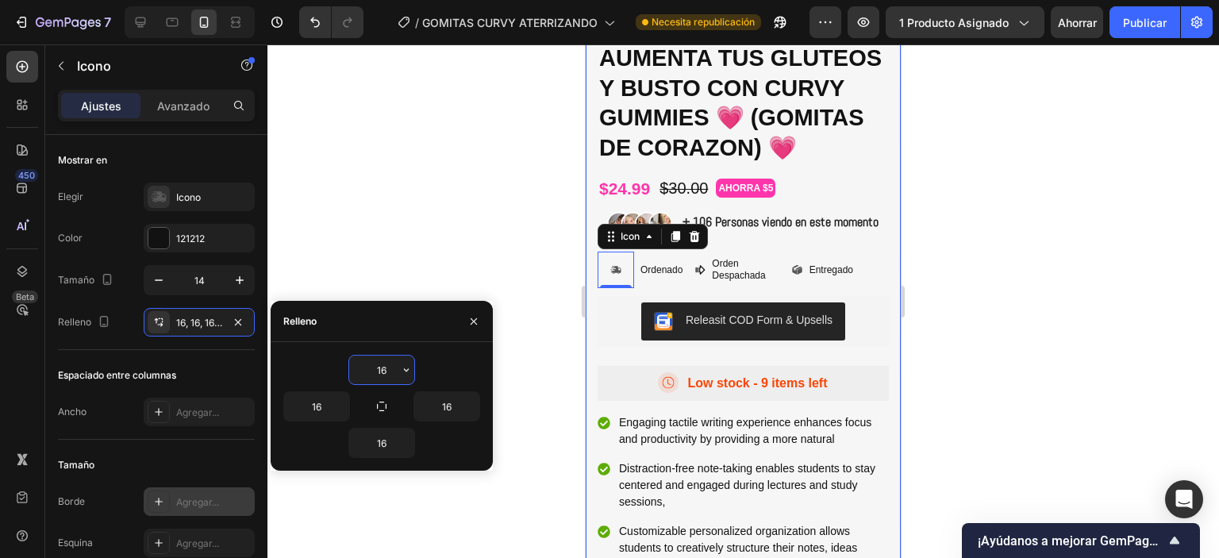
scroll to position [79, 0]
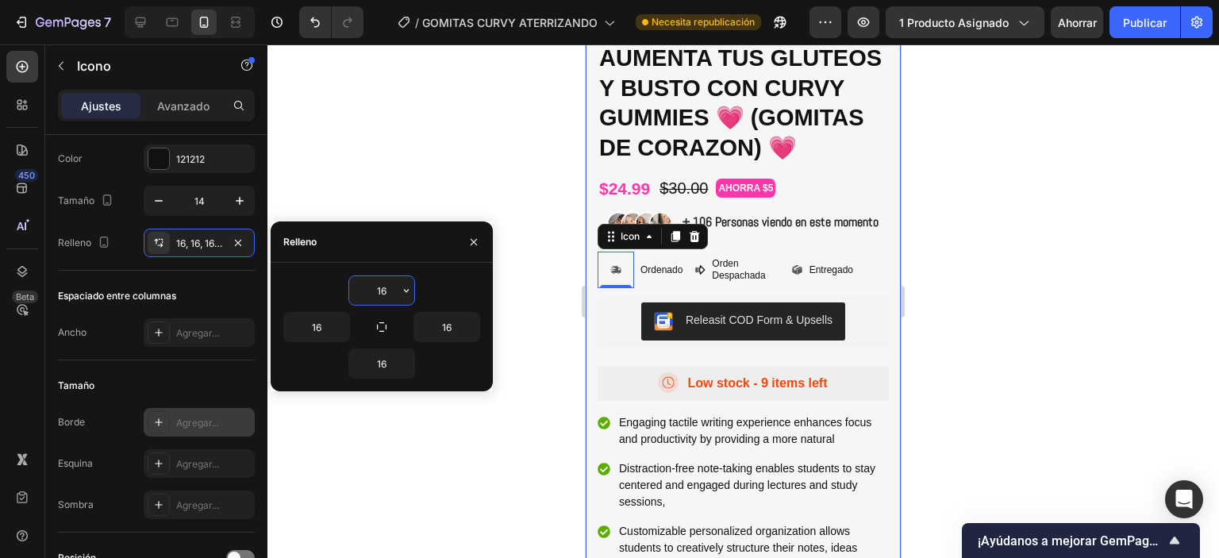
click at [153, 419] on icon at bounding box center [158, 422] width 13 height 13
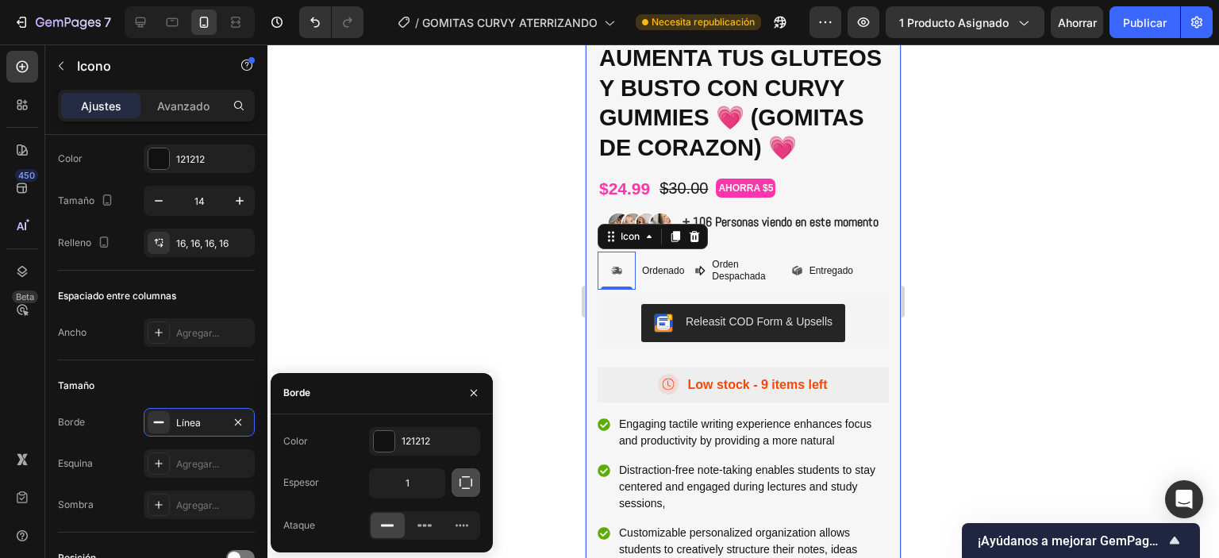
click at [473, 489] on icon "button" at bounding box center [466, 483] width 16 height 16
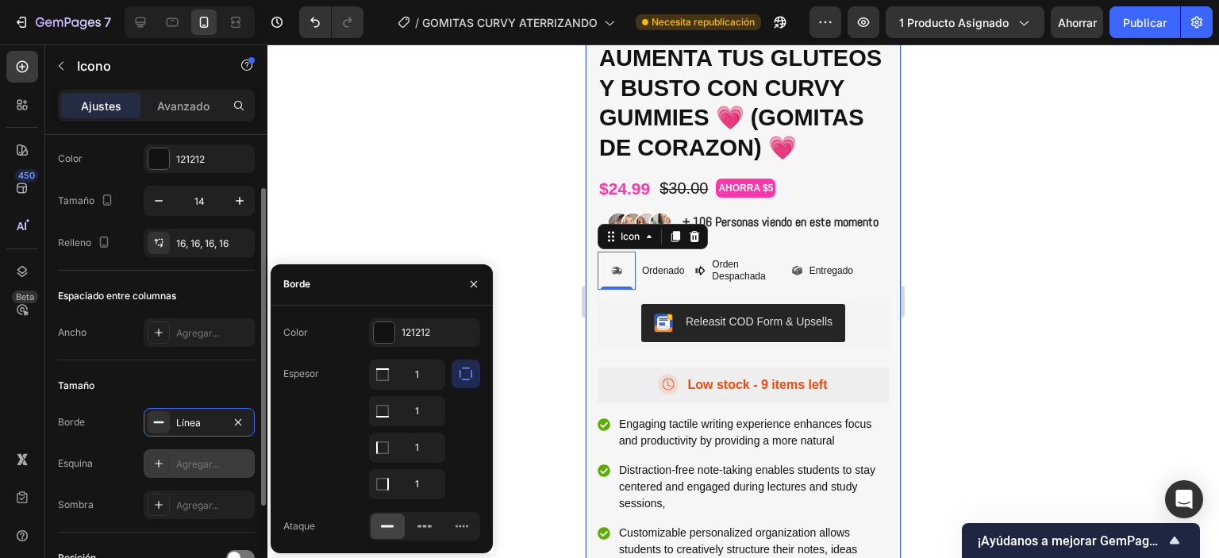
click at [164, 465] on icon at bounding box center [158, 463] width 13 height 13
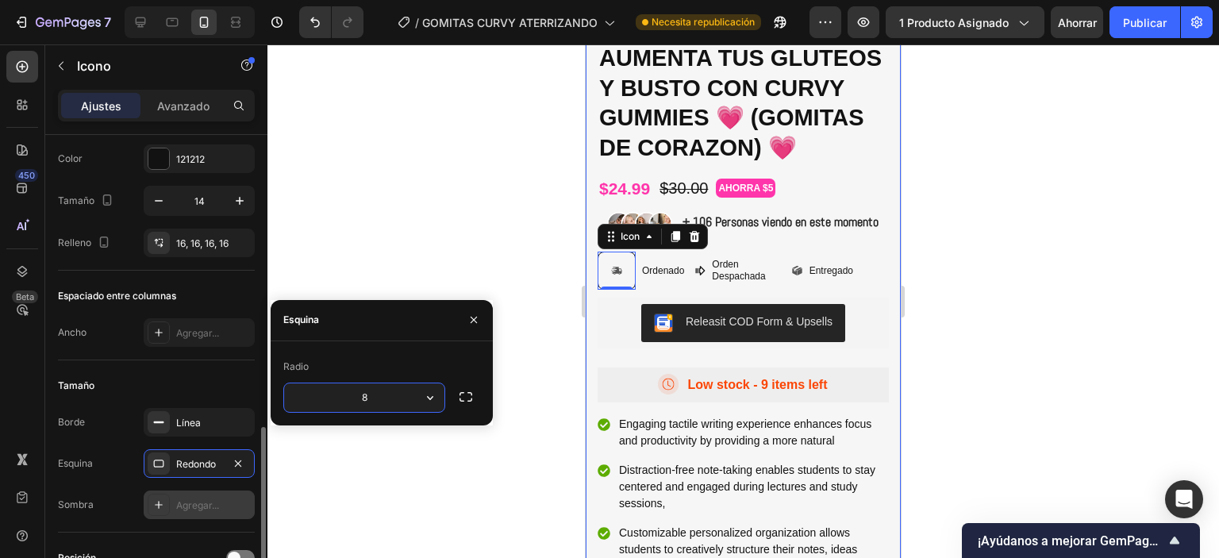
scroll to position [221, 0]
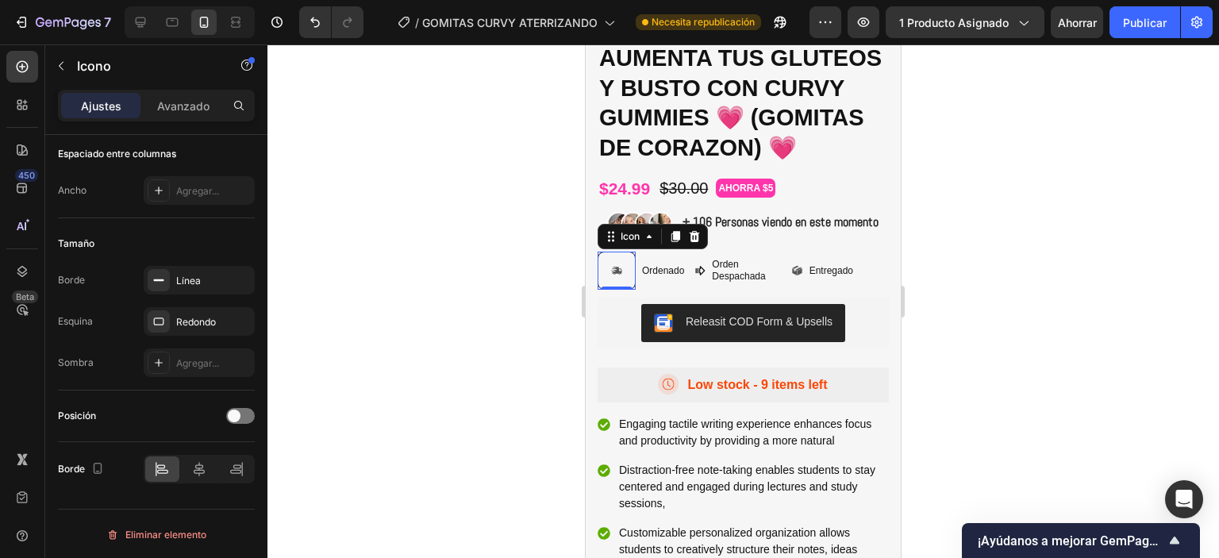
drag, startPoint x: 1038, startPoint y: 232, endPoint x: 993, endPoint y: 313, distance: 92.7
click at [1037, 233] on div at bounding box center [743, 301] width 952 height 514
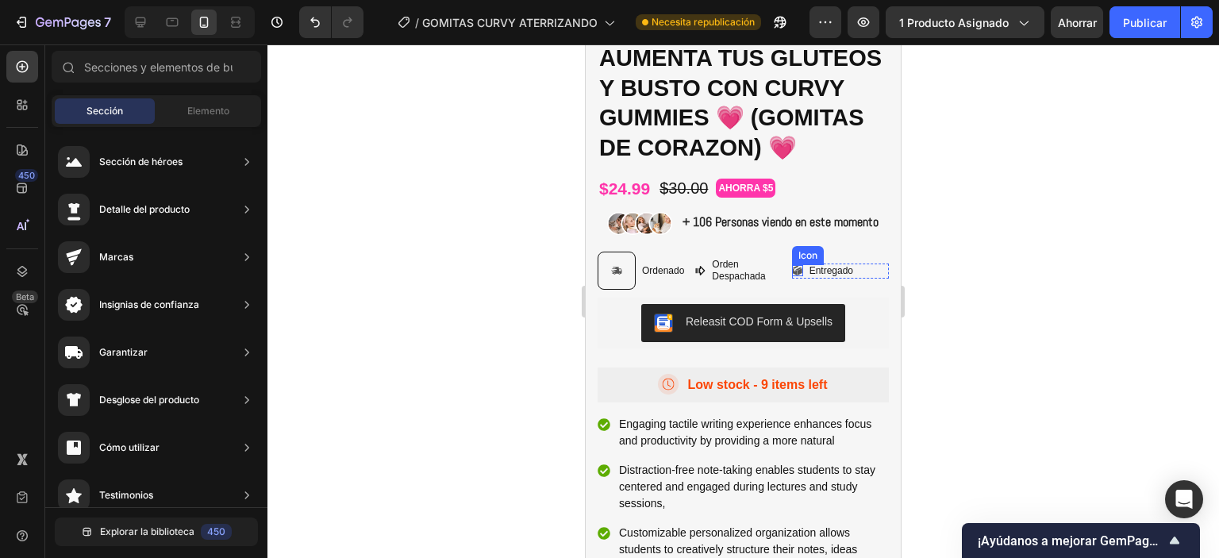
click at [794, 276] on icon at bounding box center [797, 270] width 10 height 11
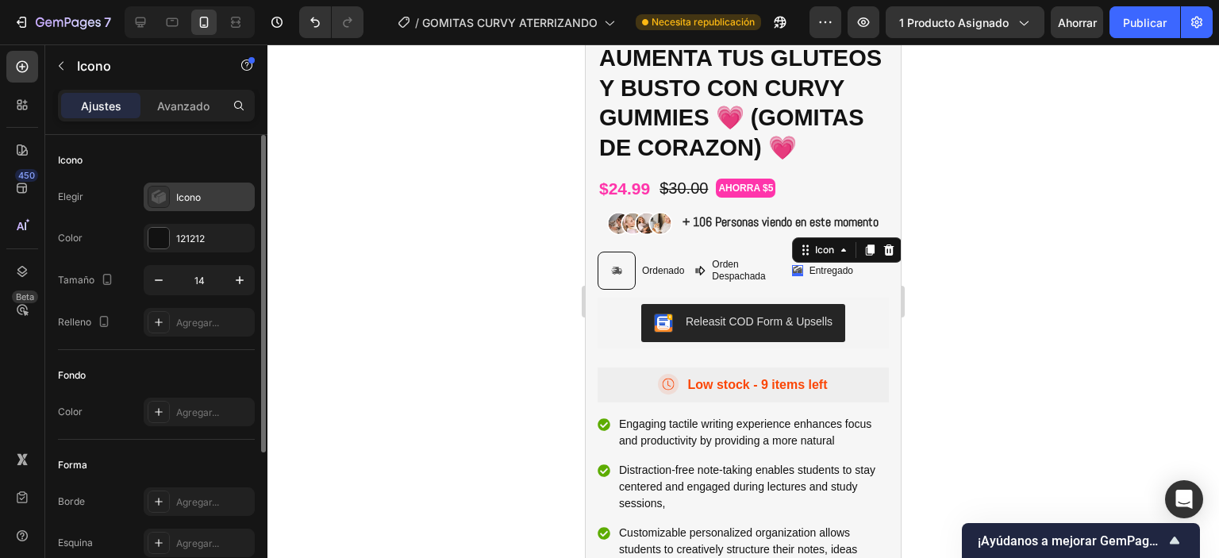
click at [167, 193] on div at bounding box center [159, 197] width 22 height 22
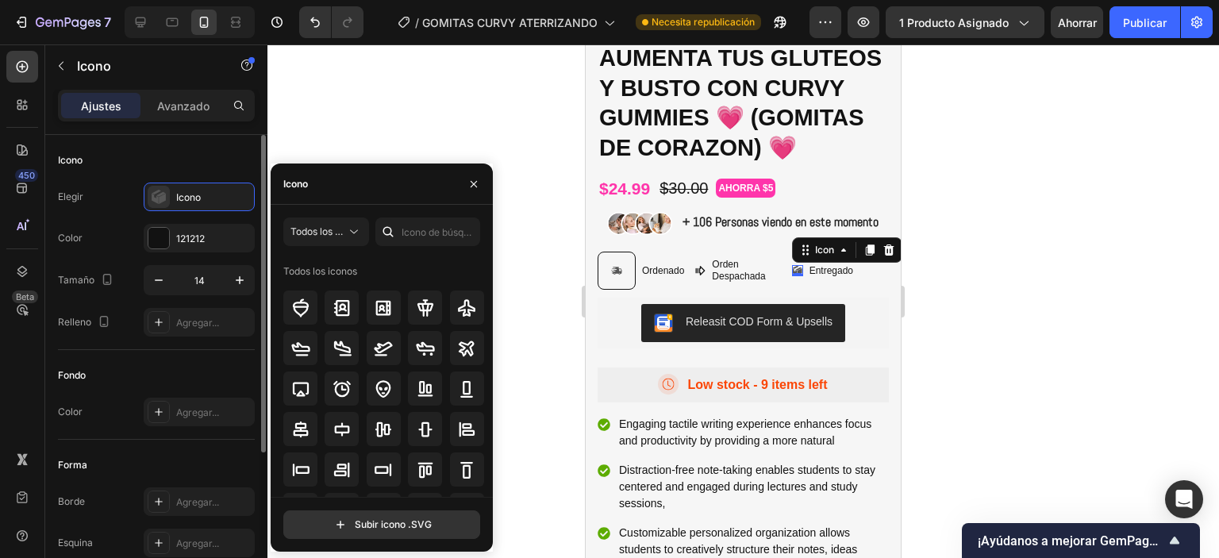
click at [198, 460] on div "Forma" at bounding box center [156, 464] width 197 height 25
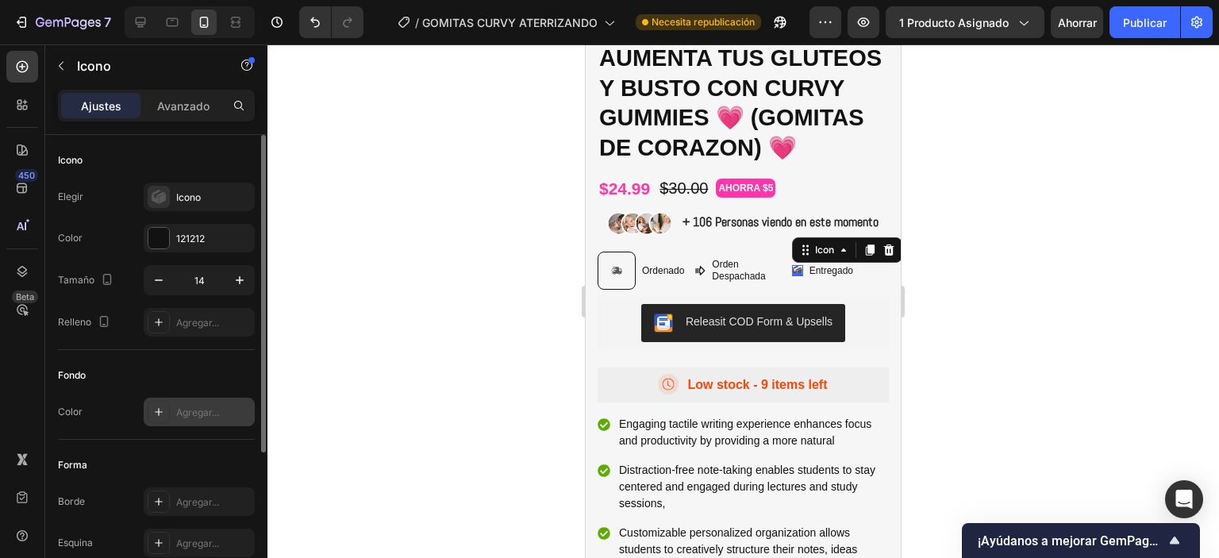
click at [150, 420] on div at bounding box center [159, 412] width 22 height 22
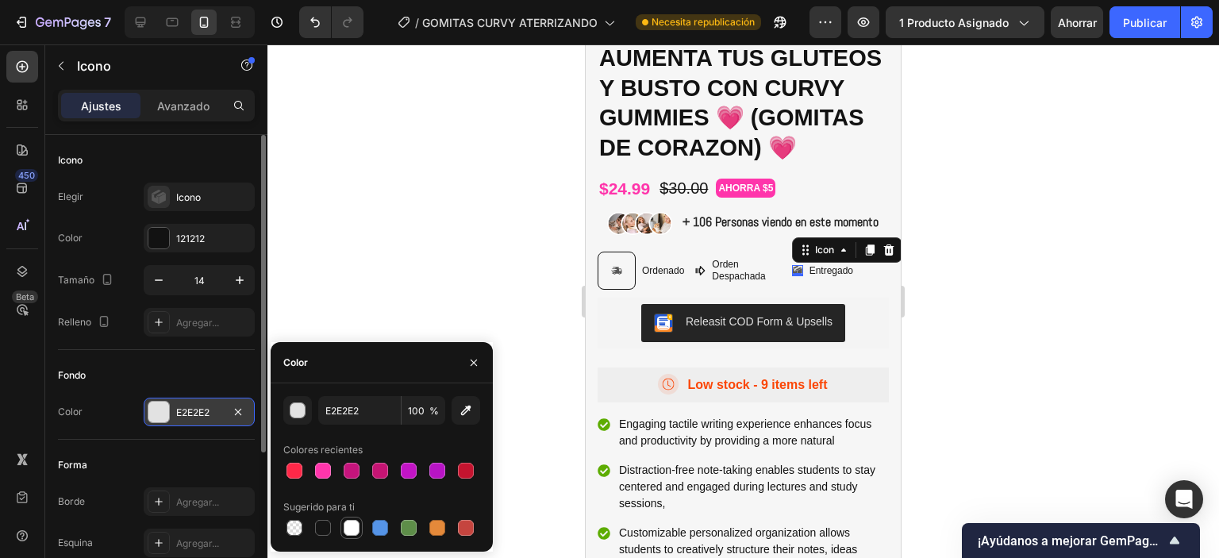
click at [346, 530] on div at bounding box center [352, 528] width 16 height 16
click at [383, 525] on div at bounding box center [380, 528] width 16 height 16
click at [330, 529] on div at bounding box center [323, 528] width 16 height 16
type input "151515"
drag, startPoint x: 946, startPoint y: 317, endPoint x: 937, endPoint y: 317, distance: 8.7
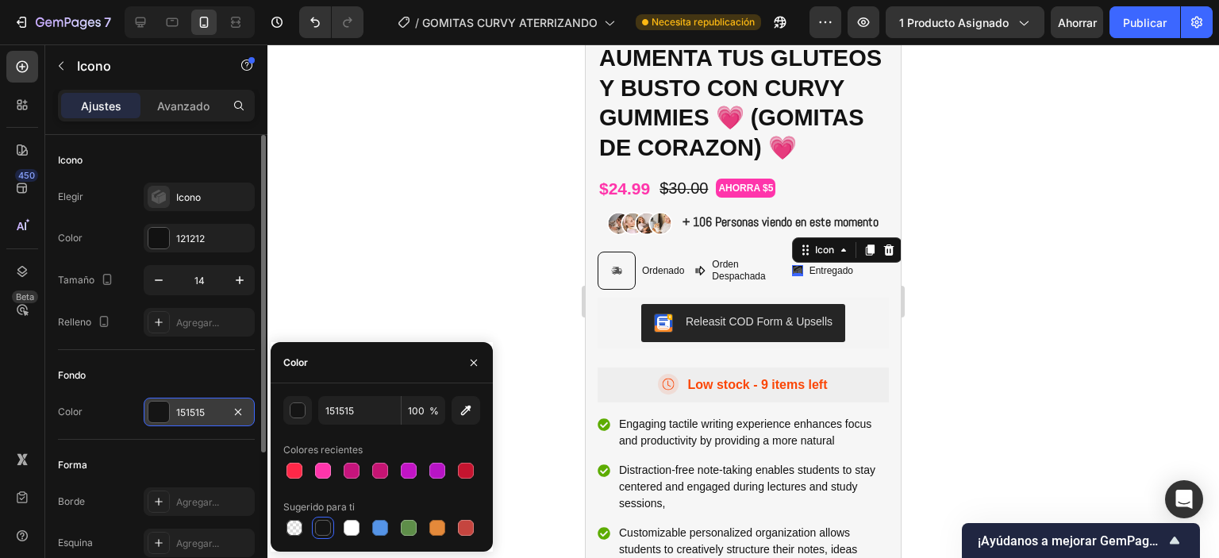
click at [946, 317] on div at bounding box center [743, 301] width 952 height 514
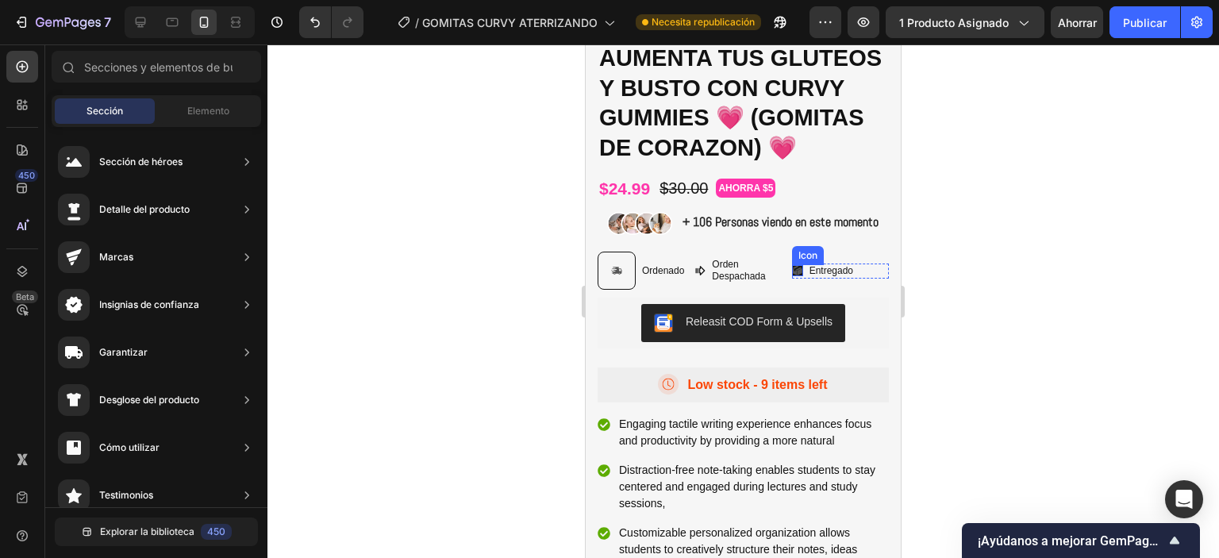
click at [798, 276] on icon at bounding box center [800, 272] width 5 height 7
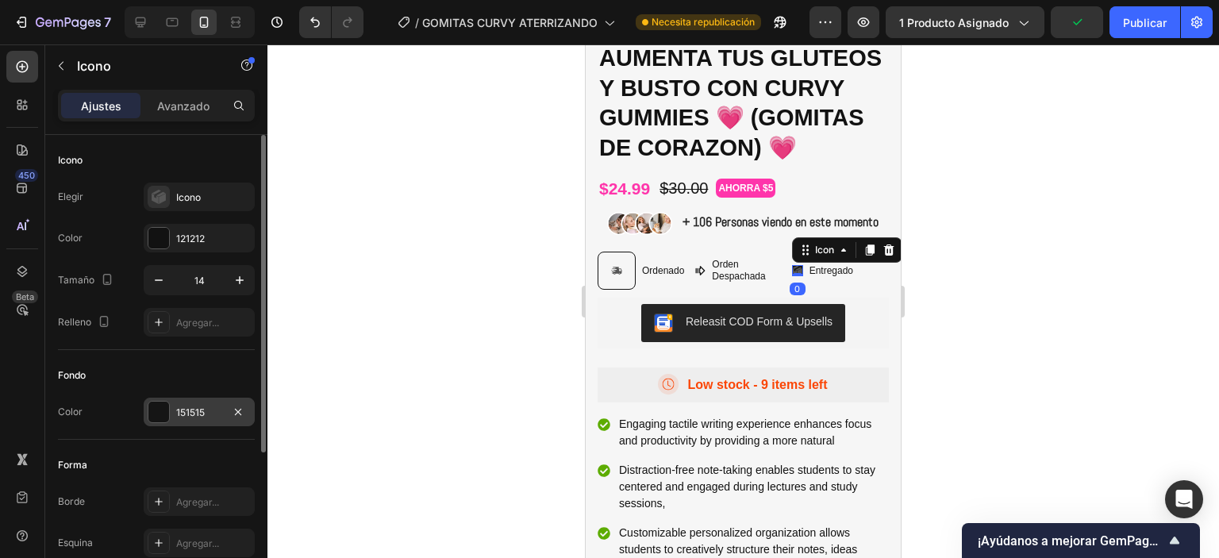
click at [156, 412] on div at bounding box center [158, 412] width 21 height 21
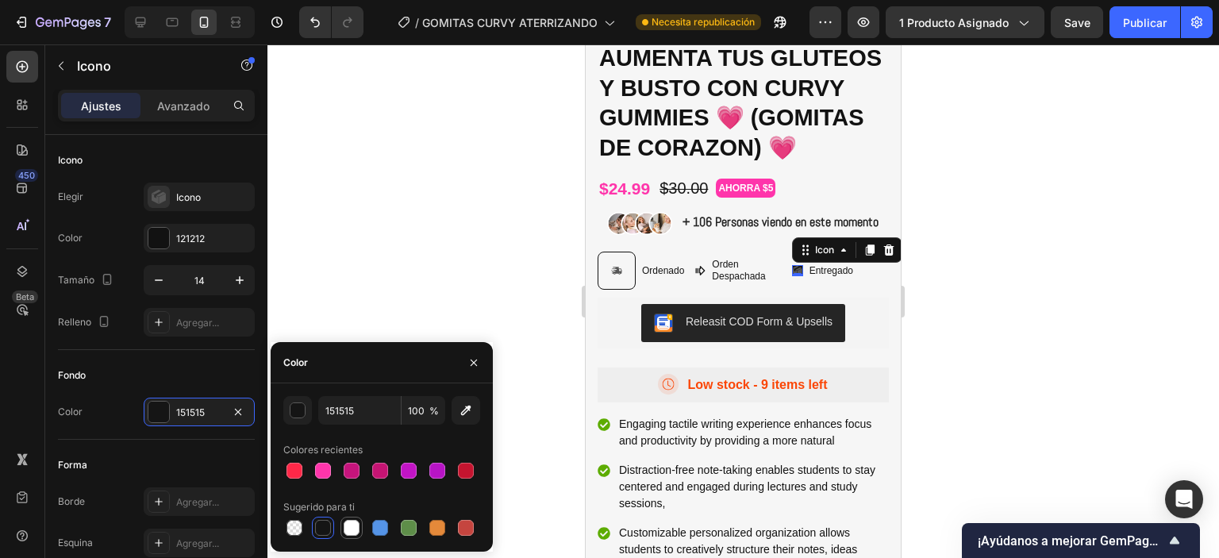
click at [347, 529] on div at bounding box center [352, 528] width 16 height 16
type input "FFFFFF"
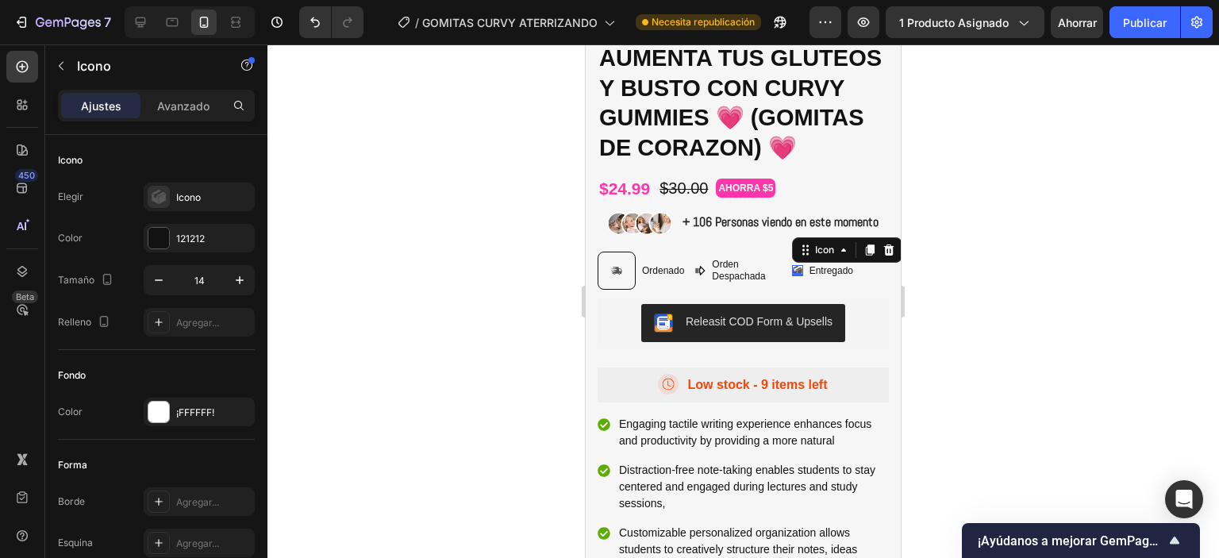
click at [1007, 314] on div at bounding box center [743, 301] width 952 height 514
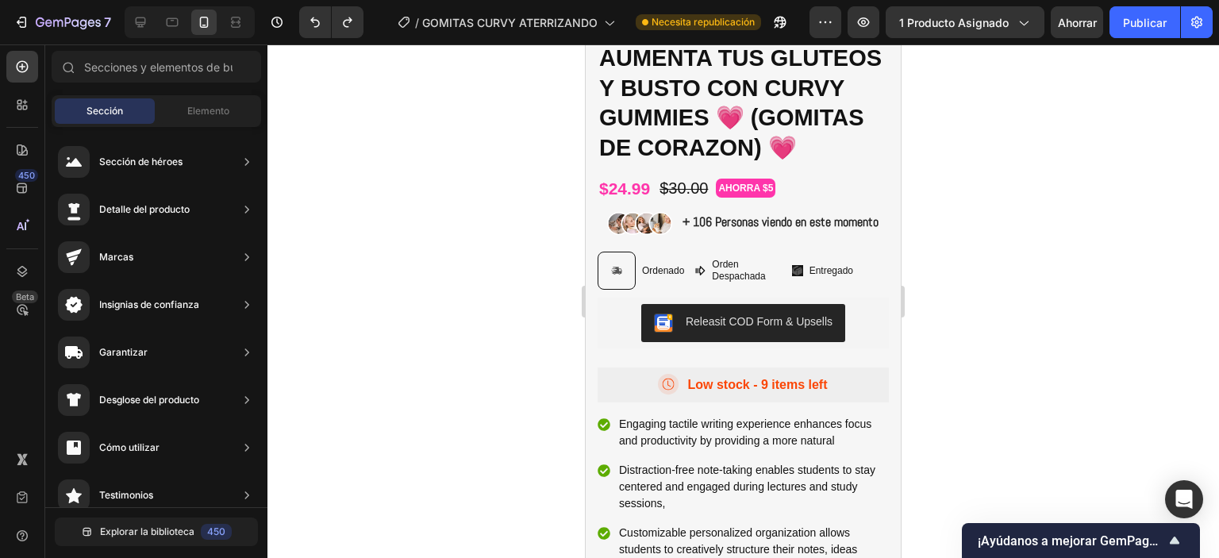
click at [944, 333] on div at bounding box center [743, 301] width 952 height 514
click at [959, 301] on div at bounding box center [743, 301] width 952 height 514
drag, startPoint x: 625, startPoint y: 311, endPoint x: 613, endPoint y: 291, distance: 23.6
click at [626, 290] on div at bounding box center [617, 271] width 38 height 38
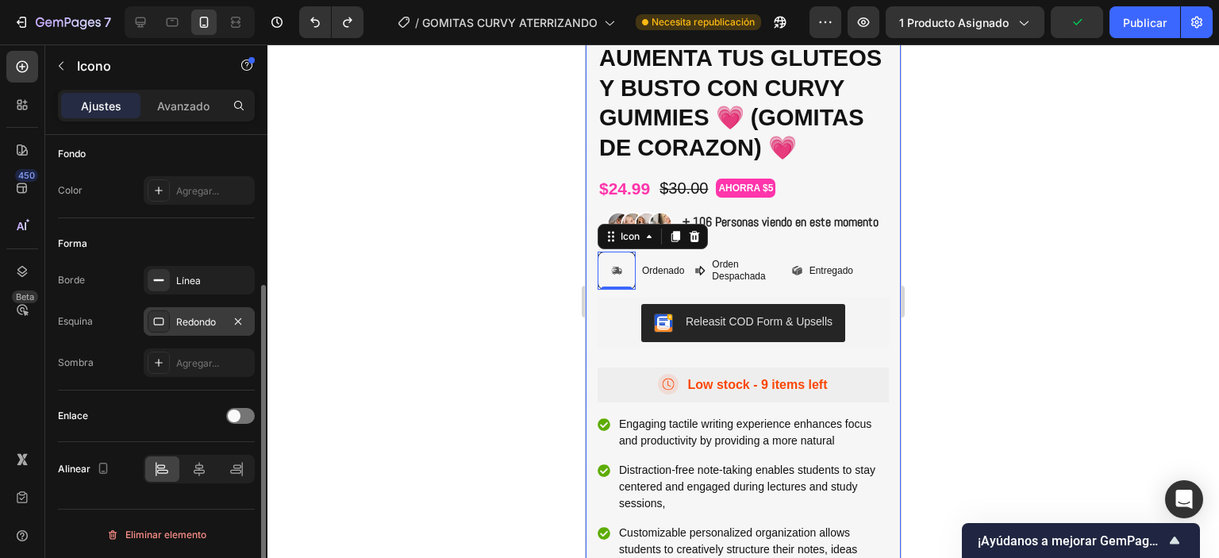
click at [161, 323] on icon at bounding box center [159, 321] width 10 height 8
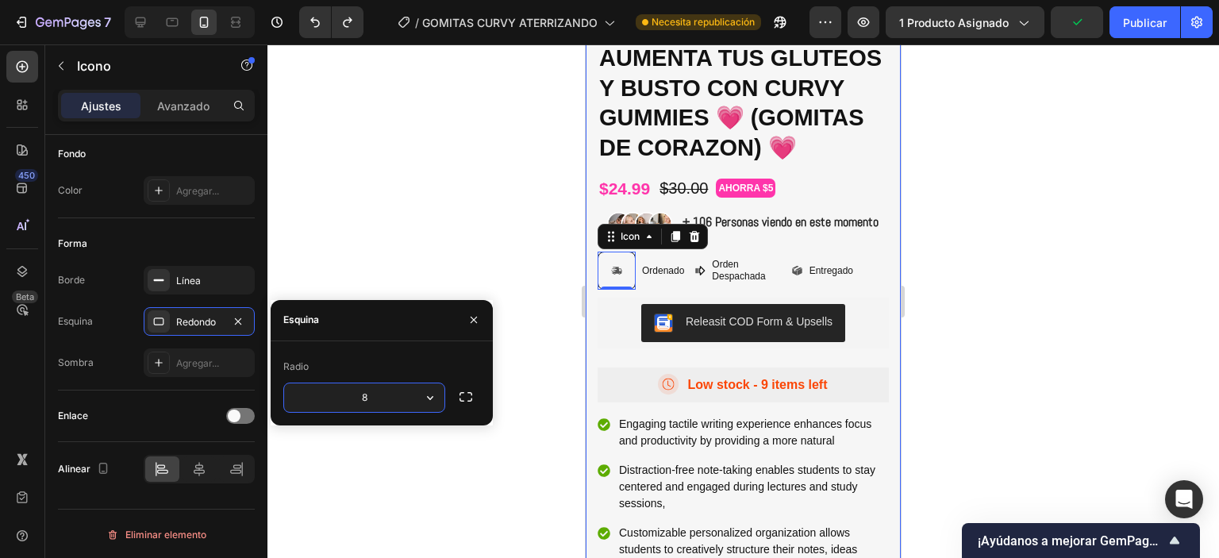
click at [384, 398] on input "8" at bounding box center [364, 397] width 160 height 29
click at [385, 398] on input "8" at bounding box center [364, 397] width 160 height 29
click at [356, 397] on input "10" at bounding box center [364, 397] width 160 height 29
type input "50"
click at [216, 385] on div "Forma Borde Línea Esquina Redondo Sombra Agregar..." at bounding box center [156, 304] width 197 height 172
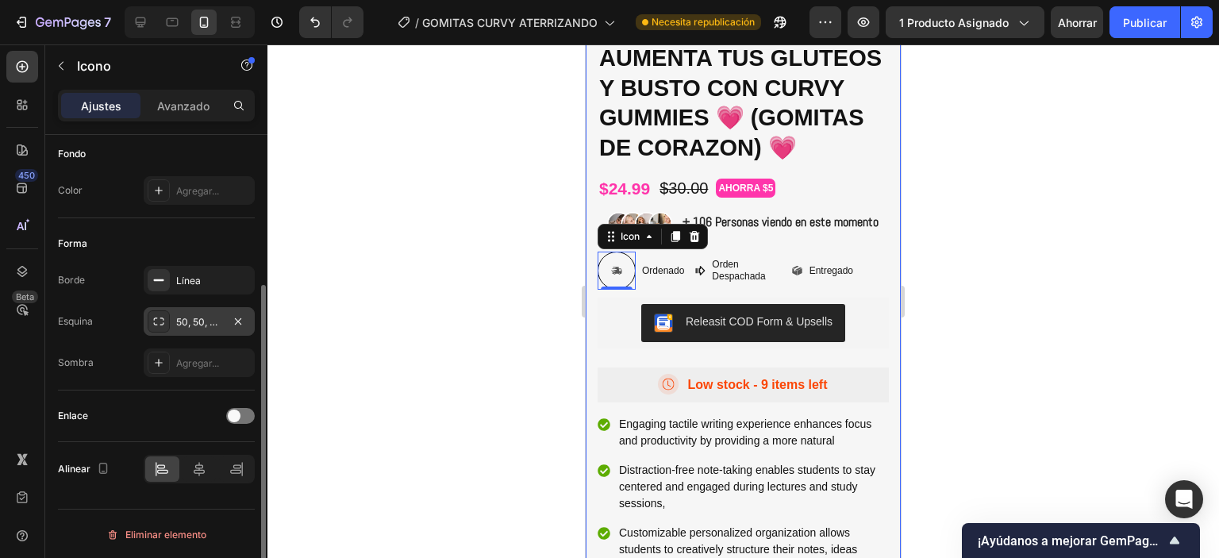
click at [205, 328] on div "50, 50, 50, 50" at bounding box center [199, 321] width 111 height 29
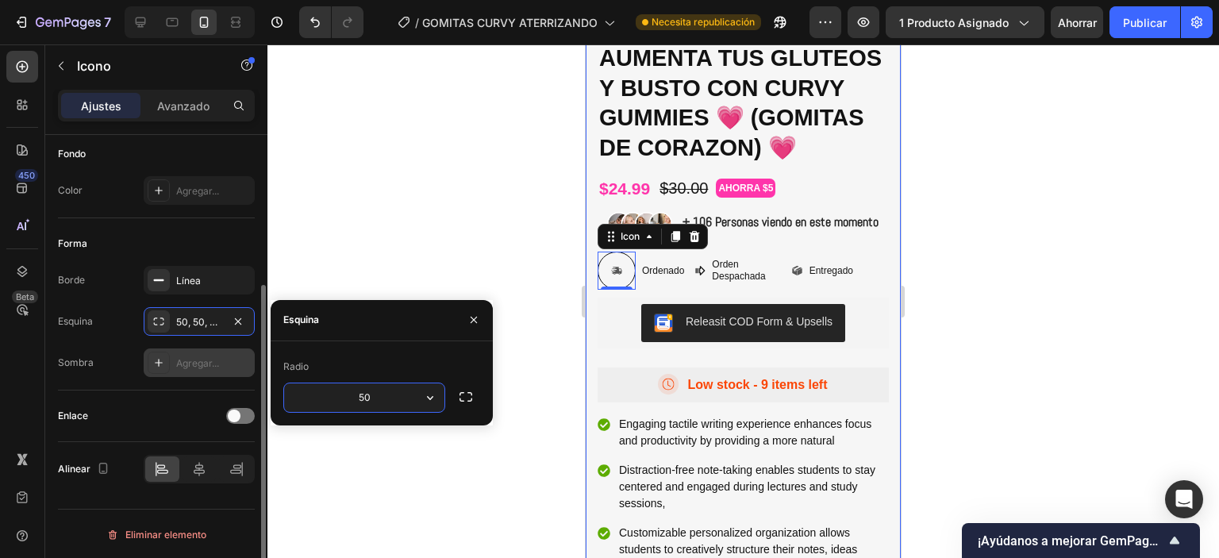
click at [156, 359] on icon at bounding box center [158, 362] width 13 height 13
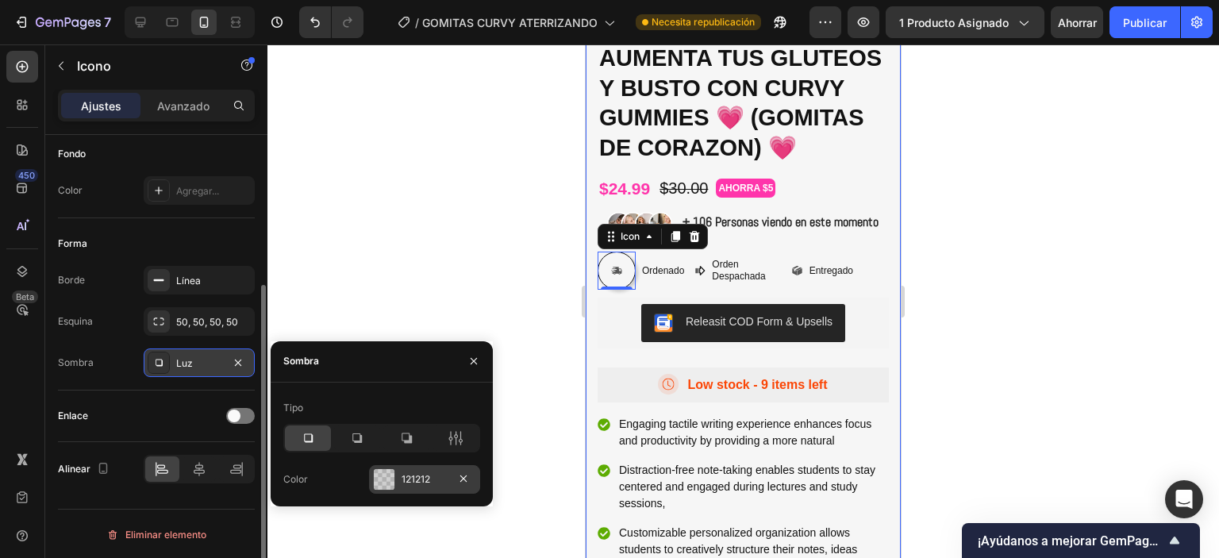
click at [391, 482] on div at bounding box center [384, 479] width 21 height 21
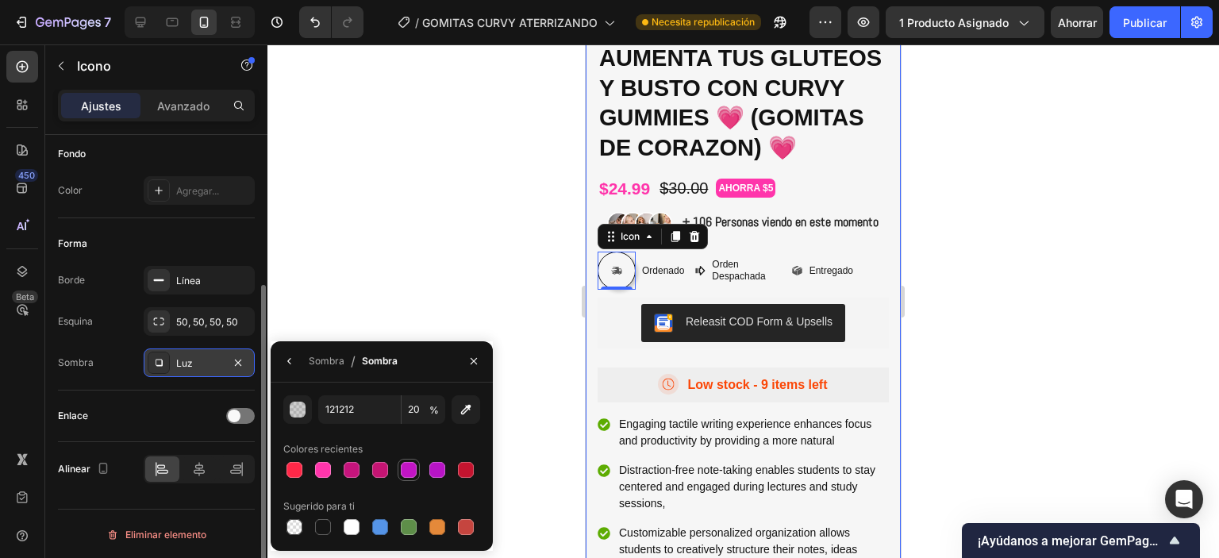
click at [407, 467] on div at bounding box center [409, 470] width 16 height 16
type input "C214C5"
type input "100"
click at [370, 464] on div at bounding box center [380, 470] width 22 height 22
click at [297, 521] on div at bounding box center [295, 527] width 16 height 16
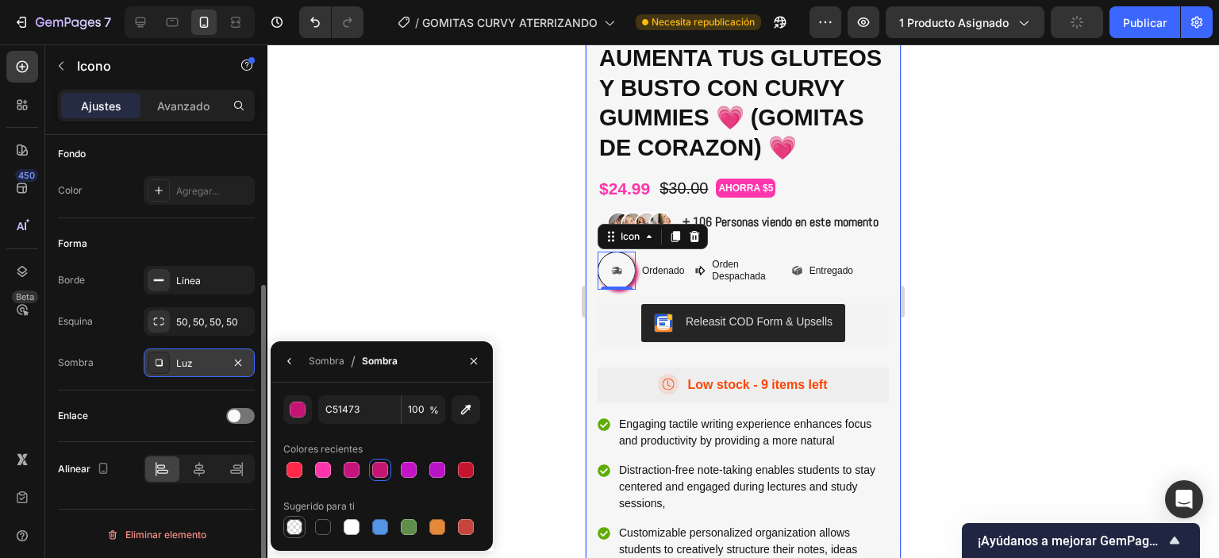
type input "000000"
type input "0"
click at [179, 398] on div "Enlace" at bounding box center [156, 416] width 197 height 52
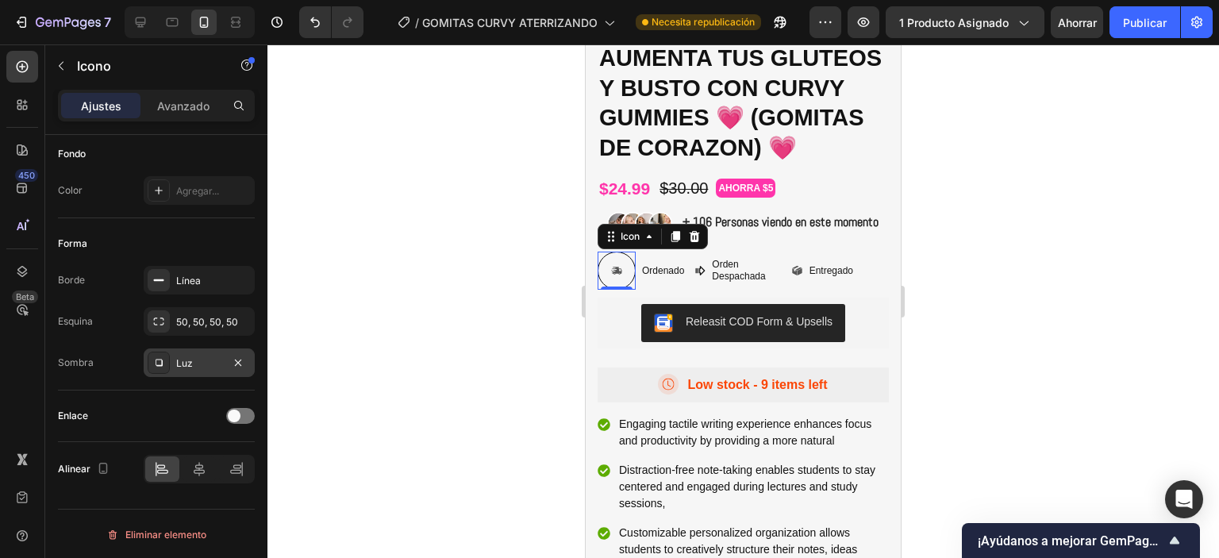
click at [1056, 279] on div at bounding box center [743, 301] width 952 height 514
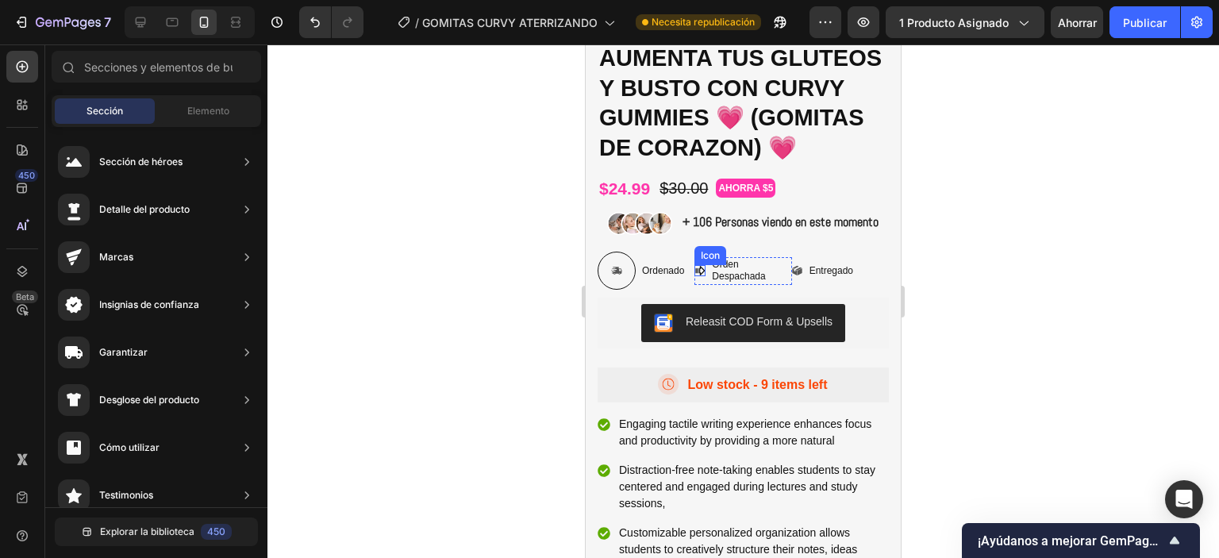
click at [695, 276] on icon at bounding box center [699, 270] width 11 height 11
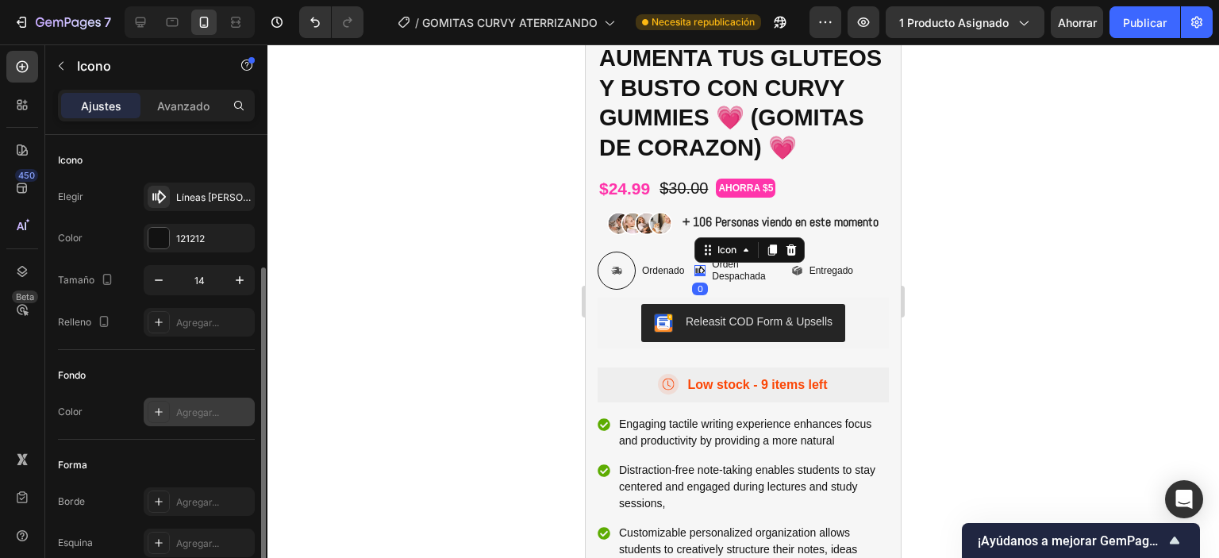
scroll to position [159, 0]
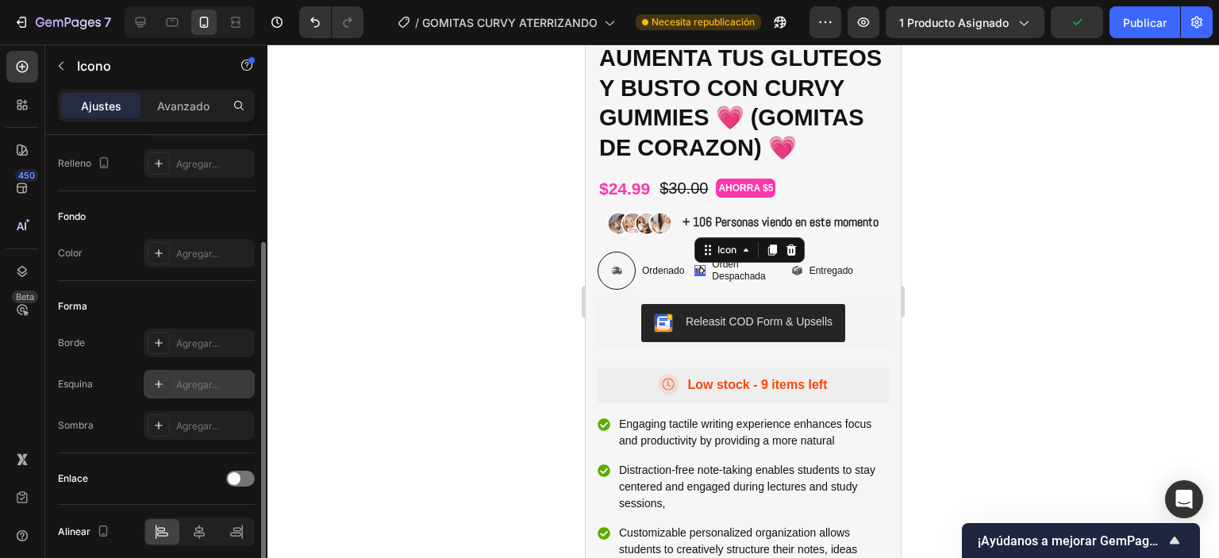
click at [152, 393] on div at bounding box center [159, 384] width 22 height 22
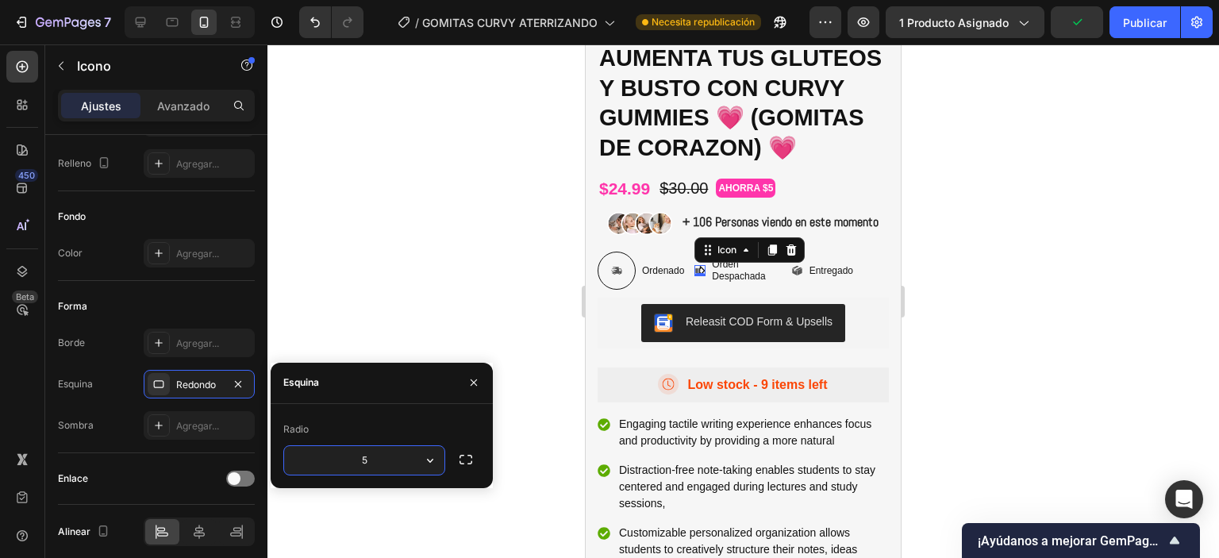
type input "50"
click at [460, 287] on div at bounding box center [743, 301] width 952 height 514
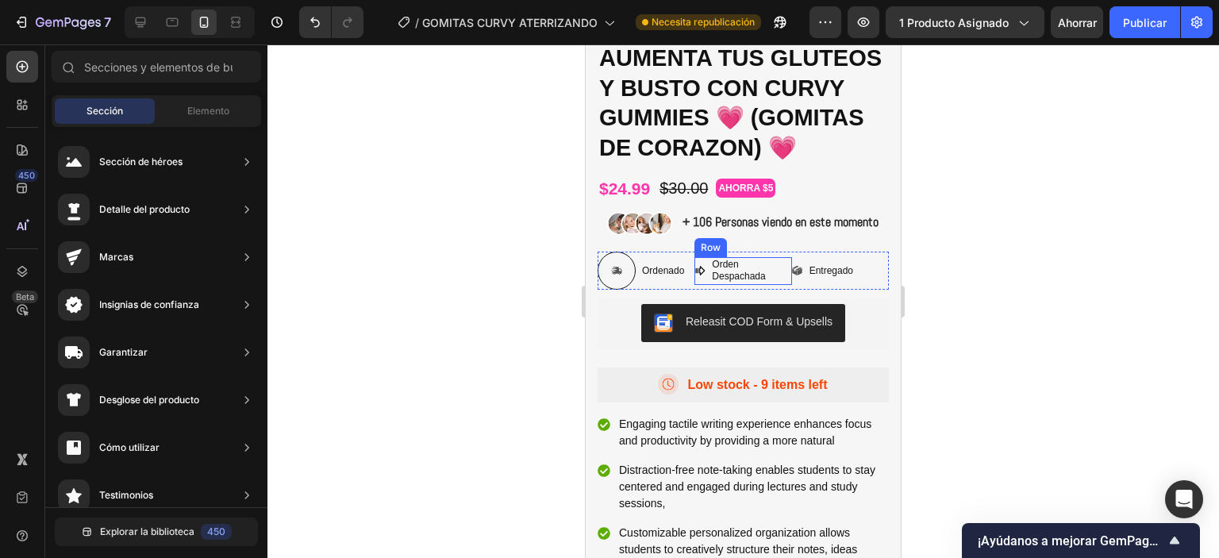
click at [694, 285] on div "Icon" at bounding box center [699, 271] width 11 height 28
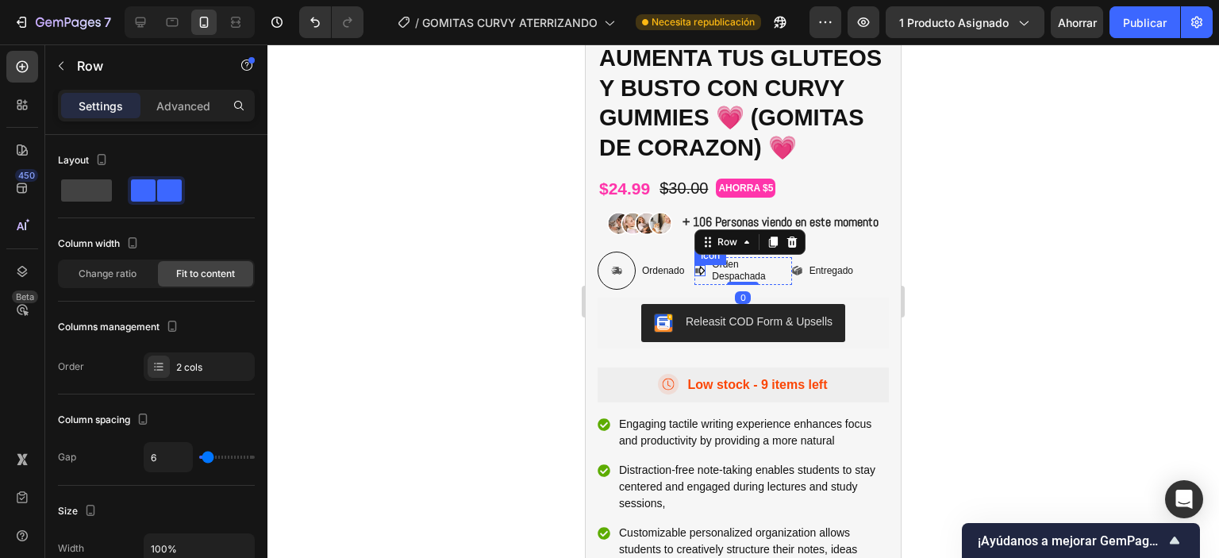
click at [696, 276] on icon at bounding box center [701, 272] width 10 height 10
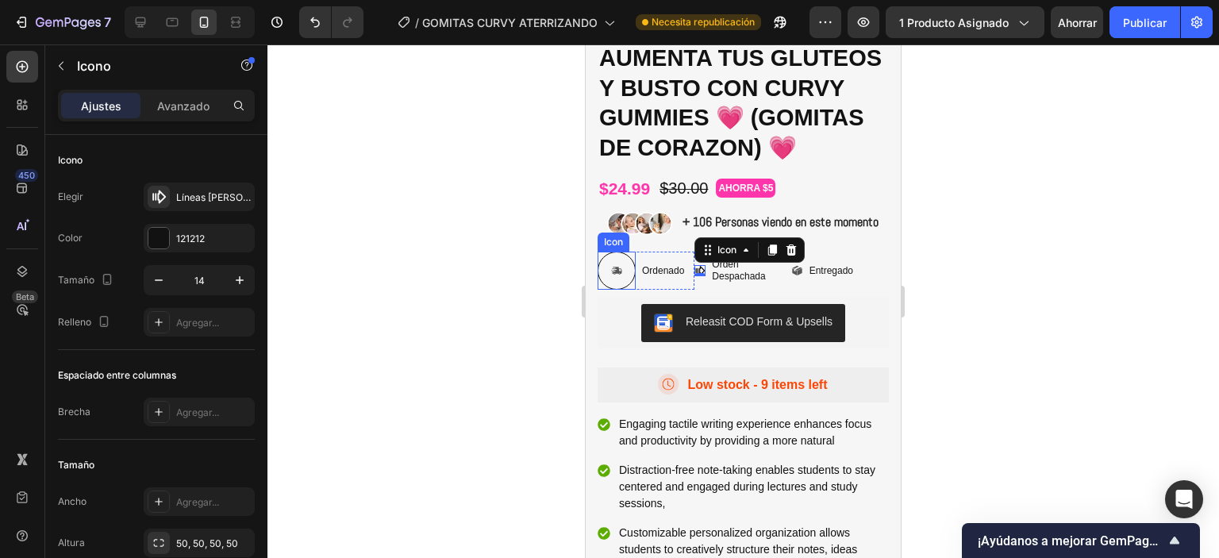
click at [610, 290] on div at bounding box center [617, 271] width 38 height 38
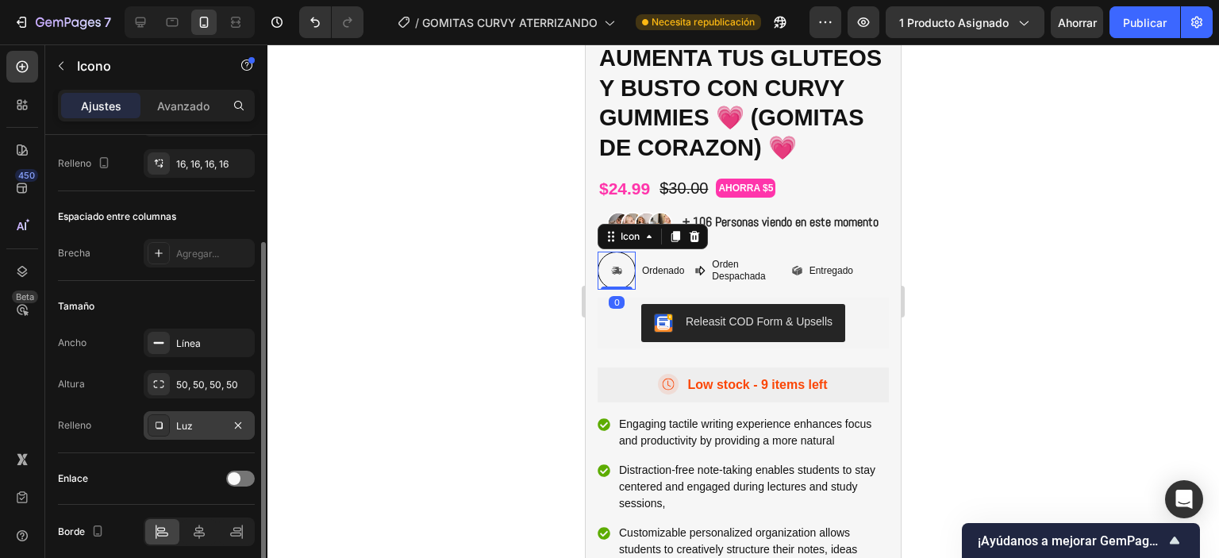
scroll to position [221, 0]
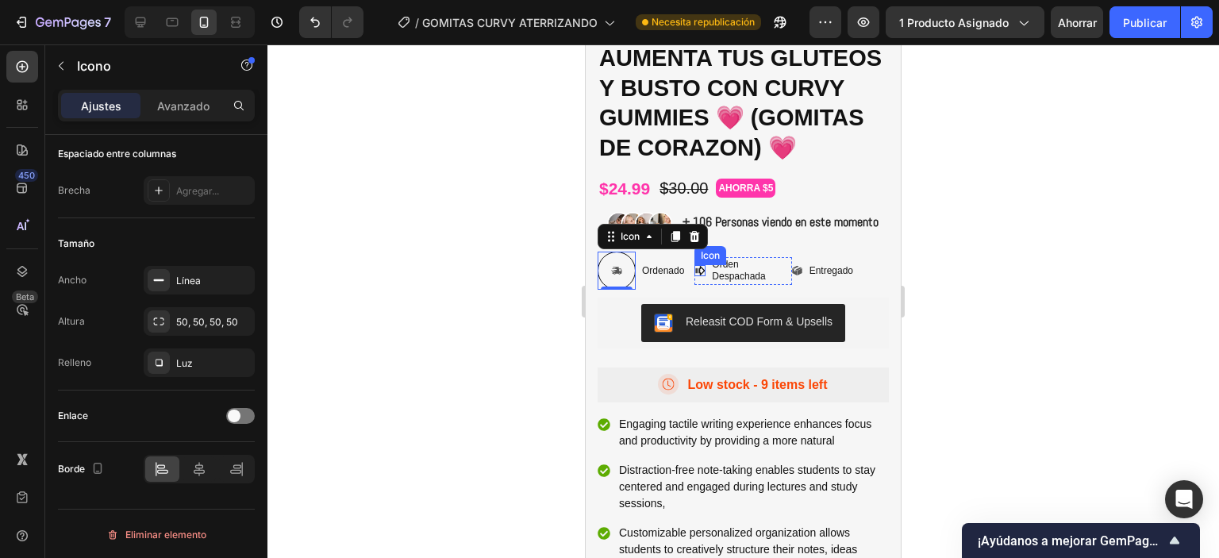
click at [697, 276] on icon at bounding box center [699, 270] width 11 height 11
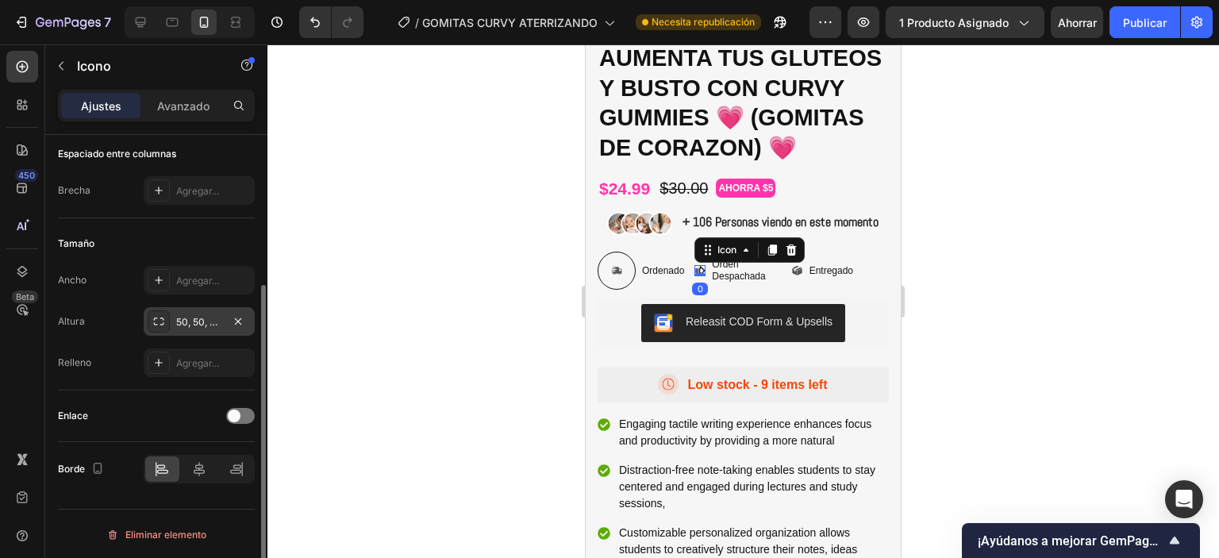
click at [165, 325] on div at bounding box center [159, 321] width 22 height 22
click at [159, 282] on icon at bounding box center [158, 280] width 13 height 13
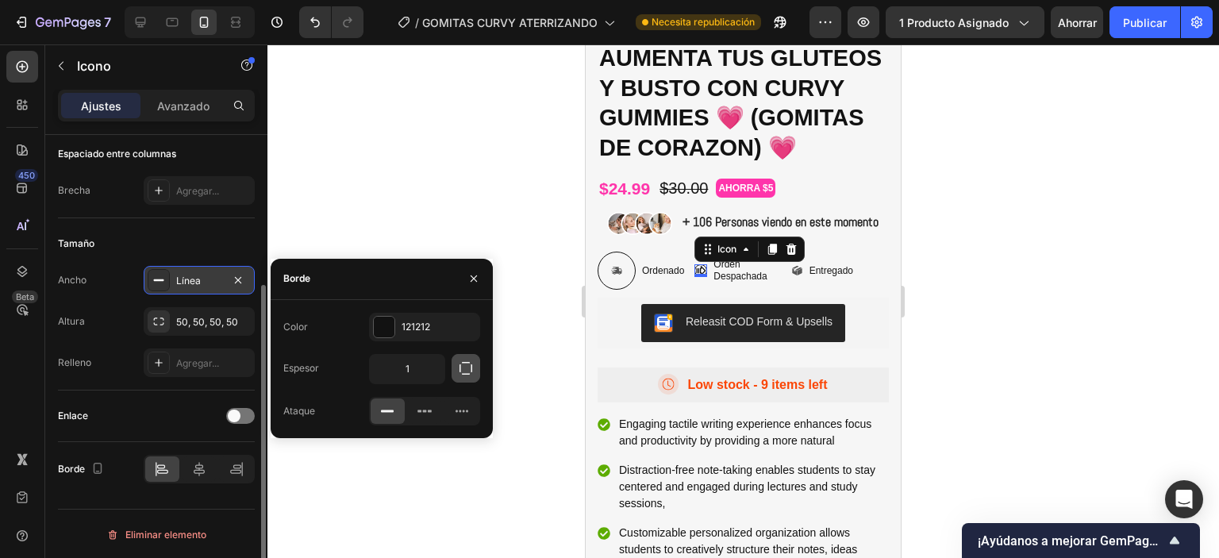
click at [460, 373] on icon "button" at bounding box center [466, 368] width 16 height 16
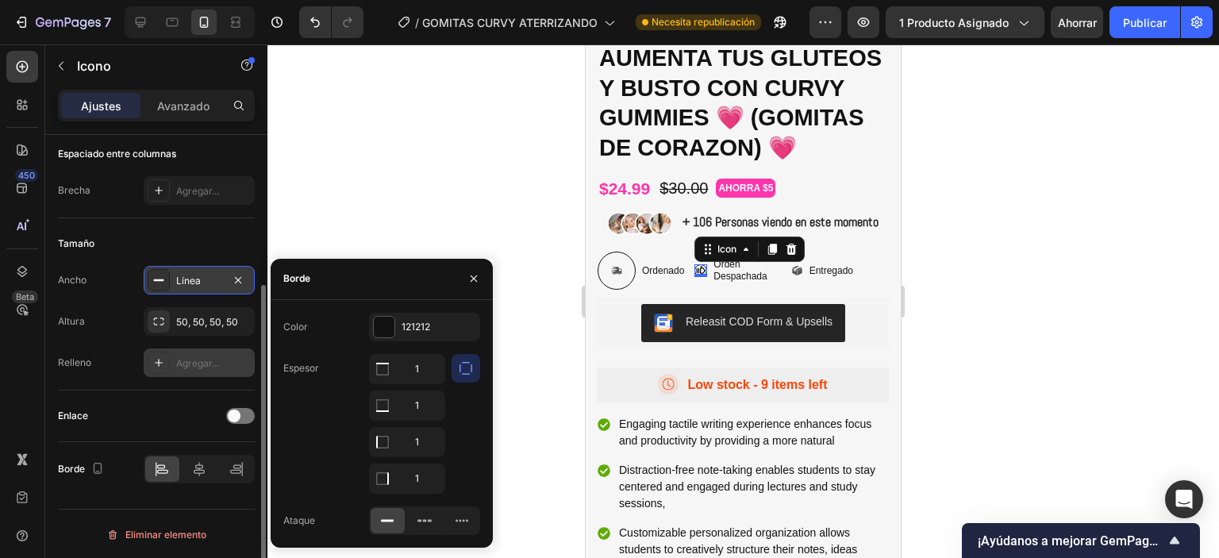
click at [152, 356] on icon at bounding box center [158, 362] width 13 height 13
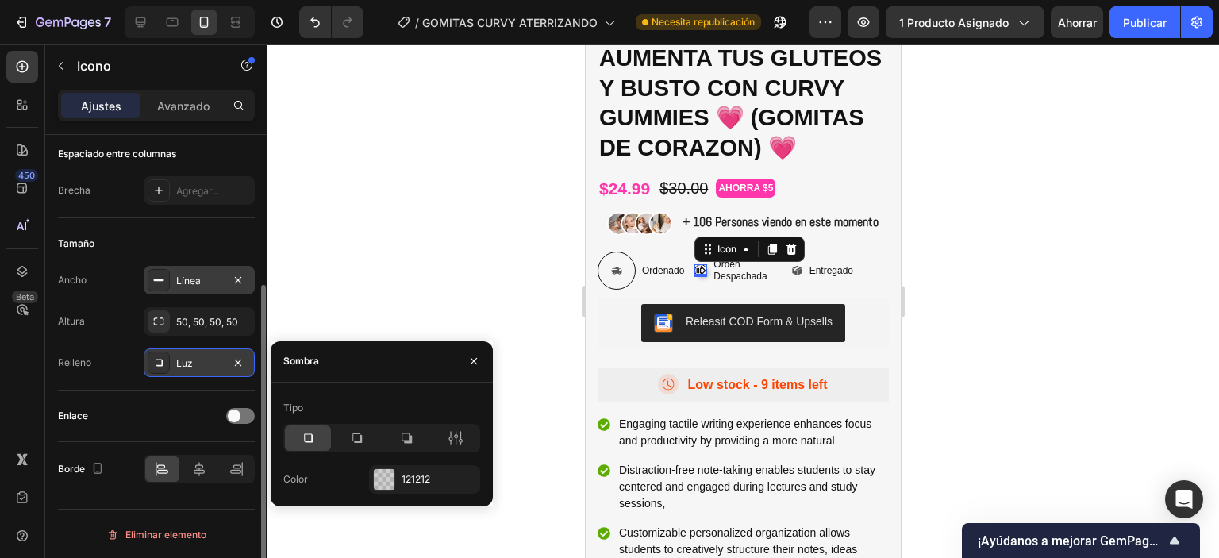
click at [185, 406] on div "Enlace" at bounding box center [156, 415] width 197 height 25
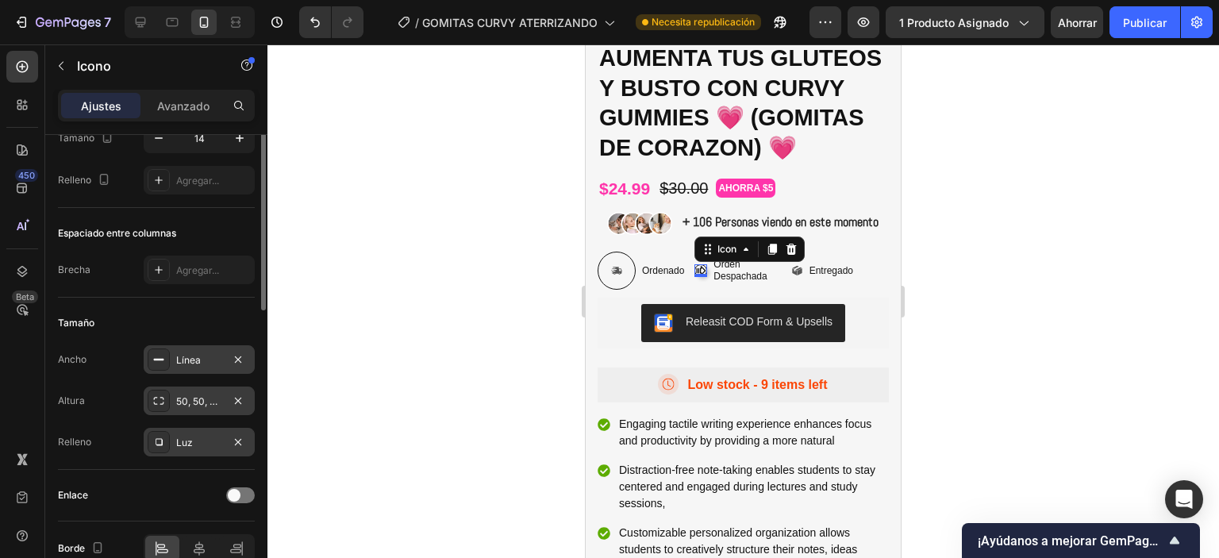
scroll to position [0, 0]
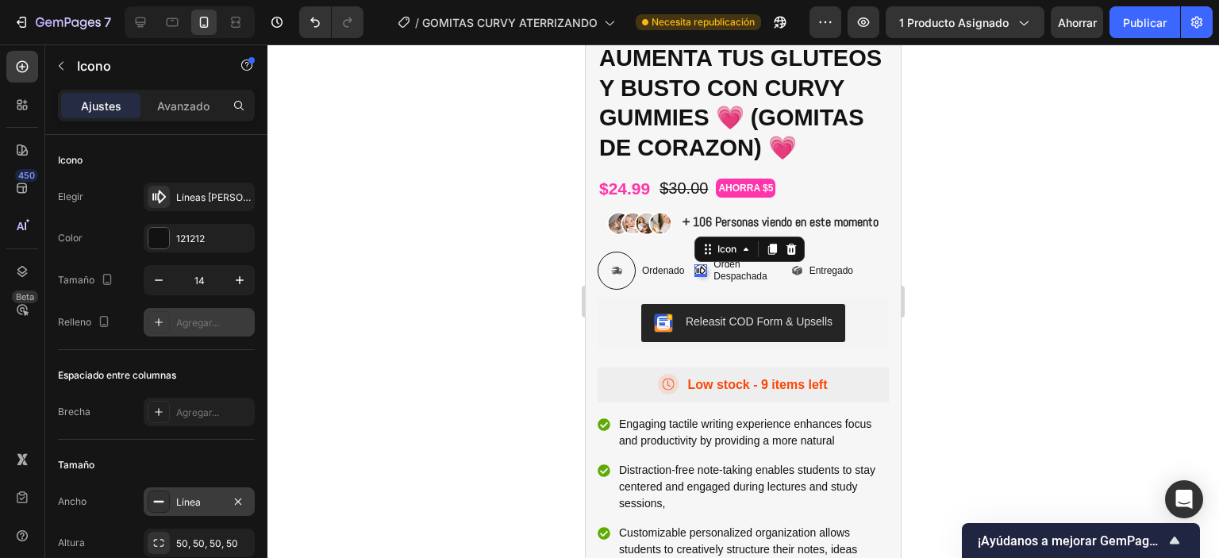
click at [157, 324] on icon at bounding box center [158, 322] width 13 height 13
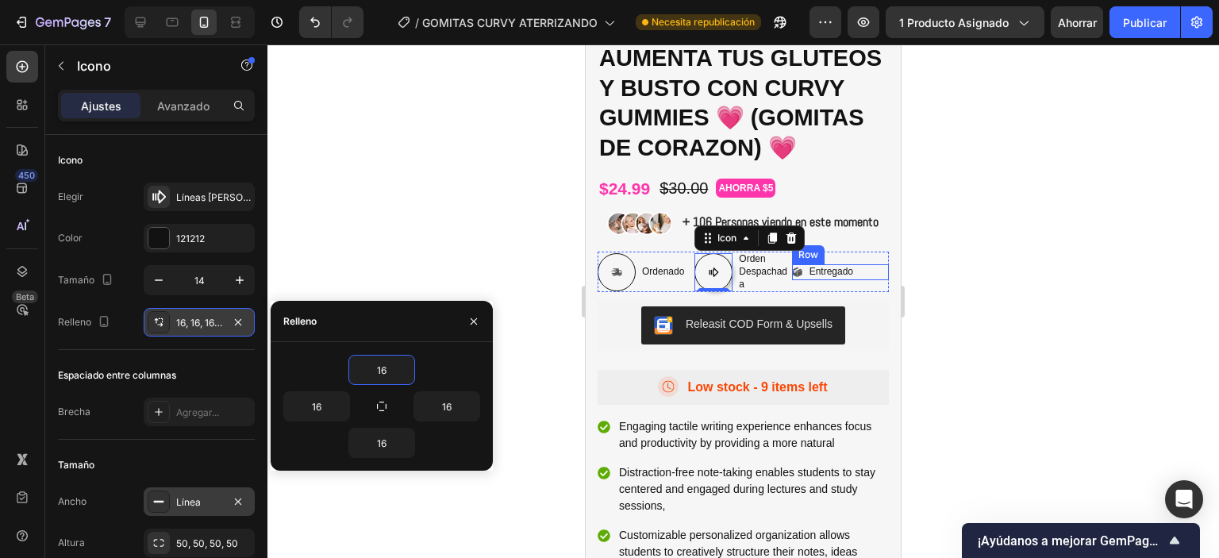
click at [795, 280] on div "Icon Entregado Text Block Row" at bounding box center [840, 272] width 97 height 16
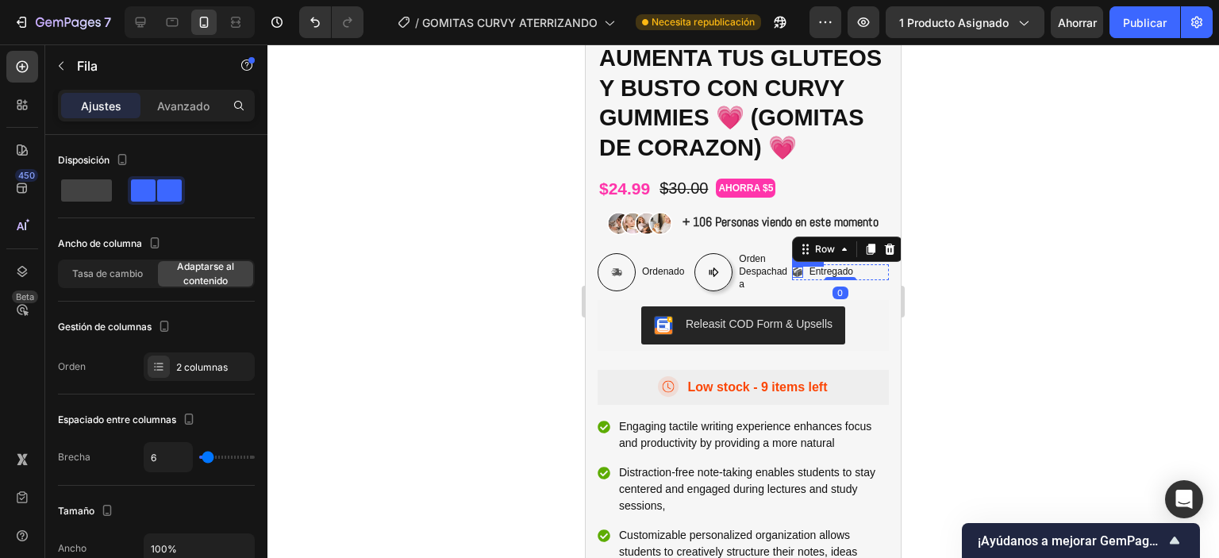
click at [796, 271] on icon at bounding box center [799, 269] width 6 height 3
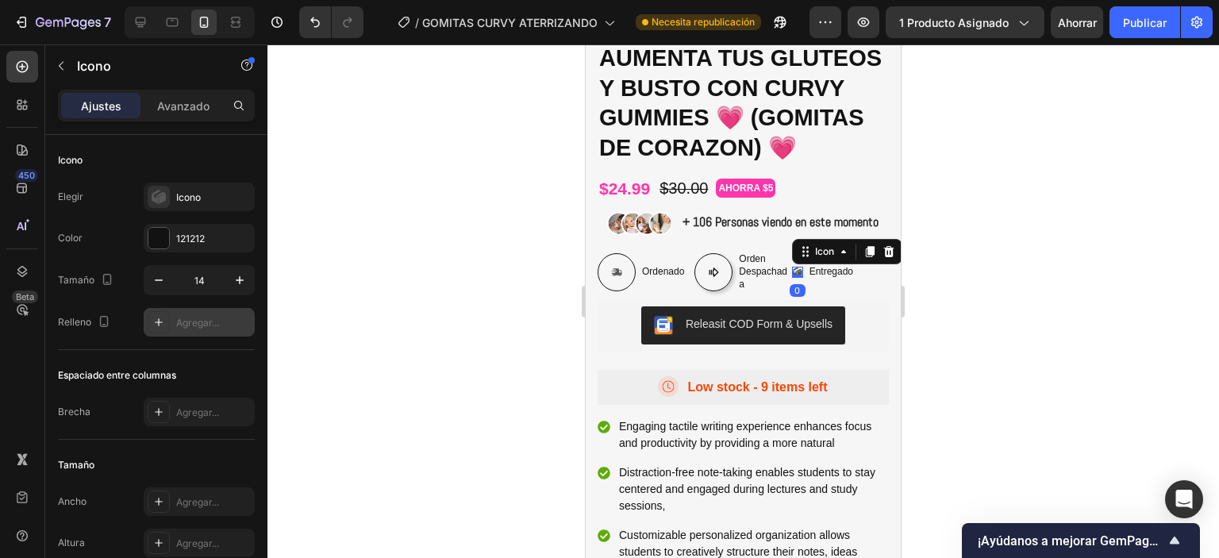
click at [156, 325] on icon at bounding box center [158, 322] width 13 height 13
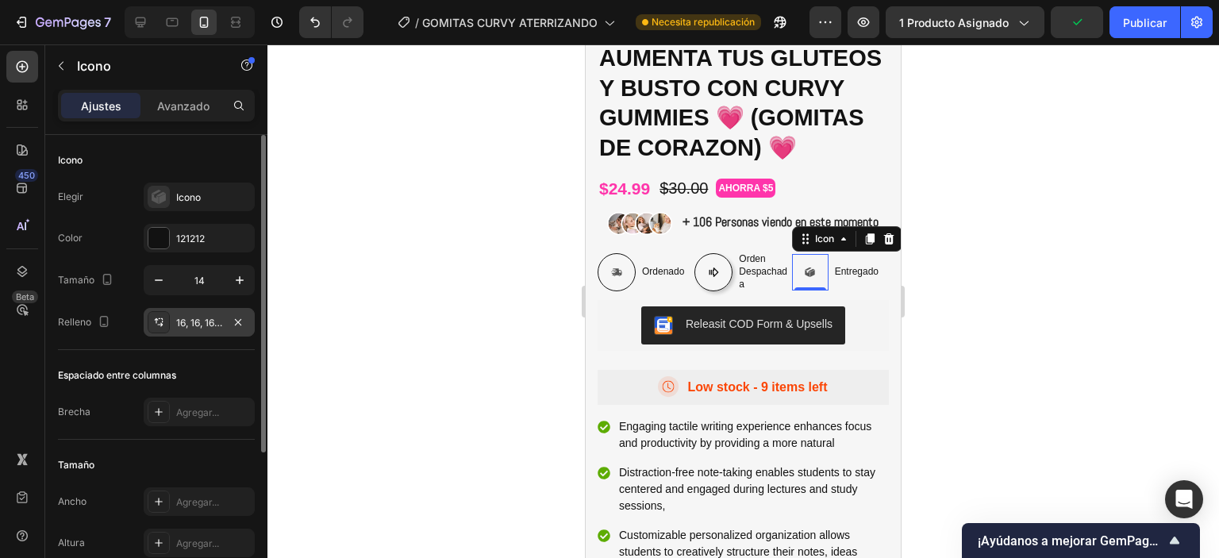
click at [206, 374] on div "Espaciado entre columnas" at bounding box center [156, 375] width 197 height 25
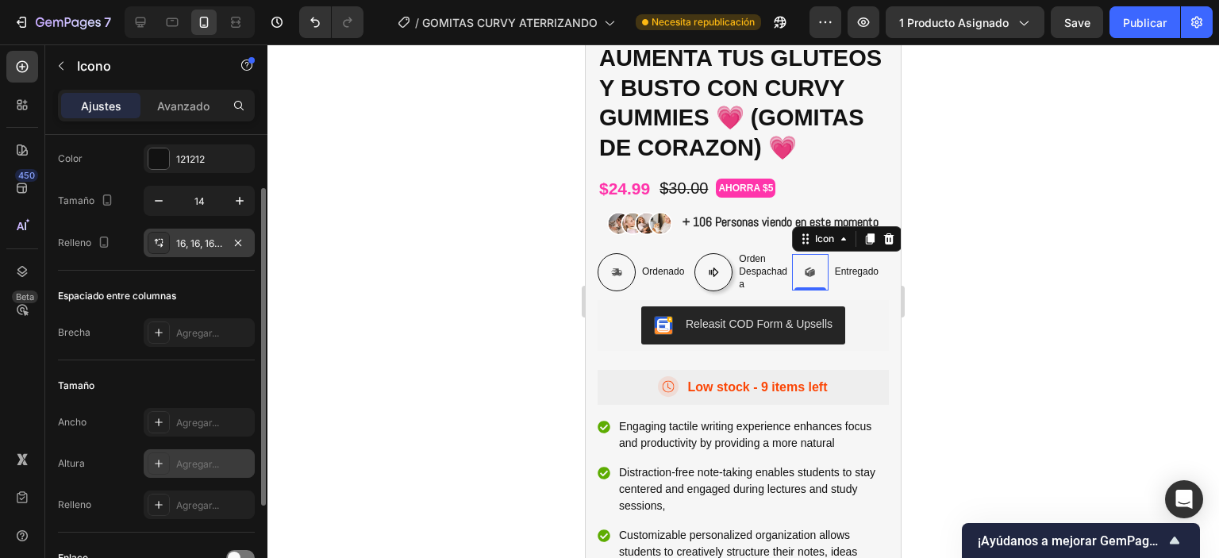
click at [159, 464] on icon at bounding box center [158, 463] width 13 height 13
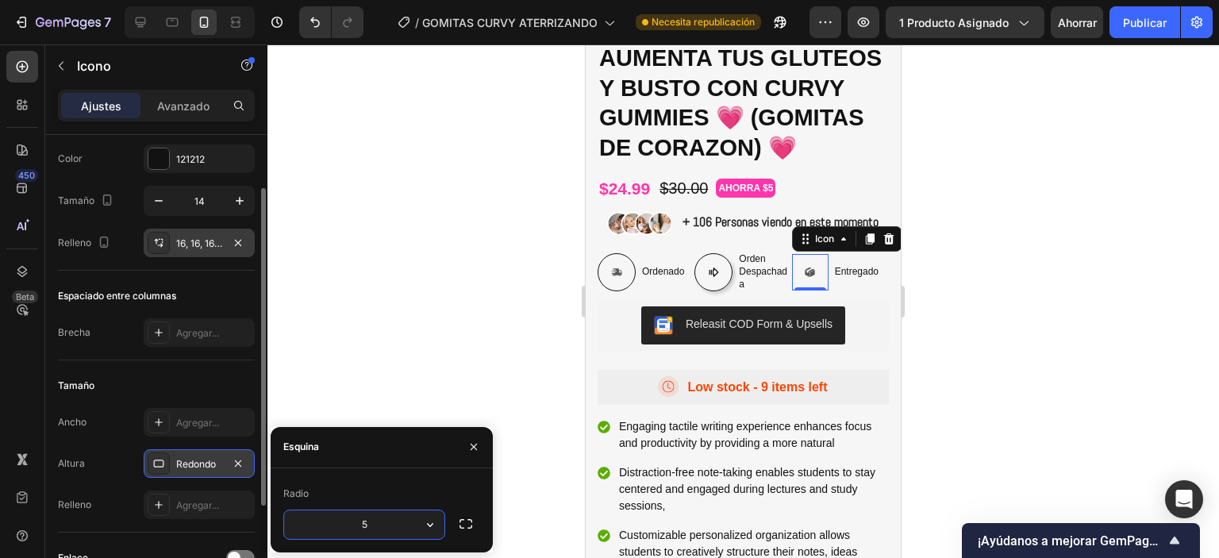
type input "50"
click at [213, 377] on div "Tamaño" at bounding box center [156, 385] width 197 height 25
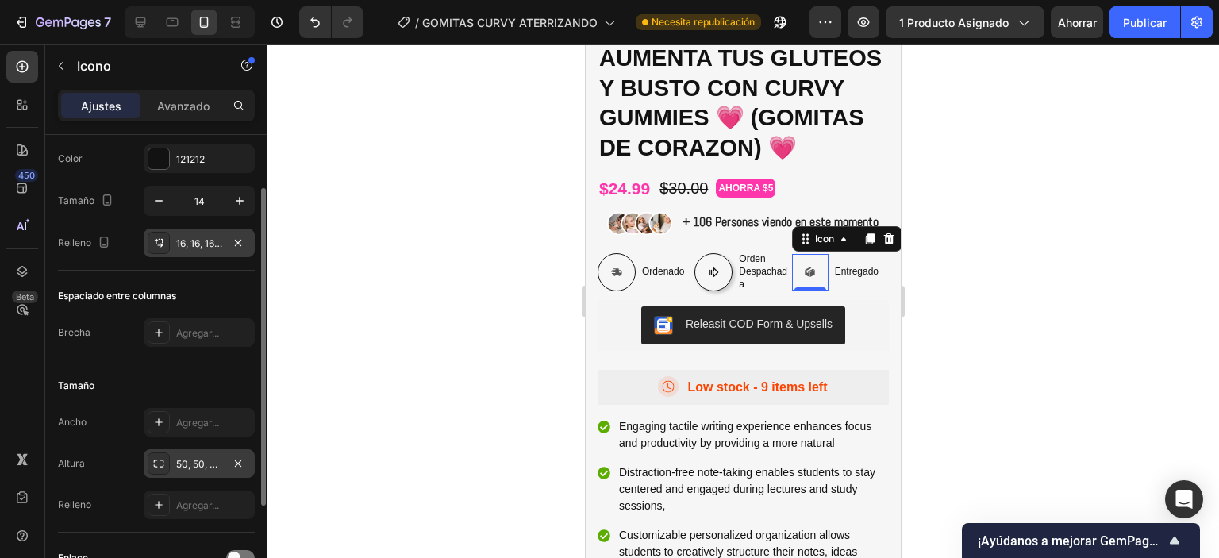
scroll to position [0, 0]
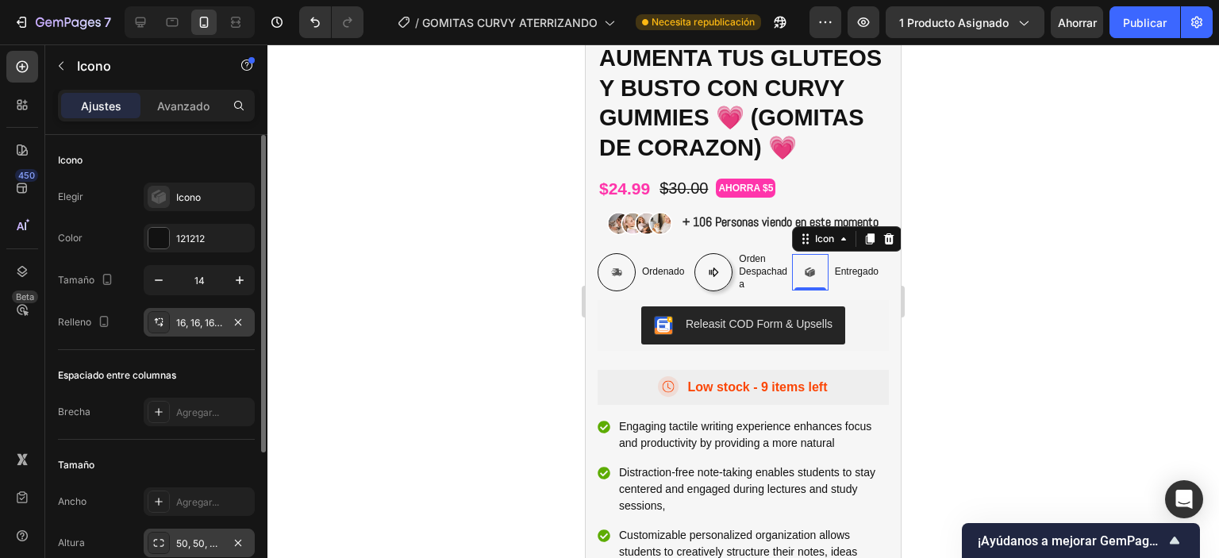
click at [188, 327] on font "16, 16, 16, 16" at bounding box center [202, 323] width 52 height 12
click at [1020, 300] on div at bounding box center [743, 301] width 952 height 514
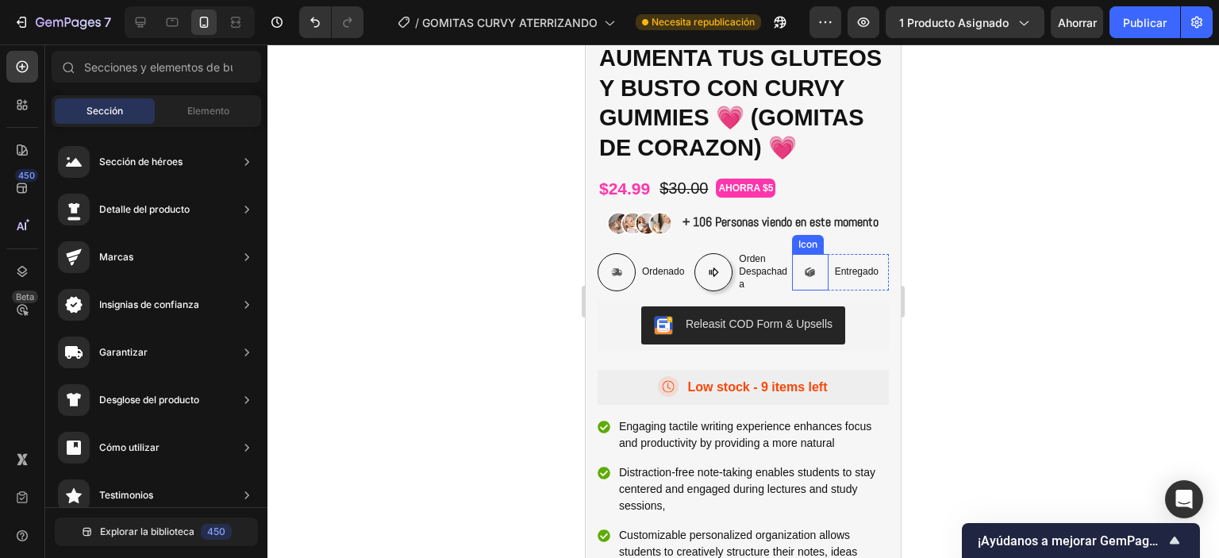
click at [805, 278] on icon at bounding box center [810, 272] width 10 height 11
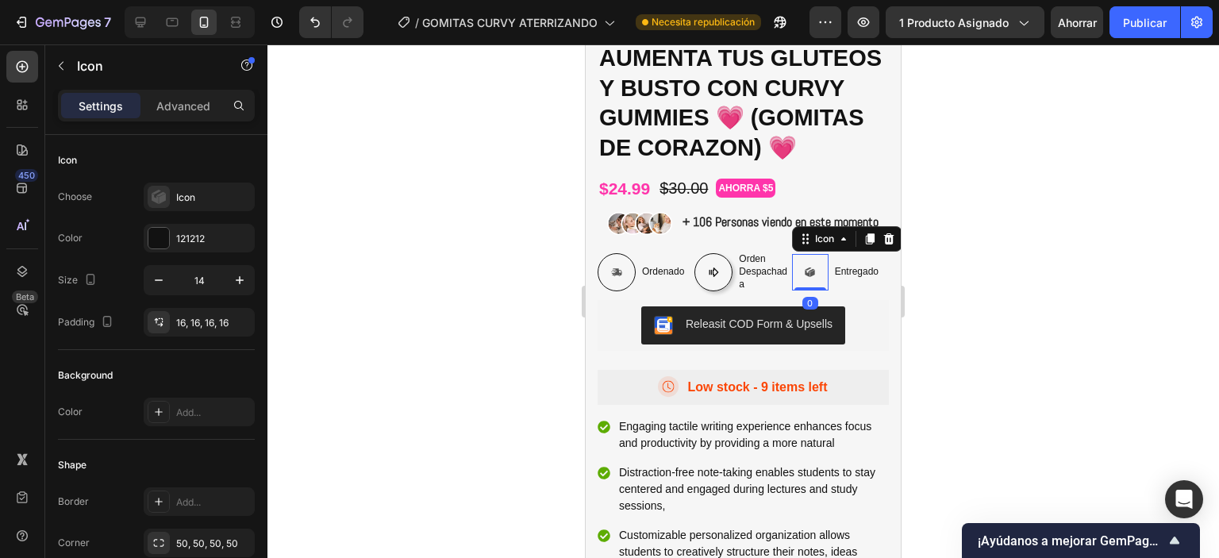
click at [805, 277] on icon at bounding box center [807, 273] width 5 height 7
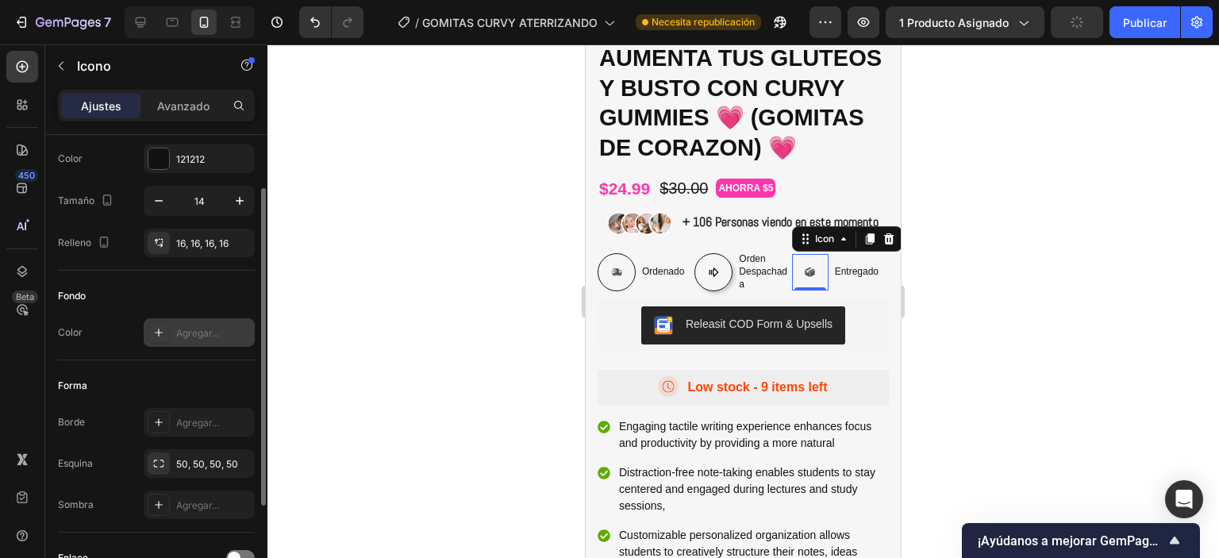
click at [156, 333] on icon at bounding box center [158, 332] width 13 height 13
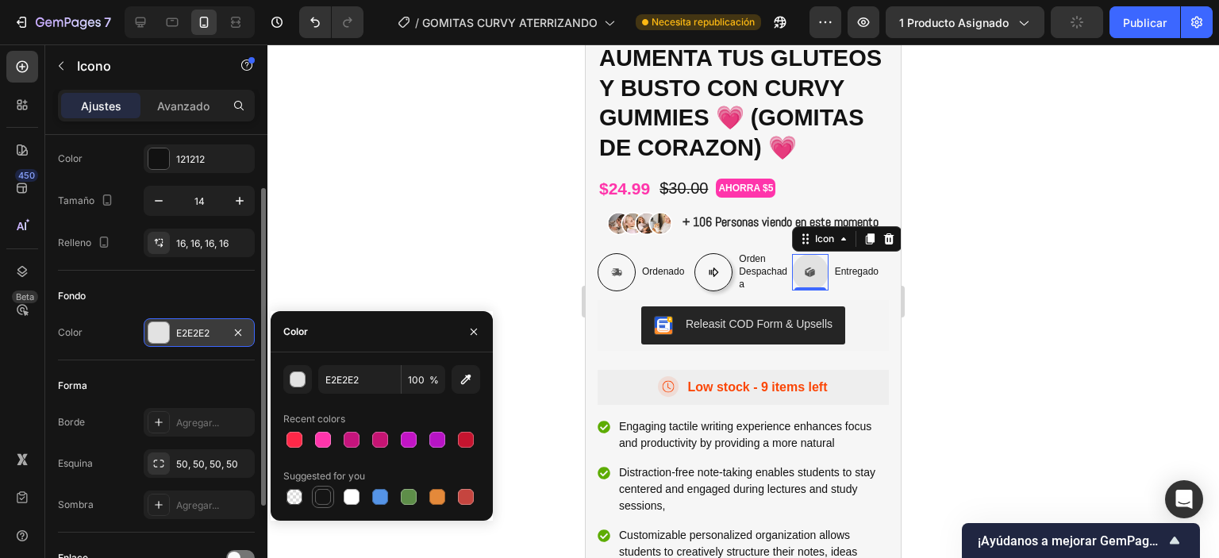
click at [324, 495] on div at bounding box center [323, 497] width 16 height 16
click at [291, 437] on div at bounding box center [295, 440] width 16 height 16
click at [324, 498] on div at bounding box center [323, 497] width 16 height 16
click at [355, 505] on div at bounding box center [351, 496] width 19 height 19
type input "FFFFFF"
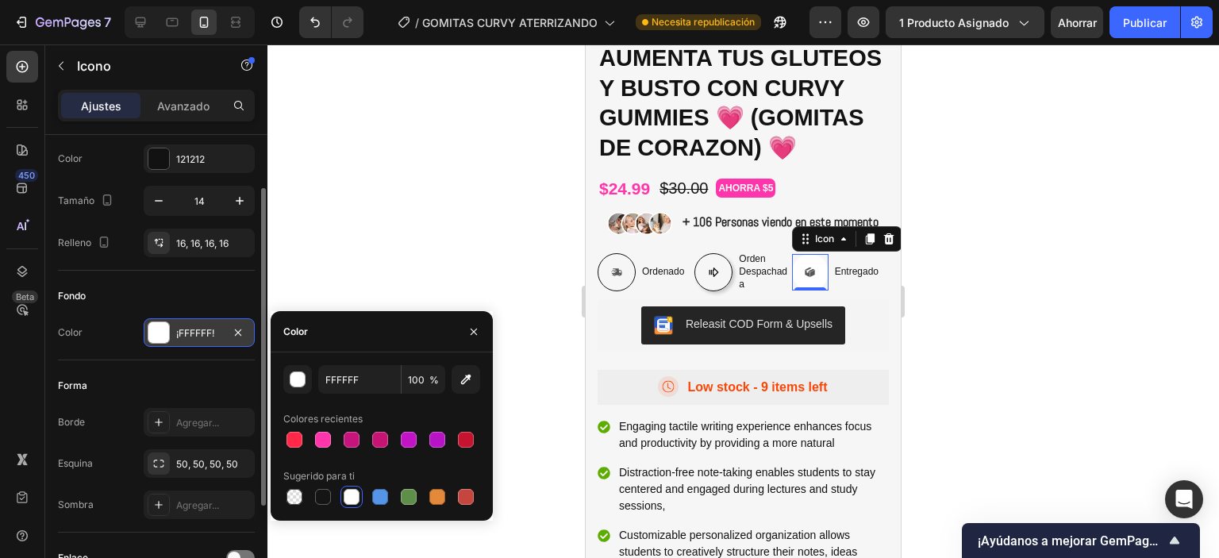
click at [998, 323] on div at bounding box center [743, 301] width 952 height 514
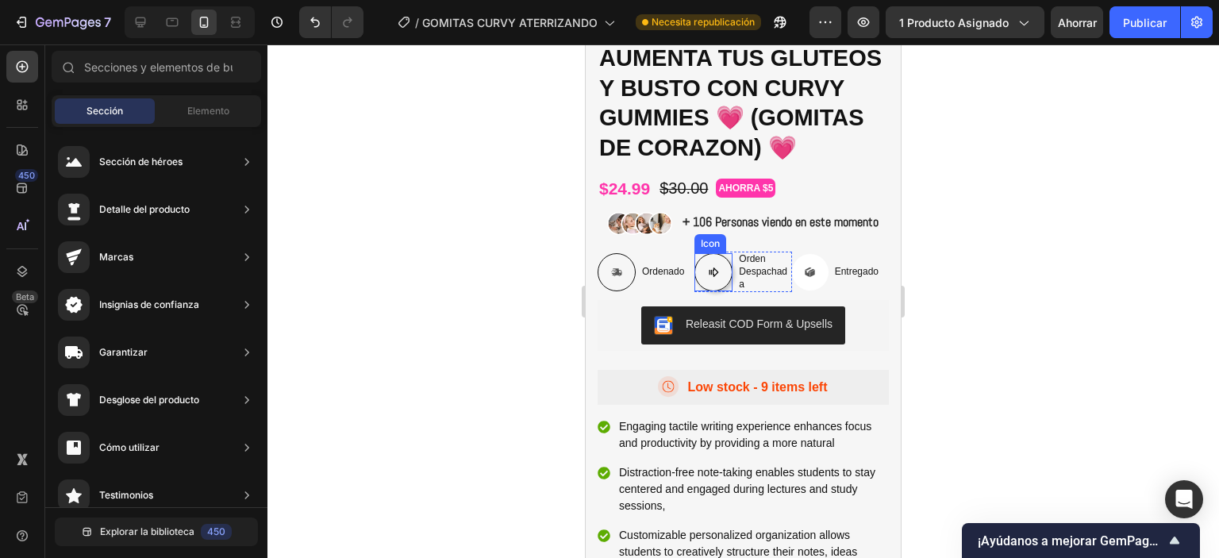
click at [714, 291] on div at bounding box center [713, 272] width 38 height 38
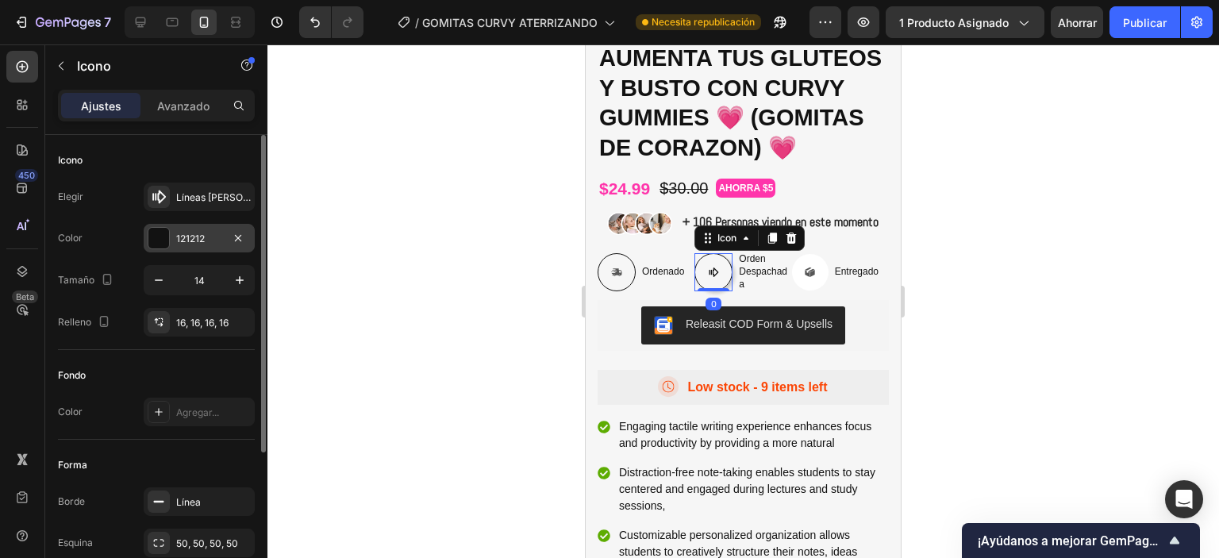
click at [165, 240] on div at bounding box center [158, 238] width 21 height 21
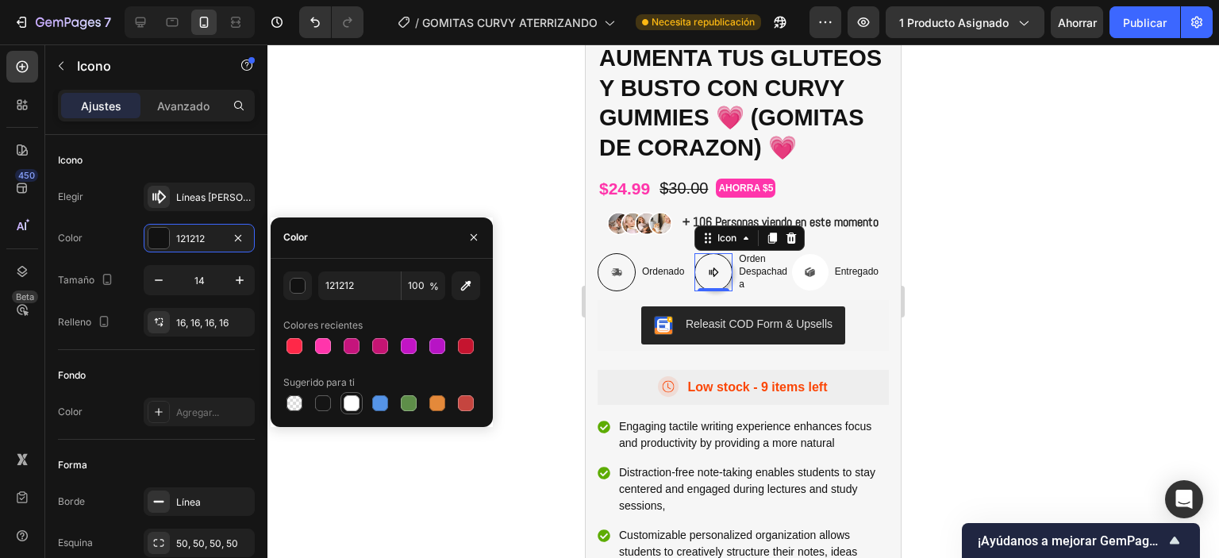
click at [356, 402] on div at bounding box center [352, 403] width 16 height 16
click at [327, 403] on div at bounding box center [323, 403] width 16 height 16
type input "151515"
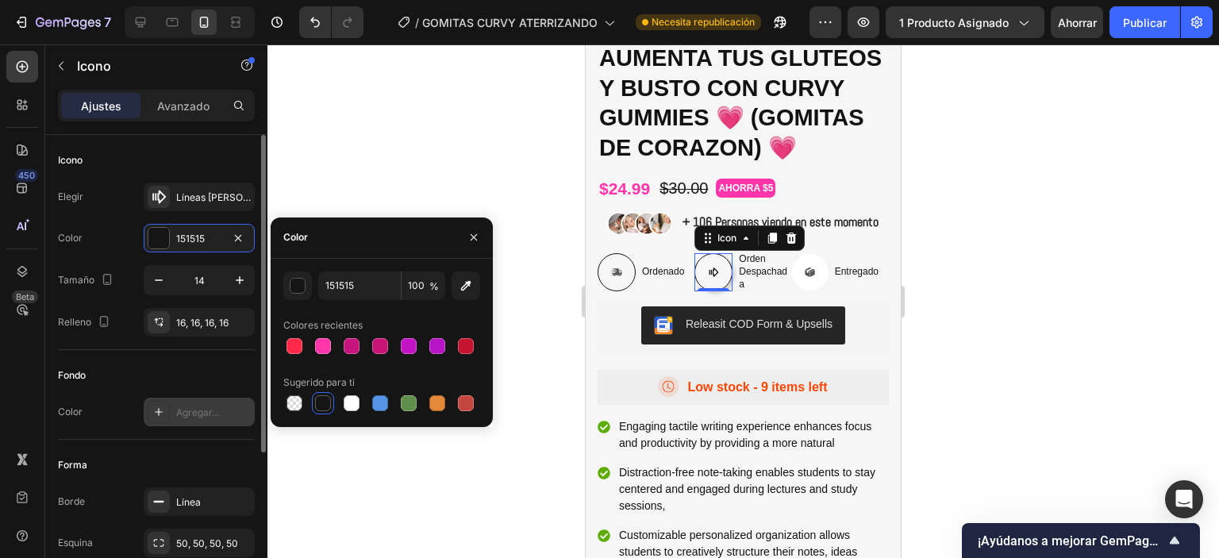
click at [162, 414] on icon at bounding box center [158, 412] width 13 height 13
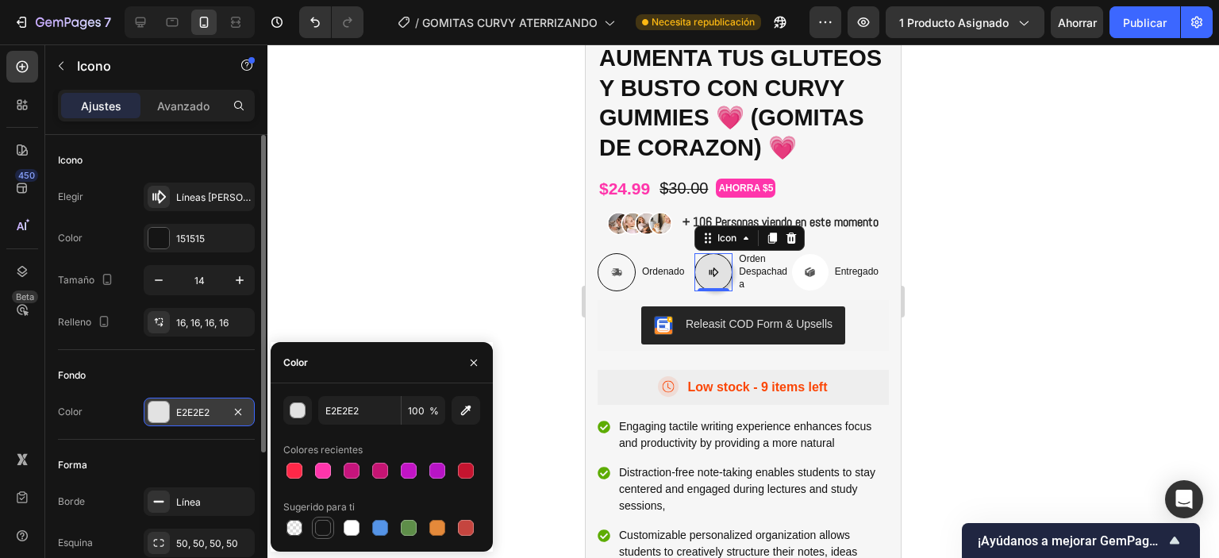
click at [324, 530] on div at bounding box center [323, 528] width 16 height 16
click at [351, 529] on div at bounding box center [352, 528] width 16 height 16
type input "FFFFFF"
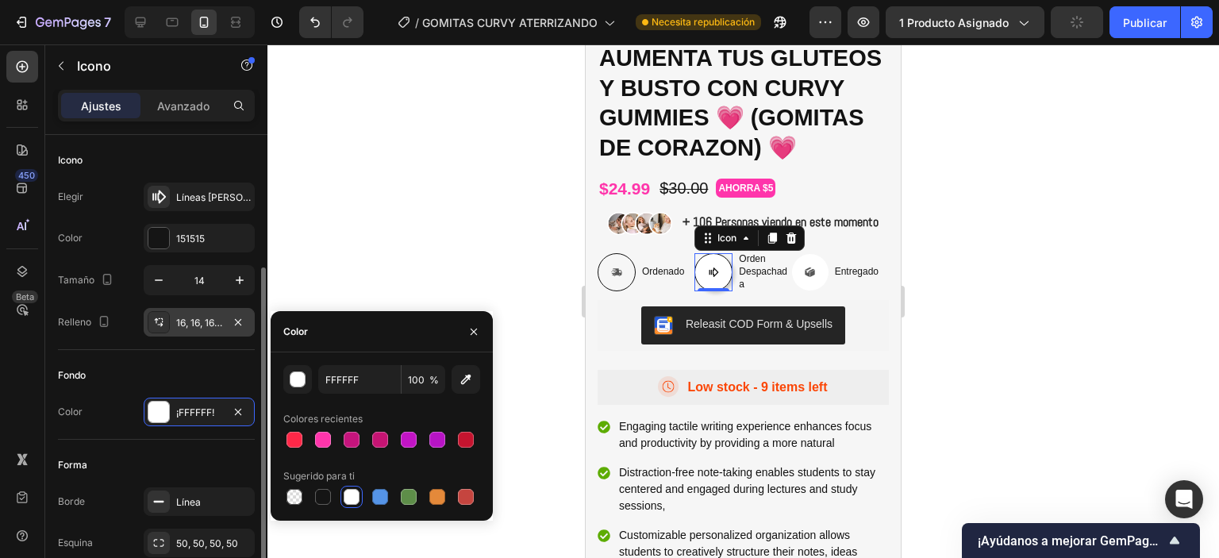
scroll to position [79, 0]
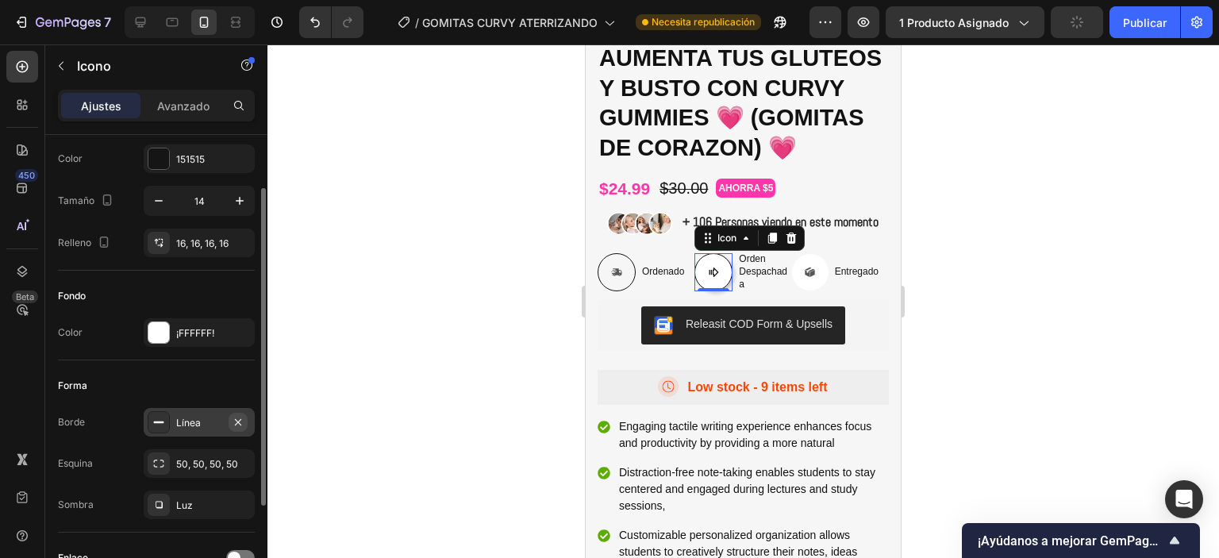
click at [243, 418] on icon "button" at bounding box center [238, 422] width 13 height 13
click at [610, 291] on div at bounding box center [617, 272] width 38 height 38
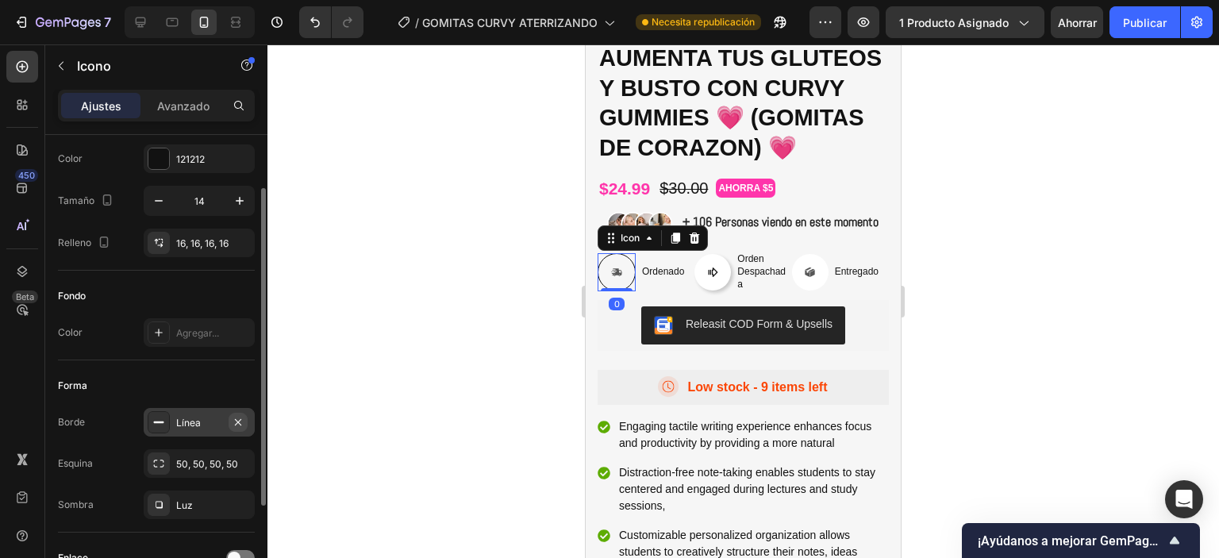
click at [241, 418] on icon "button" at bounding box center [238, 421] width 6 height 6
click at [161, 333] on icon at bounding box center [158, 332] width 13 height 13
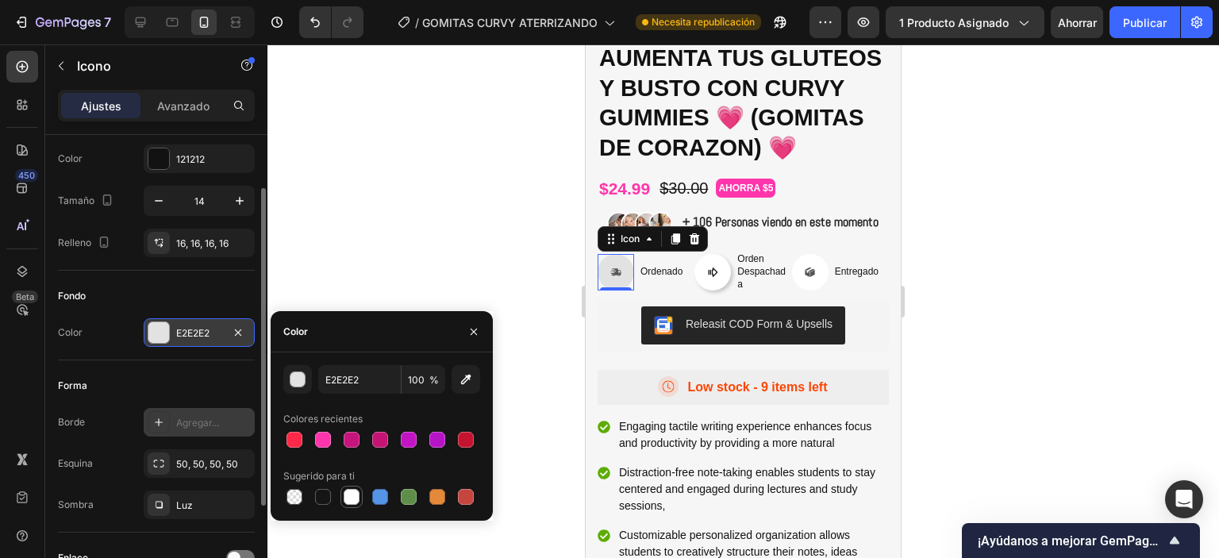
click at [352, 497] on div at bounding box center [352, 497] width 16 height 16
type input "FFFFFF"
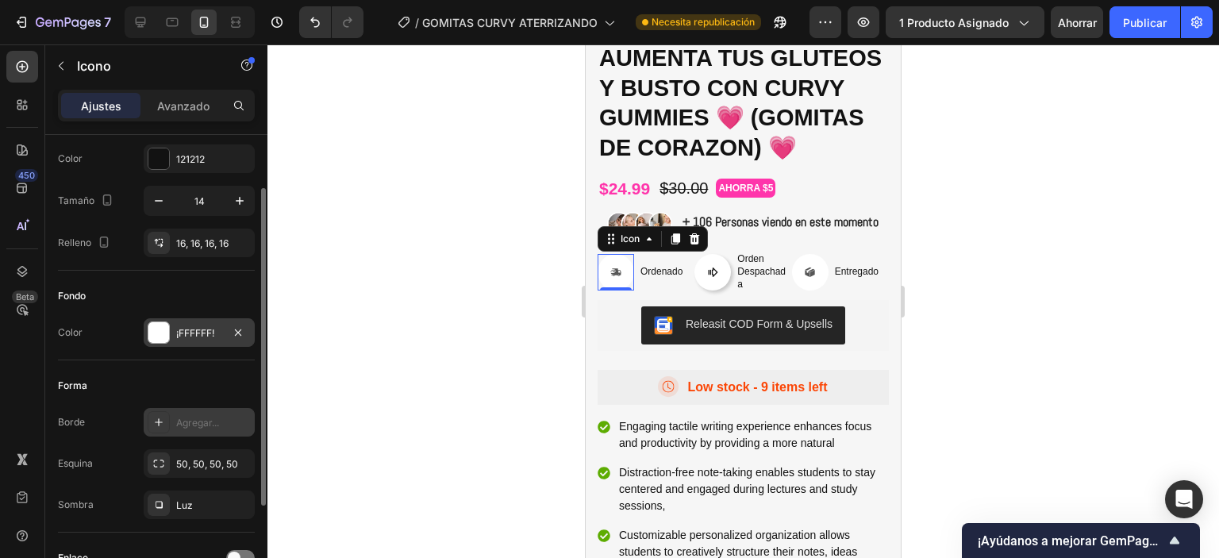
click at [427, 271] on div at bounding box center [743, 301] width 952 height 514
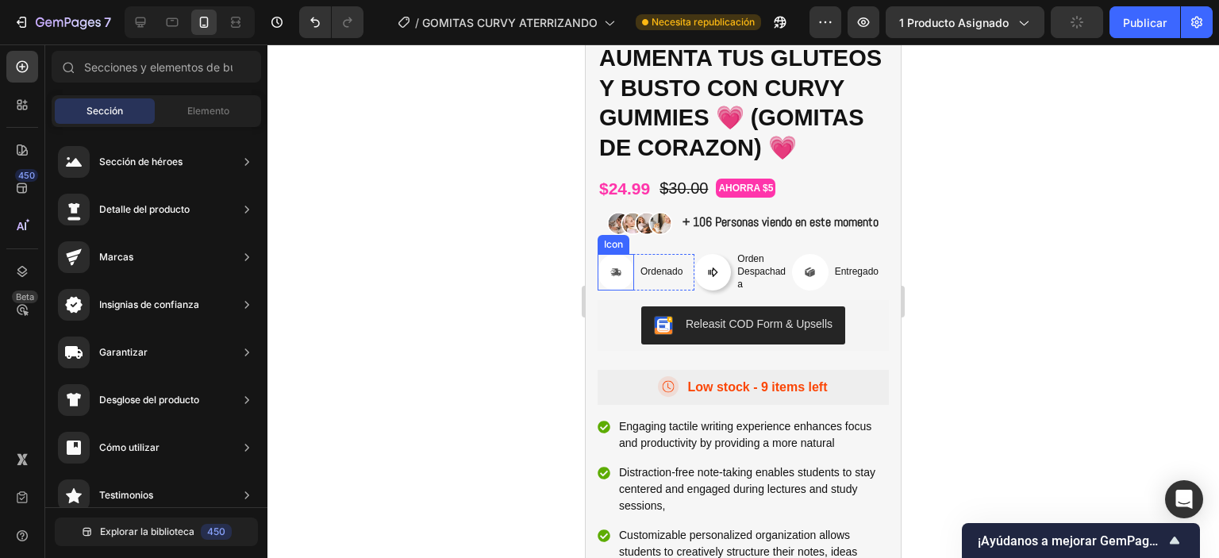
click at [616, 276] on icon at bounding box center [616, 272] width 10 height 8
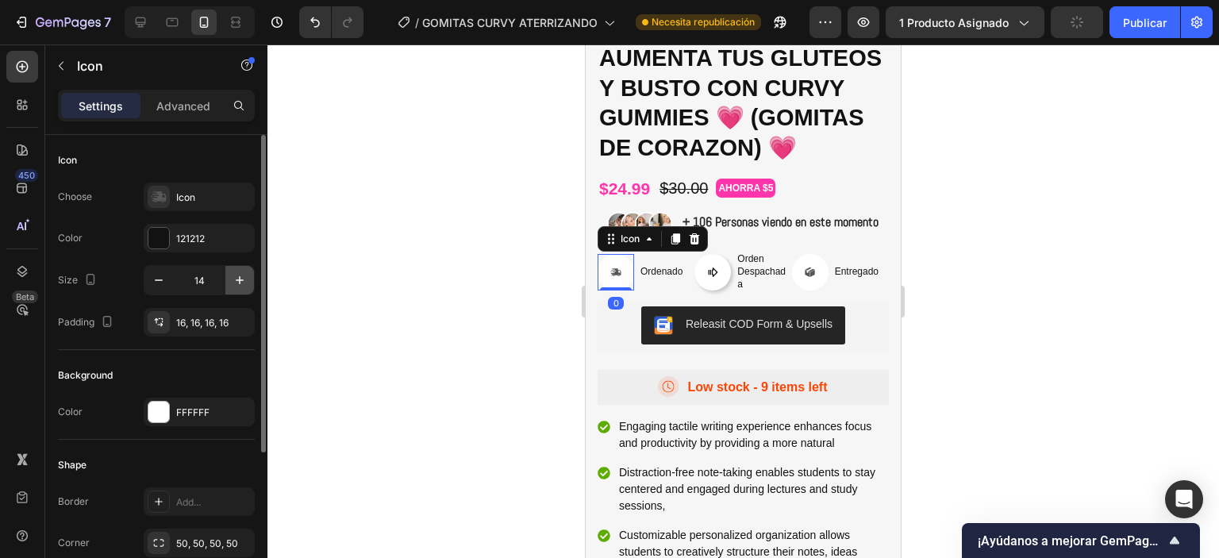
click at [244, 282] on icon "button" at bounding box center [240, 280] width 16 height 16
click at [244, 284] on icon "button" at bounding box center [240, 280] width 16 height 16
click at [244, 285] on icon "button" at bounding box center [240, 280] width 16 height 16
click at [163, 273] on icon "button" at bounding box center [159, 280] width 16 height 16
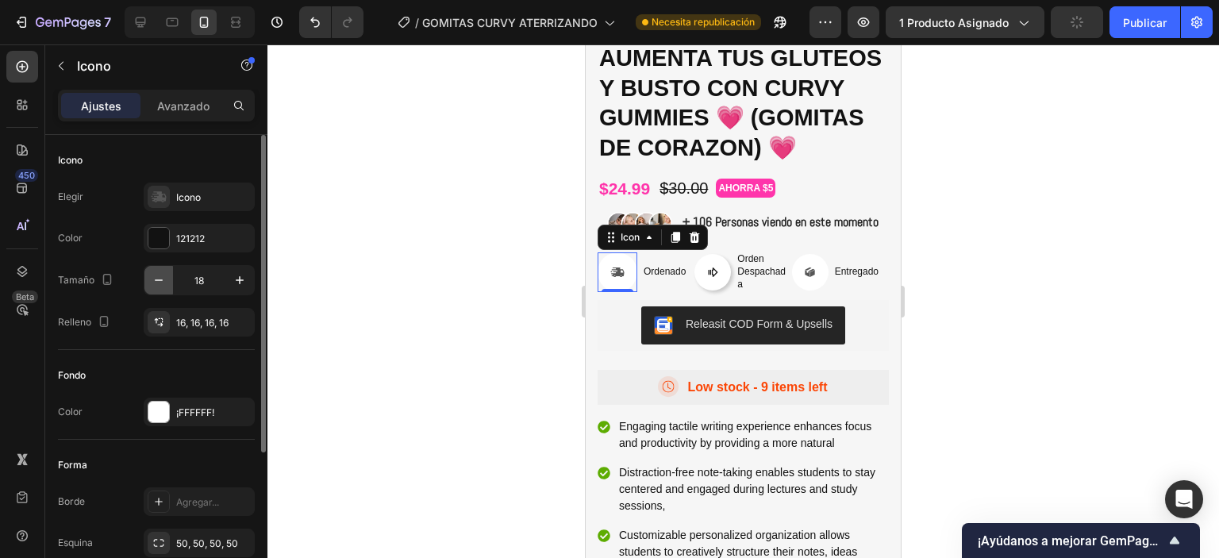
type input "17"
click at [709, 277] on icon at bounding box center [714, 272] width 10 height 10
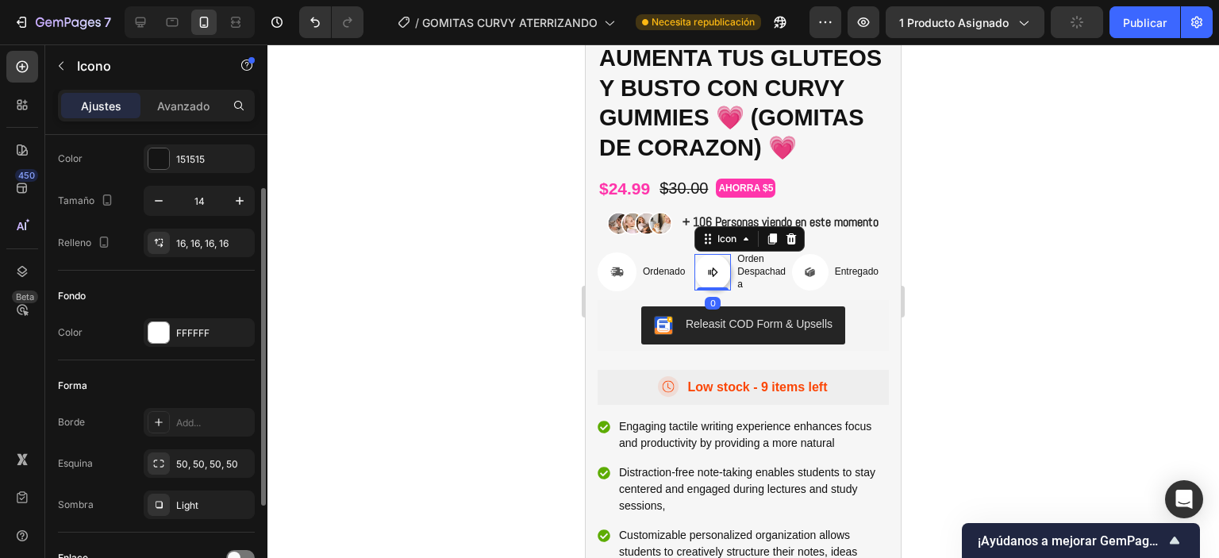
click at [1035, 298] on div at bounding box center [743, 301] width 952 height 514
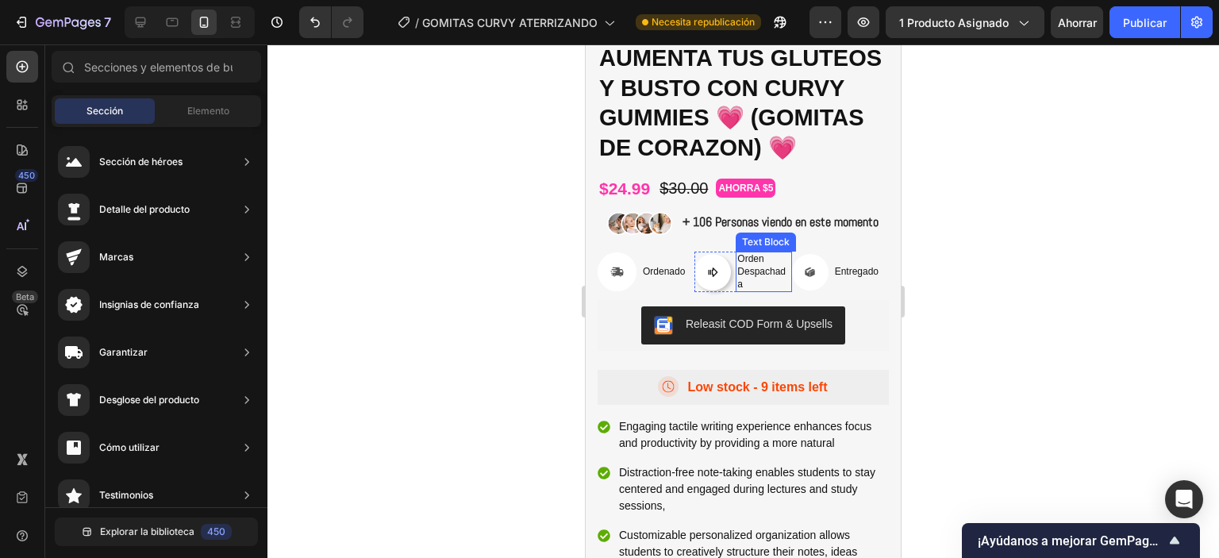
click at [742, 290] on p "Orden Despachada" at bounding box center [763, 271] width 52 height 37
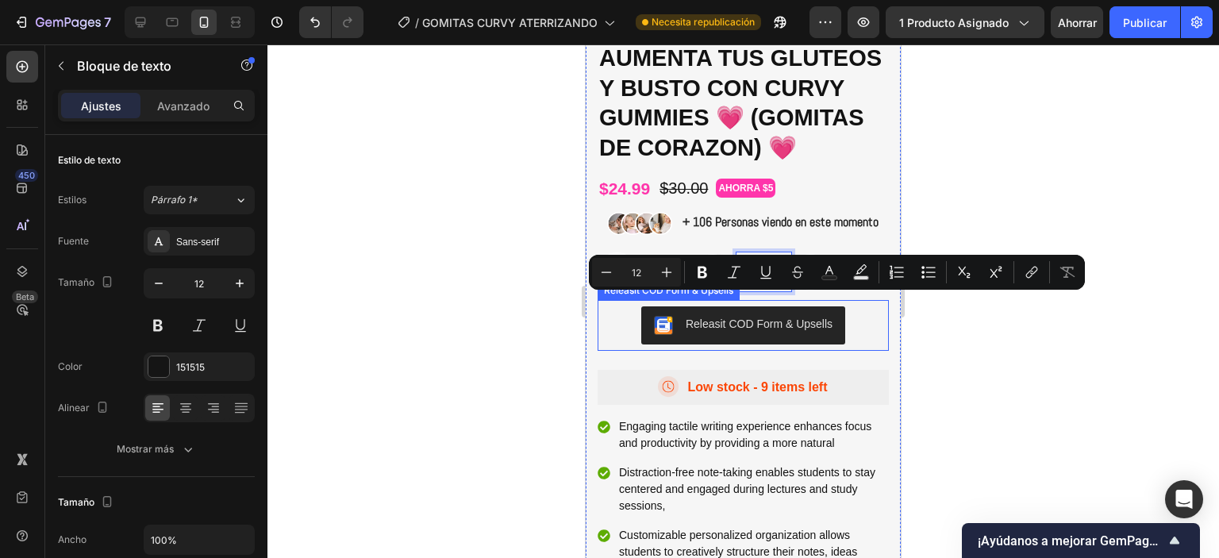
drag, startPoint x: 752, startPoint y: 301, endPoint x: 723, endPoint y: 328, distance: 39.3
click at [723, 329] on div "Icon Icon Icon Icon Icon Icon List (+ 10.000 Clientes Felices) Text Block Row A…" at bounding box center [743, 337] width 291 height 636
click at [978, 317] on div at bounding box center [743, 301] width 952 height 514
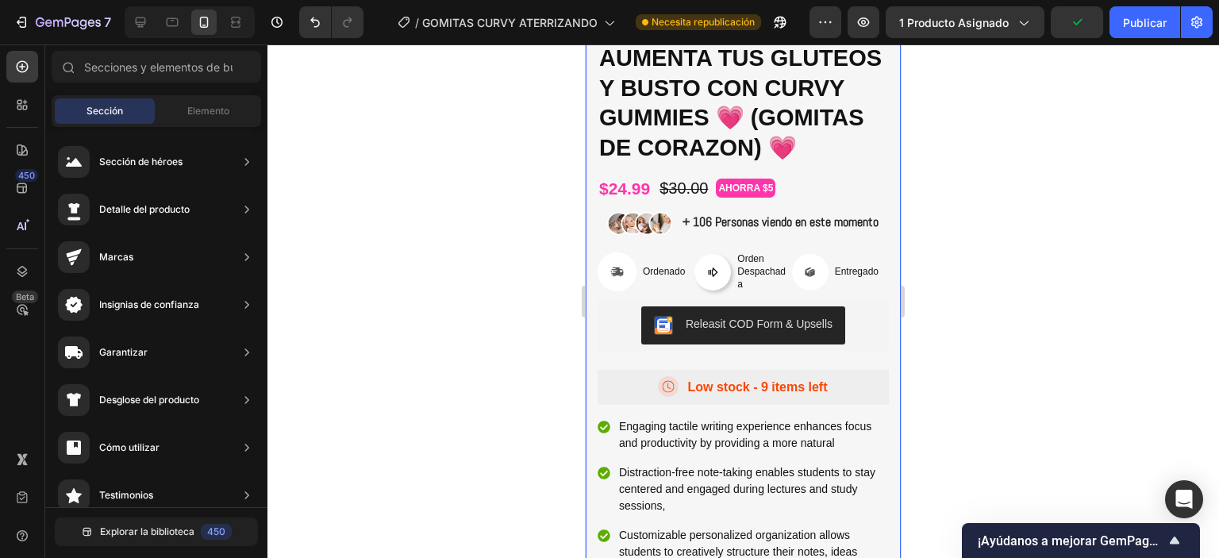
click at [591, 304] on div "Icon Icon Icon Icon Icon Icon List (+ 10.000 Clientes Felices) Text Block Row A…" at bounding box center [743, 337] width 315 height 636
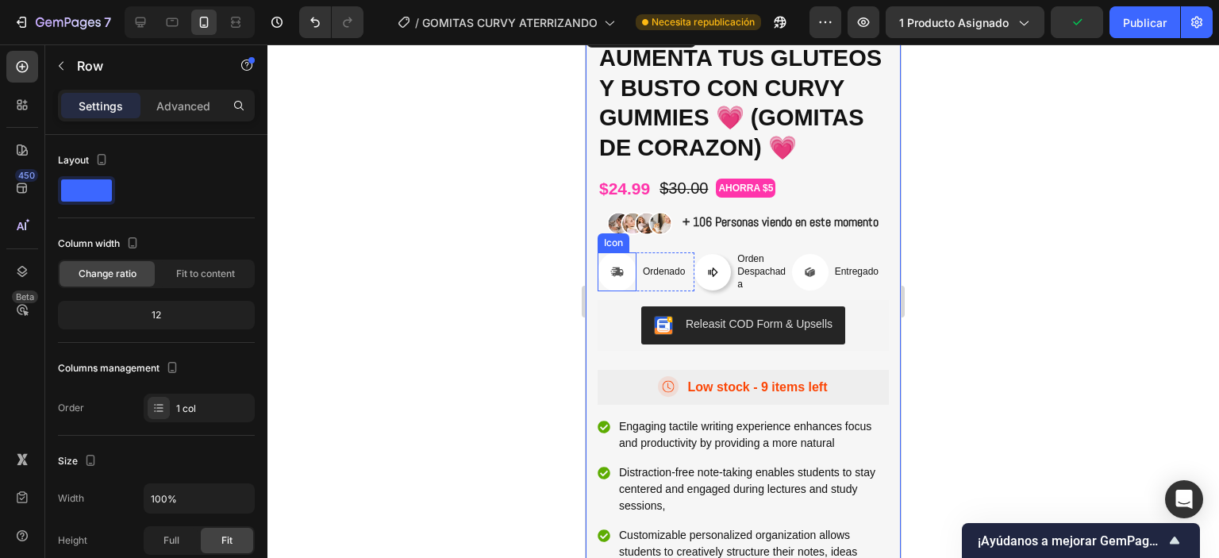
click at [598, 291] on div at bounding box center [617, 271] width 39 height 39
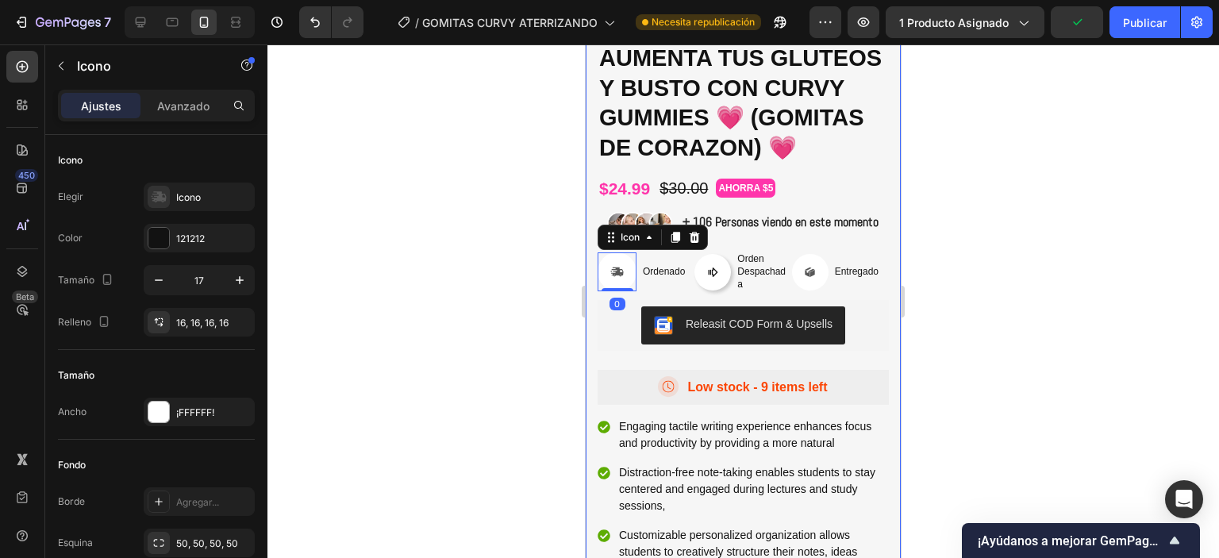
click at [594, 302] on div "Icon Icon Icon Icon Icon Icon List (+ 10.000 Clientes Felices) Text Block Row A…" at bounding box center [743, 337] width 315 height 636
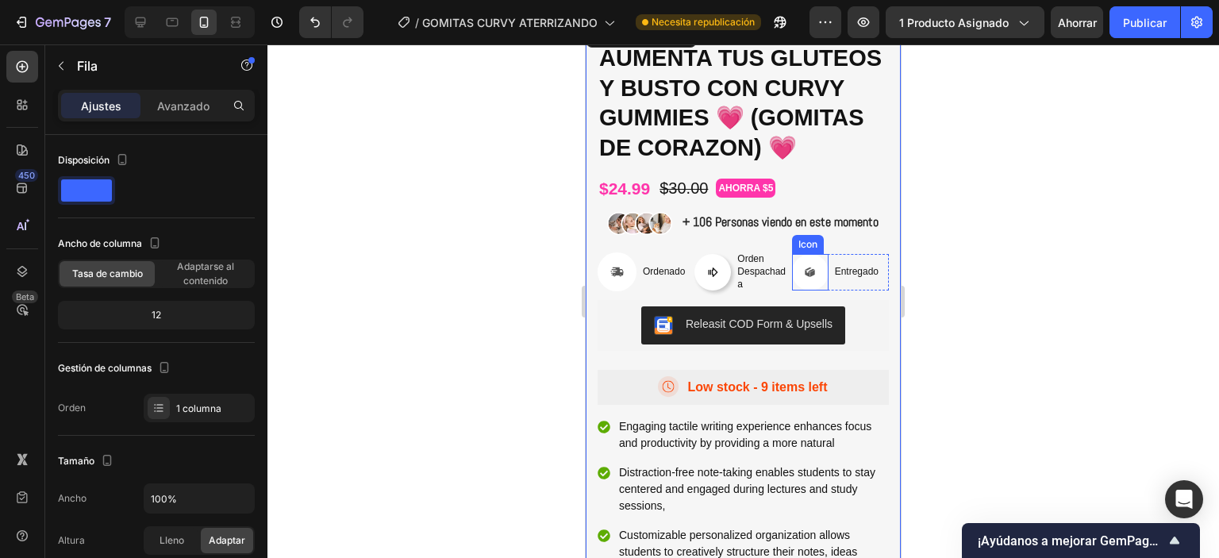
click at [805, 278] on icon at bounding box center [810, 272] width 10 height 11
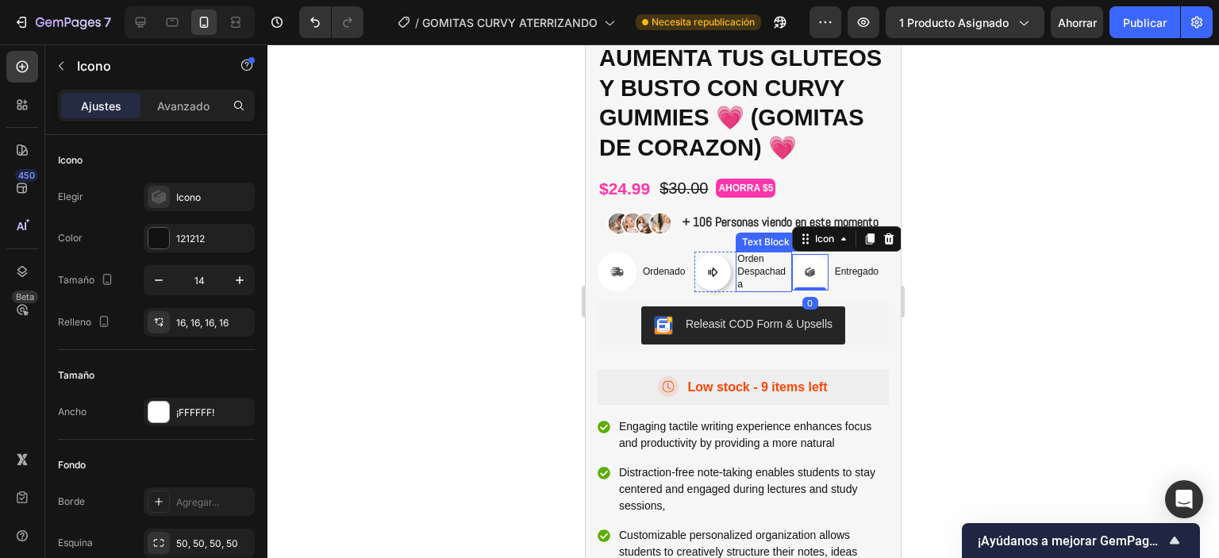
click at [777, 290] on p "Orden Despachada" at bounding box center [763, 271] width 52 height 37
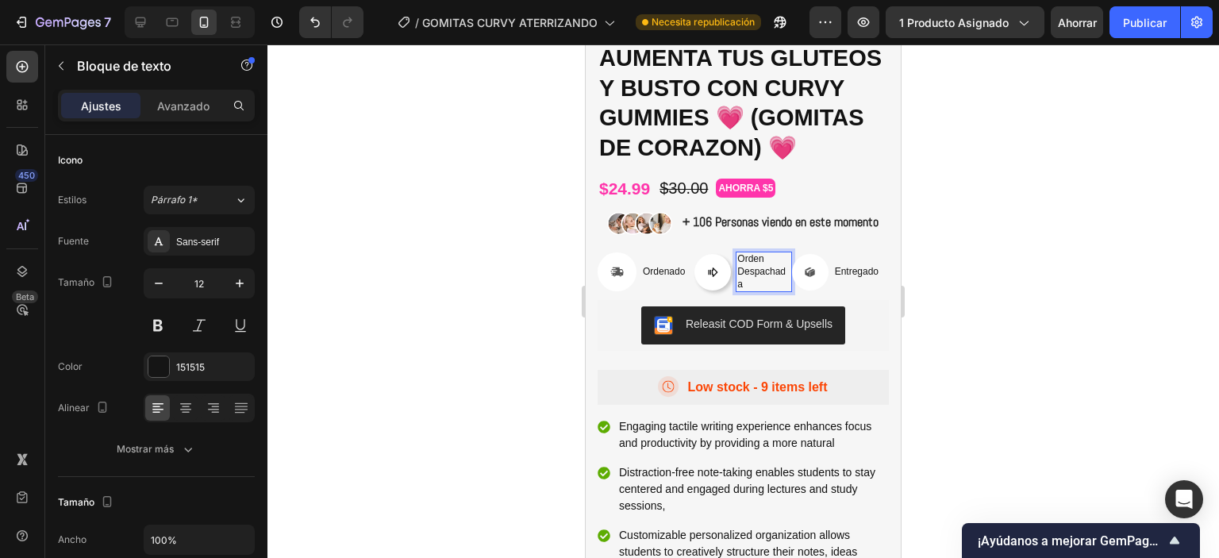
drag, startPoint x: 775, startPoint y: 314, endPoint x: 753, endPoint y: 313, distance: 21.4
click at [752, 290] on p "Orden Despachada" at bounding box center [763, 271] width 52 height 37
click at [768, 290] on p "Orden Despachada" at bounding box center [763, 271] width 52 height 37
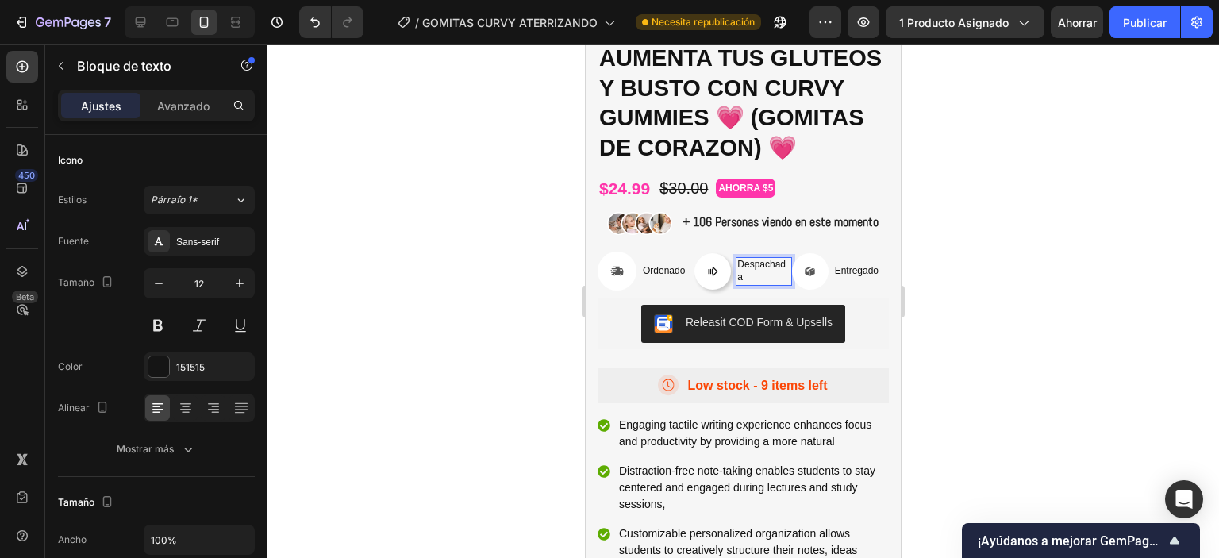
scroll to position [322, 0]
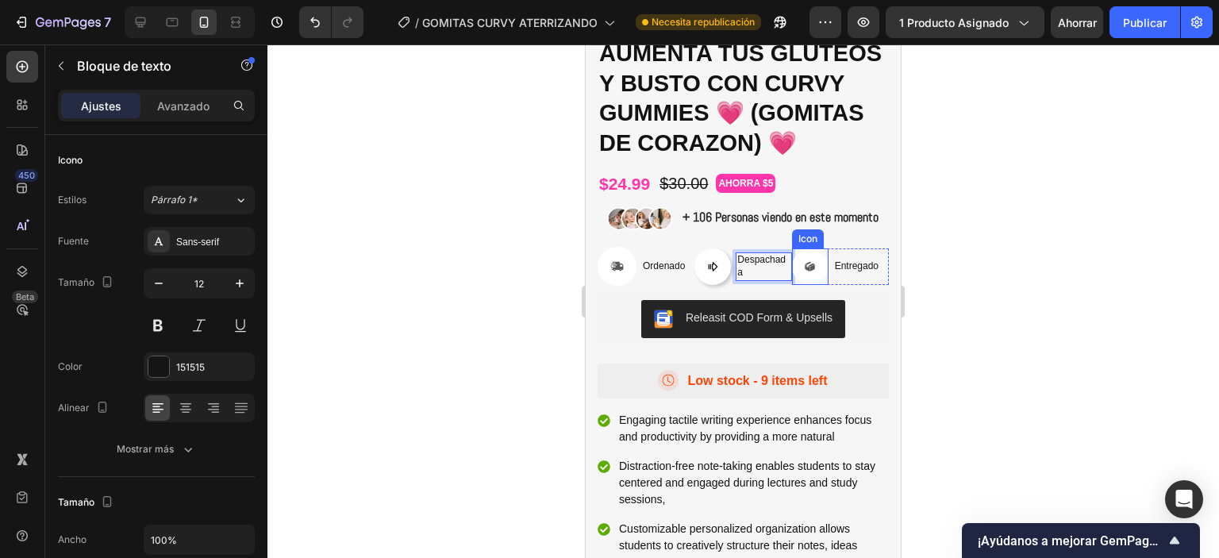
click at [806, 285] on div at bounding box center [810, 266] width 37 height 37
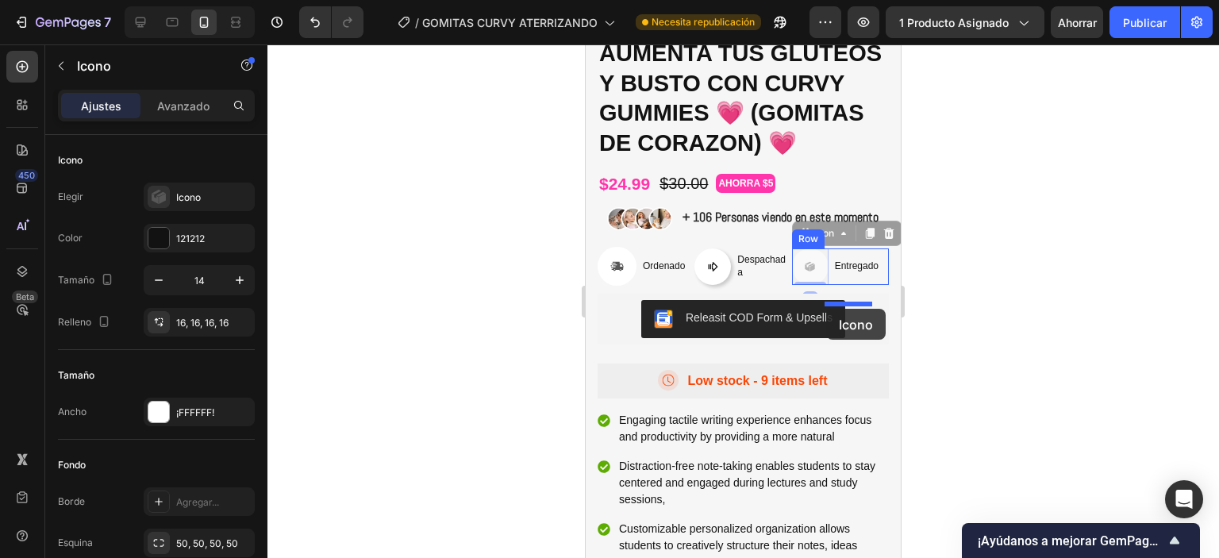
drag, startPoint x: 803, startPoint y: 309, endPoint x: 826, endPoint y: 309, distance: 23.0
click at [930, 298] on div at bounding box center [743, 301] width 952 height 514
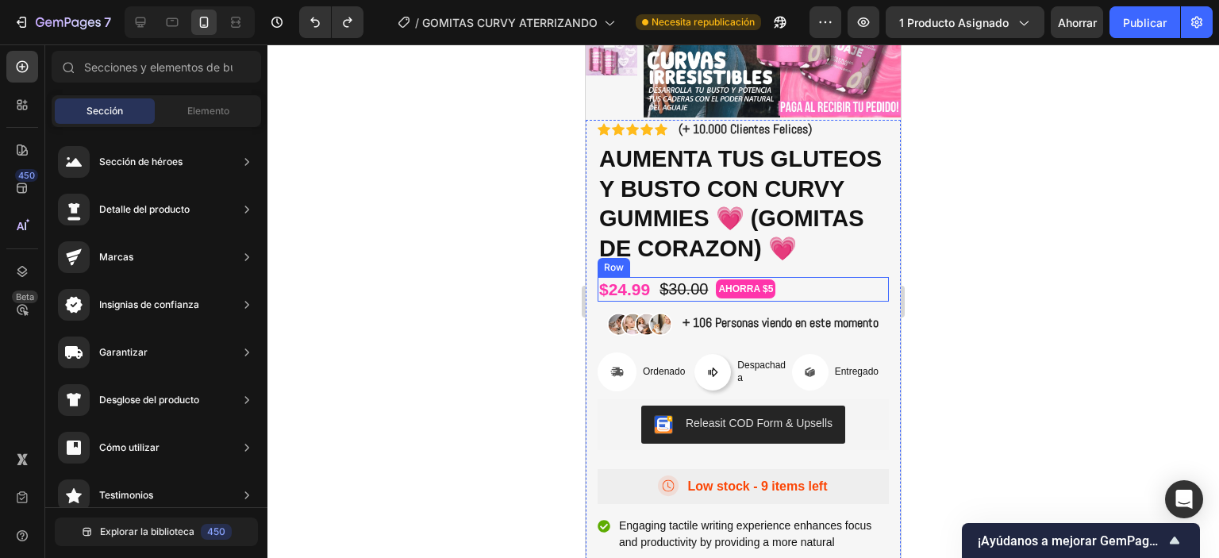
scroll to position [317, 0]
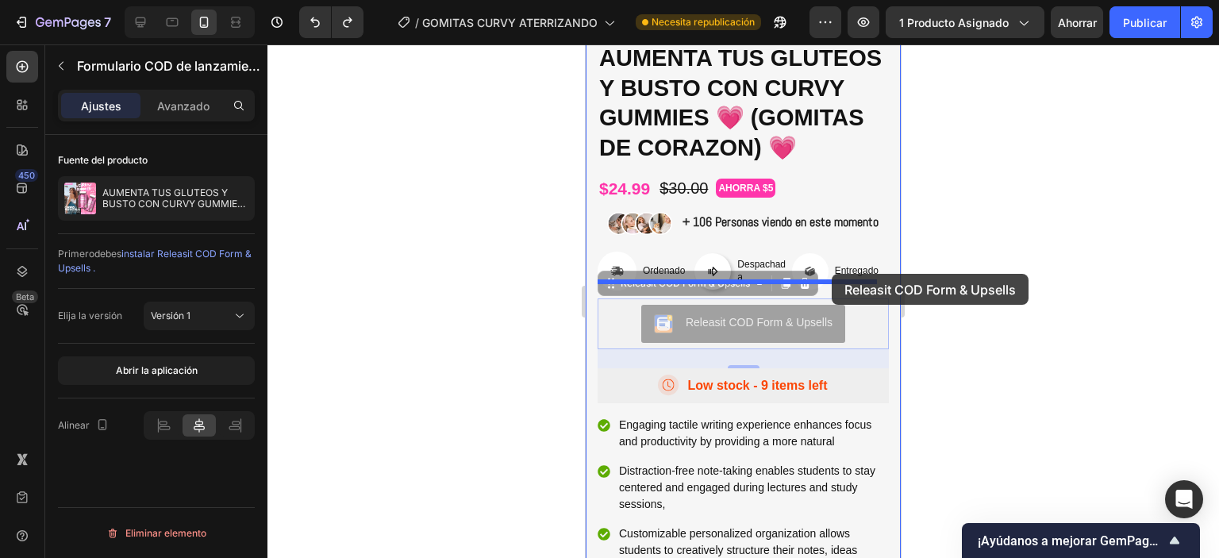
drag, startPoint x: 829, startPoint y: 340, endPoint x: 832, endPoint y: 277, distance: 62.7
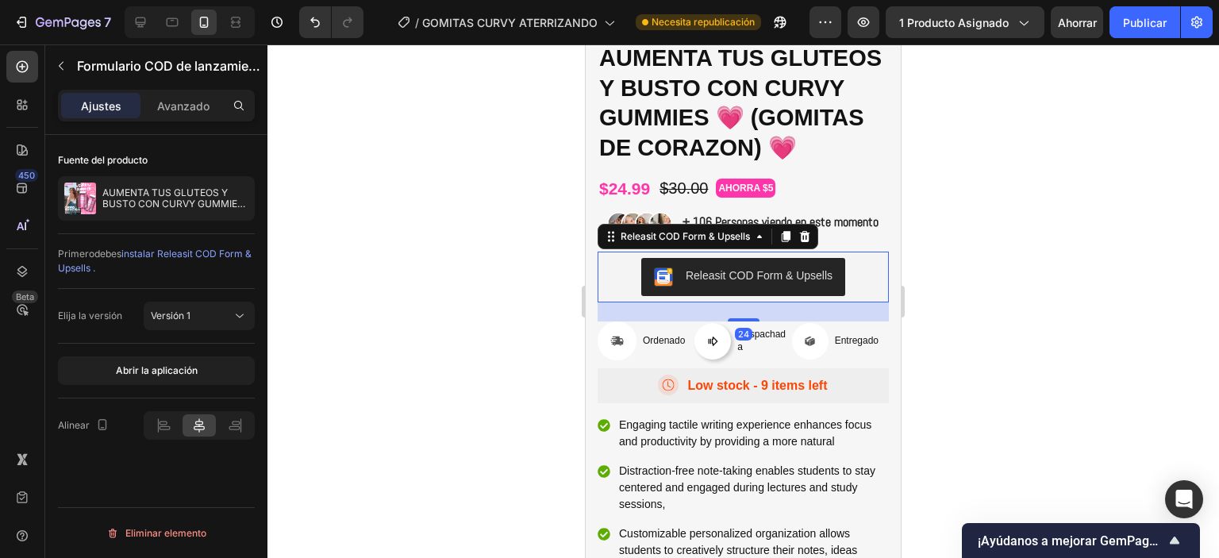
click at [1032, 310] on div at bounding box center [743, 301] width 952 height 514
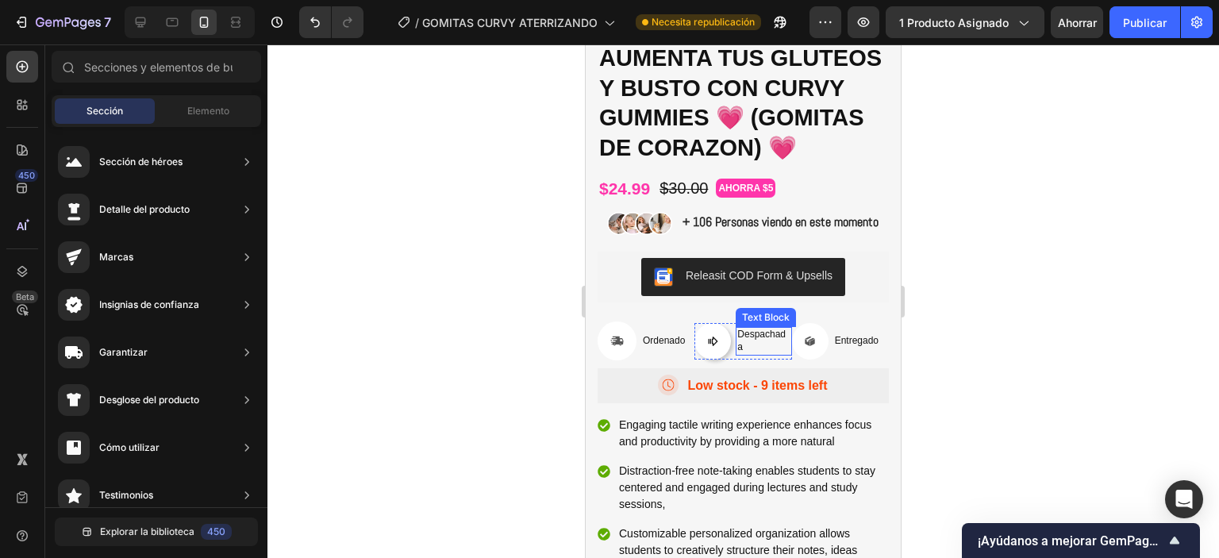
click at [750, 353] on p "Despachada" at bounding box center [763, 341] width 52 height 25
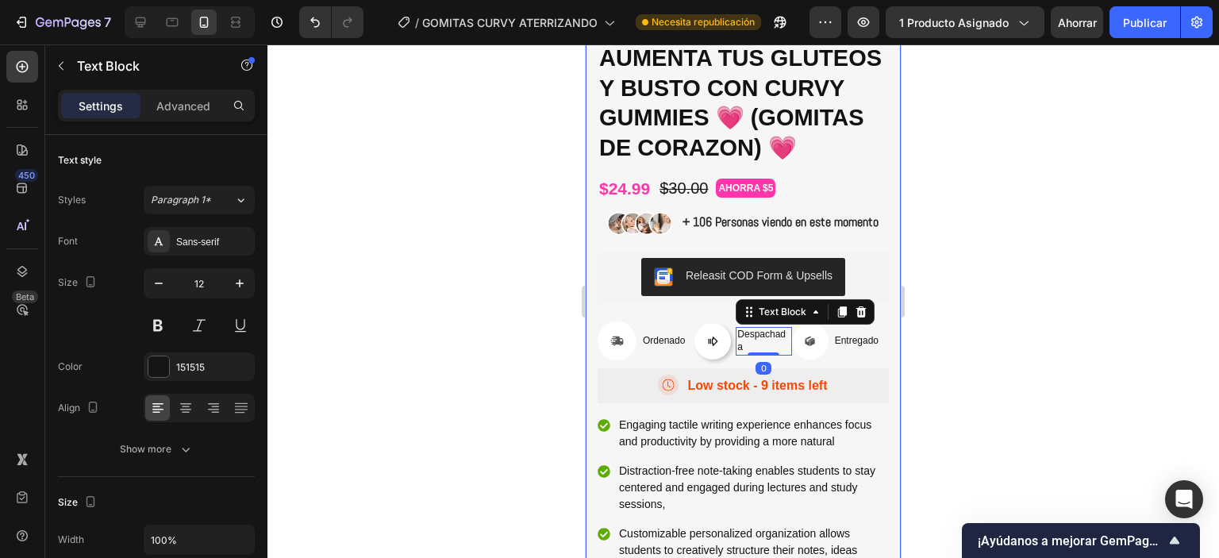
click at [657, 392] on div "Icon Icon Icon Icon Icon Icon List (+ 10.000 Clientes Felices) Text Block Row A…" at bounding box center [743, 336] width 291 height 634
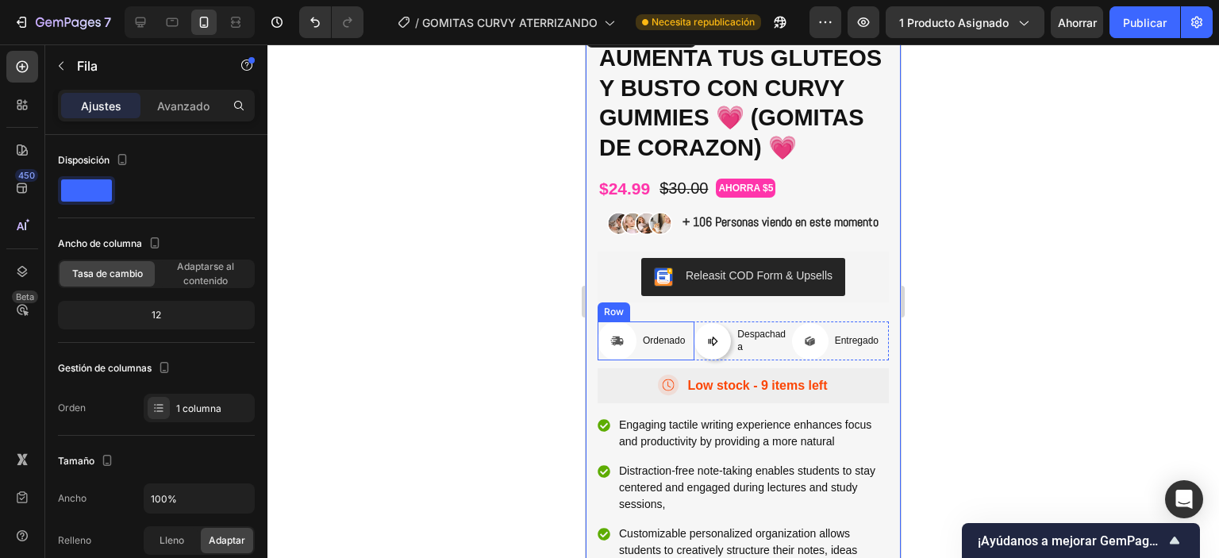
click at [637, 356] on div "Icon Ordenado Text Block Row" at bounding box center [646, 340] width 97 height 39
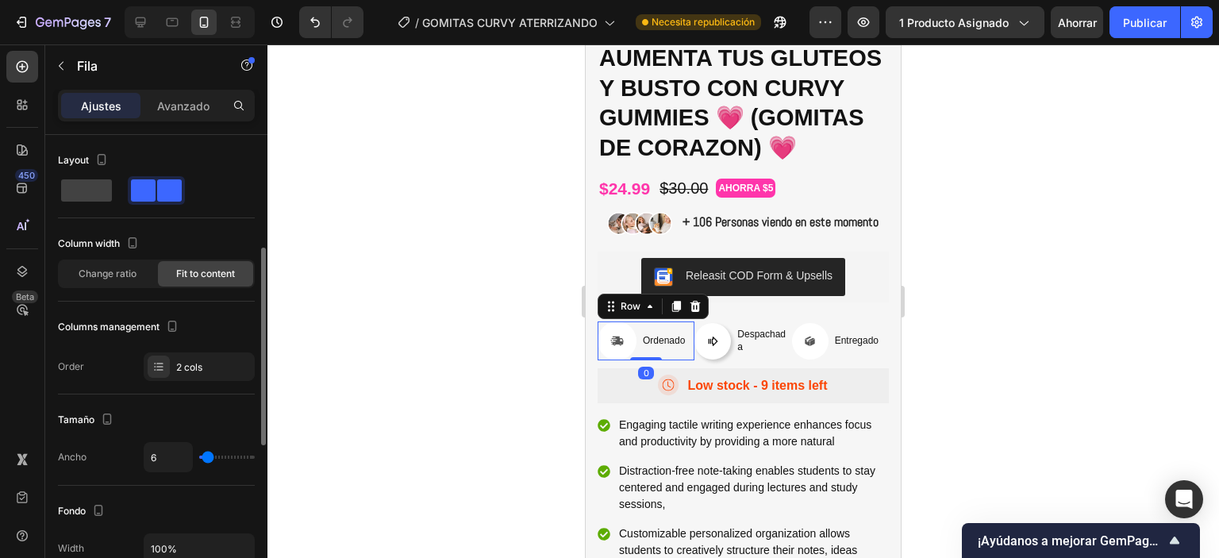
scroll to position [79, 0]
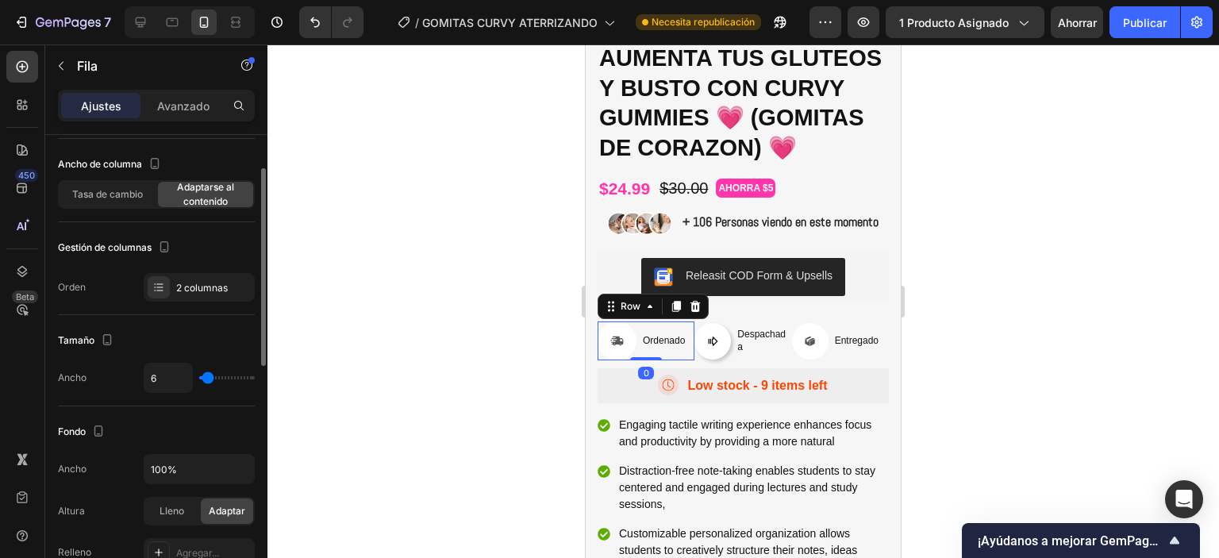
type input "22"
type input "54"
type input "59"
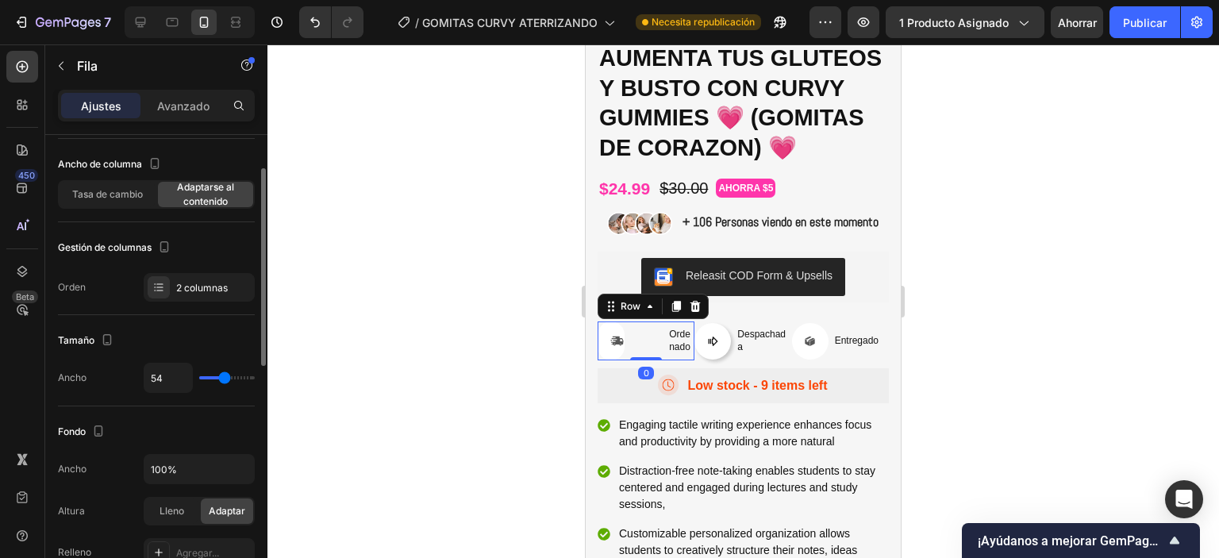
type input "59"
type input "61"
type input "63"
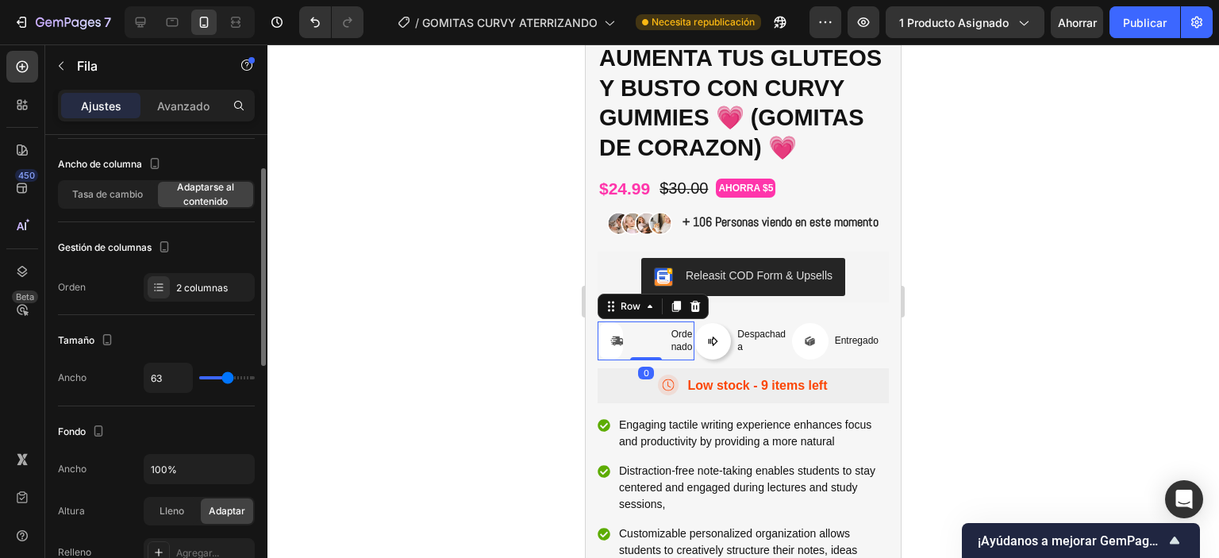
type input "82"
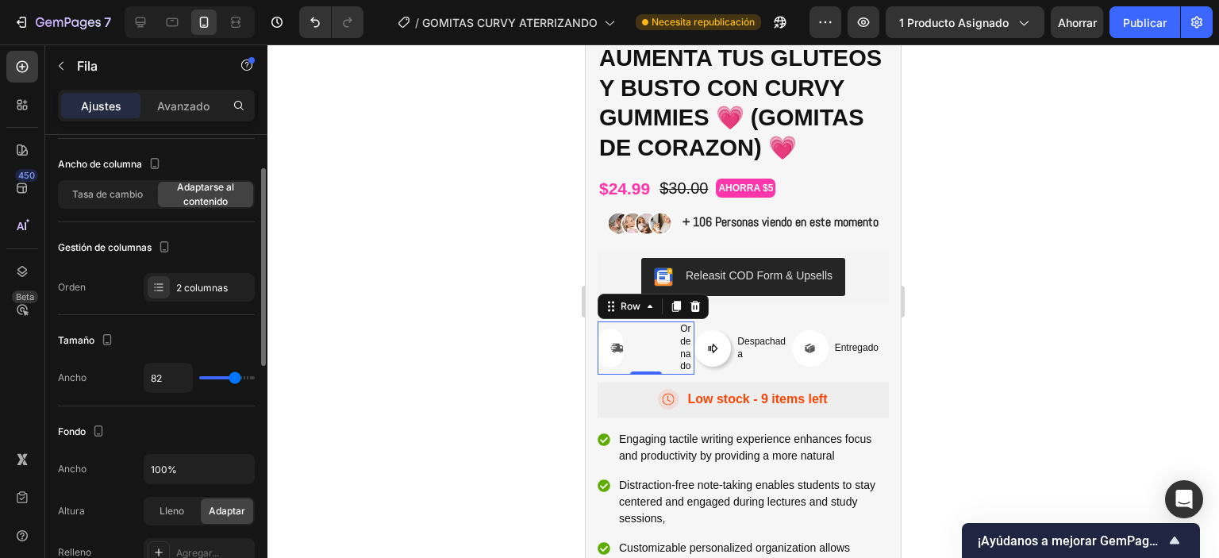
type input "84"
type input "72"
type input "18"
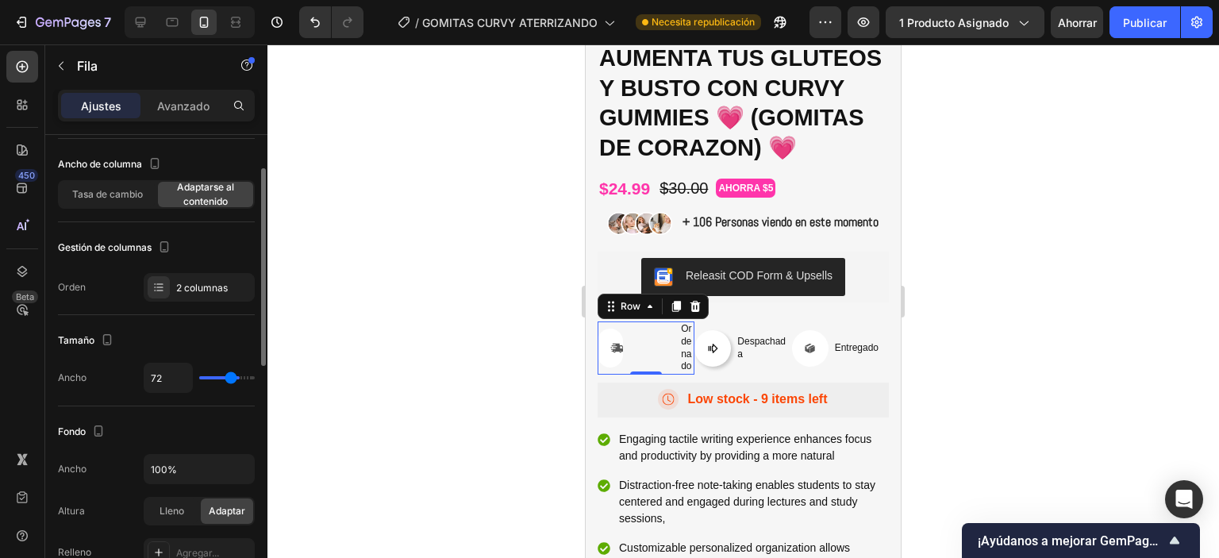
type input "18"
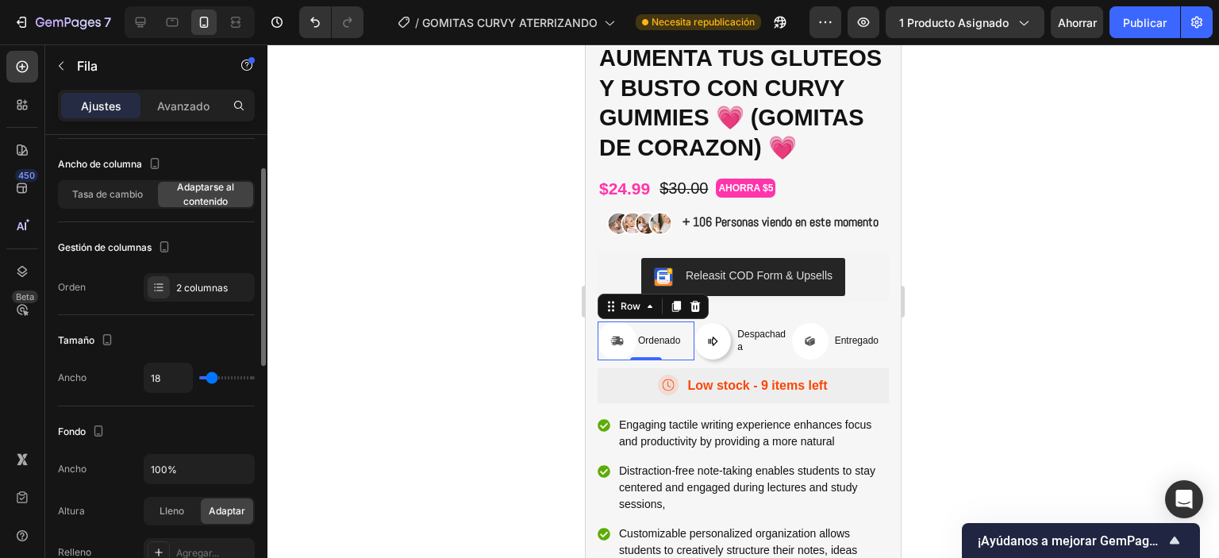
type input "0"
drag, startPoint x: 223, startPoint y: 380, endPoint x: 306, endPoint y: 377, distance: 83.4
type input "0"
click at [200, 379] on input "range" at bounding box center [227, 377] width 56 height 3
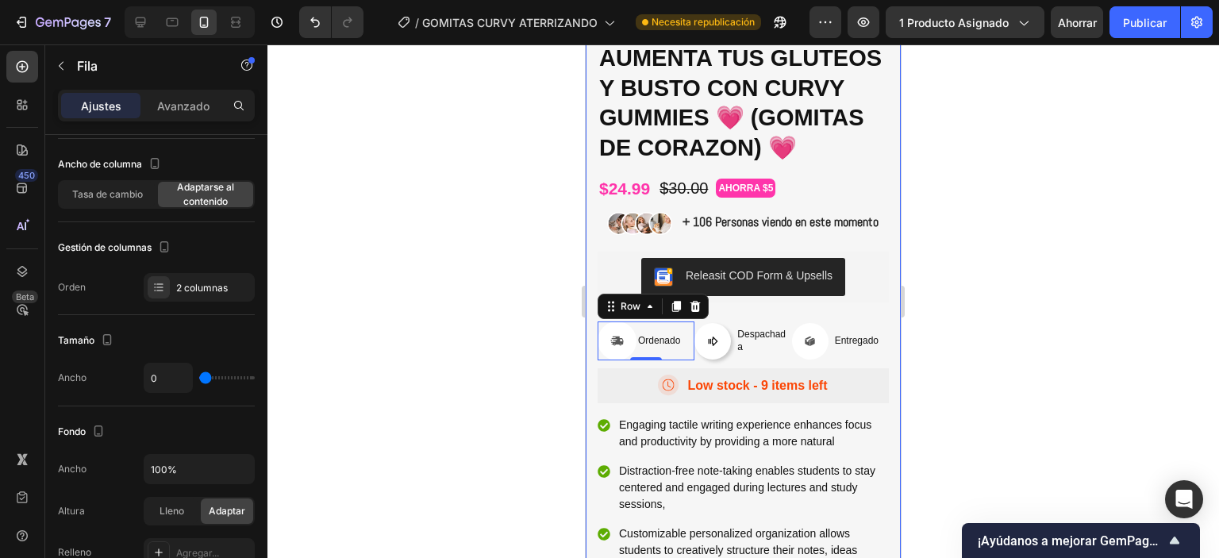
drag, startPoint x: 749, startPoint y: 387, endPoint x: 749, endPoint y: 375, distance: 11.9
click at [749, 360] on div "Despachada Text Block" at bounding box center [764, 341] width 56 height 37
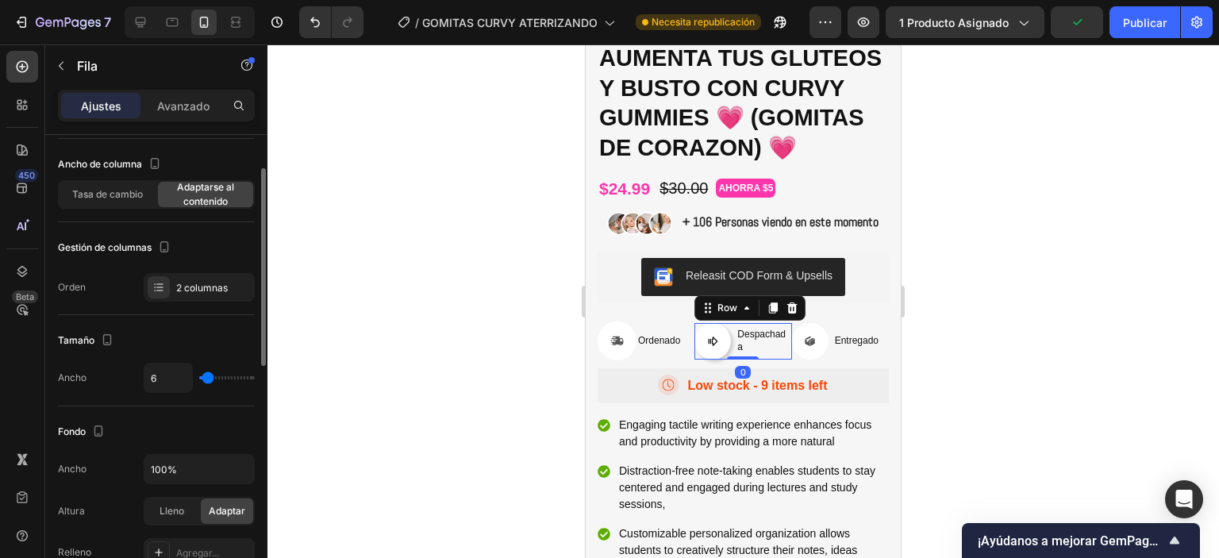
type input "4"
type input "0"
drag, startPoint x: 208, startPoint y: 379, endPoint x: 175, endPoint y: 263, distance: 120.6
type input "0"
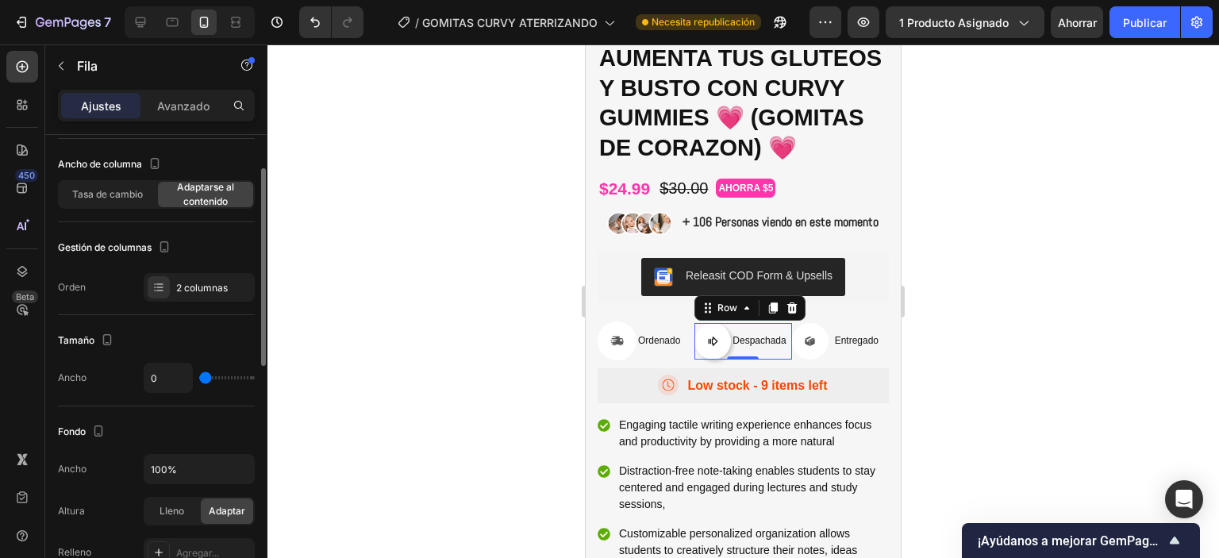
click at [199, 376] on input "range" at bounding box center [227, 377] width 56 height 3
drag, startPoint x: 187, startPoint y: 287, endPoint x: 211, endPoint y: 296, distance: 25.6
click at [187, 286] on font "2 columnas" at bounding box center [202, 288] width 52 height 12
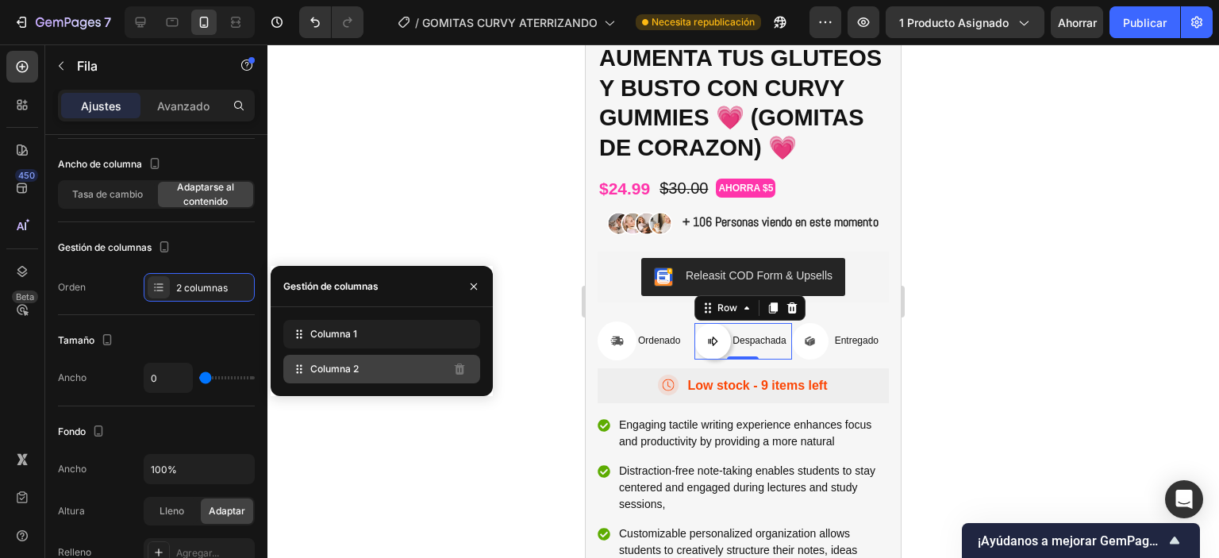
click at [365, 378] on div "Columna 2" at bounding box center [381, 369] width 197 height 29
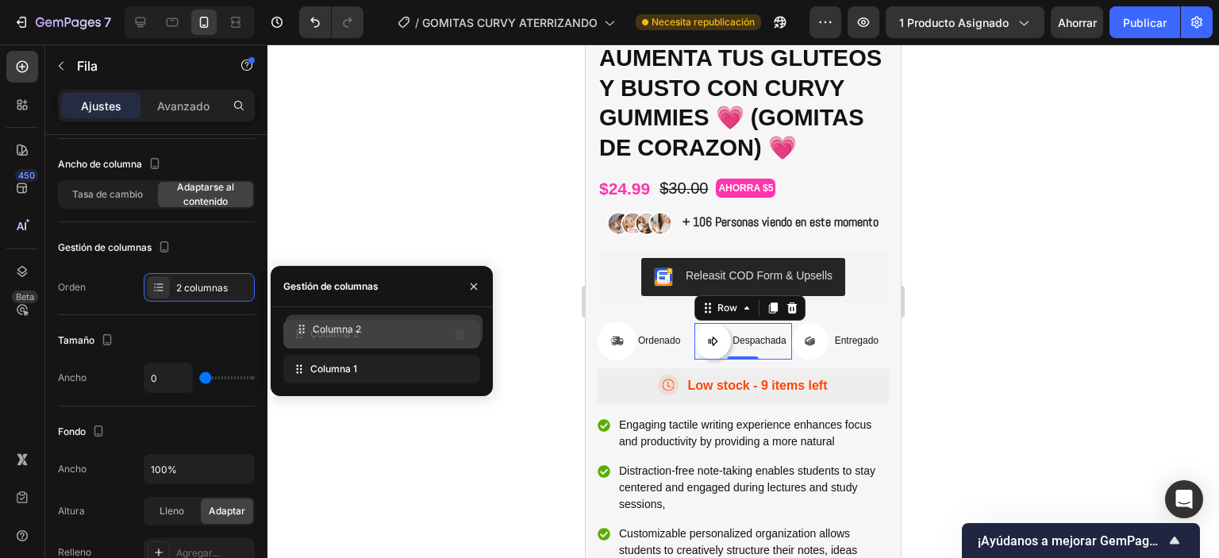
drag, startPoint x: 365, startPoint y: 378, endPoint x: 368, endPoint y: 338, distance: 39.8
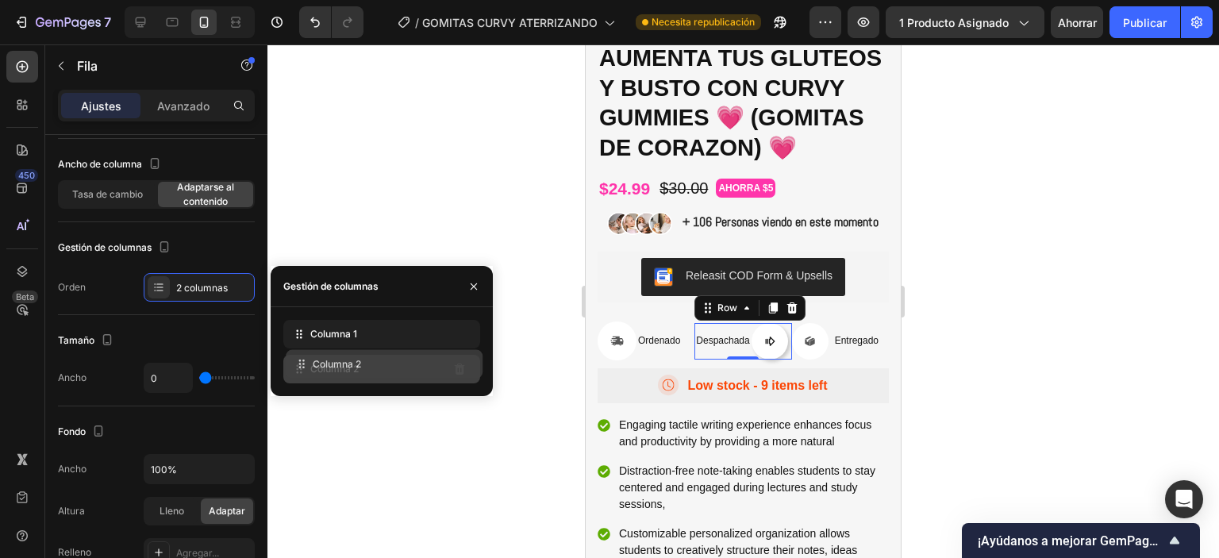
drag, startPoint x: 371, startPoint y: 360, endPoint x: 371, endPoint y: 371, distance: 11.1
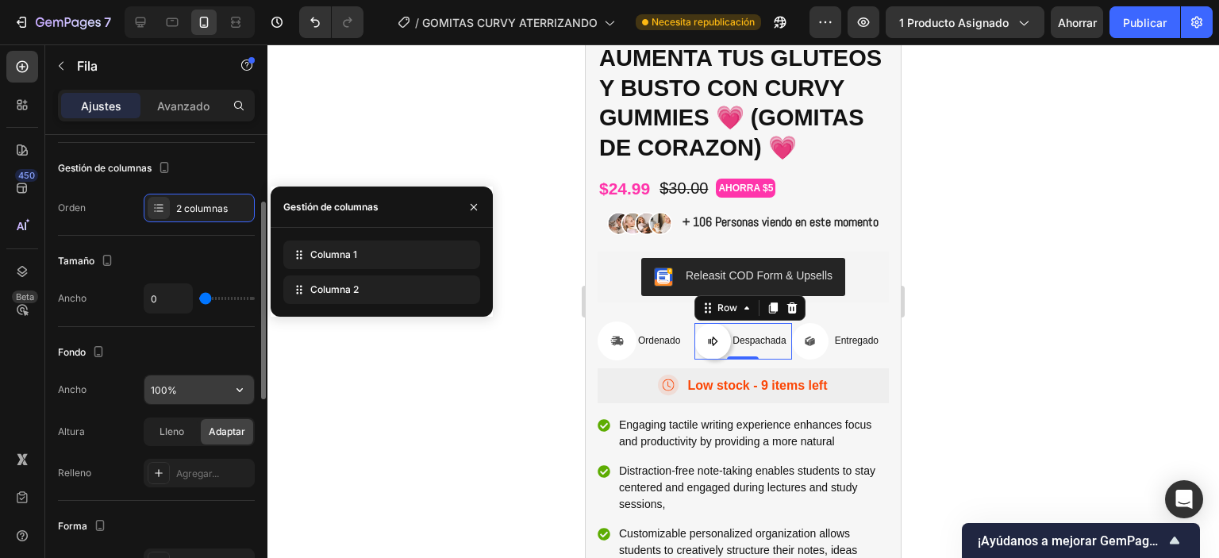
scroll to position [238, 0]
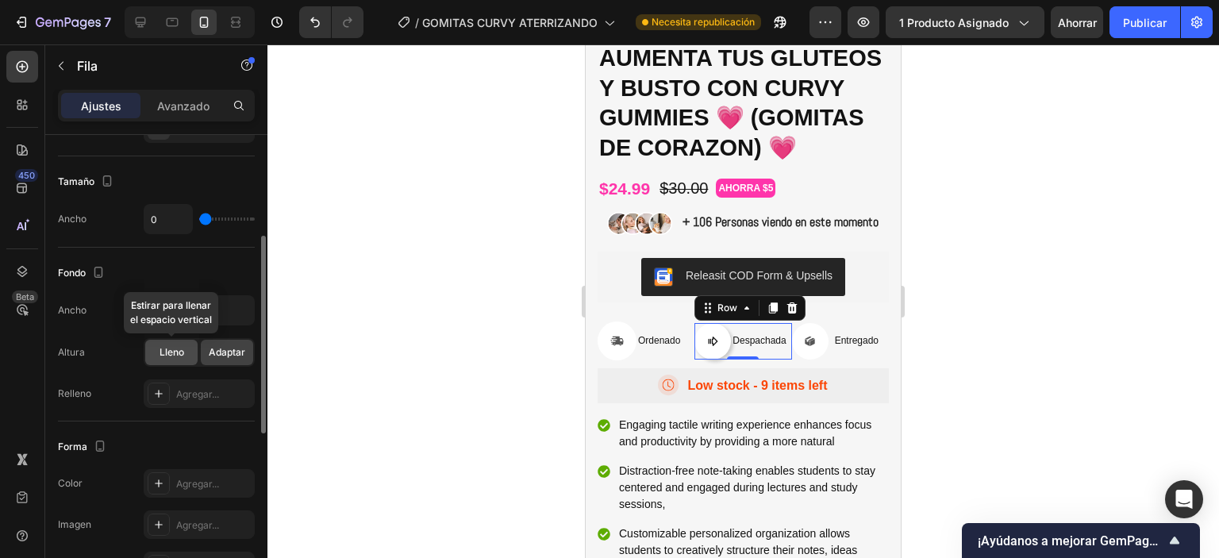
click at [165, 348] on font "Lleno" at bounding box center [172, 352] width 25 height 12
click at [237, 352] on font "Adaptar" at bounding box center [227, 352] width 37 height 12
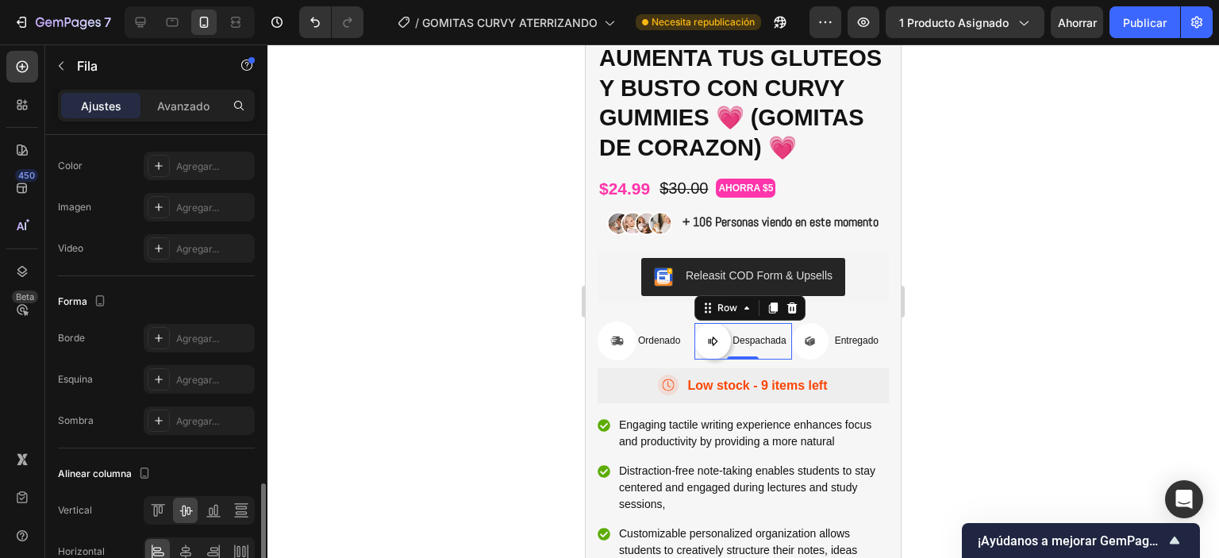
scroll to position [637, 0]
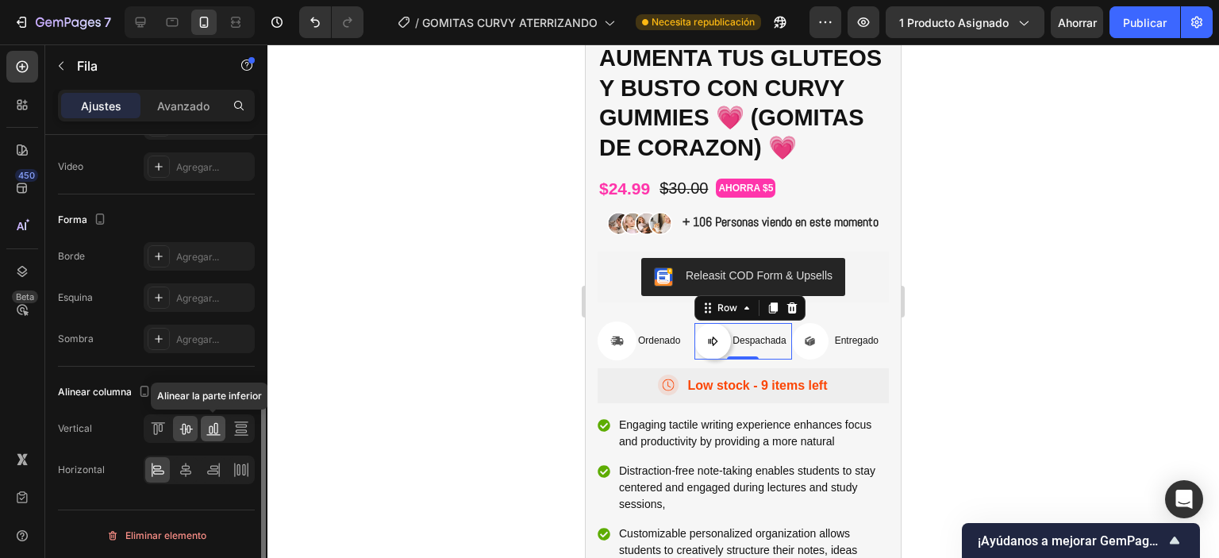
click at [213, 434] on icon at bounding box center [213, 434] width 14 height 1
click at [190, 428] on icon at bounding box center [186, 429] width 16 height 16
click at [948, 301] on div at bounding box center [743, 301] width 952 height 514
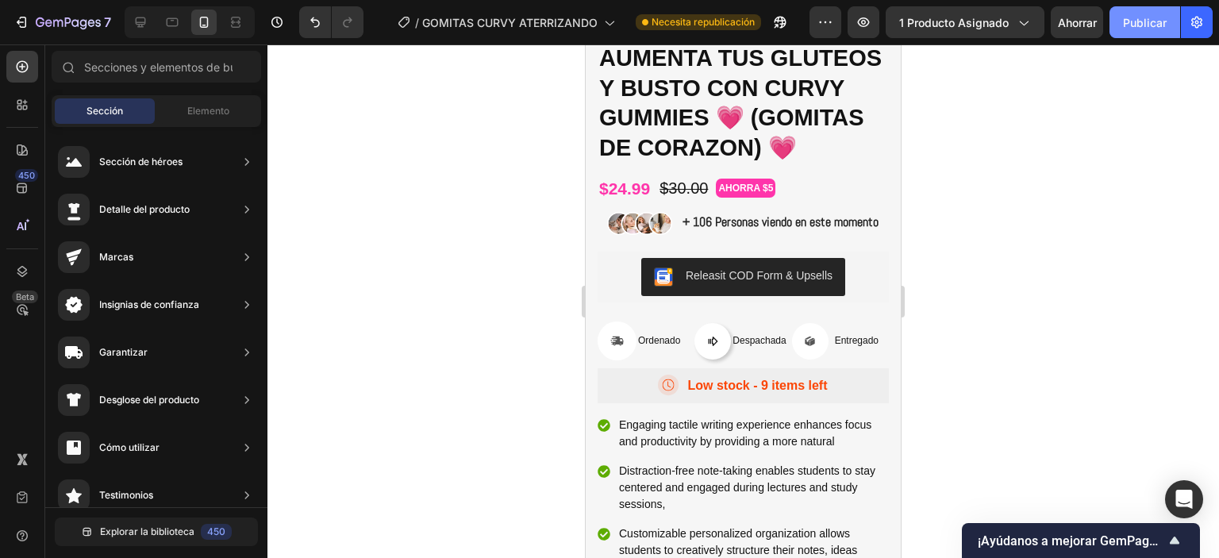
click at [1124, 12] on button "Publicar" at bounding box center [1145, 22] width 71 height 32
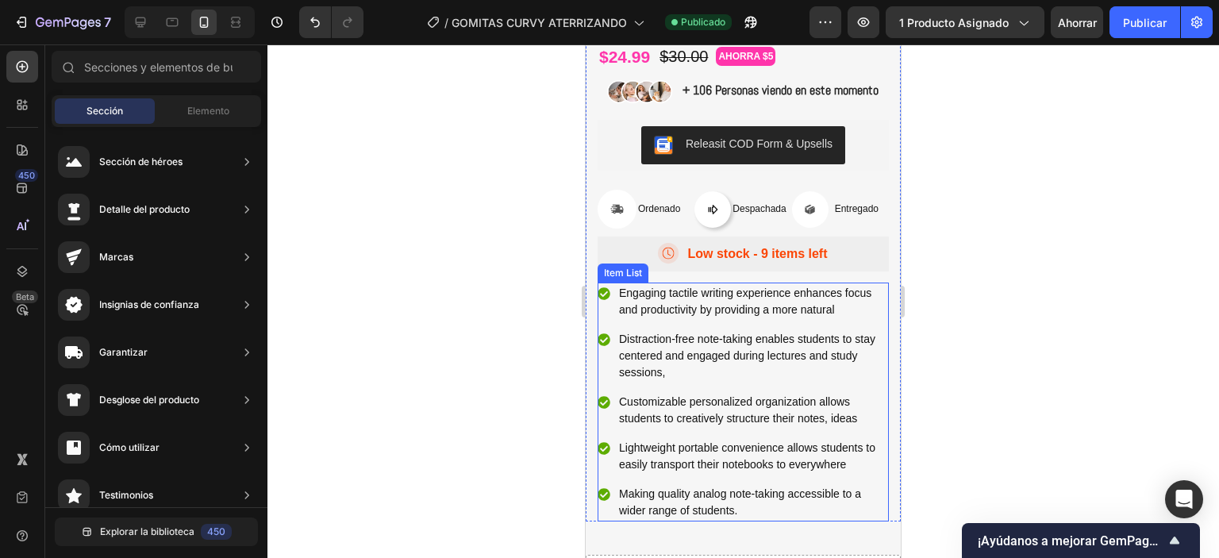
scroll to position [476, 0]
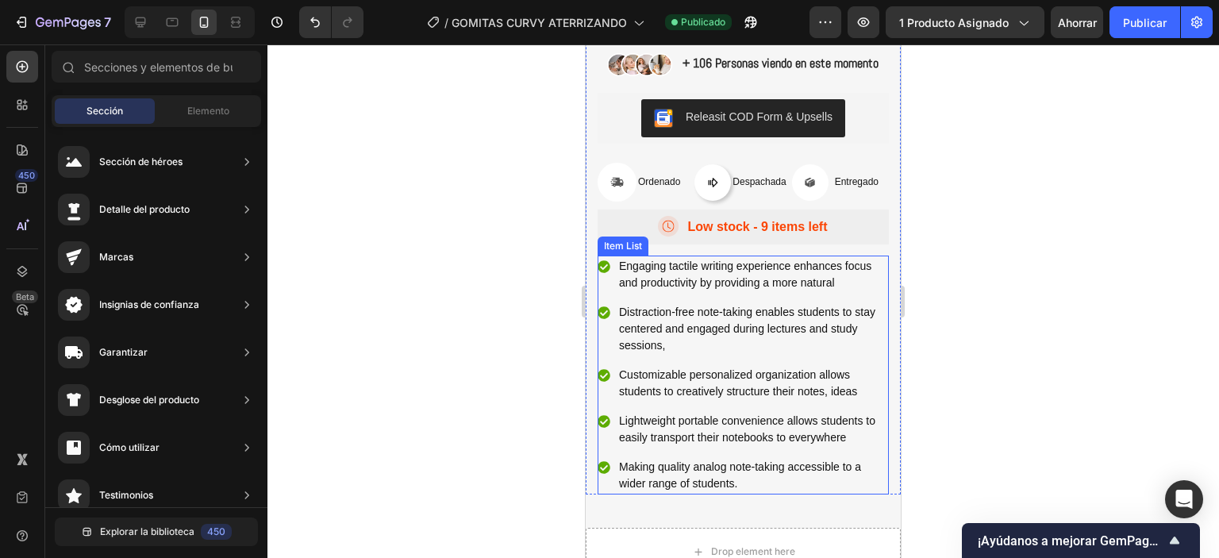
click at [756, 354] on p "Distraction-free note-taking enables students to stay centered and engaged duri…" at bounding box center [752, 329] width 267 height 50
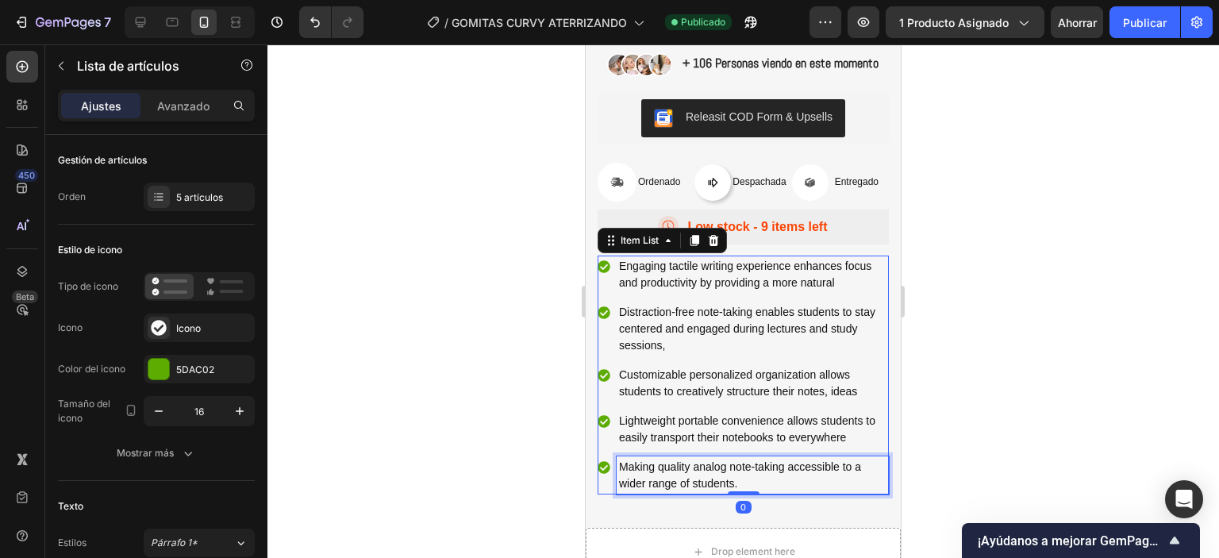
click at [871, 492] on p "Making quality analog note-taking accessible to a wider range of students." at bounding box center [752, 475] width 267 height 33
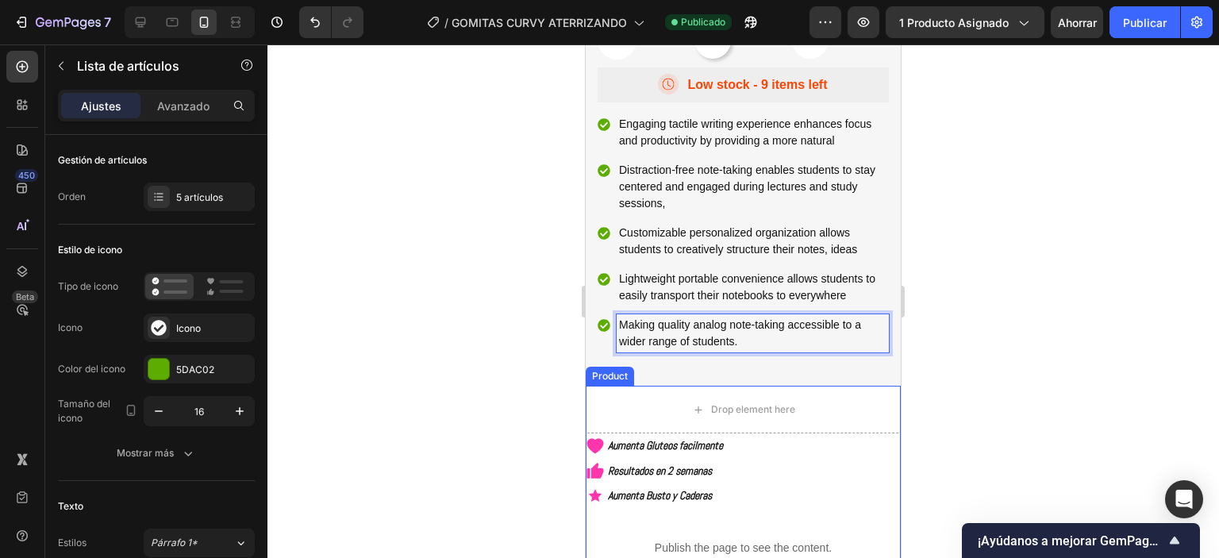
scroll to position [794, 0]
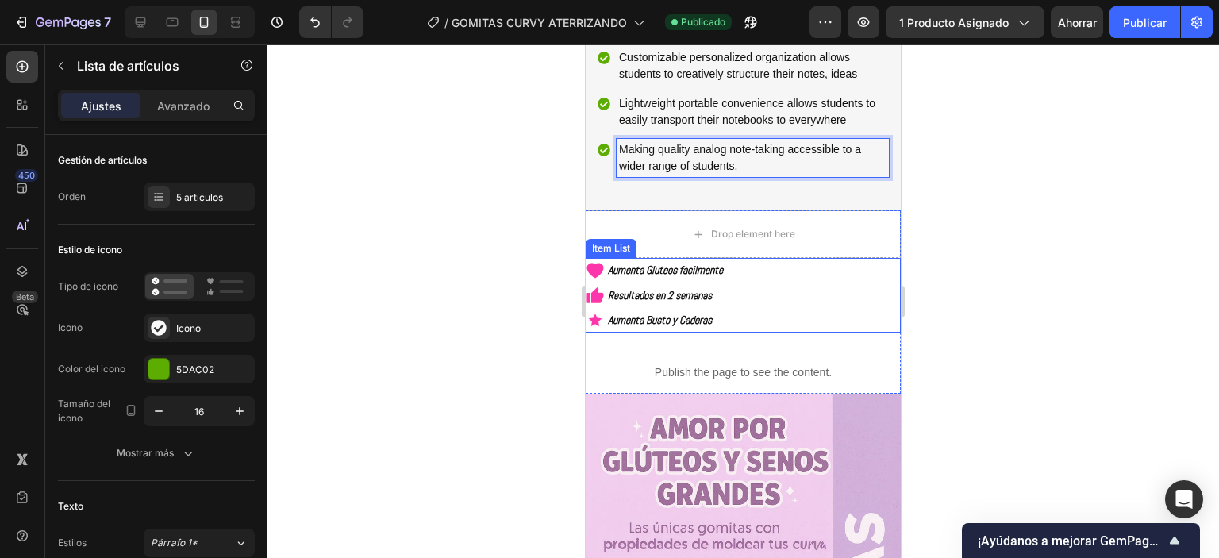
click at [675, 280] on p "Aumenta Gluteos facilmente" at bounding box center [665, 270] width 115 height 20
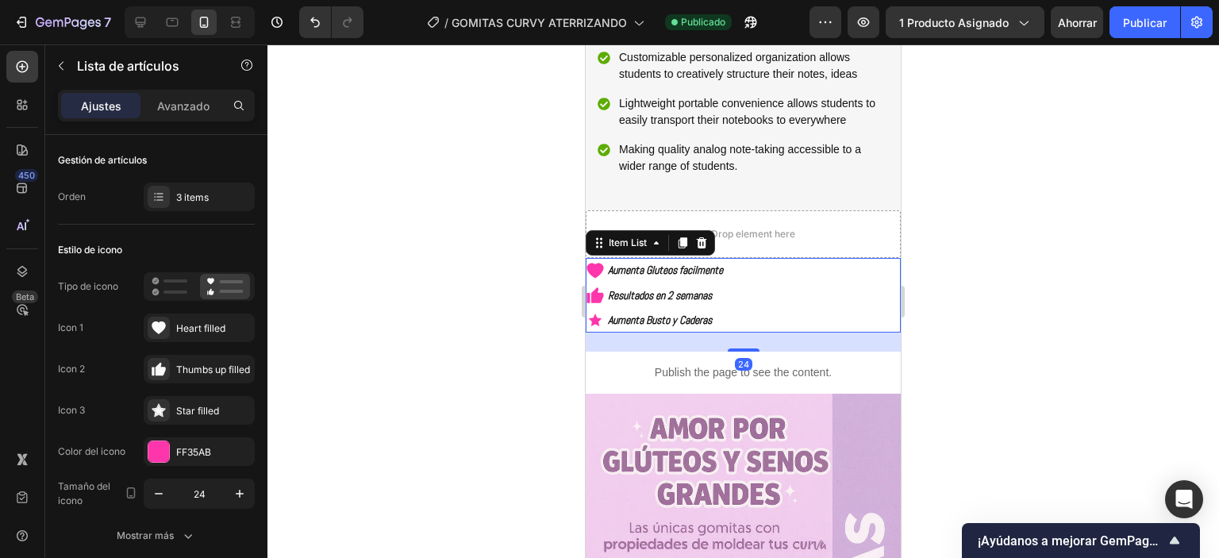
scroll to position [637, 0]
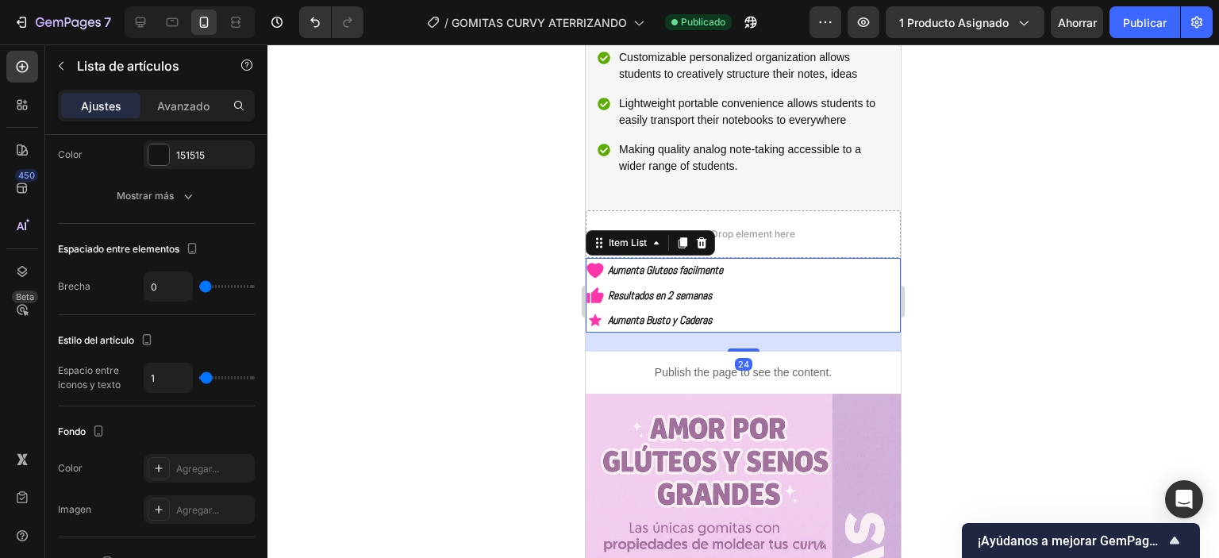
click at [692, 280] on p "Aumenta Gluteos facilmente" at bounding box center [665, 270] width 115 height 20
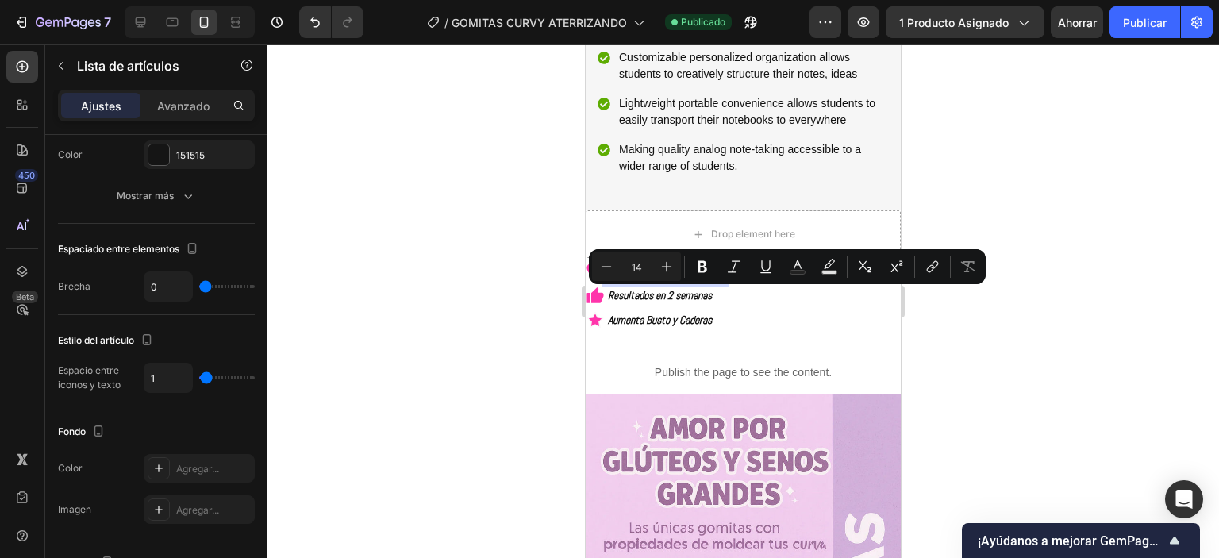
click at [692, 280] on p "Aumenta Gluteos facilmente" at bounding box center [665, 270] width 115 height 20
copy p "Aumenta Gluteos facilmente"
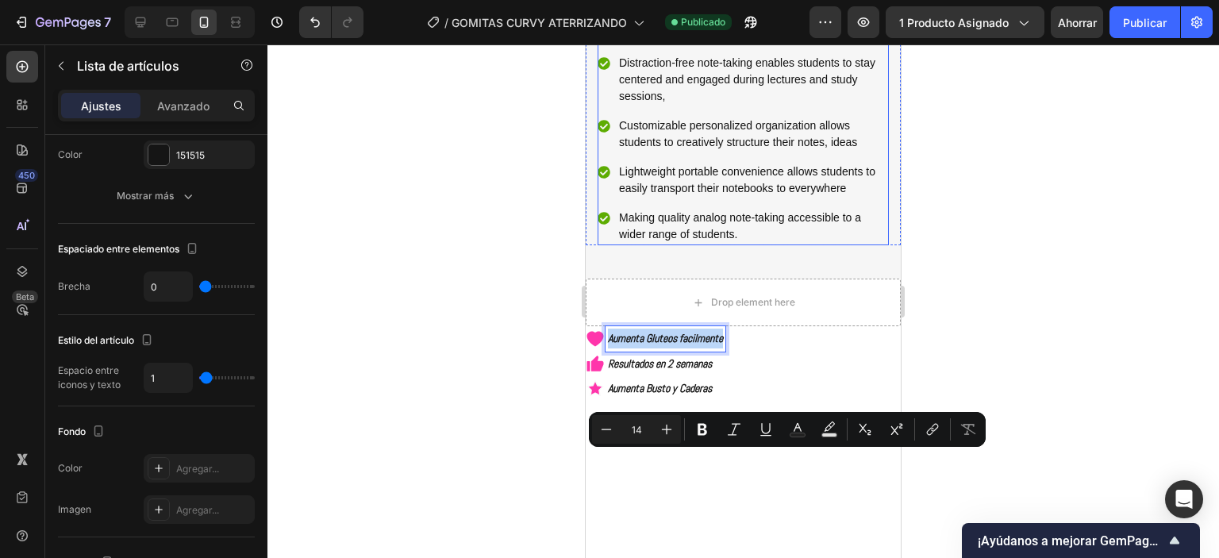
scroll to position [556, 0]
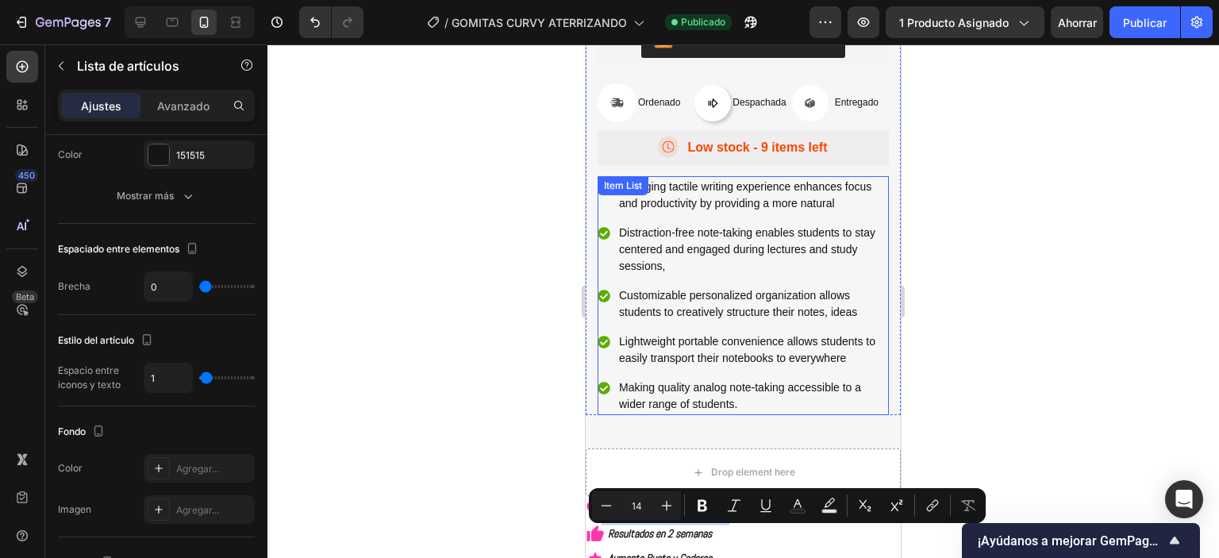
click at [691, 212] on p "Engaging tactile writing experience enhances focus and productivity by providin…" at bounding box center [752, 195] width 267 height 33
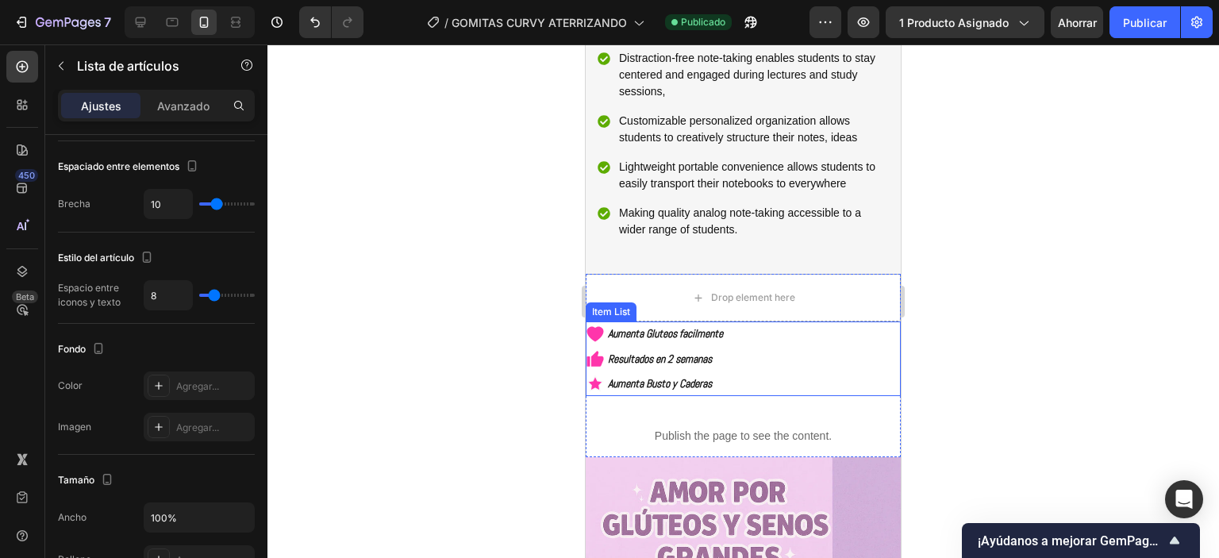
scroll to position [714, 0]
click at [672, 368] on p "Resultados en 2 semanas" at bounding box center [665, 358] width 115 height 20
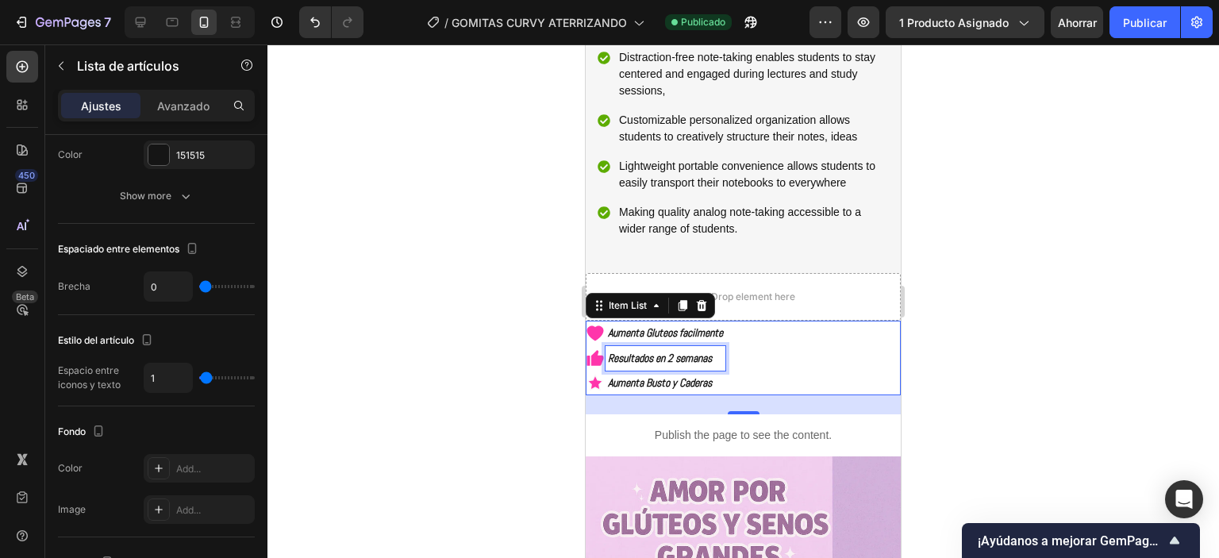
click at [672, 368] on p "Resultados en 2 semanas" at bounding box center [665, 358] width 115 height 20
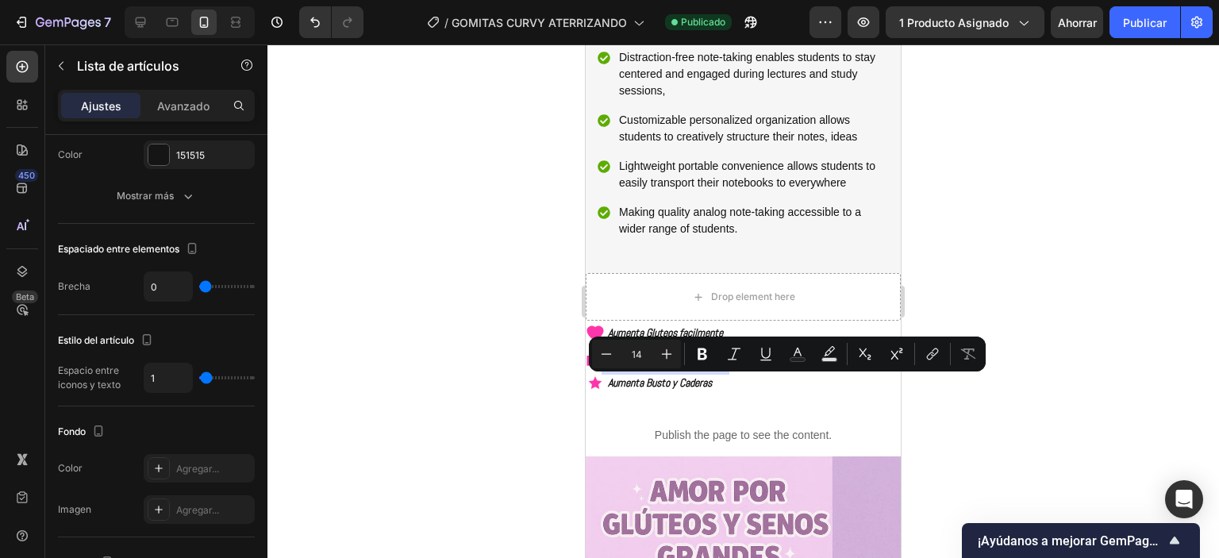
copy p "Resultados en 2 semanas"
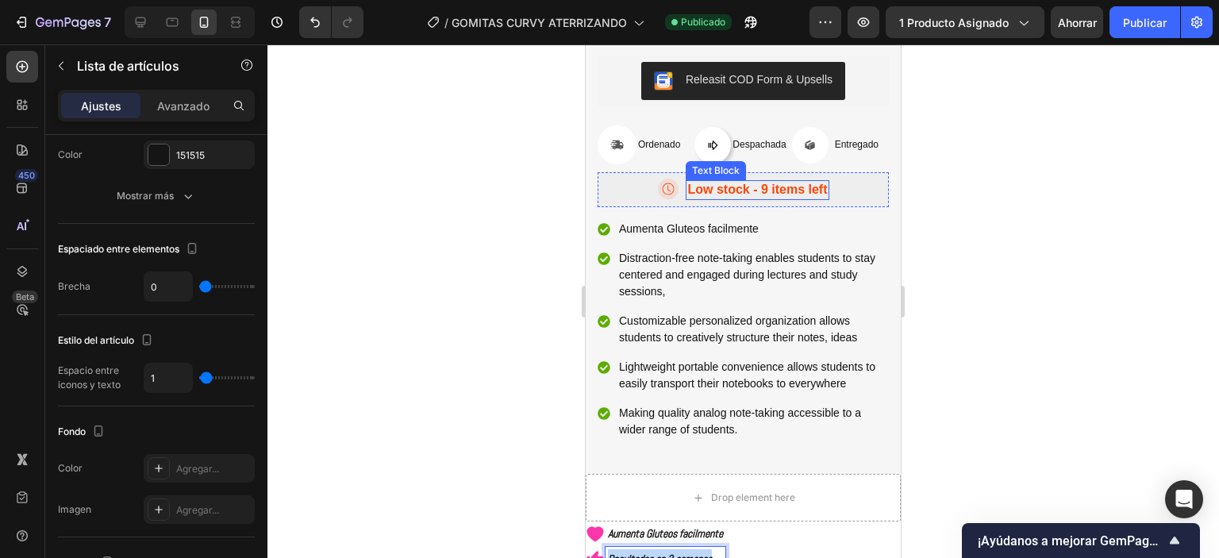
scroll to position [476, 0]
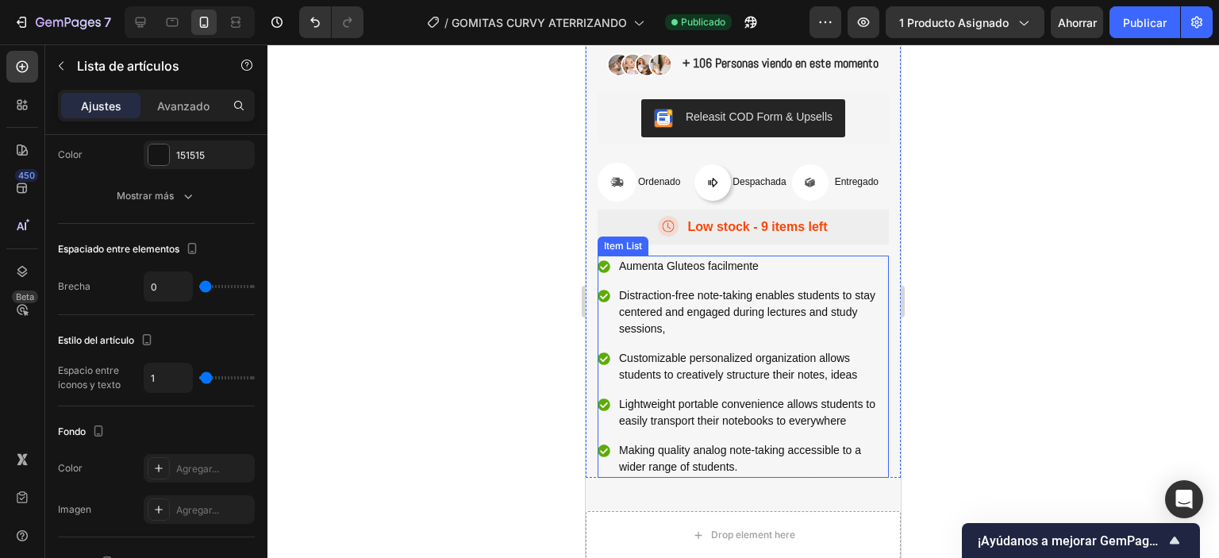
click at [674, 329] on p "Distraction-free note-taking enables students to stay centered and engaged duri…" at bounding box center [752, 312] width 267 height 50
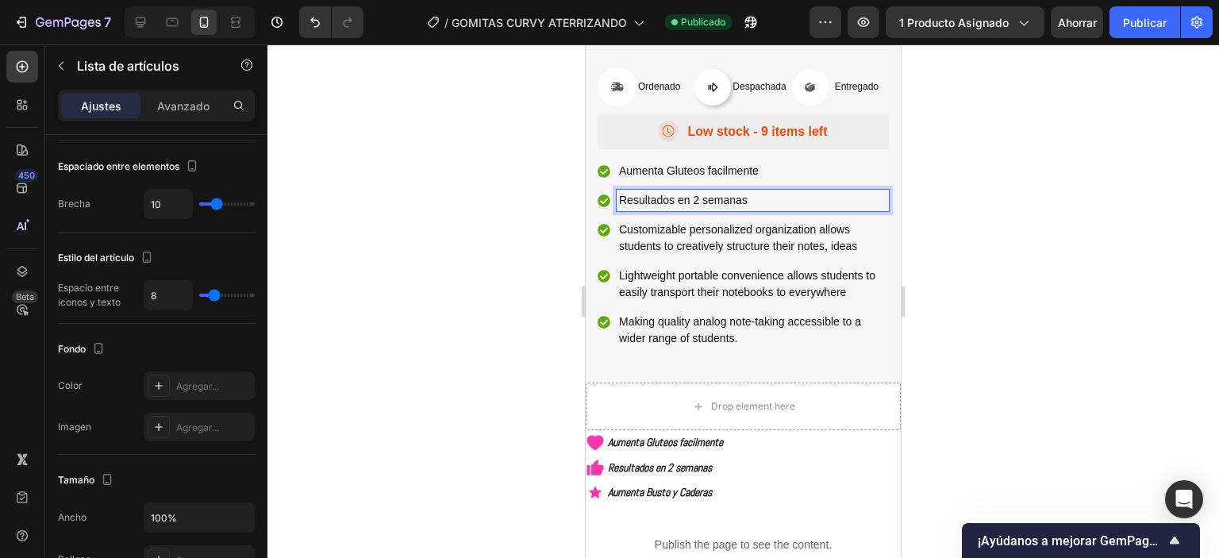
scroll to position [714, 0]
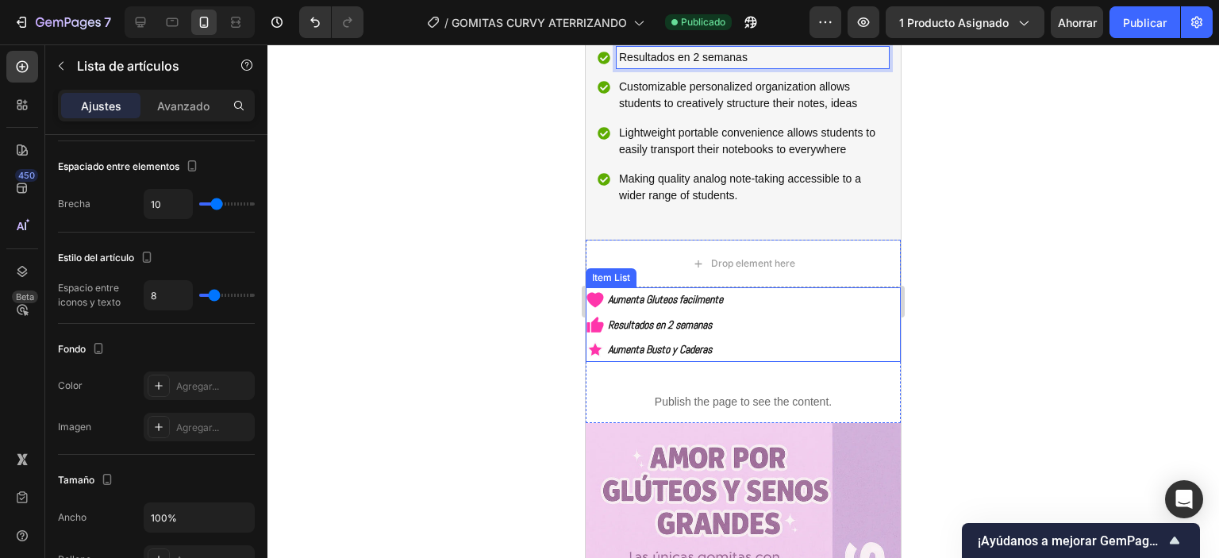
click at [676, 360] on p "Aumenta Busto y Caderas" at bounding box center [665, 350] width 115 height 20
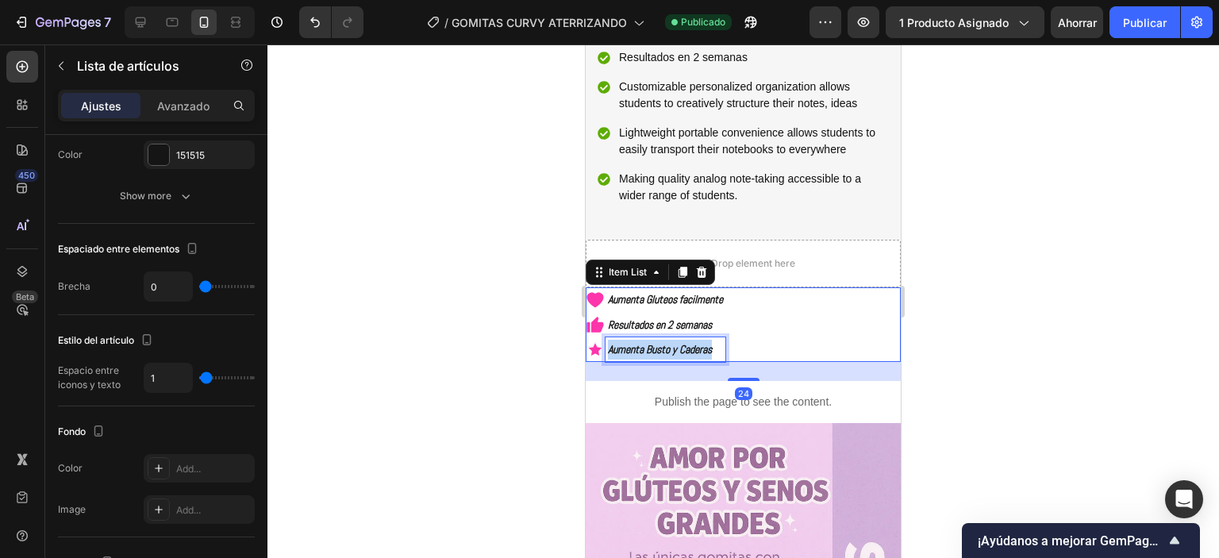
copy p "Aumenta Busto y Caderas"
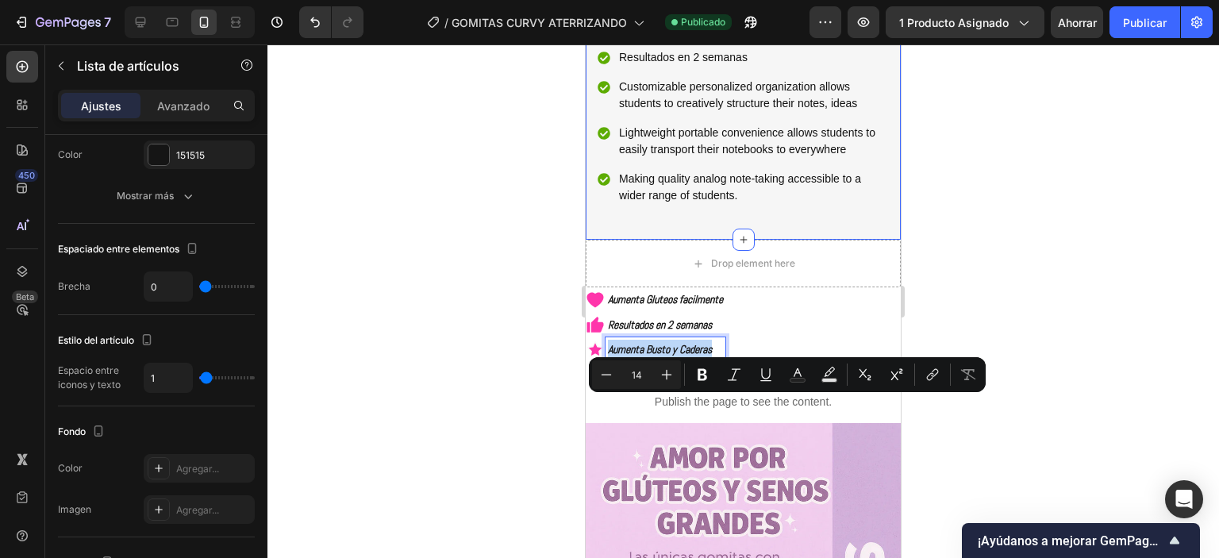
scroll to position [635, 0]
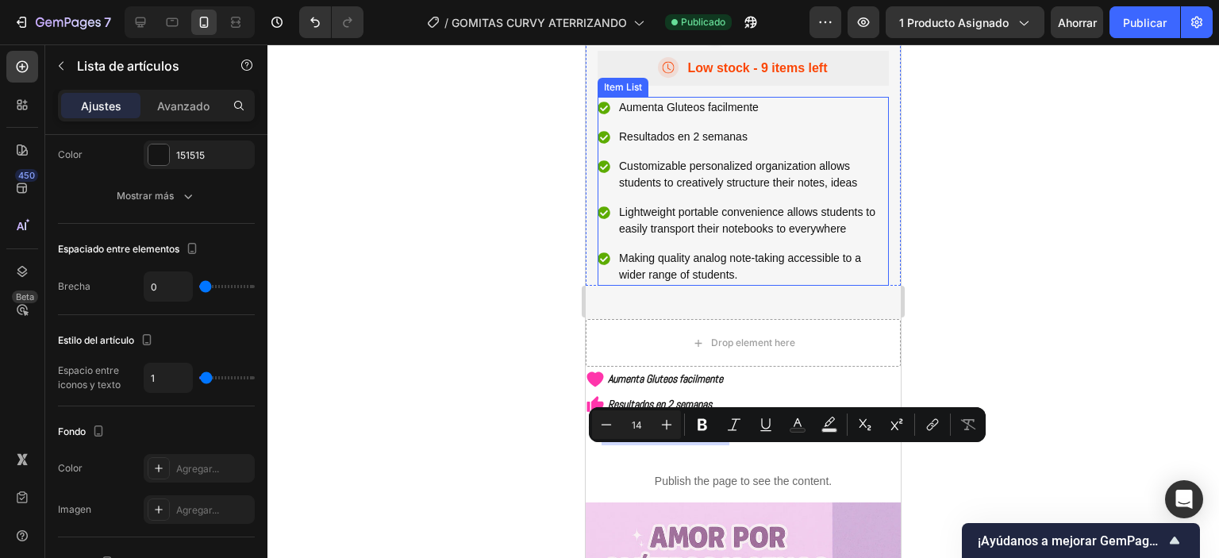
click at [686, 191] on p "Customizable personalized organization allows students to creatively structure …" at bounding box center [752, 174] width 267 height 33
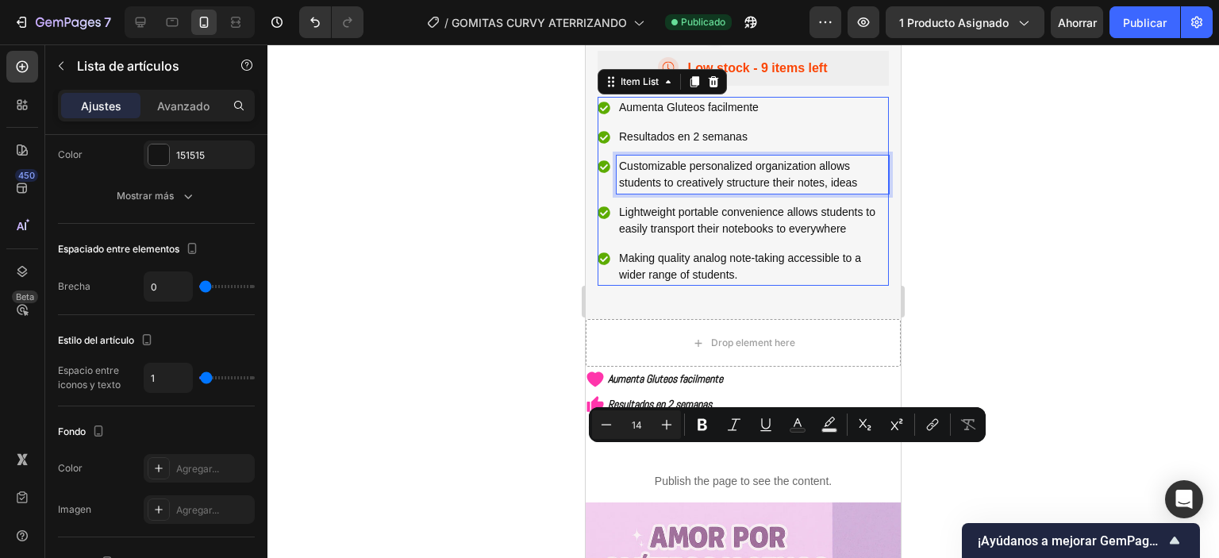
click at [686, 191] on p "Customizable personalized organization allows students to creatively structure …" at bounding box center [752, 174] width 267 height 33
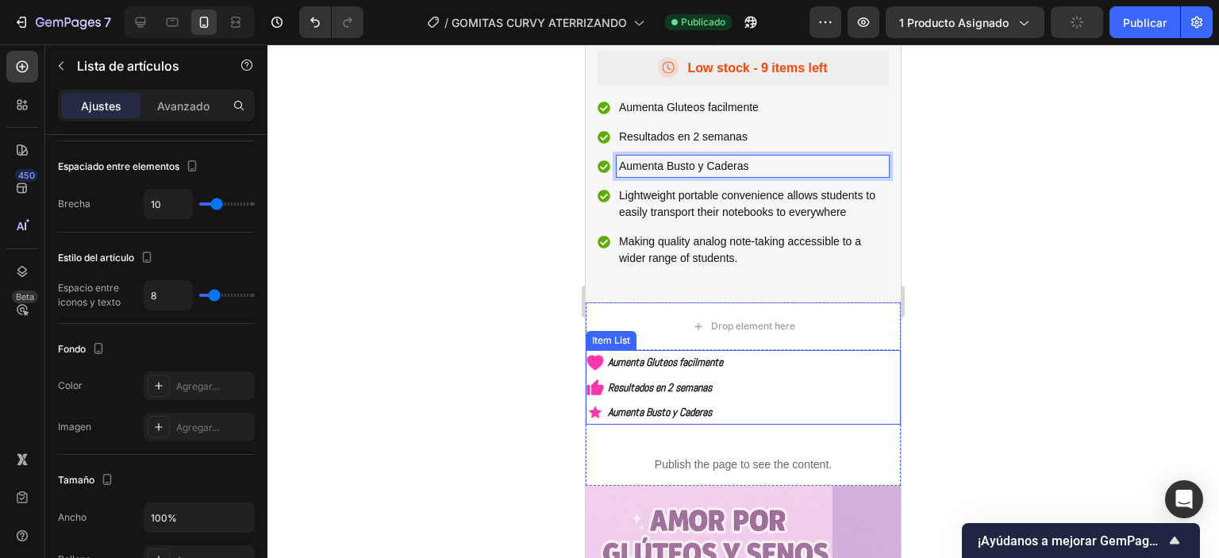
click at [794, 387] on div "Aumenta Gluteos facilmente Resultados en 2 semanas Aumenta Busto y Caderas" at bounding box center [743, 387] width 315 height 75
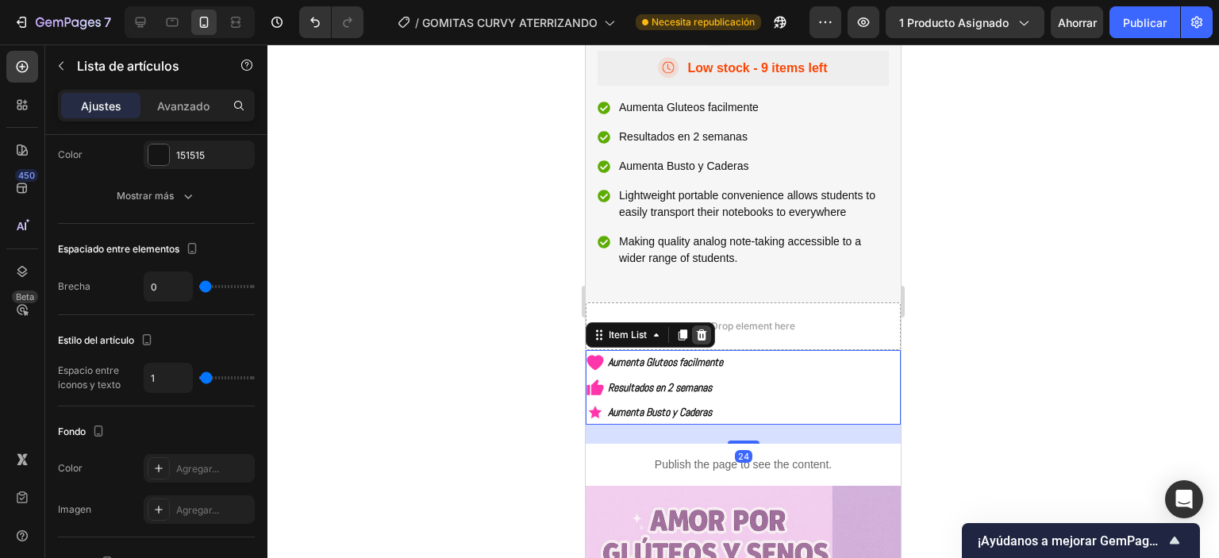
click at [702, 340] on icon at bounding box center [702, 334] width 10 height 11
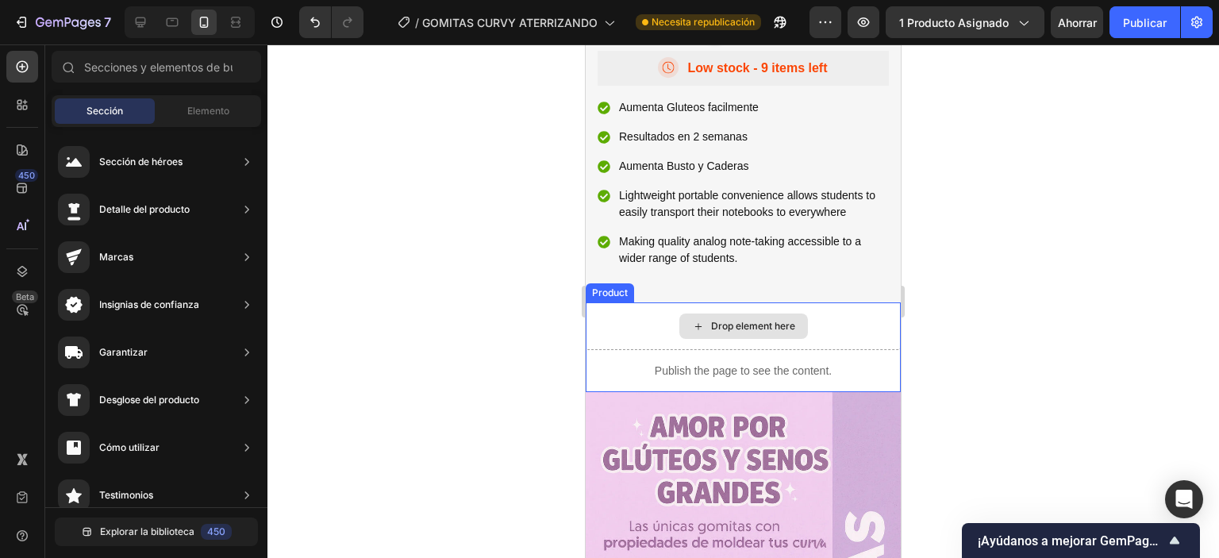
click at [839, 350] on div "Drop element here" at bounding box center [743, 326] width 315 height 48
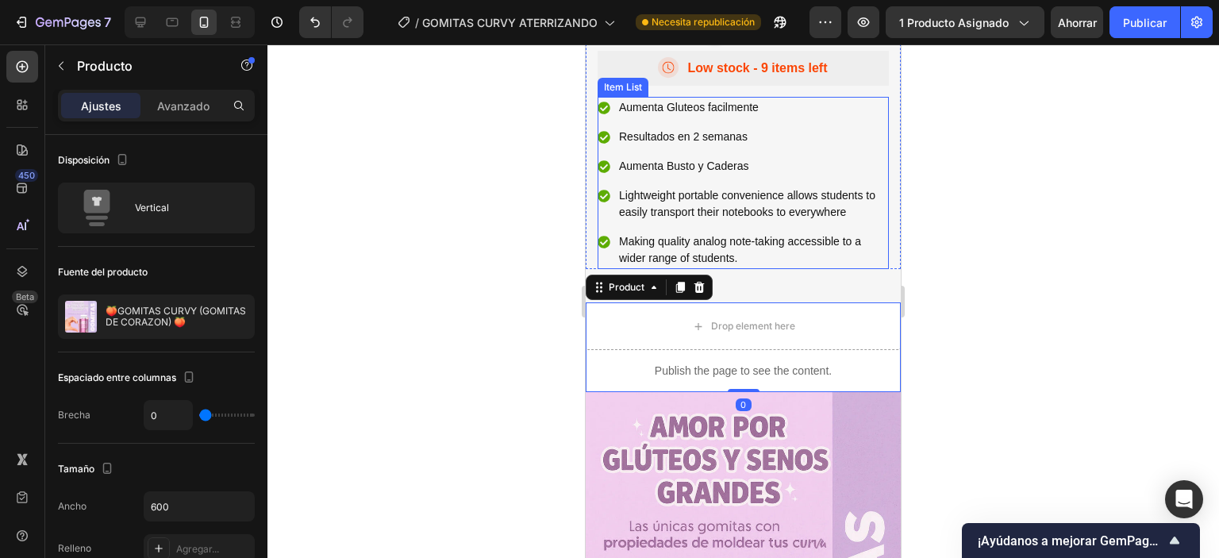
click at [743, 221] on p "Lightweight portable convenience allows students to easily transport their note…" at bounding box center [752, 203] width 267 height 33
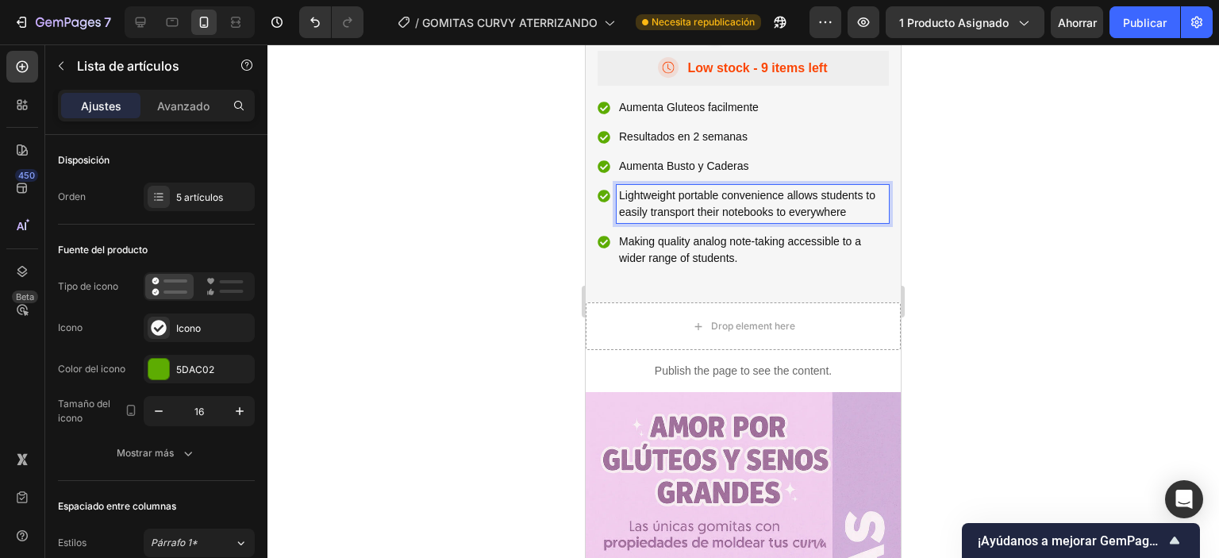
click at [714, 258] on div "Aumenta Gluteos facilmente Resultados en 2 semanas Aumenta Busto y Caderas Ligh…" at bounding box center [743, 183] width 291 height 172
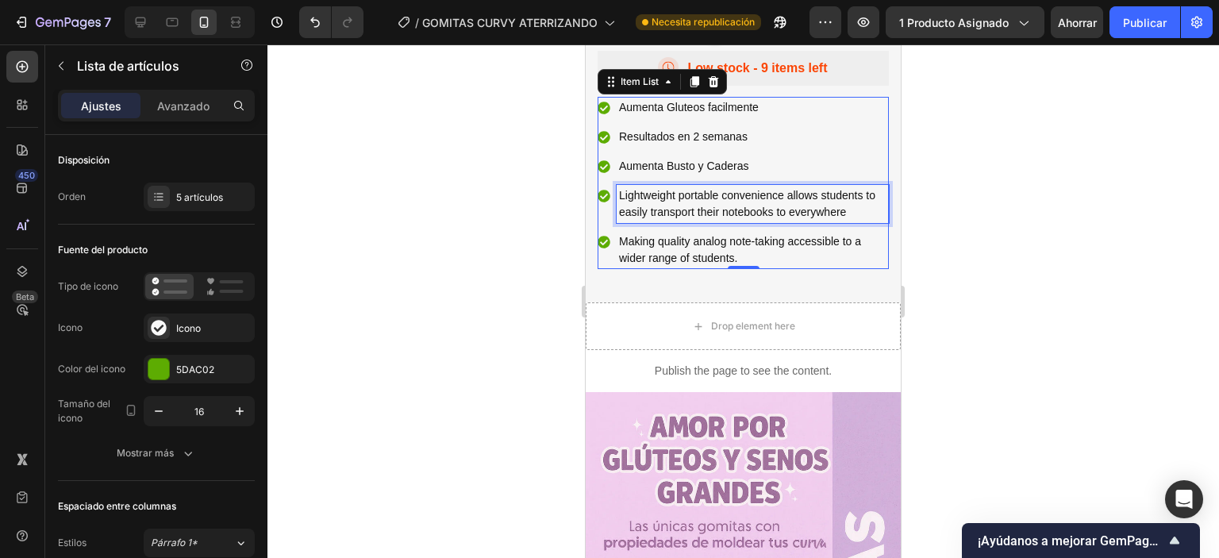
click at [708, 221] on p "Lightweight portable convenience allows students to easily transport their note…" at bounding box center [752, 203] width 267 height 33
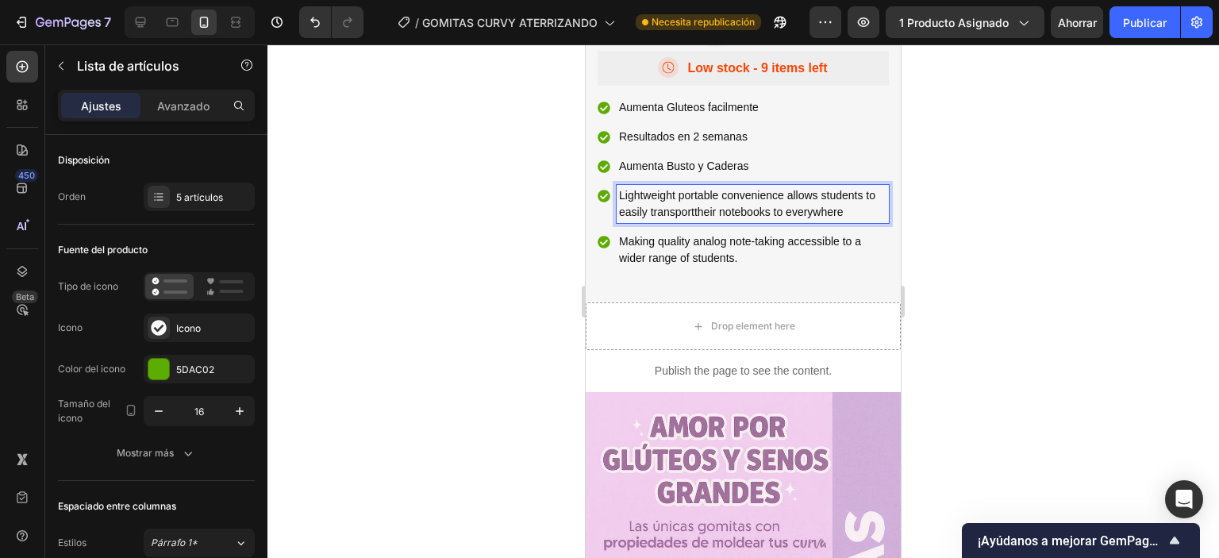
click at [645, 221] on p "Lightweight portable convenience allows students to easily transporttheir noteb…" at bounding box center [752, 203] width 267 height 33
click at [646, 221] on p "Lightweight portable convenience allows students to easily transporttheir noteb…" at bounding box center [752, 203] width 267 height 33
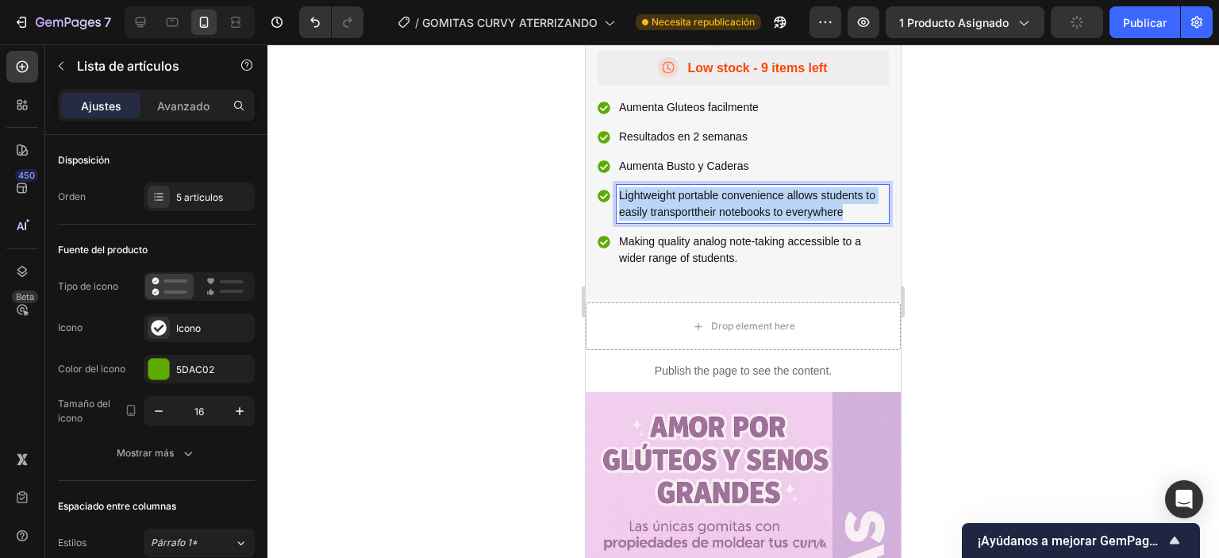
click at [646, 221] on p "Lightweight portable convenience allows students to easily transporttheir noteb…" at bounding box center [752, 203] width 267 height 33
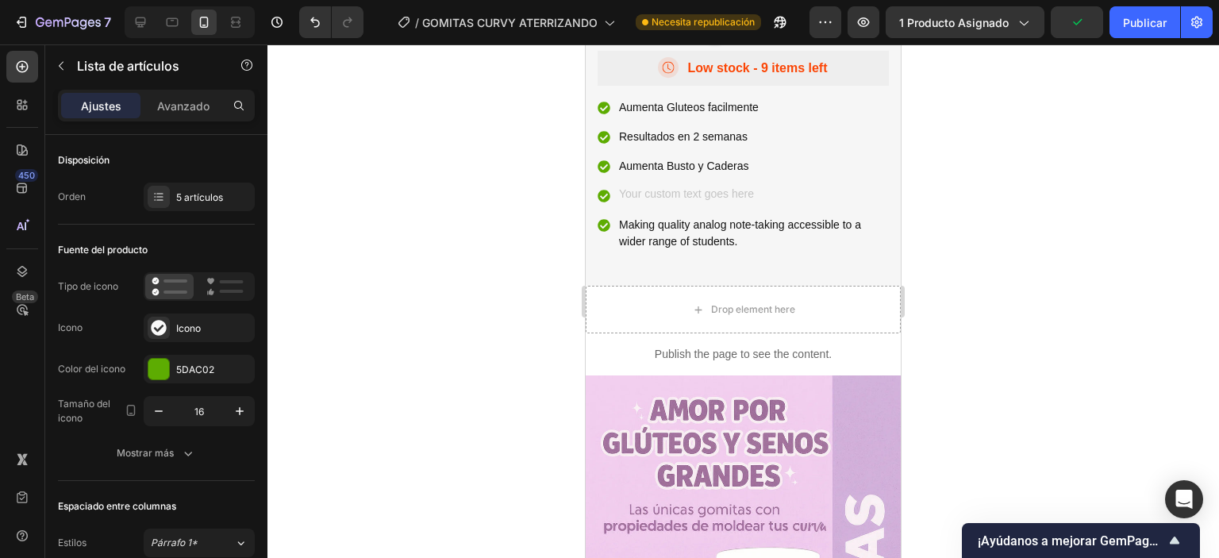
click at [606, 202] on icon at bounding box center [604, 196] width 13 height 13
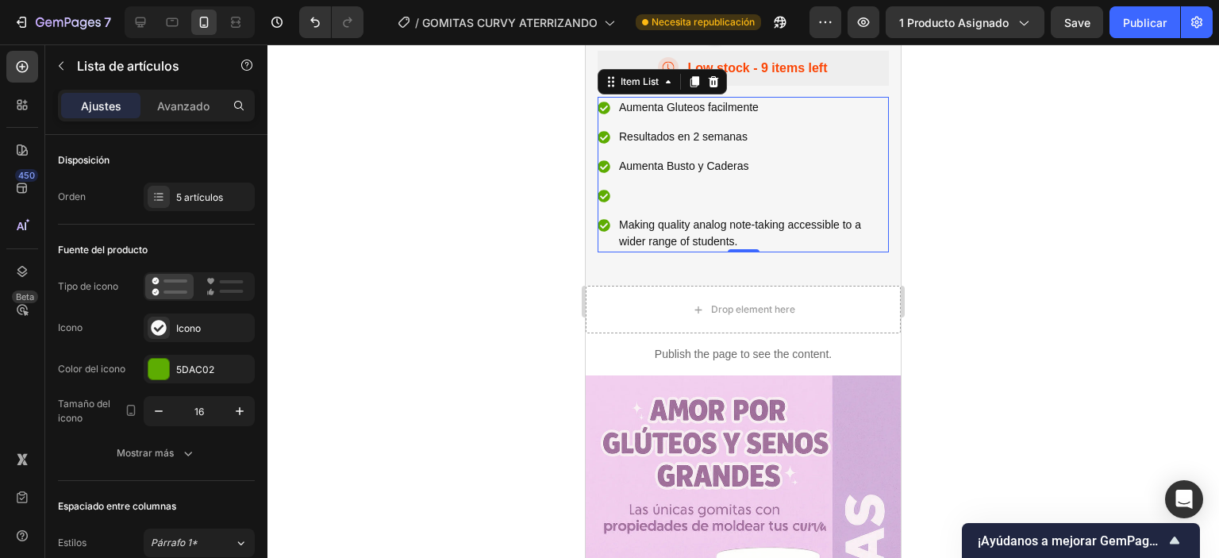
click at [688, 250] on p "Making quality analog note-taking accessible to a wider range of students." at bounding box center [752, 233] width 267 height 33
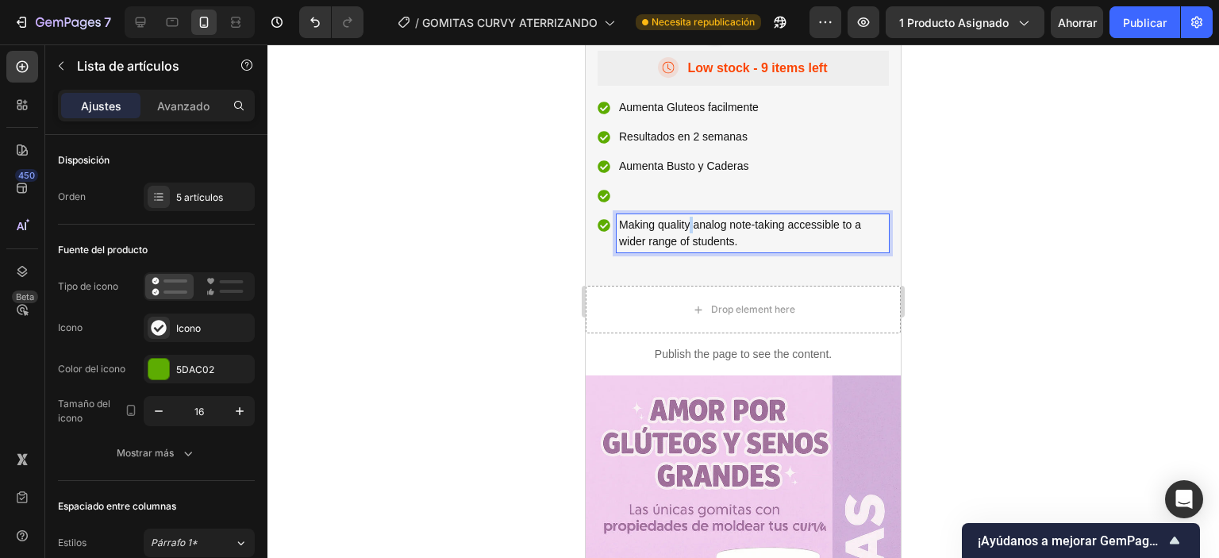
click at [688, 250] on p "Making quality analog note-taking accessible to a wider range of students." at bounding box center [752, 233] width 267 height 33
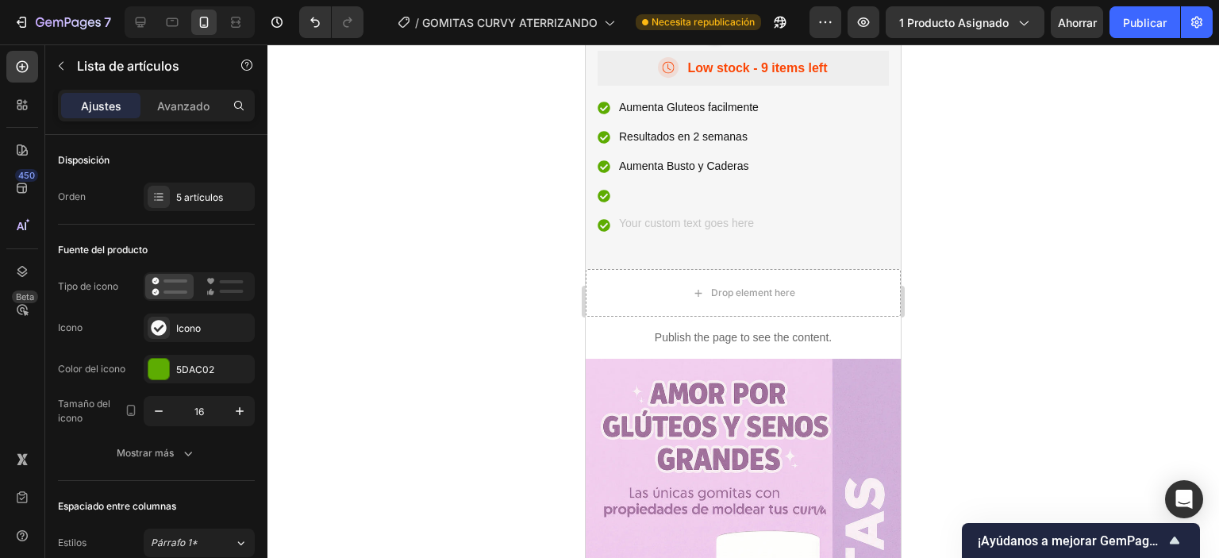
click at [603, 236] on div at bounding box center [680, 224] width 164 height 21
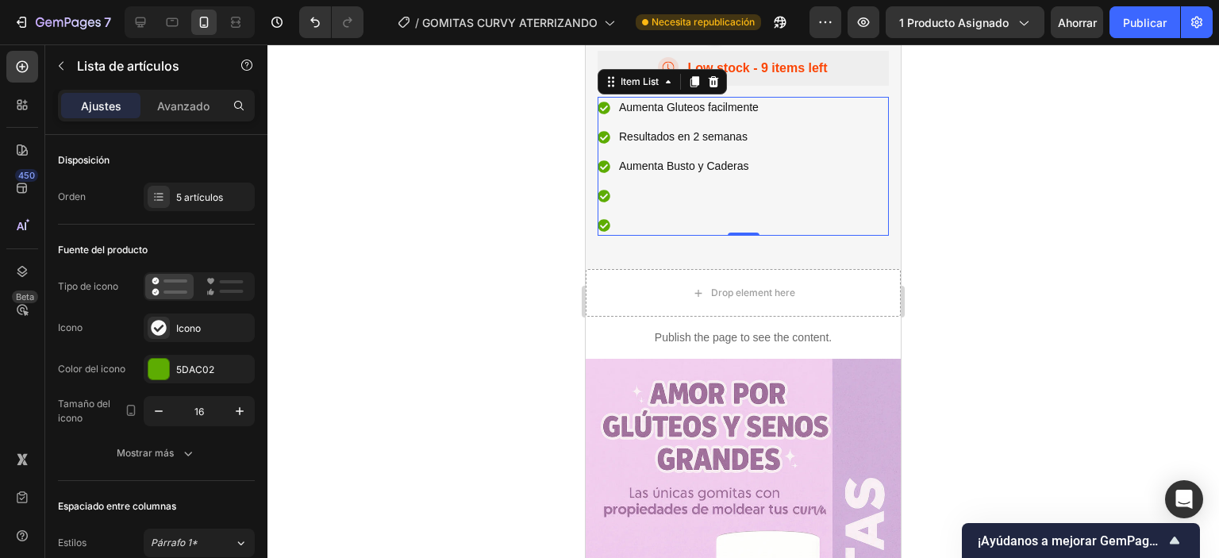
click at [603, 233] on icon at bounding box center [604, 226] width 13 height 13
click at [666, 88] on icon at bounding box center [668, 81] width 13 height 13
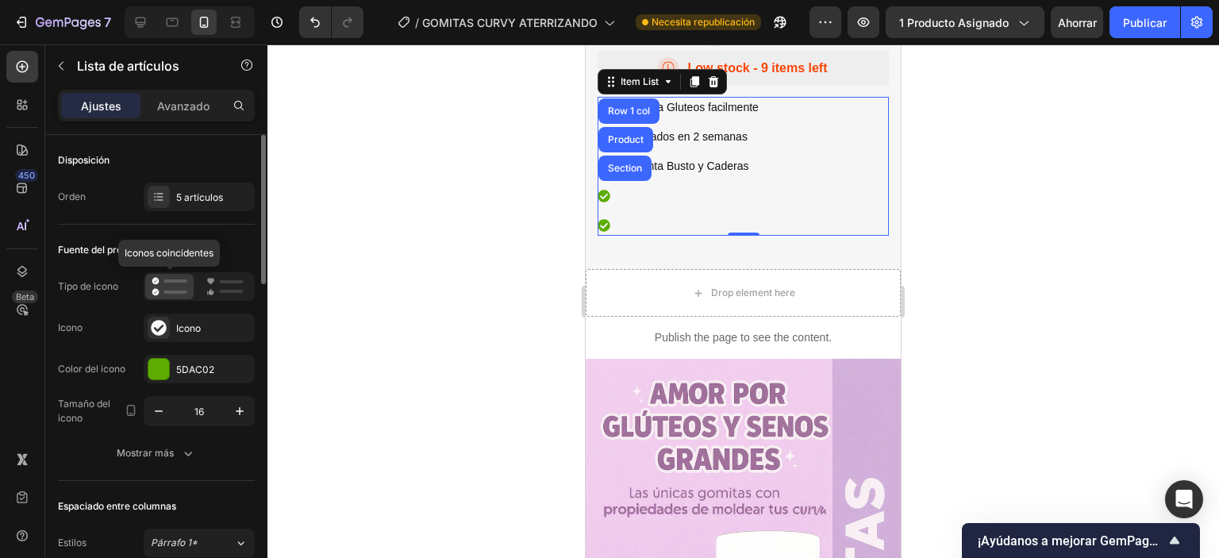
click at [182, 281] on rect at bounding box center [176, 280] width 24 height 3
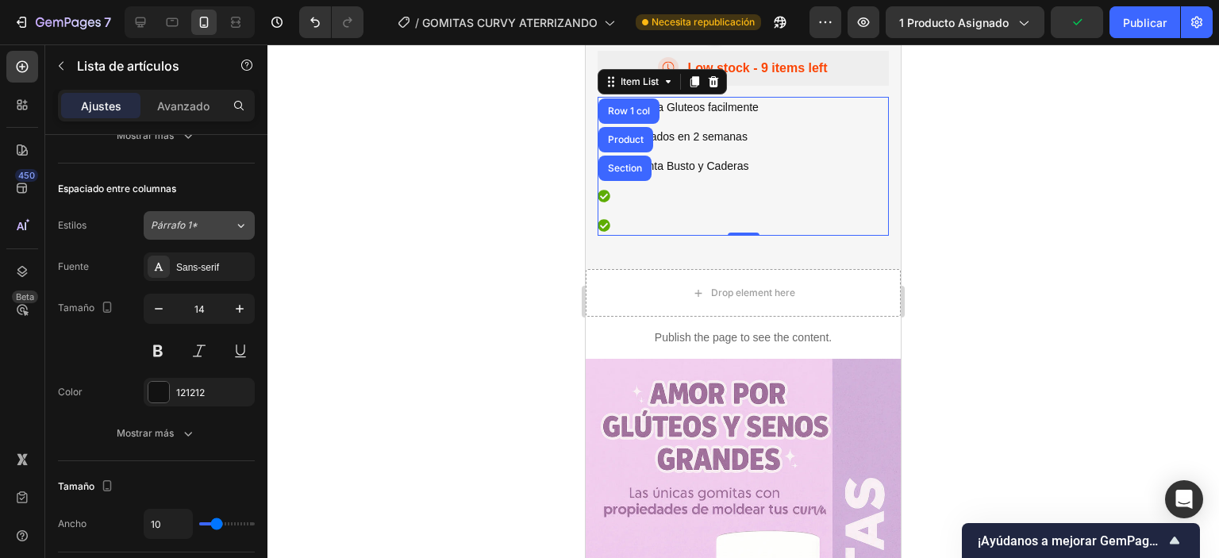
scroll to position [0, 0]
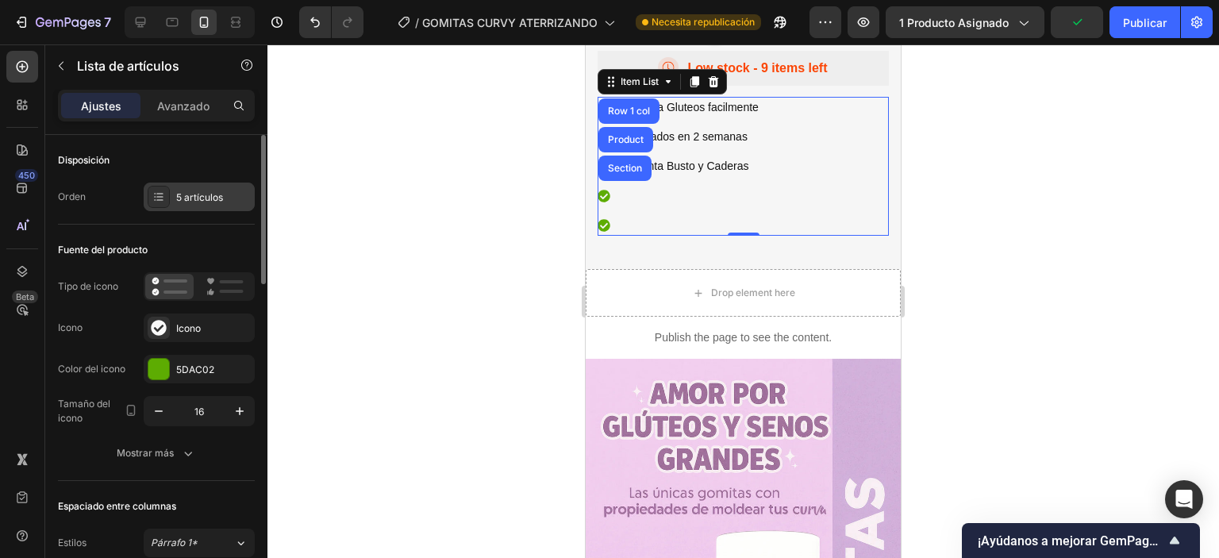
click at [204, 190] on div "5 artículos" at bounding box center [213, 197] width 75 height 14
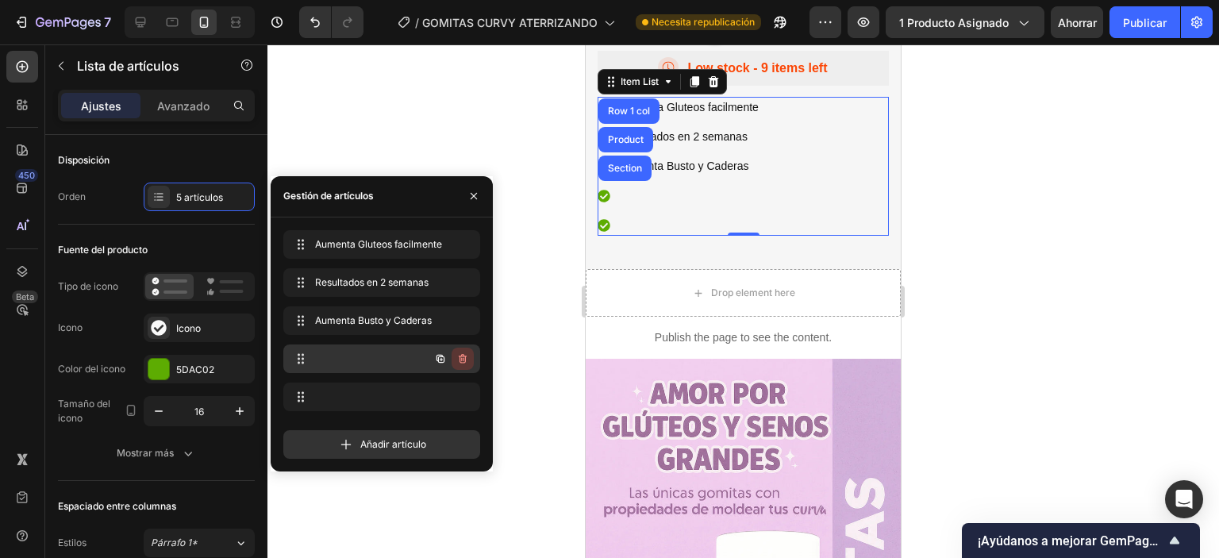
click at [462, 360] on icon "button" at bounding box center [462, 358] width 13 height 13
click at [457, 362] on font "Borrar" at bounding box center [451, 358] width 29 height 12
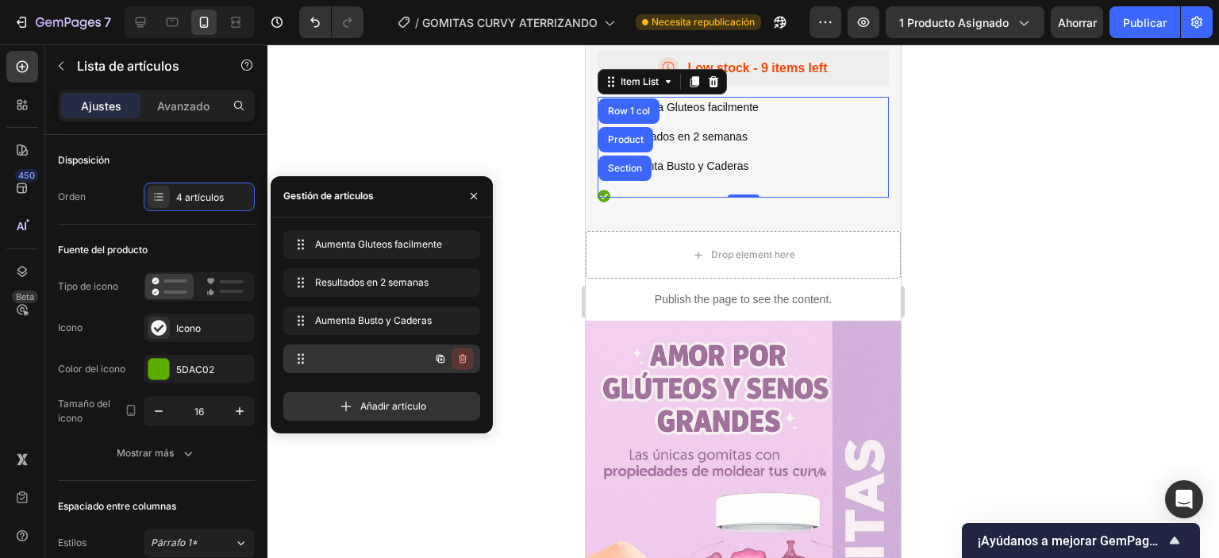
click at [460, 363] on icon "button" at bounding box center [462, 358] width 13 height 13
click at [452, 364] on font "Borrar" at bounding box center [451, 359] width 29 height 14
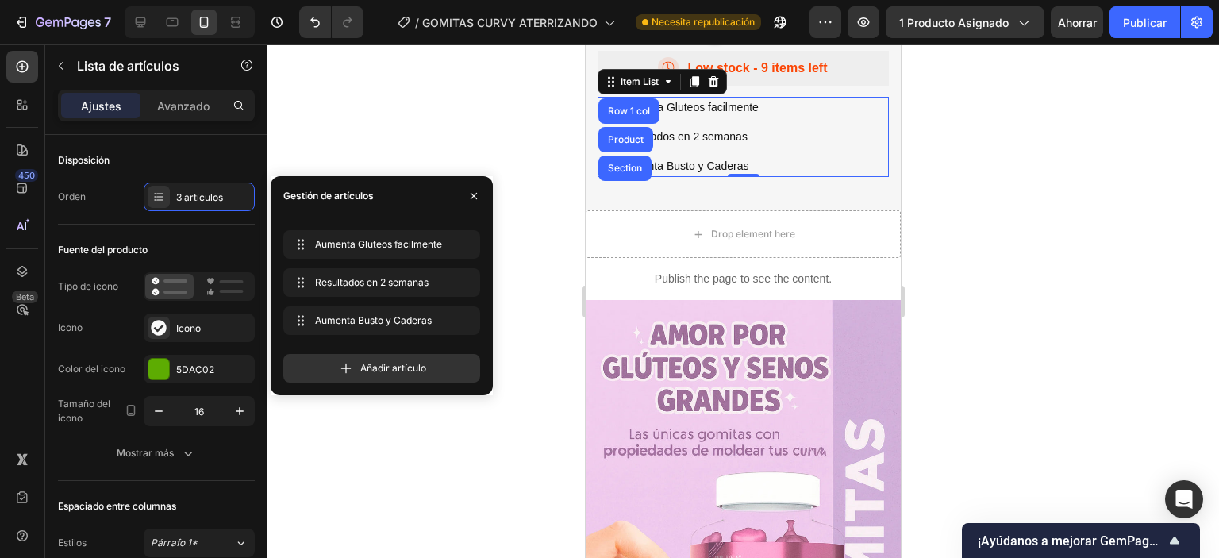
click at [975, 222] on div at bounding box center [743, 301] width 952 height 514
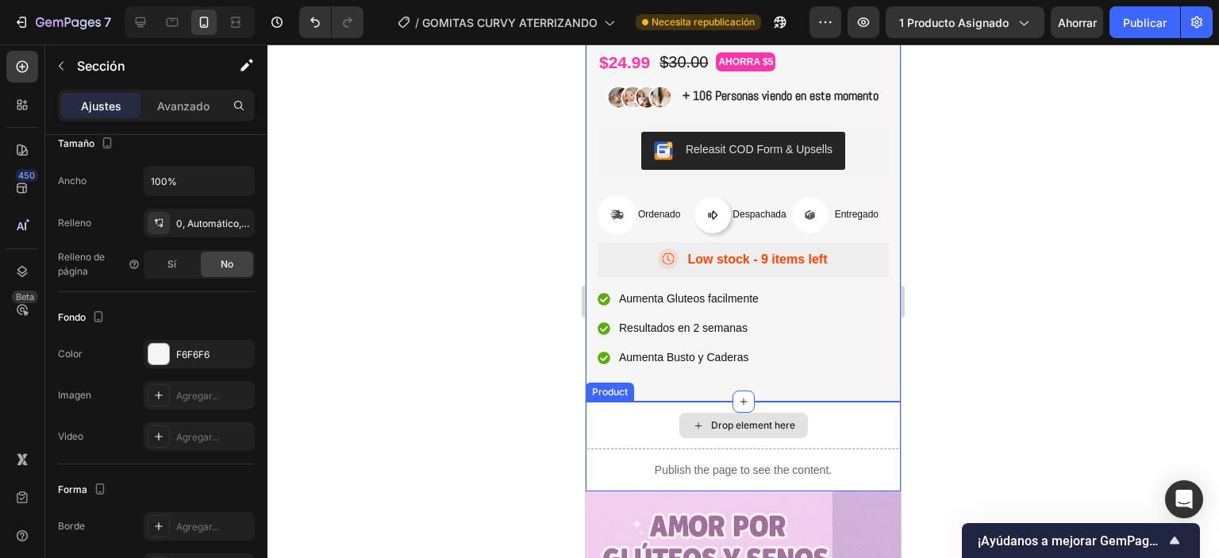
scroll to position [397, 0]
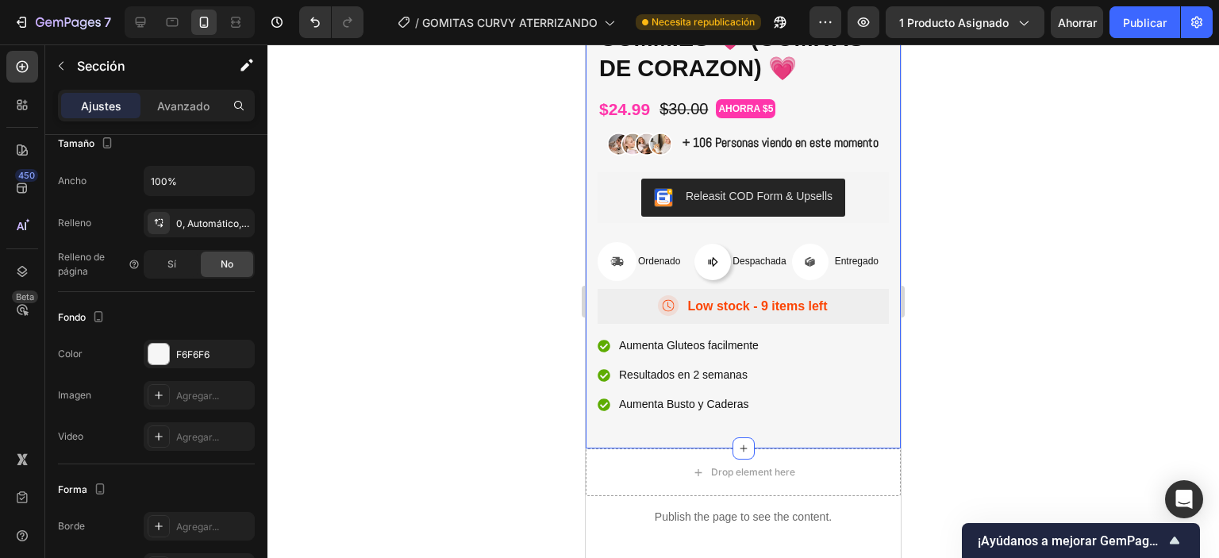
click at [950, 315] on div at bounding box center [743, 301] width 952 height 514
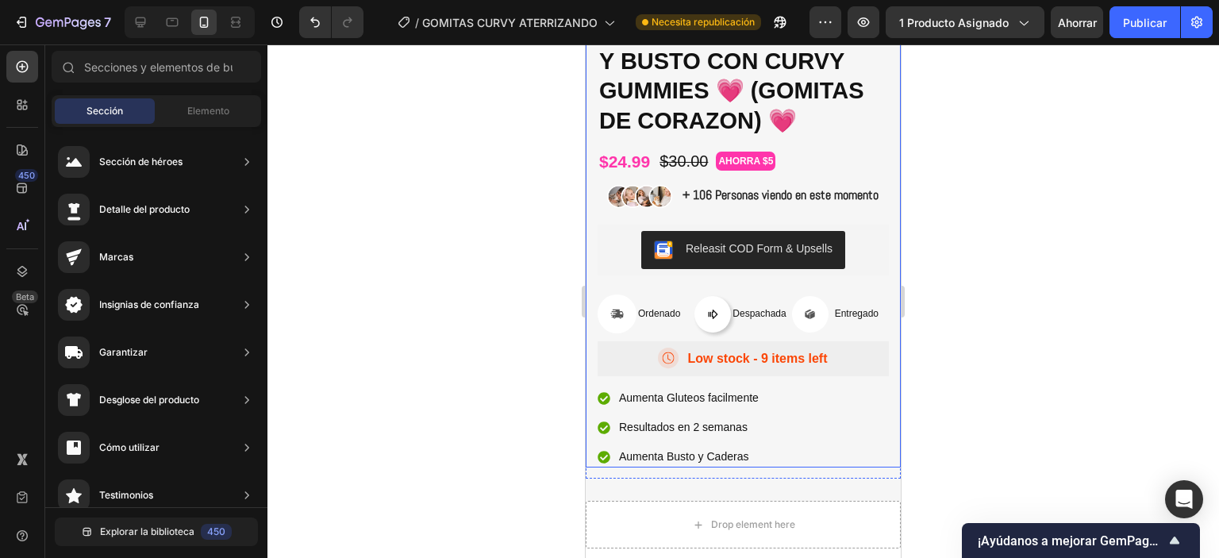
scroll to position [317, 0]
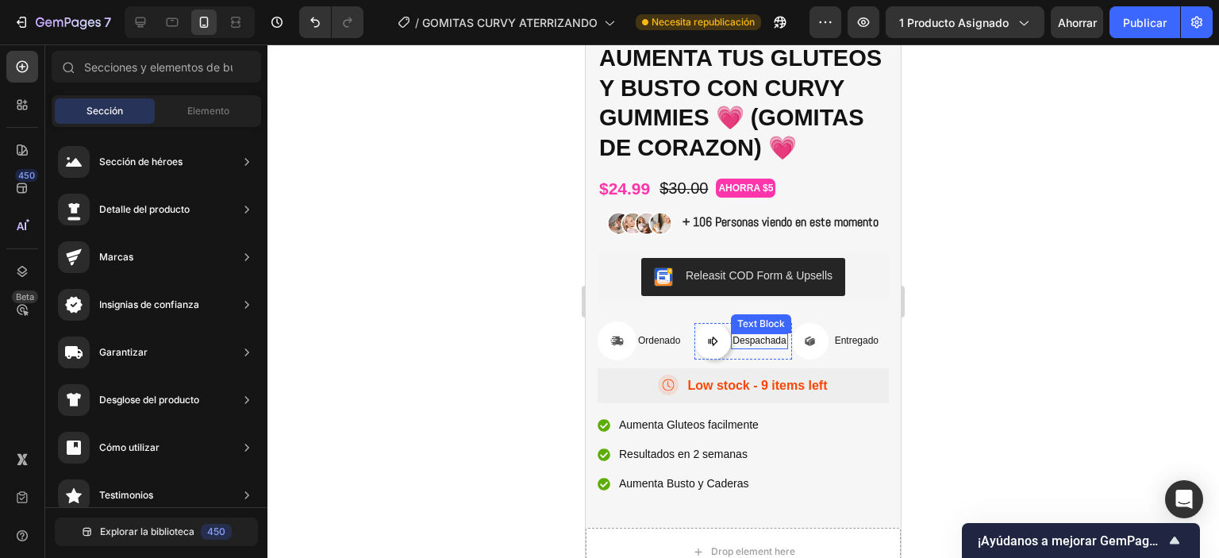
click at [756, 348] on p "Despachada" at bounding box center [759, 341] width 53 height 13
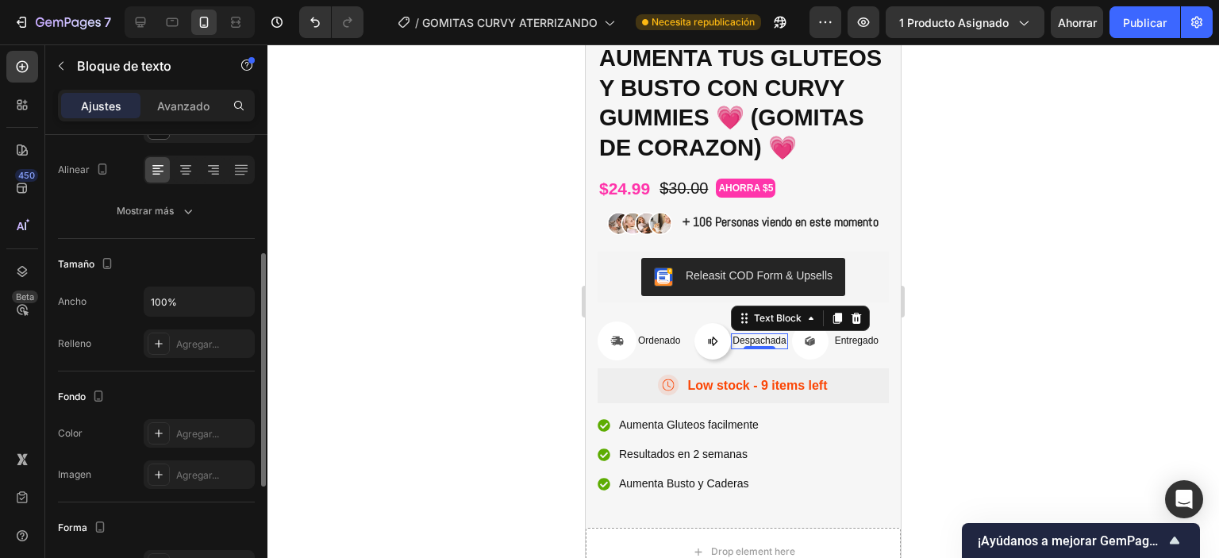
scroll to position [397, 0]
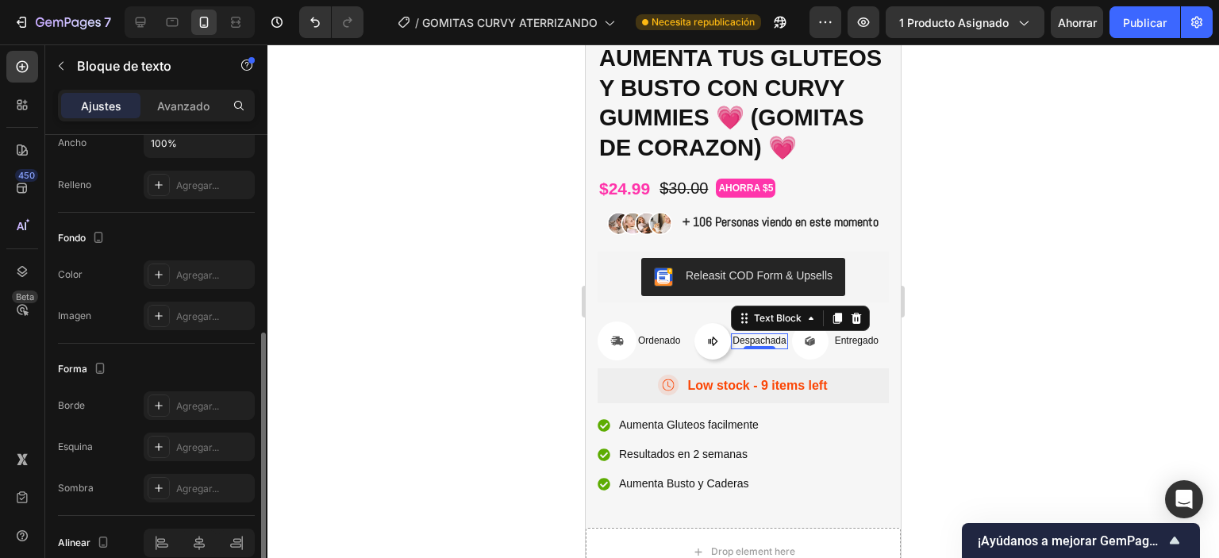
click at [759, 348] on p "Despachada" at bounding box center [759, 341] width 53 height 13
click at [760, 348] on p "Despachada" at bounding box center [759, 341] width 53 height 13
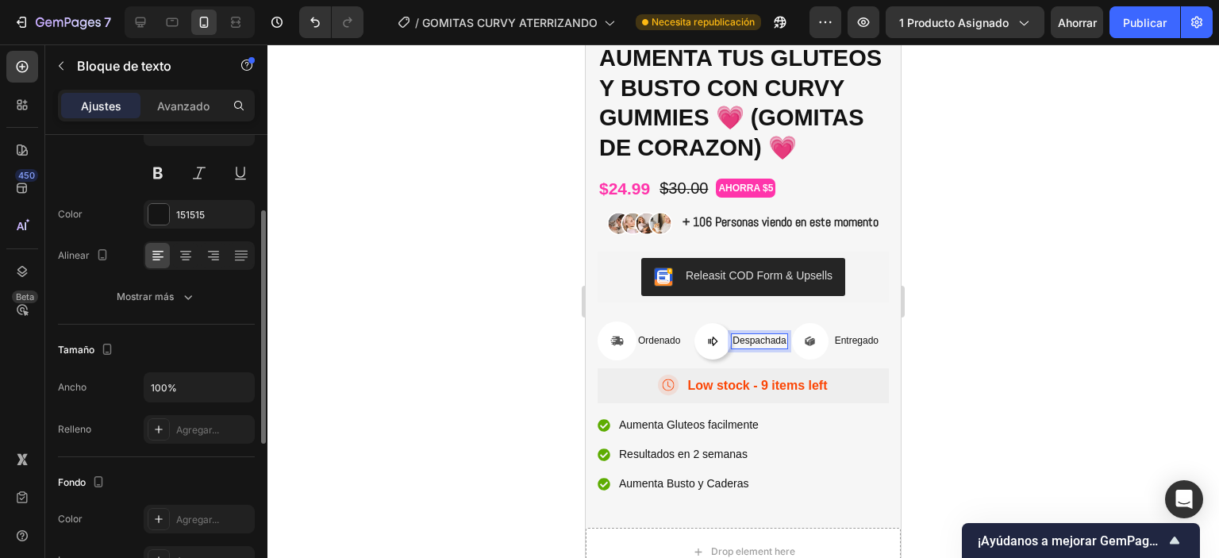
scroll to position [0, 0]
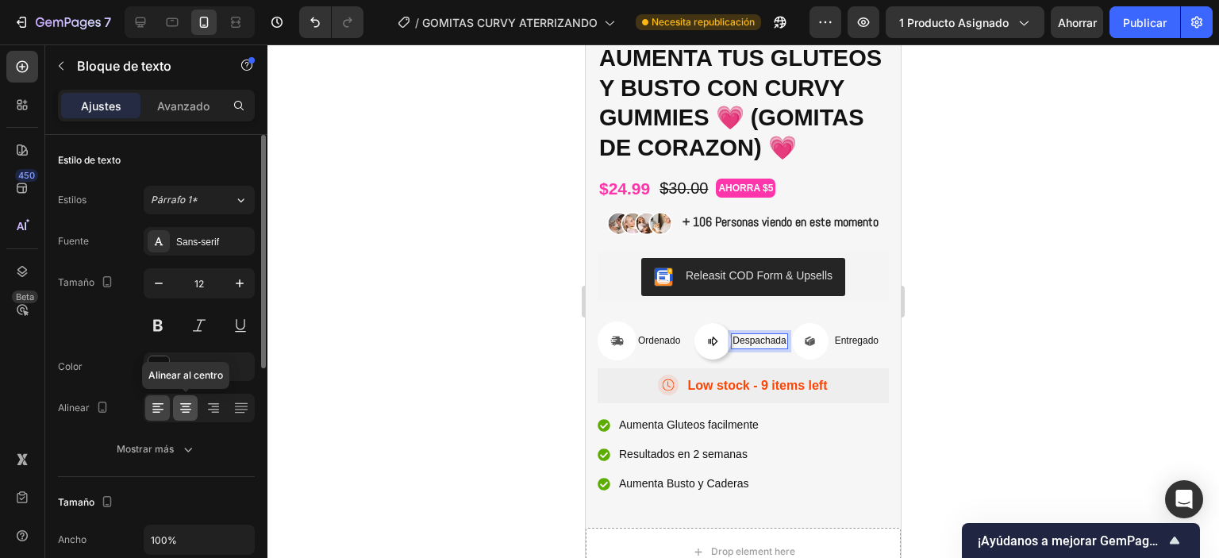
click at [186, 405] on icon at bounding box center [186, 408] width 16 height 16
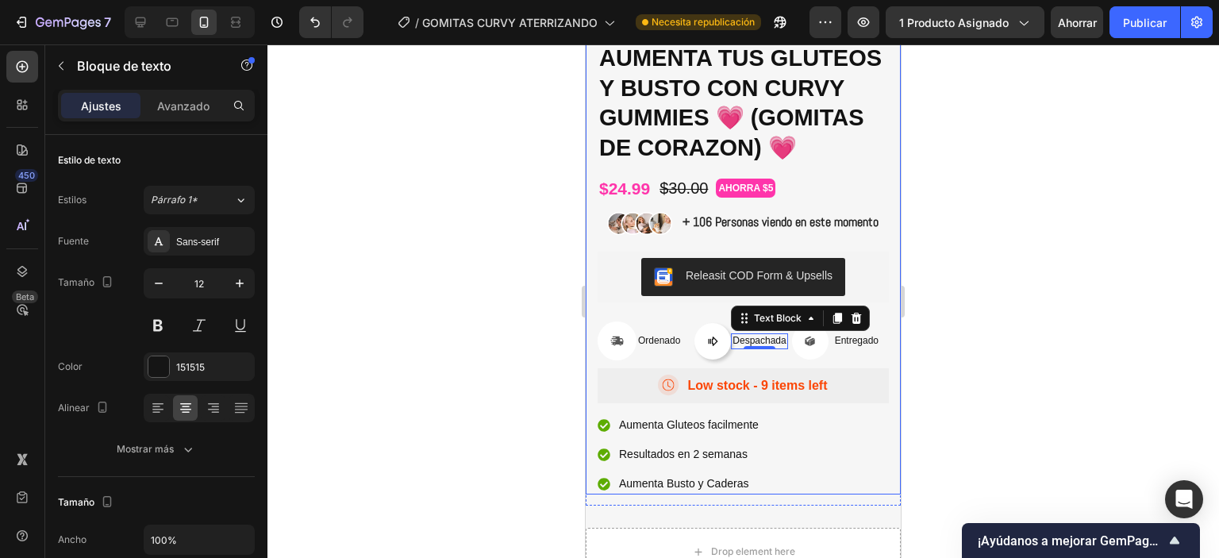
drag, startPoint x: 1039, startPoint y: 283, endPoint x: 1022, endPoint y: 292, distance: 19.2
click at [1039, 283] on div at bounding box center [743, 301] width 952 height 514
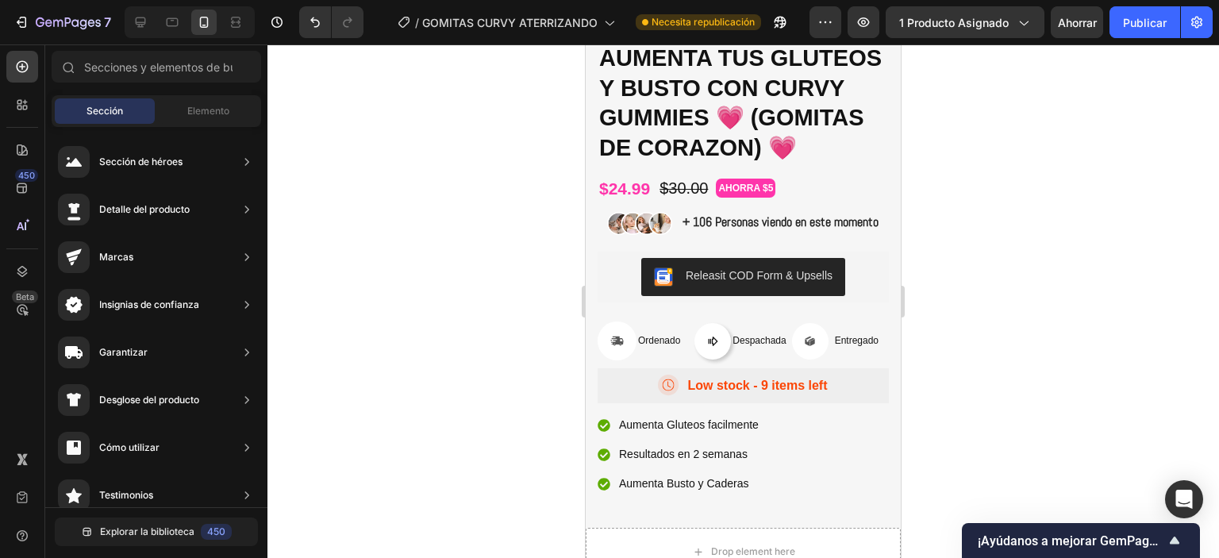
click at [1137, 24] on font "Publicar" at bounding box center [1145, 22] width 44 height 13
click at [759, 197] on pre "AHORRA $5" at bounding box center [746, 187] width 58 height 17
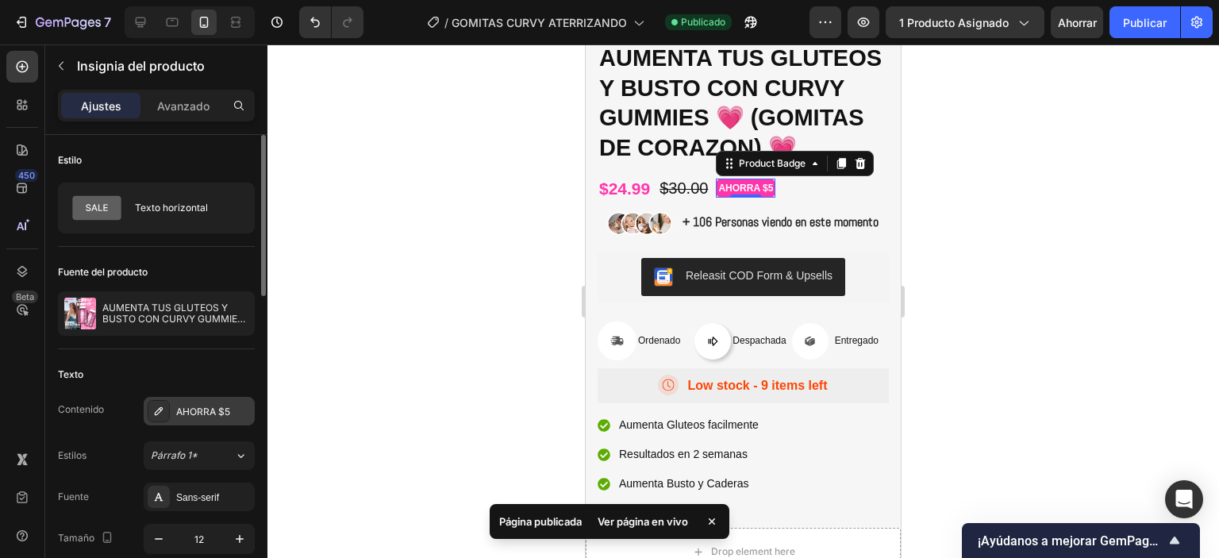
click at [153, 406] on icon at bounding box center [158, 411] width 13 height 13
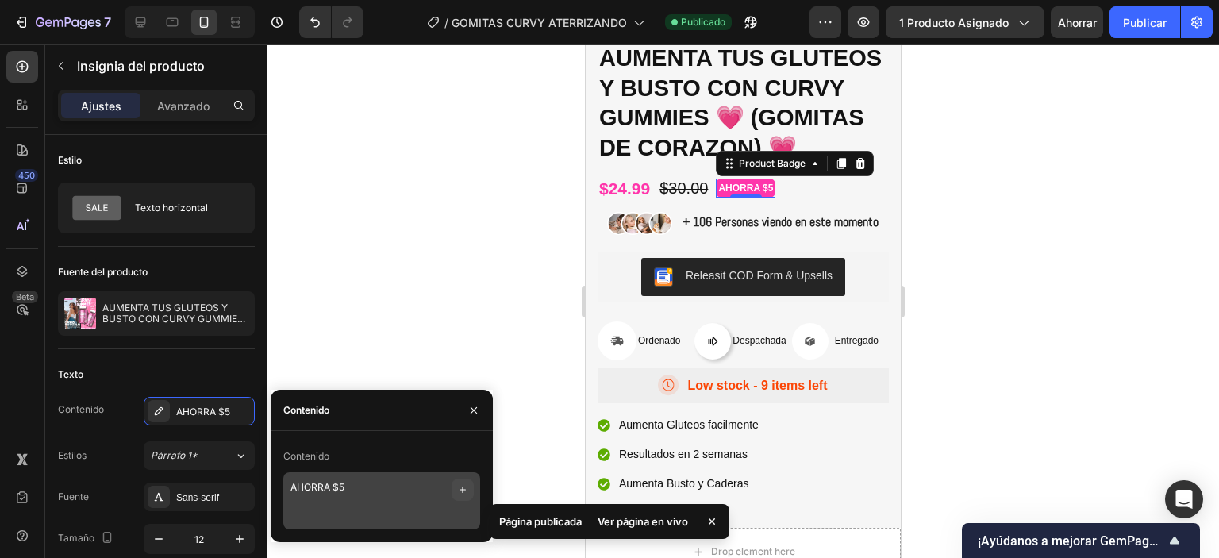
click at [467, 489] on icon "button" at bounding box center [462, 489] width 13 height 13
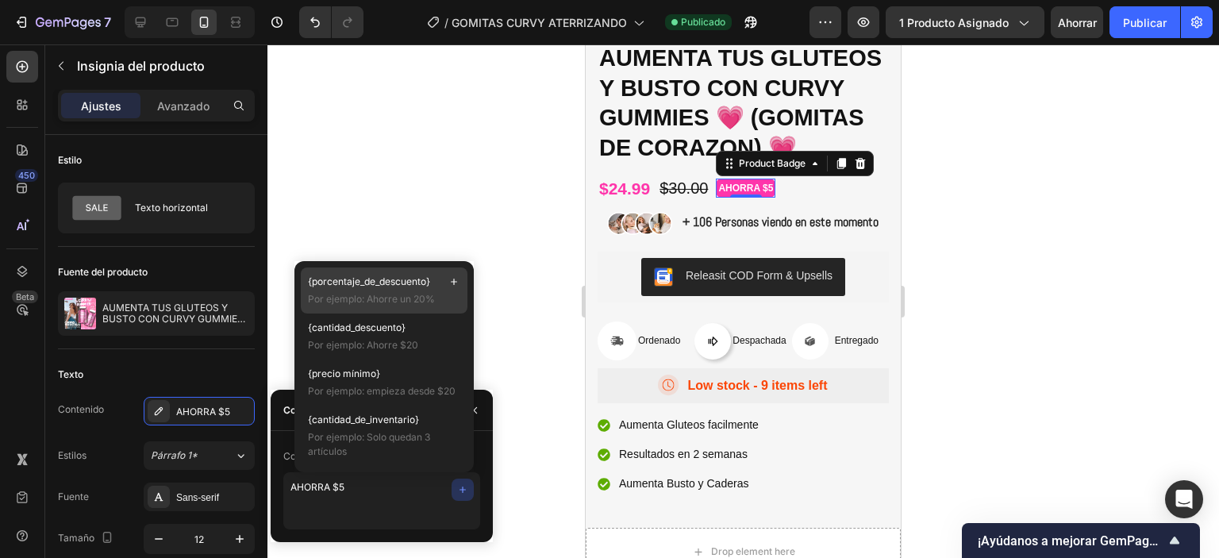
click at [402, 305] on span "Por ejemplo: Ahorre un 20%" at bounding box center [384, 299] width 152 height 14
click at [772, 197] on pre "AHORRA $5 17%" at bounding box center [756, 187] width 79 height 17
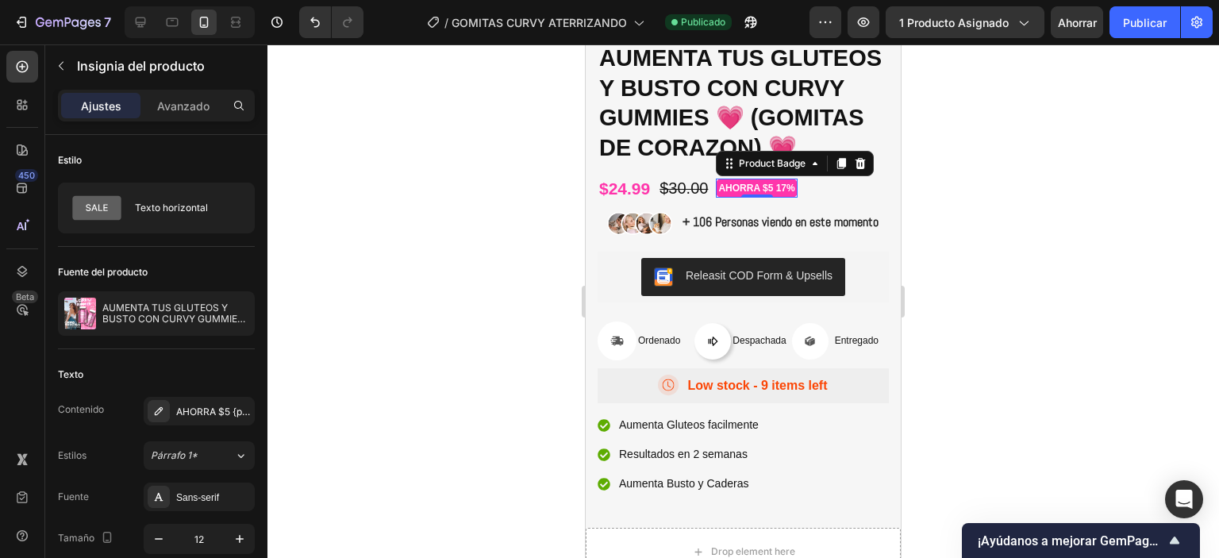
click at [772, 197] on pre "AHORRA $5 17%" at bounding box center [756, 187] width 79 height 17
click at [765, 197] on pre "AHORRA $5 17%" at bounding box center [756, 187] width 79 height 17
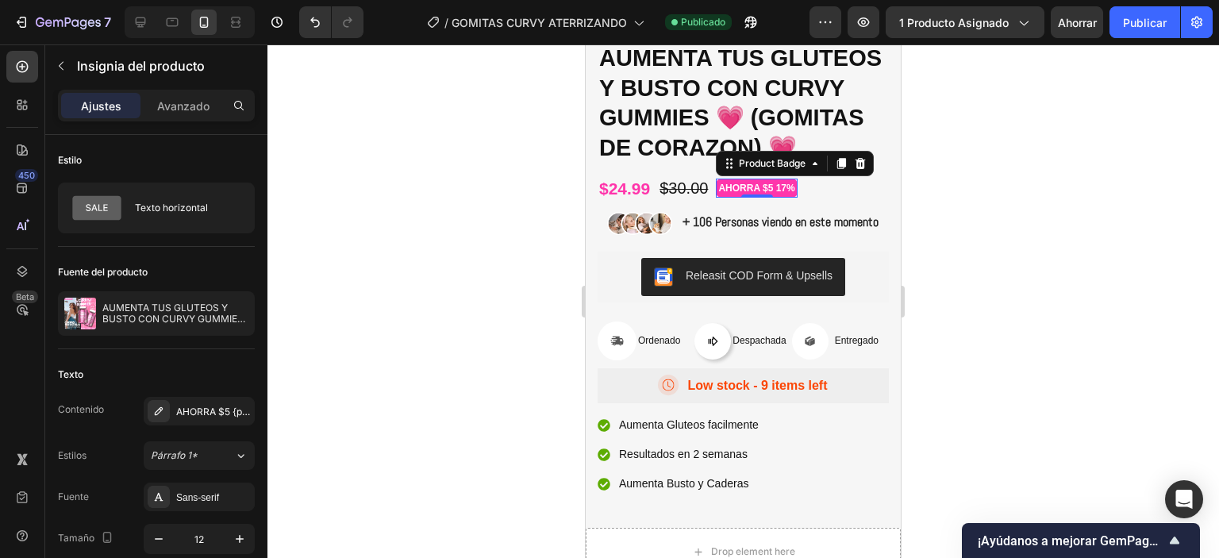
click at [765, 197] on pre "AHORRA $5 17%" at bounding box center [756, 187] width 79 height 17
click at [152, 405] on icon at bounding box center [158, 411] width 13 height 13
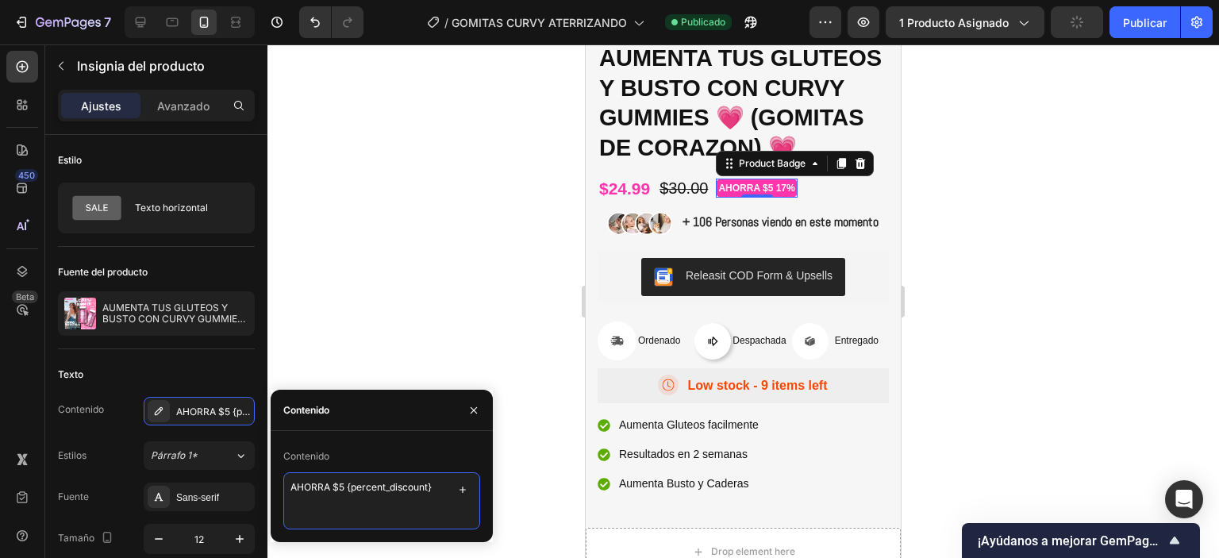
drag, startPoint x: 274, startPoint y: 474, endPoint x: 267, endPoint y: 482, distance: 10.2
click at [253, 471] on div "450 Beta Sections(18) Elementos(84) Sección Elemento Sección de héroes Detalle …" at bounding box center [133, 301] width 267 height 514
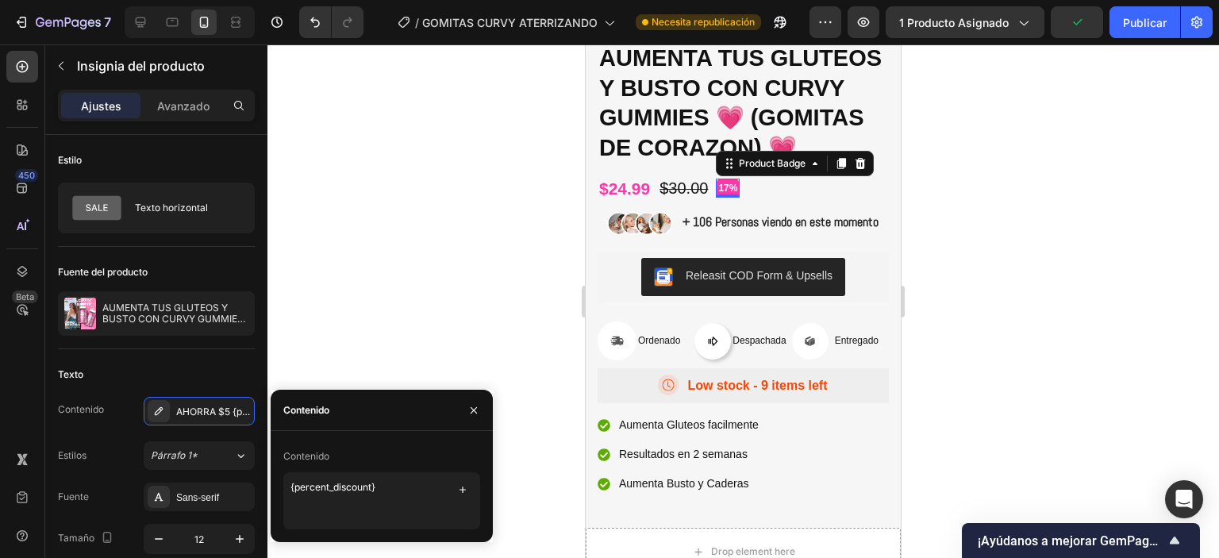
type textarea "{percent_discount}"
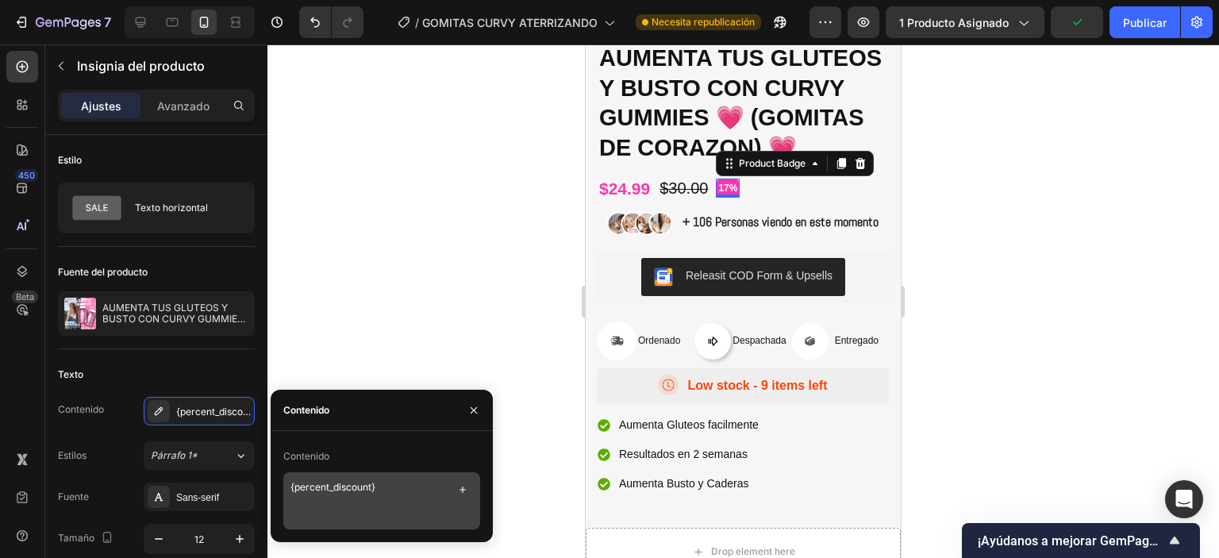
click at [416, 491] on div "{percent_discount}" at bounding box center [381, 500] width 197 height 57
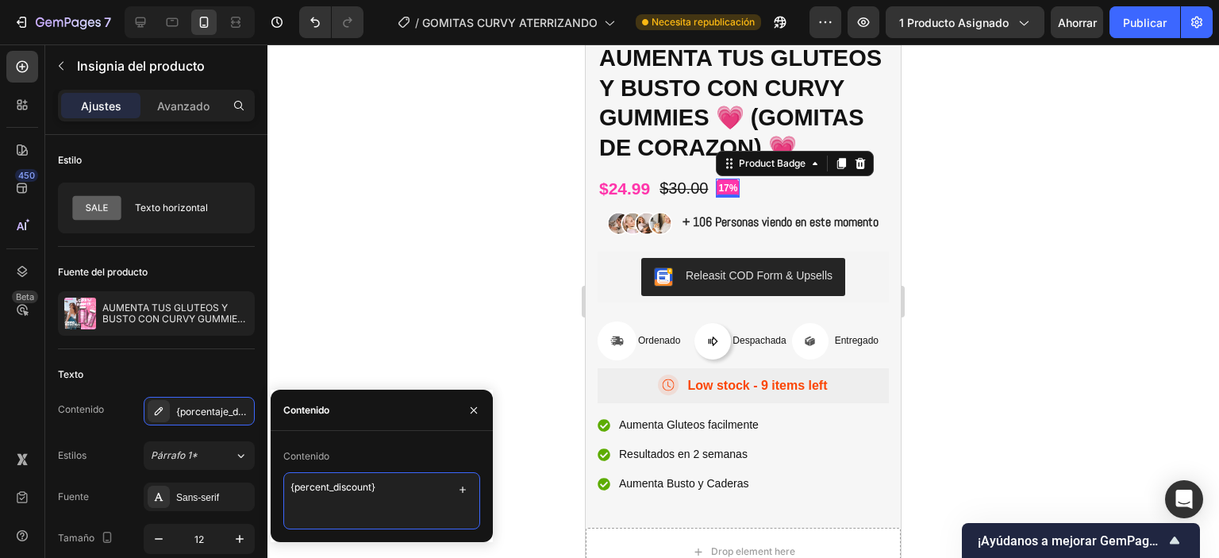
drag, startPoint x: 416, startPoint y: 491, endPoint x: 273, endPoint y: 501, distance: 143.2
click at [271, 480] on div "Contenido {percent_discount}" at bounding box center [382, 487] width 222 height 86
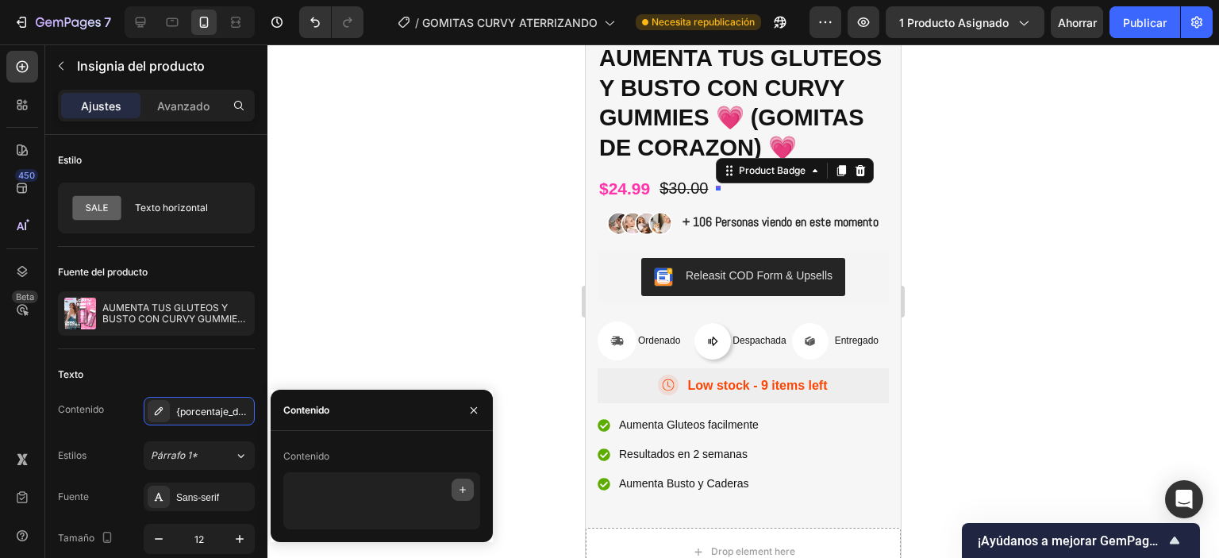
click at [460, 491] on icon "button" at bounding box center [462, 489] width 13 height 13
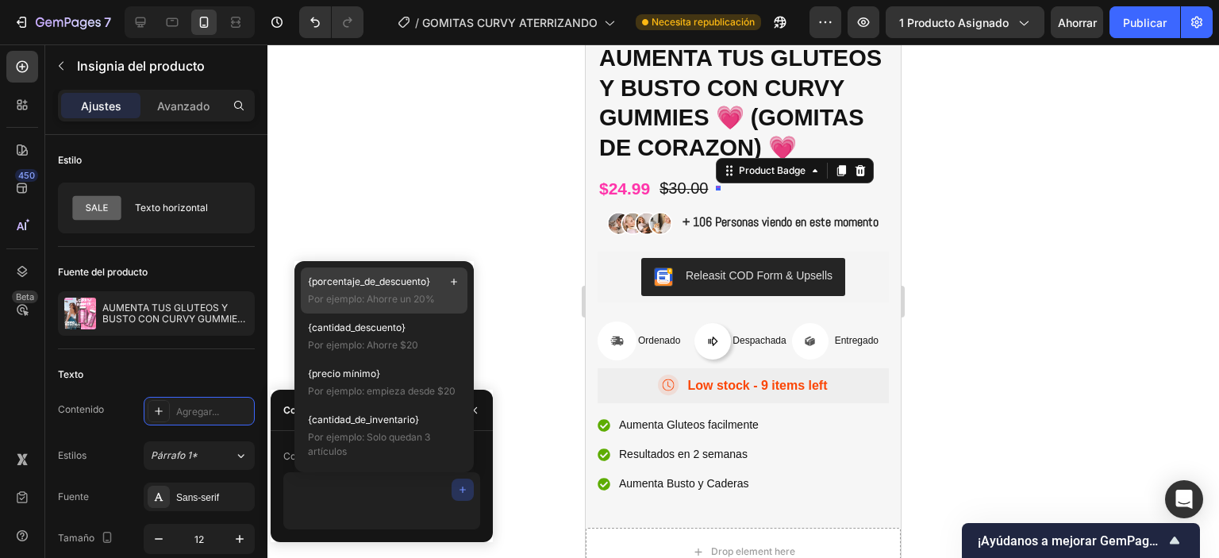
click at [426, 303] on font "Por ejemplo: Ahorre un 20%" at bounding box center [371, 299] width 127 height 12
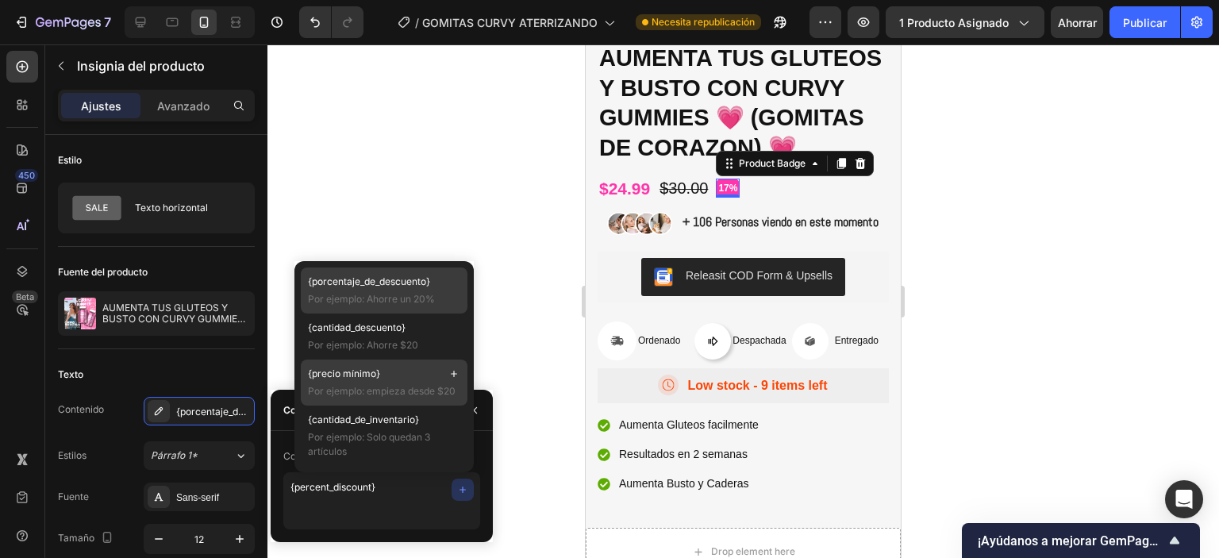
click at [409, 387] on font "Por ejemplo: empieza desde $20" at bounding box center [382, 391] width 148 height 12
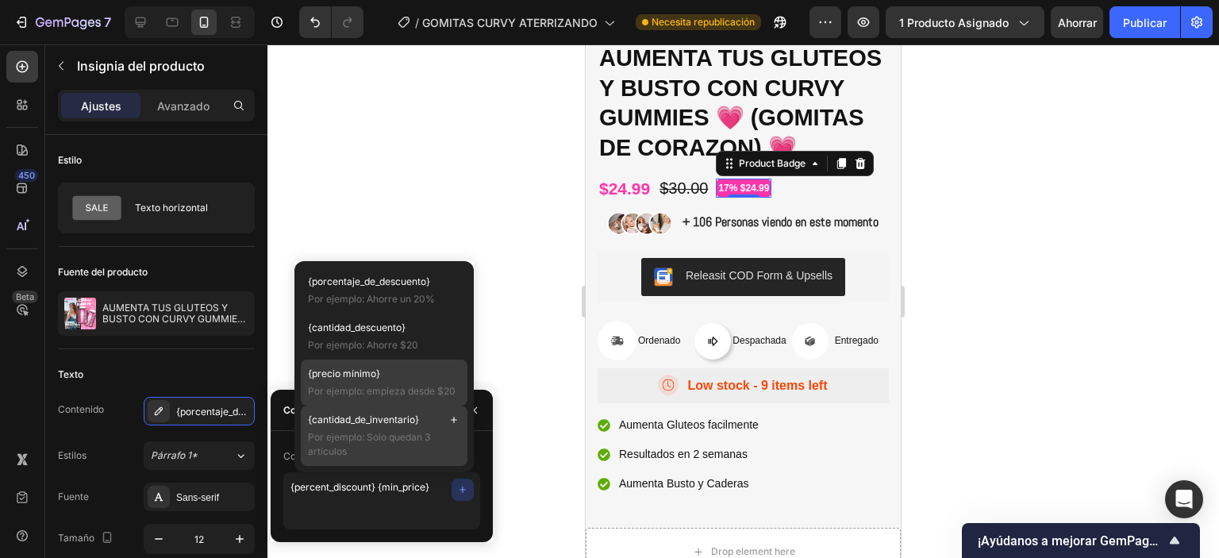
click at [401, 449] on span "Por ejemplo: Solo quedan 3 artículos" at bounding box center [384, 444] width 152 height 29
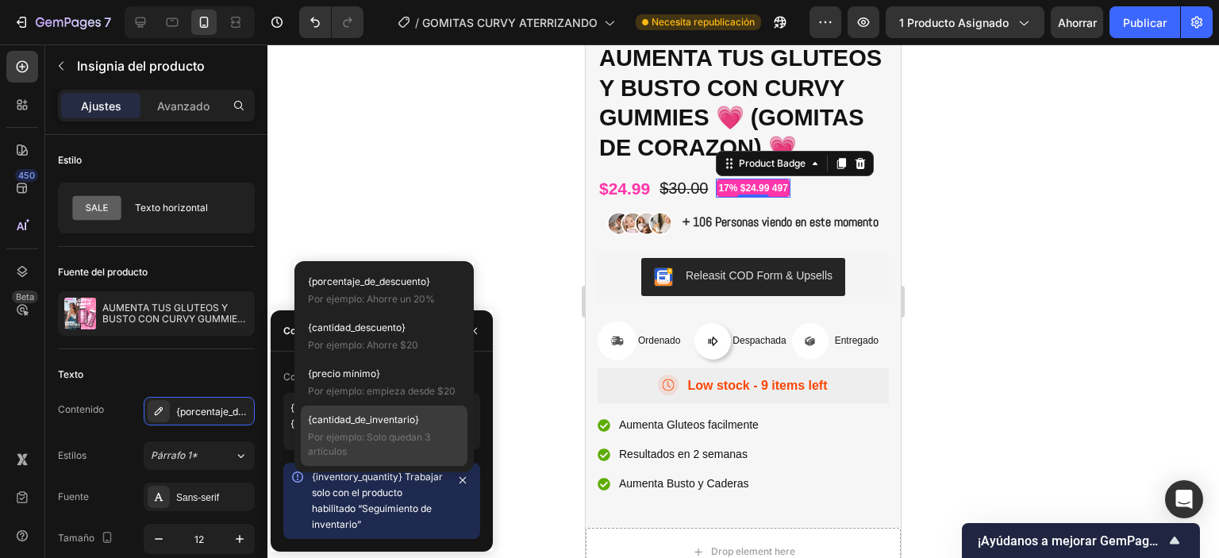
click at [410, 518] on div "{inventory_quantity} Trabajar solo con el producto habilitado “Seguimiento de i…" at bounding box center [378, 500] width 133 height 63
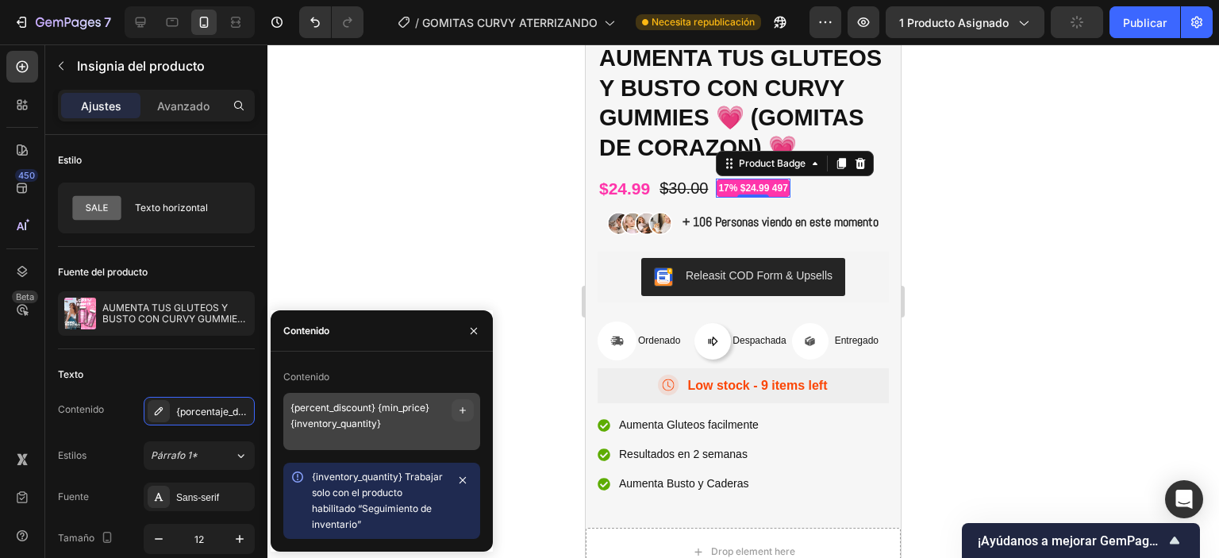
click at [467, 482] on icon "button" at bounding box center [462, 480] width 13 height 13
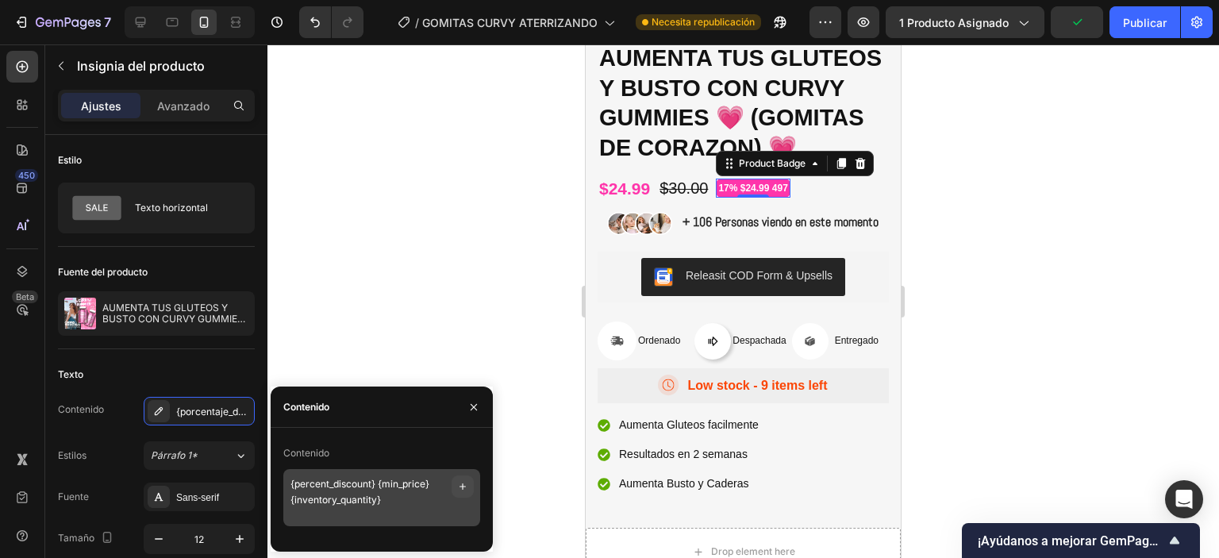
click at [465, 485] on icon "button" at bounding box center [462, 486] width 13 height 13
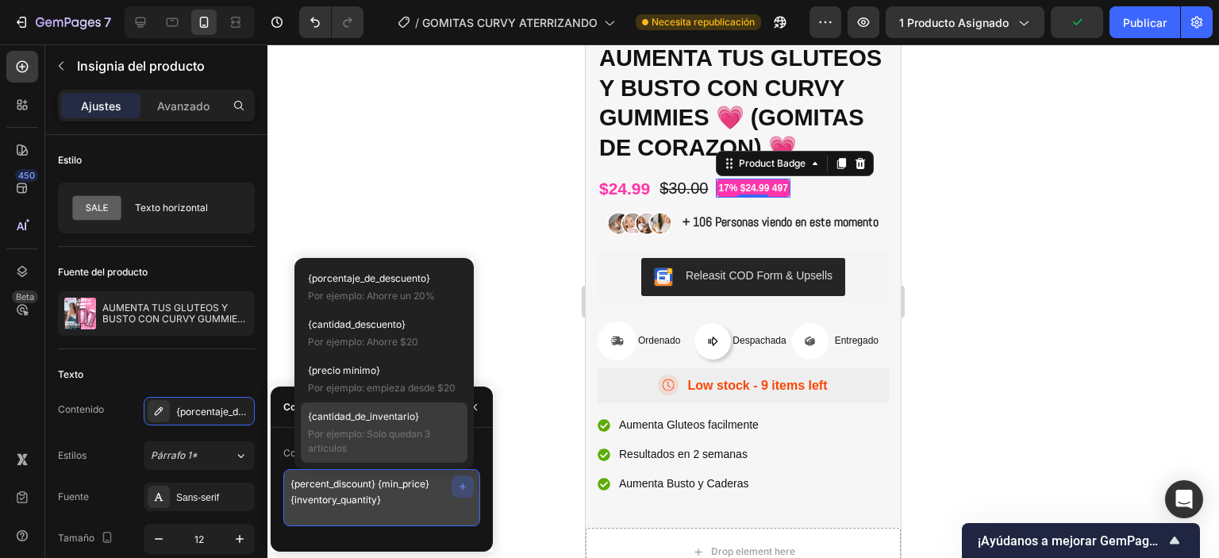
drag, startPoint x: 423, startPoint y: 500, endPoint x: 414, endPoint y: 501, distance: 8.8
click at [421, 500] on textarea "{percent_discount} {min_price} {inventory_quantity}" at bounding box center [381, 497] width 197 height 57
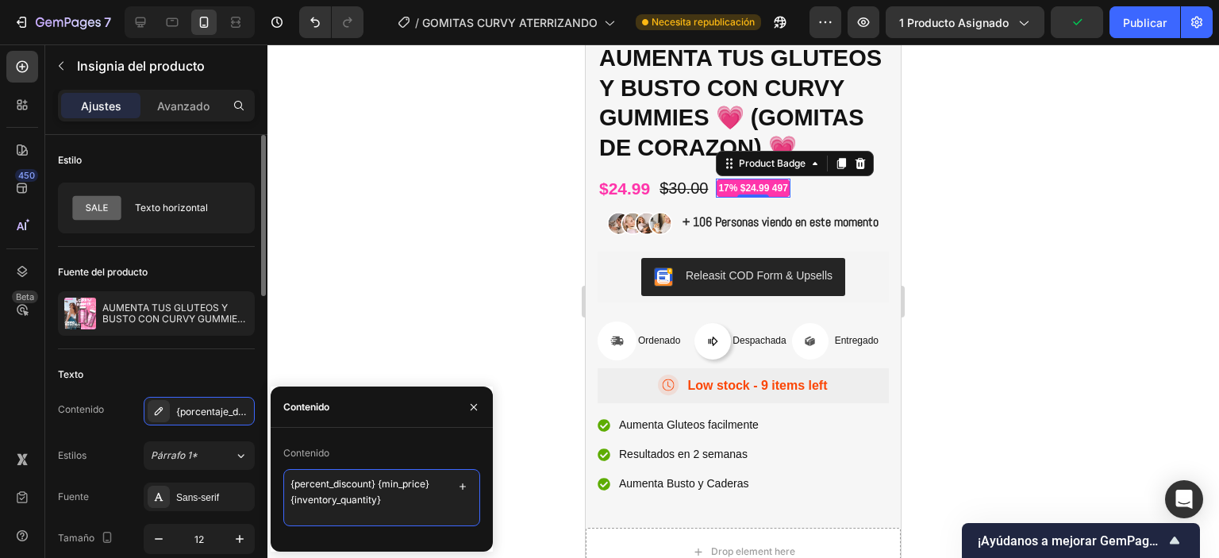
drag, startPoint x: 367, startPoint y: 502, endPoint x: 225, endPoint y: 480, distance: 142.9
click at [225, 480] on div "450 Beta Sections(18) Elementos(84) Sección Elemento Sección de héroes Detalle …" at bounding box center [133, 301] width 267 height 514
type textarea "AHORRA %20"
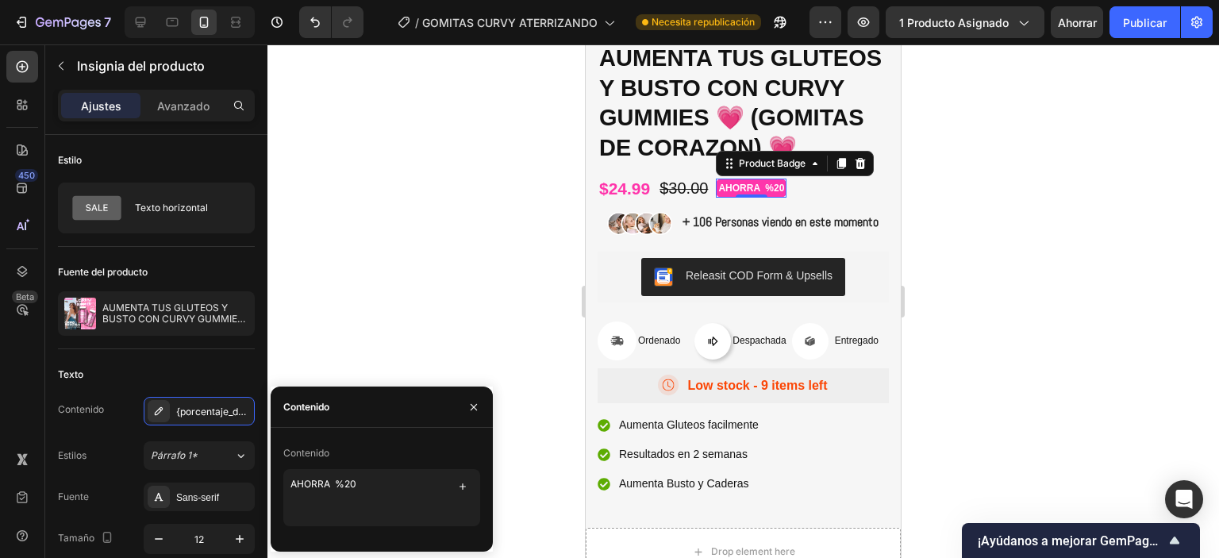
click at [1114, 184] on div at bounding box center [743, 301] width 952 height 514
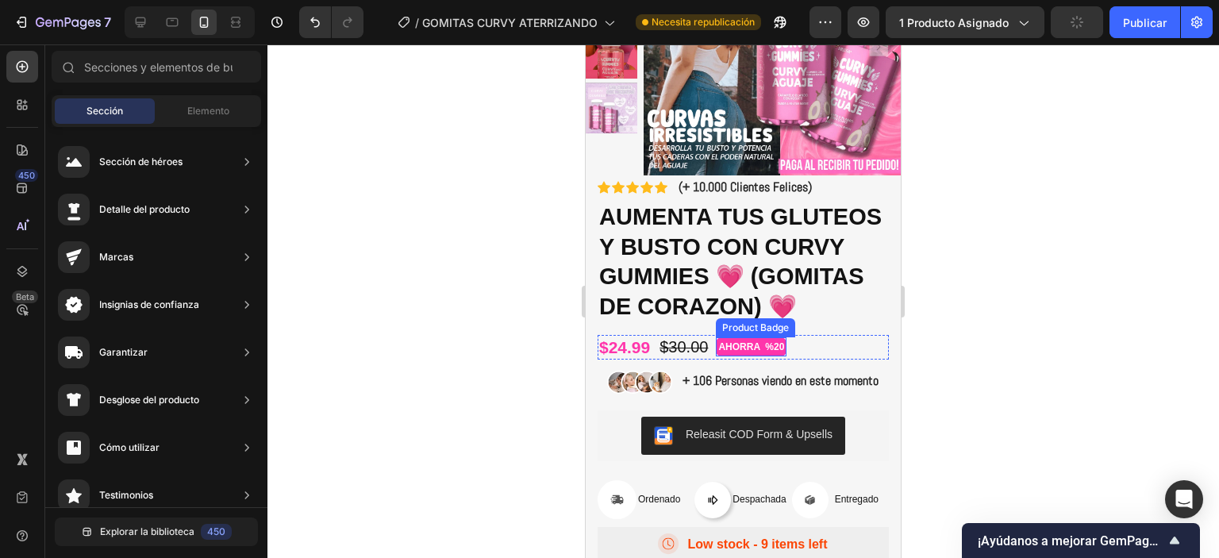
scroll to position [476, 0]
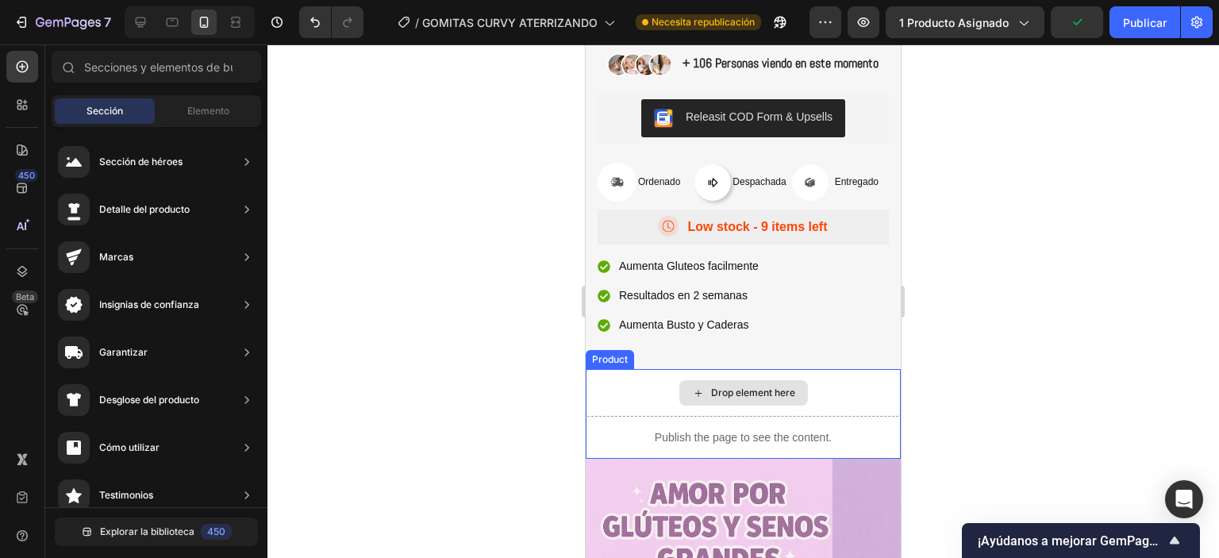
click at [837, 417] on div "Drop element here" at bounding box center [743, 393] width 315 height 48
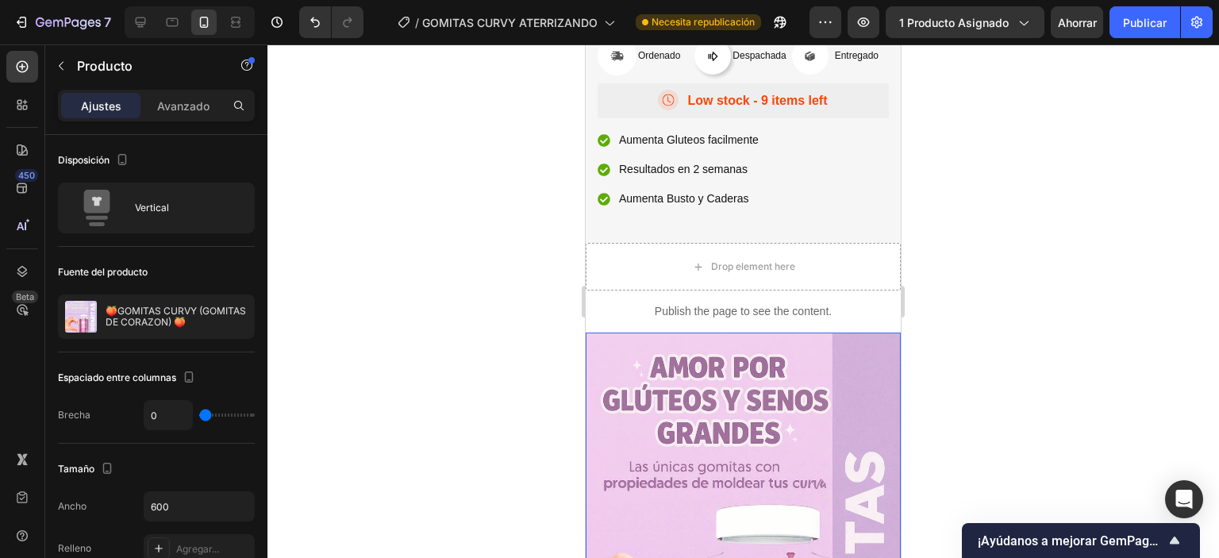
scroll to position [635, 0]
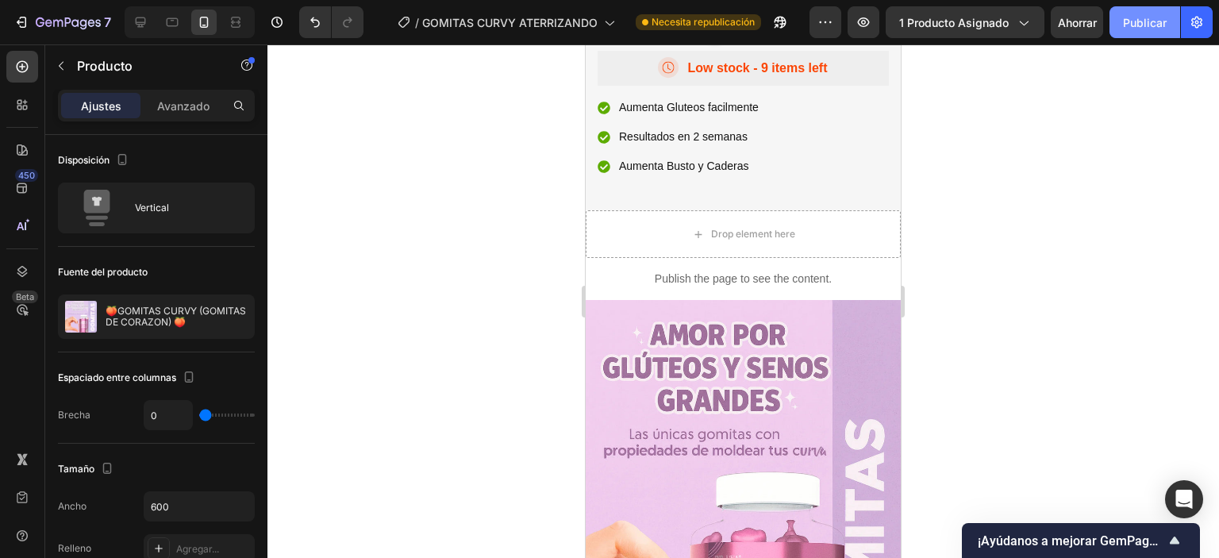
click at [1142, 37] on button "Publicar" at bounding box center [1145, 22] width 71 height 32
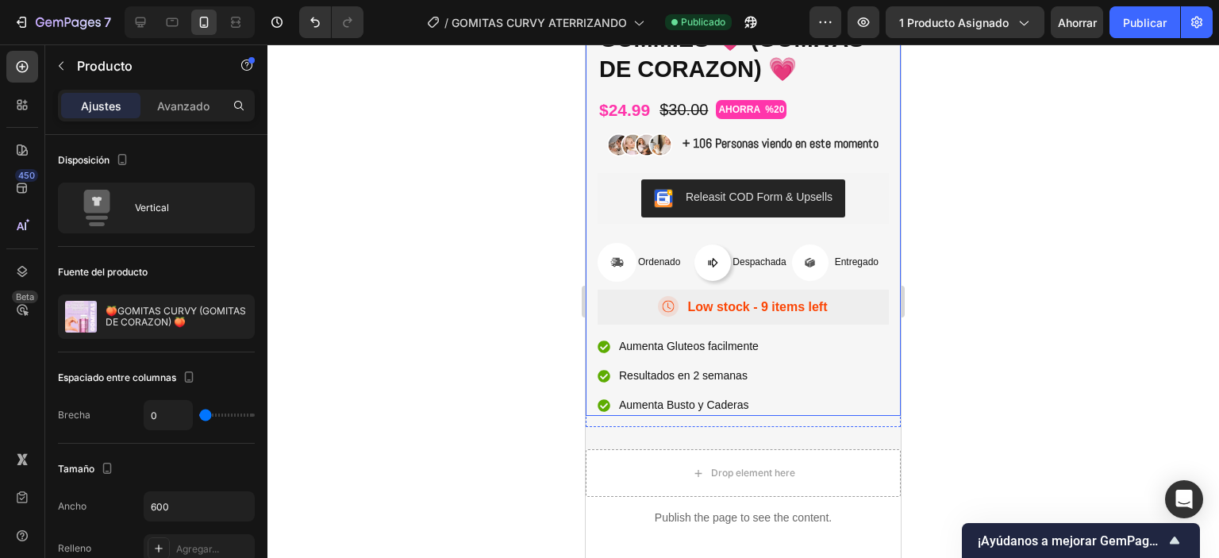
scroll to position [397, 0]
click at [851, 324] on div "Icon Low stock - 9 items left Text Block Row" at bounding box center [743, 306] width 291 height 35
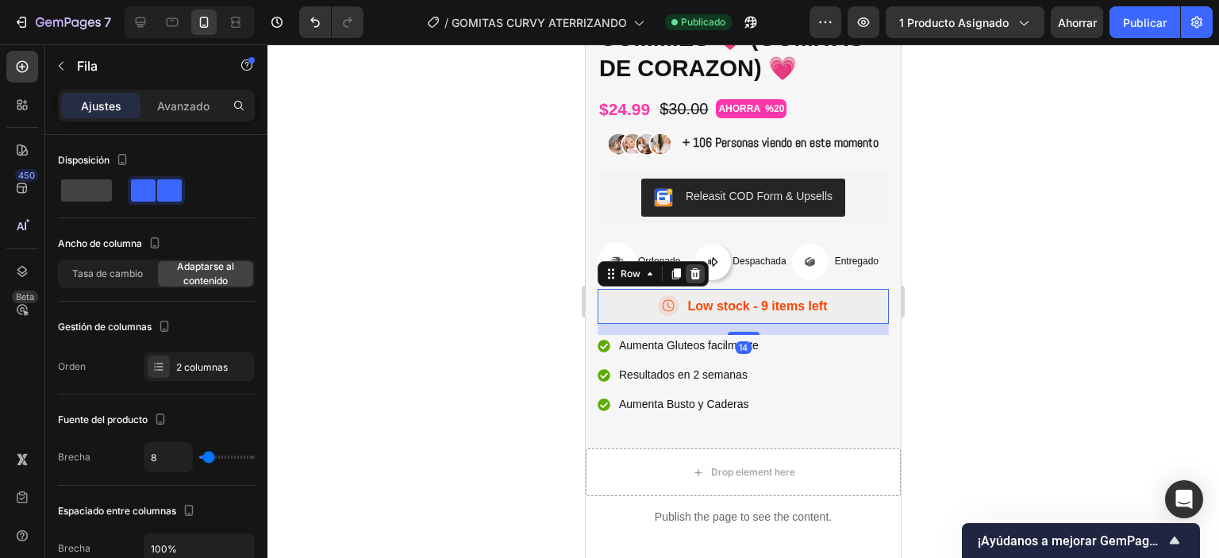
click at [695, 279] on icon at bounding box center [696, 273] width 10 height 11
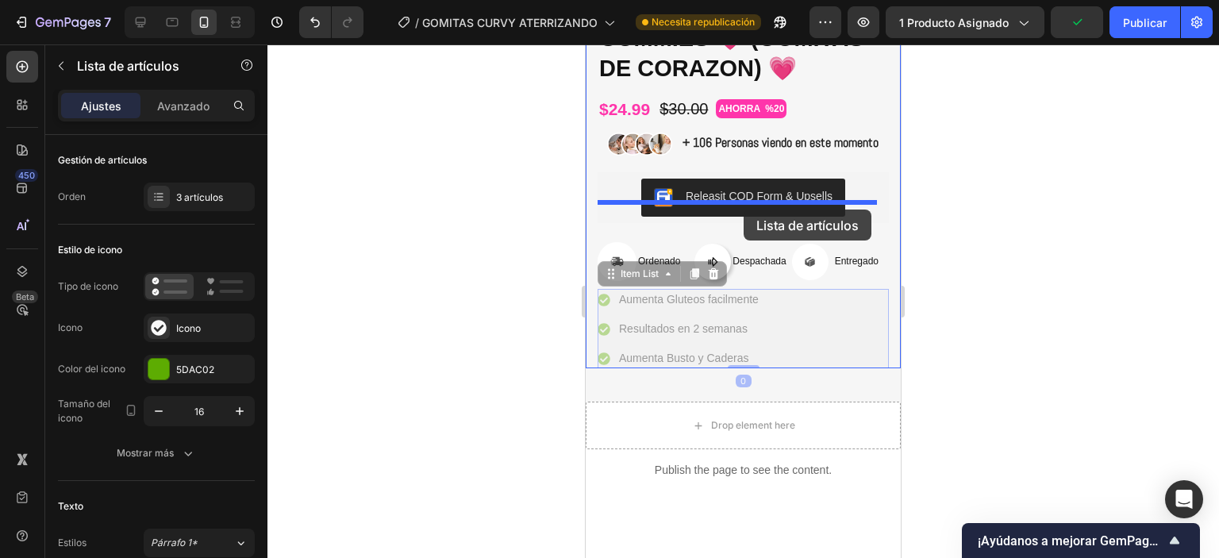
drag, startPoint x: 803, startPoint y: 194, endPoint x: 770, endPoint y: 215, distance: 39.2
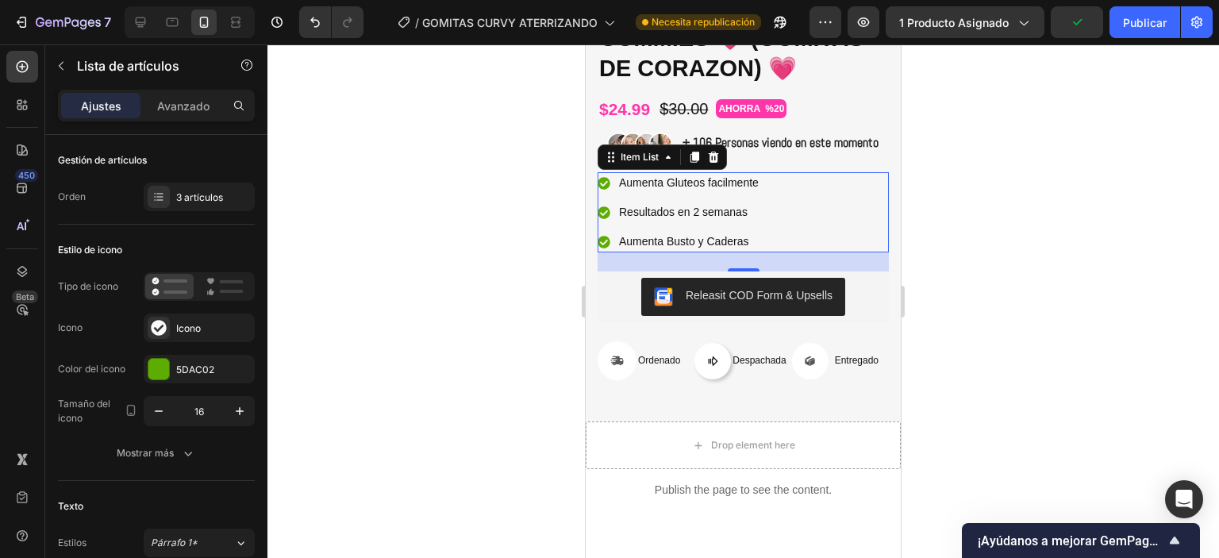
click at [1037, 235] on div at bounding box center [743, 301] width 952 height 514
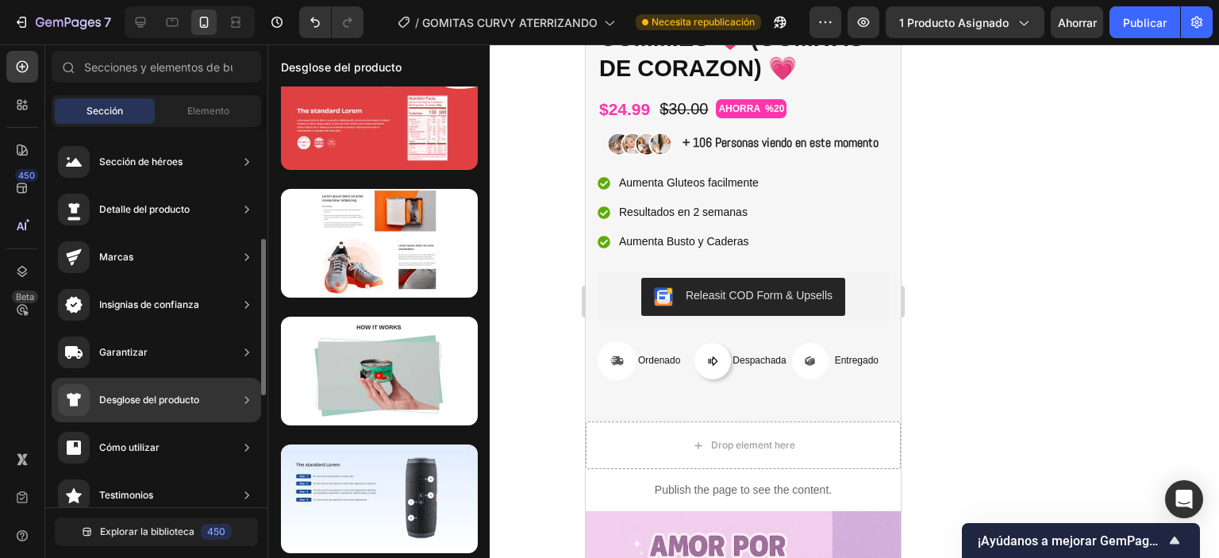
scroll to position [238, 0]
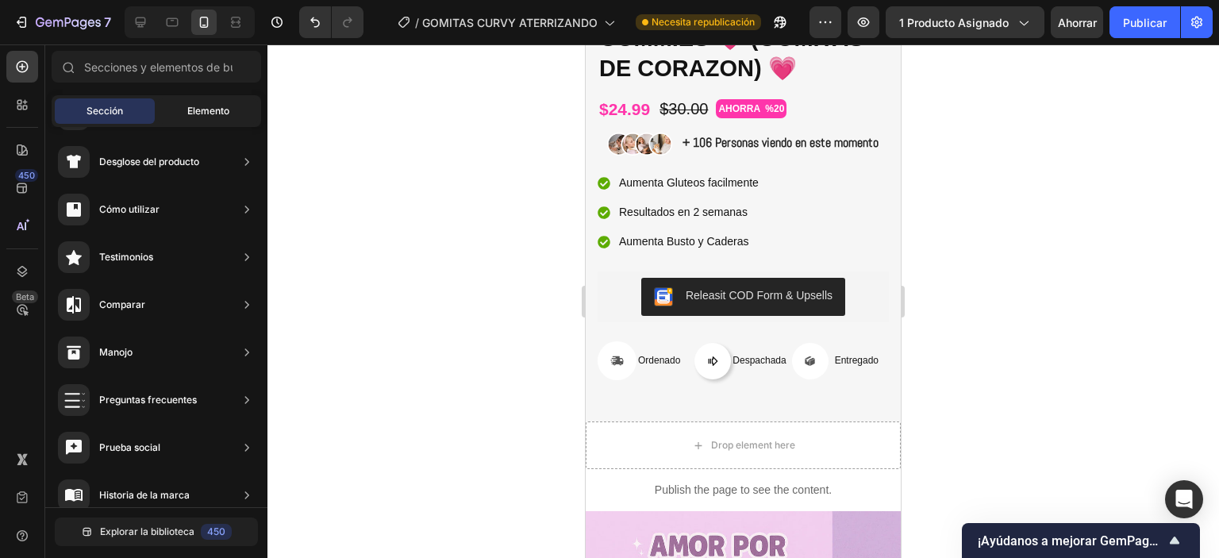
click at [182, 113] on div "Elemento" at bounding box center [208, 110] width 100 height 25
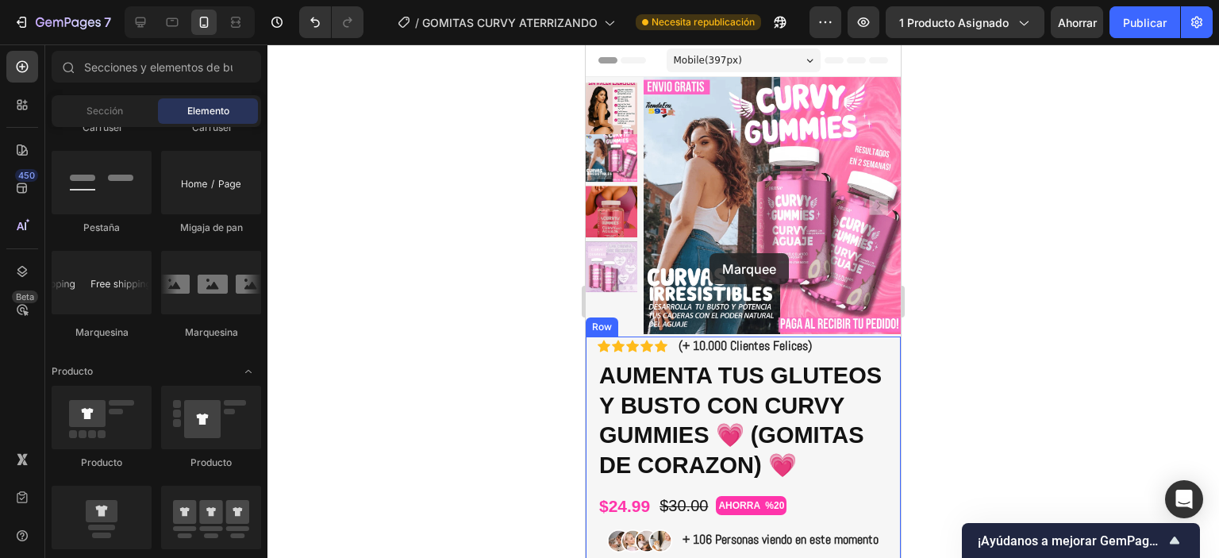
scroll to position [0, 0]
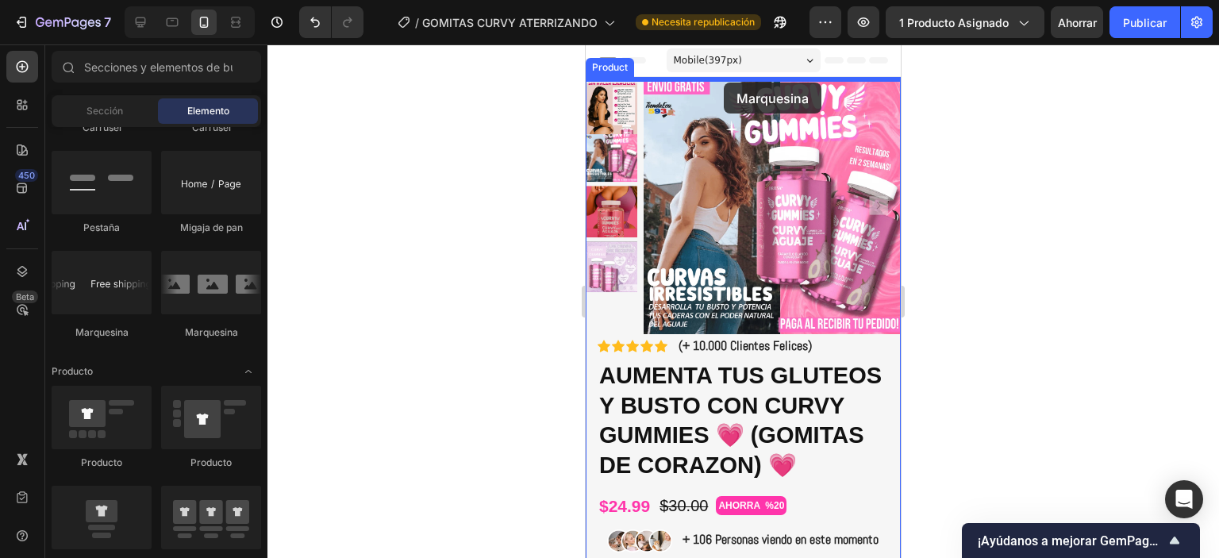
drag, startPoint x: 1082, startPoint y: 287, endPoint x: 724, endPoint y: 83, distance: 412.4
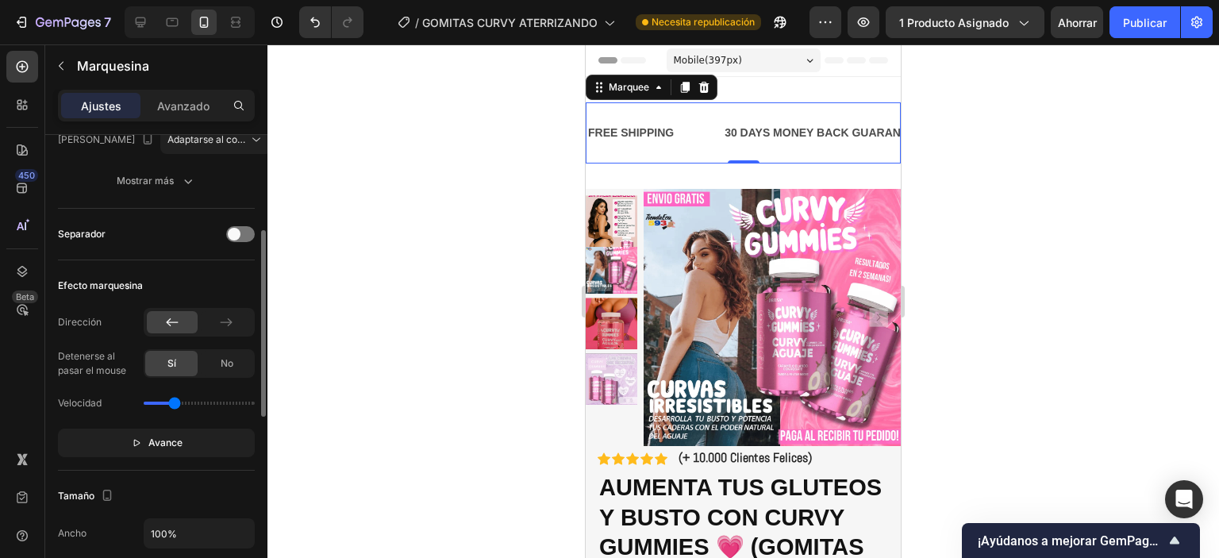
scroll to position [397, 0]
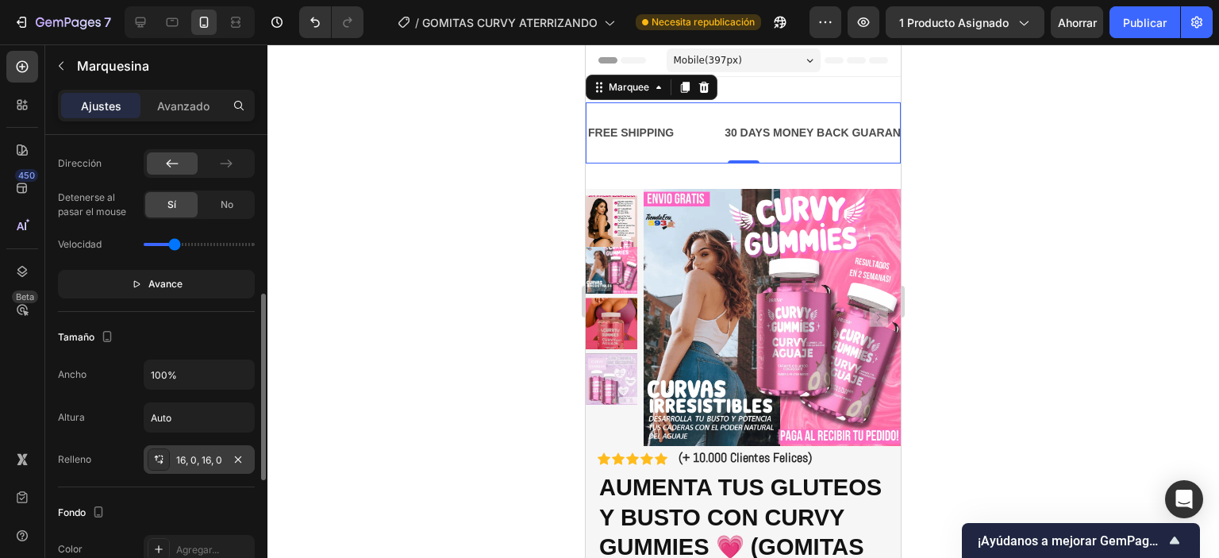
click at [203, 467] on div "16, 0, 16, 0" at bounding box center [199, 459] width 111 height 29
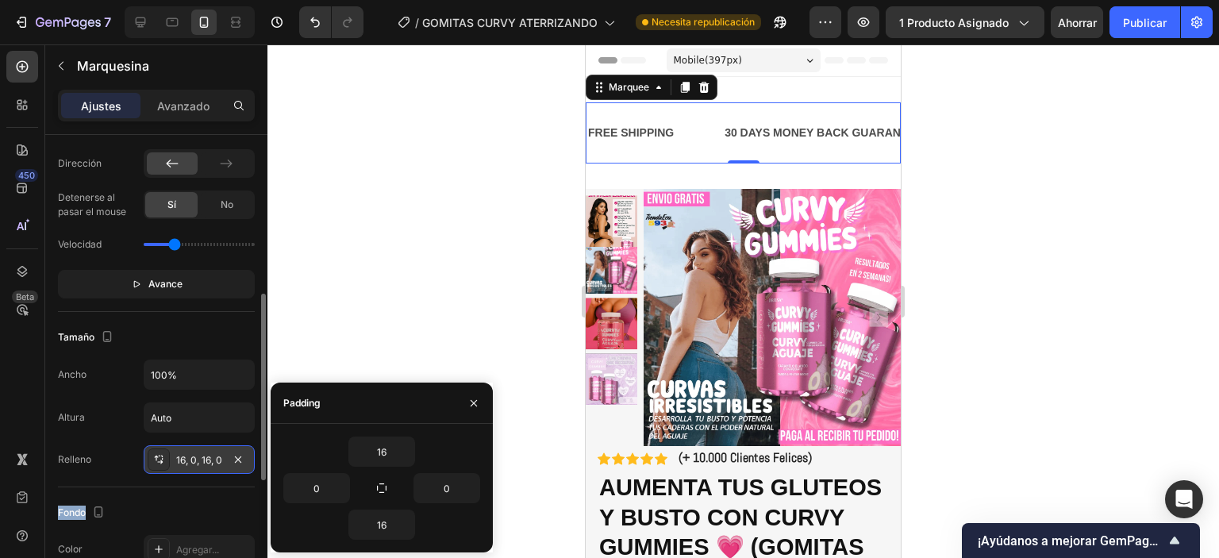
click at [203, 466] on div "16, 0, 16, 0" at bounding box center [199, 459] width 111 height 29
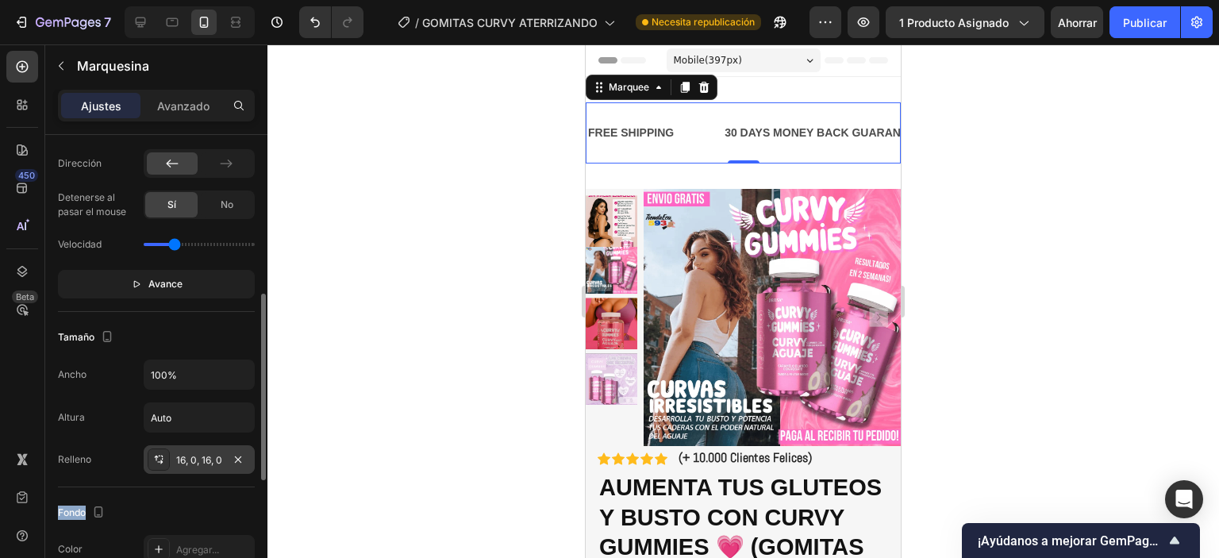
click at [203, 460] on font "16, 0, 16, 0" at bounding box center [199, 460] width 46 height 12
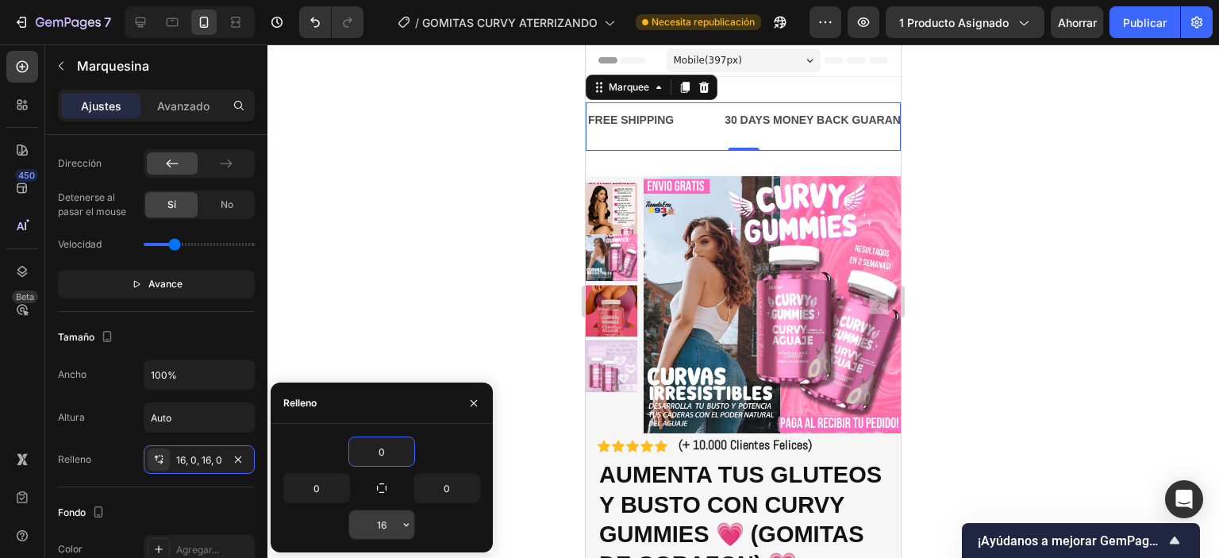
type input "0"
click at [397, 527] on input "16" at bounding box center [381, 524] width 65 height 29
click at [397, 528] on input "16" at bounding box center [381, 524] width 65 height 29
type input "0"
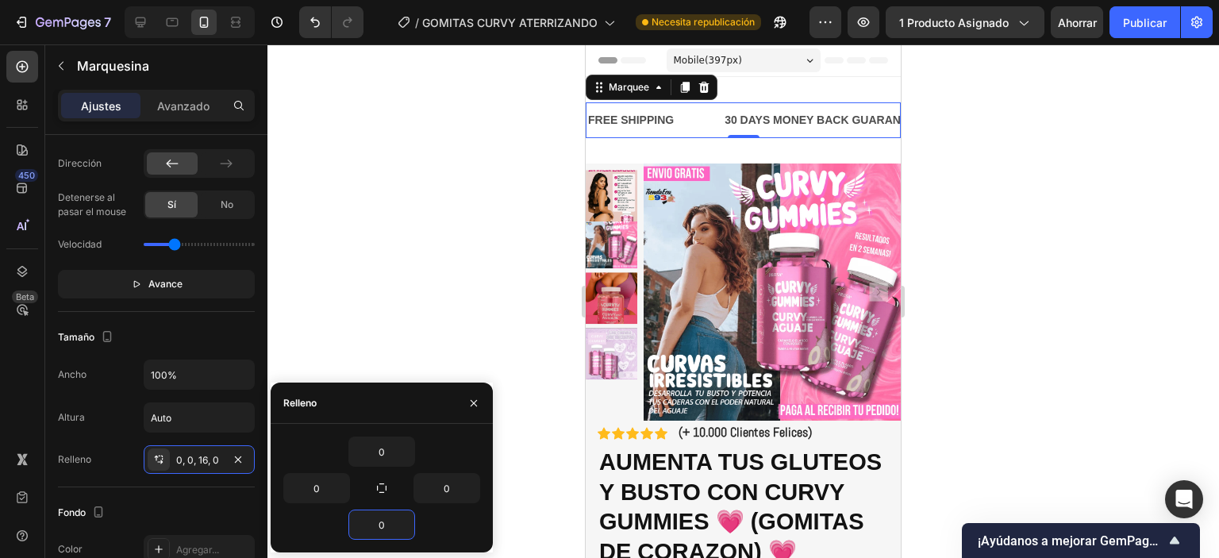
click at [465, 229] on div at bounding box center [743, 301] width 952 height 514
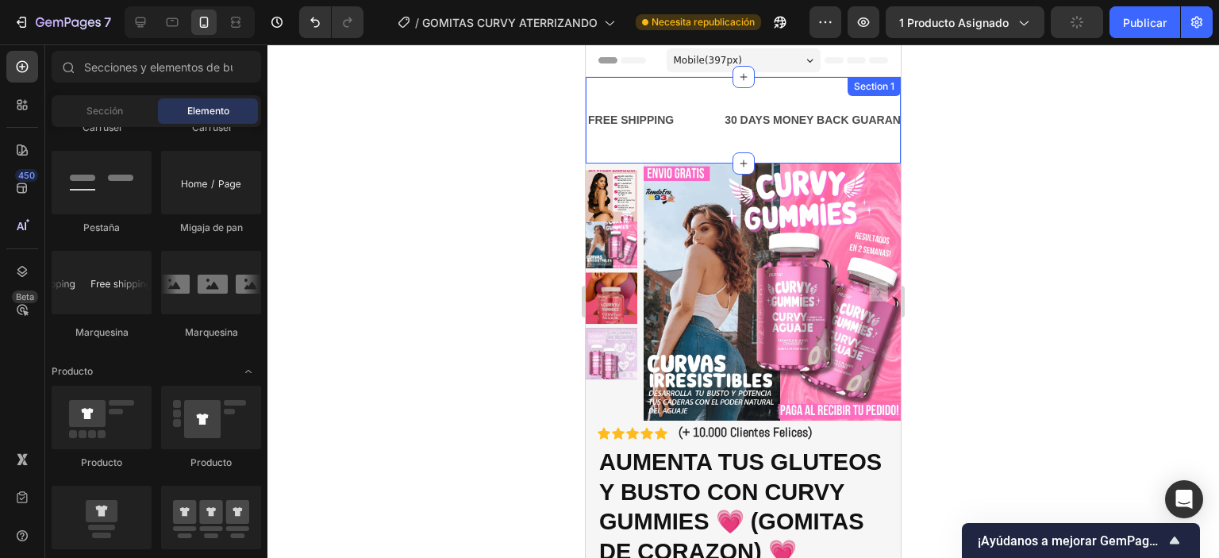
click at [702, 137] on div "FREE SHIPPING Text Block" at bounding box center [655, 120] width 137 height 36
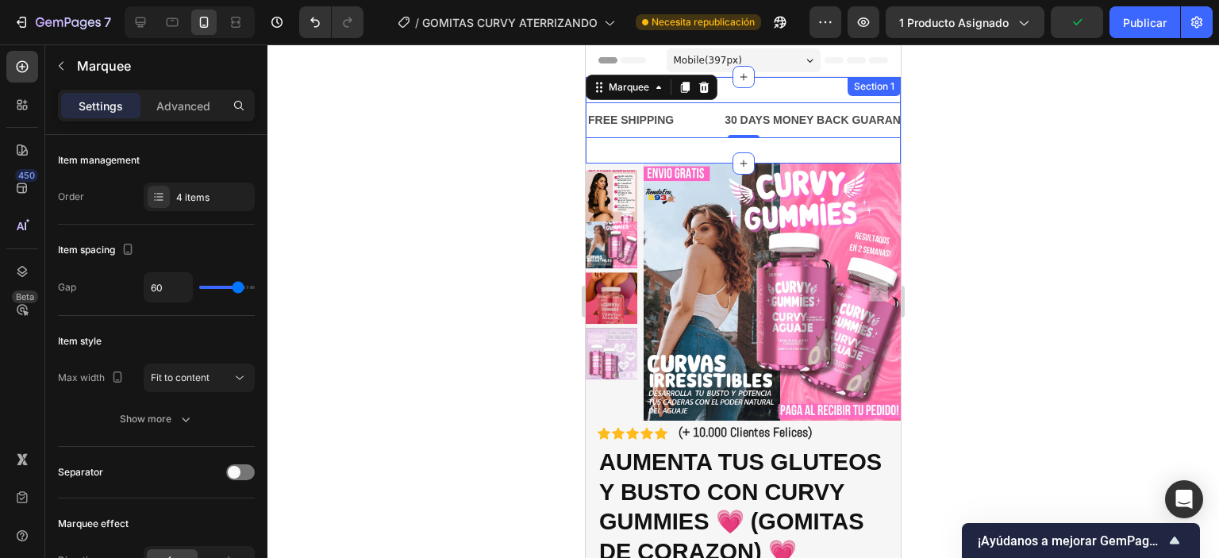
click at [704, 145] on div "FREE SHIPPING Text Block 30 DAYS MONEY BACK GUARANTEE Text Block LIMITED TIME 5…" at bounding box center [743, 120] width 315 height 87
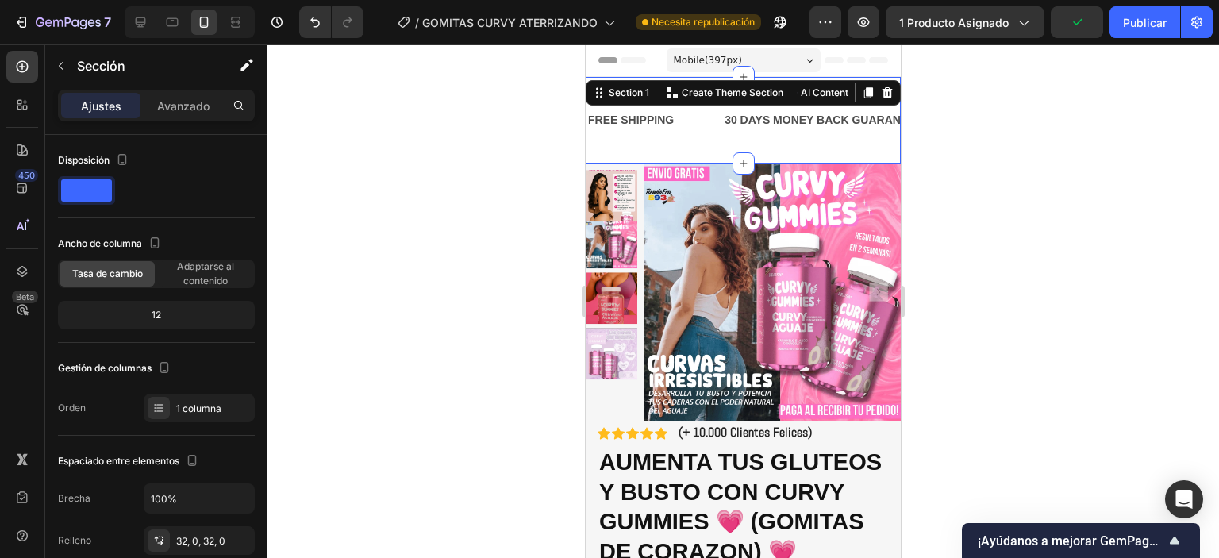
click at [704, 145] on div "FREE SHIPPING Text Block 30 DAYS MONEY BACK GUARANTEE Text Block LIMITED TIME 5…" at bounding box center [743, 120] width 315 height 87
drag, startPoint x: 736, startPoint y: 163, endPoint x: 734, endPoint y: 122, distance: 40.5
click at [737, 120] on div "FREE SHIPPING Text Block 30 DAYS MONEY BACK GUARANTEE Text Block LIMITED TIME 5…" at bounding box center [743, 120] width 315 height 87
click at [694, 142] on div "FREE SHIPPING Text Block 30 DAYS MONEY BACK GUARANTEE Text Block LIMITED TIME 5…" at bounding box center [743, 120] width 315 height 87
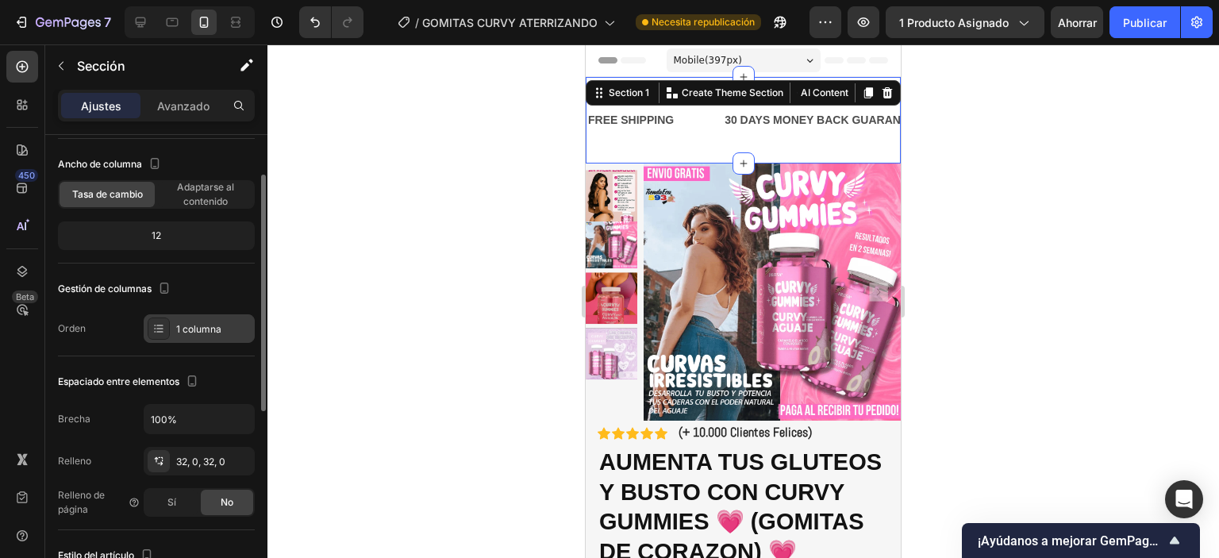
scroll to position [159, 0]
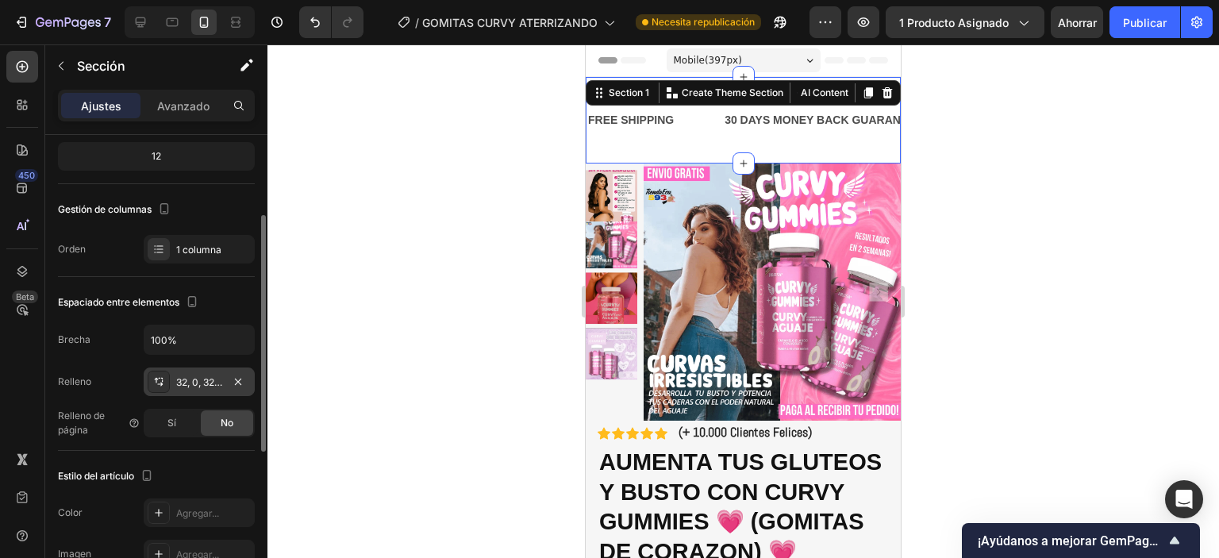
click at [214, 383] on font "32, 0, 32, 0" at bounding box center [200, 382] width 49 height 12
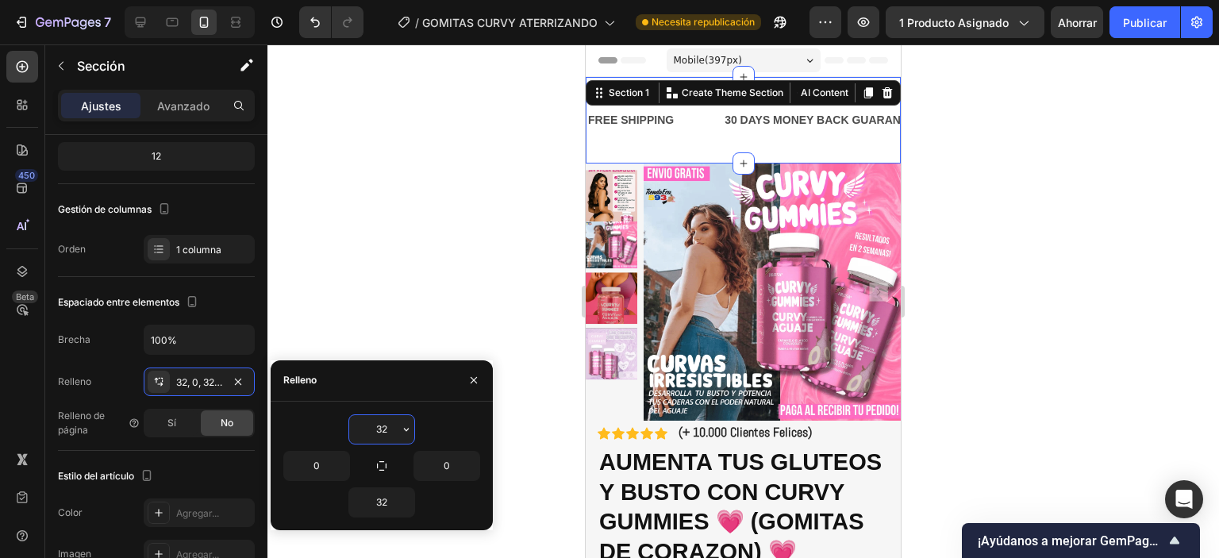
click at [391, 429] on input "32" at bounding box center [381, 429] width 65 height 29
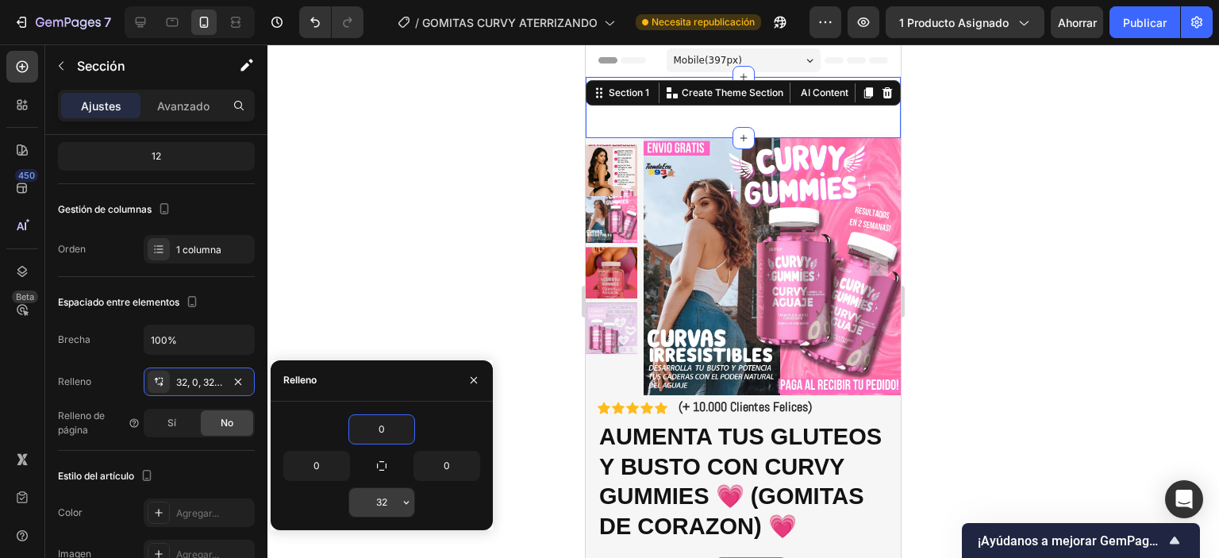
type input "0"
click at [380, 503] on input "32" at bounding box center [381, 502] width 65 height 29
type input "0"
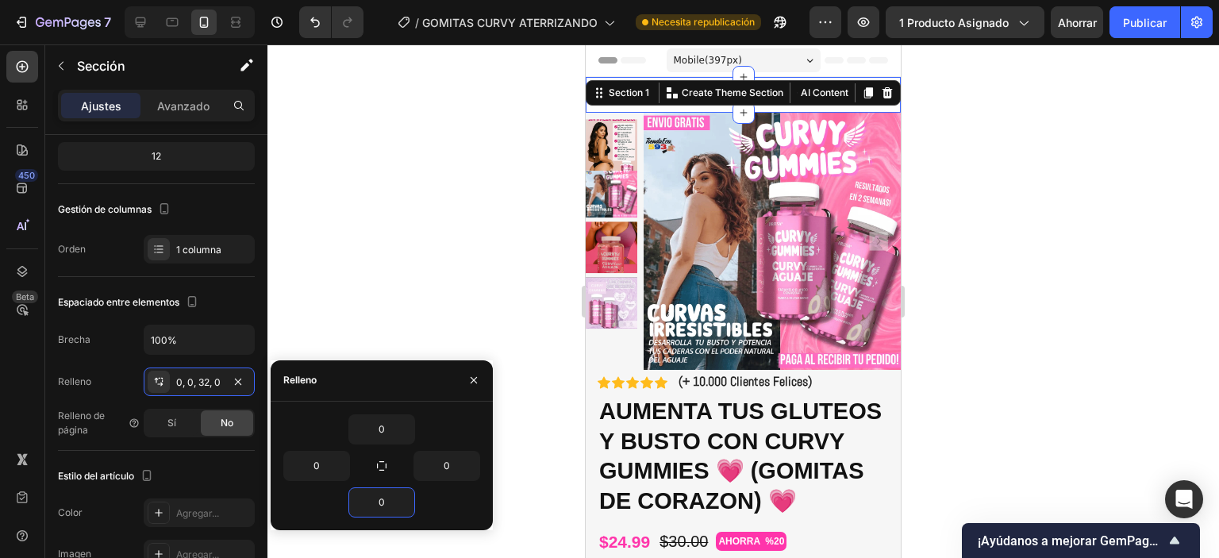
click at [396, 251] on div at bounding box center [743, 301] width 952 height 514
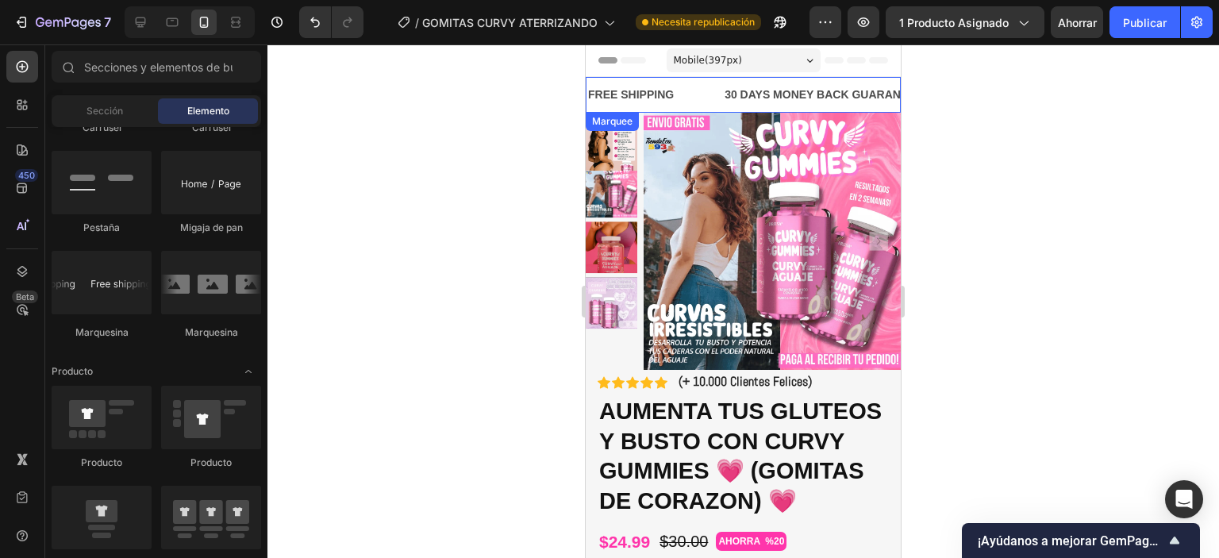
click at [714, 88] on div "FREE SHIPPING Text Block" at bounding box center [655, 95] width 137 height 36
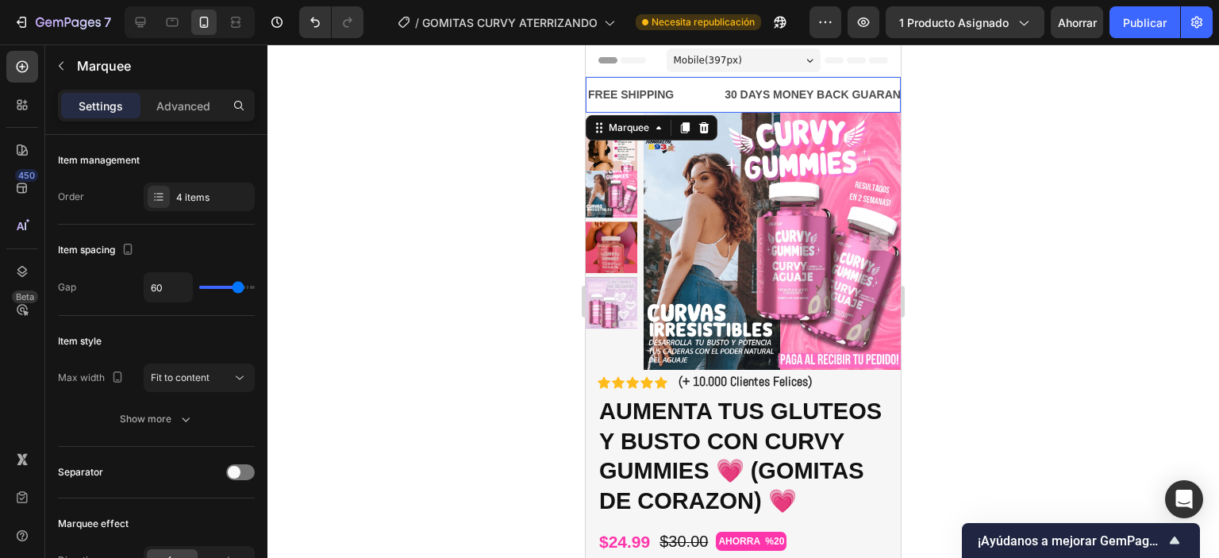
scroll to position [317, 0]
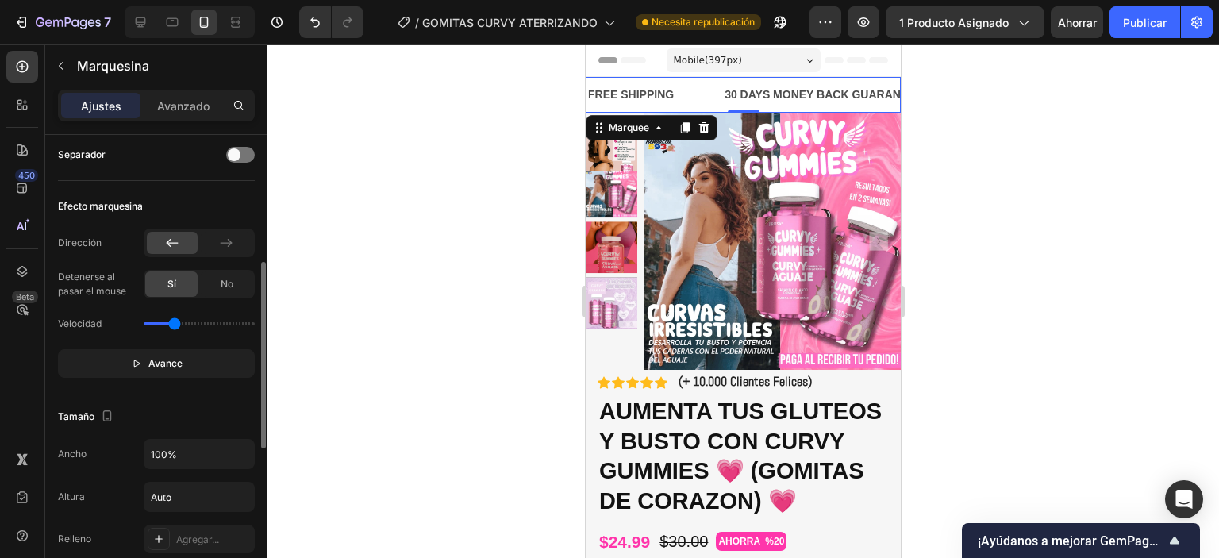
click at [695, 90] on div "FREE SHIPPING Text Block" at bounding box center [655, 95] width 137 height 36
drag, startPoint x: 695, startPoint y: 90, endPoint x: 687, endPoint y: 91, distance: 8.8
click at [694, 90] on div "FREE SHIPPING Text Block" at bounding box center [655, 95] width 137 height 36
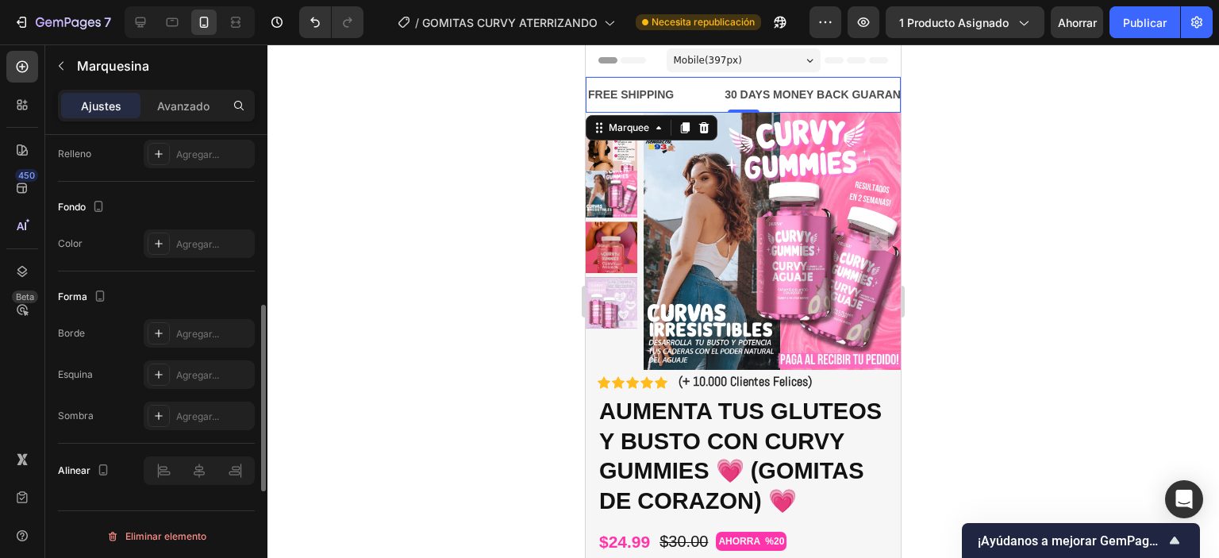
scroll to position [623, 0]
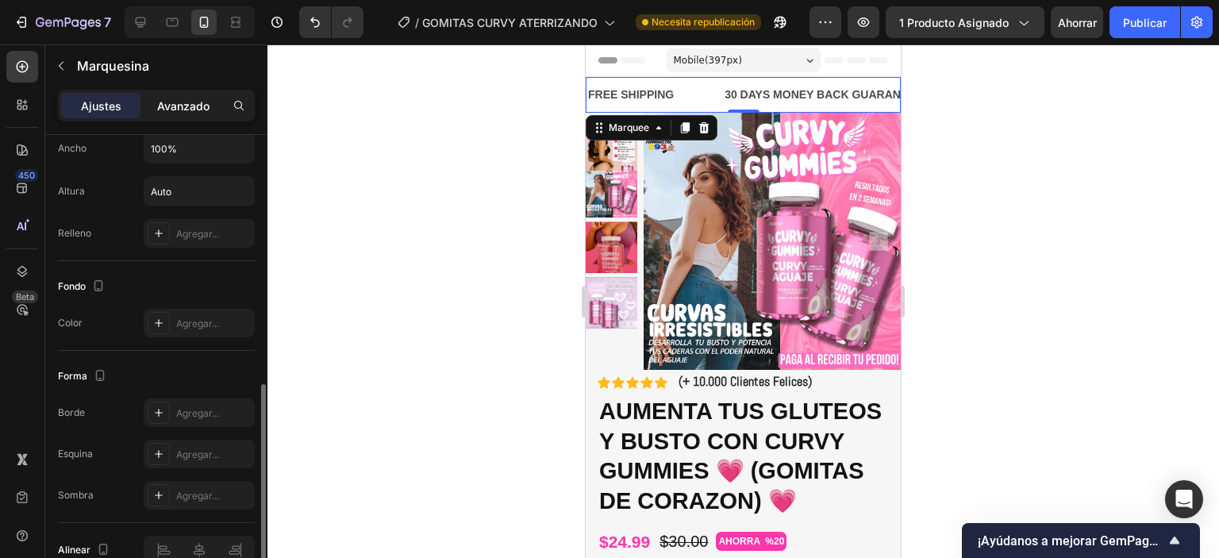
drag, startPoint x: 191, startPoint y: 128, endPoint x: 190, endPoint y: 115, distance: 12.7
click at [190, 119] on div "Ajustes Avanzado" at bounding box center [156, 112] width 222 height 45
click at [190, 114] on div "Avanzado" at bounding box center [183, 105] width 79 height 25
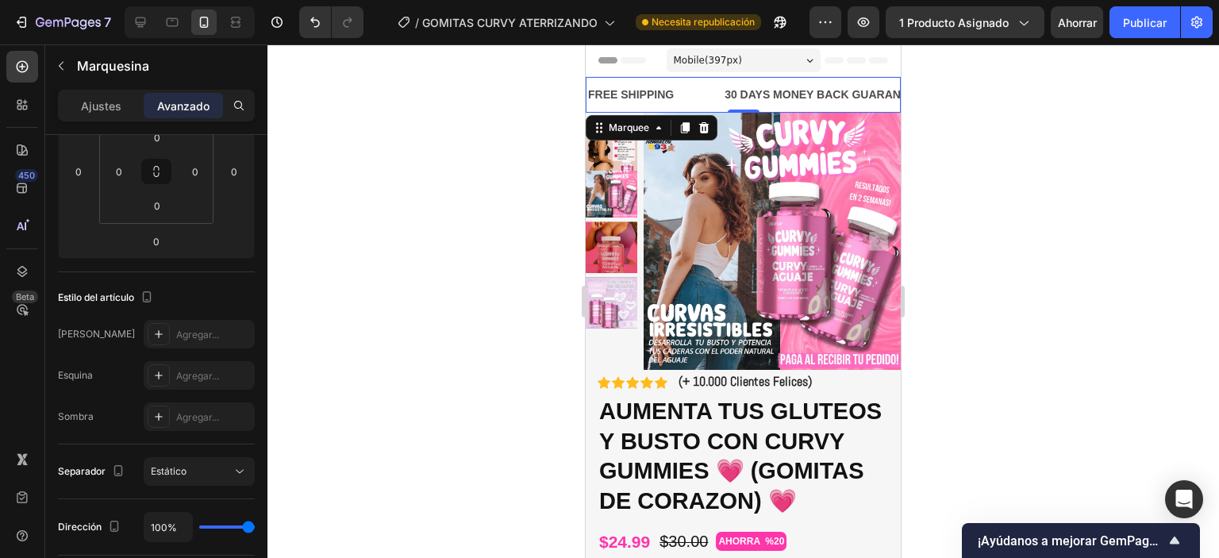
scroll to position [0, 0]
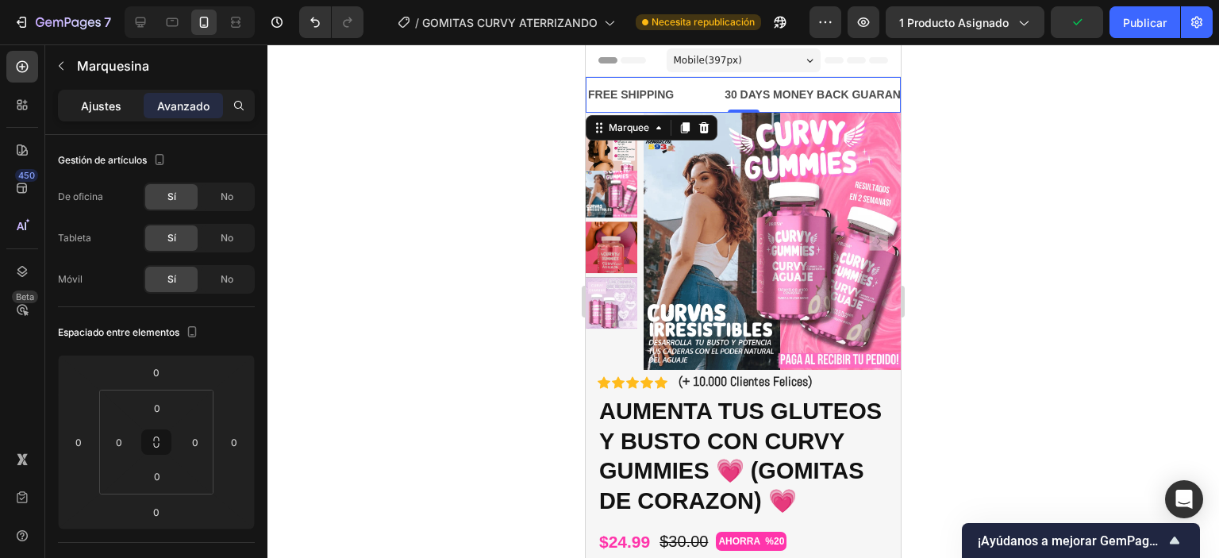
click at [117, 101] on font "Ajustes" at bounding box center [101, 105] width 40 height 13
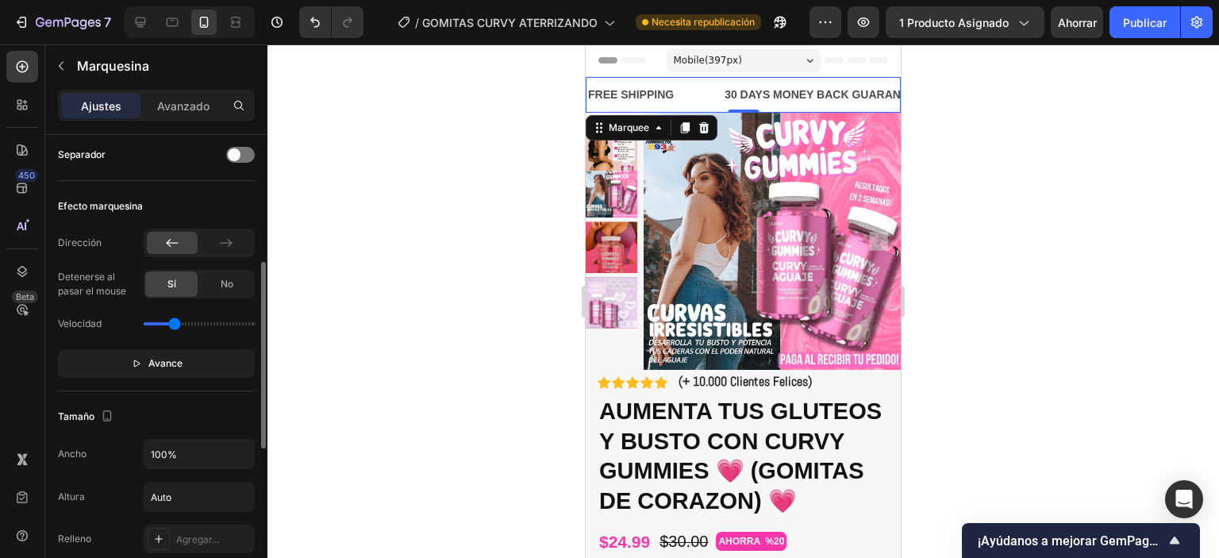
scroll to position [556, 0]
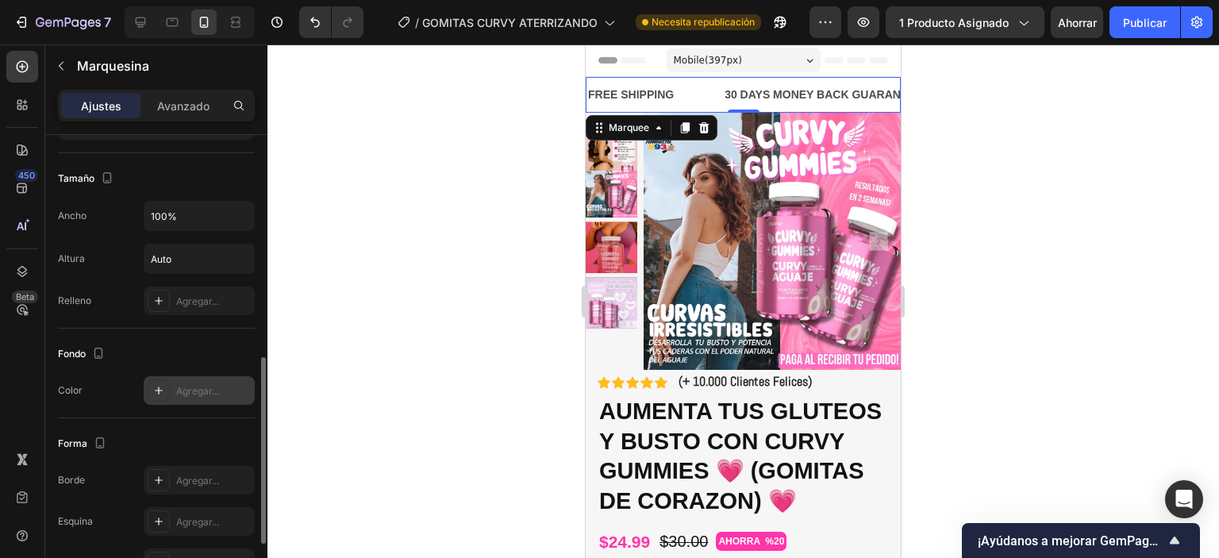
click at [160, 390] on icon at bounding box center [158, 390] width 13 height 13
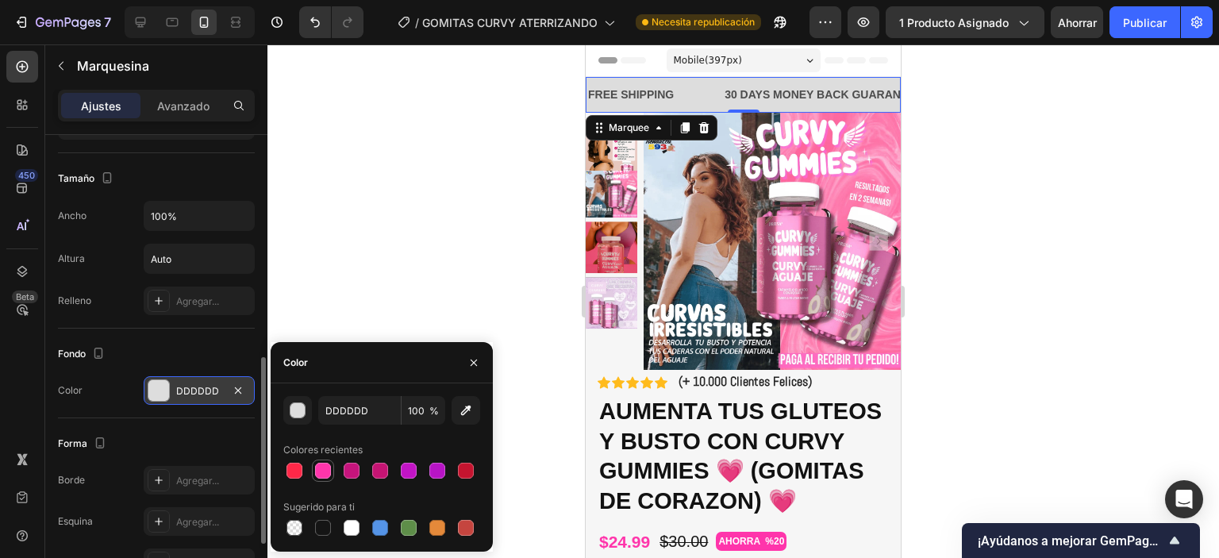
click at [329, 479] on div at bounding box center [323, 470] width 19 height 19
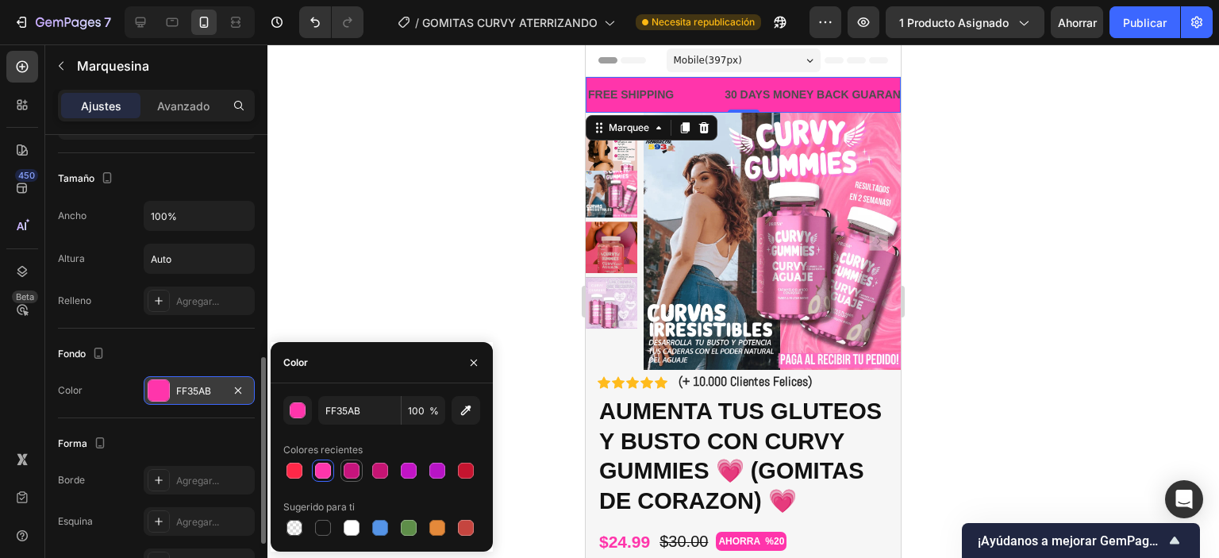
click at [356, 476] on div at bounding box center [352, 471] width 16 height 16
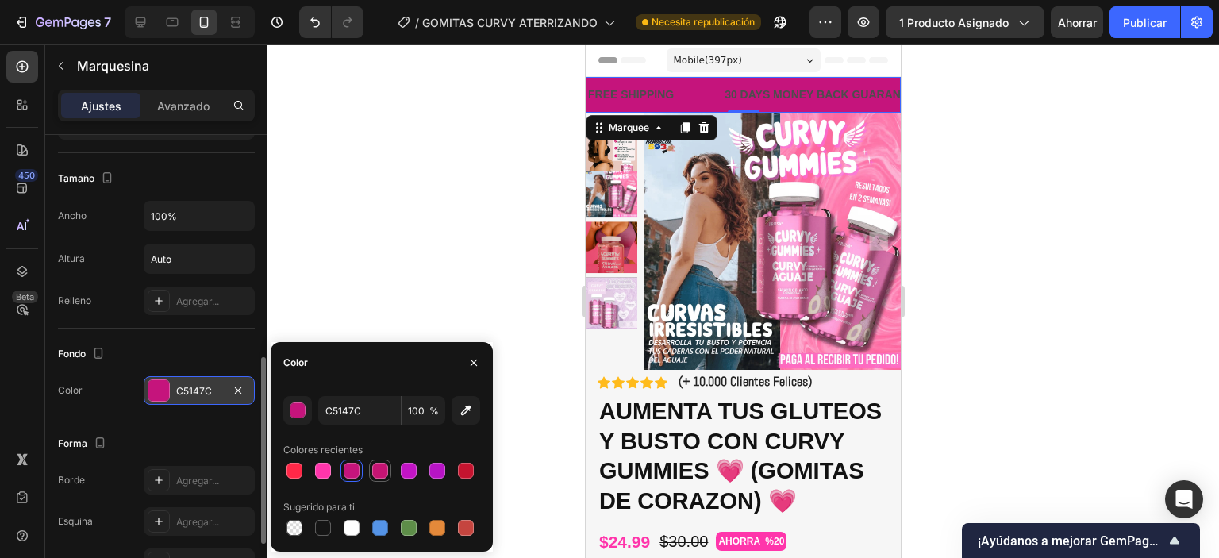
click at [380, 477] on div at bounding box center [380, 471] width 16 height 16
click at [410, 479] on div at bounding box center [409, 471] width 16 height 16
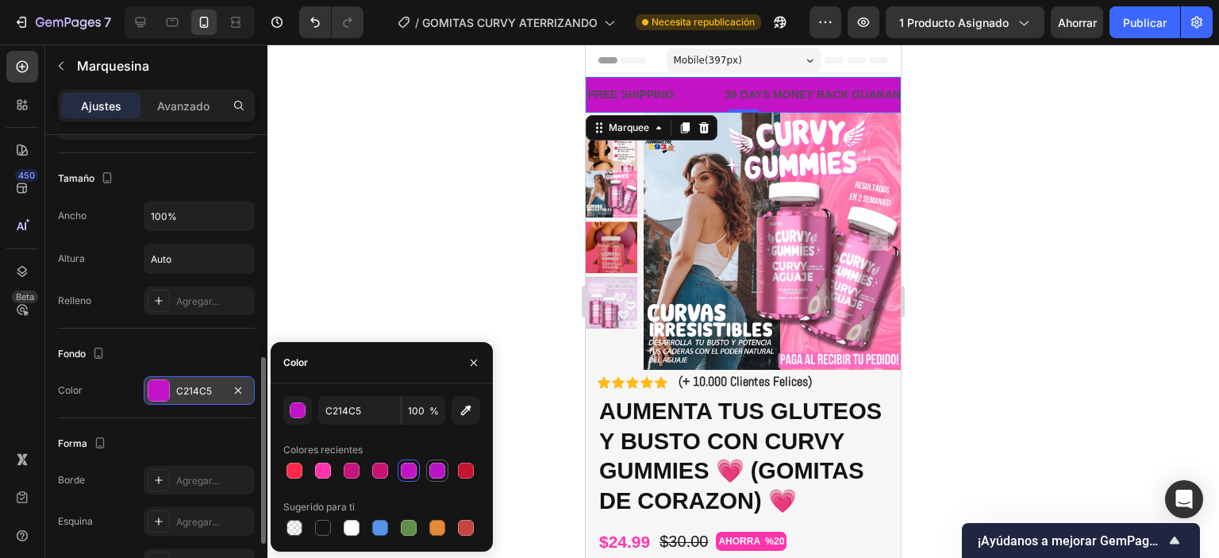
click at [443, 473] on div at bounding box center [437, 471] width 16 height 16
click at [467, 471] on div at bounding box center [466, 471] width 16 height 16
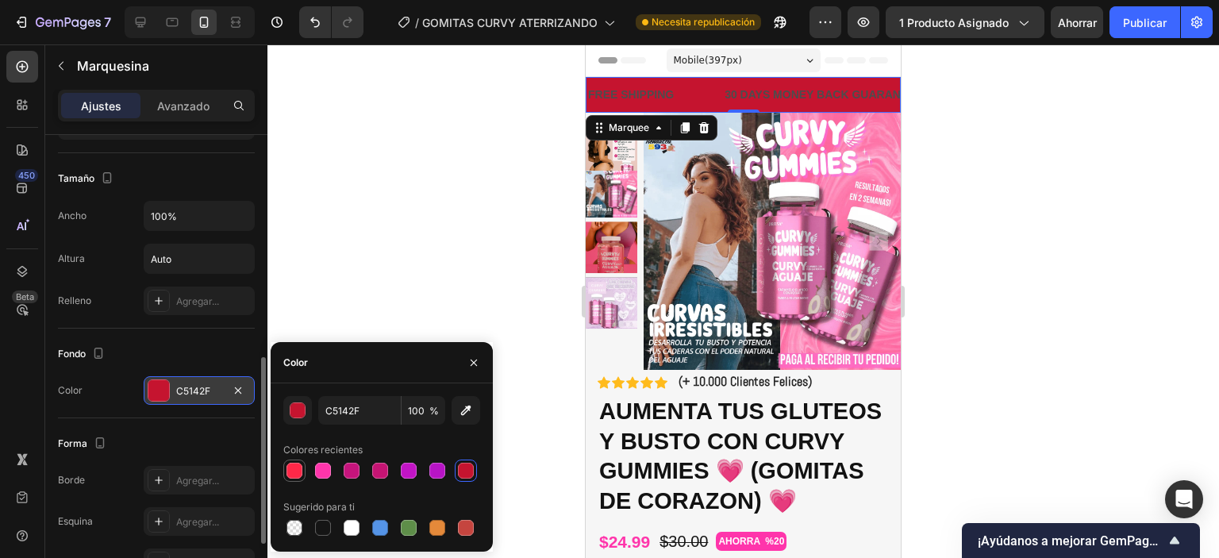
click at [301, 474] on div at bounding box center [295, 471] width 16 height 16
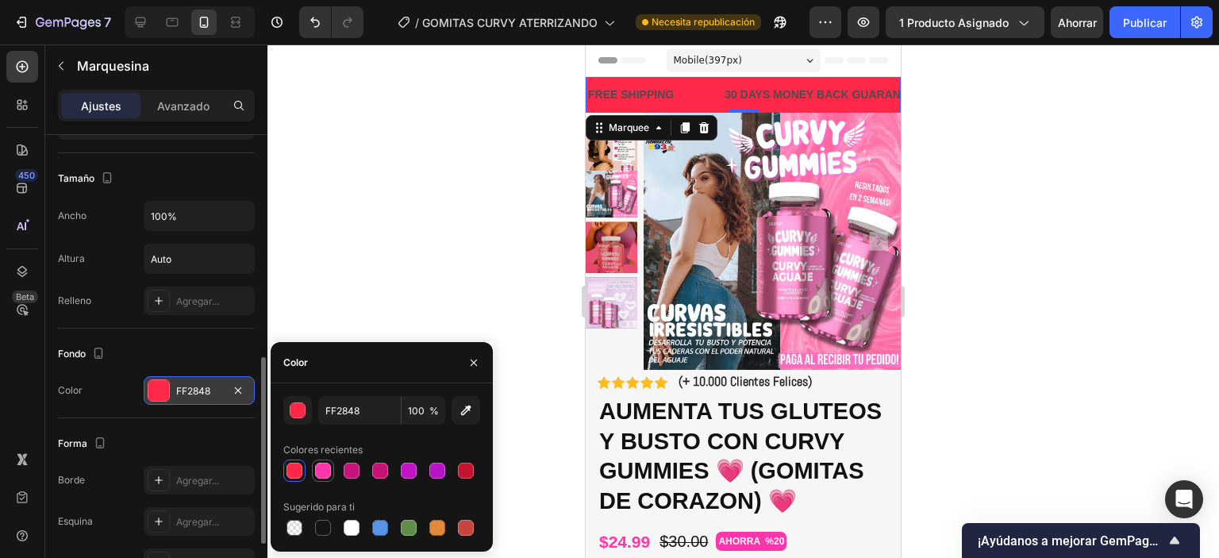
click at [331, 478] on div at bounding box center [323, 470] width 19 height 19
type input "FF35AB"
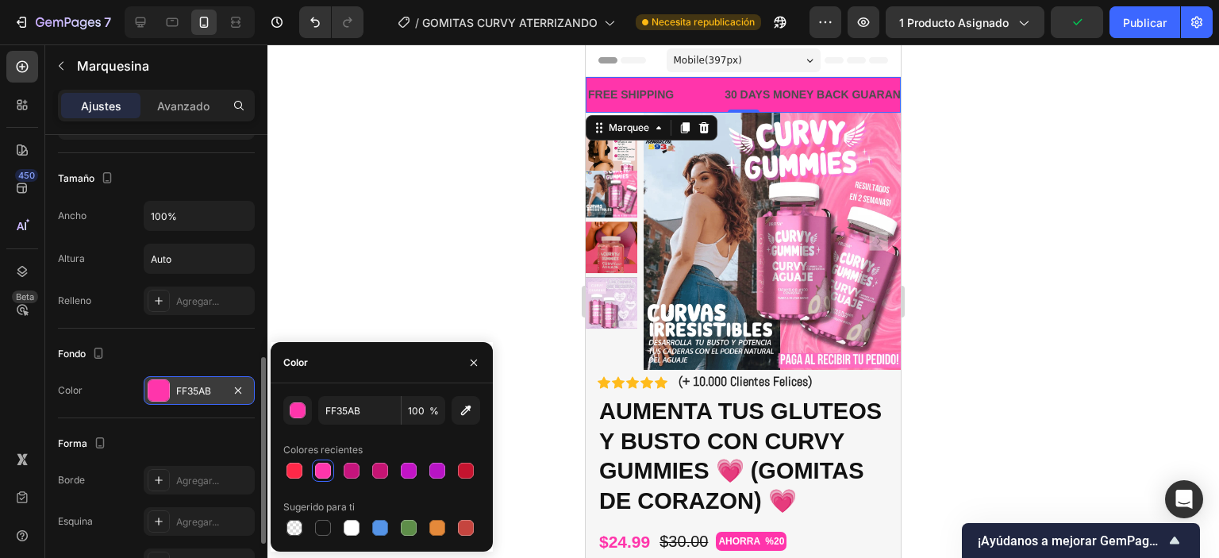
click at [202, 434] on div "Forma" at bounding box center [156, 443] width 197 height 25
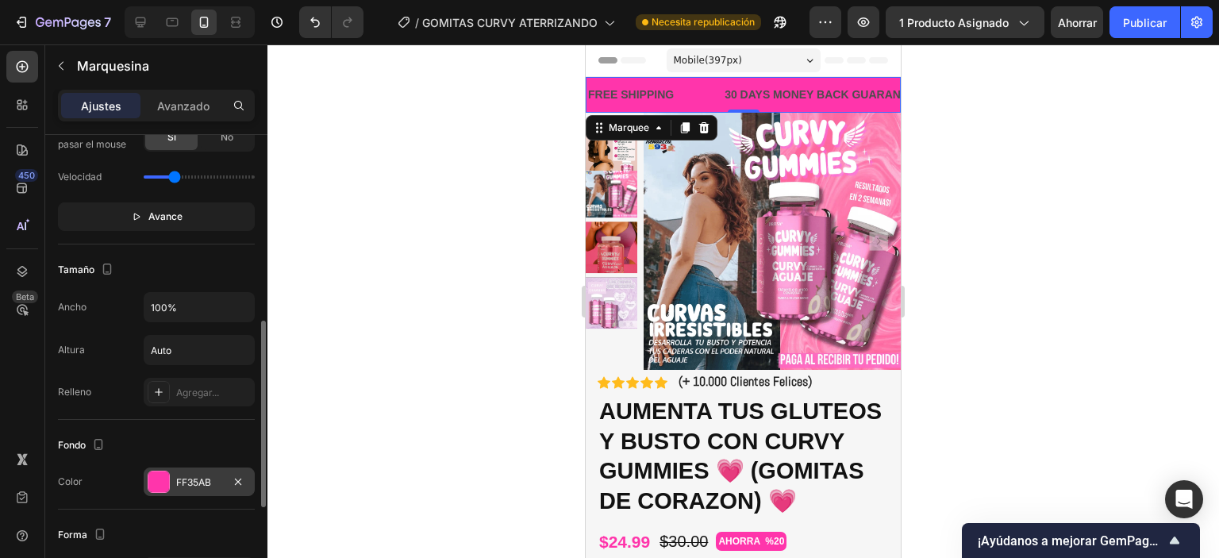
scroll to position [623, 0]
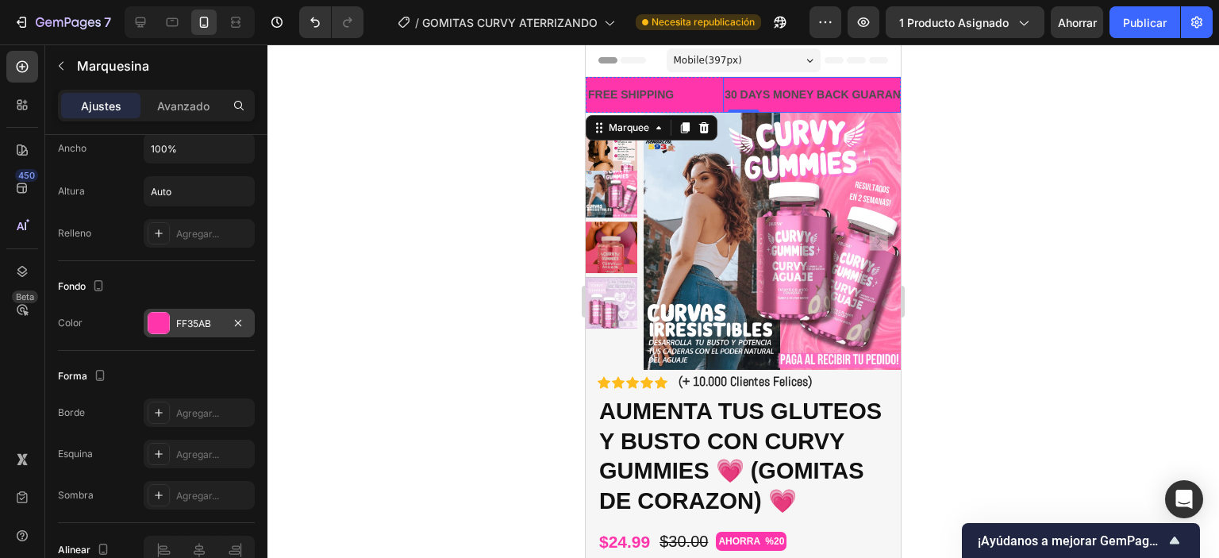
click at [802, 87] on div "30 DAYS MONEY BACK GUARANTEE" at bounding box center [823, 94] width 201 height 23
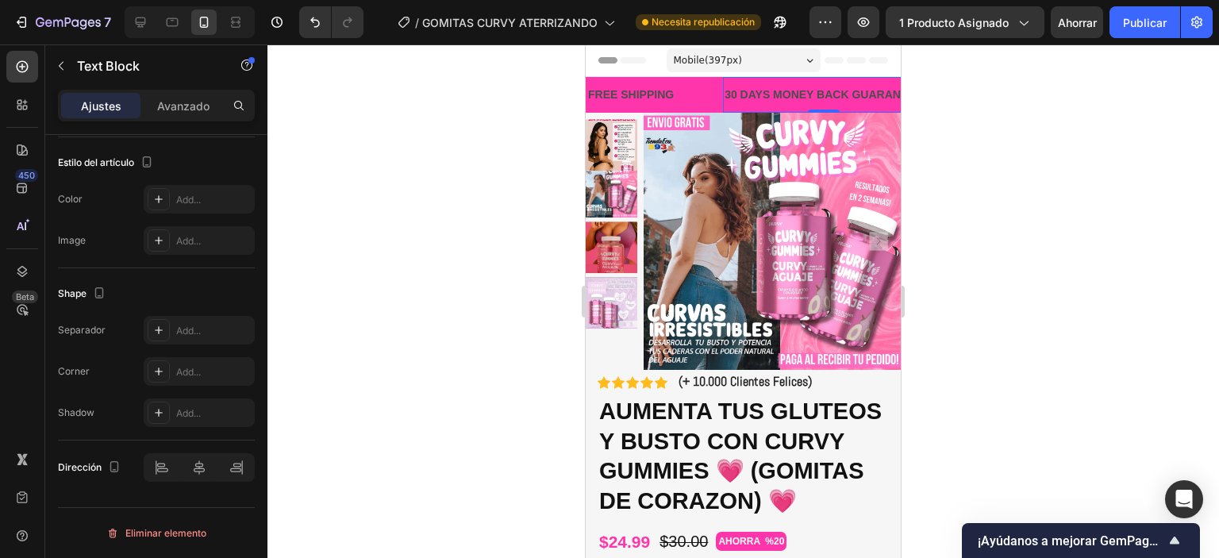
scroll to position [0, 0]
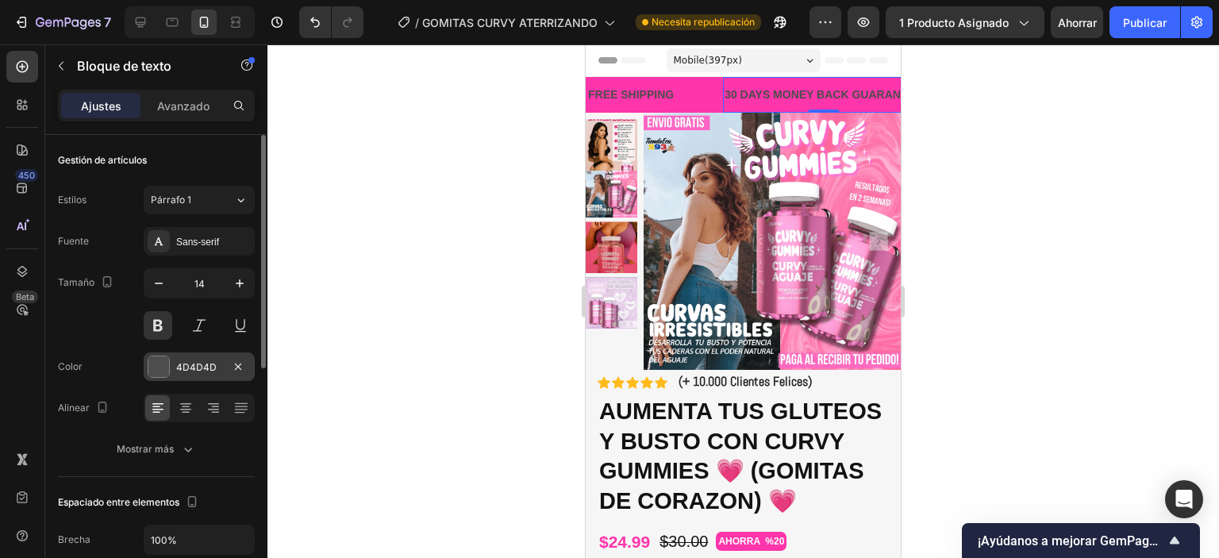
drag, startPoint x: 160, startPoint y: 371, endPoint x: 167, endPoint y: 364, distance: 10.7
click at [160, 372] on div at bounding box center [158, 366] width 21 height 21
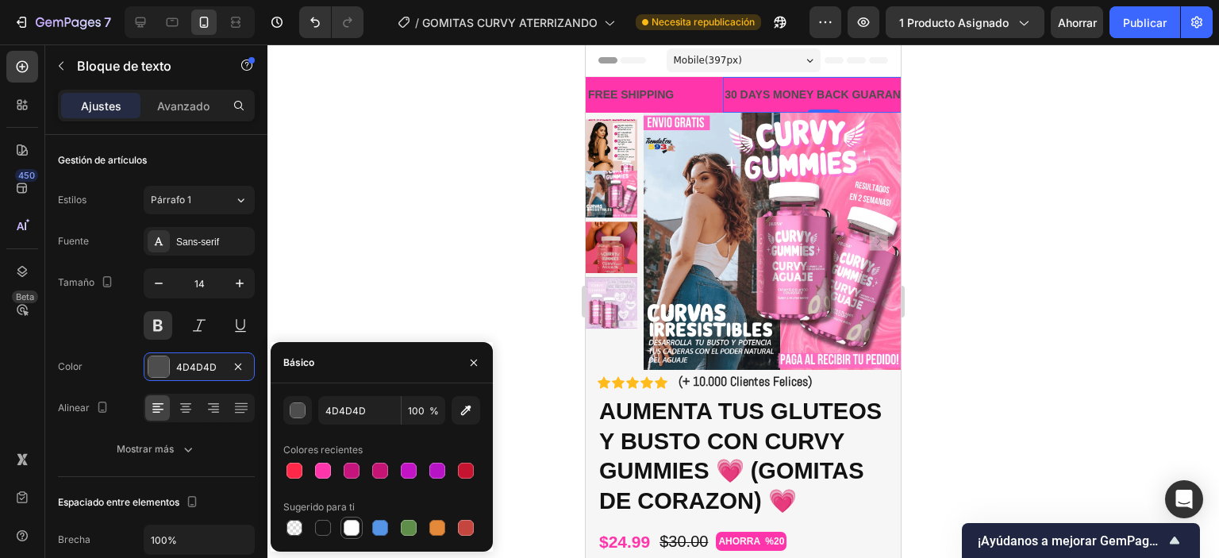
click at [353, 533] on div at bounding box center [352, 528] width 16 height 16
type input "FFFFFF"
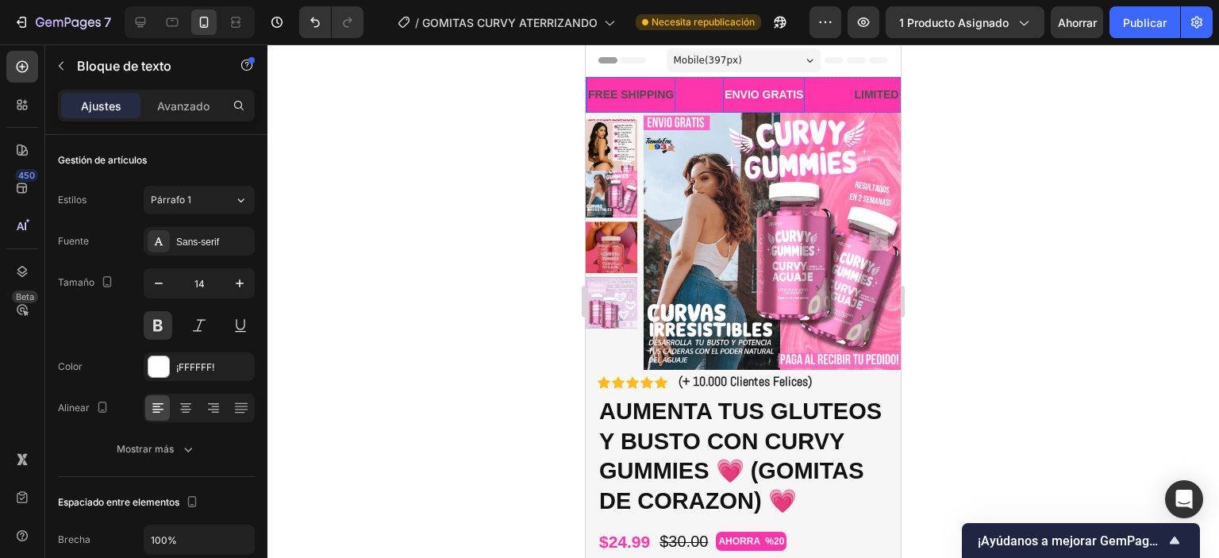
click at [640, 90] on div "FREE SHIPPING" at bounding box center [631, 94] width 89 height 23
click at [641, 91] on div "FREE SHIPPING" at bounding box center [631, 94] width 89 height 23
click at [641, 93] on p "FREE SHIPPING" at bounding box center [631, 95] width 86 height 20
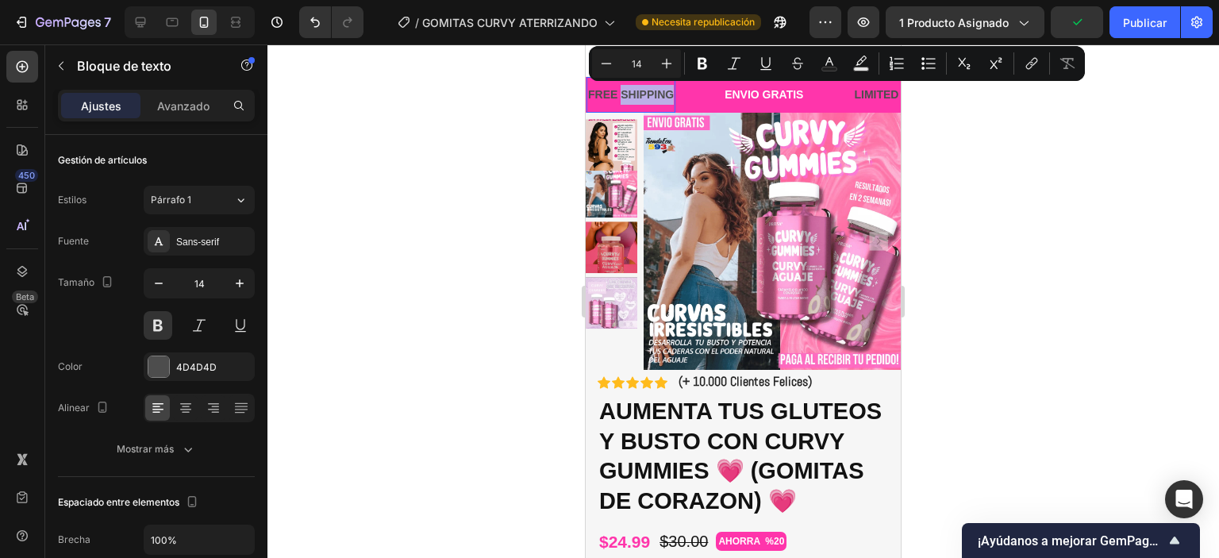
click at [657, 90] on p "FREE SHIPPING" at bounding box center [631, 95] width 86 height 20
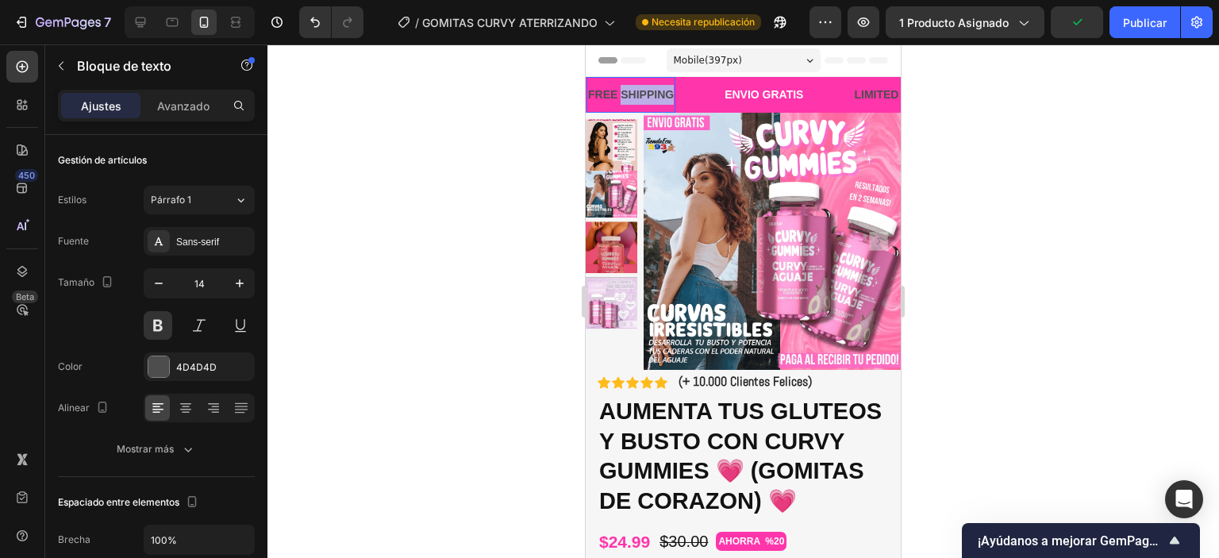
click at [657, 90] on p "FREE SHIPPING" at bounding box center [631, 95] width 86 height 20
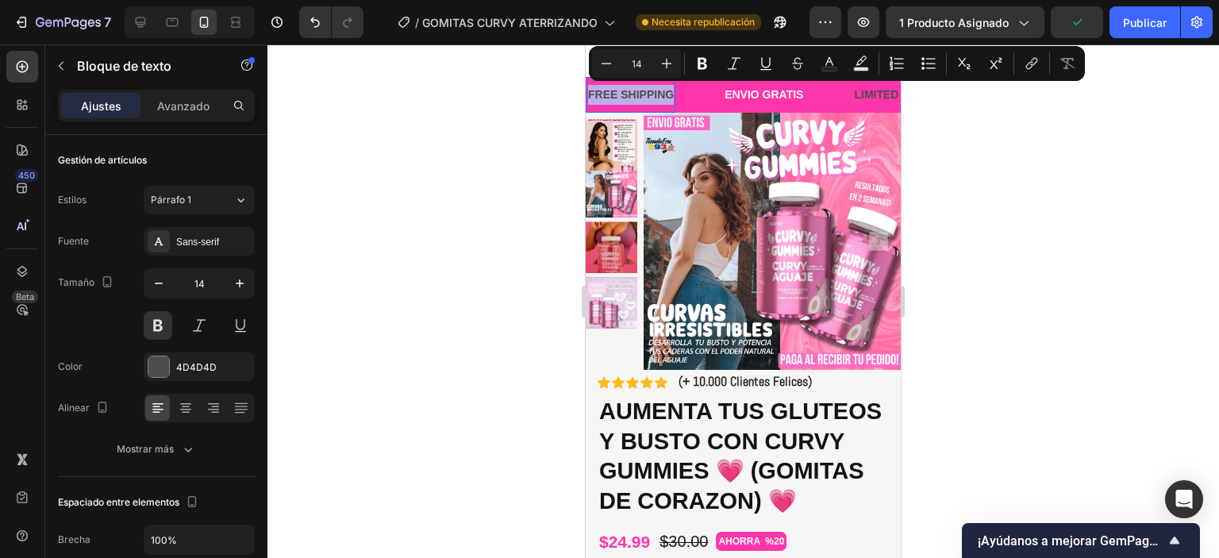
click at [657, 90] on p "FREE SHIPPING" at bounding box center [631, 95] width 86 height 20
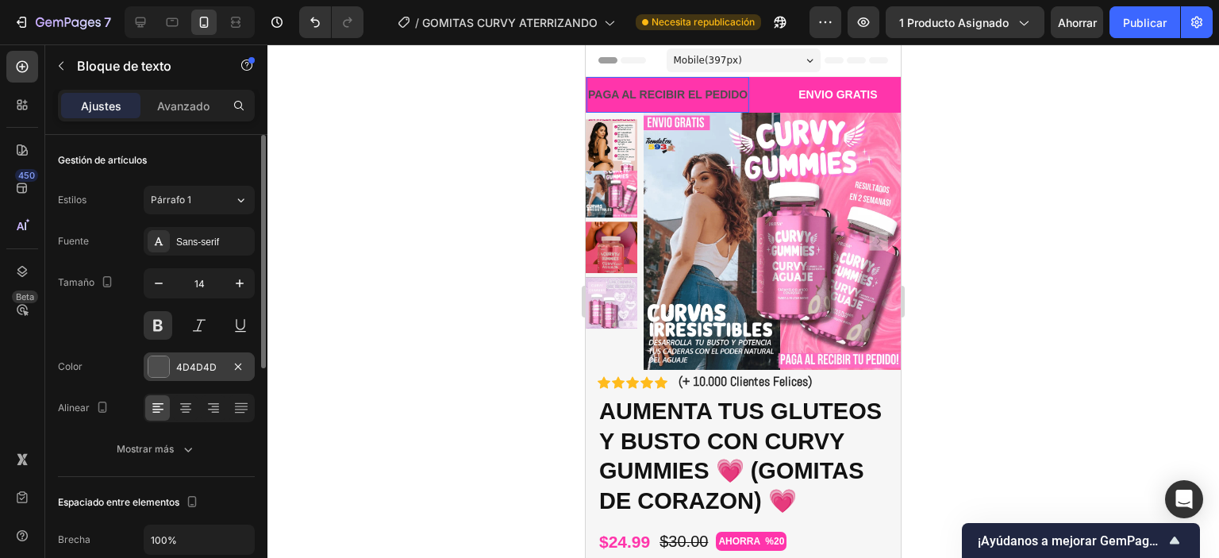
click at [149, 373] on div at bounding box center [158, 366] width 21 height 21
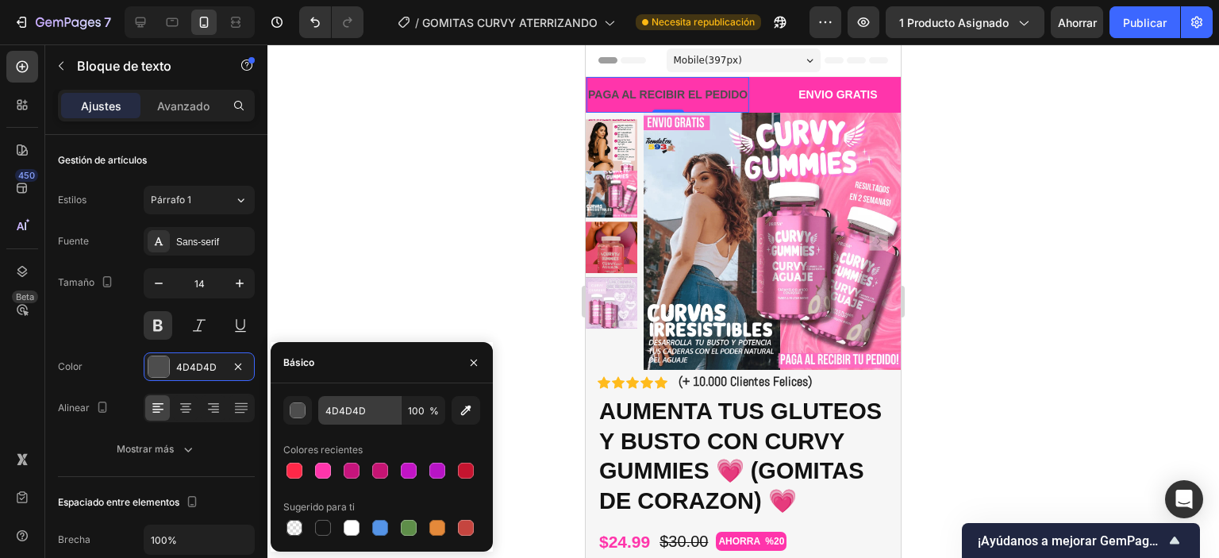
click at [344, 524] on div at bounding box center [352, 528] width 16 height 16
type input "FFFFFF"
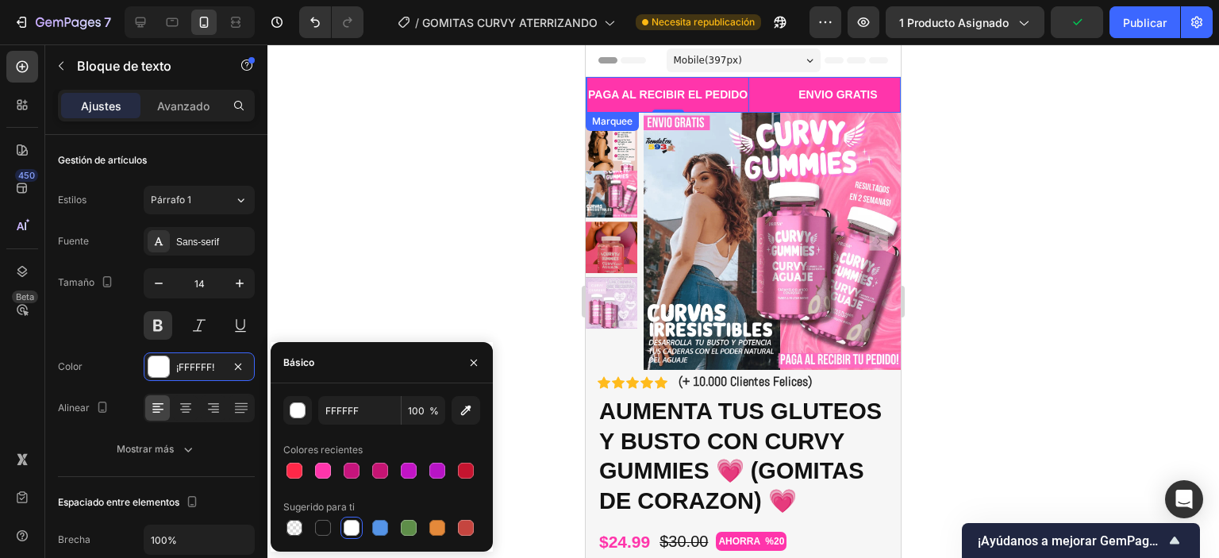
drag, startPoint x: 764, startPoint y: 91, endPoint x: 733, endPoint y: 104, distance: 34.2
click at [764, 91] on div "PAGA AL RECIBIR EL PEDIDO Text Block 0" at bounding box center [692, 95] width 210 height 36
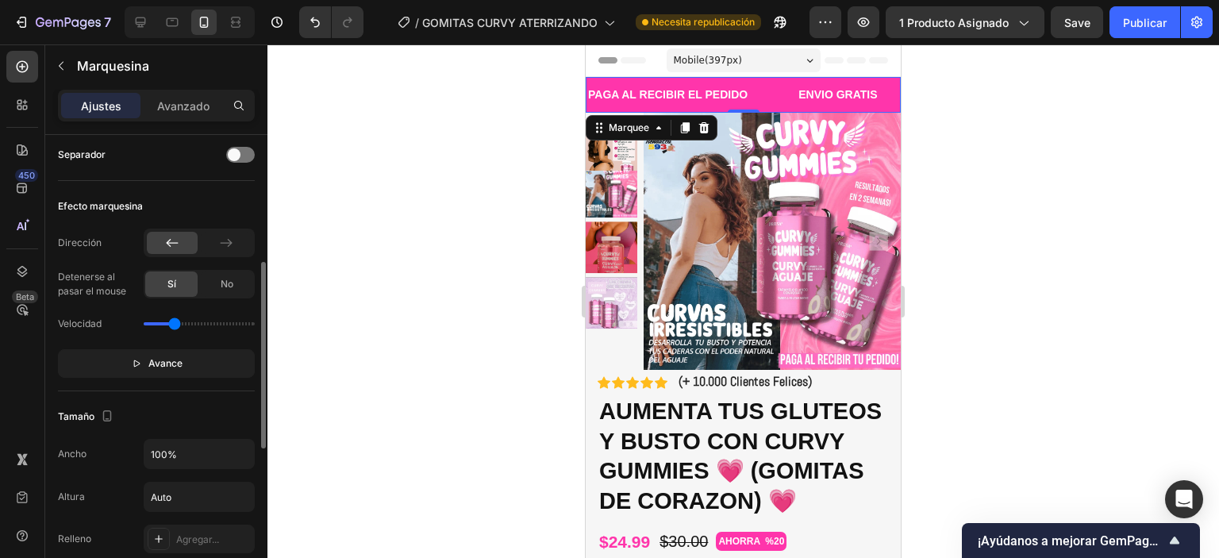
scroll to position [556, 0]
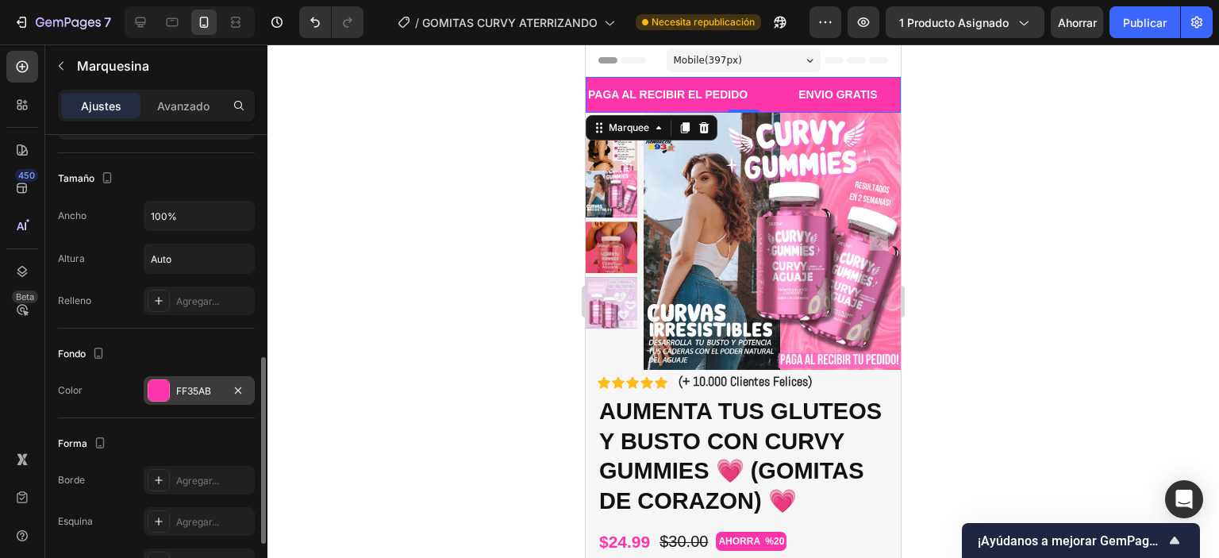
click at [160, 383] on div at bounding box center [158, 390] width 21 height 21
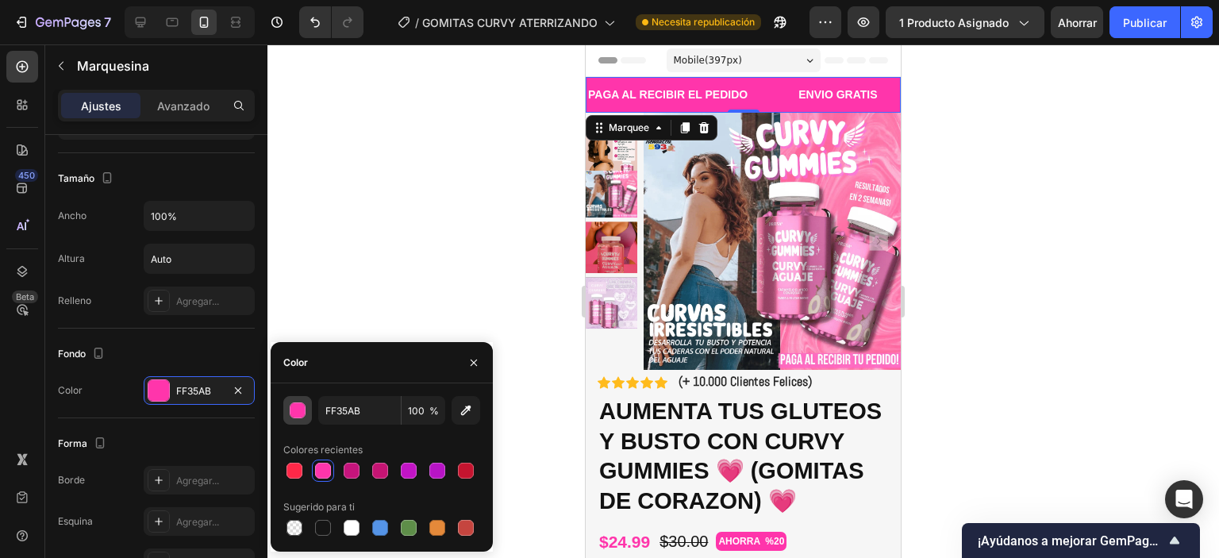
click at [304, 414] on div "button" at bounding box center [298, 411] width 16 height 16
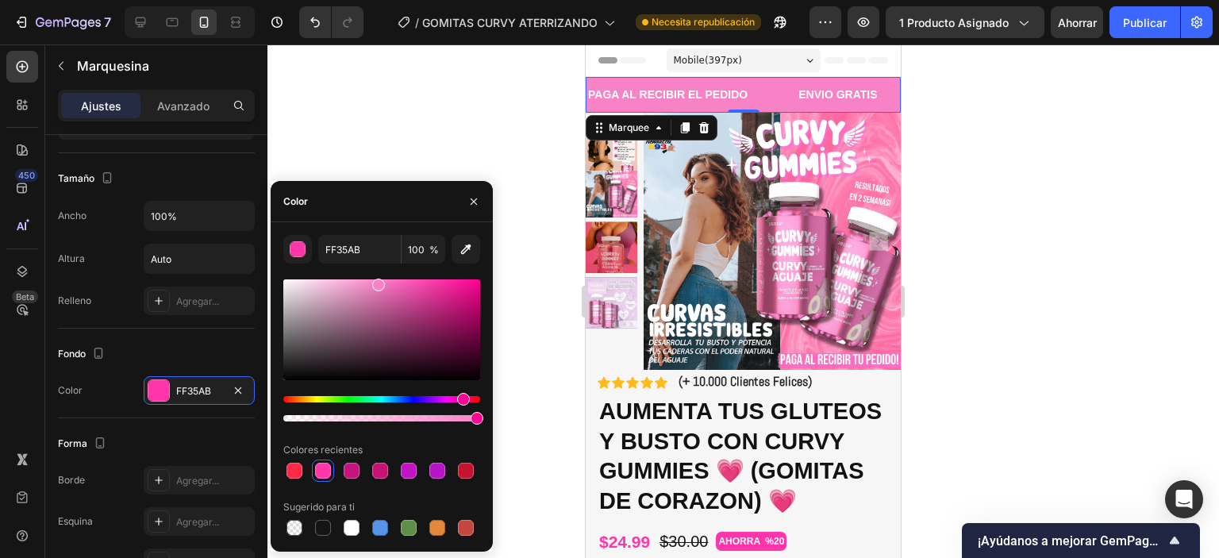
drag, startPoint x: 435, startPoint y: 290, endPoint x: 378, endPoint y: 282, distance: 57.7
click at [378, 282] on div at bounding box center [381, 329] width 197 height 101
type input "FF87CD"
drag, startPoint x: 386, startPoint y: 281, endPoint x: 378, endPoint y: 279, distance: 8.3
click at [378, 279] on div at bounding box center [378, 282] width 13 height 13
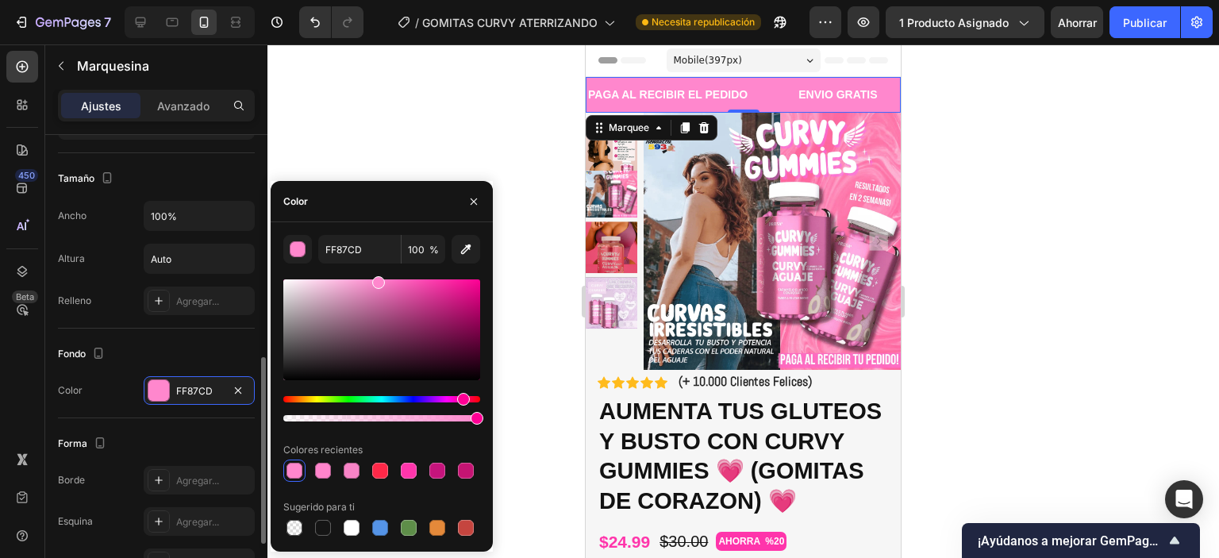
click at [159, 329] on div "Fondo Color FF87CD" at bounding box center [156, 374] width 197 height 90
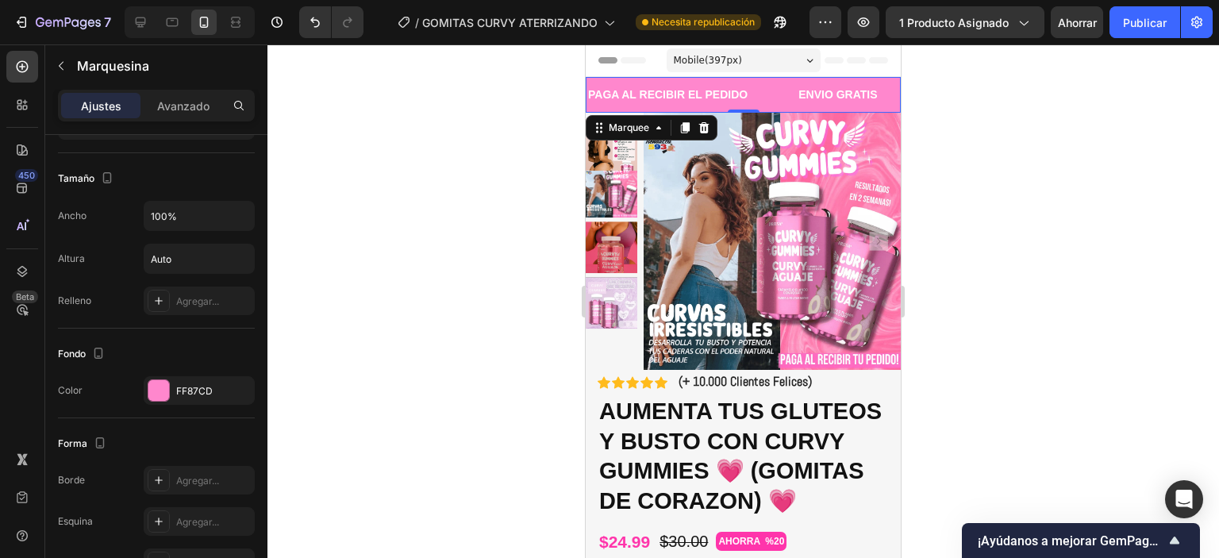
drag, startPoint x: 184, startPoint y: 96, endPoint x: 169, endPoint y: 126, distance: 33.7
click at [183, 96] on div "Avanzado" at bounding box center [183, 105] width 79 height 25
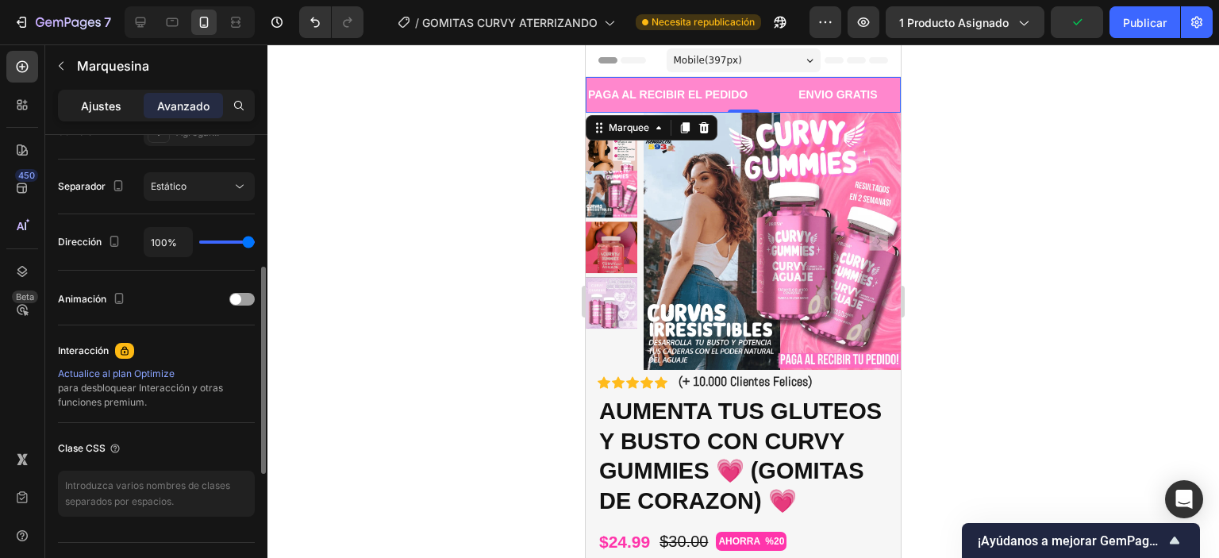
scroll to position [476, 0]
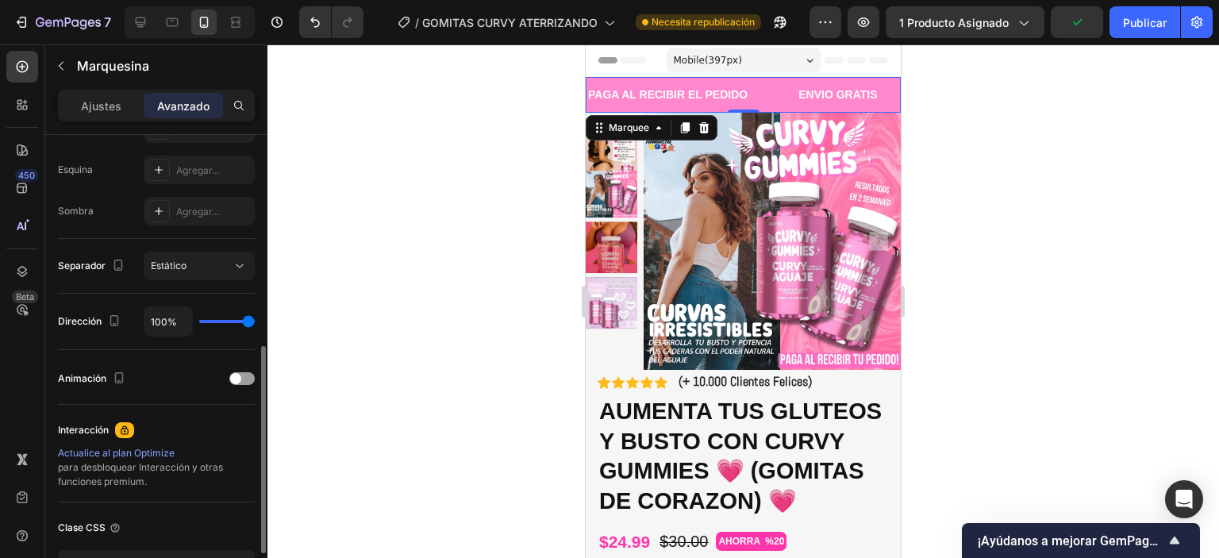
drag, startPoint x: 102, startPoint y: 99, endPoint x: 201, endPoint y: 314, distance: 236.9
click at [102, 100] on font "Ajustes" at bounding box center [101, 105] width 40 height 13
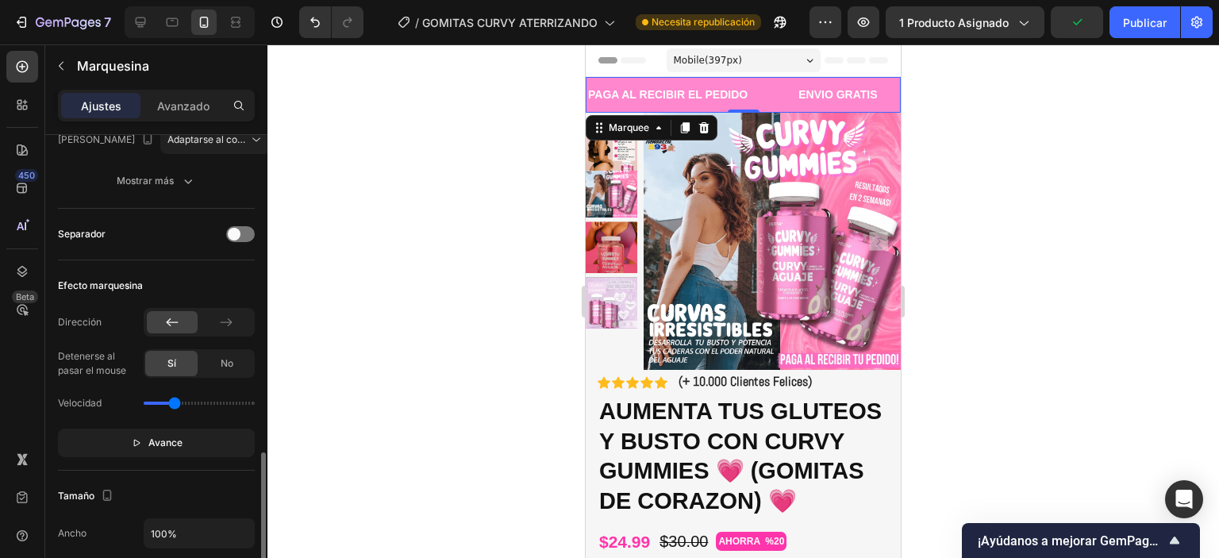
scroll to position [397, 0]
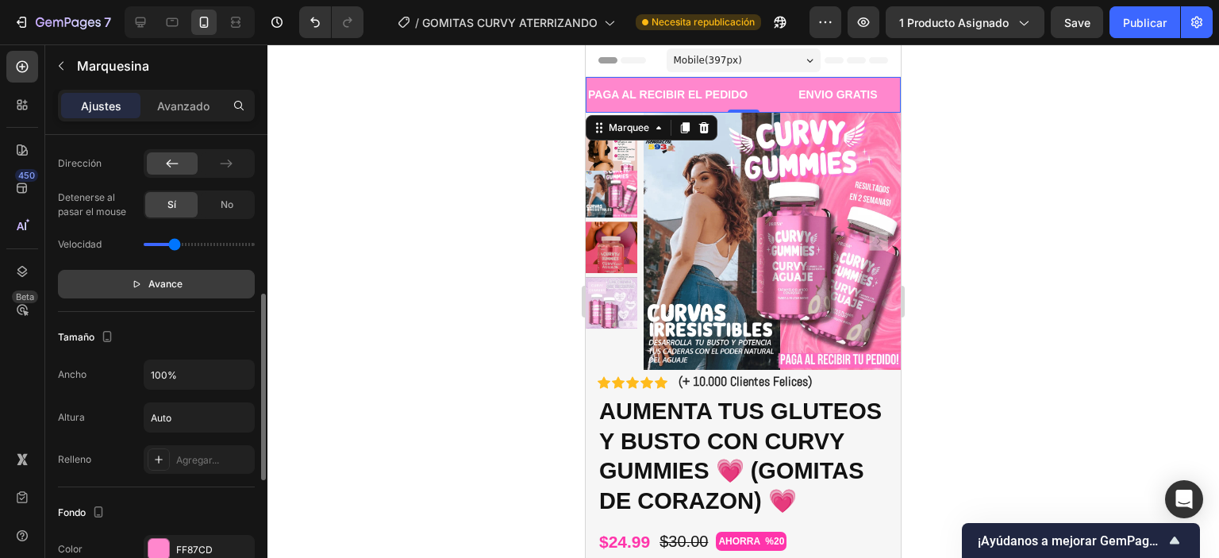
click at [140, 286] on icon "button" at bounding box center [136, 284] width 11 height 11
click at [137, 285] on icon "button" at bounding box center [139, 284] width 11 height 11
click at [138, 286] on icon "button" at bounding box center [136, 284] width 11 height 11
click at [139, 286] on icon "button" at bounding box center [139, 284] width 11 height 11
click at [812, 91] on p "ENVIO GRATIS" at bounding box center [835, 95] width 79 height 20
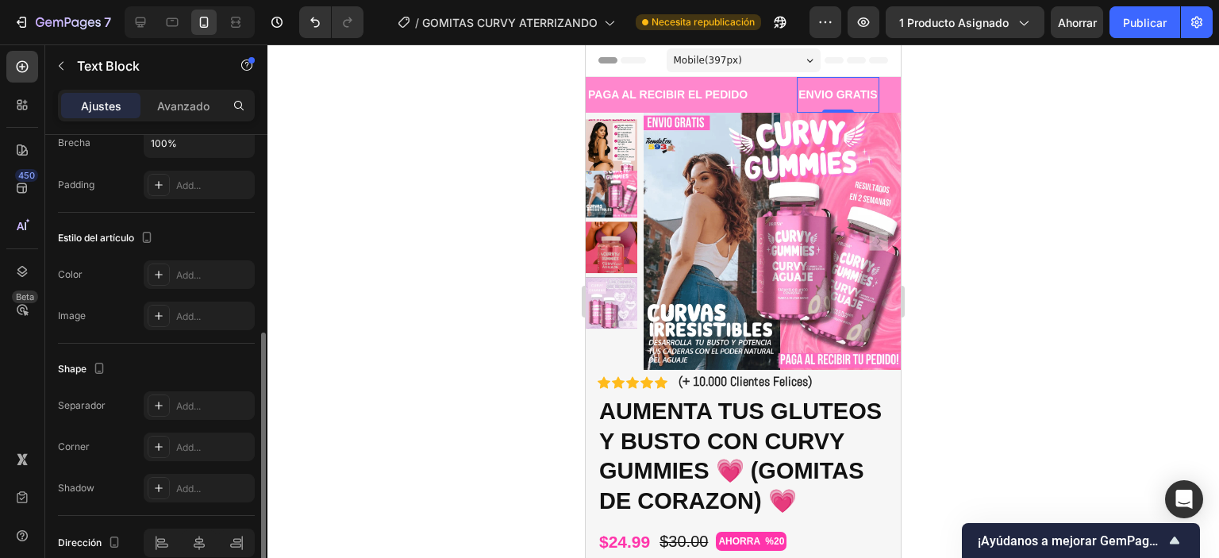
scroll to position [0, 0]
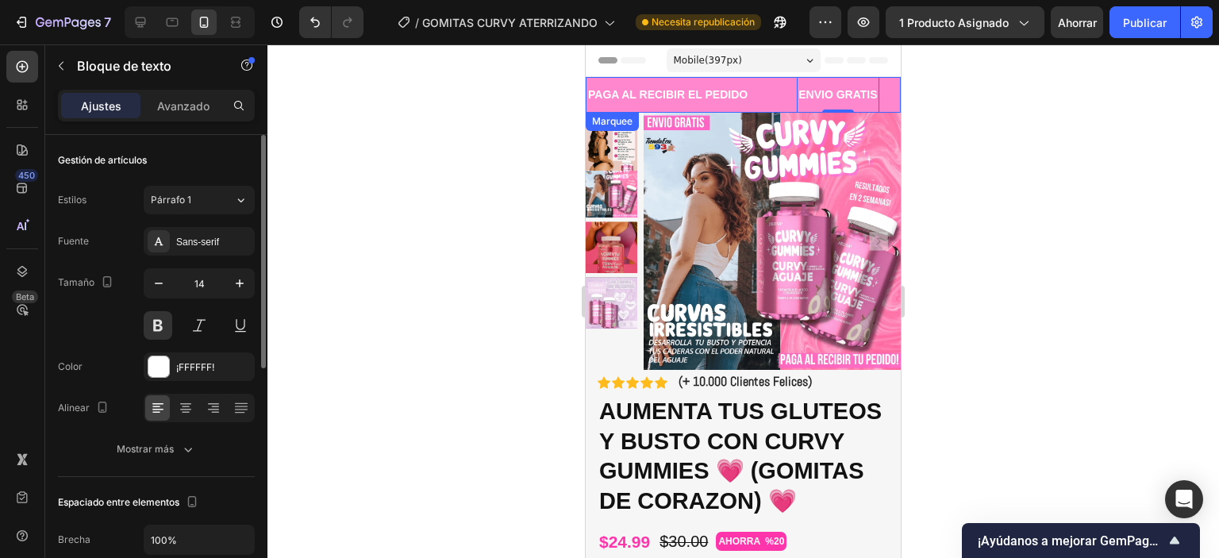
click at [770, 105] on div "PAGA AL RECIBIR EL PEDIDO Text Block" at bounding box center [690, 95] width 210 height 36
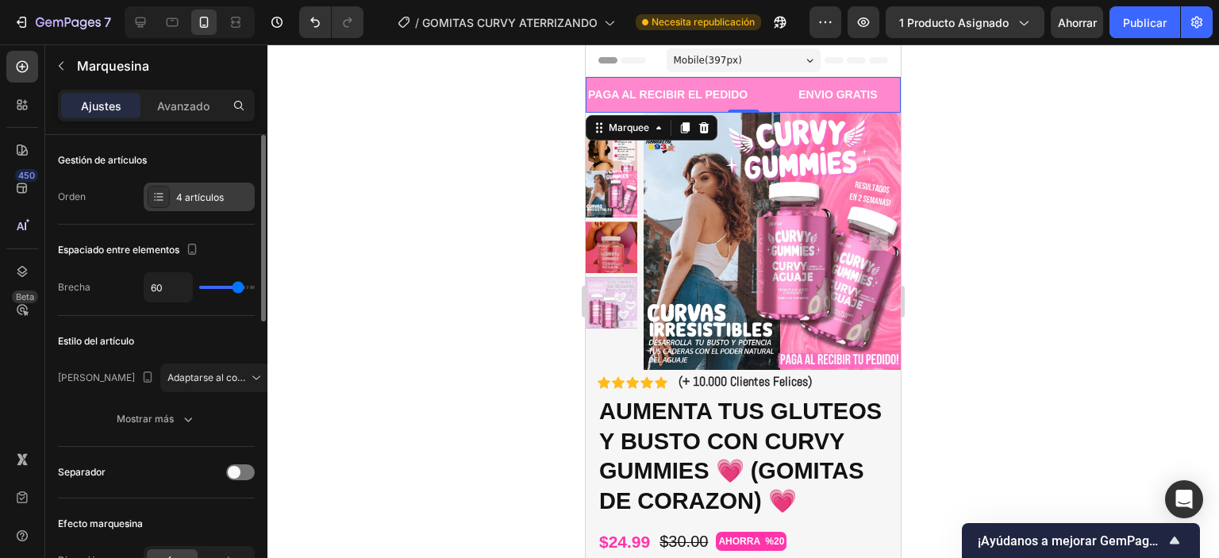
click at [186, 208] on div "4 artículos" at bounding box center [199, 197] width 111 height 29
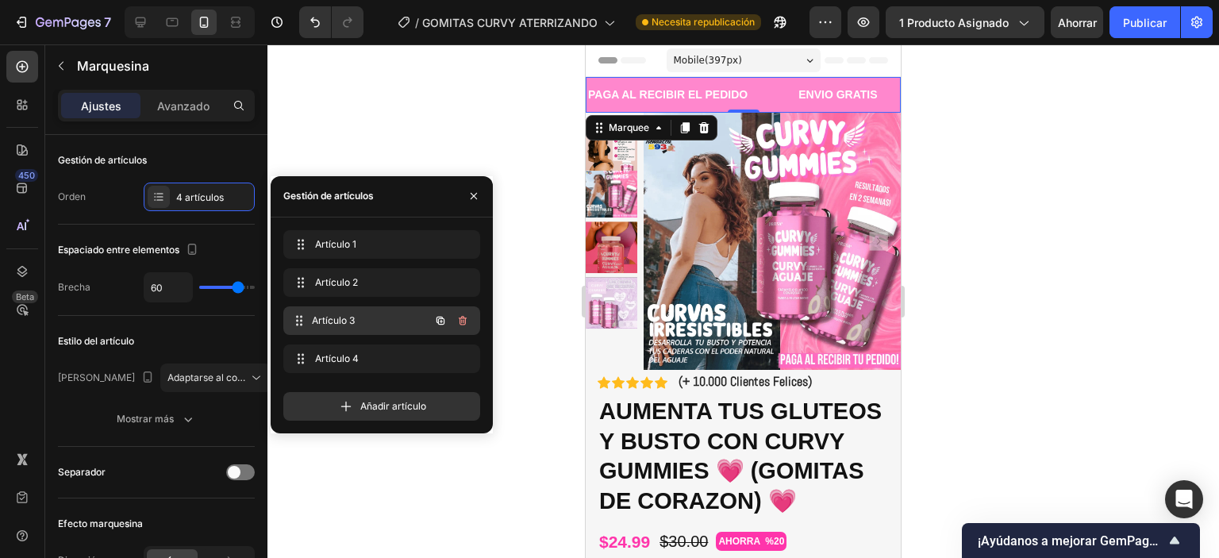
click at [361, 308] on div "Artículo 3 Item 3" at bounding box center [381, 320] width 197 height 29
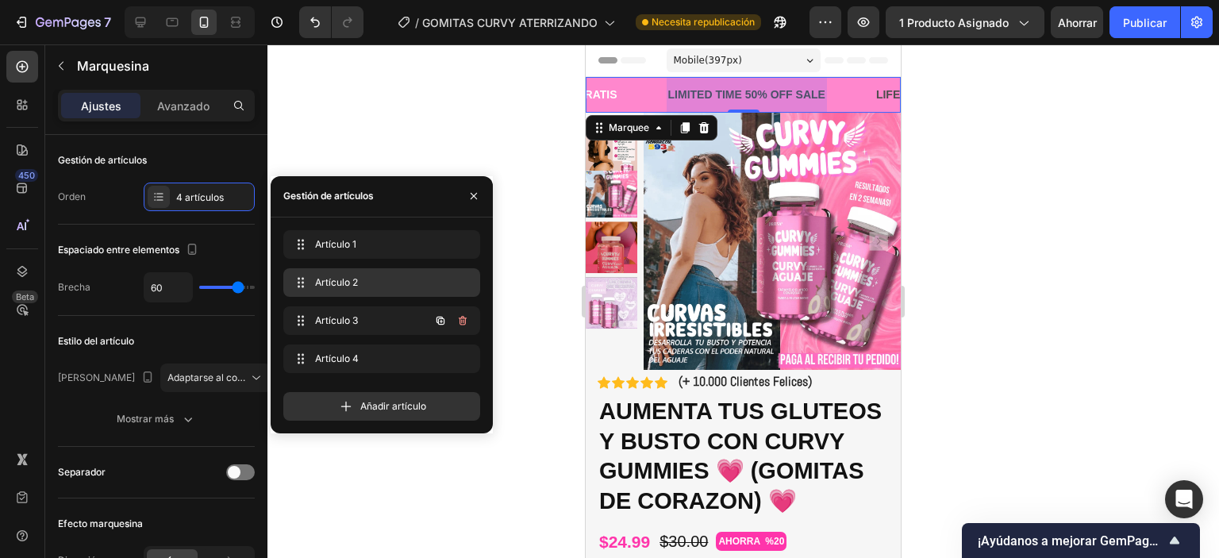
scroll to position [0, 273]
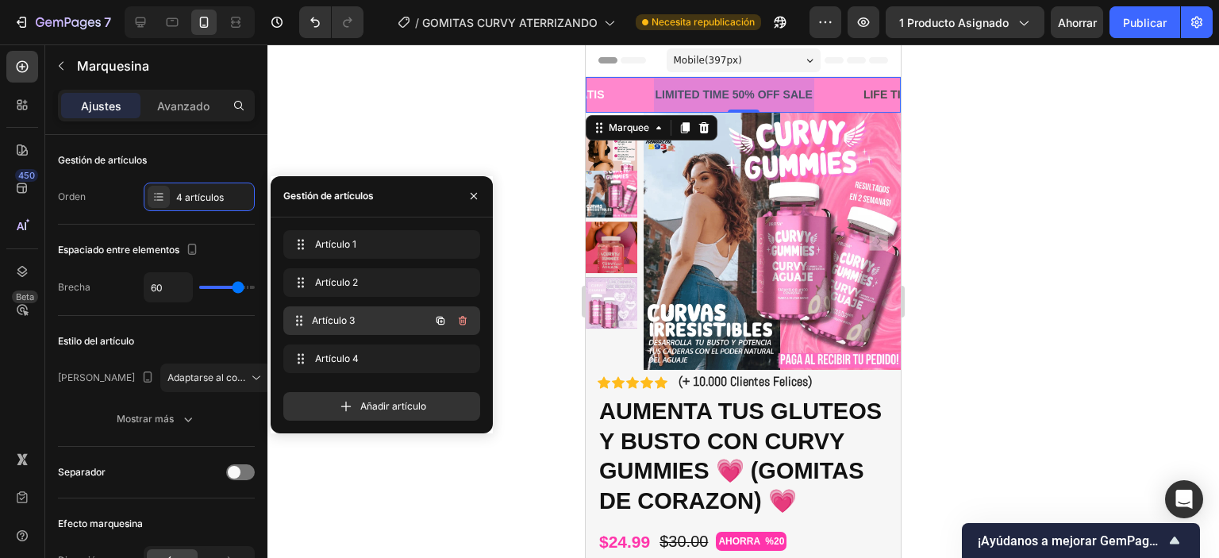
click at [367, 333] on div "Artículo 3 Item 3" at bounding box center [381, 320] width 197 height 29
click at [365, 325] on span "Artículo 3" at bounding box center [360, 321] width 90 height 14
click at [365, 325] on span "Artículo 3" at bounding box center [370, 321] width 117 height 14
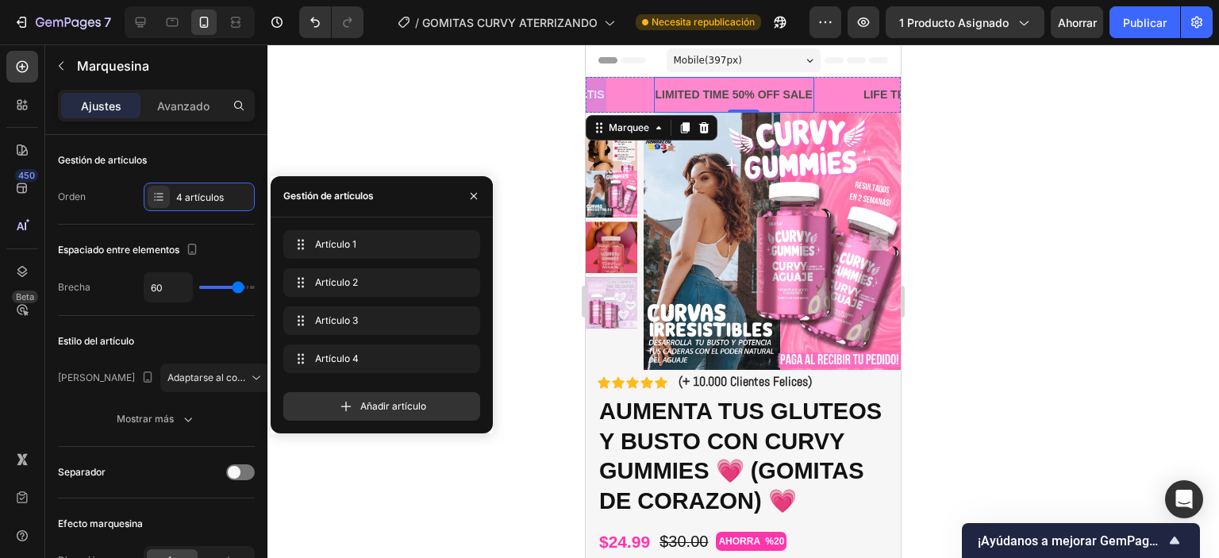
click at [771, 86] on div "LIMITED TIME 50% OFF SALE" at bounding box center [728, 94] width 160 height 23
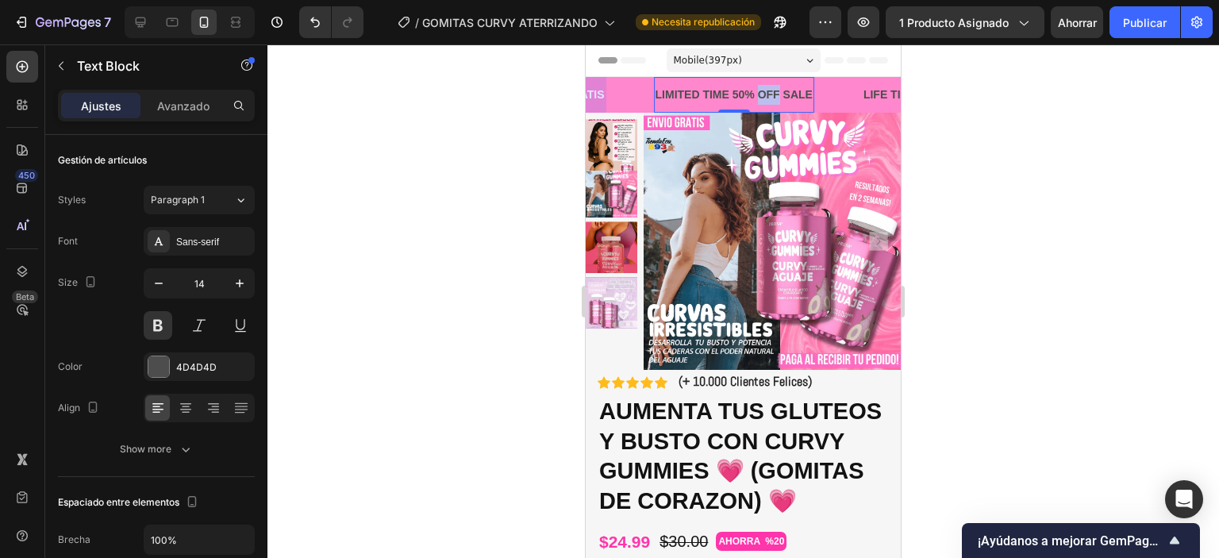
click at [771, 87] on div "LIMITED TIME 50% OFF SALE" at bounding box center [731, 94] width 160 height 23
click at [771, 87] on p "LIMITED TIME 50% OFF SALE" at bounding box center [732, 95] width 157 height 20
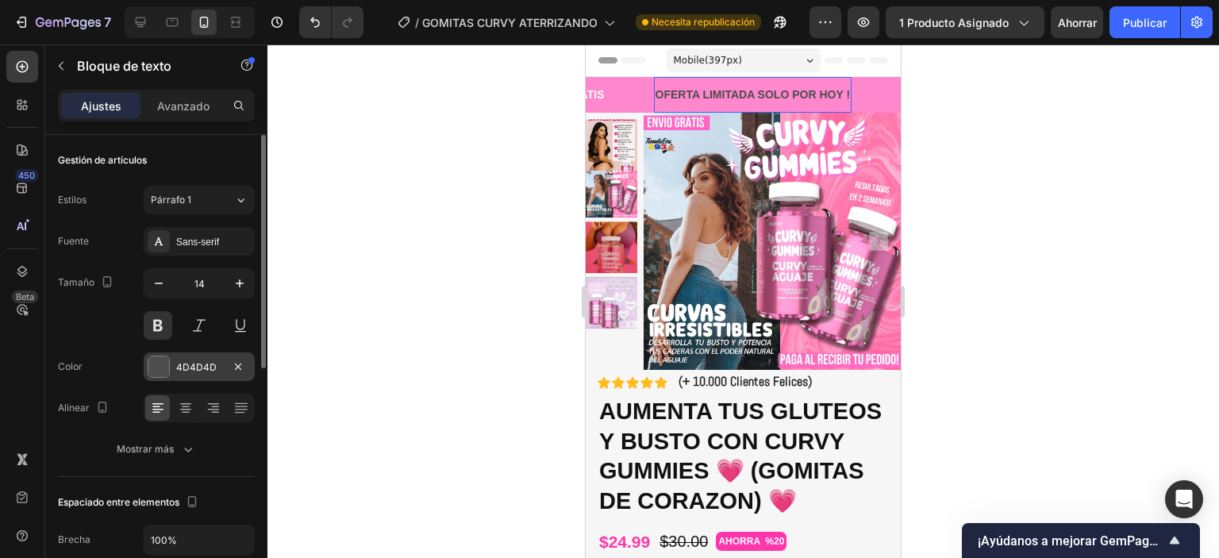
click at [162, 367] on div at bounding box center [158, 366] width 21 height 21
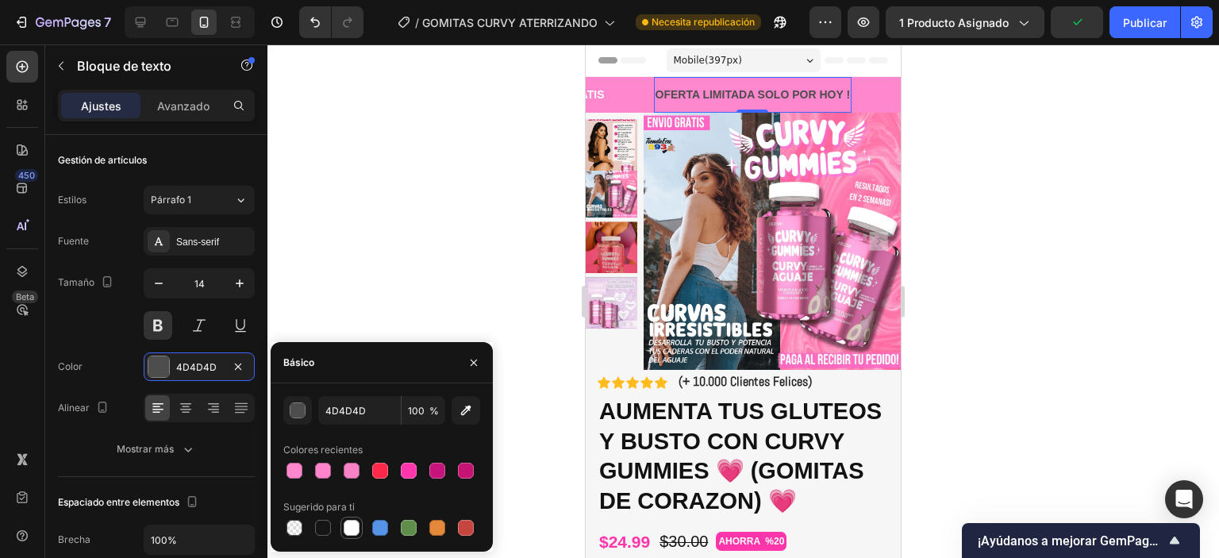
click at [348, 524] on div at bounding box center [352, 528] width 16 height 16
type input "FFFFFF"
click at [383, 184] on div at bounding box center [743, 301] width 952 height 514
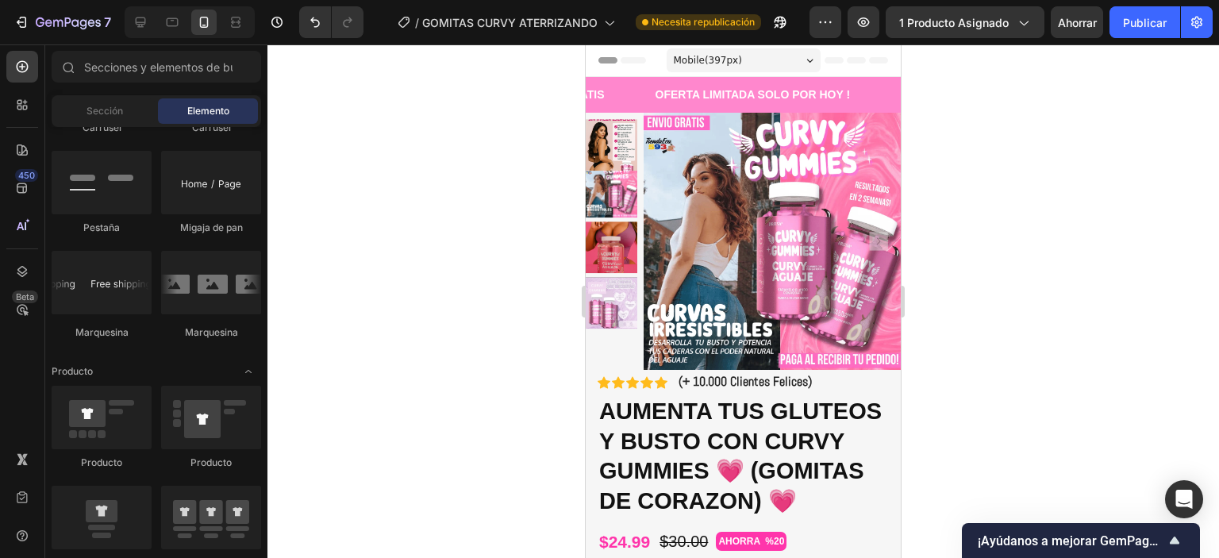
drag, startPoint x: 973, startPoint y: 239, endPoint x: 914, endPoint y: 282, distance: 73.4
click at [972, 239] on div at bounding box center [743, 301] width 952 height 514
click at [739, 417] on h1 "AUMENTA TUS GLUTEOS Y BUSTO CON CURVY GUMMIES 💗 (GOMITAS DE CORAZON) 💗" at bounding box center [743, 456] width 291 height 123
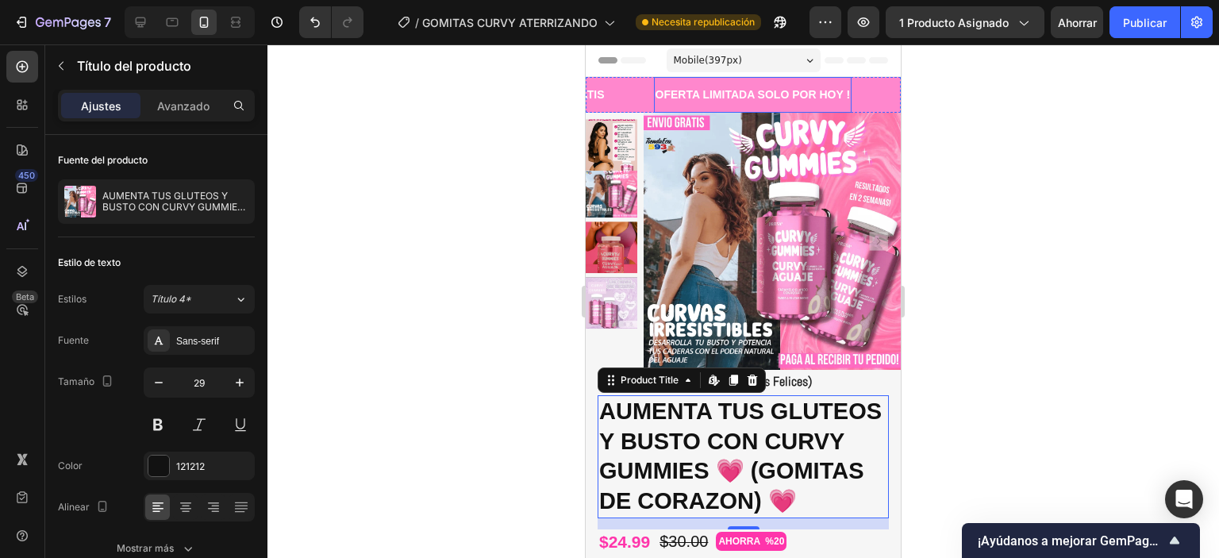
click at [711, 96] on p "OFERTA LIMITADA SOLO POR HOY !" at bounding box center [751, 95] width 195 height 20
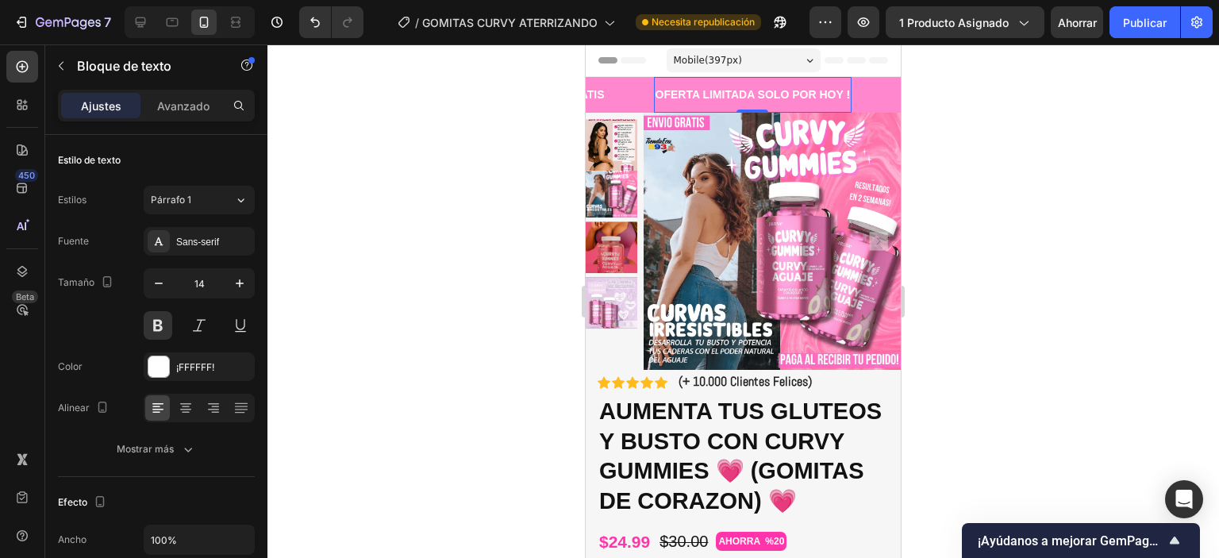
click at [470, 229] on div at bounding box center [743, 301] width 952 height 514
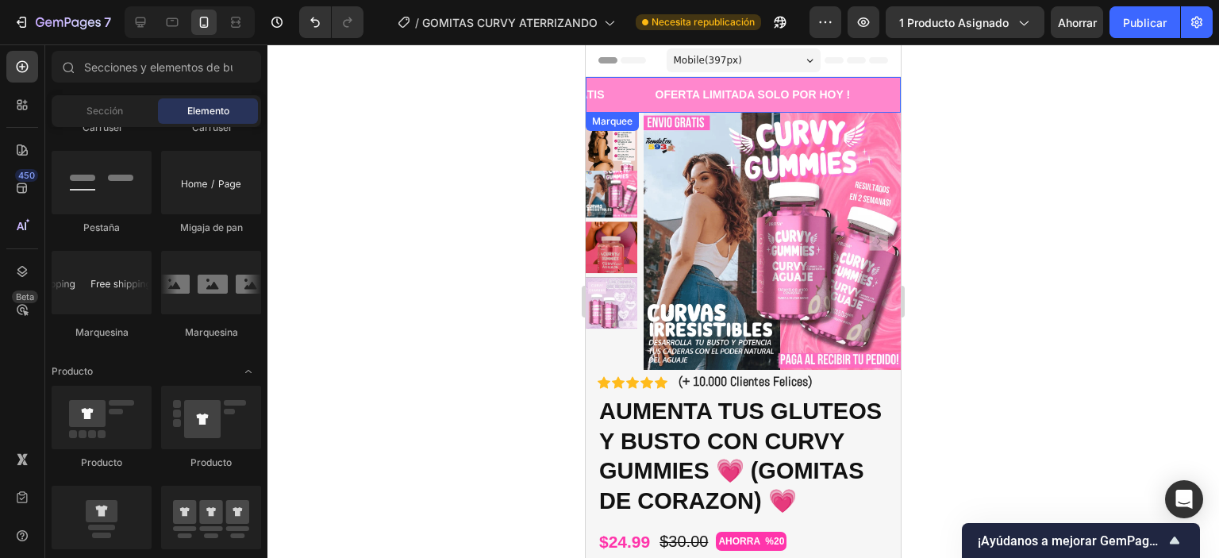
click at [878, 94] on div "OFERTA LIMITADA SOLO POR HOY ! Text Block" at bounding box center [772, 95] width 246 height 36
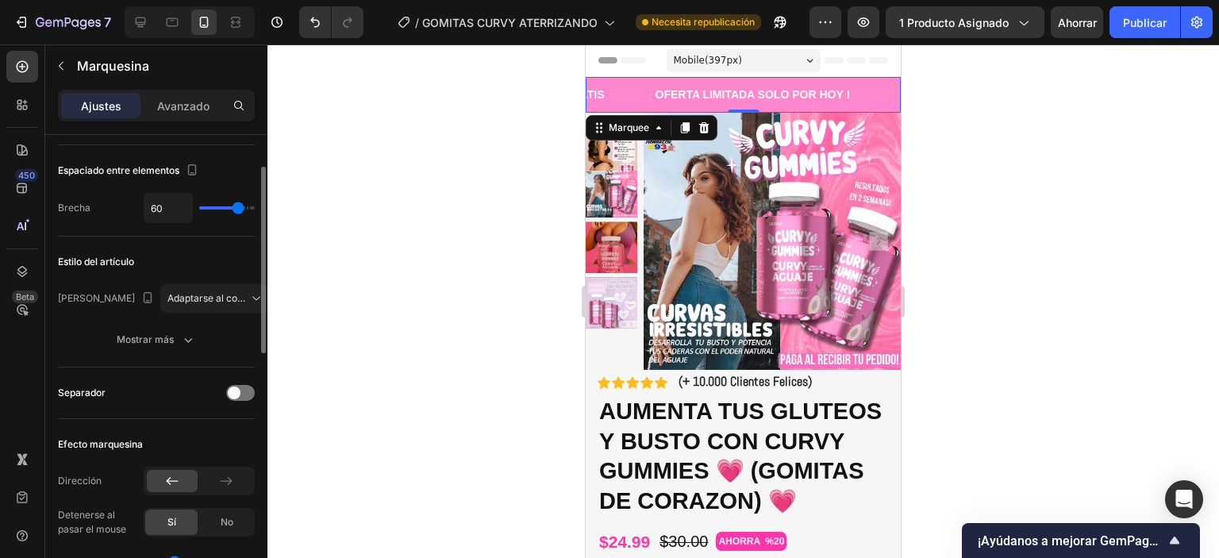
scroll to position [238, 0]
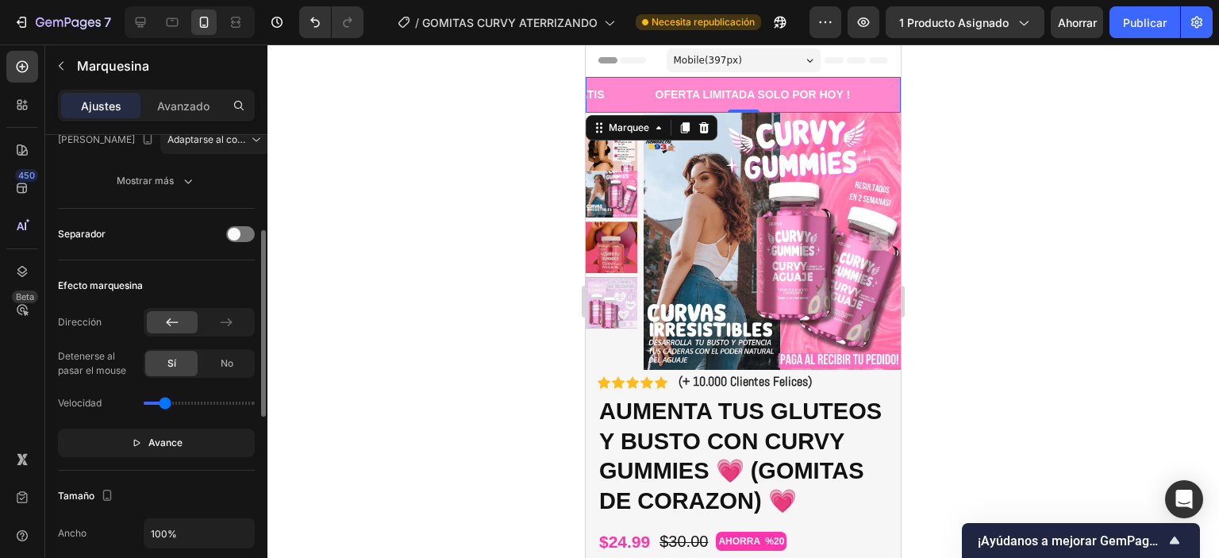
type input "0.6"
click at [165, 402] on input "range" at bounding box center [199, 403] width 111 height 3
click at [763, 98] on div "PAGA AL RECIBIR EL PEDIDO Text Block" at bounding box center [682, 95] width 210 height 36
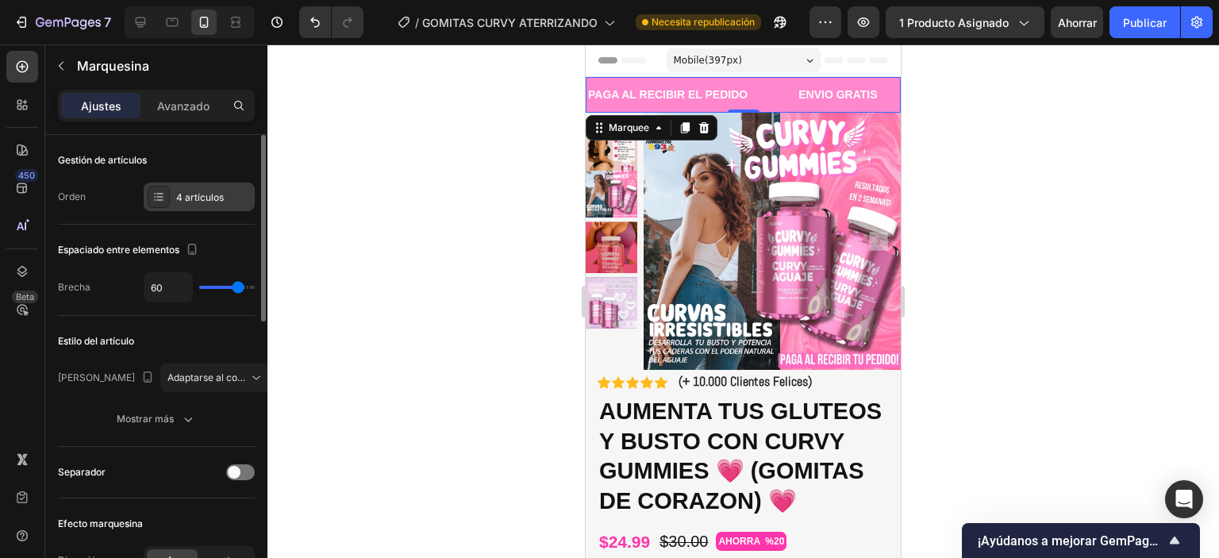
click at [180, 198] on font "4 artículos" at bounding box center [200, 197] width 48 height 12
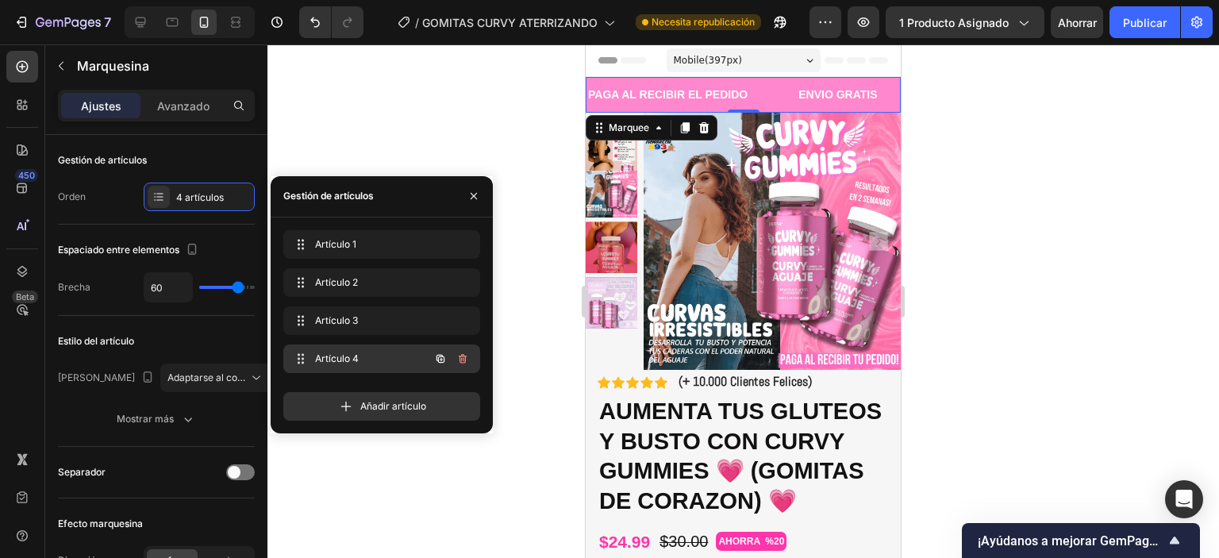
click at [400, 359] on span "Artículo 4" at bounding box center [360, 359] width 90 height 14
click at [470, 355] on button "button" at bounding box center [463, 359] width 22 height 22
click at [454, 361] on font "Borrar" at bounding box center [451, 358] width 29 height 12
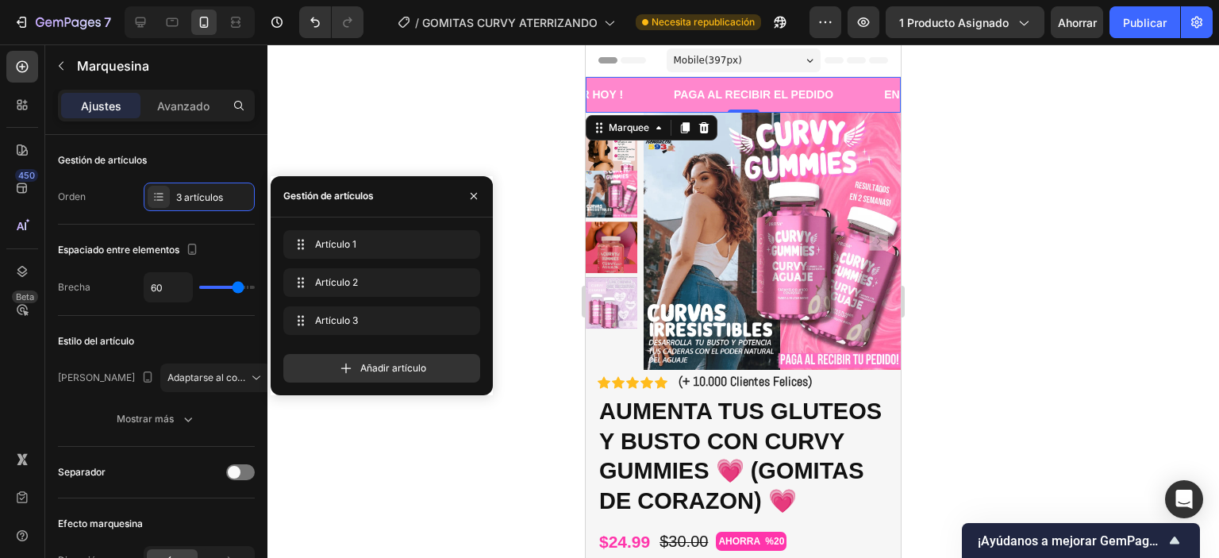
click at [524, 301] on div at bounding box center [743, 301] width 952 height 514
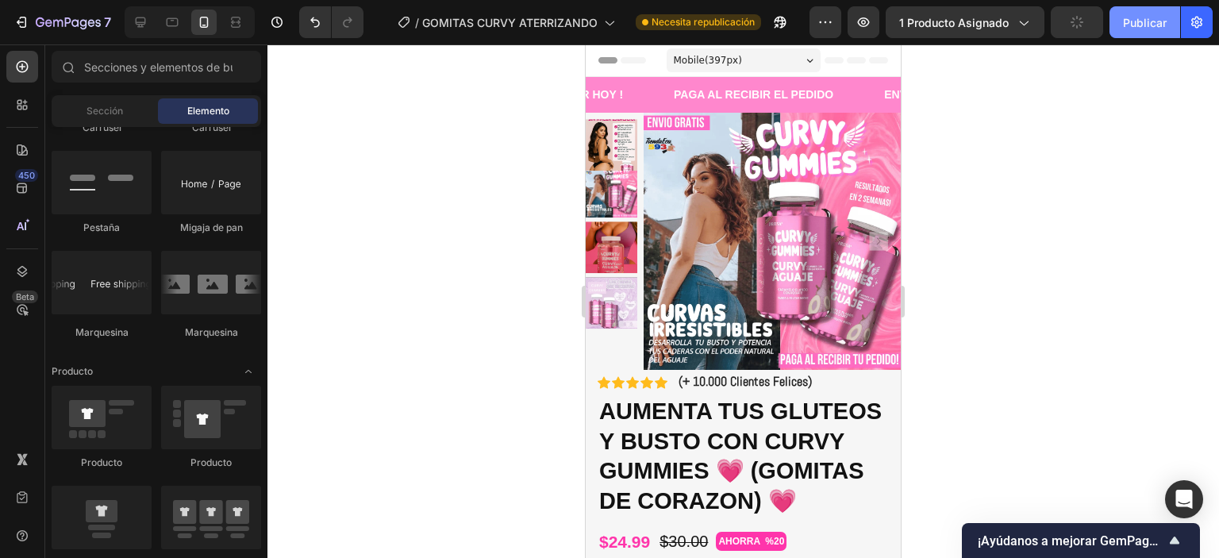
click at [1157, 21] on font "Publicar" at bounding box center [1145, 22] width 44 height 13
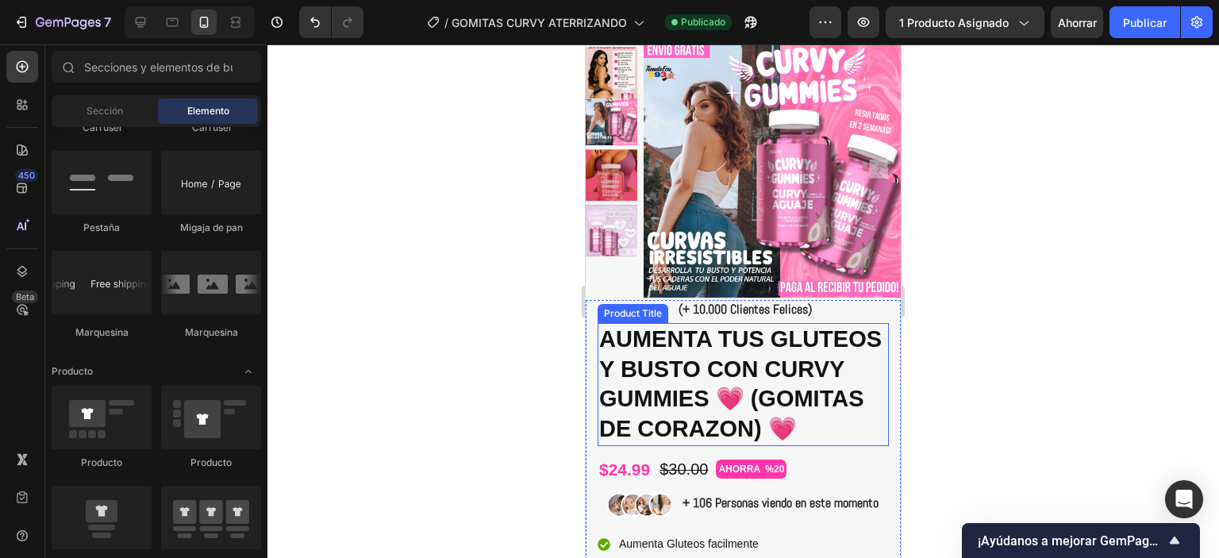
scroll to position [159, 0]
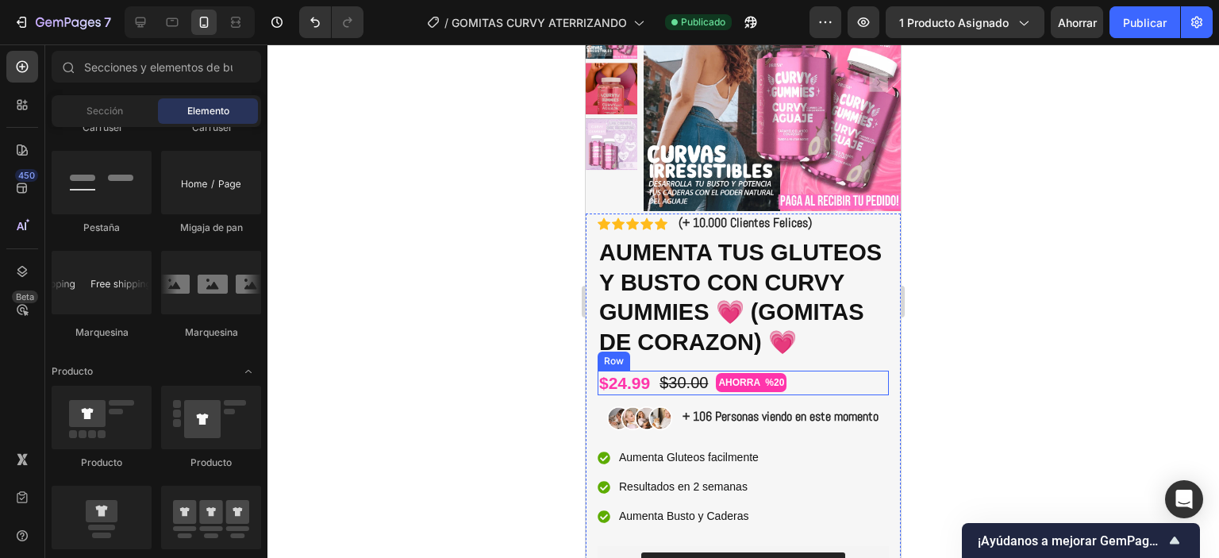
click at [798, 395] on div "$24.99 Product Price Product Price $30.00 Product Price Product Price AHORRA %2…" at bounding box center [743, 383] width 291 height 25
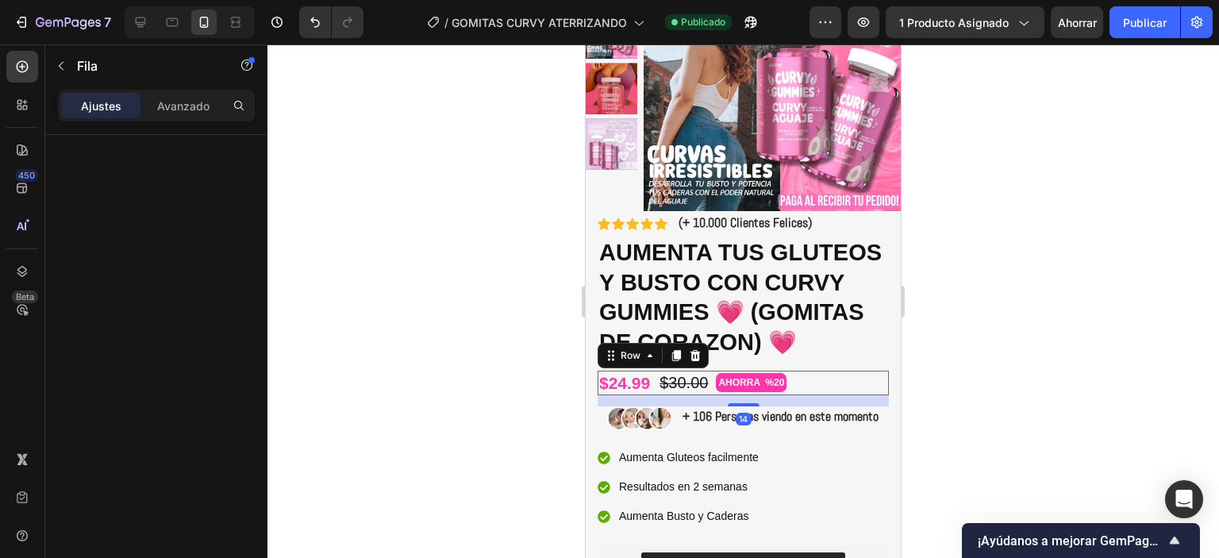
scroll to position [238, 0]
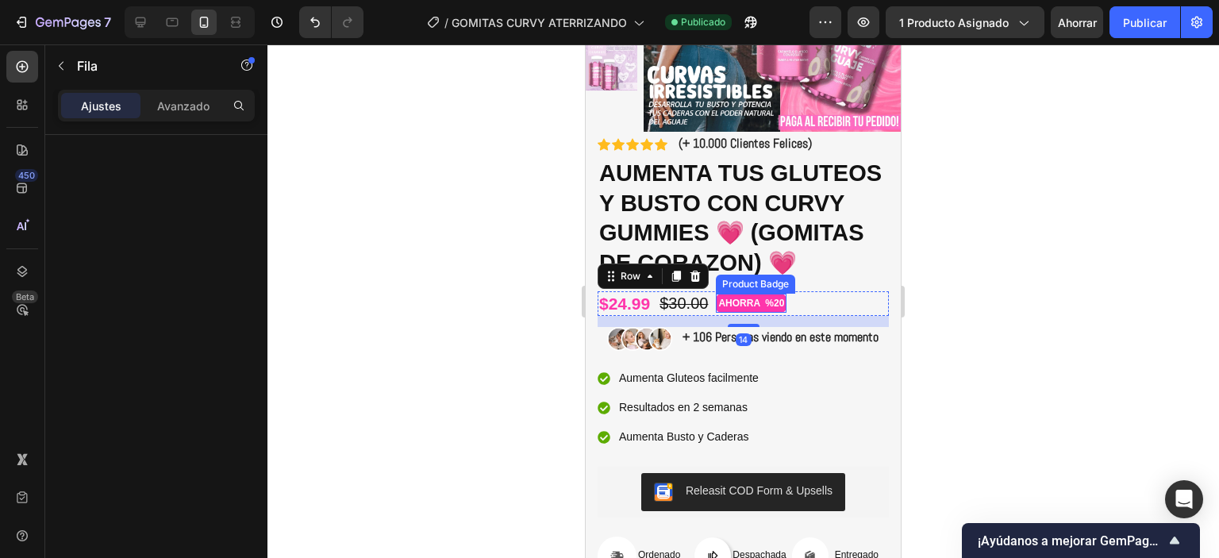
click at [770, 312] on pre "AHORRA %20" at bounding box center [751, 302] width 69 height 17
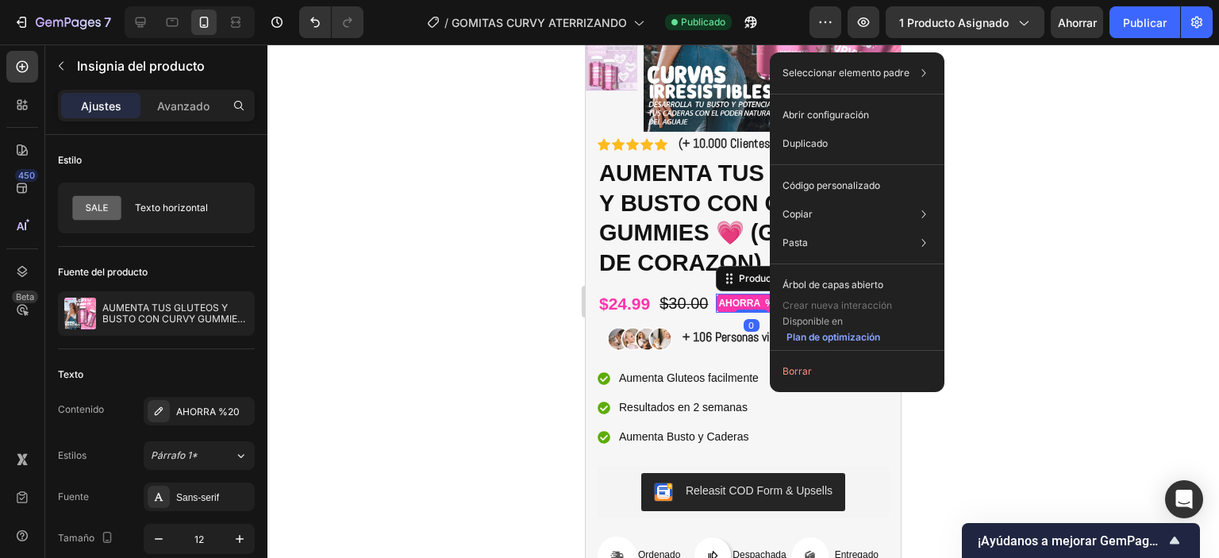
click at [214, 364] on div "Texto" at bounding box center [156, 374] width 197 height 25
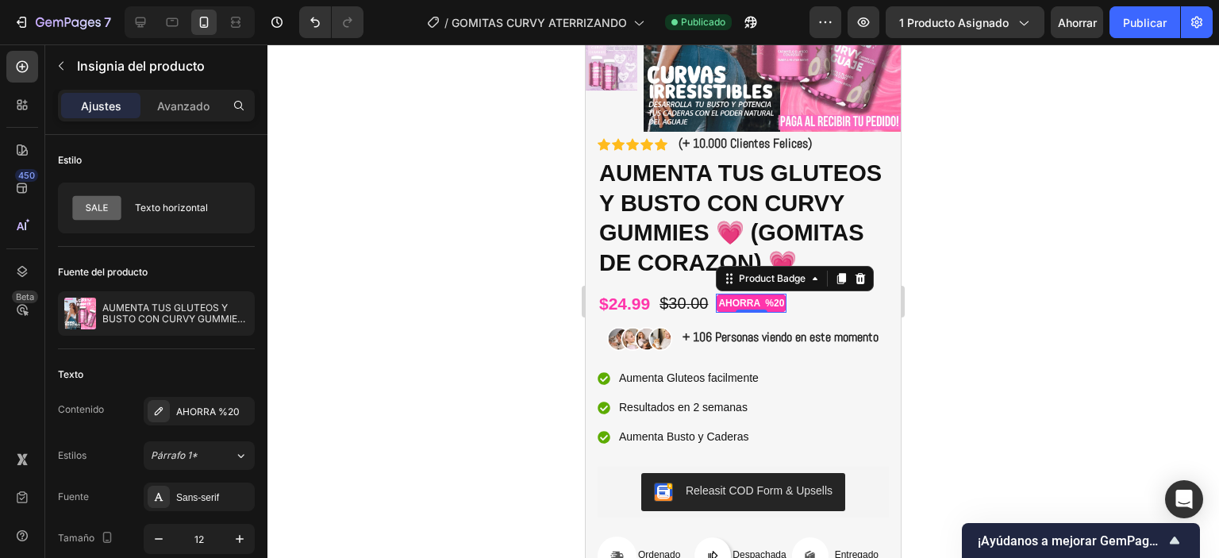
drag, startPoint x: 190, startPoint y: 358, endPoint x: 179, endPoint y: 378, distance: 22.7
click at [189, 358] on div "Texto Contenido AHORRA %20 Estilos Párrafo 1* Fuente Sans-serif Tamaño 12 Color…" at bounding box center [156, 520] width 197 height 342
click at [823, 316] on div "$24.99 Product Price Product Price $30.00 Product Price Product Price AHORRA %2…" at bounding box center [743, 303] width 291 height 25
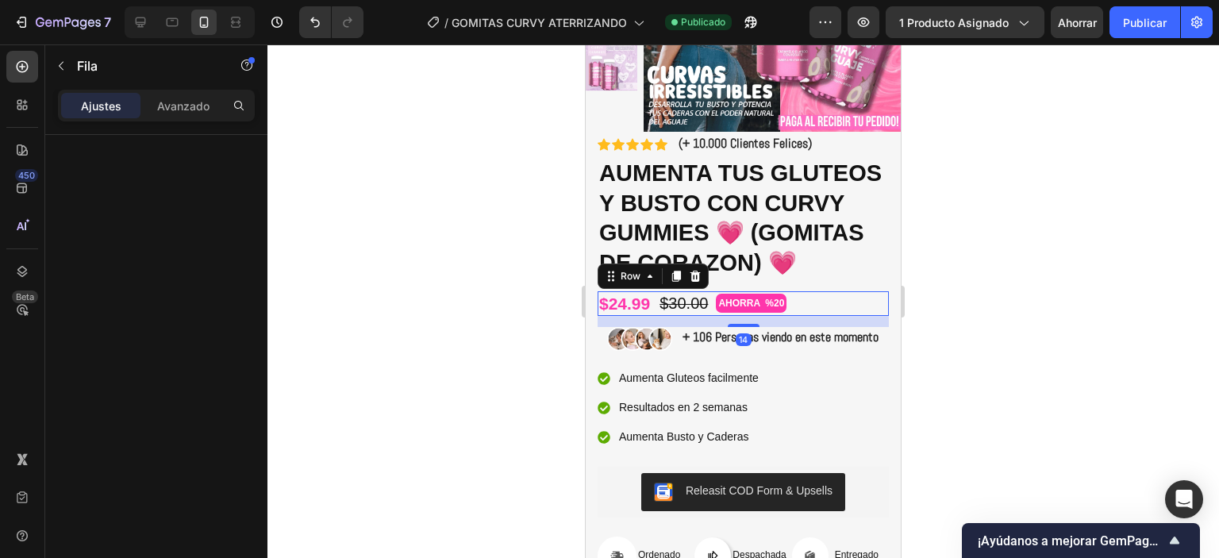
click at [1051, 336] on div at bounding box center [743, 301] width 952 height 514
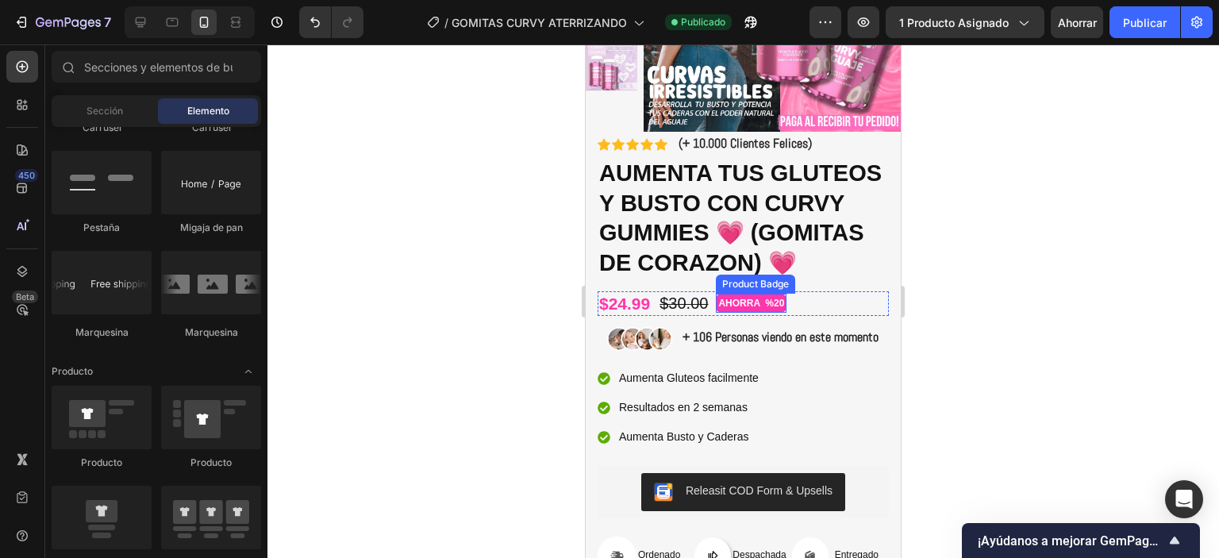
click at [774, 312] on pre "AHORRA %20" at bounding box center [751, 302] width 69 height 17
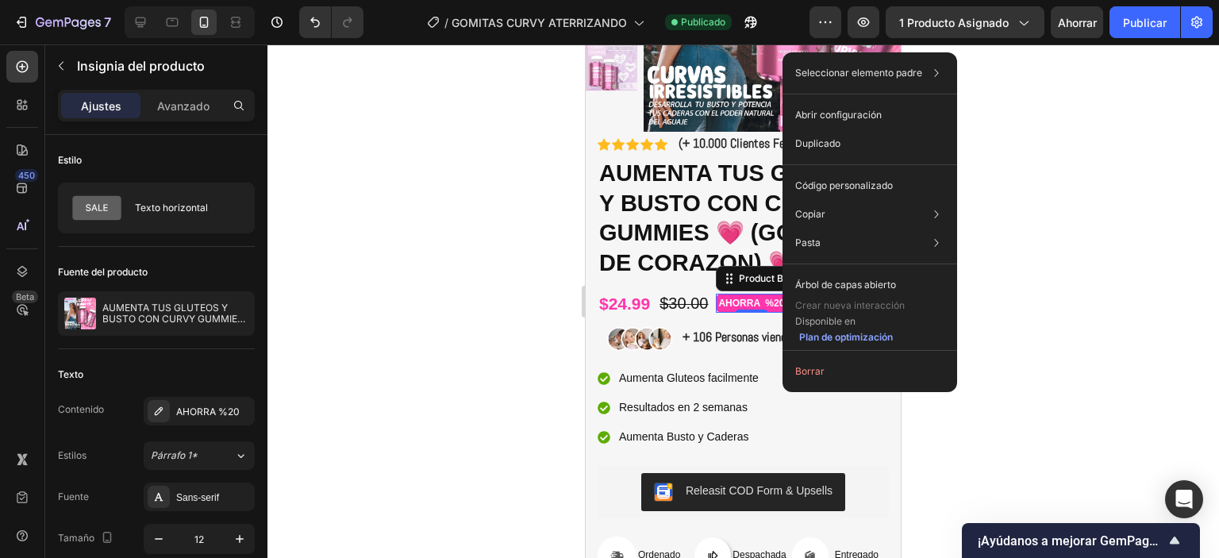
drag, startPoint x: 1031, startPoint y: 322, endPoint x: 921, endPoint y: 339, distance: 111.6
click at [1030, 322] on div at bounding box center [743, 301] width 952 height 514
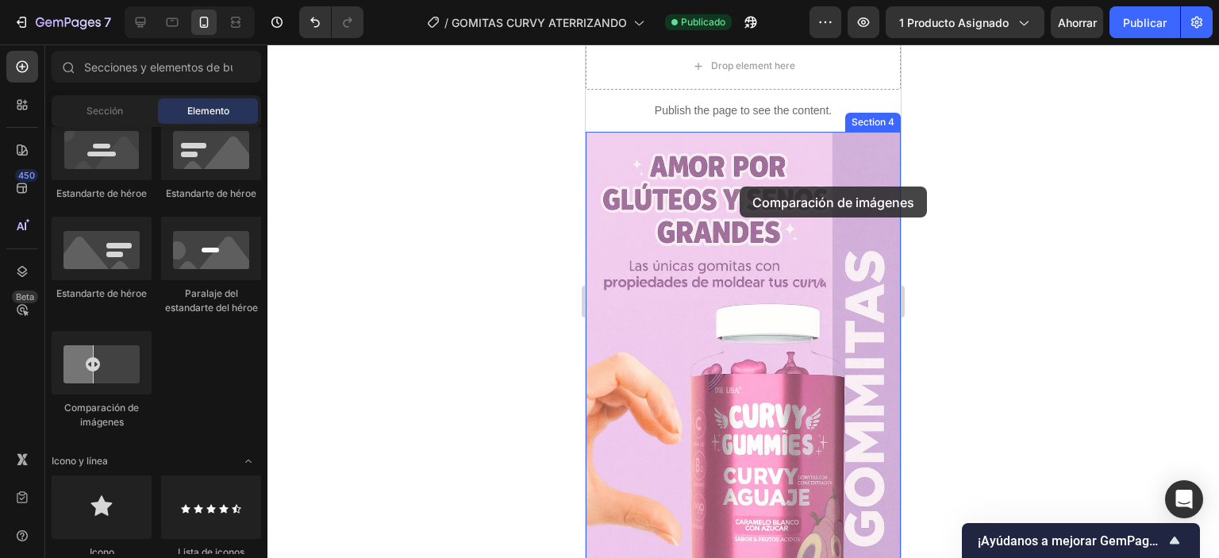
scroll to position [739, 0]
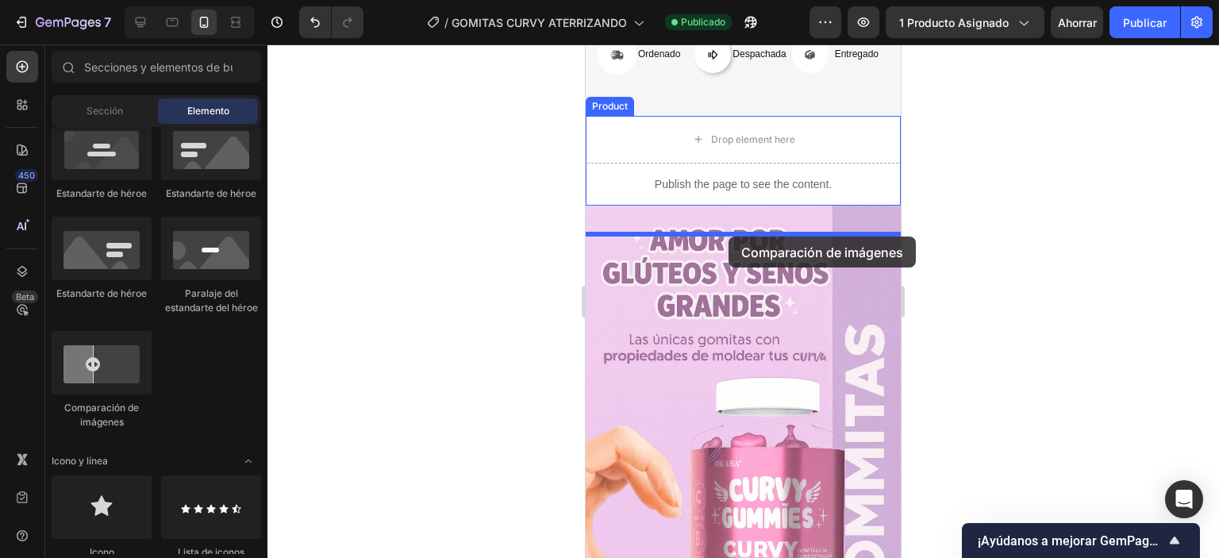
drag, startPoint x: 594, startPoint y: 260, endPoint x: 729, endPoint y: 236, distance: 137.0
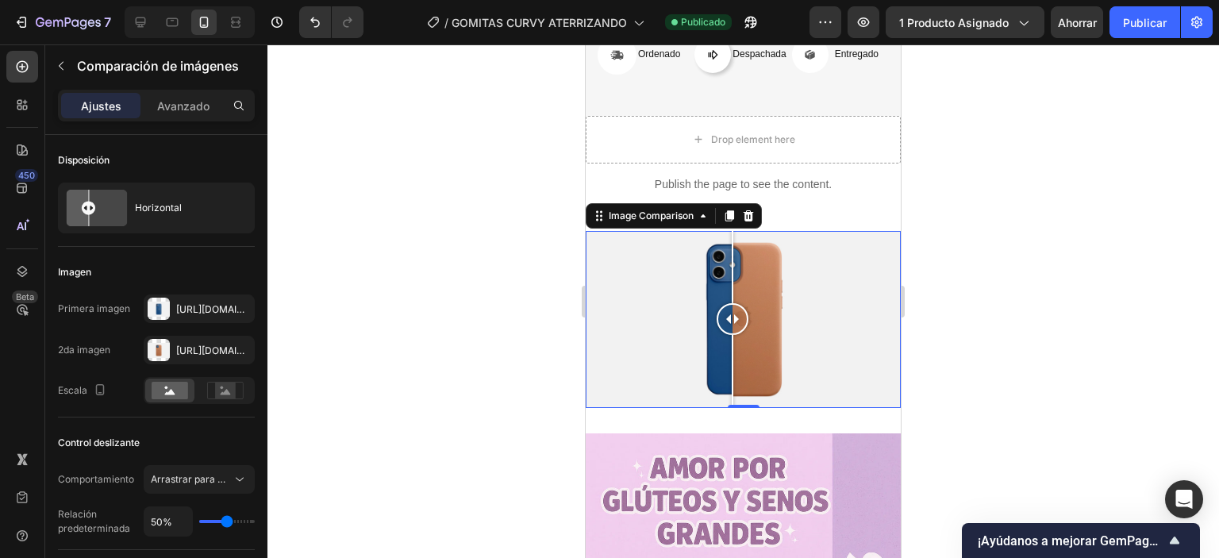
drag, startPoint x: 737, startPoint y: 349, endPoint x: 733, endPoint y: 336, distance: 14.1
click at [733, 335] on div at bounding box center [733, 319] width 32 height 32
drag, startPoint x: 524, startPoint y: 314, endPoint x: 521, endPoint y: 298, distance: 17.0
click at [525, 314] on div at bounding box center [743, 301] width 952 height 514
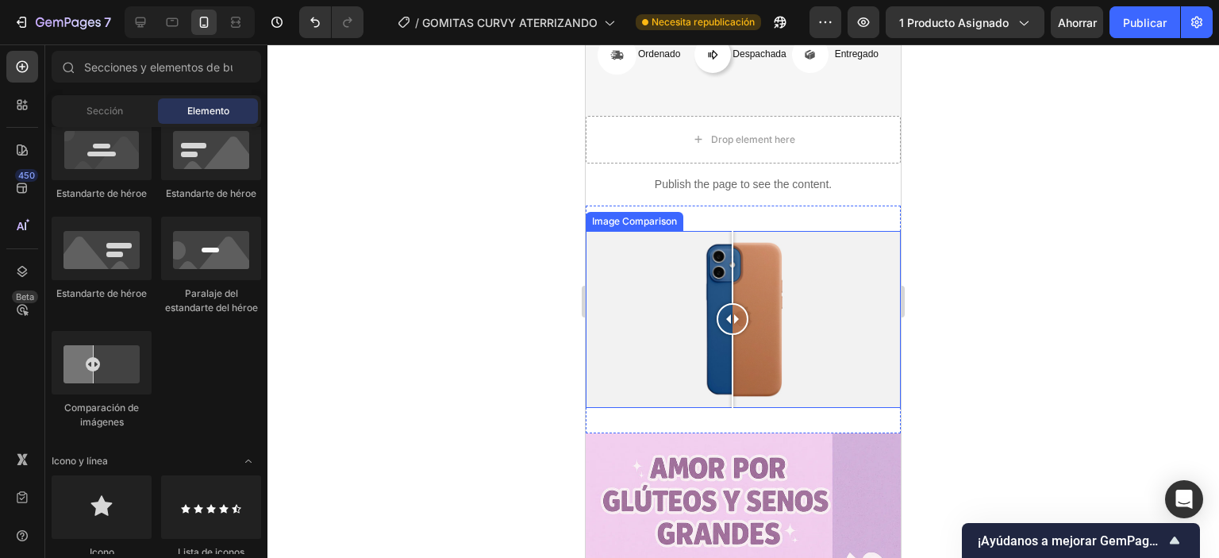
click at [775, 350] on div at bounding box center [743, 319] width 315 height 177
drag, startPoint x: 746, startPoint y: 326, endPoint x: 697, endPoint y: 320, distance: 49.6
click at [714, 321] on div at bounding box center [743, 319] width 315 height 177
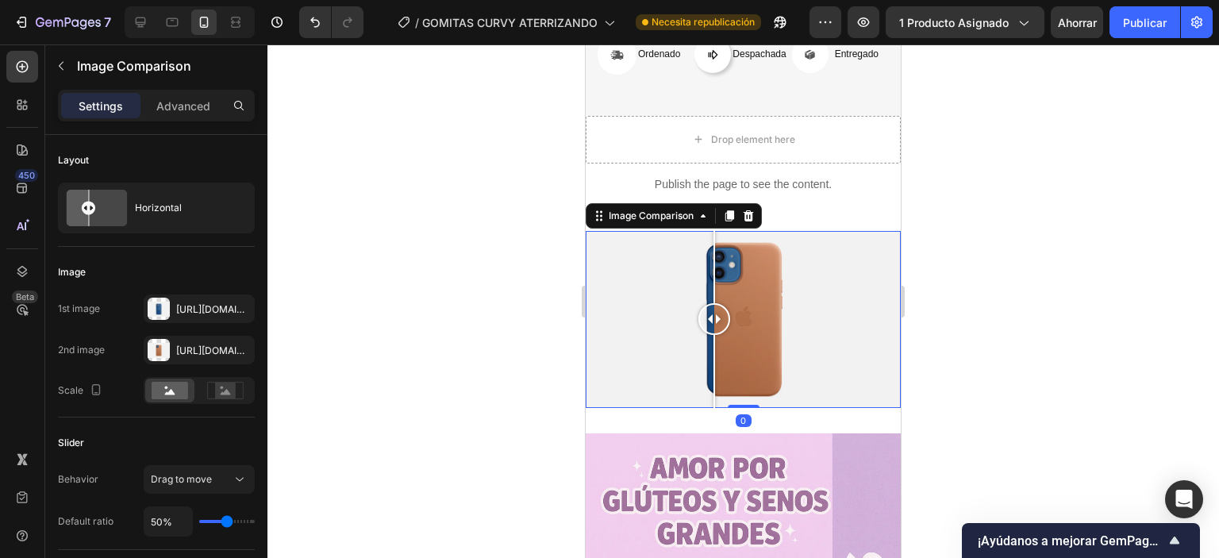
click at [643, 310] on div at bounding box center [743, 319] width 315 height 177
drag, startPoint x: 669, startPoint y: 310, endPoint x: 708, endPoint y: 314, distance: 39.0
click at [711, 314] on div at bounding box center [695, 319] width 32 height 177
click at [156, 311] on div at bounding box center [159, 309] width 22 height 22
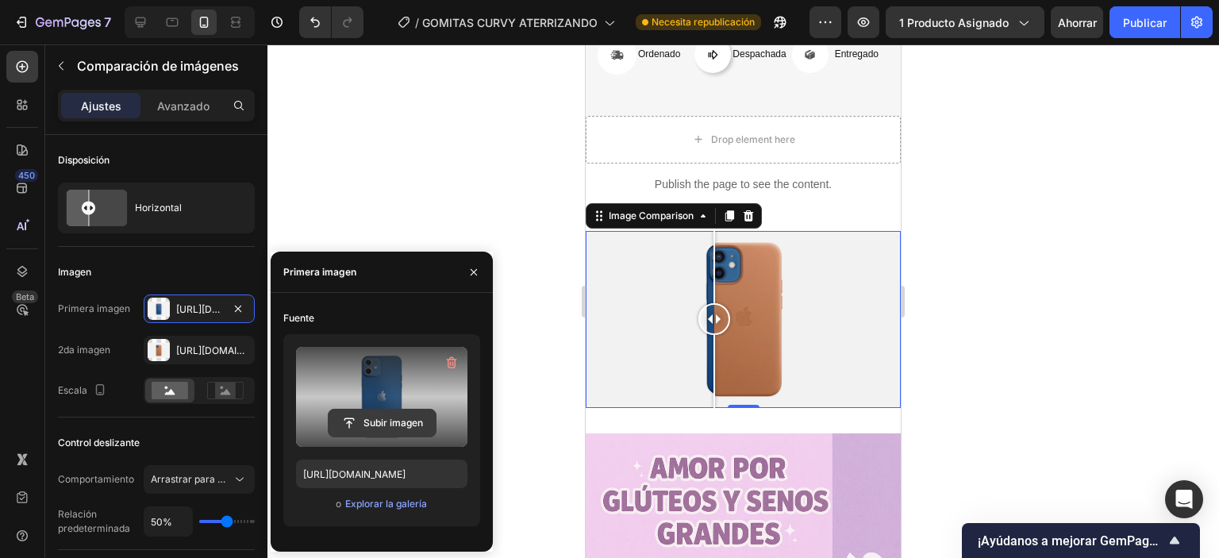
click at [371, 426] on input "file" at bounding box center [382, 423] width 107 height 27
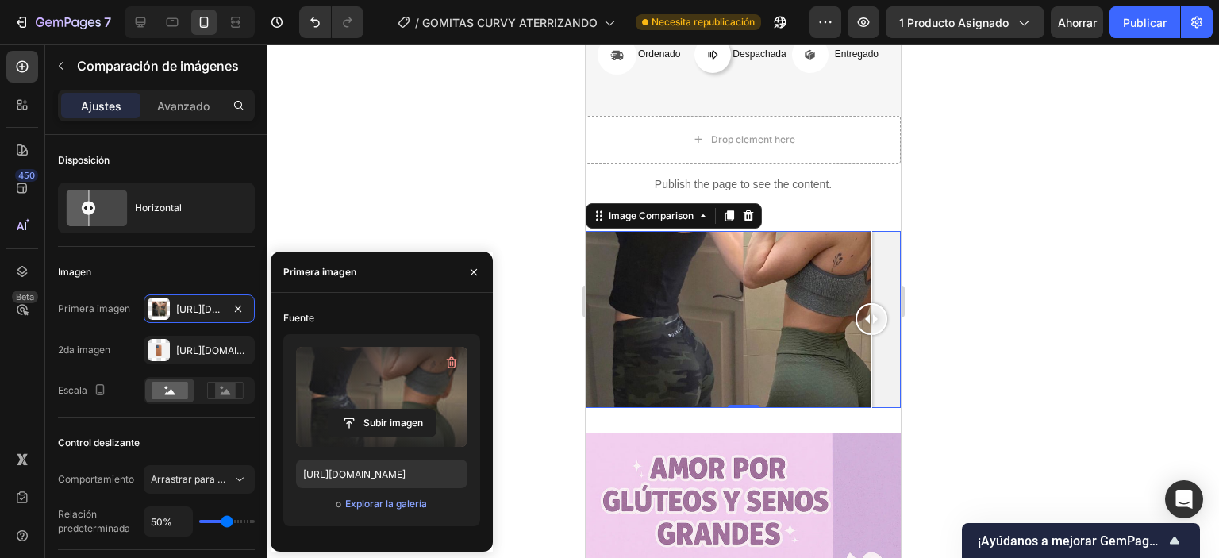
drag, startPoint x: 744, startPoint y: 343, endPoint x: 891, endPoint y: 355, distance: 147.3
click at [750, 222] on icon at bounding box center [748, 216] width 13 height 13
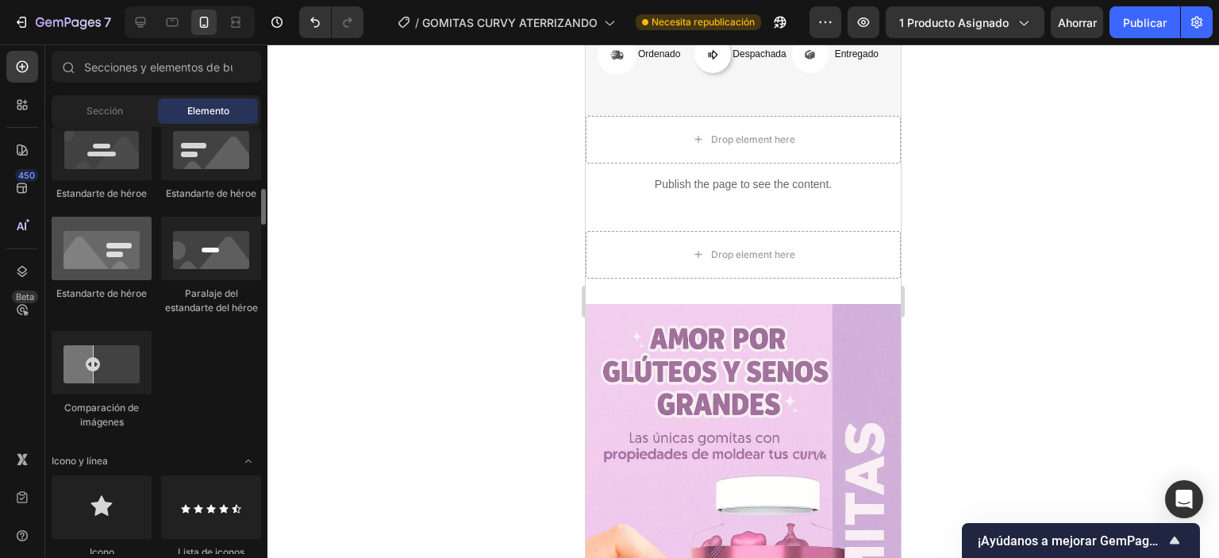
scroll to position [656, 0]
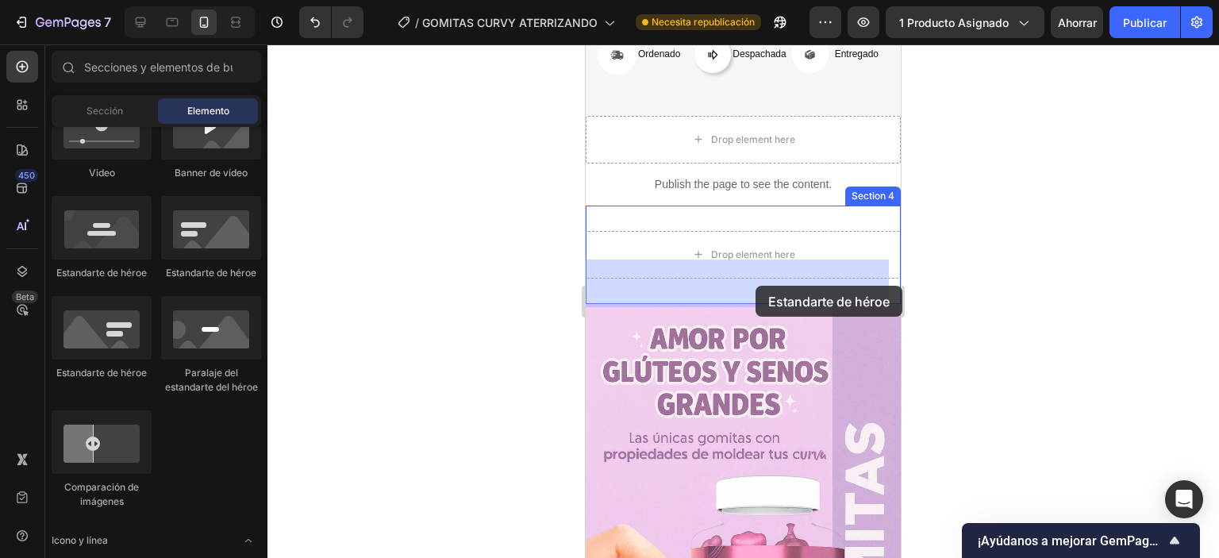
drag, startPoint x: 713, startPoint y: 295, endPoint x: 756, endPoint y: 286, distance: 43.9
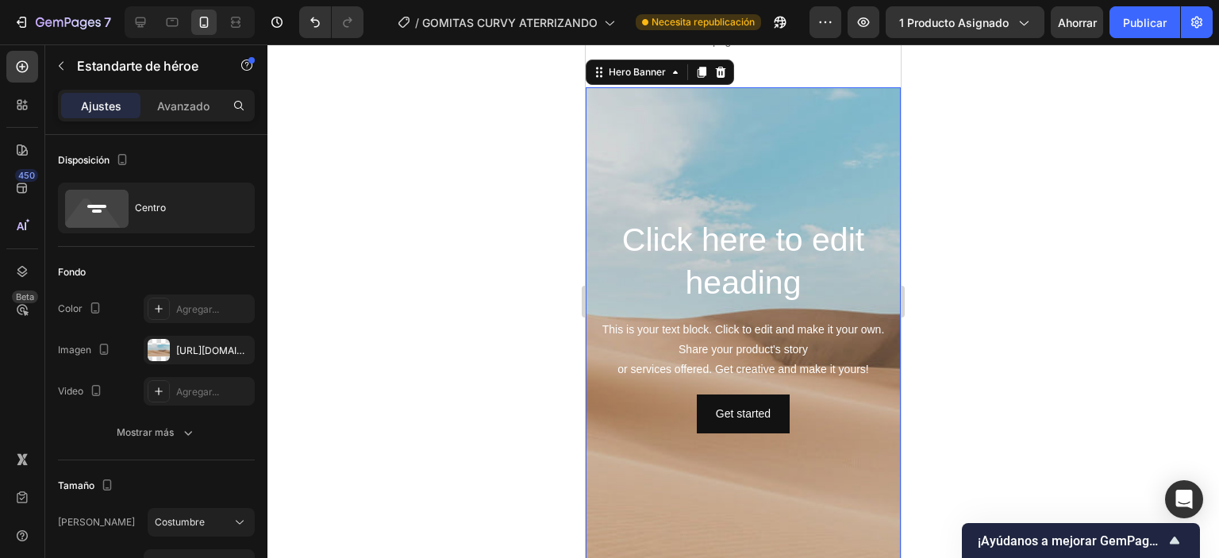
scroll to position [818, 0]
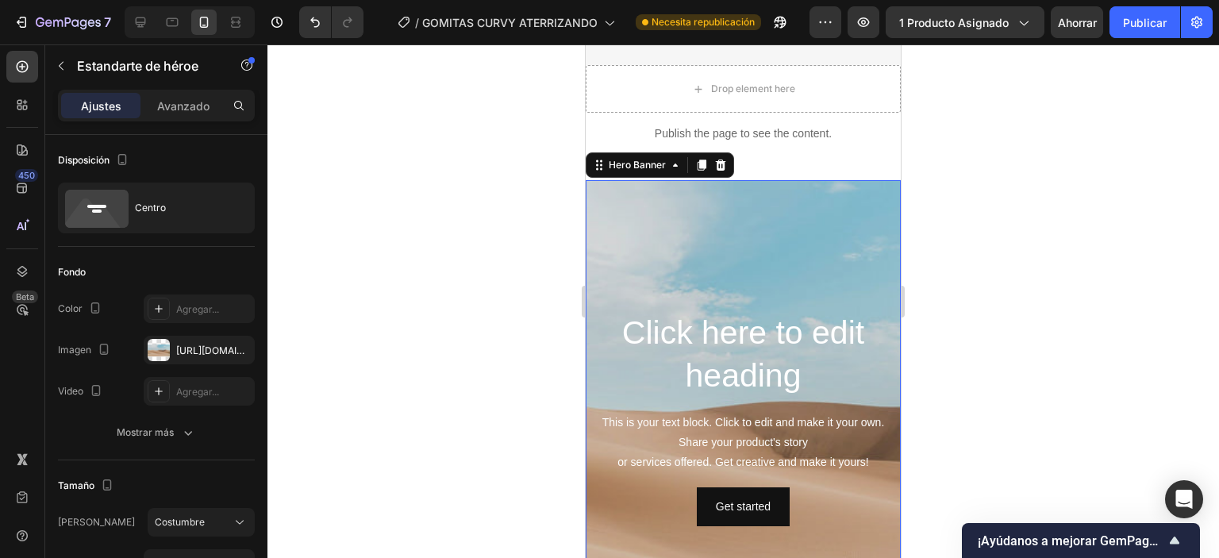
drag, startPoint x: 717, startPoint y: 167, endPoint x: 715, endPoint y: 175, distance: 8.1
click at [716, 166] on icon at bounding box center [720, 165] width 13 height 13
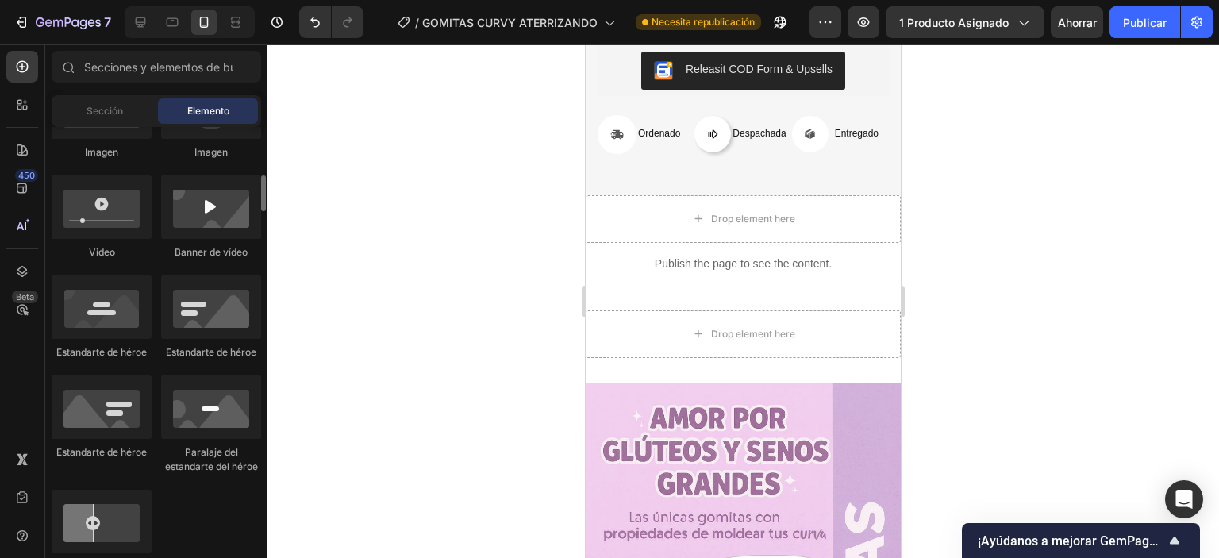
scroll to position [418, 0]
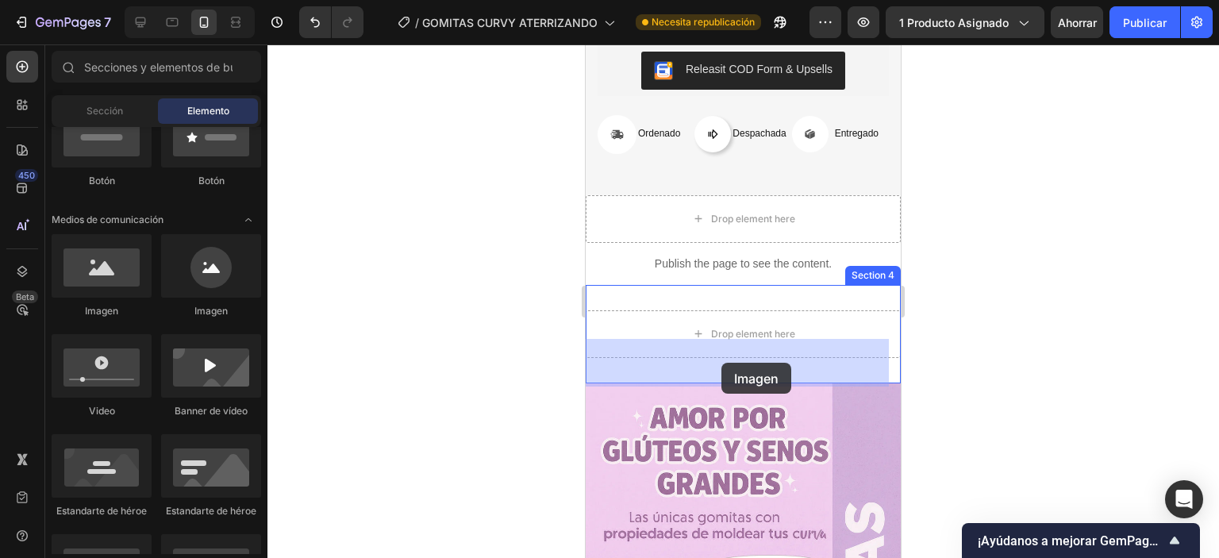
drag, startPoint x: 705, startPoint y: 323, endPoint x: 721, endPoint y: 363, distance: 43.0
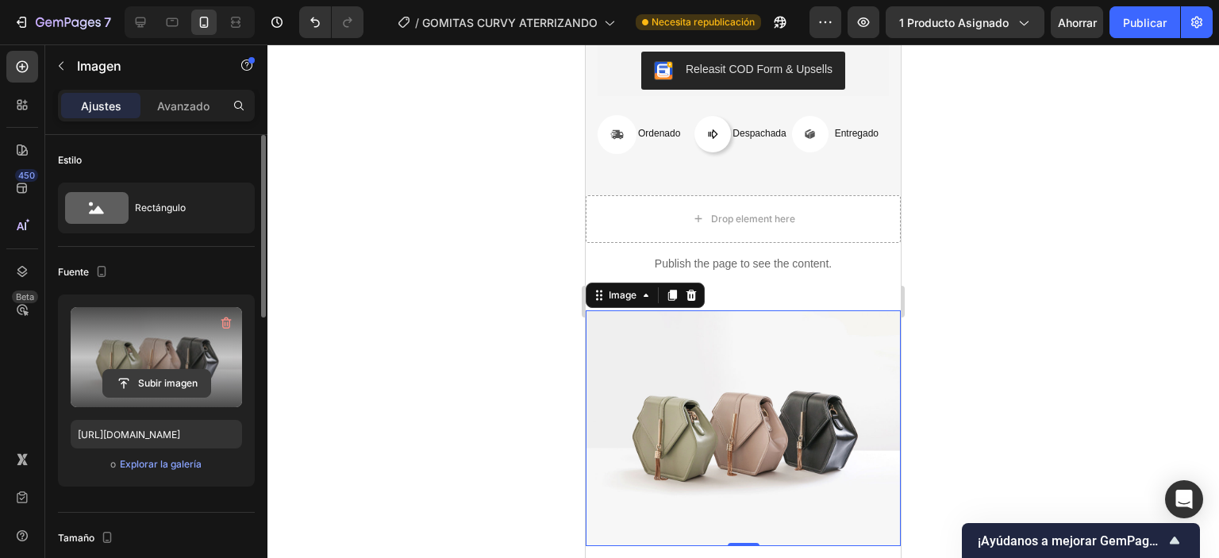
click at [169, 380] on input "file" at bounding box center [156, 383] width 107 height 27
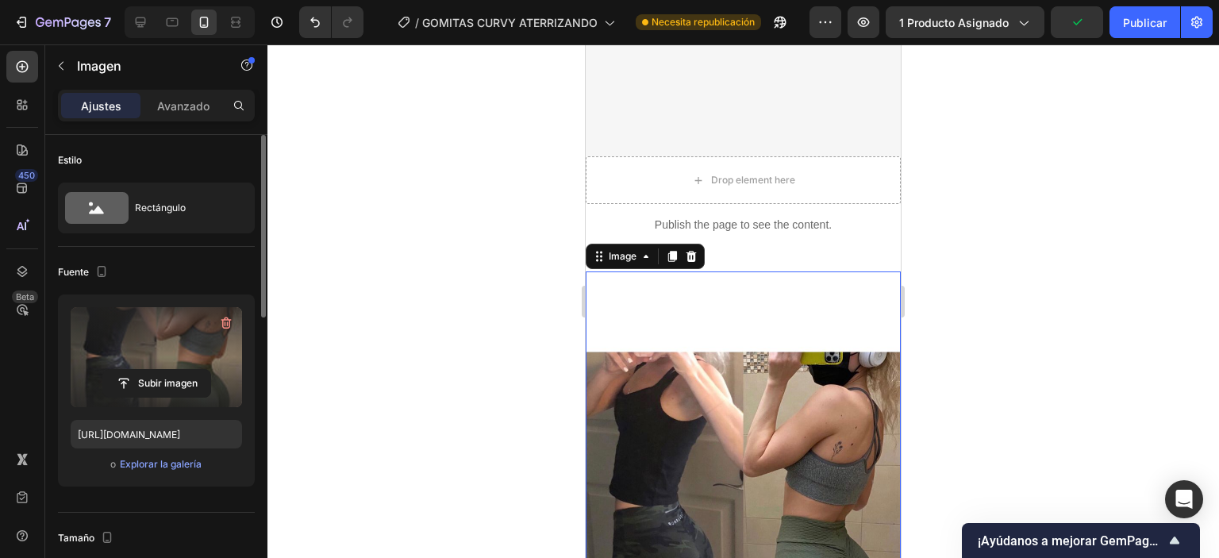
scroll to position [898, 0]
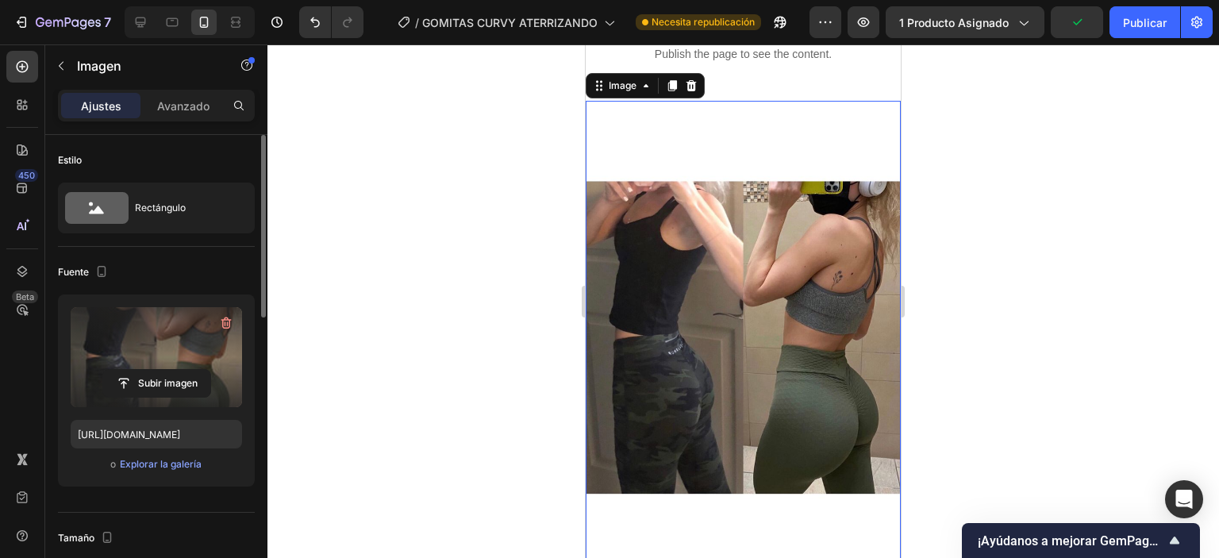
click at [802, 271] on img at bounding box center [743, 337] width 315 height 473
click at [769, 131] on img at bounding box center [743, 337] width 315 height 473
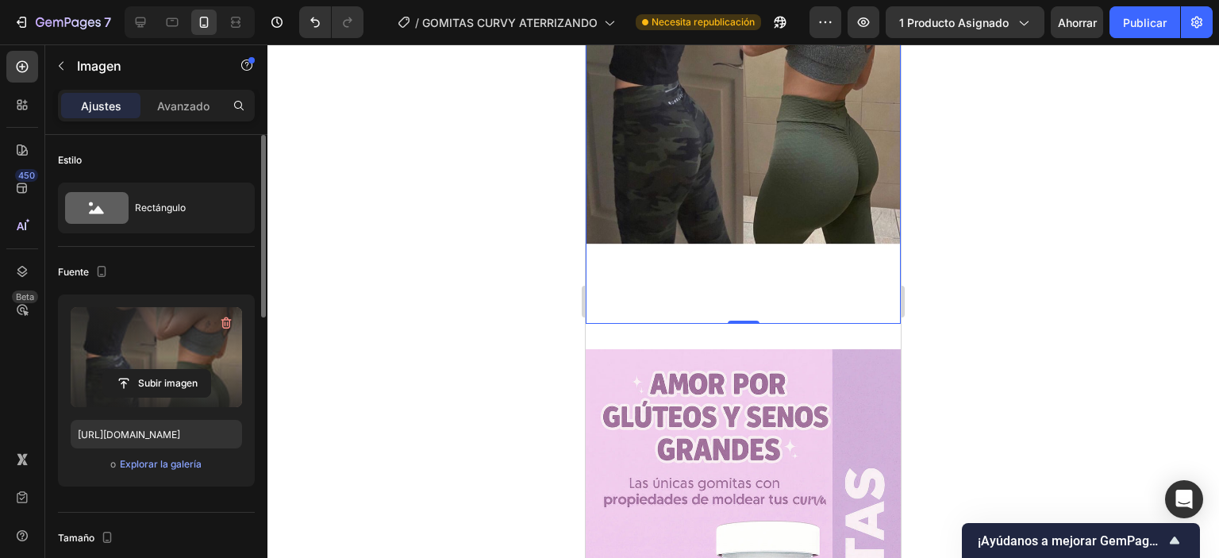
scroll to position [1215, 0]
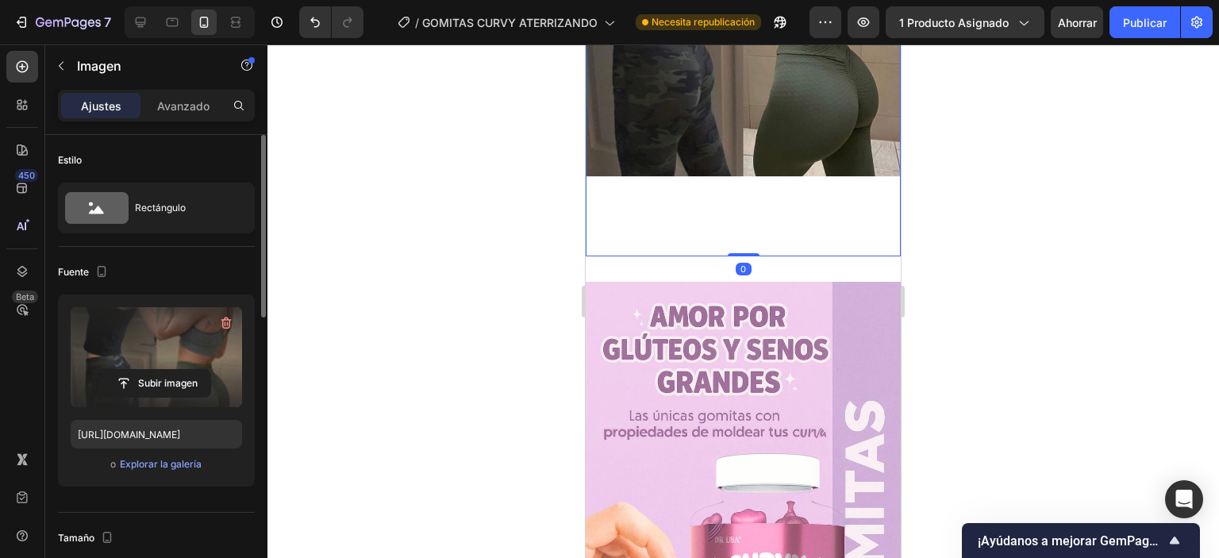
drag, startPoint x: 739, startPoint y: 237, endPoint x: 736, endPoint y: 158, distance: 78.6
click at [736, 158] on div "Image 0" at bounding box center [743, 19] width 315 height 473
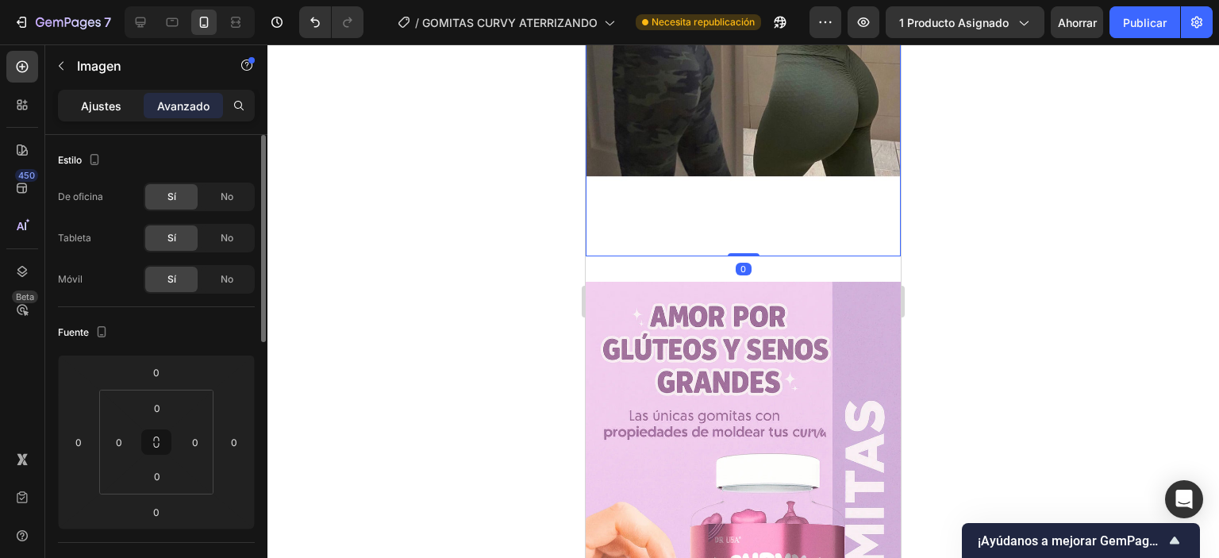
click at [107, 112] on div "Ajustes" at bounding box center [100, 105] width 79 height 25
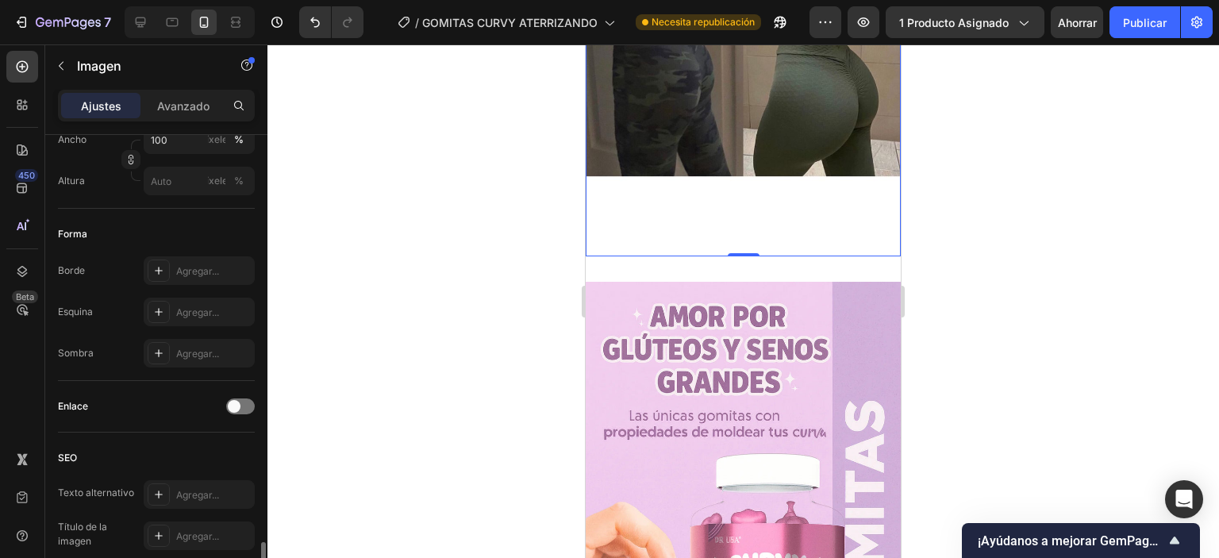
scroll to position [729, 0]
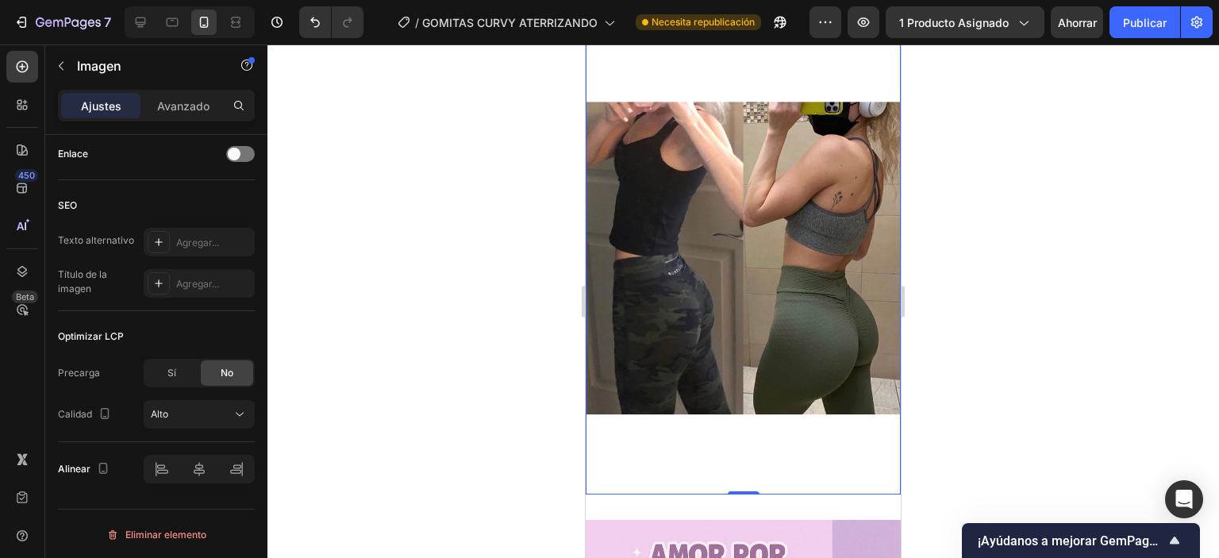
click at [986, 234] on div at bounding box center [743, 301] width 952 height 514
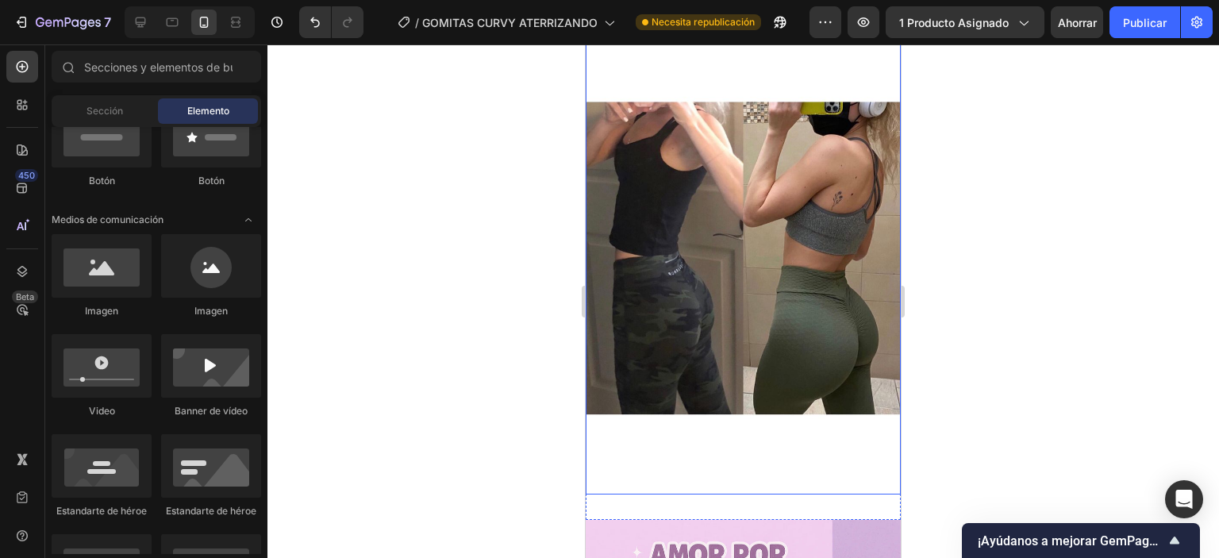
click at [807, 257] on img at bounding box center [743, 257] width 315 height 473
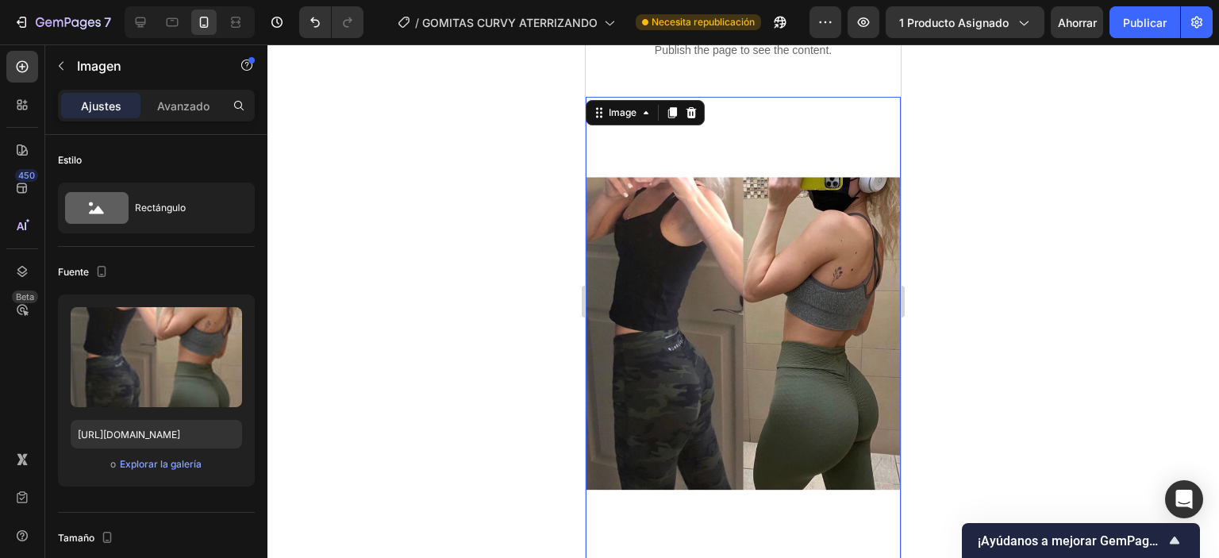
scroll to position [818, 0]
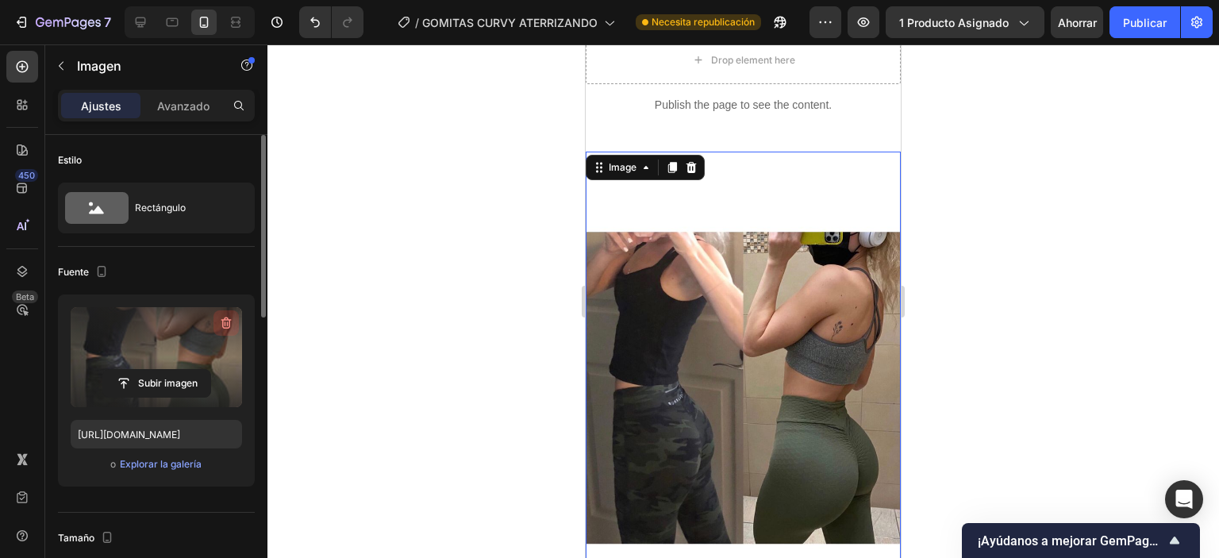
click at [229, 321] on icon "button" at bounding box center [226, 323] width 16 height 16
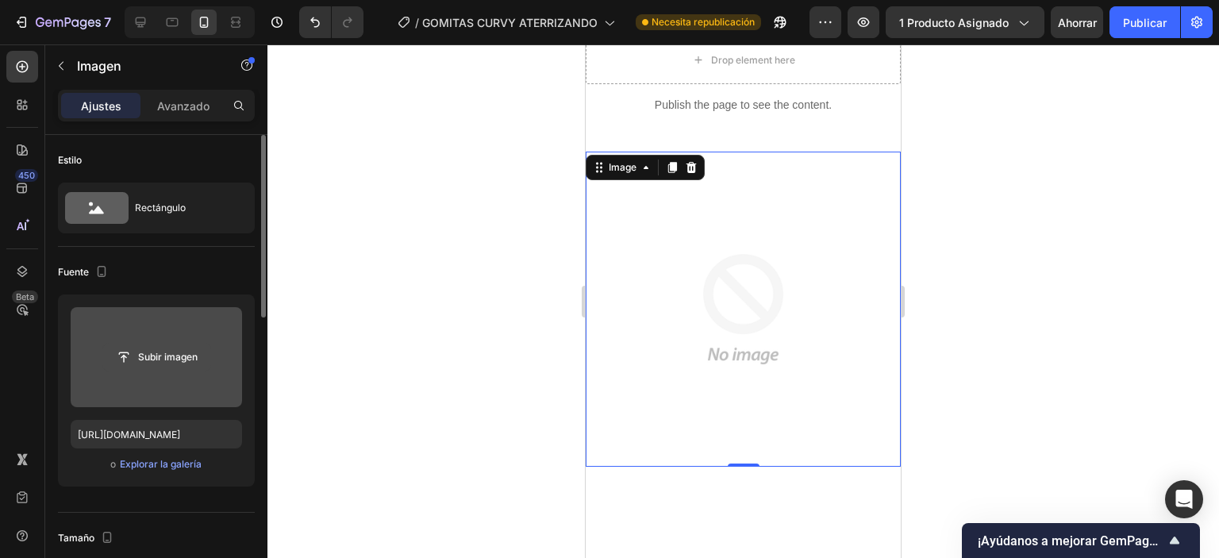
click at [156, 361] on input "file" at bounding box center [156, 357] width 107 height 27
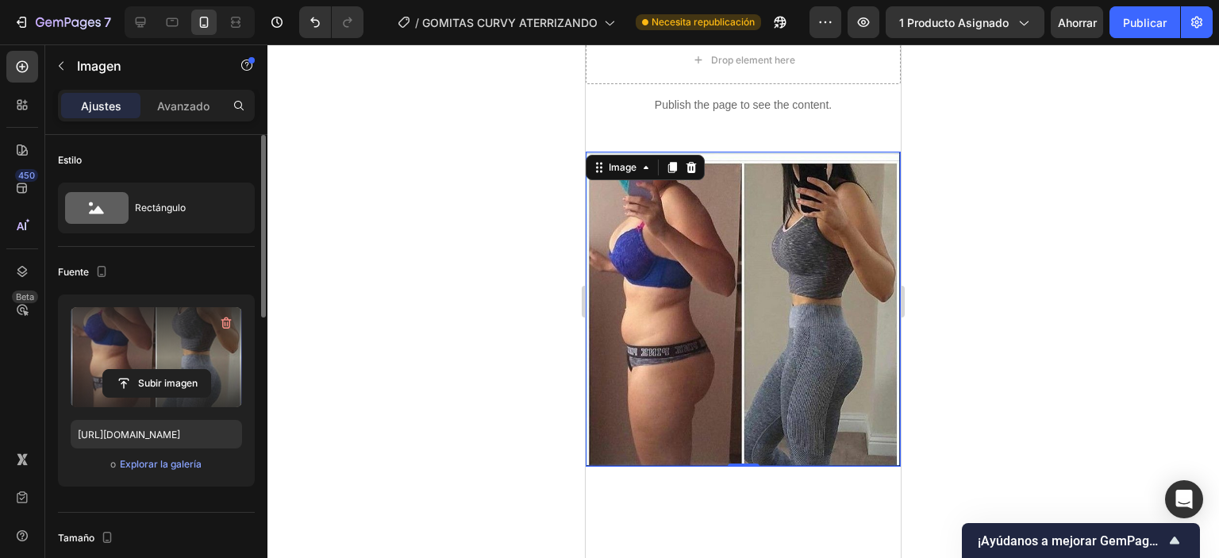
drag, startPoint x: 971, startPoint y: 233, endPoint x: 922, endPoint y: 231, distance: 49.2
click at [971, 233] on div at bounding box center [743, 301] width 952 height 514
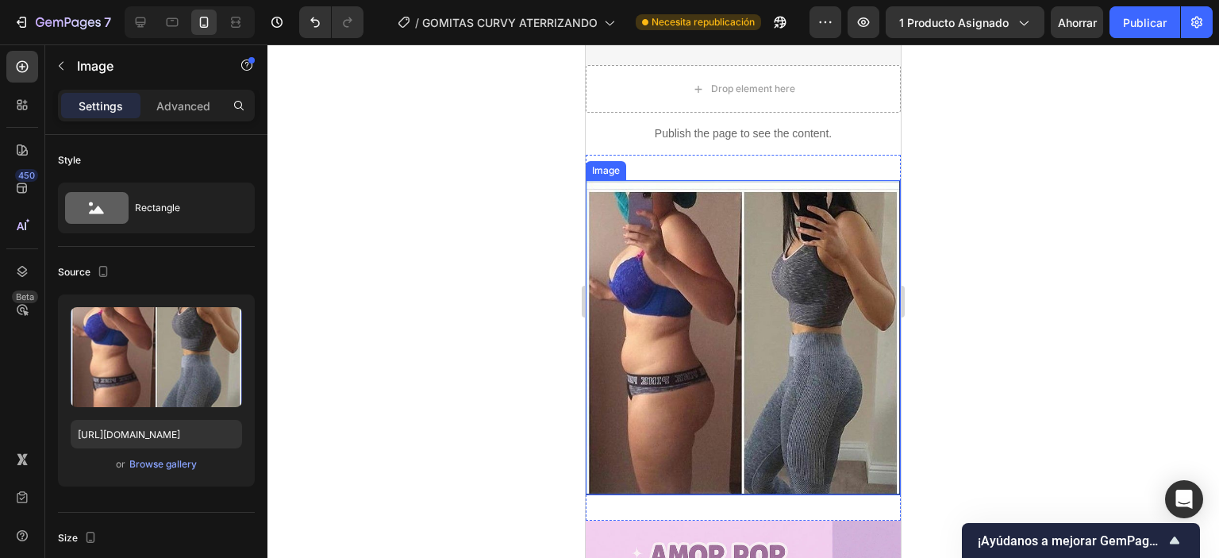
click at [729, 281] on img at bounding box center [743, 337] width 315 height 315
drag, startPoint x: 692, startPoint y: 161, endPoint x: 691, endPoint y: 176, distance: 15.1
click at [693, 161] on icon at bounding box center [692, 165] width 10 height 11
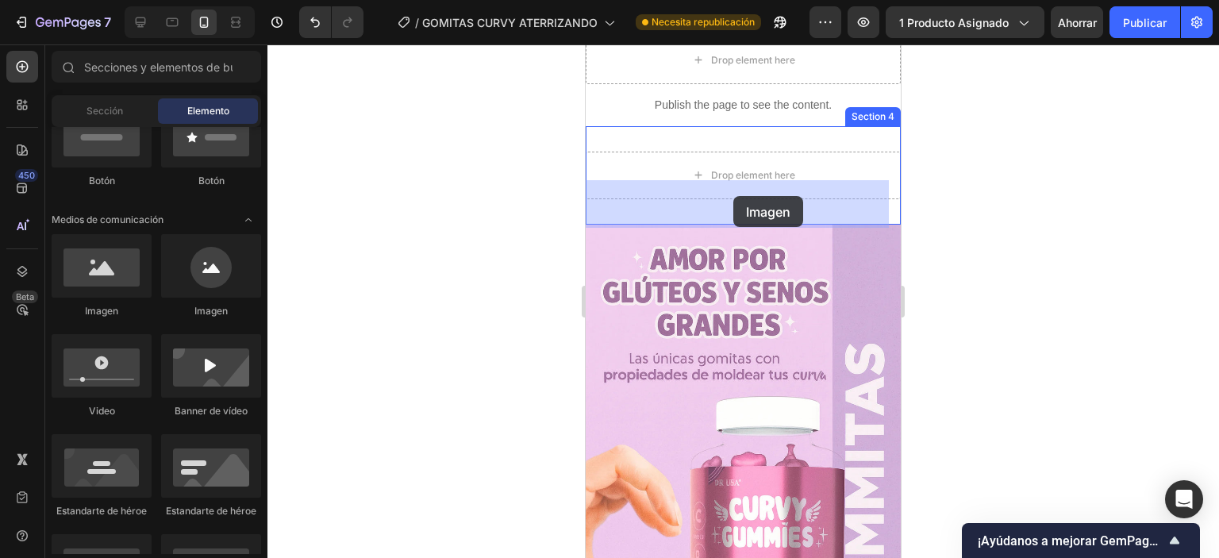
drag, startPoint x: 706, startPoint y: 329, endPoint x: 733, endPoint y: 196, distance: 136.2
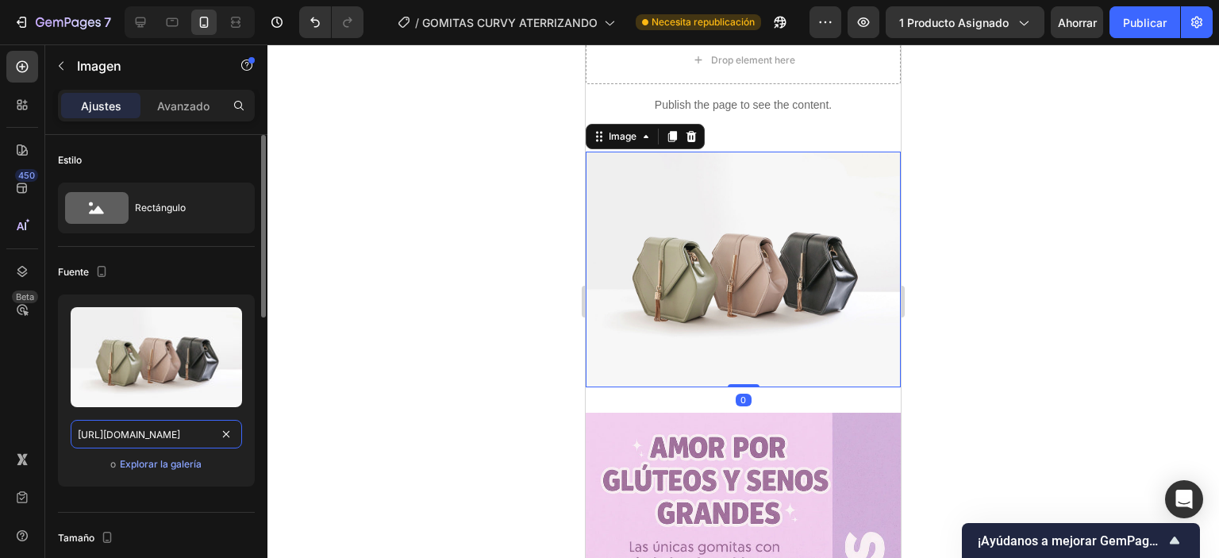
click at [123, 431] on input "[URL][DOMAIN_NAME]" at bounding box center [156, 434] width 171 height 29
click at [123, 433] on input "[URL][DOMAIN_NAME]" at bounding box center [156, 434] width 171 height 29
paste input "0760/6019/7084/files/ANTES_1.webp?v=1759100523"
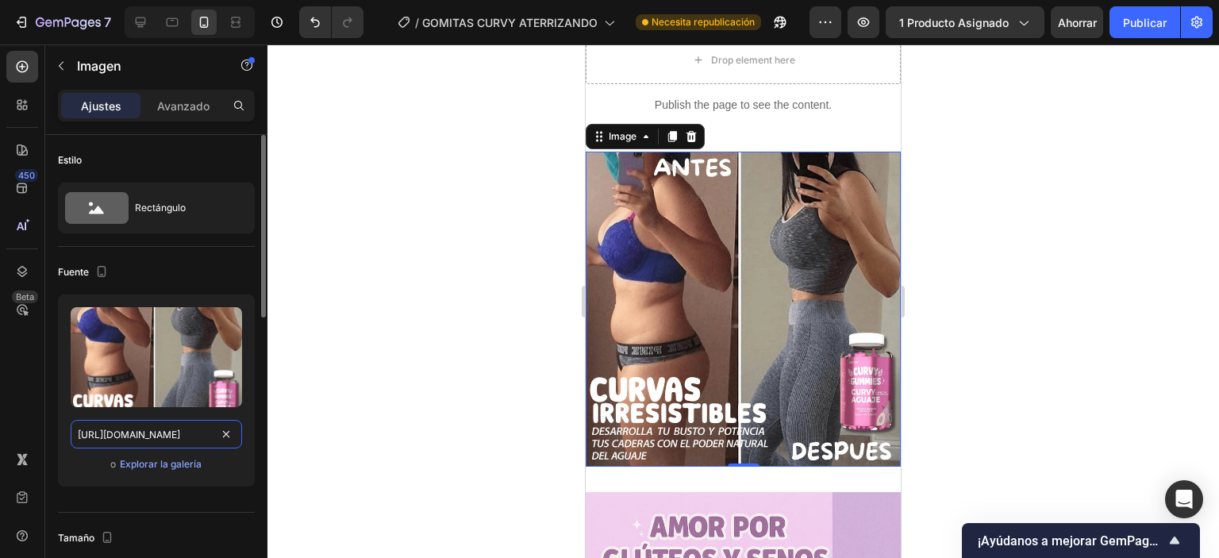
type input "[URL][DOMAIN_NAME]"
drag, startPoint x: 216, startPoint y: 487, endPoint x: 352, endPoint y: 417, distance: 152.6
click at [219, 483] on div "Subir imagen [URL][DOMAIN_NAME] o Explorar la galería" at bounding box center [156, 396] width 197 height 205
drag, startPoint x: 1214, startPoint y: 149, endPoint x: 1191, endPoint y: 161, distance: 26.6
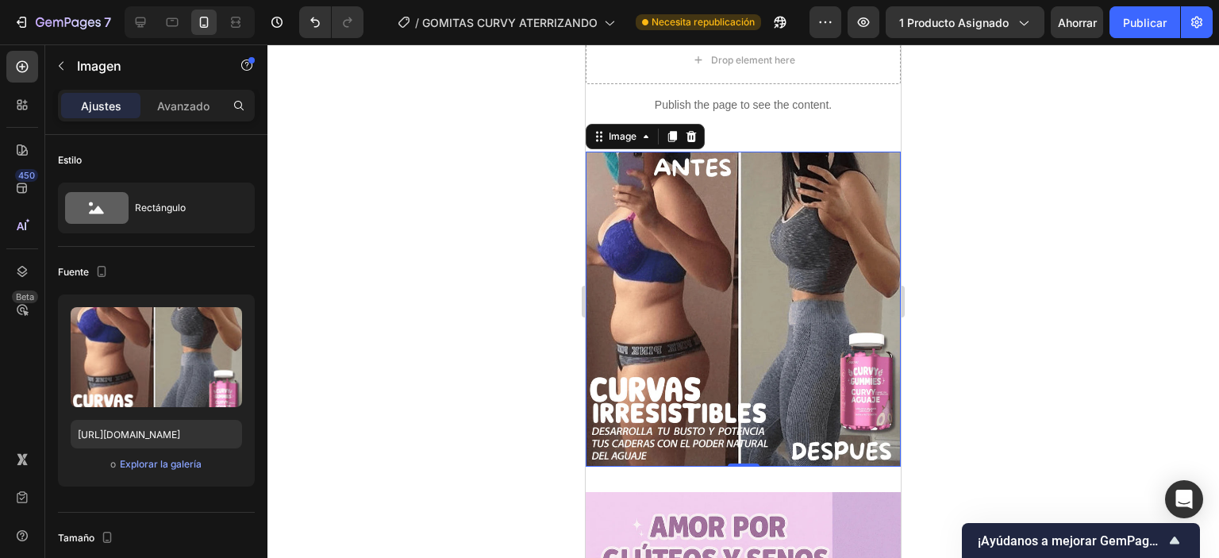
click at [1214, 150] on div at bounding box center [743, 301] width 952 height 514
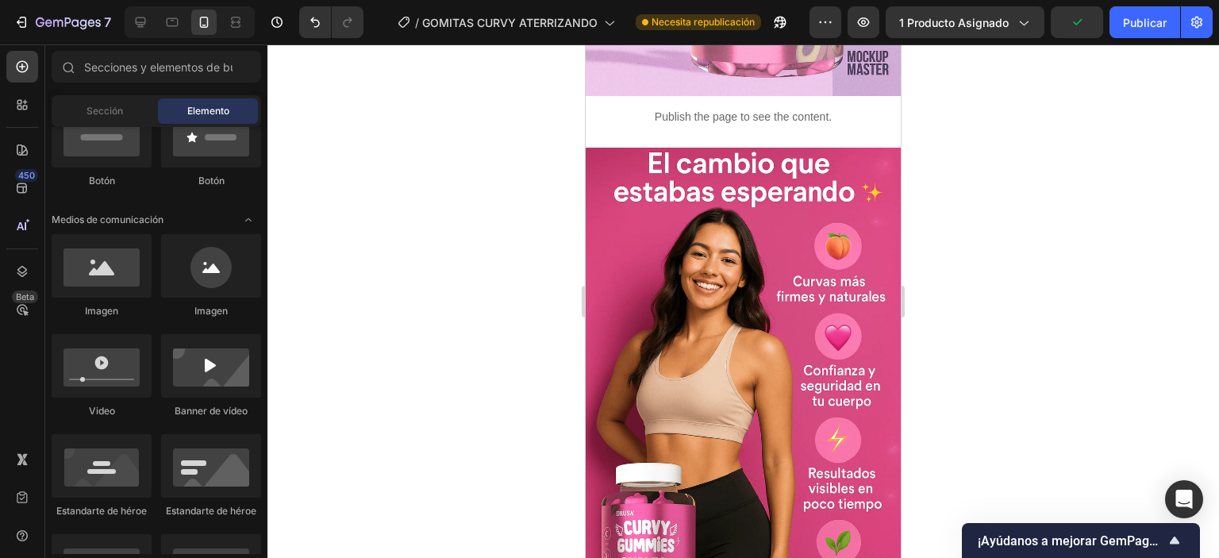
scroll to position [1746, 0]
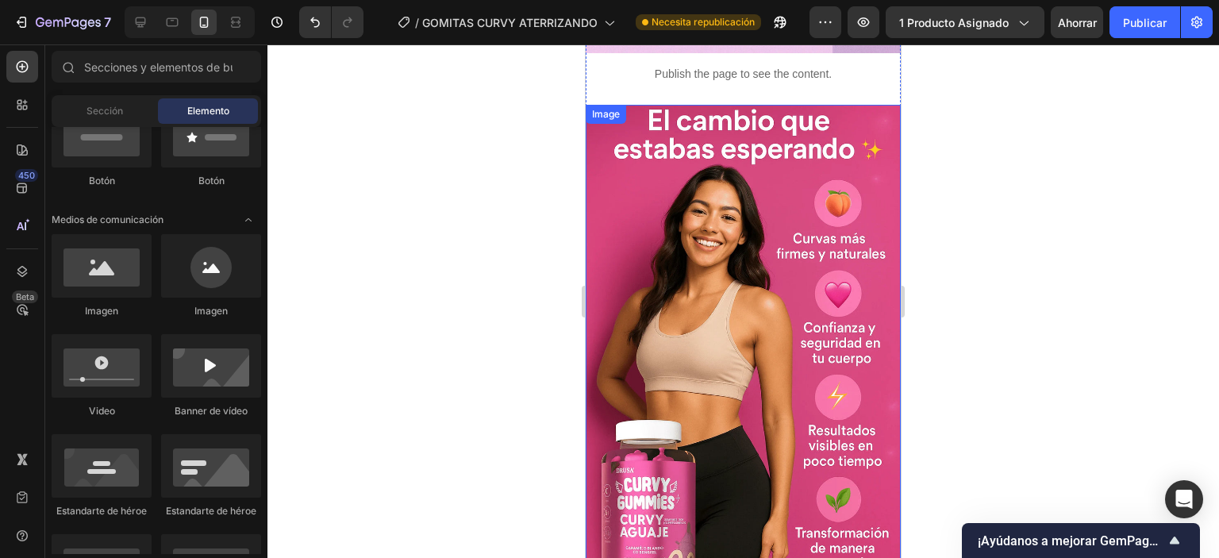
click at [725, 297] on img at bounding box center [743, 341] width 315 height 473
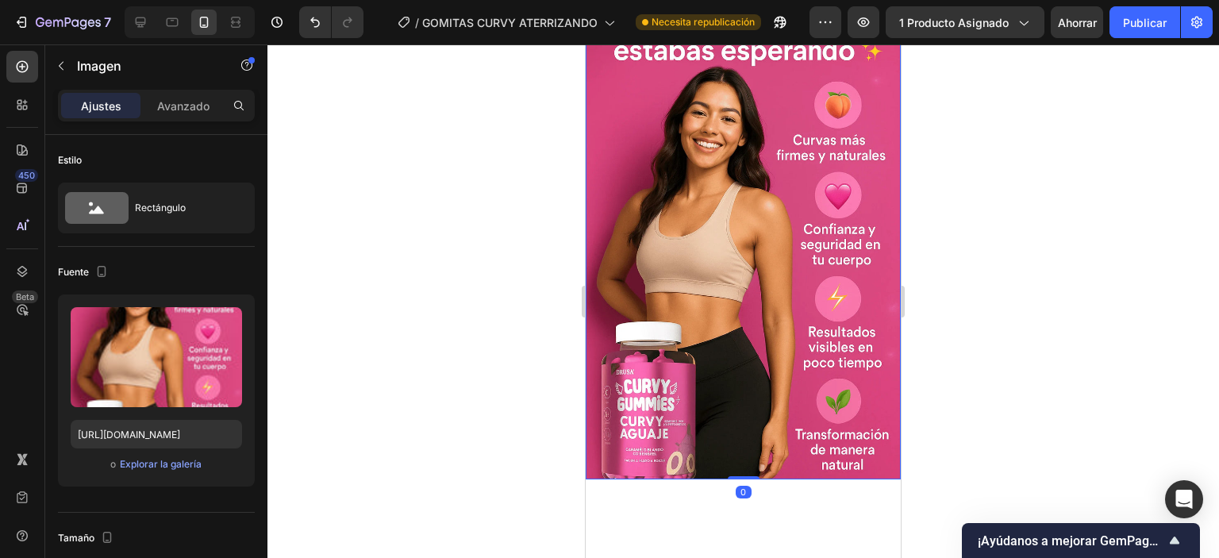
scroll to position [2064, 0]
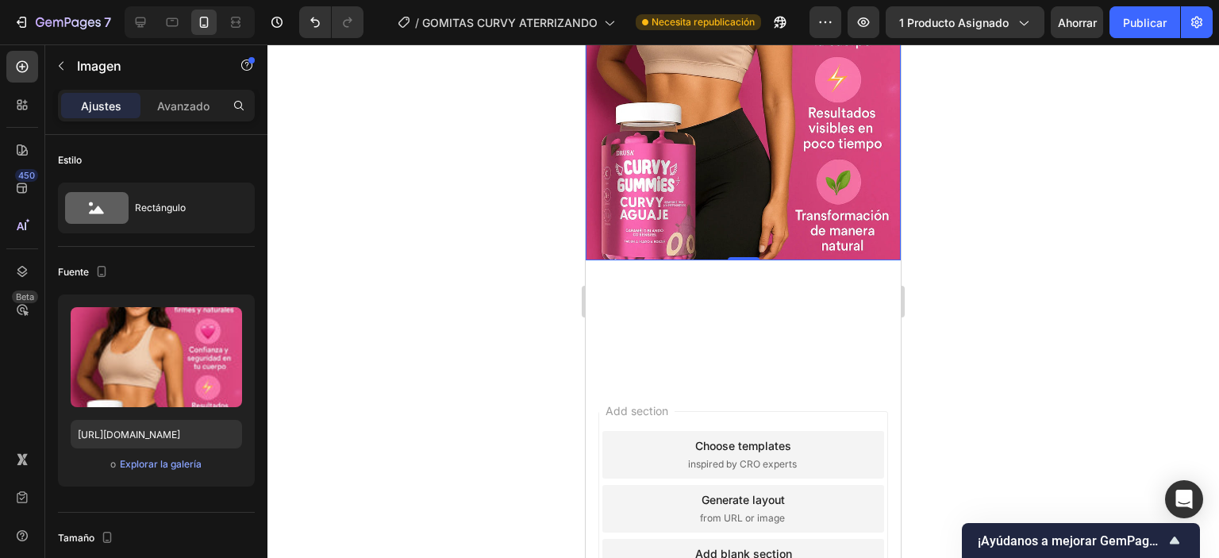
click at [778, 164] on img at bounding box center [743, 23] width 315 height 473
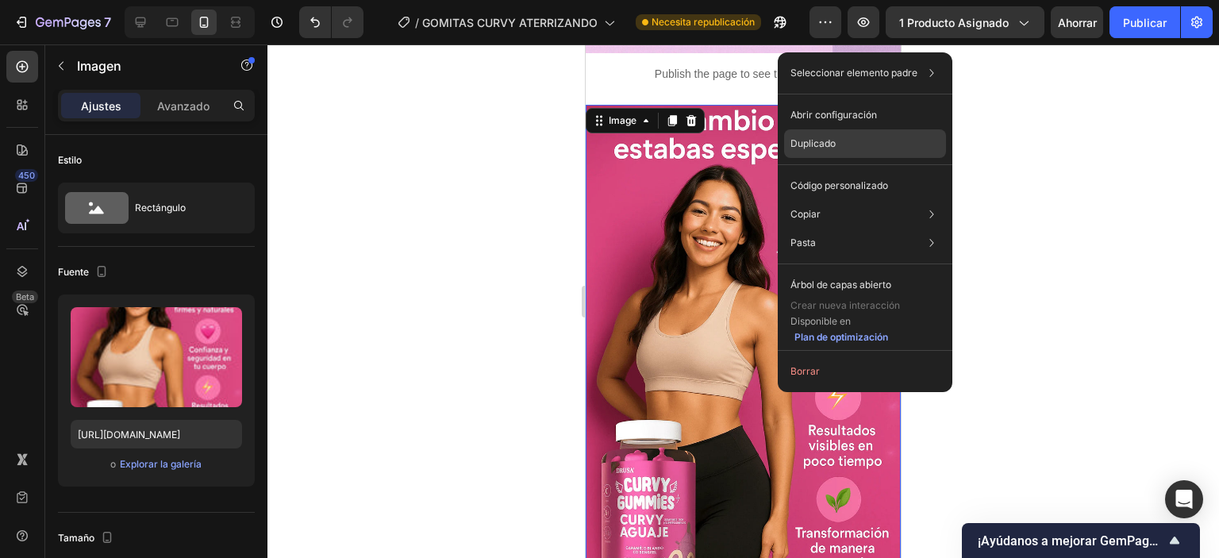
drag, startPoint x: 835, startPoint y: 148, endPoint x: 147, endPoint y: 255, distance: 696.3
click at [835, 148] on font "Duplicado" at bounding box center [813, 143] width 45 height 12
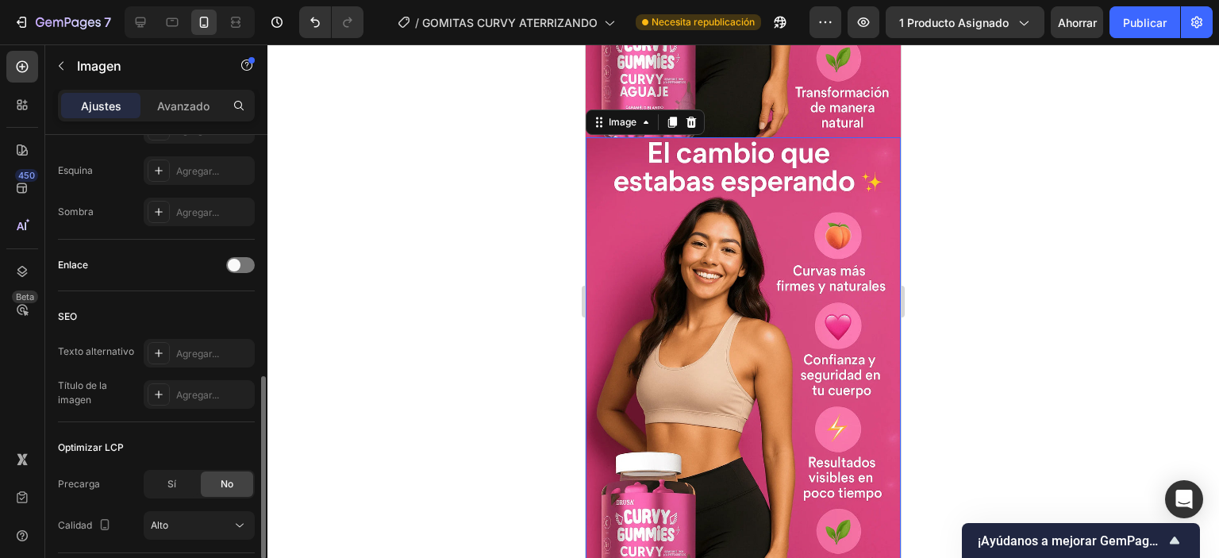
scroll to position [2279, 0]
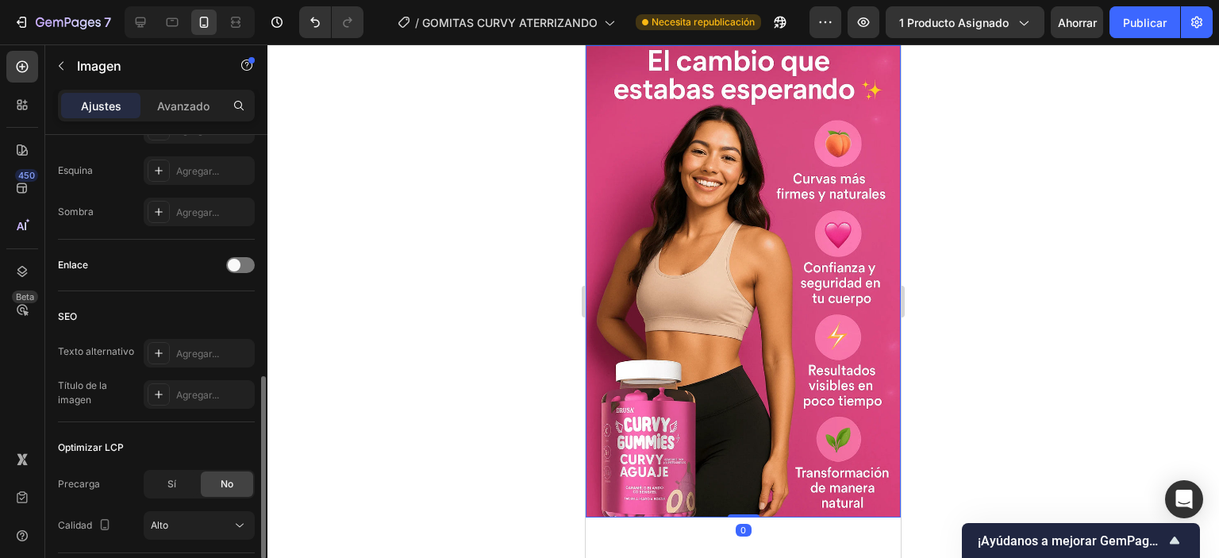
drag, startPoint x: 714, startPoint y: 298, endPoint x: 652, endPoint y: 292, distance: 61.4
click at [711, 298] on img at bounding box center [743, 281] width 315 height 473
drag, startPoint x: 702, startPoint y: 252, endPoint x: 600, endPoint y: 266, distance: 103.3
click at [702, 252] on img at bounding box center [743, 281] width 315 height 473
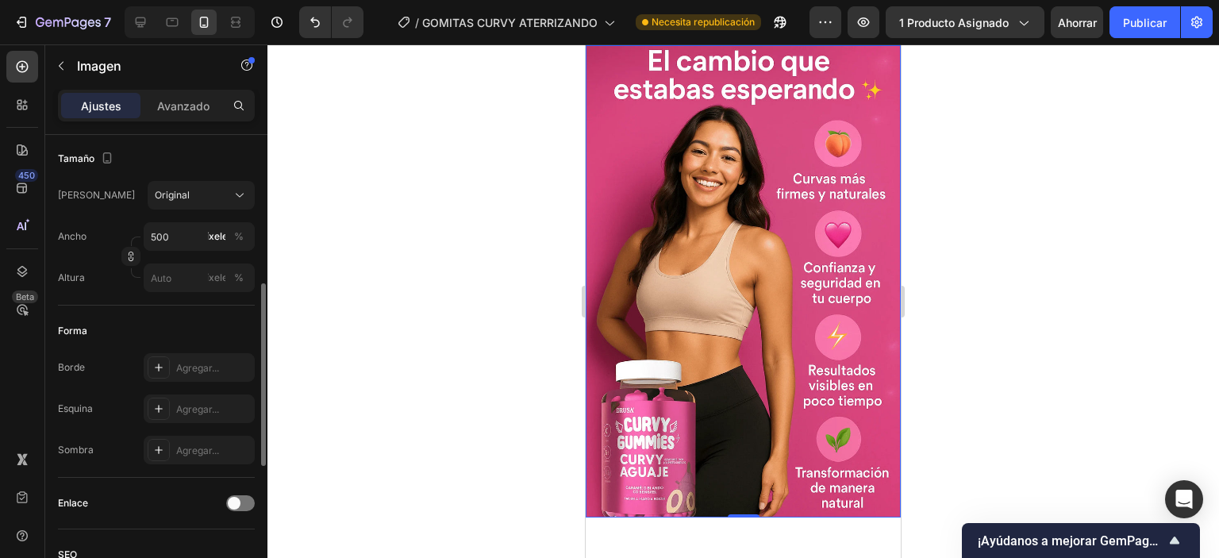
scroll to position [62, 0]
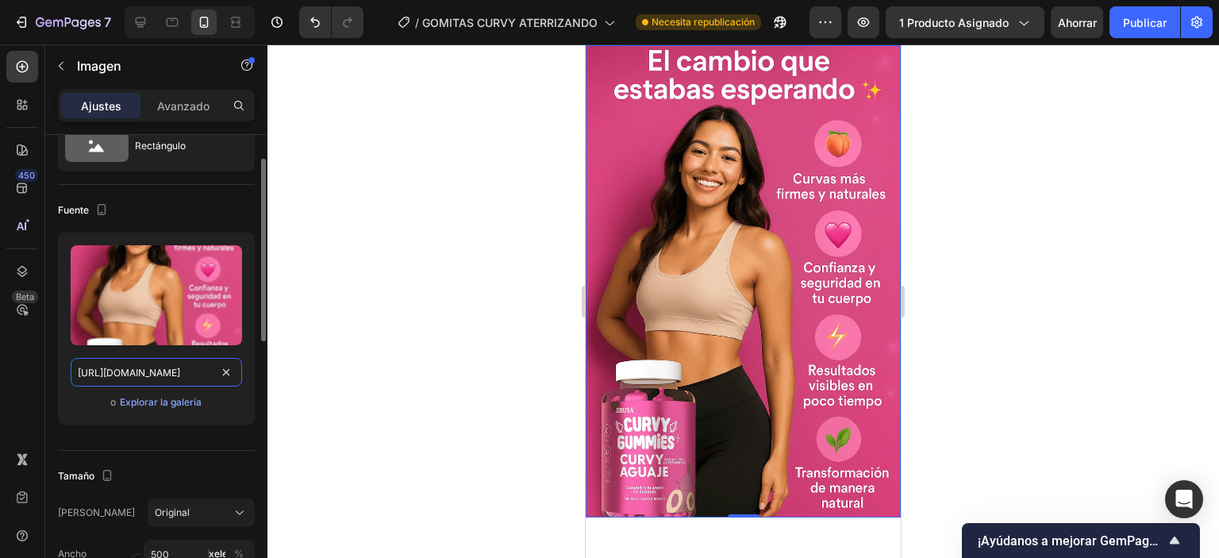
click at [175, 369] on input "[URL][DOMAIN_NAME]" at bounding box center [156, 372] width 171 height 29
paste input "06_03_09_p.m._1.webp?v=1759100847"
type input "[URL][DOMAIN_NAME]"
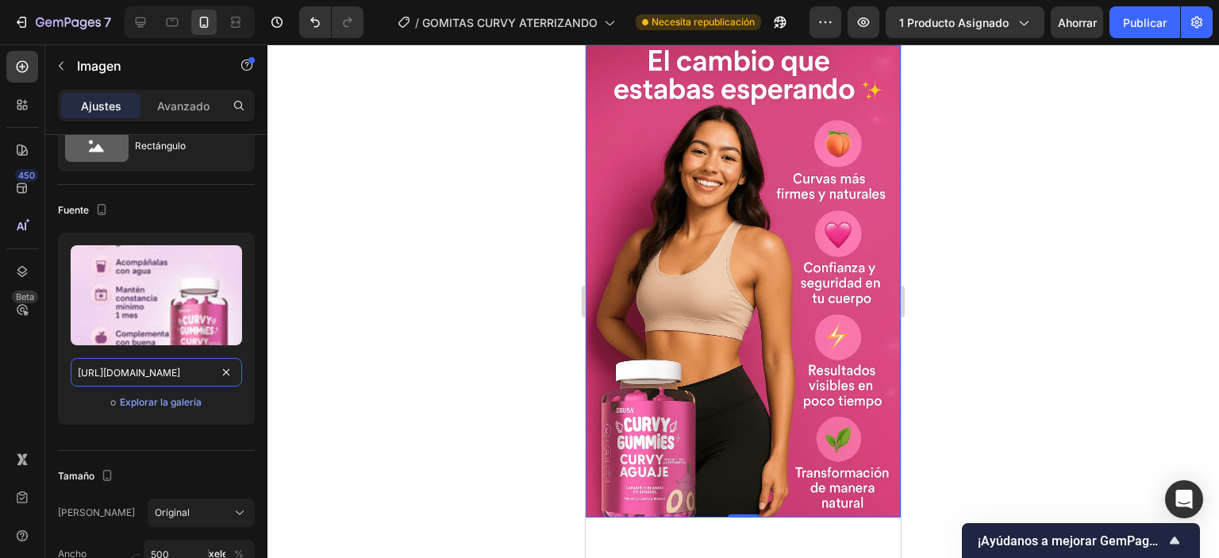
scroll to position [0, 432]
click at [1070, 158] on div at bounding box center [743, 301] width 952 height 514
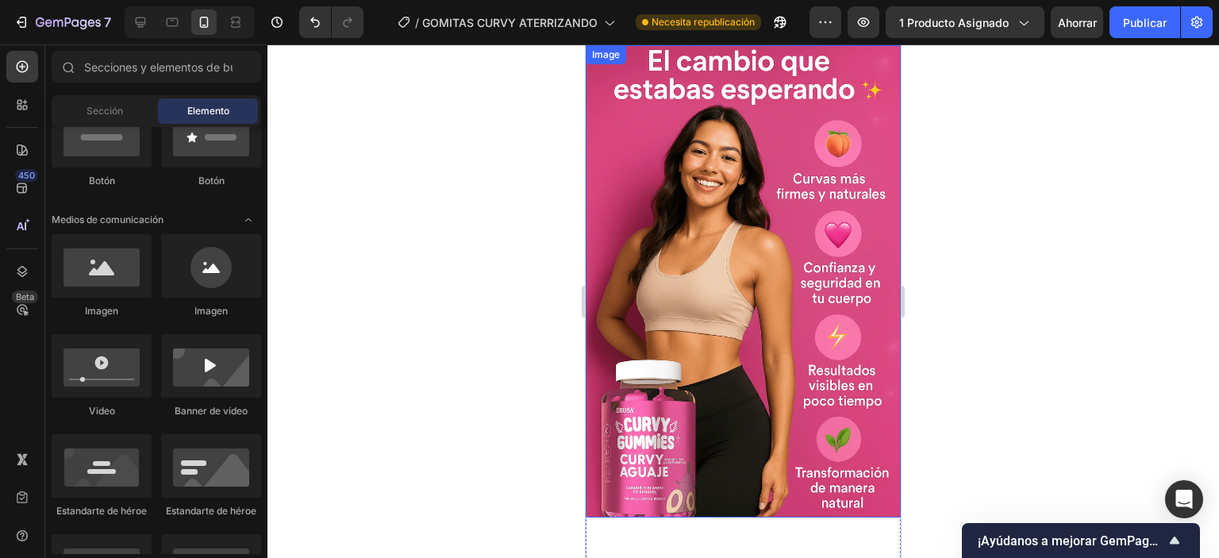
click at [810, 250] on img at bounding box center [743, 281] width 315 height 473
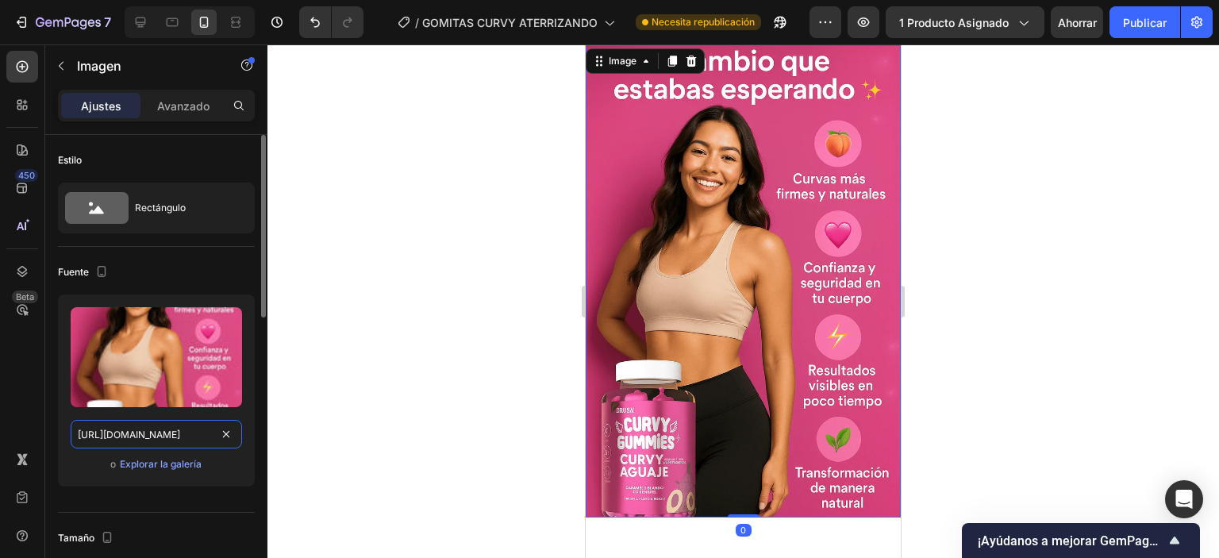
click at [168, 434] on input "[URL][DOMAIN_NAME]" at bounding box center [156, 434] width 171 height 29
paste input "06_03_09_p.m._1.webp?v=1759100847"
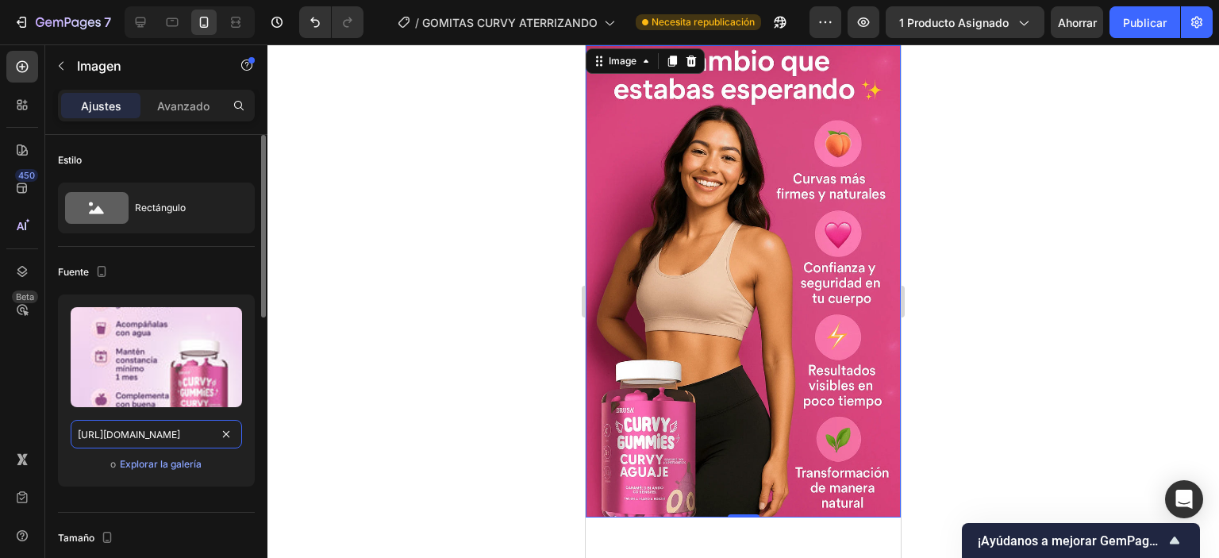
scroll to position [0, 432]
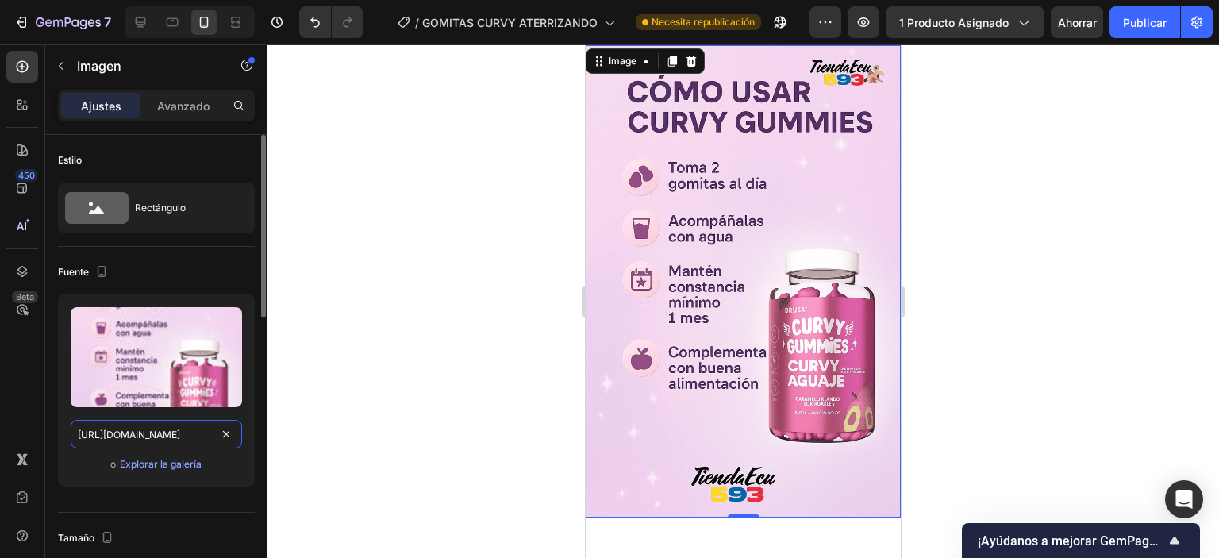
type input "[URL][DOMAIN_NAME]"
click at [203, 464] on div "o Explorar la galería" at bounding box center [156, 464] width 171 height 19
click at [1162, 21] on font "Publicar" at bounding box center [1145, 22] width 44 height 13
